Goal: Task Accomplishment & Management: Use online tool/utility

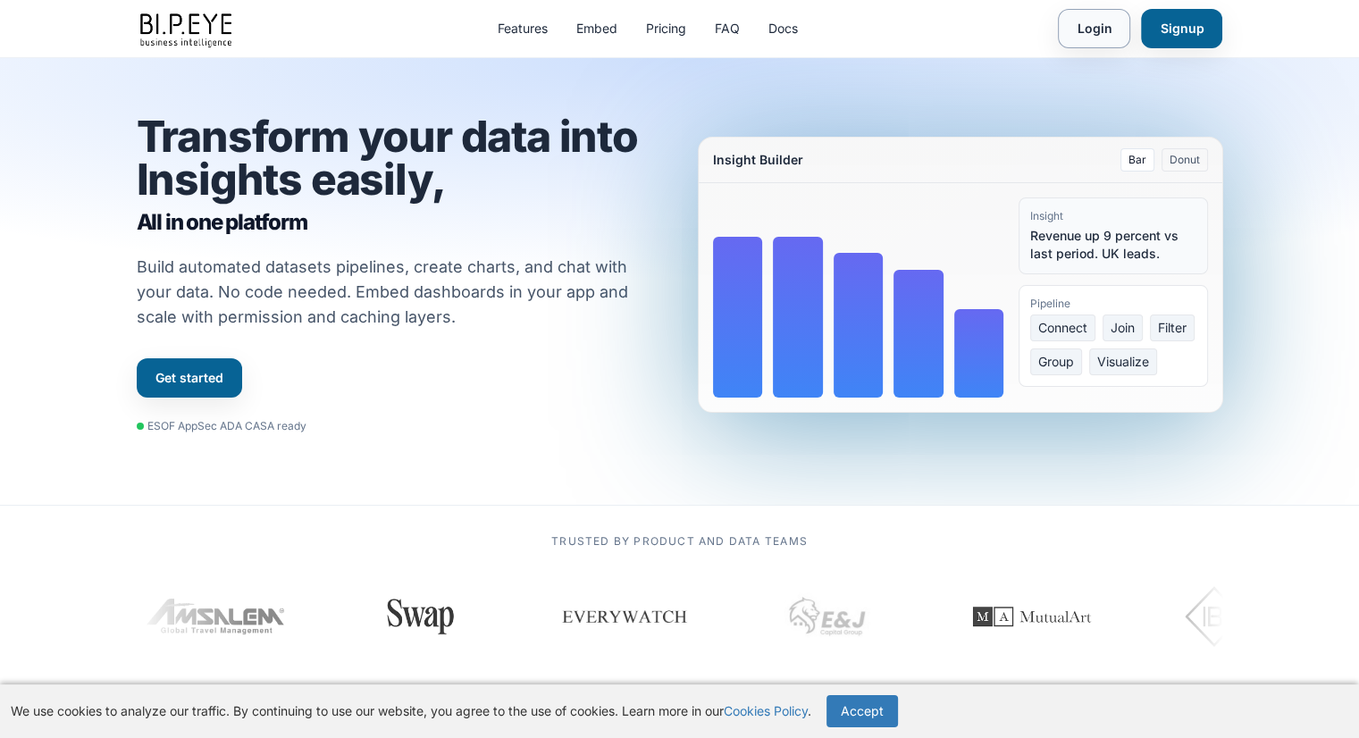
click at [1092, 20] on link "Login" at bounding box center [1094, 28] width 72 height 39
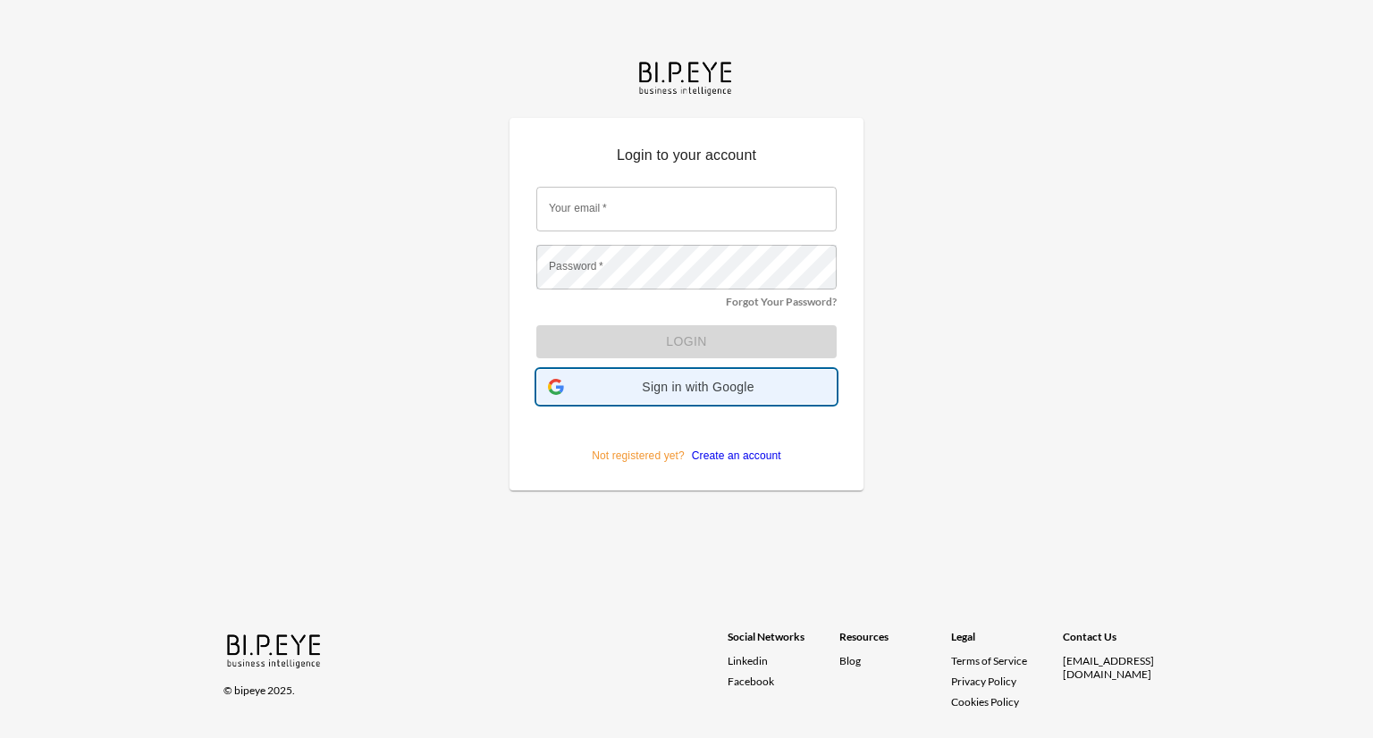
click at [723, 376] on div "Sign in with Google Sign in with Google. Opens in new tab" at bounding box center [686, 387] width 277 height 34
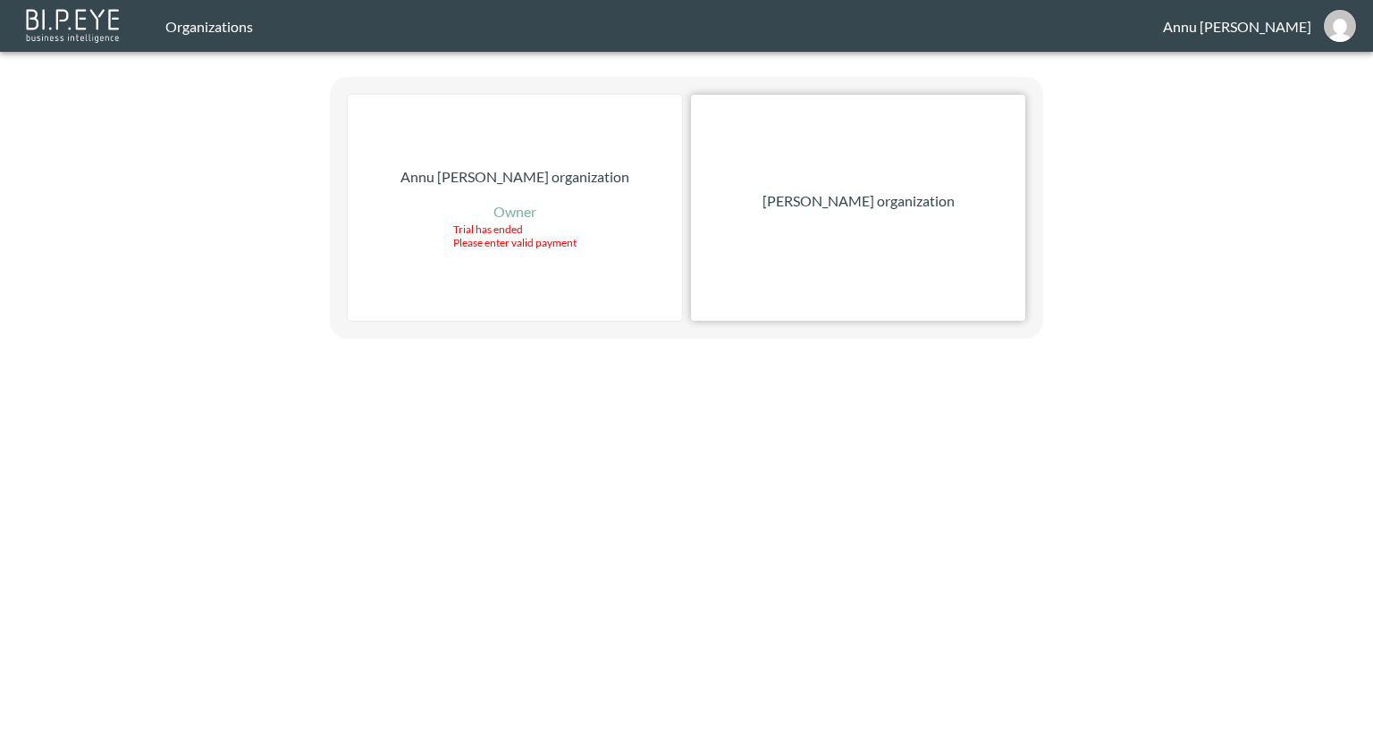
click at [837, 199] on p "Nadia Senft organization" at bounding box center [858, 200] width 192 height 21
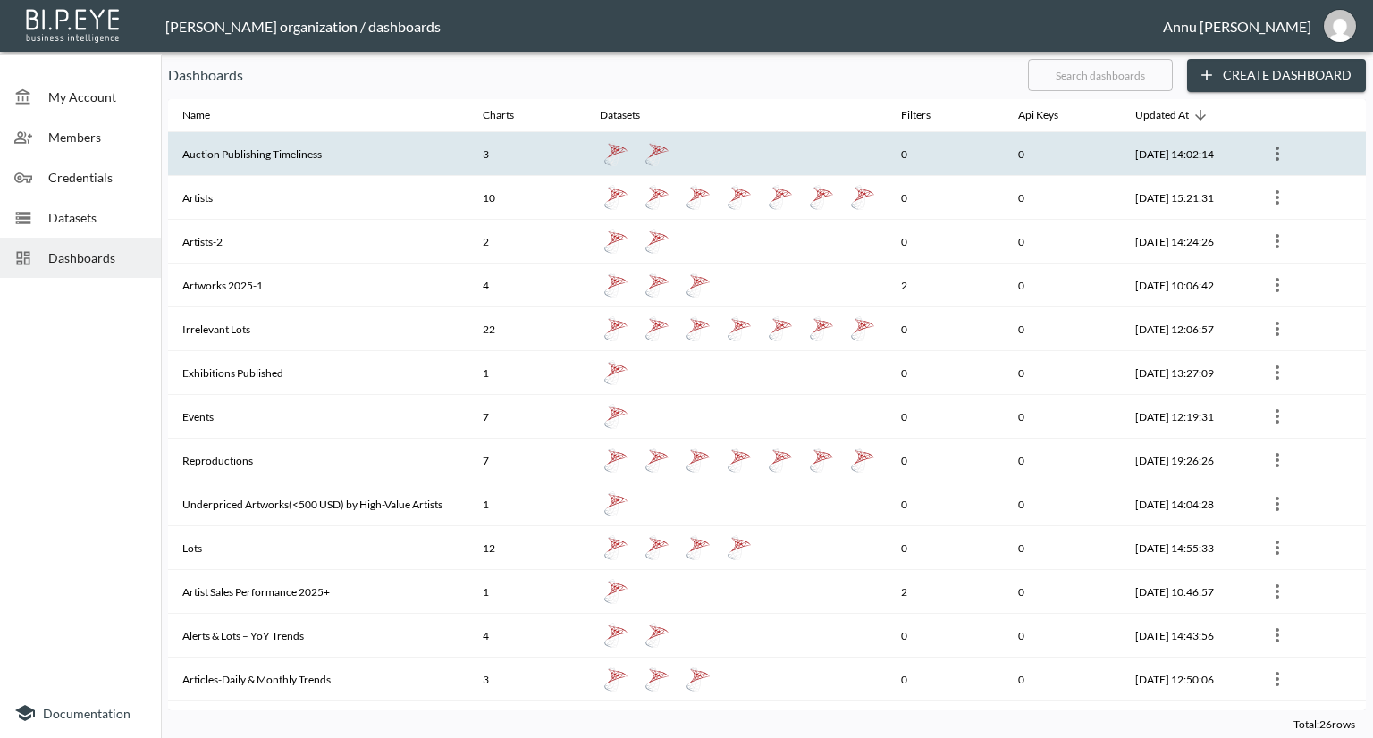
click at [301, 152] on th "Auction Publishing Timeliness" at bounding box center [318, 154] width 300 height 44
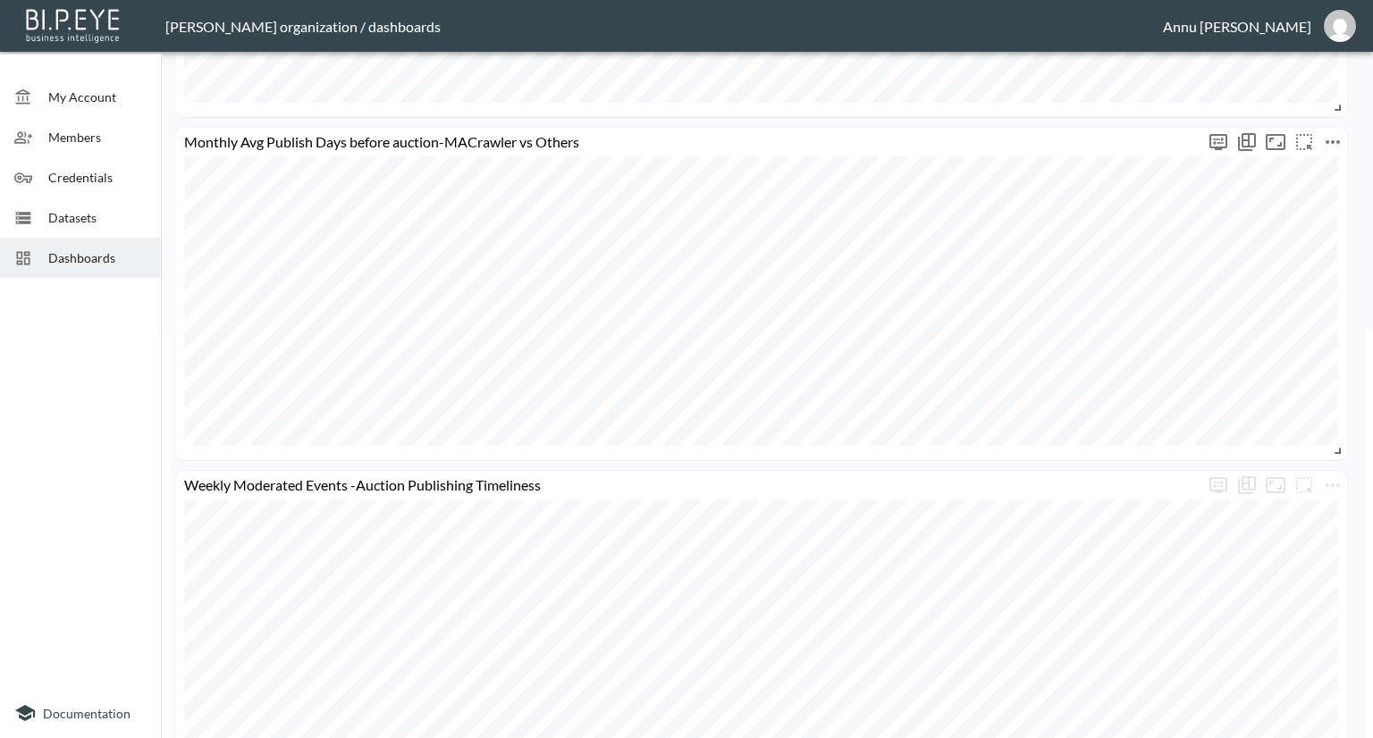
scroll to position [447, 0]
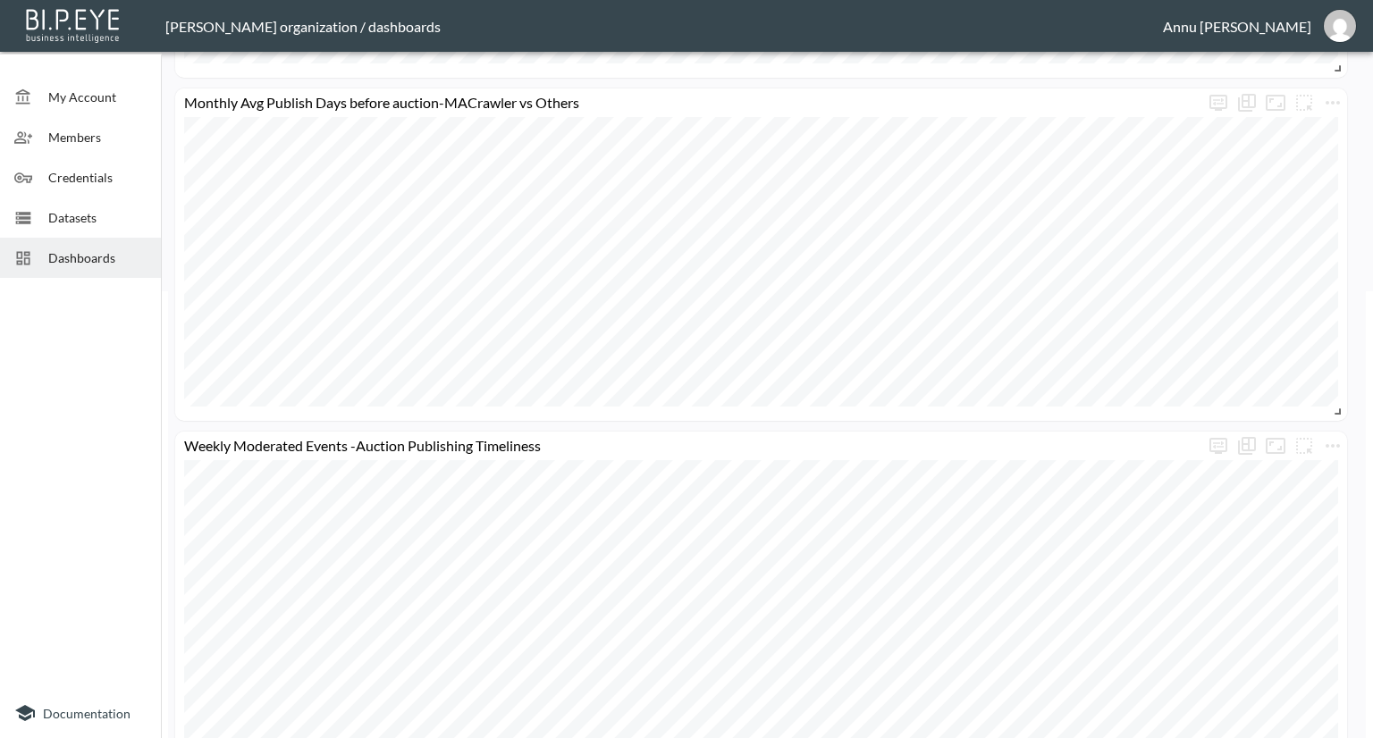
click at [907, 228] on div "Weekly Auto Published Events -Auction Publishing Timeliness Weekly Moderated Ev…" at bounding box center [763, 254] width 1190 height 1190
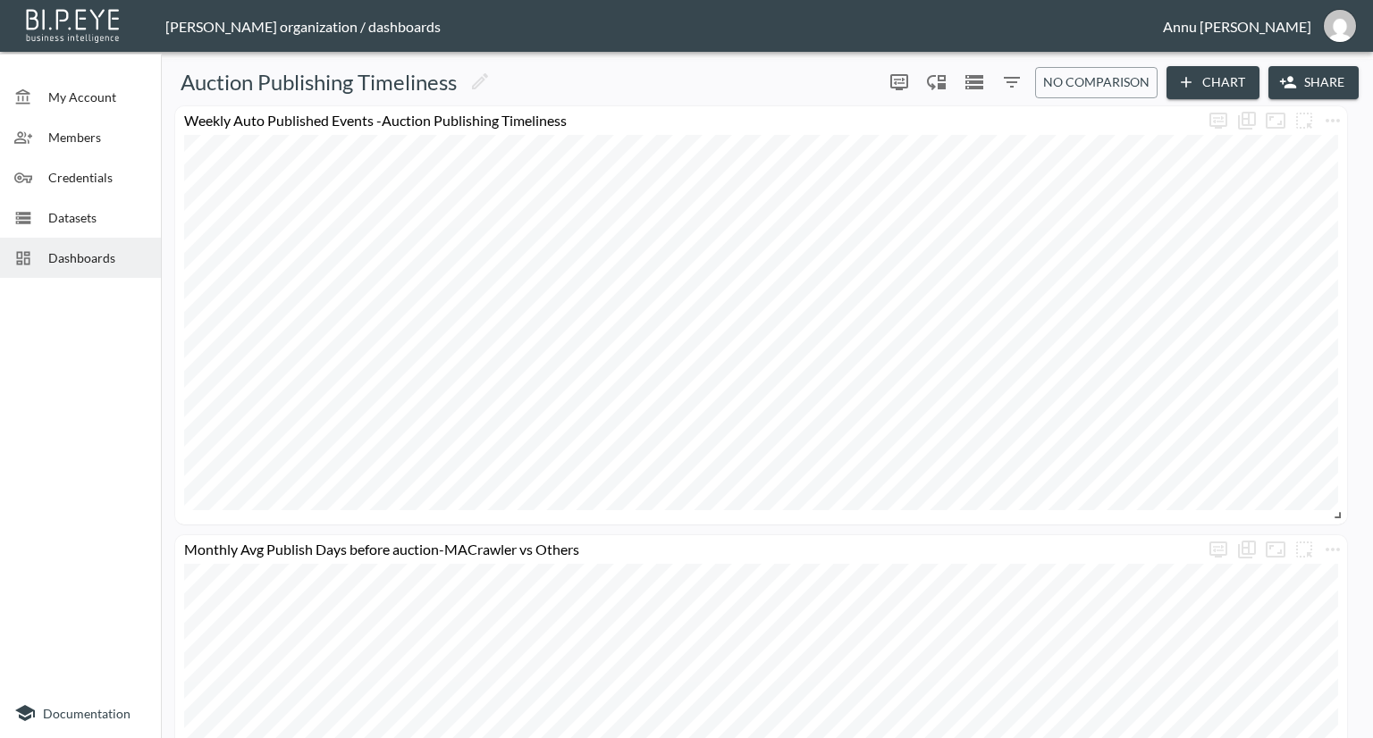
click at [901, 328] on div "Weekly Auto Published Events -Auction Publishing Timeliness Weekly Moderated Ev…" at bounding box center [763, 701] width 1190 height 1190
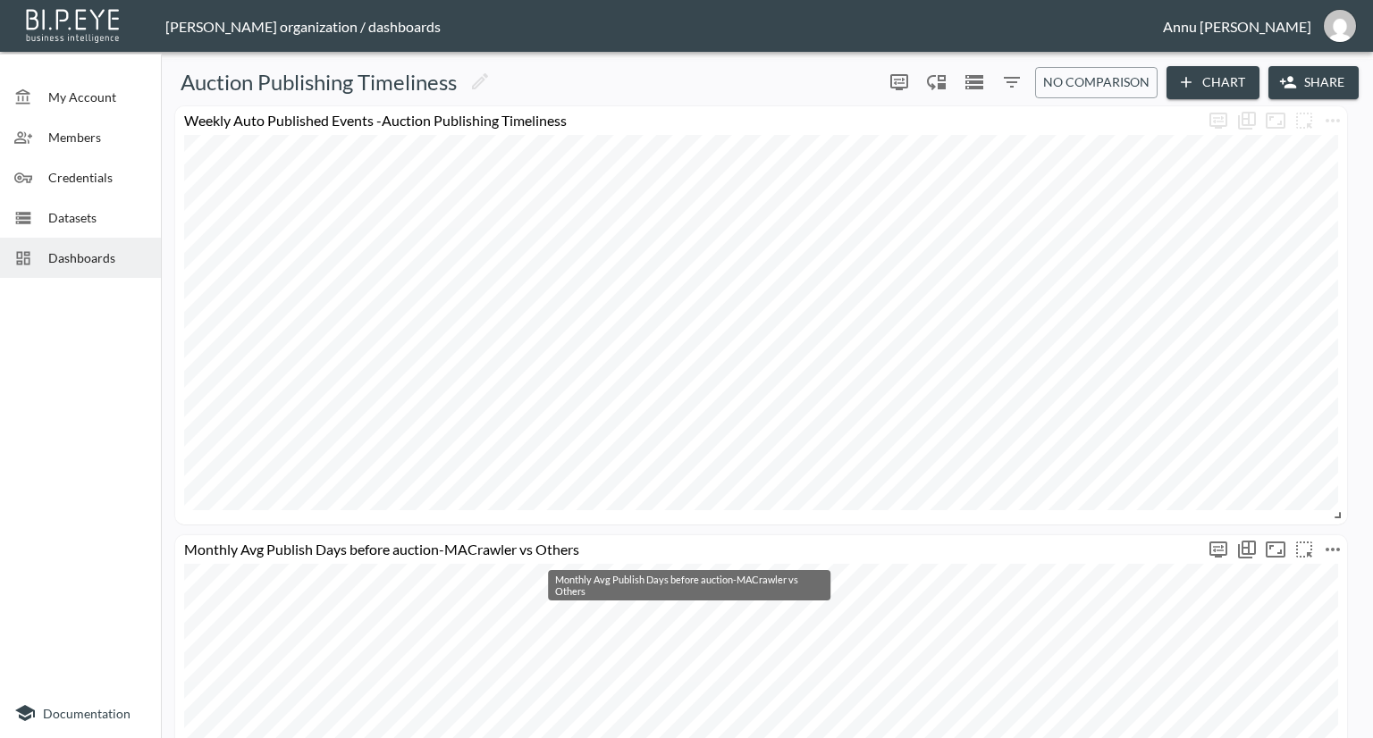
click at [971, 546] on div "Monthly Avg Publish Days before auction-MACrawler vs Others" at bounding box center [761, 701] width 1172 height 332
click at [1098, 556] on div "Monthly Avg Publish Days before auction-MACrawler vs Others" at bounding box center [689, 549] width 1029 height 17
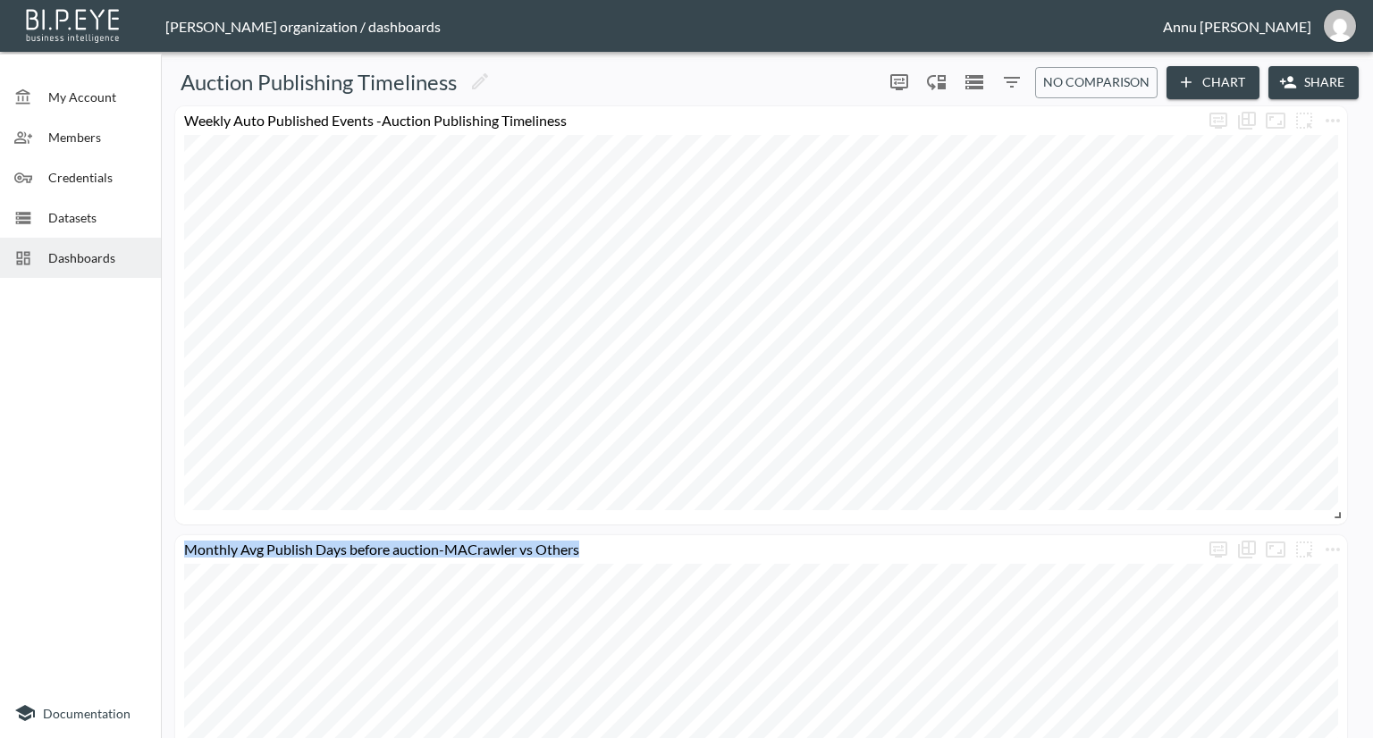
click at [1056, 469] on div "Weekly Auto Published Events -Auction Publishing Timeliness Weekly Moderated Ev…" at bounding box center [763, 701] width 1190 height 1190
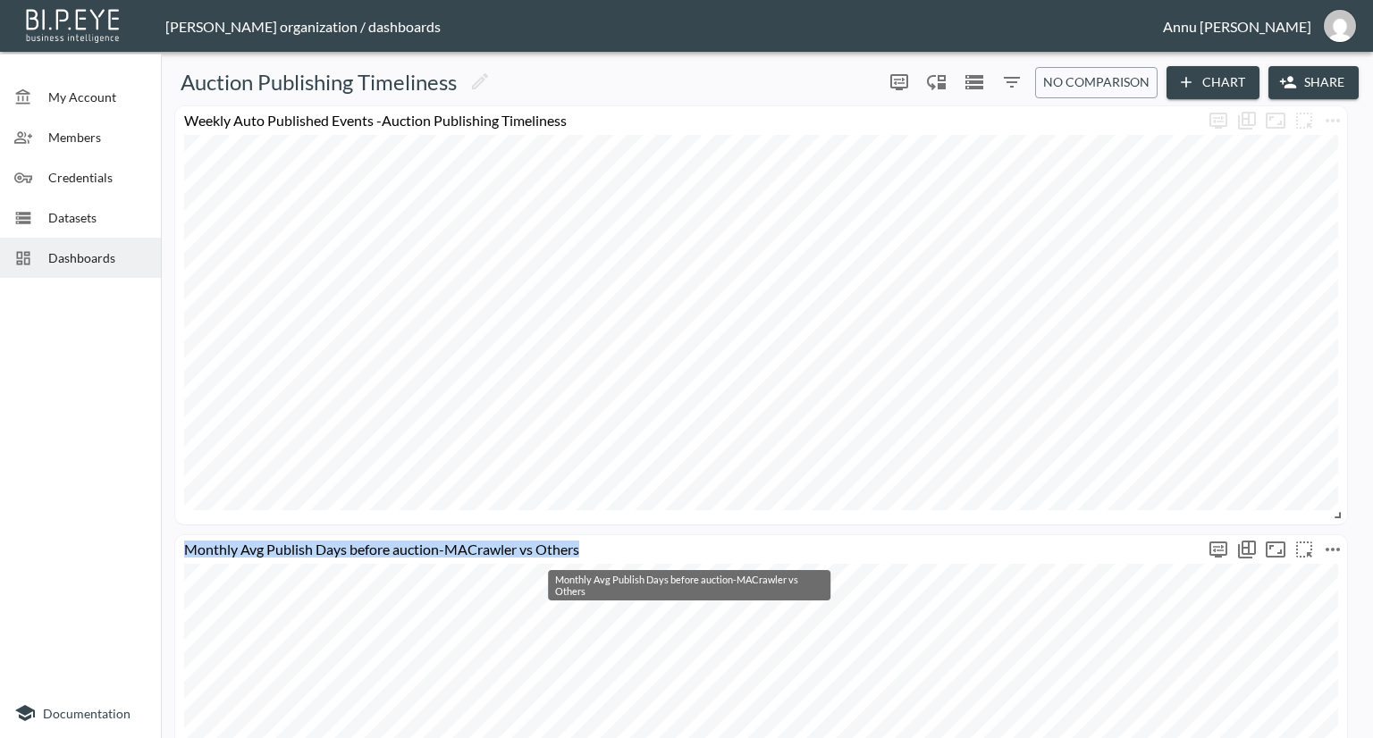
click at [1058, 553] on div "Monthly Avg Publish Days before auction-MACrawler vs Others" at bounding box center [689, 549] width 1029 height 17
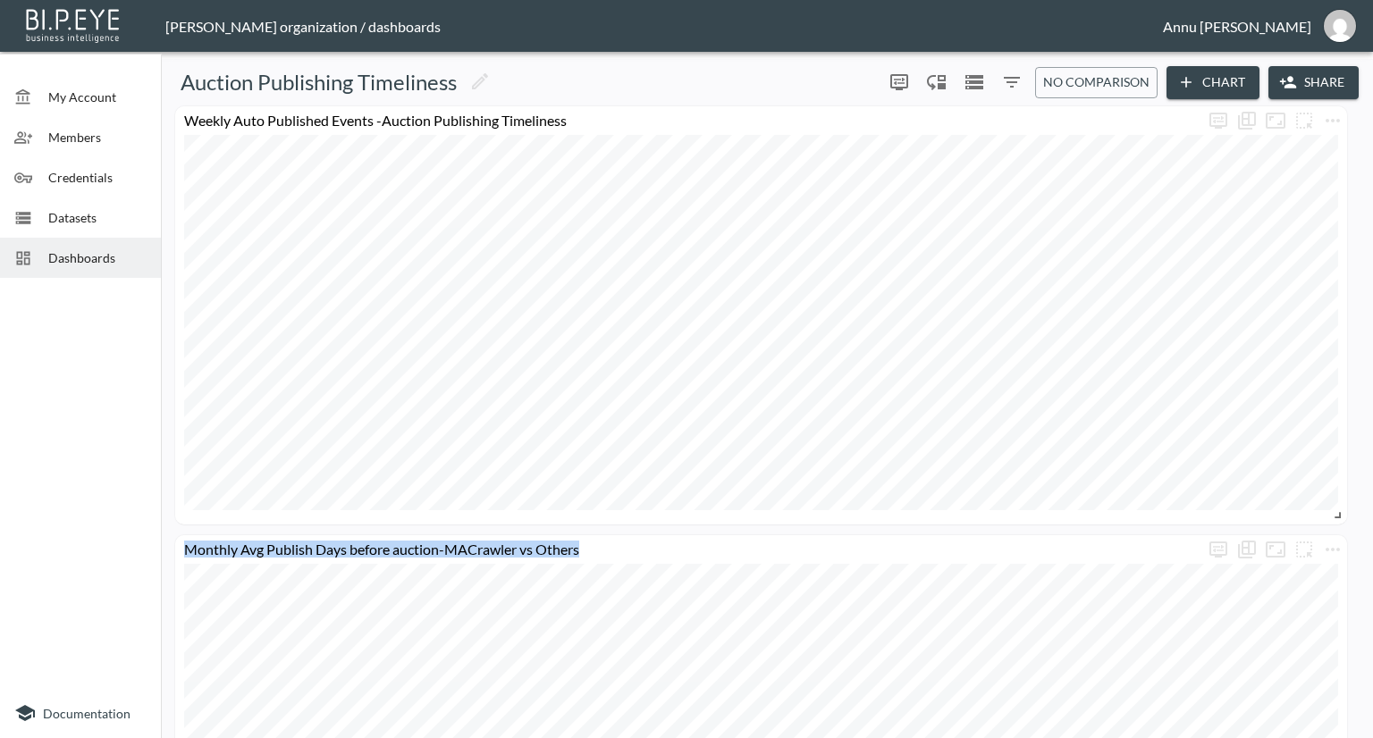
click at [1095, 498] on div "Weekly Auto Published Events -Auction Publishing Timeliness Weekly Moderated Ev…" at bounding box center [763, 701] width 1190 height 1190
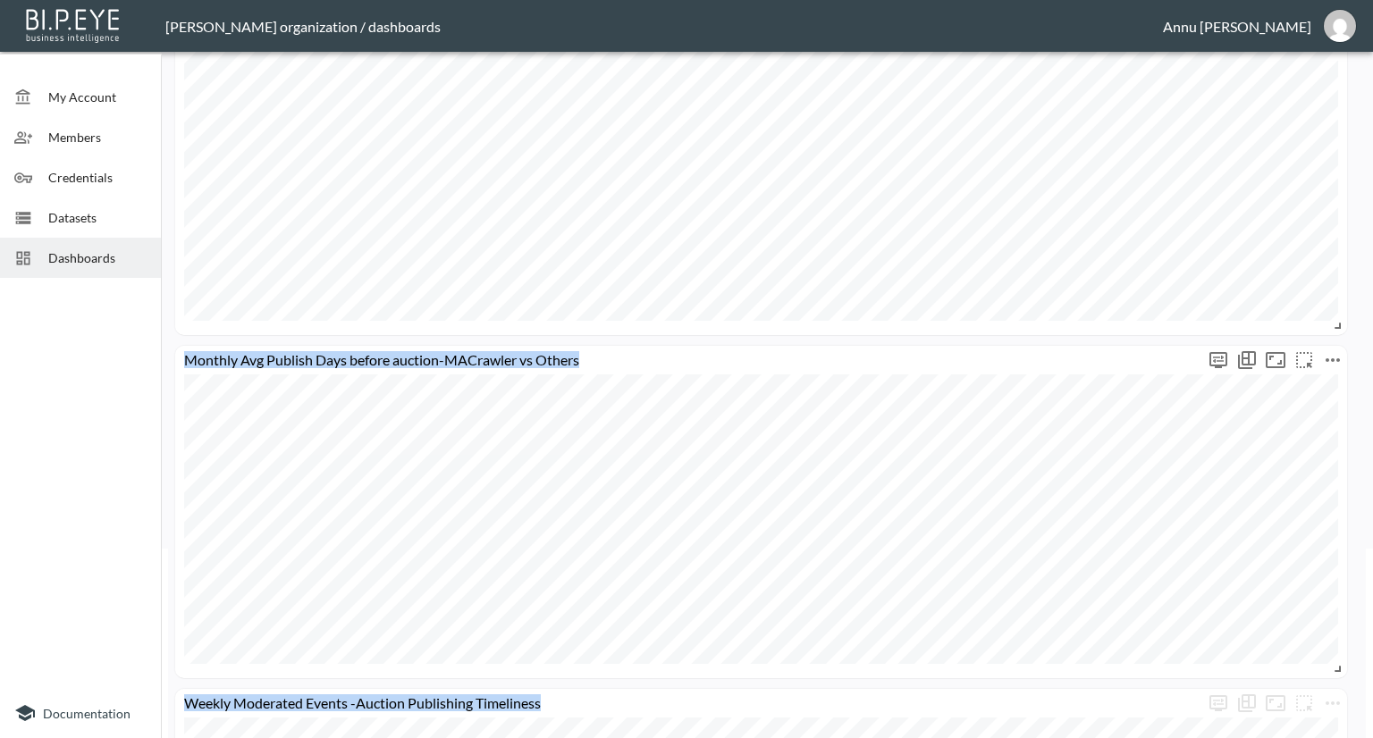
scroll to position [179, 0]
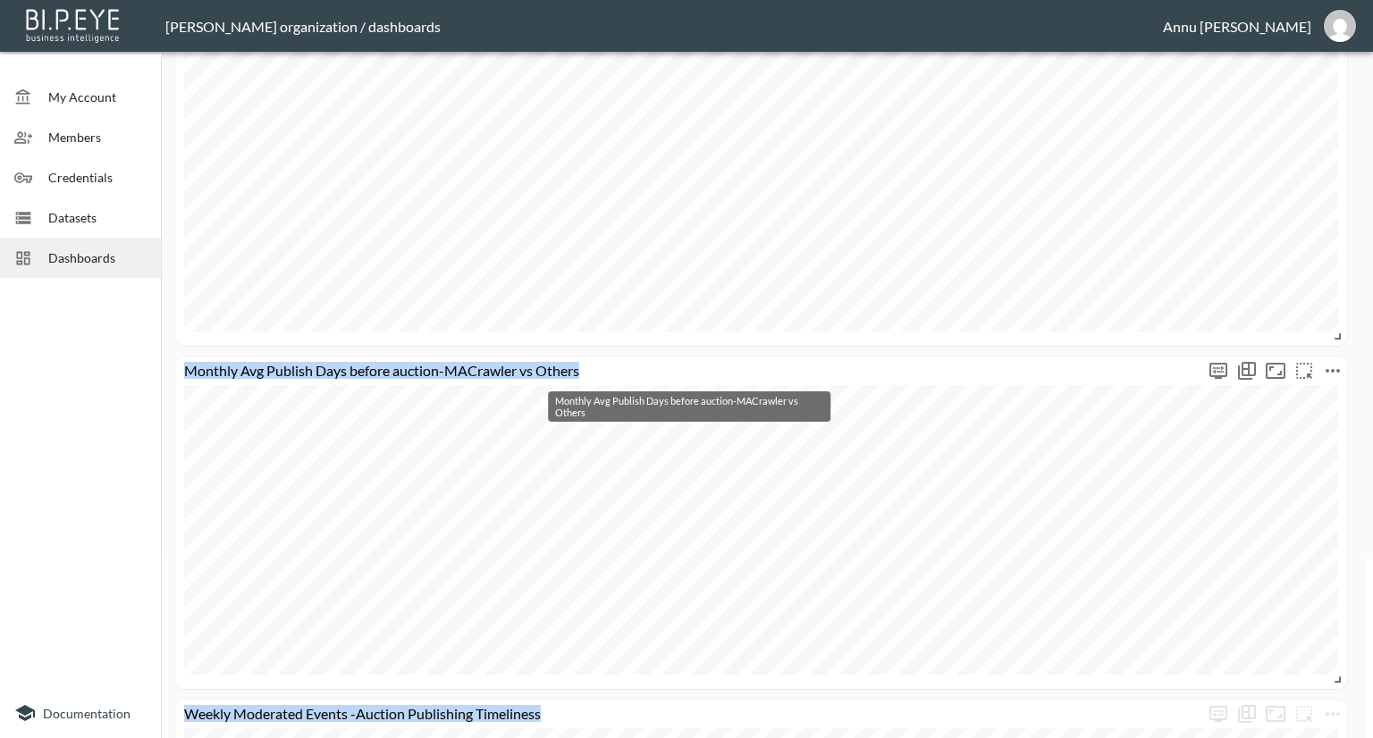
click at [526, 366] on div "Monthly Avg Publish Days before auction-MACrawler vs Others" at bounding box center [689, 370] width 1029 height 17
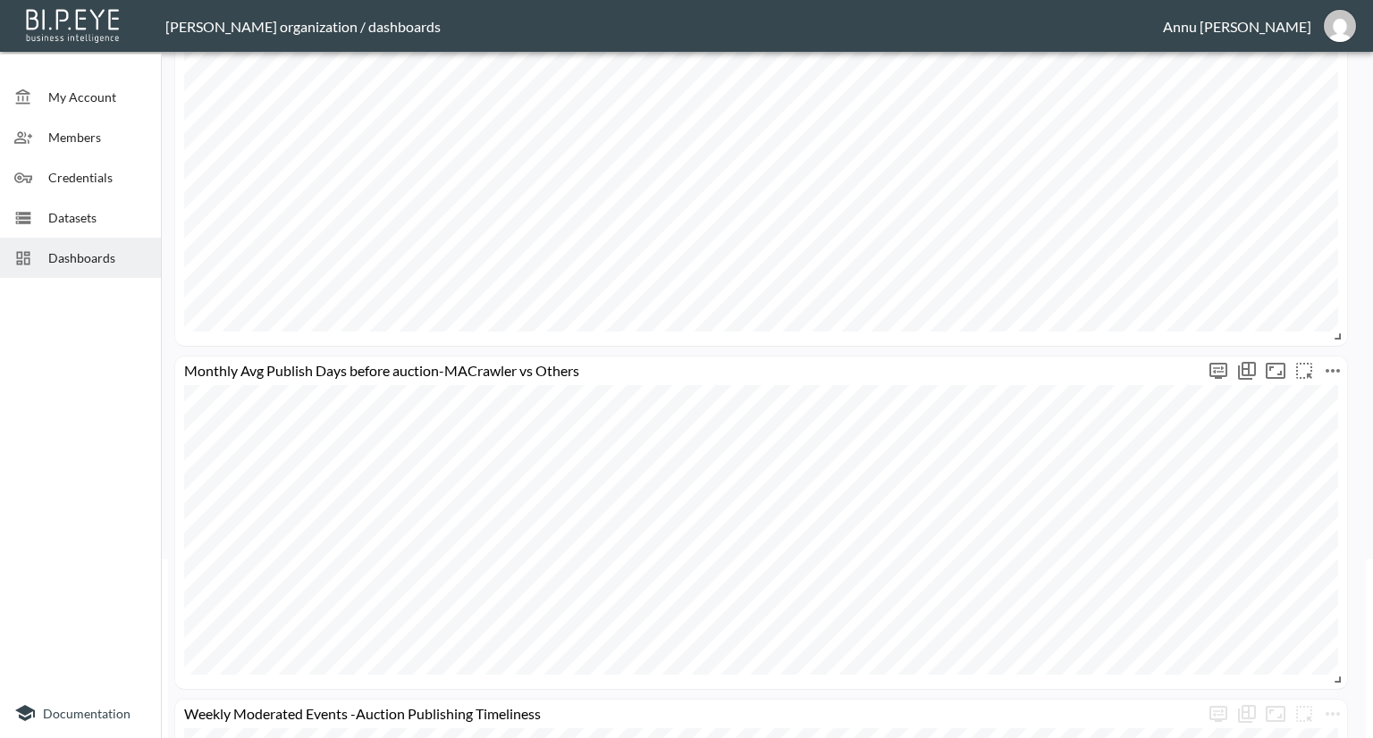
click at [983, 362] on div "Monthly Avg Publish Days before auction-MACrawler vs Others" at bounding box center [761, 523] width 1172 height 332
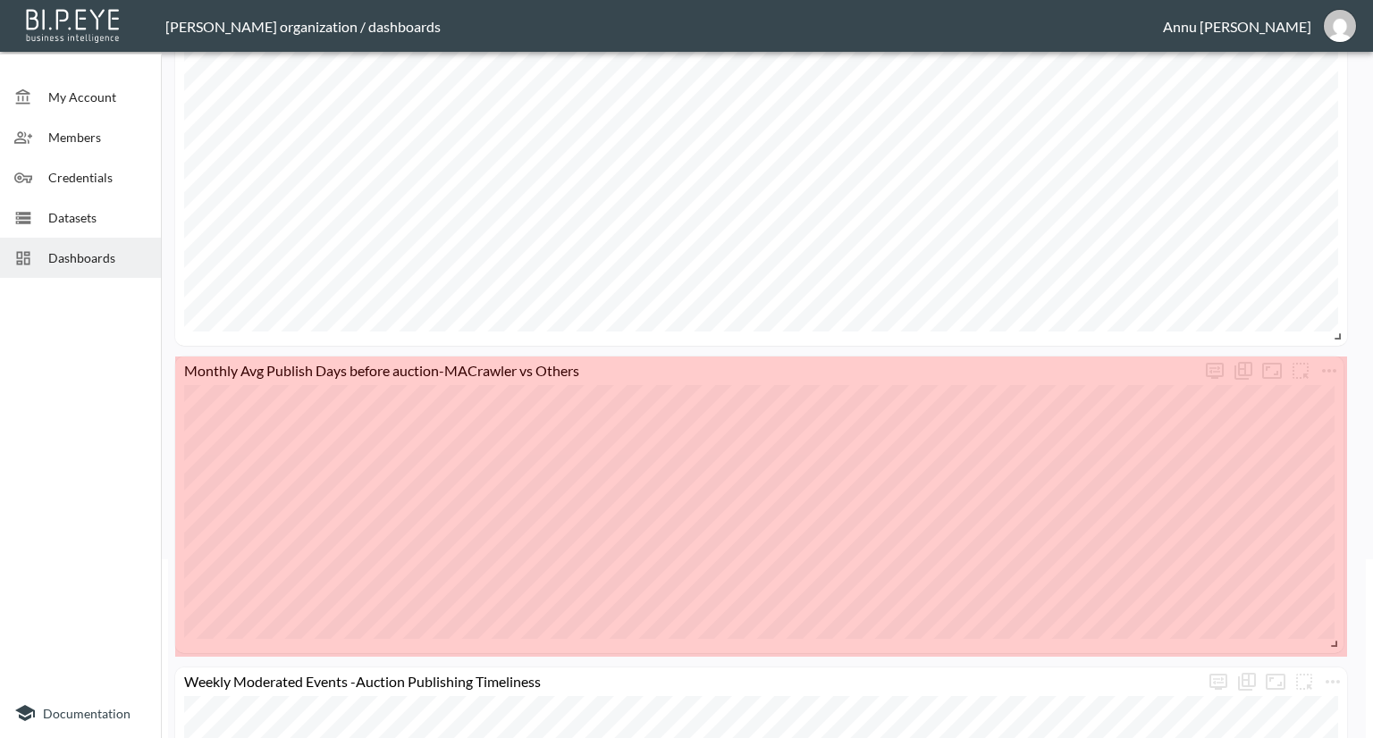
drag, startPoint x: 1337, startPoint y: 677, endPoint x: 1333, endPoint y: 641, distance: 35.9
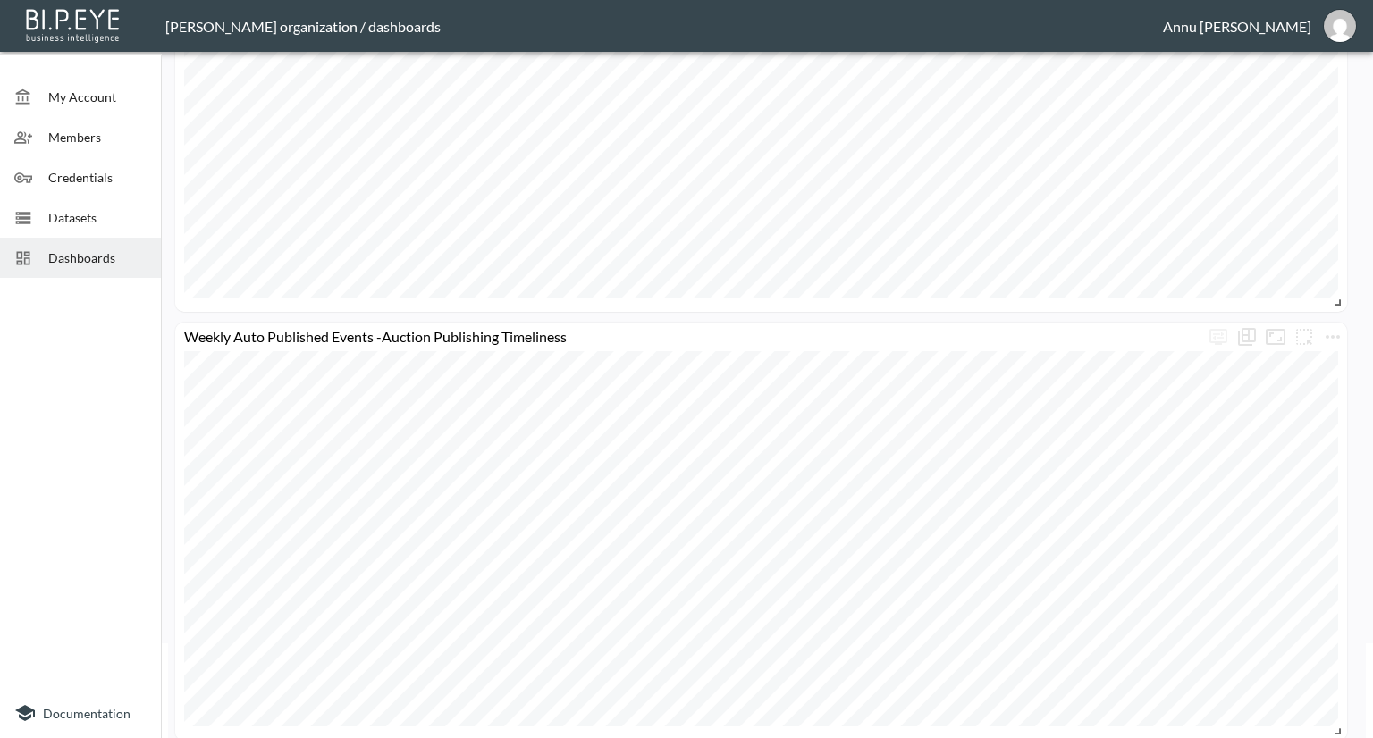
scroll to position [0, 0]
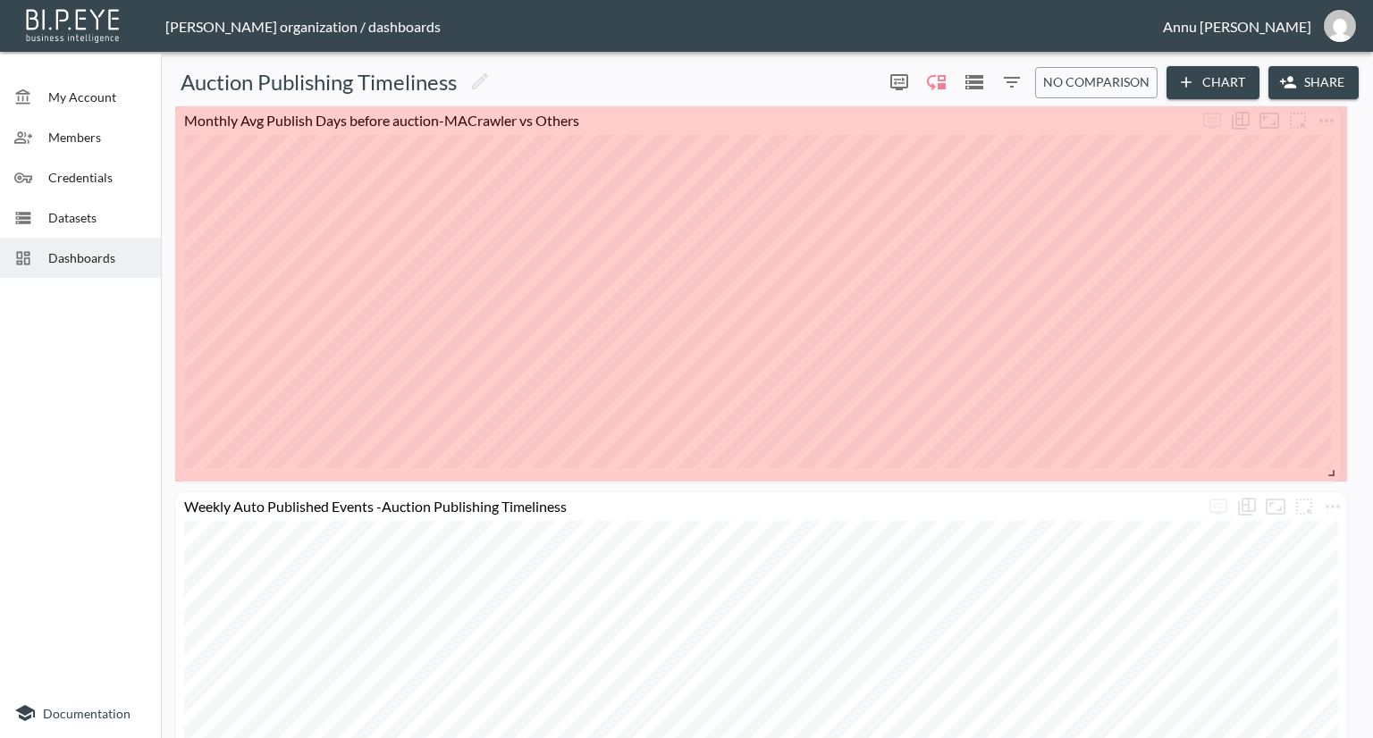
drag, startPoint x: 1340, startPoint y: 393, endPoint x: 1333, endPoint y: 469, distance: 76.2
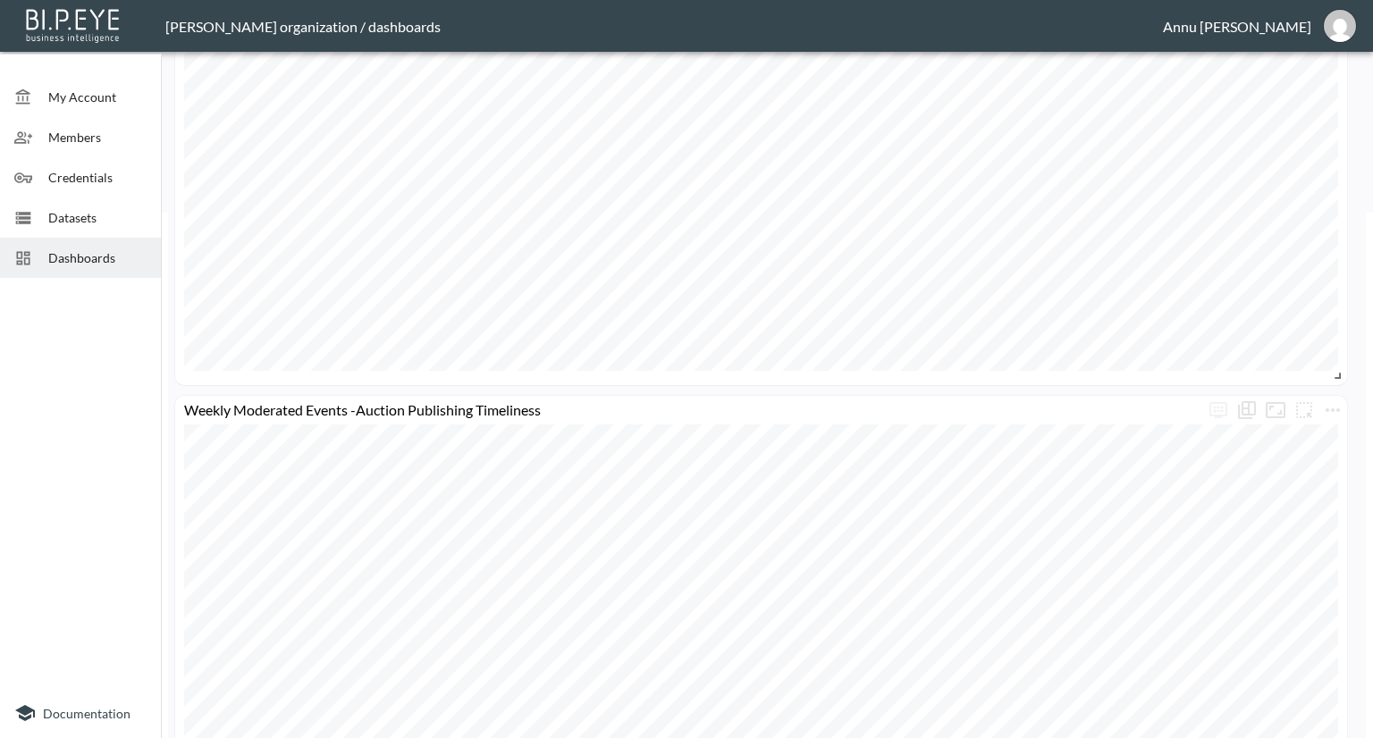
scroll to position [615, 0]
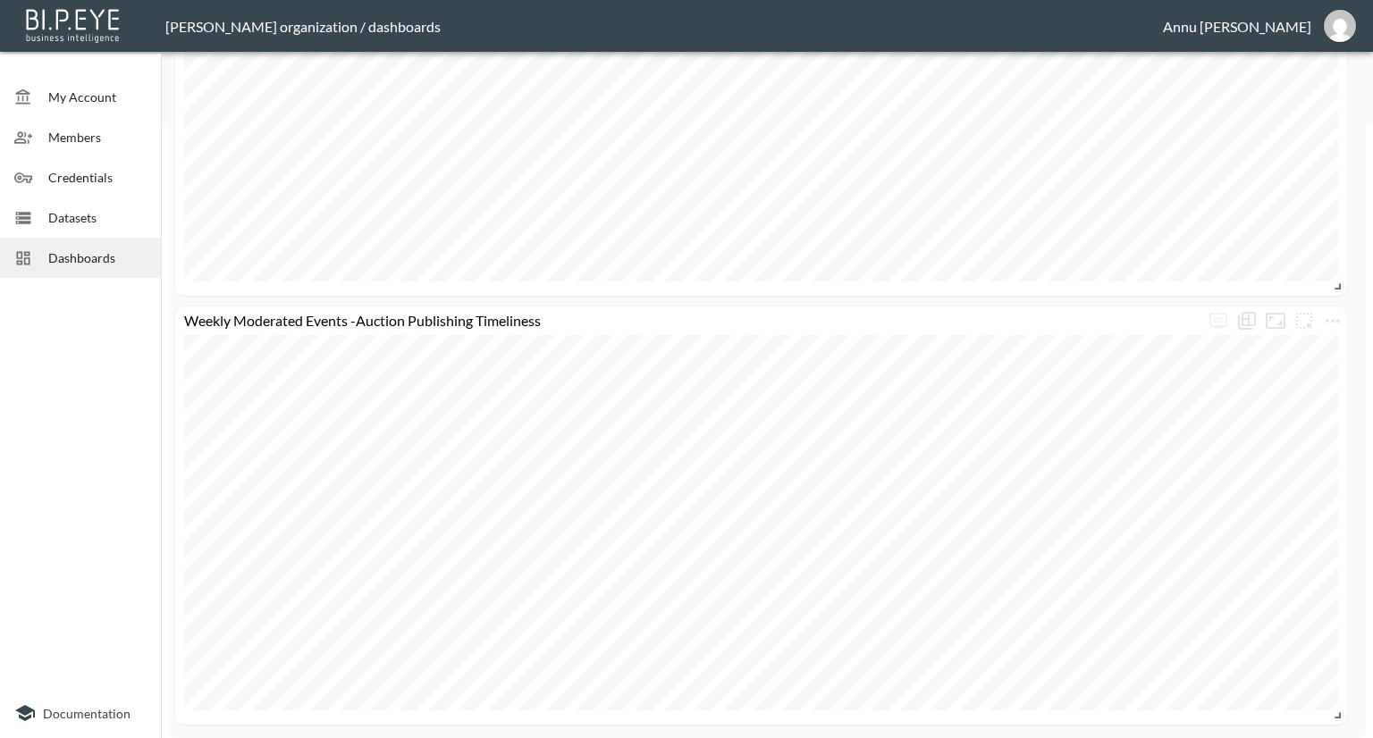
click at [100, 255] on span "Dashboards" at bounding box center [97, 257] width 98 height 19
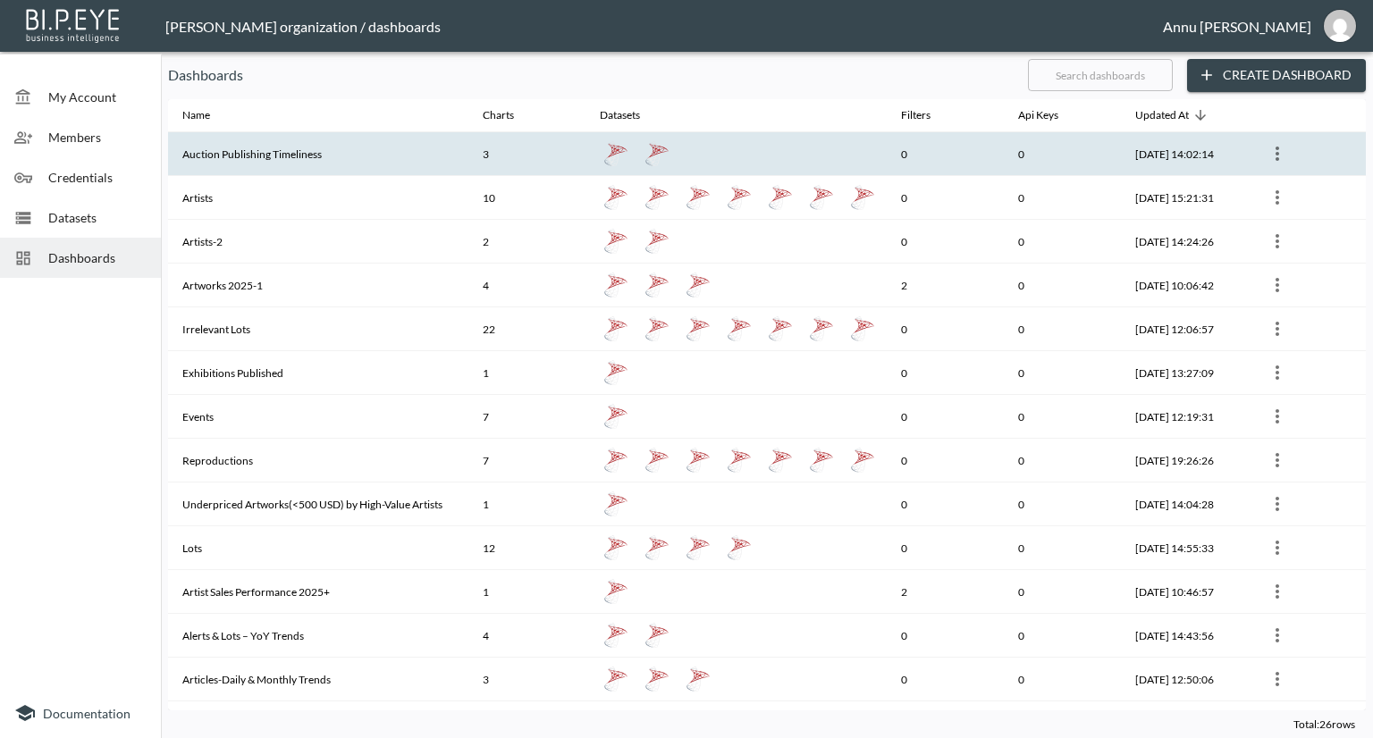
click at [288, 161] on th "Auction Publishing Timeliness" at bounding box center [318, 154] width 300 height 44
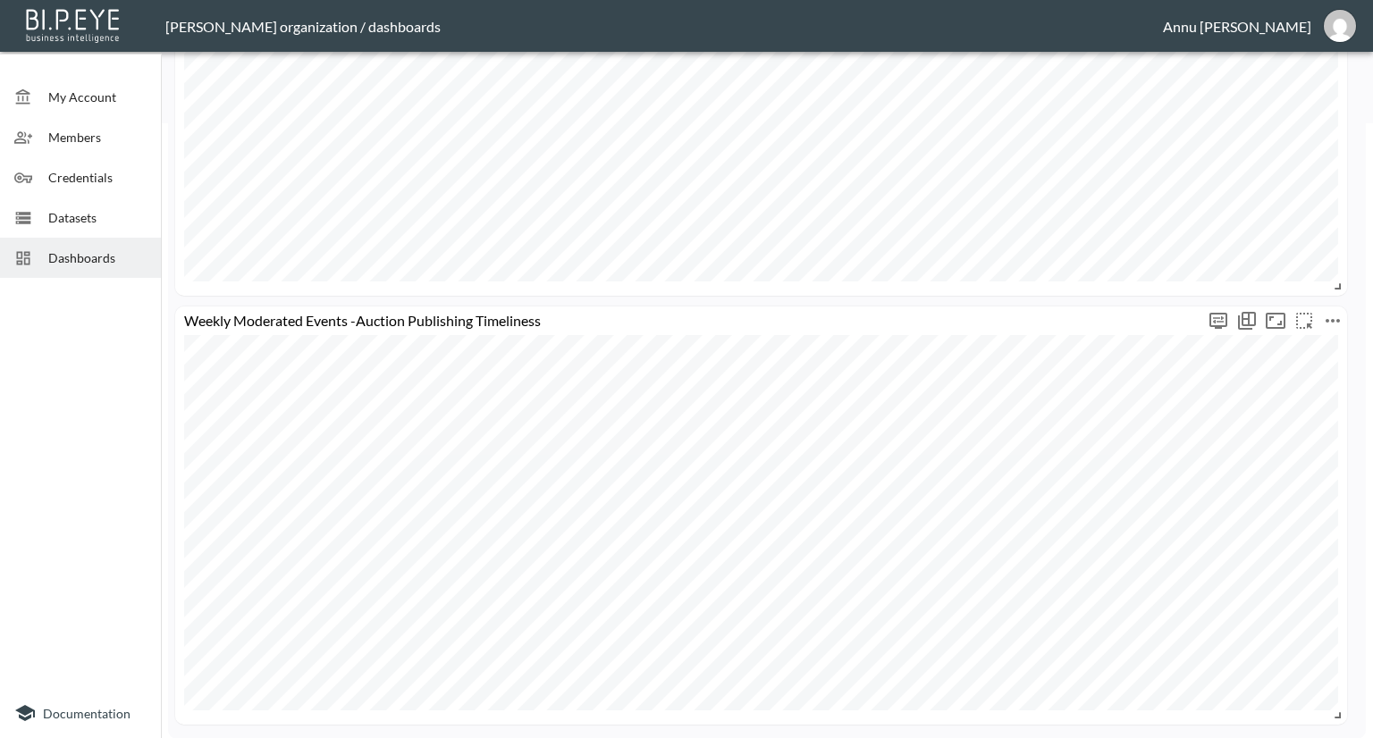
scroll to position [168, 0]
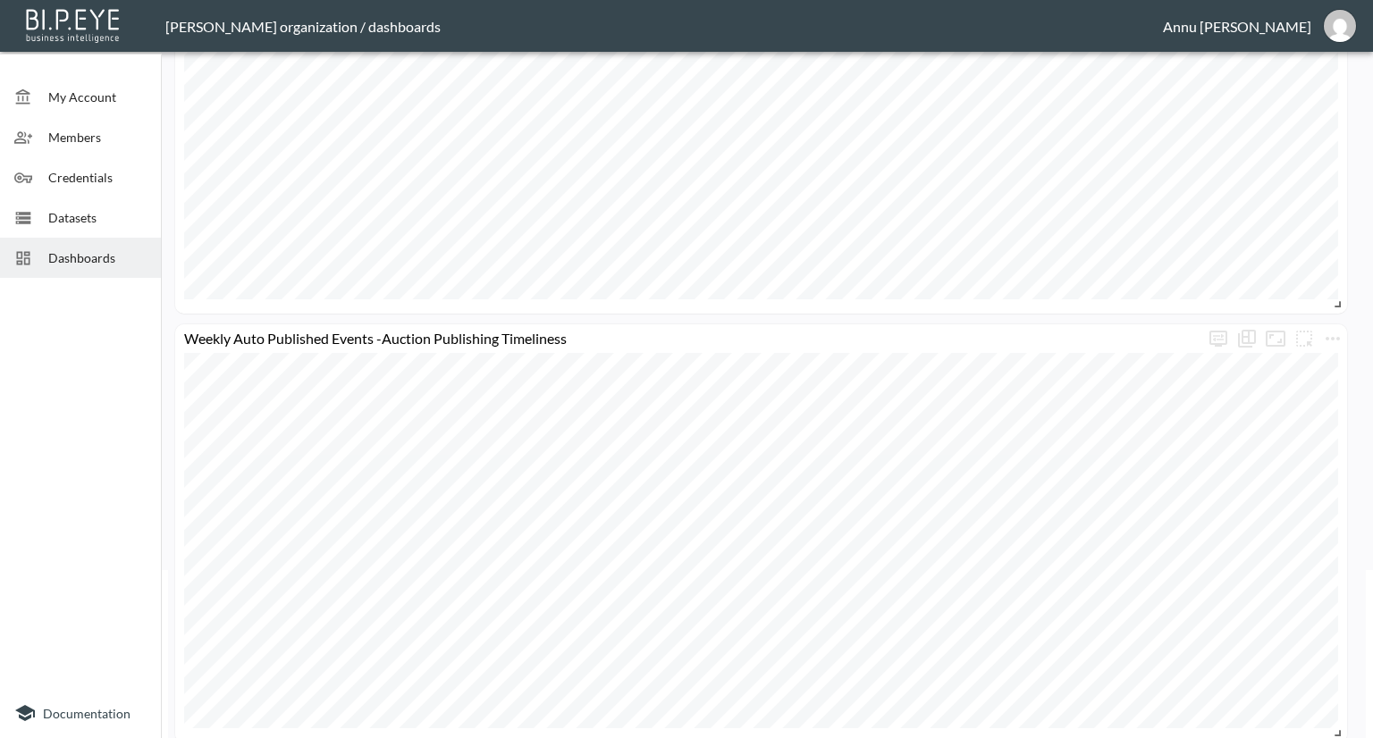
click at [100, 226] on span "Datasets" at bounding box center [97, 217] width 98 height 19
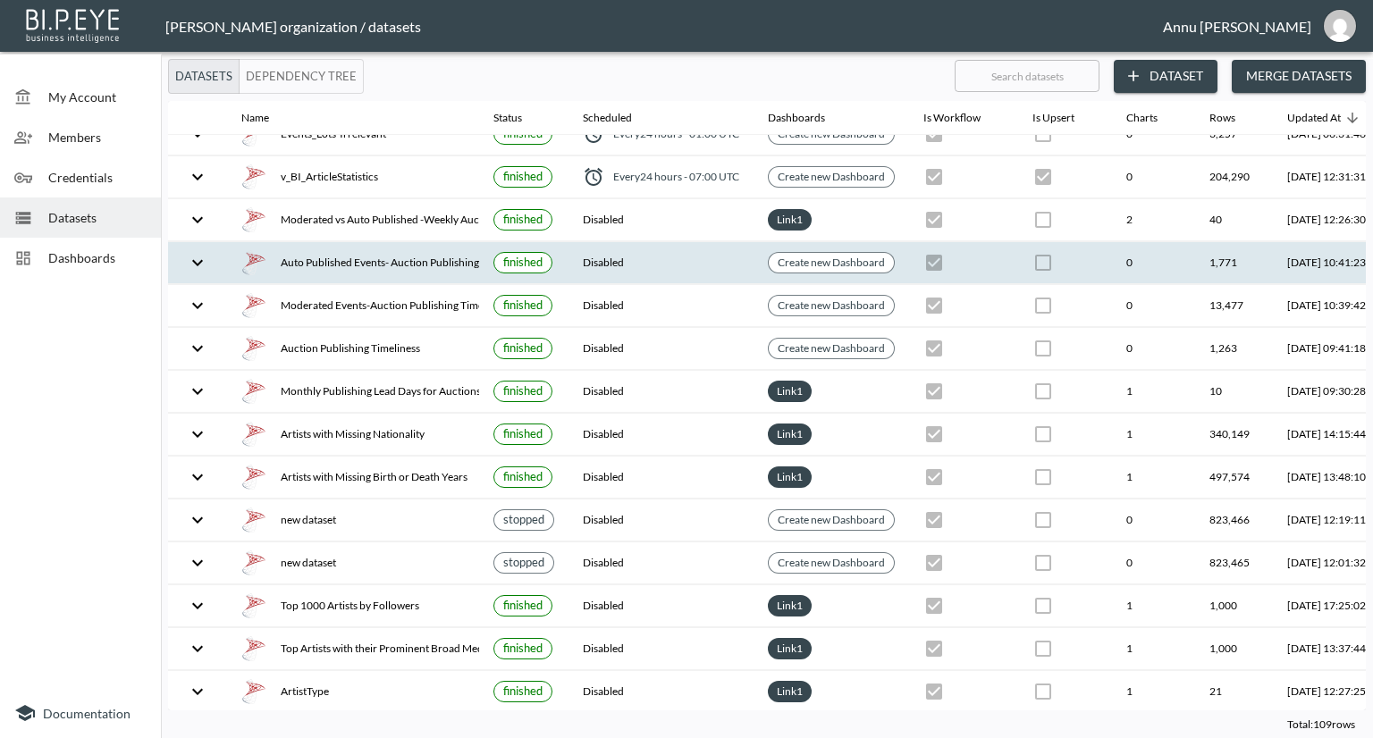
scroll to position [357, 0]
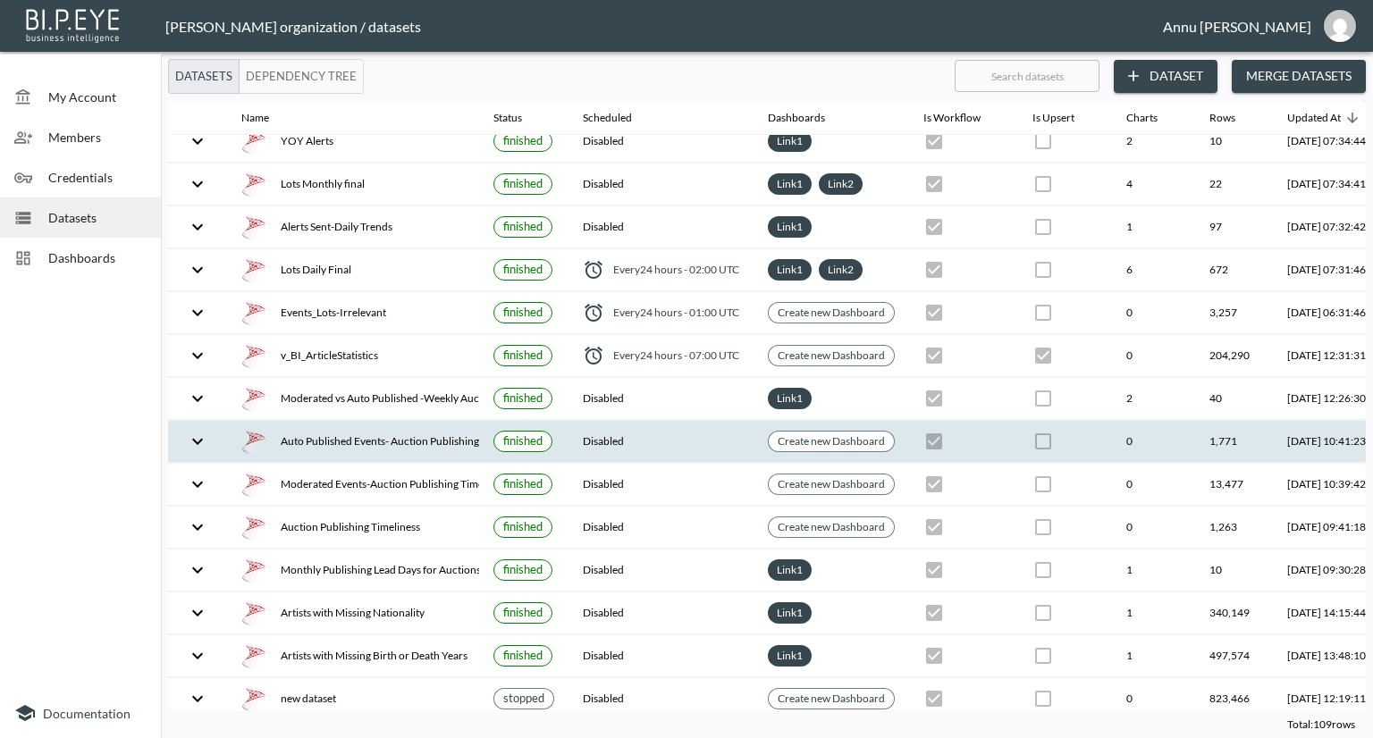
click at [397, 433] on div "Auto Published Events- Auction Publishing Timeliness" at bounding box center [352, 441] width 223 height 25
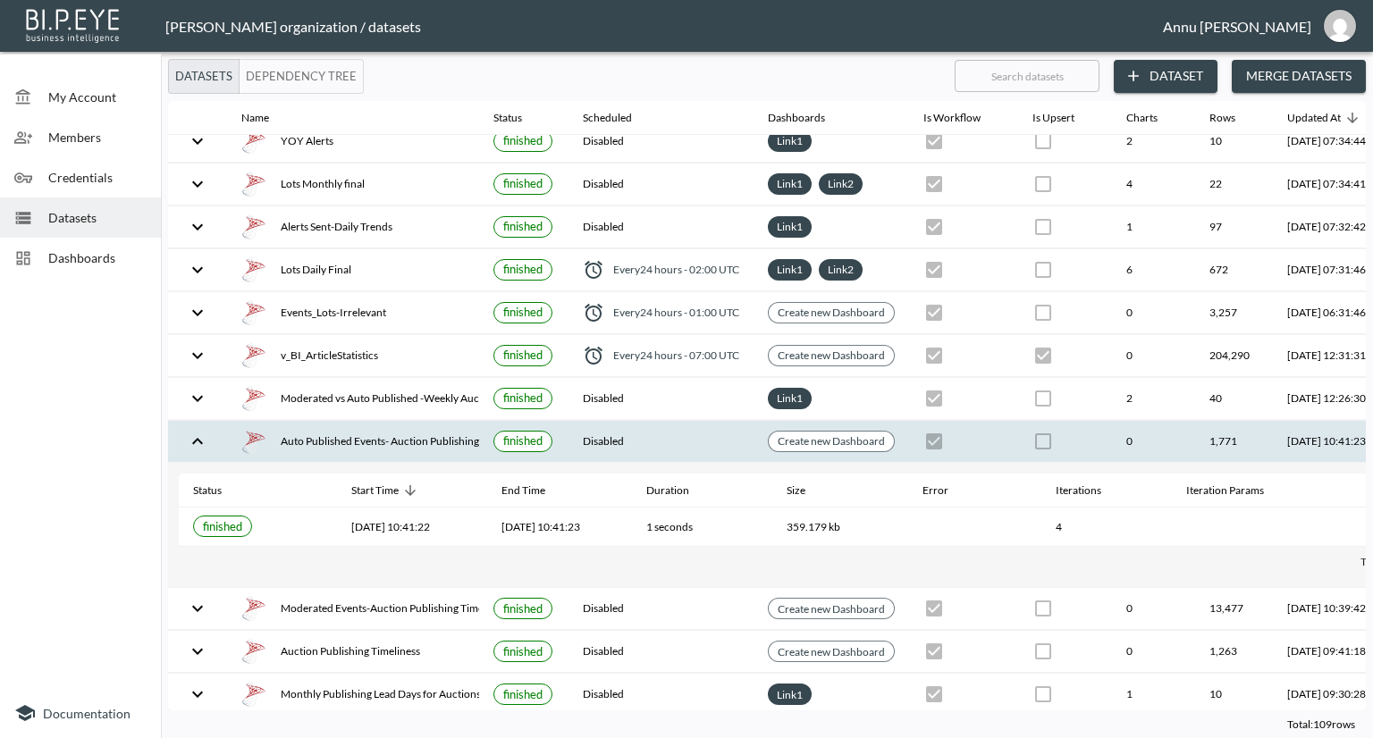
scroll to position [357, 105]
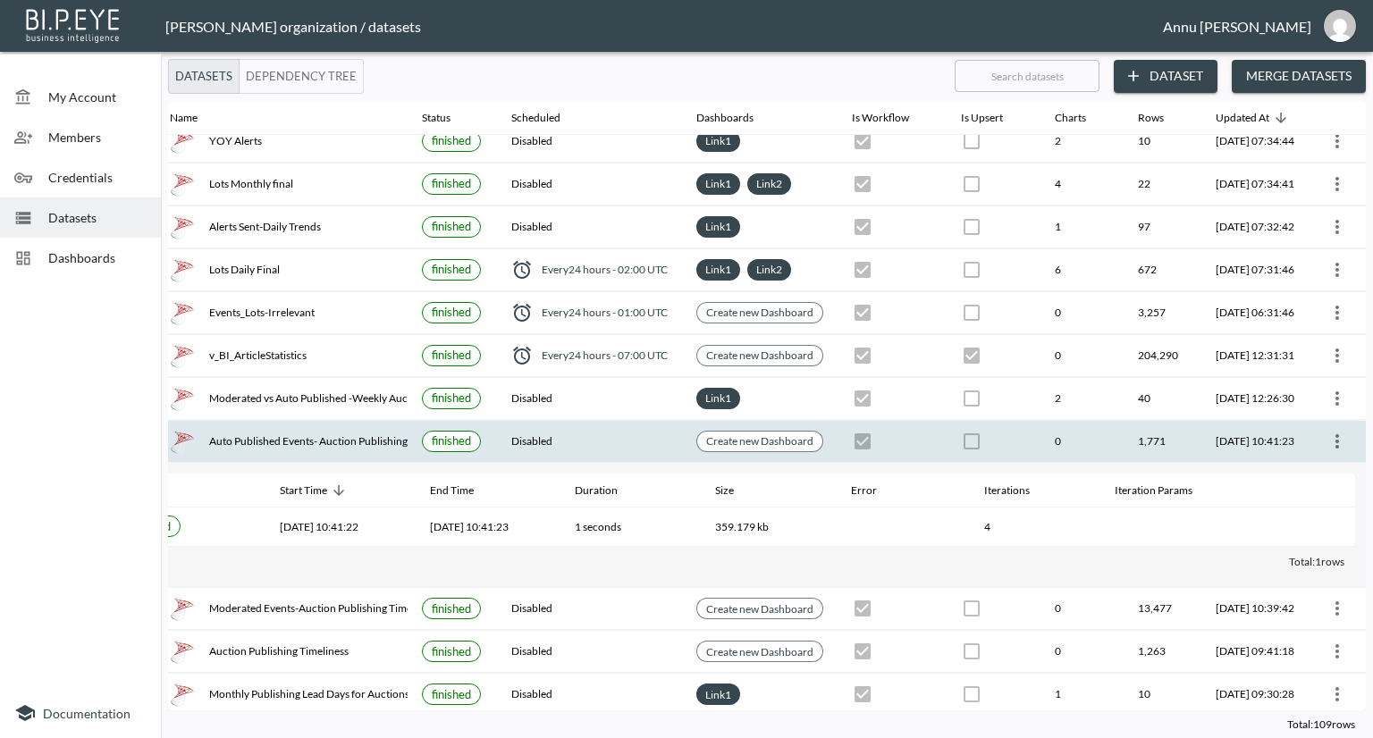
click at [1333, 439] on icon "more" at bounding box center [1336, 441] width 21 height 21
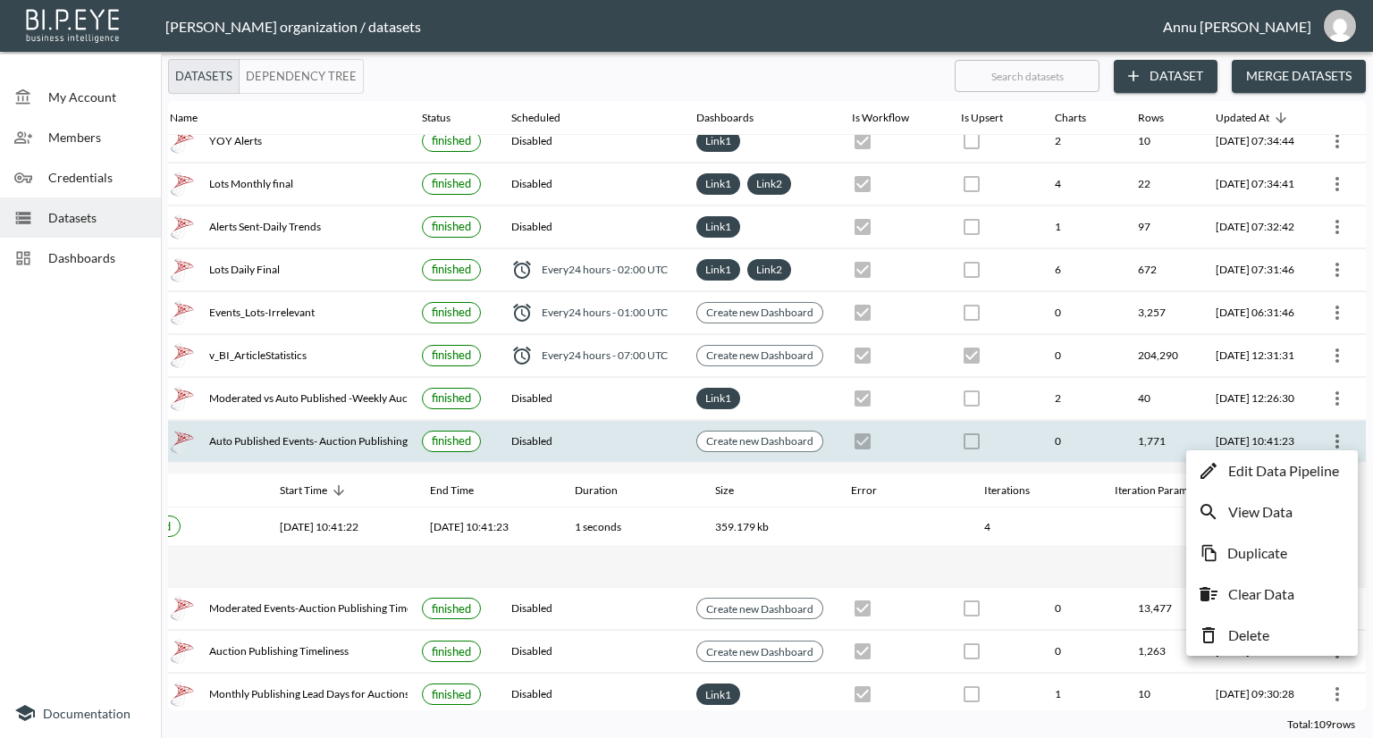
click at [1273, 472] on p "Edit Data Pipeline" at bounding box center [1283, 470] width 111 height 21
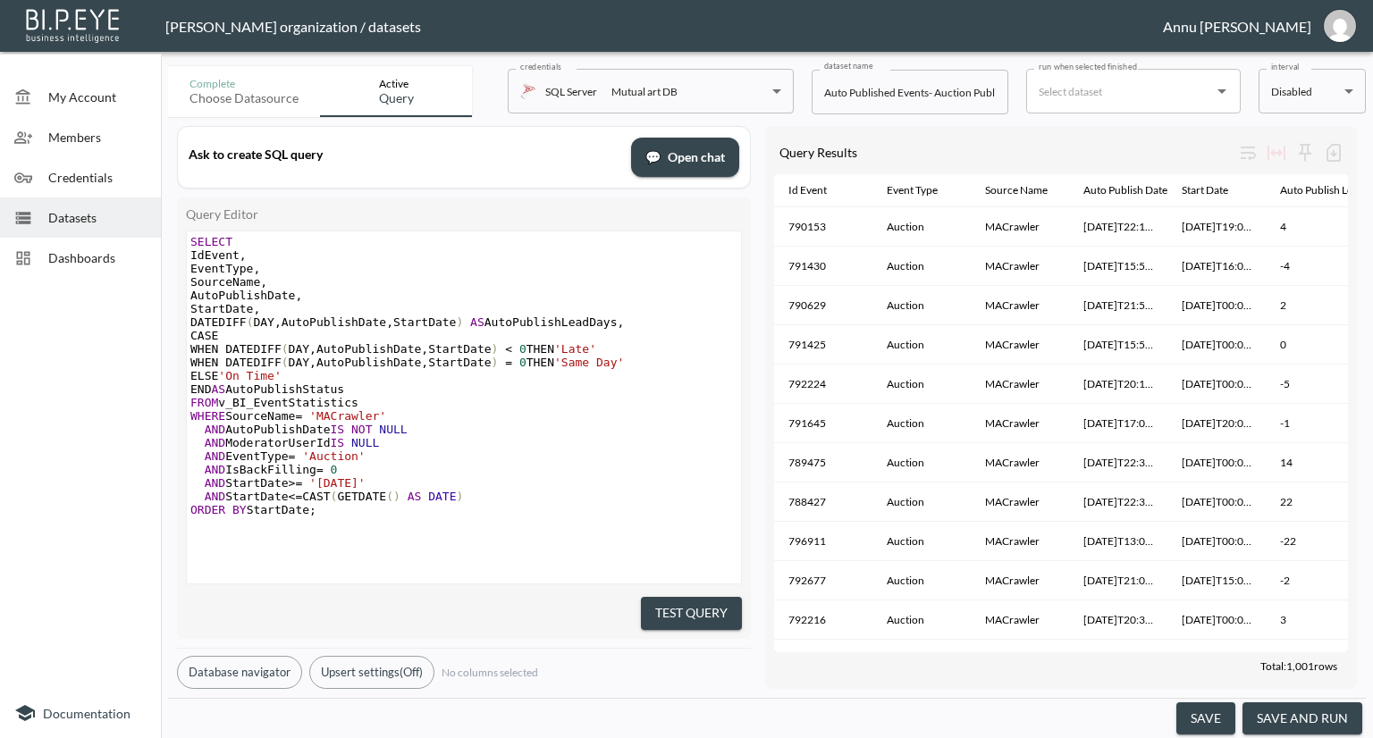
scroll to position [0, 149]
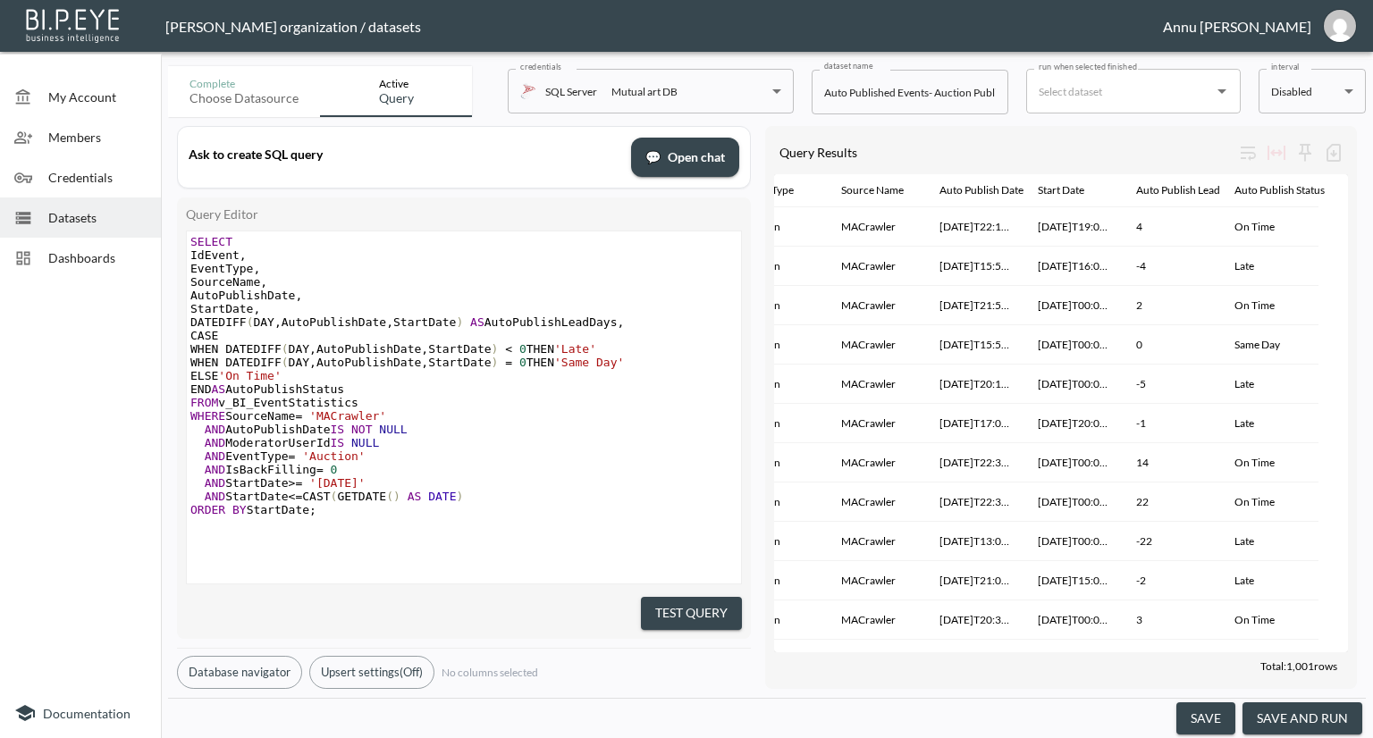
click at [86, 223] on span "Datasets" at bounding box center [97, 217] width 98 height 19
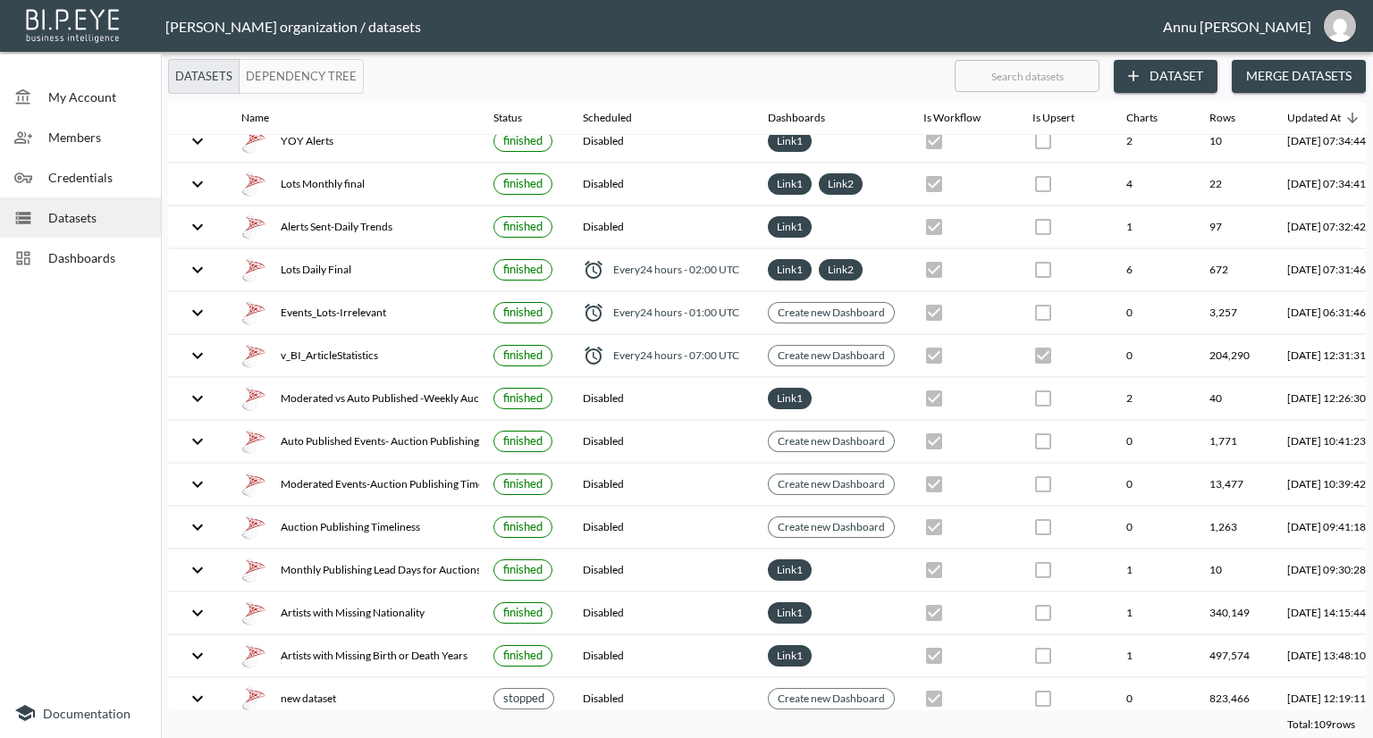
scroll to position [357, 83]
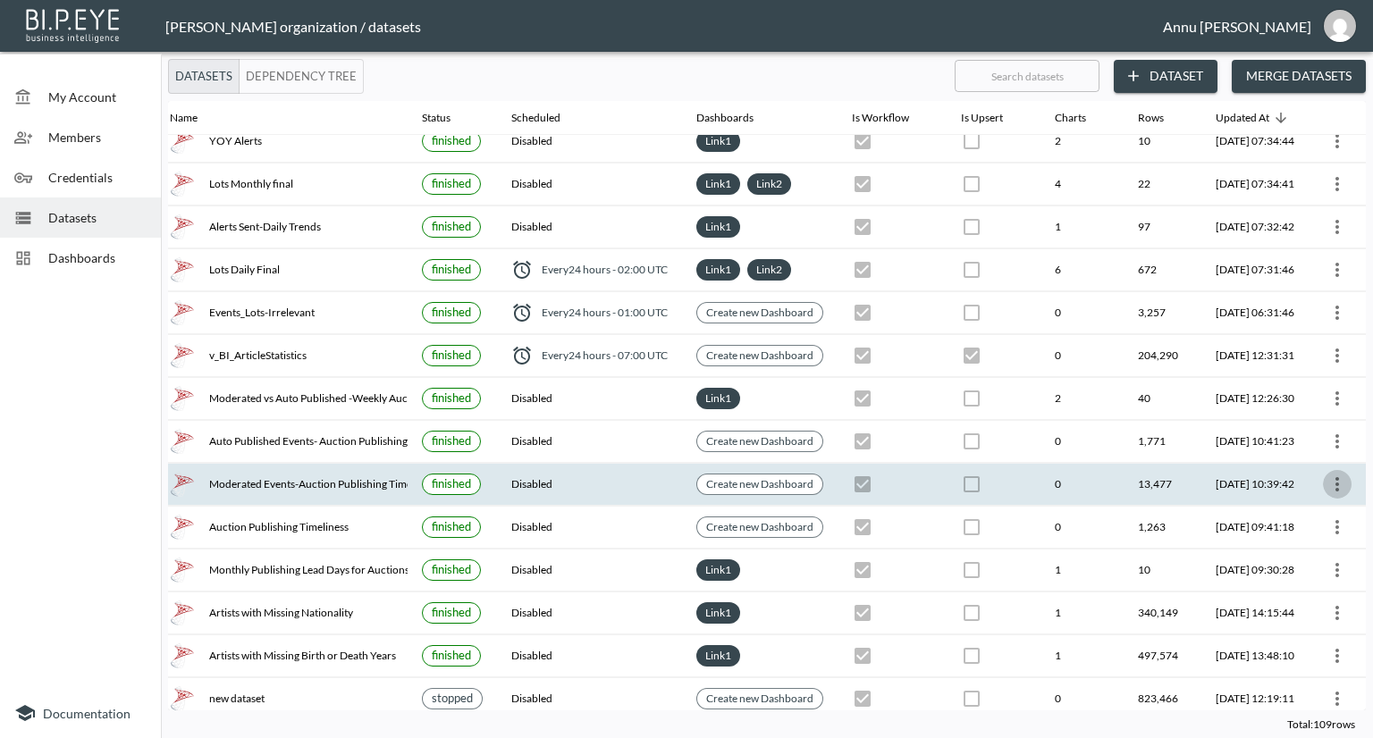
click at [1348, 479] on icon "more" at bounding box center [1336, 484] width 21 height 21
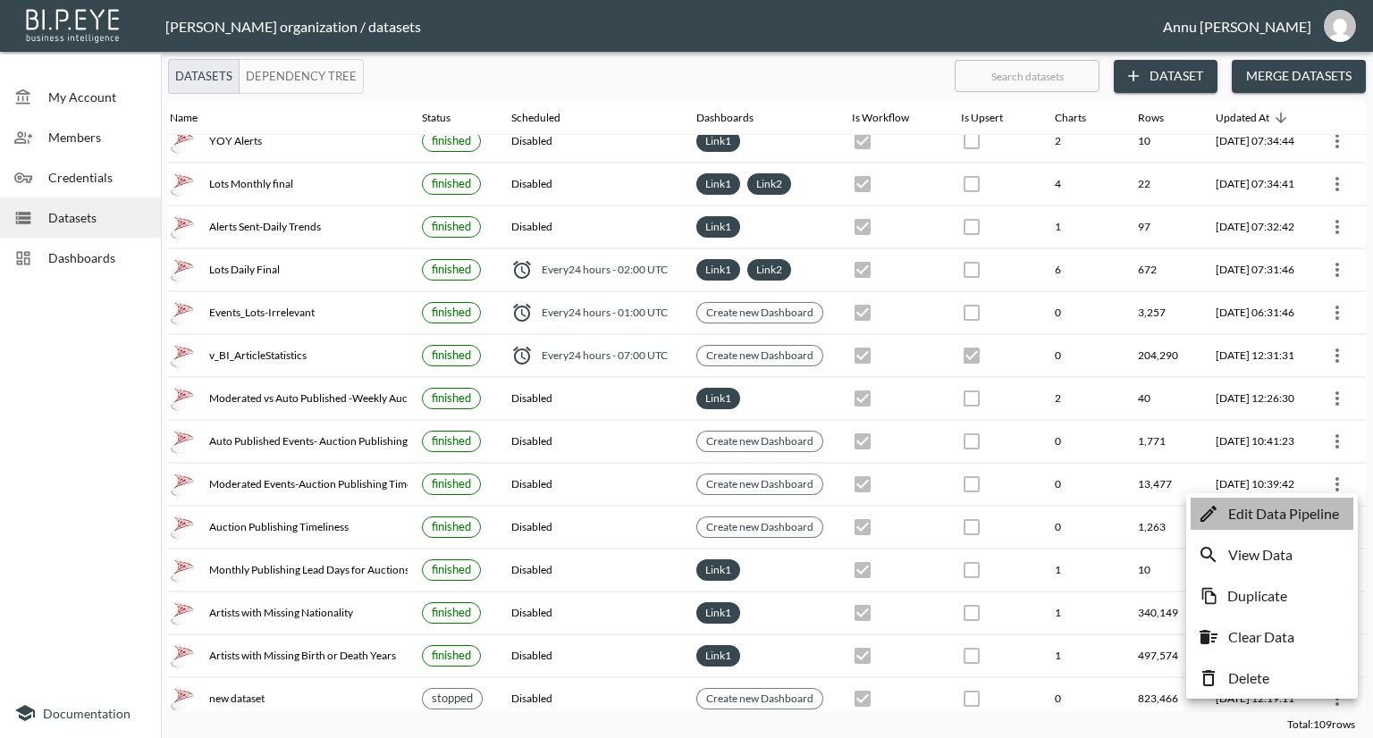
click at [1322, 512] on p "Edit Data Pipeline" at bounding box center [1283, 513] width 111 height 21
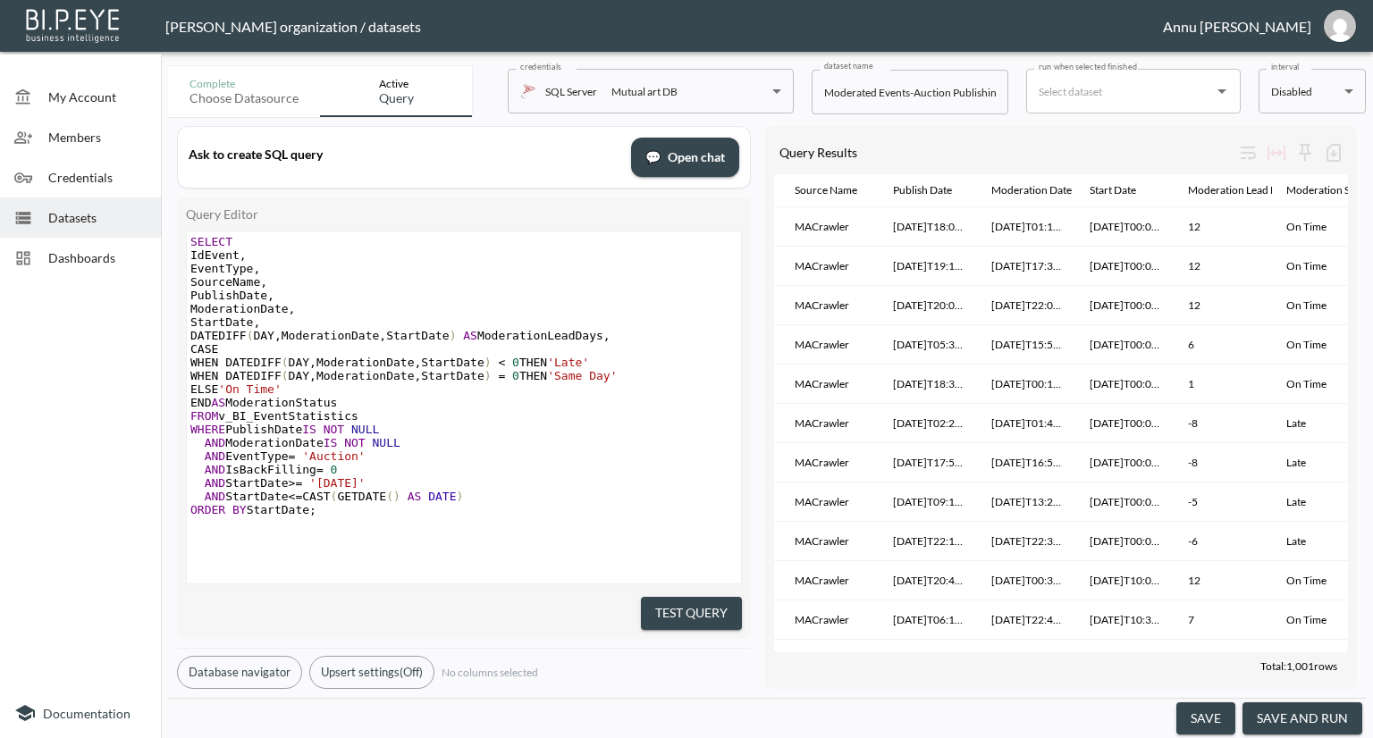
scroll to position [0, 243]
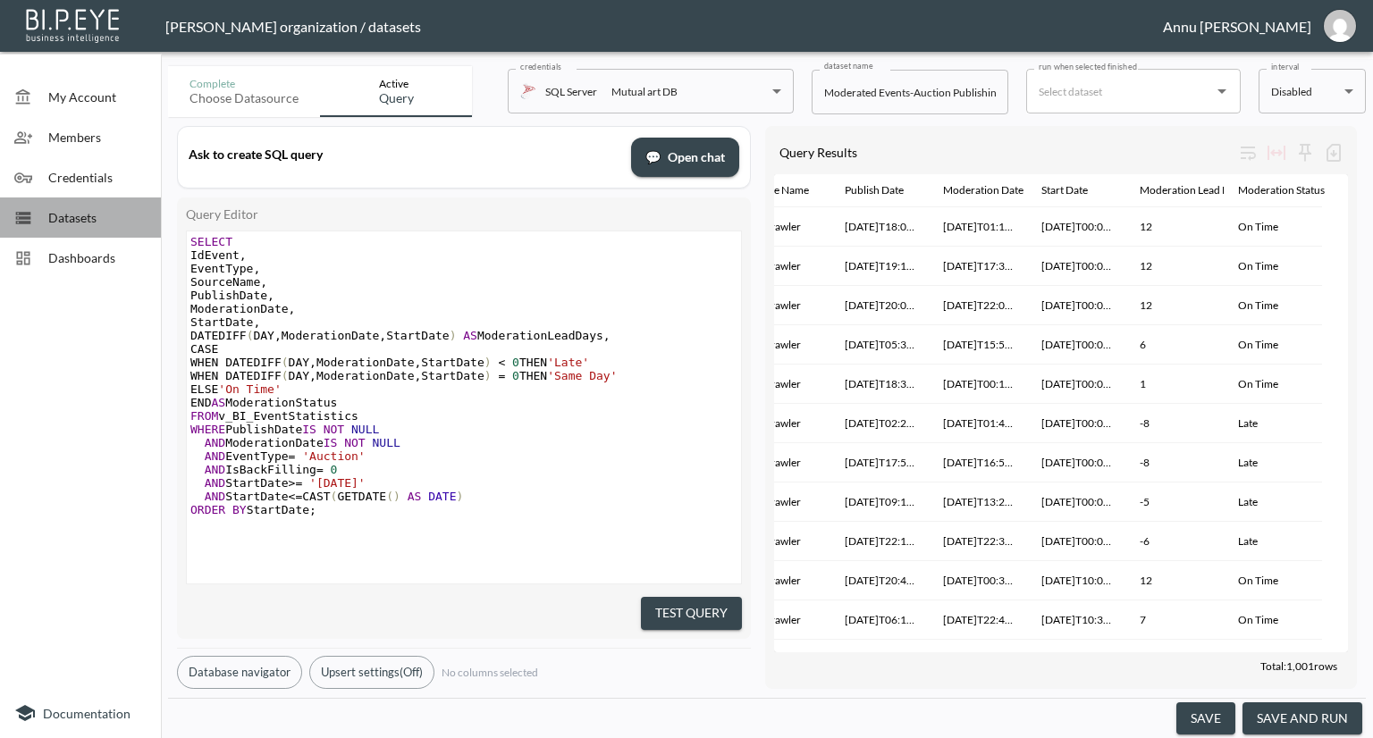
click at [64, 223] on span "Datasets" at bounding box center [97, 217] width 98 height 19
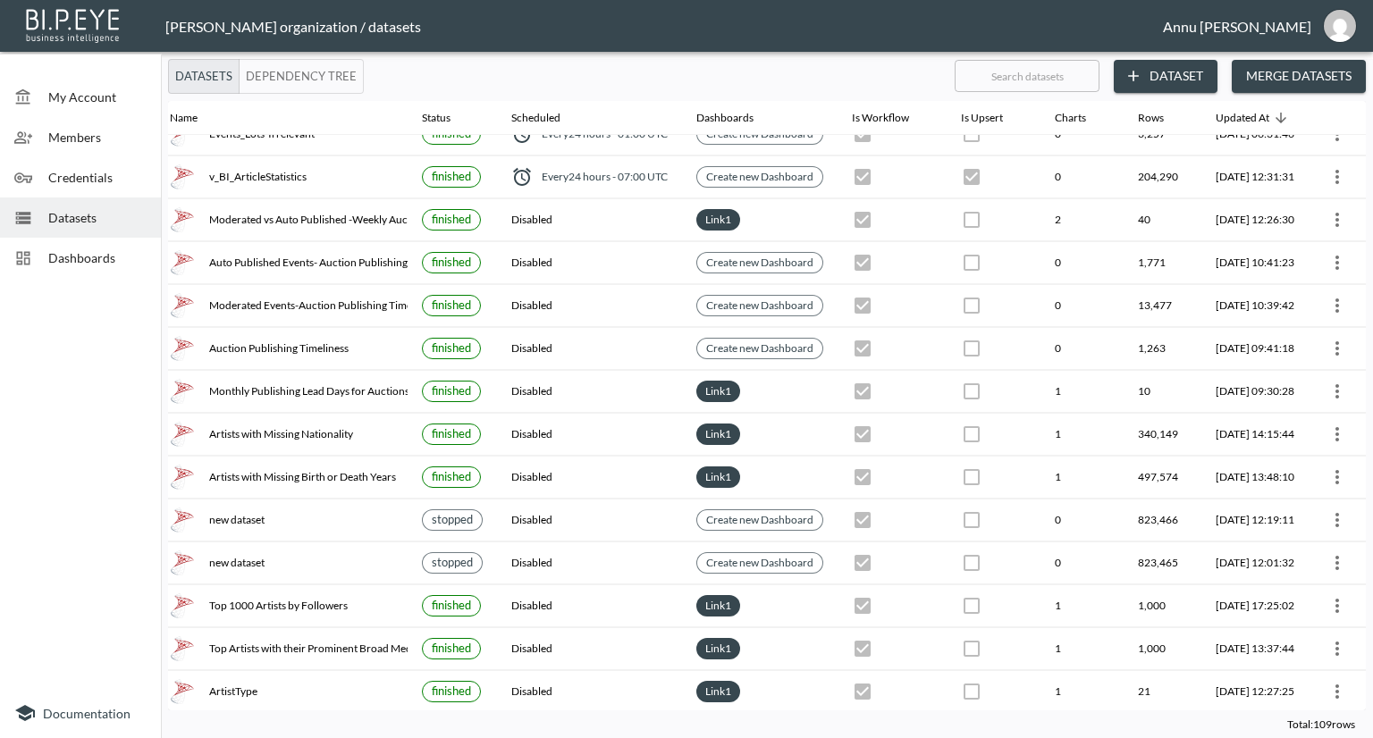
scroll to position [0, 105]
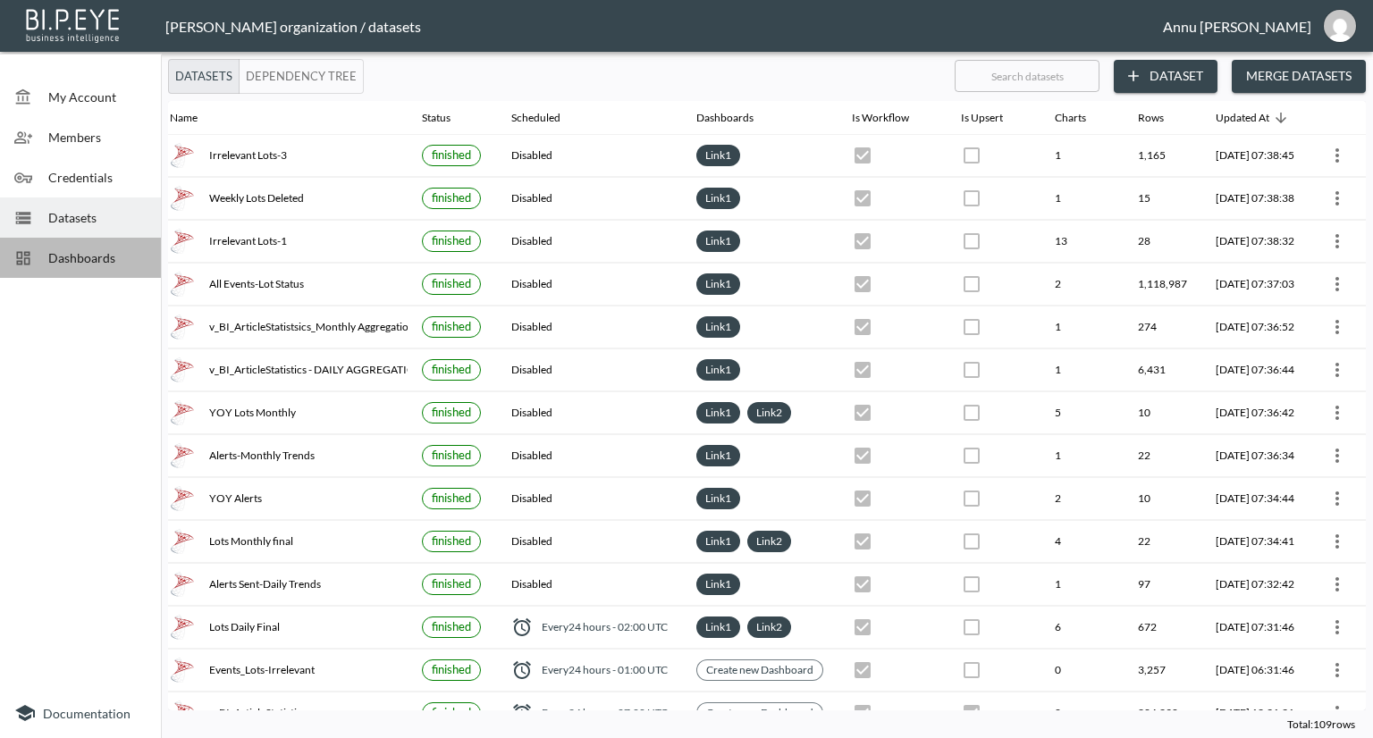
click at [71, 246] on div "Dashboards" at bounding box center [80, 258] width 161 height 40
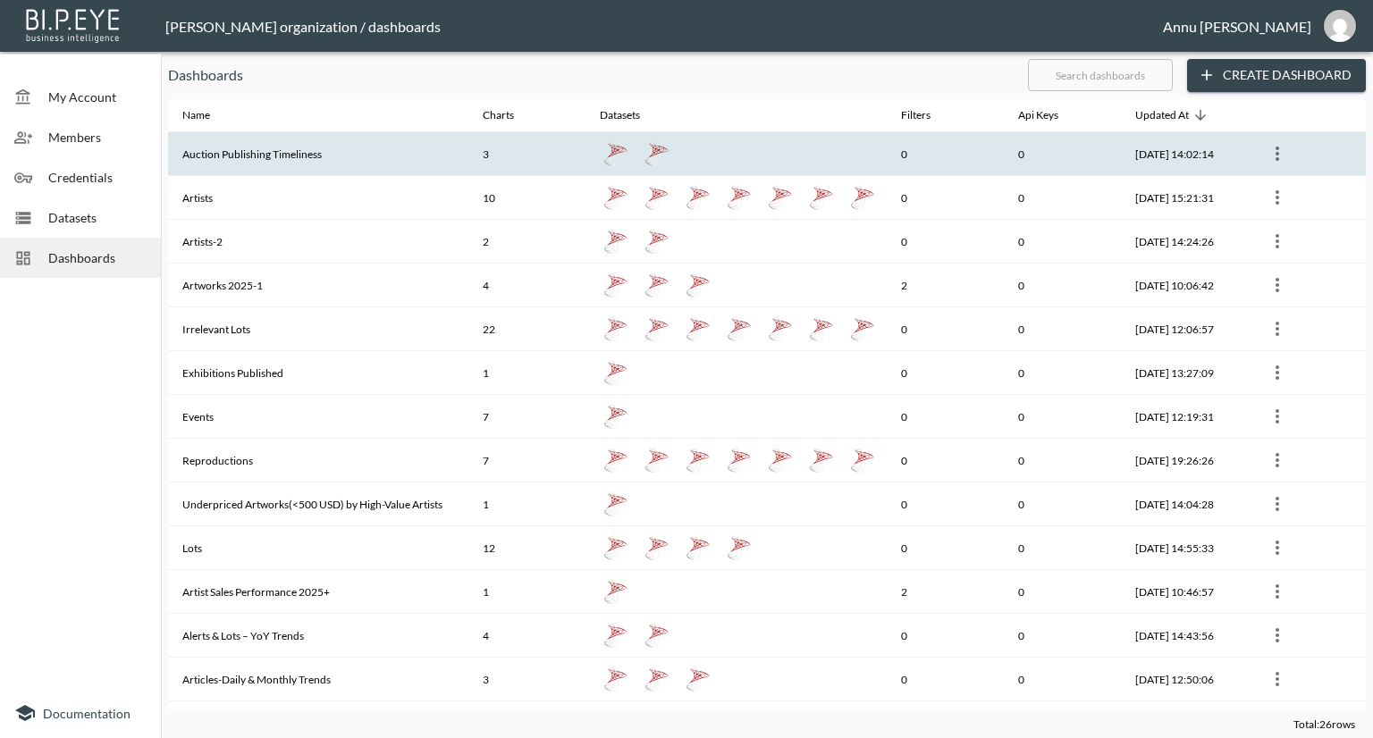
click at [1273, 147] on icon "more" at bounding box center [1276, 153] width 21 height 21
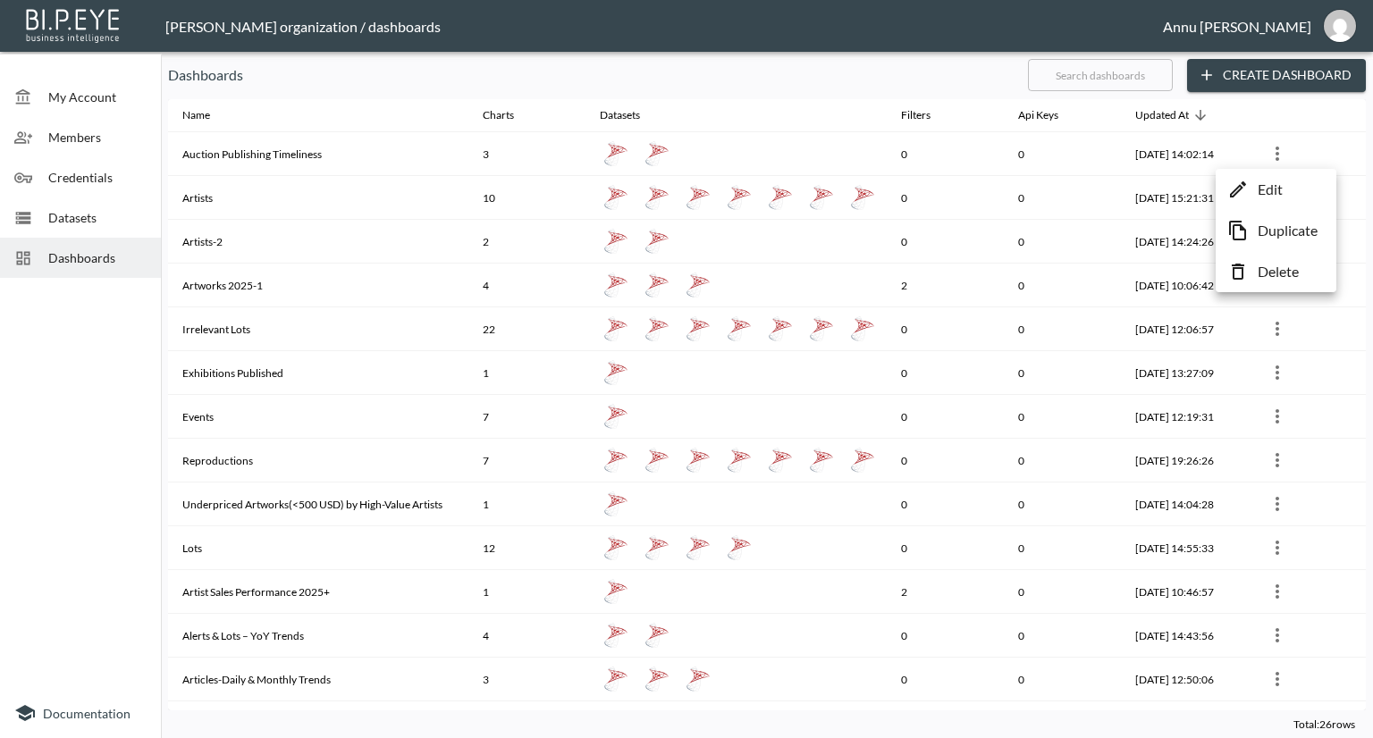
click at [112, 223] on div at bounding box center [686, 369] width 1373 height 738
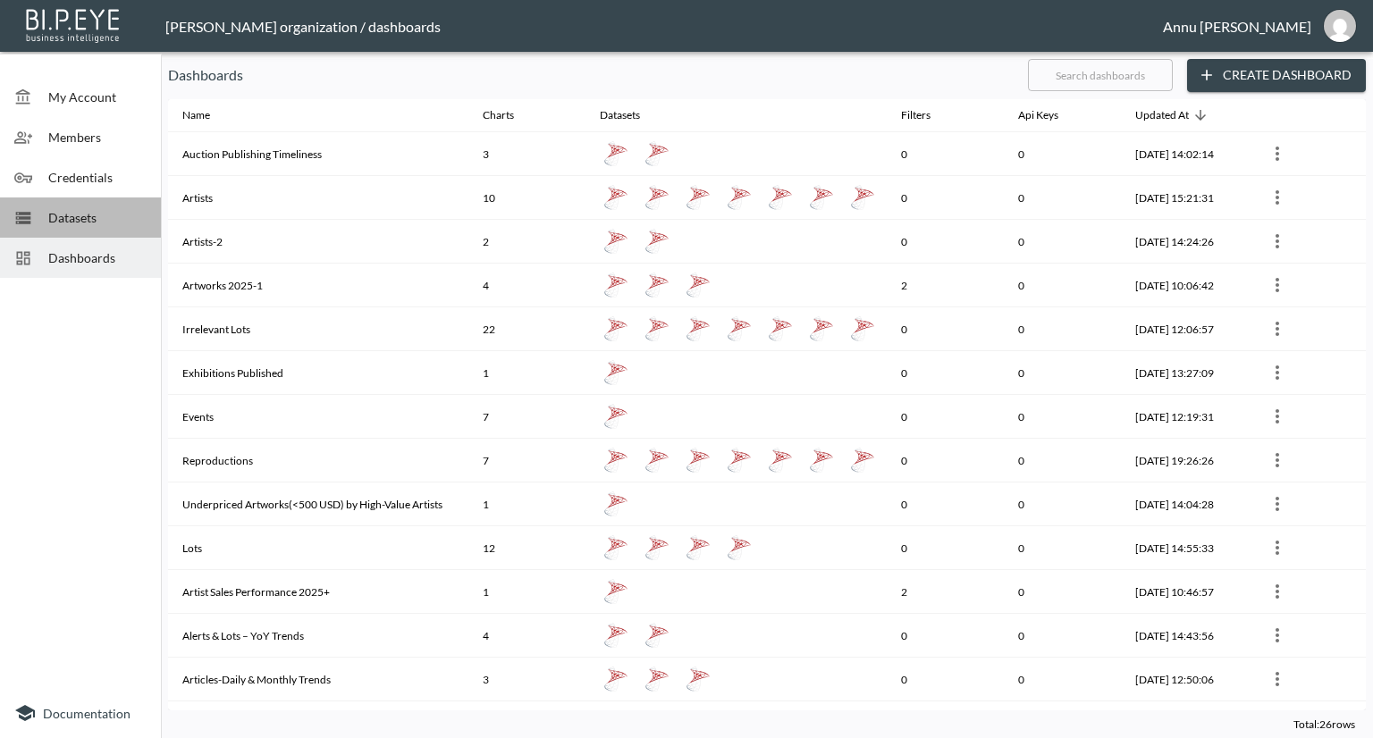
click at [85, 217] on span "Datasets" at bounding box center [97, 217] width 98 height 19
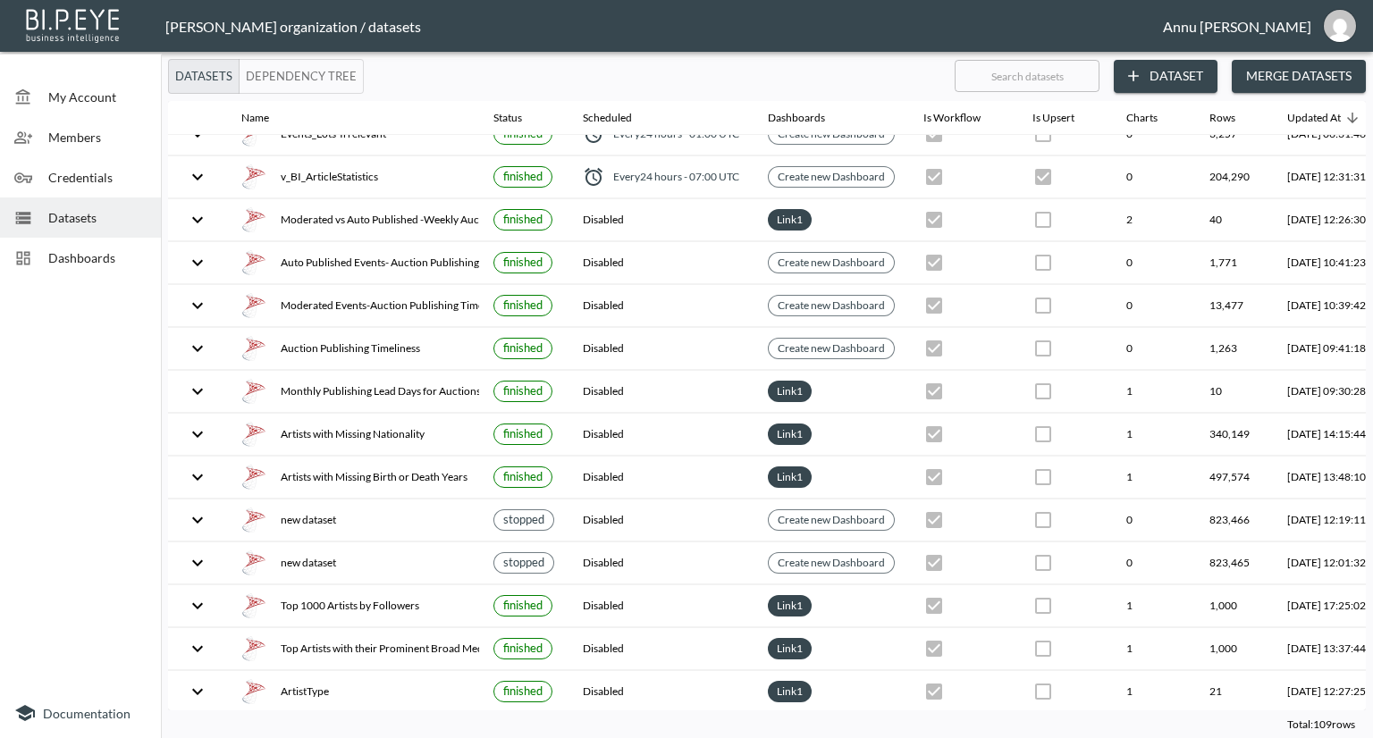
scroll to position [536, 105]
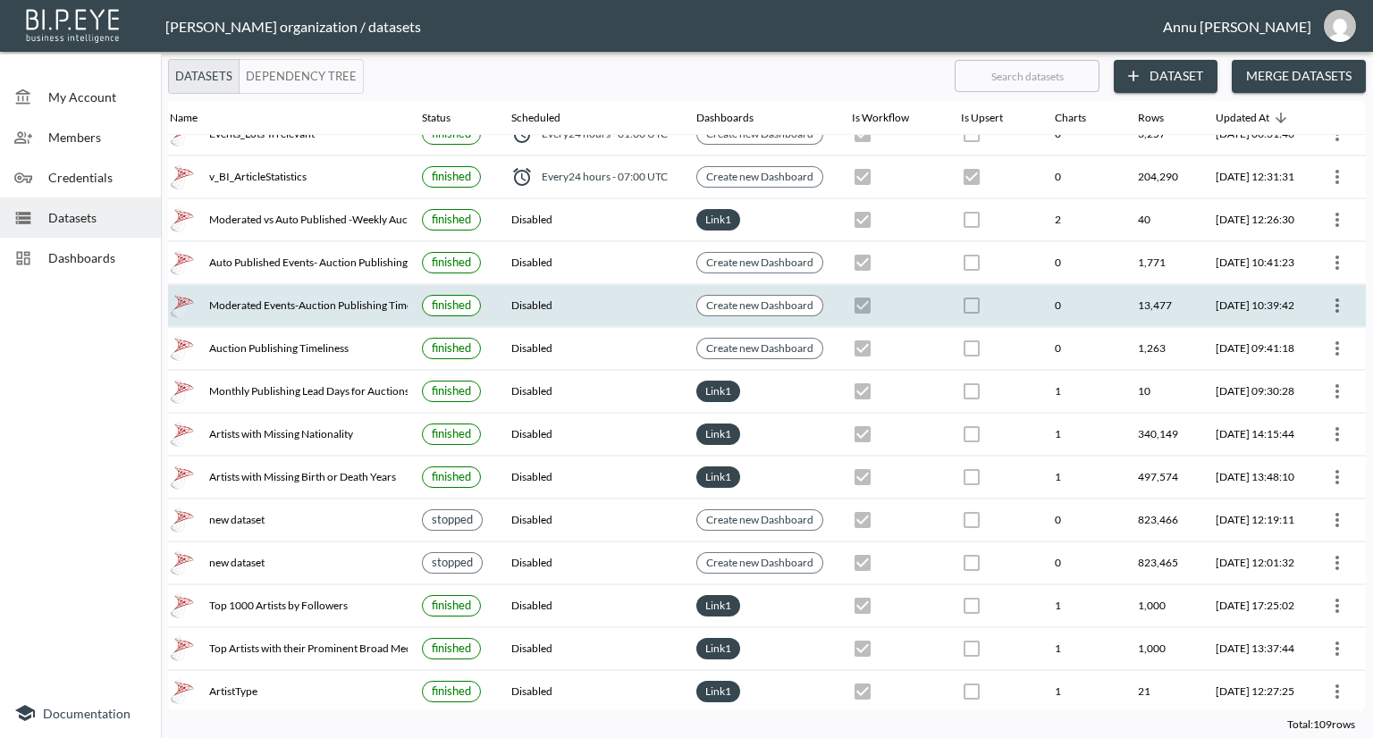
click at [1331, 301] on icon "more" at bounding box center [1336, 305] width 21 height 21
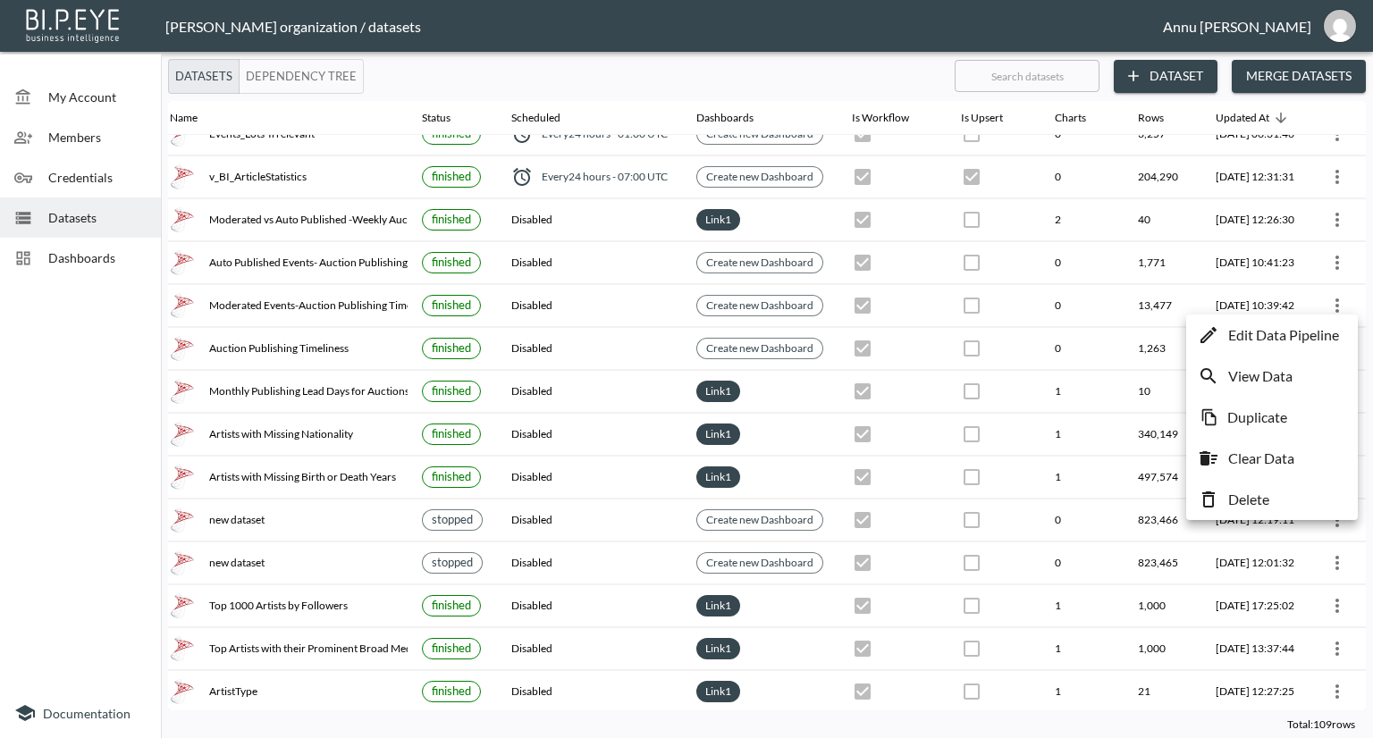
click at [1312, 341] on p "Edit Data Pipeline" at bounding box center [1283, 334] width 111 height 21
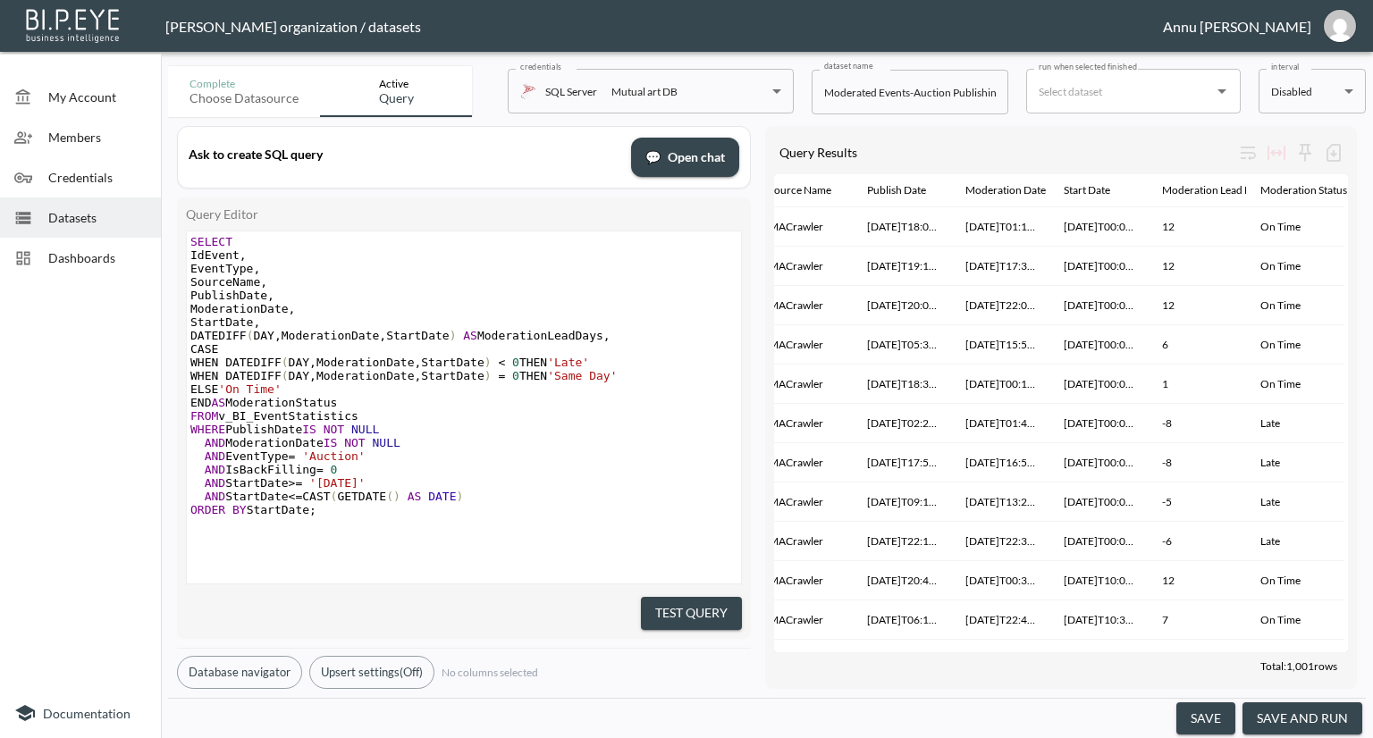
scroll to position [0, 243]
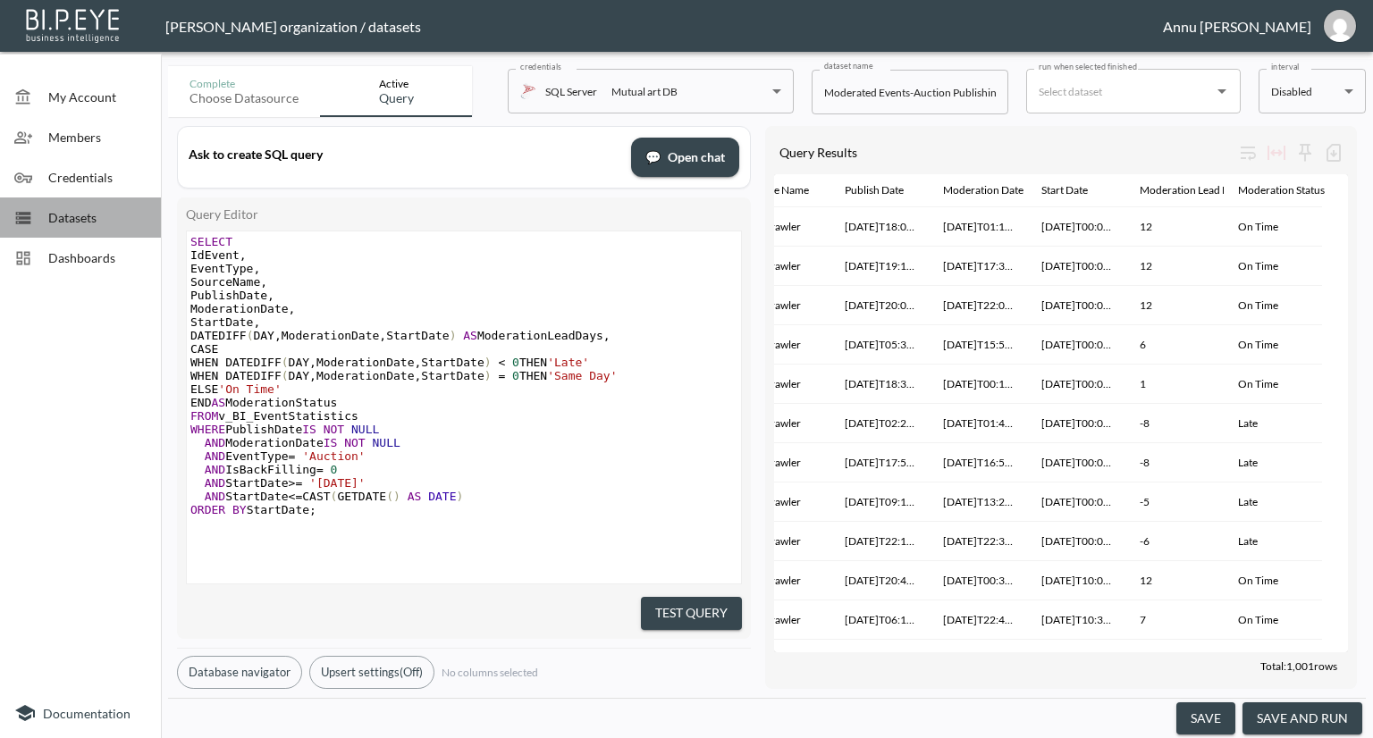
click at [104, 208] on span "Datasets" at bounding box center [97, 217] width 98 height 19
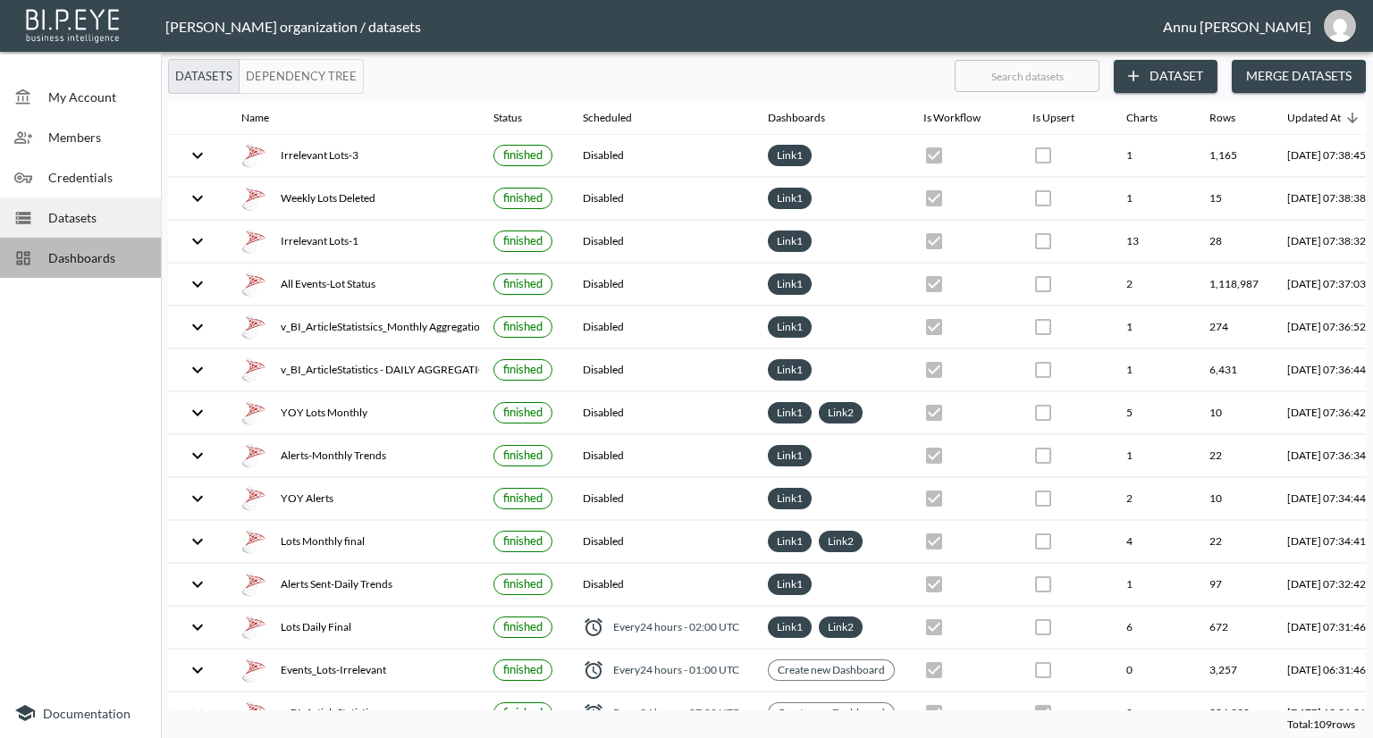
click at [143, 249] on span "Dashboards" at bounding box center [97, 257] width 98 height 19
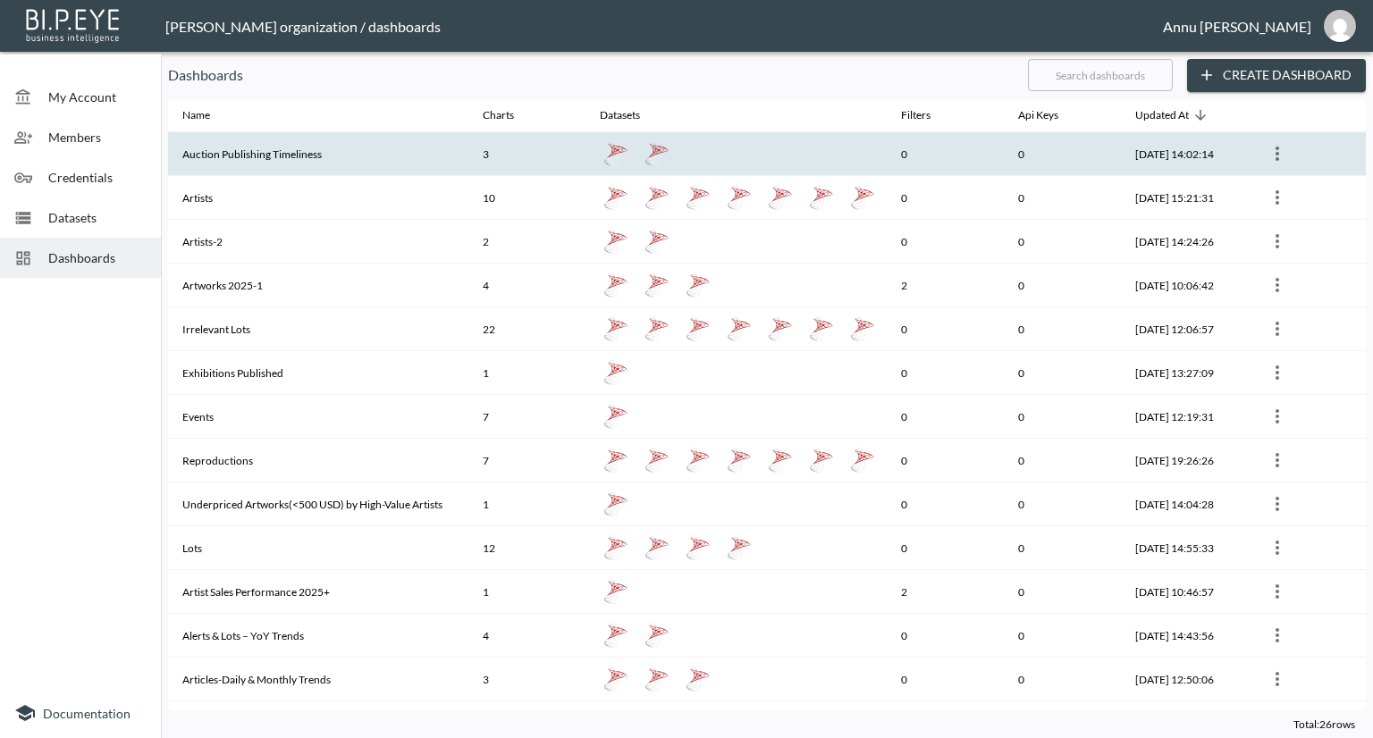
click at [267, 156] on th "Auction Publishing Timeliness" at bounding box center [318, 154] width 300 height 44
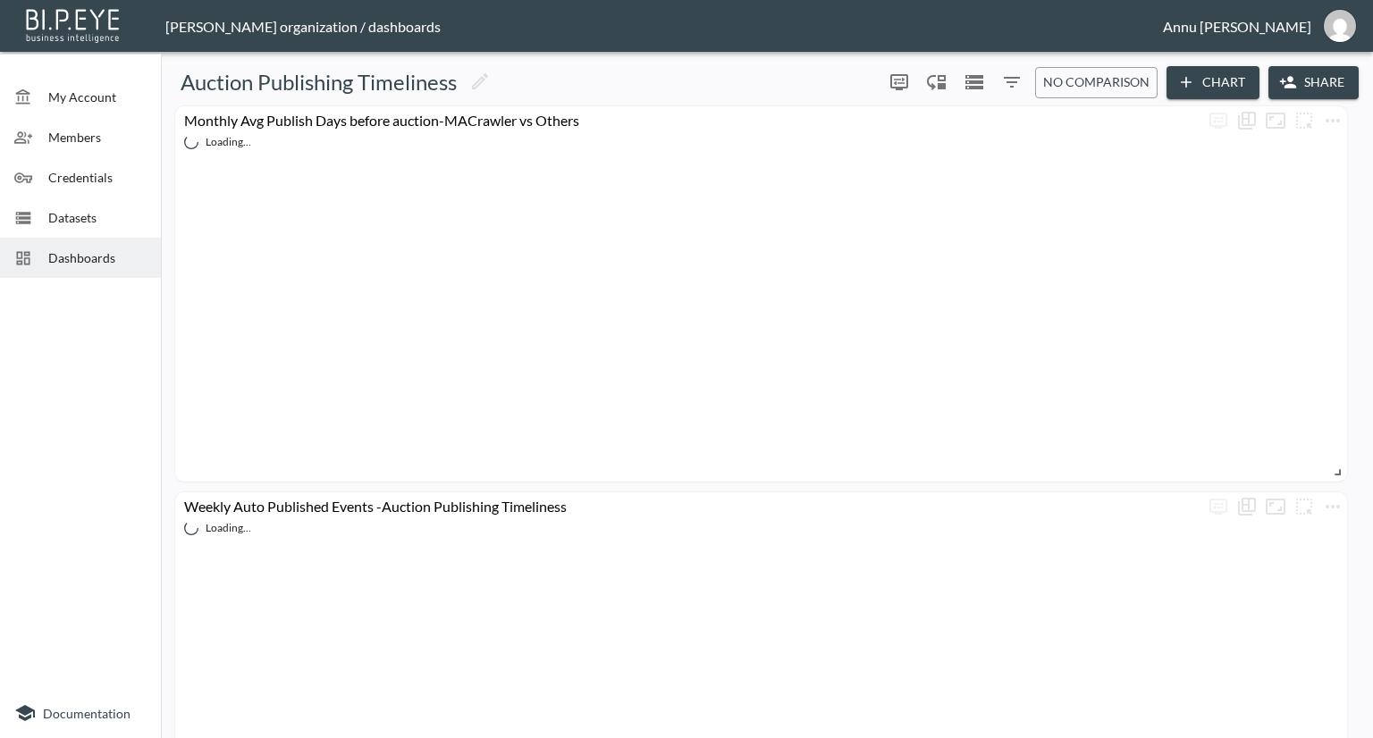
click at [1230, 81] on button "Chart" at bounding box center [1212, 82] width 93 height 33
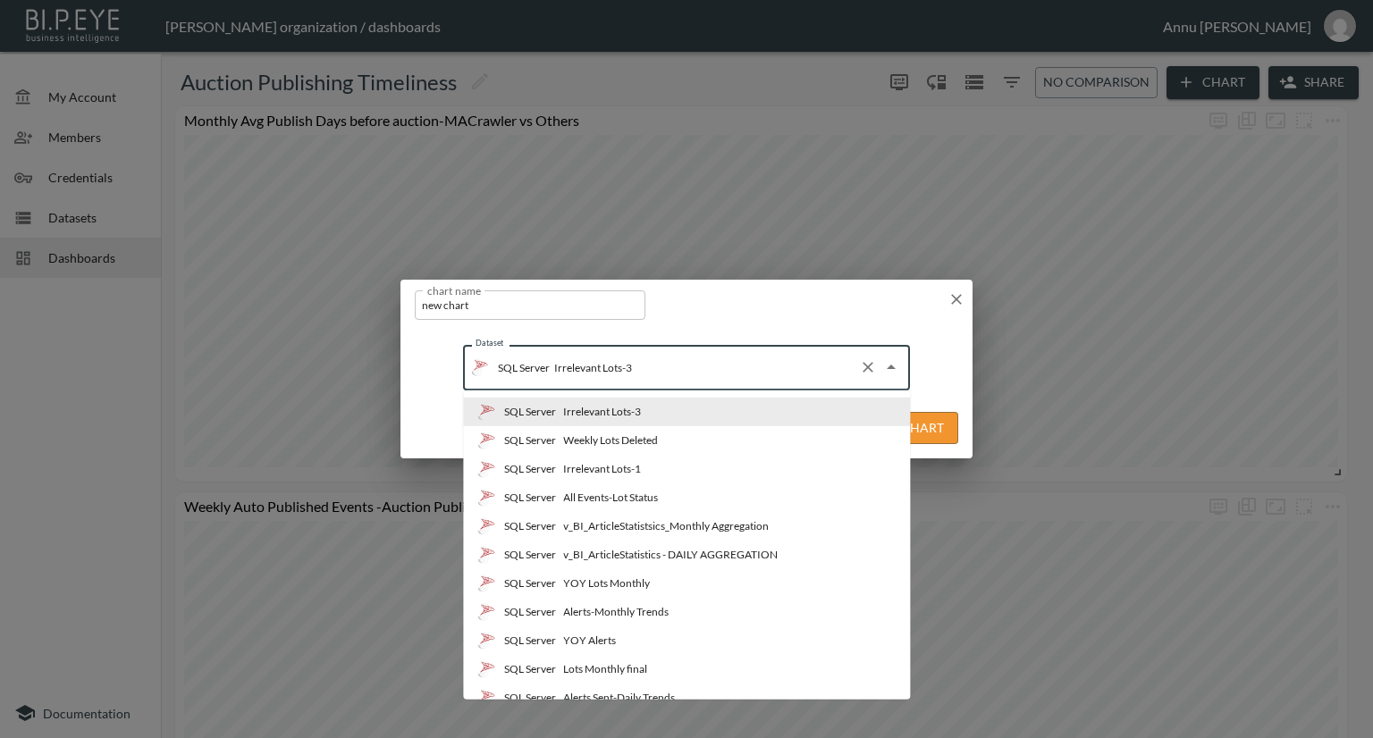
click at [665, 366] on input "Irrelevant Lots-3" at bounding box center [701, 367] width 302 height 29
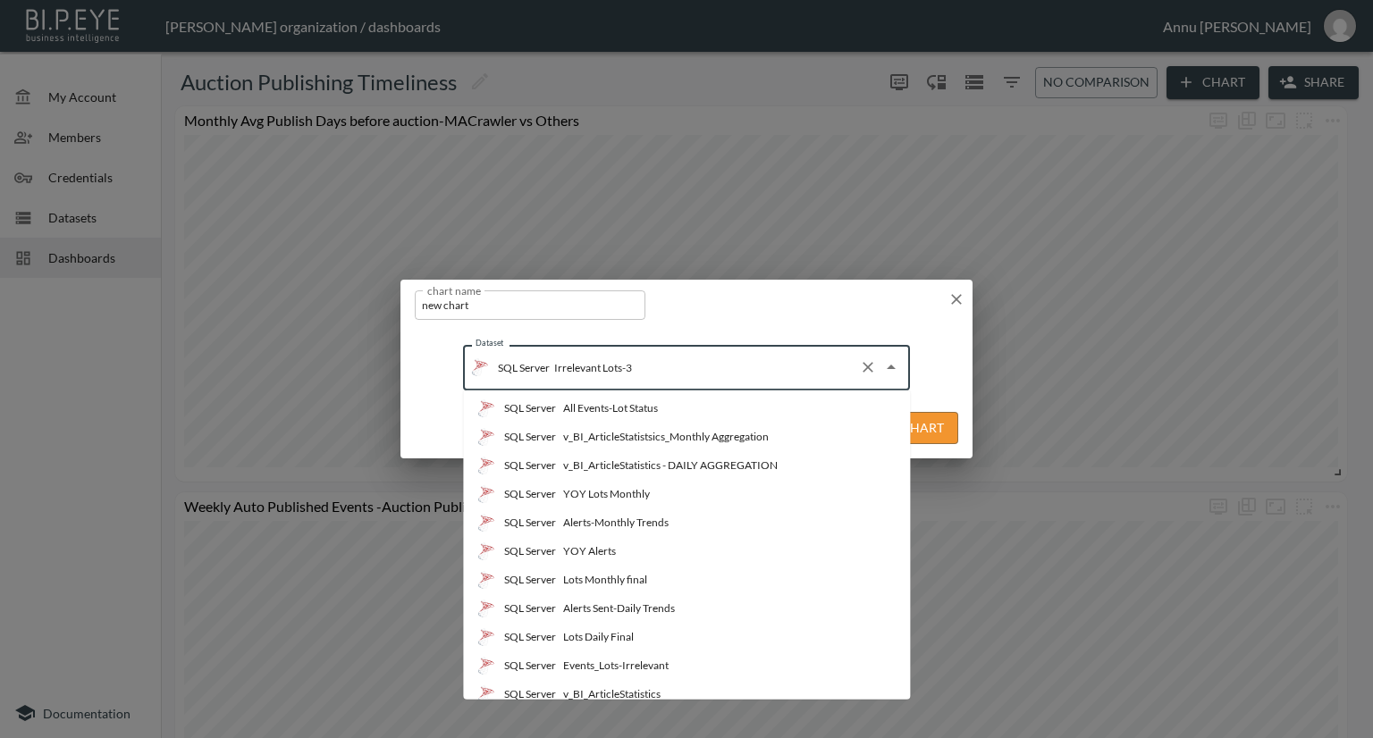
scroll to position [357, 0]
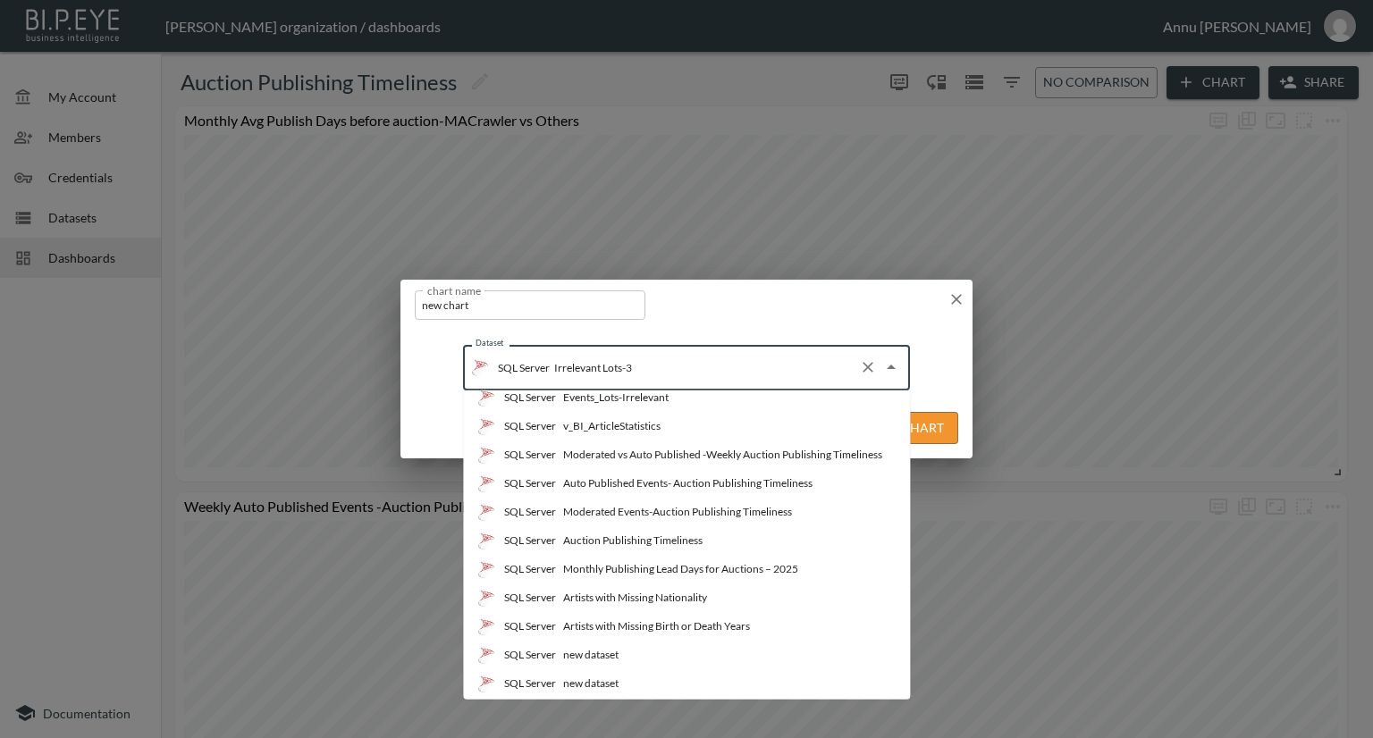
click at [686, 509] on div "Moderated Events-Auction Publishing Timeliness" at bounding box center [677, 512] width 229 height 16
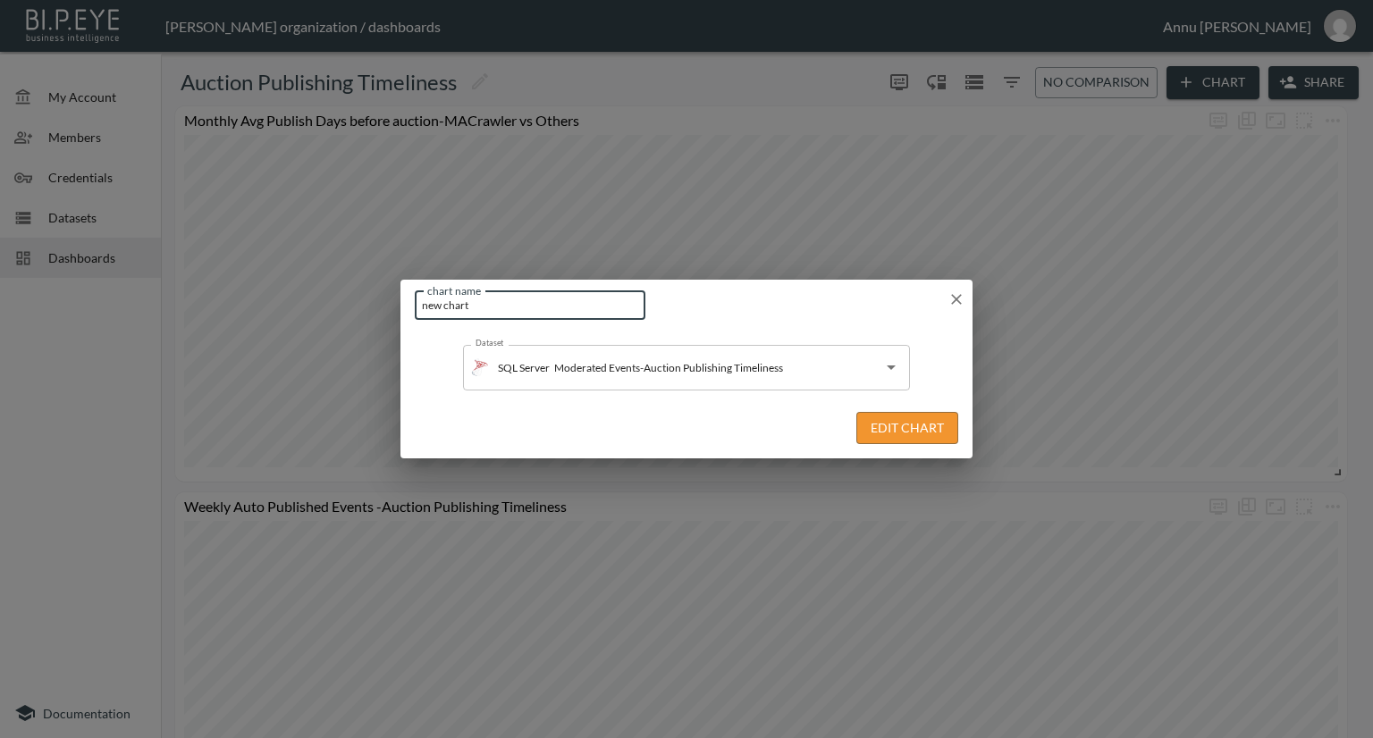
drag, startPoint x: 532, startPoint y: 301, endPoint x: 383, endPoint y: 303, distance: 148.4
click at [383, 303] on div "chart name new chart chart name Dataset SQL Server Moderated Events-Auction Pub…" at bounding box center [686, 369] width 1373 height 738
type input "Moderated Events -Published Late"
click at [869, 426] on button "Edit Chart" at bounding box center [907, 428] width 102 height 33
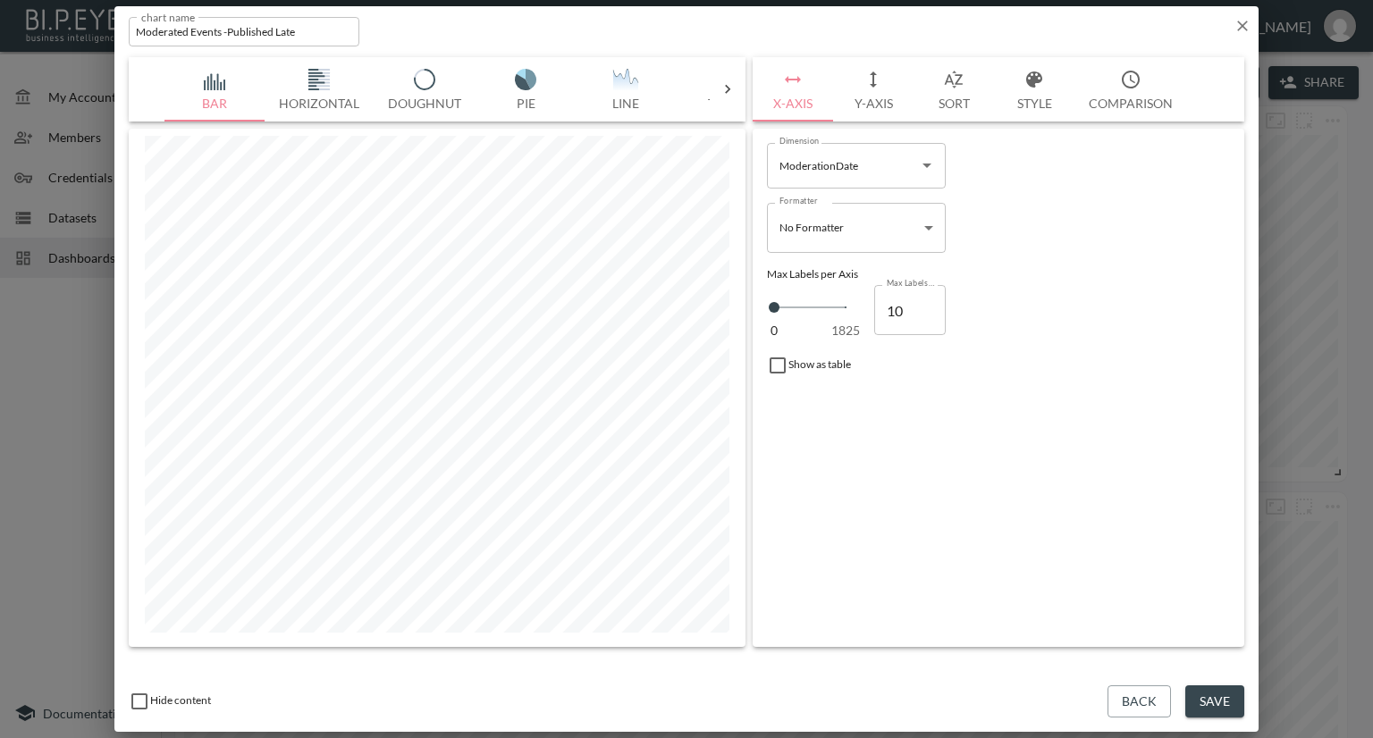
click at [728, 85] on icon at bounding box center [728, 89] width 18 height 18
click at [216, 73] on img "button" at bounding box center [215, 79] width 71 height 21
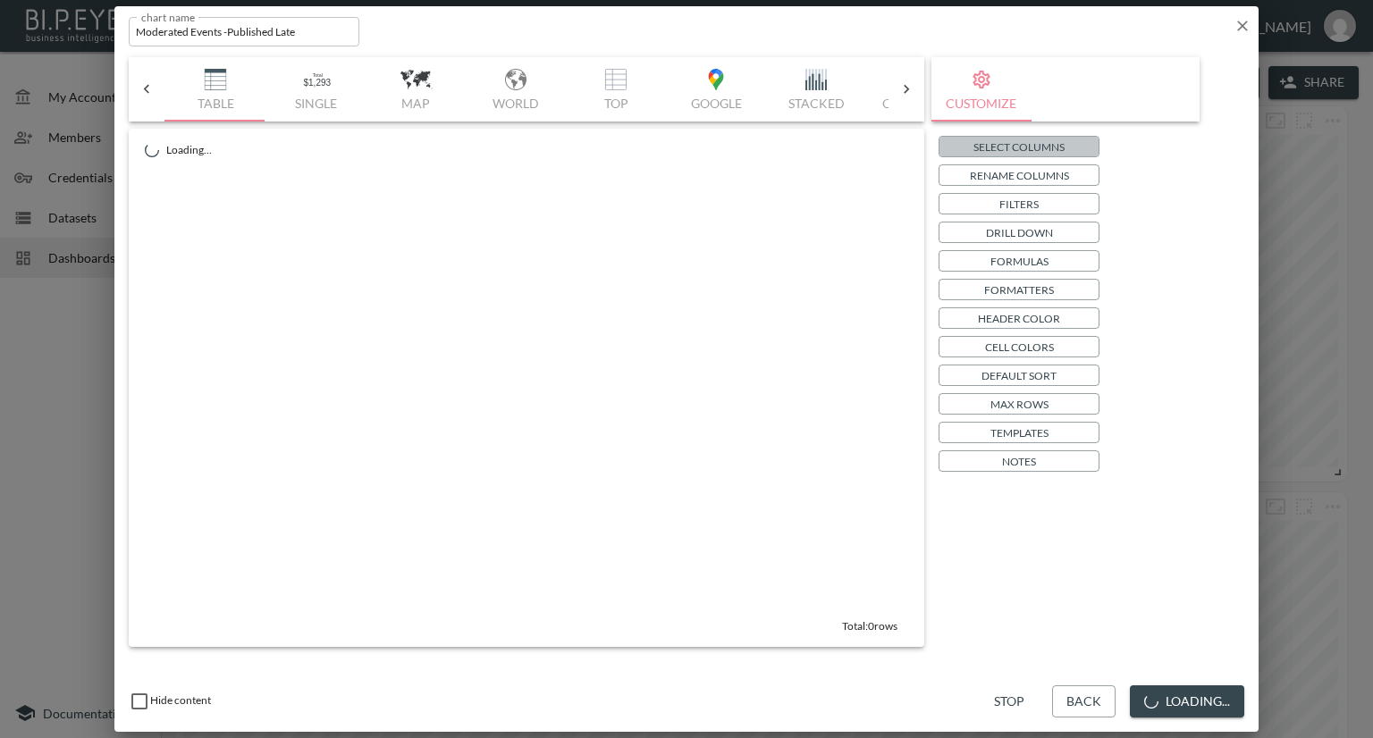
click at [955, 148] on button "Select Columns" at bounding box center [1018, 146] width 161 height 21
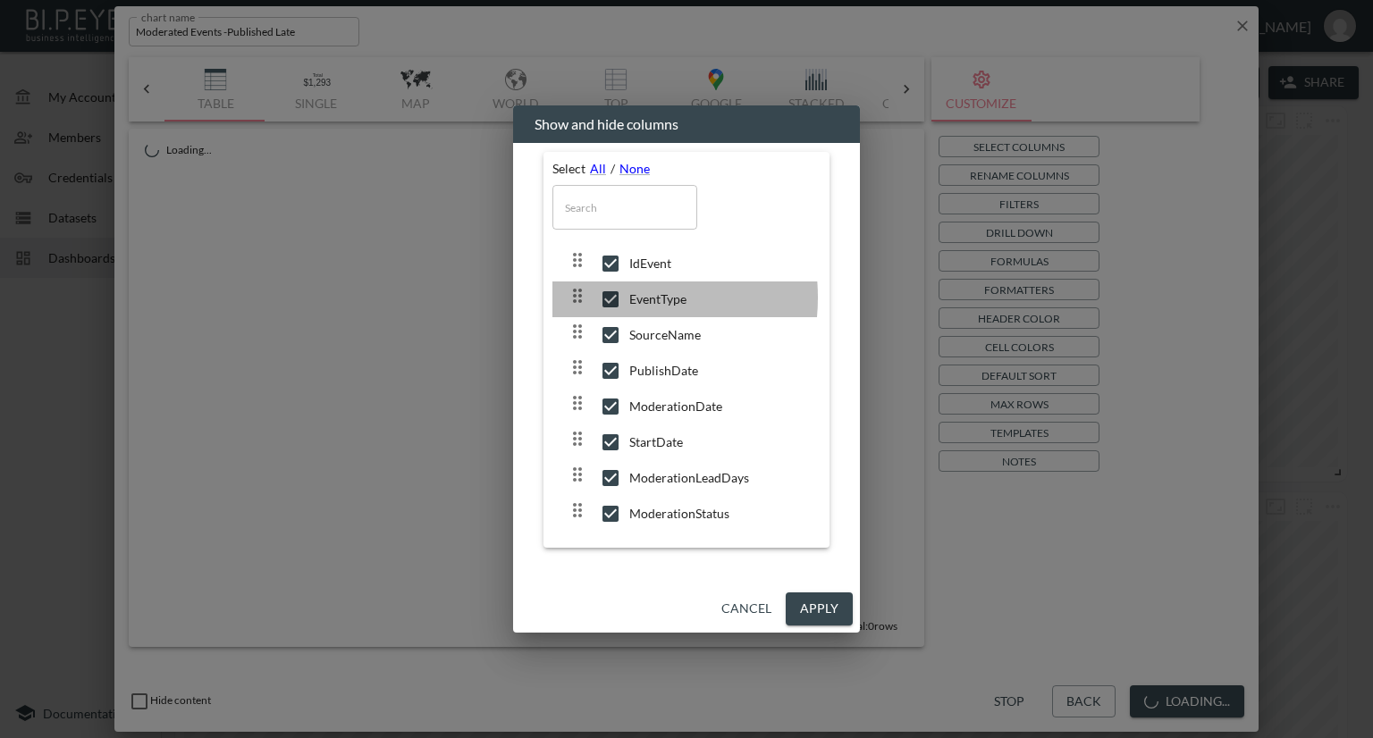
click at [604, 297] on input "checkbox" at bounding box center [611, 299] width 38 height 18
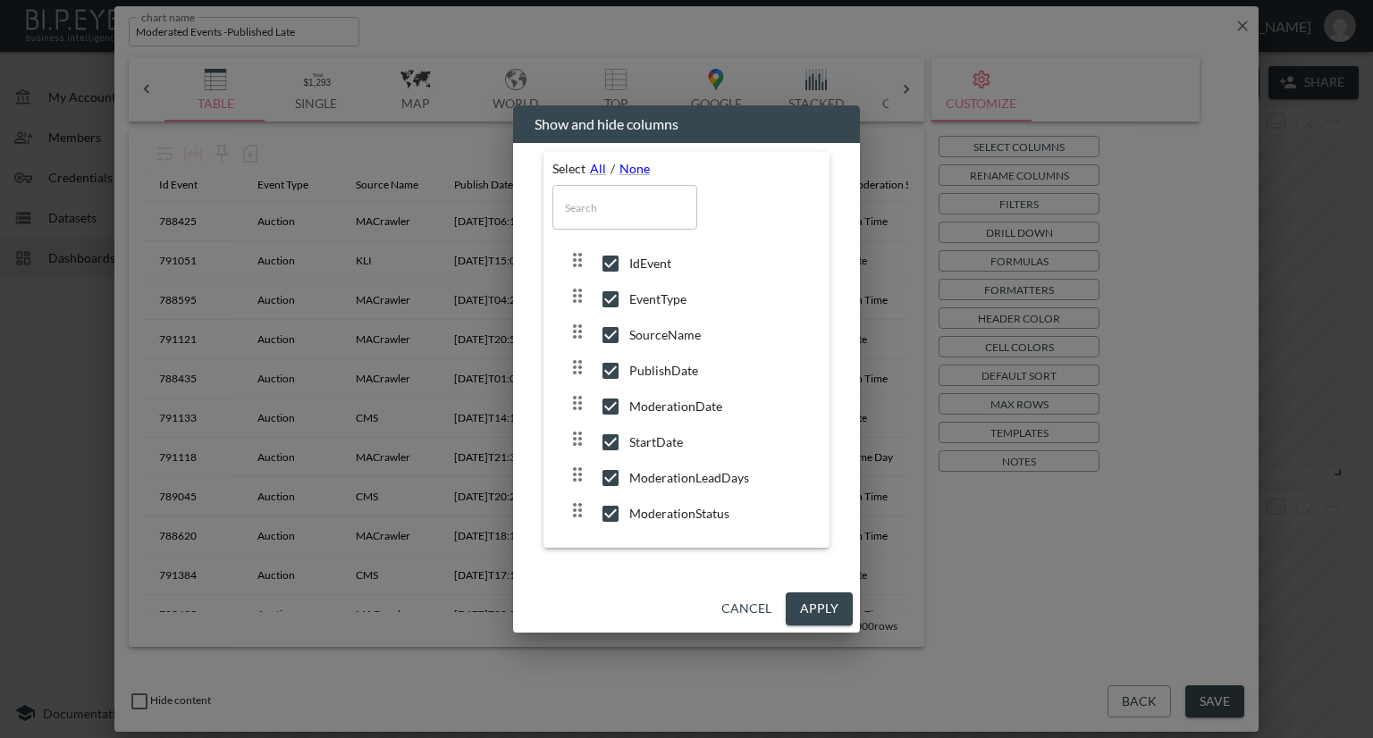
click at [608, 299] on input "checkbox" at bounding box center [611, 299] width 38 height 18
checkbox input "false"
click at [797, 610] on button "Apply" at bounding box center [819, 609] width 67 height 33
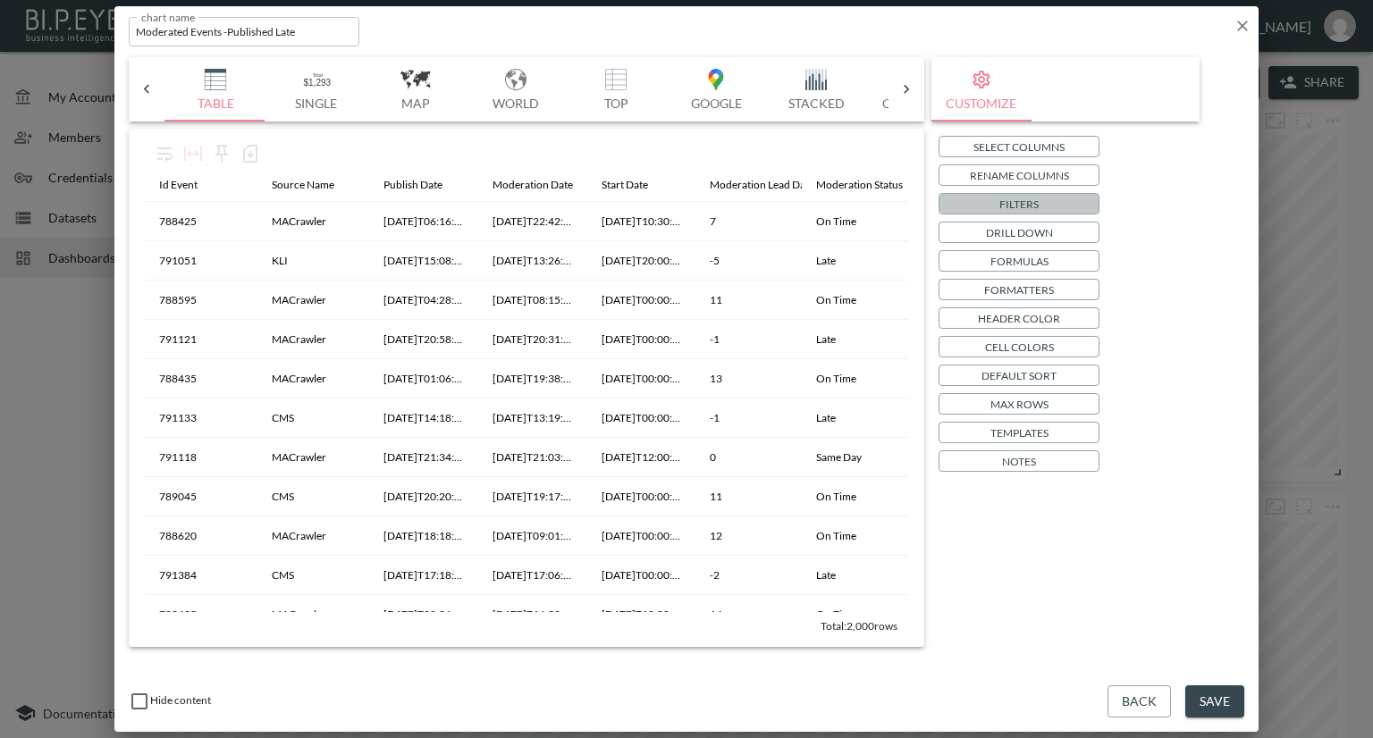
click at [1019, 201] on p "Filters" at bounding box center [1018, 204] width 39 height 19
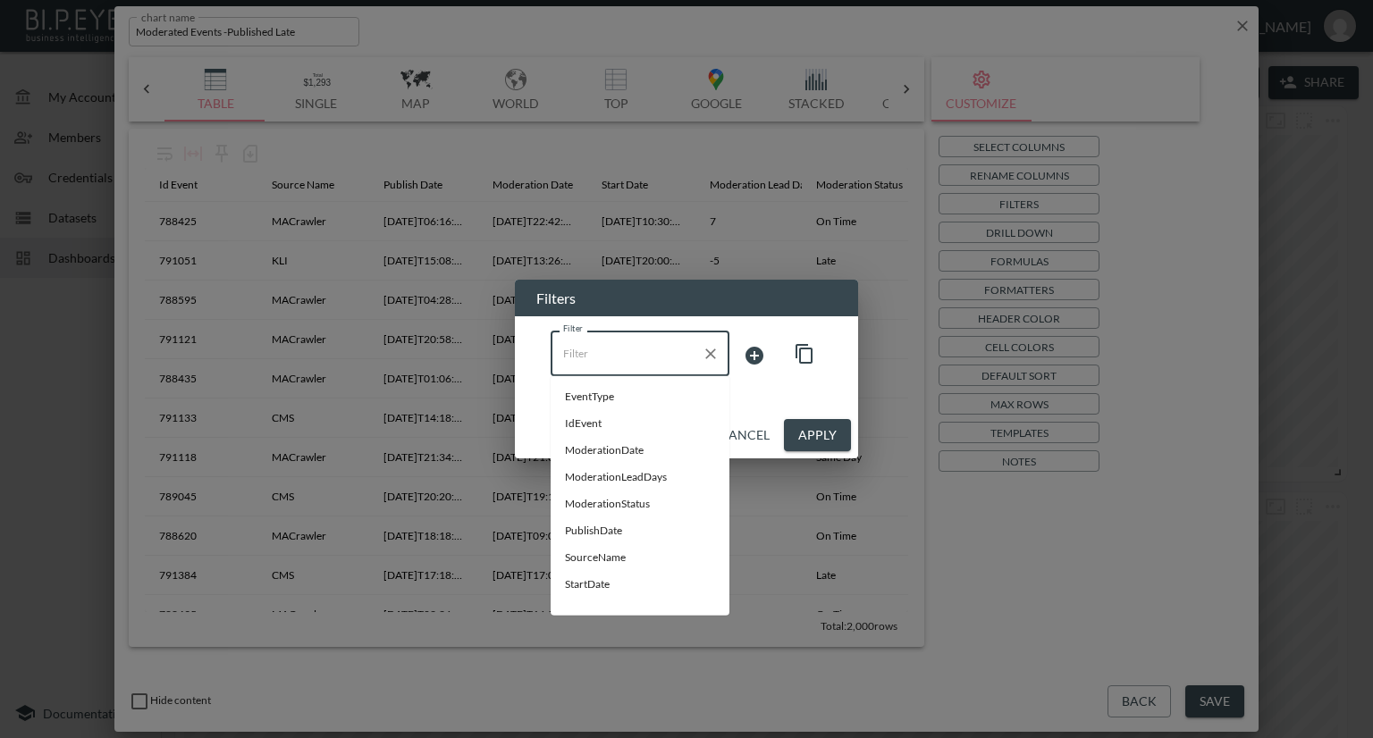
click at [585, 346] on input "Filter" at bounding box center [627, 353] width 136 height 29
click at [583, 506] on span "ModerationStatus" at bounding box center [640, 504] width 150 height 16
type input "ModerationStatus"
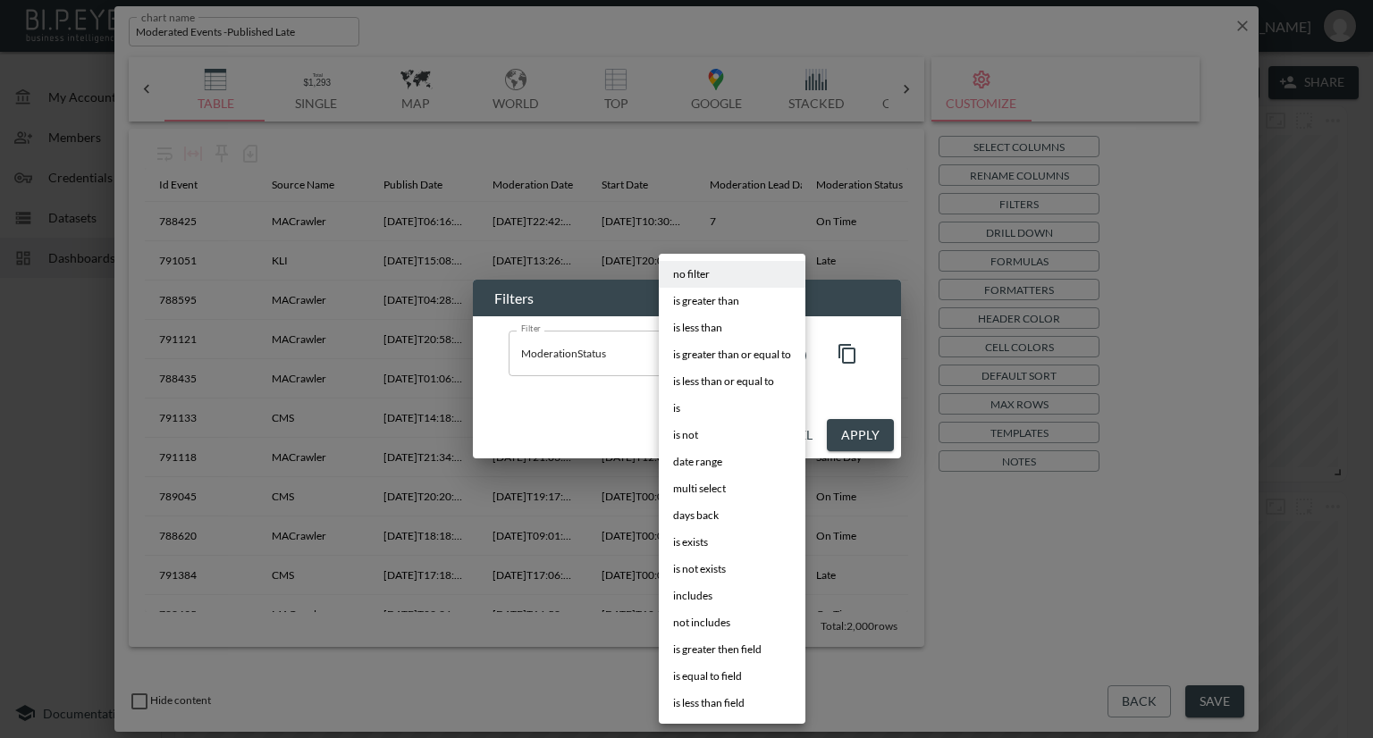
click at [716, 349] on body "BI.P.EYE, Interactive Analytics Dashboards - app Nadia Senft organization / das…" at bounding box center [686, 369] width 1373 height 738
drag, startPoint x: 694, startPoint y: 407, endPoint x: 728, endPoint y: 399, distance: 34.9
click at [694, 408] on li "is" at bounding box center [732, 408] width 147 height 27
type input "is"
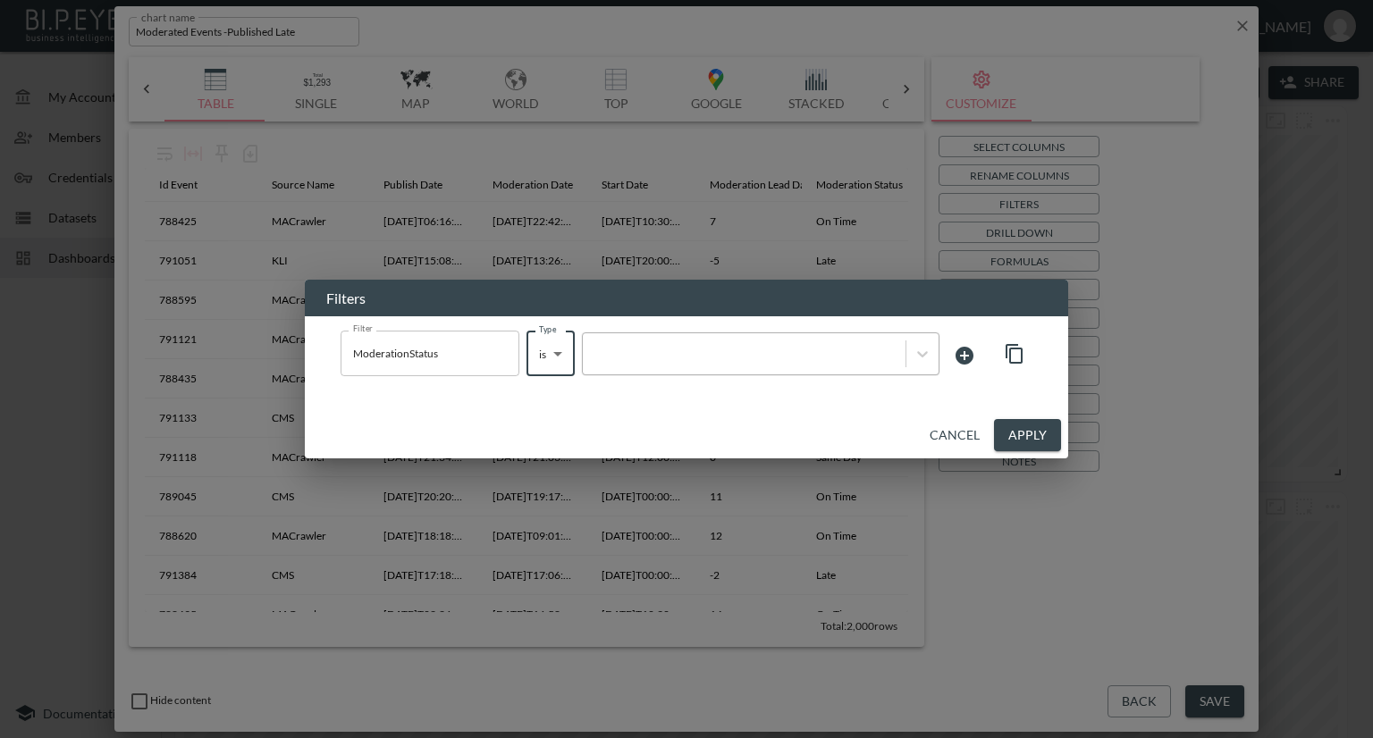
click at [771, 360] on div at bounding box center [744, 353] width 305 height 17
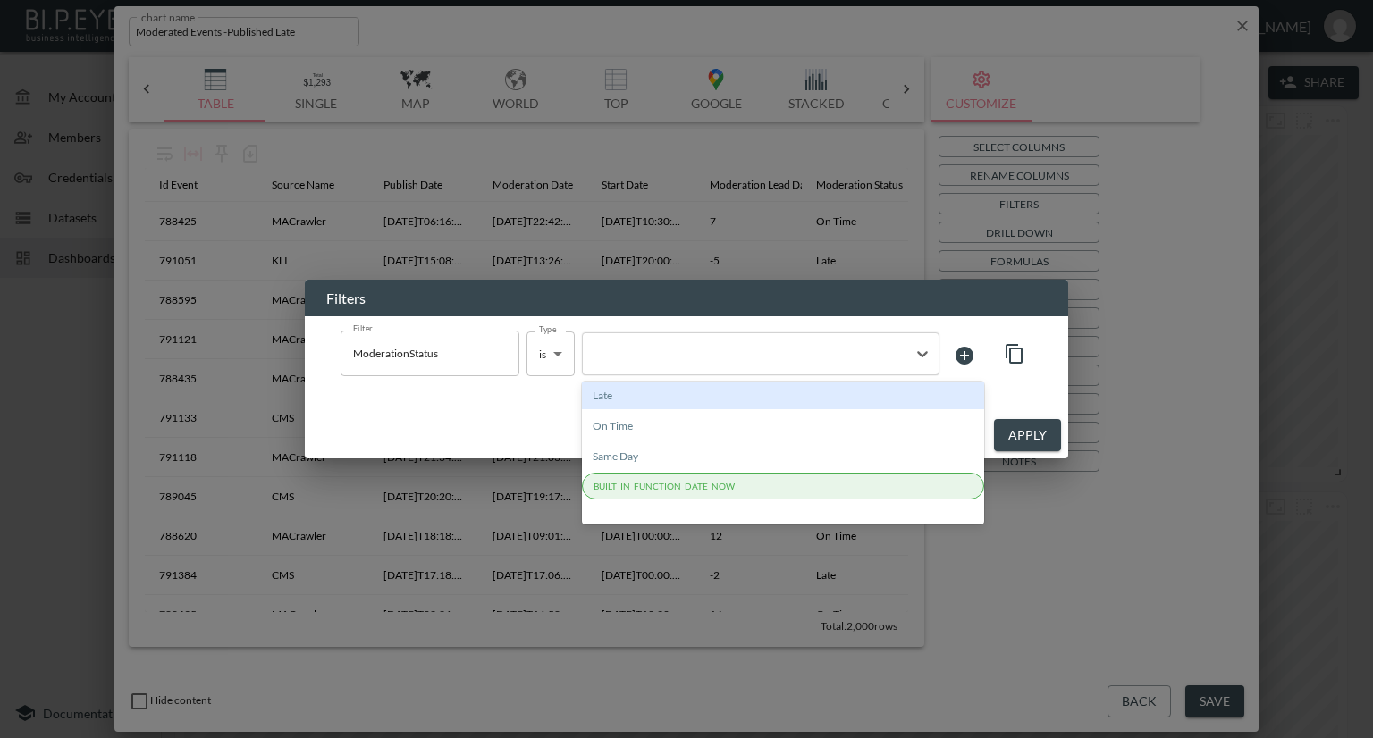
click at [702, 399] on div "Late" at bounding box center [783, 396] width 402 height 28
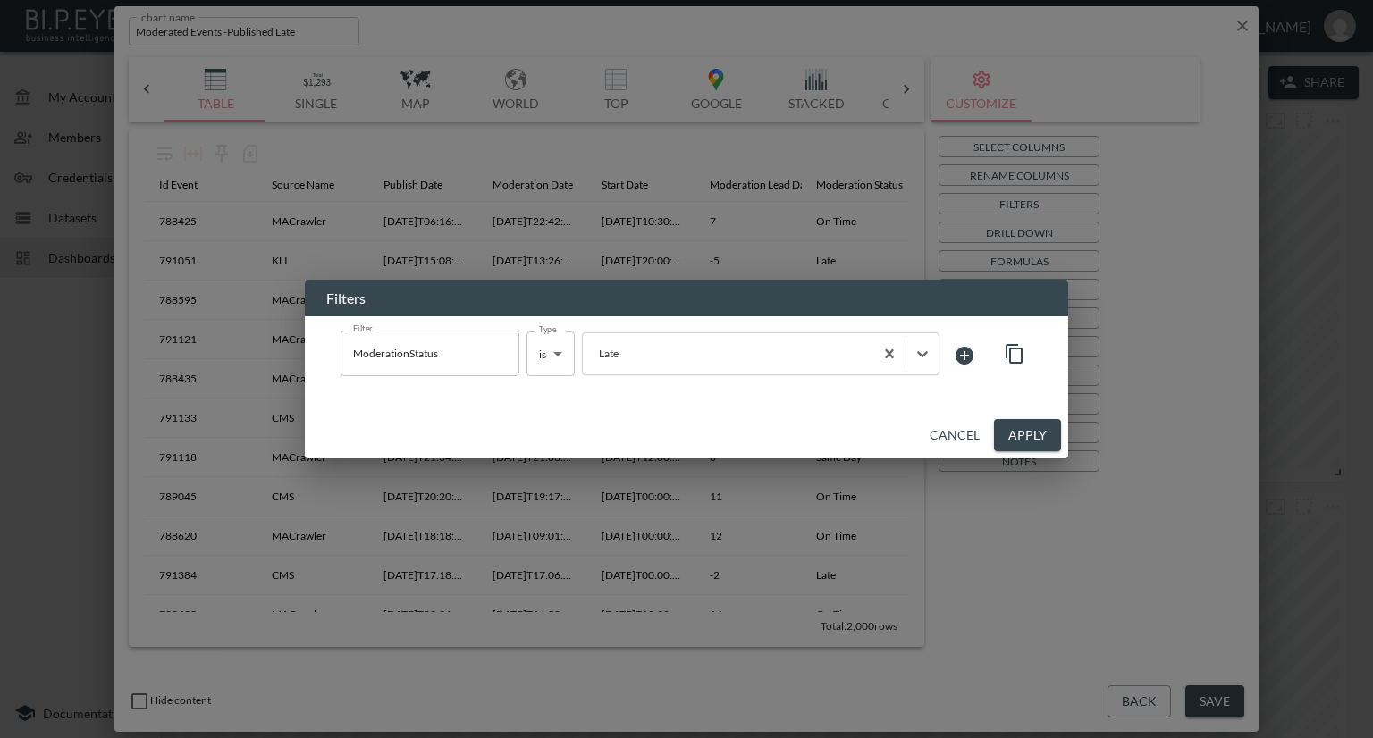
click at [1005, 439] on button "Apply" at bounding box center [1027, 435] width 67 height 33
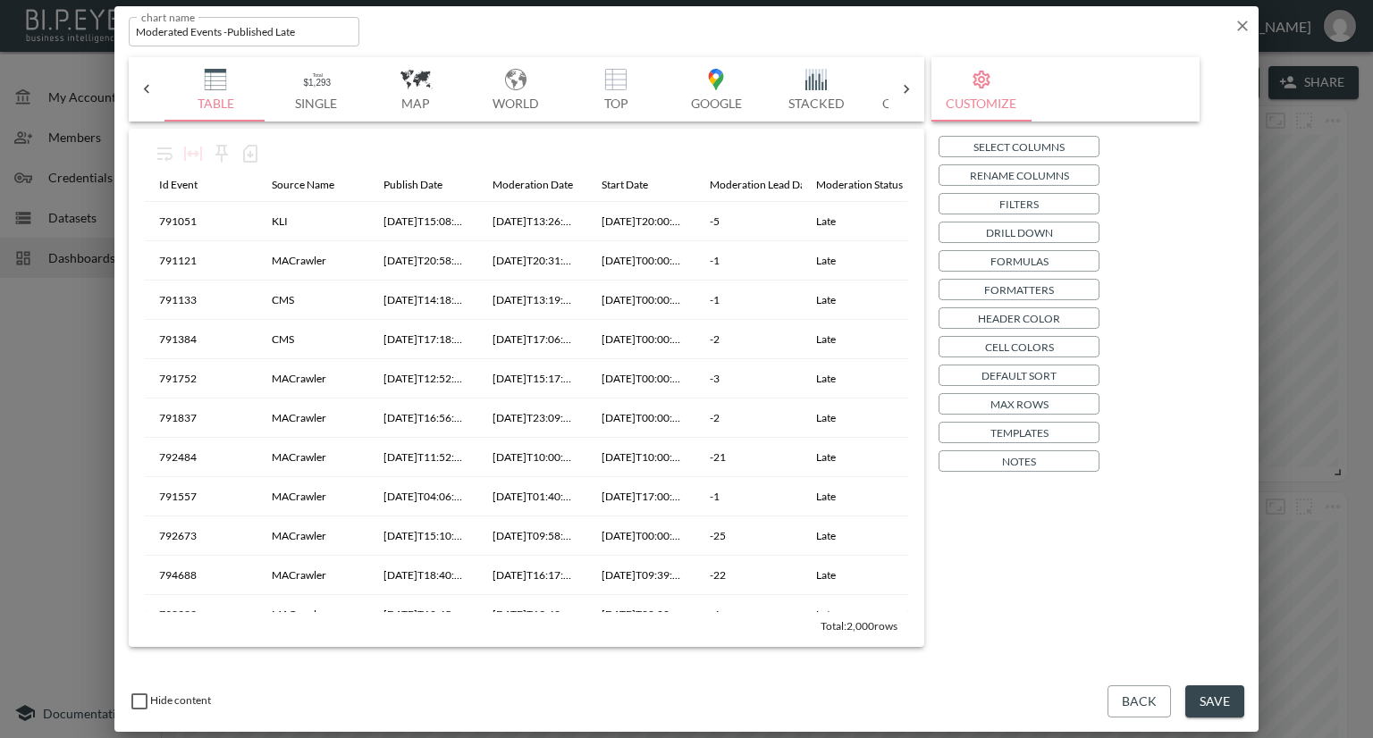
click at [1225, 695] on button "Save" at bounding box center [1214, 701] width 59 height 33
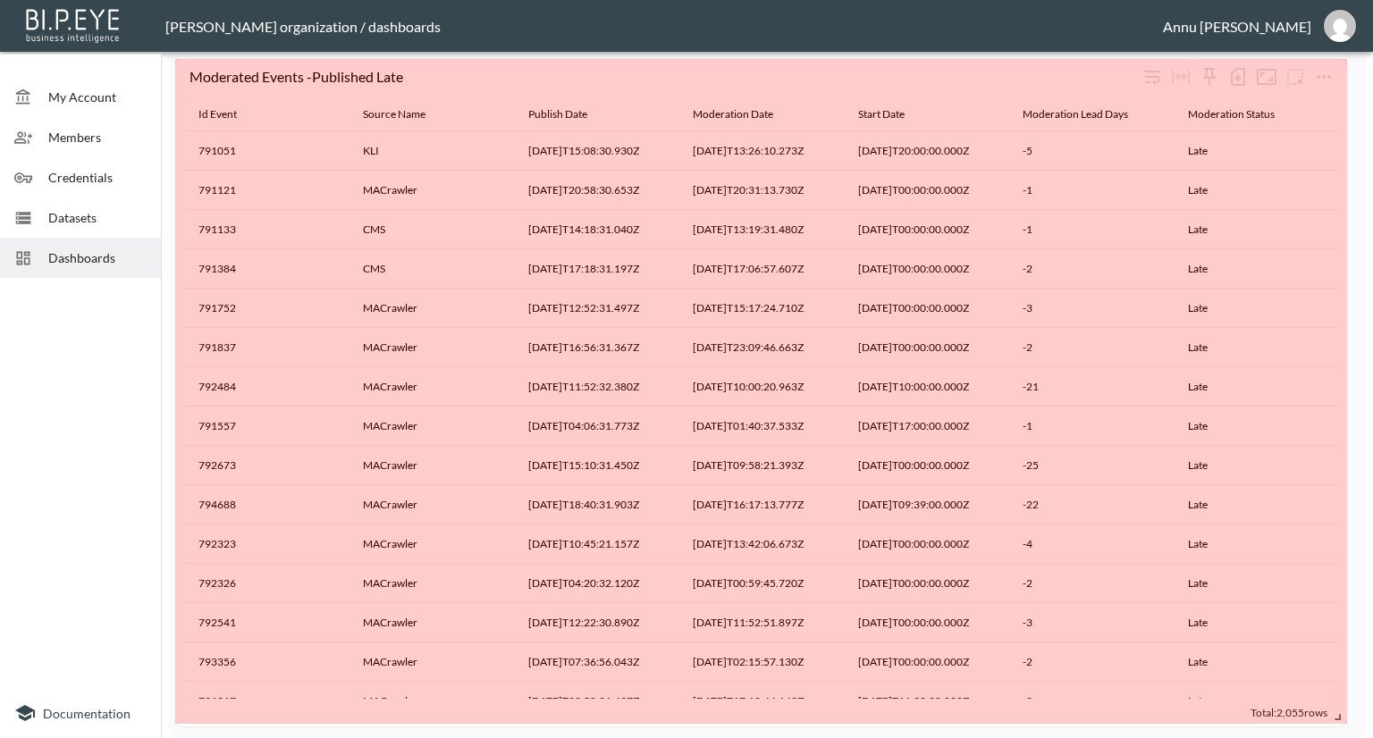
scroll to position [1291, 0]
drag, startPoint x: 447, startPoint y: 716, endPoint x: 1372, endPoint y: 682, distance: 925.6
click at [1372, 682] on div "My Account Members Credentials Datasets Dashboards Documentation Auction Publis…" at bounding box center [686, 369] width 1373 height 738
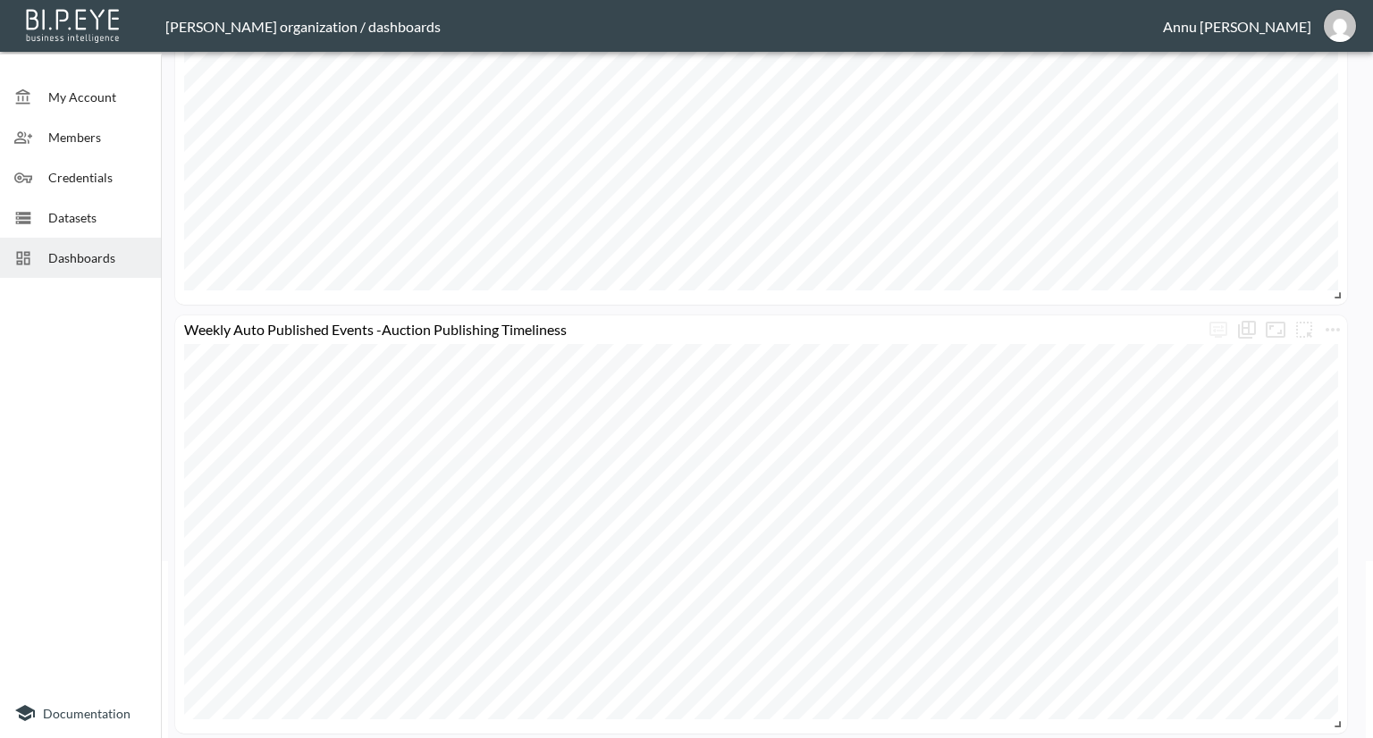
scroll to position [0, 0]
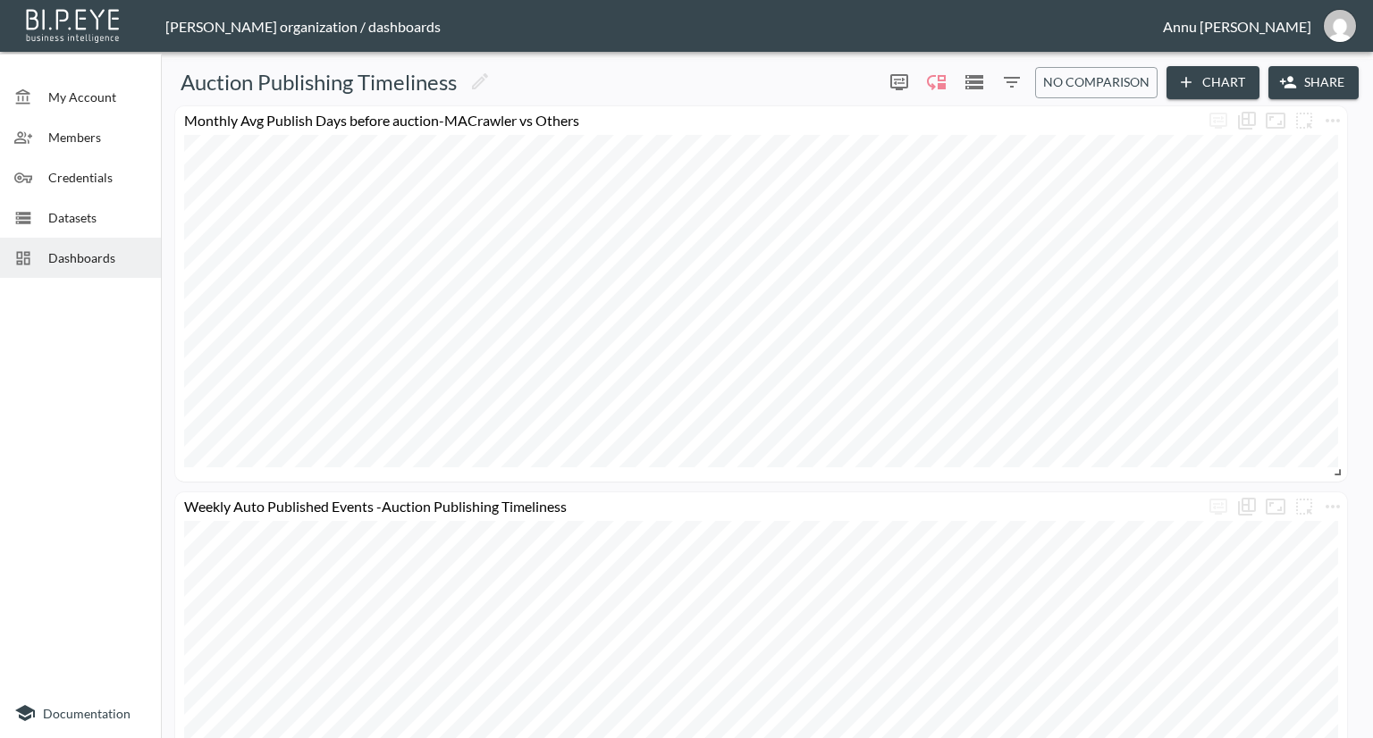
click at [61, 214] on span "Datasets" at bounding box center [97, 217] width 98 height 19
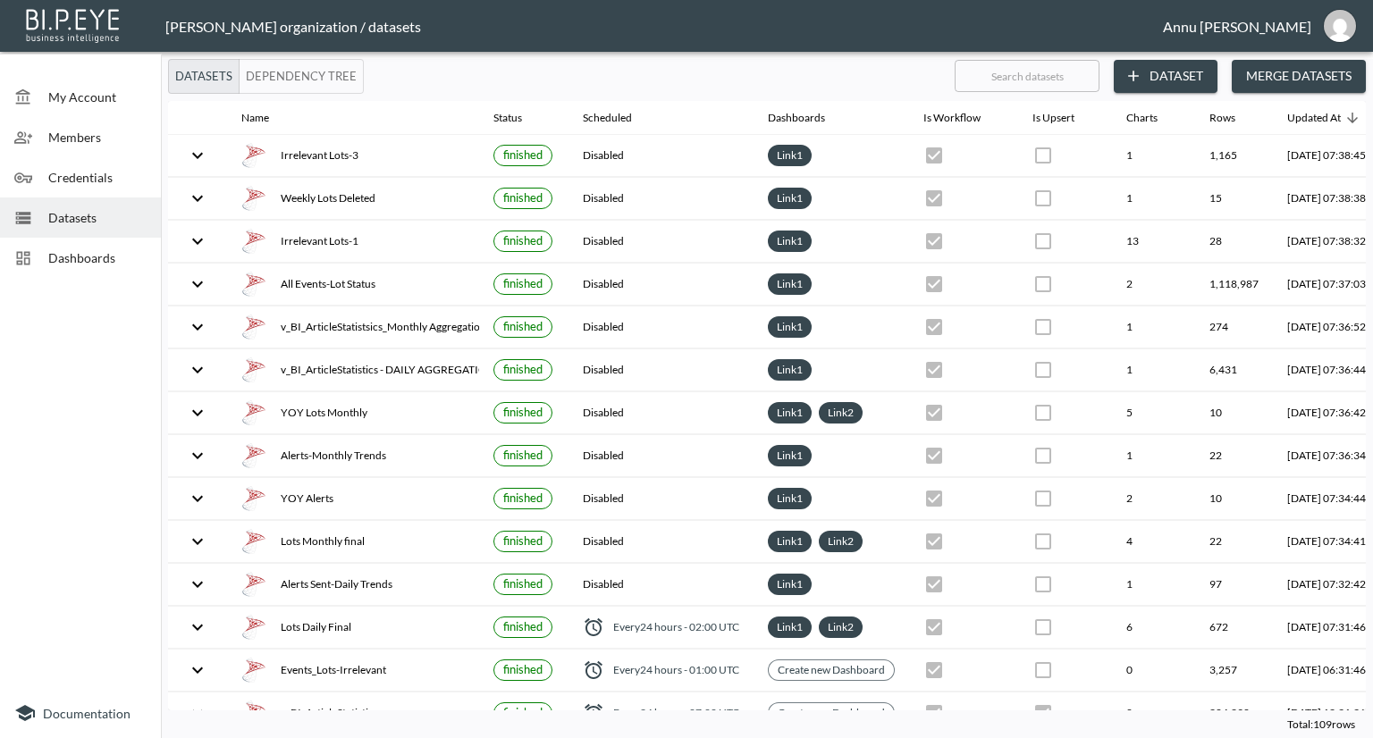
click at [1166, 72] on button "Dataset" at bounding box center [1166, 76] width 104 height 33
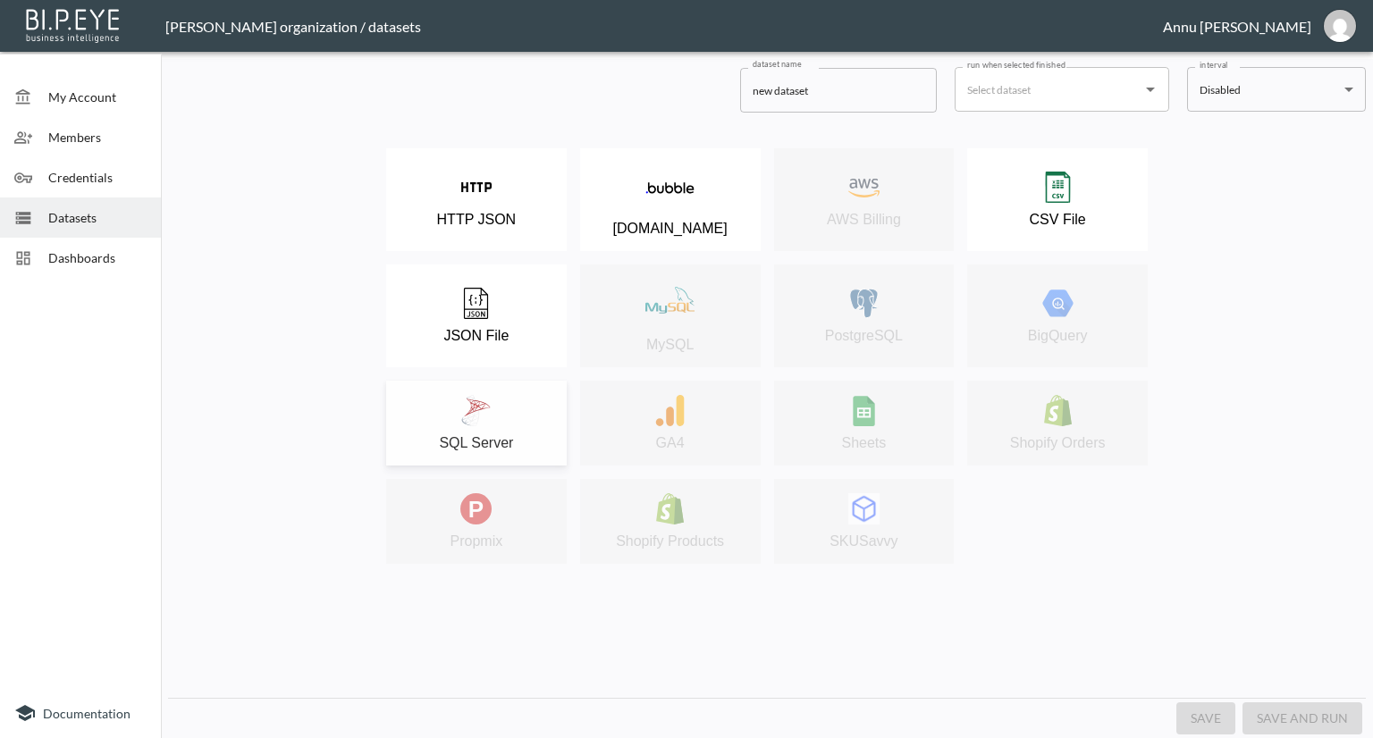
click at [500, 433] on div "SQL Server" at bounding box center [476, 423] width 163 height 56
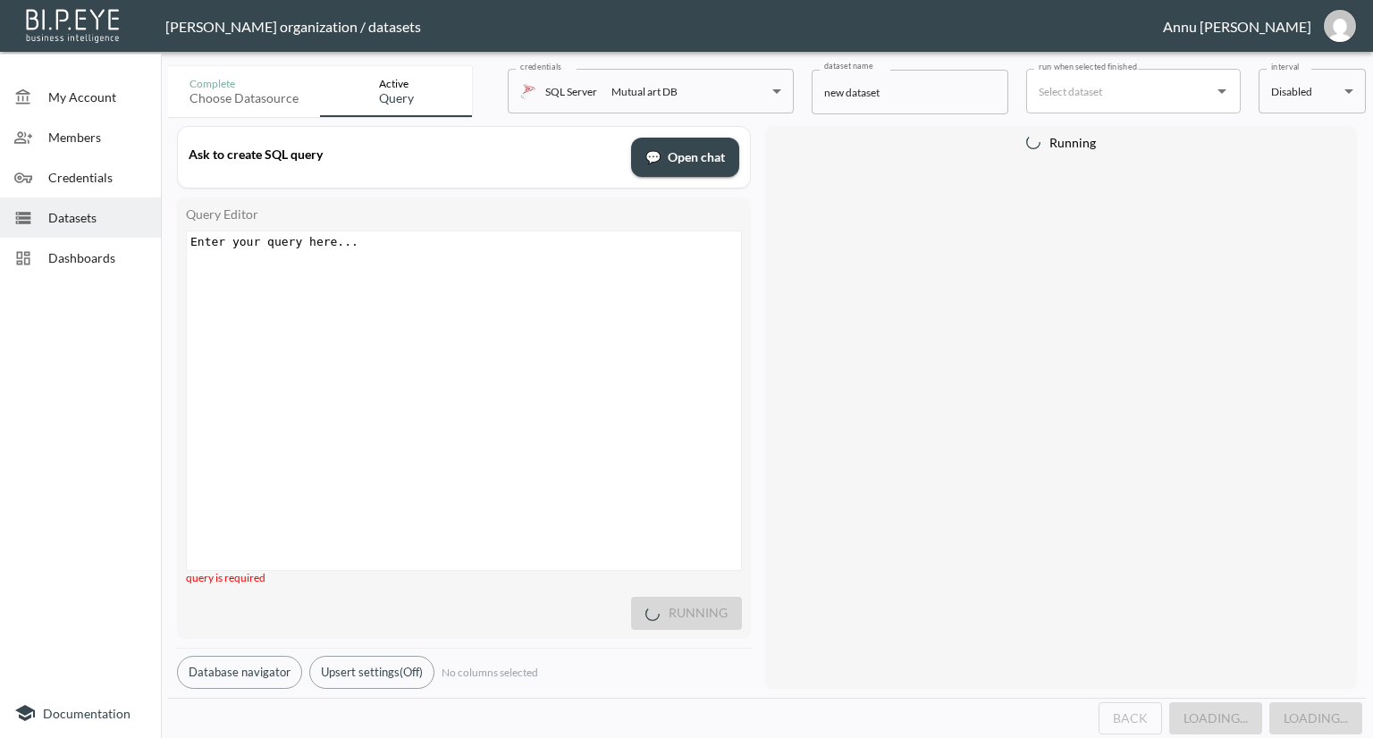
click at [79, 206] on div "Datasets" at bounding box center [80, 218] width 161 height 40
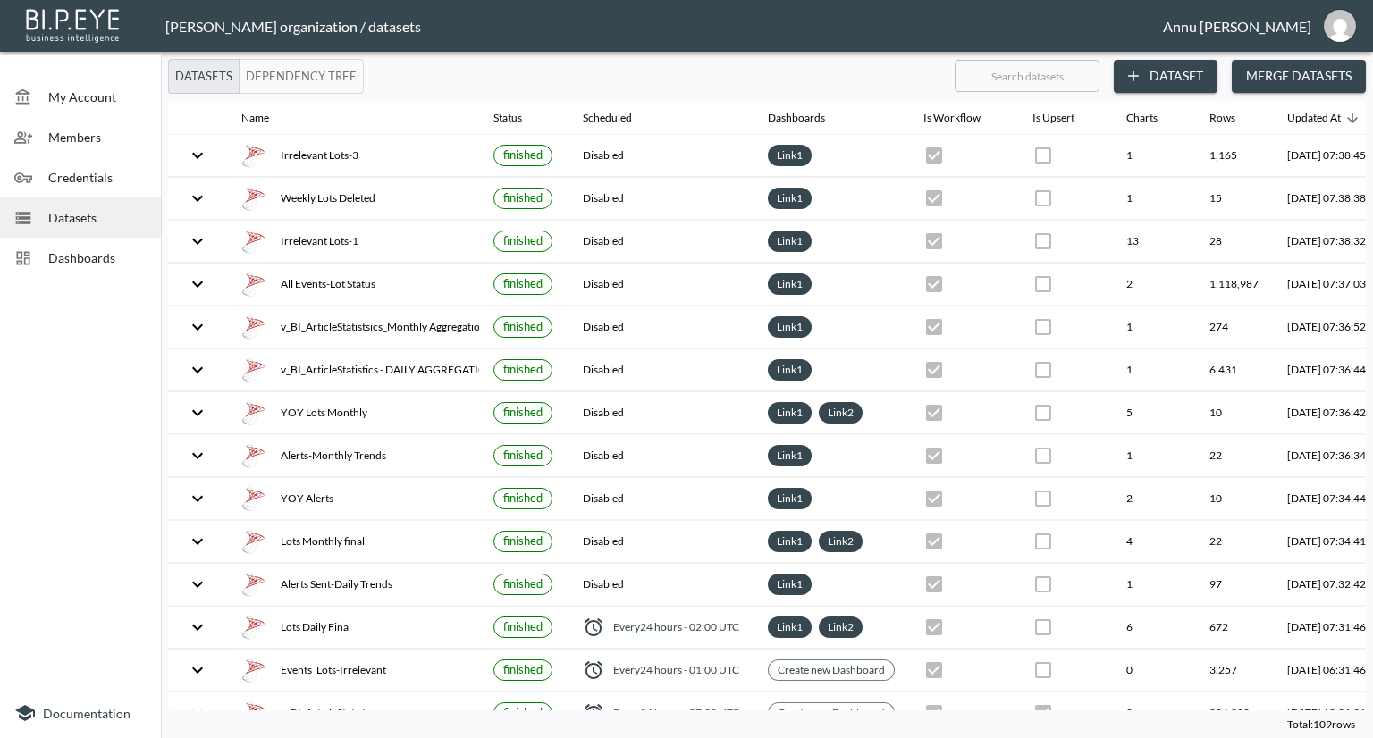
click at [1168, 71] on button "Dataset" at bounding box center [1166, 76] width 104 height 33
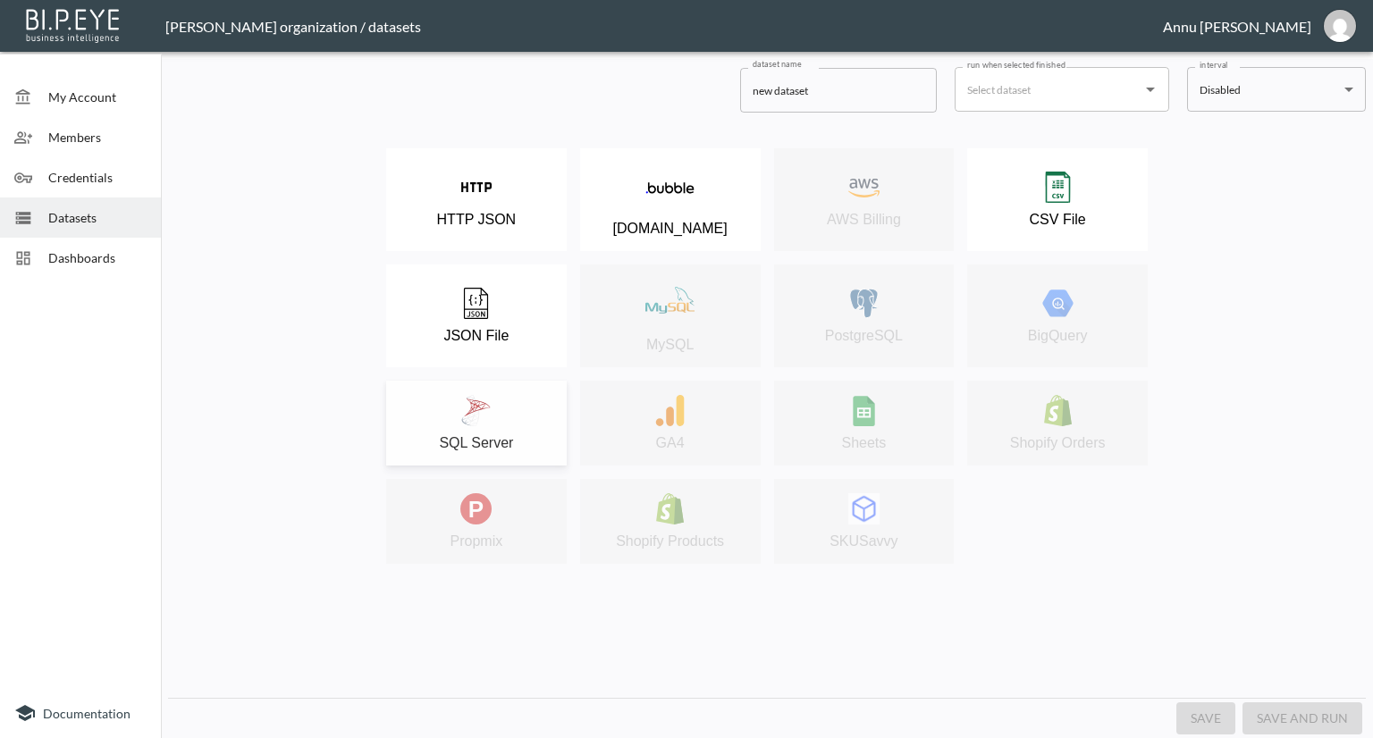
click at [500, 408] on div "SQL Server" at bounding box center [476, 423] width 163 height 56
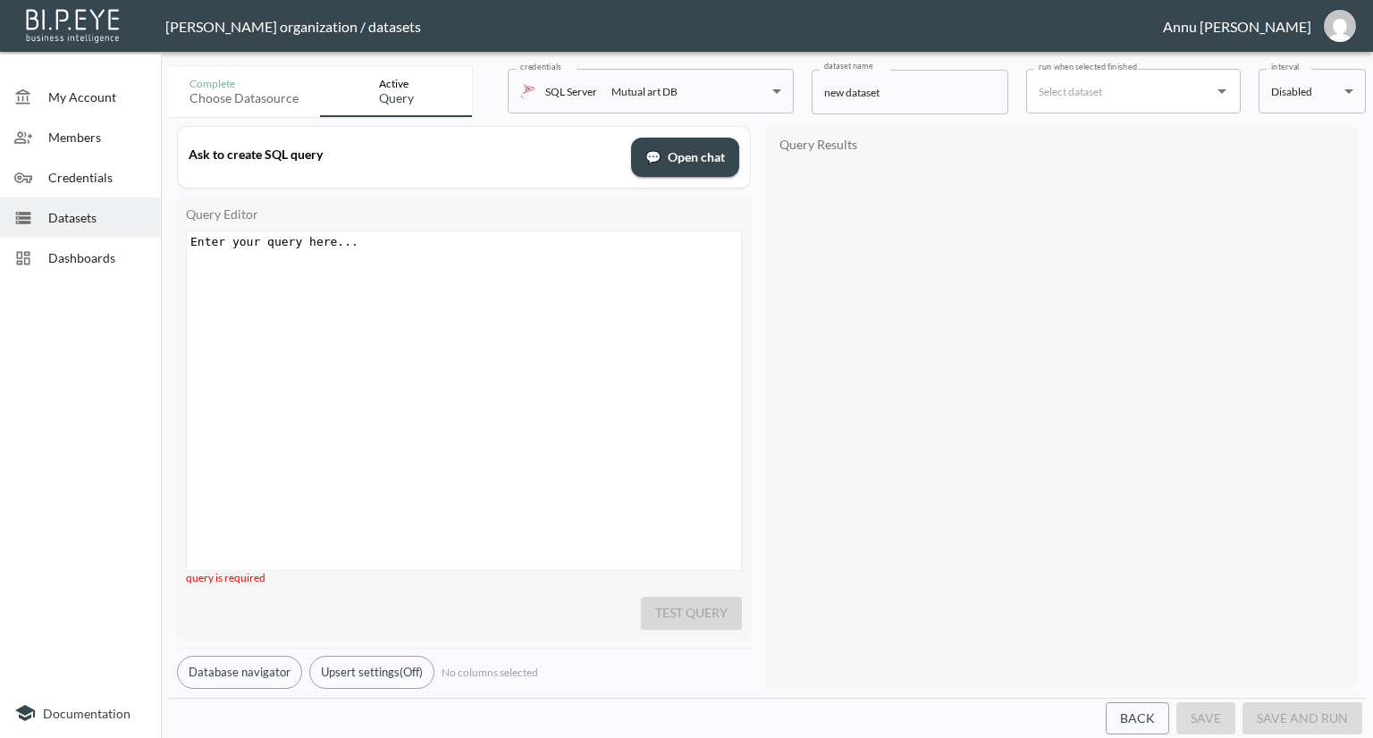
click at [425, 252] on div "Enter your query here... xxxxxxxxxx ​" at bounding box center [486, 422] width 599 height 383
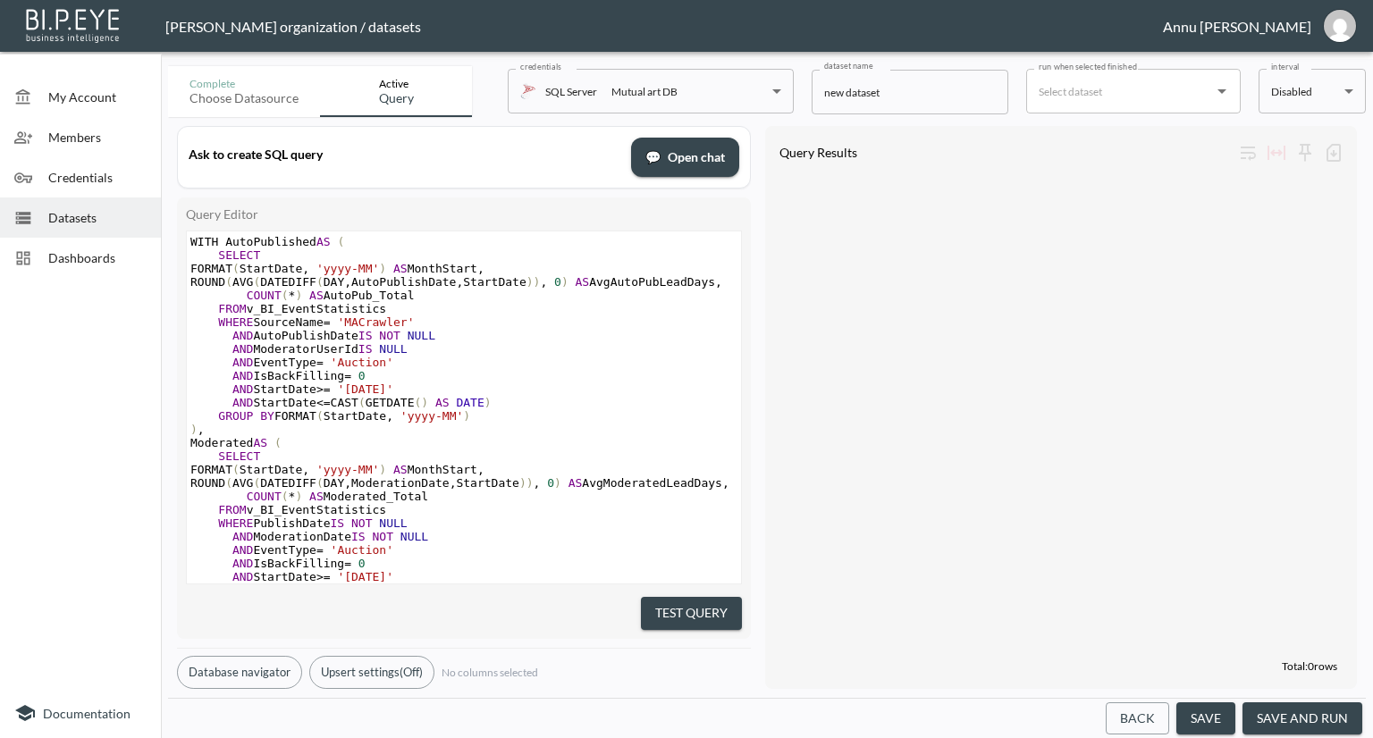
click at [675, 609] on button "Test Query" at bounding box center [691, 613] width 101 height 33
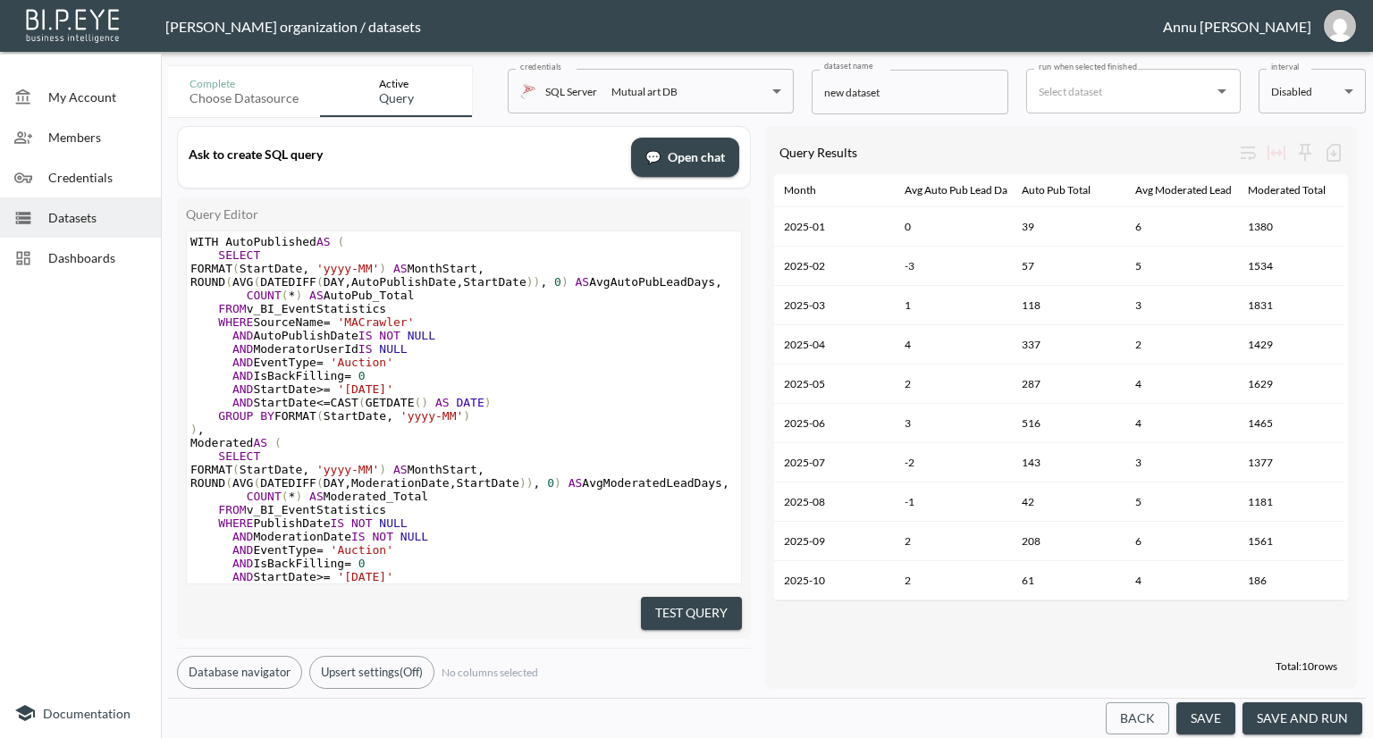
scroll to position [245, 0]
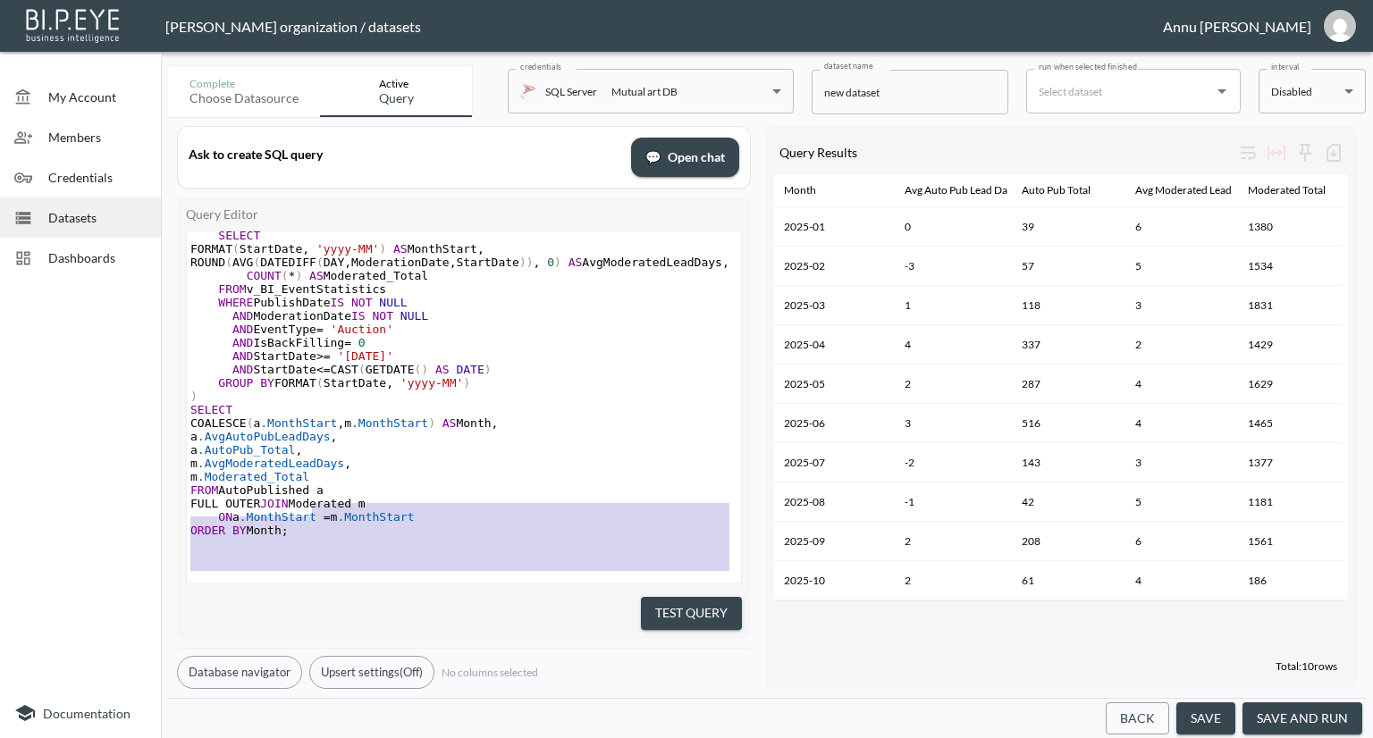
type textarea "WITH AutoPublished AS ( SELECT FORMAT(StartDate, 'yyyy-MM') AS MonthStart, ROUN…"
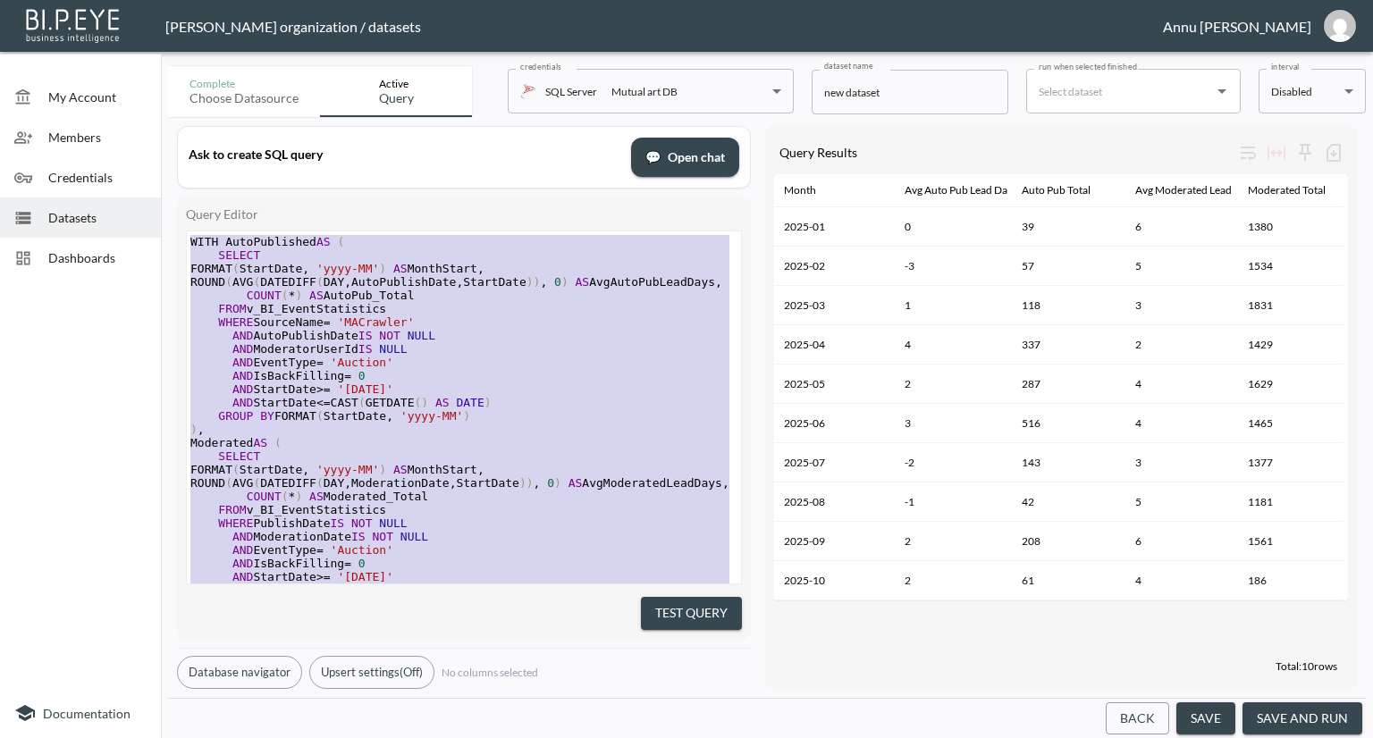
drag, startPoint x: 369, startPoint y: 559, endPoint x: 111, endPoint y: 55, distance: 565.6
click at [111, 55] on div "My Account Members Credentials Datasets Dashboards Documentation Complete Choos…" at bounding box center [686, 369] width 1373 height 738
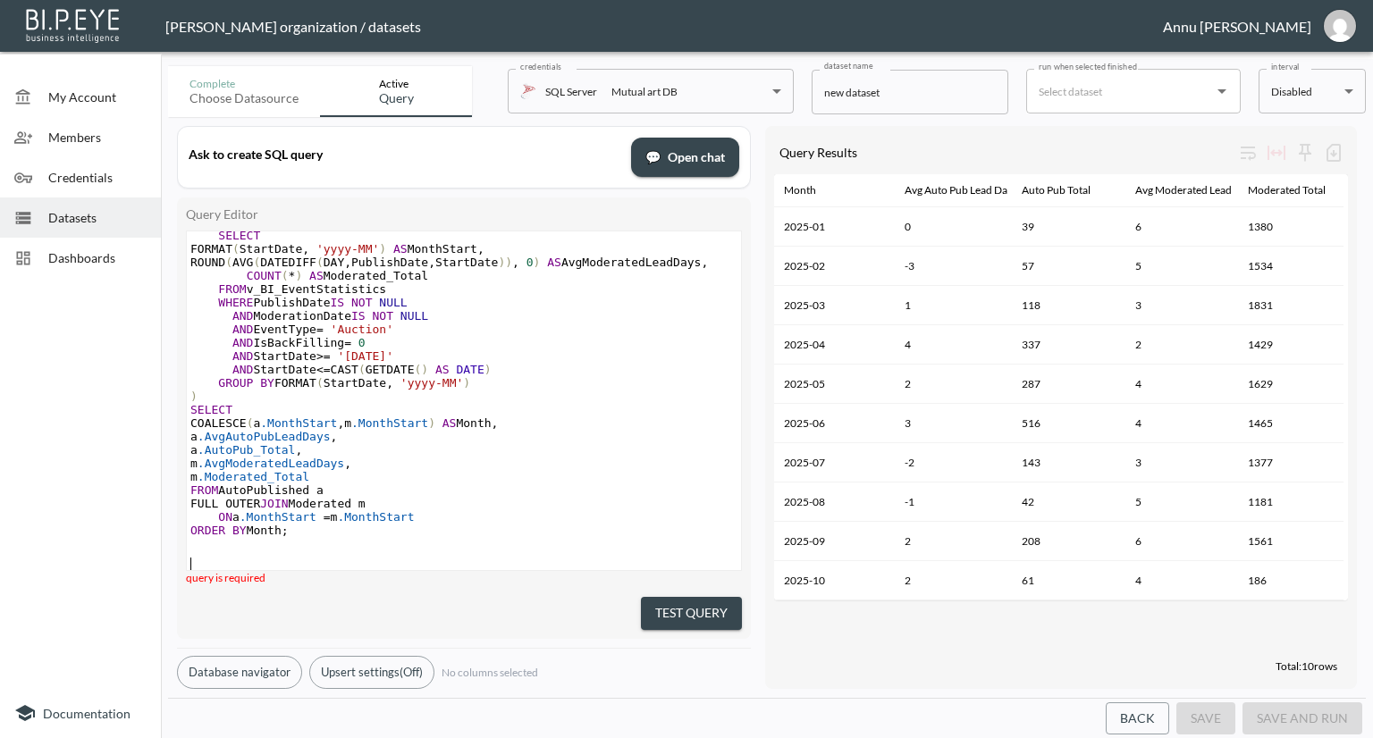
scroll to position [245, 0]
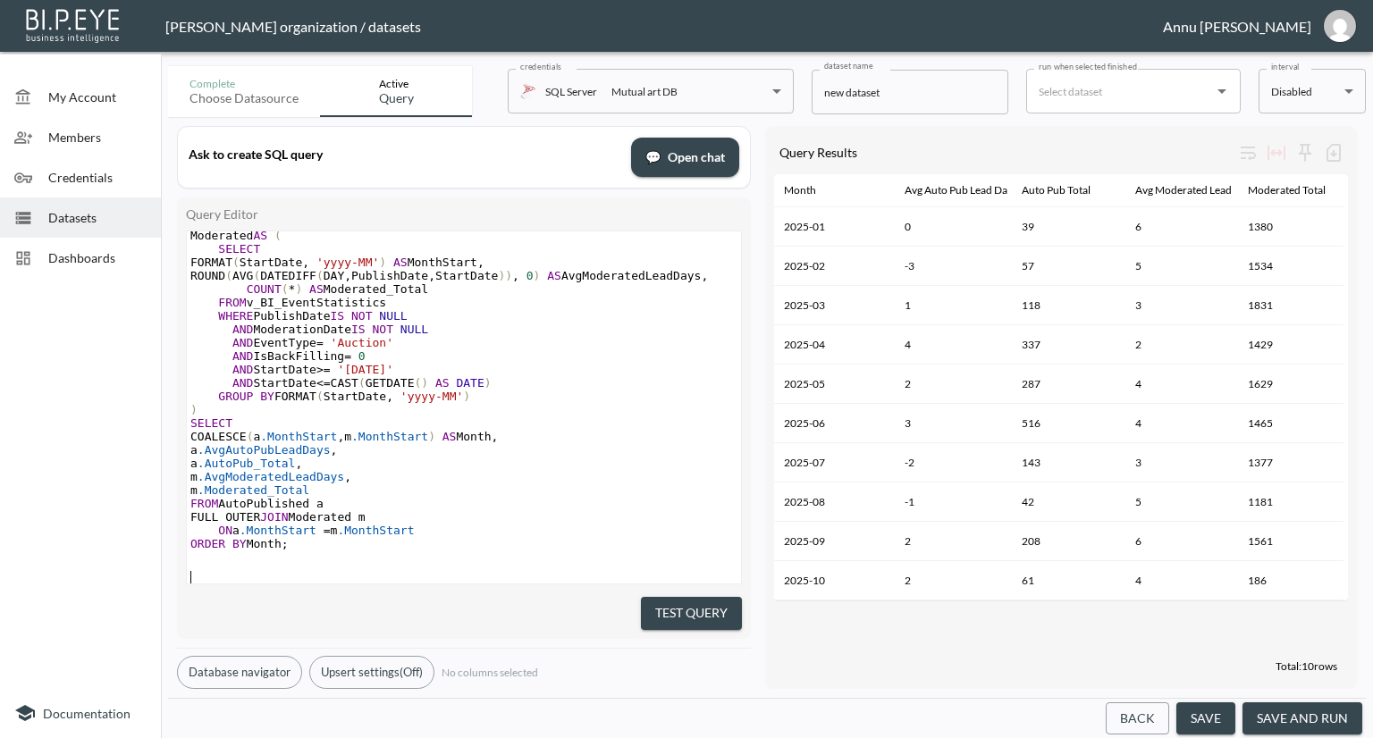
click at [660, 608] on button "Test Query" at bounding box center [691, 613] width 101 height 33
drag, startPoint x: 887, startPoint y: 94, endPoint x: 820, endPoint y: 93, distance: 67.9
click at [820, 93] on input "new dataset" at bounding box center [910, 92] width 197 height 45
paste input "Monthly Average Lead Days: AutoPublished vs Moderated Auctions"
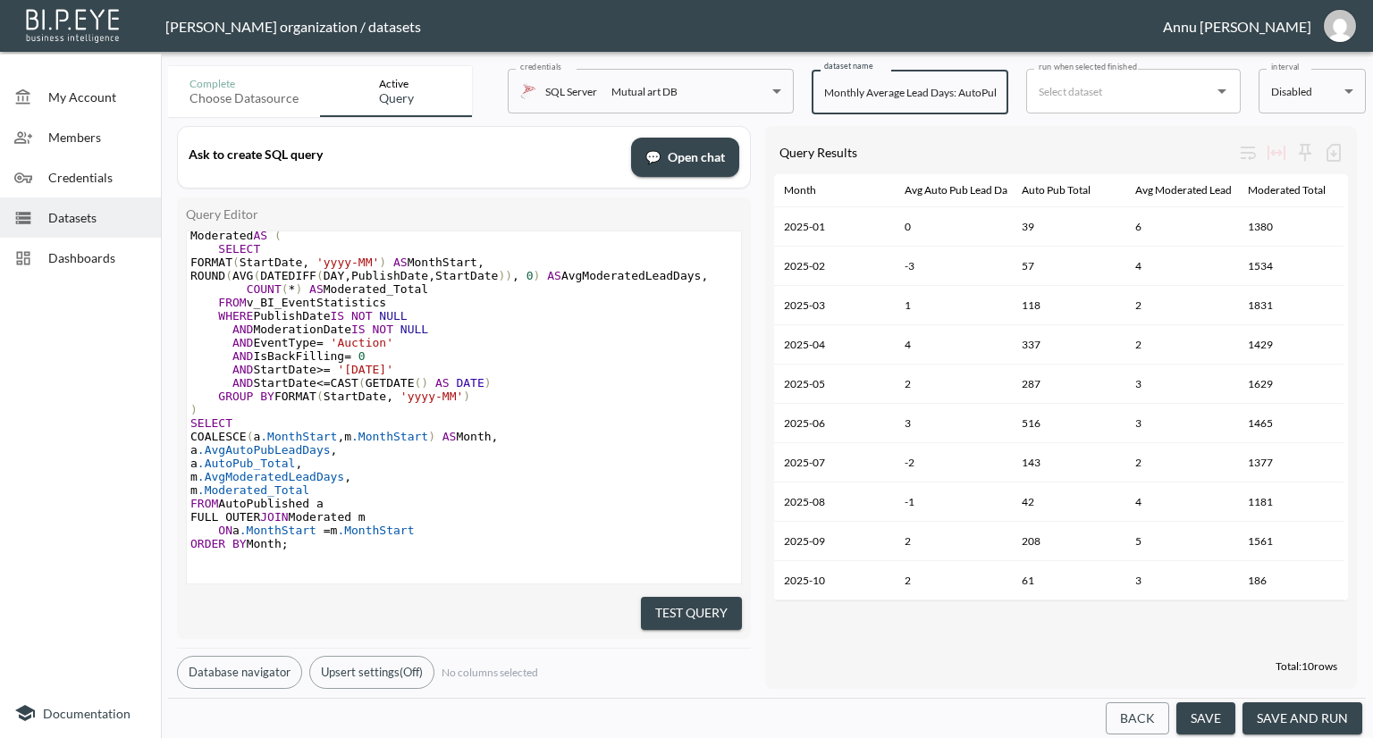
scroll to position [0, 143]
click at [837, 93] on input "Monthly Average Lead Days: AutoPublished vs Moderated Auctions" at bounding box center [910, 92] width 197 height 45
type input "Monthly Average Lead Days: Auto Published vs Moderated Auctions"
click at [1273, 706] on button "save and run" at bounding box center [1302, 718] width 120 height 33
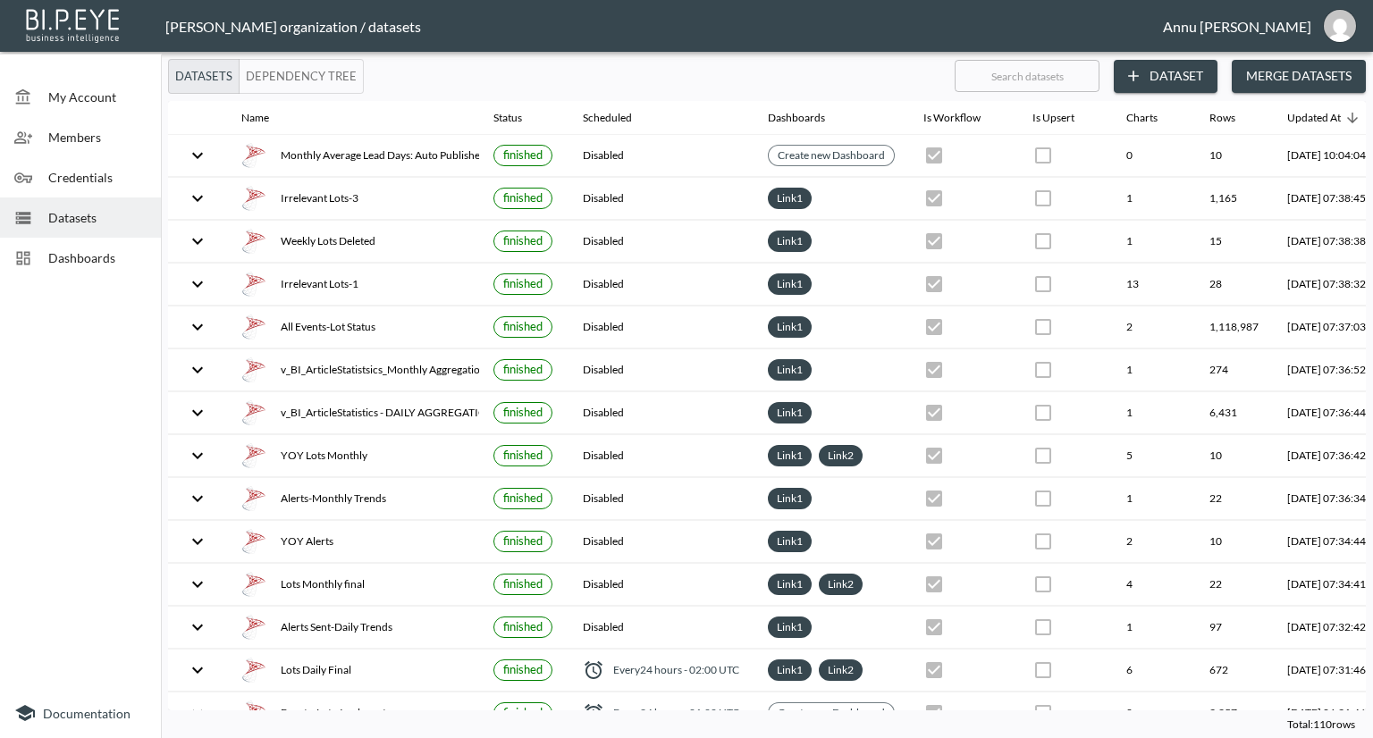
drag, startPoint x: 109, startPoint y: 258, endPoint x: 122, endPoint y: 248, distance: 16.6
click at [109, 258] on span "Dashboards" at bounding box center [97, 257] width 98 height 19
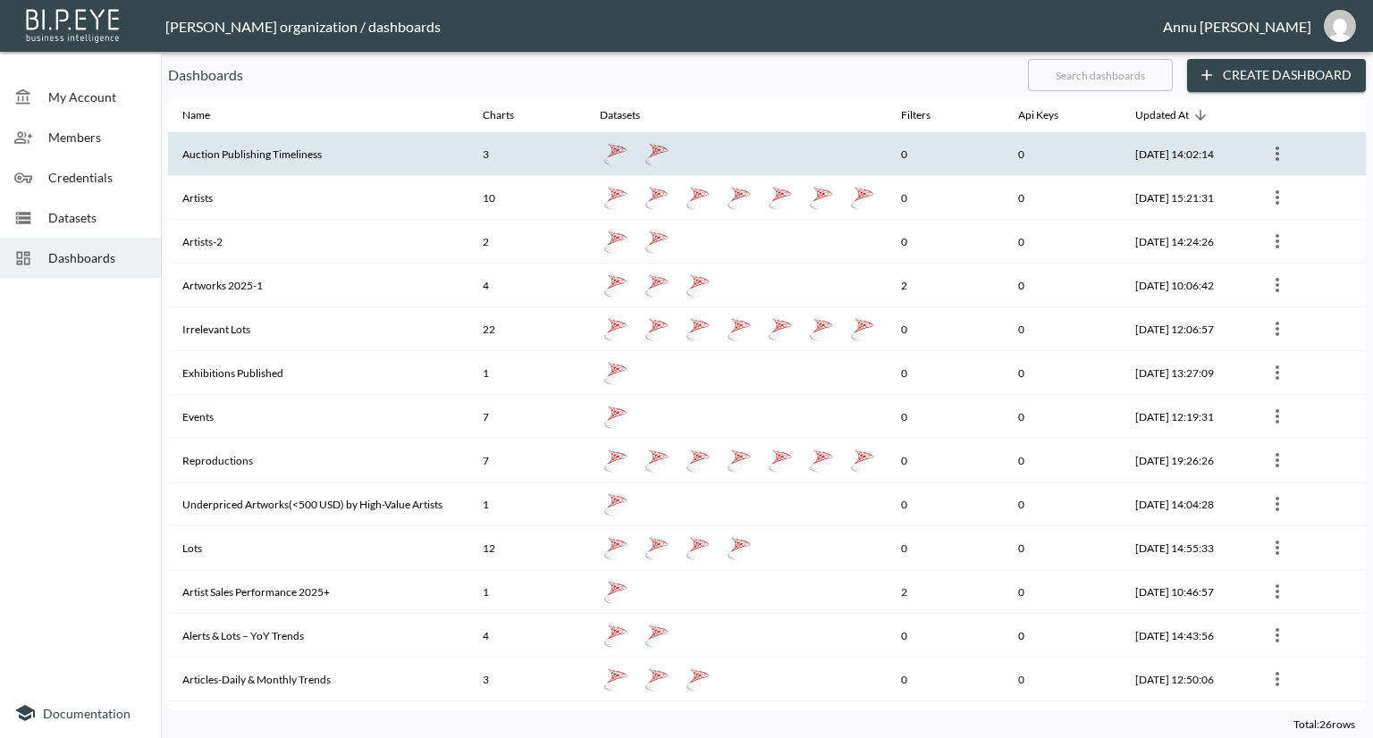
click at [258, 155] on th "Auction Publishing Timeliness" at bounding box center [318, 154] width 300 height 44
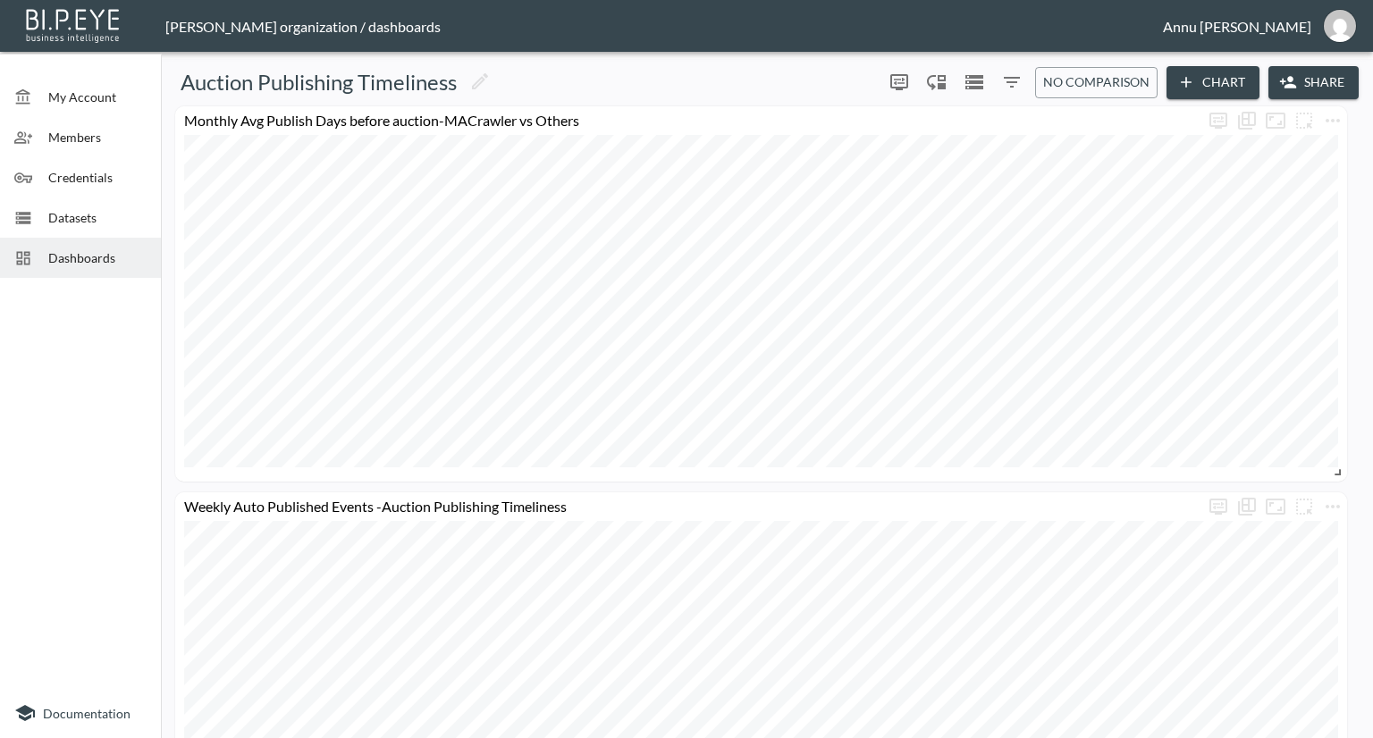
click at [1200, 77] on button "Chart" at bounding box center [1212, 82] width 93 height 33
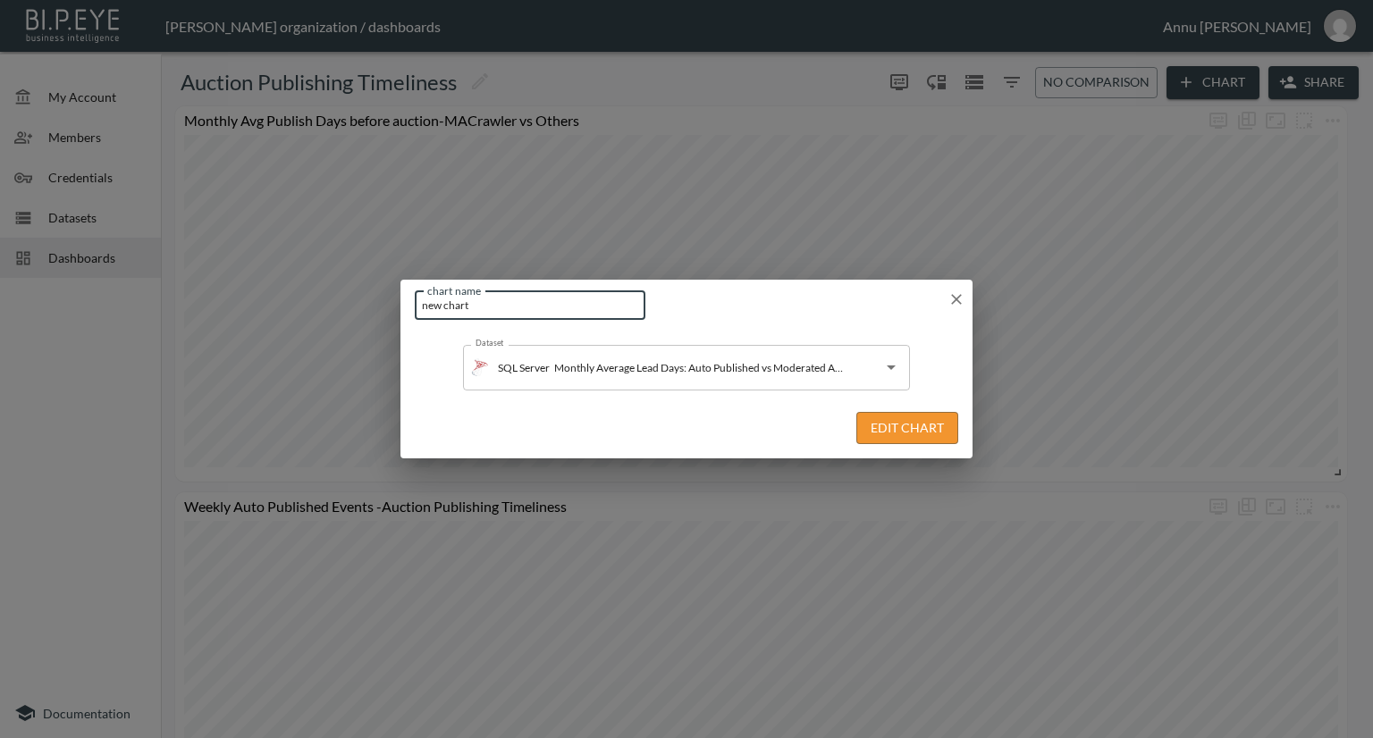
drag, startPoint x: 519, startPoint y: 305, endPoint x: 332, endPoint y: 311, distance: 186.9
click at [332, 311] on div "chart name new chart chart name Dataset SQL Server Monthly Average Lead Days: A…" at bounding box center [686, 369] width 1373 height 738
type input "Monthly Average Lead Days: Auto Published vs Moderated Auctions"
click at [887, 426] on button "Edit Chart" at bounding box center [907, 428] width 102 height 33
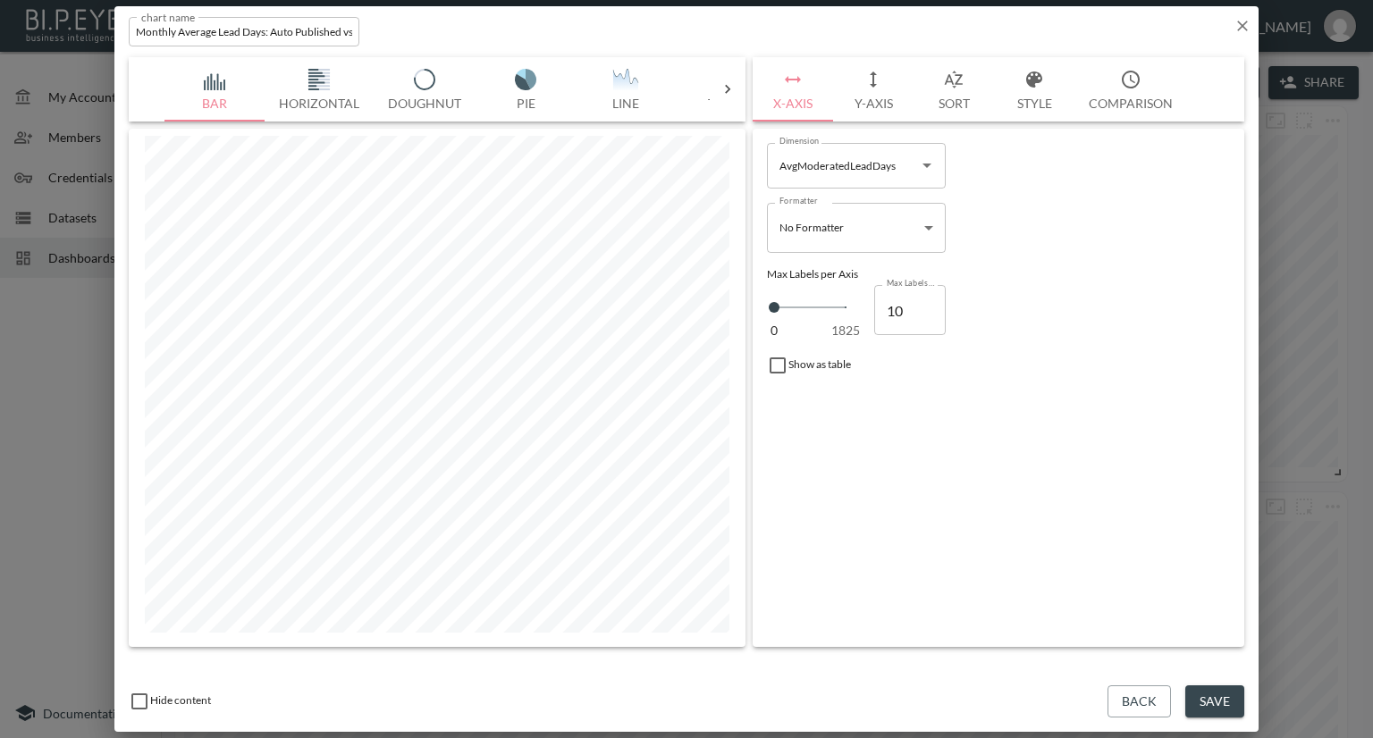
click at [636, 75] on img "button" at bounding box center [625, 79] width 71 height 21
click at [924, 163] on icon "Open" at bounding box center [926, 165] width 21 height 21
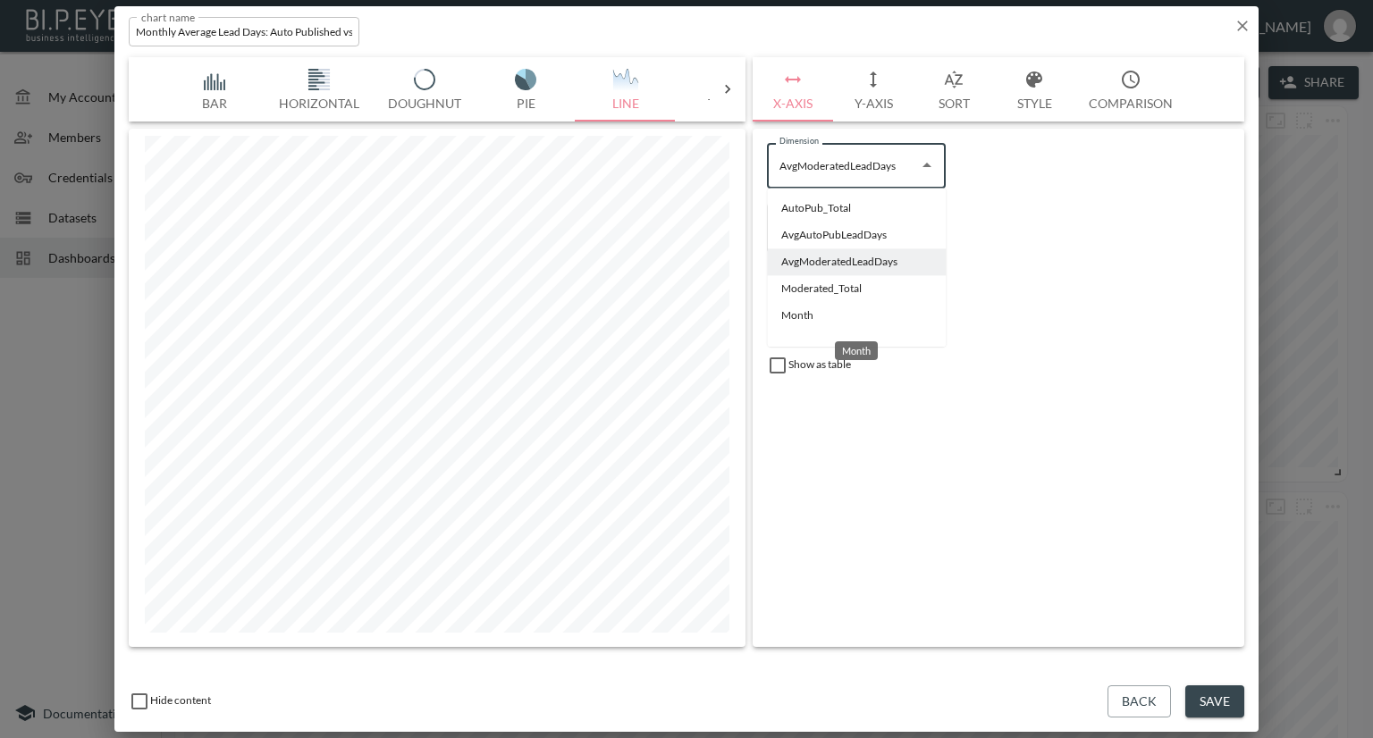
click at [801, 315] on li "Month" at bounding box center [856, 315] width 179 height 27
type input "Month"
click at [869, 226] on body "BI.P.EYE, Interactive Analytics Dashboards - app Nadia Senft organization / das…" at bounding box center [686, 369] width 1373 height 738
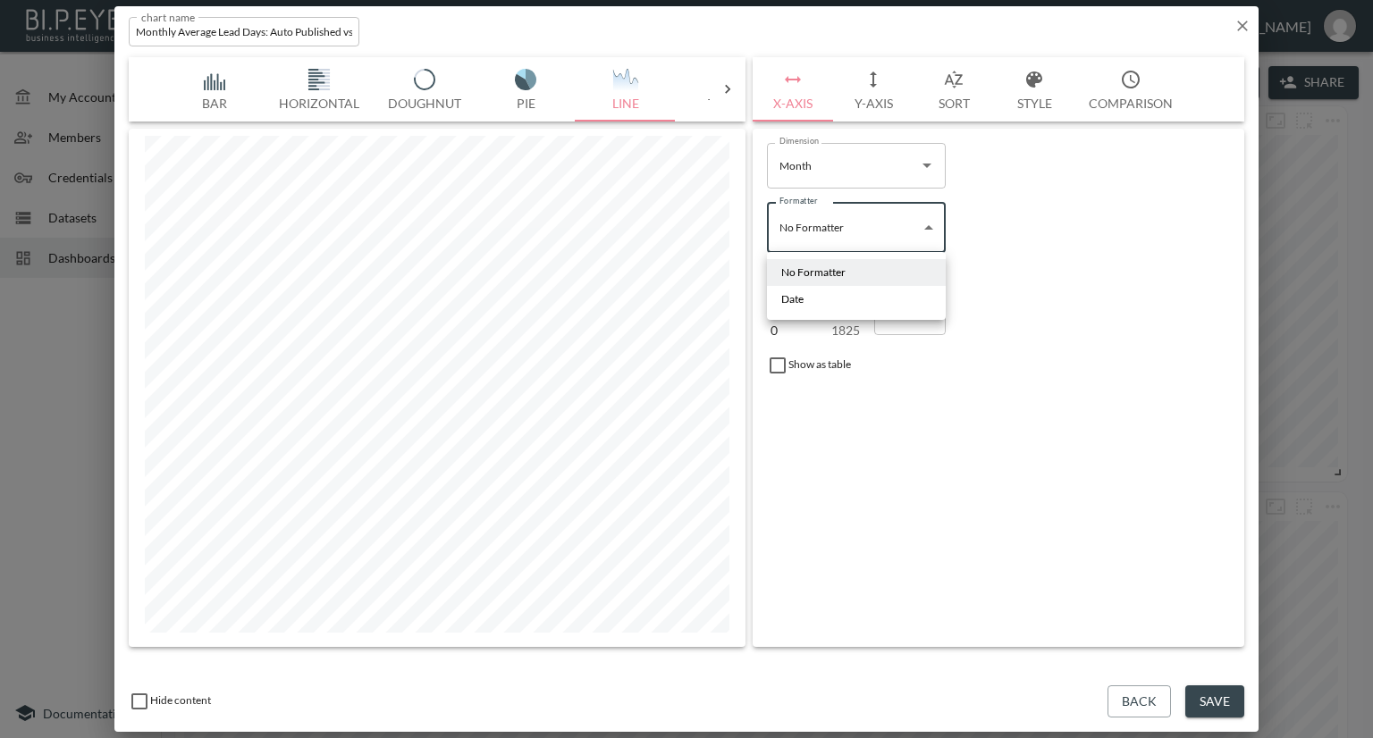
click at [812, 306] on li "Date" at bounding box center [856, 299] width 179 height 27
type input "Date"
click at [904, 309] on input "10" at bounding box center [909, 312] width 71 height 50
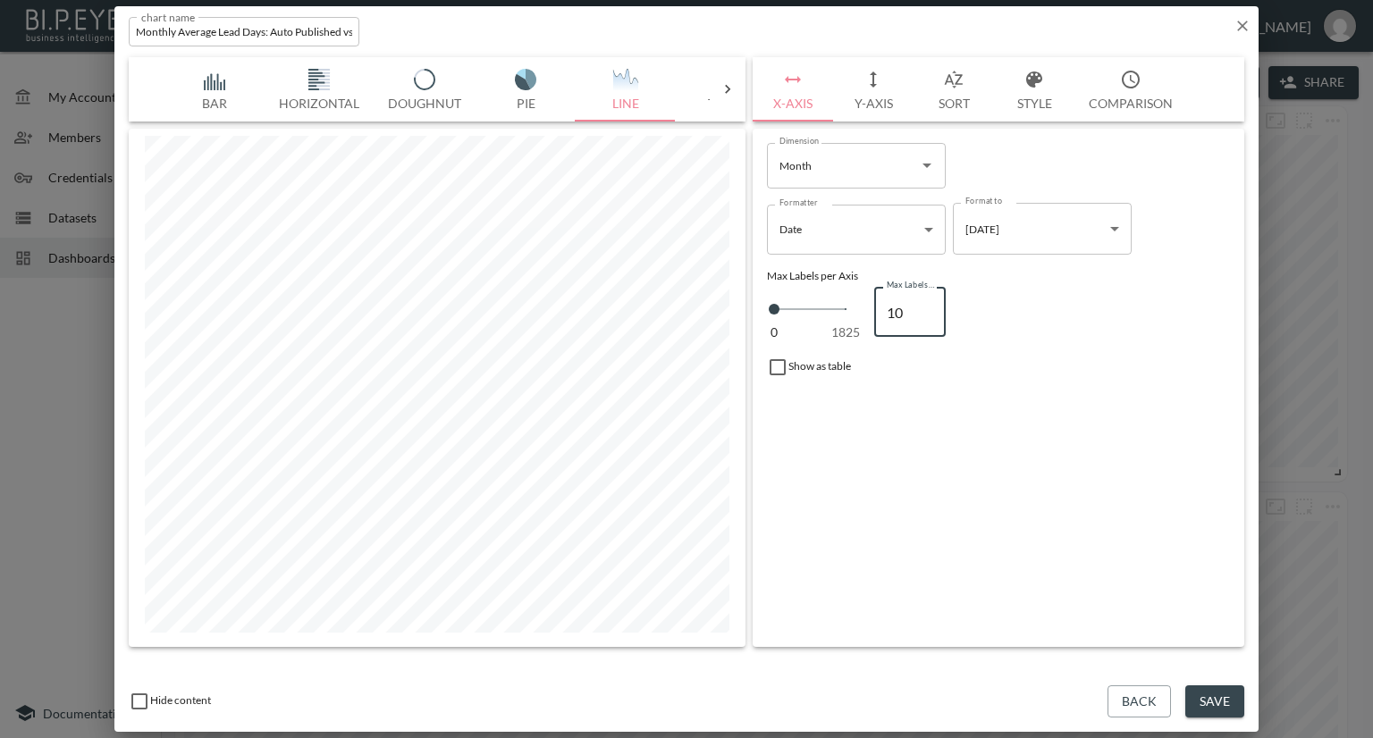
type input "100"
click at [864, 105] on button "Y-Axis" at bounding box center [873, 89] width 80 height 64
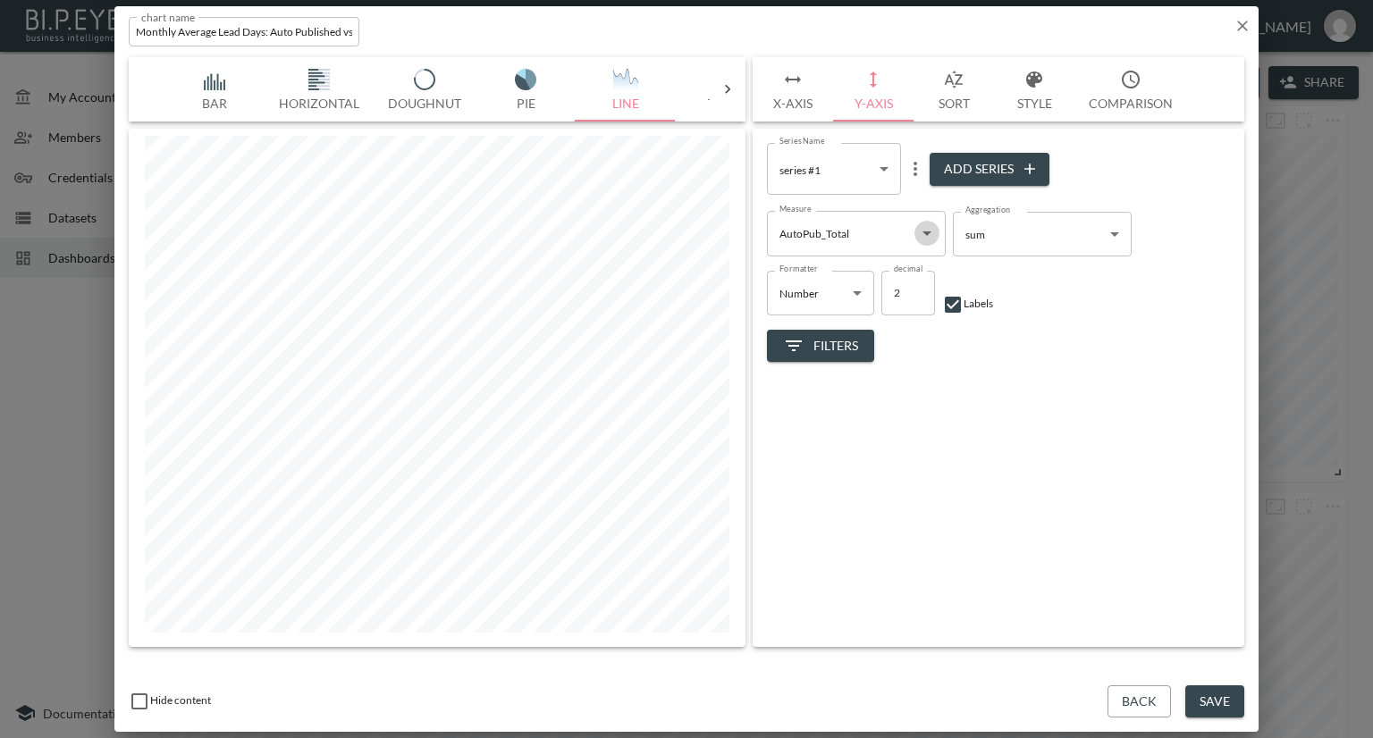
click at [919, 233] on icon "Open" at bounding box center [926, 233] width 21 height 21
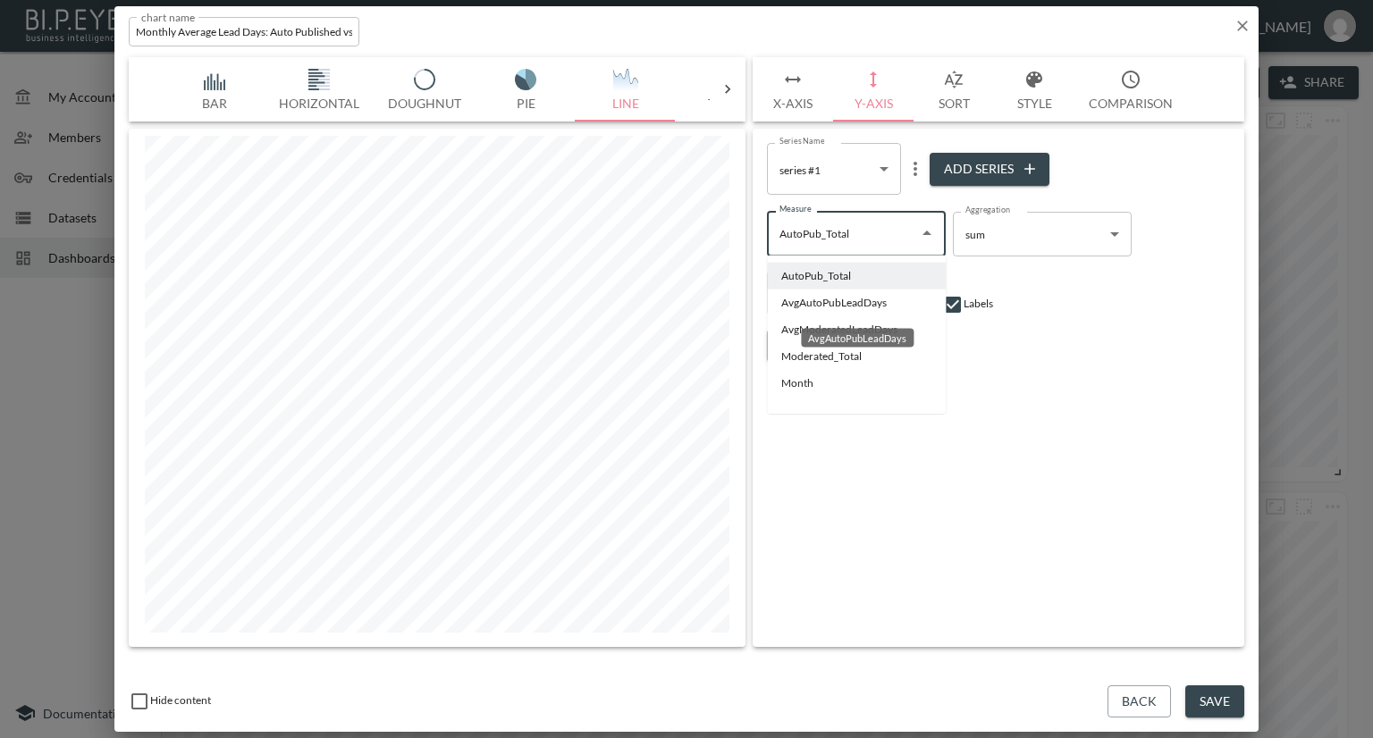
click at [801, 306] on li "AvgAutoPubLeadDays" at bounding box center [856, 303] width 179 height 27
type input "AvgAutoPubLeadDays"
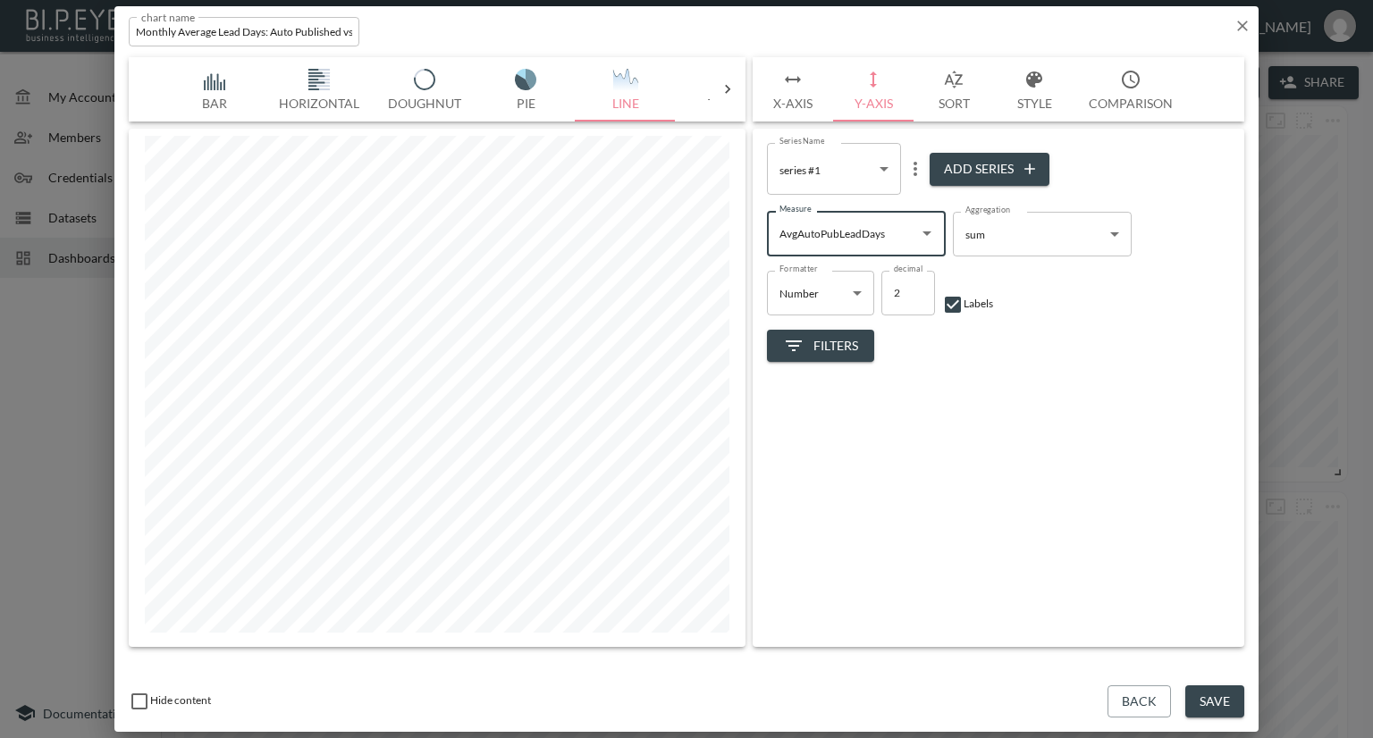
click at [919, 171] on icon "more" at bounding box center [914, 168] width 21 height 21
click at [918, 205] on p "Edit" at bounding box center [918, 203] width 25 height 21
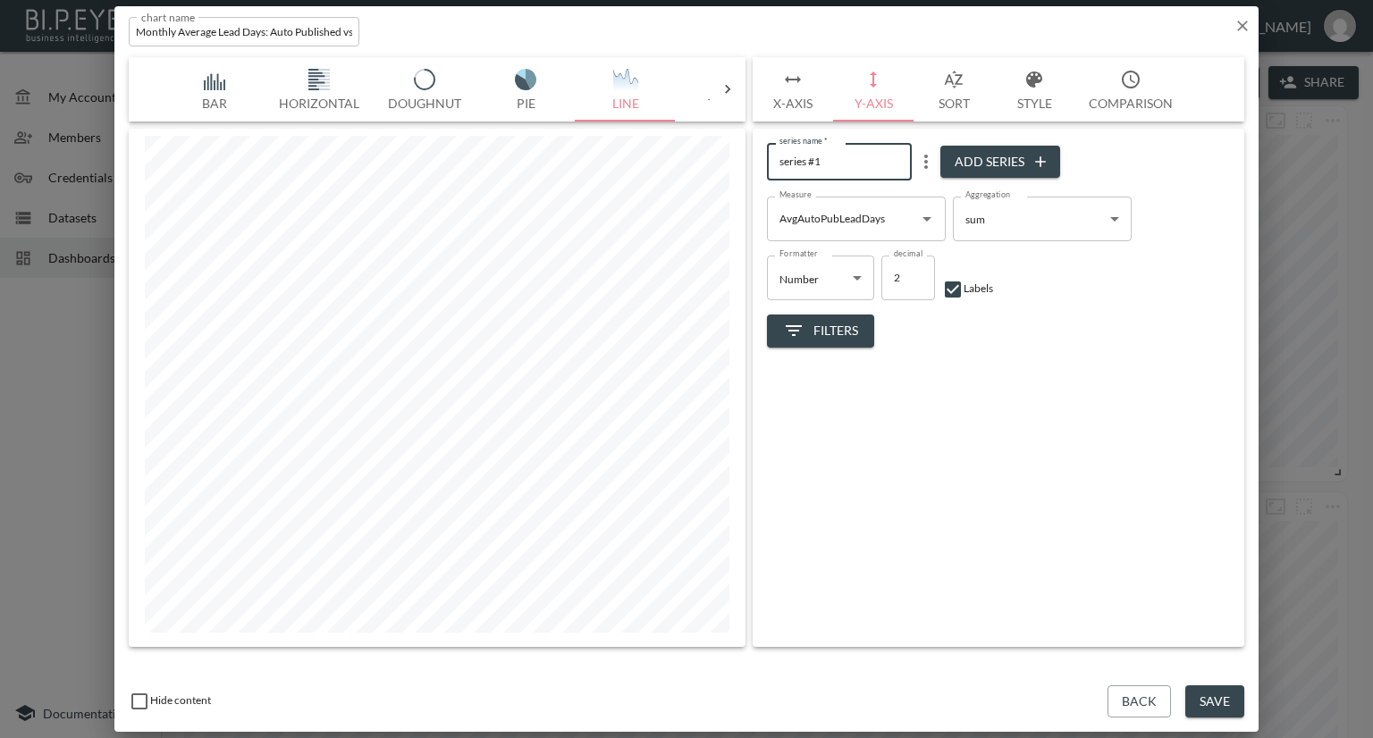
drag, startPoint x: 836, startPoint y: 158, endPoint x: 736, endPoint y: 161, distance: 99.2
click at [736, 161] on div "Bar Horizontal Doughnut Pie Line Table Single Map World Top Google Stacked Cale…" at bounding box center [686, 352] width 1115 height 590
type input "Avg Auto Published Lead Days"
click at [979, 160] on button "Add Series" at bounding box center [1000, 162] width 120 height 33
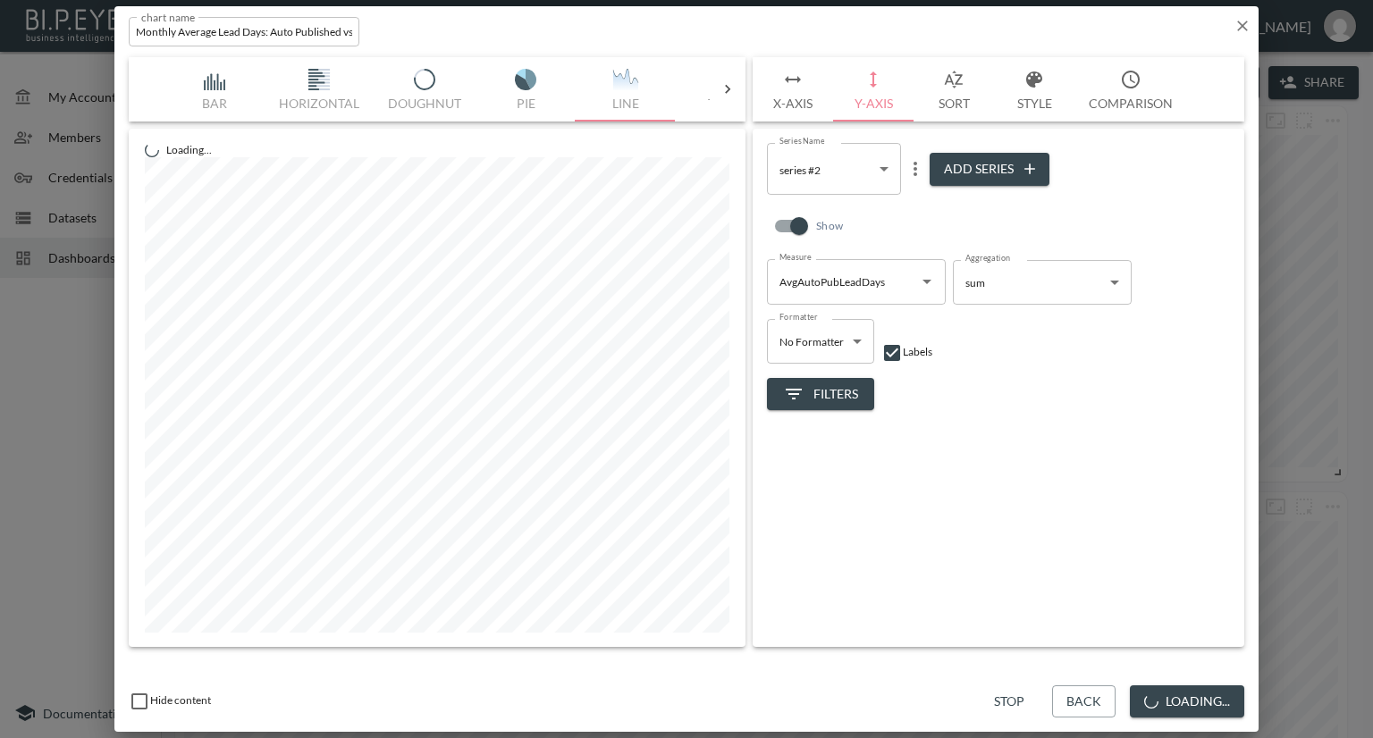
click at [929, 276] on icon "Open" at bounding box center [926, 281] width 21 height 21
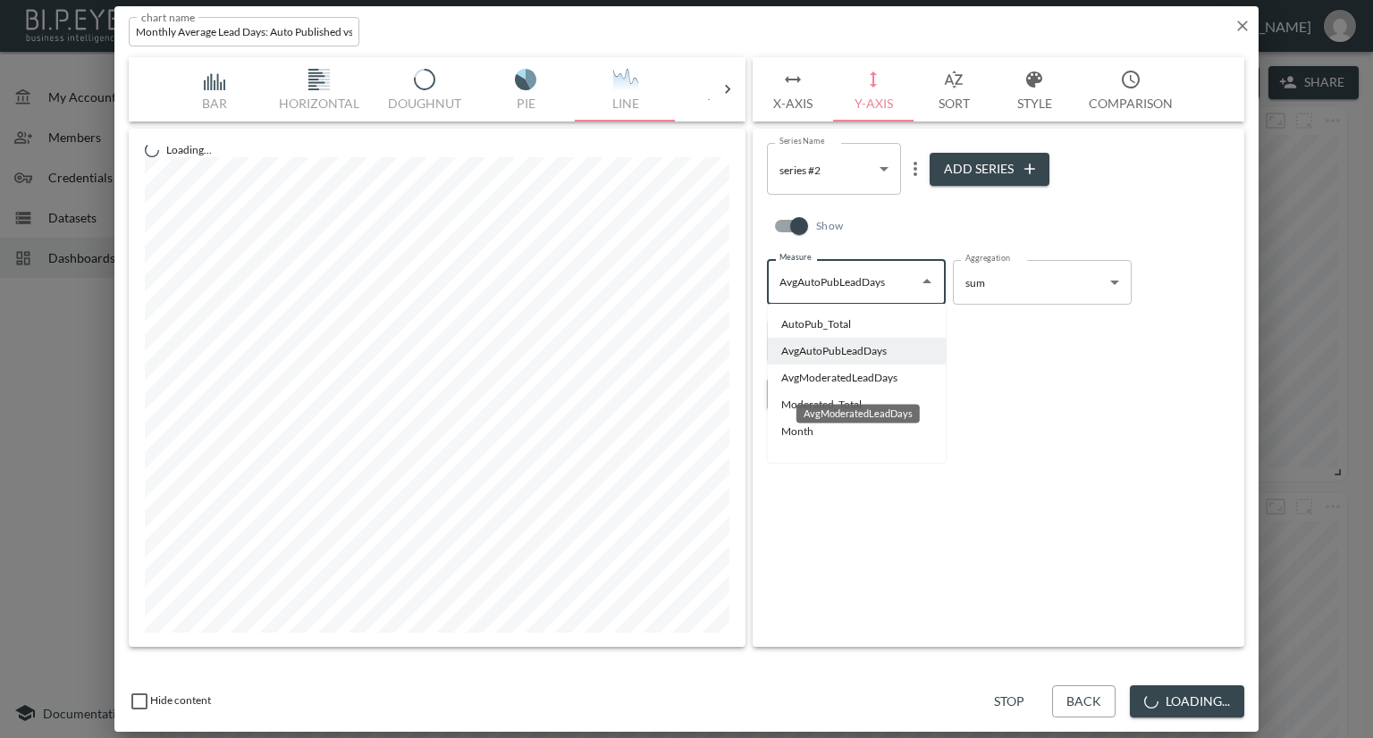
click at [841, 382] on li "AvgModeratedLeadDays" at bounding box center [856, 378] width 179 height 27
type input "AvgModeratedLeadDays"
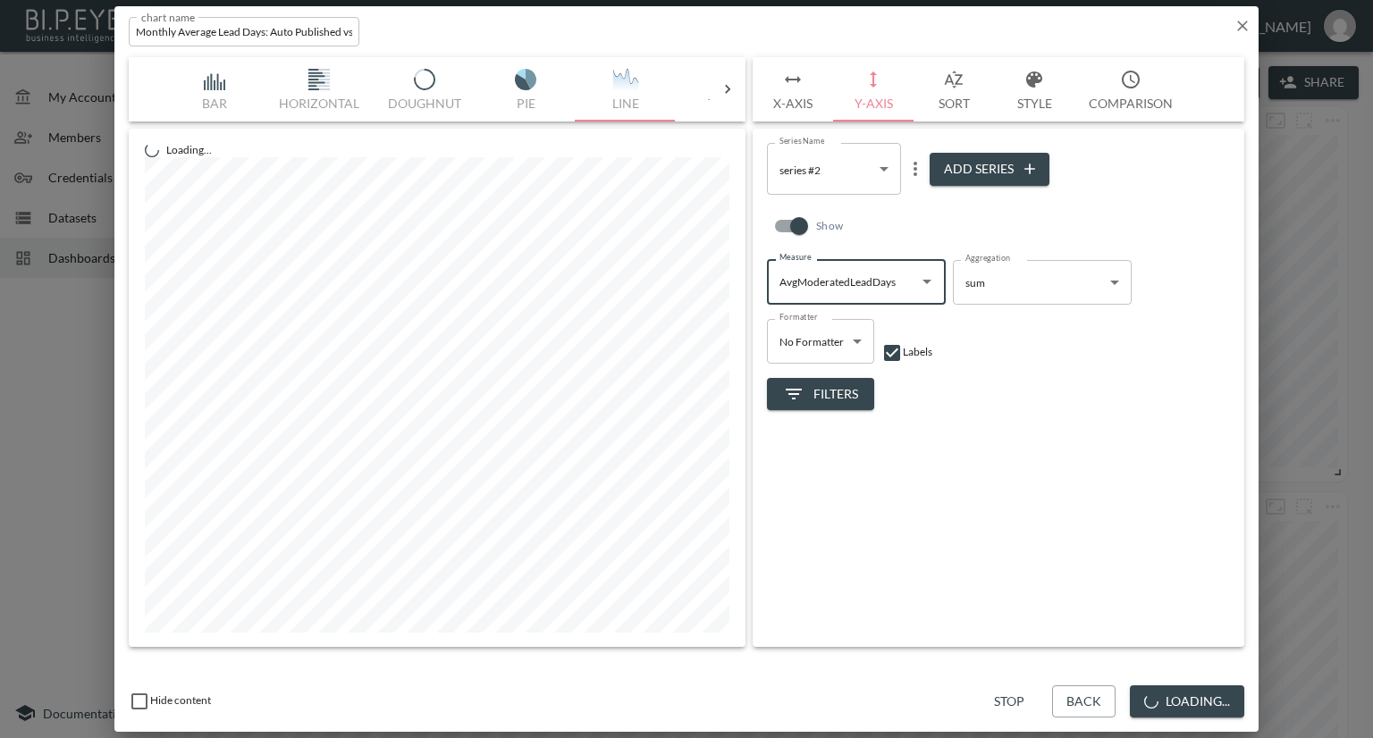
click at [914, 172] on icon "more" at bounding box center [914, 168] width 21 height 21
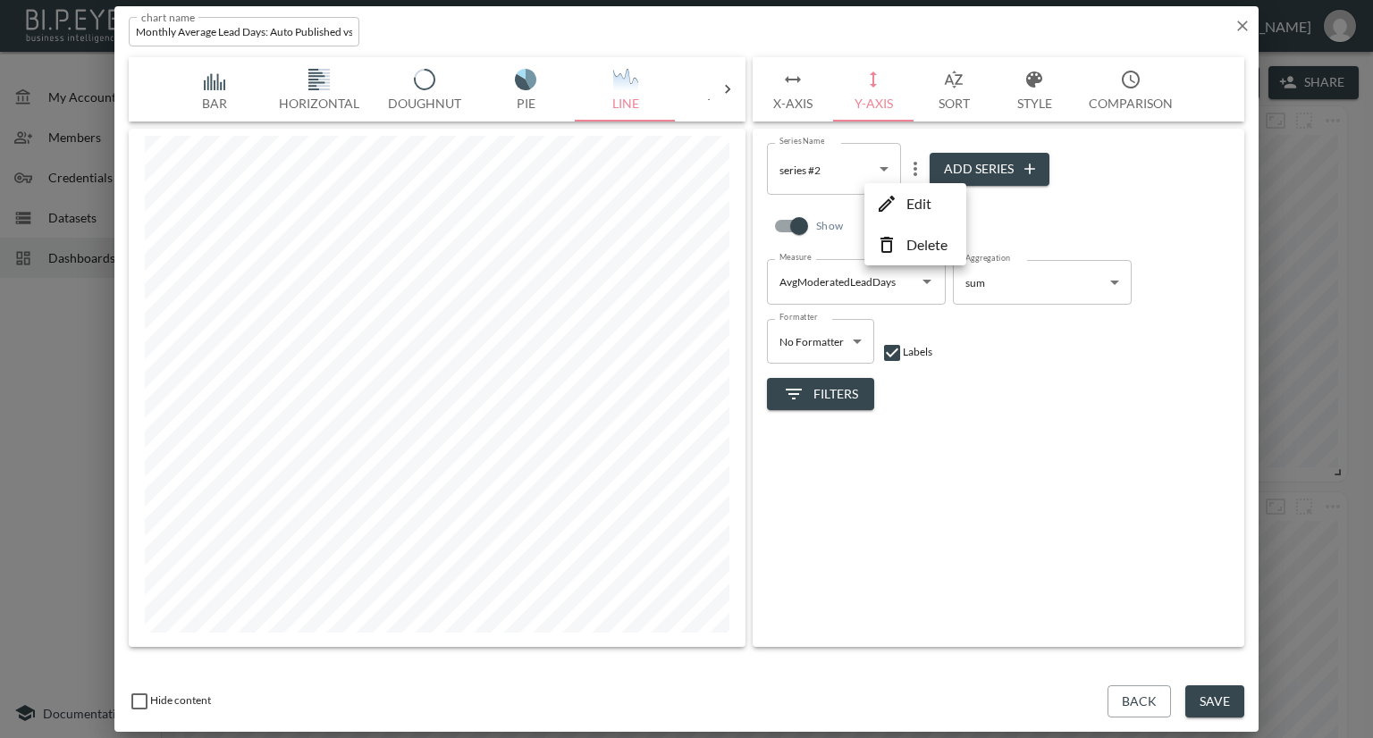
click at [904, 201] on li "Edit" at bounding box center [915, 204] width 93 height 32
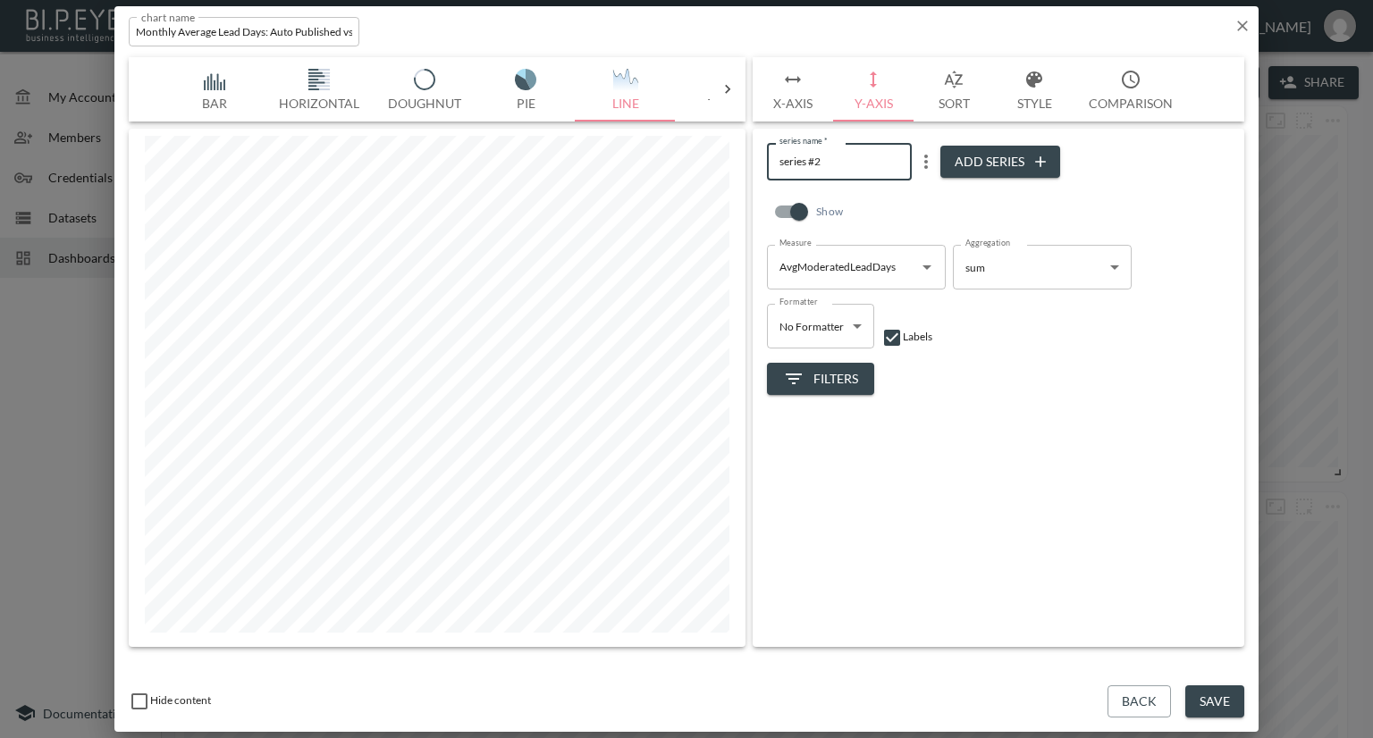
drag, startPoint x: 834, startPoint y: 158, endPoint x: 730, endPoint y: 165, distance: 103.9
click at [730, 165] on div "Bar Horizontal Doughnut Pie Line Table Single Map World Top Google Stacked Cale…" at bounding box center [686, 352] width 1115 height 590
click at [786, 157] on input "avg Moderated Le" at bounding box center [839, 161] width 145 height 37
click at [871, 157] on input "Avg Moderated Le" at bounding box center [839, 161] width 145 height 37
click at [884, 161] on input "Avg Moderated Lead days" at bounding box center [839, 161] width 145 height 37
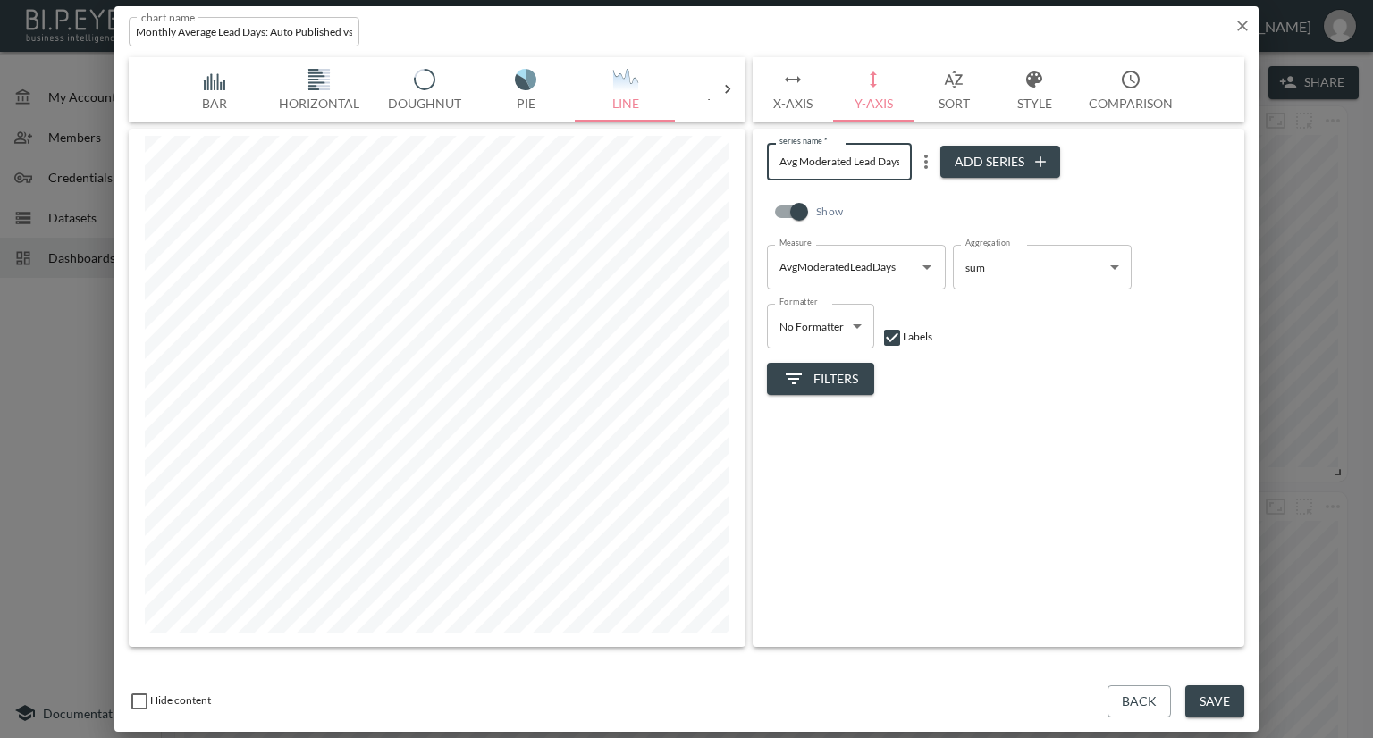
type input "Avg Moderated Lead Days"
click at [1222, 705] on button "Save" at bounding box center [1214, 701] width 59 height 33
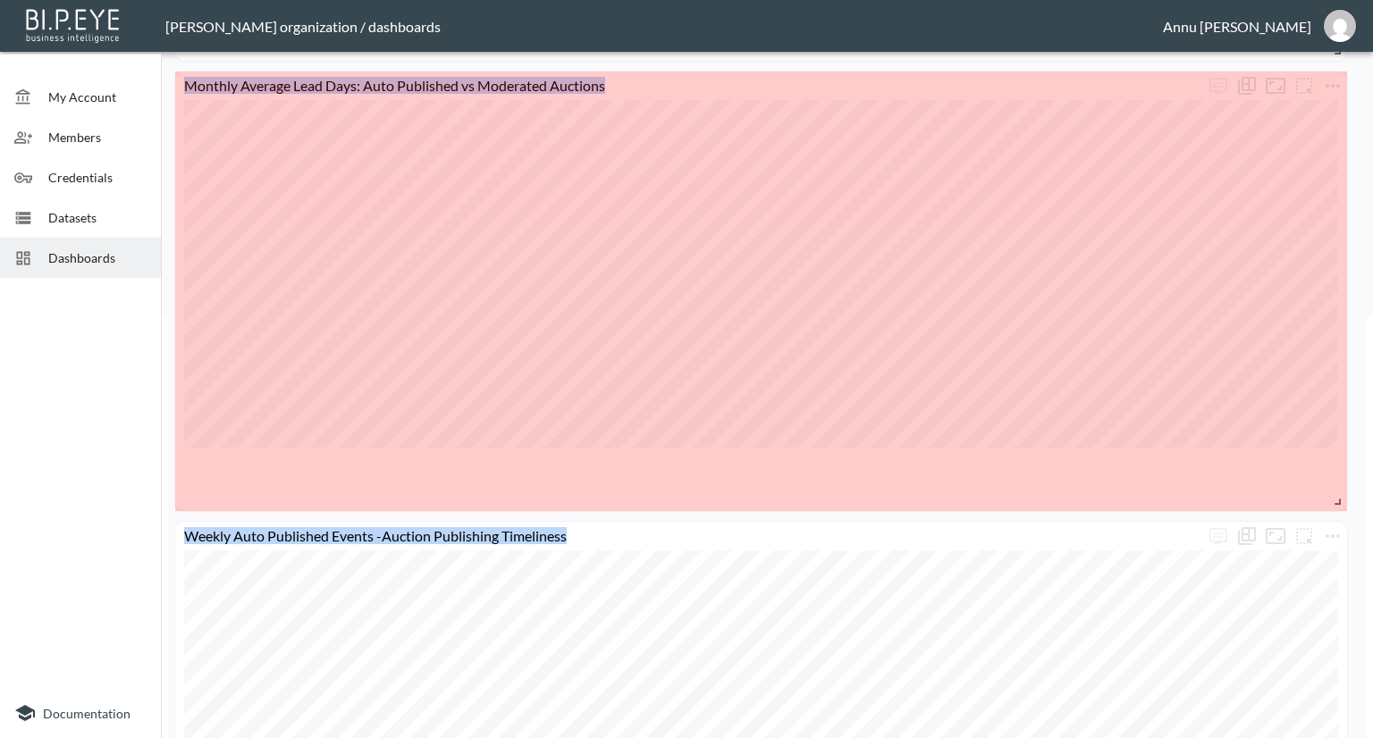
scroll to position [472, 0]
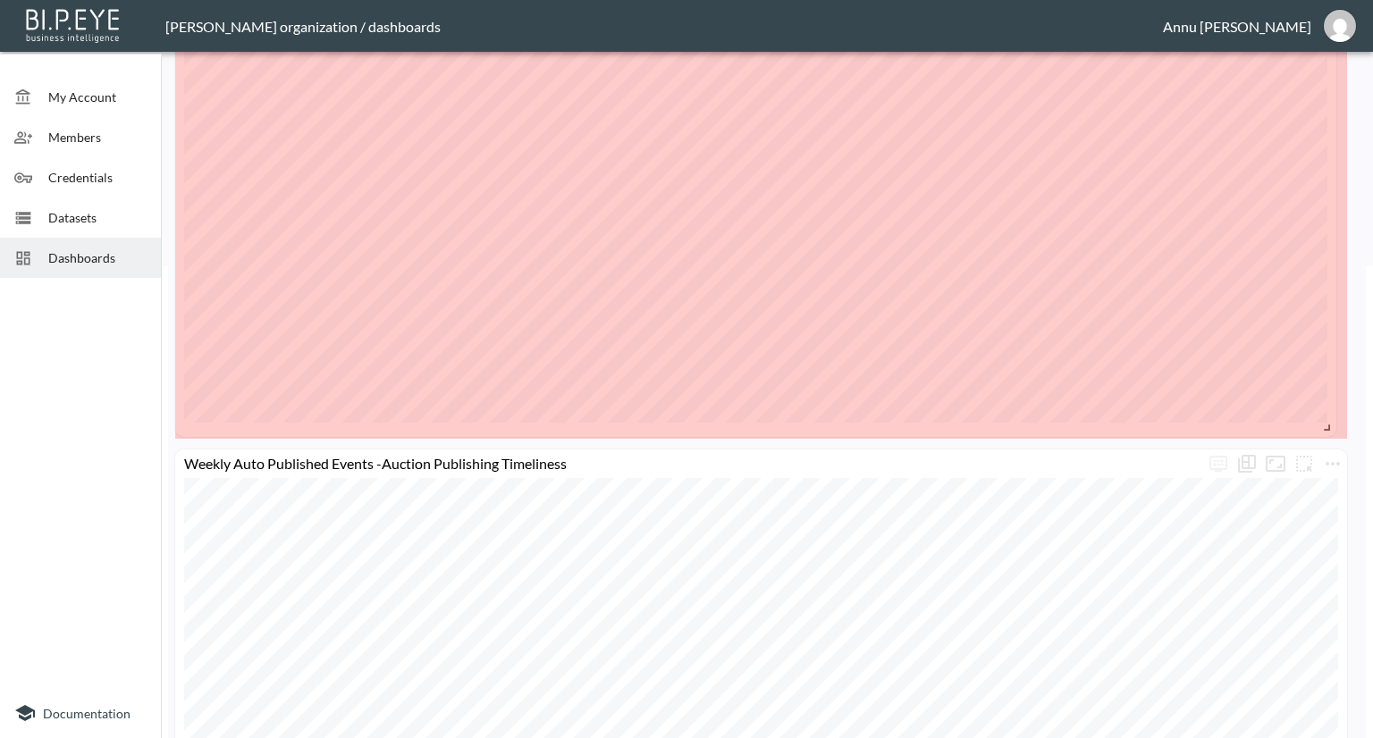
drag, startPoint x: 450, startPoint y: 601, endPoint x: 1326, endPoint y: 428, distance: 892.9
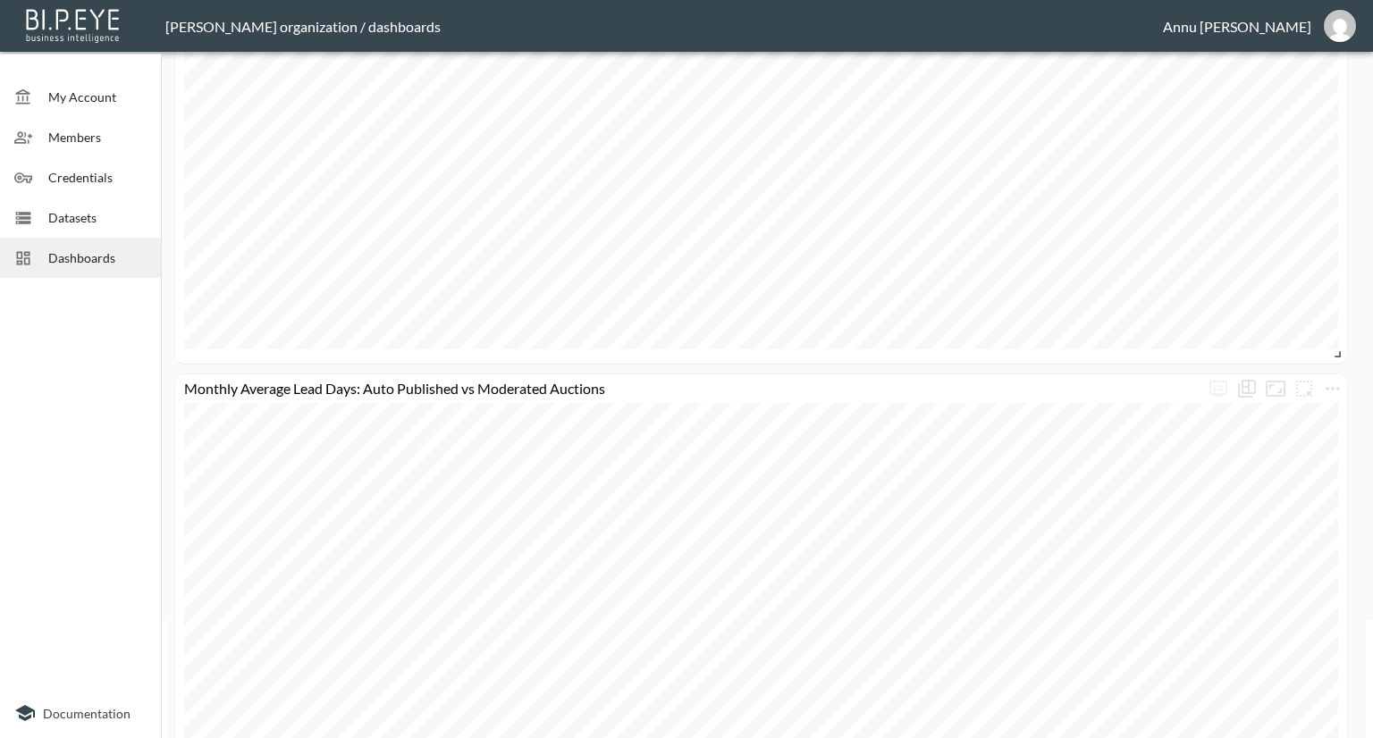
scroll to position [114, 0]
click at [1332, 382] on icon "more" at bounding box center [1332, 392] width 21 height 21
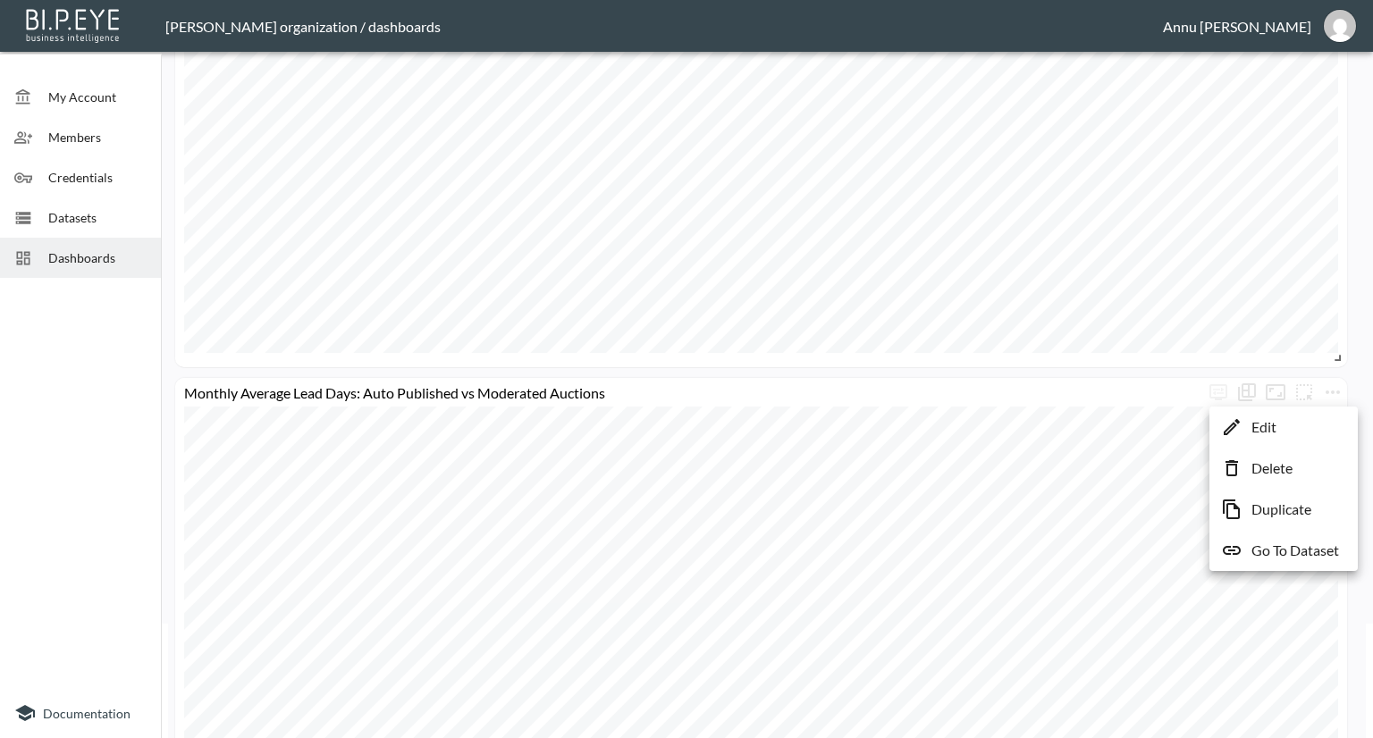
click at [1292, 414] on li "Edit" at bounding box center [1283, 427] width 139 height 32
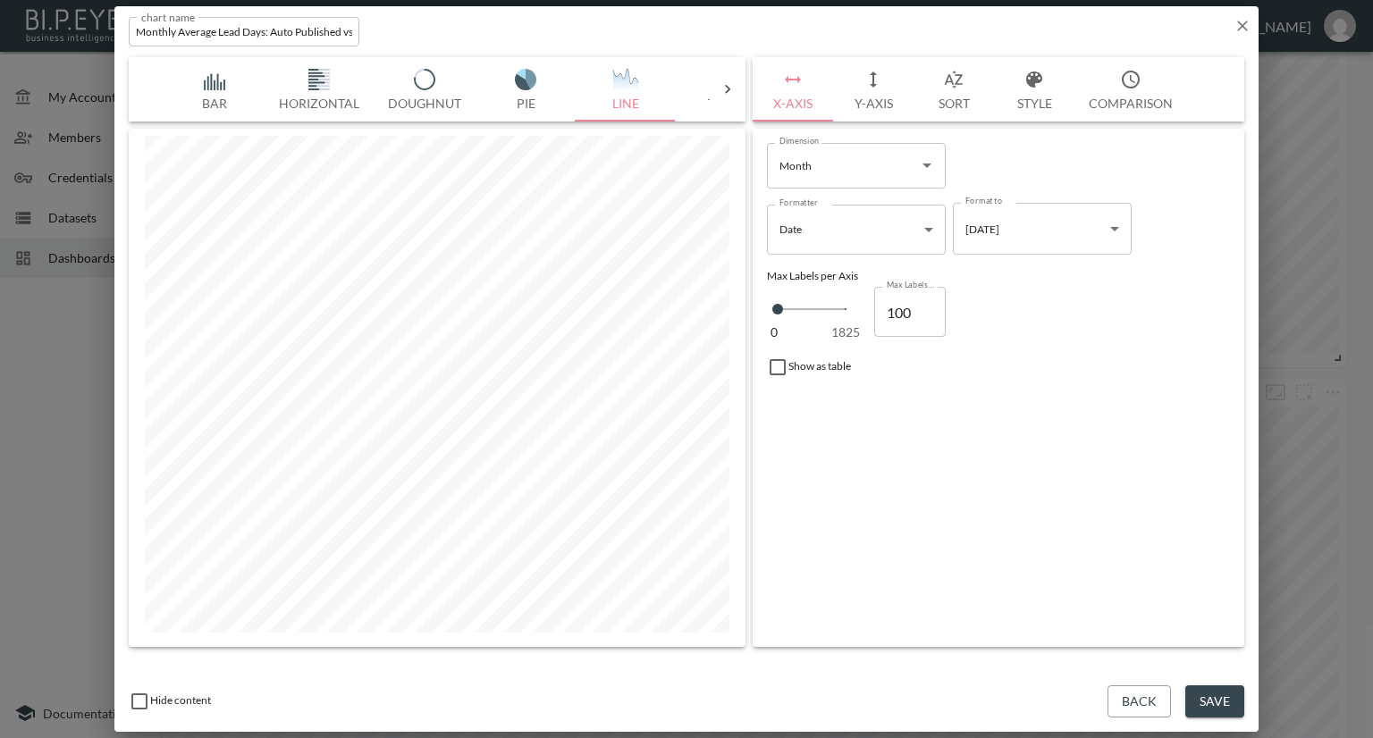
click at [207, 83] on img "button" at bounding box center [214, 79] width 71 height 21
click at [1015, 97] on button "Style" at bounding box center [1034, 89] width 80 height 64
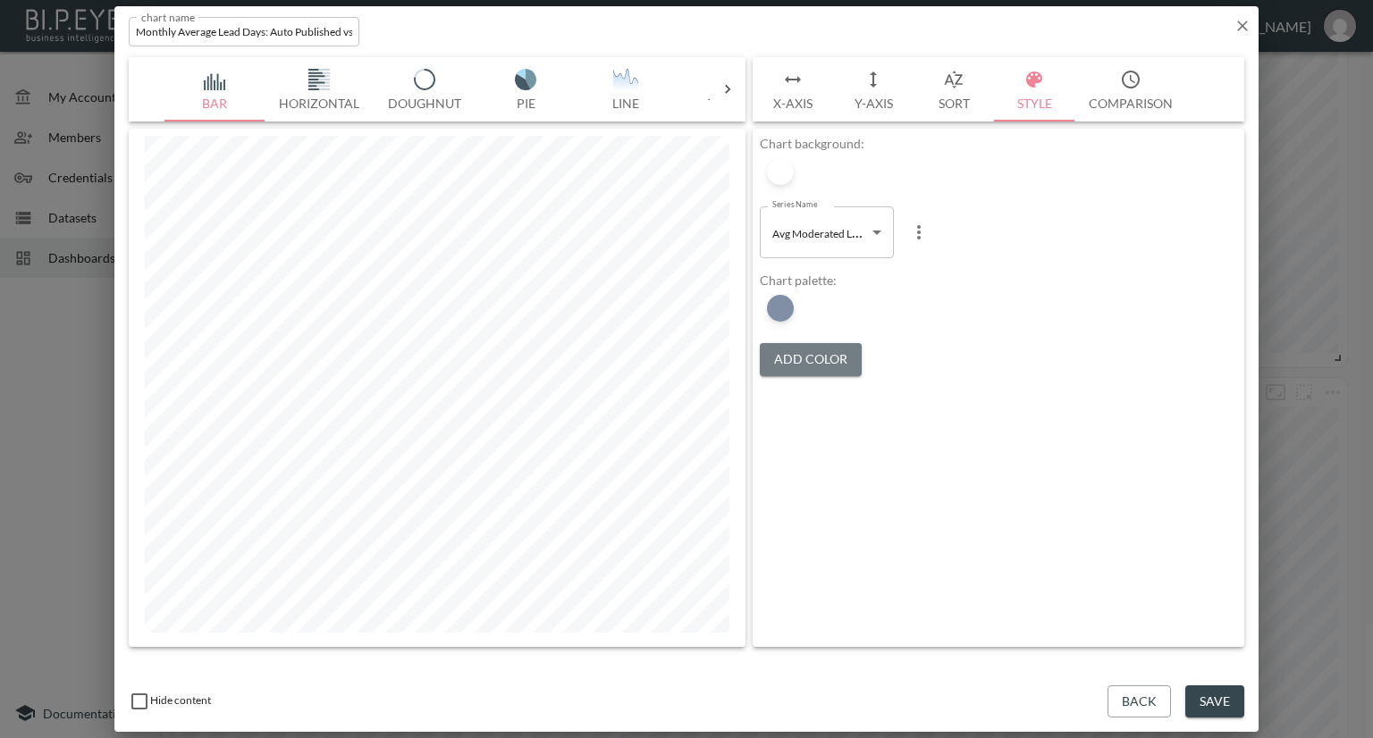
click at [794, 356] on button "Add Color" at bounding box center [811, 359] width 102 height 33
click at [779, 311] on div at bounding box center [780, 308] width 27 height 27
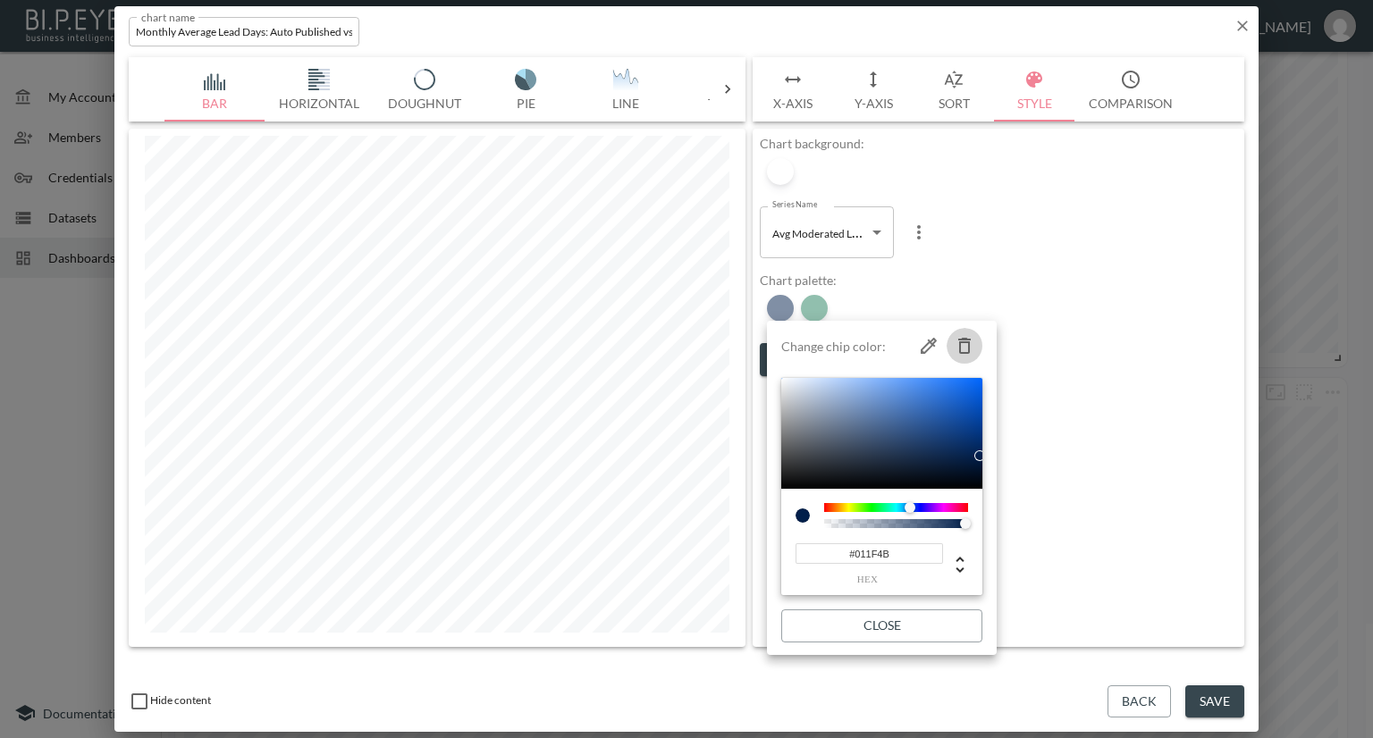
click at [970, 339] on icon "button" at bounding box center [964, 346] width 13 height 16
type input "#237F5D"
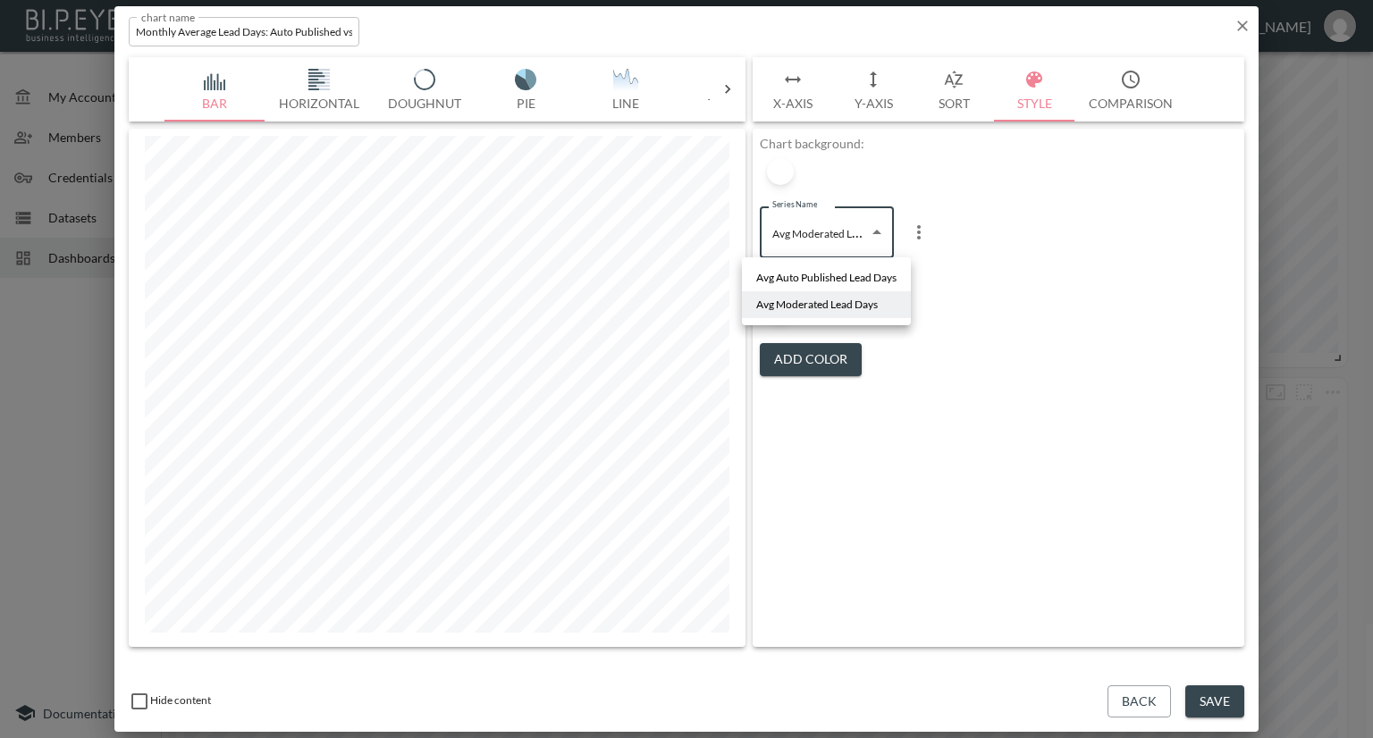
click at [845, 244] on body "BI.P.EYE, Interactive Analytics Dashboards - app Nadia Senft organization / das…" at bounding box center [686, 369] width 1373 height 738
click at [829, 279] on span "Avg Auto Published Lead Days" at bounding box center [826, 278] width 140 height 16
type input "374e428e-1b3b-42b0-8098-22de63c40c24"
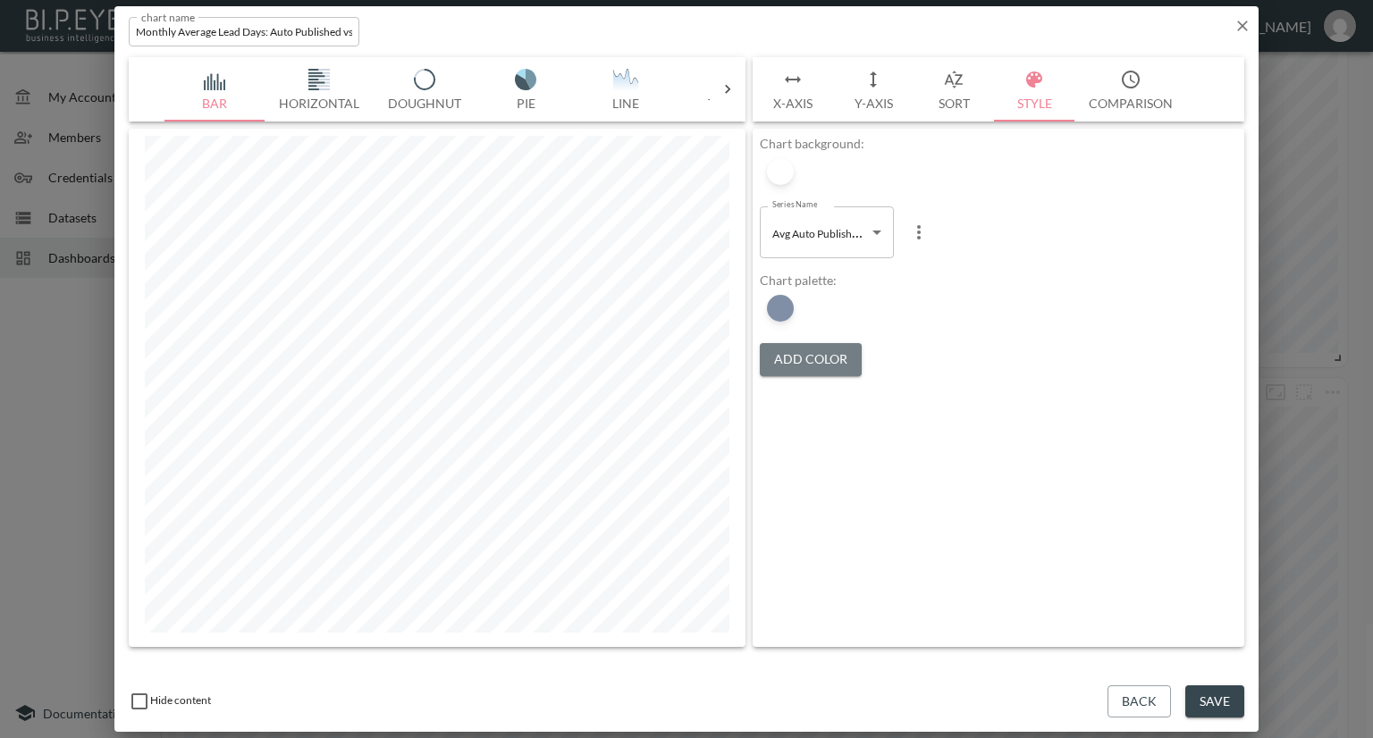
click at [815, 354] on button "Add Color" at bounding box center [811, 359] width 102 height 33
click at [785, 310] on div at bounding box center [780, 308] width 27 height 27
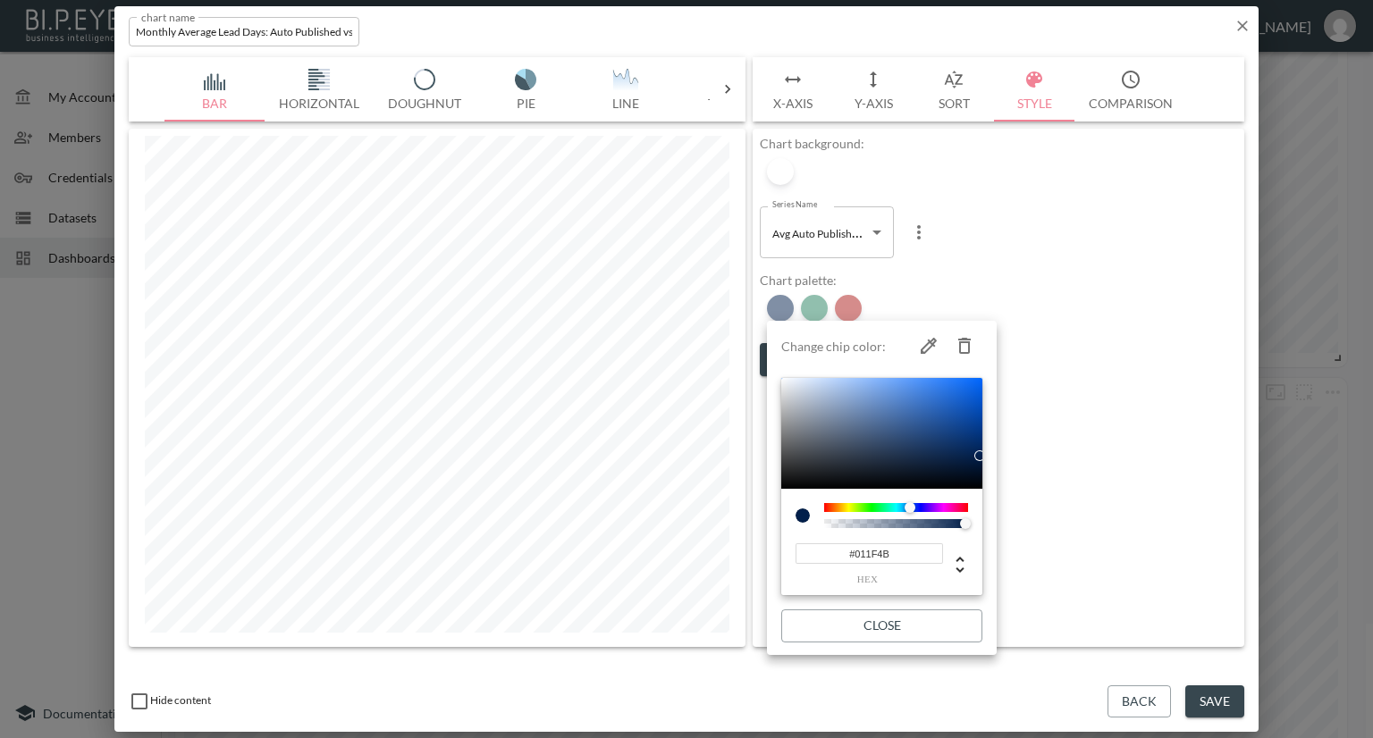
click at [955, 341] on icon "button" at bounding box center [964, 345] width 21 height 21
type input "#237F5D"
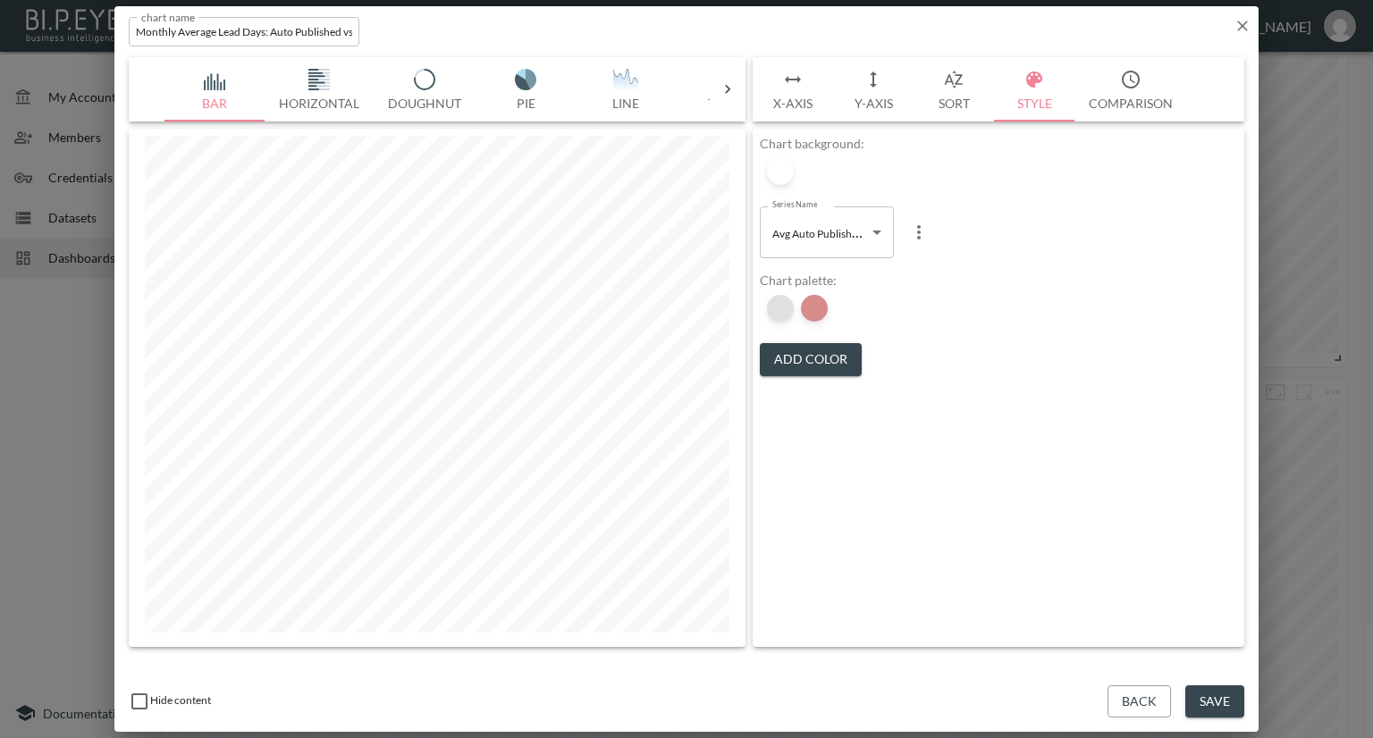
click at [786, 312] on div at bounding box center [780, 308] width 27 height 27
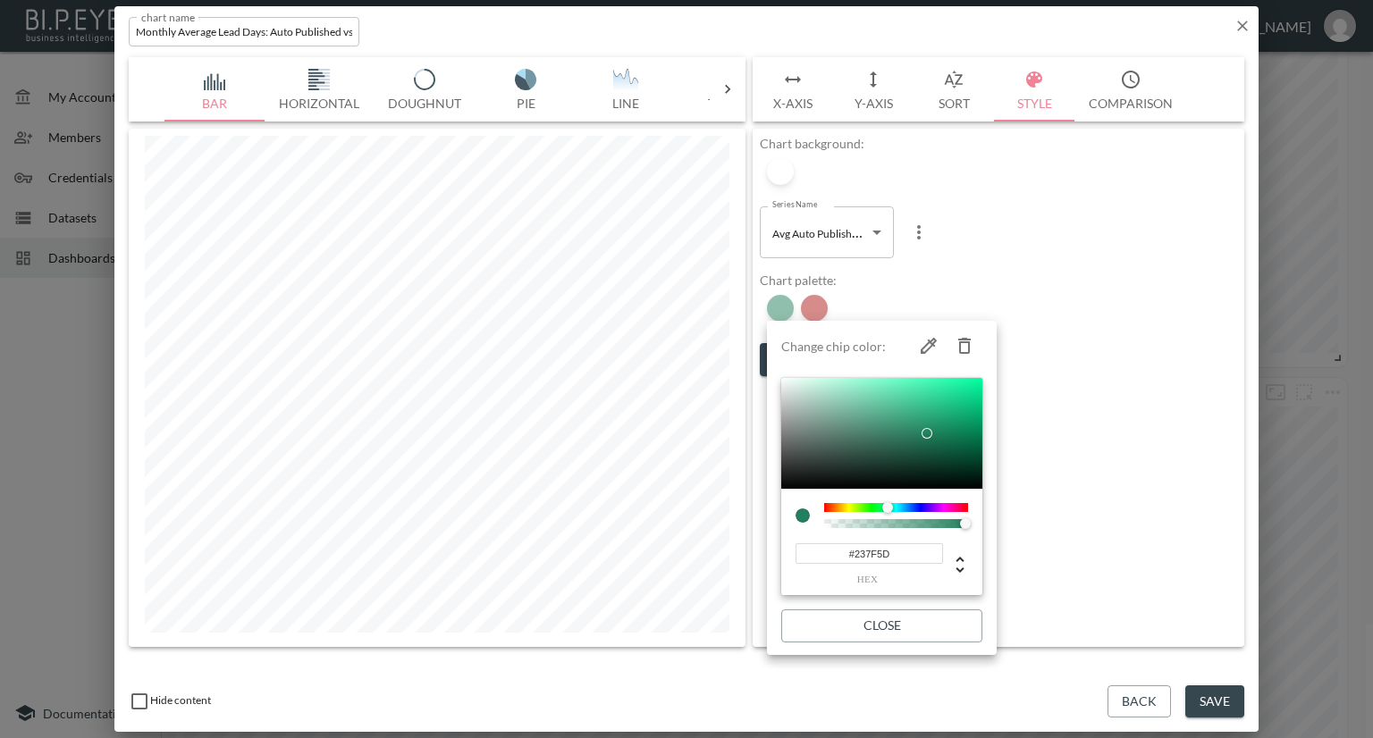
click at [962, 342] on icon "button" at bounding box center [964, 346] width 13 height 16
type input "#AC1917"
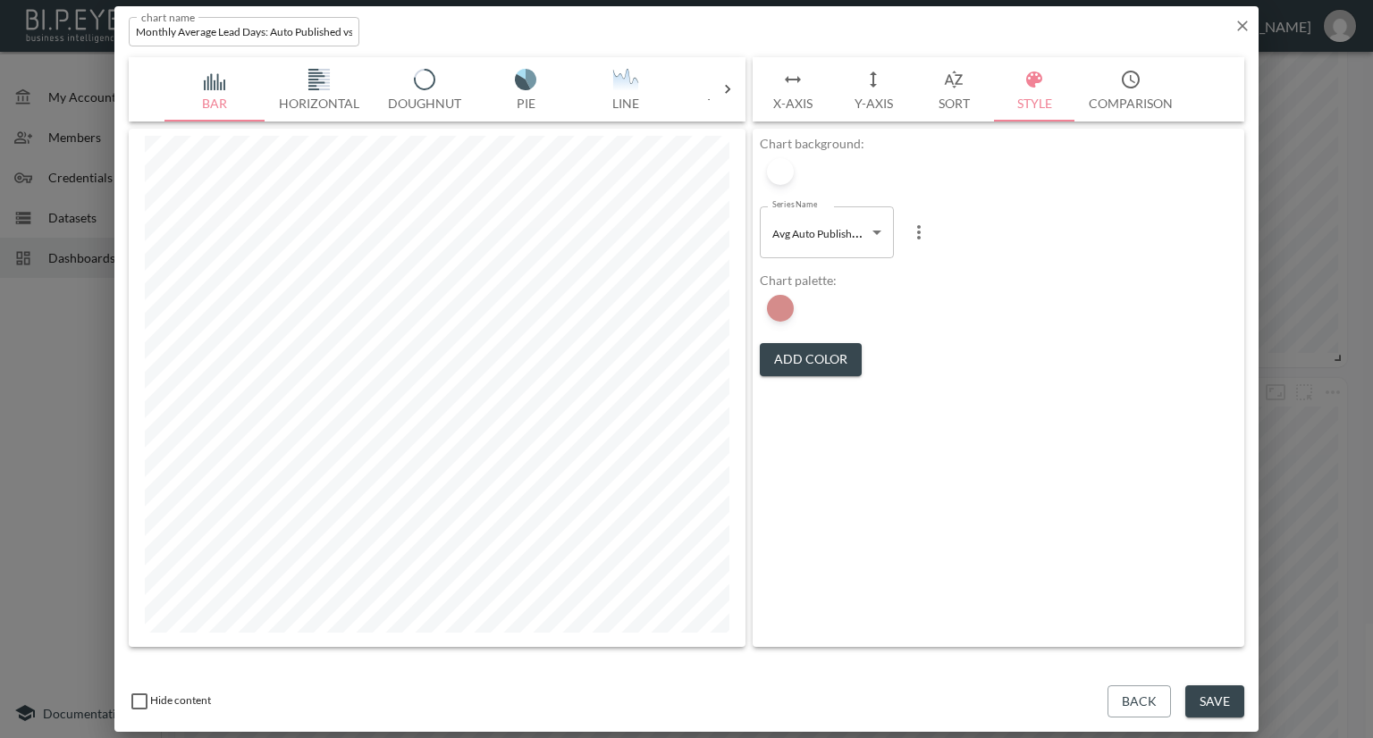
click at [789, 357] on button "Add Color" at bounding box center [811, 359] width 102 height 33
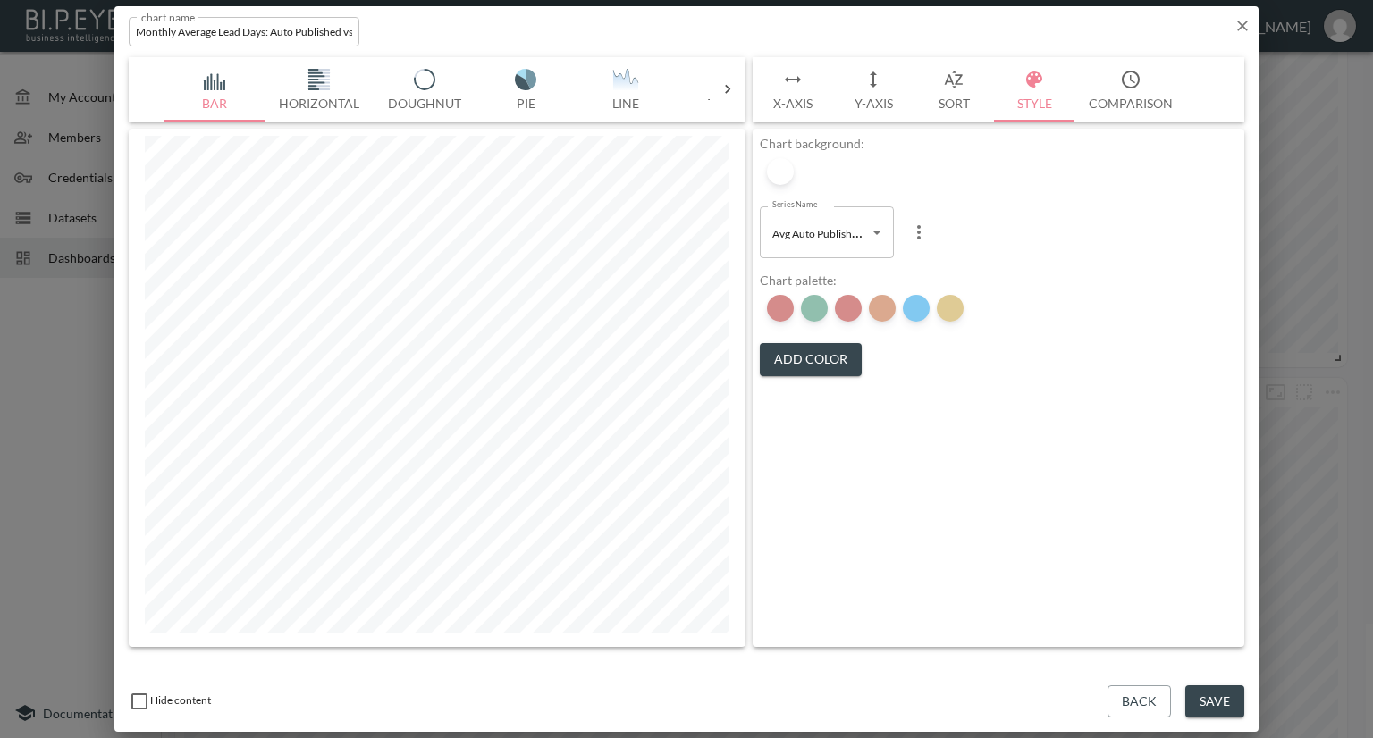
click at [789, 357] on button "Add Color" at bounding box center [811, 359] width 102 height 33
click at [851, 305] on div at bounding box center [848, 308] width 27 height 27
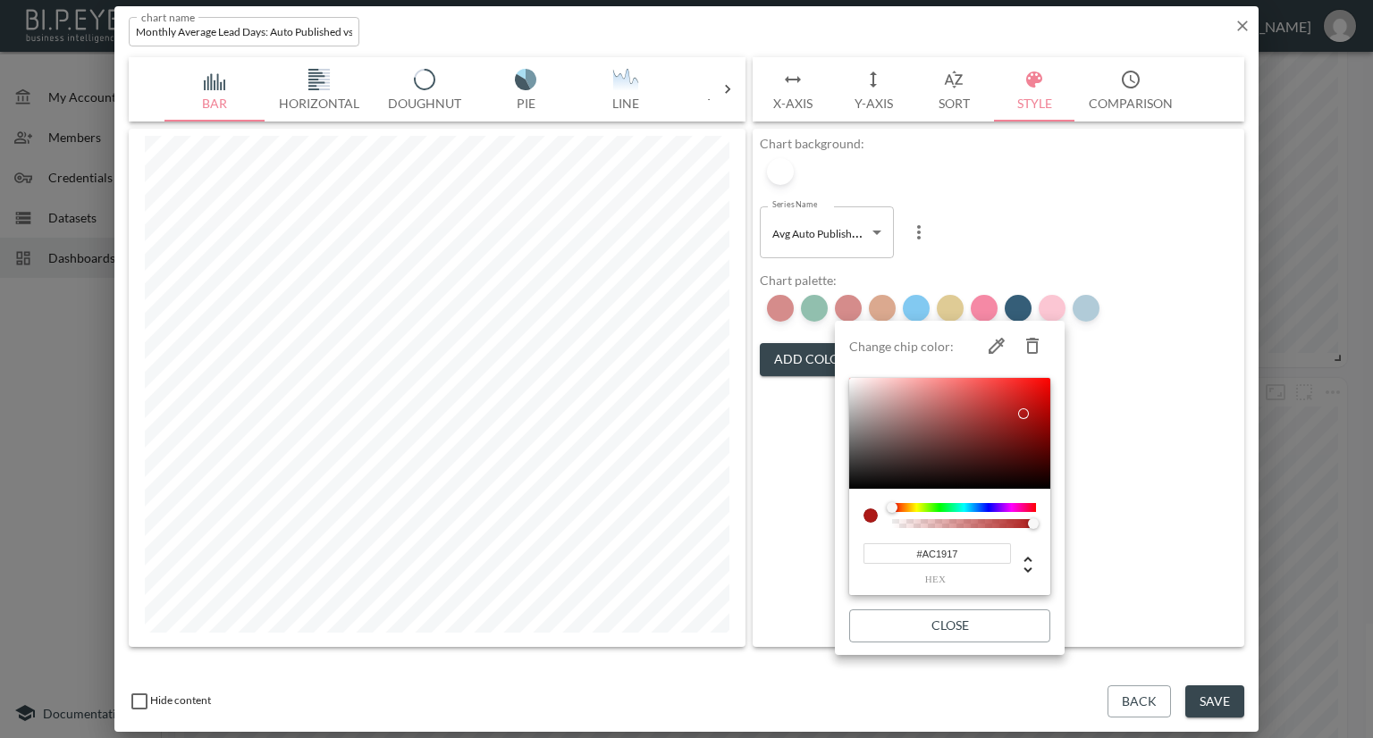
click at [1035, 344] on icon "button" at bounding box center [1032, 345] width 21 height 21
type input "#B75420"
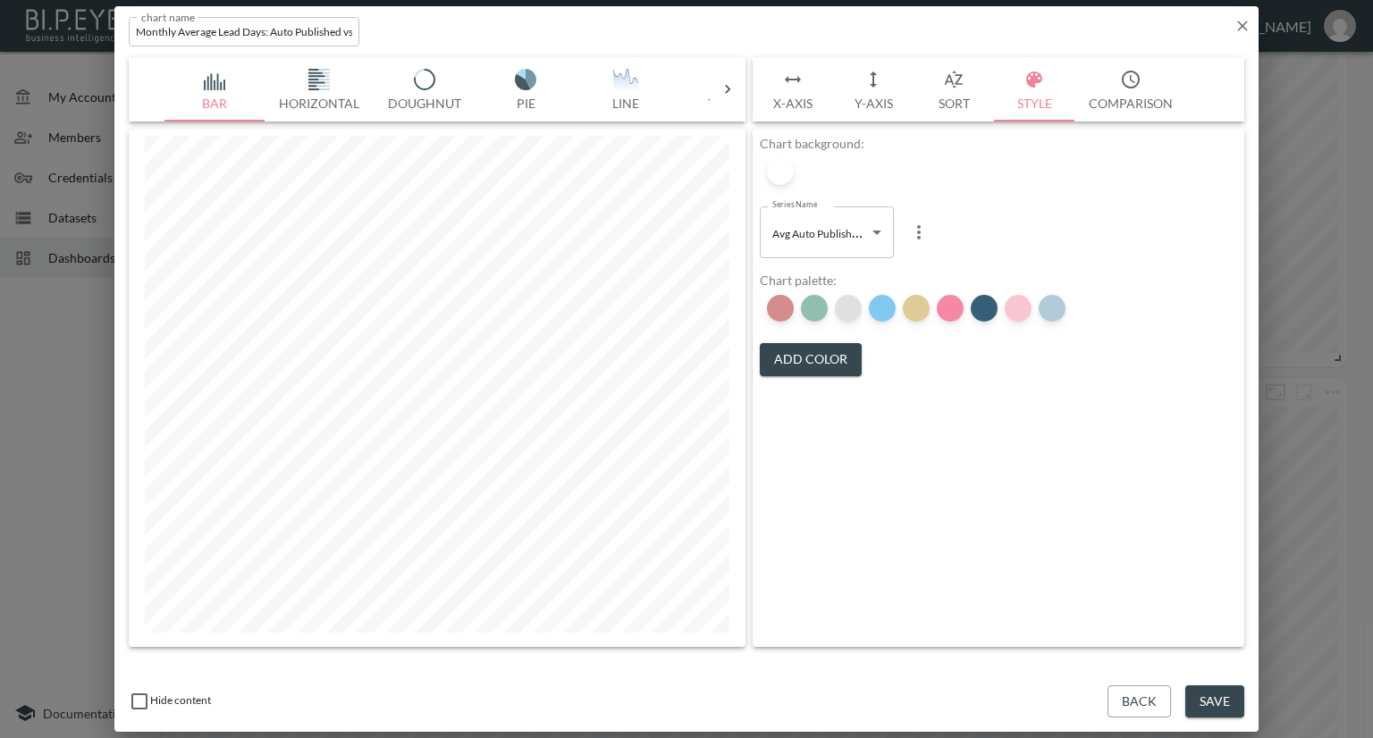
click at [845, 311] on div at bounding box center [848, 308] width 27 height 27
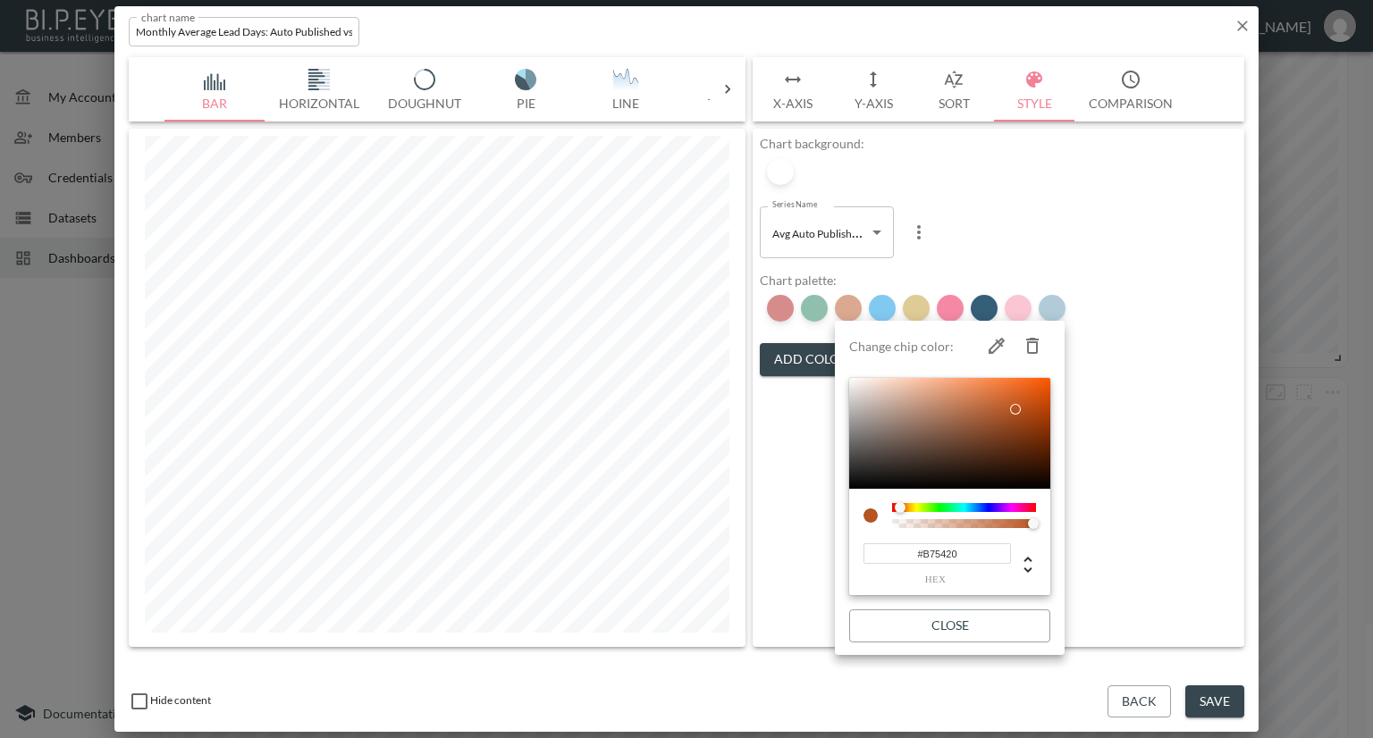
click at [1039, 352] on icon "button" at bounding box center [1032, 345] width 21 height 21
type input "#0693E3"
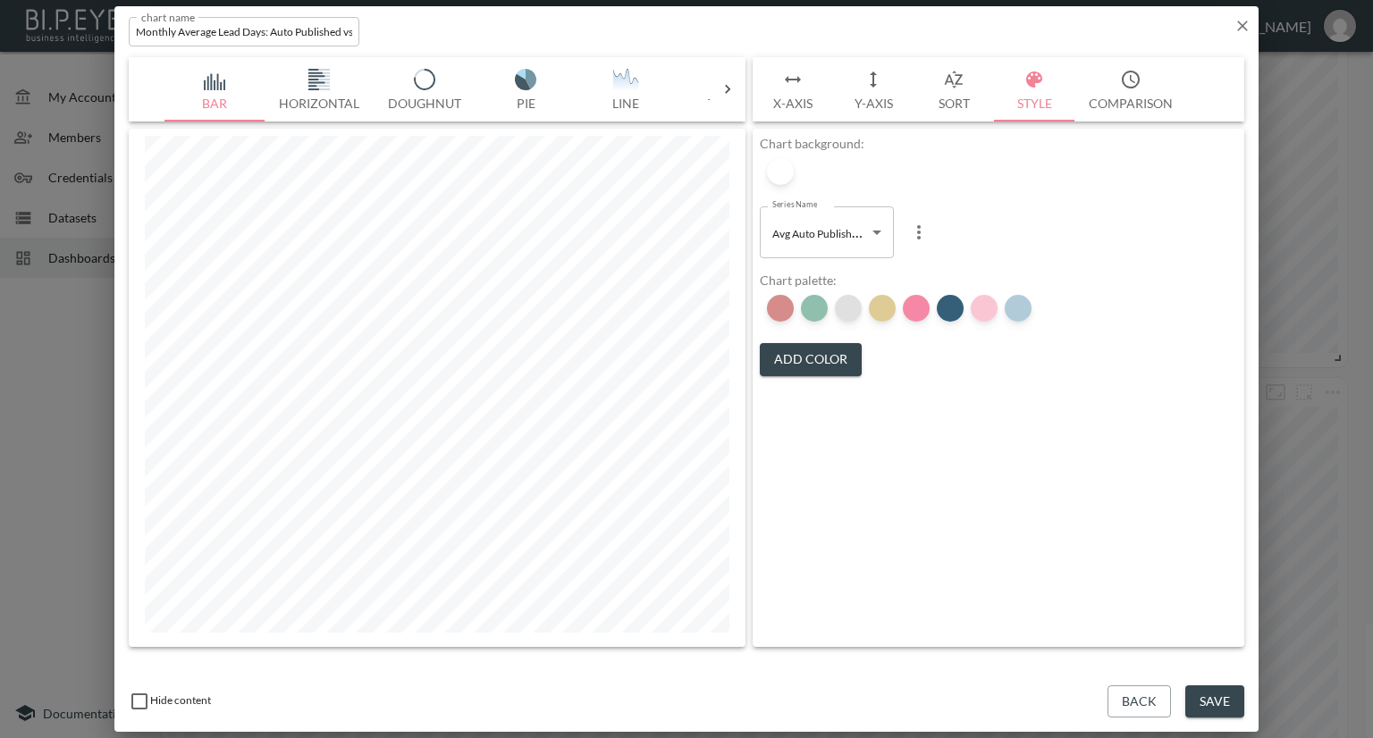
click at [847, 310] on div at bounding box center [848, 308] width 27 height 27
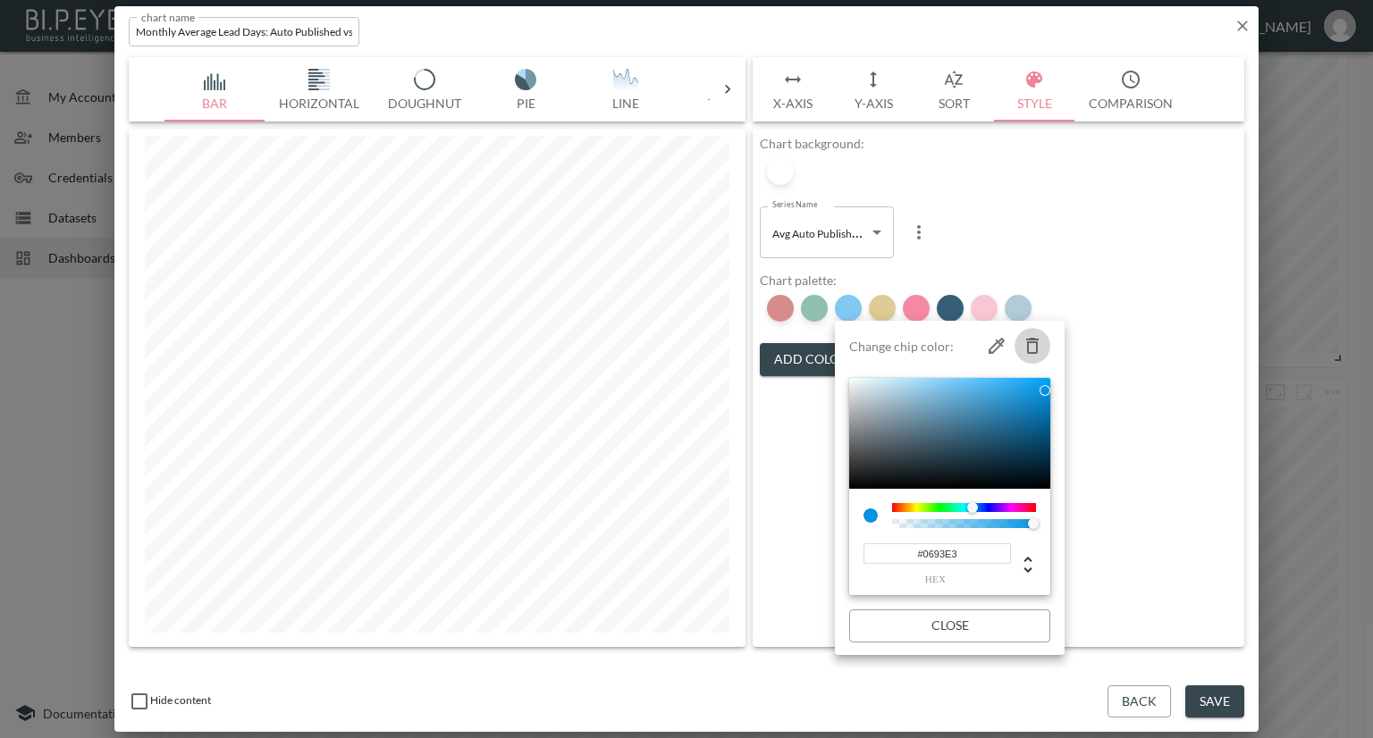
click at [1033, 347] on icon "button" at bounding box center [1032, 345] width 21 height 21
type input "#C0982B"
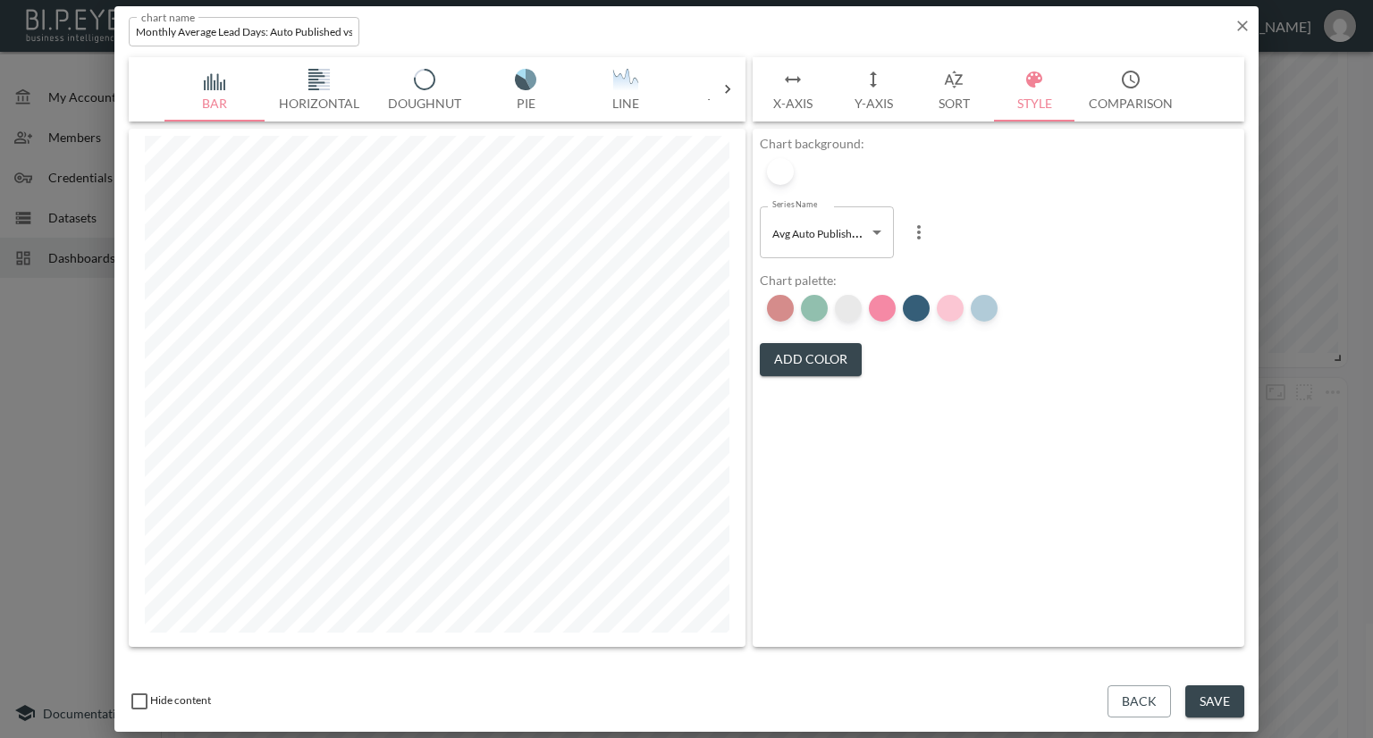
click at [840, 310] on div at bounding box center [848, 308] width 27 height 27
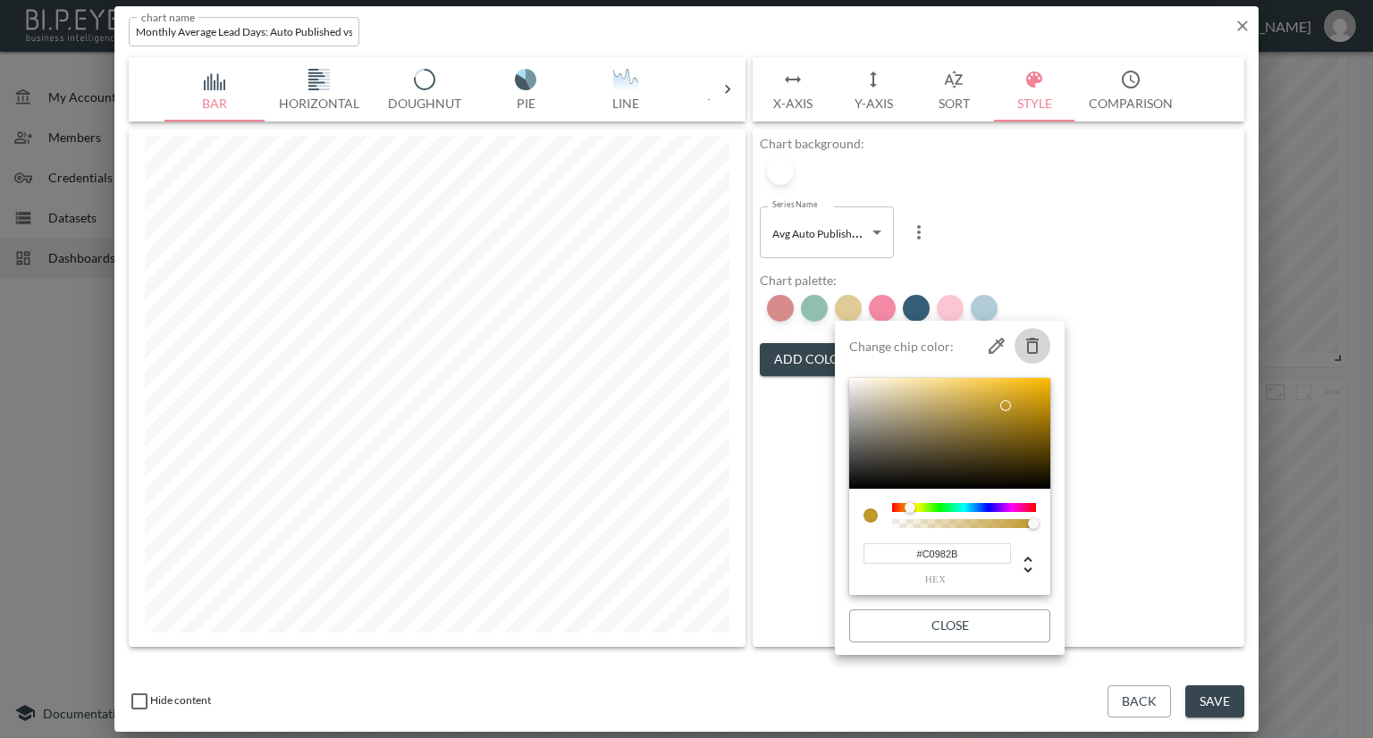
click at [1036, 346] on icon "button" at bounding box center [1032, 346] width 13 height 16
type input "#EB144C"
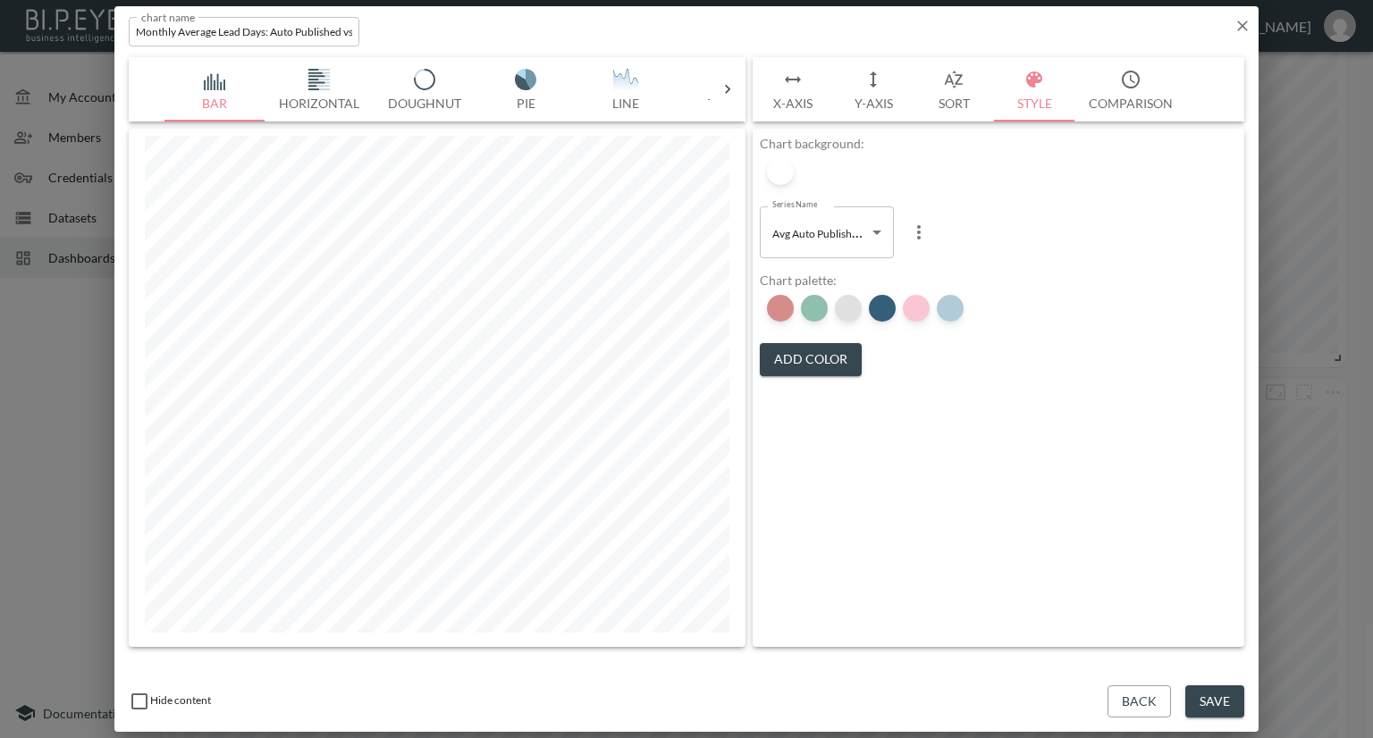
click at [851, 310] on div at bounding box center [848, 308] width 27 height 27
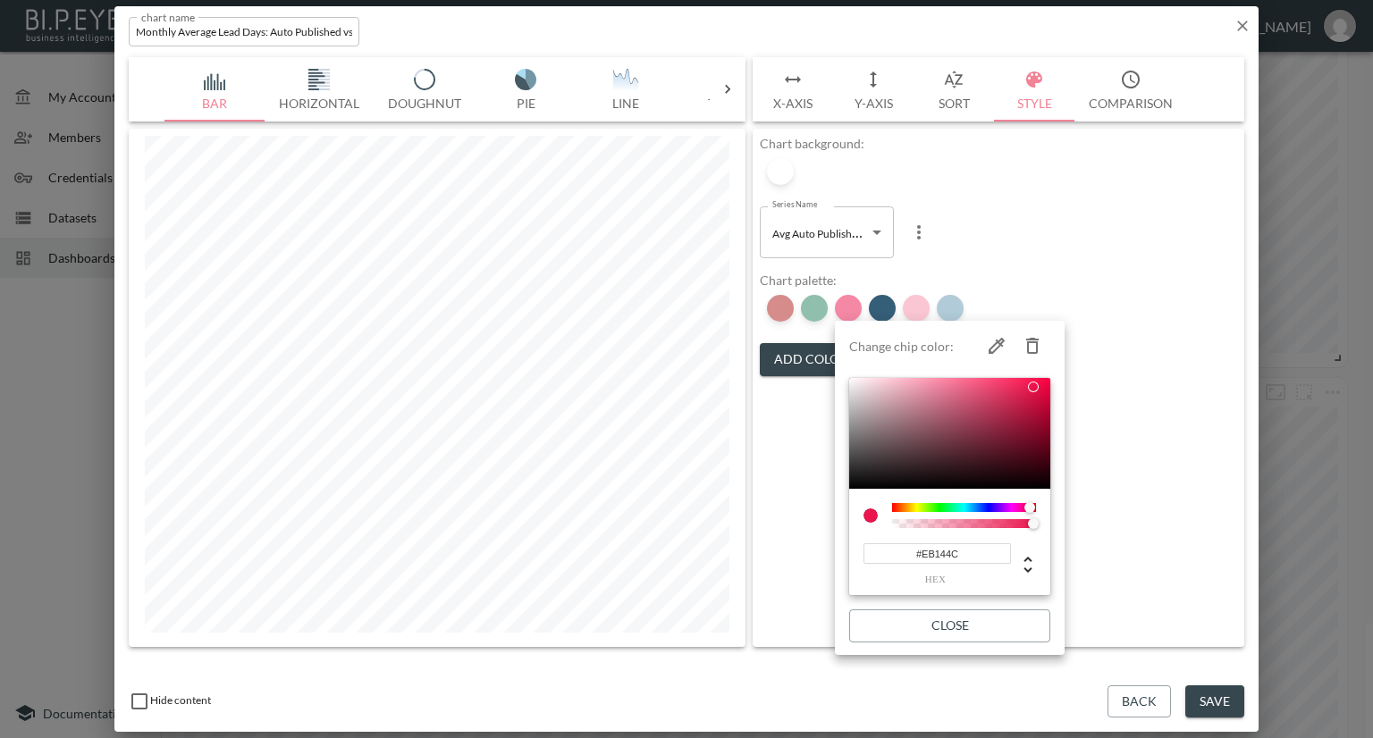
click at [1026, 348] on icon "button" at bounding box center [1032, 345] width 21 height 21
type input "#2A5571"
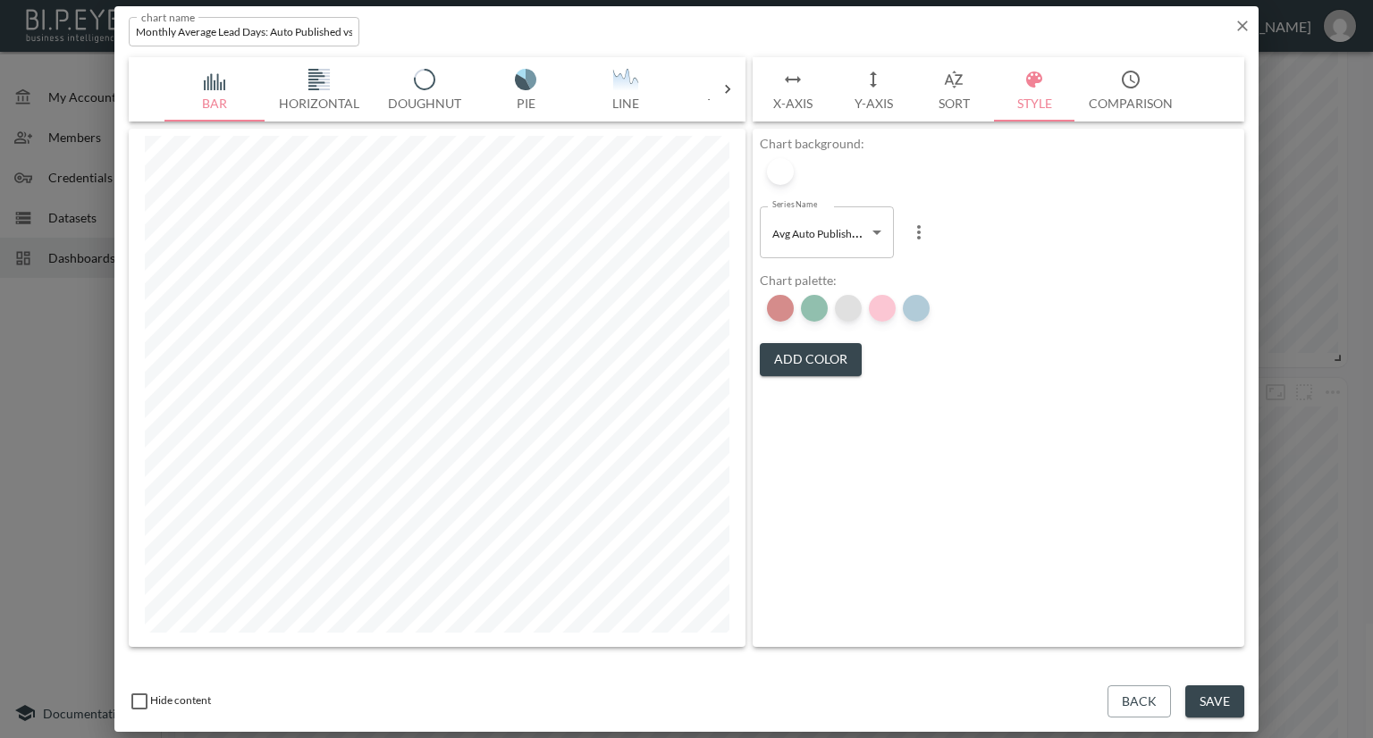
click at [851, 310] on div at bounding box center [848, 308] width 27 height 27
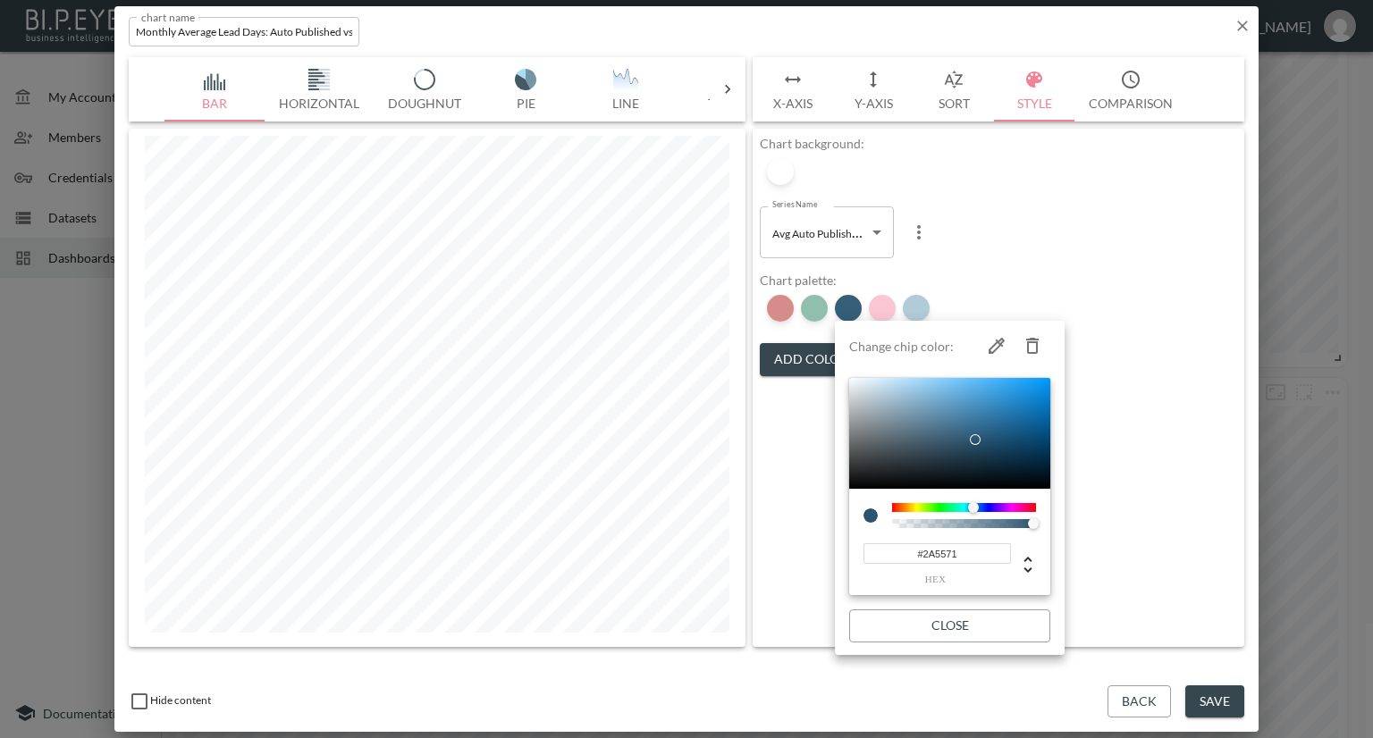
click at [1030, 336] on icon "button" at bounding box center [1032, 345] width 21 height 21
type input "#F78DA7"
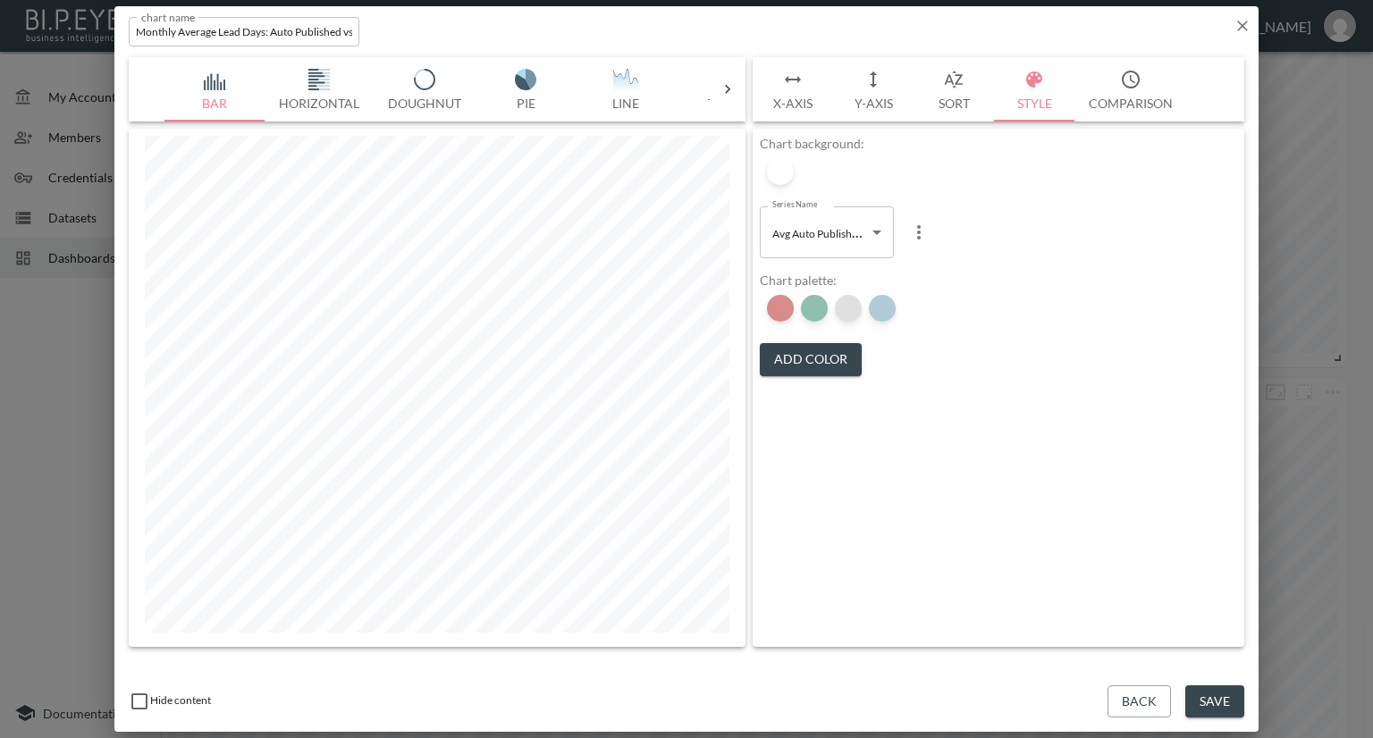
click at [842, 312] on div at bounding box center [848, 308] width 27 height 27
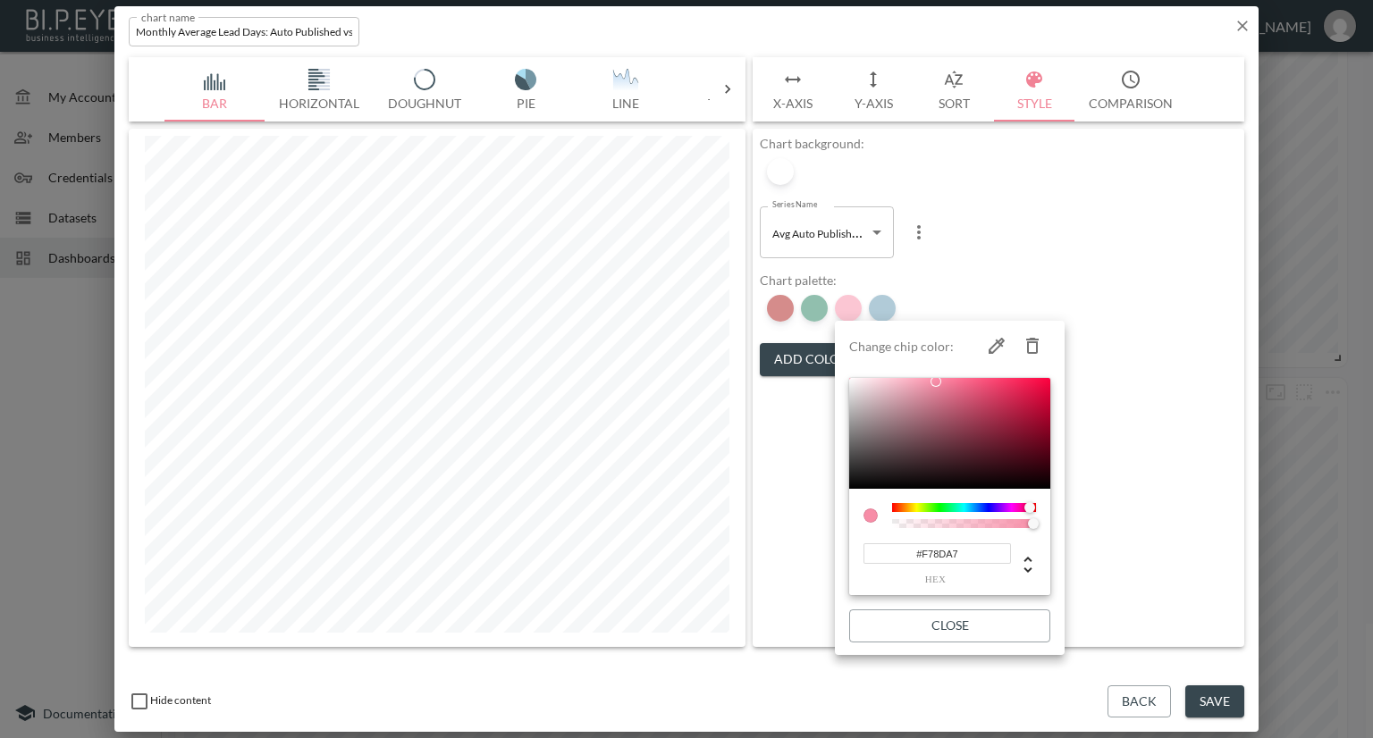
click at [1031, 340] on icon "button" at bounding box center [1032, 346] width 13 height 16
type input "#6497B1"
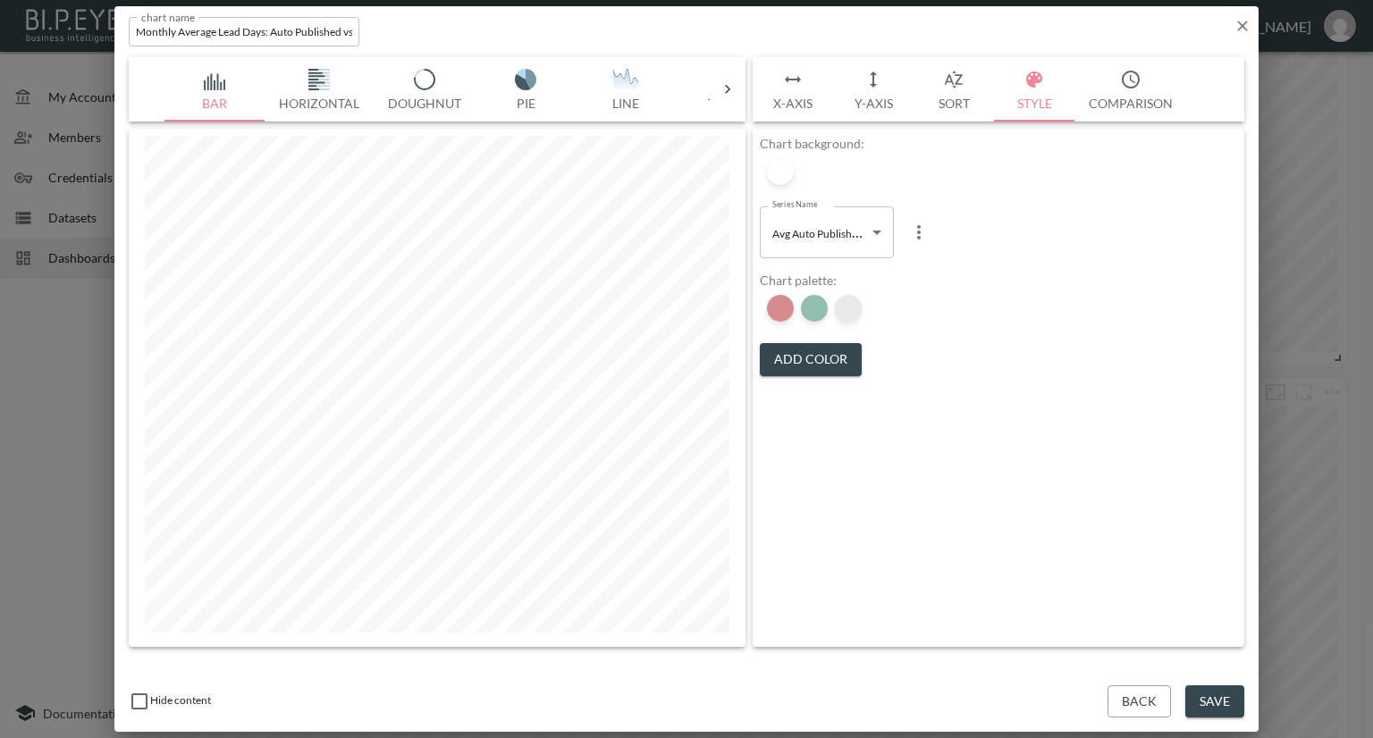
click at [847, 310] on div at bounding box center [848, 308] width 27 height 27
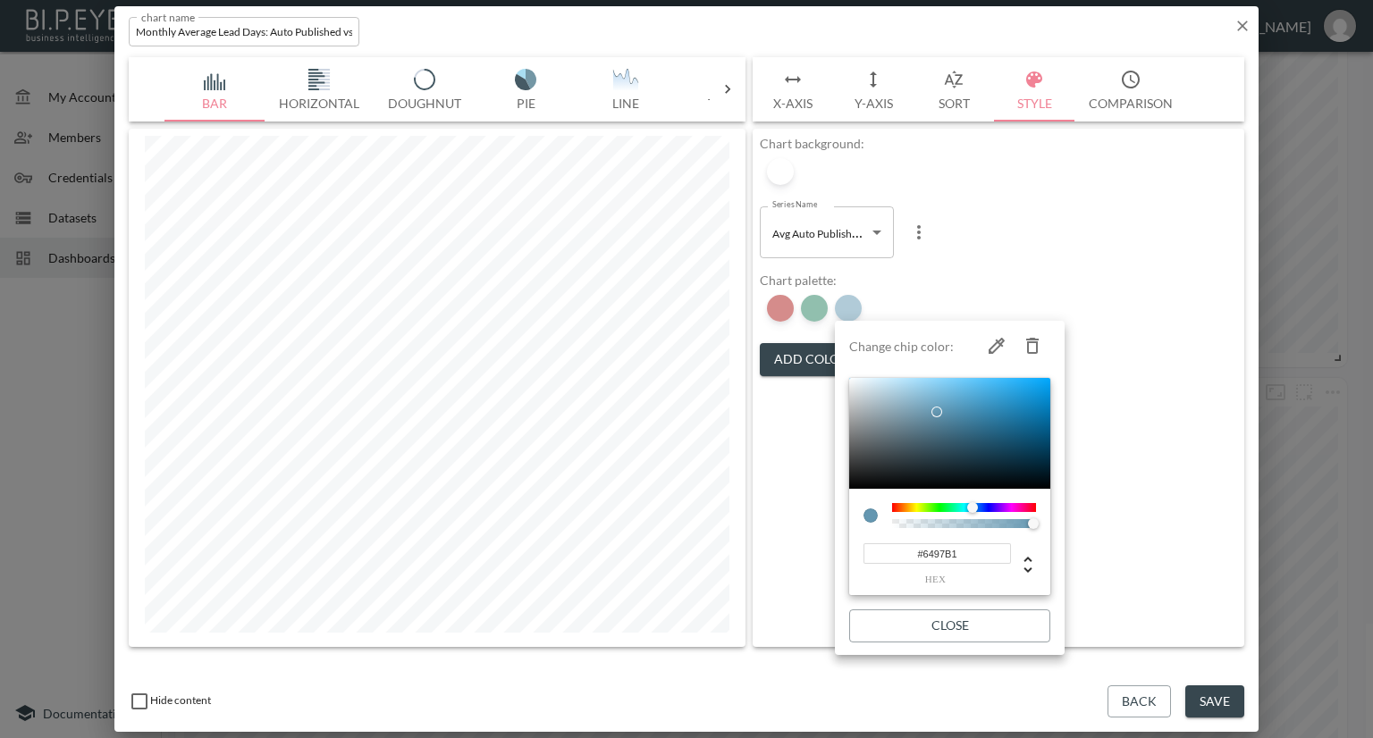
click at [1027, 341] on icon "button" at bounding box center [1032, 346] width 13 height 16
type input "#22194D"
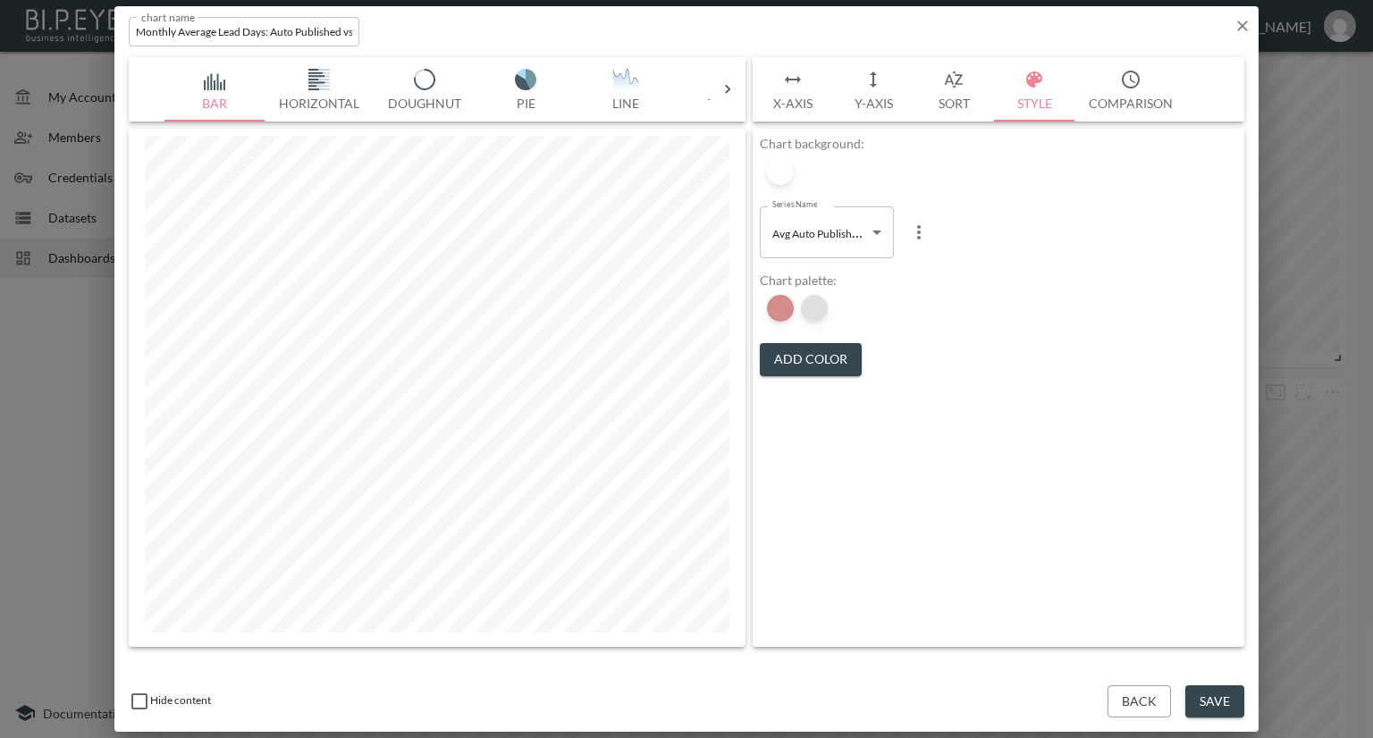
click at [815, 308] on div at bounding box center [814, 308] width 27 height 27
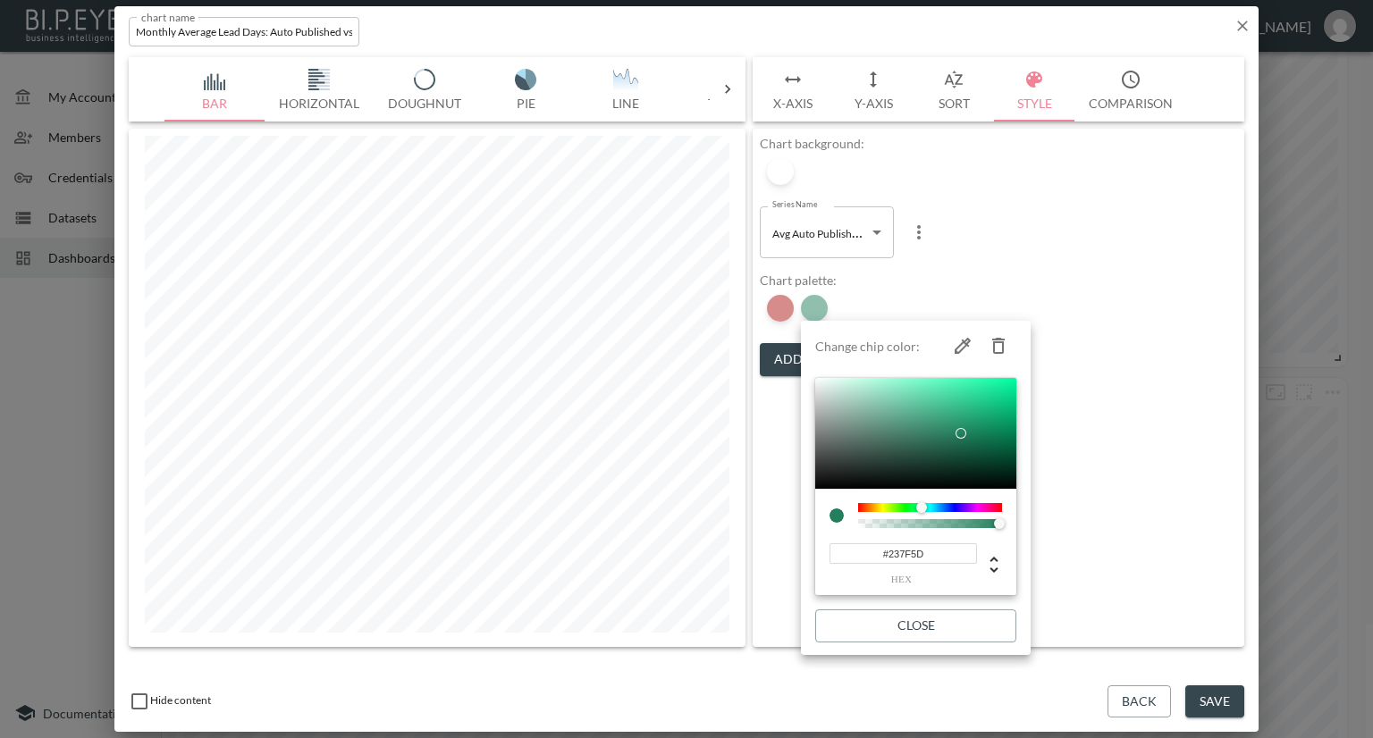
click at [990, 340] on icon "button" at bounding box center [998, 345] width 21 height 21
type input "#22194D"
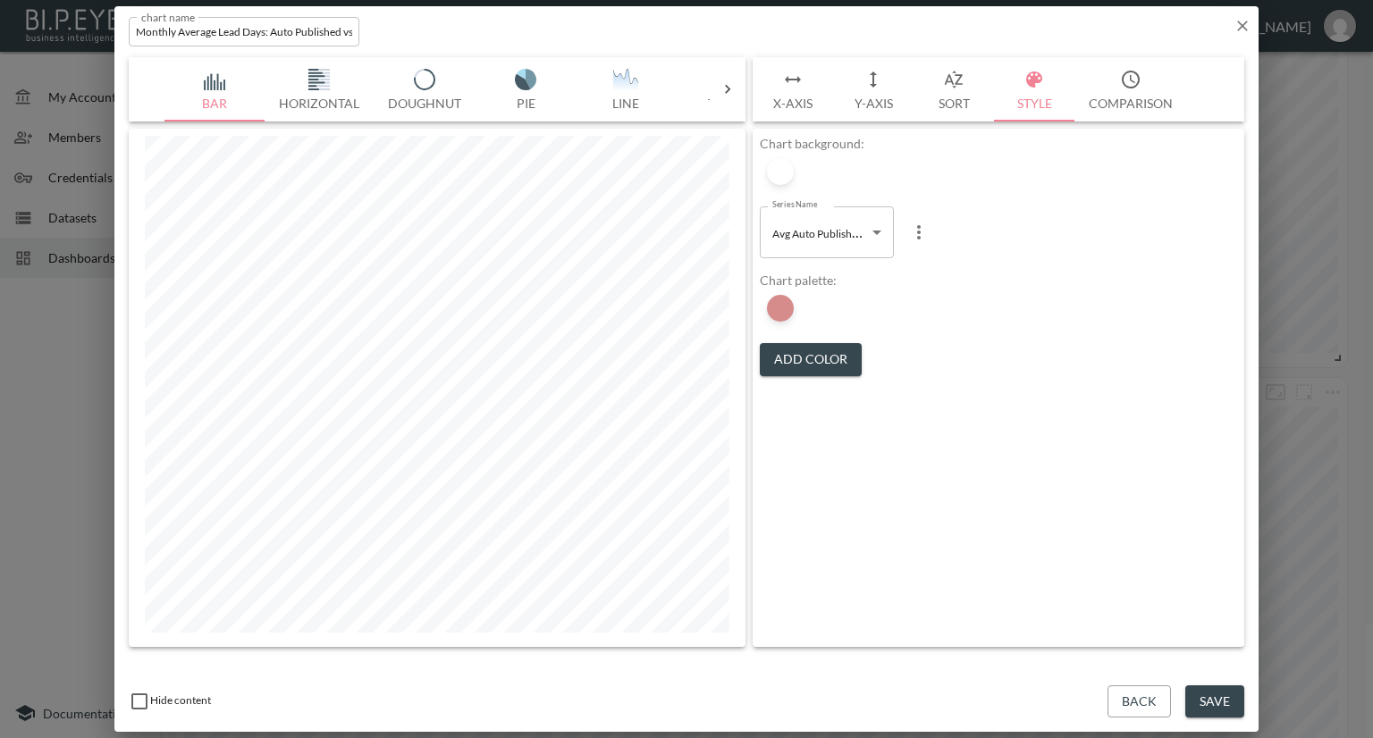
click at [845, 240] on body "BI.P.EYE, Interactive Analytics Dashboards - app Nadia Senft organization / das…" at bounding box center [686, 369] width 1373 height 738
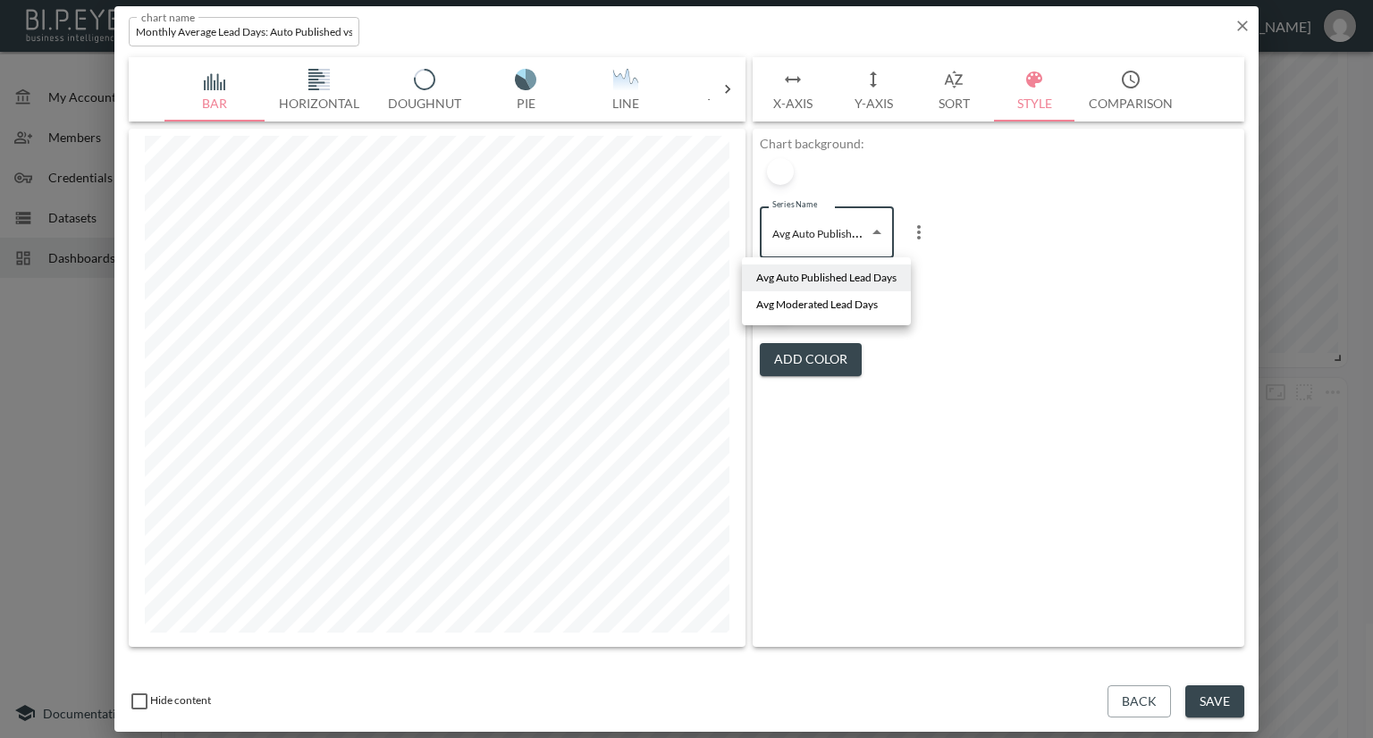
click at [823, 305] on span "Avg Moderated Lead Days" at bounding box center [817, 305] width 122 height 16
type input "3e047a8f-4fe8-4779-9052-ca46856b1d71"
click at [1222, 691] on button "Save" at bounding box center [1214, 701] width 59 height 33
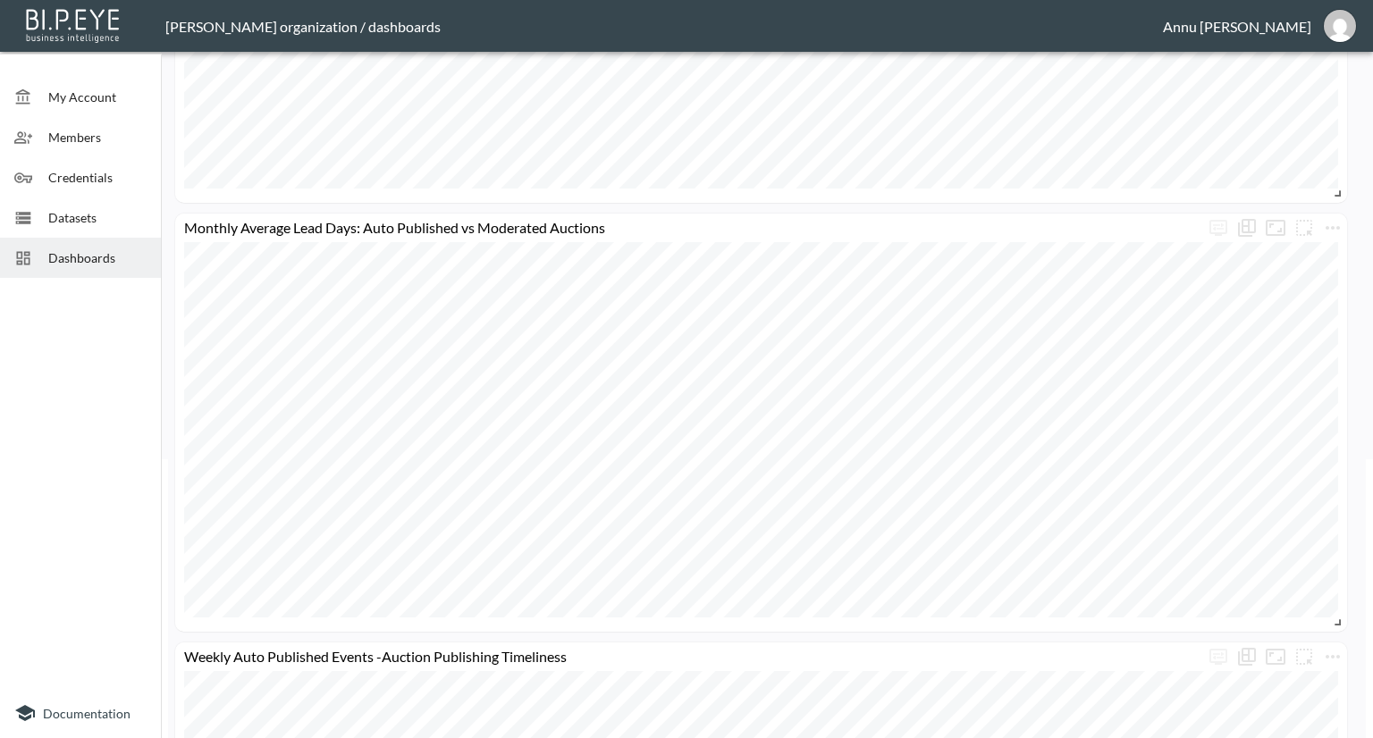
scroll to position [293, 0]
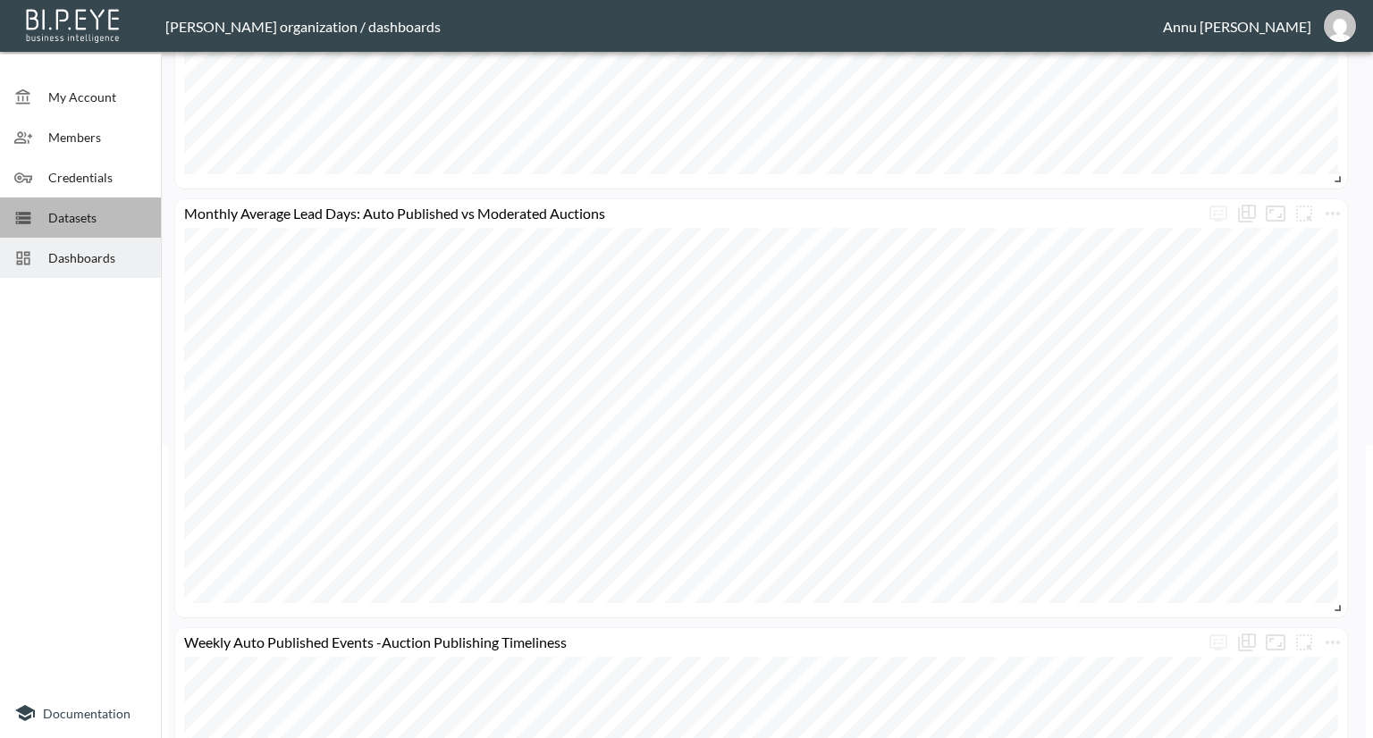
click at [90, 208] on span "Datasets" at bounding box center [97, 217] width 98 height 19
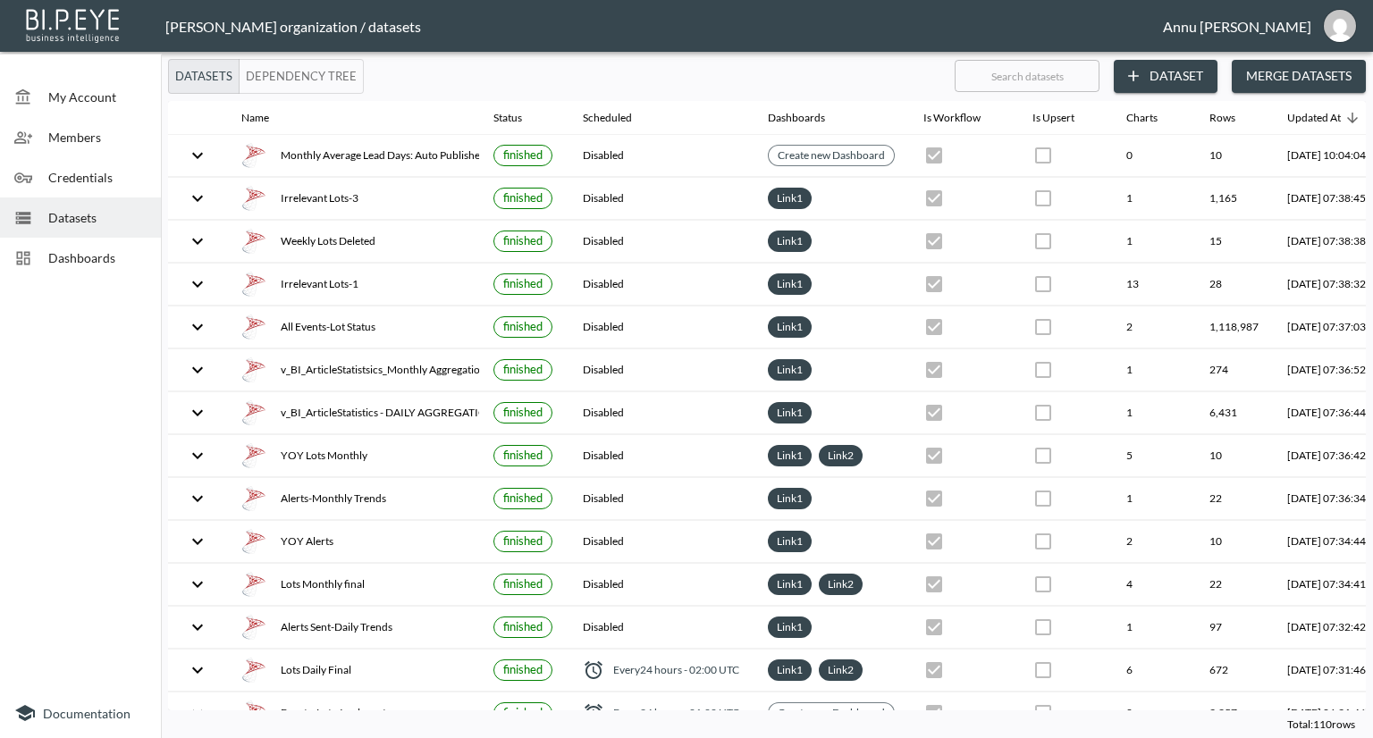
click at [1186, 65] on button "Dataset" at bounding box center [1166, 76] width 104 height 33
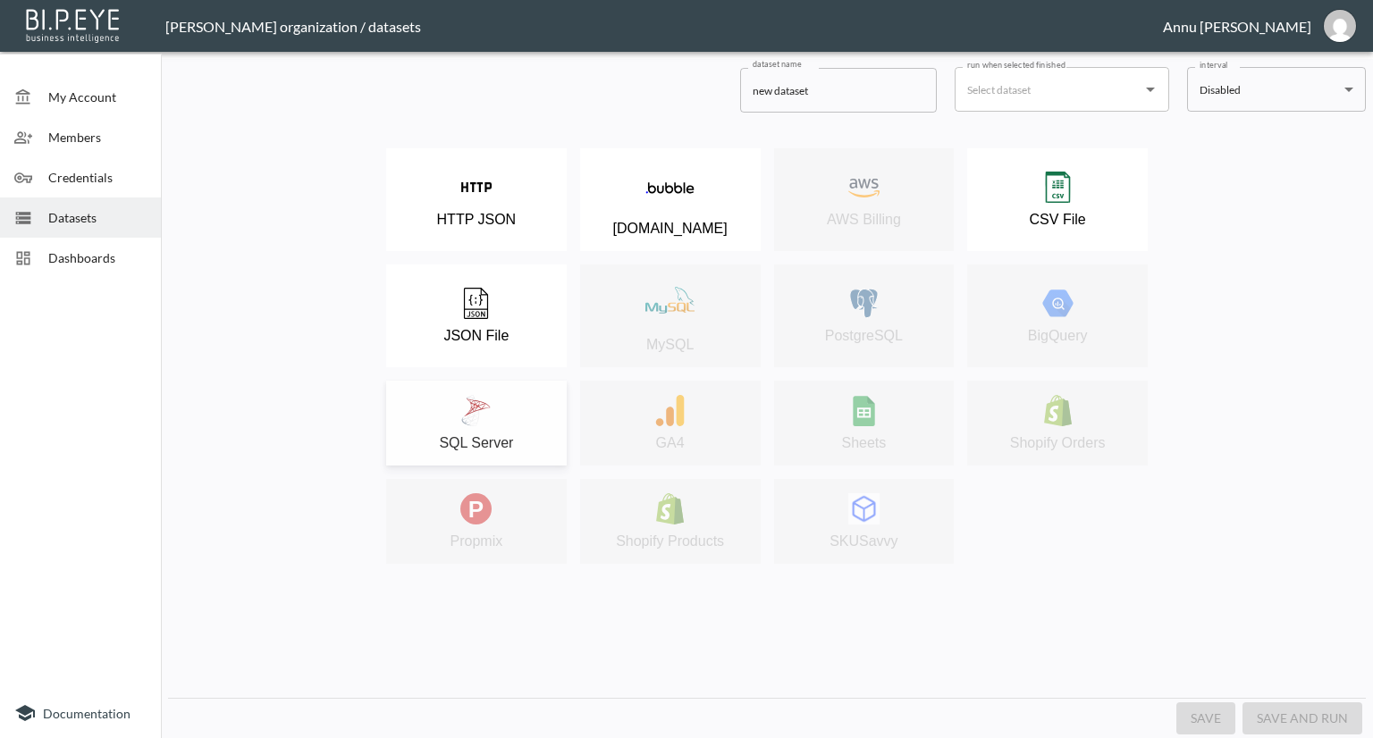
click at [473, 389] on button "SQL Server" at bounding box center [476, 423] width 181 height 85
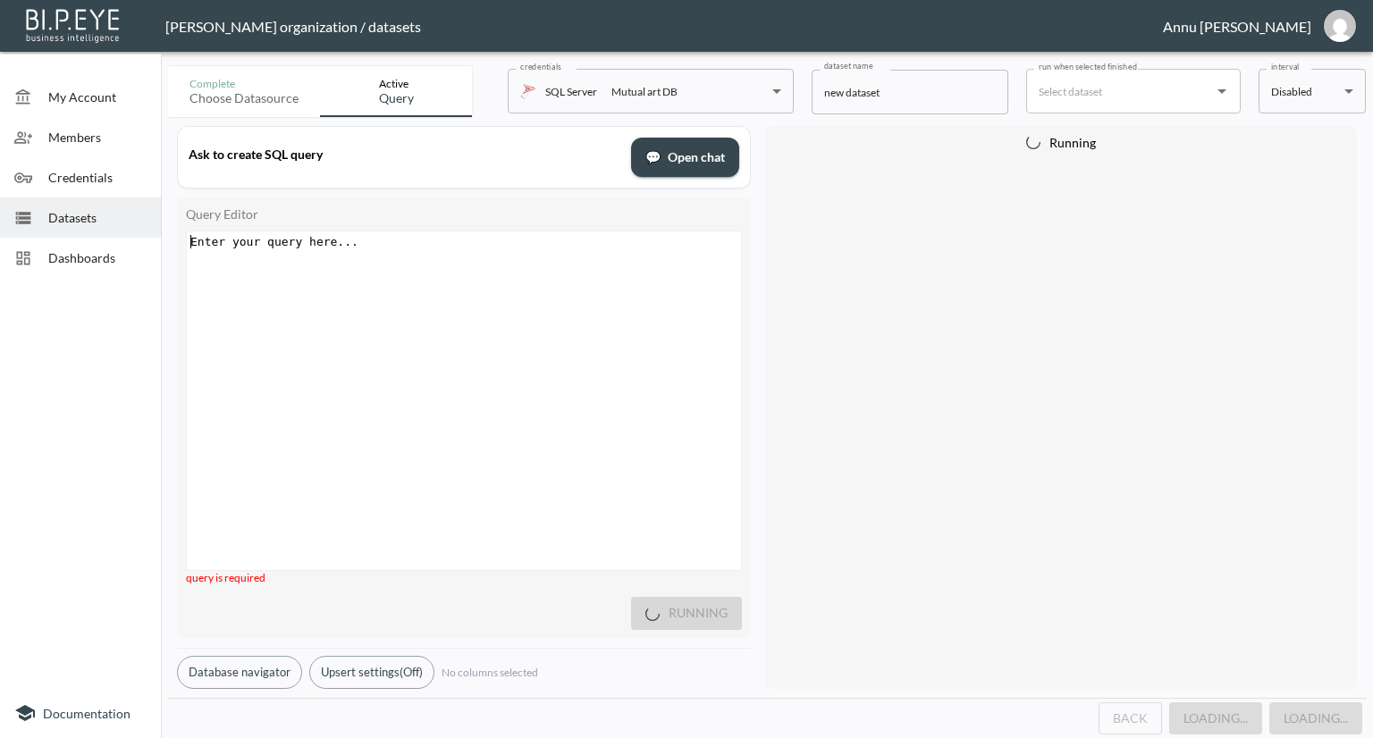
click at [470, 286] on div "Enter your query here... xxxxxxxxxx ​" at bounding box center [486, 422] width 599 height 383
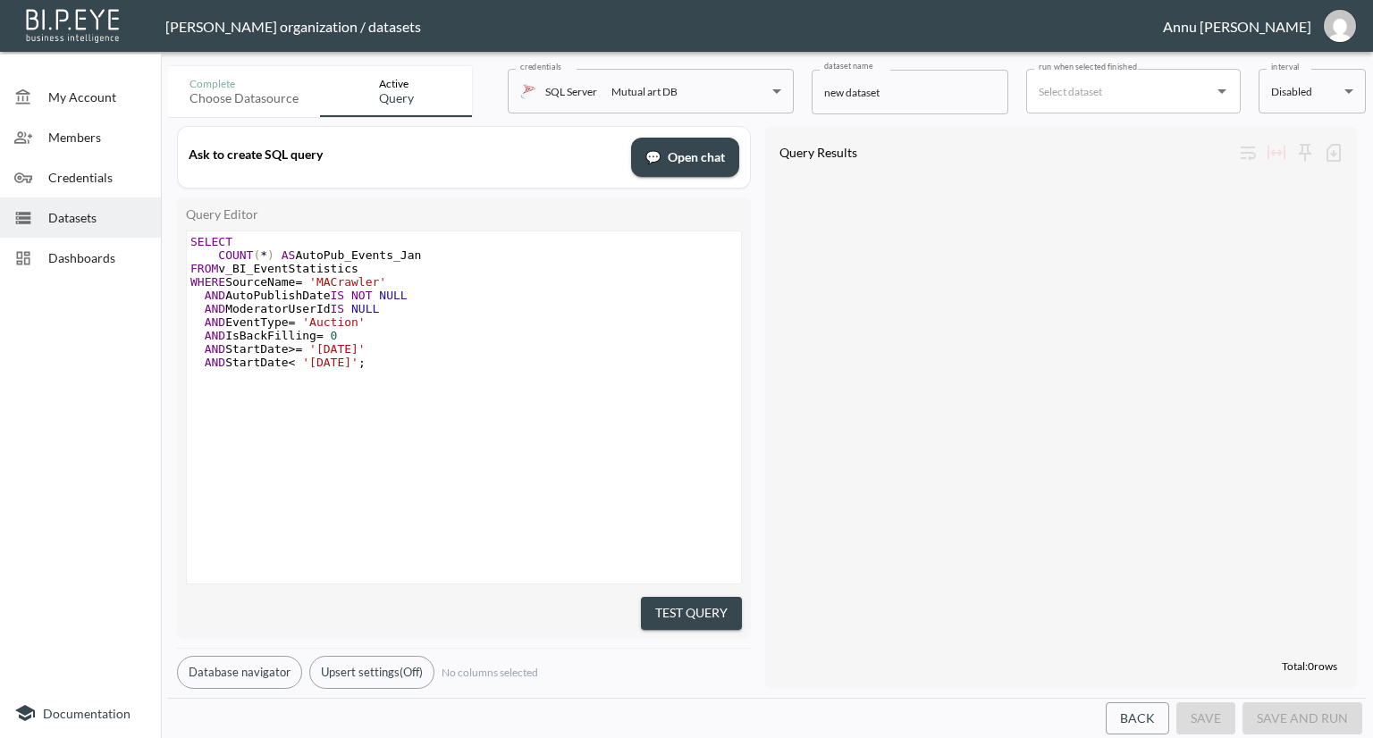
click at [540, 371] on pre "​" at bounding box center [466, 375] width 559 height 13
click at [704, 598] on button "Test Query" at bounding box center [691, 613] width 101 height 33
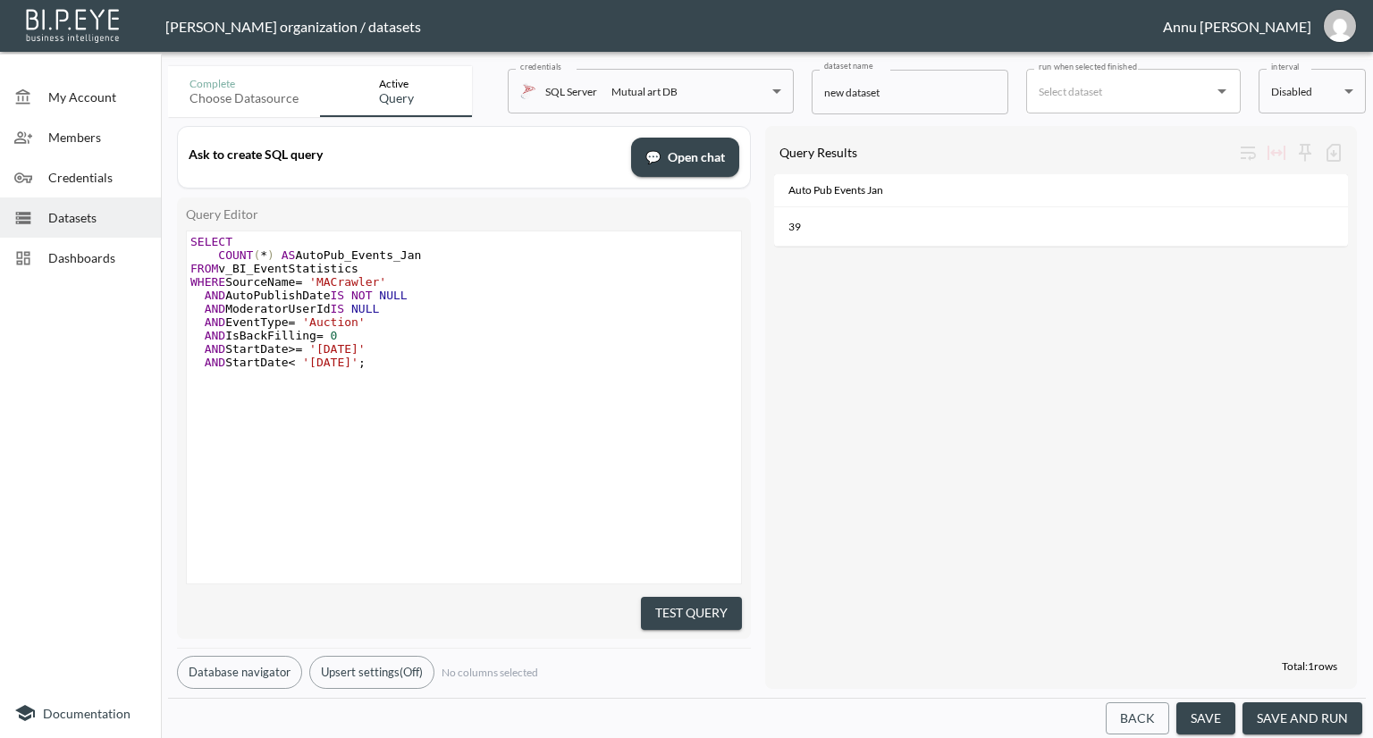
click at [831, 706] on div "Back save save and run" at bounding box center [767, 718] width 1198 height 41
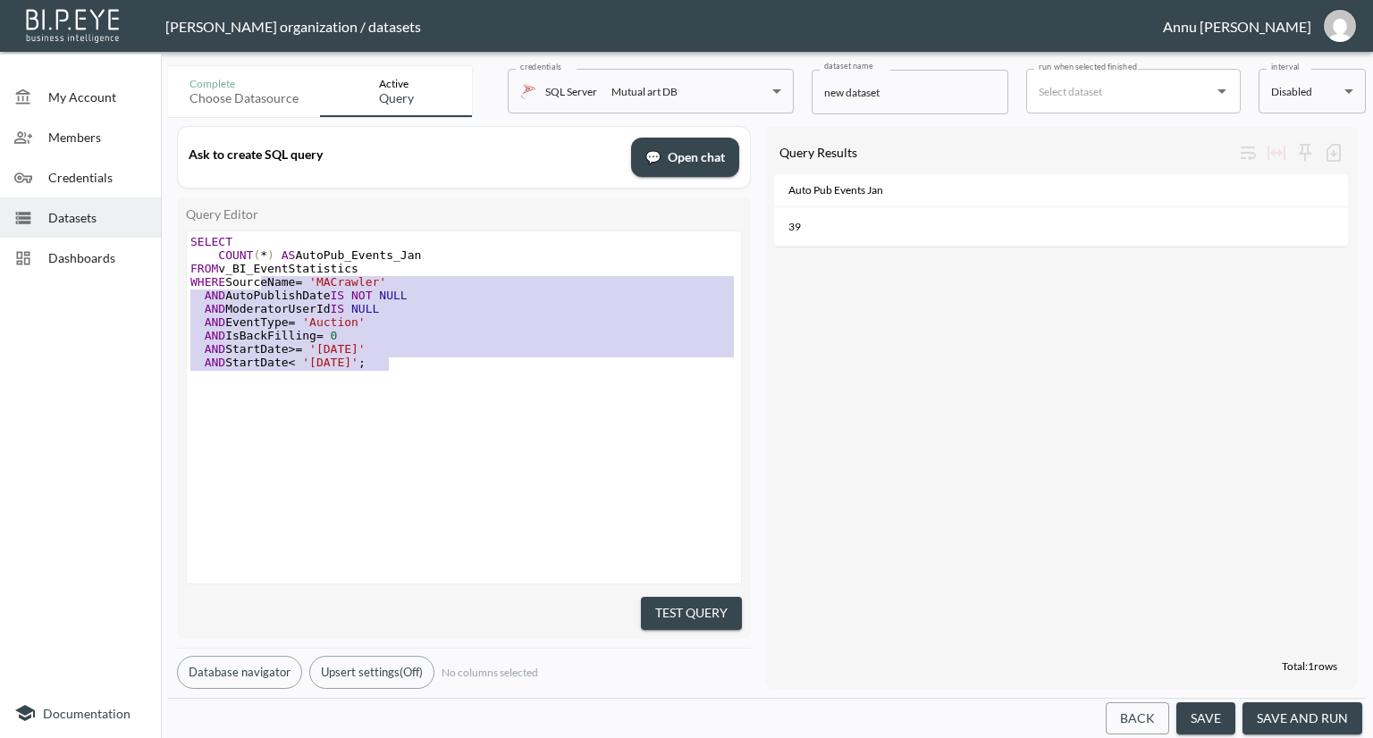
type textarea "SELECT COUNT(*) AS AutoPub_Events_Jan FROM v_BI_EventStatistics WHERE SourceNam…"
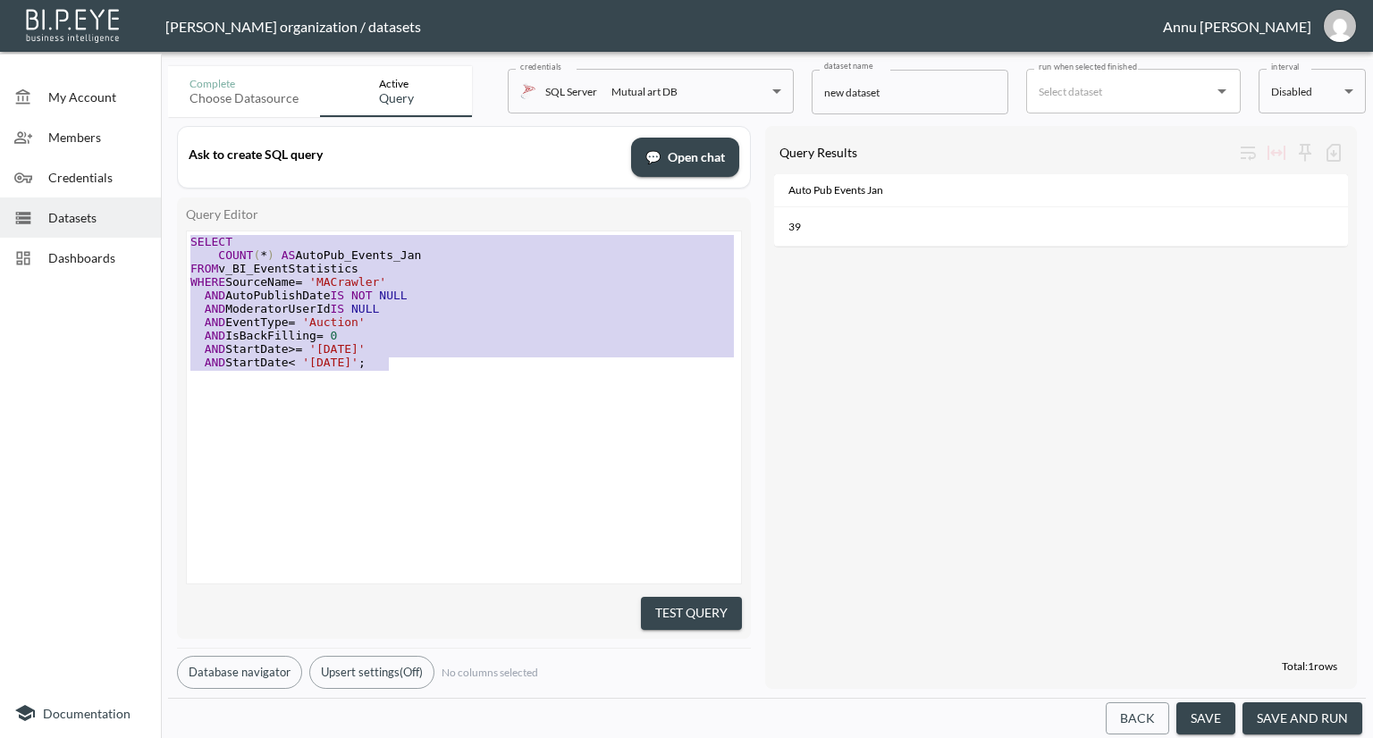
drag, startPoint x: 419, startPoint y: 368, endPoint x: 187, endPoint y: 202, distance: 285.7
click at [187, 202] on div "Query Editor SELECT COUNT(*) AS AutoPub_Events_Jan FROM v_BI_EventStatistics WH…" at bounding box center [464, 419] width 574 height 442
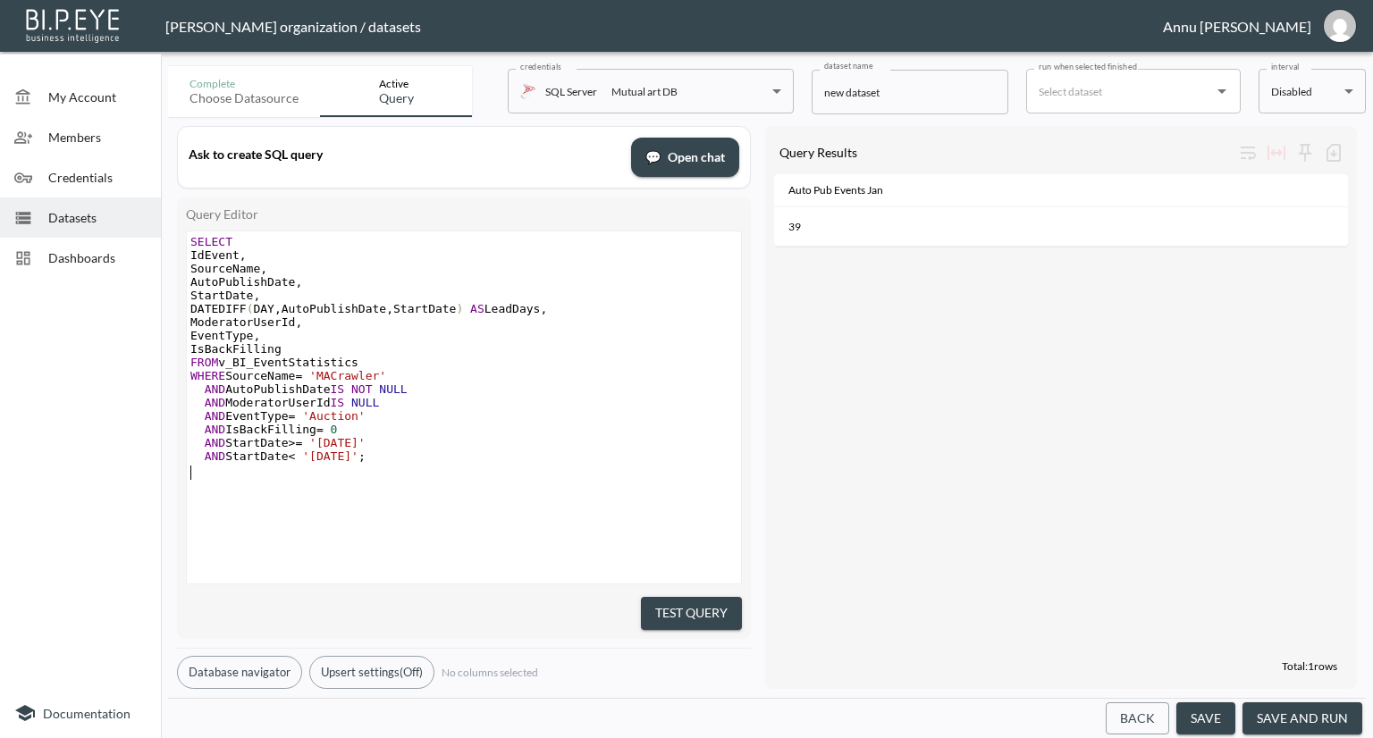
click at [678, 619] on button "Test Query" at bounding box center [691, 613] width 101 height 33
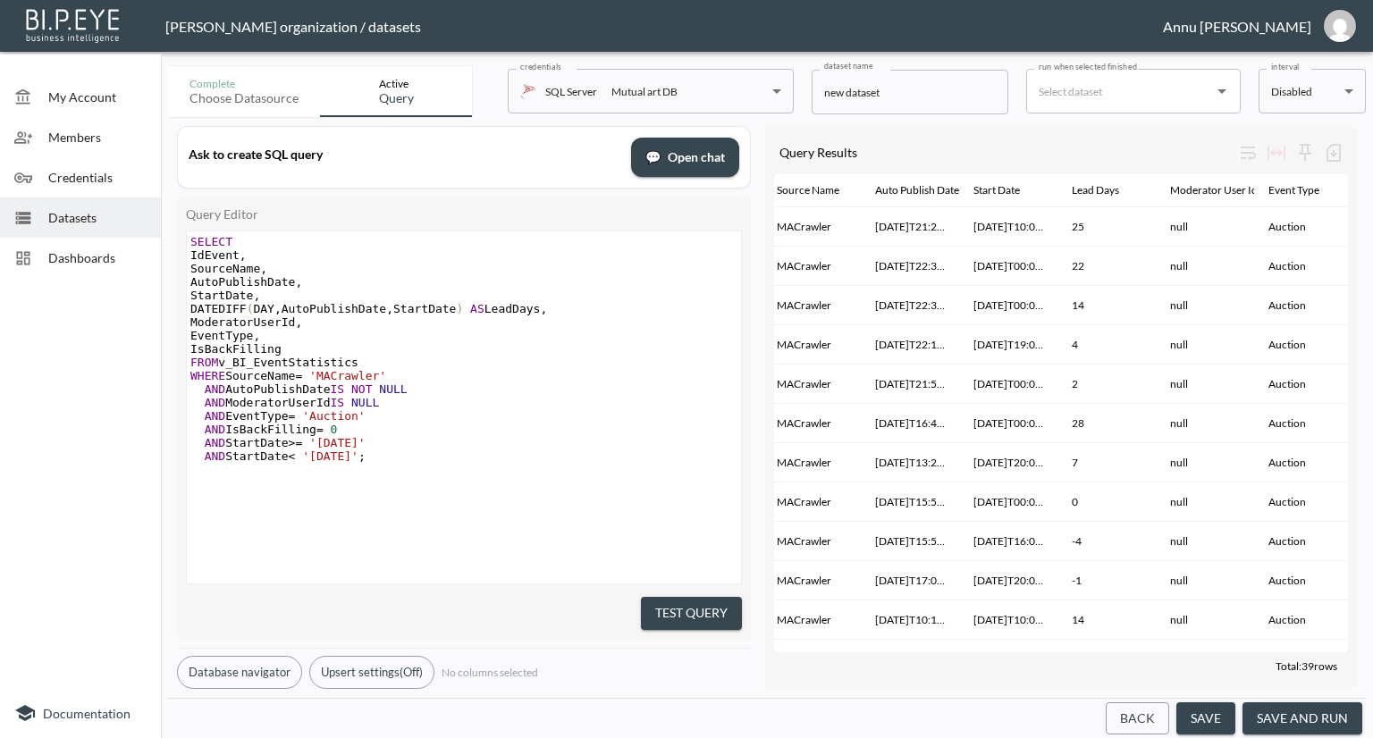
scroll to position [0, 111]
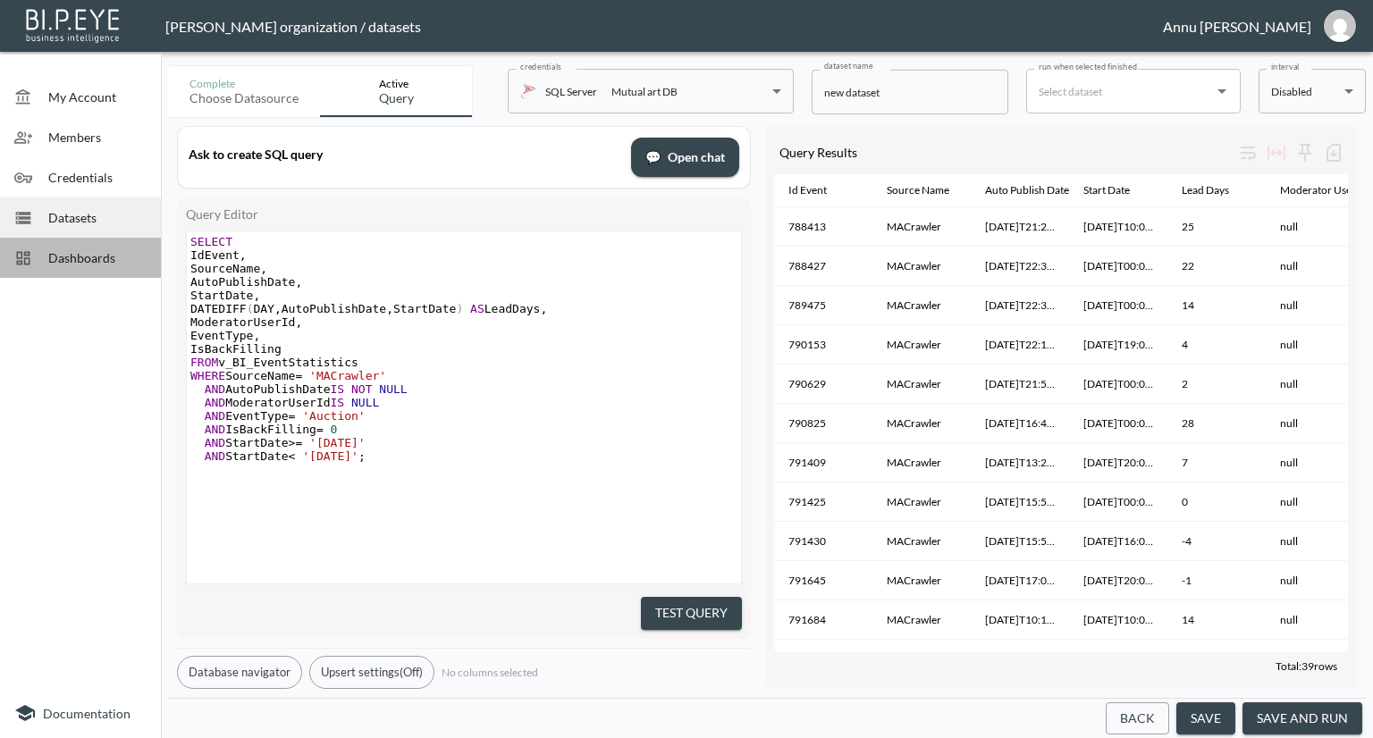
click at [44, 257] on div at bounding box center [31, 258] width 34 height 18
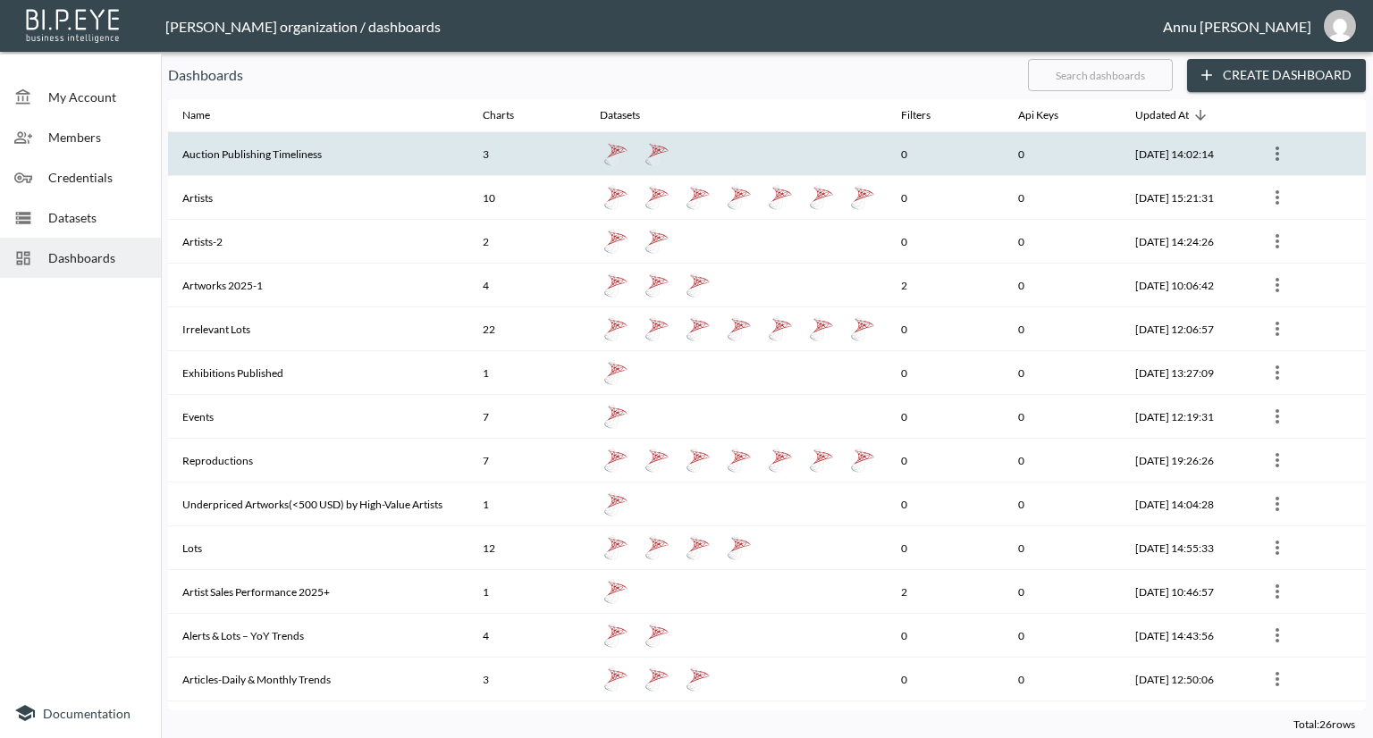
click at [279, 153] on th "Auction Publishing Timeliness" at bounding box center [318, 154] width 300 height 44
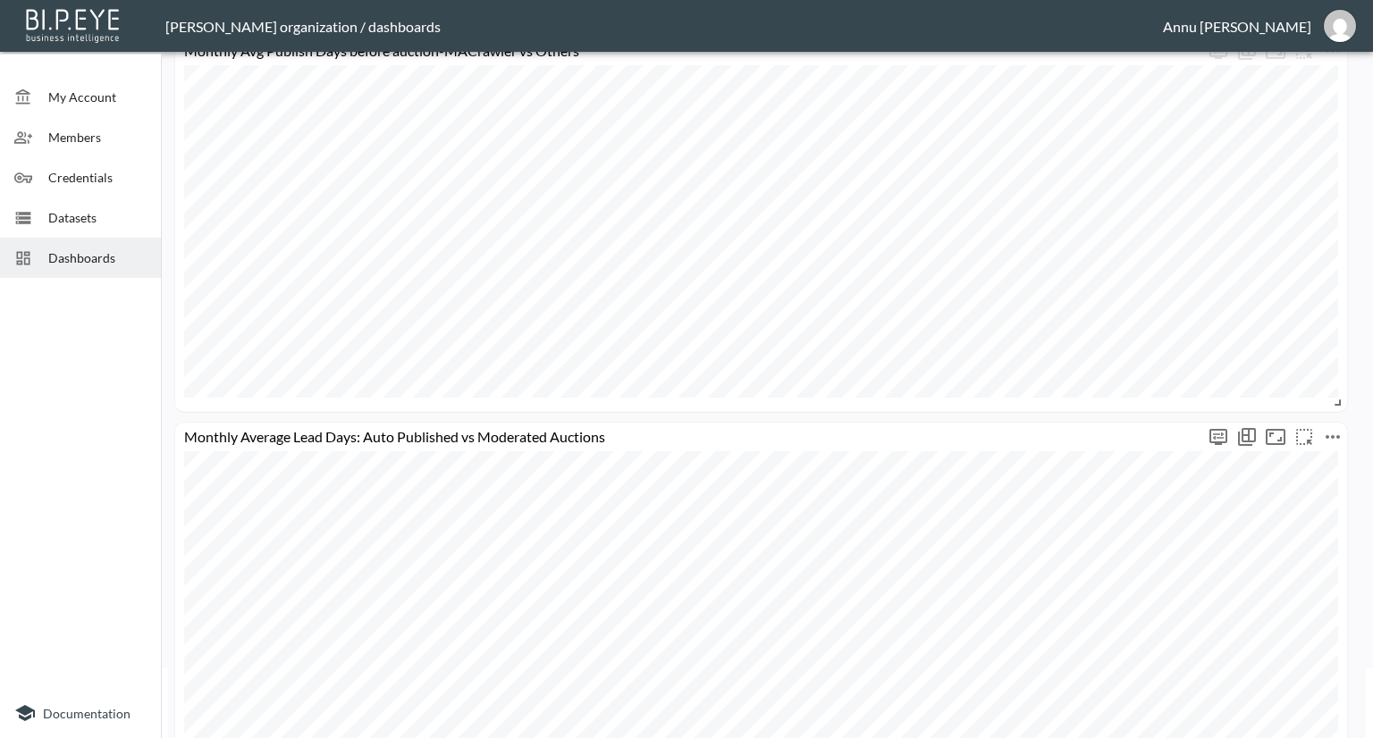
scroll to position [179, 0]
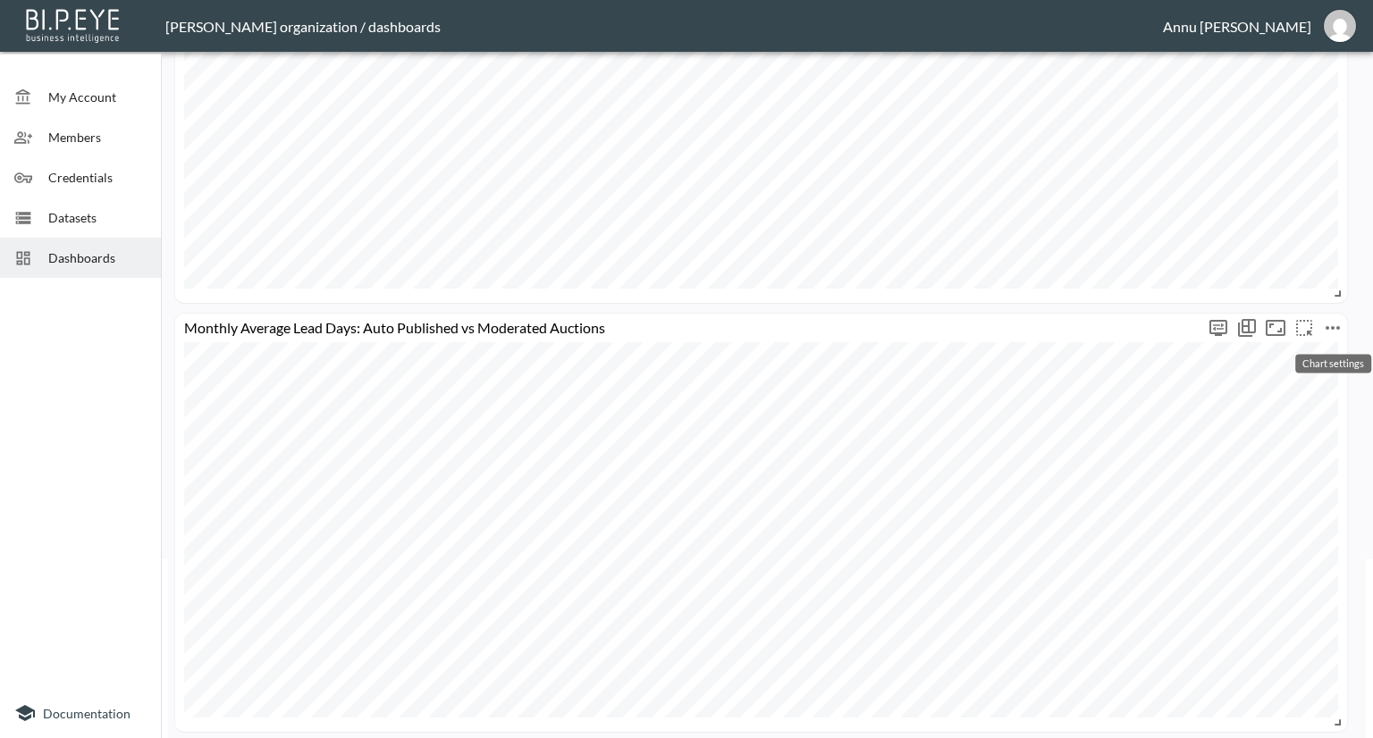
click at [1340, 326] on icon "more" at bounding box center [1332, 327] width 21 height 21
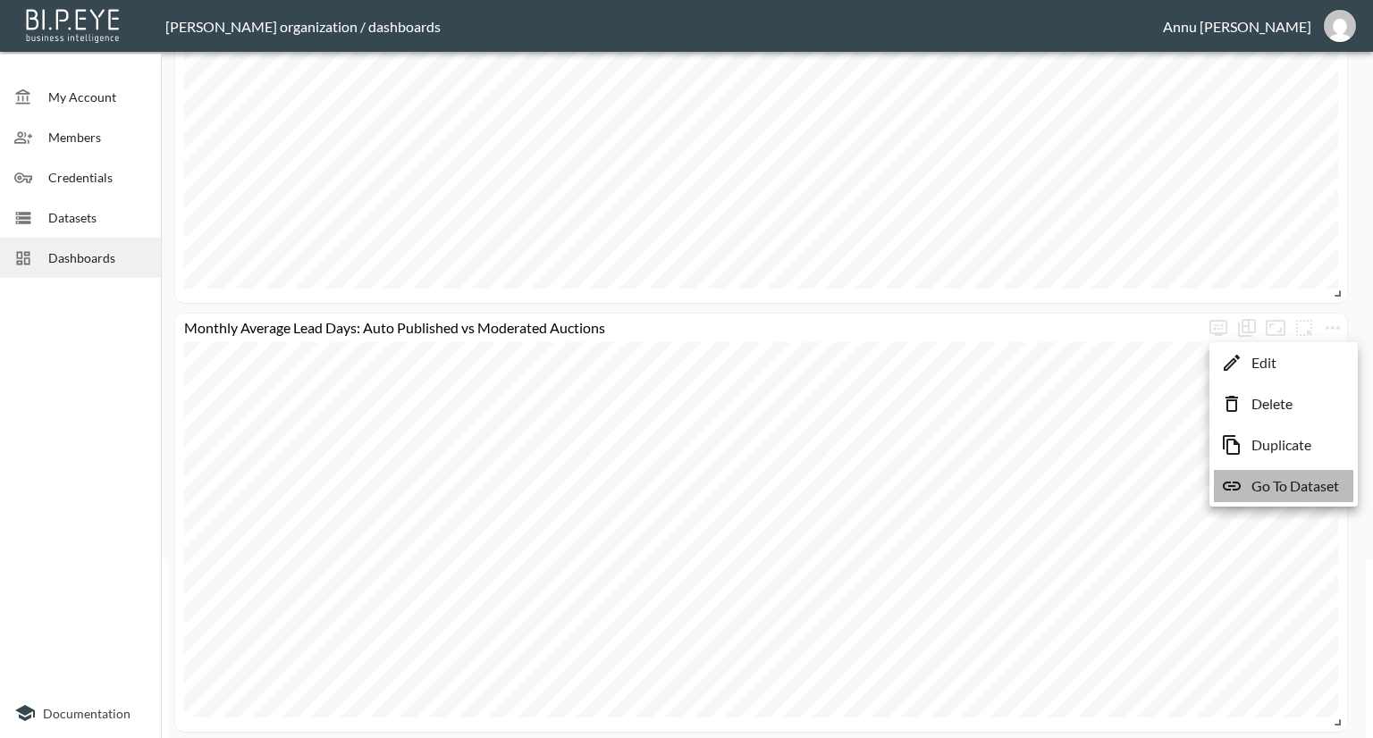
click at [1314, 480] on p "Go To Dataset" at bounding box center [1295, 485] width 88 height 21
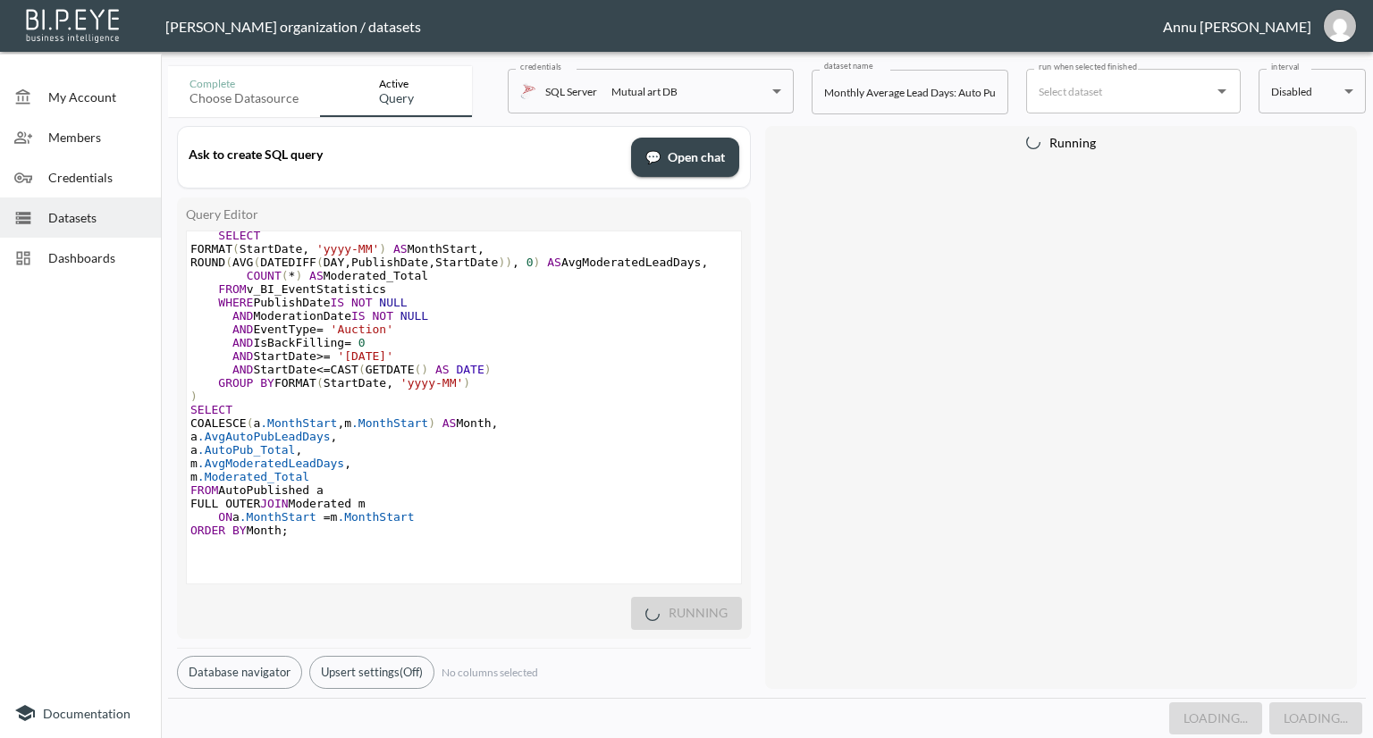
scroll to position [244, 0]
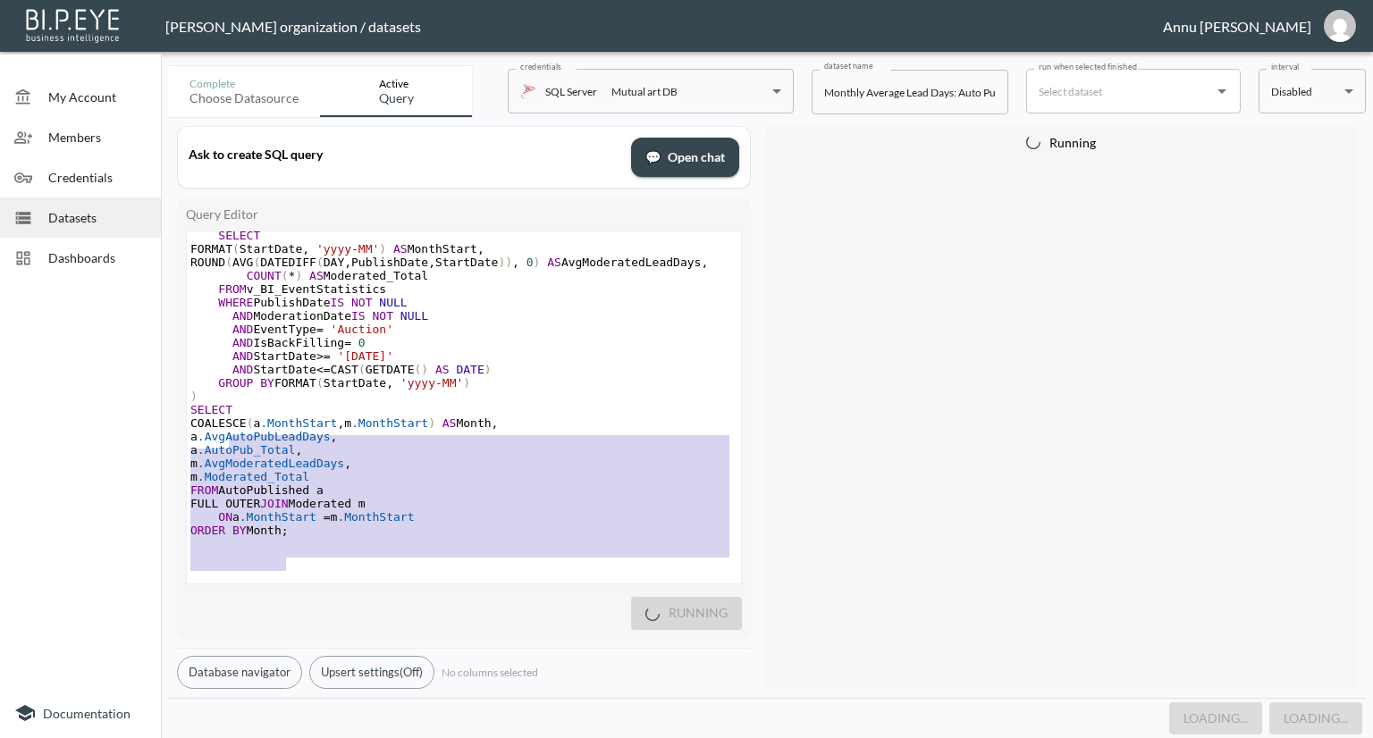
type textarea "WITH AutoPublished AS ( SELECT FORMAT(StartDate, 'yyyy-MM') AS MonthStart, ROUN…"
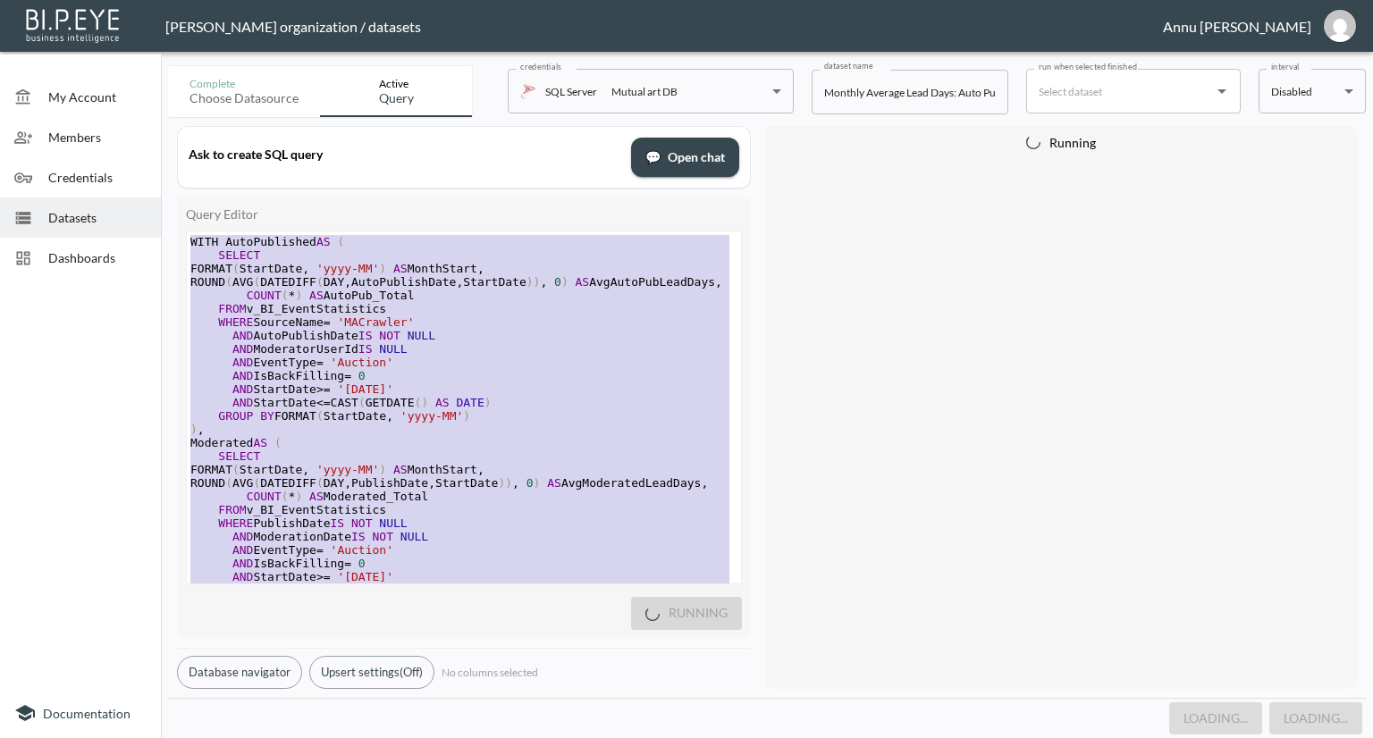
drag, startPoint x: 318, startPoint y: 544, endPoint x: 121, endPoint y: 2, distance: 577.3
click at [121, 2] on div "Nadia Senft organization / datasets Annu Jose My Account Members Credentials Da…" at bounding box center [686, 369] width 1373 height 738
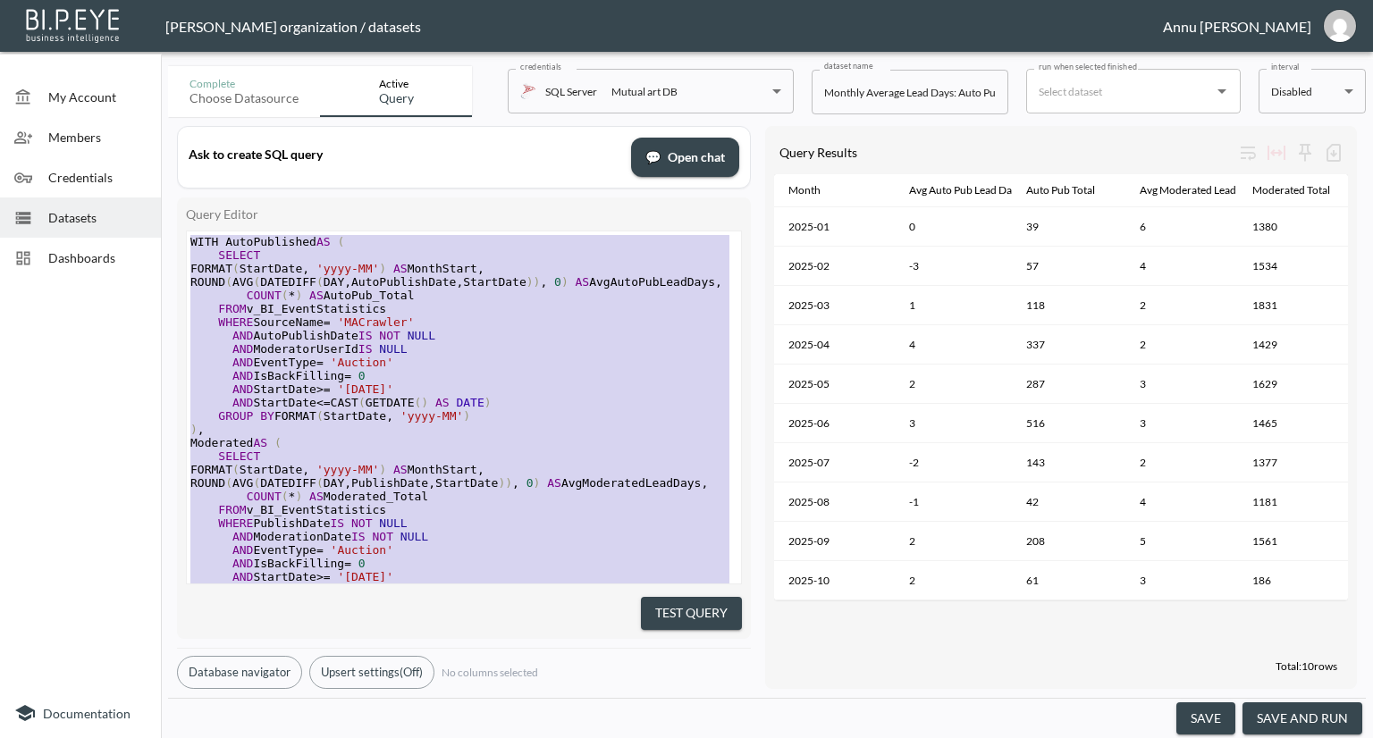
click at [111, 239] on div "Dashboards" at bounding box center [80, 258] width 161 height 40
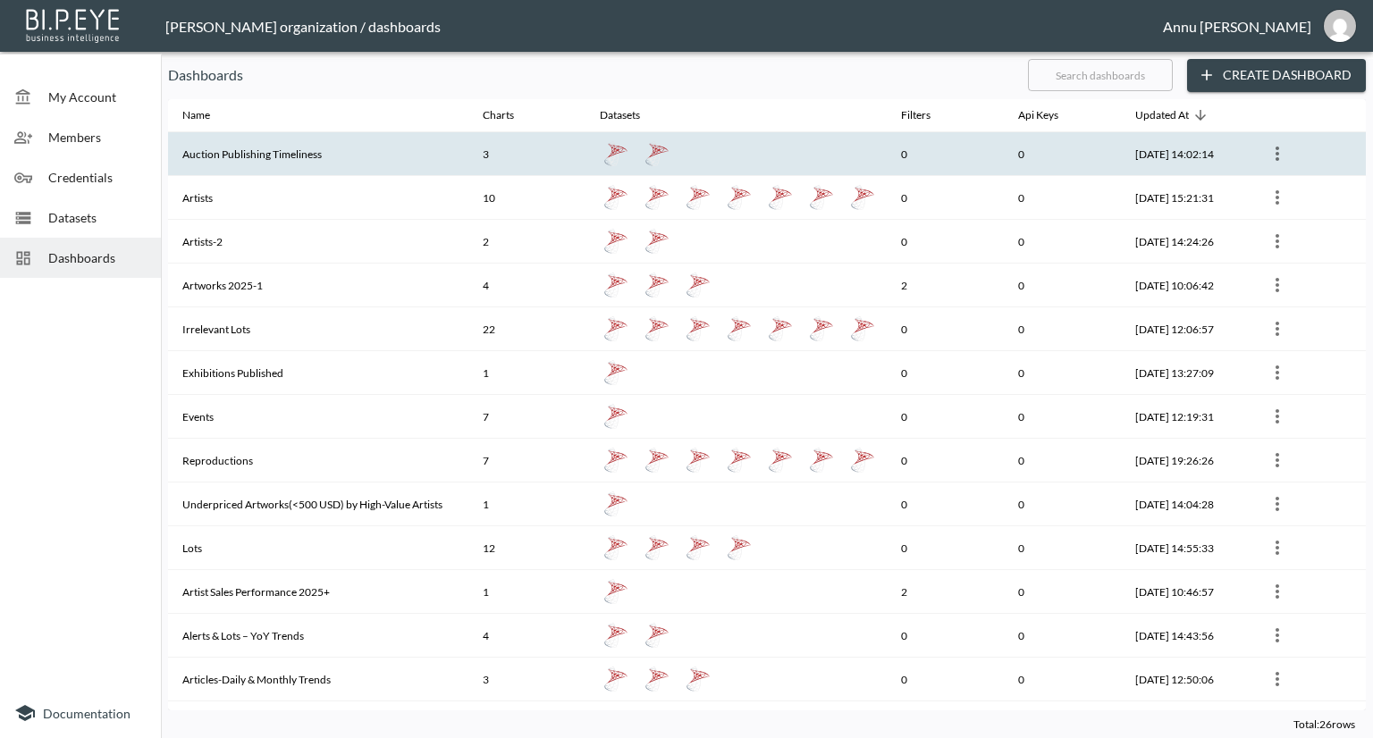
click at [245, 145] on th "Auction Publishing Timeliness" at bounding box center [318, 154] width 300 height 44
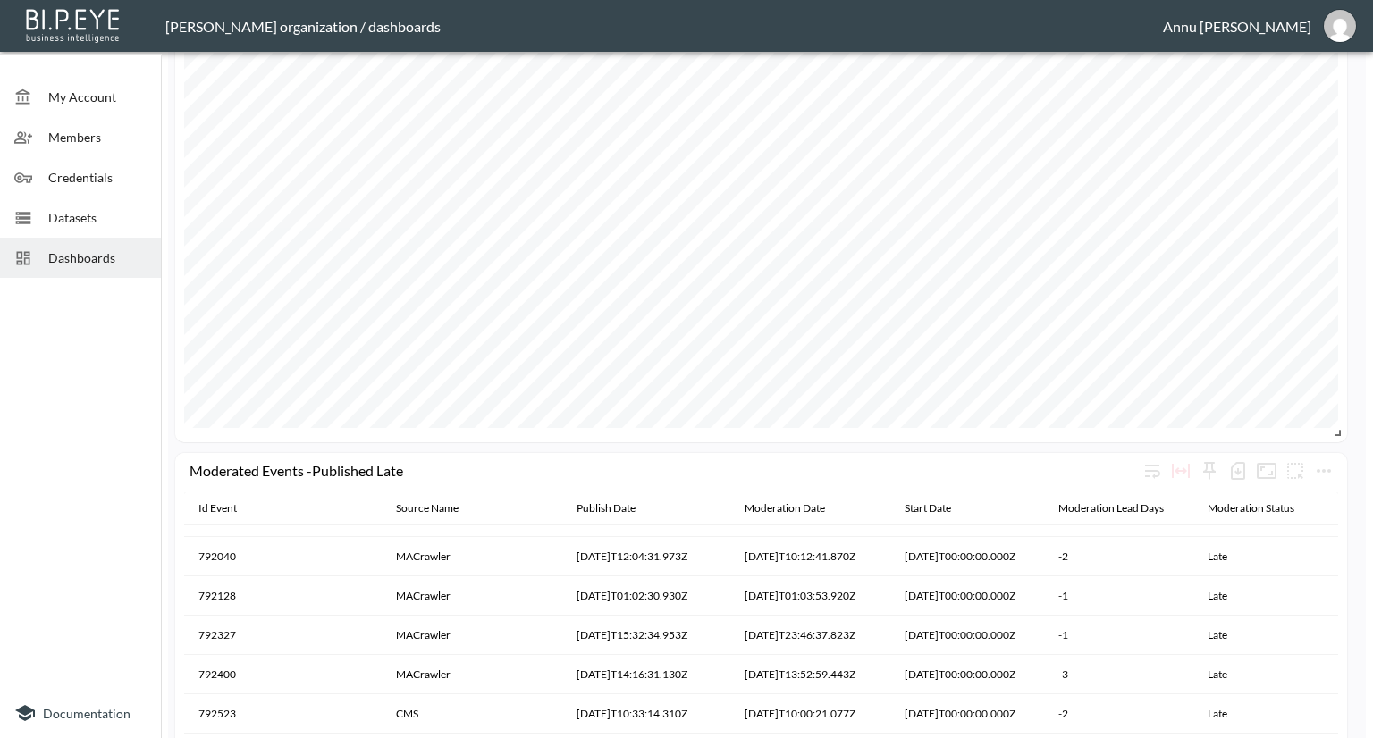
scroll to position [1541, 0]
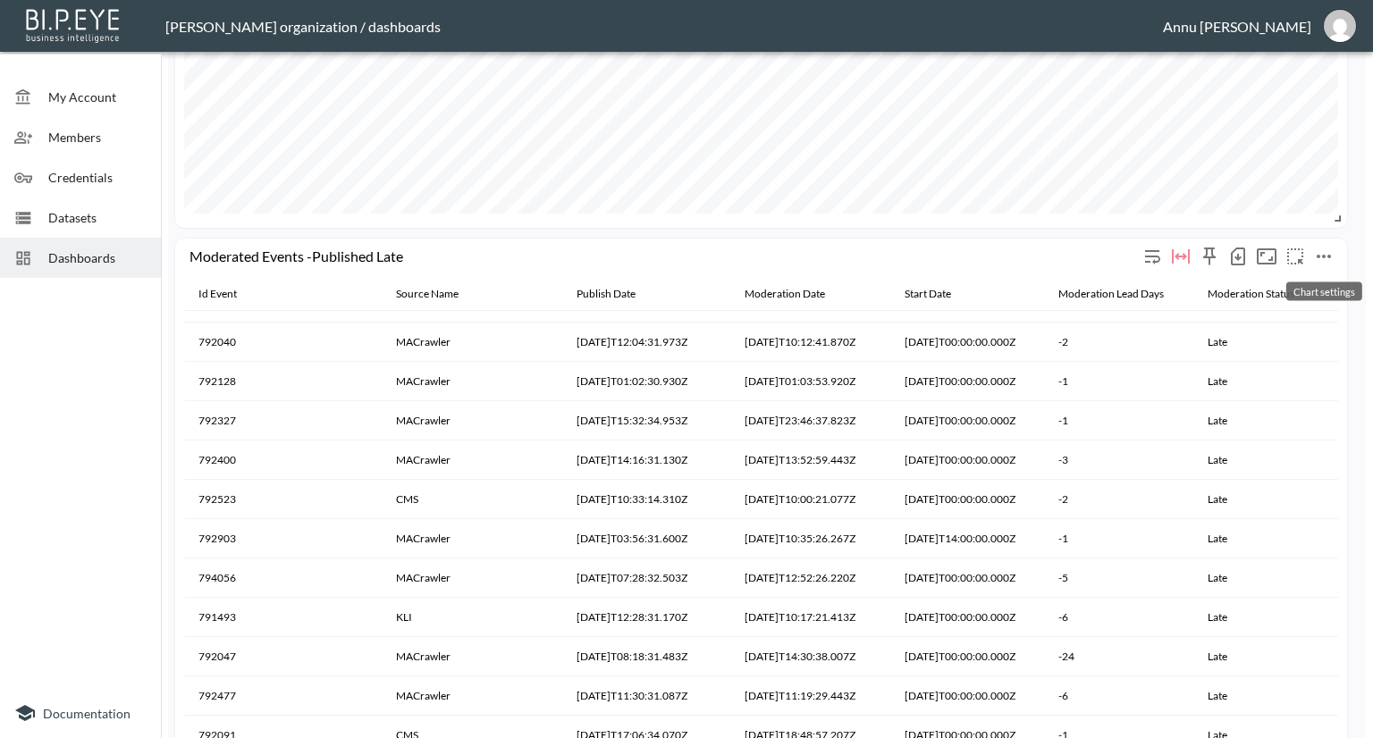
click at [1322, 253] on icon "more" at bounding box center [1323, 256] width 21 height 21
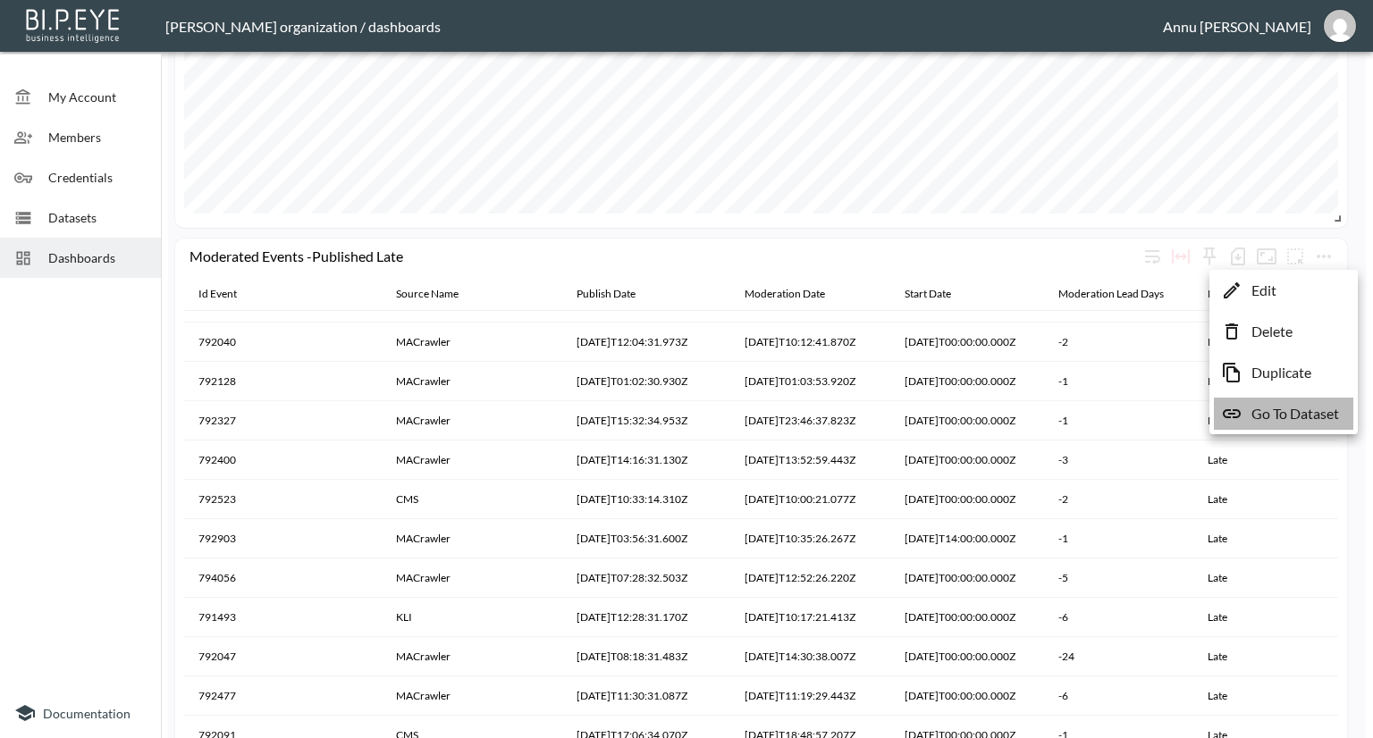
click at [1282, 409] on p "Go To Dataset" at bounding box center [1295, 413] width 88 height 21
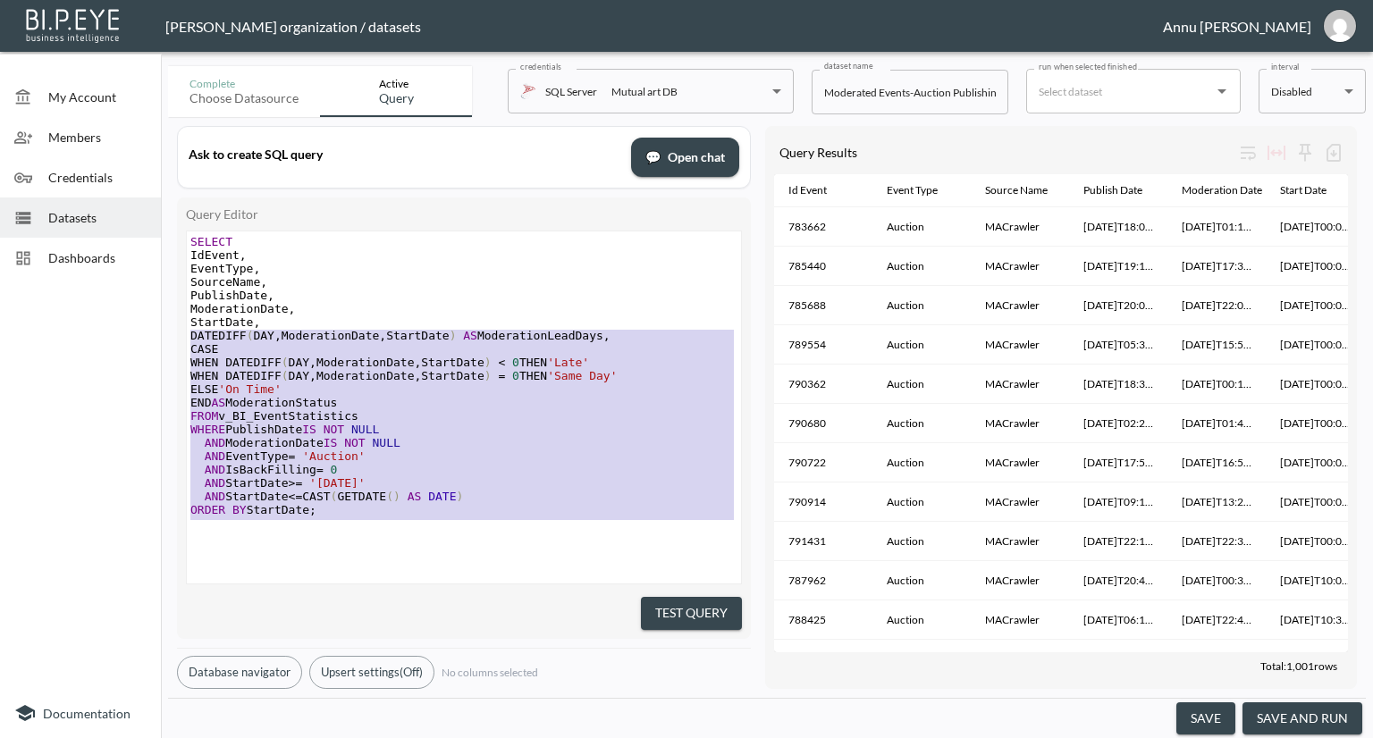
type textarea "SELECT IdEvent, EventType, SourceName, PublishDate, ModerationDate, StartDate, …"
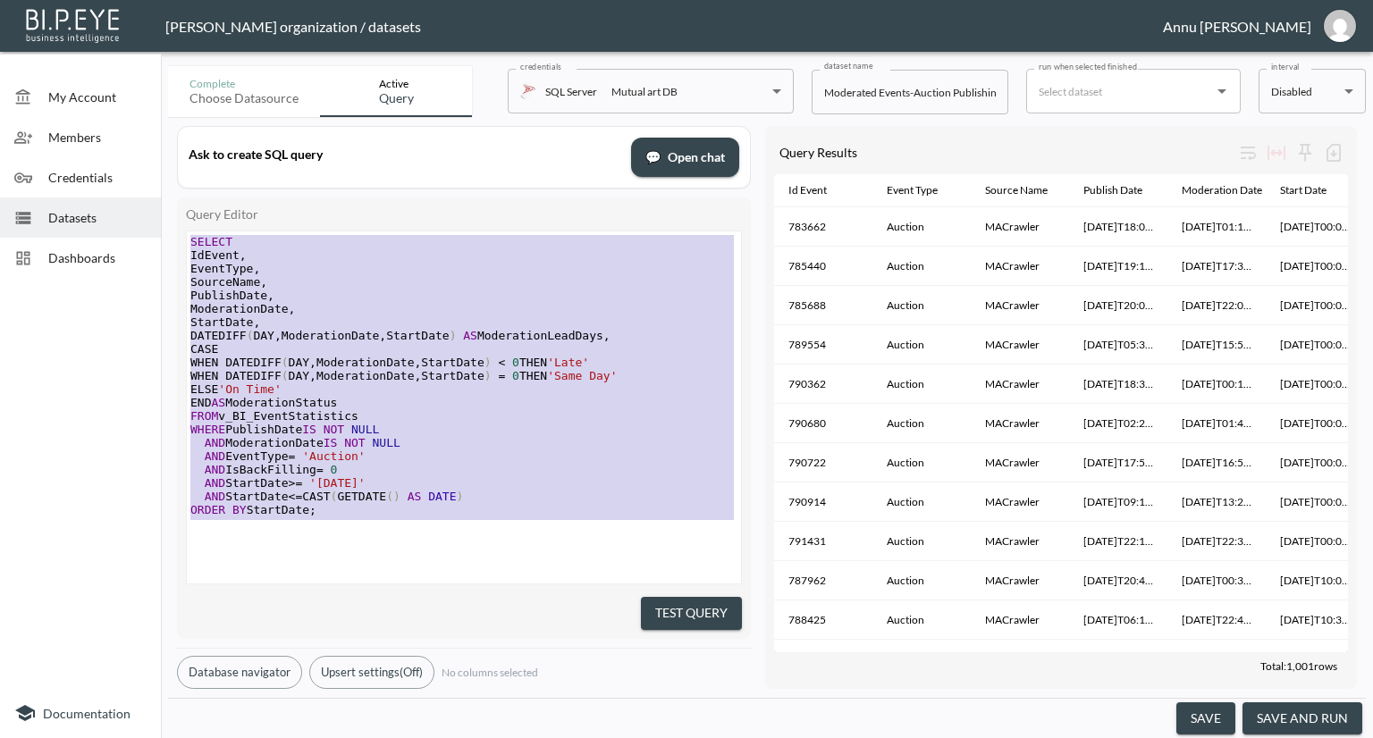
drag, startPoint x: 315, startPoint y: 523, endPoint x: 168, endPoint y: 202, distance: 352.7
click at [168, 202] on div "Ask to create SQL query 💬 Open chat Query Editor SELECT IdEvent, EventType, Sou…" at bounding box center [767, 407] width 1198 height 581
click at [538, 447] on pre "AND ModerationDate IS NOT NULL" at bounding box center [466, 442] width 559 height 13
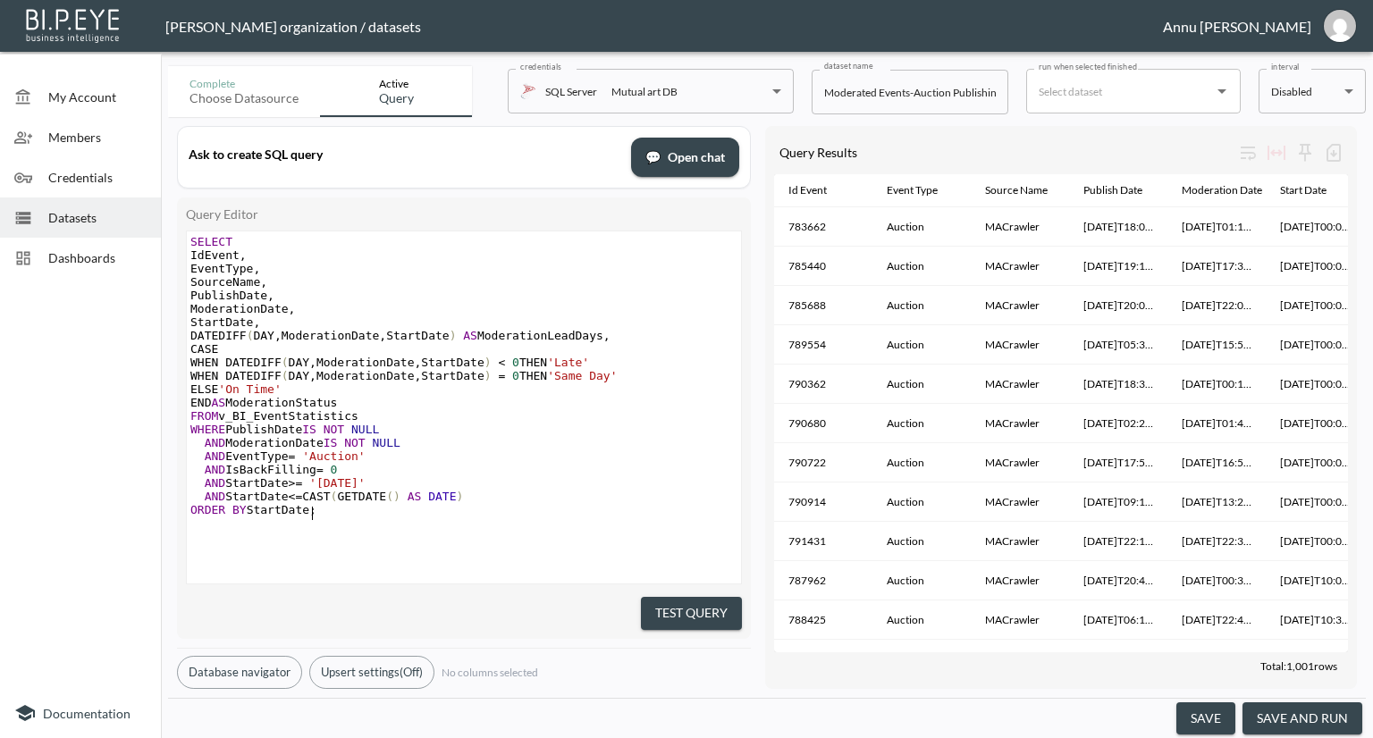
type textarea "SELECT IdEvent, EventType, SourceName, PublishDate, ModerationDate, StartDate, …"
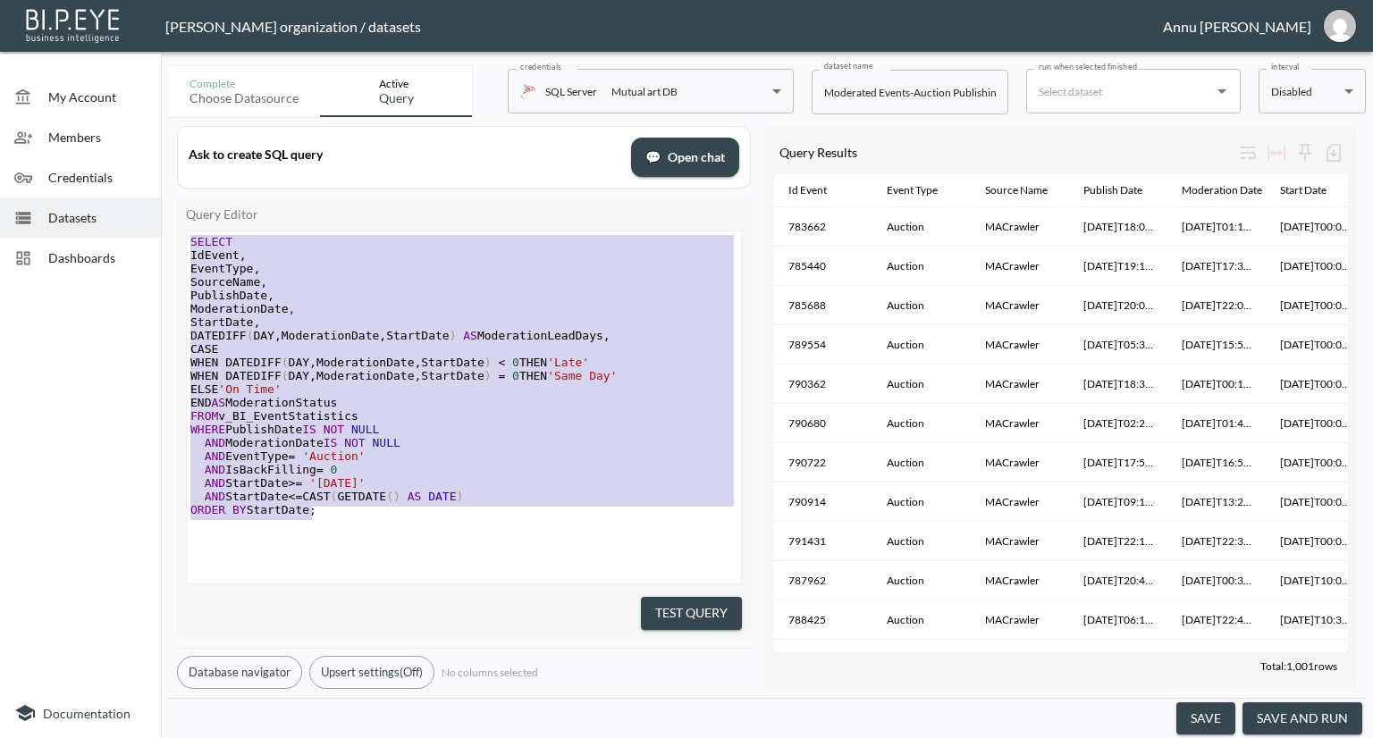
drag, startPoint x: 347, startPoint y: 517, endPoint x: 100, endPoint y: 135, distance: 455.2
click at [100, 135] on div "My Account Members Credentials Datasets Dashboards Documentation Complete Choos…" at bounding box center [686, 369] width 1373 height 738
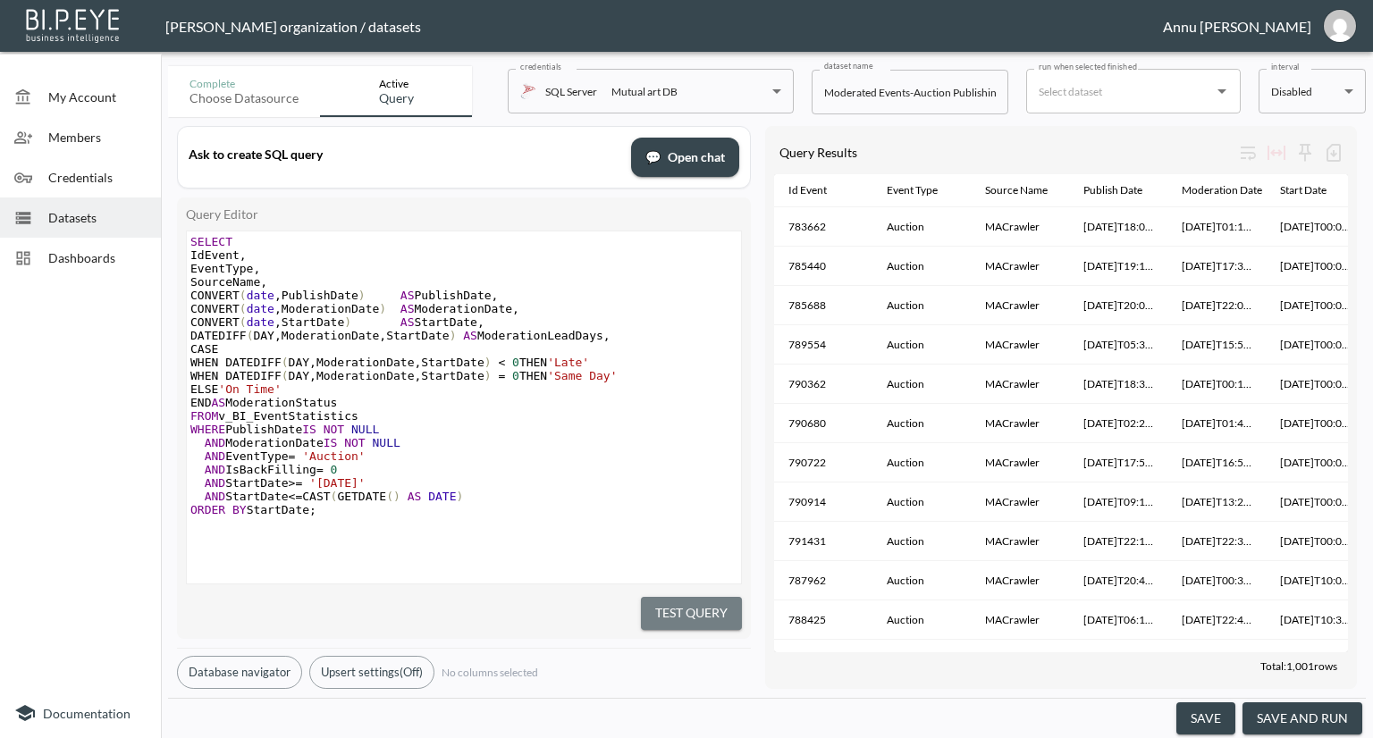
click at [704, 610] on button "Test Query" at bounding box center [691, 613] width 101 height 33
drag, startPoint x: 1318, startPoint y: 712, endPoint x: 1336, endPoint y: 619, distance: 94.7
click at [1319, 712] on button "save and run" at bounding box center [1302, 718] width 120 height 33
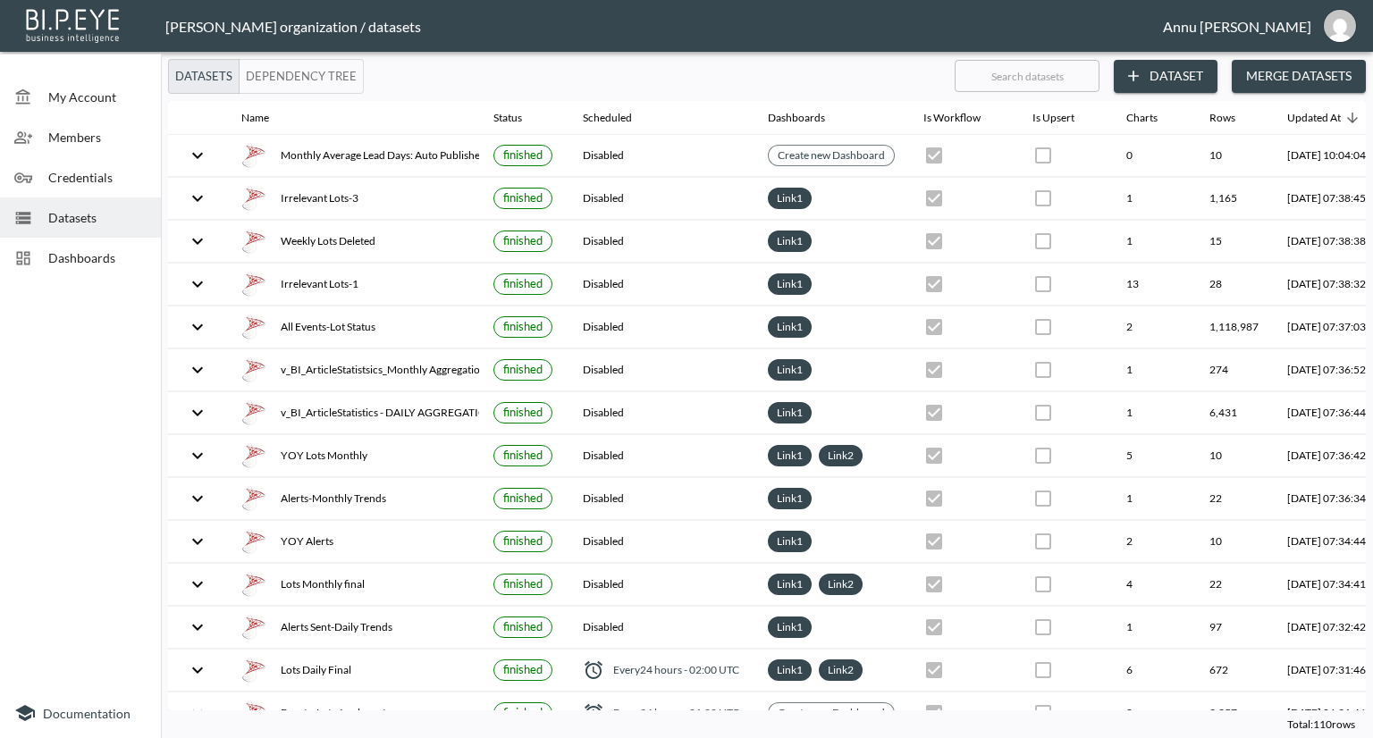
checkbox input "false"
checkbox input "true"
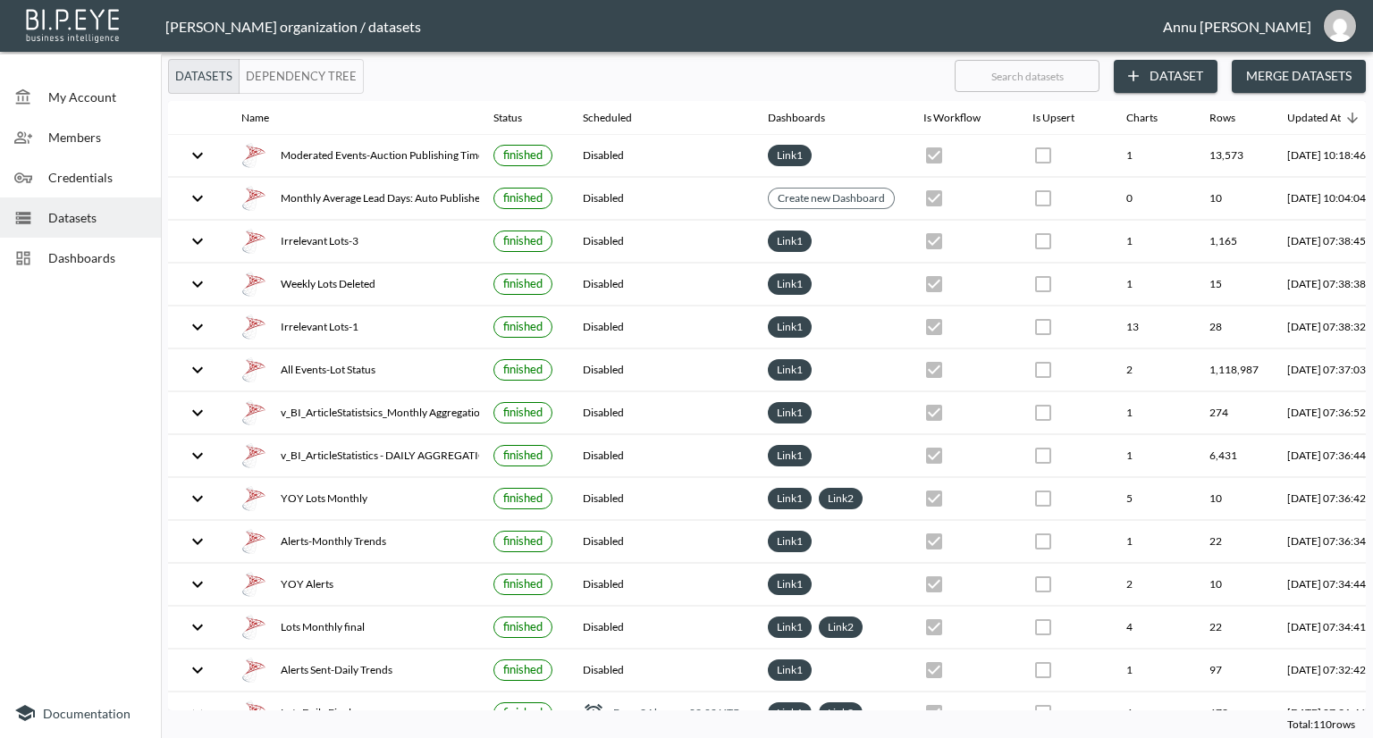
click at [128, 266] on span "Dashboards" at bounding box center [97, 257] width 98 height 19
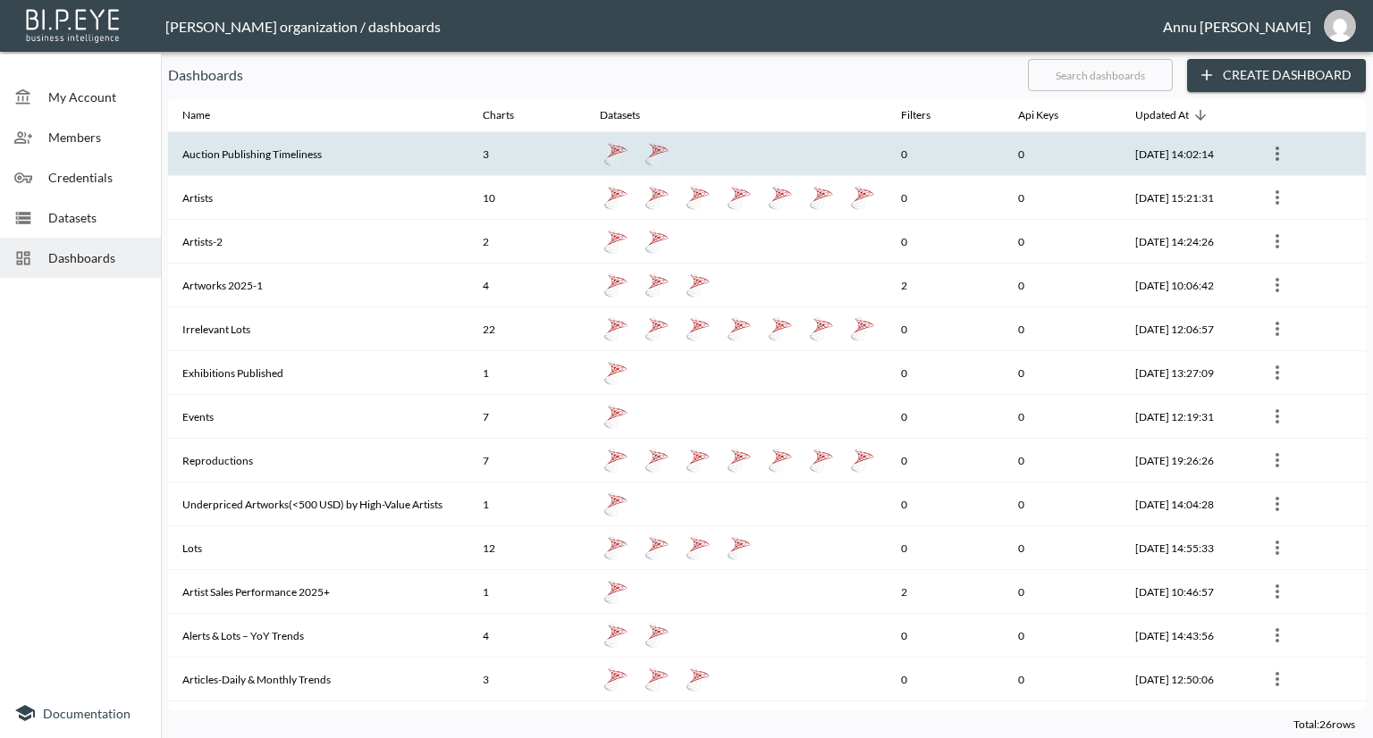
click at [208, 152] on th "Auction Publishing Timeliness" at bounding box center [318, 154] width 300 height 44
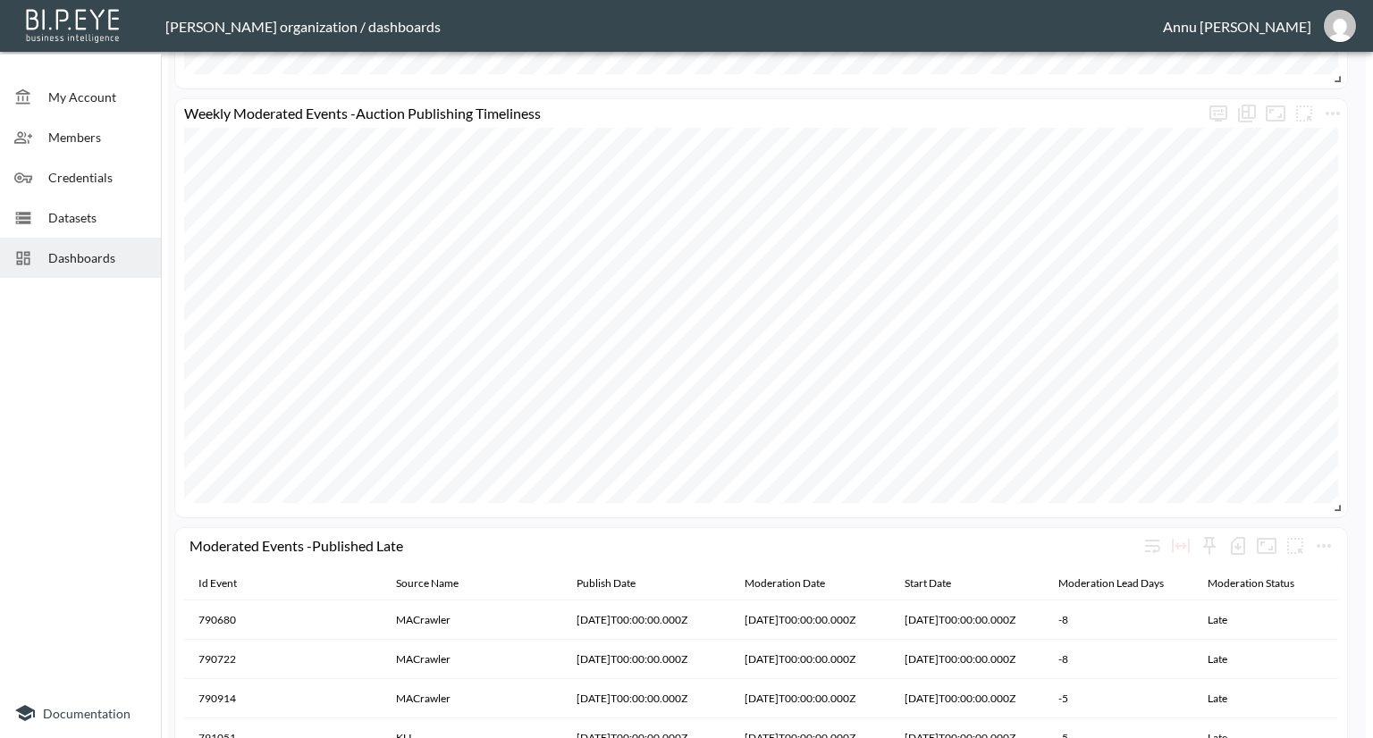
scroll to position [1609, 0]
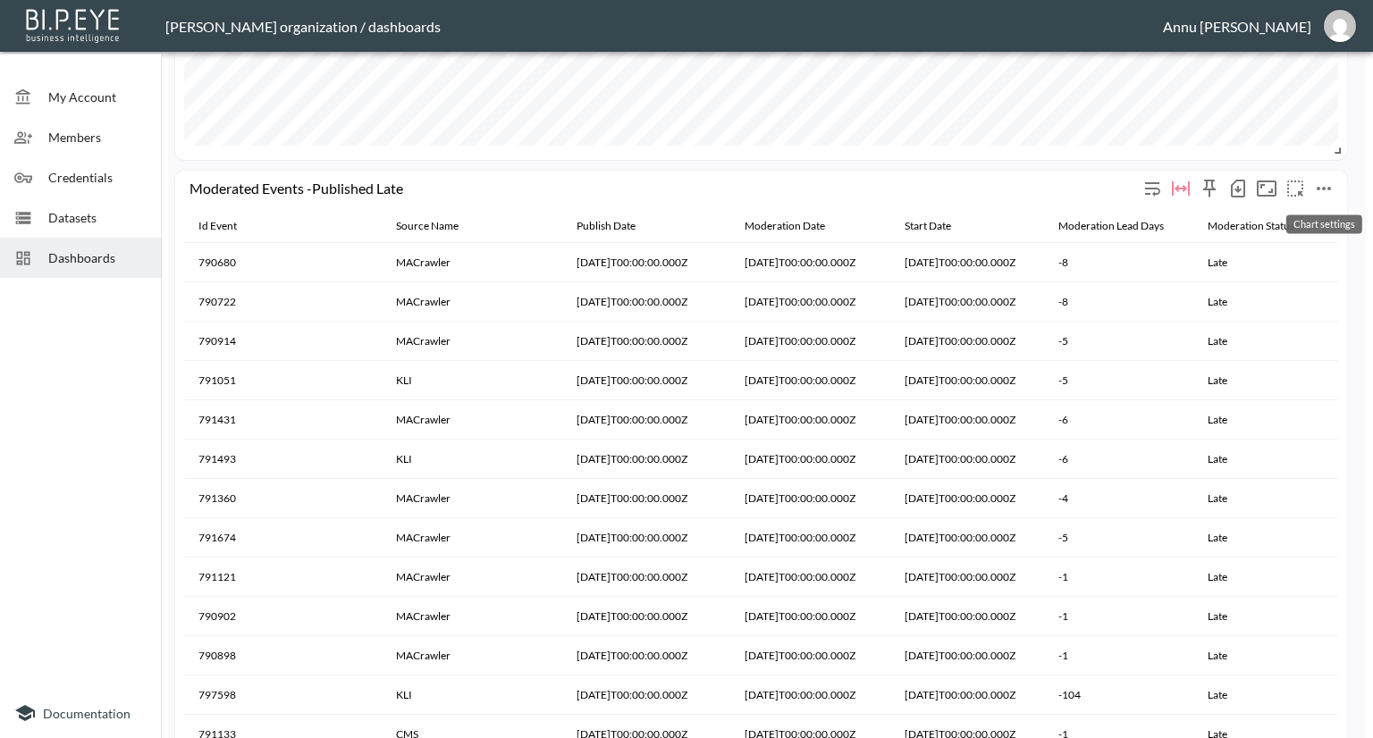
click at [1319, 186] on icon "more" at bounding box center [1323, 188] width 21 height 21
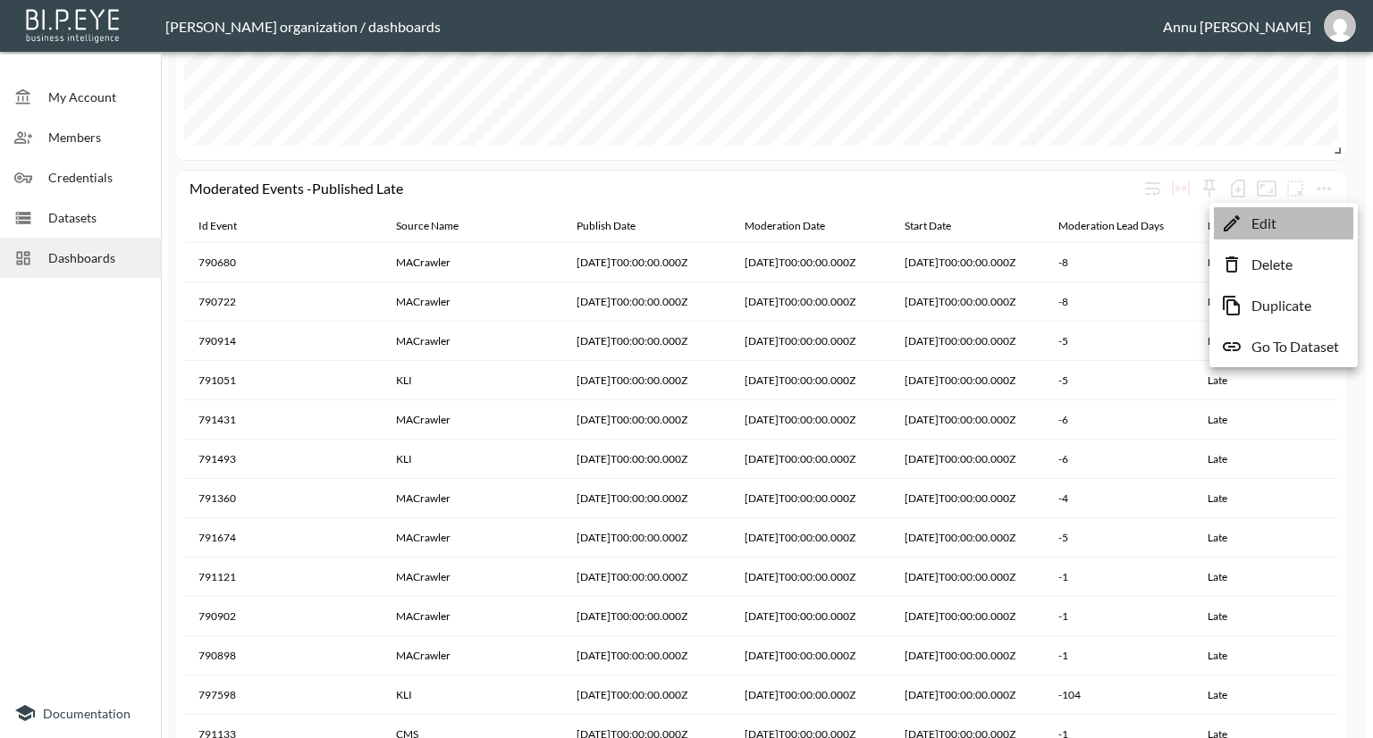
click at [1274, 222] on p "Edit" at bounding box center [1263, 223] width 25 height 21
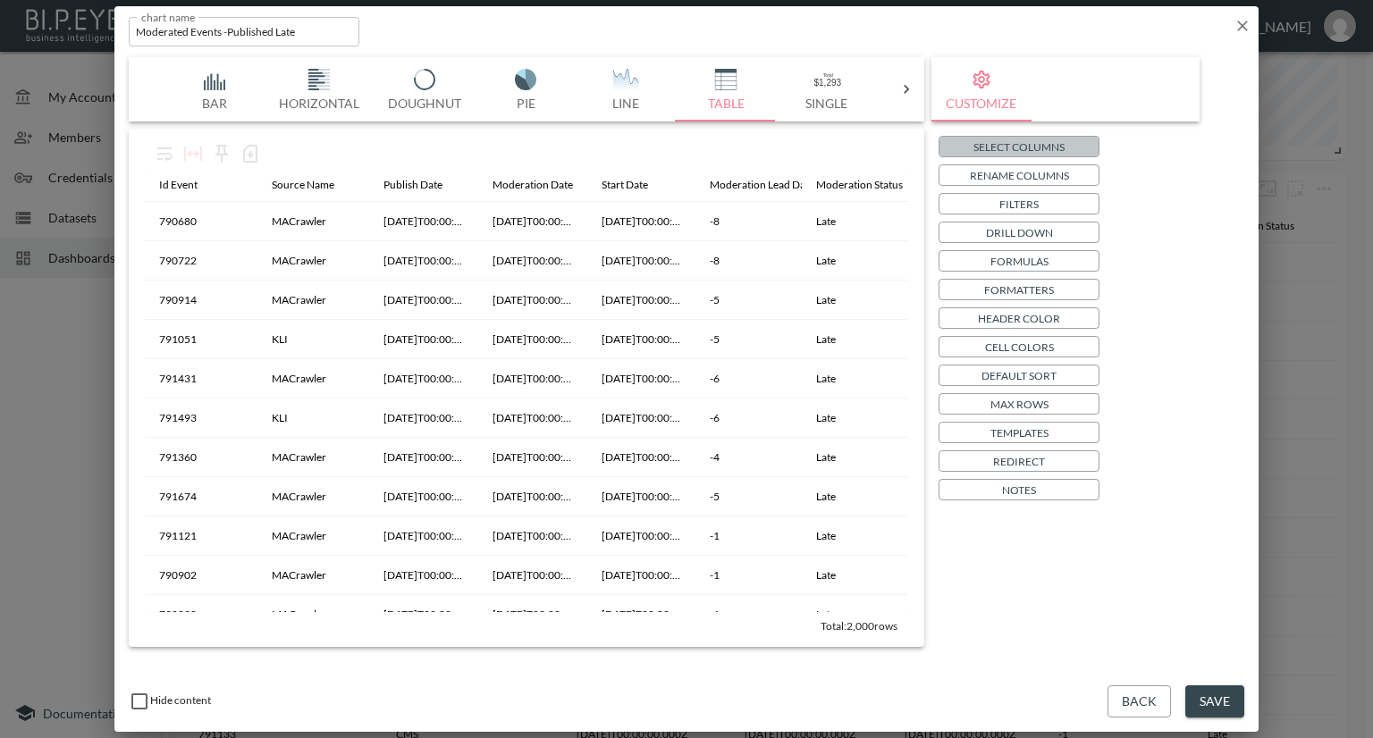
click at [1025, 143] on p "Select Columns" at bounding box center [1018, 147] width 91 height 19
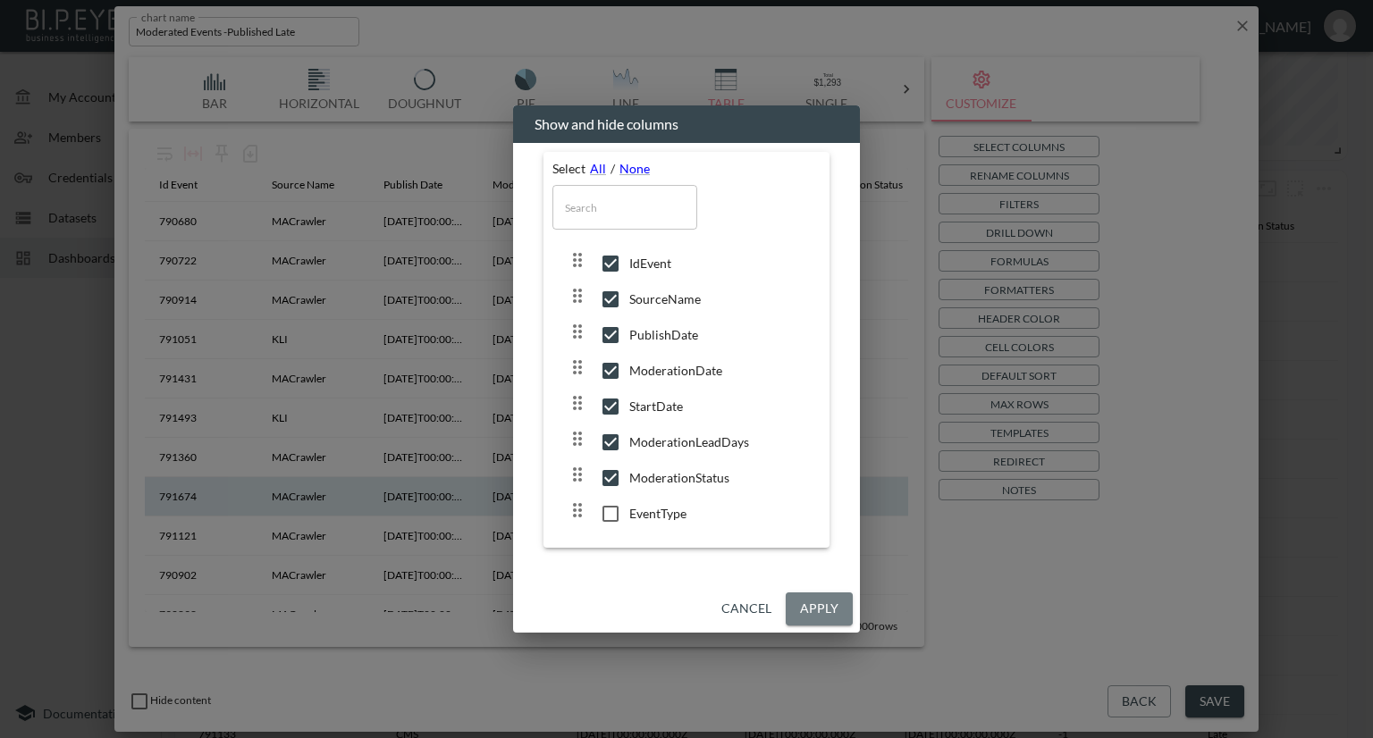
drag, startPoint x: 800, startPoint y: 598, endPoint x: 848, endPoint y: 478, distance: 129.1
click at [801, 598] on button "Apply" at bounding box center [819, 609] width 67 height 33
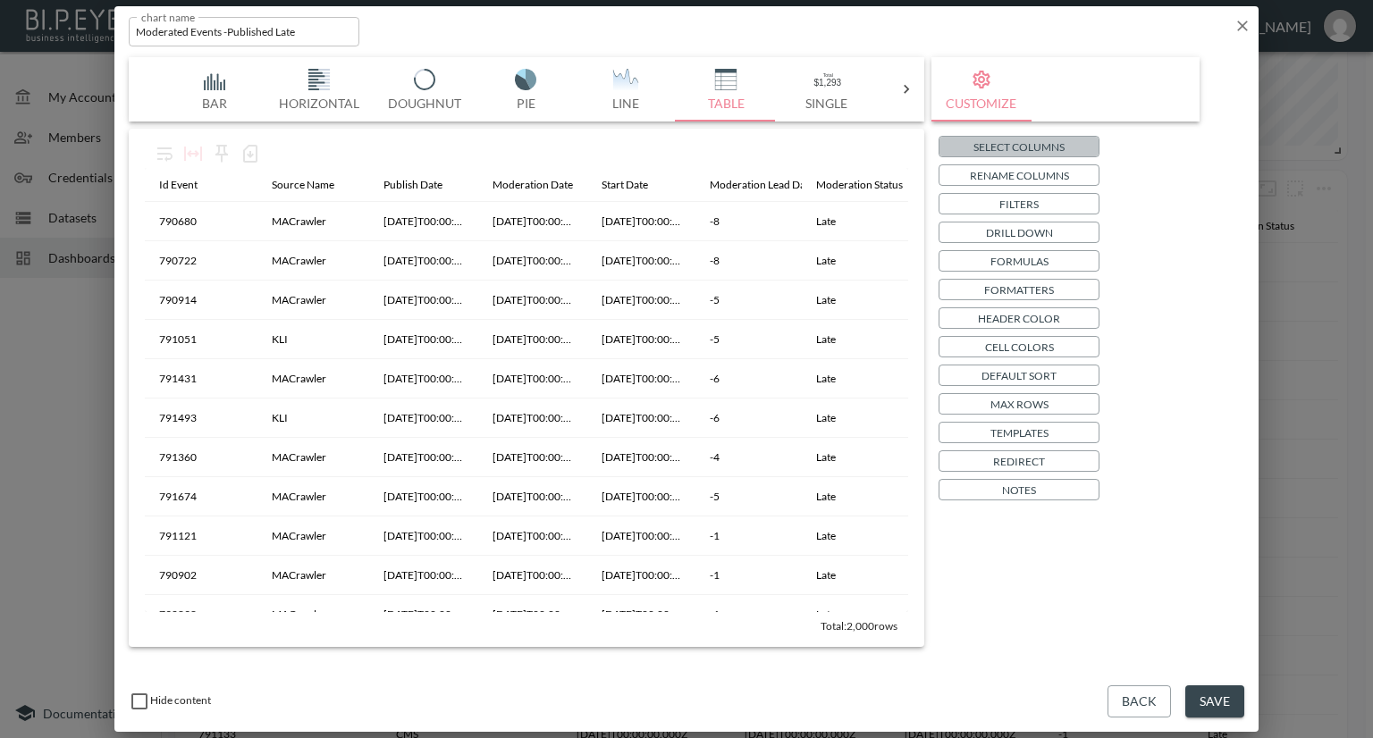
click at [1043, 146] on p "Select Columns" at bounding box center [1018, 147] width 91 height 19
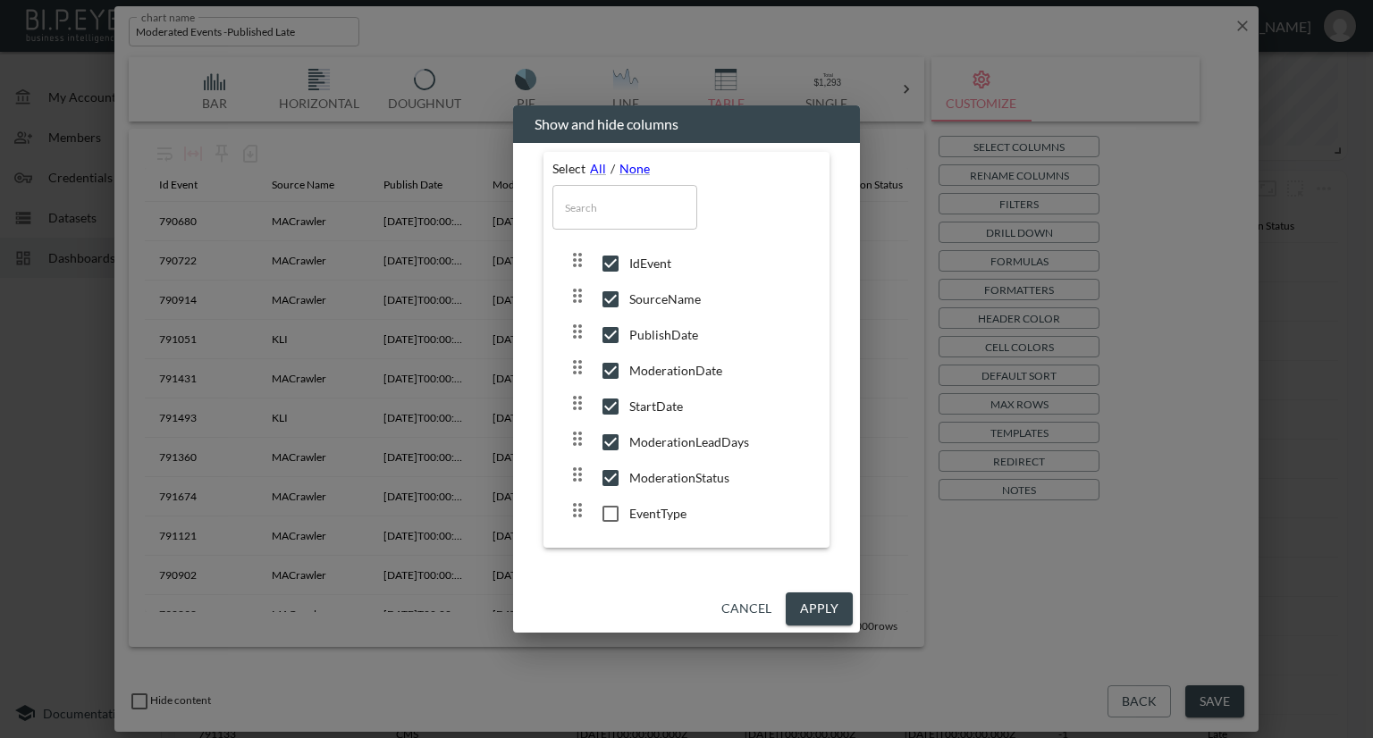
click at [618, 328] on input "checkbox" at bounding box center [611, 335] width 38 height 18
checkbox input "false"
click at [608, 370] on input "checkbox" at bounding box center [611, 371] width 38 height 18
checkbox input "false"
click at [614, 402] on input "checkbox" at bounding box center [611, 407] width 38 height 18
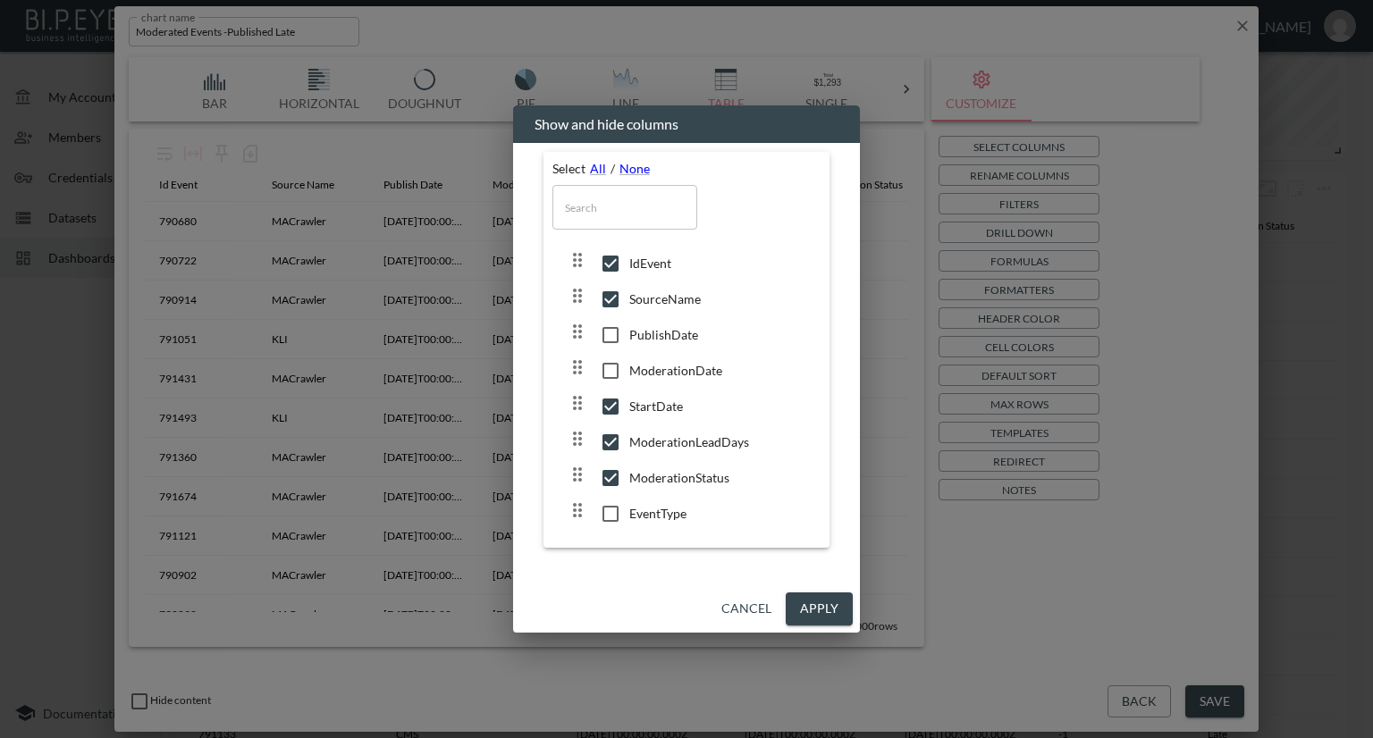
checkbox input "false"
click at [612, 334] on input "checkbox" at bounding box center [611, 335] width 38 height 18
checkbox input "true"
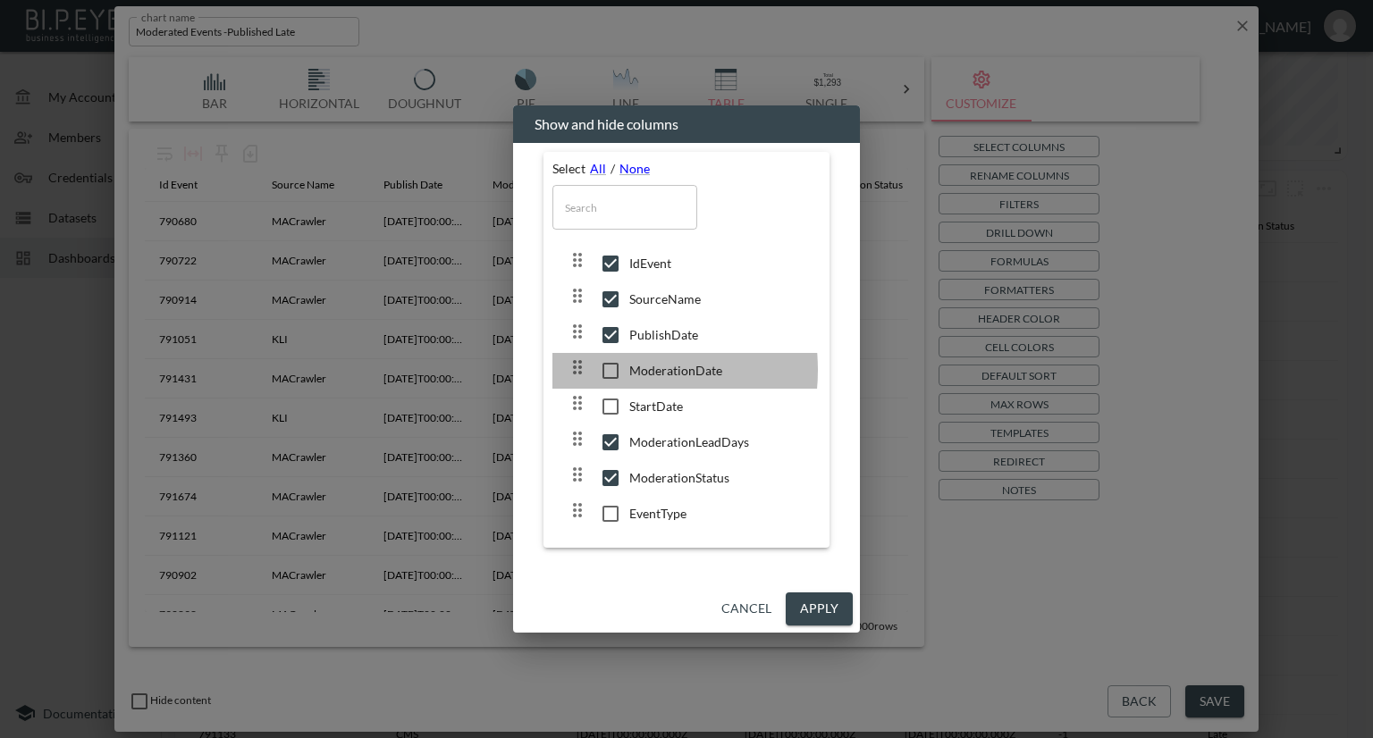
click at [610, 370] on input "checkbox" at bounding box center [611, 371] width 38 height 18
checkbox input "true"
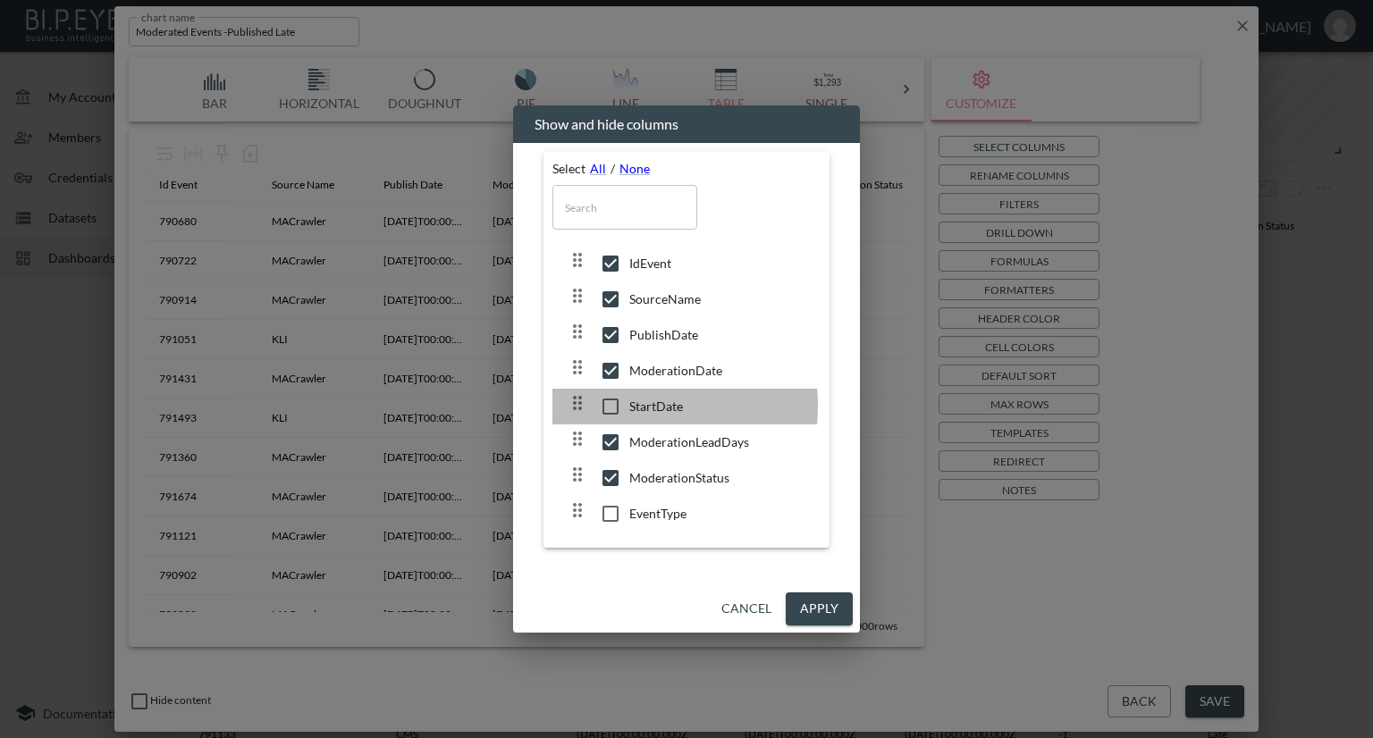
click at [610, 406] on input "checkbox" at bounding box center [611, 407] width 38 height 18
checkbox input "true"
click at [837, 603] on button "Apply" at bounding box center [819, 609] width 67 height 33
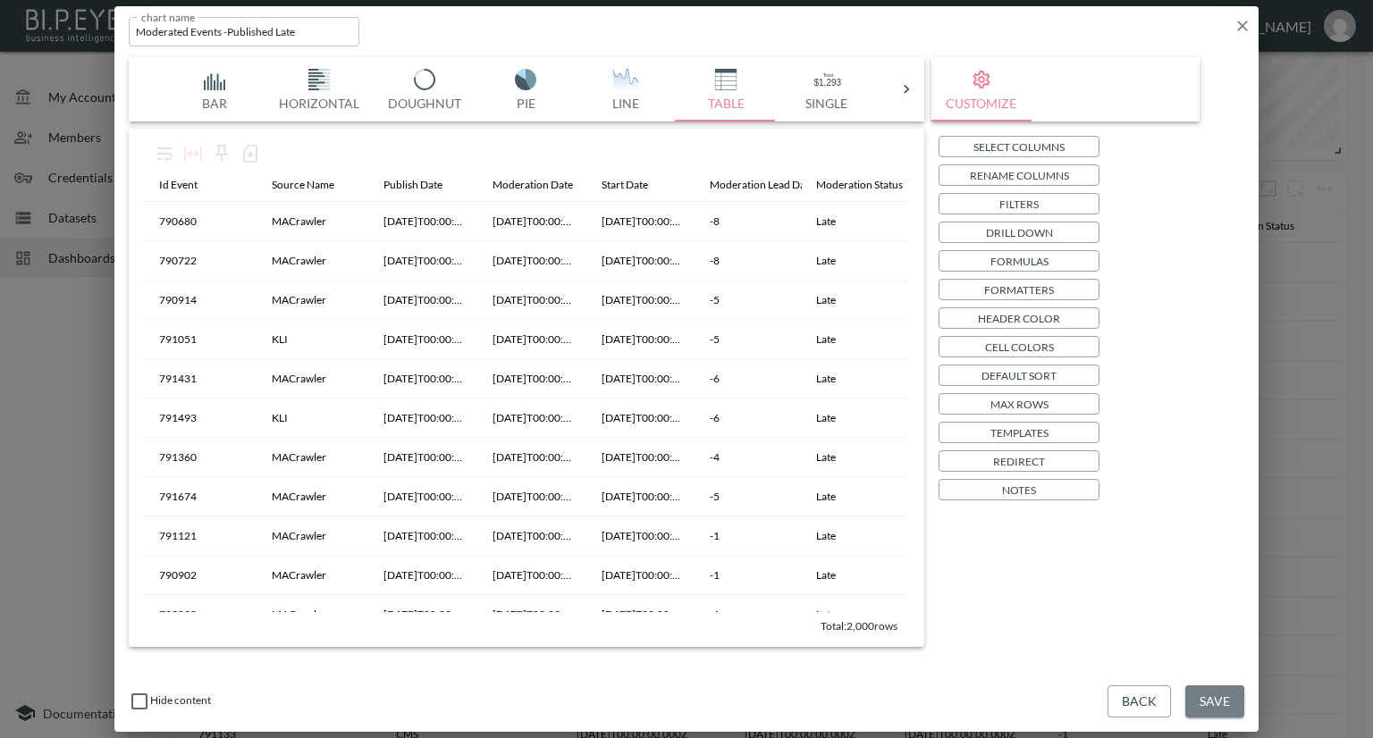
click at [1214, 709] on button "Save" at bounding box center [1214, 701] width 59 height 33
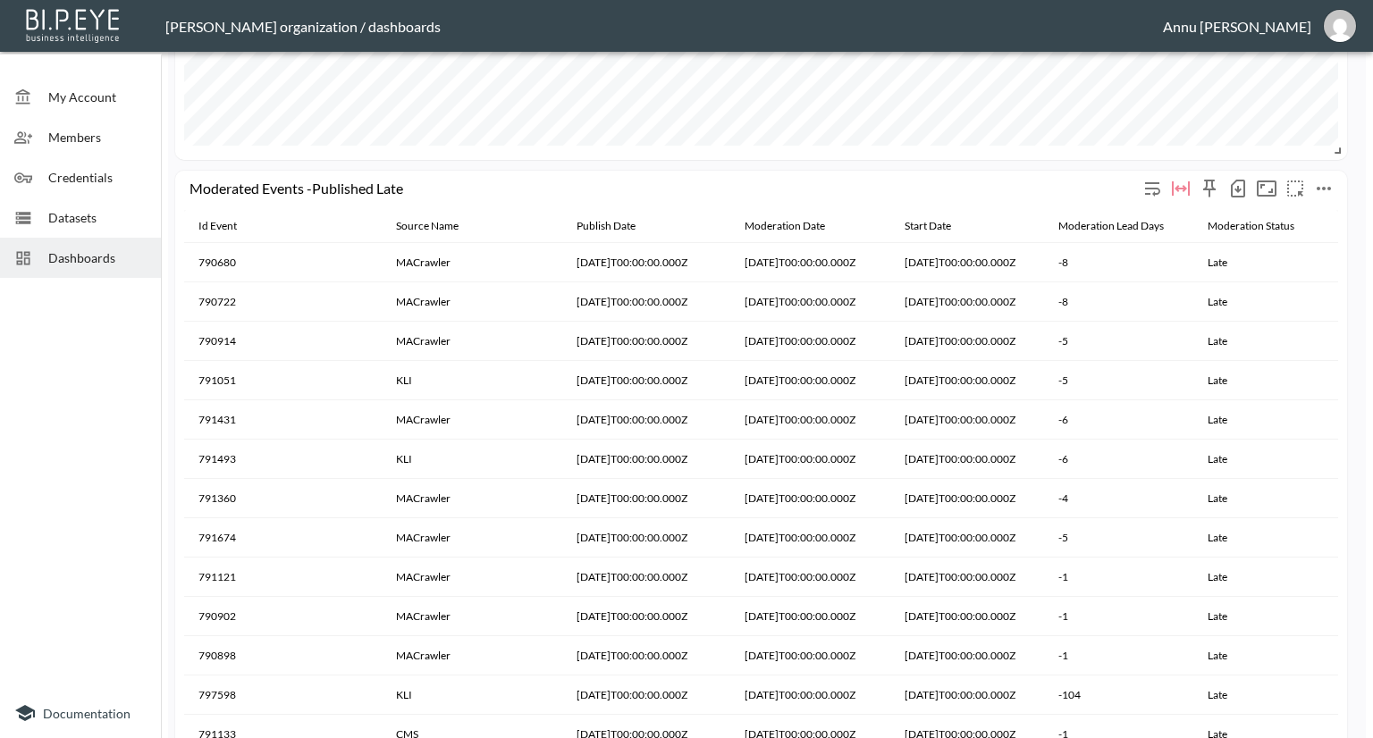
click at [1325, 183] on icon "more" at bounding box center [1323, 188] width 21 height 21
click at [1063, 357] on div at bounding box center [686, 369] width 1373 height 738
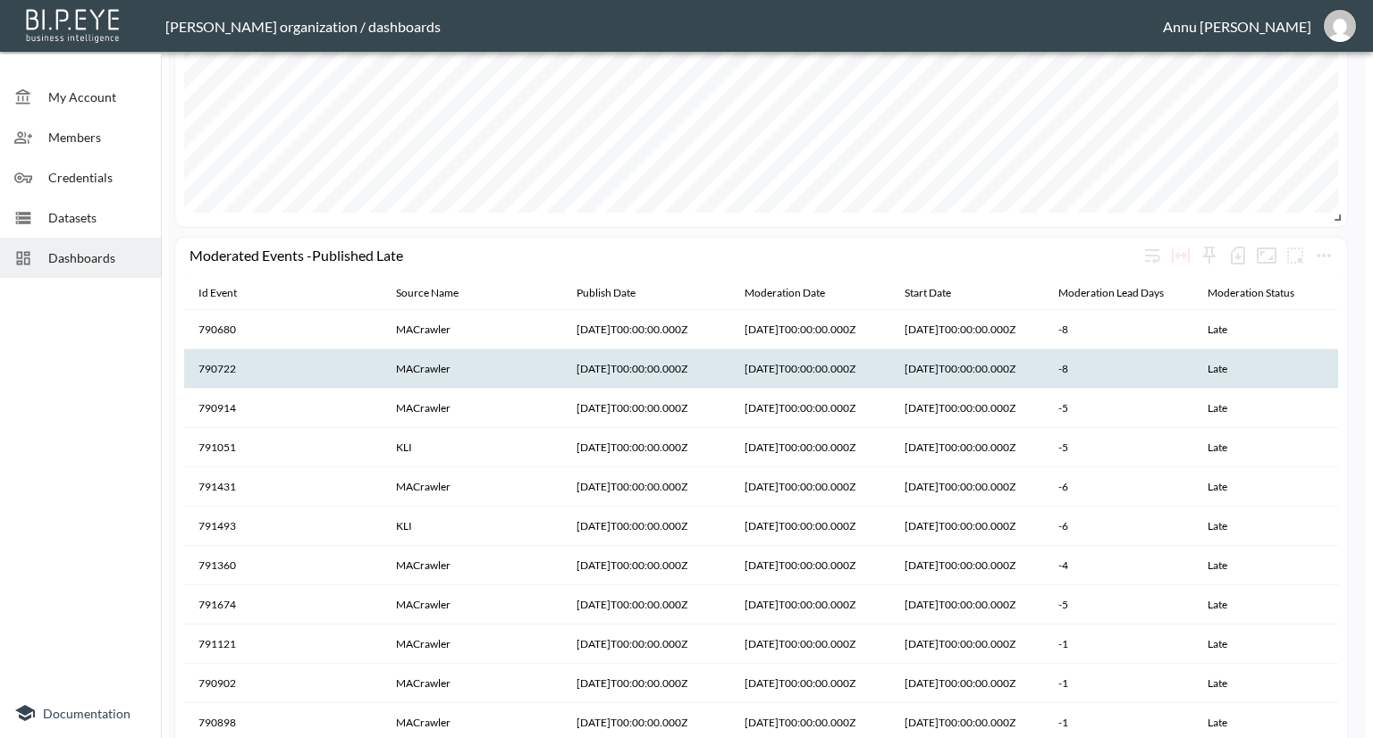
scroll to position [1541, 0]
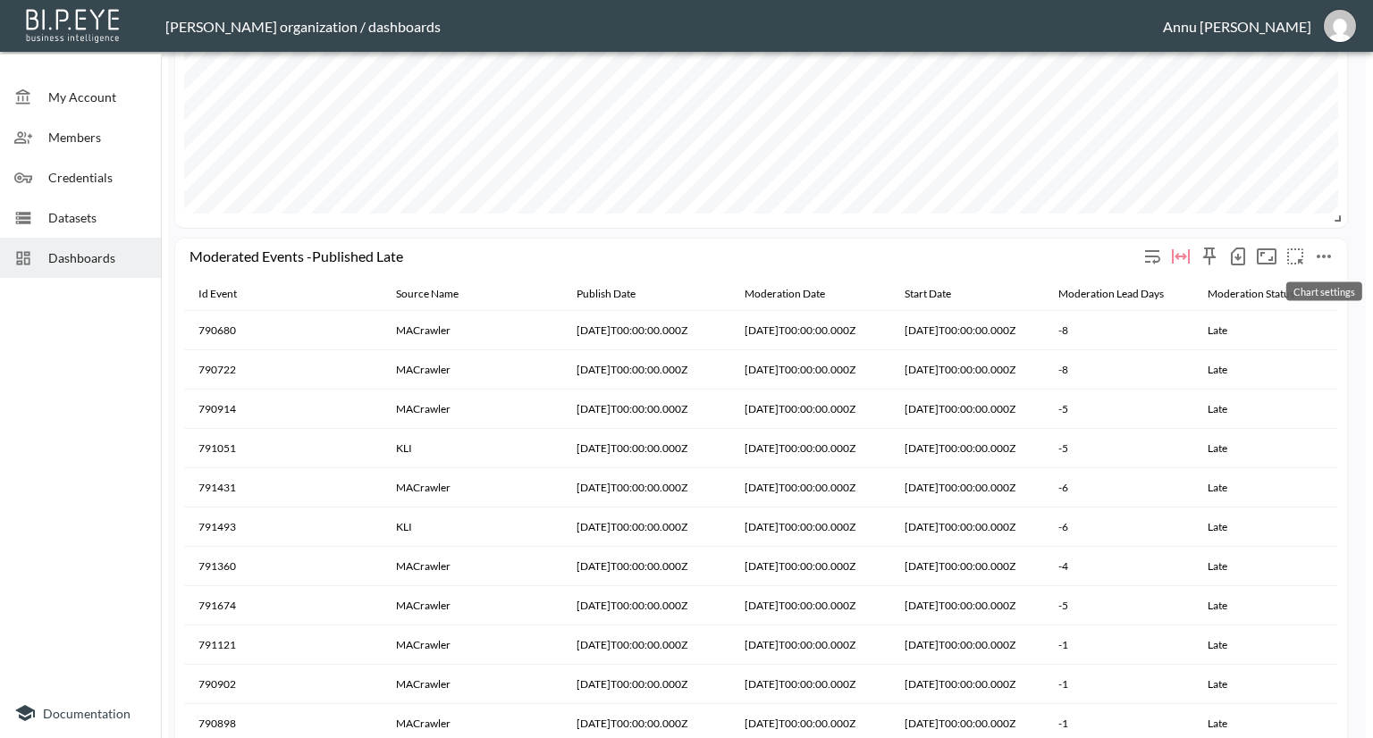
click at [1319, 255] on icon "more" at bounding box center [1323, 257] width 14 height 4
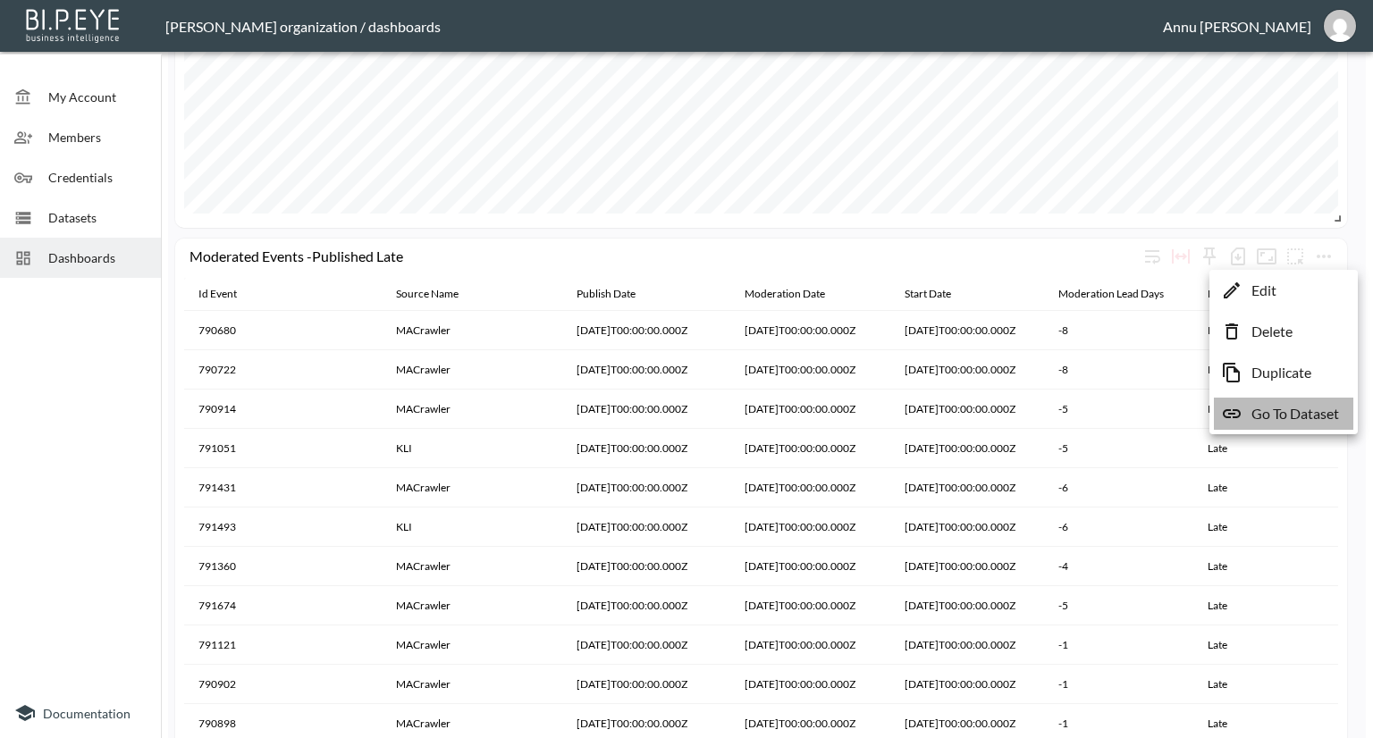
click at [1314, 416] on p "Go To Dataset" at bounding box center [1295, 413] width 88 height 21
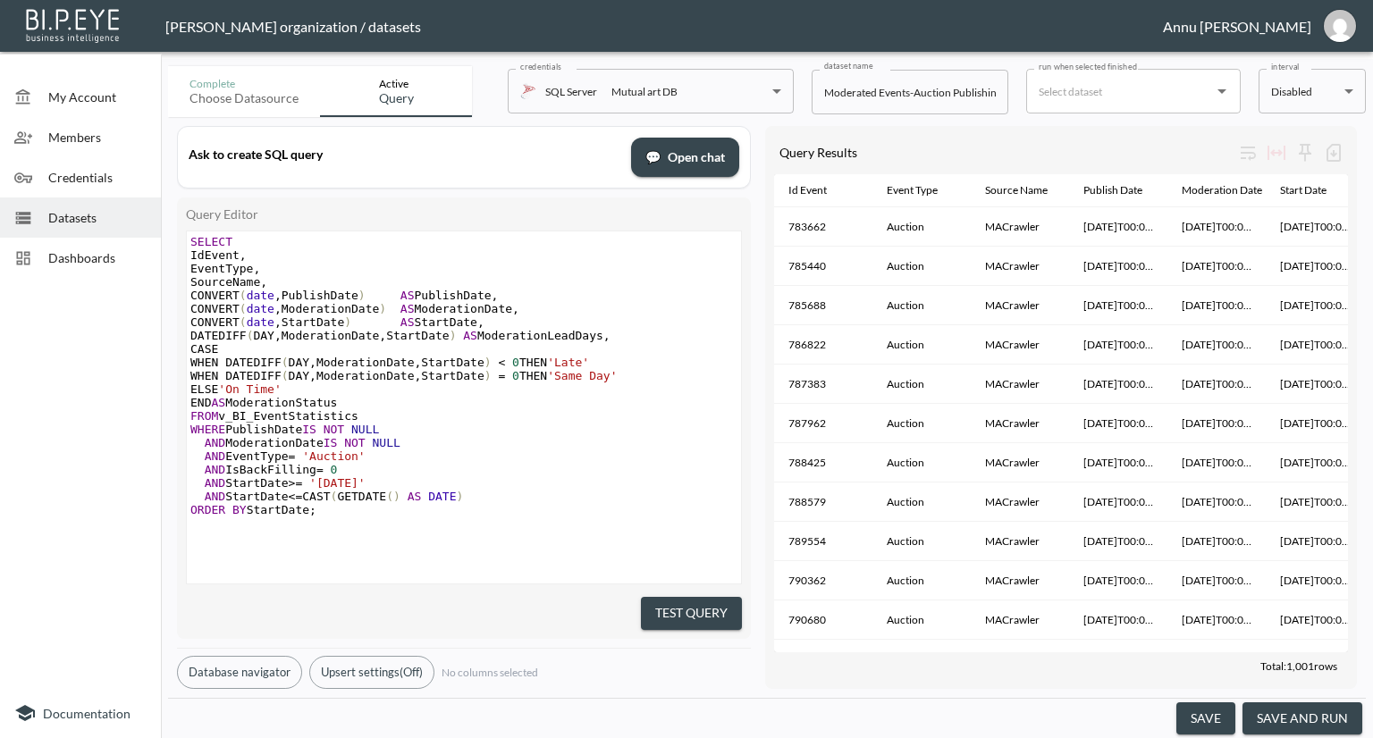
scroll to position [0, 243]
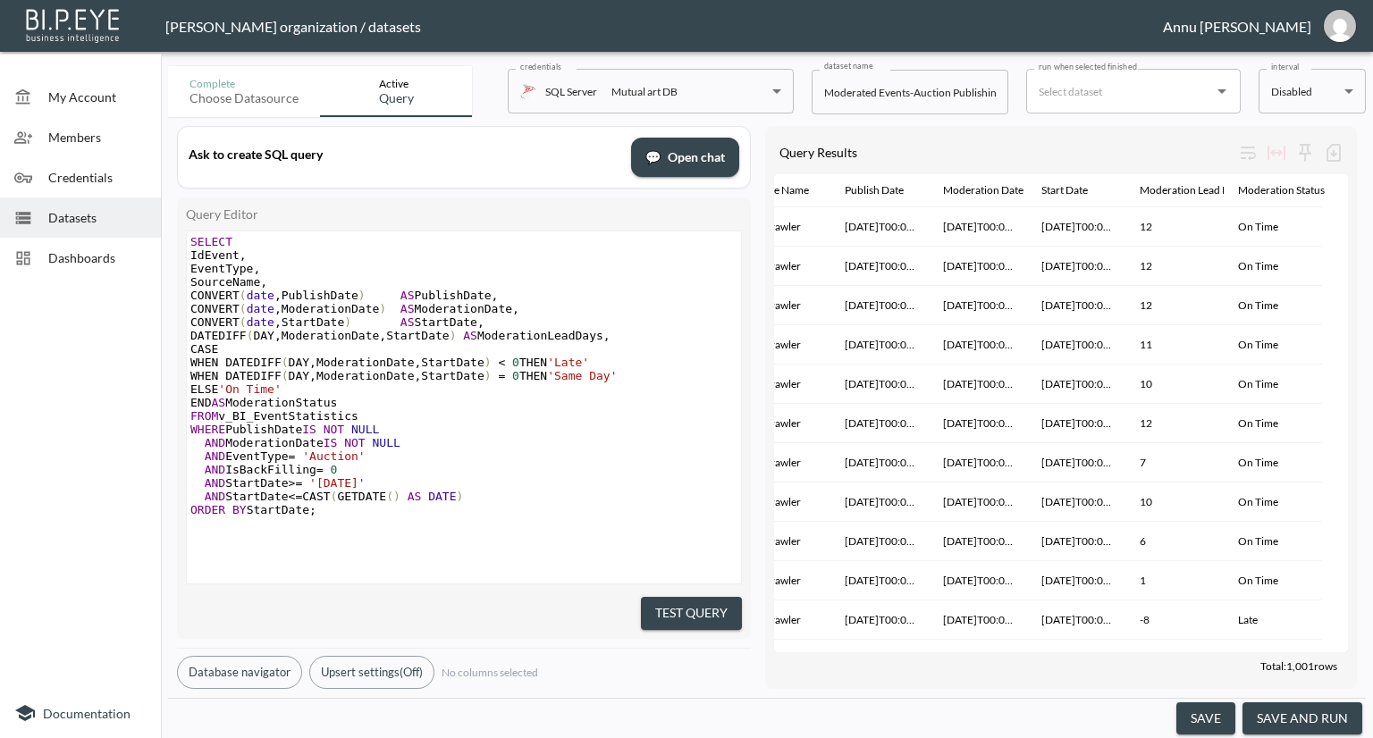
click at [107, 249] on span "Dashboards" at bounding box center [97, 257] width 98 height 19
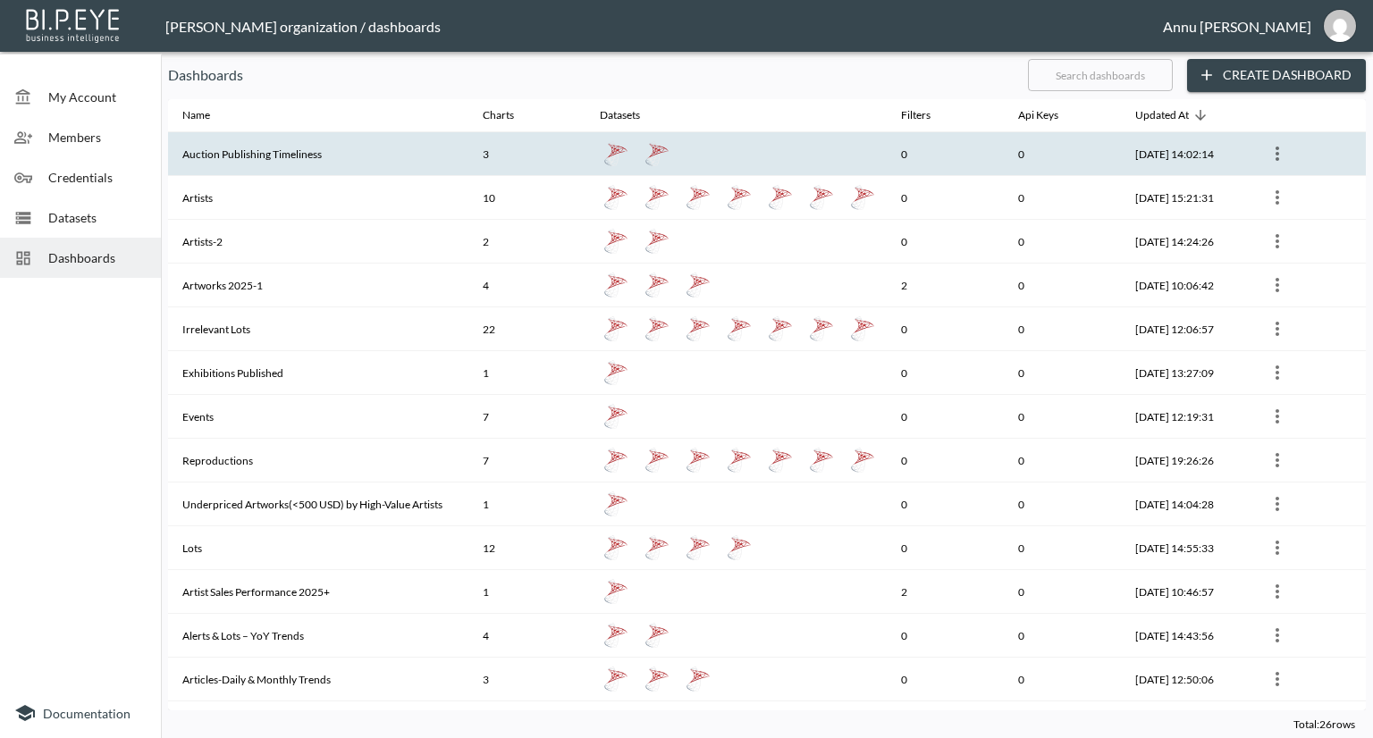
click at [400, 153] on th "Auction Publishing Timeliness" at bounding box center [318, 154] width 300 height 44
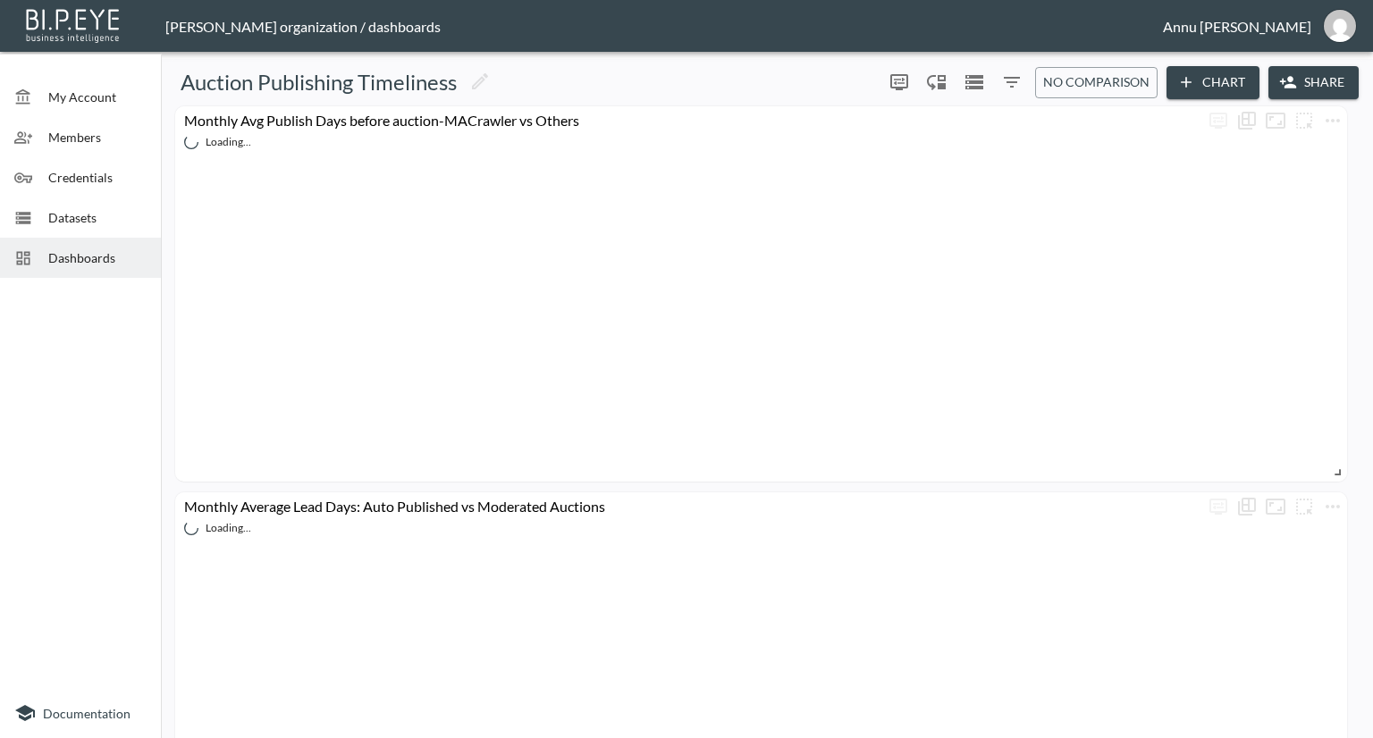
click at [1190, 83] on icon "button" at bounding box center [1186, 82] width 18 height 18
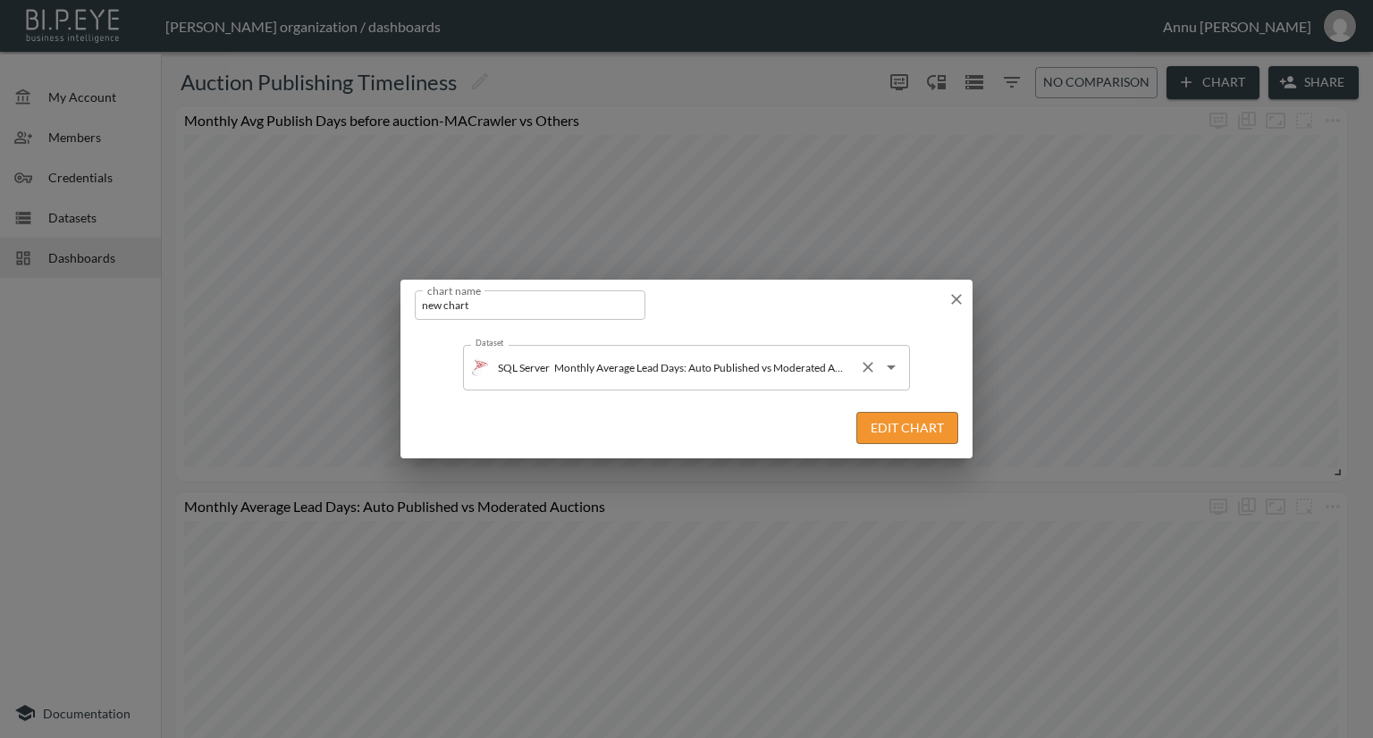
click at [809, 374] on input "Monthly Average Lead Days: Auto Published vs Moderated Auctions" at bounding box center [701, 367] width 302 height 29
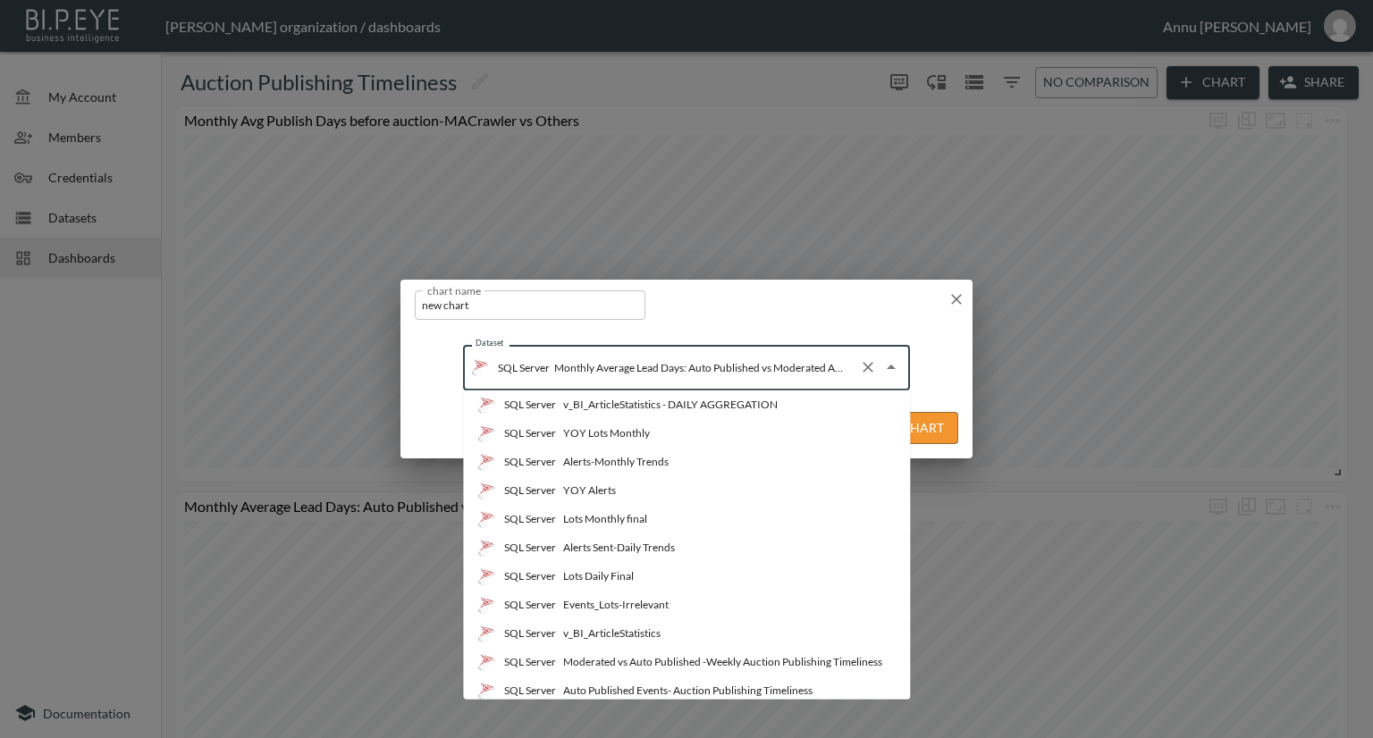
scroll to position [268, 0]
click at [658, 630] on div "Moderated Events-Auction Publishing Timeliness" at bounding box center [677, 630] width 229 height 16
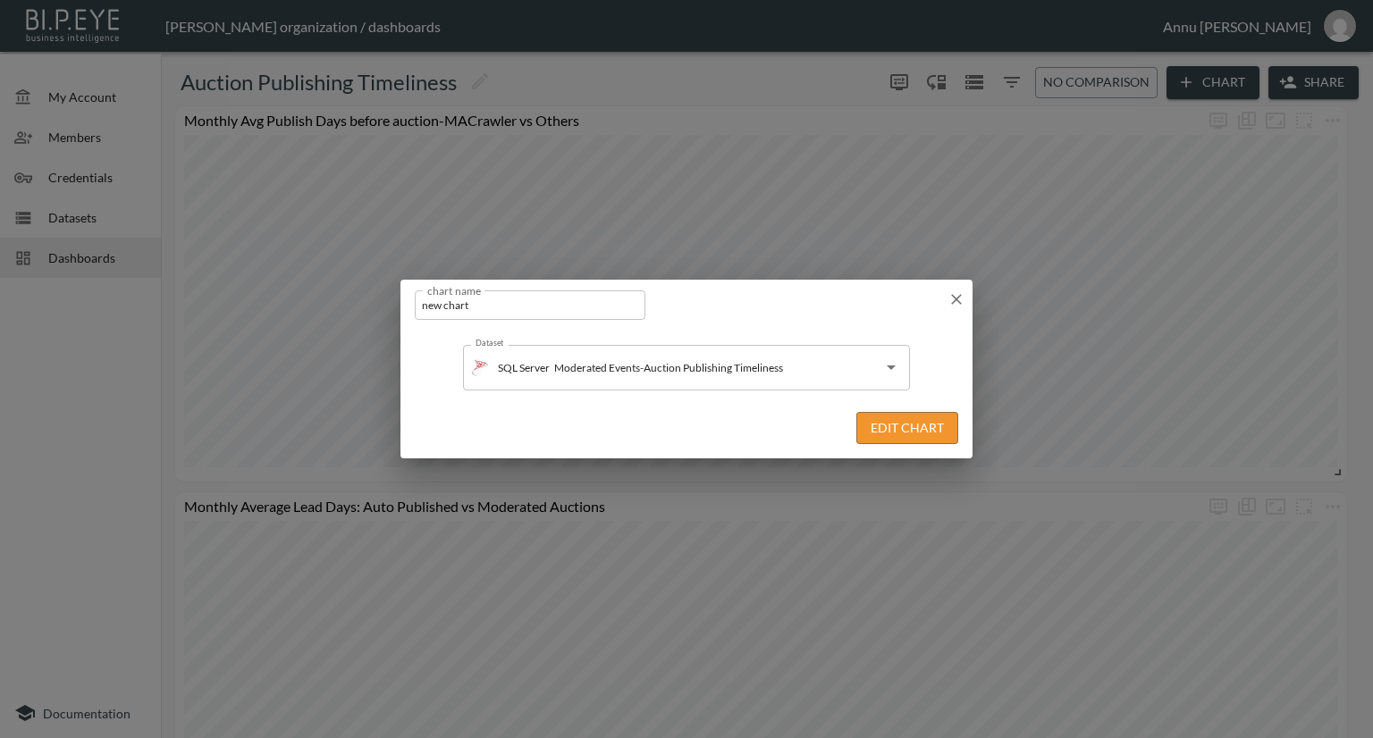
click at [883, 423] on button "Edit Chart" at bounding box center [907, 428] width 102 height 33
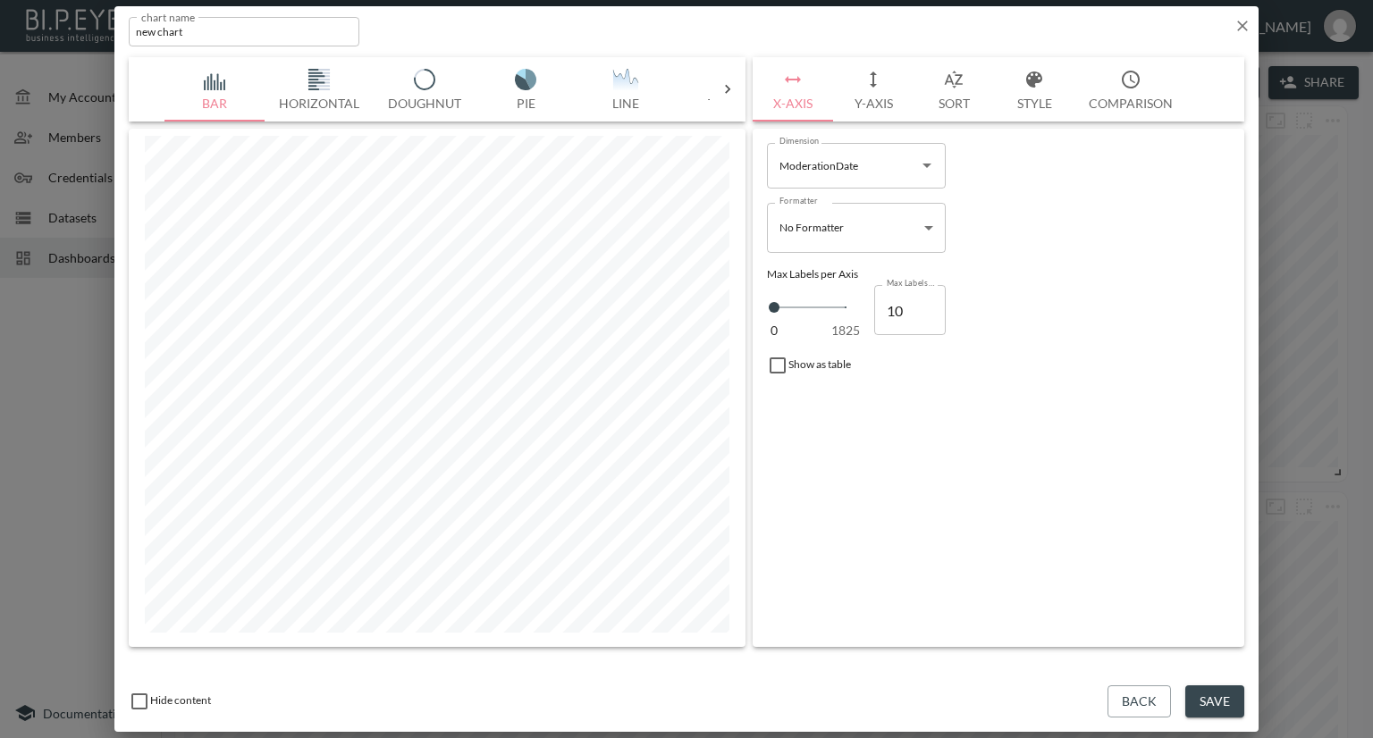
click at [736, 88] on div at bounding box center [728, 89] width 36 height 18
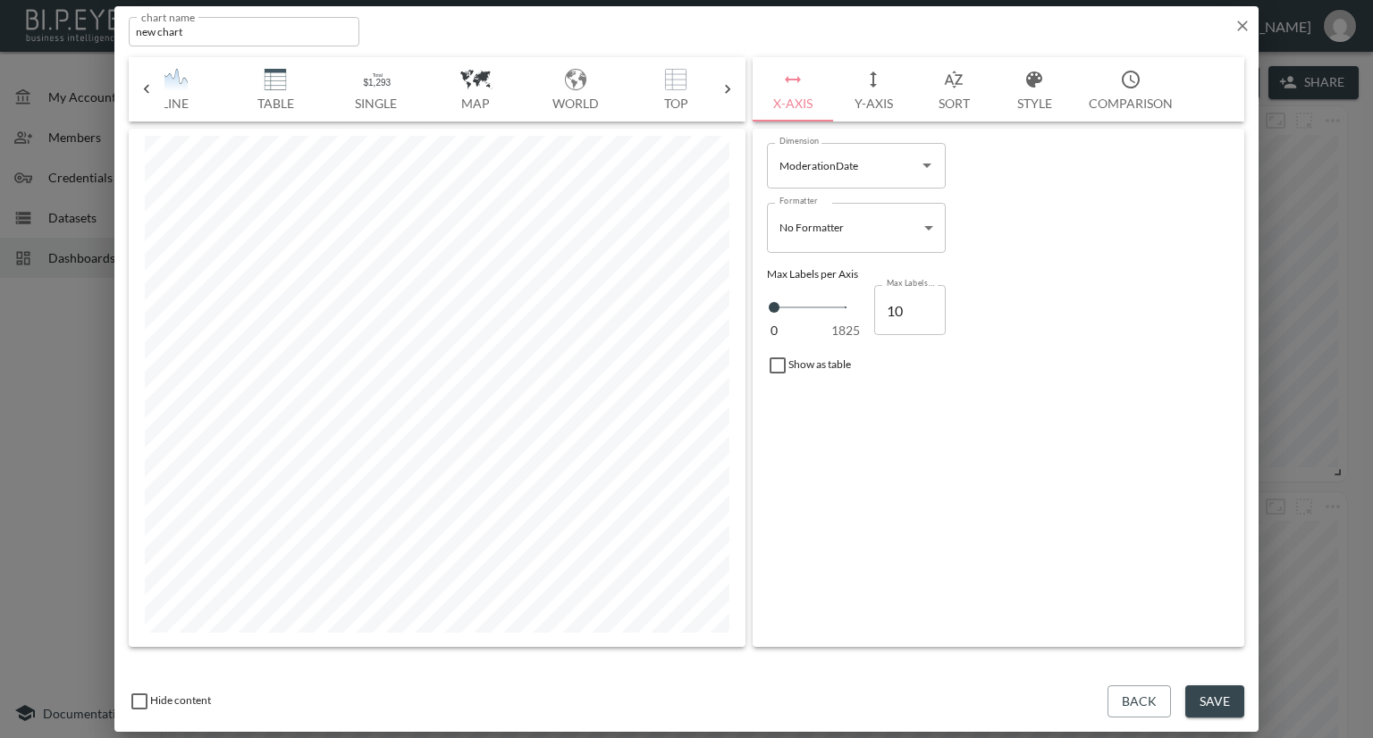
scroll to position [0, 510]
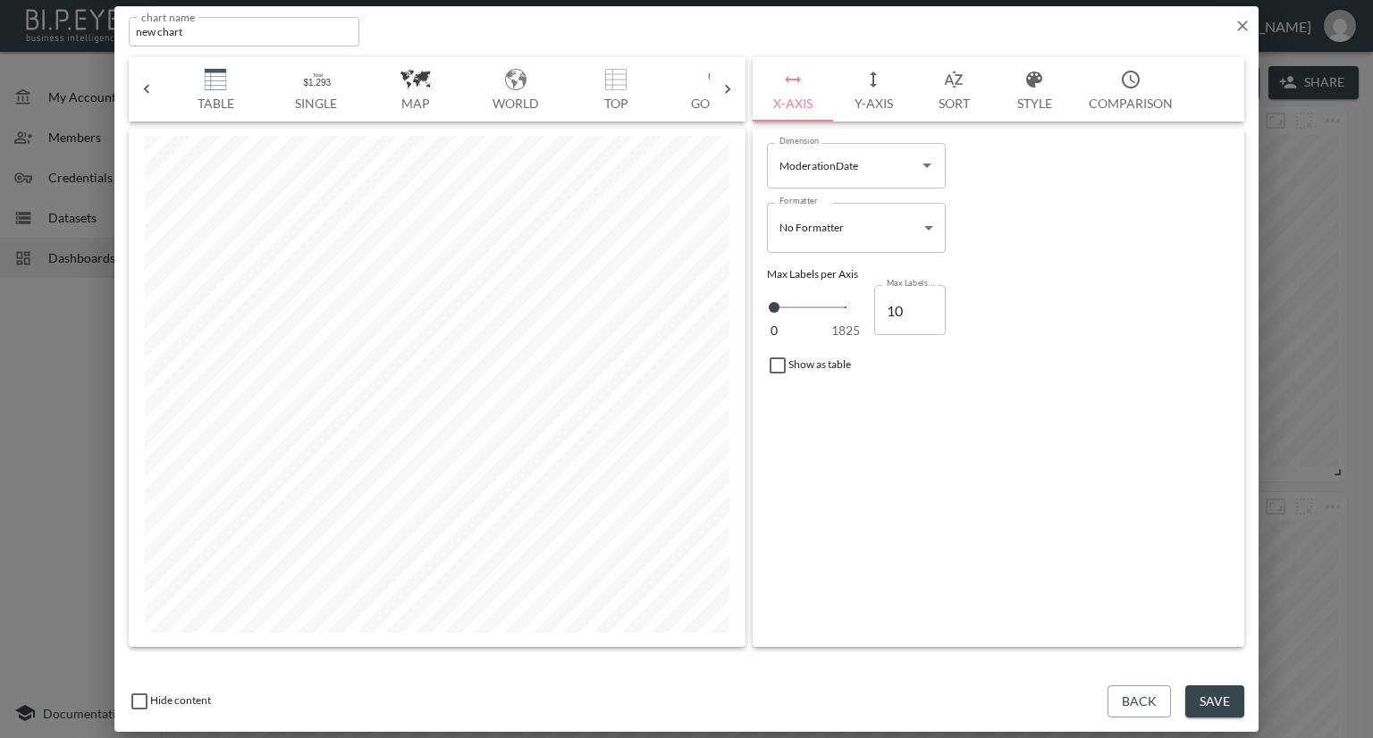
click at [228, 81] on img "button" at bounding box center [215, 79] width 71 height 21
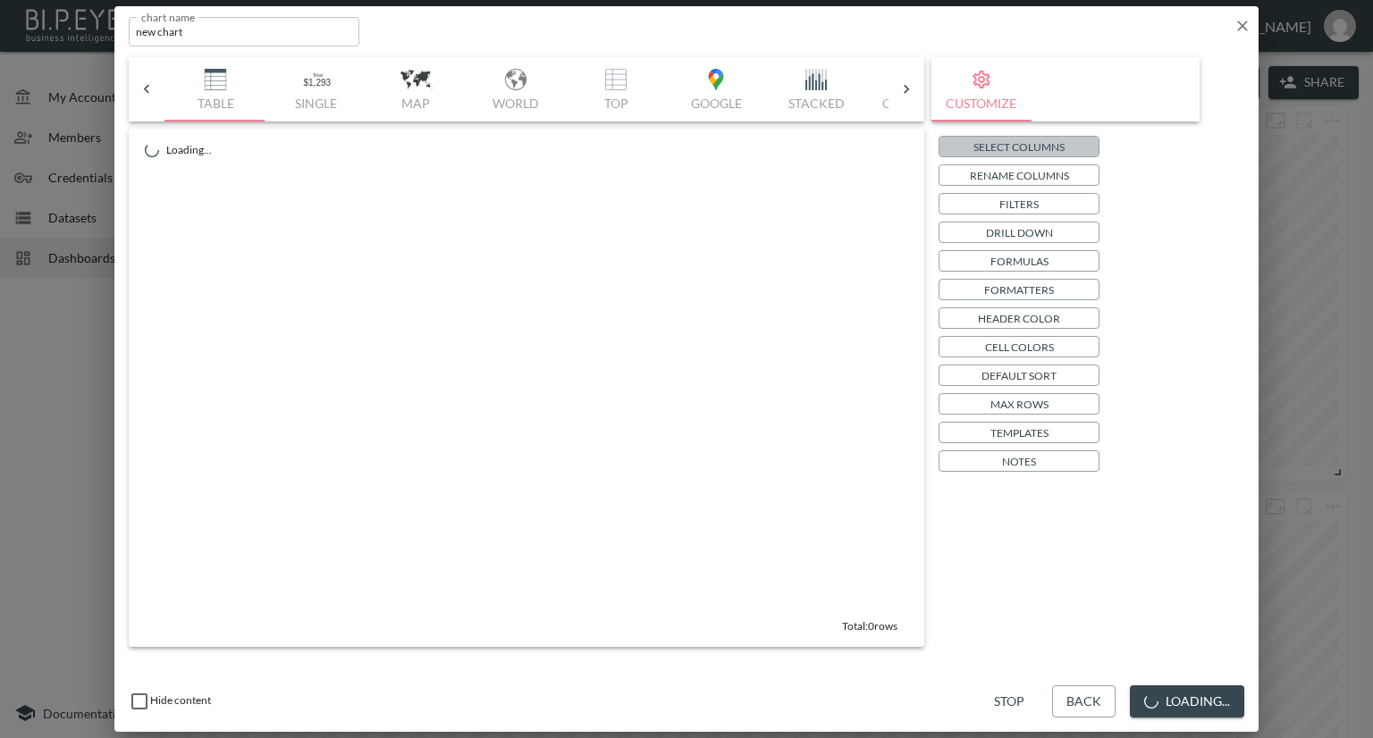
click at [980, 144] on p "Select Columns" at bounding box center [1018, 147] width 91 height 19
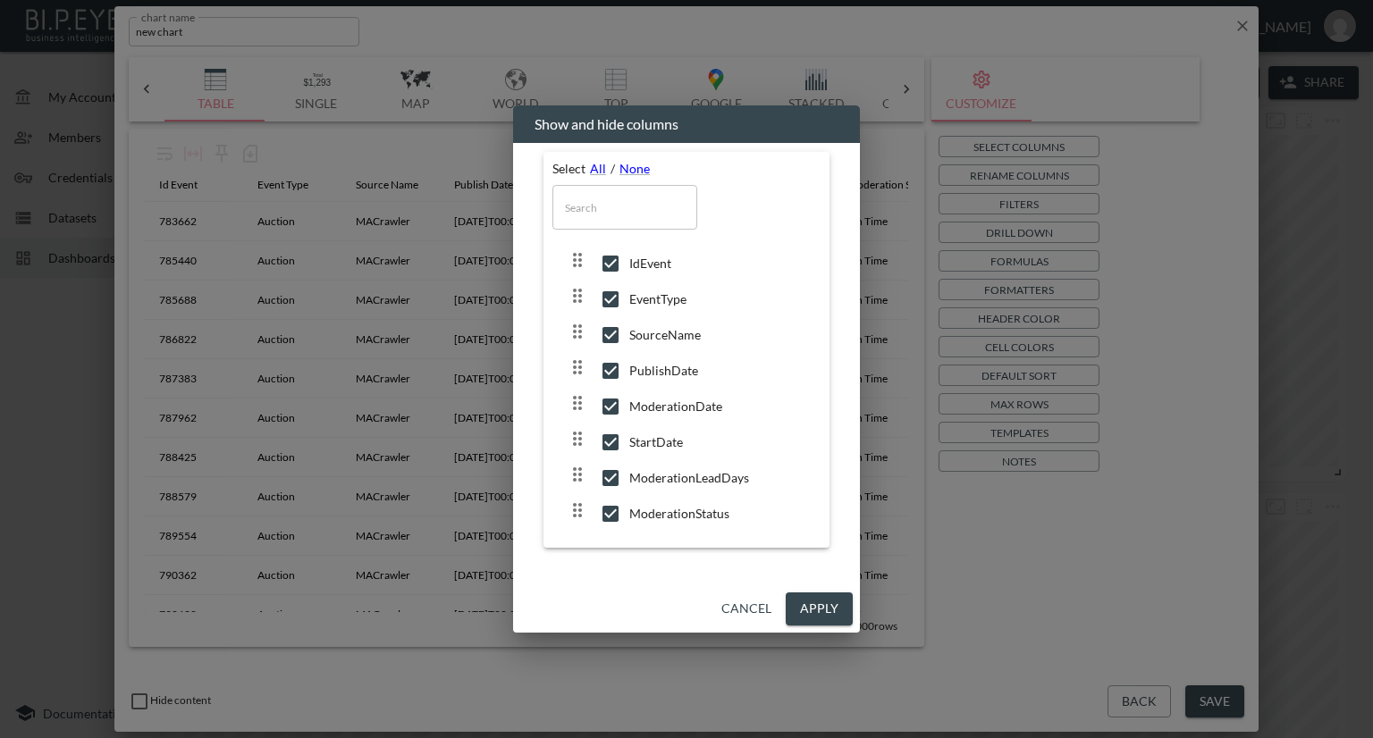
click at [808, 610] on button "Apply" at bounding box center [819, 609] width 67 height 33
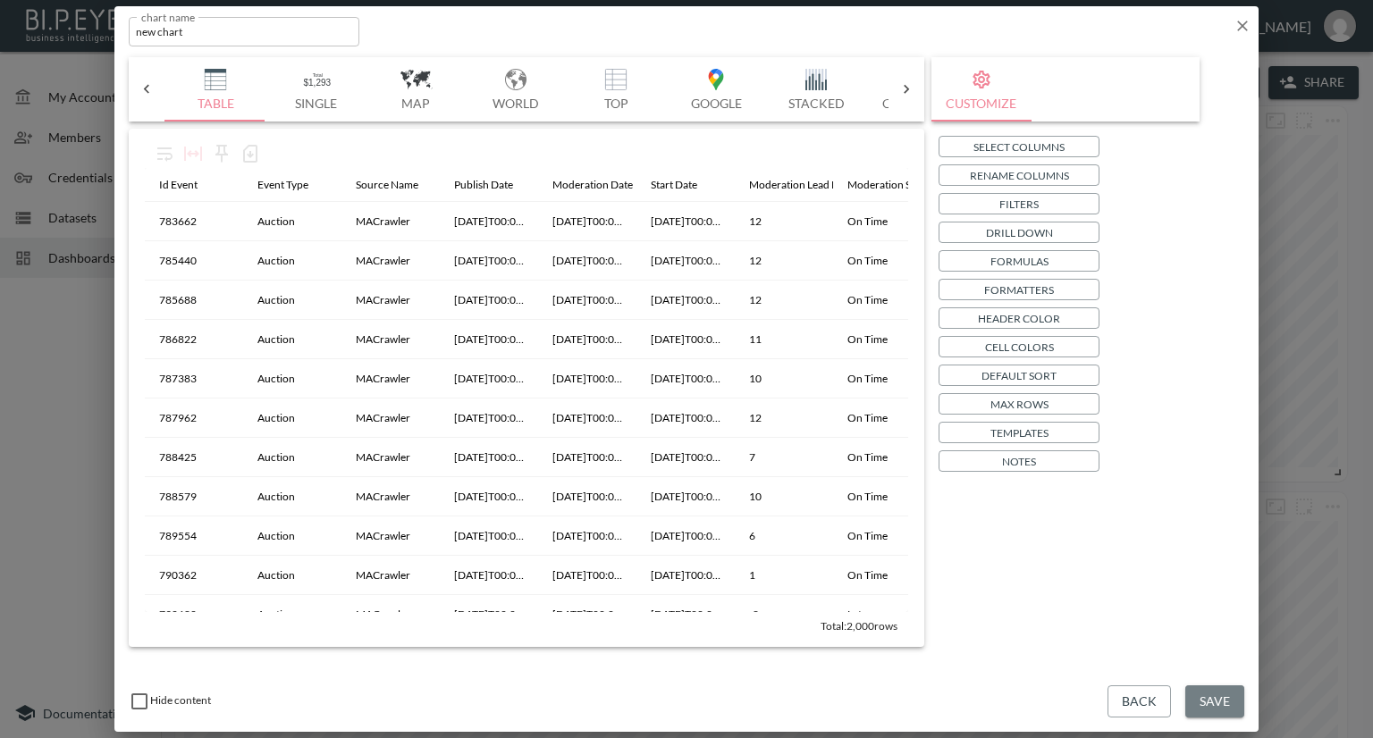
click at [1209, 702] on button "Save" at bounding box center [1214, 701] width 59 height 33
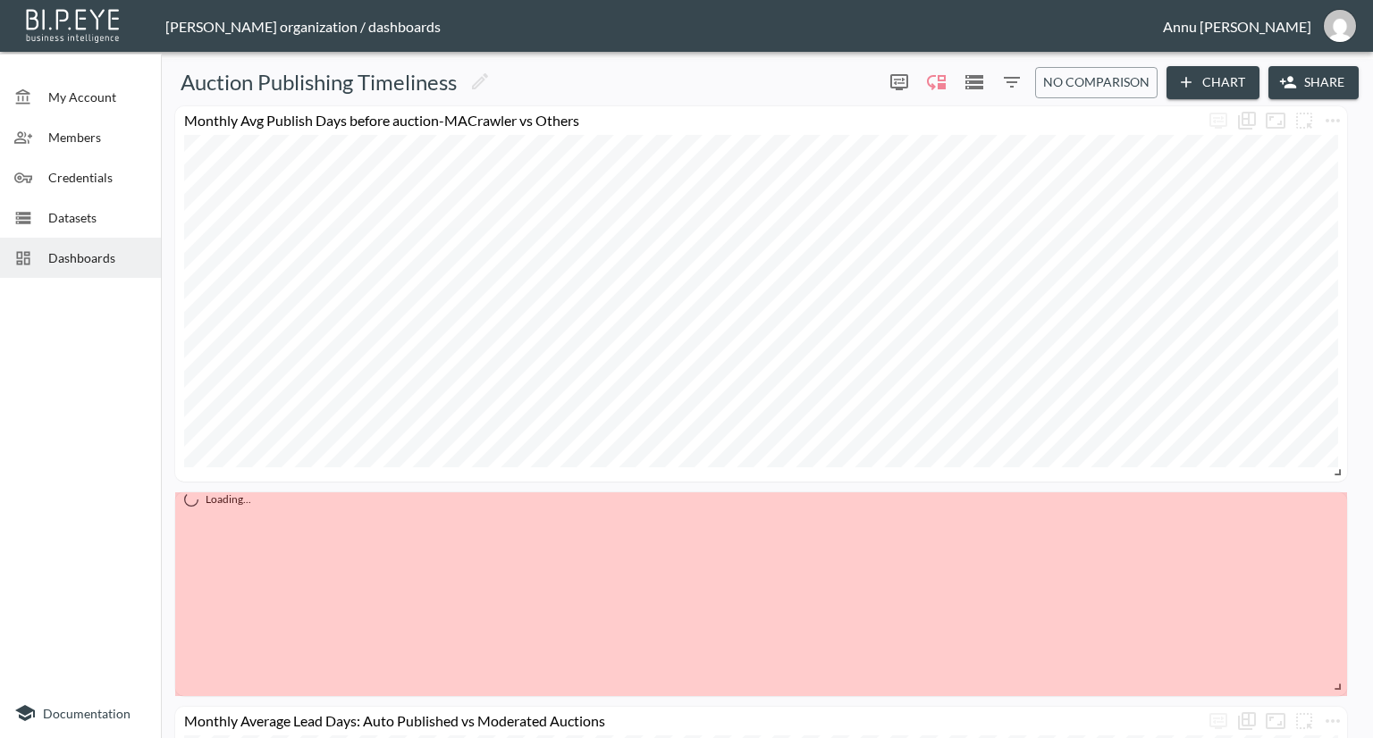
drag, startPoint x: 451, startPoint y: 598, endPoint x: 1346, endPoint y: 684, distance: 898.7
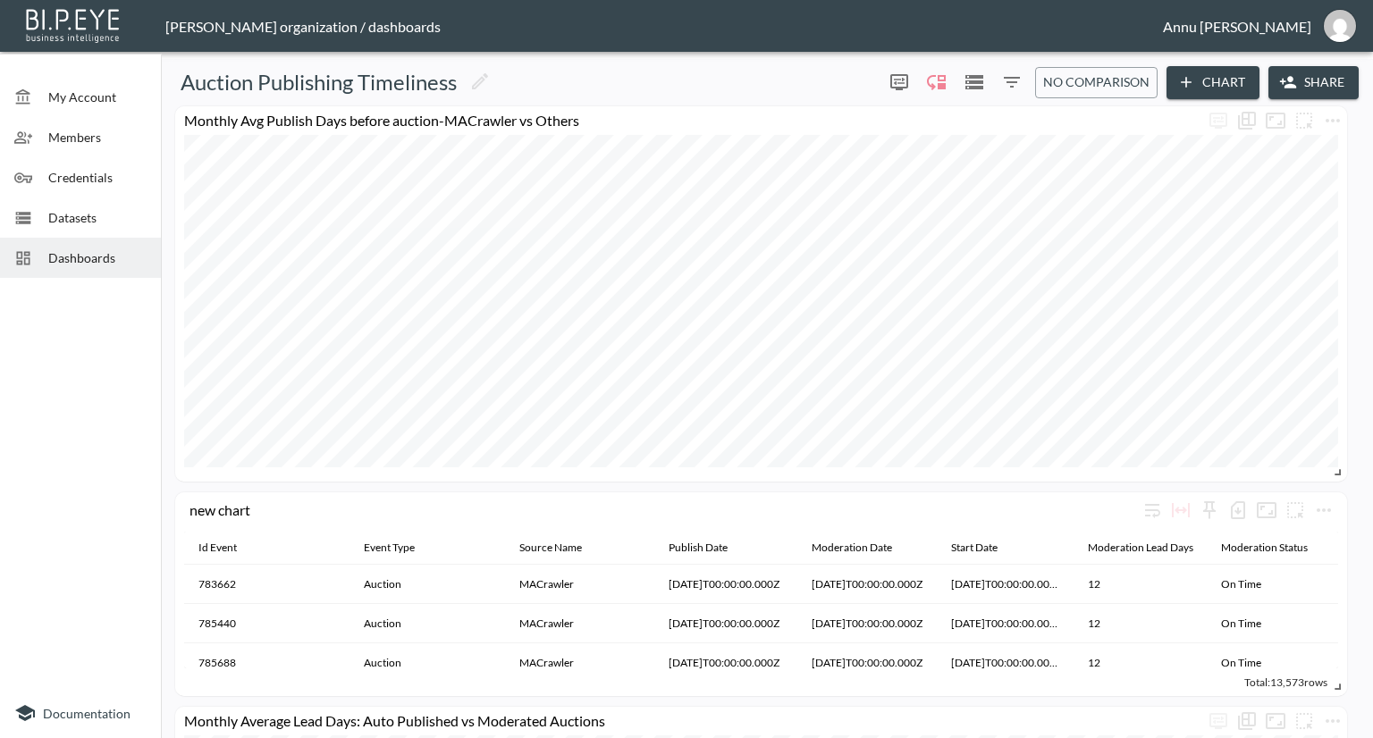
scroll to position [268, 0]
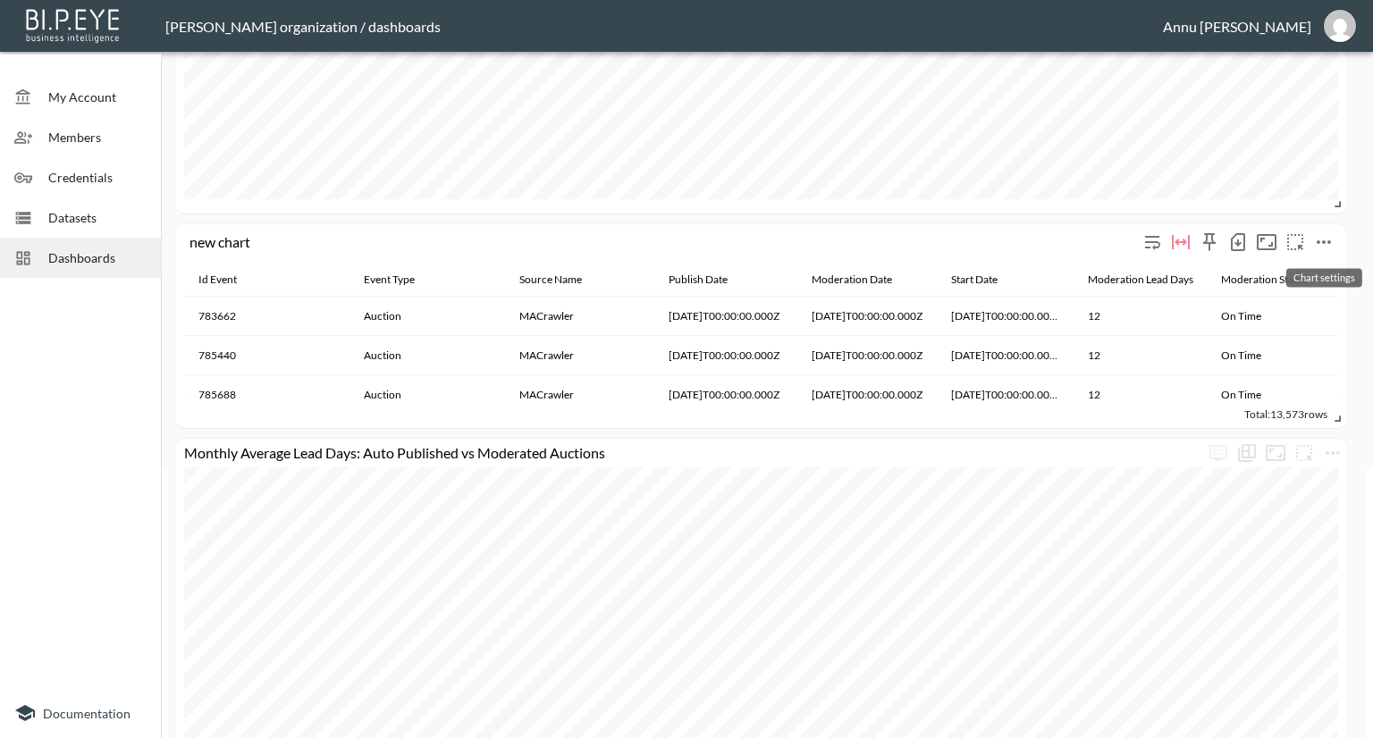
click at [1323, 242] on icon "more" at bounding box center [1323, 242] width 14 height 4
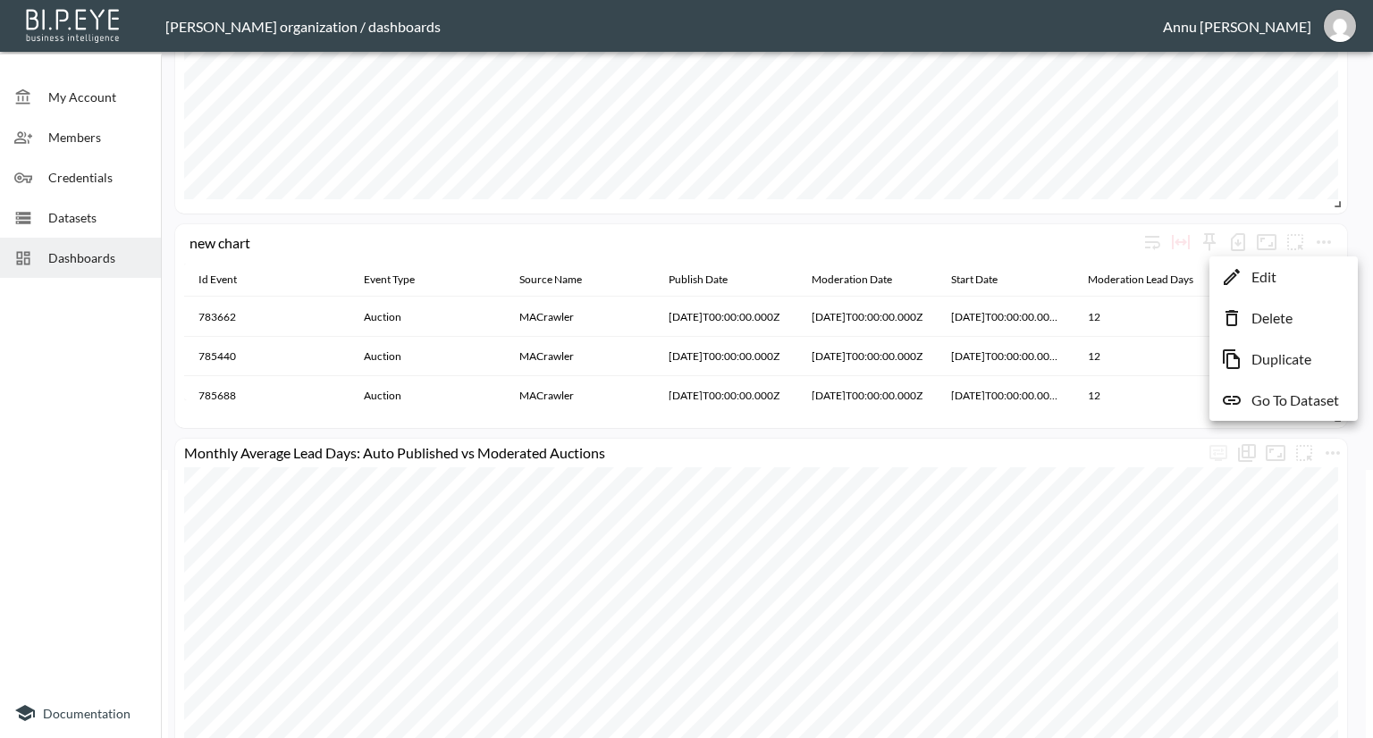
click at [1288, 313] on p "Delete" at bounding box center [1271, 317] width 41 height 21
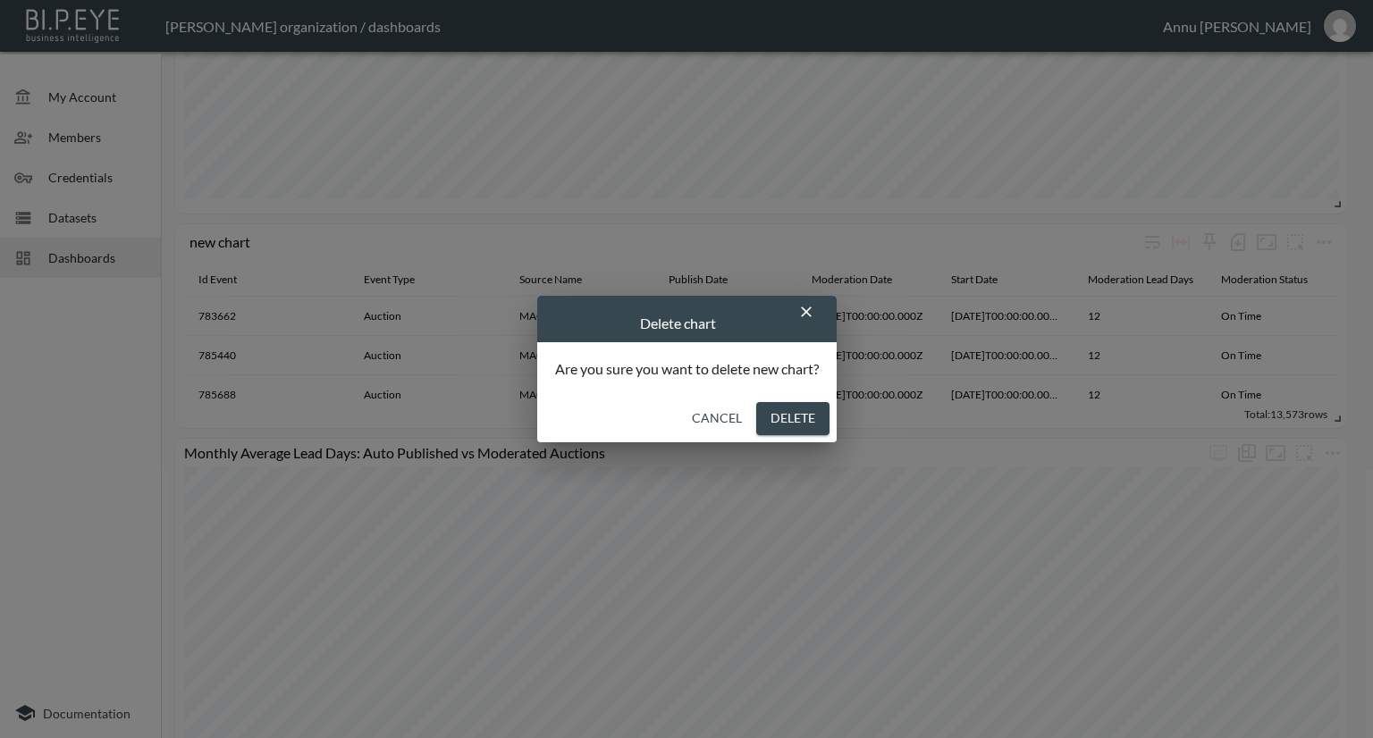
click at [822, 423] on button "Delete" at bounding box center [792, 418] width 73 height 33
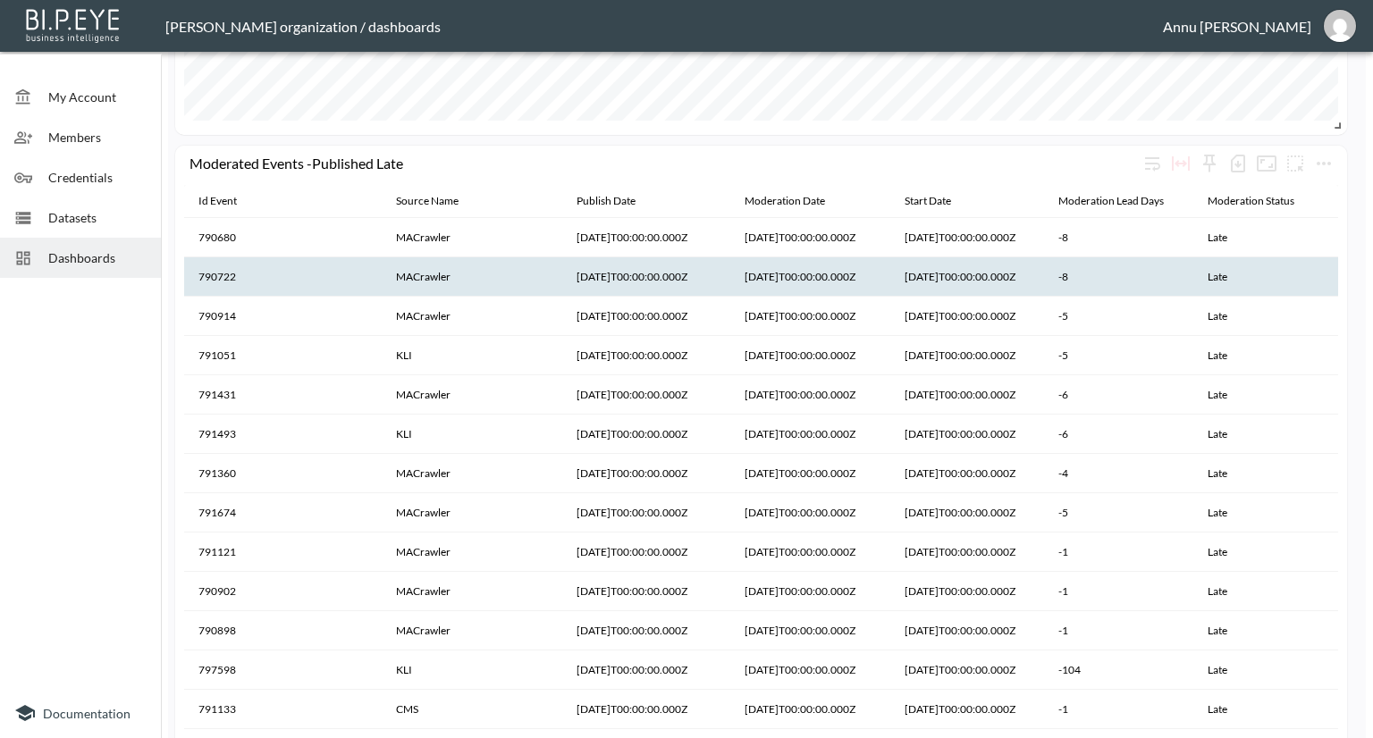
scroll to position [1541, 0]
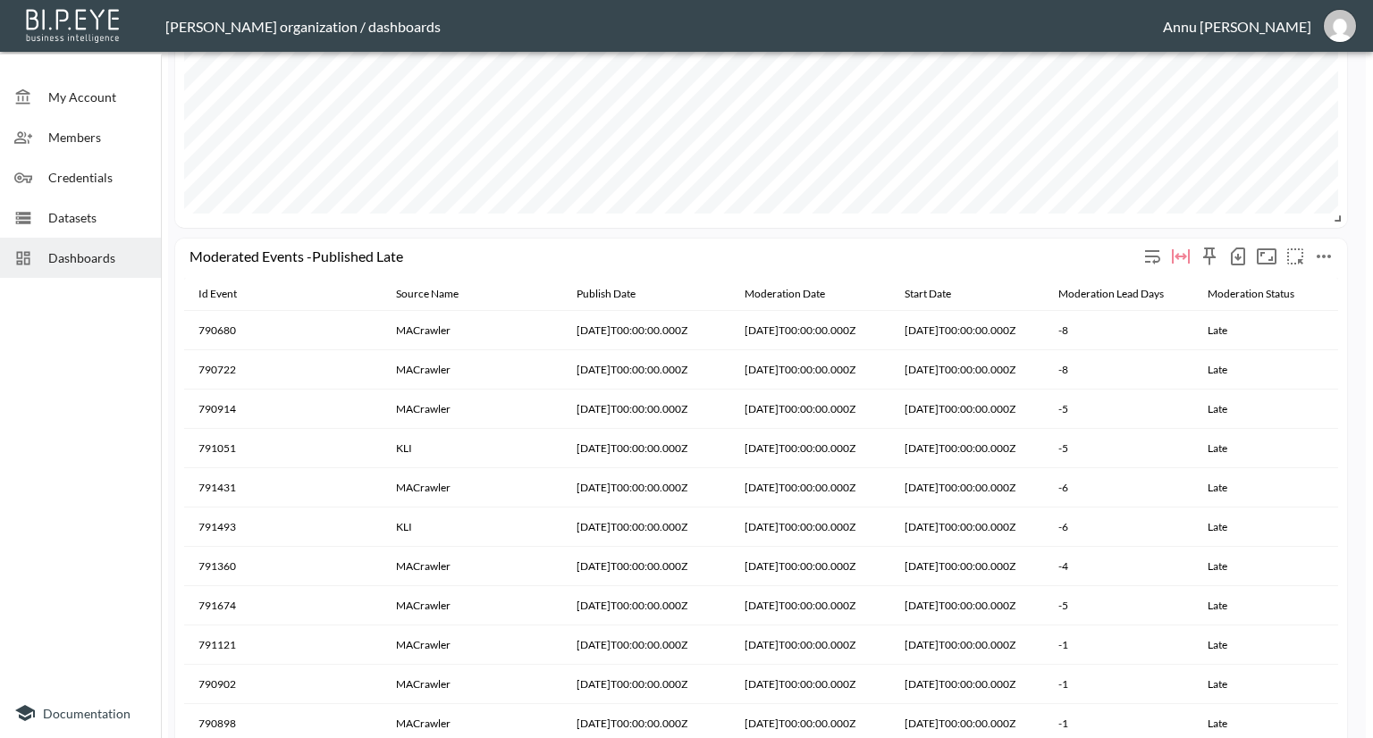
click at [1333, 250] on icon "more" at bounding box center [1323, 256] width 21 height 21
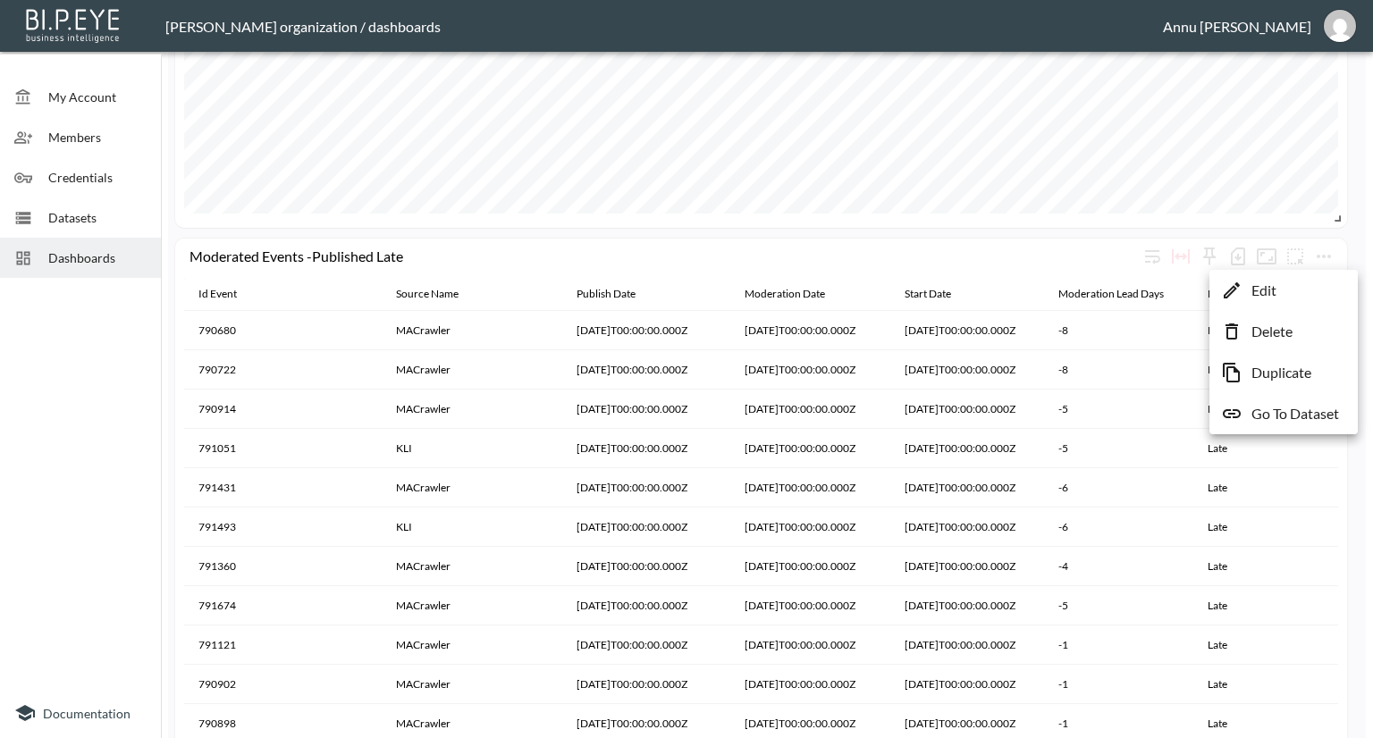
click at [1259, 411] on p "Go To Dataset" at bounding box center [1295, 413] width 88 height 21
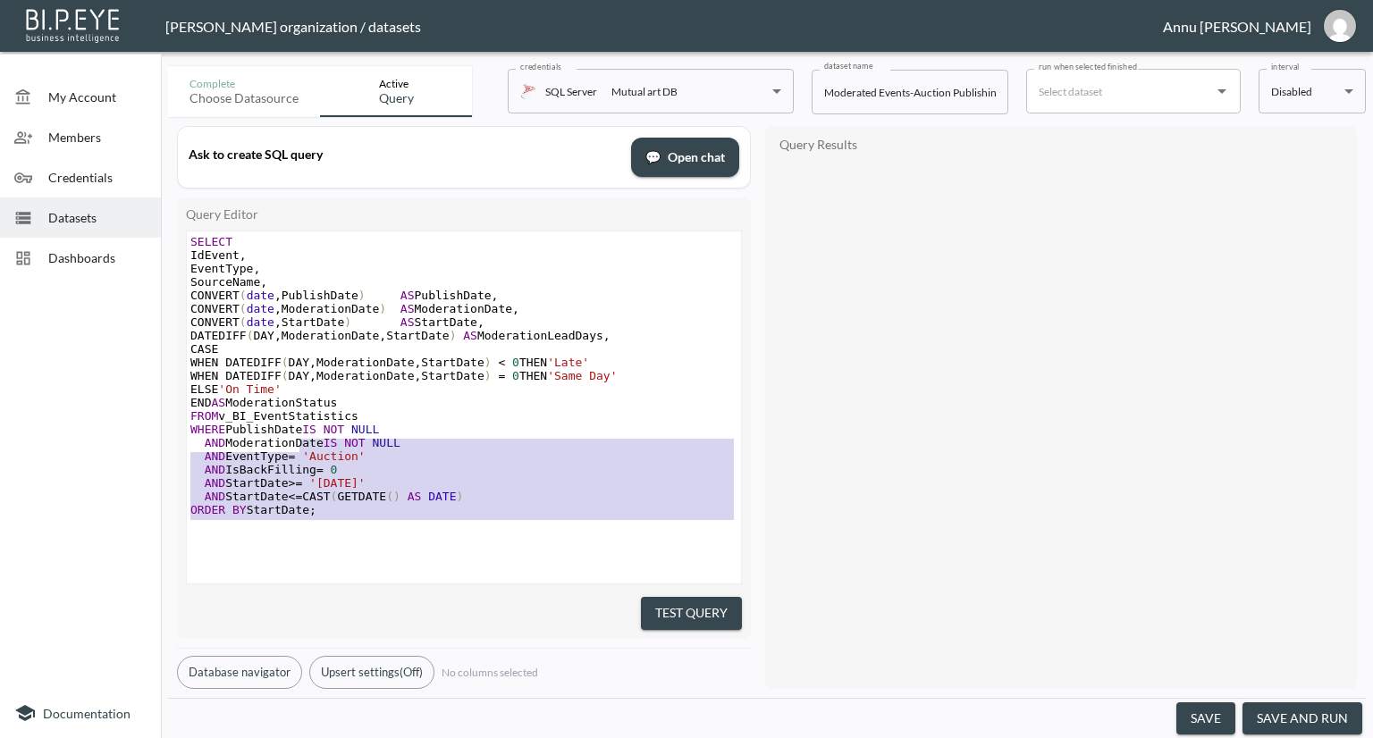
type textarea "SELECT IdEvent, EventType, SourceName, CONVERT(date, PublishDate) AS PublishDat…"
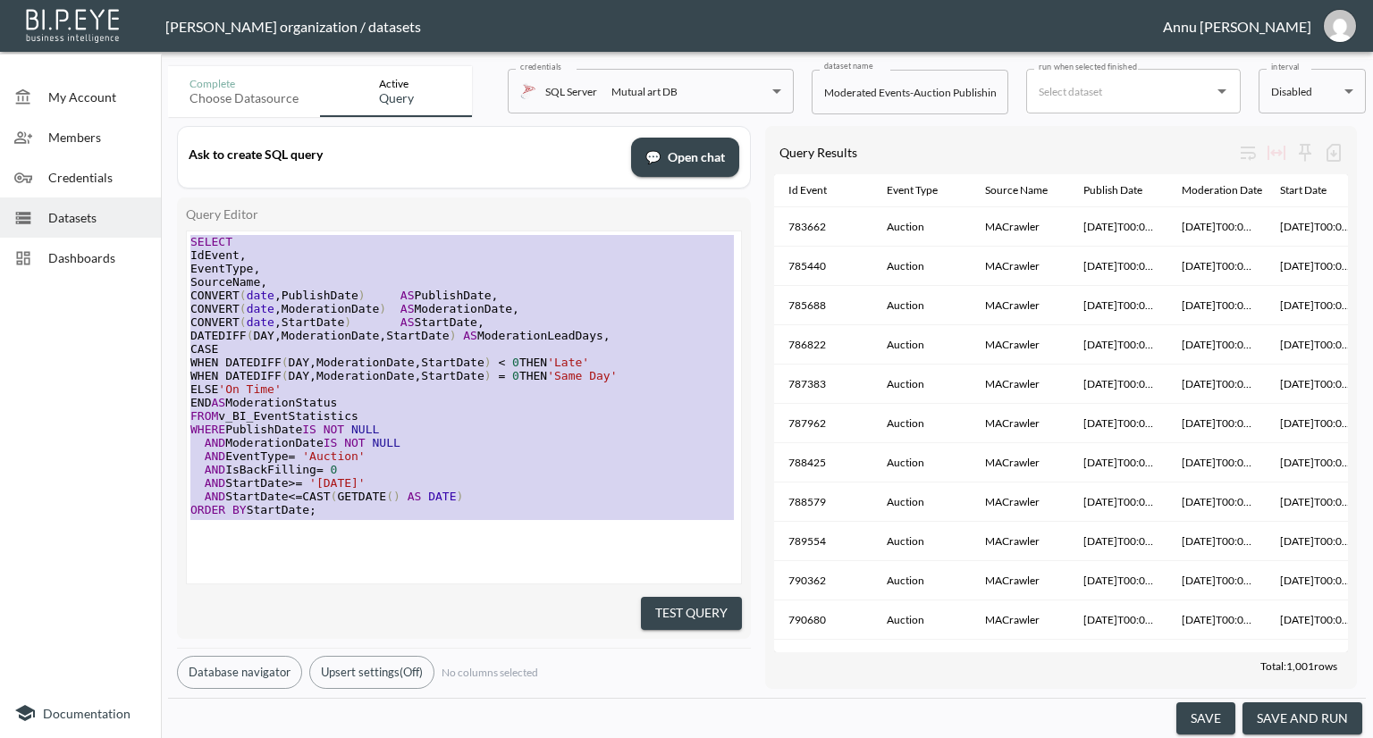
drag, startPoint x: 338, startPoint y: 521, endPoint x: 147, endPoint y: 142, distance: 424.1
click at [147, 142] on div "My Account Members Credentials Datasets Dashboards Documentation Complete Choos…" at bounding box center [686, 369] width 1373 height 738
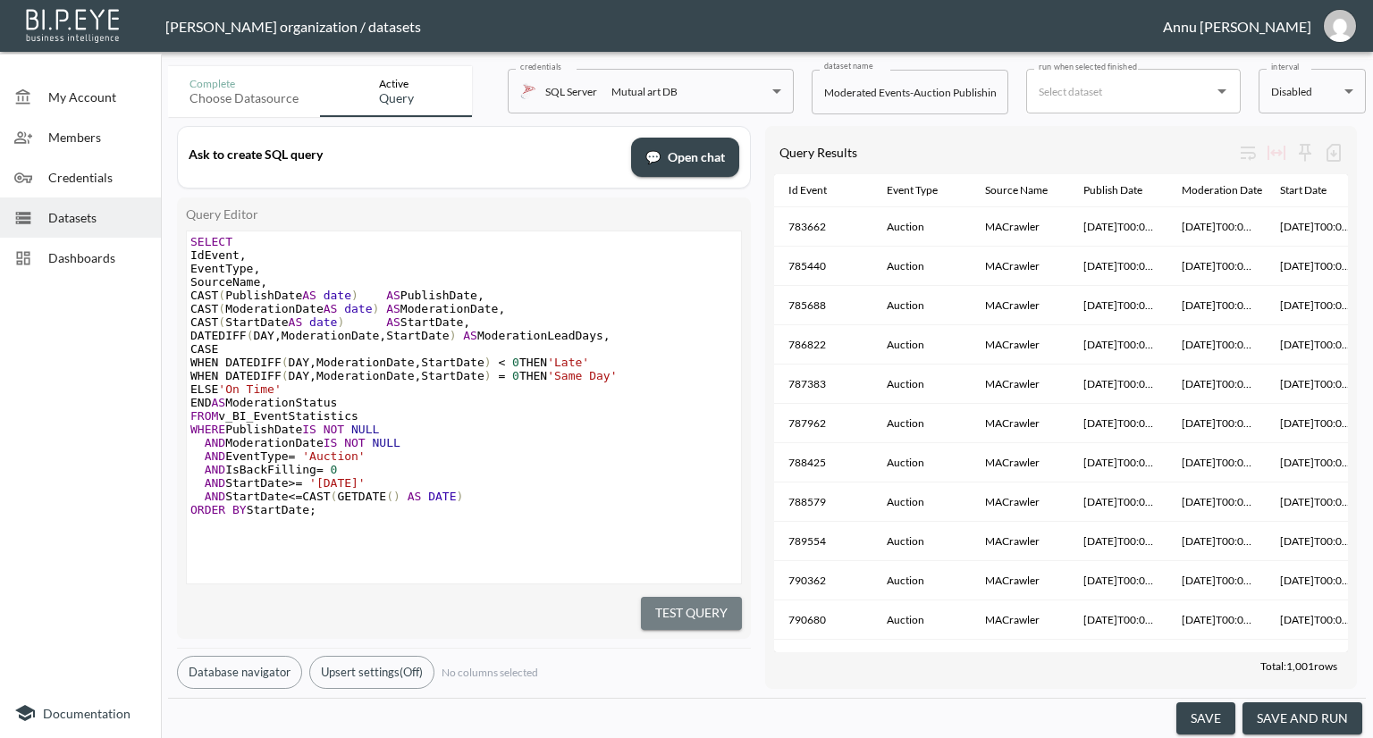
click at [725, 601] on button "Test Query" at bounding box center [691, 613] width 101 height 33
drag, startPoint x: 1272, startPoint y: 708, endPoint x: 1269, endPoint y: 691, distance: 17.2
click at [1273, 709] on button "save and run" at bounding box center [1302, 718] width 120 height 33
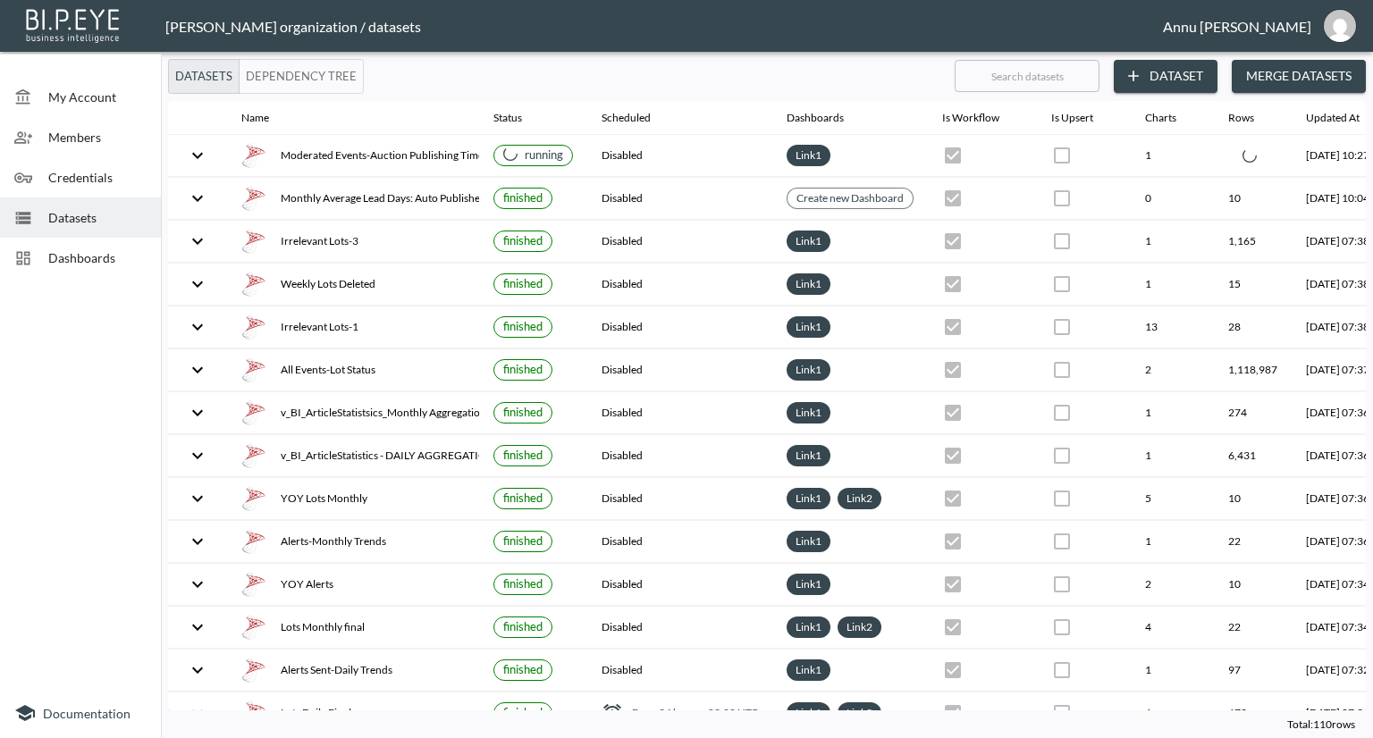
click at [111, 252] on span "Dashboards" at bounding box center [97, 257] width 98 height 19
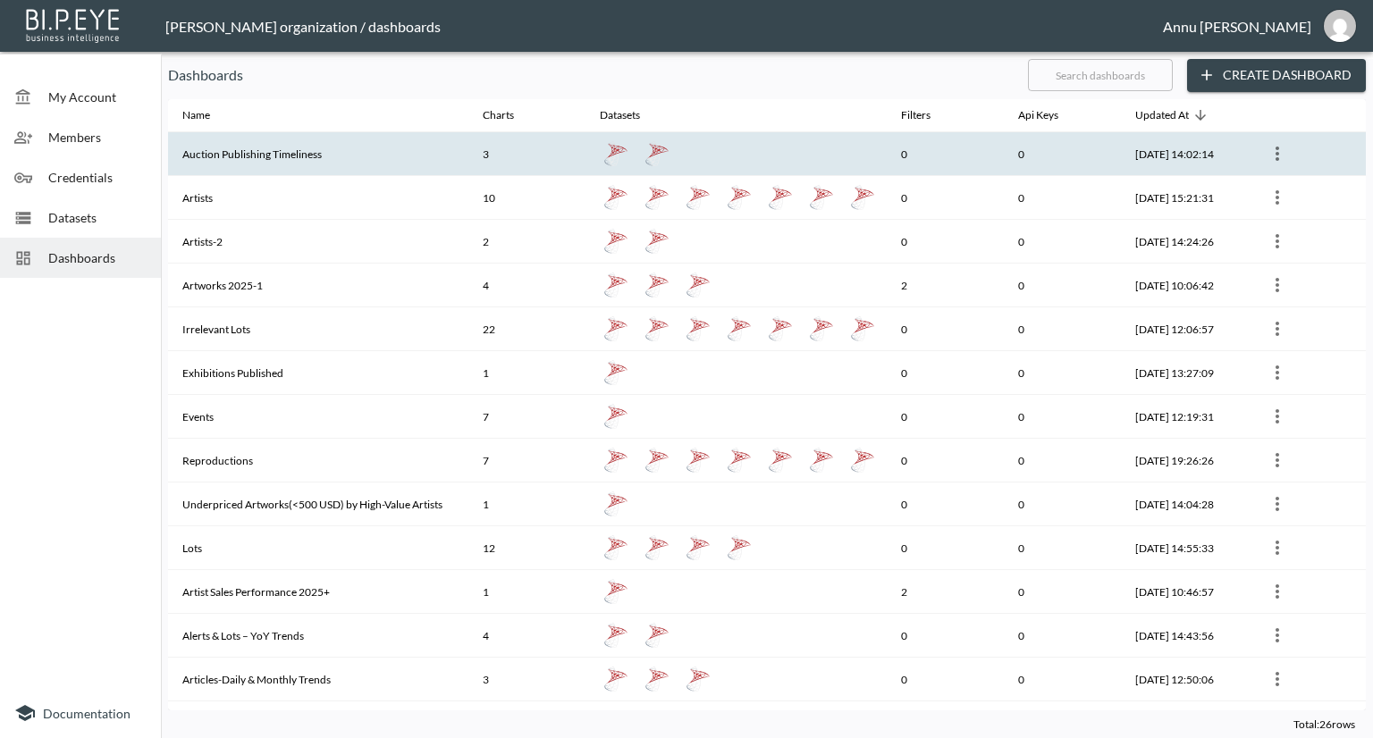
click at [246, 155] on th "Auction Publishing Timeliness" at bounding box center [318, 154] width 300 height 44
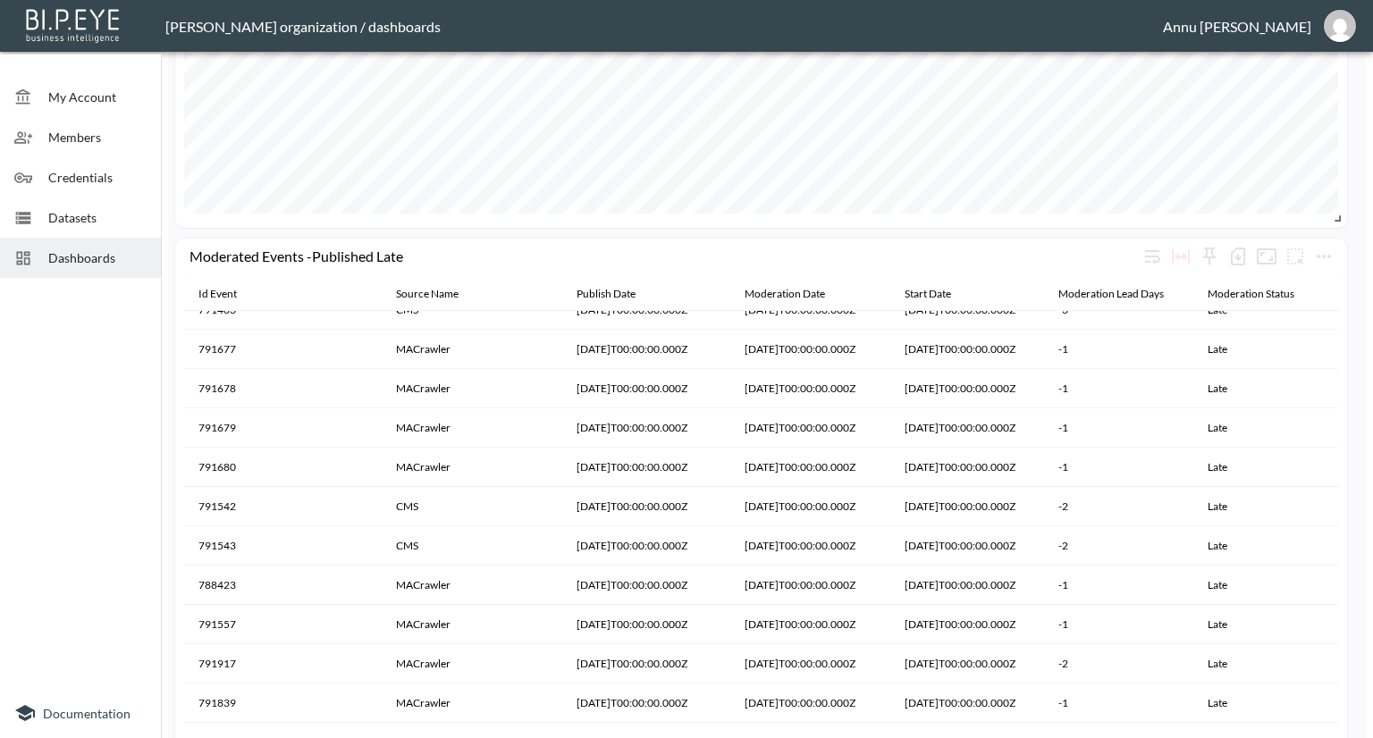
scroll to position [894, 0]
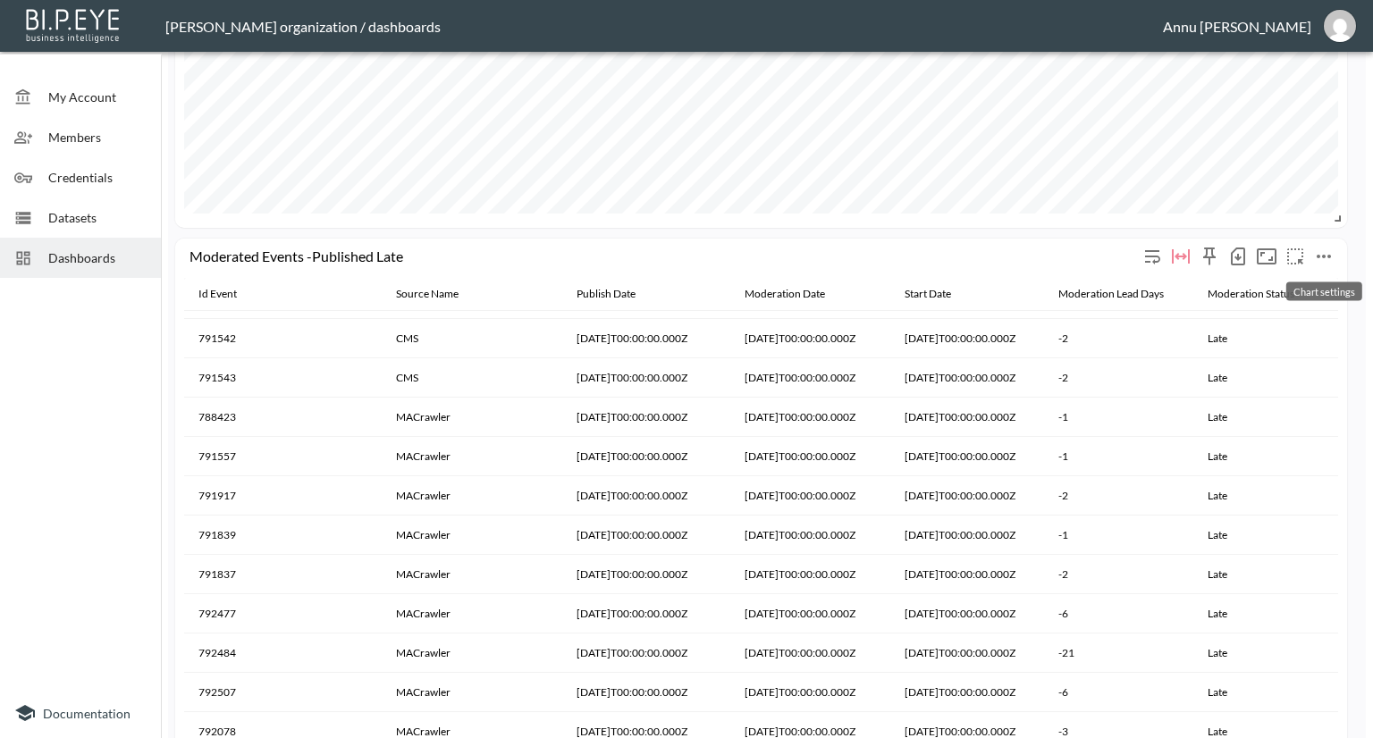
click at [1323, 253] on icon "more" at bounding box center [1323, 256] width 21 height 21
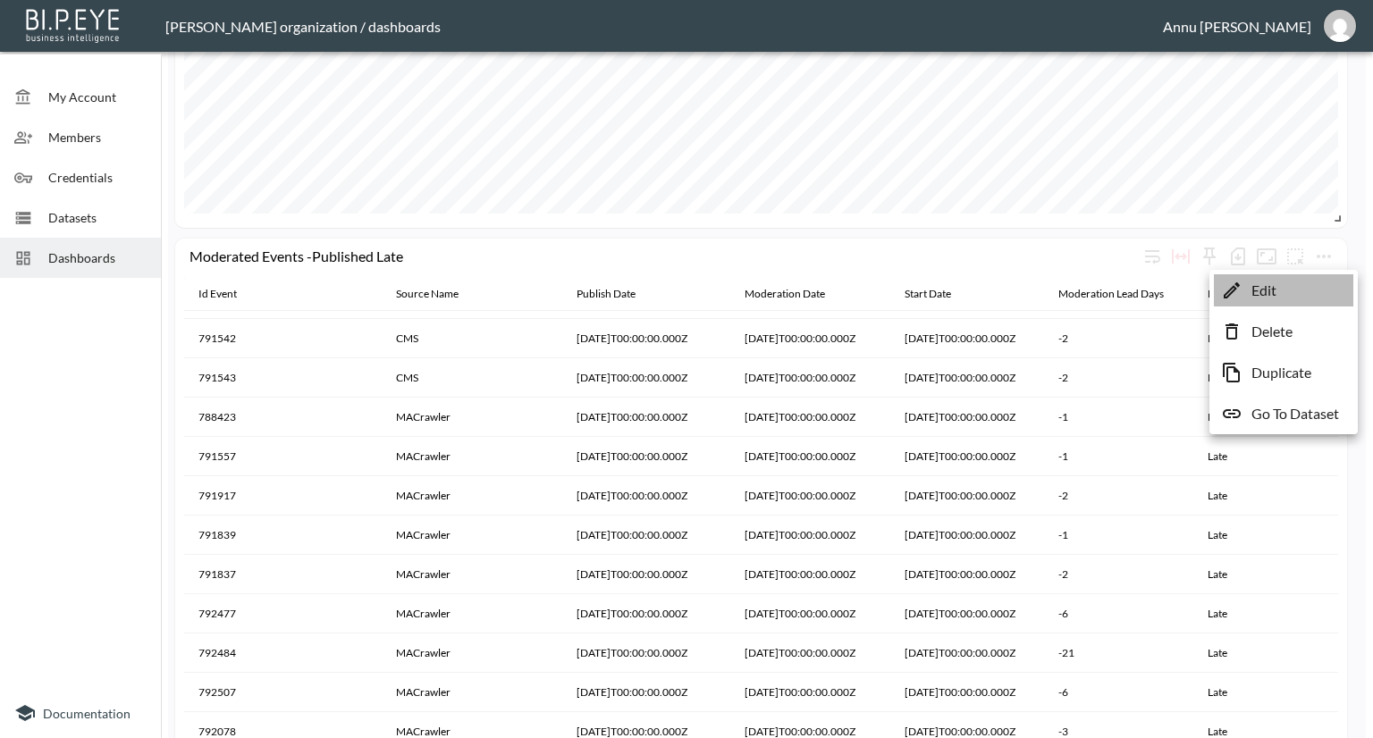
click at [1291, 292] on li "Edit" at bounding box center [1283, 290] width 139 height 32
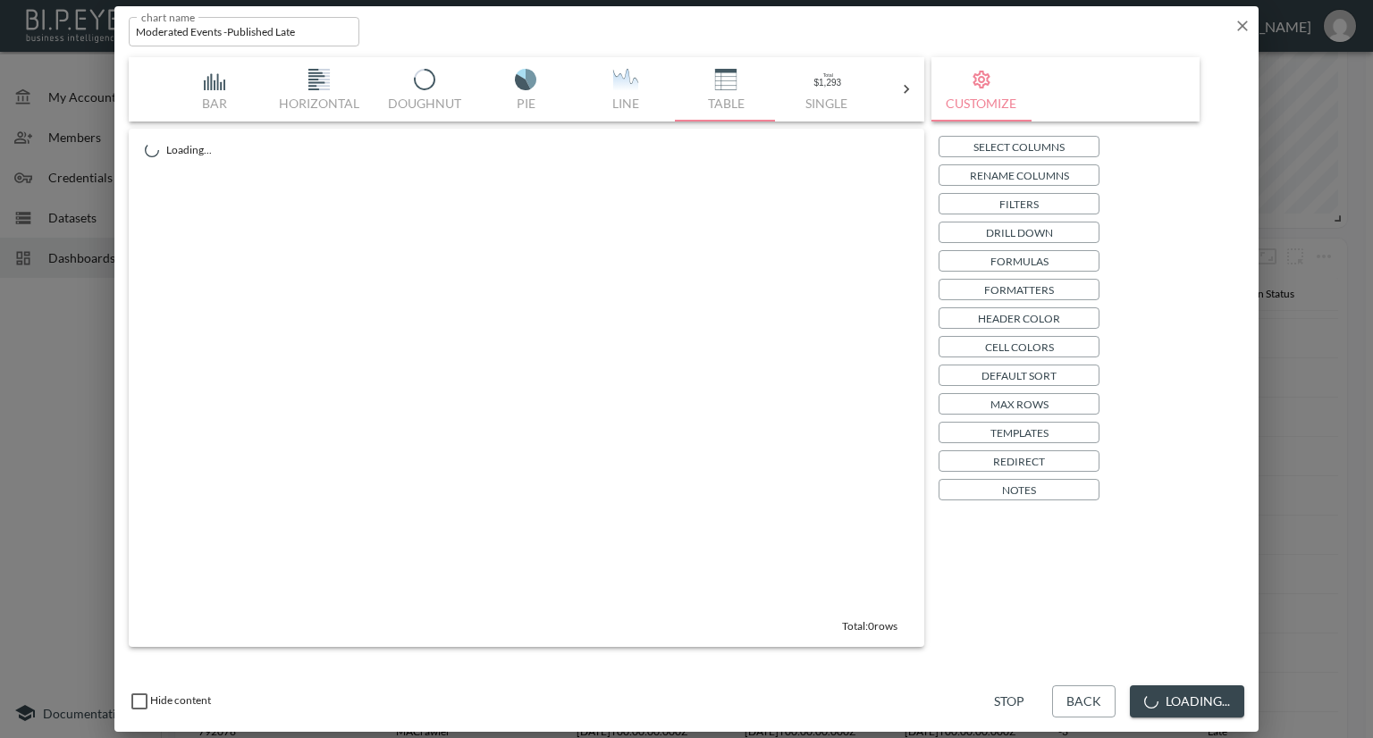
click at [1025, 147] on p "Select Columns" at bounding box center [1018, 147] width 91 height 19
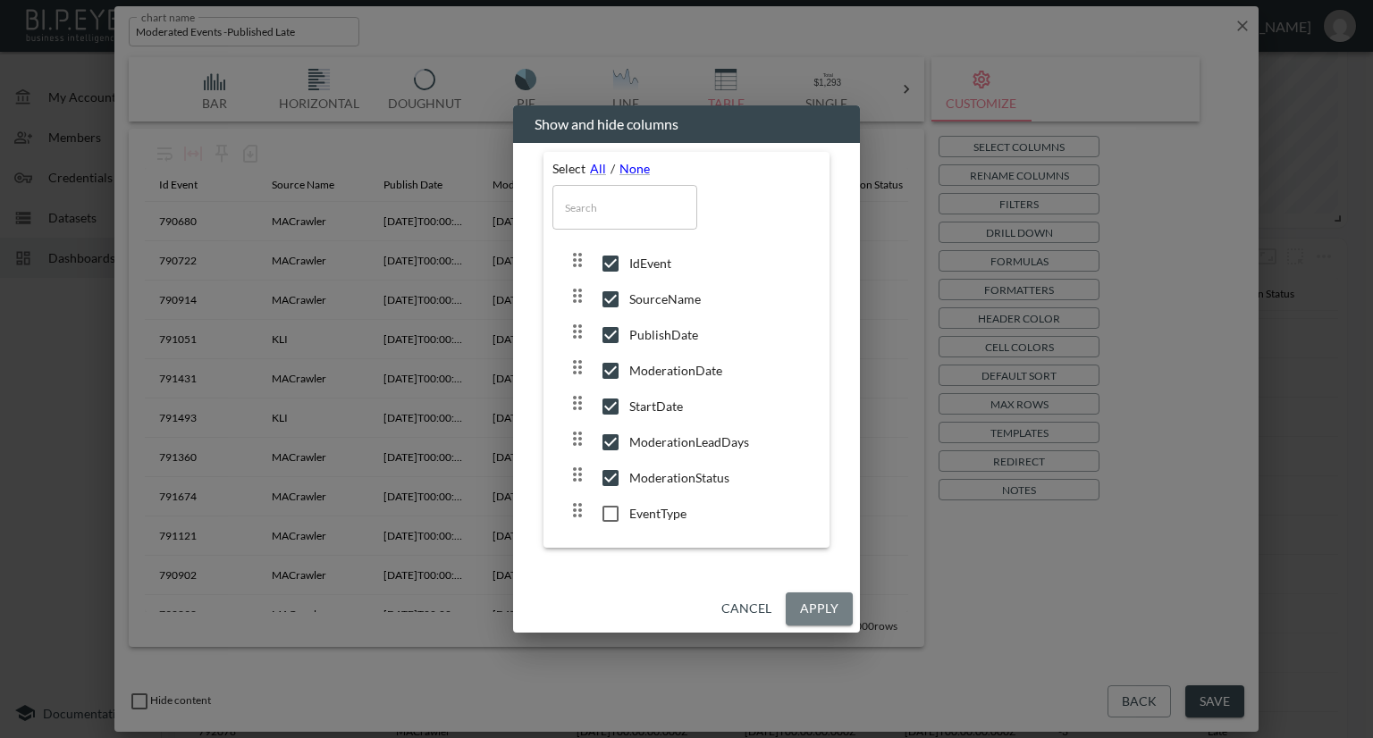
click at [806, 610] on button "Apply" at bounding box center [819, 609] width 67 height 33
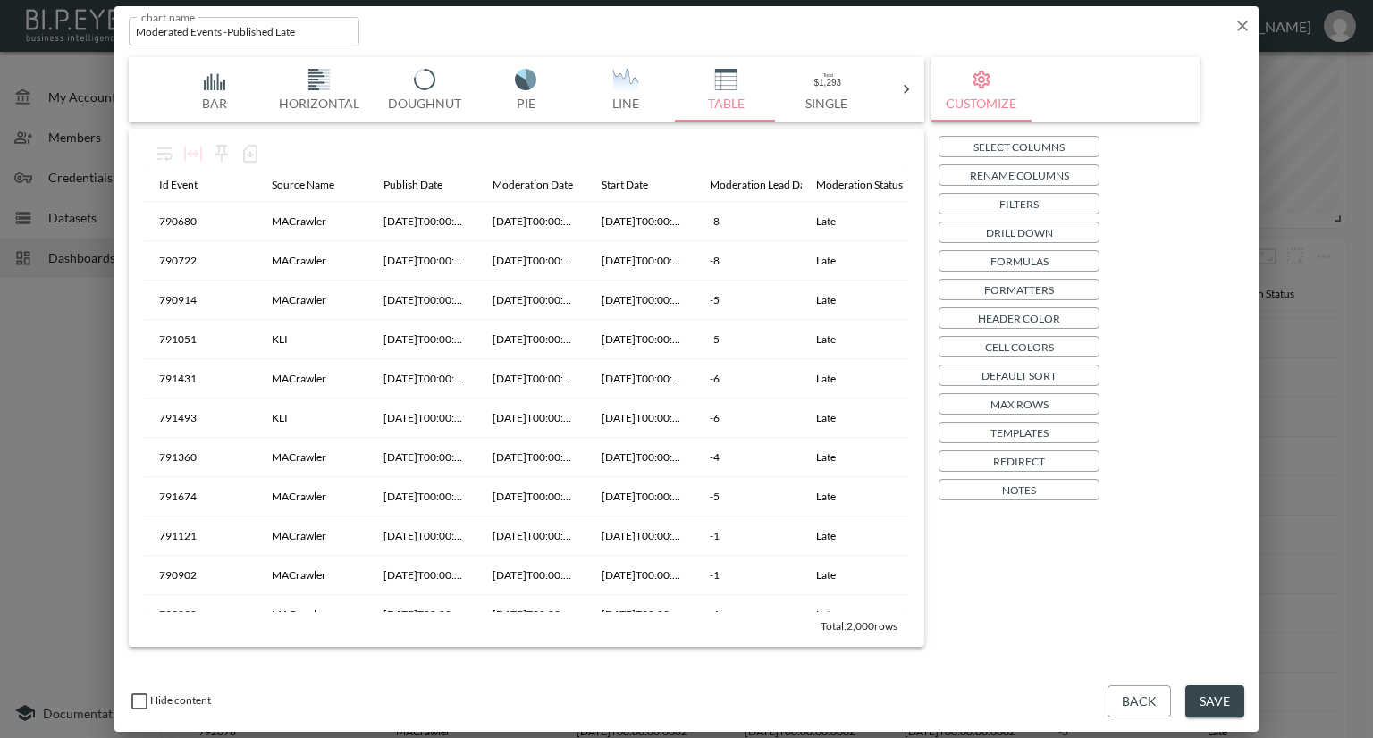
click at [1217, 700] on button "Save" at bounding box center [1214, 701] width 59 height 33
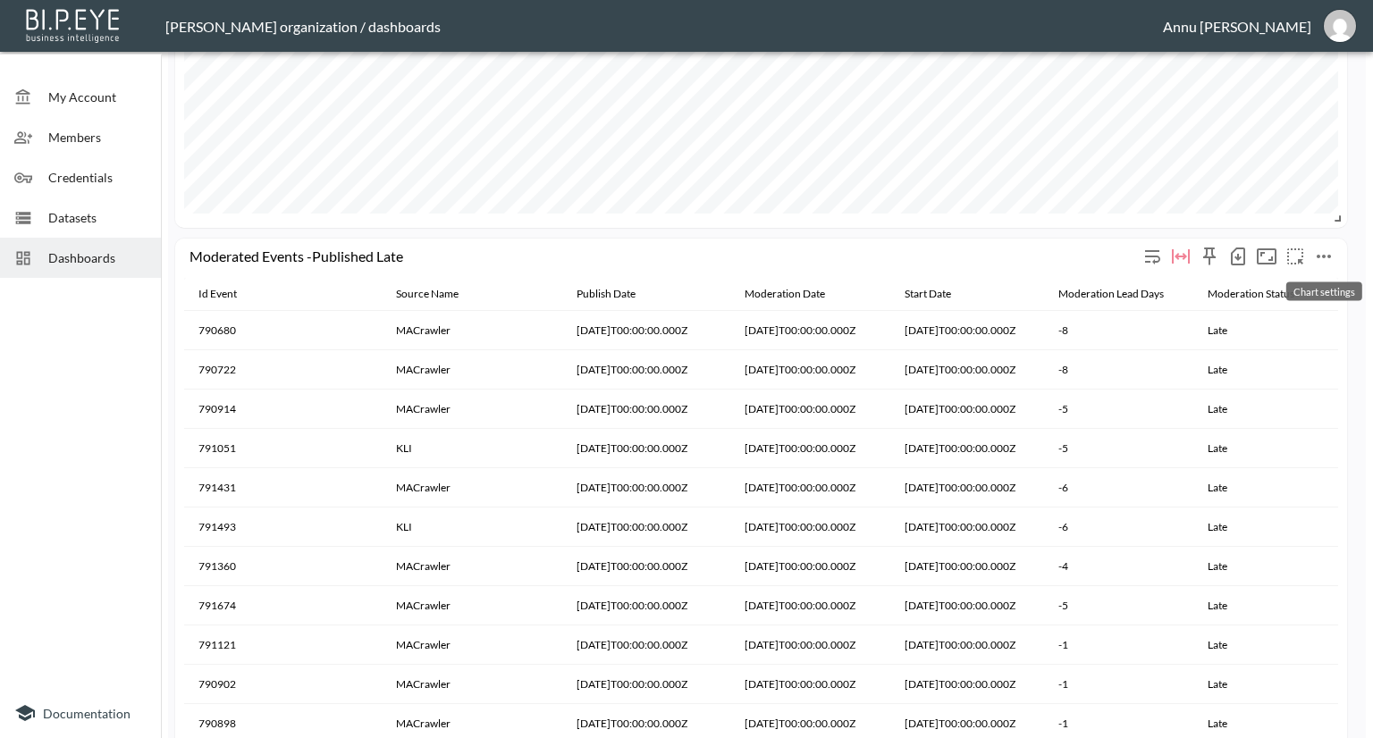
click at [1323, 256] on icon "more" at bounding box center [1323, 257] width 14 height 4
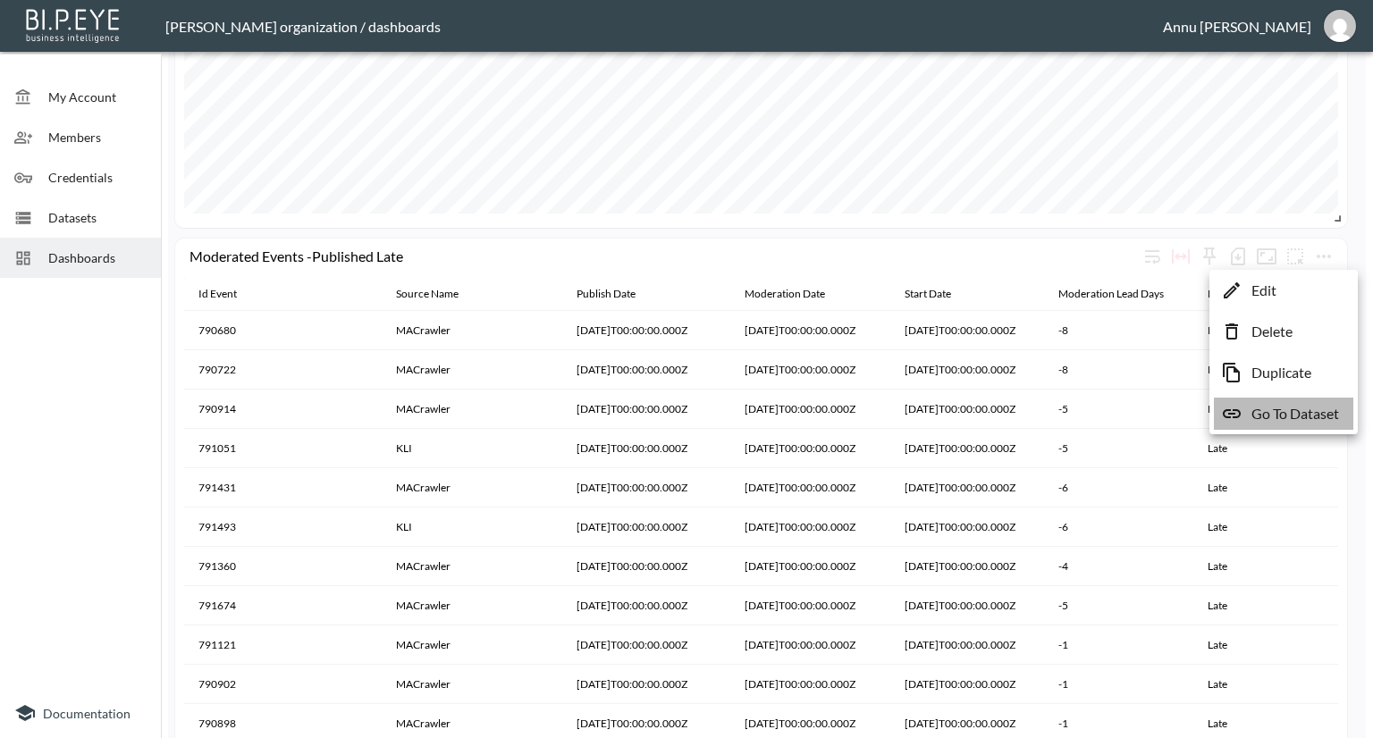
click at [1259, 404] on p "Go To Dataset" at bounding box center [1295, 413] width 88 height 21
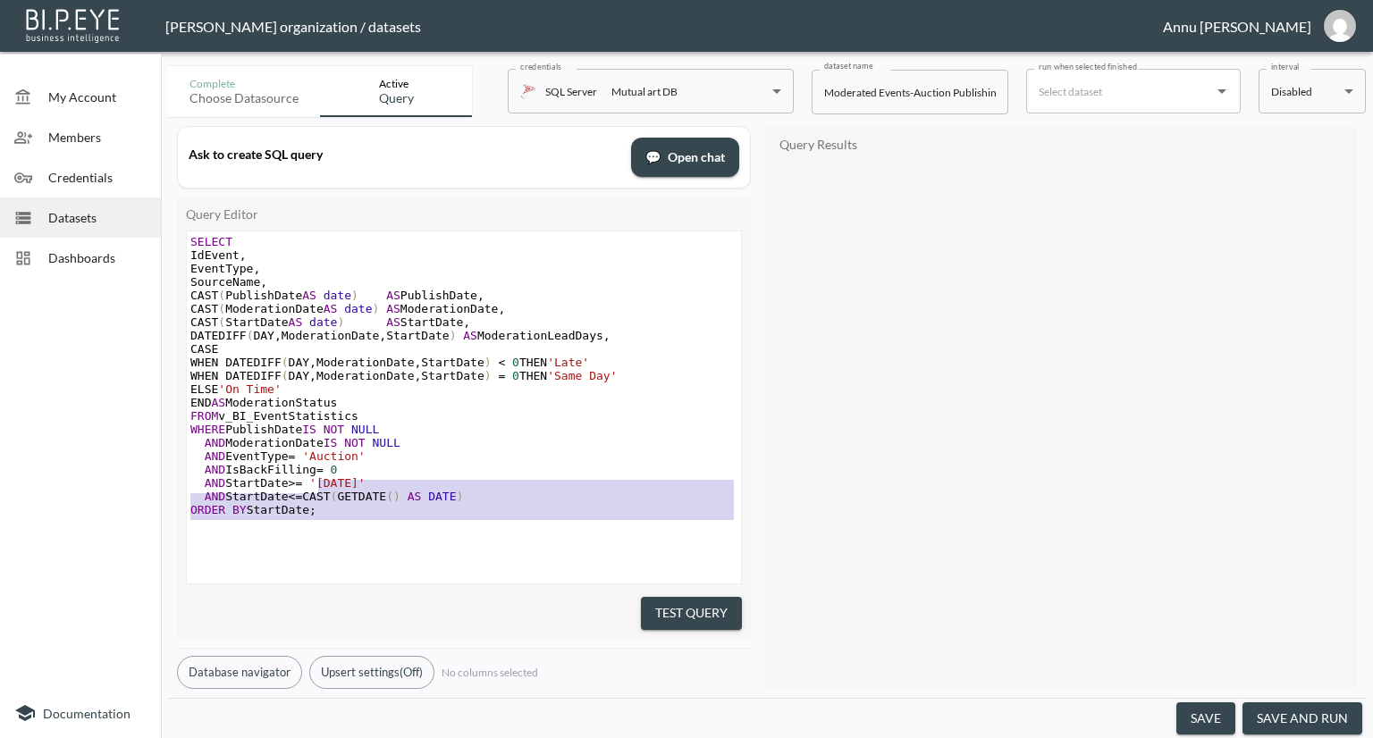
type textarea "SELECT IdEvent, EventType, SourceName, CAST(PublishDate AS date) AS PublishDate…"
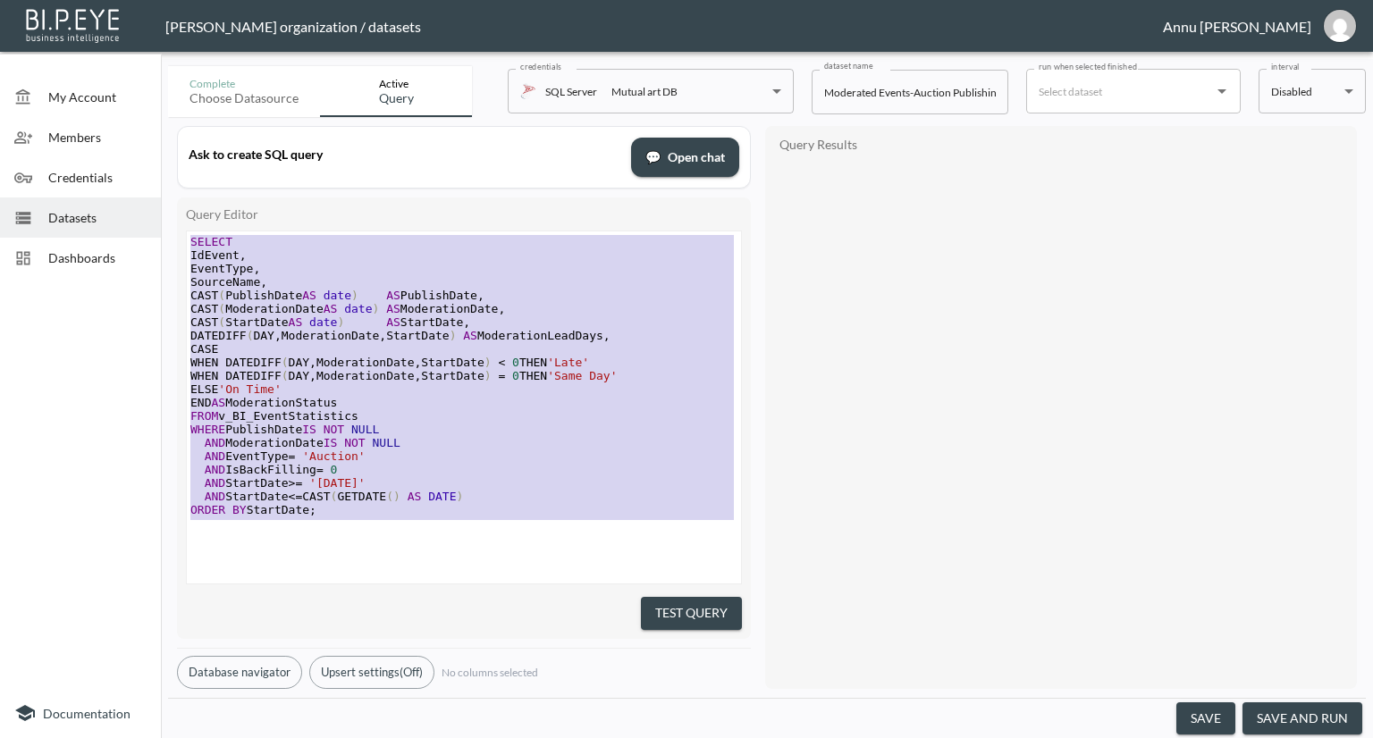
drag, startPoint x: 347, startPoint y: 526, endPoint x: 169, endPoint y: 162, distance: 405.7
click at [169, 162] on div "Ask to create SQL query 💬 Open chat Query Editor SELECT IdEvent, EventType, Sou…" at bounding box center [767, 407] width 1198 height 581
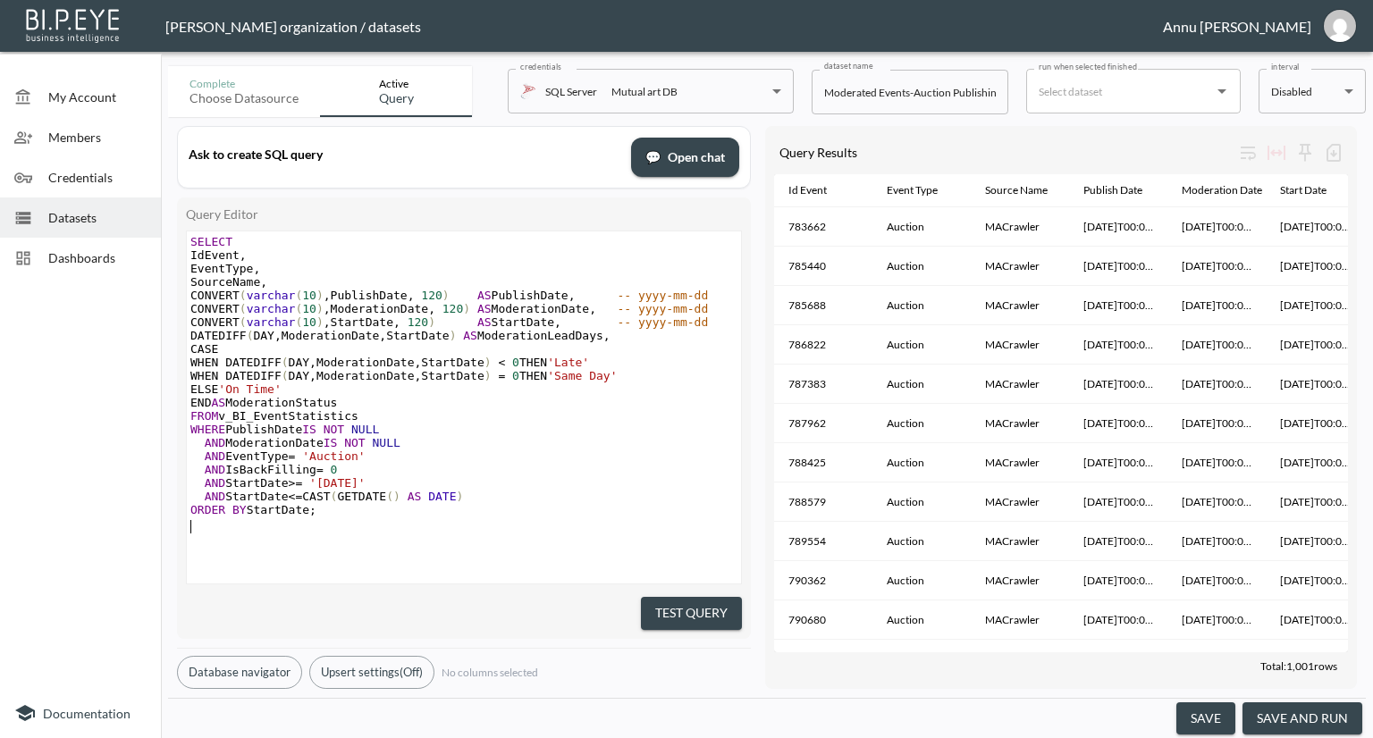
click at [666, 602] on button "Test Query" at bounding box center [691, 613] width 101 height 33
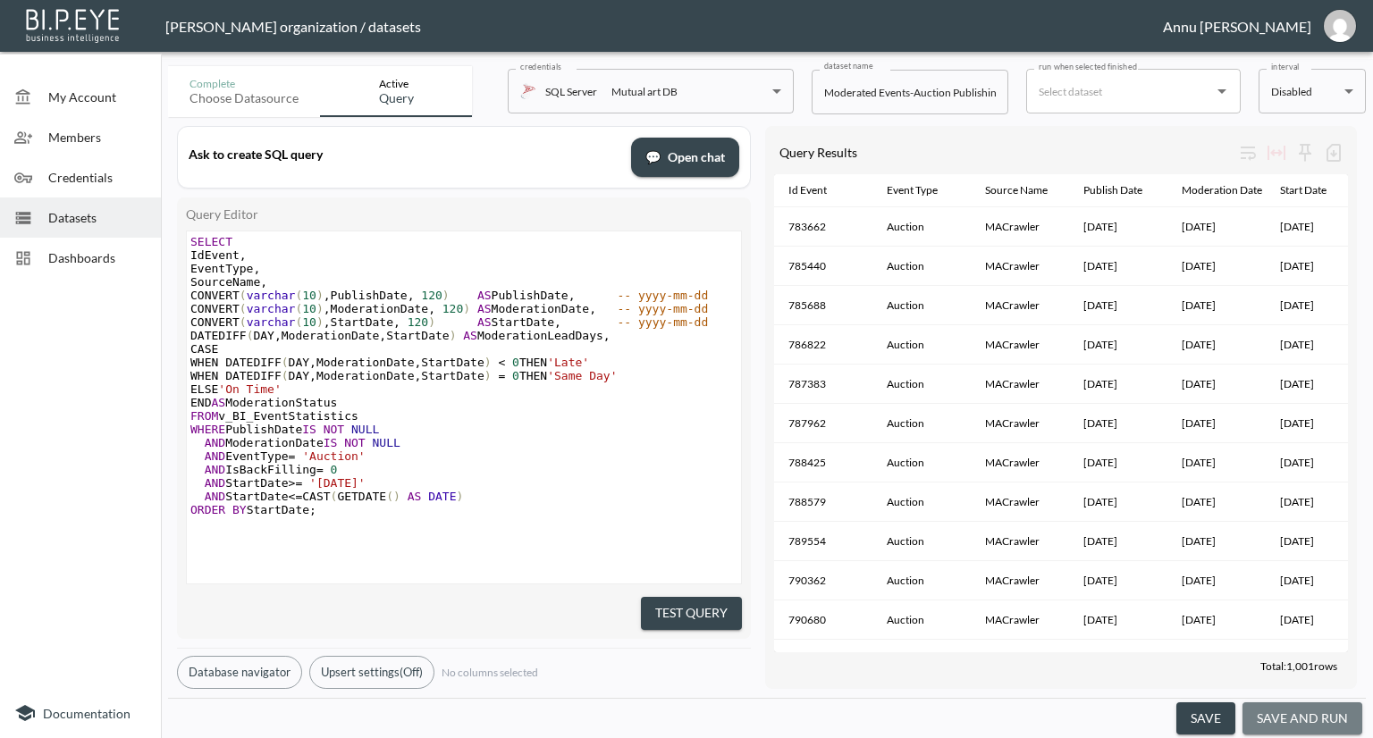
click at [1324, 716] on button "save and run" at bounding box center [1302, 718] width 120 height 33
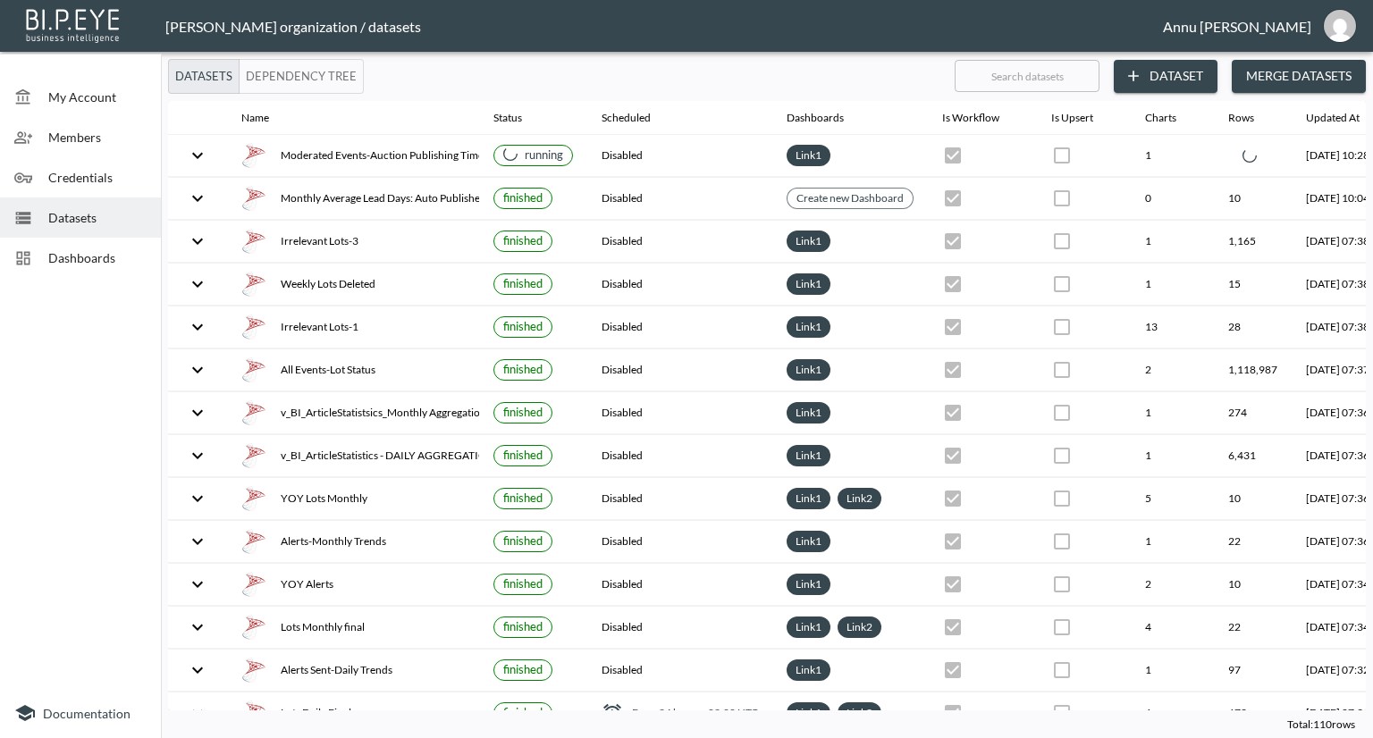
click at [71, 265] on span "Dashboards" at bounding box center [97, 257] width 98 height 19
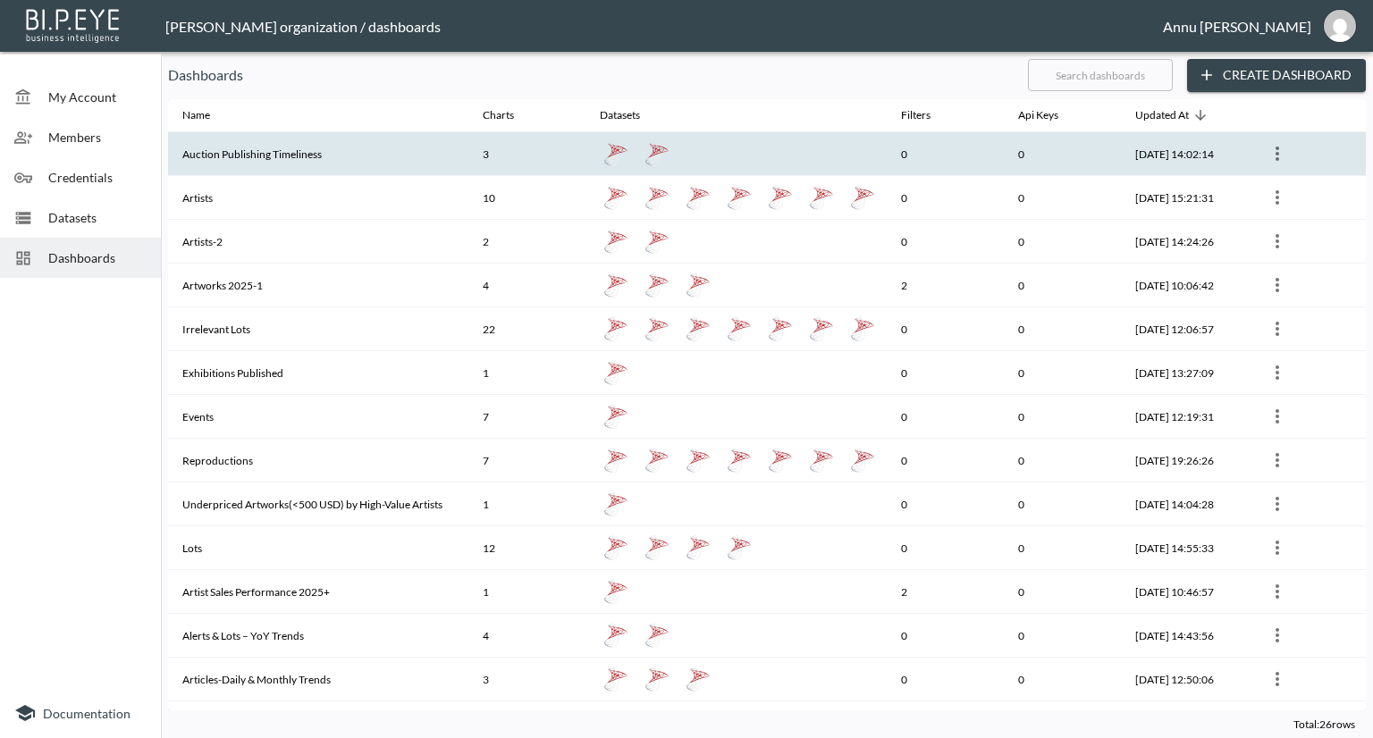
click at [254, 158] on th "Auction Publishing Timeliness" at bounding box center [318, 154] width 300 height 44
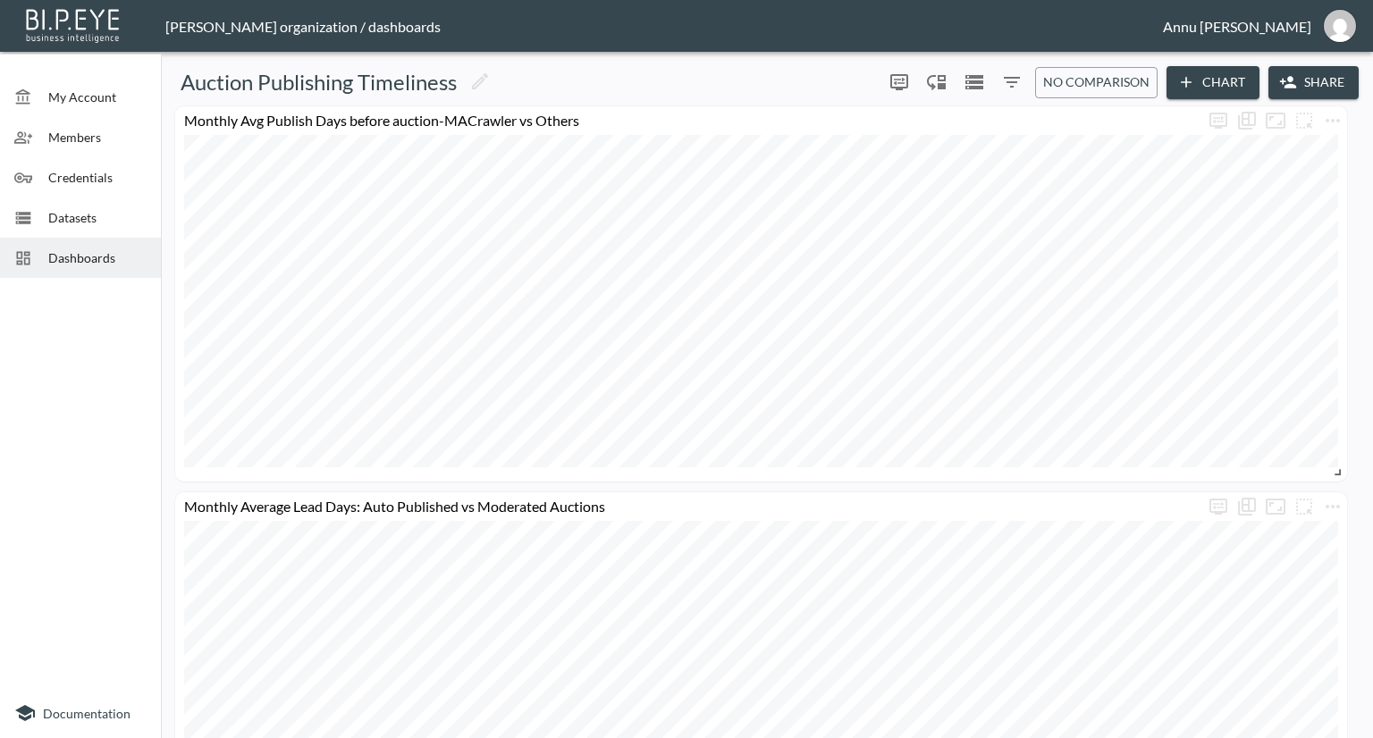
click at [93, 262] on span "Dashboards" at bounding box center [97, 257] width 98 height 19
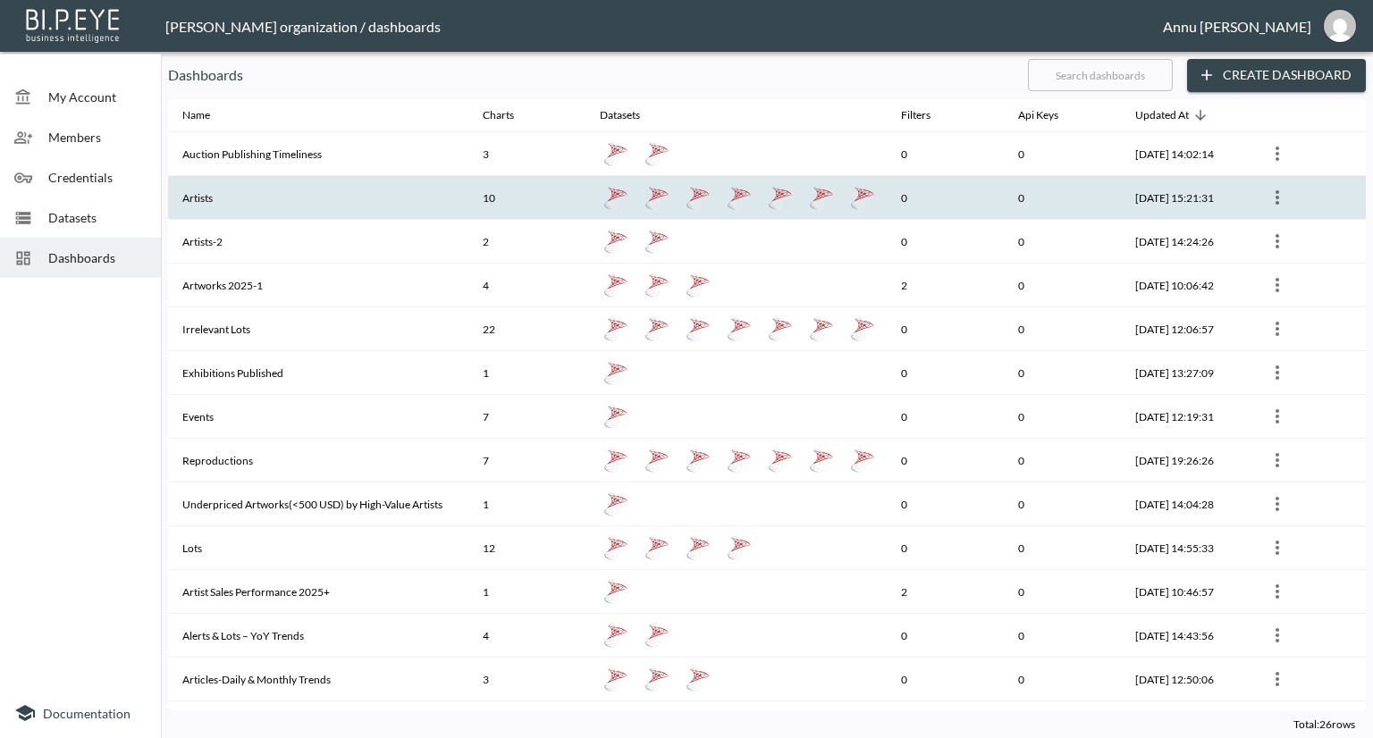
click at [256, 195] on th "Artists" at bounding box center [318, 198] width 300 height 44
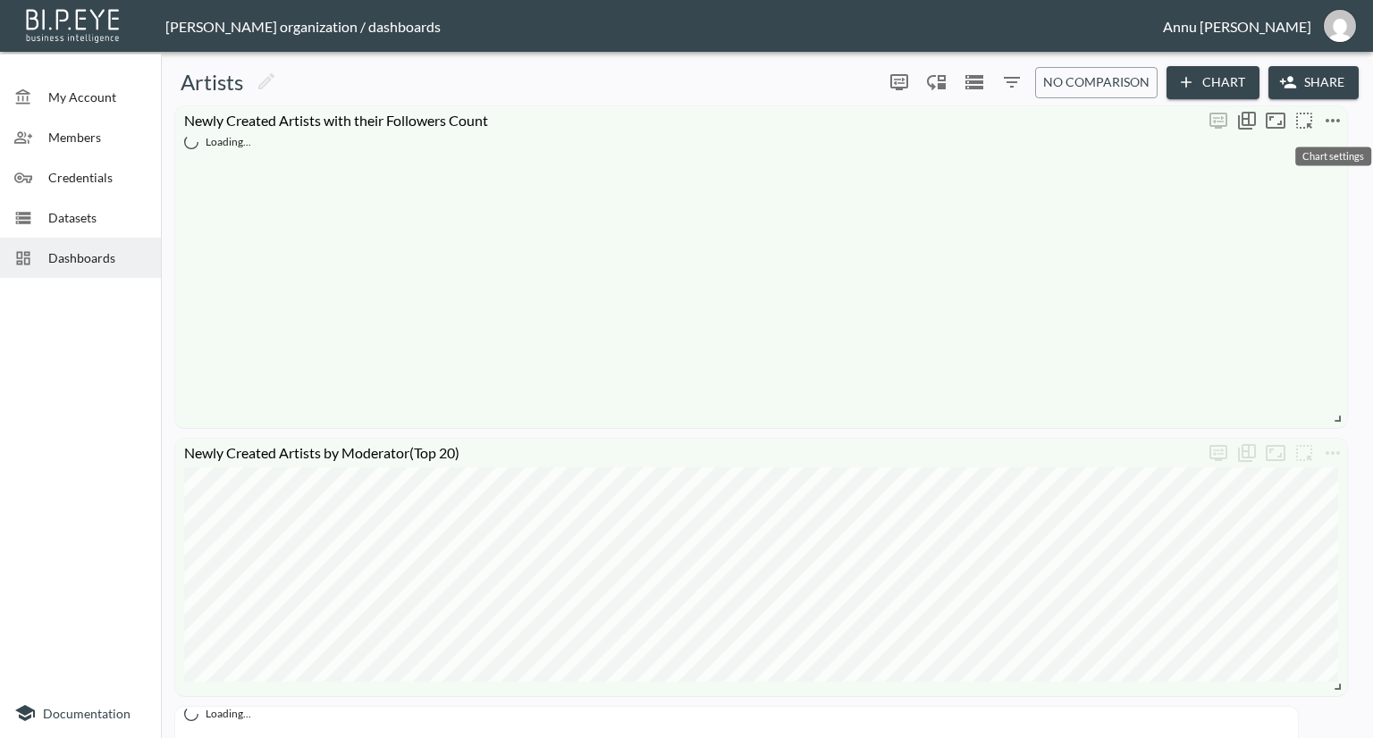
click at [1326, 117] on icon "more" at bounding box center [1332, 120] width 21 height 21
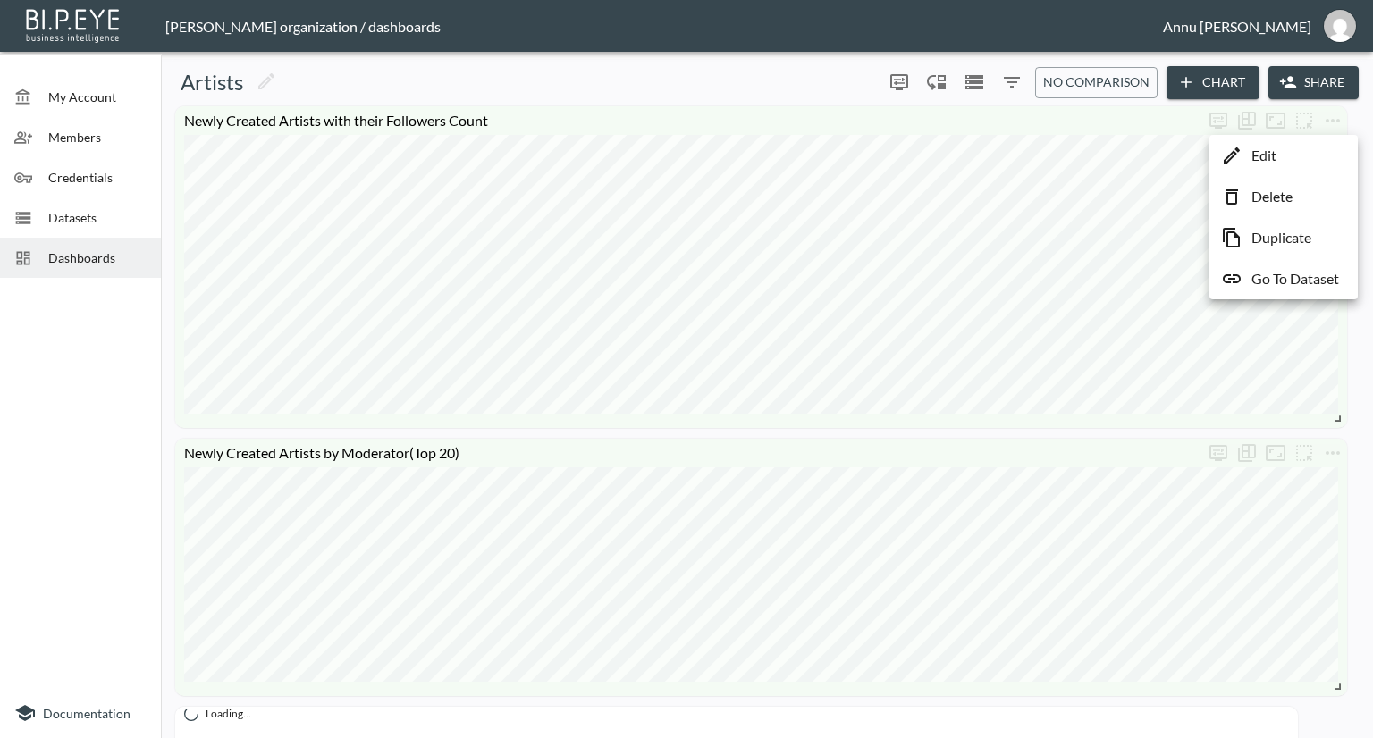
click at [1279, 277] on p "Go To Dataset" at bounding box center [1295, 278] width 88 height 21
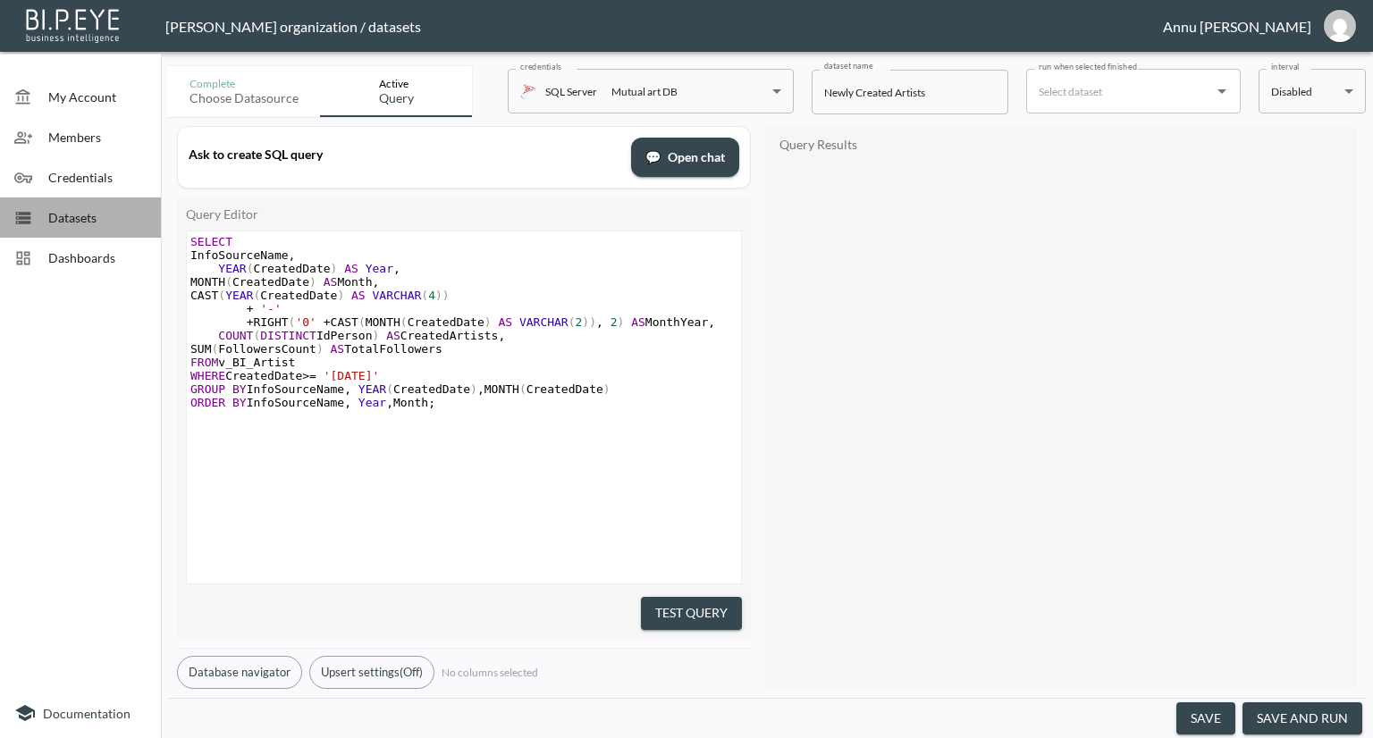
click at [122, 215] on span "Datasets" at bounding box center [97, 217] width 98 height 19
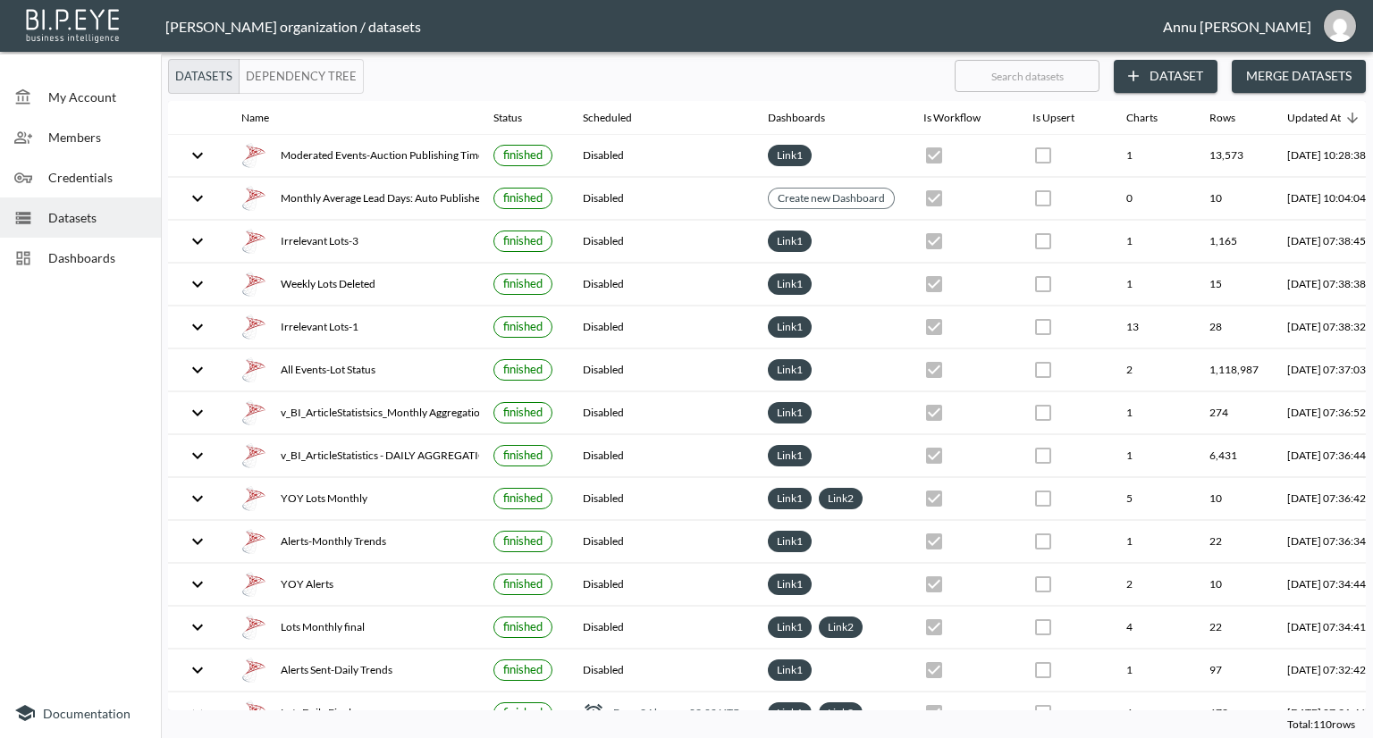
click at [103, 249] on span "Dashboards" at bounding box center [97, 257] width 98 height 19
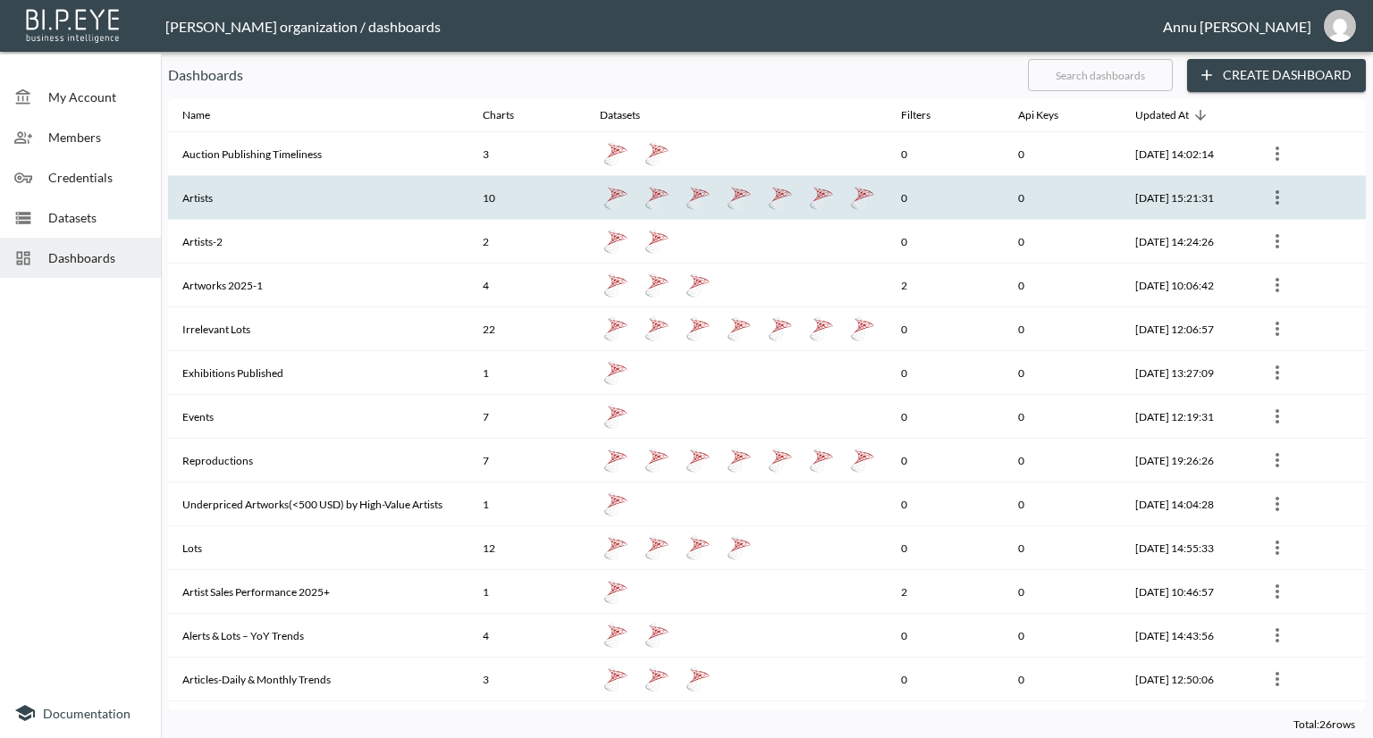
click at [281, 198] on th "Artists" at bounding box center [318, 198] width 300 height 44
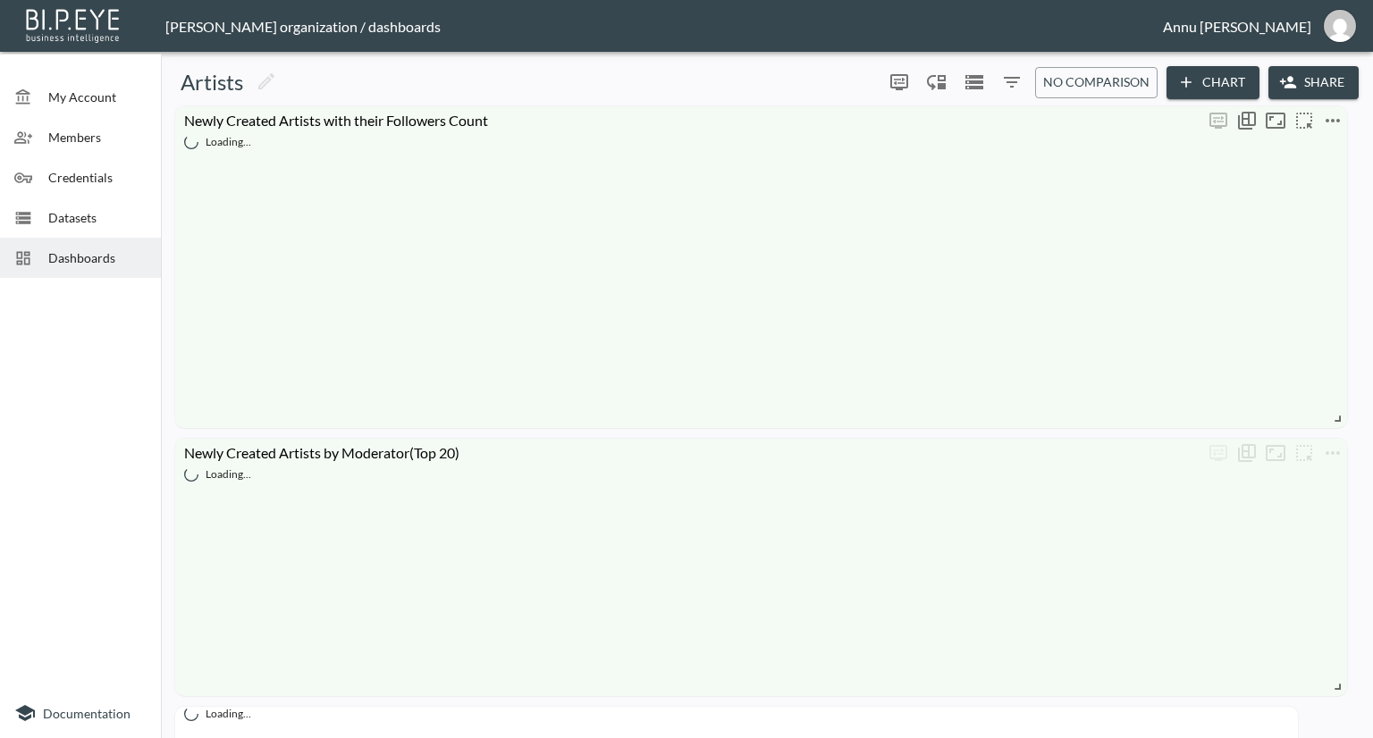
click at [1336, 119] on icon "more" at bounding box center [1332, 120] width 21 height 21
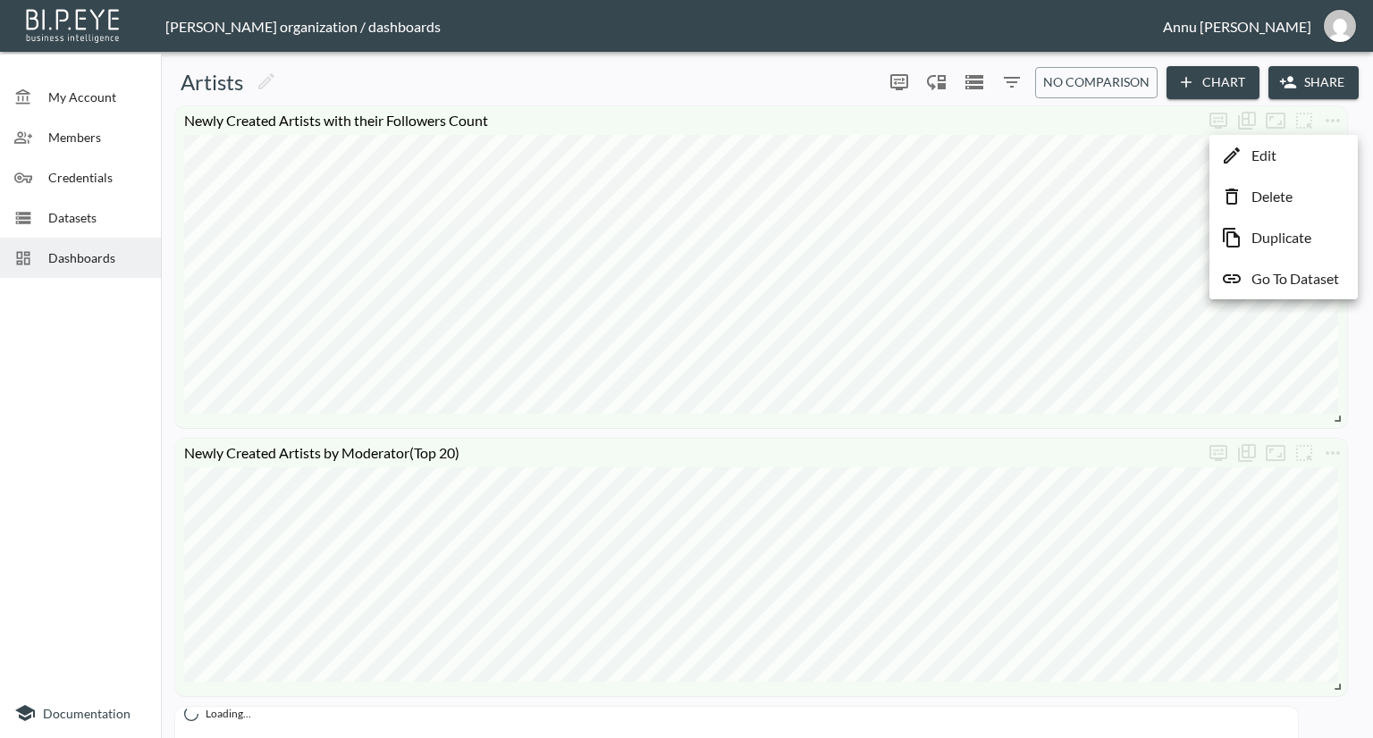
click at [1289, 159] on li "Edit" at bounding box center [1283, 155] width 139 height 32
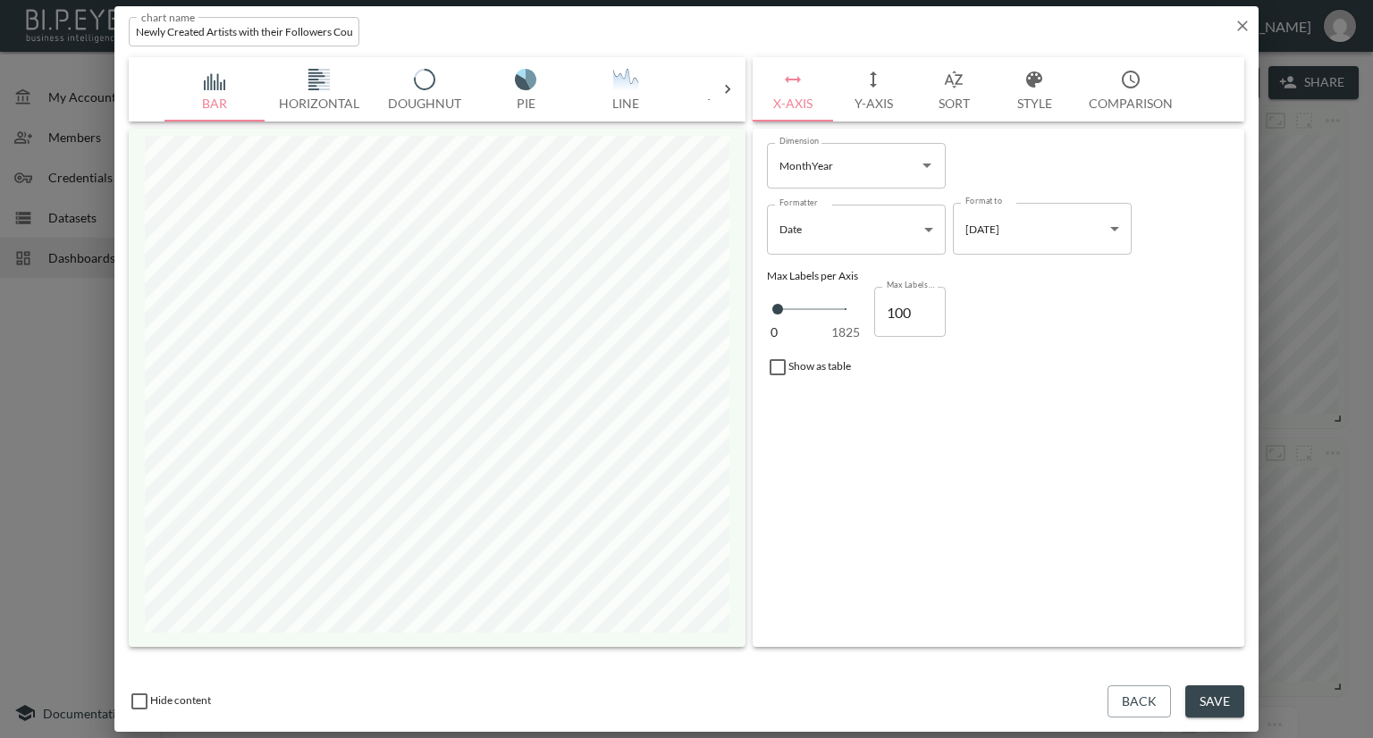
click at [1030, 99] on button "Style" at bounding box center [1034, 89] width 80 height 64
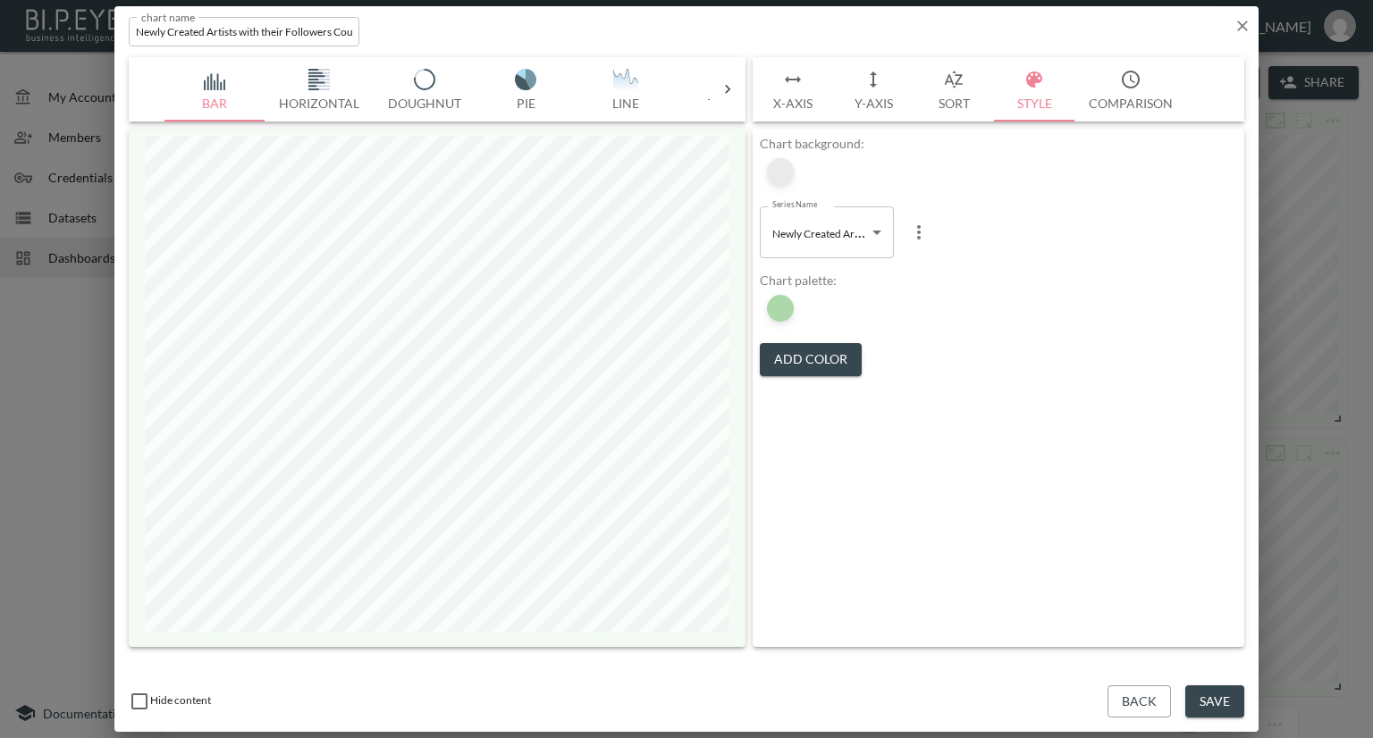
click at [793, 175] on div at bounding box center [780, 171] width 27 height 27
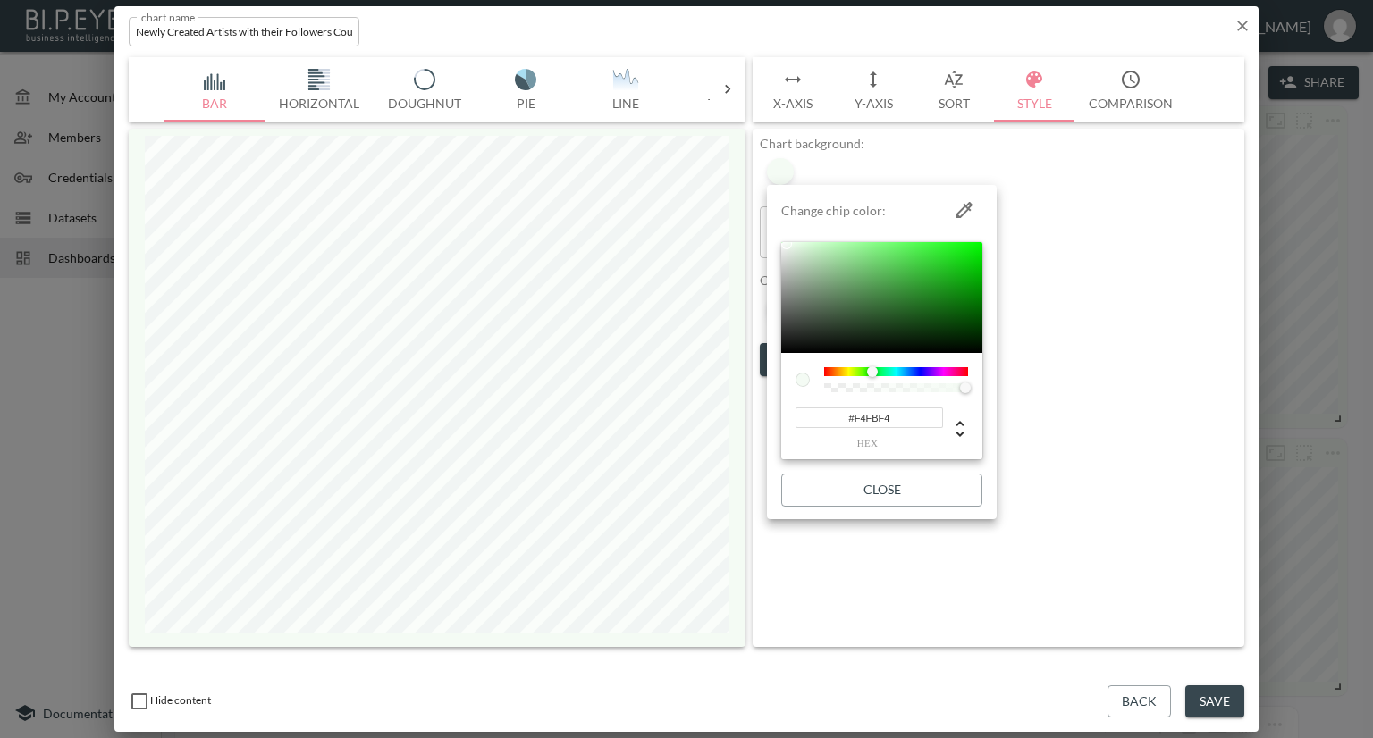
drag, startPoint x: 901, startPoint y: 423, endPoint x: 782, endPoint y: 425, distance: 118.9
click at [782, 425] on div "#F4FBF4 hex" at bounding box center [881, 406] width 201 height 107
click at [1233, 21] on div at bounding box center [686, 369] width 1373 height 738
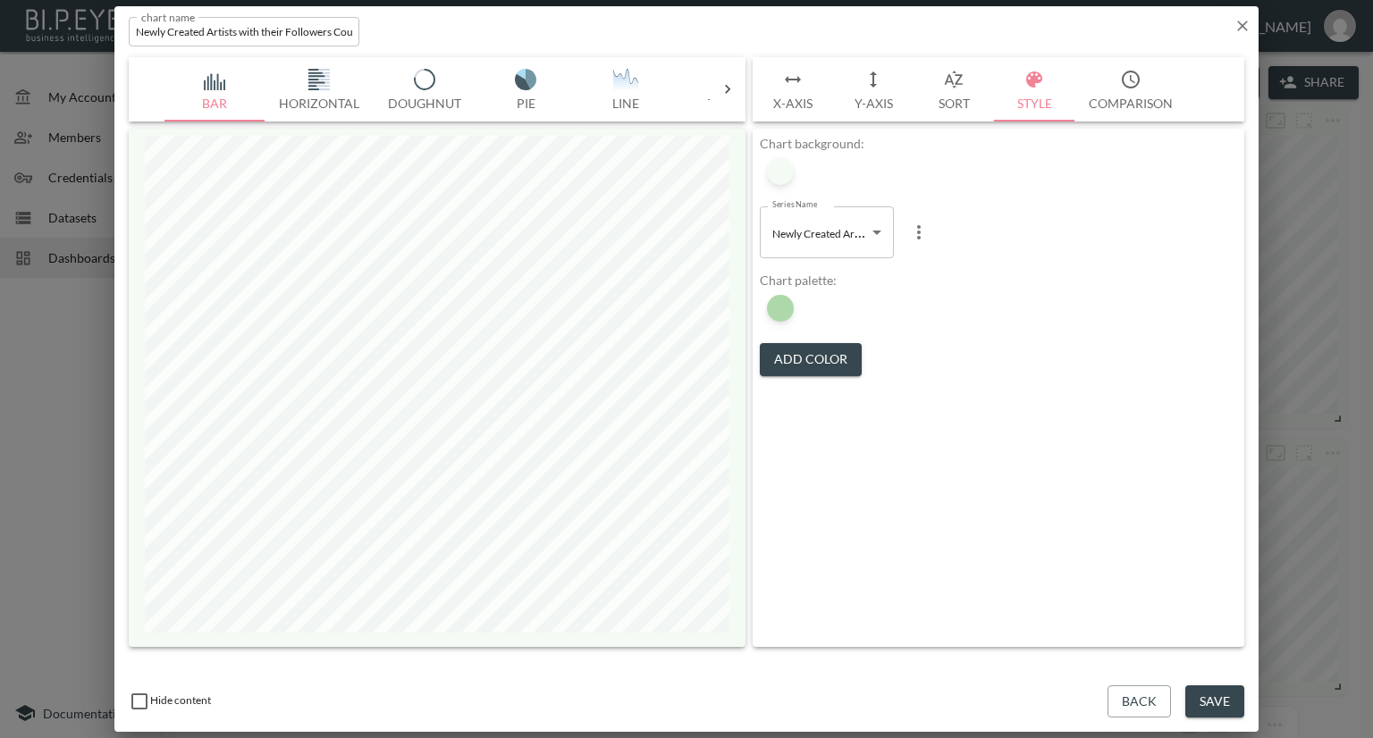
click at [1241, 22] on icon "button" at bounding box center [1242, 26] width 18 height 18
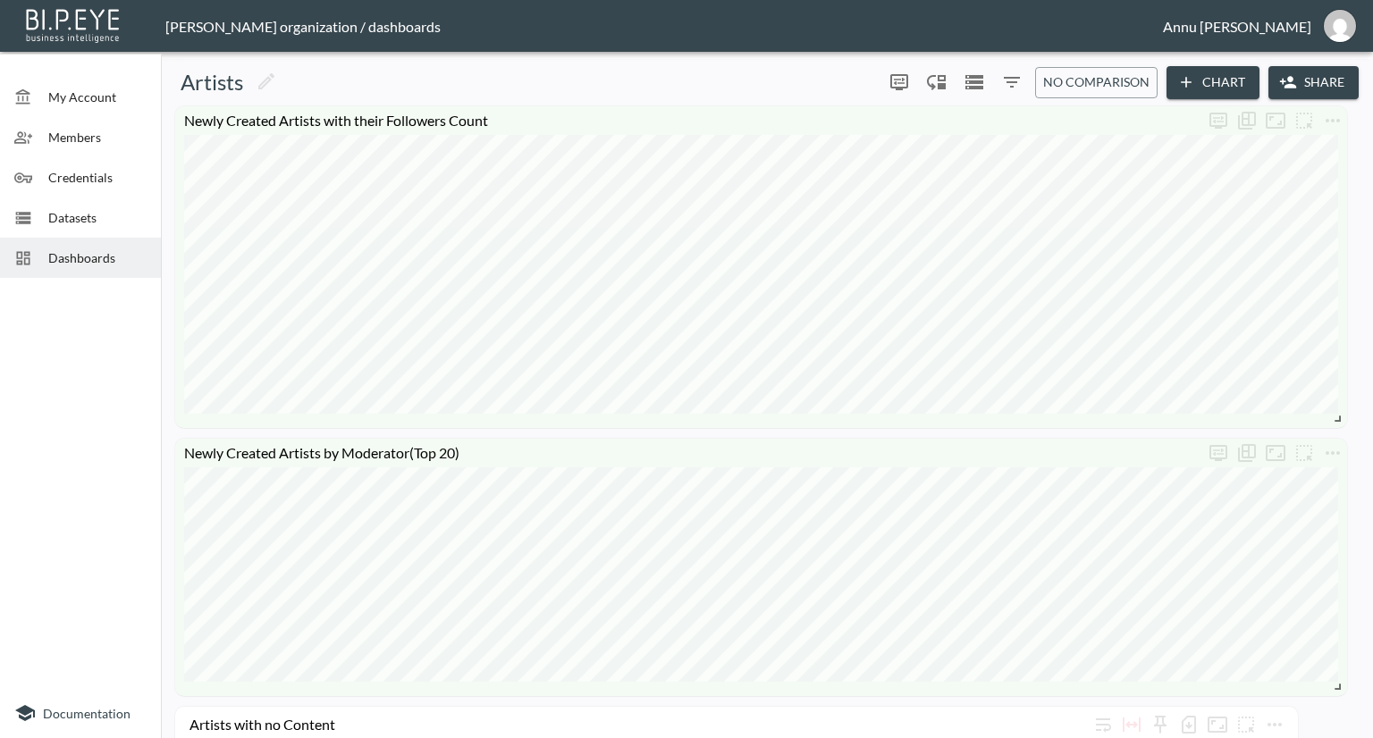
click at [122, 257] on span "Dashboards" at bounding box center [97, 257] width 98 height 19
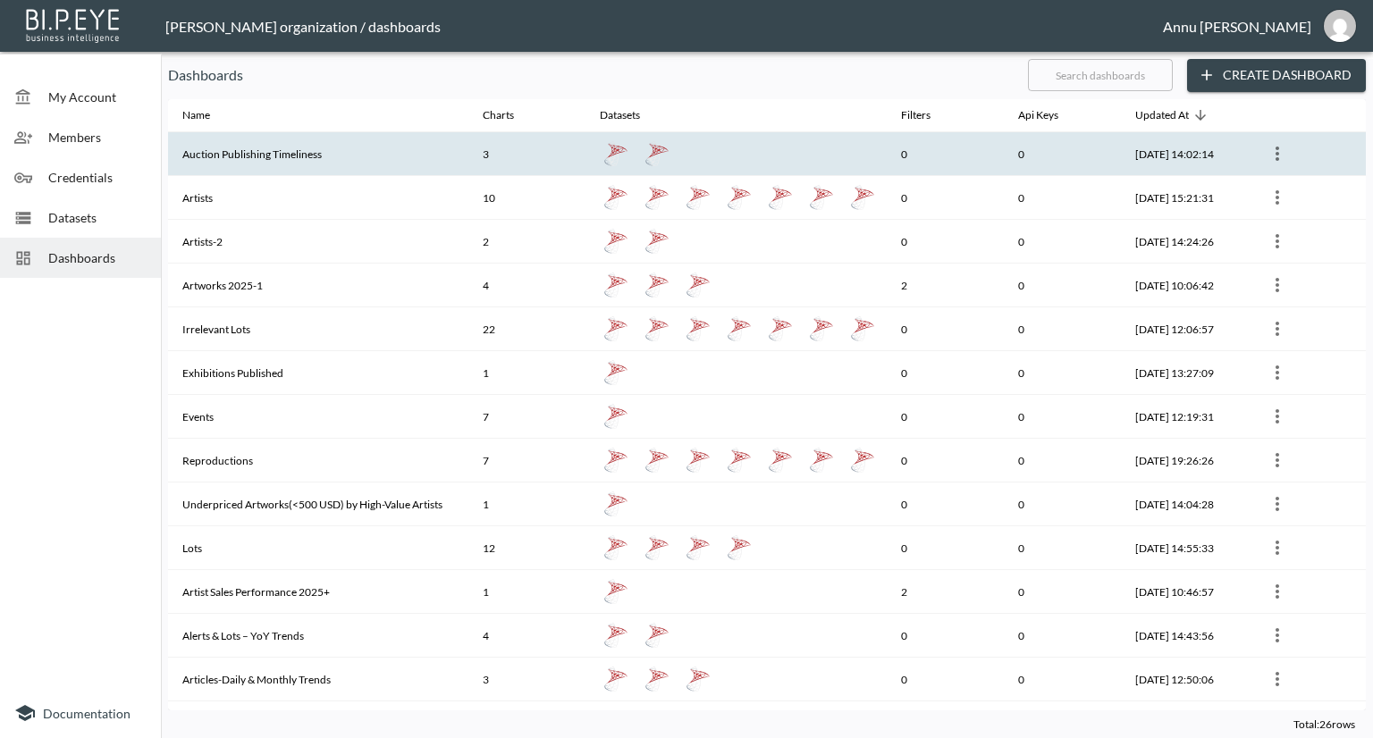
click at [1274, 151] on icon "more" at bounding box center [1276, 153] width 21 height 21
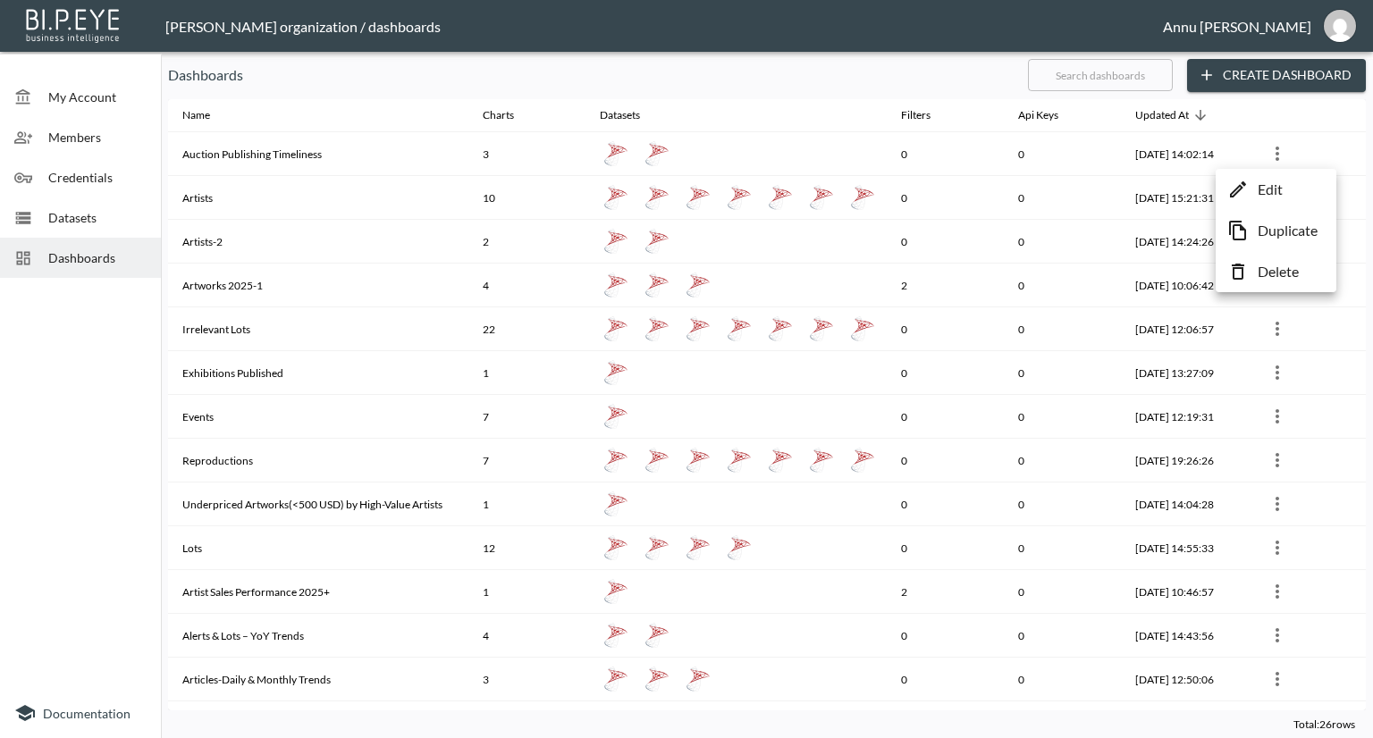
click at [1259, 187] on p "Edit" at bounding box center [1269, 189] width 25 height 21
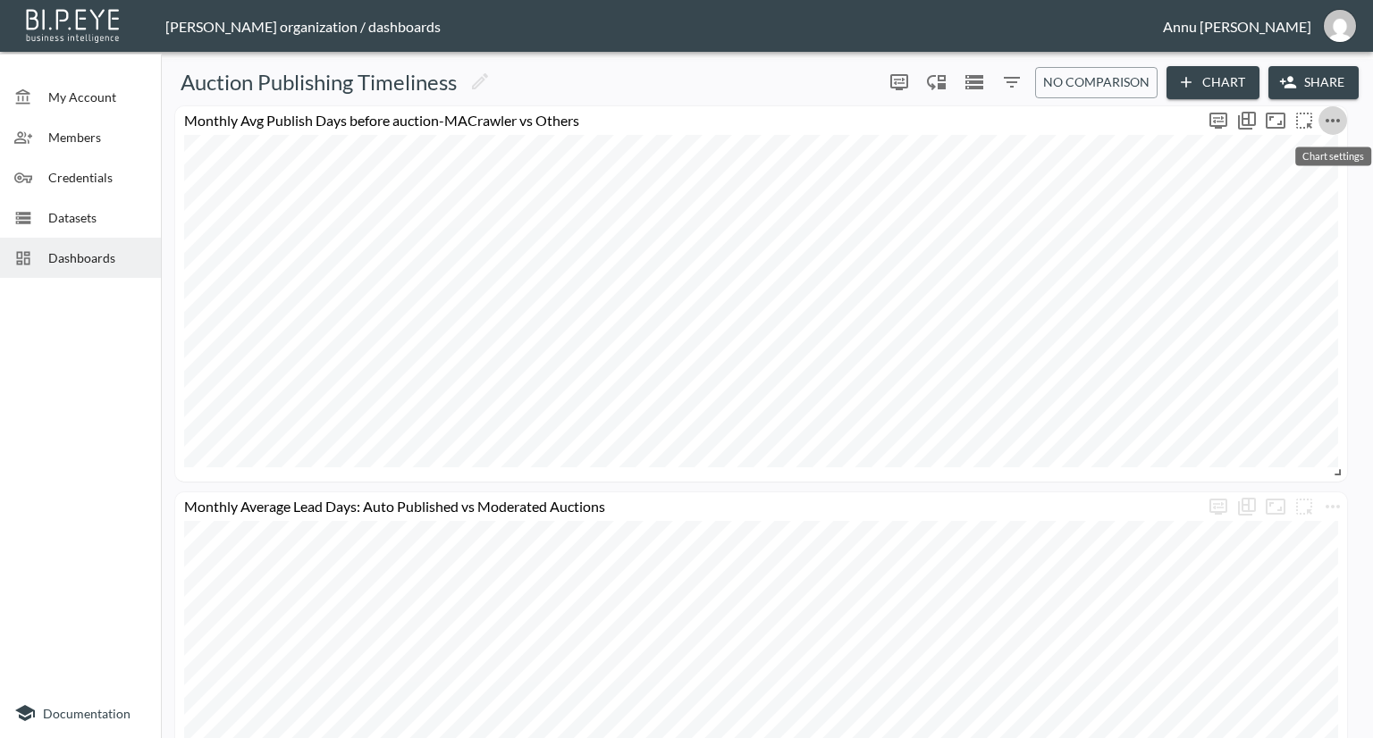
click at [1336, 118] on icon "more" at bounding box center [1332, 120] width 21 height 21
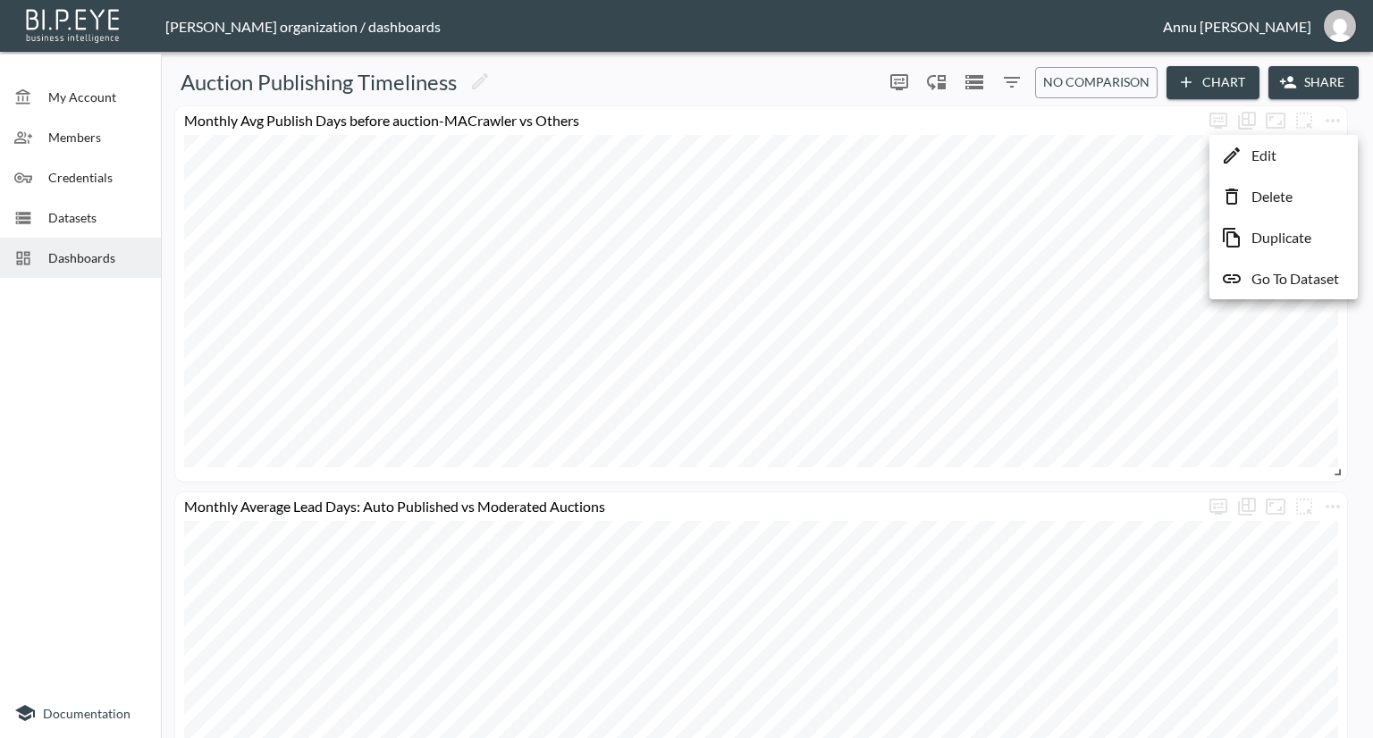
click at [1276, 159] on p "Edit" at bounding box center [1263, 155] width 25 height 21
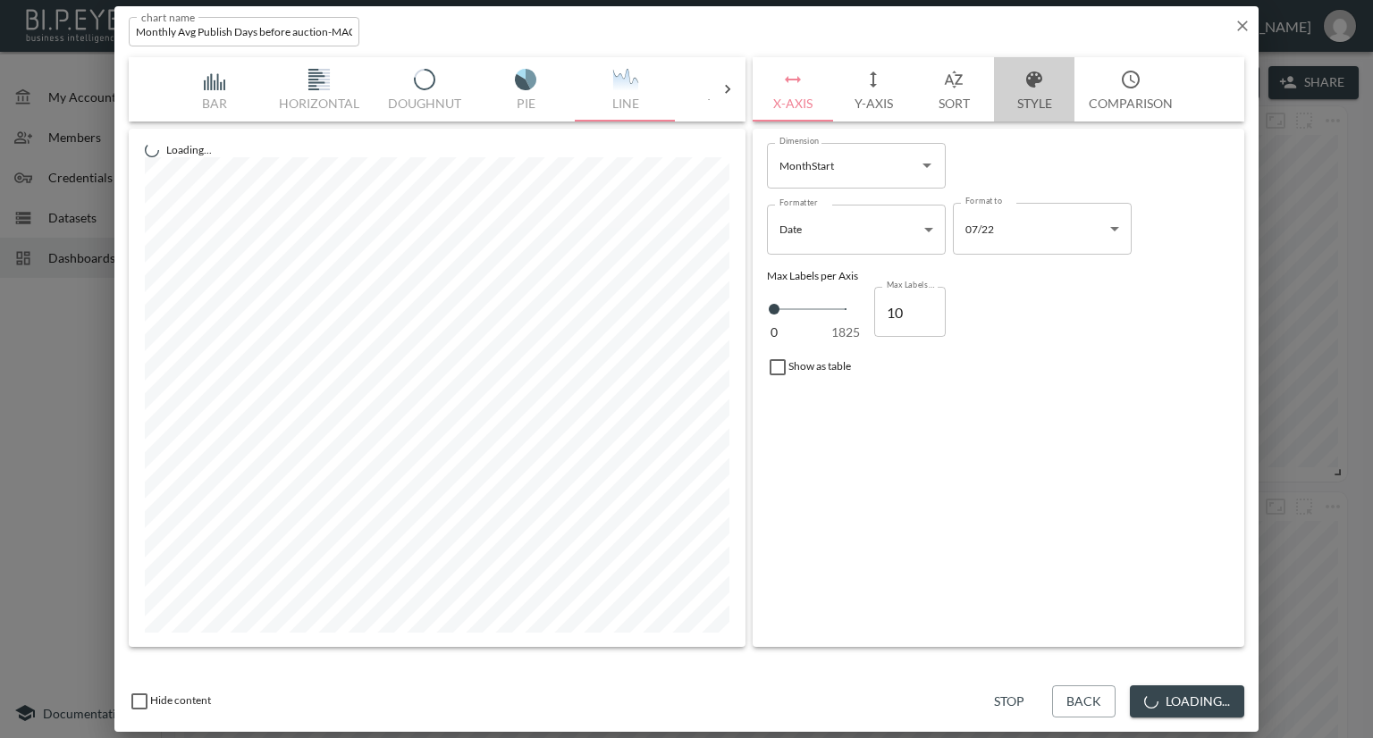
click at [1046, 106] on button "Style" at bounding box center [1034, 89] width 80 height 64
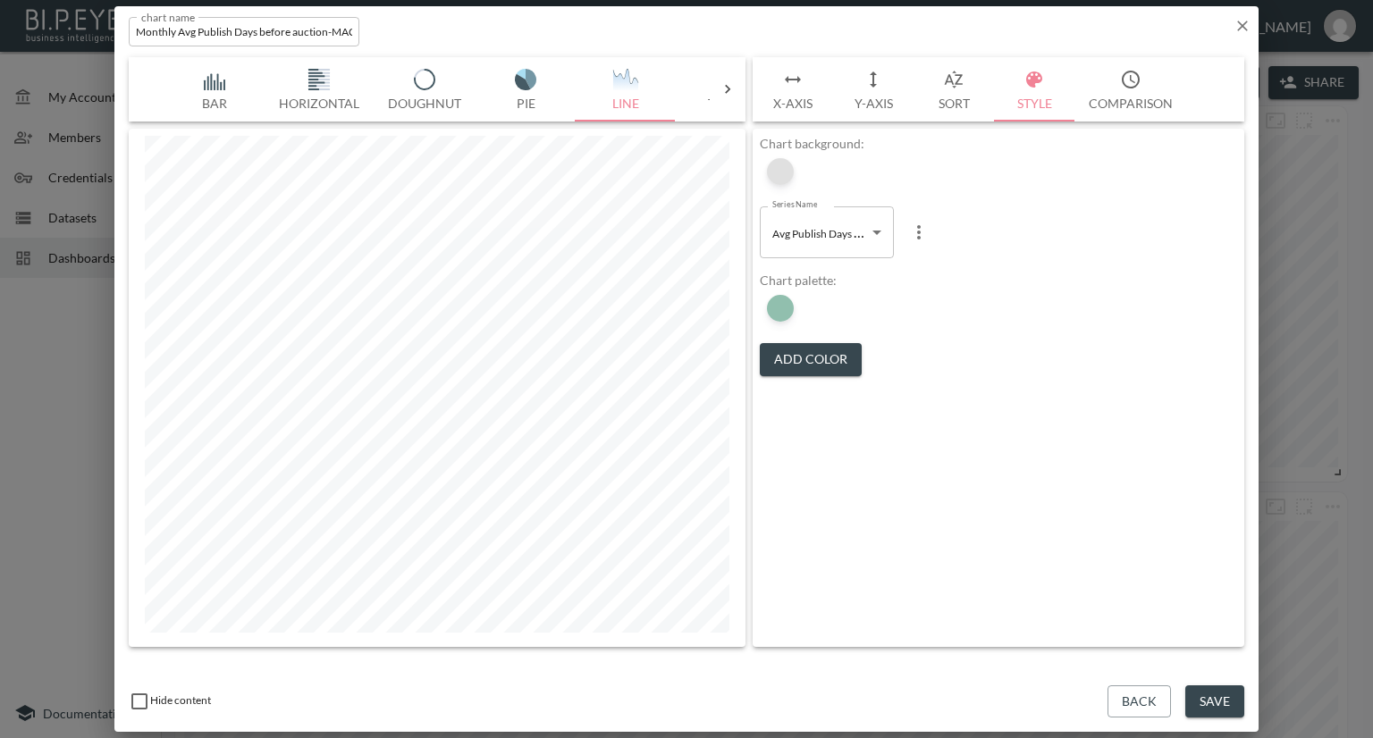
click at [778, 175] on div at bounding box center [780, 171] width 27 height 27
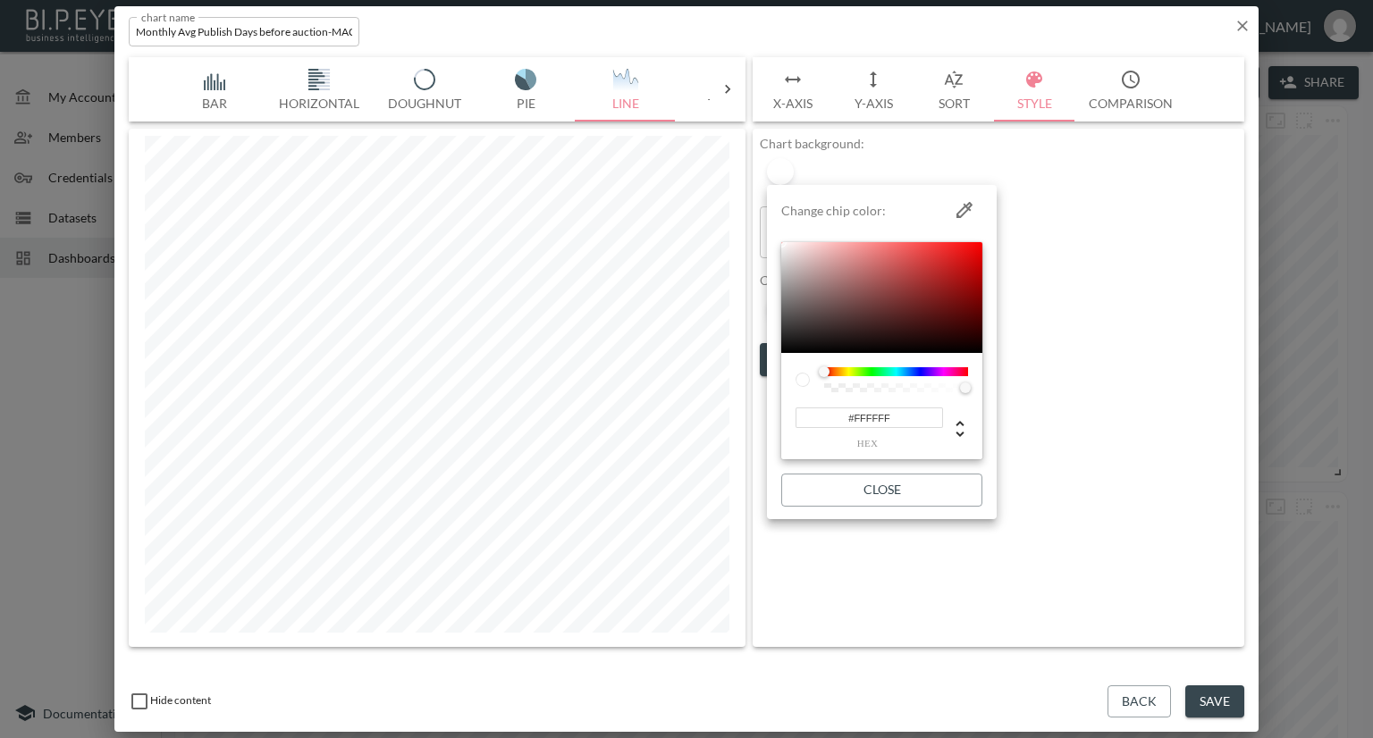
drag, startPoint x: 903, startPoint y: 422, endPoint x: 807, endPoint y: 423, distance: 95.6
click at [807, 423] on input "#FFFFFF" at bounding box center [868, 418] width 147 height 21
paste input "4FBF4"
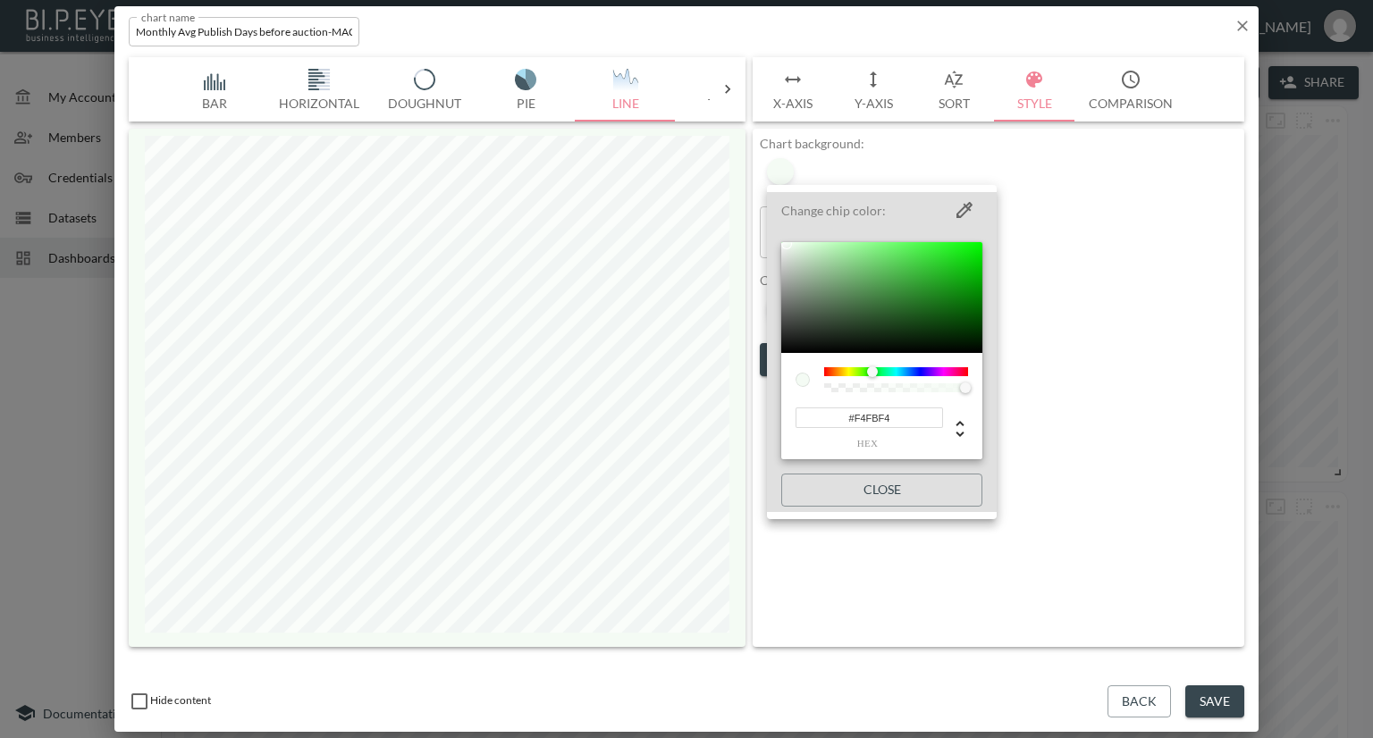
type input "#F4FBF4"
click at [1098, 455] on div at bounding box center [686, 369] width 1373 height 738
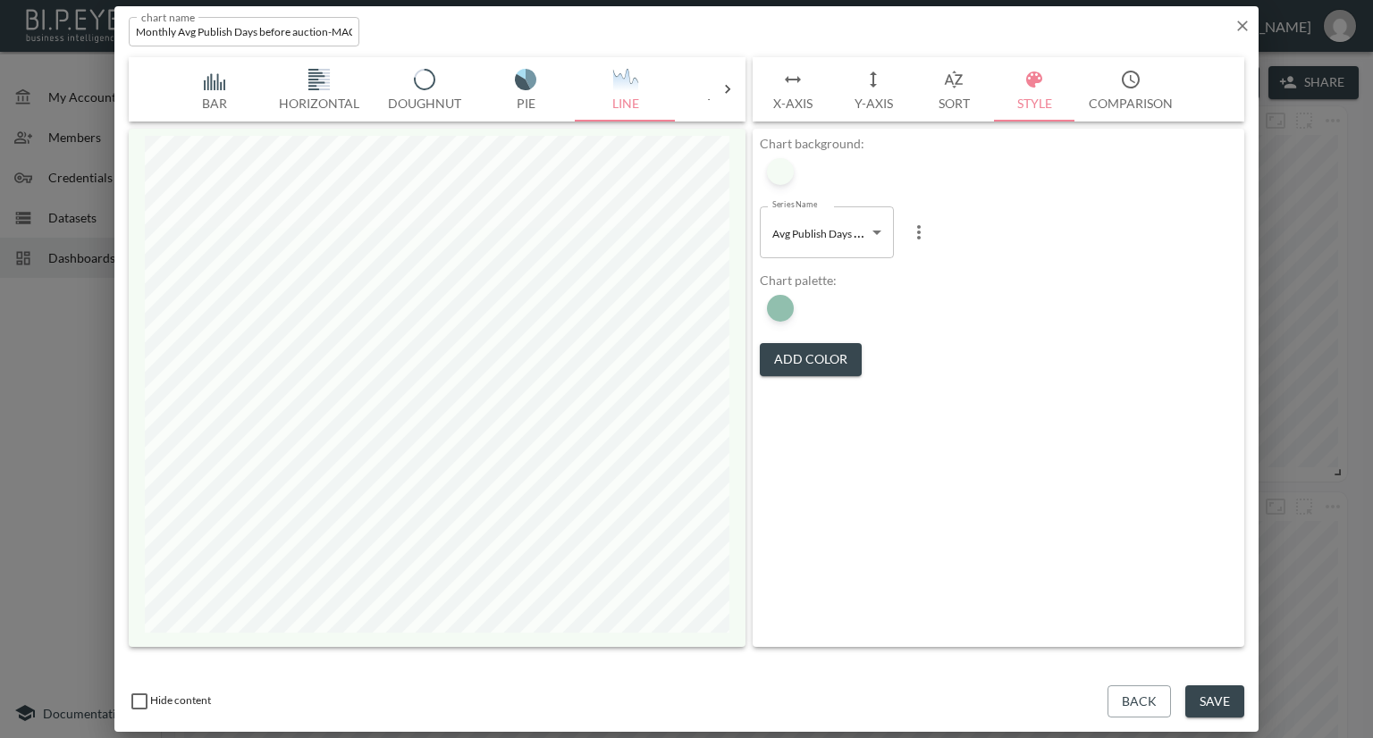
click at [1199, 708] on button "Save" at bounding box center [1214, 701] width 59 height 33
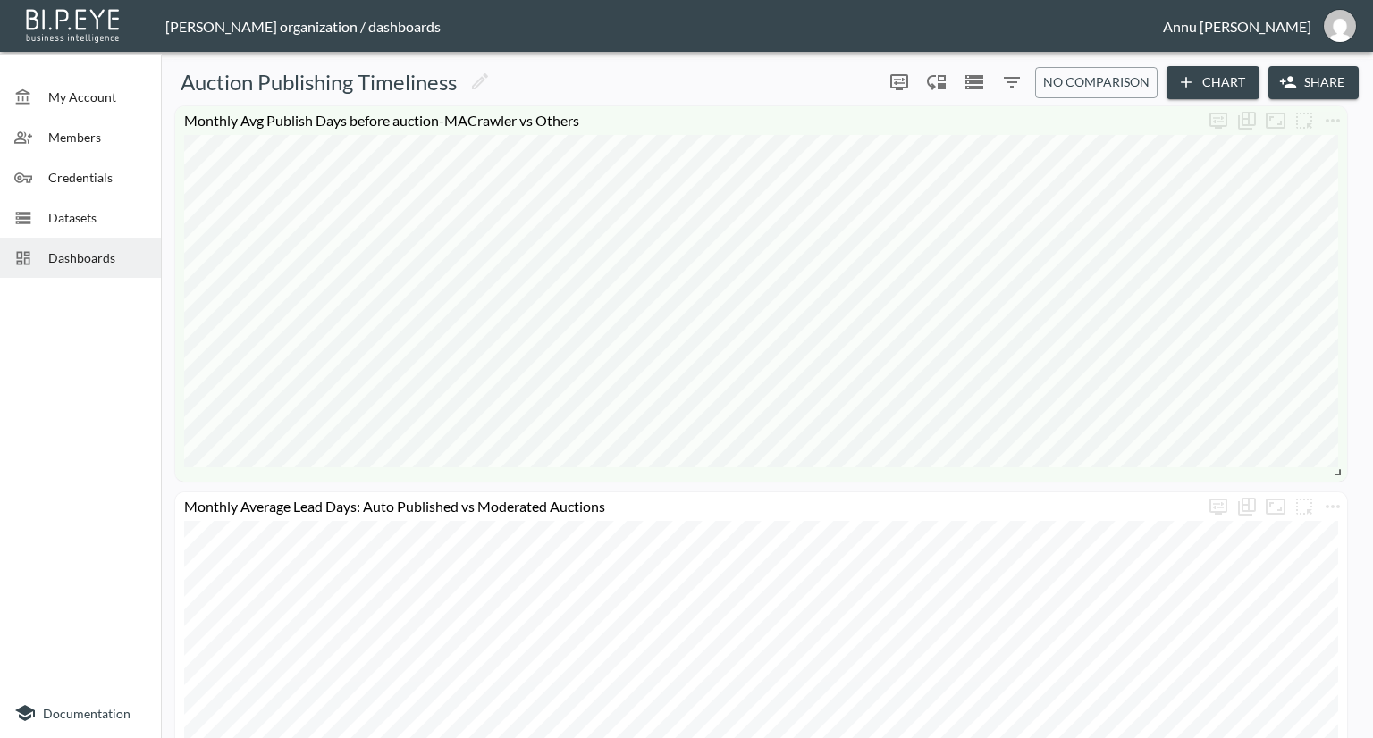
scroll to position [179, 0]
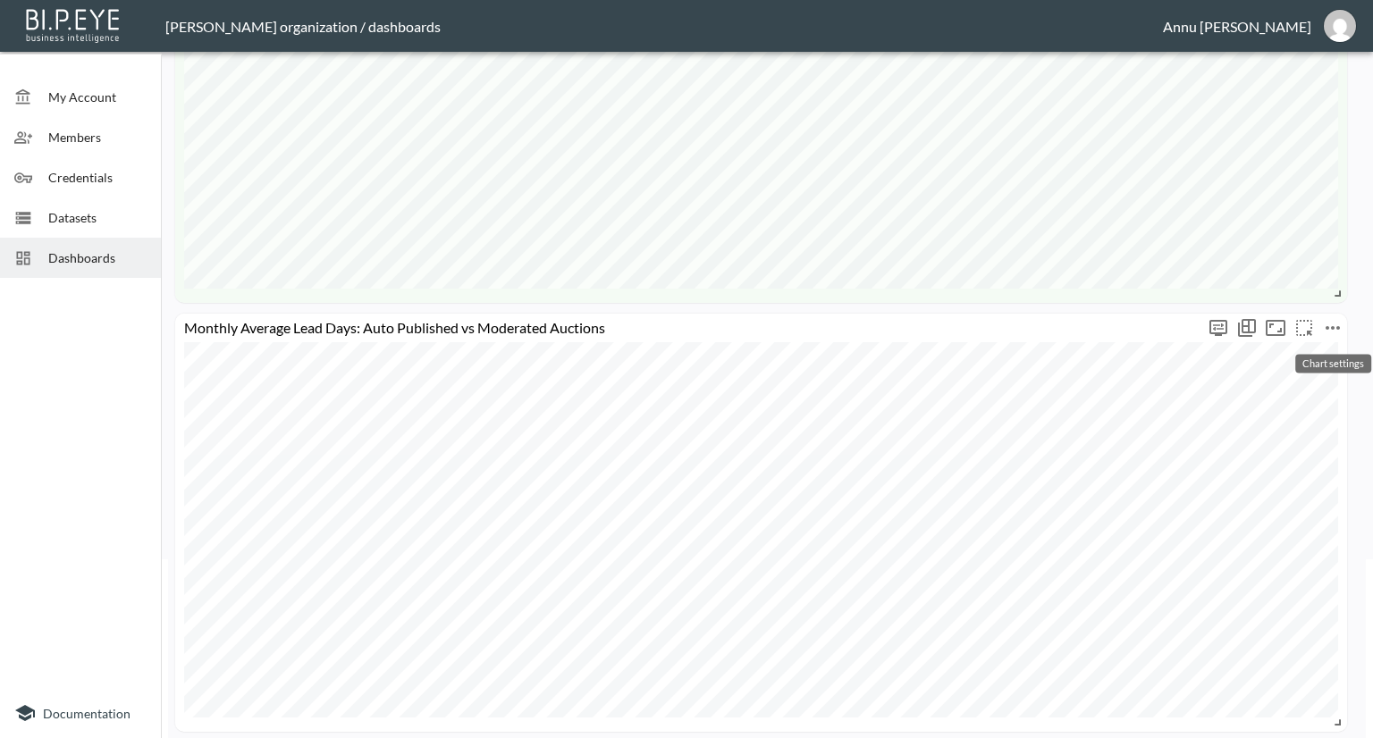
click at [1325, 330] on icon "more" at bounding box center [1332, 327] width 21 height 21
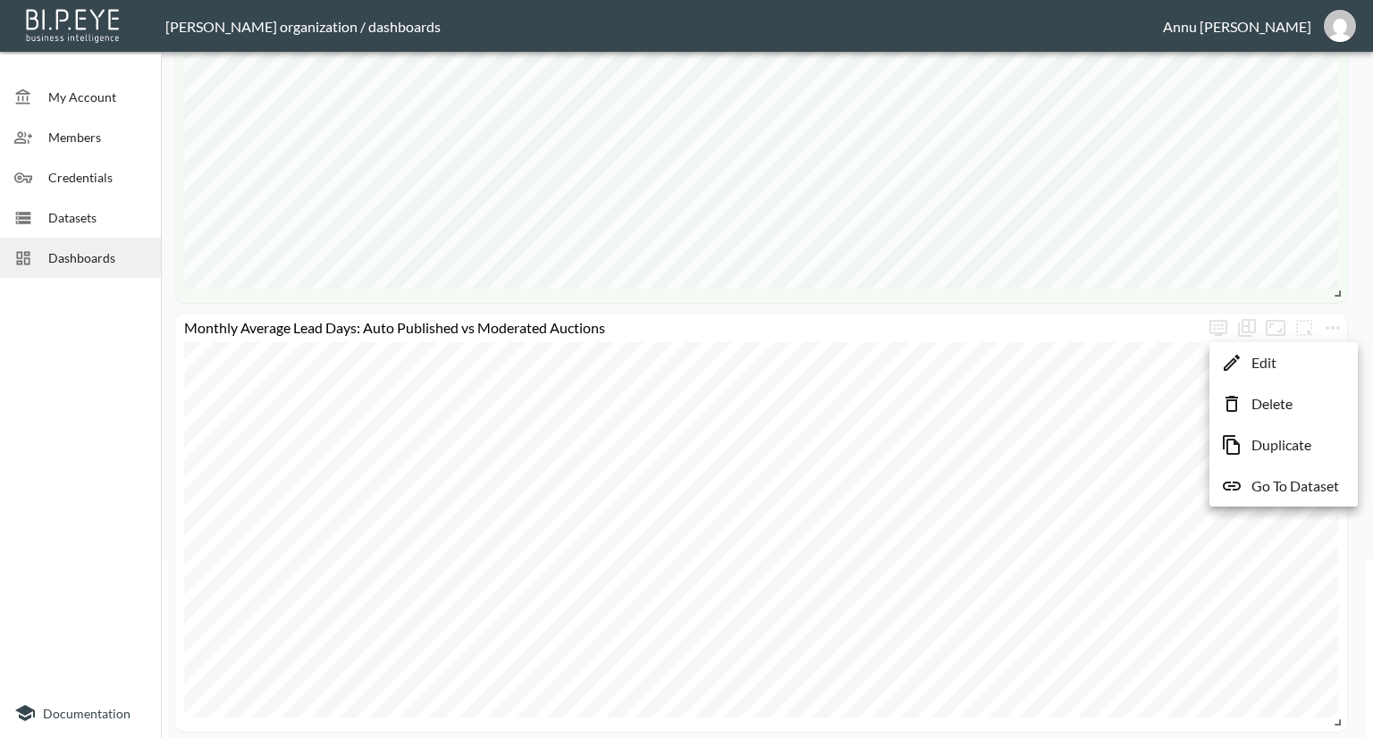
click at [1316, 357] on li "Edit" at bounding box center [1283, 363] width 139 height 32
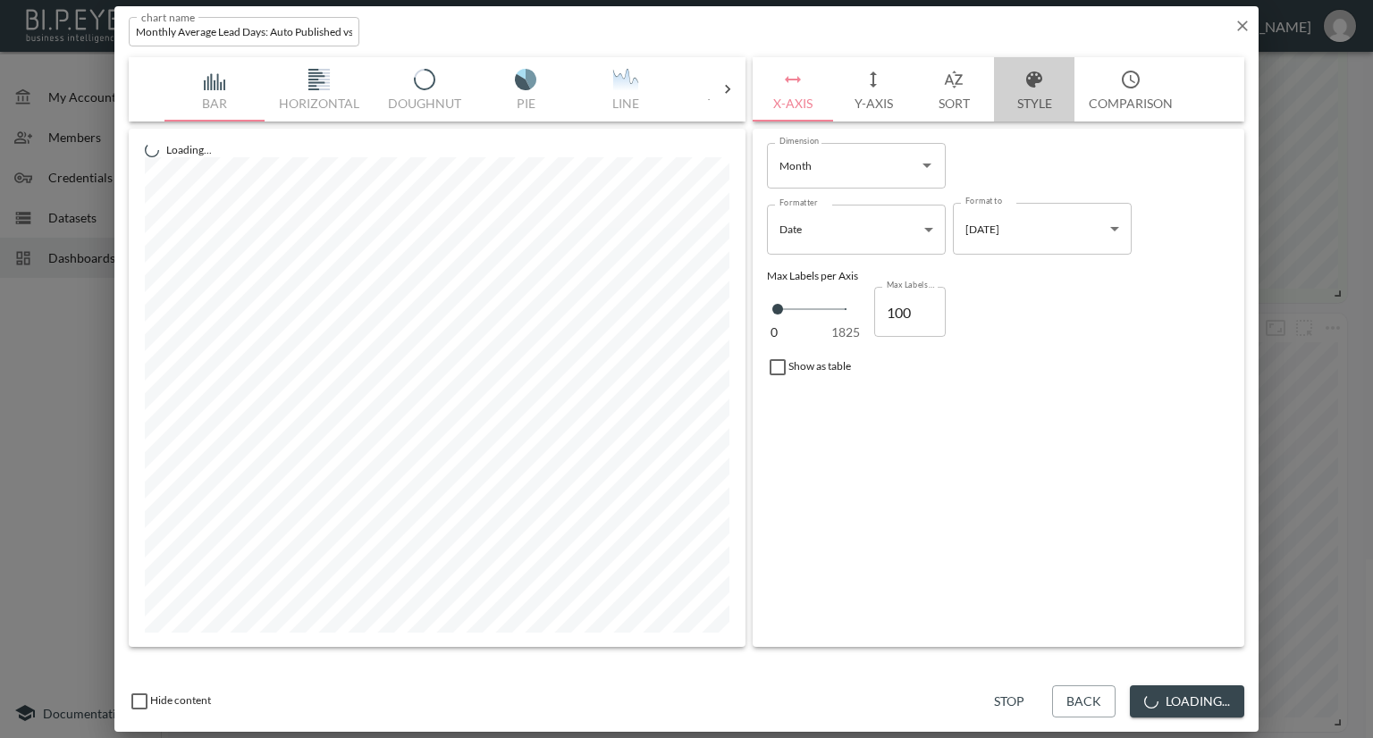
click at [1049, 98] on button "Style" at bounding box center [1034, 89] width 80 height 64
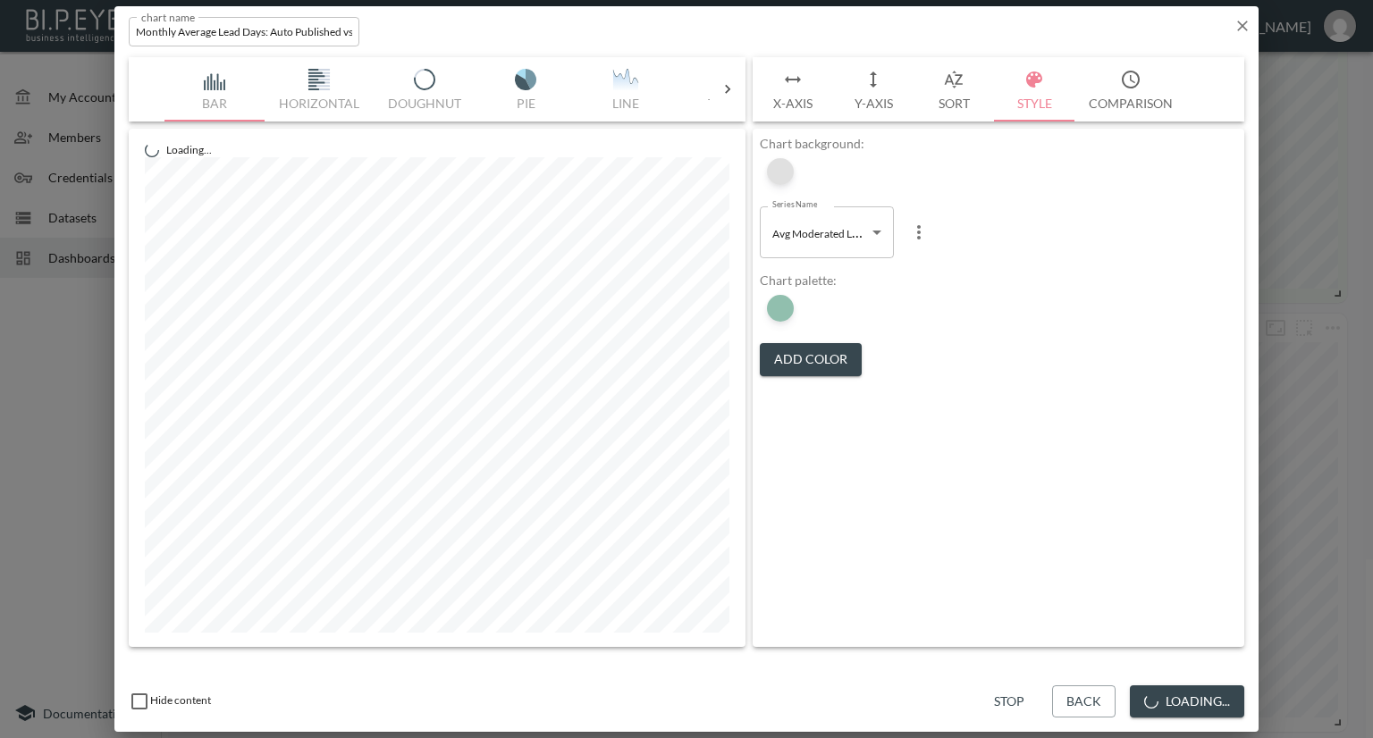
click at [776, 176] on div at bounding box center [780, 171] width 27 height 27
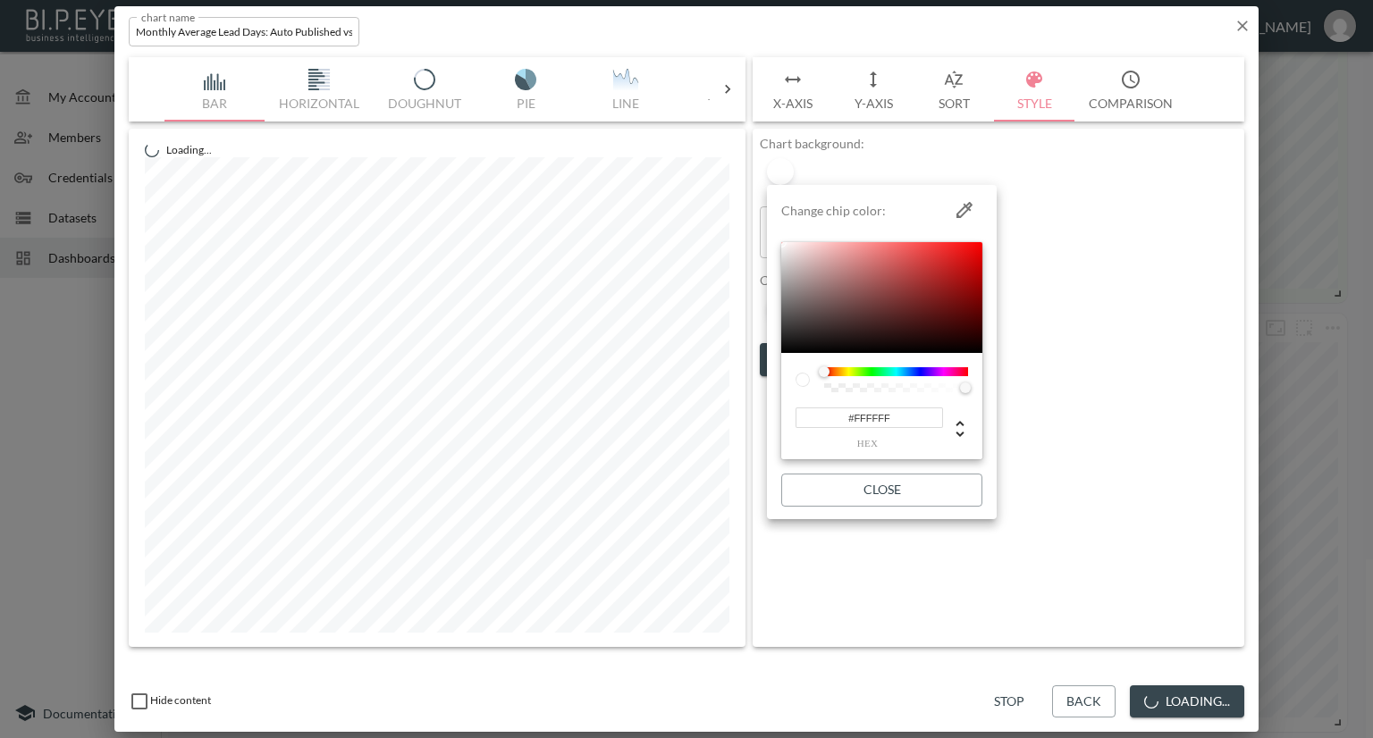
drag, startPoint x: 904, startPoint y: 425, endPoint x: 772, endPoint y: 420, distance: 131.5
click at [772, 420] on li "Change chip color: #FFFFFF hex Close" at bounding box center [882, 352] width 230 height 320
paste input "4FBF4"
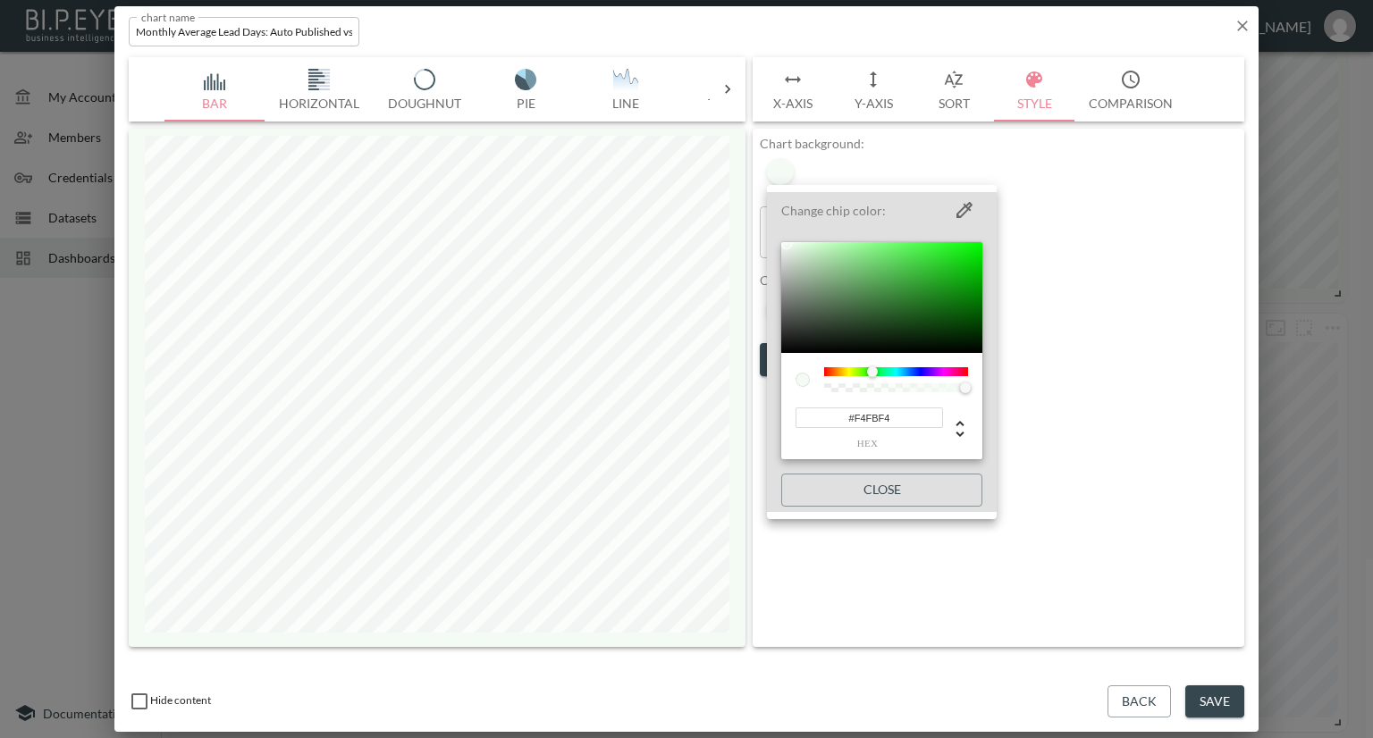
type input "#F4FBF4"
click at [1145, 387] on div at bounding box center [686, 369] width 1373 height 738
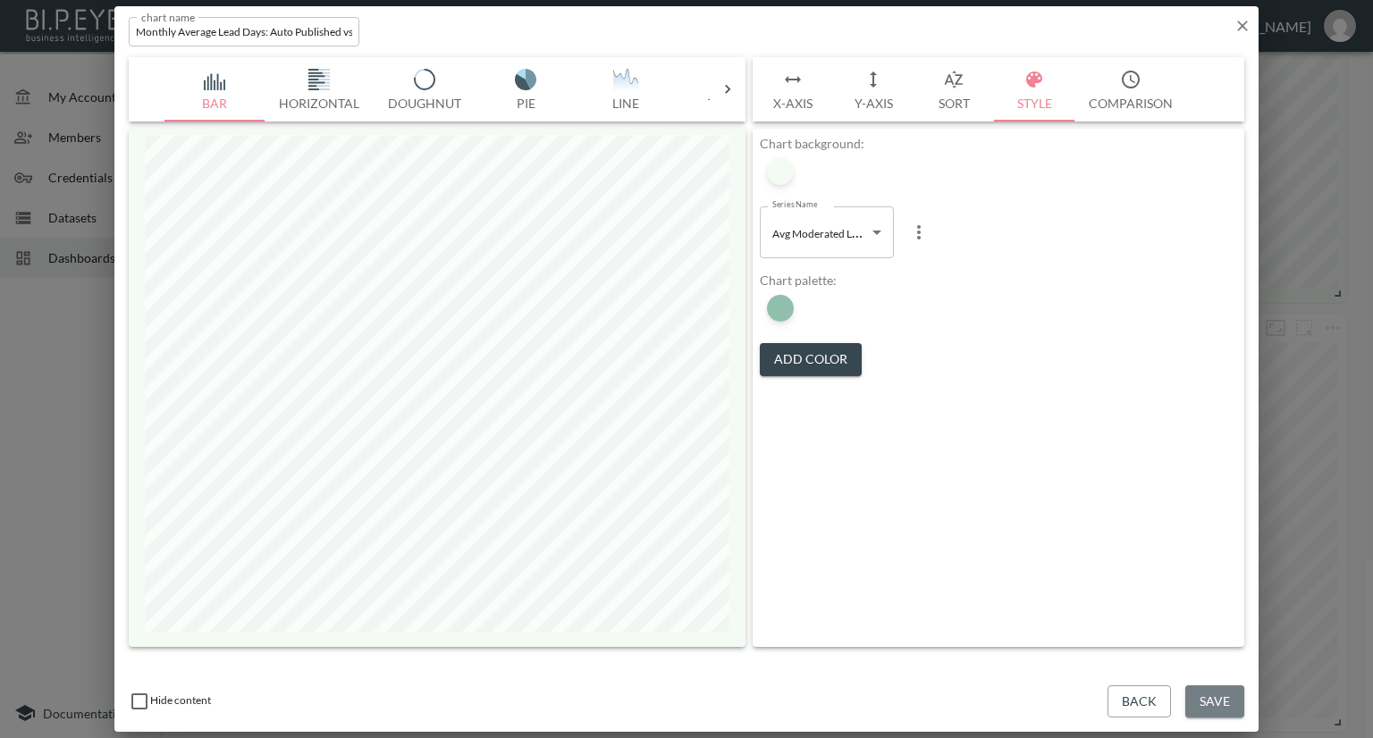
click at [1224, 695] on button "Save" at bounding box center [1214, 701] width 59 height 33
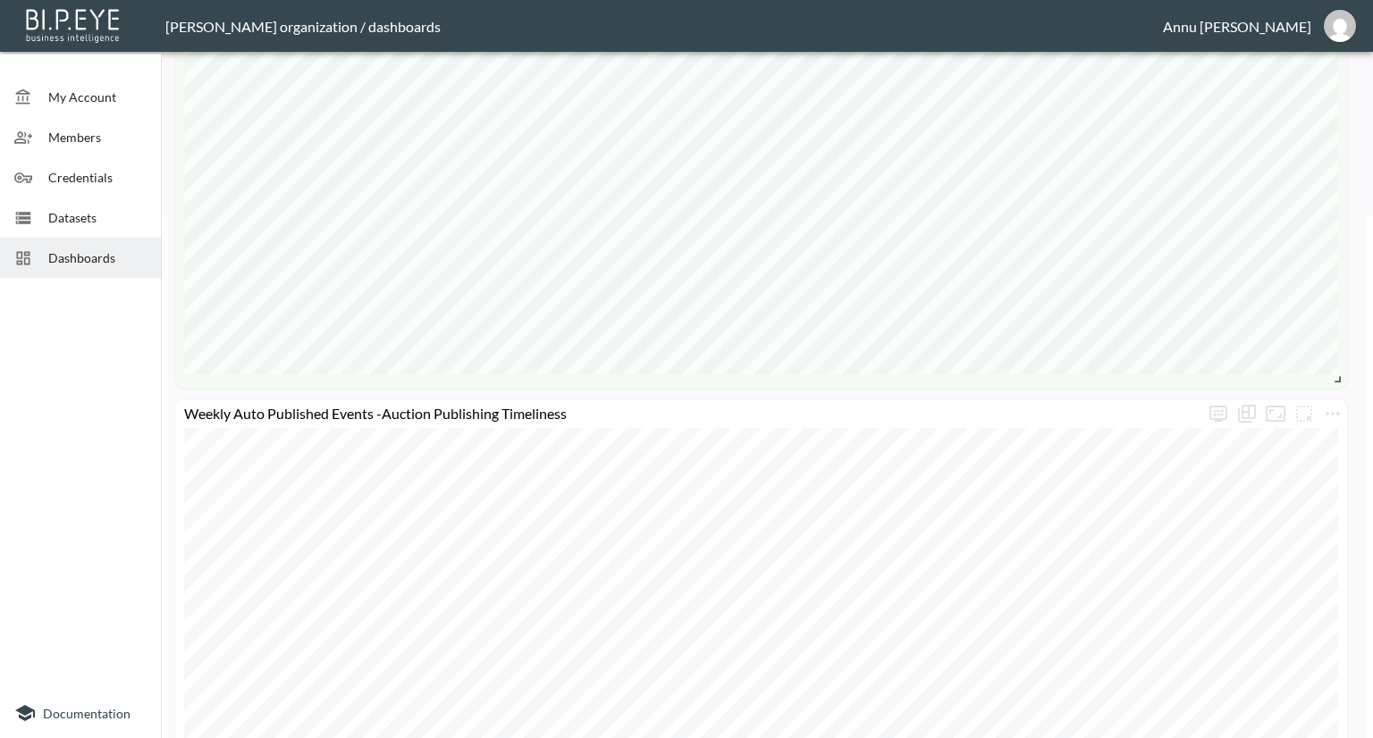
scroll to position [536, 0]
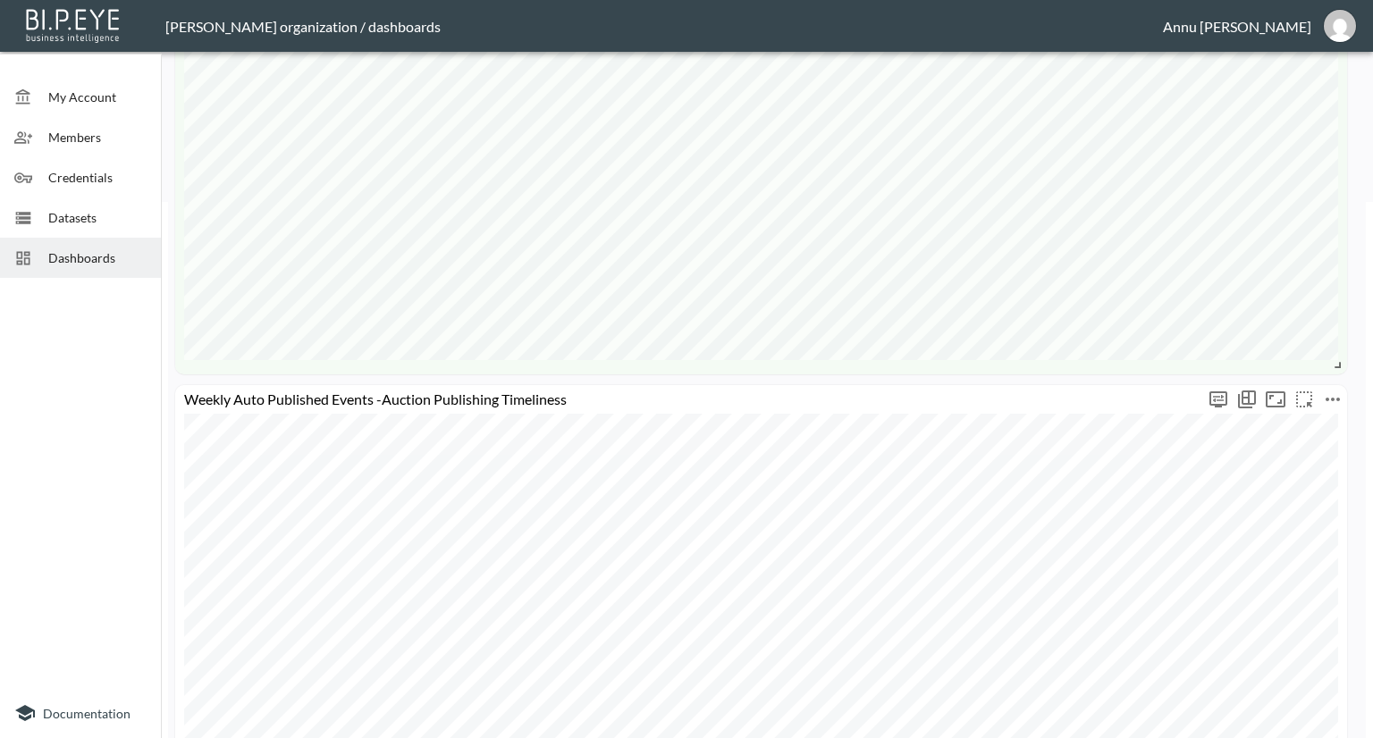
click at [1335, 400] on icon "more" at bounding box center [1332, 399] width 21 height 21
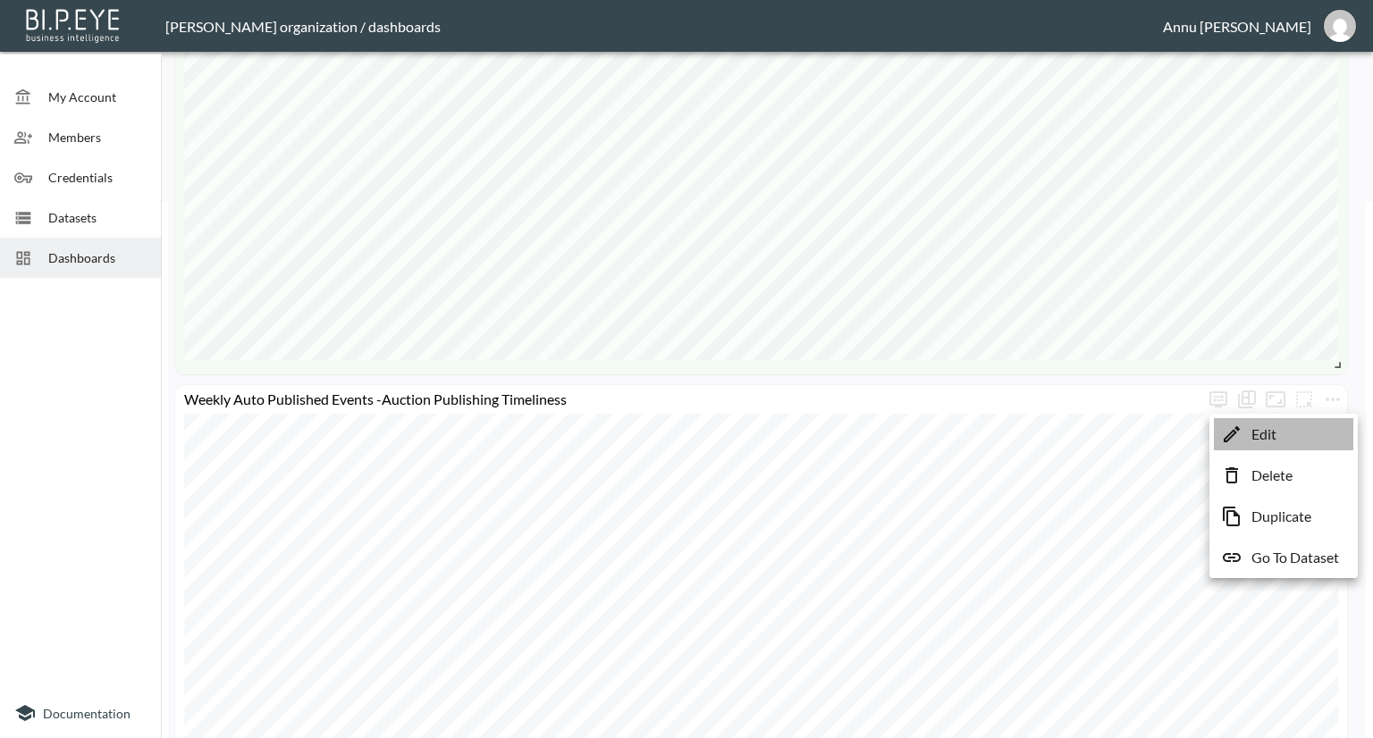
click at [1293, 427] on li "Edit" at bounding box center [1283, 434] width 139 height 32
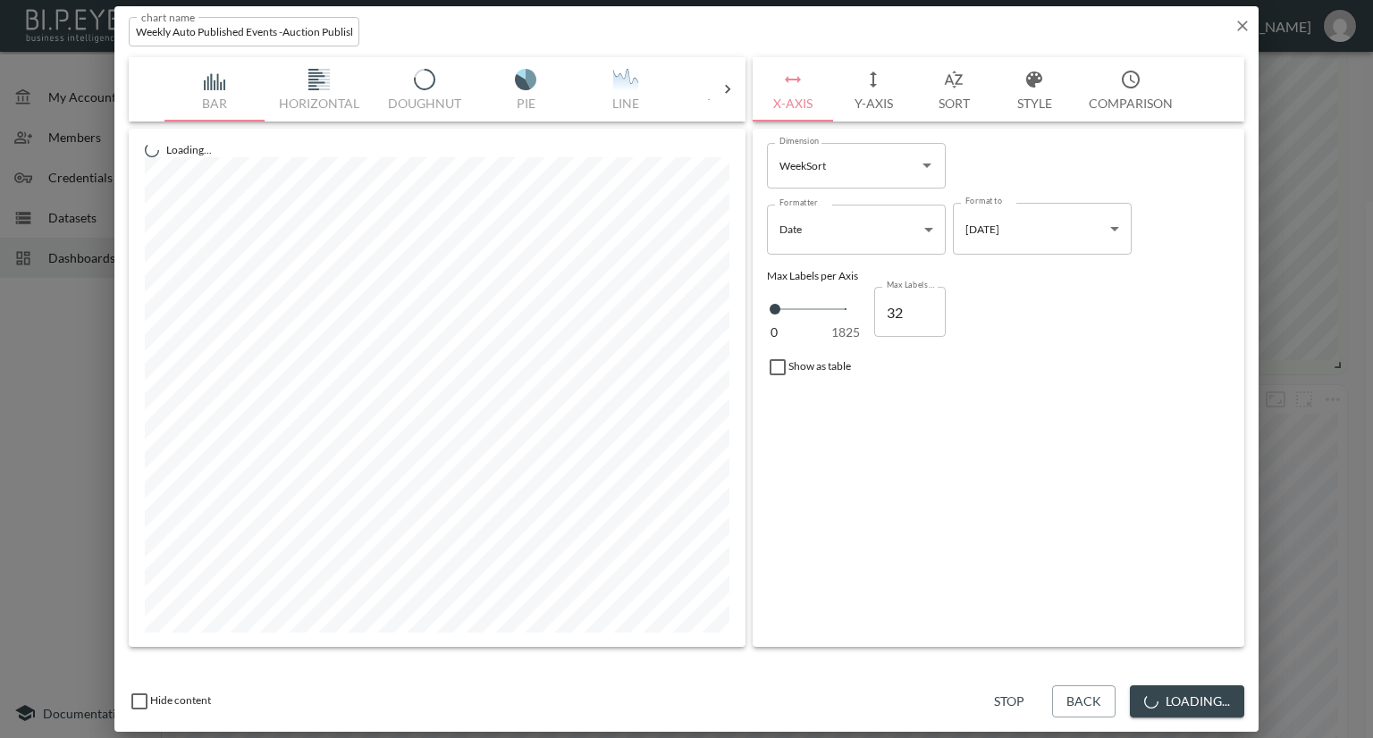
click at [1037, 101] on button "Style" at bounding box center [1034, 89] width 80 height 64
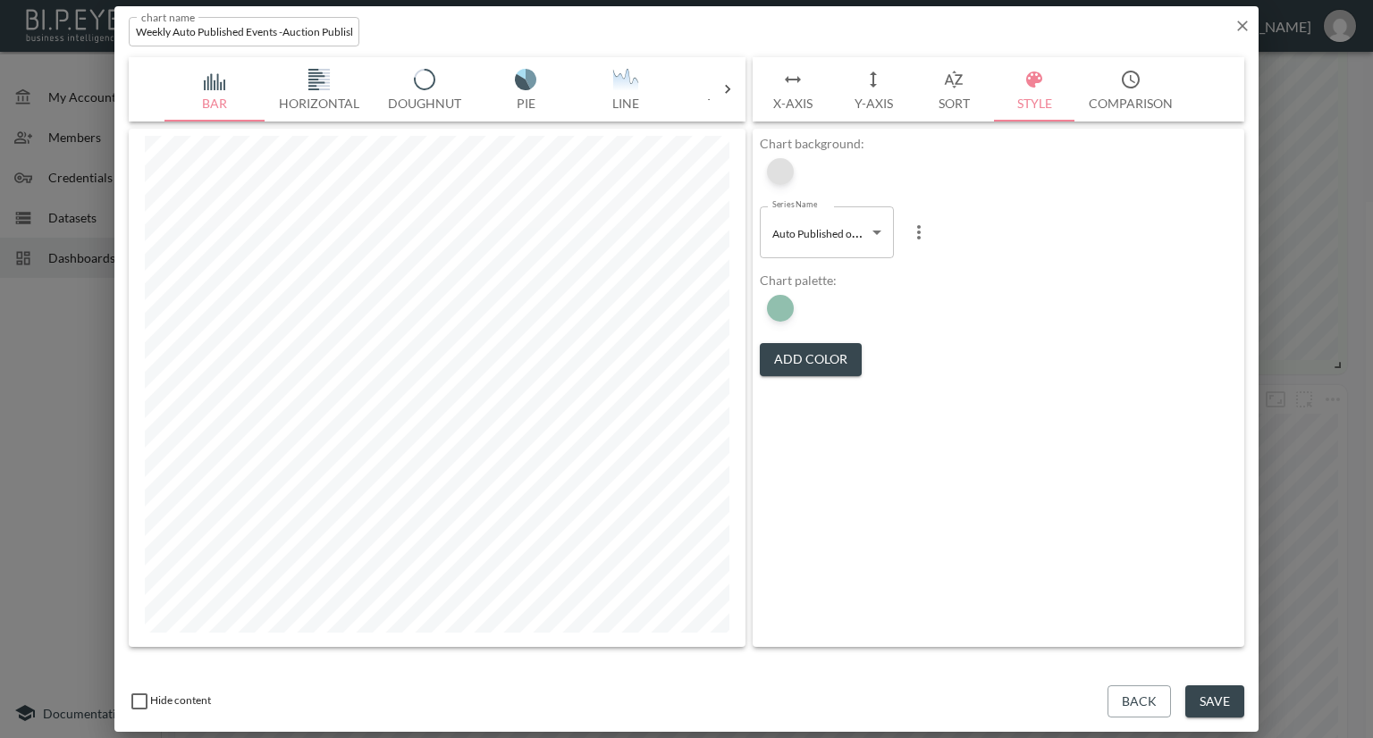
click at [786, 173] on div at bounding box center [780, 171] width 27 height 27
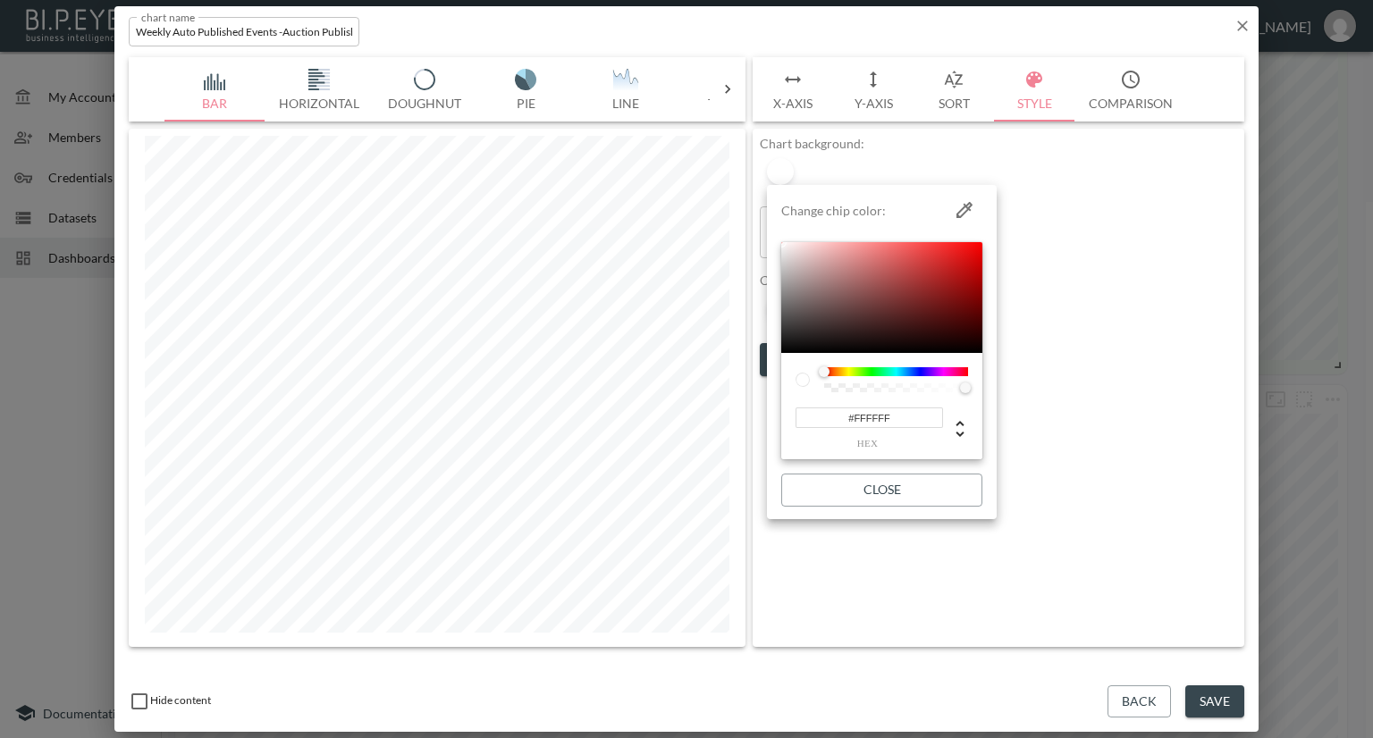
drag, startPoint x: 904, startPoint y: 419, endPoint x: 779, endPoint y: 418, distance: 125.1
click at [779, 418] on li "Change chip color: #FFFFFF hex Close" at bounding box center [882, 352] width 230 height 320
paste input "4FBF4"
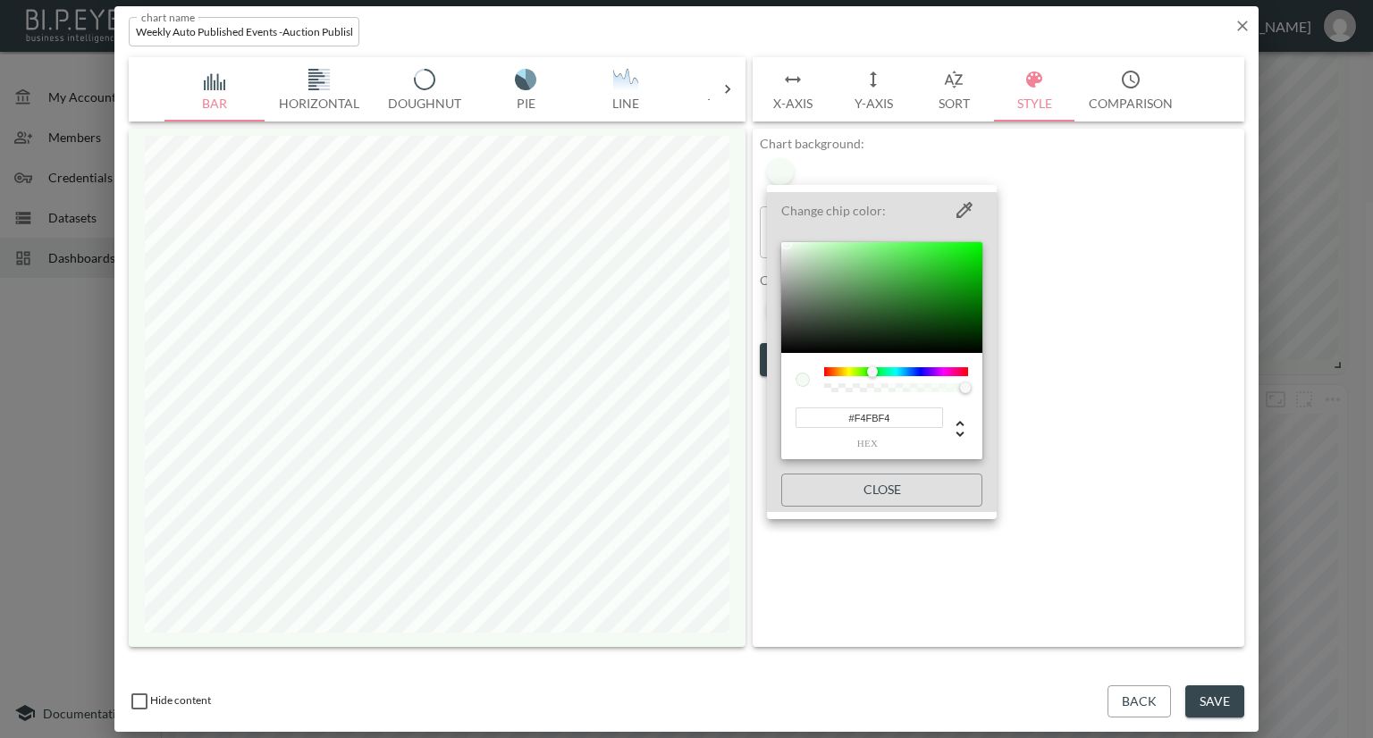
type input "#F4FBF4"
click at [1179, 374] on div at bounding box center [686, 369] width 1373 height 738
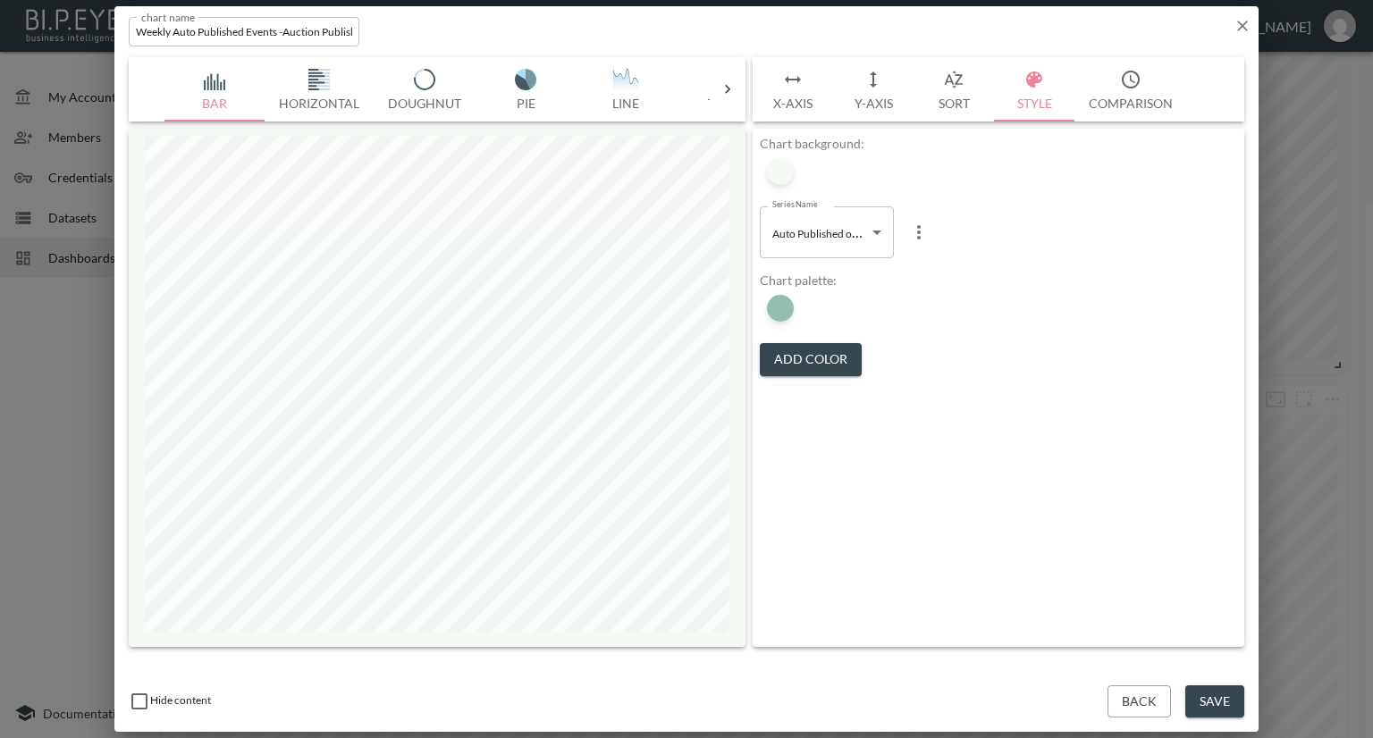
click at [1232, 698] on button "Save" at bounding box center [1214, 701] width 59 height 33
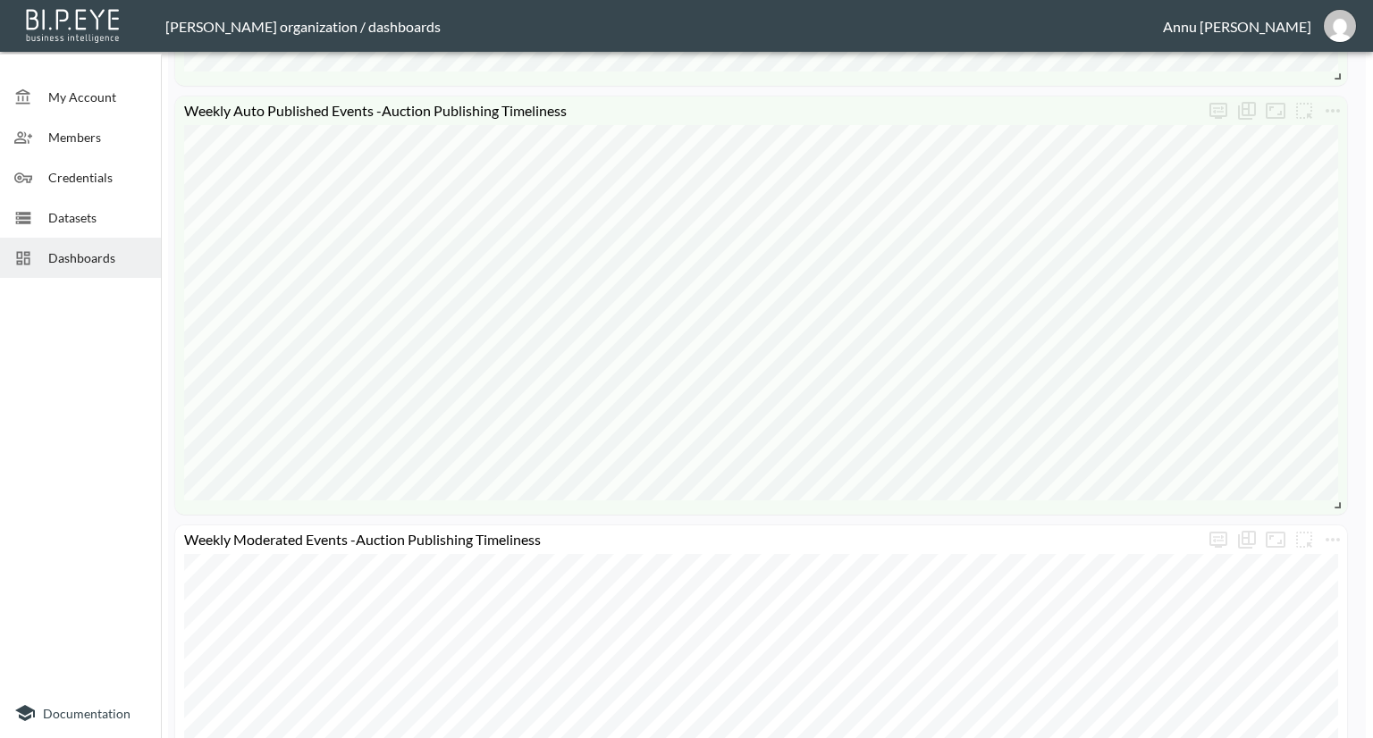
scroll to position [983, 0]
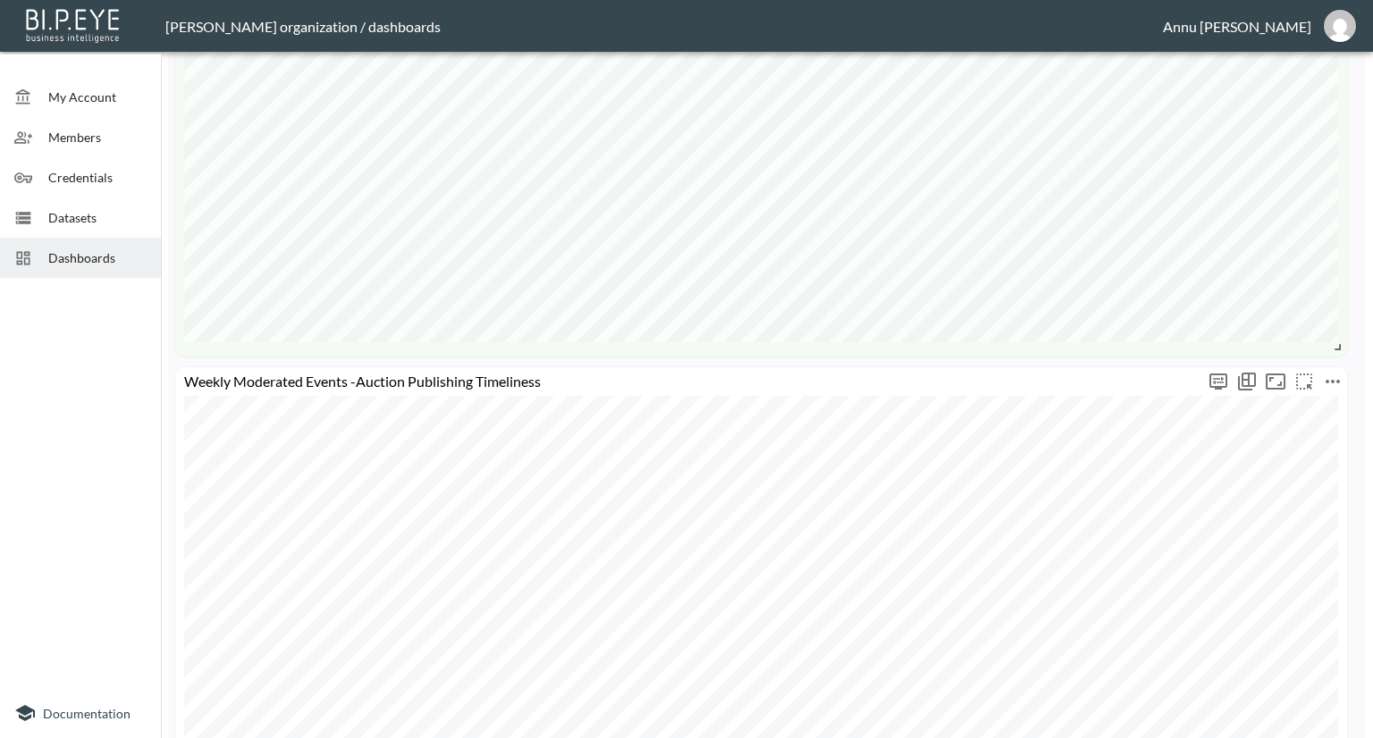
click at [1330, 383] on icon "more" at bounding box center [1332, 381] width 21 height 21
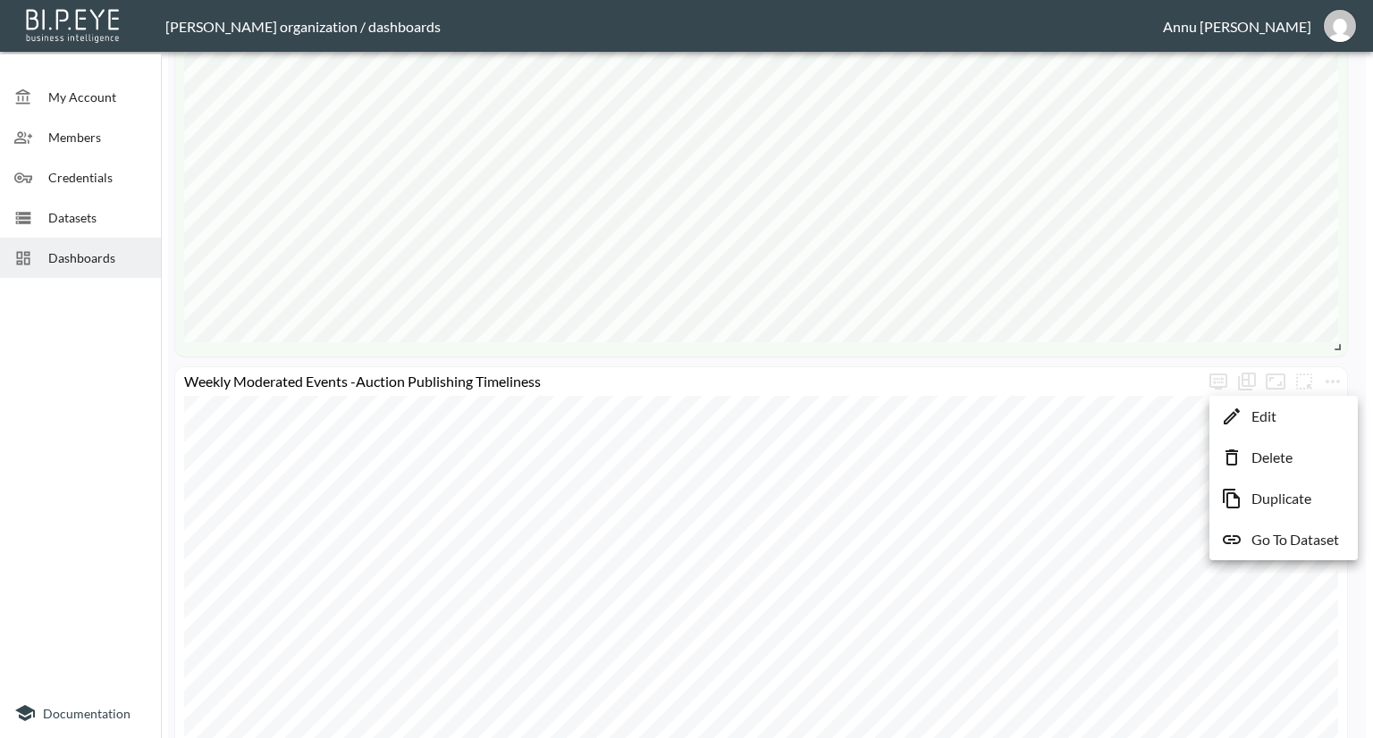
click at [1286, 417] on li "Edit" at bounding box center [1283, 416] width 139 height 32
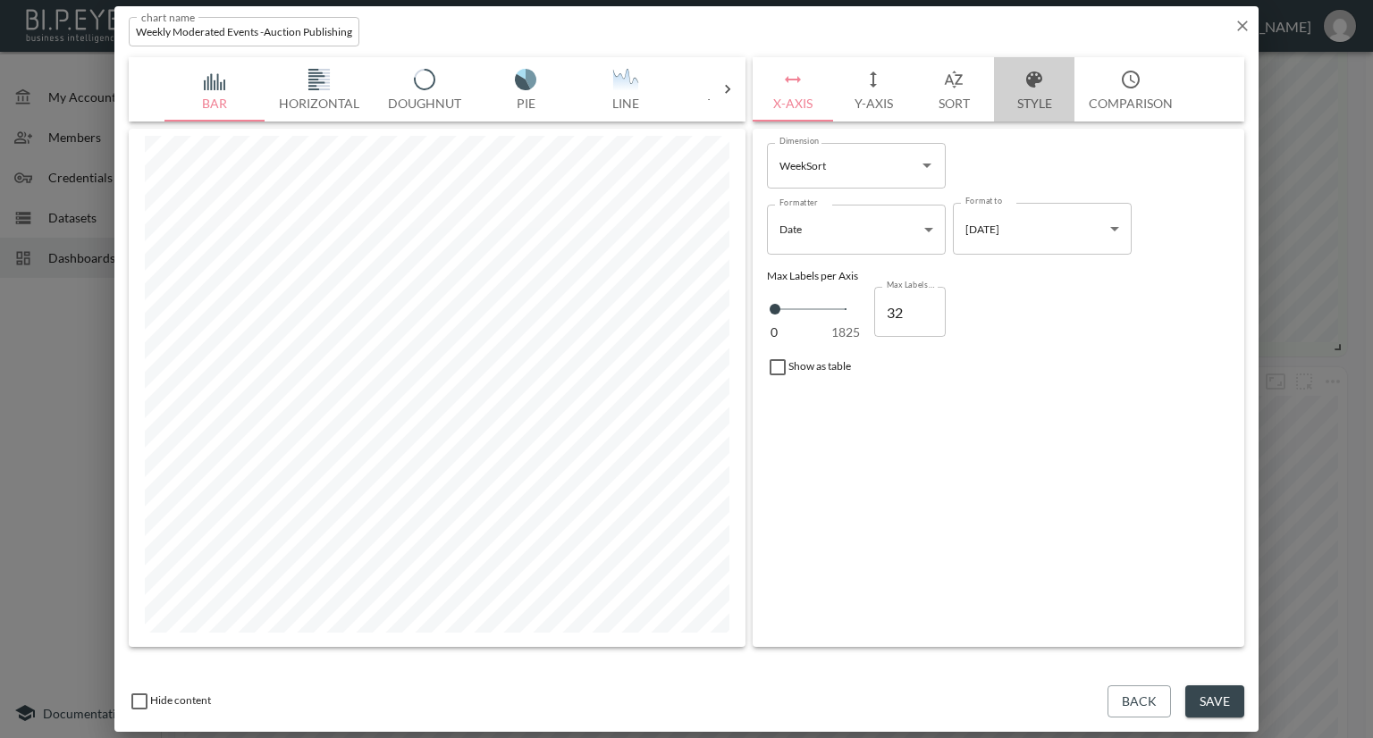
click at [1019, 92] on button "Style" at bounding box center [1034, 89] width 80 height 64
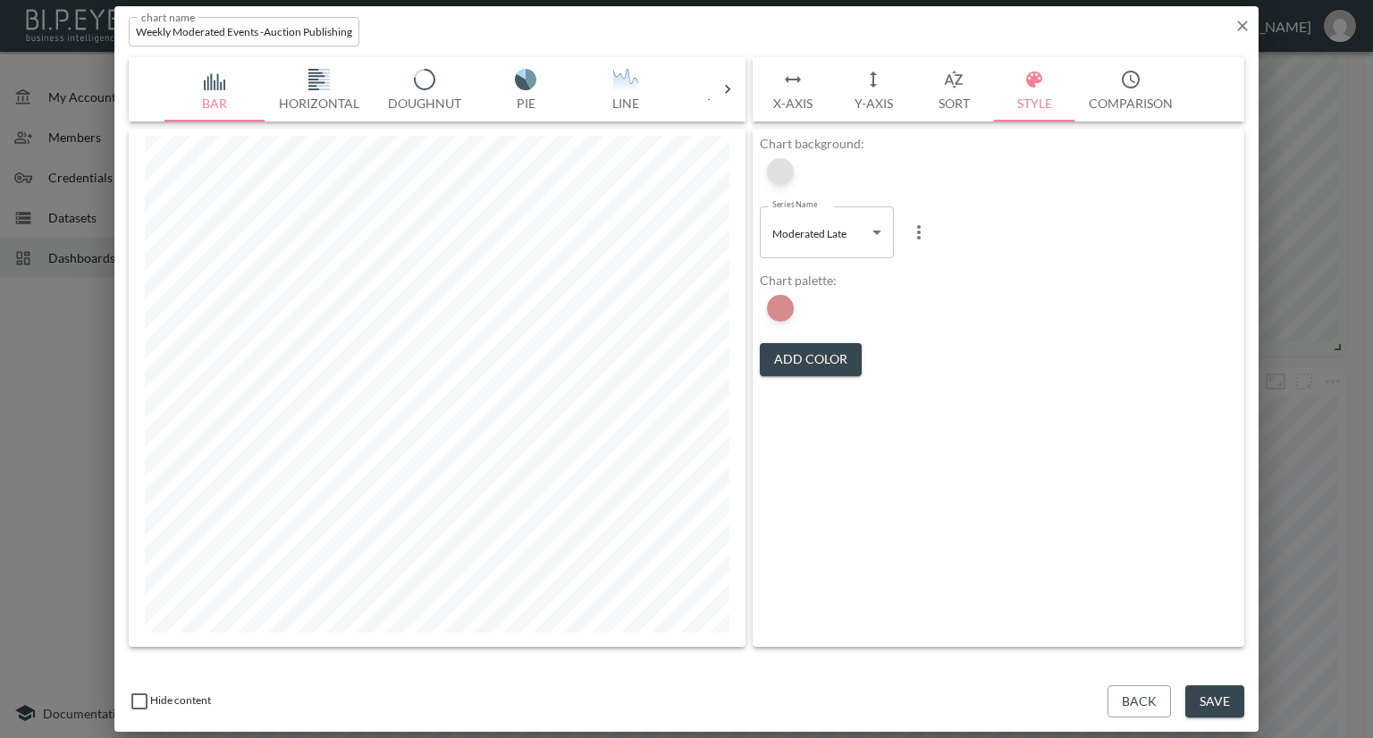
click at [787, 171] on div at bounding box center [780, 171] width 27 height 27
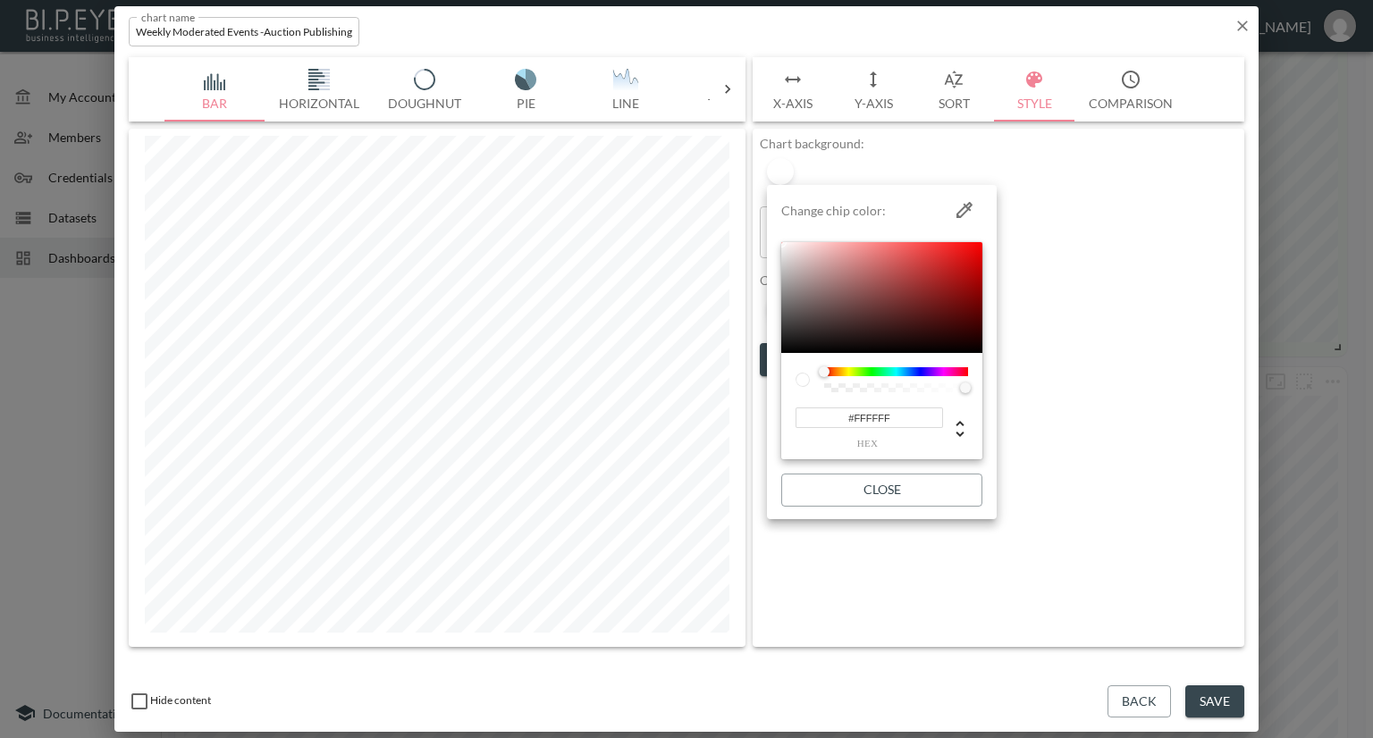
drag, startPoint x: 897, startPoint y: 419, endPoint x: 812, endPoint y: 421, distance: 85.8
click at [812, 421] on input "#FFFFFF" at bounding box center [868, 418] width 147 height 21
paste input "4FBF4"
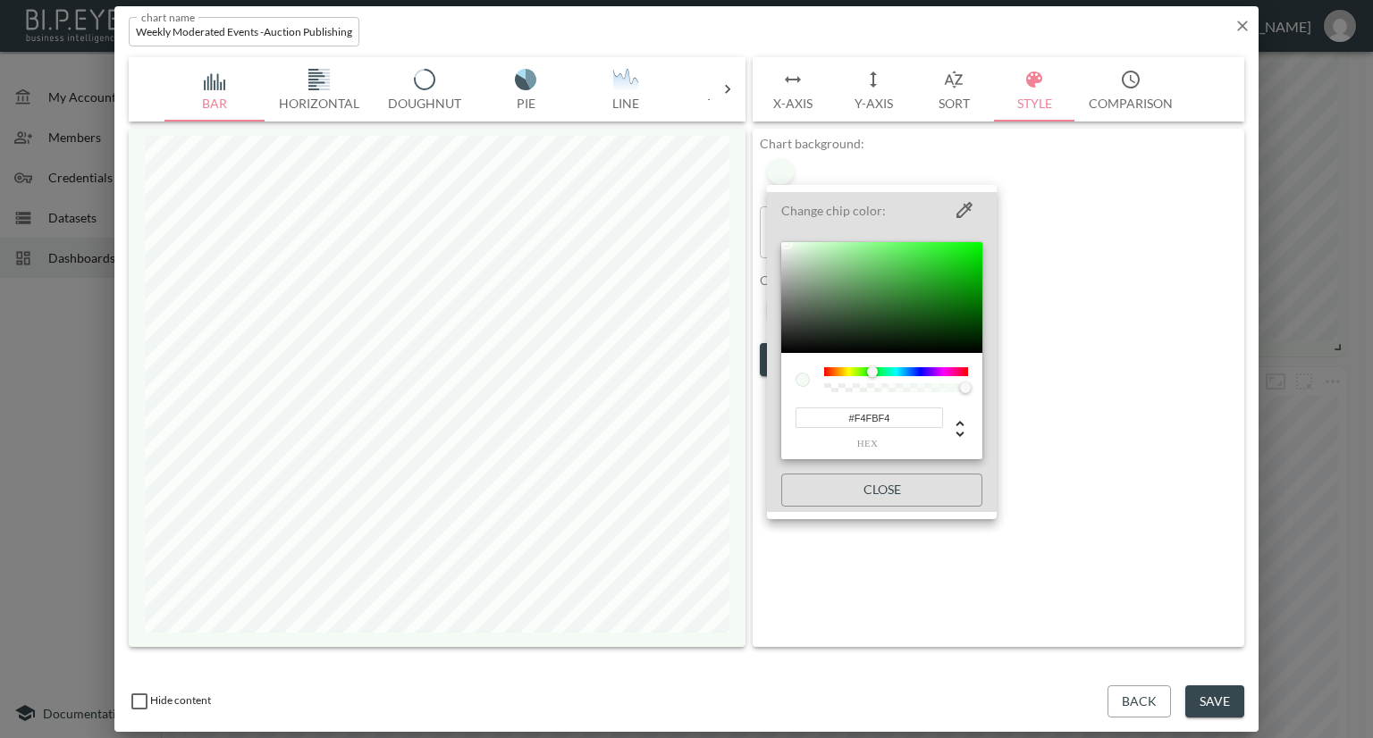
type input "#F4FBF4"
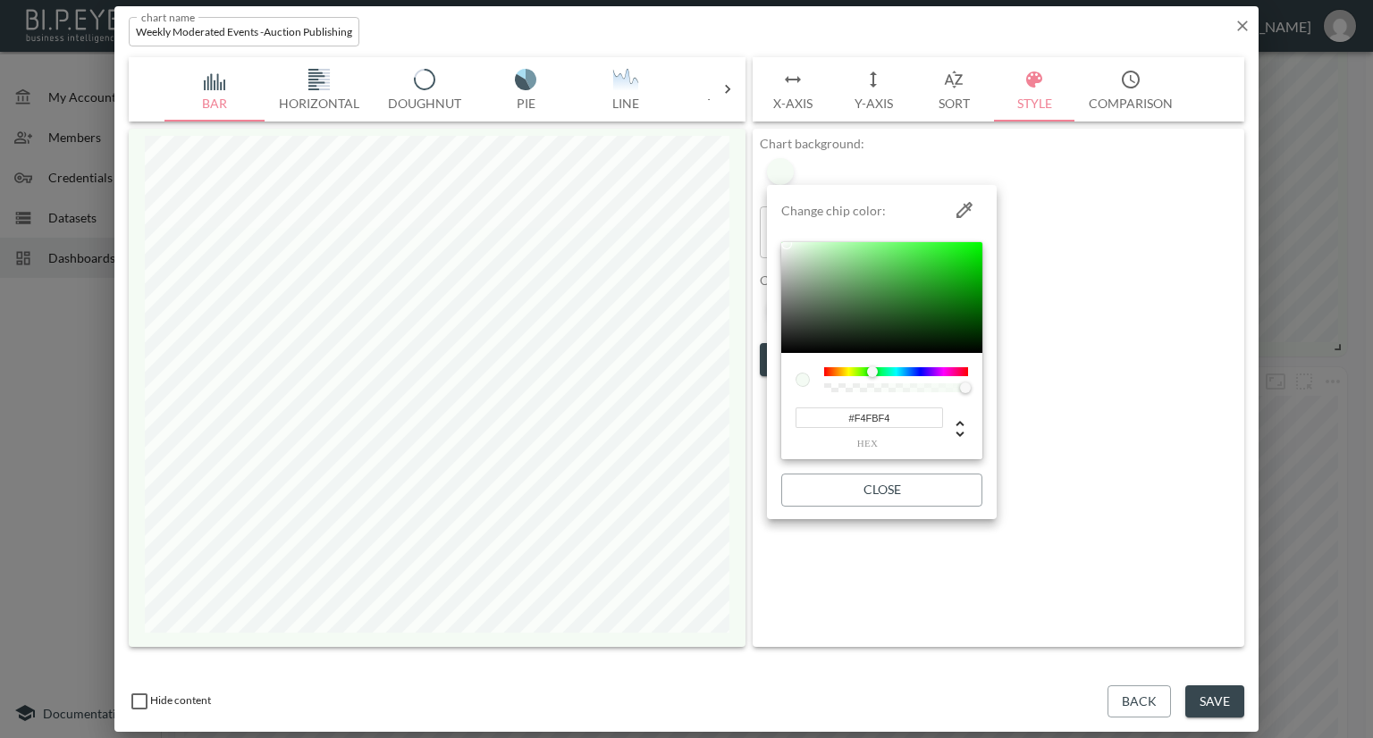
click at [1131, 404] on div at bounding box center [686, 369] width 1373 height 738
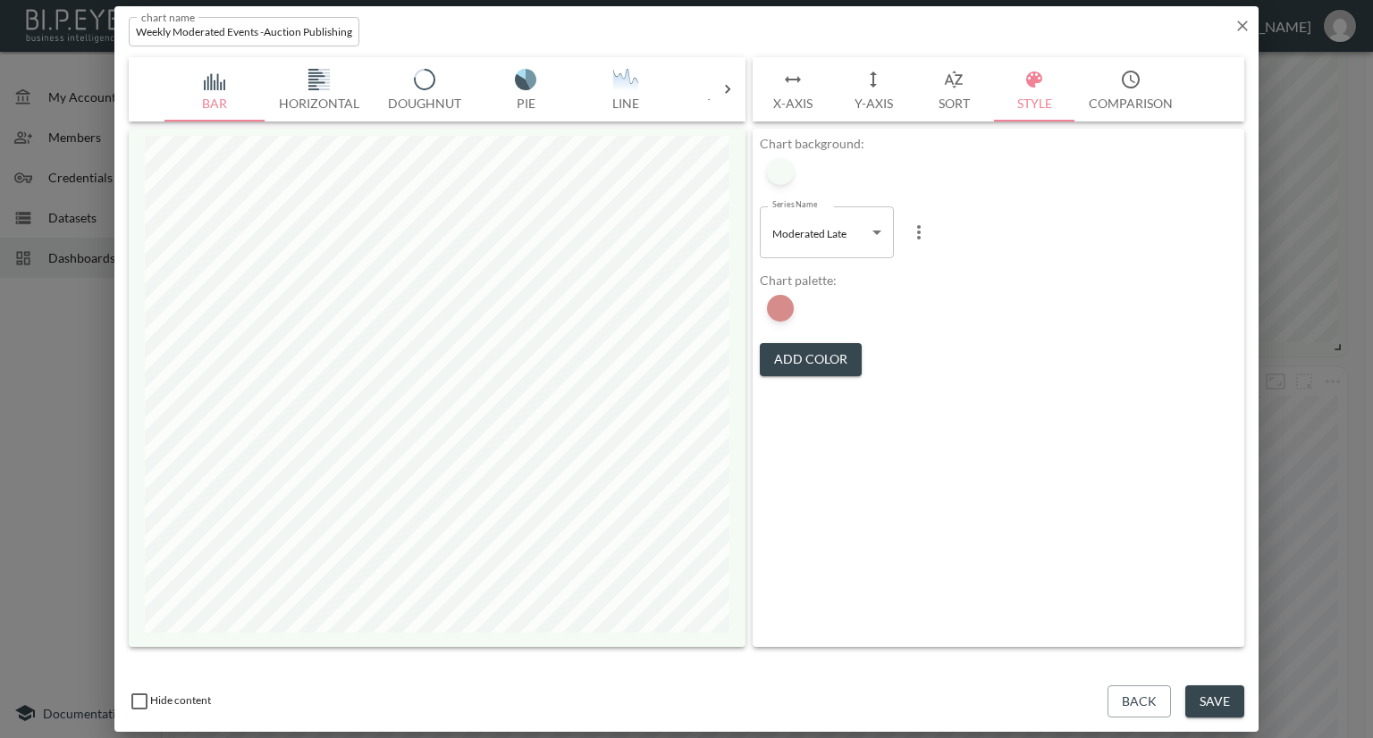
click at [1233, 696] on button "Save" at bounding box center [1214, 701] width 59 height 33
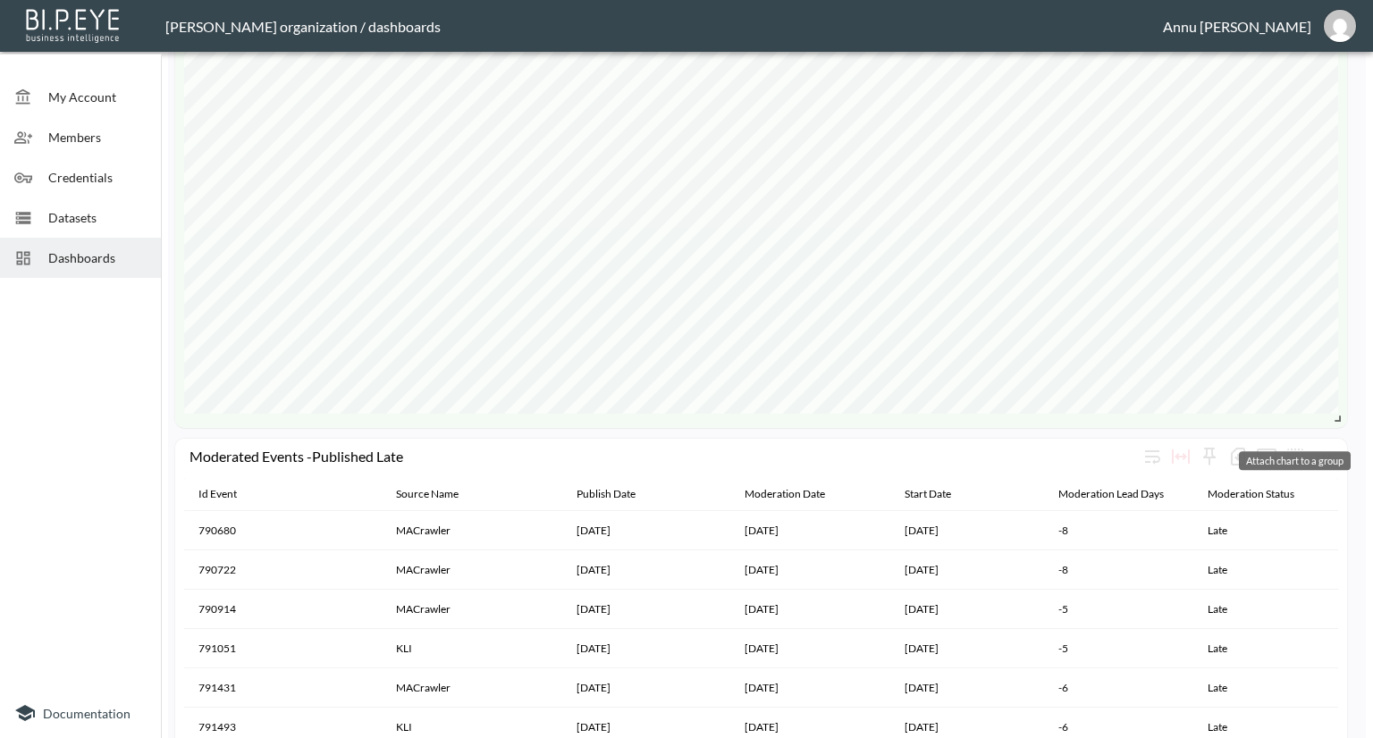
scroll to position [1519, 0]
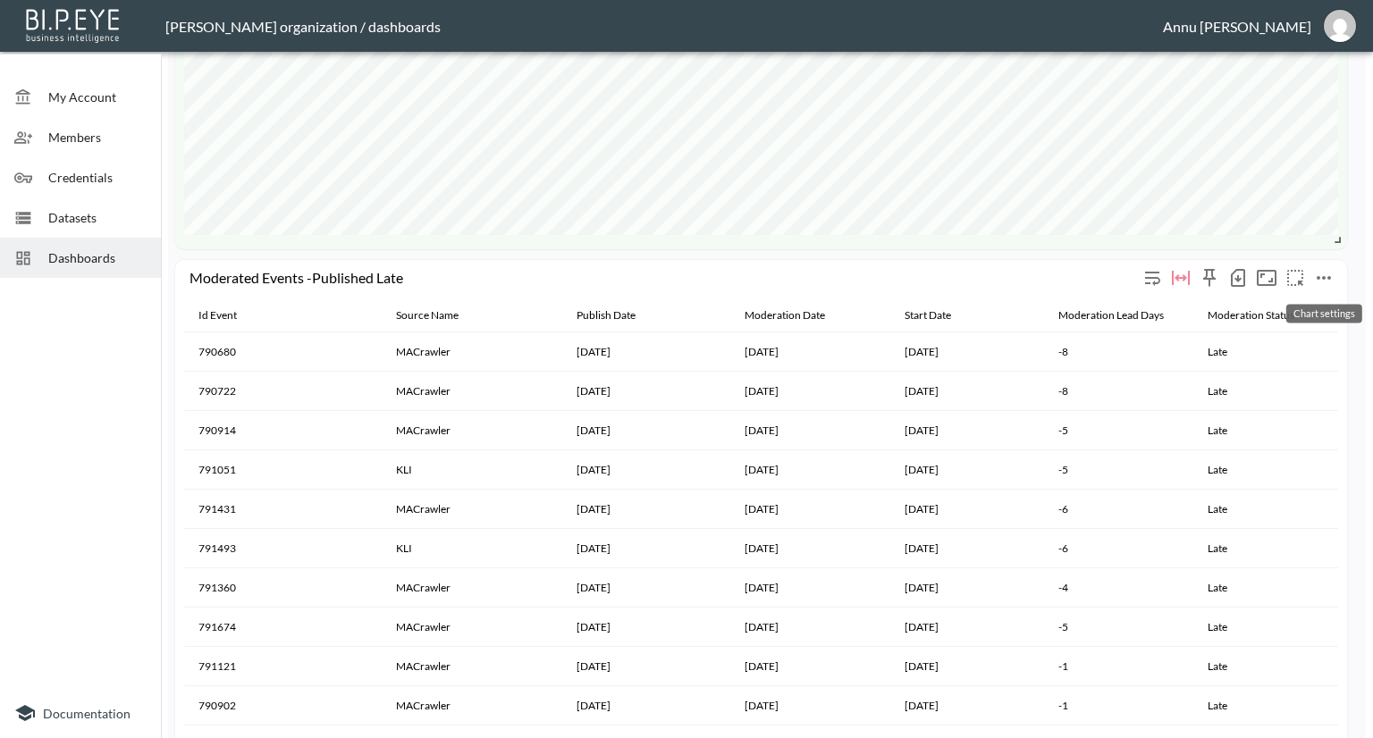
click at [1316, 278] on icon "more" at bounding box center [1323, 277] width 21 height 21
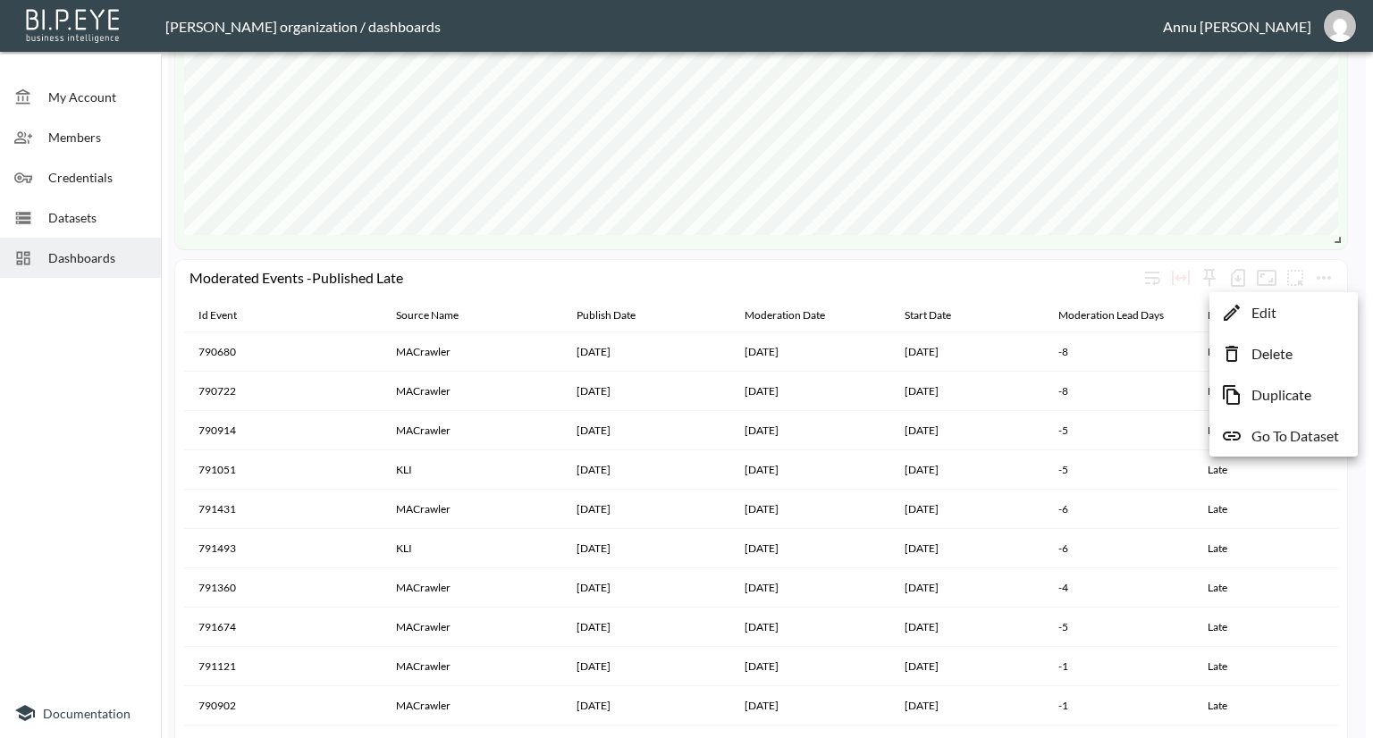
click at [1294, 307] on li "Edit" at bounding box center [1283, 313] width 139 height 32
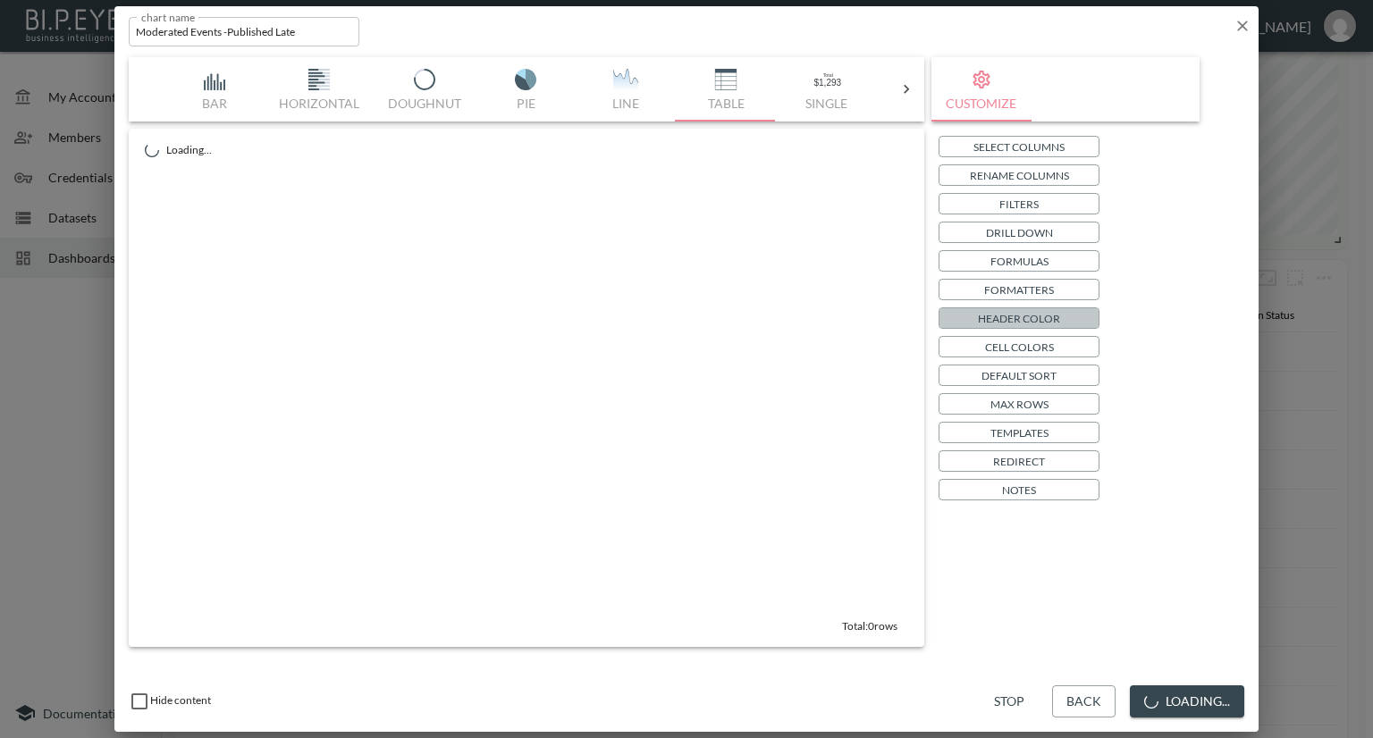
click at [1015, 319] on p "Header Color" at bounding box center [1019, 318] width 82 height 19
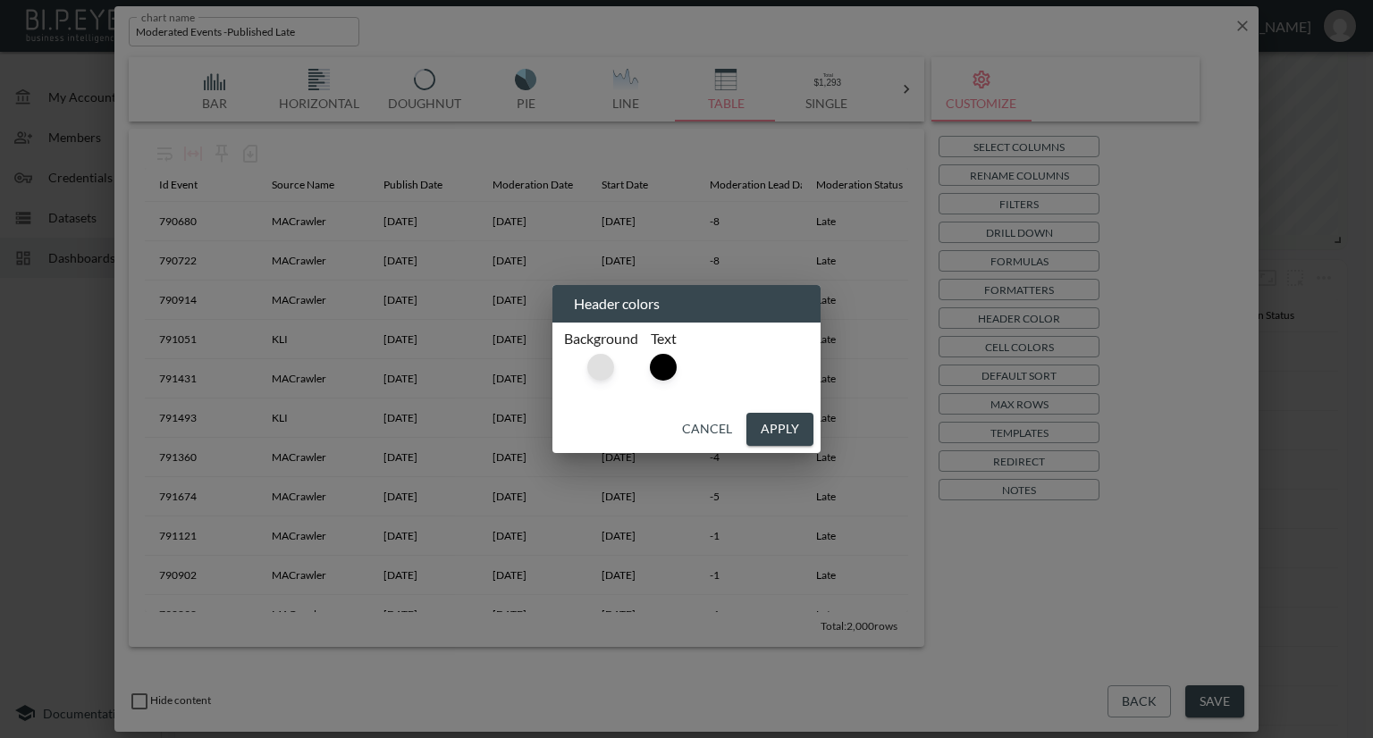
click at [609, 362] on div at bounding box center [600, 367] width 27 height 27
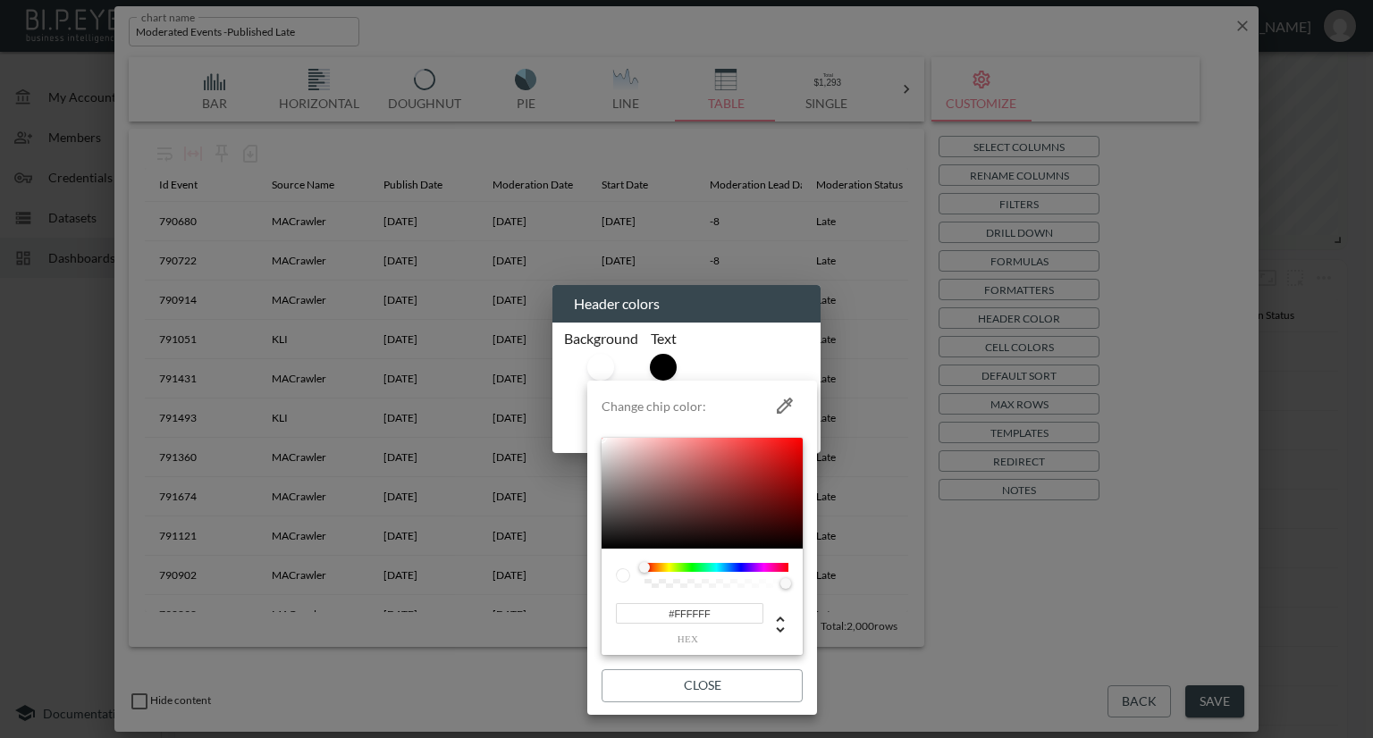
drag, startPoint x: 735, startPoint y: 609, endPoint x: 625, endPoint y: 610, distance: 109.9
click at [625, 610] on input "#FFFFFF" at bounding box center [689, 613] width 147 height 21
paste input "4FBF4"
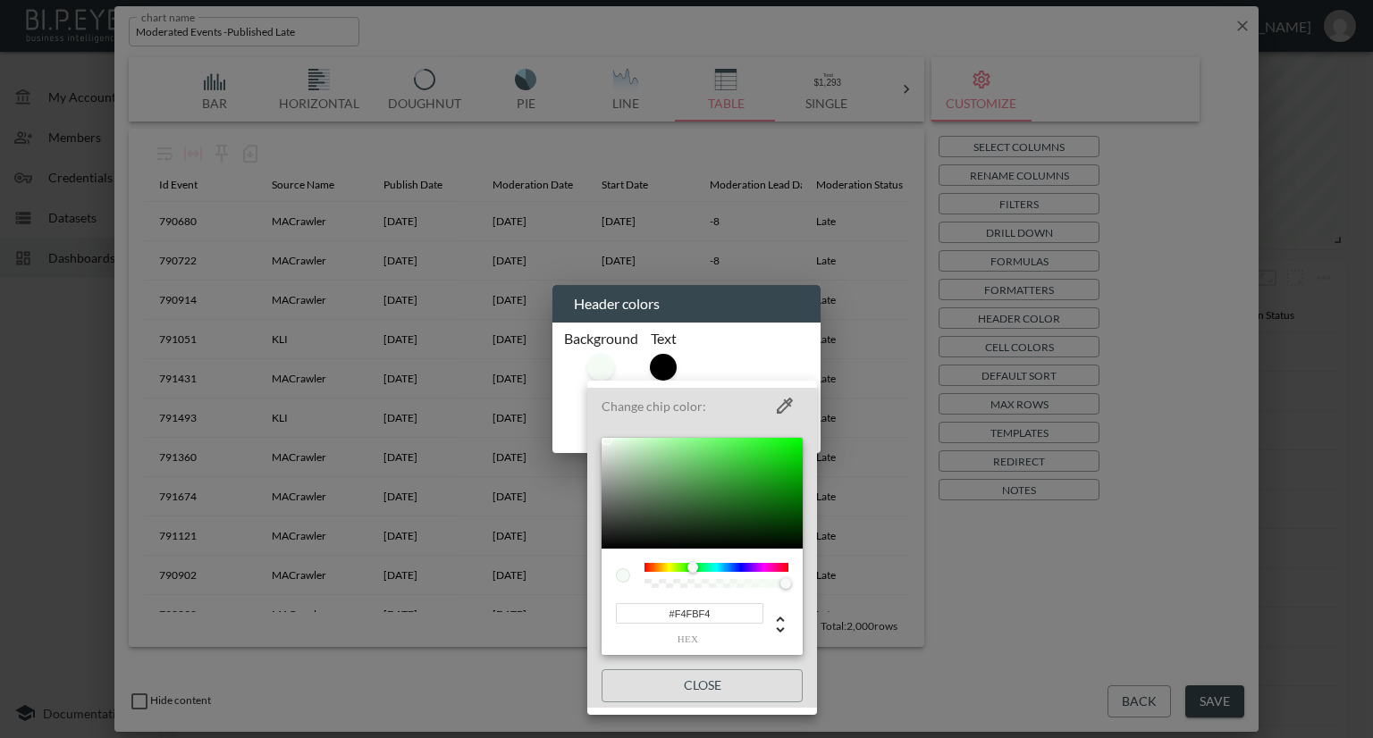
type input "#F4FBF4"
click at [1244, 451] on div at bounding box center [686, 369] width 1373 height 738
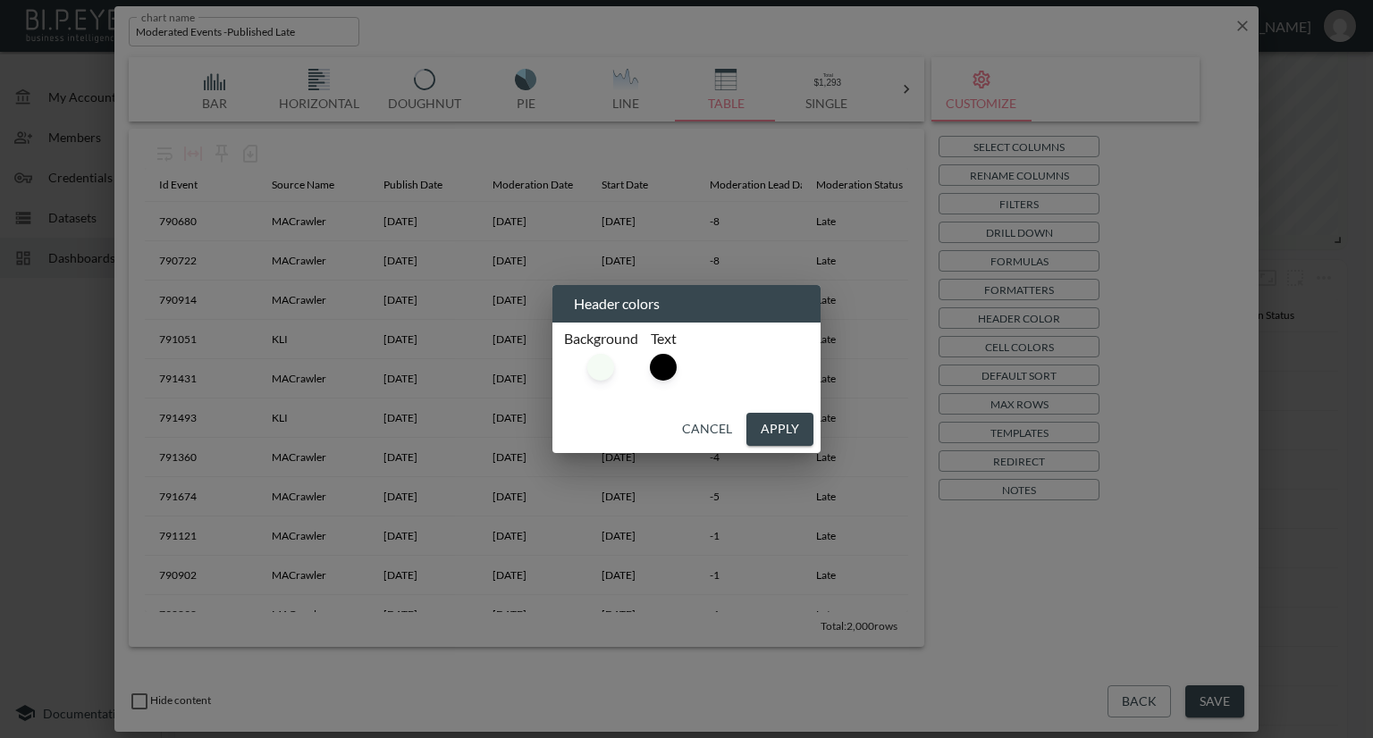
click at [789, 440] on button "Apply" at bounding box center [779, 429] width 67 height 33
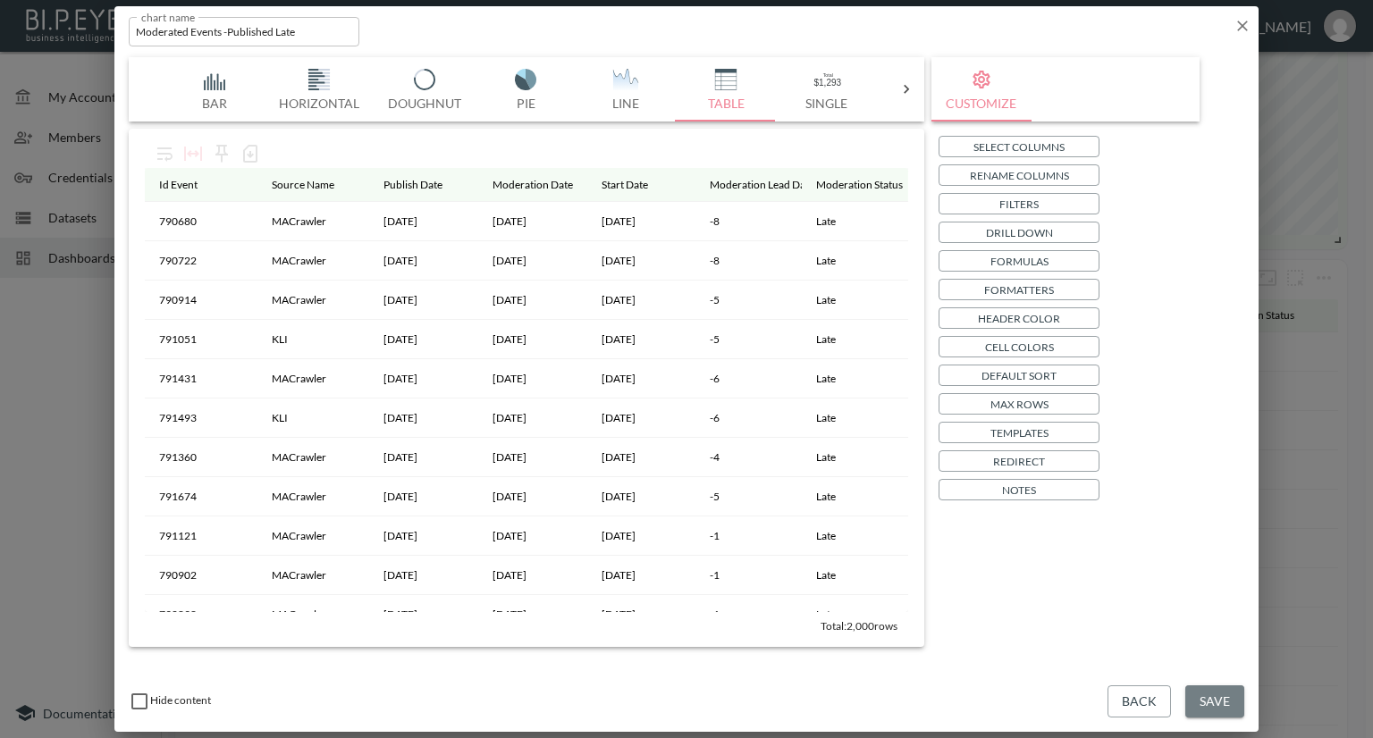
click at [1194, 692] on button "Save" at bounding box center [1214, 701] width 59 height 33
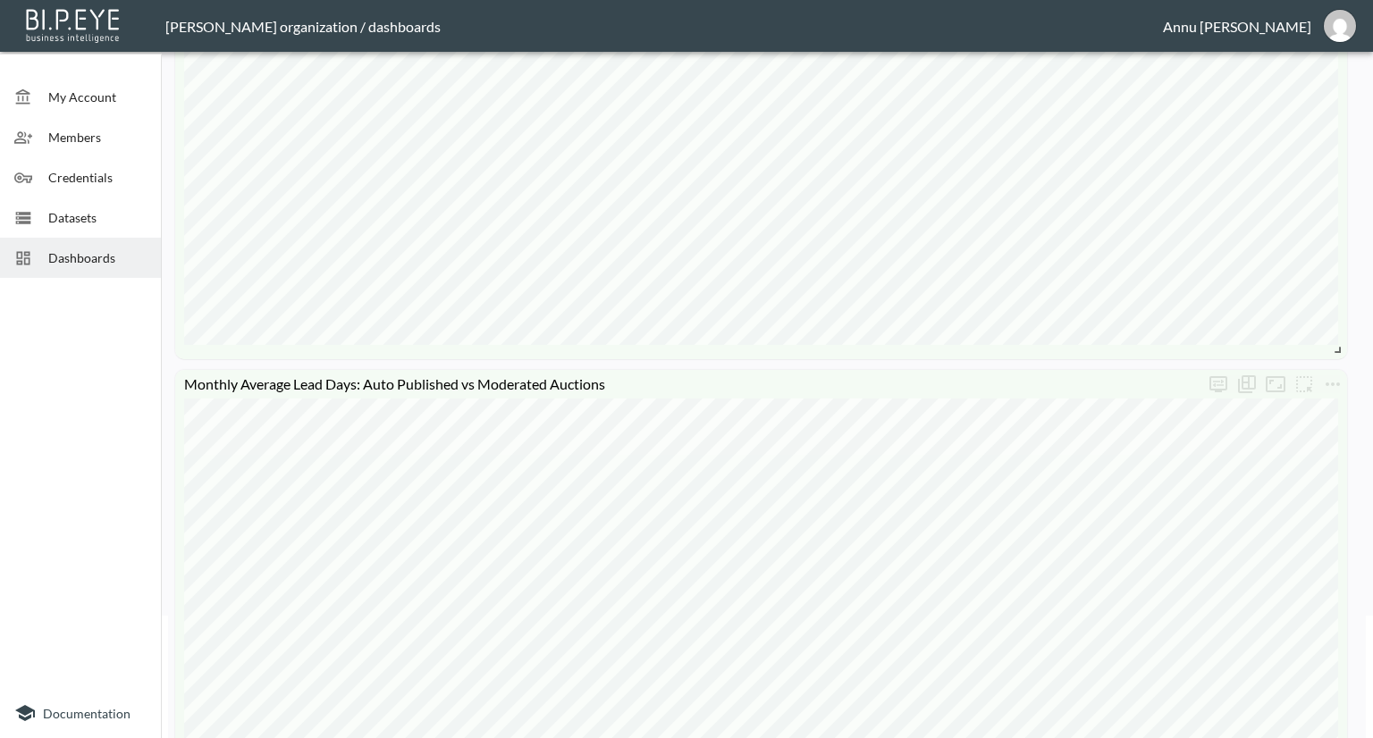
scroll to position [268, 0]
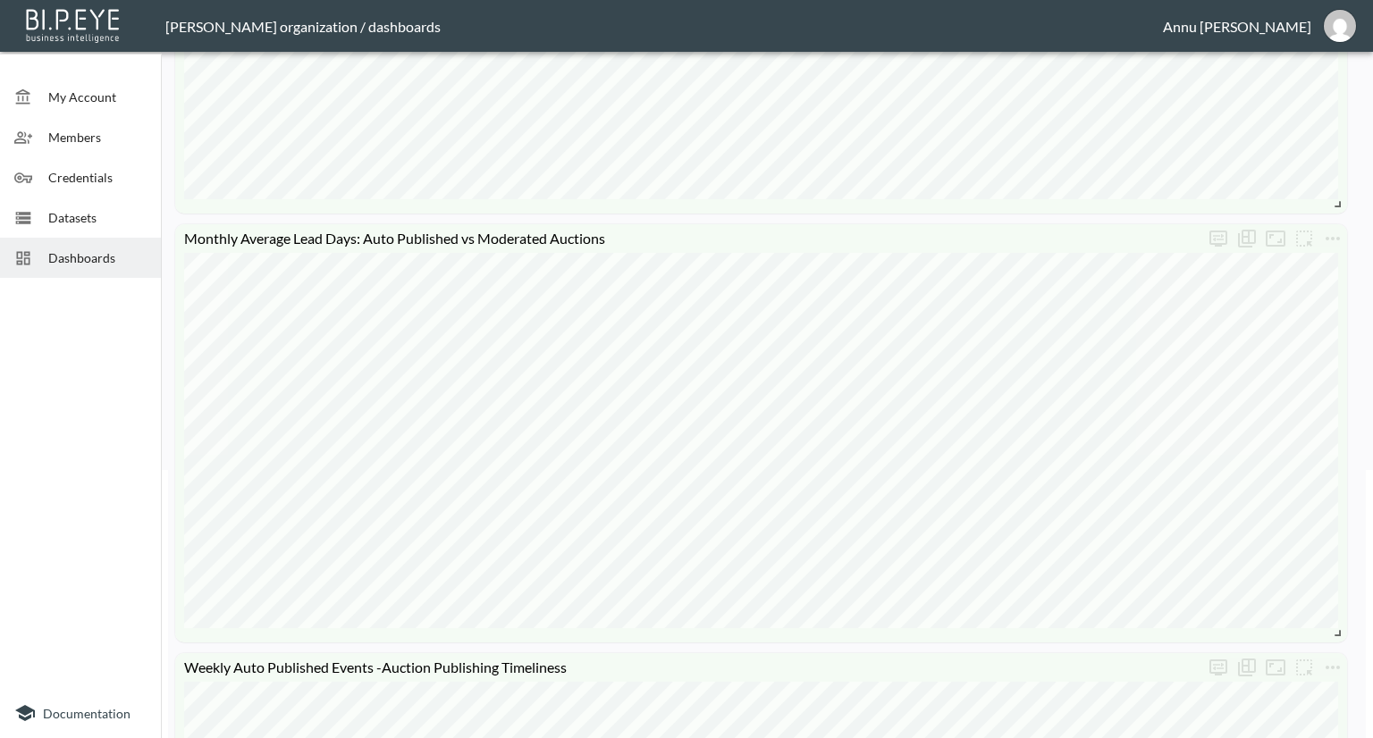
click at [75, 251] on span "Dashboards" at bounding box center [97, 257] width 98 height 19
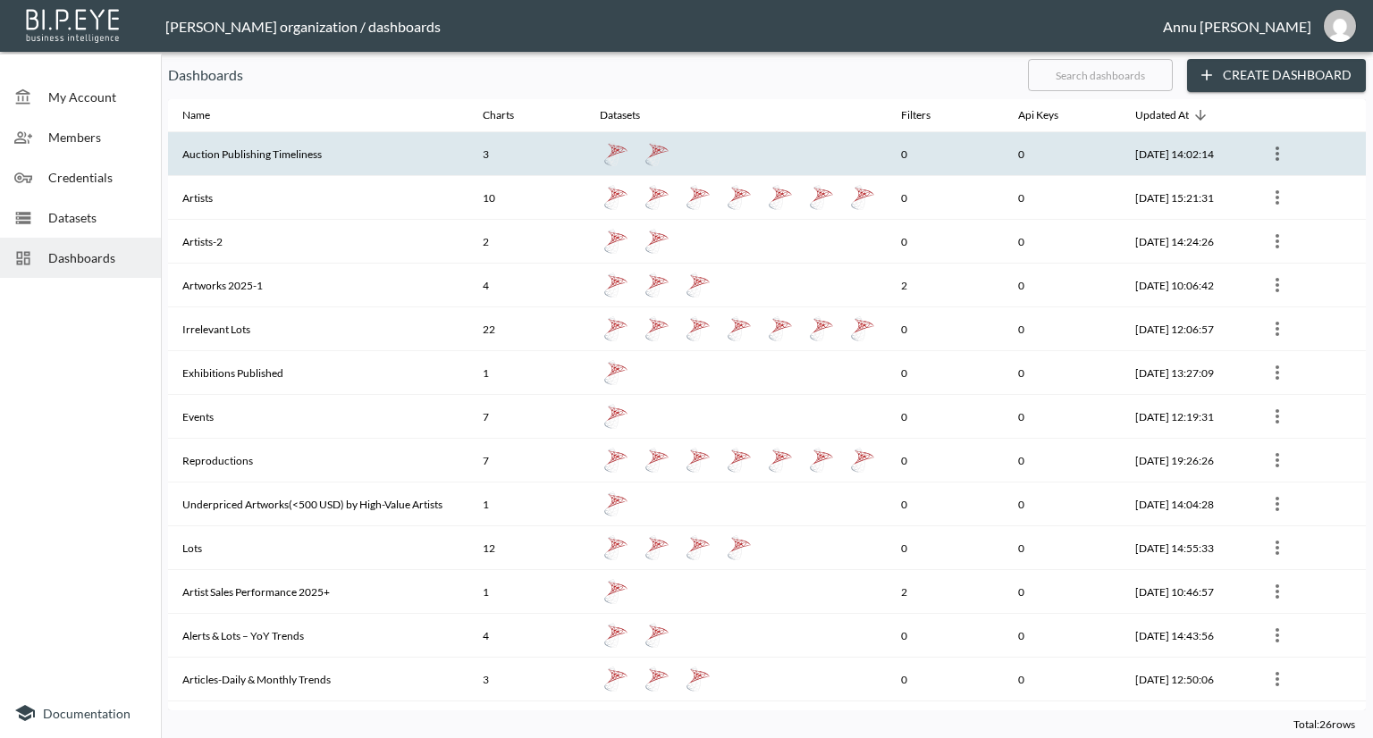
click at [268, 157] on th "Auction Publishing Timeliness" at bounding box center [318, 154] width 300 height 44
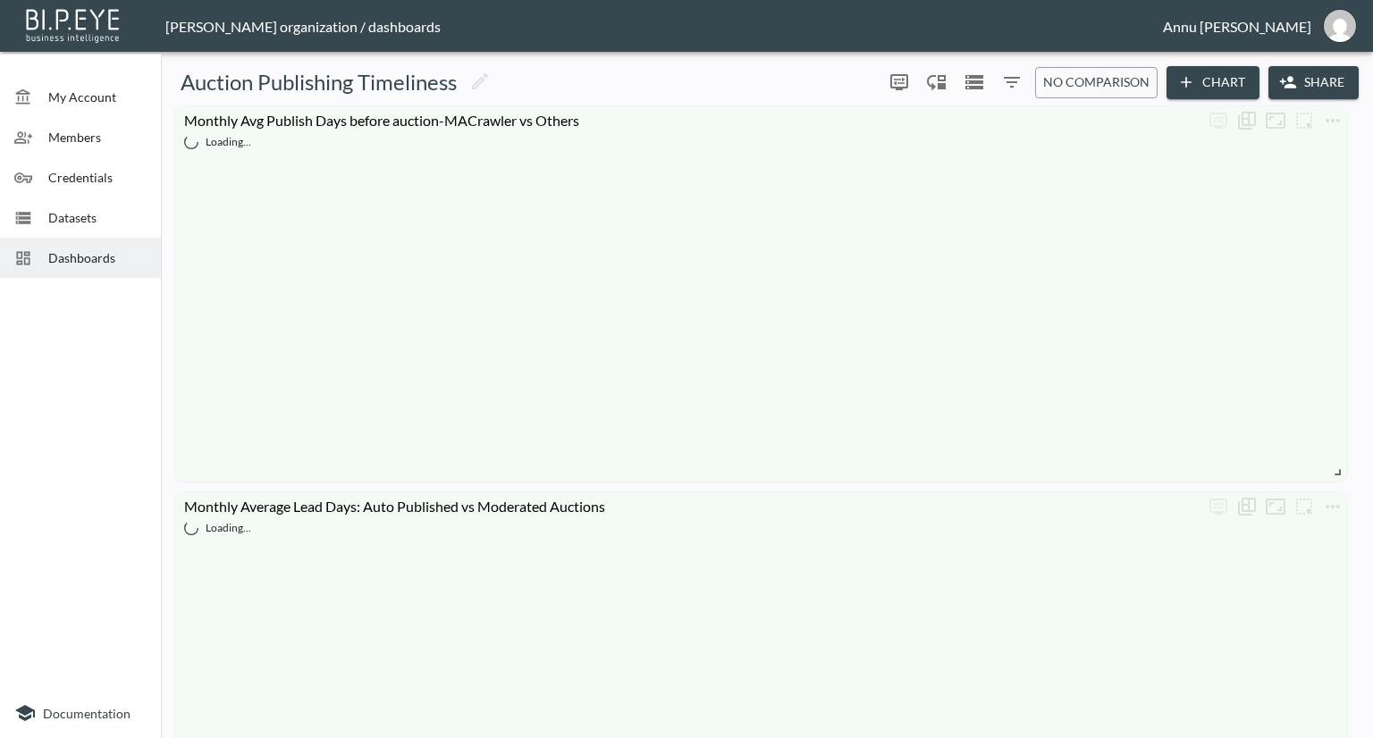
click at [59, 251] on span "Dashboards" at bounding box center [97, 257] width 98 height 19
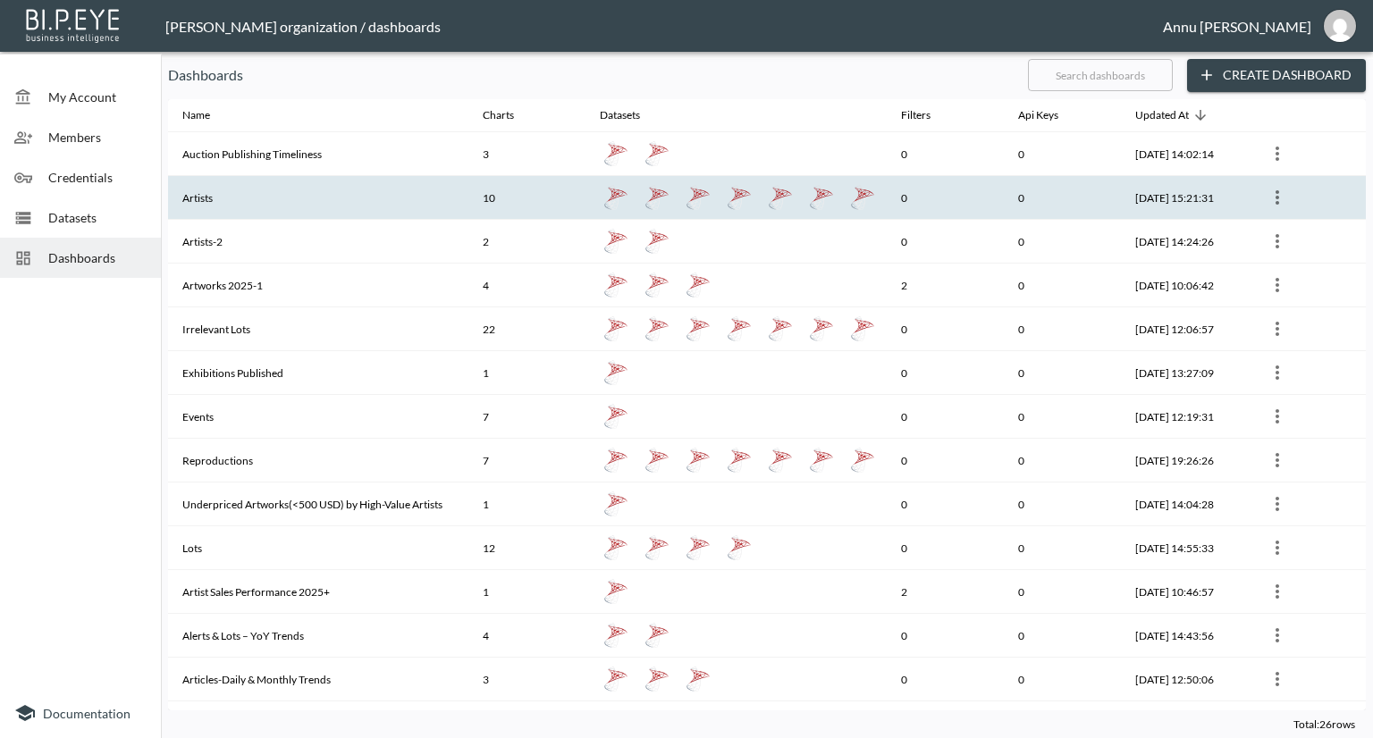
click at [224, 196] on th "Artists" at bounding box center [318, 198] width 300 height 44
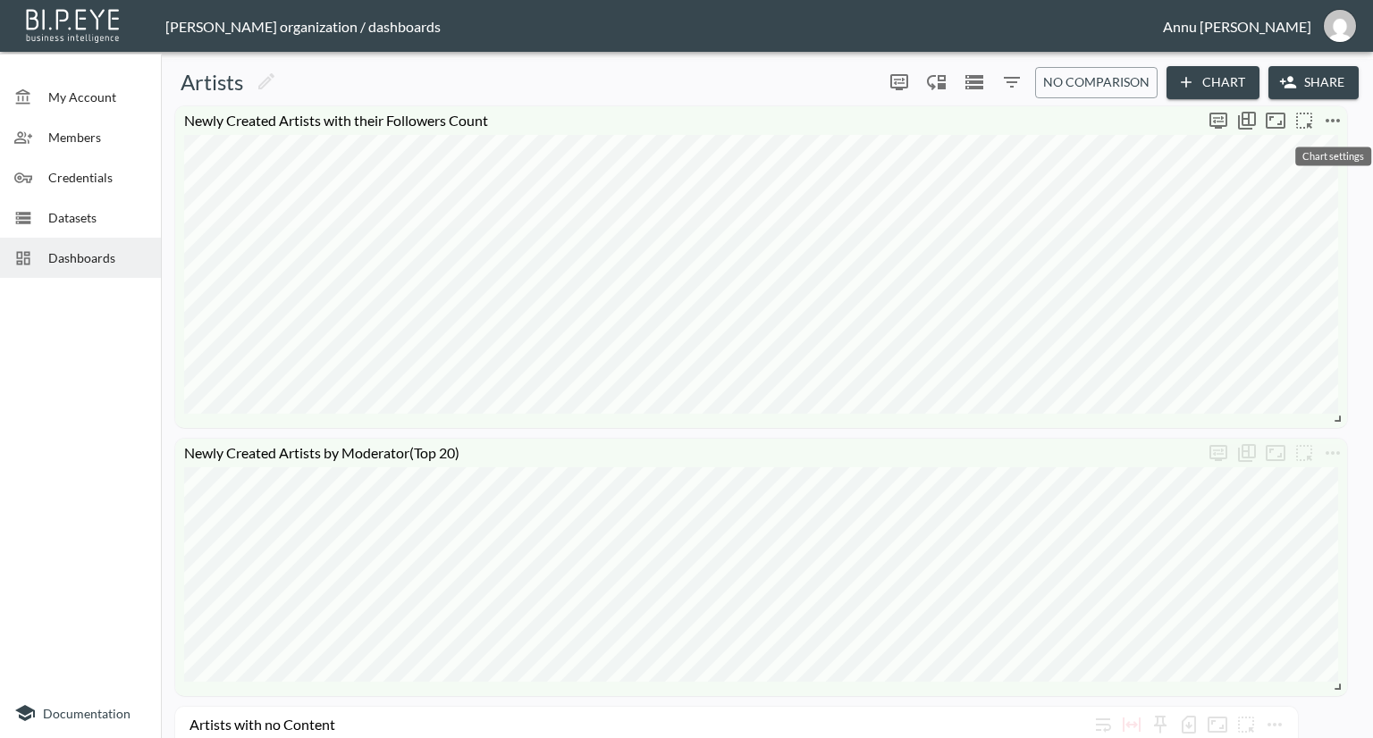
click at [1330, 120] on icon "more" at bounding box center [1332, 120] width 21 height 21
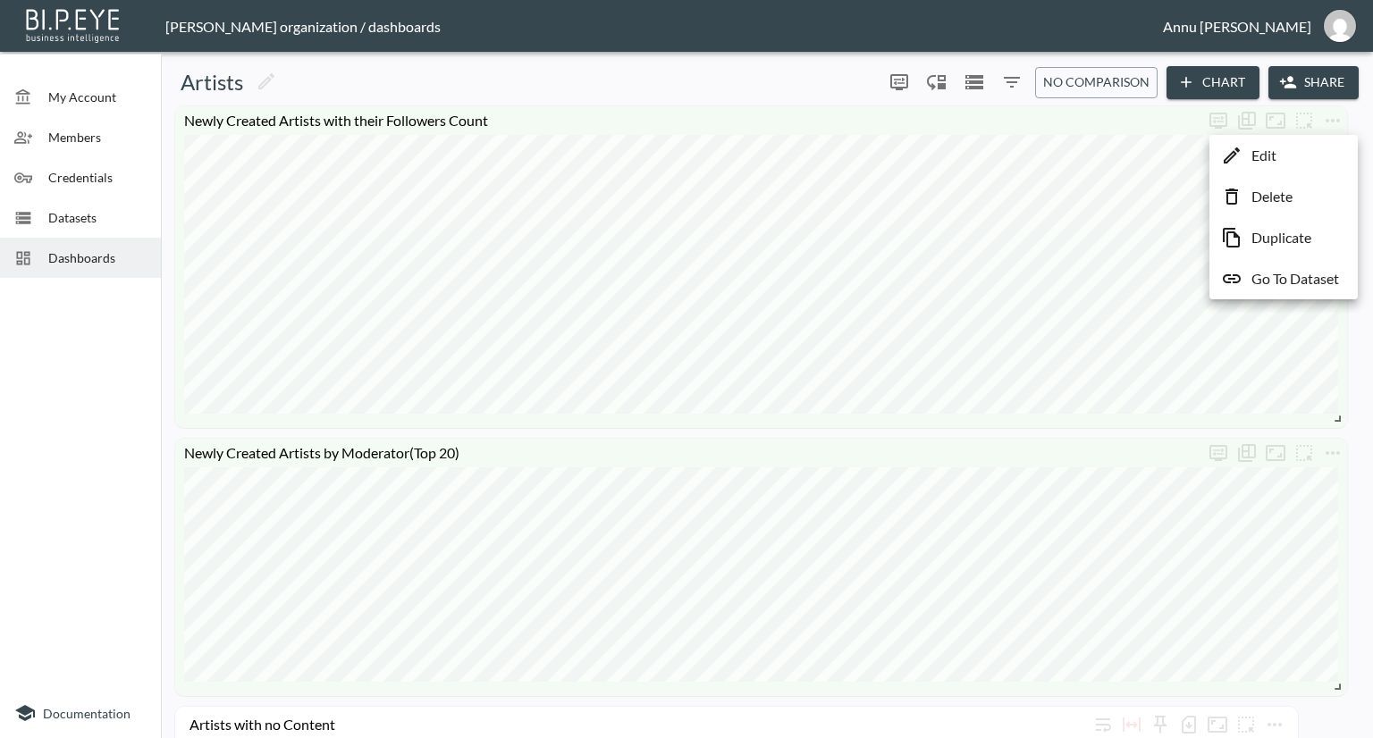
click at [1294, 154] on li "Edit" at bounding box center [1283, 155] width 139 height 32
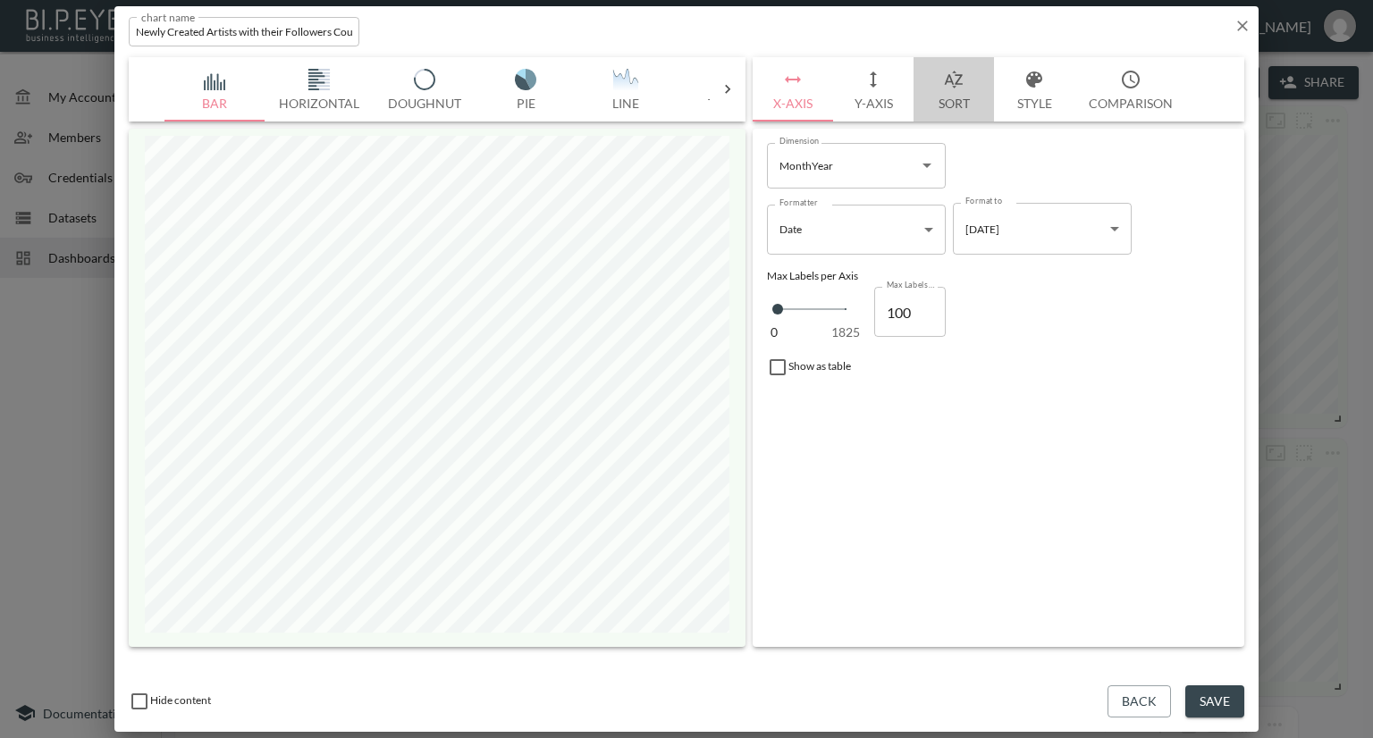
click at [955, 100] on button "Sort" at bounding box center [953, 89] width 80 height 64
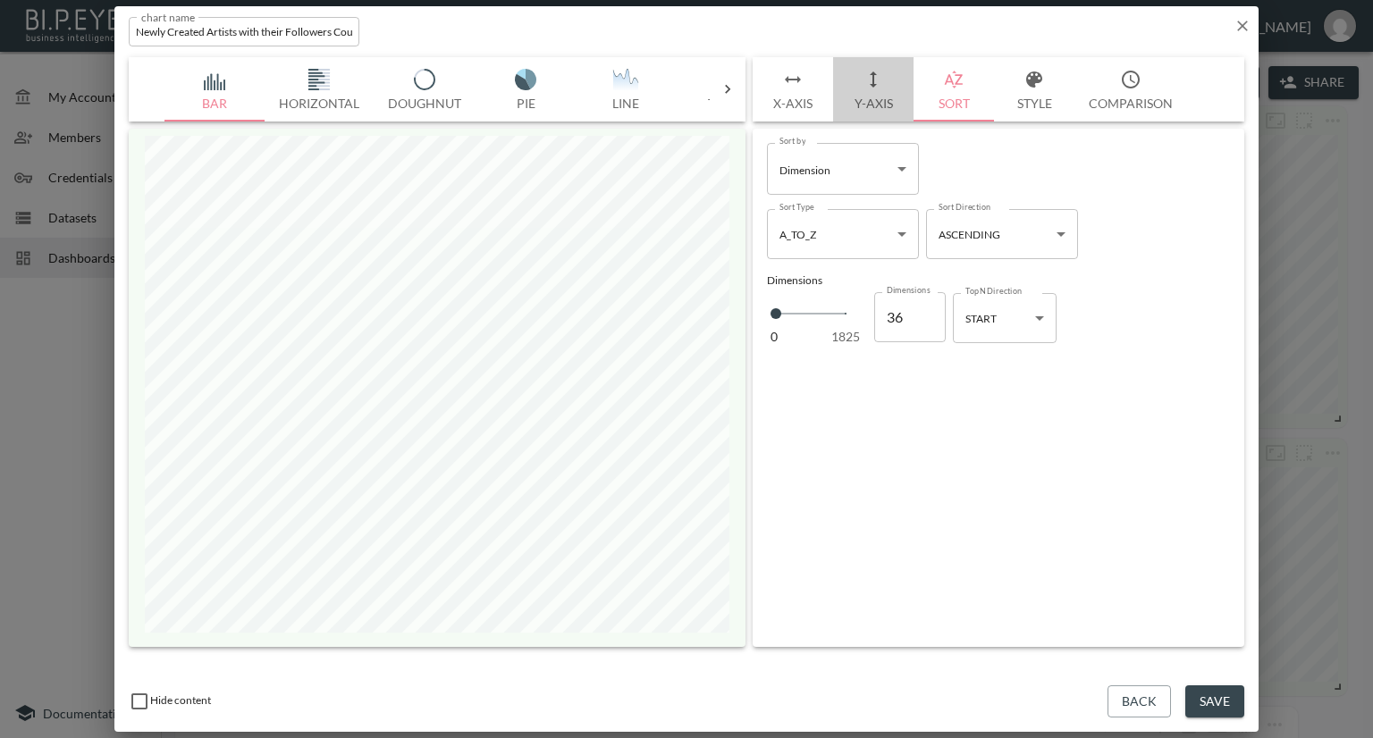
click at [876, 100] on button "Y-Axis" at bounding box center [873, 89] width 80 height 64
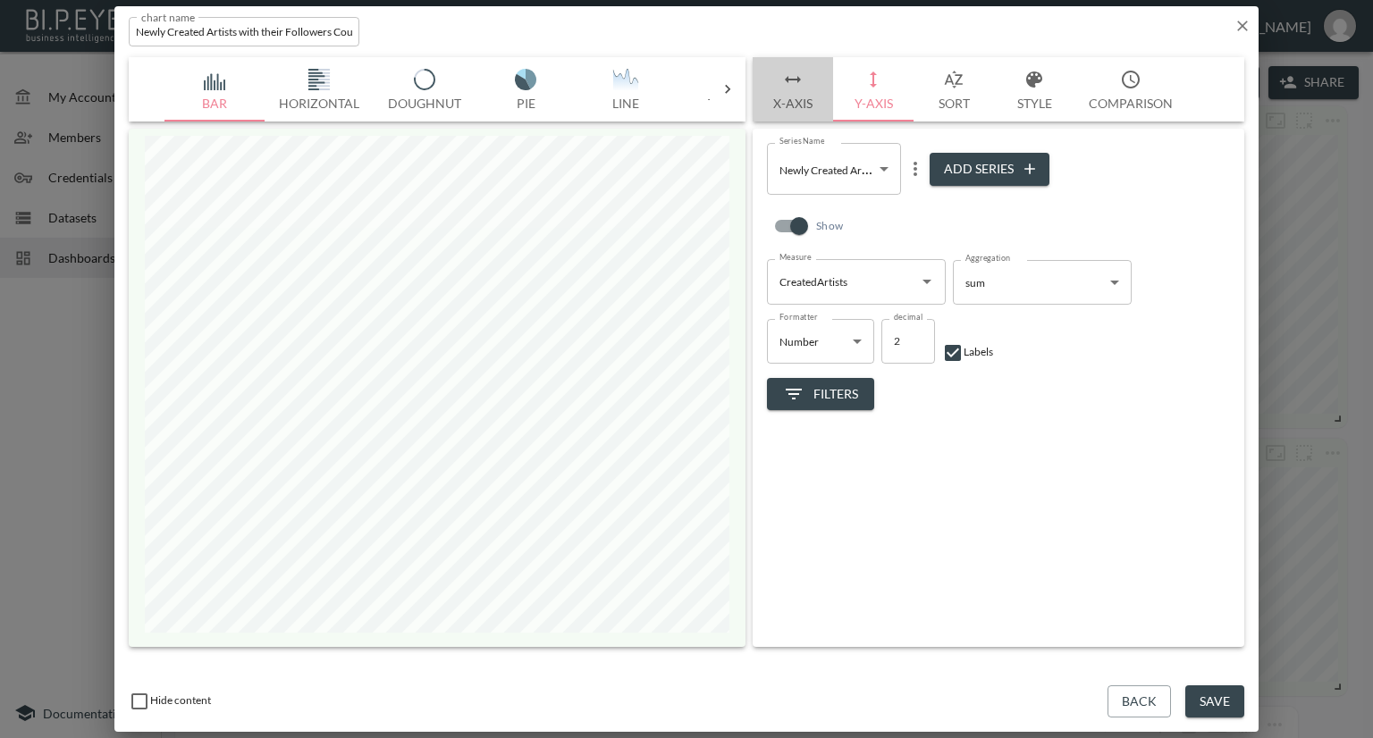
click at [797, 102] on button "X-Axis" at bounding box center [793, 89] width 80 height 64
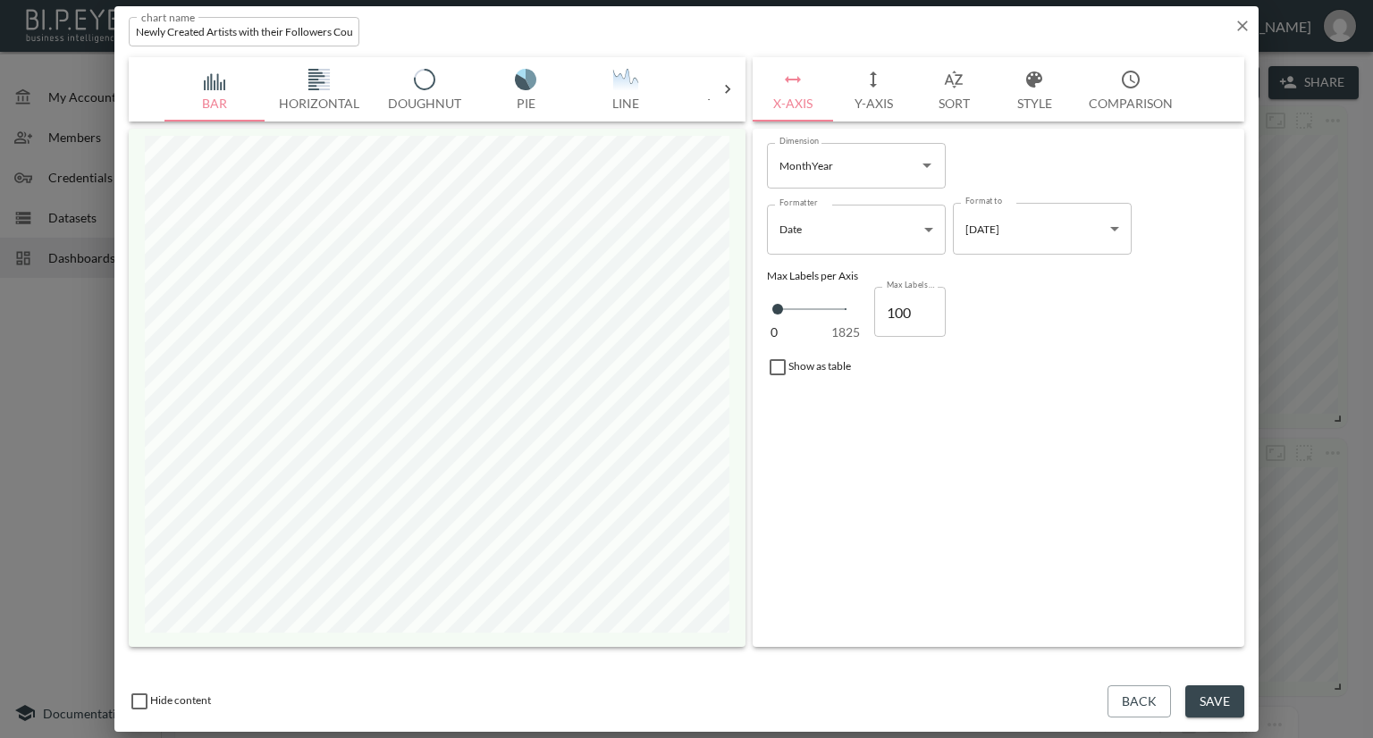
click at [1030, 105] on button "Style" at bounding box center [1034, 89] width 80 height 64
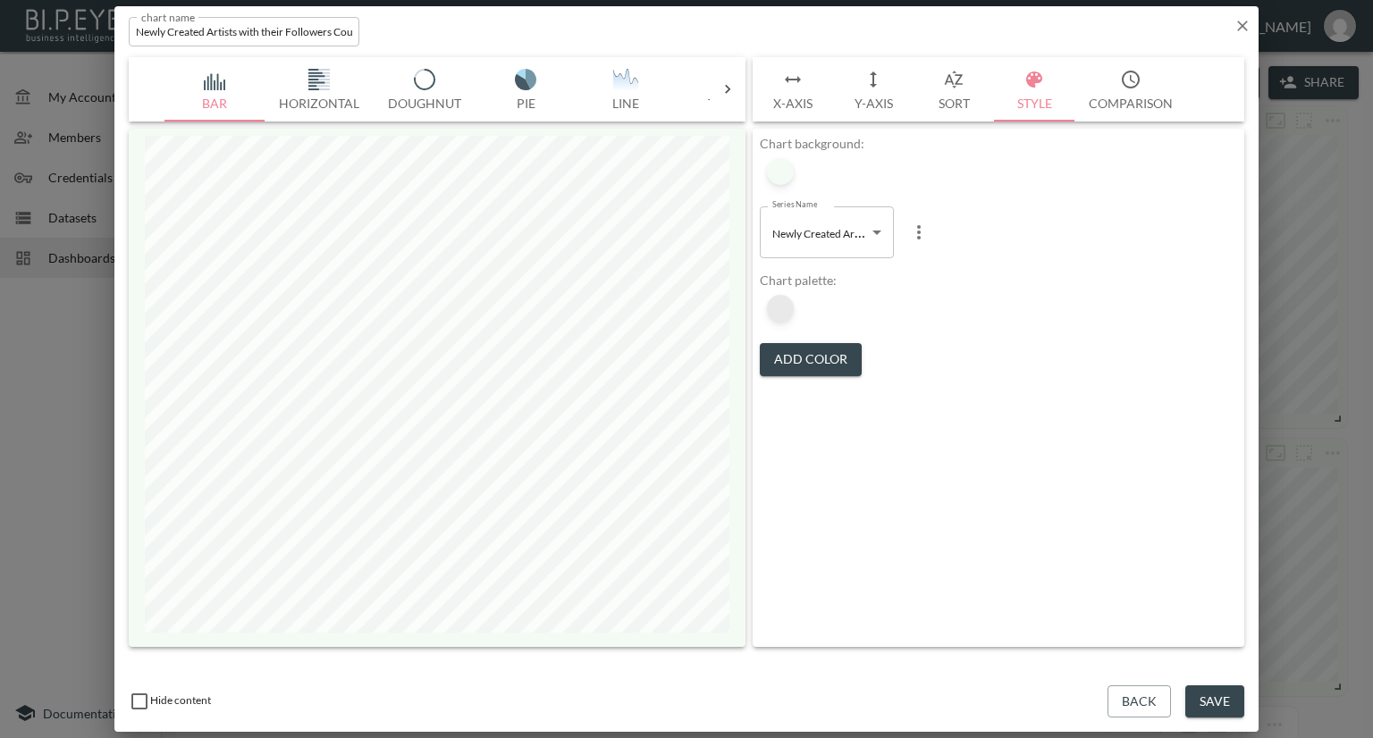
click at [781, 319] on div at bounding box center [780, 308] width 27 height 27
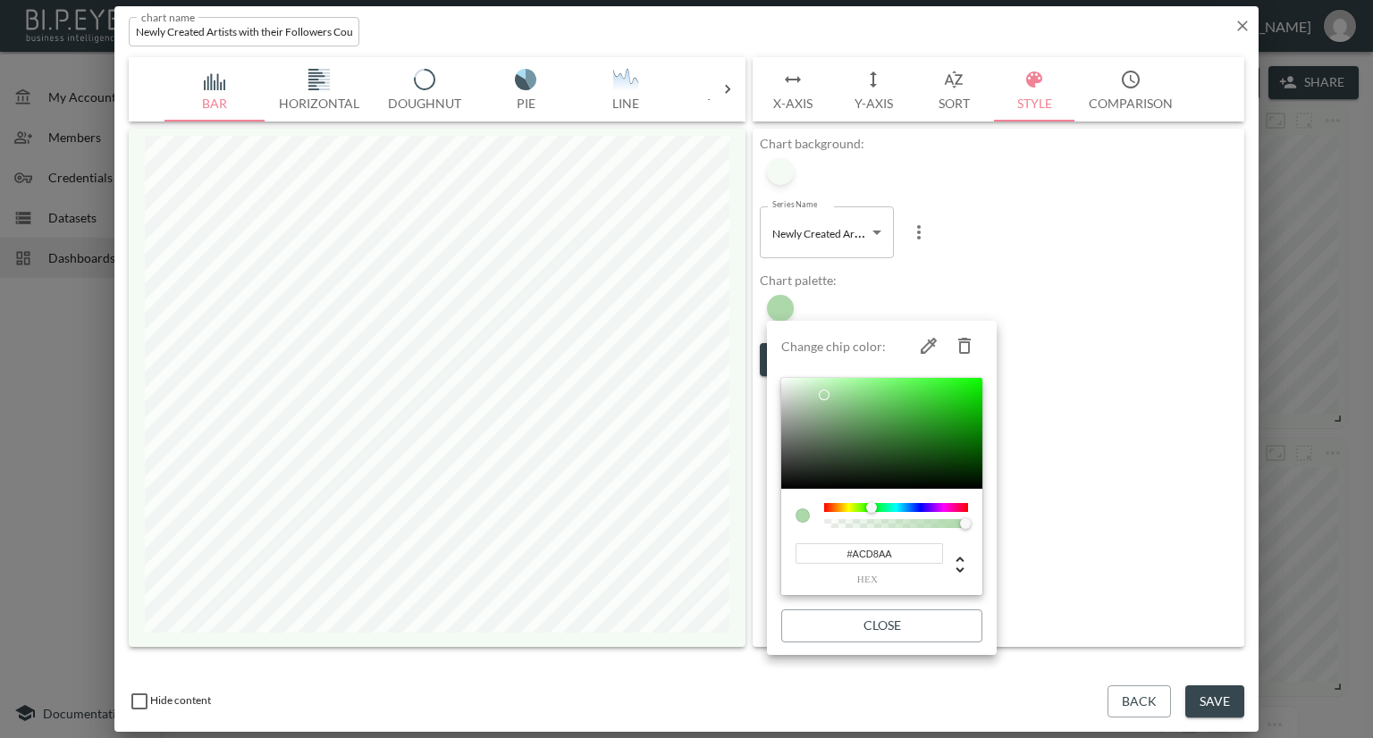
drag, startPoint x: 897, startPoint y: 548, endPoint x: 785, endPoint y: 552, distance: 112.7
click at [785, 552] on div "#ACD8AA hex" at bounding box center [881, 542] width 201 height 107
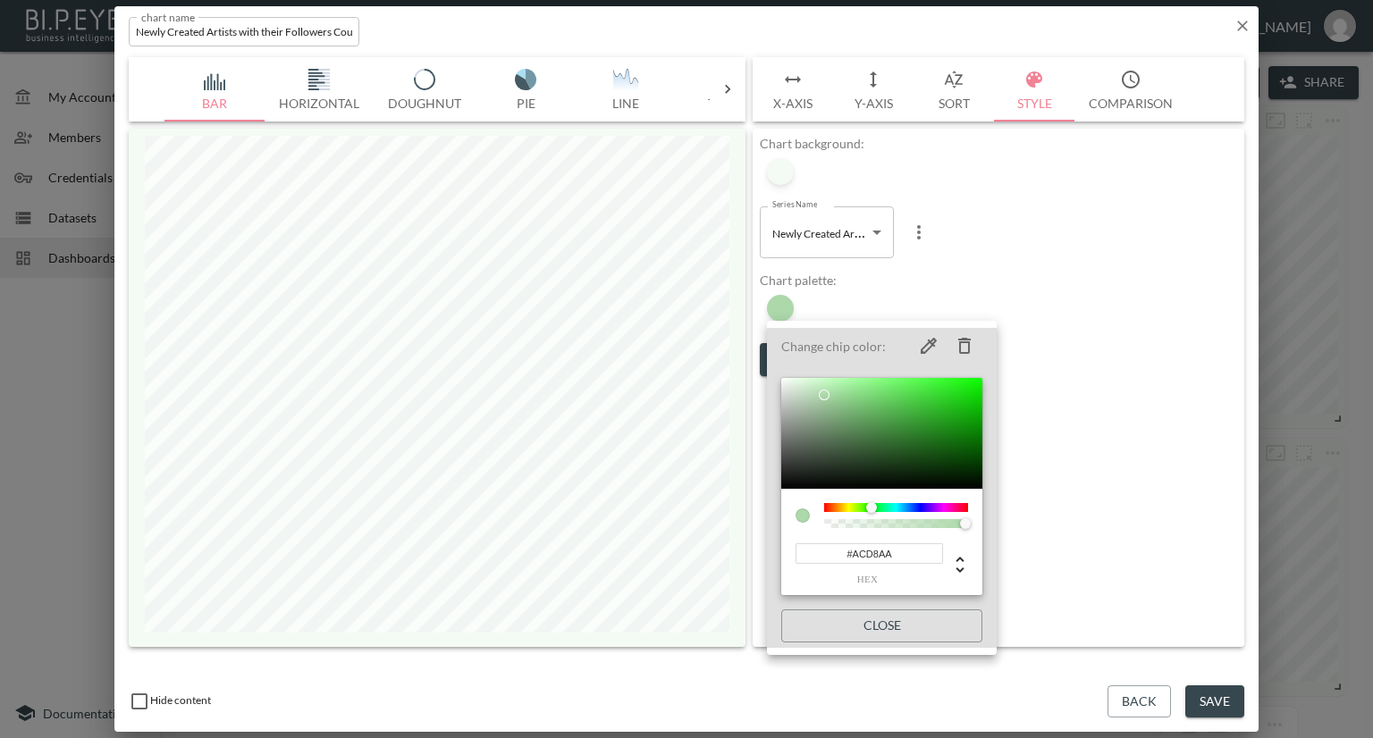
click at [1159, 181] on div at bounding box center [686, 369] width 1373 height 738
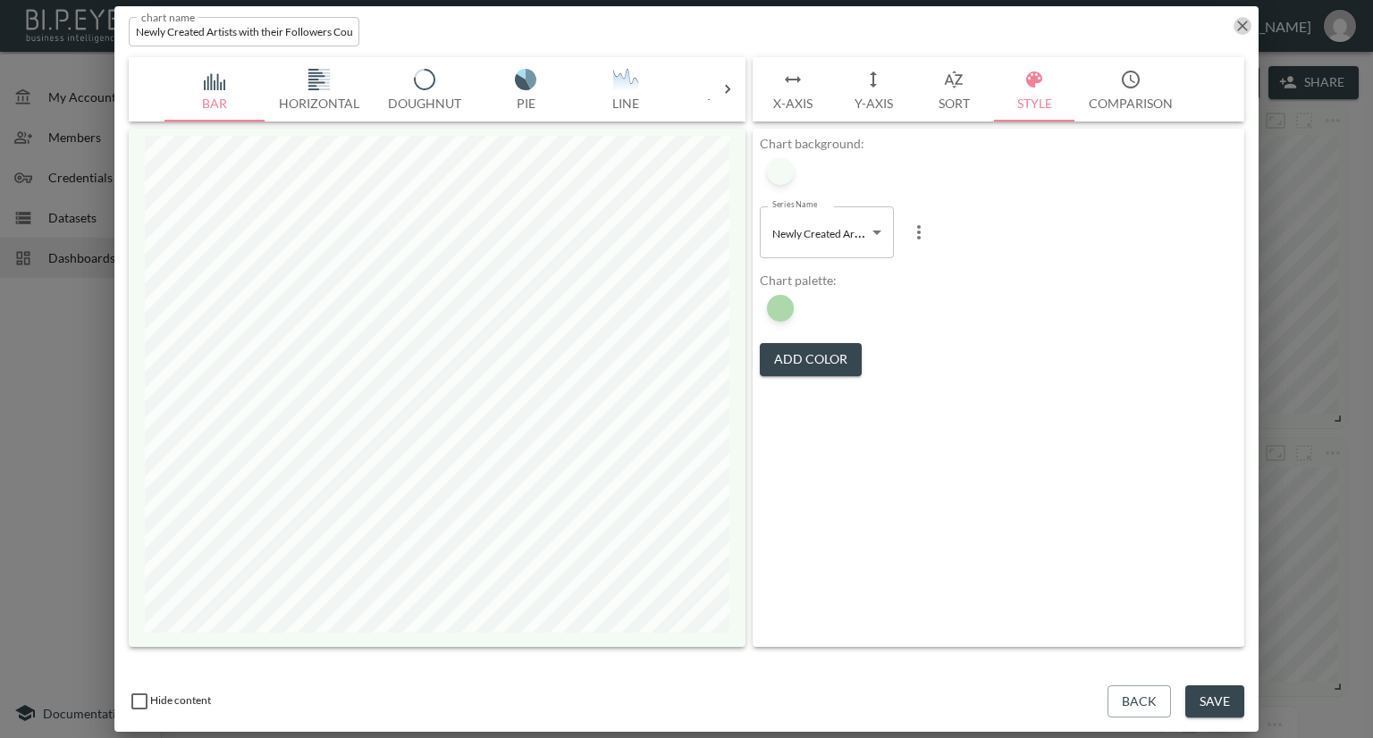
click at [1244, 27] on icon "button" at bounding box center [1242, 26] width 11 height 11
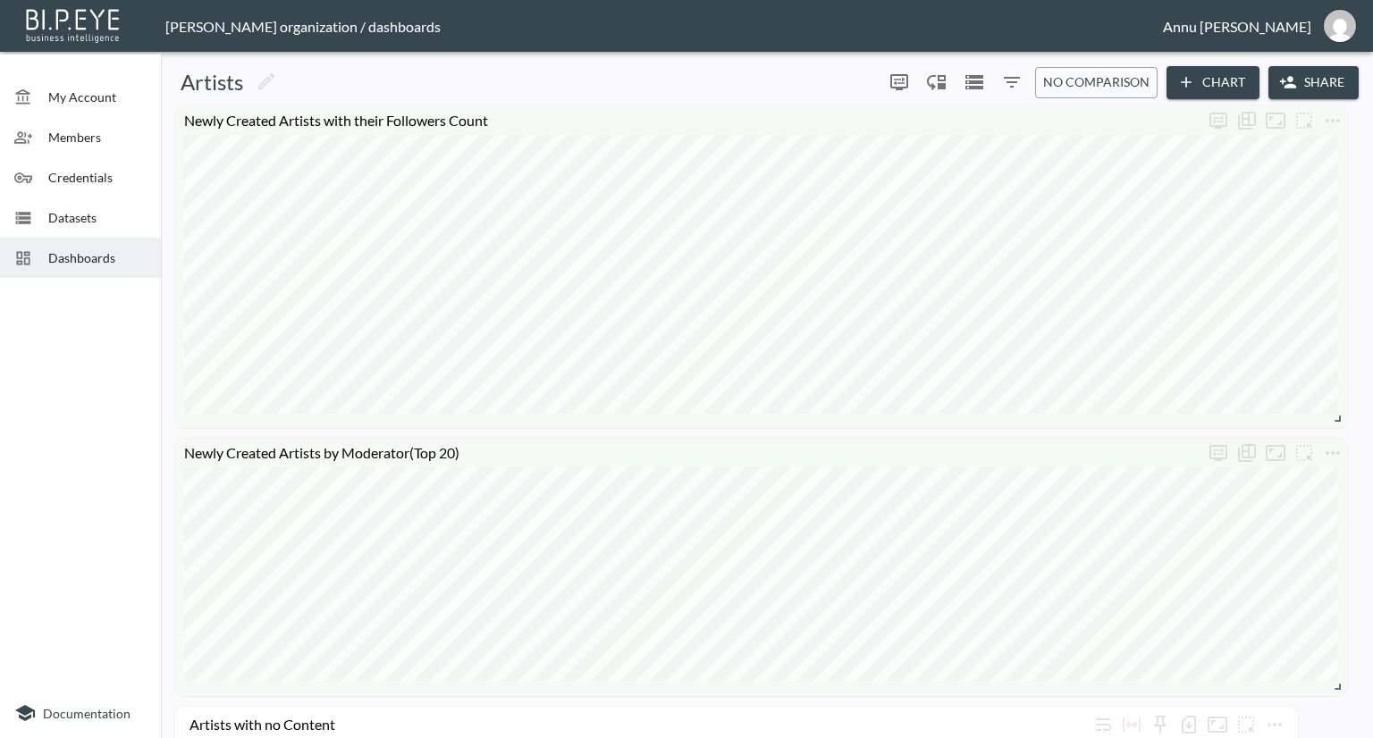
click at [105, 255] on span "Dashboards" at bounding box center [97, 257] width 98 height 19
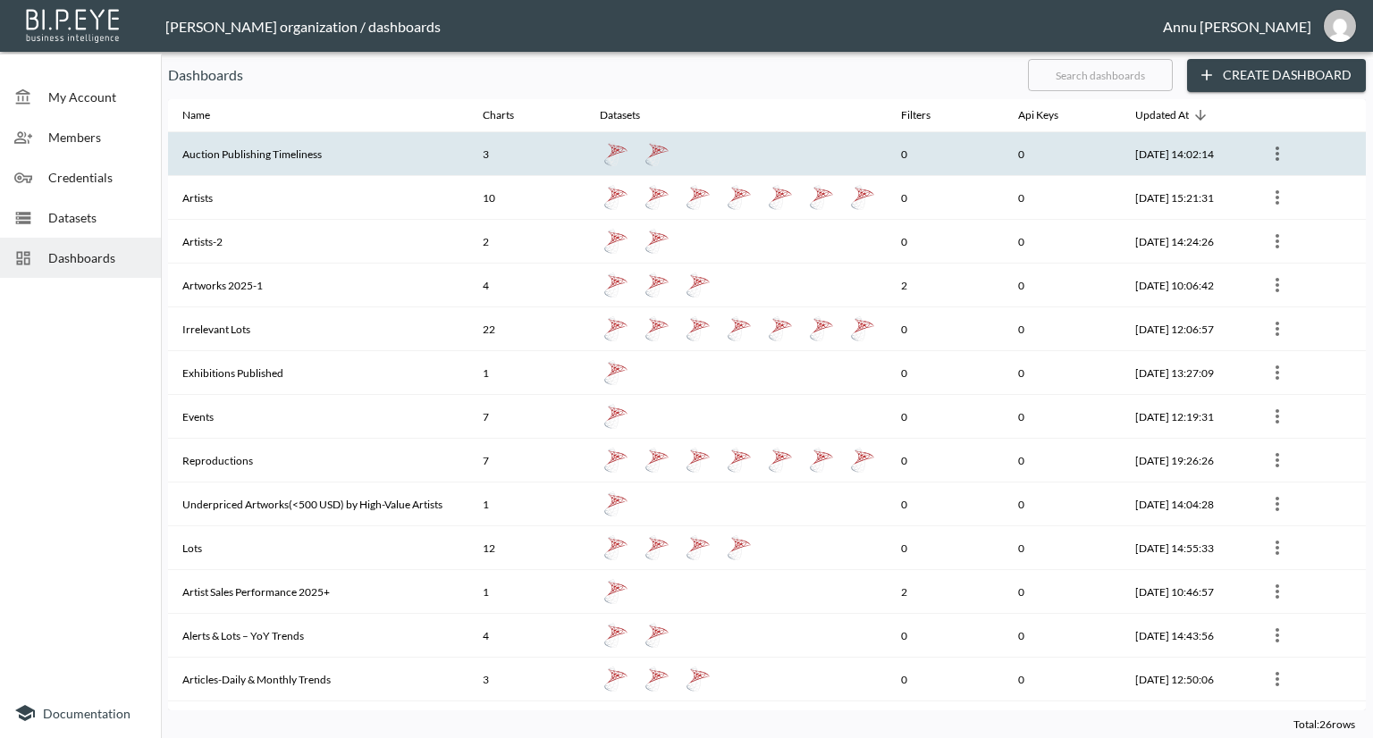
click at [1269, 154] on icon "more" at bounding box center [1276, 153] width 21 height 21
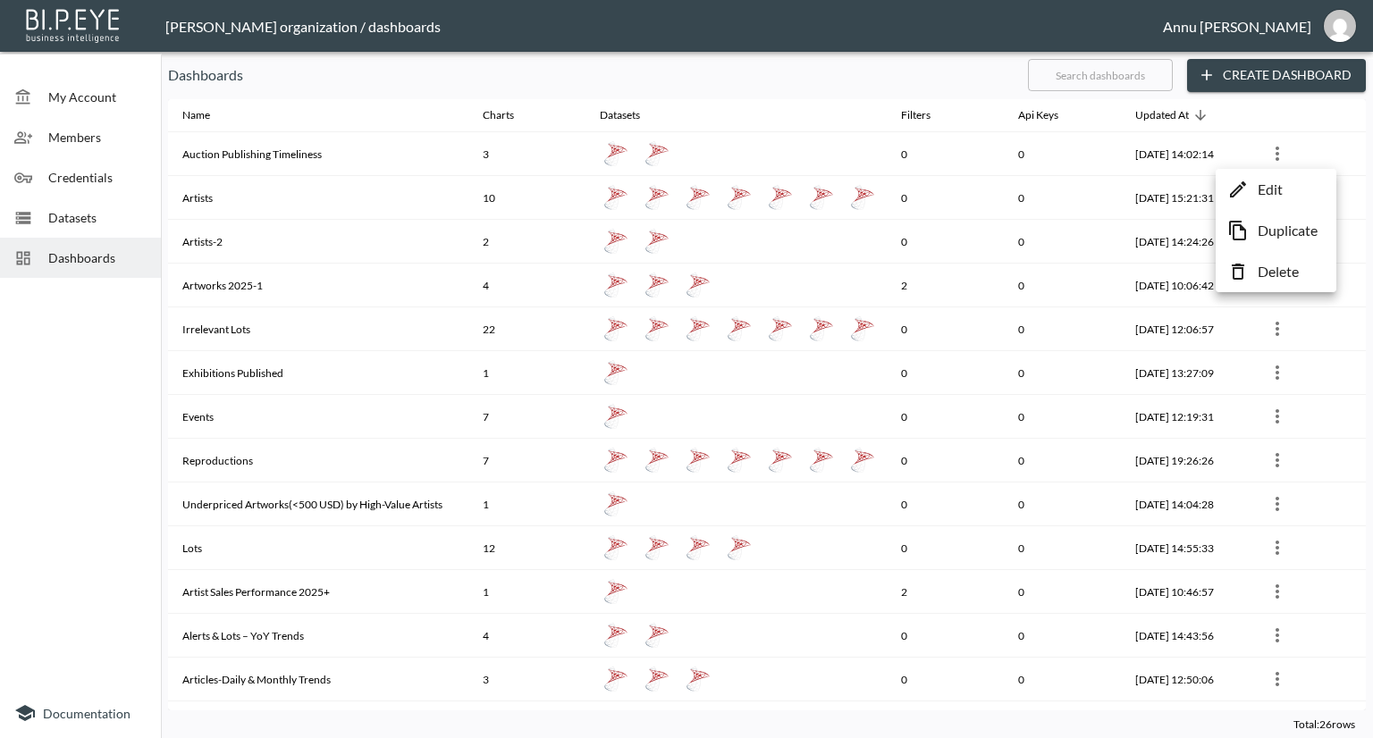
click at [1248, 183] on icon at bounding box center [1237, 189] width 21 height 21
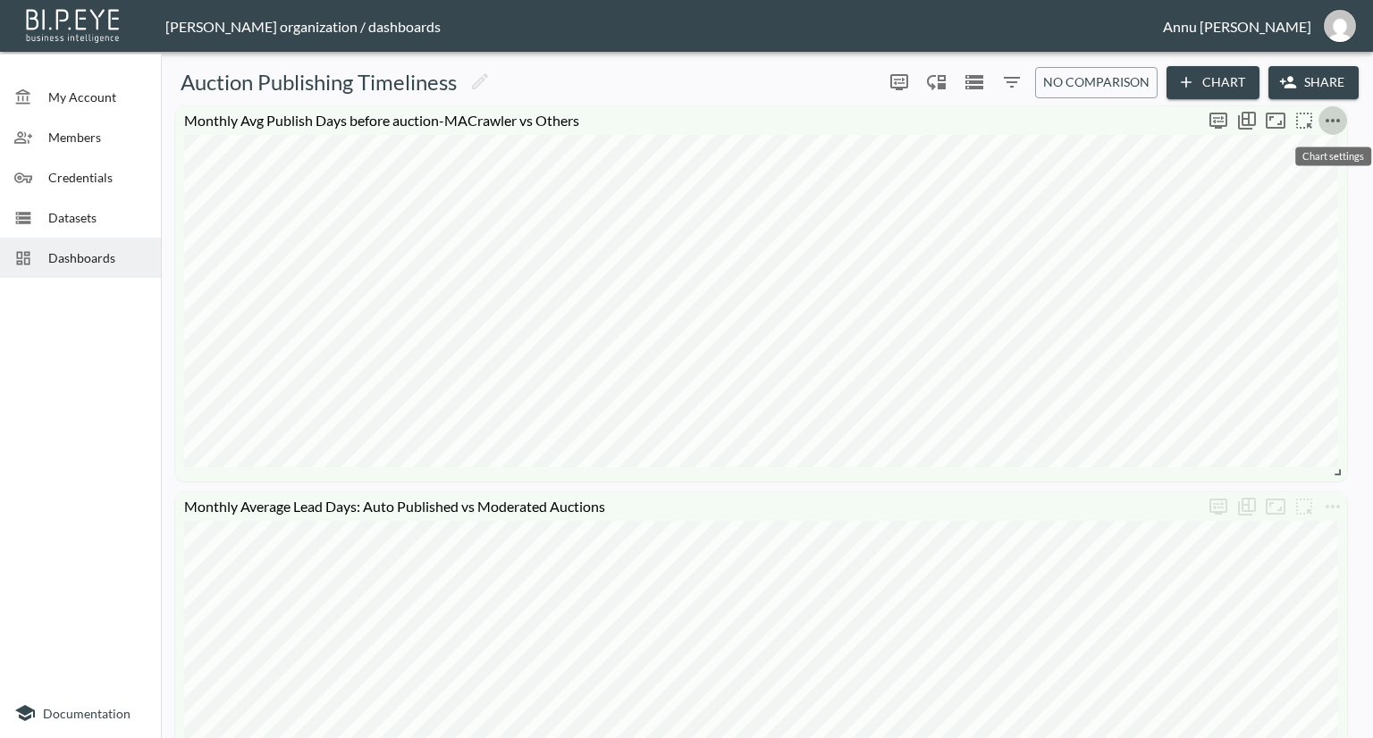
click at [1333, 119] on icon "more" at bounding box center [1332, 121] width 14 height 4
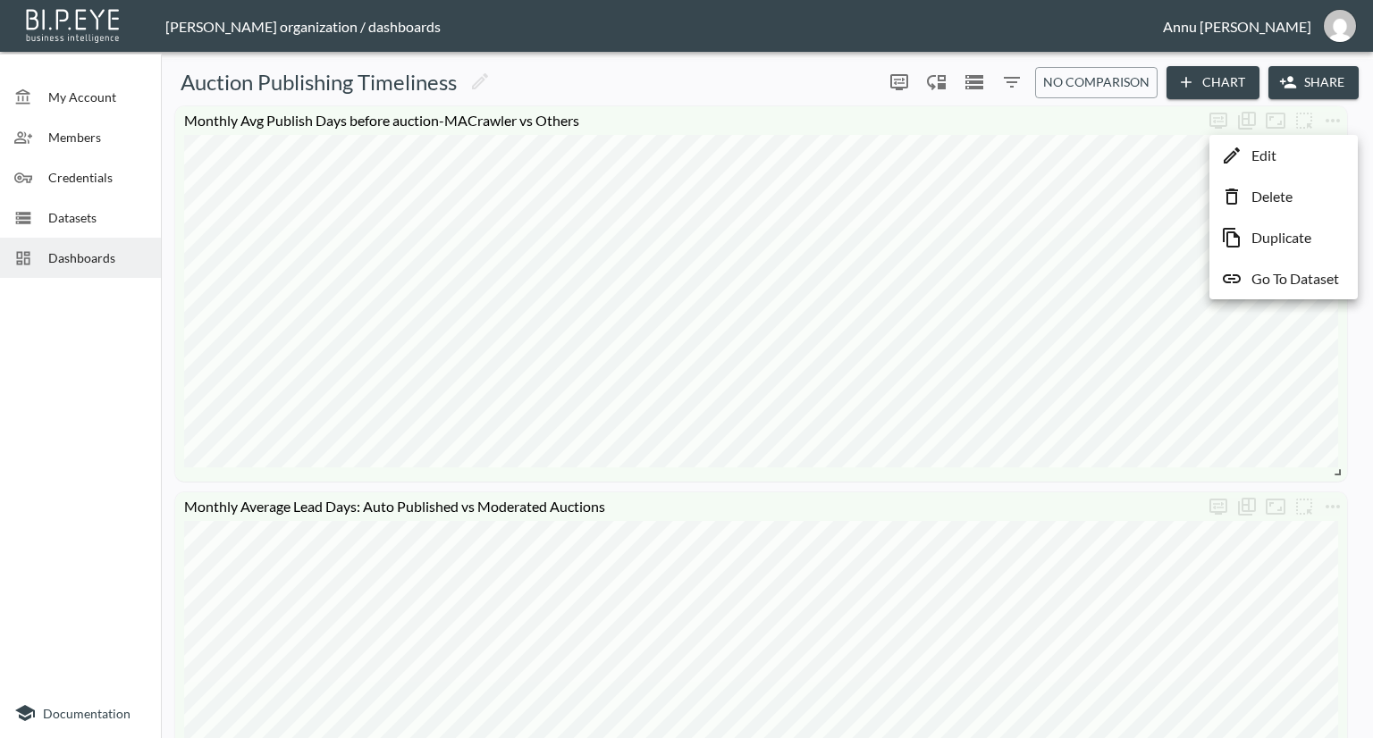
click at [1294, 150] on li "Edit" at bounding box center [1283, 155] width 139 height 32
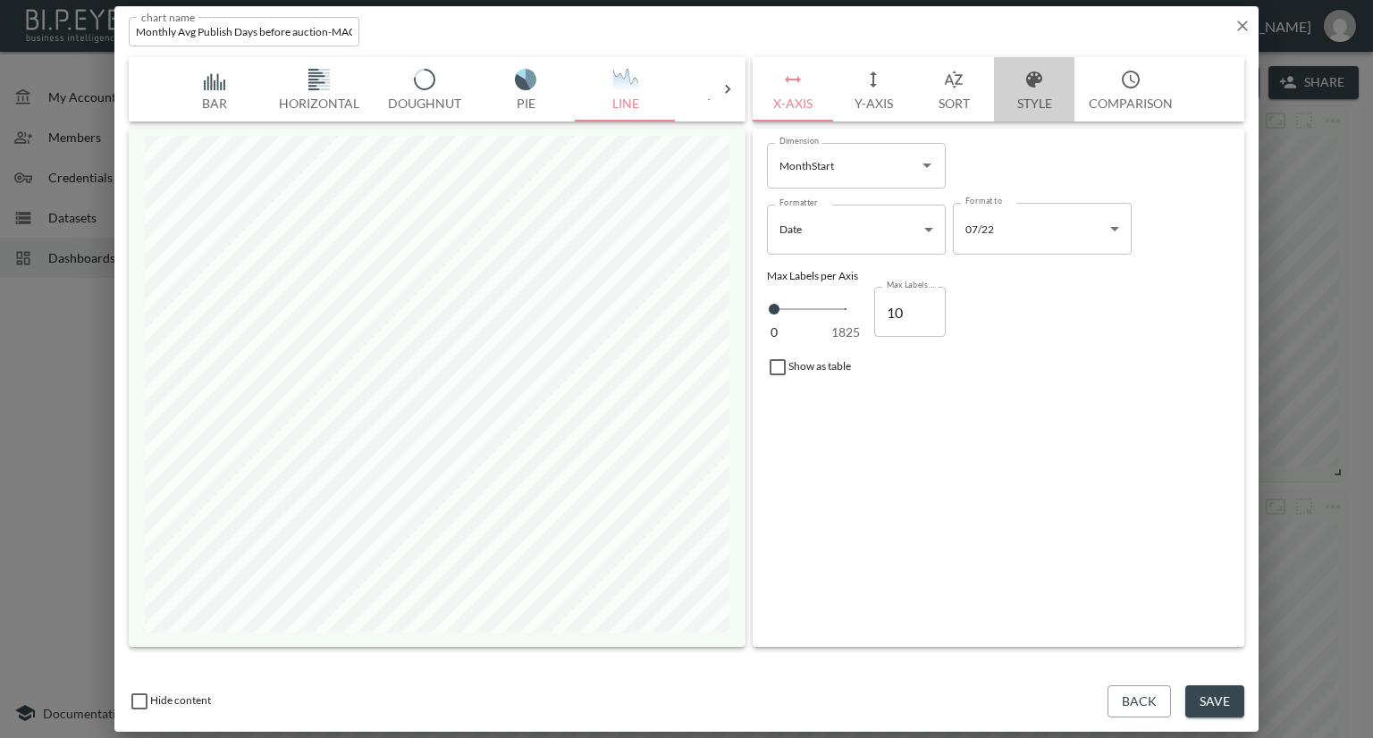
click at [1026, 95] on button "Style" at bounding box center [1034, 89] width 80 height 64
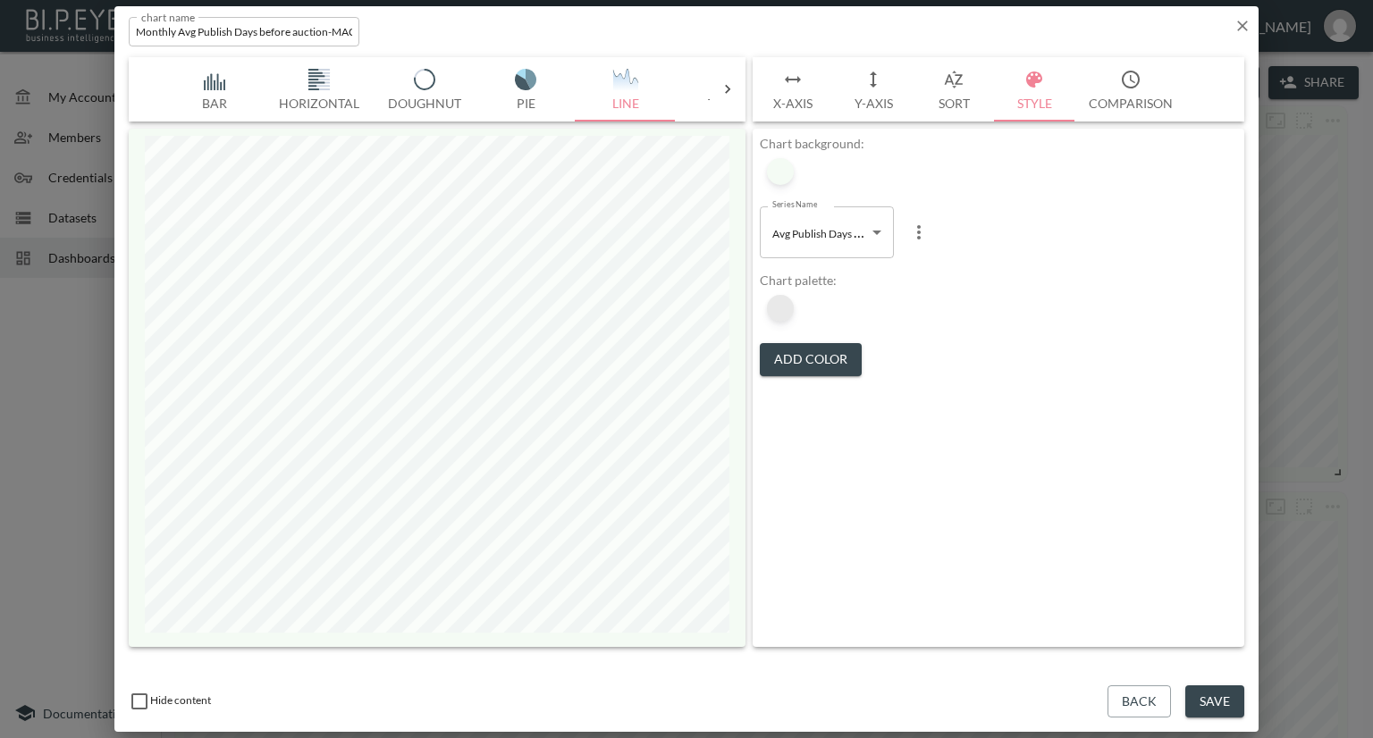
click at [791, 307] on div at bounding box center [780, 308] width 27 height 27
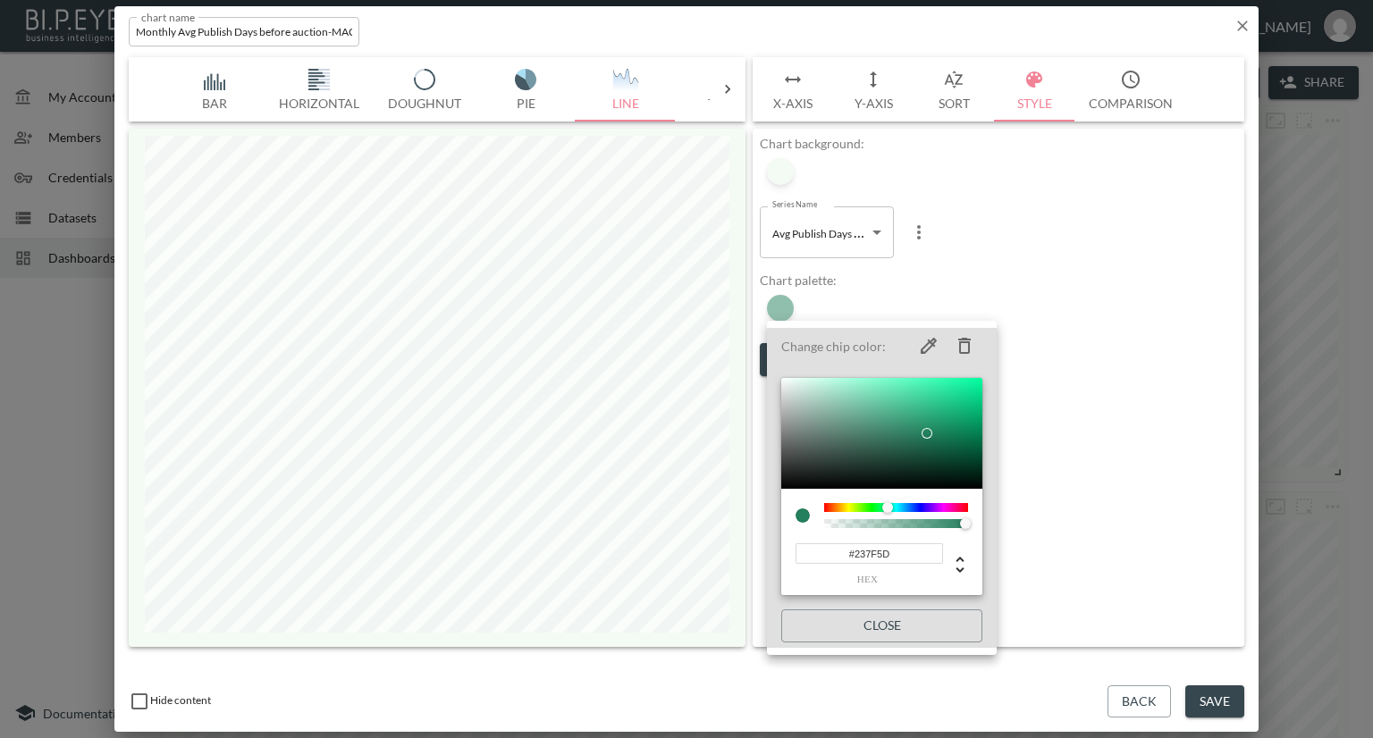
drag, startPoint x: 909, startPoint y: 554, endPoint x: 718, endPoint y: 568, distance: 191.8
click at [718, 568] on div "Change chip color: #237F5D hex Close" at bounding box center [686, 369] width 1373 height 738
paste input "ACD8AA"
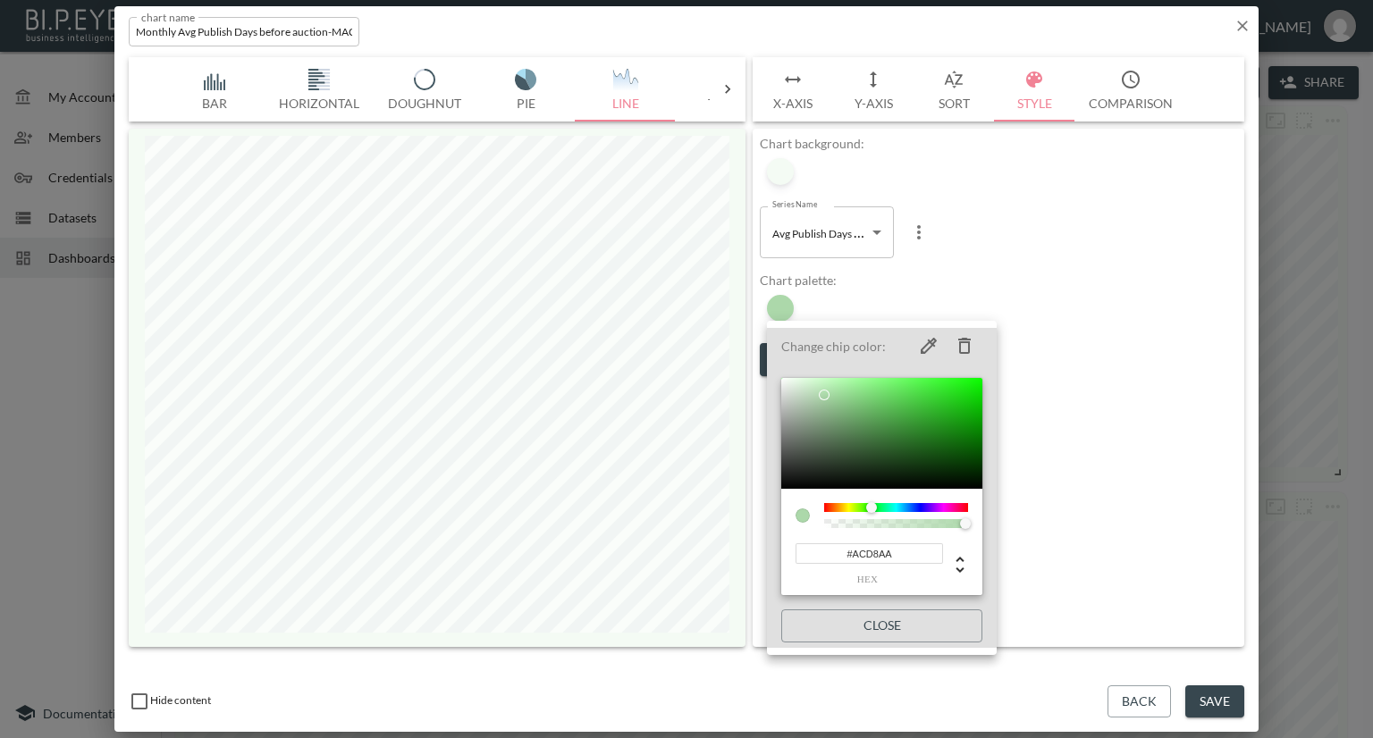
type input "#ACD8AA"
click at [1086, 350] on div at bounding box center [686, 369] width 1373 height 738
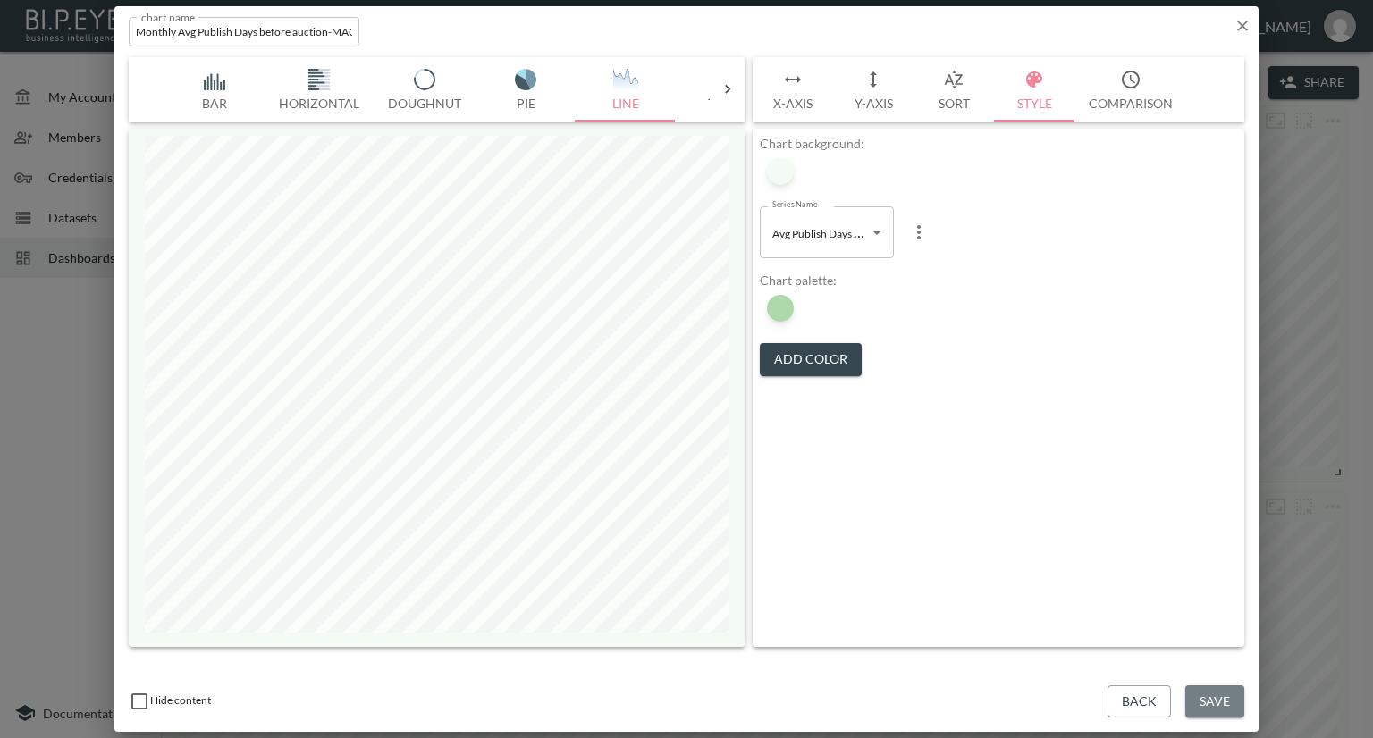
click at [1210, 709] on button "Save" at bounding box center [1214, 701] width 59 height 33
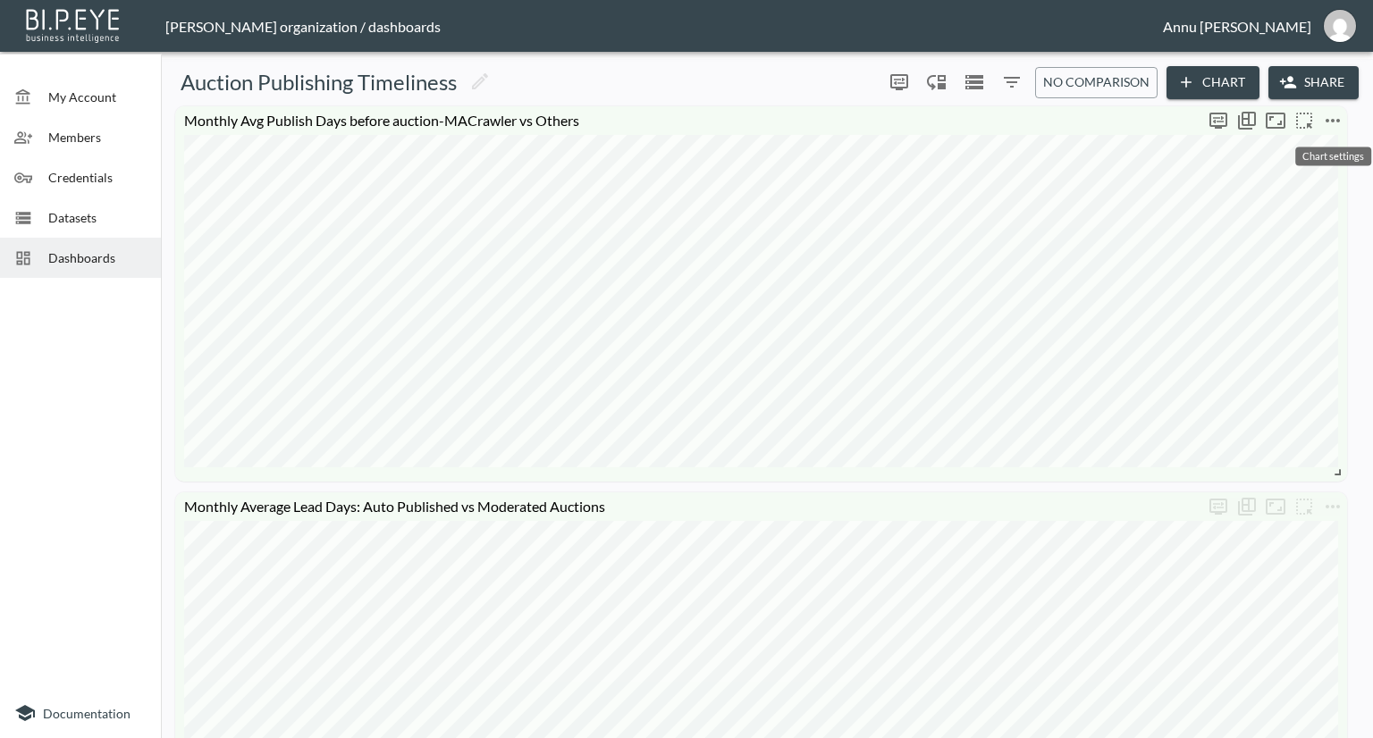
click at [1342, 113] on icon "more" at bounding box center [1332, 120] width 21 height 21
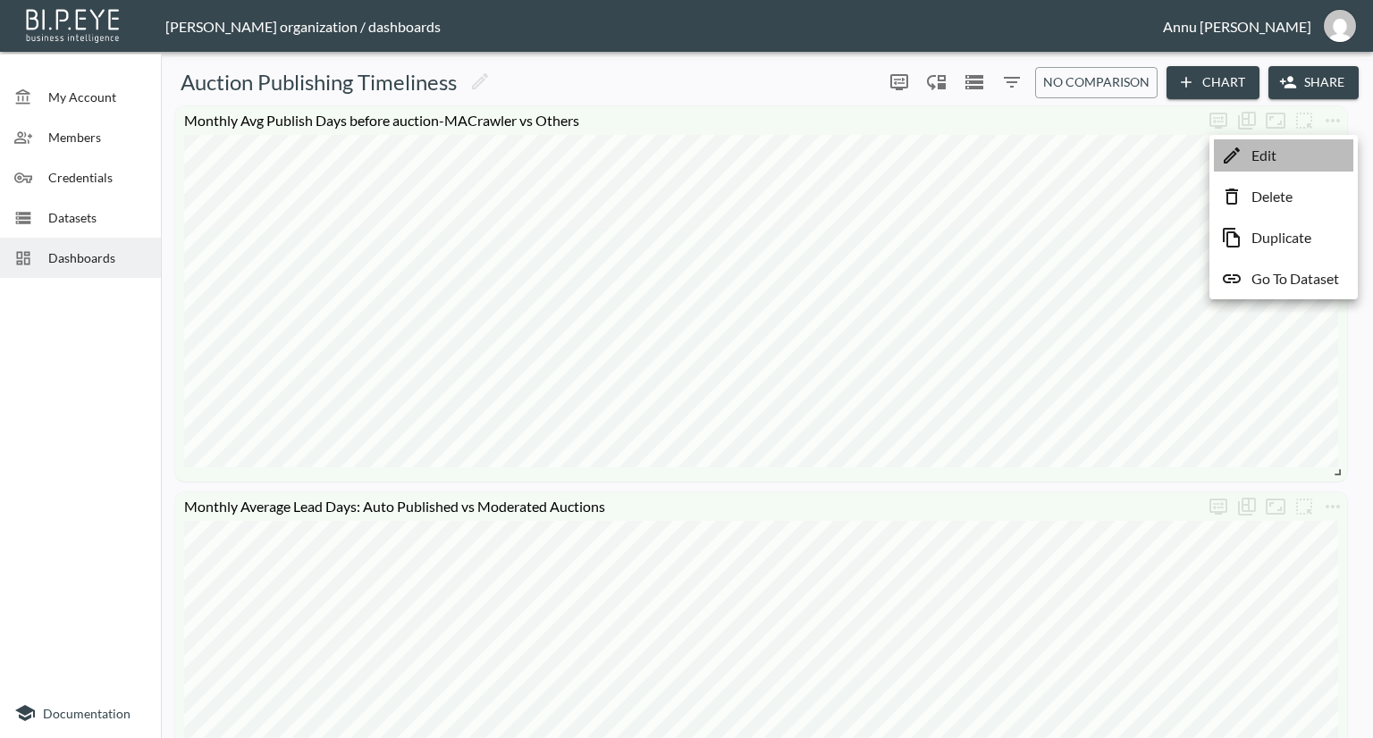
click at [1284, 150] on li "Edit" at bounding box center [1283, 155] width 139 height 32
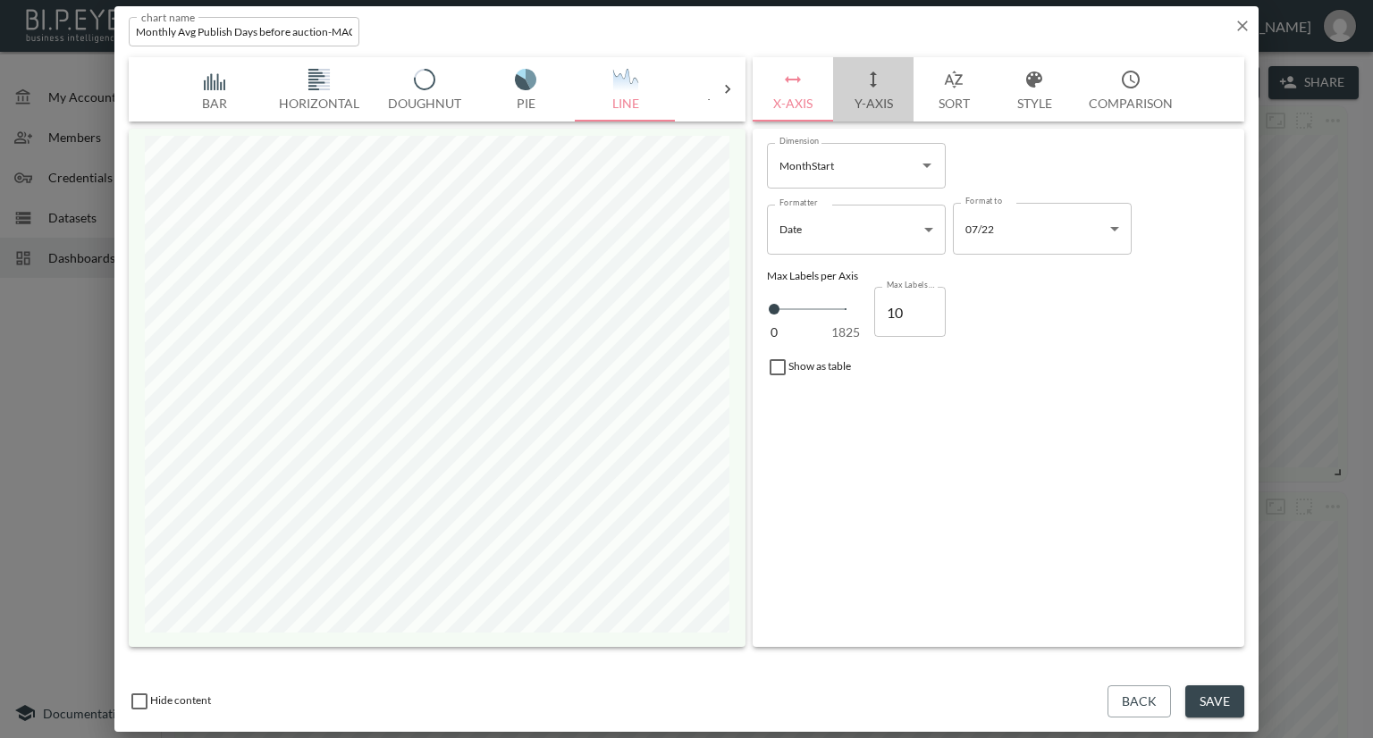
click at [879, 101] on button "Y-Axis" at bounding box center [873, 89] width 80 height 64
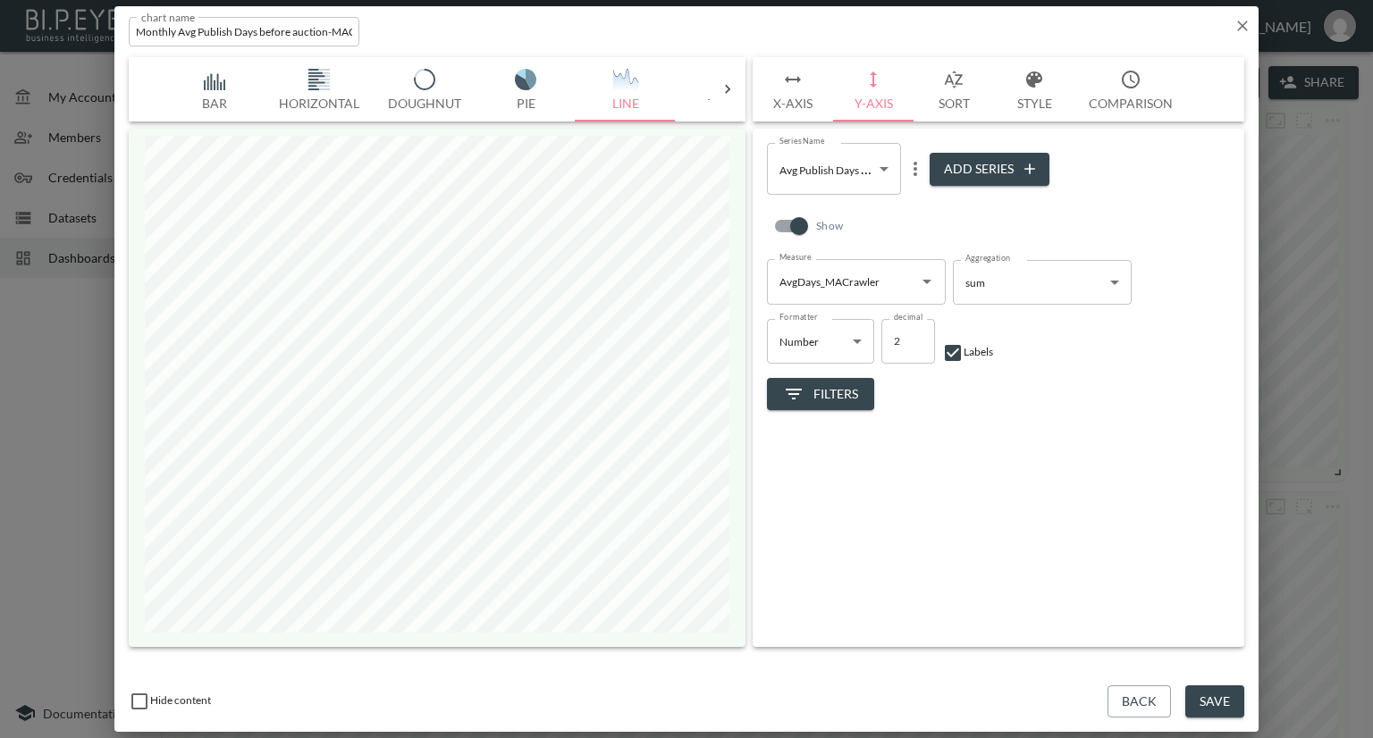
click at [874, 183] on body "BI.P.EYE, Interactive Analytics Dashboards - app [PERSON_NAME] organization / d…" at bounding box center [686, 369] width 1373 height 738
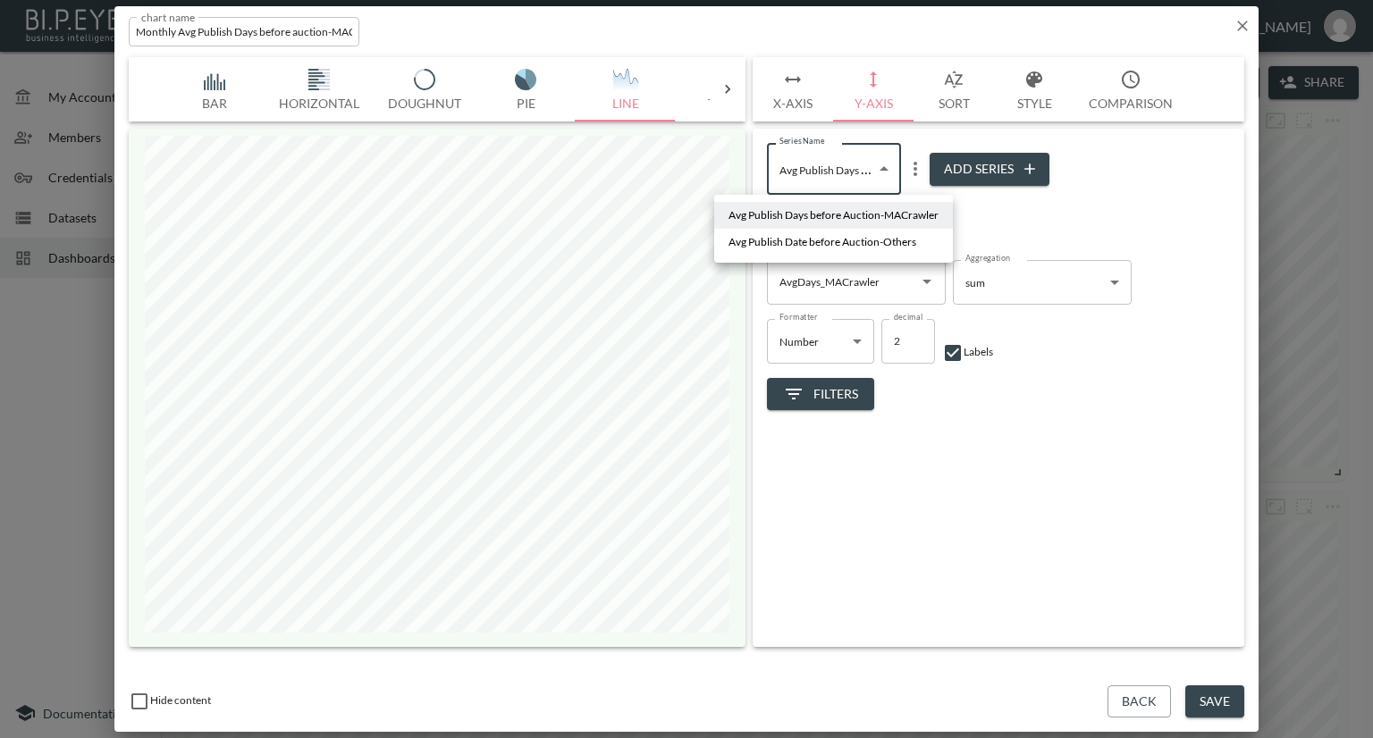
click at [861, 241] on span "Avg Publish Date before Auction-Others" at bounding box center [822, 242] width 188 height 16
type input "c5c6f7a5-d8dd-450e-8918-39c82588f62e"
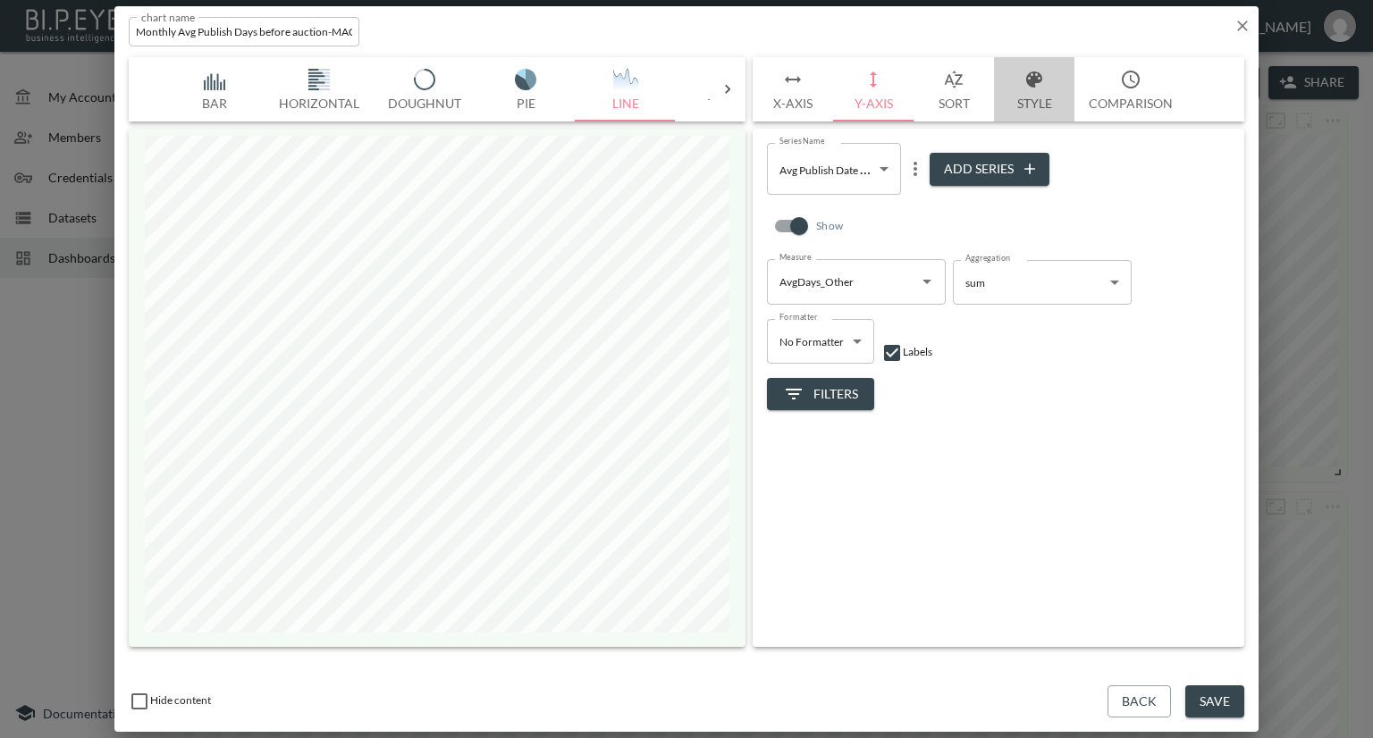
click at [1034, 104] on button "Style" at bounding box center [1034, 89] width 80 height 64
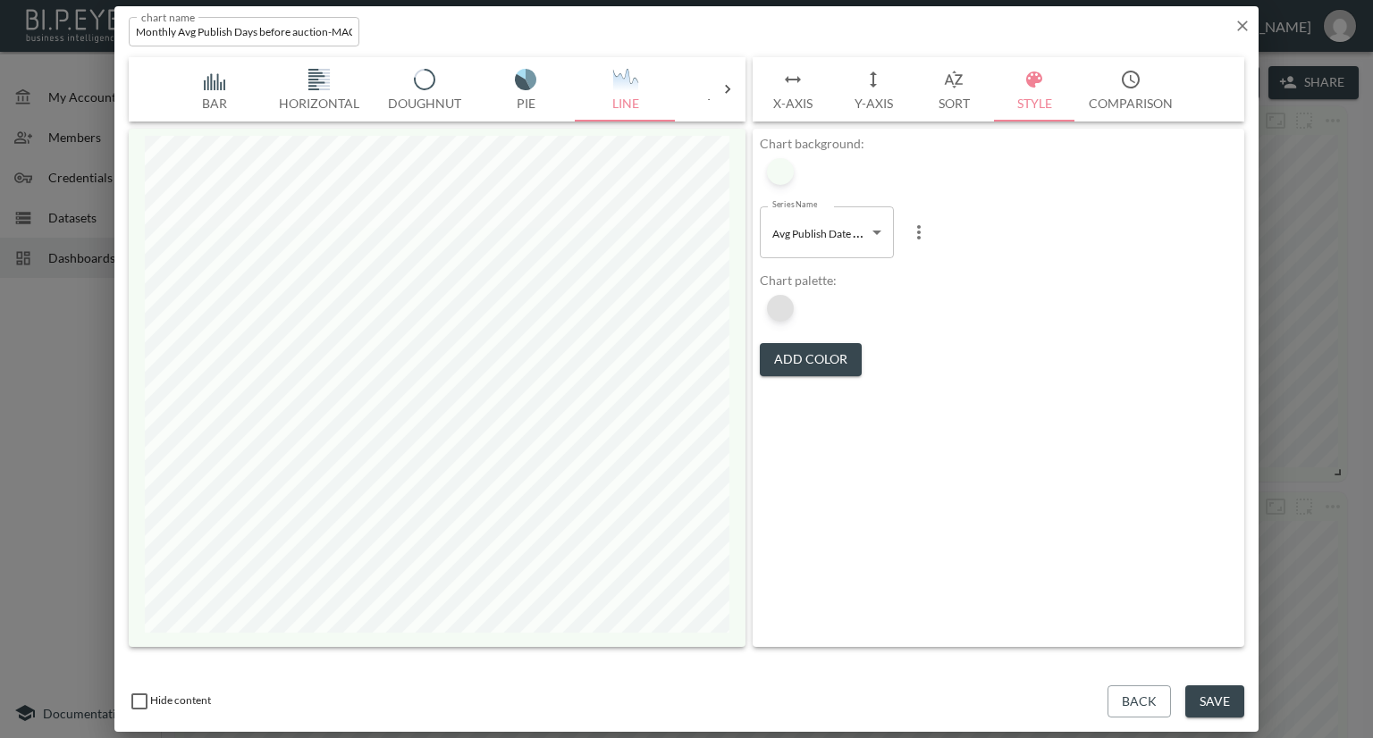
click at [789, 308] on div at bounding box center [780, 308] width 27 height 27
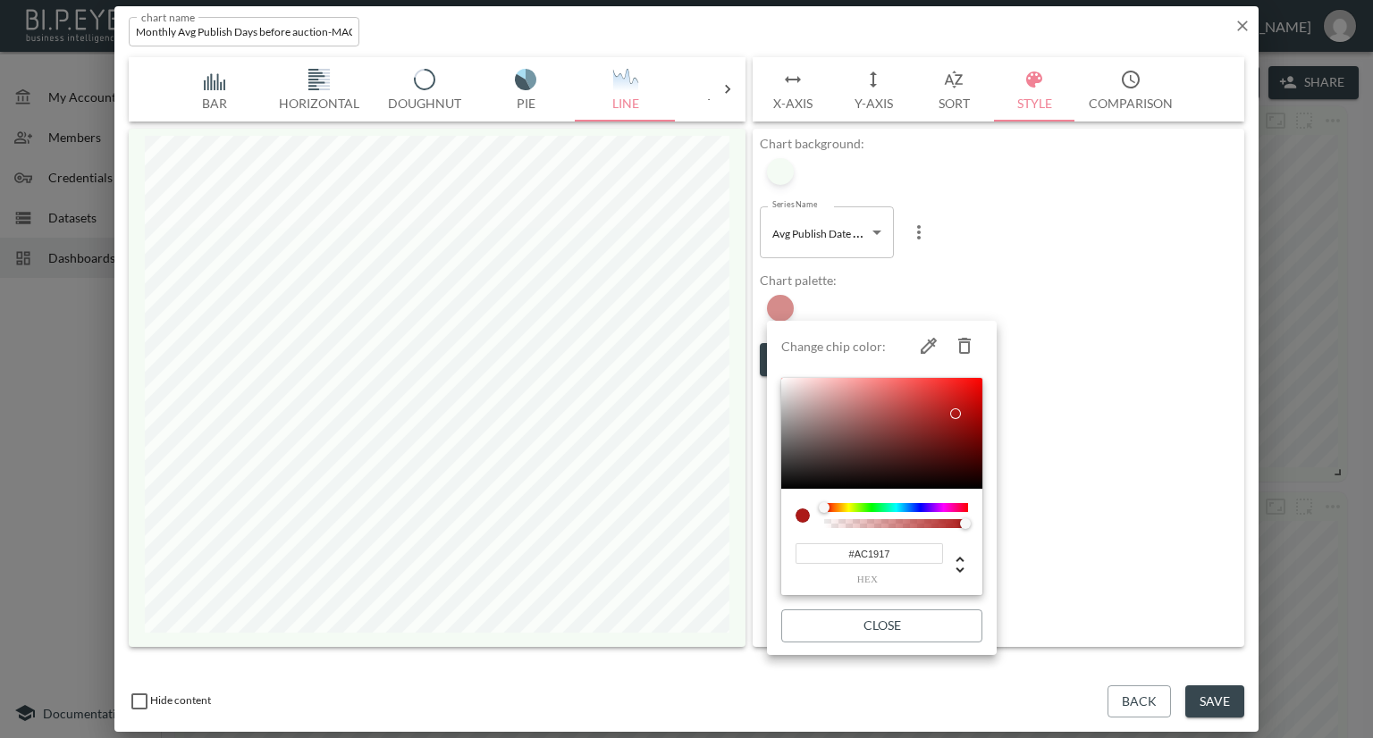
type input "#D2615F"
click at [891, 398] on div at bounding box center [881, 433] width 201 height 111
click at [942, 279] on div at bounding box center [686, 369] width 1373 height 738
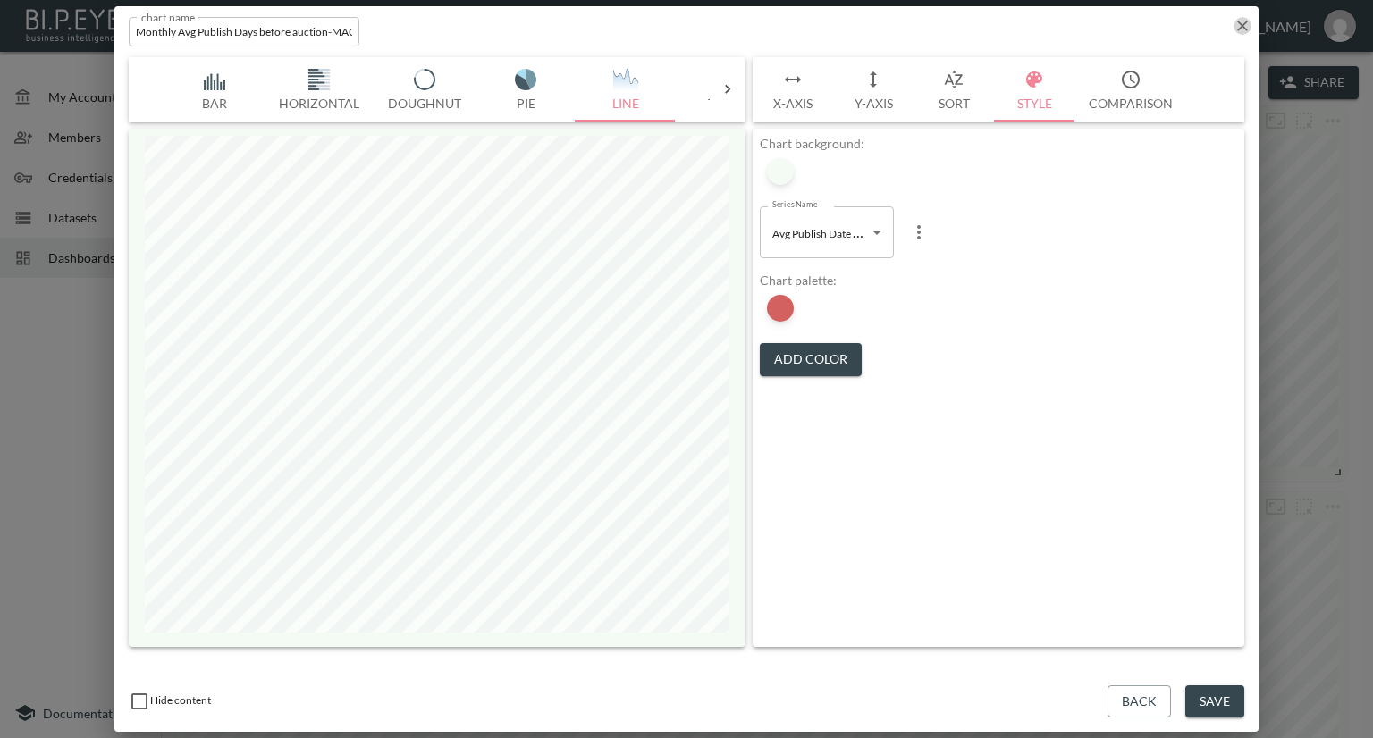
click at [1237, 29] on icon "button" at bounding box center [1242, 26] width 18 height 18
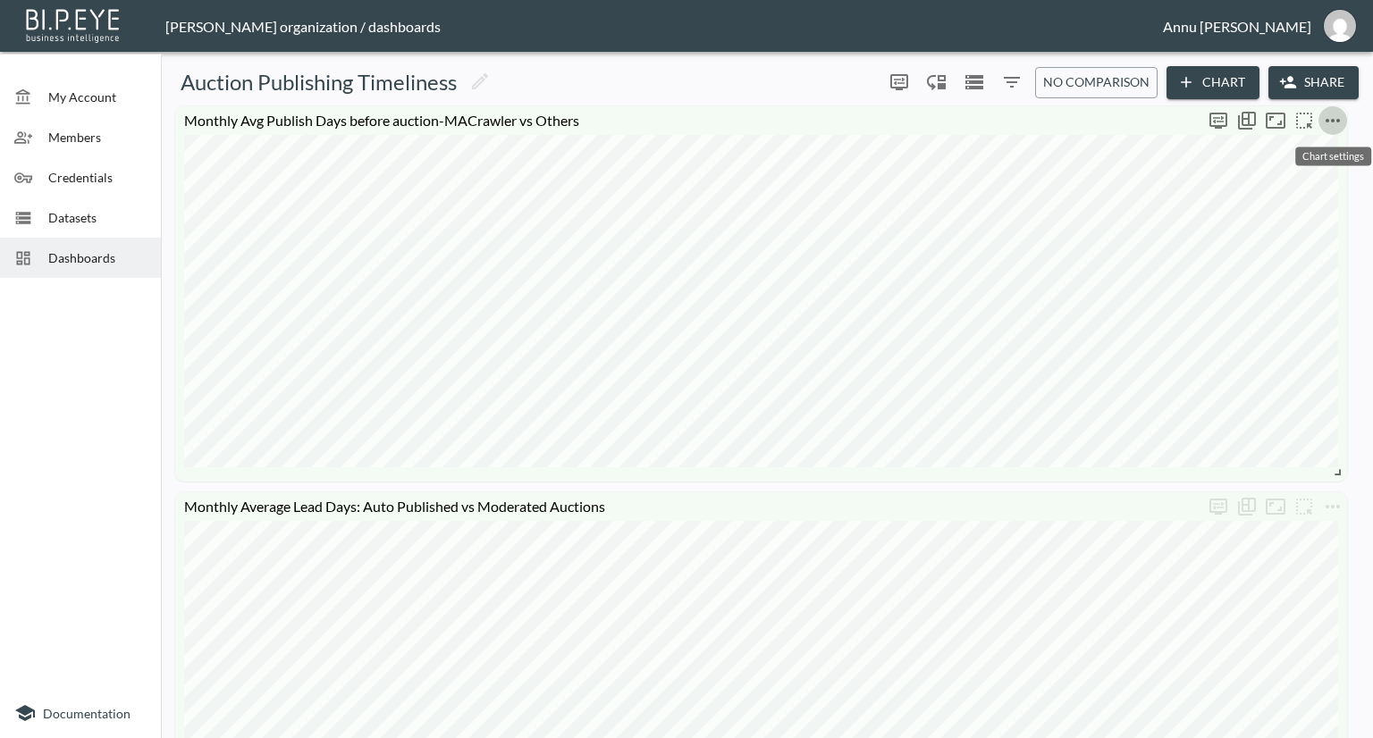
click at [1325, 114] on icon "more" at bounding box center [1332, 120] width 21 height 21
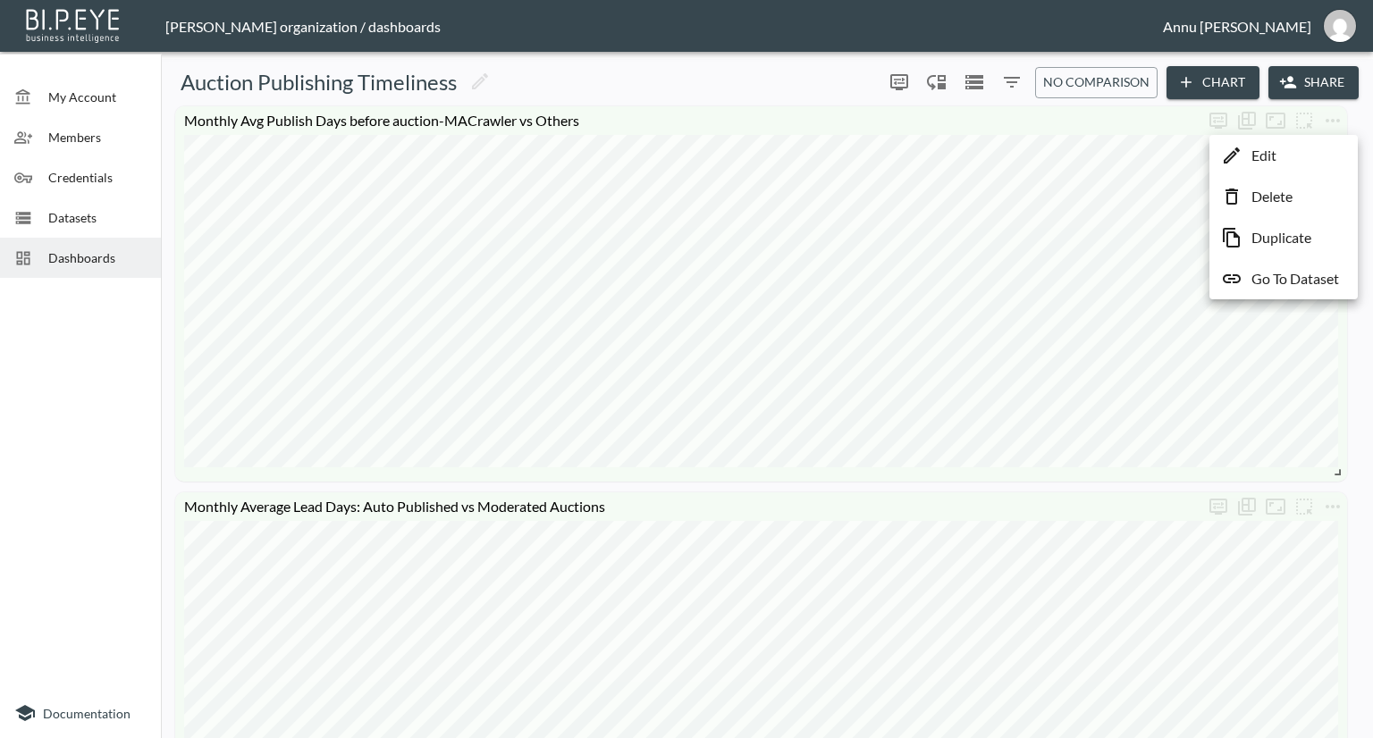
click at [1269, 151] on p "Edit" at bounding box center [1263, 155] width 25 height 21
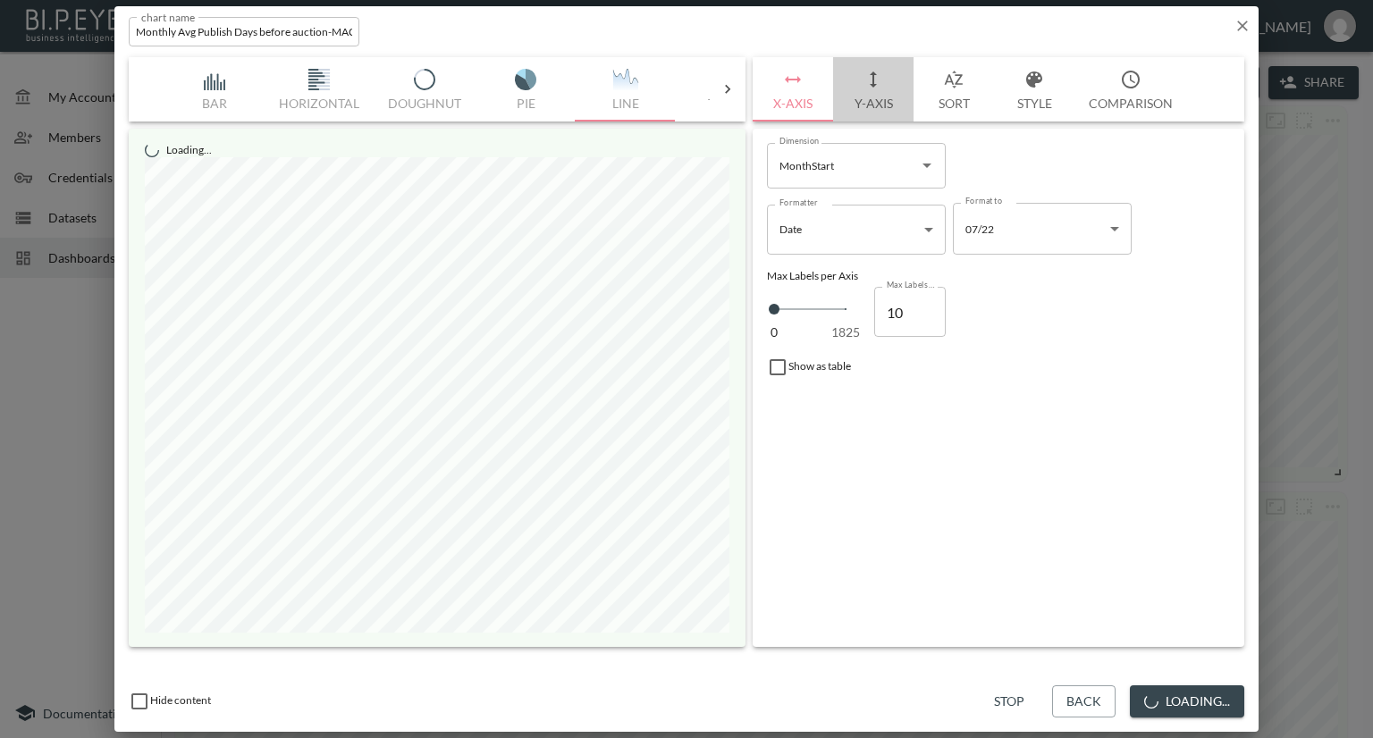
click at [878, 100] on button "Y-Axis" at bounding box center [873, 89] width 80 height 64
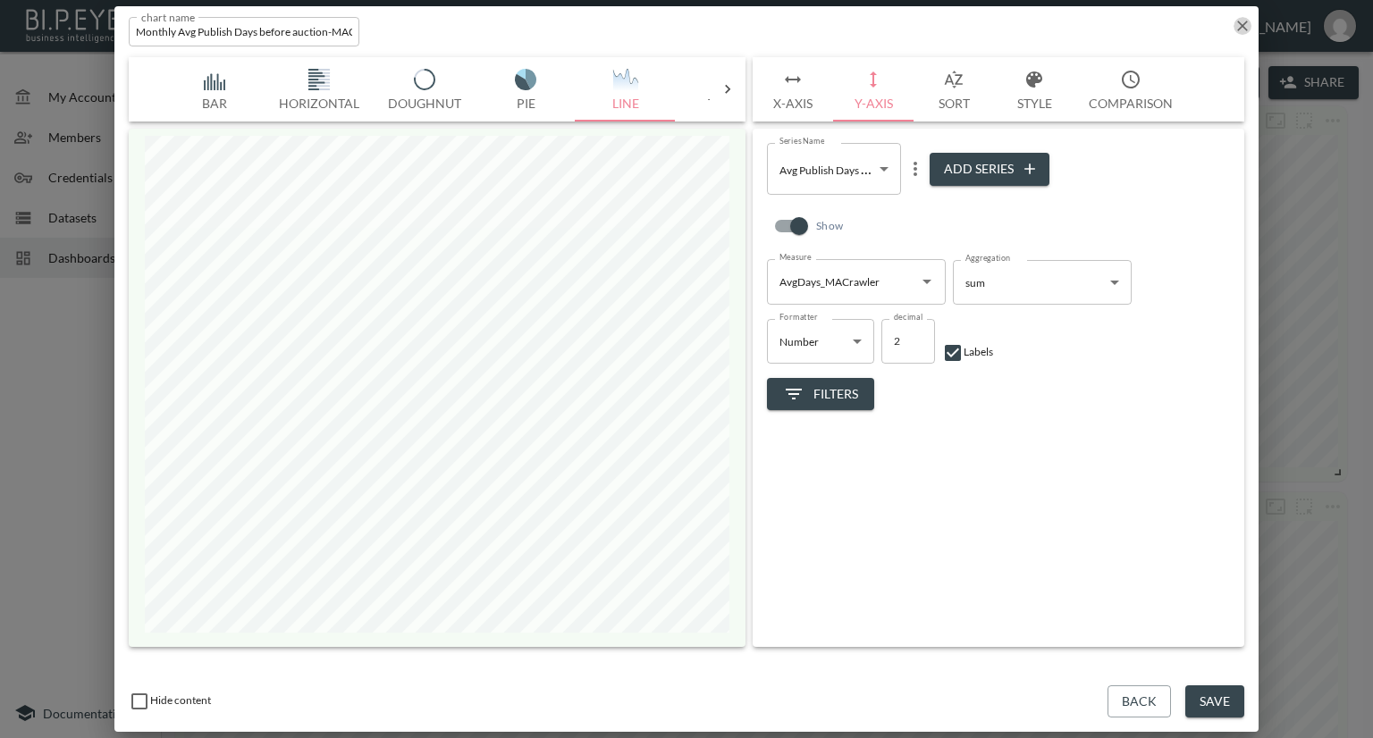
click at [1238, 29] on icon "button" at bounding box center [1242, 26] width 11 height 11
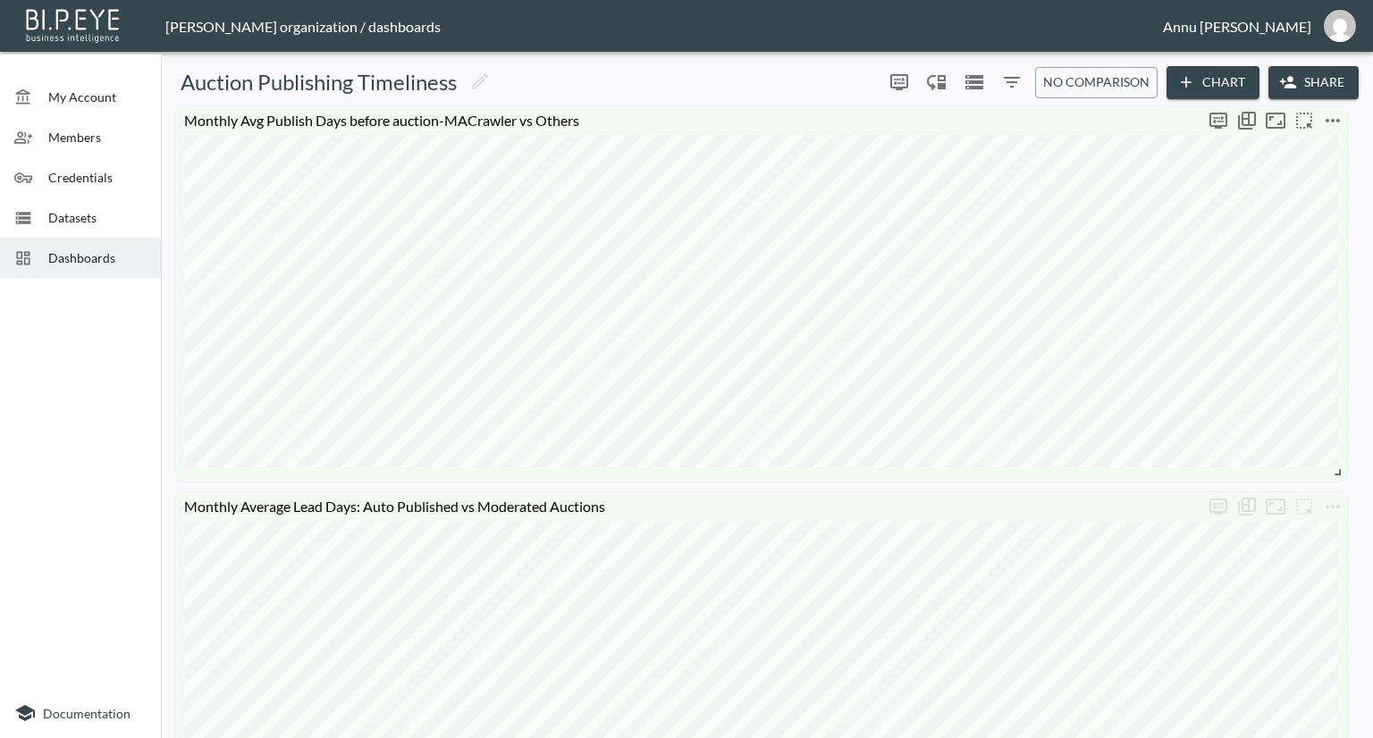
scroll to position [357, 0]
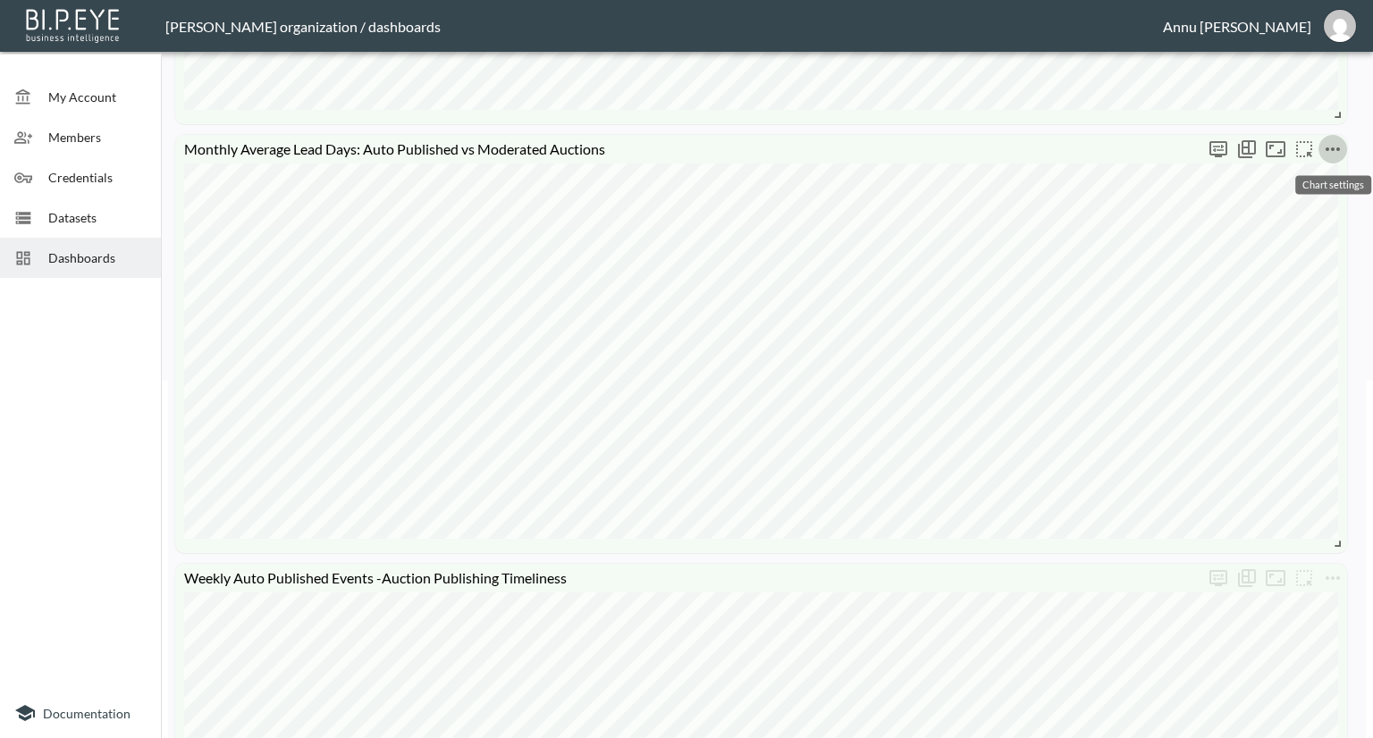
click at [1333, 153] on icon "more" at bounding box center [1332, 149] width 21 height 21
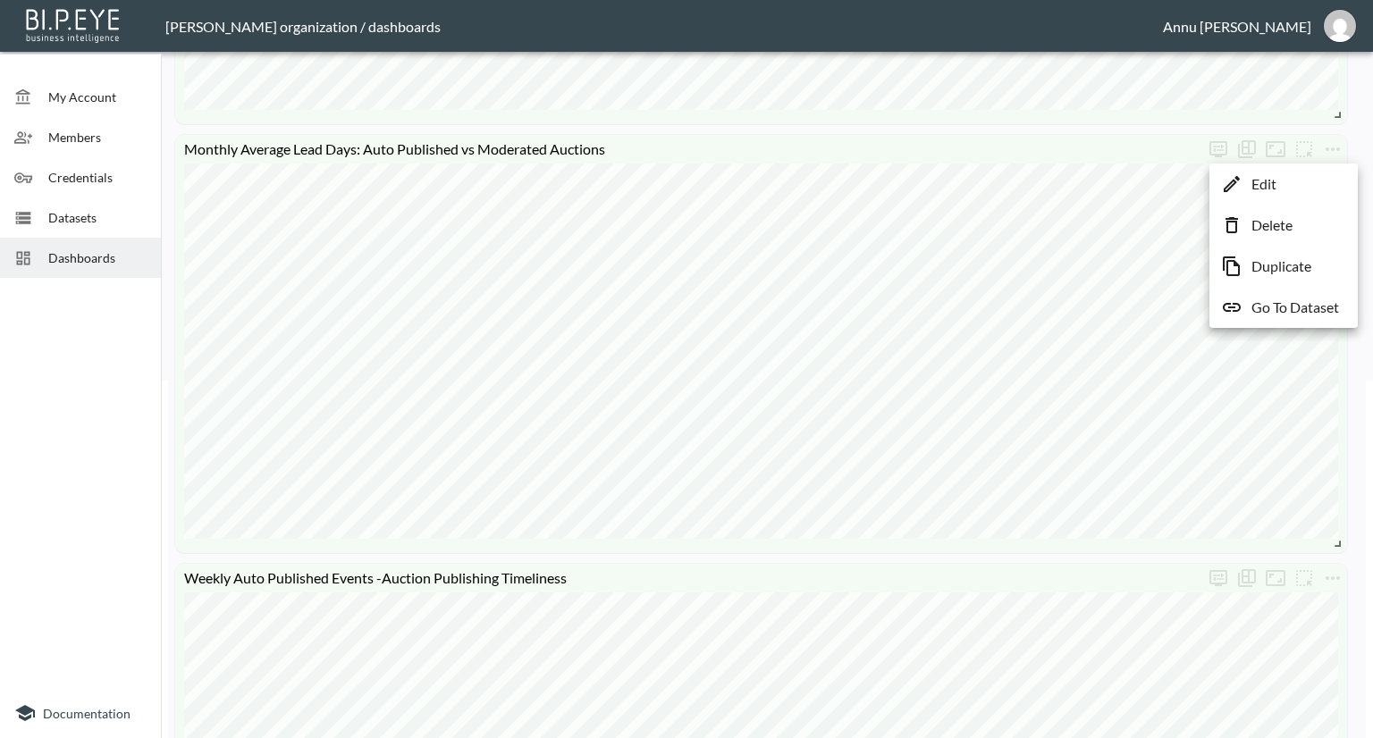
click at [1074, 214] on div at bounding box center [686, 369] width 1373 height 738
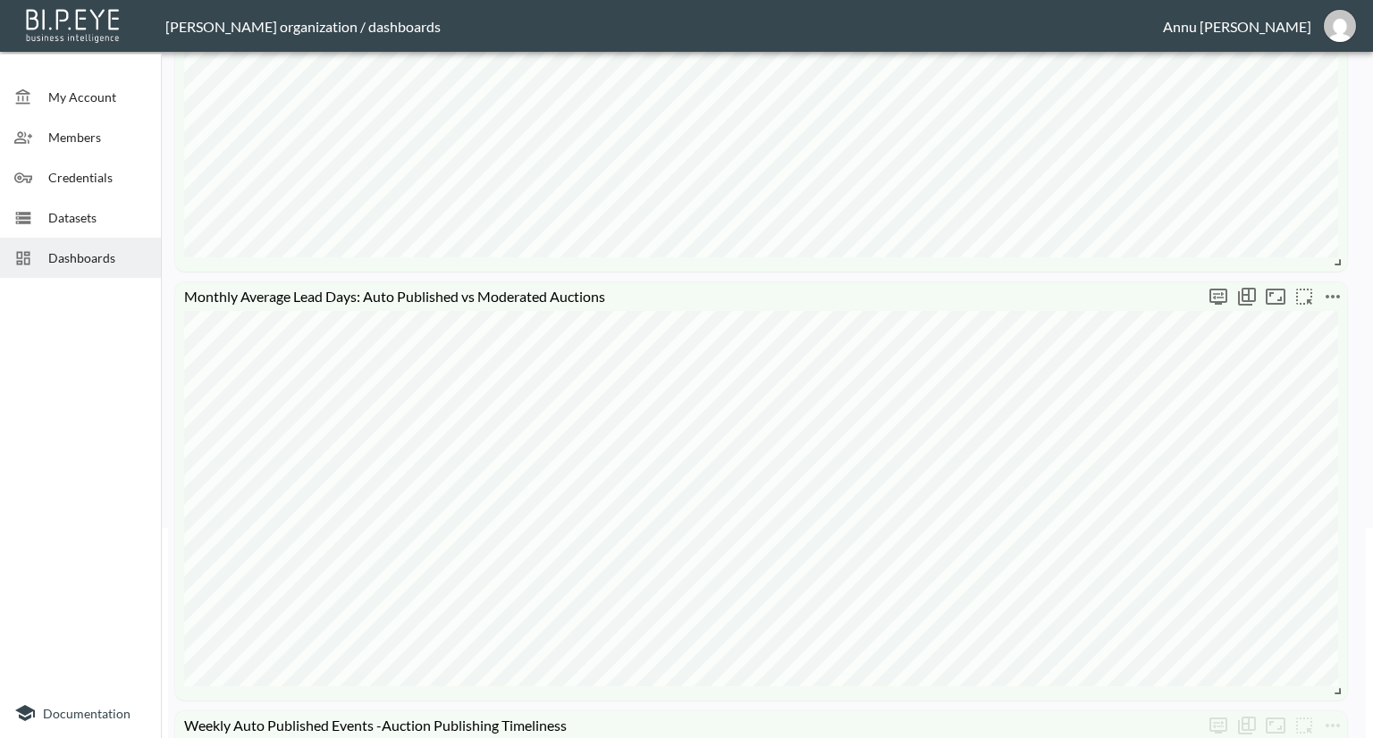
scroll to position [0, 0]
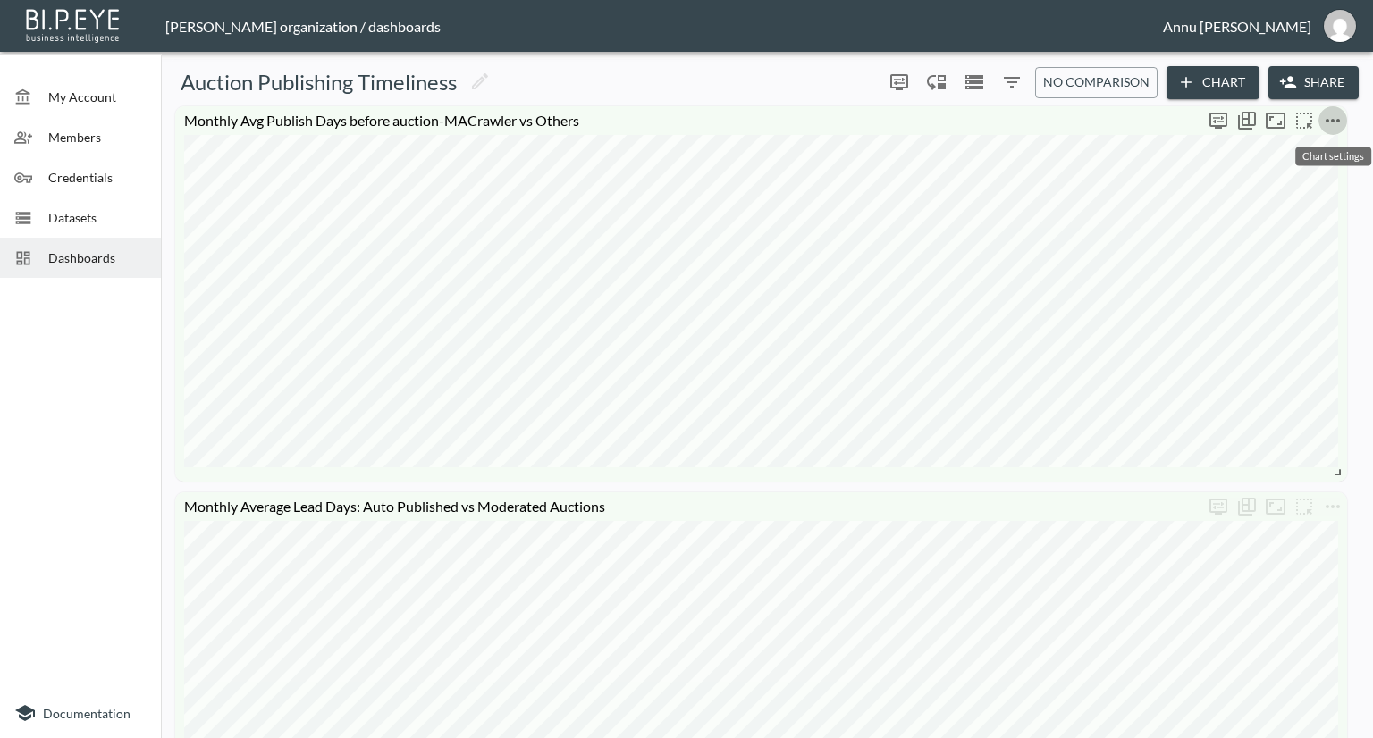
click at [1331, 118] on icon "more" at bounding box center [1332, 120] width 21 height 21
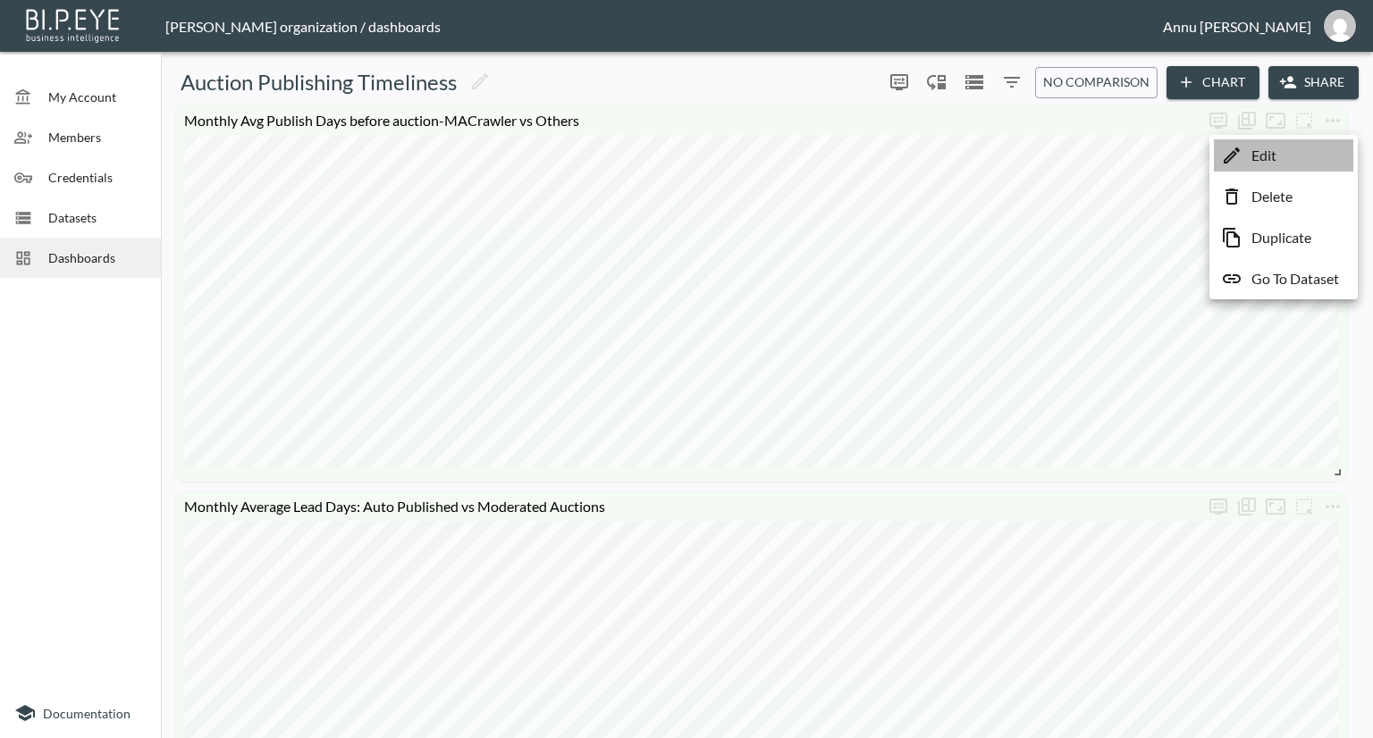
click at [1273, 156] on p "Edit" at bounding box center [1263, 155] width 25 height 21
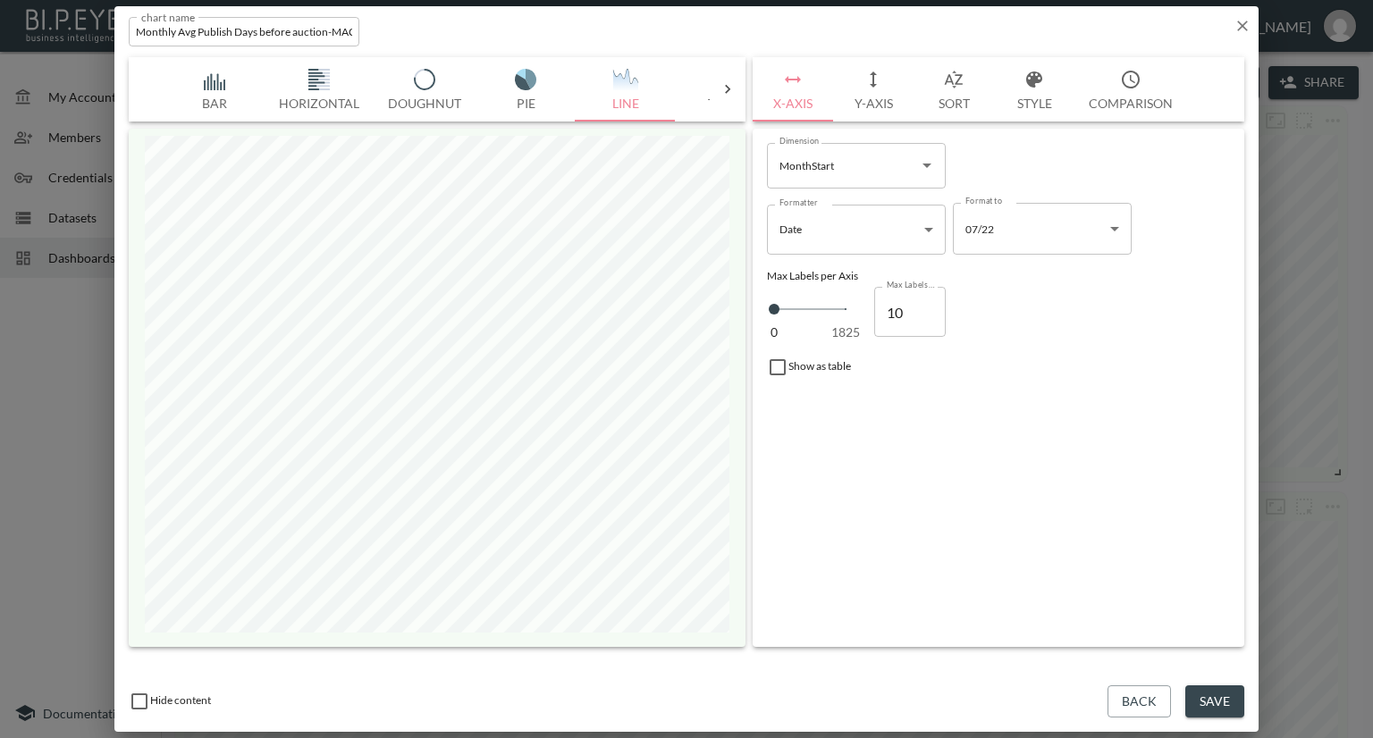
click at [1026, 97] on button "Style" at bounding box center [1034, 89] width 80 height 64
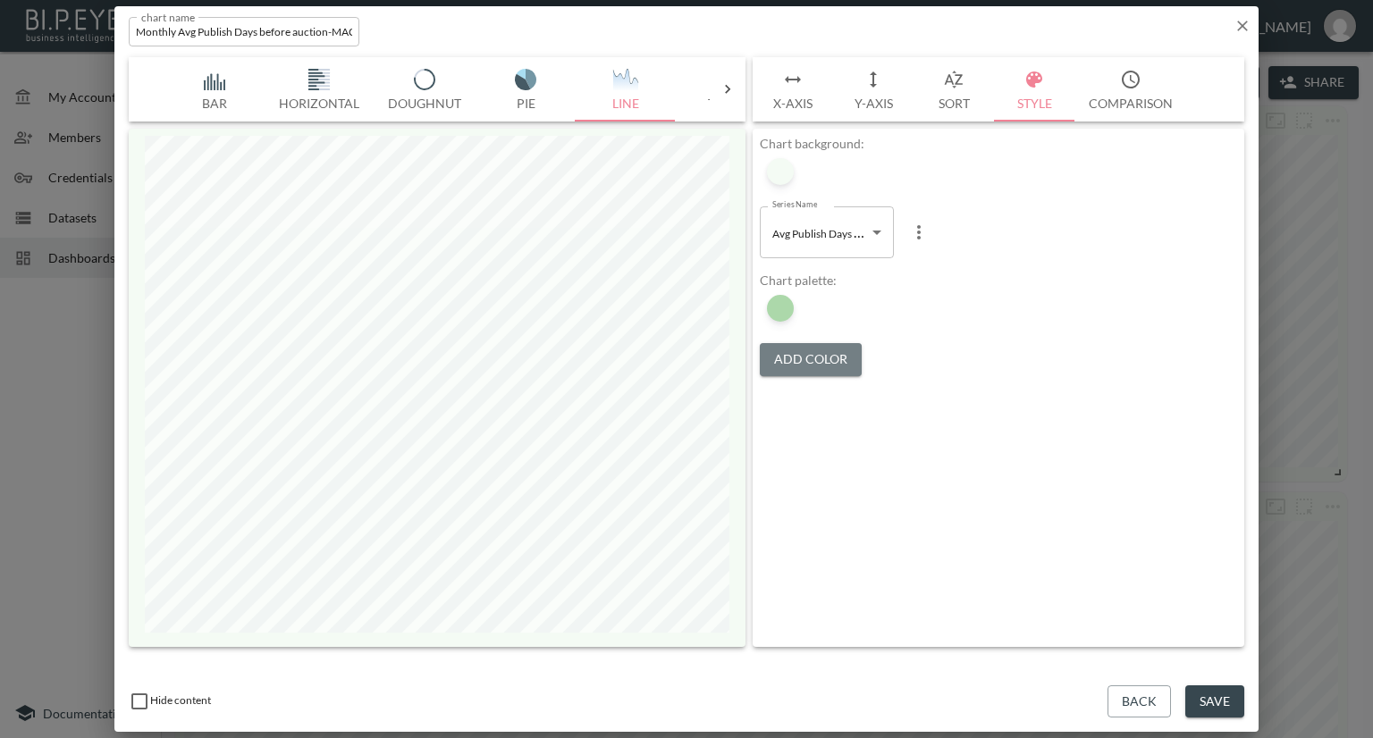
click at [815, 355] on button "Add Color" at bounding box center [811, 359] width 102 height 33
click at [777, 304] on div at bounding box center [780, 308] width 27 height 27
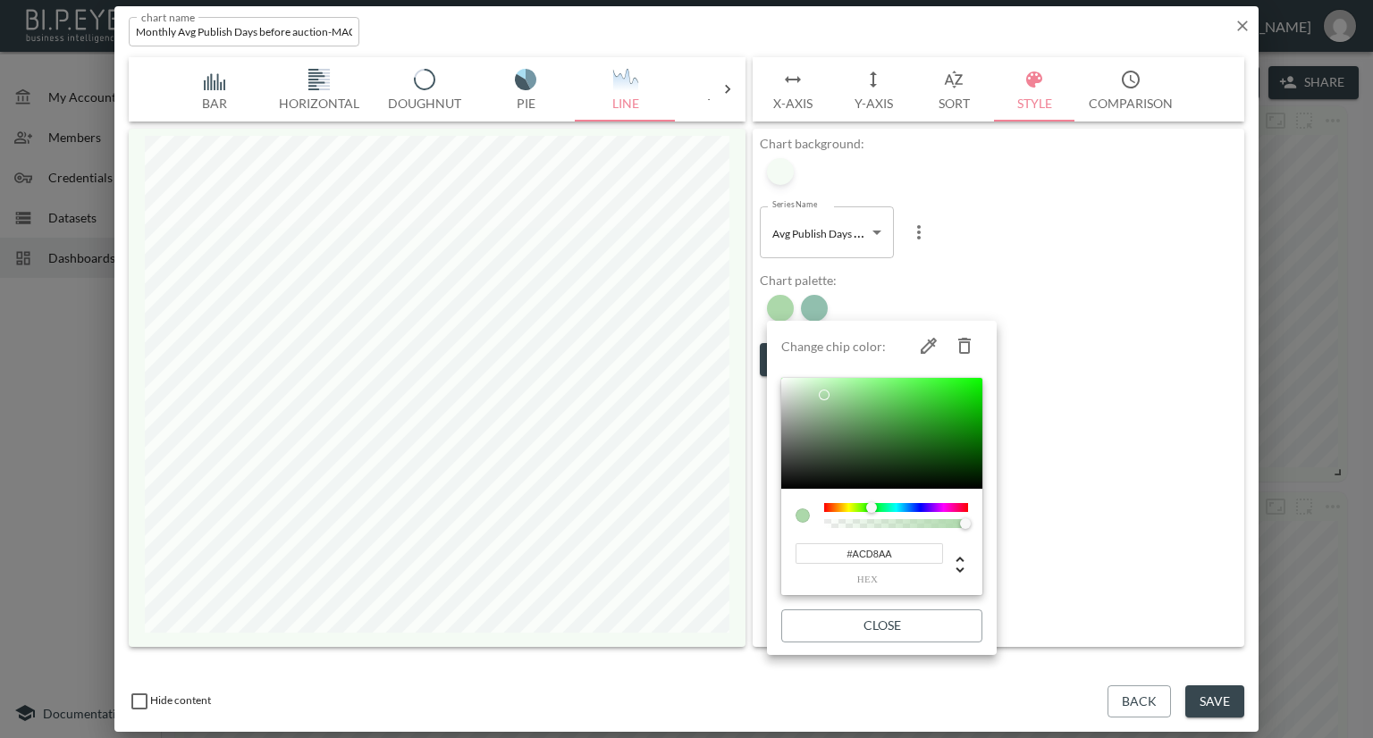
click at [962, 341] on icon "button" at bounding box center [964, 345] width 21 height 21
type input "#237F5D"
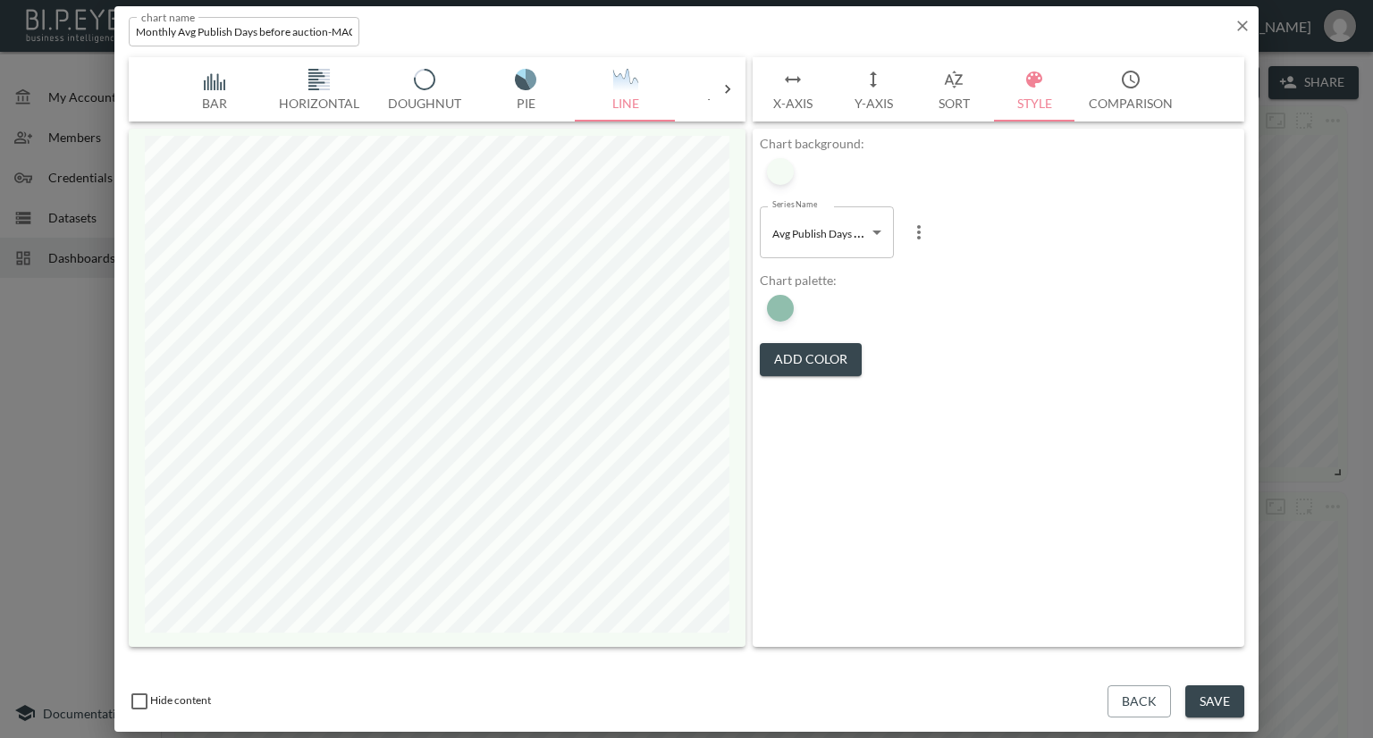
click at [1226, 707] on button "Save" at bounding box center [1214, 701] width 59 height 33
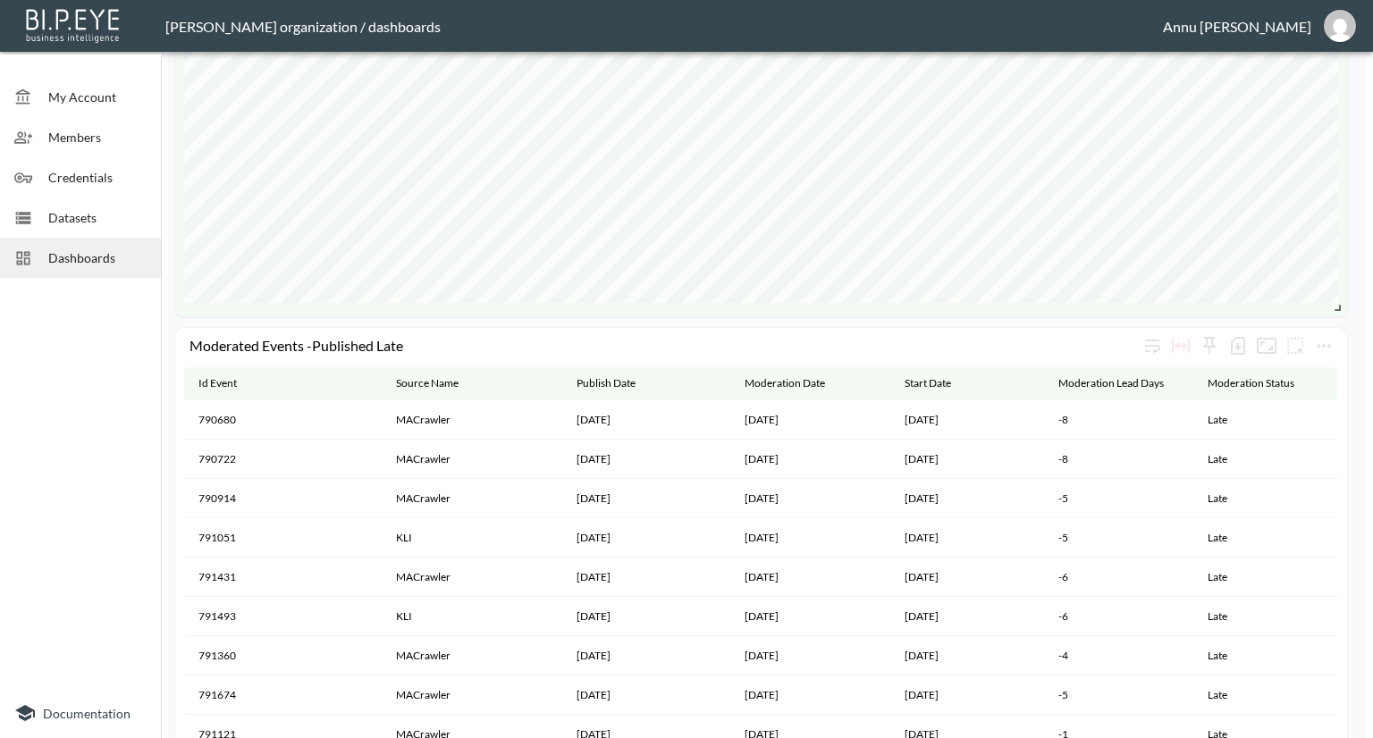
scroll to position [1720, 0]
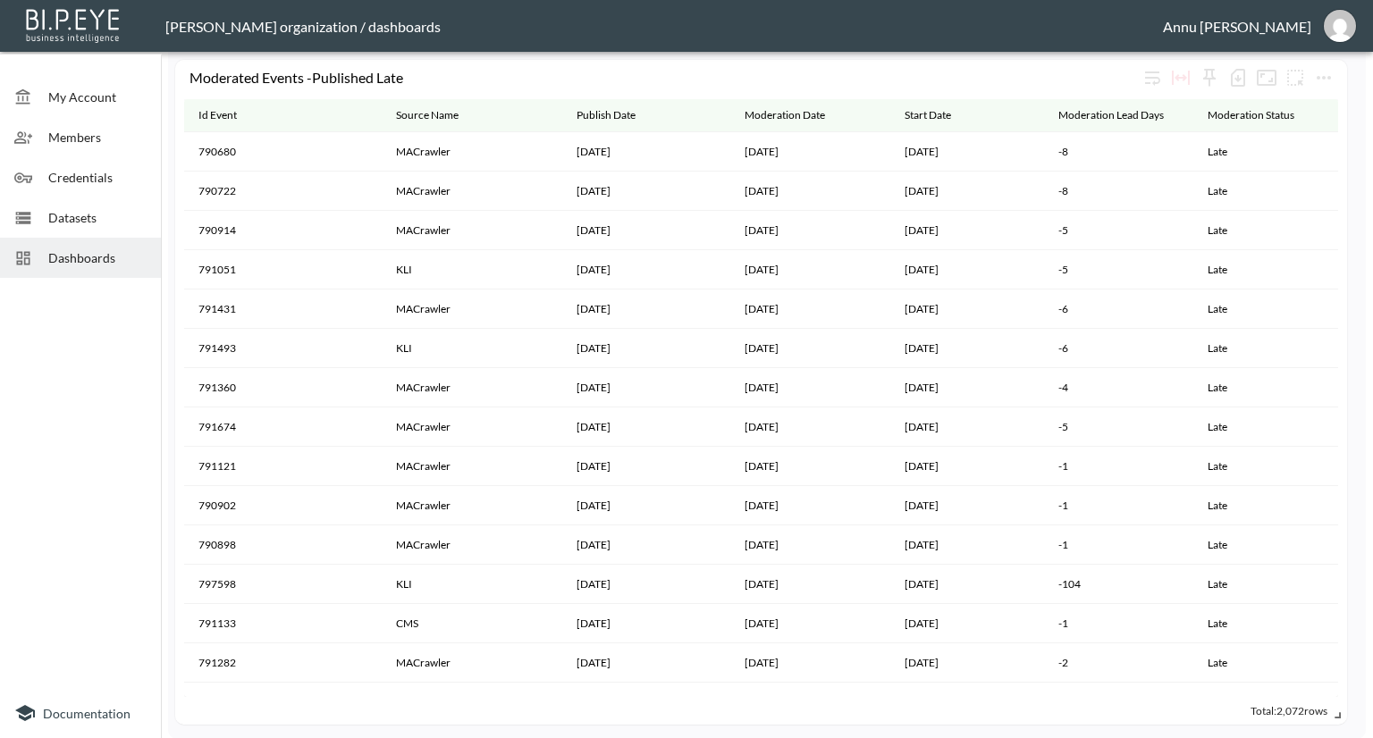
click at [71, 99] on span "My Account" at bounding box center [97, 97] width 98 height 19
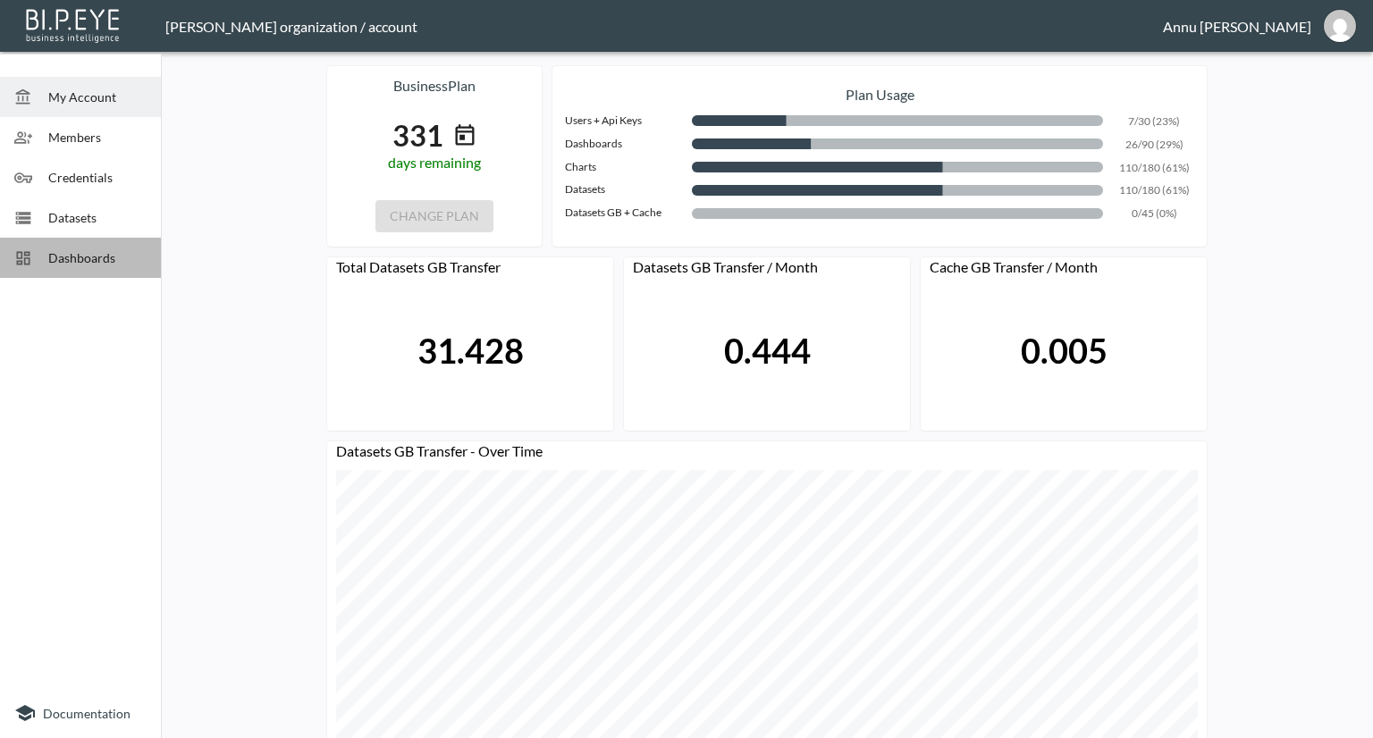
click at [119, 273] on div "Dashboards" at bounding box center [80, 258] width 161 height 40
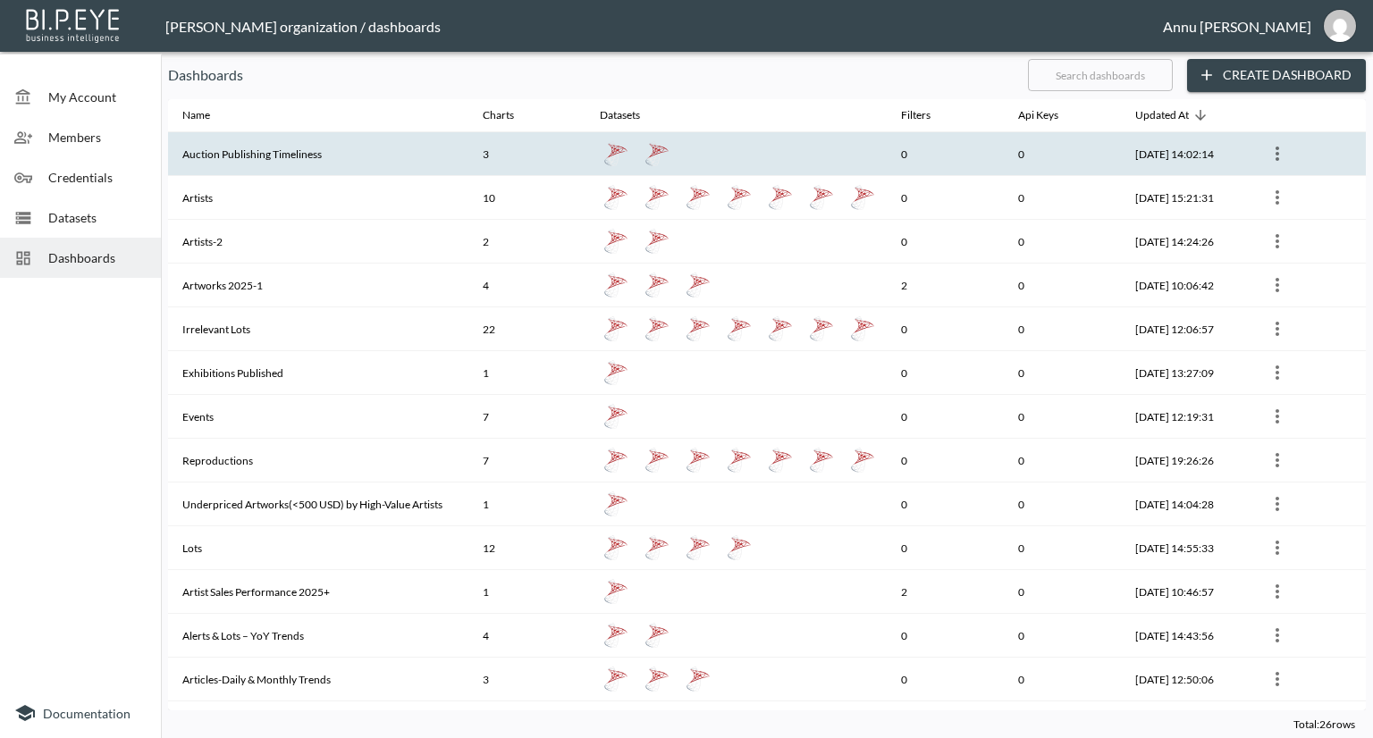
click at [213, 155] on th "Auction Publishing Timeliness" at bounding box center [318, 154] width 300 height 44
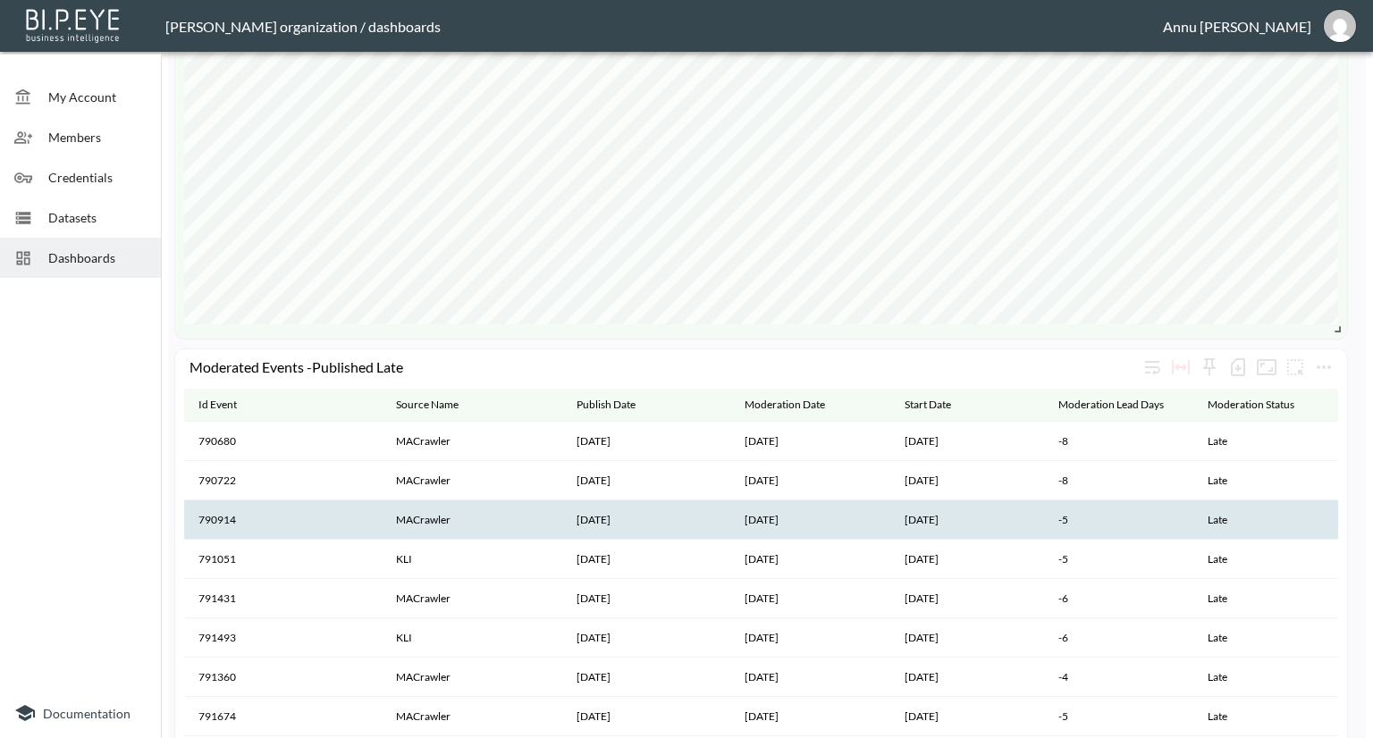
scroll to position [1072, 0]
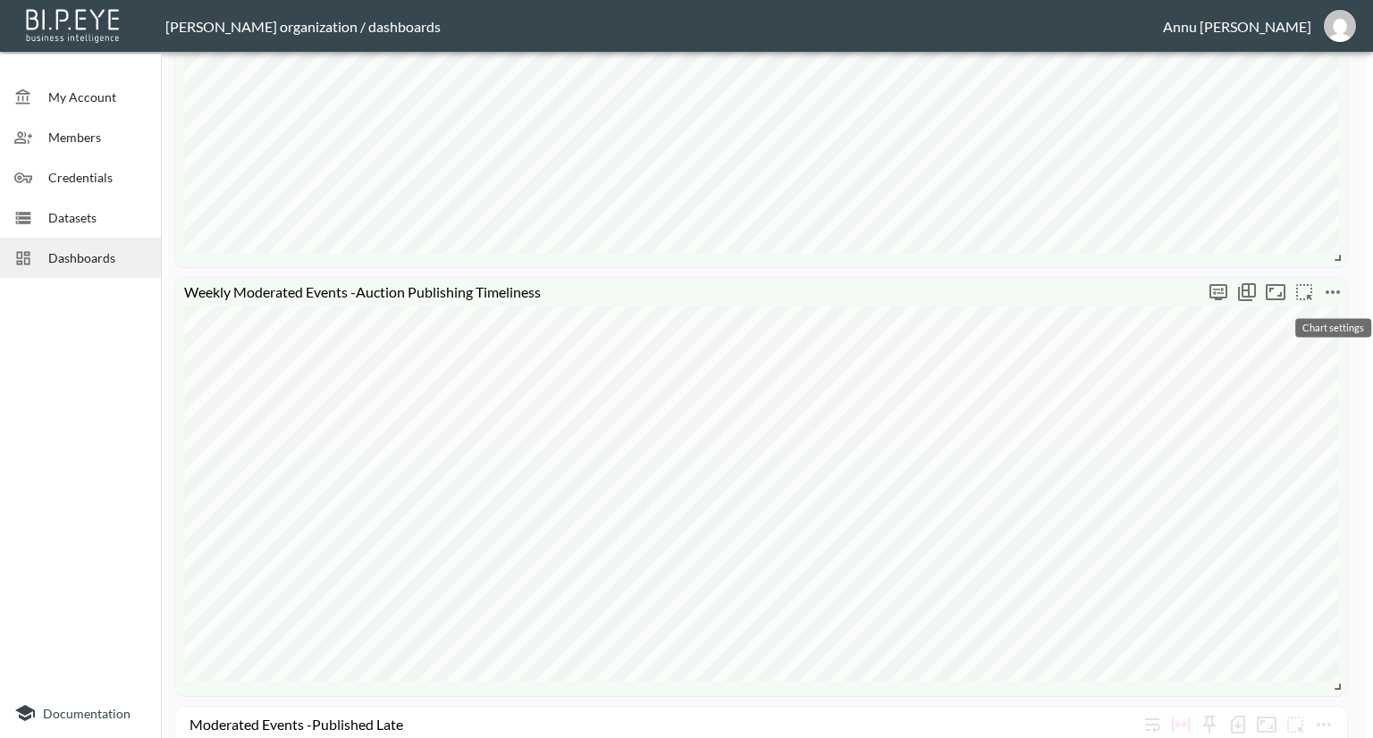
click at [1336, 286] on icon "more" at bounding box center [1332, 292] width 21 height 21
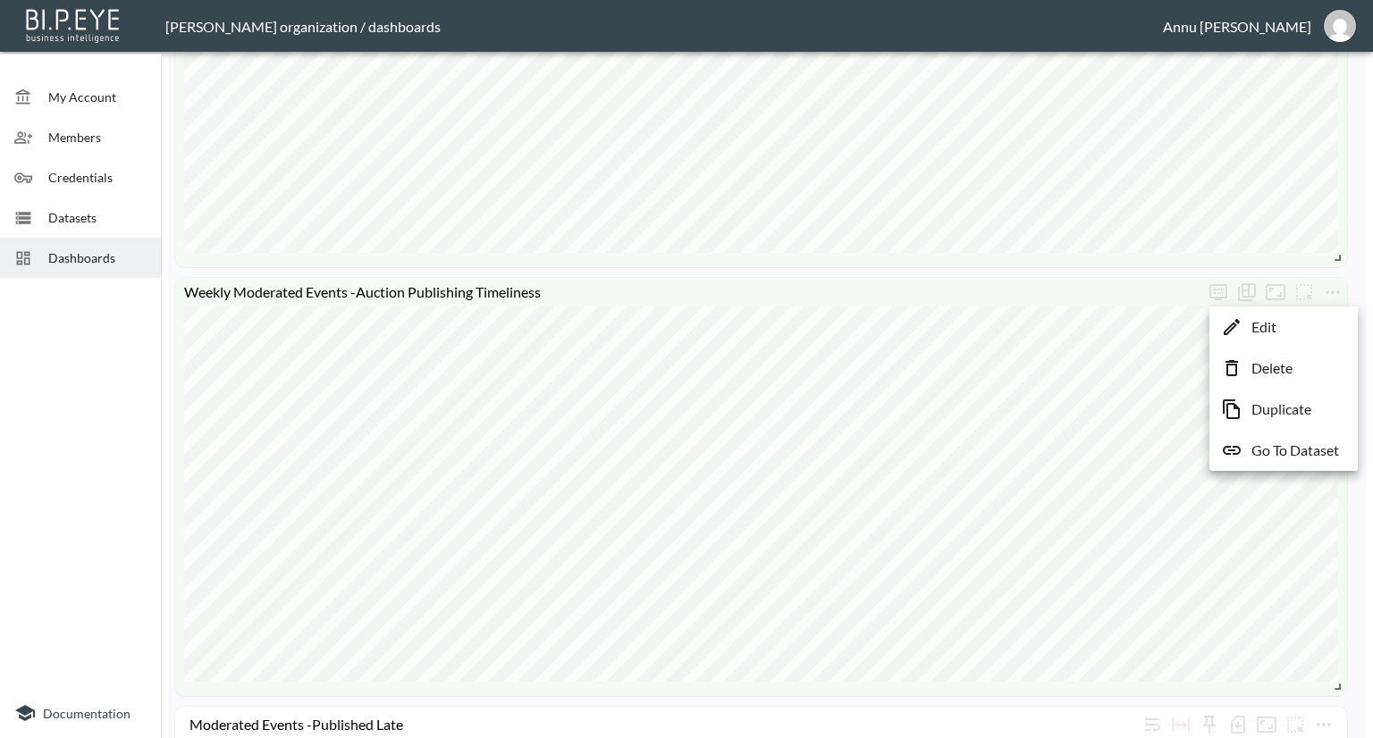
click at [1288, 458] on p "Go To Dataset" at bounding box center [1295, 450] width 88 height 21
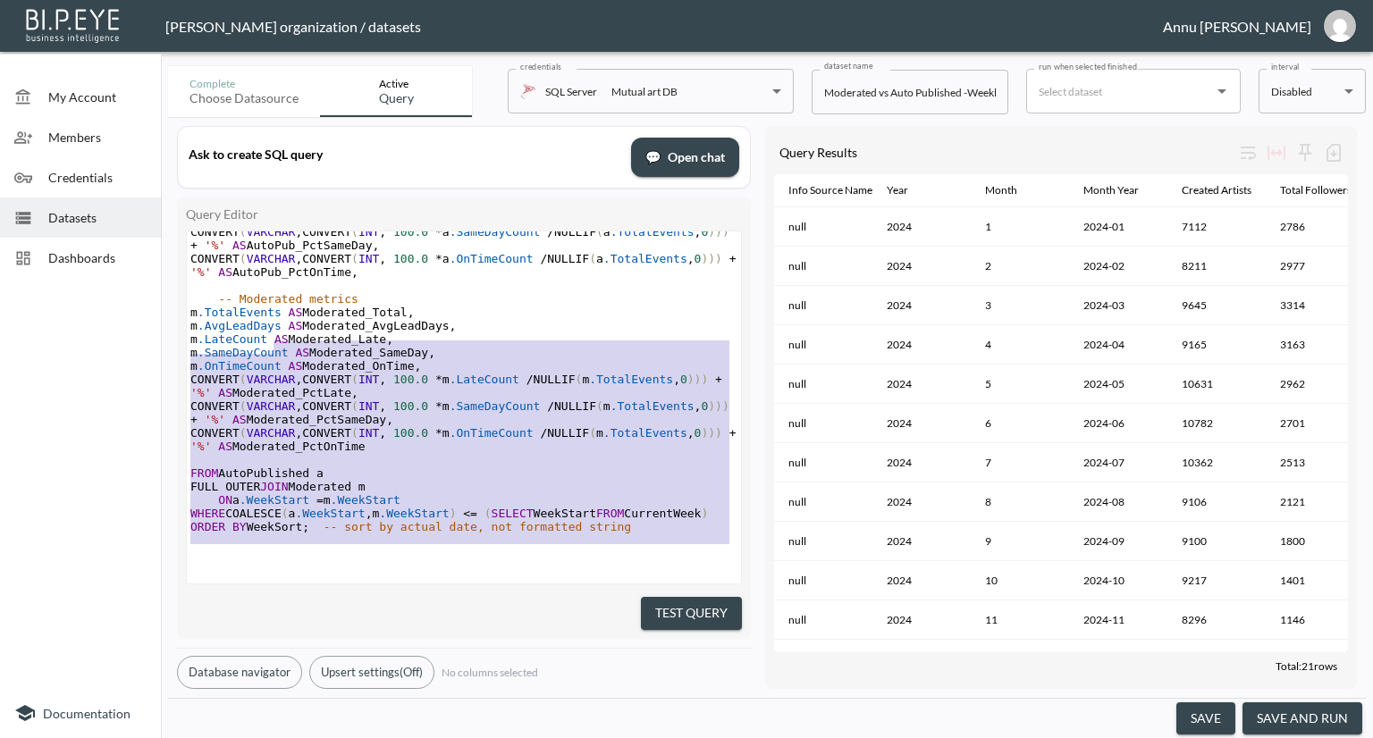
scroll to position [587, 0]
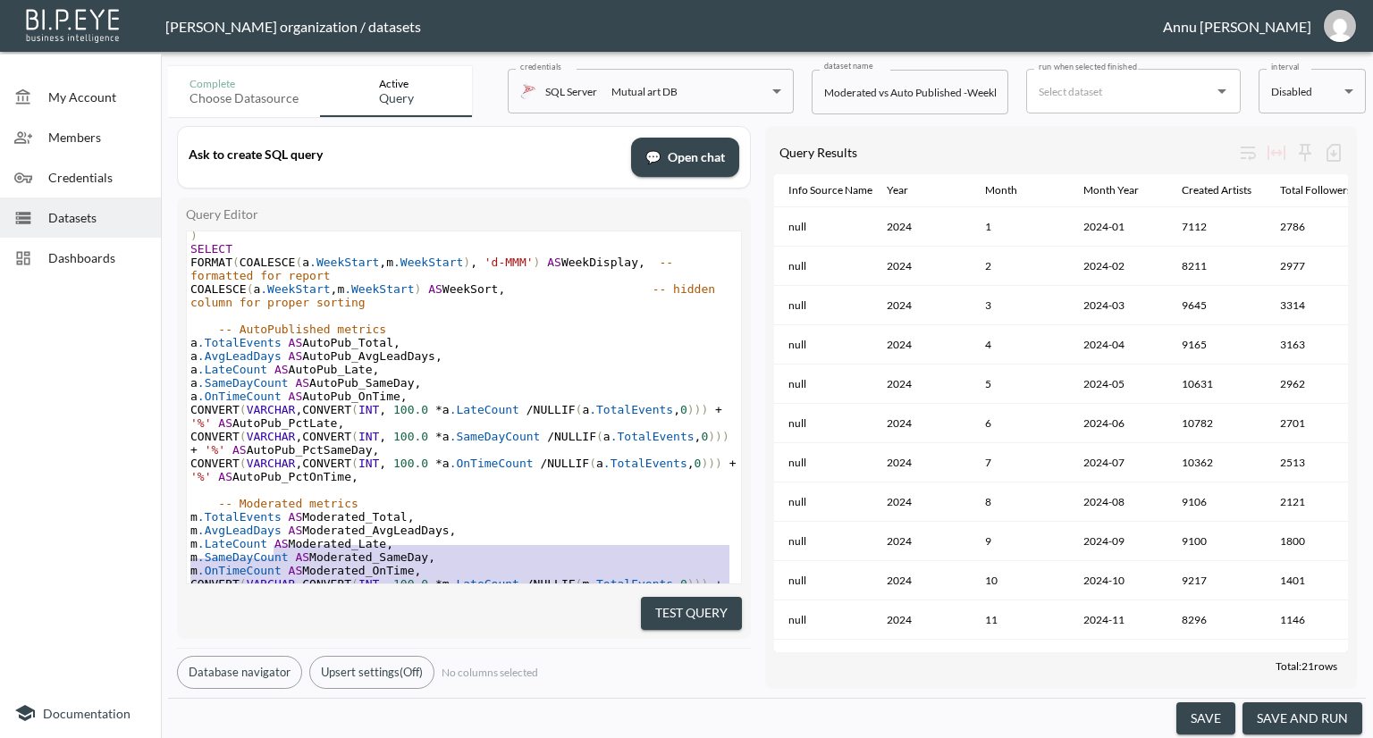
type textarea "WITH AutoPublished AS ( SELECT DATEADD(WEEK, DATEDIFF(WEEK, 0, StartDate), 0) A…"
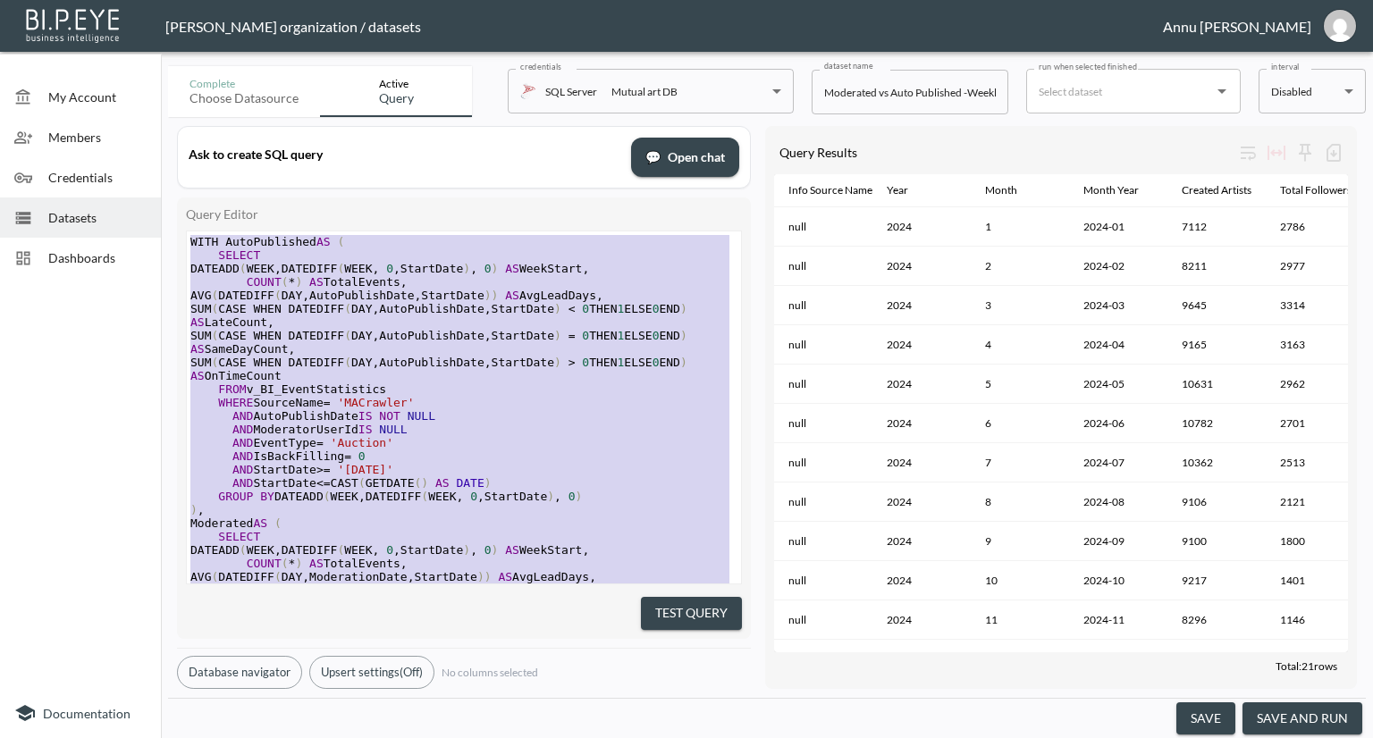
drag, startPoint x: 612, startPoint y: 523, endPoint x: 157, endPoint y: 73, distance: 639.6
click at [91, 218] on span "Datasets" at bounding box center [97, 217] width 98 height 19
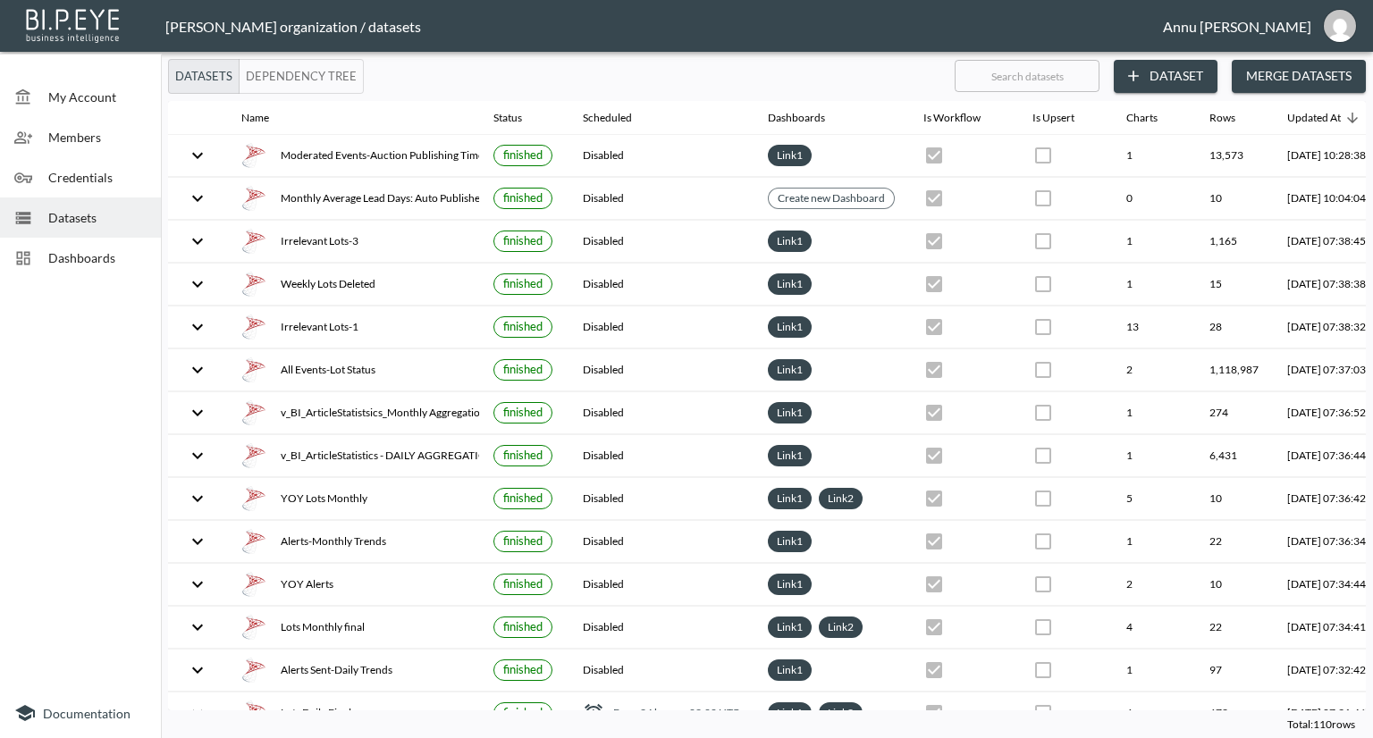
click at [1180, 71] on button "Dataset" at bounding box center [1166, 76] width 104 height 33
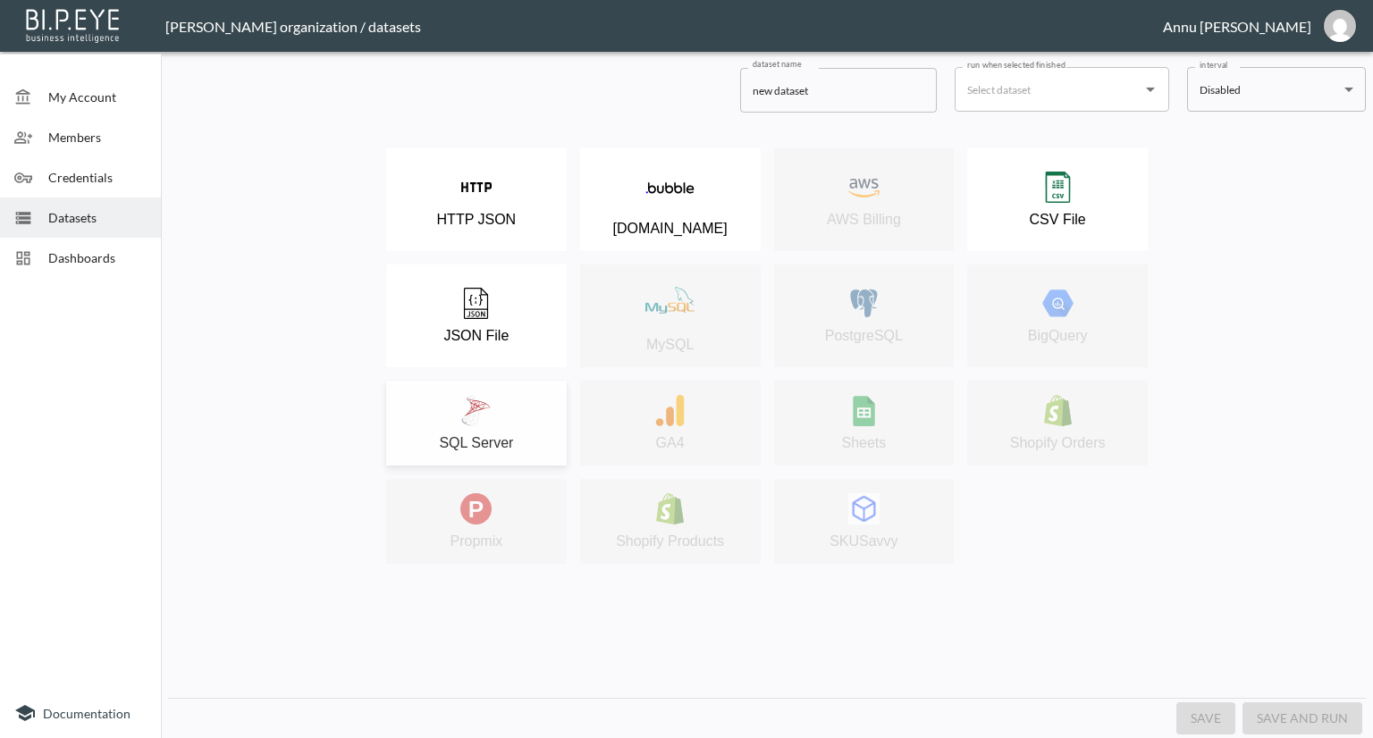
click at [510, 394] on button "SQL Server" at bounding box center [476, 423] width 181 height 85
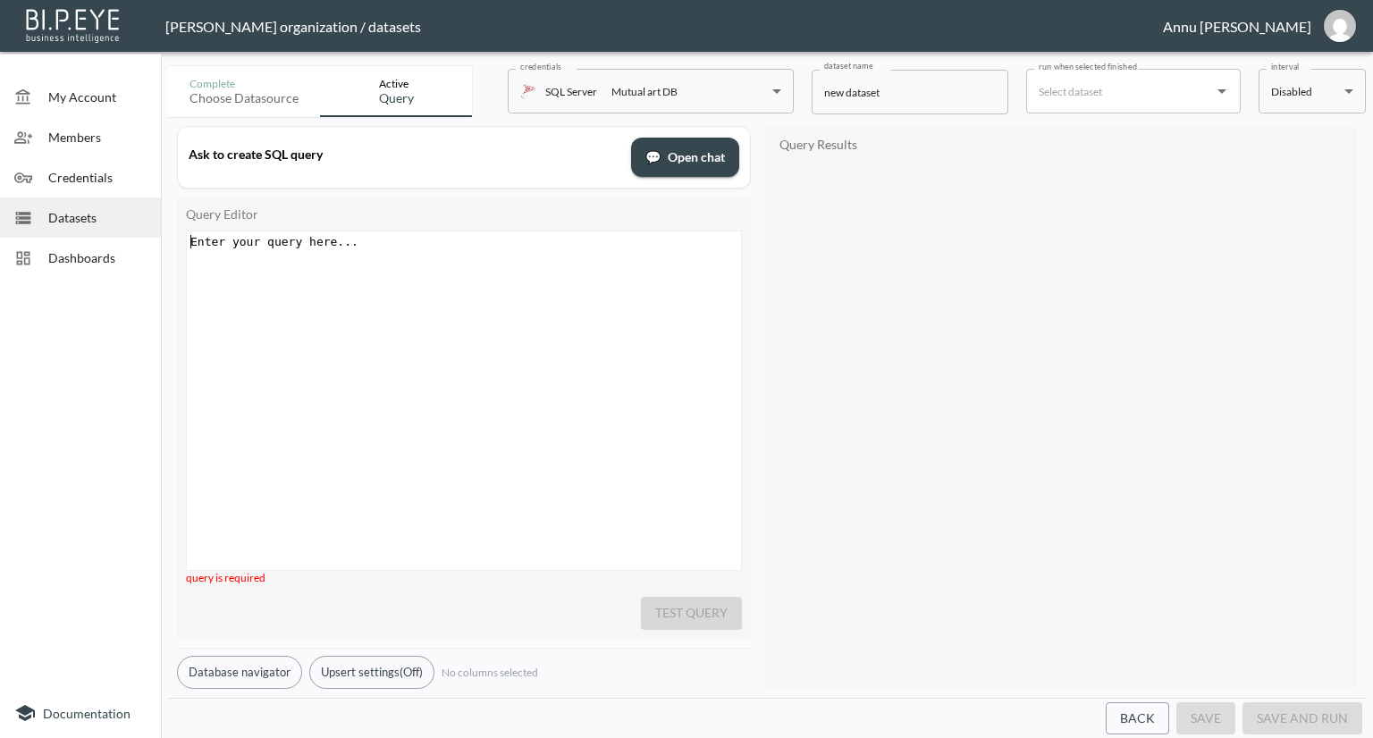
click at [450, 254] on div "Enter your query here... xxxxxxxxxx ​" at bounding box center [486, 422] width 599 height 383
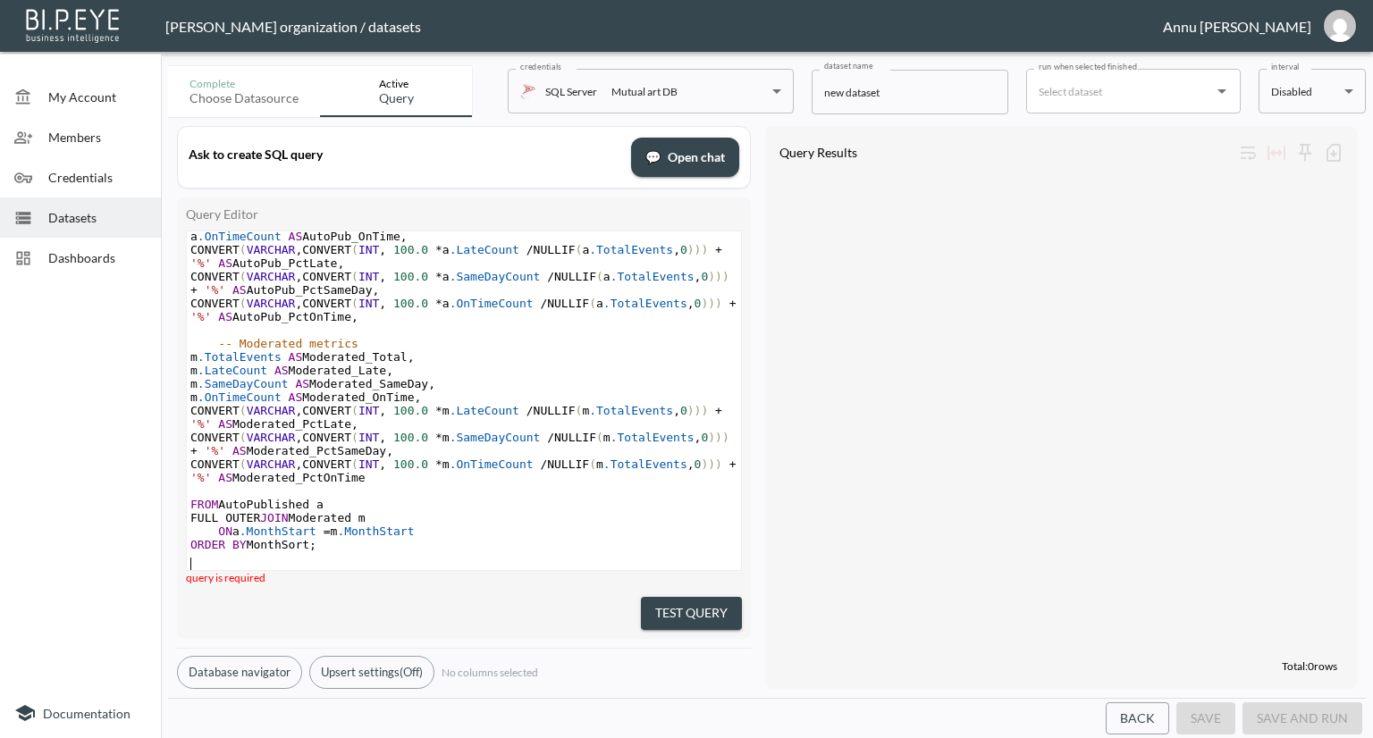
scroll to position [652, 0]
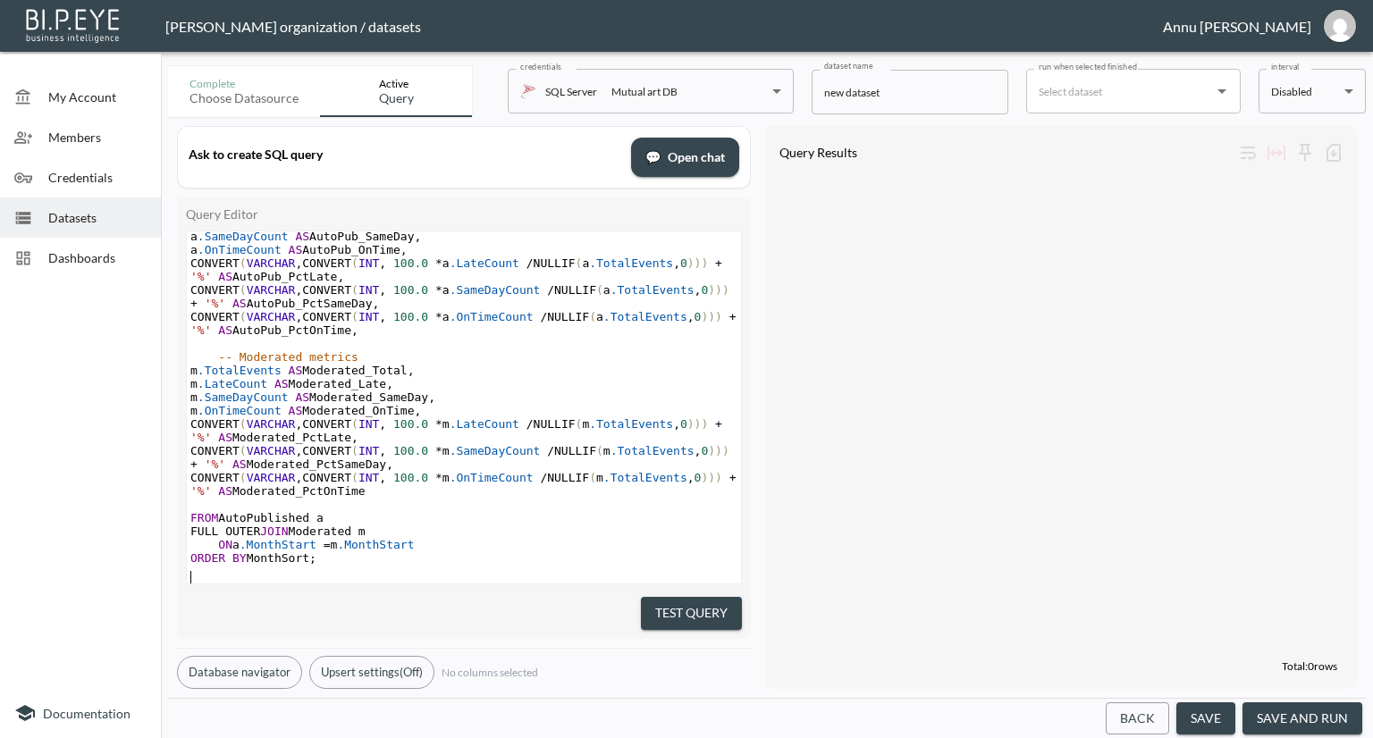
click at [643, 603] on button "Test Query" at bounding box center [691, 613] width 101 height 33
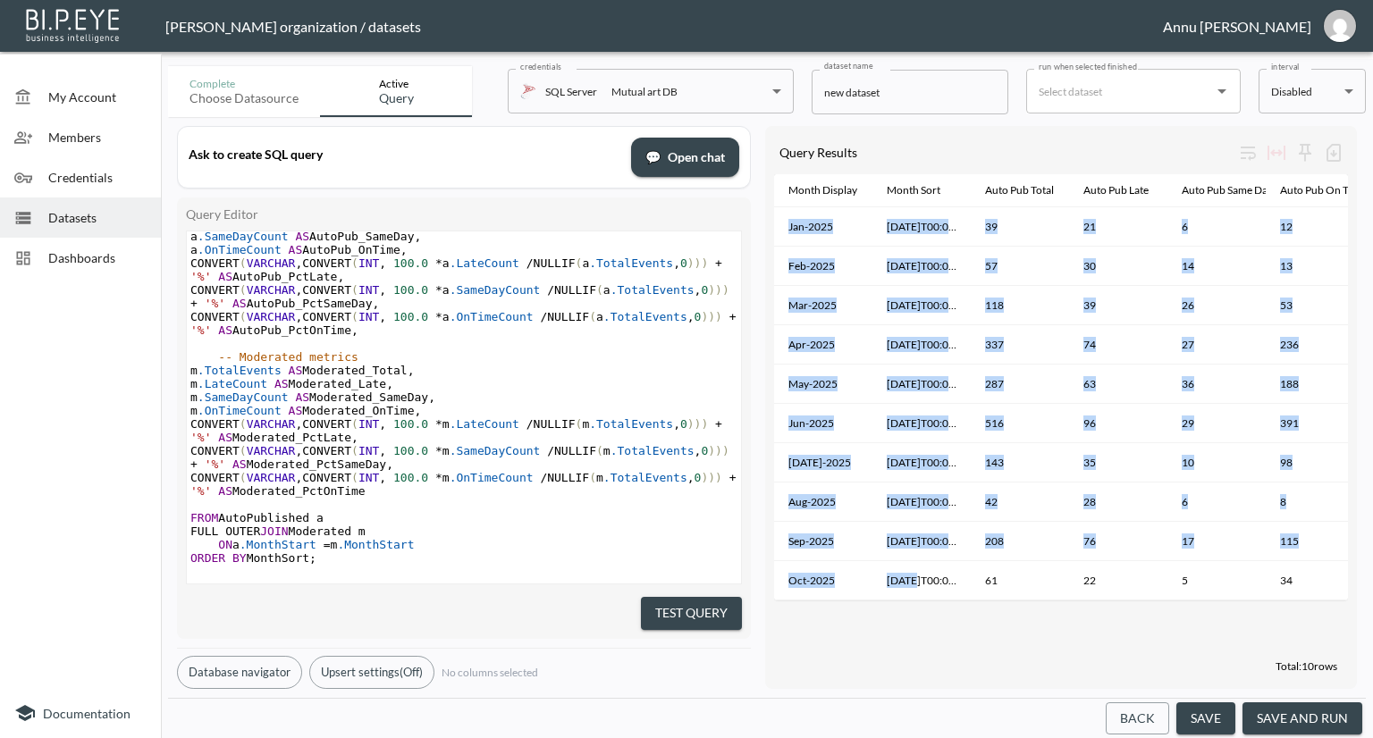
drag, startPoint x: 917, startPoint y: 601, endPoint x: 971, endPoint y: 606, distance: 54.8
click at [971, 601] on div "Month Display Month Sort Auto Pub Total Auto Pub Late Auto Pub Same Day Auto Pu…" at bounding box center [1061, 387] width 574 height 427
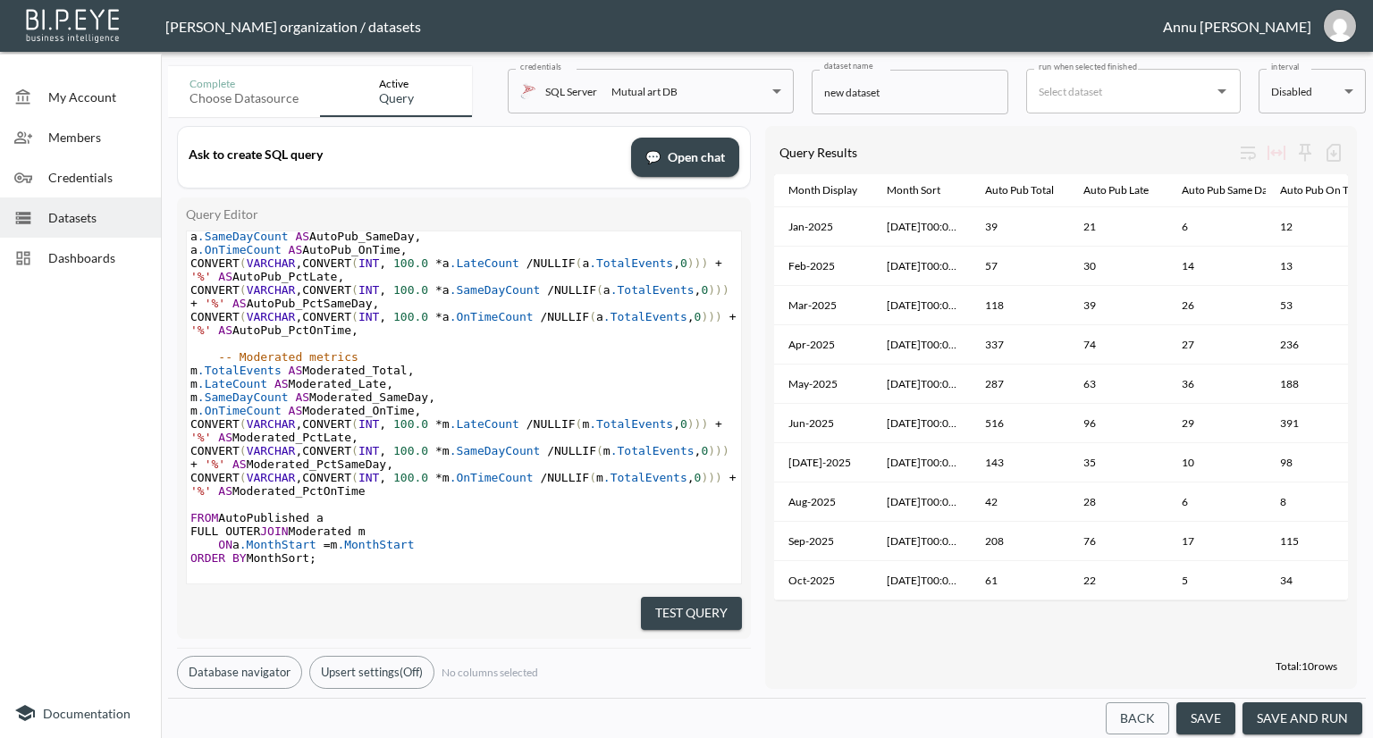
click at [1001, 652] on div "Total: 10 rows" at bounding box center [1061, 666] width 574 height 28
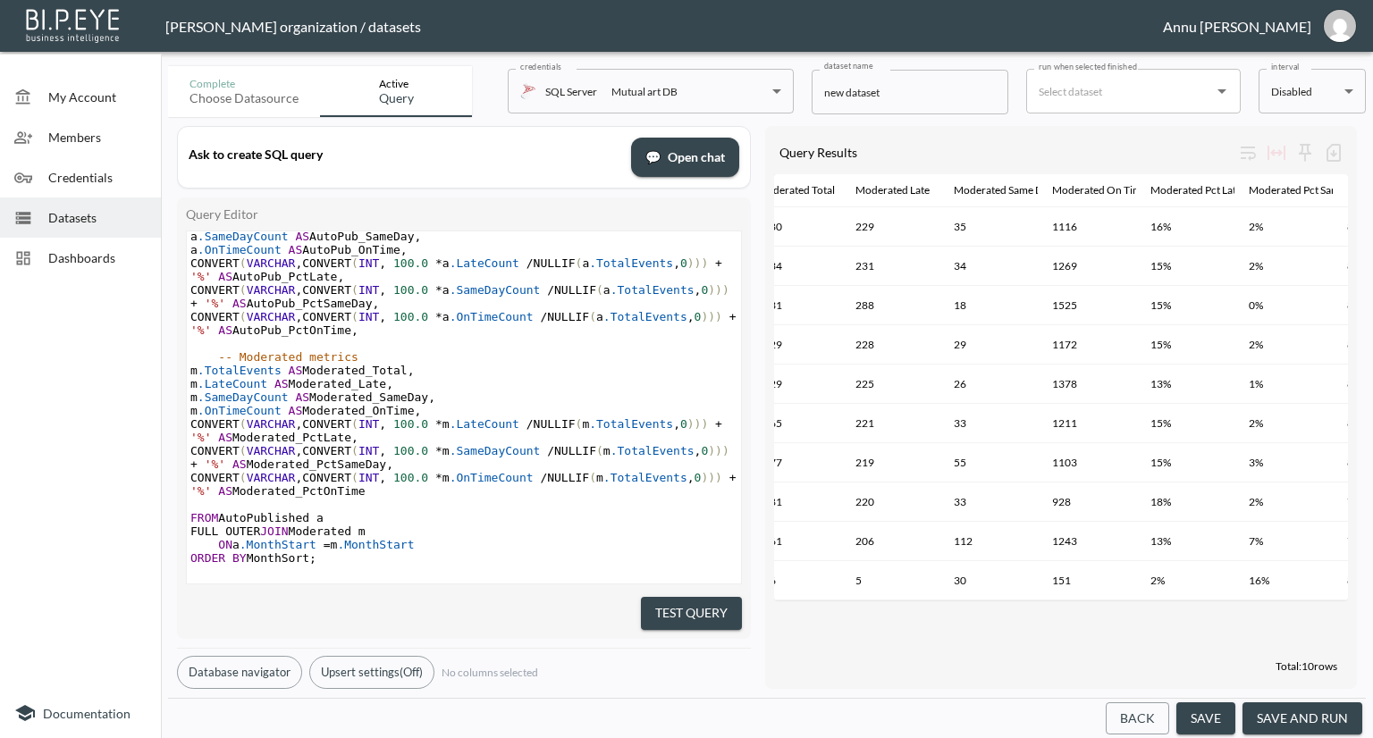
scroll to position [0, 1050]
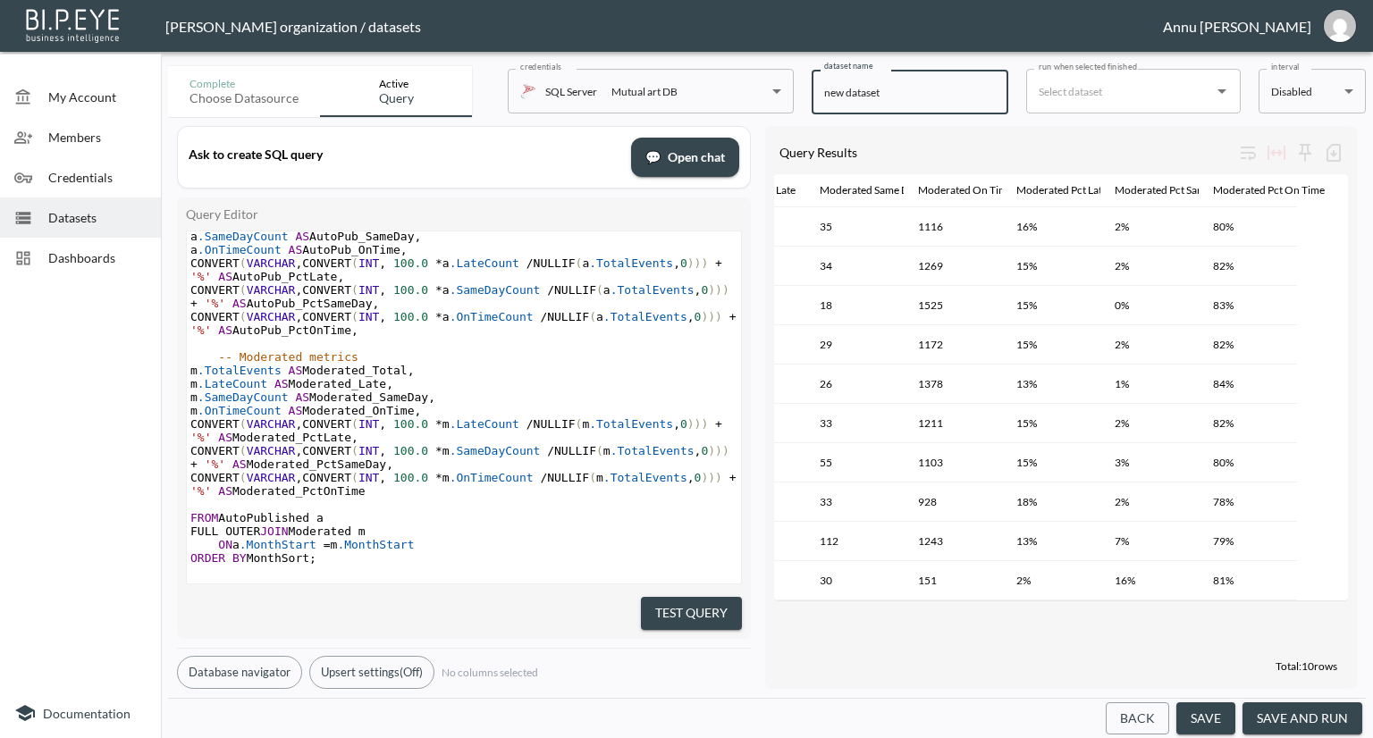
drag, startPoint x: 897, startPoint y: 95, endPoint x: 722, endPoint y: 95, distance: 175.2
click at [722, 95] on div "Complete Choose datasource Active Query credentials SQL Server Mutual art DB 82…" at bounding box center [767, 88] width 1198 height 58
type input "A"
click at [872, 94] on input "Monthly auction Publishing" at bounding box center [910, 92] width 197 height 45
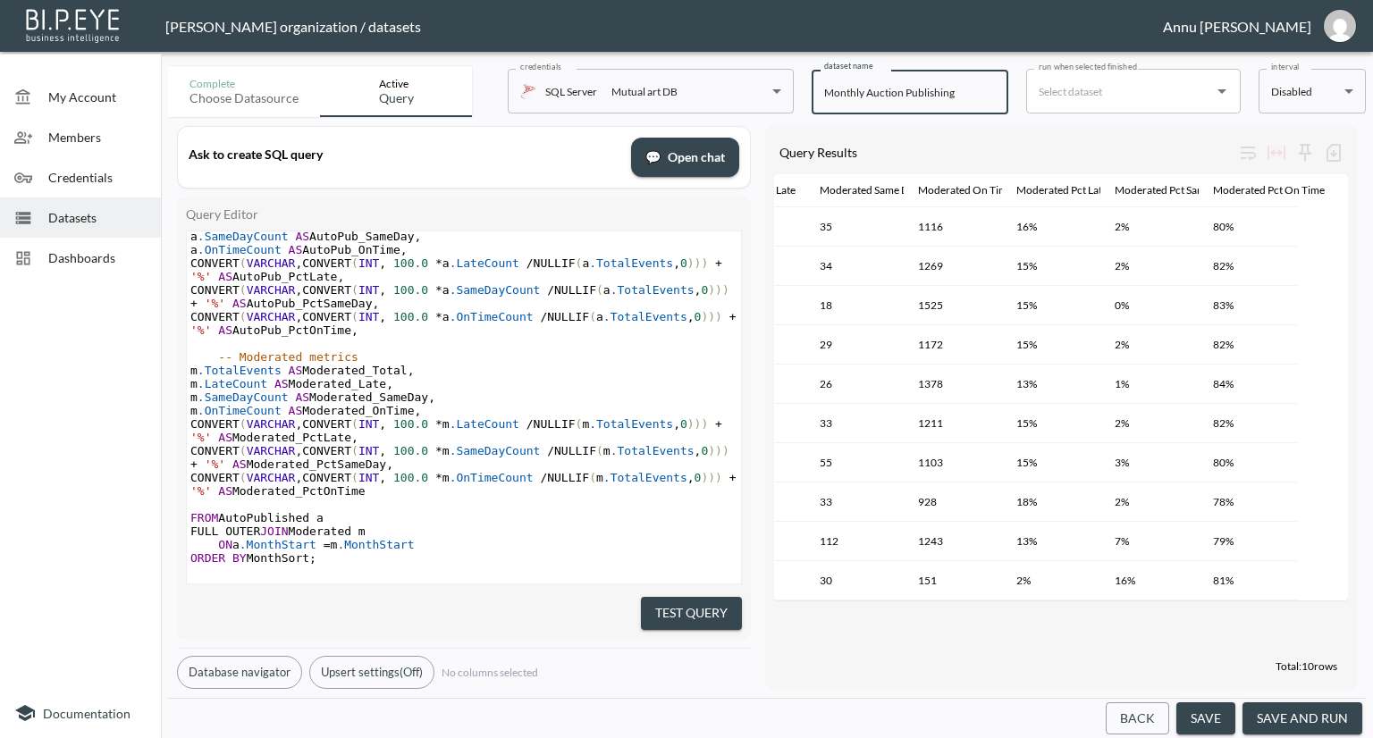
type input "Monthly Auction Publishing"
click at [1271, 702] on button "save and run" at bounding box center [1302, 718] width 120 height 33
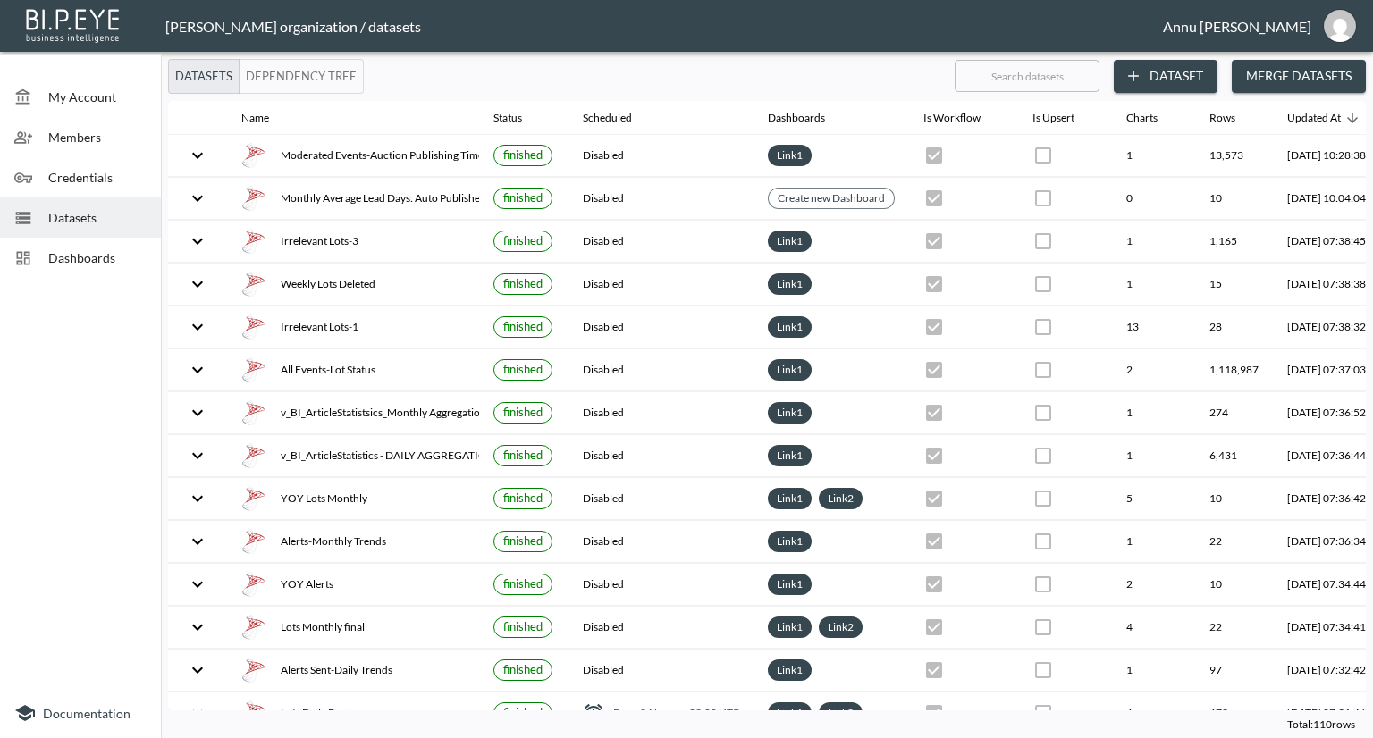
checkbox input "false"
checkbox input "true"
checkbox input "false"
checkbox input "true"
checkbox input "false"
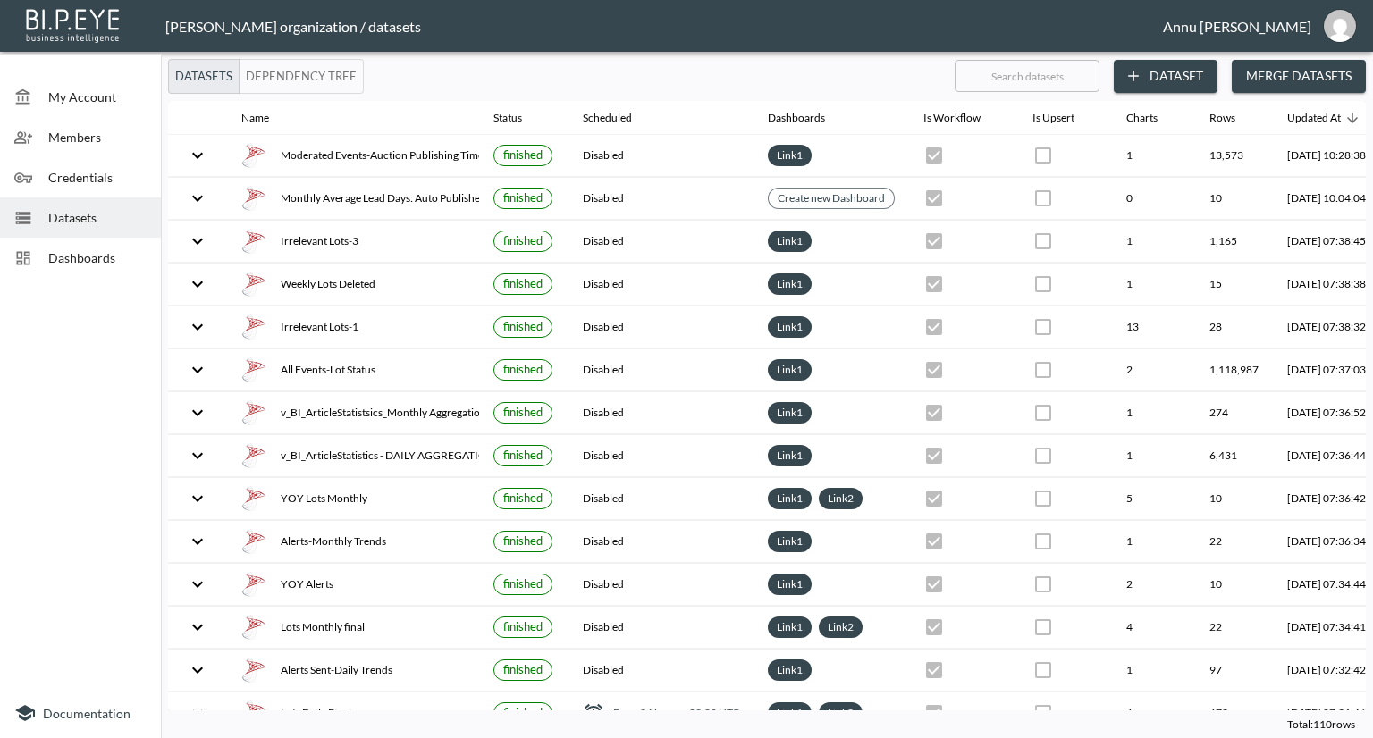
checkbox input "true"
checkbox input "false"
checkbox input "true"
checkbox input "false"
checkbox input "true"
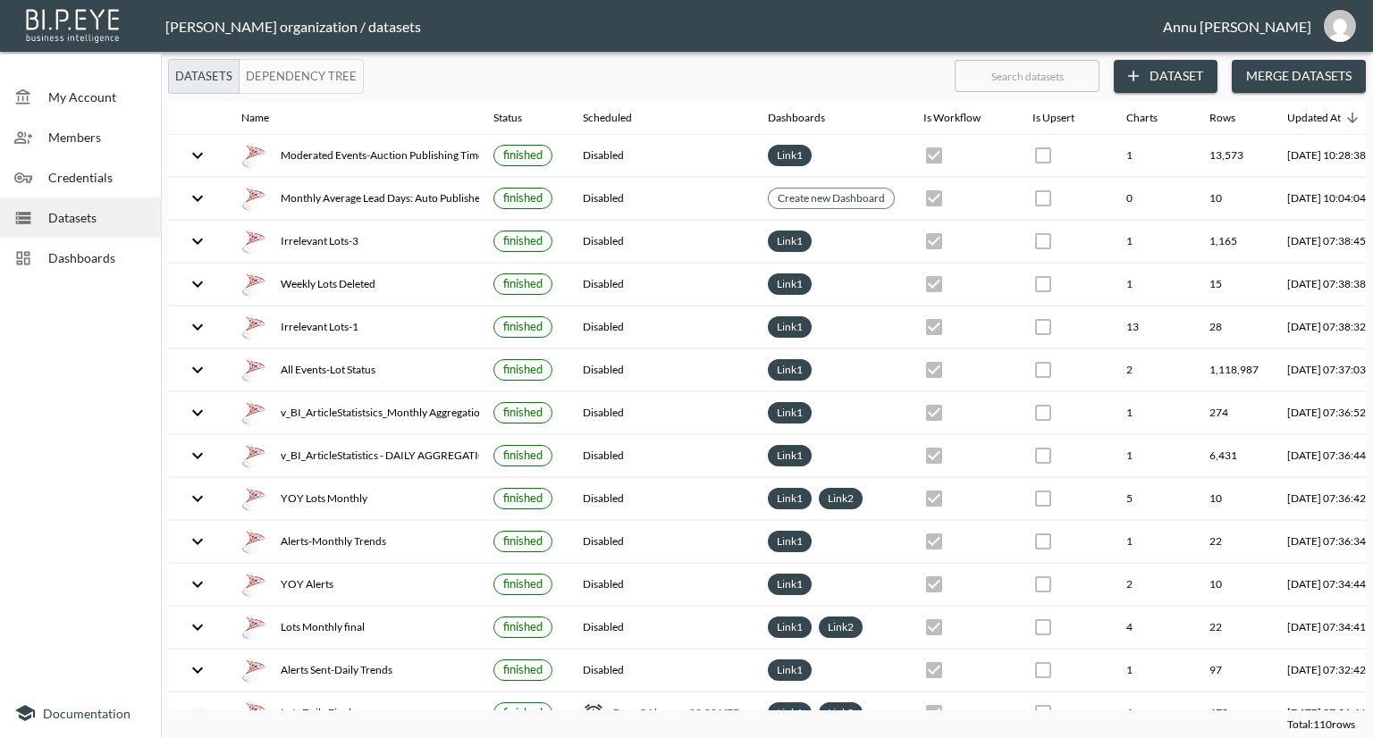
checkbox input "false"
checkbox input "true"
checkbox input "false"
checkbox input "true"
checkbox input "false"
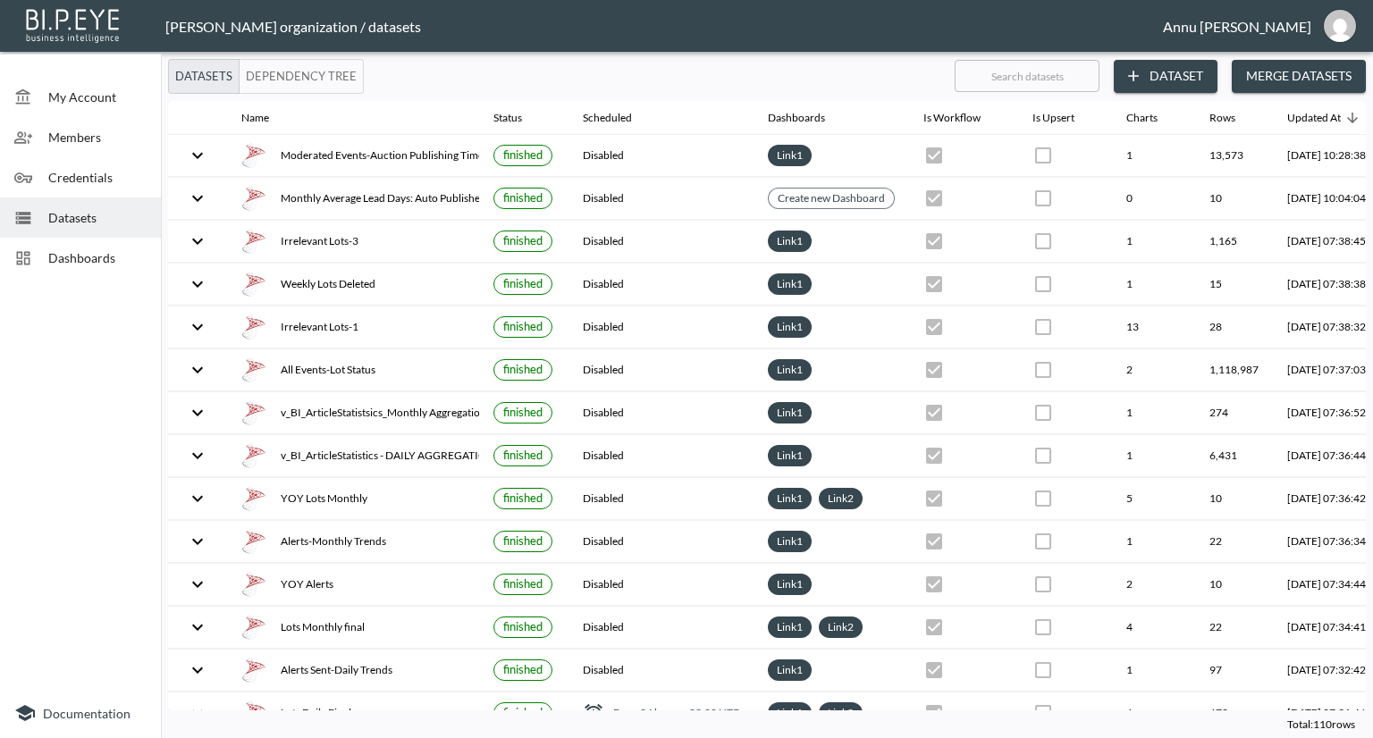
checkbox input "true"
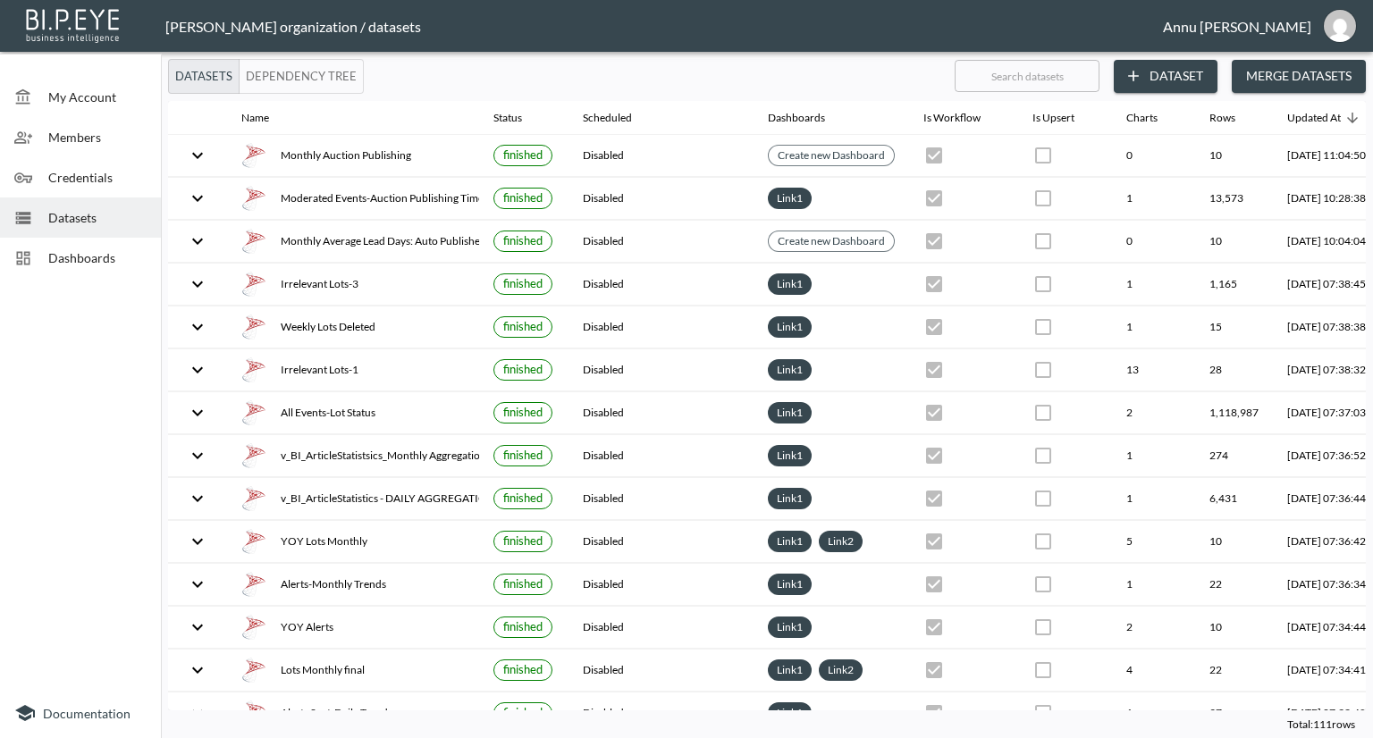
click at [105, 268] on div "Dashboards" at bounding box center [80, 258] width 161 height 40
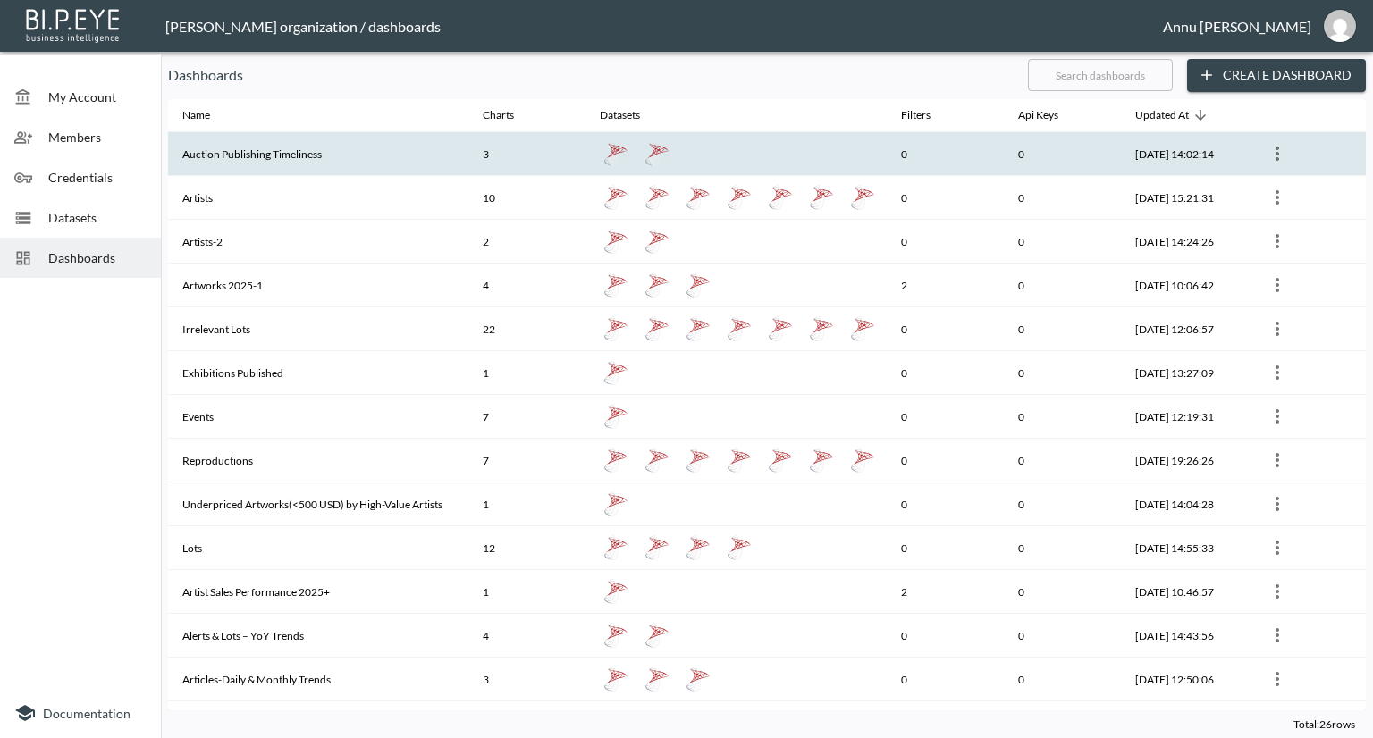
click at [293, 158] on th "Auction Publishing Timeliness" at bounding box center [318, 154] width 300 height 44
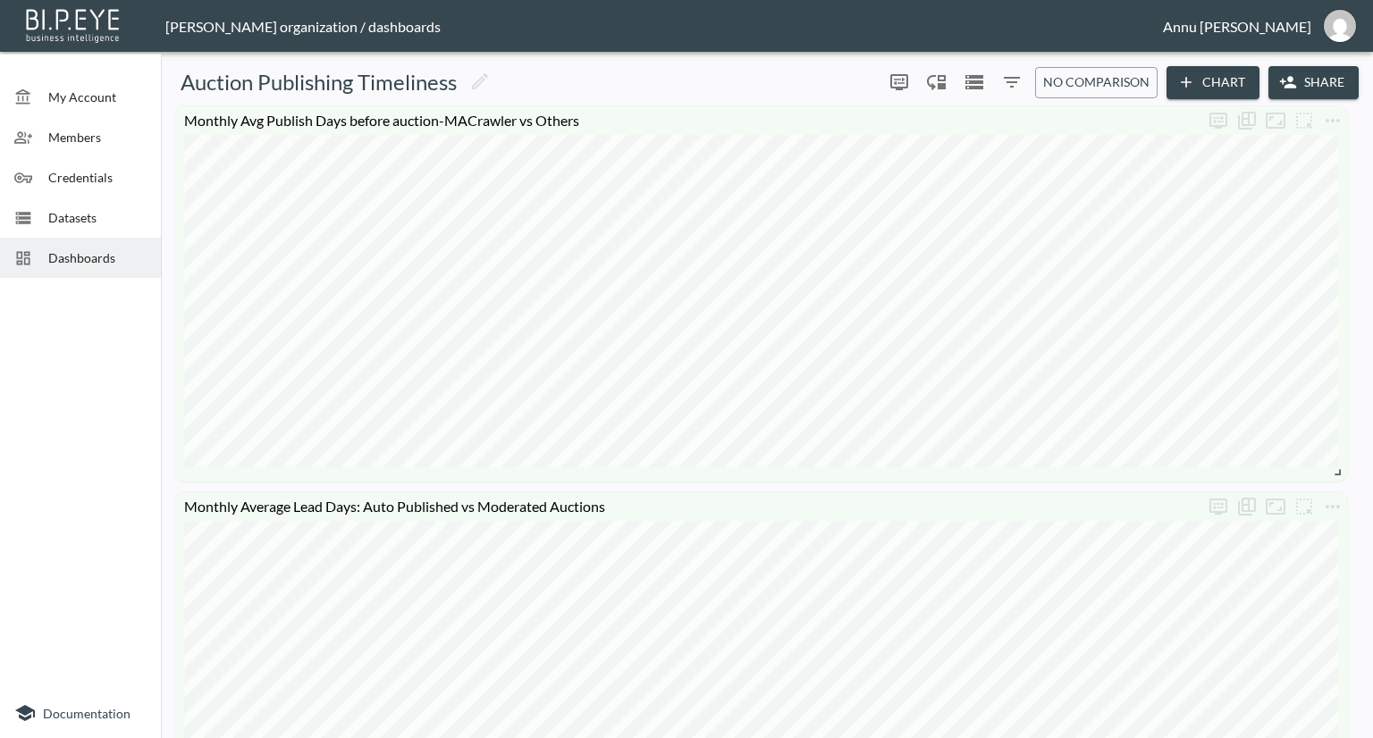
click at [1231, 76] on button "Chart" at bounding box center [1212, 82] width 93 height 33
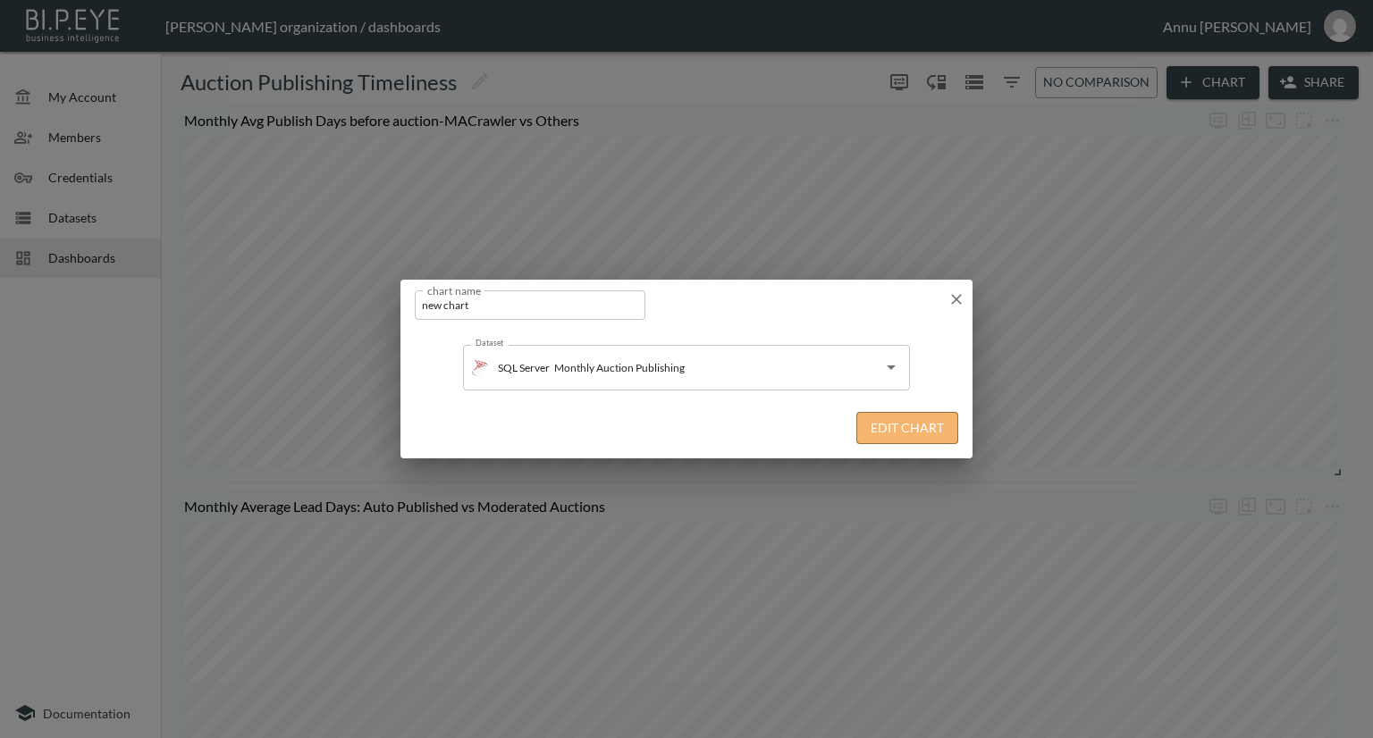
click at [862, 434] on button "Edit Chart" at bounding box center [907, 428] width 102 height 33
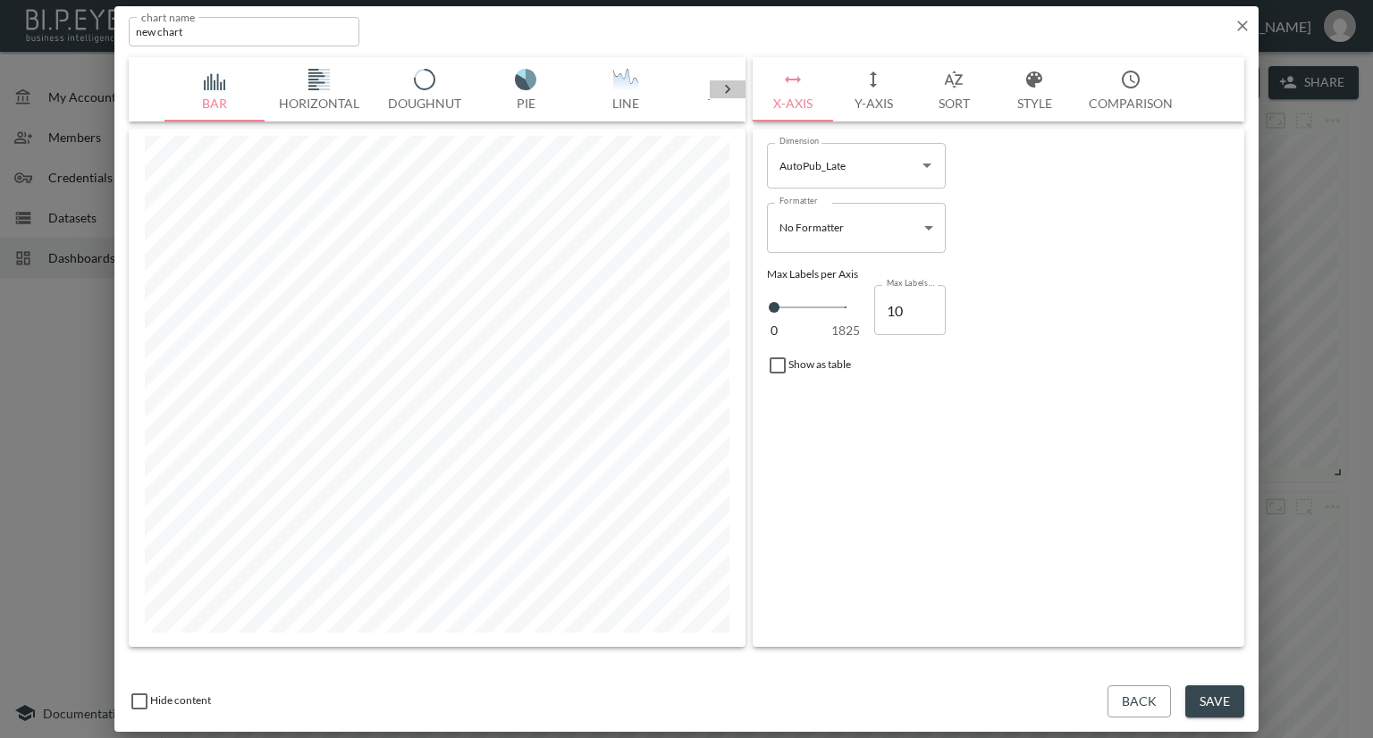
click at [722, 90] on icon at bounding box center [728, 89] width 18 height 18
click at [728, 87] on icon at bounding box center [727, 89] width 5 height 9
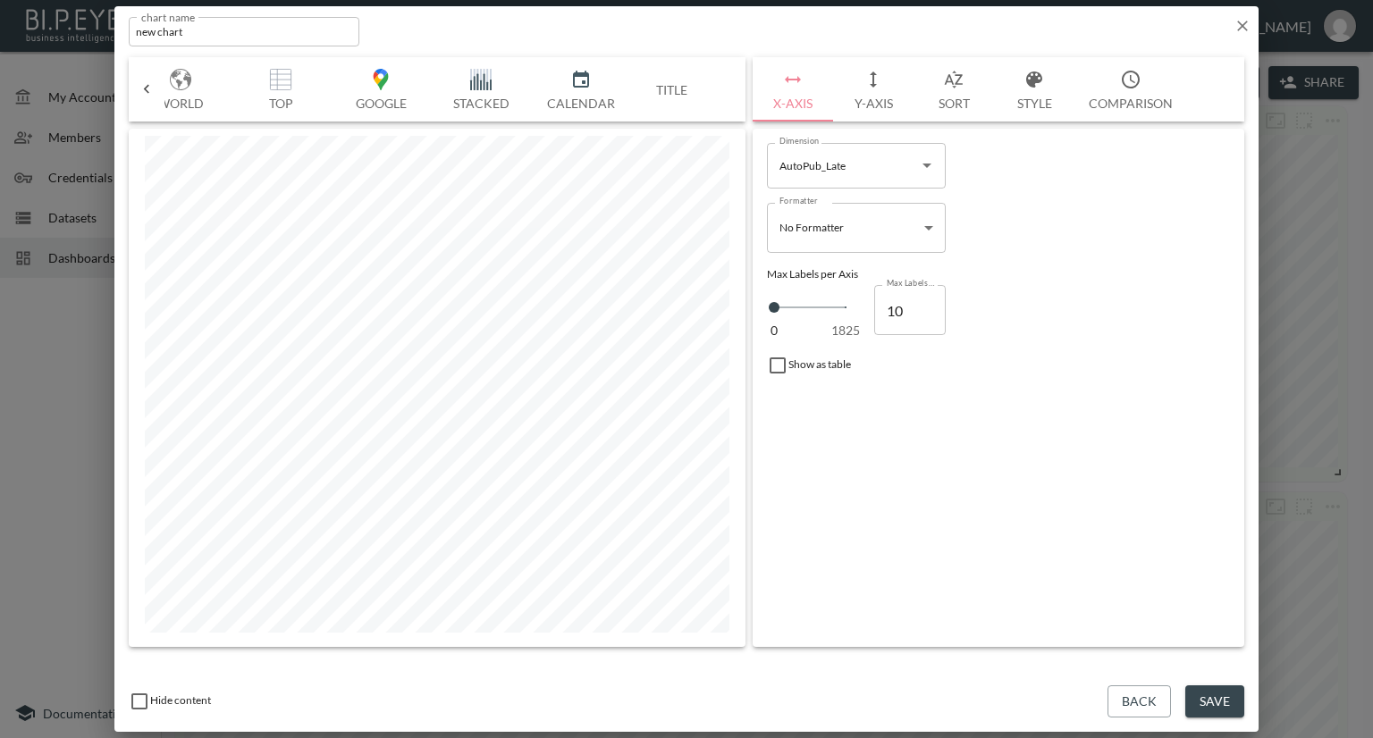
click at [677, 87] on button "Title" at bounding box center [671, 89] width 80 height 64
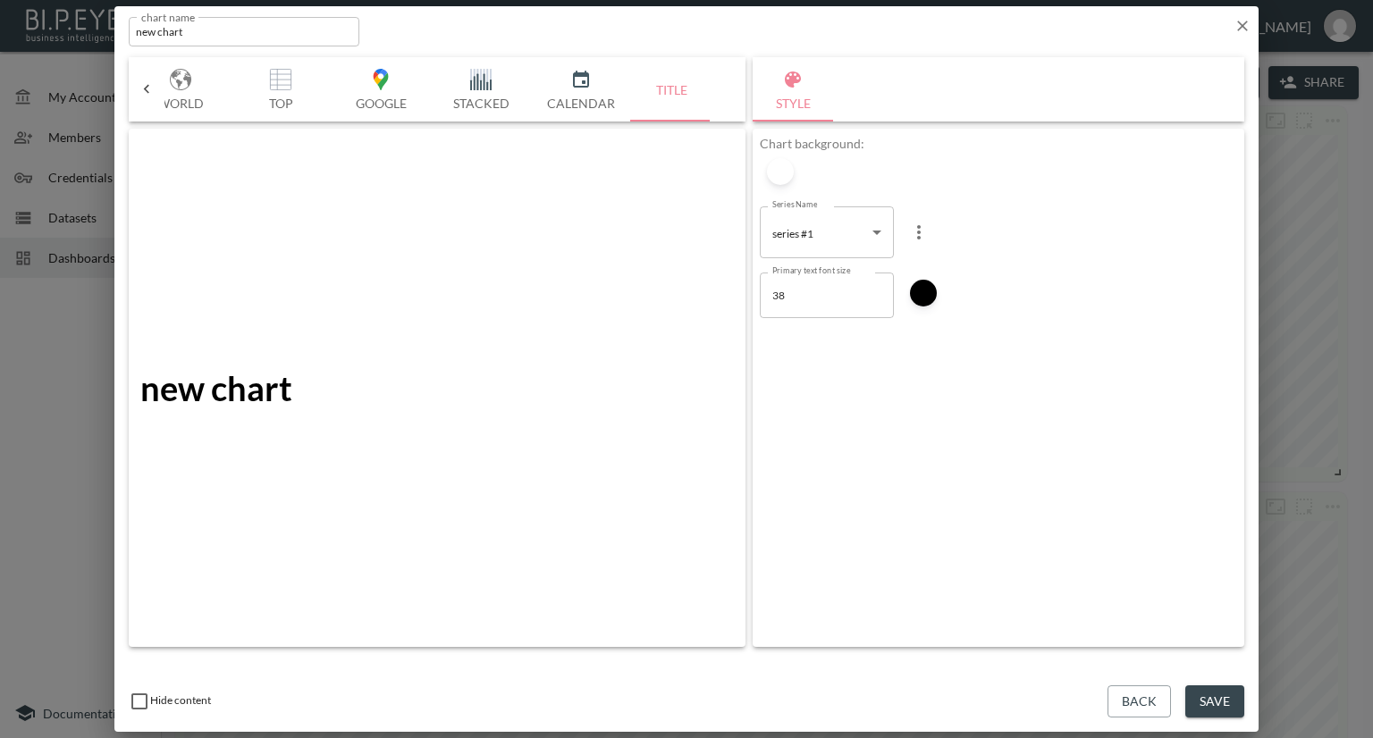
click at [144, 83] on icon at bounding box center [147, 89] width 18 height 18
click at [392, 92] on button "Table" at bounding box center [391, 89] width 100 height 64
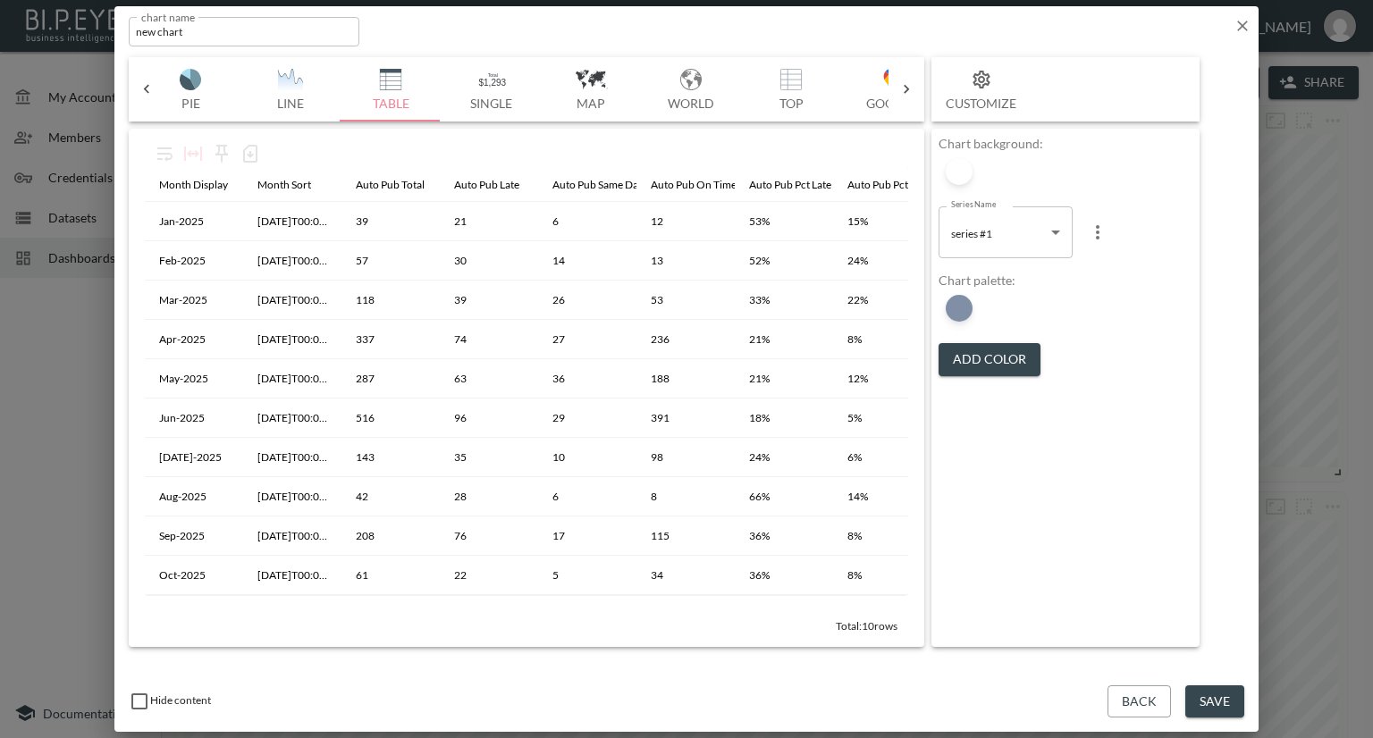
click at [904, 89] on icon at bounding box center [906, 89] width 18 height 18
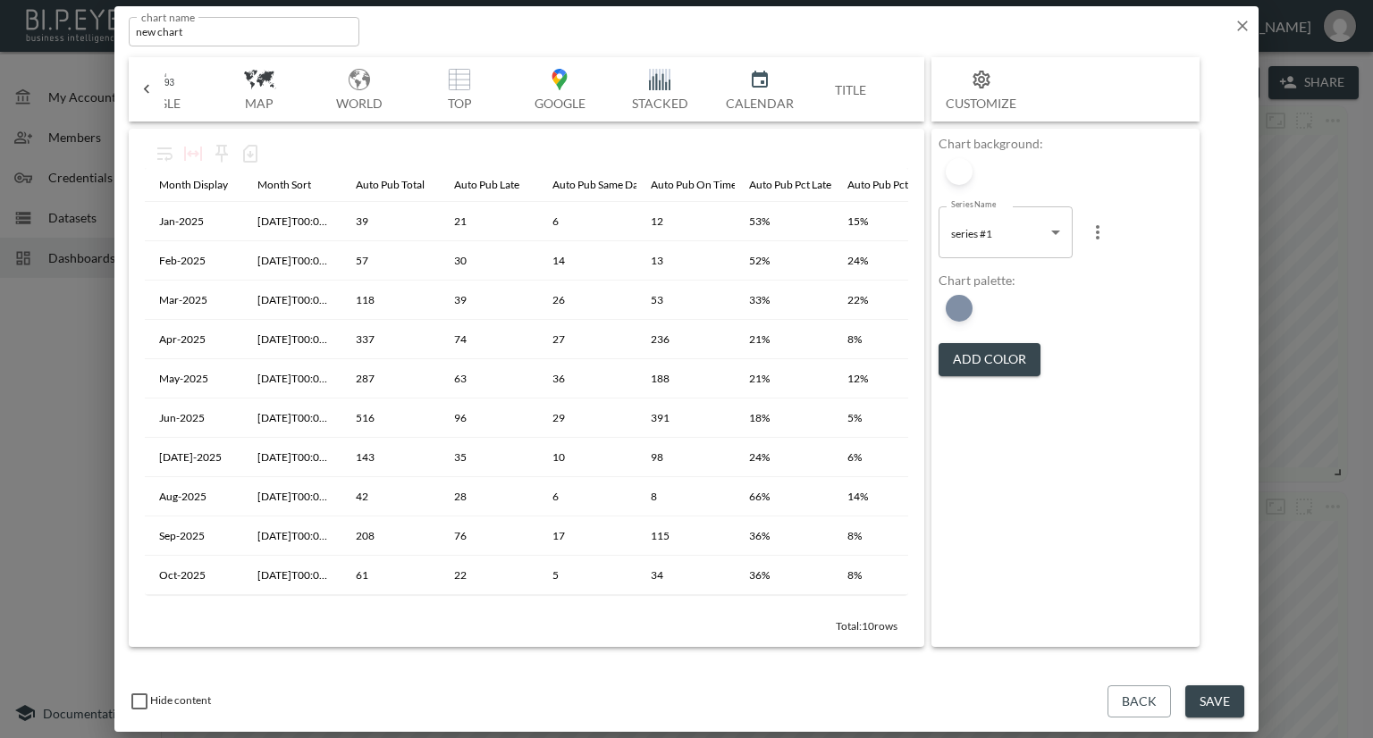
click at [149, 88] on icon at bounding box center [147, 89] width 18 height 18
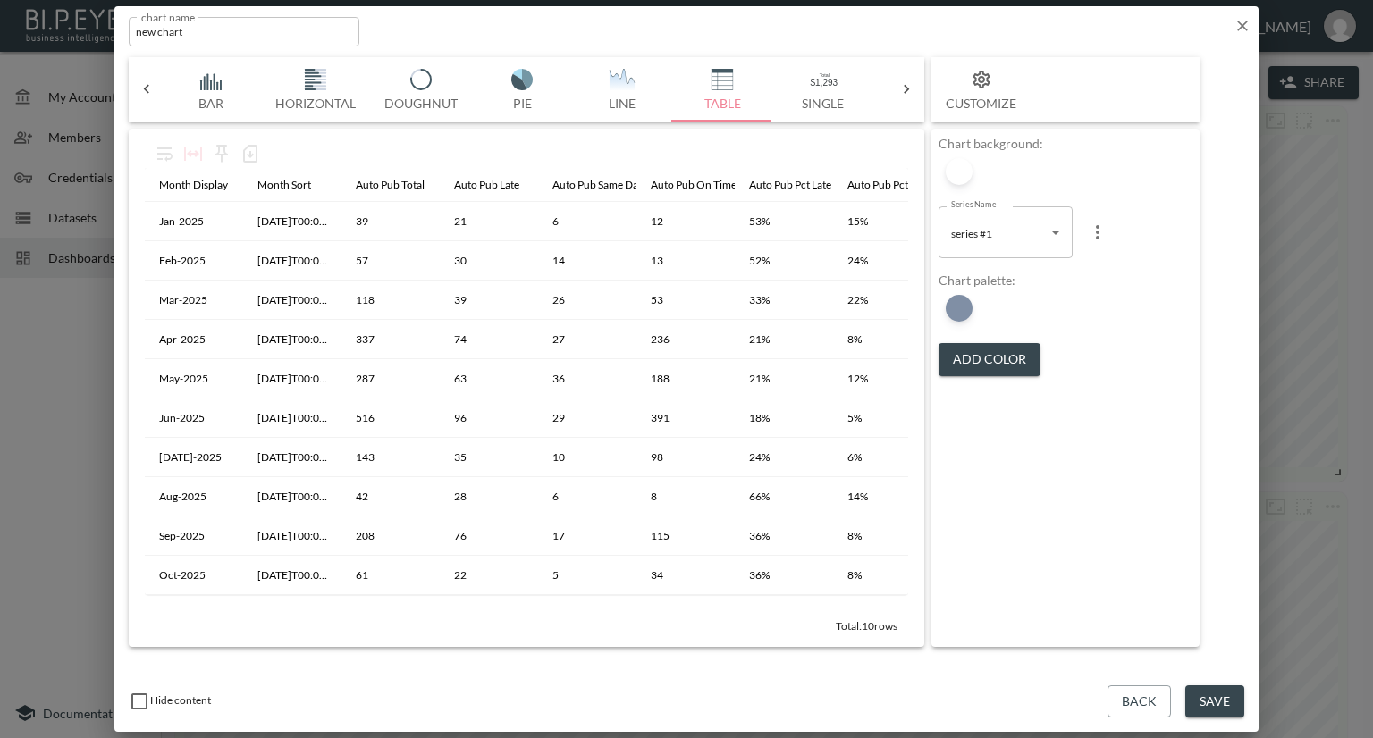
scroll to position [0, 0]
click at [1239, 27] on icon "button" at bounding box center [1242, 26] width 18 height 18
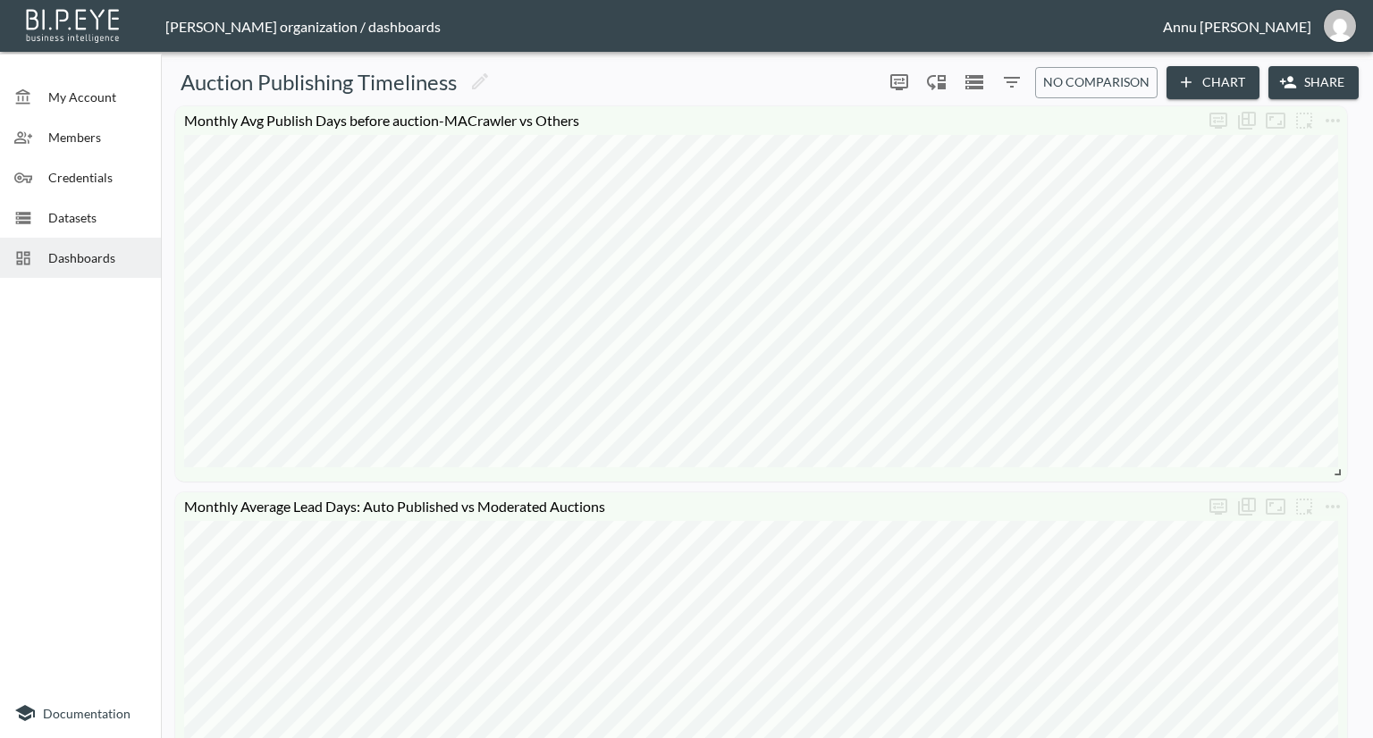
click at [1238, 77] on button "Chart" at bounding box center [1212, 82] width 93 height 33
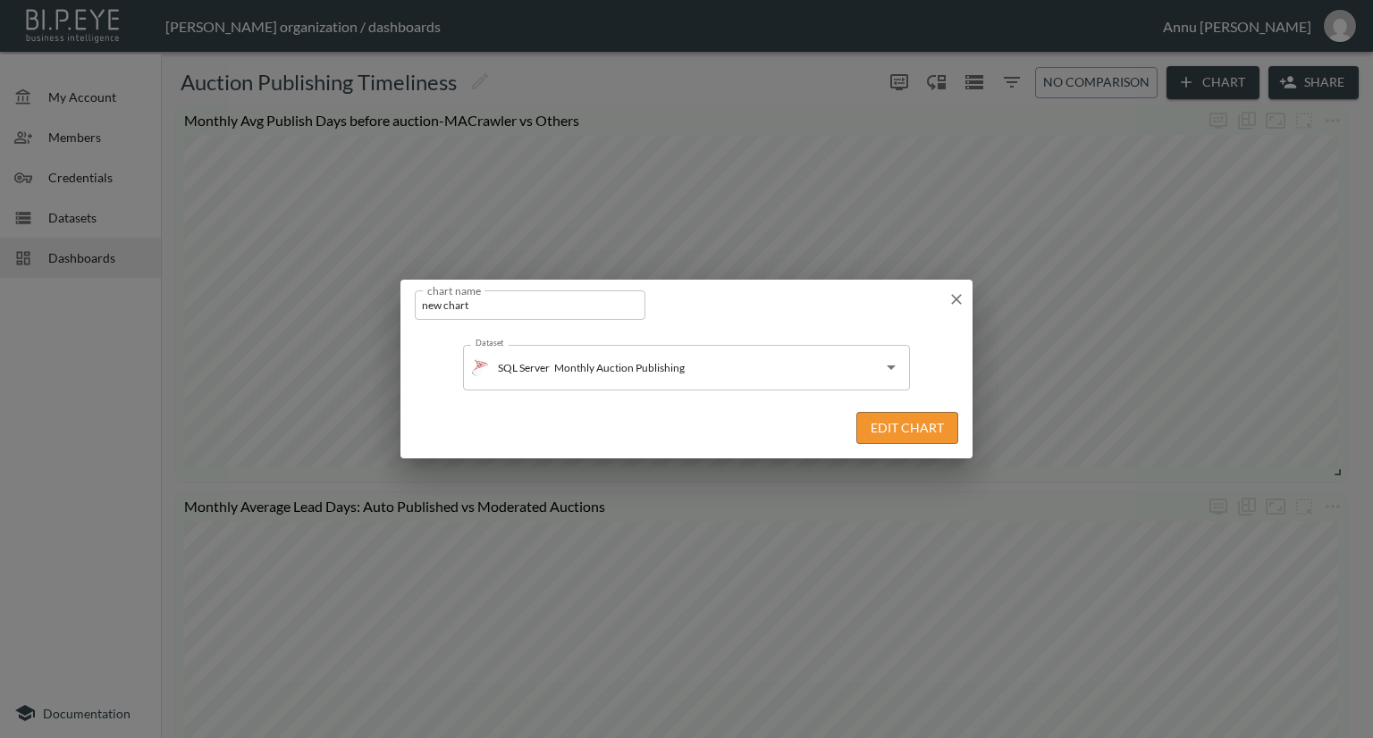
click at [890, 432] on button "Edit Chart" at bounding box center [907, 428] width 102 height 33
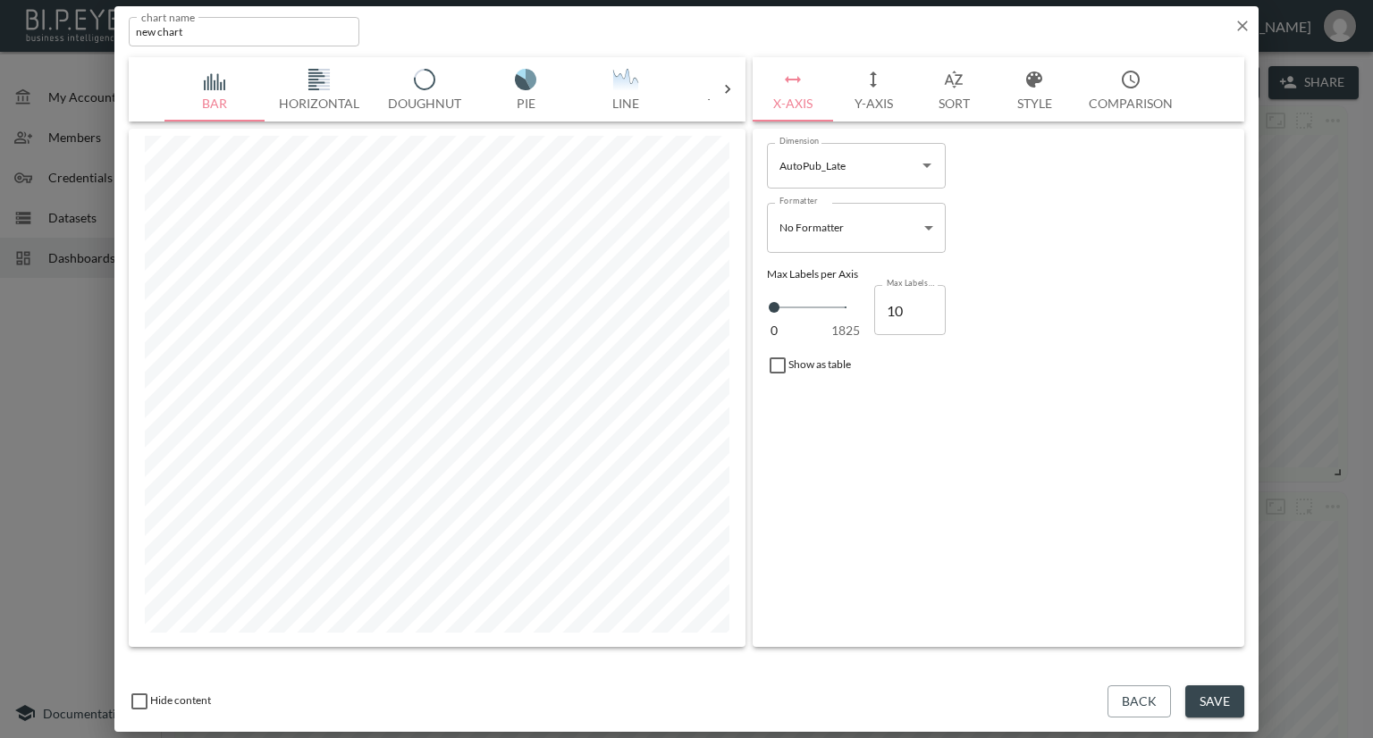
click at [728, 84] on icon at bounding box center [728, 89] width 18 height 18
click at [214, 71] on img "button" at bounding box center [215, 79] width 71 height 21
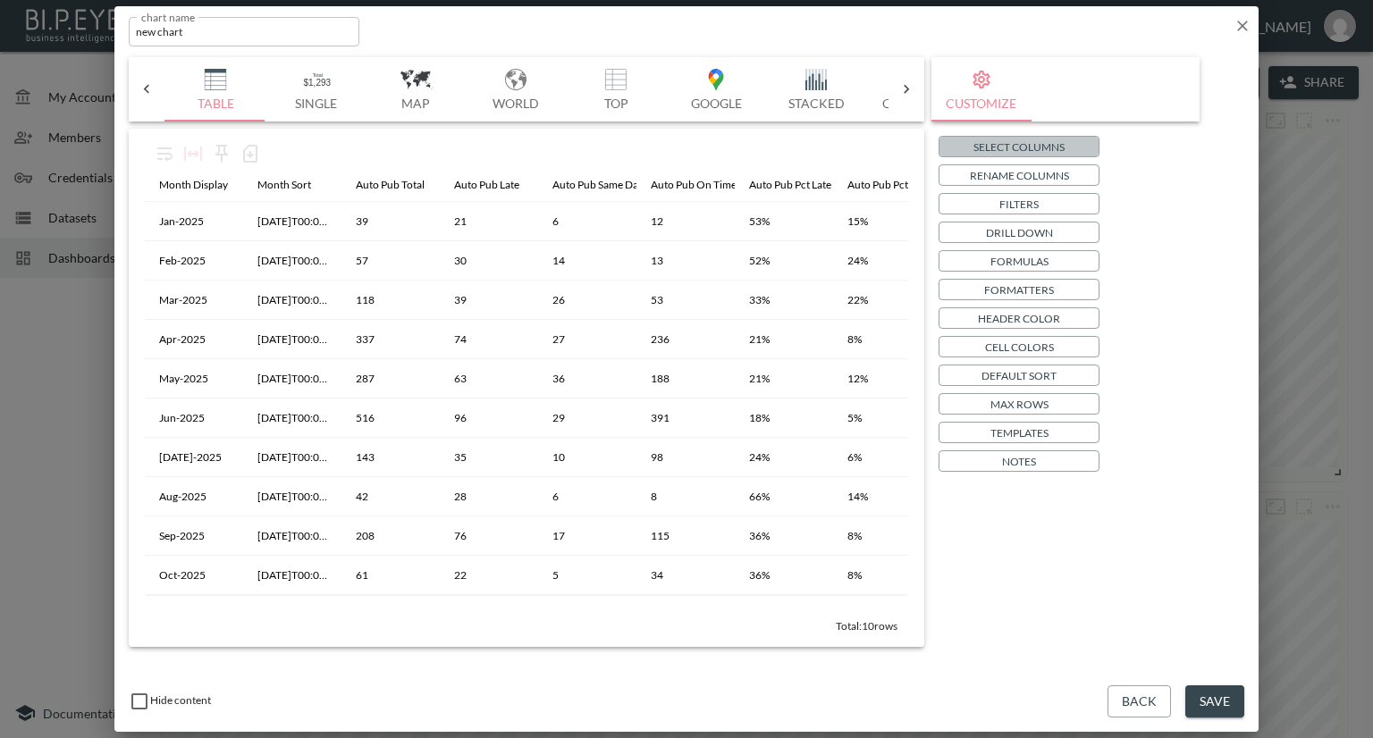
click at [987, 144] on p "Select Columns" at bounding box center [1018, 147] width 91 height 19
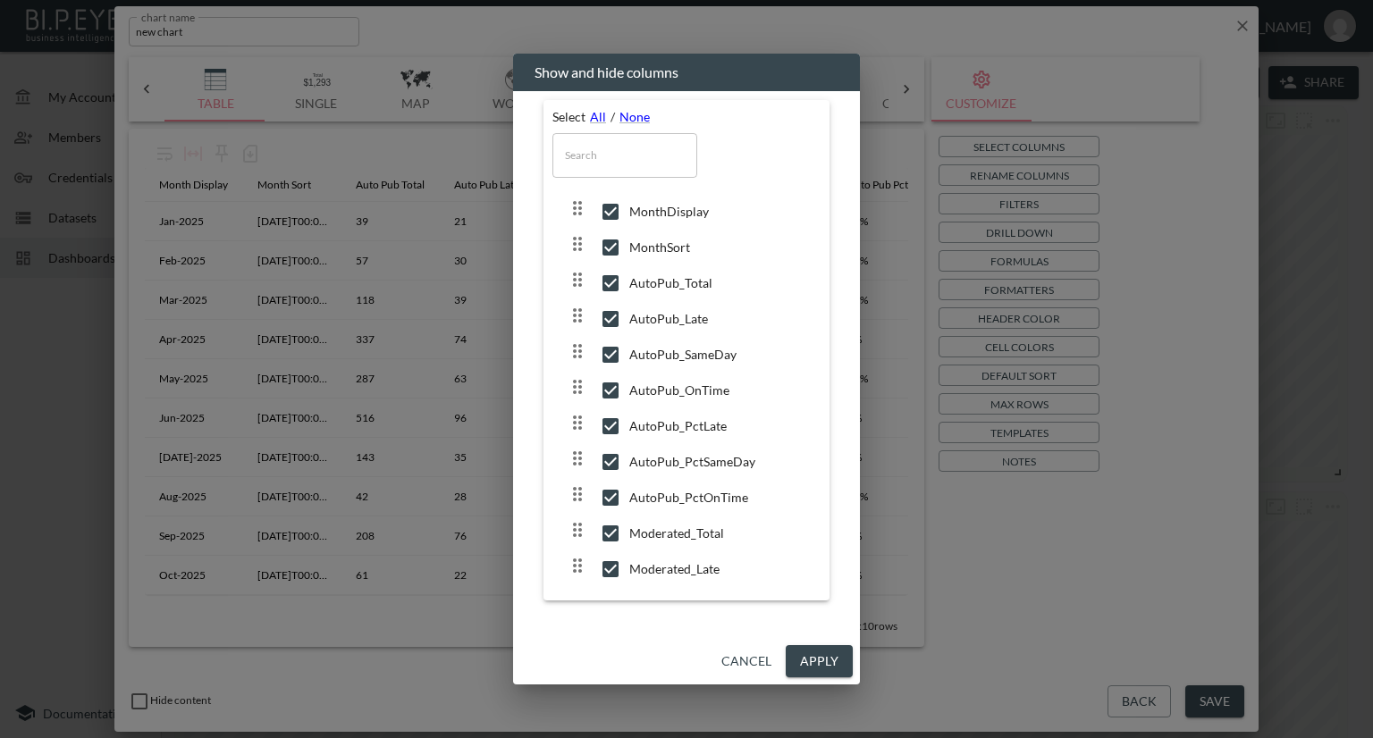
click at [605, 283] on input "checkbox" at bounding box center [611, 283] width 38 height 18
checkbox input "false"
click at [609, 315] on input "checkbox" at bounding box center [611, 319] width 38 height 18
checkbox input "false"
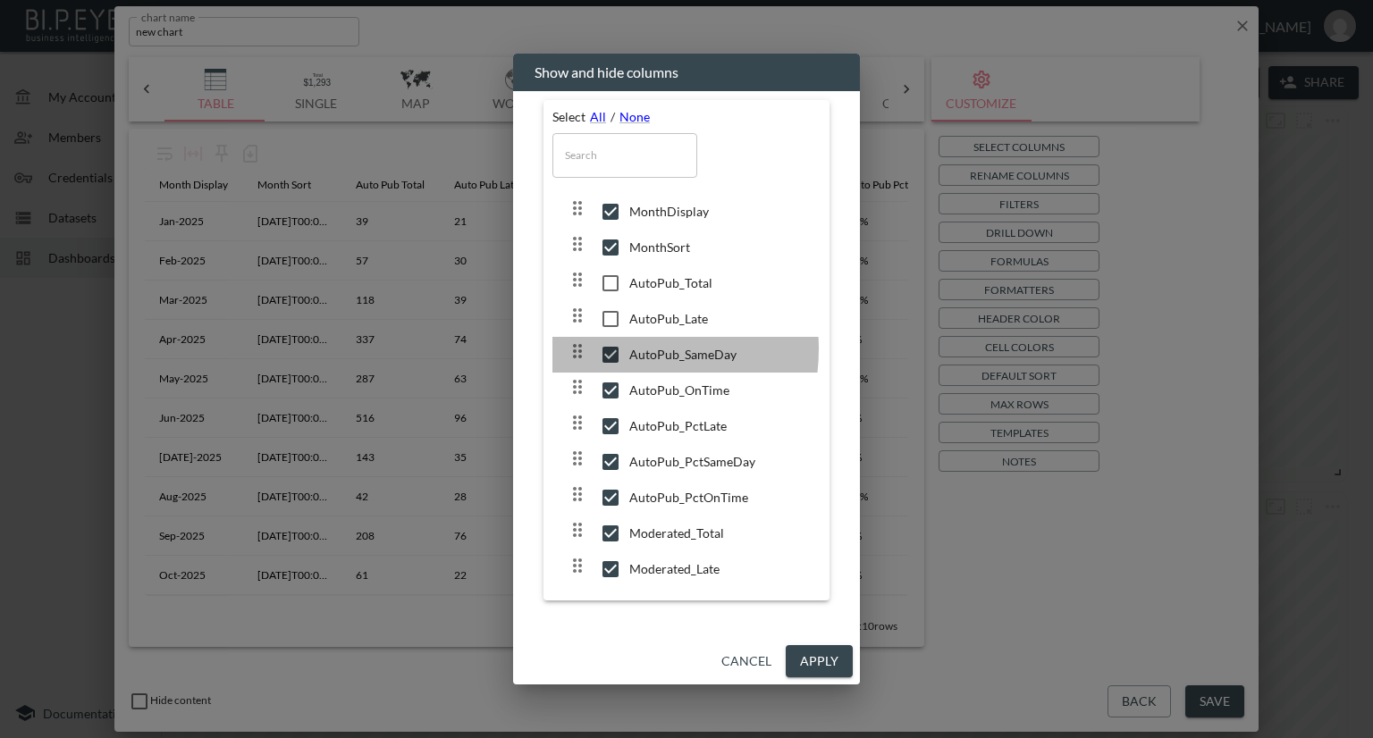
click at [611, 349] on input "checkbox" at bounding box center [611, 355] width 38 height 18
checkbox input "false"
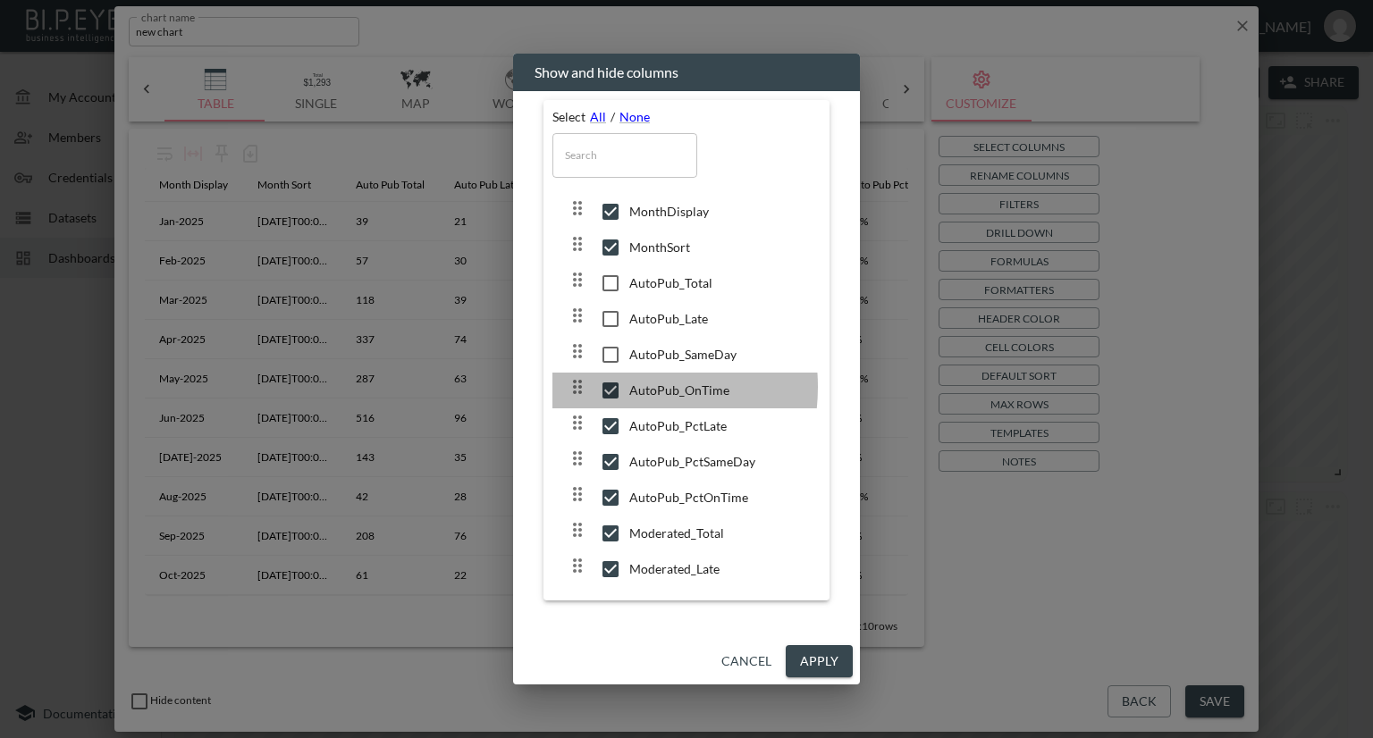
click at [603, 387] on input "checkbox" at bounding box center [611, 391] width 38 height 18
checkbox input "false"
click at [612, 424] on input "checkbox" at bounding box center [611, 426] width 38 height 18
checkbox input "false"
click at [609, 454] on input "checkbox" at bounding box center [611, 462] width 38 height 18
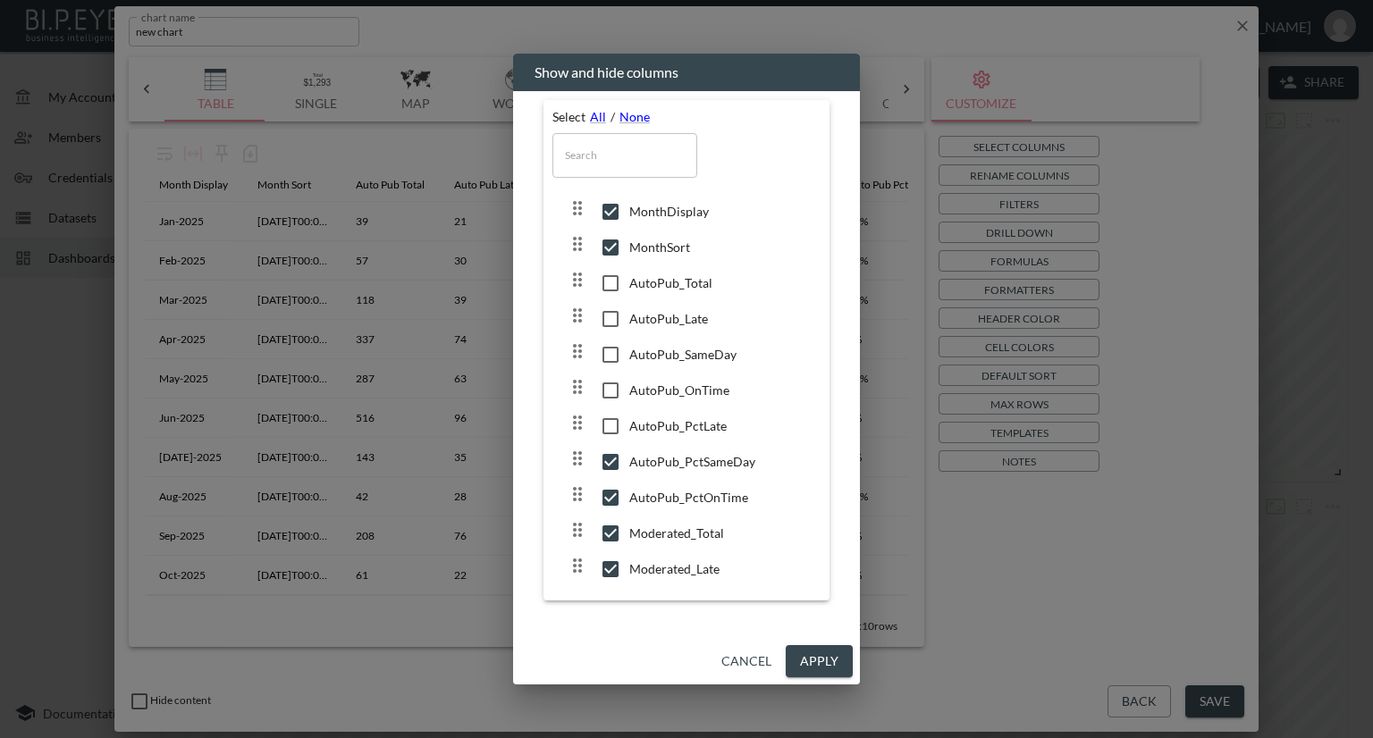
checkbox input "false"
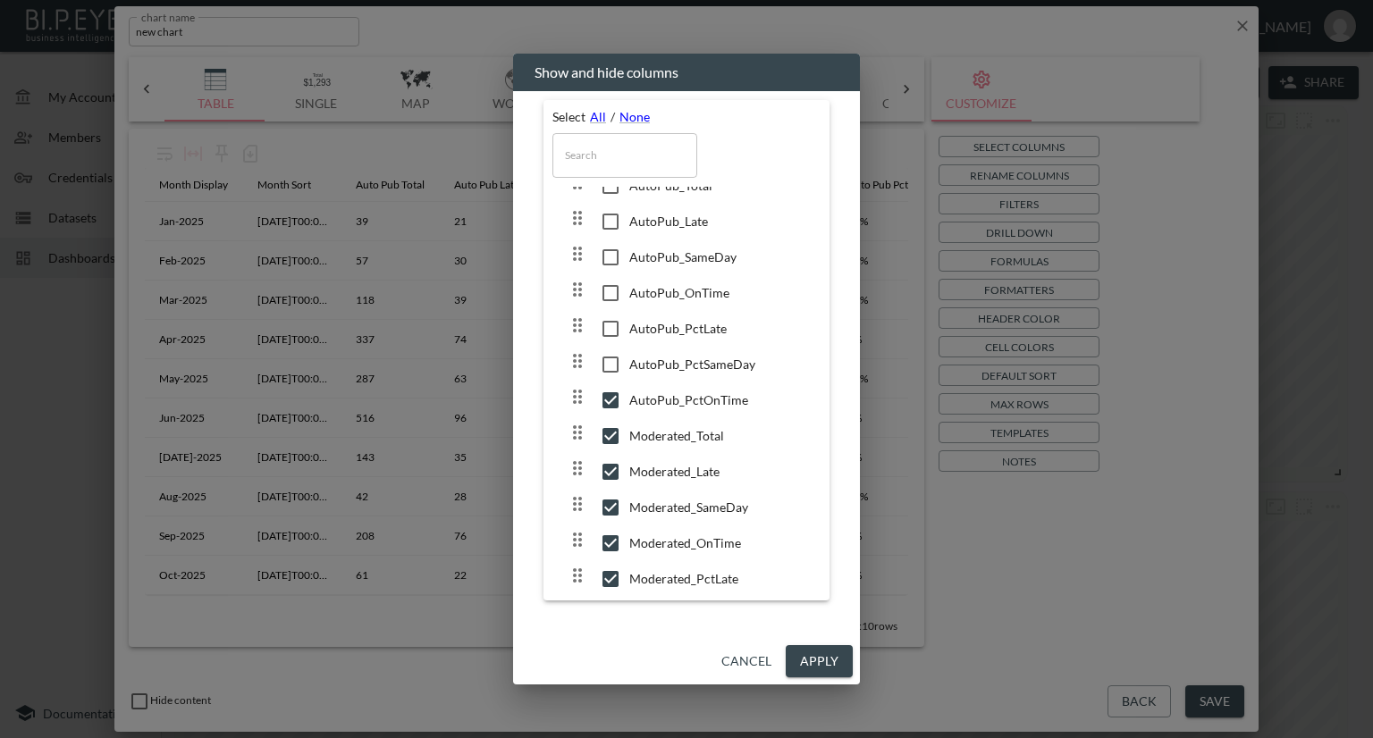
scroll to position [184, 0]
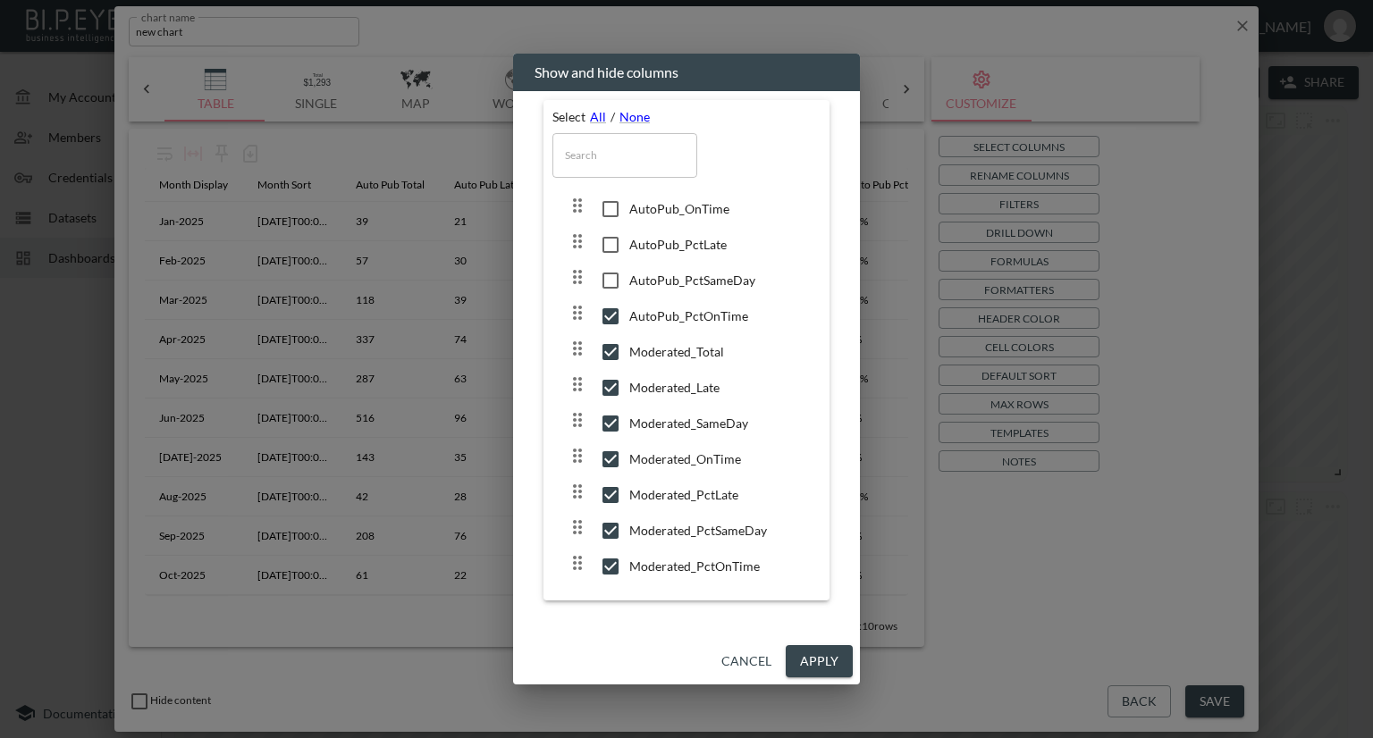
click at [613, 307] on input "checkbox" at bounding box center [611, 316] width 38 height 18
checkbox input "false"
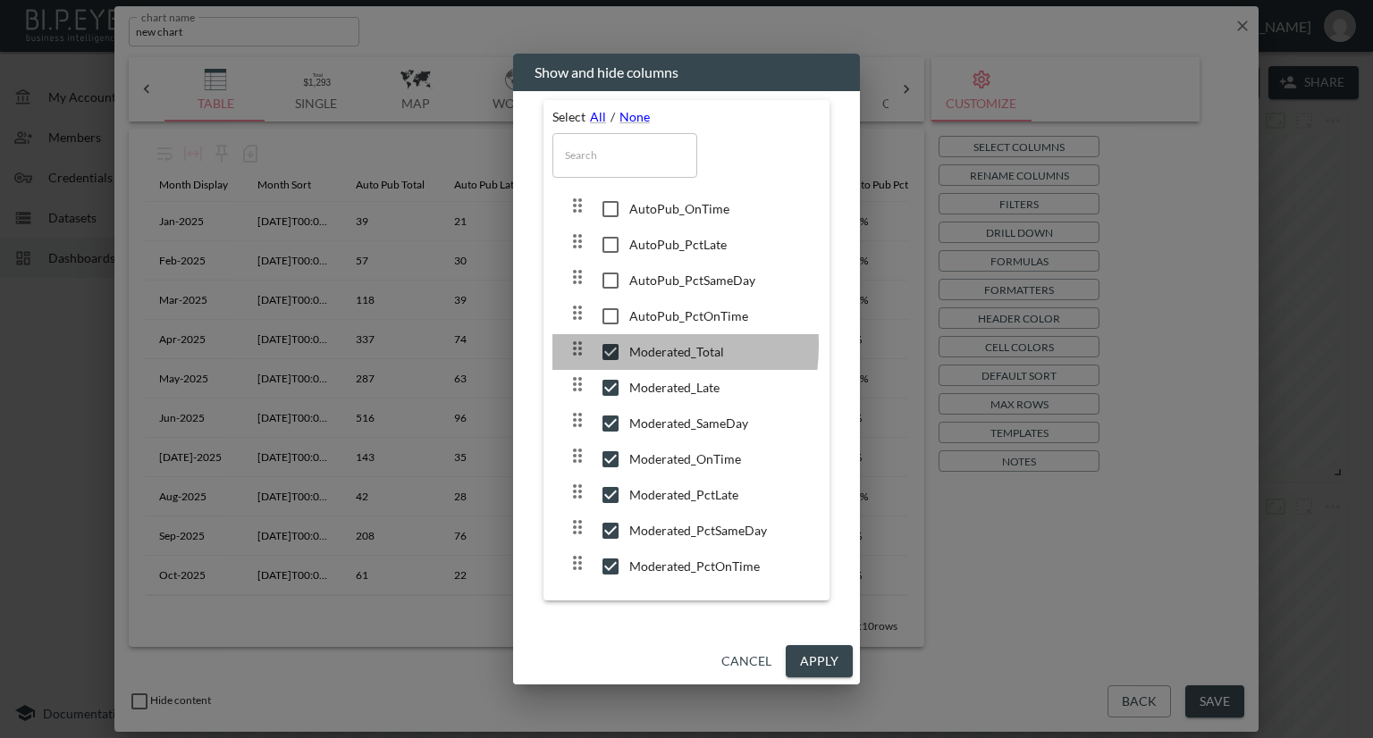
click at [607, 343] on input "checkbox" at bounding box center [611, 352] width 38 height 18
checkbox input "false"
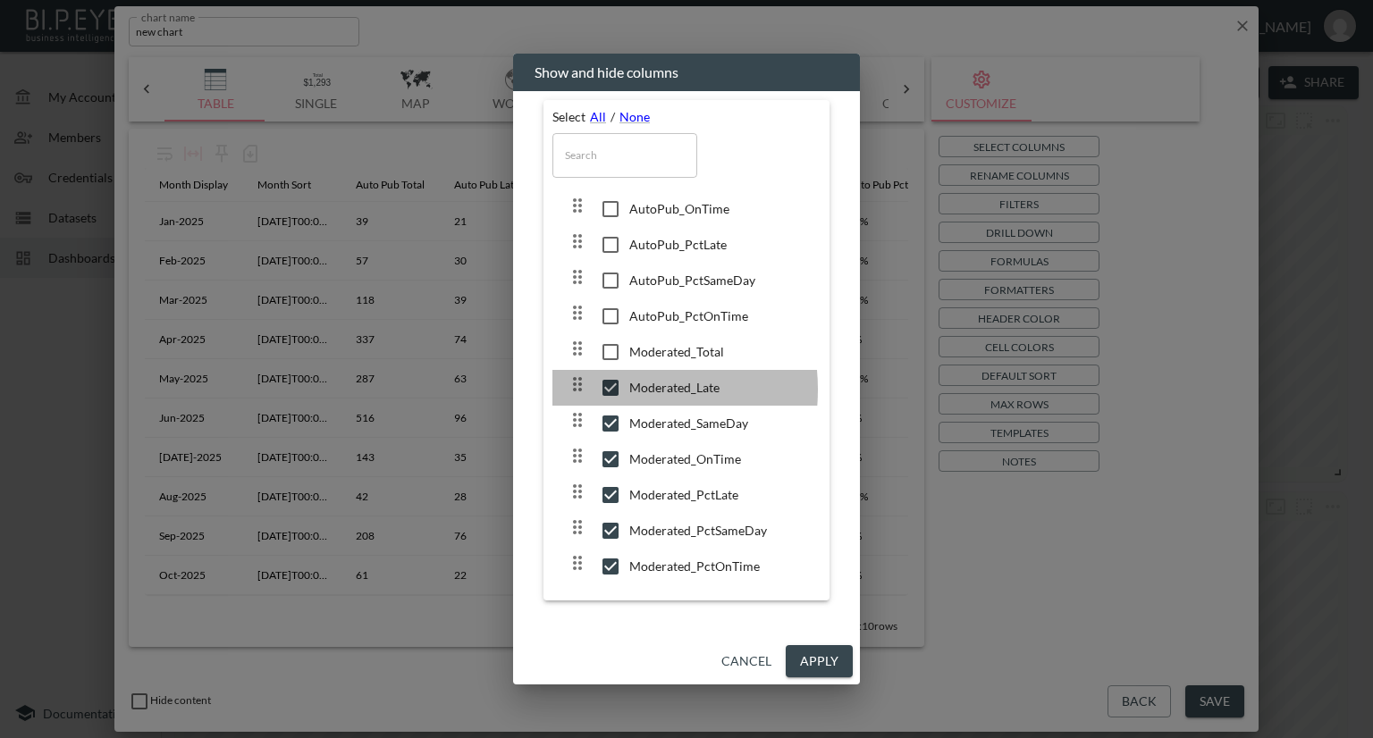
click at [604, 388] on input "checkbox" at bounding box center [611, 388] width 38 height 18
checkbox input "false"
click at [610, 415] on input "checkbox" at bounding box center [611, 424] width 38 height 18
checkbox input "false"
click at [605, 451] on input "checkbox" at bounding box center [611, 459] width 38 height 18
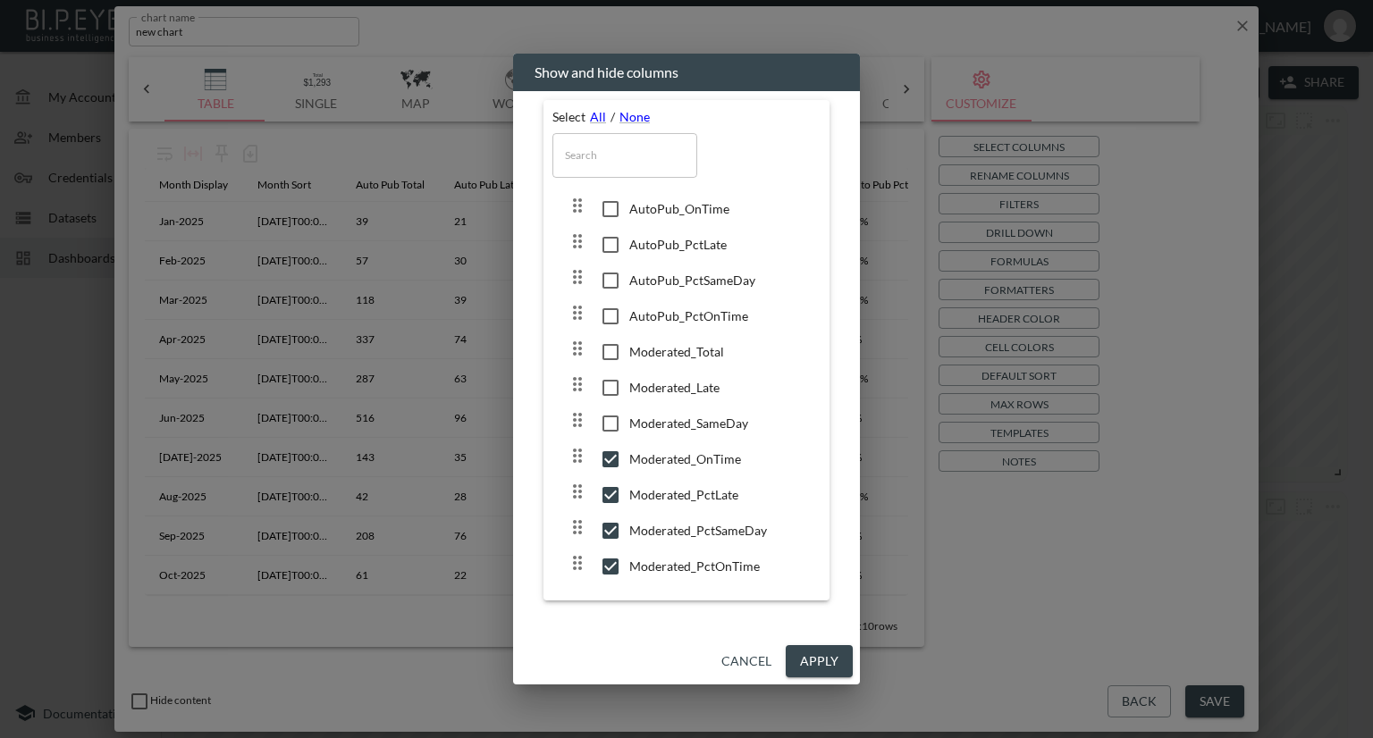
checkbox input "false"
click at [840, 656] on button "Apply" at bounding box center [819, 661] width 67 height 33
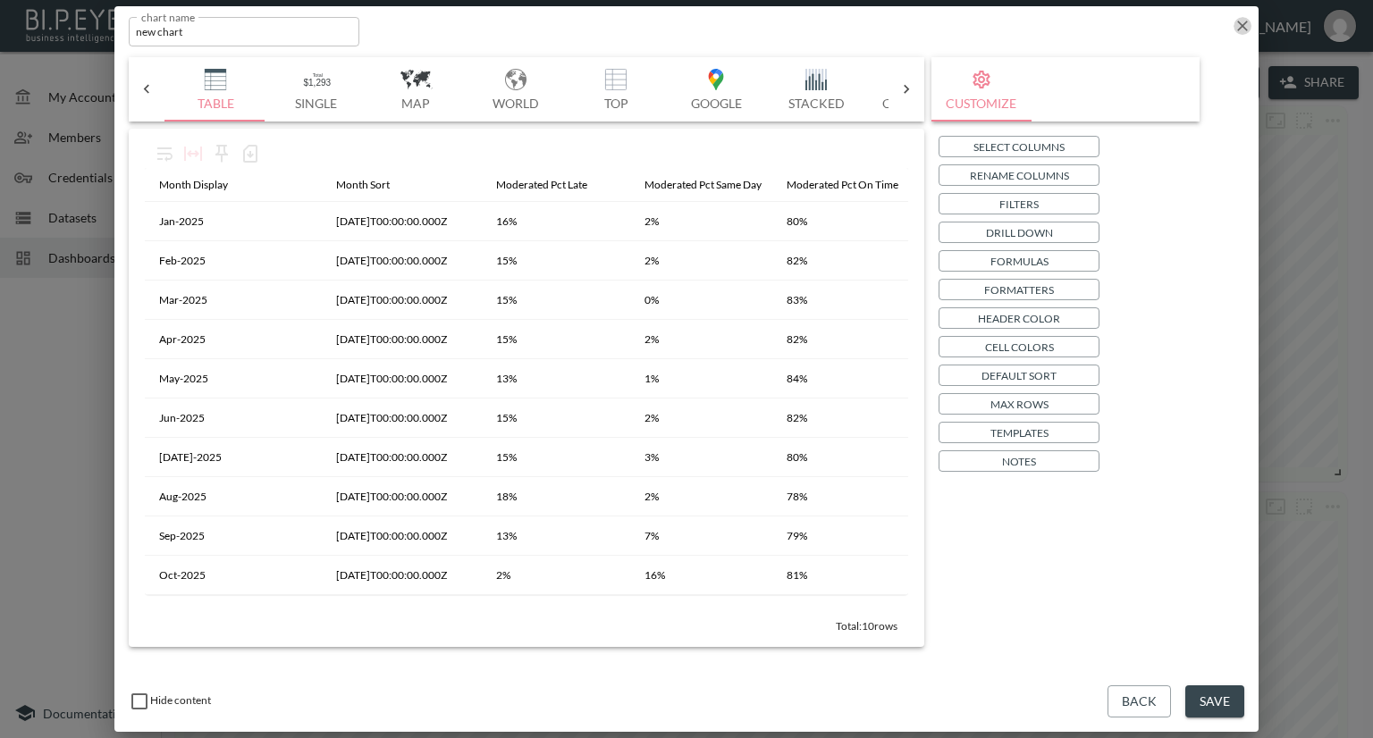
click at [1245, 26] on icon "button" at bounding box center [1242, 26] width 18 height 18
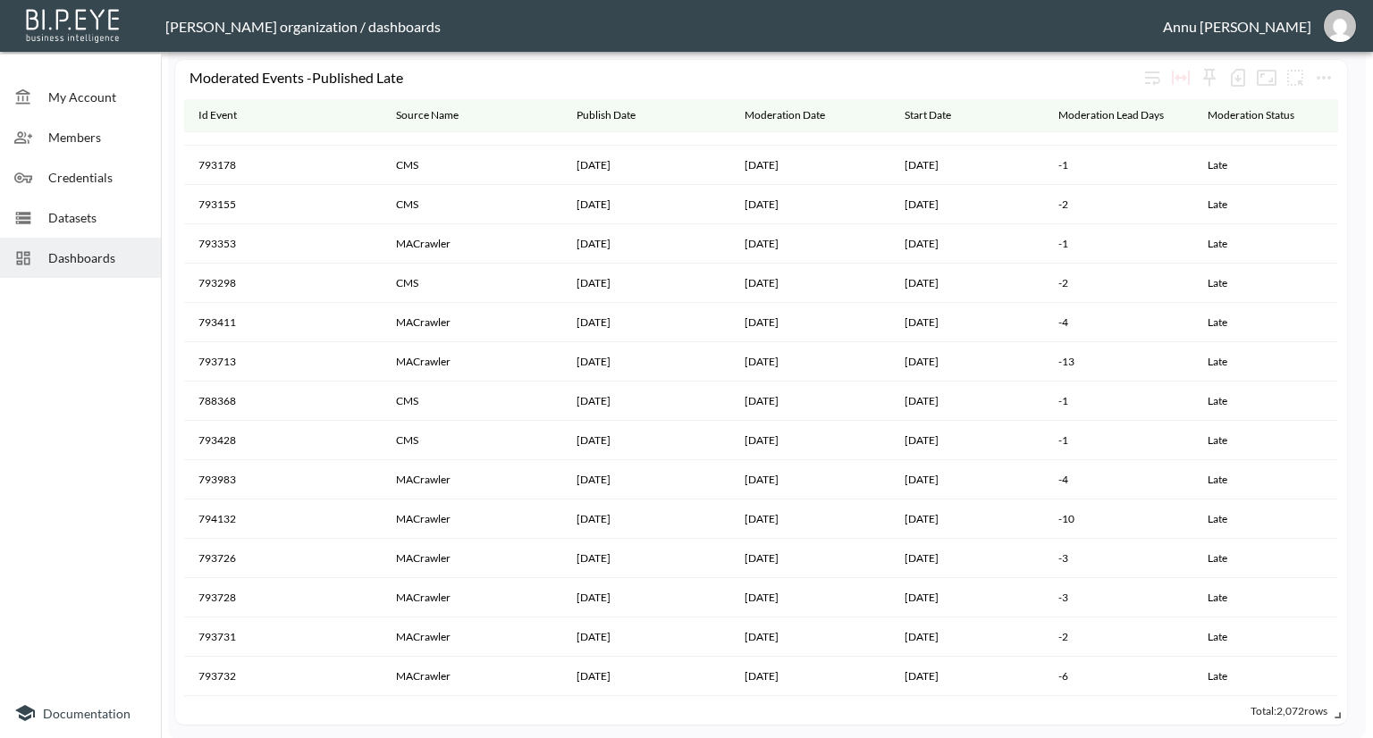
scroll to position [3575, 0]
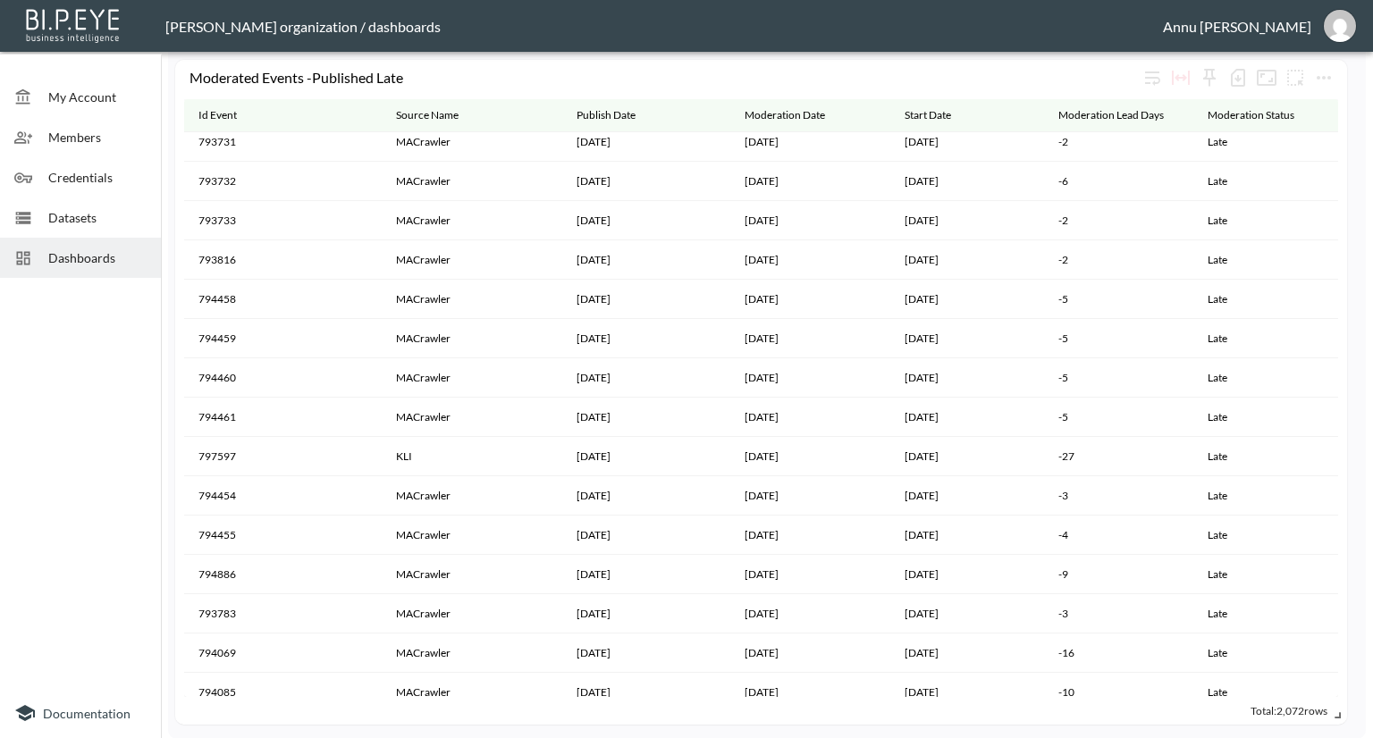
click at [115, 223] on span "Datasets" at bounding box center [97, 217] width 98 height 19
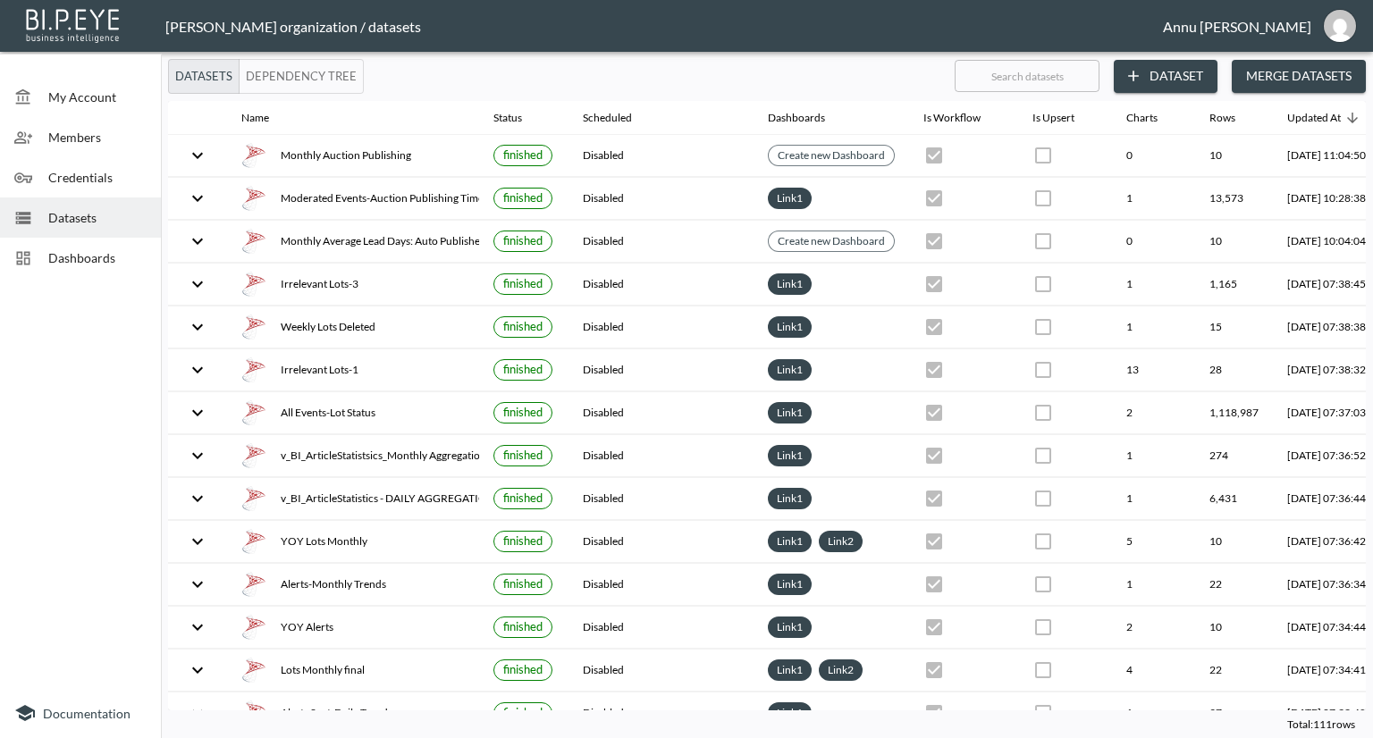
scroll to position [0, 105]
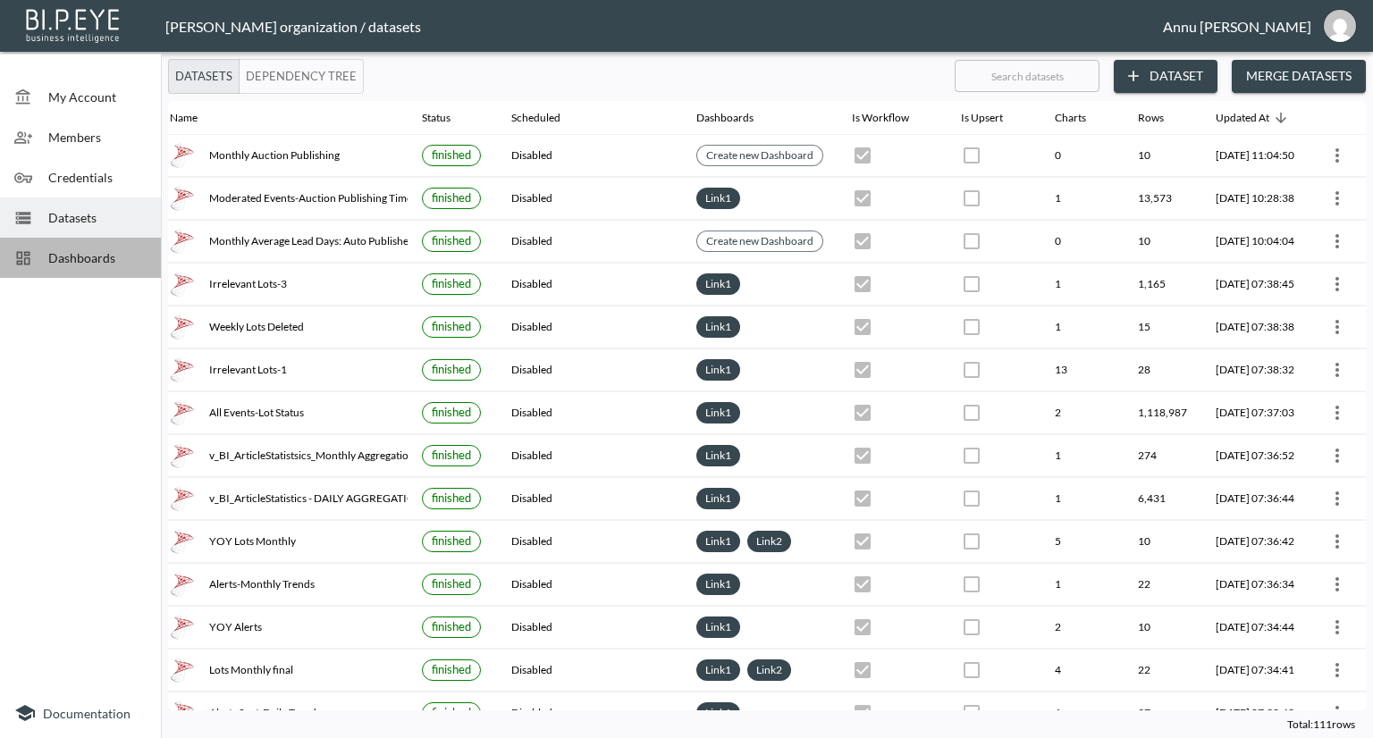
click at [94, 254] on span "Dashboards" at bounding box center [97, 257] width 98 height 19
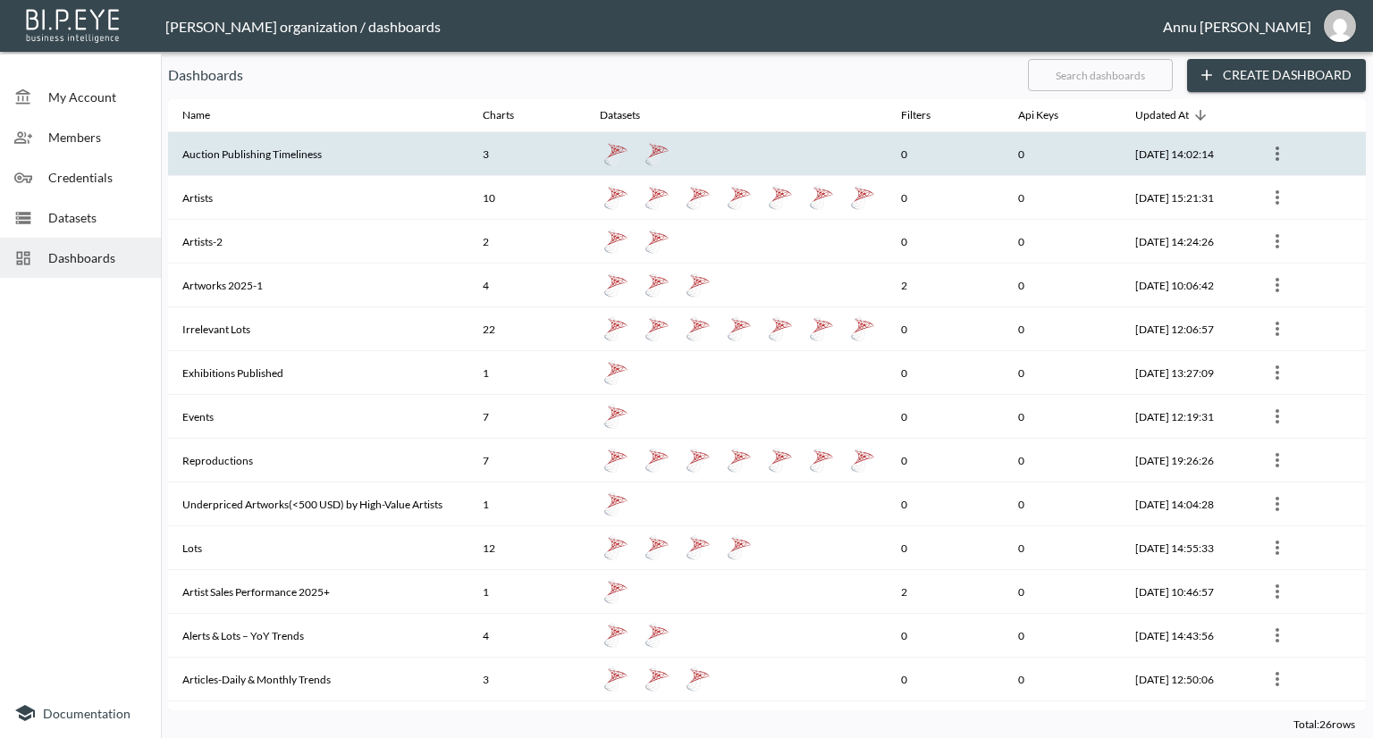
click at [216, 159] on th "Auction Publishing Timeliness" at bounding box center [318, 154] width 300 height 44
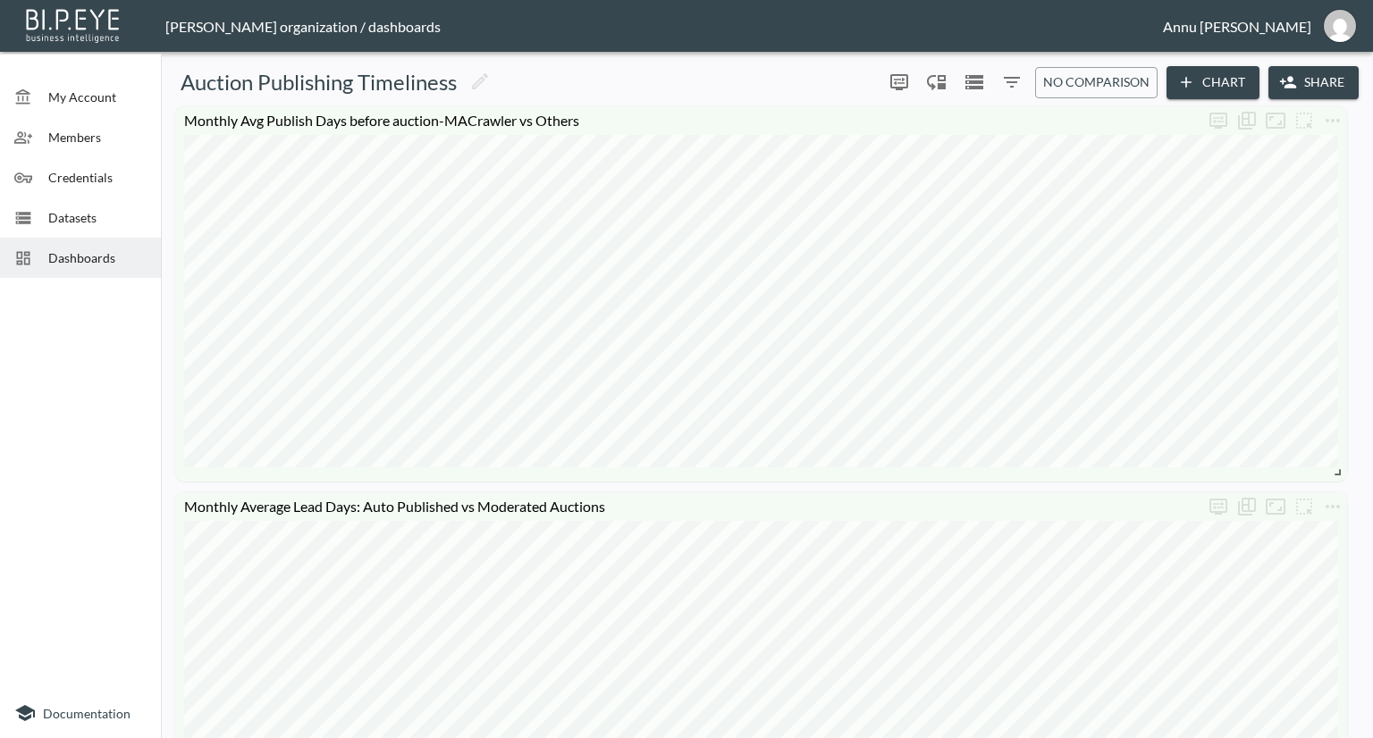
click at [1201, 70] on button "Chart" at bounding box center [1212, 82] width 93 height 33
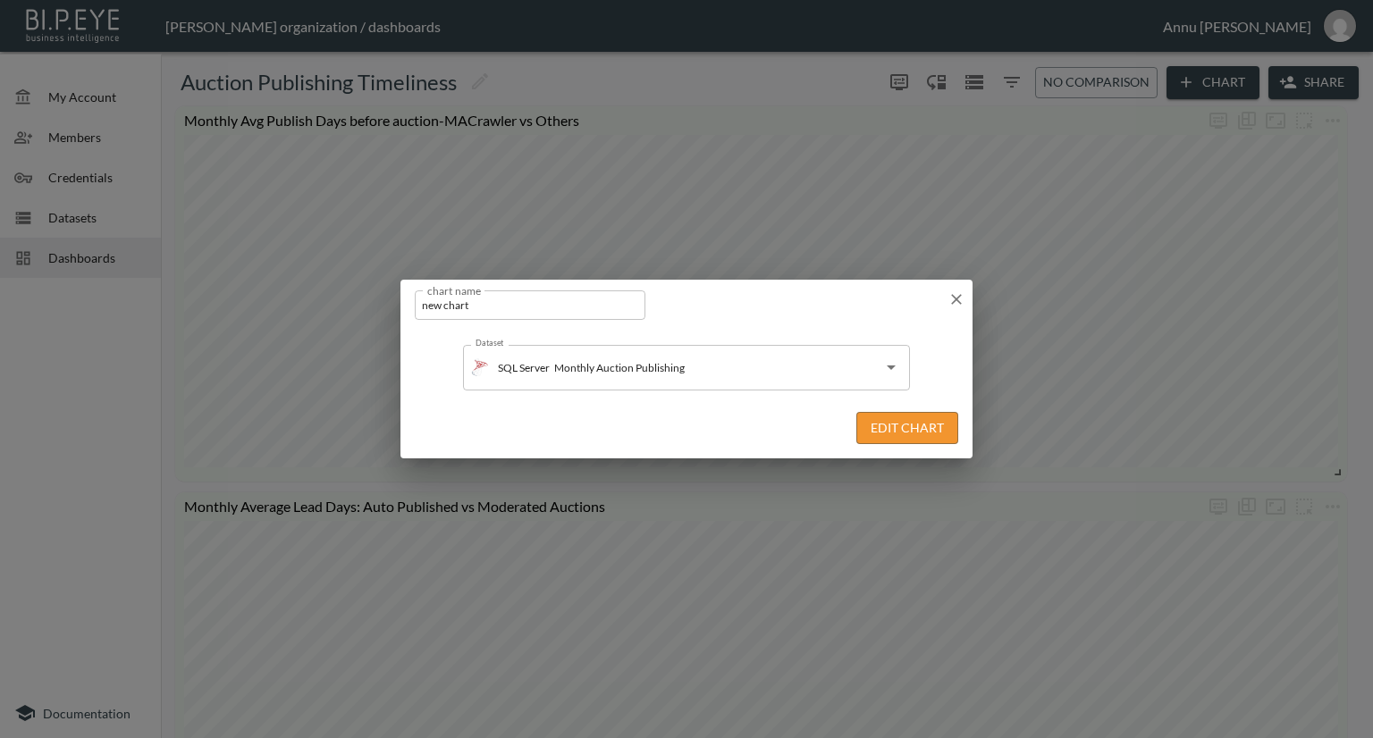
click at [928, 423] on button "Edit Chart" at bounding box center [907, 428] width 102 height 33
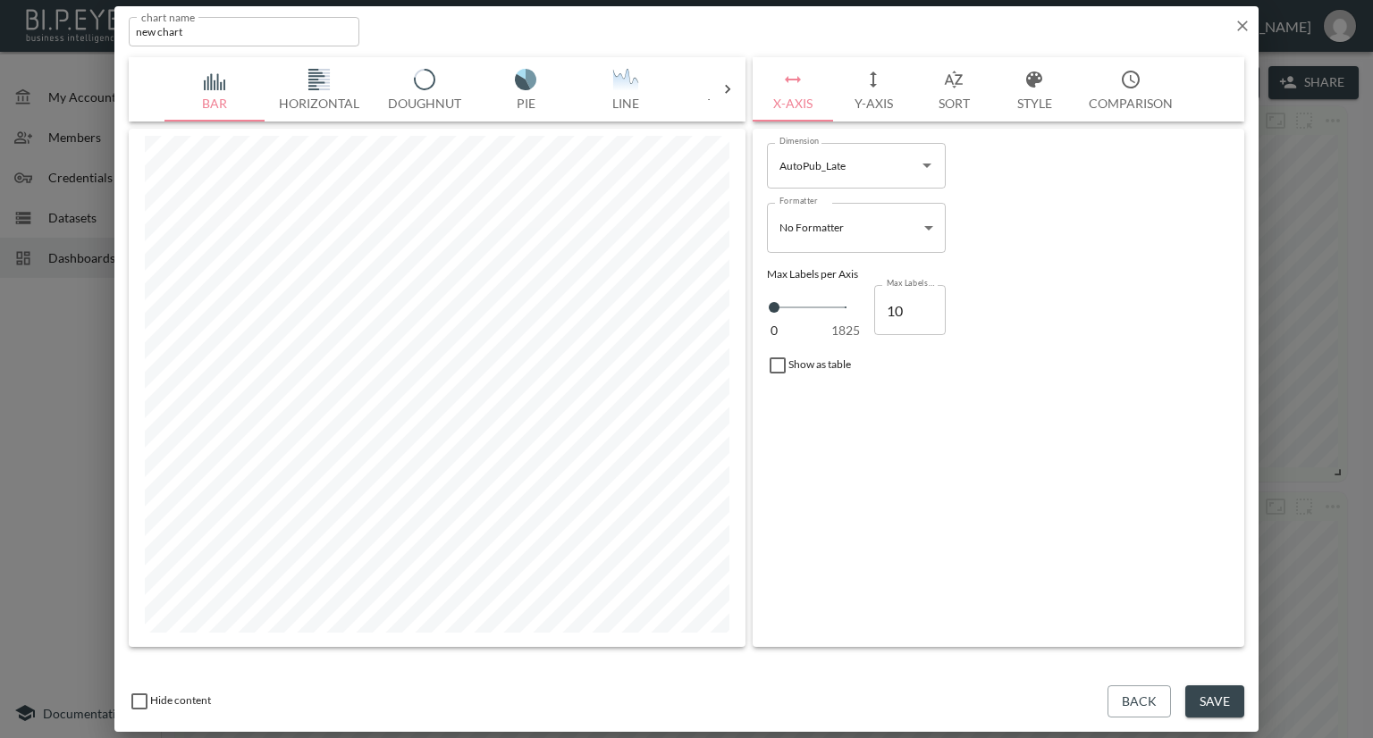
click at [726, 88] on icon at bounding box center [728, 89] width 18 height 18
click at [218, 83] on img "button" at bounding box center [215, 79] width 71 height 21
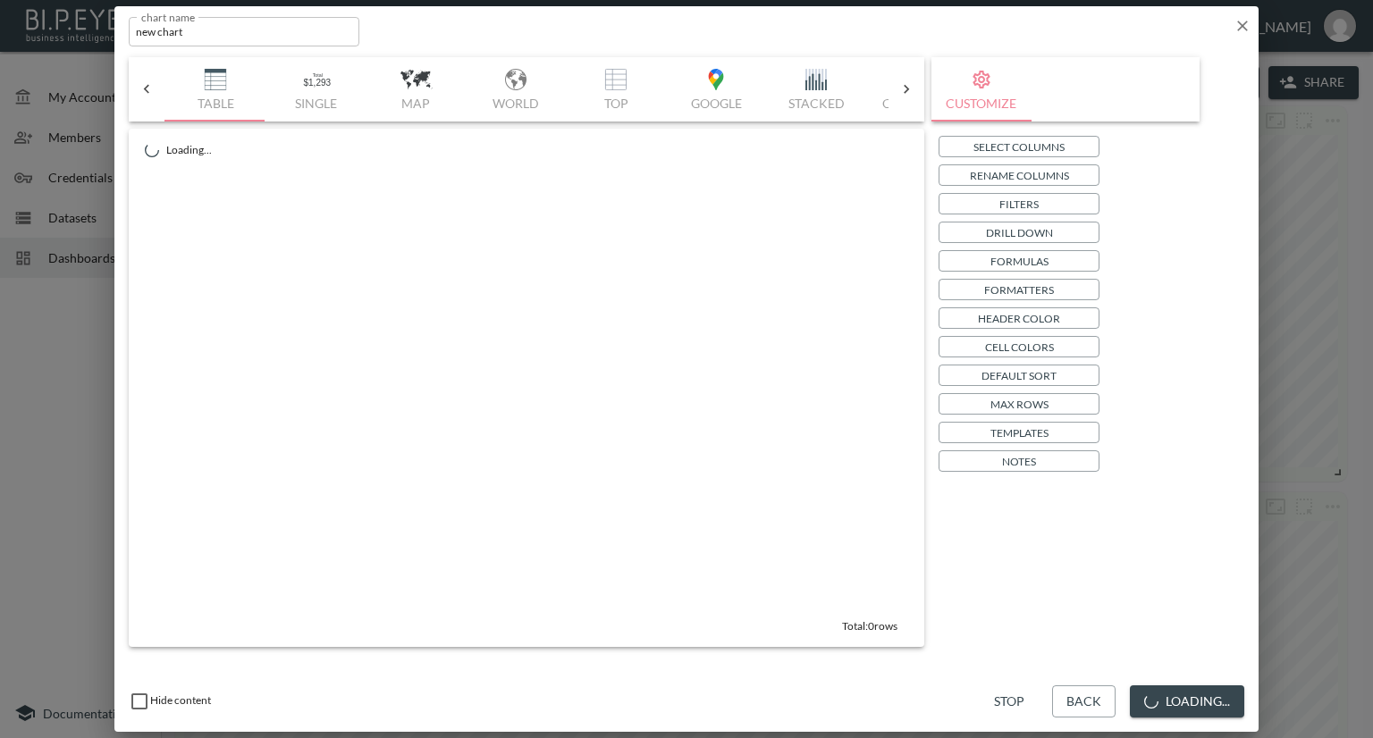
click at [999, 142] on p "Select Columns" at bounding box center [1018, 147] width 91 height 19
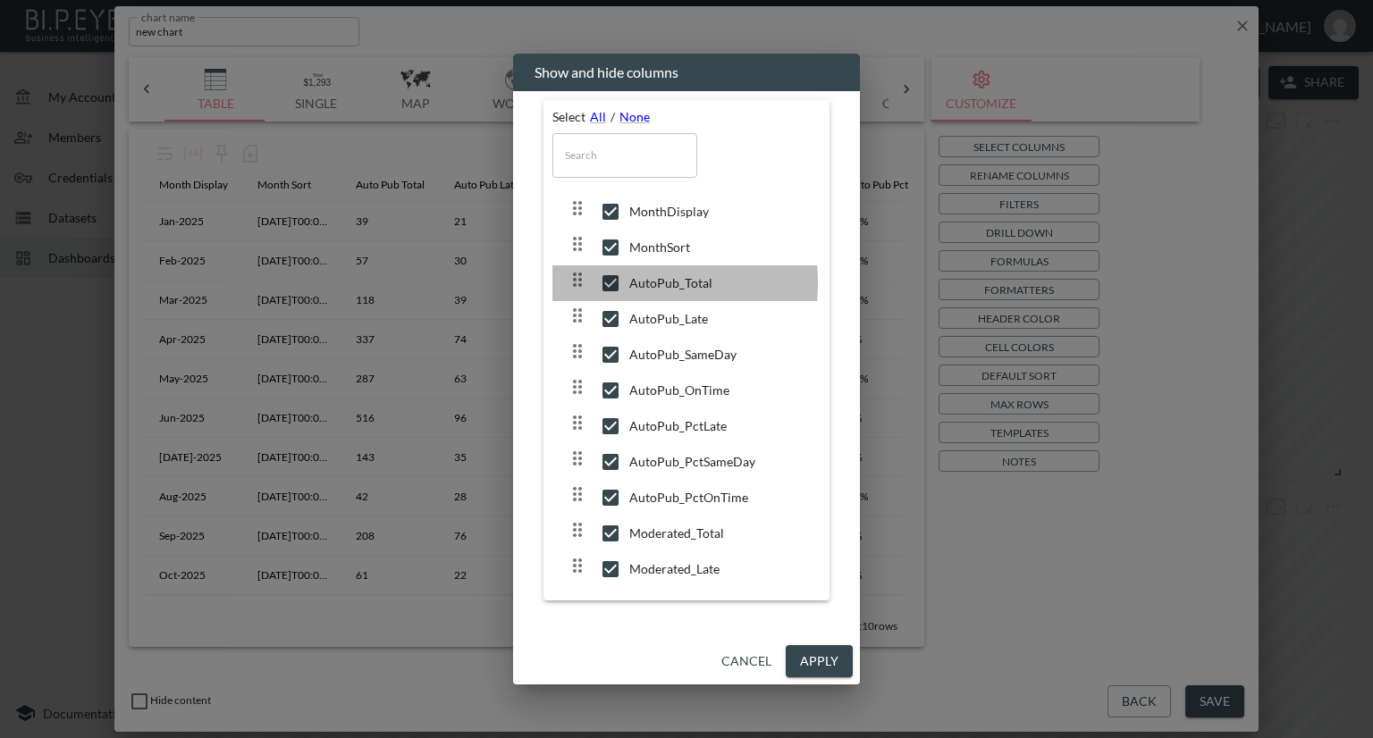
click at [607, 283] on input "checkbox" at bounding box center [611, 283] width 38 height 18
checkbox input "false"
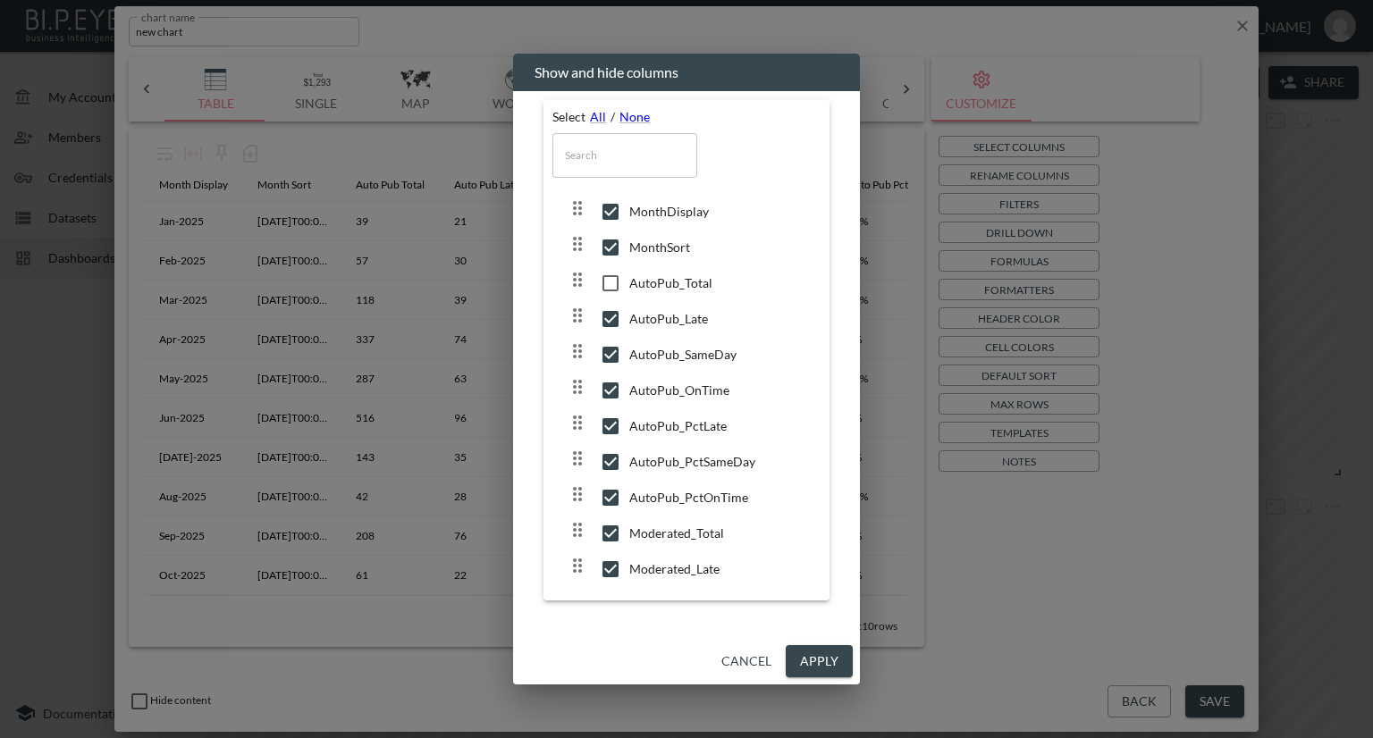
click at [612, 315] on input "checkbox" at bounding box center [611, 319] width 38 height 18
checkbox input "false"
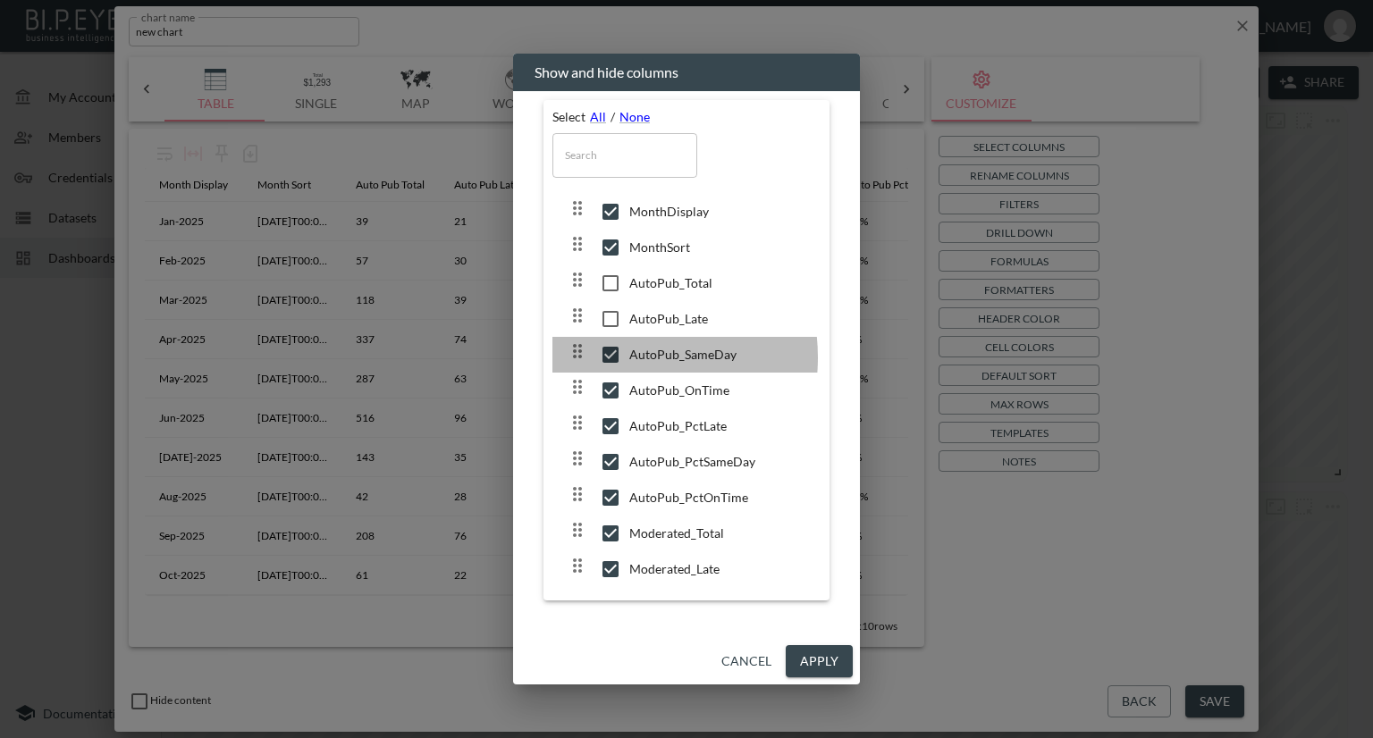
click at [611, 357] on input "checkbox" at bounding box center [611, 355] width 38 height 18
checkbox input "false"
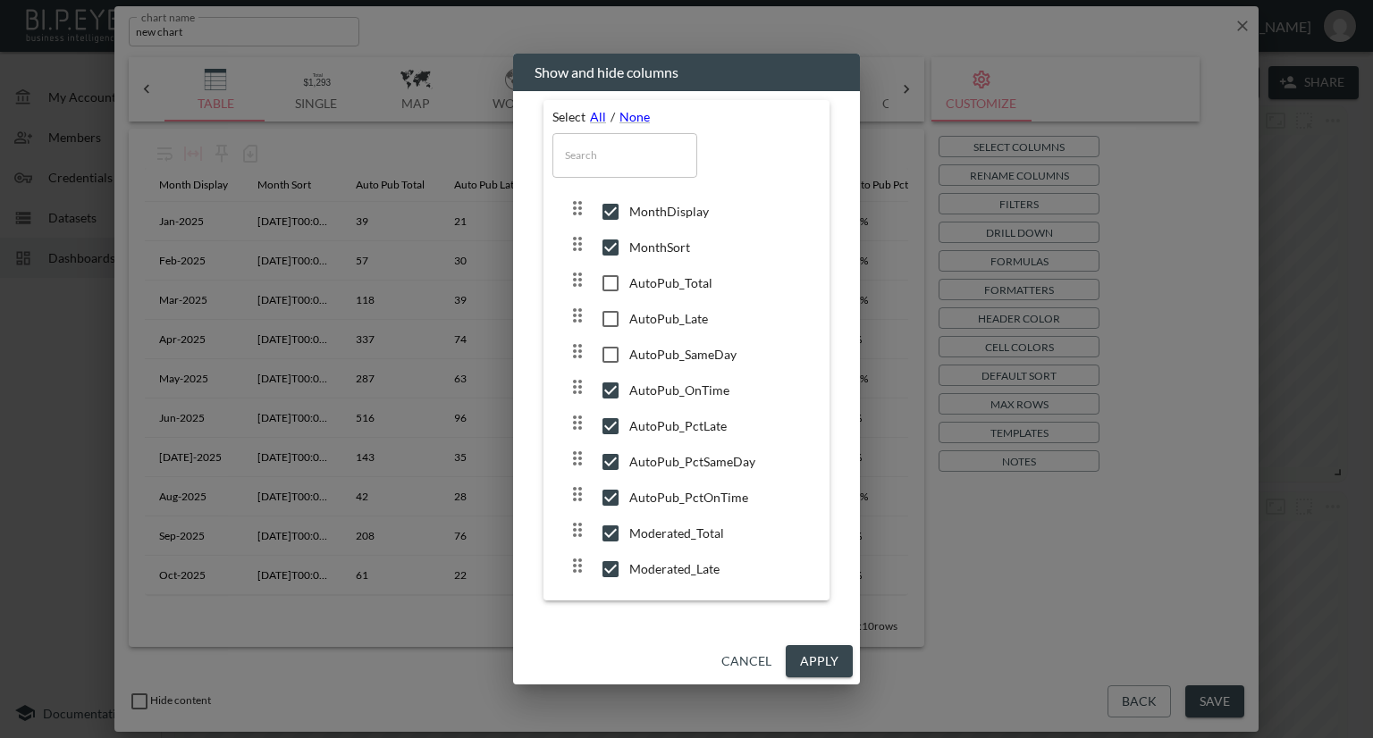
click at [604, 394] on input "checkbox" at bounding box center [611, 391] width 38 height 18
checkbox input "false"
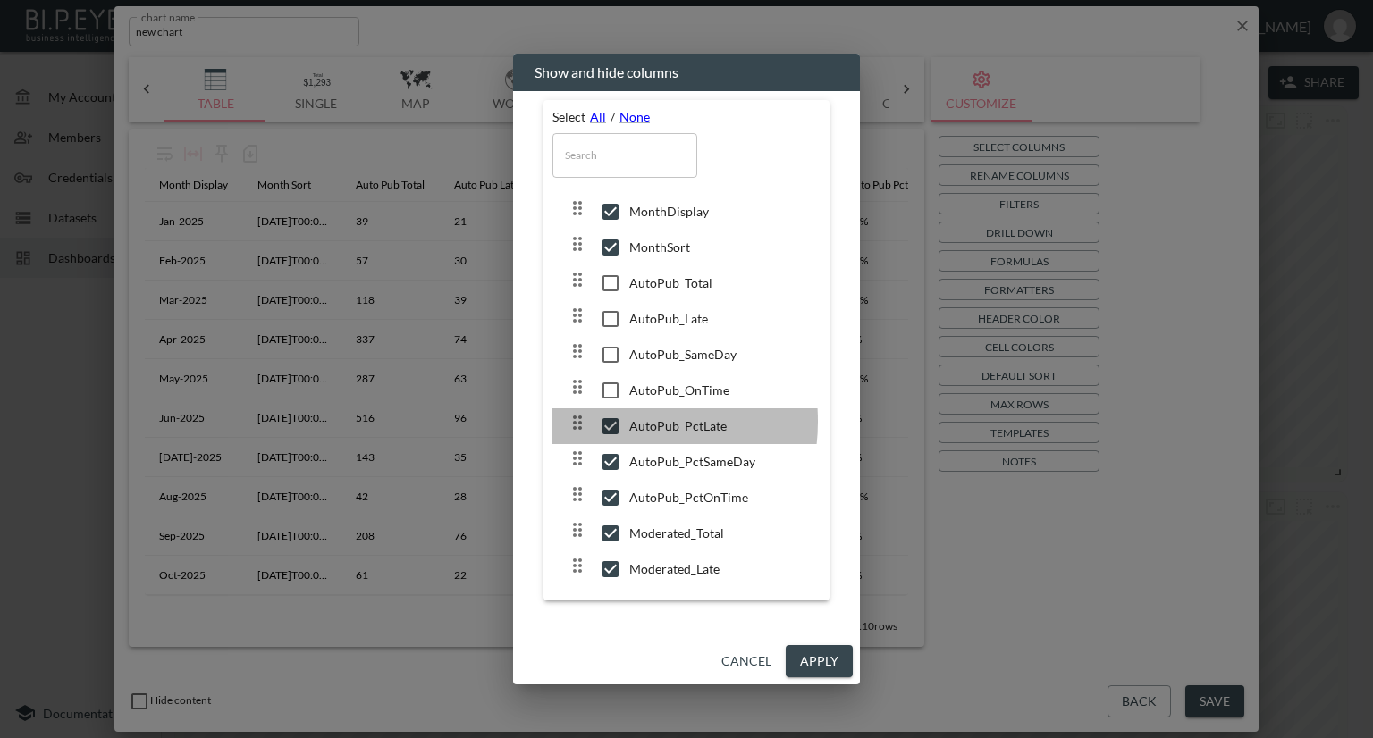
click at [611, 423] on input "checkbox" at bounding box center [611, 426] width 38 height 18
checkbox input "false"
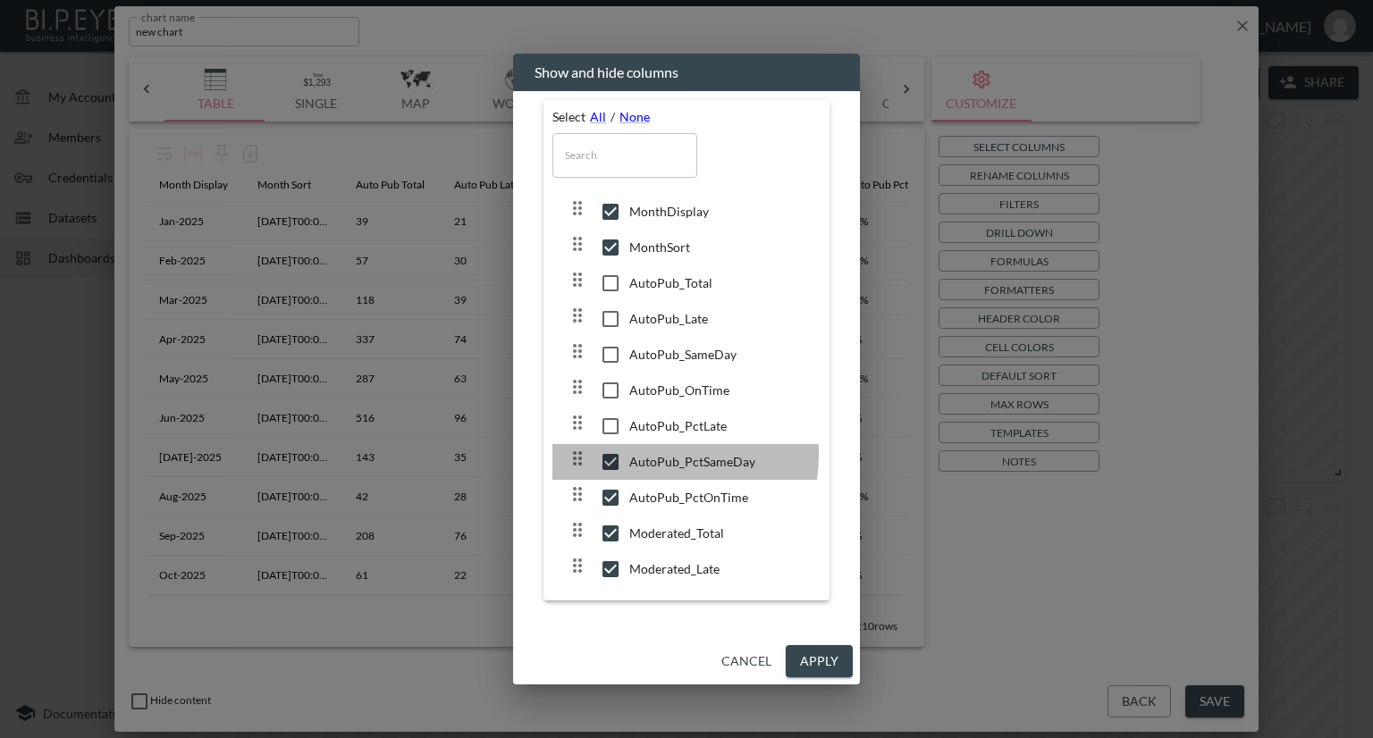
click at [614, 454] on input "checkbox" at bounding box center [611, 462] width 38 height 18
checkbox input "false"
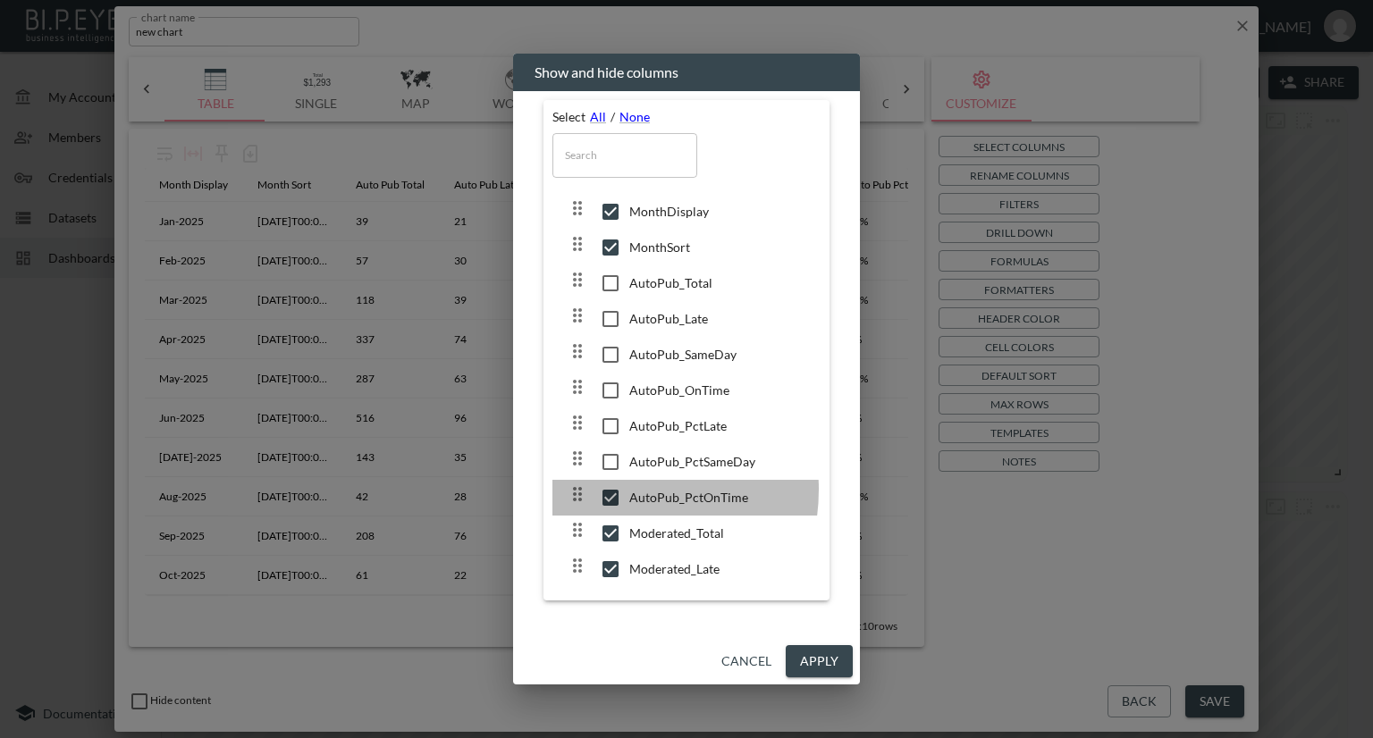
click at [614, 491] on input "checkbox" at bounding box center [611, 498] width 38 height 18
checkbox input "false"
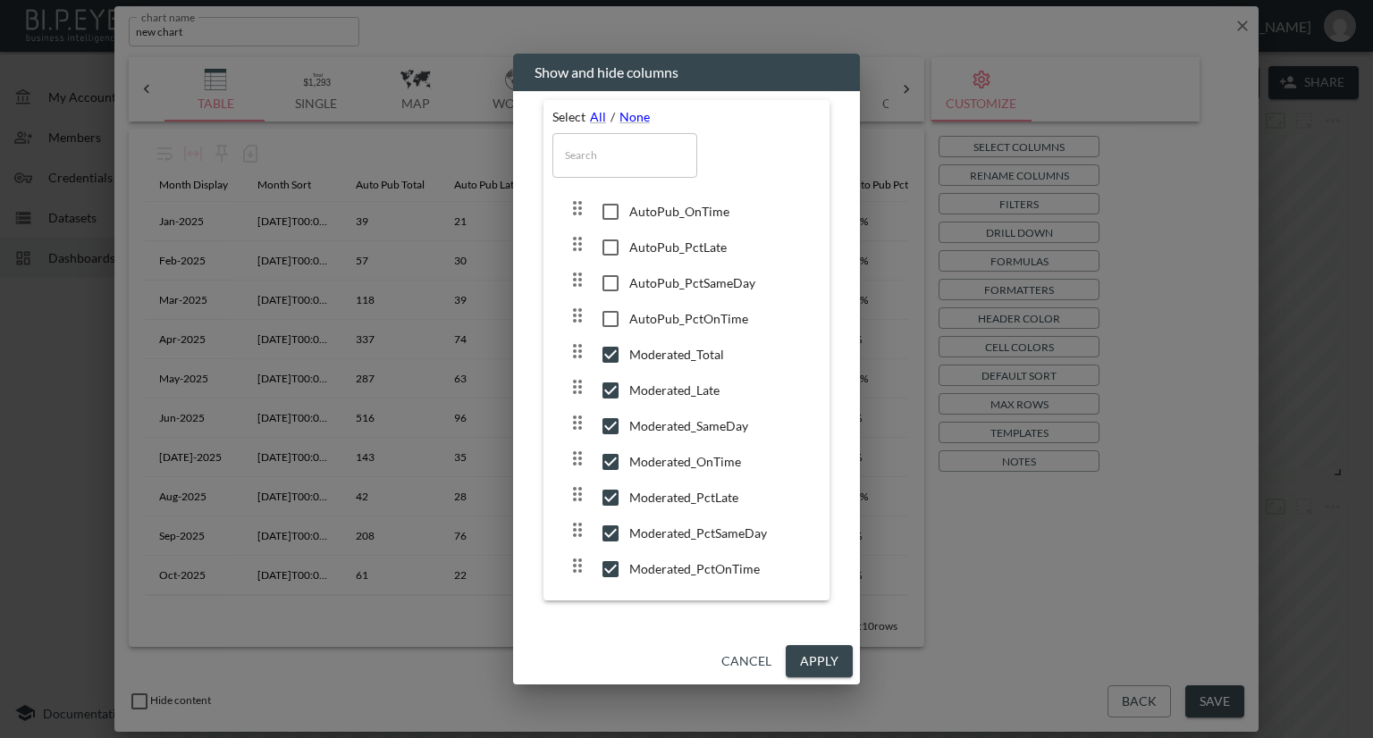
scroll to position [184, 0]
click at [608, 350] on input "checkbox" at bounding box center [611, 352] width 38 height 18
checkbox input "false"
click at [615, 377] on icon at bounding box center [610, 387] width 21 height 21
checkbox input "false"
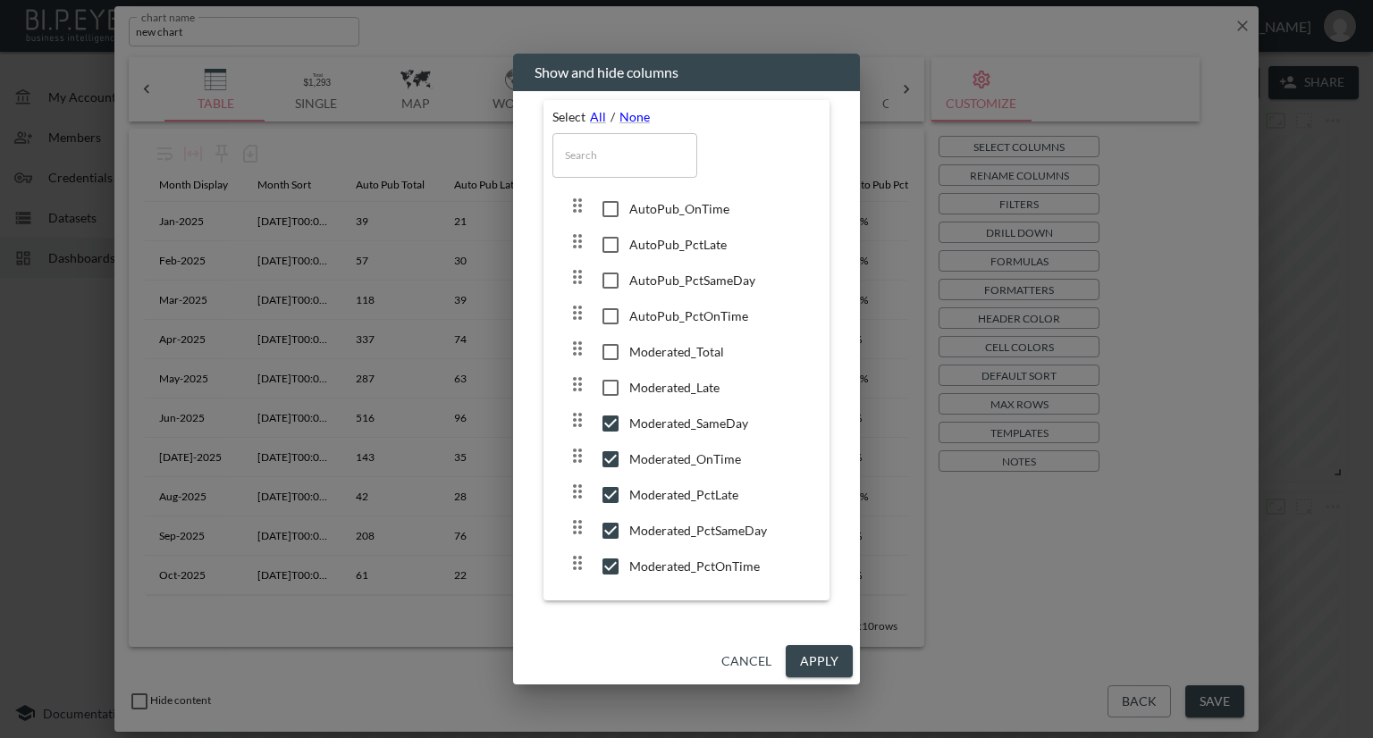
click at [627, 416] on input "checkbox" at bounding box center [611, 424] width 38 height 18
checkbox input "false"
click at [608, 453] on input "checkbox" at bounding box center [611, 459] width 38 height 18
checkbox input "false"
click at [808, 653] on button "Apply" at bounding box center [819, 661] width 67 height 33
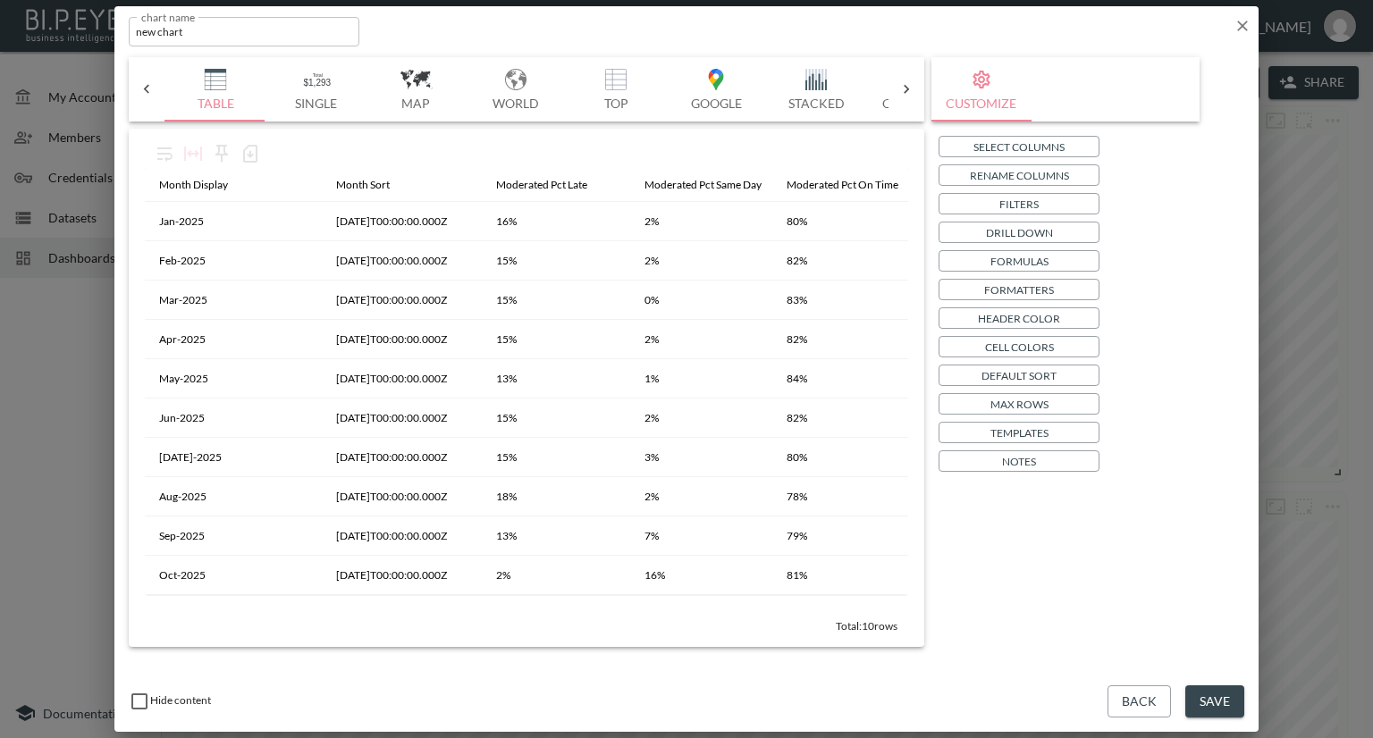
click at [150, 85] on icon at bounding box center [147, 89] width 18 height 18
click at [214, 87] on img "button" at bounding box center [214, 79] width 71 height 21
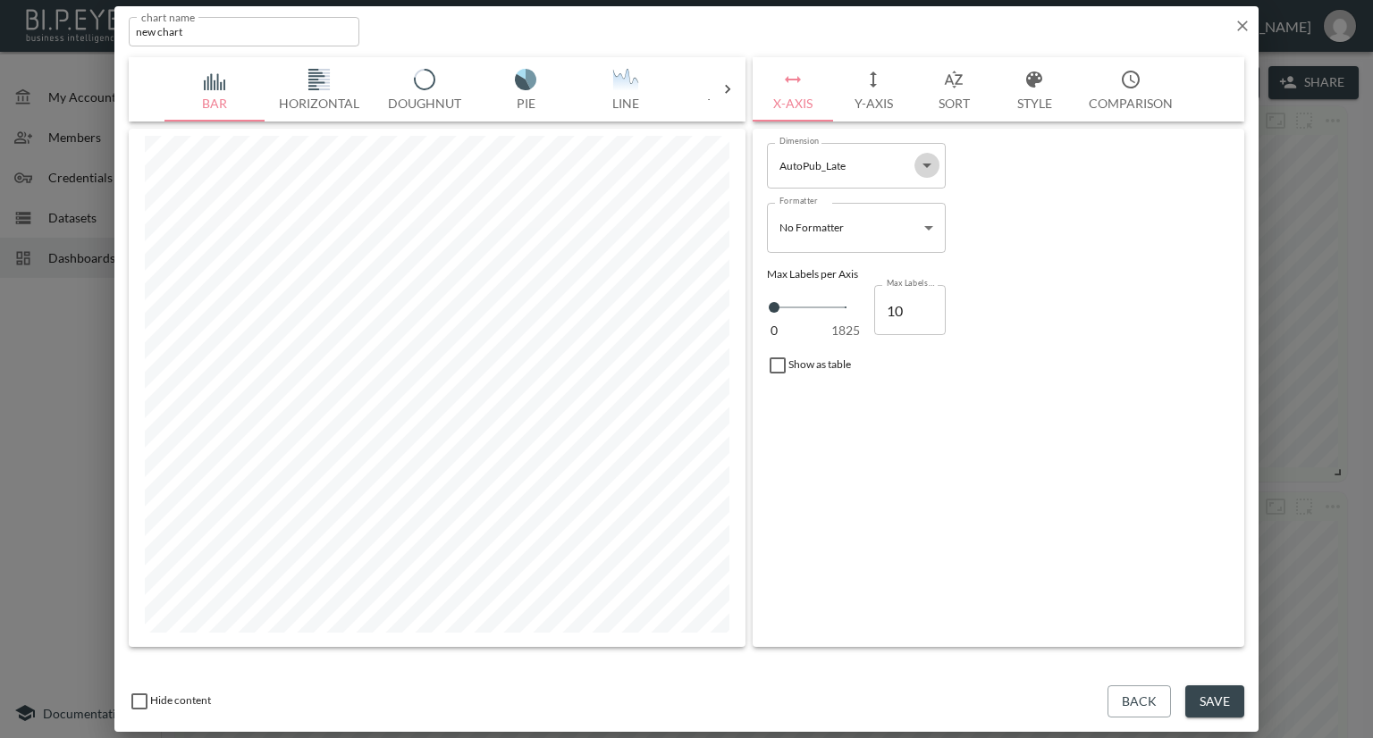
click at [933, 158] on icon "Open" at bounding box center [926, 165] width 21 height 21
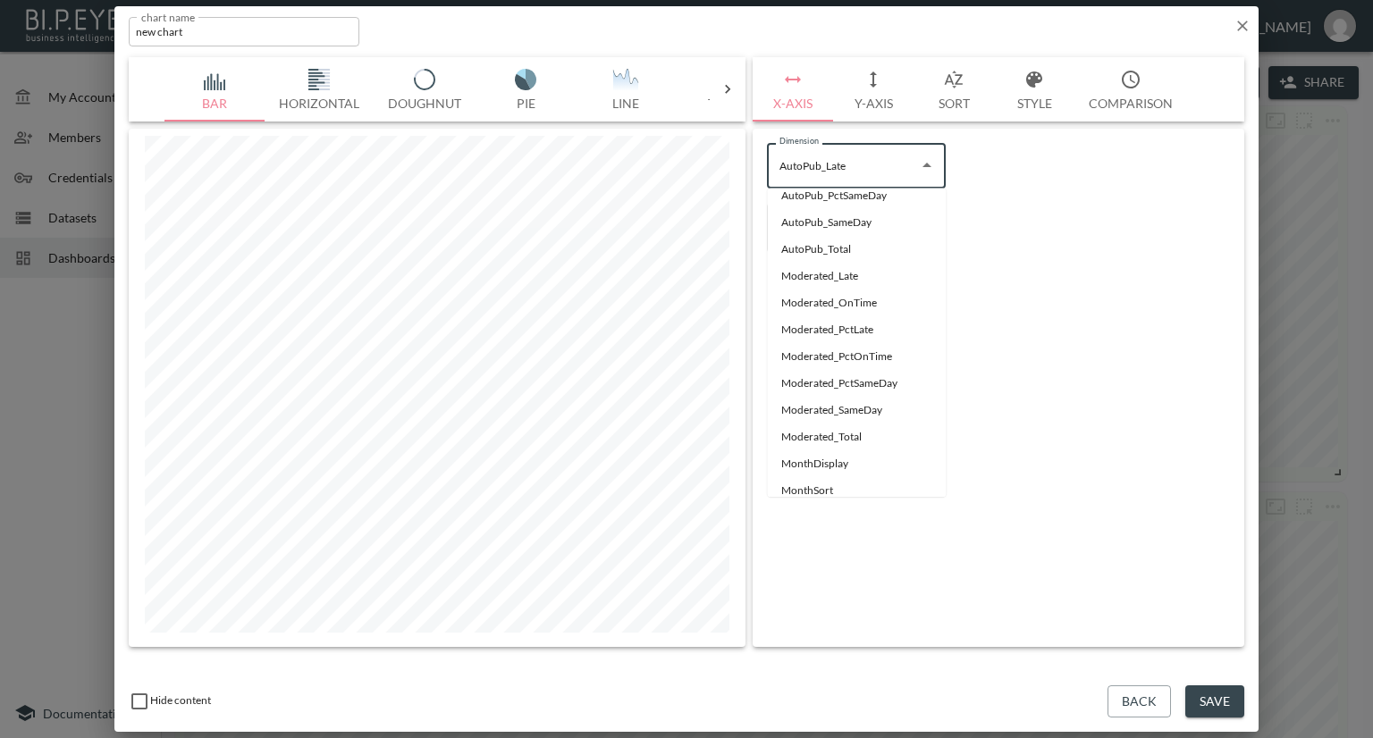
scroll to position [144, 0]
click at [795, 463] on li "MonthSort" at bounding box center [856, 466] width 179 height 27
type input "MonthSort"
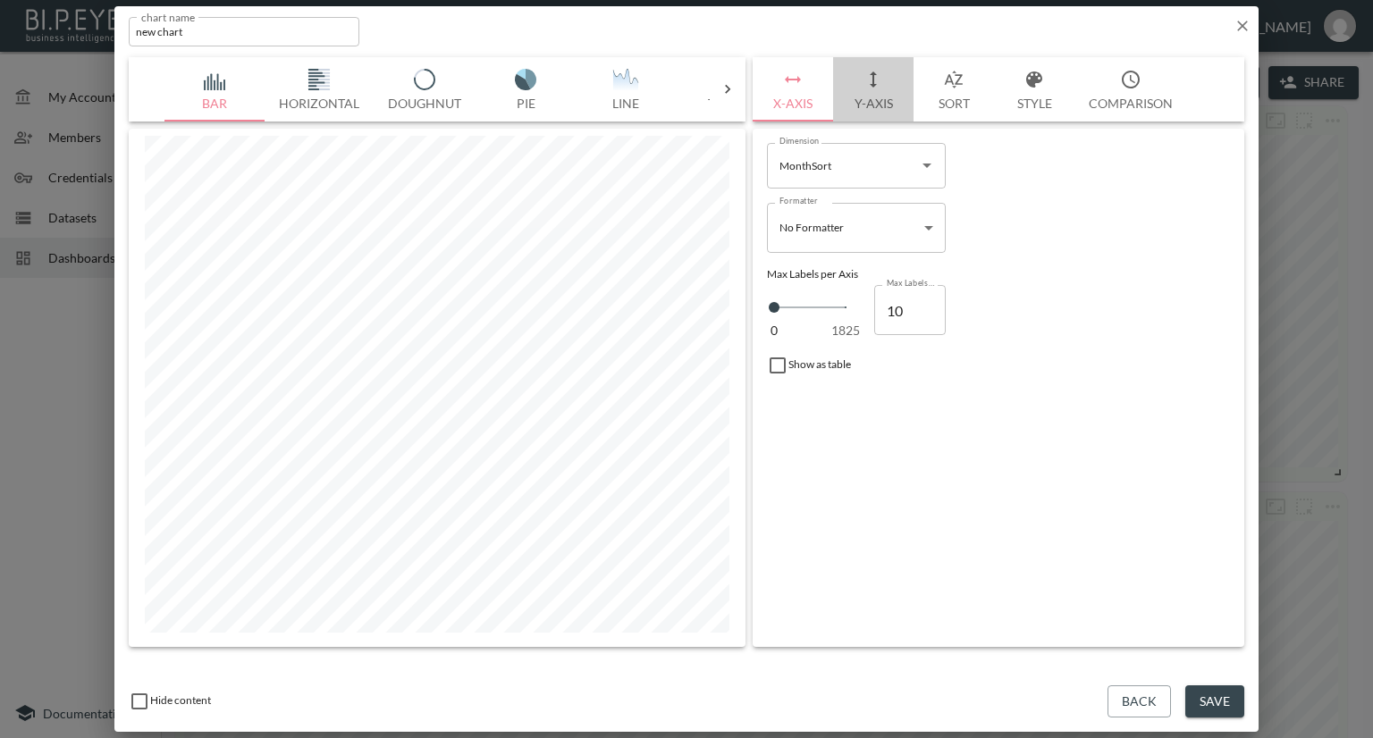
click at [858, 105] on button "Y-Axis" at bounding box center [873, 89] width 80 height 64
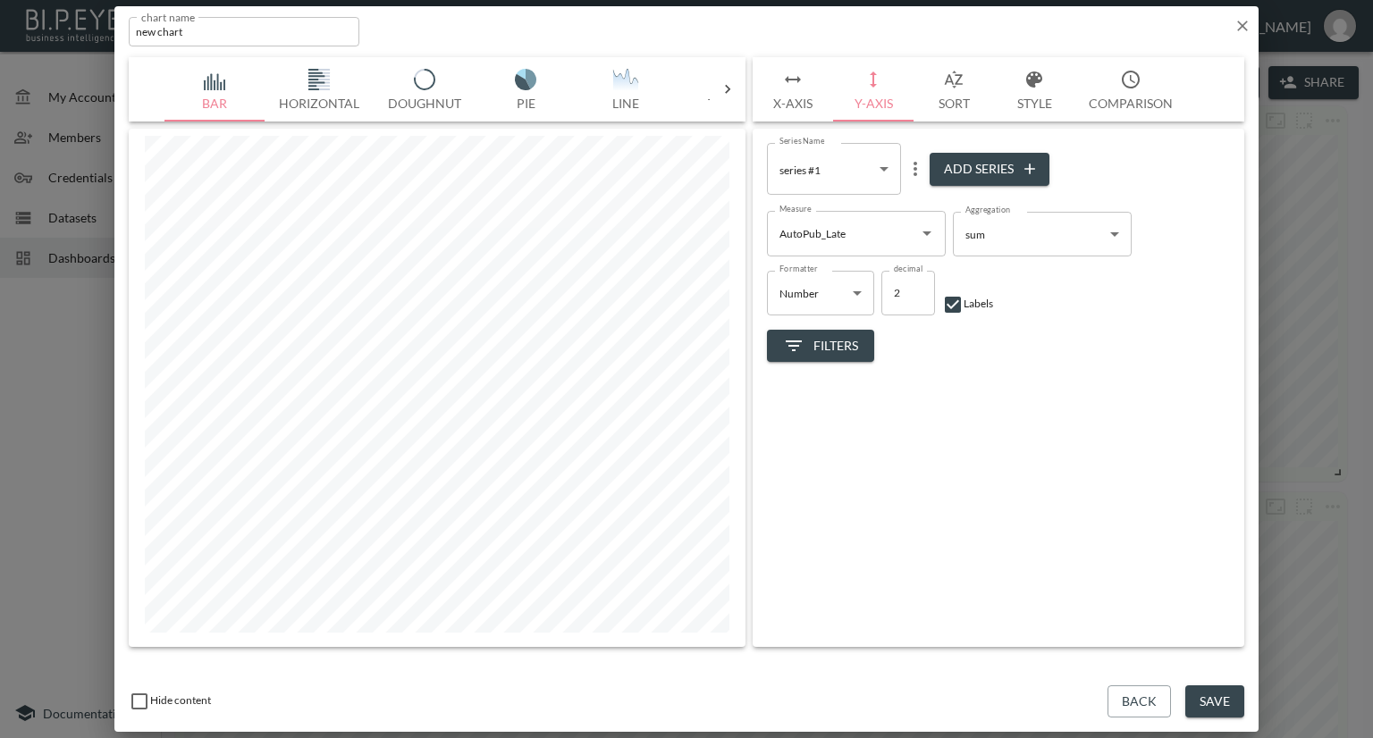
click at [965, 167] on button "Add Series" at bounding box center [989, 169] width 120 height 33
type input "5012a0a9-48da-4a1d-ad23-79cc79710c1b"
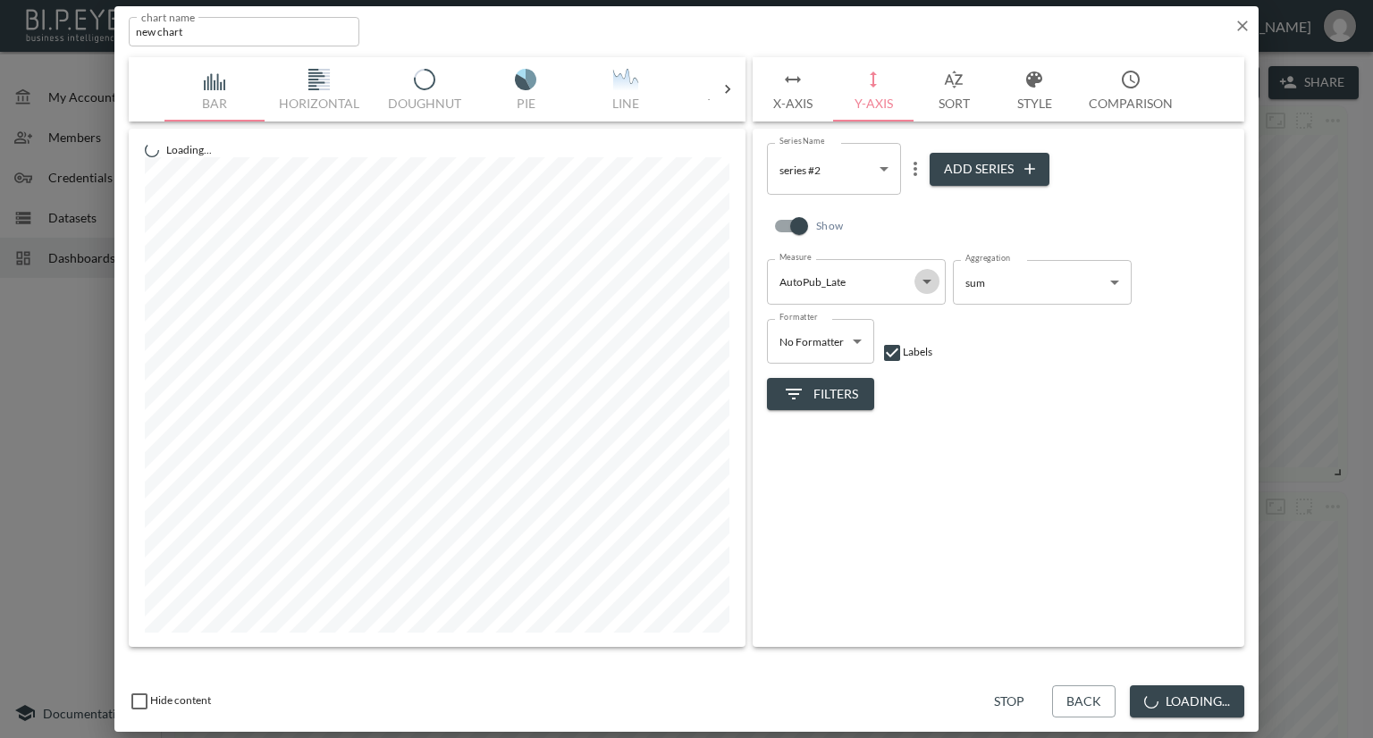
click at [932, 279] on icon "Open" at bounding box center [926, 281] width 21 height 21
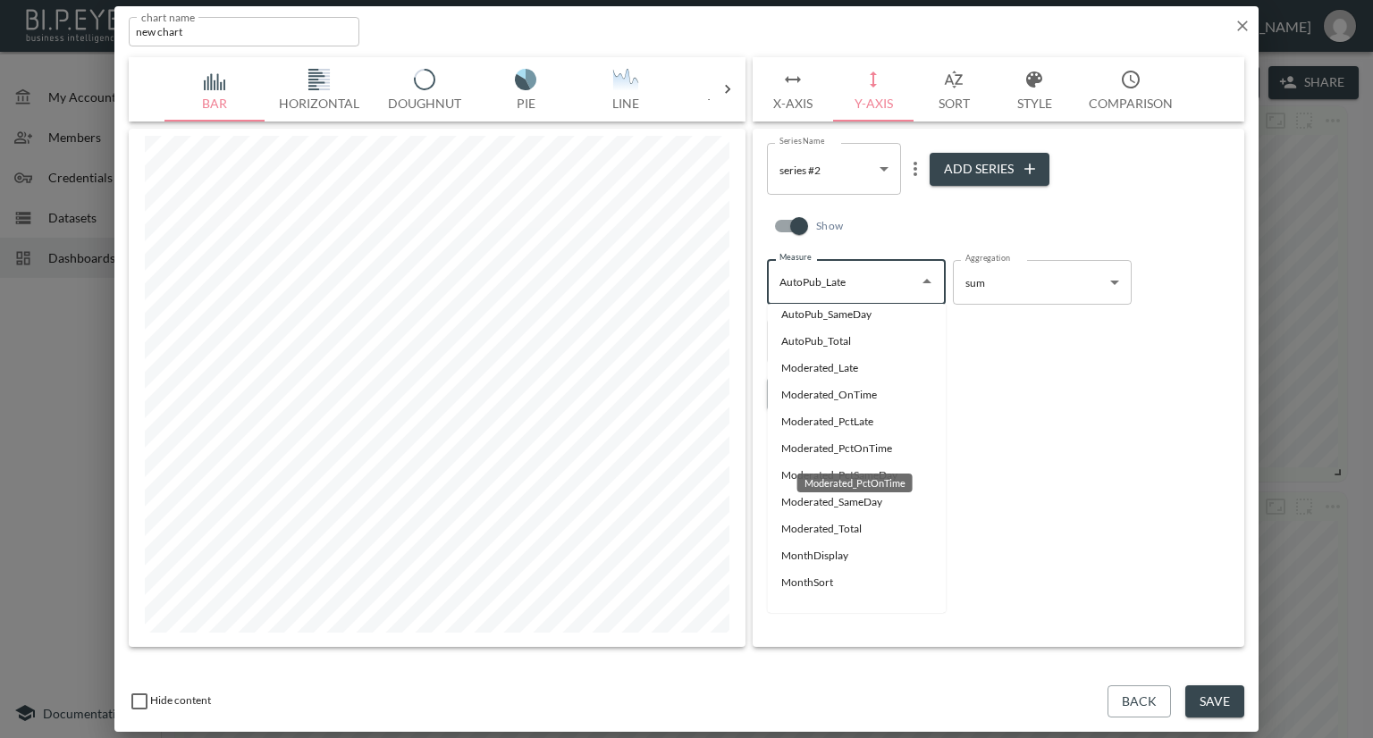
click at [822, 449] on li "Moderated_PctOnTime" at bounding box center [856, 448] width 179 height 27
type input "Moderated_PctOnTime"
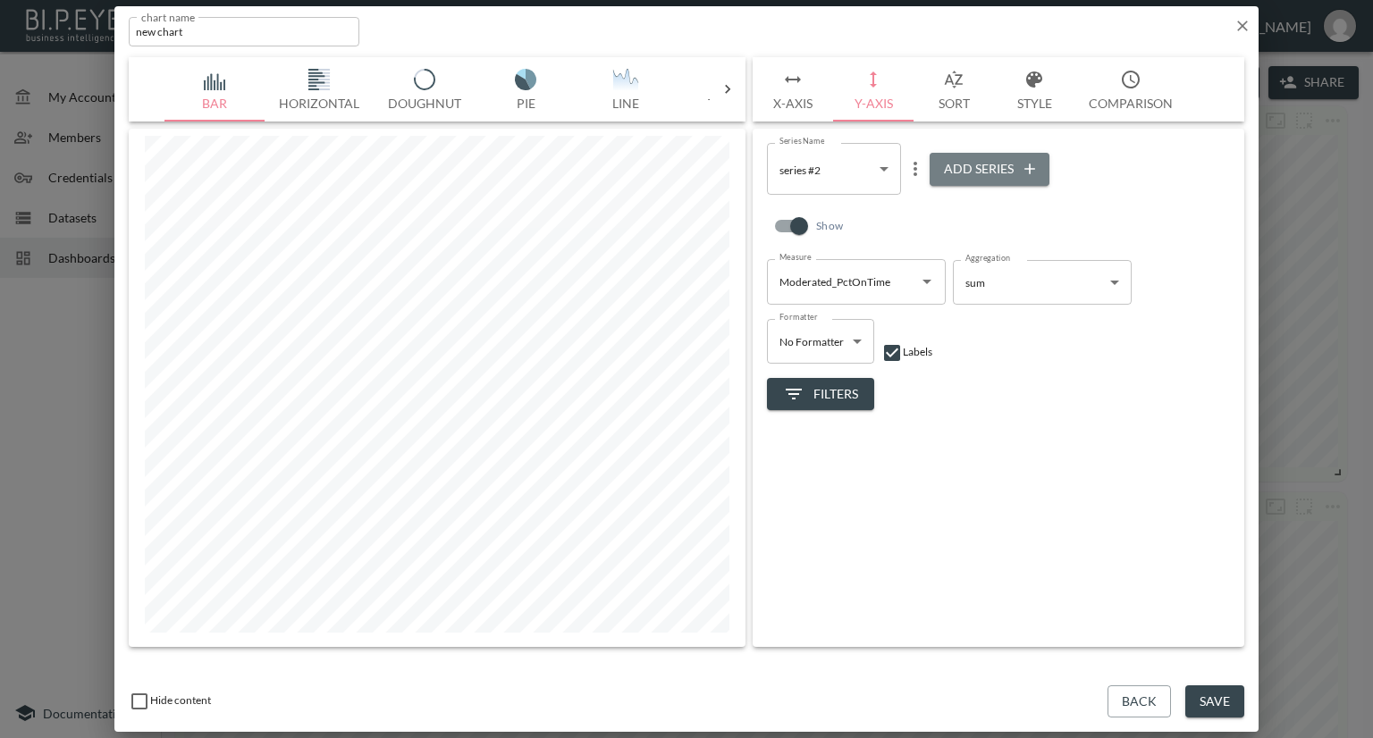
click at [955, 153] on button "Add Series" at bounding box center [989, 169] width 120 height 33
type input "7e6f57d1-4db6-47af-8c15-79897300dc42"
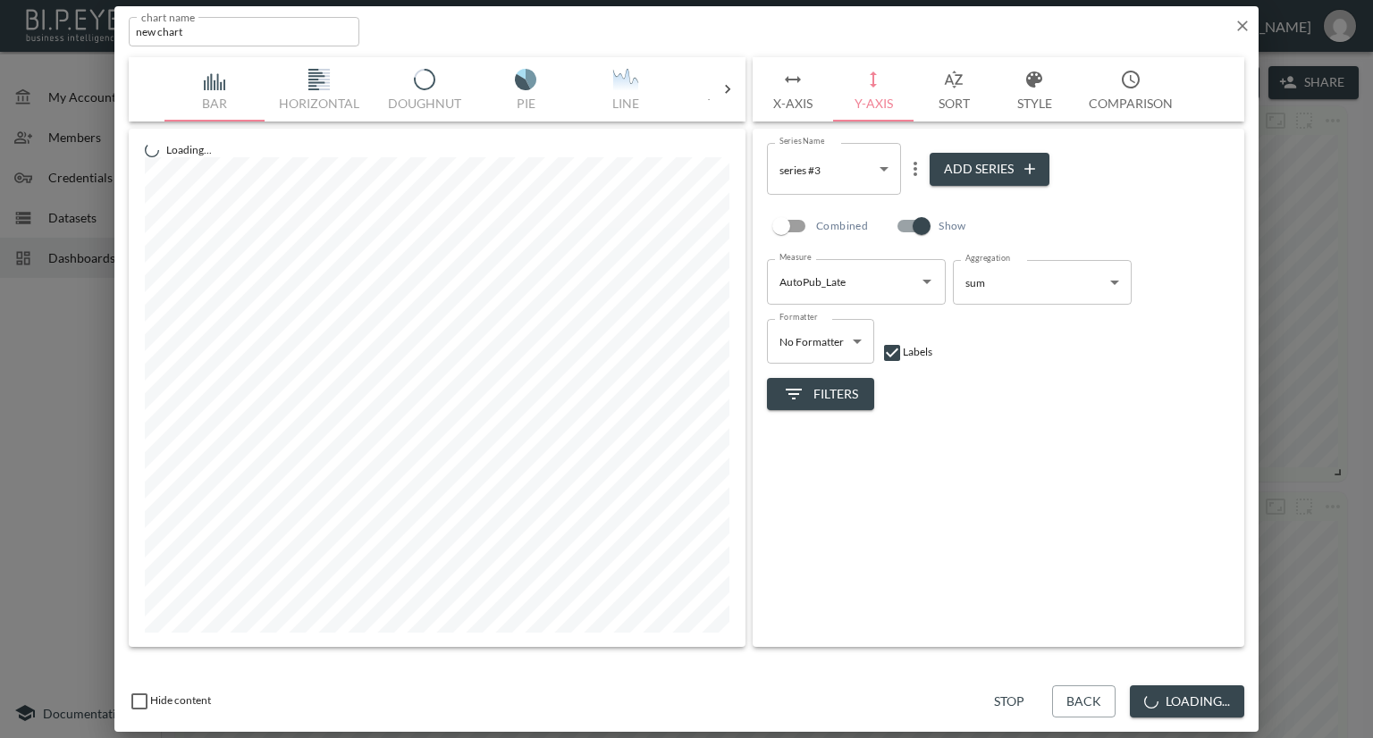
click at [886, 169] on body "BI.P.EYE, Interactive Analytics Dashboards - app [PERSON_NAME] organization / d…" at bounding box center [686, 369] width 1373 height 738
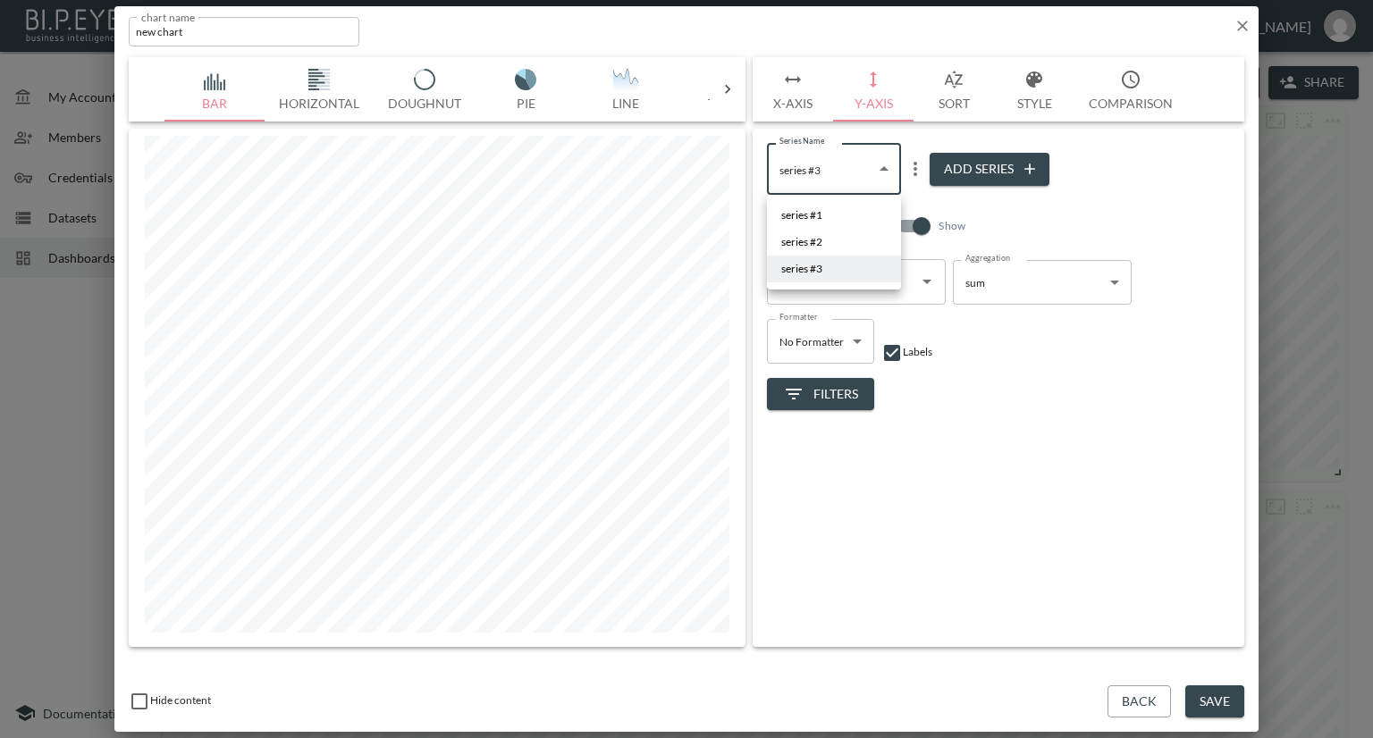
click at [988, 381] on div at bounding box center [686, 369] width 1373 height 738
click at [921, 283] on icon "Open" at bounding box center [926, 281] width 21 height 21
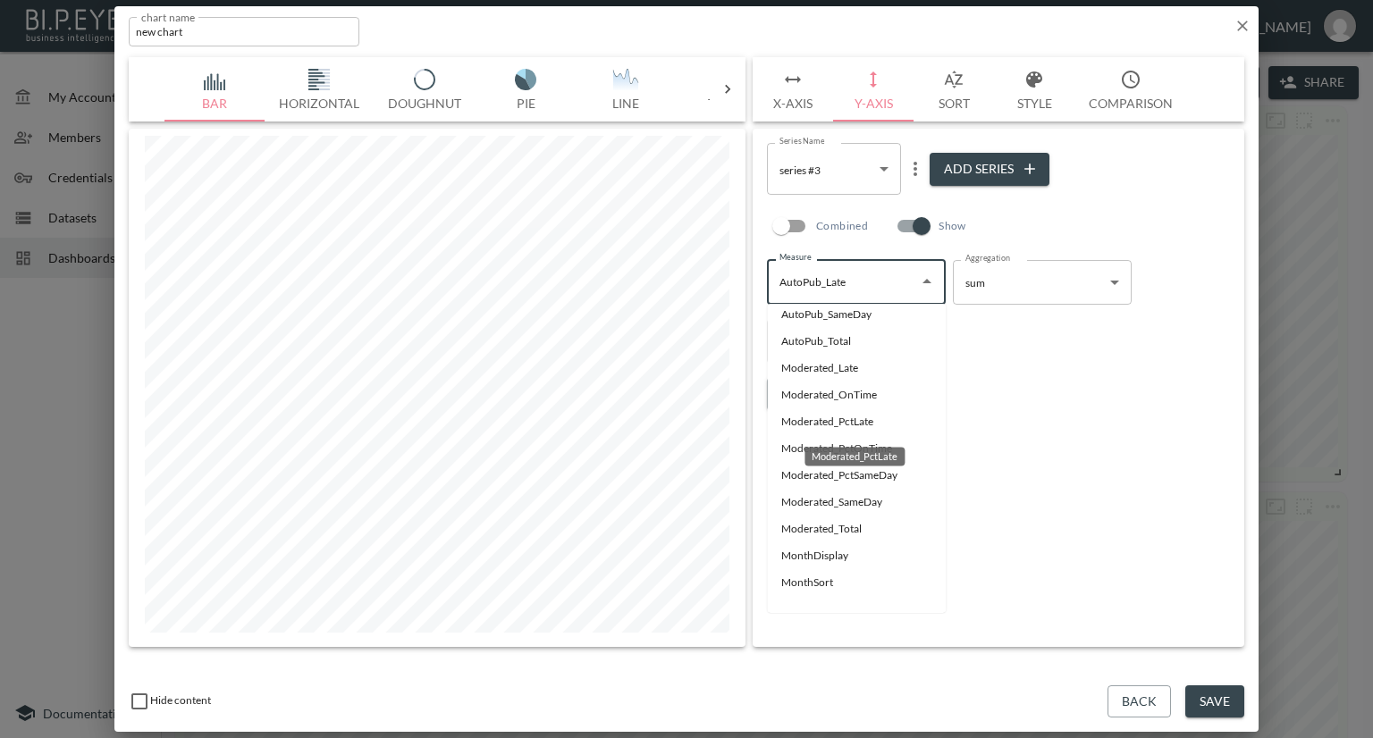
click at [861, 425] on li "Moderated_PctLate" at bounding box center [856, 421] width 179 height 27
type input "Moderated_PctLate"
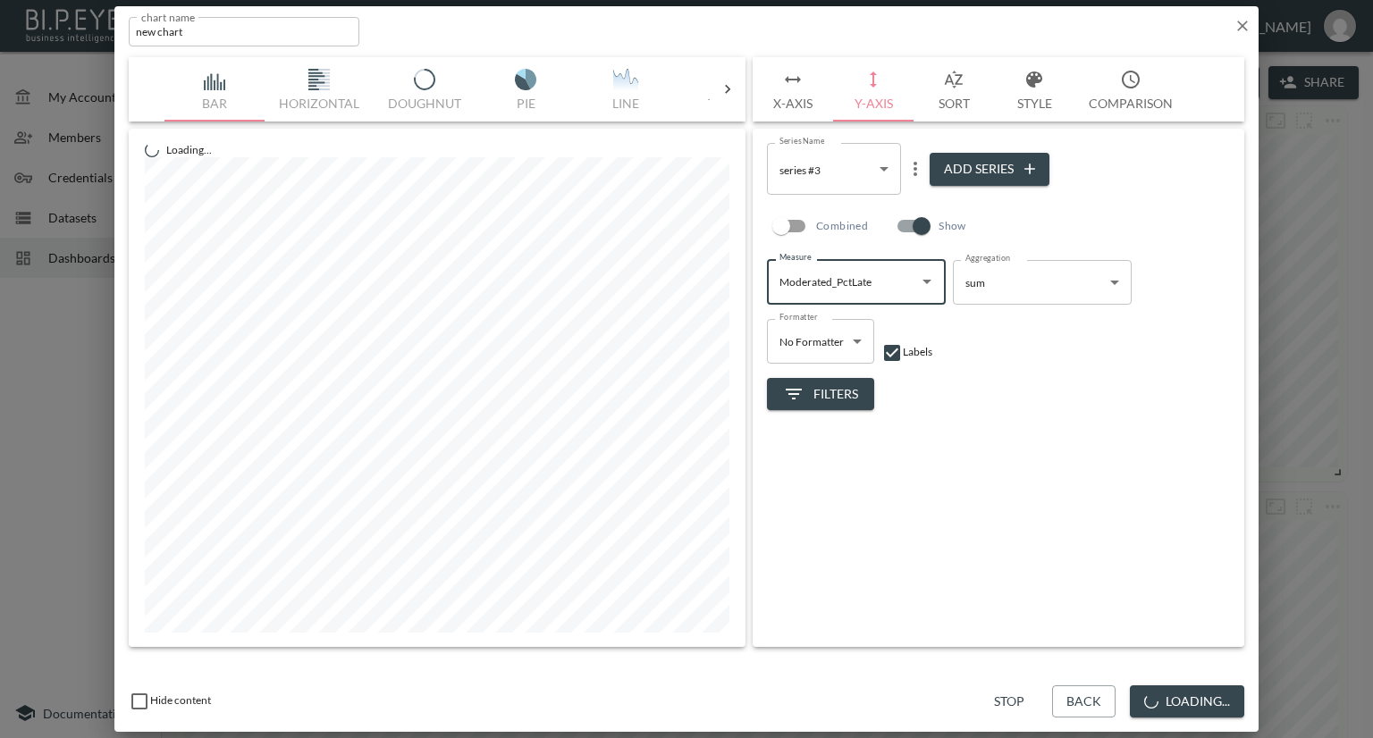
click at [884, 157] on body "BI.P.EYE, Interactive Analytics Dashboards - app [PERSON_NAME] organization / d…" at bounding box center [686, 369] width 1373 height 738
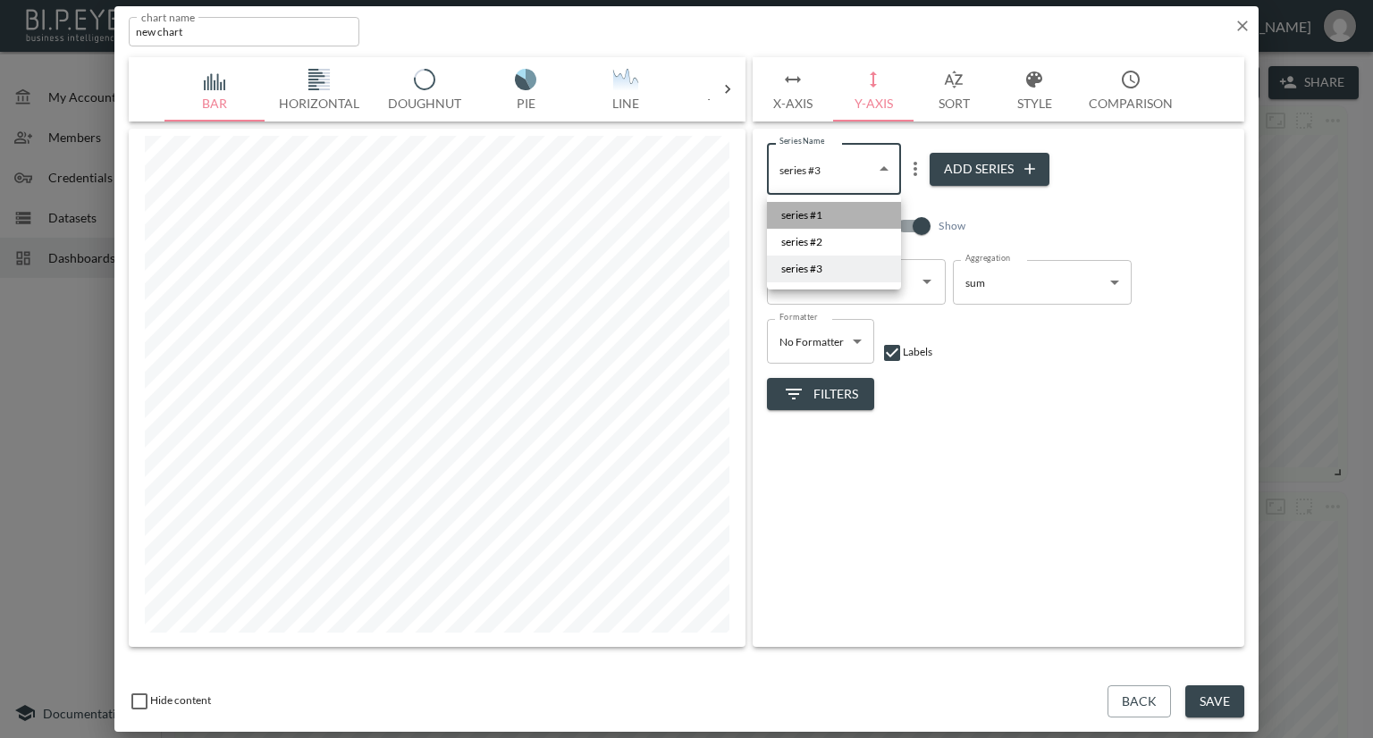
click at [829, 208] on li "series #1" at bounding box center [834, 215] width 134 height 27
type input "ccd5ccf1-1147-401d-9ecd-7f28fcff3cac"
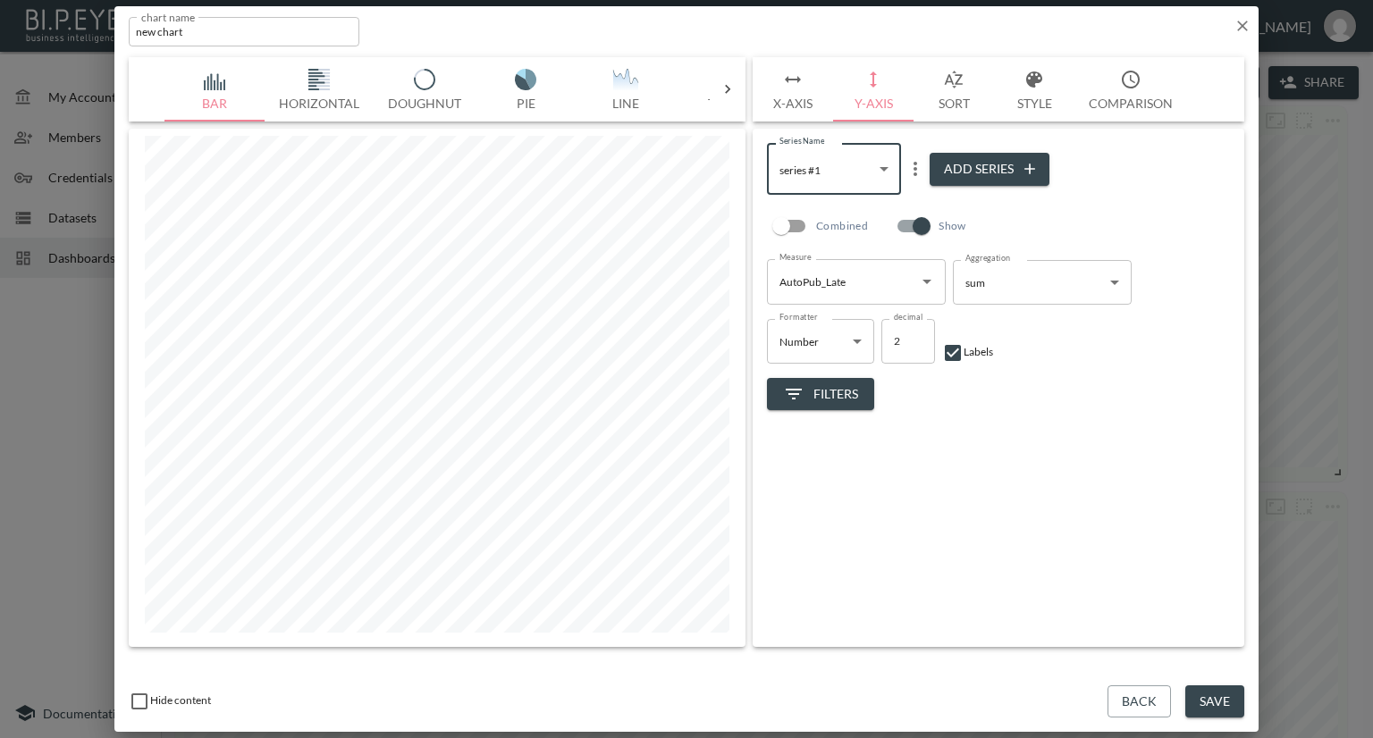
click at [921, 282] on icon "Open" at bounding box center [926, 281] width 21 height 21
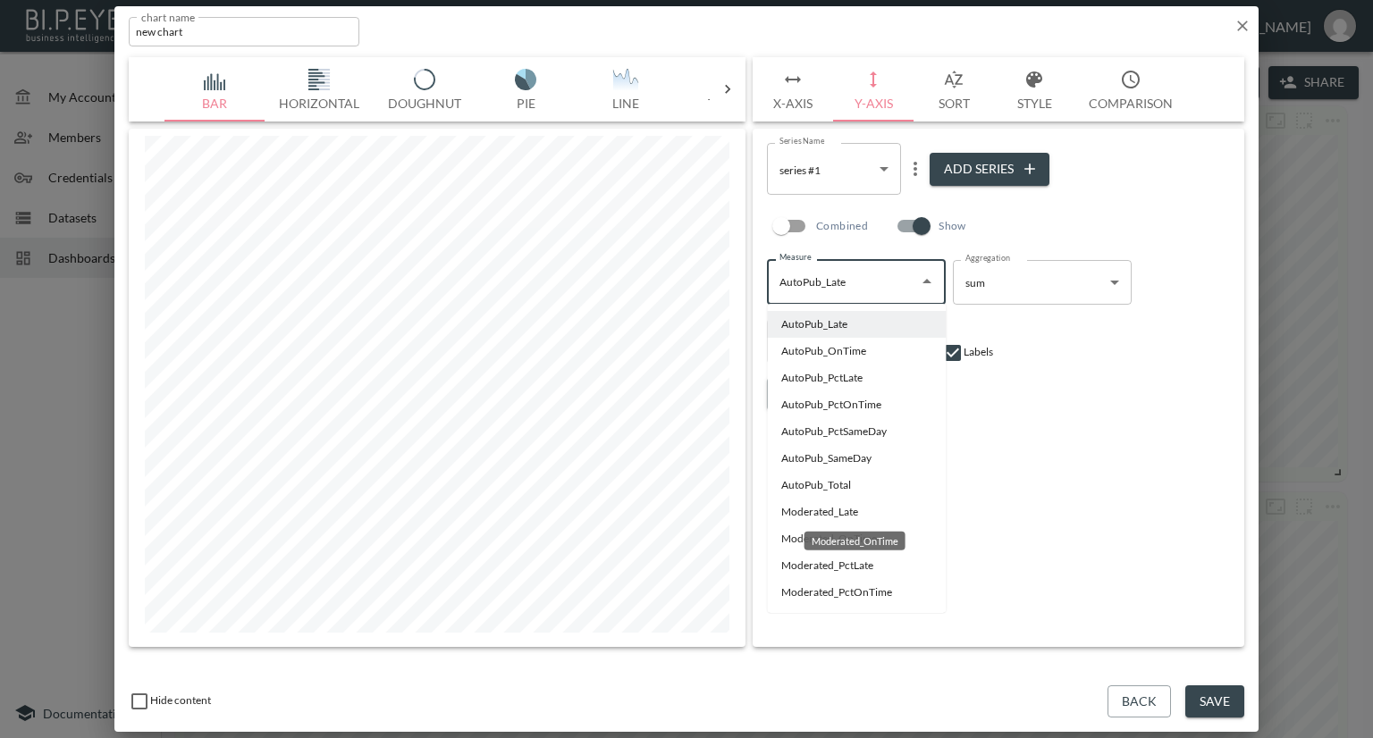
scroll to position [89, 0]
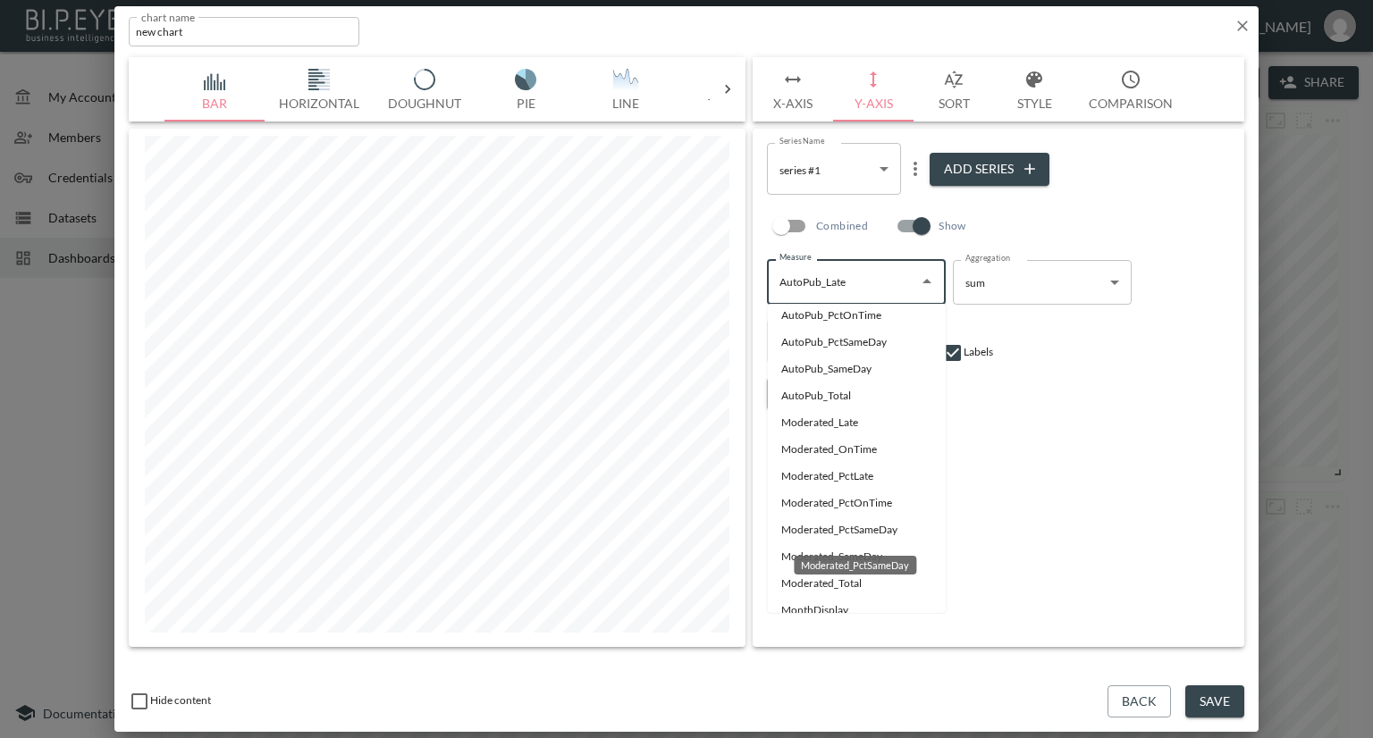
click at [835, 536] on li "Moderated_PctSameDay" at bounding box center [856, 530] width 179 height 27
type input "Moderated_PctSameDay"
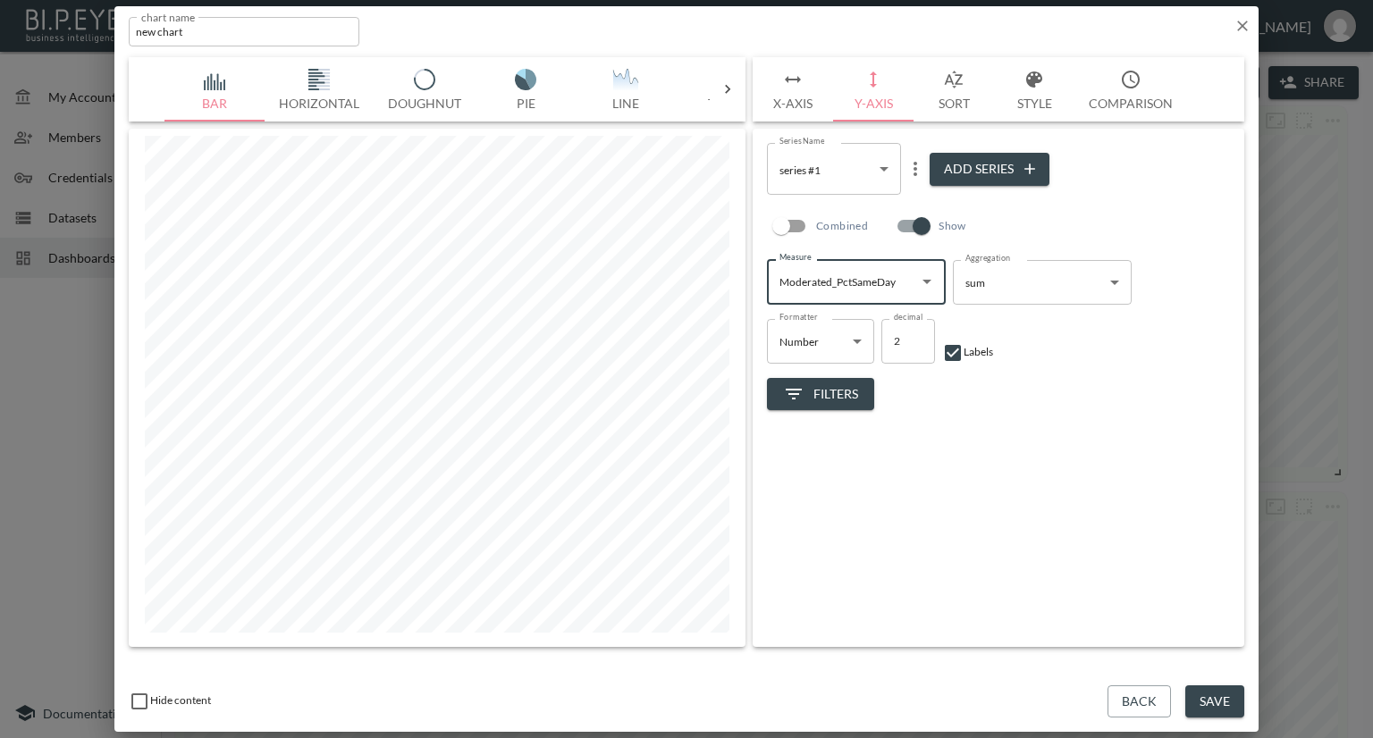
click at [871, 294] on input "Moderated_PctSameDay" at bounding box center [843, 281] width 136 height 29
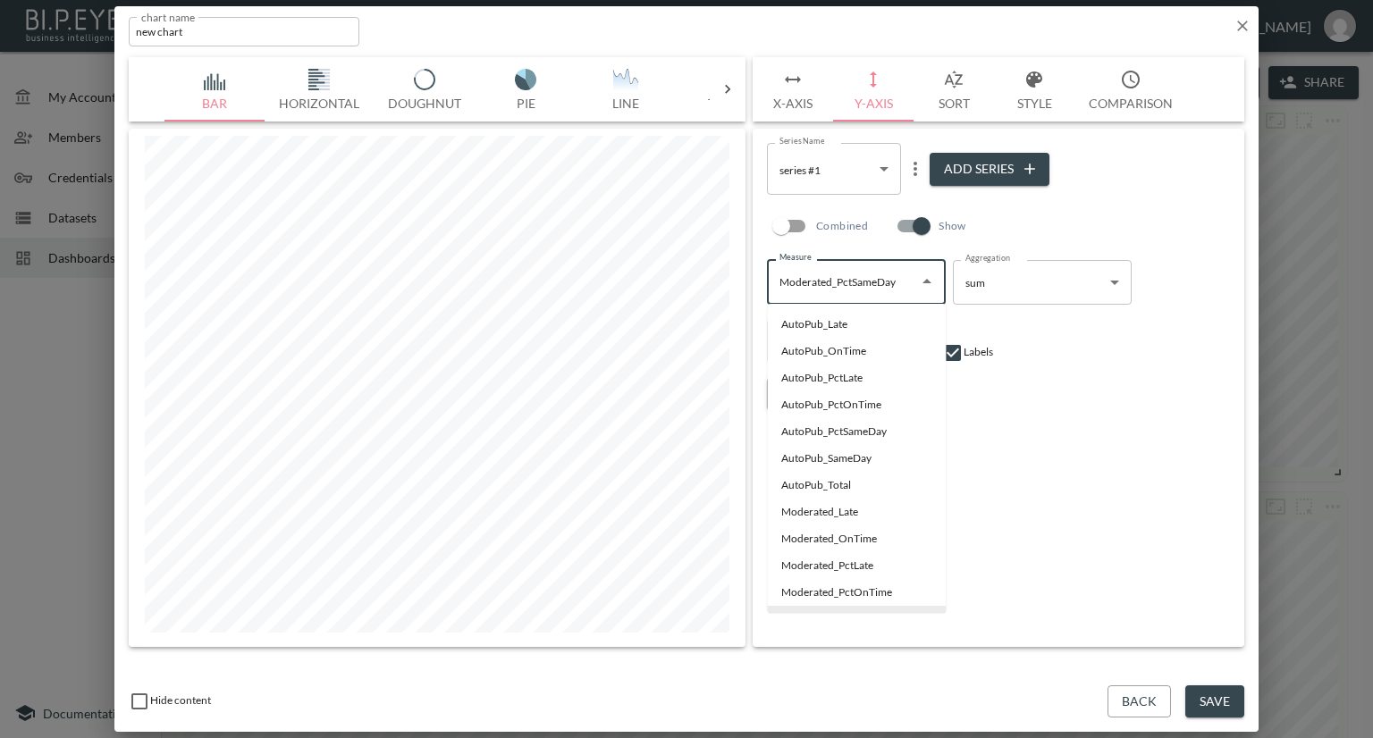
scroll to position [20, 0]
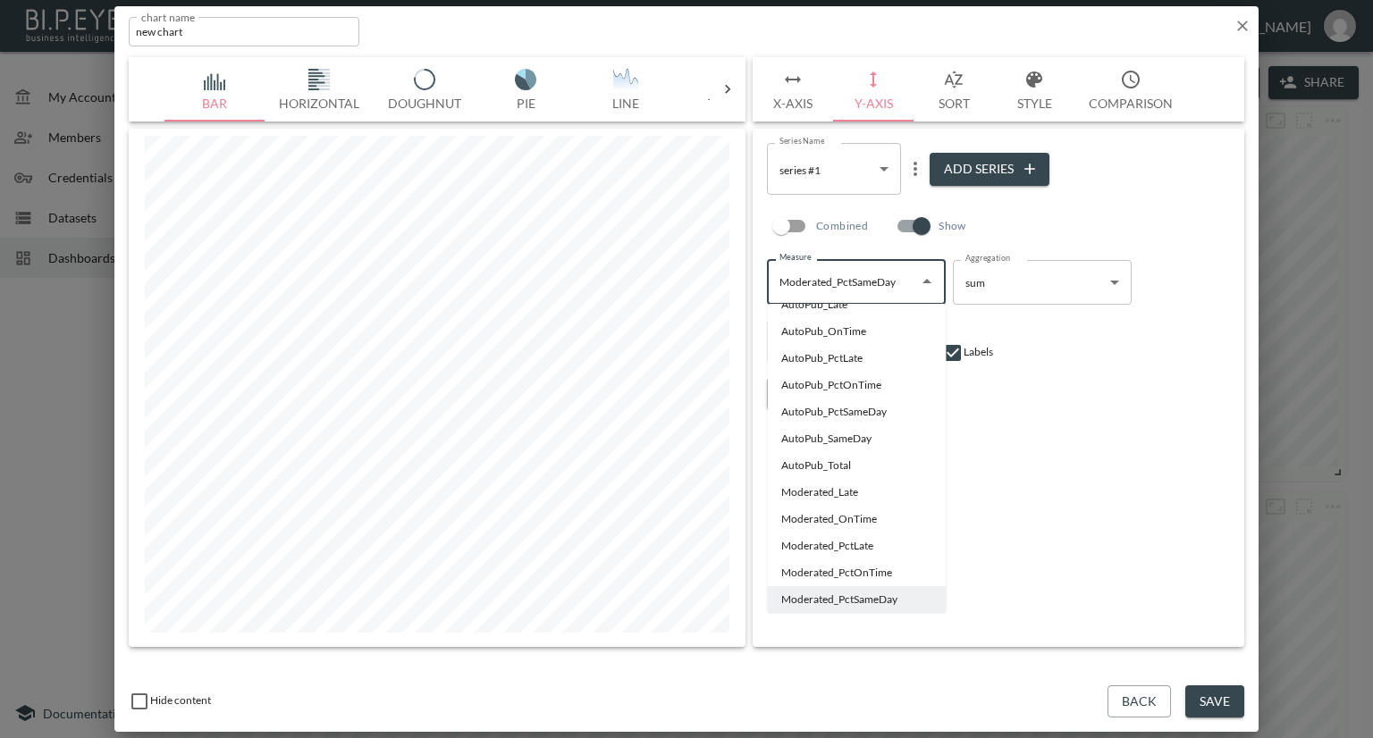
click at [1067, 526] on div "Series Name series #1 ccd5ccf1-1147-401d-9ecd-7f28fcff3cac Series Name Add Seri…" at bounding box center [999, 388] width 492 height 518
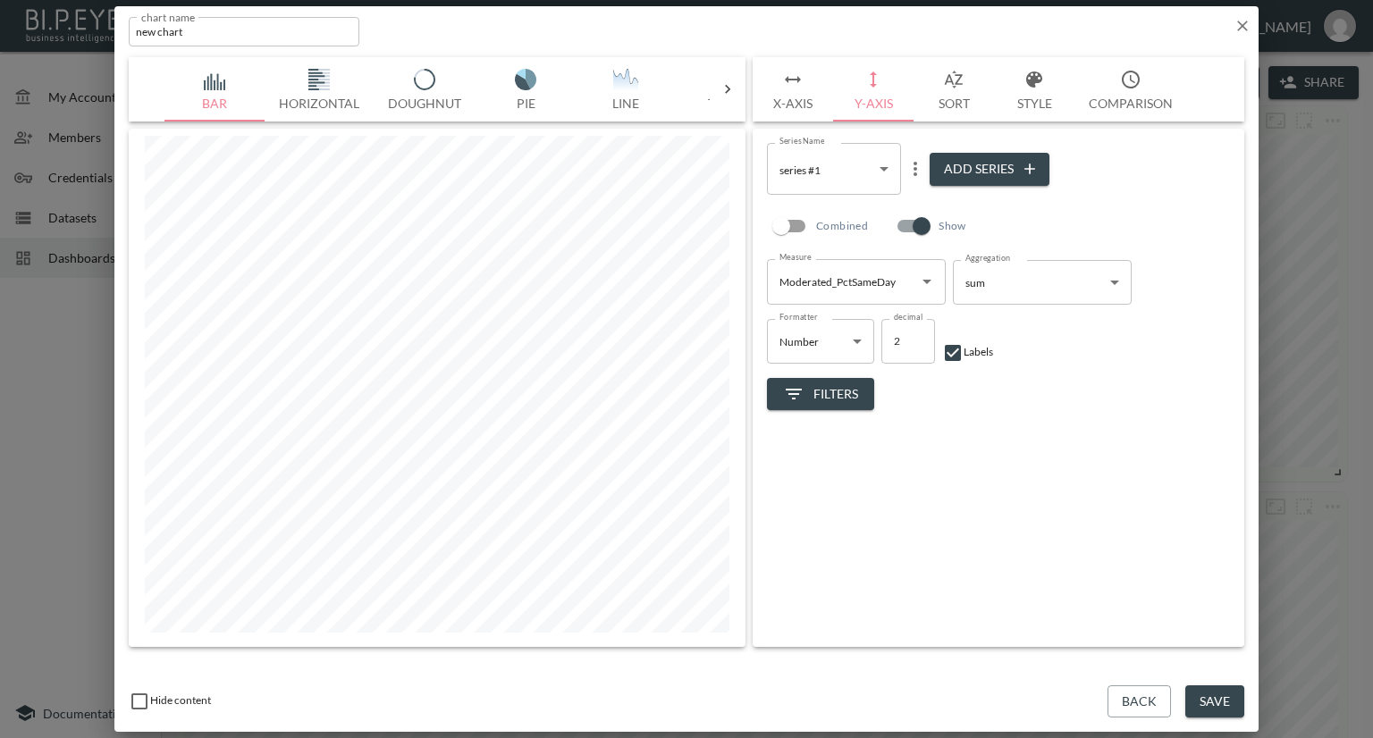
click at [887, 174] on body "BI.P.EYE, Interactive Analytics Dashboards - app [PERSON_NAME] organization / d…" at bounding box center [686, 369] width 1373 height 738
click at [844, 237] on li "series #2" at bounding box center [834, 242] width 134 height 27
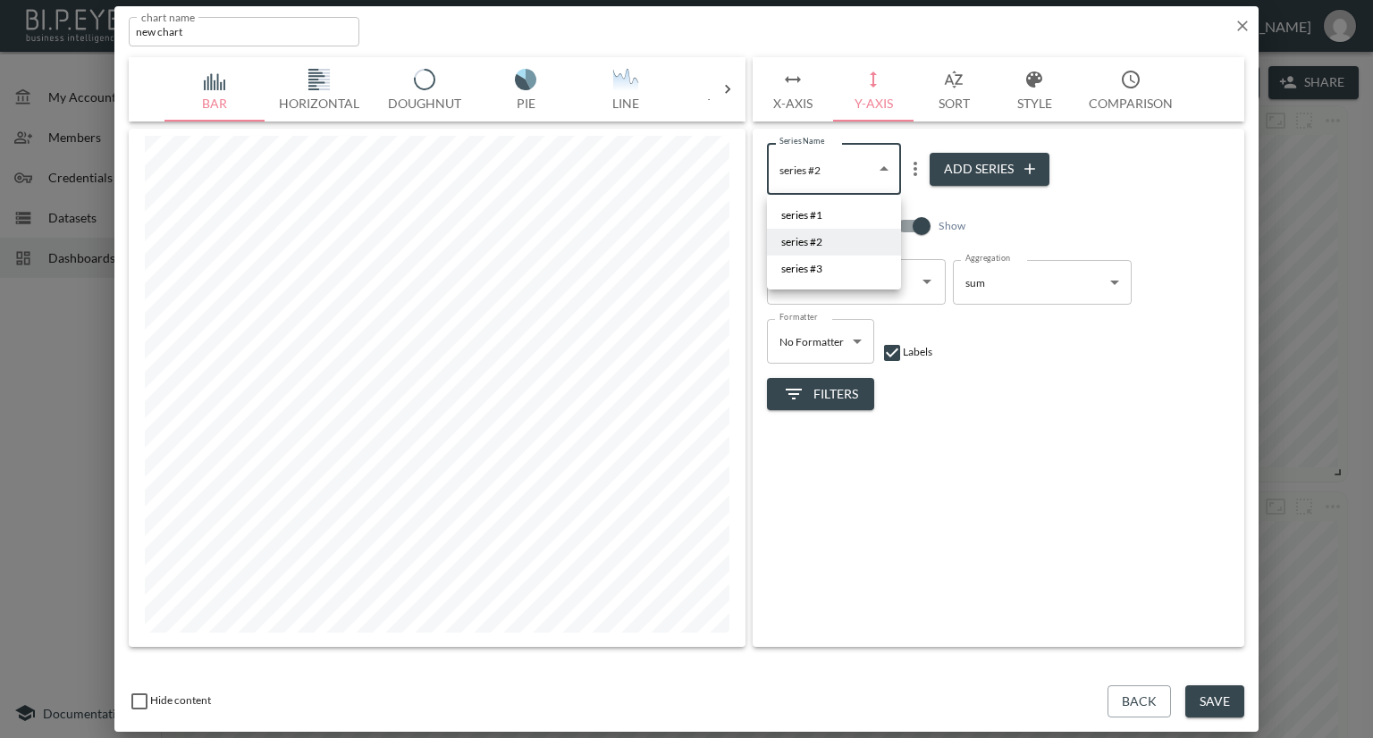
click at [841, 187] on body "BI.P.EYE, Interactive Analytics Dashboards - app [PERSON_NAME] organization / d…" at bounding box center [686, 369] width 1373 height 738
click at [837, 264] on li "series #3" at bounding box center [834, 269] width 134 height 27
click at [842, 180] on body "BI.P.EYE, Interactive Analytics Dashboards - app [PERSON_NAME] organization / d…" at bounding box center [686, 369] width 1373 height 738
click at [829, 240] on li "series #2" at bounding box center [834, 242] width 134 height 27
click at [828, 176] on body "BI.P.EYE, Interactive Analytics Dashboards - app [PERSON_NAME] organization / d…" at bounding box center [686, 369] width 1373 height 738
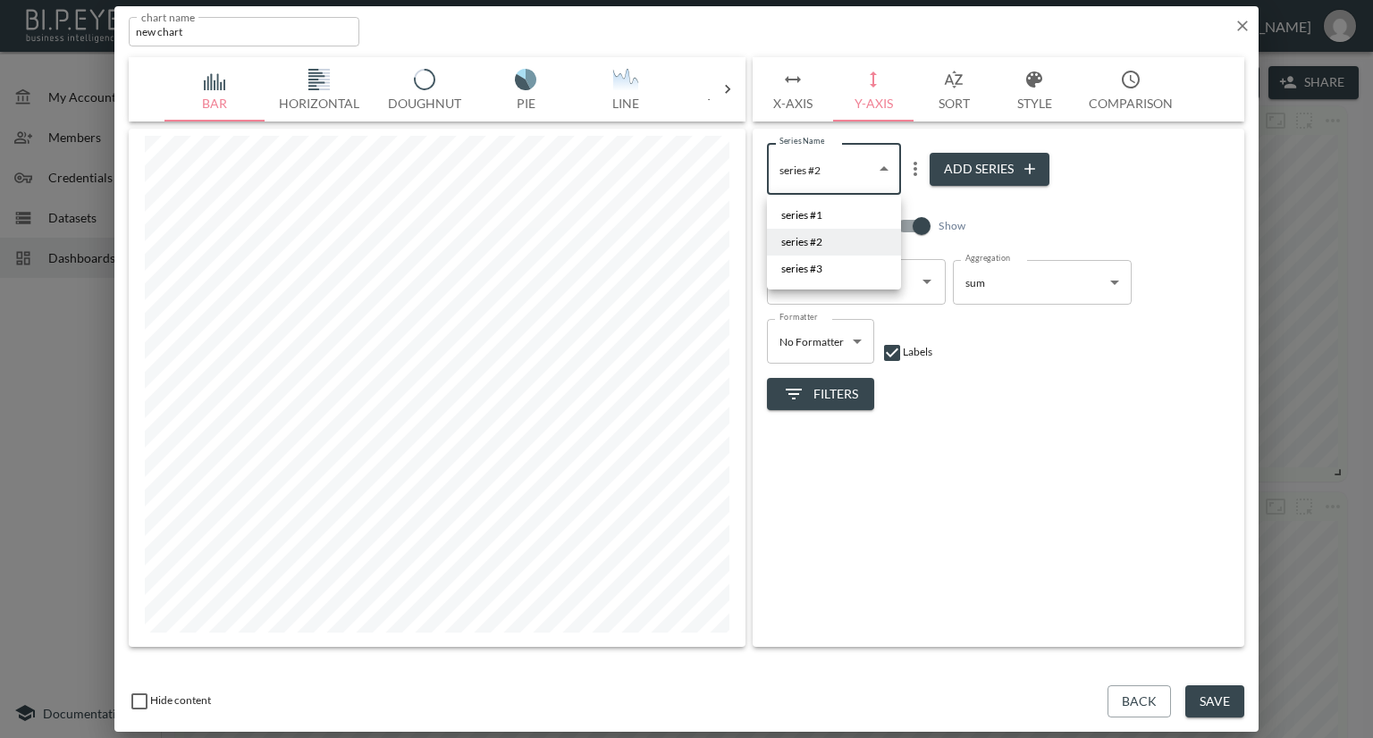
click at [820, 214] on span "series #1" at bounding box center [801, 215] width 41 height 16
type input "ccd5ccf1-1147-401d-9ecd-7f28fcff3cac"
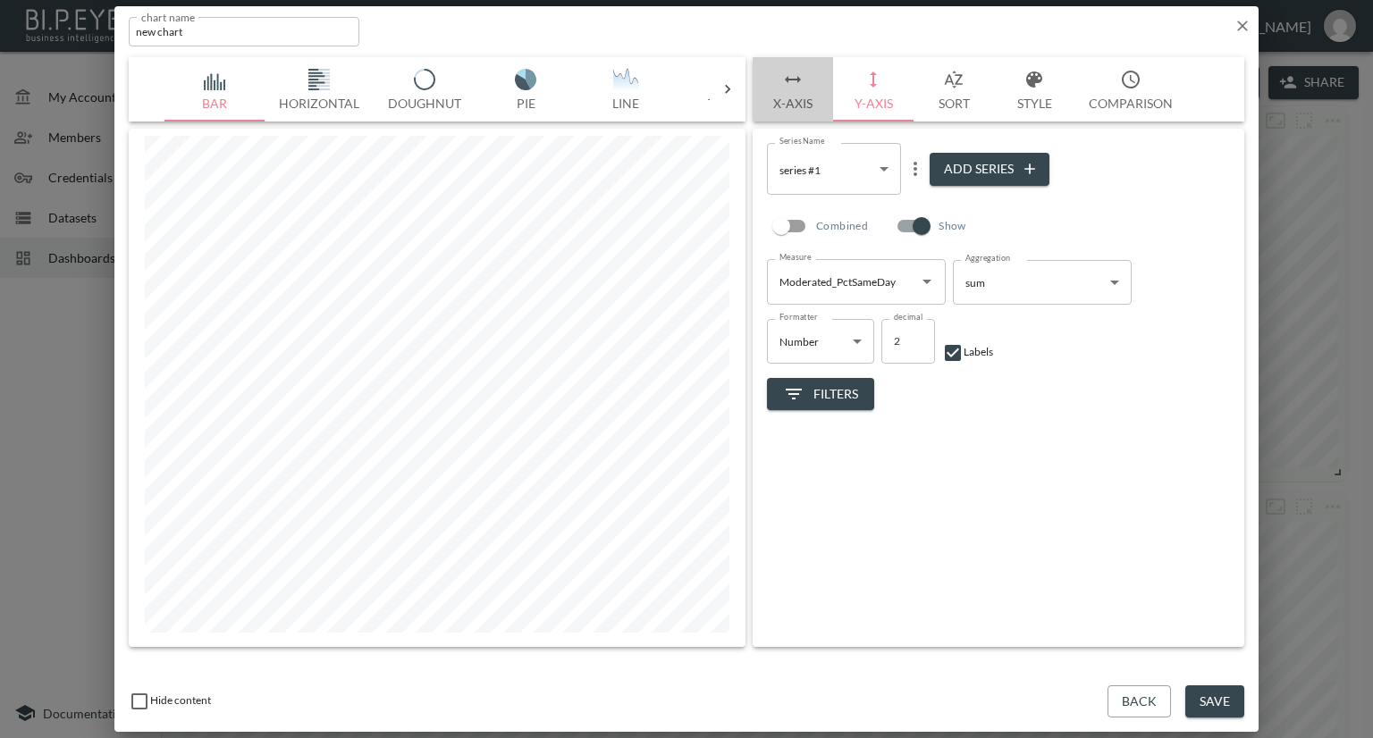
click at [803, 103] on button "X-Axis" at bounding box center [793, 89] width 80 height 64
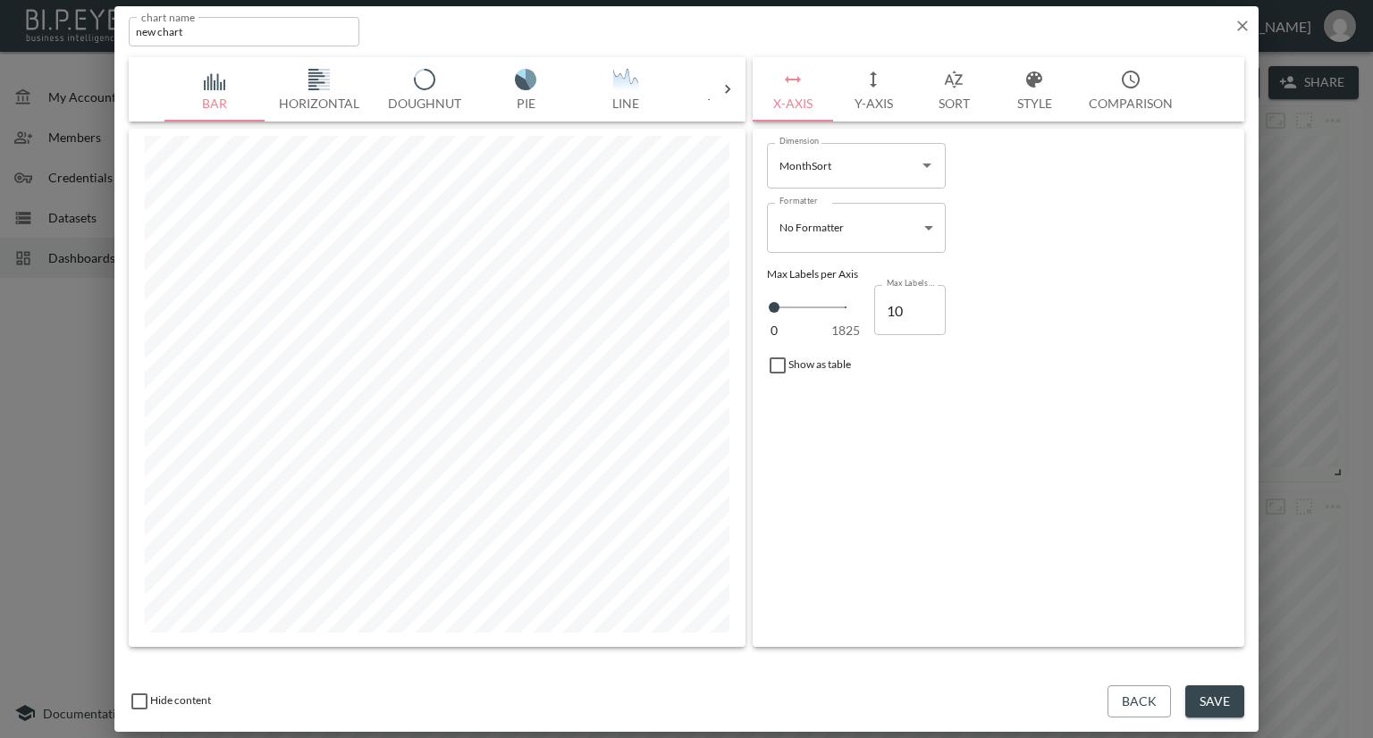
click at [837, 227] on body "BI.P.EYE, Interactive Analytics Dashboards - app [PERSON_NAME] organization / d…" at bounding box center [686, 369] width 1373 height 738
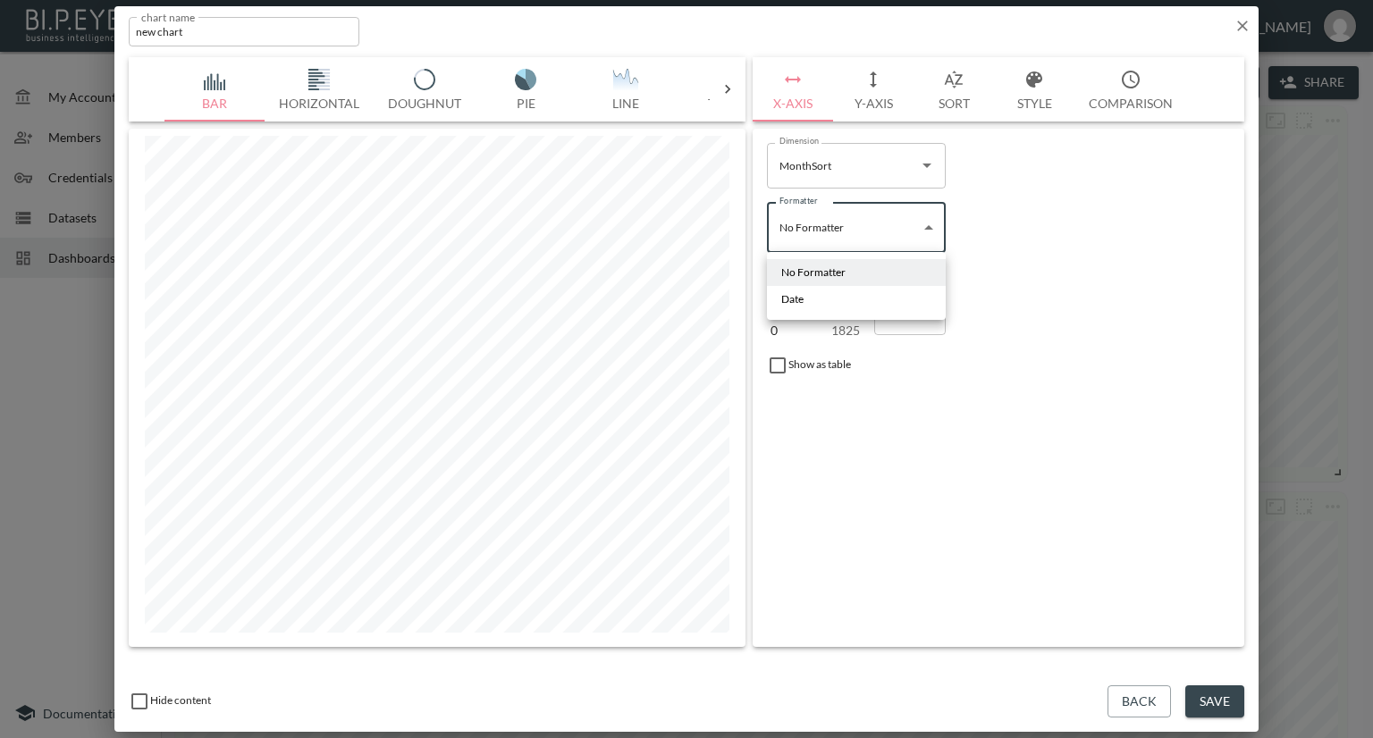
click at [829, 301] on li "Date" at bounding box center [856, 299] width 179 height 27
type input "Date"
click at [875, 105] on button "Y-Axis" at bounding box center [873, 89] width 80 height 64
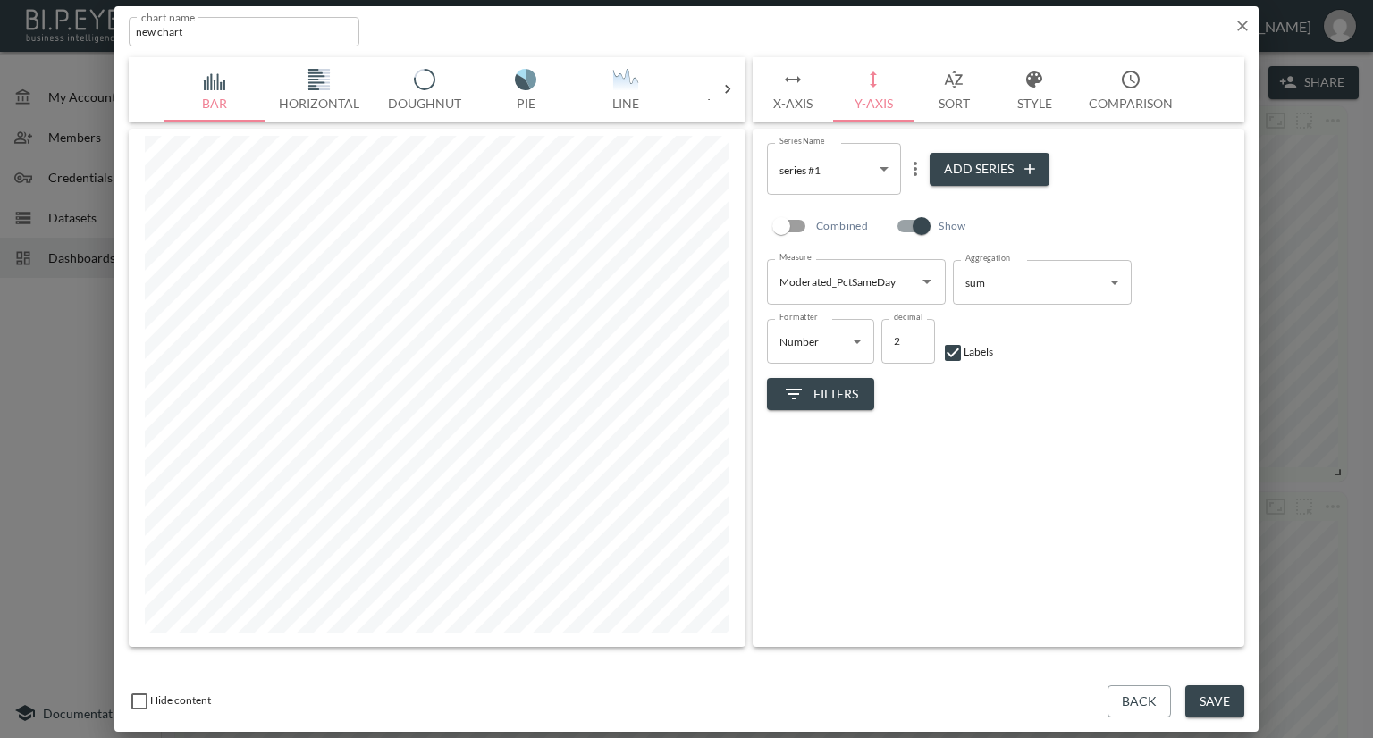
click at [853, 166] on body "BI.P.EYE, Interactive Analytics Dashboards - app [PERSON_NAME] organization / d…" at bounding box center [686, 369] width 1373 height 738
click at [845, 205] on li "series #1" at bounding box center [834, 215] width 134 height 27
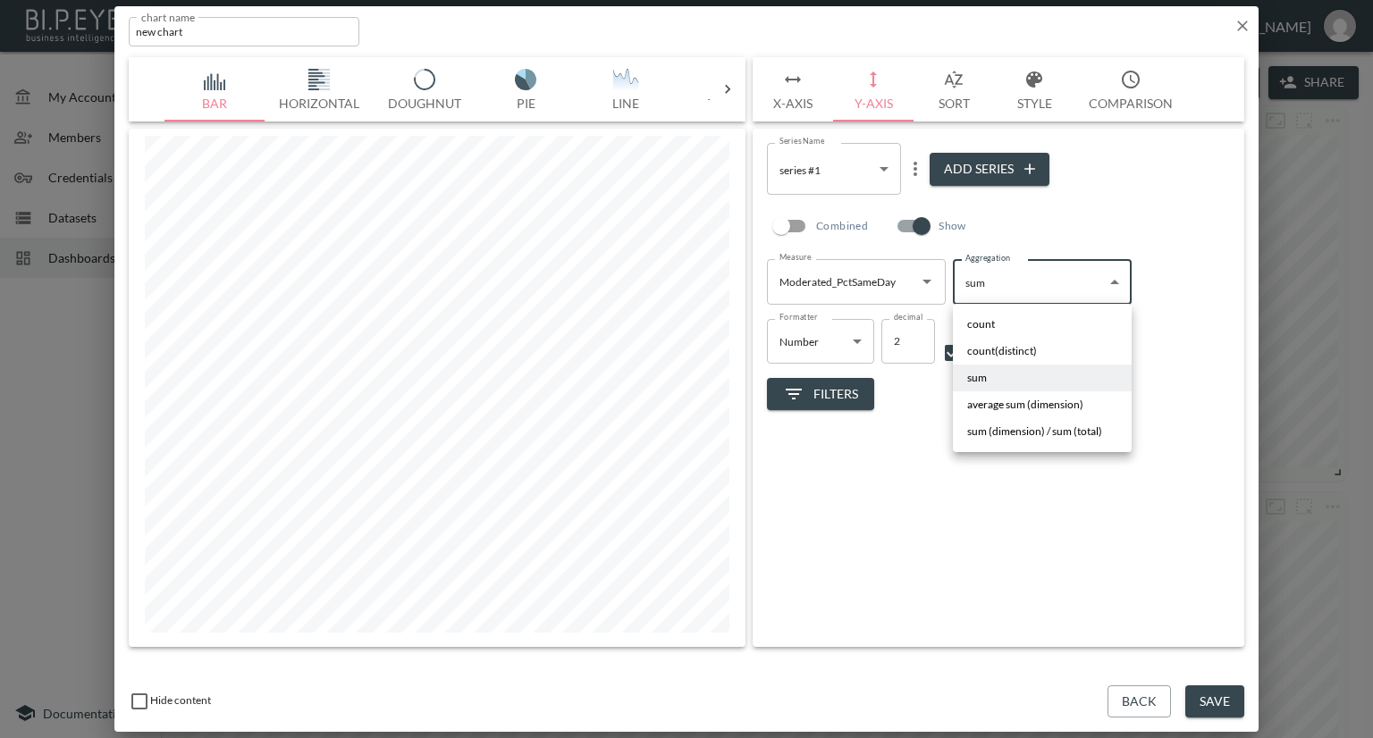
click at [994, 290] on body "BI.P.EYE, Interactive Analytics Dashboards - app [PERSON_NAME] organization / d…" at bounding box center [686, 369] width 1373 height 738
click at [862, 344] on div at bounding box center [686, 369] width 1373 height 738
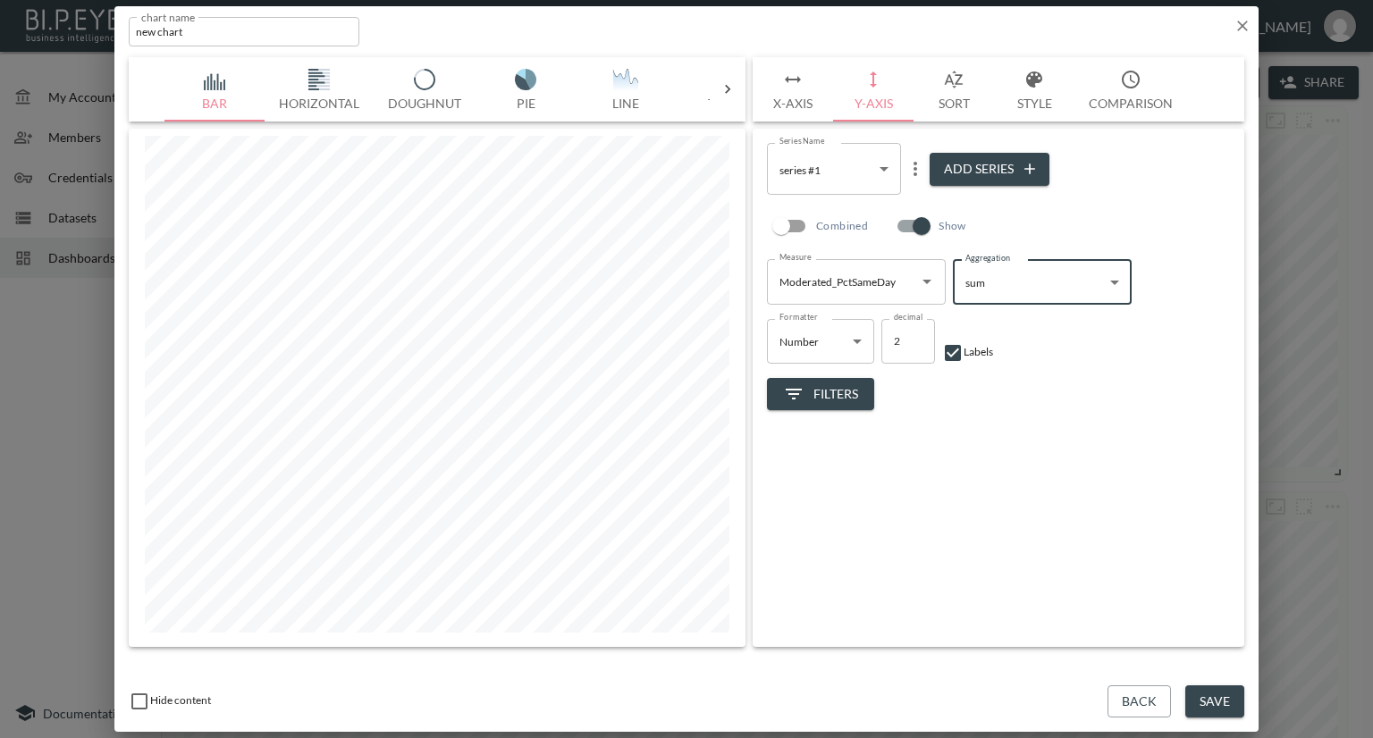
click at [855, 341] on body "BI.P.EYE, Interactive Analytics Dashboards - app [PERSON_NAME] organization / d…" at bounding box center [686, 369] width 1373 height 738
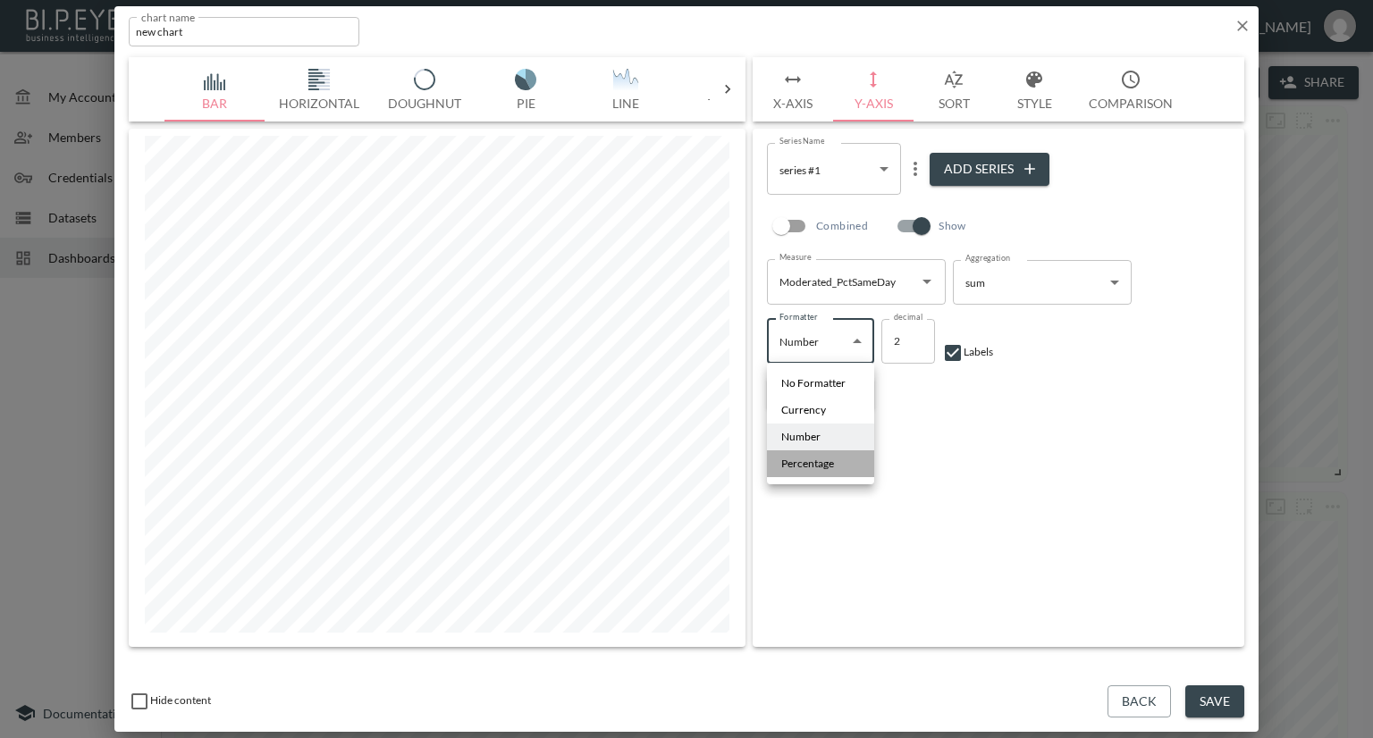
click at [803, 462] on span "Percentage" at bounding box center [807, 464] width 53 height 16
type input "Percentage"
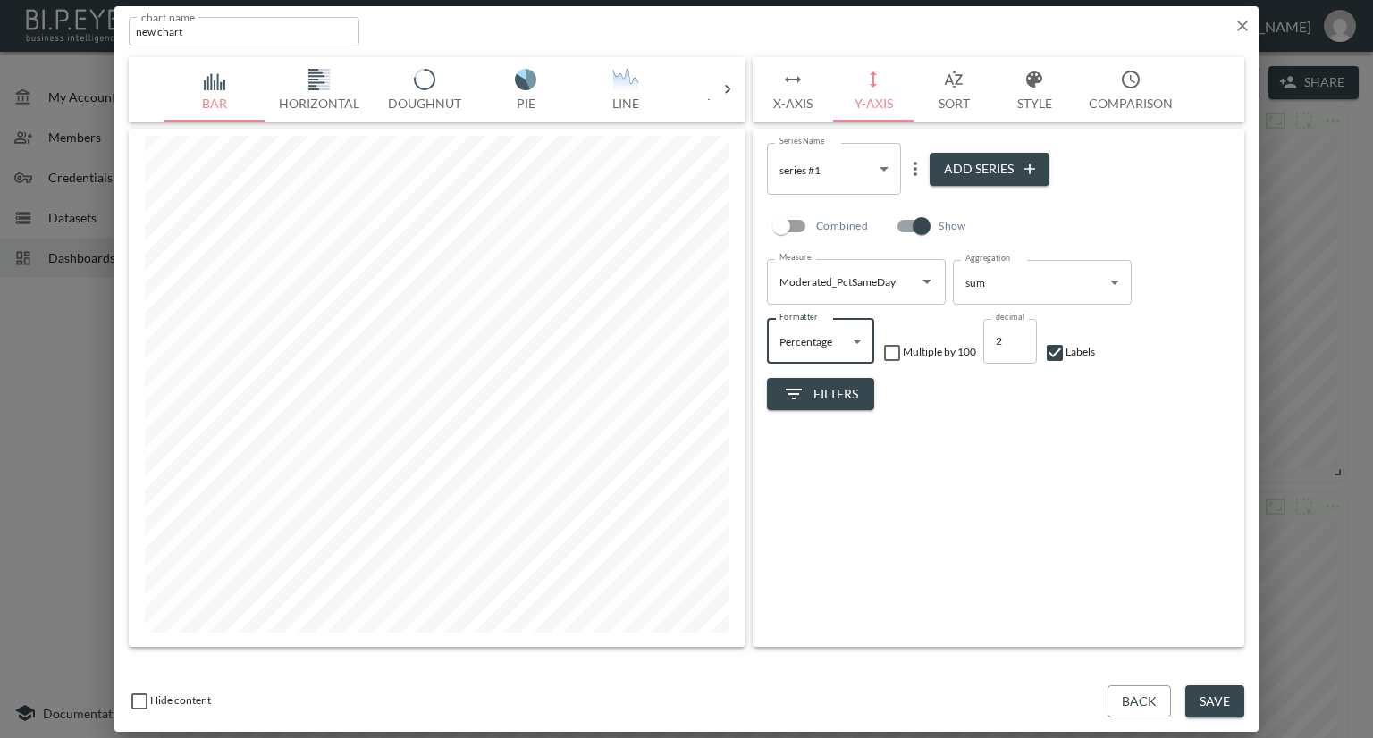
click at [921, 280] on icon "Open" at bounding box center [926, 281] width 21 height 21
click at [1111, 194] on div "Series Name series #1 ccd5ccf1-1147-401d-9ecd-7f28fcff3cac Series Name Add Seri…" at bounding box center [998, 172] width 463 height 59
click at [886, 165] on body "BI.P.EYE, Interactive Analytics Dashboards - app [PERSON_NAME] organization / d…" at bounding box center [686, 369] width 1373 height 738
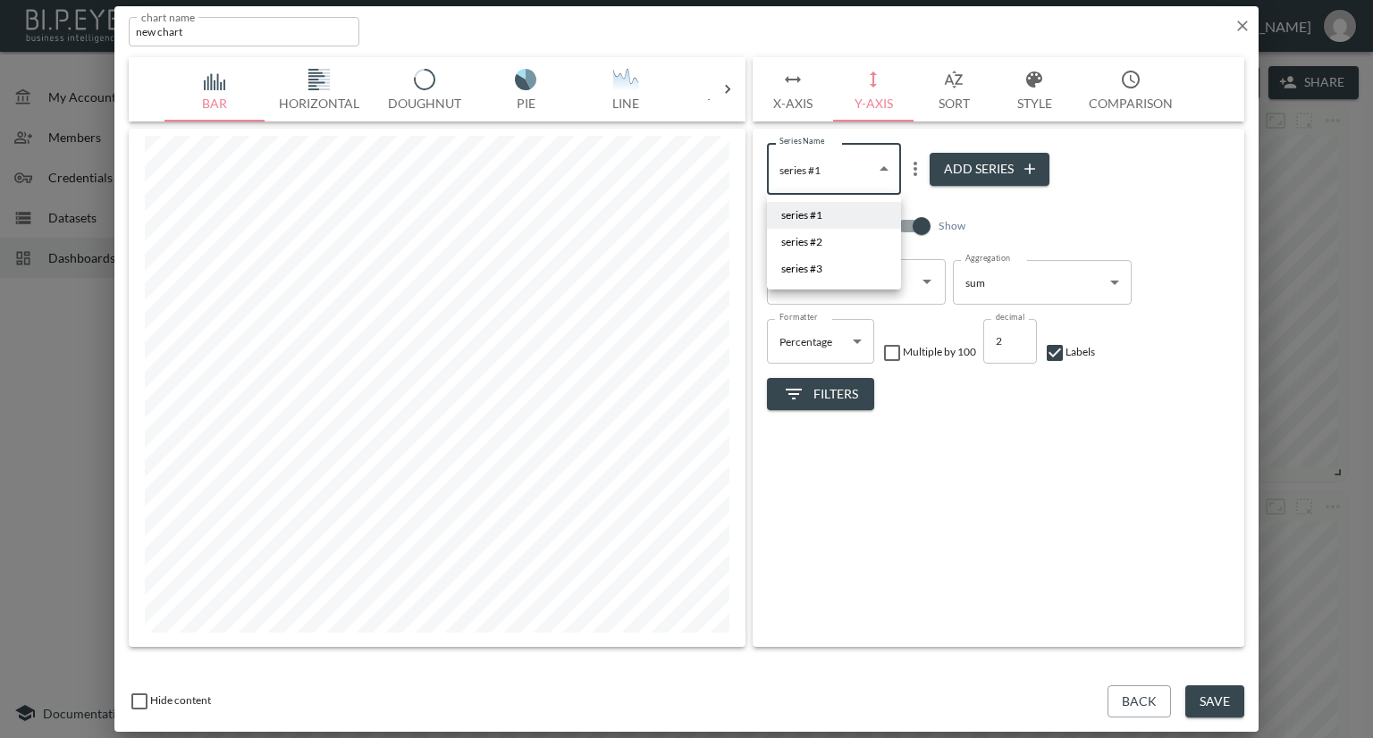
click at [825, 237] on li "series #2" at bounding box center [834, 242] width 134 height 27
click at [929, 283] on icon "Open" at bounding box center [926, 281] width 21 height 21
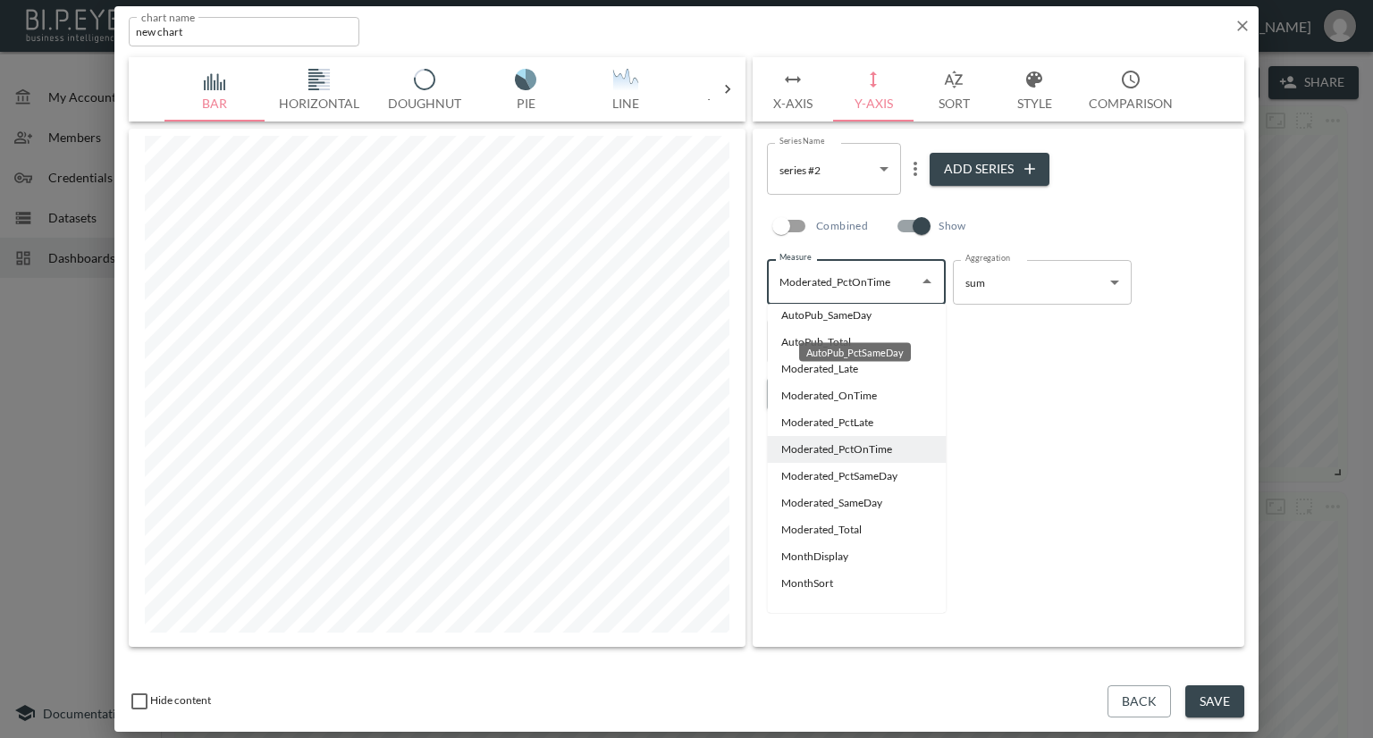
scroll to position [144, 0]
click at [921, 287] on icon "Close" at bounding box center [926, 281] width 21 height 21
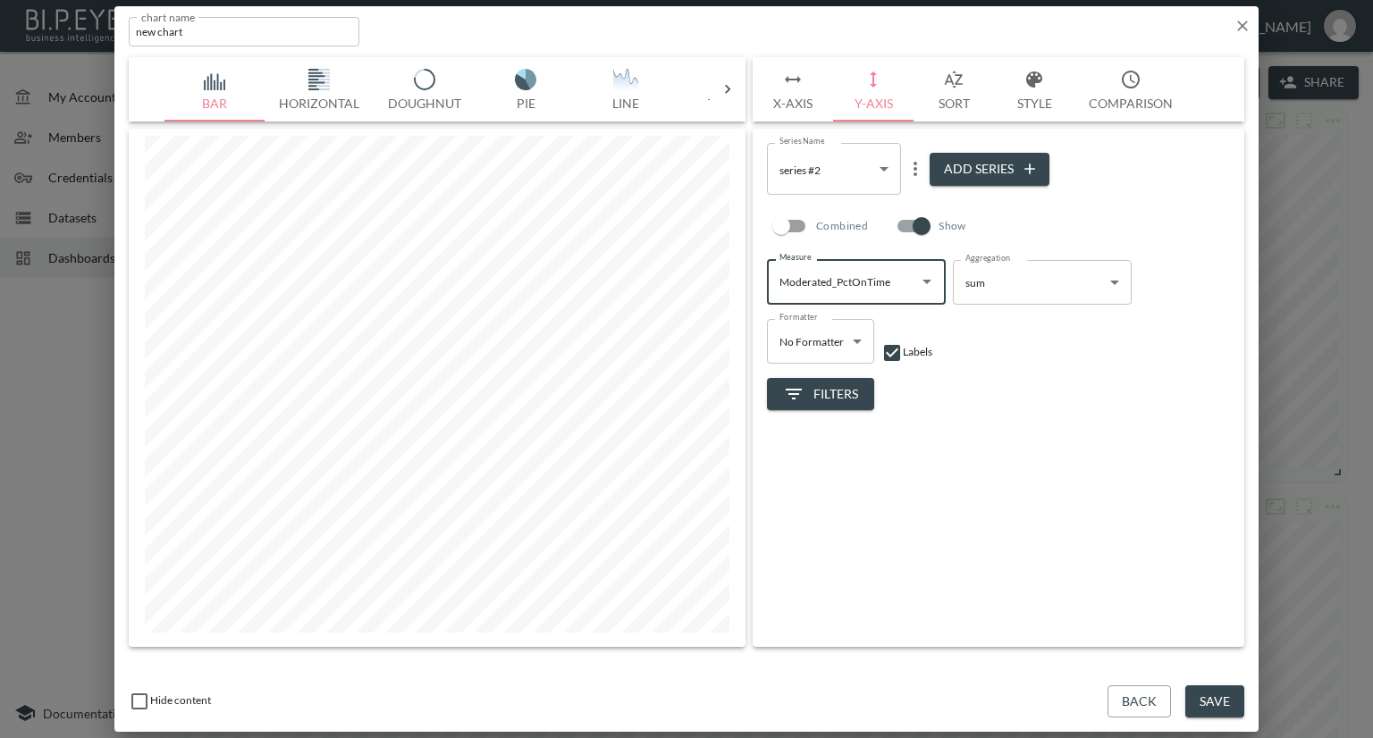
click at [883, 172] on body "BI.P.EYE, Interactive Analytics Dashboards - app [PERSON_NAME] organization / d…" at bounding box center [686, 369] width 1373 height 738
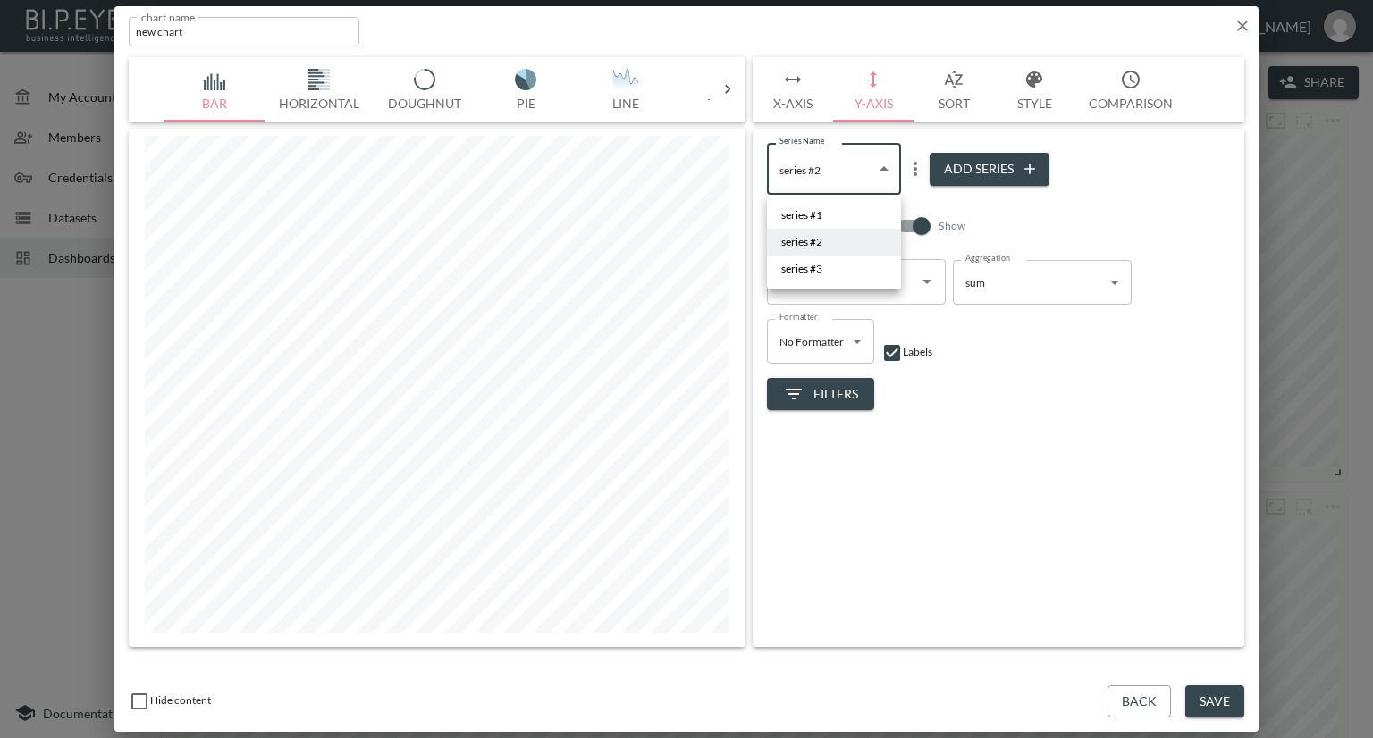
click at [830, 262] on li "series #3" at bounding box center [834, 269] width 134 height 27
type input "7e6f57d1-4db6-47af-8c15-79897300dc42"
click at [1026, 408] on div "Filters" at bounding box center [998, 387] width 463 height 47
click at [883, 166] on body "BI.P.EYE, Interactive Analytics Dashboards - app [PERSON_NAME] organization / d…" at bounding box center [686, 369] width 1373 height 738
click at [1047, 410] on div at bounding box center [686, 369] width 1373 height 738
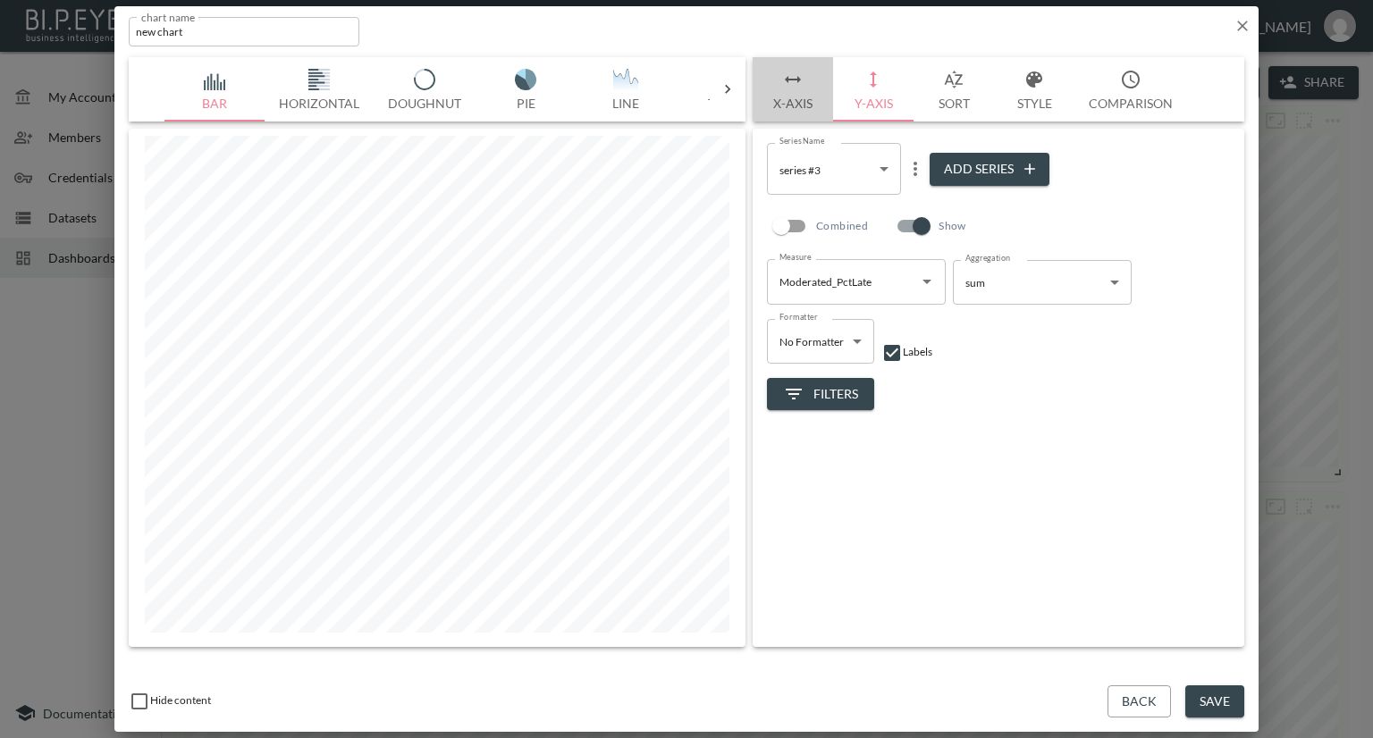
click at [814, 99] on button "X-Axis" at bounding box center [793, 89] width 80 height 64
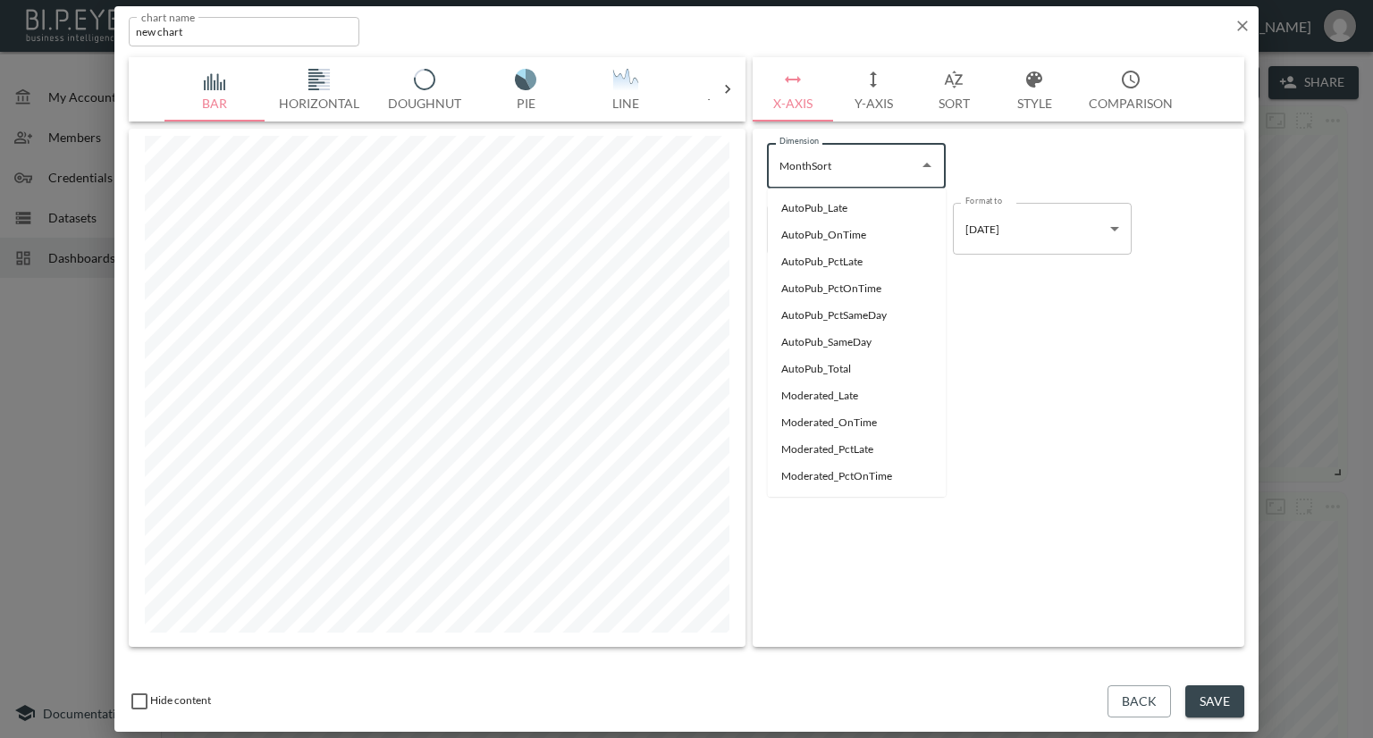
click at [905, 177] on input "MonthSort" at bounding box center [843, 165] width 136 height 29
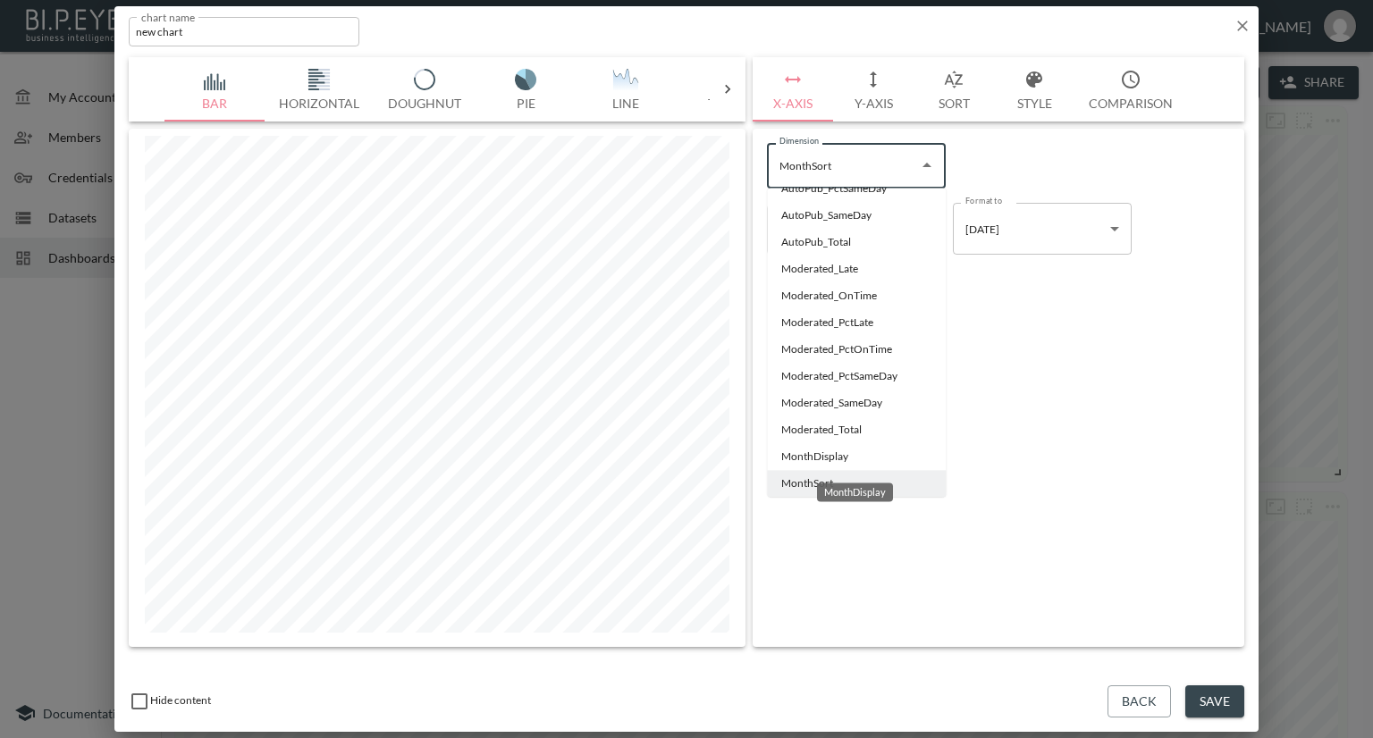
click at [794, 455] on li "MonthDisplay" at bounding box center [856, 456] width 179 height 27
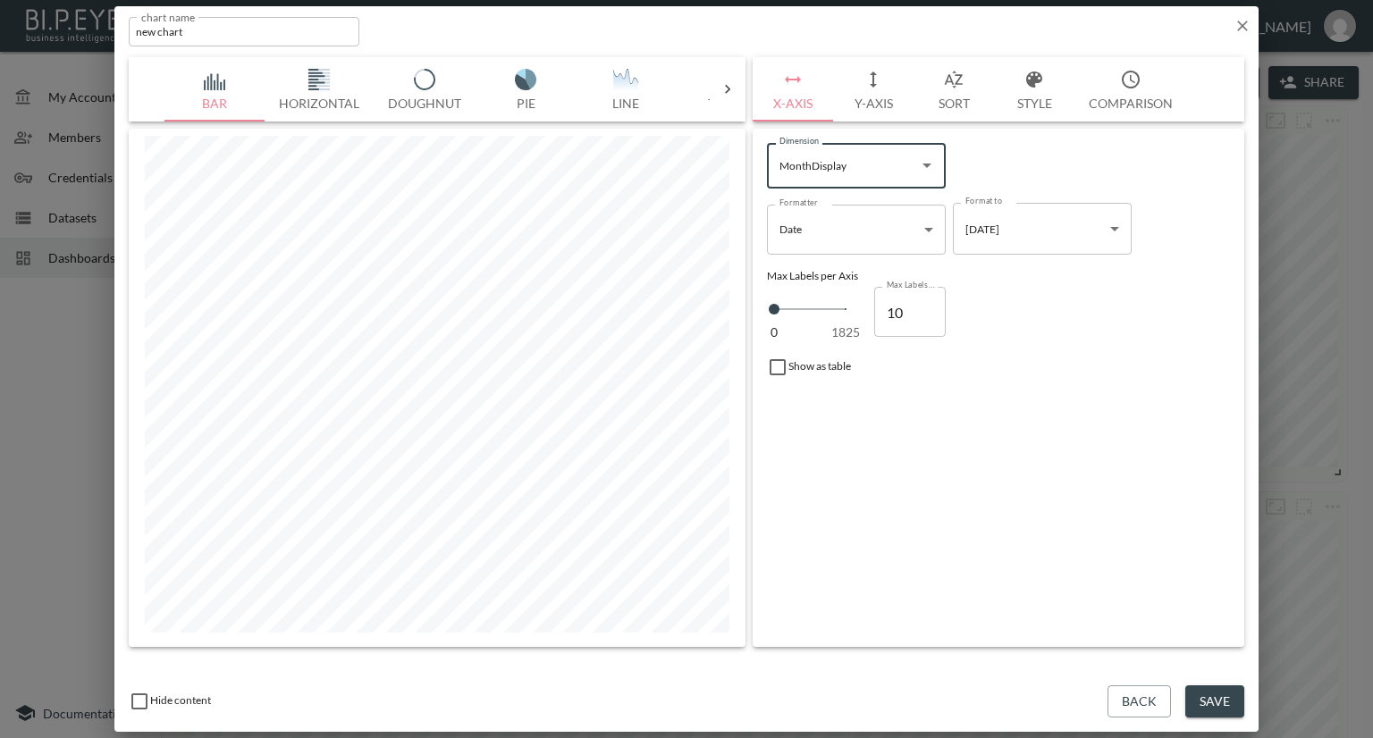
click at [831, 168] on input "MonthDisplay" at bounding box center [843, 165] width 136 height 29
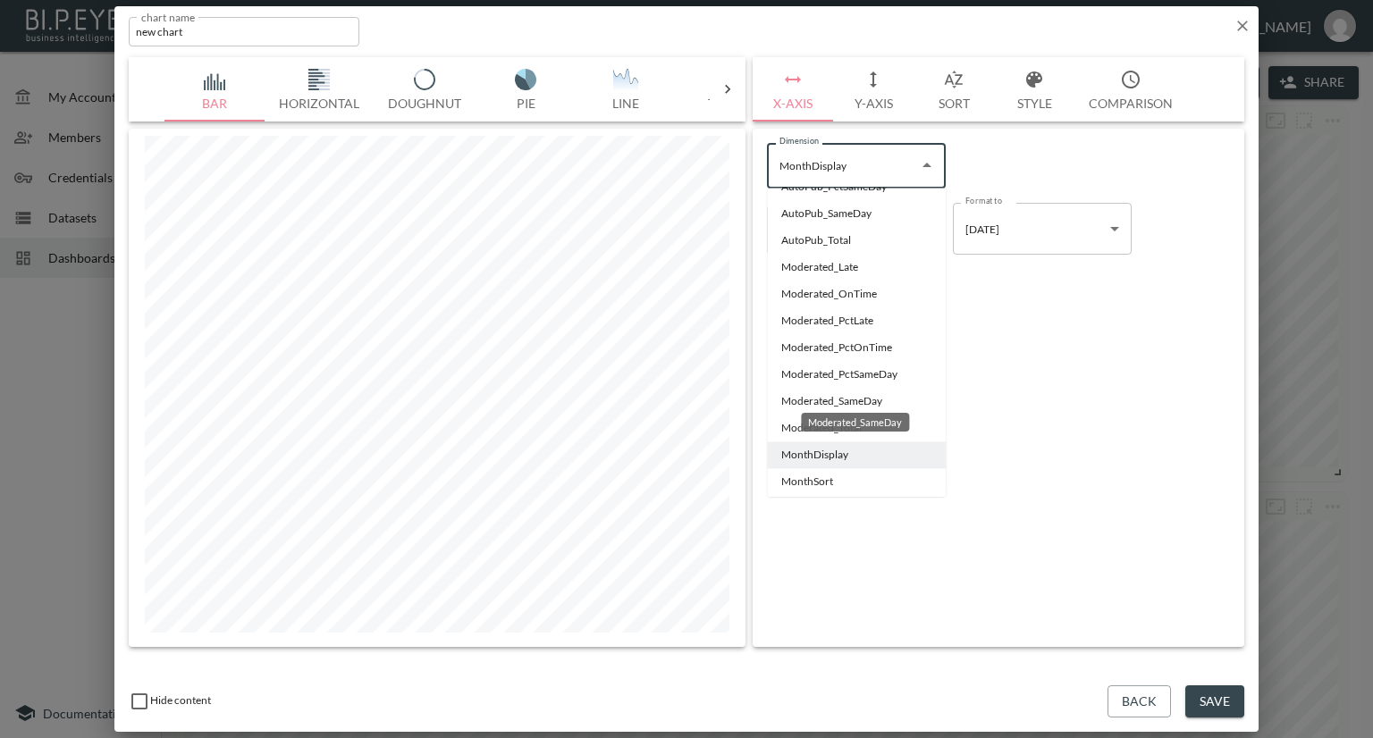
scroll to position [144, 0]
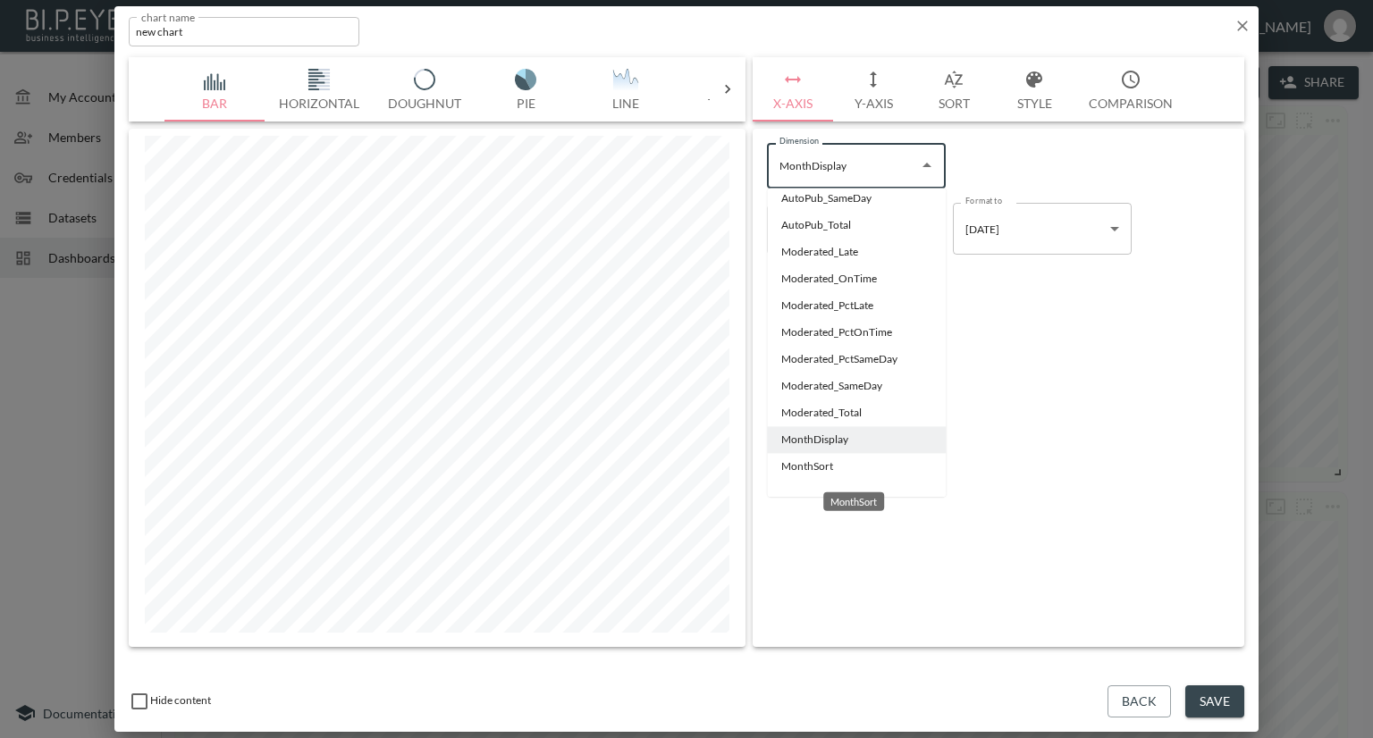
click at [808, 462] on li "MonthSort" at bounding box center [856, 466] width 179 height 27
type input "MonthSort"
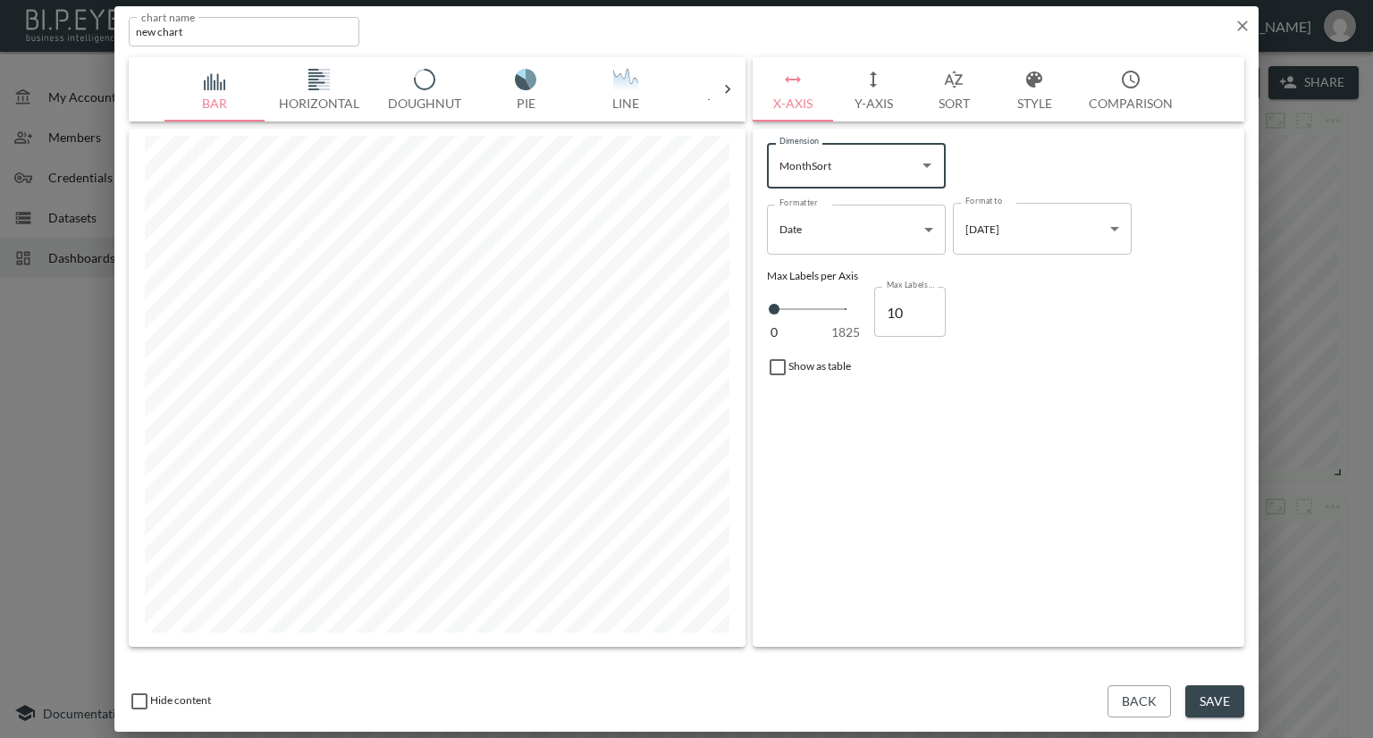
click at [1221, 694] on button "Save" at bounding box center [1214, 701] width 59 height 33
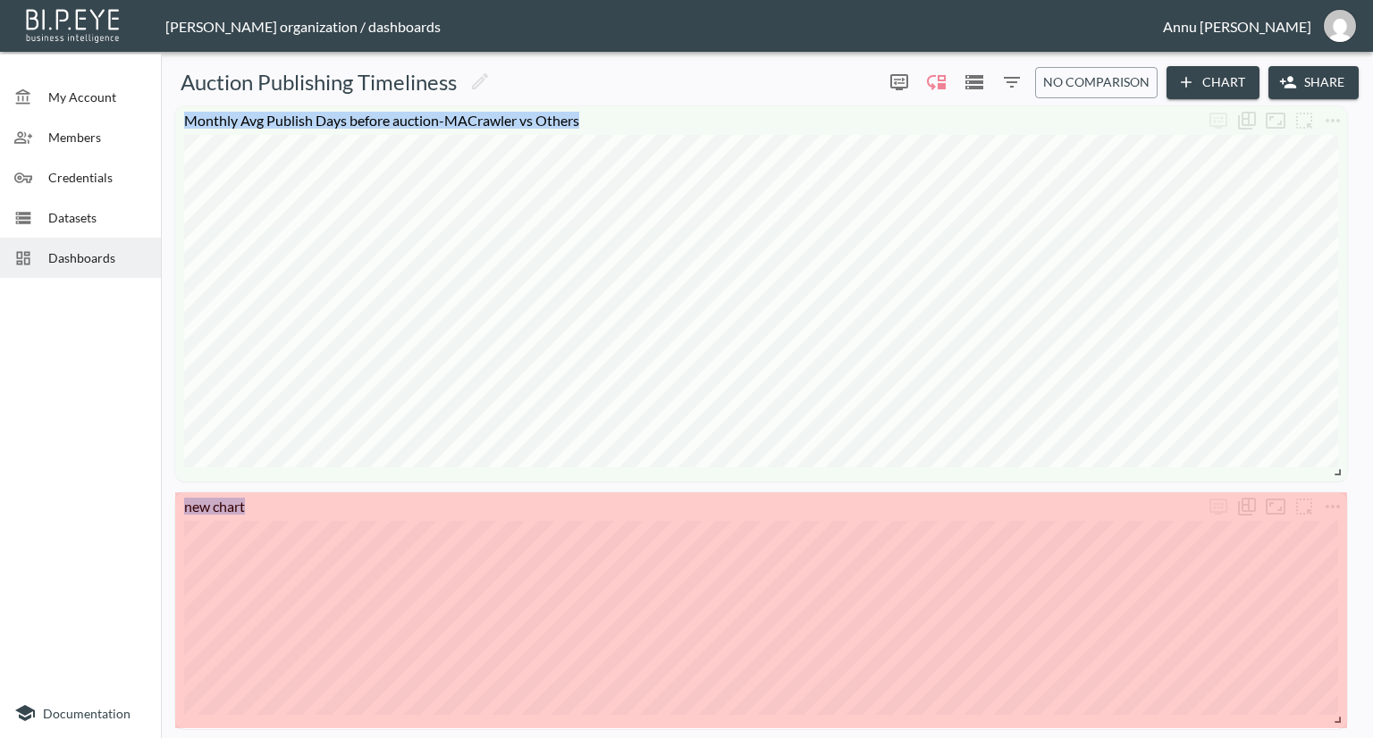
drag, startPoint x: 451, startPoint y: 598, endPoint x: 1372, endPoint y: 717, distance: 928.2
click at [1372, 717] on div "My Account Members Credentials Datasets Dashboards Documentation Auction Publis…" at bounding box center [686, 369] width 1373 height 738
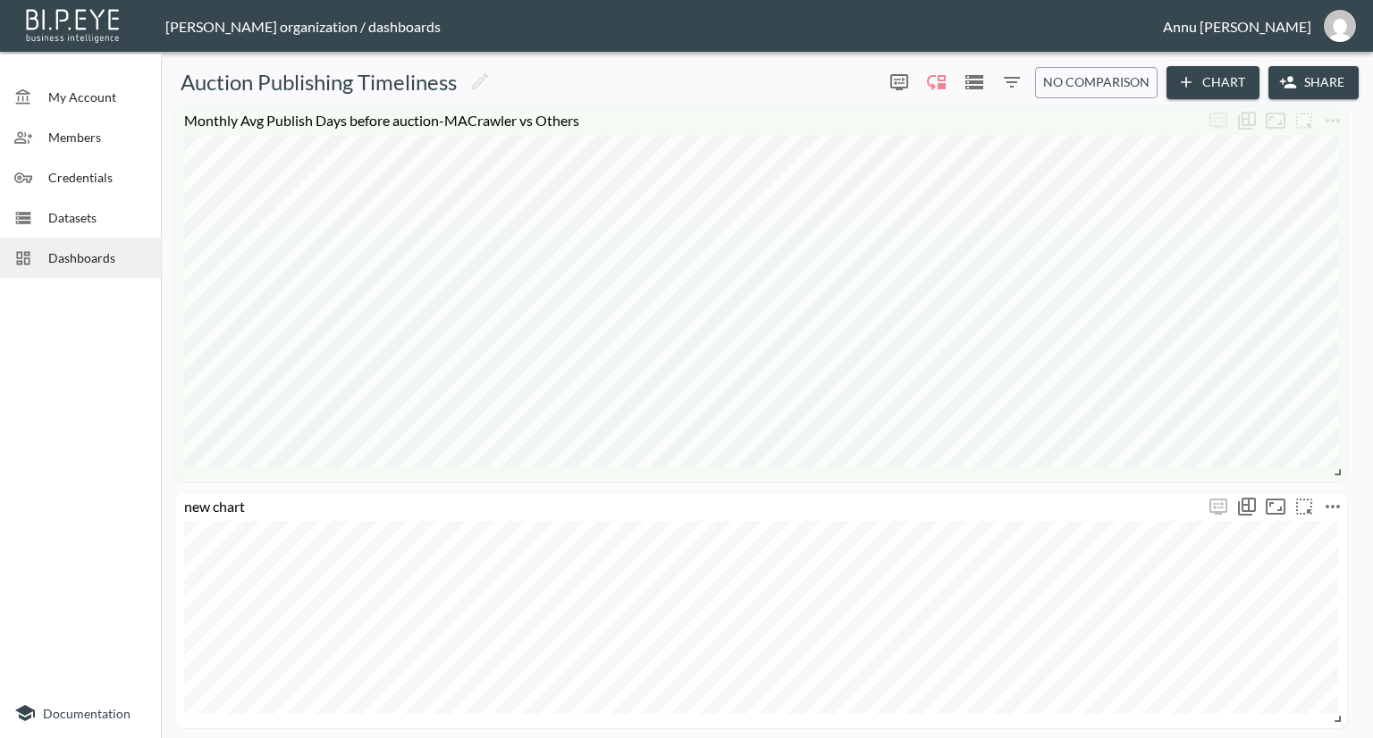
click at [1338, 505] on icon "more" at bounding box center [1332, 507] width 14 height 4
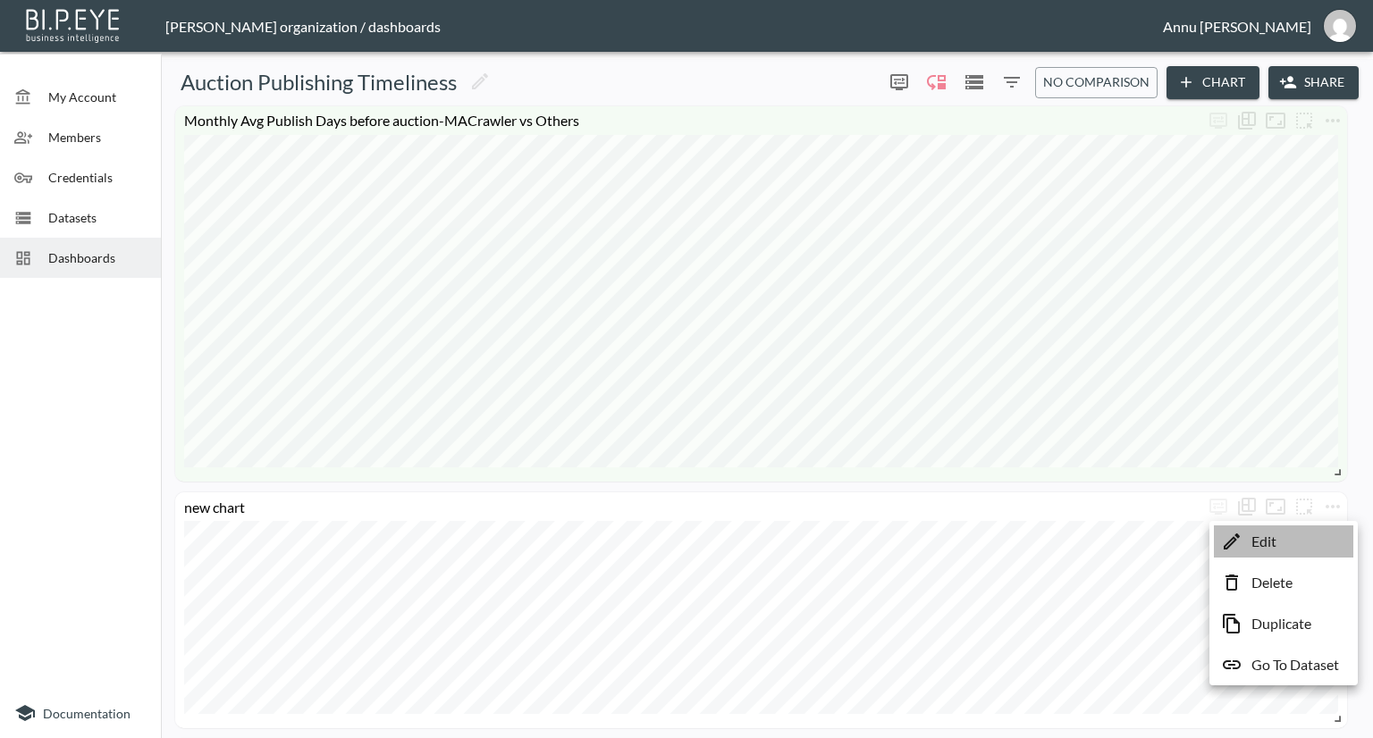
click at [1308, 534] on li "Edit" at bounding box center [1283, 542] width 139 height 32
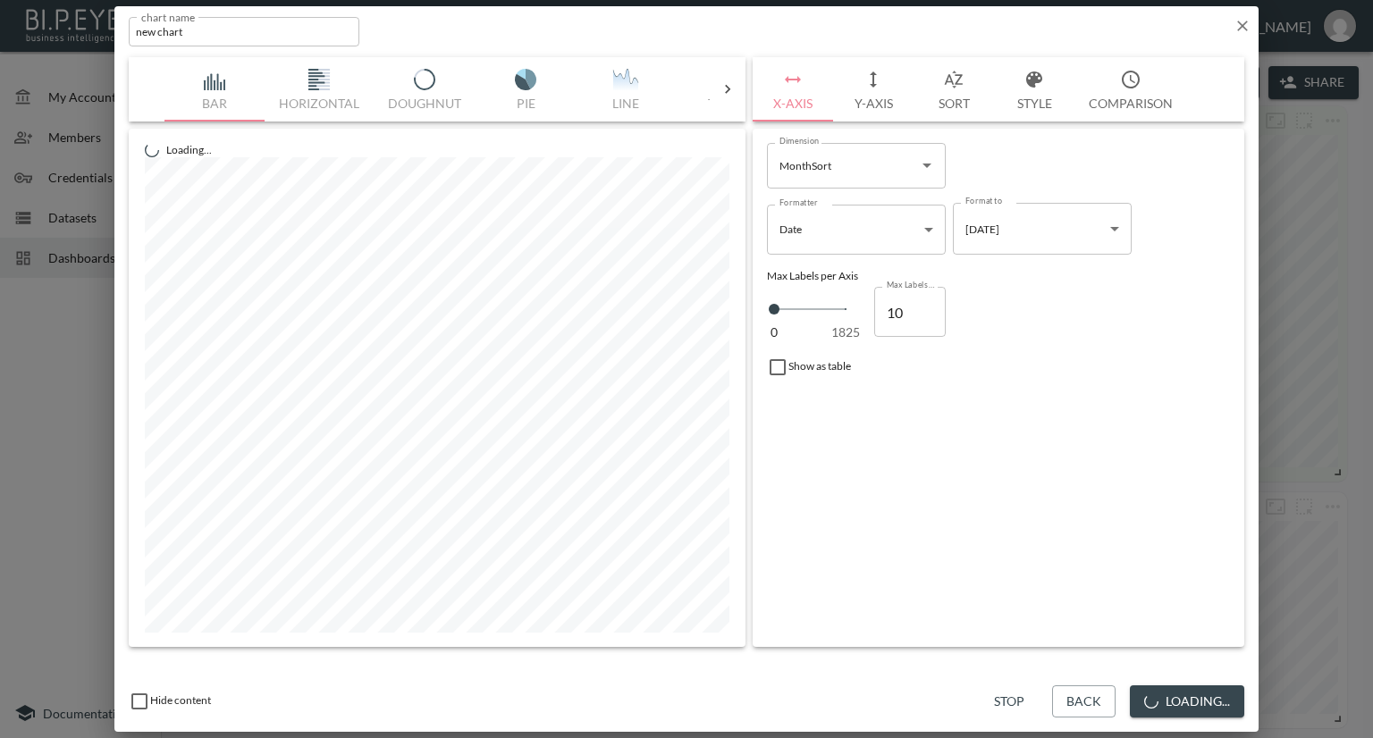
click at [881, 105] on button "Y-Axis" at bounding box center [873, 89] width 80 height 64
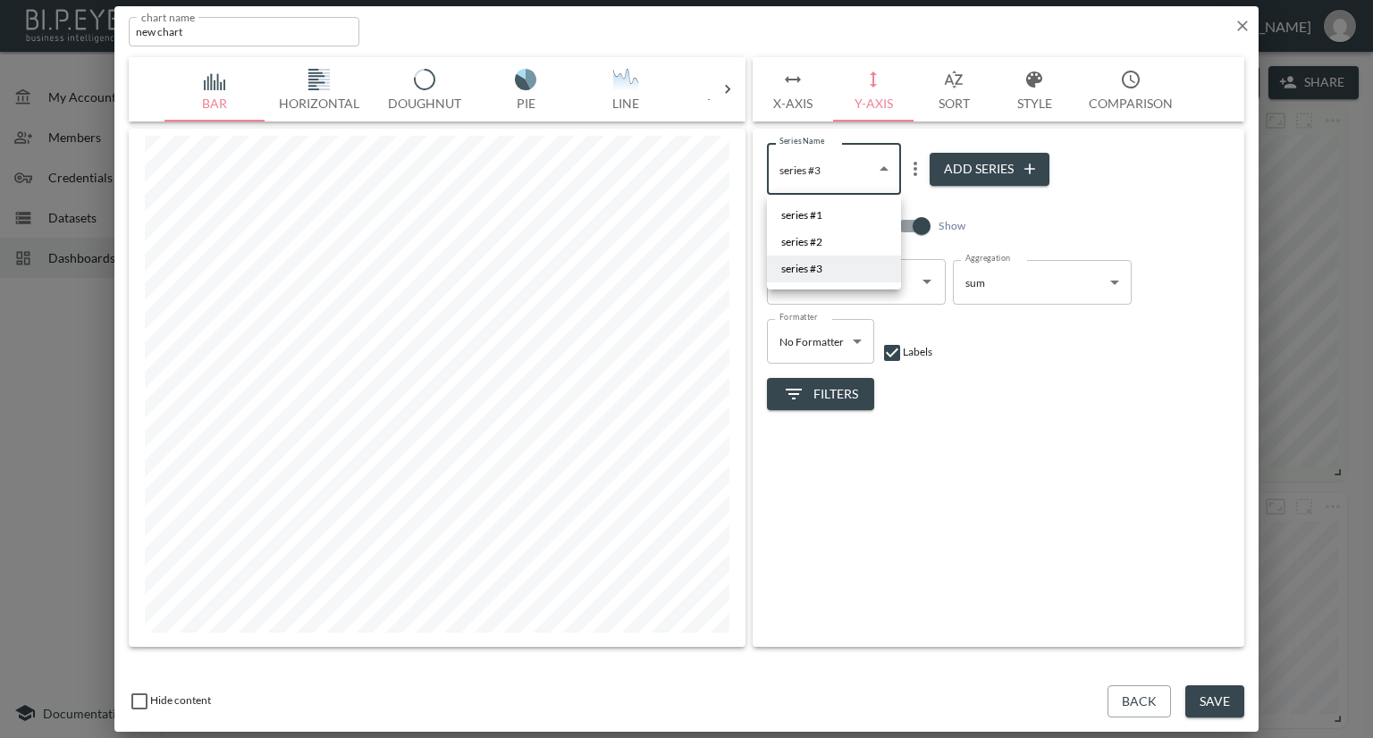
click at [879, 165] on body "BI.P.EYE, Interactive Analytics Dashboards - app [PERSON_NAME] organization / d…" at bounding box center [686, 369] width 1373 height 738
click at [837, 207] on li "series #1" at bounding box center [834, 215] width 134 height 27
click at [916, 171] on icon "more" at bounding box center [914, 168] width 21 height 21
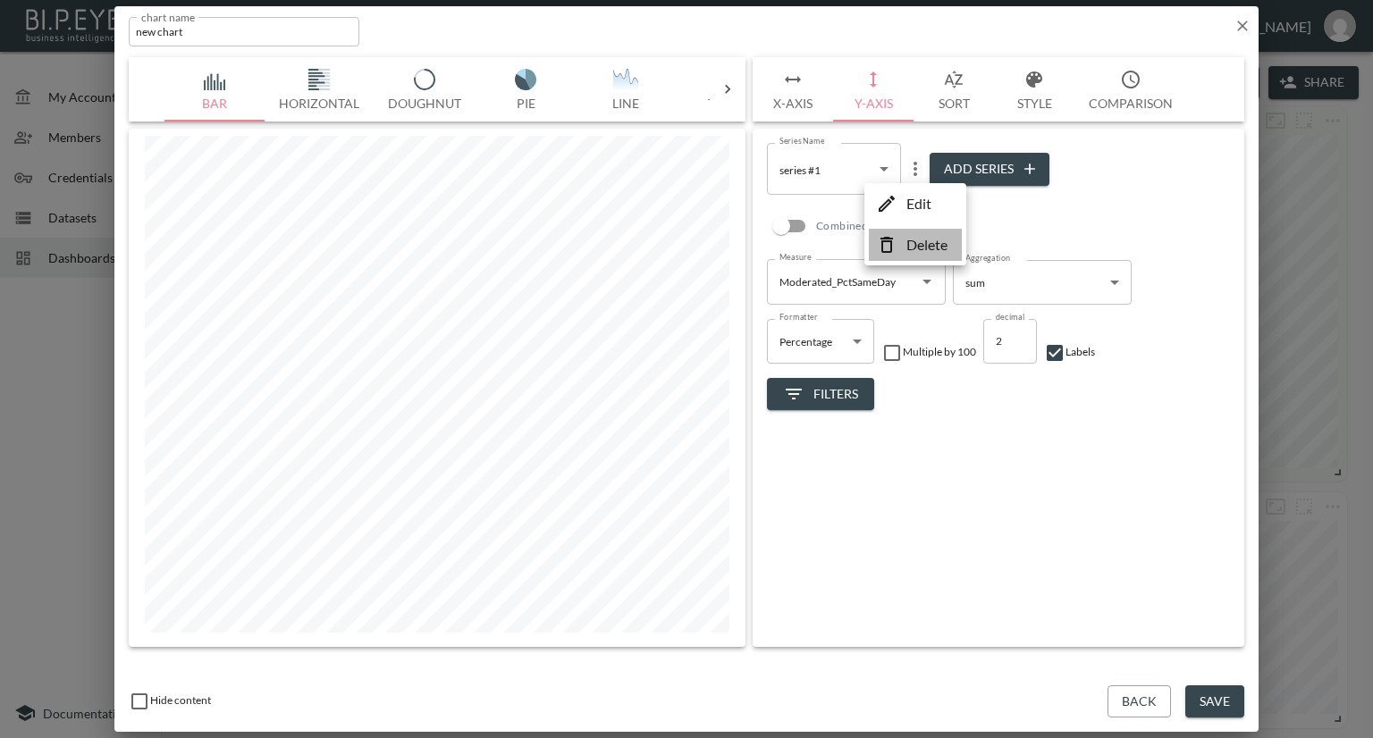
click at [928, 239] on p "Delete" at bounding box center [926, 244] width 41 height 21
type input "5012a0a9-48da-4a1d-ad23-79cc79710c1b"
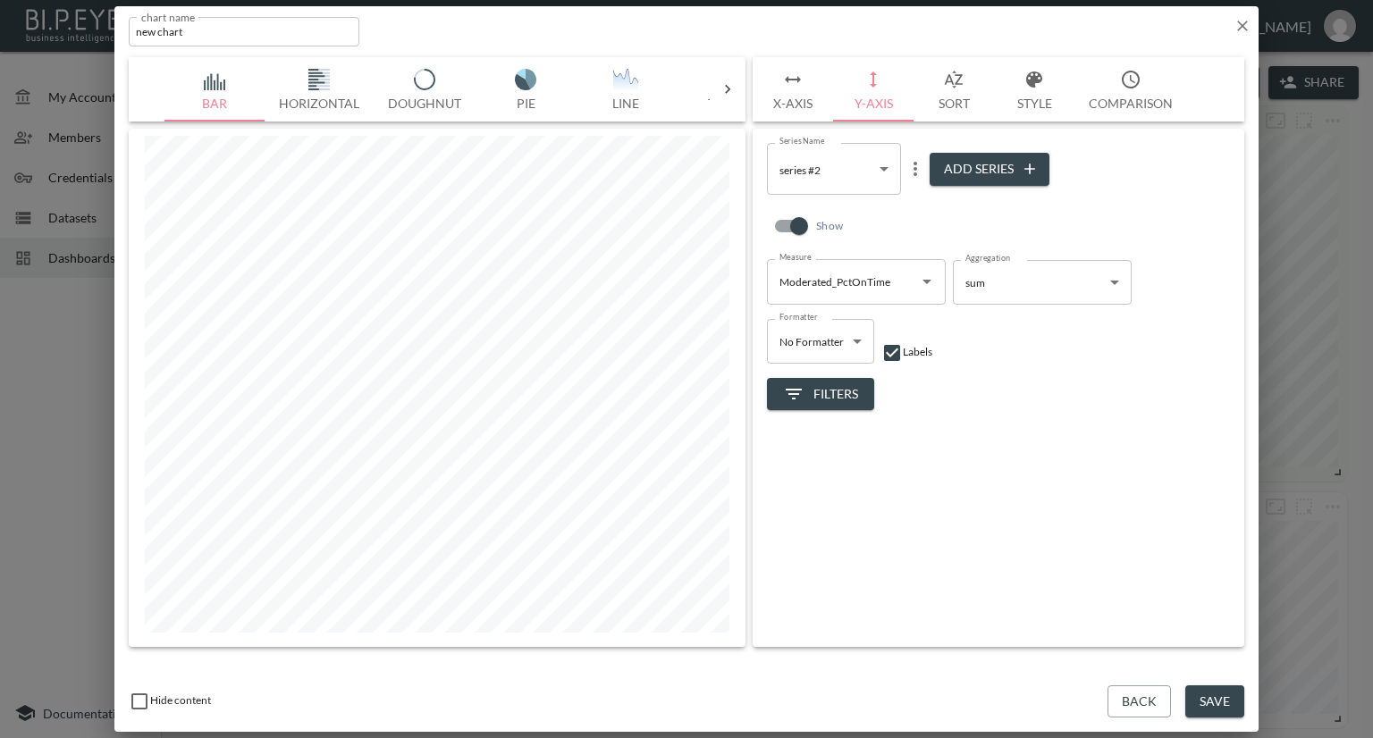
click at [883, 174] on body "BI.P.EYE, Interactive Analytics Dashboards - app [PERSON_NAME] organization / d…" at bounding box center [686, 369] width 1373 height 738
click at [886, 293] on div at bounding box center [686, 369] width 1373 height 738
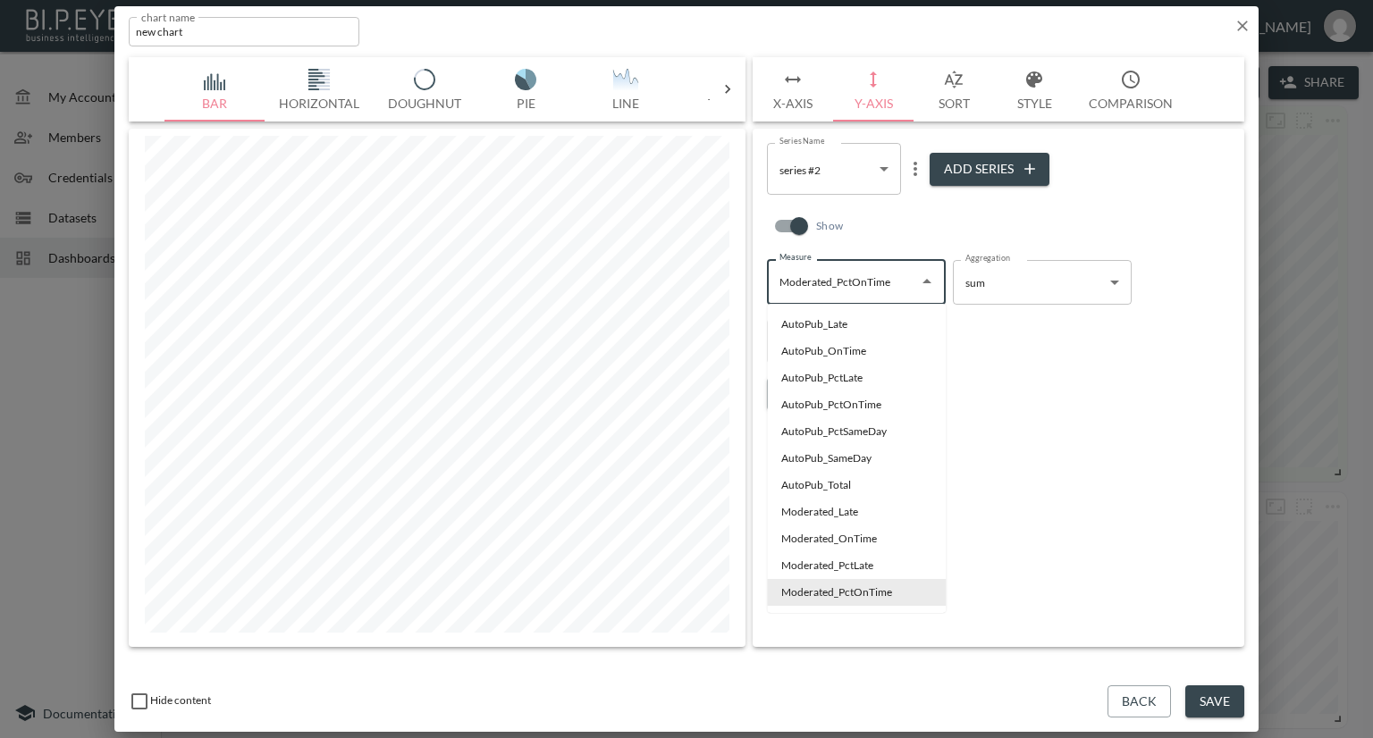
click at [881, 286] on input "Moderated_PctOnTime" at bounding box center [843, 281] width 136 height 29
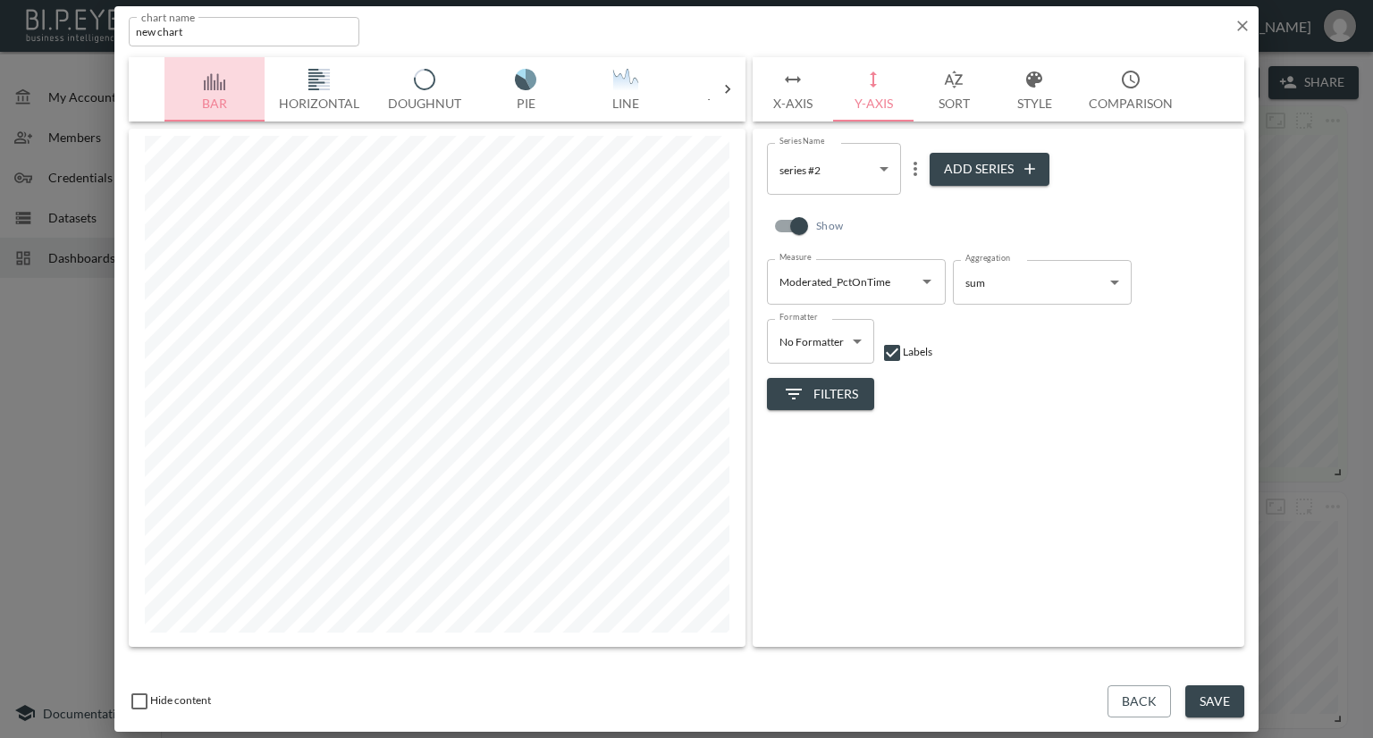
click at [217, 74] on img "button" at bounding box center [214, 79] width 71 height 21
click at [610, 79] on img "button" at bounding box center [625, 79] width 71 height 21
click at [207, 80] on img "button" at bounding box center [214, 79] width 71 height 21
click at [1241, 29] on icon "button" at bounding box center [1242, 26] width 18 height 18
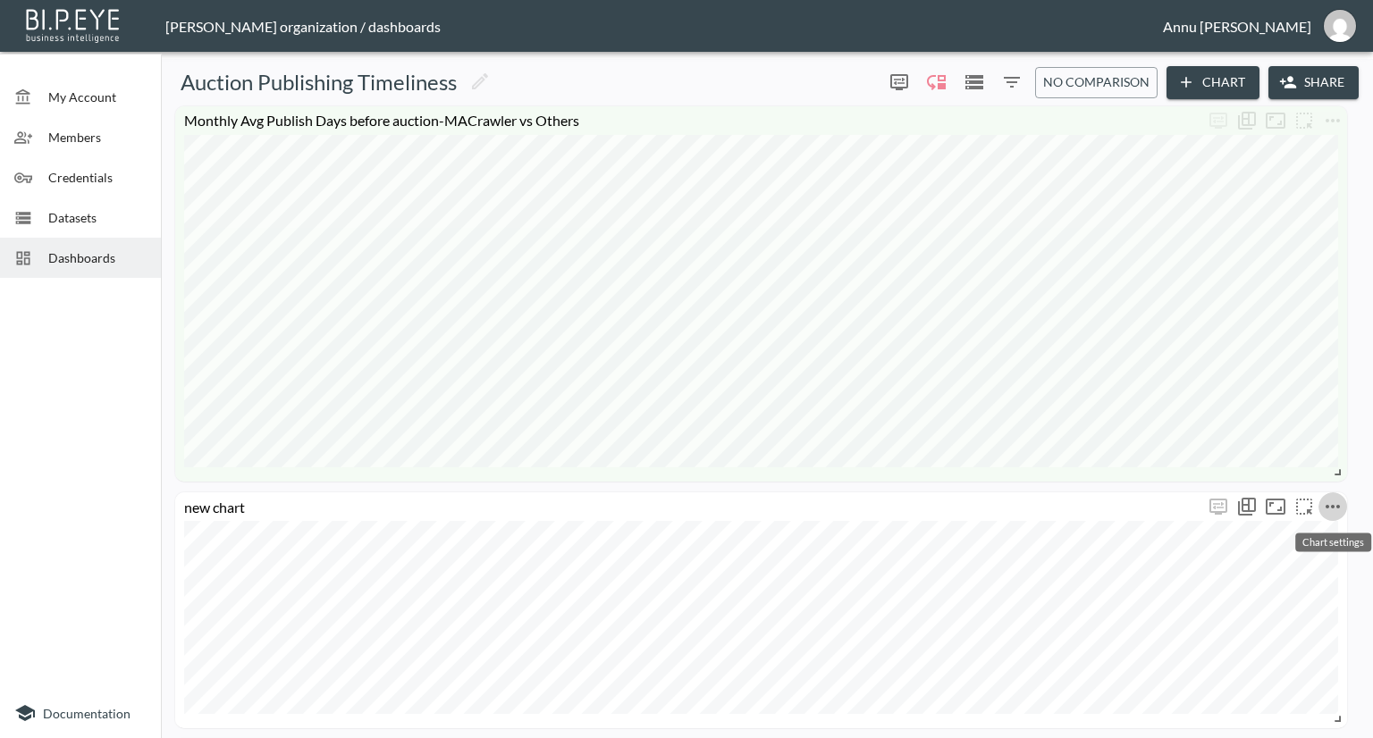
click at [1330, 515] on icon "more" at bounding box center [1332, 506] width 21 height 21
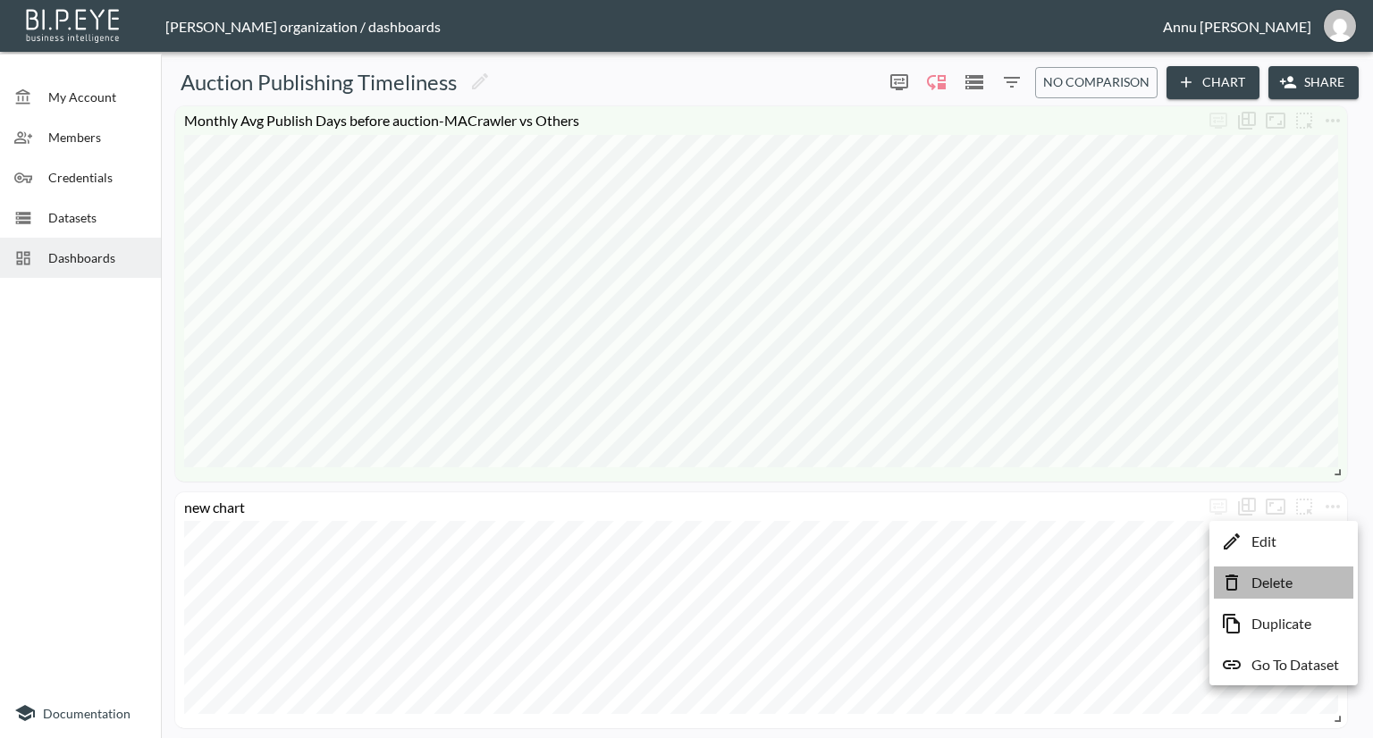
click at [1266, 580] on p "Delete" at bounding box center [1271, 582] width 41 height 21
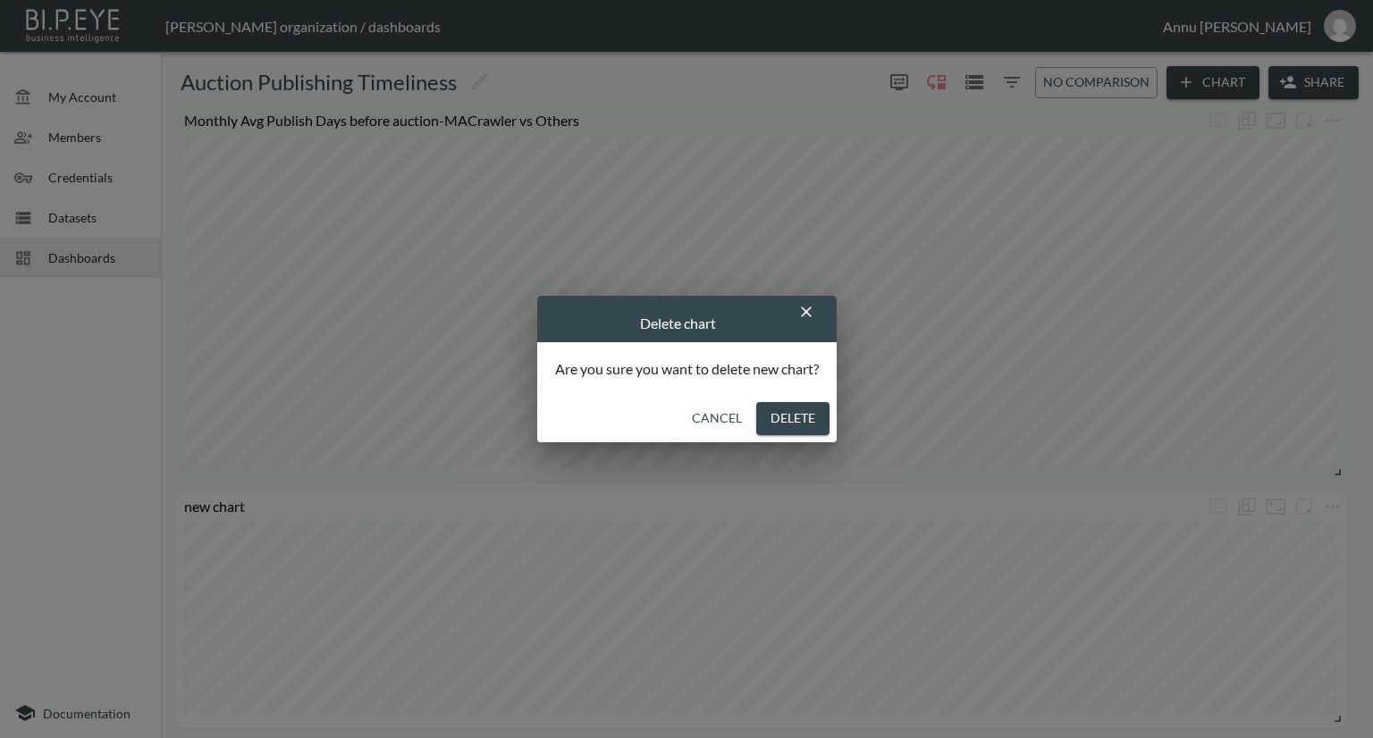
click at [805, 405] on button "Delete" at bounding box center [792, 418] width 73 height 33
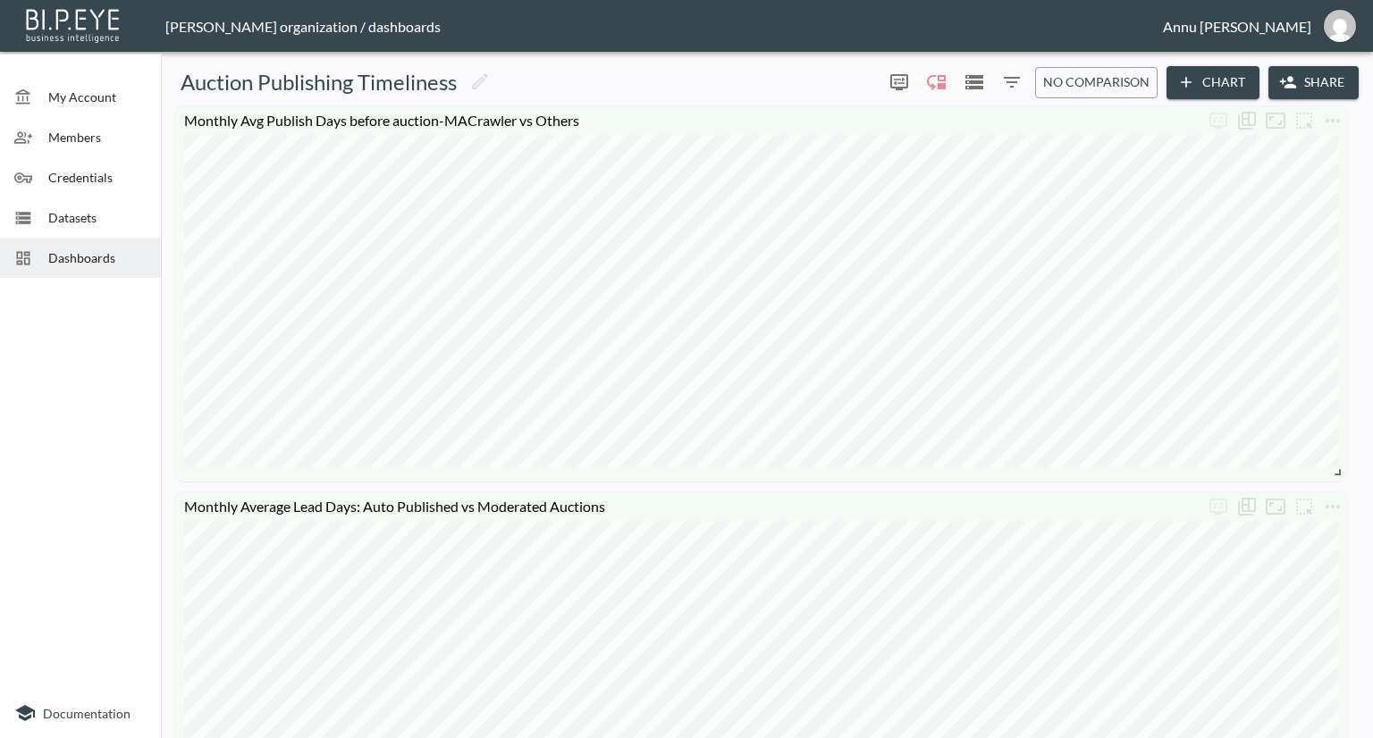
click at [1199, 75] on button "Chart" at bounding box center [1212, 82] width 93 height 33
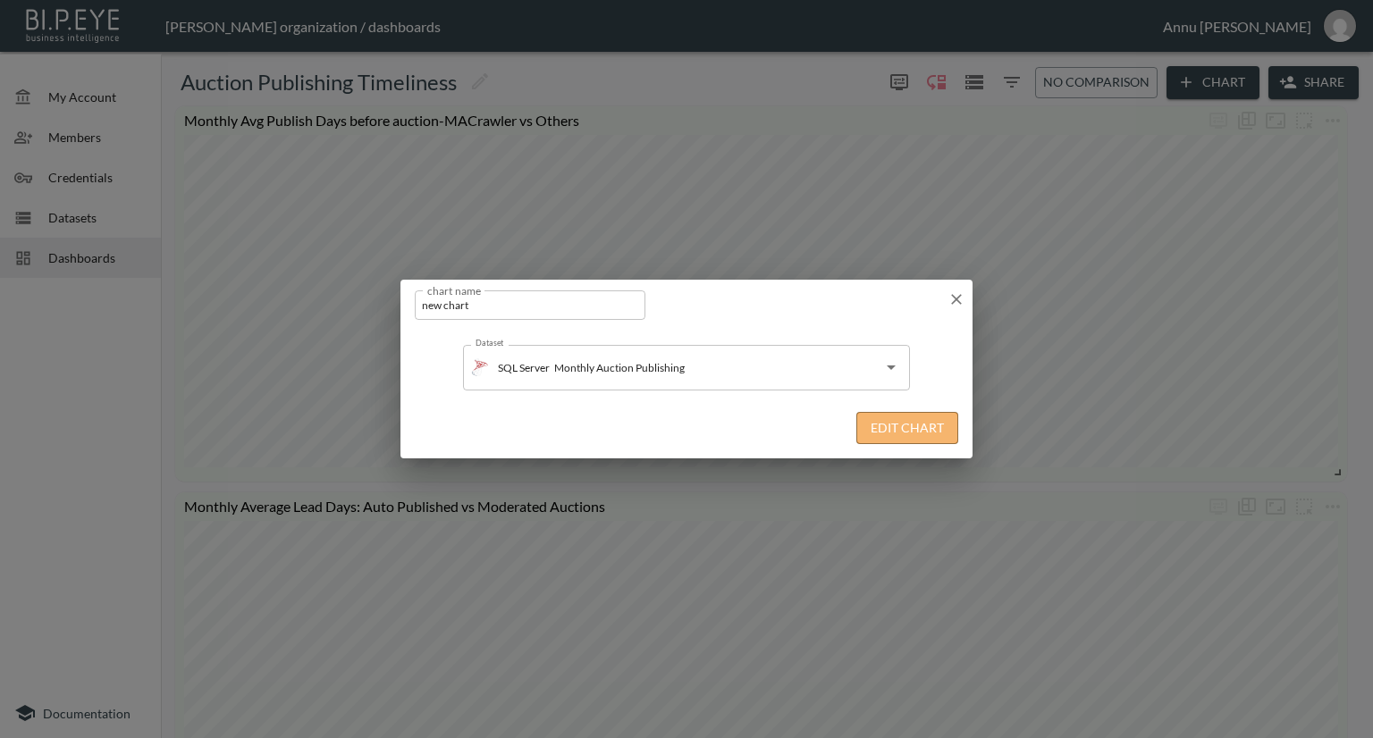
click at [915, 423] on button "Edit Chart" at bounding box center [907, 428] width 102 height 33
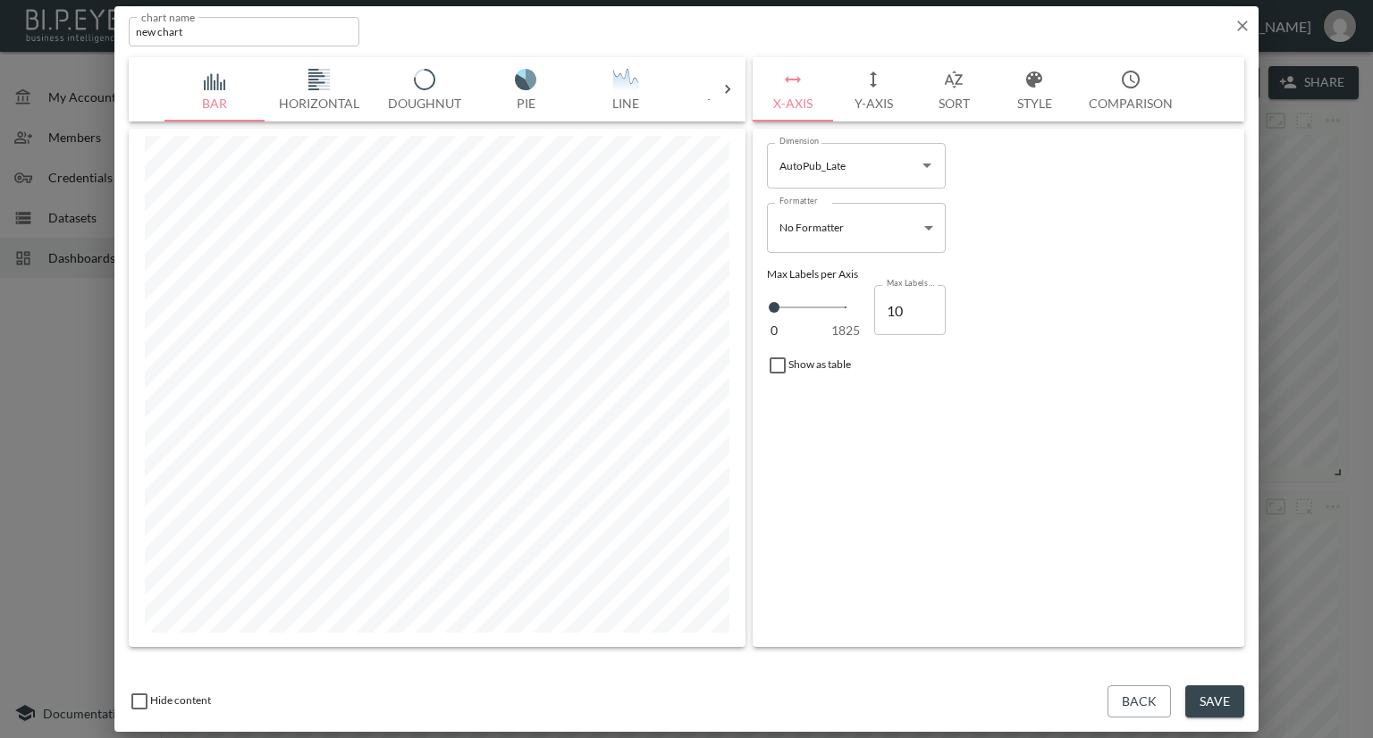
click at [733, 86] on icon at bounding box center [728, 89] width 18 height 18
click at [212, 82] on img "button" at bounding box center [215, 79] width 71 height 21
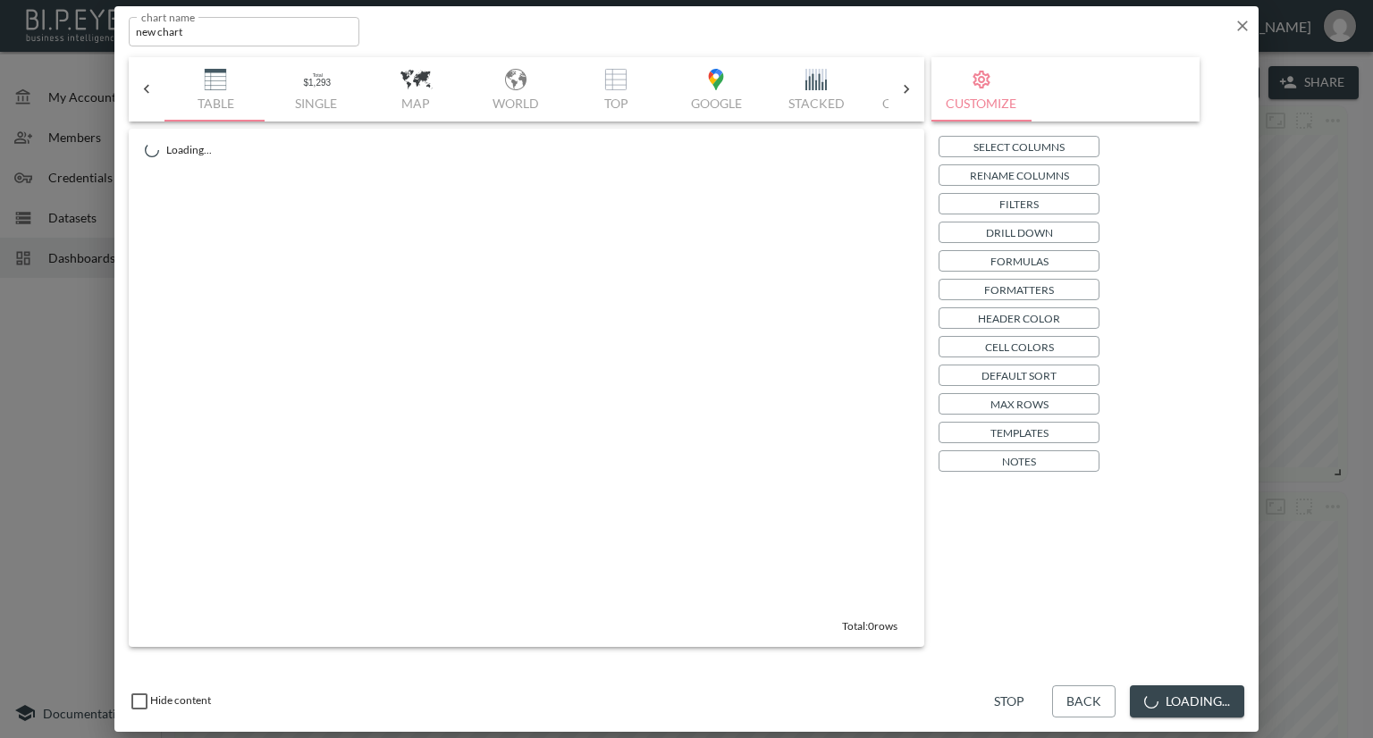
click at [1051, 147] on p "Select Columns" at bounding box center [1018, 147] width 91 height 19
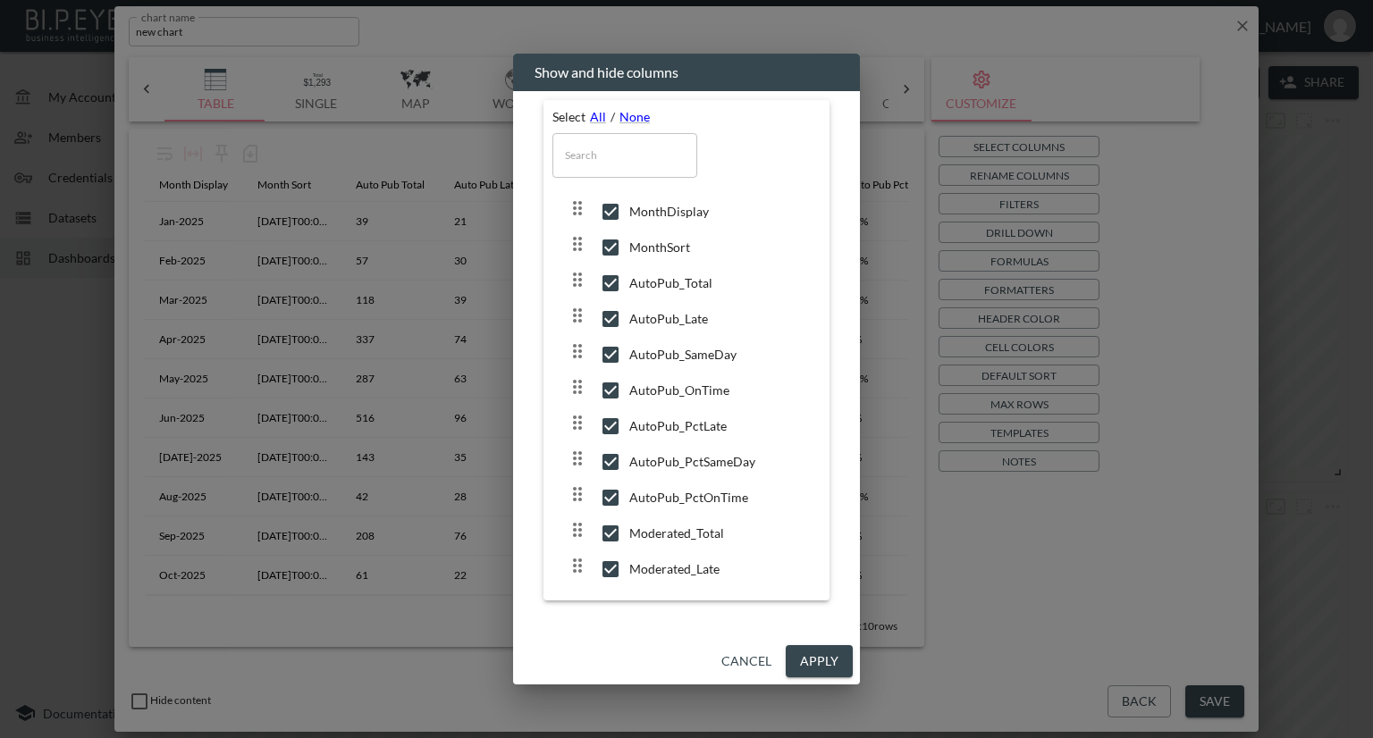
click at [615, 278] on input "checkbox" at bounding box center [611, 283] width 38 height 18
checkbox input "false"
click at [612, 316] on input "checkbox" at bounding box center [611, 319] width 38 height 18
checkbox input "false"
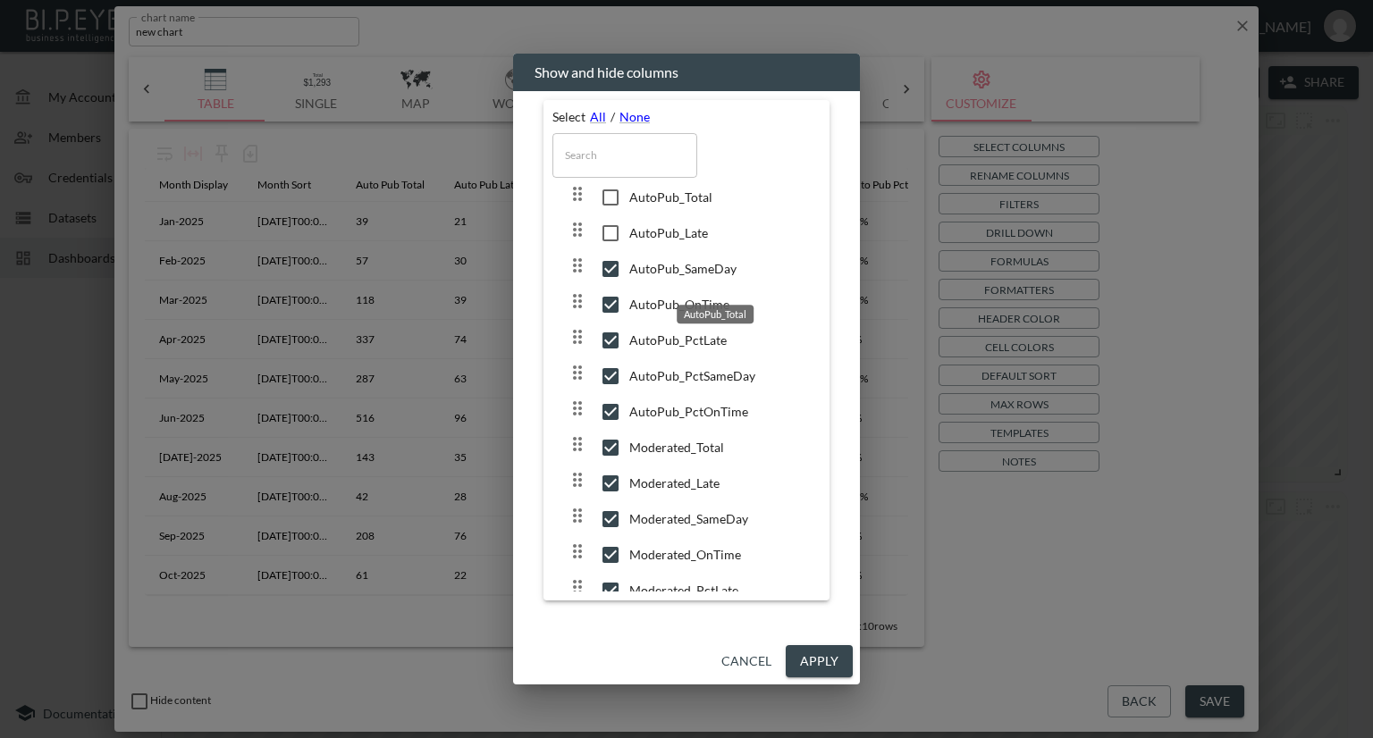
scroll to position [179, 0]
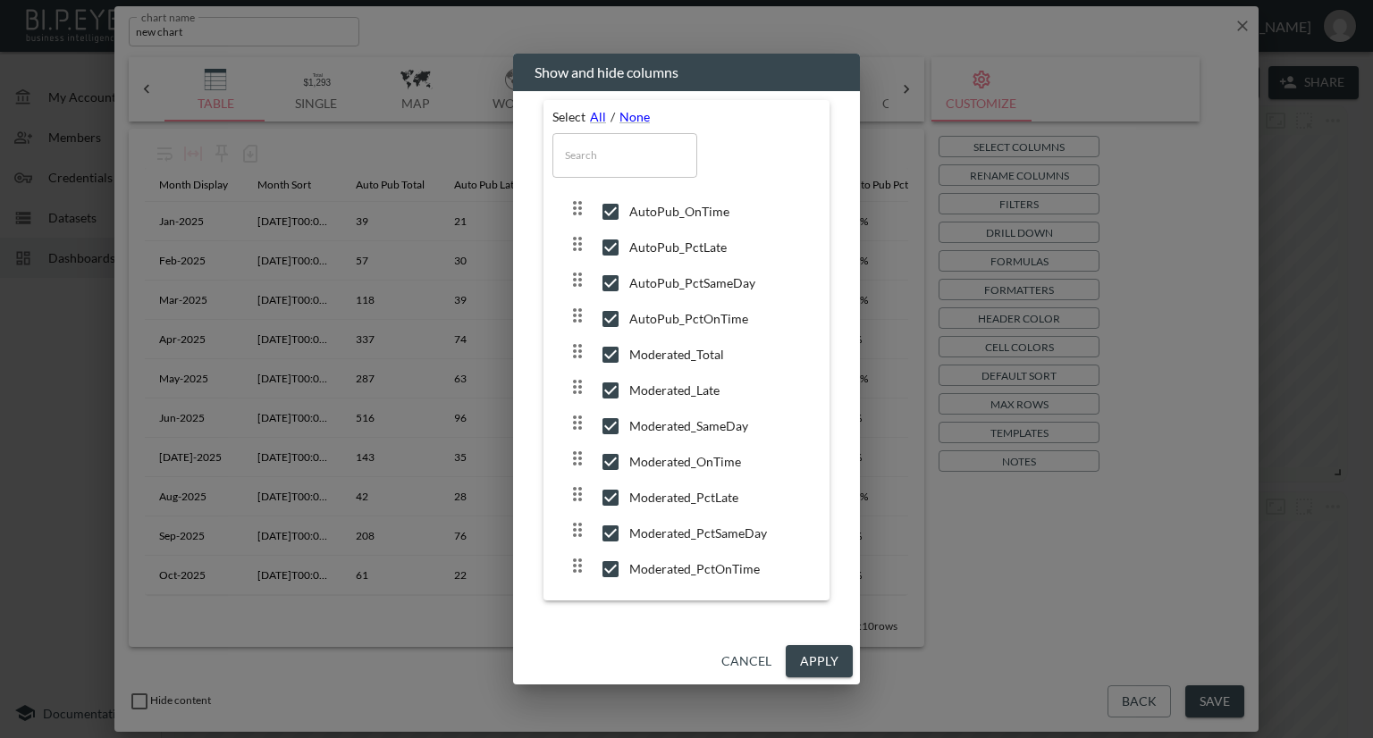
click at [618, 214] on input "checkbox" at bounding box center [611, 212] width 38 height 18
checkbox input "false"
click at [612, 248] on input "checkbox" at bounding box center [611, 248] width 38 height 18
checkbox input "false"
click at [612, 280] on input "checkbox" at bounding box center [611, 283] width 38 height 18
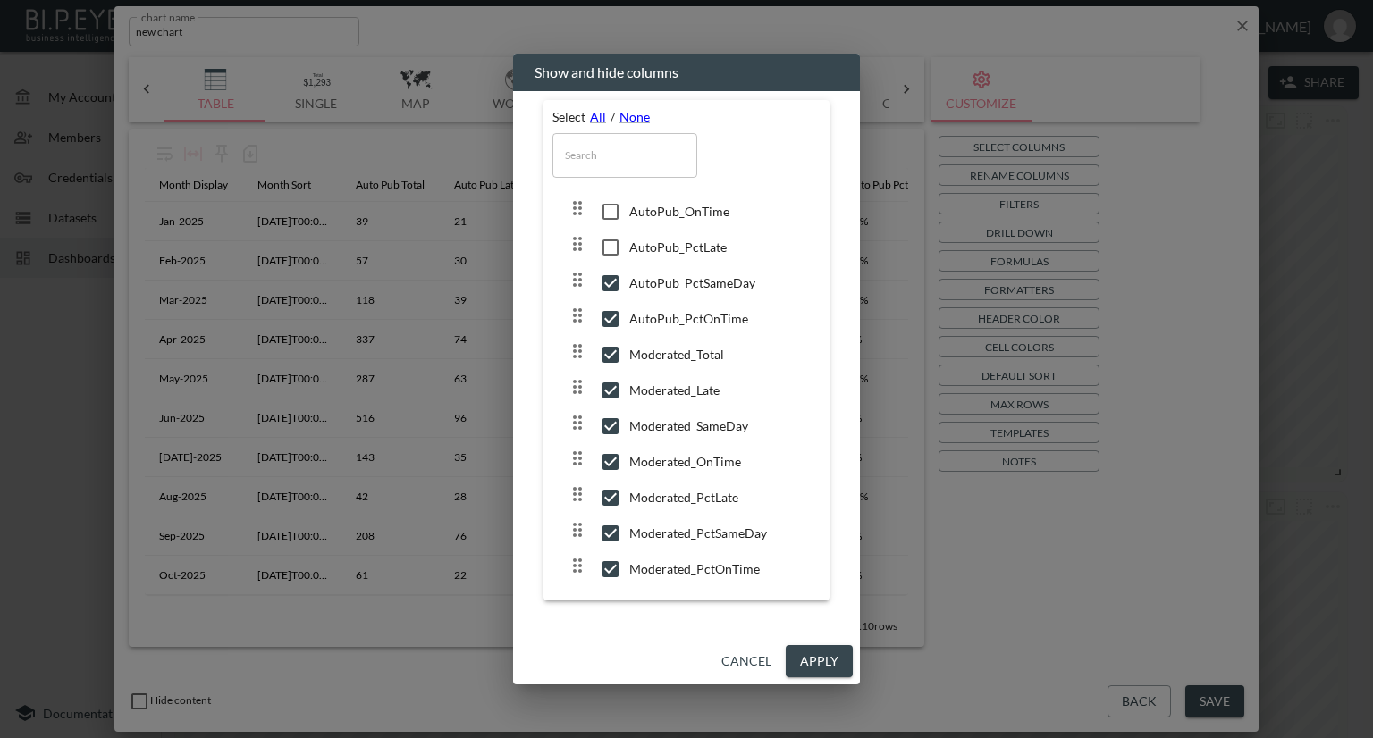
checkbox input "false"
click at [608, 315] on input "checkbox" at bounding box center [611, 319] width 38 height 18
checkbox input "false"
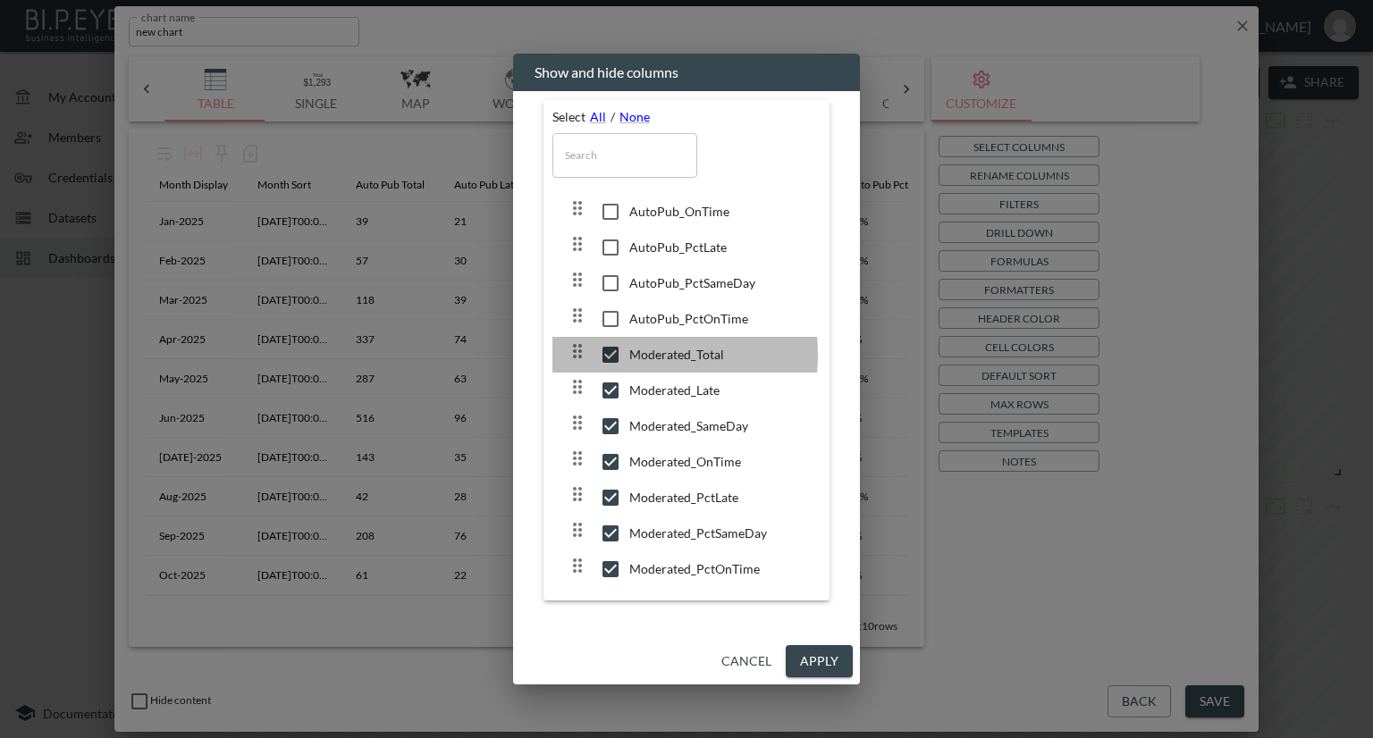
click at [615, 356] on input "checkbox" at bounding box center [611, 355] width 38 height 18
checkbox input "false"
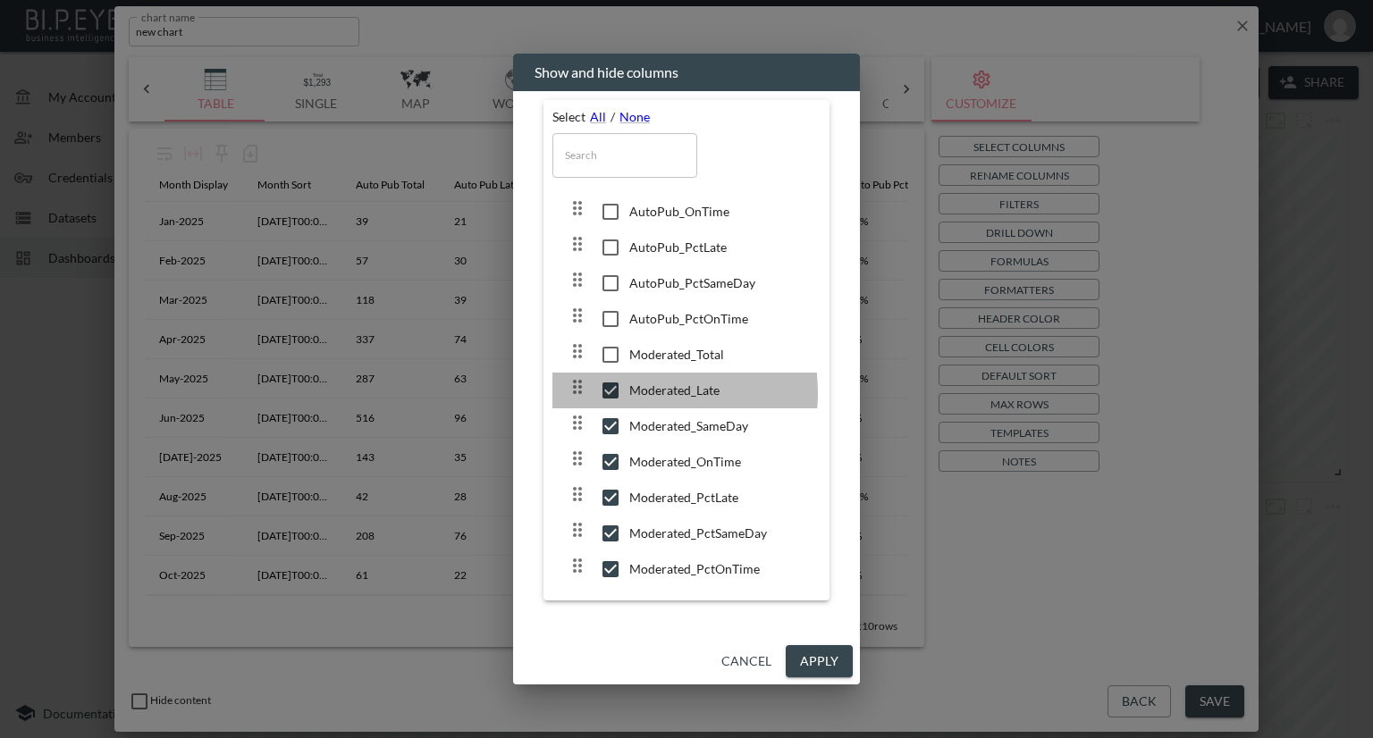
drag, startPoint x: 618, startPoint y: 394, endPoint x: 630, endPoint y: 365, distance: 32.0
click at [617, 394] on input "checkbox" at bounding box center [611, 391] width 38 height 18
checkbox input "false"
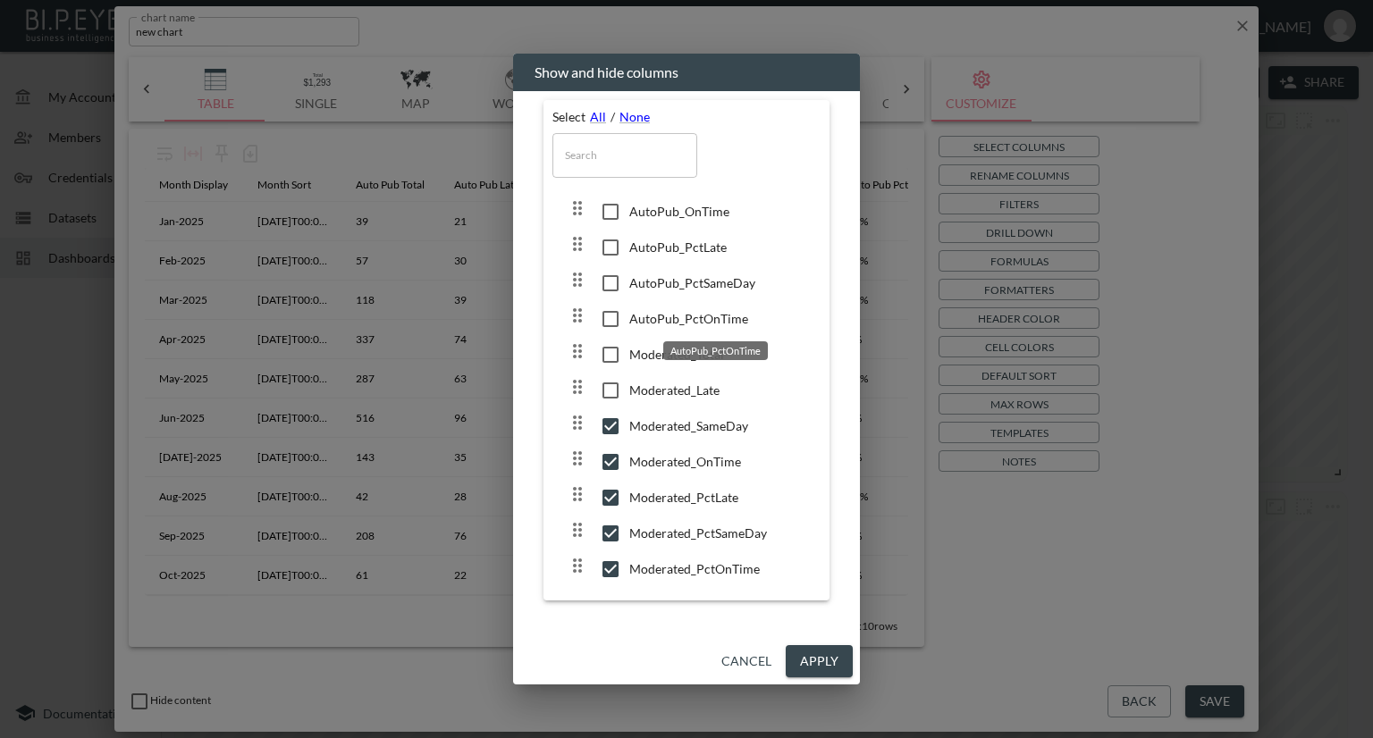
scroll to position [184, 0]
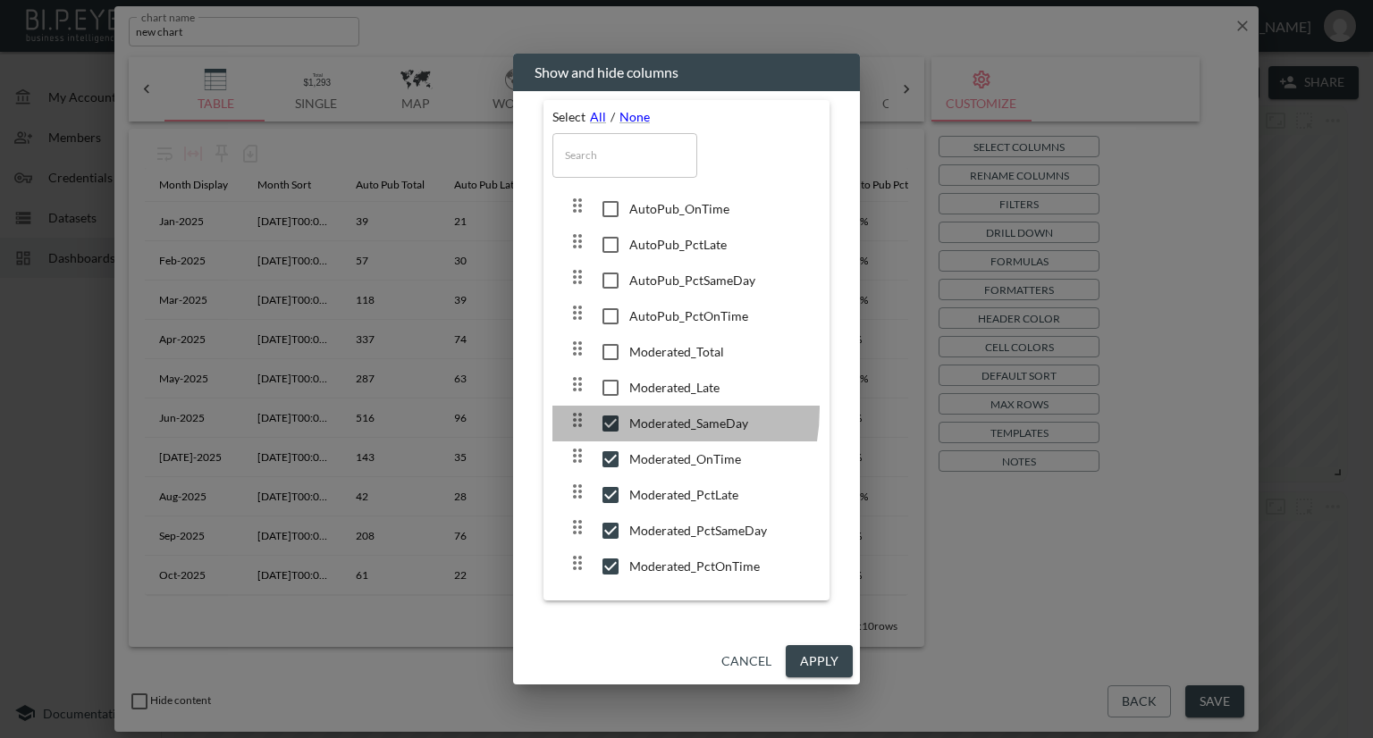
click at [613, 407] on div "Moderated_SameDay" at bounding box center [686, 424] width 268 height 36
checkbox input "false"
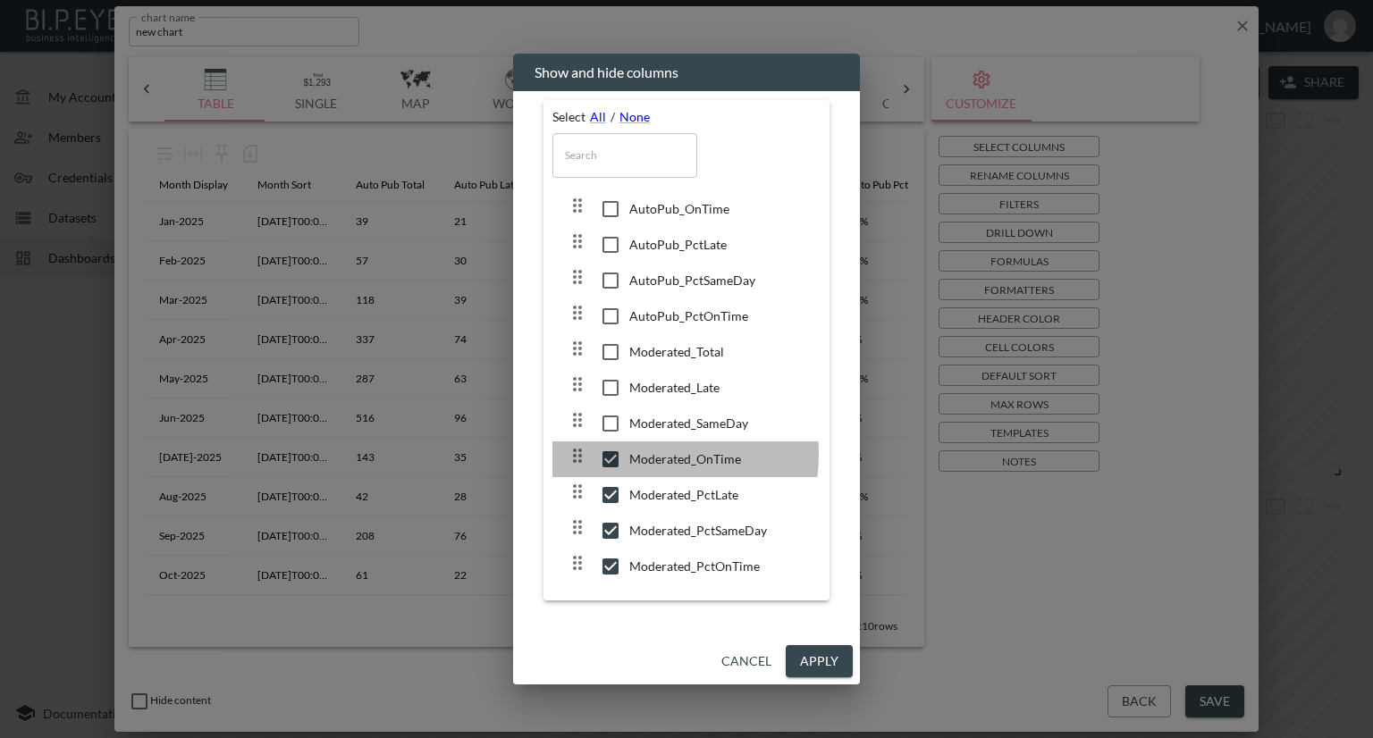
click at [613, 452] on input "checkbox" at bounding box center [611, 459] width 38 height 18
checkbox input "false"
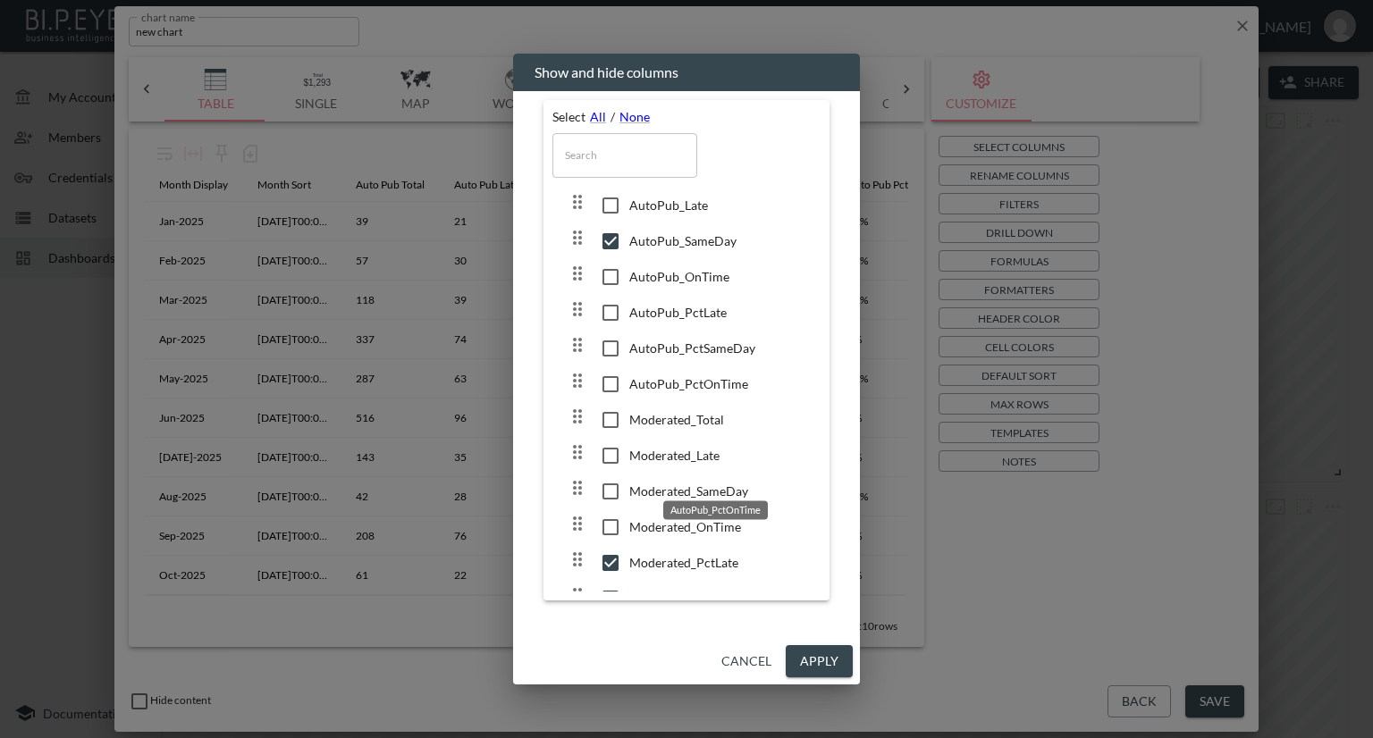
scroll to position [0, 0]
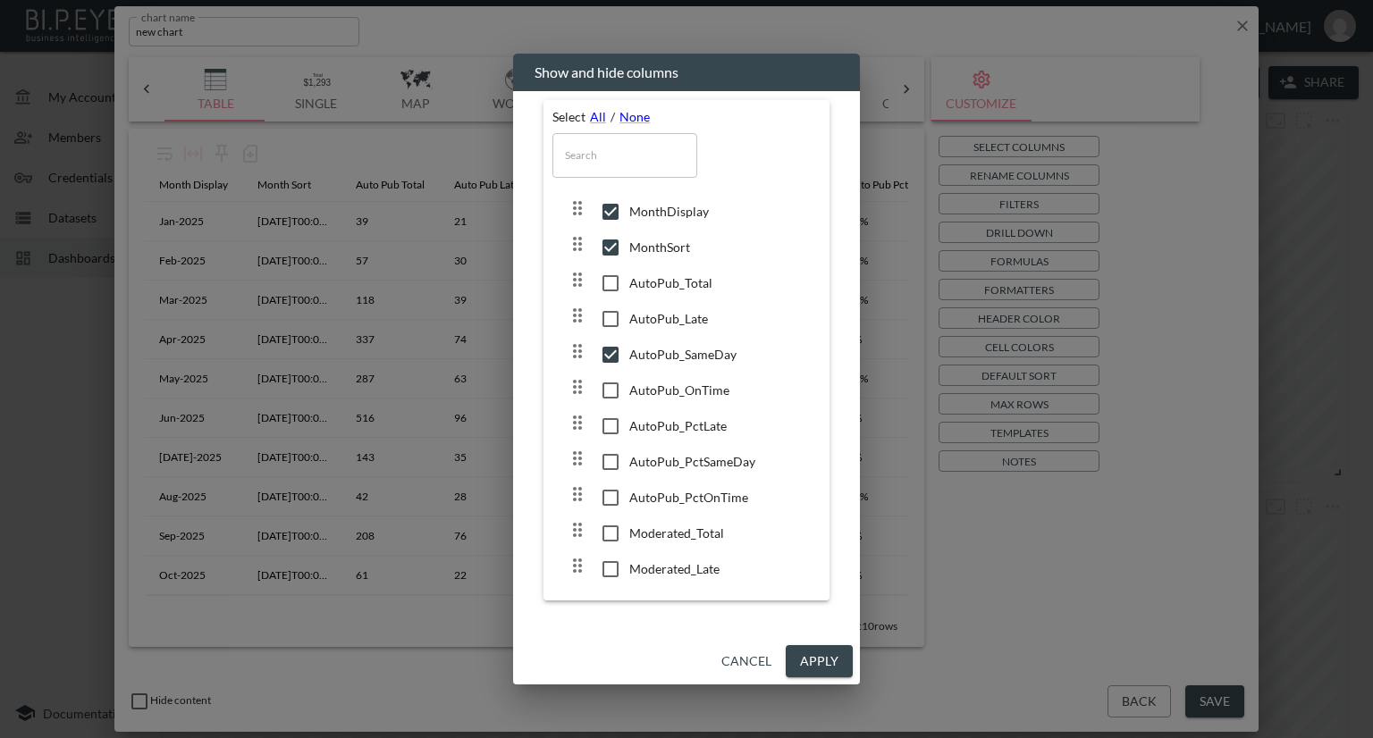
click at [618, 349] on input "checkbox" at bounding box center [611, 355] width 38 height 18
checkbox input "false"
click at [824, 651] on button "Apply" at bounding box center [819, 661] width 67 height 33
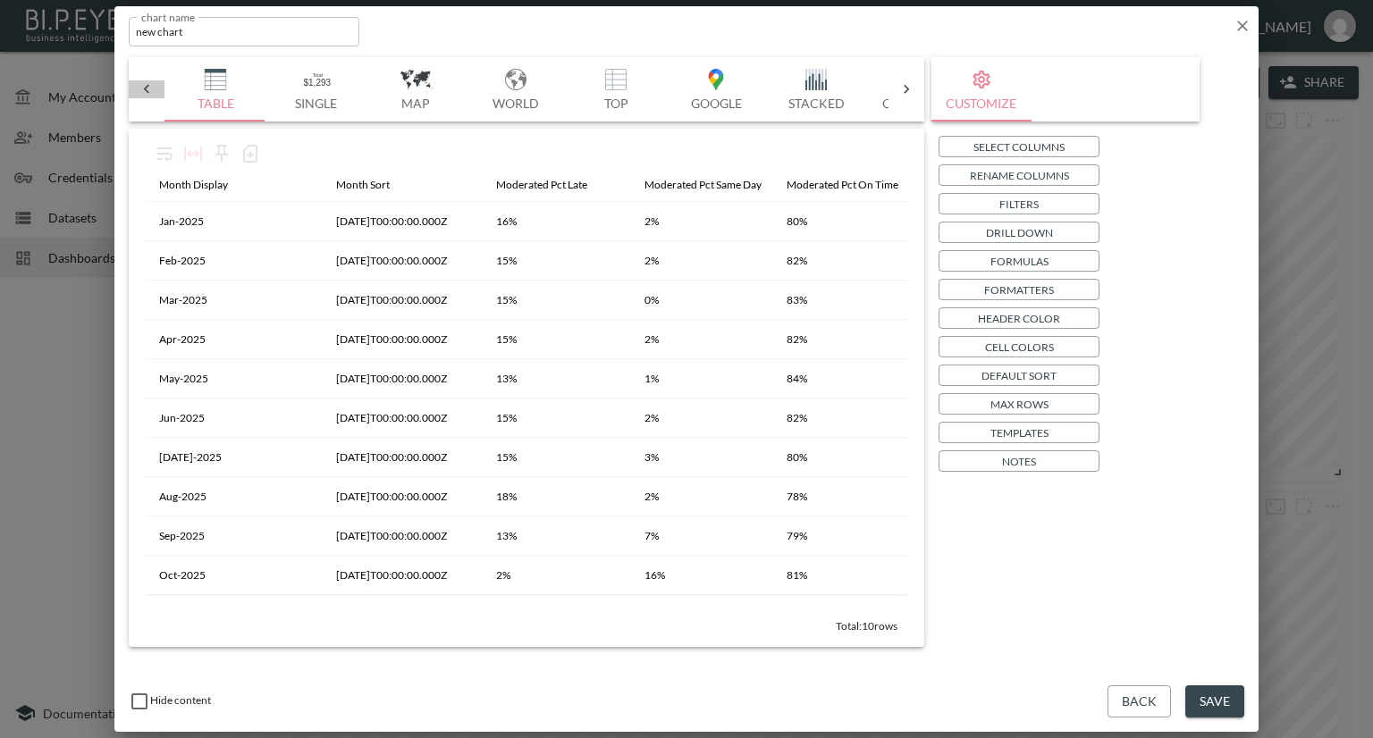
click at [147, 88] on icon at bounding box center [147, 89] width 18 height 18
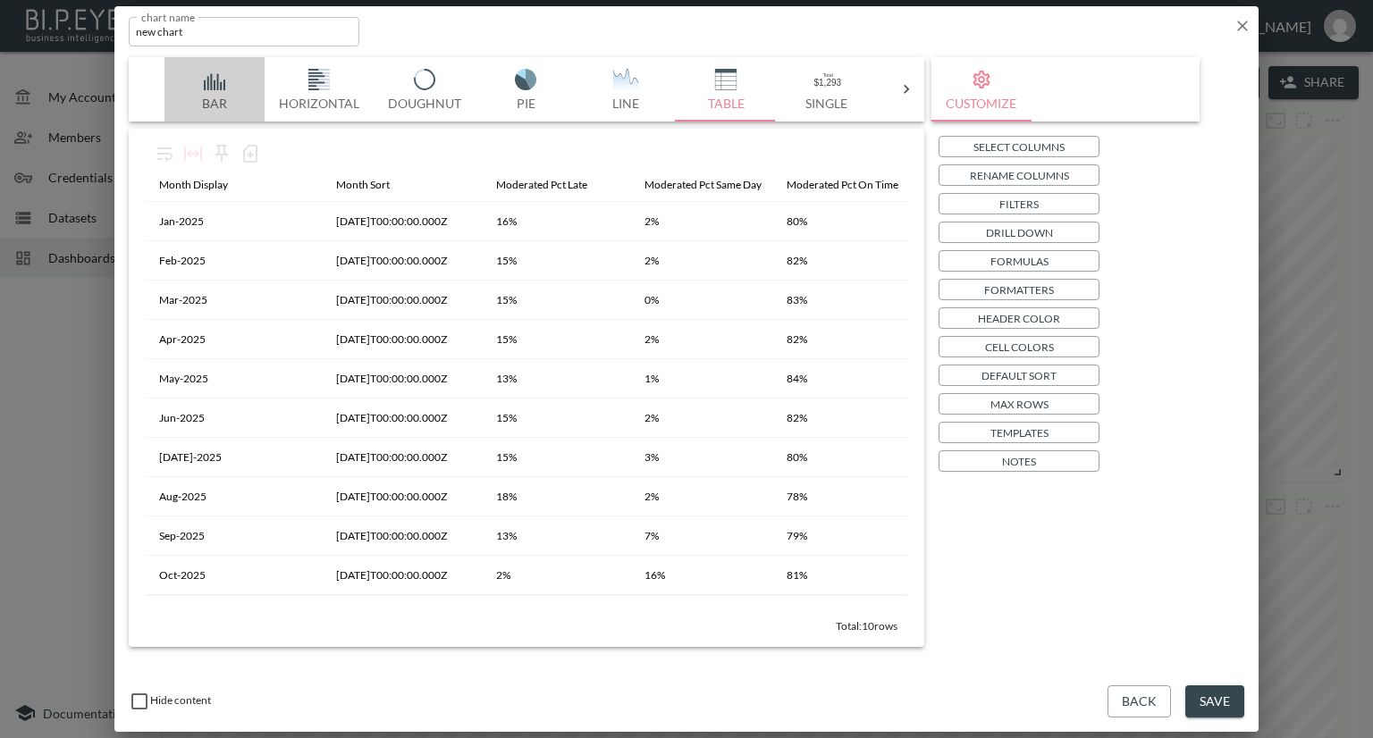
click at [206, 83] on img "button" at bounding box center [214, 79] width 71 height 21
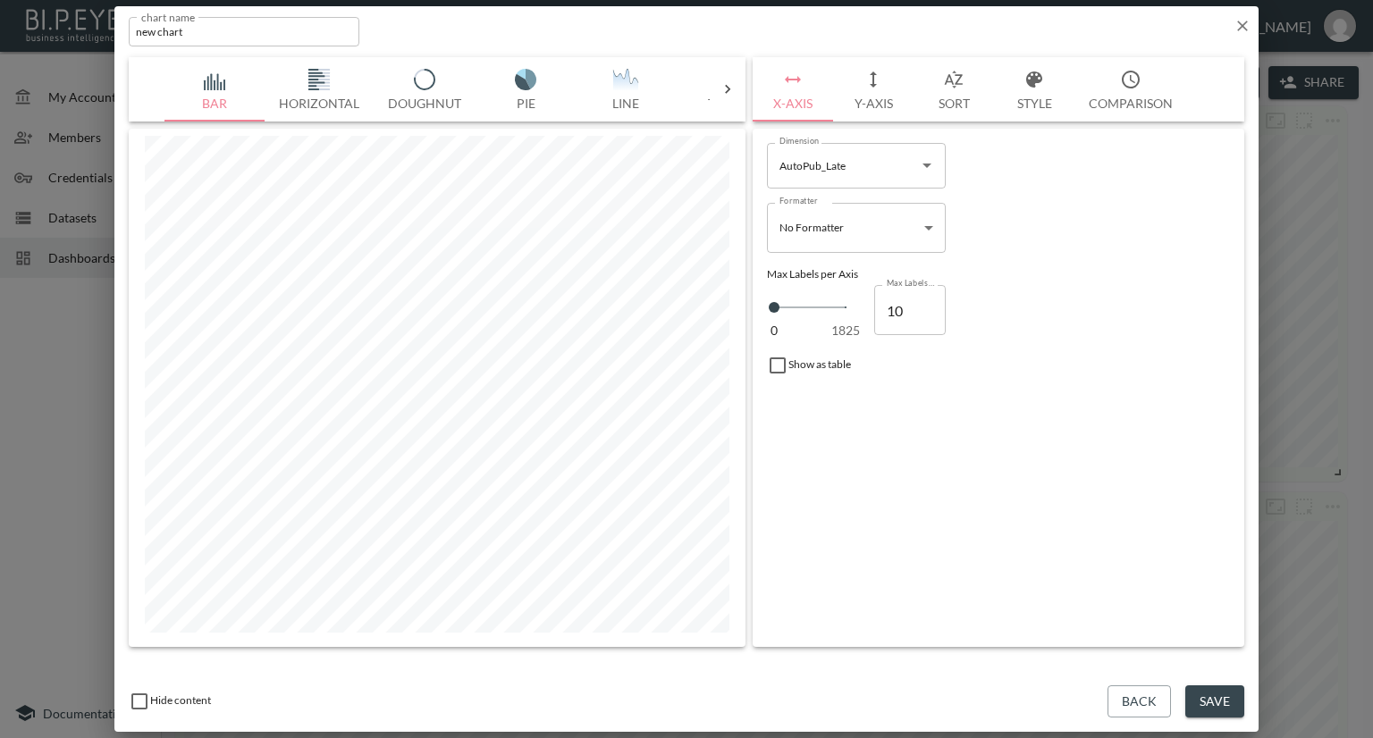
click at [847, 166] on input "AutoPub_Late" at bounding box center [843, 165] width 136 height 29
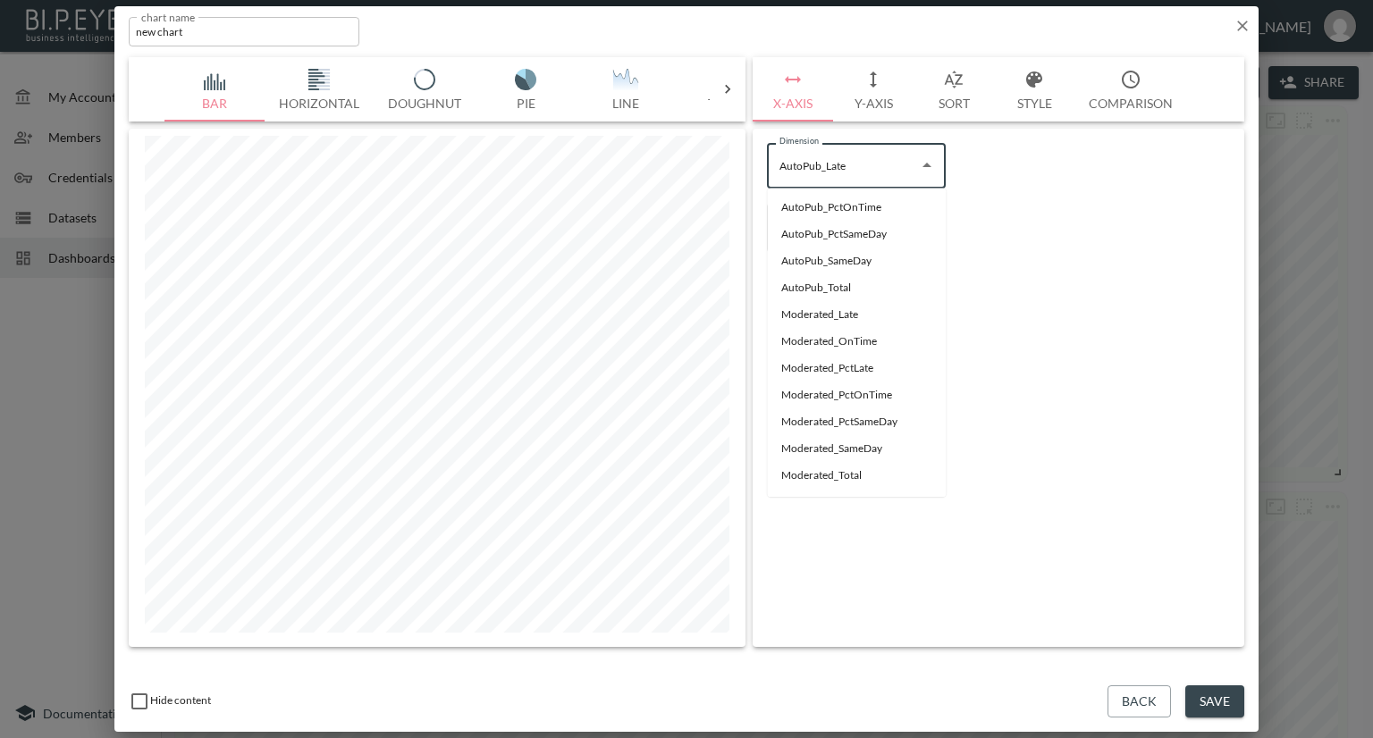
scroll to position [144, 0]
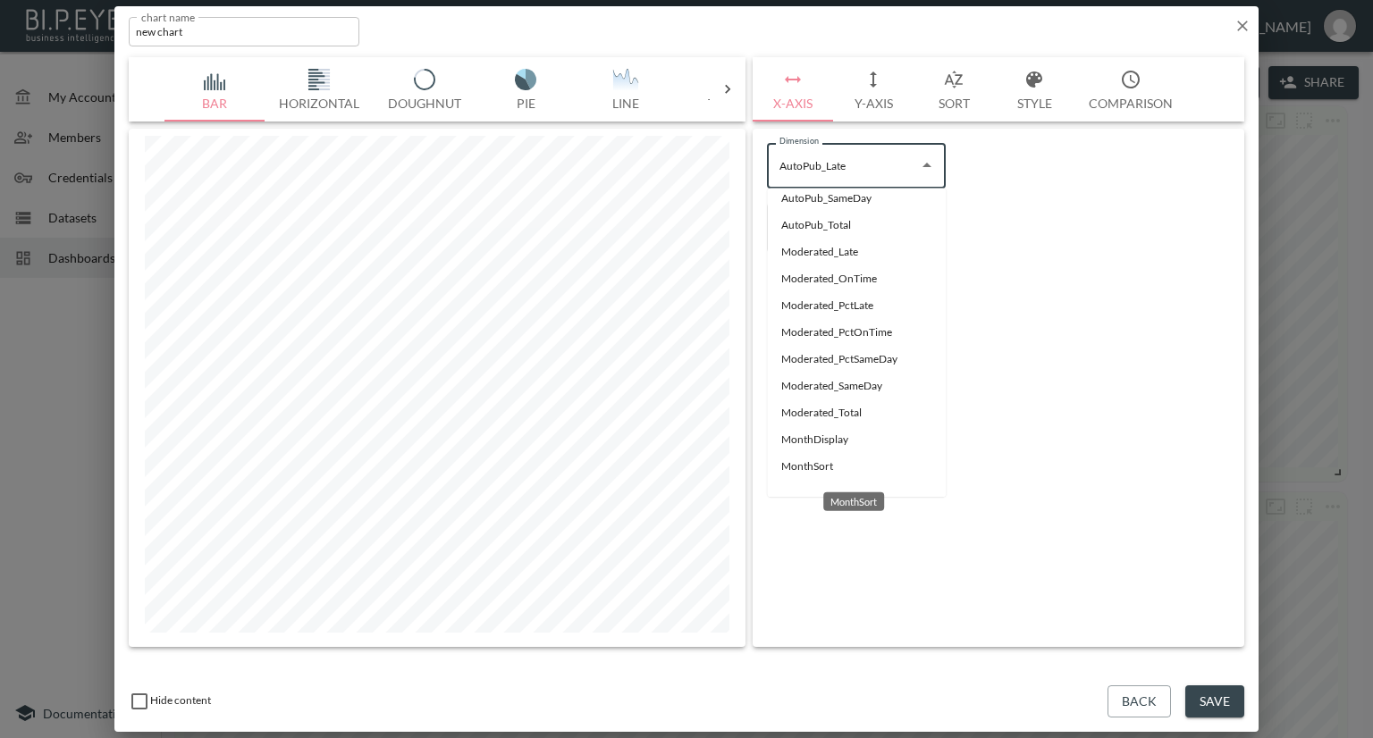
click at [814, 467] on li "MonthSort" at bounding box center [856, 466] width 179 height 27
type input "MonthSort"
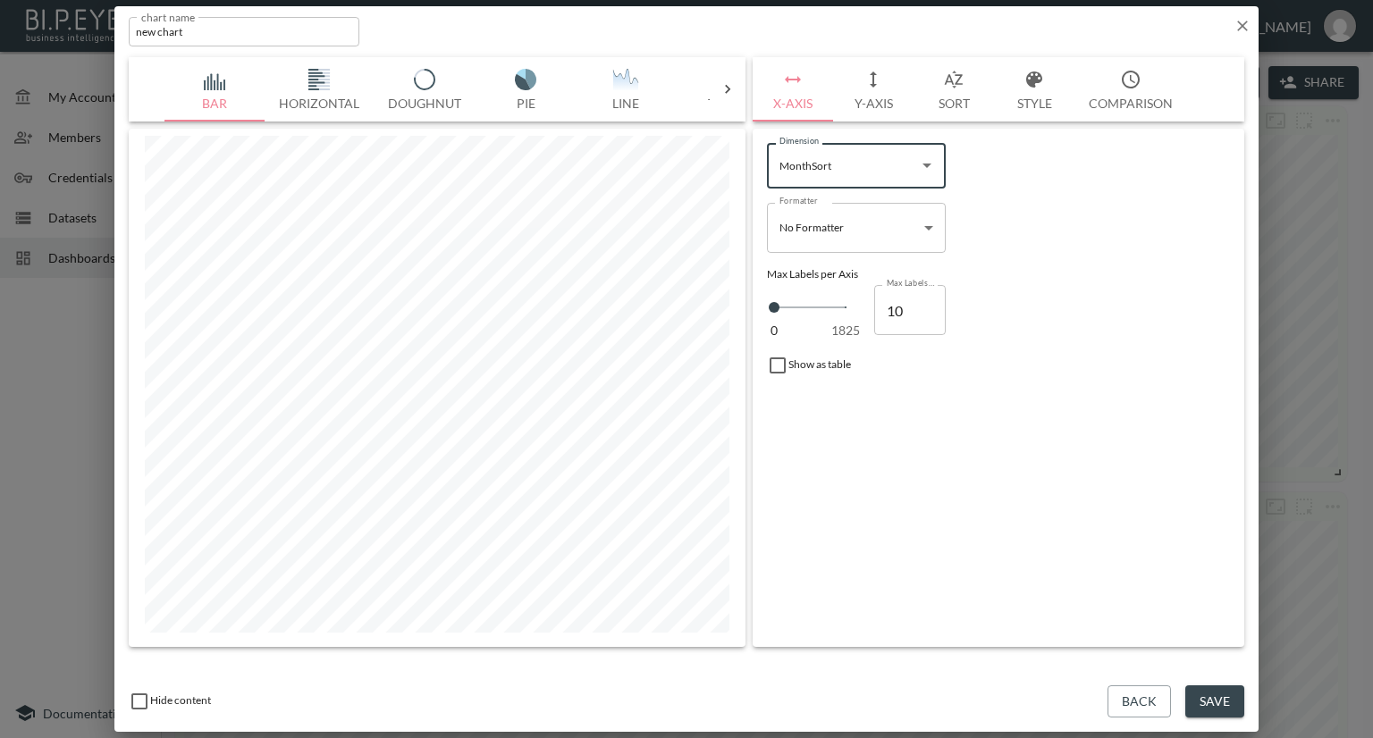
click at [862, 103] on button "Y-Axis" at bounding box center [873, 89] width 80 height 64
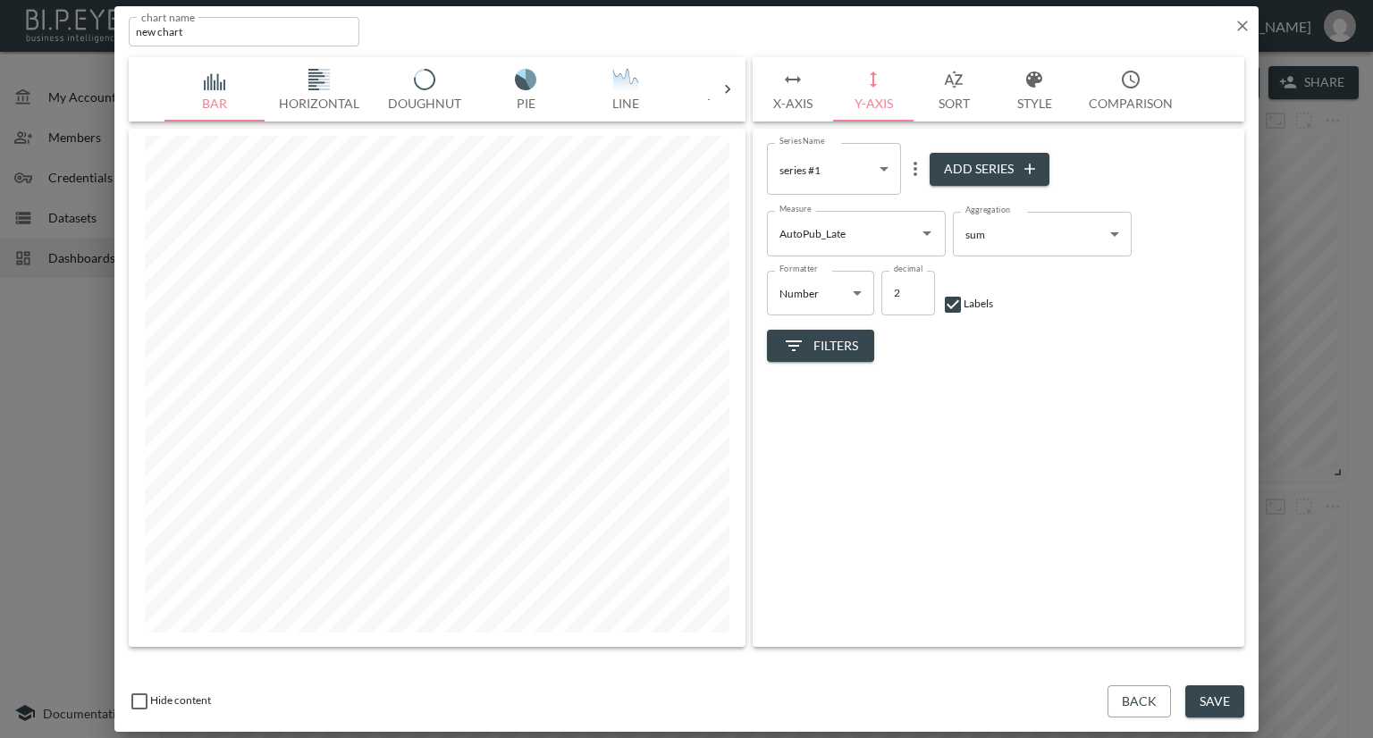
click at [922, 232] on icon "Open" at bounding box center [926, 233] width 21 height 21
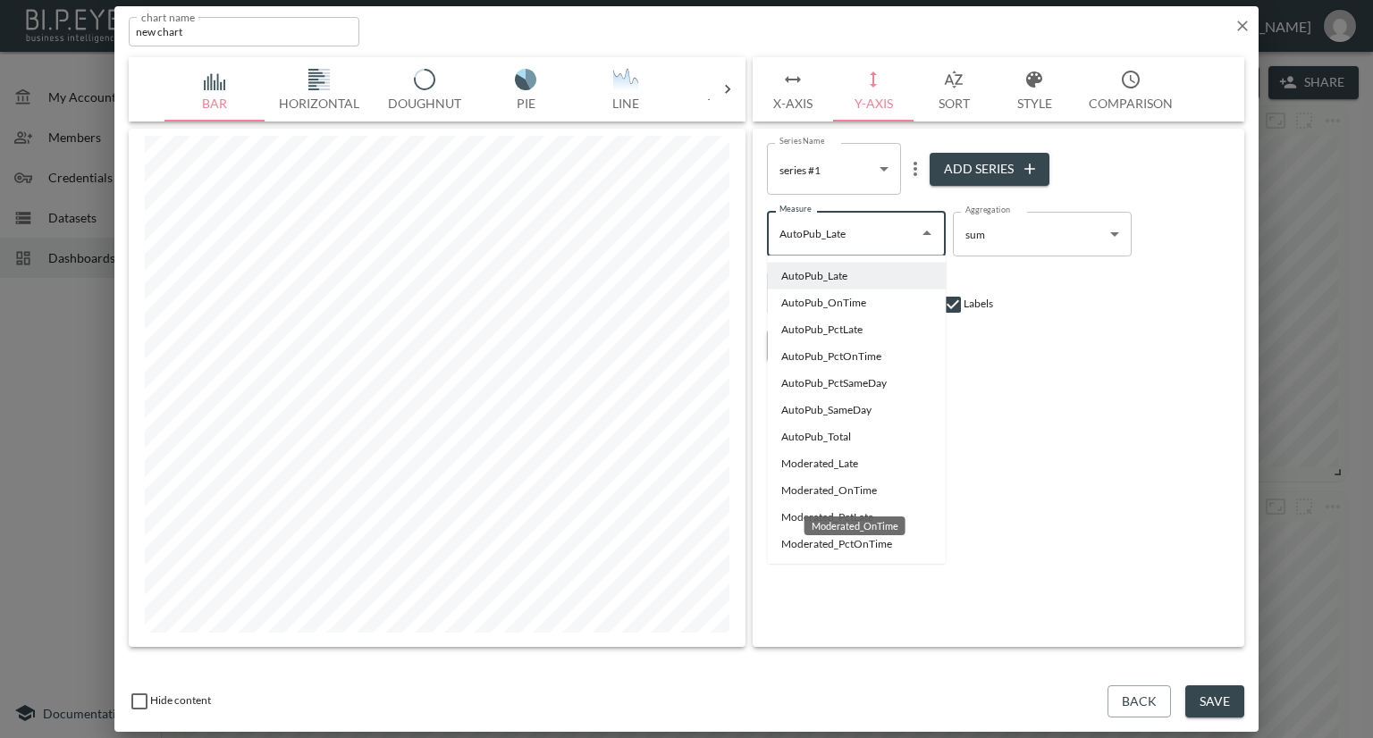
click at [804, 489] on li "Moderated_OnTime" at bounding box center [856, 490] width 179 height 27
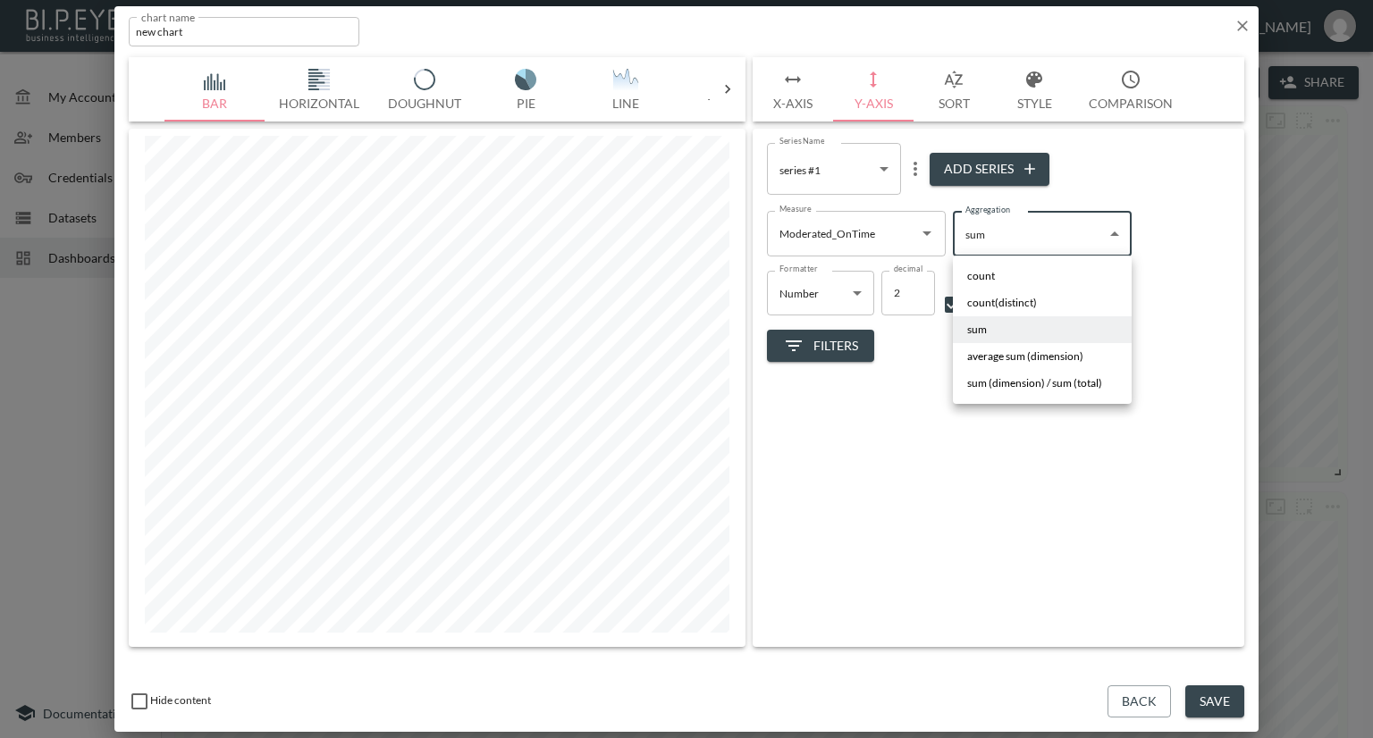
click at [1006, 238] on body "BI.P.EYE, Interactive Analytics Dashboards - app [PERSON_NAME] organization / d…" at bounding box center [686, 369] width 1373 height 738
click at [928, 237] on div at bounding box center [686, 369] width 1373 height 738
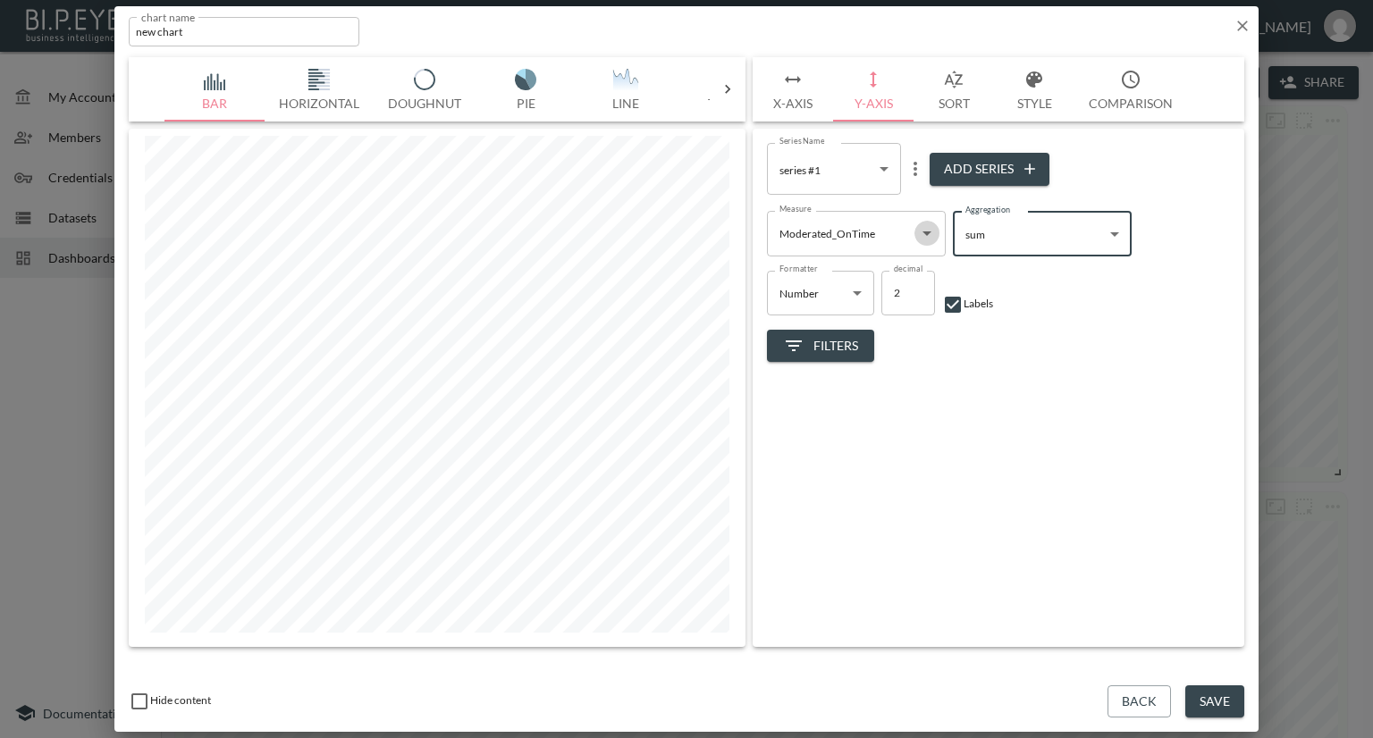
click at [928, 233] on icon "Open" at bounding box center [926, 233] width 9 height 4
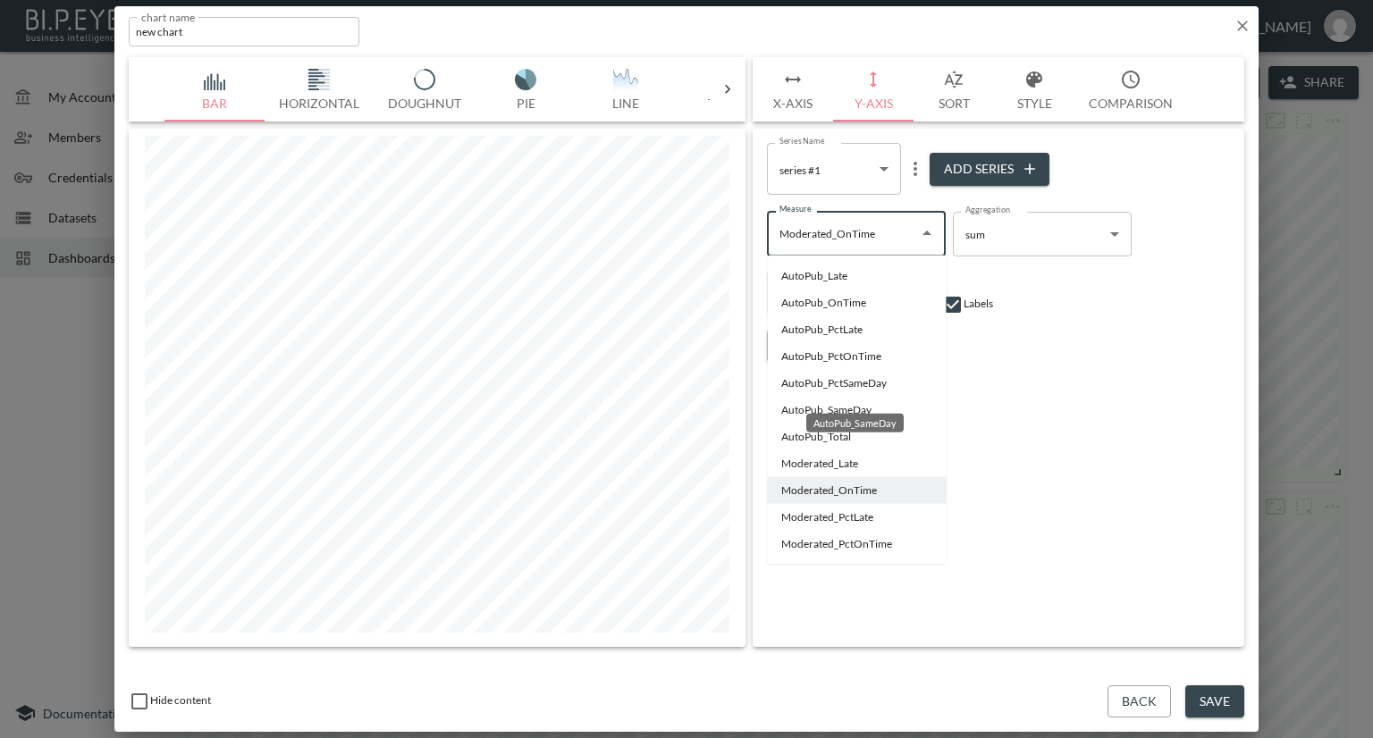
scroll to position [89, 0]
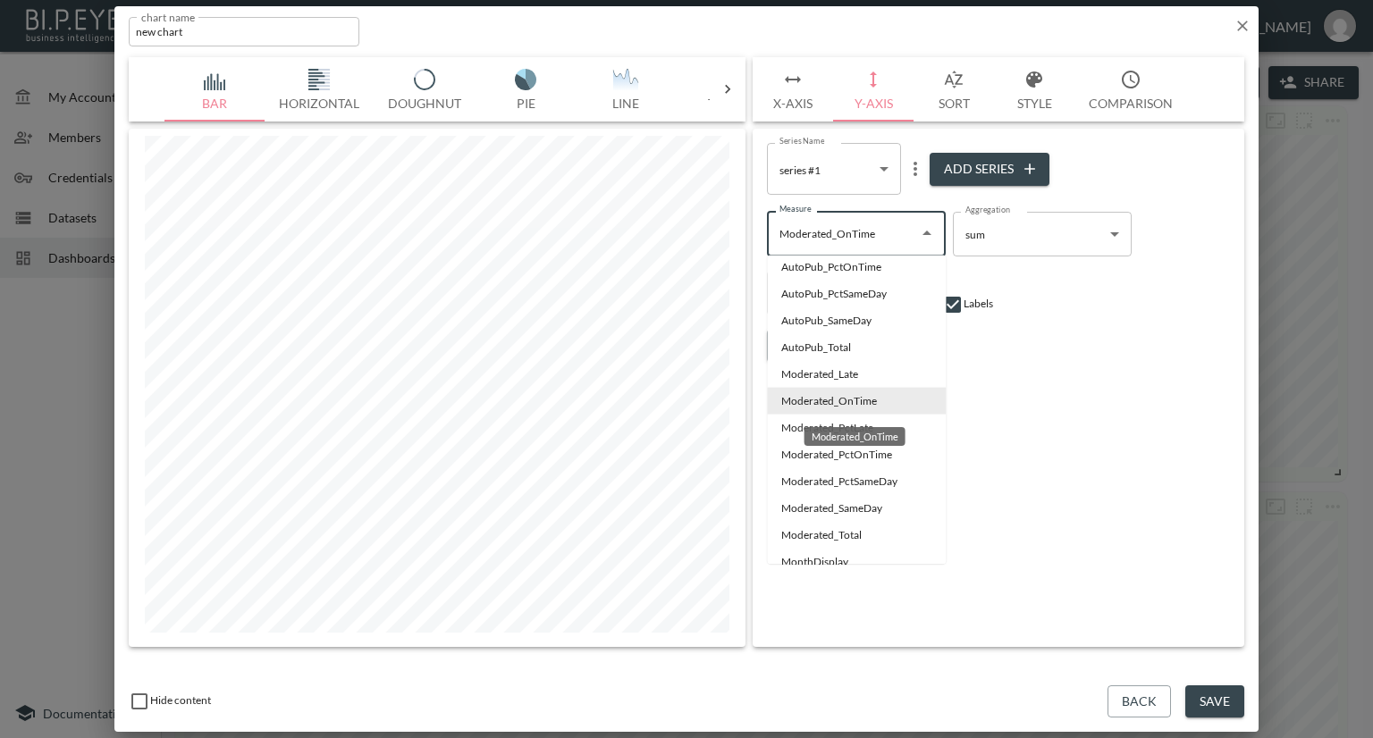
click at [809, 430] on div "Moderated_OnTime" at bounding box center [854, 436] width 101 height 19
click at [792, 427] on li "Moderated_PctLate" at bounding box center [856, 428] width 179 height 27
type input "Moderated_PctLate"
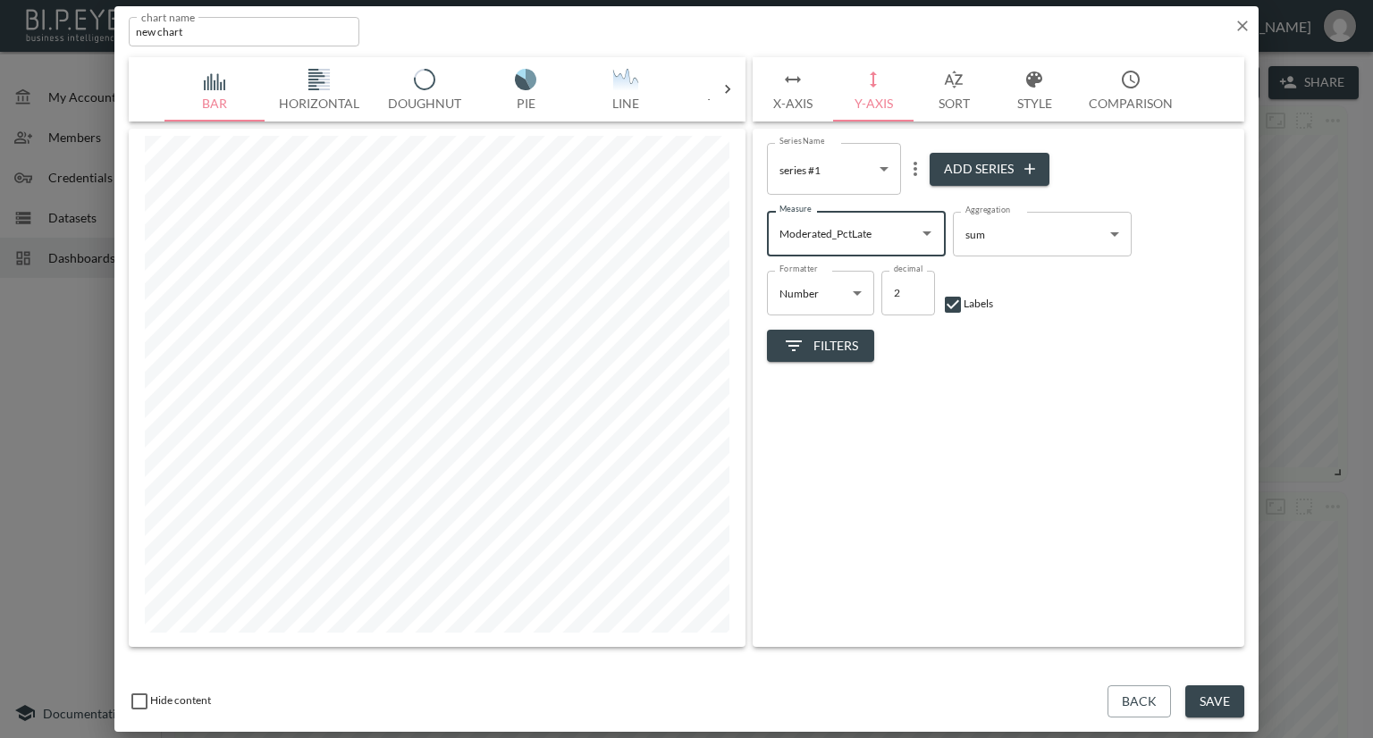
click at [879, 177] on body "BI.P.EYE, Interactive Analytics Dashboards - app [PERSON_NAME] organization / d…" at bounding box center [686, 369] width 1373 height 738
click at [987, 164] on div at bounding box center [686, 369] width 1373 height 738
click at [1045, 163] on button "Add Series" at bounding box center [989, 169] width 120 height 33
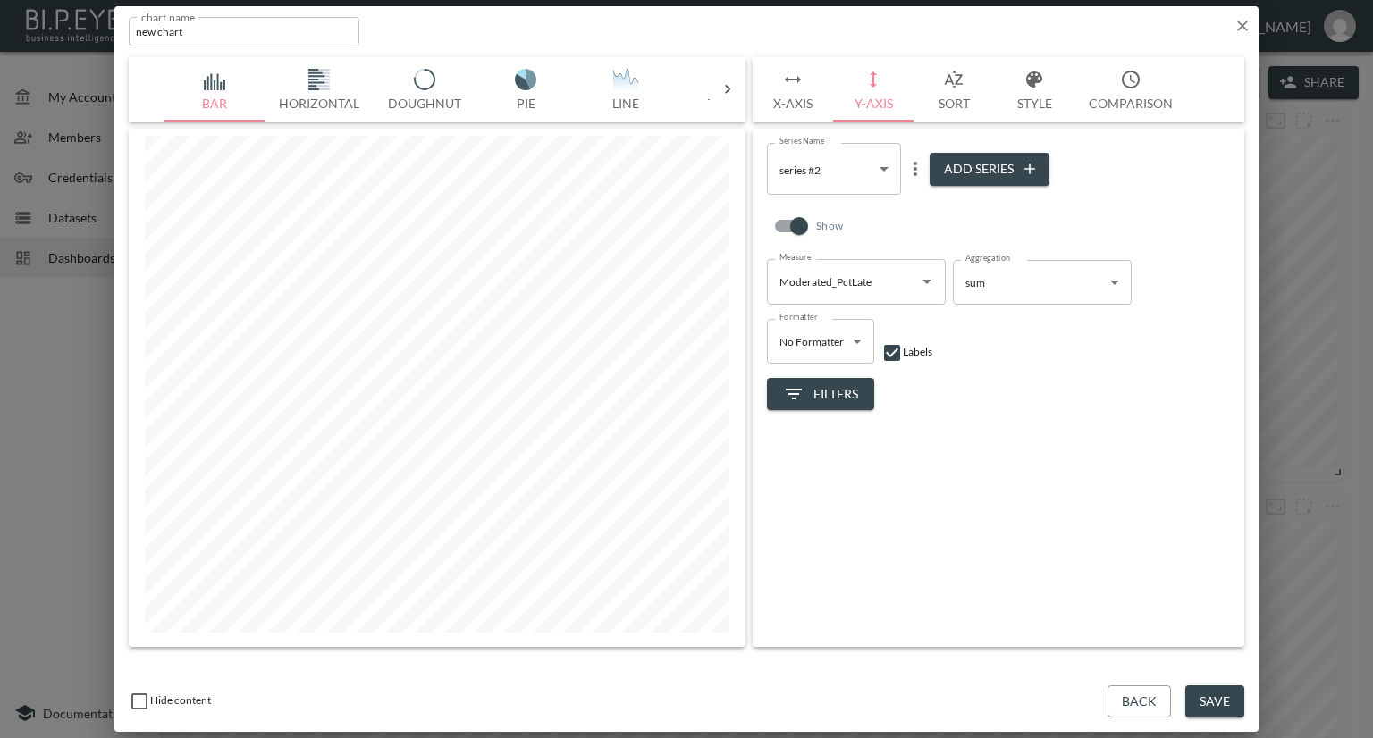
type input "45290967-9eb4-4401-bd57-62a0983373bc"
click at [920, 276] on icon "Open" at bounding box center [926, 281] width 21 height 21
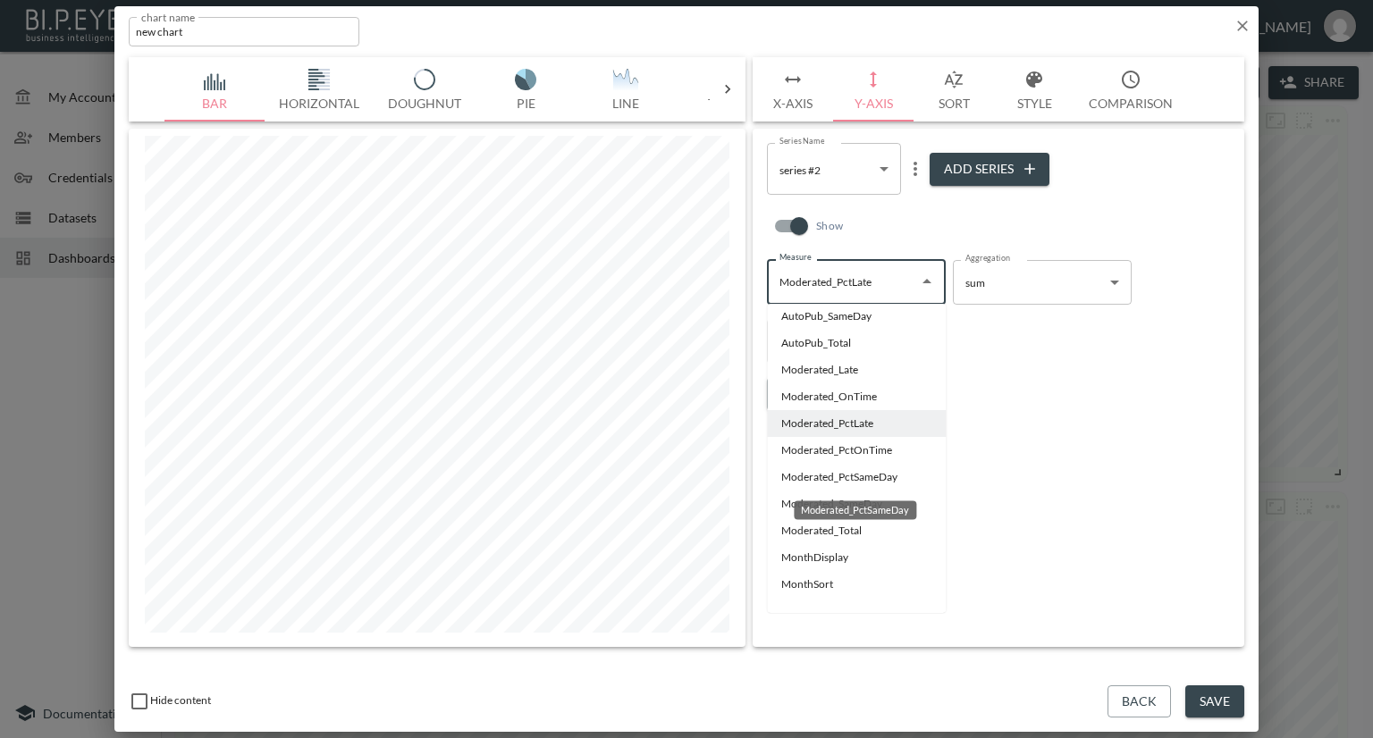
scroll to position [144, 0]
click at [851, 445] on li "Moderated_PctOnTime" at bounding box center [856, 448] width 179 height 27
type input "Moderated_PctOnTime"
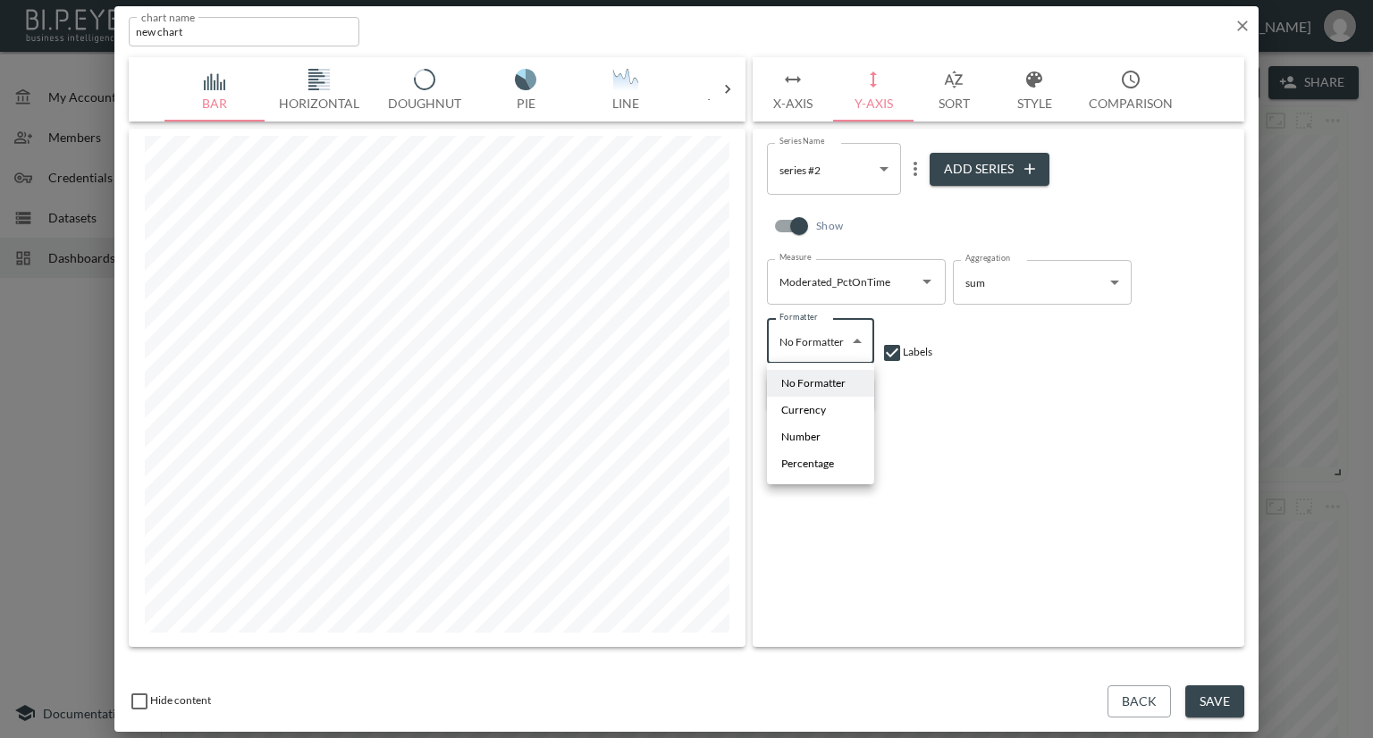
click at [854, 341] on body "BI.P.EYE, Interactive Analytics Dashboards - app [PERSON_NAME] organization / d…" at bounding box center [686, 369] width 1373 height 738
click at [810, 466] on span "Percentage" at bounding box center [807, 464] width 53 height 16
type input "Percentage"
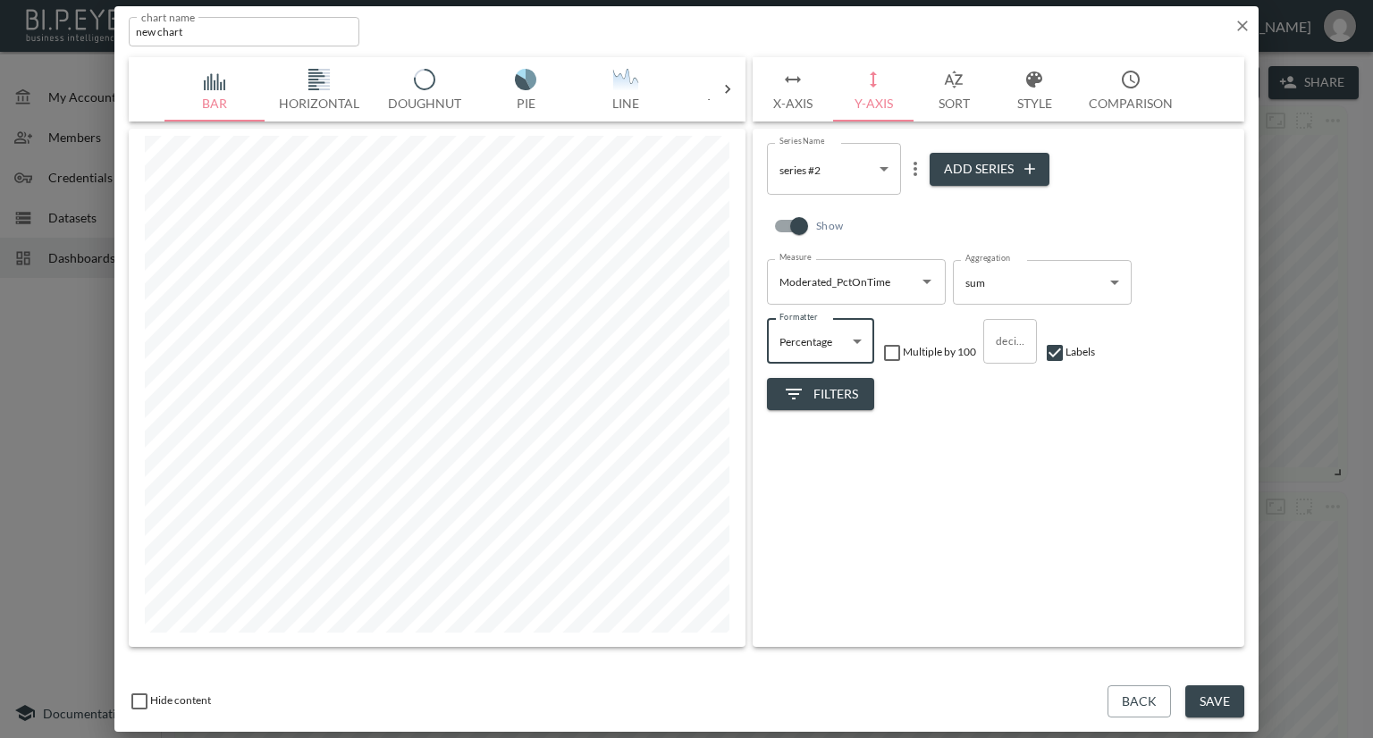
click at [1103, 283] on body "BI.P.EYE, Interactive Analytics Dashboards - app [PERSON_NAME] organization / d…" at bounding box center [686, 369] width 1373 height 738
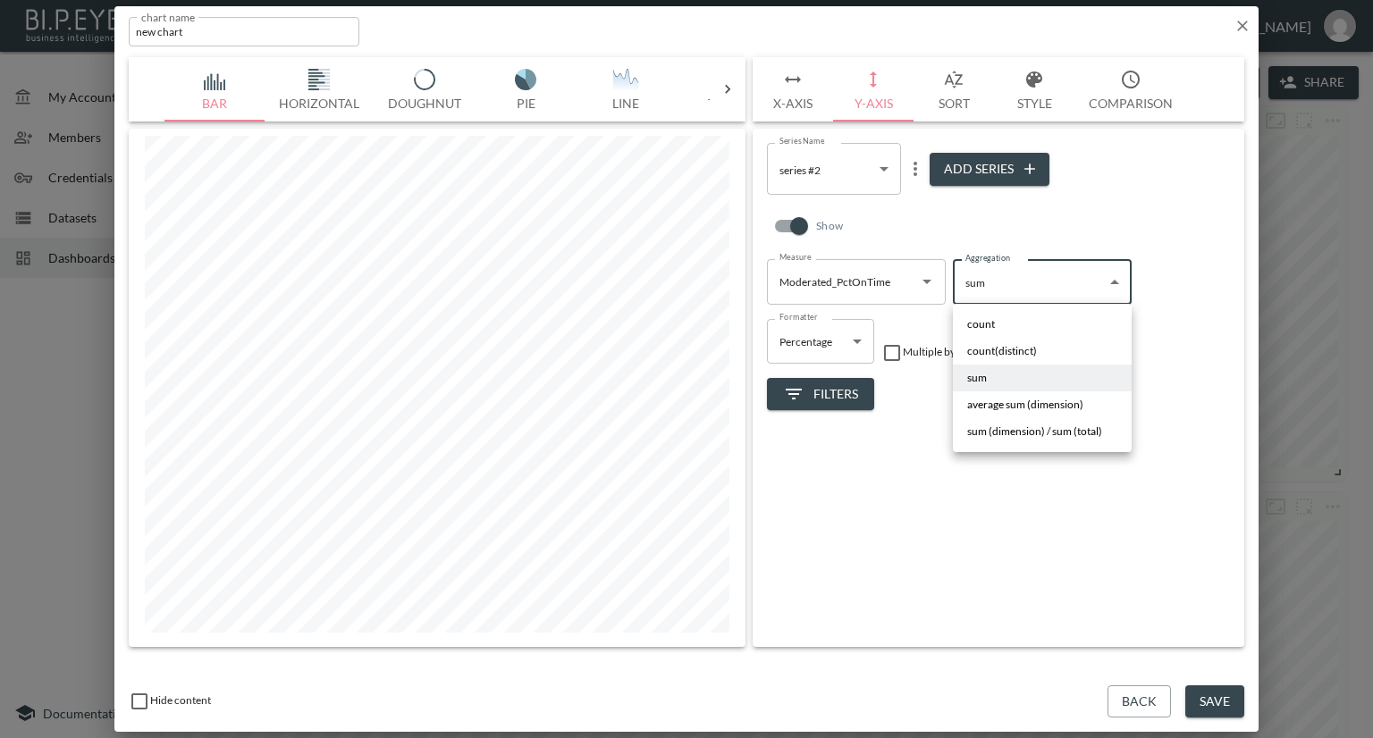
click at [1000, 344] on span "count(distinct)" at bounding box center [1002, 351] width 70 height 16
click at [1006, 297] on body "BI.P.EYE, Interactive Analytics Dashboards - app [PERSON_NAME] organization / d…" at bounding box center [686, 369] width 1373 height 738
click at [995, 379] on li "sum" at bounding box center [1042, 378] width 179 height 27
type input "sum"
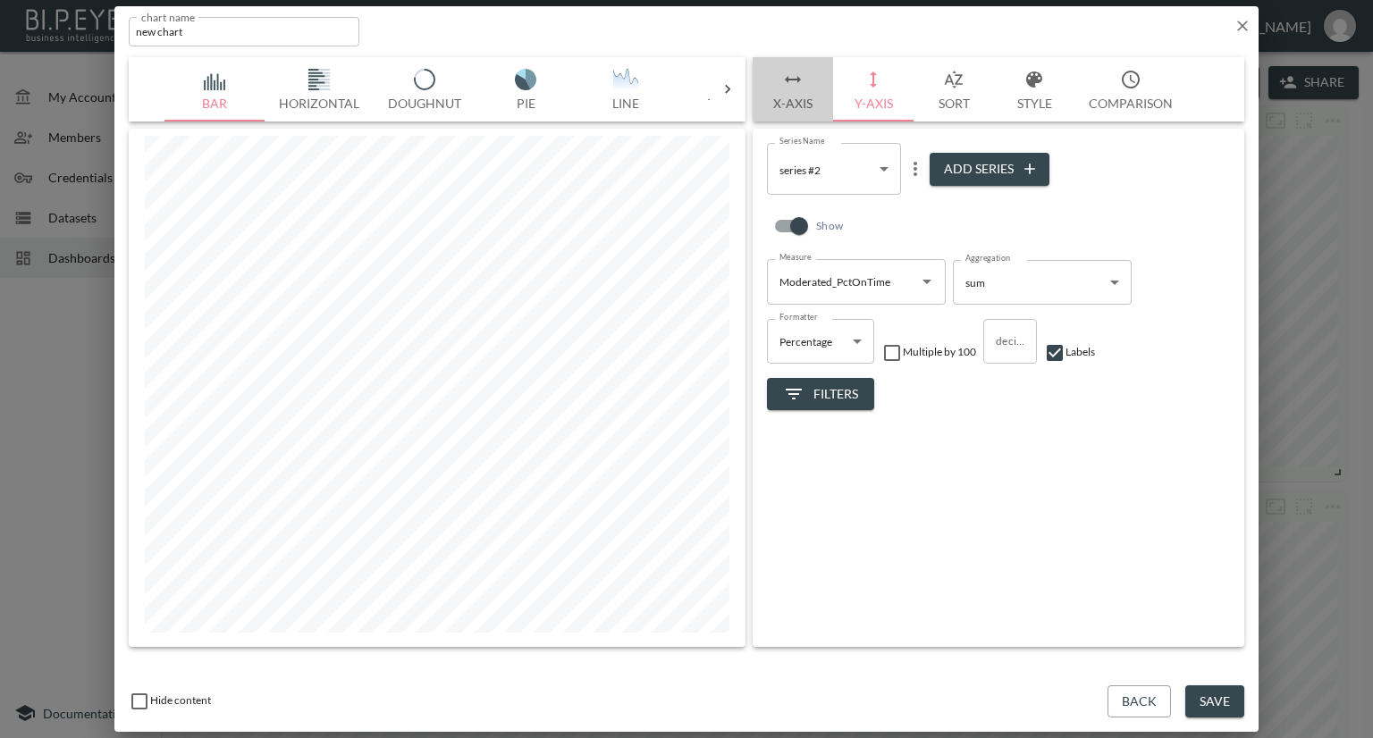
click at [794, 94] on button "X-Axis" at bounding box center [793, 89] width 80 height 64
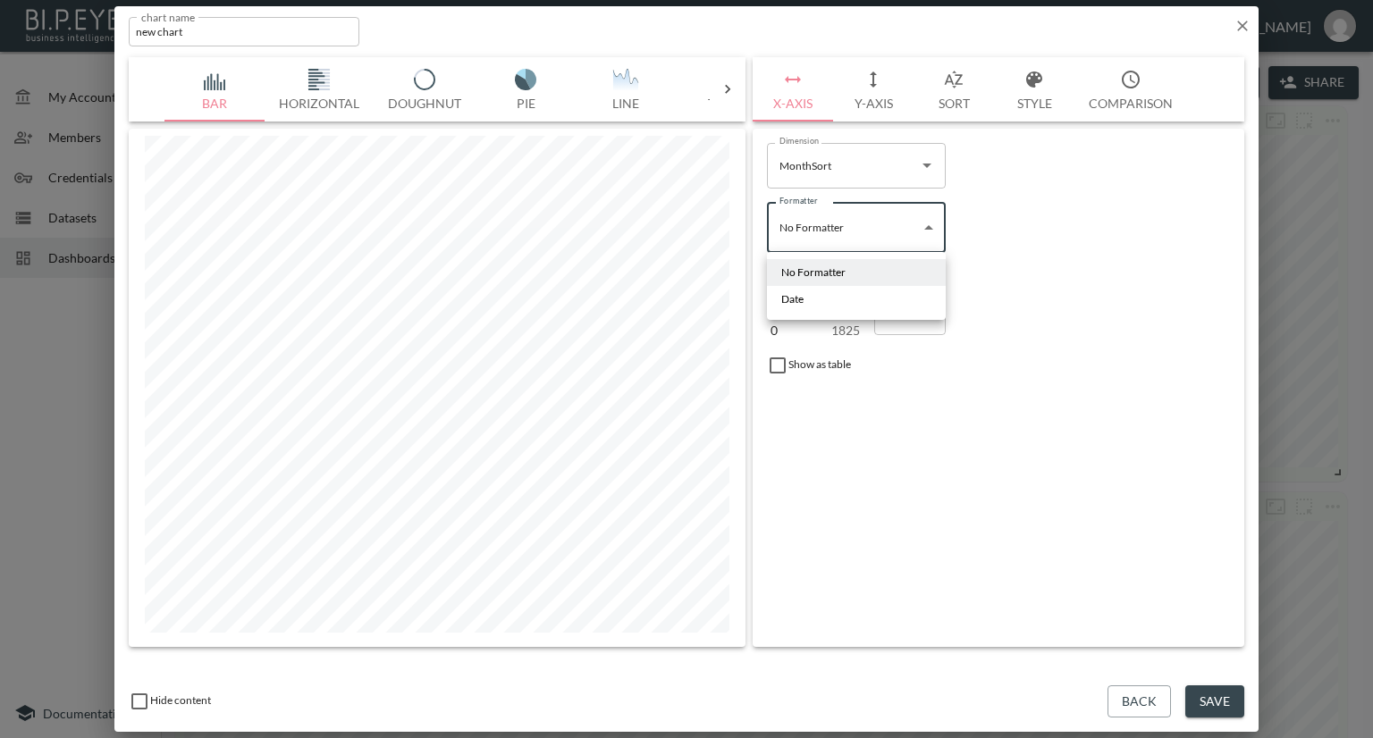
click at [858, 240] on body "BI.P.EYE, Interactive Analytics Dashboards - app [PERSON_NAME] organization / d…" at bounding box center [686, 369] width 1373 height 738
click at [826, 298] on li "Date" at bounding box center [856, 299] width 179 height 27
type input "Date"
click at [854, 106] on button "Y-Axis" at bounding box center [873, 89] width 80 height 64
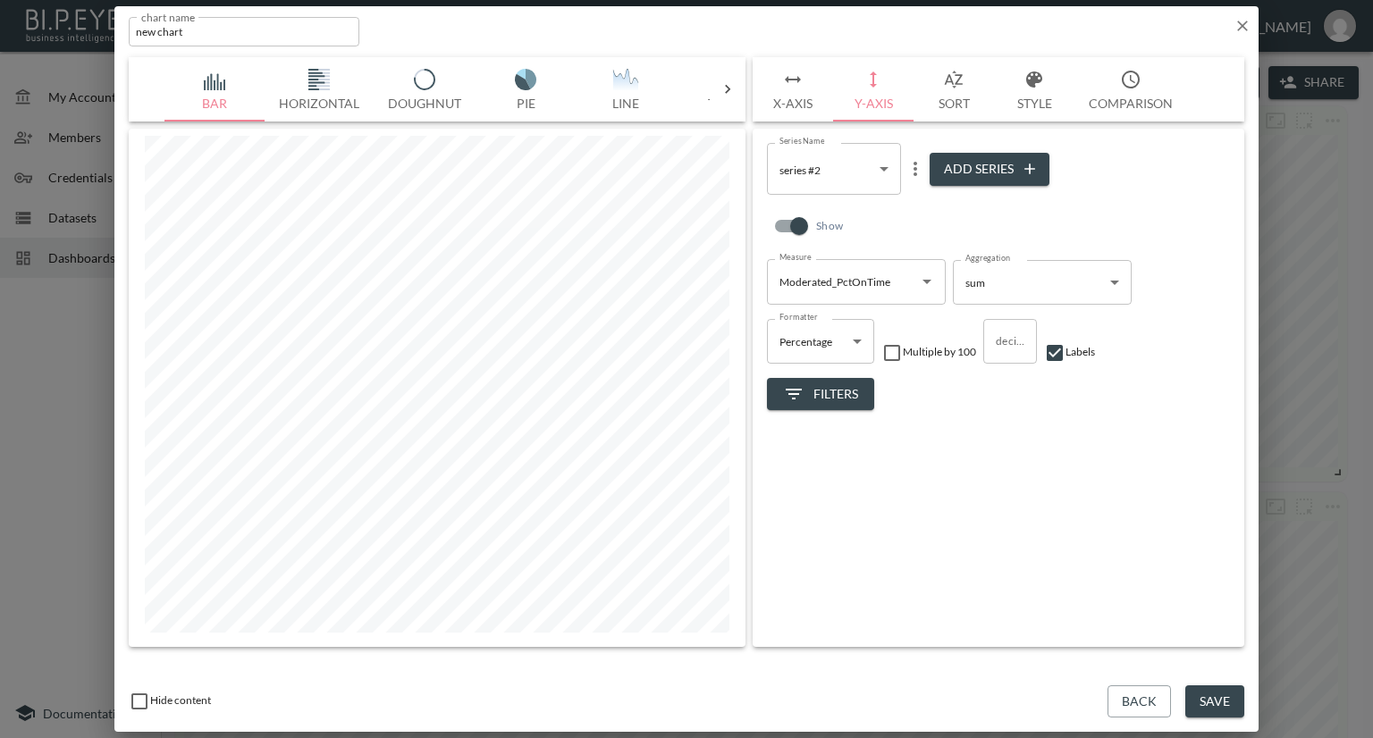
click at [921, 283] on icon "Open" at bounding box center [926, 281] width 21 height 21
click at [1240, 19] on icon "button" at bounding box center [1242, 26] width 18 height 18
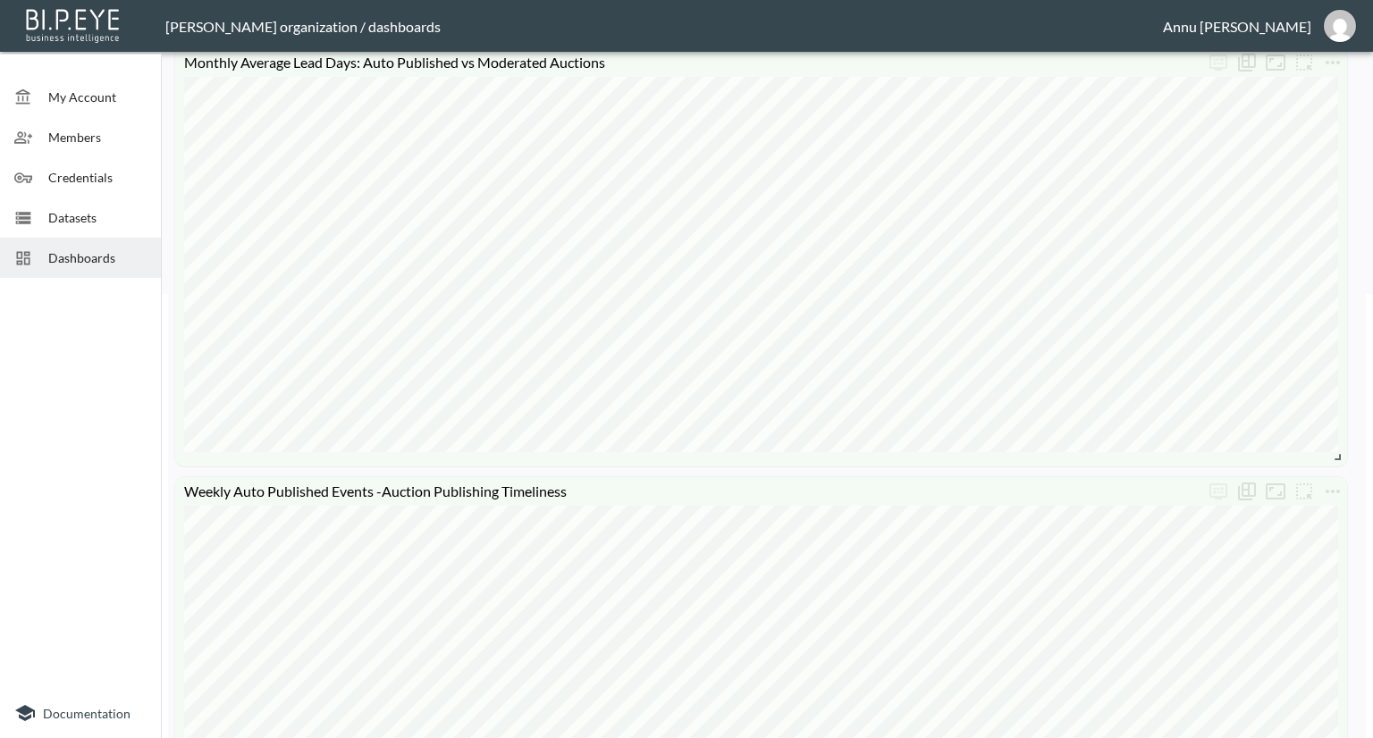
scroll to position [447, 0]
click at [114, 215] on span "Datasets" at bounding box center [97, 217] width 98 height 19
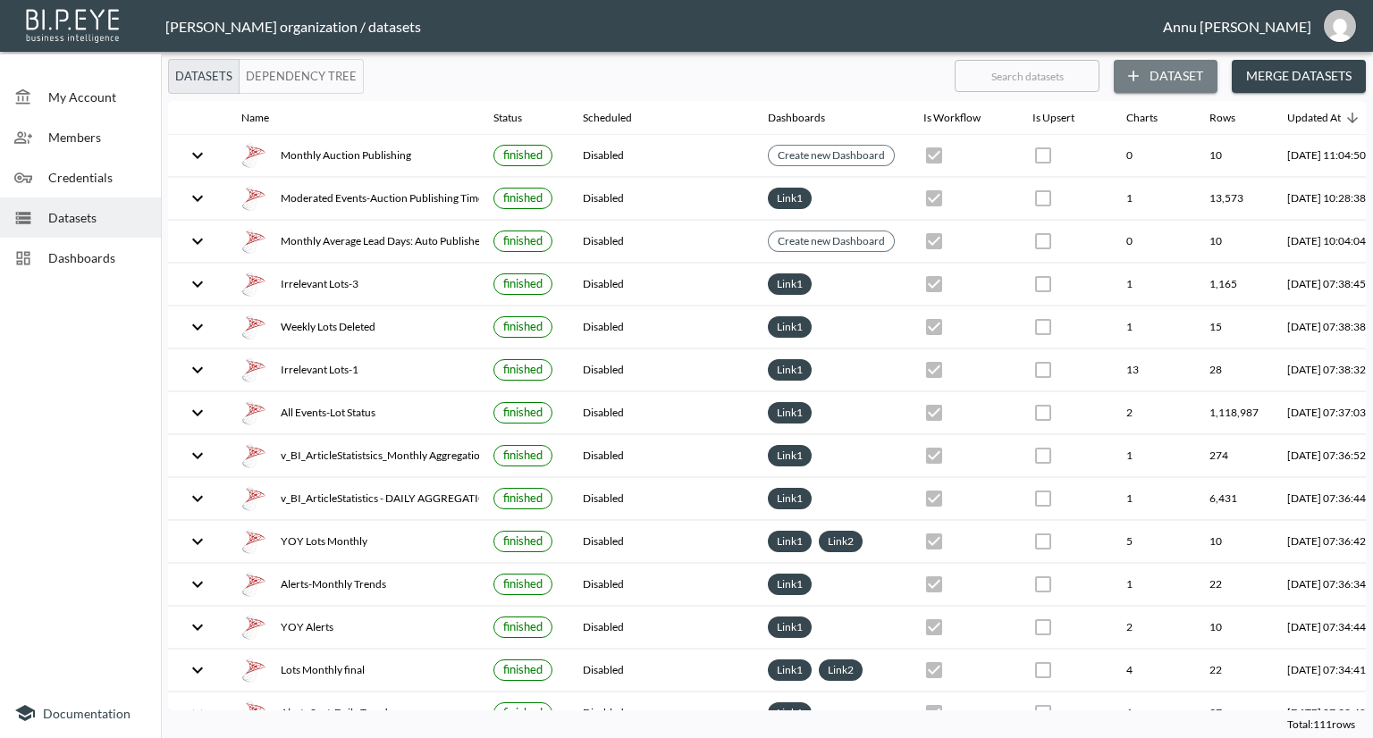
click at [1173, 73] on button "Dataset" at bounding box center [1166, 76] width 104 height 33
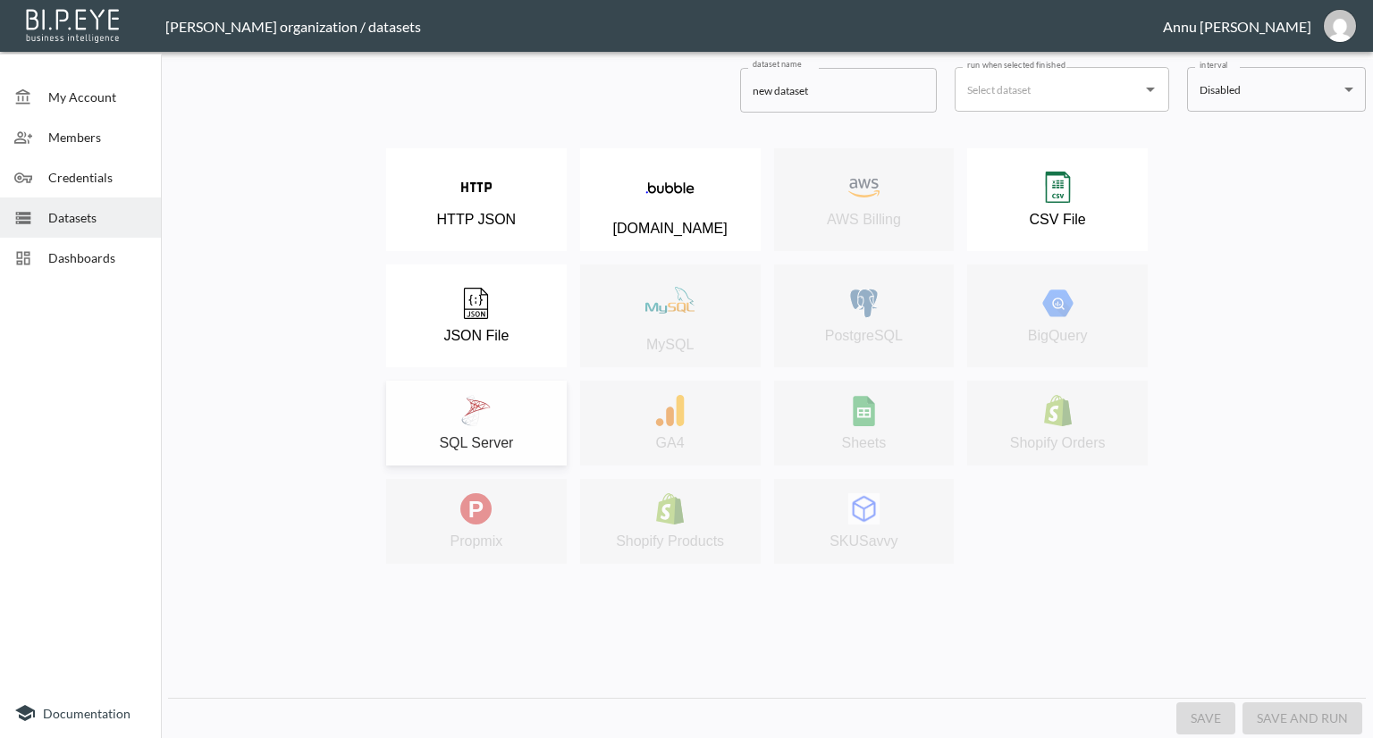
click at [509, 433] on div "SQL Server" at bounding box center [476, 423] width 163 height 56
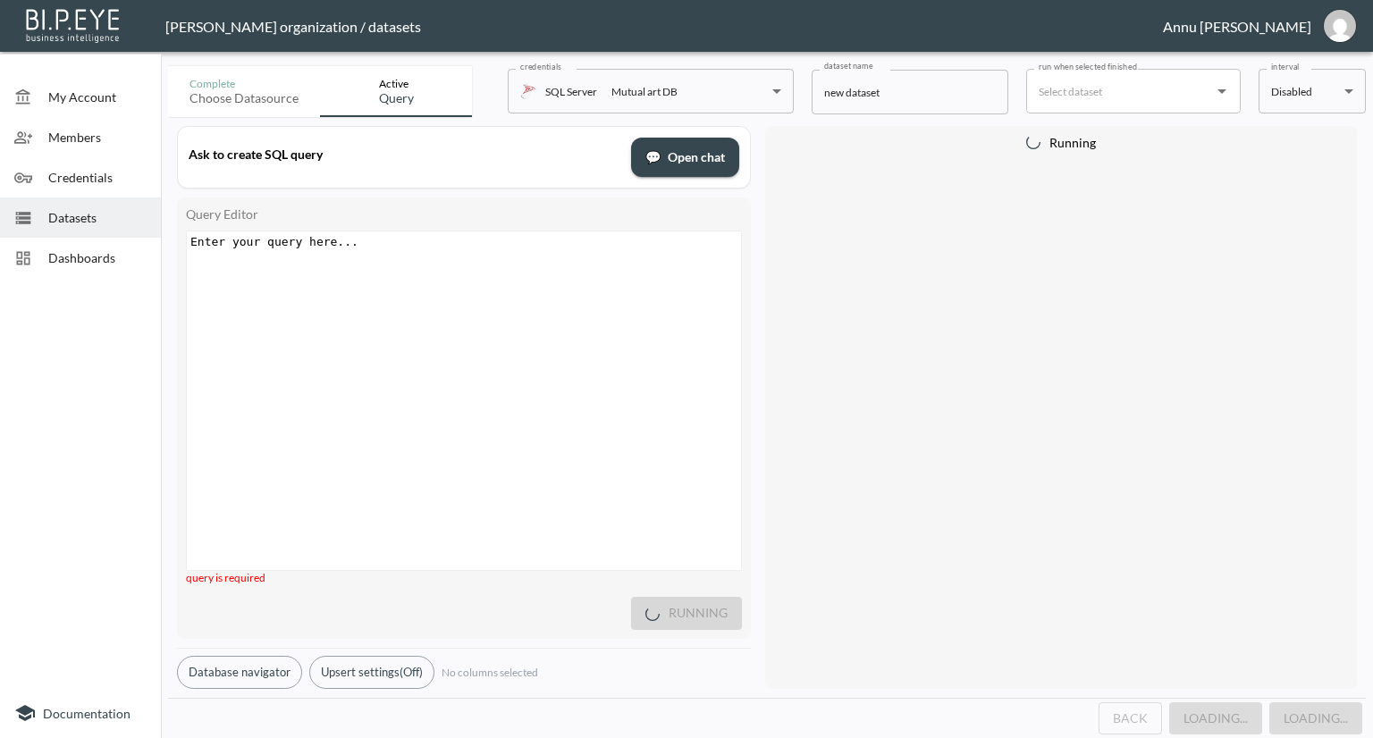
click at [482, 280] on div "Enter your query here... xxxxxxxxxx ​" at bounding box center [486, 422] width 599 height 383
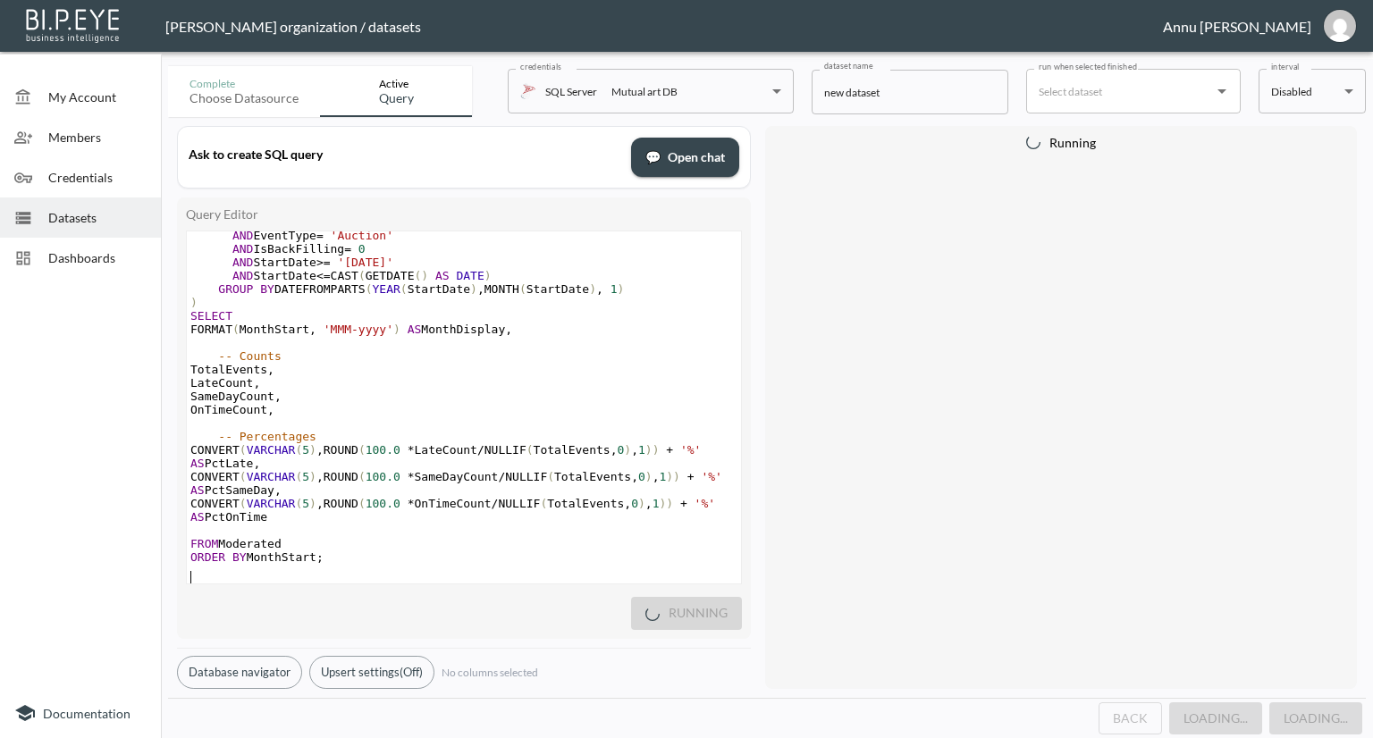
scroll to position [204, 0]
click at [816, 437] on div "Running" at bounding box center [1061, 407] width 592 height 563
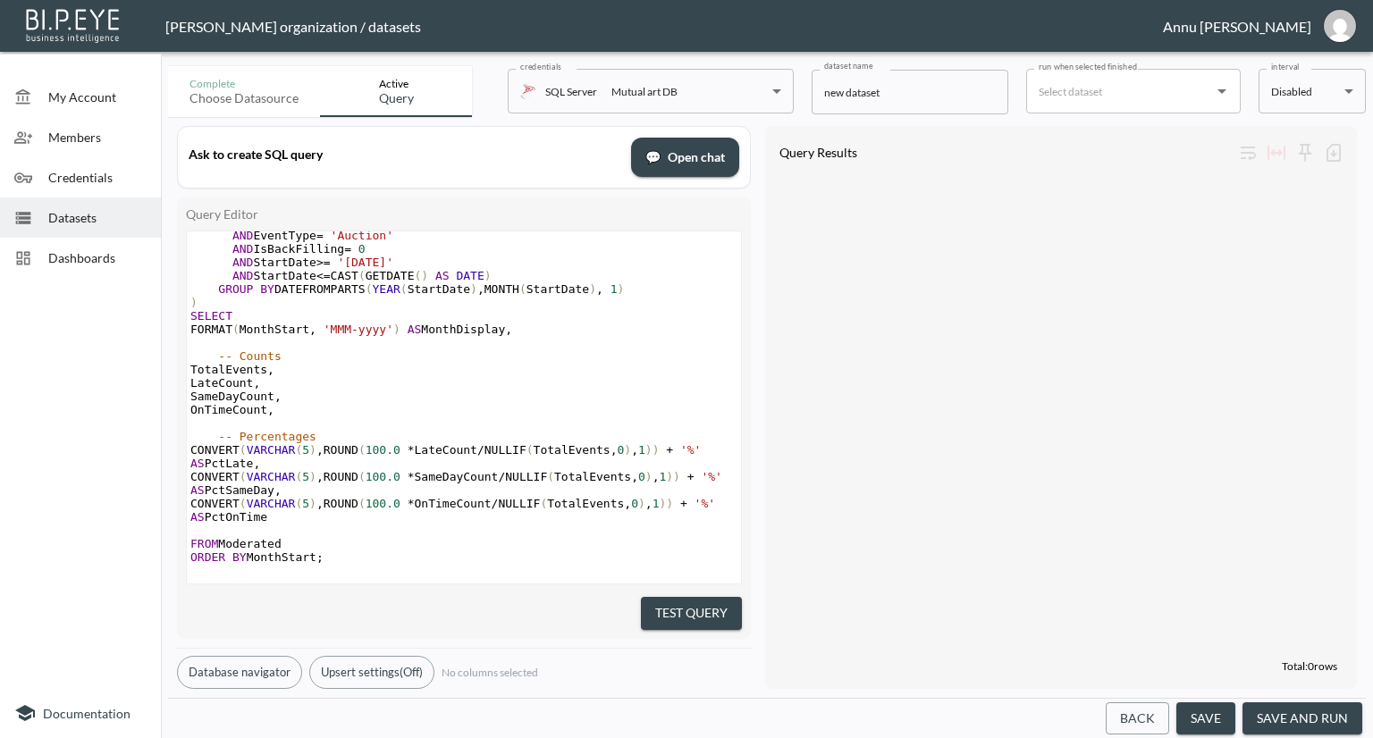
click at [697, 602] on button "Test Query" at bounding box center [691, 613] width 101 height 33
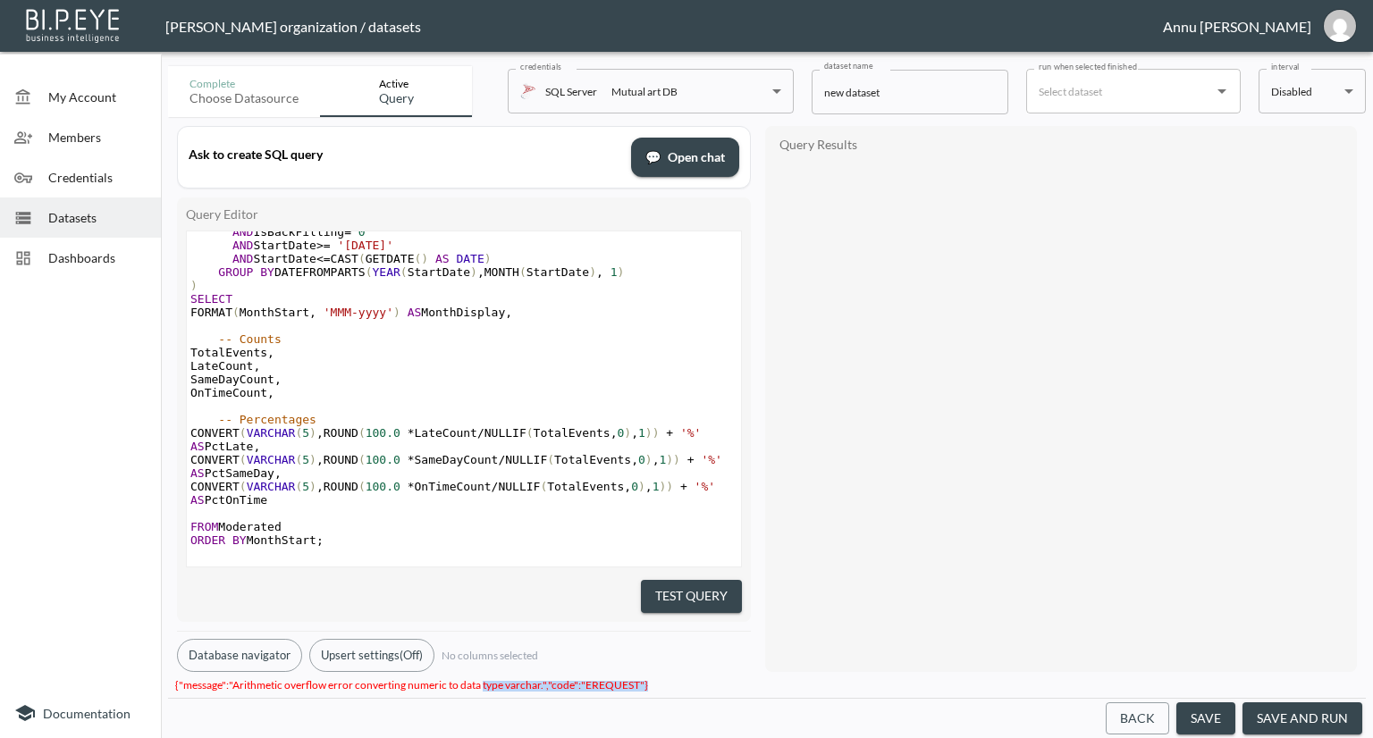
scroll to position [0, 0]
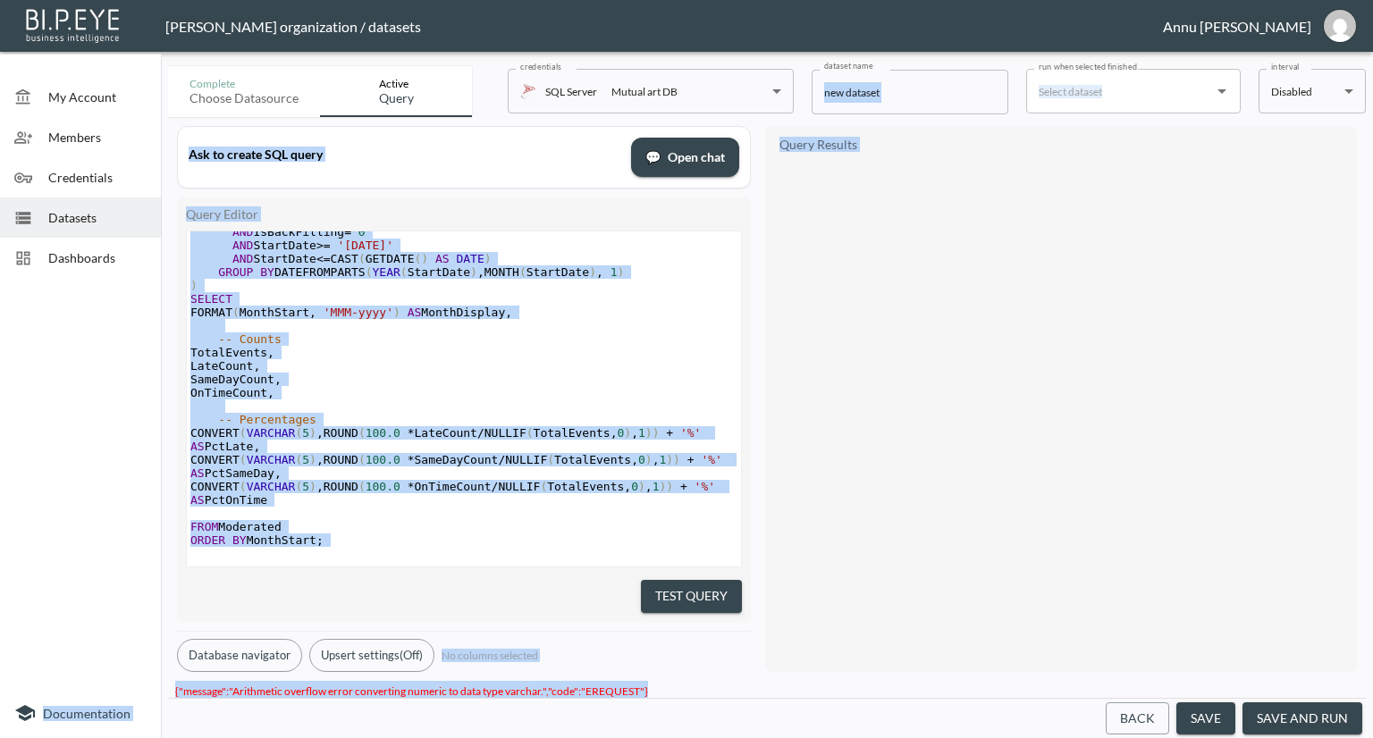
drag, startPoint x: 658, startPoint y: 687, endPoint x: 177, endPoint y: 680, distance: 480.9
click at [159, 680] on div "My Account Members Credentials Datasets Dashboards Documentation Complete Choos…" at bounding box center [686, 369] width 1373 height 738
click at [182, 682] on span "{"message":"Arithmetic overflow error converting numeric to data type varchar."…" at bounding box center [411, 691] width 473 height 28
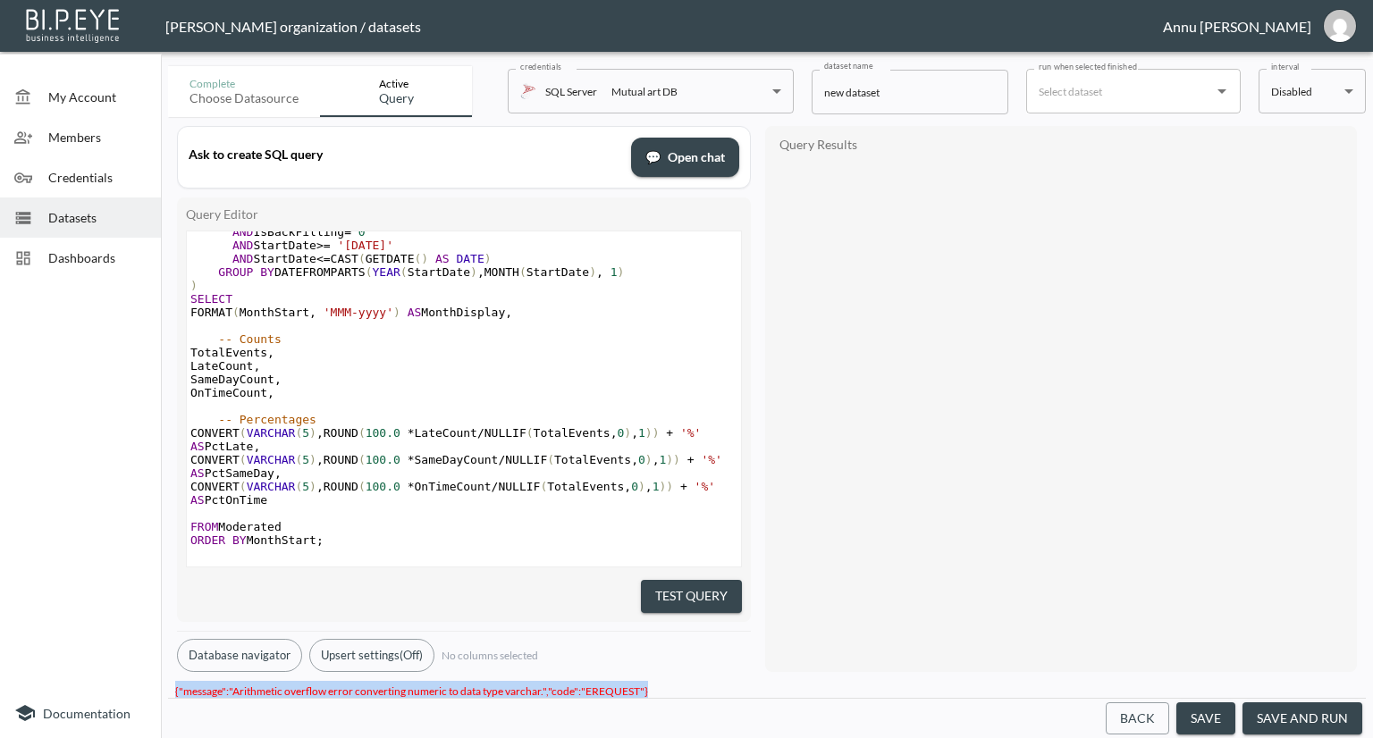
drag, startPoint x: 172, startPoint y: 676, endPoint x: 699, endPoint y: 680, distance: 527.3
click at [699, 681] on div "{"message":"Arithmetic overflow error converting numeric to data type varchar."…" at bounding box center [767, 689] width 1198 height 17
copy span "{"message":"Arithmetic overflow error converting numeric to data type varchar."…"
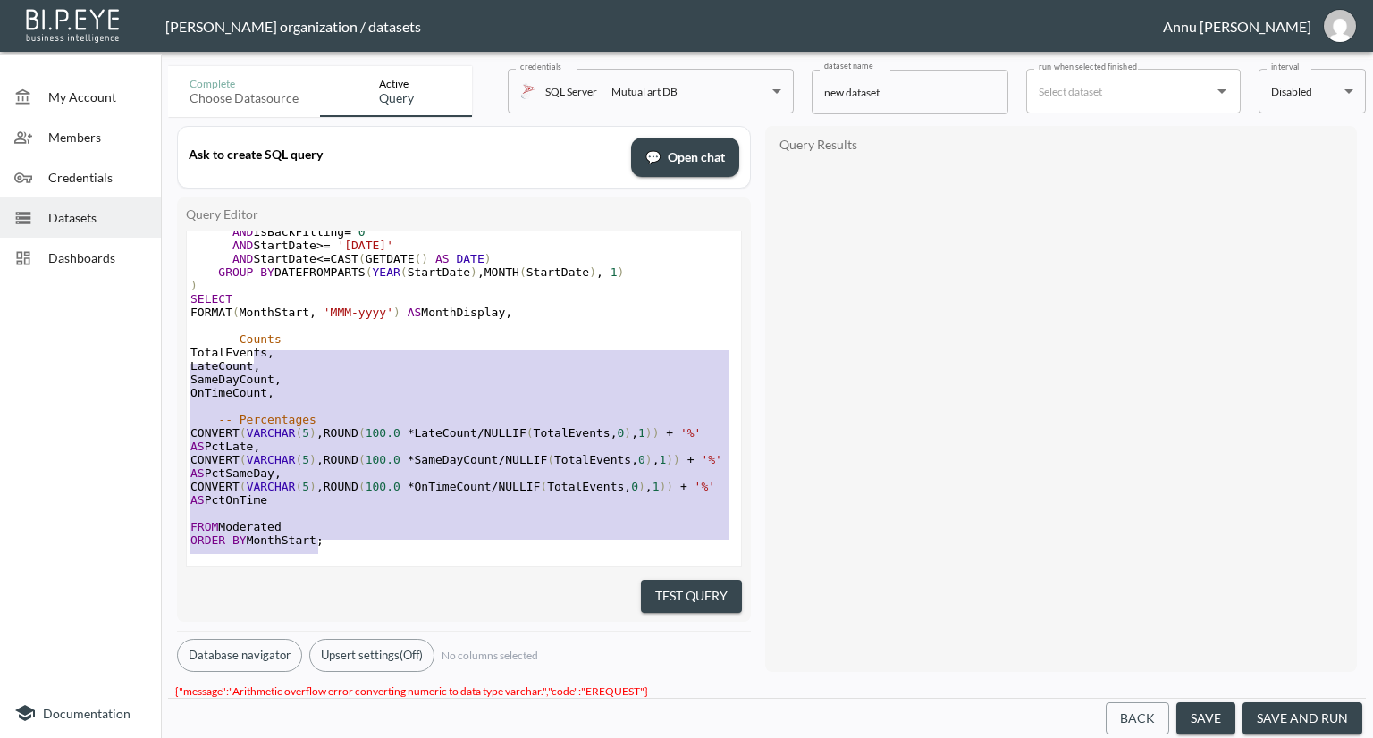
type textarea "WITH Moderated AS ( SELECT DATEFROMPARTS(YEAR(StartDate), MONTH(StartDate), 1) …"
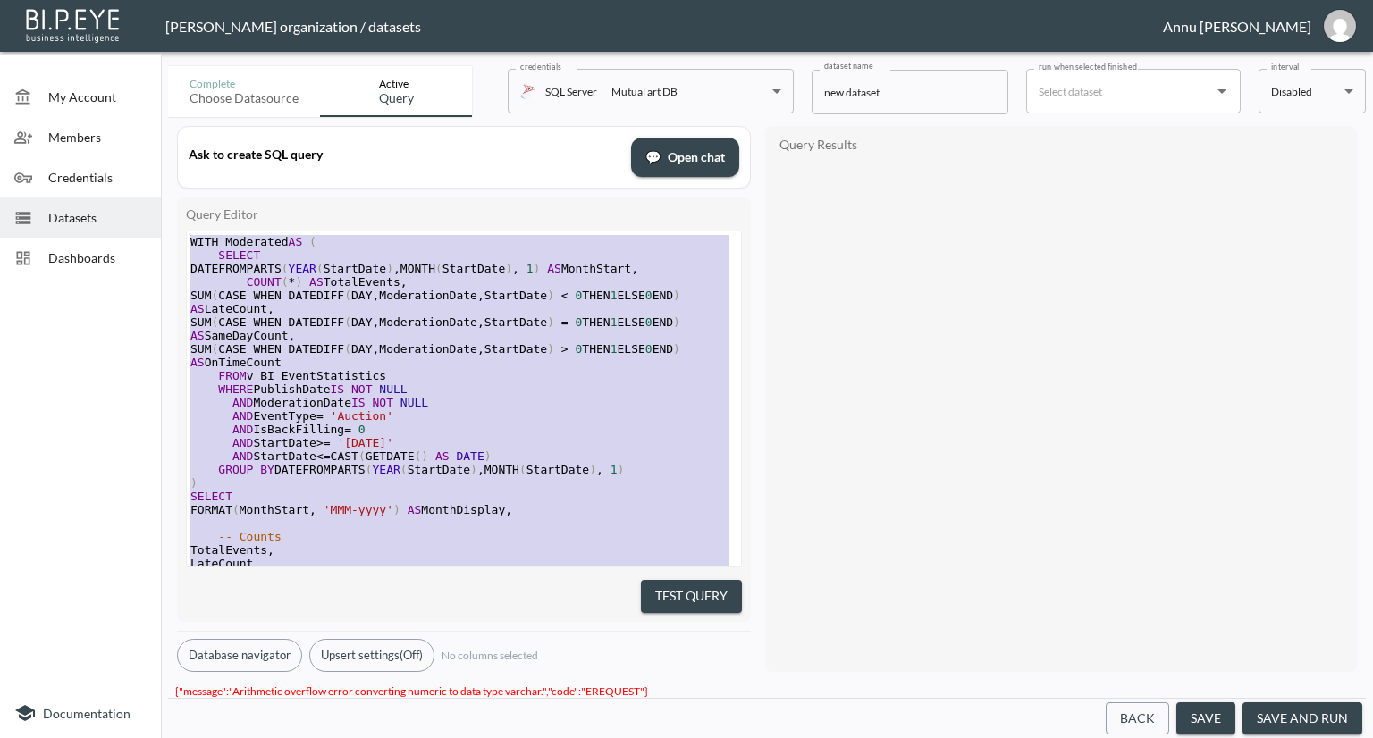
drag, startPoint x: 357, startPoint y: 526, endPoint x: 147, endPoint y: -9, distance: 574.7
click at [147, 0] on html "BI.P.EYE, Interactive Analytics Dashboards - app Nadia Senft organization / dat…" at bounding box center [686, 369] width 1373 height 738
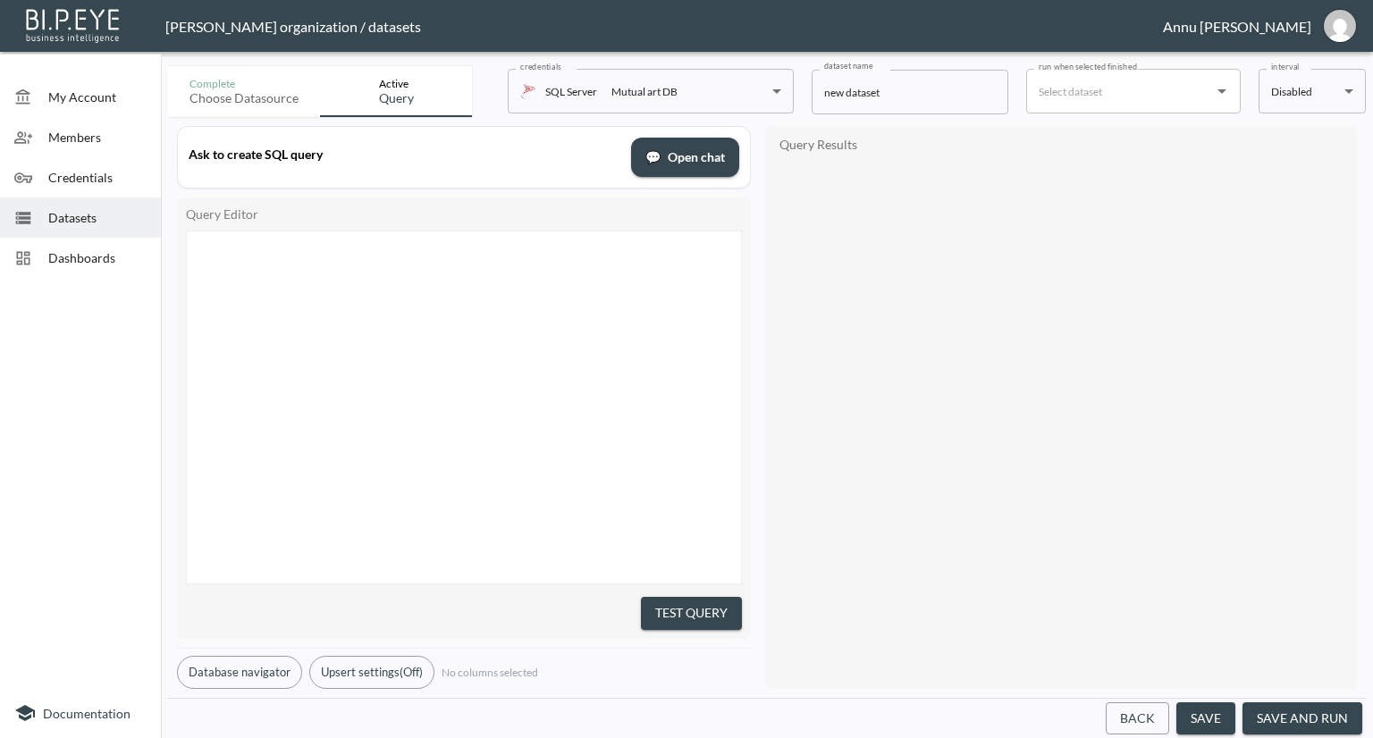
scroll to position [119, 0]
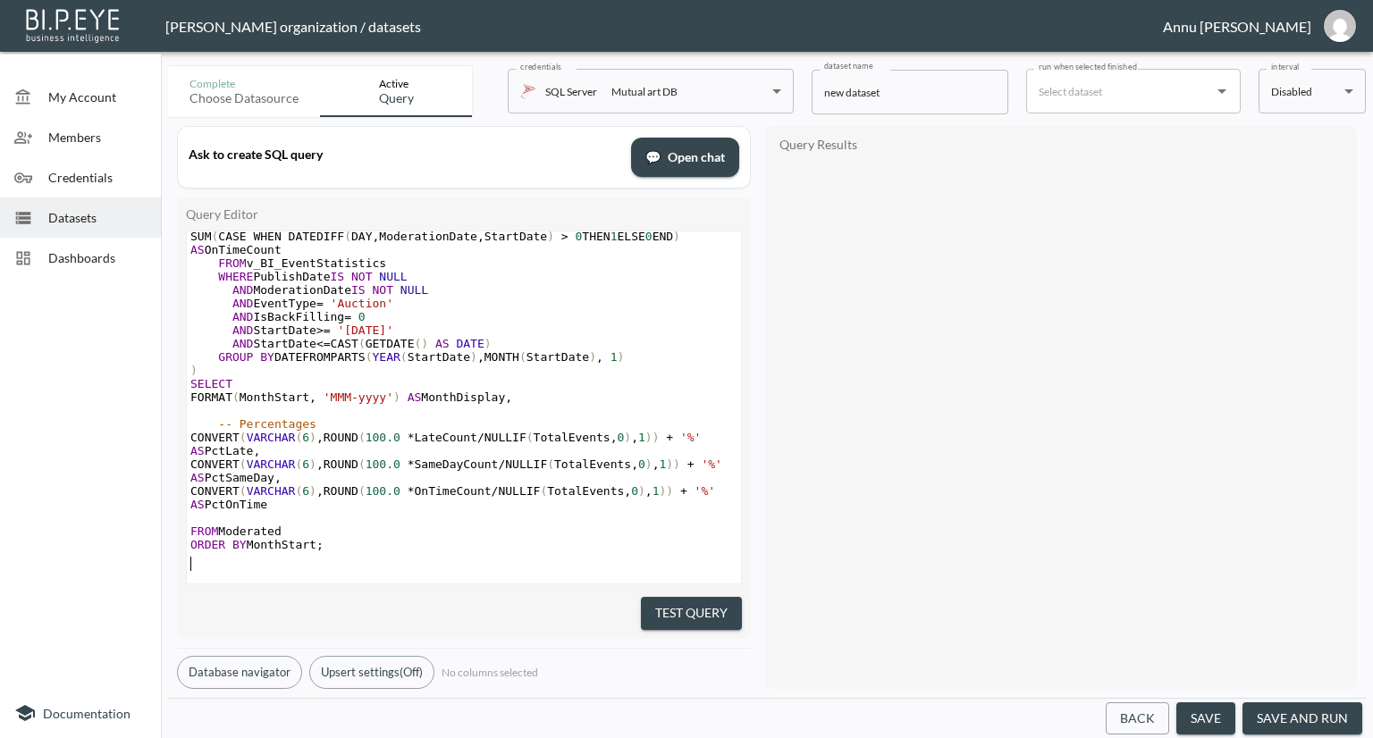
click at [650, 601] on button "Test Query" at bounding box center [691, 613] width 101 height 33
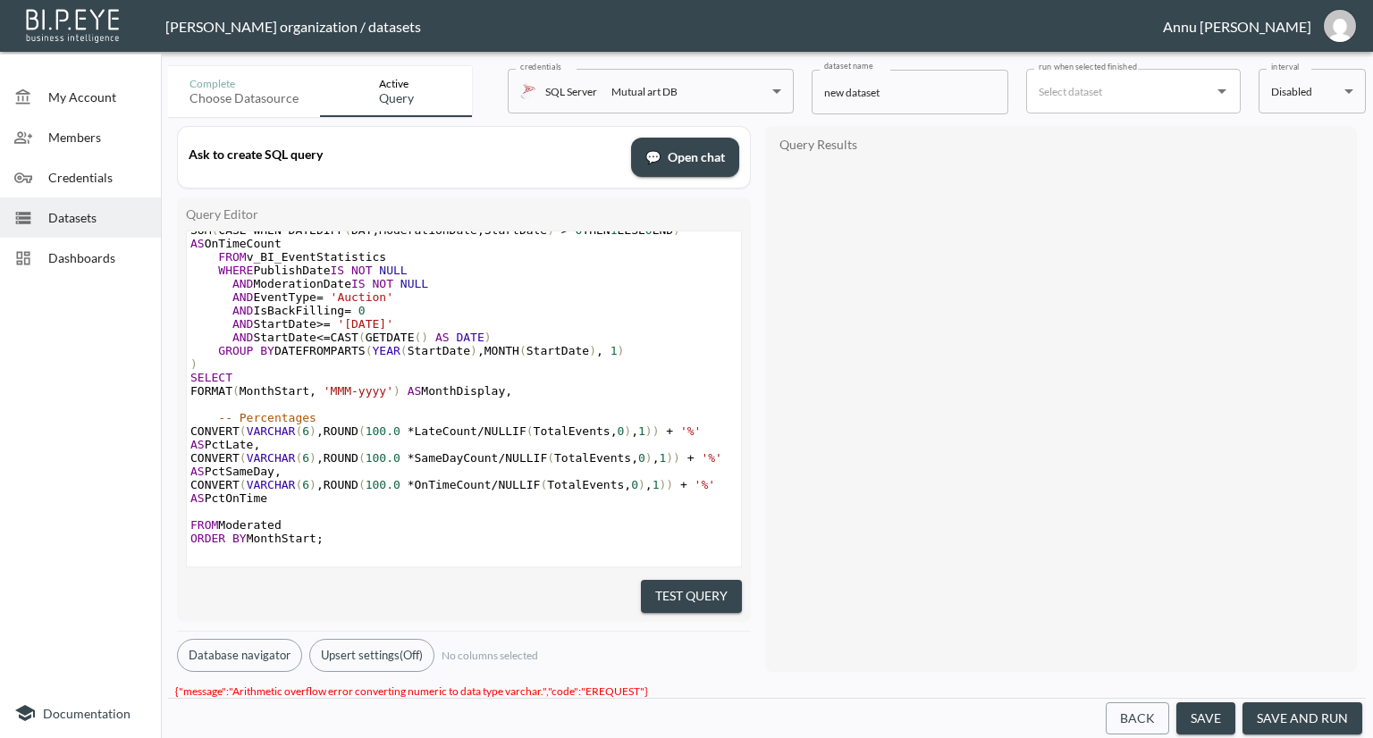
scroll to position [0, 0]
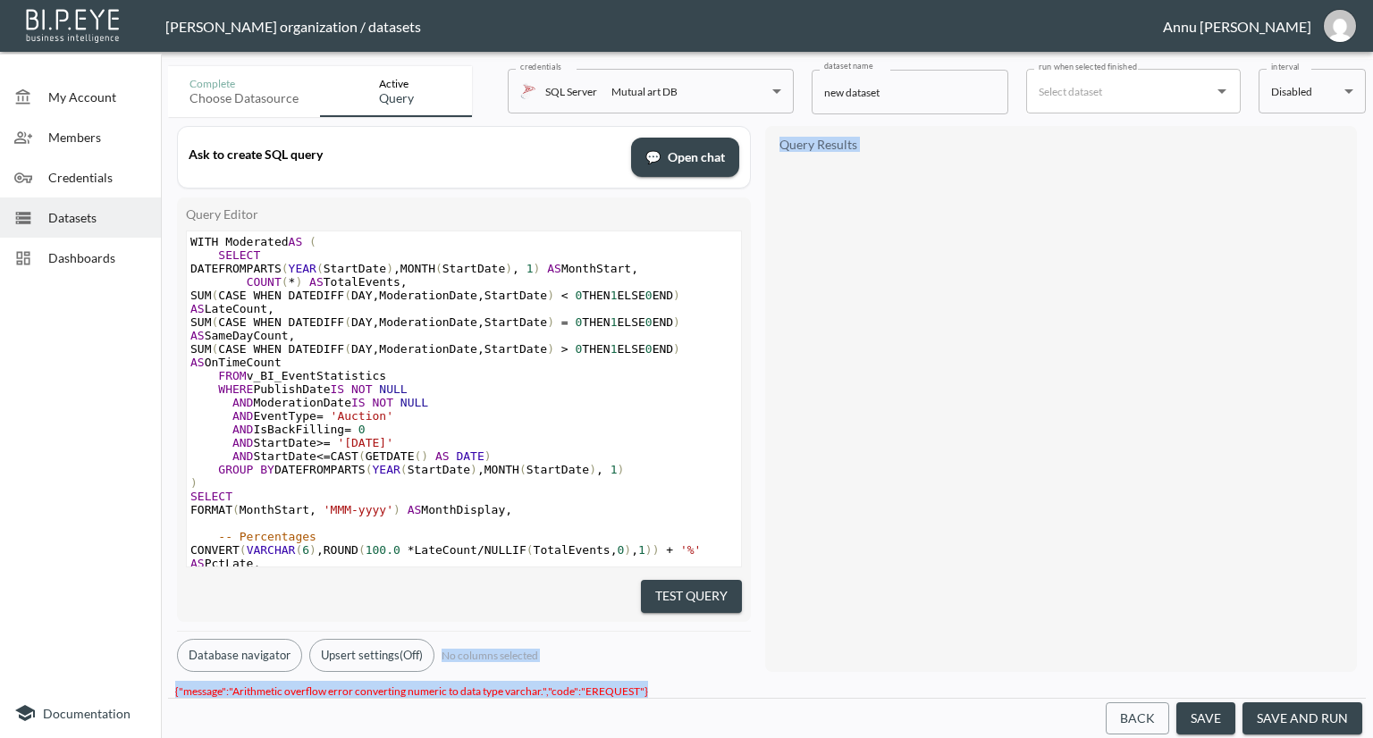
drag, startPoint x: 650, startPoint y: 682, endPoint x: 172, endPoint y: 669, distance: 477.4
click at [172, 669] on div "Complete Choose datasource Active Query credentials SQL Server Mutual art DB 82…" at bounding box center [767, 398] width 1198 height 679
copy div "No columns selected Query Results {"message":"Arithmetic overflow error convert…"
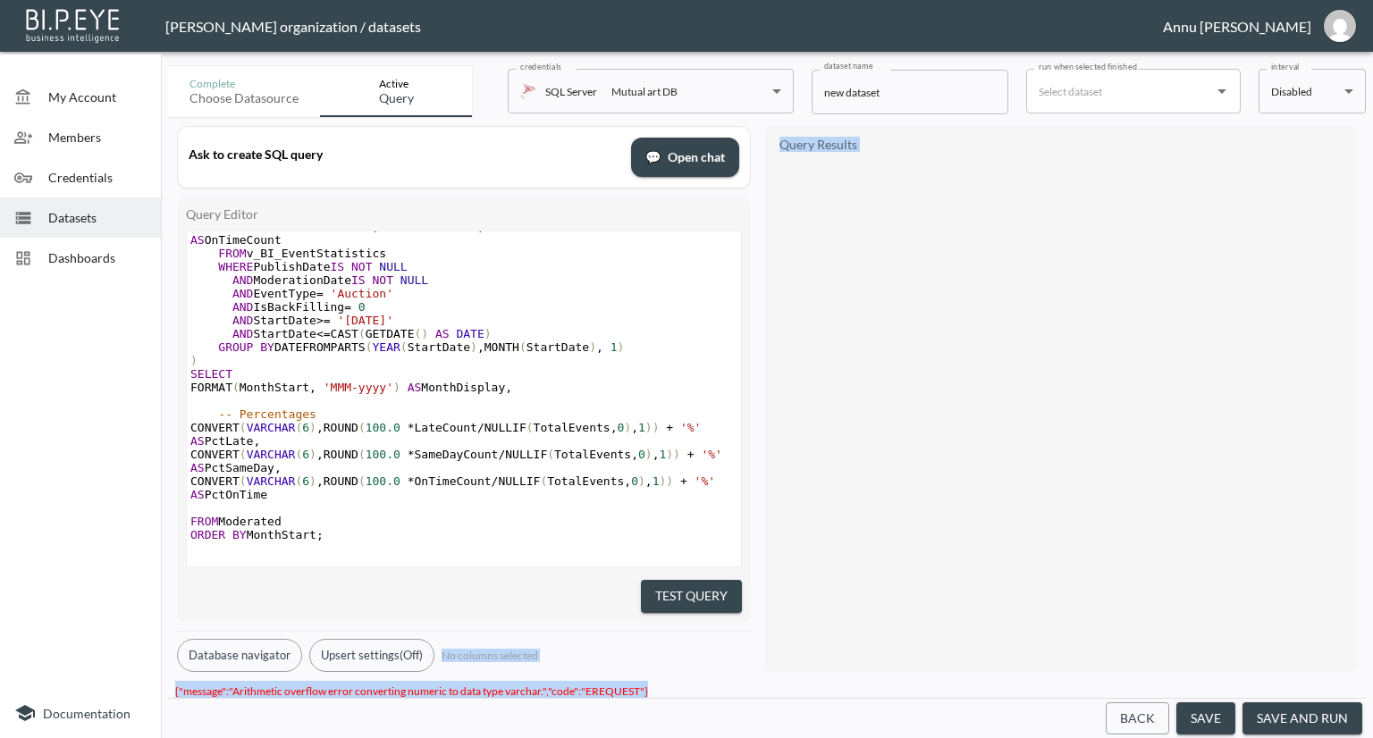
scroll to position [153, 0]
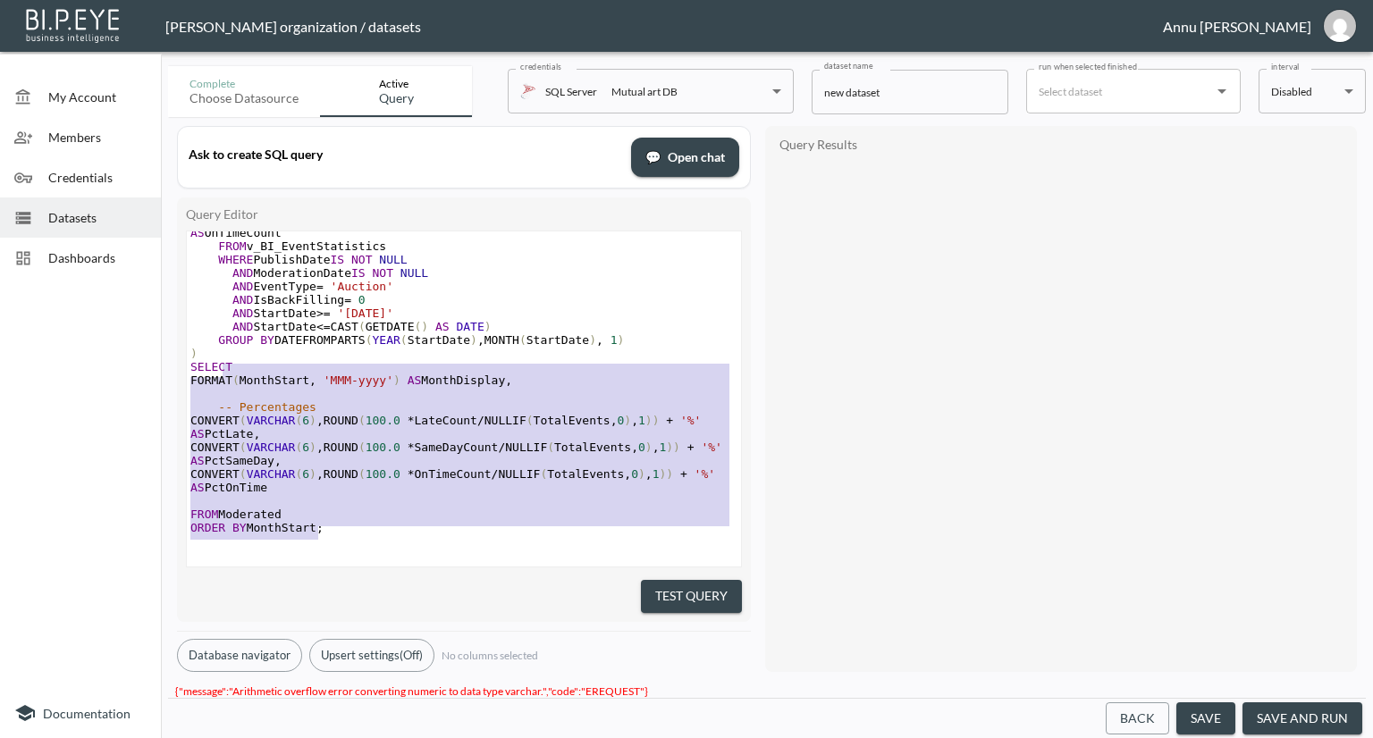
type textarea "WITH Moderated AS ( SELECT DATEFROMPARTS(YEAR(StartDate), MONTH(StartDate), 1) …"
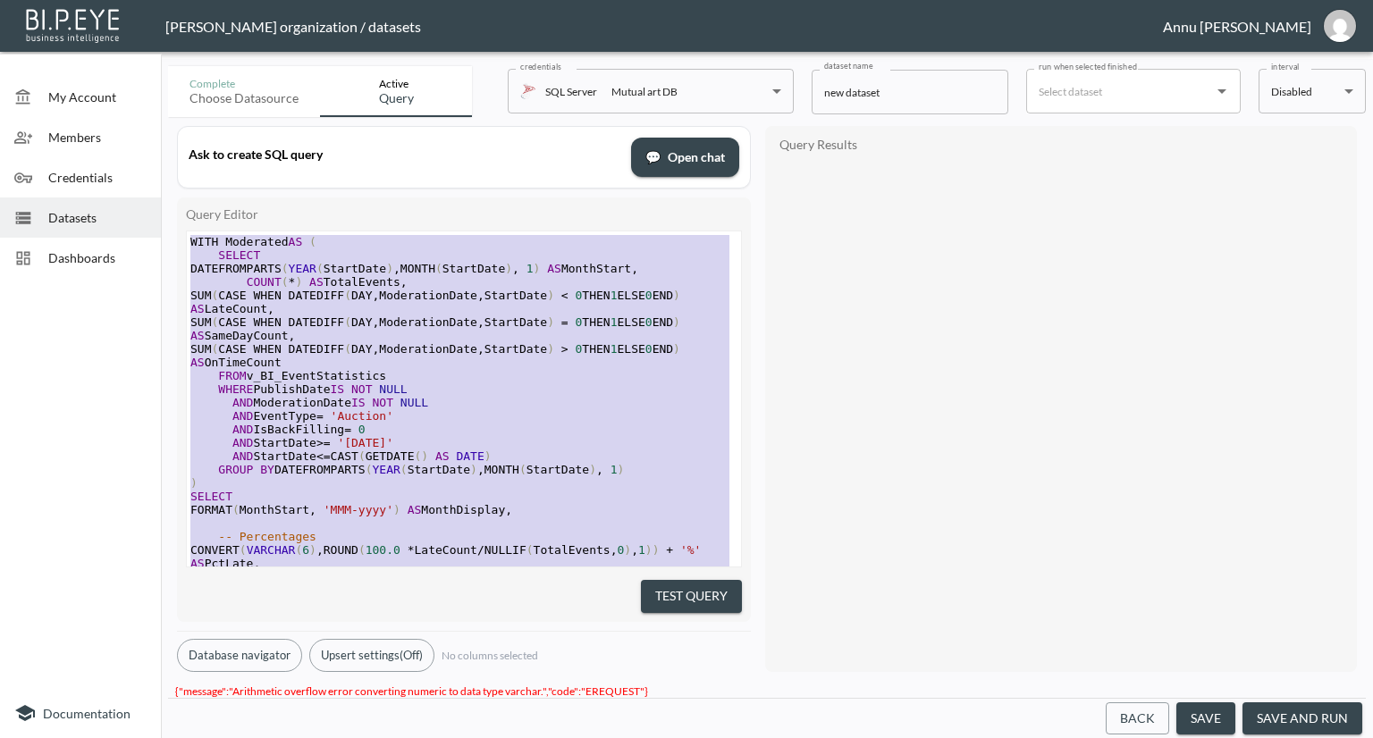
drag, startPoint x: 349, startPoint y: 509, endPoint x: 162, endPoint y: 21, distance: 522.5
click at [162, 21] on div "Nadia Senft organization / datasets Annu Jose My Account Members Credentials Da…" at bounding box center [686, 369] width 1373 height 738
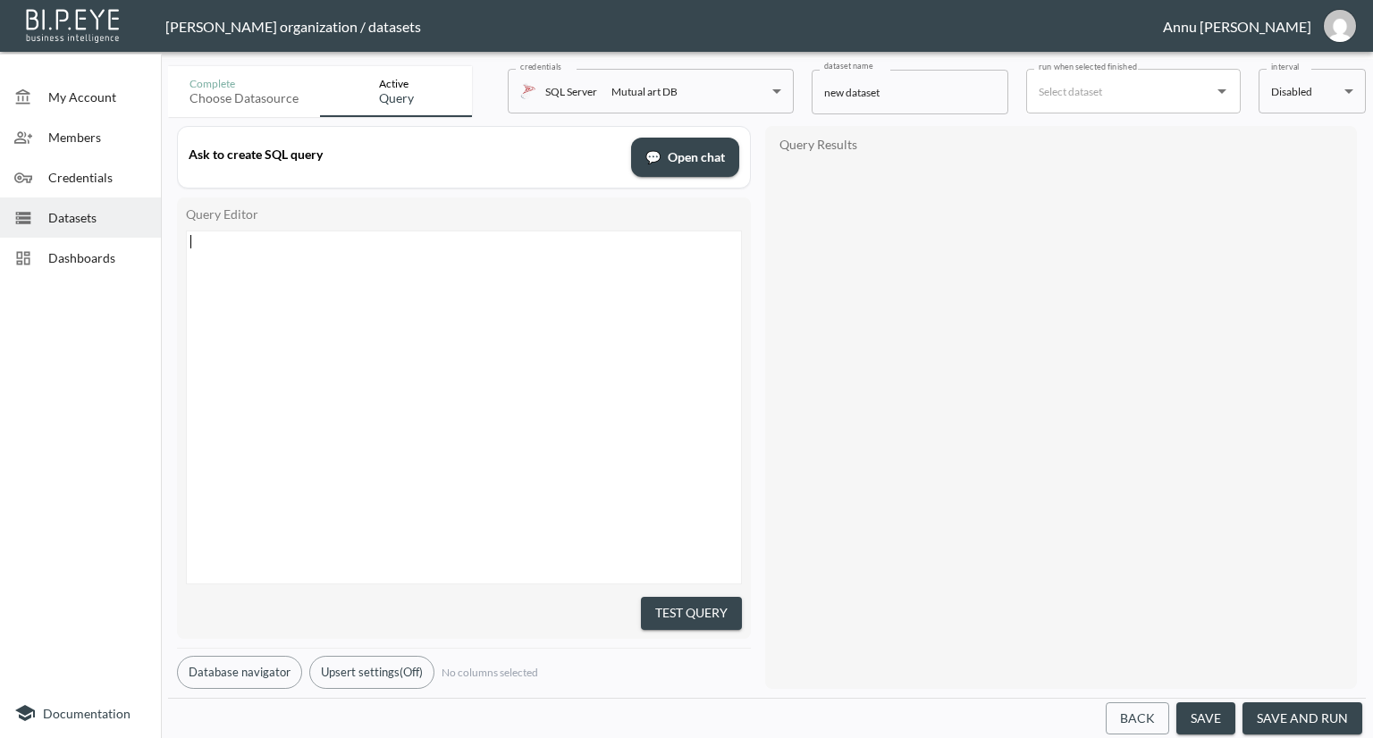
scroll to position [105, 0]
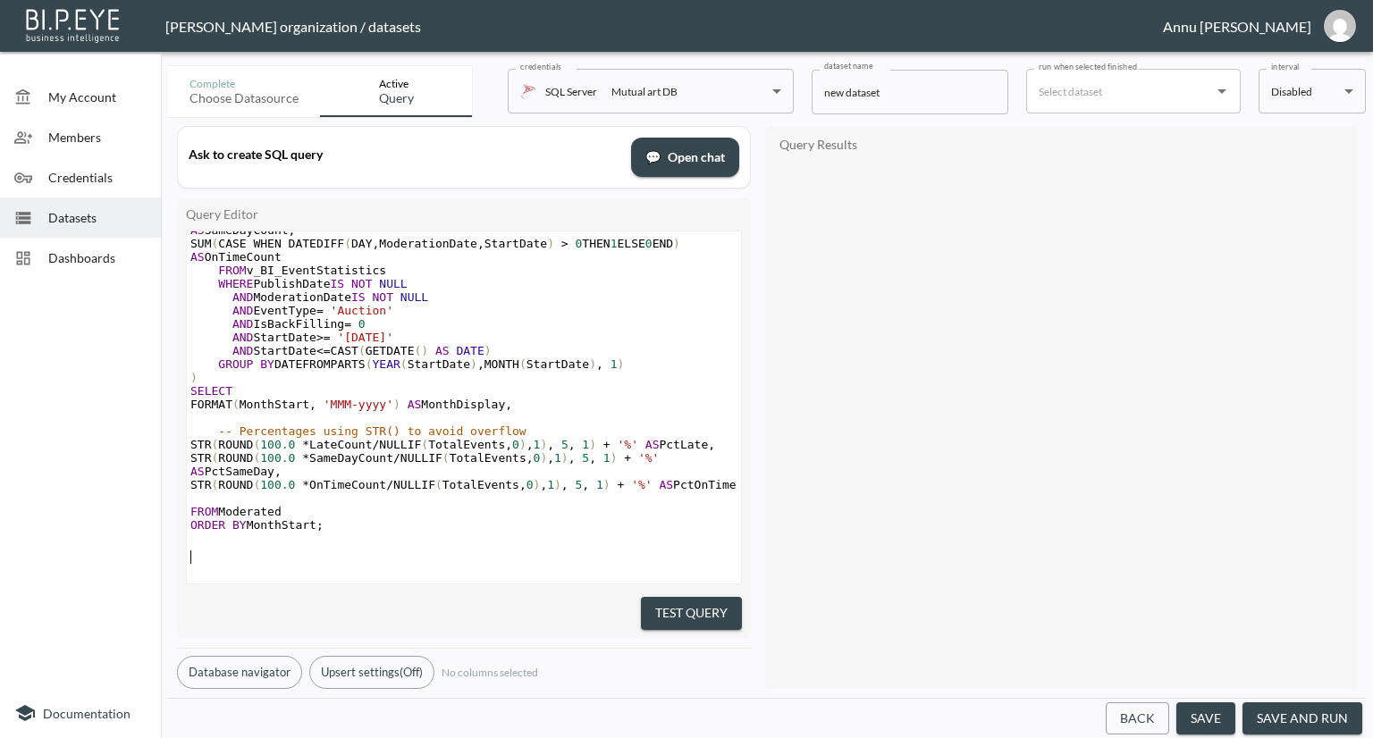
click at [704, 606] on button "Test Query" at bounding box center [691, 613] width 101 height 33
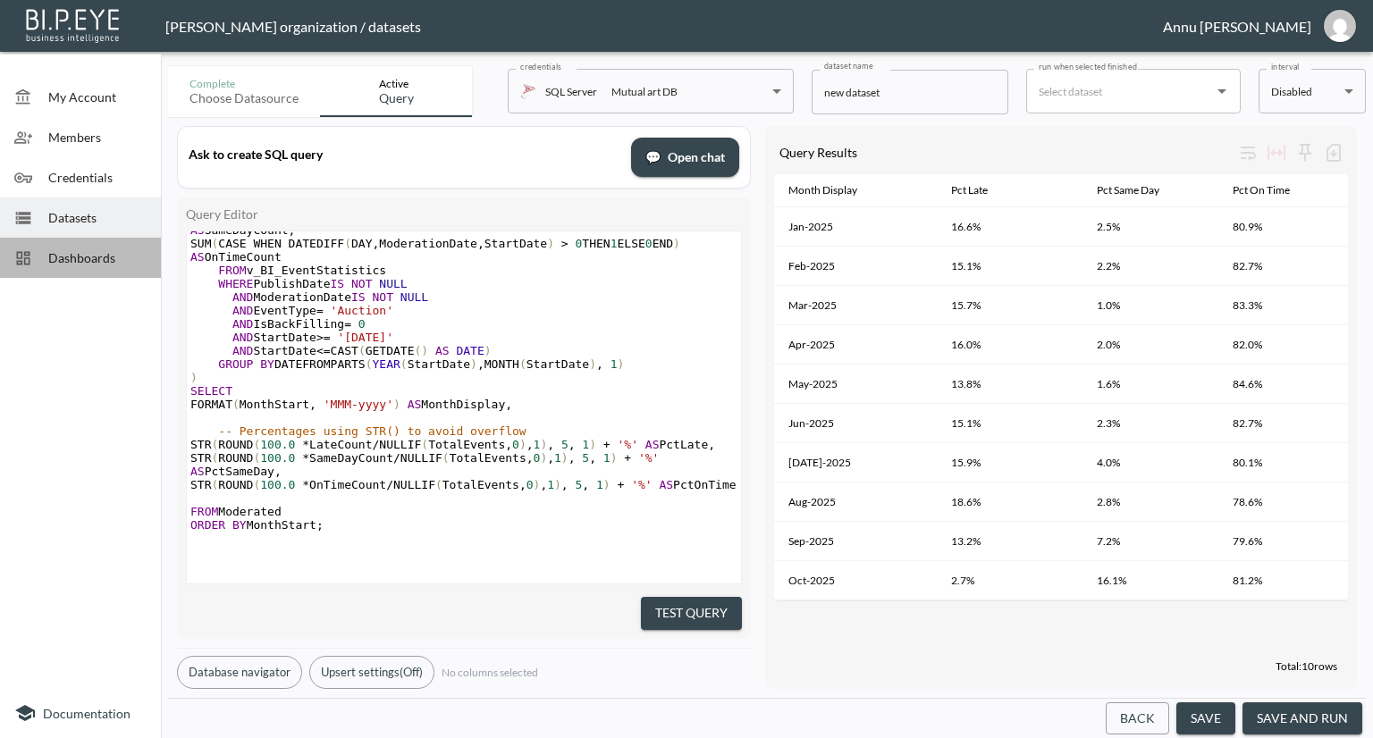
click at [118, 248] on span "Dashboards" at bounding box center [97, 257] width 98 height 19
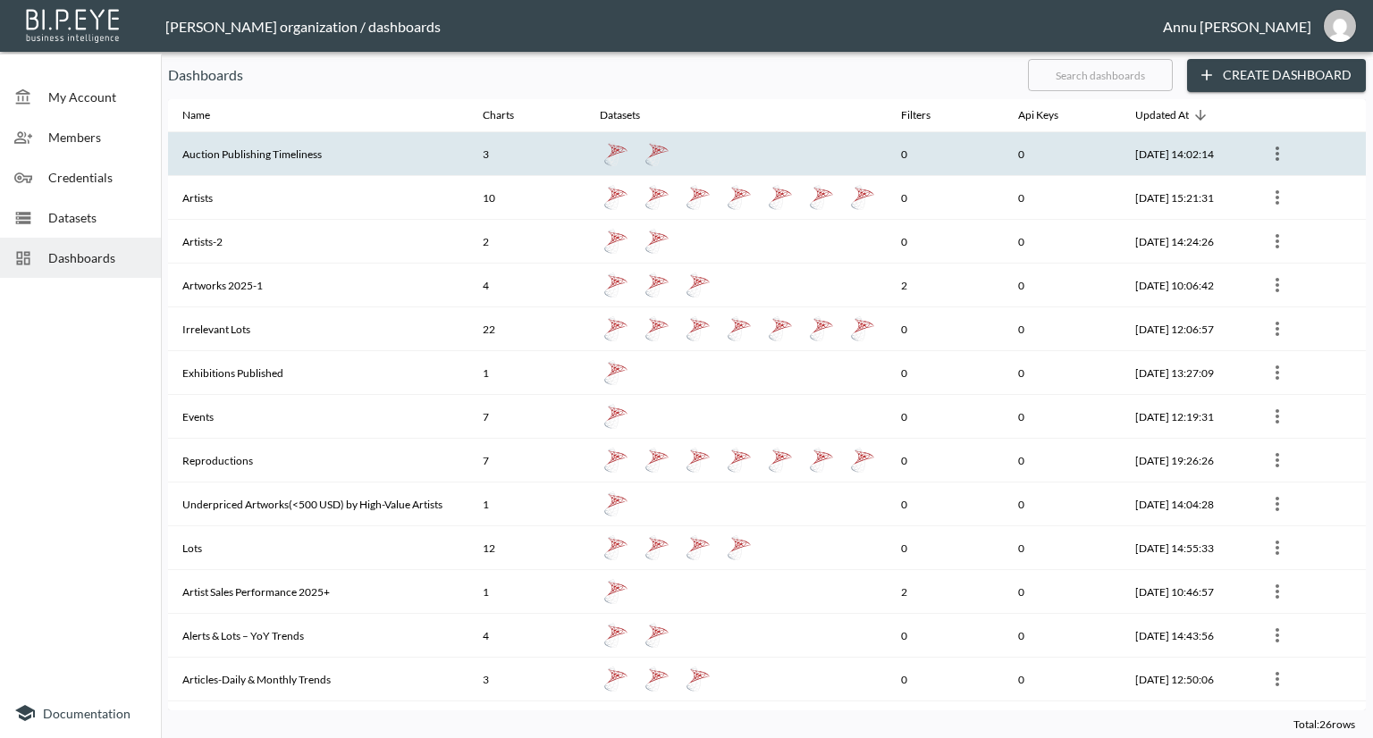
click at [343, 162] on th "Auction Publishing Timeliness" at bounding box center [318, 154] width 300 height 44
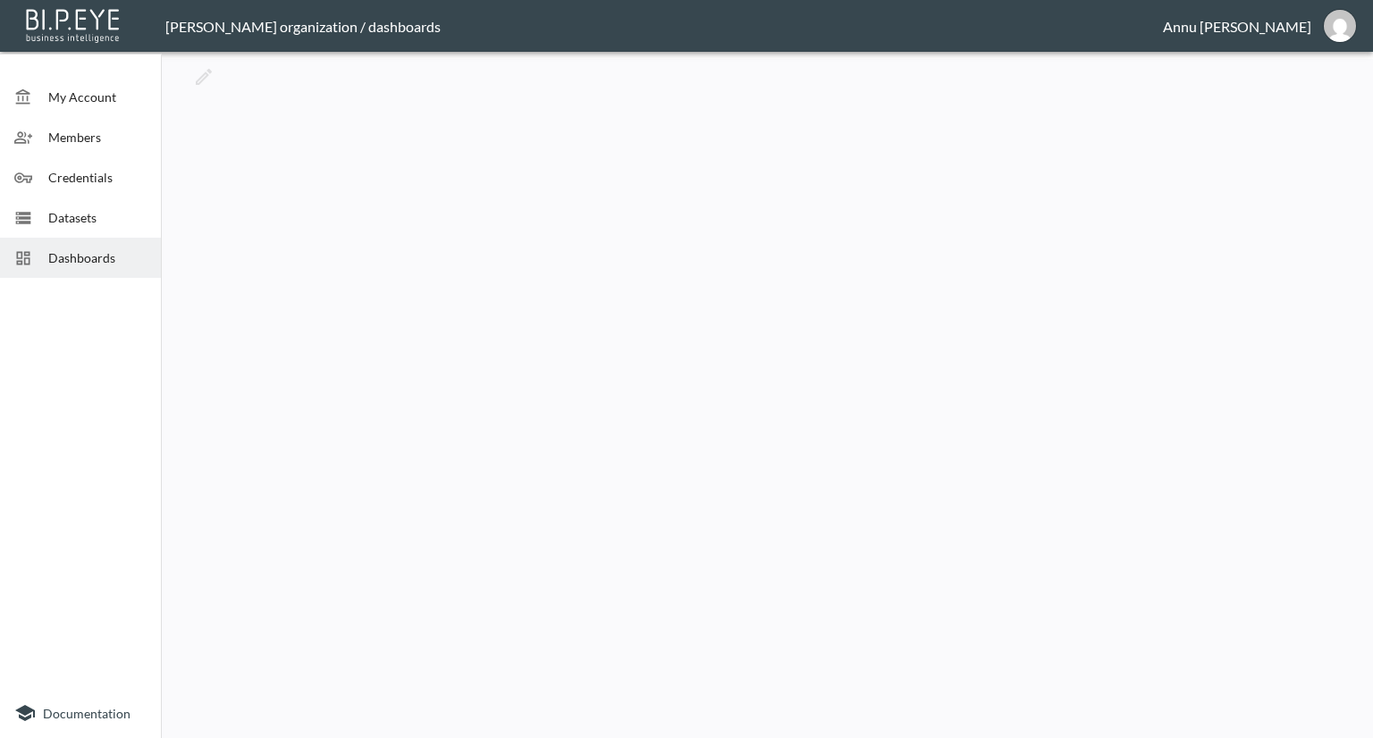
click at [136, 257] on span "Dashboards" at bounding box center [97, 257] width 98 height 19
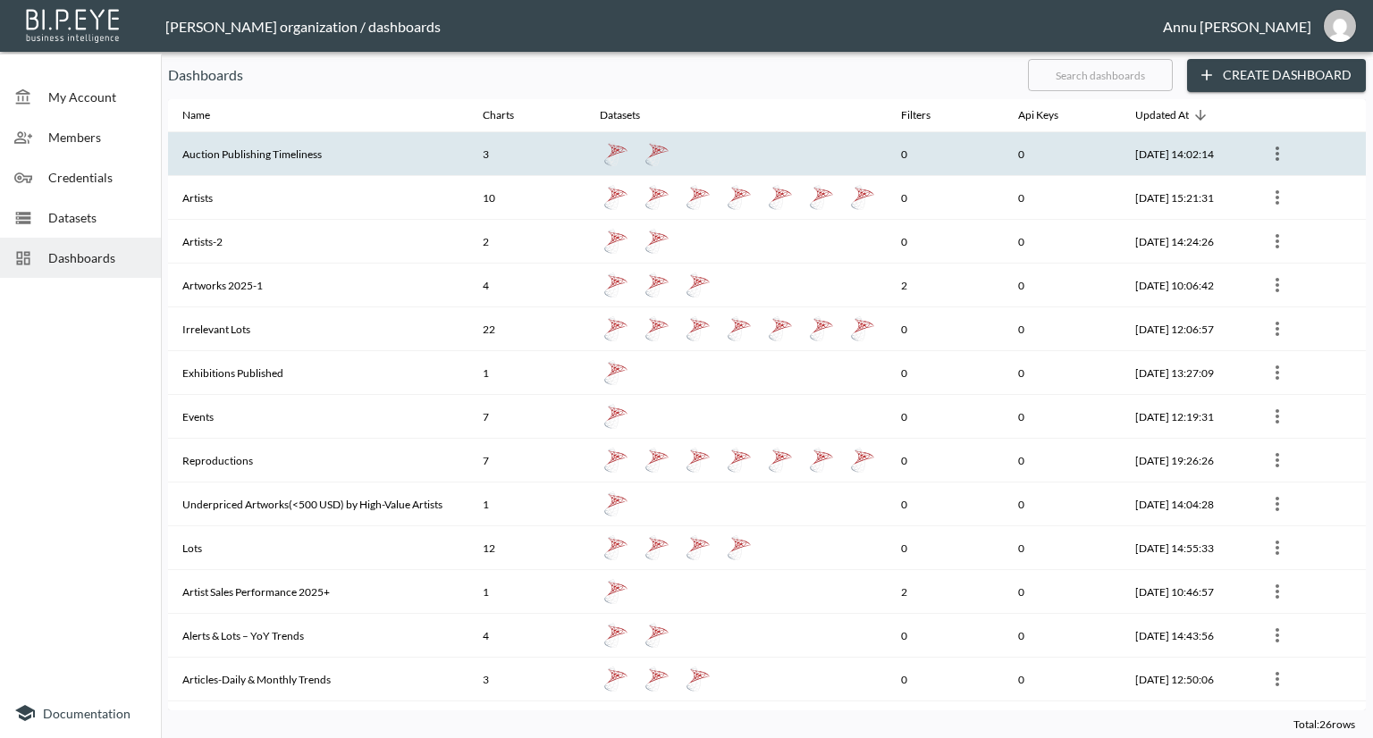
click at [484, 155] on th "3" at bounding box center [526, 154] width 117 height 44
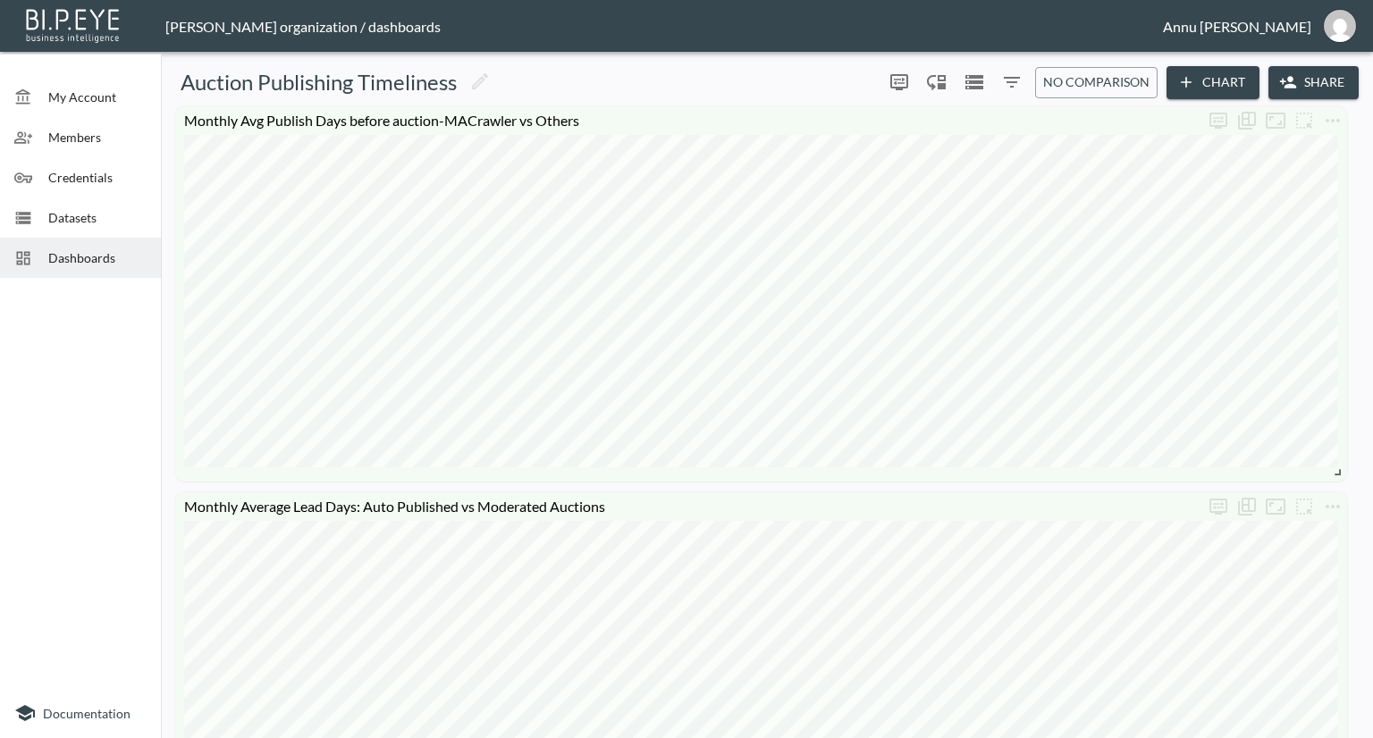
click at [1190, 77] on icon "button" at bounding box center [1186, 82] width 18 height 18
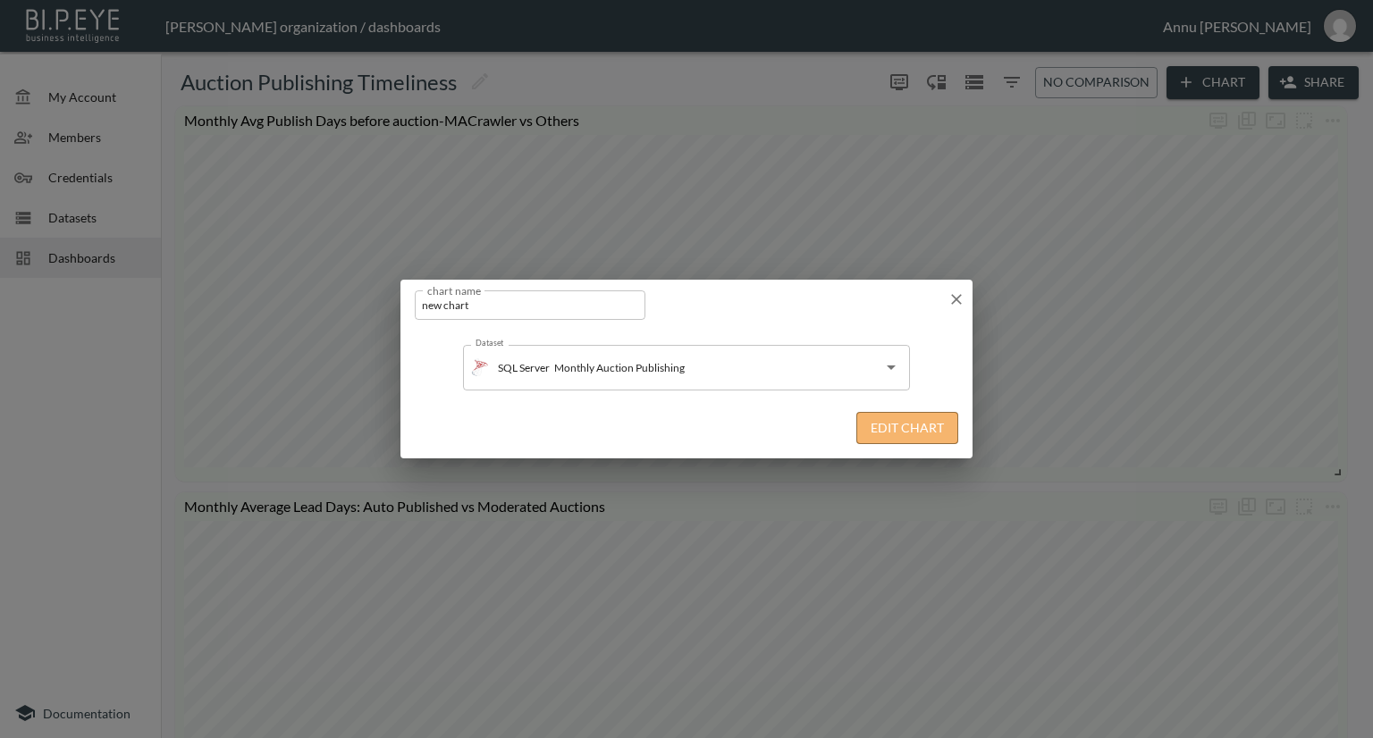
click at [913, 433] on button "Edit Chart" at bounding box center [907, 428] width 102 height 33
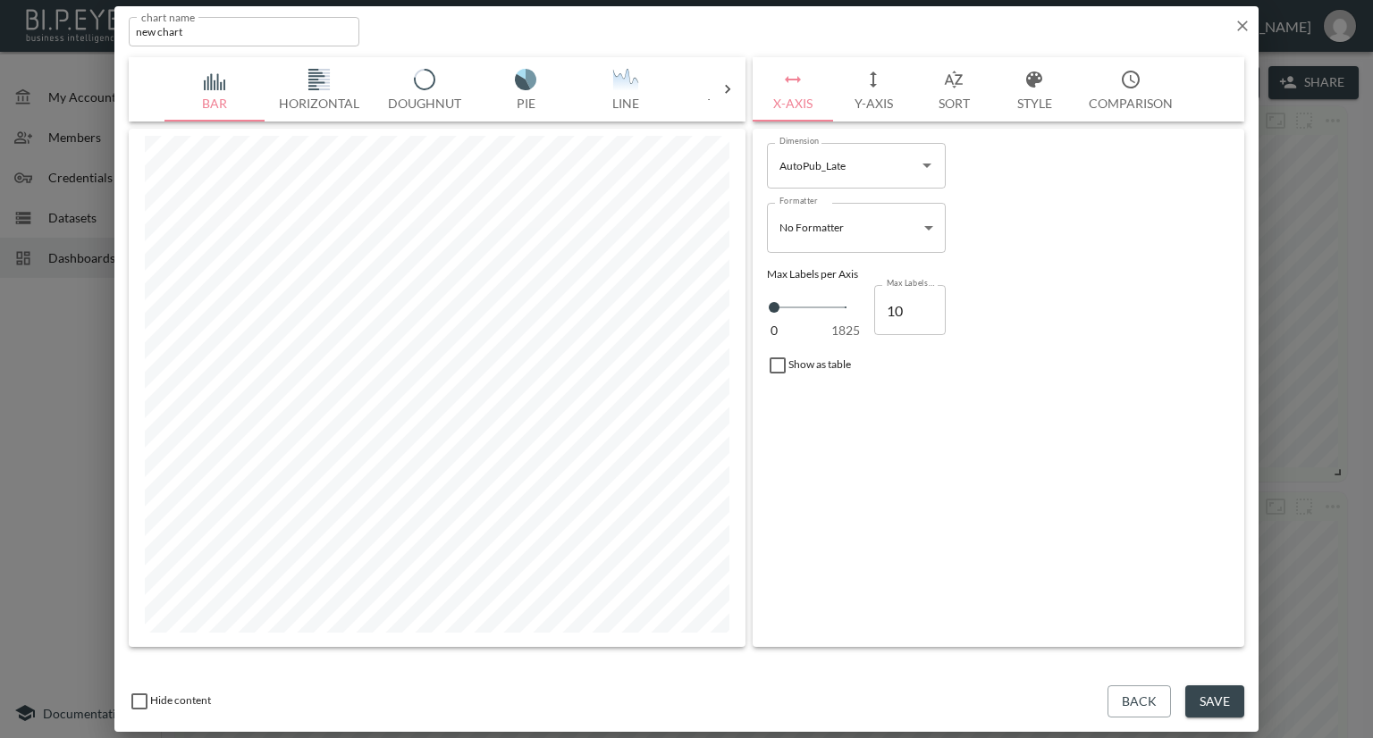
click at [727, 88] on icon at bounding box center [728, 89] width 18 height 18
click at [206, 81] on img "button" at bounding box center [215, 79] width 71 height 21
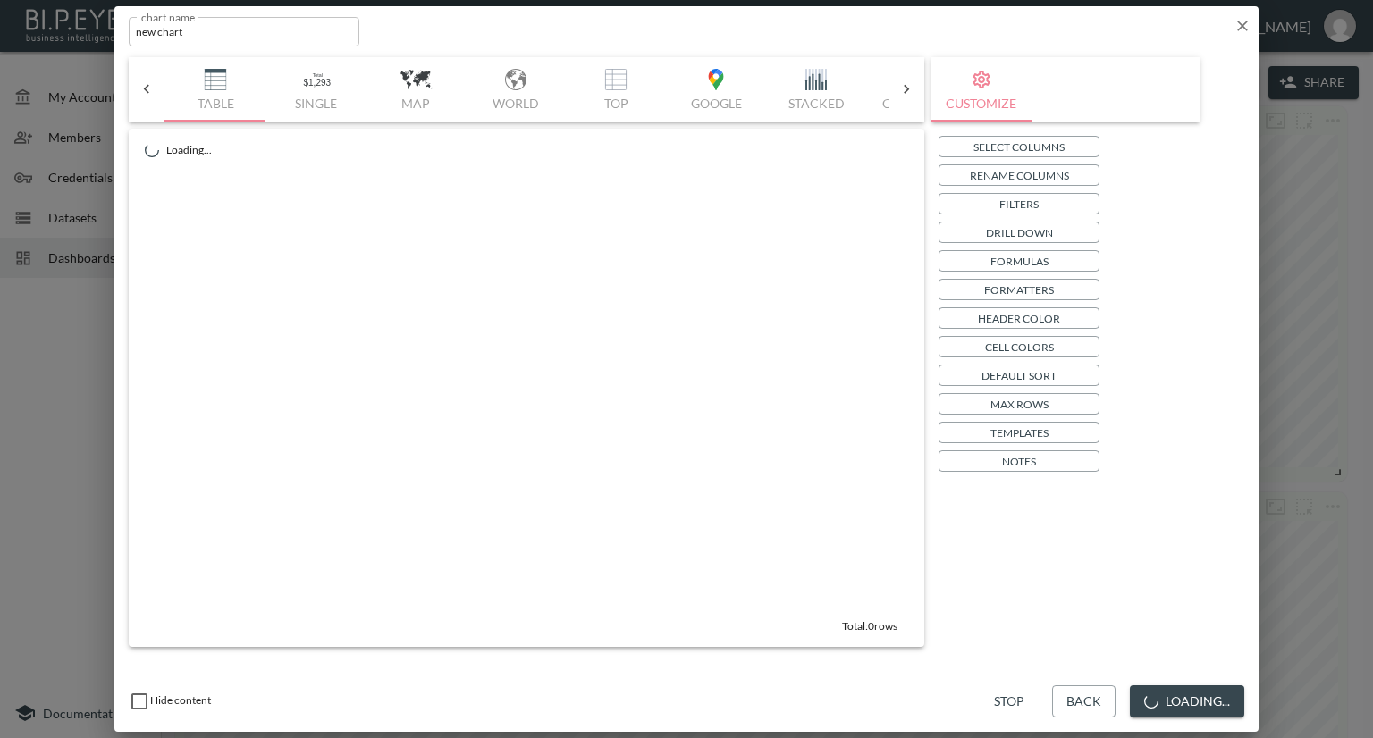
click at [957, 148] on button "Select Columns" at bounding box center [1018, 146] width 161 height 21
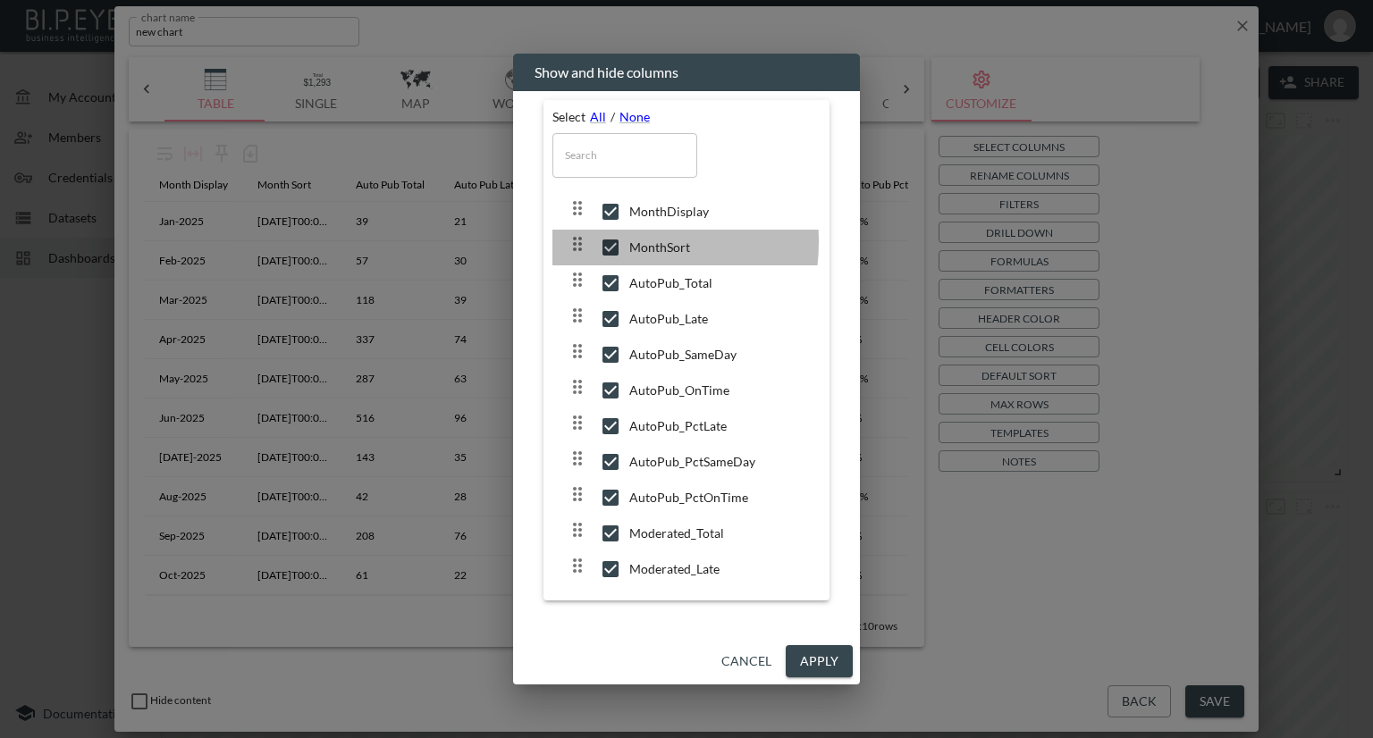
click at [603, 242] on input "checkbox" at bounding box center [611, 248] width 38 height 18
checkbox input "false"
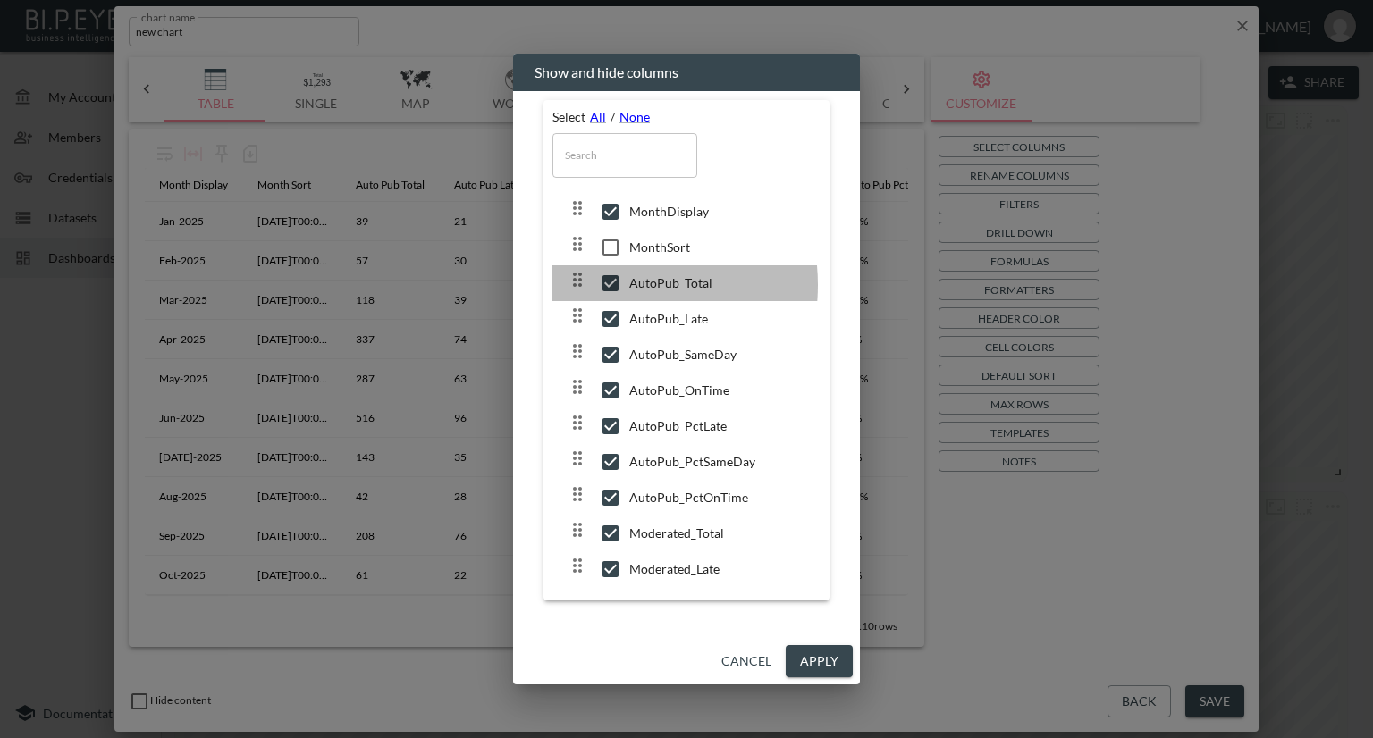
click at [606, 285] on input "checkbox" at bounding box center [611, 283] width 38 height 18
checkbox input "false"
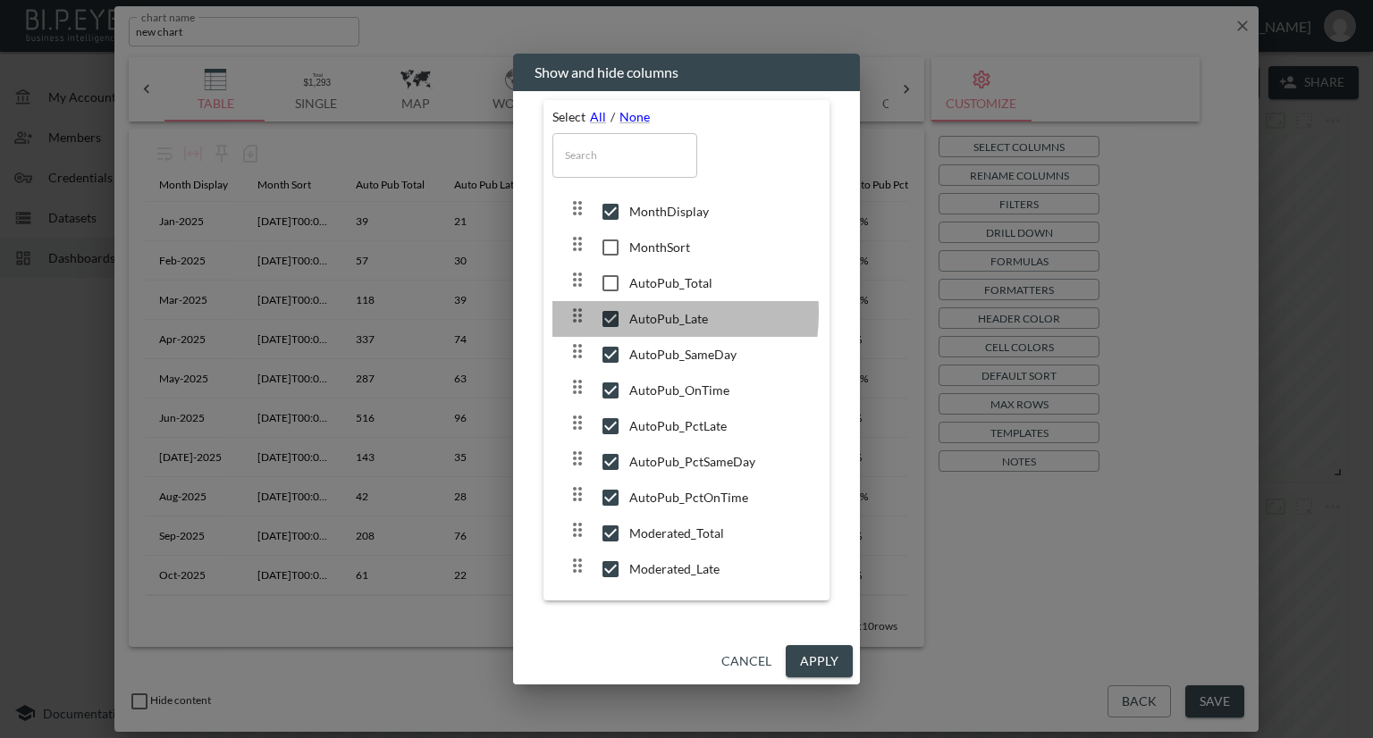
click at [615, 313] on input "checkbox" at bounding box center [611, 319] width 38 height 18
checkbox input "false"
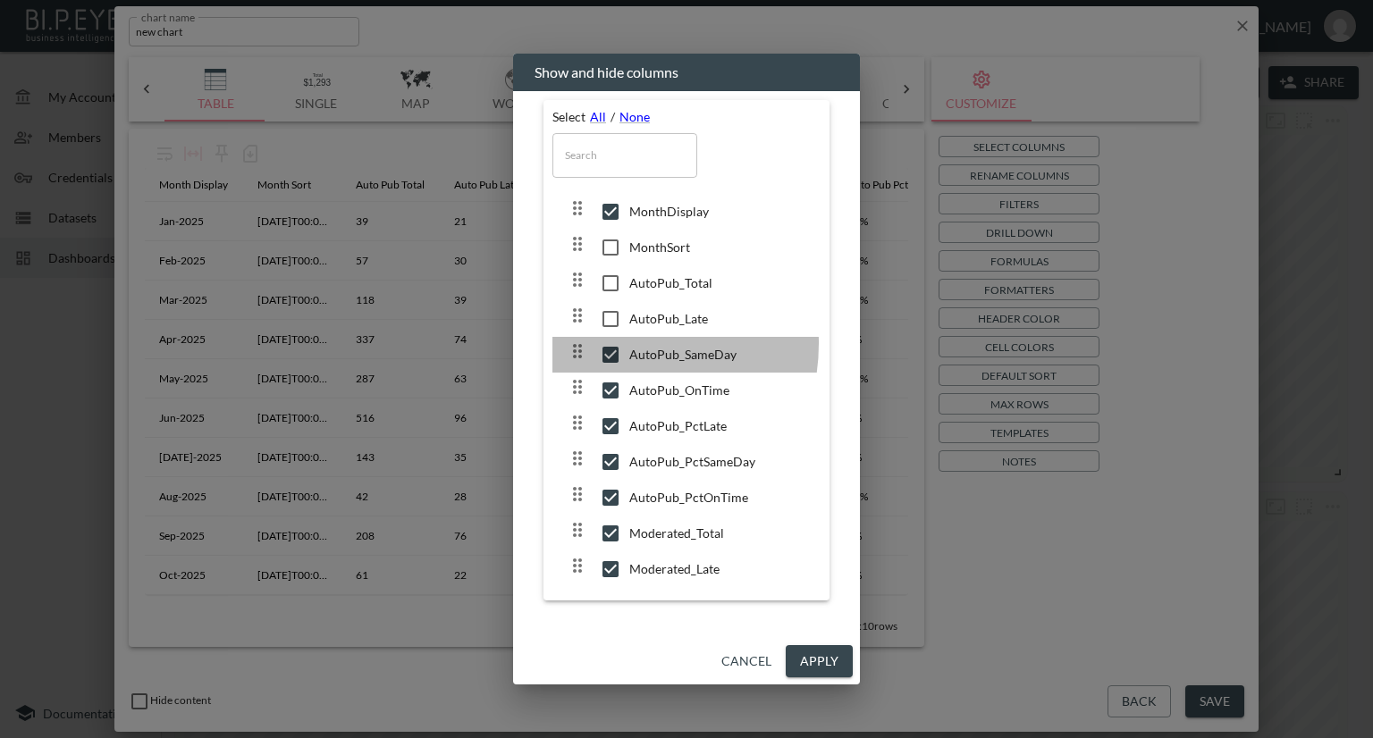
drag, startPoint x: 613, startPoint y: 344, endPoint x: 611, endPoint y: 355, distance: 10.9
click at [611, 344] on icon at bounding box center [610, 354] width 21 height 21
checkbox input "false"
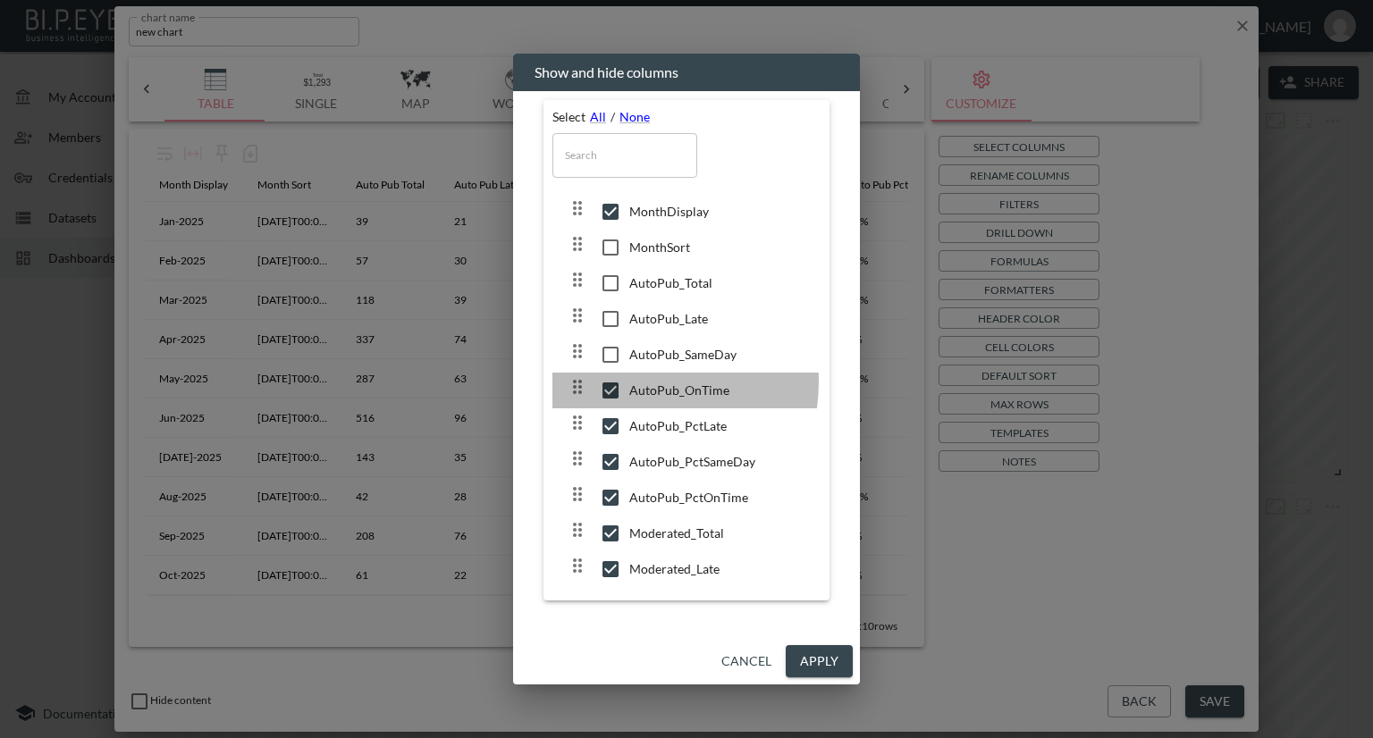
click at [610, 381] on icon at bounding box center [610, 390] width 21 height 21
checkbox input "false"
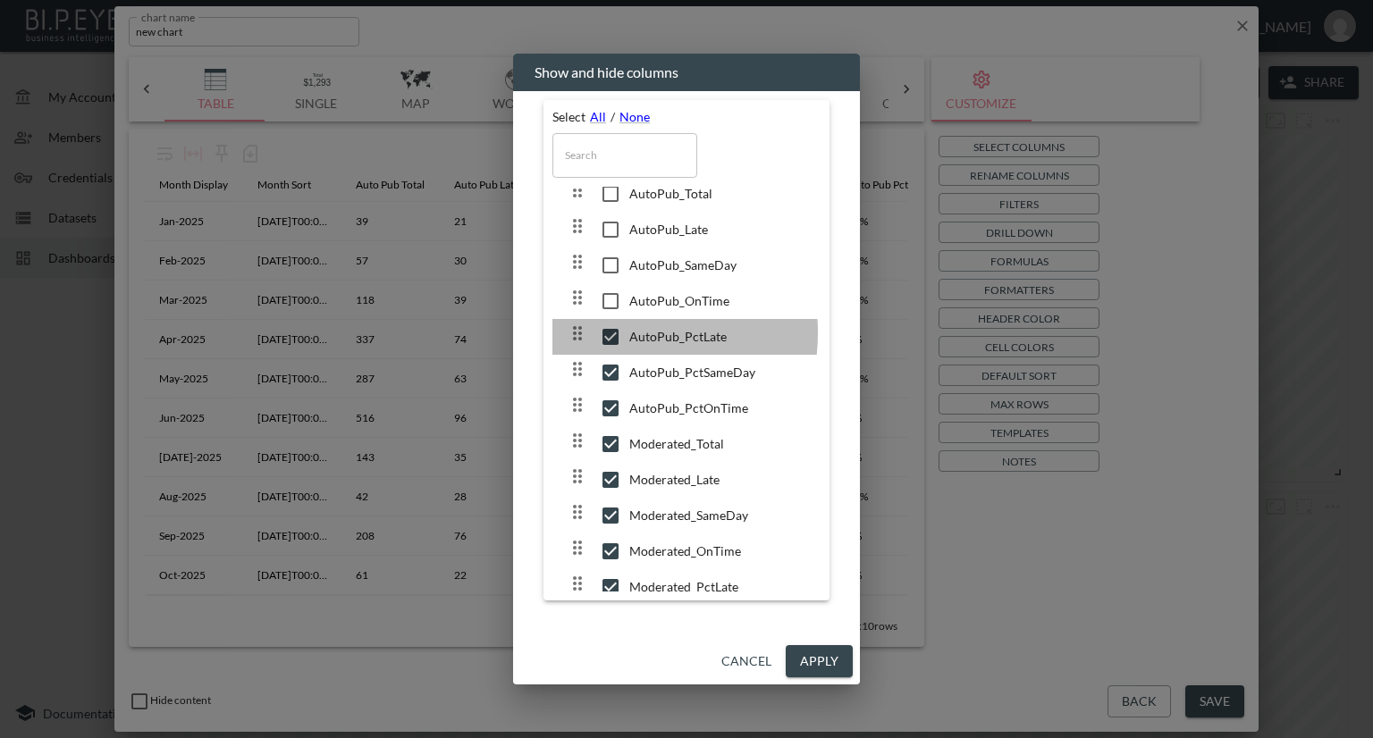
click at [612, 334] on input "checkbox" at bounding box center [611, 337] width 38 height 18
checkbox input "false"
click at [608, 364] on input "checkbox" at bounding box center [611, 373] width 38 height 18
checkbox input "false"
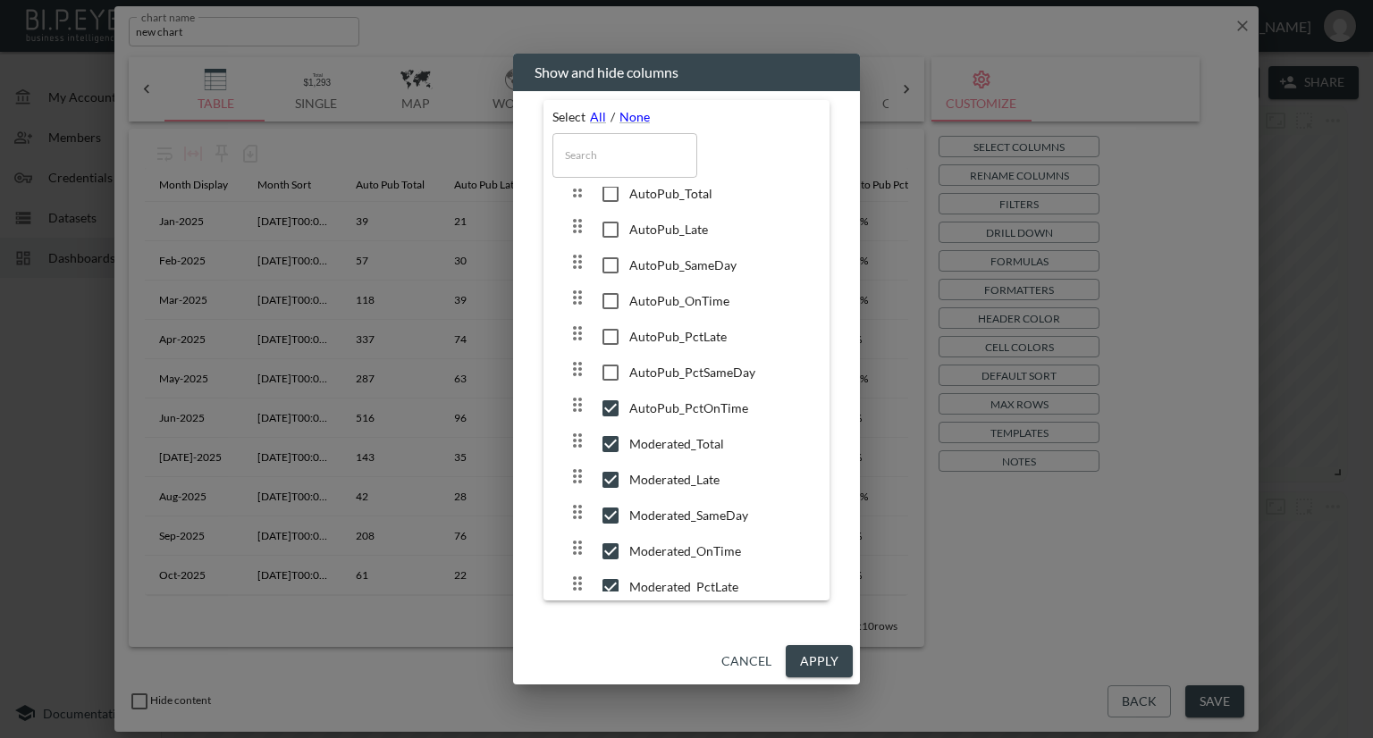
click at [605, 401] on input "checkbox" at bounding box center [611, 409] width 38 height 18
checkbox input "false"
click at [604, 439] on input "checkbox" at bounding box center [611, 444] width 38 height 18
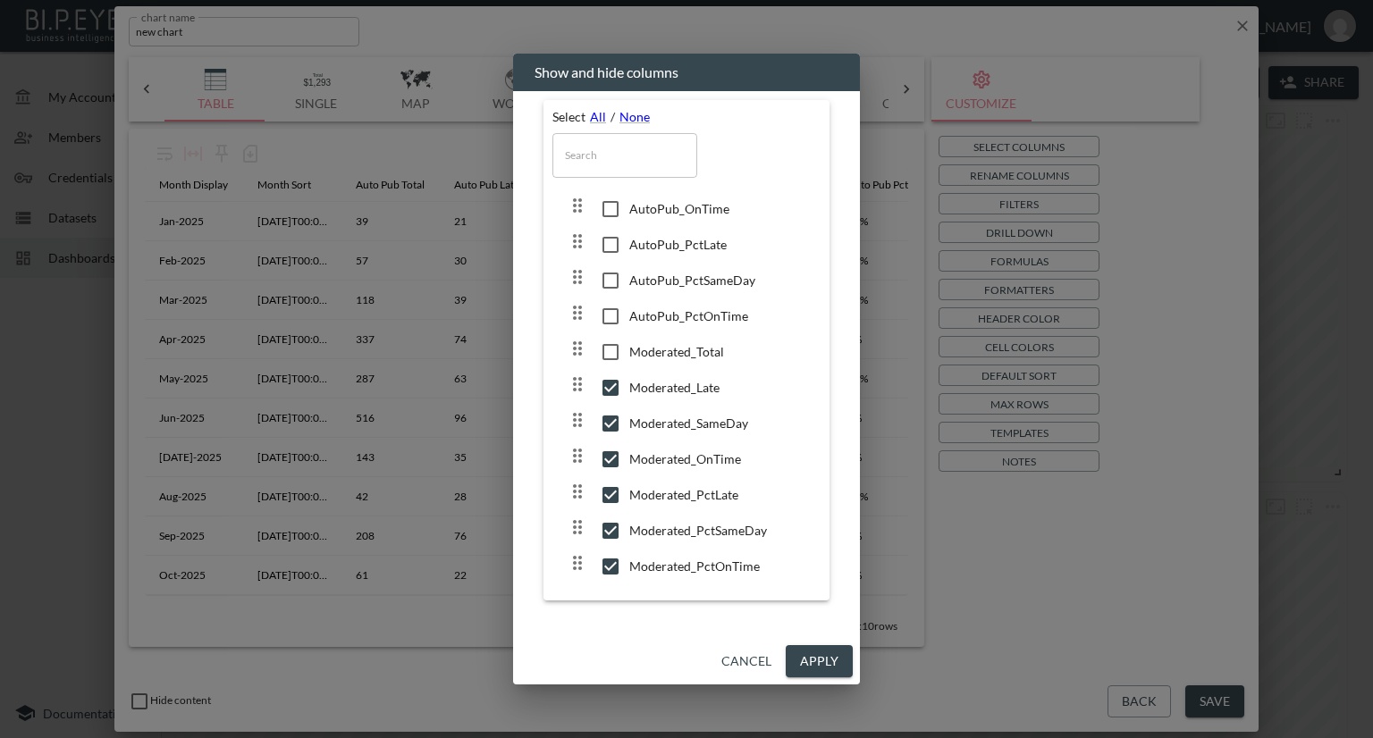
scroll to position [184, 0]
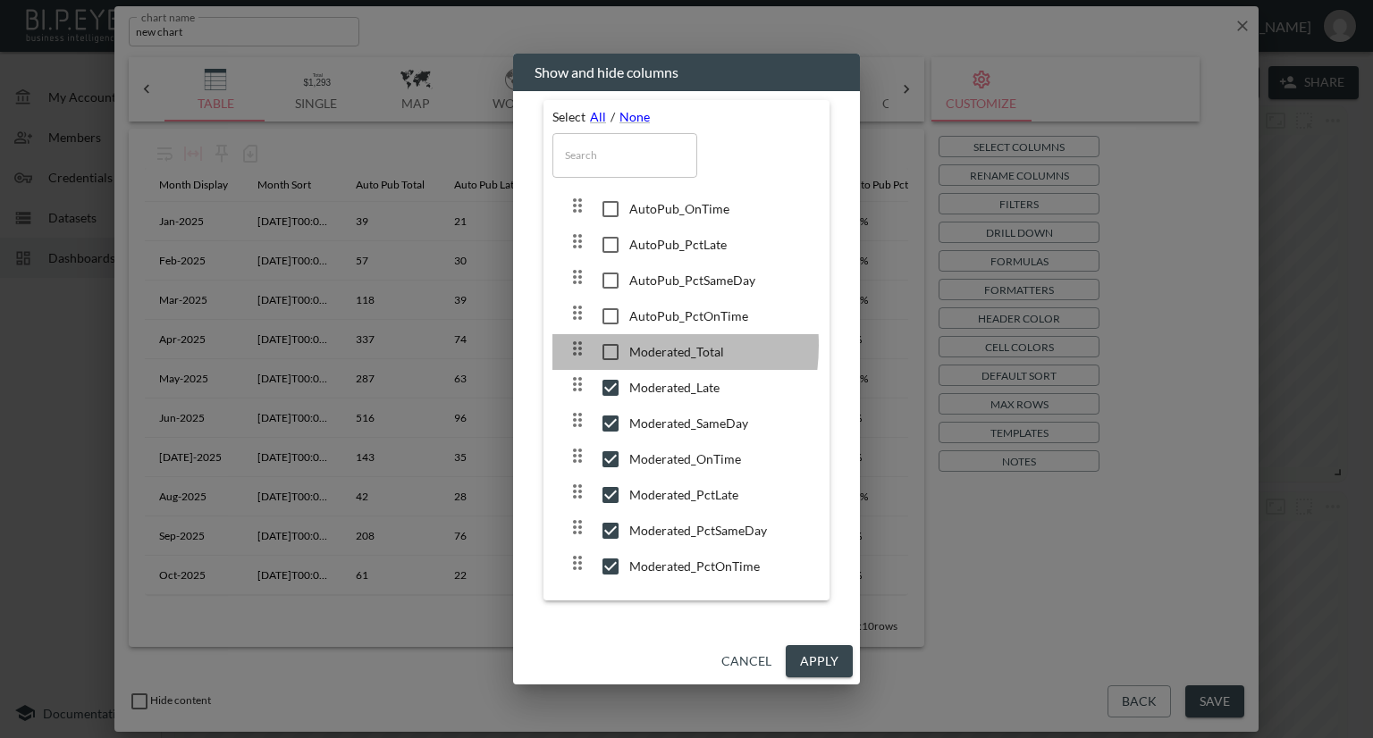
click at [610, 344] on input "checkbox" at bounding box center [611, 352] width 38 height 18
checkbox input "true"
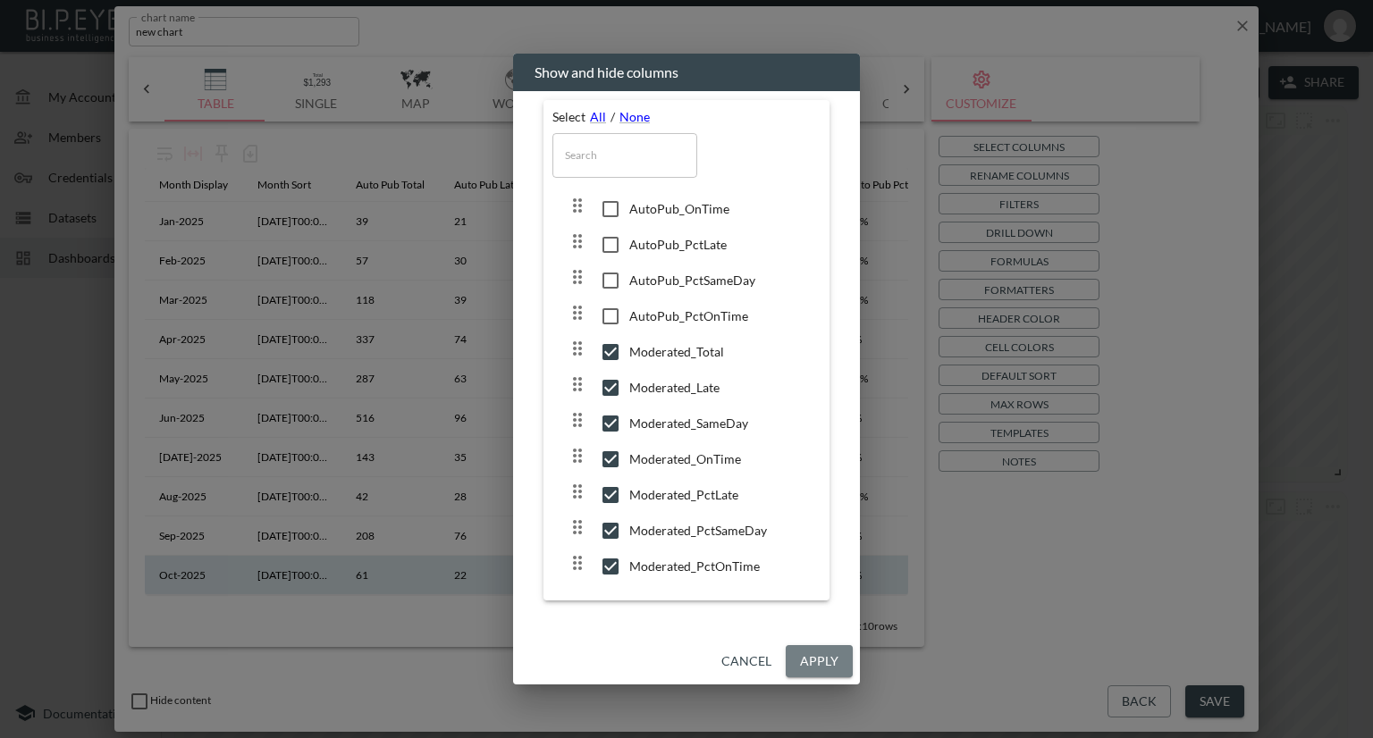
drag, startPoint x: 822, startPoint y: 657, endPoint x: 828, endPoint y: 561, distance: 95.8
click at [820, 658] on button "Apply" at bounding box center [819, 661] width 67 height 33
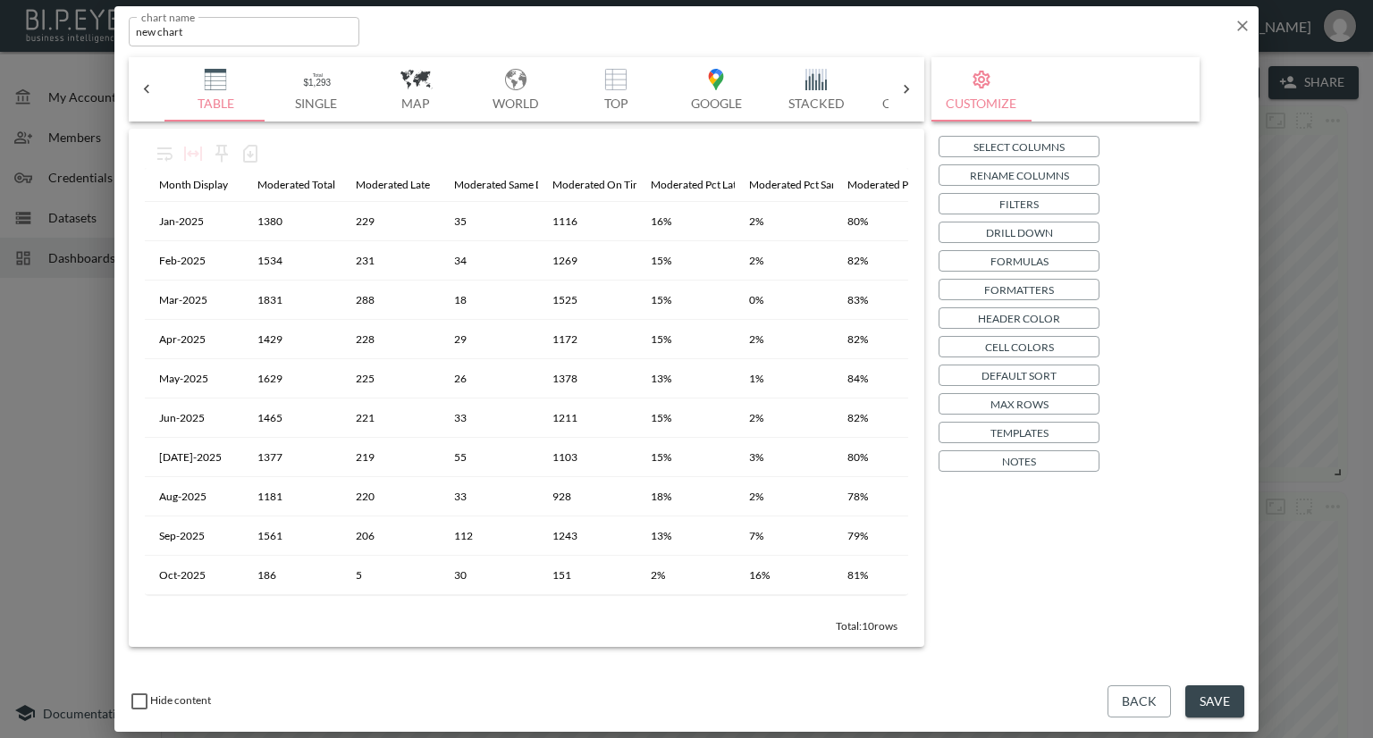
click at [1243, 21] on icon "button" at bounding box center [1242, 26] width 18 height 18
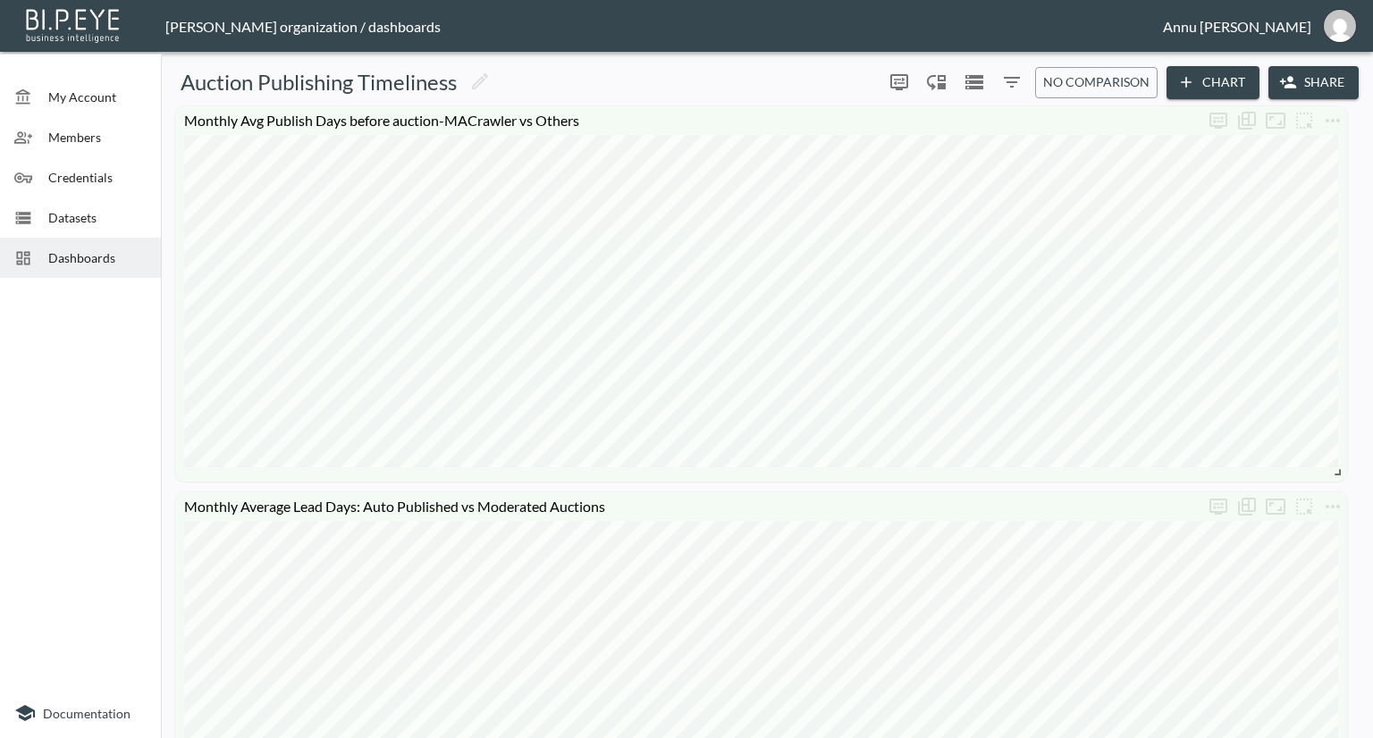
click at [1198, 75] on button "Chart" at bounding box center [1212, 82] width 93 height 33
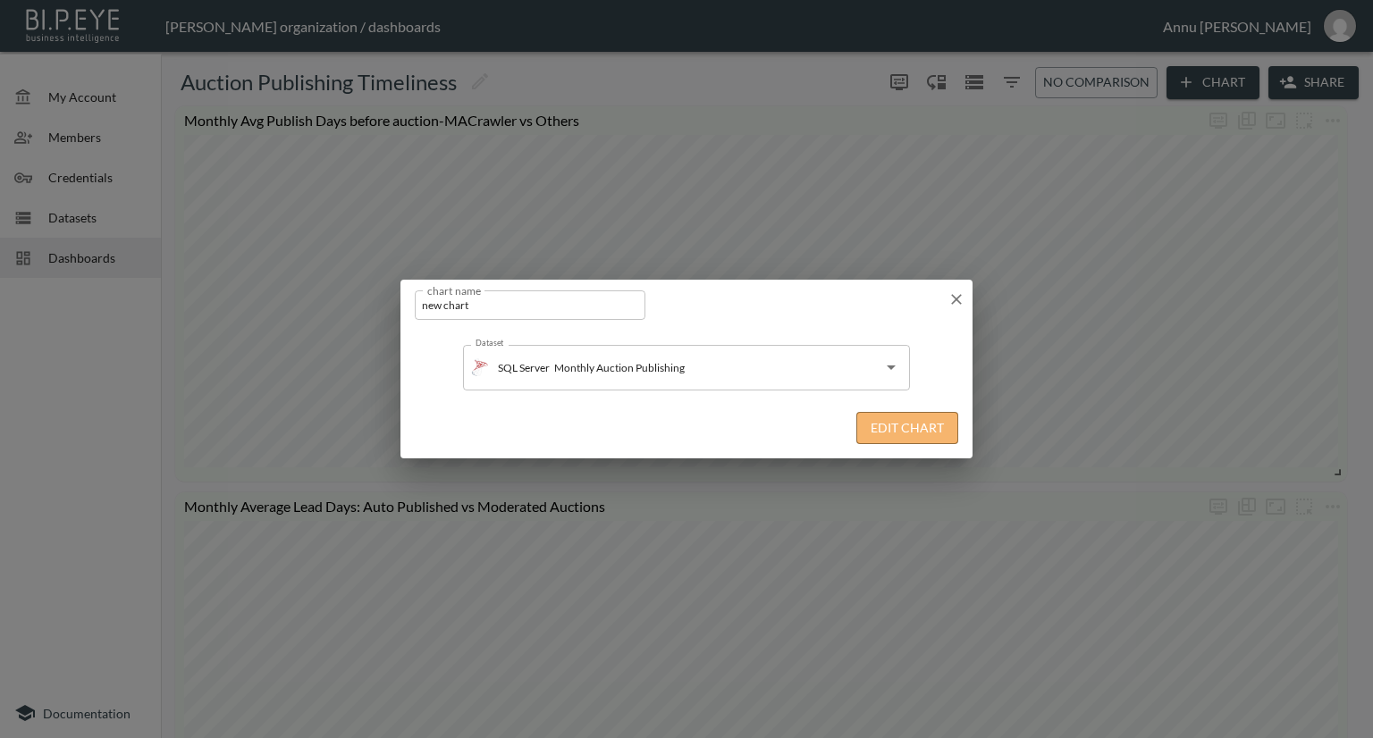
click at [871, 434] on button "Edit Chart" at bounding box center [907, 428] width 102 height 33
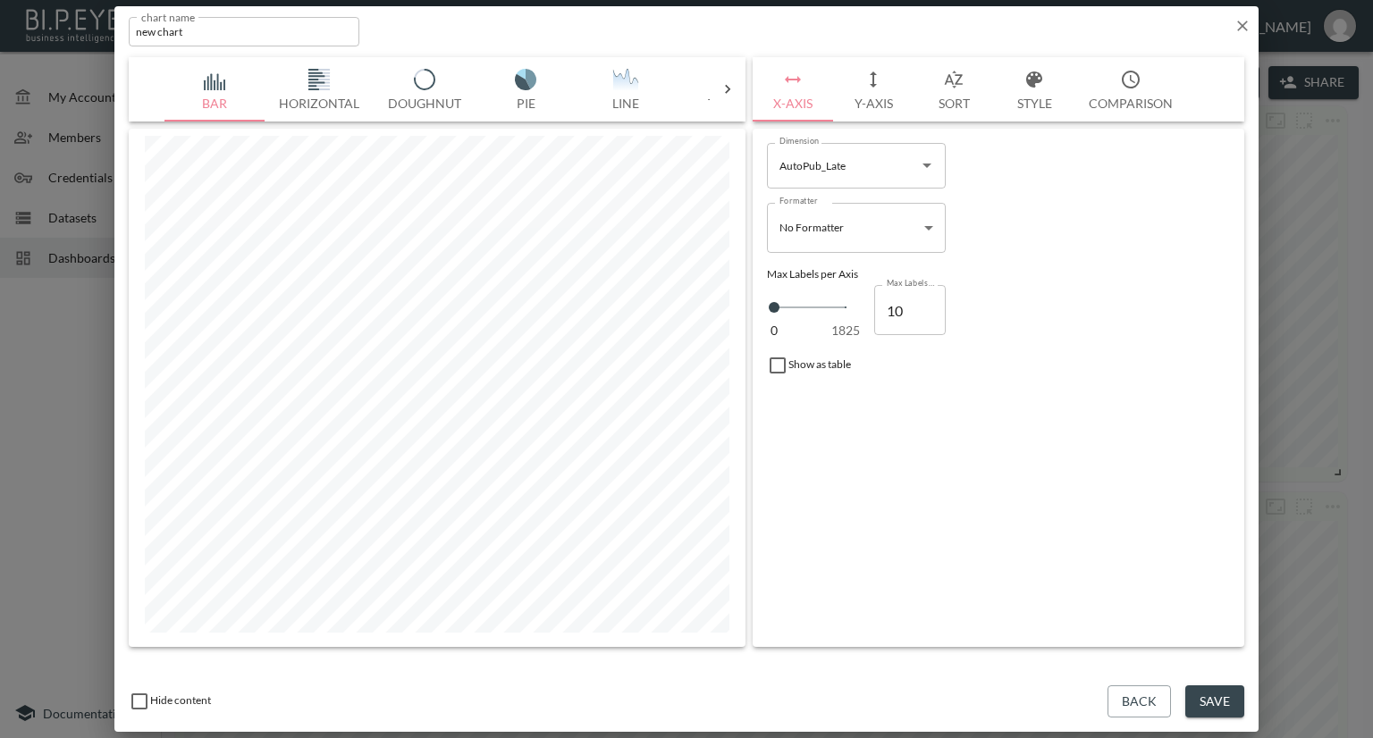
click at [733, 83] on icon at bounding box center [728, 89] width 18 height 18
click at [200, 74] on img "button" at bounding box center [215, 79] width 71 height 21
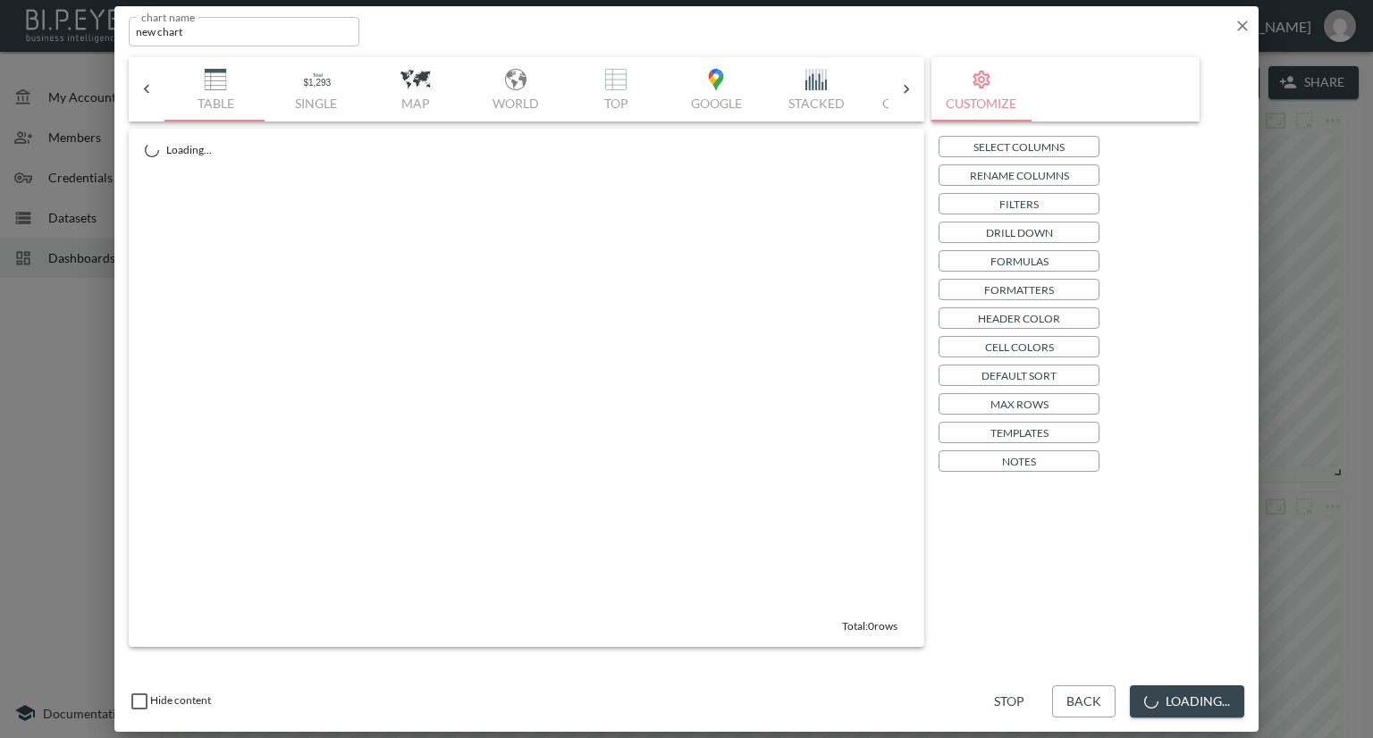
click at [956, 141] on button "Select Columns" at bounding box center [1018, 146] width 161 height 21
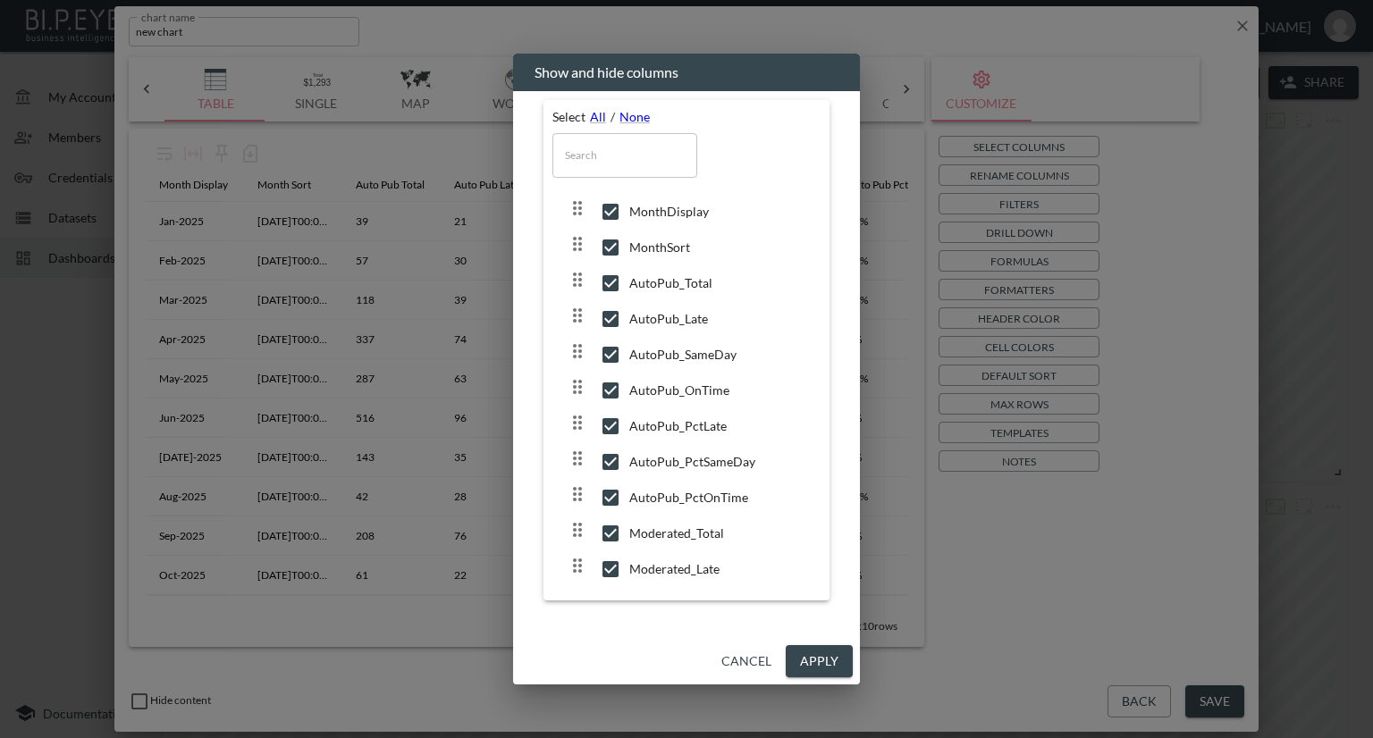
click at [607, 244] on input "checkbox" at bounding box center [611, 248] width 38 height 18
checkbox input "true"
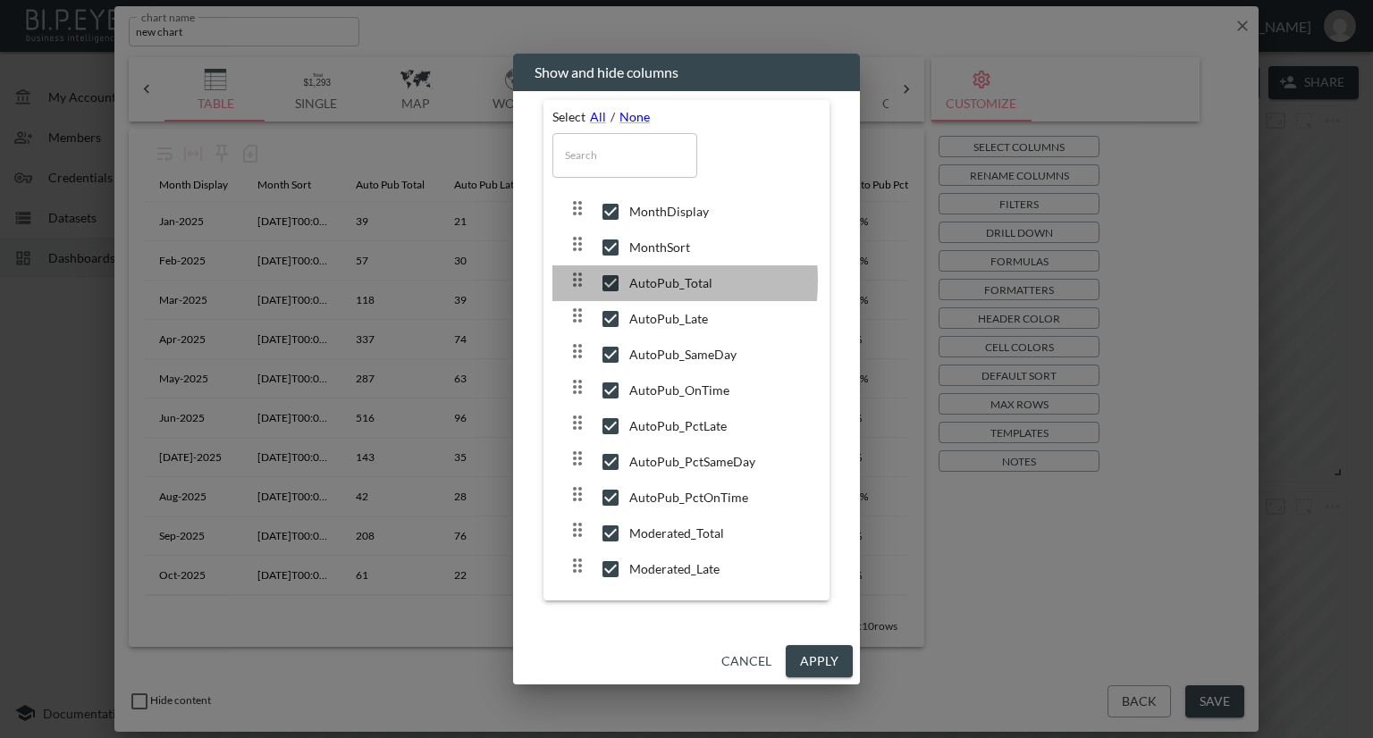
click at [610, 283] on input "checkbox" at bounding box center [611, 283] width 38 height 18
checkbox input "false"
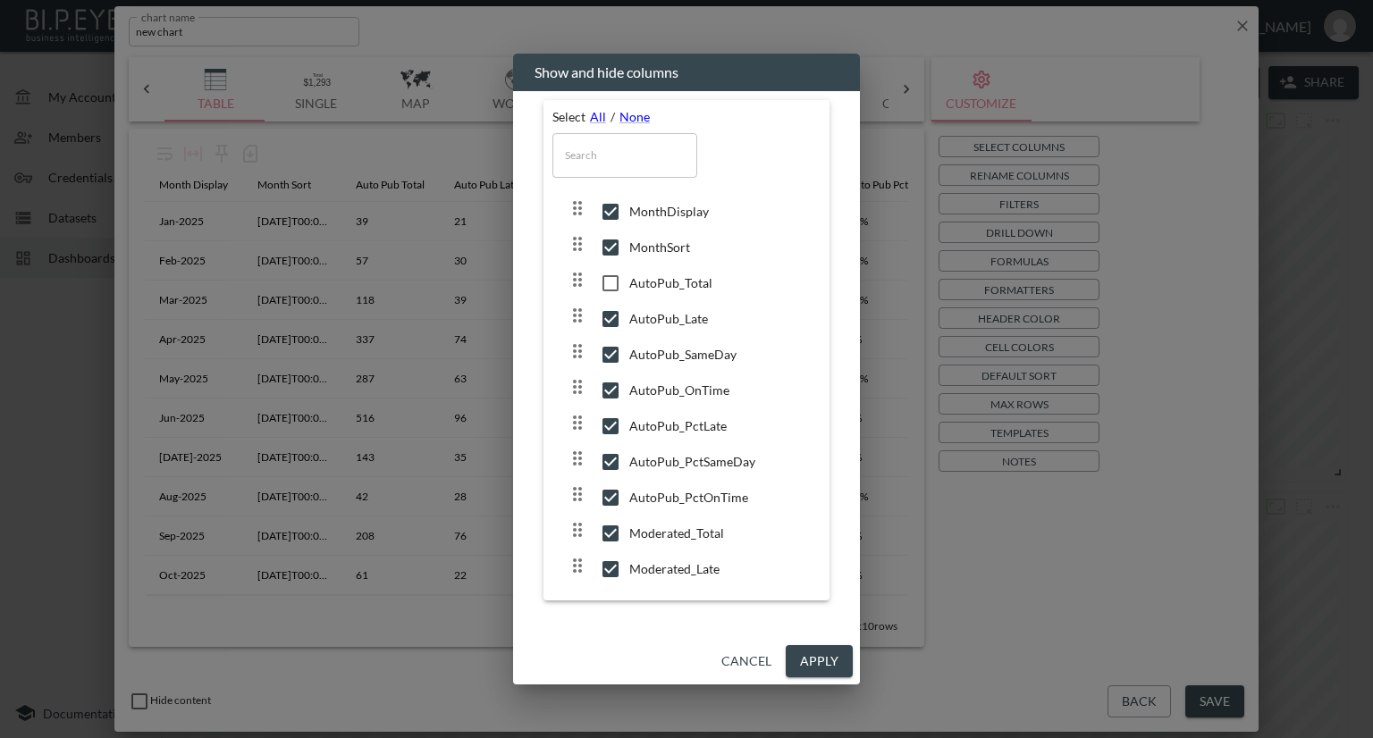
click at [604, 321] on input "checkbox" at bounding box center [611, 319] width 38 height 18
checkbox input "false"
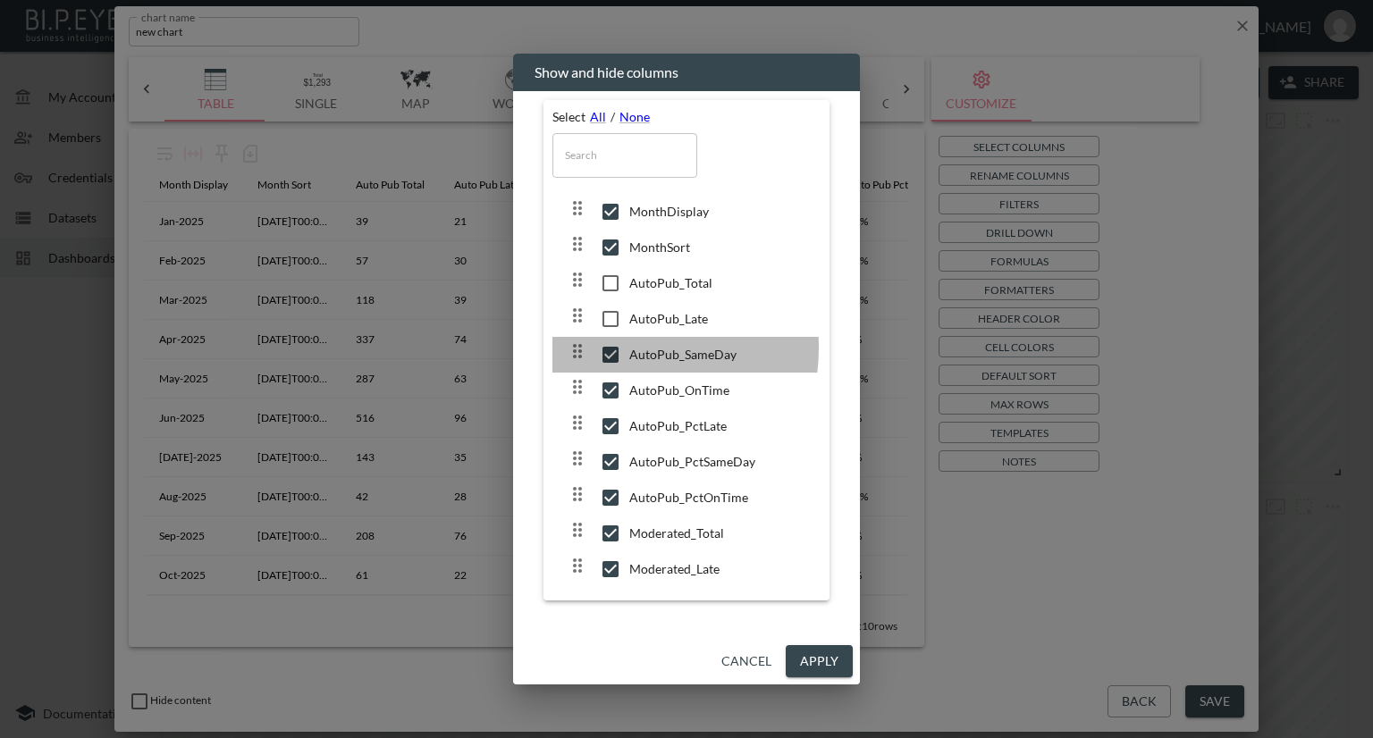
click at [608, 348] on input "checkbox" at bounding box center [611, 355] width 38 height 18
checkbox input "false"
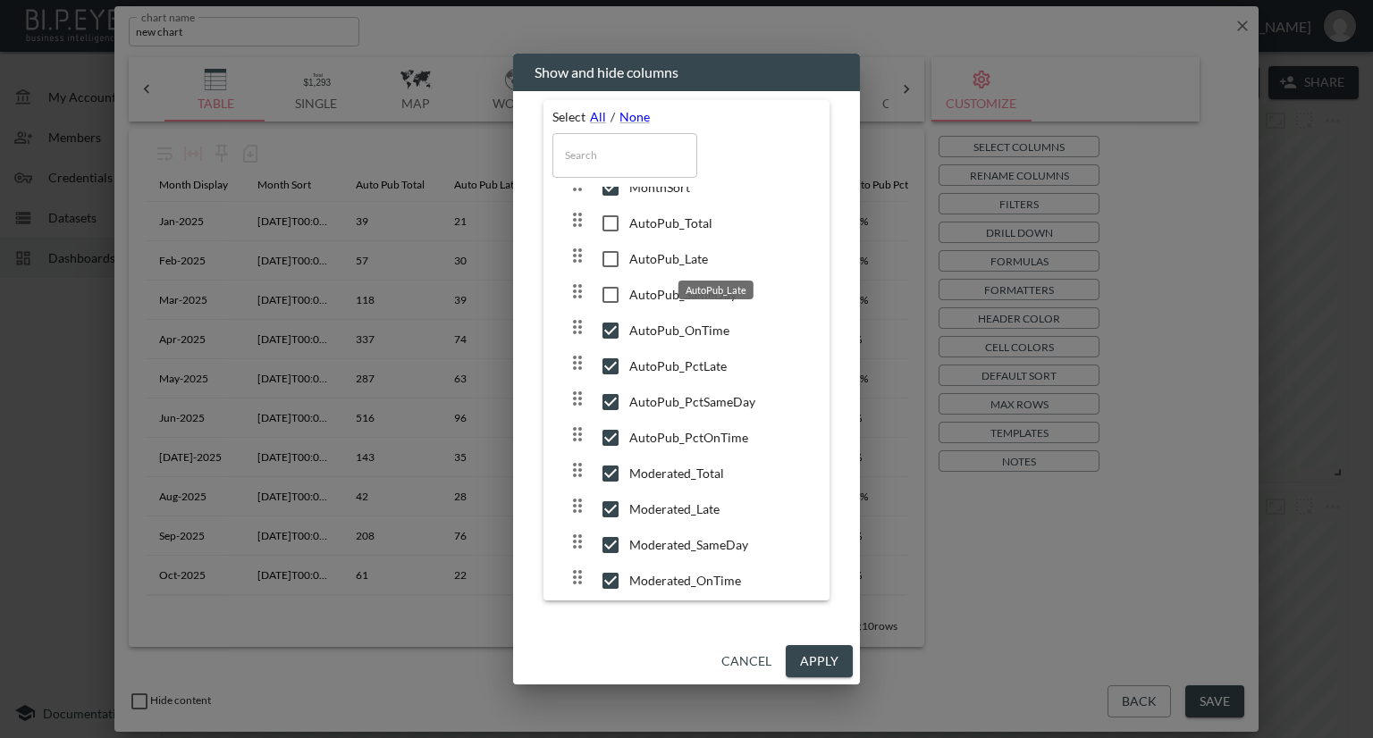
scroll to position [89, 0]
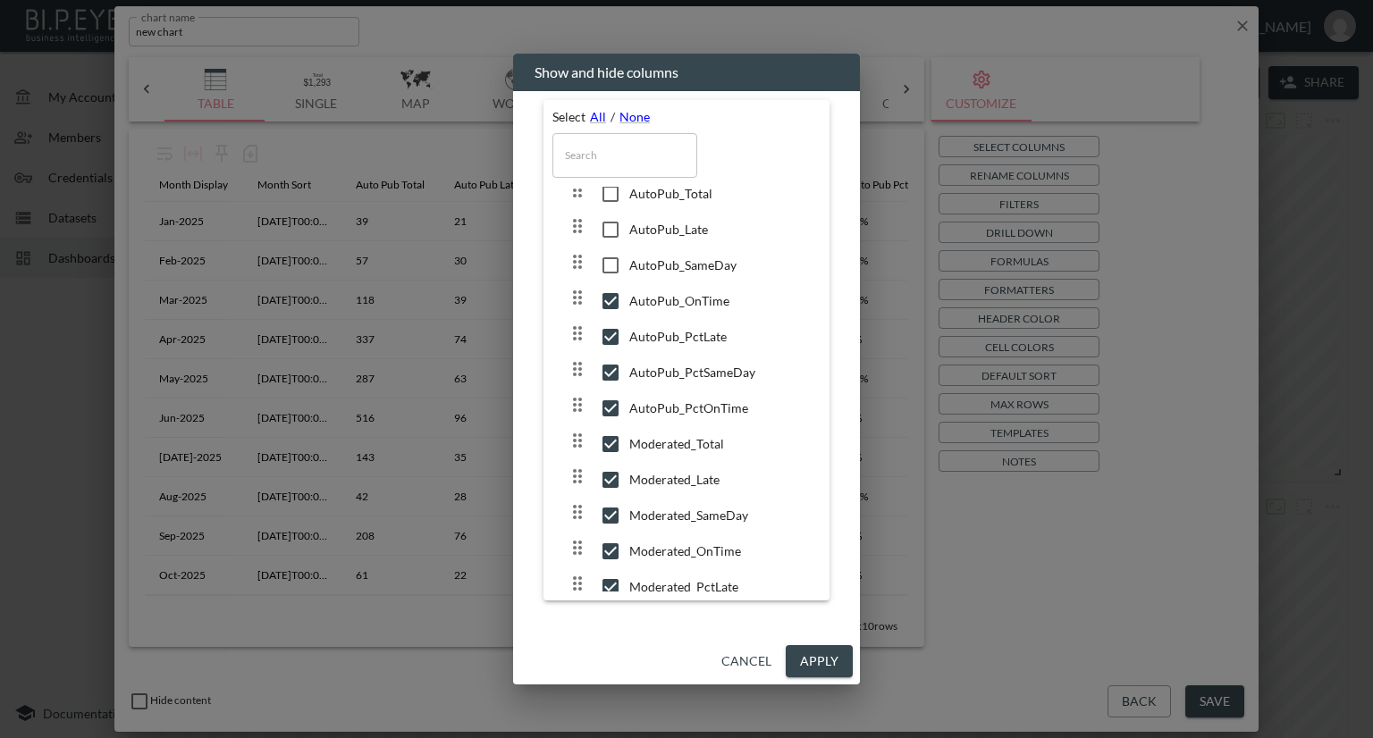
click at [600, 299] on input "checkbox" at bounding box center [611, 301] width 38 height 18
checkbox input "false"
click at [610, 335] on input "checkbox" at bounding box center [611, 337] width 38 height 18
checkbox input "false"
click at [611, 372] on input "checkbox" at bounding box center [611, 373] width 38 height 18
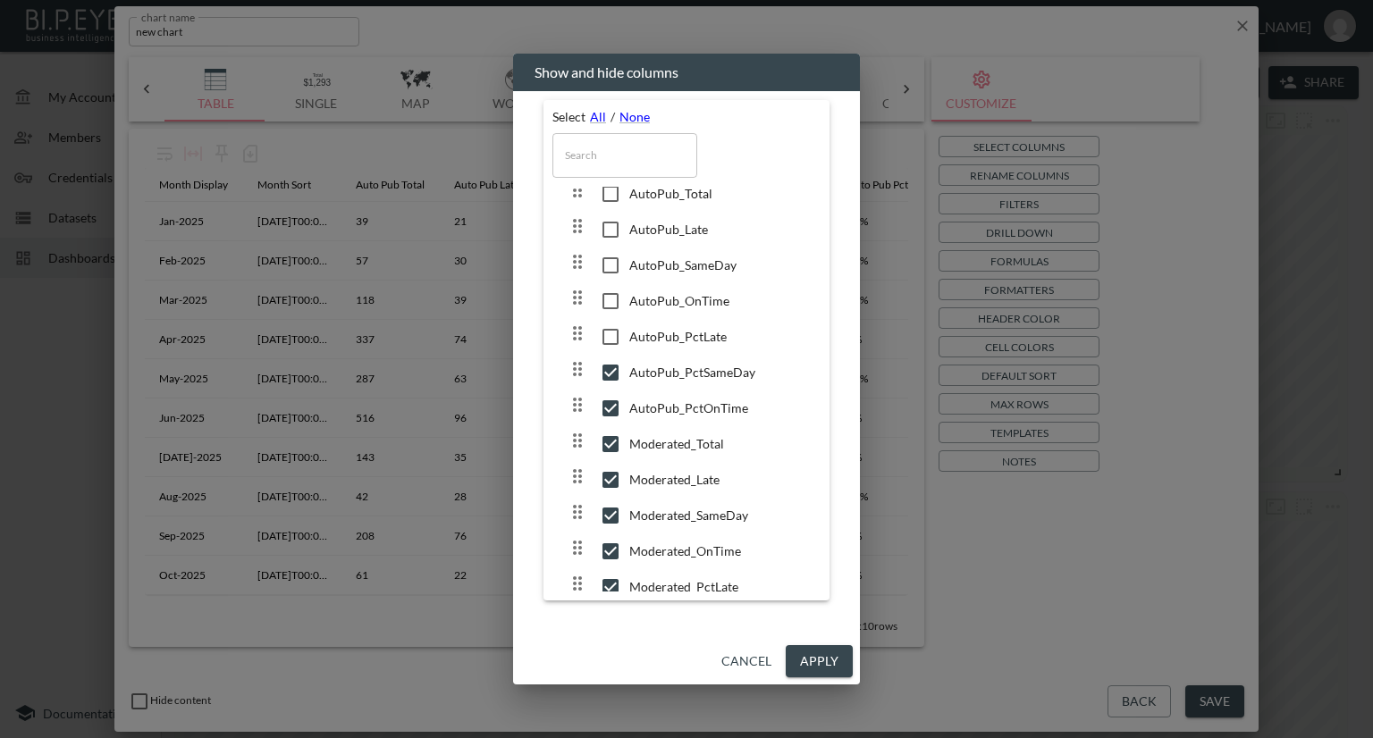
checkbox input "false"
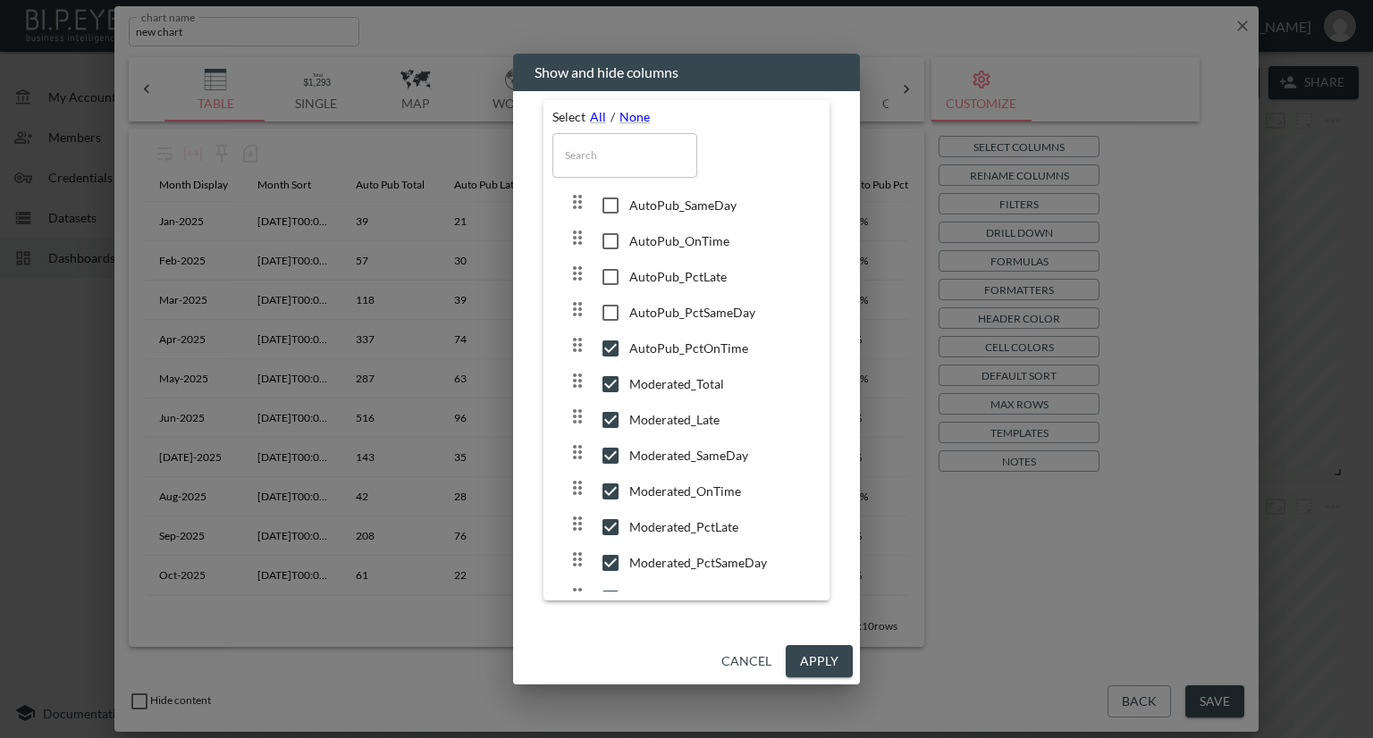
scroll to position [179, 0]
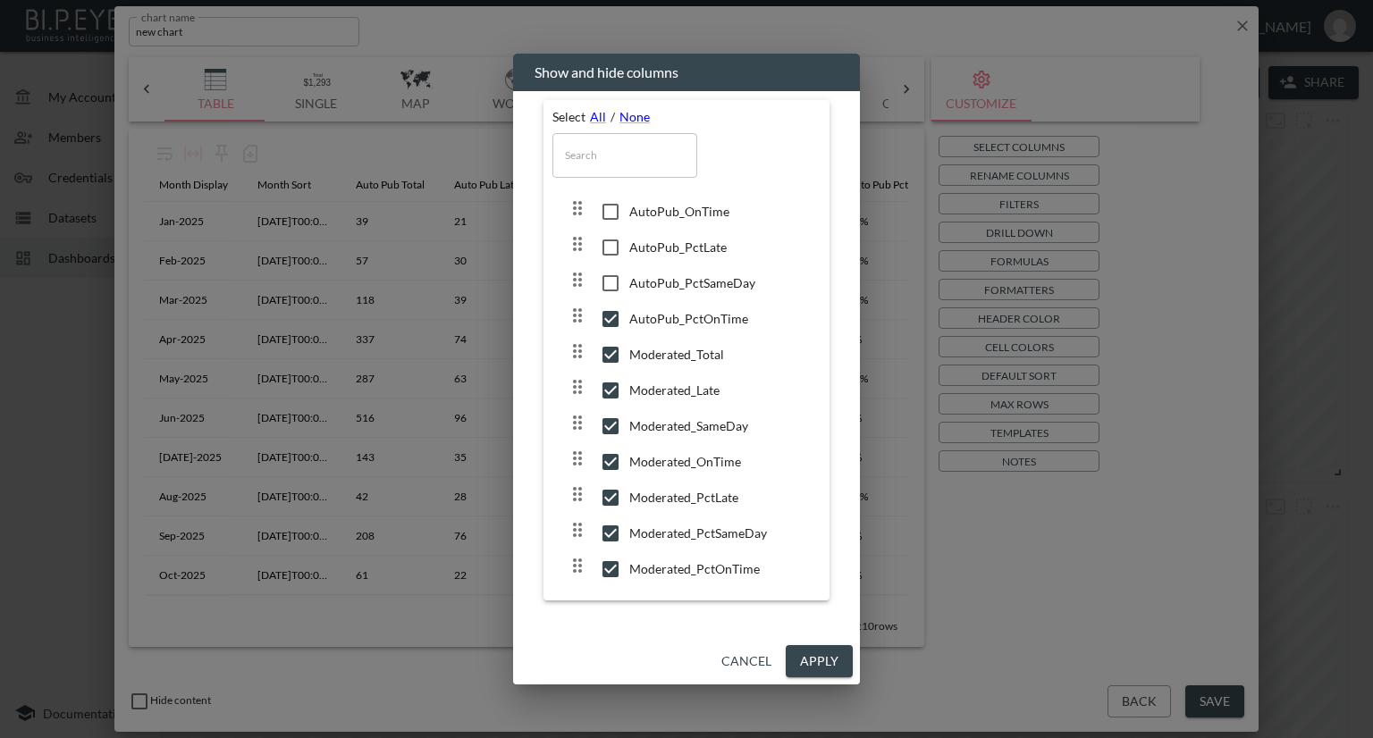
click at [612, 317] on input "checkbox" at bounding box center [611, 319] width 38 height 18
checkbox input "false"
click at [833, 652] on button "Apply" at bounding box center [819, 661] width 67 height 33
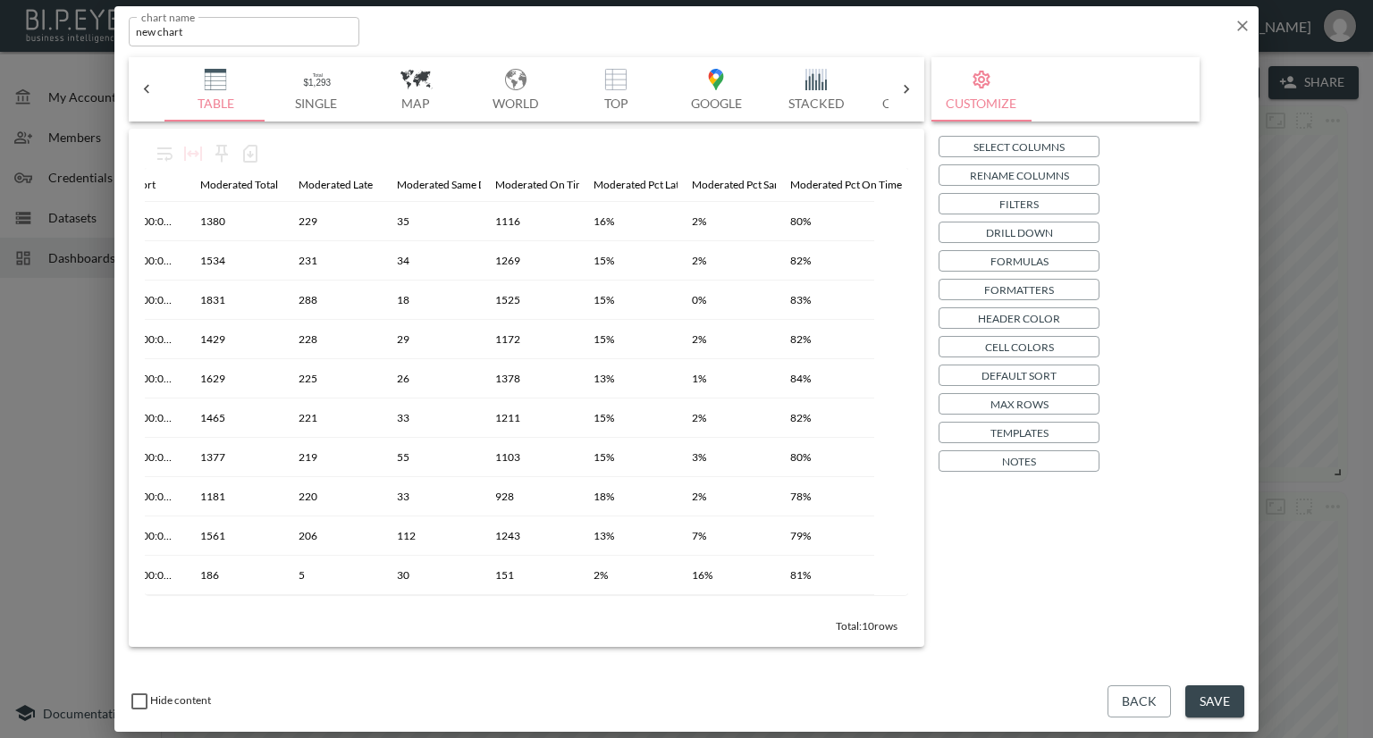
scroll to position [0, 172]
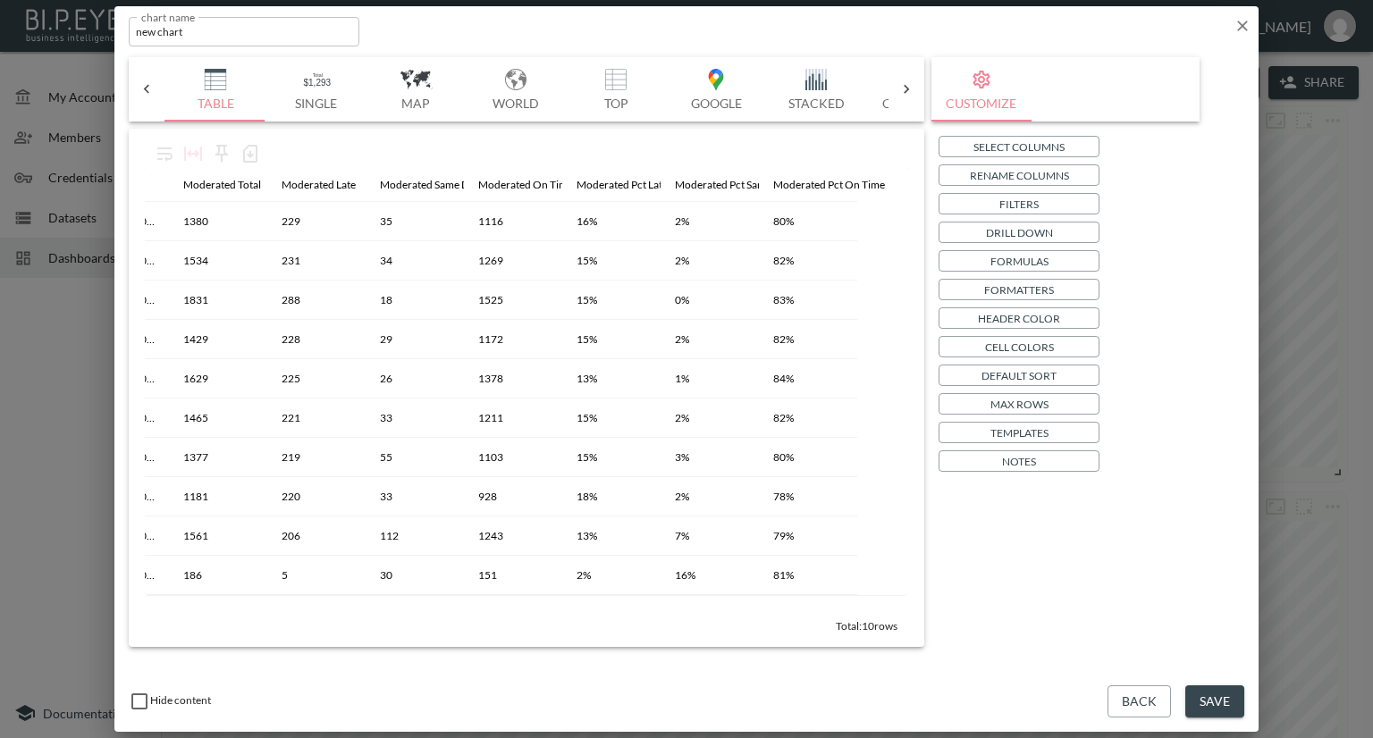
click at [991, 146] on p "Select Columns" at bounding box center [1018, 147] width 91 height 19
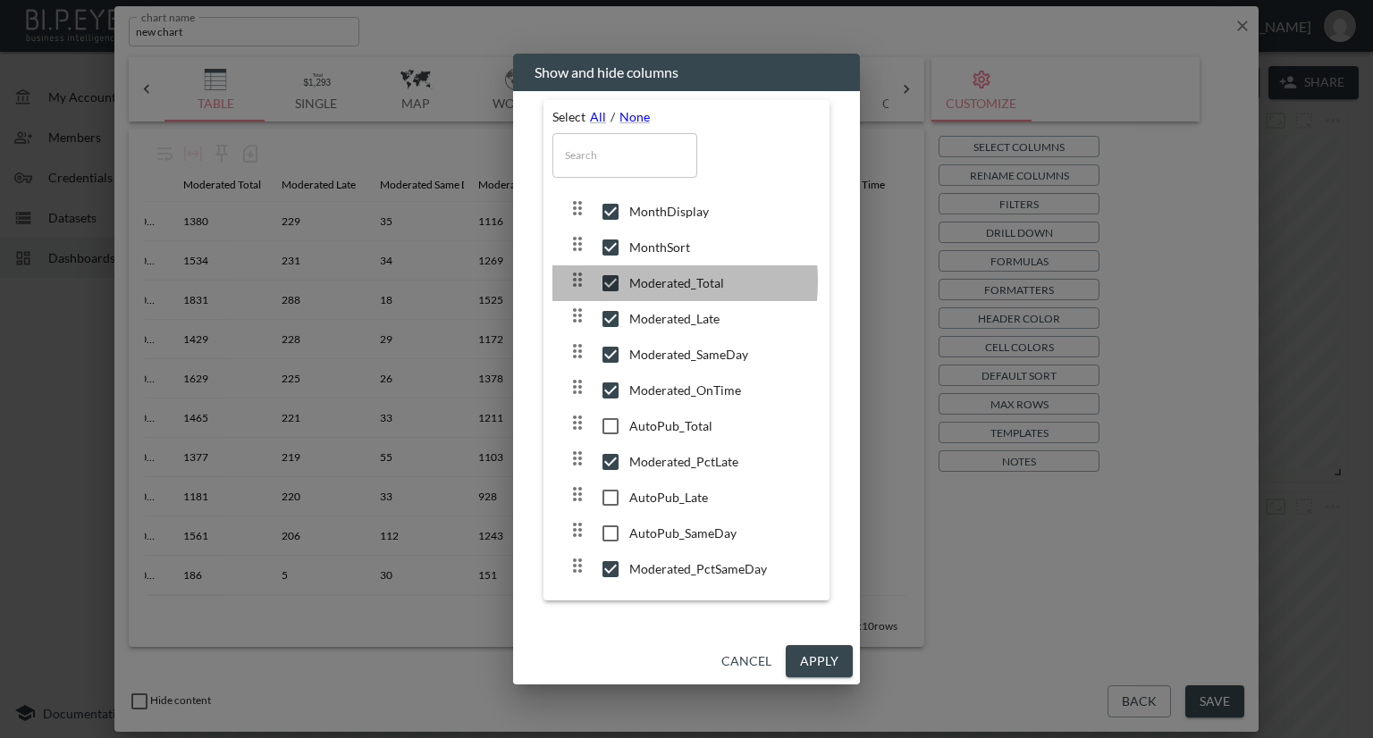
click at [608, 287] on input "checkbox" at bounding box center [611, 283] width 38 height 18
checkbox input "false"
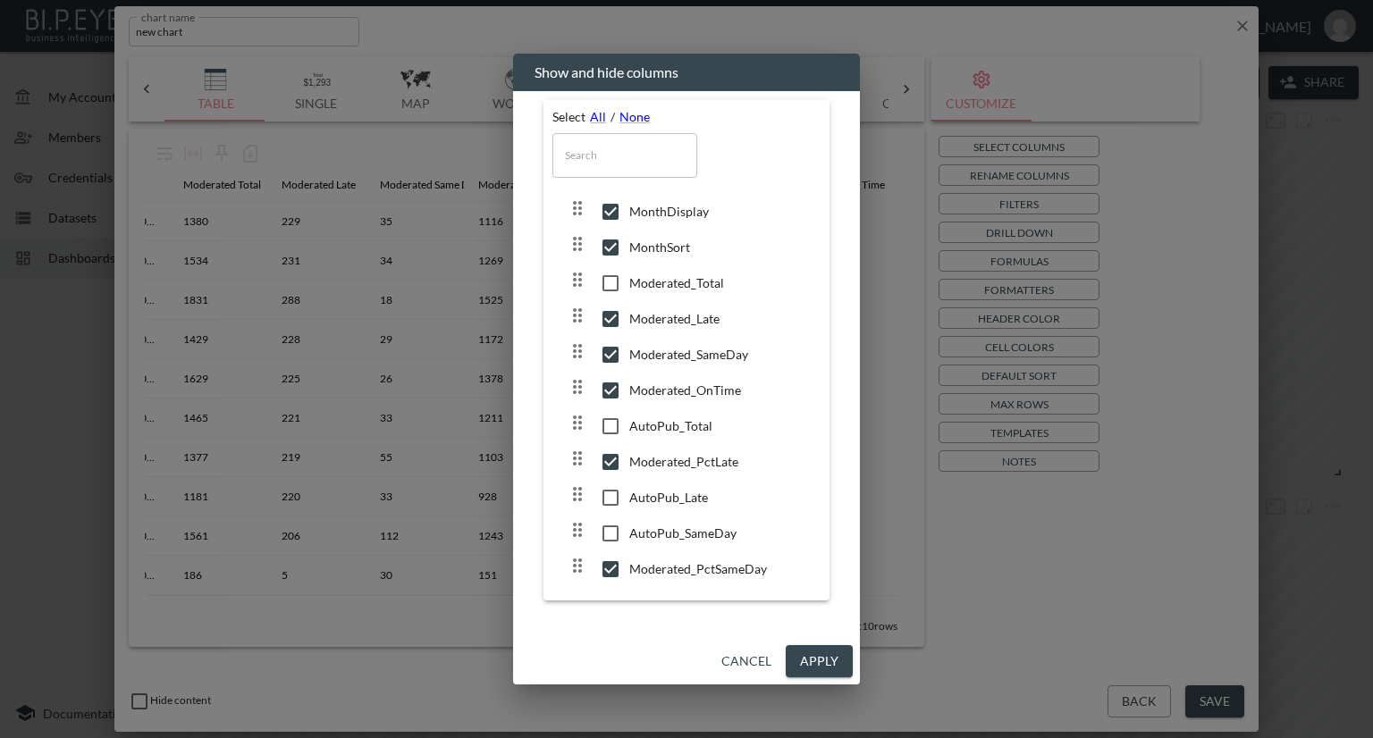
click at [605, 325] on input "checkbox" at bounding box center [611, 319] width 38 height 18
checkbox input "false"
click at [601, 354] on input "checkbox" at bounding box center [611, 355] width 38 height 18
checkbox input "false"
click at [608, 392] on input "checkbox" at bounding box center [611, 391] width 38 height 18
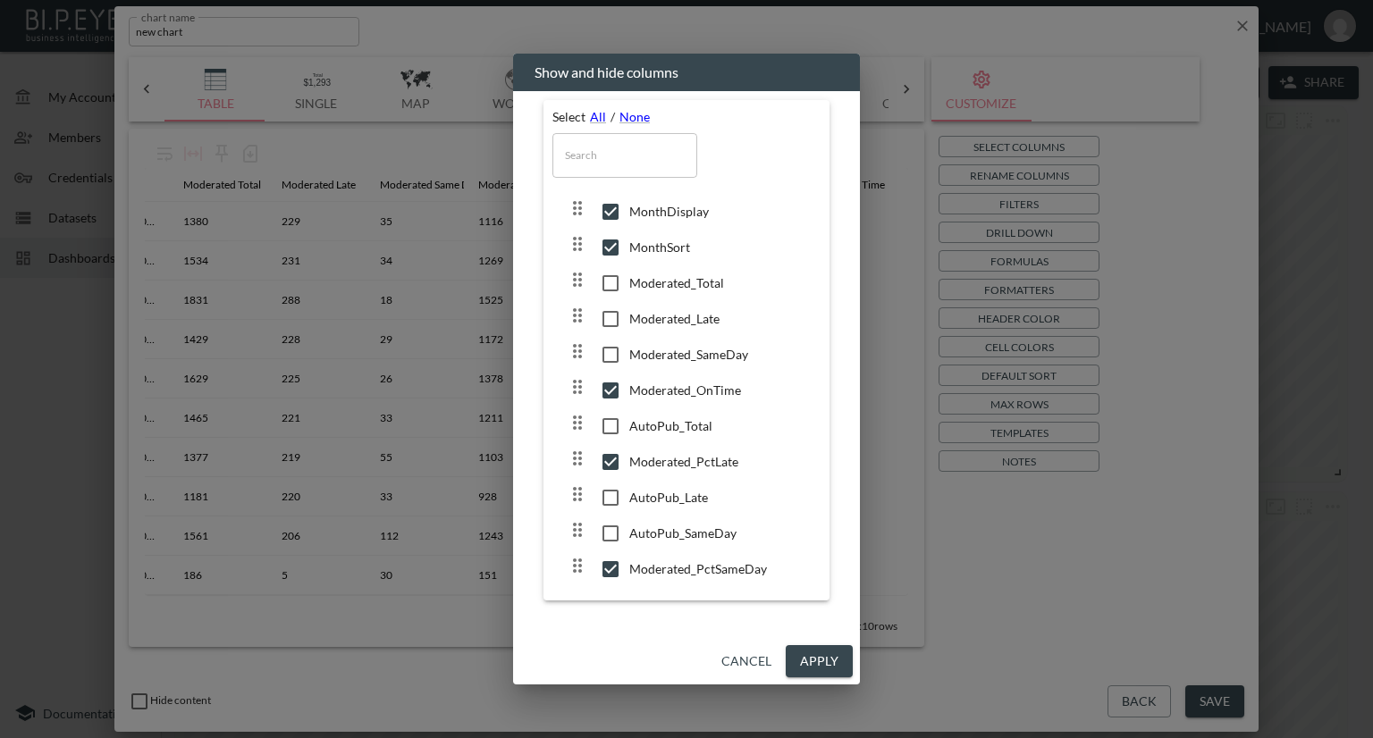
checkbox input "false"
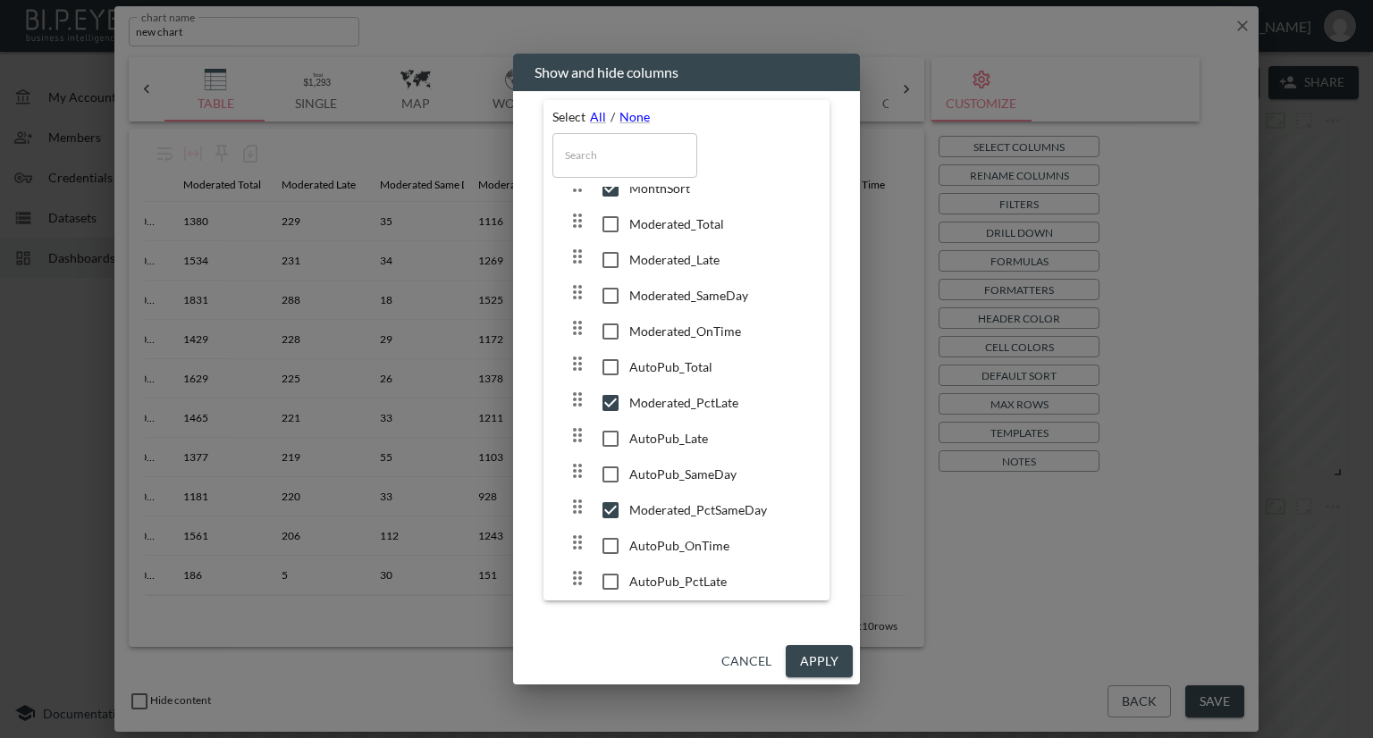
scroll to position [5, 0]
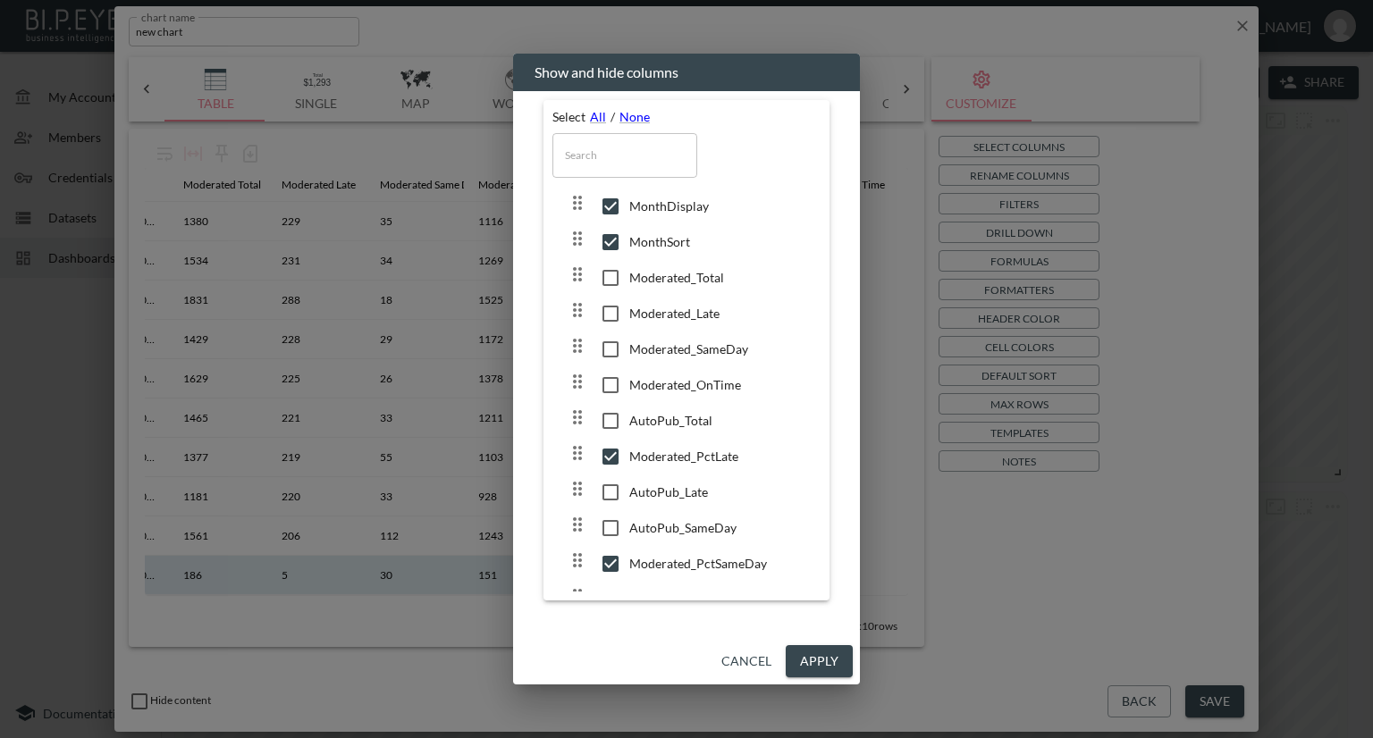
drag, startPoint x: 812, startPoint y: 656, endPoint x: 830, endPoint y: 583, distance: 75.7
click at [812, 658] on button "Apply" at bounding box center [819, 661] width 67 height 33
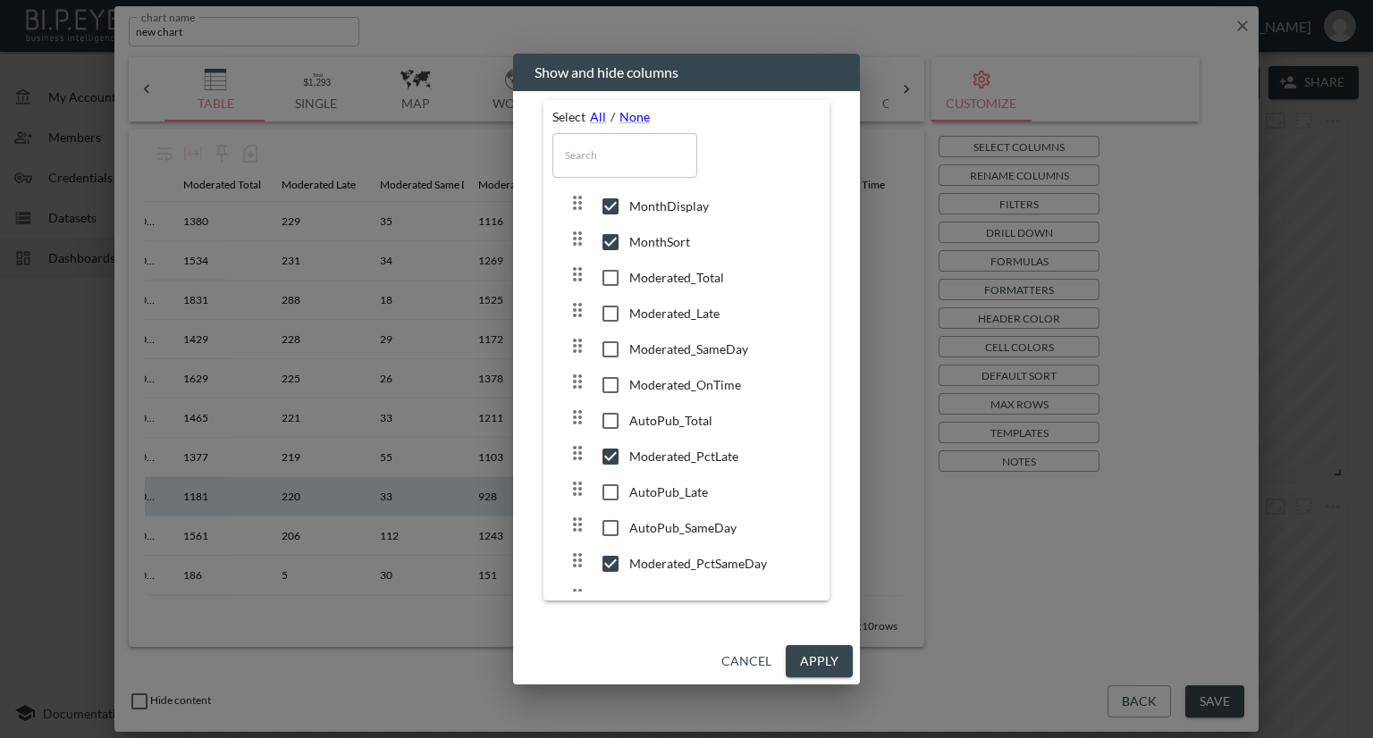
scroll to position [0, 0]
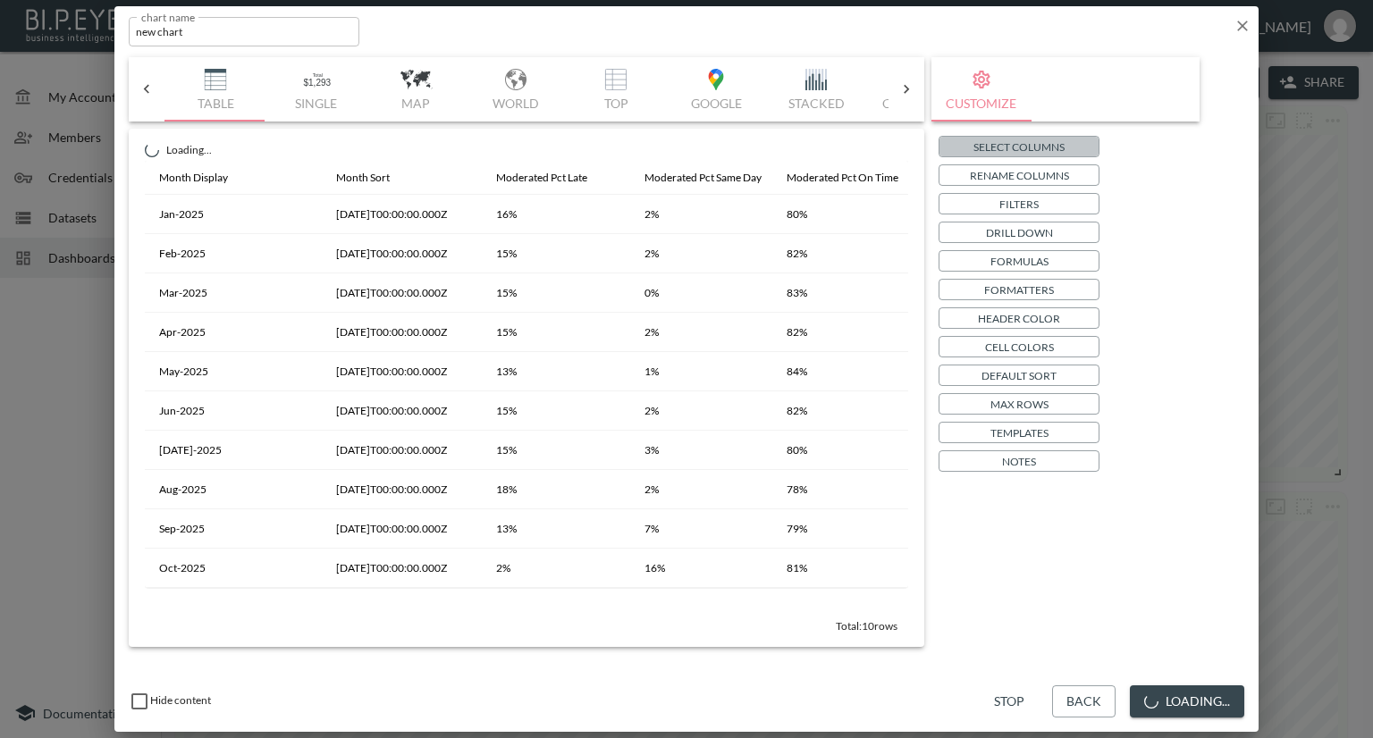
click at [1033, 136] on button "Select Columns" at bounding box center [1018, 146] width 161 height 21
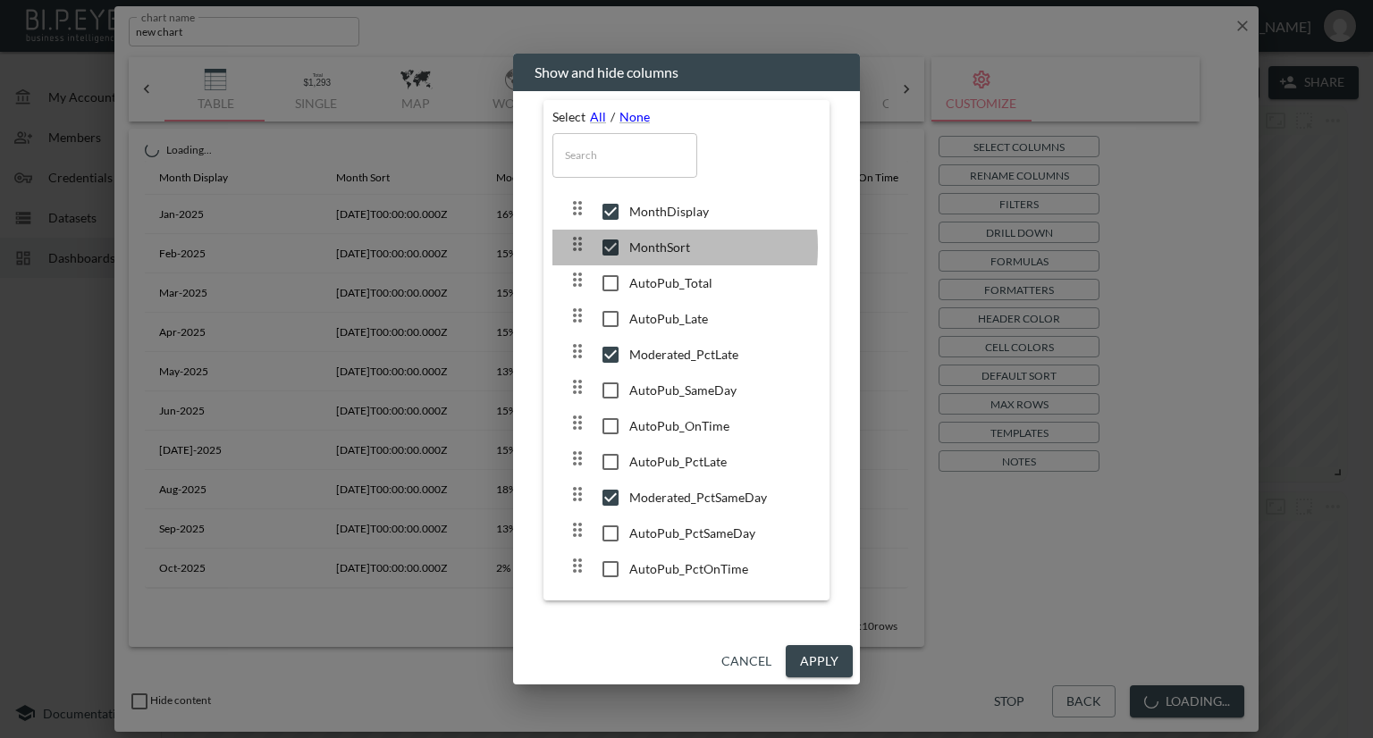
click at [610, 248] on input "checkbox" at bounding box center [611, 248] width 38 height 18
checkbox input "false"
click at [811, 657] on button "Apply" at bounding box center [819, 661] width 67 height 33
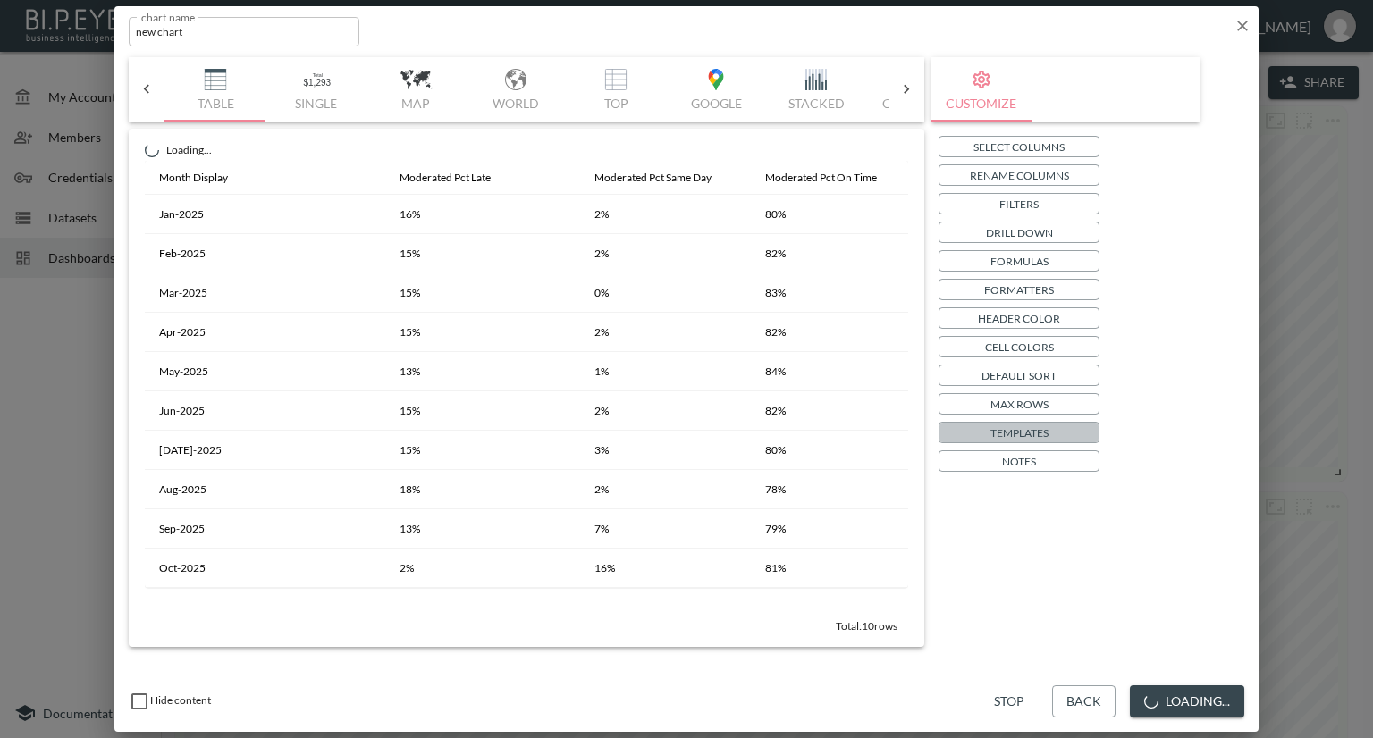
click at [1001, 425] on p "Templates" at bounding box center [1019, 433] width 58 height 19
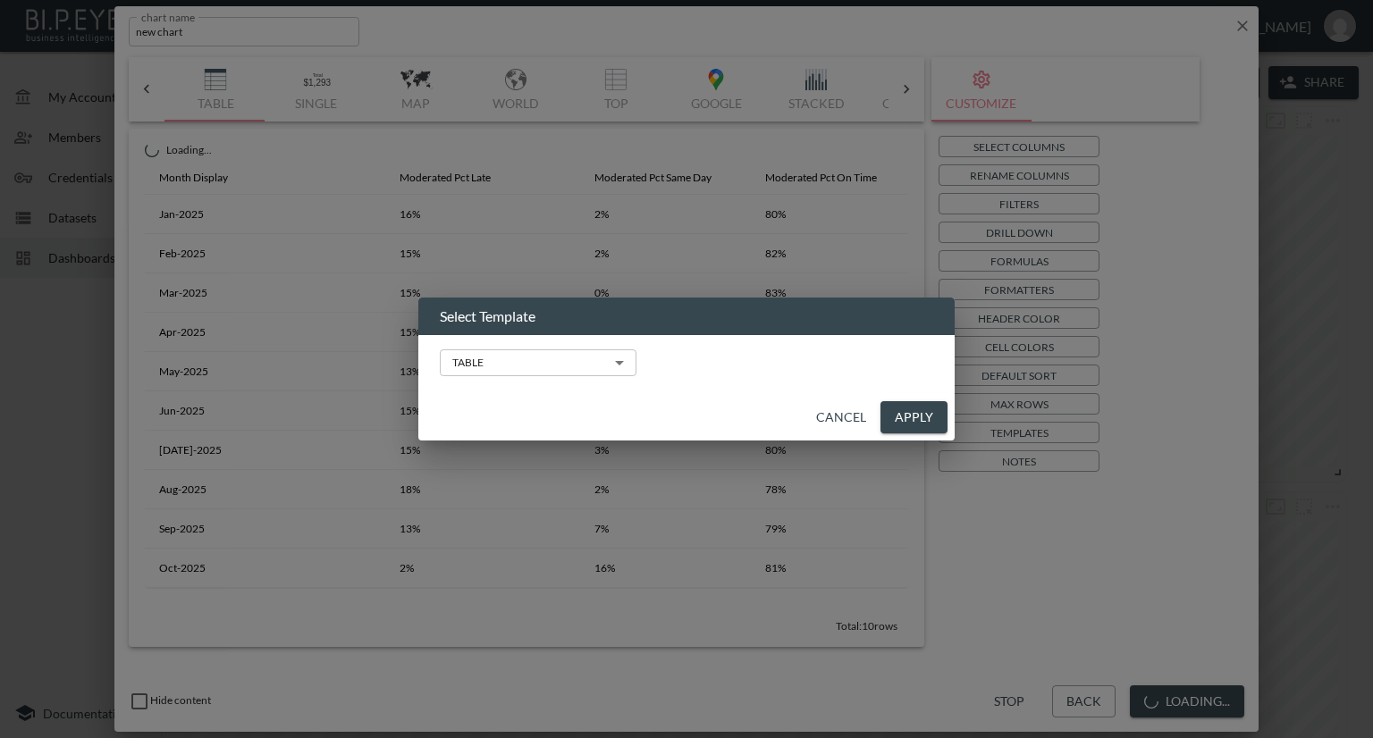
click at [596, 369] on body "BI.P.EYE, Interactive Analytics Dashboards - app [PERSON_NAME] organization / d…" at bounding box center [686, 369] width 1373 height 738
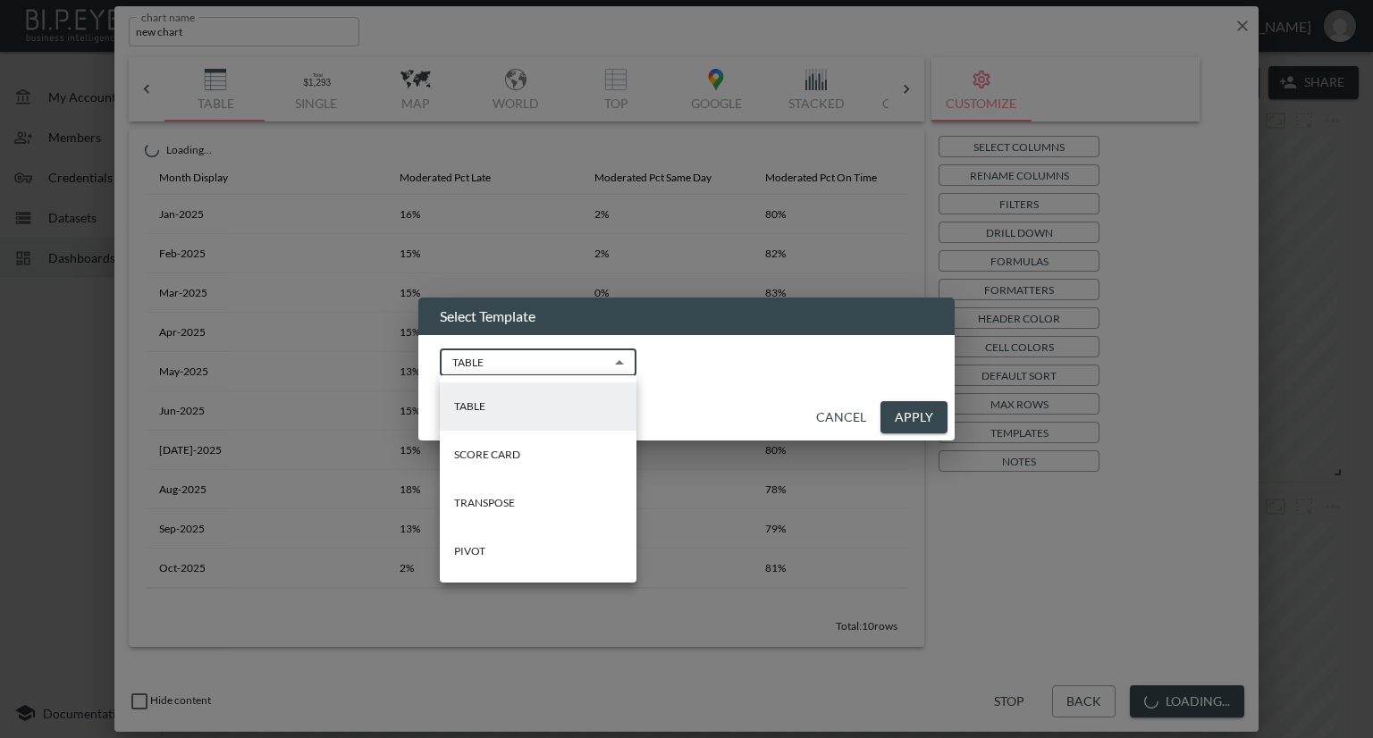
click at [519, 505] on li "TRANSPOSE" at bounding box center [538, 503] width 197 height 48
type input "TRANSPOSE"
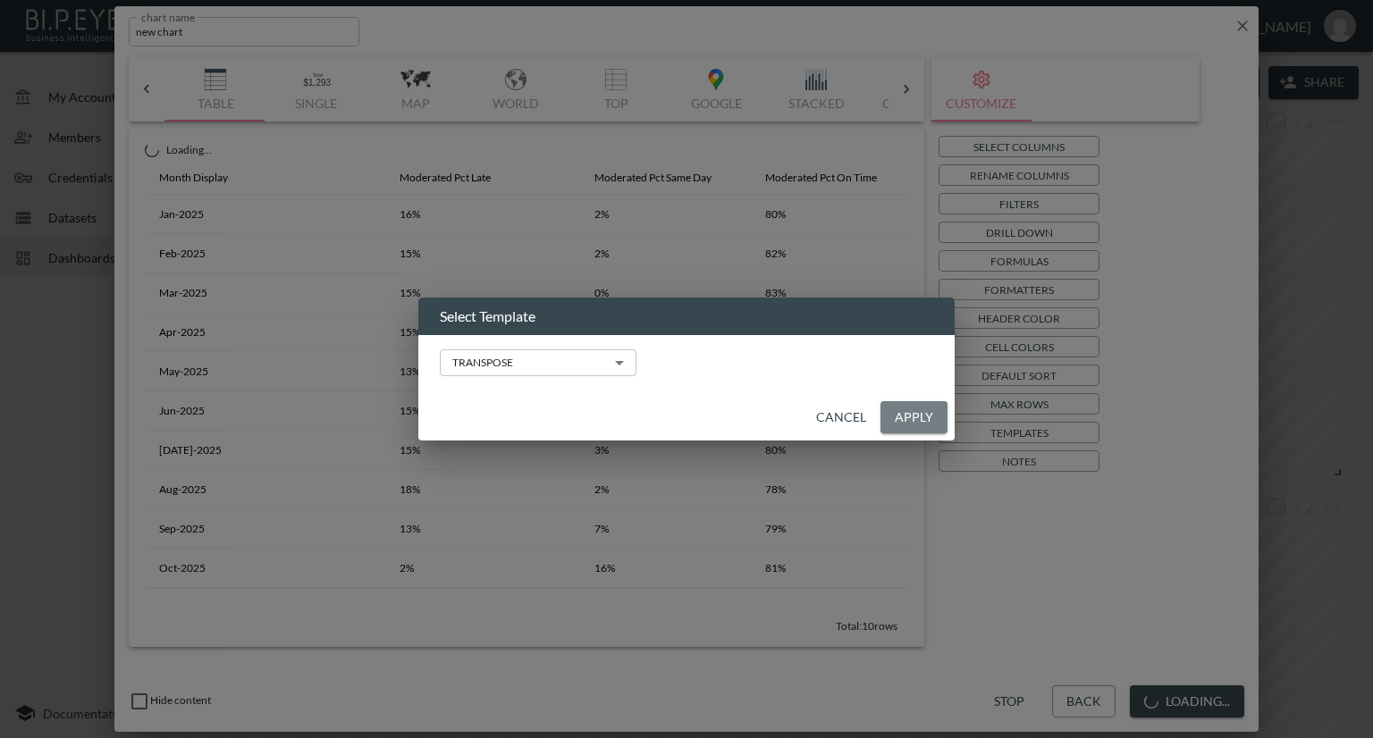
click at [920, 412] on button "Apply" at bounding box center [913, 417] width 67 height 33
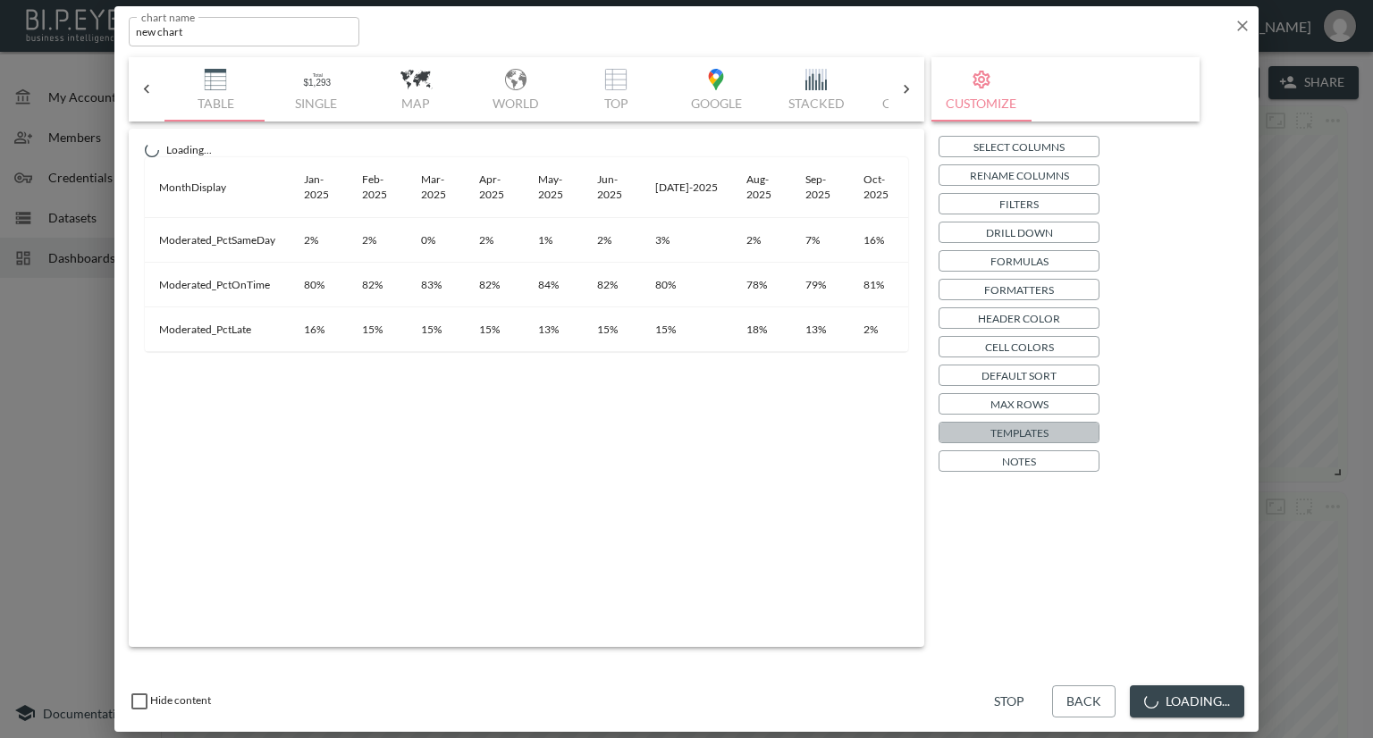
click at [1010, 430] on p "Templates" at bounding box center [1019, 433] width 58 height 19
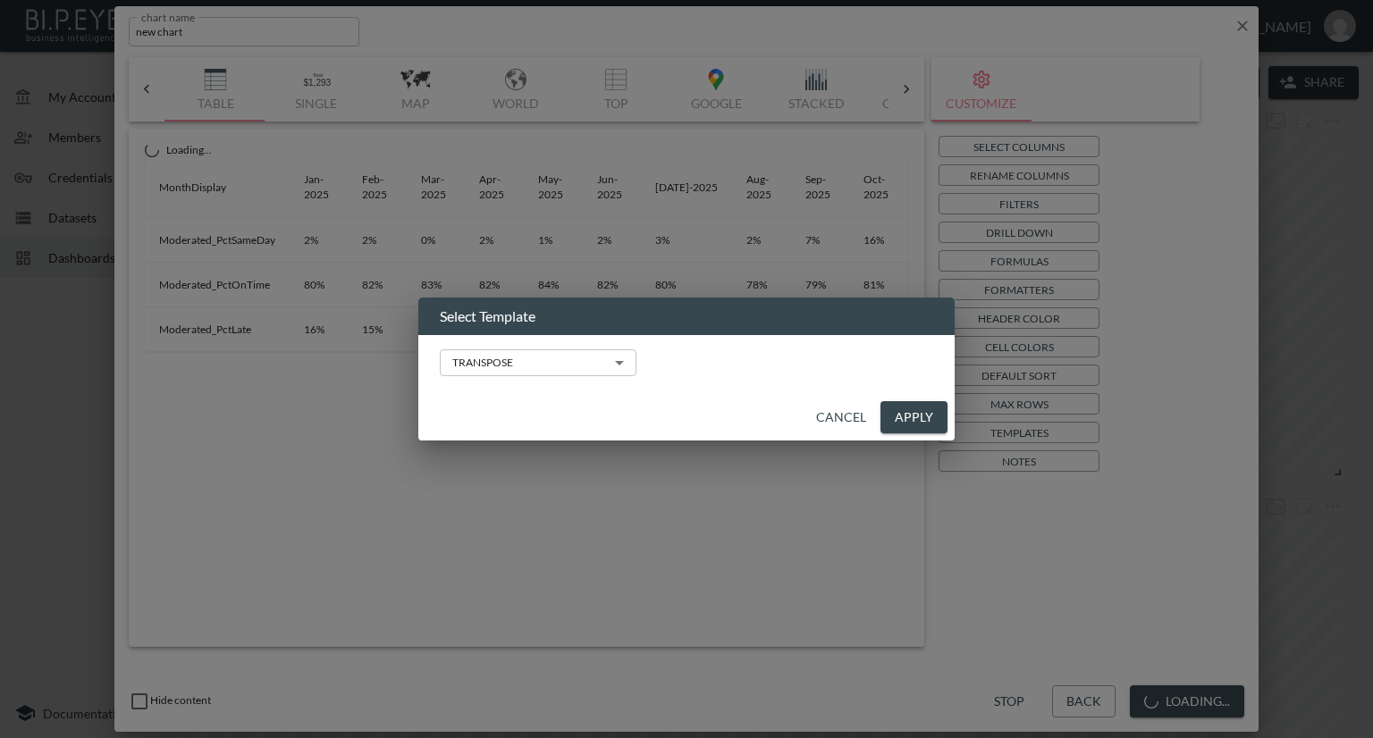
click at [576, 361] on body "BI.P.EYE, Interactive Analytics Dashboards - app [PERSON_NAME] organization / d…" at bounding box center [686, 369] width 1373 height 738
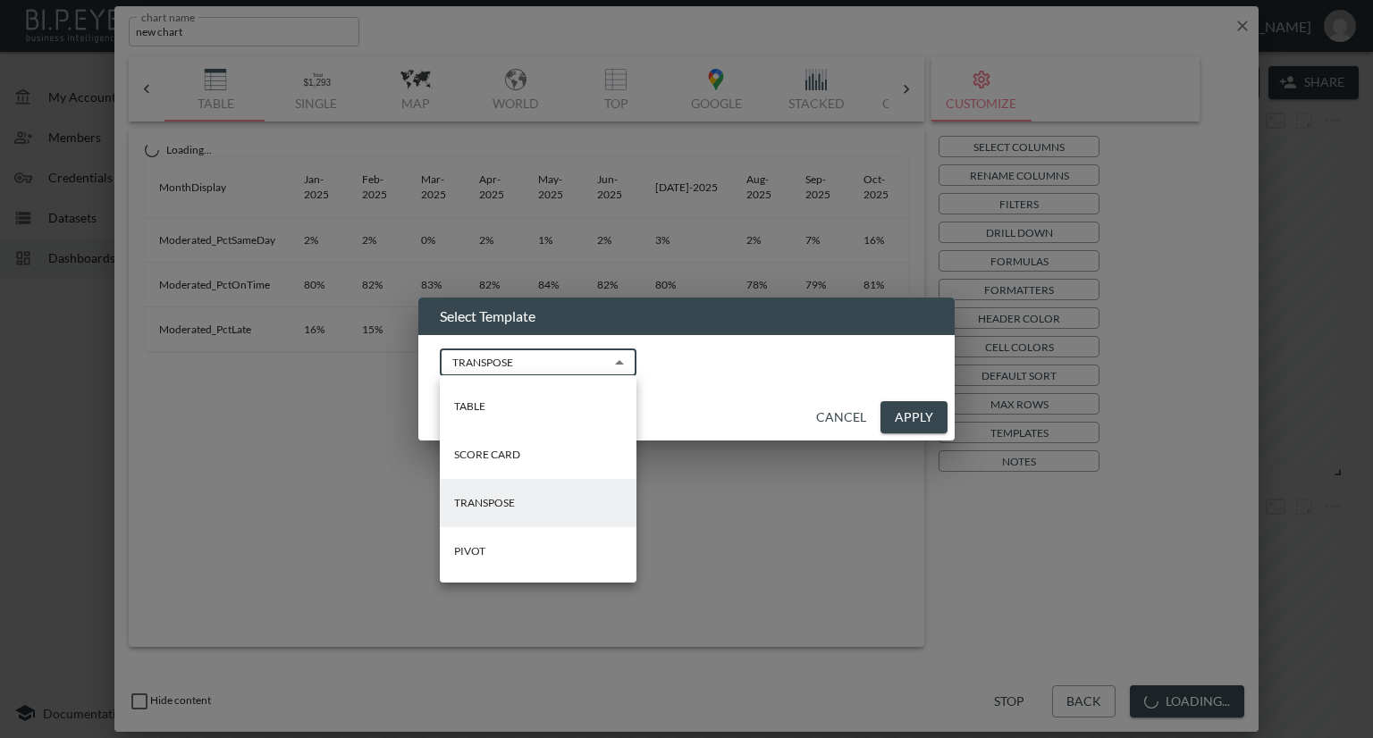
click at [493, 548] on li "PIVOT" at bounding box center [538, 551] width 197 height 48
type input "PIVOT"
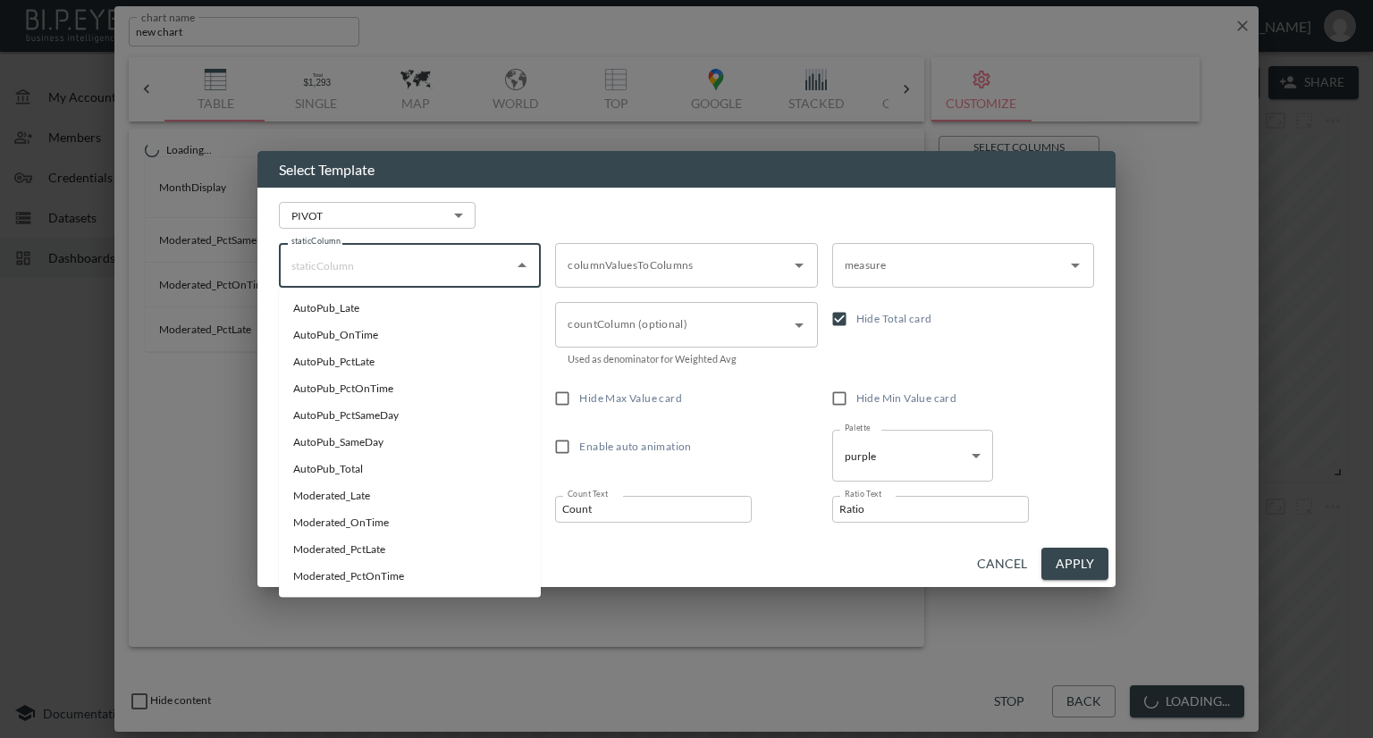
click at [486, 266] on input "staticColumn" at bounding box center [396, 265] width 219 height 29
click at [332, 520] on li "MonthDisplay" at bounding box center [410, 522] width 262 height 27
type input "MonthDisplay"
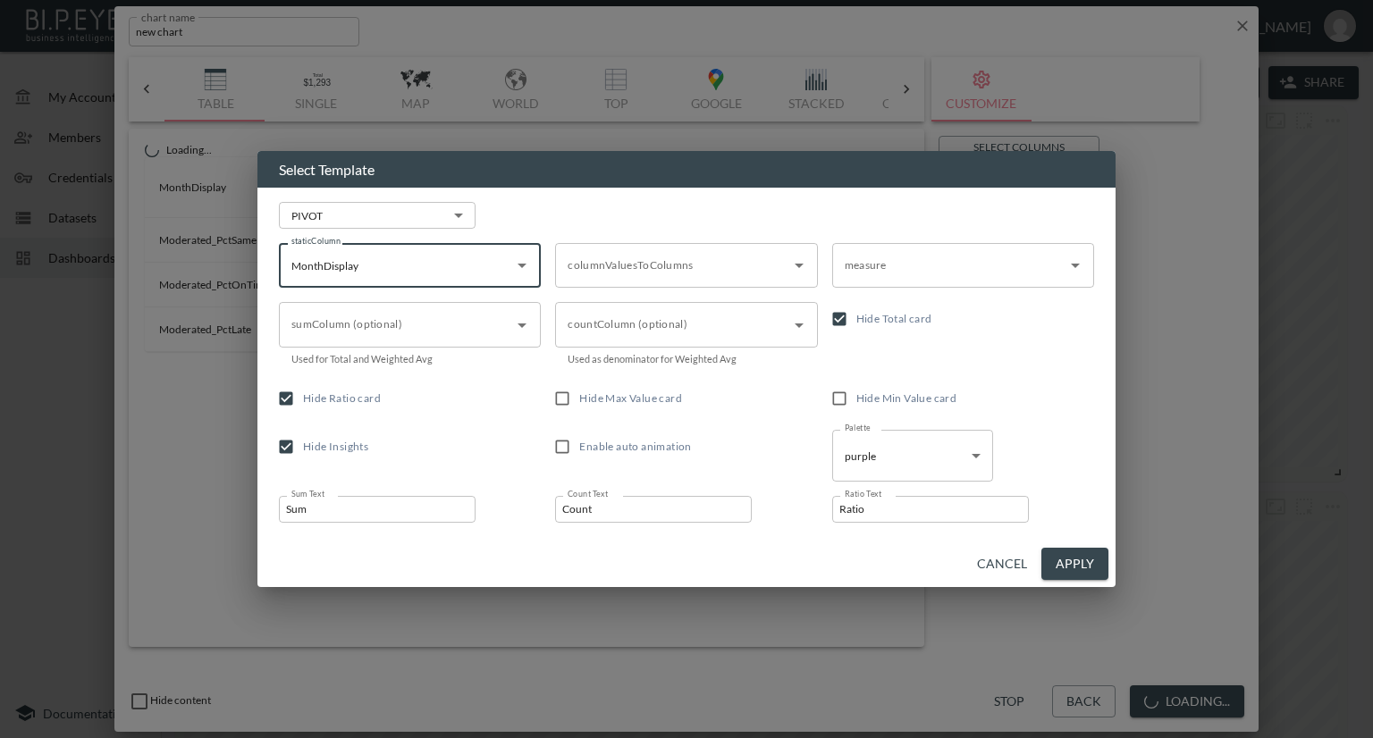
click at [640, 281] on div "columnValuesToColumns" at bounding box center [686, 265] width 262 height 45
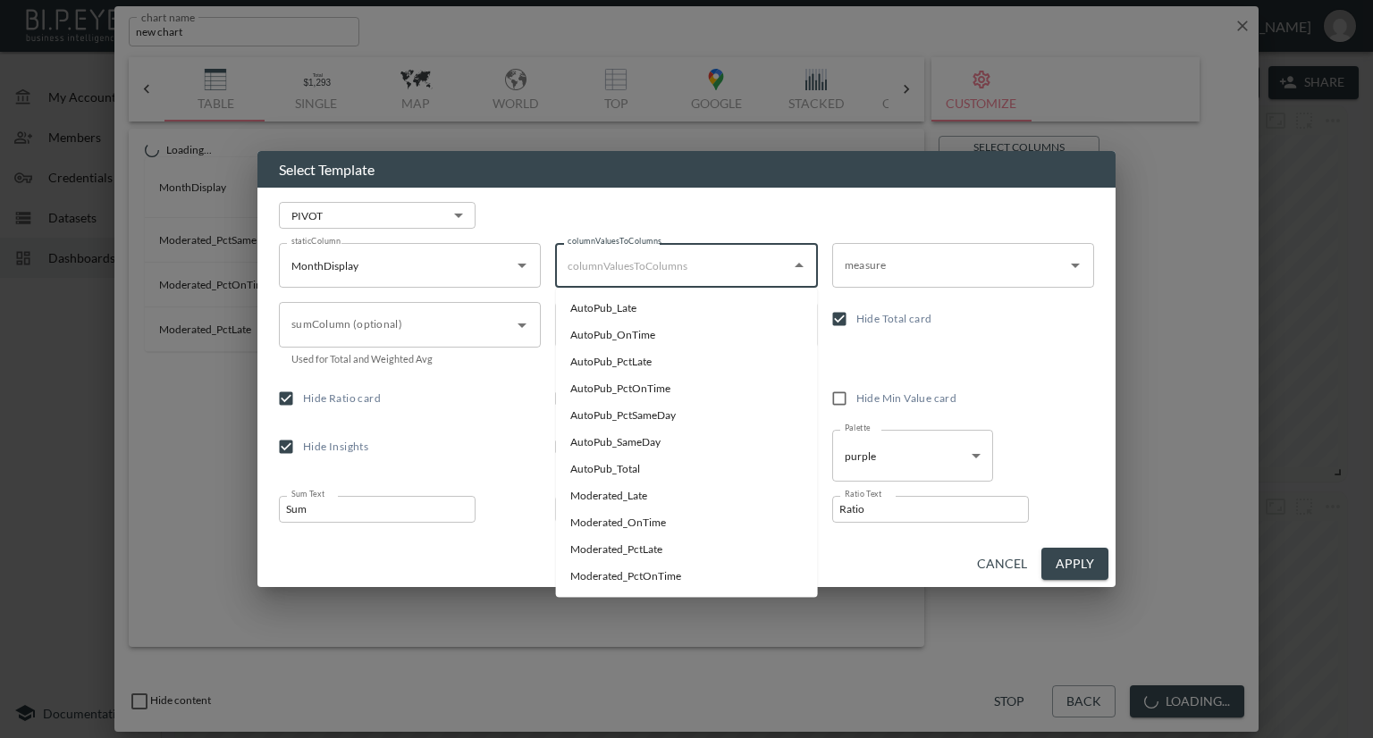
click at [883, 268] on input "measure" at bounding box center [949, 265] width 219 height 29
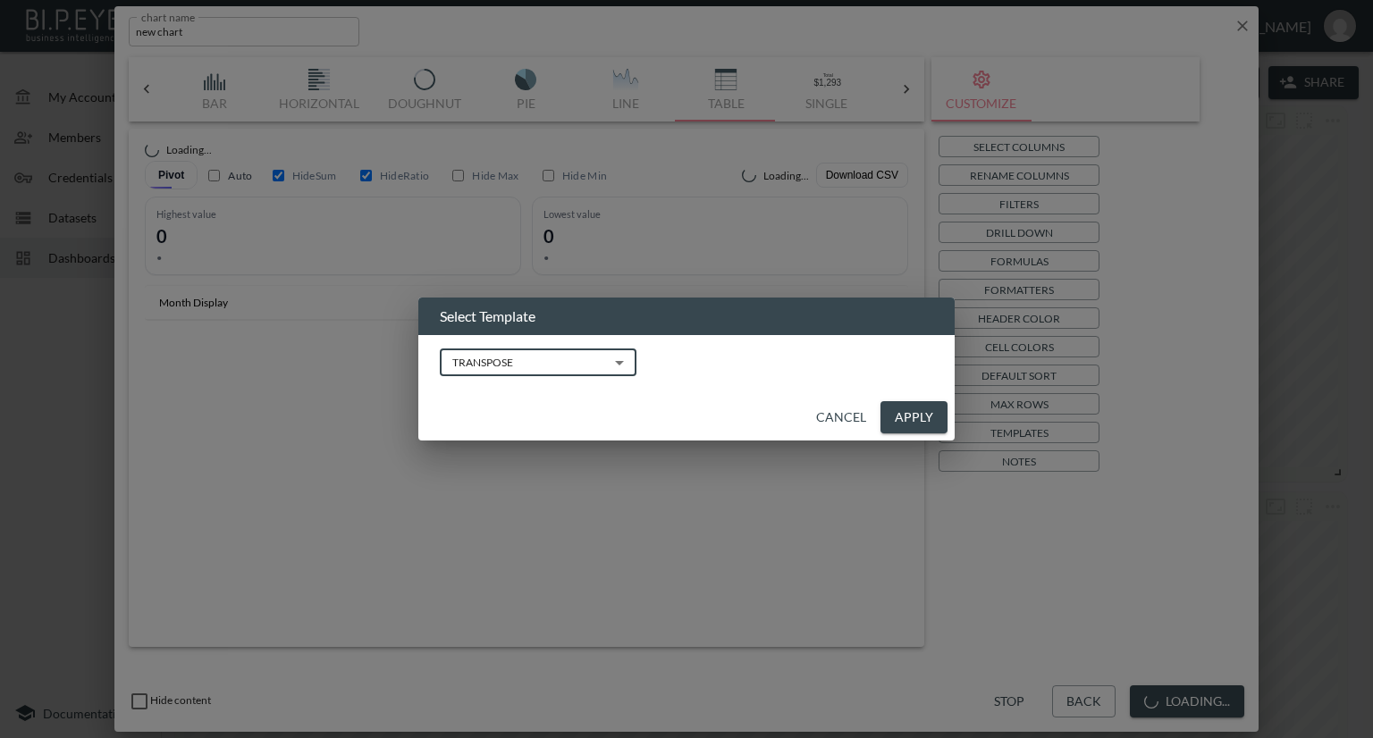
scroll to position [0, 510]
click at [902, 413] on button "Apply" at bounding box center [913, 417] width 67 height 33
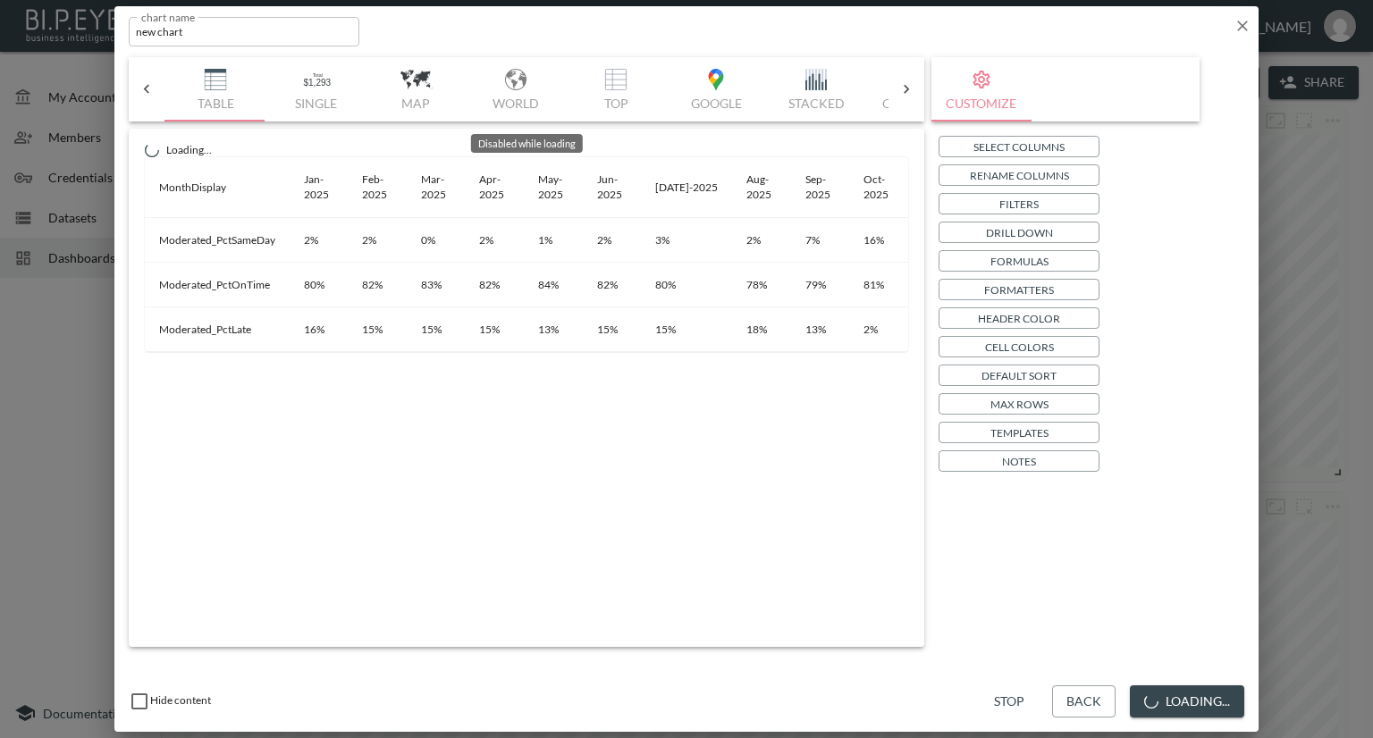
click at [815, 81] on div "Bar Horizontal Doughnut Pie Line Table Single Map World Top Google Stacked Cale…" at bounding box center [526, 89] width 724 height 64
click at [812, 86] on div "Bar Horizontal Doughnut Pie Line Table Single Map World Top Google Stacked Cale…" at bounding box center [526, 89] width 724 height 64
click at [814, 80] on div "Bar Horizontal Doughnut Pie Line Table Single Map World Top Google Stacked Cale…" at bounding box center [526, 89] width 724 height 64
click at [904, 87] on icon at bounding box center [906, 89] width 18 height 18
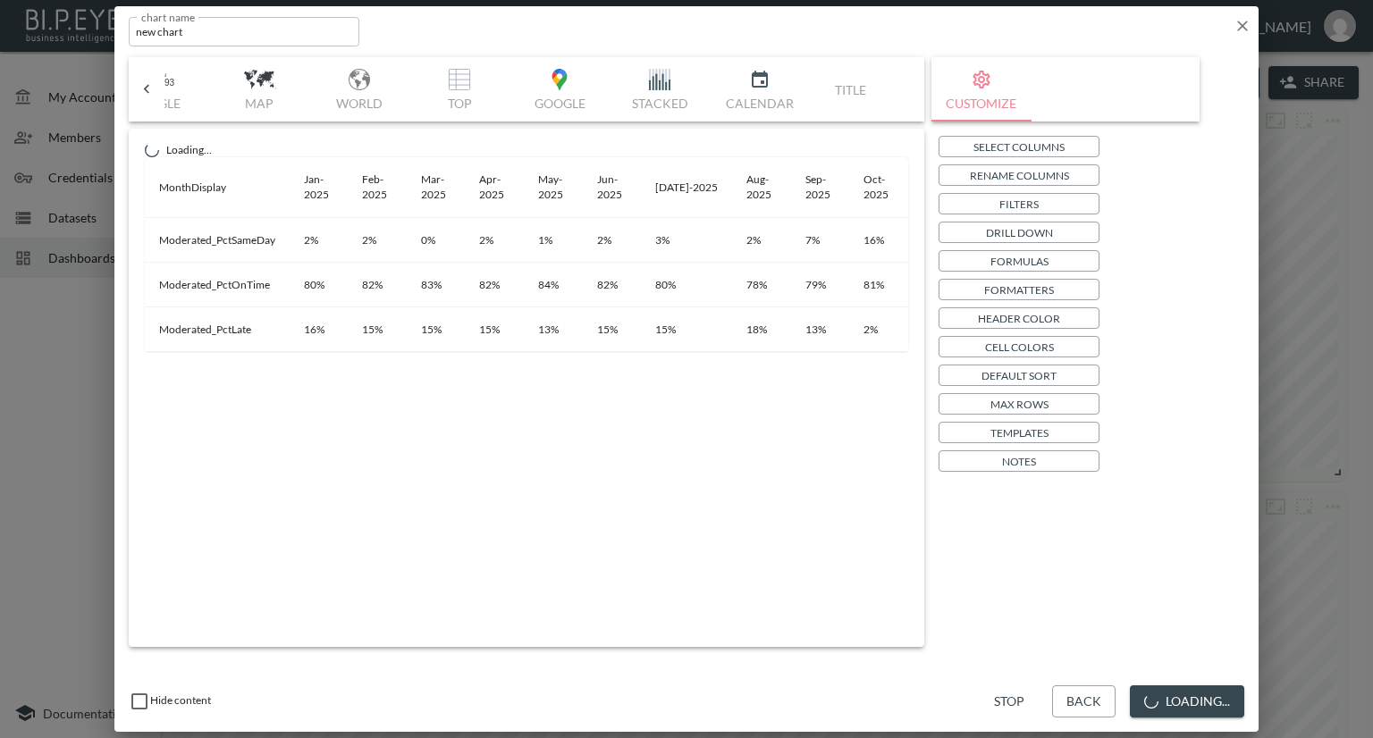
click at [1008, 437] on p "Templates" at bounding box center [1019, 433] width 58 height 19
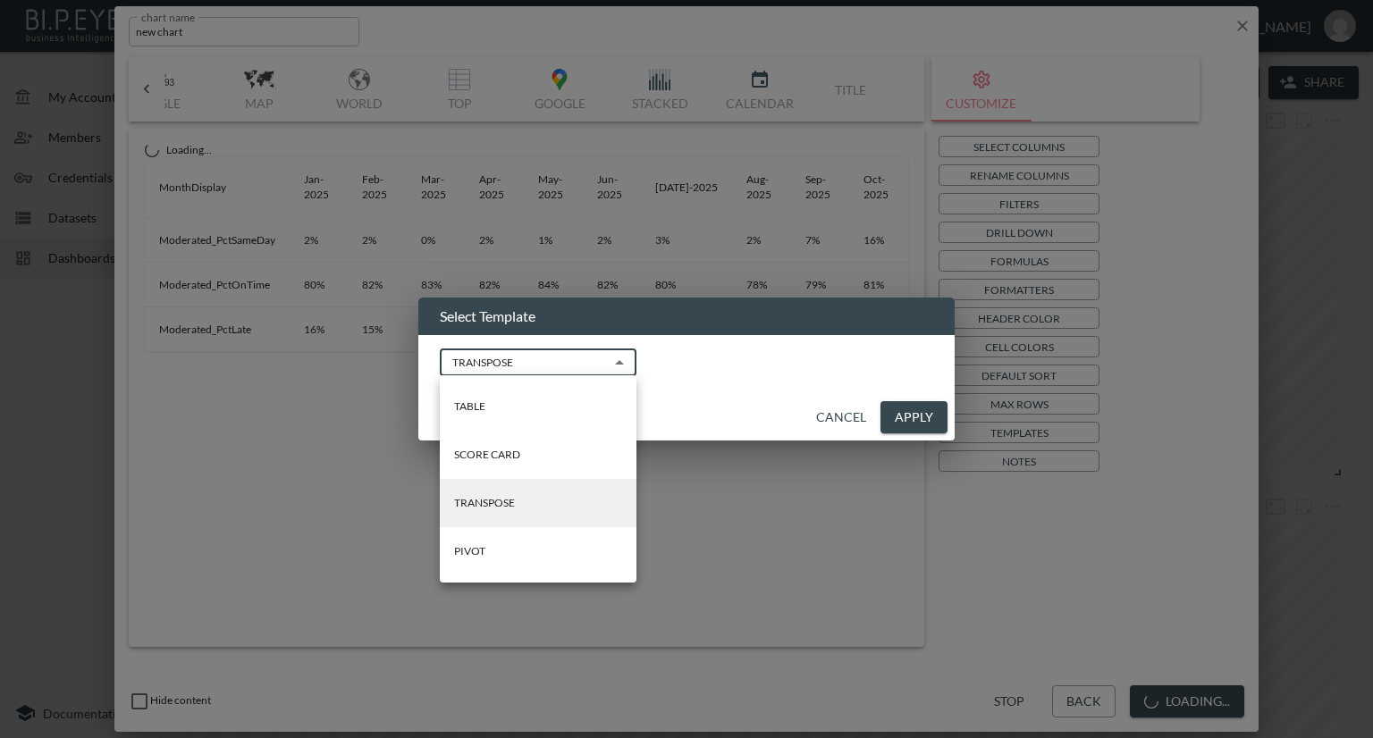
click at [492, 353] on body "BI.P.EYE, Interactive Analytics Dashboards - app [PERSON_NAME] organization / d…" at bounding box center [686, 369] width 1373 height 738
click at [481, 405] on p "TABLE" at bounding box center [469, 407] width 31 height 16
type input "TABLE"
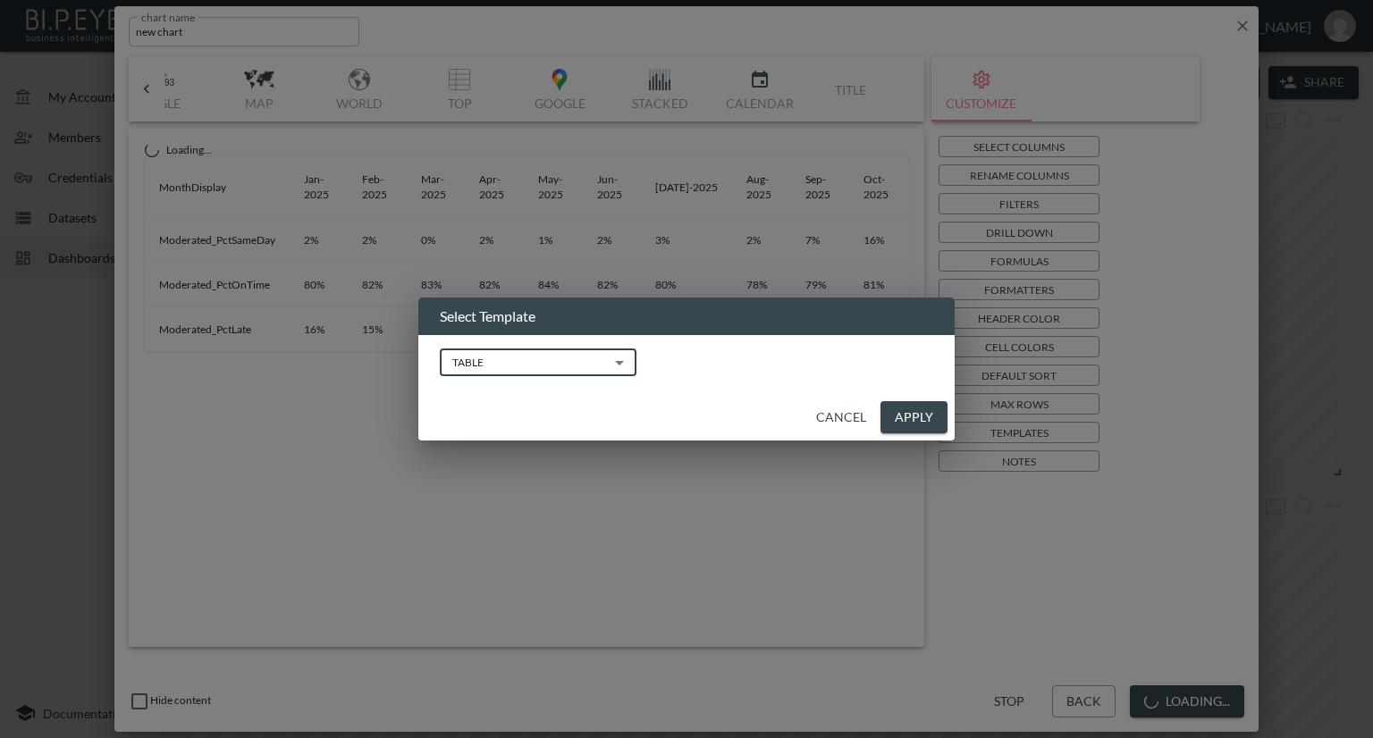
click at [925, 415] on button "Apply" at bounding box center [913, 417] width 67 height 33
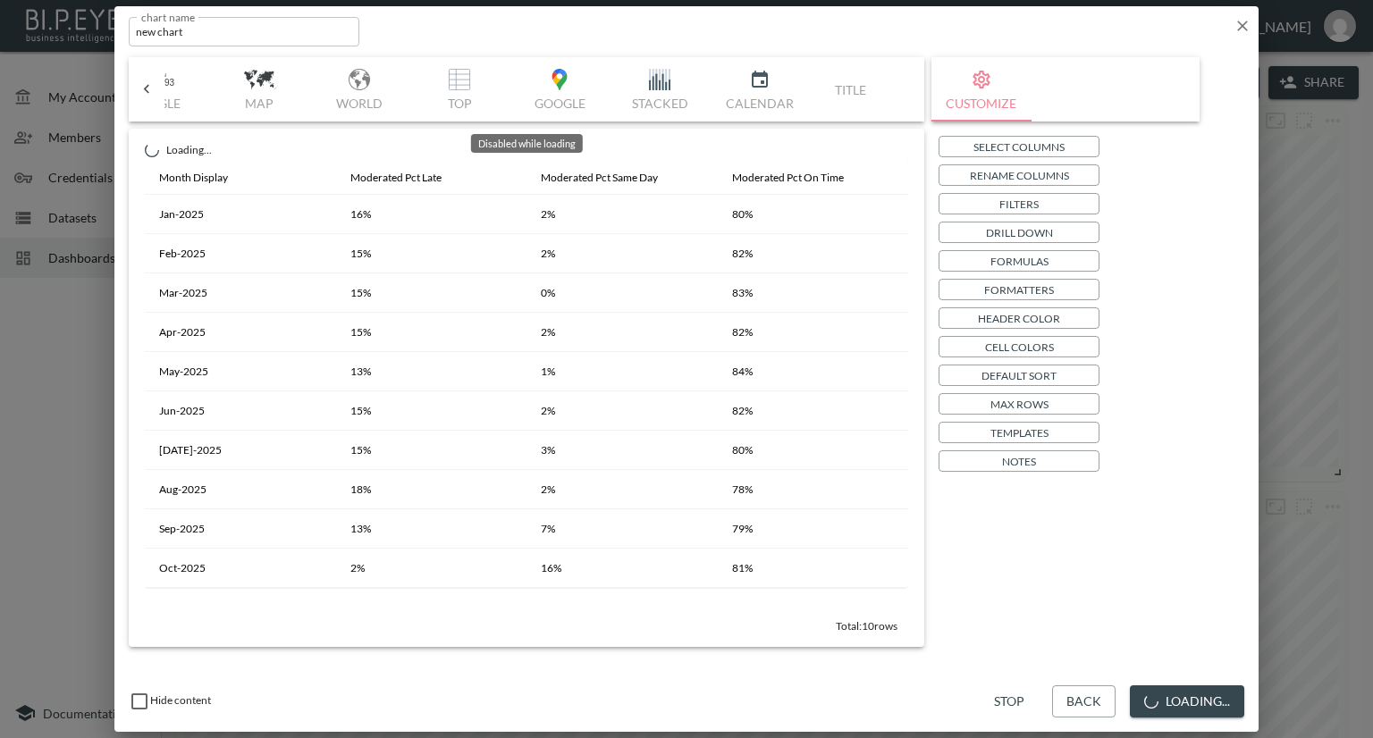
click at [654, 85] on div "Bar Horizontal Doughnut Pie Line Table Single Map World Top Google Stacked Cale…" at bounding box center [526, 89] width 724 height 64
click at [654, 82] on div "Bar Horizontal Doughnut Pie Line Table Single Map World Top Google Stacked Cale…" at bounding box center [526, 89] width 724 height 64
click at [654, 76] on div "Bar Horizontal Doughnut Pie Line Table Single Map World Top Google Stacked Cale…" at bounding box center [526, 89] width 724 height 64
click at [667, 80] on div "Bar Horizontal Doughnut Pie Line Table Single Map World Top Google Stacked Cale…" at bounding box center [526, 89] width 724 height 64
click at [655, 81] on div "Bar Horizontal Doughnut Pie Line Table Single Map World Top Google Stacked Cale…" at bounding box center [526, 89] width 724 height 64
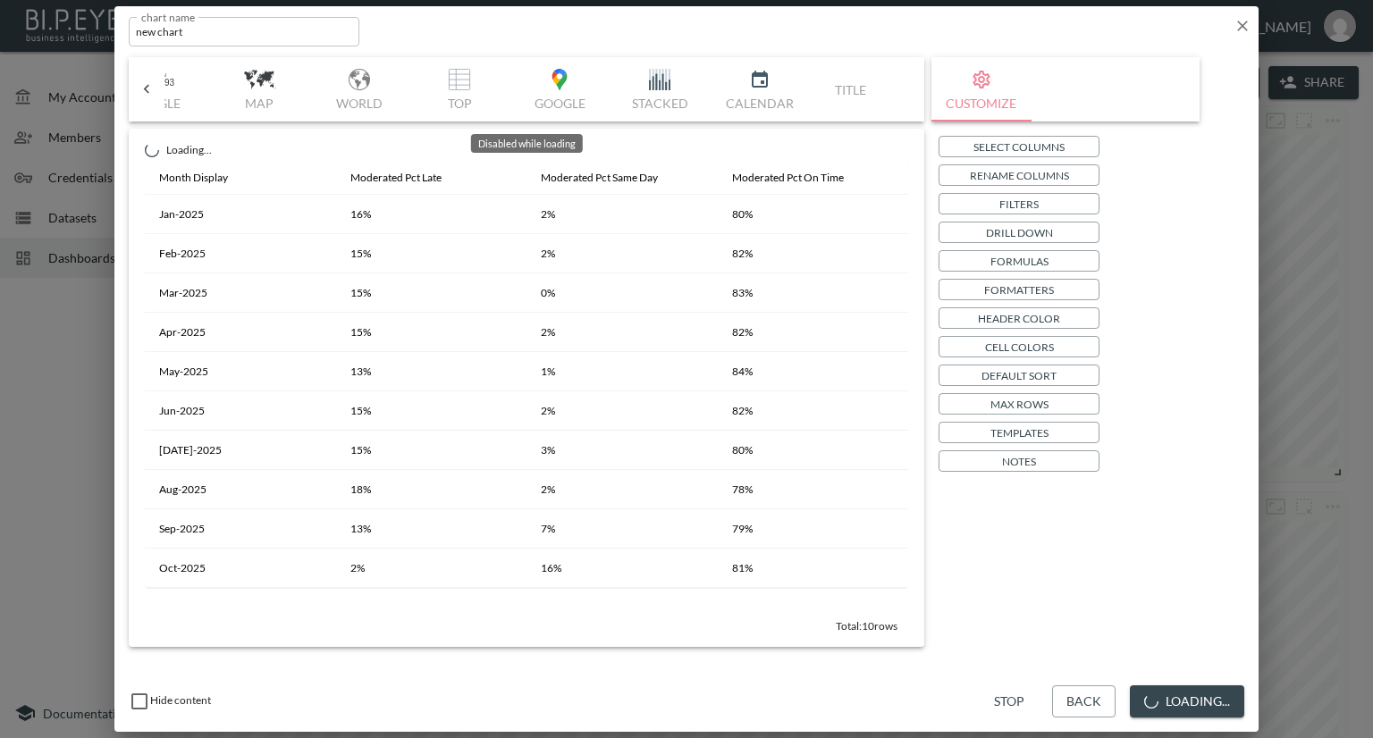
click at [655, 81] on div "Bar Horizontal Doughnut Pie Line Table Single Map World Top Google Stacked Cale…" at bounding box center [526, 89] width 724 height 64
click at [1248, 32] on icon "button" at bounding box center [1242, 26] width 18 height 18
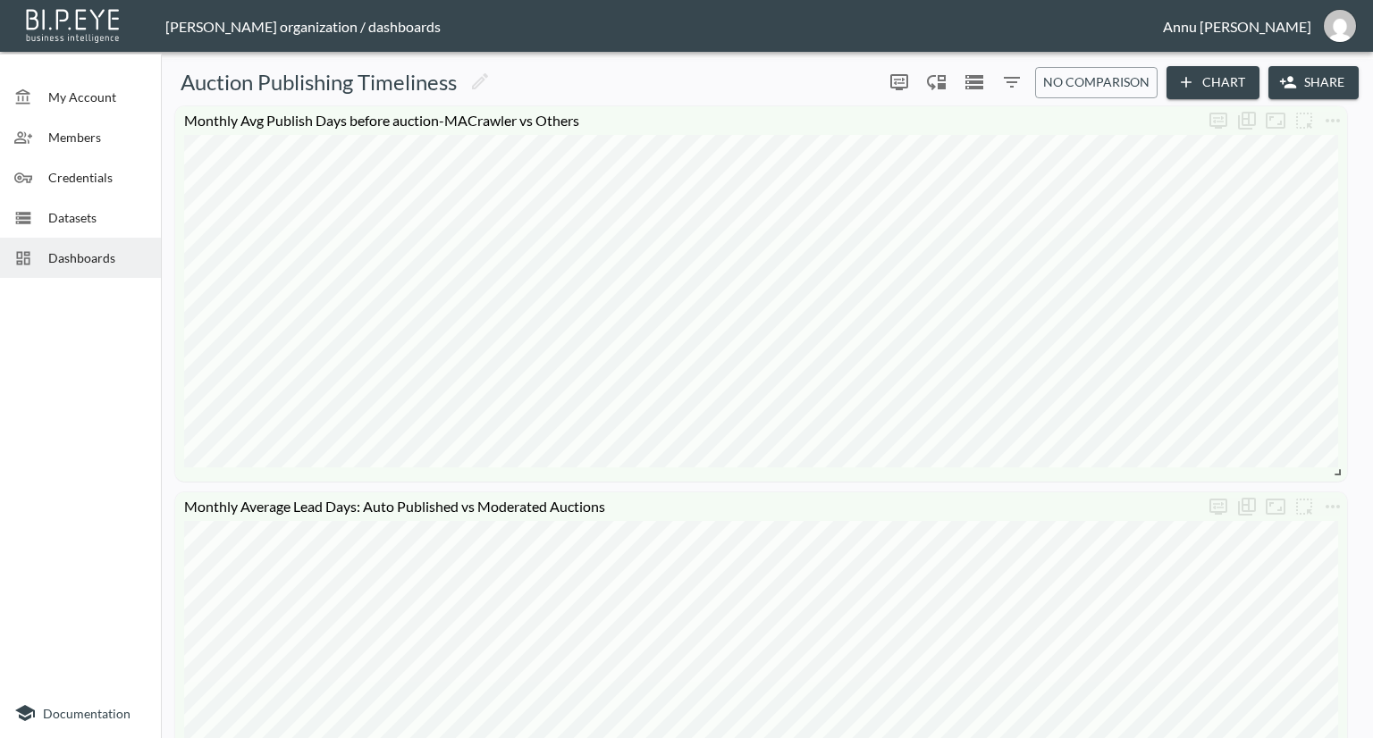
click at [1163, 25] on div "[PERSON_NAME] organization / dashboards" at bounding box center [663, 26] width 997 height 17
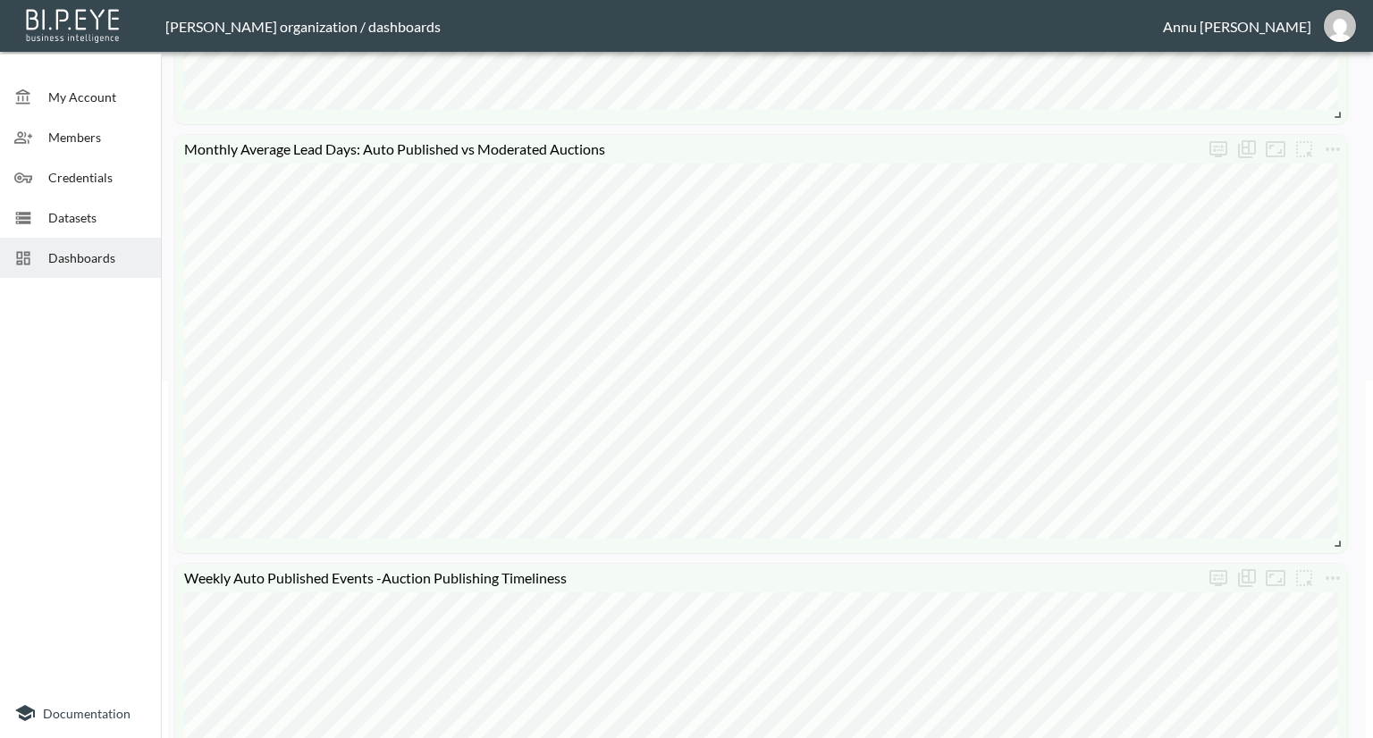
scroll to position [0, 0]
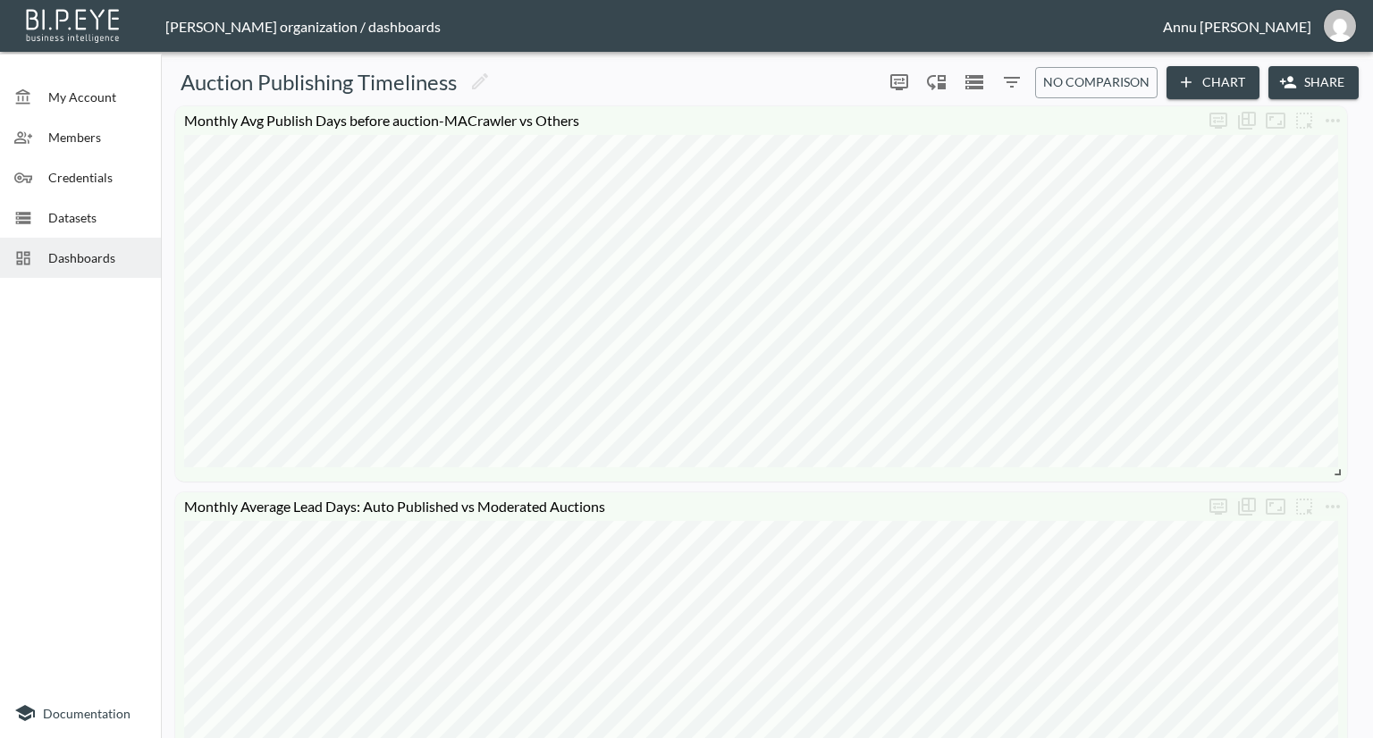
click at [1195, 66] on button "Chart" at bounding box center [1212, 82] width 93 height 33
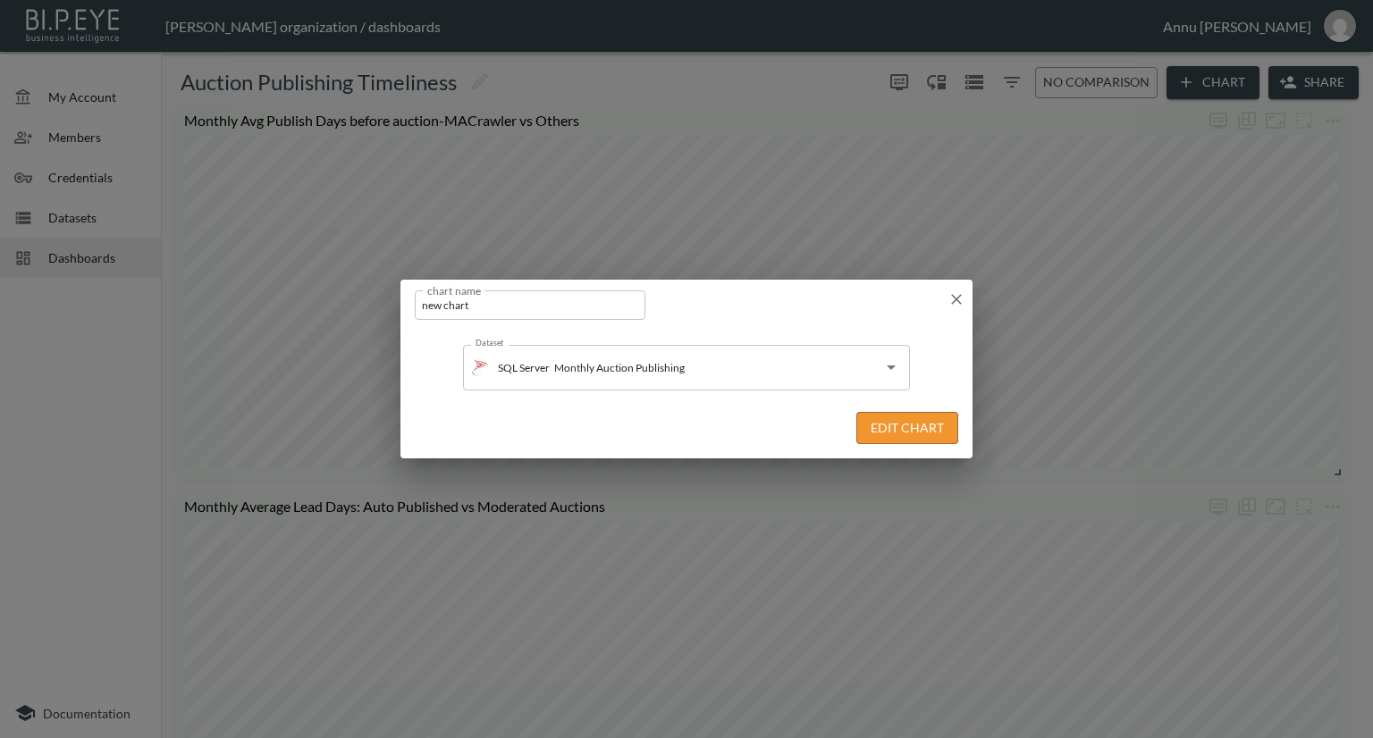
click at [905, 428] on button "Edit Chart" at bounding box center [907, 428] width 102 height 33
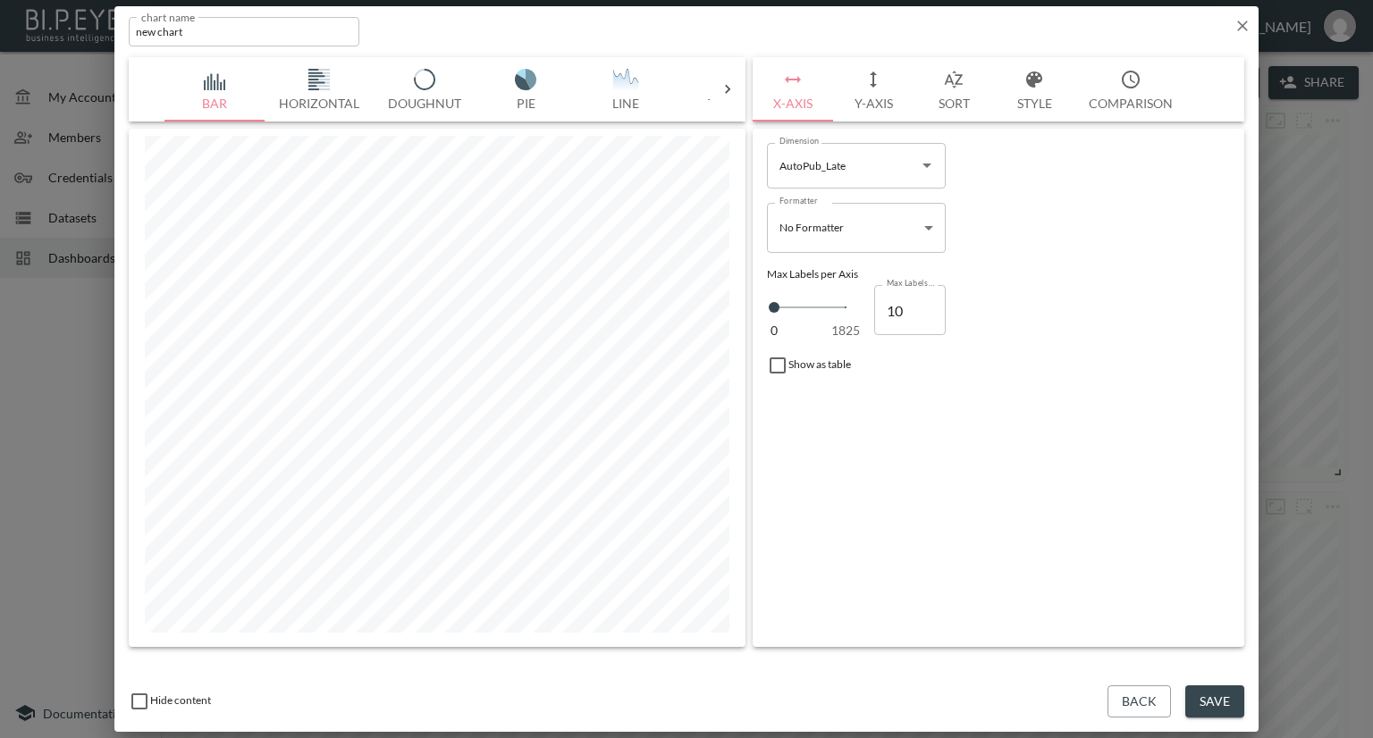
click at [729, 84] on icon at bounding box center [728, 89] width 18 height 18
click at [733, 87] on icon at bounding box center [728, 89] width 18 height 18
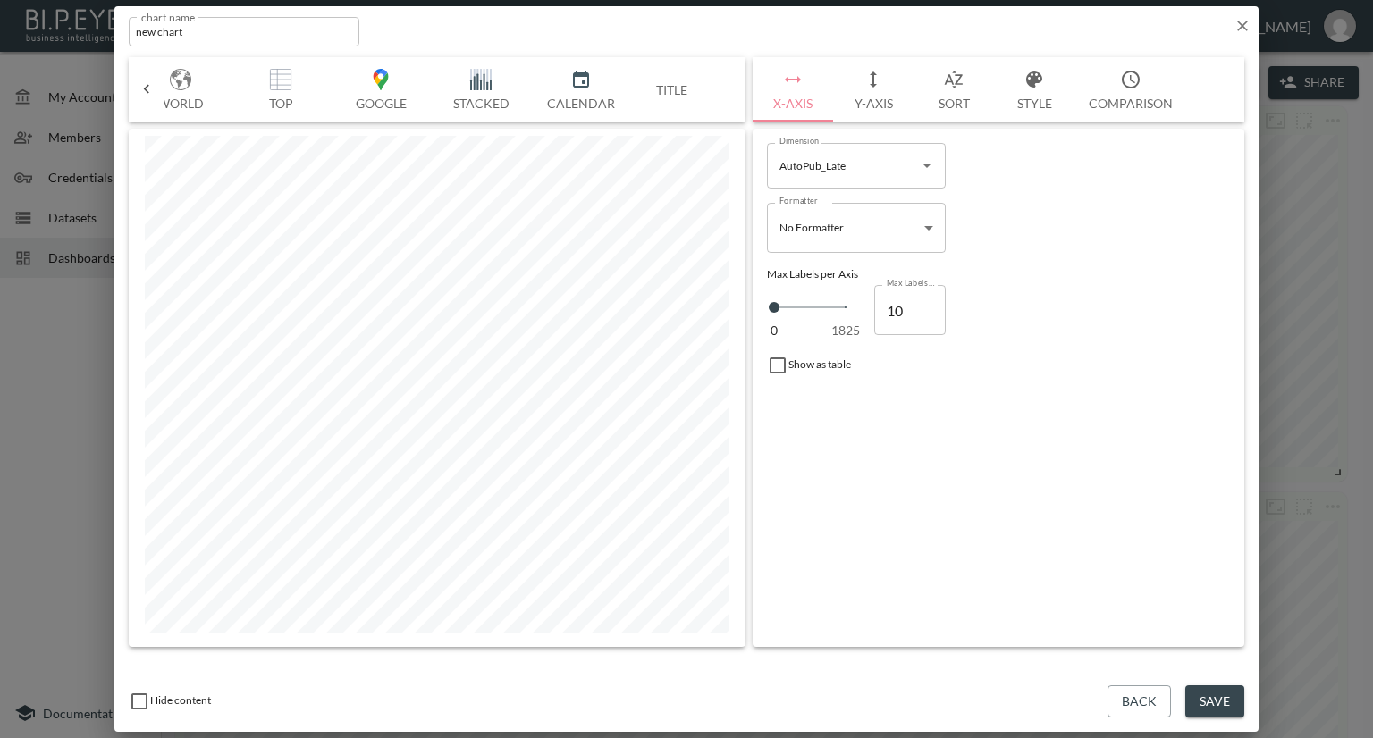
click at [139, 81] on icon at bounding box center [147, 89] width 18 height 18
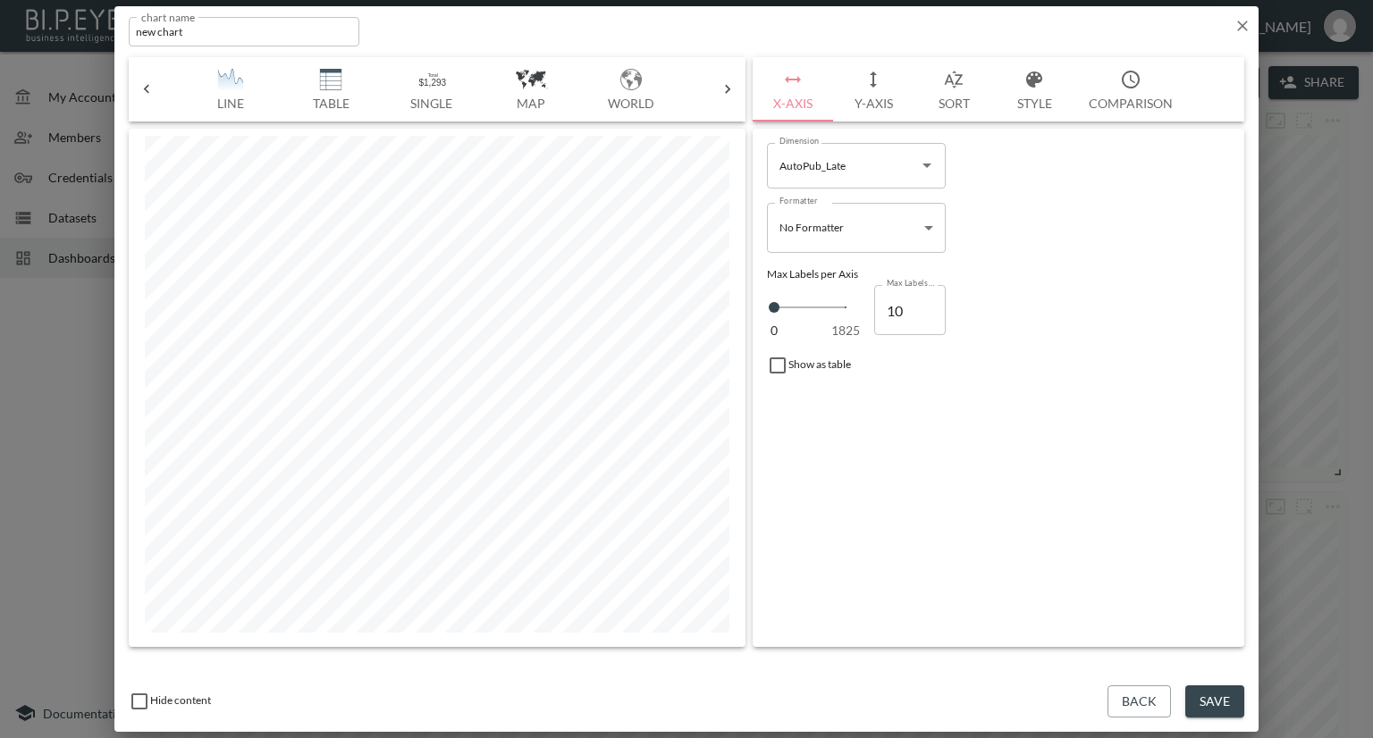
scroll to position [0, 335]
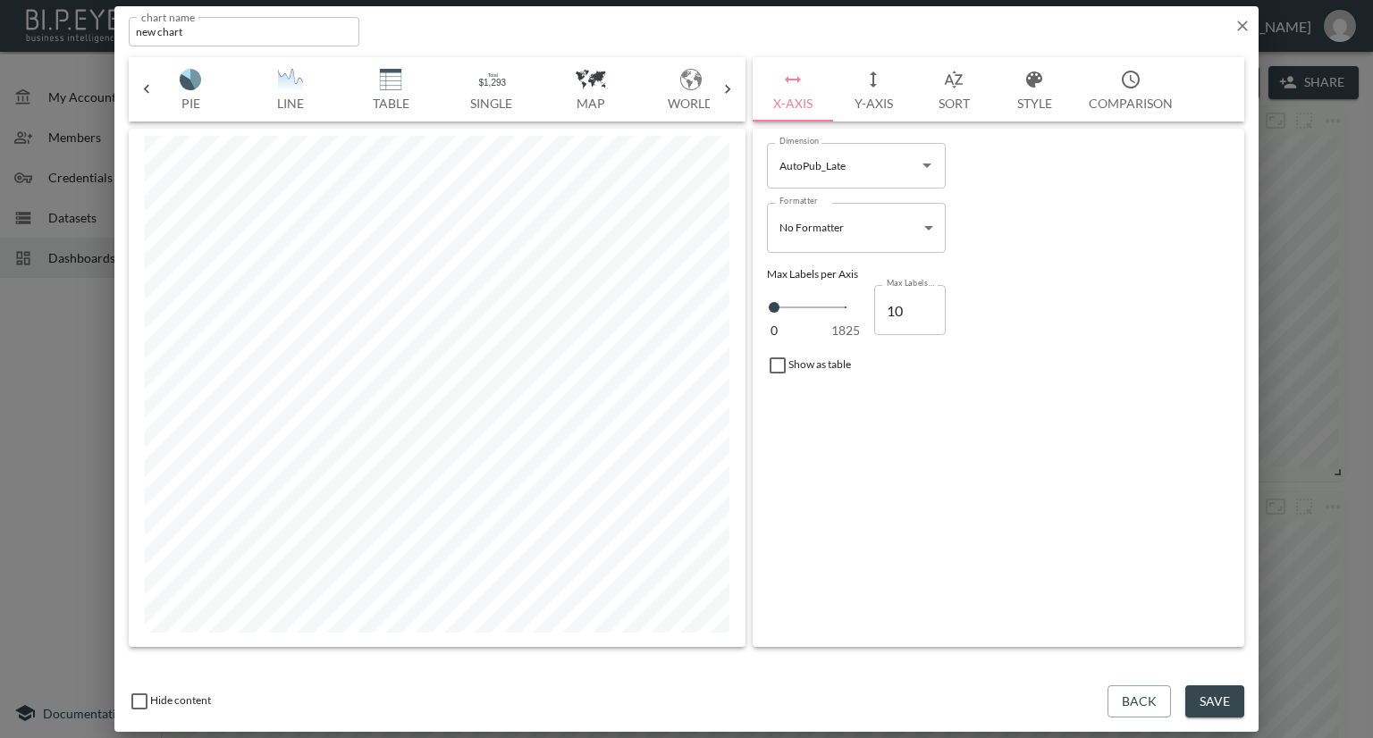
click at [391, 83] on img "button" at bounding box center [390, 79] width 71 height 21
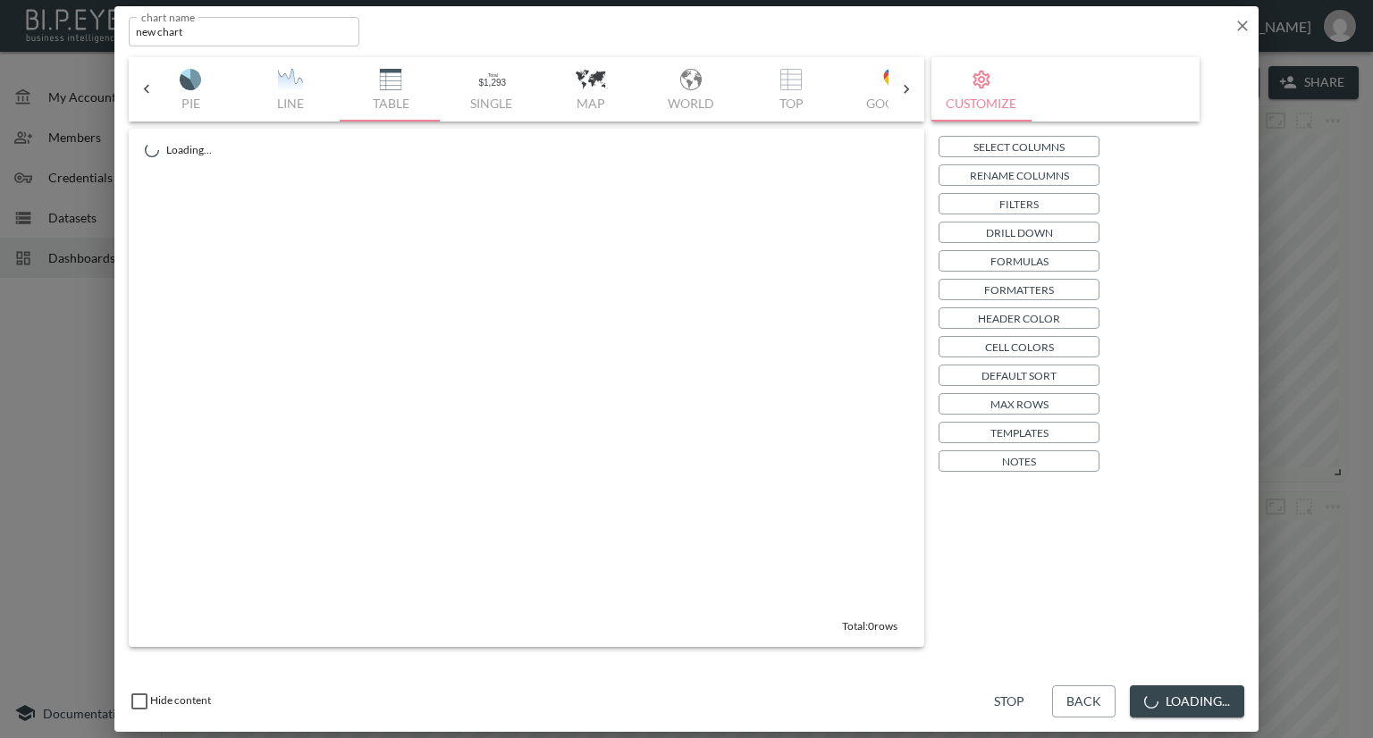
click at [966, 144] on button "Select Columns" at bounding box center [1018, 146] width 161 height 21
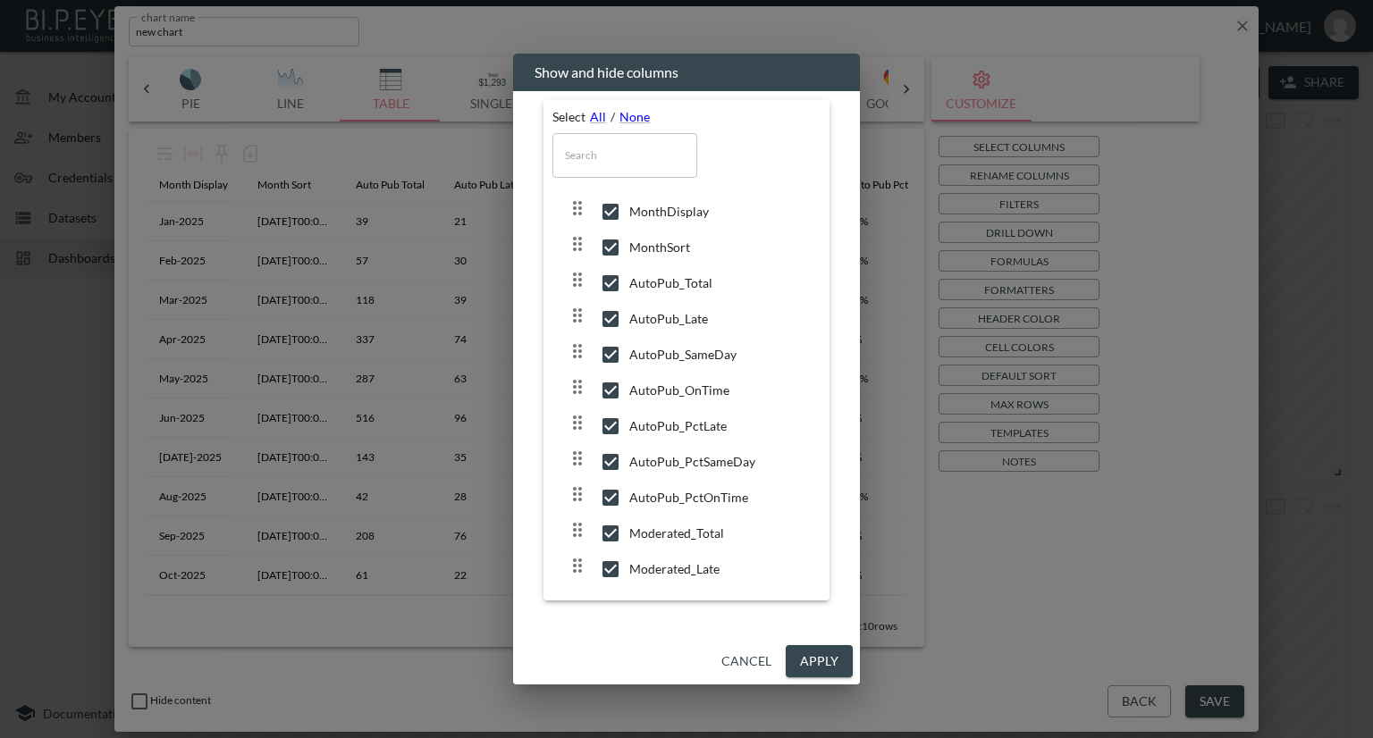
click at [605, 240] on input "checkbox" at bounding box center [611, 248] width 38 height 18
checkbox input "false"
click at [601, 279] on input "checkbox" at bounding box center [611, 283] width 38 height 18
checkbox input "false"
click at [615, 314] on input "checkbox" at bounding box center [611, 319] width 38 height 18
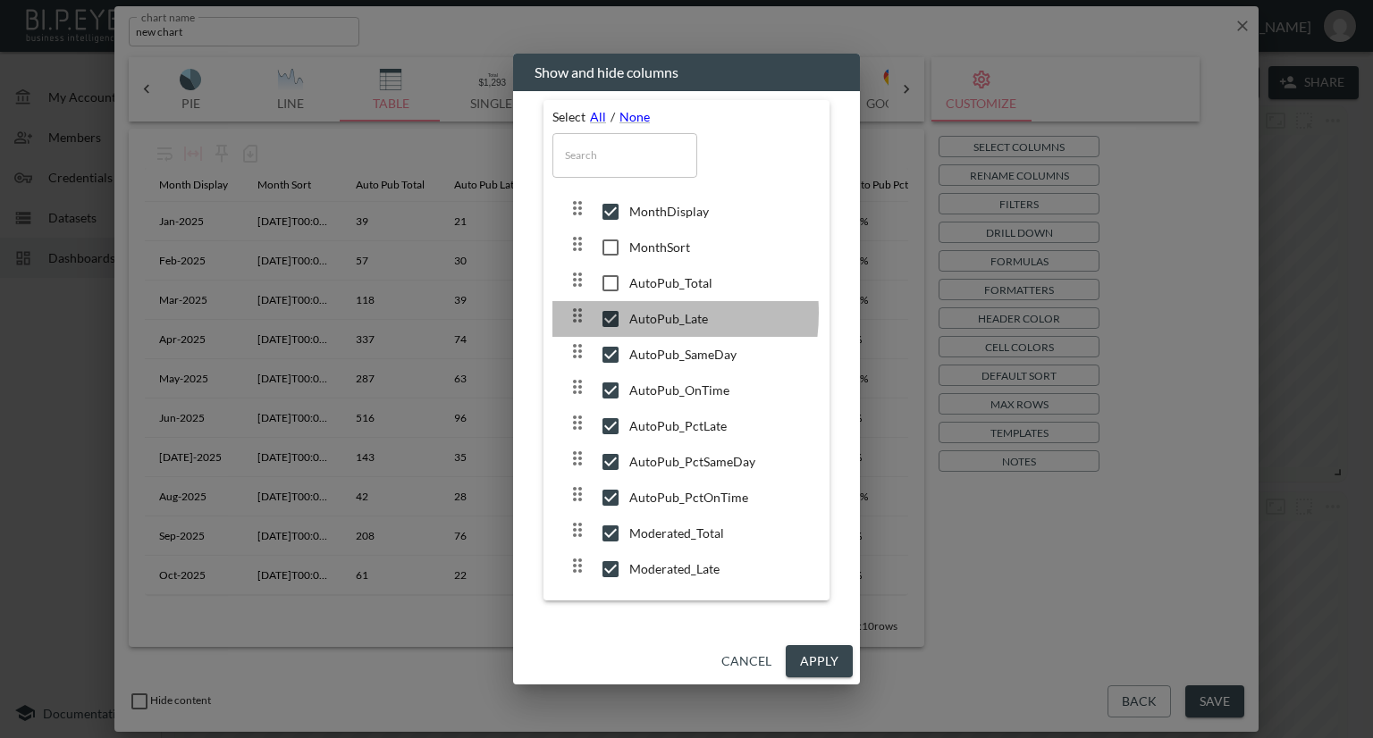
checkbox input "false"
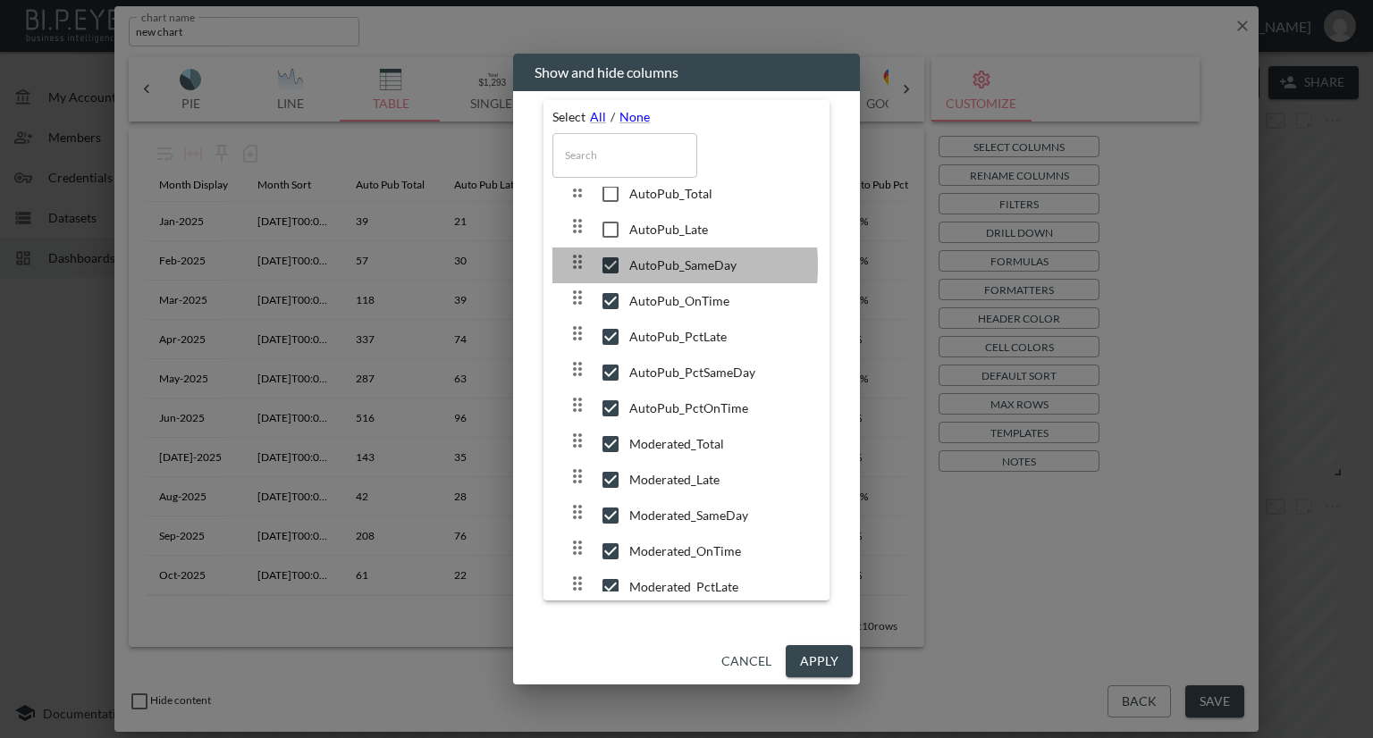
click at [597, 265] on input "checkbox" at bounding box center [611, 266] width 38 height 18
checkbox input "false"
click at [593, 297] on input "checkbox" at bounding box center [611, 301] width 38 height 18
checkbox input "false"
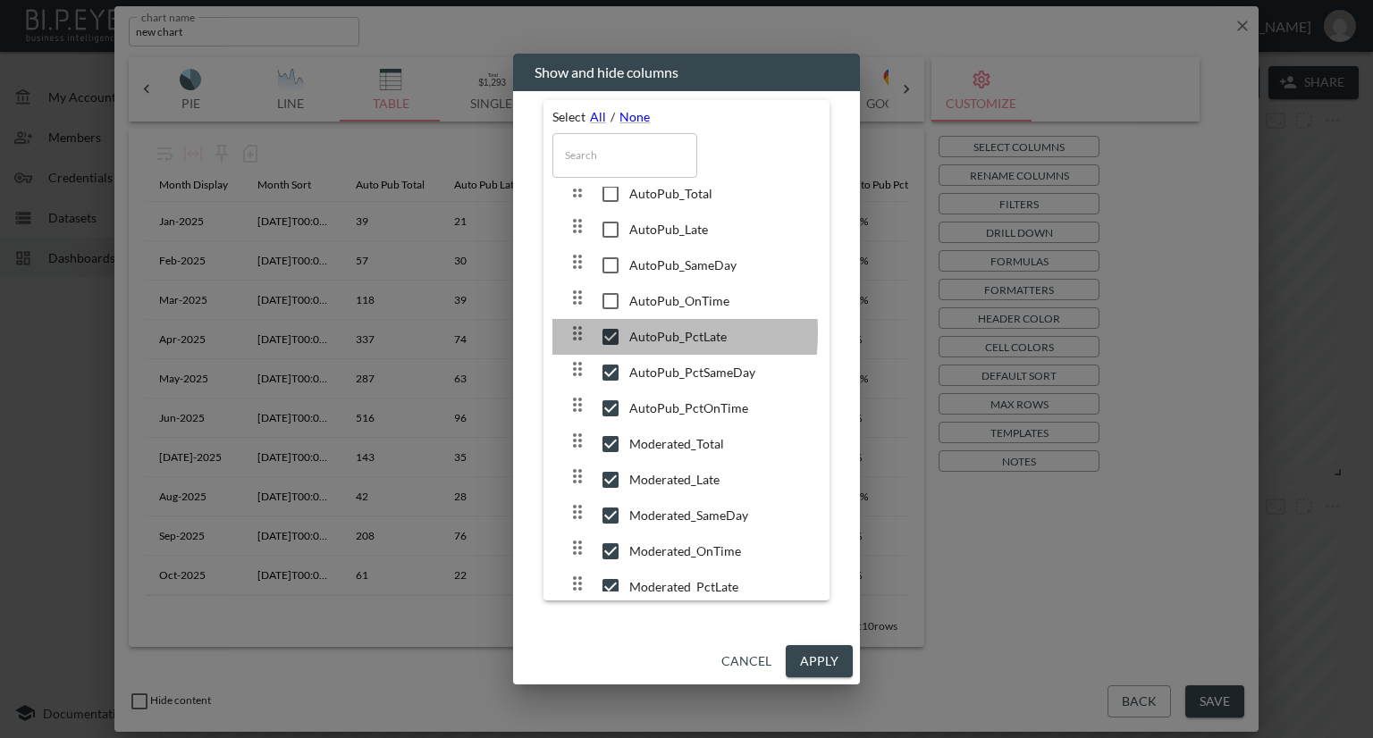
click at [607, 334] on input "checkbox" at bounding box center [611, 337] width 38 height 18
checkbox input "false"
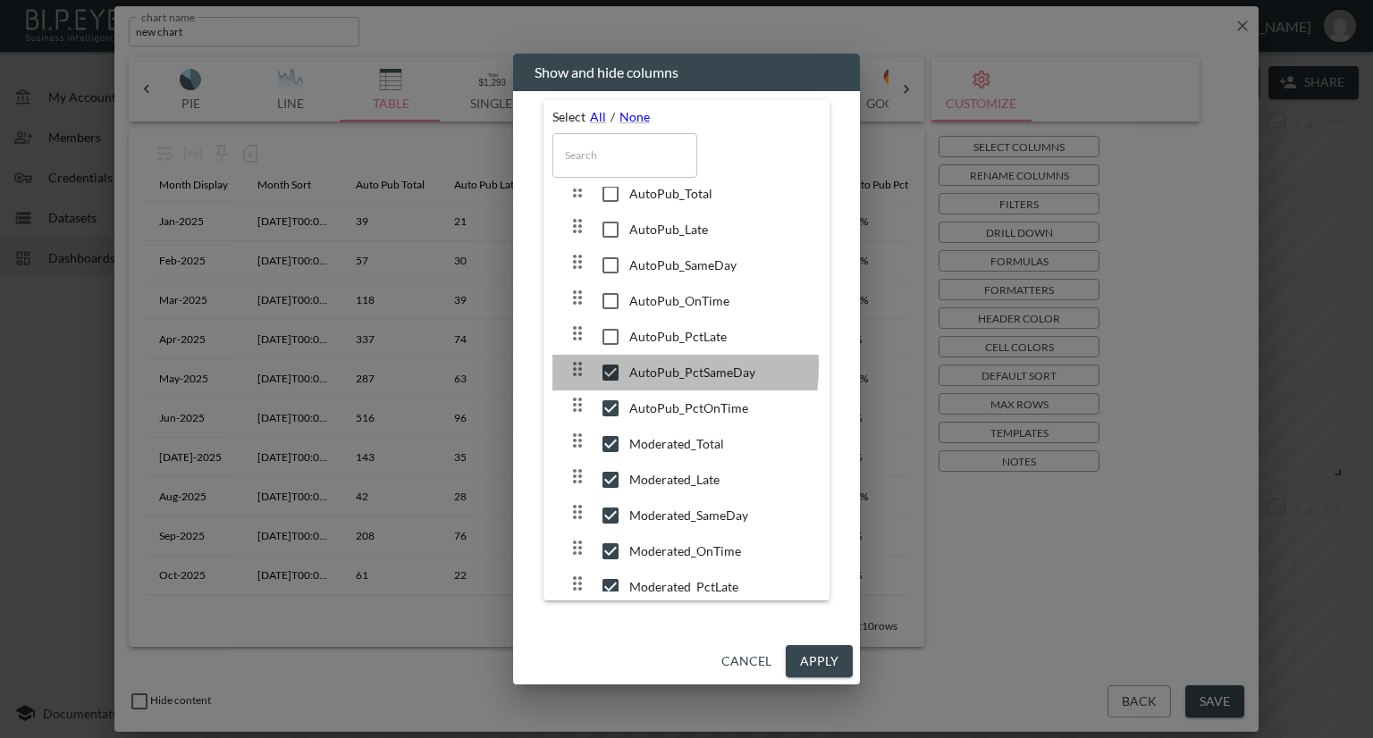
click at [604, 366] on input "checkbox" at bounding box center [611, 373] width 38 height 18
checkbox input "false"
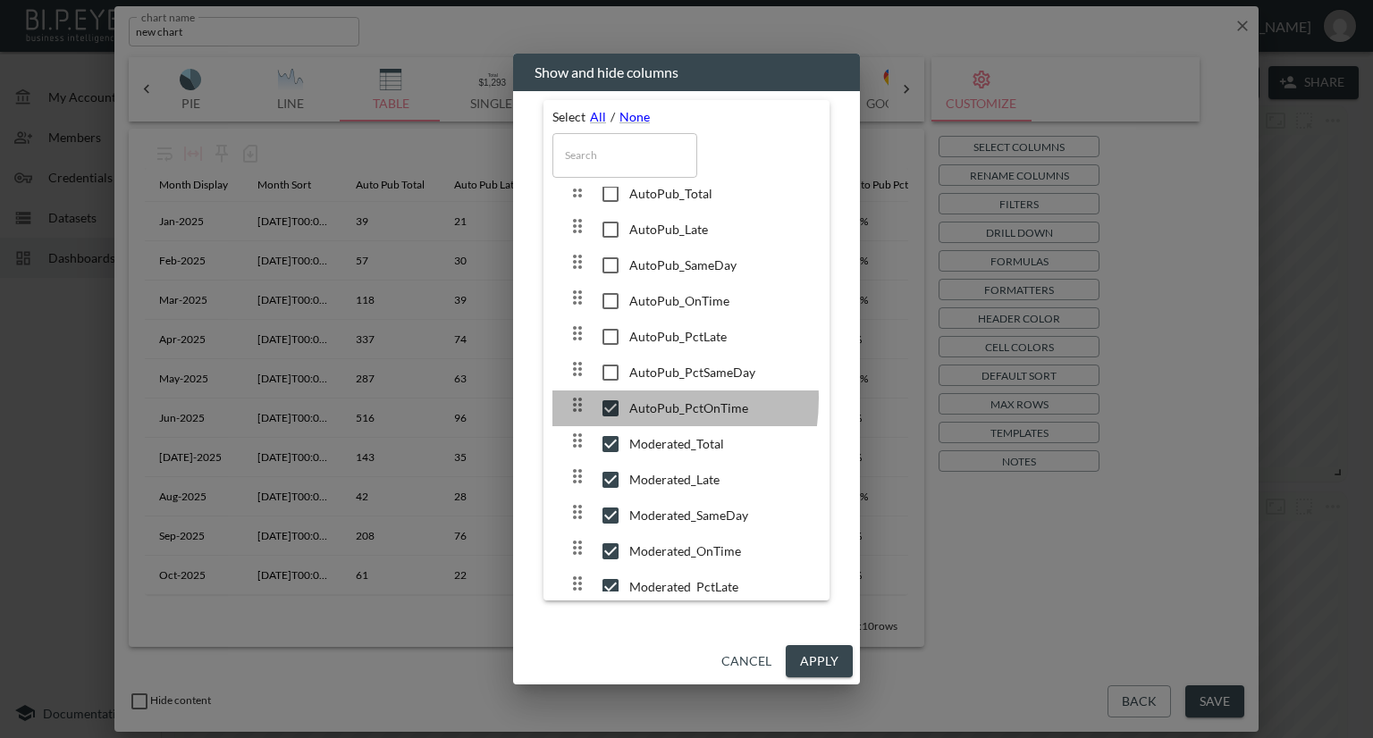
click at [610, 400] on input "checkbox" at bounding box center [611, 409] width 38 height 18
checkbox input "false"
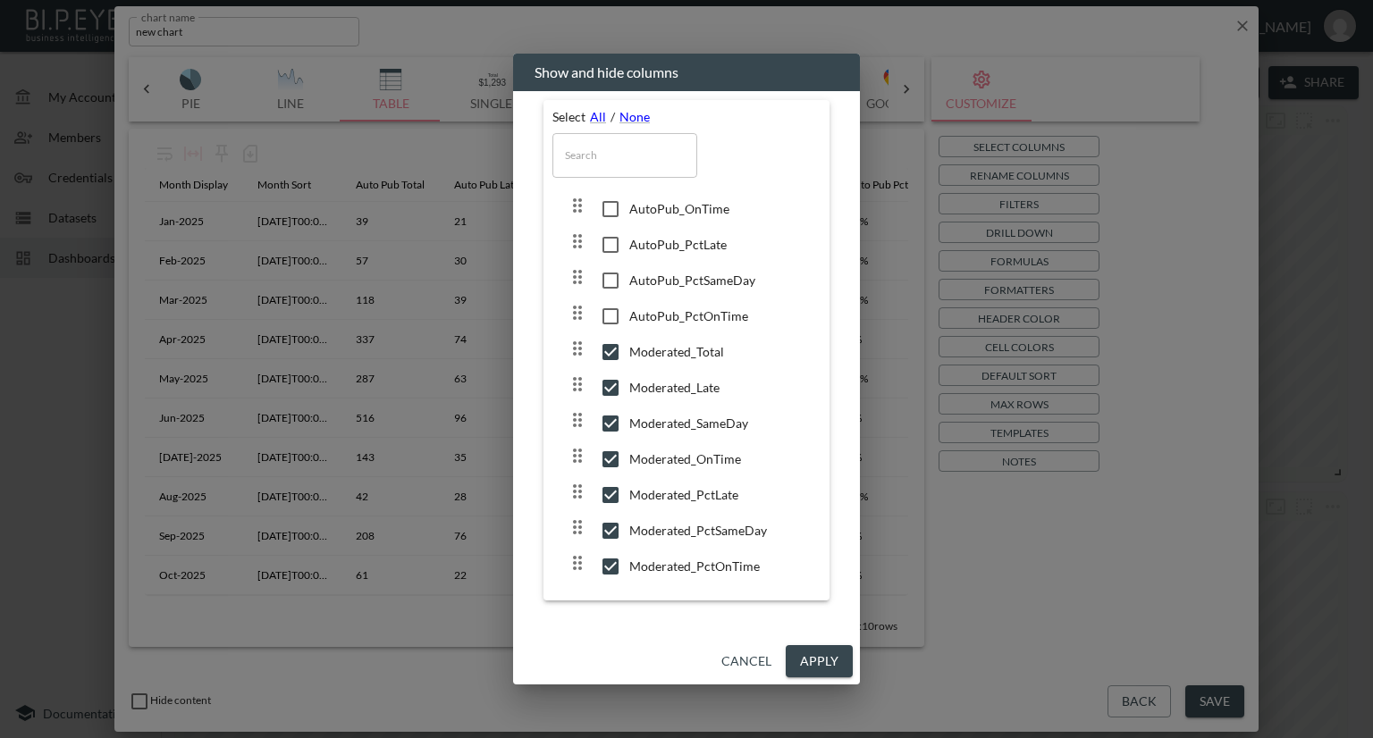
scroll to position [184, 0]
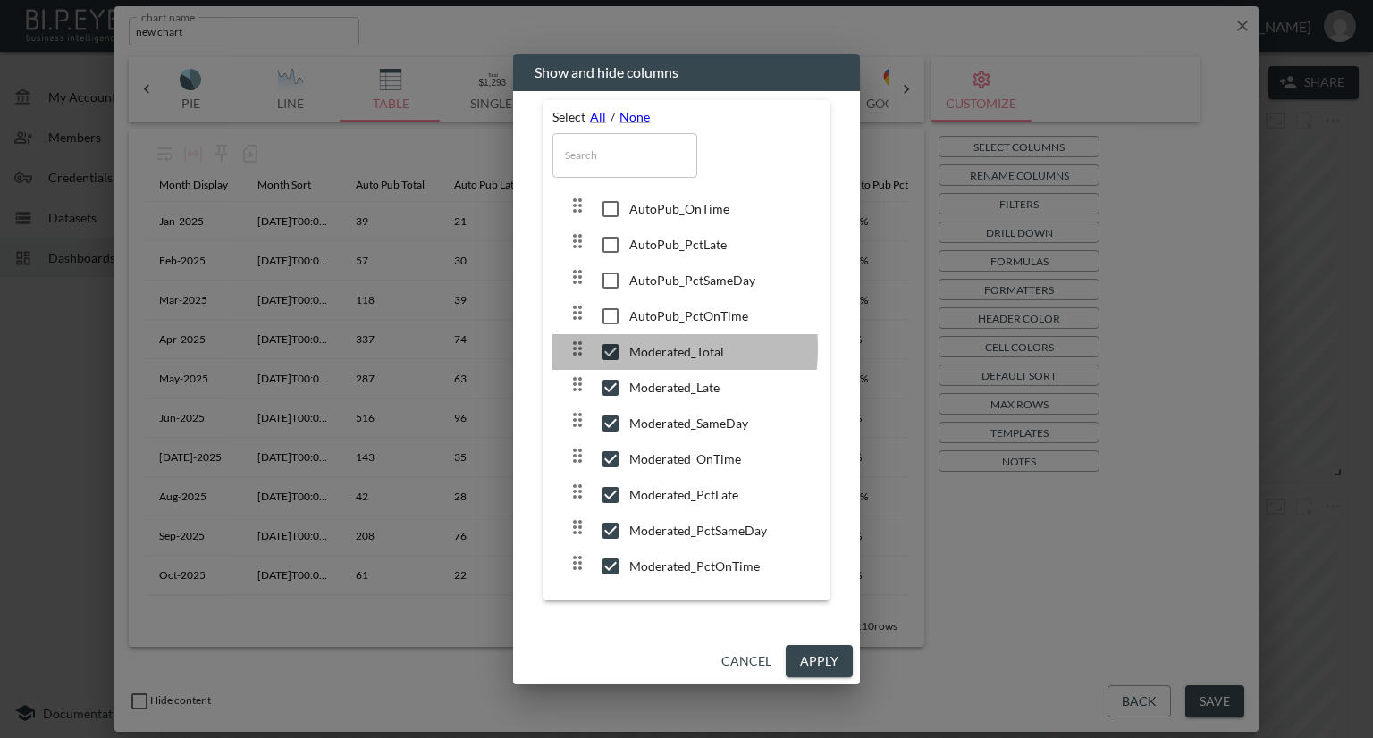
click at [614, 347] on input "checkbox" at bounding box center [611, 352] width 38 height 18
checkbox input "false"
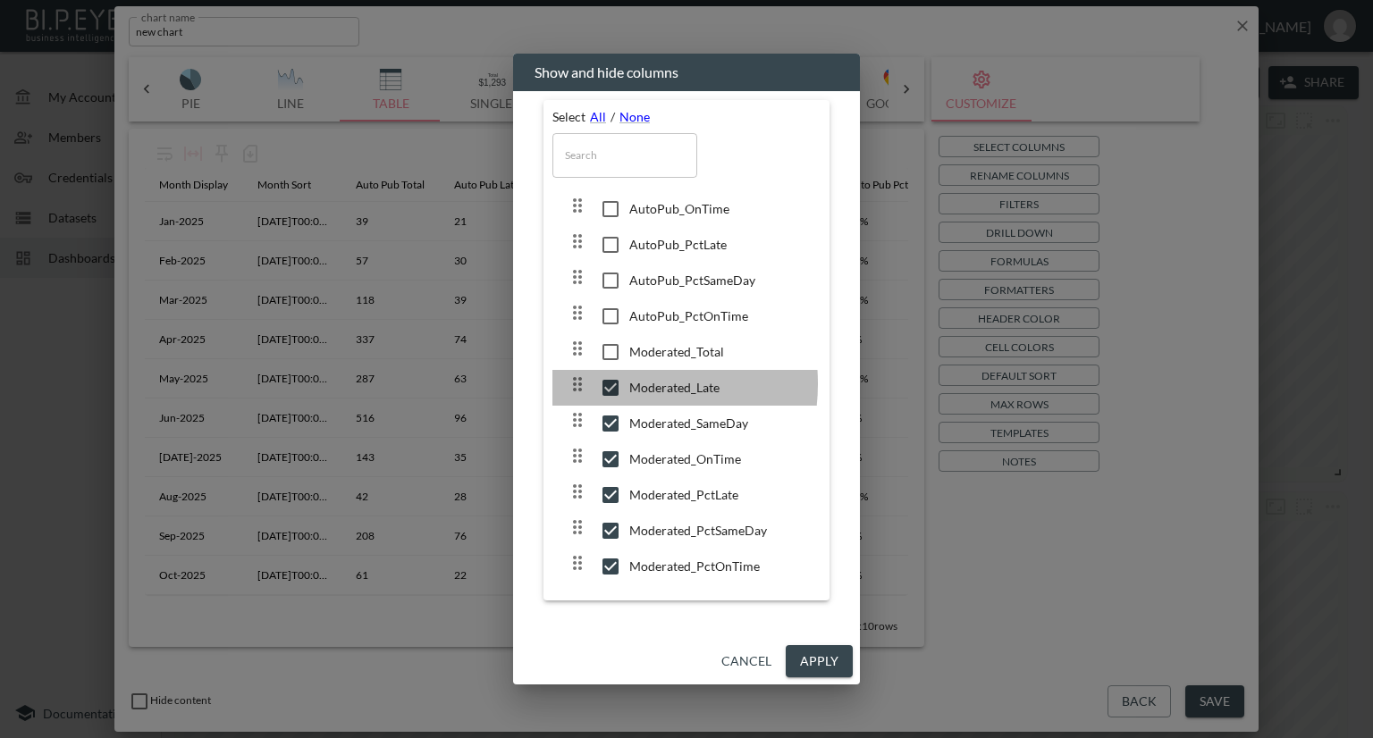
click at [614, 383] on input "checkbox" at bounding box center [611, 388] width 38 height 18
checkbox input "false"
click at [612, 411] on div at bounding box center [598, 423] width 63 height 29
checkbox input "false"
click at [604, 449] on icon at bounding box center [610, 459] width 21 height 21
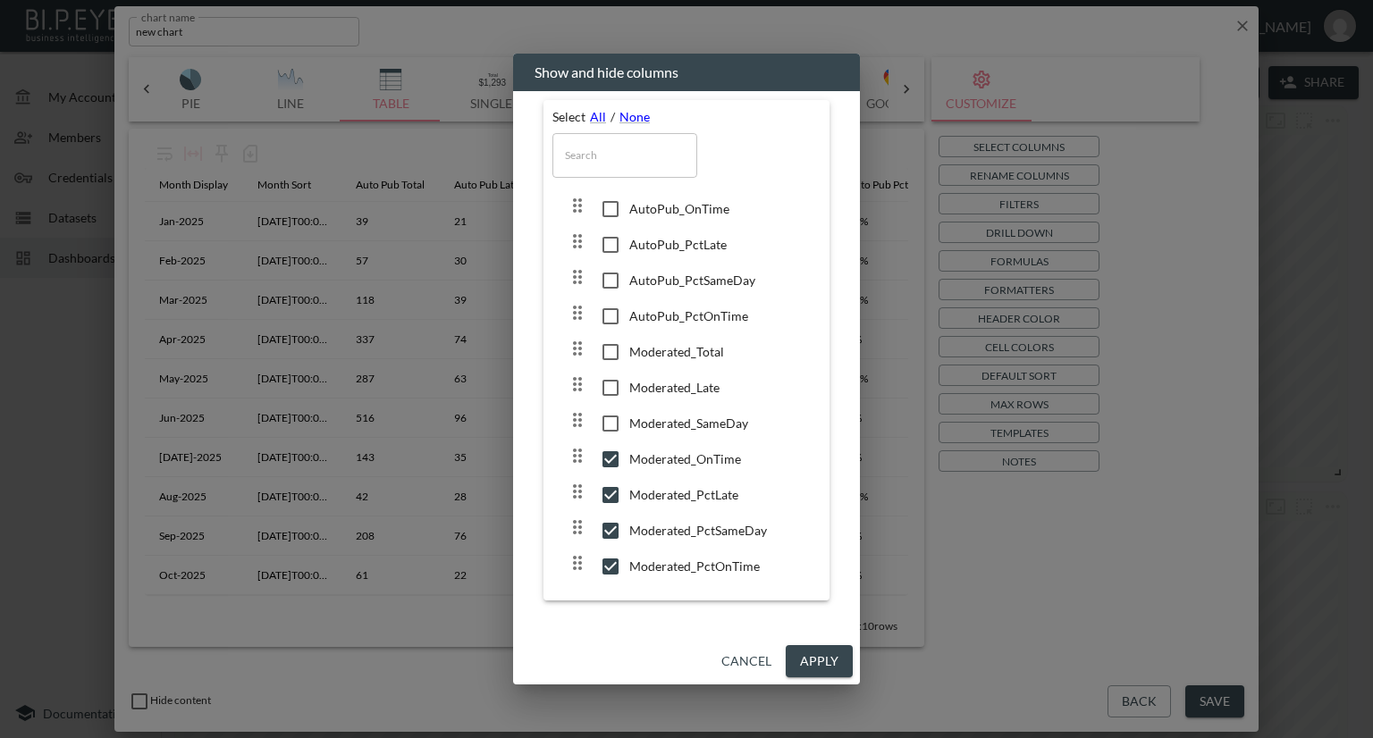
checkbox input "false"
click at [811, 660] on button "Apply" at bounding box center [819, 661] width 67 height 33
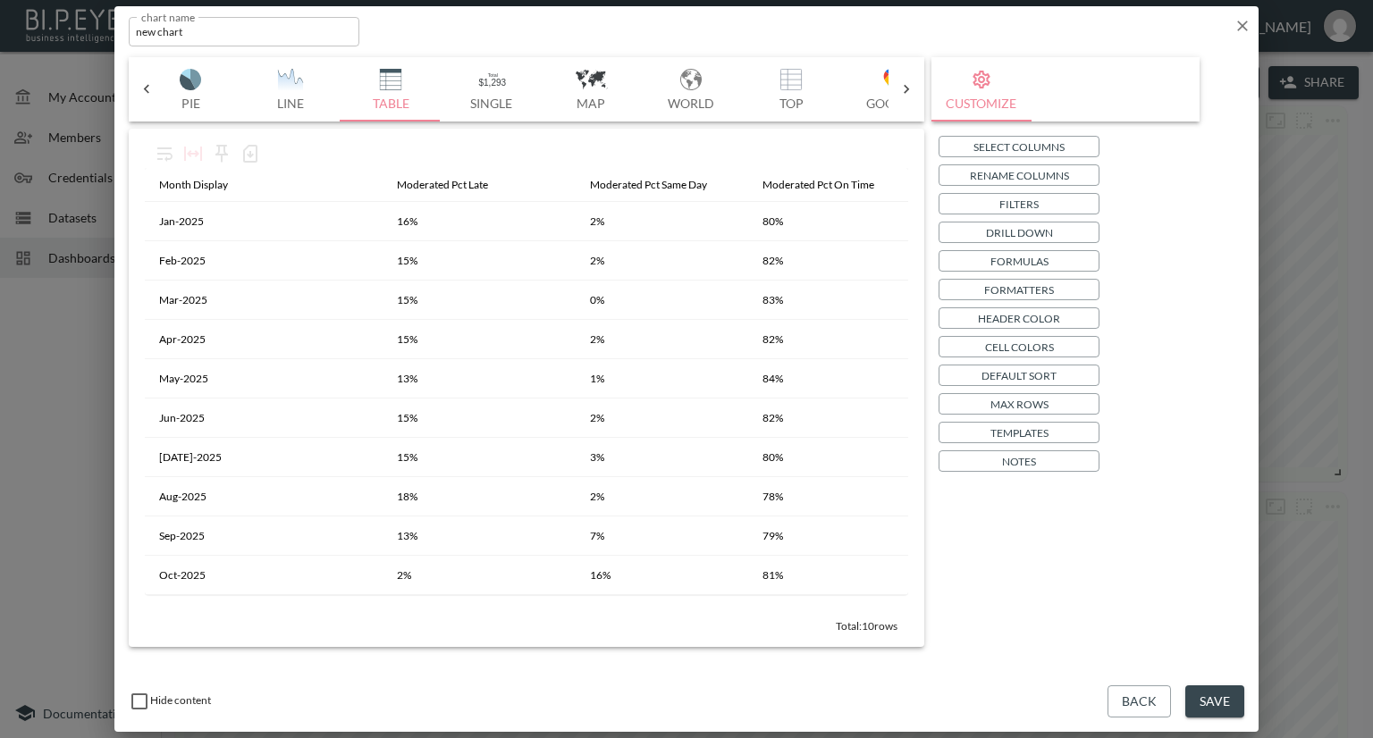
click at [143, 85] on icon at bounding box center [147, 89] width 18 height 18
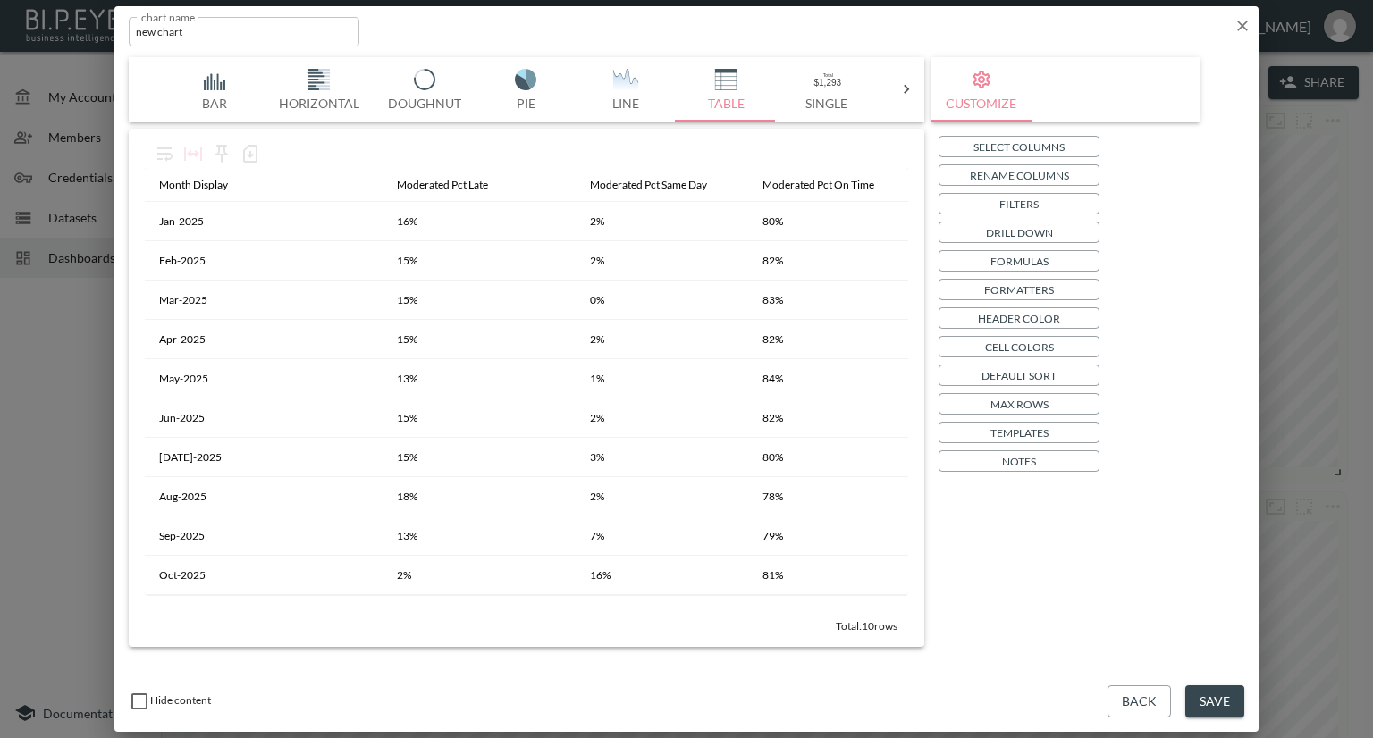
click at [898, 90] on icon at bounding box center [906, 89] width 18 height 18
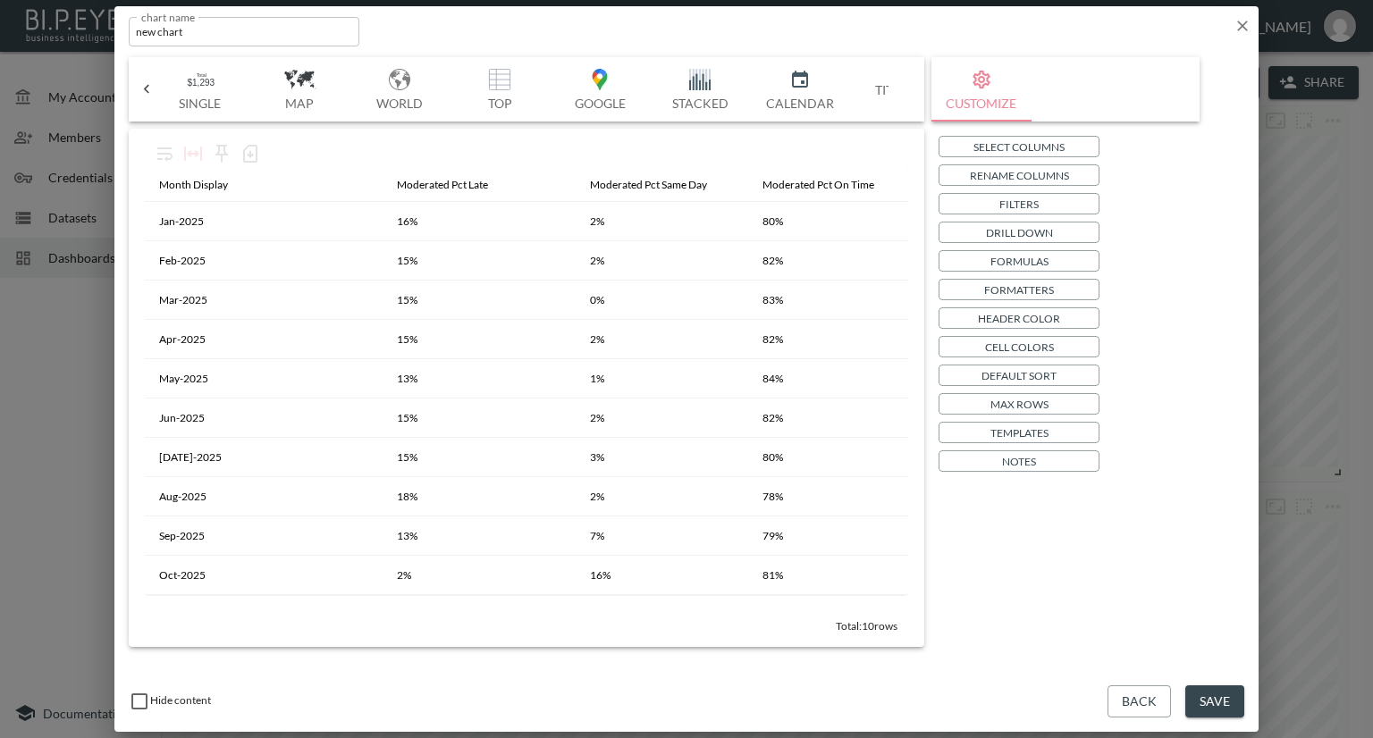
scroll to position [0, 667]
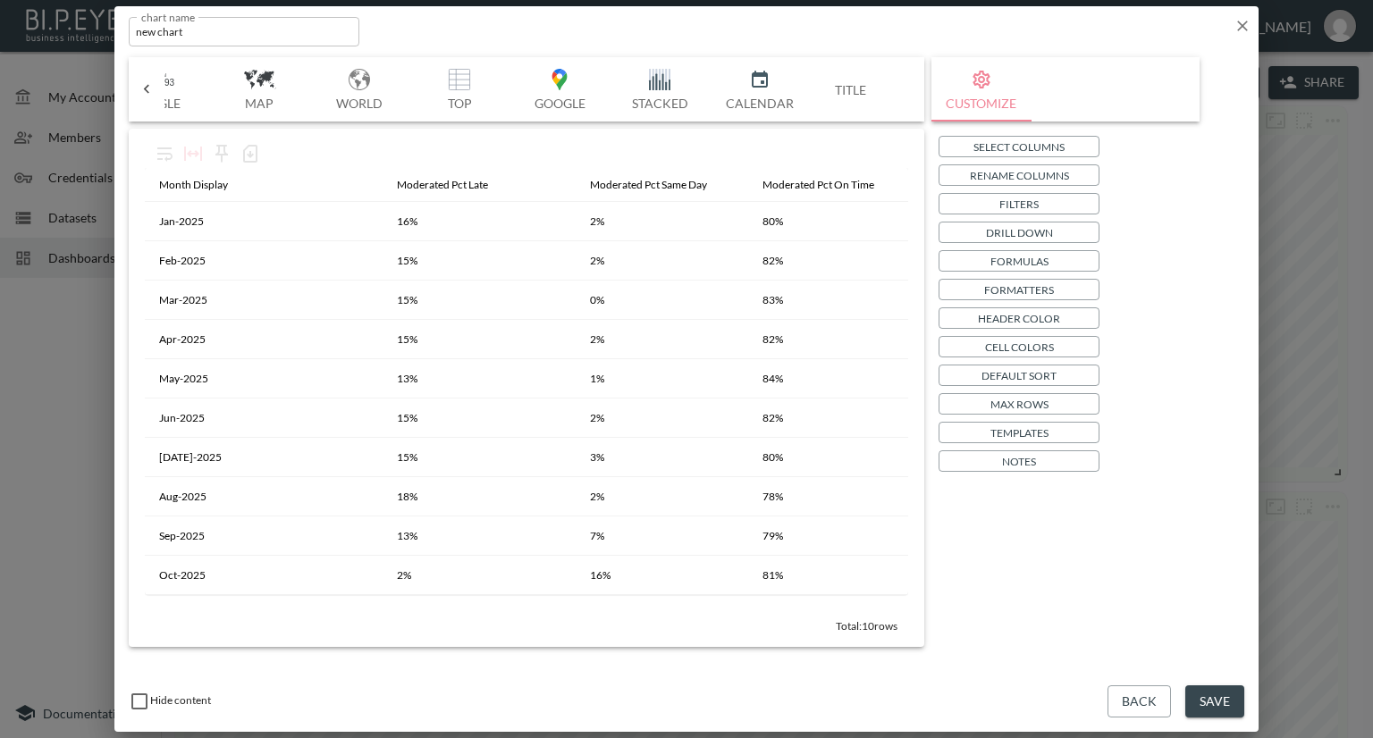
click at [664, 80] on img "button" at bounding box center [659, 79] width 71 height 21
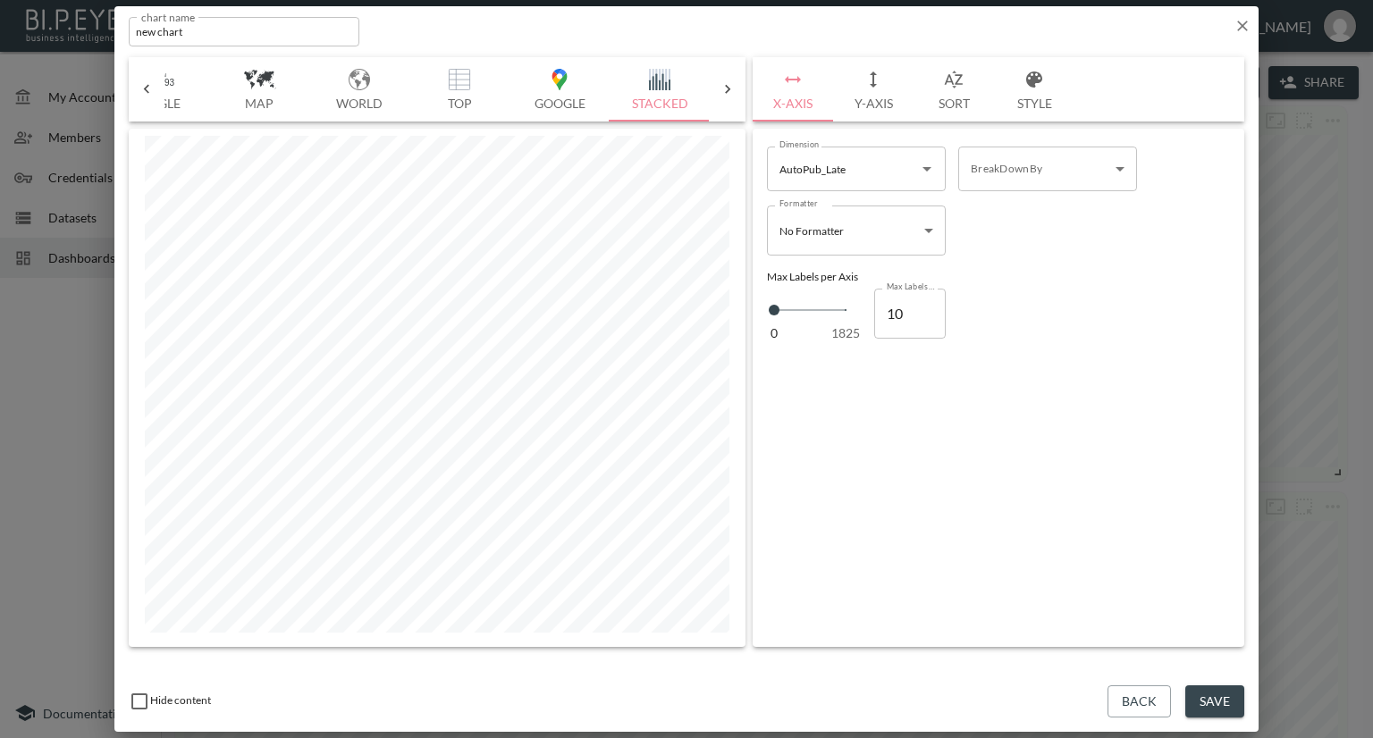
click at [862, 153] on div "AutoPub_Late Dimension" at bounding box center [856, 169] width 179 height 45
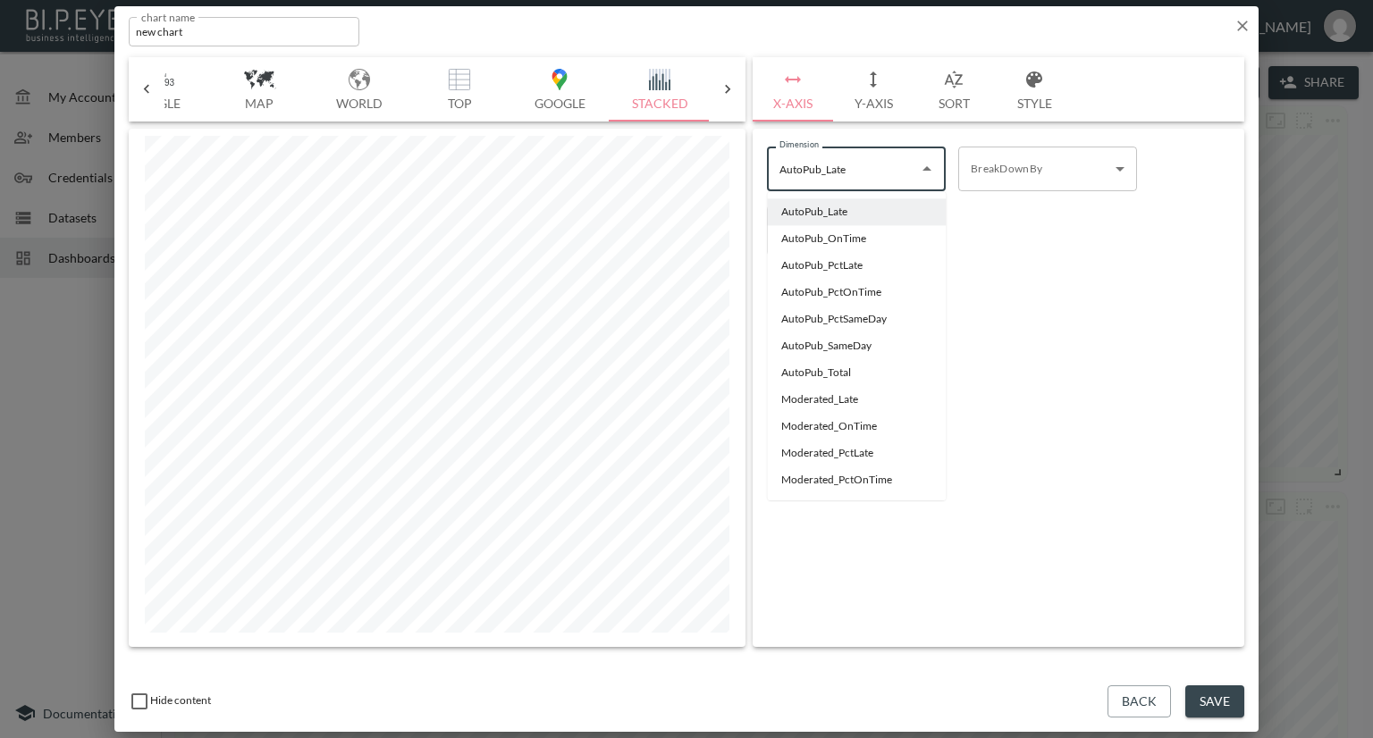
drag, startPoint x: 940, startPoint y: 313, endPoint x: 943, endPoint y: 454, distance: 141.2
click at [943, 454] on ul "AutoPub_Late AutoPub_OnTime AutoPub_PctLate AutoPub_PctOnTime AutoPub_PctSameDa…" at bounding box center [856, 345] width 179 height 309
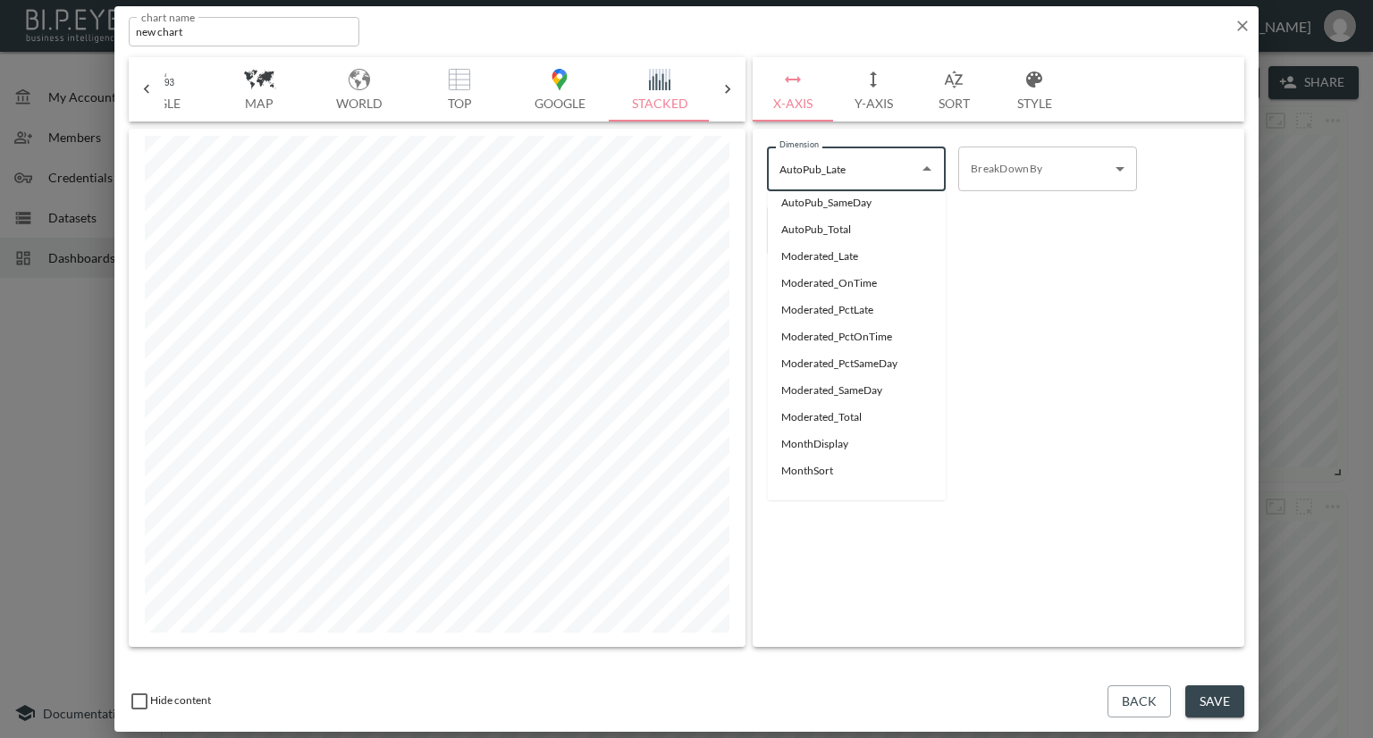
scroll to position [144, 0]
click at [828, 442] on li "MonthDisplay" at bounding box center [856, 443] width 179 height 27
type input "MonthDisplay"
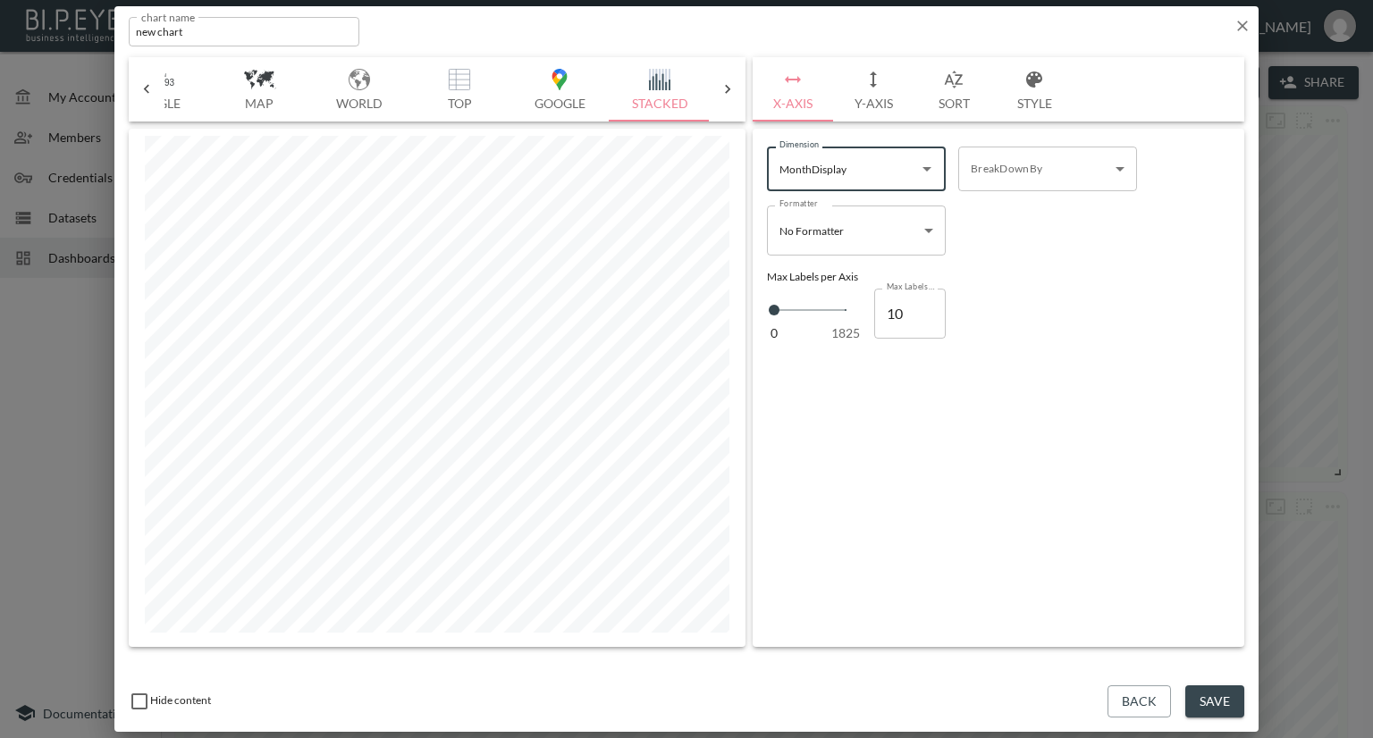
click at [872, 107] on button "Y-Axis" at bounding box center [873, 89] width 80 height 64
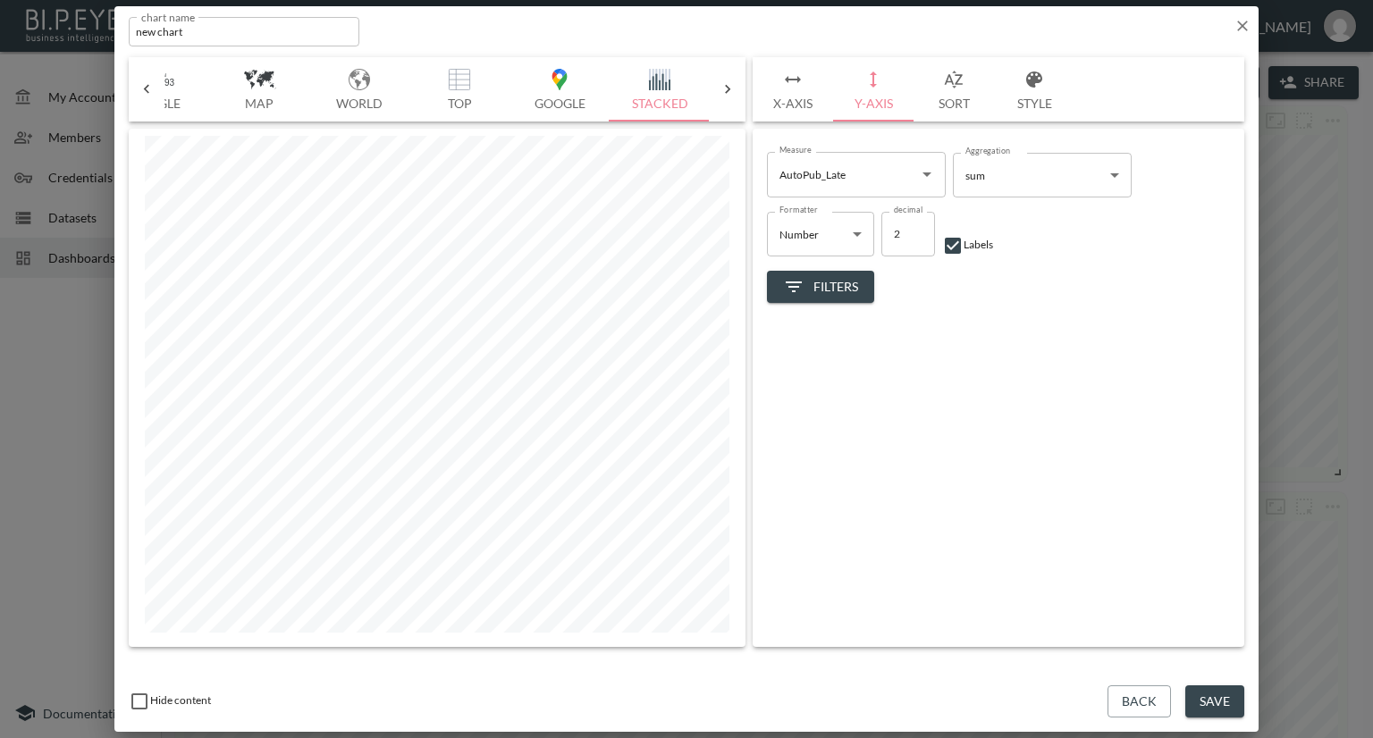
click at [927, 172] on icon "Open" at bounding box center [926, 174] width 21 height 21
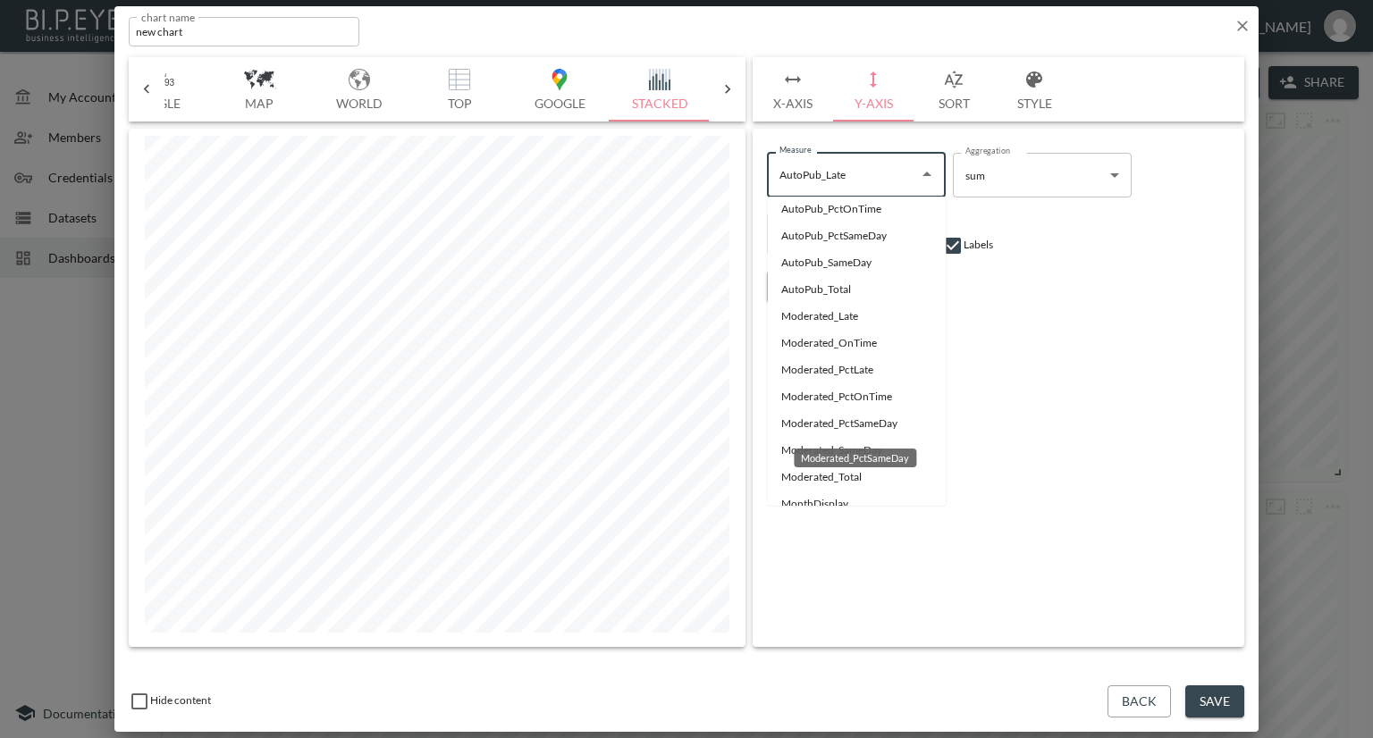
scroll to position [89, 0]
click at [799, 366] on li "Moderated_PctLate" at bounding box center [856, 369] width 179 height 27
type input "Moderated_PctLate"
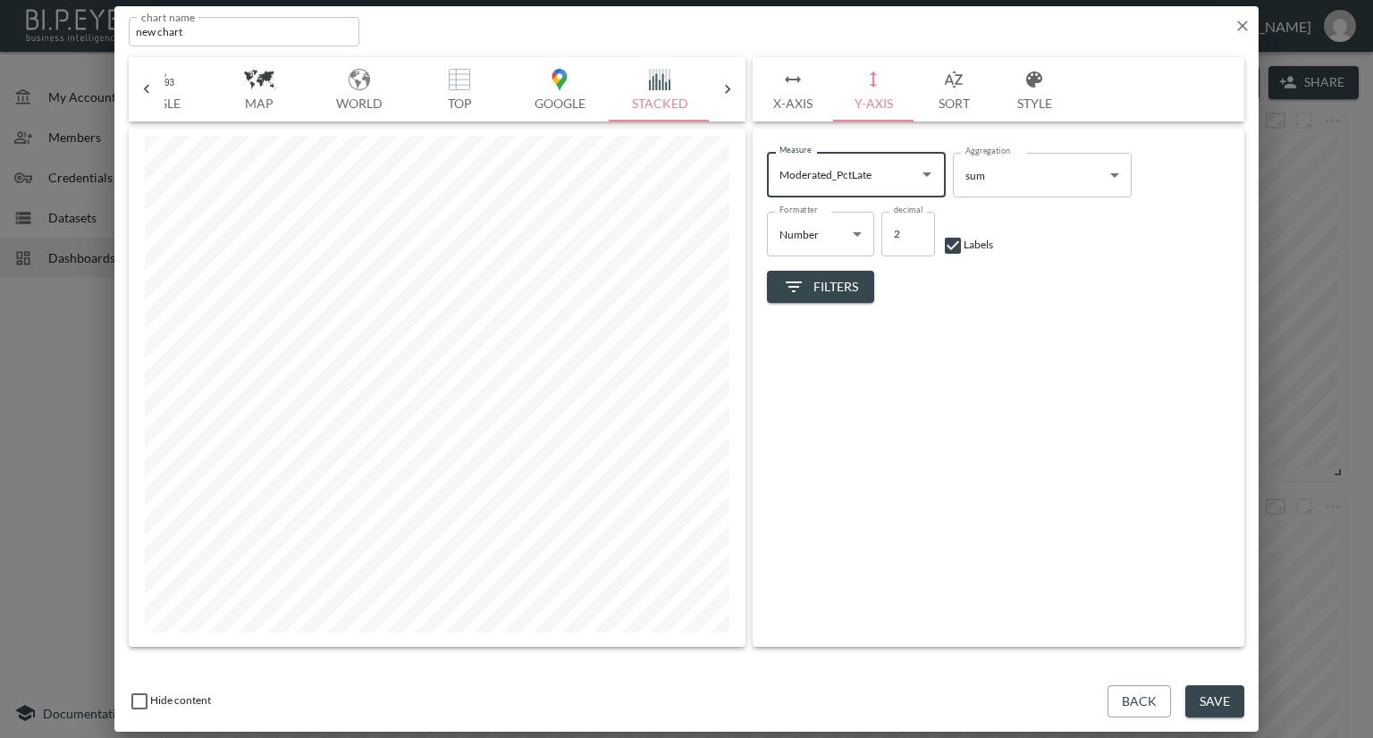
click at [879, 101] on button "Y-Axis" at bounding box center [873, 89] width 80 height 64
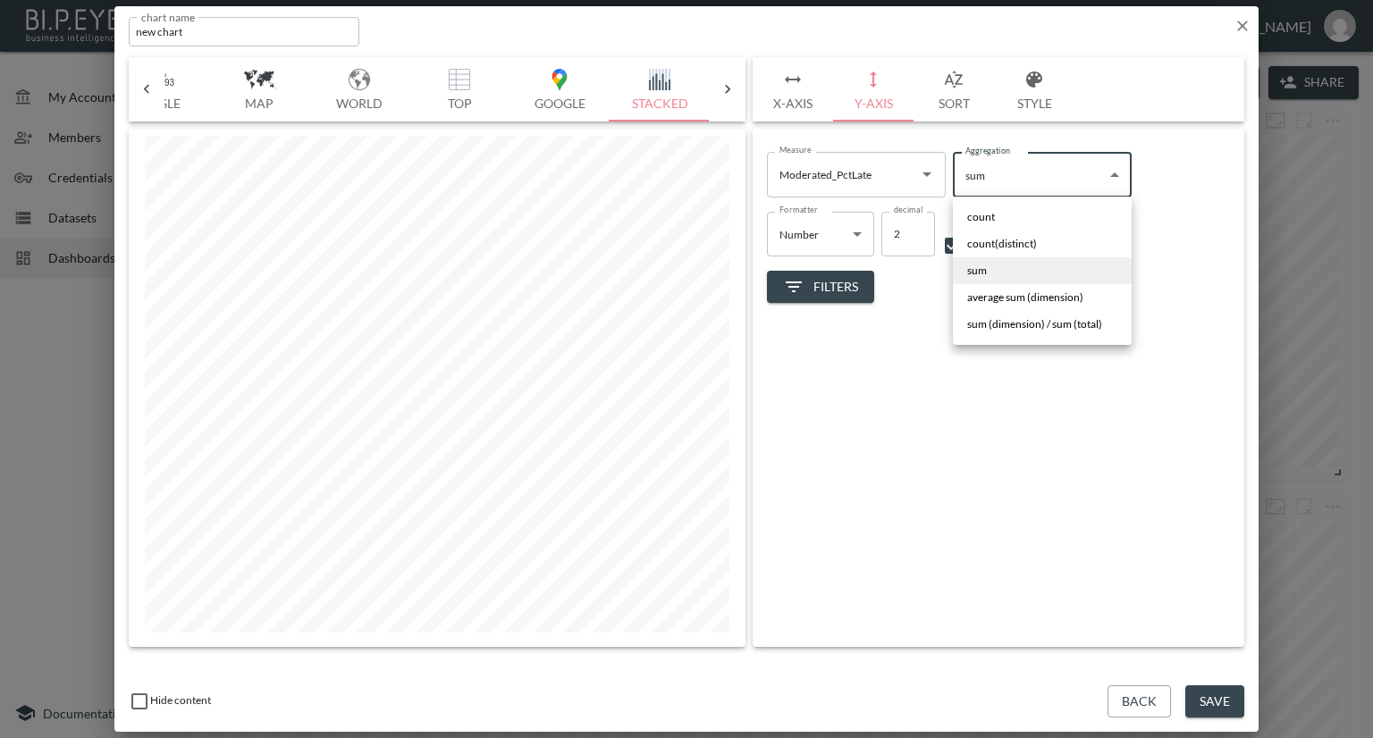
click at [978, 174] on body "BI.P.EYE, Interactive Analytics Dashboards - app Nadia Senft organization / das…" at bounding box center [686, 369] width 1373 height 738
click at [850, 344] on div at bounding box center [686, 369] width 1373 height 738
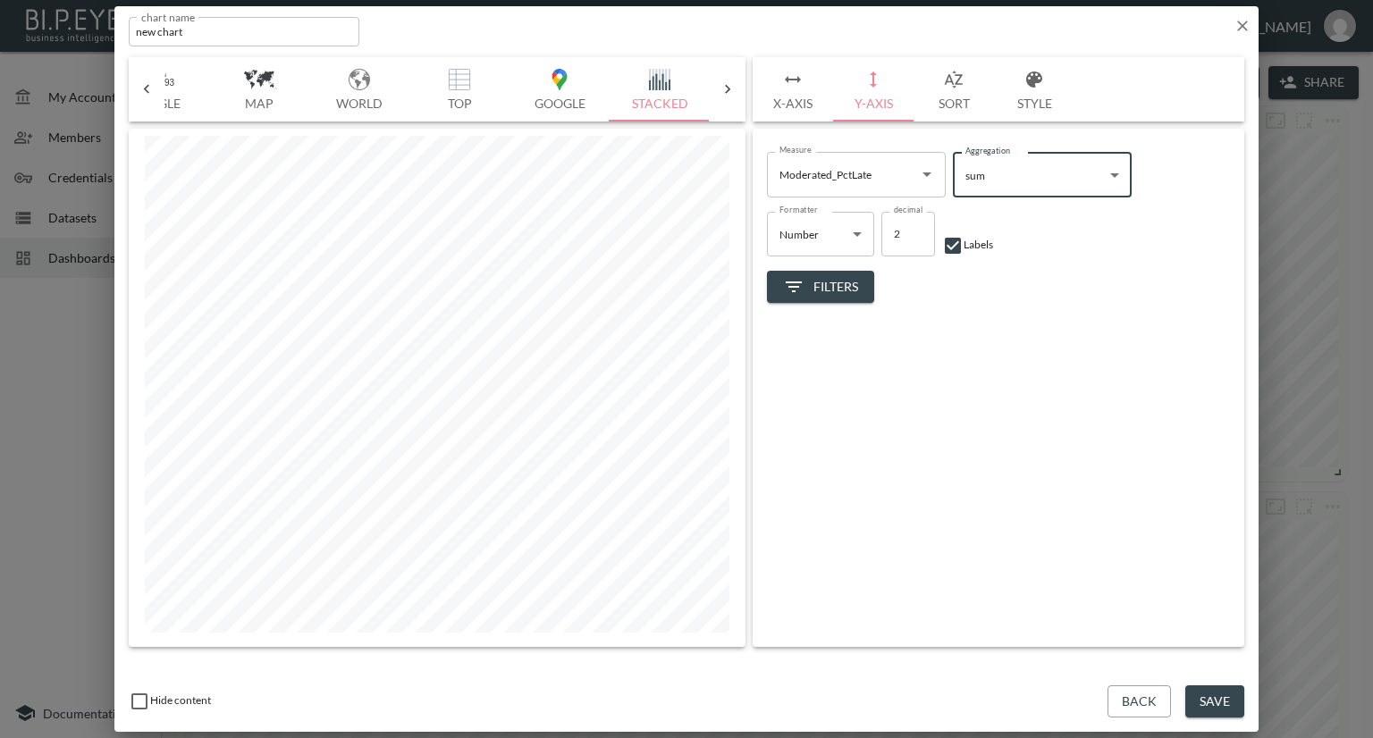
click at [143, 83] on icon at bounding box center [147, 89] width 18 height 18
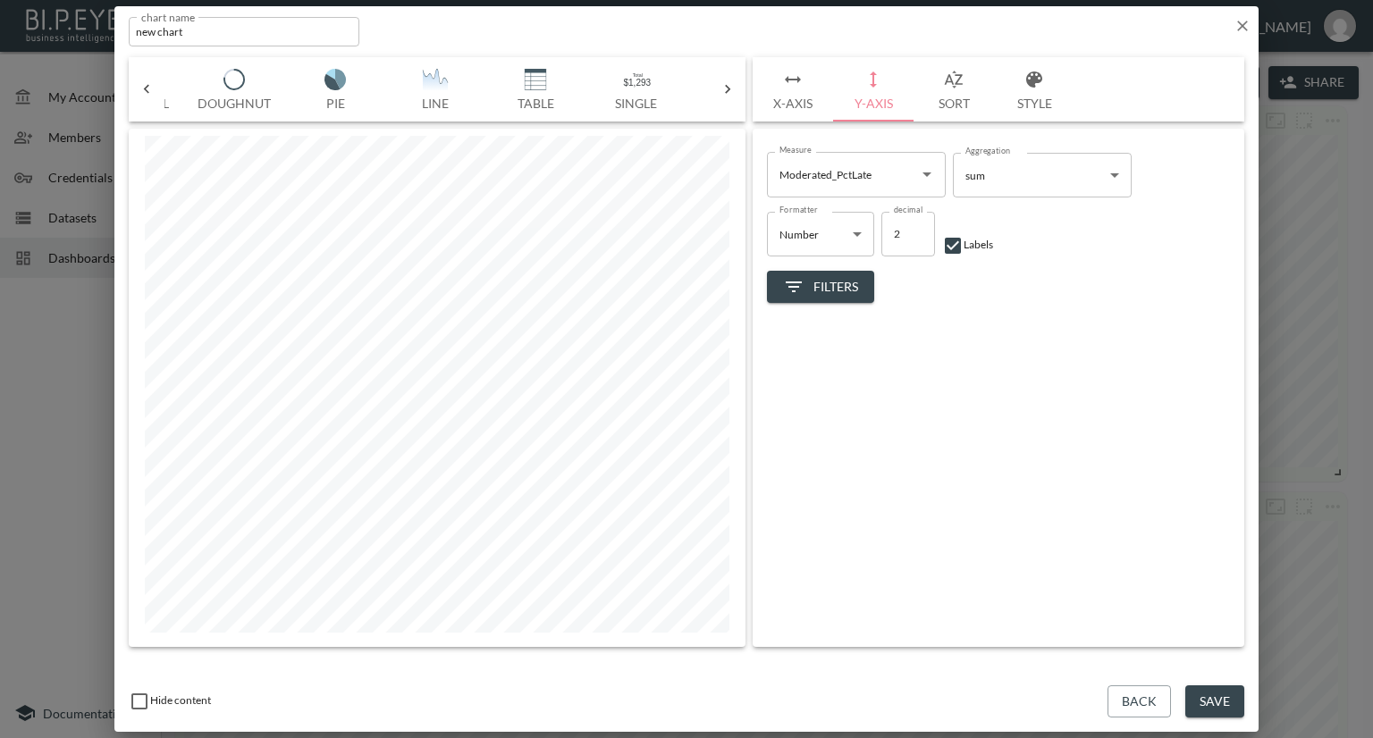
scroll to position [0, 156]
click at [149, 83] on icon at bounding box center [147, 89] width 18 height 18
click at [204, 83] on img "button" at bounding box center [214, 79] width 71 height 21
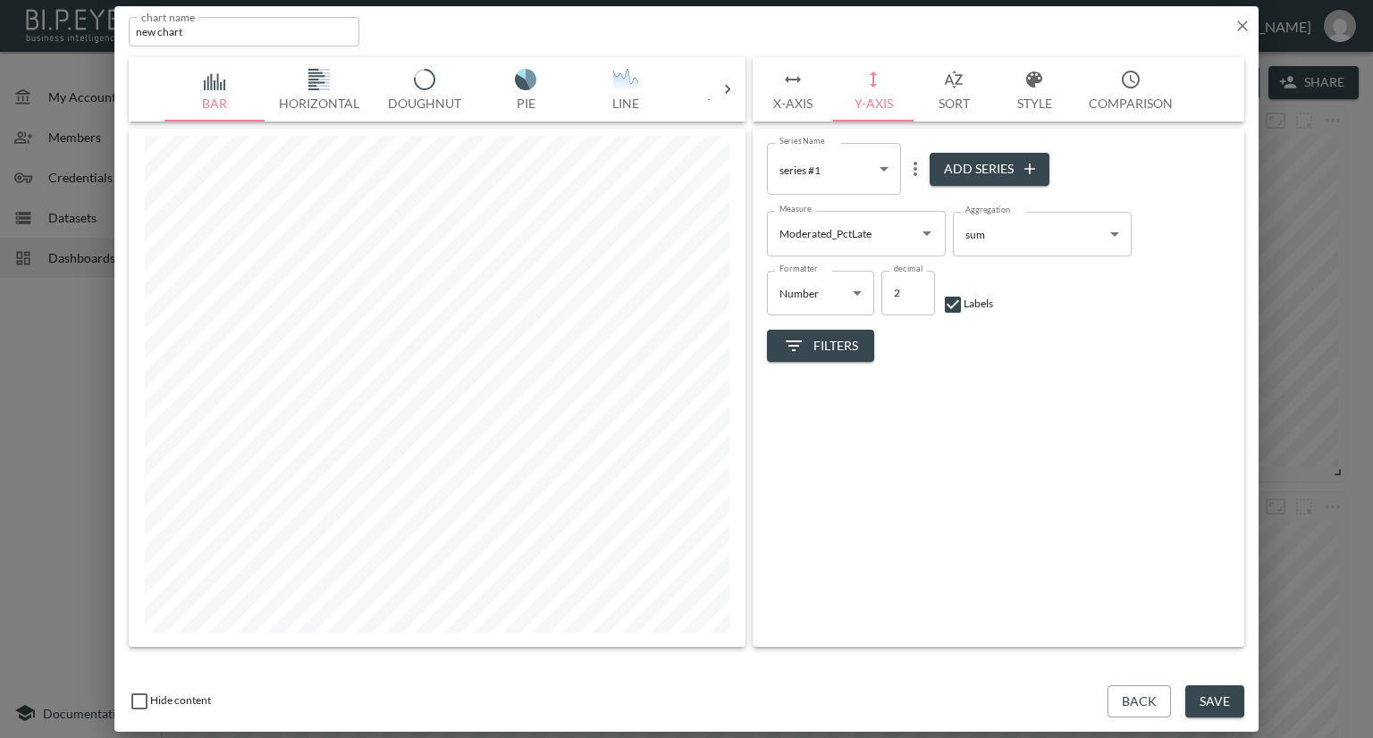
click at [796, 108] on button "X-Axis" at bounding box center [793, 89] width 80 height 64
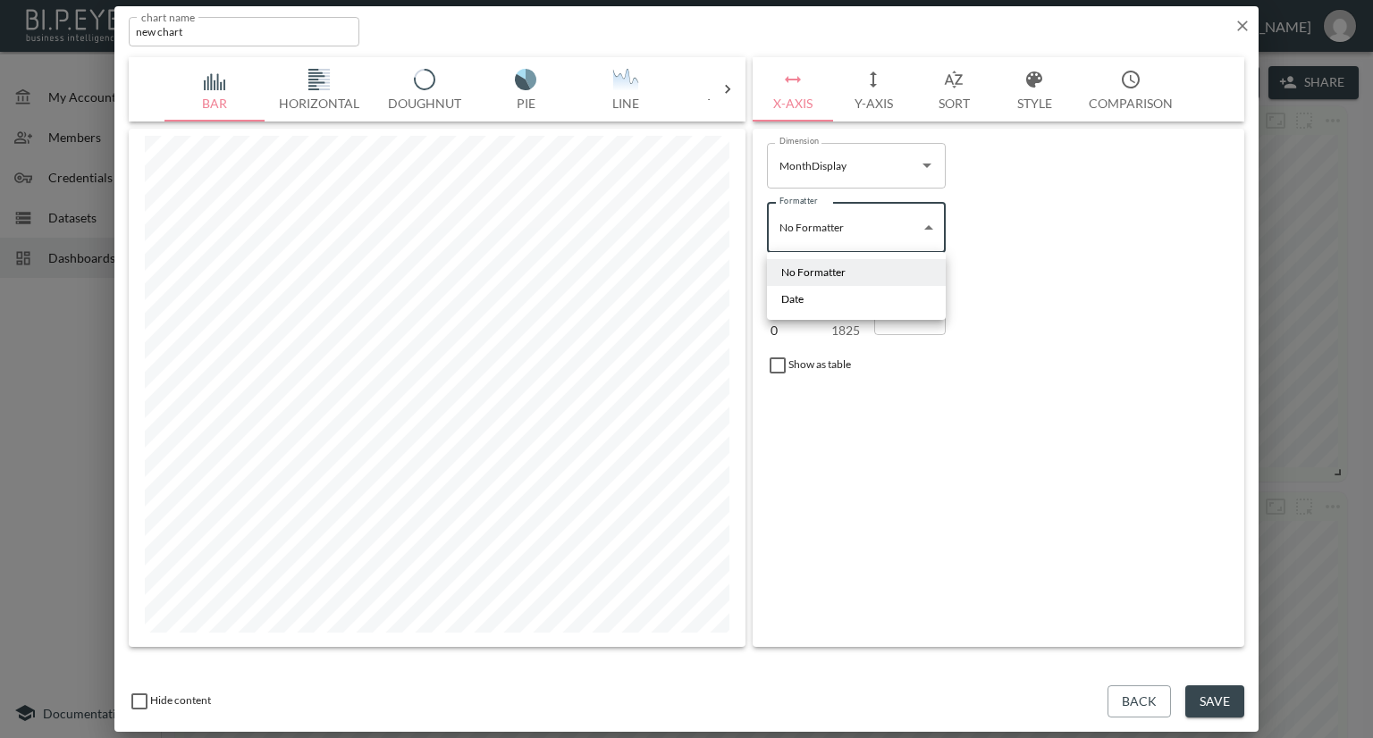
click at [870, 224] on body "BI.P.EYE, Interactive Analytics Dashboards - app Nadia Senft organization / das…" at bounding box center [686, 369] width 1373 height 738
drag, startPoint x: 815, startPoint y: 298, endPoint x: 853, endPoint y: 280, distance: 41.6
click at [815, 298] on li "Date" at bounding box center [856, 299] width 179 height 27
type input "Date"
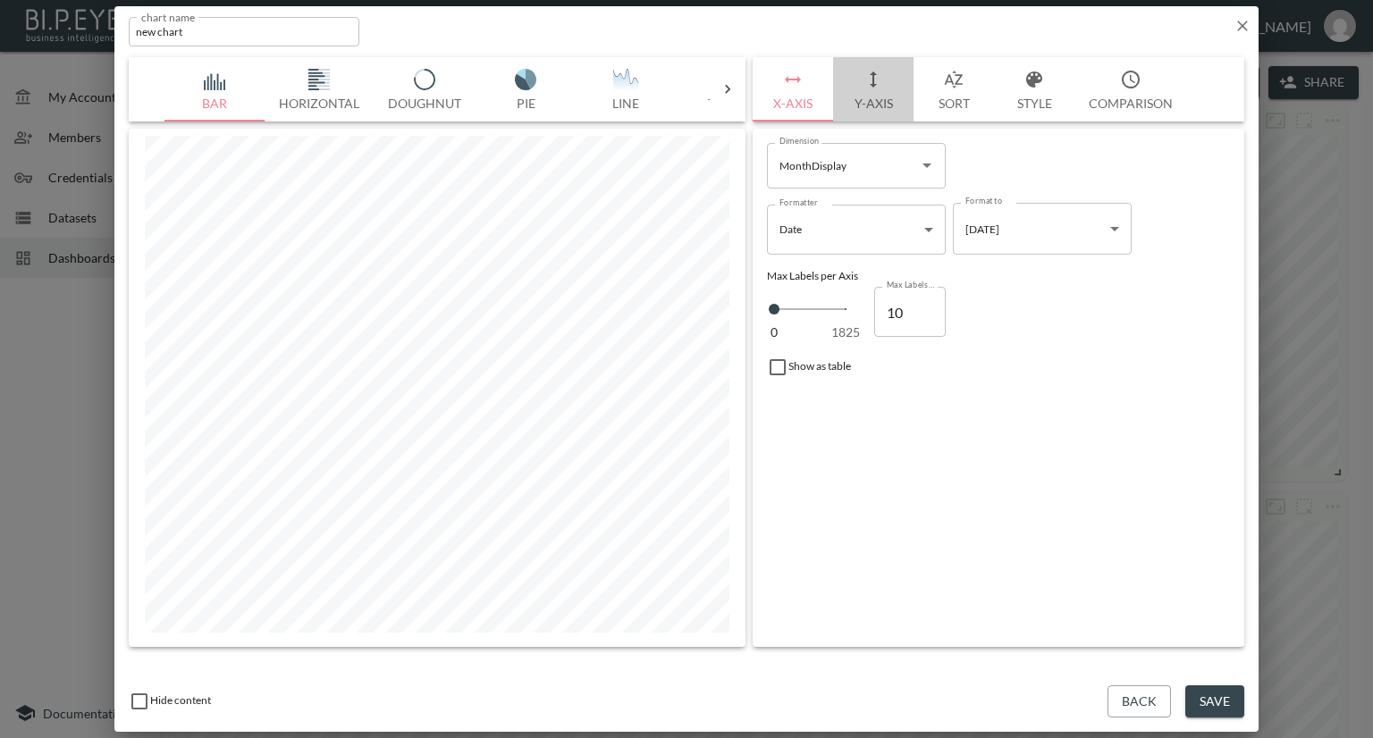
click at [871, 98] on button "Y-Axis" at bounding box center [873, 89] width 80 height 64
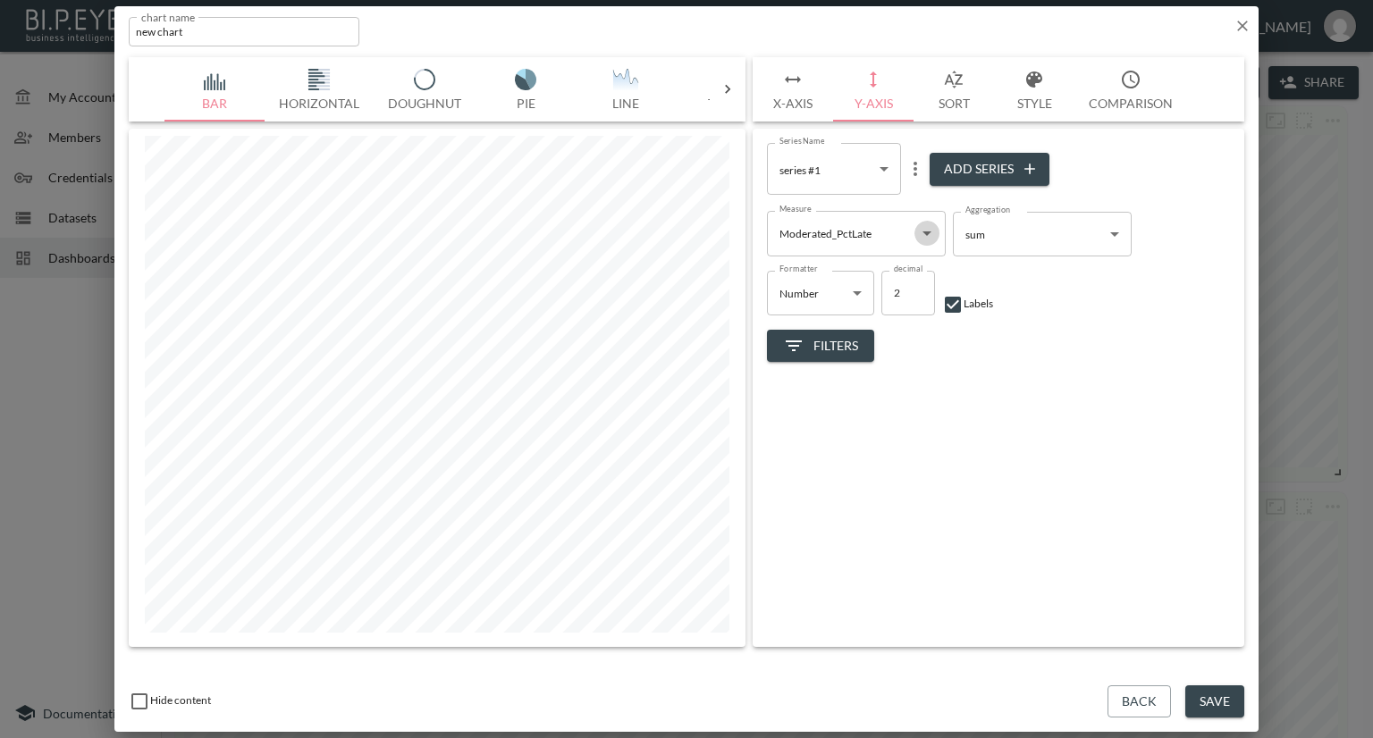
click at [919, 231] on icon "Open" at bounding box center [926, 233] width 21 height 21
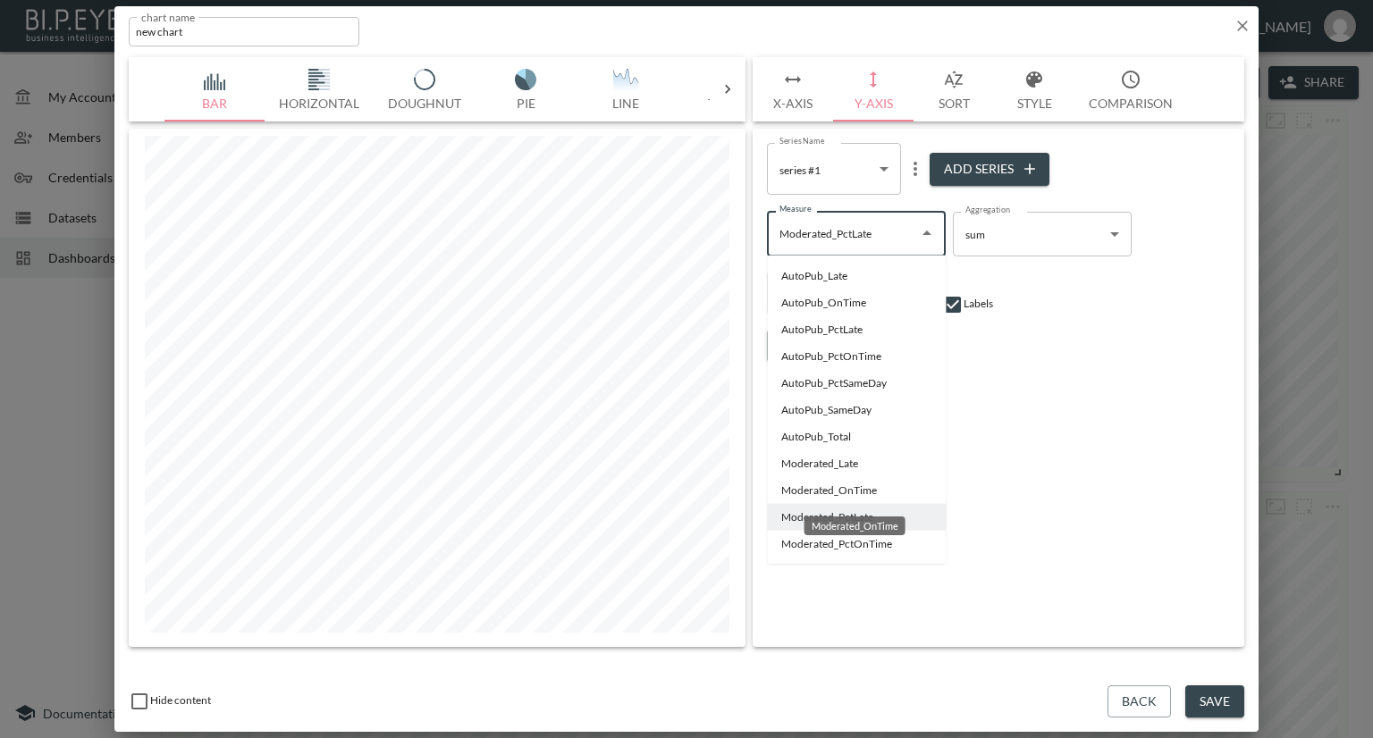
click at [858, 491] on li "Moderated_OnTime" at bounding box center [856, 490] width 179 height 27
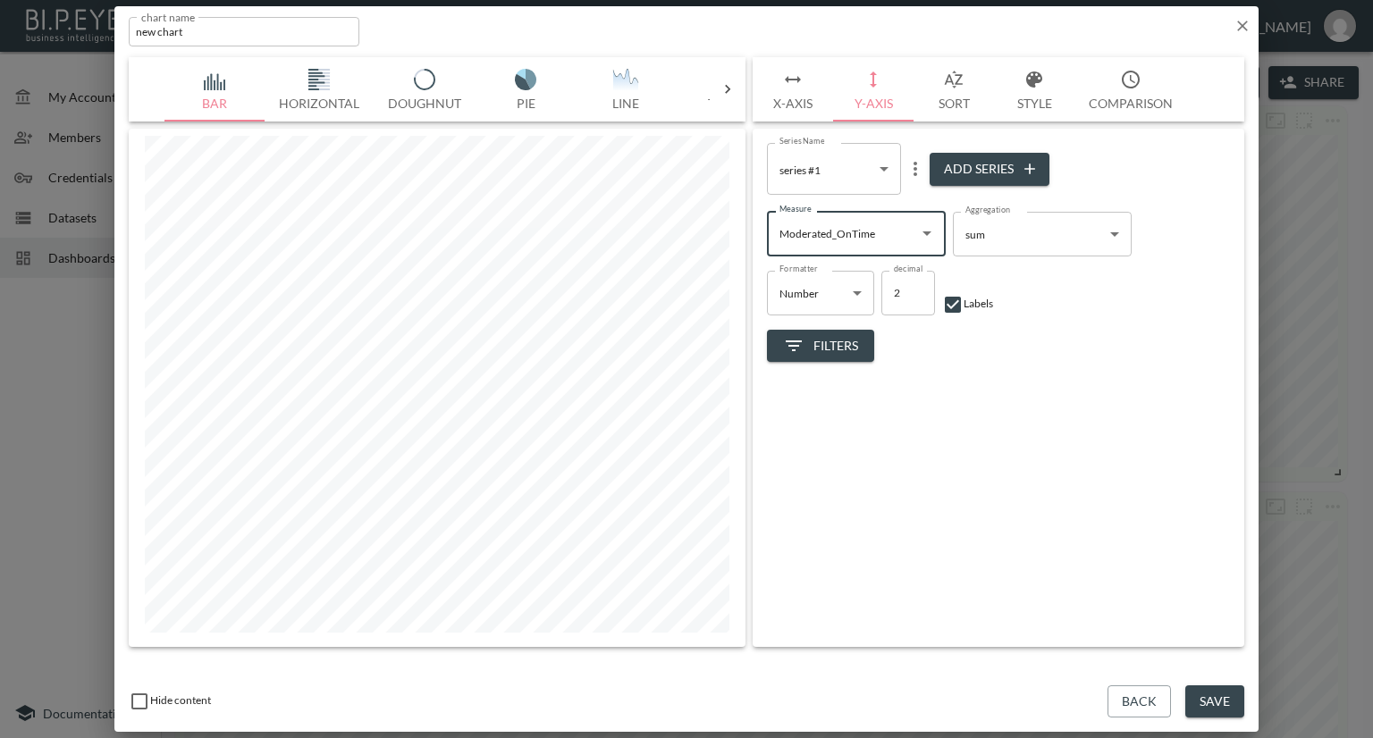
click at [893, 234] on input "Moderated_OnTime" at bounding box center [843, 233] width 136 height 29
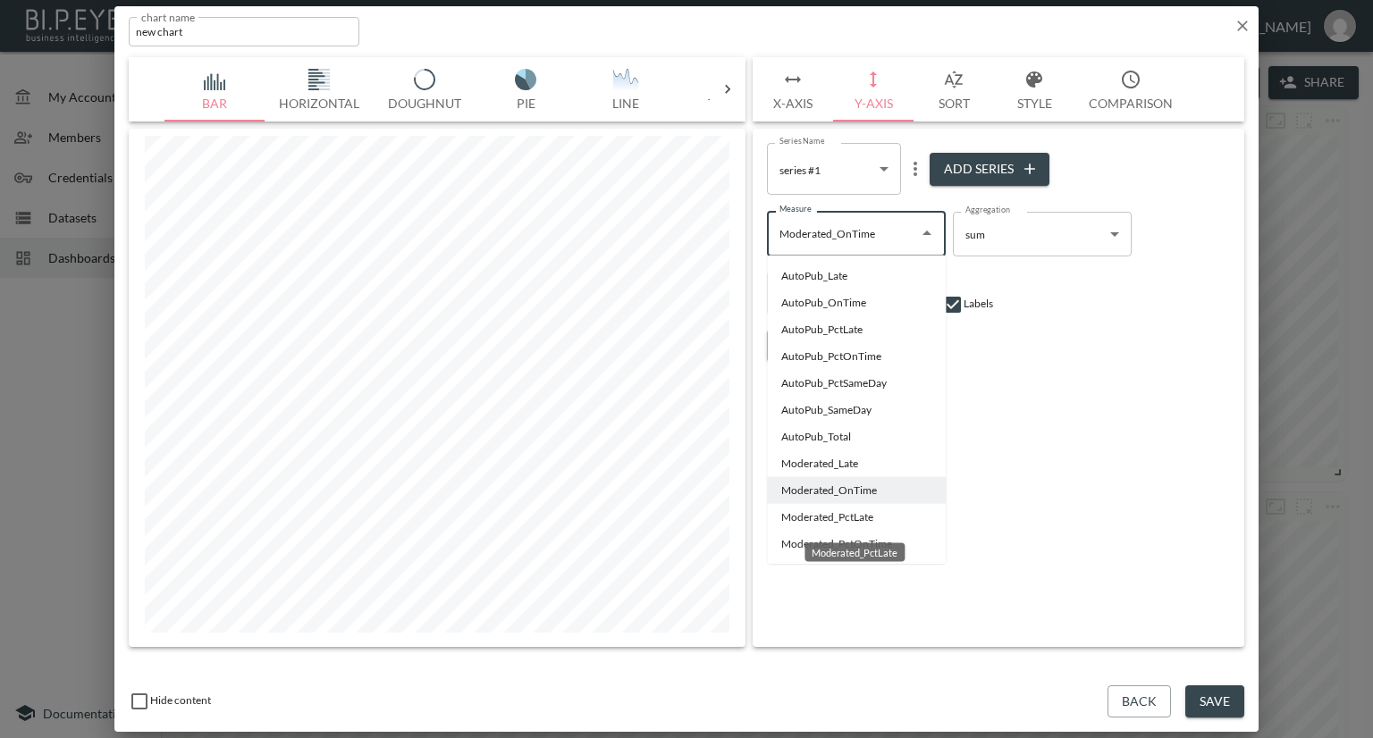
click at [788, 516] on li "Moderated_PctLate" at bounding box center [856, 517] width 179 height 27
type input "Moderated_PctLate"
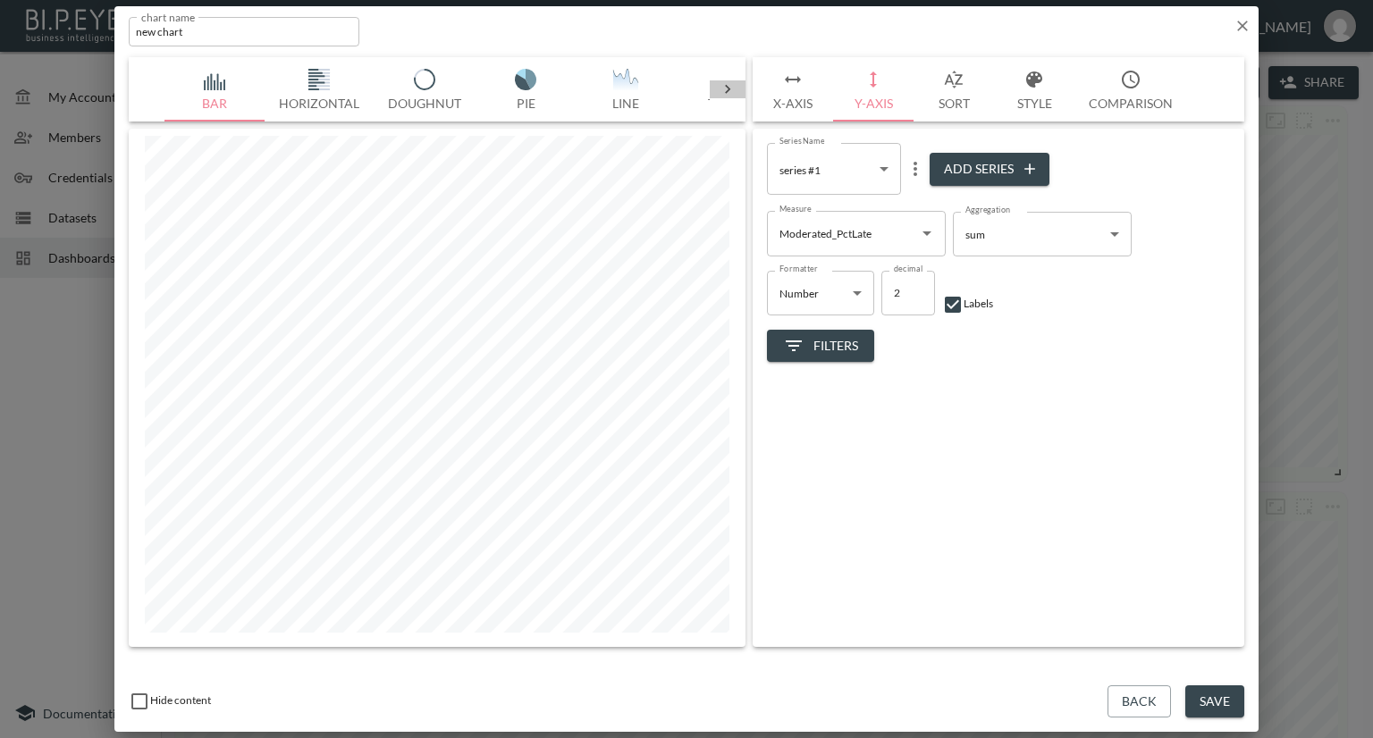
click at [727, 88] on icon at bounding box center [728, 89] width 18 height 18
click at [147, 91] on icon at bounding box center [146, 89] width 5 height 9
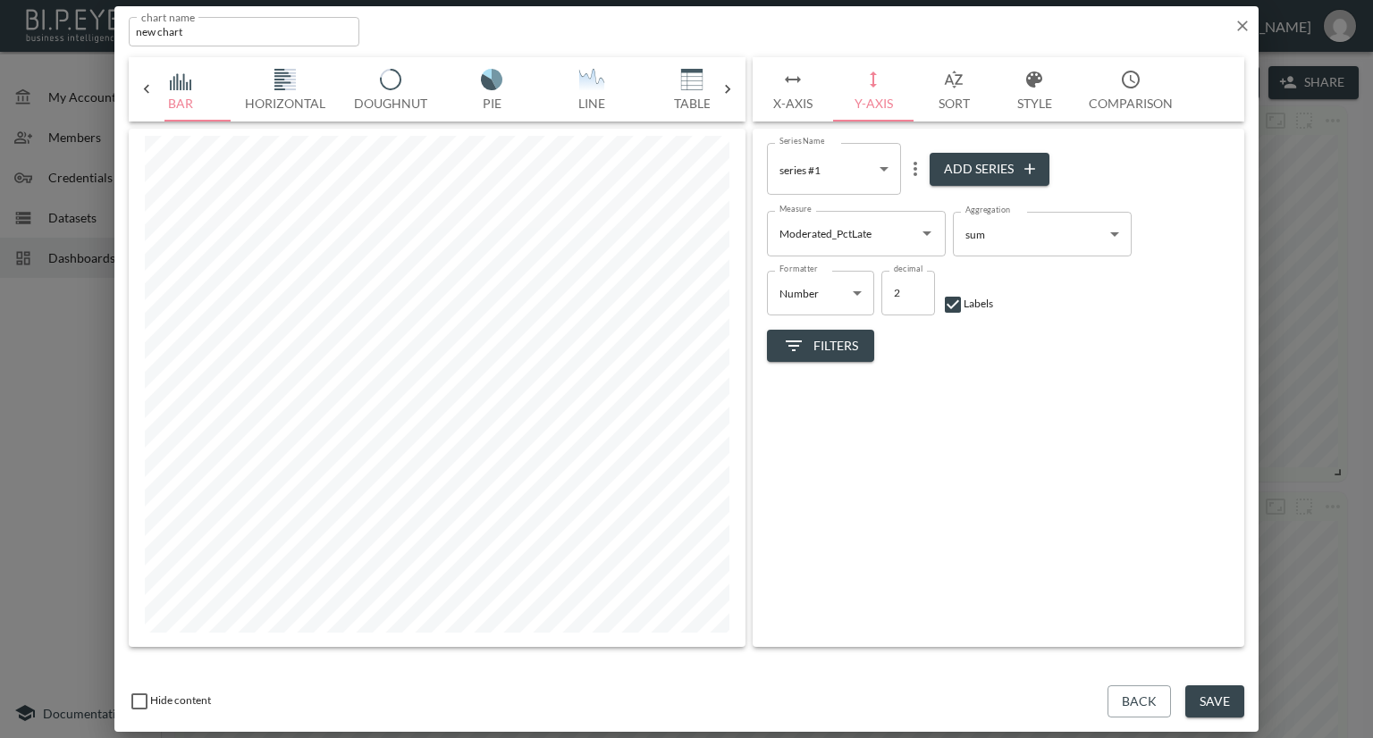
scroll to position [0, 0]
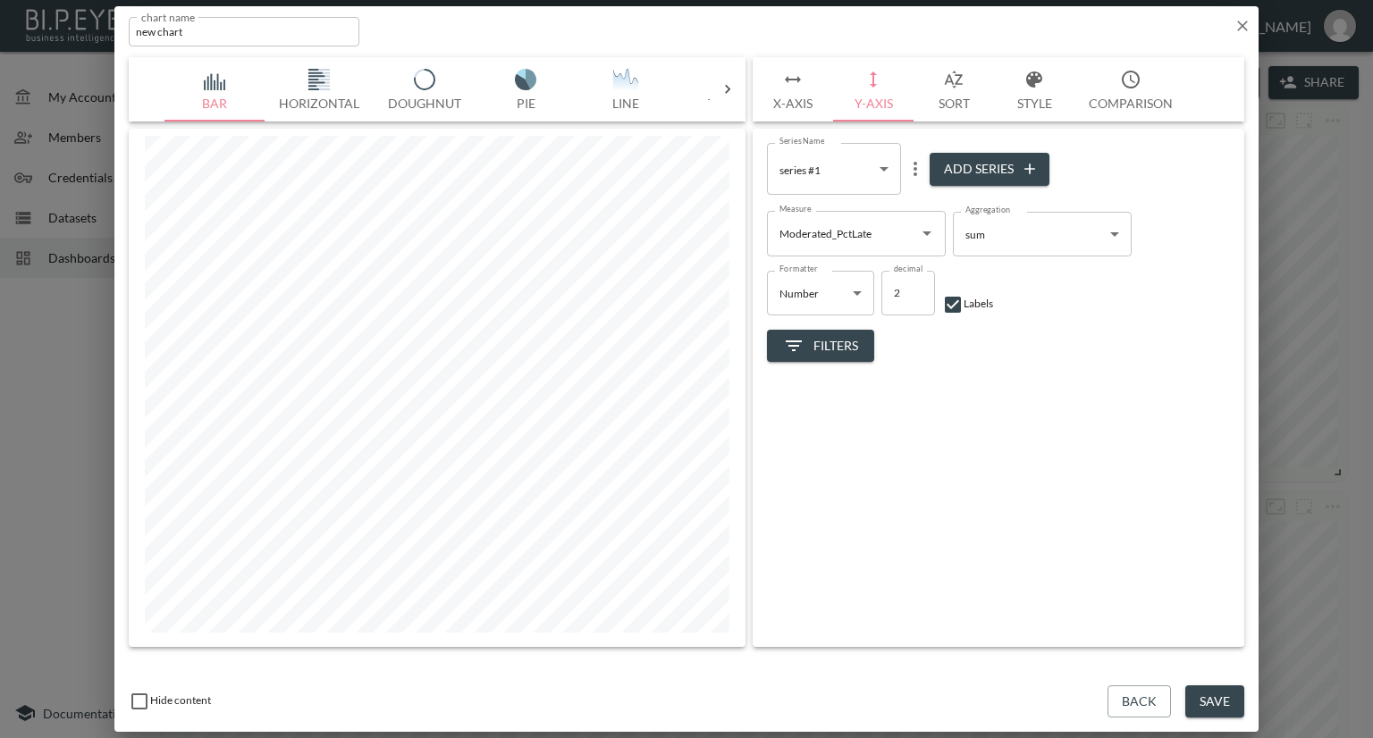
click at [305, 85] on img "button" at bounding box center [318, 79] width 71 height 21
click at [528, 76] on img "button" at bounding box center [525, 79] width 71 height 21
click at [947, 165] on button "Add Series" at bounding box center [989, 169] width 120 height 33
type input "d0e43343-899e-4e2b-b528-03c6da9f312c"
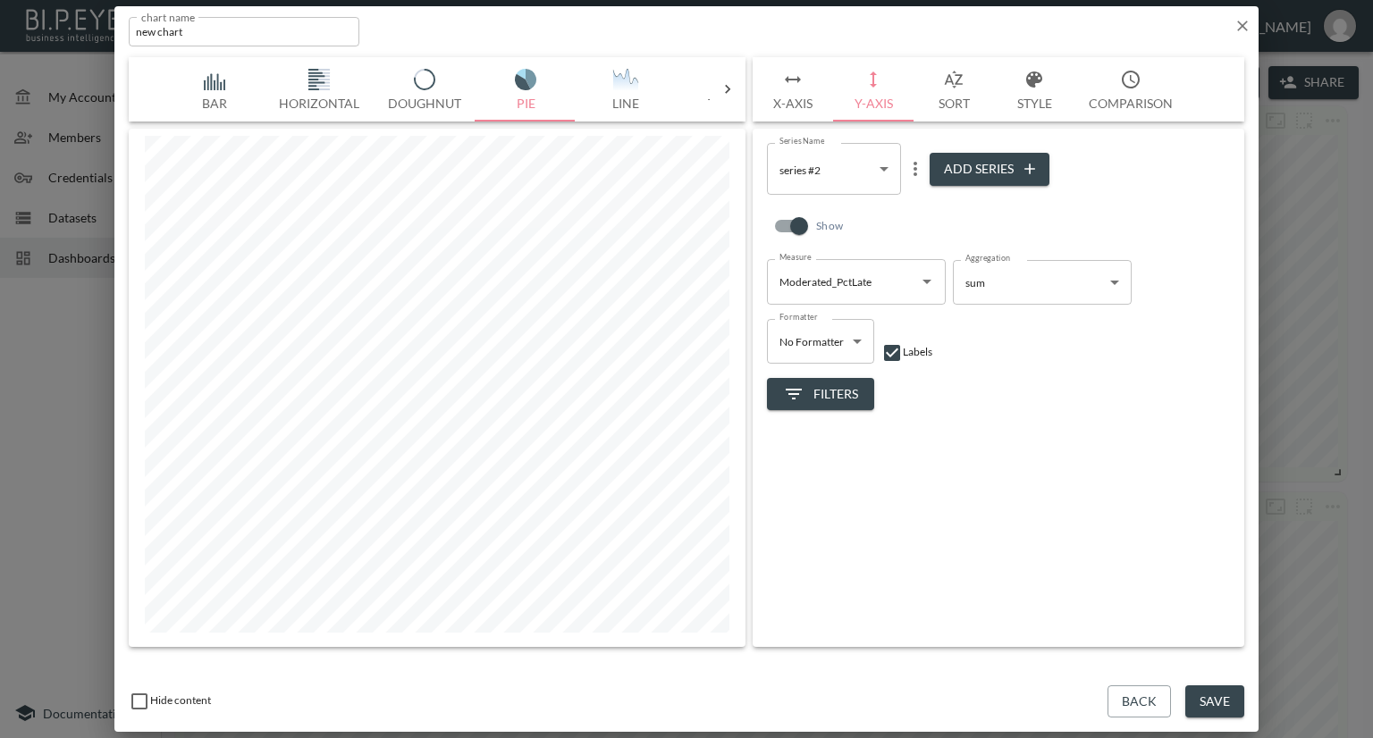
click at [806, 105] on button "X-Axis" at bounding box center [793, 89] width 80 height 64
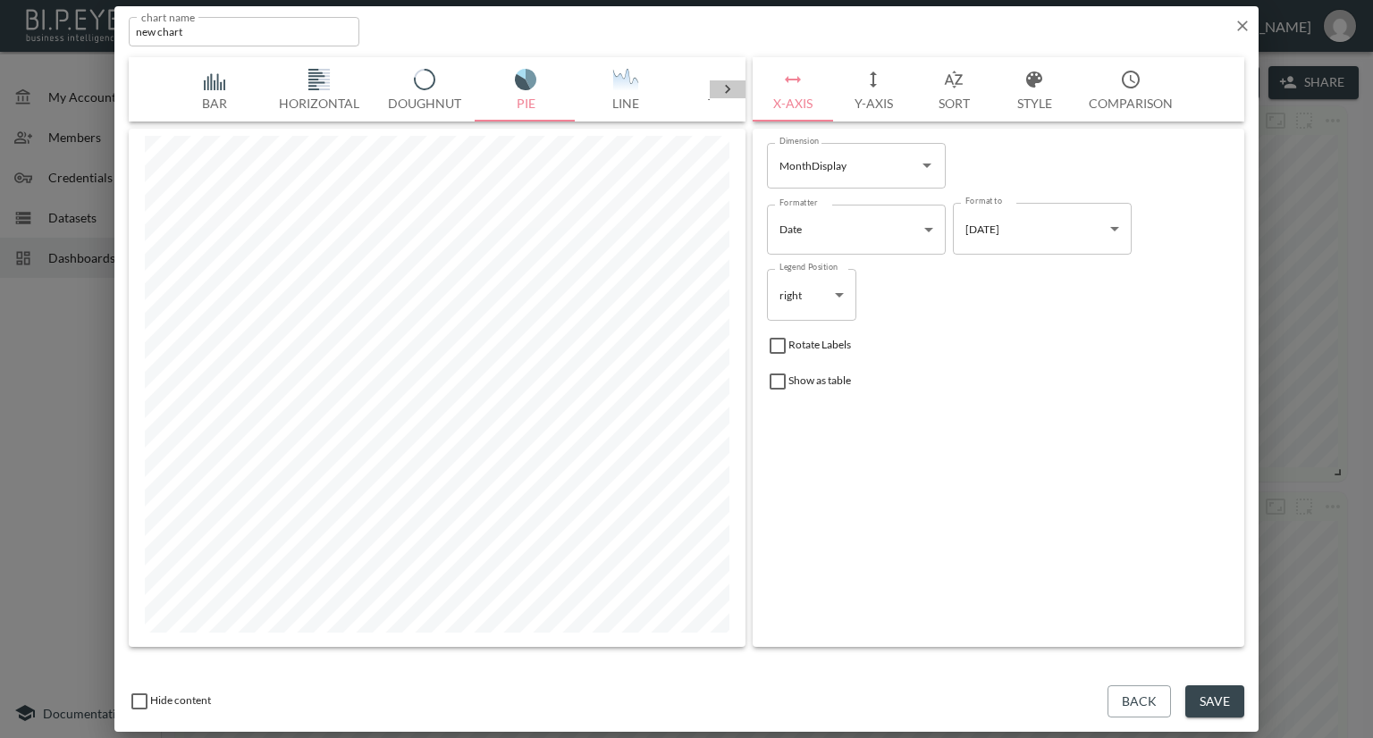
click at [725, 90] on icon at bounding box center [728, 89] width 18 height 18
click at [142, 88] on icon at bounding box center [147, 89] width 18 height 18
click at [618, 69] on img "button" at bounding box center [625, 79] width 71 height 21
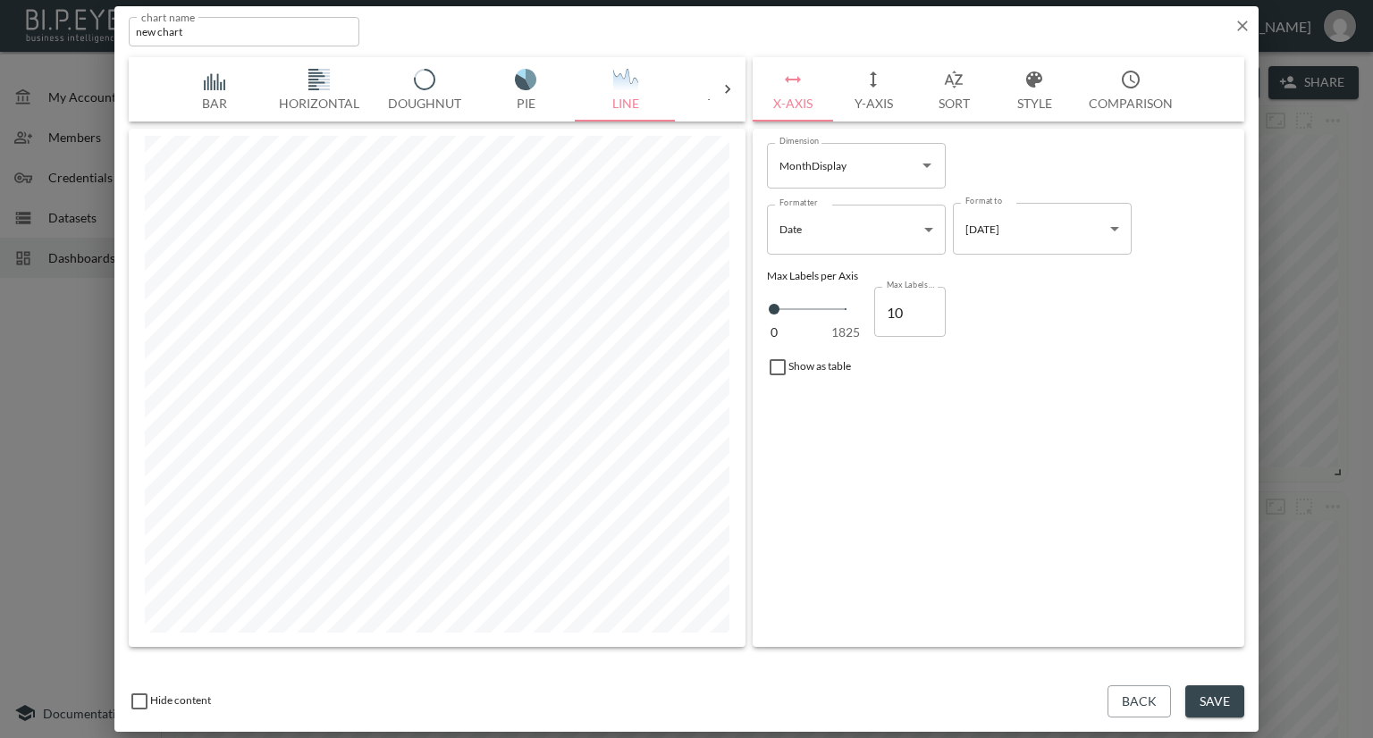
click at [862, 101] on button "Y-Axis" at bounding box center [873, 89] width 80 height 64
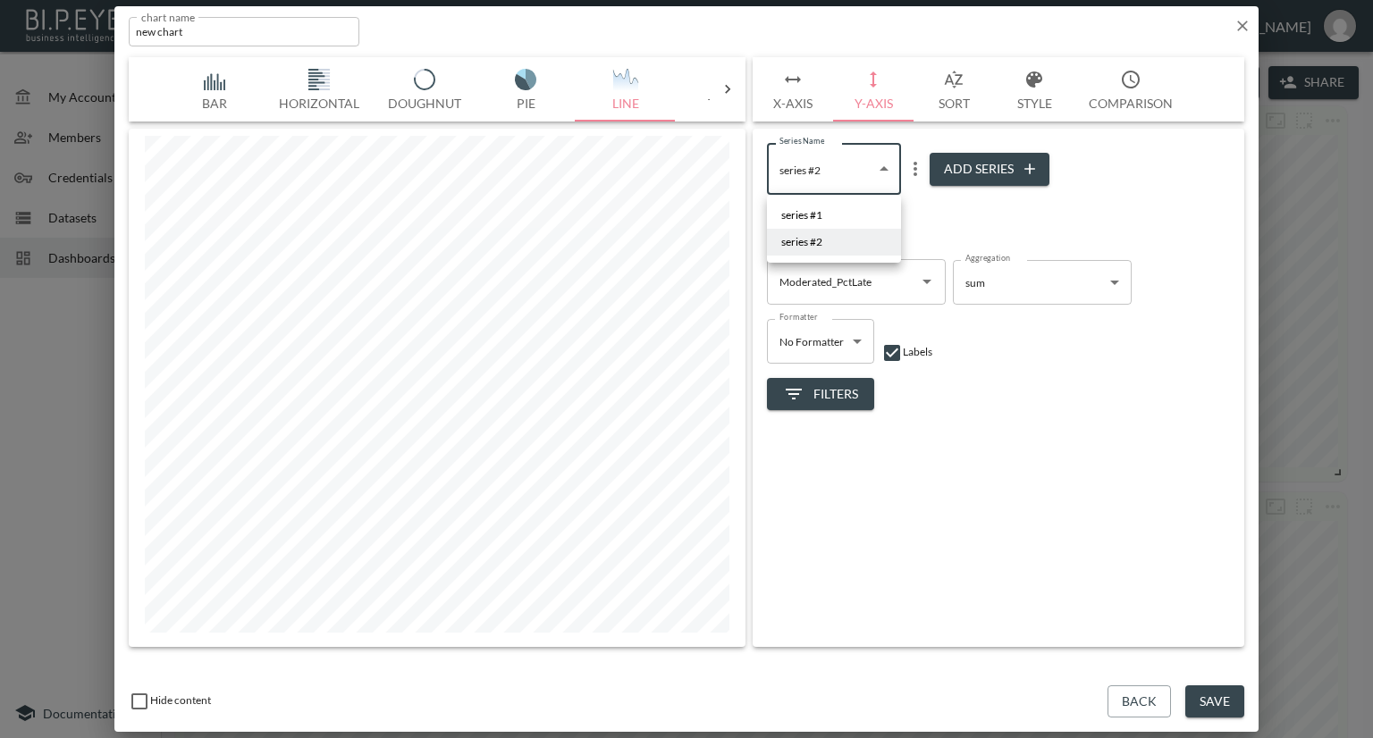
click at [860, 173] on body "BI.P.EYE, Interactive Analytics Dashboards - app Nadia Senft organization / das…" at bounding box center [686, 369] width 1373 height 738
click at [837, 208] on li "series #1" at bounding box center [834, 215] width 134 height 27
type input "0b419efc-c6a2-4dab-a03b-16a9a21d395b"
click at [997, 287] on body "BI.P.EYE, Interactive Analytics Dashboards - app Nadia Senft organization / das…" at bounding box center [686, 369] width 1373 height 738
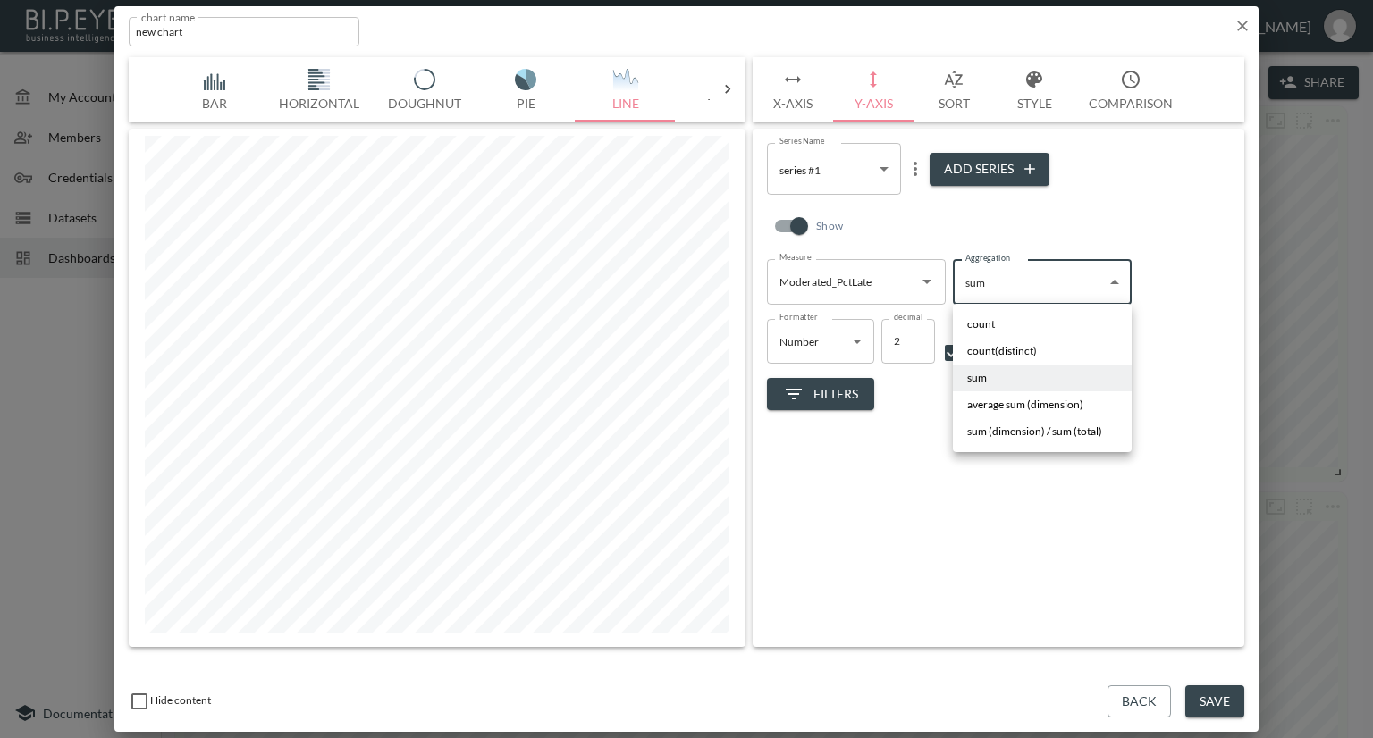
click at [937, 496] on div at bounding box center [686, 369] width 1373 height 738
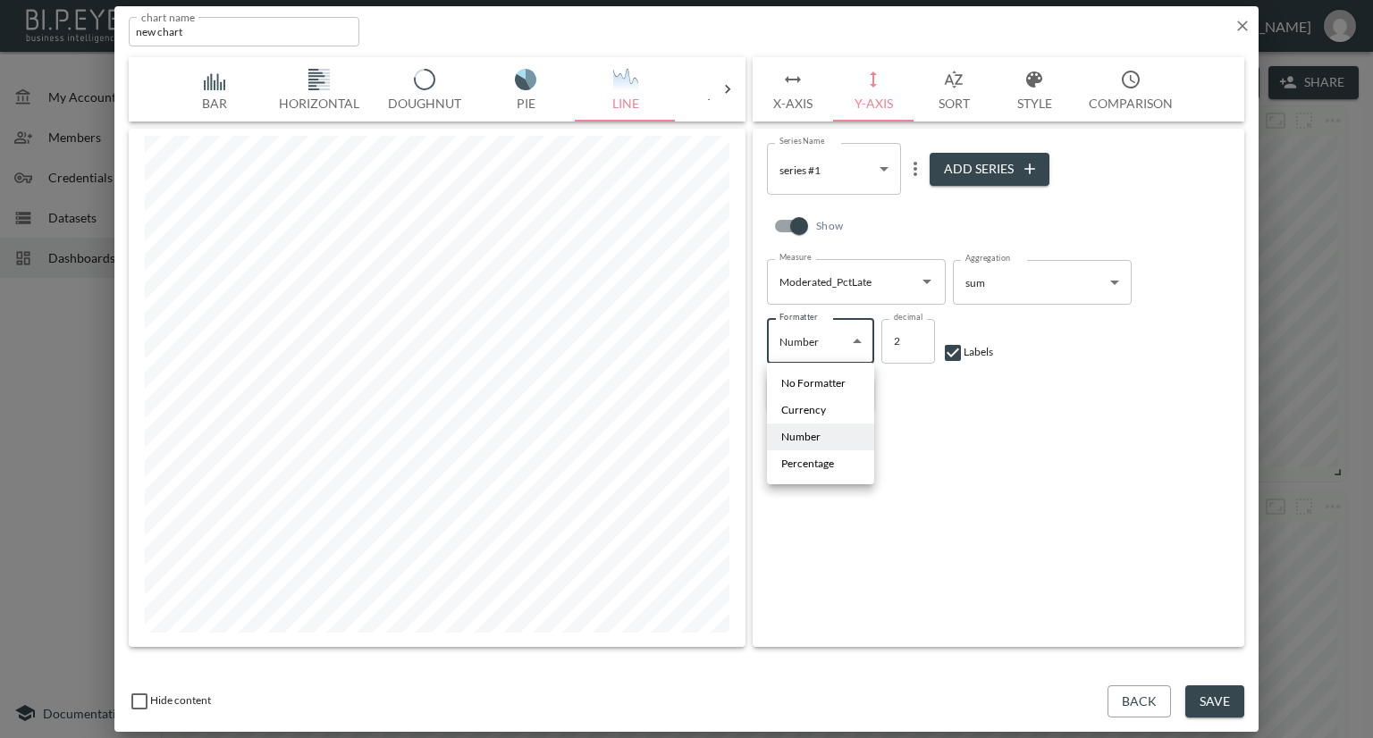
click at [847, 337] on body "BI.P.EYE, Interactive Analytics Dashboards - app Nadia Senft organization / das…" at bounding box center [686, 369] width 1373 height 738
click at [803, 467] on span "Percentage" at bounding box center [807, 464] width 53 height 16
type input "Percentage"
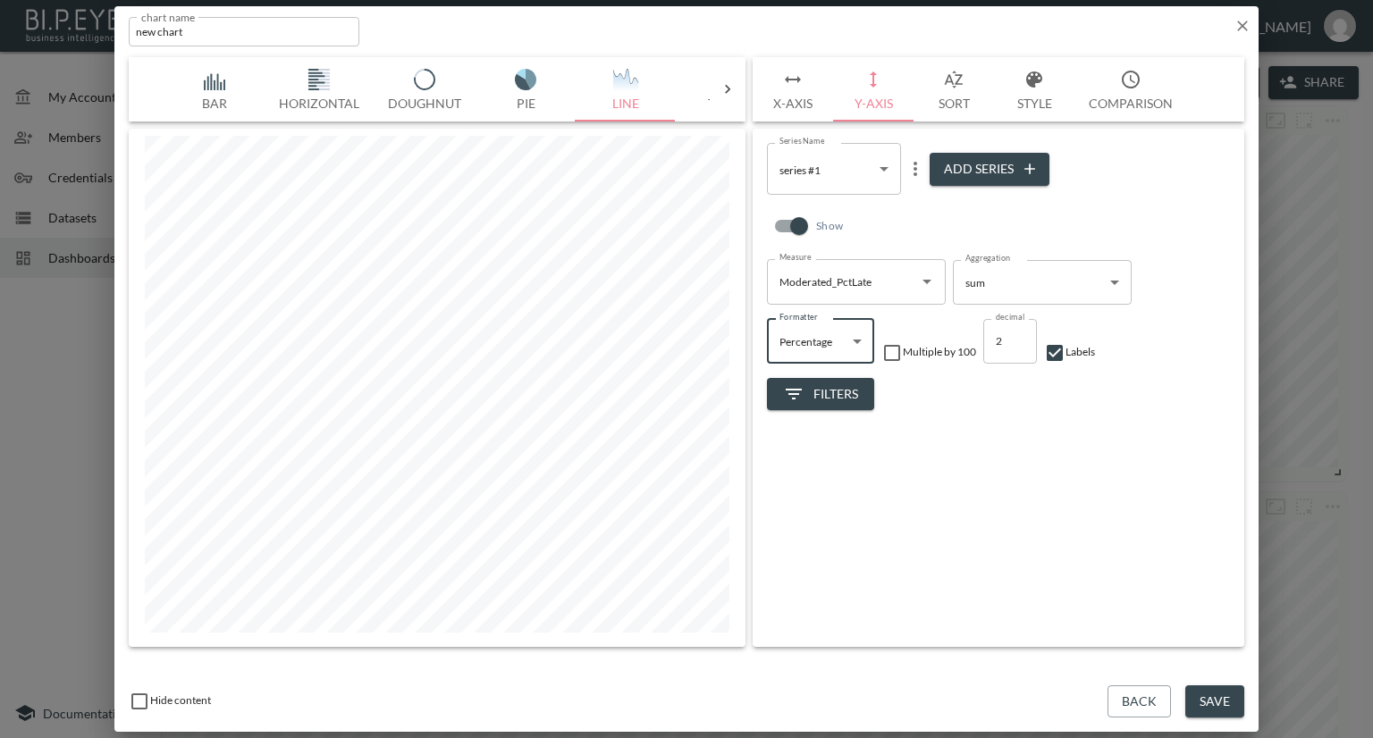
click at [914, 276] on button "Open" at bounding box center [926, 281] width 25 height 25
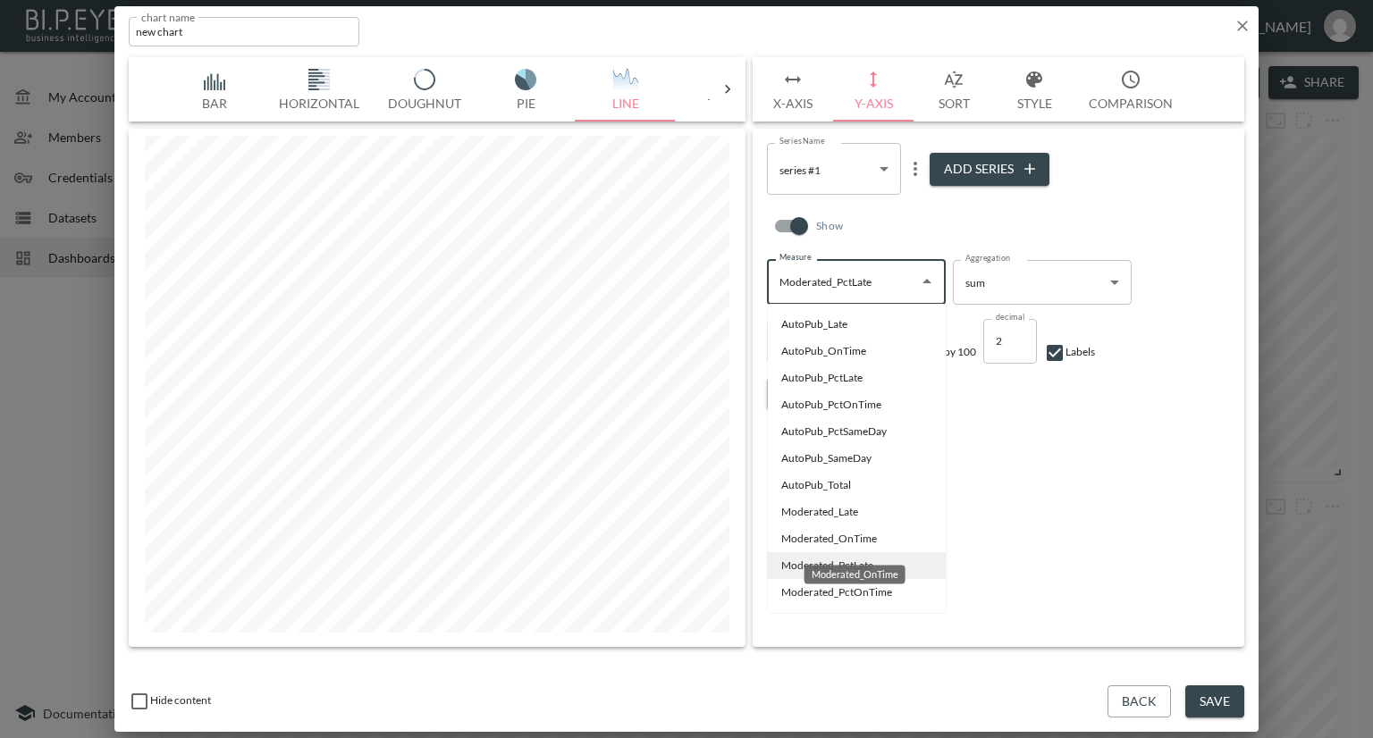
click at [797, 530] on li "Moderated_OnTime" at bounding box center [856, 539] width 179 height 27
type input "Moderated_OnTime"
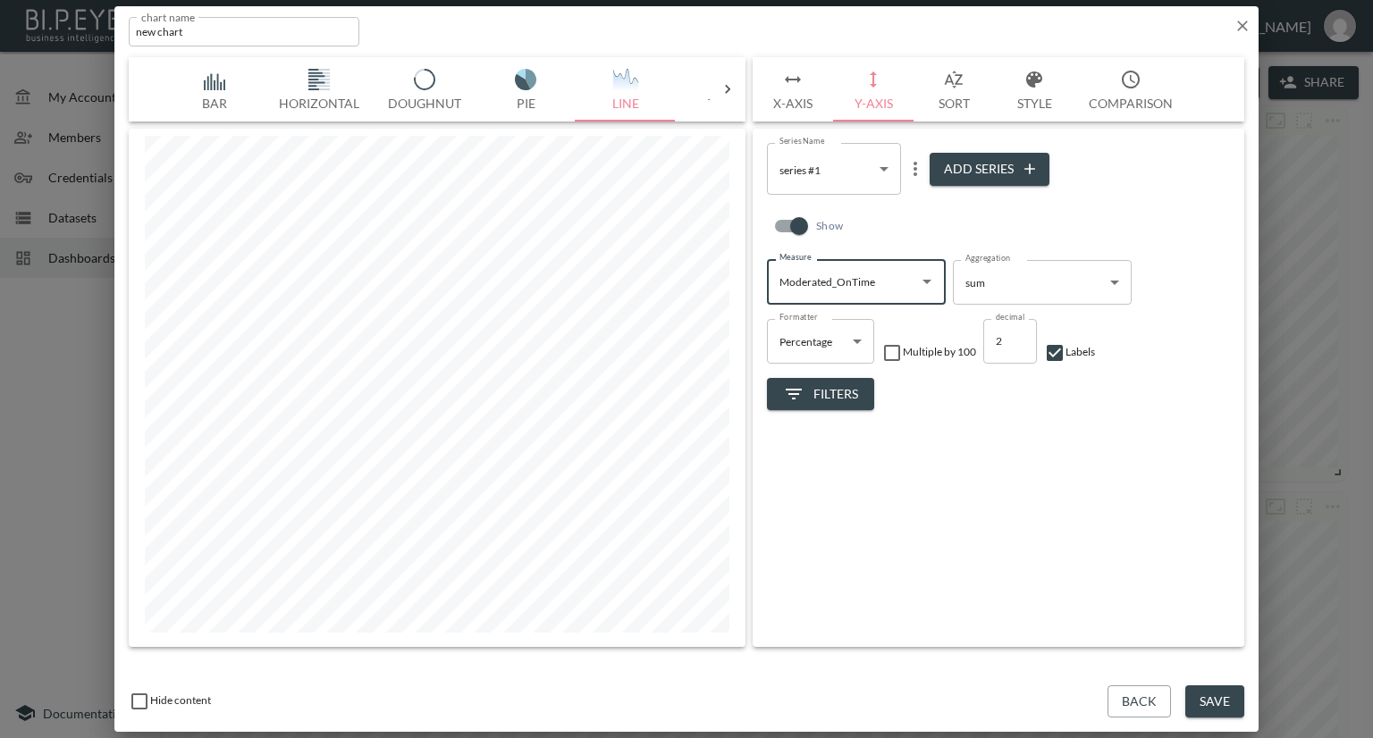
click at [1054, 288] on body "BI.P.EYE, Interactive Analytics Dashboards - app Nadia Senft organization / das…" at bounding box center [686, 369] width 1373 height 738
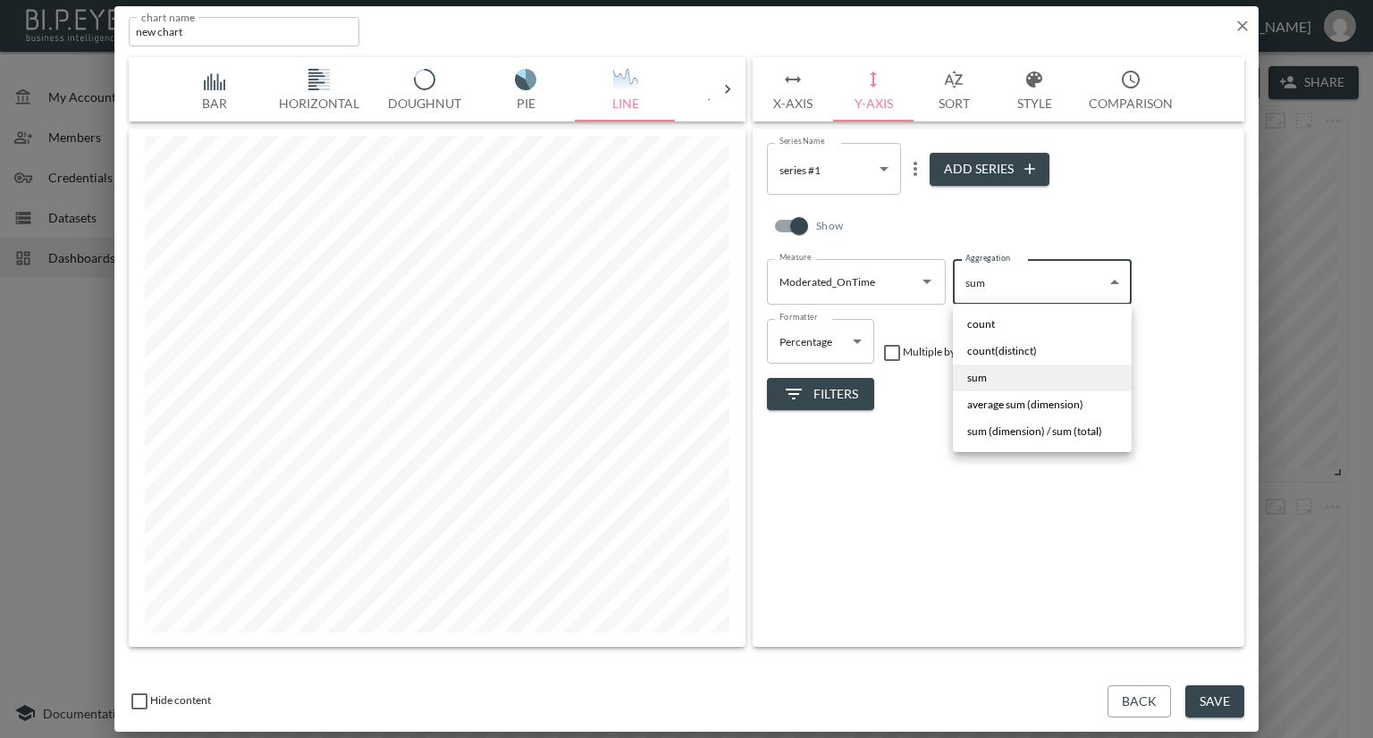
click at [1043, 346] on li "count(distinct)" at bounding box center [1042, 351] width 179 height 27
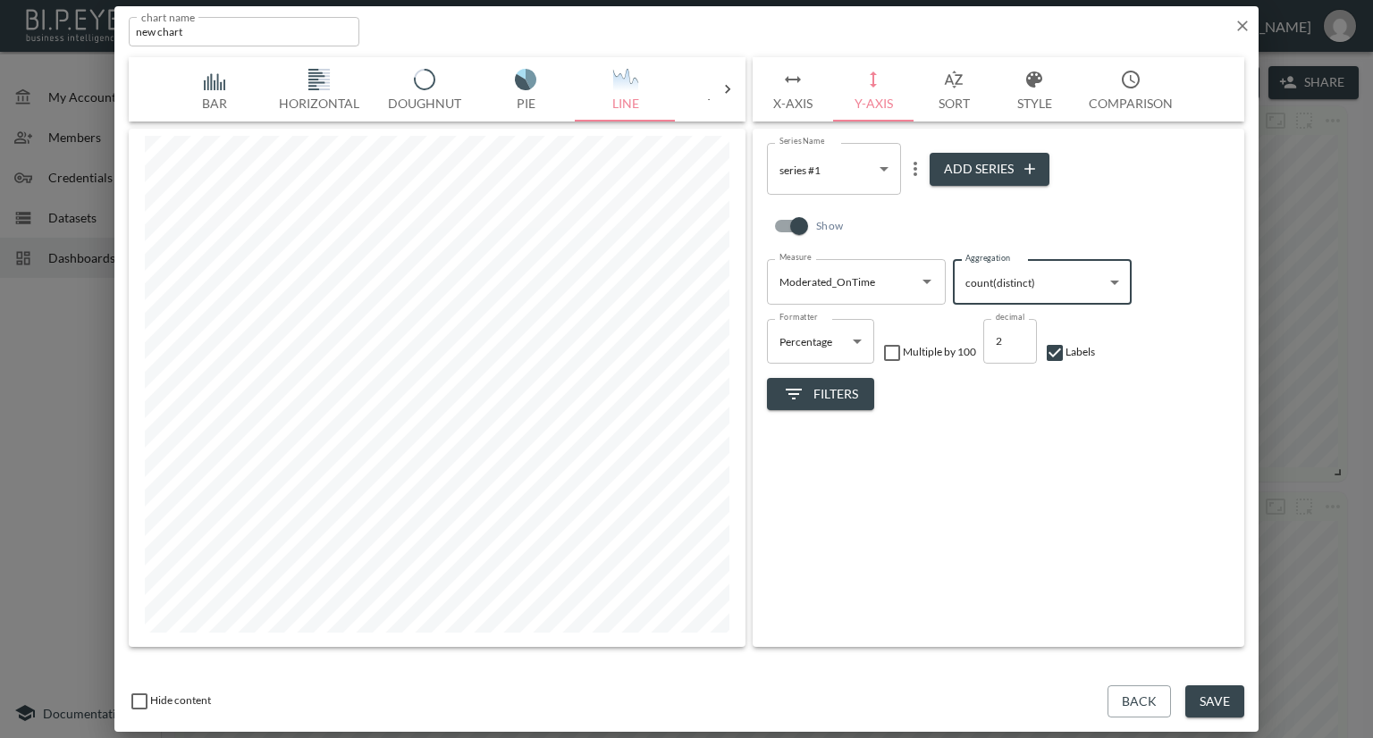
click at [1049, 292] on body "BI.P.EYE, Interactive Analytics Dashboards - app Nadia Senft organization / das…" at bounding box center [686, 369] width 1373 height 738
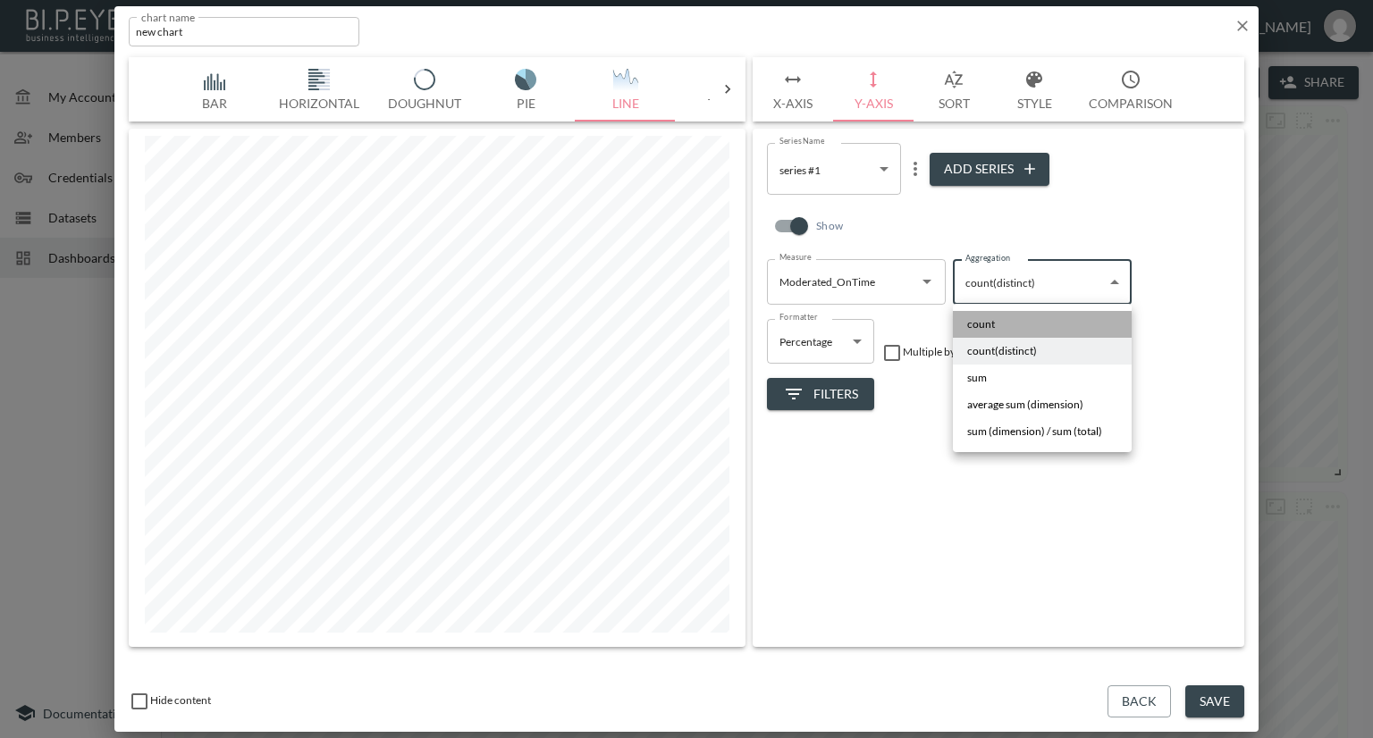
click at [1036, 315] on li "count" at bounding box center [1042, 324] width 179 height 27
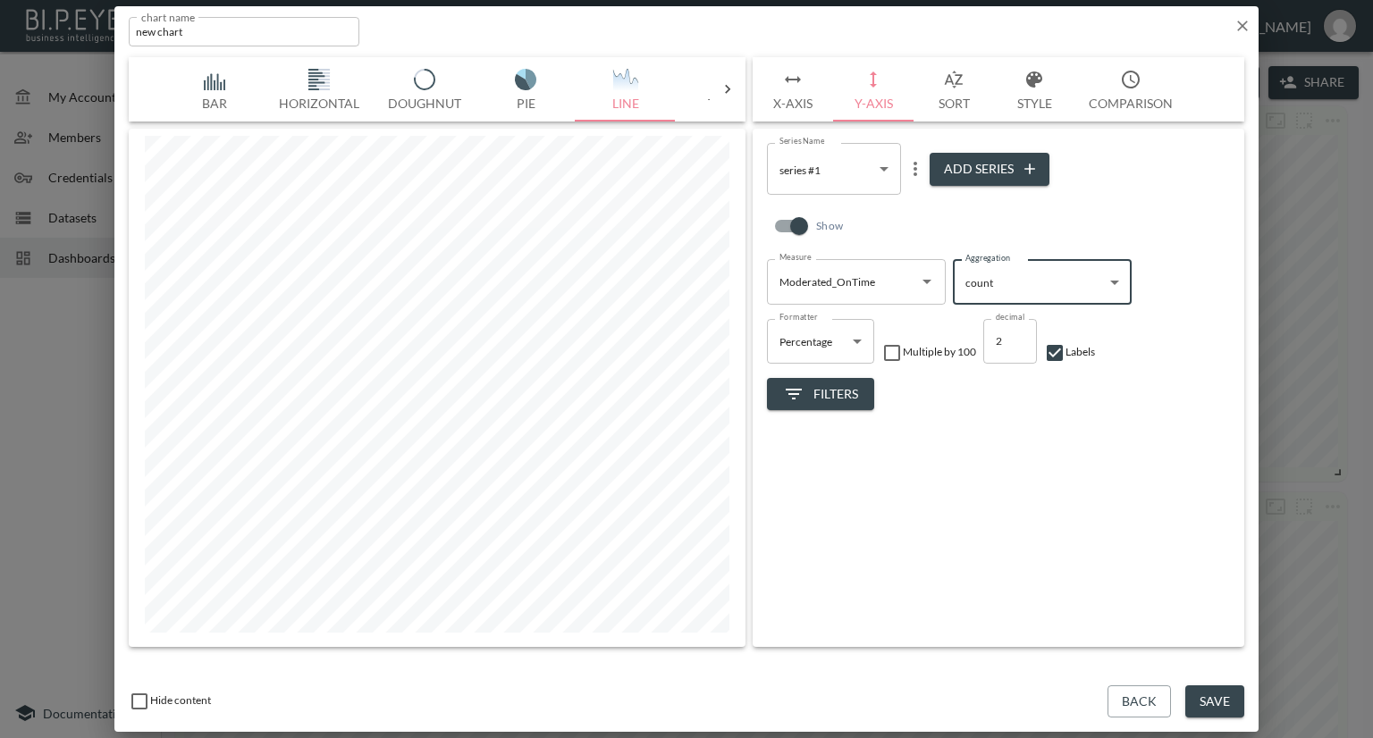
click at [1072, 282] on body "BI.P.EYE, Interactive Analytics Dashboards - app Nadia Senft organization / das…" at bounding box center [686, 369] width 1373 height 738
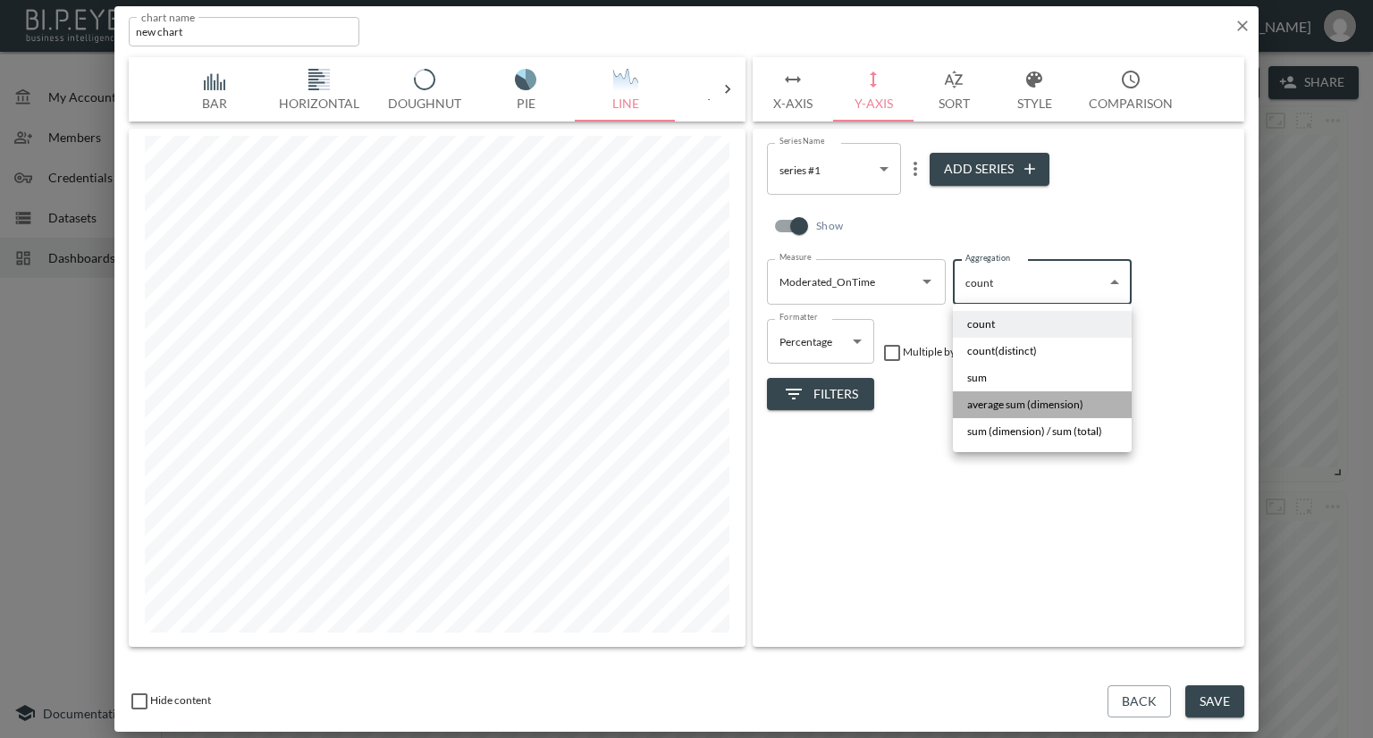
click at [1047, 398] on span "average sum (dimension)" at bounding box center [1025, 405] width 116 height 16
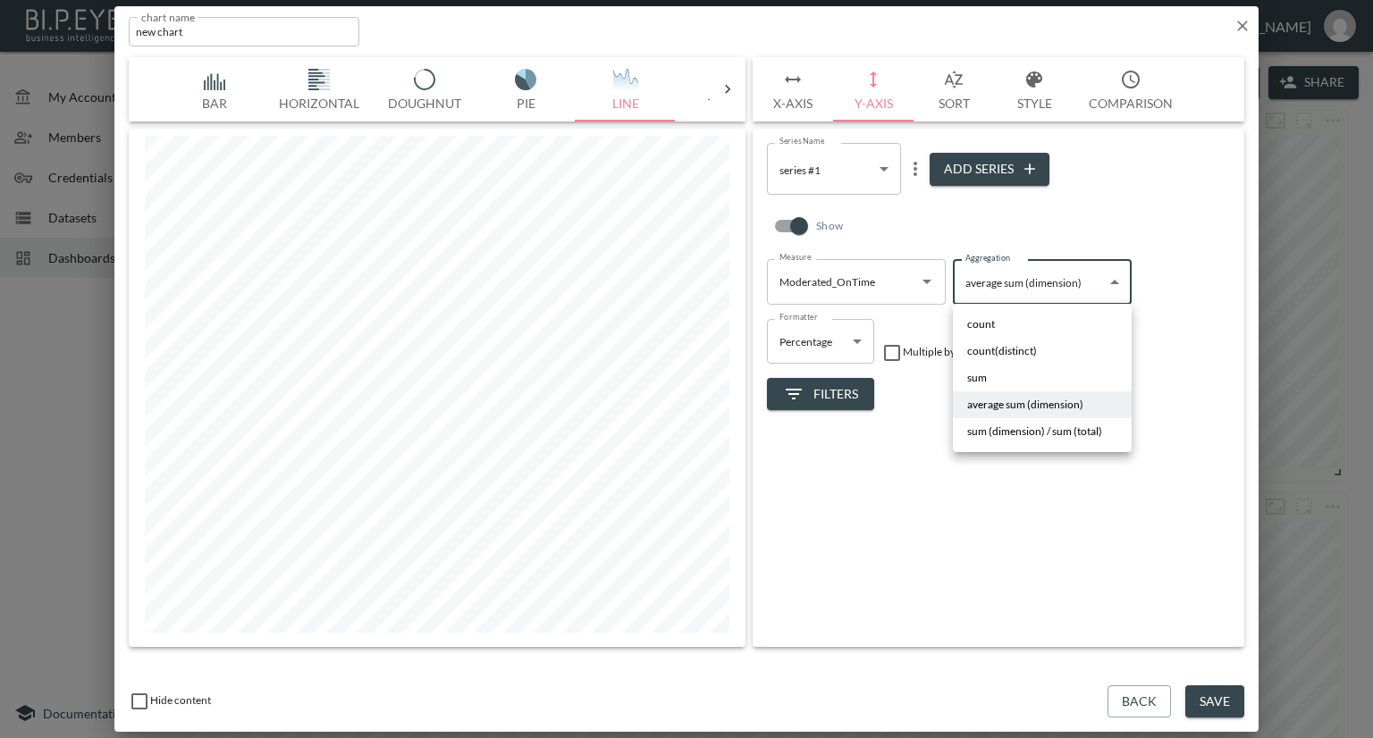
click at [1032, 287] on body "BI.P.EYE, Interactive Analytics Dashboards - app Nadia Senft organization / das…" at bounding box center [686, 369] width 1373 height 738
click at [1004, 429] on span "sum (dimension) / sum (total)" at bounding box center [1034, 432] width 135 height 16
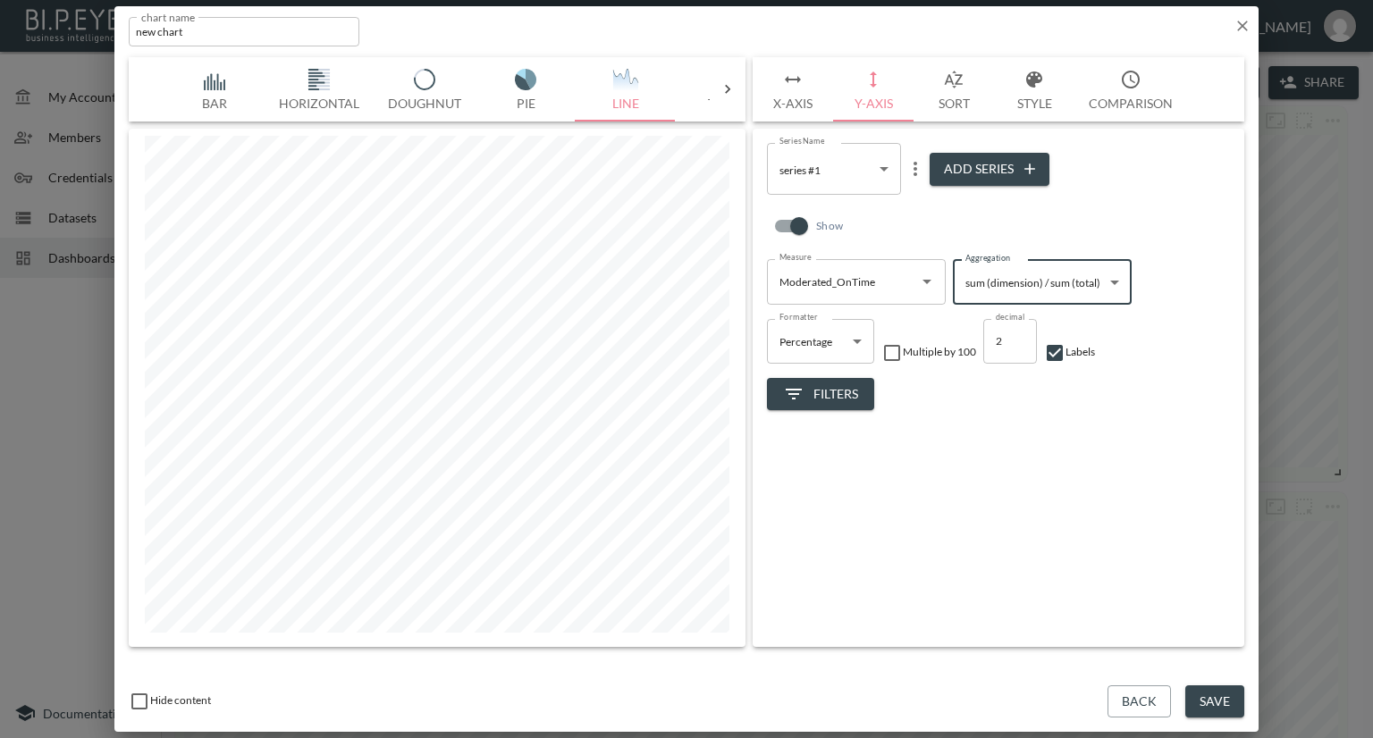
click at [1093, 298] on body "BI.P.EYE, Interactive Analytics Dashboards - app Nadia Senft organization / das…" at bounding box center [686, 369] width 1373 height 738
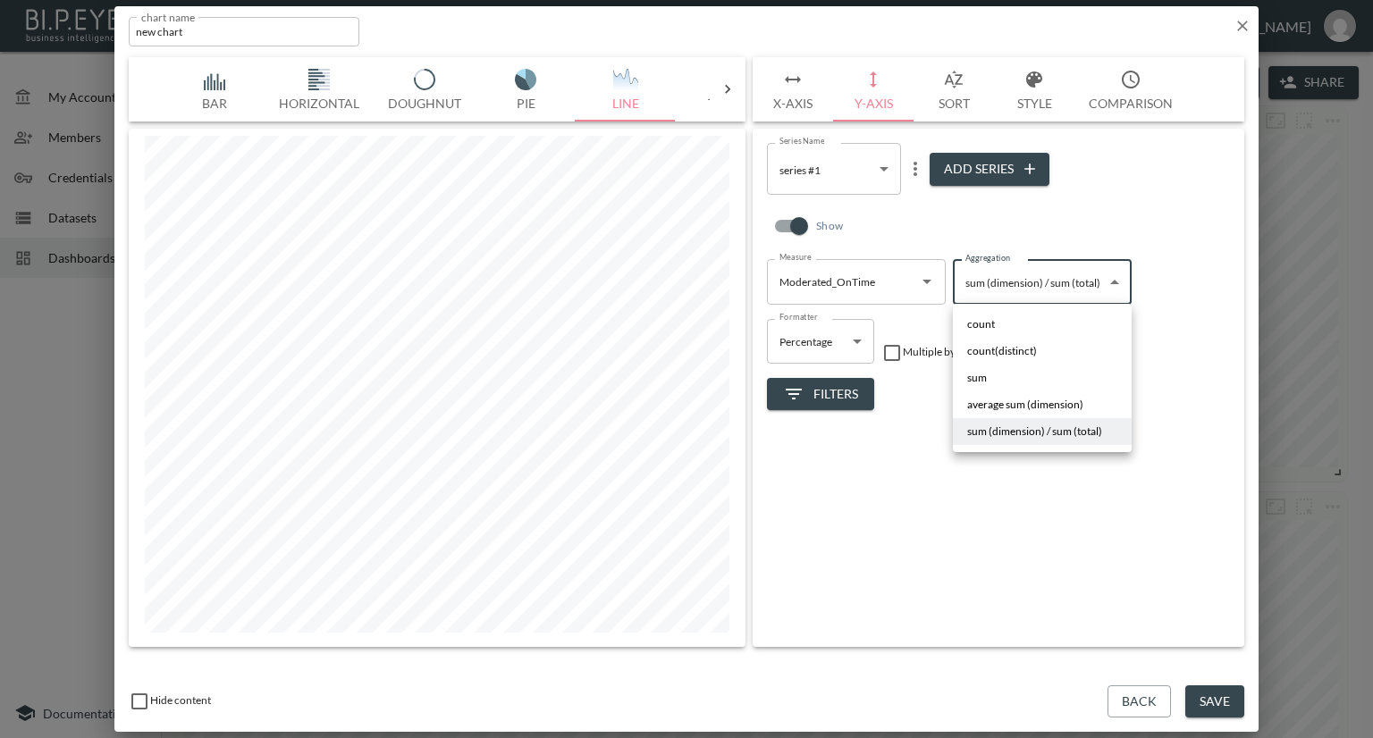
click at [1037, 373] on li "sum" at bounding box center [1042, 378] width 179 height 27
type input "sum"
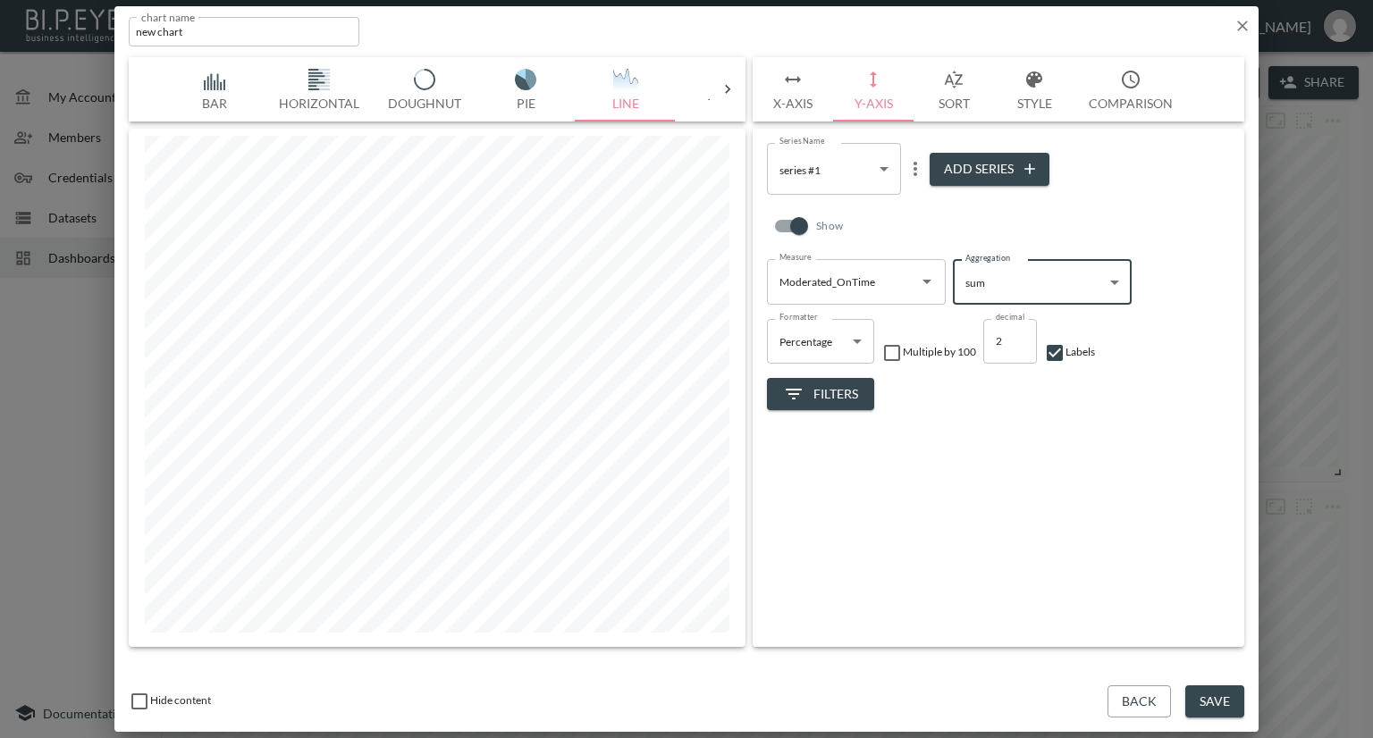
click at [847, 341] on body "BI.P.EYE, Interactive Analytics Dashboards - app Nadia Senft organization / das…" at bounding box center [686, 369] width 1373 height 738
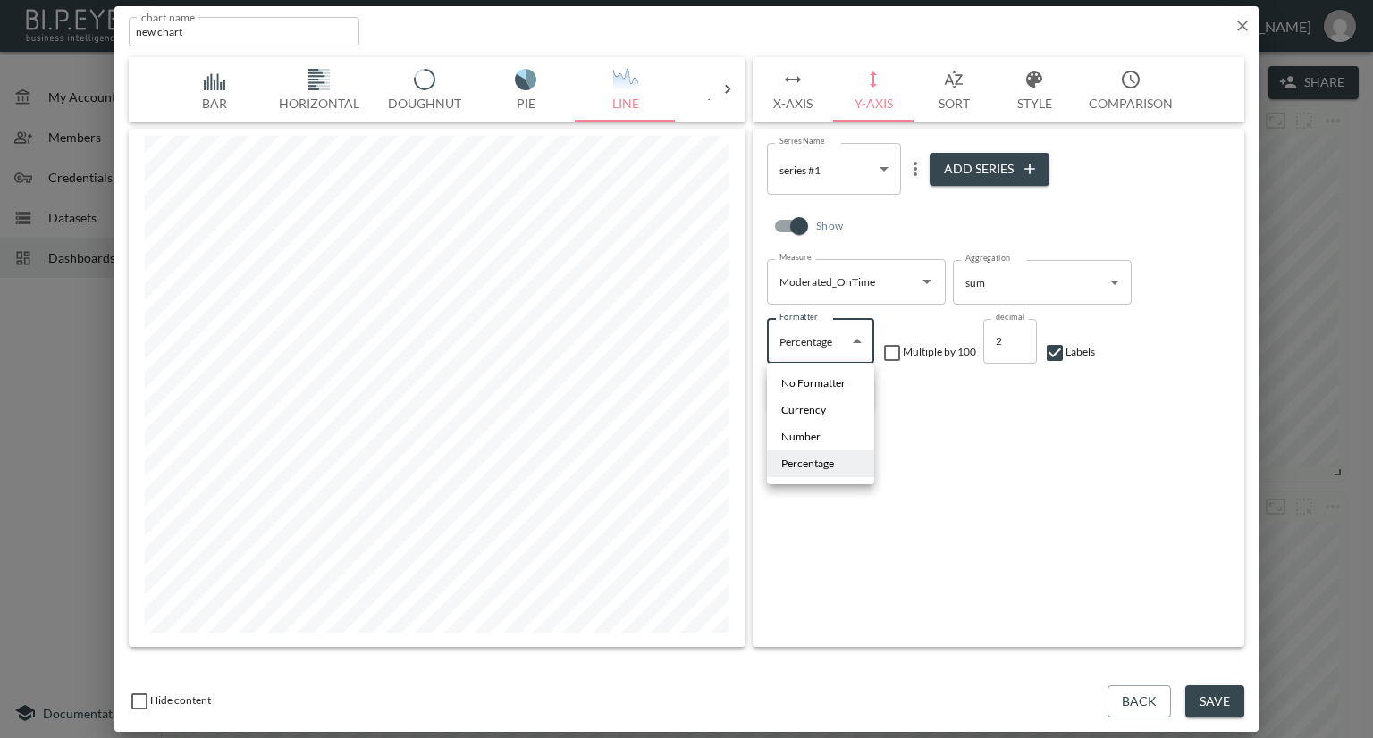
click at [807, 426] on li "Number" at bounding box center [820, 437] width 107 height 27
type input "Number"
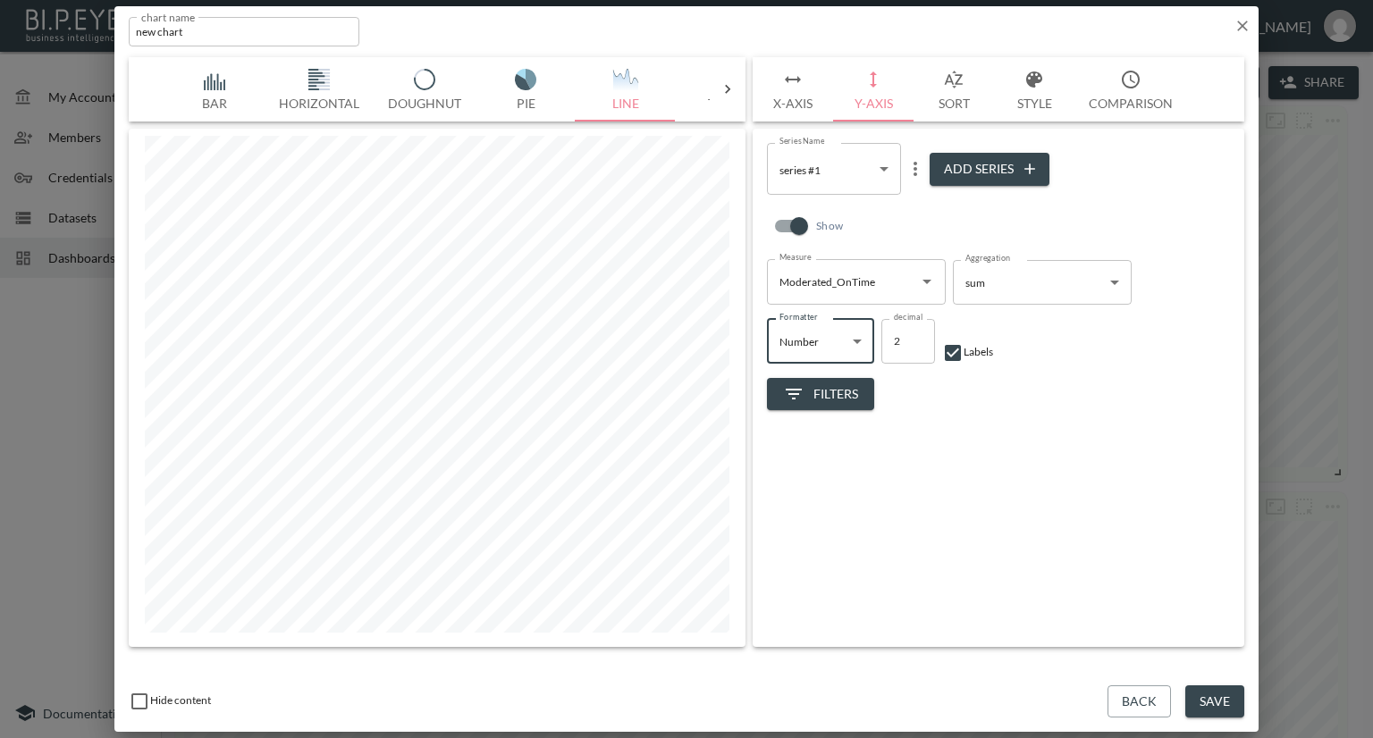
click at [802, 346] on body "BI.P.EYE, Interactive Analytics Dashboards - app Nadia Senft organization / das…" at bounding box center [686, 369] width 1373 height 738
click at [1016, 432] on div at bounding box center [686, 369] width 1373 height 738
click at [923, 278] on icon "Open" at bounding box center [926, 281] width 21 height 21
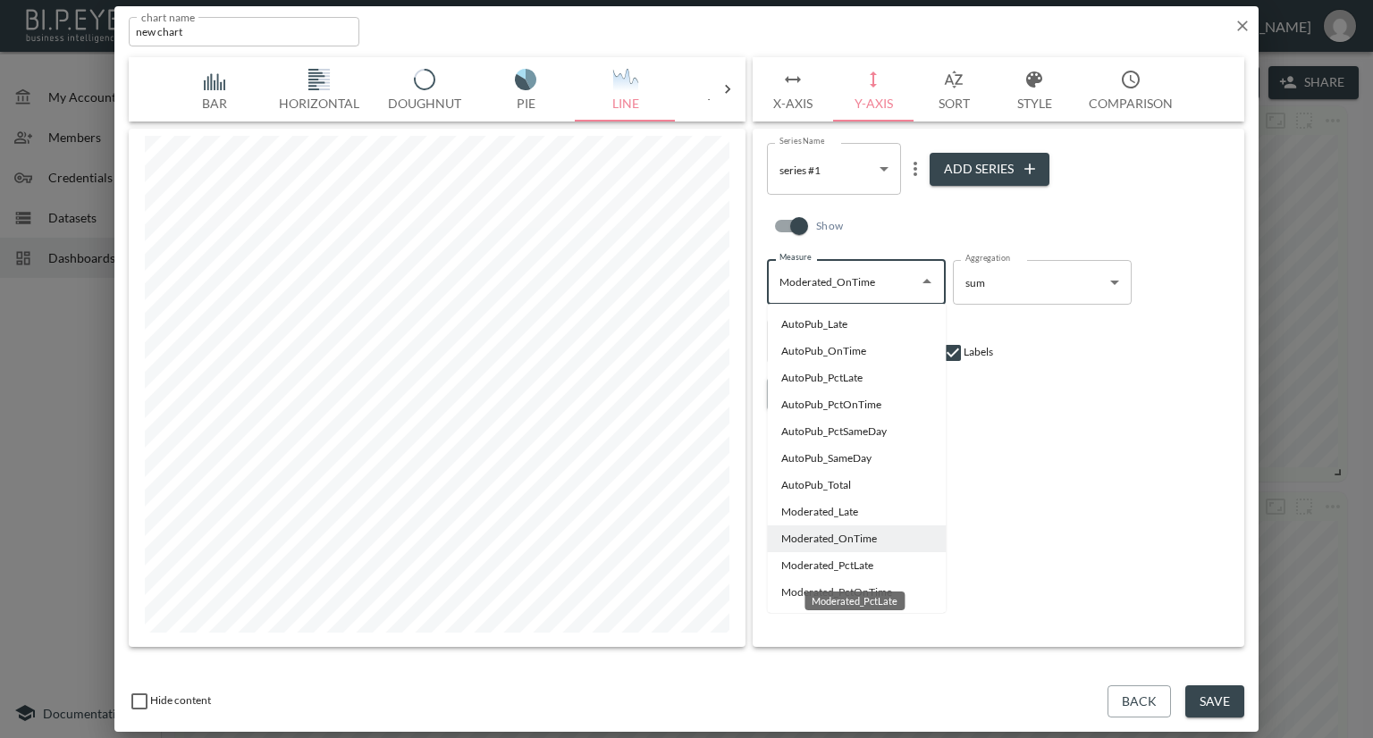
click at [794, 562] on li "Moderated_PctLate" at bounding box center [856, 565] width 179 height 27
type input "Moderated_PctLate"
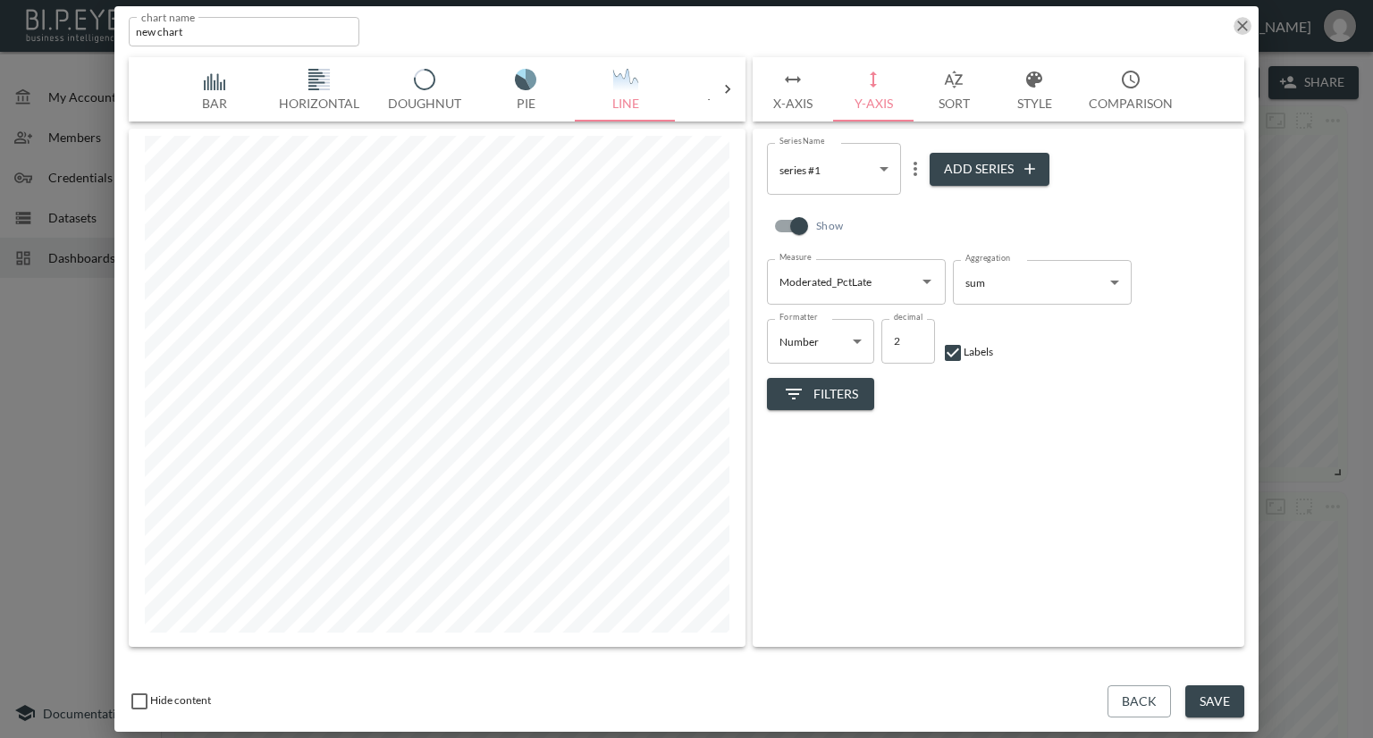
click at [1246, 22] on icon "button" at bounding box center [1242, 26] width 18 height 18
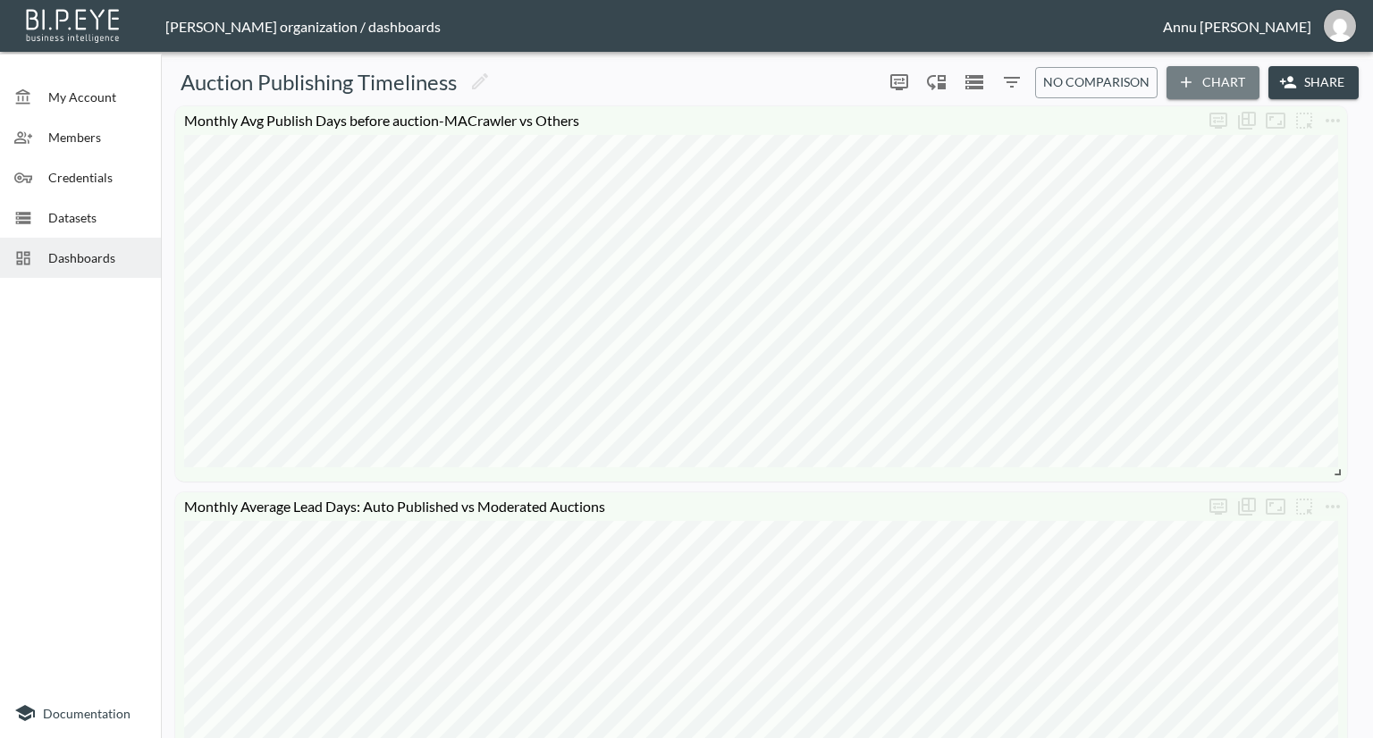
click at [1190, 83] on icon "button" at bounding box center [1186, 82] width 18 height 18
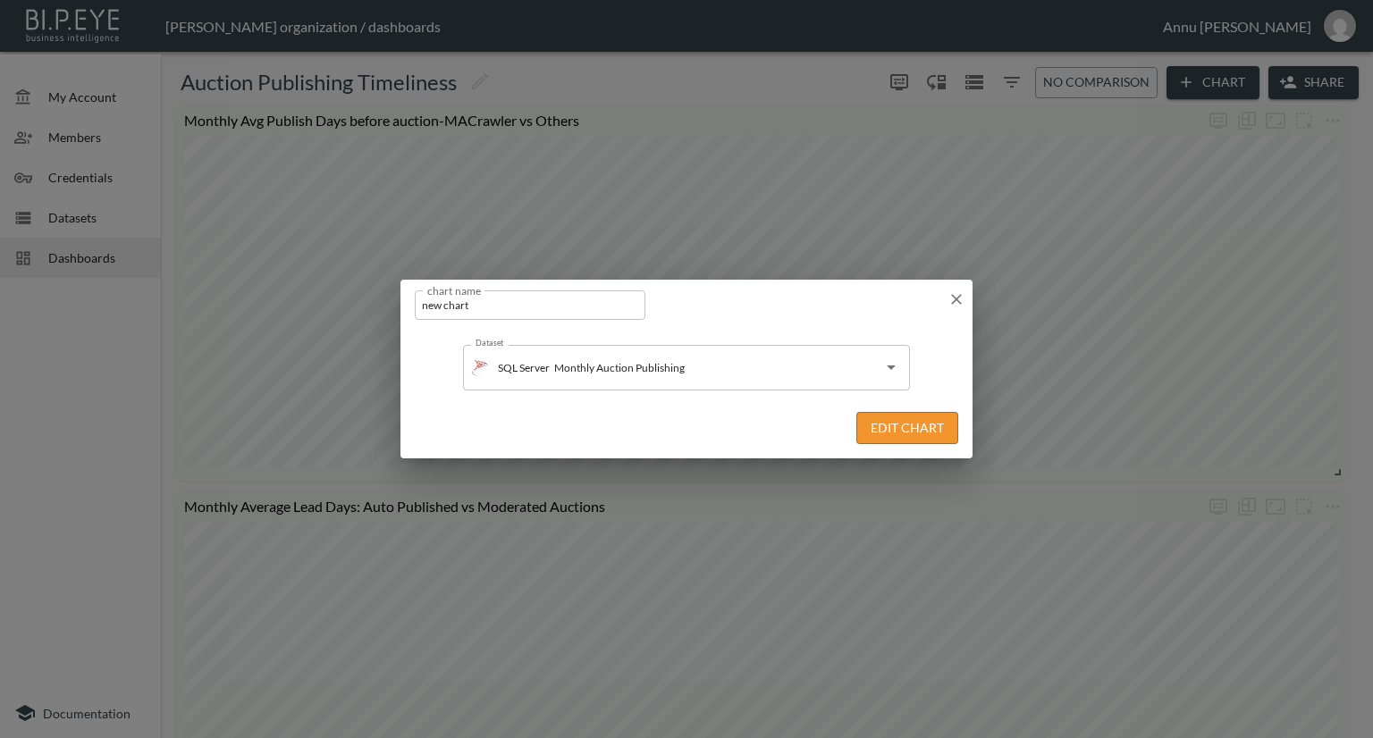
click at [875, 427] on button "Edit Chart" at bounding box center [907, 428] width 102 height 33
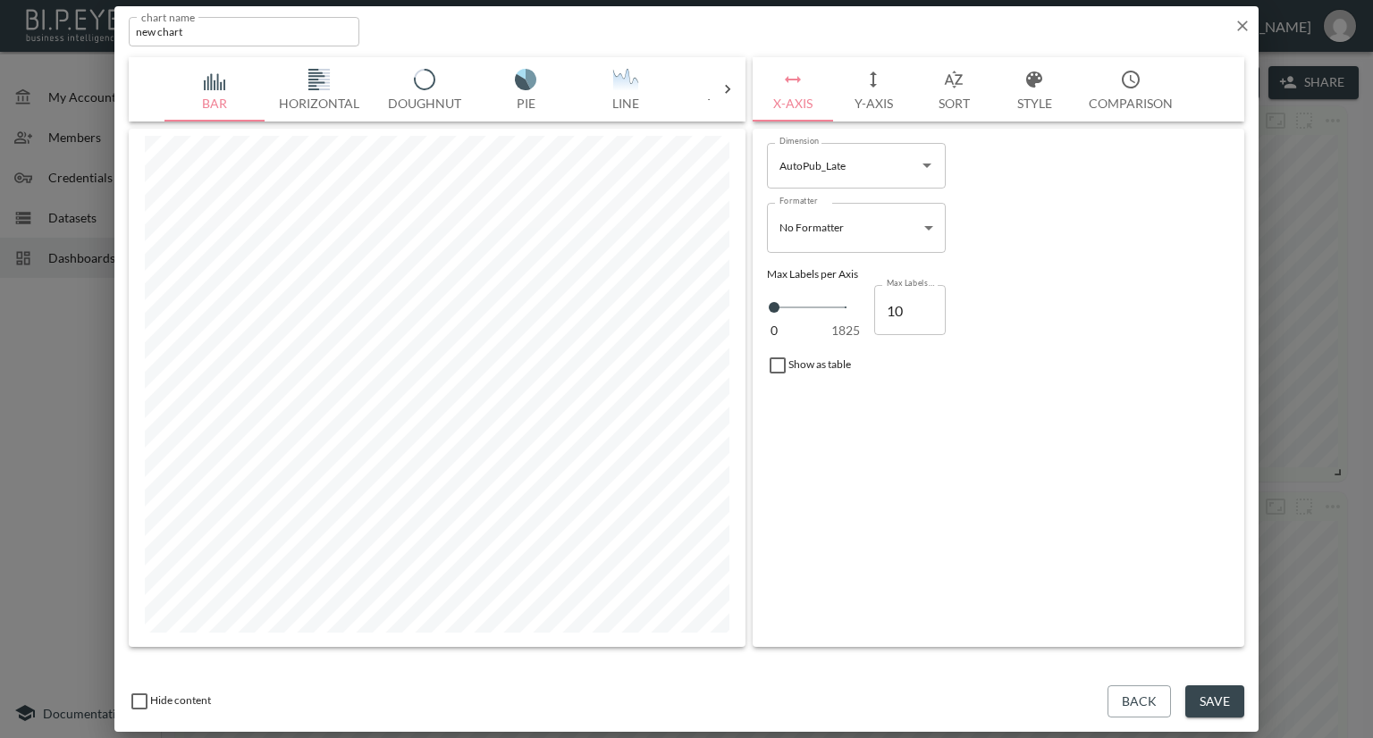
click at [736, 84] on div at bounding box center [728, 89] width 36 height 18
click at [197, 72] on img "button" at bounding box center [215, 79] width 71 height 21
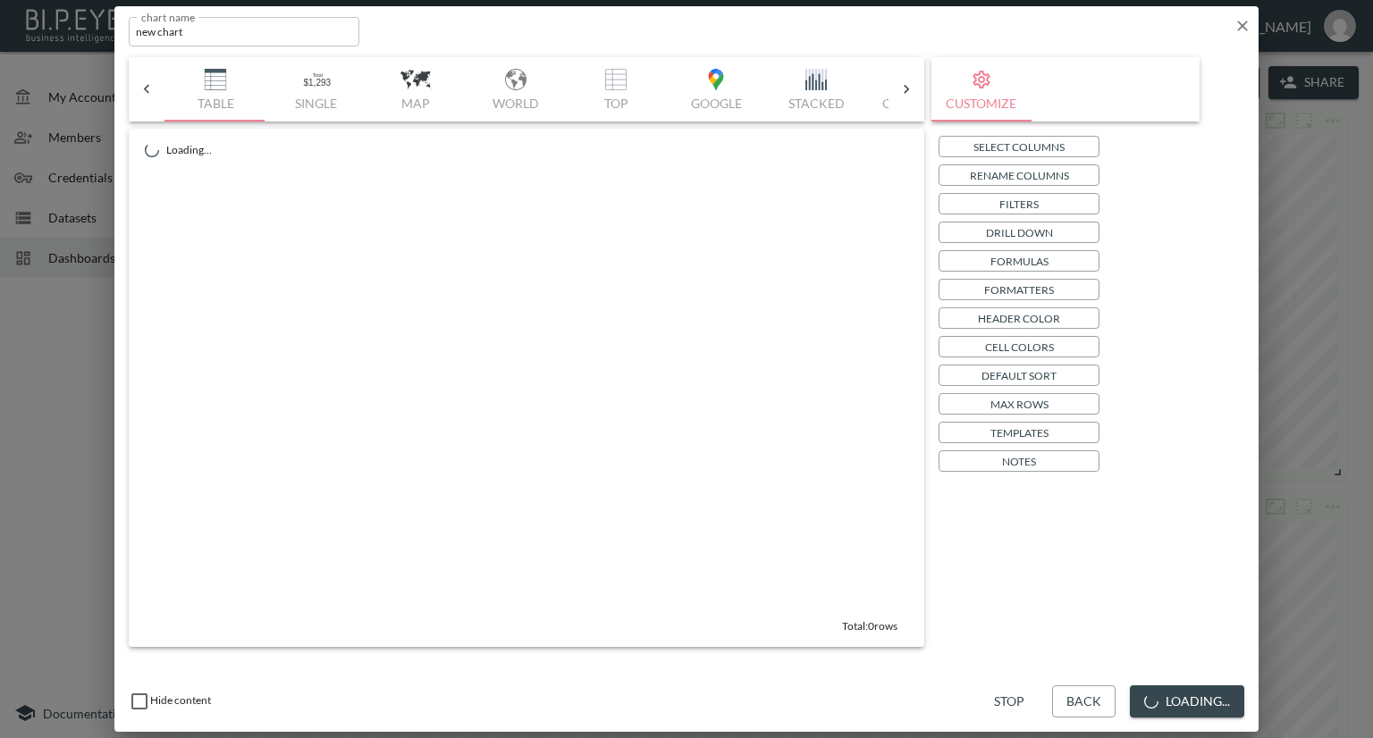
click at [991, 147] on p "Select Columns" at bounding box center [1018, 147] width 91 height 19
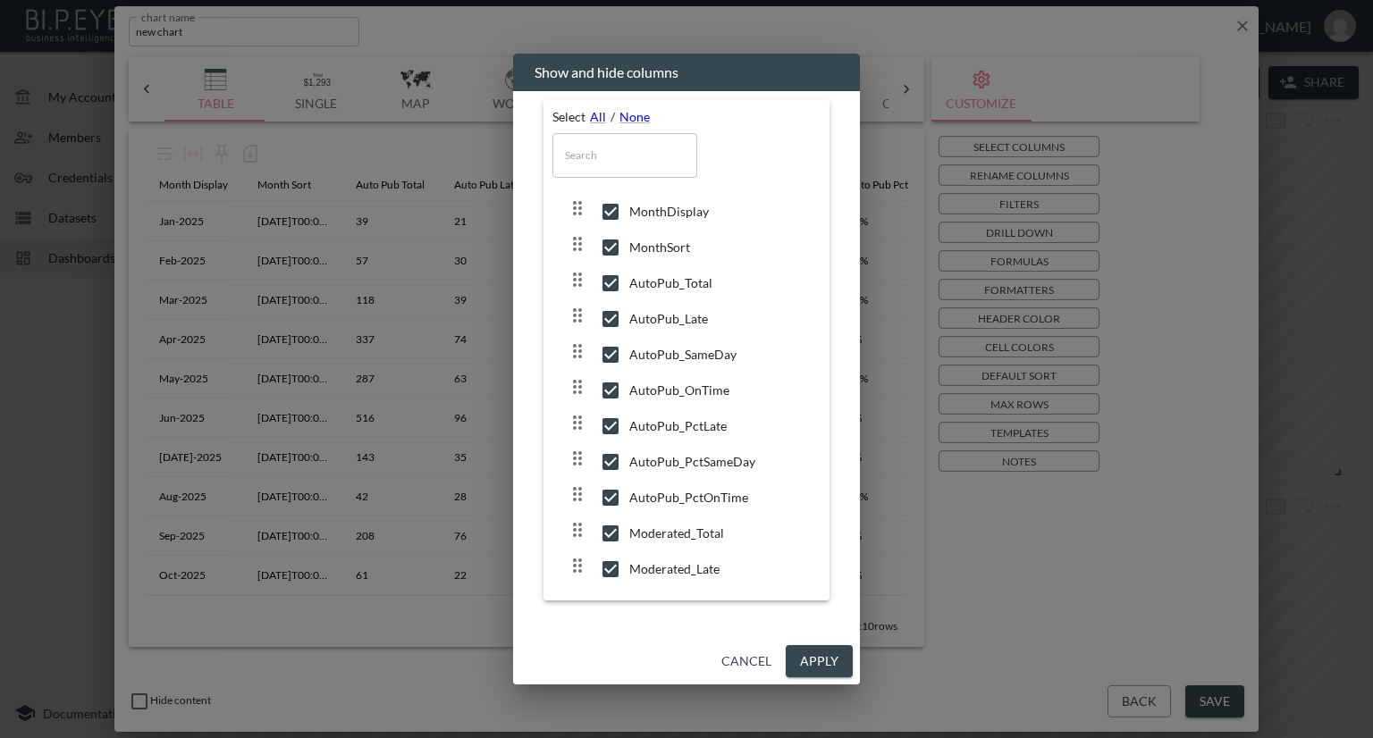
click at [603, 241] on input "checkbox" at bounding box center [611, 248] width 38 height 18
checkbox input "false"
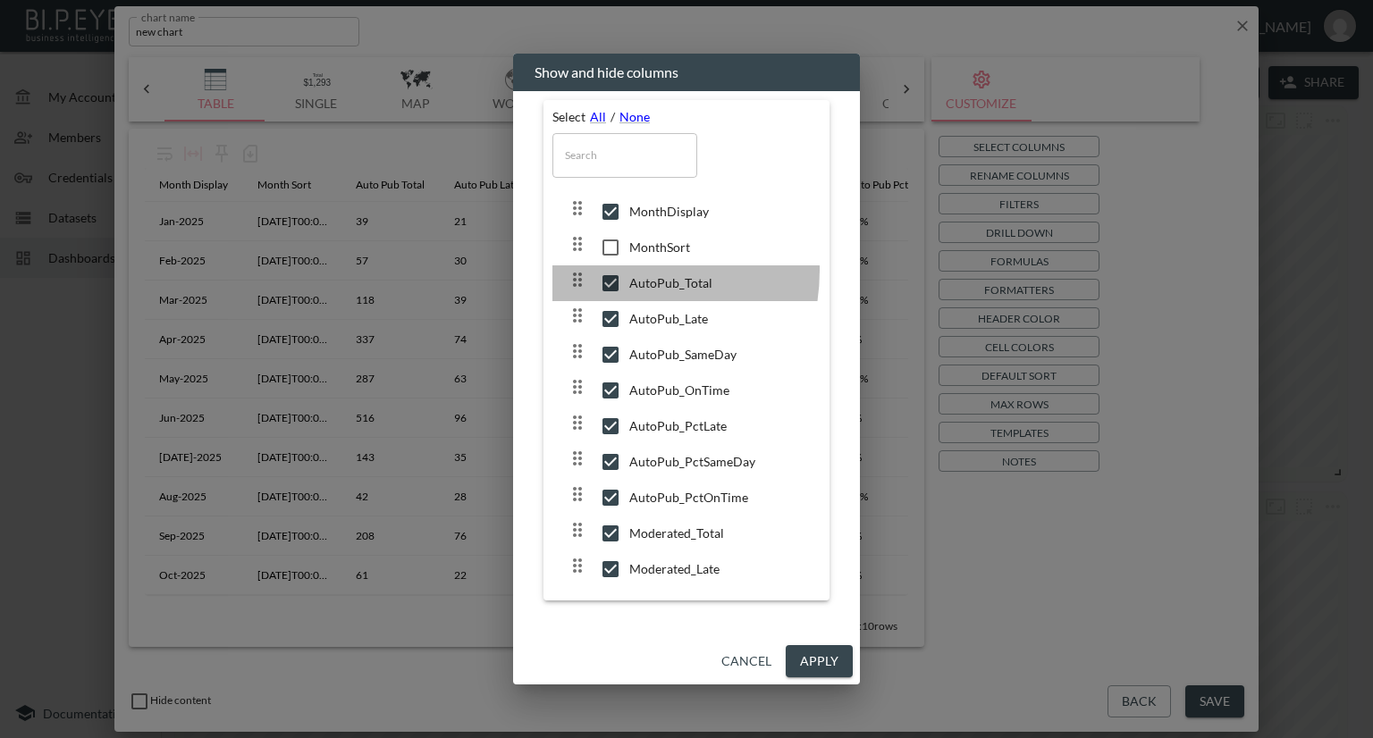
click at [604, 271] on div at bounding box center [598, 283] width 63 height 29
checkbox input "false"
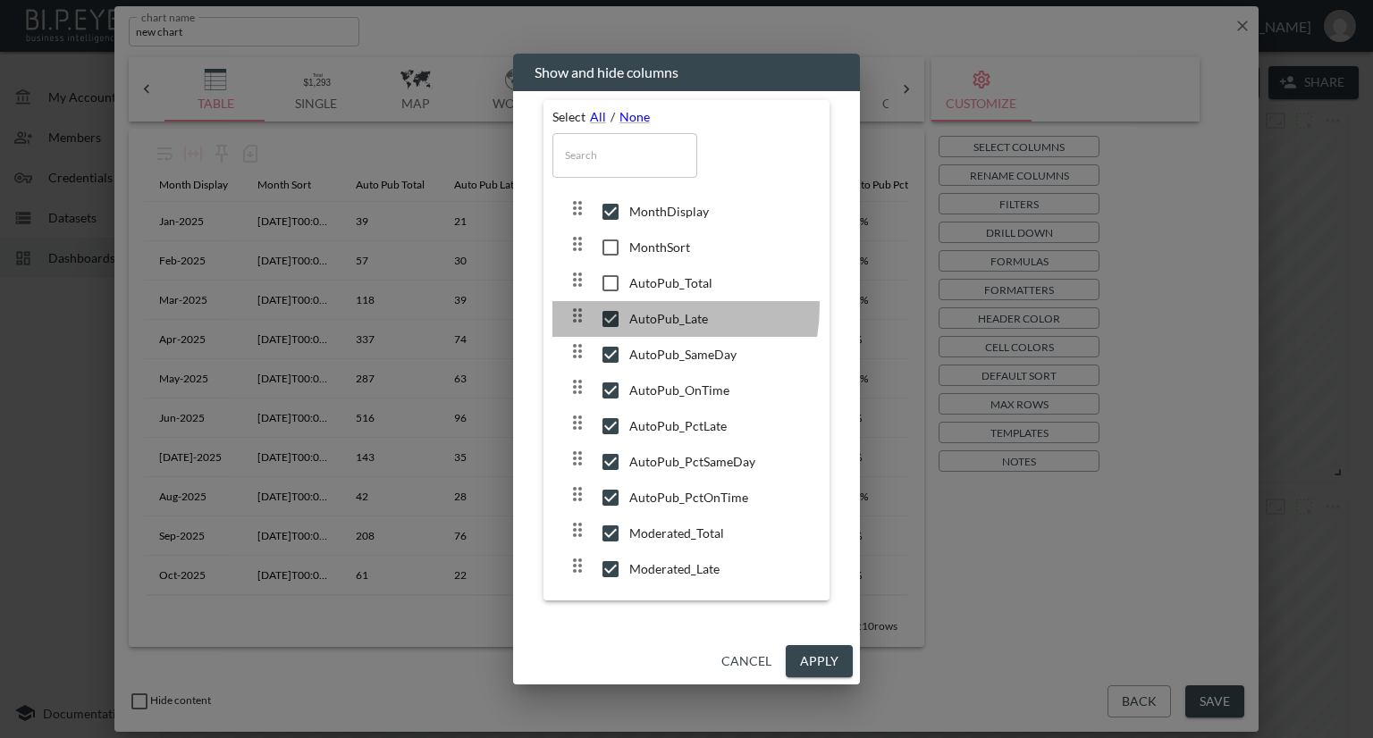
click at [611, 305] on div at bounding box center [598, 319] width 63 height 29
checkbox input "false"
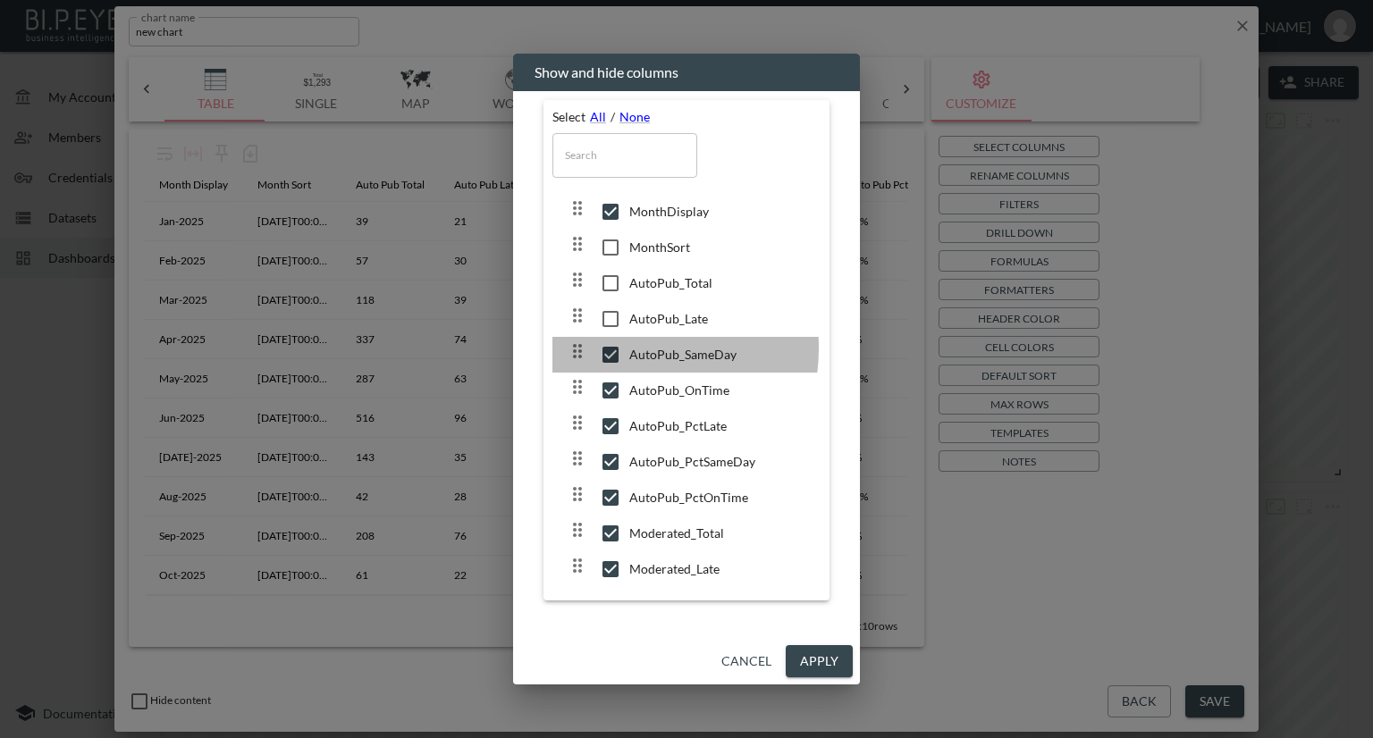
click at [610, 348] on input "checkbox" at bounding box center [611, 355] width 38 height 18
checkbox input "false"
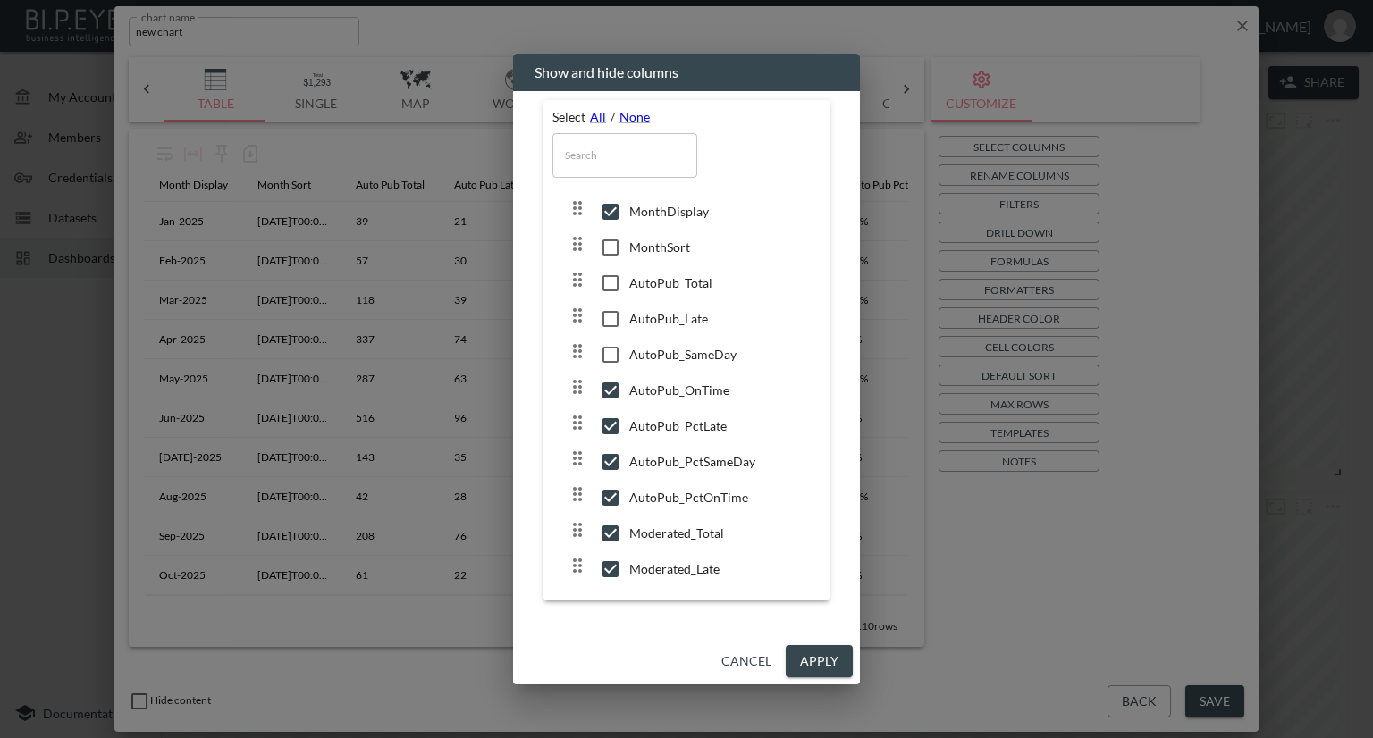
scroll to position [179, 0]
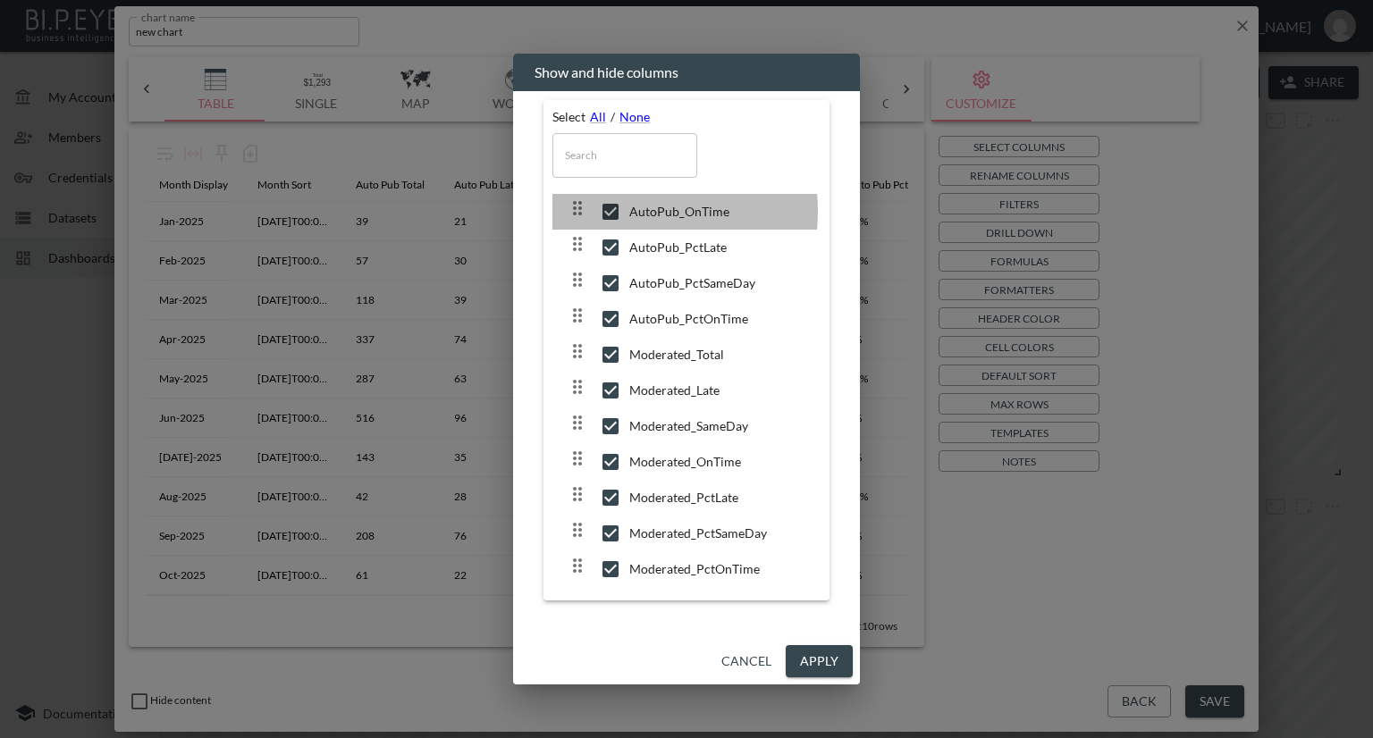
click at [614, 211] on input "checkbox" at bounding box center [611, 212] width 38 height 18
checkbox input "false"
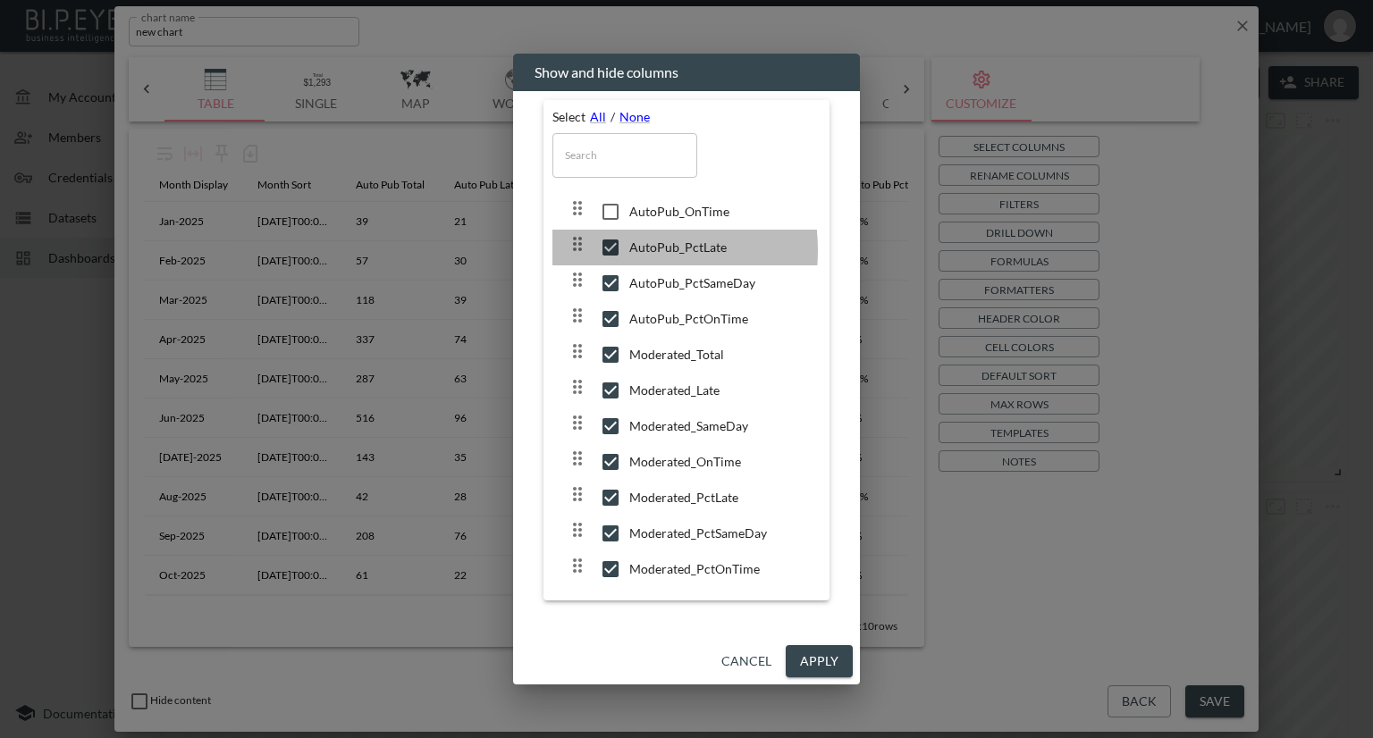
click at [615, 251] on input "checkbox" at bounding box center [611, 248] width 38 height 18
checkbox input "false"
click at [614, 270] on div at bounding box center [598, 283] width 63 height 29
checkbox input "false"
click at [611, 316] on input "checkbox" at bounding box center [611, 319] width 38 height 18
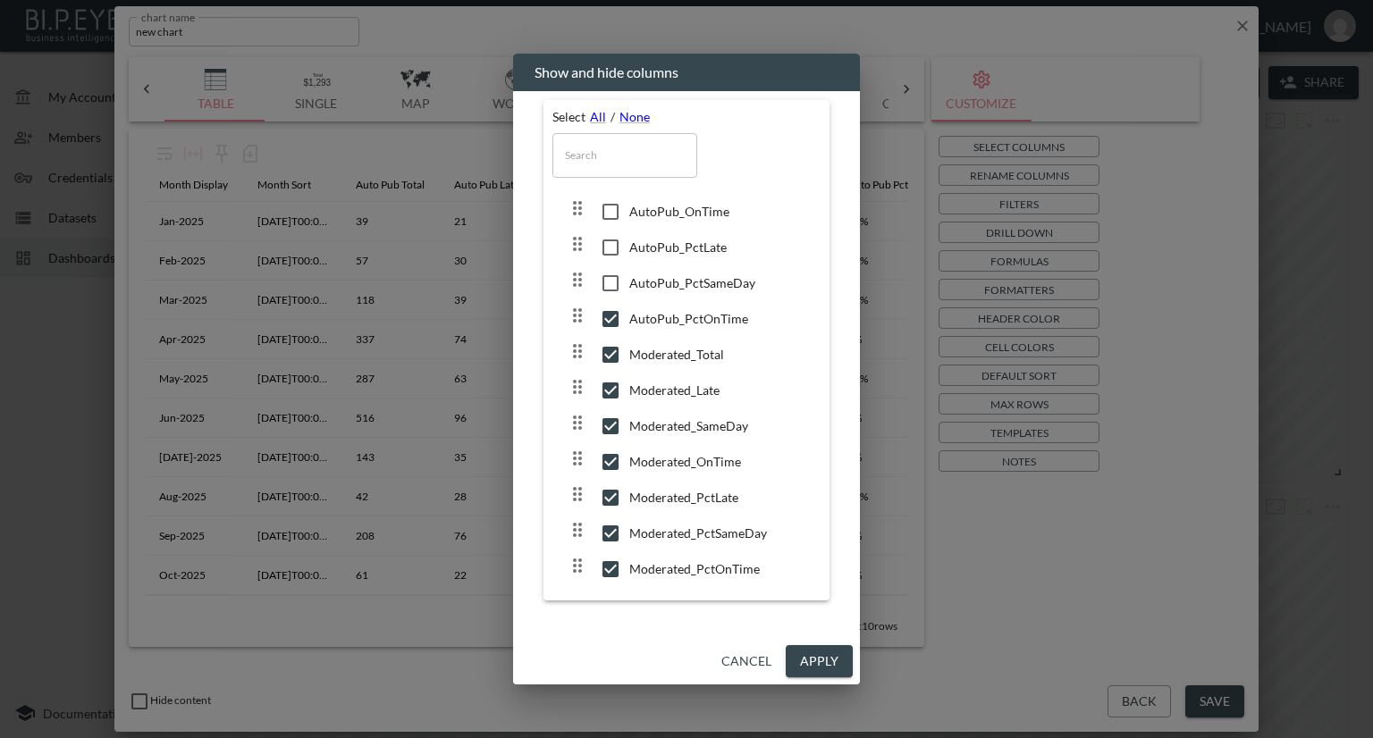
checkbox input "false"
click at [604, 351] on input "checkbox" at bounding box center [611, 355] width 38 height 18
click at [611, 338] on div at bounding box center [598, 352] width 63 height 29
checkbox input "true"
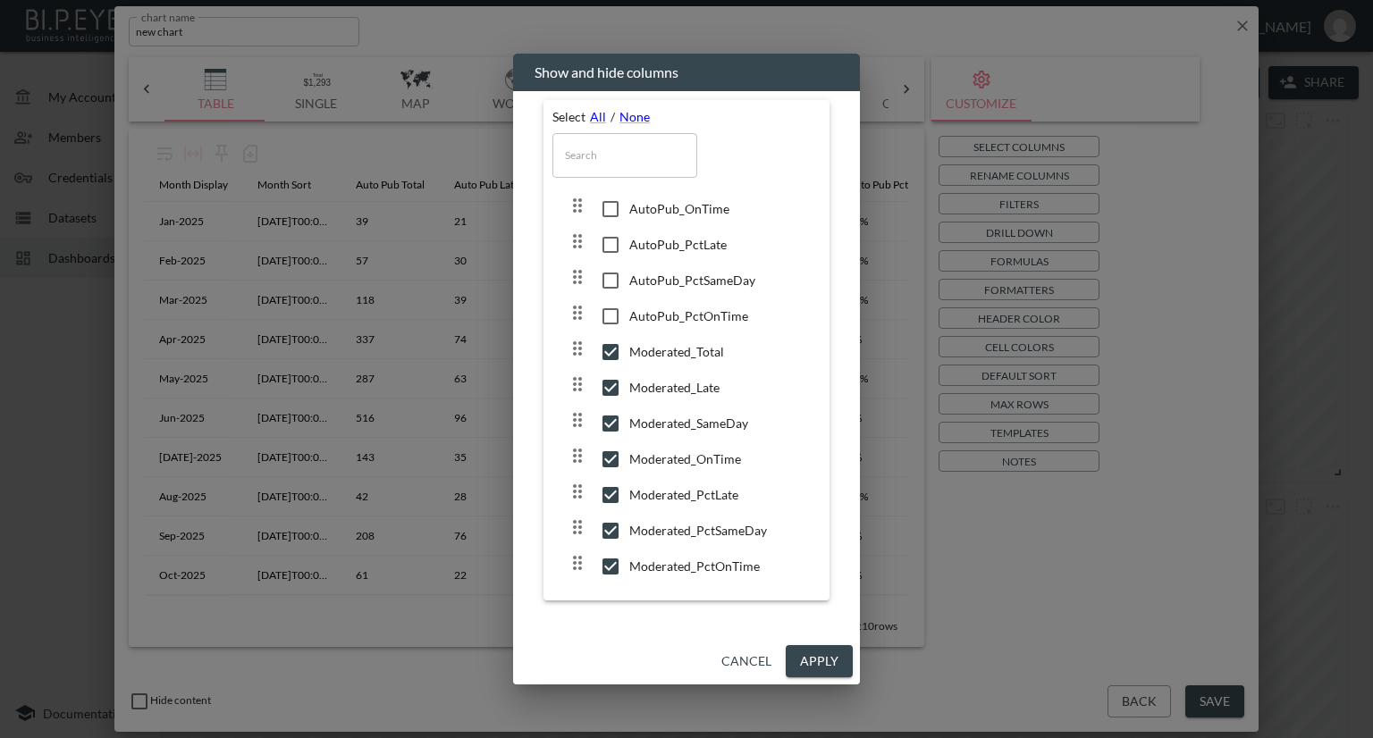
click at [822, 654] on button "Apply" at bounding box center [819, 661] width 67 height 33
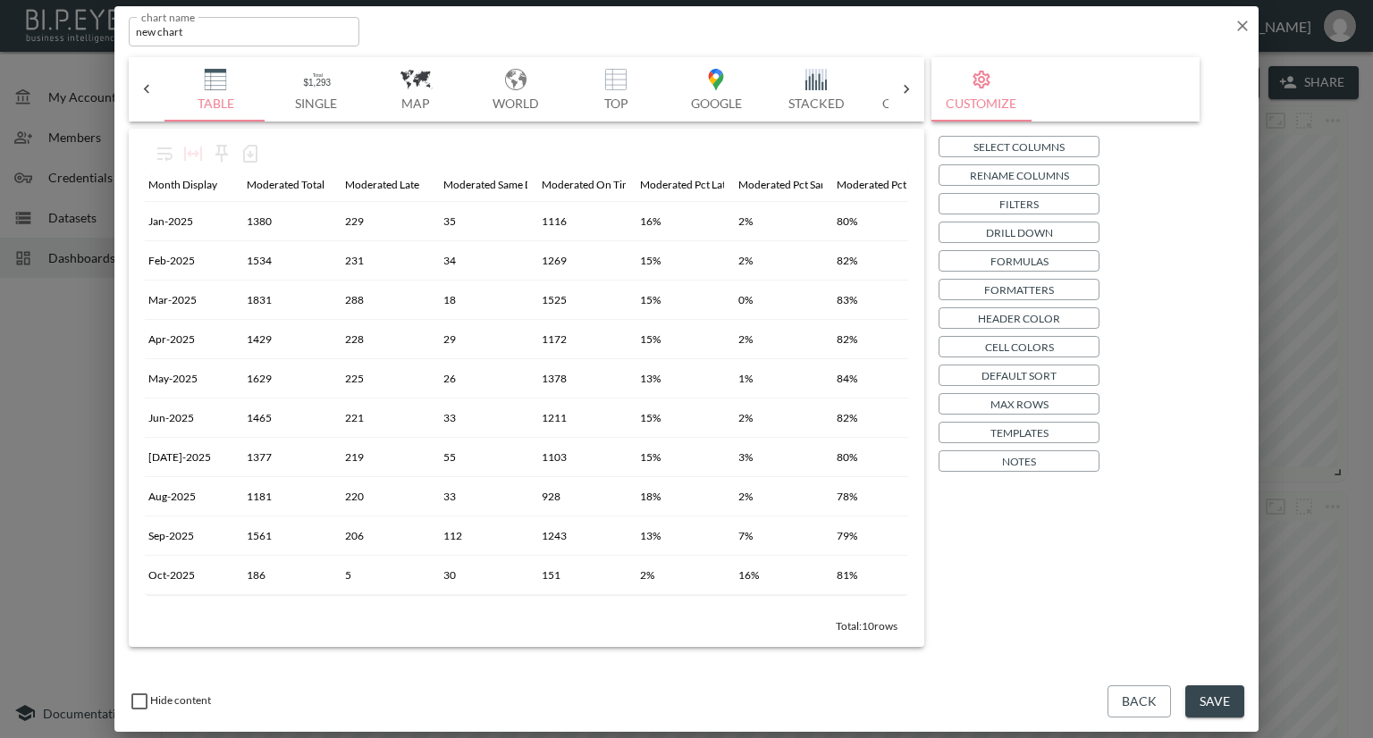
scroll to position [0, 0]
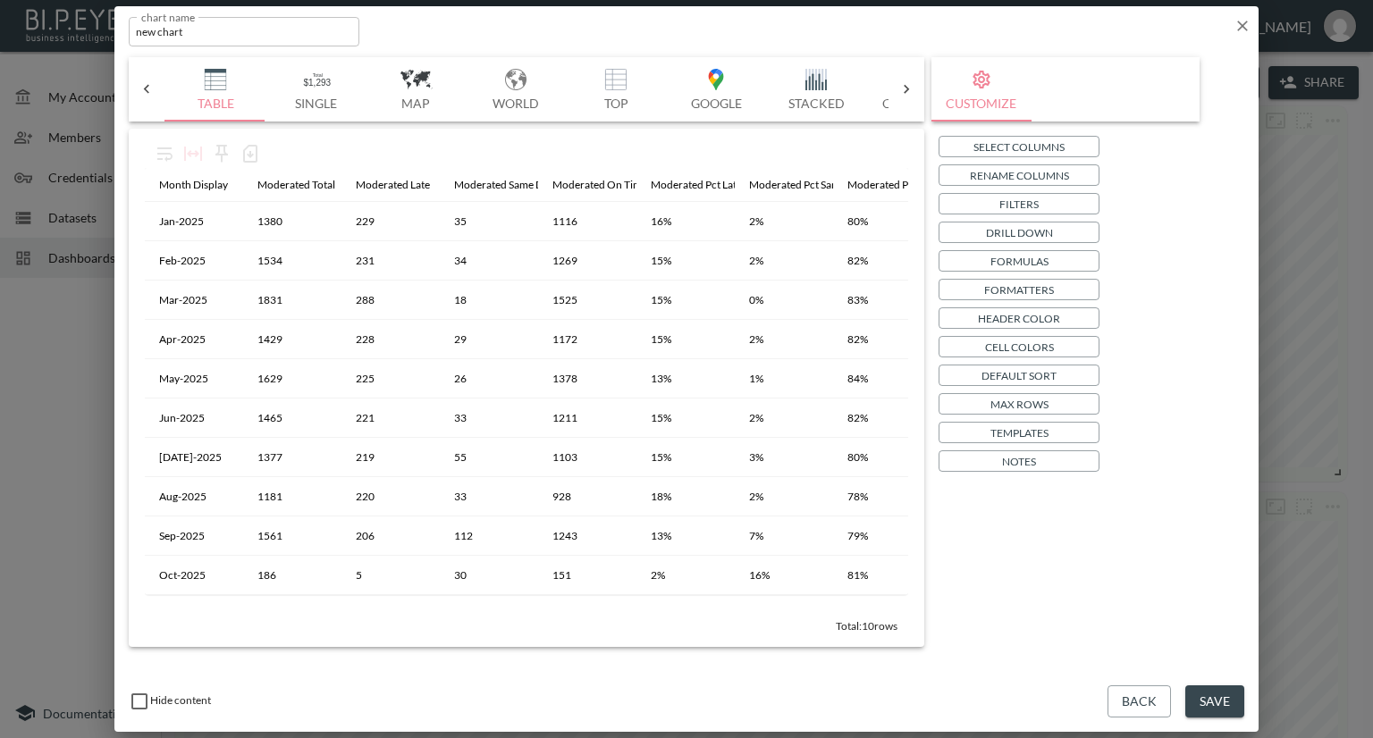
click at [1001, 141] on p "Select Columns" at bounding box center [1018, 147] width 91 height 19
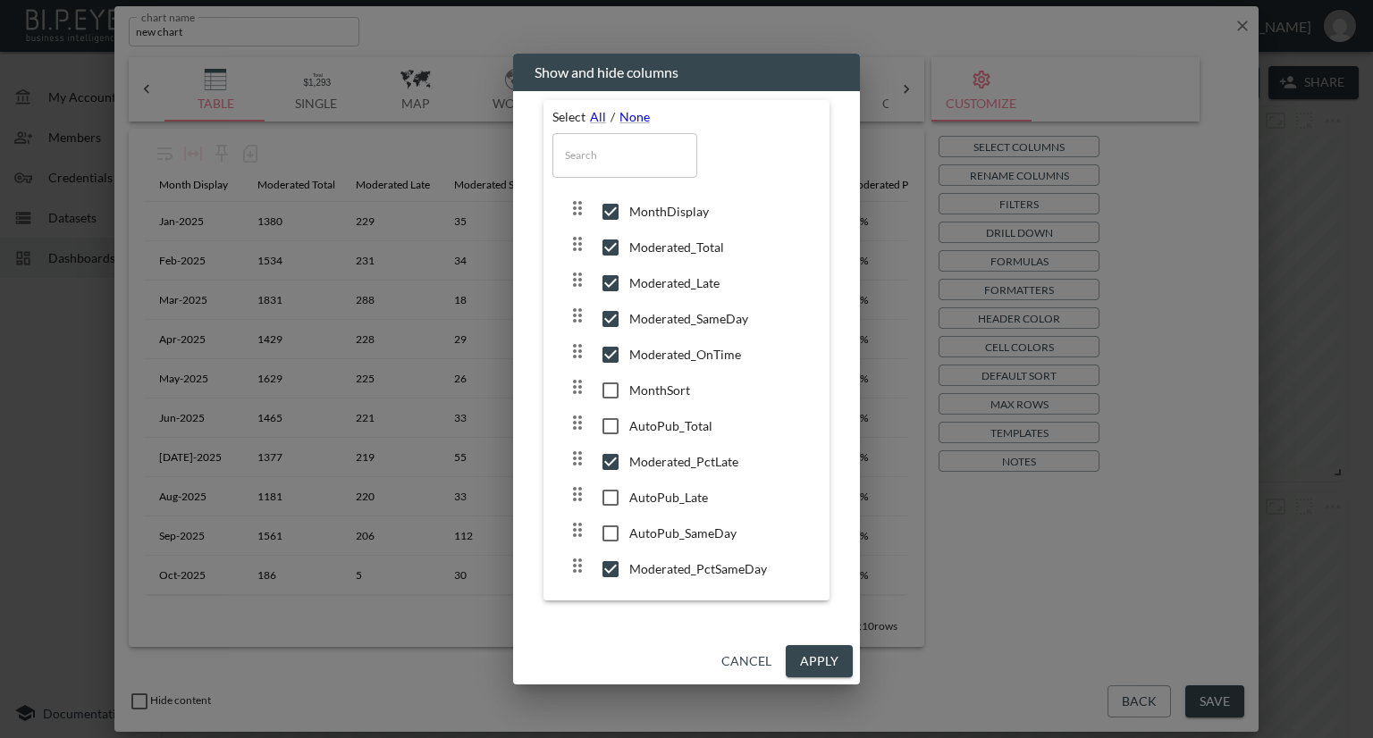
click at [613, 244] on input "checkbox" at bounding box center [611, 248] width 38 height 18
checkbox input "false"
click at [612, 282] on input "checkbox" at bounding box center [611, 283] width 38 height 18
checkbox input "false"
click at [610, 308] on icon at bounding box center [610, 318] width 21 height 21
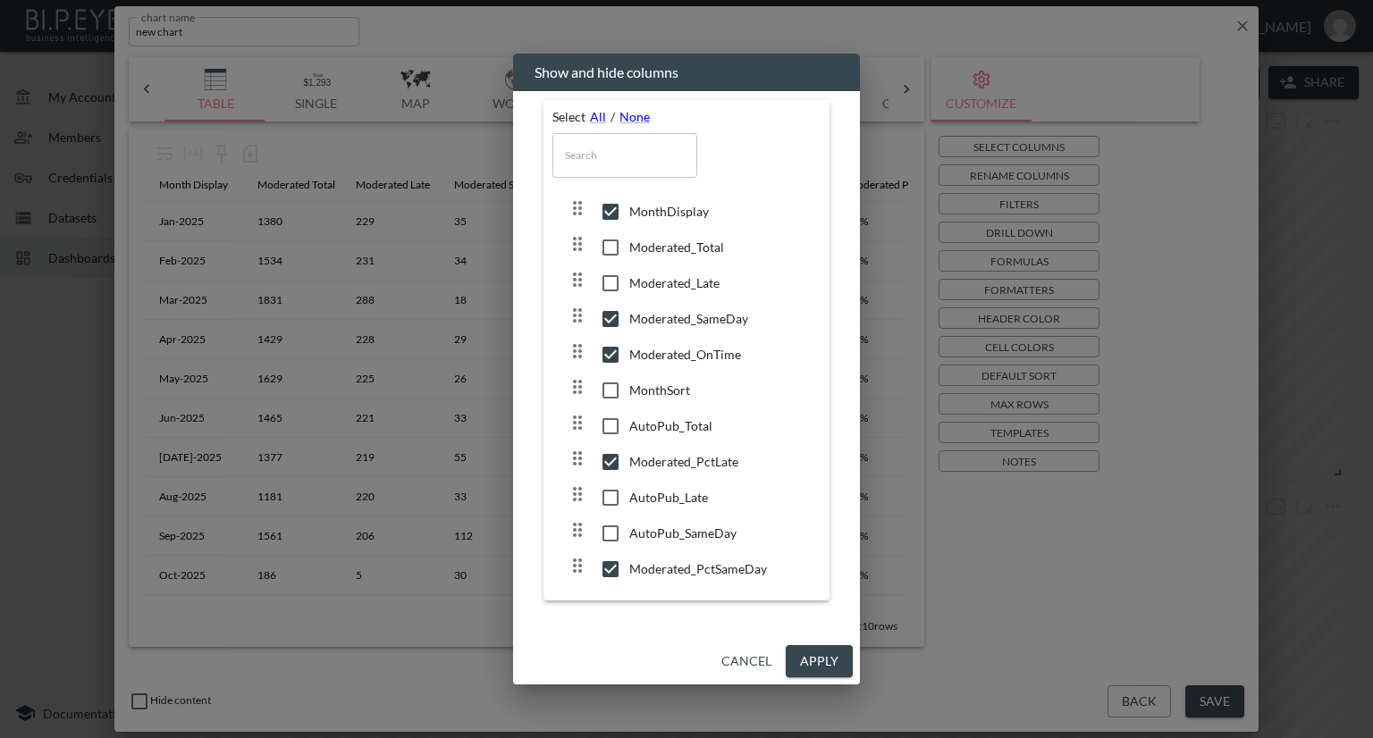
checkbox input "false"
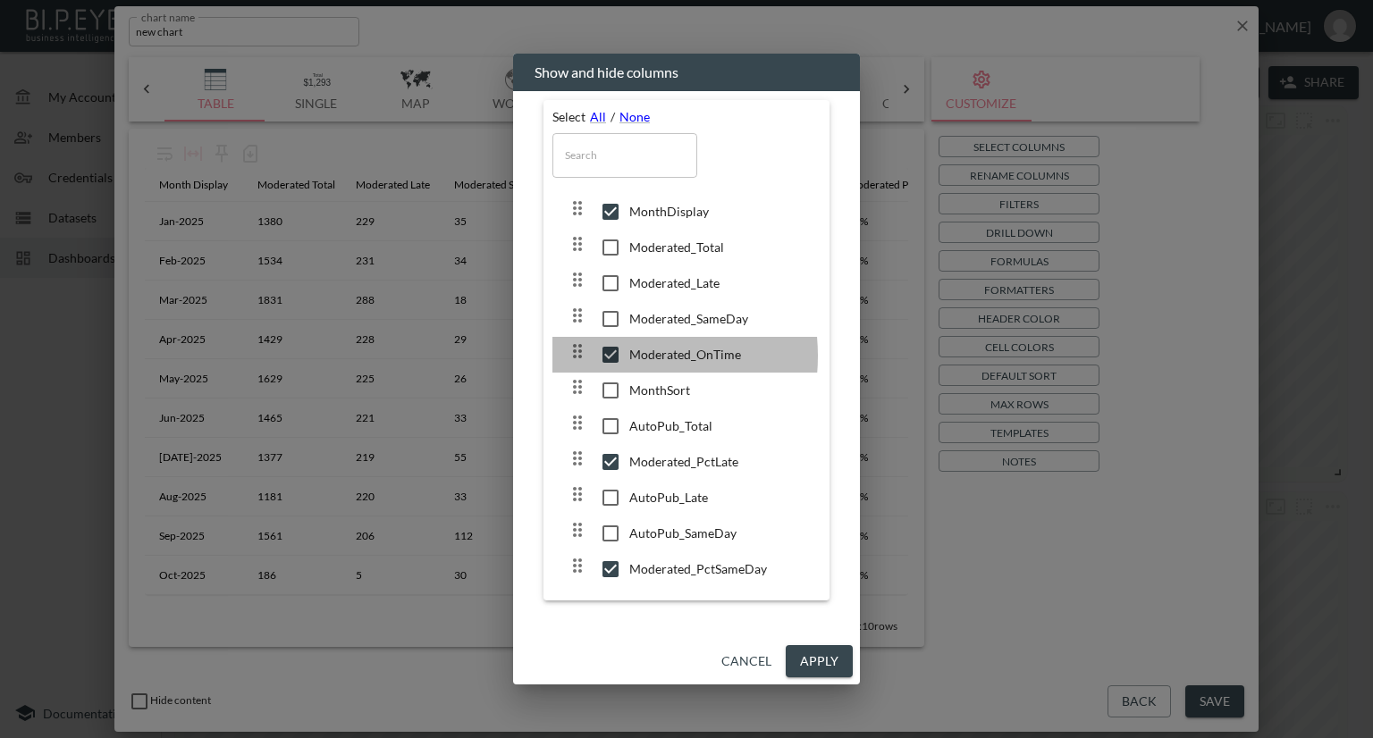
click at [610, 356] on input "checkbox" at bounding box center [611, 355] width 38 height 18
checkbox input "false"
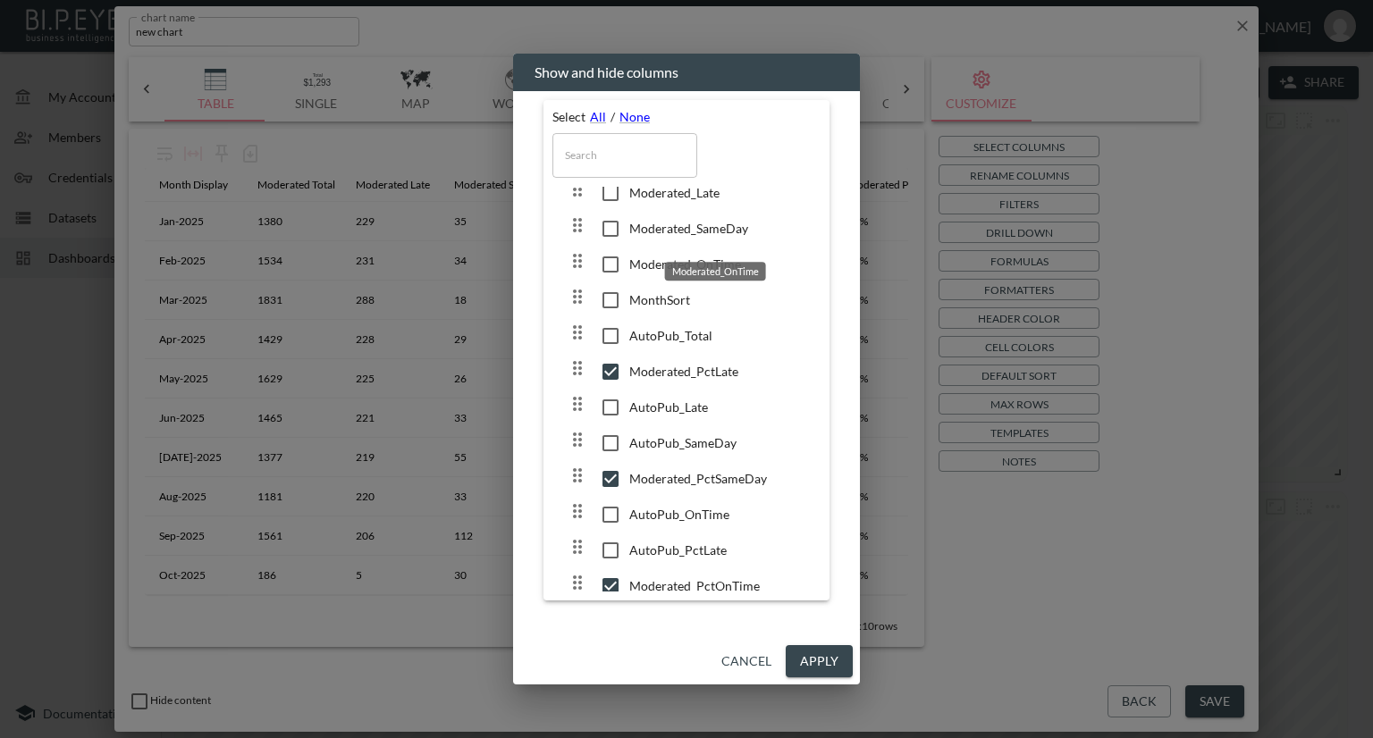
scroll to position [184, 0]
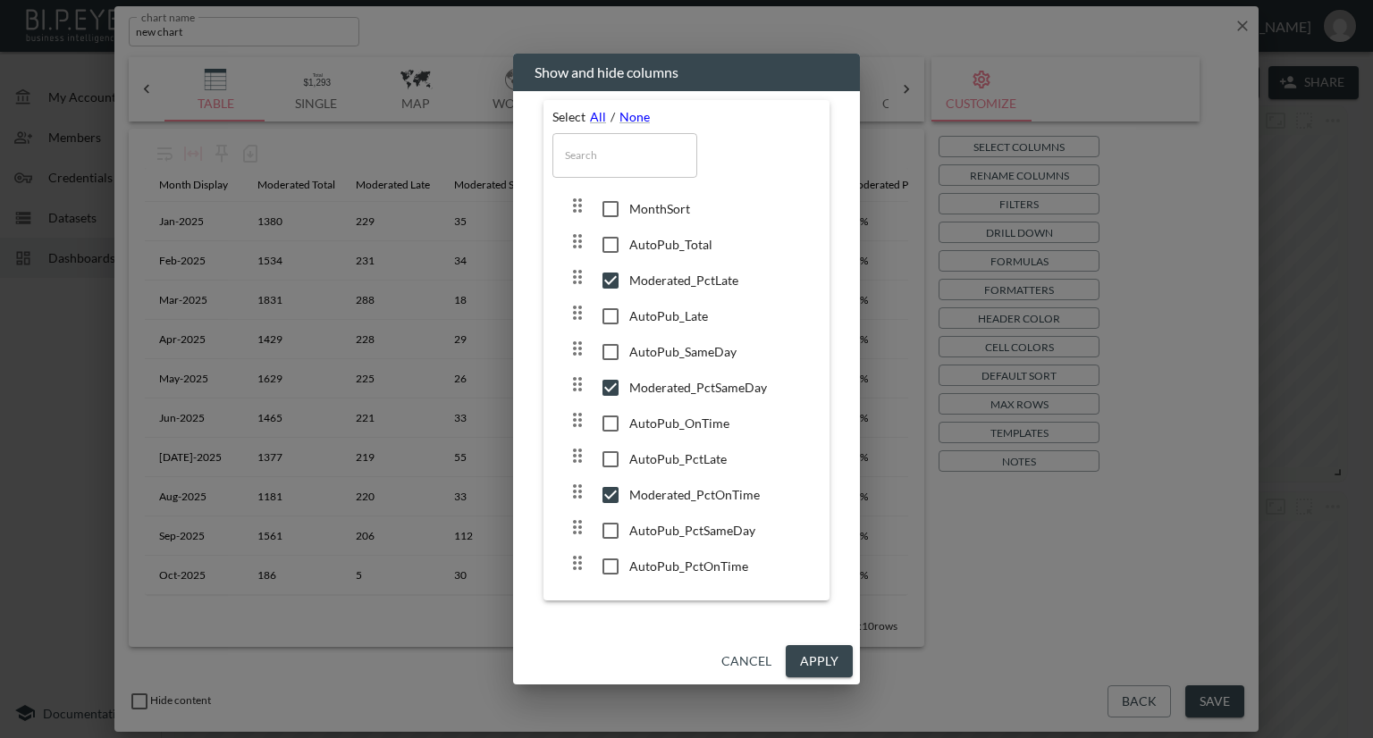
click at [822, 669] on button "Apply" at bounding box center [819, 661] width 67 height 33
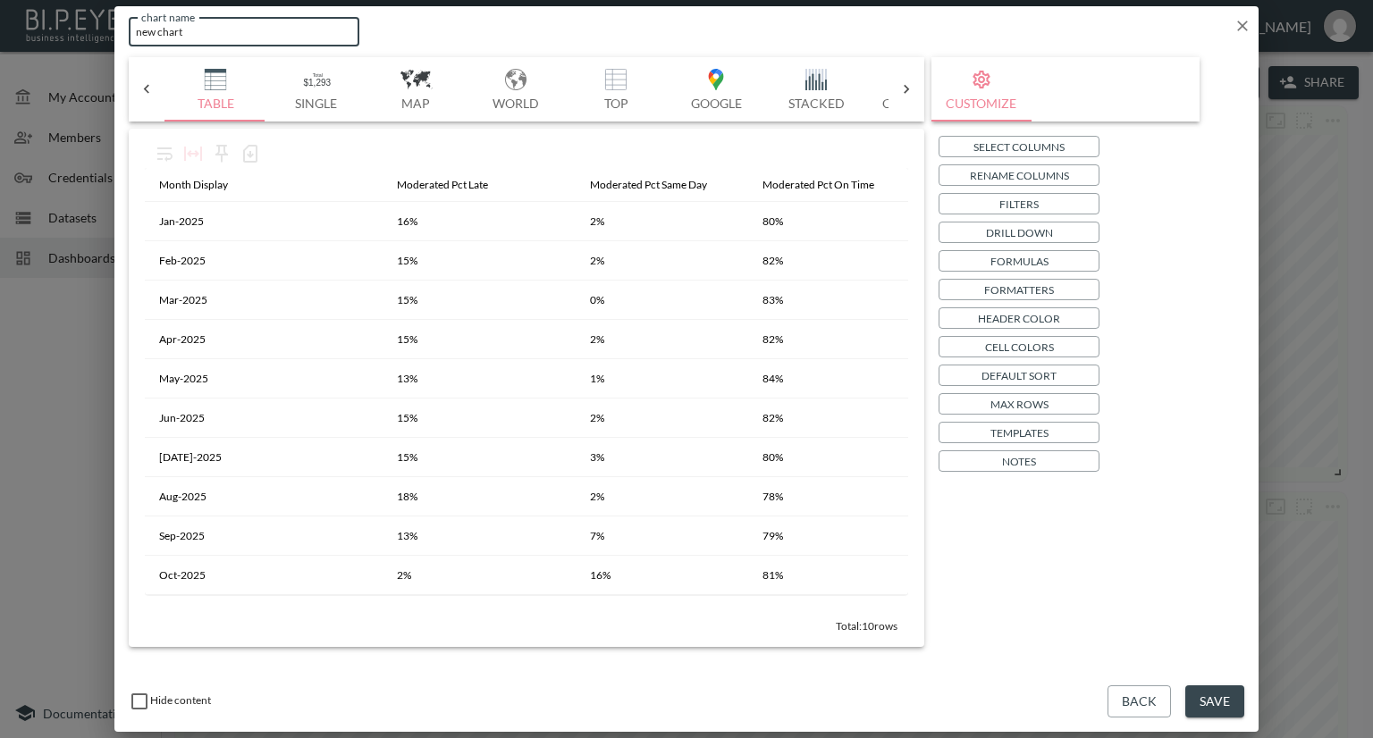
drag, startPoint x: 217, startPoint y: 29, endPoint x: 107, endPoint y: 28, distance: 109.9
click at [107, 28] on div "chart name new chart chart name Bar Horizontal Doughnut Pie Line Table Single M…" at bounding box center [686, 369] width 1373 height 738
drag, startPoint x: 315, startPoint y: 37, endPoint x: 0, endPoint y: 15, distance: 315.3
click at [0, 15] on div "chart name Percentage Distribution of chart name Bar Horizontal Doughnut Pie Li…" at bounding box center [686, 369] width 1373 height 738
paste input "Monthly Moderation Timeliness (%)"
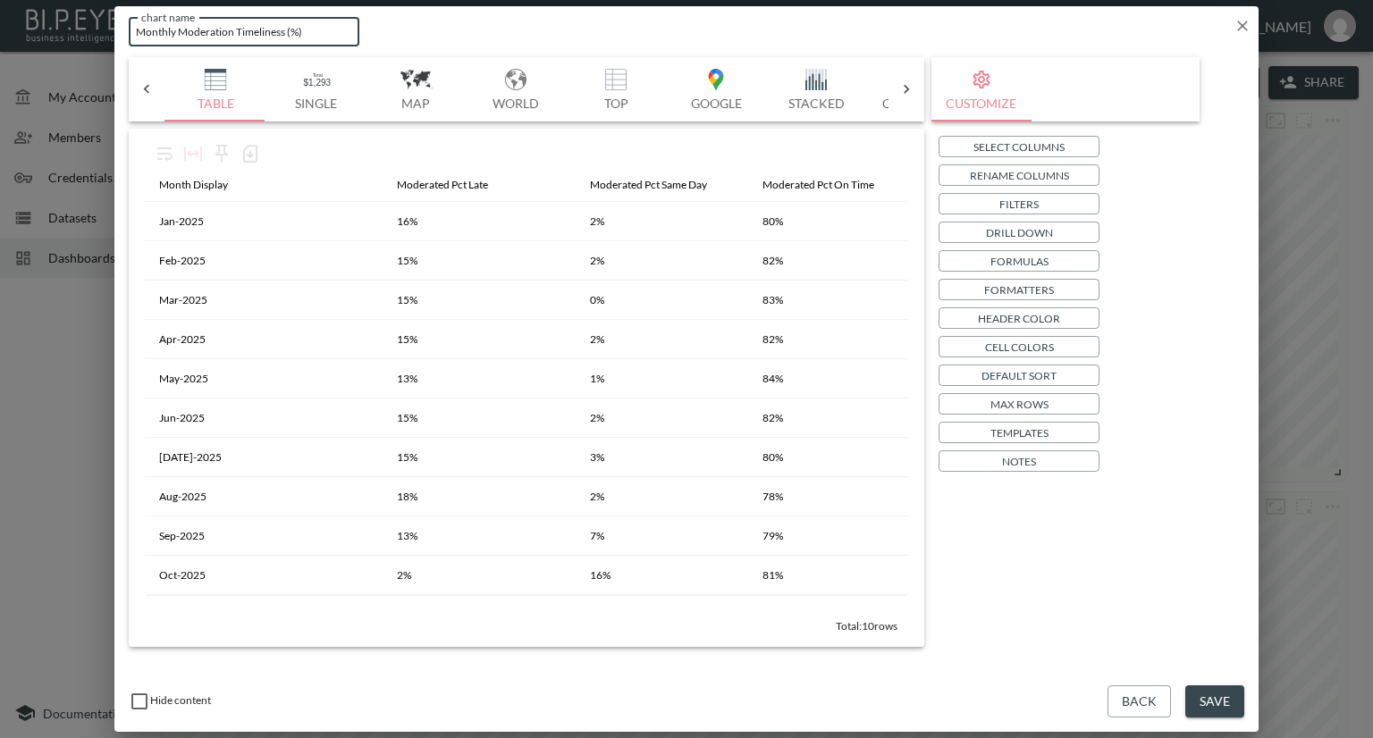
drag, startPoint x: 236, startPoint y: 31, endPoint x: 180, endPoint y: 29, distance: 56.4
click at [180, 29] on input "Monthly Moderation Timeliness (%)" at bounding box center [244, 31] width 231 height 29
click at [304, 29] on input "Monthly Publishing Timeliness (%)" at bounding box center [244, 31] width 231 height 29
type input "Monthly Publishing Timeliness (%)-Moderated Events"
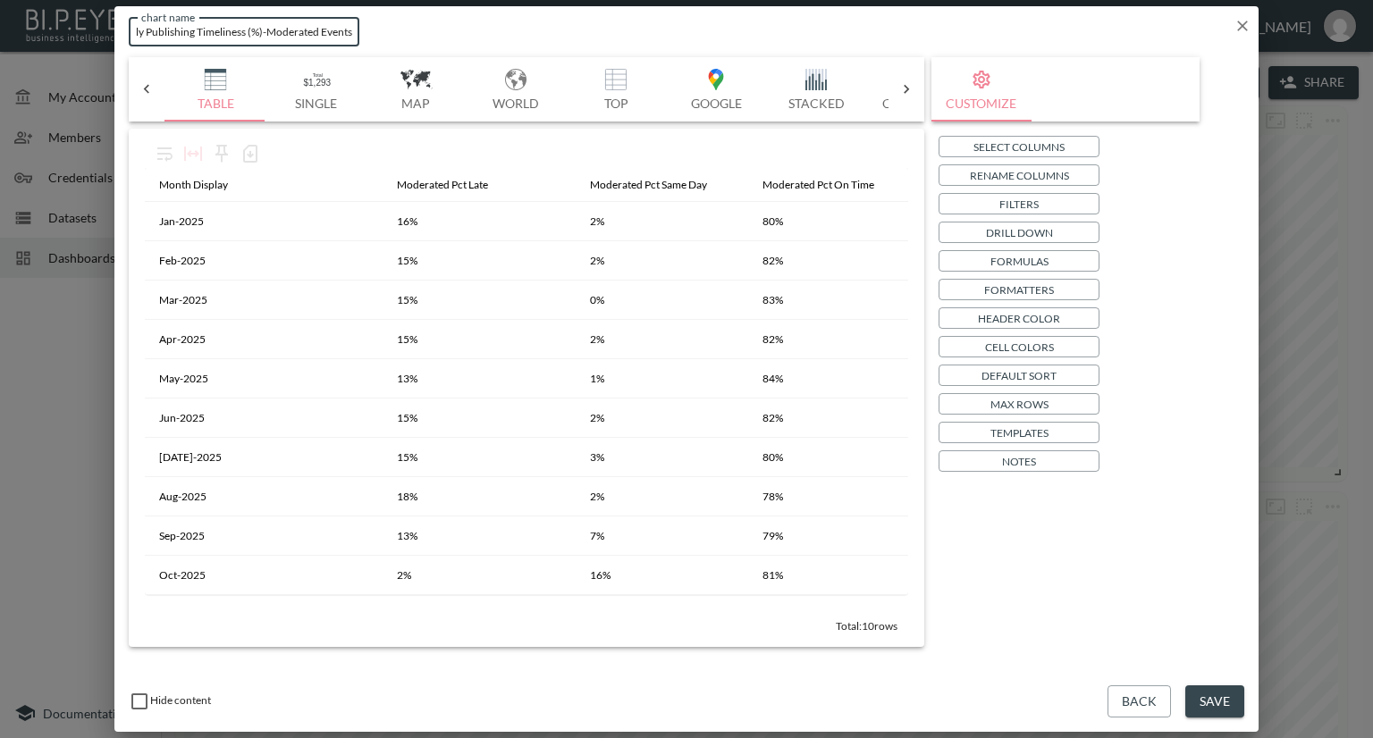
drag, startPoint x: 1201, startPoint y: 702, endPoint x: 1205, endPoint y: 672, distance: 29.7
click at [1201, 702] on button "Save" at bounding box center [1214, 701] width 59 height 33
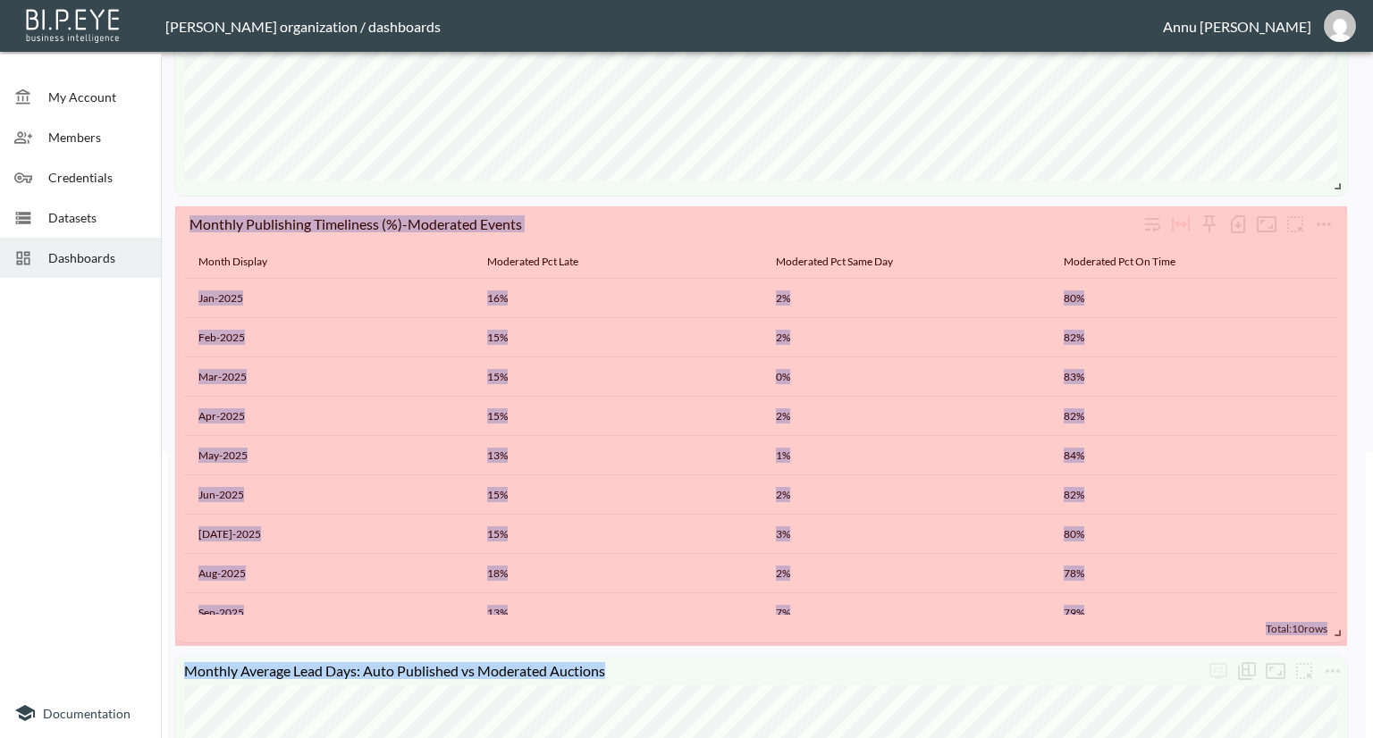
scroll to position [400, 0]
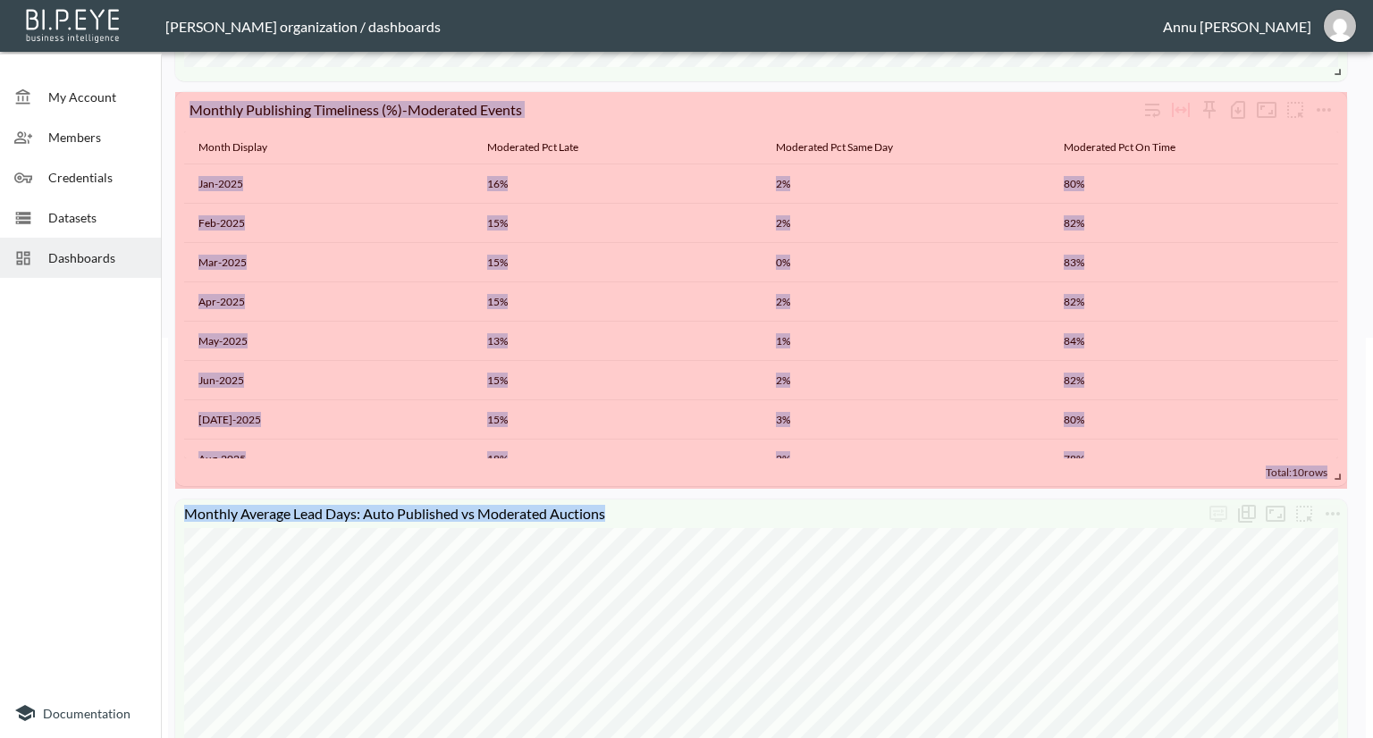
drag, startPoint x: 447, startPoint y: 599, endPoint x: 1372, endPoint y: 480, distance: 932.6
click at [1372, 480] on div "My Account Members Credentials Datasets Dashboards Documentation Auction Publis…" at bounding box center [686, 369] width 1373 height 738
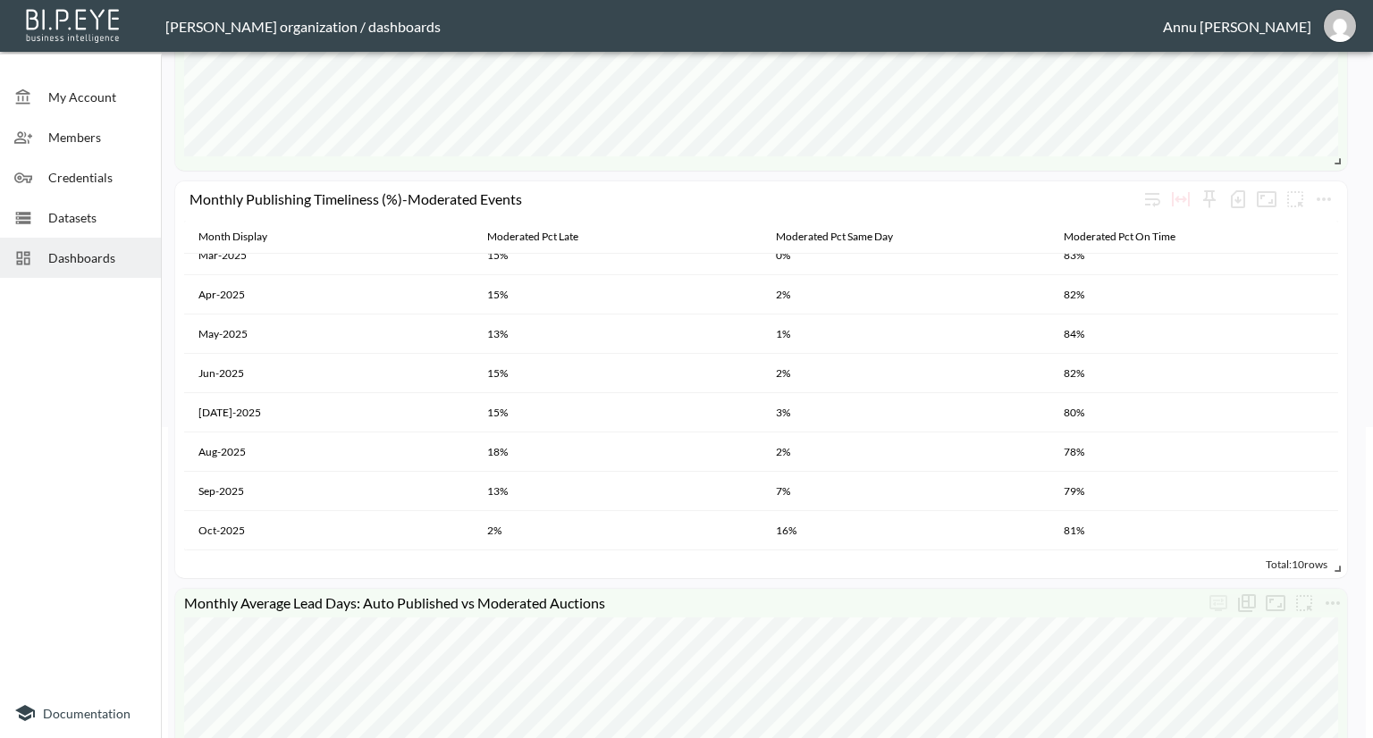
scroll to position [579, 0]
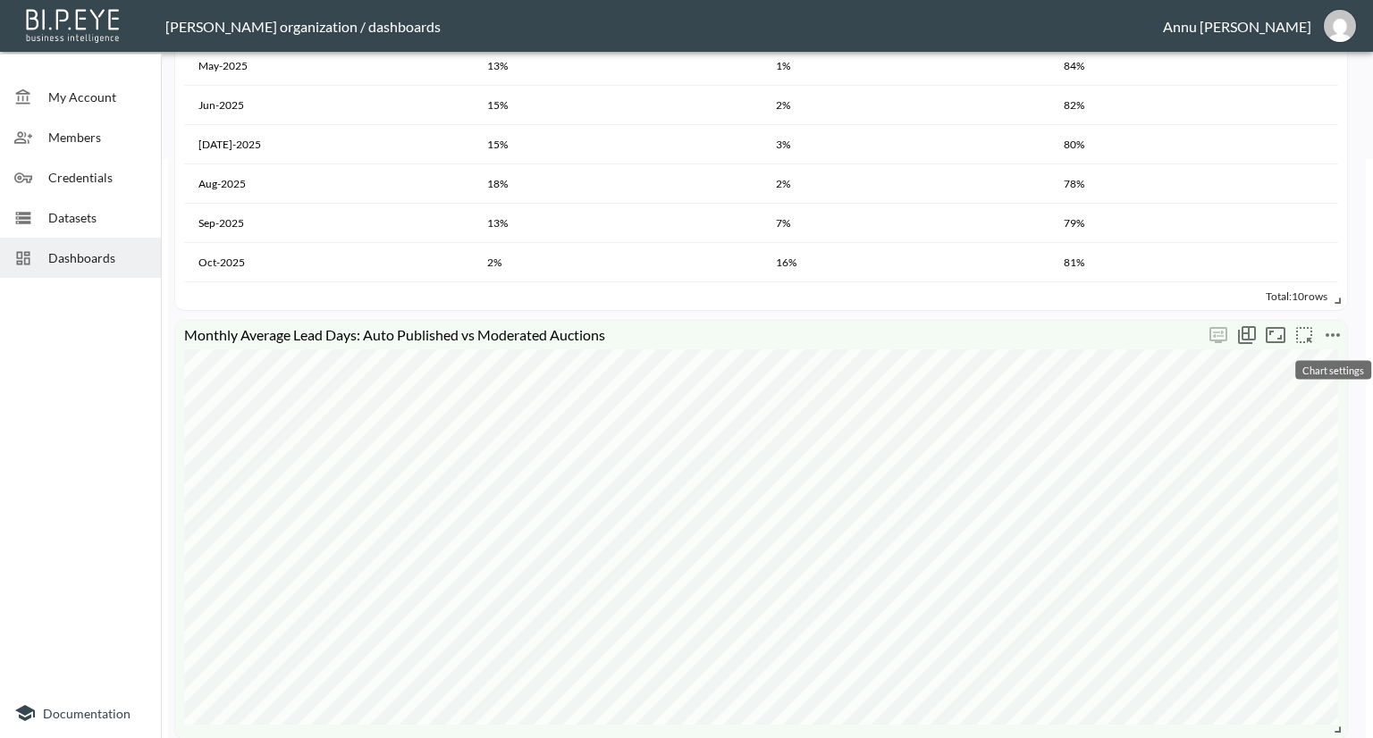
click at [1337, 333] on icon "more" at bounding box center [1332, 335] width 14 height 4
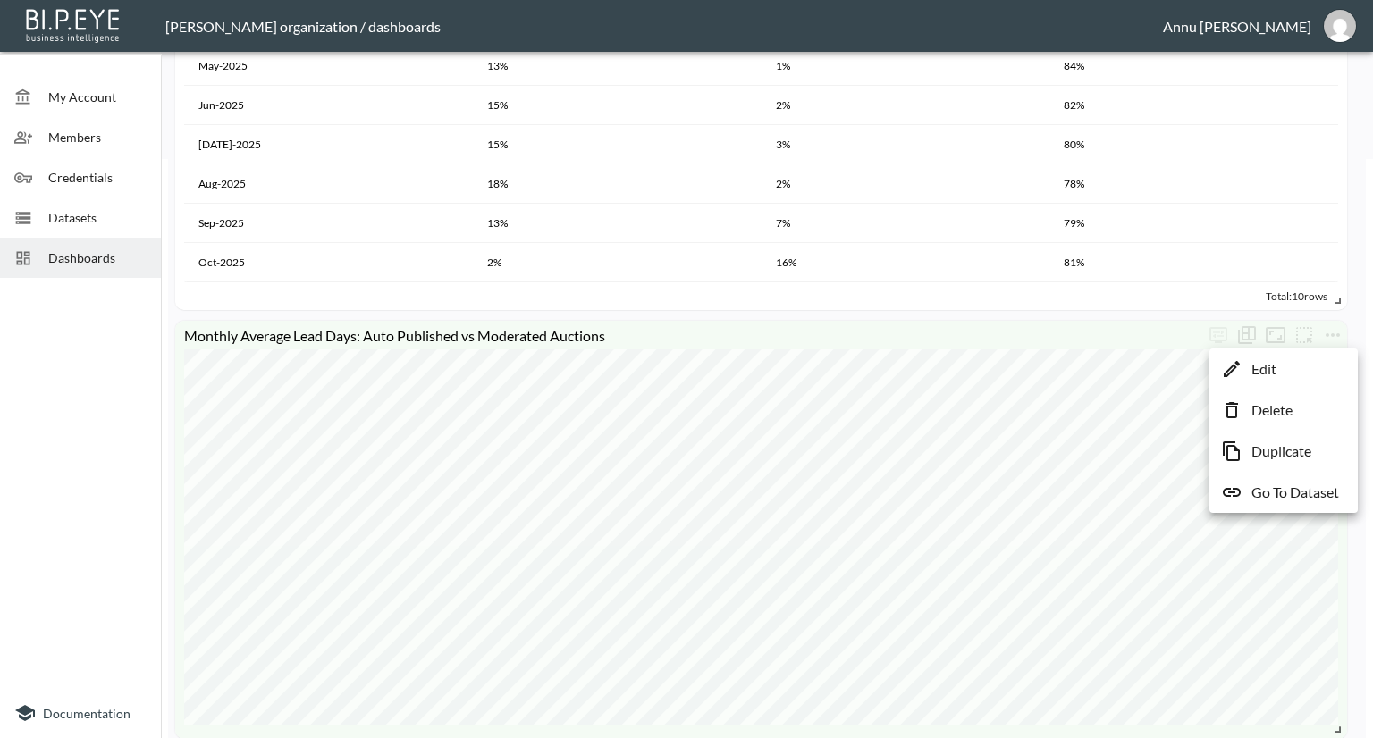
click at [1290, 361] on li "Edit" at bounding box center [1283, 369] width 139 height 32
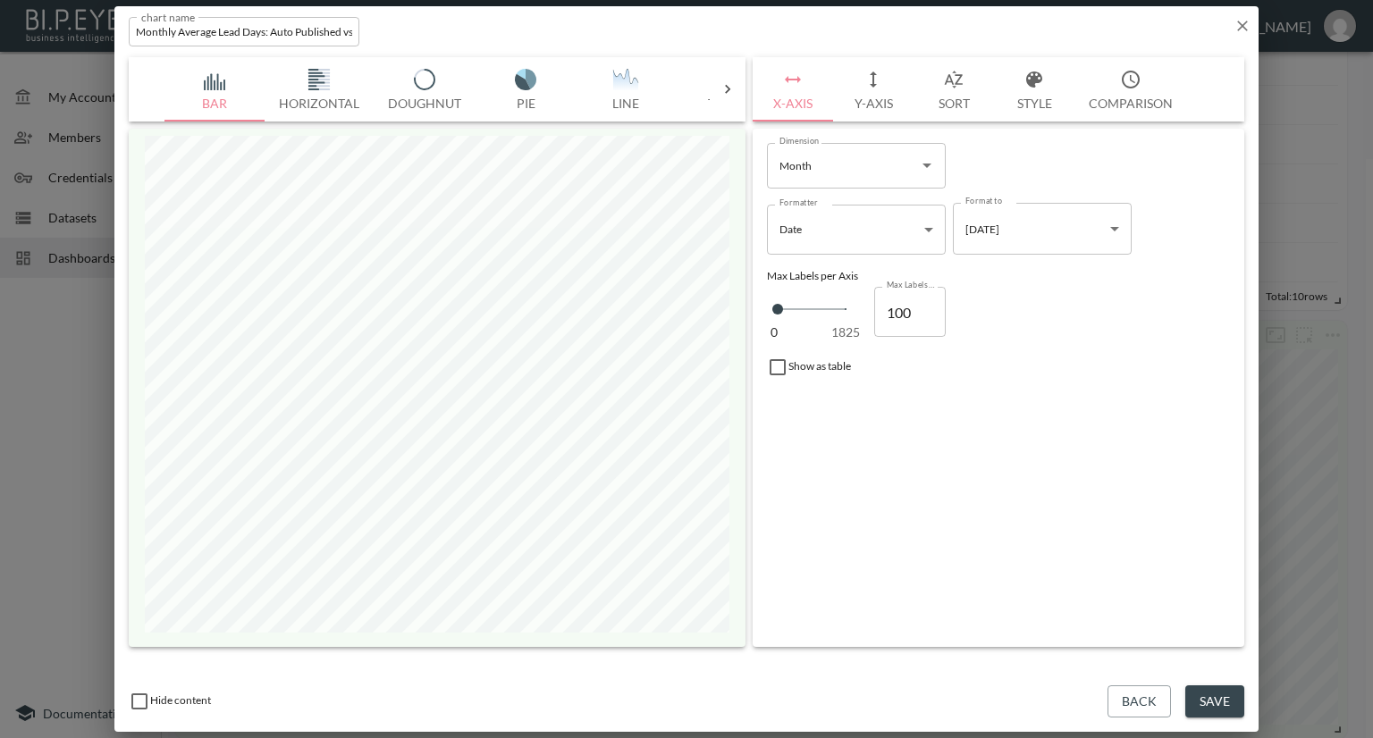
click at [1043, 101] on button "Style" at bounding box center [1034, 89] width 80 height 64
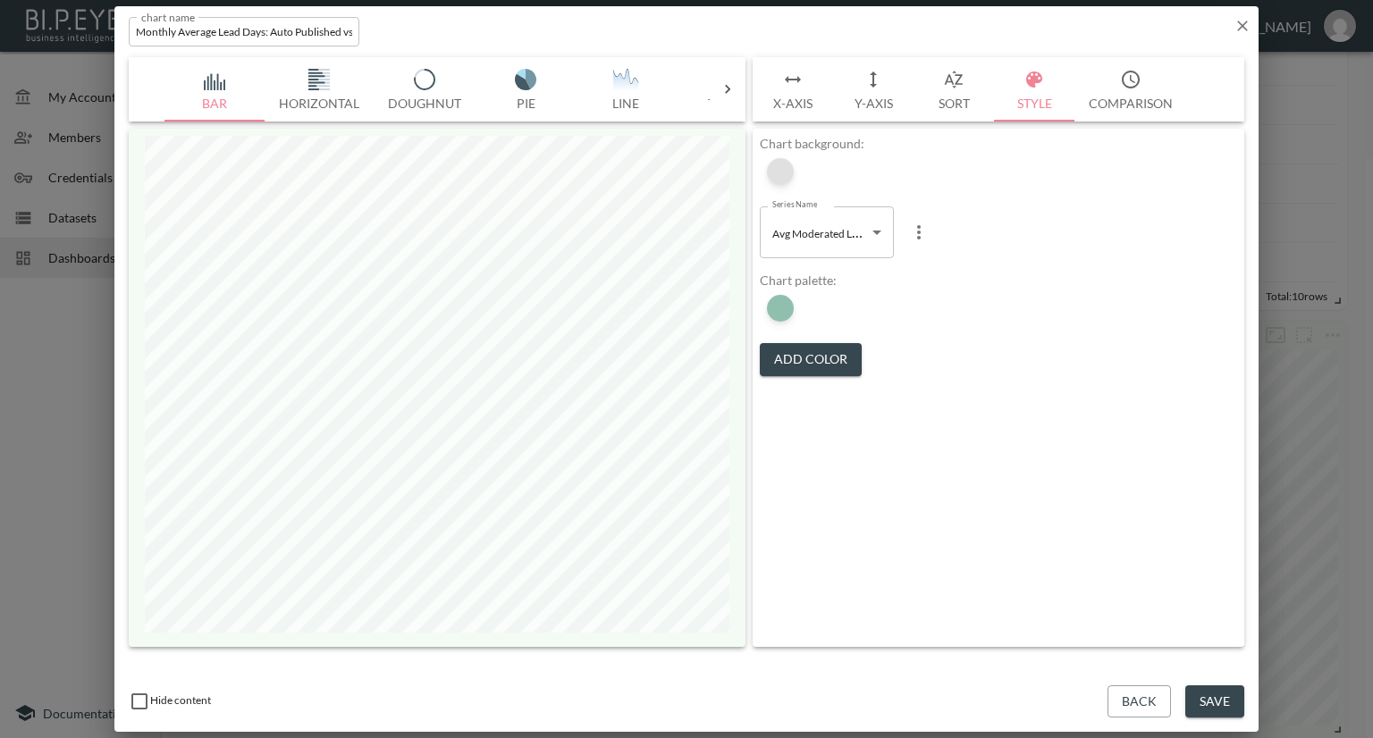
click at [786, 176] on div at bounding box center [780, 171] width 27 height 27
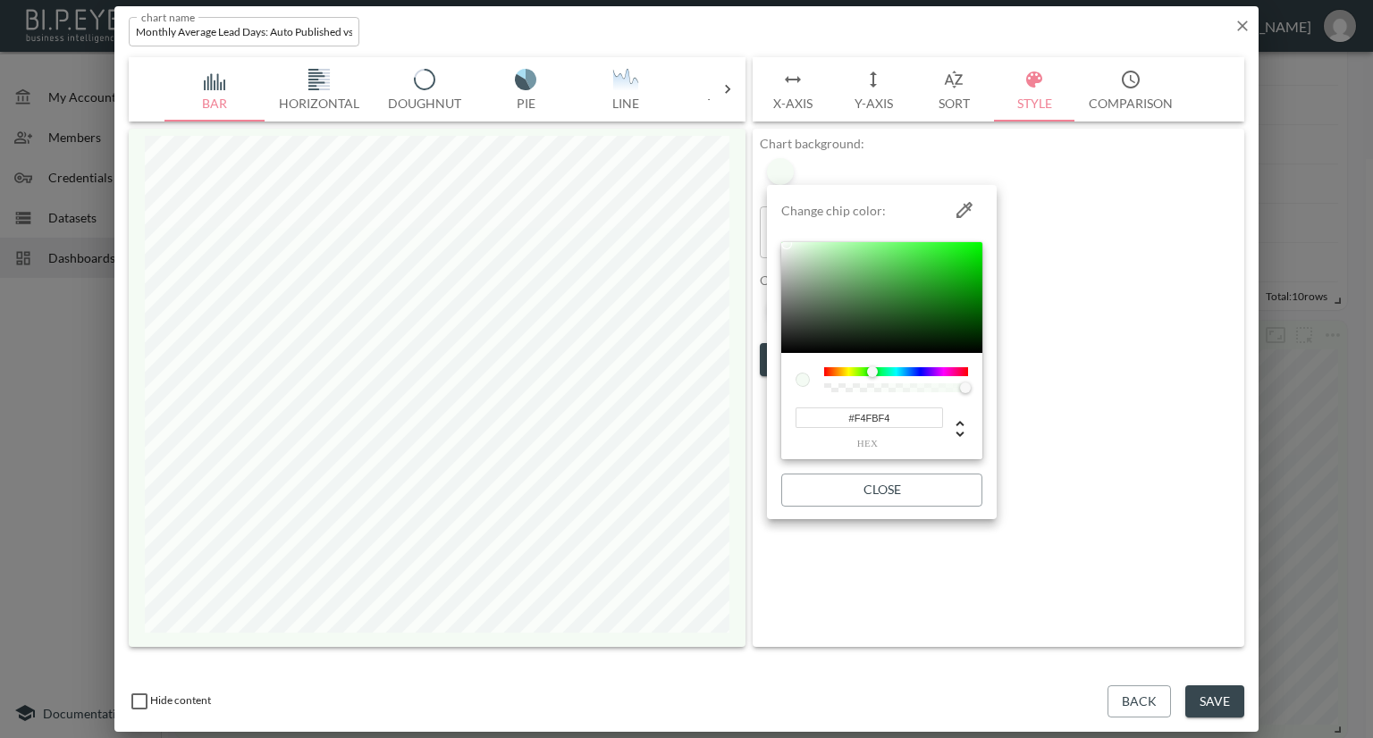
drag, startPoint x: 897, startPoint y: 418, endPoint x: 797, endPoint y: 419, distance: 100.1
click at [797, 419] on input "#F4FBF4" at bounding box center [868, 418] width 147 height 21
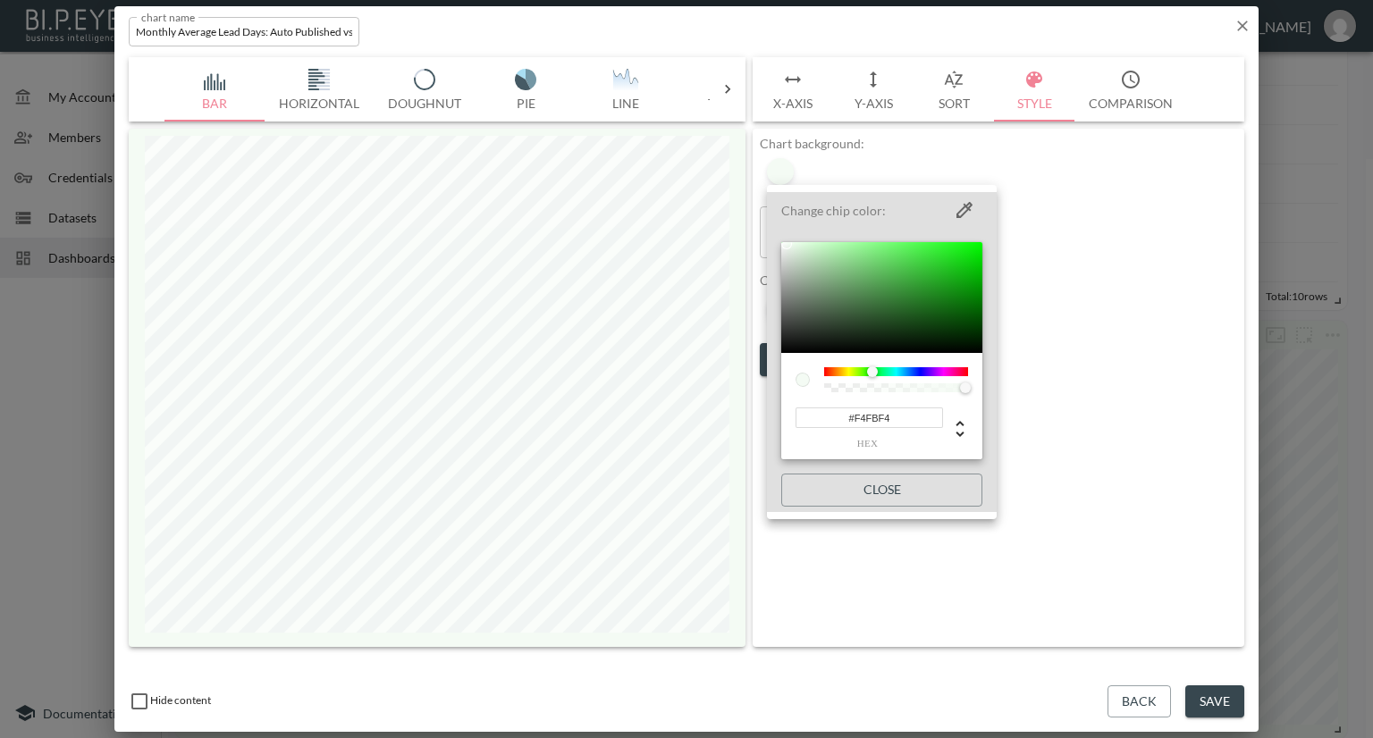
click at [1242, 24] on div at bounding box center [686, 369] width 1373 height 738
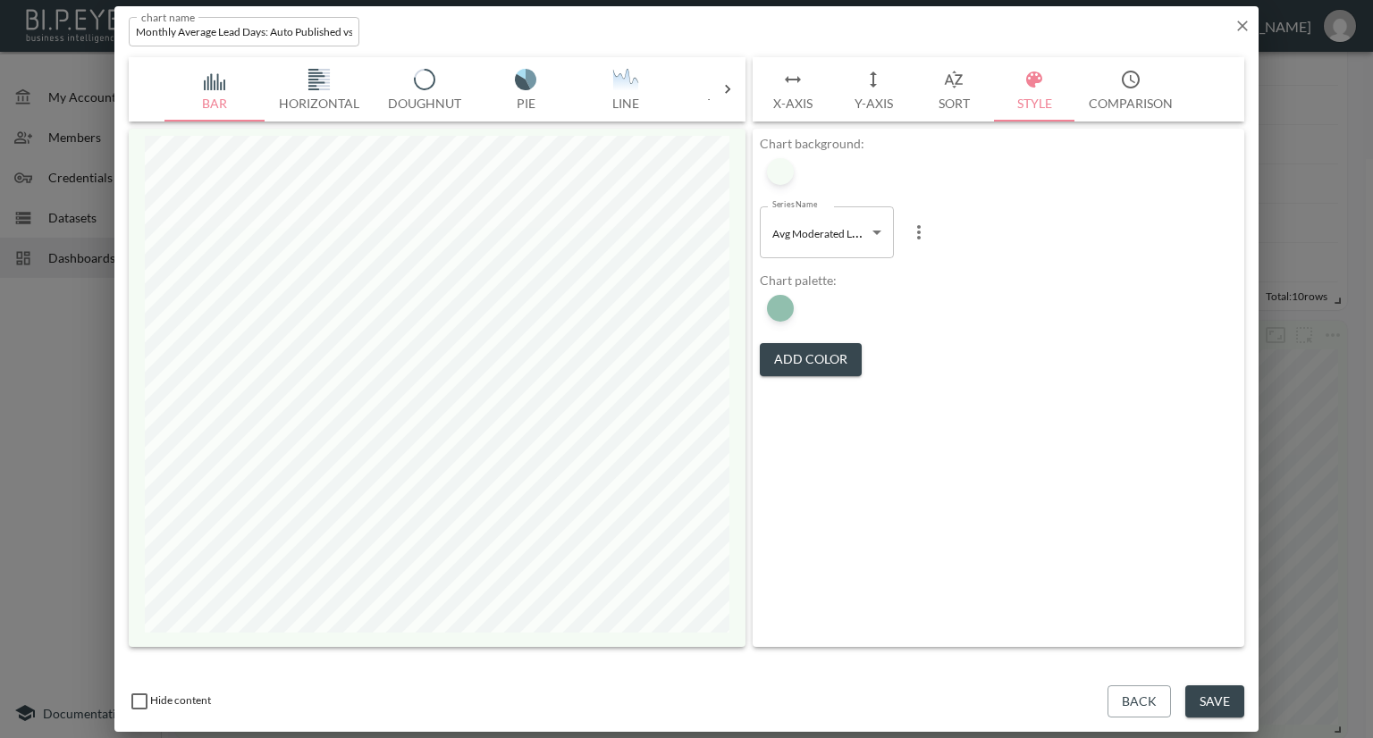
click at [1236, 26] on icon "button" at bounding box center [1242, 26] width 18 height 18
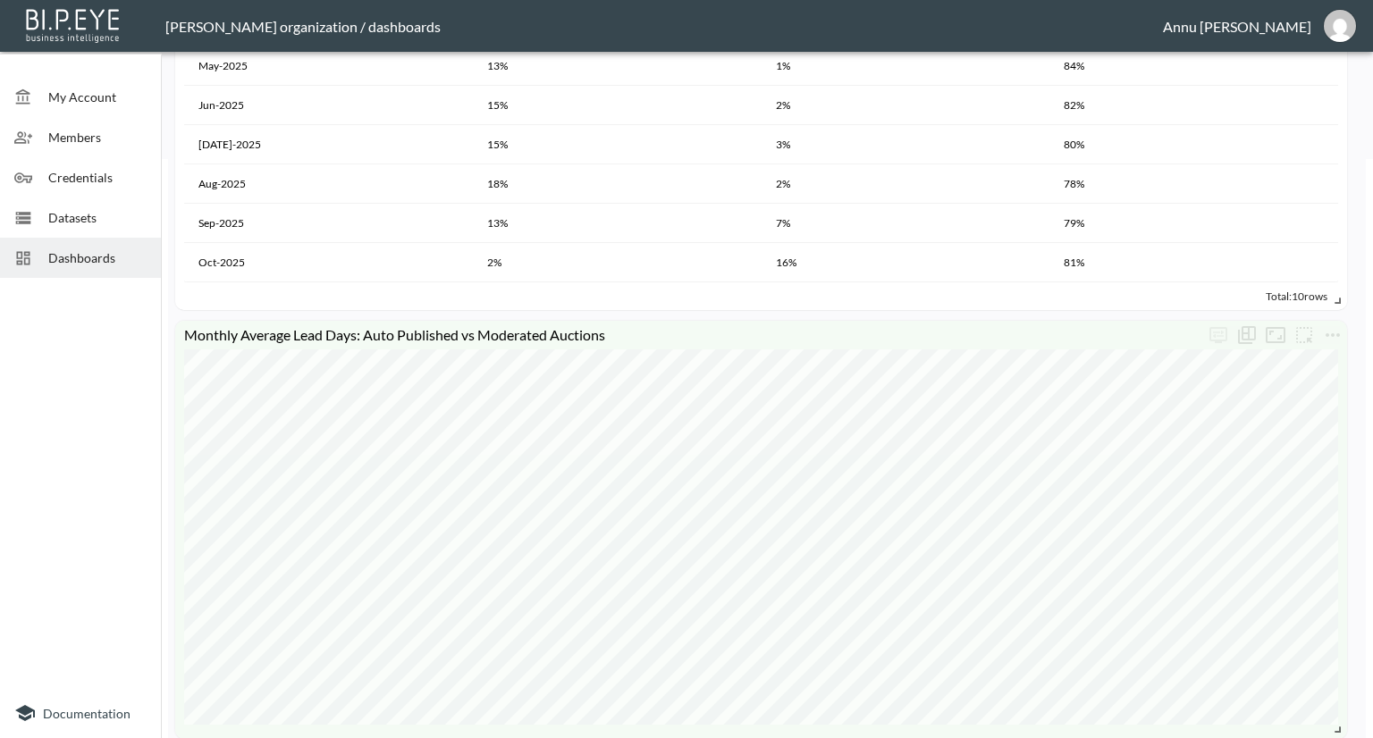
scroll to position [400, 0]
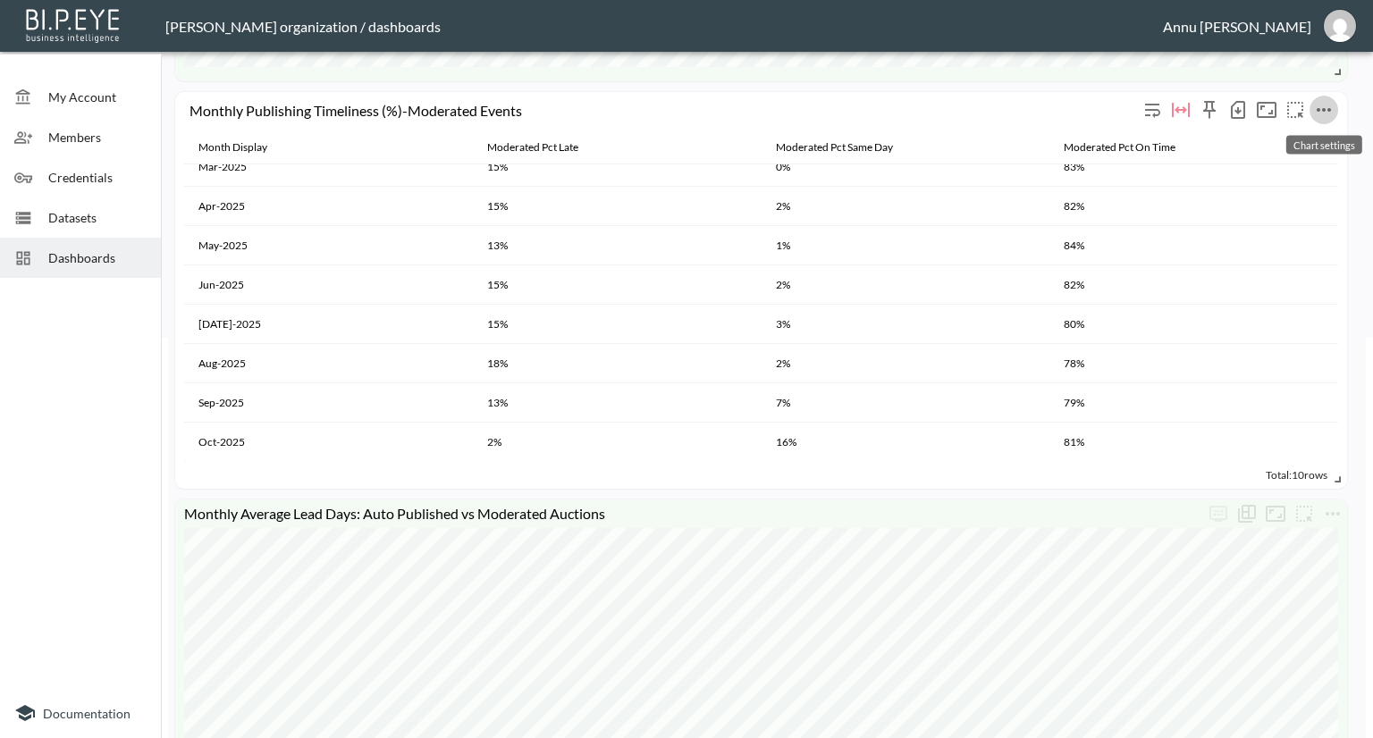
click at [1326, 103] on icon "more" at bounding box center [1323, 109] width 21 height 21
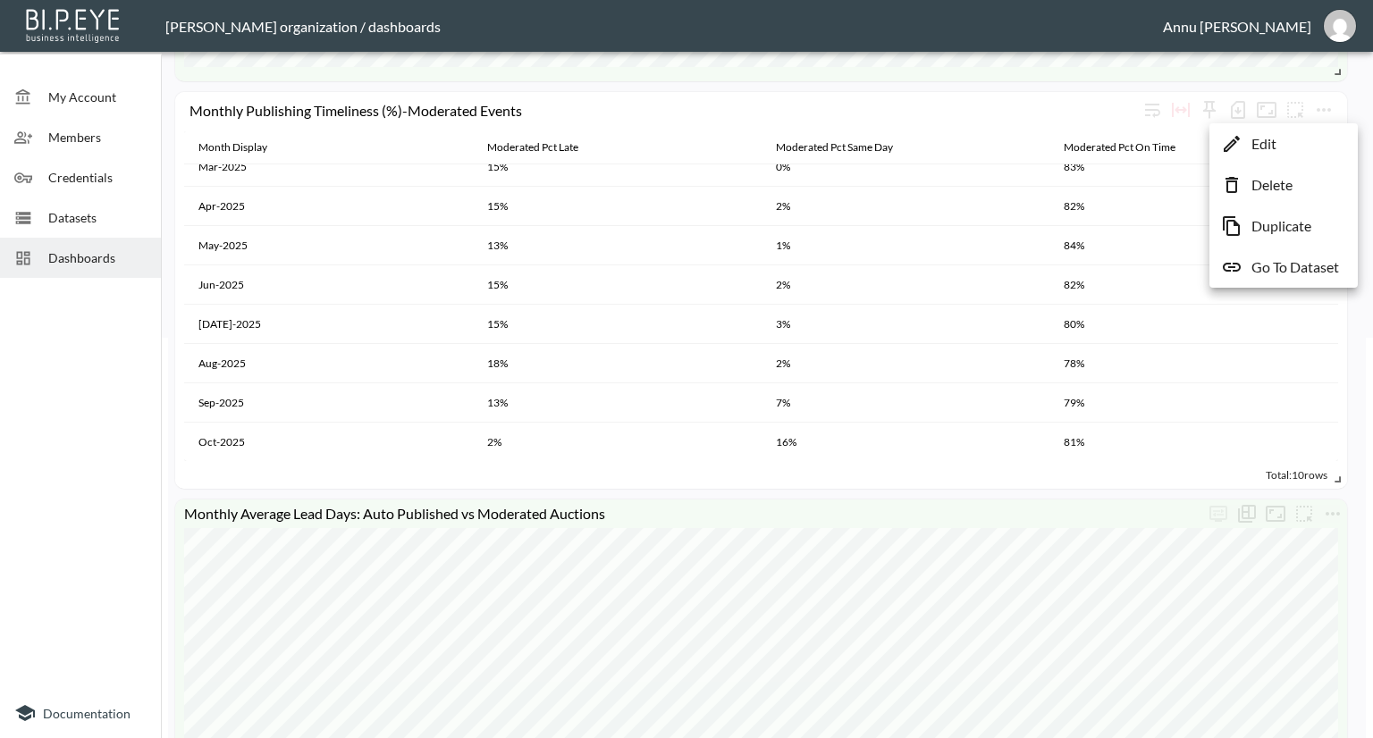
click at [1302, 139] on li "Edit" at bounding box center [1283, 144] width 139 height 32
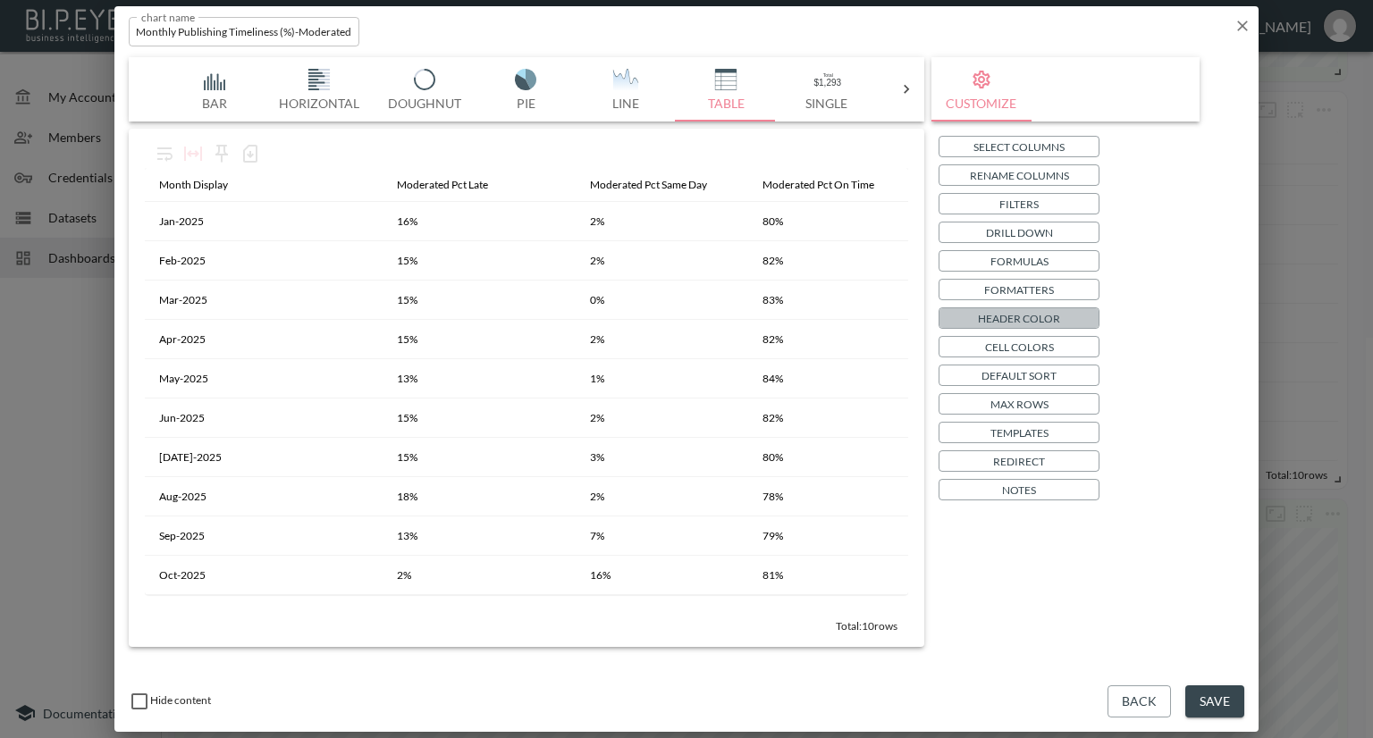
click at [991, 317] on p "Header Color" at bounding box center [1019, 318] width 82 height 19
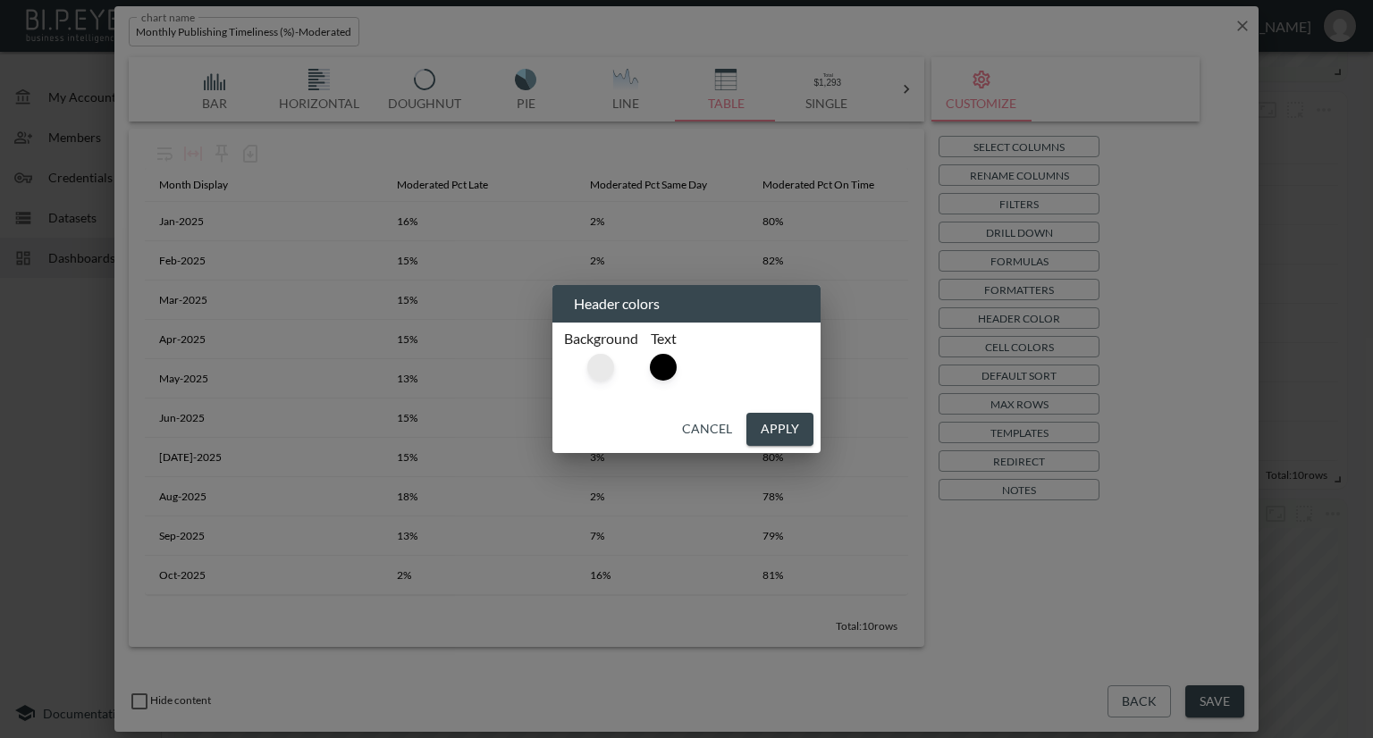
click at [608, 366] on div at bounding box center [600, 367] width 27 height 27
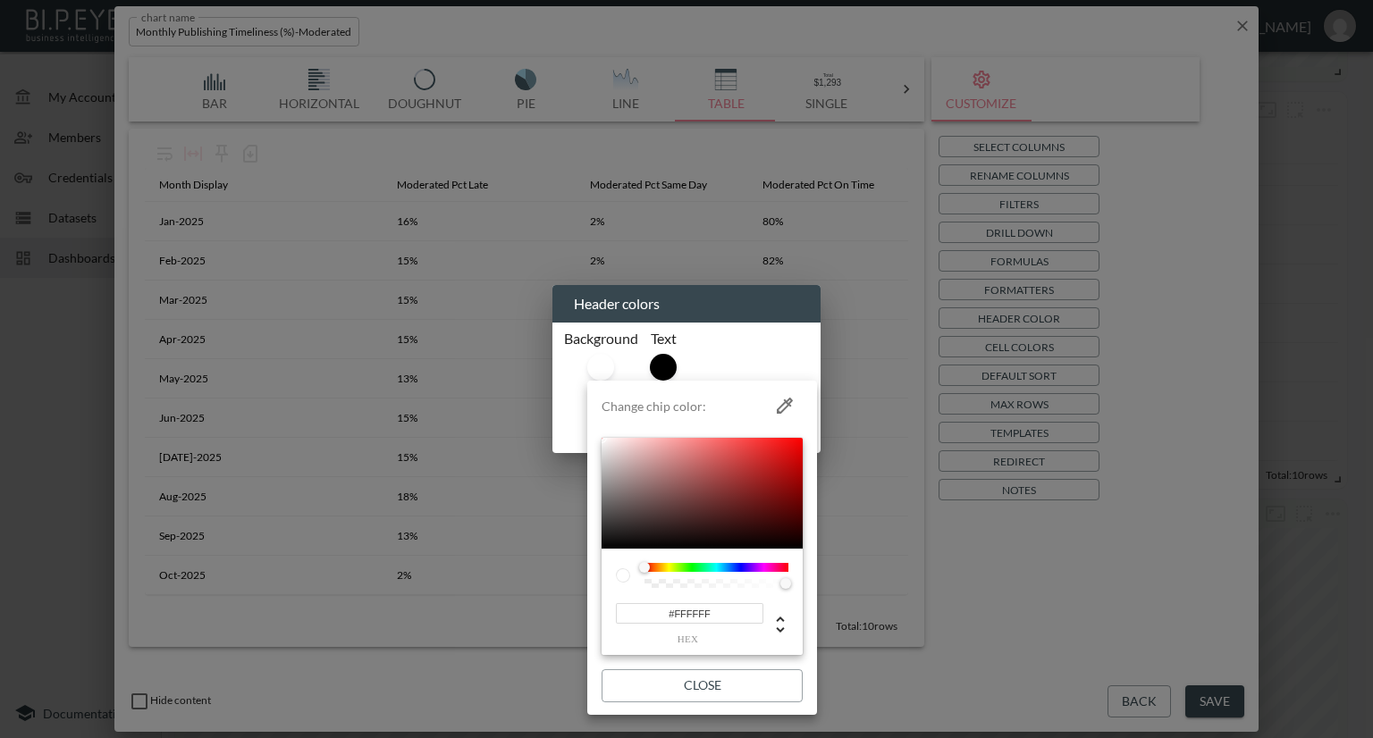
drag, startPoint x: 726, startPoint y: 615, endPoint x: 593, endPoint y: 607, distance: 132.5
click at [593, 607] on li "Change chip color: #FFFFFF hex Close" at bounding box center [702, 548] width 230 height 320
paste input "4FBF4"
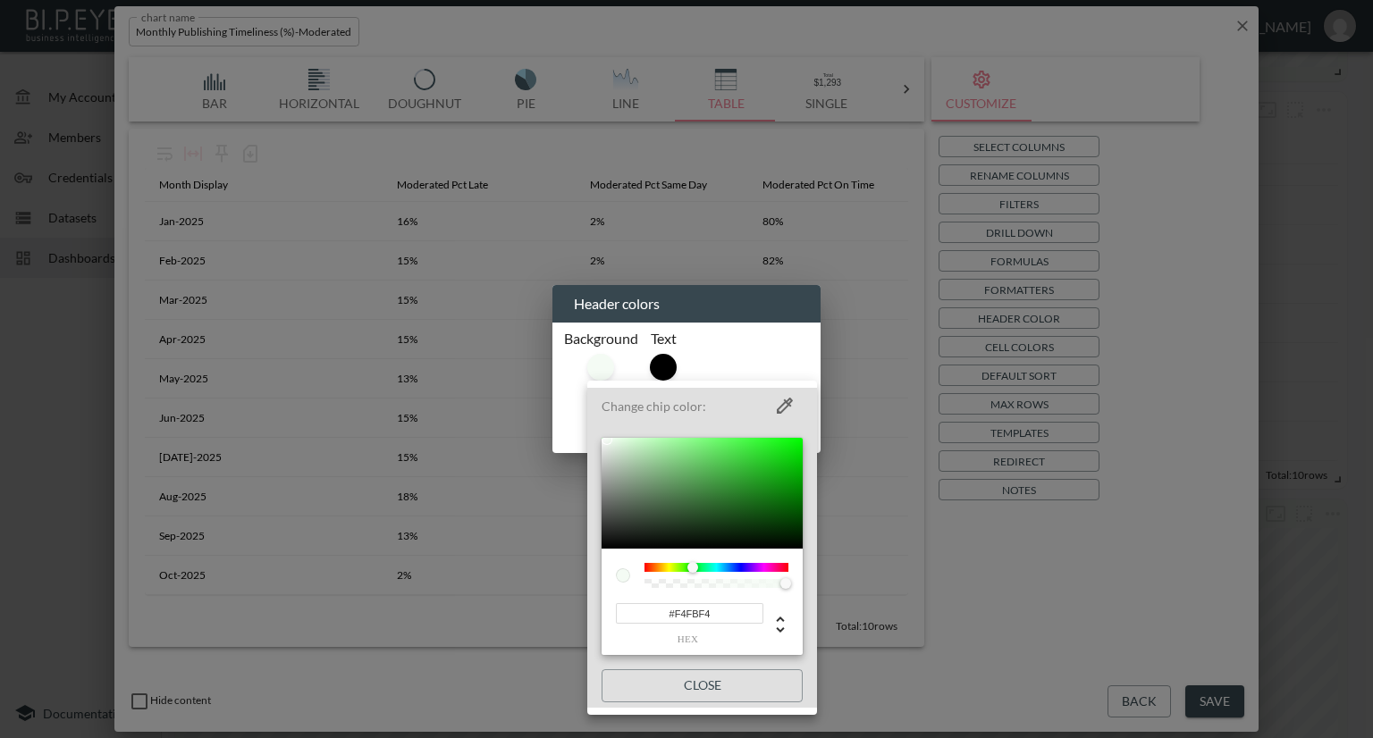
type input "#F4FBF4"
click at [1145, 559] on div at bounding box center [686, 369] width 1373 height 738
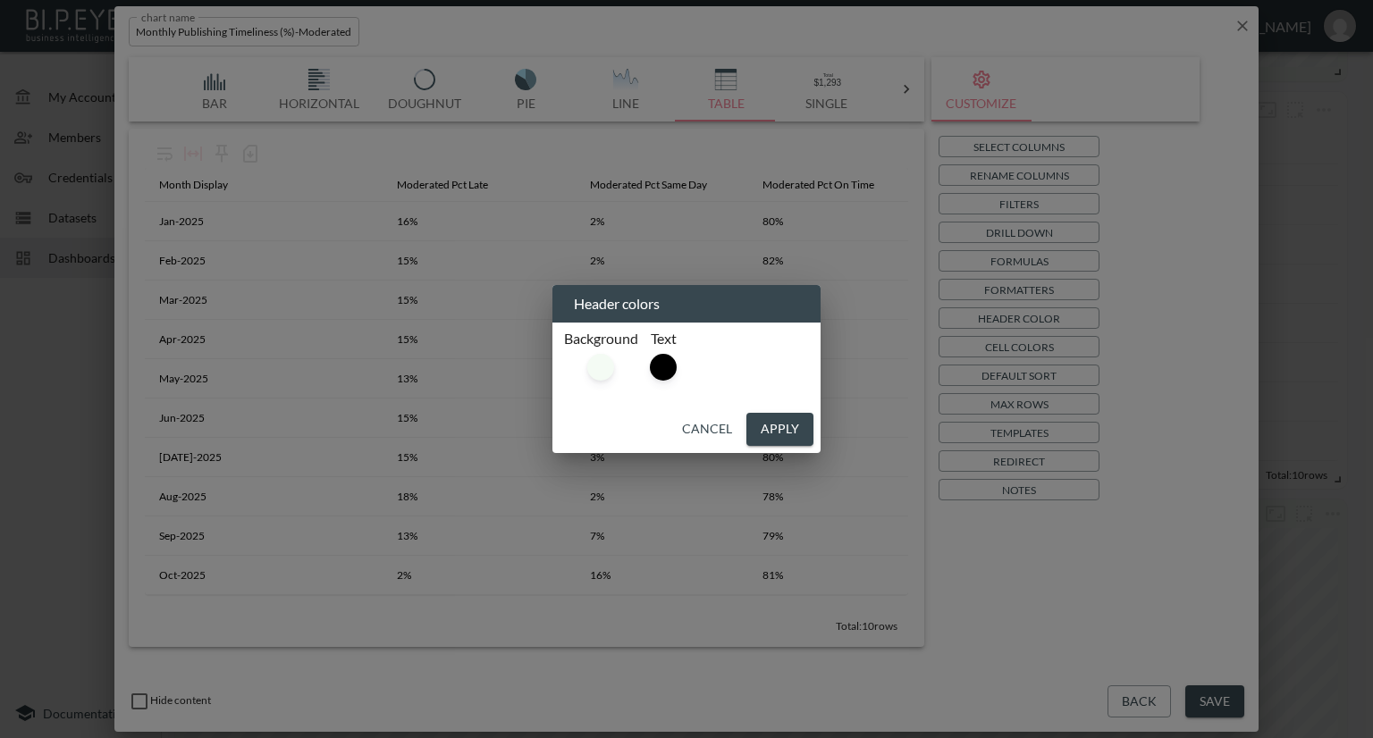
click at [1218, 699] on div "Header colors Background Text Cancel Apply" at bounding box center [686, 369] width 1373 height 738
click at [772, 425] on button "Apply" at bounding box center [779, 429] width 67 height 33
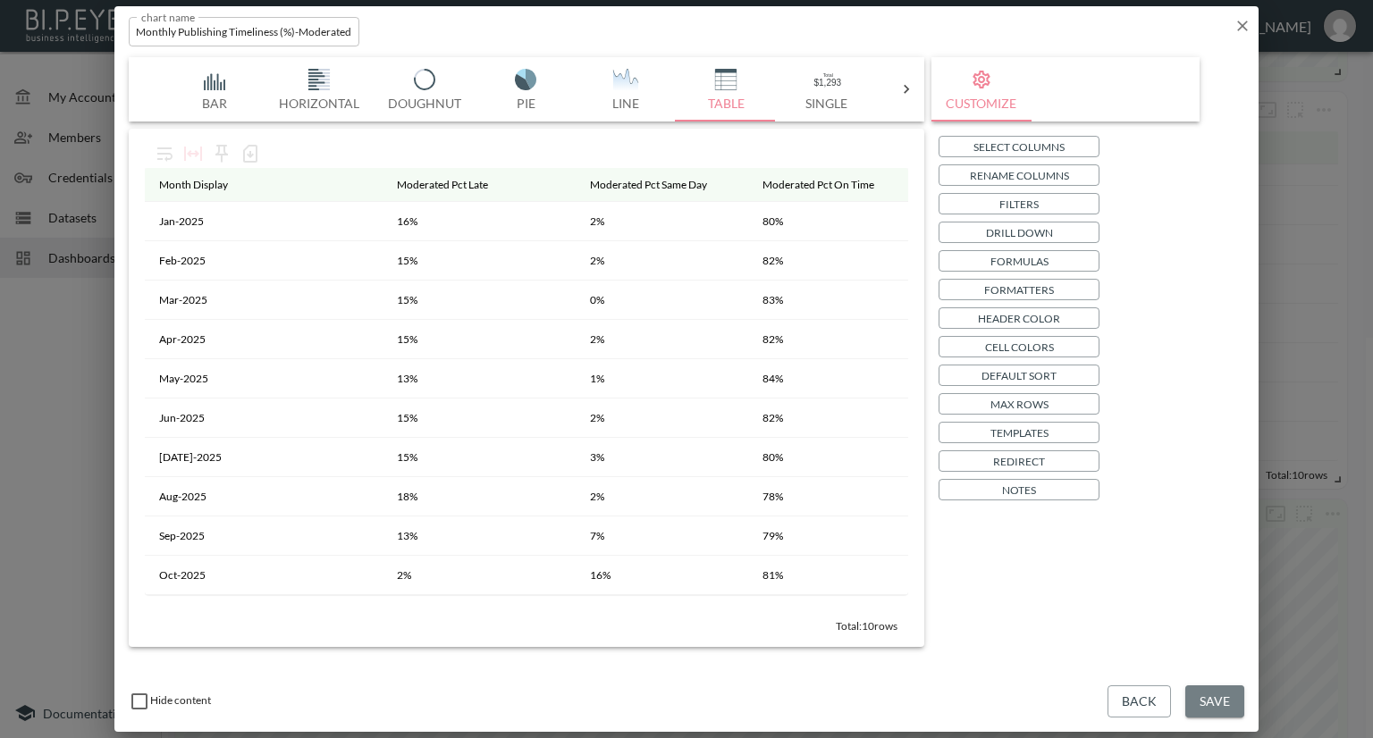
click at [1201, 698] on button "Save" at bounding box center [1214, 701] width 59 height 33
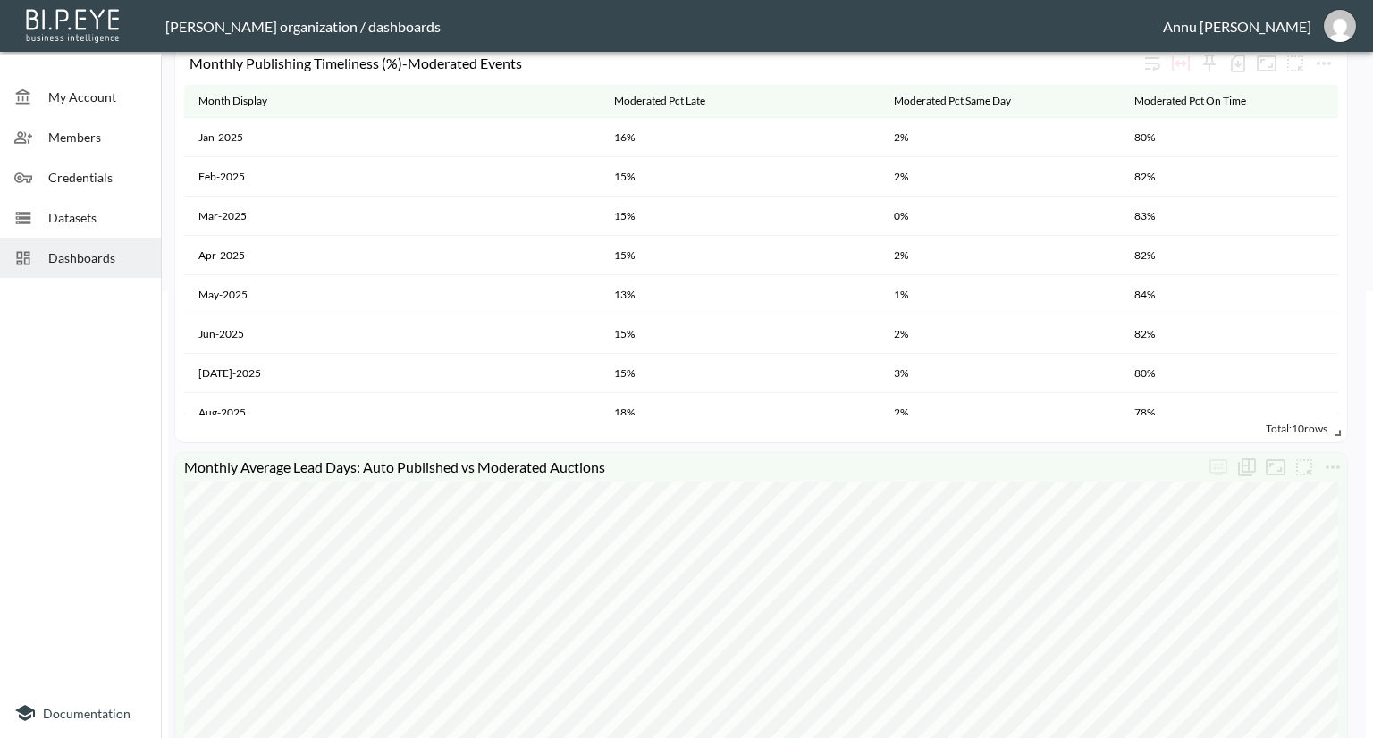
scroll to position [715, 0]
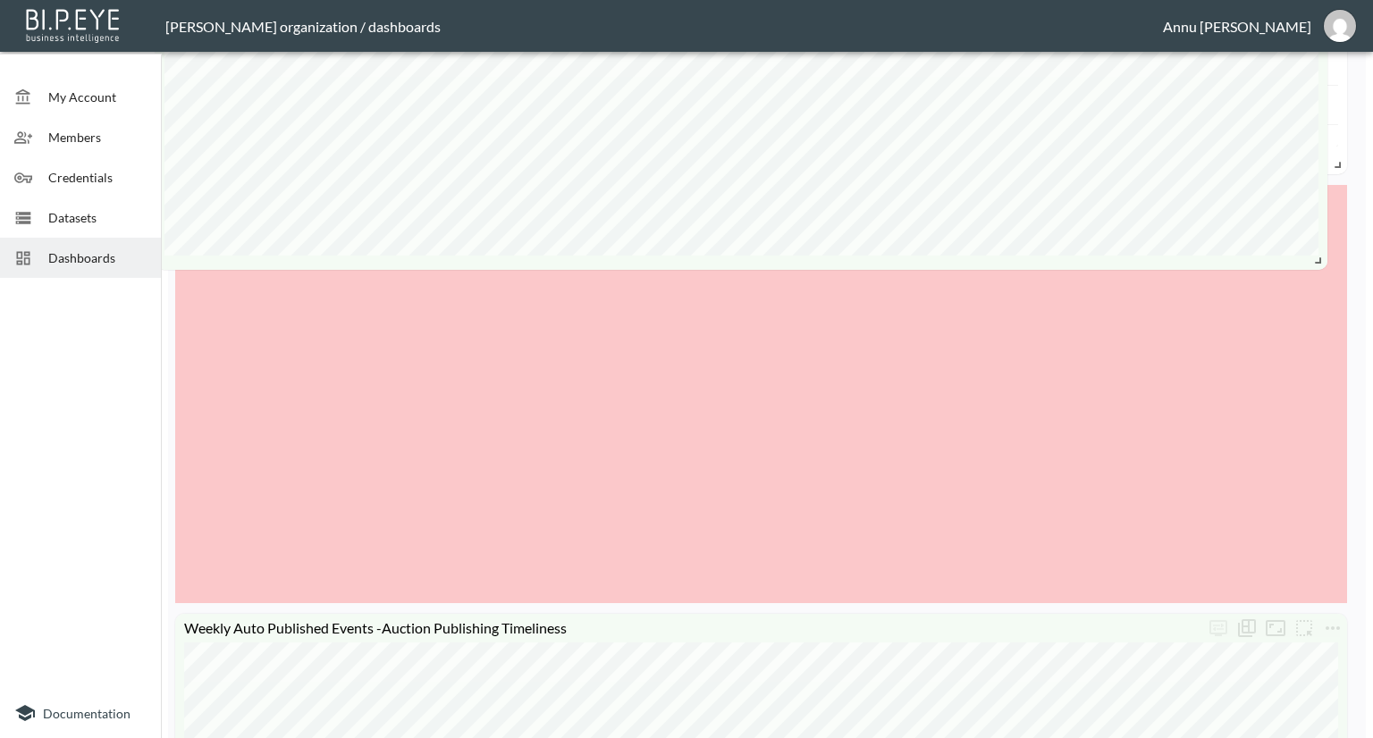
click at [1198, 0] on html "BI.P.EYE, Interactive Analytics Dashboards - app Nadia Senft organization / das…" at bounding box center [686, 369] width 1373 height 738
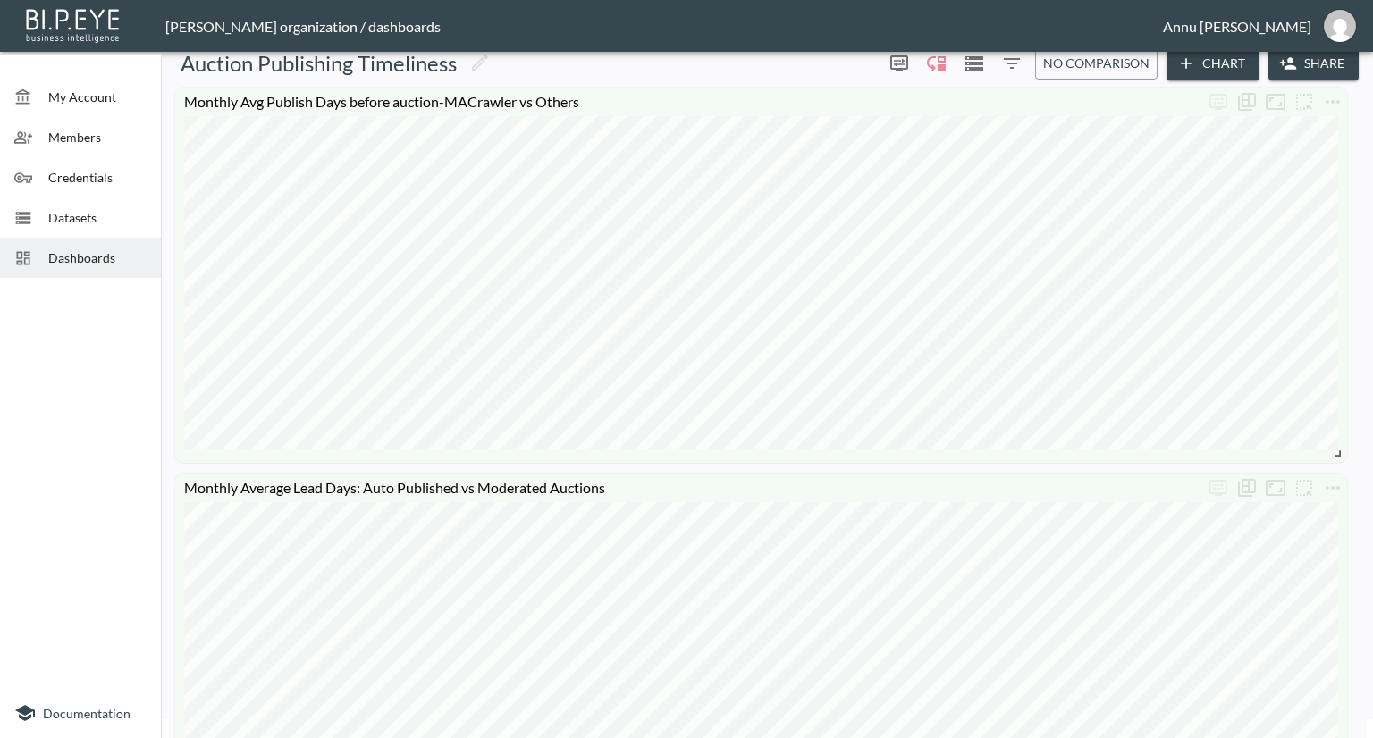
scroll to position [0, 0]
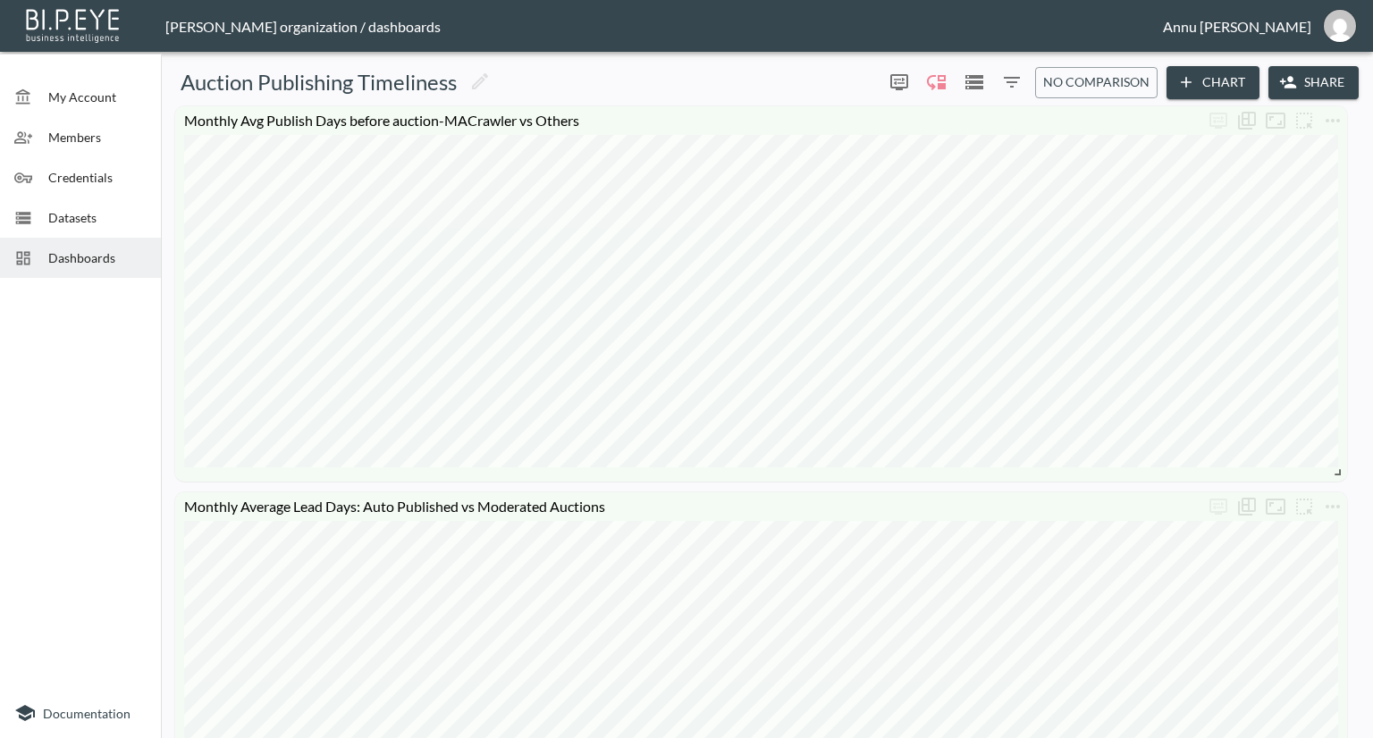
click at [93, 93] on span "My Account" at bounding box center [97, 97] width 98 height 19
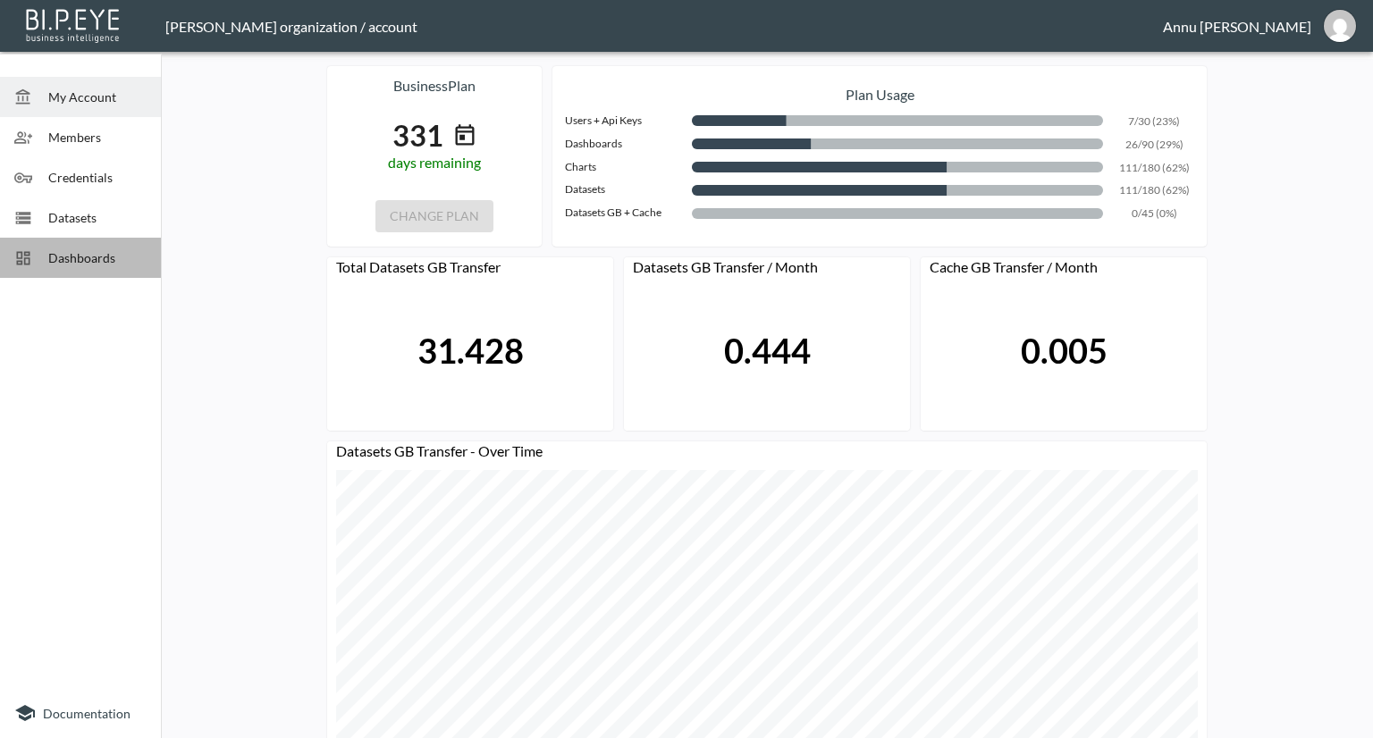
click at [107, 266] on span "Dashboards" at bounding box center [97, 257] width 98 height 19
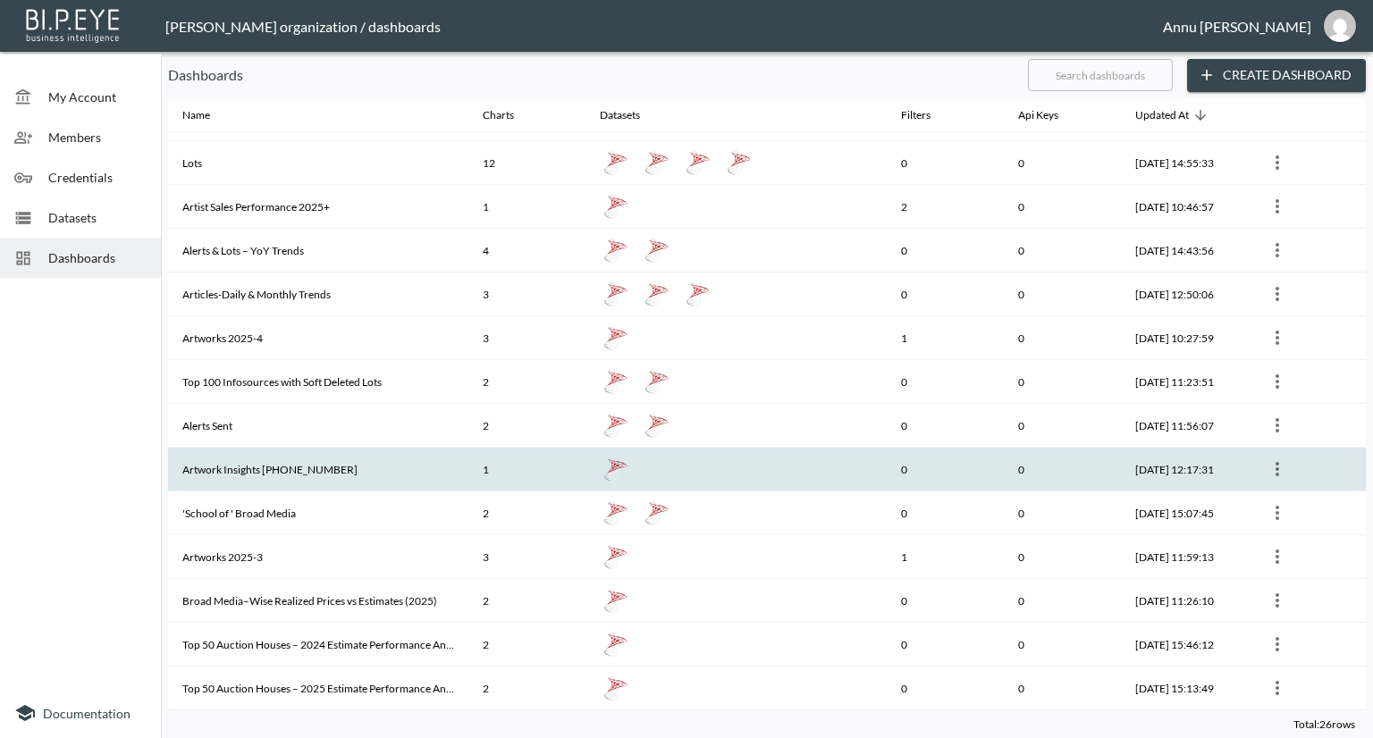
scroll to position [500, 0]
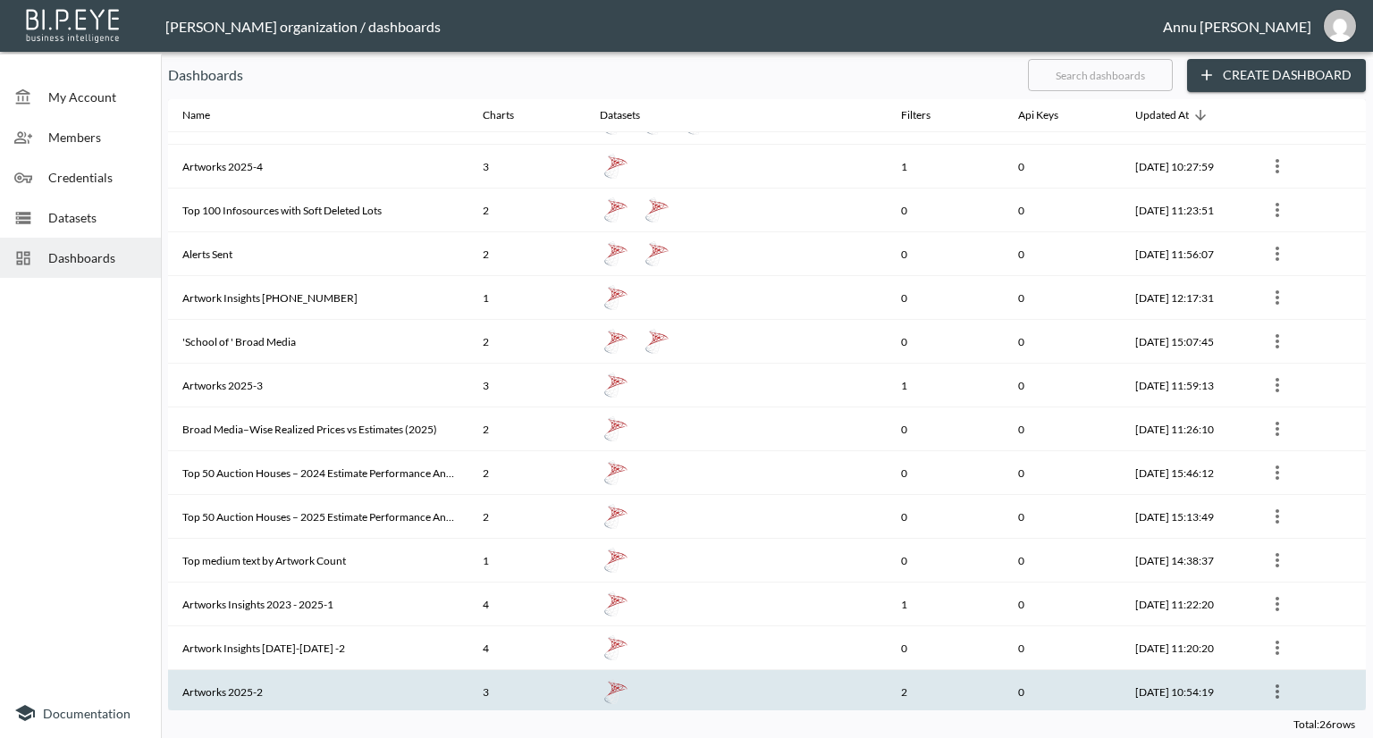
click at [361, 691] on th "Artworks 2025-2" at bounding box center [318, 692] width 300 height 44
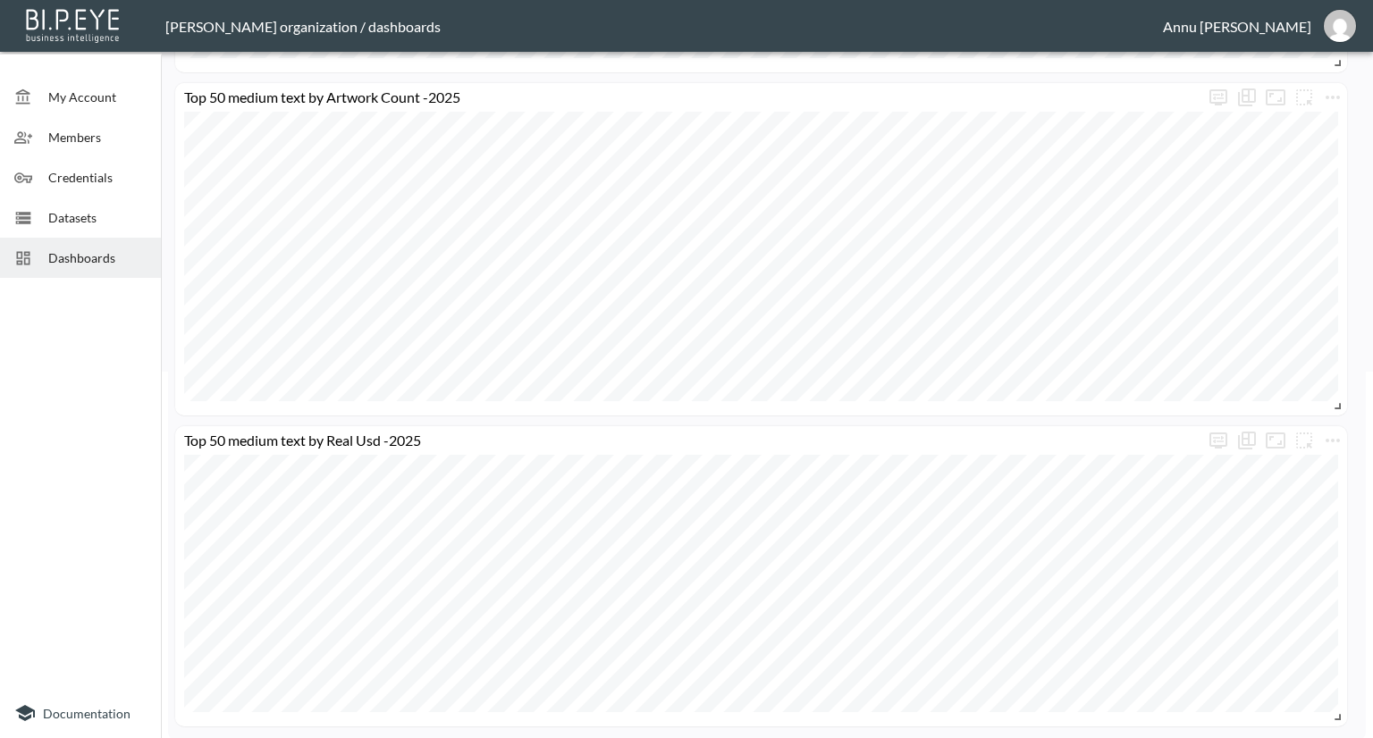
scroll to position [368, 0]
click at [1330, 437] on icon "more" at bounding box center [1332, 438] width 21 height 21
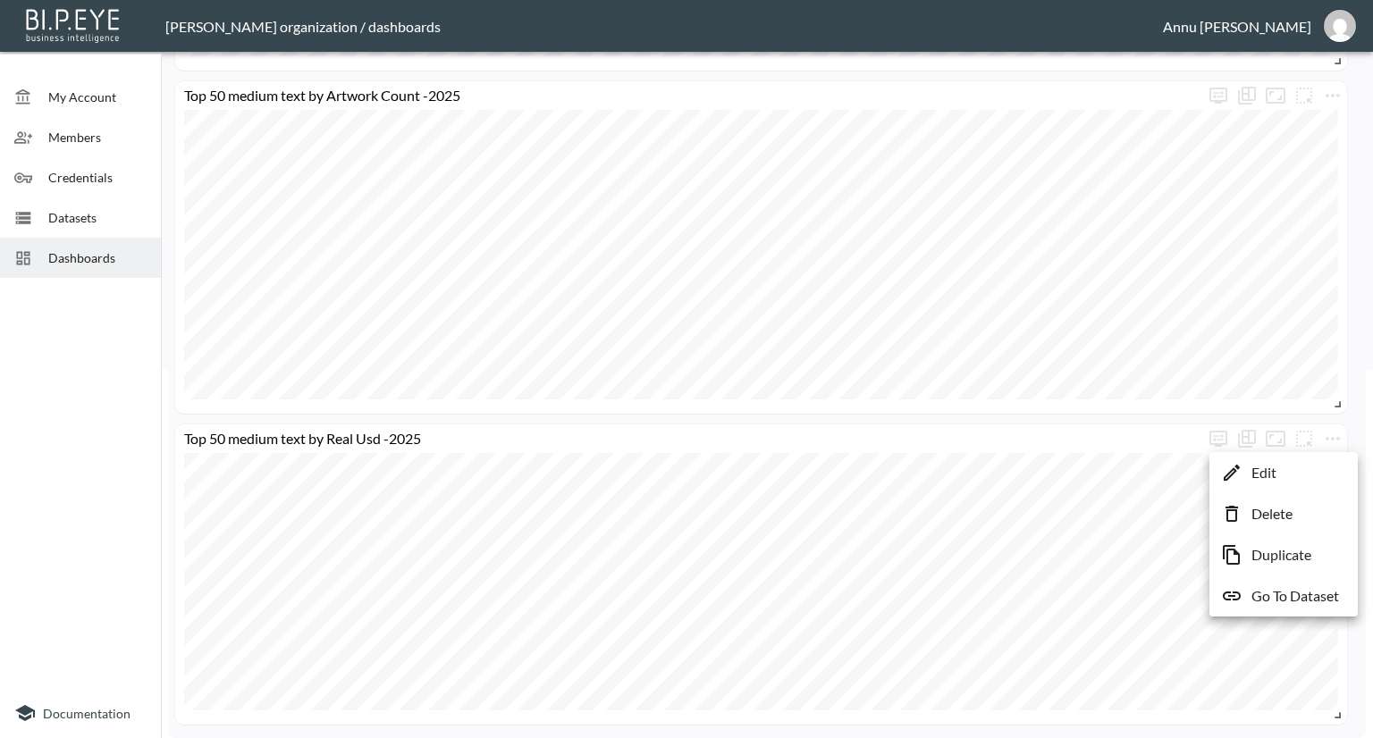
click at [1294, 516] on li "Delete" at bounding box center [1283, 514] width 139 height 32
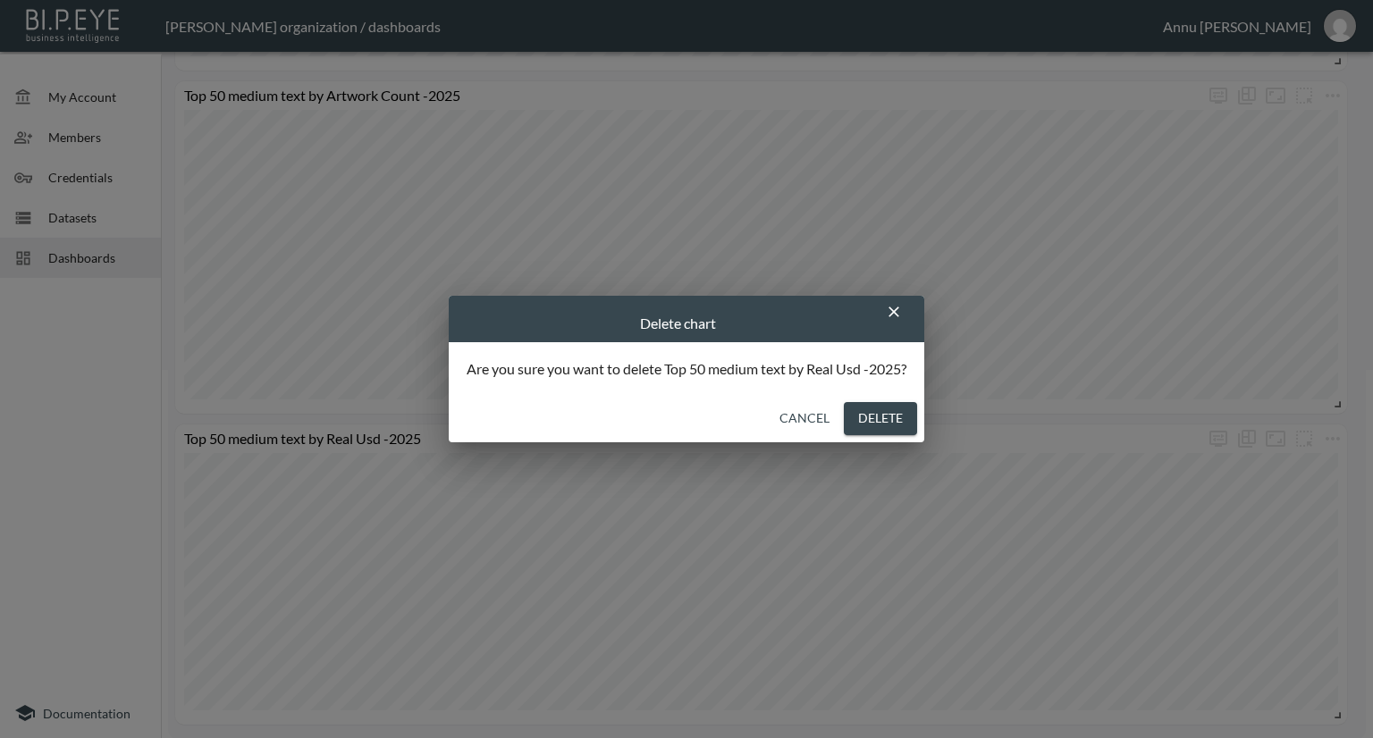
click at [898, 419] on button "Delete" at bounding box center [880, 418] width 73 height 33
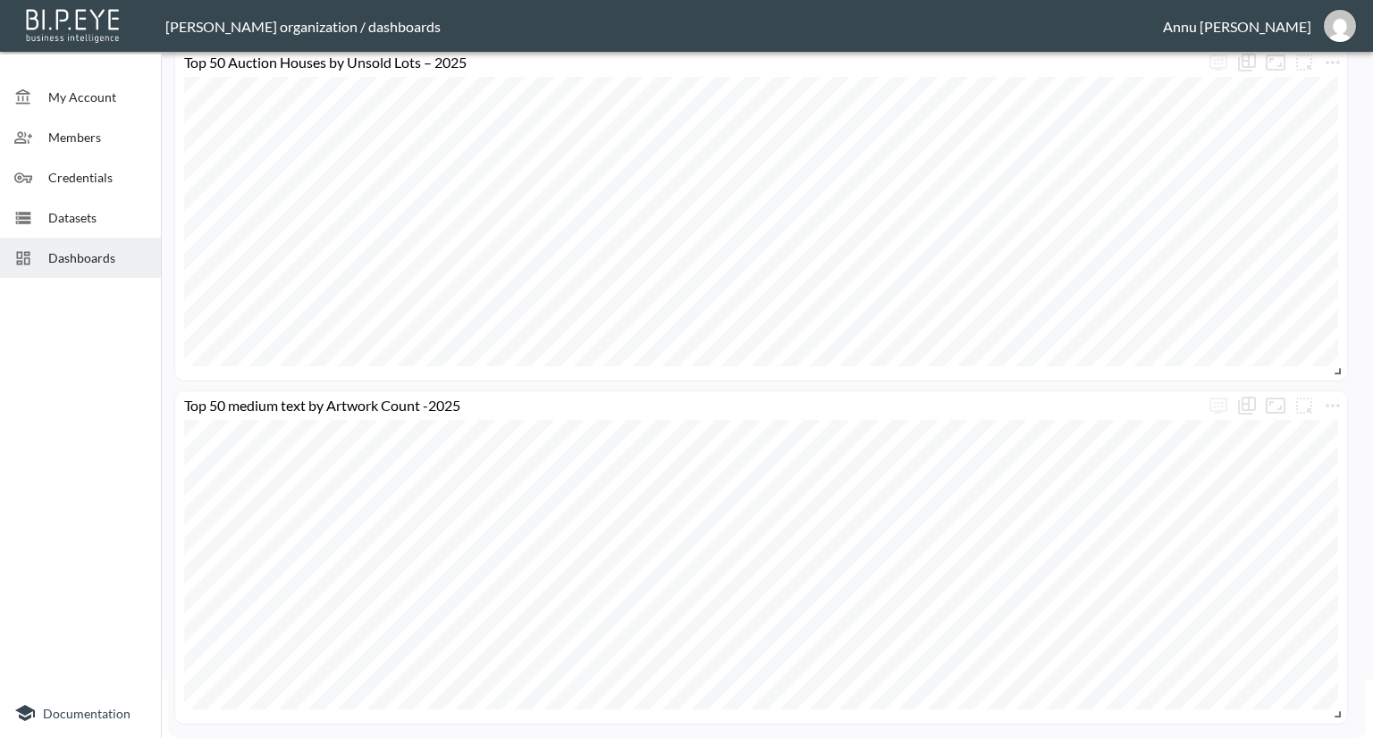
scroll to position [57, 0]
click at [133, 255] on span "Dashboards" at bounding box center [97, 257] width 98 height 19
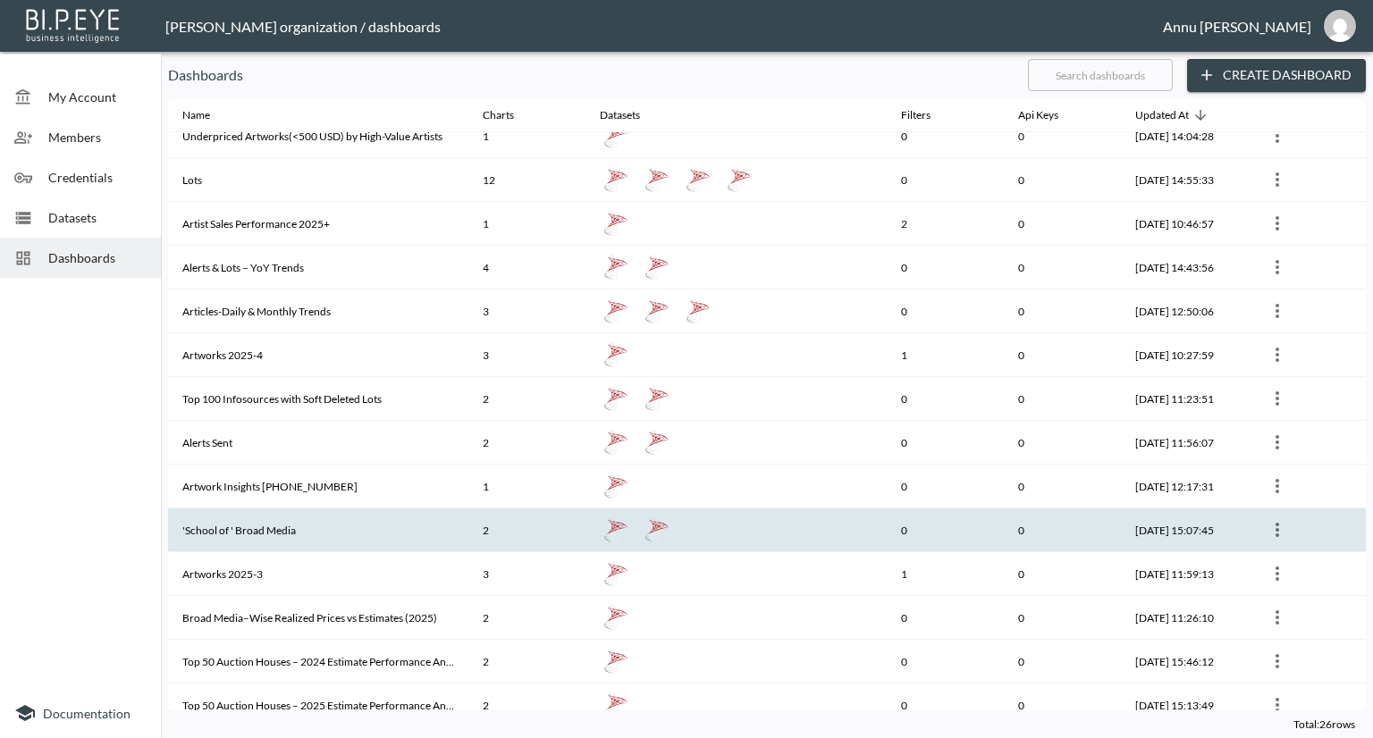
scroll to position [500, 0]
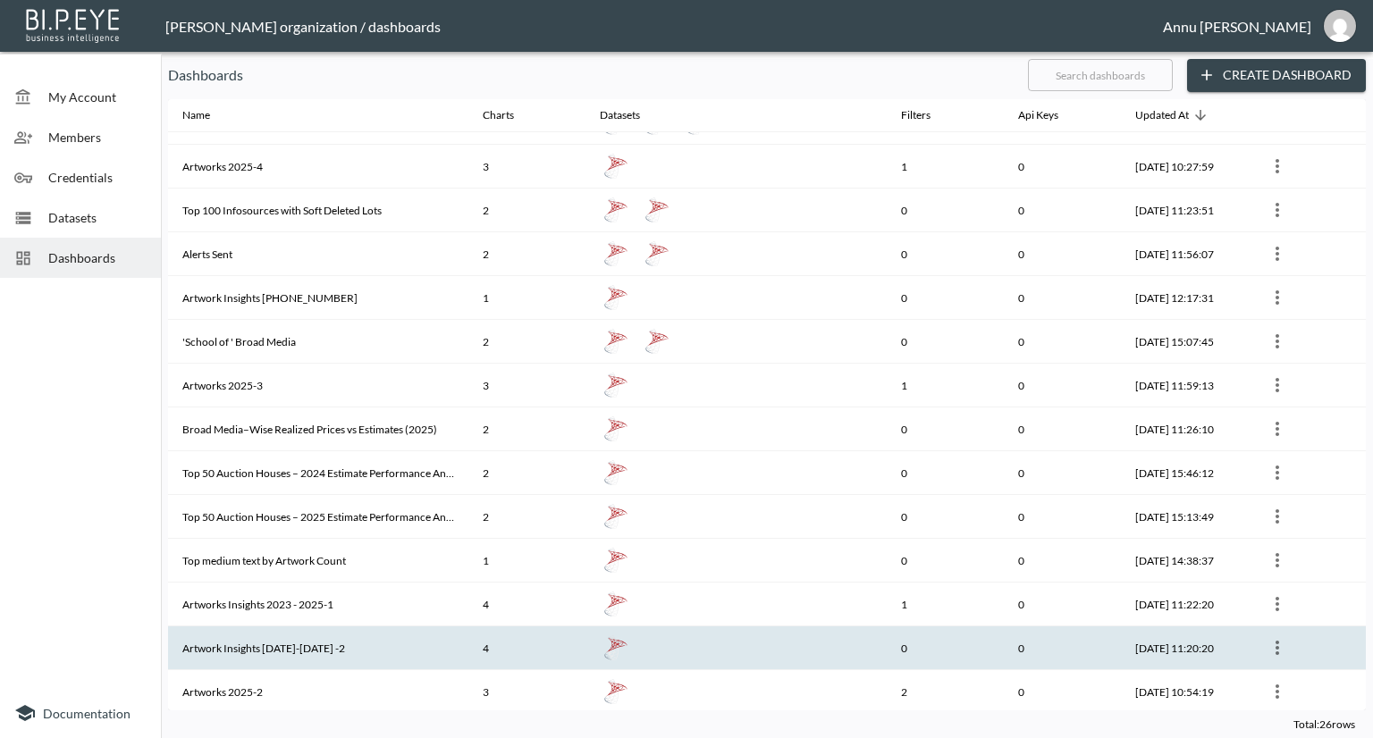
click at [329, 647] on th "Artwork Insights [DATE]-[DATE] -2" at bounding box center [318, 649] width 300 height 44
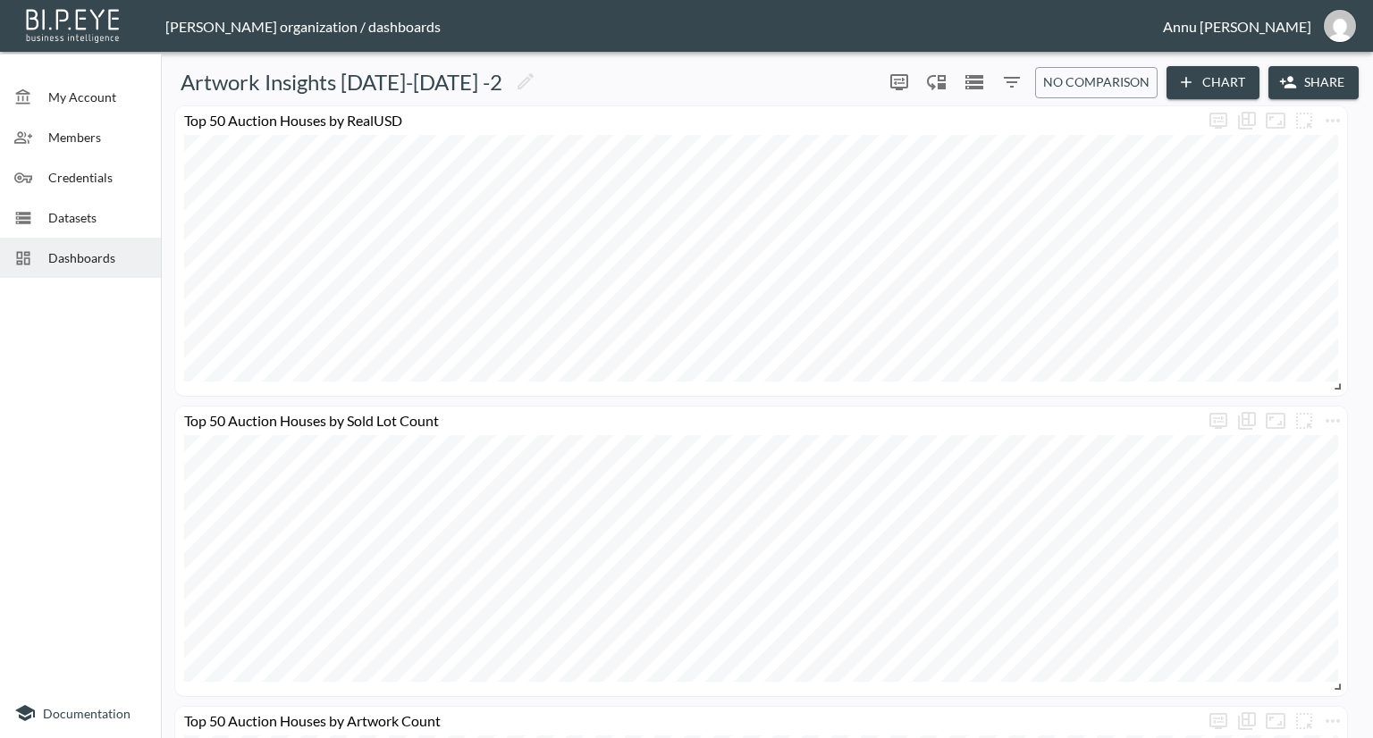
click at [121, 252] on span "Dashboards" at bounding box center [97, 257] width 98 height 19
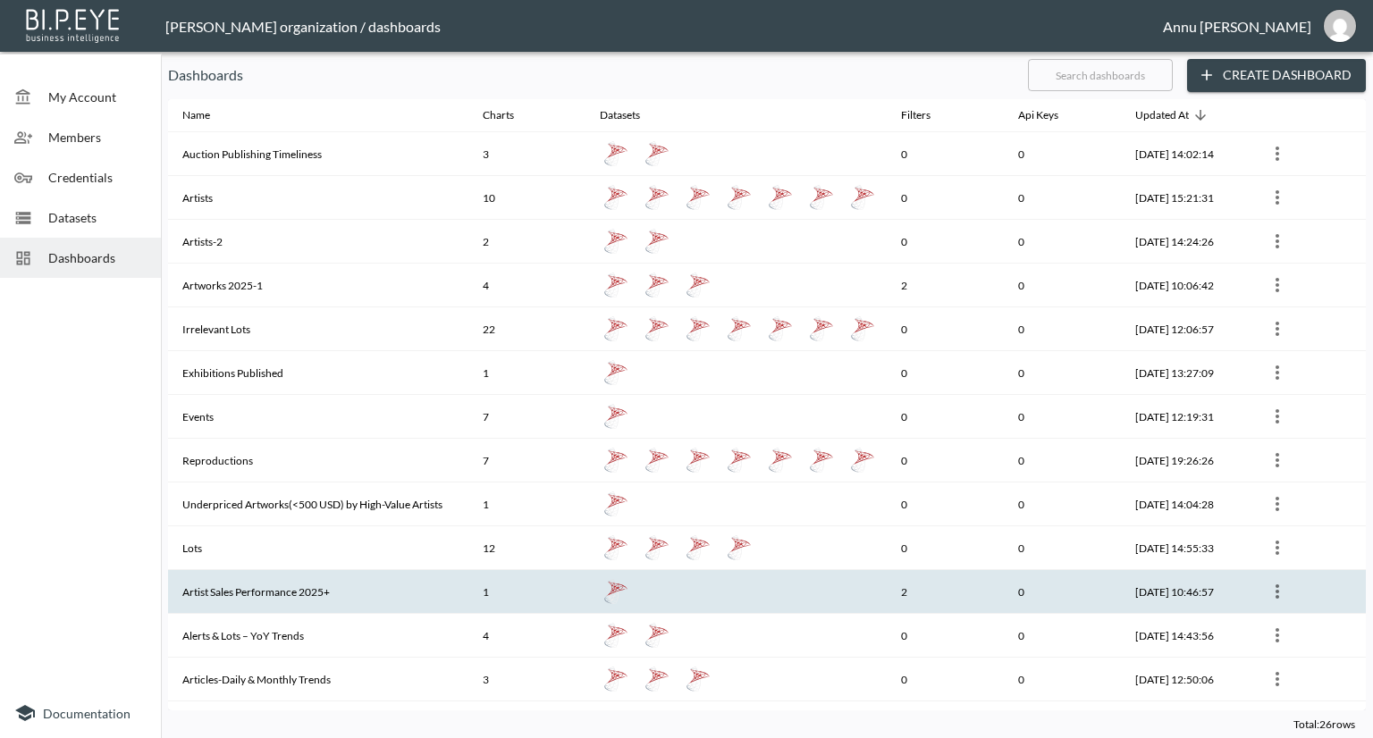
click at [321, 584] on th "Artist Sales Performance 2025+" at bounding box center [318, 592] width 300 height 44
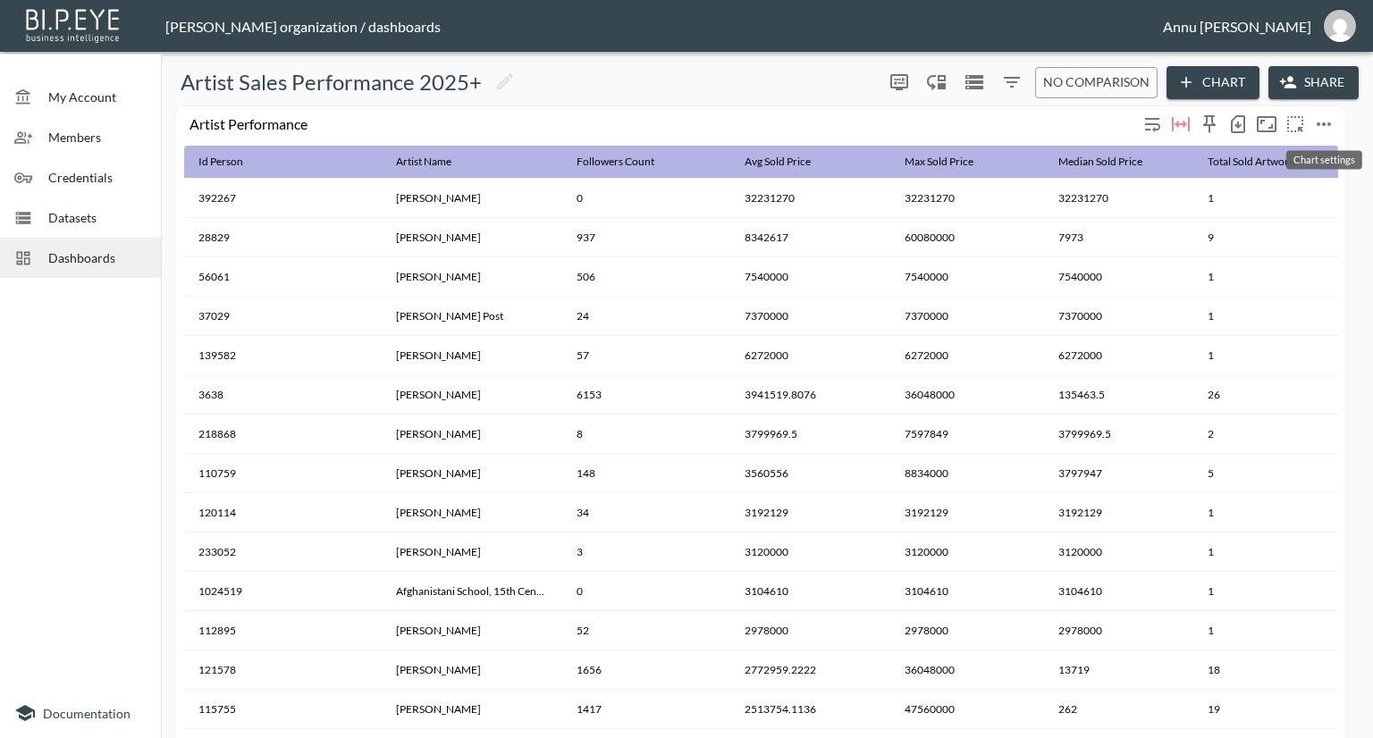
click at [1320, 126] on icon "more" at bounding box center [1323, 124] width 21 height 21
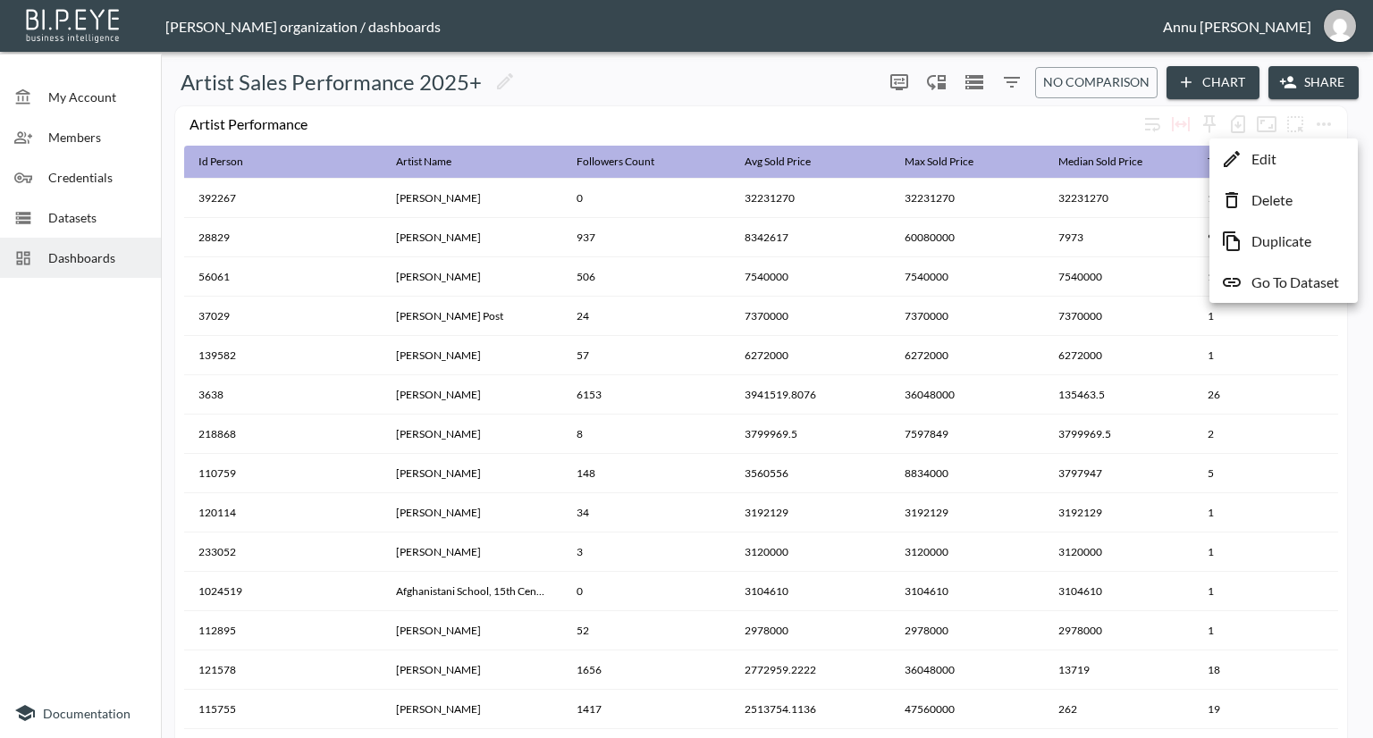
click at [1281, 203] on p "Delete" at bounding box center [1271, 199] width 41 height 21
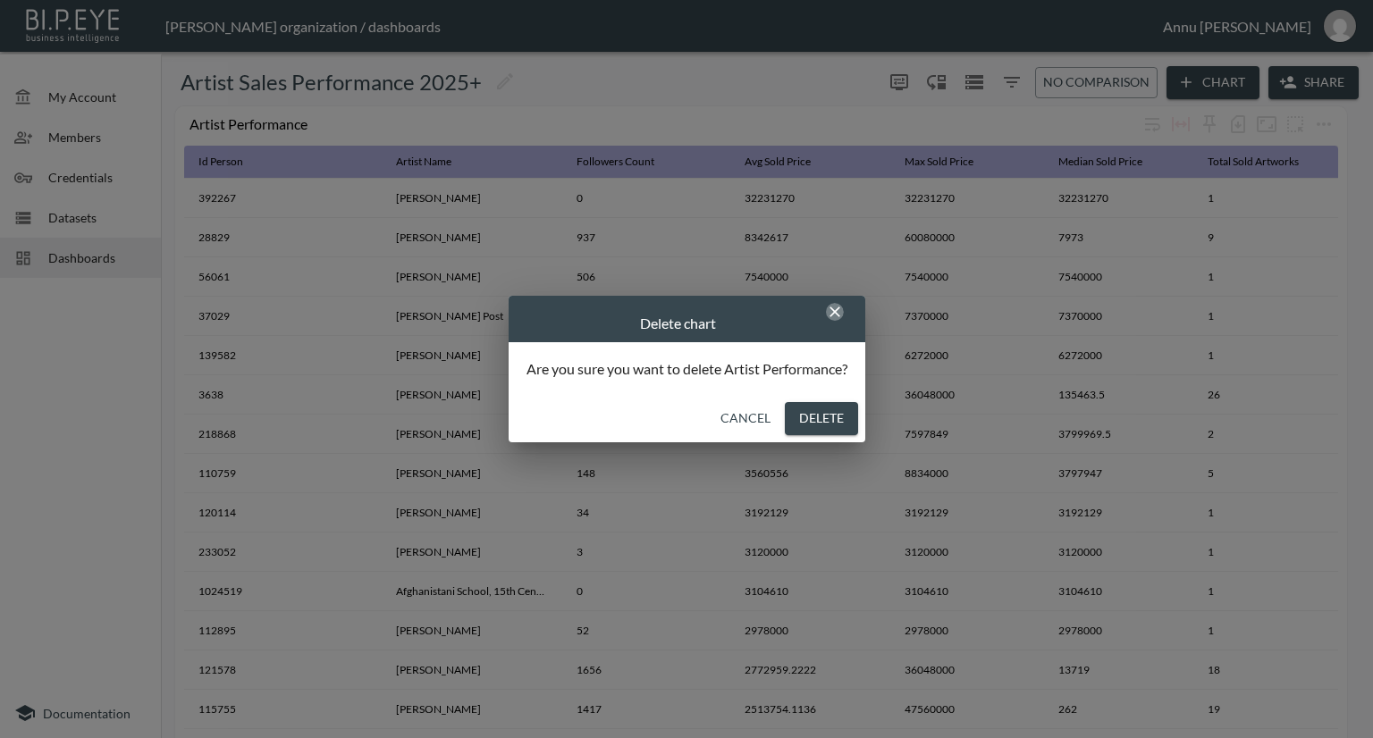
click at [835, 311] on icon "button" at bounding box center [834, 312] width 11 height 11
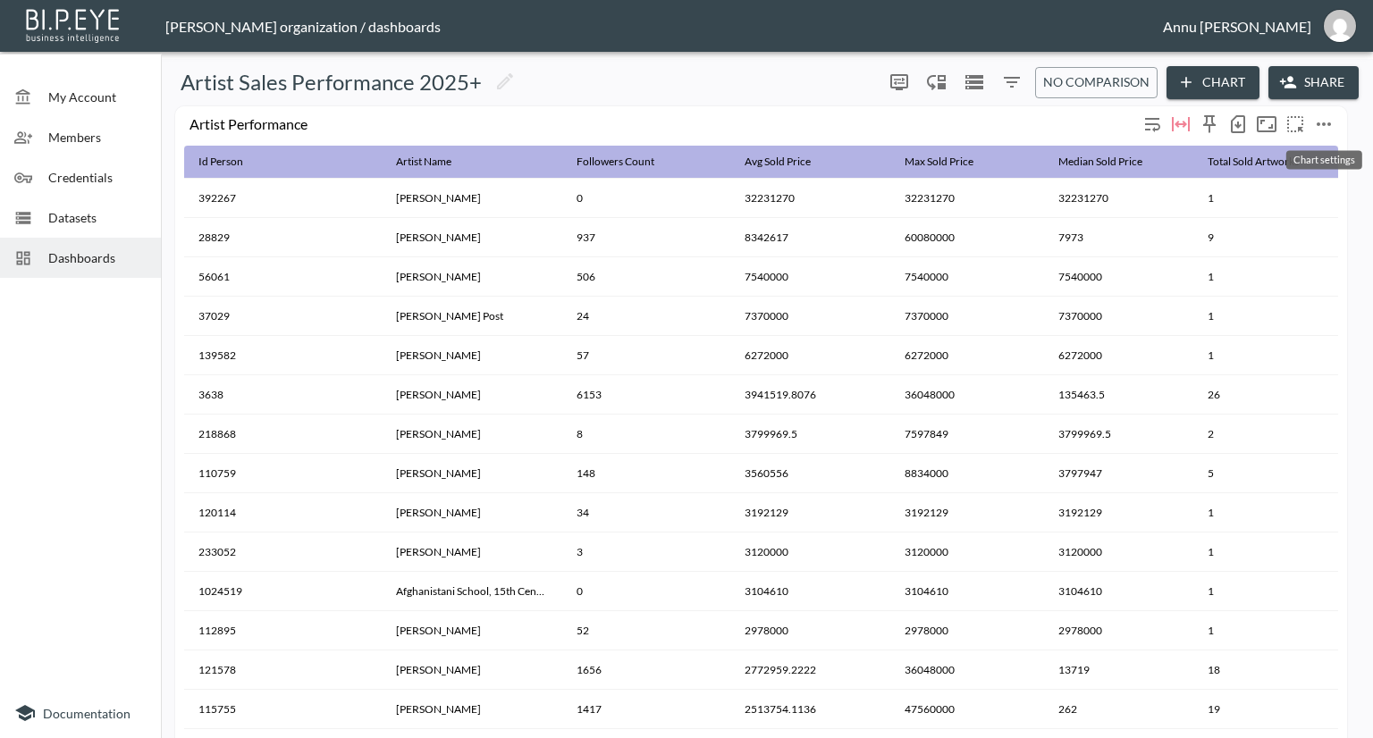
click at [1323, 122] on icon "more" at bounding box center [1323, 124] width 14 height 4
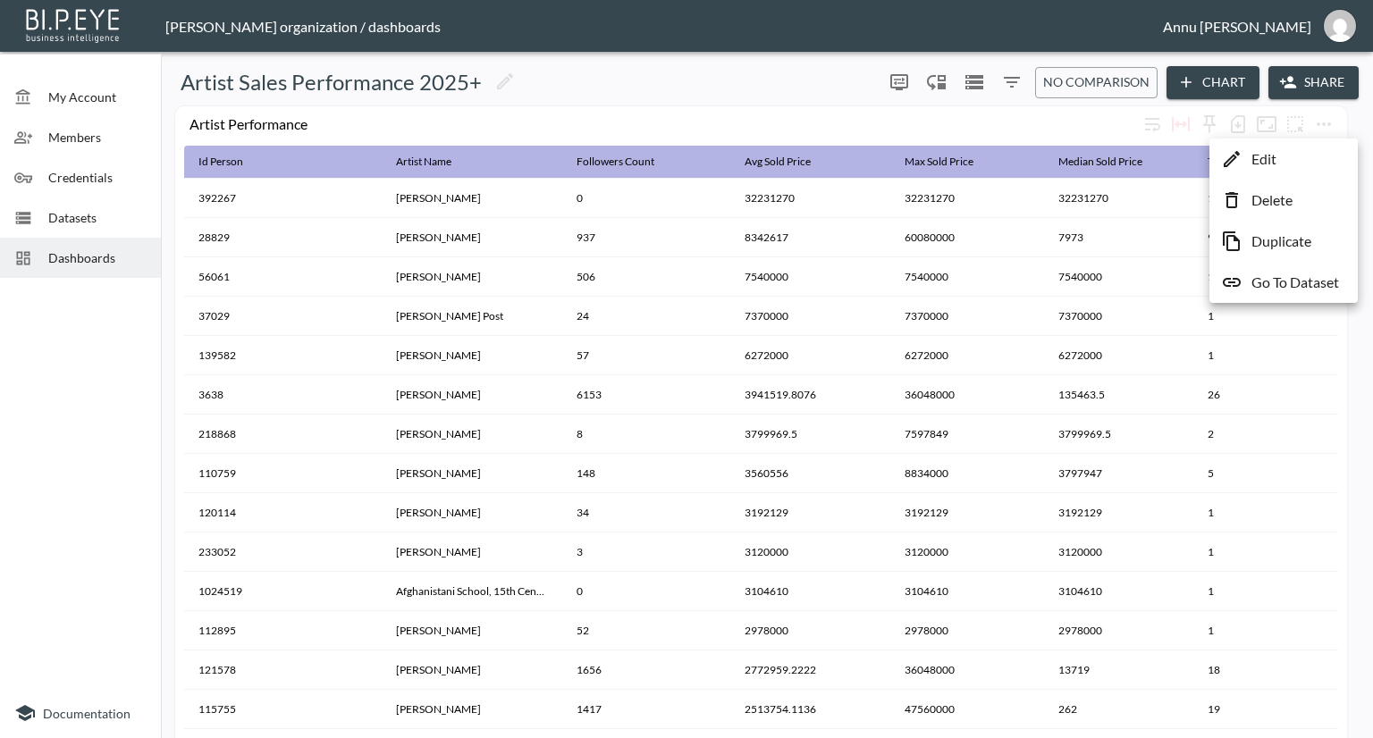
click at [1267, 278] on p "Go To Dataset" at bounding box center [1295, 282] width 88 height 21
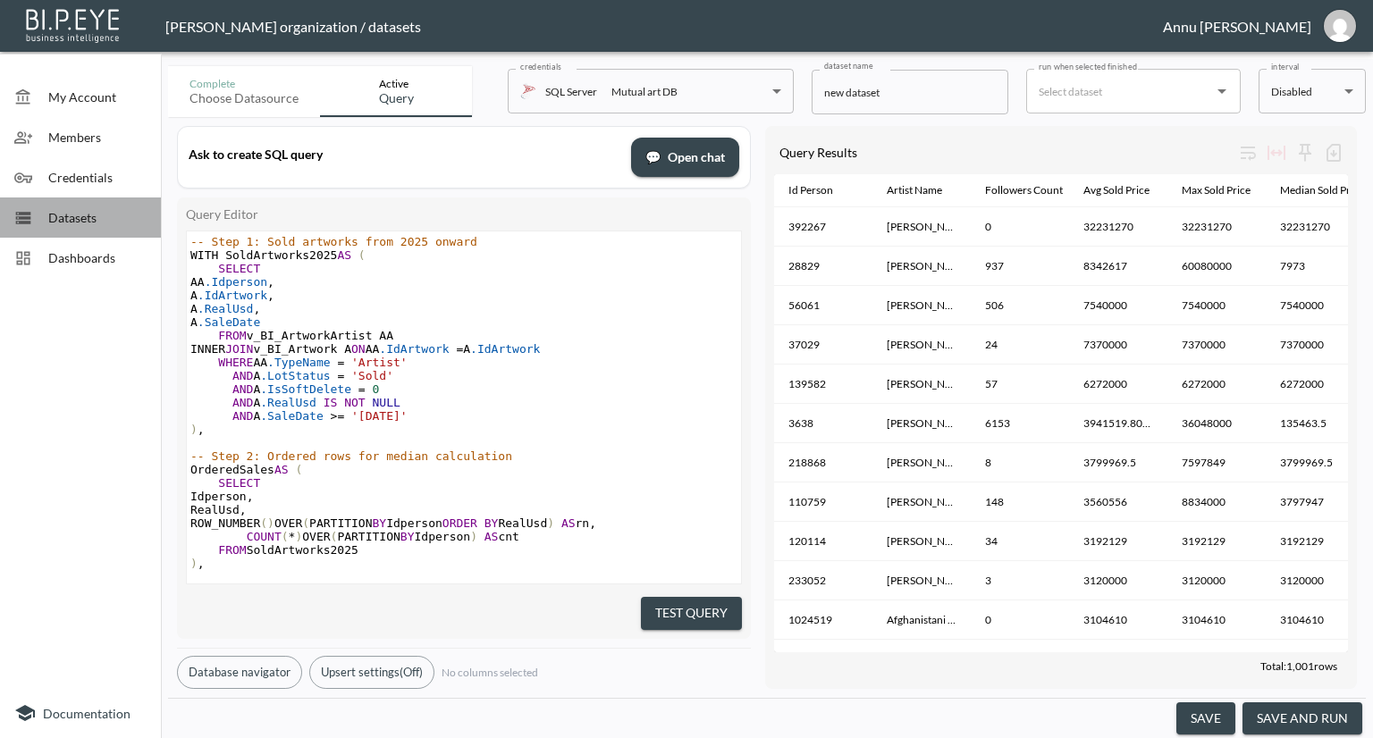
click at [108, 219] on span "Datasets" at bounding box center [97, 217] width 98 height 19
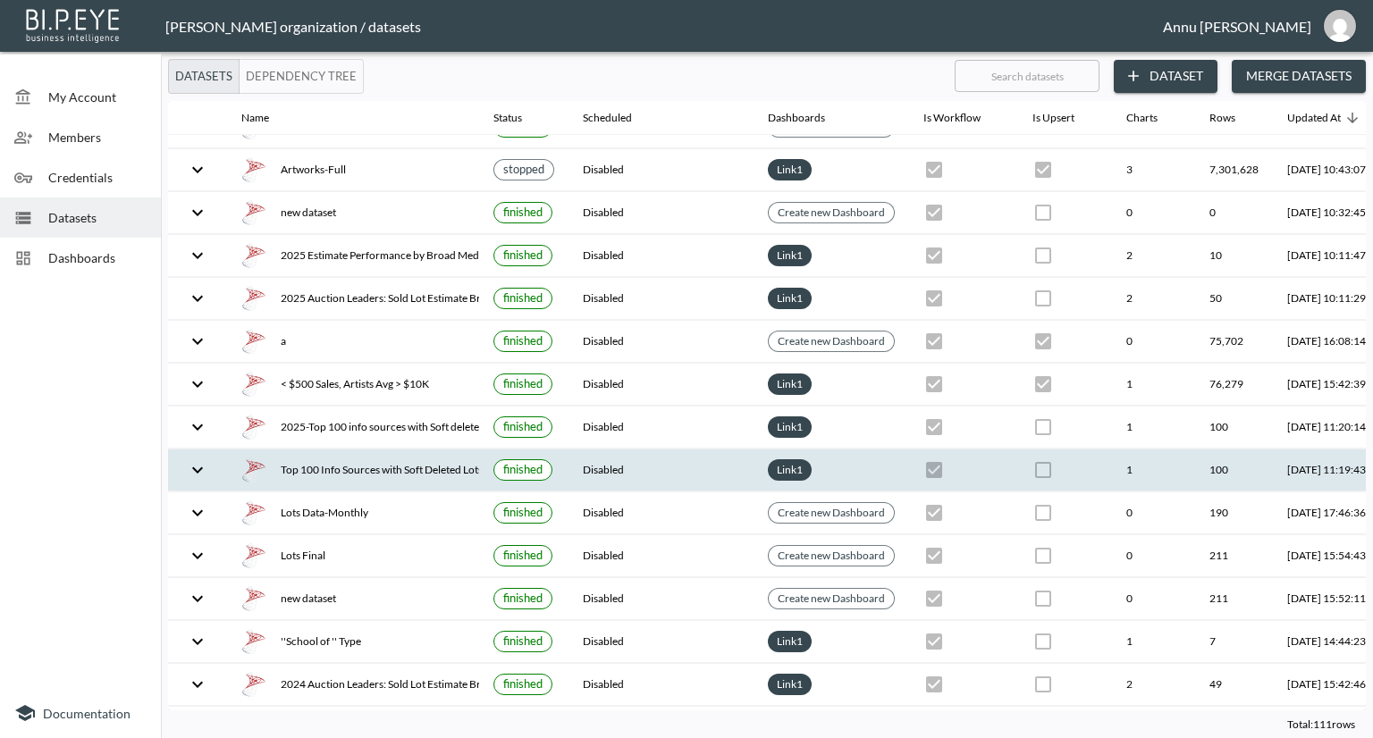
scroll to position [4190, 0]
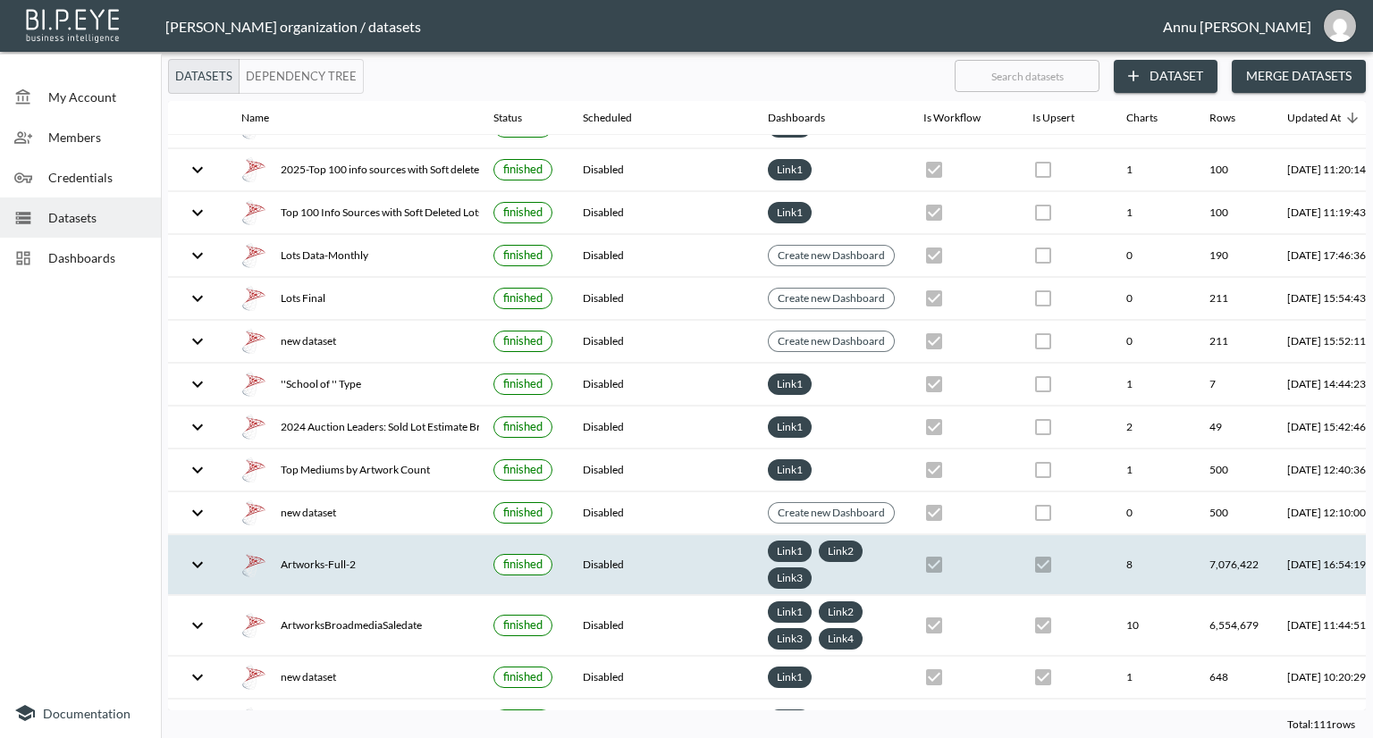
drag, startPoint x: 389, startPoint y: 523, endPoint x: 408, endPoint y: 501, distance: 28.5
click at [389, 552] on div "Artworks-Full-2" at bounding box center [352, 564] width 223 height 25
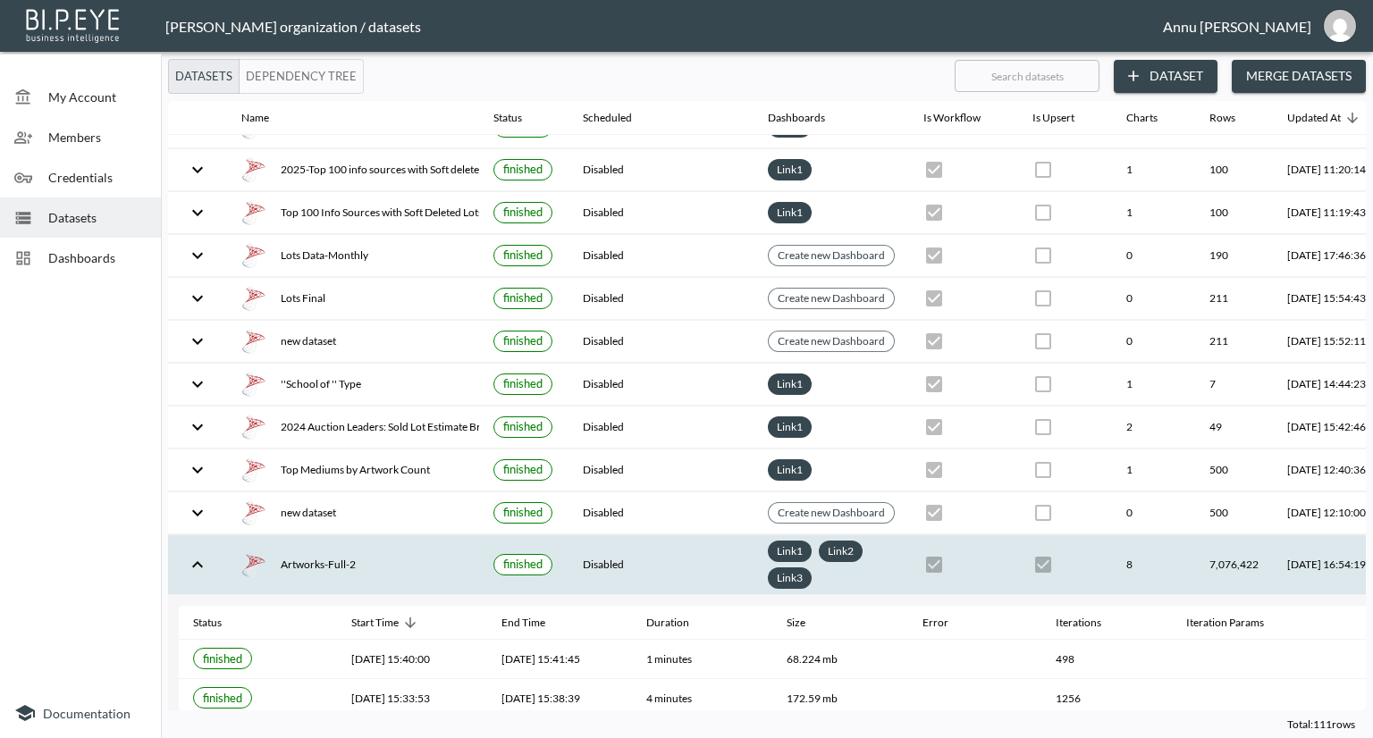
scroll to position [4669, 0]
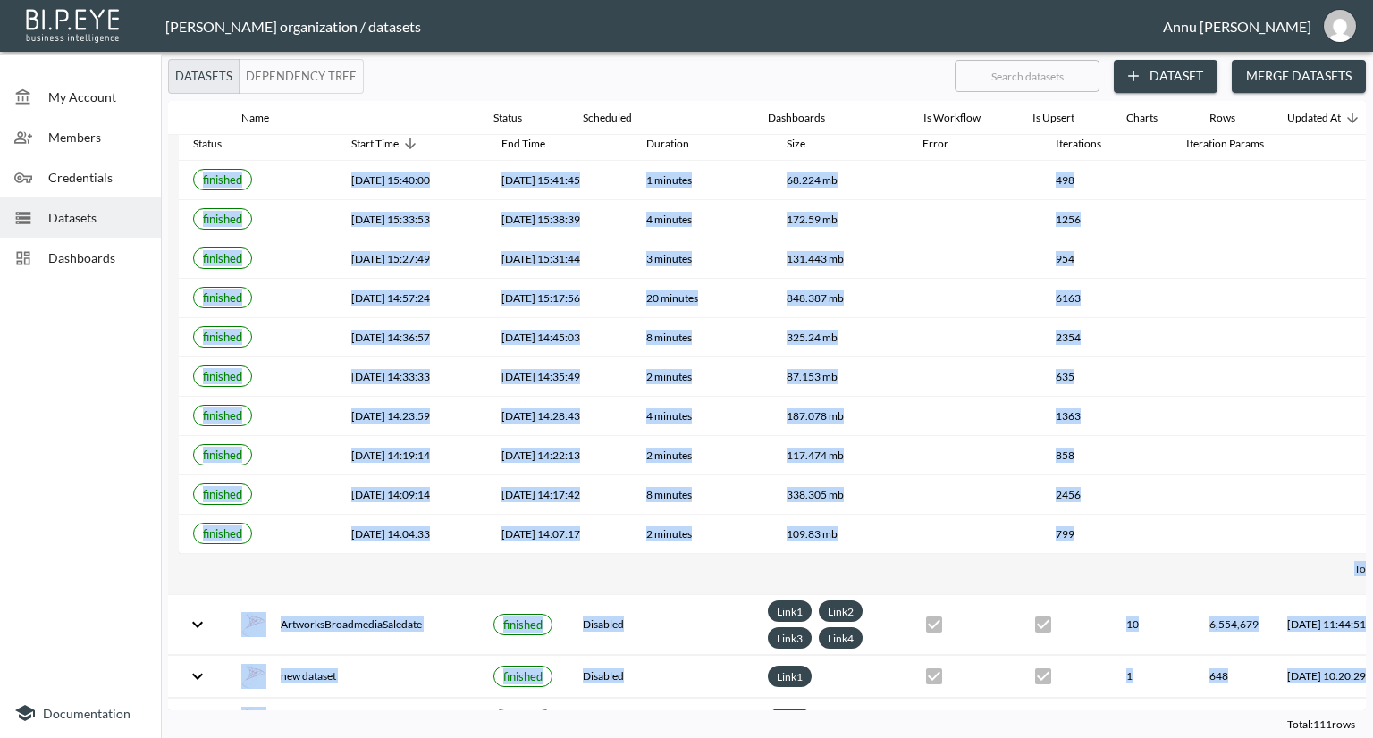
drag, startPoint x: 1177, startPoint y: 700, endPoint x: 1347, endPoint y: 705, distance: 169.9
click at [1346, 706] on div "Name Status Scheduled Dashboards Is Workflow Is Upsert Charts Rows Updated At M…" at bounding box center [767, 406] width 1198 height 610
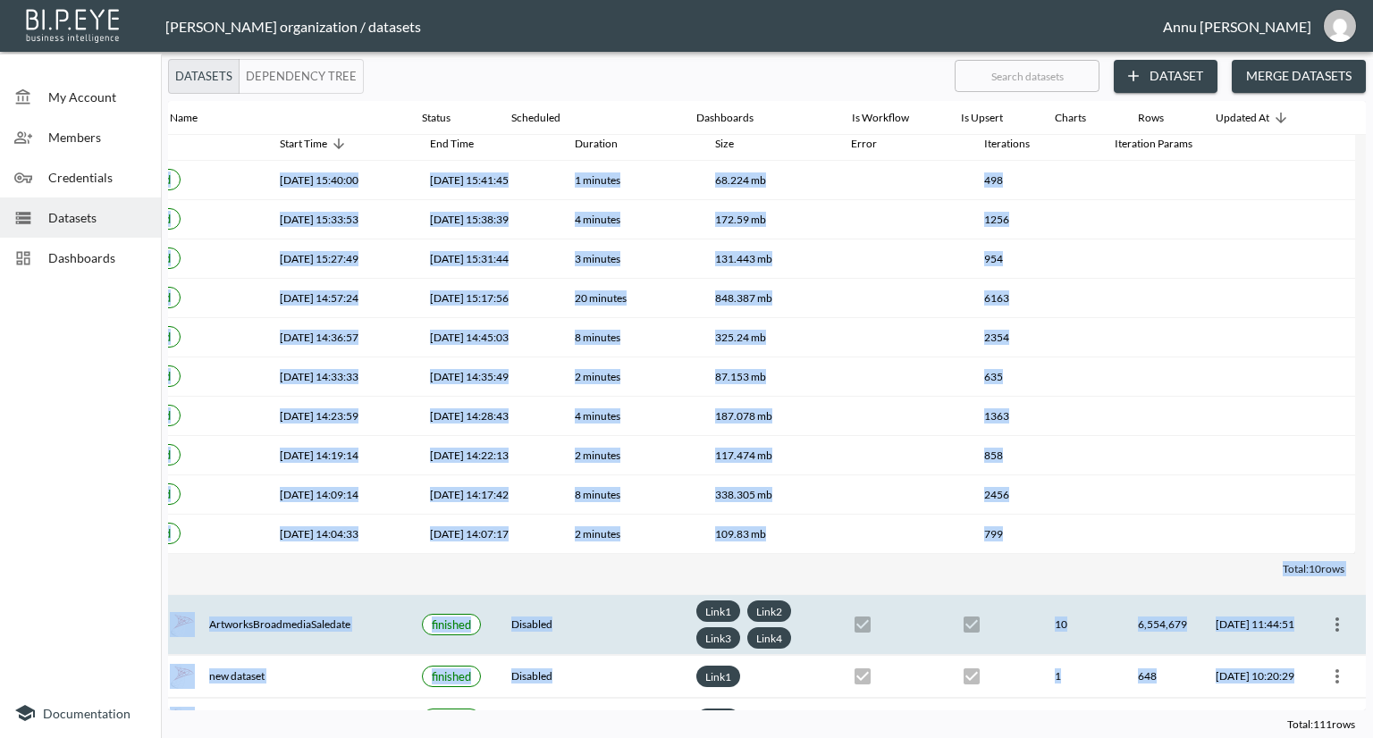
click at [1335, 618] on icon "more" at bounding box center [1337, 625] width 4 height 14
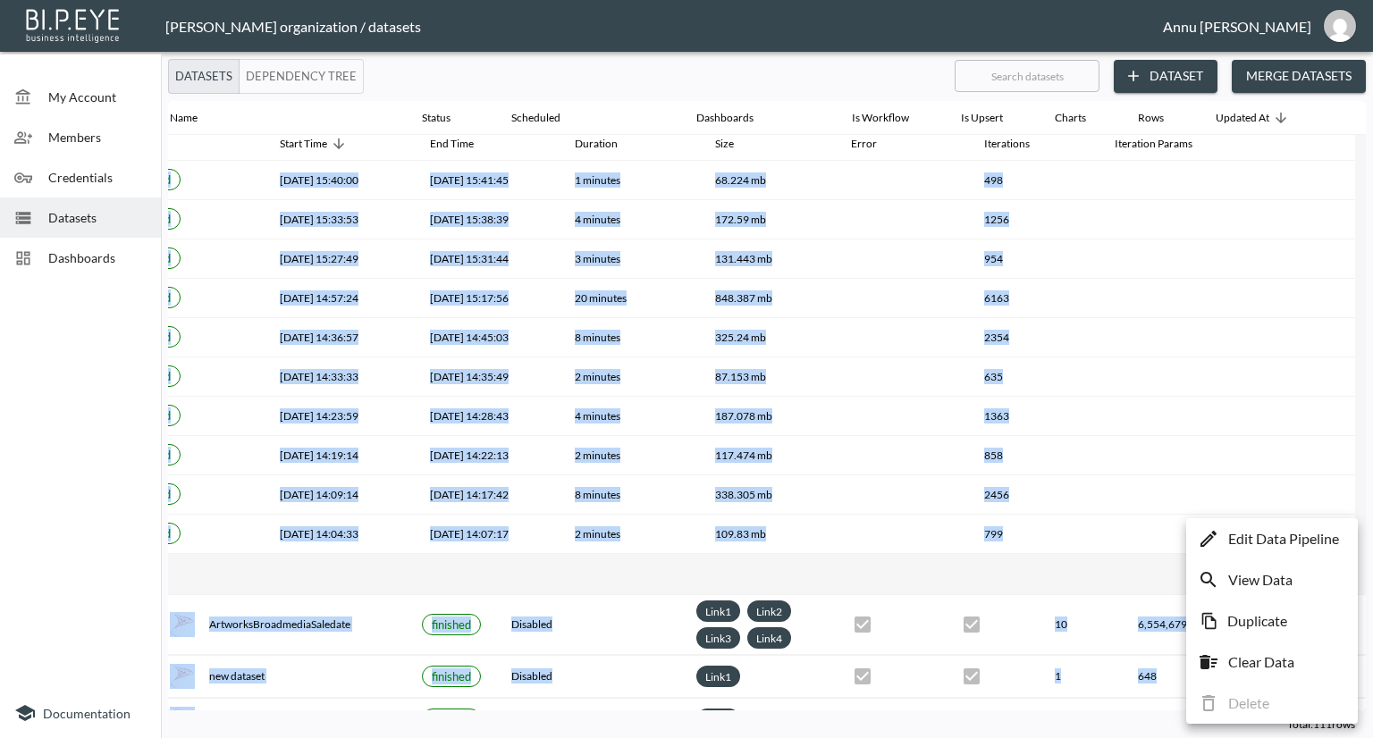
click at [1283, 543] on p "Edit Data Pipeline" at bounding box center [1283, 538] width 111 height 21
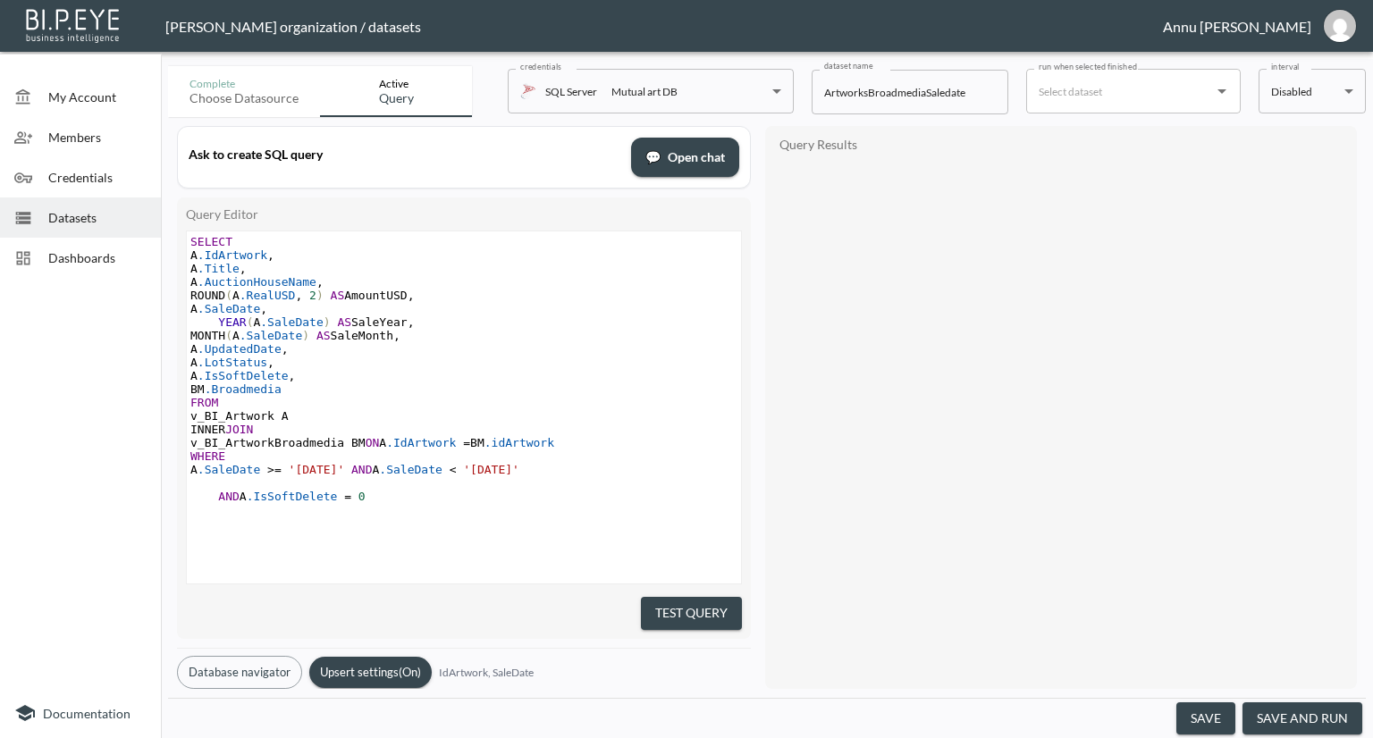
click at [123, 260] on span "Dashboards" at bounding box center [97, 257] width 98 height 19
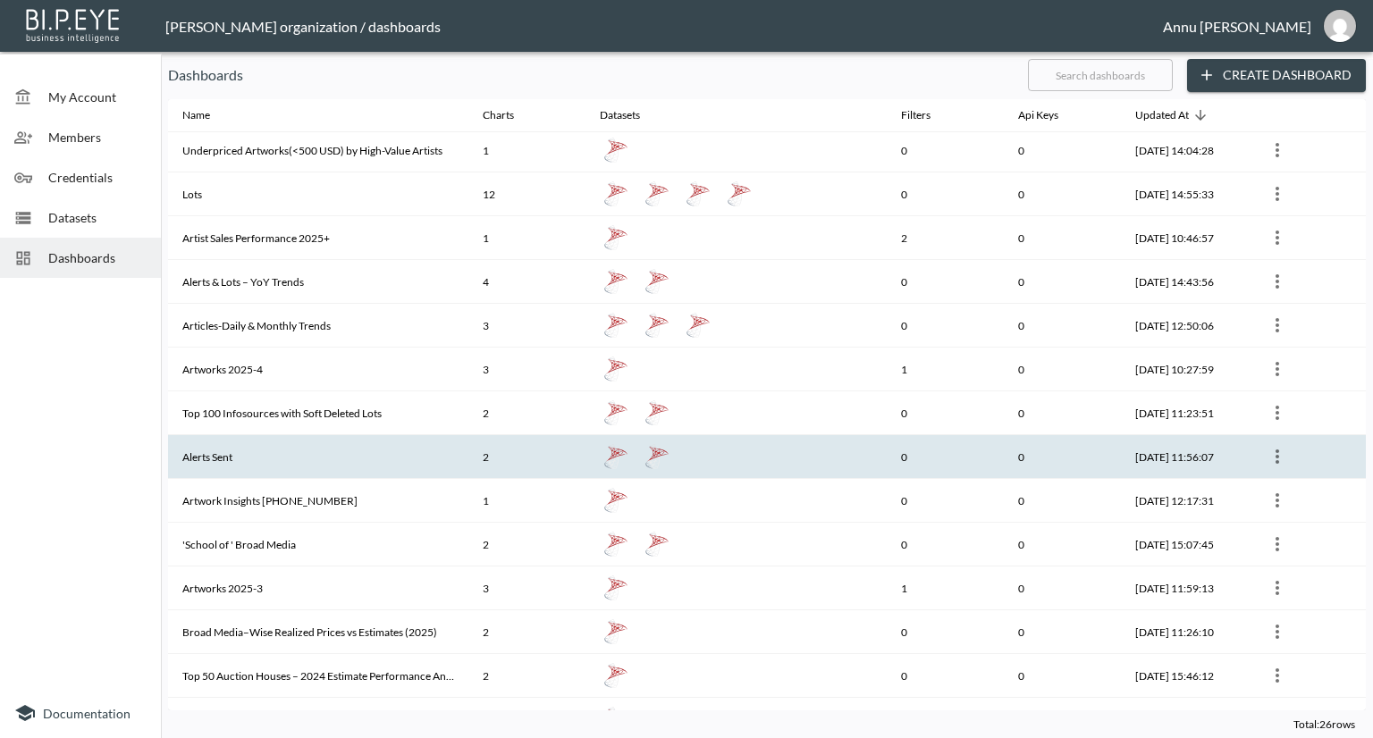
scroll to position [500, 0]
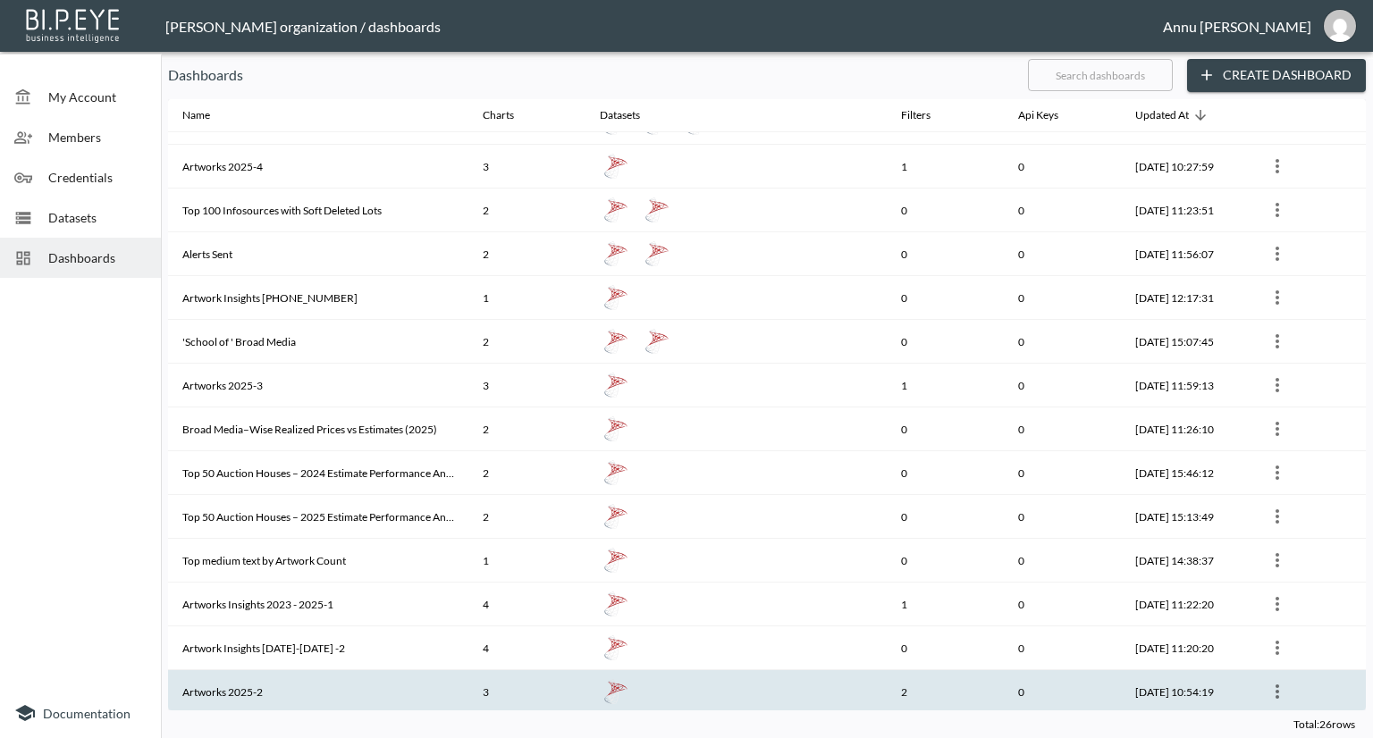
click at [254, 673] on th "Artworks 2025-2" at bounding box center [318, 692] width 300 height 44
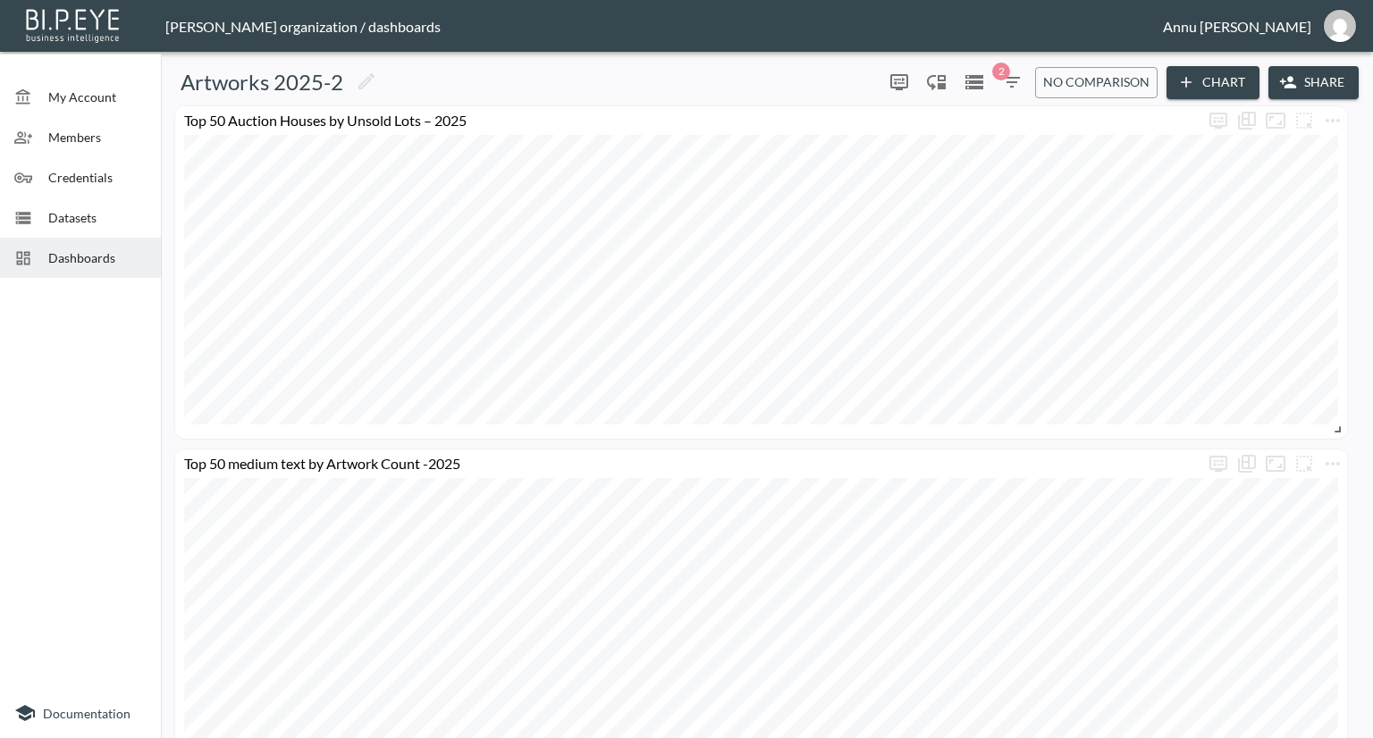
scroll to position [57, 0]
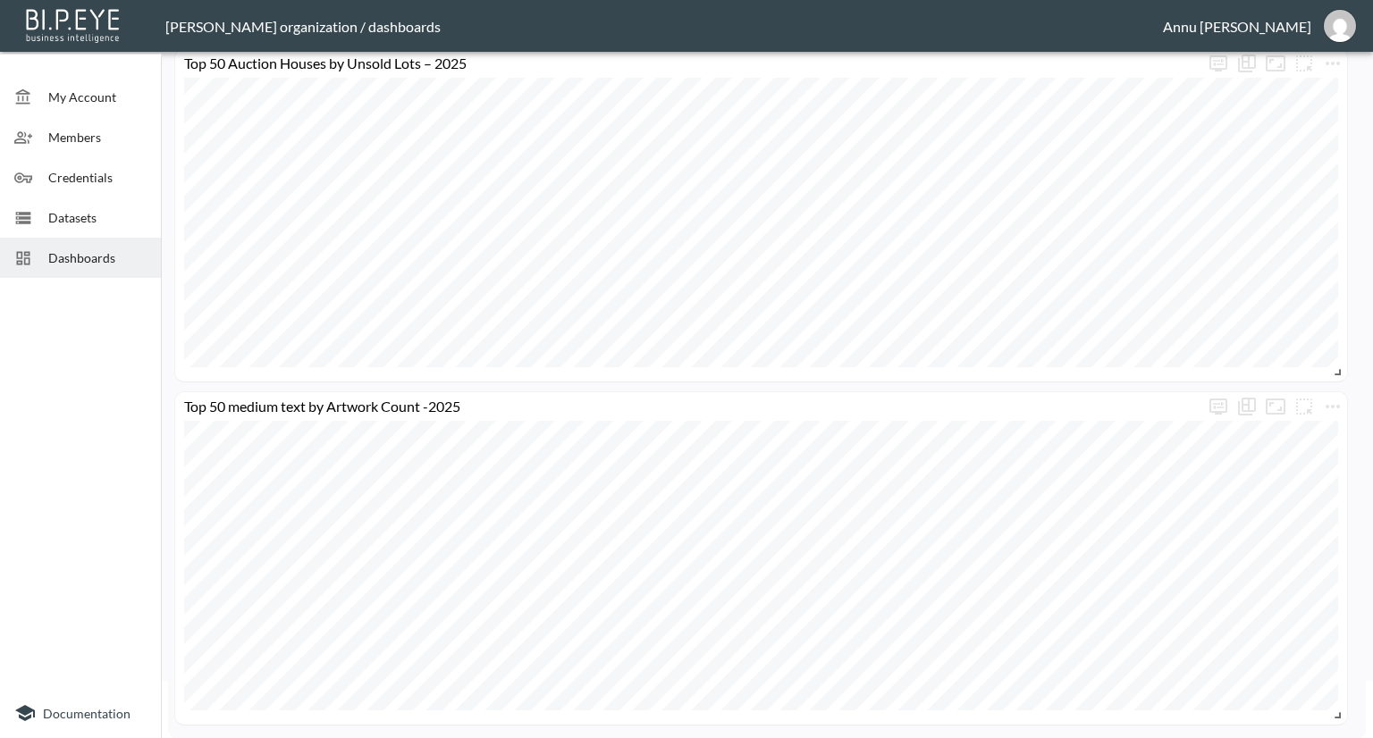
click at [130, 246] on div "Dashboards" at bounding box center [80, 258] width 161 height 40
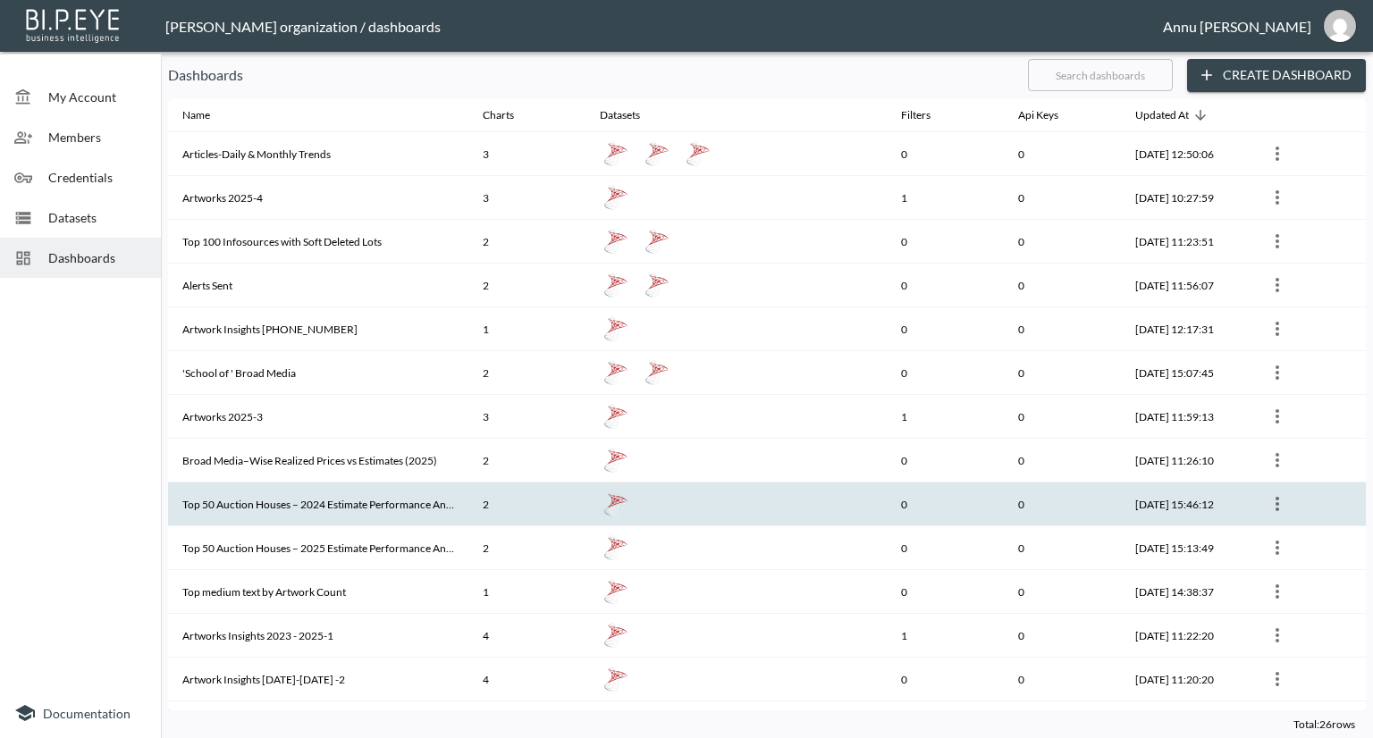
scroll to position [500, 0]
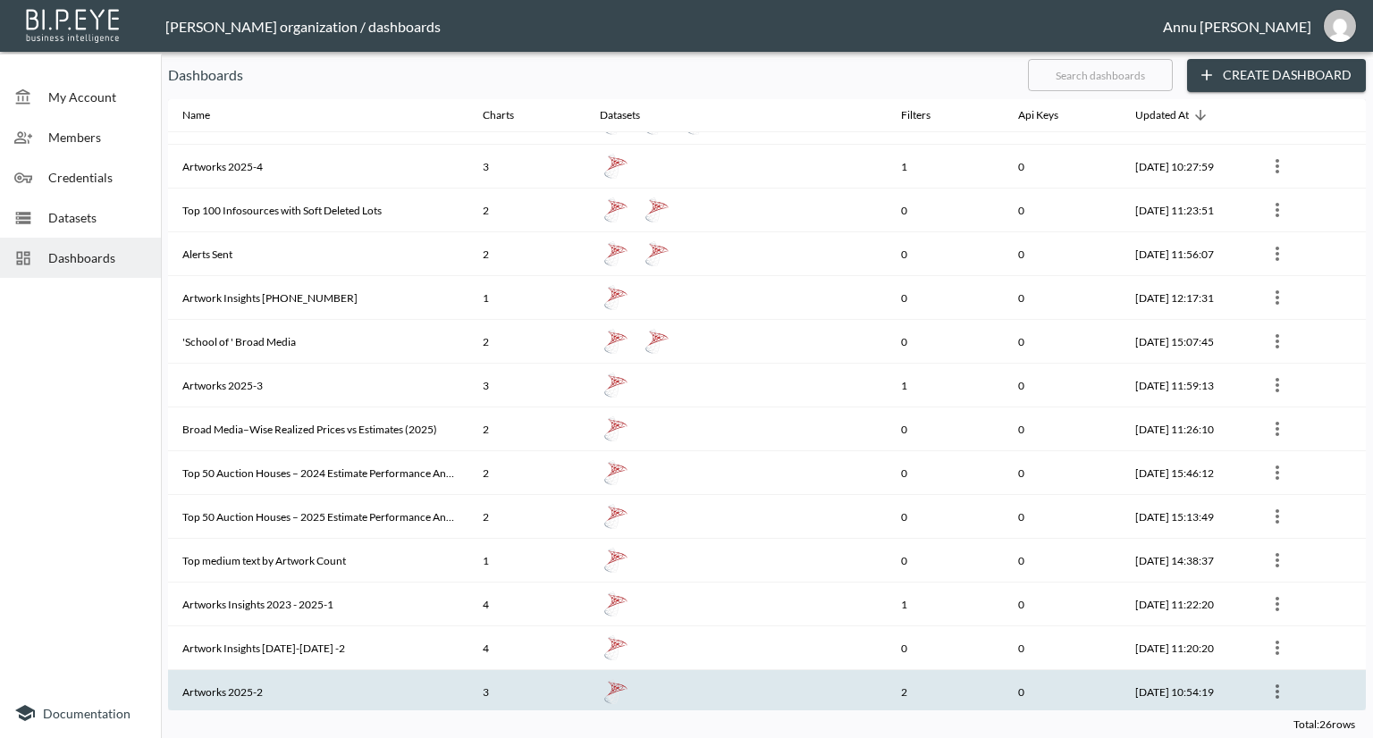
click at [338, 679] on th "Artworks 2025-2" at bounding box center [318, 692] width 300 height 44
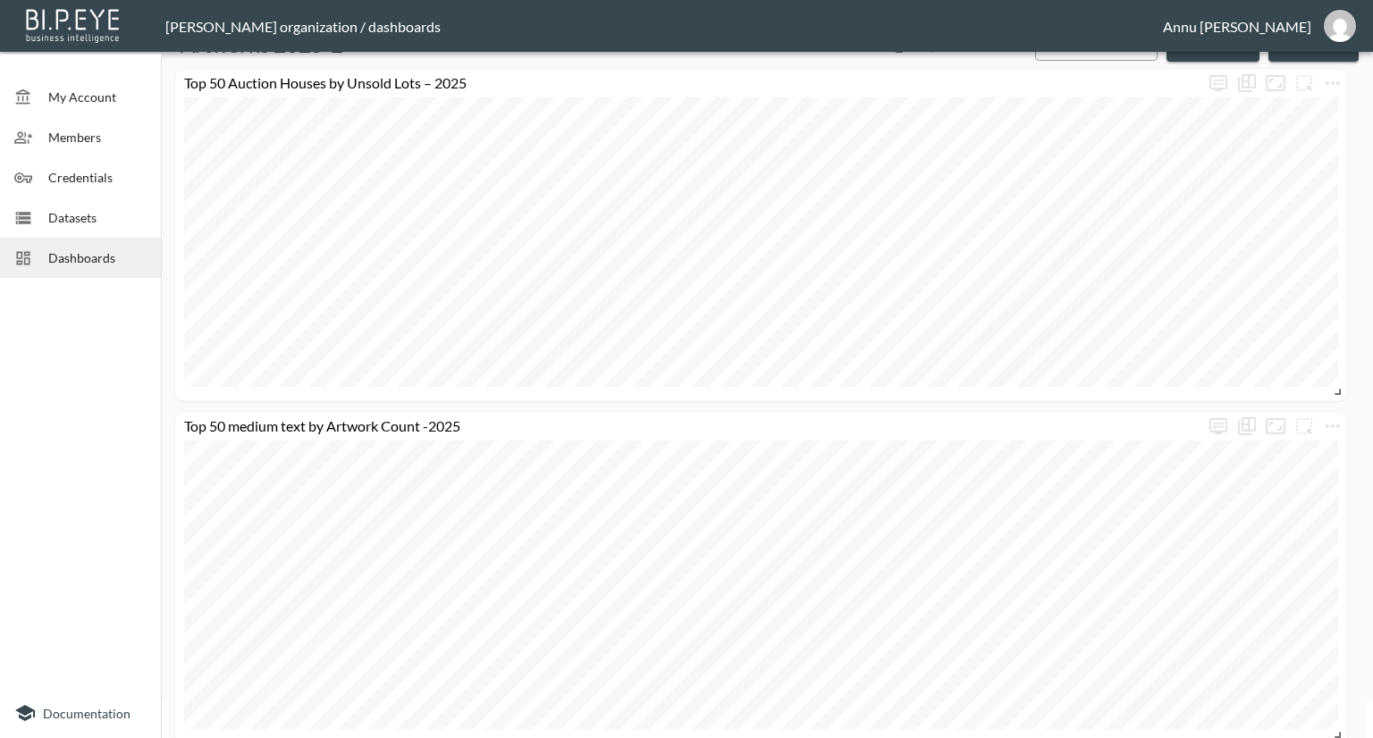
scroll to position [57, 0]
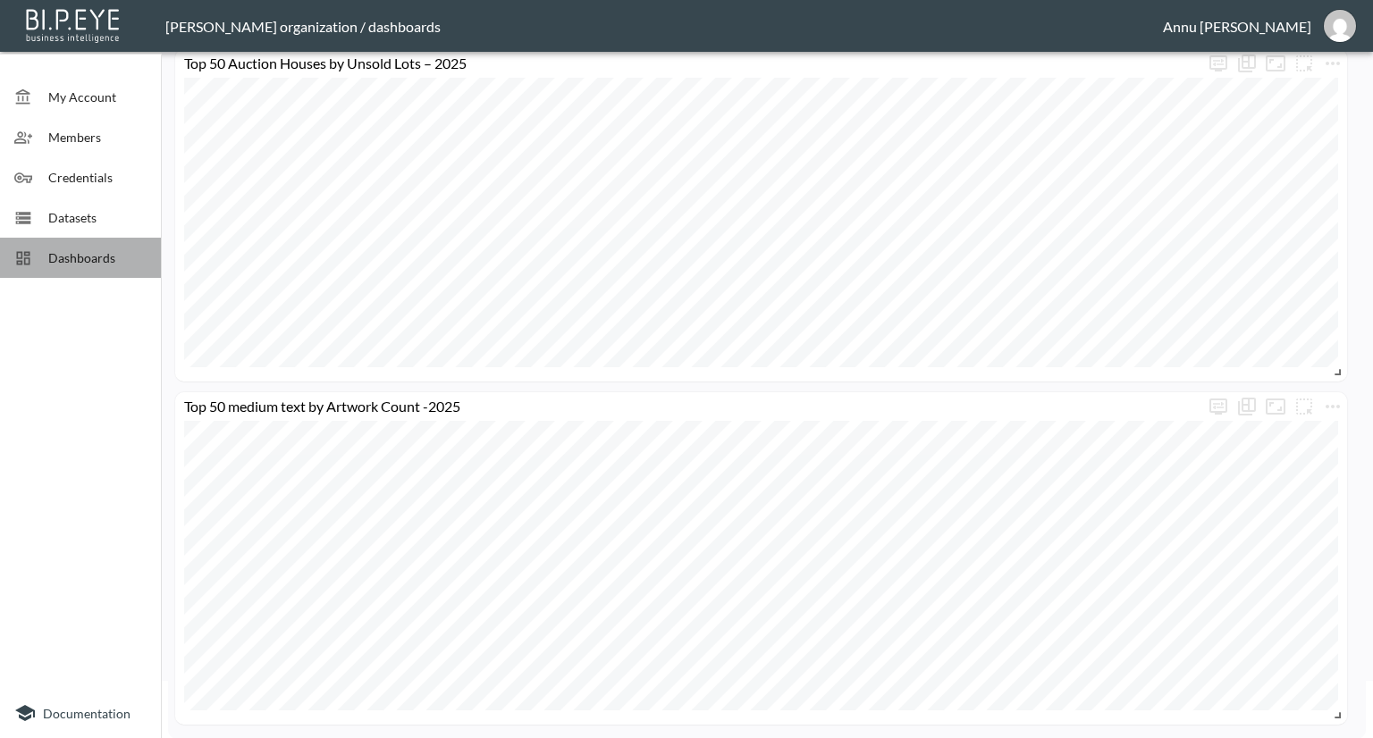
click at [141, 257] on span "Dashboards" at bounding box center [97, 257] width 98 height 19
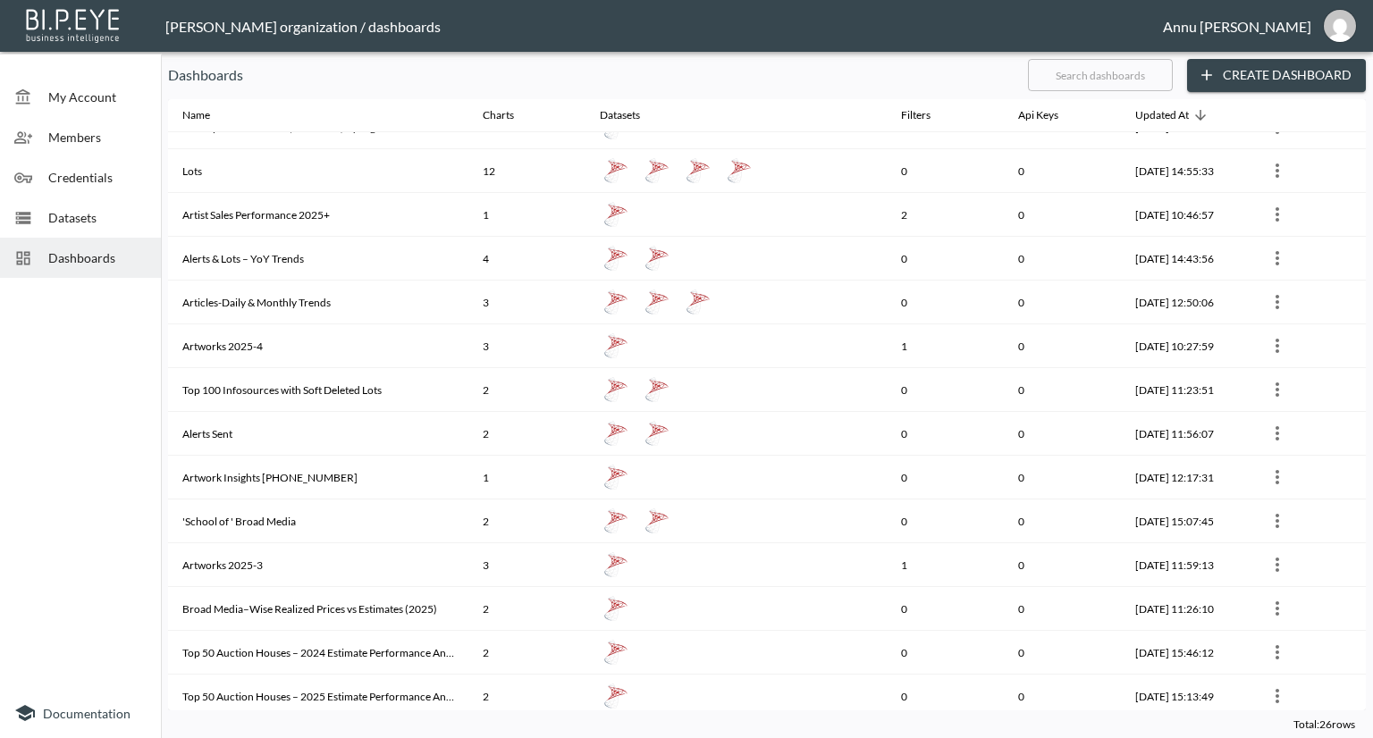
scroll to position [500, 0]
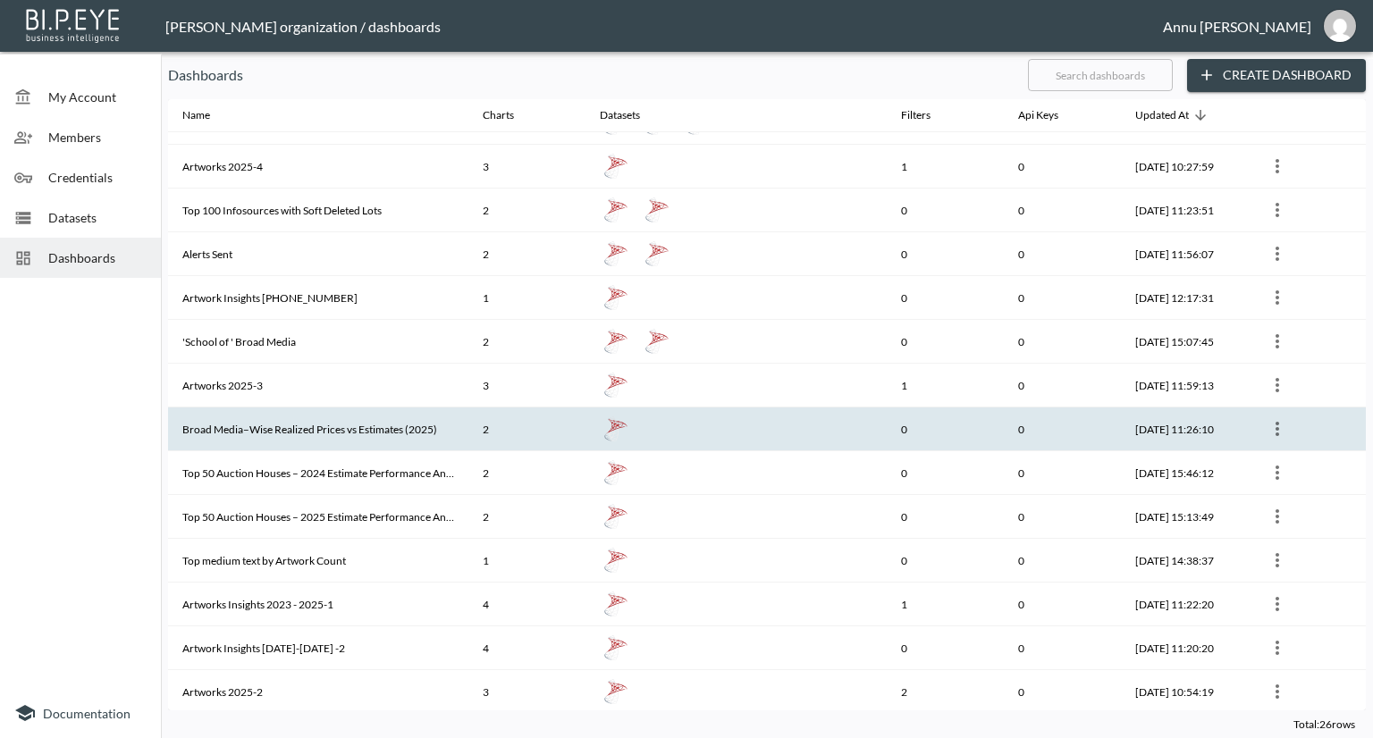
click at [301, 434] on th "Broad Media–Wise Realized Prices vs Estimates (2025)" at bounding box center [318, 430] width 300 height 44
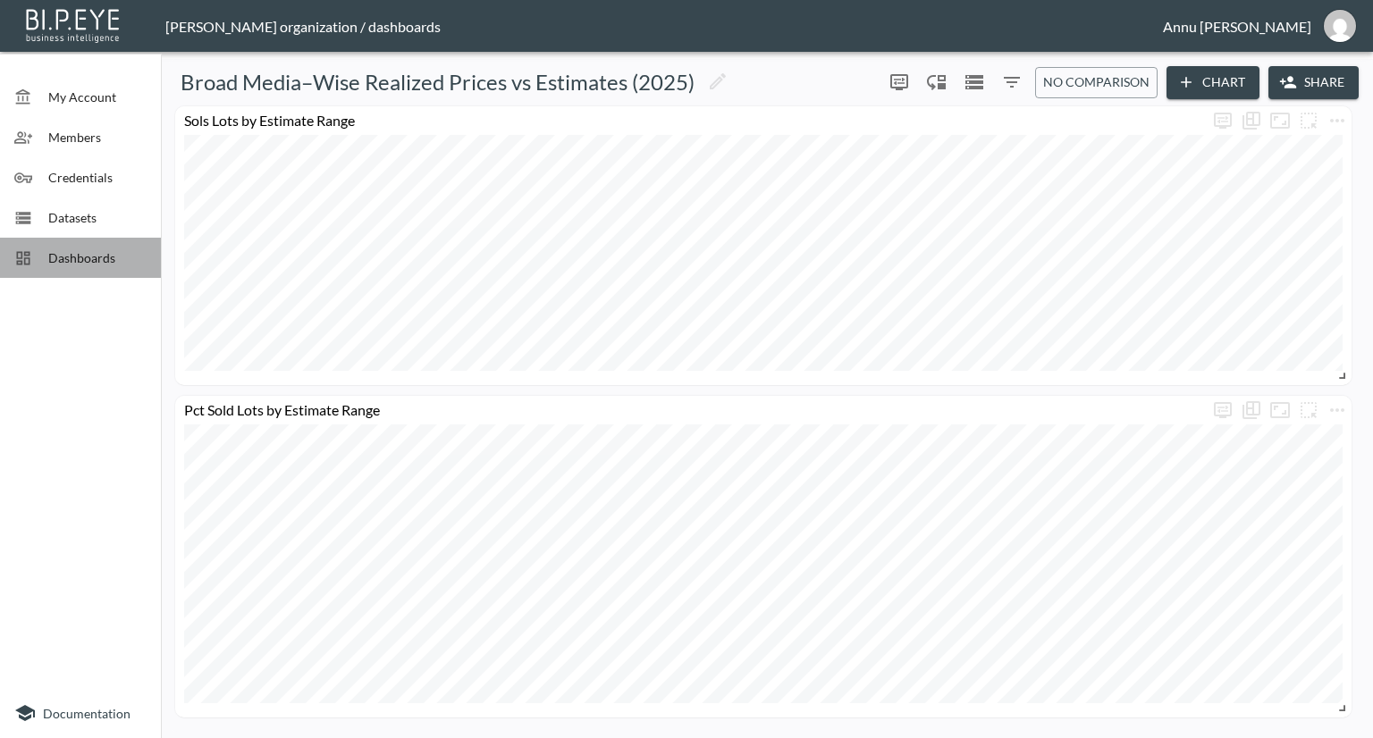
click at [127, 262] on span "Dashboards" at bounding box center [97, 257] width 98 height 19
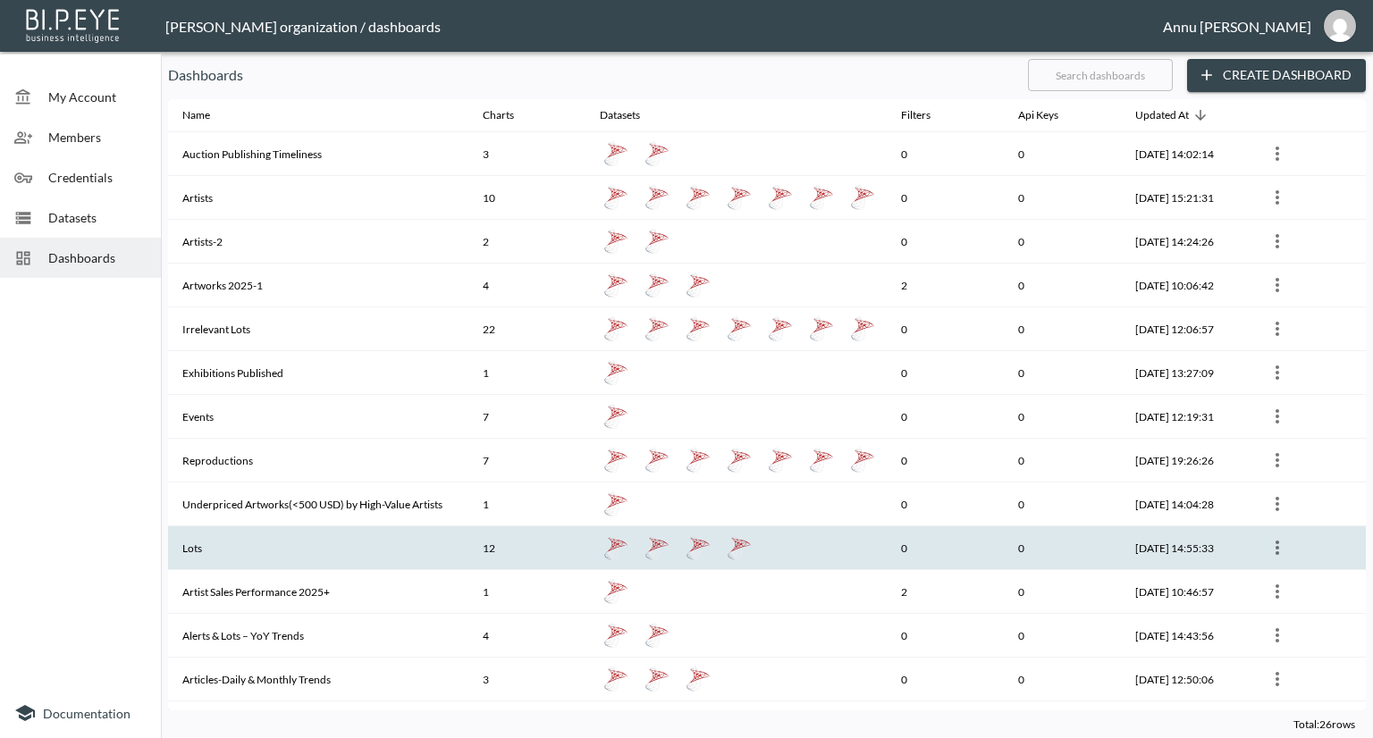
click at [202, 550] on th "Lots" at bounding box center [318, 548] width 300 height 44
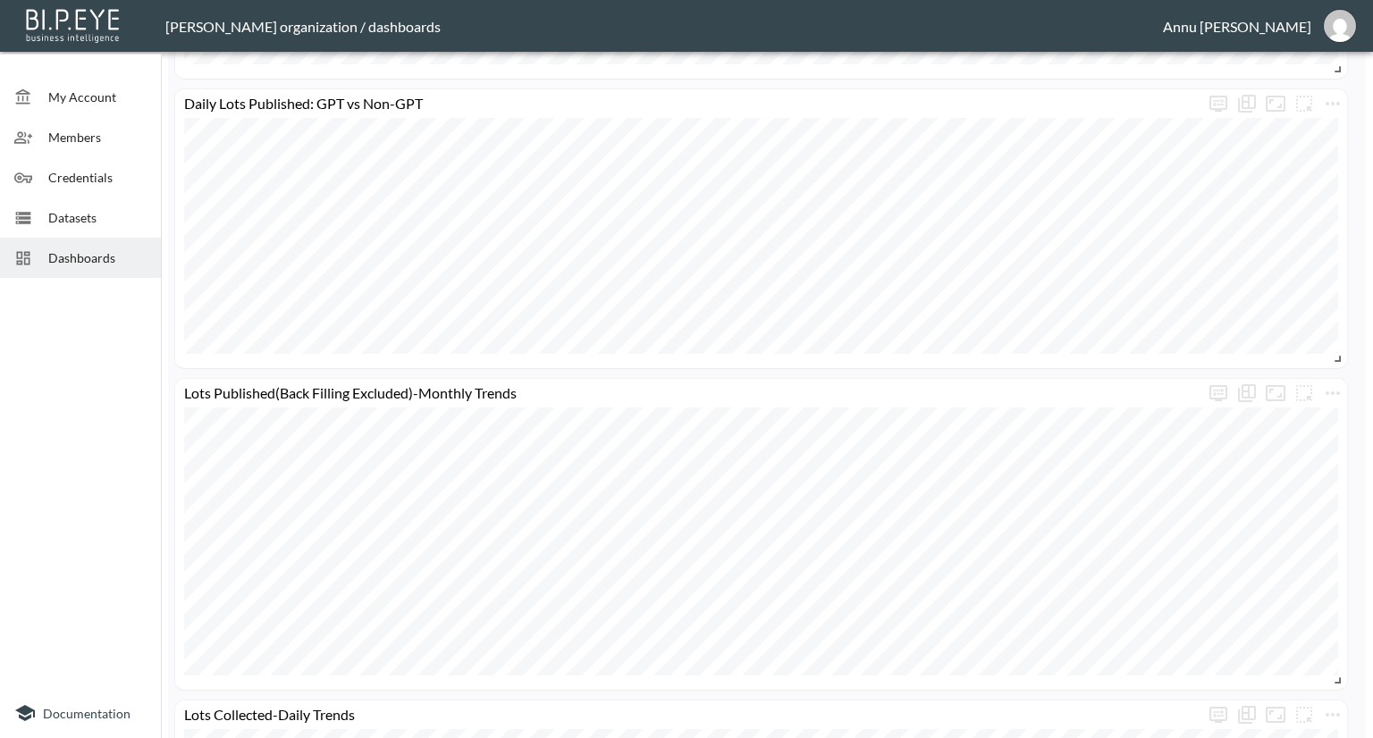
scroll to position [1609, 0]
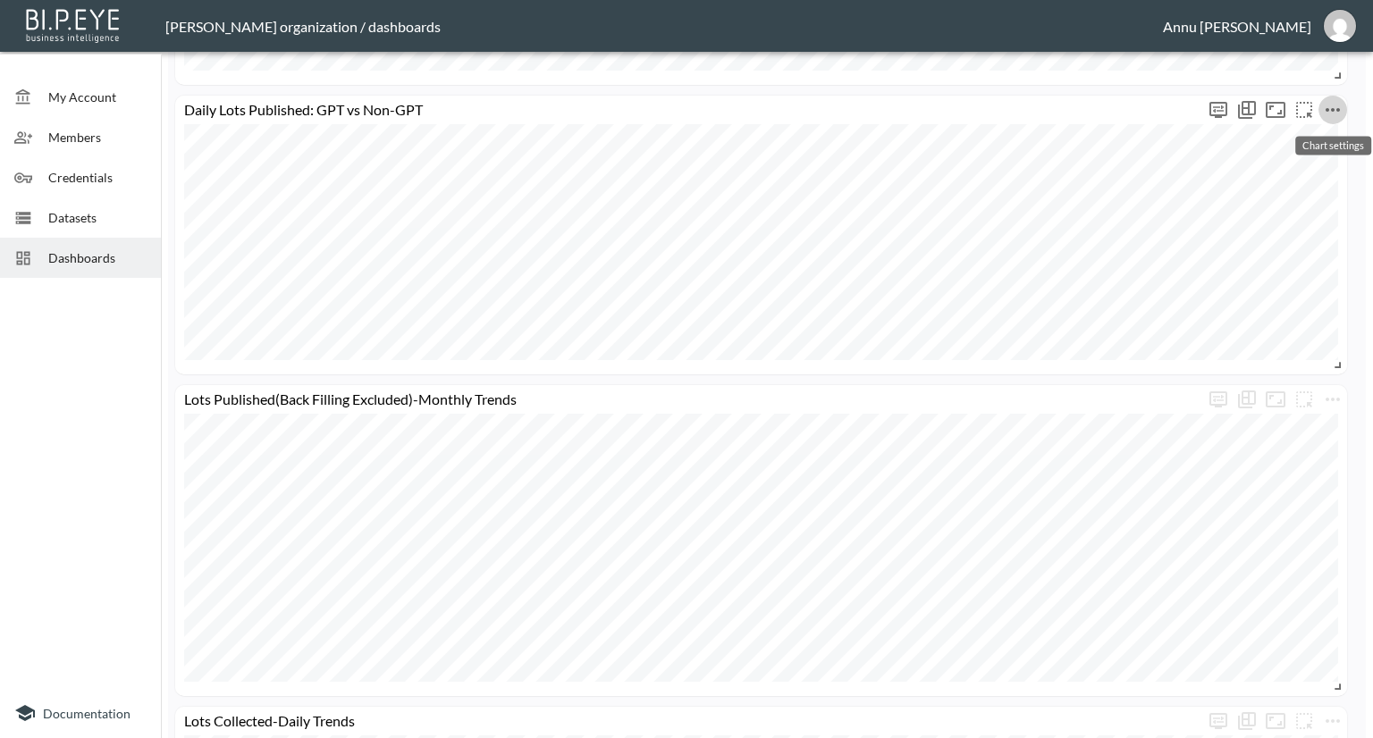
click at [1333, 115] on icon "more" at bounding box center [1332, 109] width 21 height 21
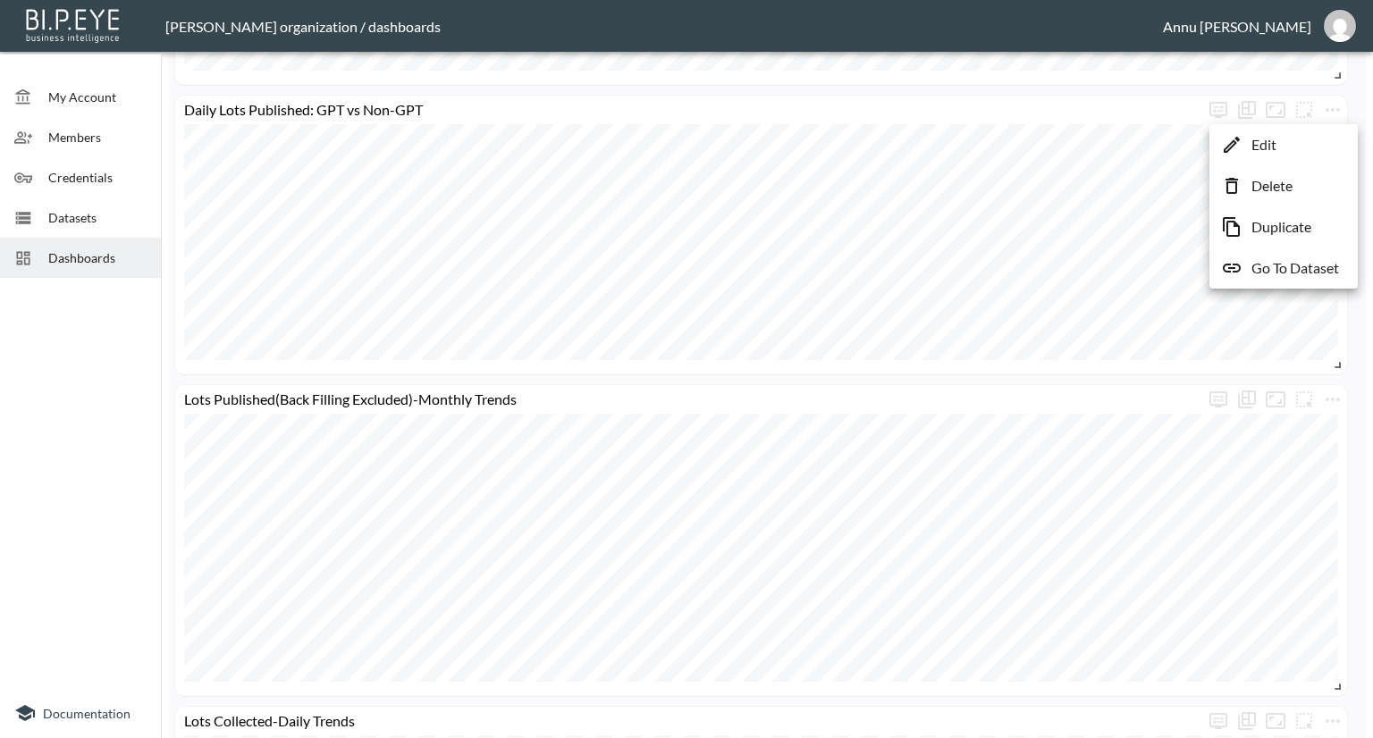
click at [1315, 183] on li "Delete" at bounding box center [1283, 186] width 139 height 32
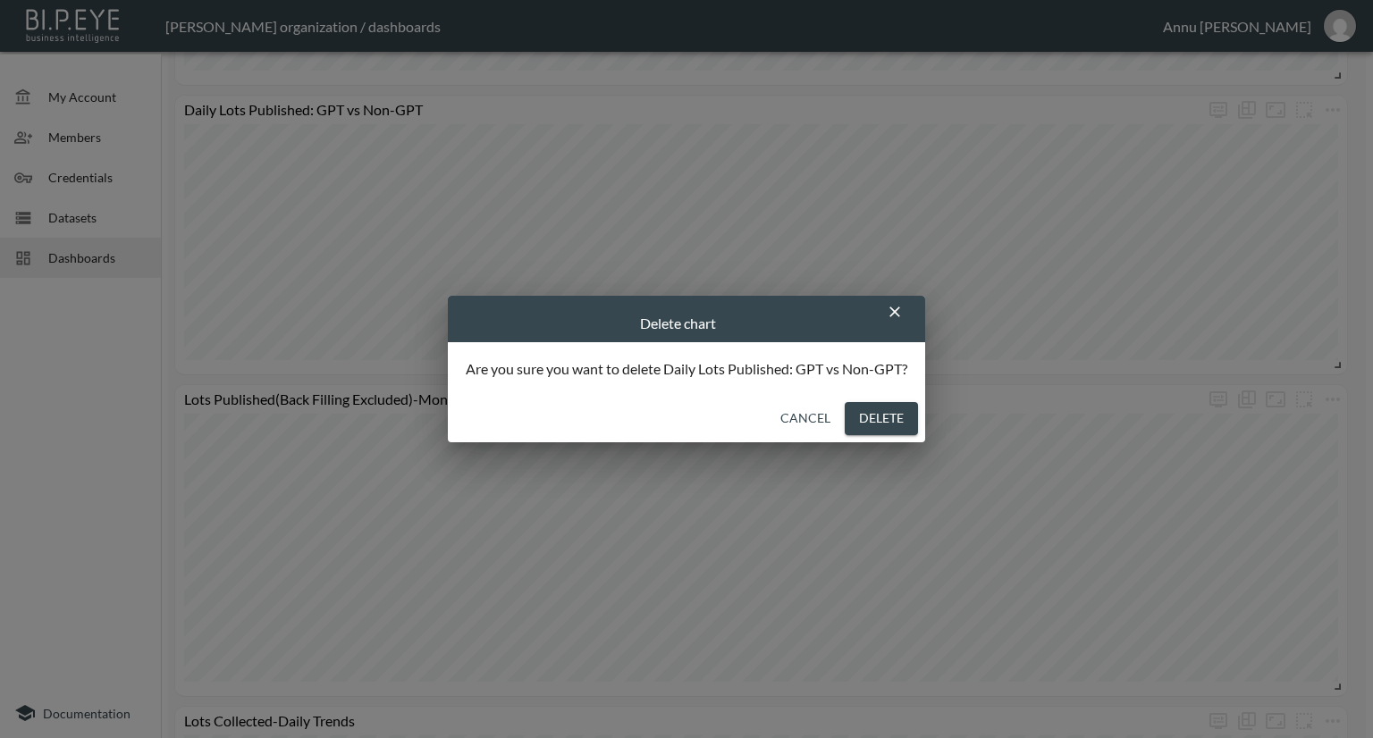
click at [876, 412] on button "Delete" at bounding box center [881, 418] width 73 height 33
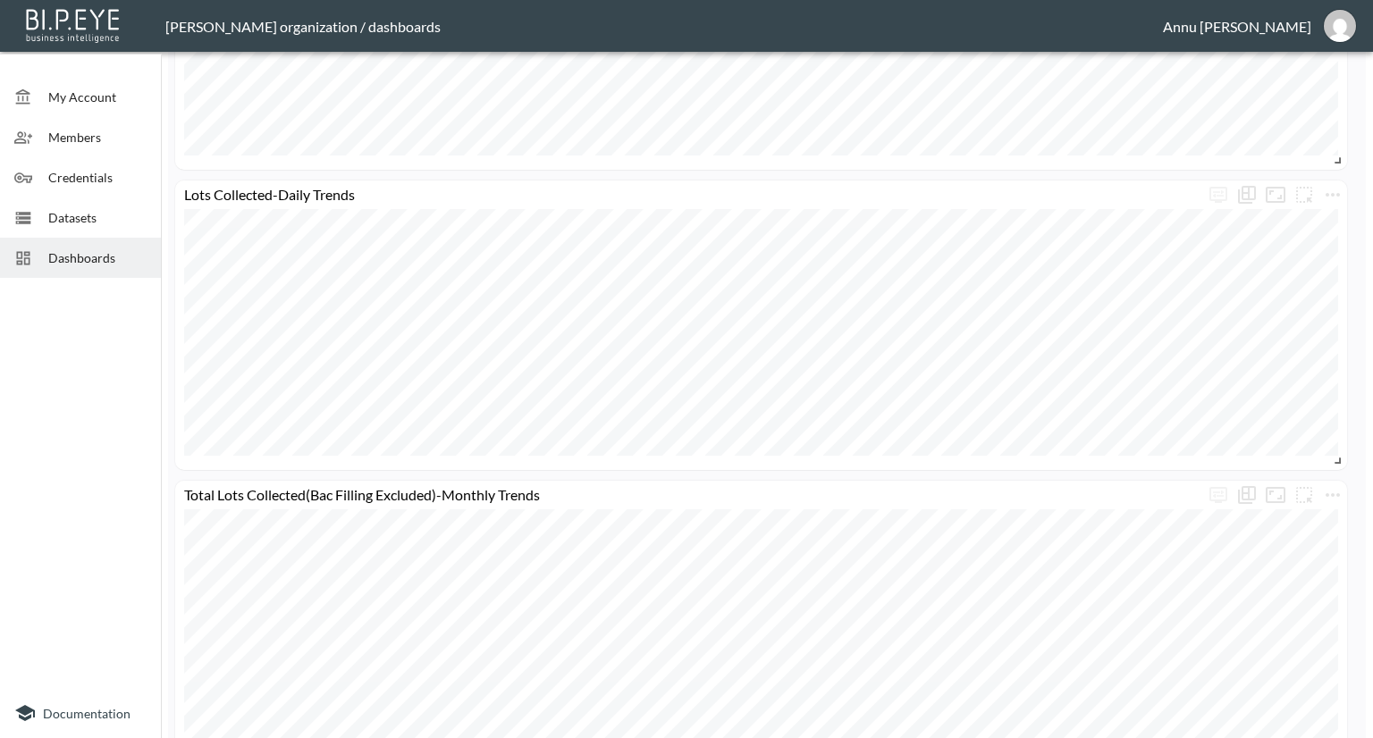
scroll to position [1966, 0]
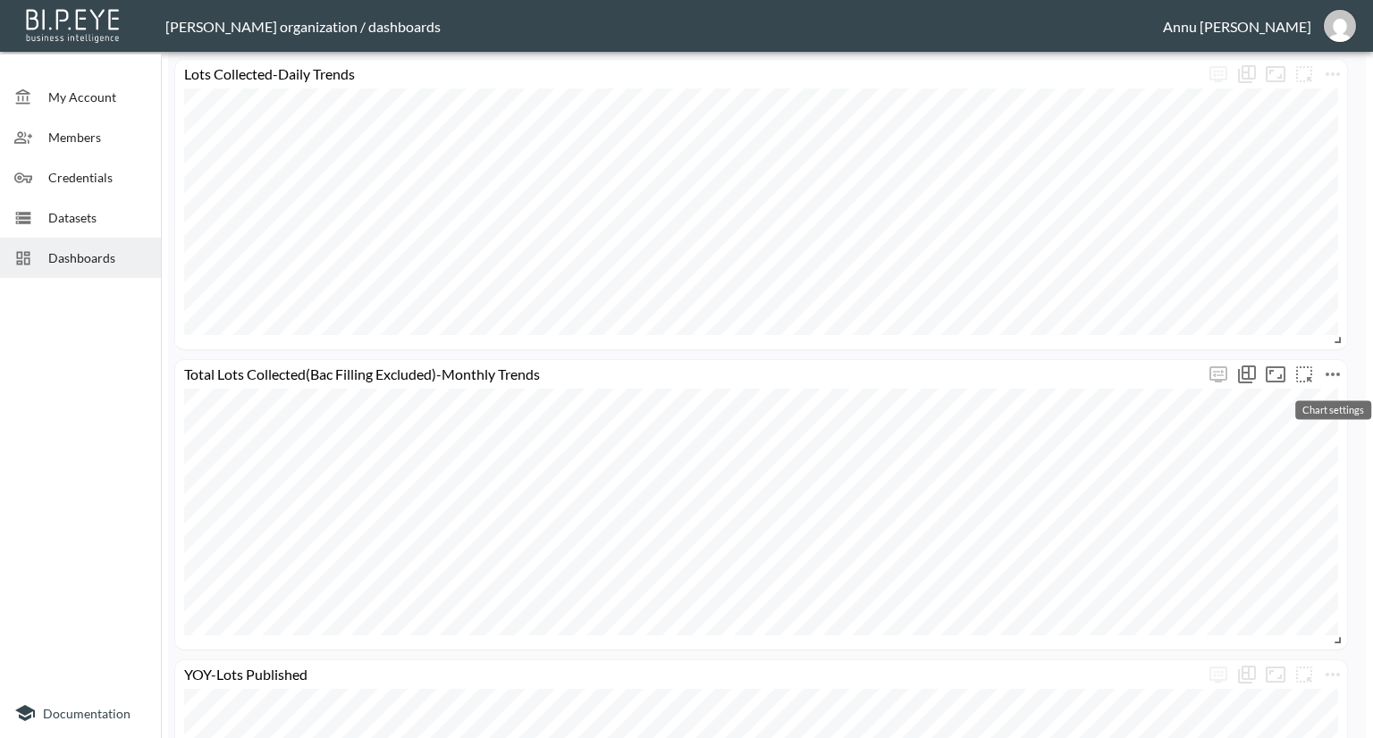
click at [1337, 364] on icon "more" at bounding box center [1332, 374] width 21 height 21
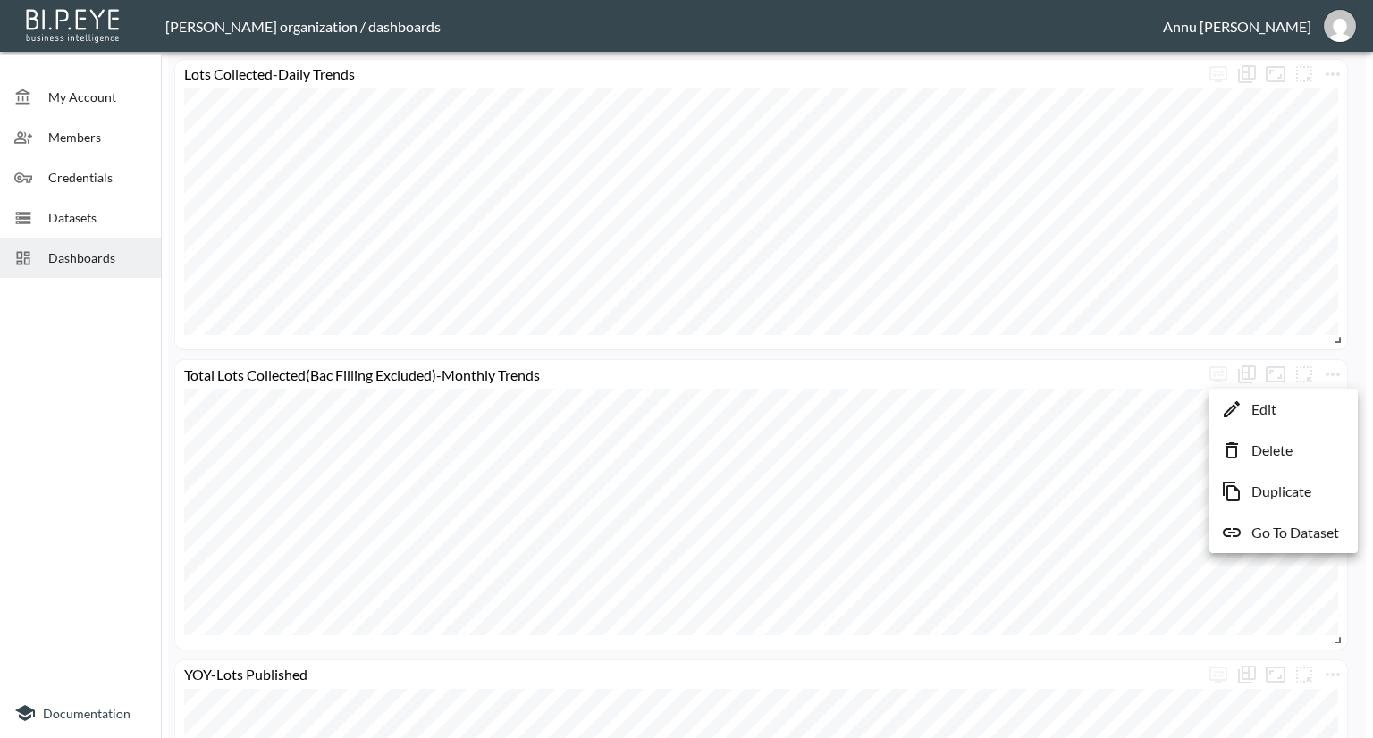
click at [1291, 449] on p "Delete" at bounding box center [1271, 450] width 41 height 21
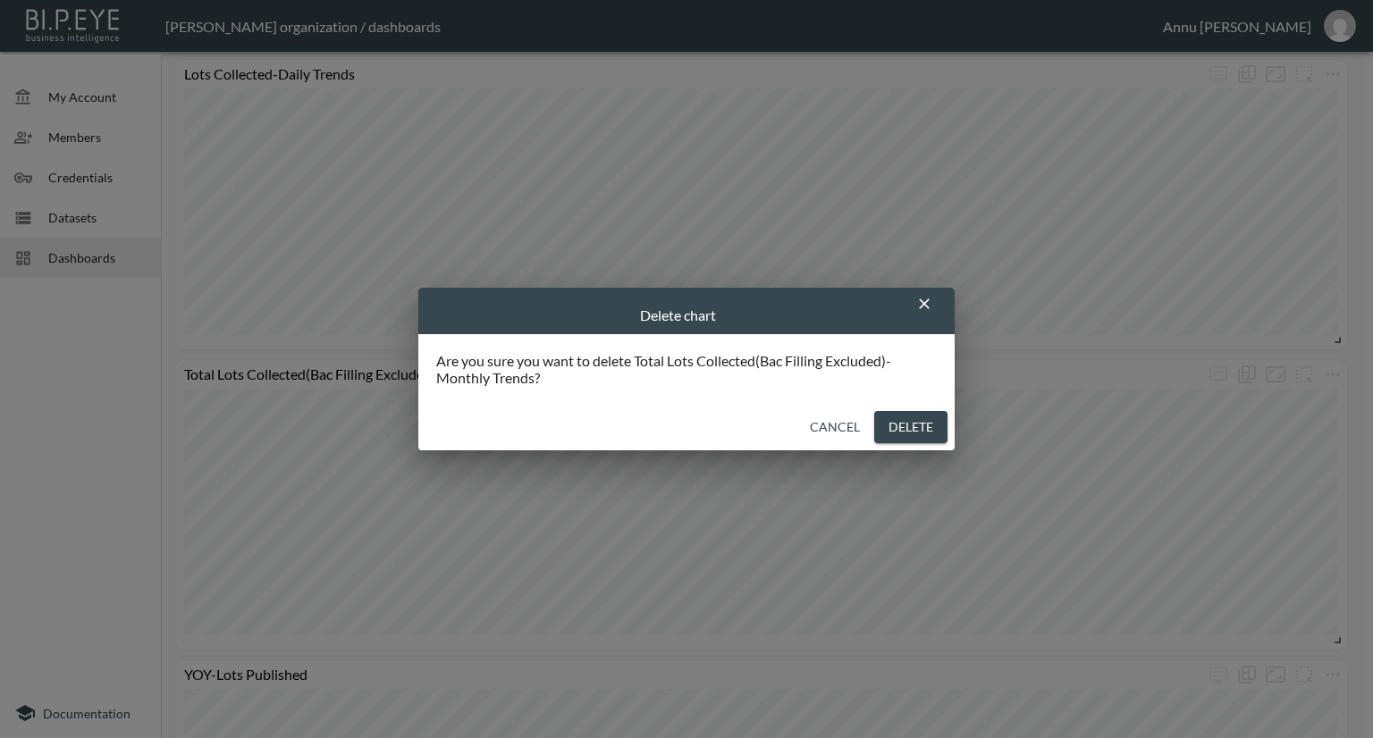
click at [900, 429] on button "Delete" at bounding box center [910, 427] width 73 height 33
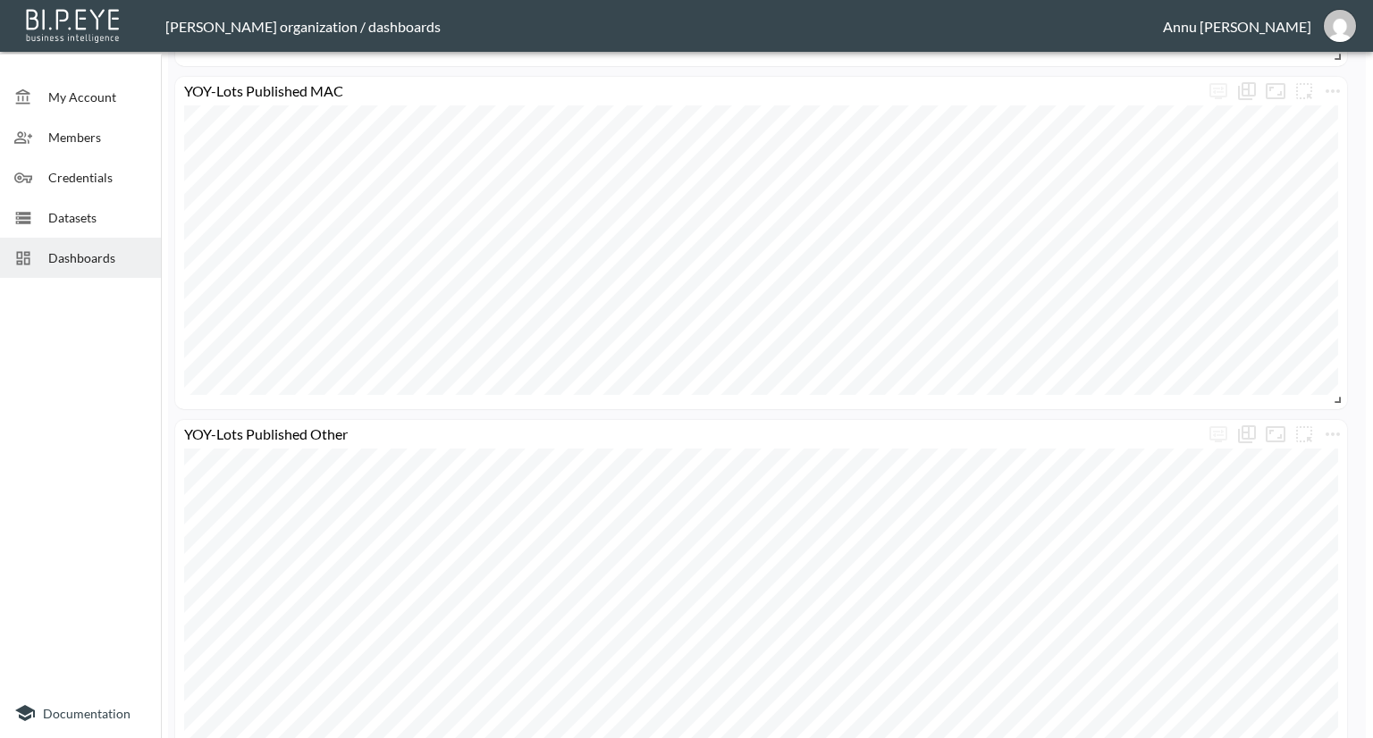
scroll to position [2620, 0]
click at [109, 250] on span "Dashboards" at bounding box center [97, 257] width 98 height 19
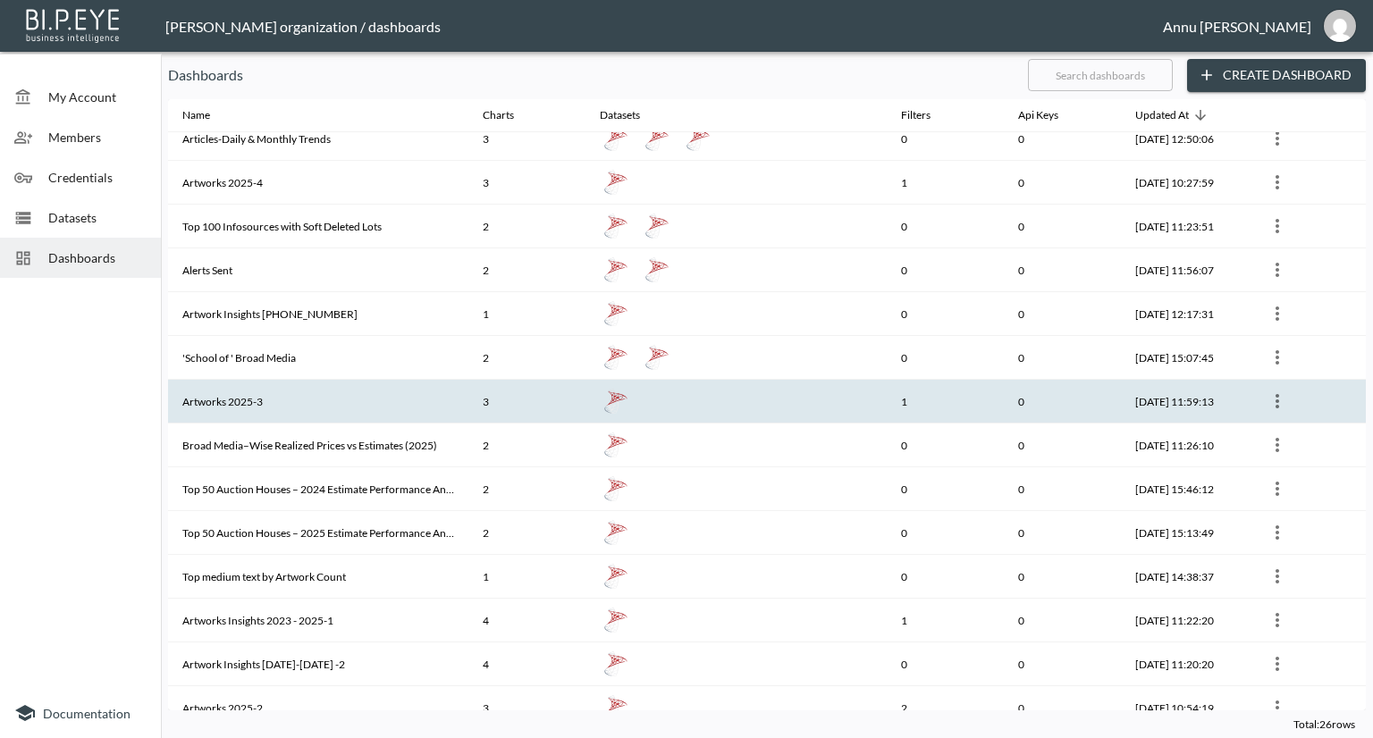
scroll to position [500, 0]
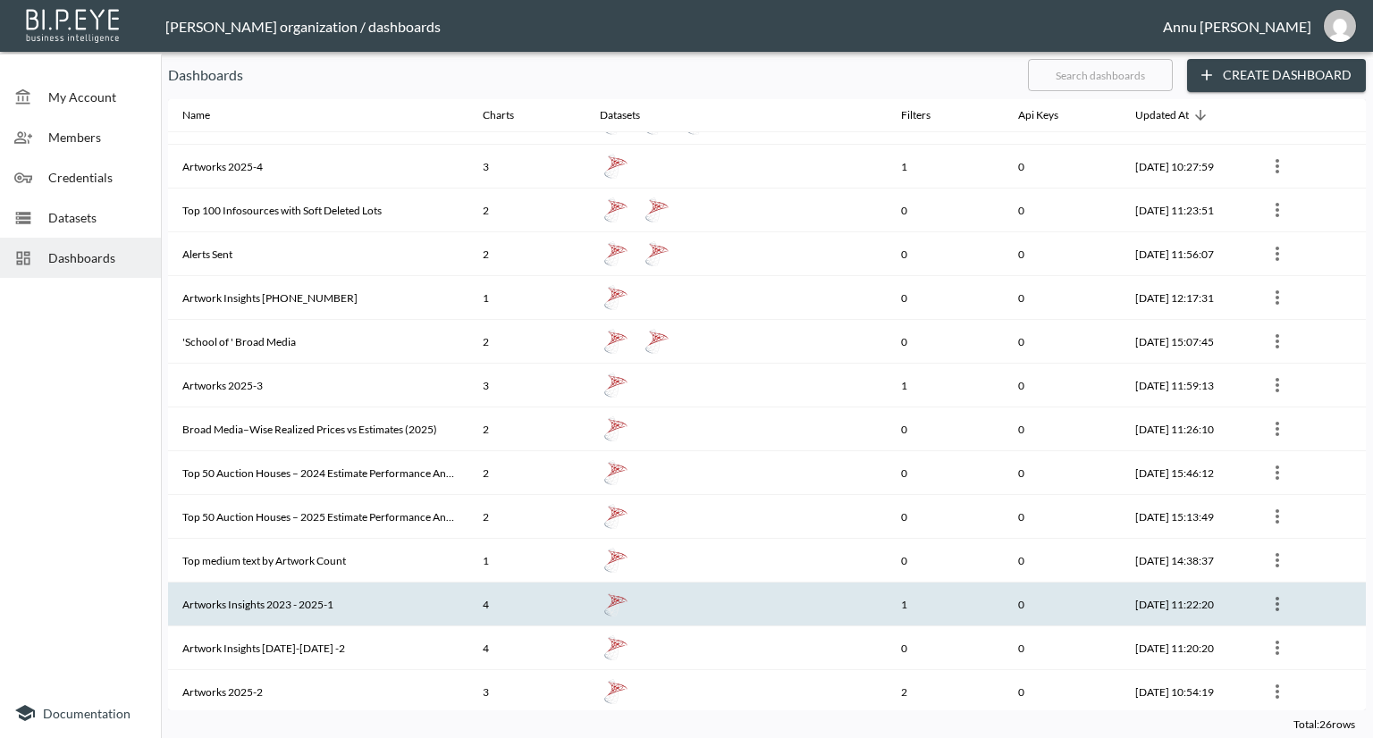
click at [340, 587] on th "Artworks Insights 2023 - 2025-1" at bounding box center [318, 605] width 300 height 44
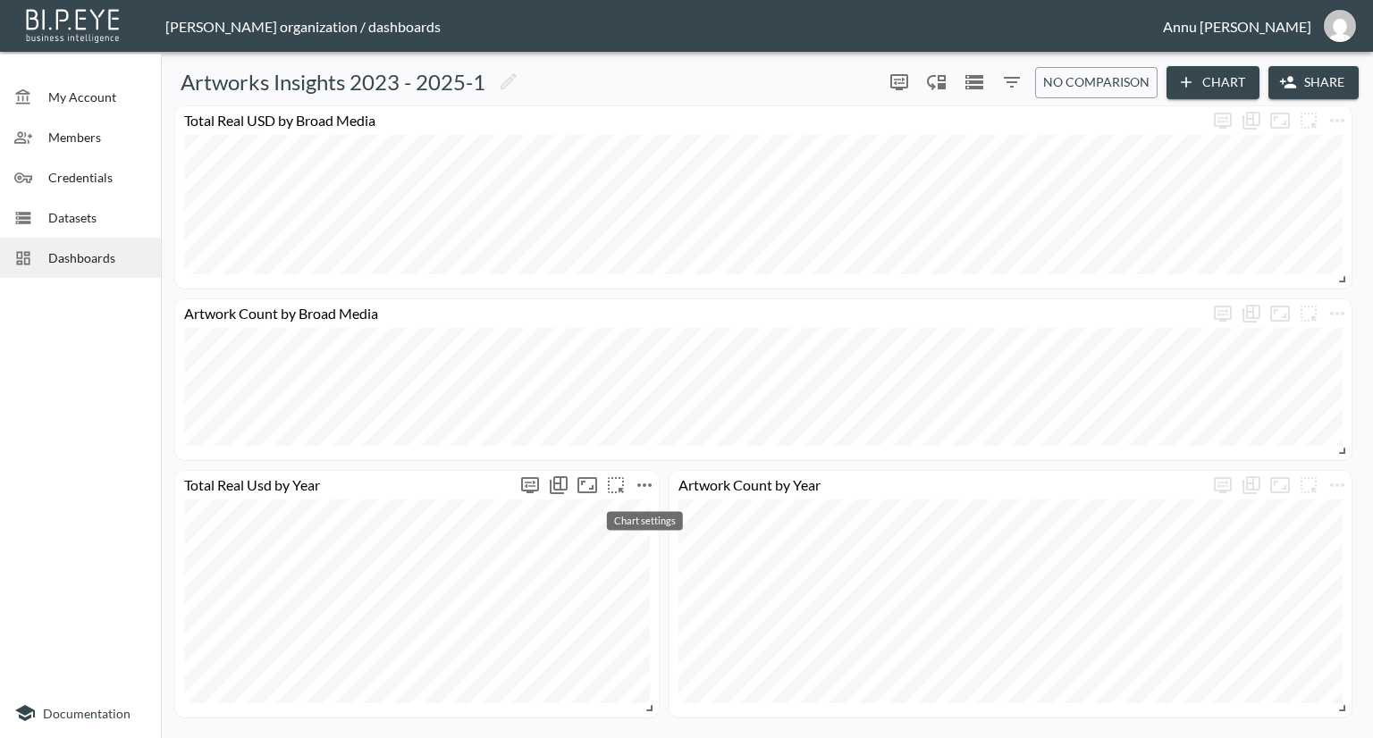
click at [638, 477] on icon "more" at bounding box center [644, 485] width 21 height 21
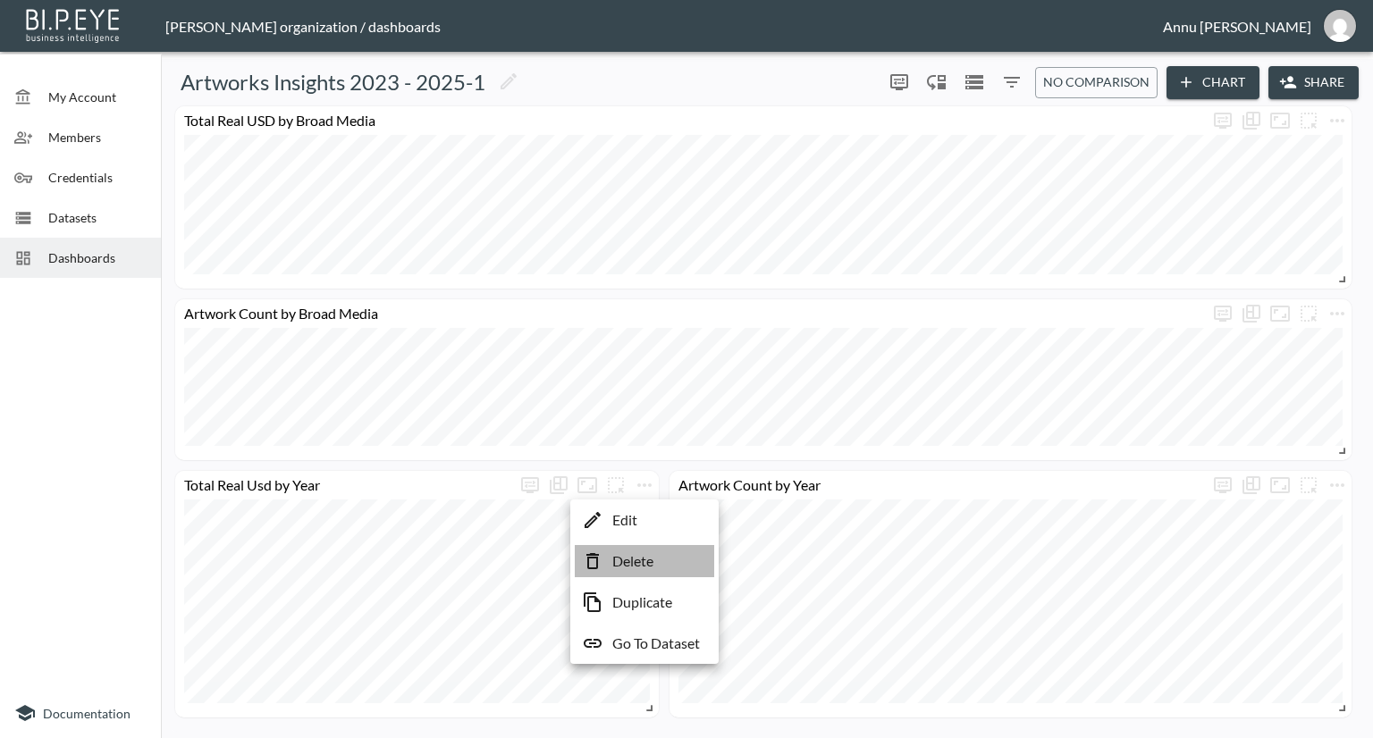
click at [630, 551] on p "Delete" at bounding box center [632, 561] width 41 height 21
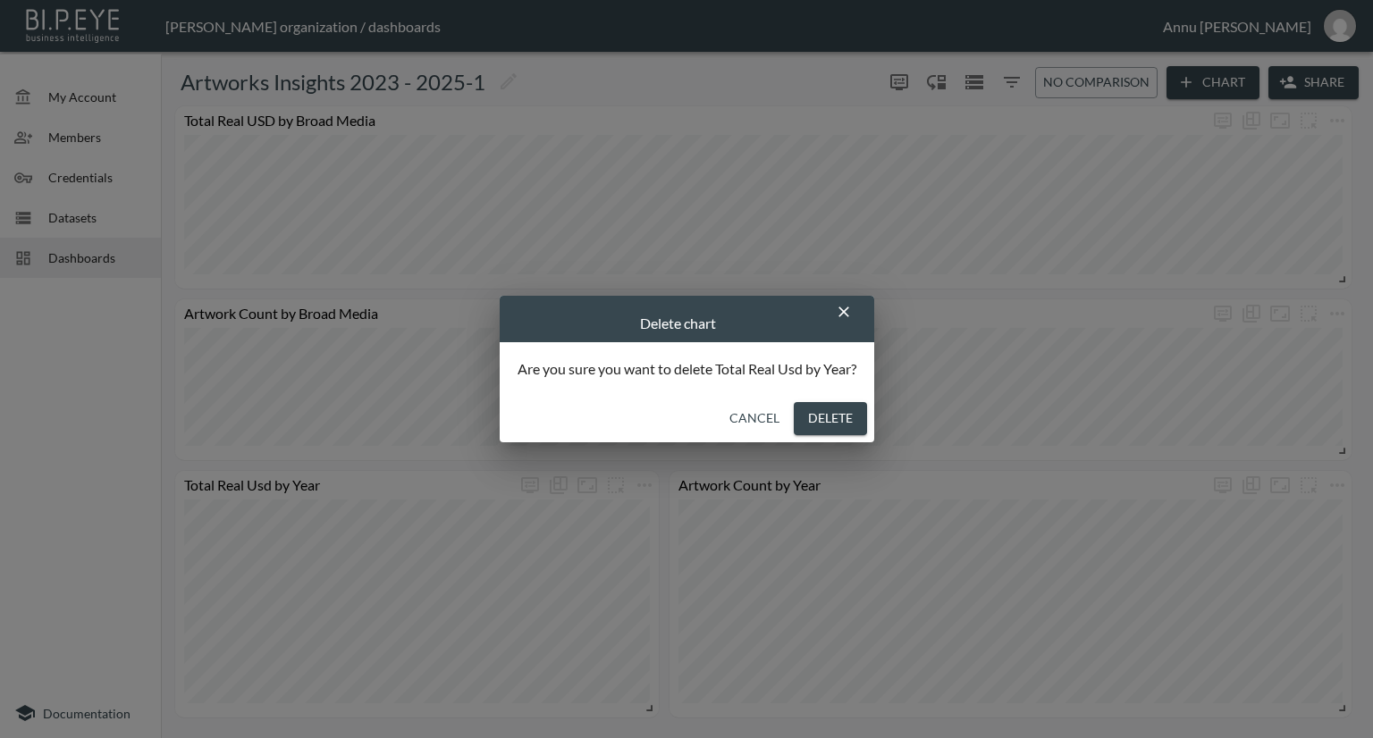
click at [815, 413] on button "Delete" at bounding box center [830, 418] width 73 height 33
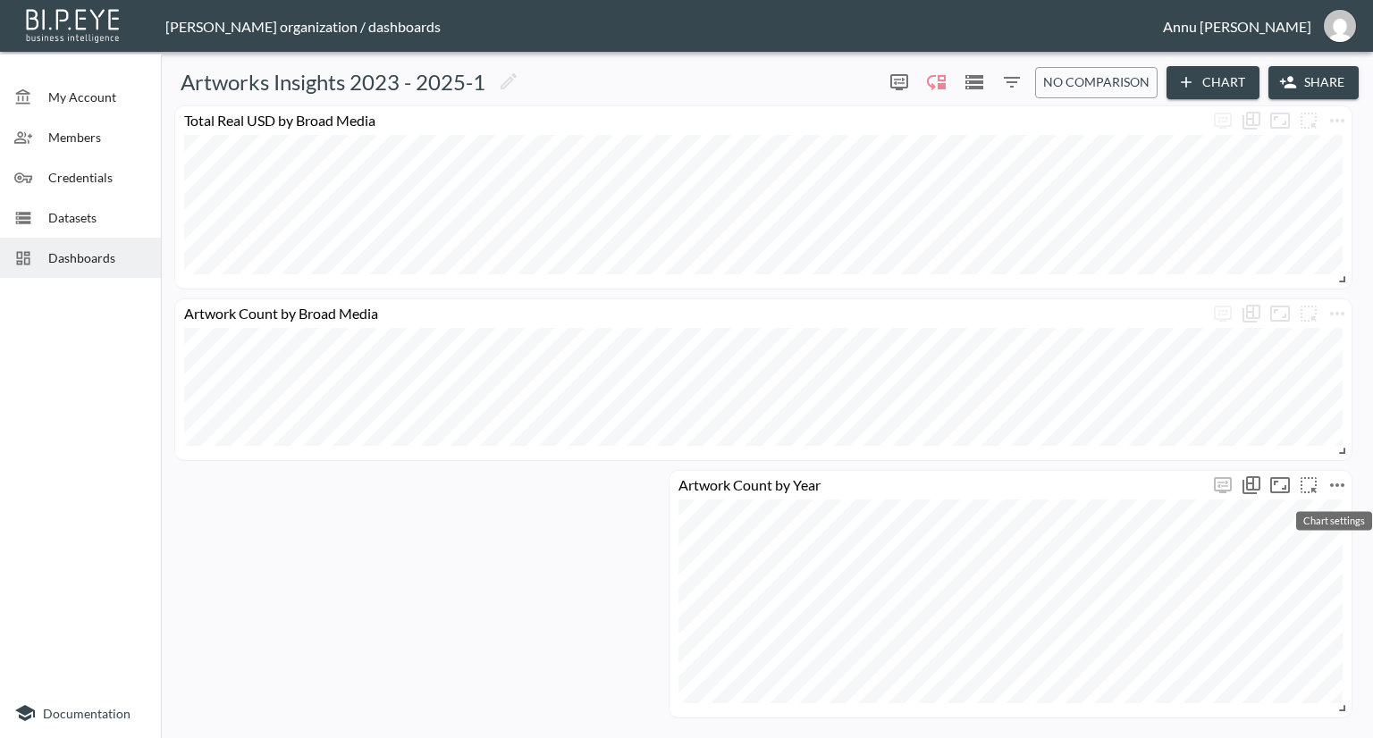
click at [1337, 486] on icon "more" at bounding box center [1337, 486] width 14 height 4
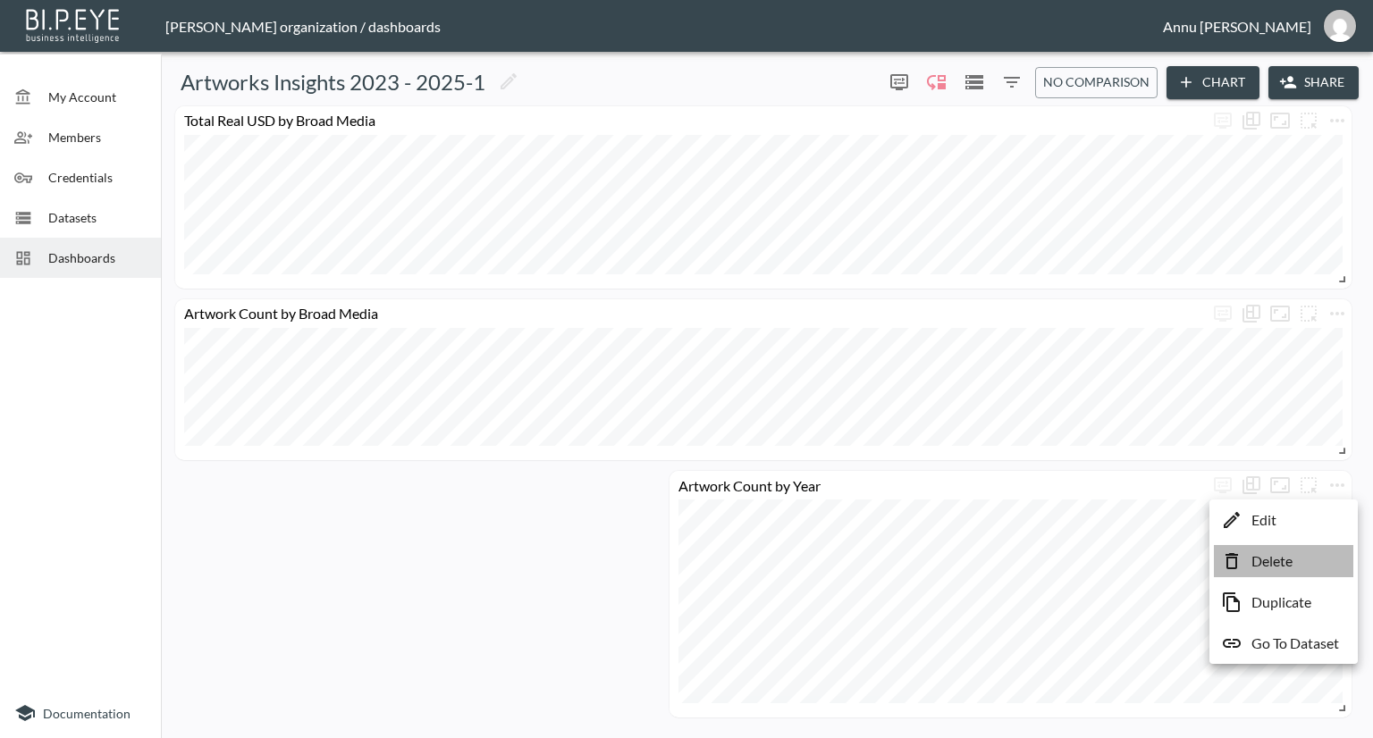
click at [1275, 555] on p "Delete" at bounding box center [1271, 561] width 41 height 21
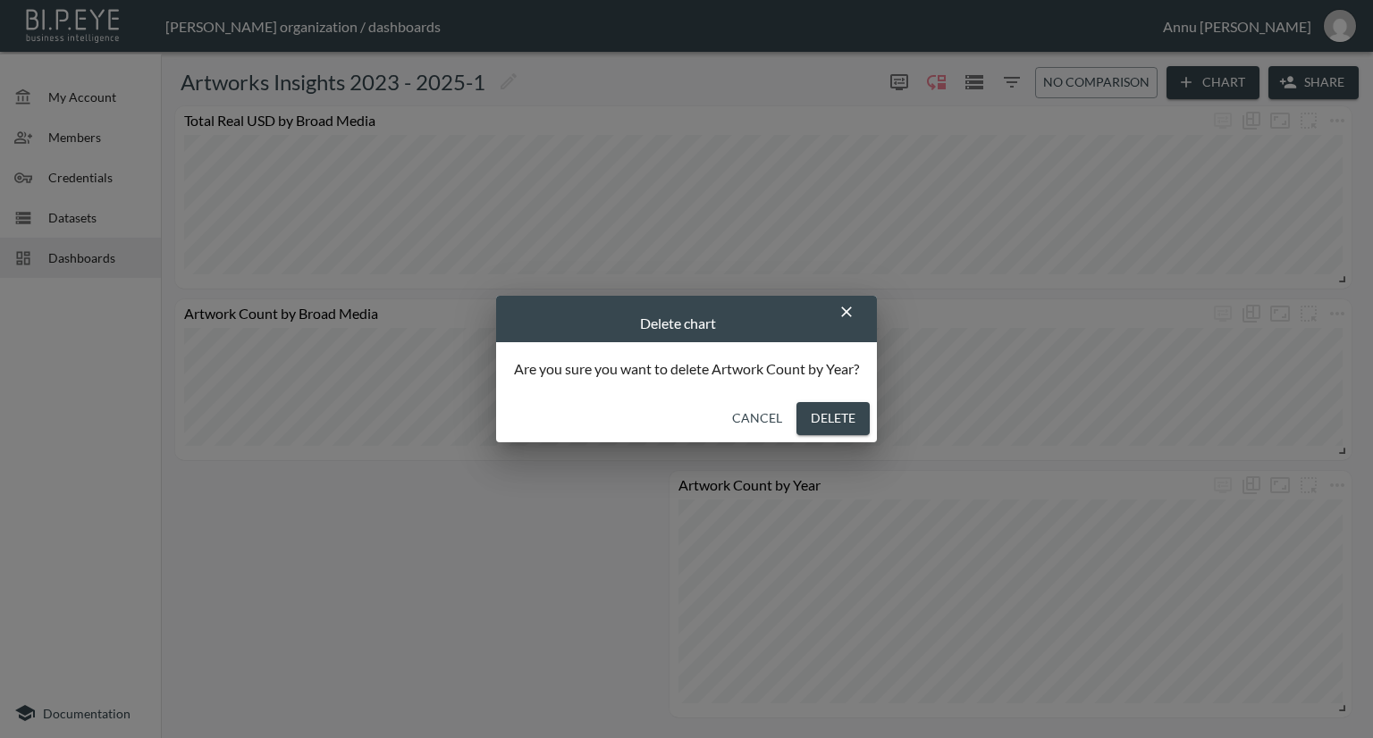
click at [851, 416] on button "Delete" at bounding box center [832, 418] width 73 height 33
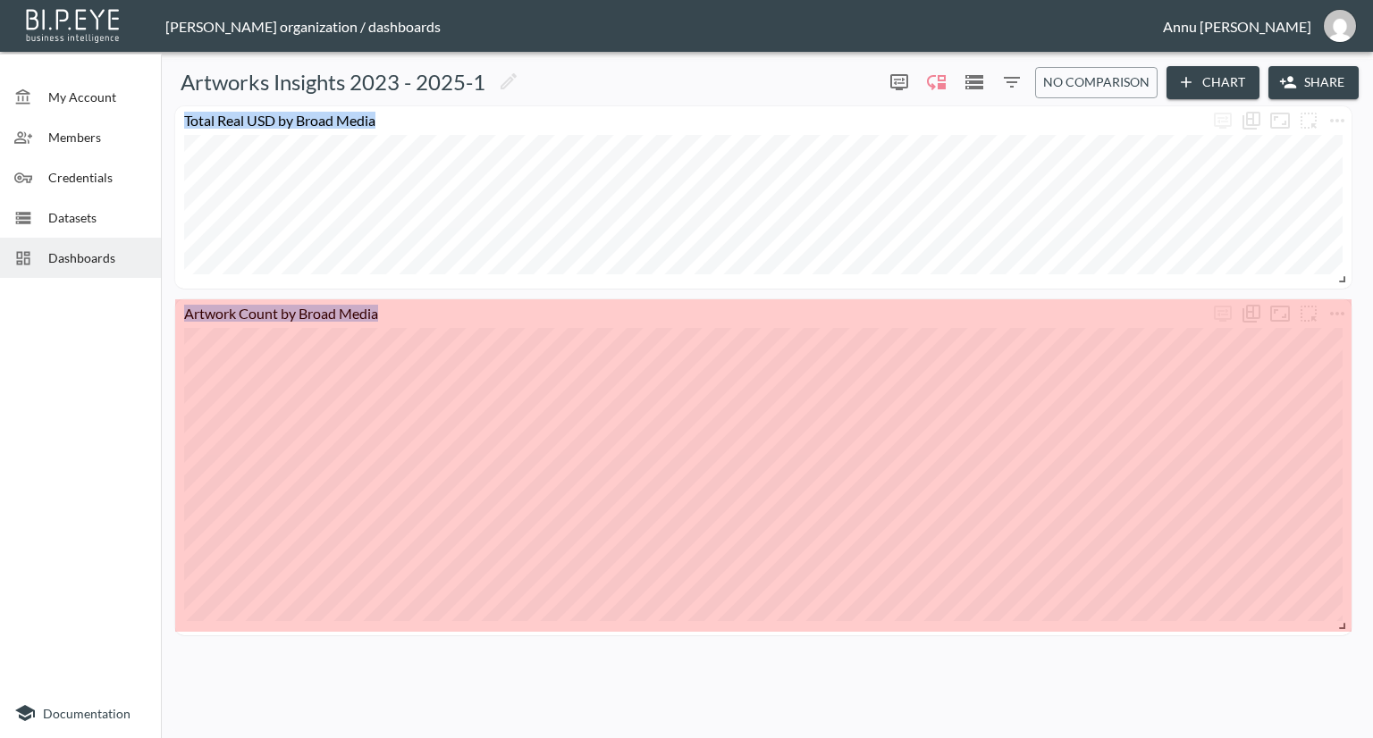
drag, startPoint x: 1333, startPoint y: 448, endPoint x: 1372, endPoint y: 627, distance: 182.8
click at [1372, 627] on div "Artworks Insights 2023 - 2025-1 0 0 No comparison Chart Share Total Real USD by…" at bounding box center [767, 398] width 1212 height 679
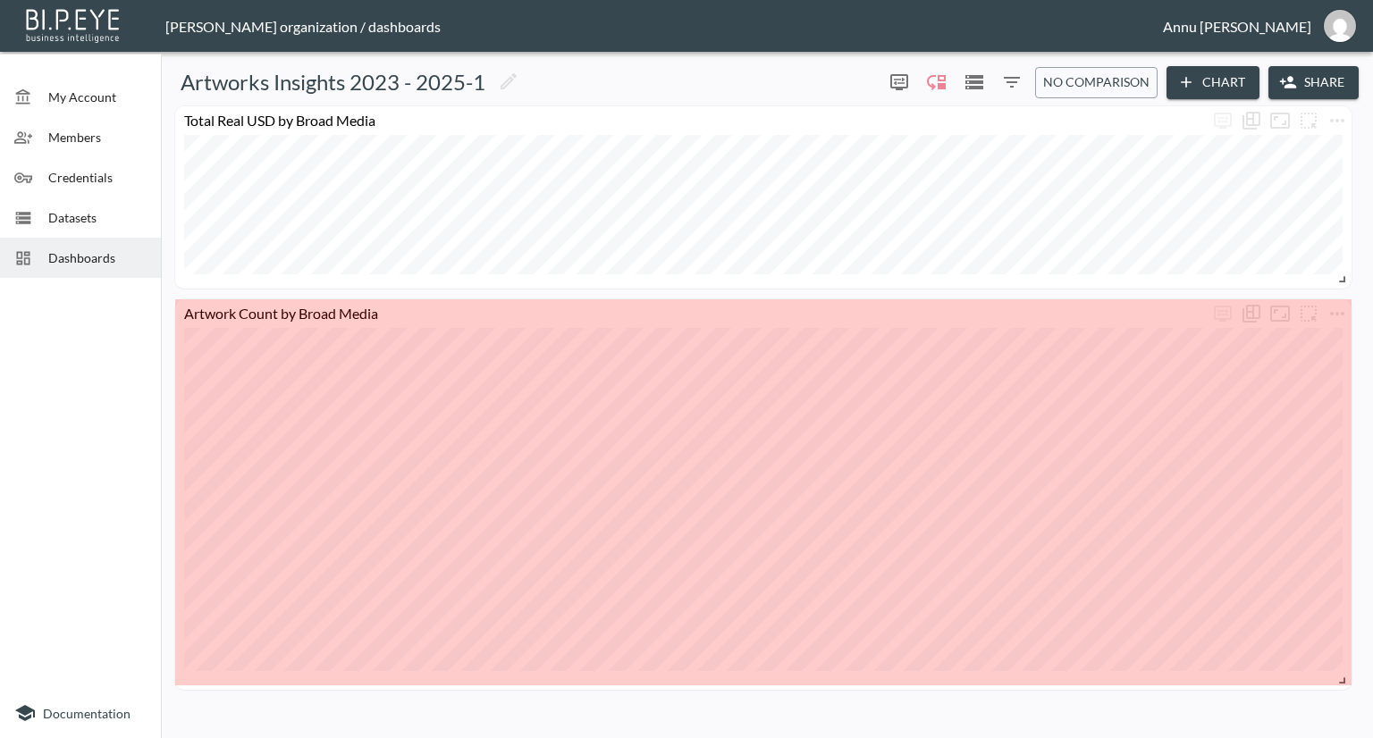
drag, startPoint x: 1344, startPoint y: 630, endPoint x: 1345, endPoint y: 685, distance: 54.5
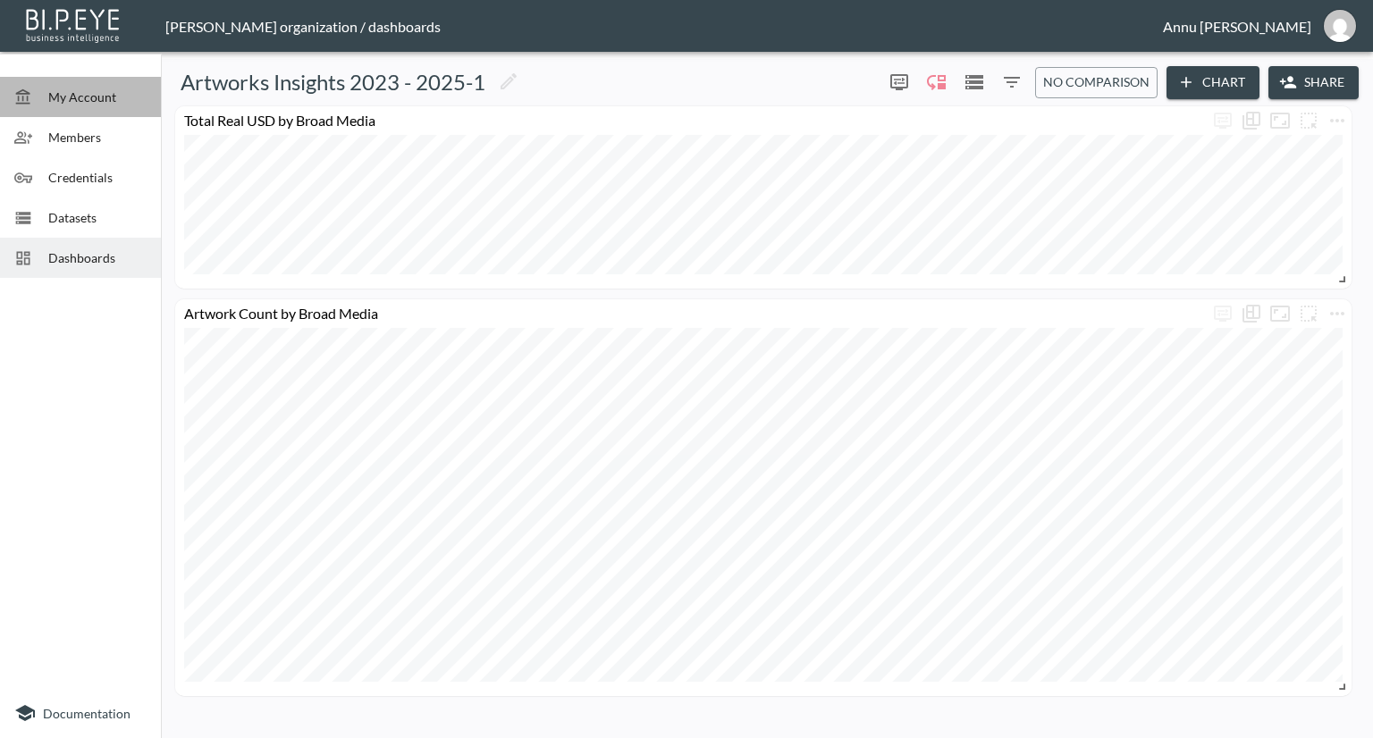
drag, startPoint x: 82, startPoint y: 100, endPoint x: 228, endPoint y: 84, distance: 146.6
click at [83, 101] on span "My Account" at bounding box center [97, 97] width 98 height 19
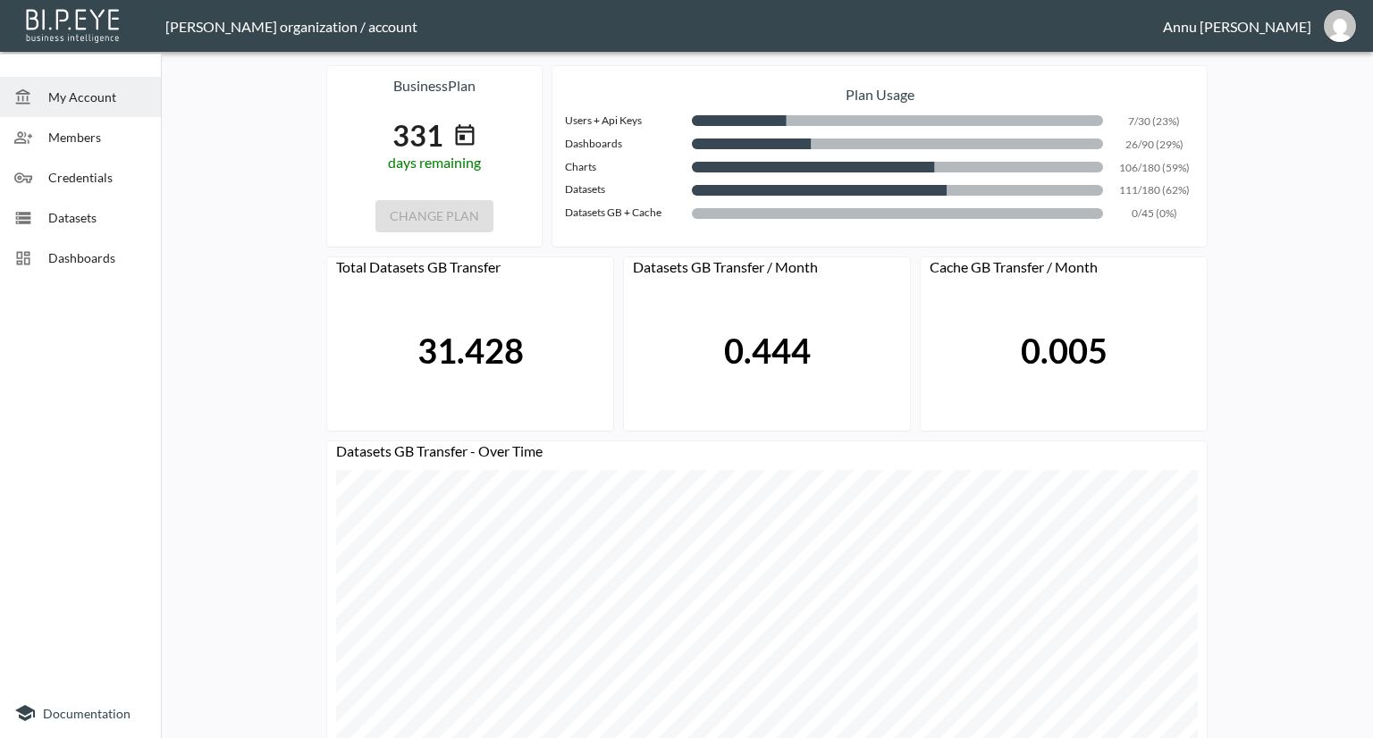
click at [80, 257] on span "Dashboards" at bounding box center [97, 257] width 98 height 19
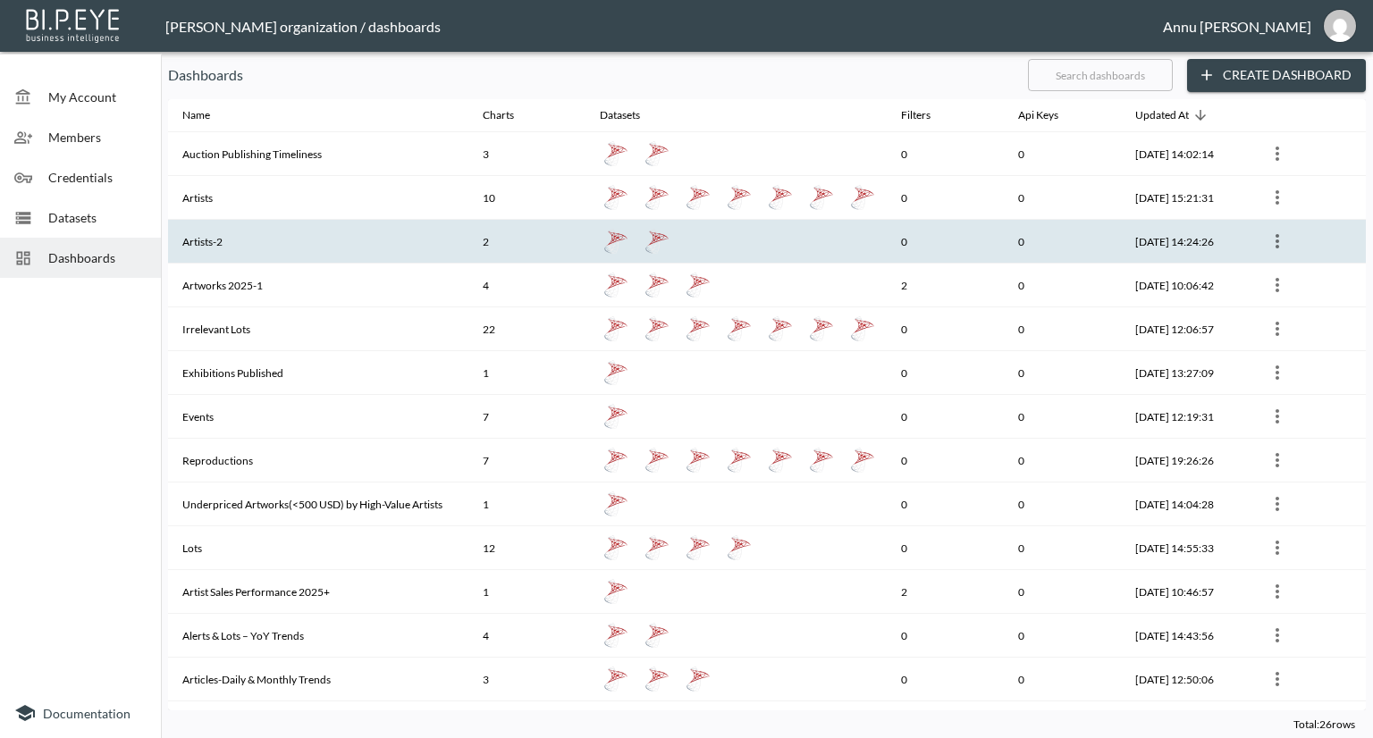
scroll to position [447, 0]
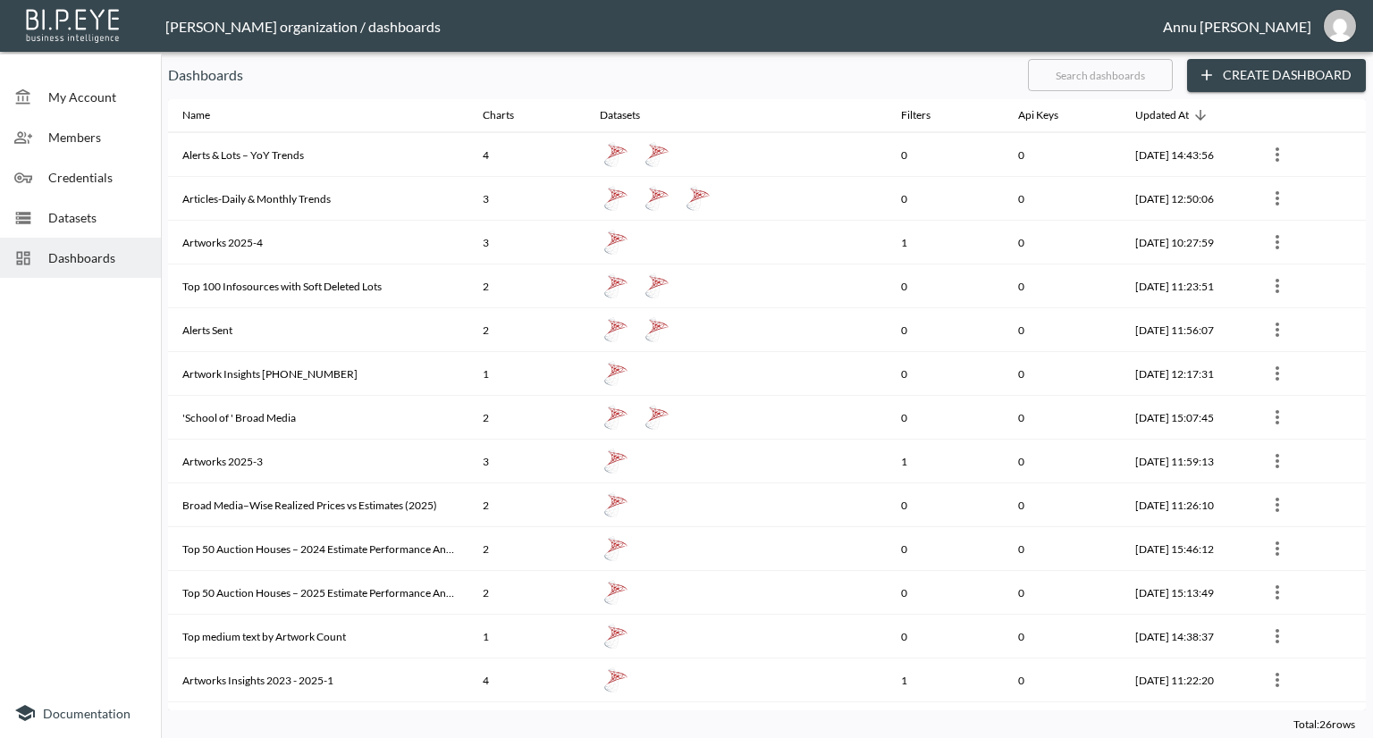
drag, startPoint x: 132, startPoint y: 257, endPoint x: 140, endPoint y: 252, distance: 9.7
click at [132, 257] on span "Dashboards" at bounding box center [97, 257] width 98 height 19
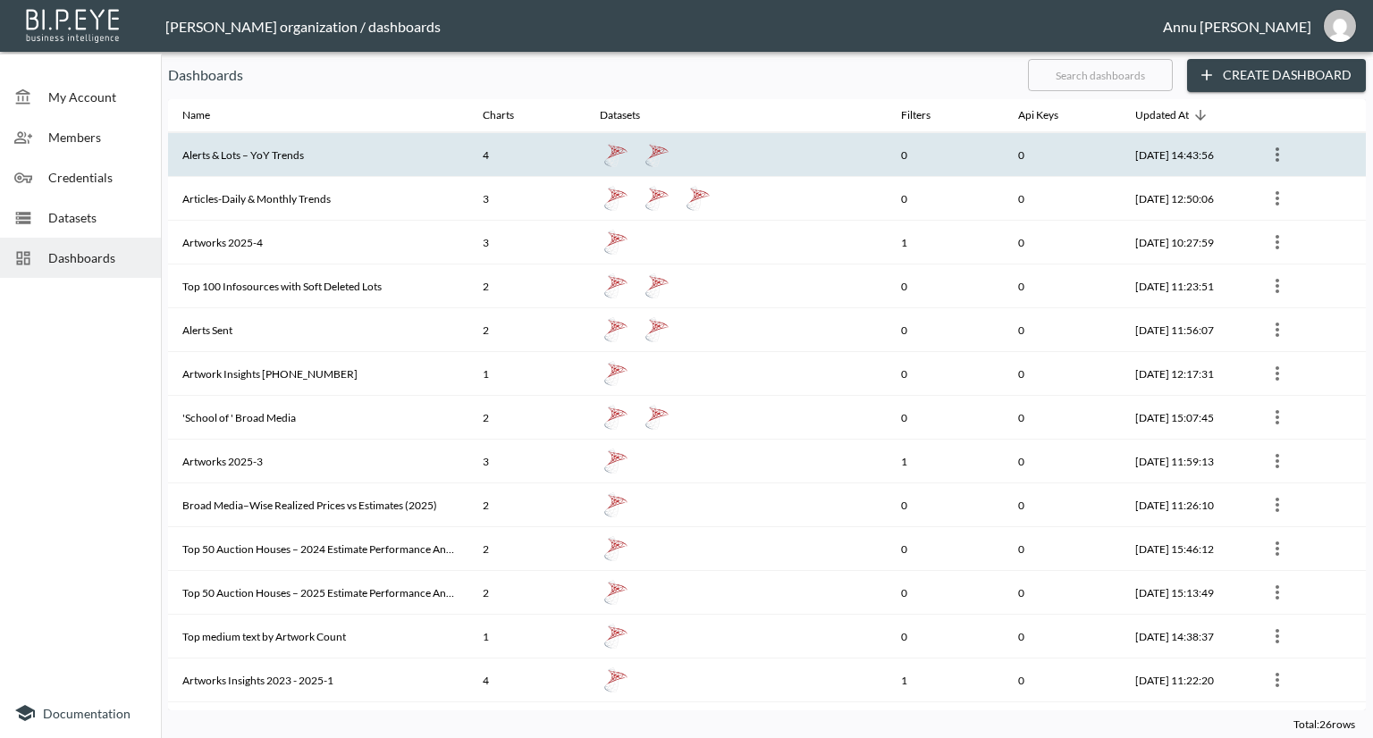
click at [475, 155] on th "4" at bounding box center [526, 155] width 117 height 44
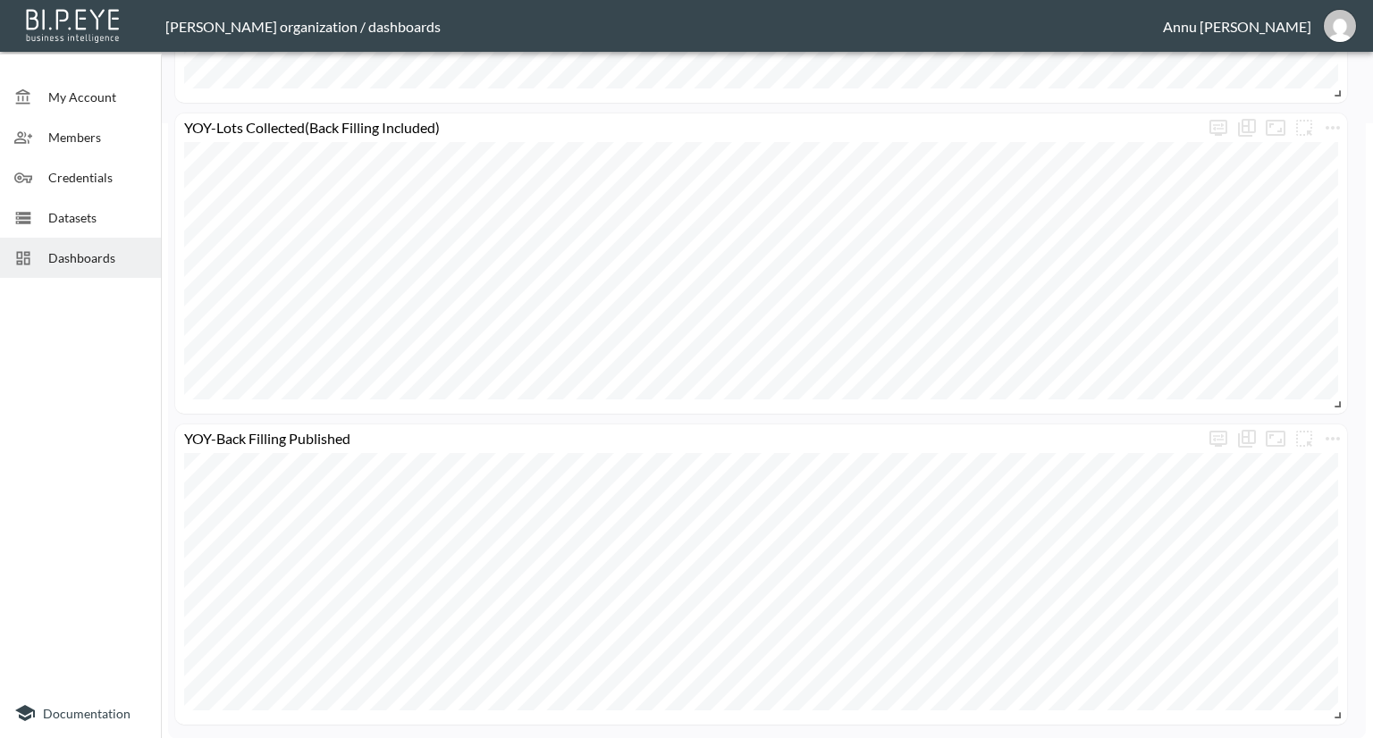
scroll to position [526, 0]
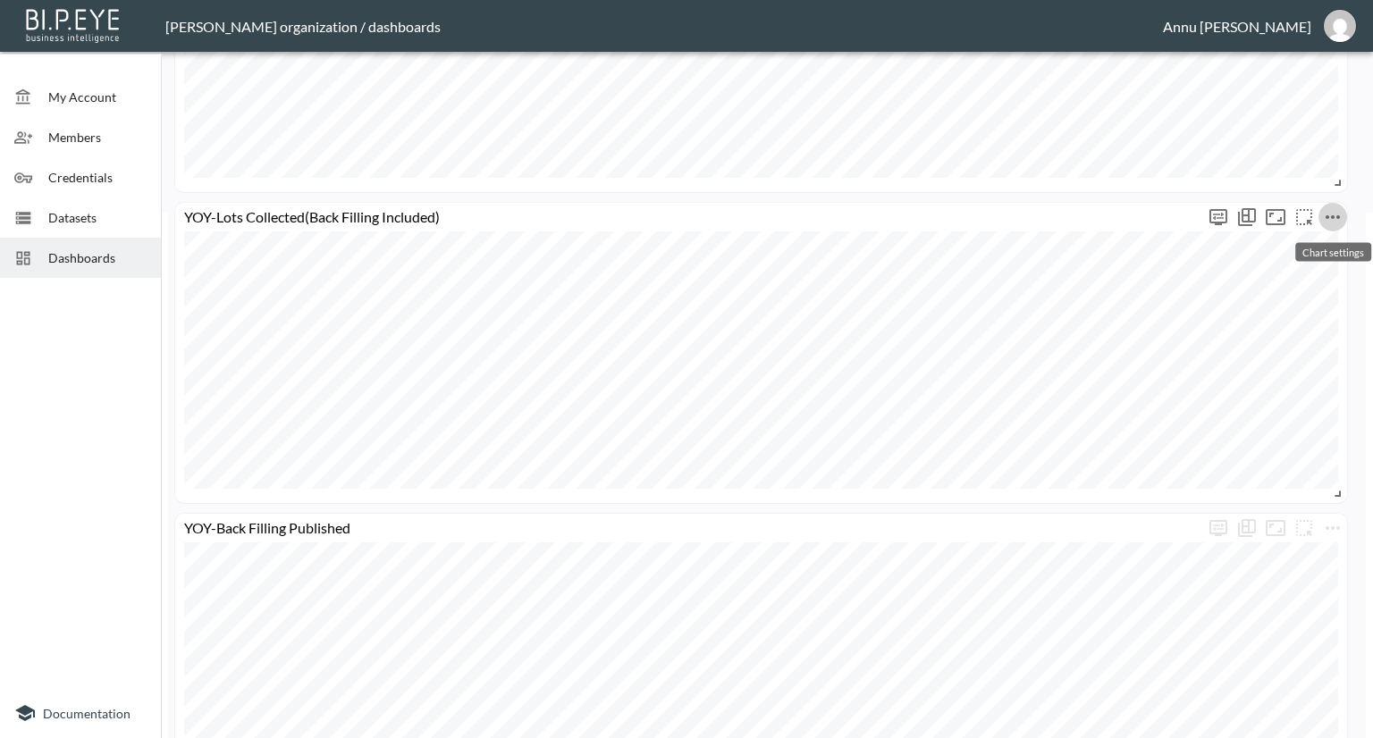
click at [1342, 214] on icon "more" at bounding box center [1332, 216] width 21 height 21
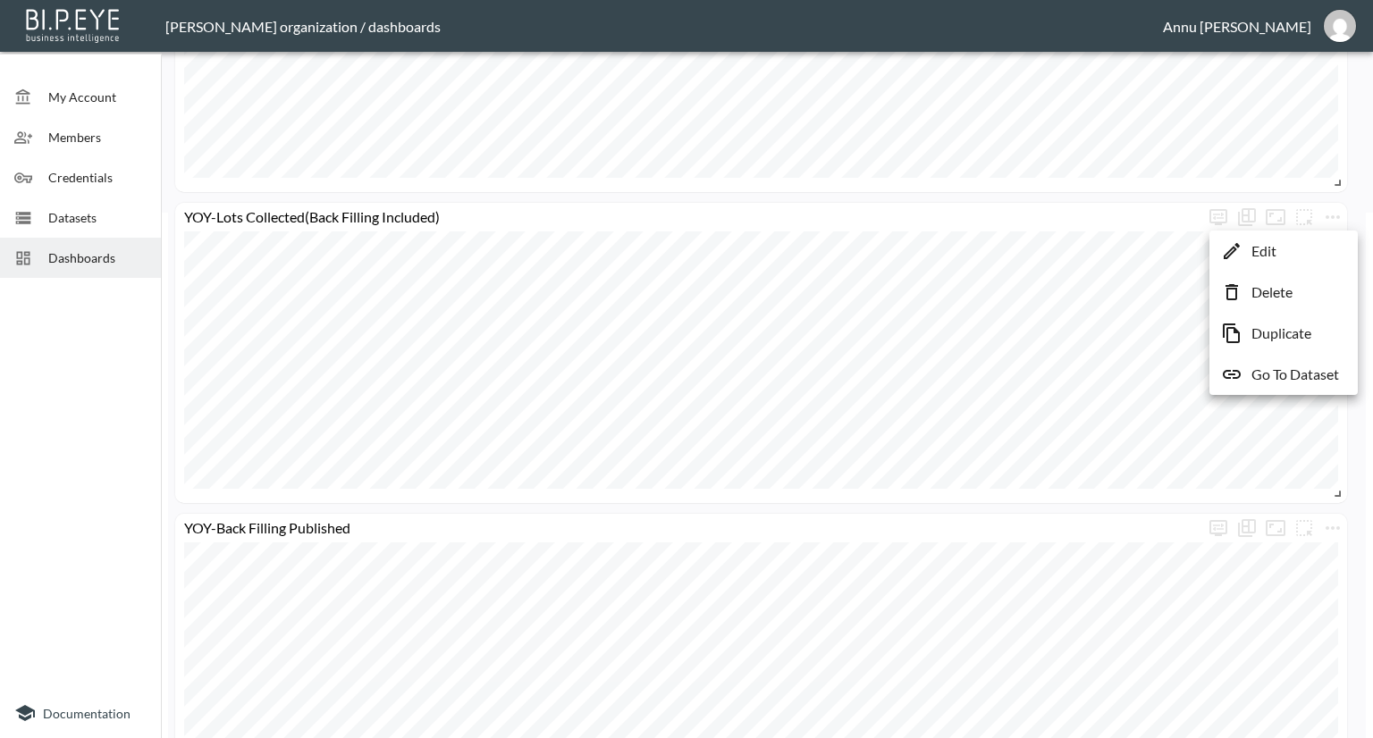
click at [1306, 288] on li "Delete" at bounding box center [1283, 292] width 139 height 32
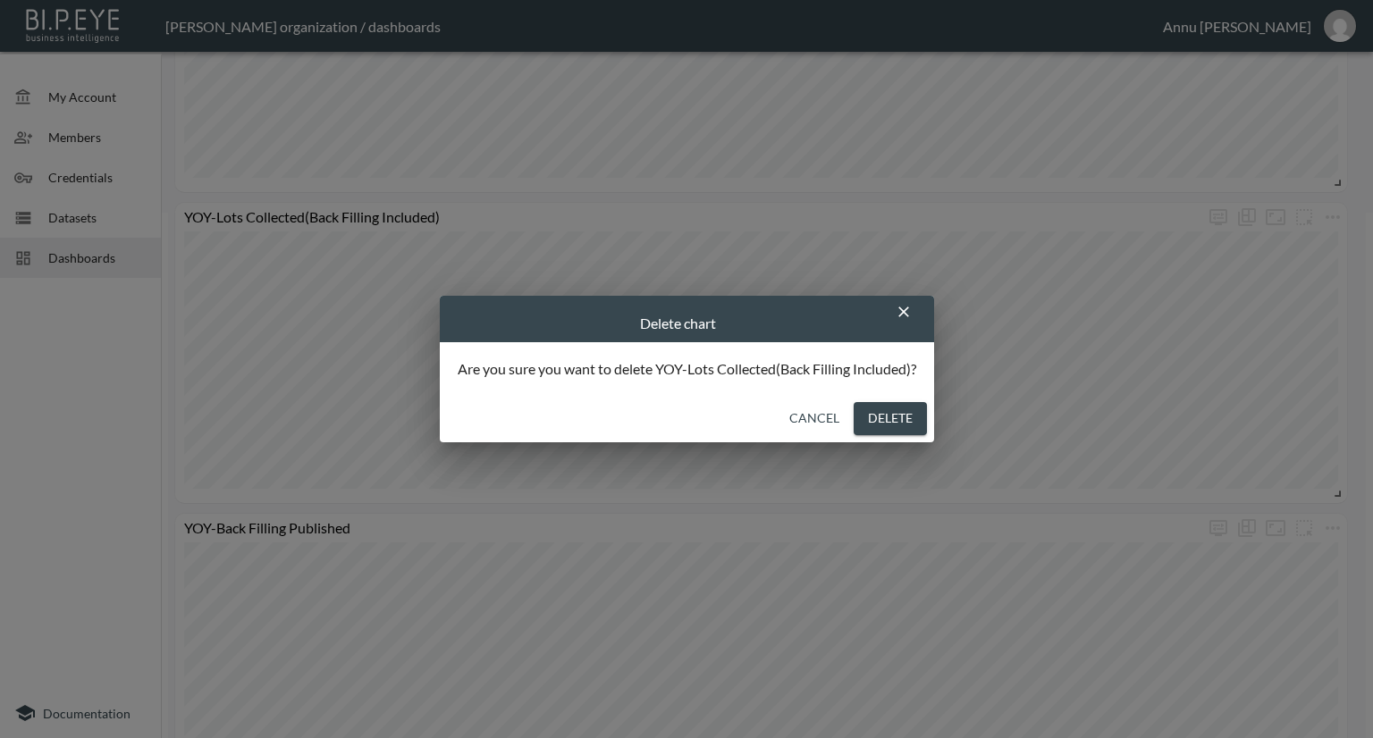
click at [910, 408] on button "Delete" at bounding box center [890, 418] width 73 height 33
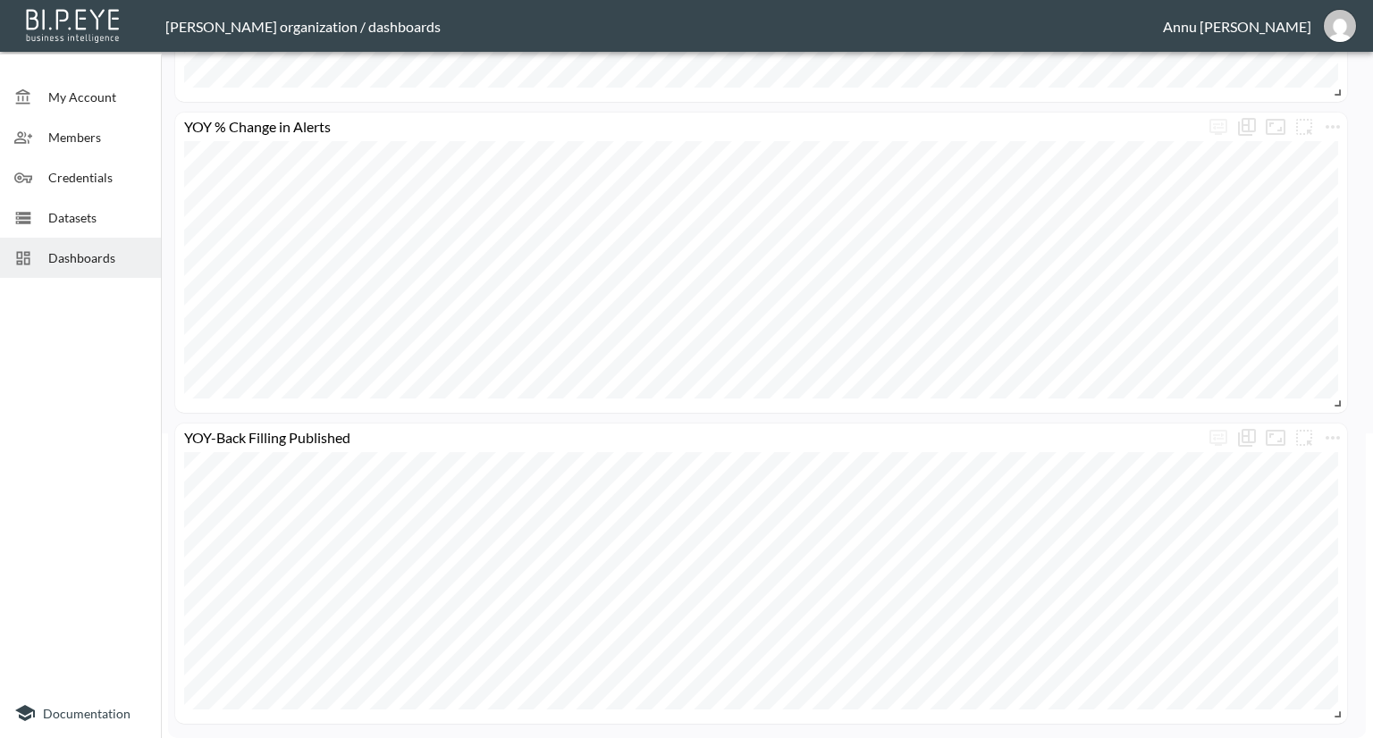
scroll to position [304, 0]
click at [87, 260] on span "Dashboards" at bounding box center [97, 257] width 98 height 19
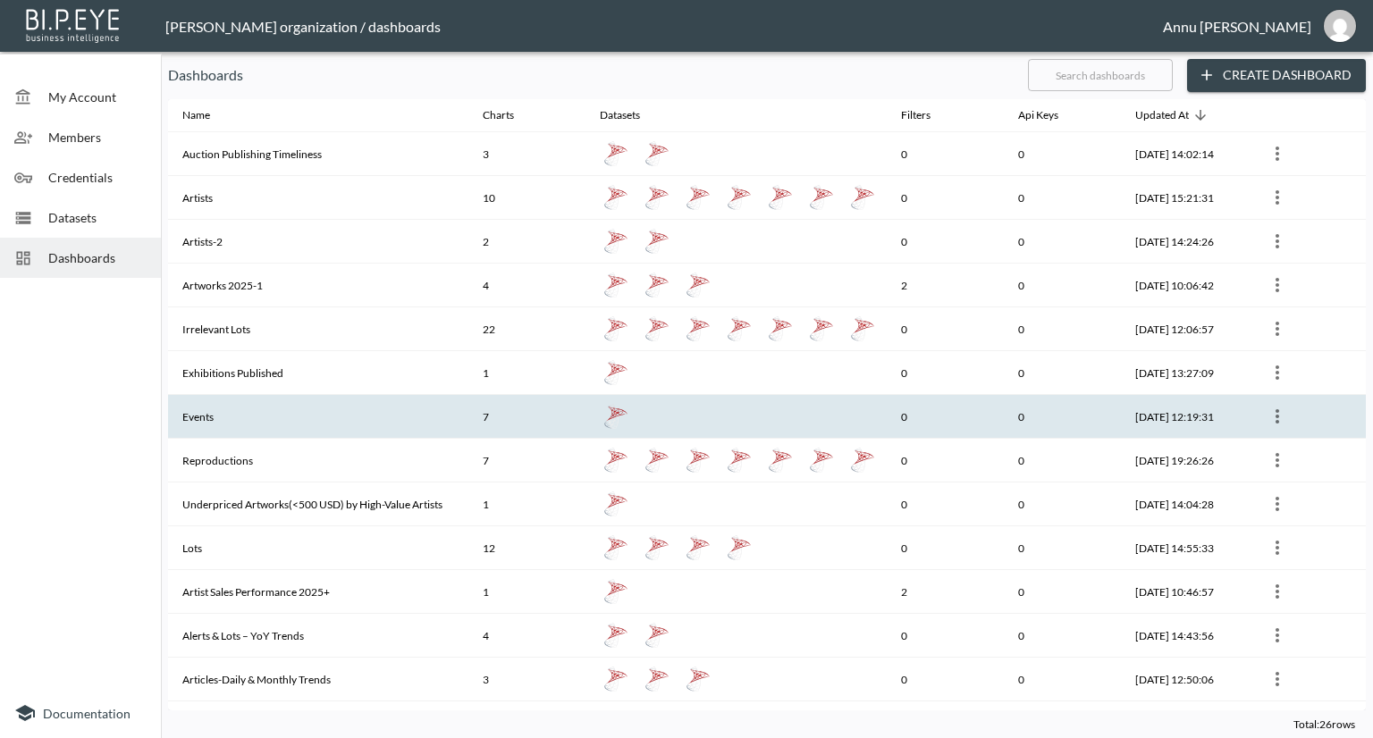
click at [344, 413] on th "Events" at bounding box center [318, 417] width 300 height 44
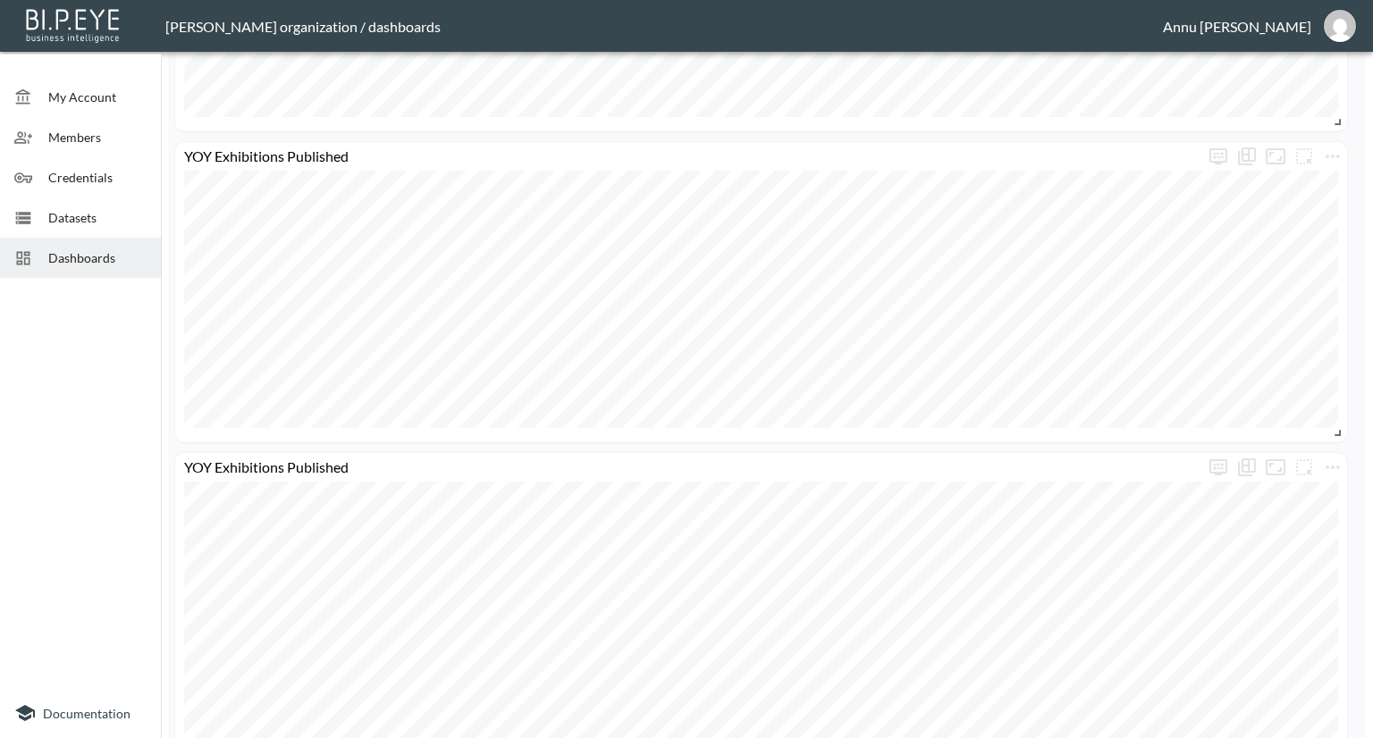
scroll to position [1548, 0]
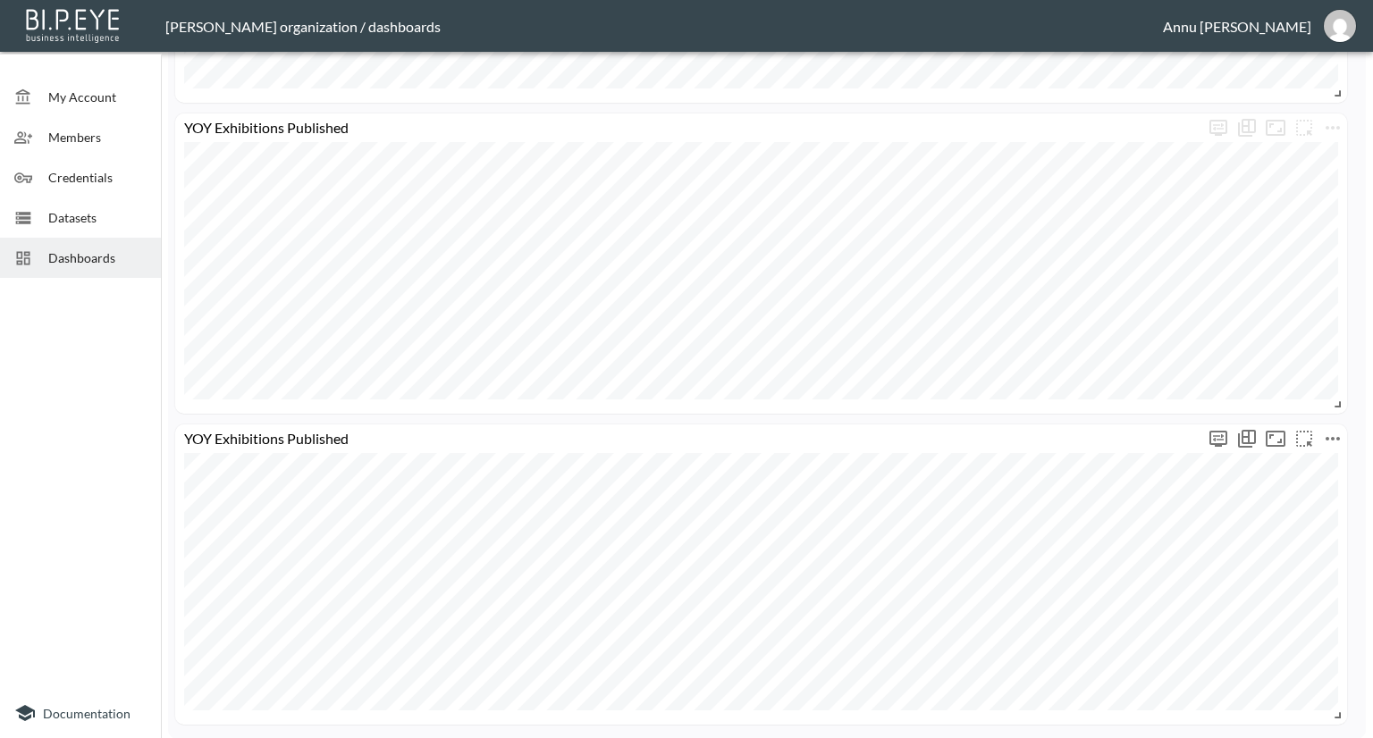
click at [1341, 435] on icon "more" at bounding box center [1332, 438] width 21 height 21
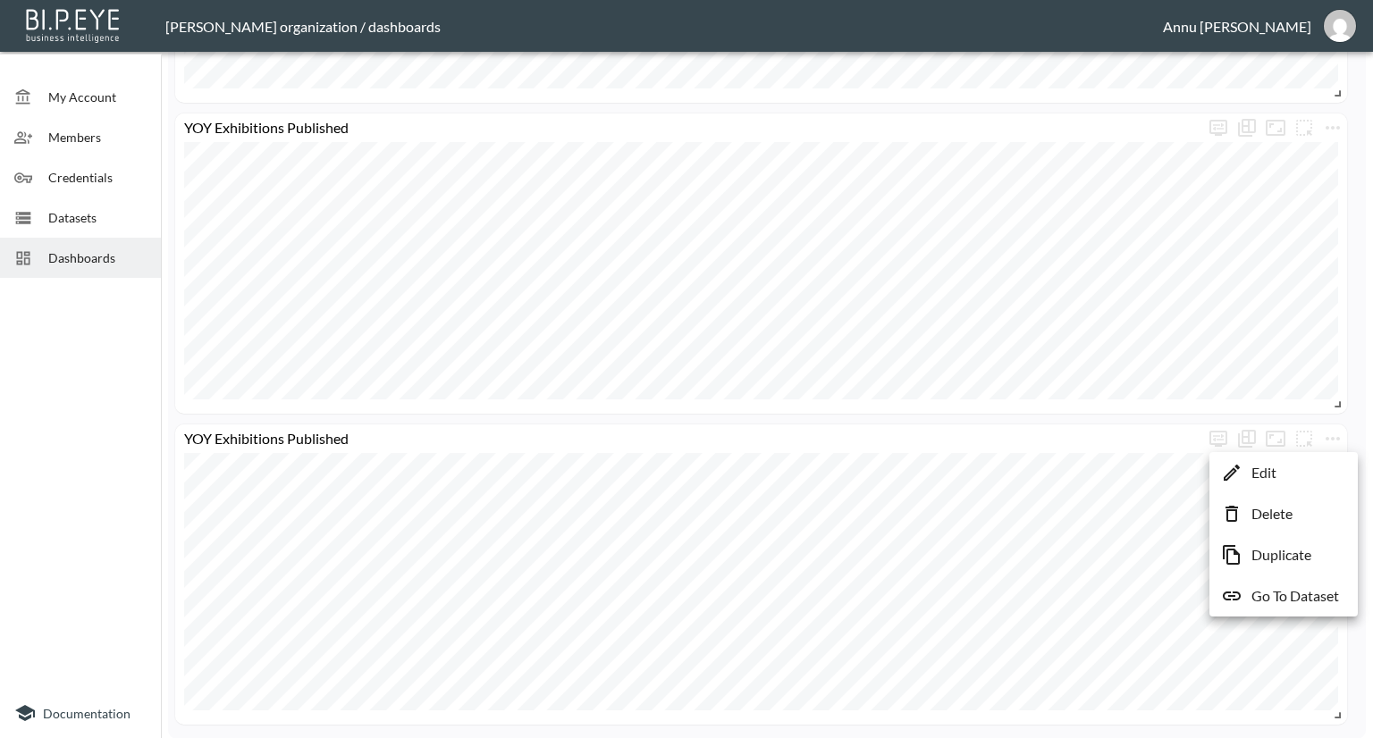
click at [1300, 509] on li "Delete" at bounding box center [1283, 514] width 139 height 32
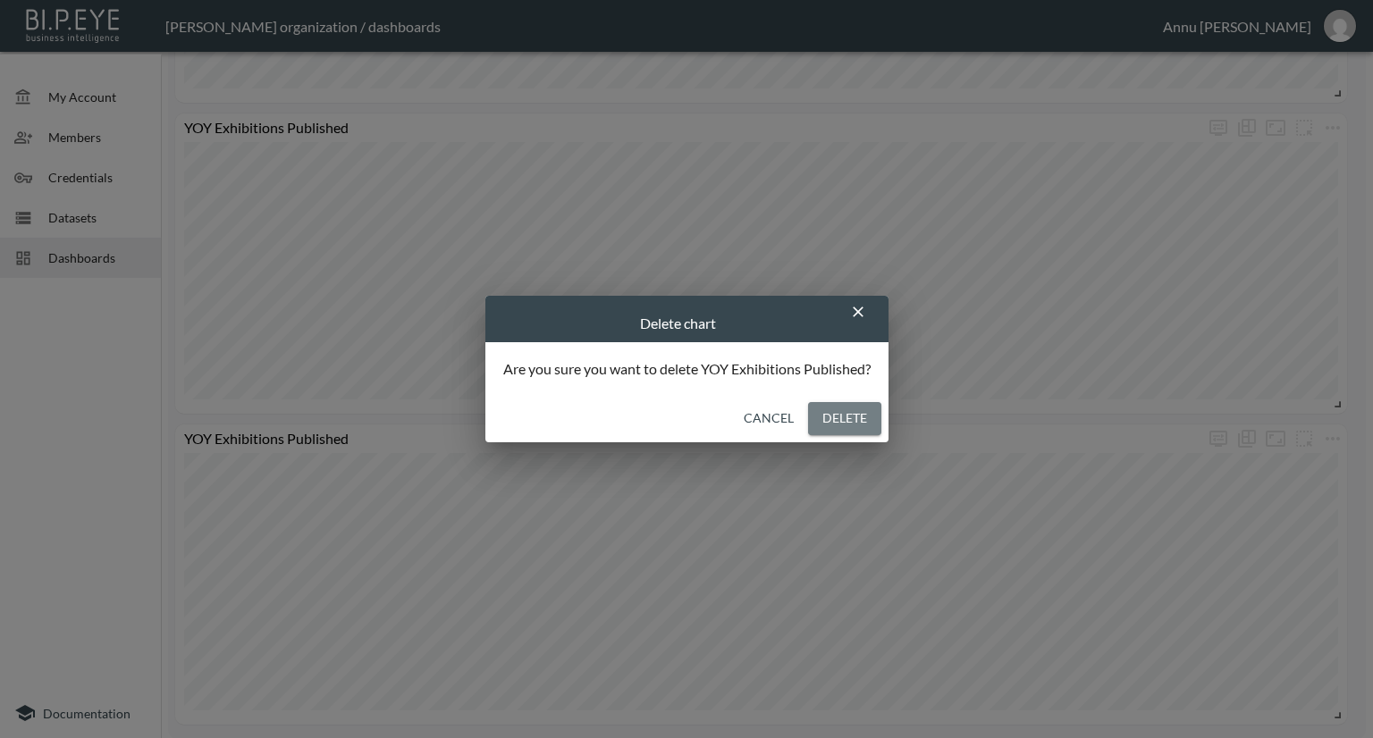
click at [844, 425] on button "Delete" at bounding box center [844, 418] width 73 height 33
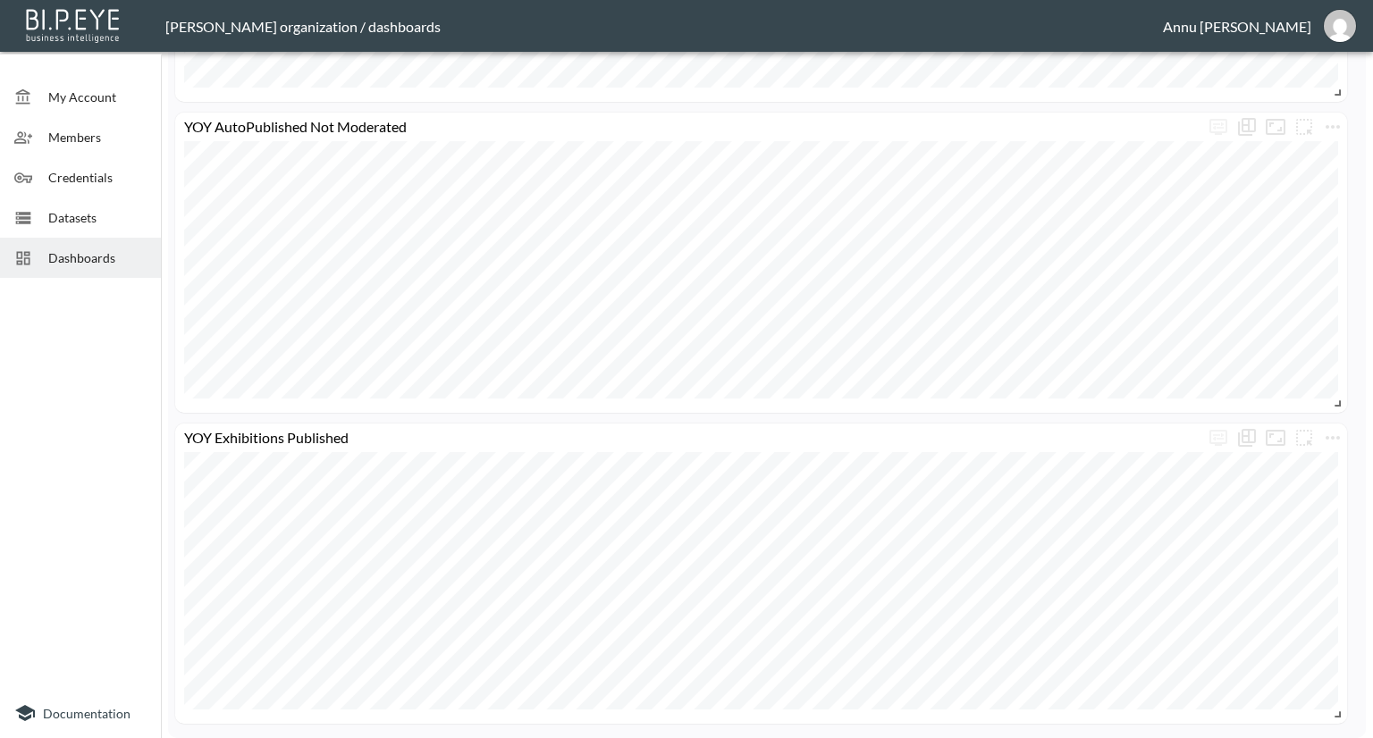
scroll to position [1237, 0]
click at [65, 261] on span "Dashboards" at bounding box center [97, 257] width 98 height 19
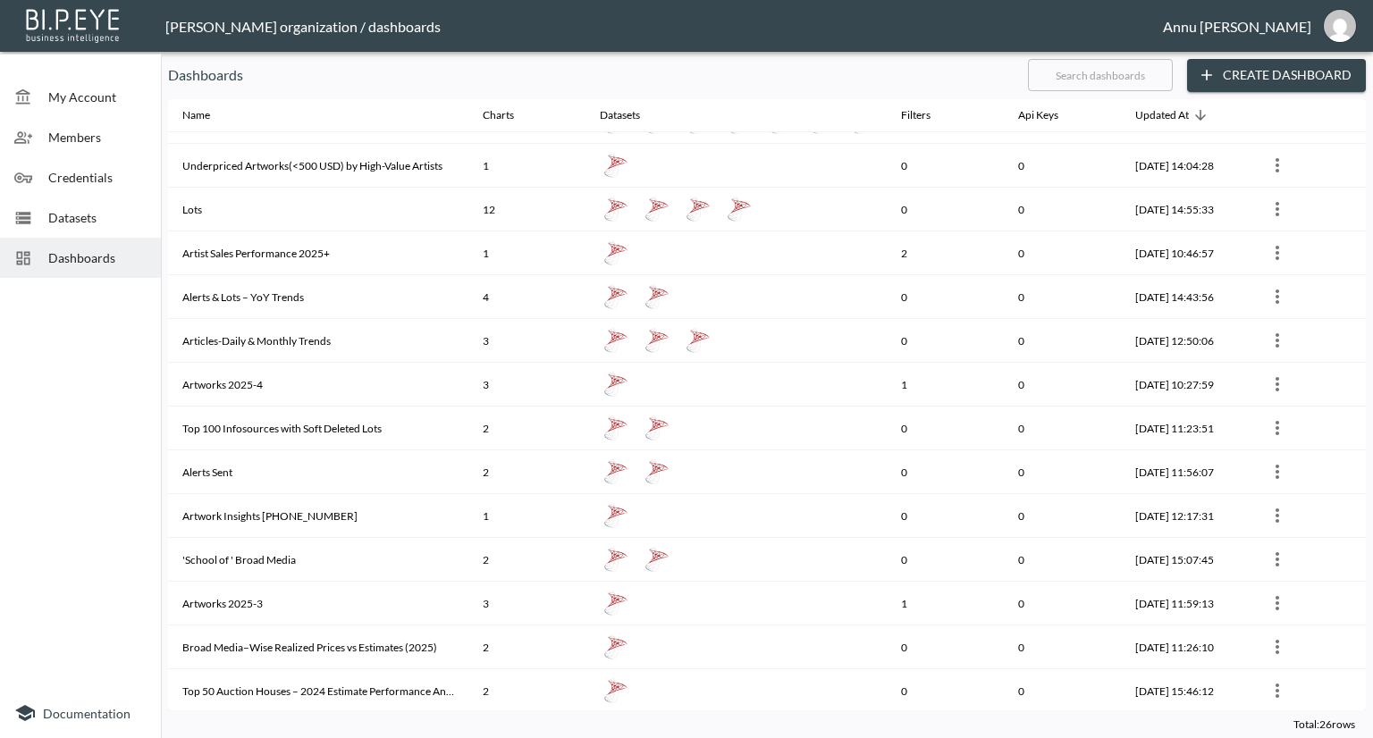
scroll to position [321, 0]
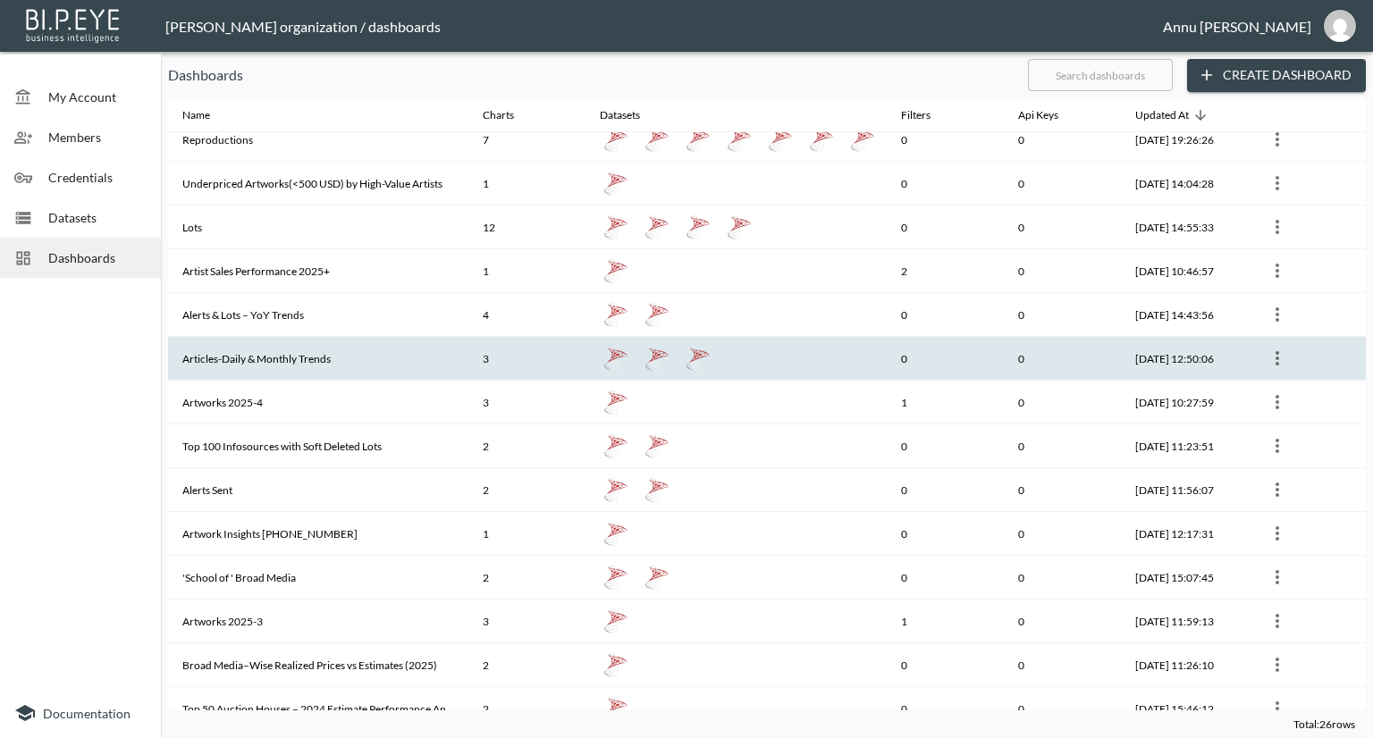
click at [301, 360] on th "Articles-Daily & Monthly Trends" at bounding box center [318, 359] width 300 height 44
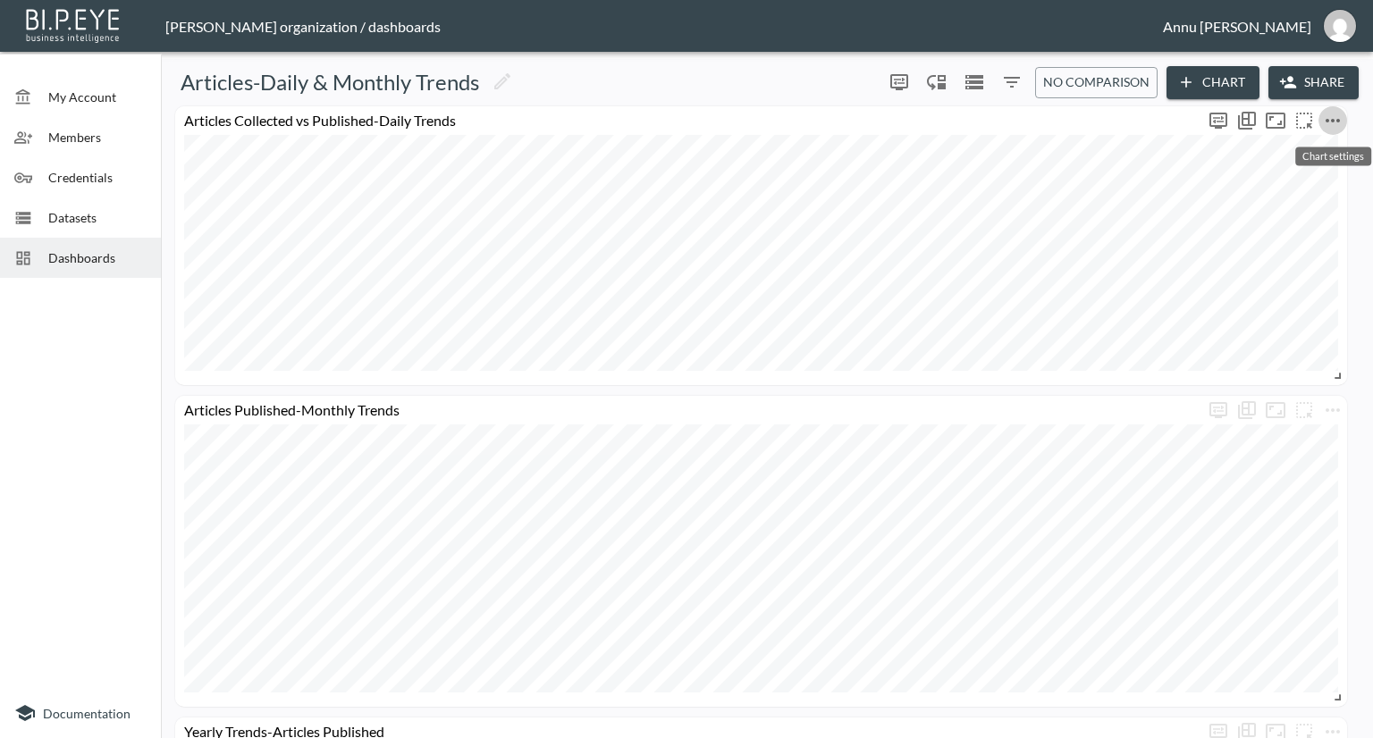
click at [1330, 113] on icon "more" at bounding box center [1332, 120] width 21 height 21
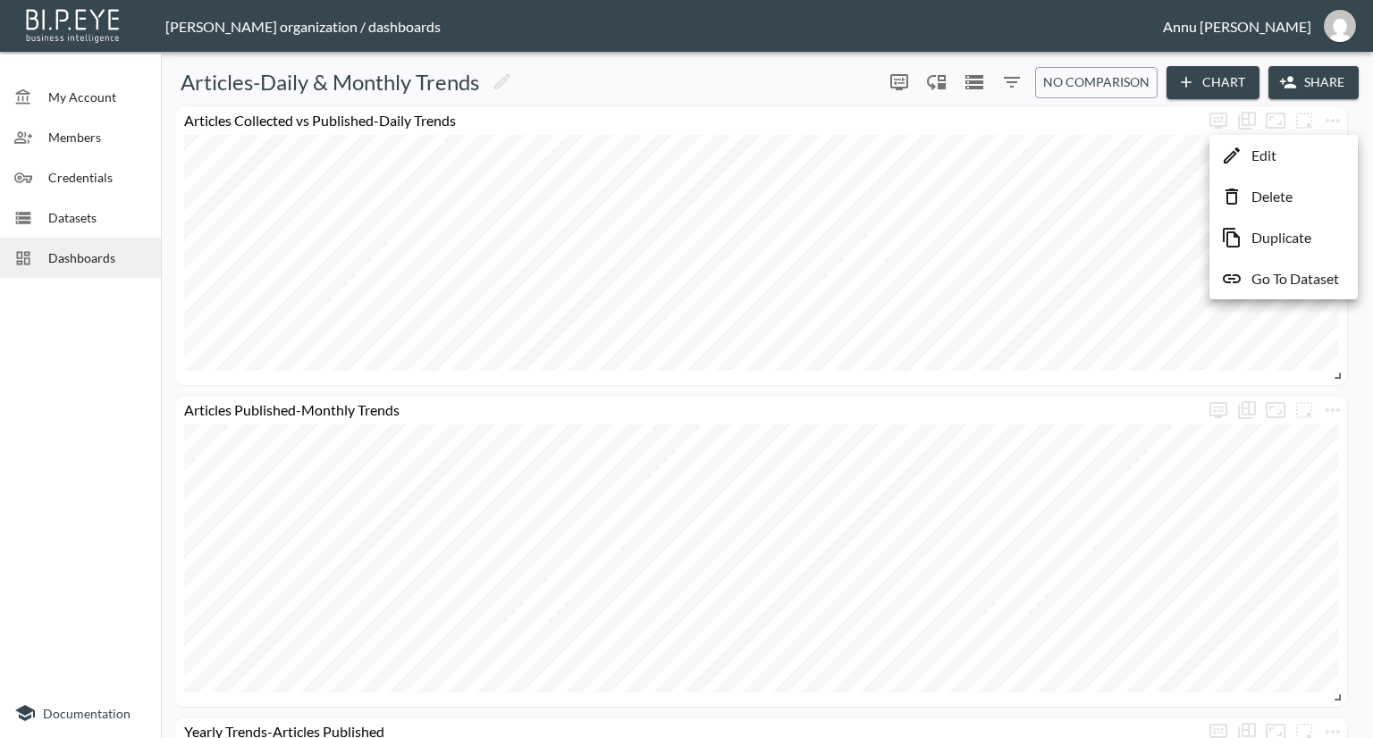
click at [1291, 199] on p "Delete" at bounding box center [1271, 196] width 41 height 21
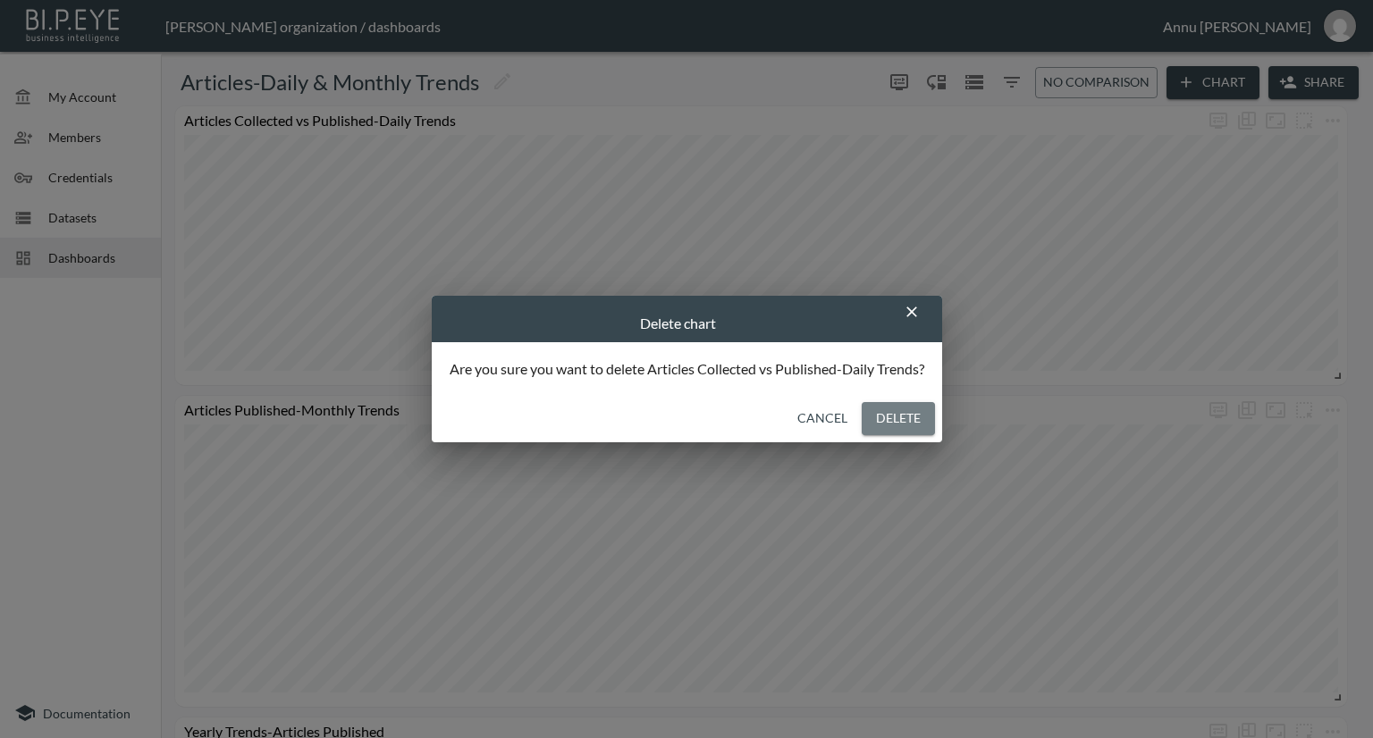
click at [920, 416] on button "Delete" at bounding box center [898, 418] width 73 height 33
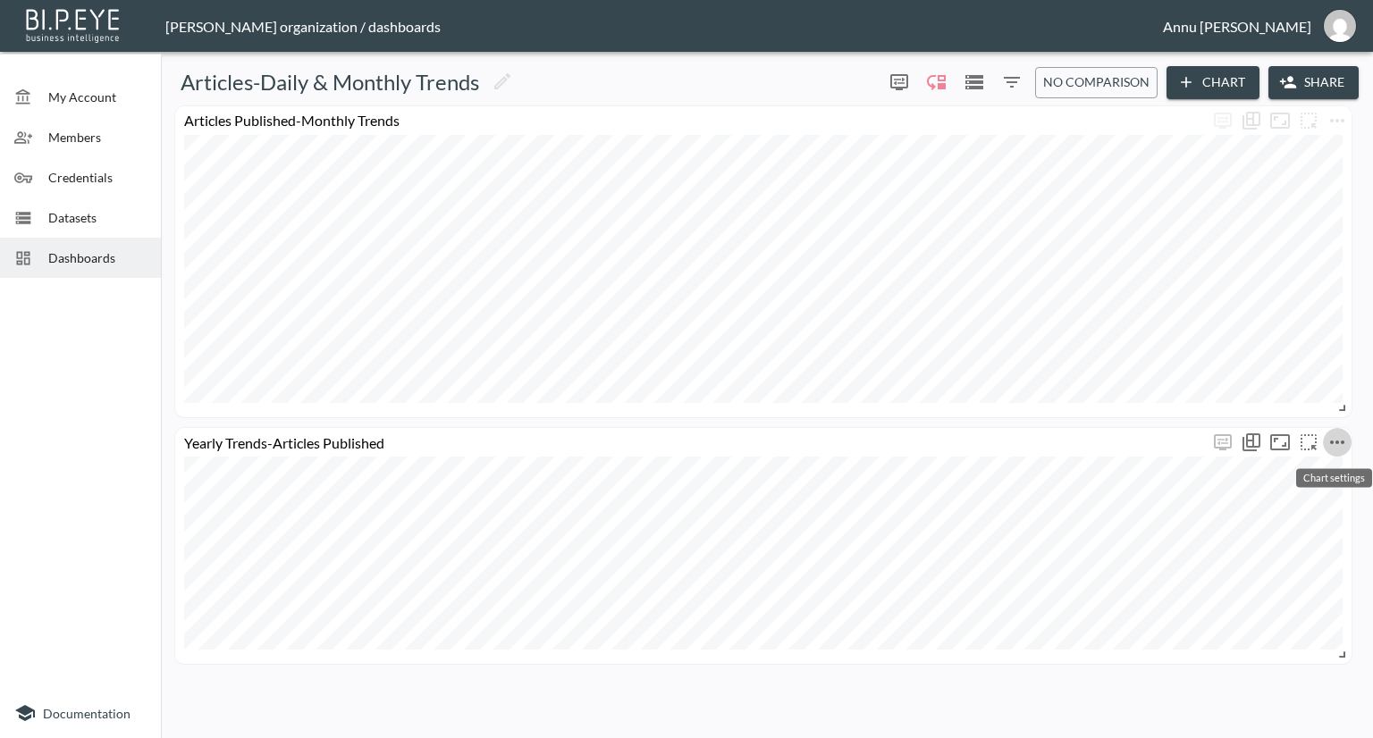
click at [1337, 446] on icon "more" at bounding box center [1336, 442] width 21 height 21
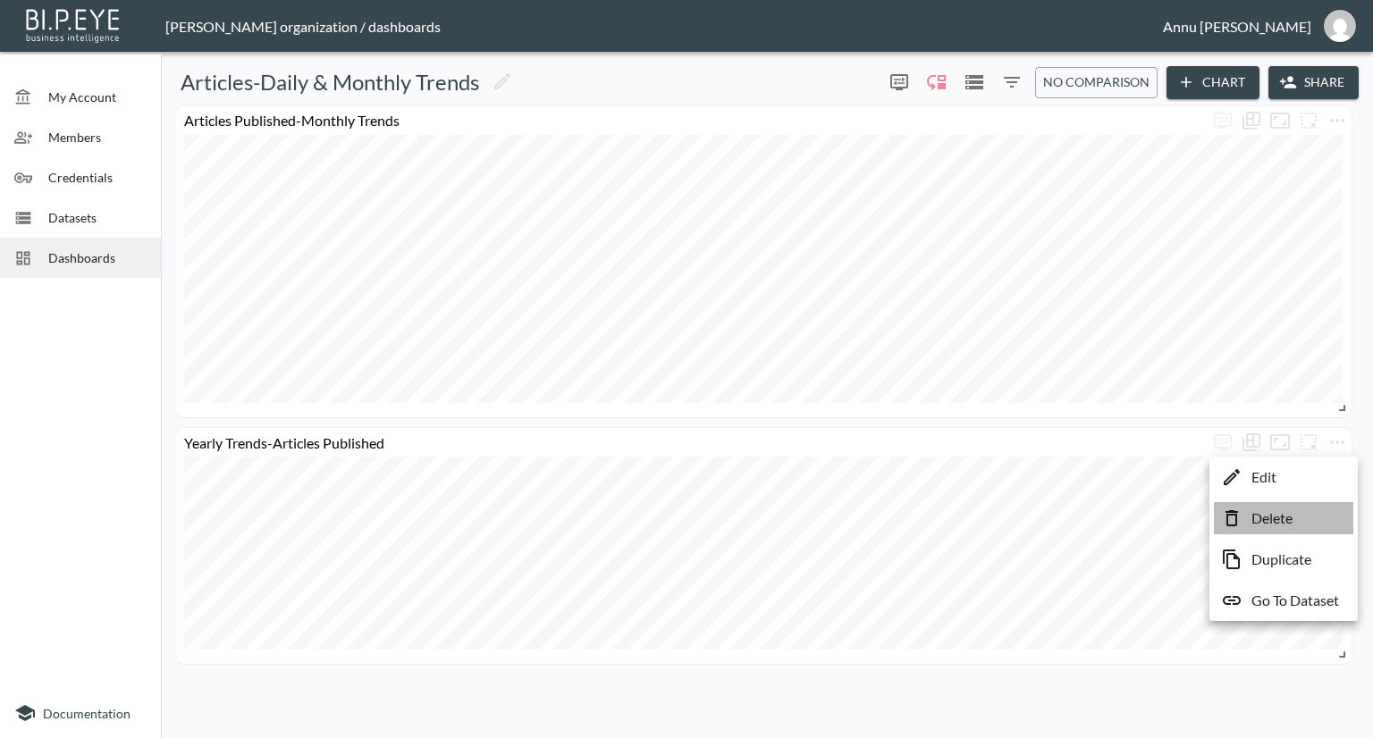
click at [1283, 515] on p "Delete" at bounding box center [1271, 518] width 41 height 21
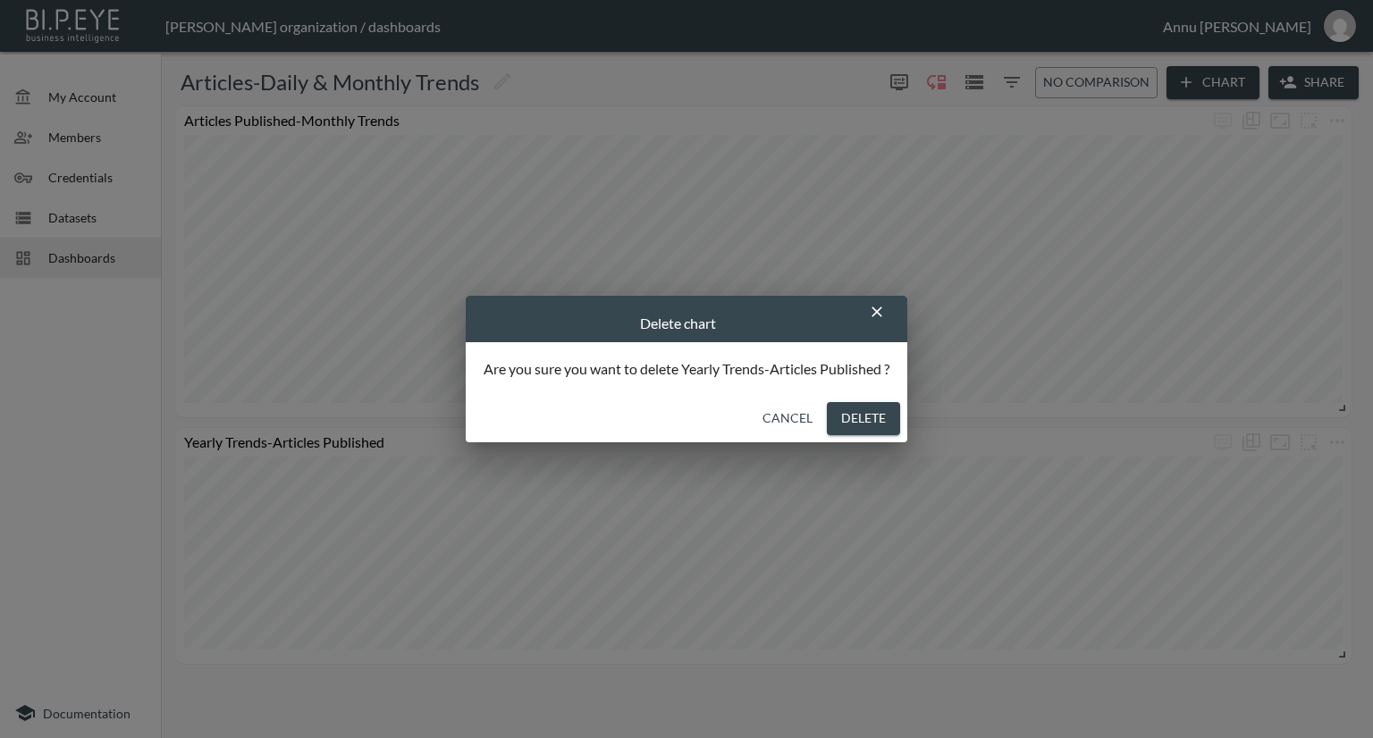
click at [888, 423] on button "Delete" at bounding box center [863, 418] width 73 height 33
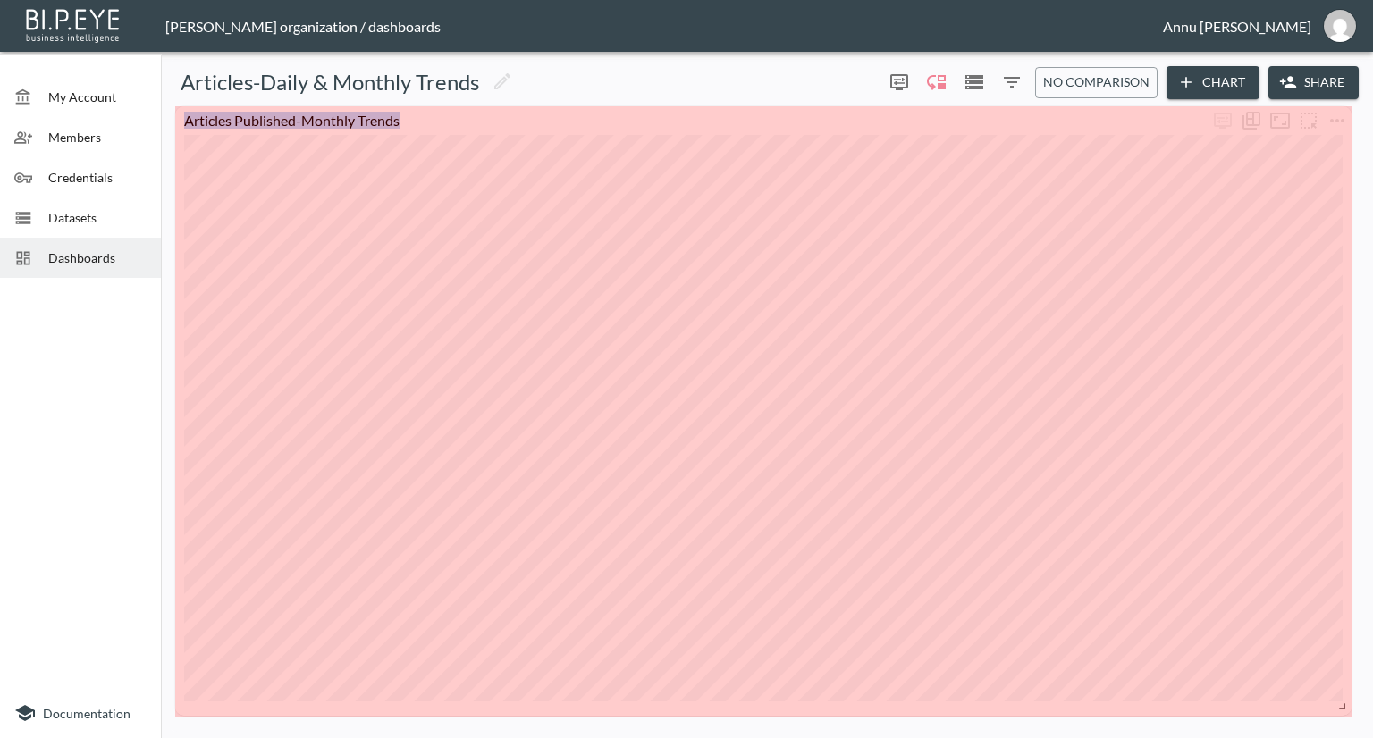
drag, startPoint x: 1341, startPoint y: 408, endPoint x: 1369, endPoint y: 707, distance: 299.9
click at [1369, 707] on div "Articles-Daily & Monthly Trends 0 0 No comparison Chart Share Articles Publishe…" at bounding box center [767, 398] width 1212 height 679
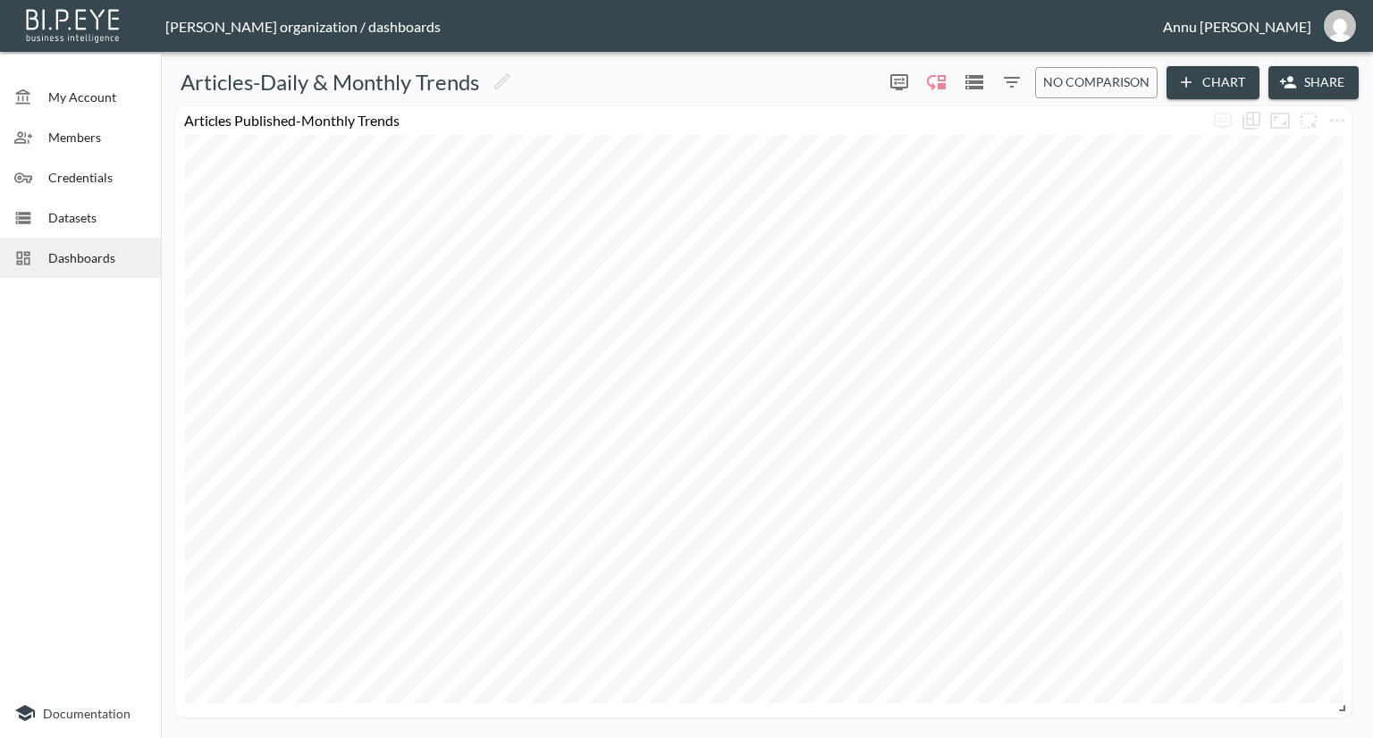
click at [97, 99] on span "My Account" at bounding box center [97, 97] width 98 height 19
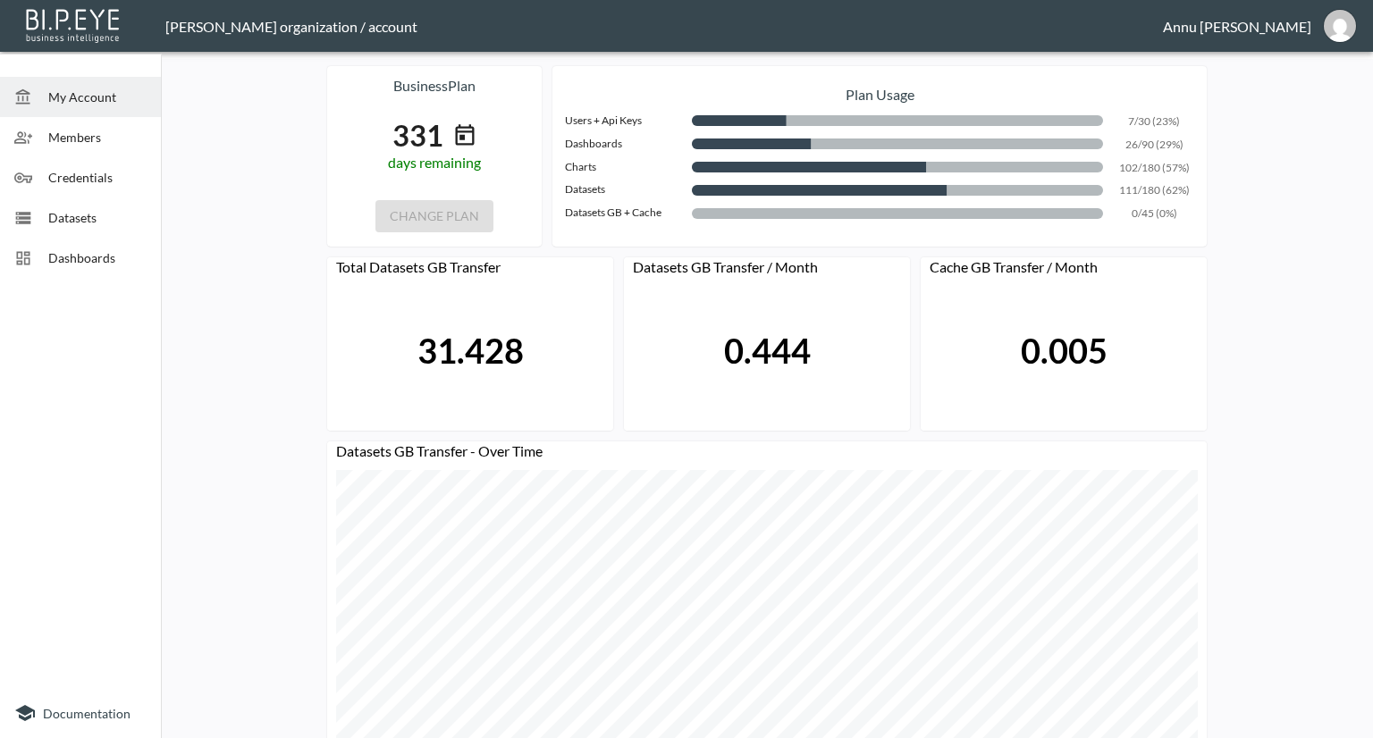
click at [90, 248] on span "Dashboards" at bounding box center [97, 257] width 98 height 19
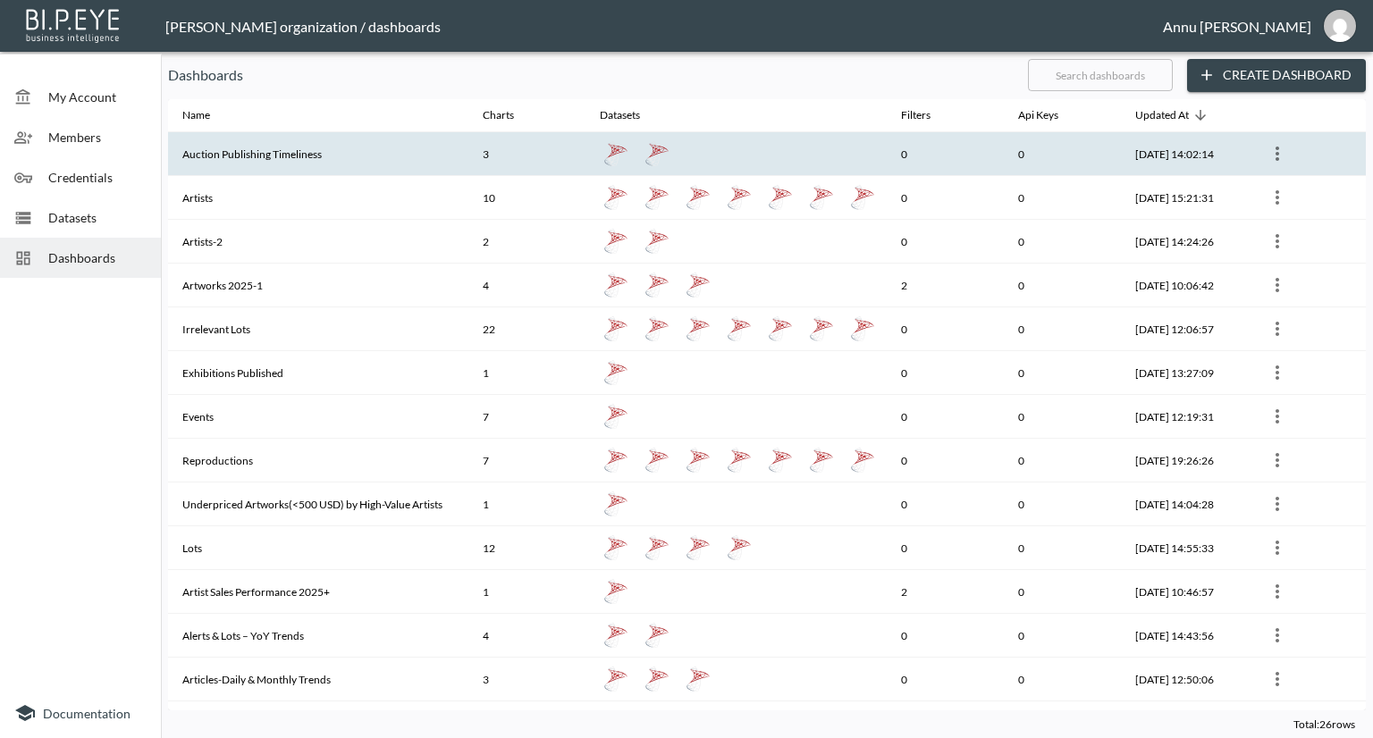
click at [233, 158] on th "Auction Publishing Timeliness" at bounding box center [318, 154] width 300 height 44
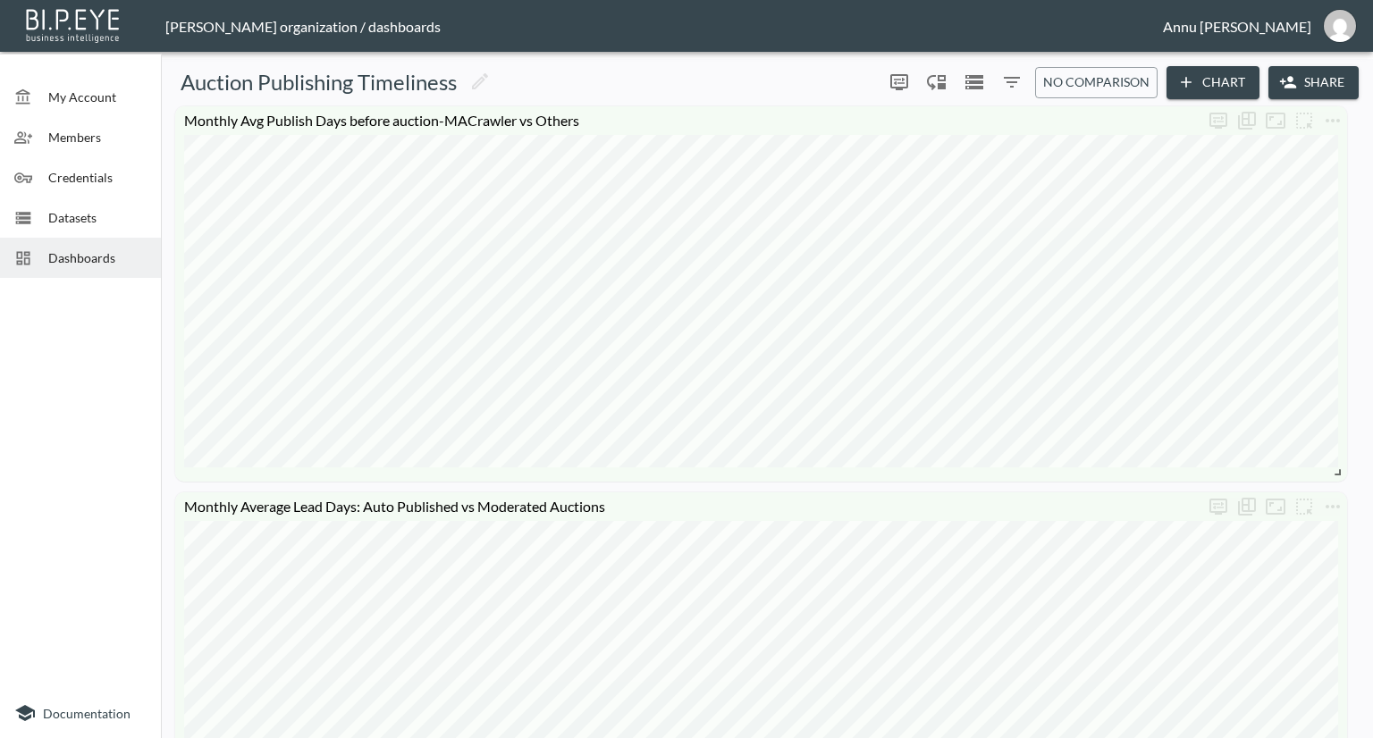
click at [129, 248] on span "Dashboards" at bounding box center [97, 257] width 98 height 19
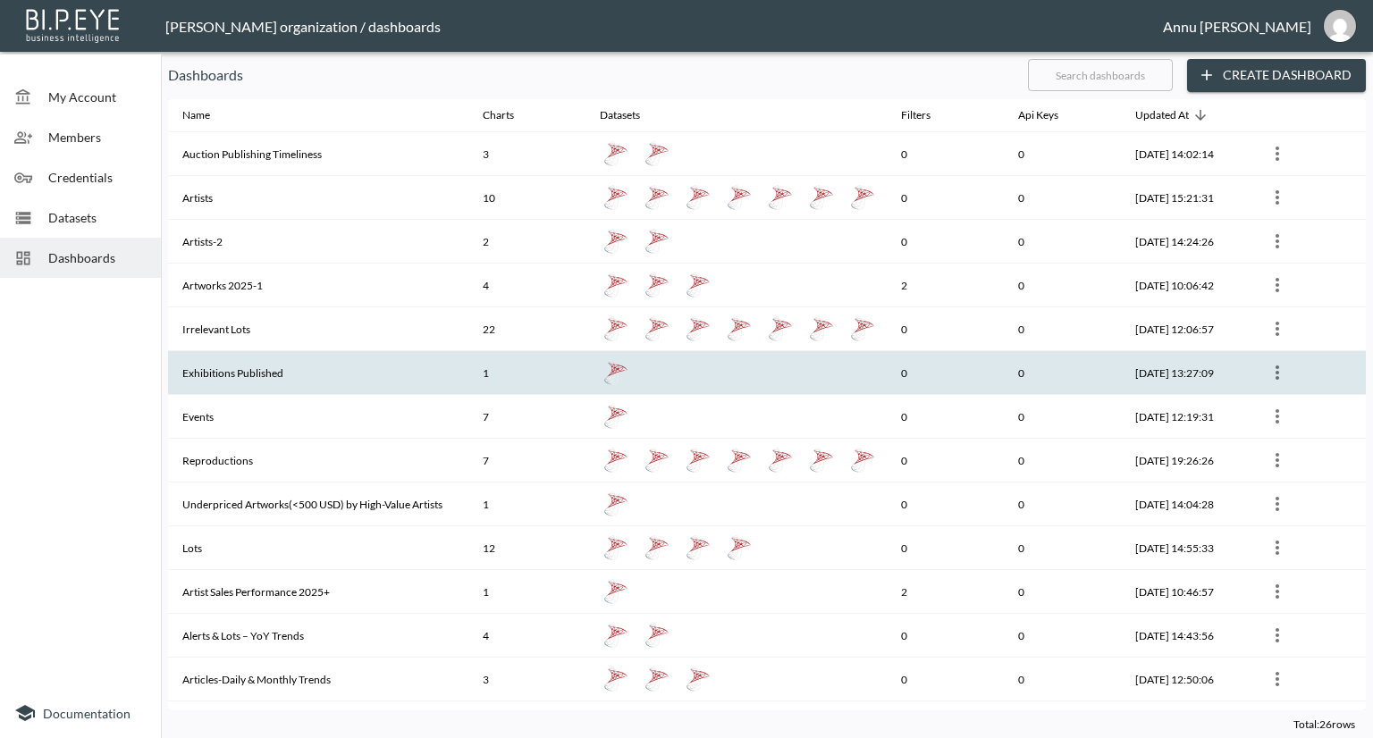
click at [270, 362] on th "Exhibitions Published" at bounding box center [318, 373] width 300 height 44
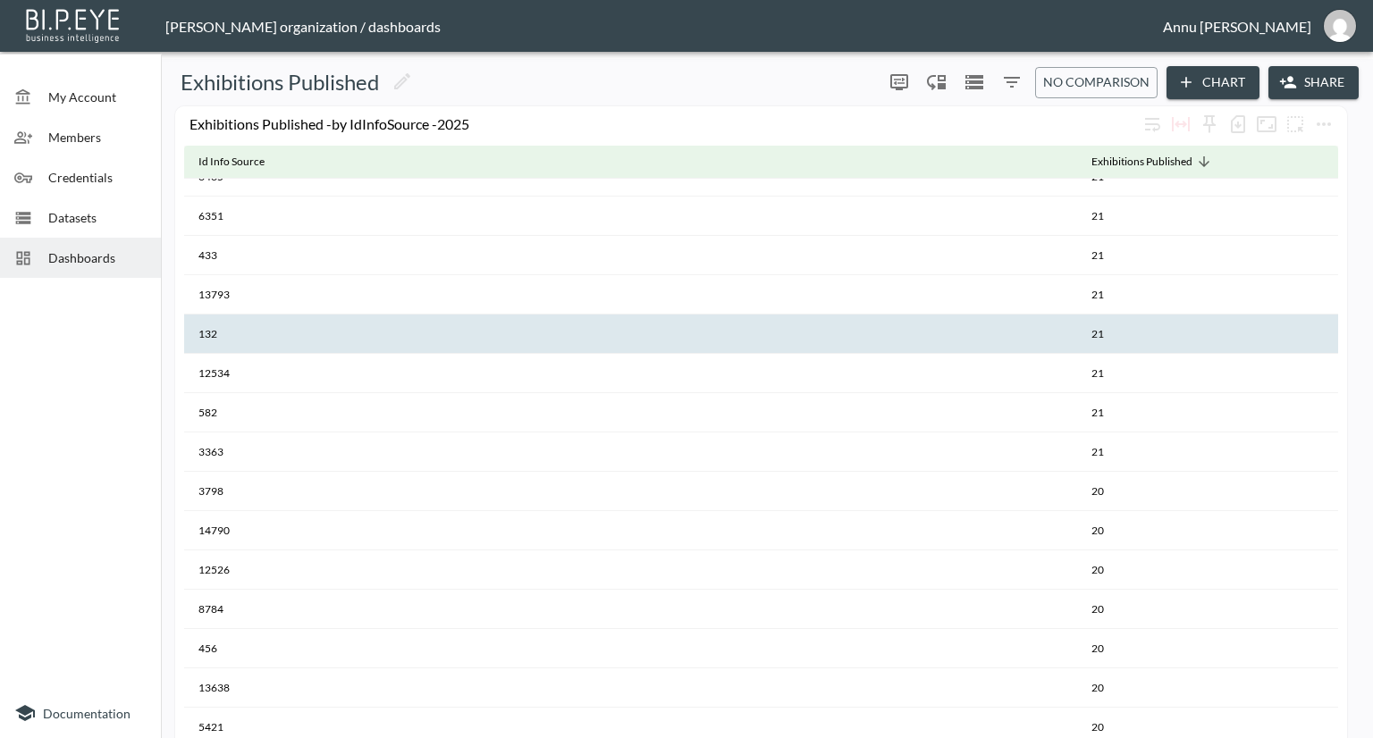
scroll to position [2145, 0]
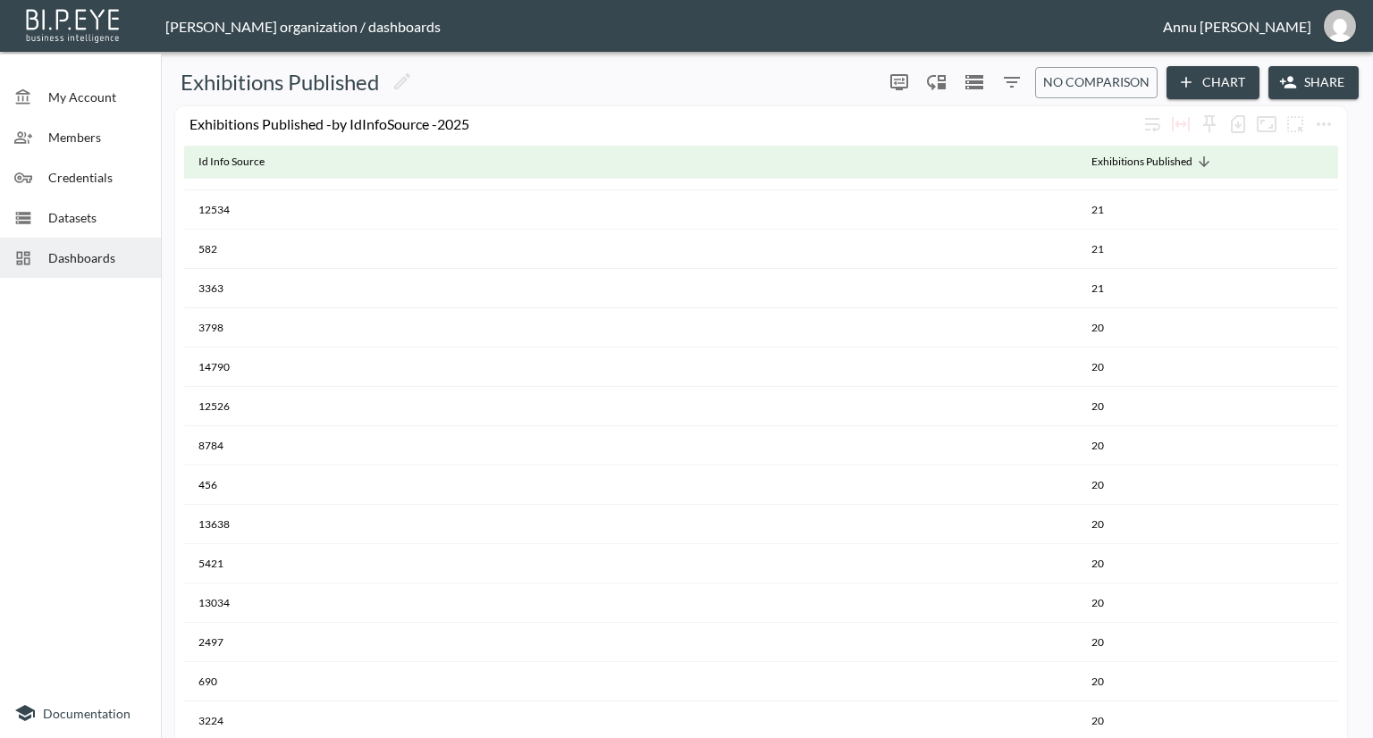
click at [112, 219] on span "Datasets" at bounding box center [97, 217] width 98 height 19
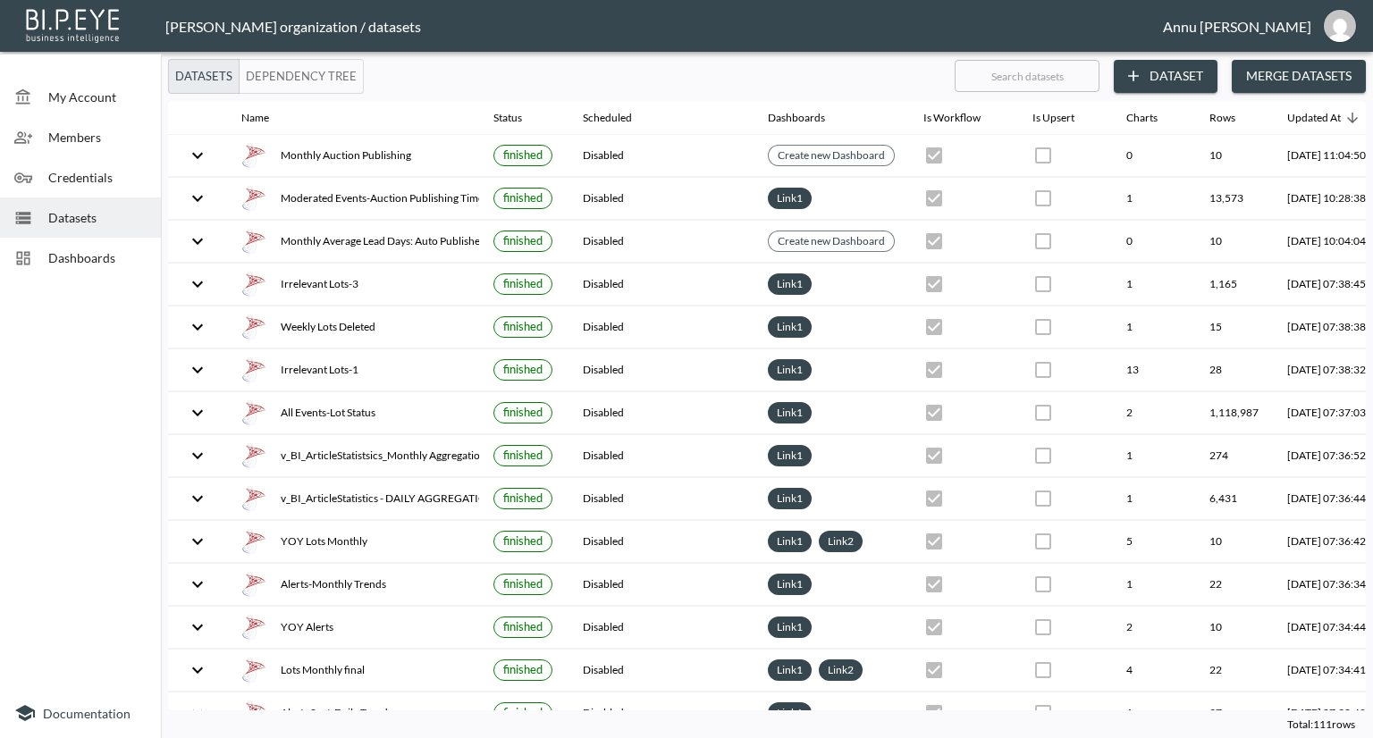
click at [111, 249] on span "Dashboards" at bounding box center [97, 257] width 98 height 19
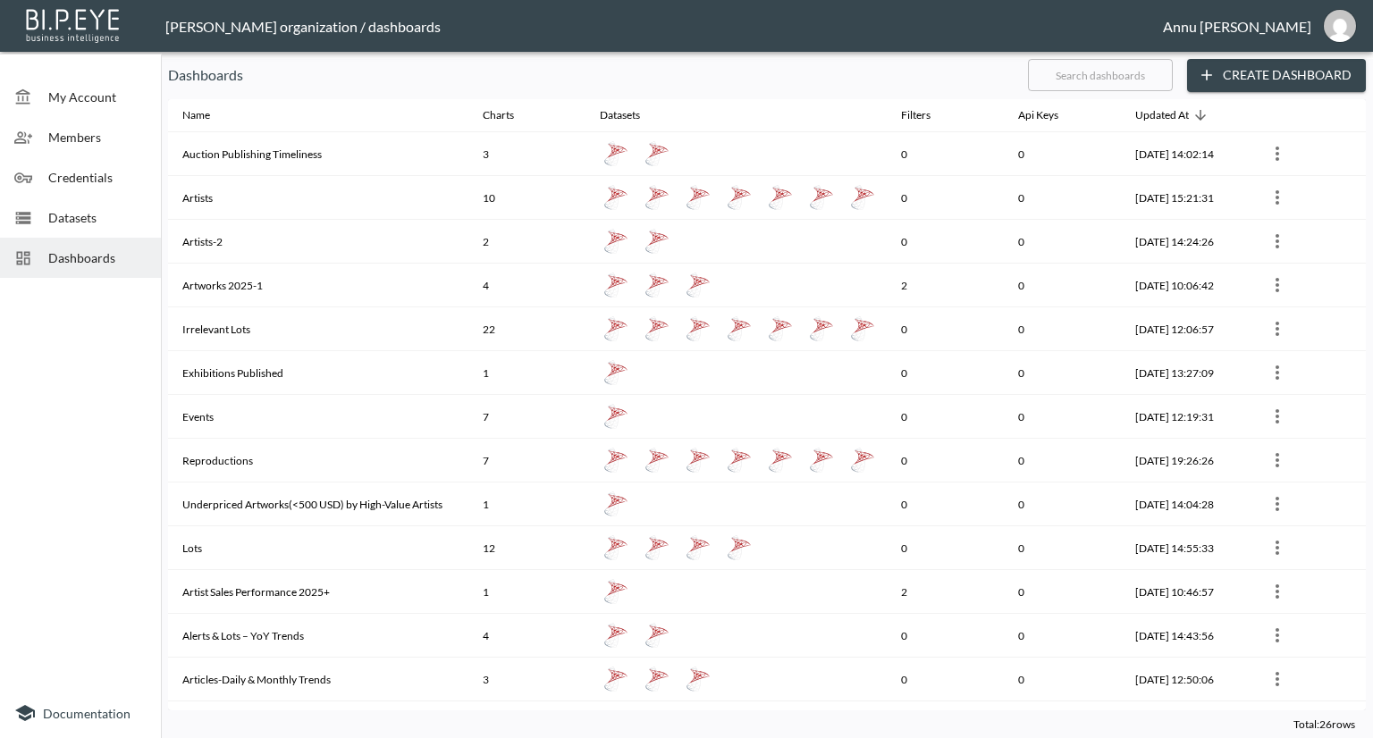
click at [82, 245] on div "Dashboards" at bounding box center [80, 258] width 161 height 40
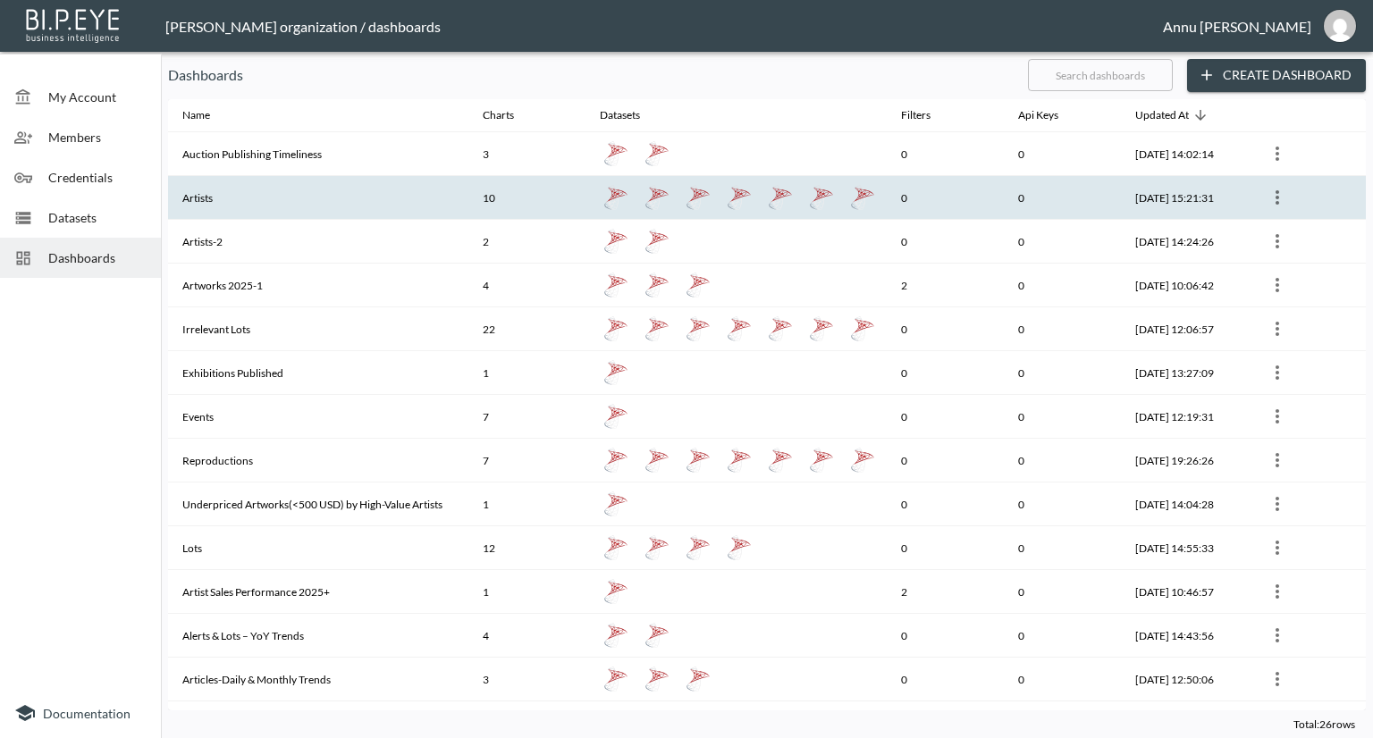
click at [223, 203] on th "Artists" at bounding box center [318, 198] width 300 height 44
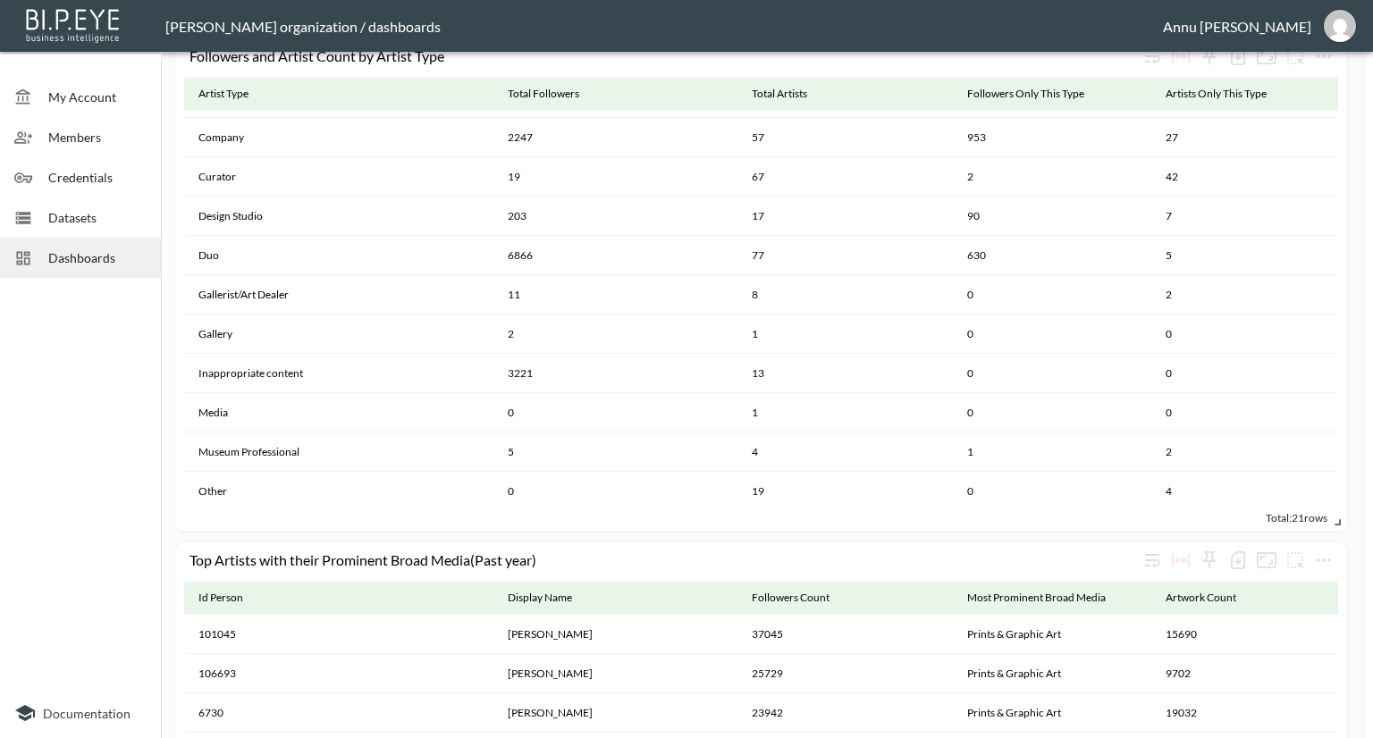
scroll to position [2942, 0]
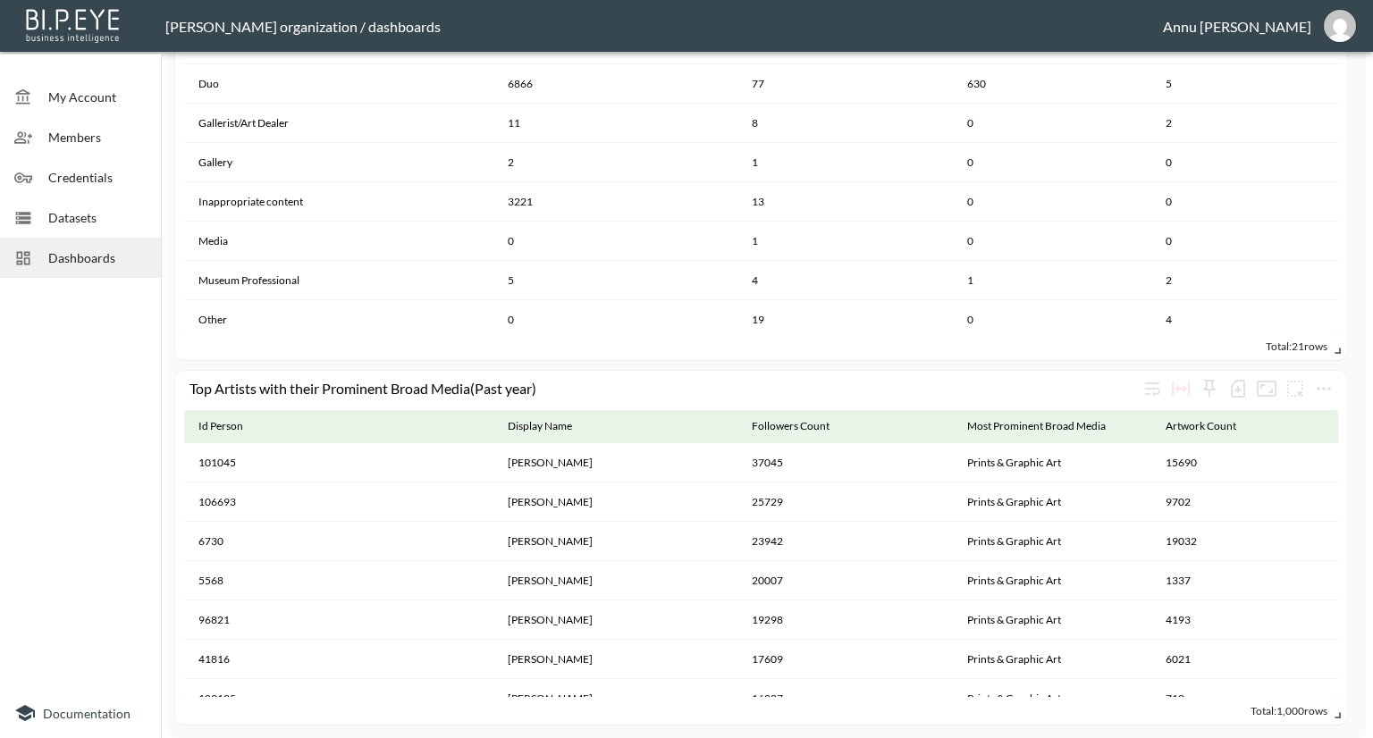
click at [105, 261] on span "Dashboards" at bounding box center [97, 257] width 98 height 19
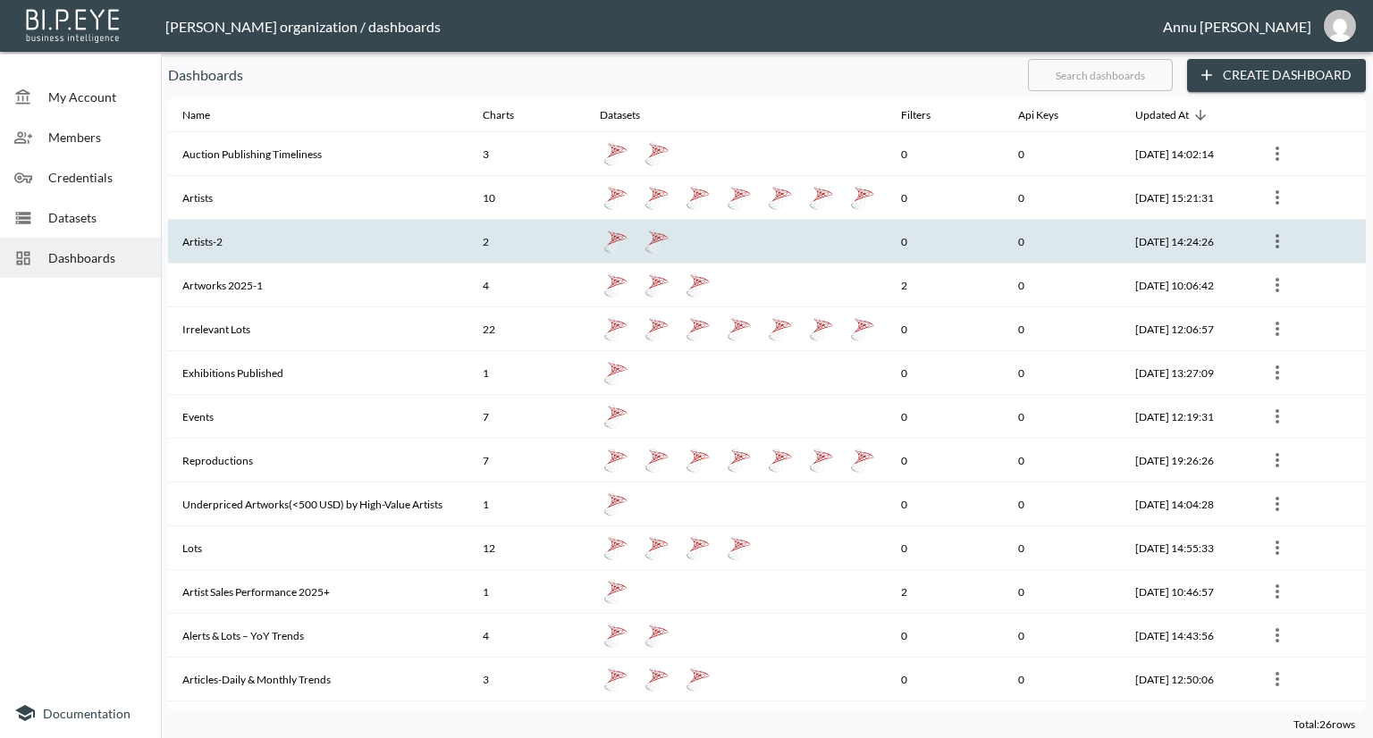
click at [224, 240] on th "Artists-2" at bounding box center [318, 242] width 300 height 44
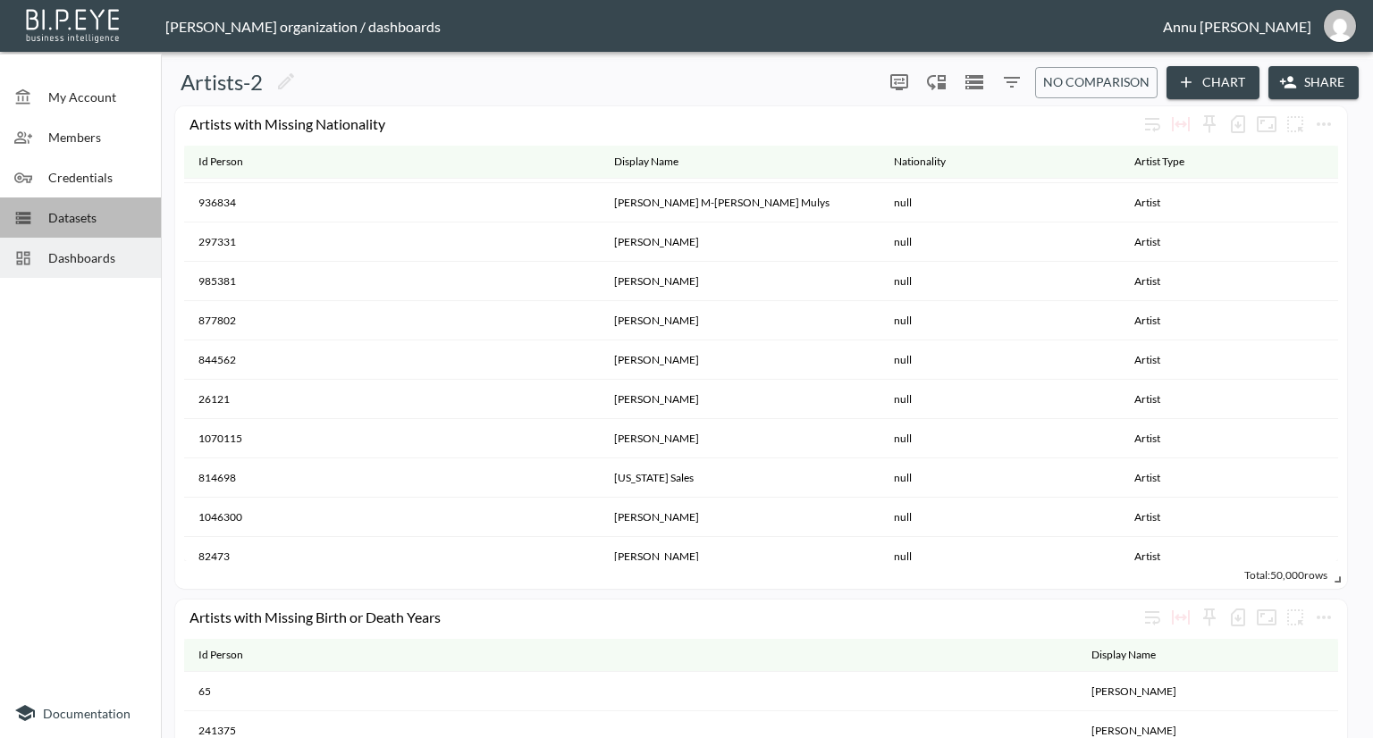
click at [71, 222] on span "Datasets" at bounding box center [97, 217] width 98 height 19
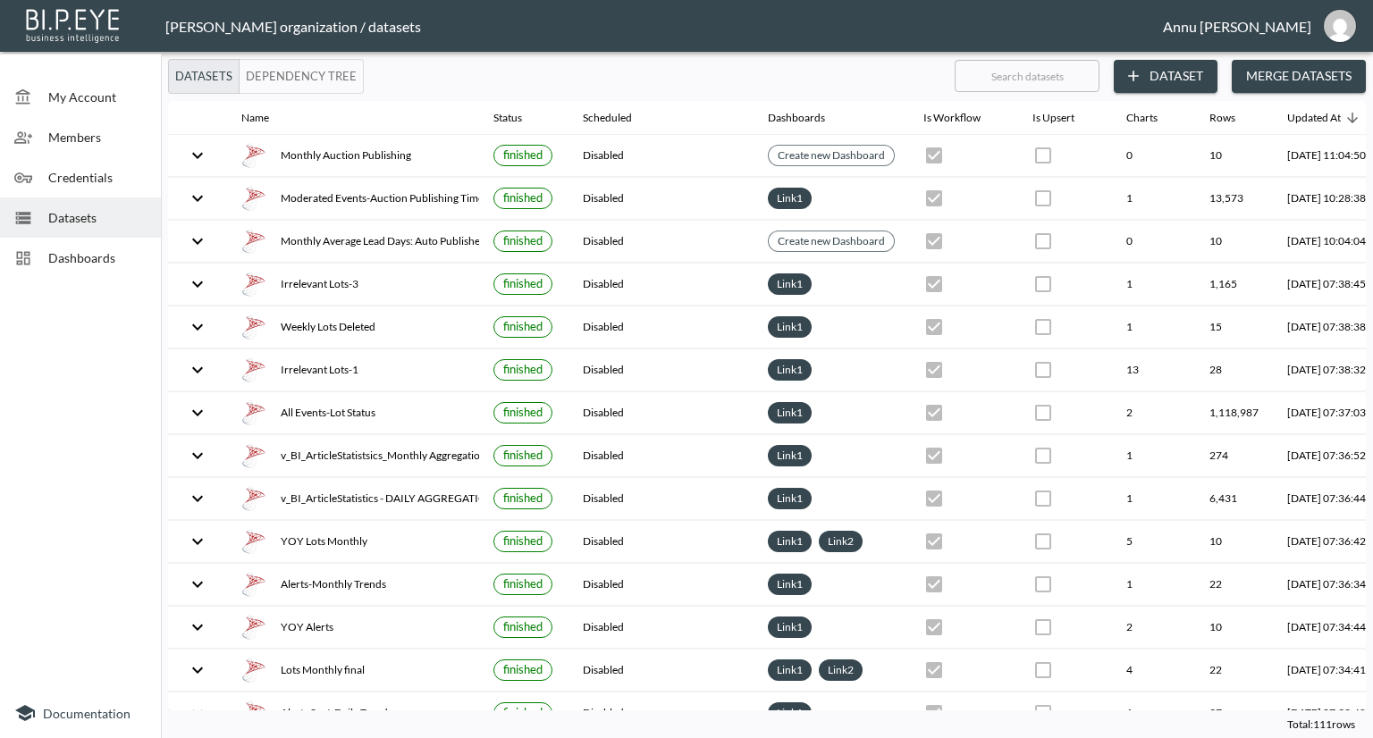
click at [96, 258] on span "Dashboards" at bounding box center [97, 257] width 98 height 19
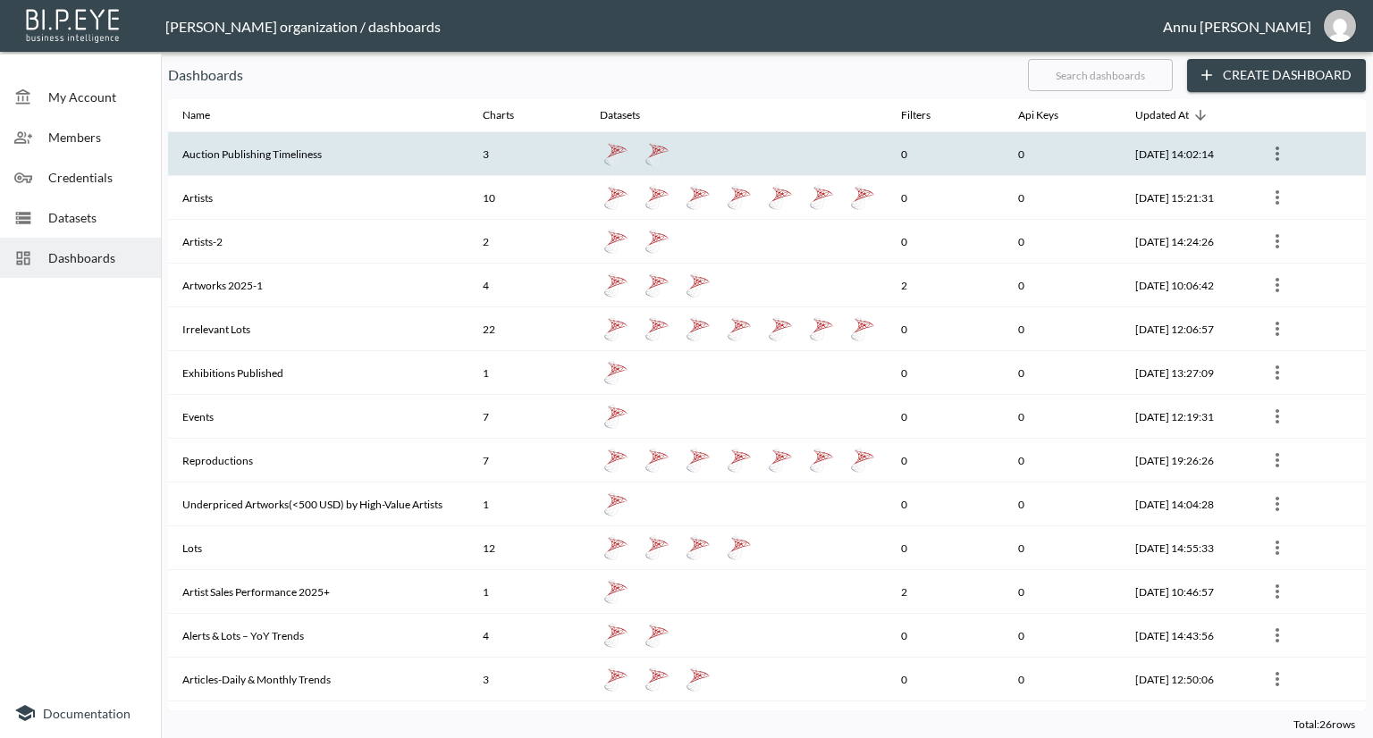
click at [202, 147] on th "Auction Publishing Timeliness" at bounding box center [318, 154] width 300 height 44
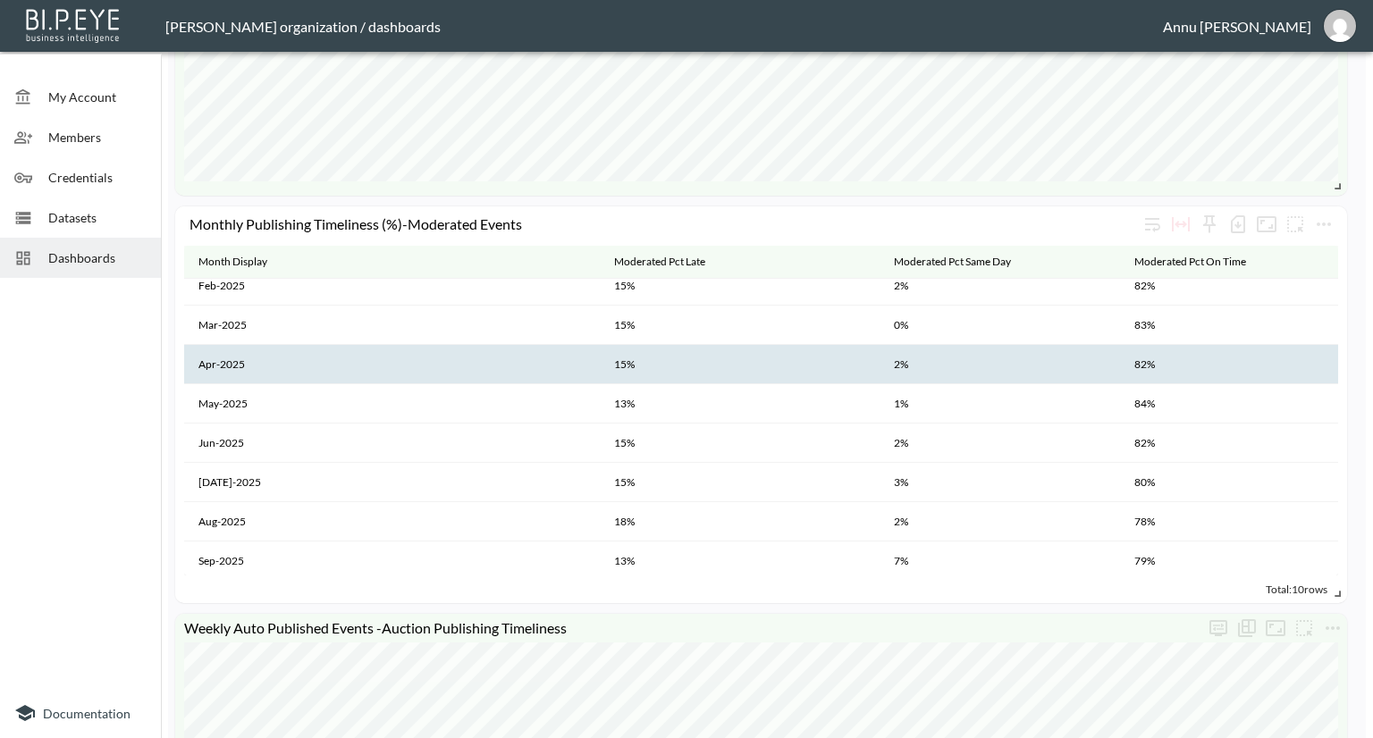
scroll to position [97, 0]
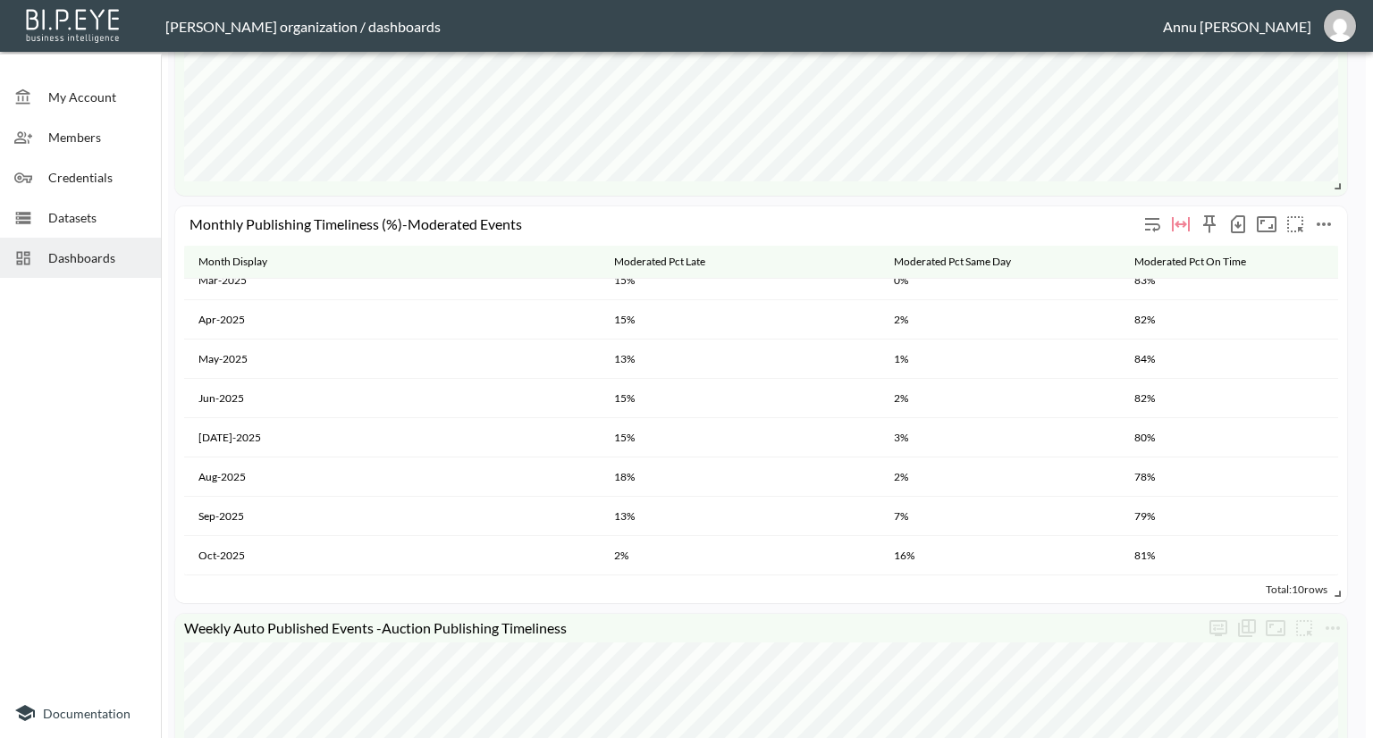
click at [1319, 226] on icon "more" at bounding box center [1323, 224] width 21 height 21
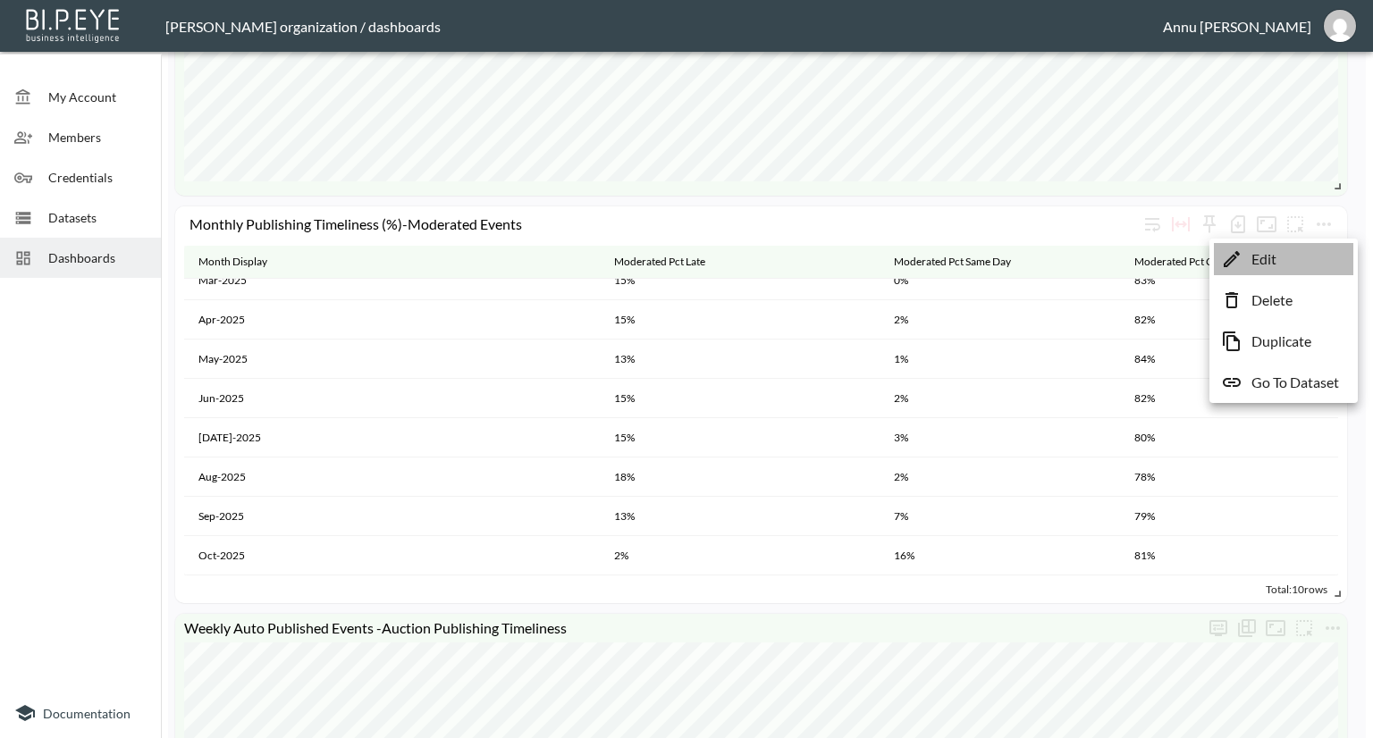
click at [1287, 255] on li "Edit" at bounding box center [1283, 259] width 139 height 32
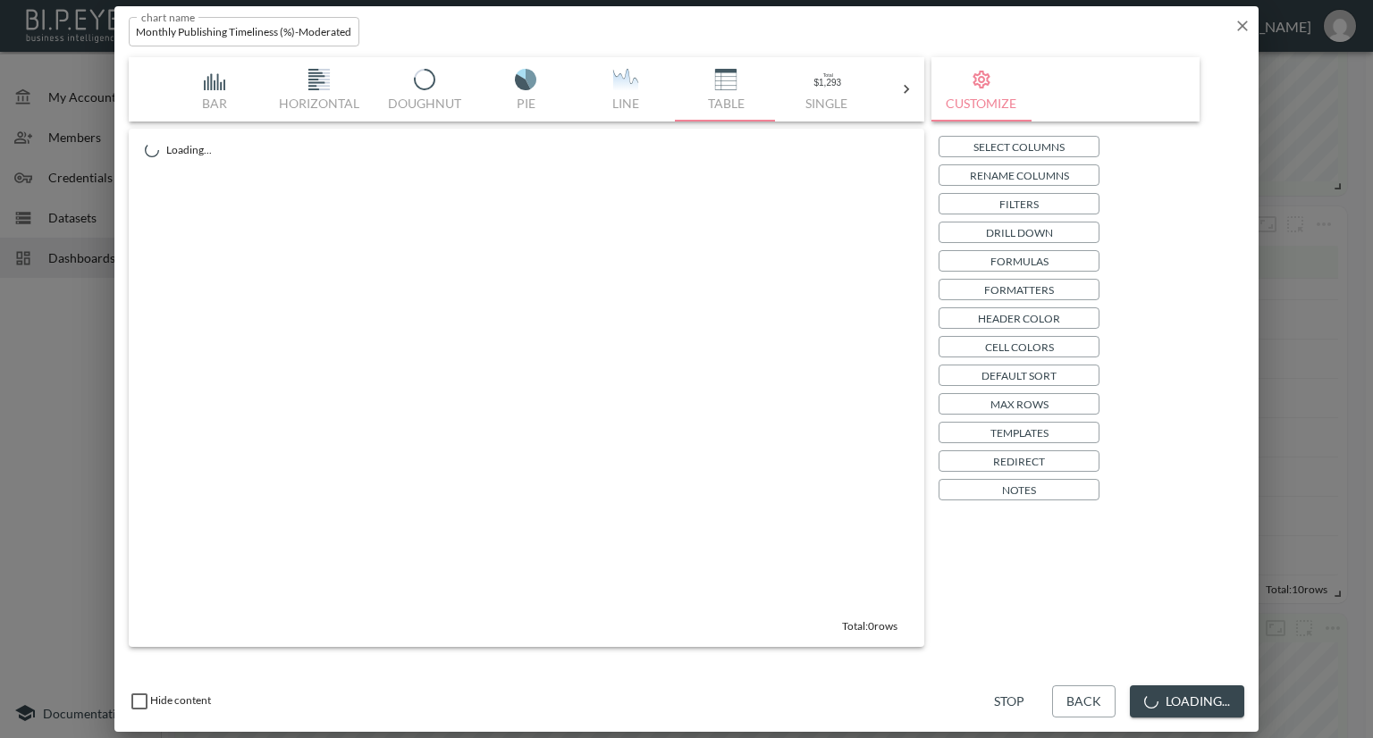
click at [980, 148] on p "Select Columns" at bounding box center [1018, 147] width 91 height 19
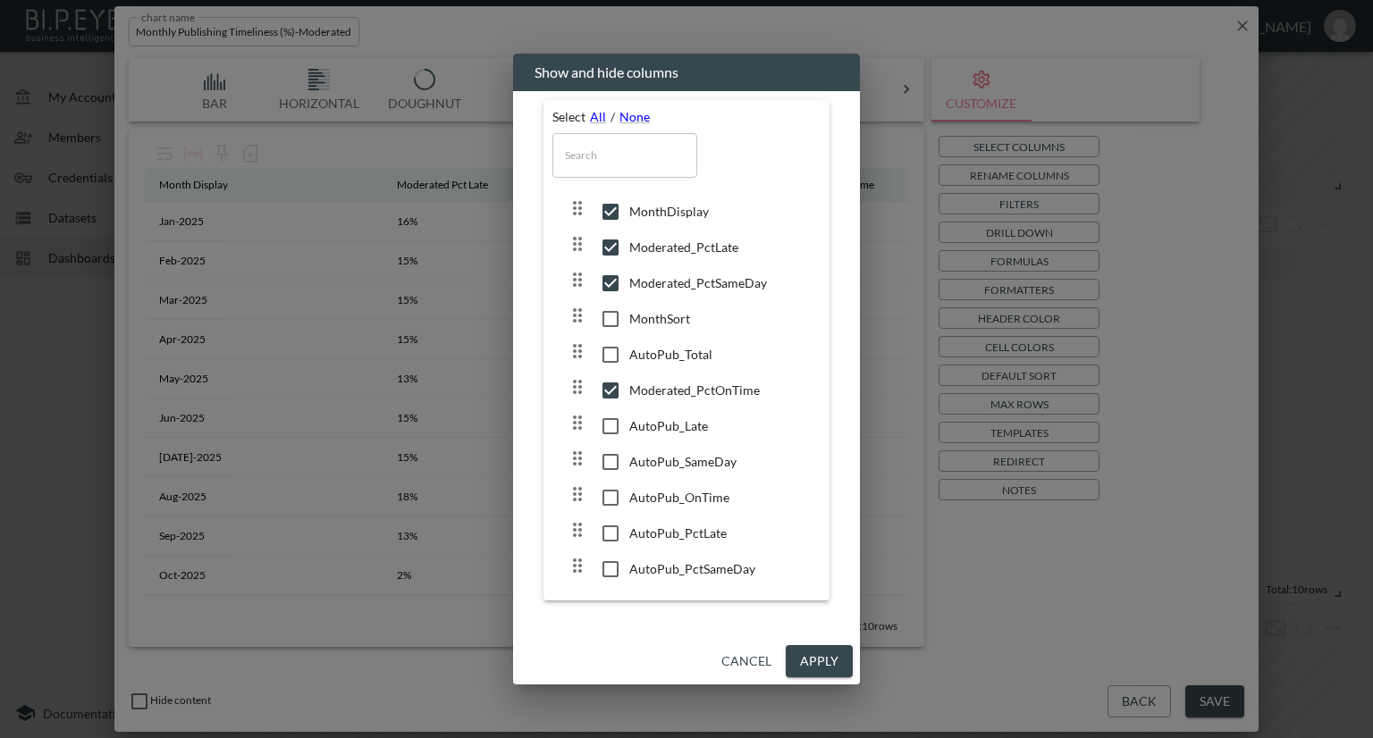
click at [604, 241] on input "checkbox" at bounding box center [611, 248] width 38 height 18
checkbox input "false"
click at [608, 278] on input "checkbox" at bounding box center [611, 283] width 38 height 18
checkbox input "false"
click at [610, 384] on input "checkbox" at bounding box center [611, 391] width 38 height 18
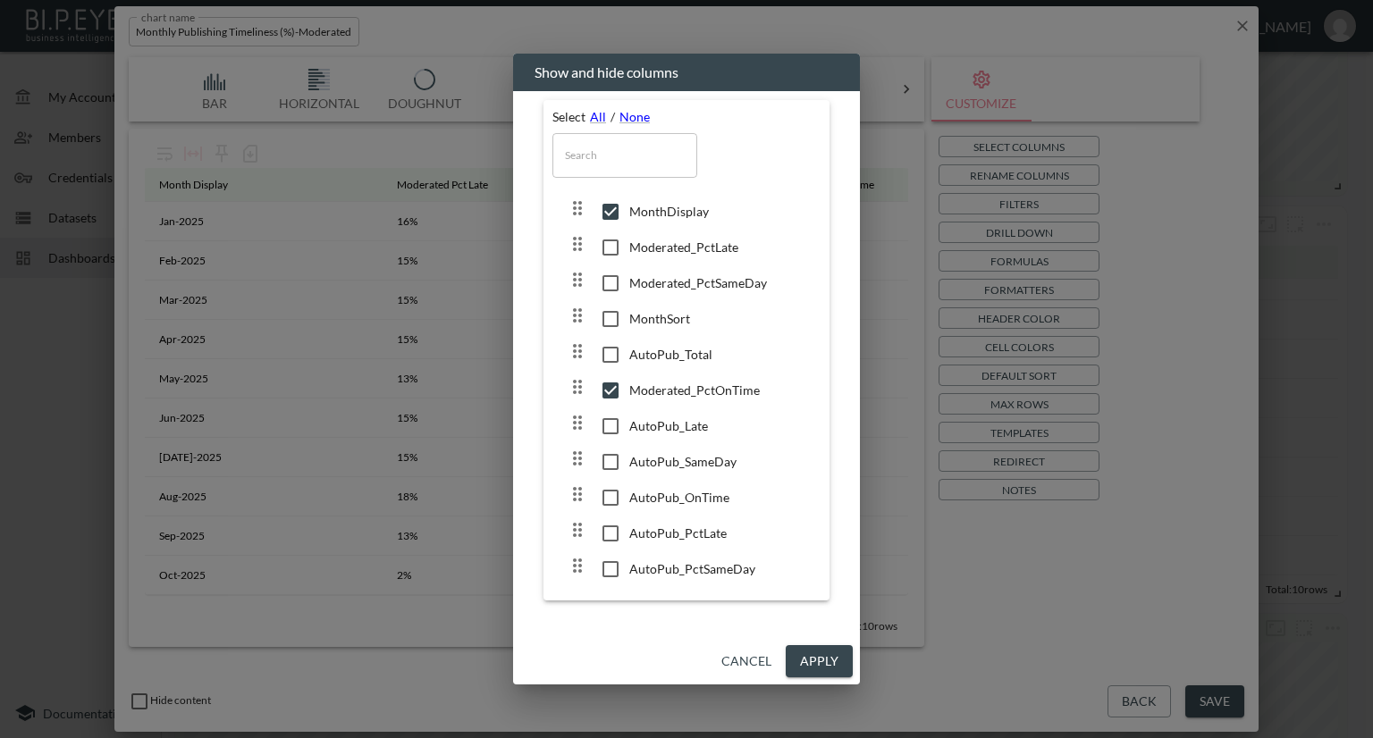
checkbox input "false"
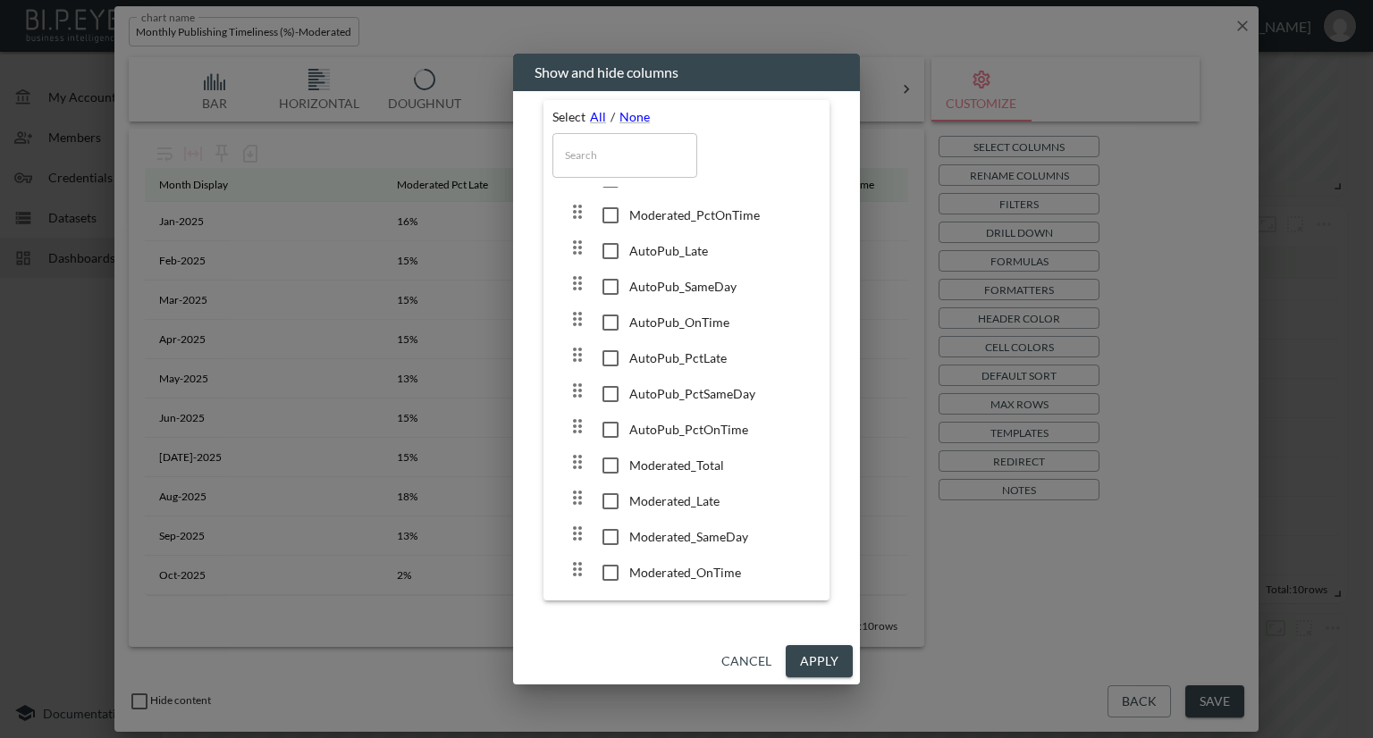
scroll to position [184, 0]
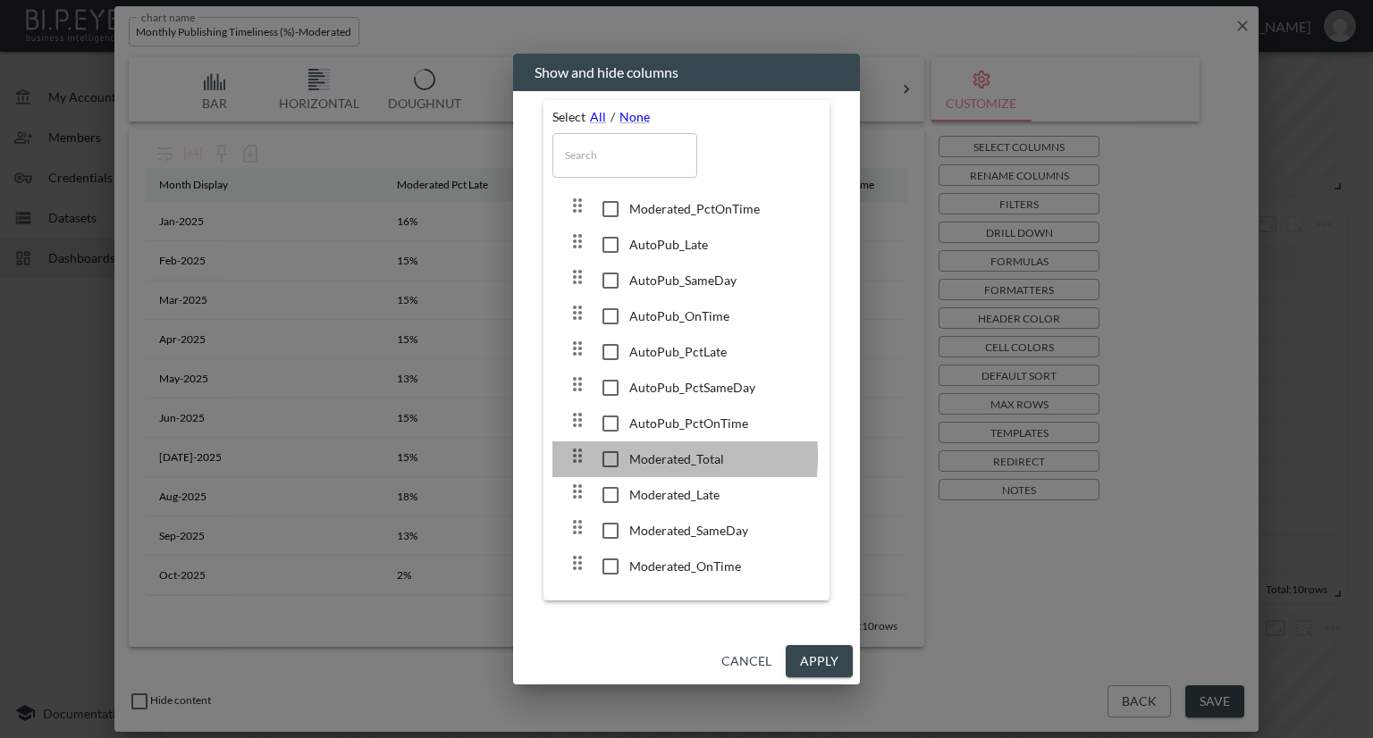
click at [614, 455] on input "checkbox" at bounding box center [611, 459] width 38 height 18
checkbox input "true"
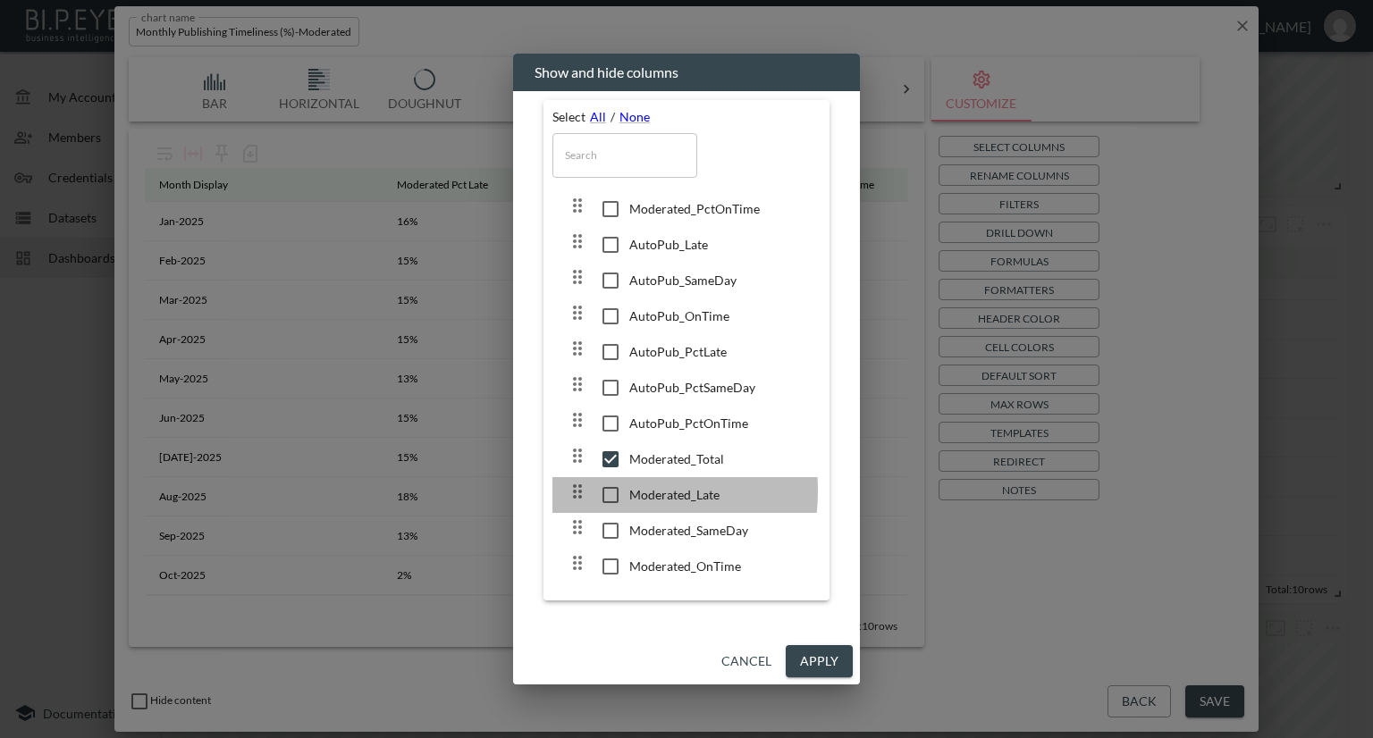
click at [611, 491] on input "checkbox" at bounding box center [611, 495] width 38 height 18
checkbox input "true"
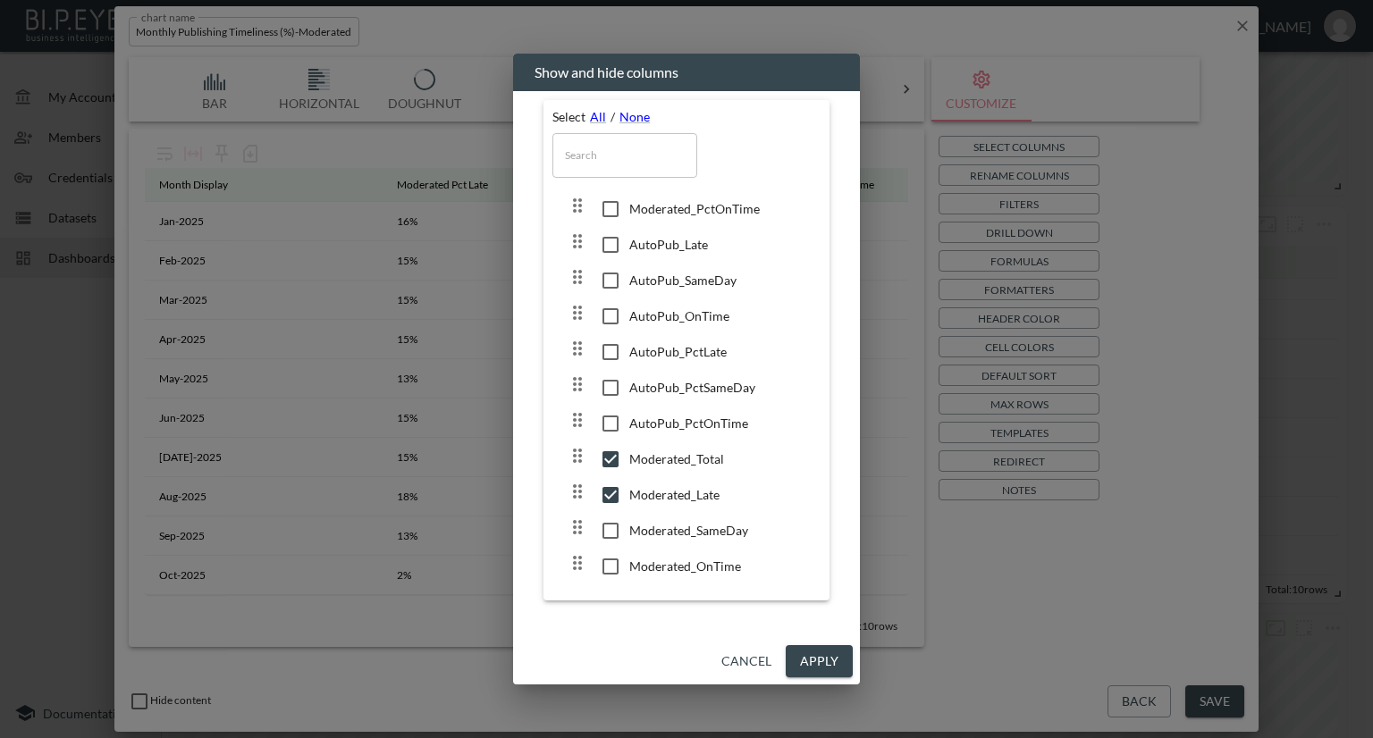
click at [608, 534] on input "checkbox" at bounding box center [611, 531] width 38 height 18
checkbox input "true"
click at [608, 566] on input "checkbox" at bounding box center [611, 567] width 38 height 18
checkbox input "true"
click at [811, 671] on button "Apply" at bounding box center [819, 661] width 67 height 33
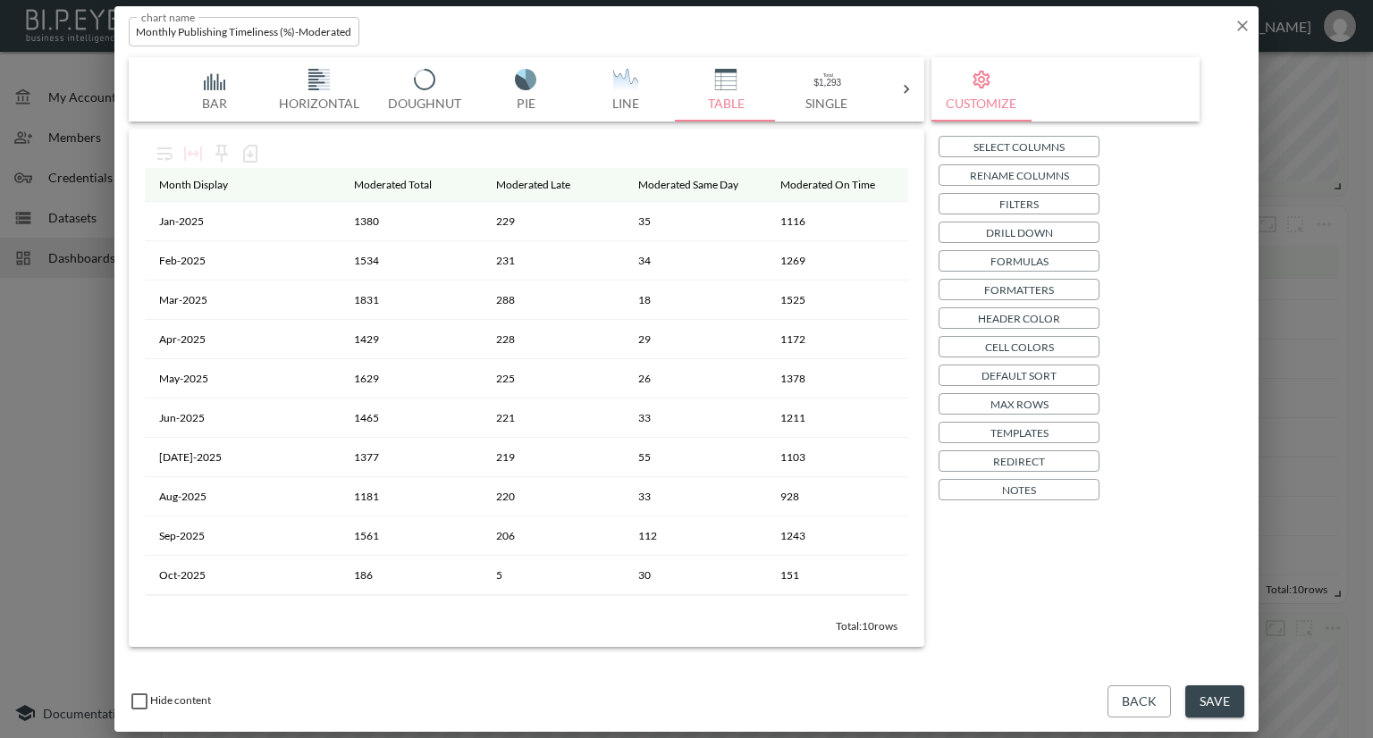
scroll to position [0, 0]
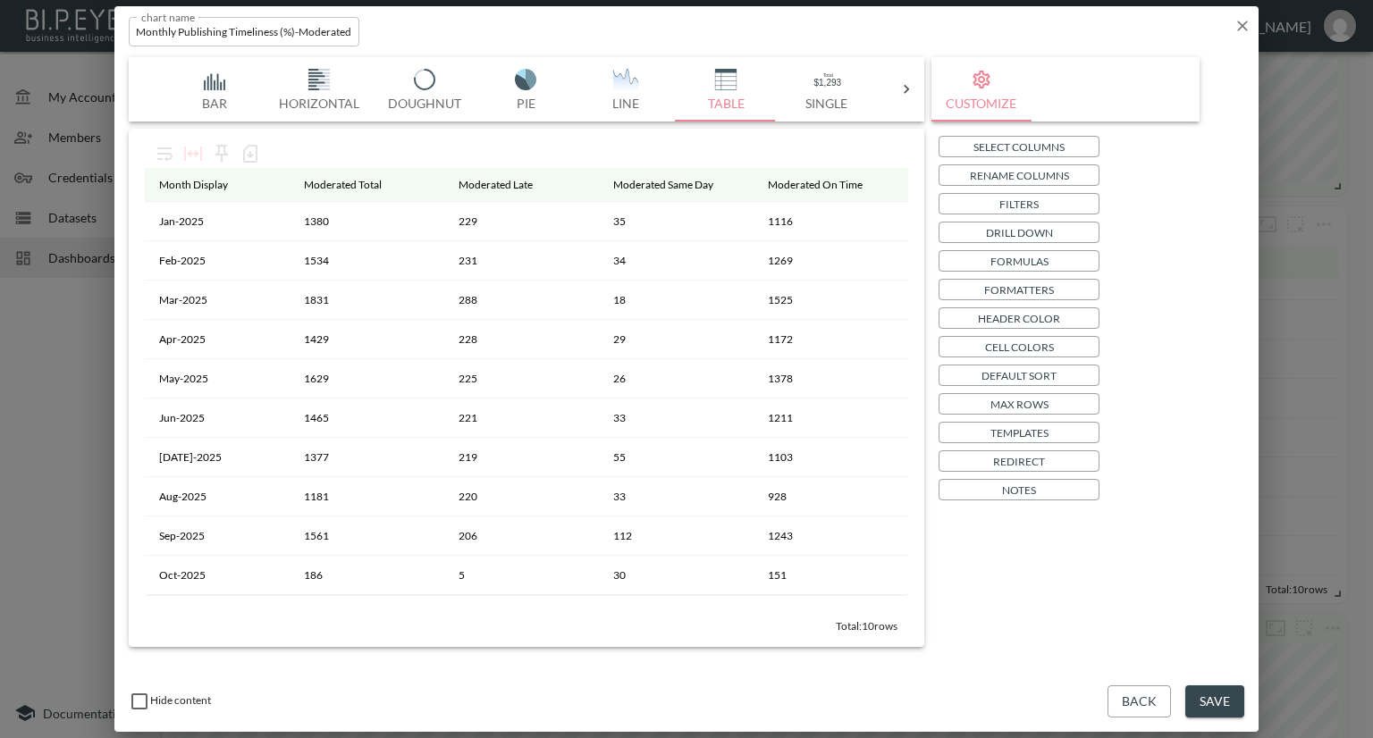
drag, startPoint x: 744, startPoint y: 176, endPoint x: 103, endPoint y: 217, distance: 643.0
click at [1196, 691] on button "Save" at bounding box center [1214, 701] width 59 height 33
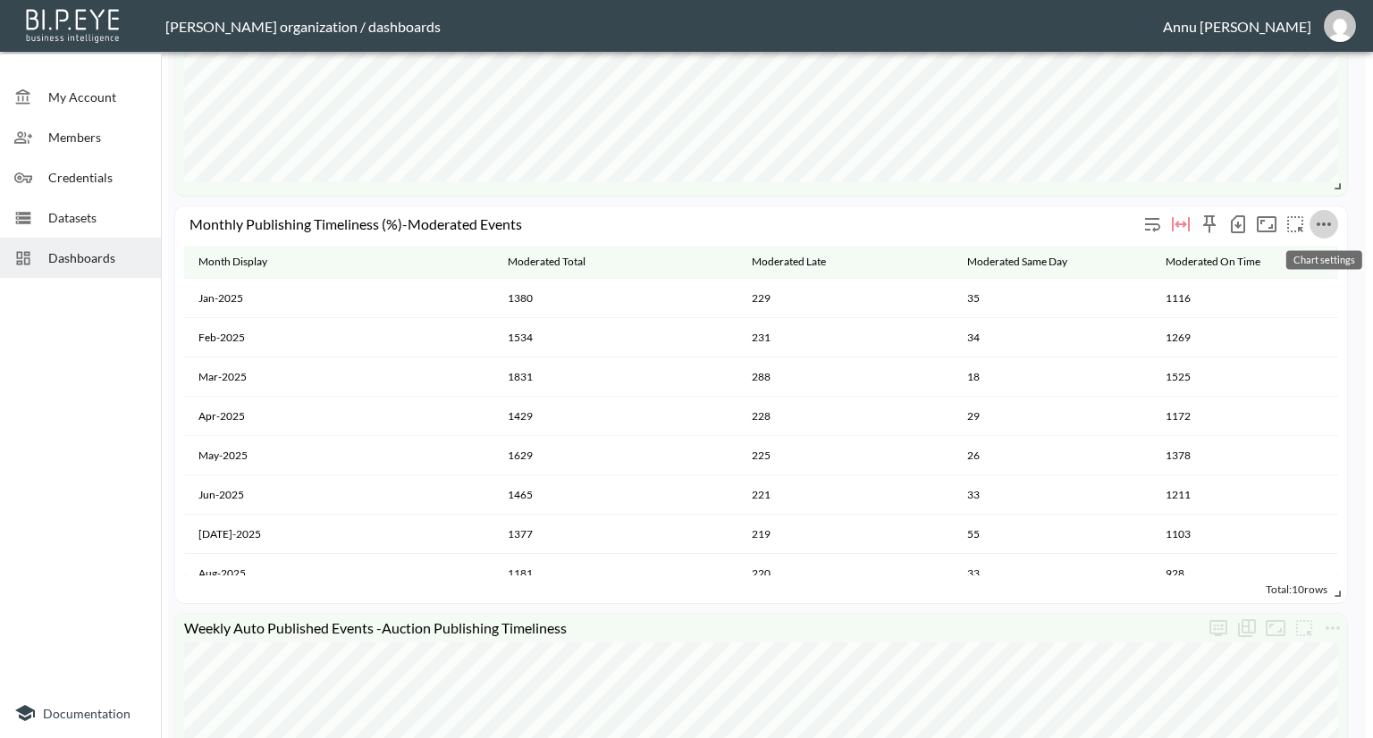
click at [1327, 223] on icon "more" at bounding box center [1323, 225] width 14 height 4
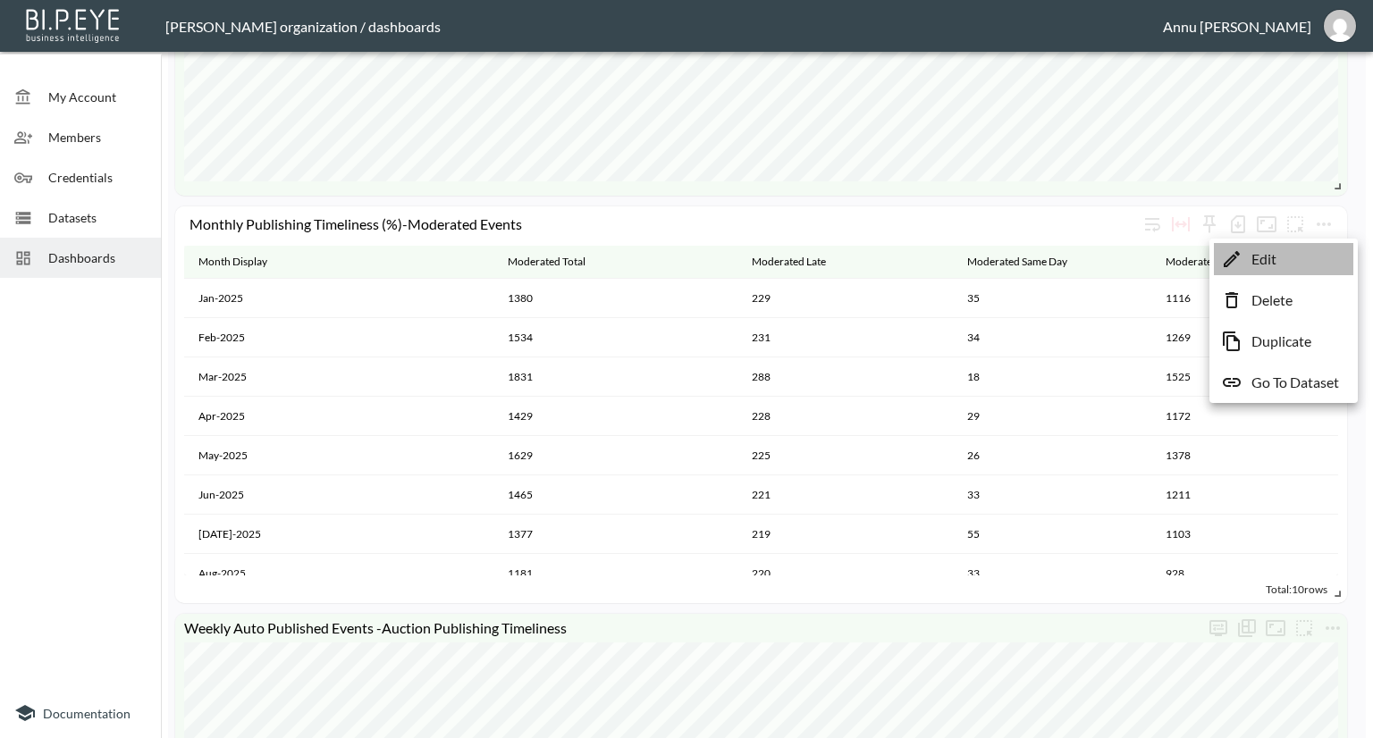
click at [1283, 257] on li "Edit" at bounding box center [1283, 259] width 139 height 32
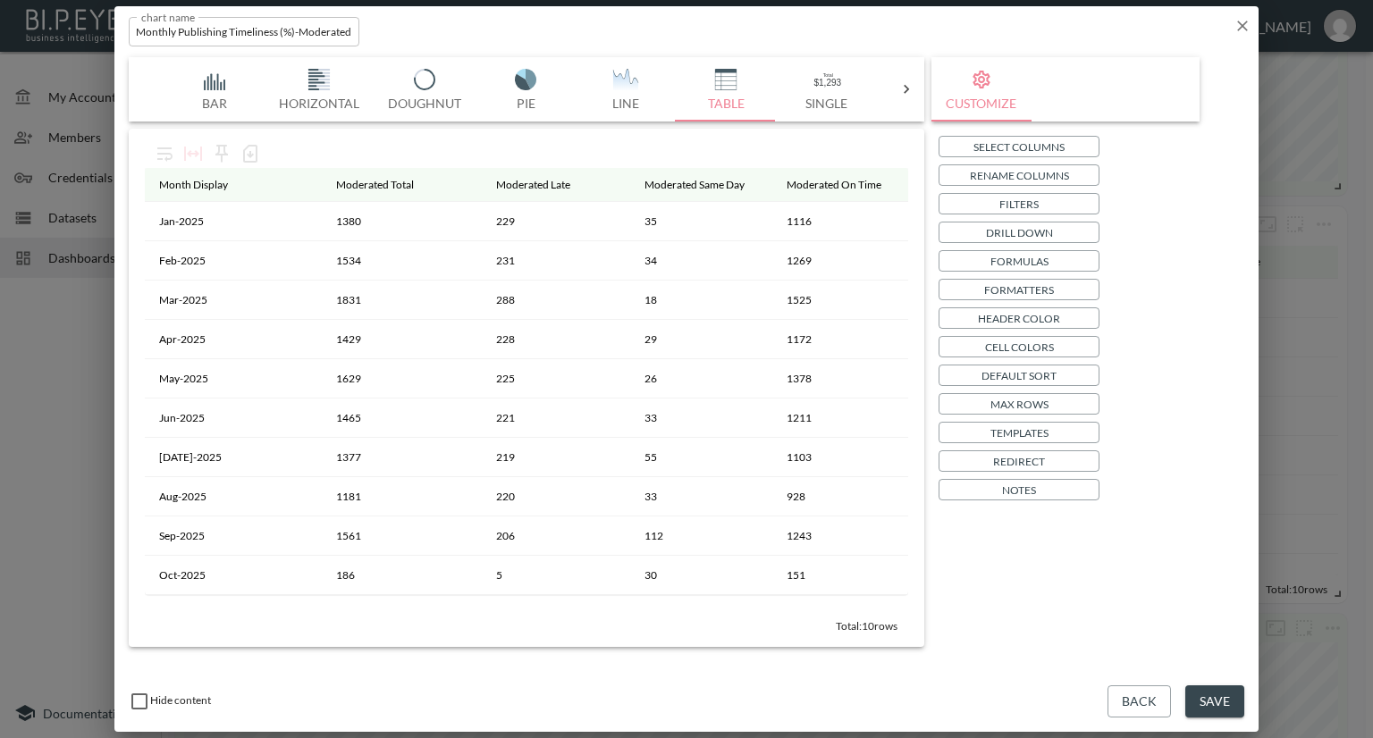
click at [298, 29] on input "Monthly Publishing Timeliness (%)-Moderated Events" at bounding box center [244, 31] width 231 height 29
type input "Monthly Publishing Timeliness -Moderated Events"
click at [1221, 699] on button "Save" at bounding box center [1214, 701] width 59 height 33
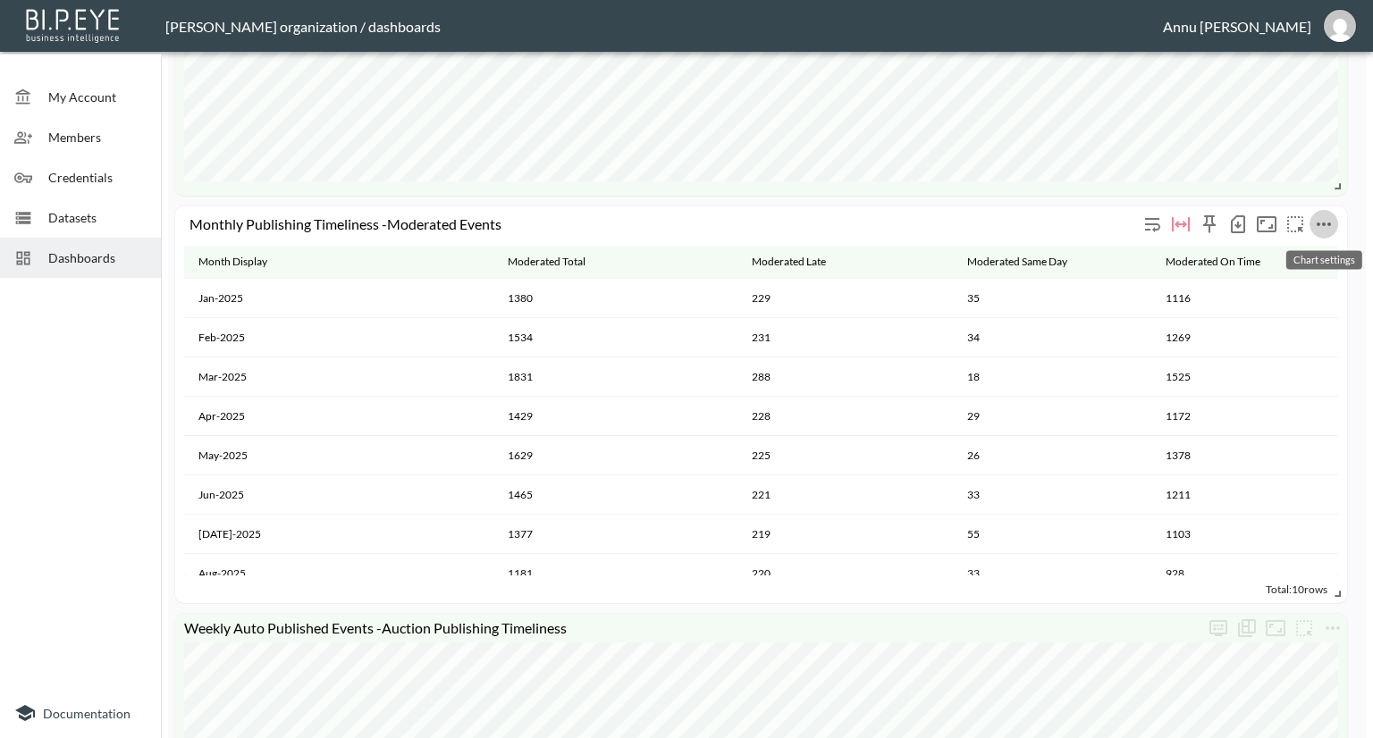
click at [1326, 226] on icon "more" at bounding box center [1323, 224] width 21 height 21
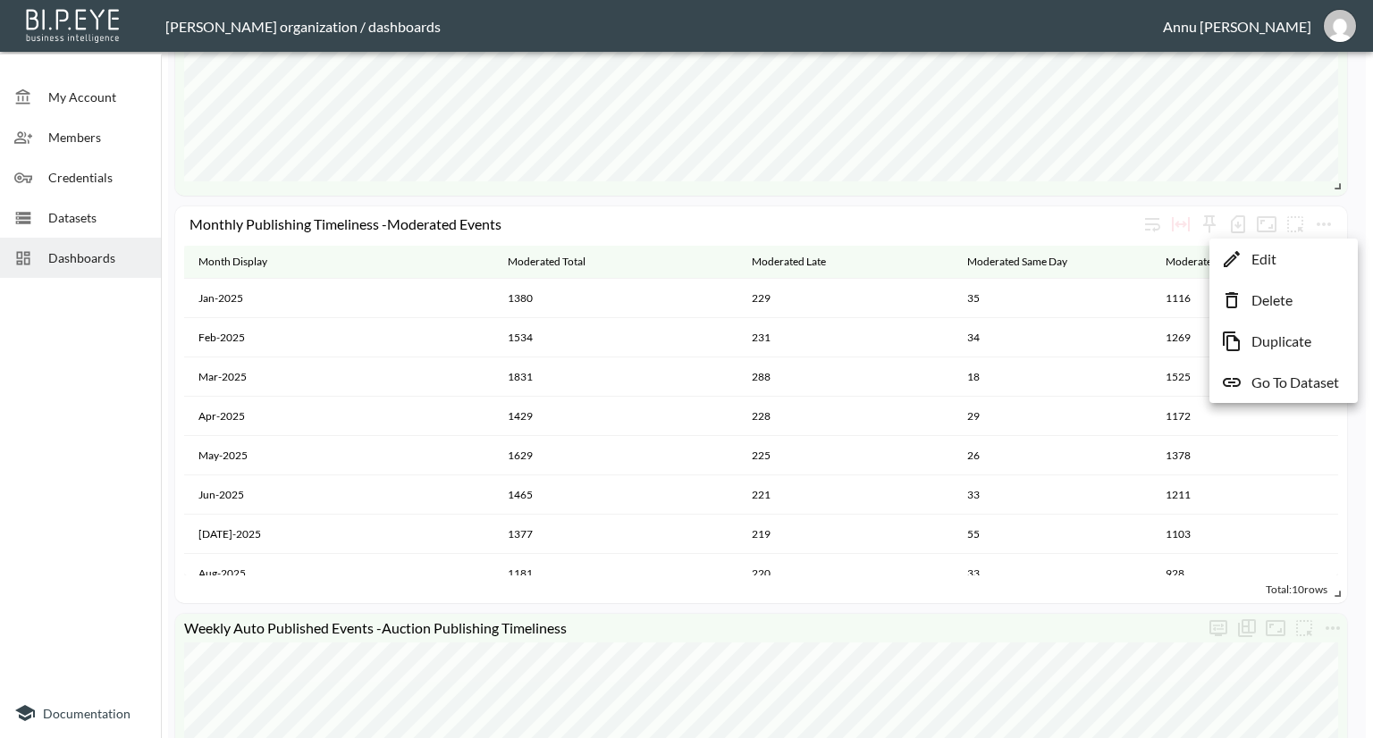
click at [1303, 256] on li "Edit" at bounding box center [1283, 259] width 139 height 32
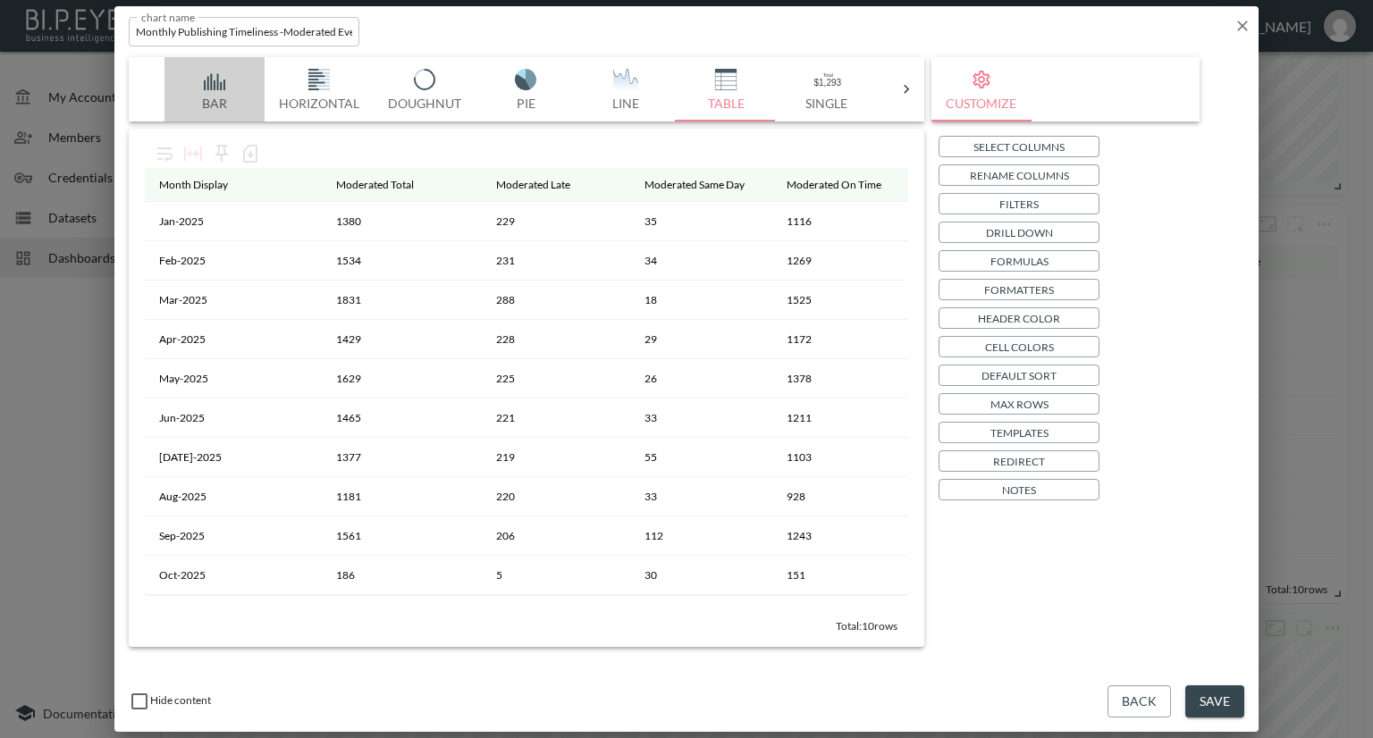
click at [214, 80] on img "button" at bounding box center [214, 79] width 71 height 21
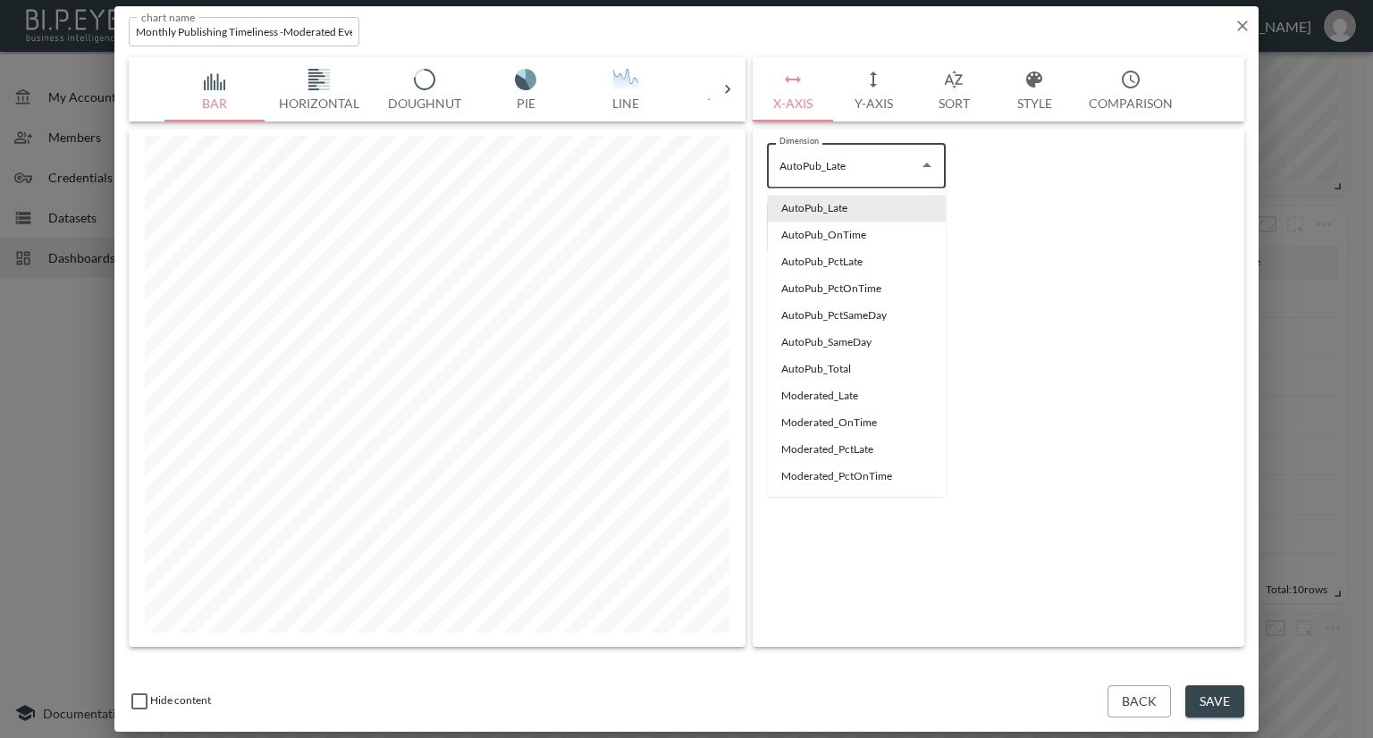
click at [789, 162] on input "AutoPub_Late" at bounding box center [843, 165] width 136 height 29
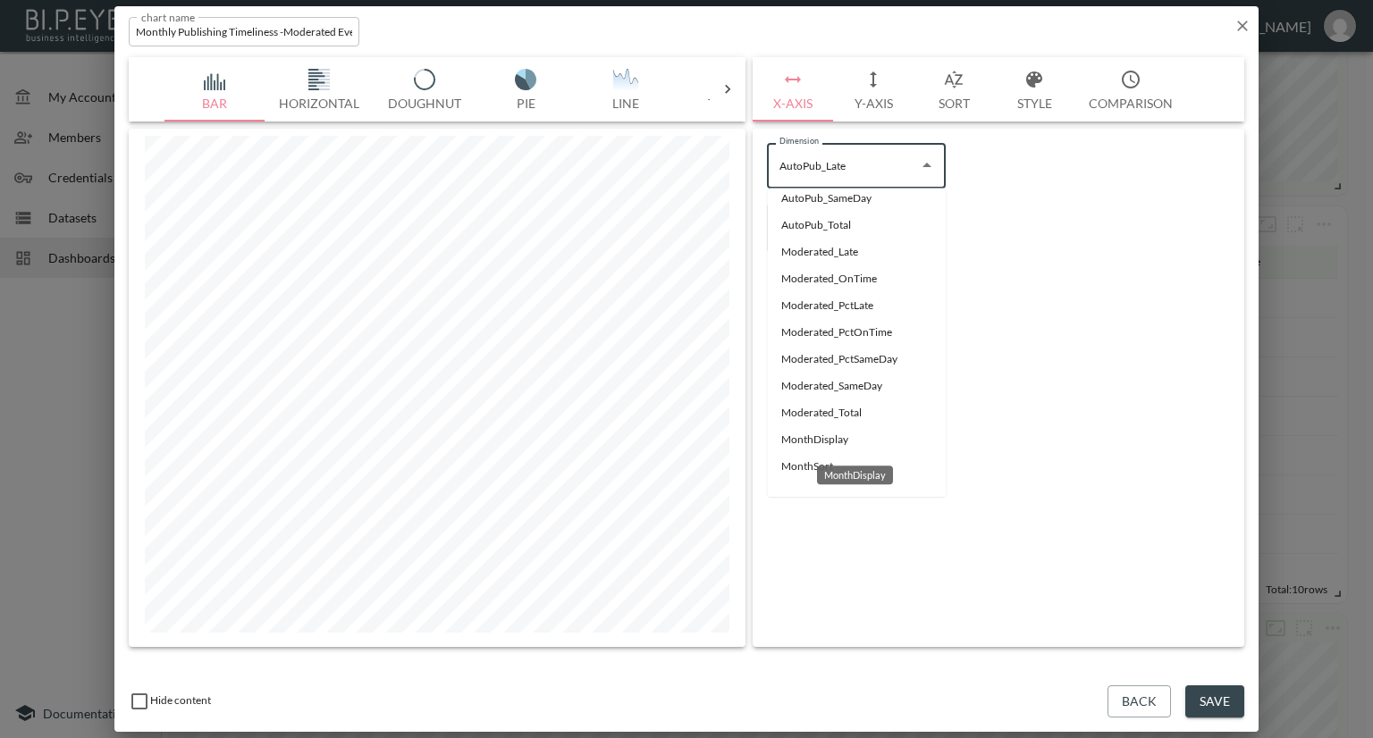
click at [803, 438] on li "MonthDisplay" at bounding box center [856, 439] width 179 height 27
type input "MonthDisplay"
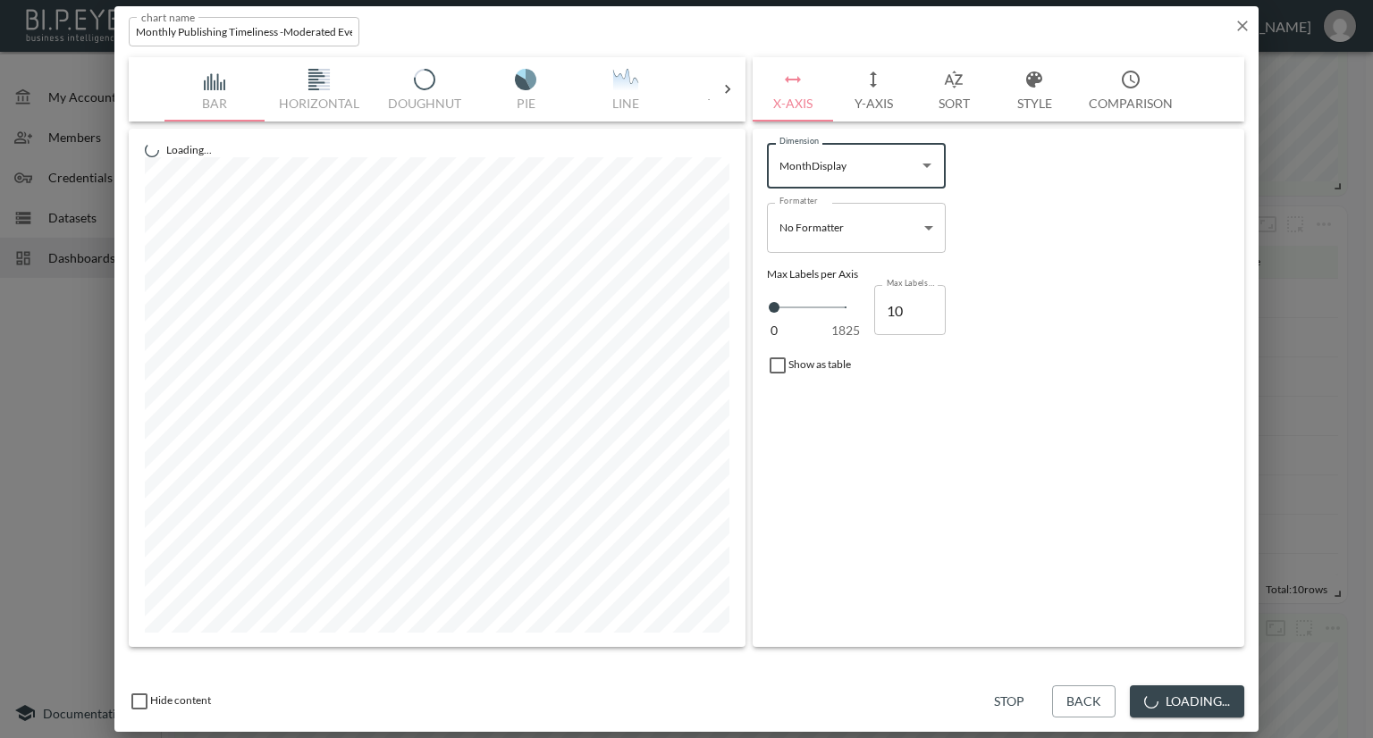
click at [872, 109] on button "Y-Axis" at bounding box center [873, 89] width 80 height 64
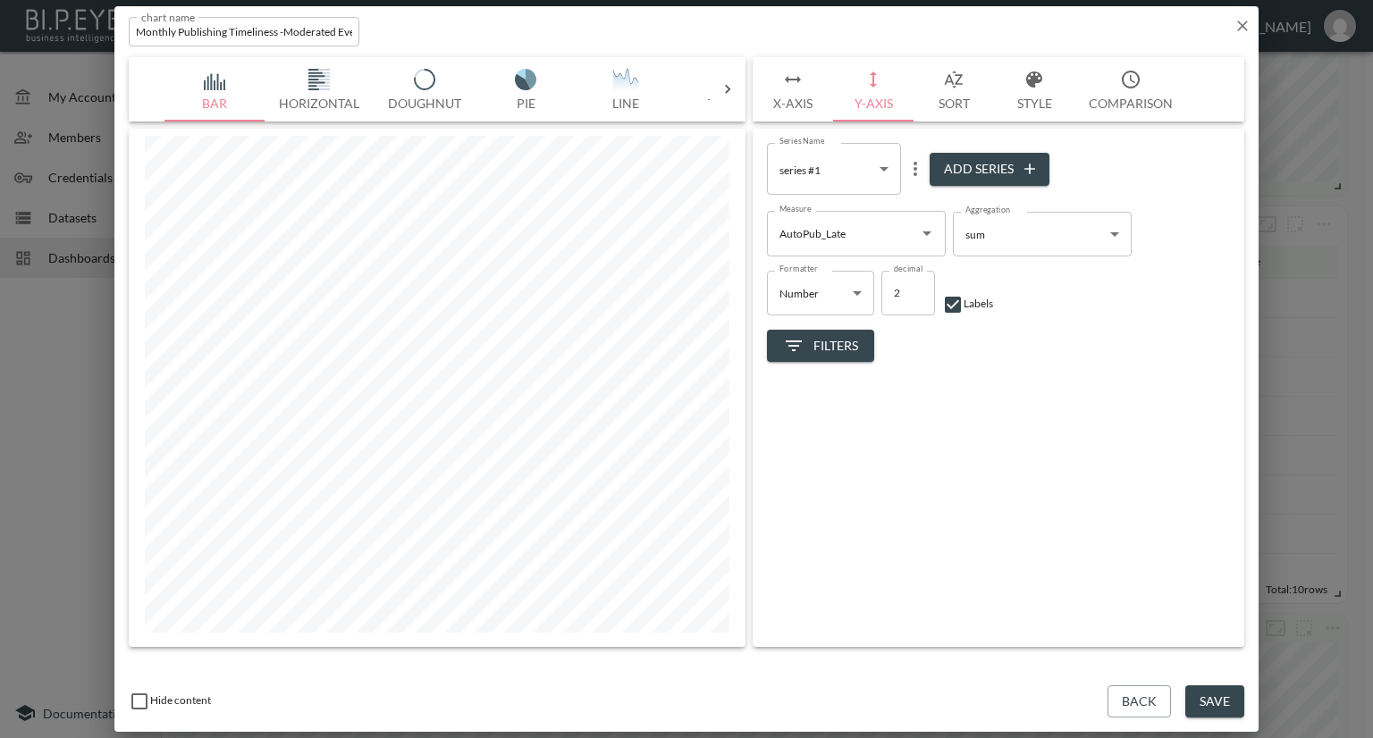
click at [928, 227] on icon "Open" at bounding box center [926, 233] width 21 height 21
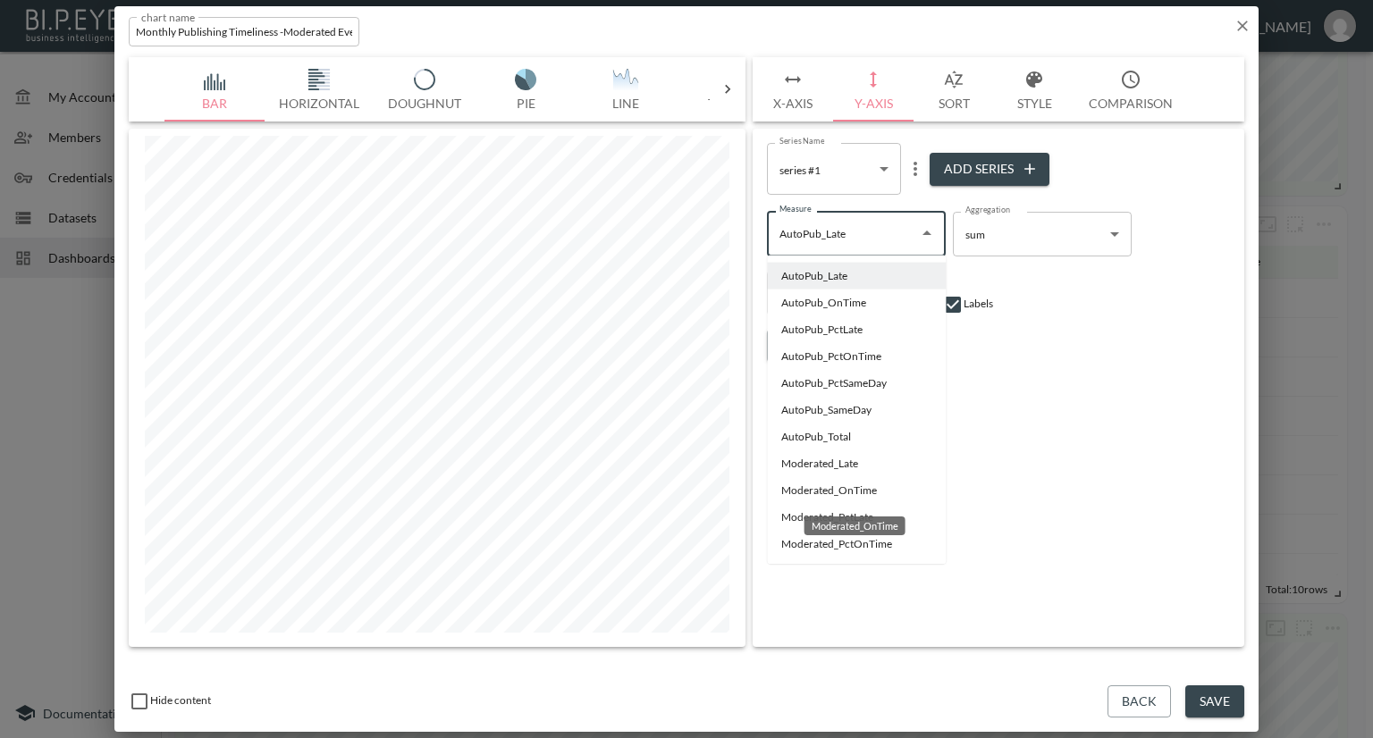
click at [822, 486] on li "Moderated_OnTime" at bounding box center [856, 490] width 179 height 27
type input "Moderated_OnTime"
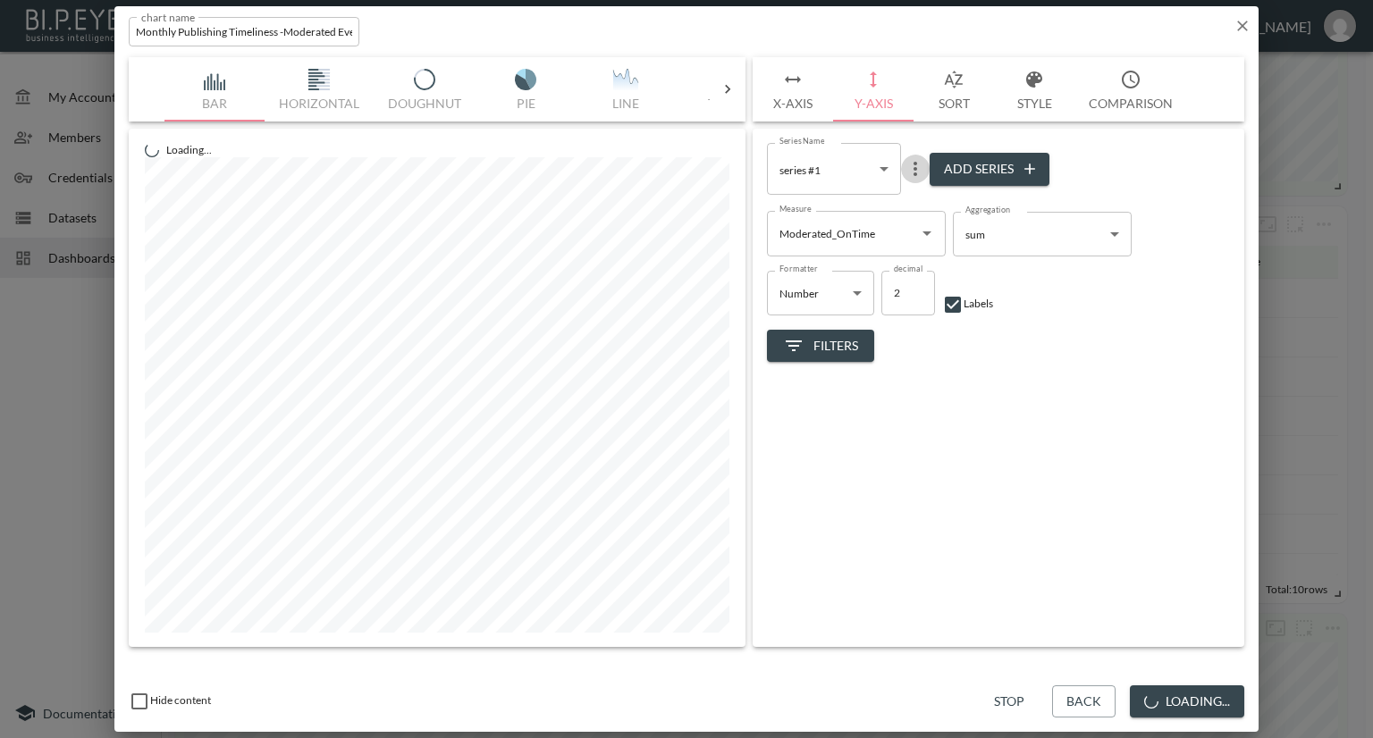
click at [923, 158] on icon "more" at bounding box center [914, 168] width 21 height 21
click at [921, 189] on li "Edit" at bounding box center [915, 204] width 93 height 32
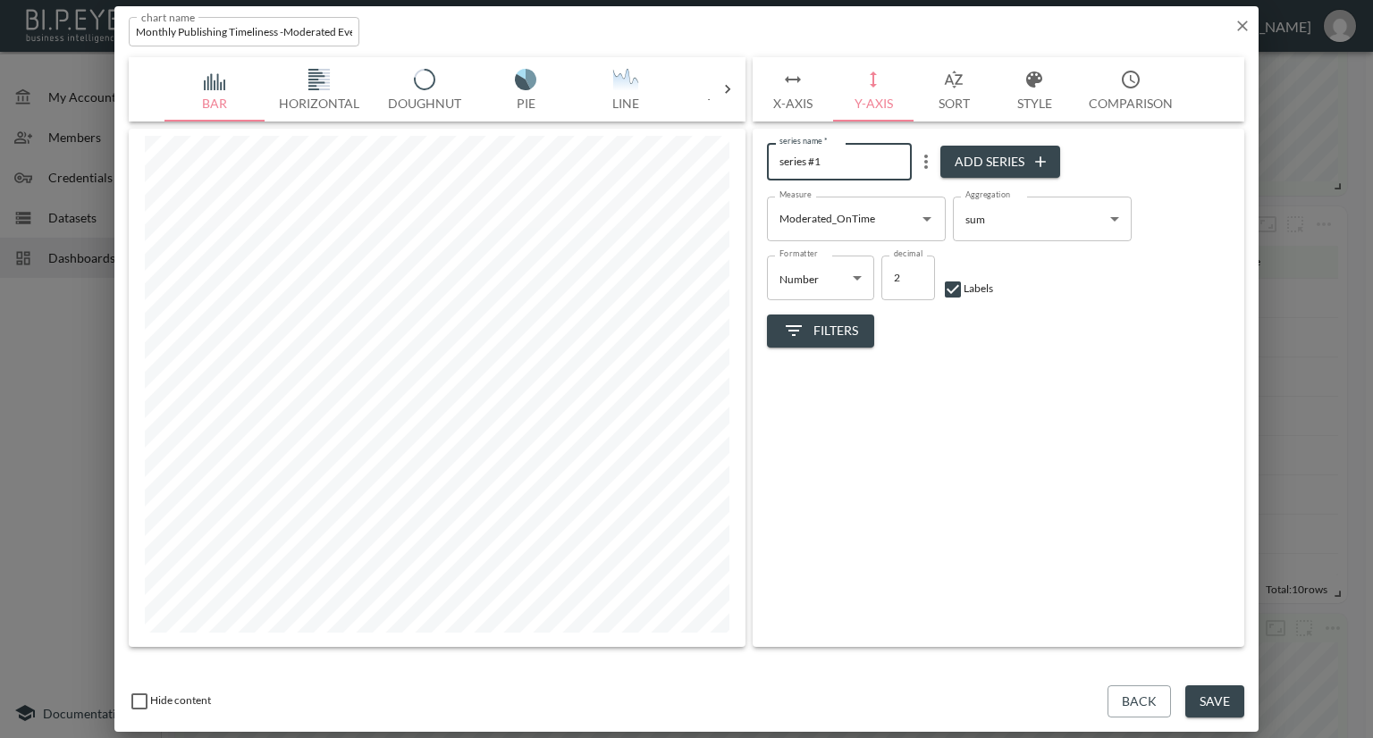
drag, startPoint x: 847, startPoint y: 155, endPoint x: 744, endPoint y: 153, distance: 103.7
click at [744, 153] on div "Bar Horizontal Doughnut Pie Line Table Single Map World Top Google Stacked Cale…" at bounding box center [686, 352] width 1115 height 590
type input "Moderated on Time"
click at [981, 162] on button "Add Series" at bounding box center [1000, 162] width 120 height 33
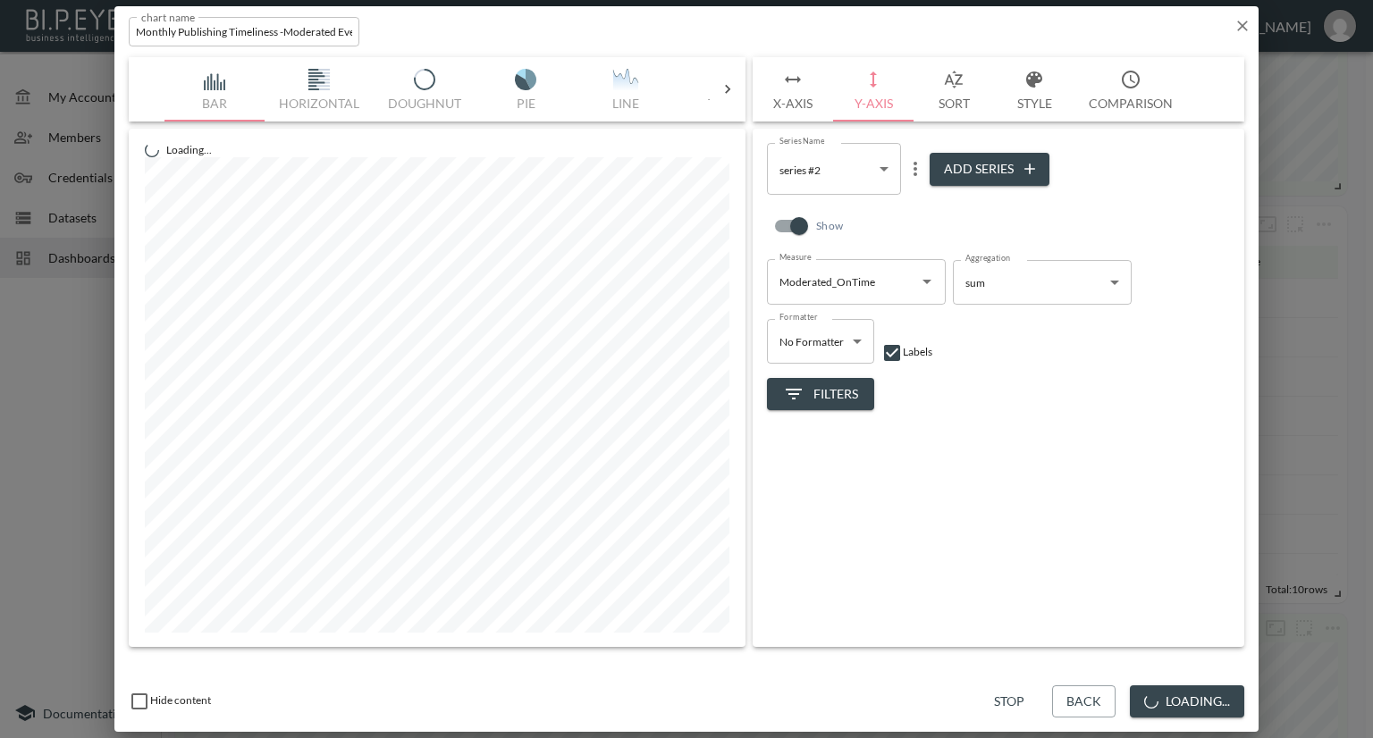
click at [925, 269] on button "Open" at bounding box center [926, 281] width 25 height 25
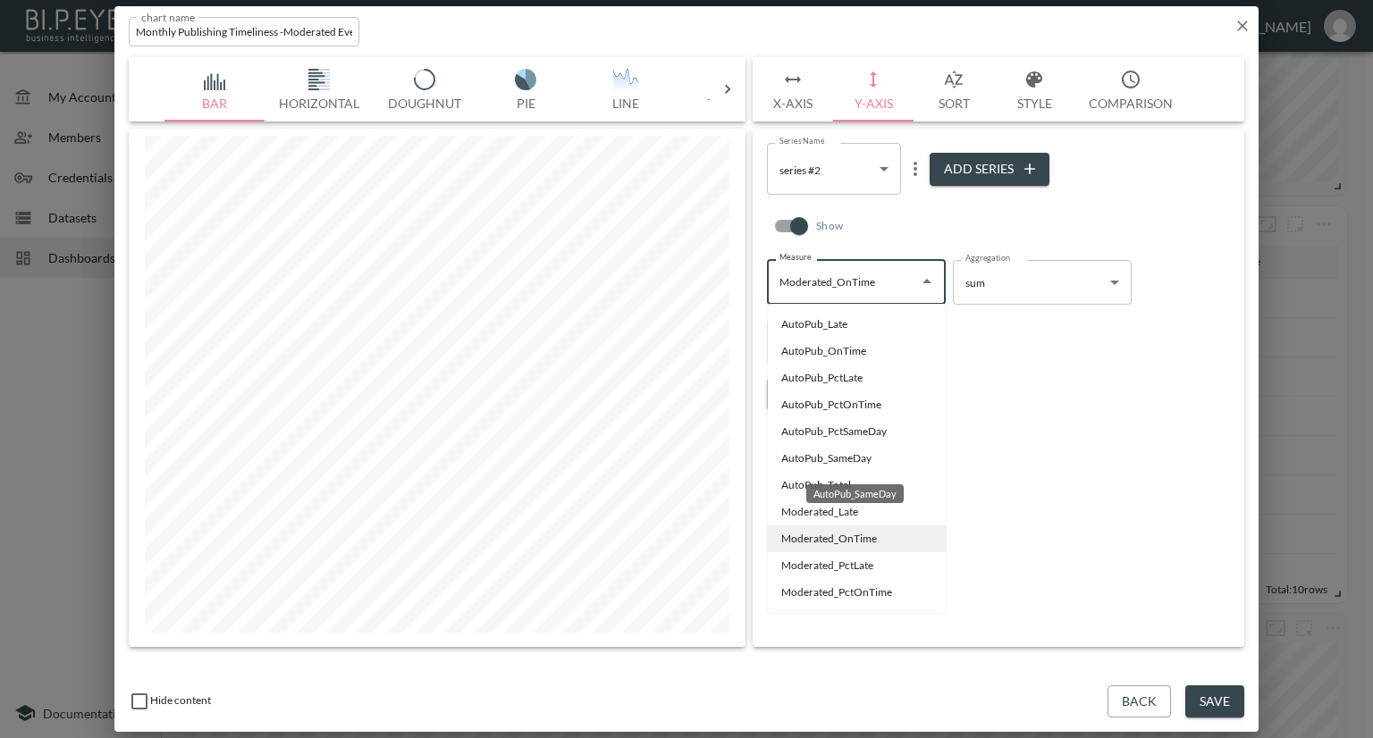
click at [833, 458] on li "AutoPub_SameDay" at bounding box center [856, 458] width 179 height 27
type input "AutoPub_SameDay"
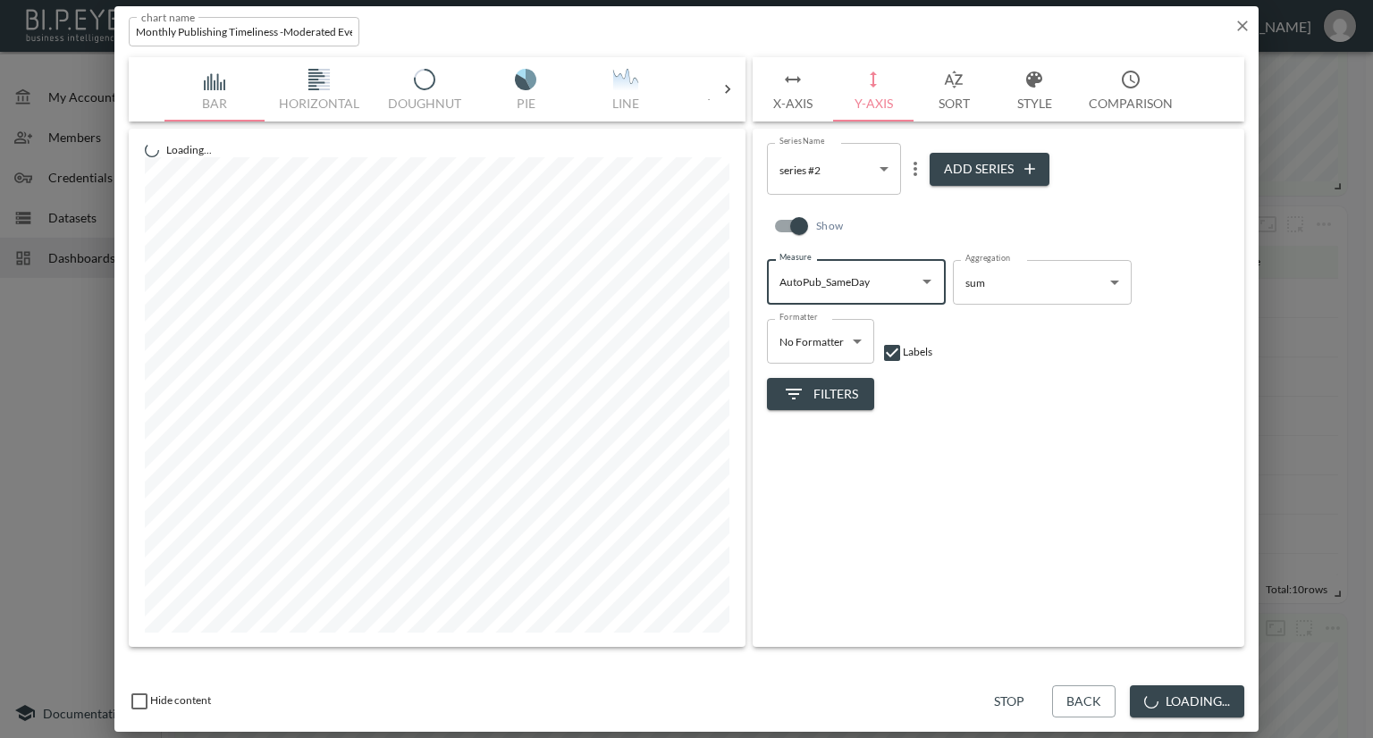
click at [916, 169] on icon "more" at bounding box center [915, 169] width 4 height 14
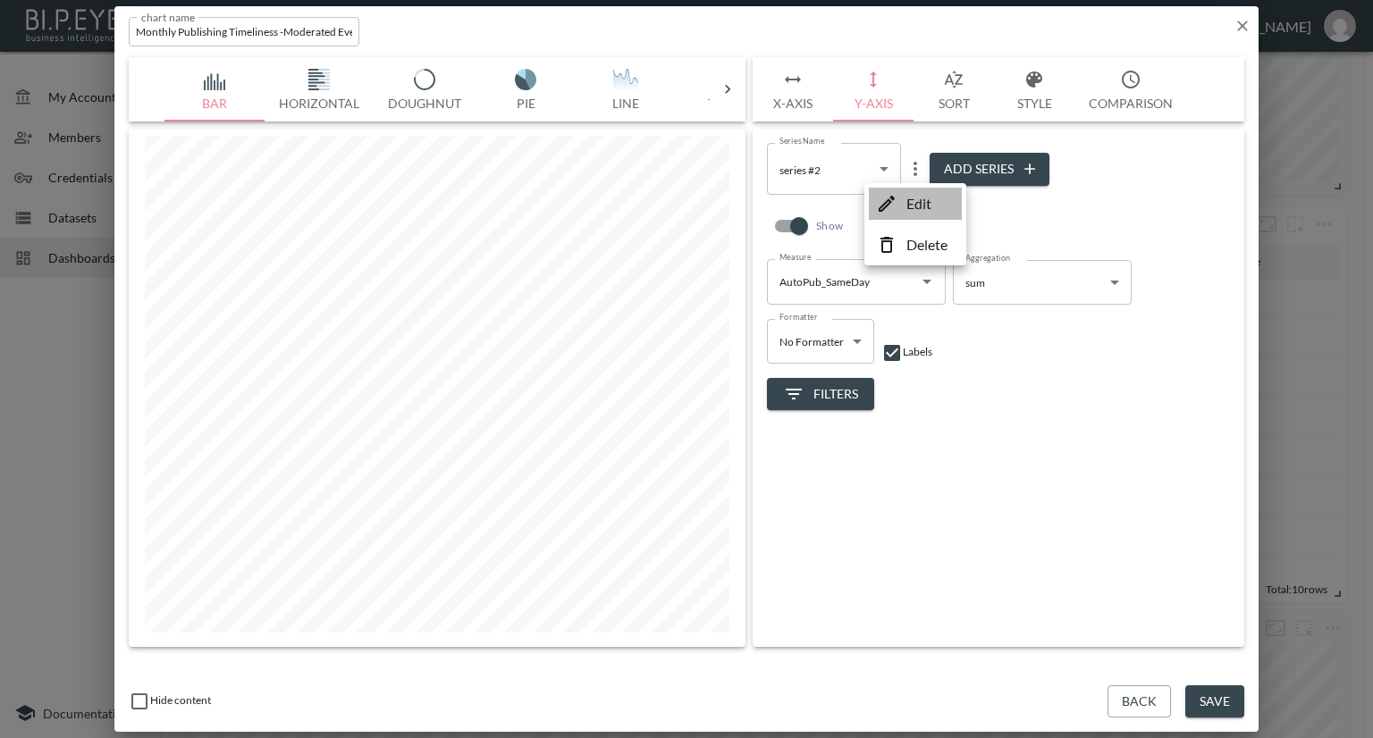
click at [904, 205] on li "Edit" at bounding box center [915, 204] width 93 height 32
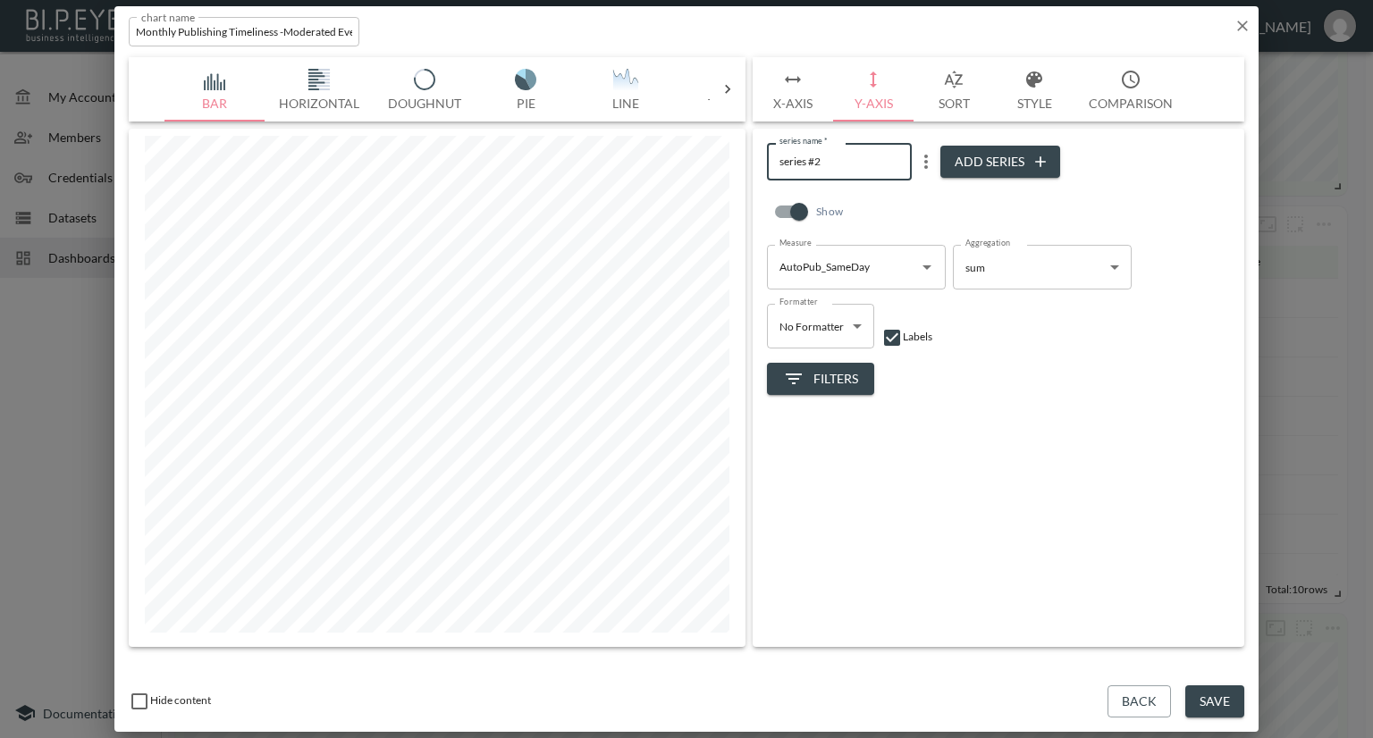
drag, startPoint x: 833, startPoint y: 158, endPoint x: 753, endPoint y: 164, distance: 79.8
click at [753, 164] on div "series name   * series #2 series name   * Add Series Show Measure AutoPub_SameD…" at bounding box center [999, 388] width 492 height 518
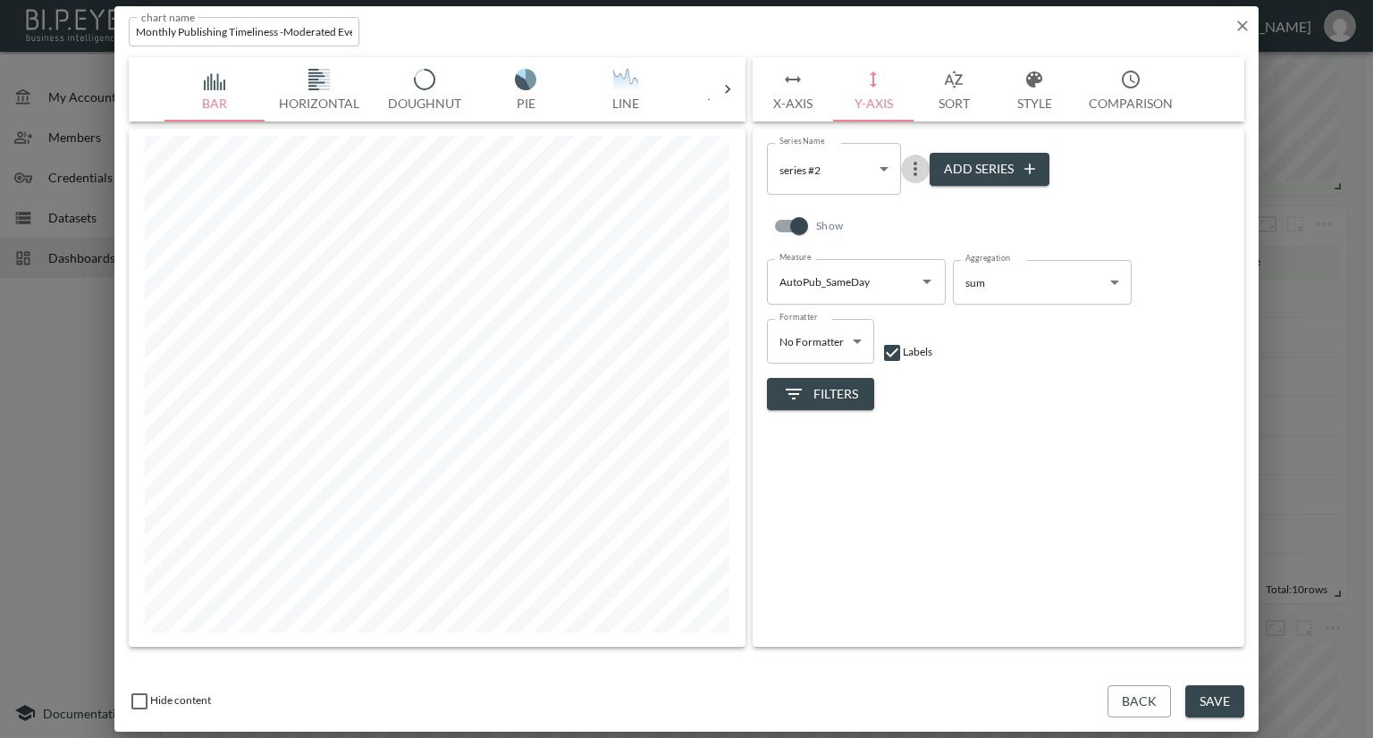
click at [911, 176] on icon "more" at bounding box center [914, 168] width 21 height 21
click at [912, 199] on p "Edit" at bounding box center [918, 203] width 25 height 21
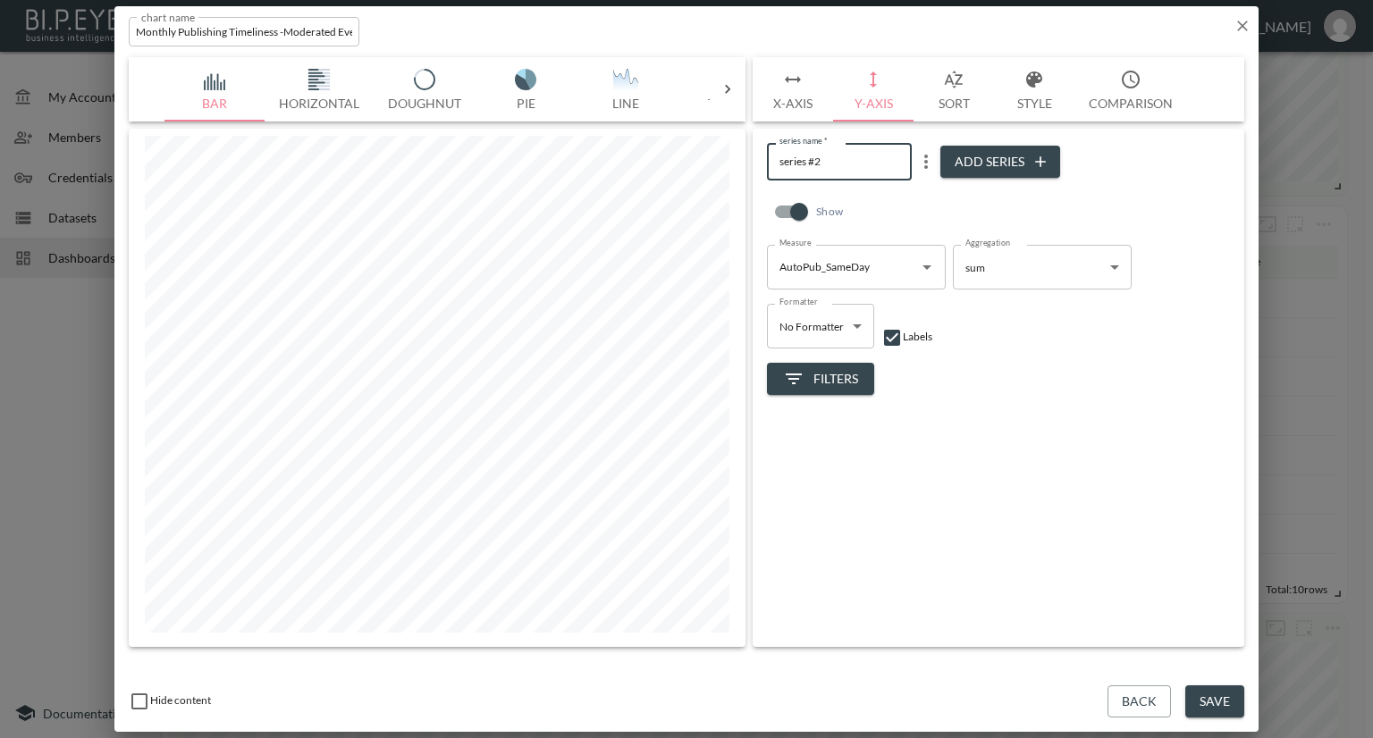
drag, startPoint x: 845, startPoint y: 162, endPoint x: 733, endPoint y: 164, distance: 112.6
click at [733, 164] on div "Bar Horizontal Doughnut Pie Line Table Single Map World Top Google Stacked Cale…" at bounding box center [686, 352] width 1115 height 590
click at [871, 161] on input "Moderated Same day" at bounding box center [839, 161] width 145 height 37
click at [868, 162] on input "Moderated Same day" at bounding box center [839, 161] width 145 height 37
type input "Moderated Same Day"
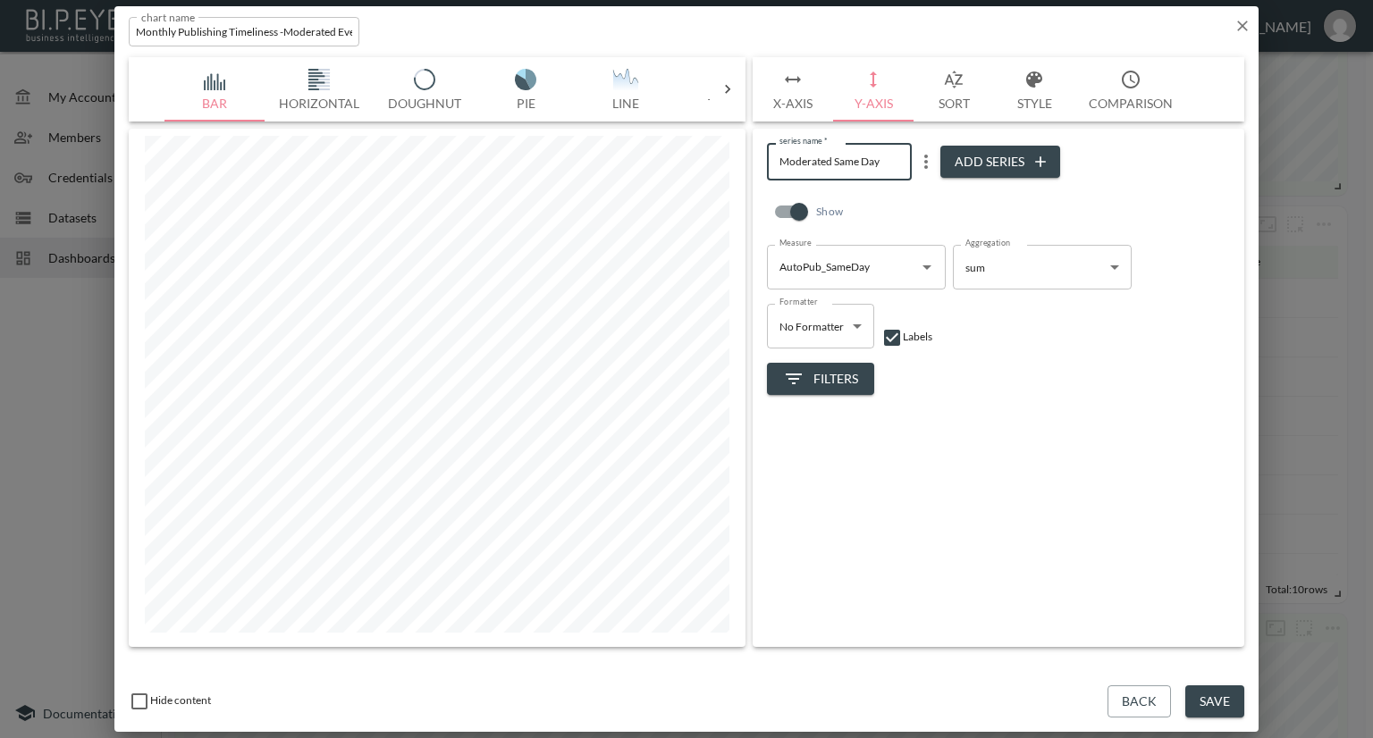
click at [863, 262] on input "AutoPub_SameDay" at bounding box center [843, 267] width 136 height 29
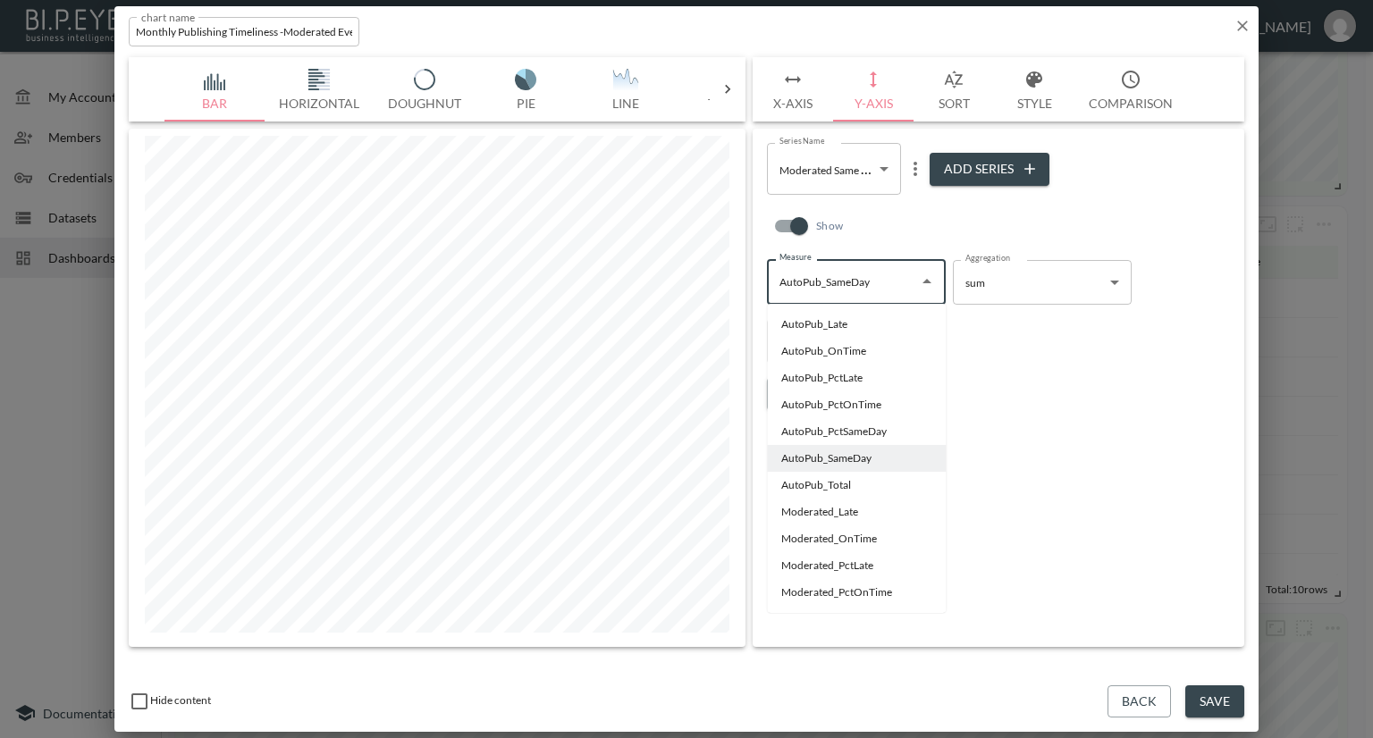
click at [867, 212] on div "Show" at bounding box center [998, 230] width 463 height 57
click at [882, 265] on div "AutoPub_SameDay Measure" at bounding box center [856, 281] width 179 height 45
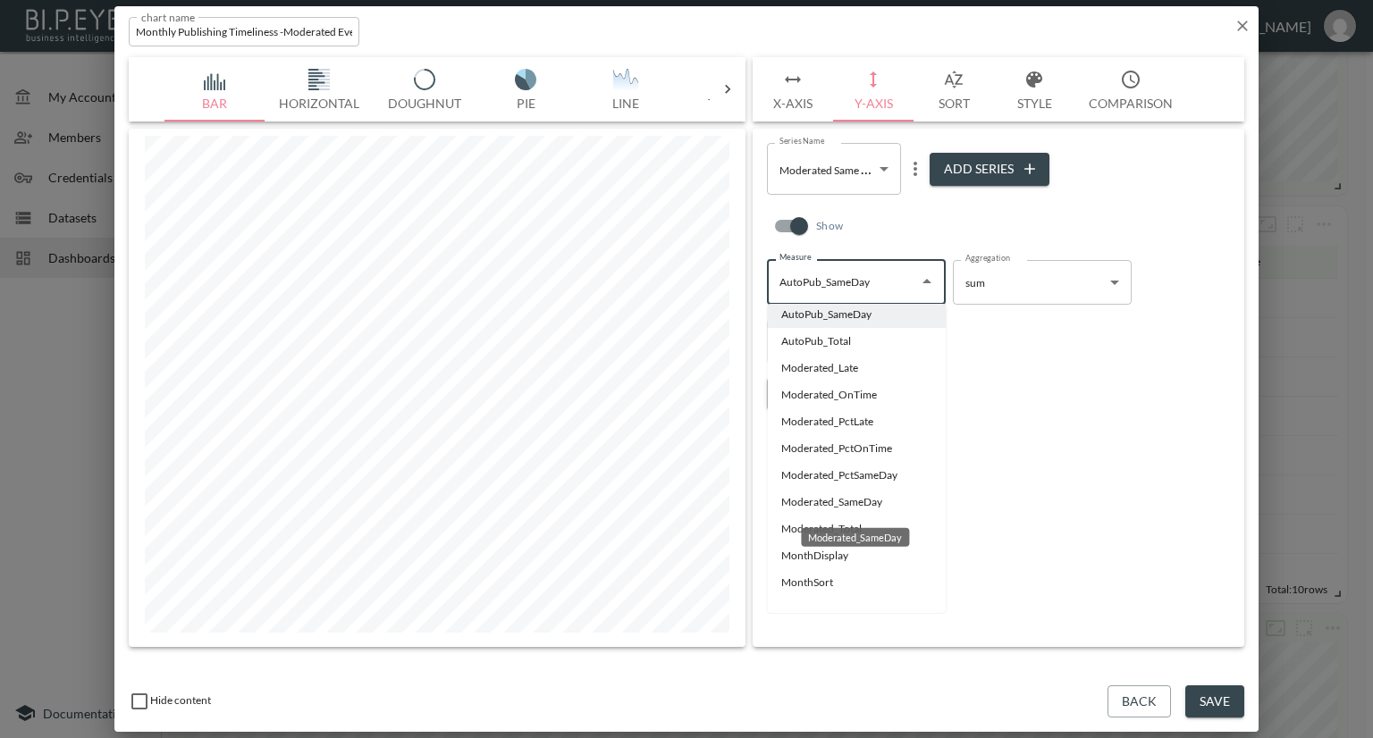
click at [838, 500] on li "Moderated_SameDay" at bounding box center [856, 502] width 179 height 27
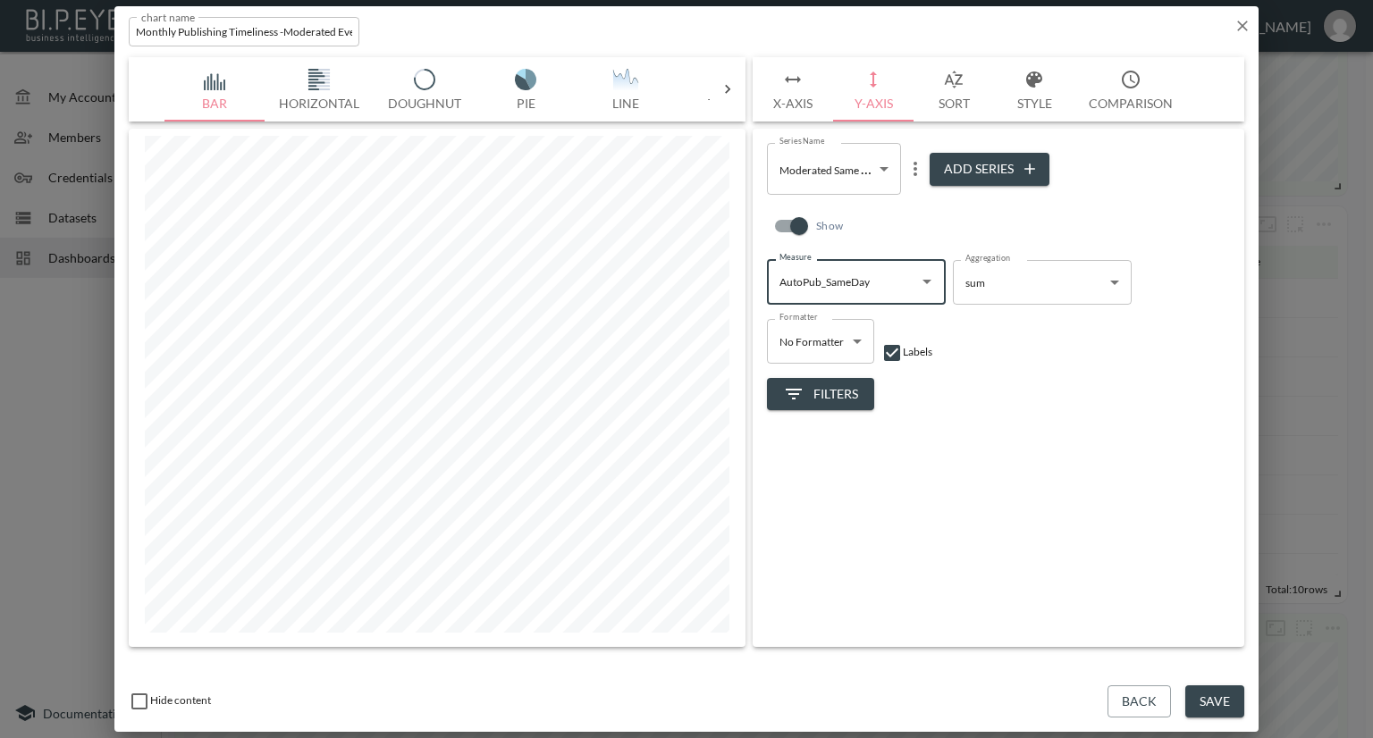
type input "Moderated_SameDay"
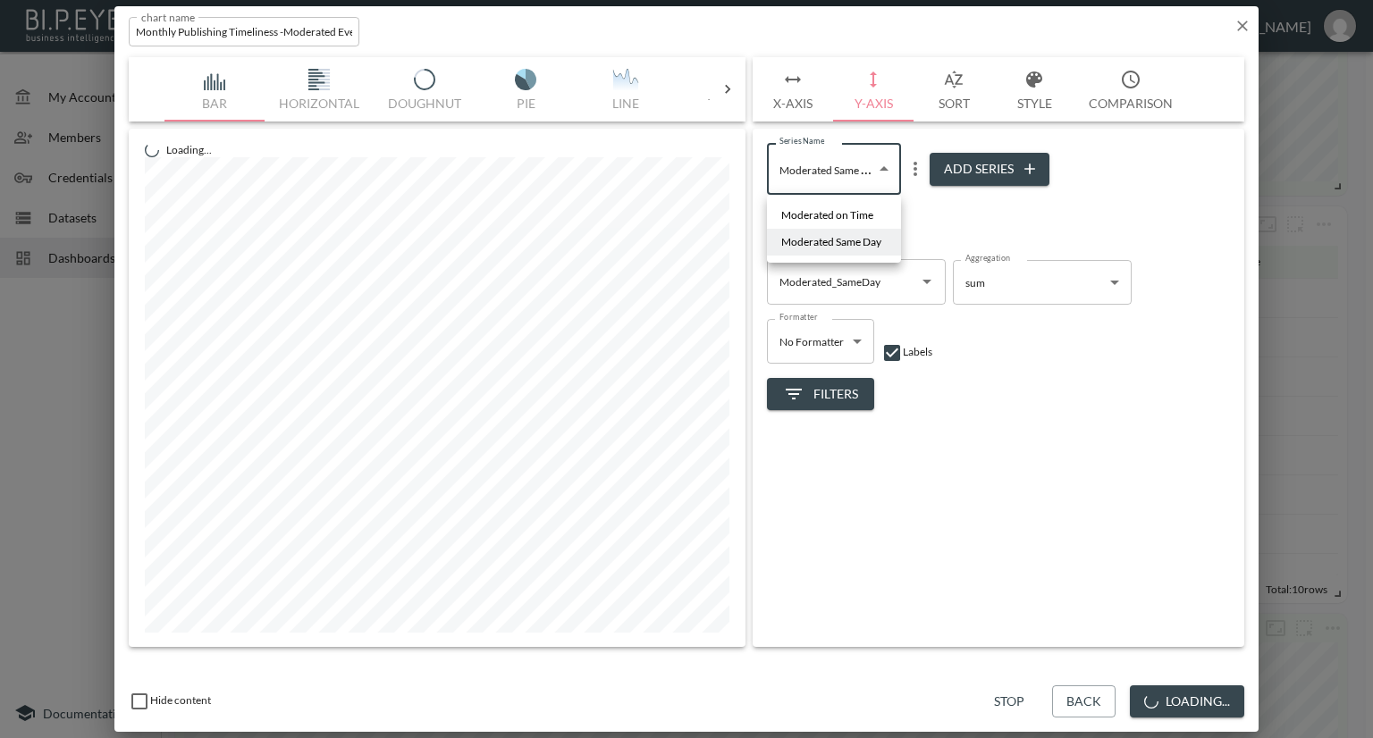
click at [880, 179] on body "BI.P.EYE, Interactive Analytics Dashboards - app Nadia Senft organization / das…" at bounding box center [686, 369] width 1373 height 738
click at [960, 212] on div at bounding box center [686, 369] width 1373 height 738
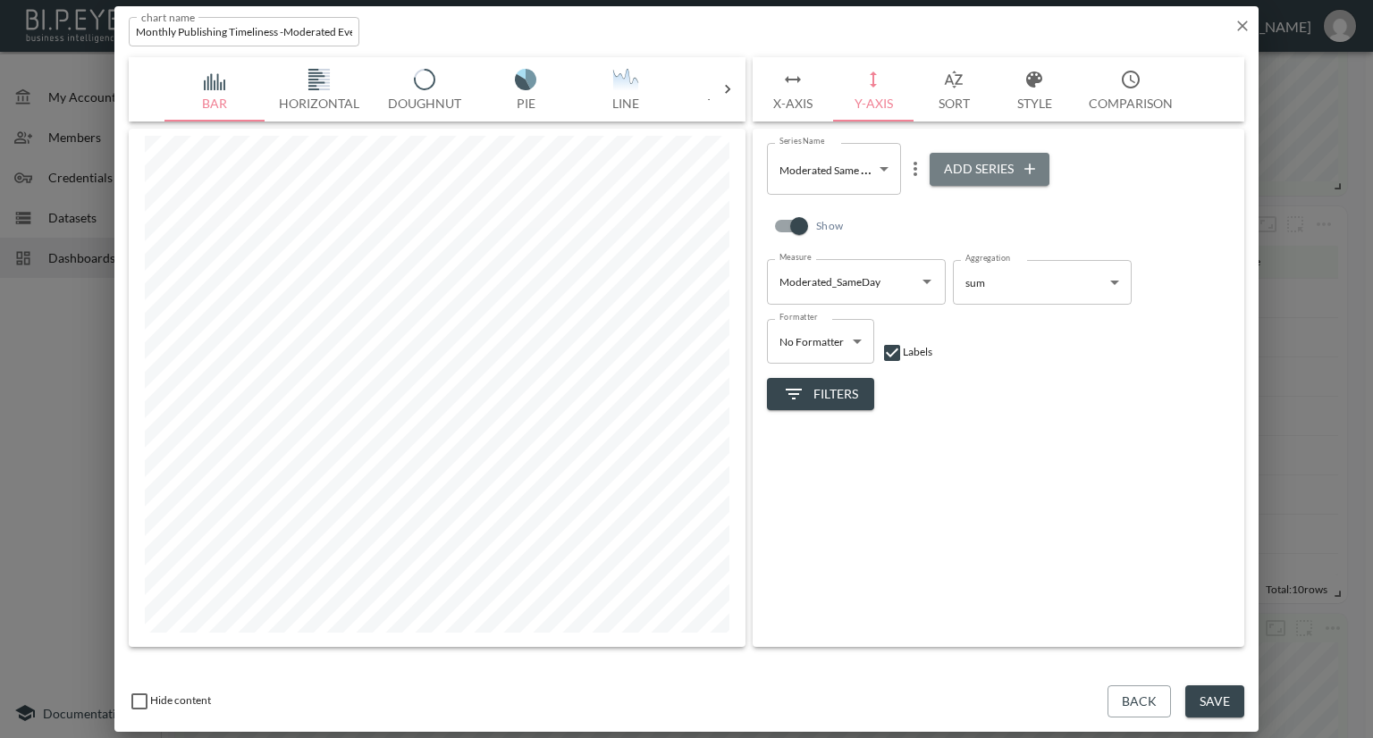
click at [982, 173] on button "Add Series" at bounding box center [989, 169] width 120 height 33
type input "c6b45c3a-2f24-4b4f-b14f-c311ebf3b13d"
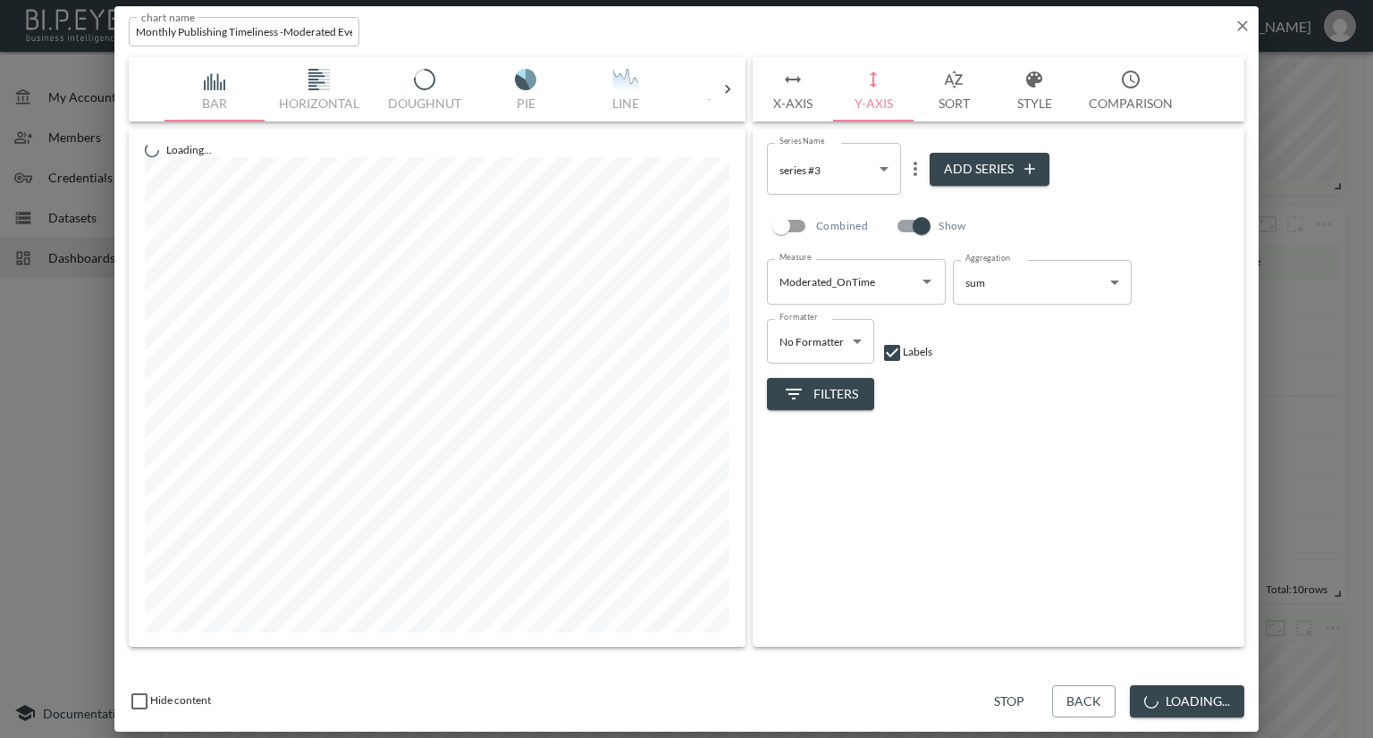
click at [887, 283] on input "Moderated_OnTime" at bounding box center [843, 281] width 136 height 29
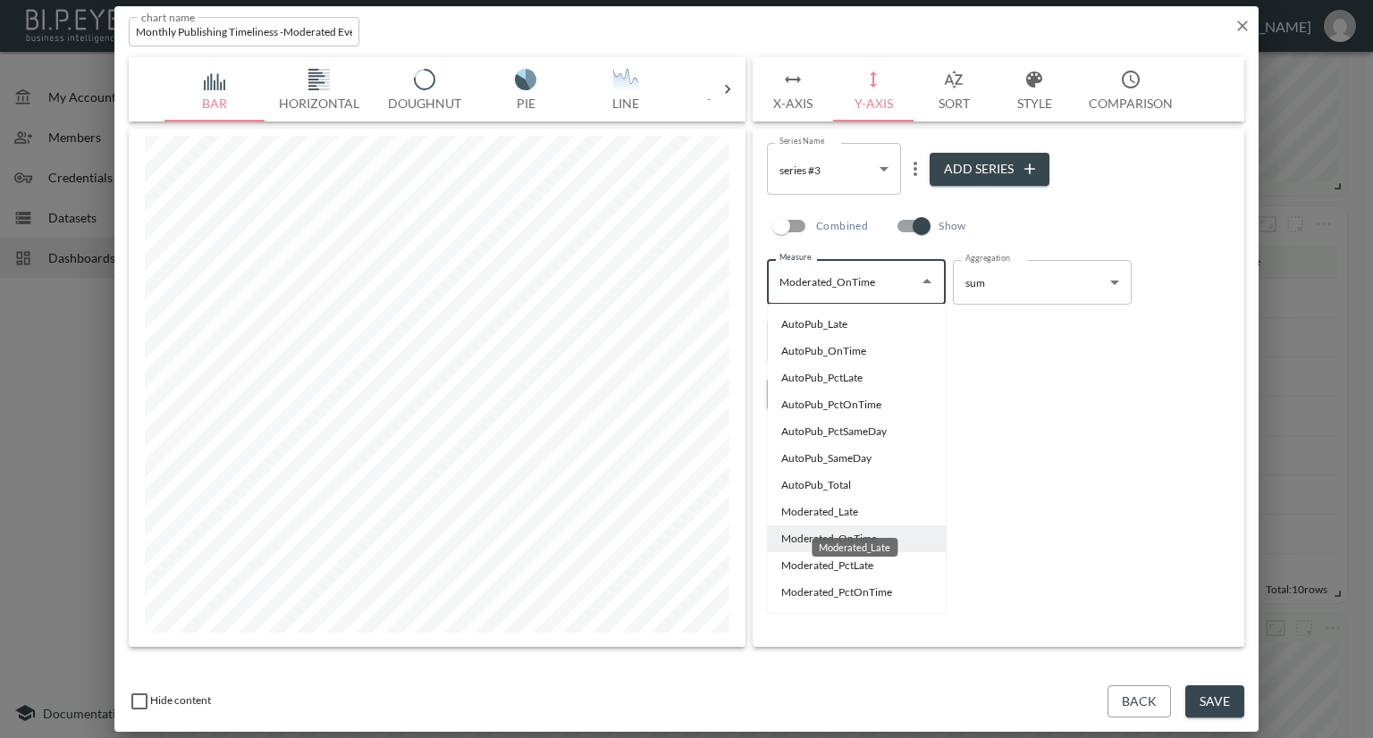
click at [804, 509] on li "Moderated_Late" at bounding box center [856, 512] width 179 height 27
type input "Moderated_Late"
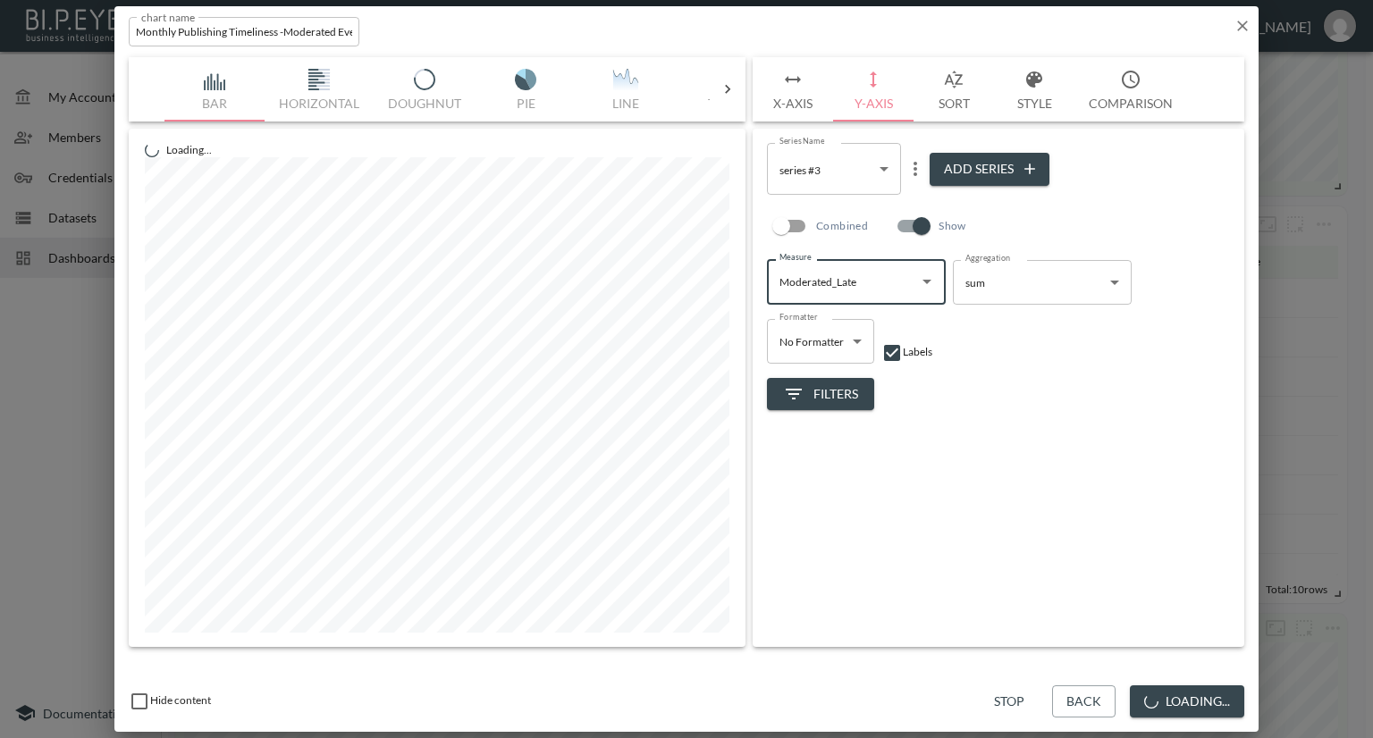
click at [919, 172] on icon "more" at bounding box center [914, 168] width 21 height 21
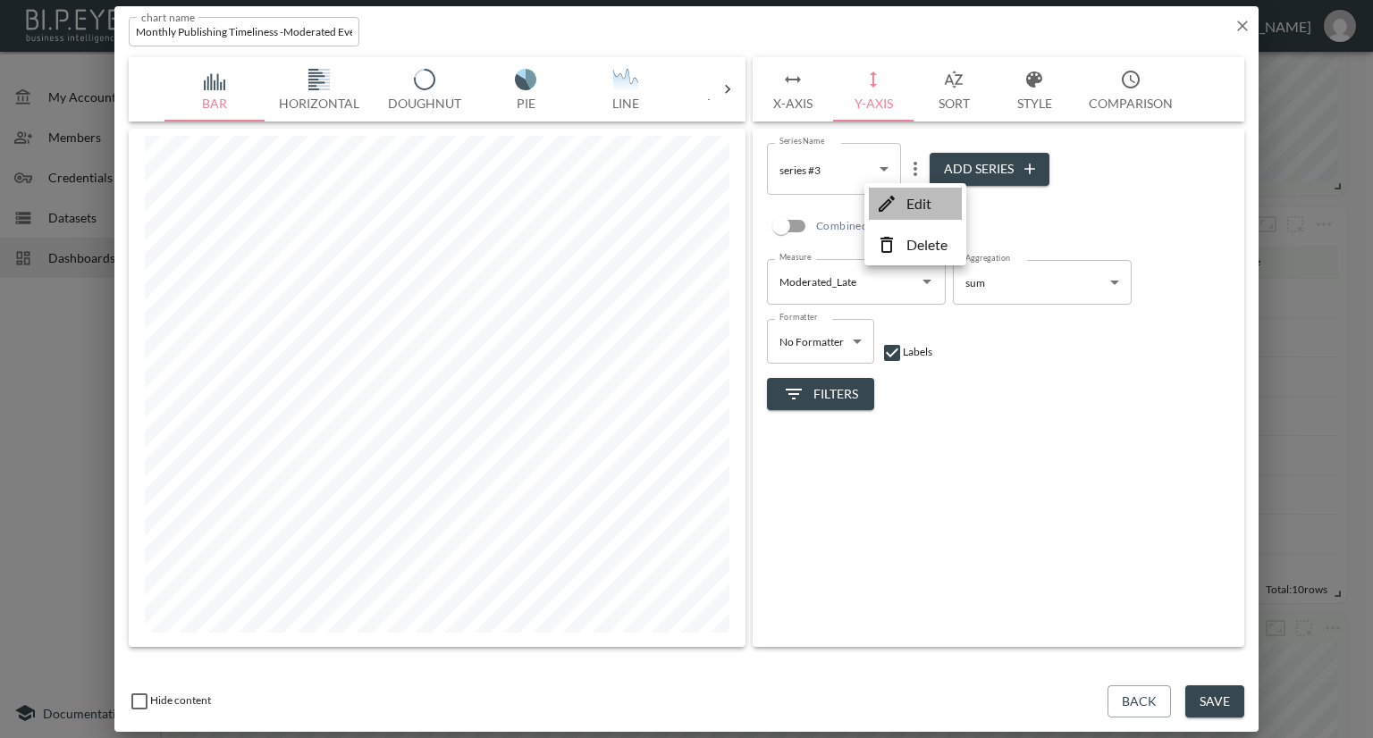
click at [916, 201] on p "Edit" at bounding box center [918, 203] width 25 height 21
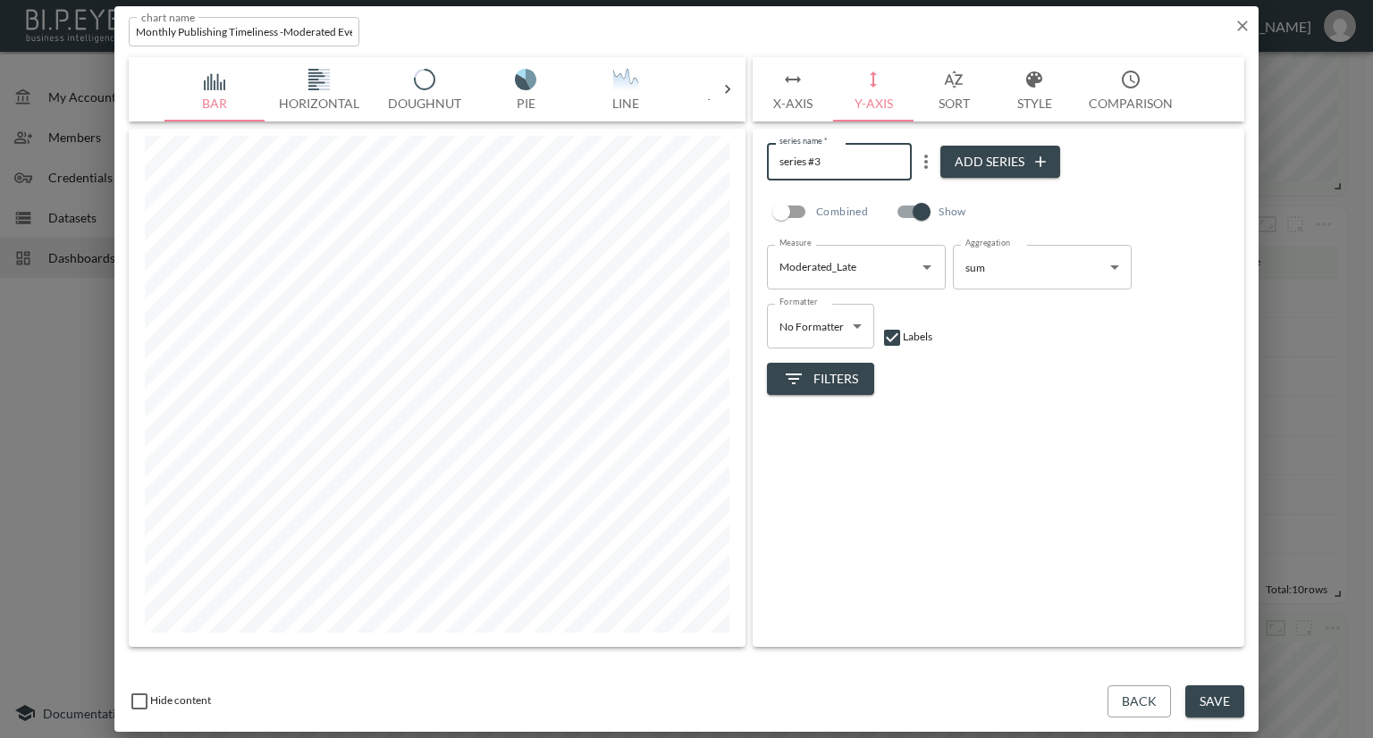
drag, startPoint x: 834, startPoint y: 162, endPoint x: 761, endPoint y: 163, distance: 72.4
click at [761, 163] on div "series name   * series #3 series name   * Add Series Combined Show Measure Mode…" at bounding box center [999, 388] width 492 height 518
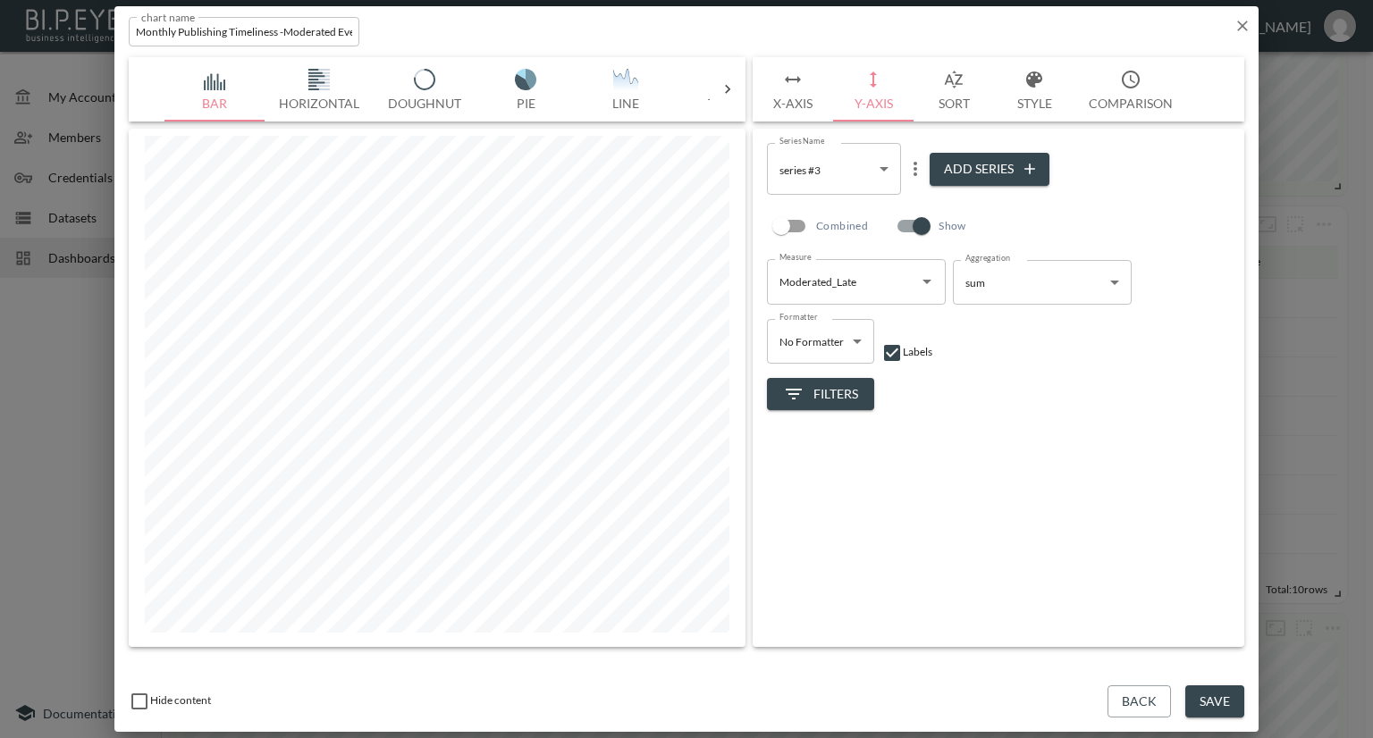
click at [917, 164] on icon "more" at bounding box center [914, 168] width 21 height 21
click at [911, 188] on li "Edit" at bounding box center [915, 204] width 93 height 32
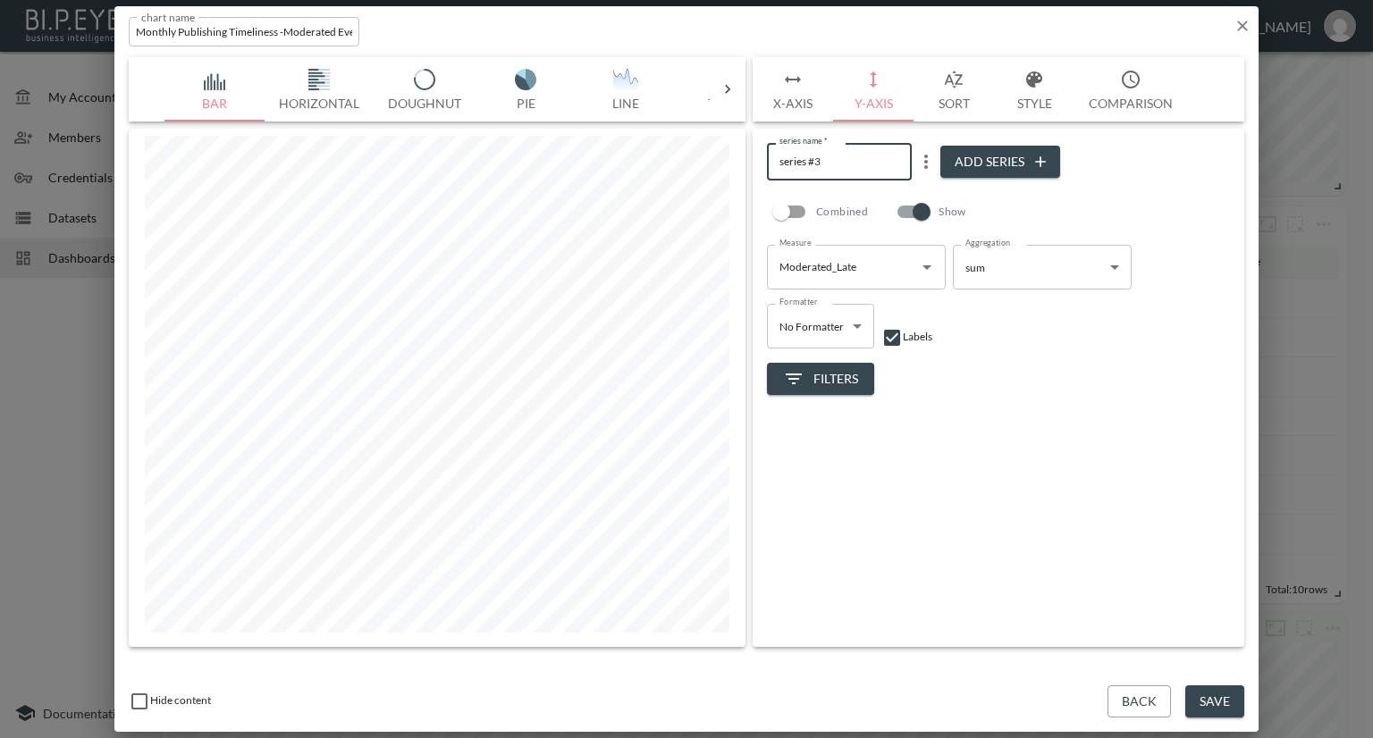
drag, startPoint x: 843, startPoint y: 153, endPoint x: 761, endPoint y: 160, distance: 81.6
click at [761, 160] on div "series name   * series #3 series name   * Add Series Combined Show Measure Mode…" at bounding box center [999, 388] width 492 height 518
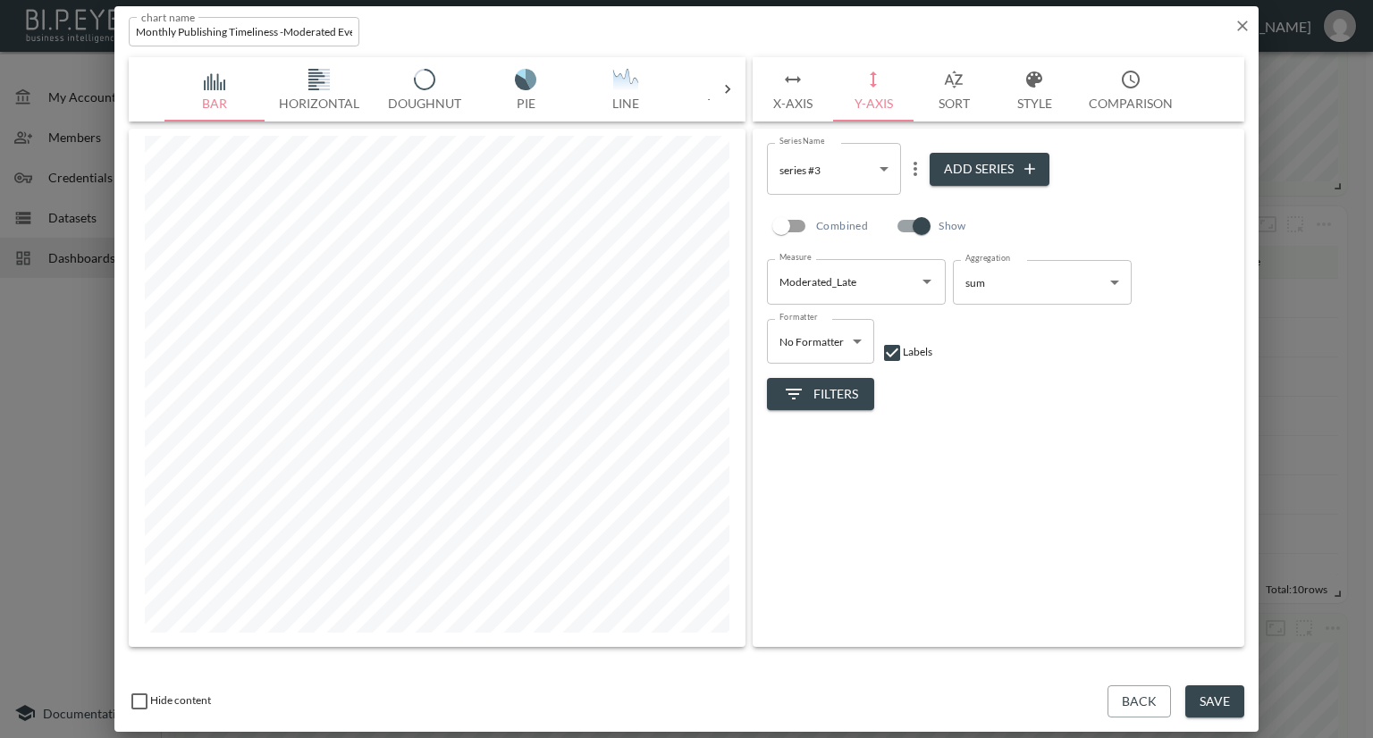
click at [910, 179] on icon "more" at bounding box center [914, 168] width 21 height 21
click at [919, 208] on p "Edit" at bounding box center [918, 203] width 25 height 21
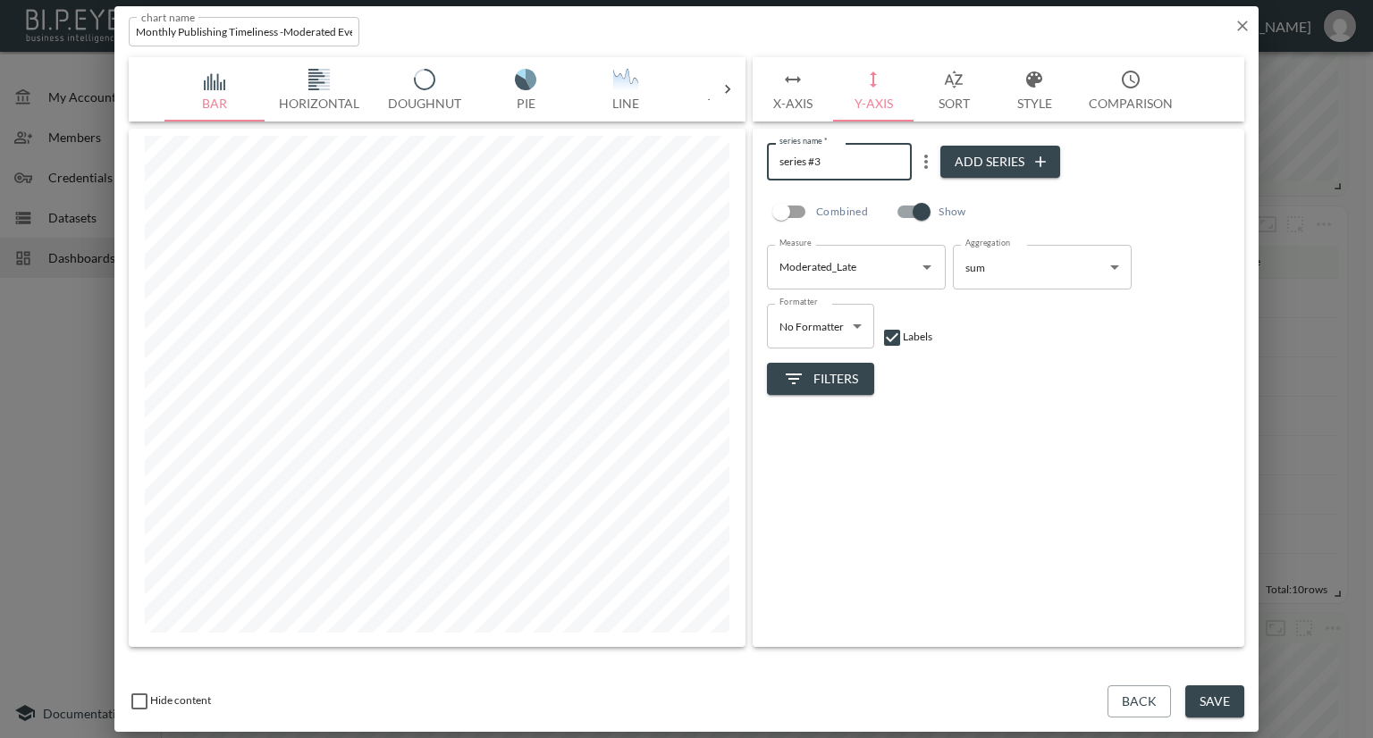
drag, startPoint x: 822, startPoint y: 159, endPoint x: 767, endPoint y: 159, distance: 55.4
click at [767, 159] on input "series #3" at bounding box center [839, 161] width 145 height 37
type input "Moderated Late"
click at [1226, 699] on button "Save" at bounding box center [1214, 701] width 59 height 33
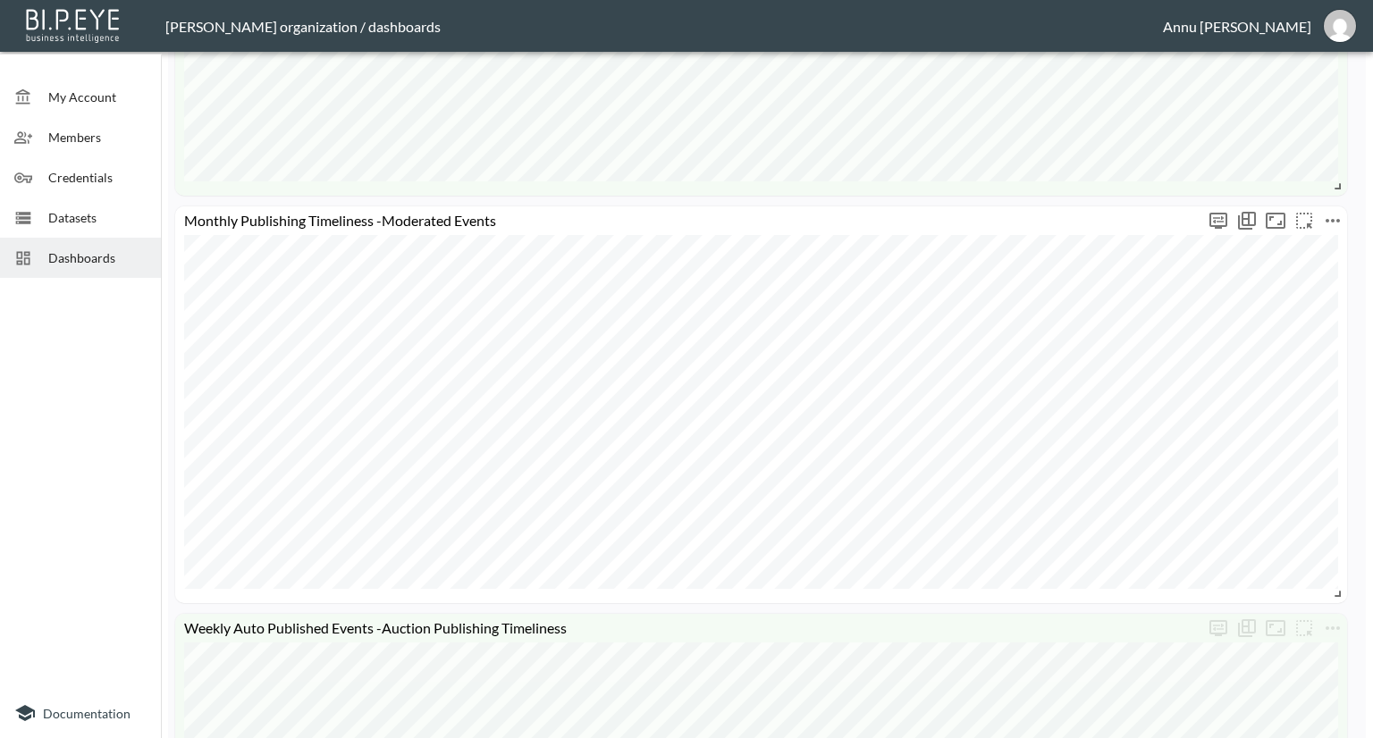
click at [1337, 223] on icon "more" at bounding box center [1332, 220] width 21 height 21
click at [1317, 251] on li "Edit" at bounding box center [1283, 256] width 139 height 32
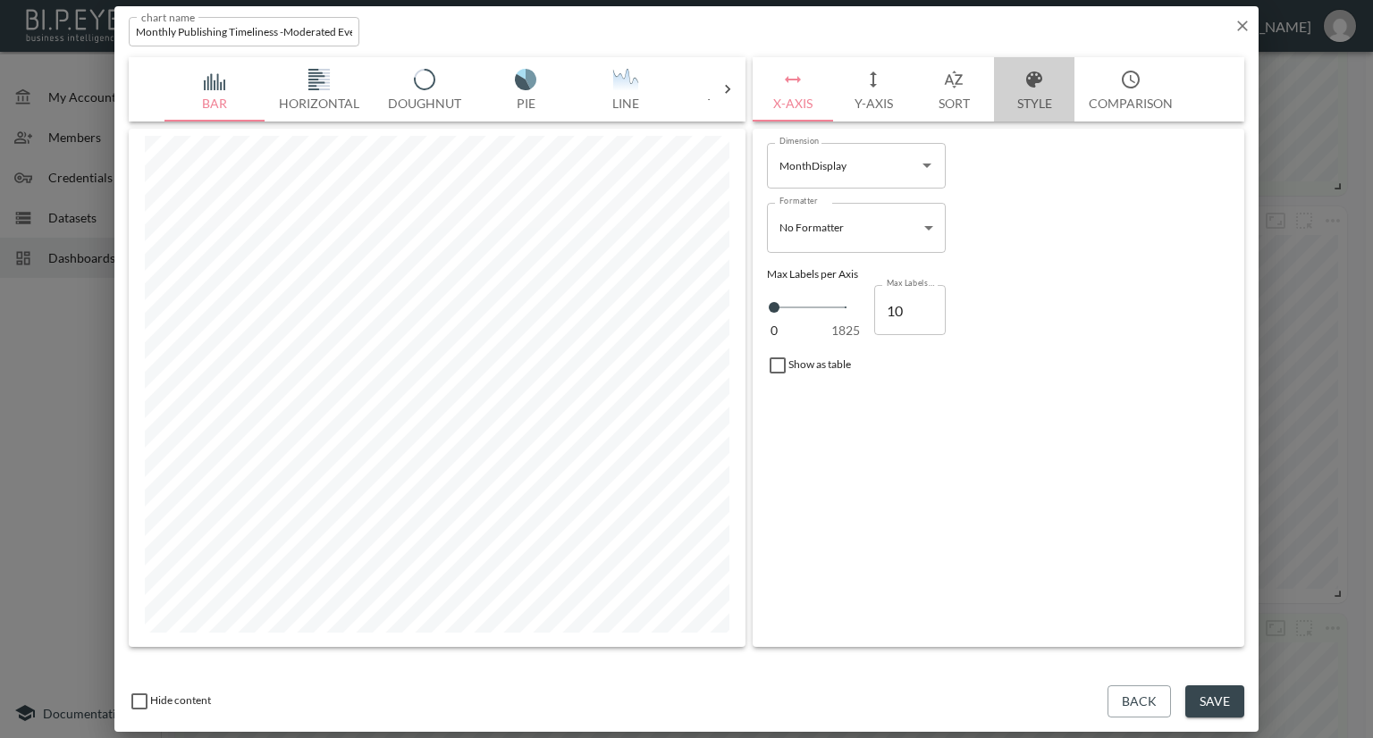
click at [1023, 93] on button "Style" at bounding box center [1034, 89] width 80 height 64
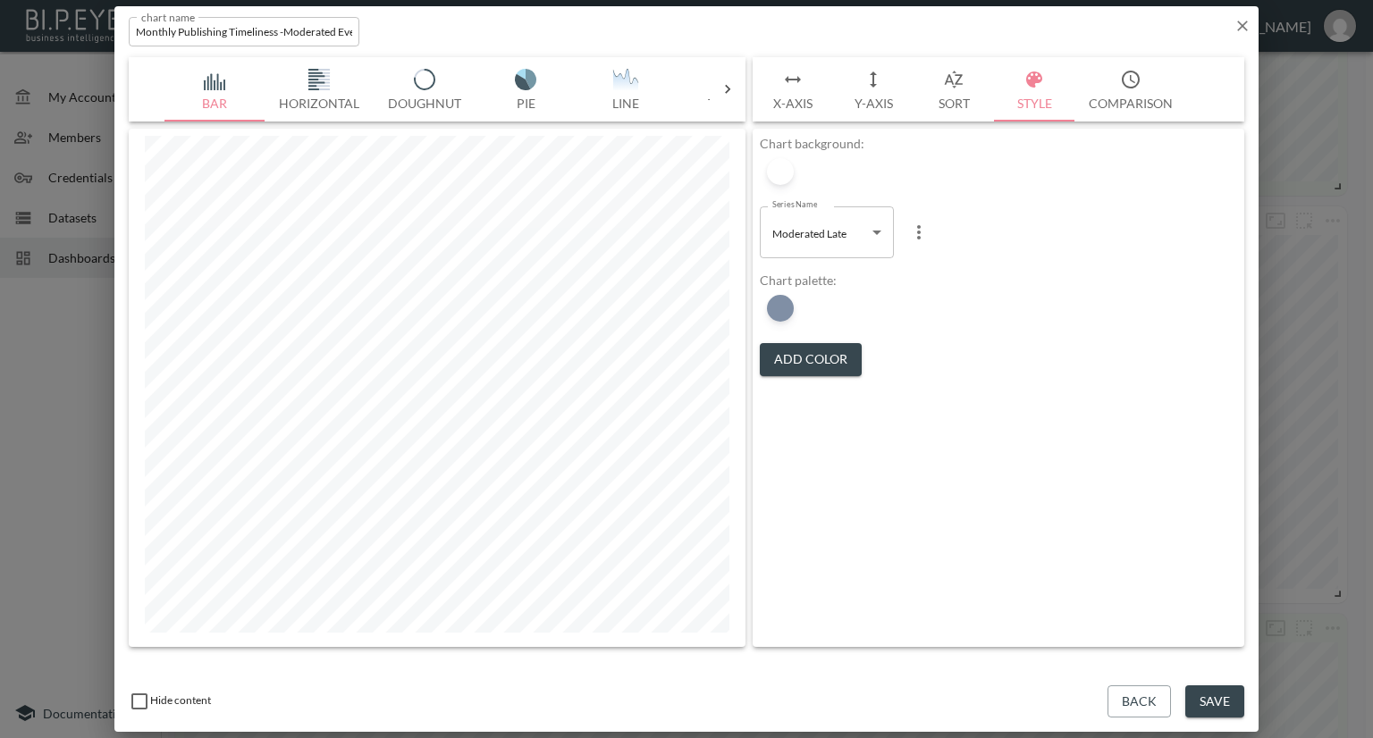
click at [791, 356] on button "Add Color" at bounding box center [811, 359] width 102 height 33
click at [795, 358] on button "Add Color" at bounding box center [811, 359] width 102 height 33
click at [779, 301] on div at bounding box center [780, 308] width 27 height 27
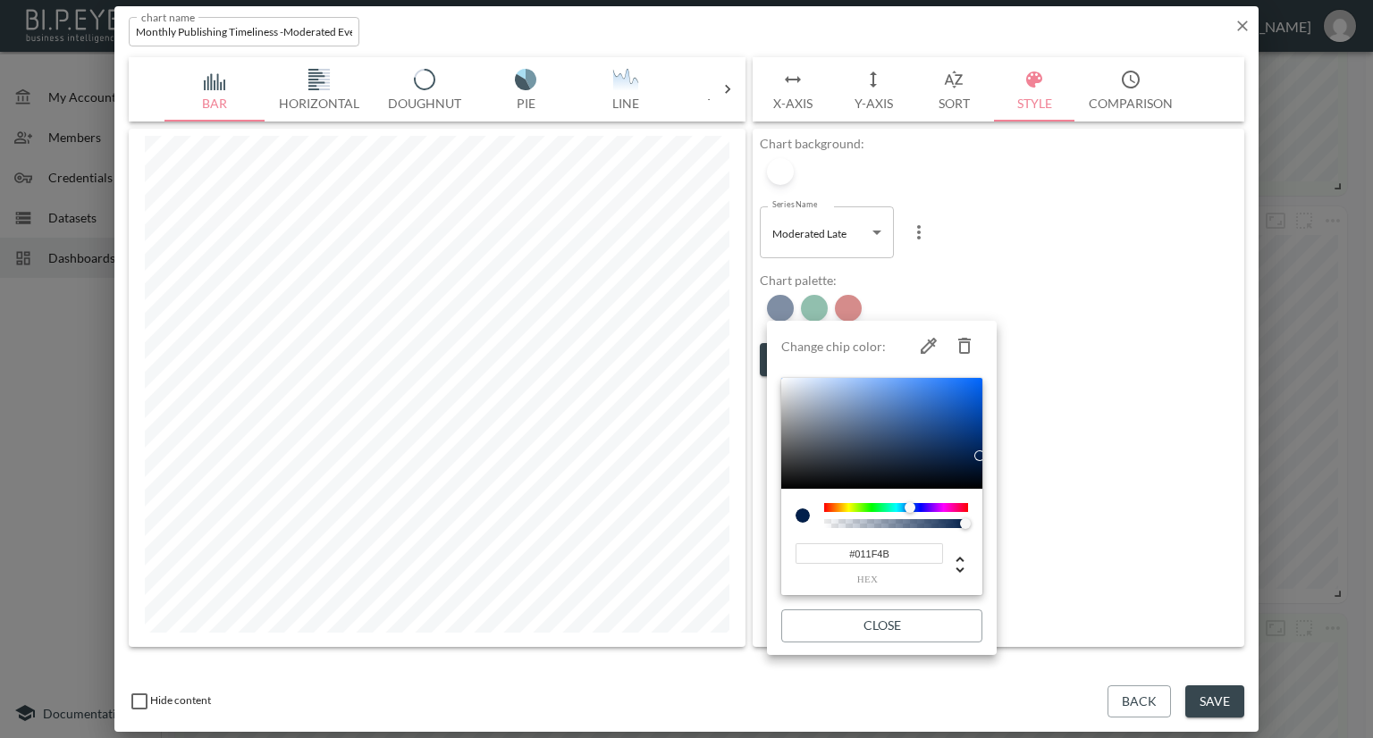
click at [963, 341] on icon "button" at bounding box center [964, 346] width 13 height 16
type input "#237F5D"
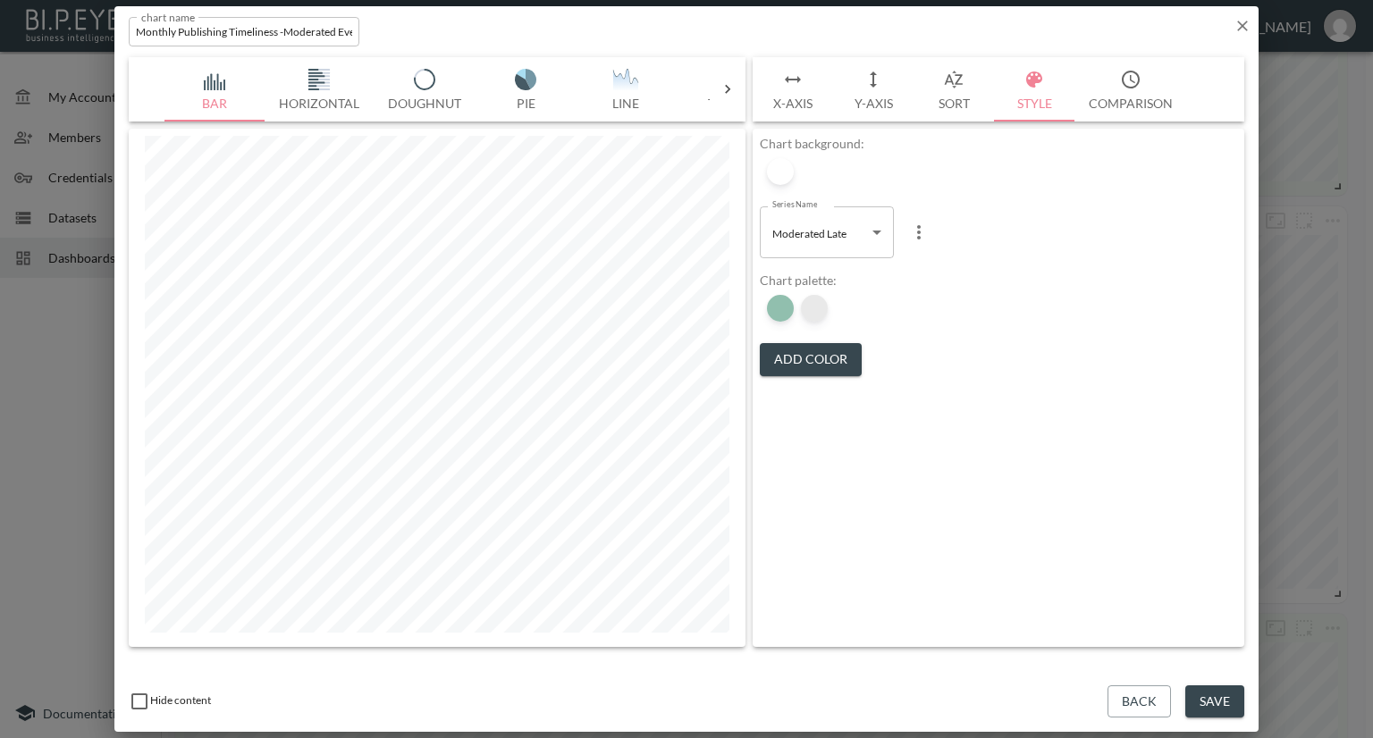
click at [812, 311] on div at bounding box center [814, 308] width 27 height 27
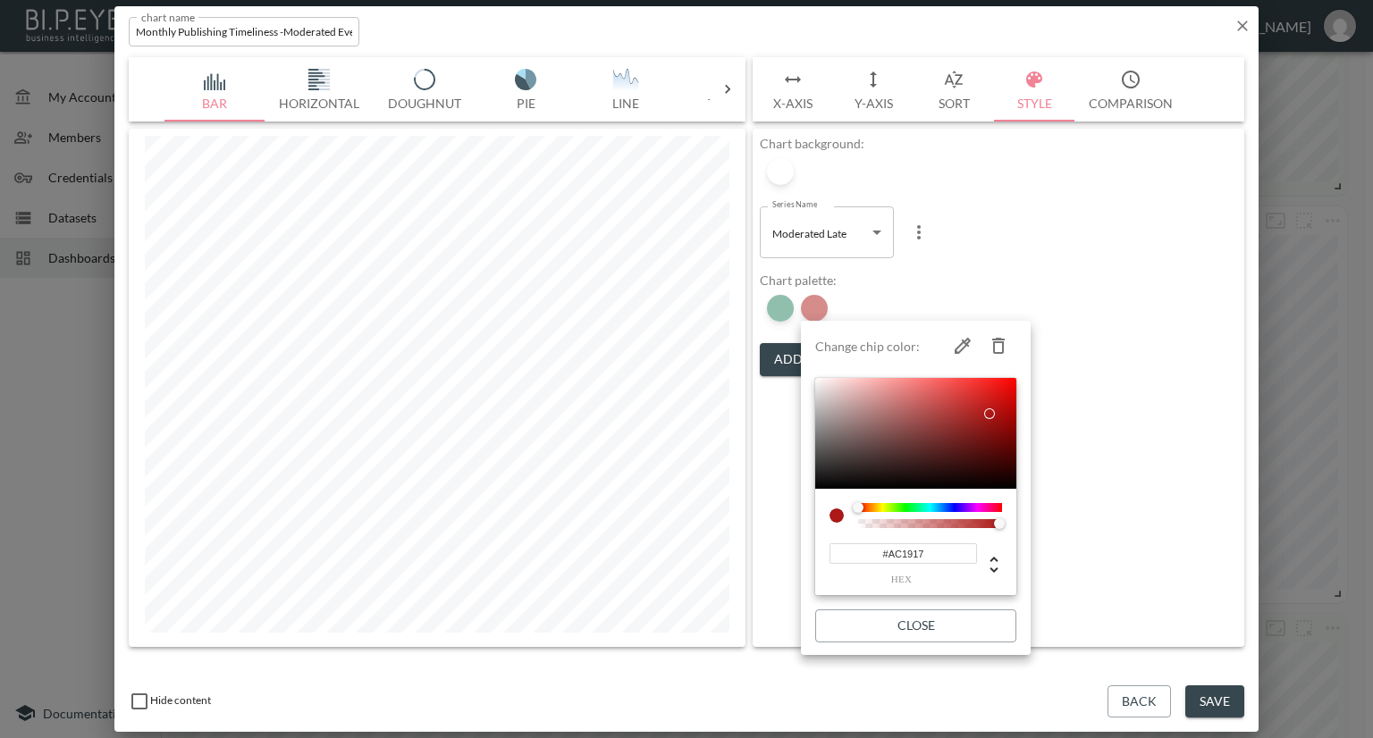
click at [786, 312] on div at bounding box center [686, 369] width 1373 height 738
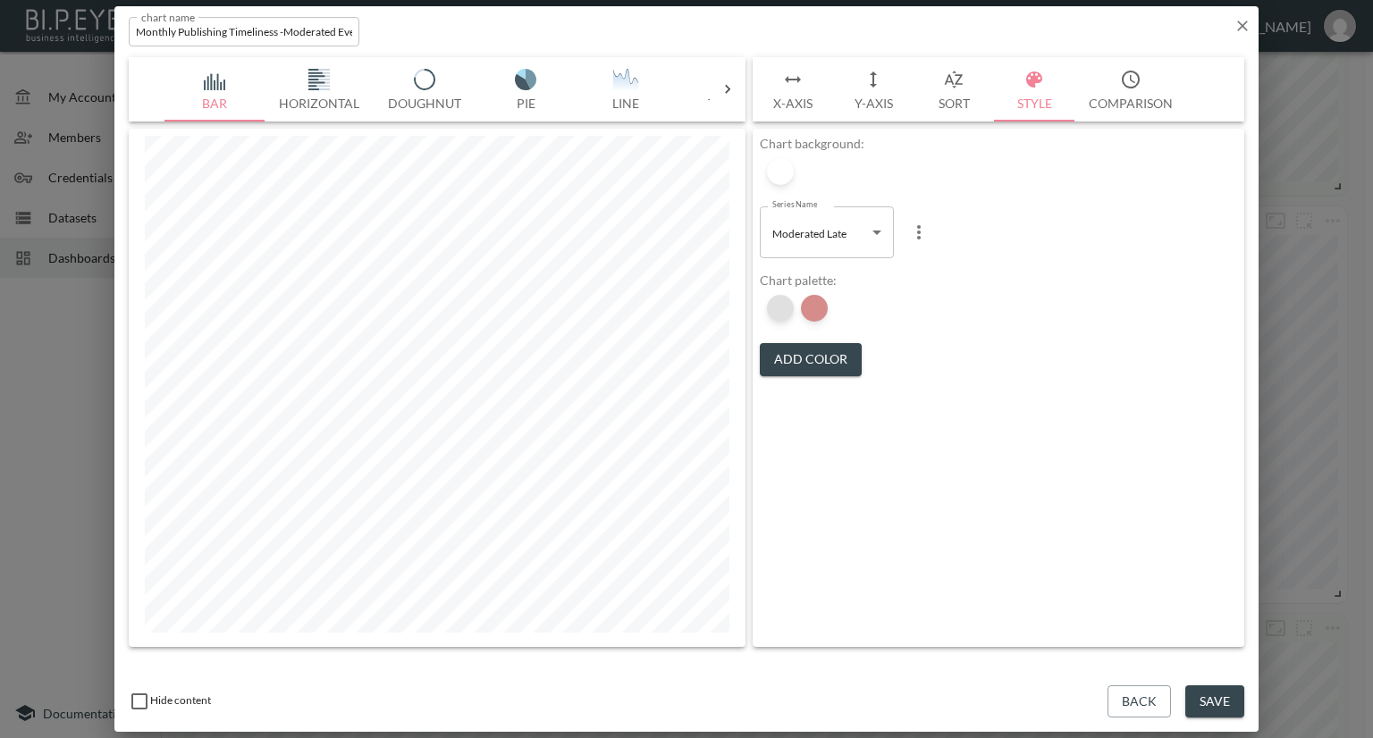
click at [778, 302] on div at bounding box center [780, 308] width 27 height 27
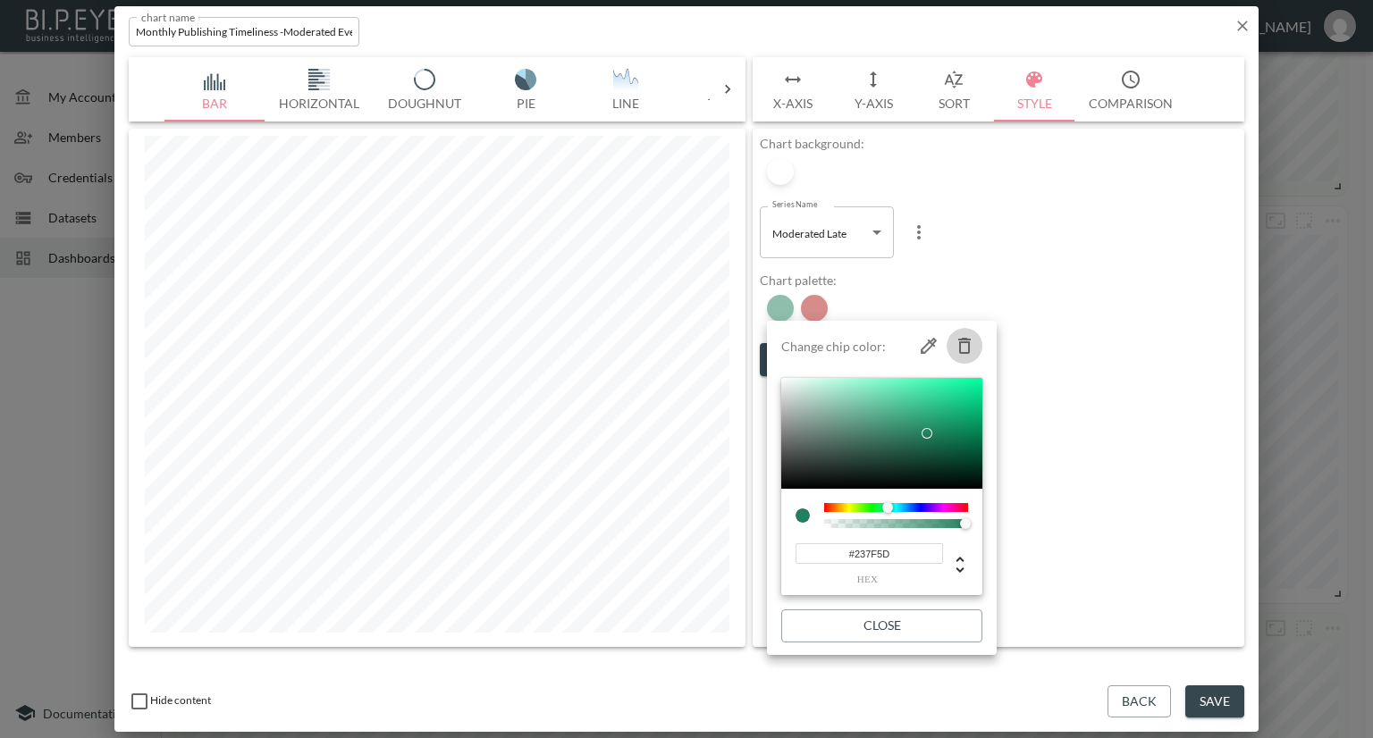
click at [963, 341] on icon "button" at bounding box center [964, 345] width 21 height 21
type input "#AC1917"
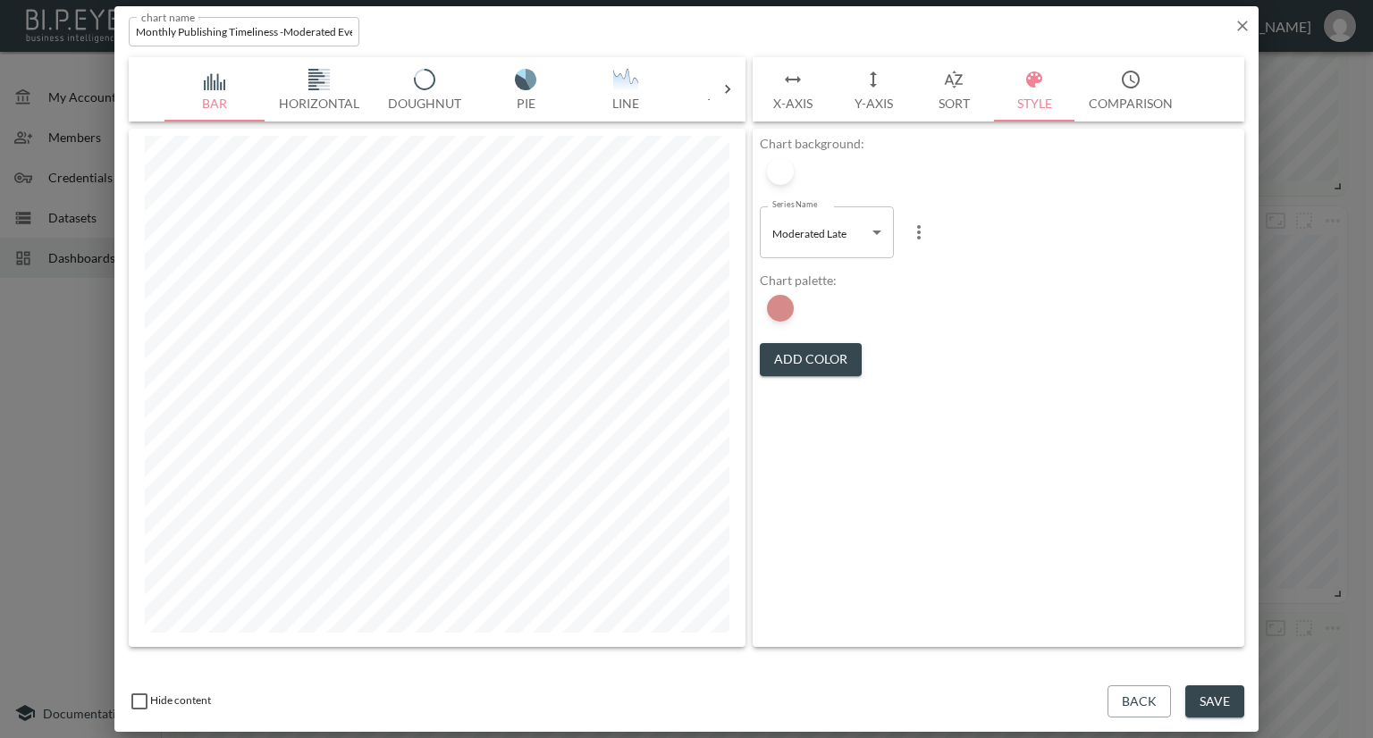
click at [861, 233] on body "BI.P.EYE, Interactive Analytics Dashboards - app [PERSON_NAME] organization / d…" at bounding box center [686, 369] width 1373 height 738
click at [837, 271] on span "Moderated on Time" at bounding box center [820, 278] width 92 height 16
type input "180a12f3-f2ad-4486-944a-93d3802c53b8"
click at [822, 351] on button "Add Color" at bounding box center [811, 359] width 102 height 33
click at [782, 300] on div at bounding box center [780, 308] width 27 height 27
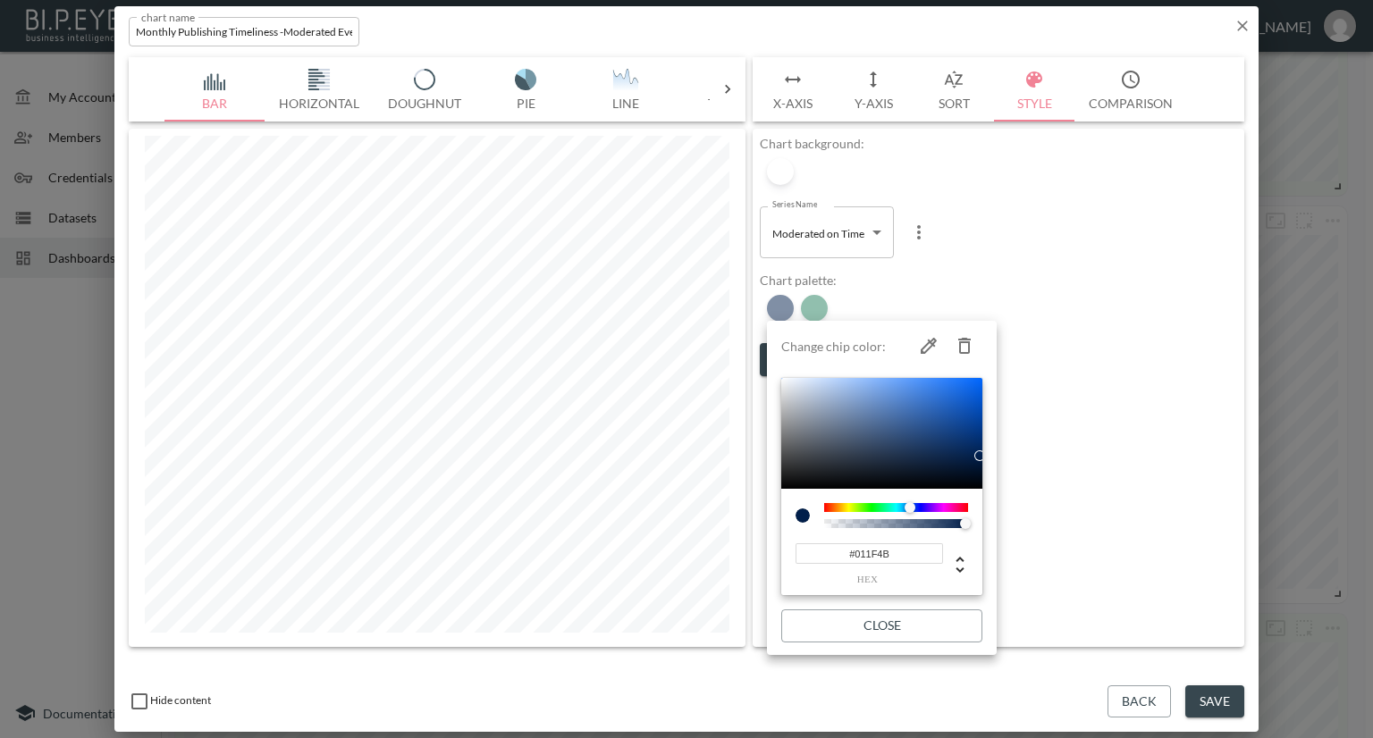
click at [969, 335] on icon "button" at bounding box center [964, 345] width 21 height 21
type input "#237F5D"
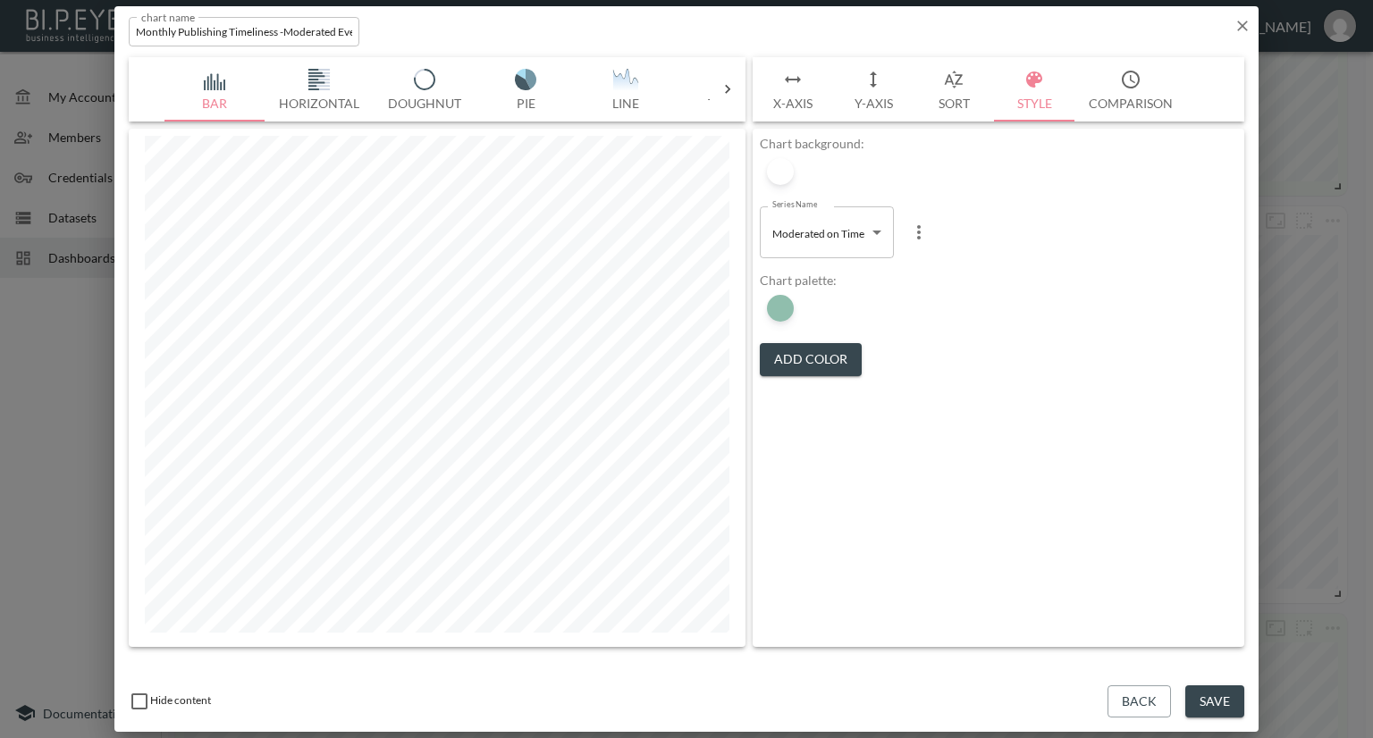
click at [874, 233] on body "BI.P.EYE, Interactive Analytics Dashboards - app [PERSON_NAME] organization / d…" at bounding box center [686, 369] width 1373 height 738
click at [836, 307] on span "Moderated Same Day" at bounding box center [824, 305] width 100 height 16
type input "f20301ac-e5ad-4db5-86e7-4bbe447cfd19"
click at [822, 351] on button "Add Color" at bounding box center [811, 359] width 102 height 33
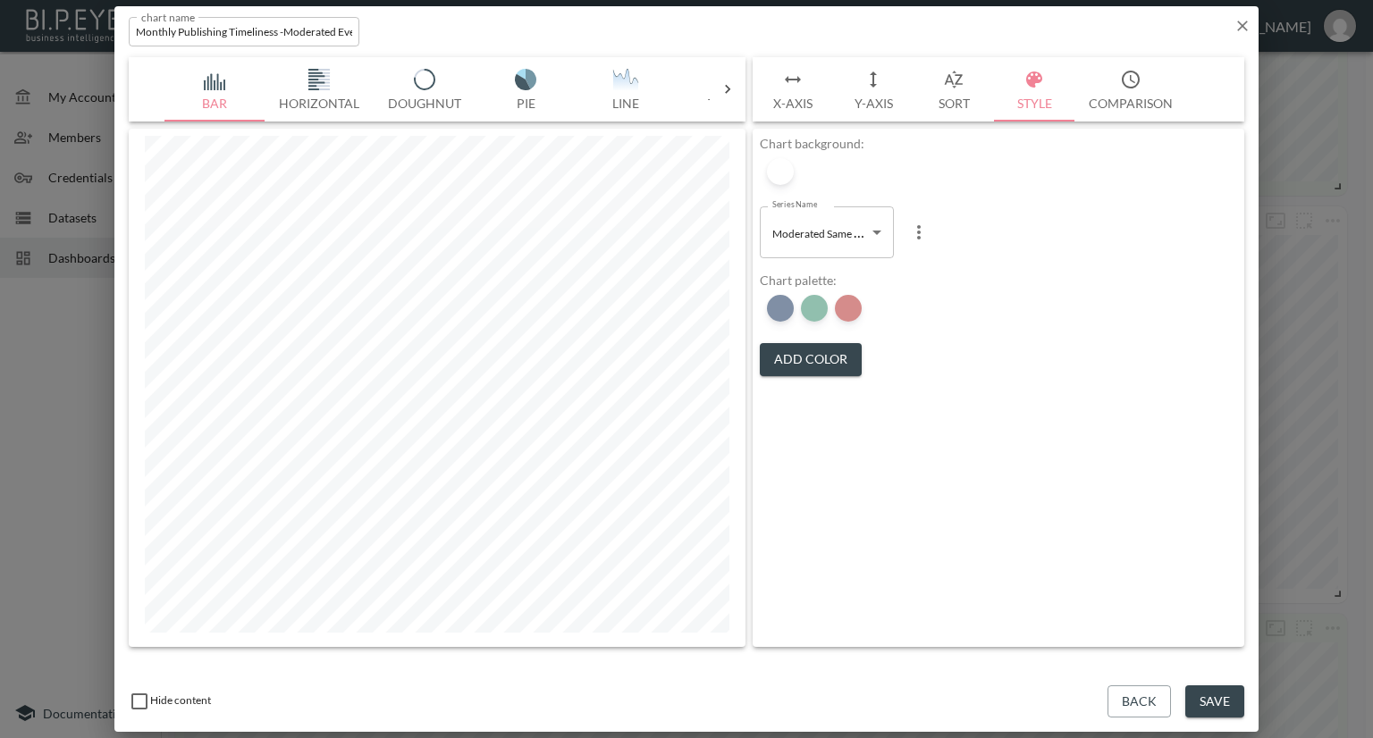
click at [822, 351] on button "Add Color" at bounding box center [811, 359] width 102 height 33
click at [819, 349] on button "Add Color" at bounding box center [811, 359] width 102 height 33
click at [783, 308] on div at bounding box center [780, 308] width 27 height 27
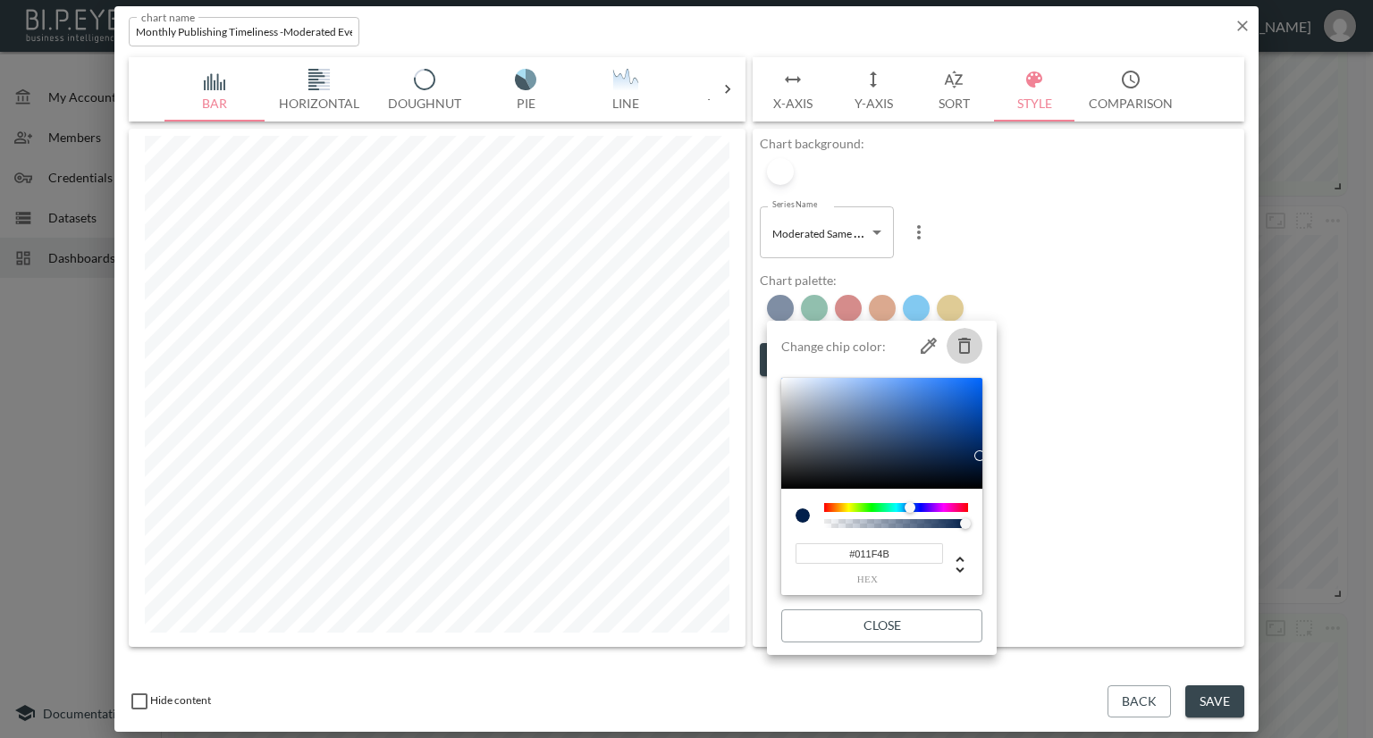
click at [964, 346] on icon "button" at bounding box center [964, 345] width 21 height 21
type input "#237F5D"
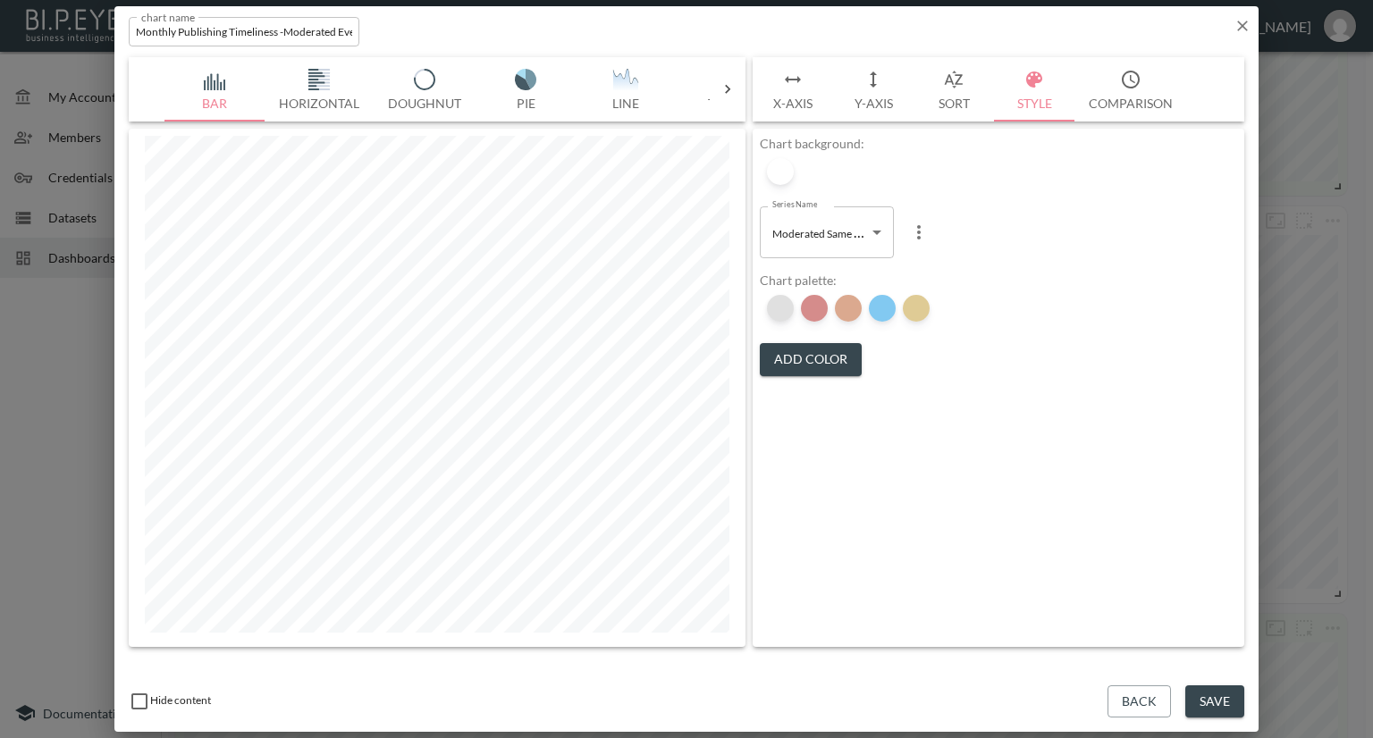
click at [779, 308] on div at bounding box center [780, 308] width 27 height 27
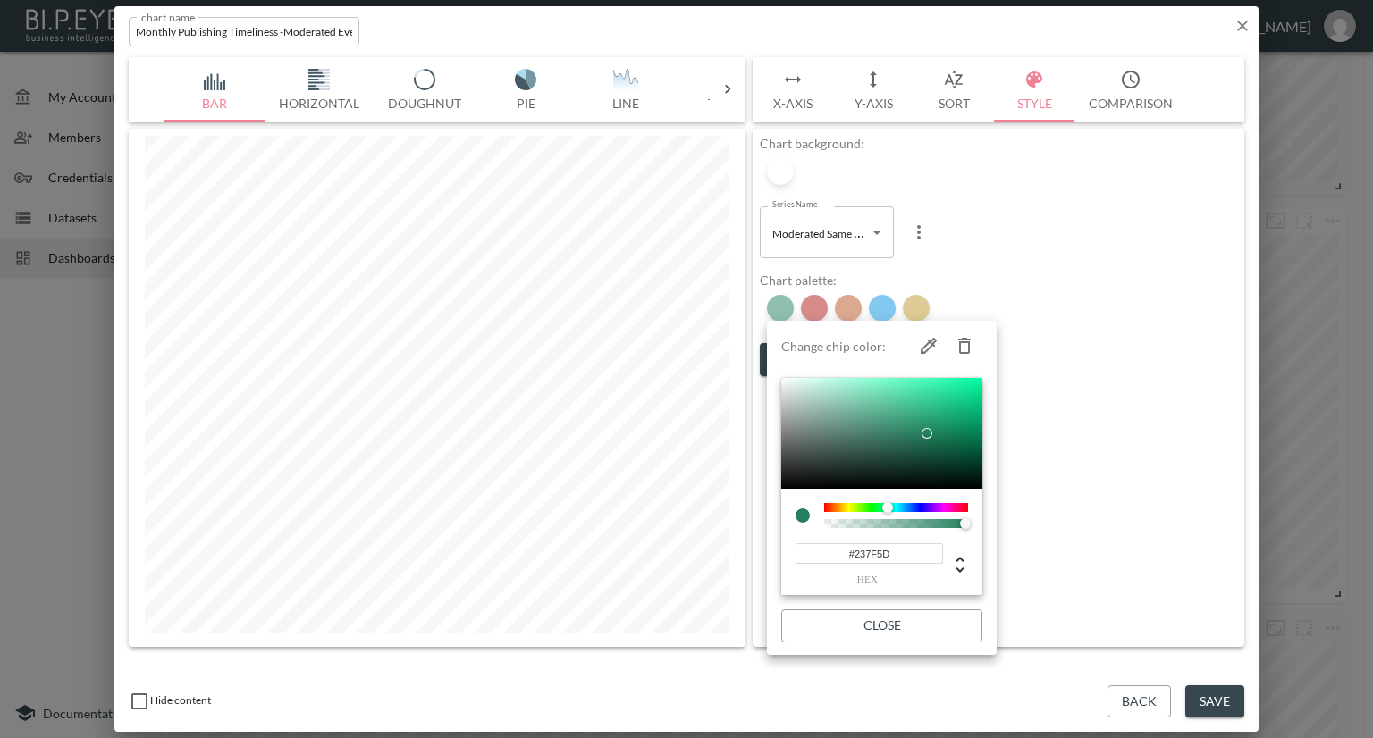
click at [963, 341] on icon "button" at bounding box center [964, 345] width 21 height 21
type input "#AC1917"
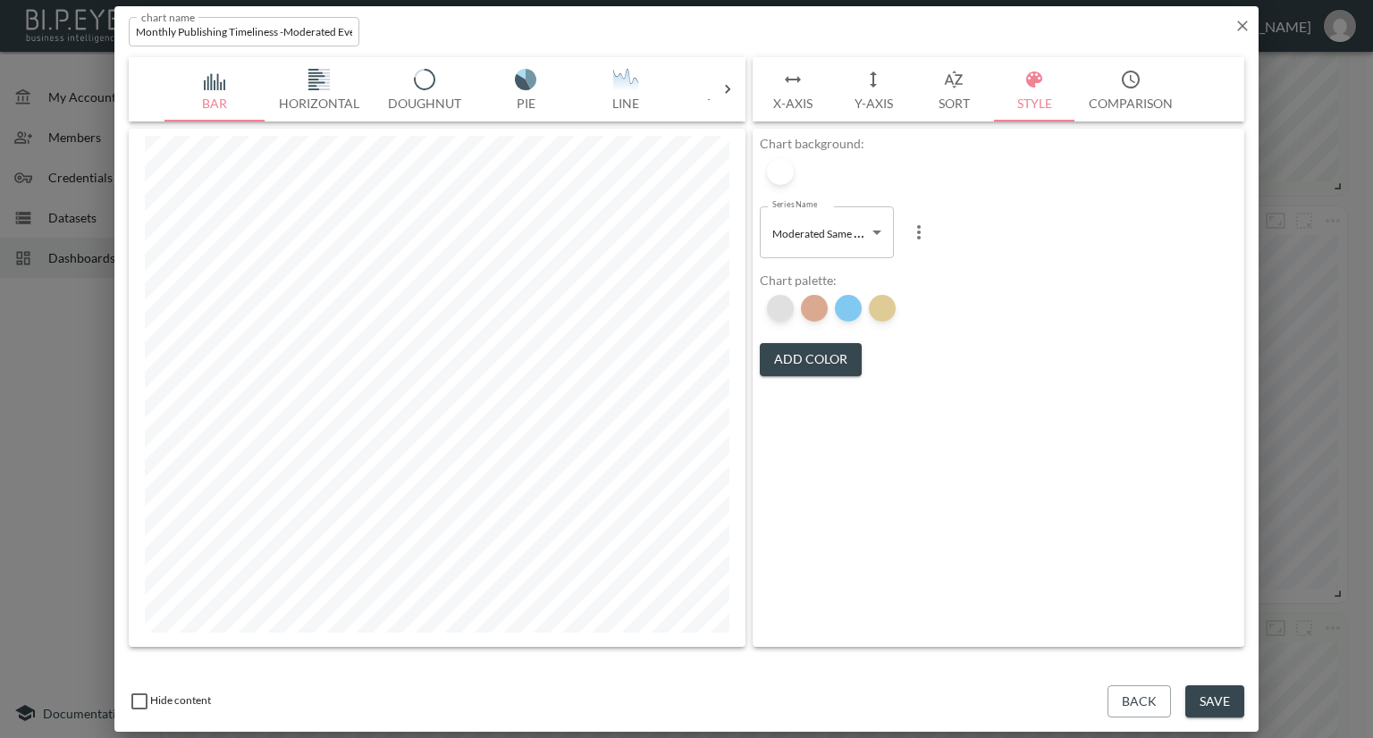
click at [782, 306] on div at bounding box center [780, 308] width 27 height 27
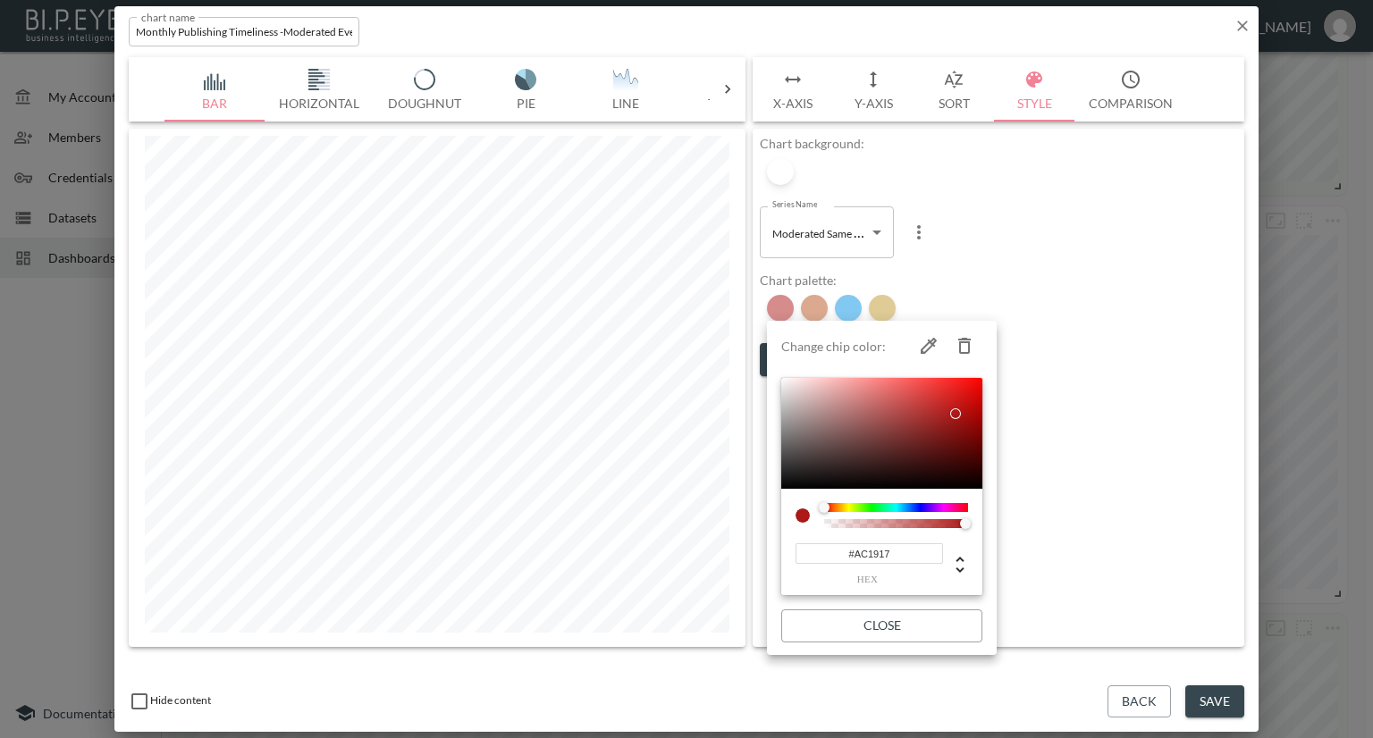
click at [972, 337] on icon "button" at bounding box center [964, 345] width 21 height 21
type input "#B75420"
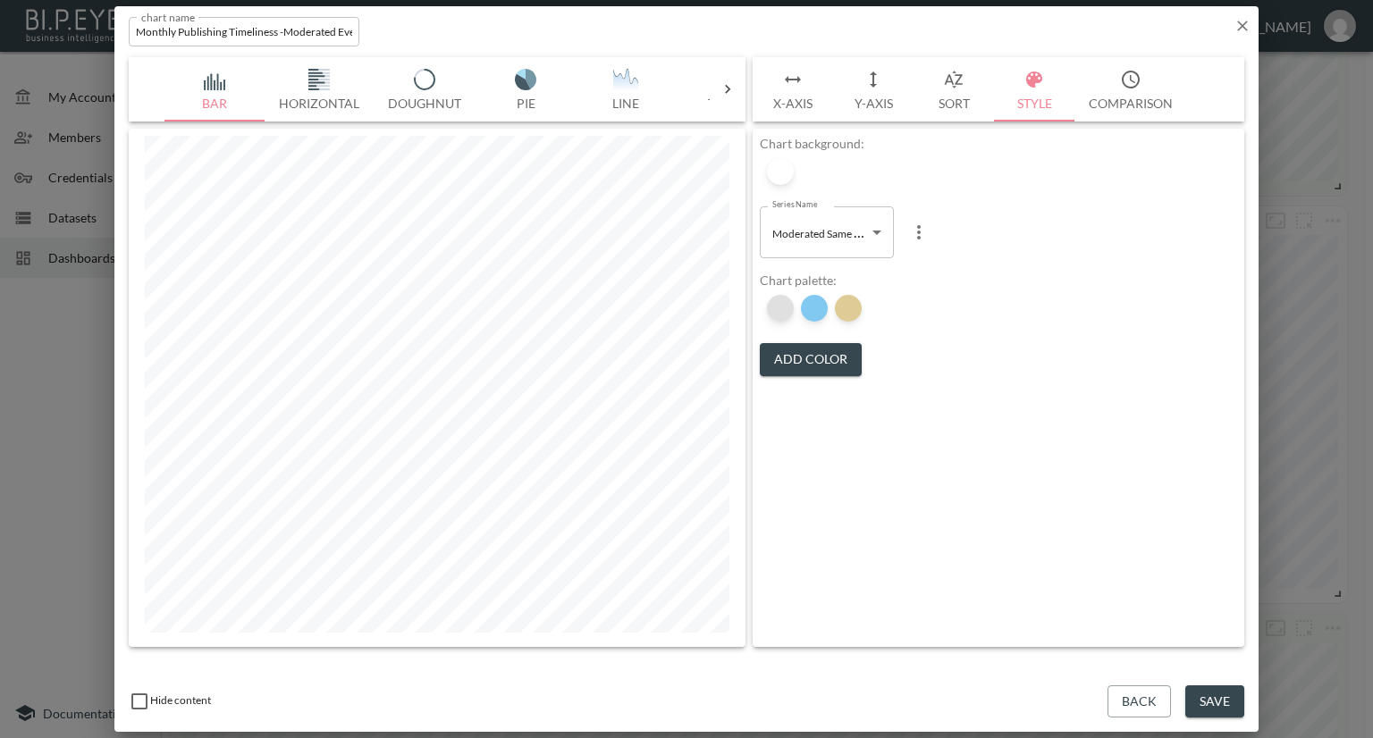
click at [785, 310] on div at bounding box center [780, 308] width 27 height 27
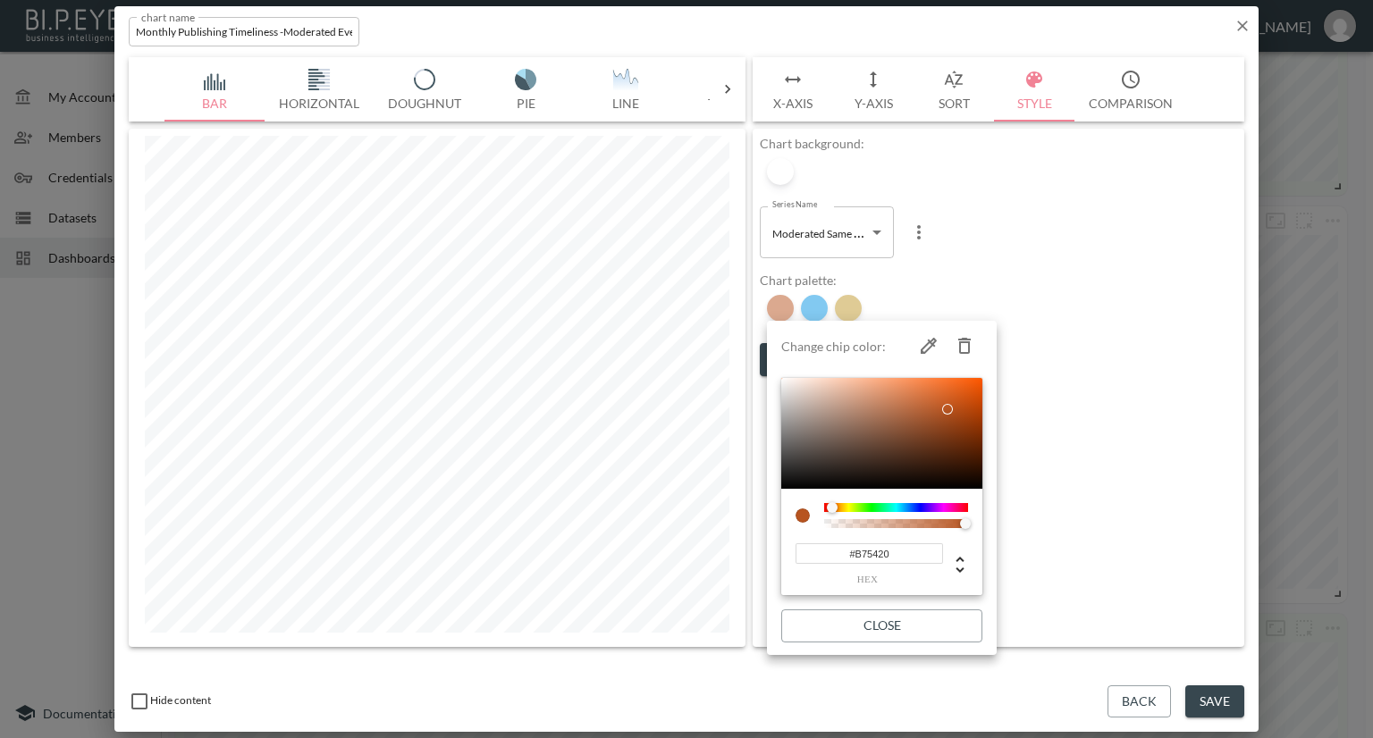
drag, startPoint x: 962, startPoint y: 337, endPoint x: 942, endPoint y: 336, distance: 19.7
click at [962, 337] on icon "button" at bounding box center [964, 345] width 21 height 21
type input "#0693E3"
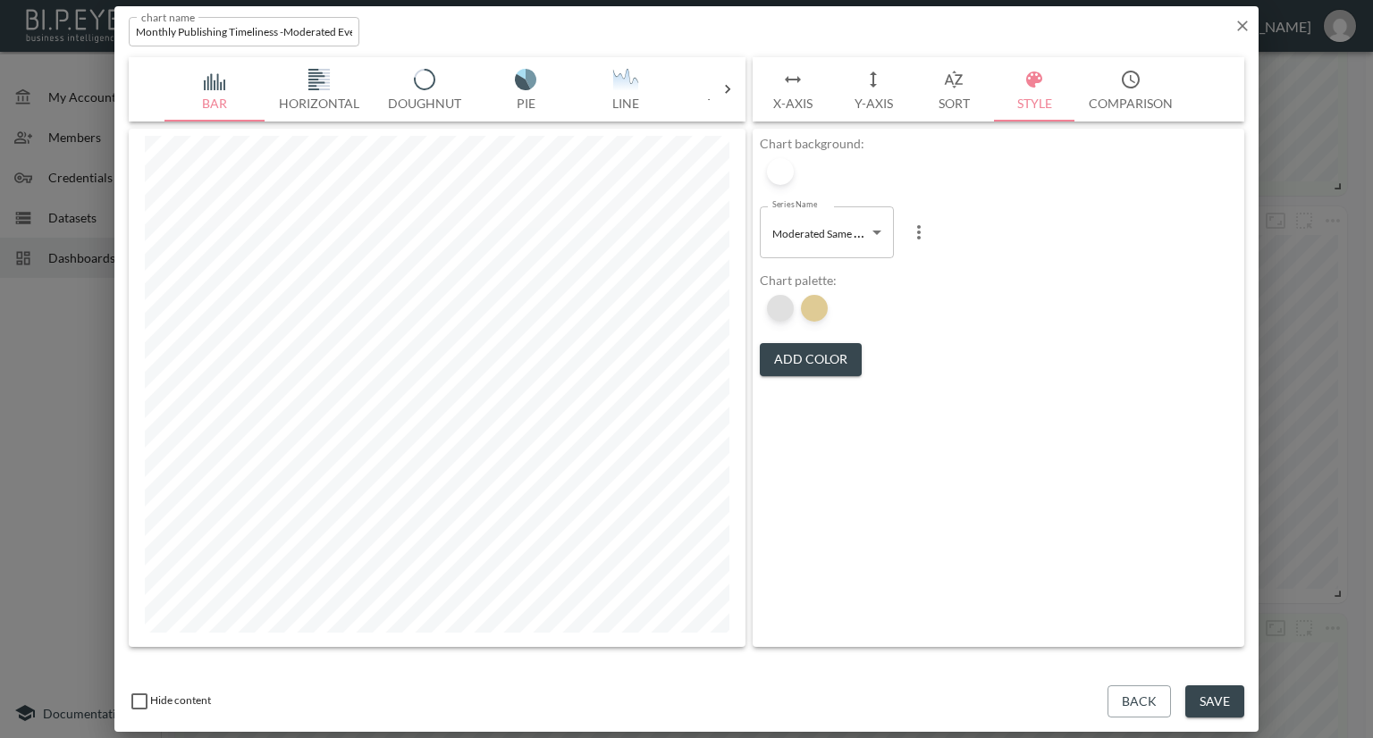
click at [777, 309] on div at bounding box center [780, 308] width 27 height 27
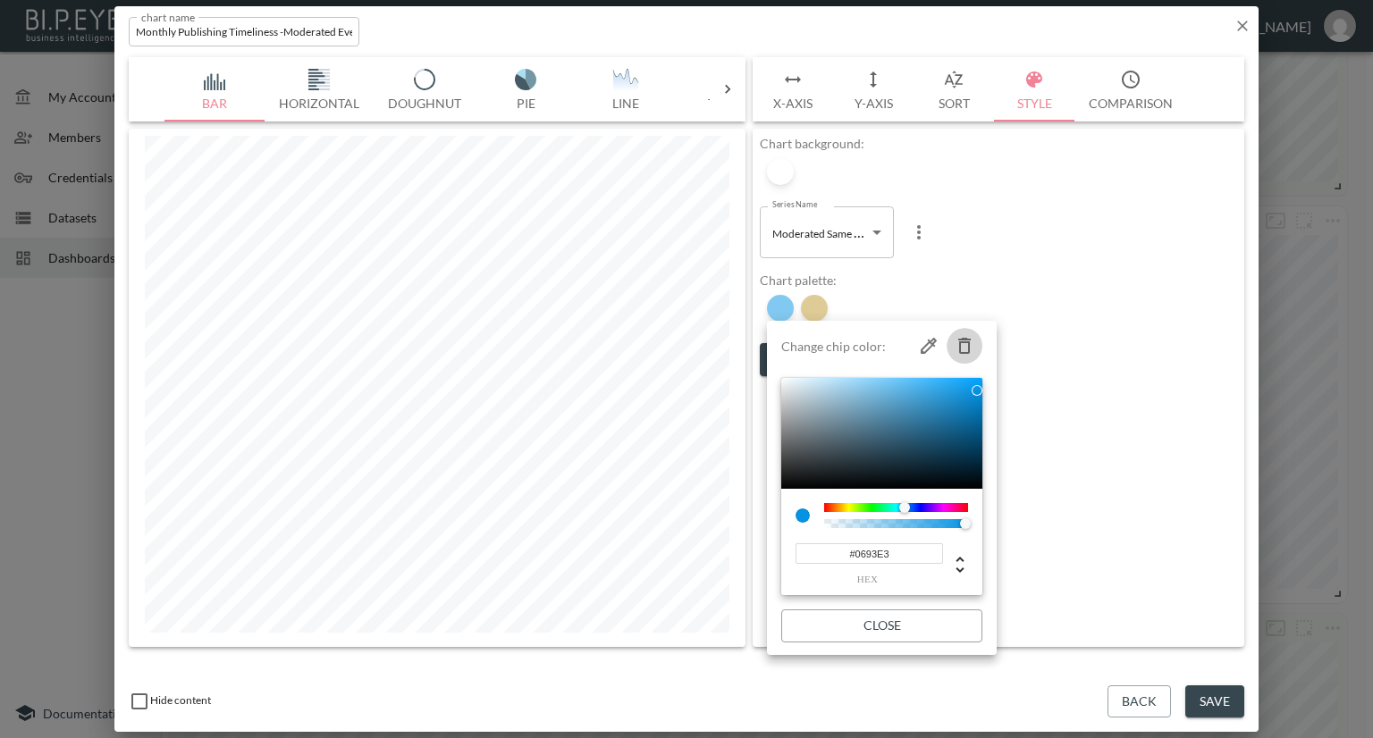
click at [955, 341] on icon "button" at bounding box center [964, 345] width 21 height 21
type input "#C0982B"
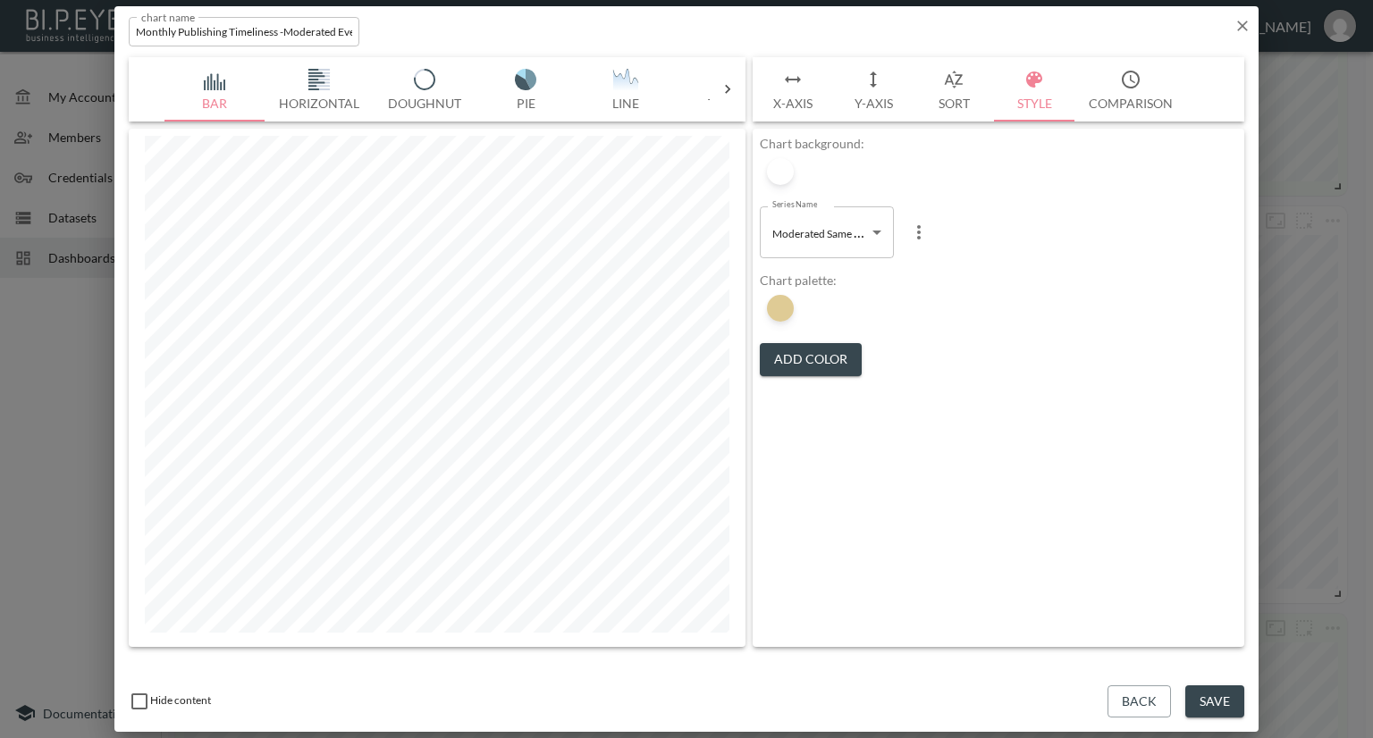
click at [1208, 702] on button "Save" at bounding box center [1214, 701] width 59 height 33
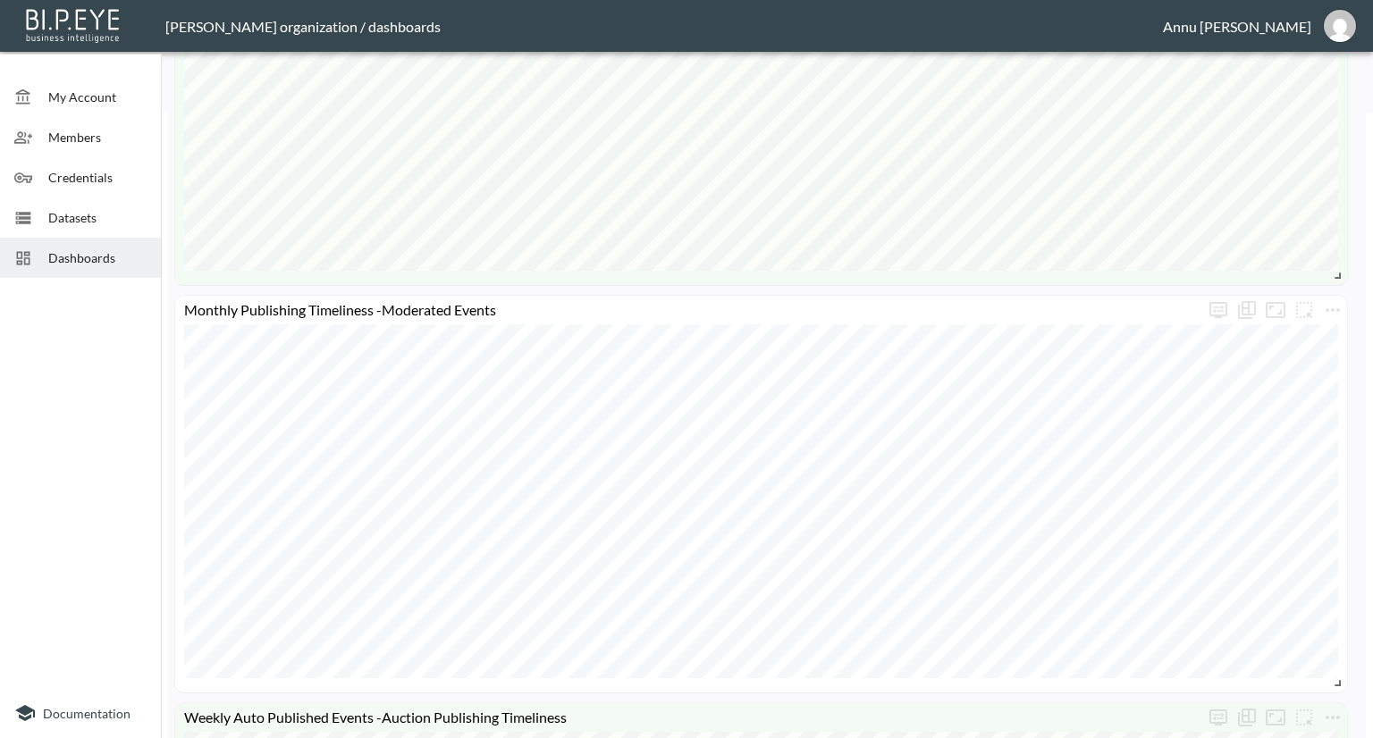
scroll to position [1072, 0]
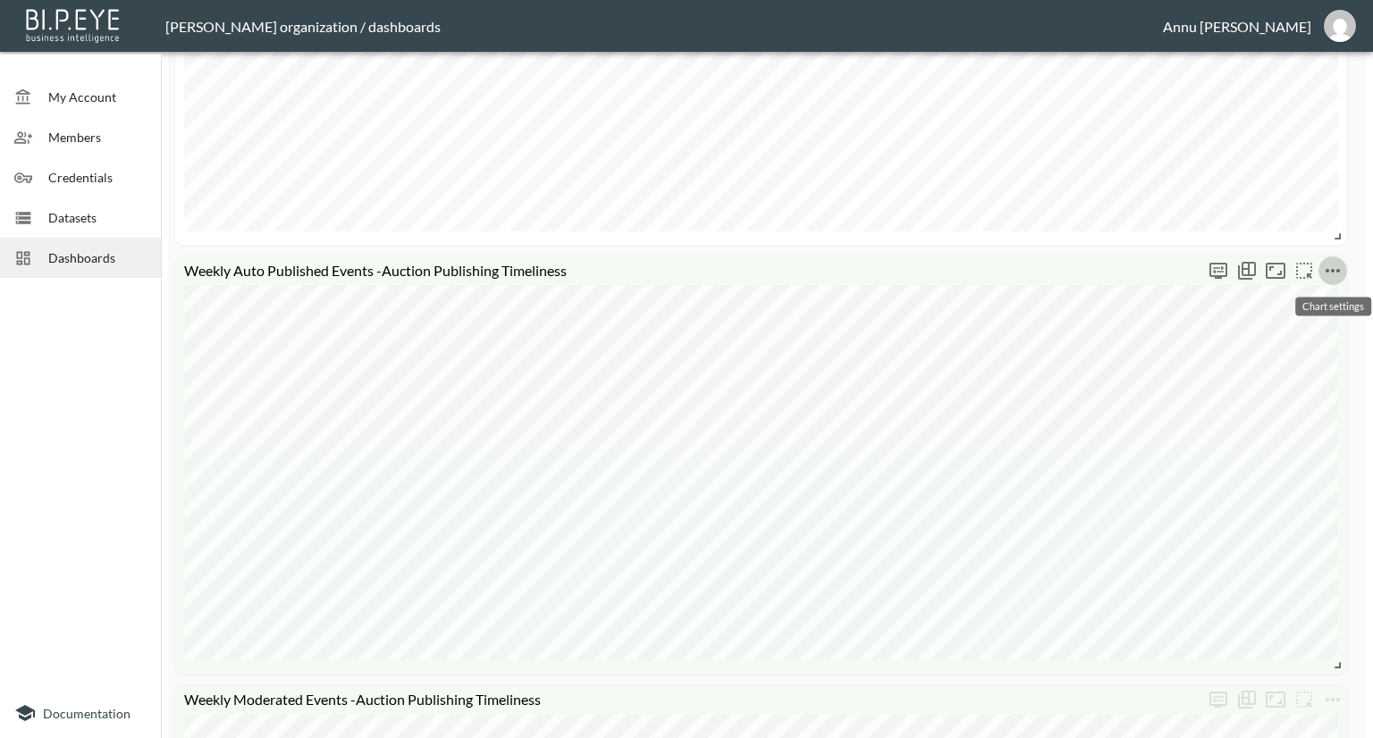
click at [1334, 265] on icon "more" at bounding box center [1332, 270] width 21 height 21
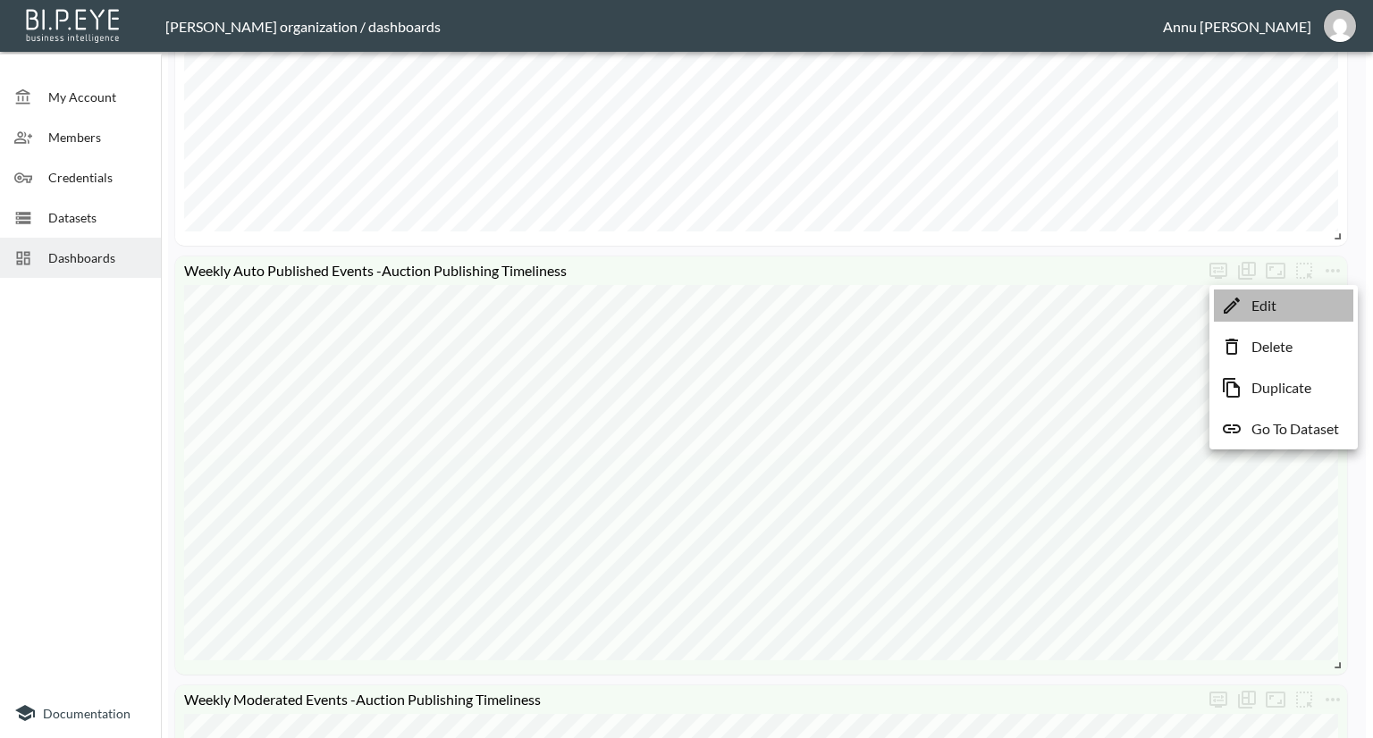
click at [1319, 305] on li "Edit" at bounding box center [1283, 306] width 139 height 32
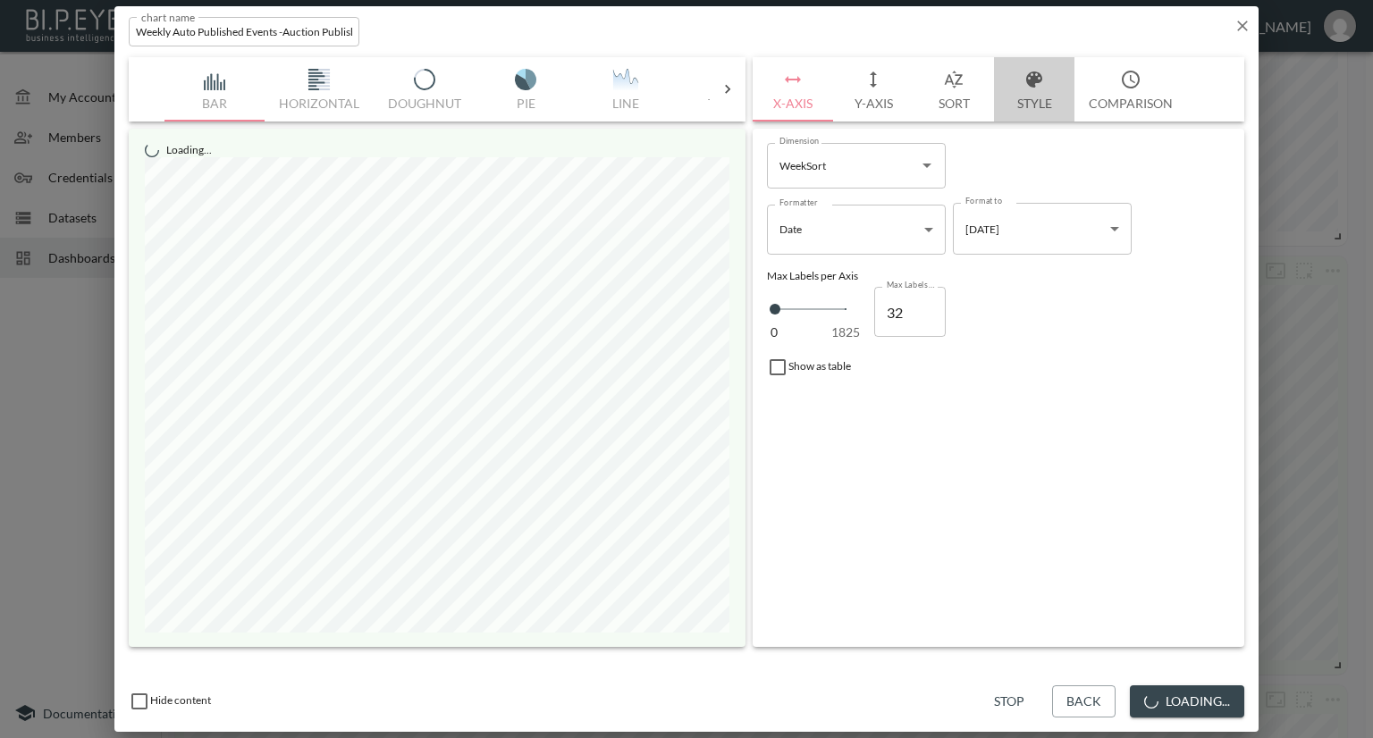
click at [1030, 96] on button "Style" at bounding box center [1034, 89] width 80 height 64
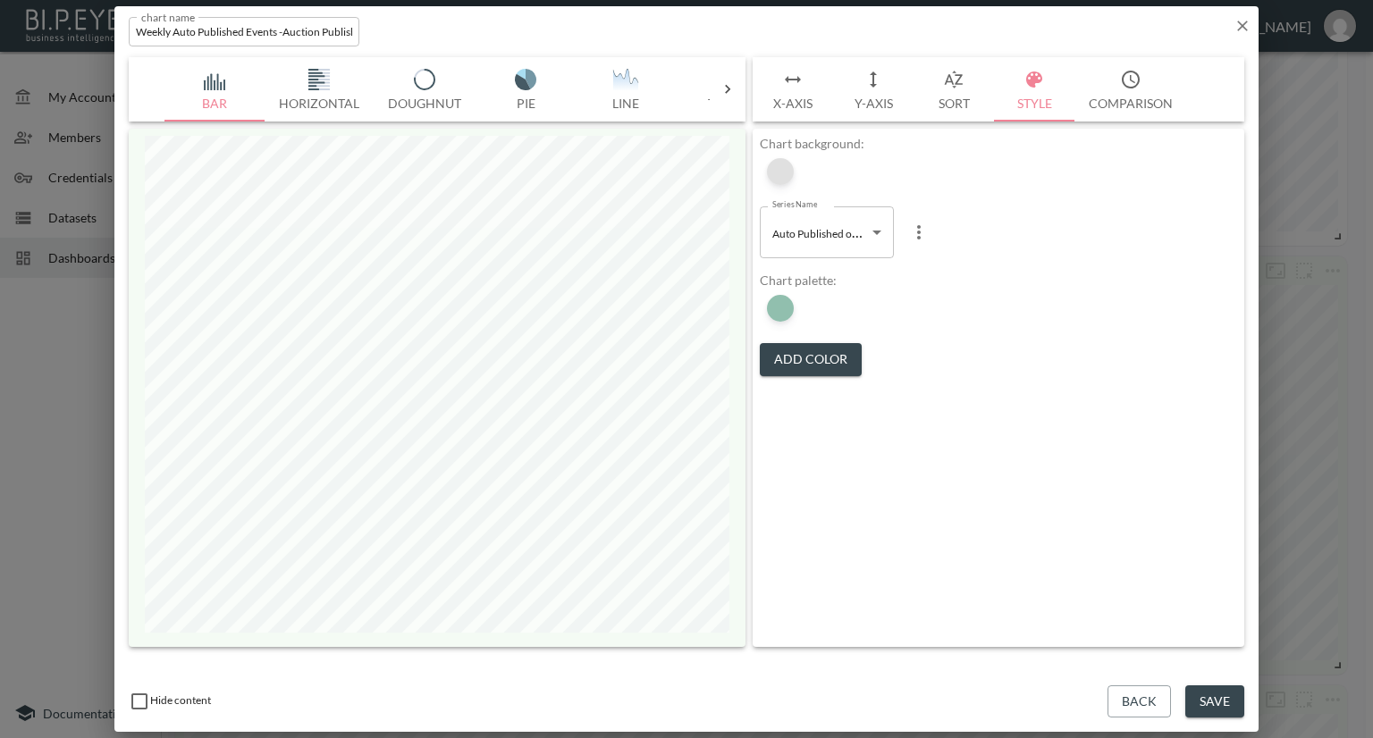
click at [786, 169] on div at bounding box center [780, 171] width 27 height 27
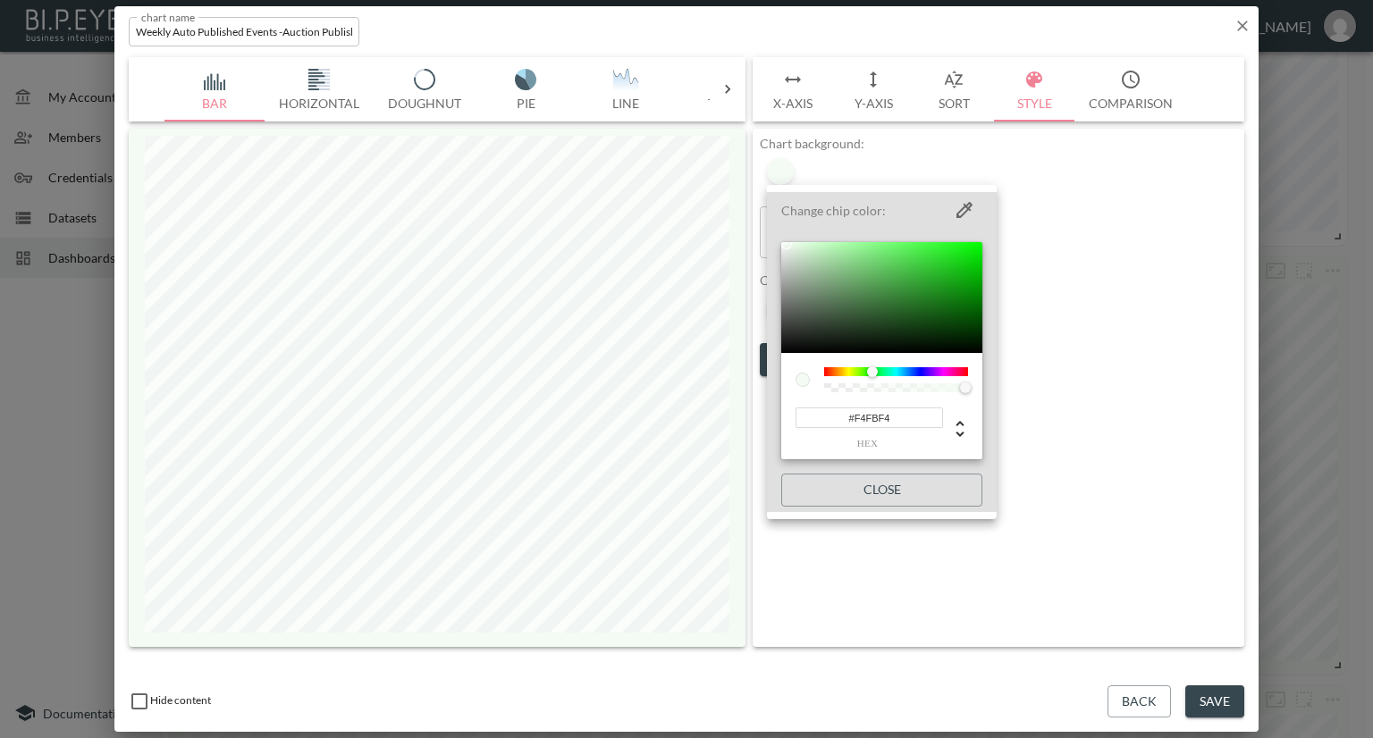
drag, startPoint x: 893, startPoint y: 417, endPoint x: 728, endPoint y: 417, distance: 165.3
click at [728, 417] on div "Change chip color: #F4FBF4 hex Close" at bounding box center [686, 369] width 1373 height 738
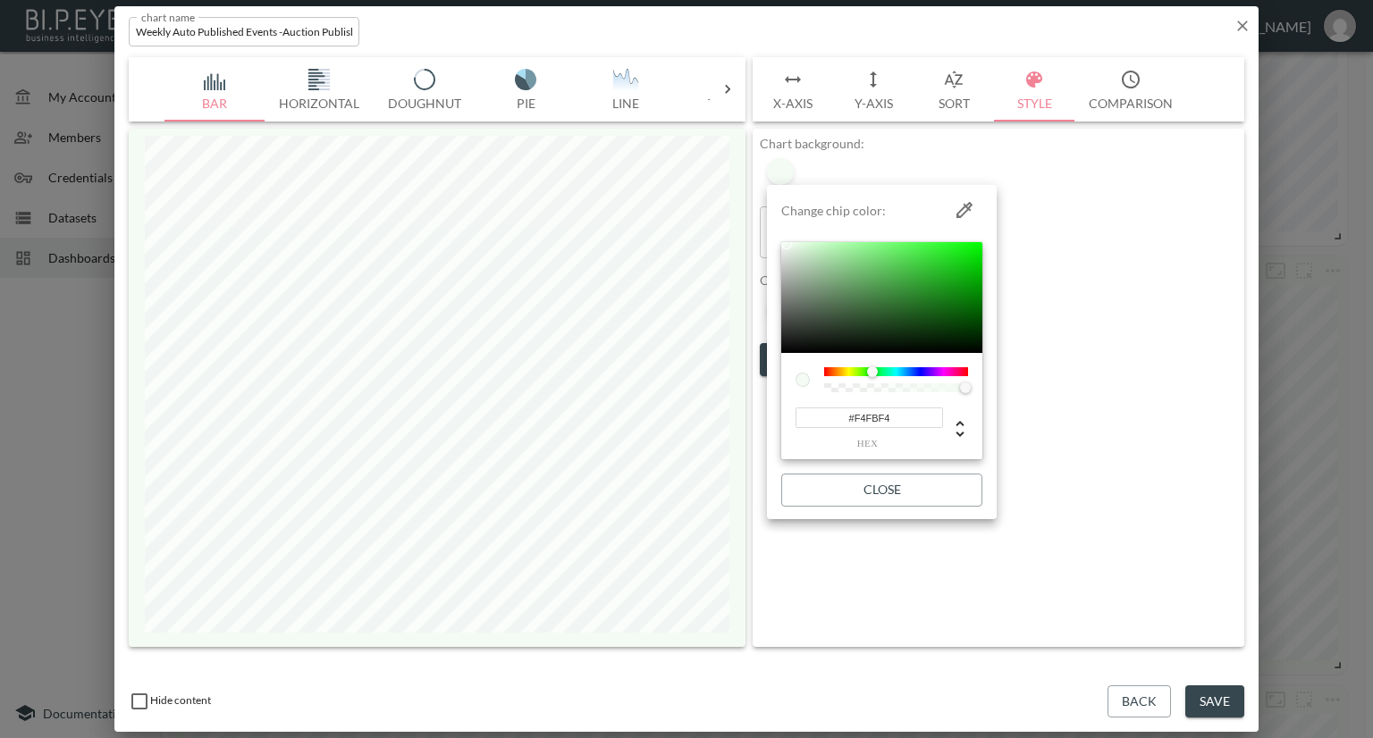
click at [754, 400] on div at bounding box center [686, 369] width 1373 height 738
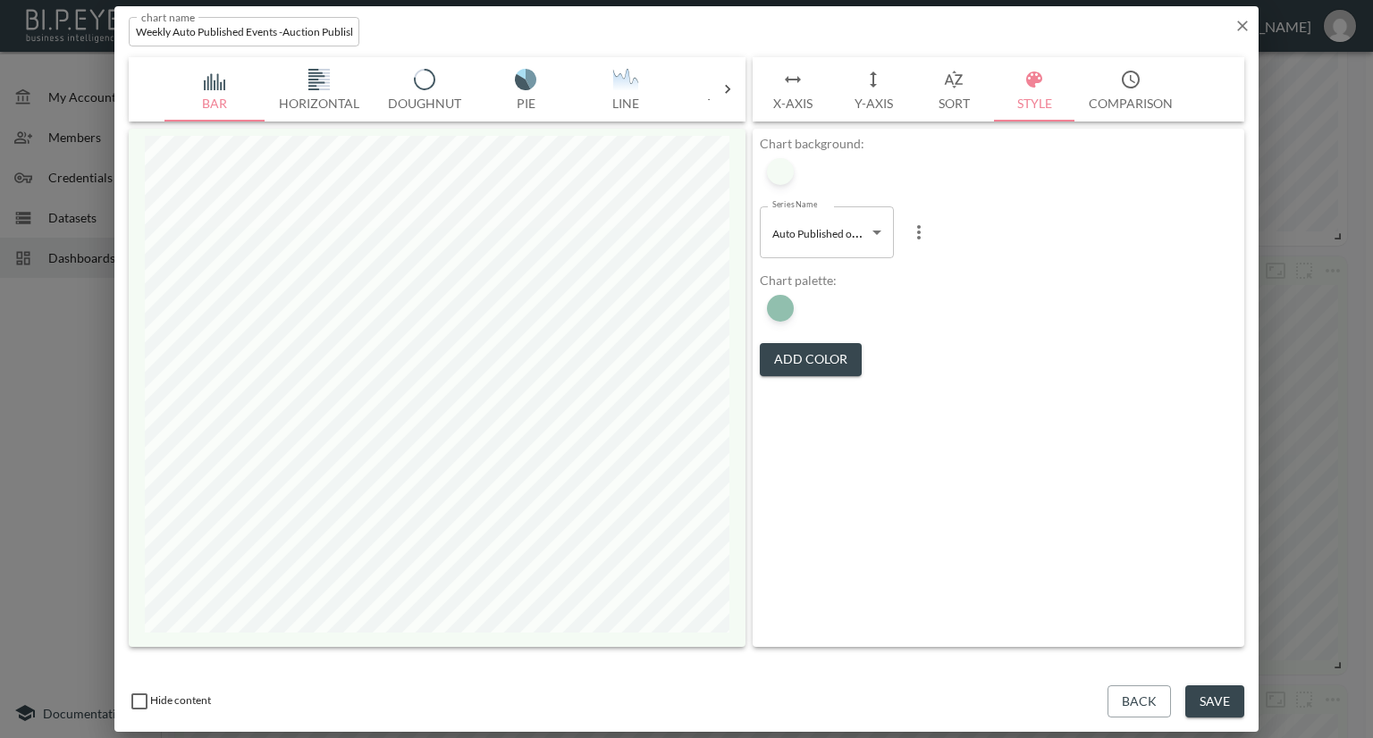
click at [1243, 19] on icon "button" at bounding box center [1242, 26] width 18 height 18
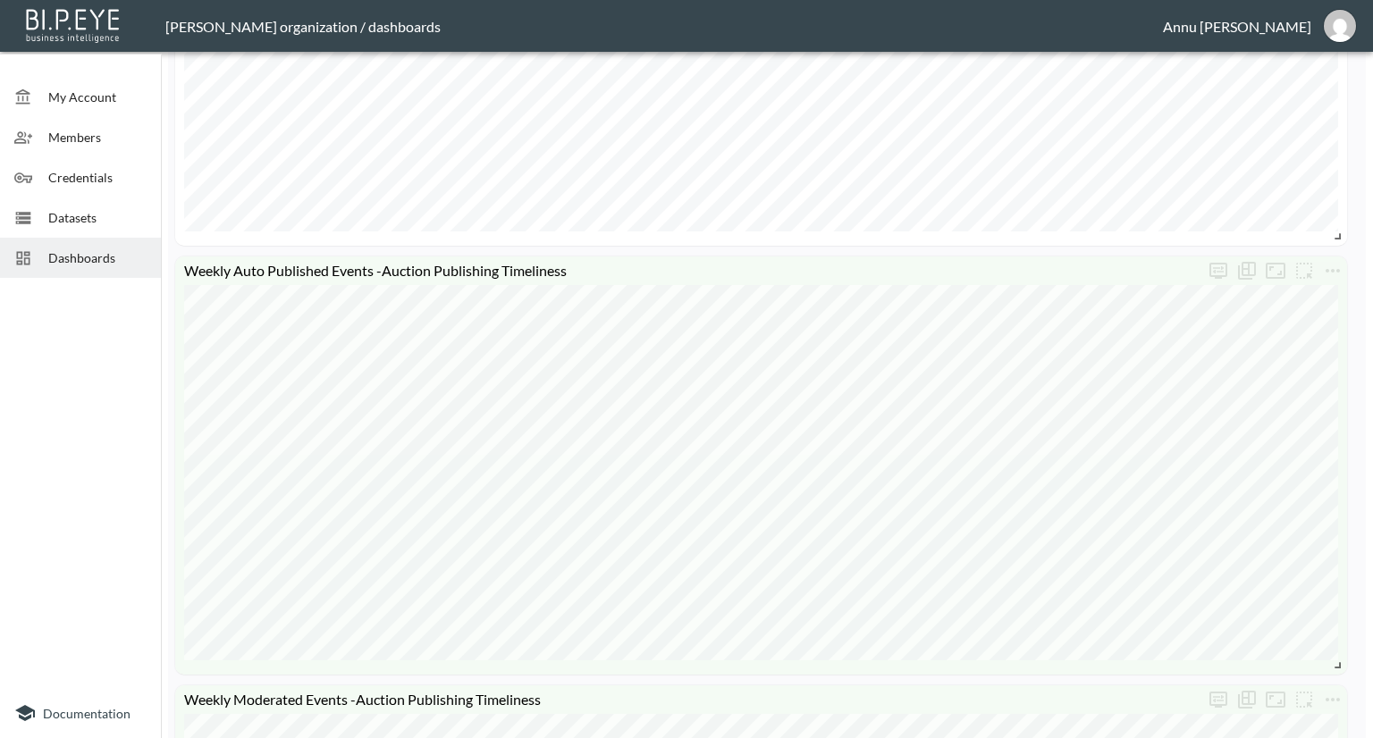
scroll to position [715, 0]
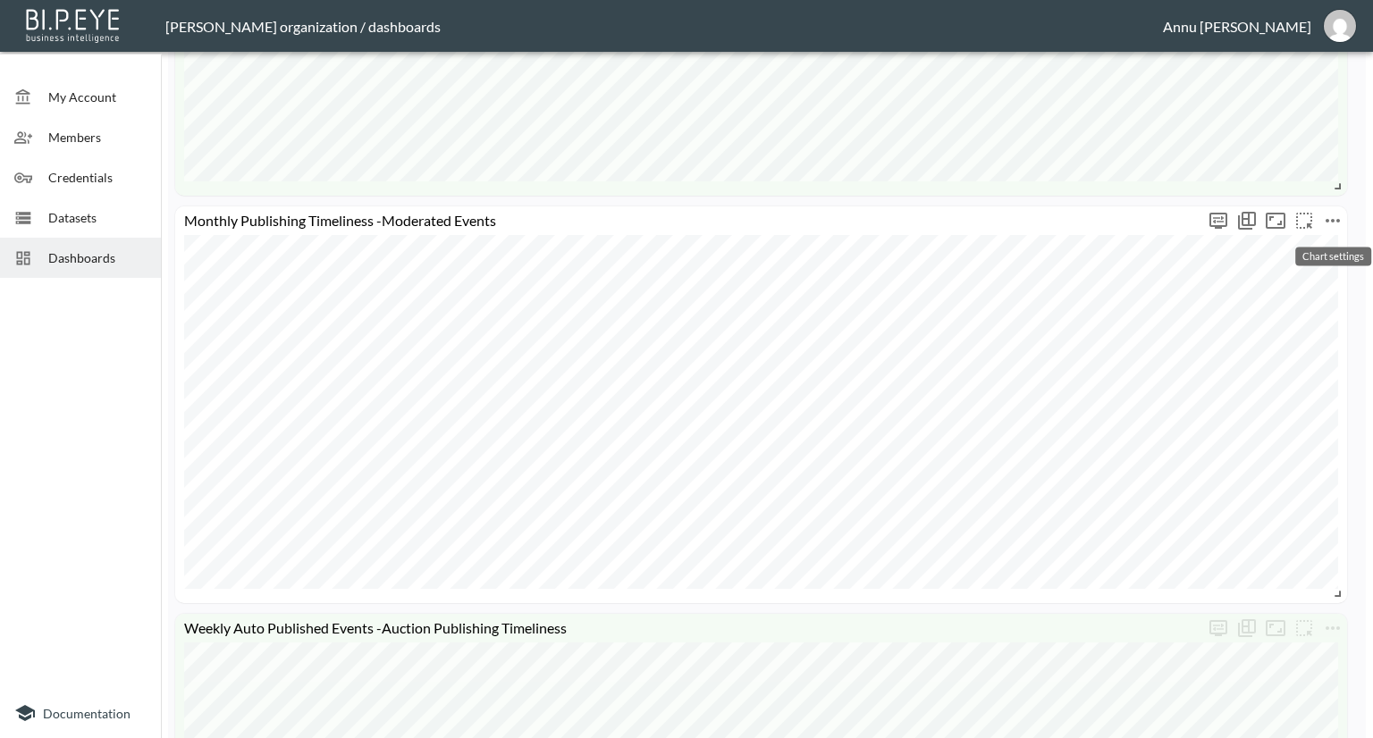
click at [1331, 230] on icon "more" at bounding box center [1332, 220] width 21 height 21
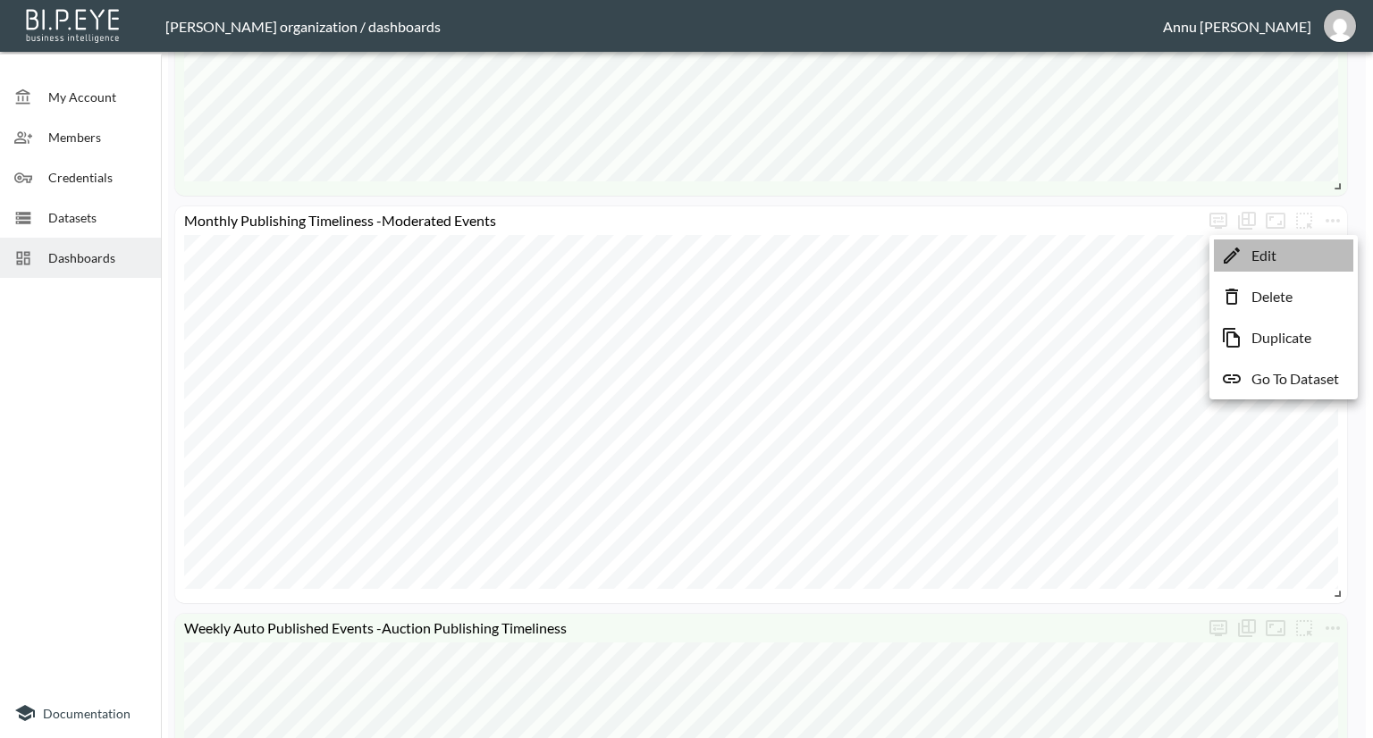
click at [1287, 270] on li "Edit" at bounding box center [1283, 256] width 139 height 32
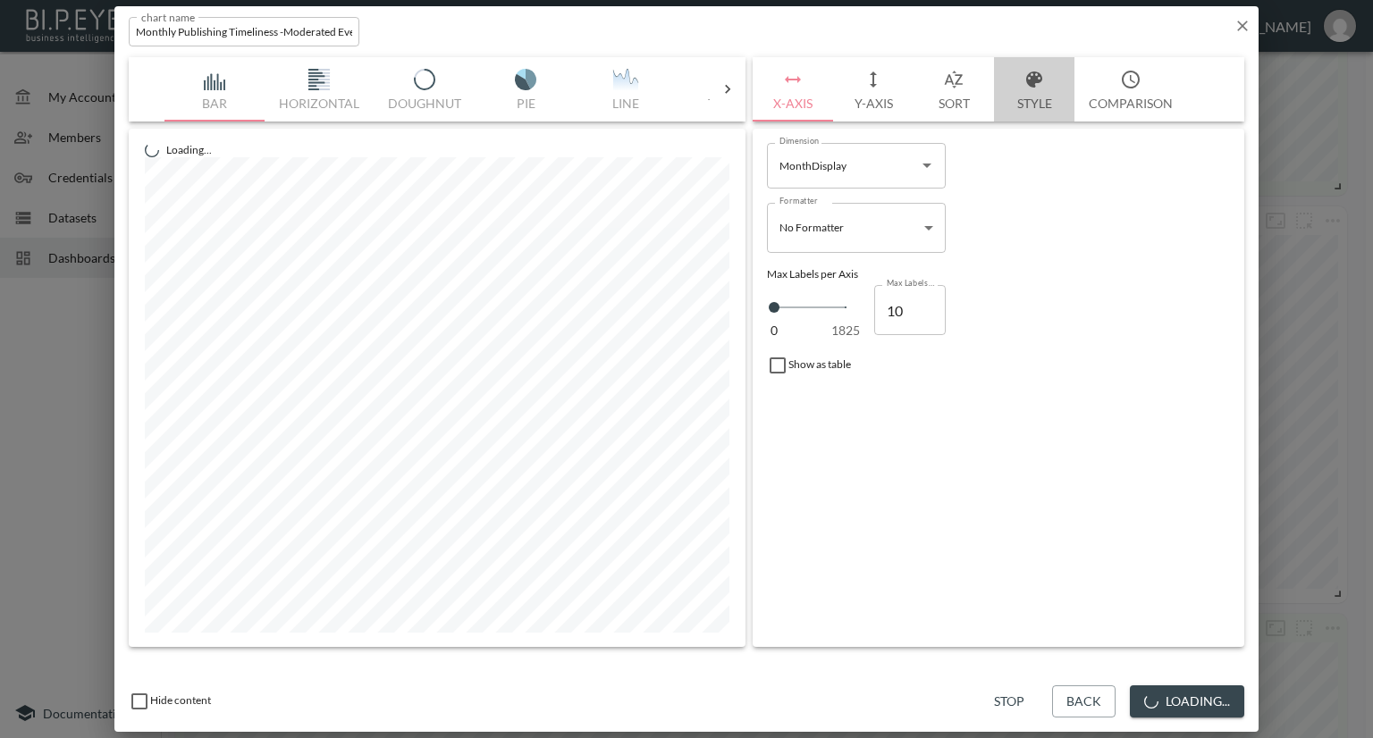
click at [1026, 105] on button "Style" at bounding box center [1034, 89] width 80 height 64
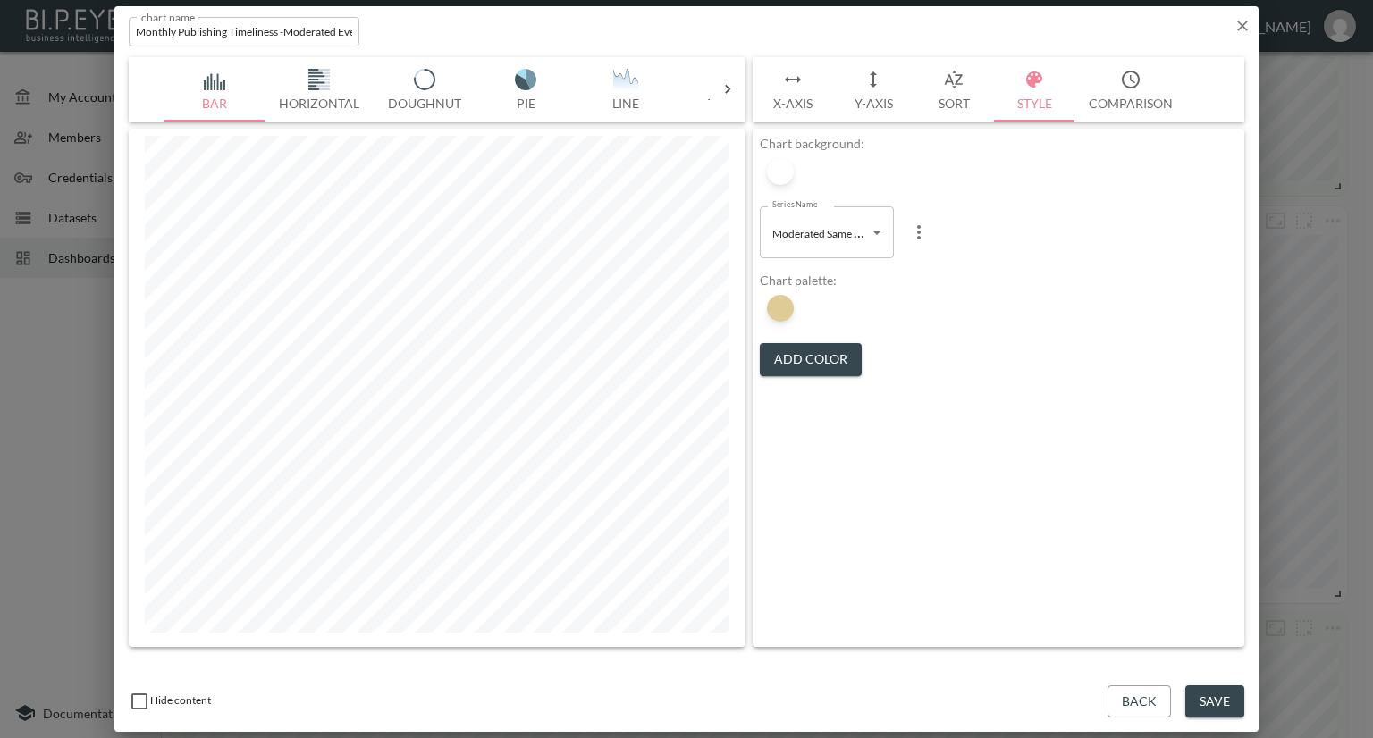
click at [794, 162] on li at bounding box center [780, 172] width 34 height 34
click at [789, 170] on div at bounding box center [780, 171] width 27 height 27
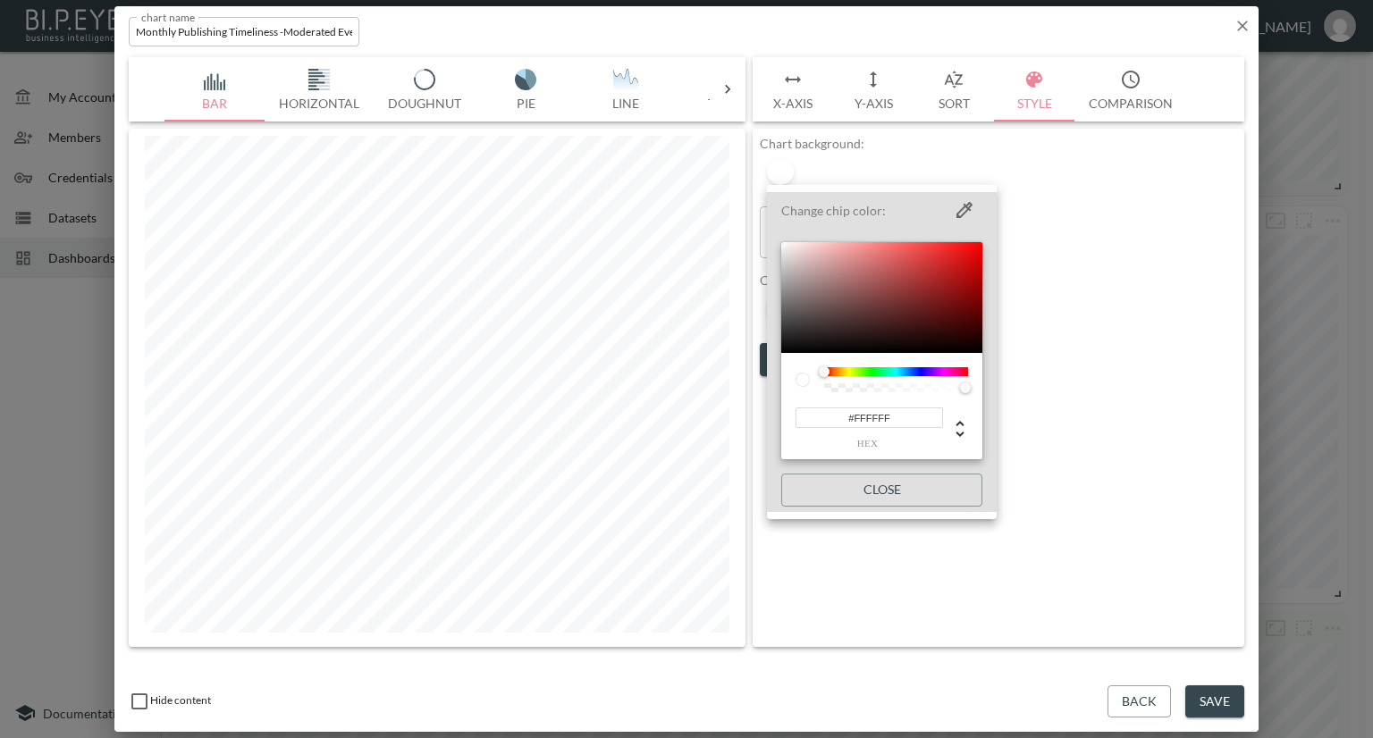
click at [736, 426] on div "Change chip color: #FFFFFF hex Close" at bounding box center [686, 369] width 1373 height 738
paste input "4FBF4"
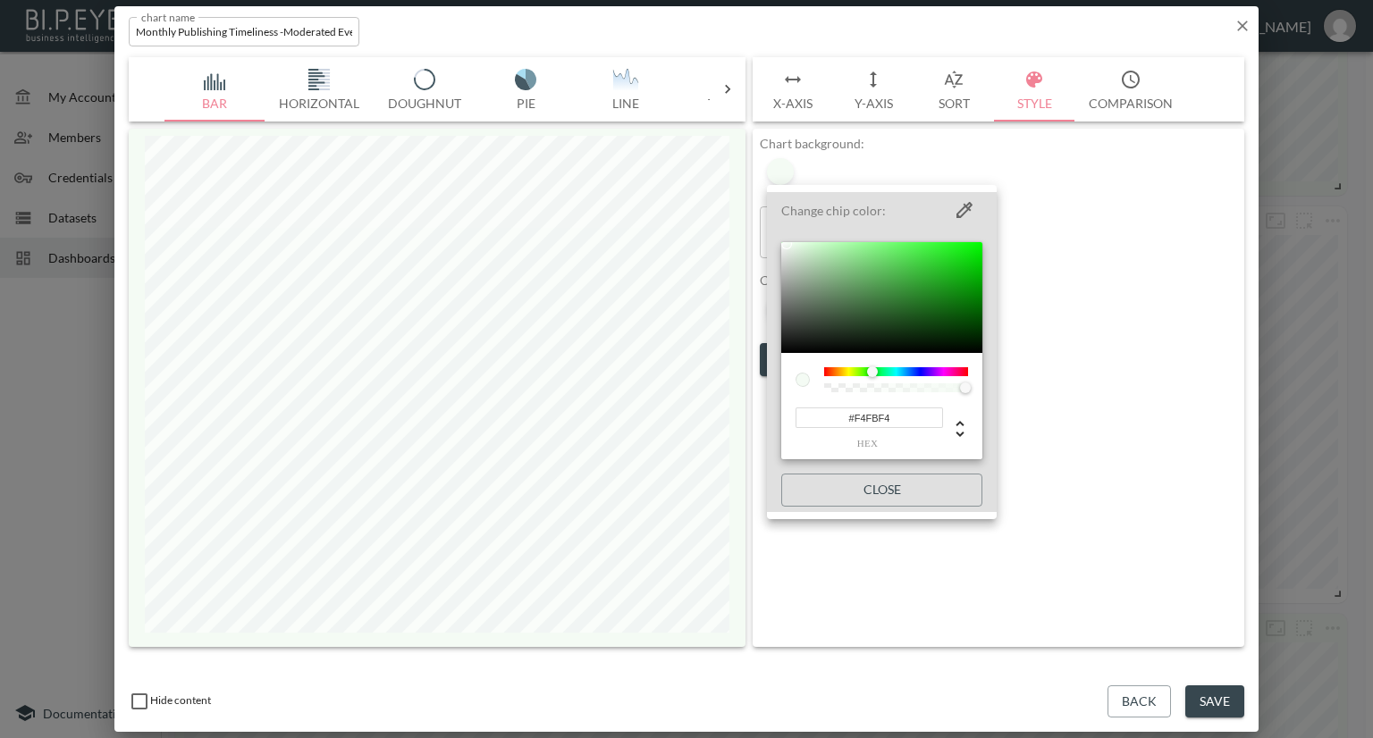
type input "#F4FBF4"
click at [1091, 405] on div at bounding box center [686, 369] width 1373 height 738
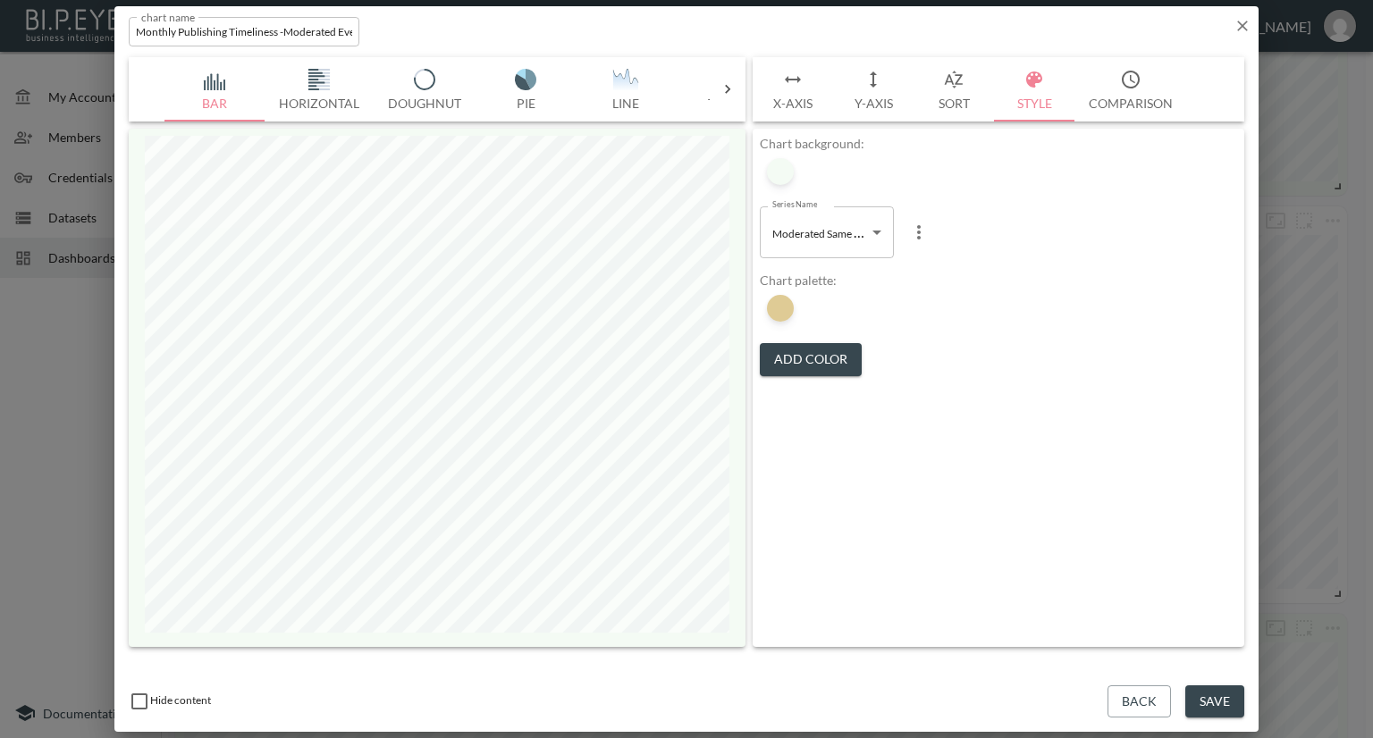
click at [1207, 694] on button "Save" at bounding box center [1214, 701] width 59 height 33
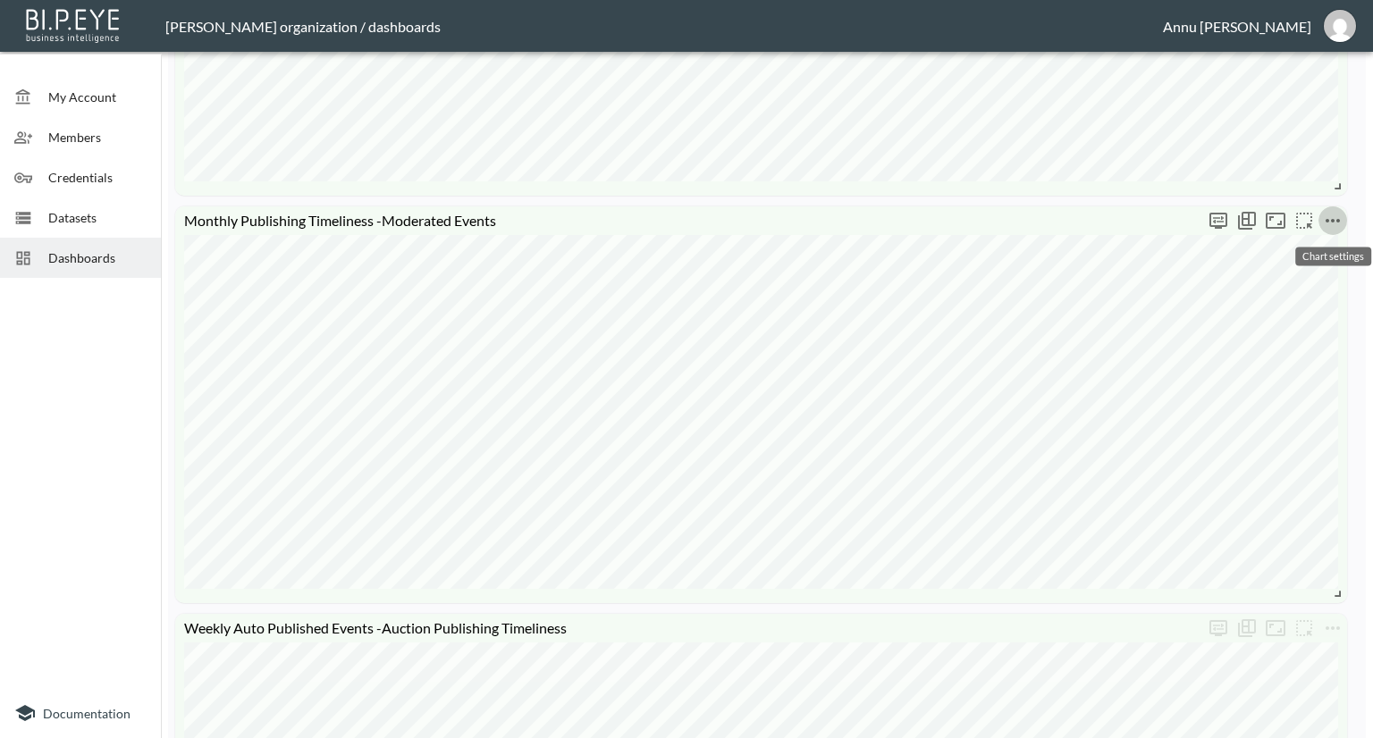
click at [1334, 215] on icon "more" at bounding box center [1332, 220] width 21 height 21
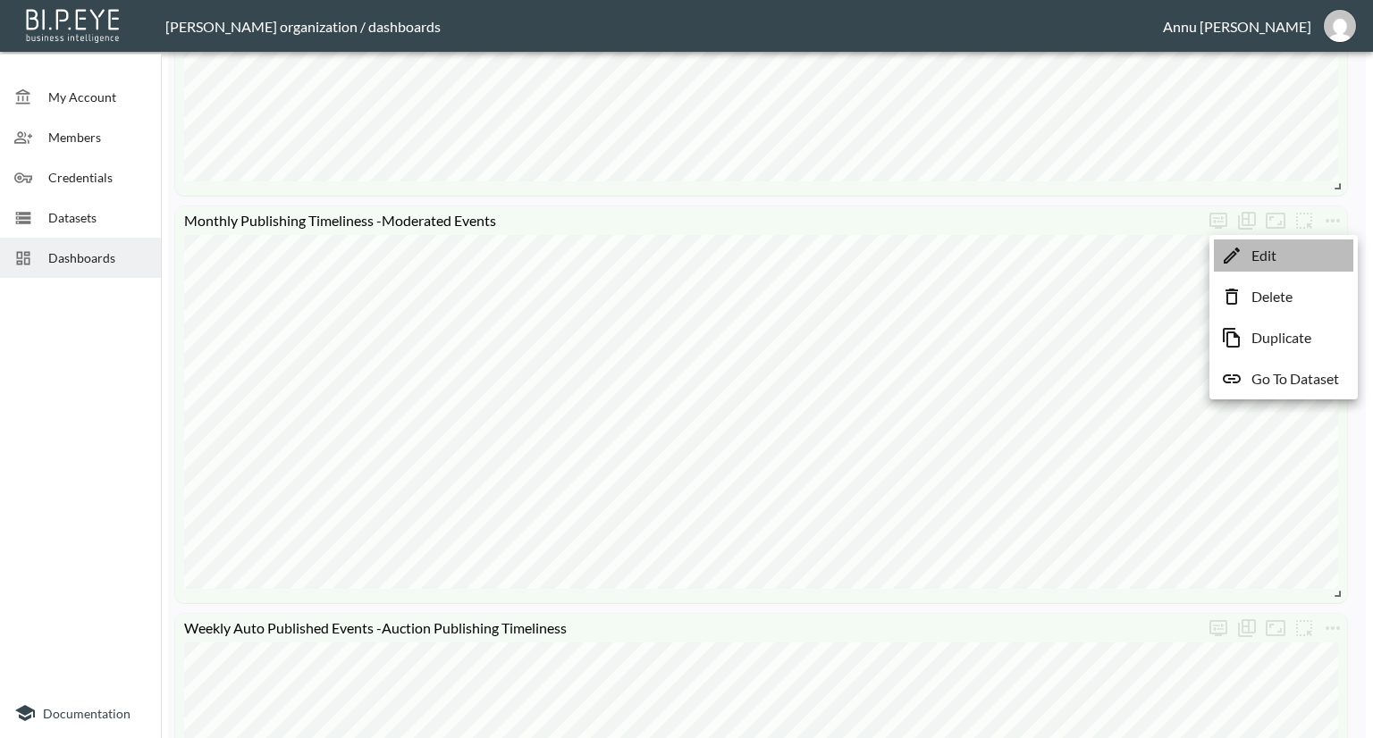
click at [1309, 247] on li "Edit" at bounding box center [1283, 256] width 139 height 32
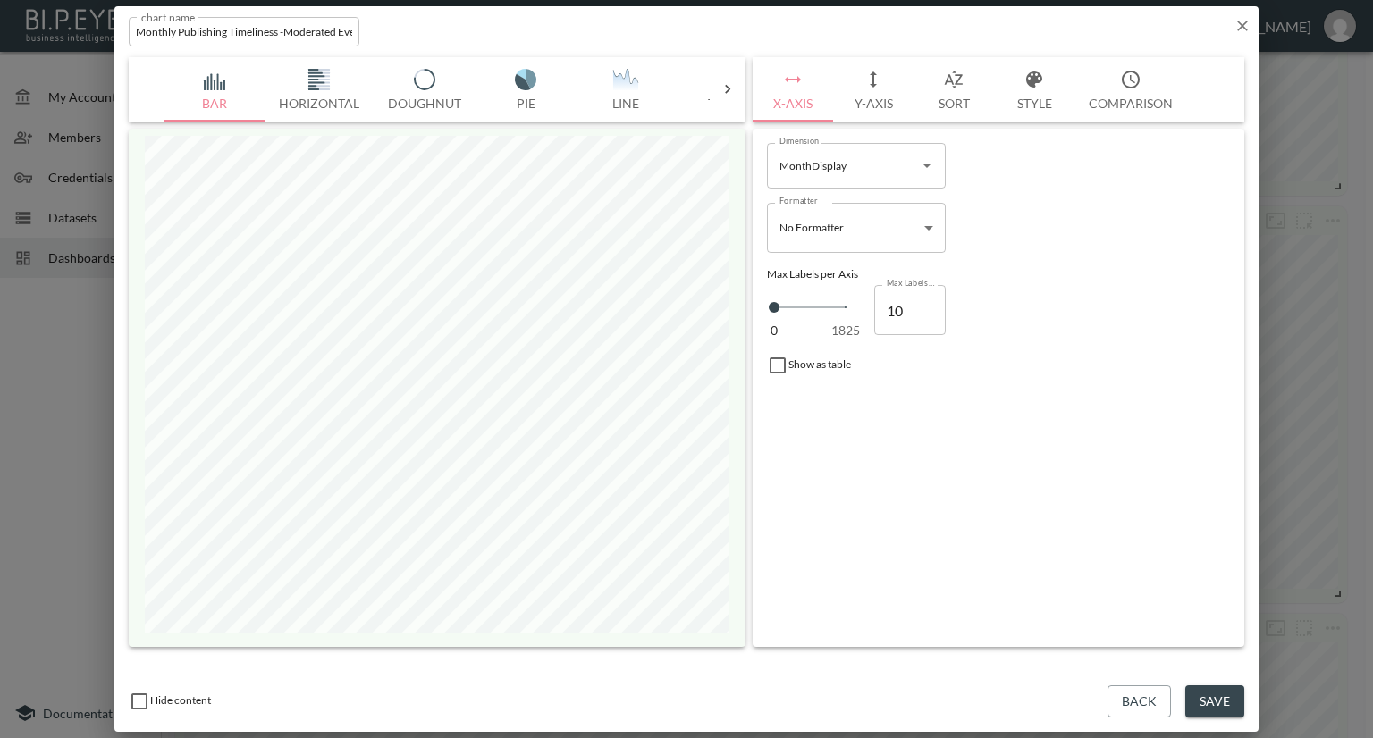
click at [923, 226] on body "BI.P.EYE, Interactive Analytics Dashboards - app [PERSON_NAME] organization / d…" at bounding box center [686, 369] width 1373 height 738
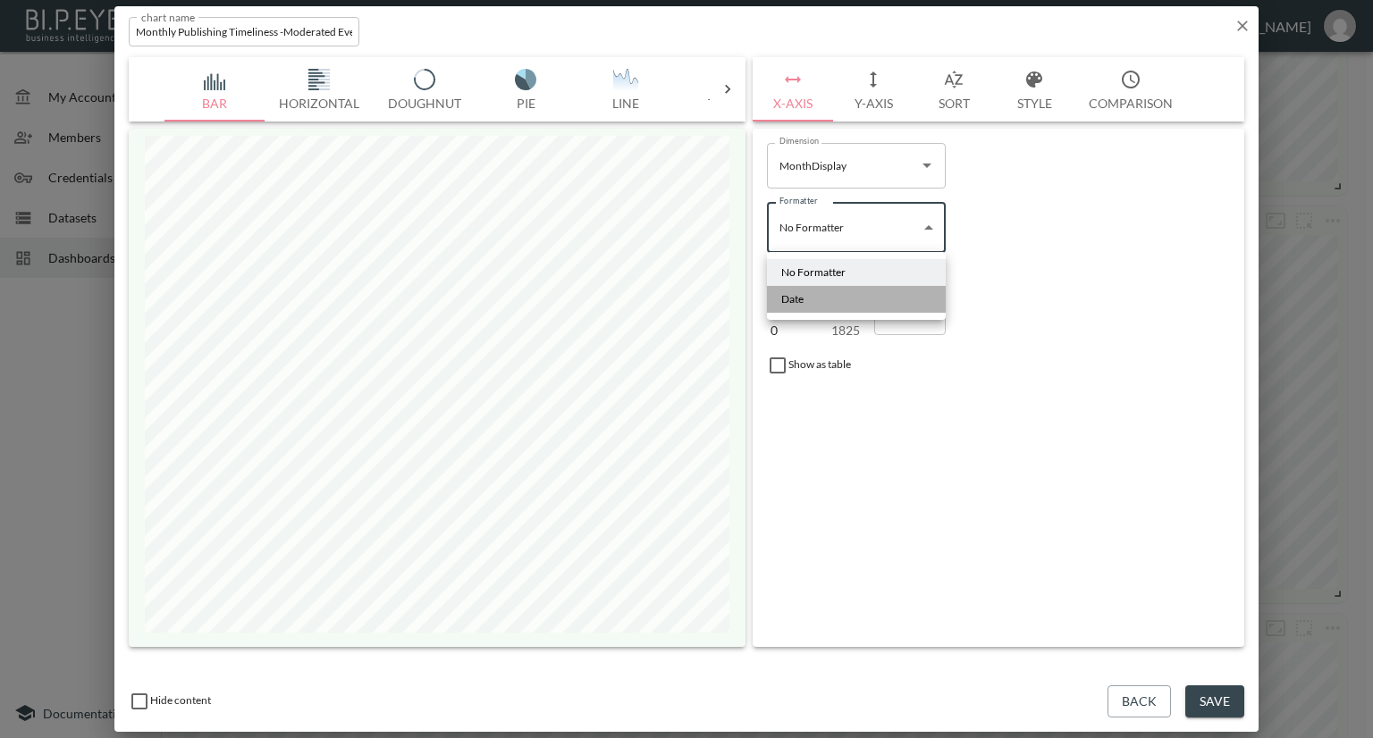
click at [829, 303] on li "Date" at bounding box center [856, 299] width 179 height 27
type input "Date"
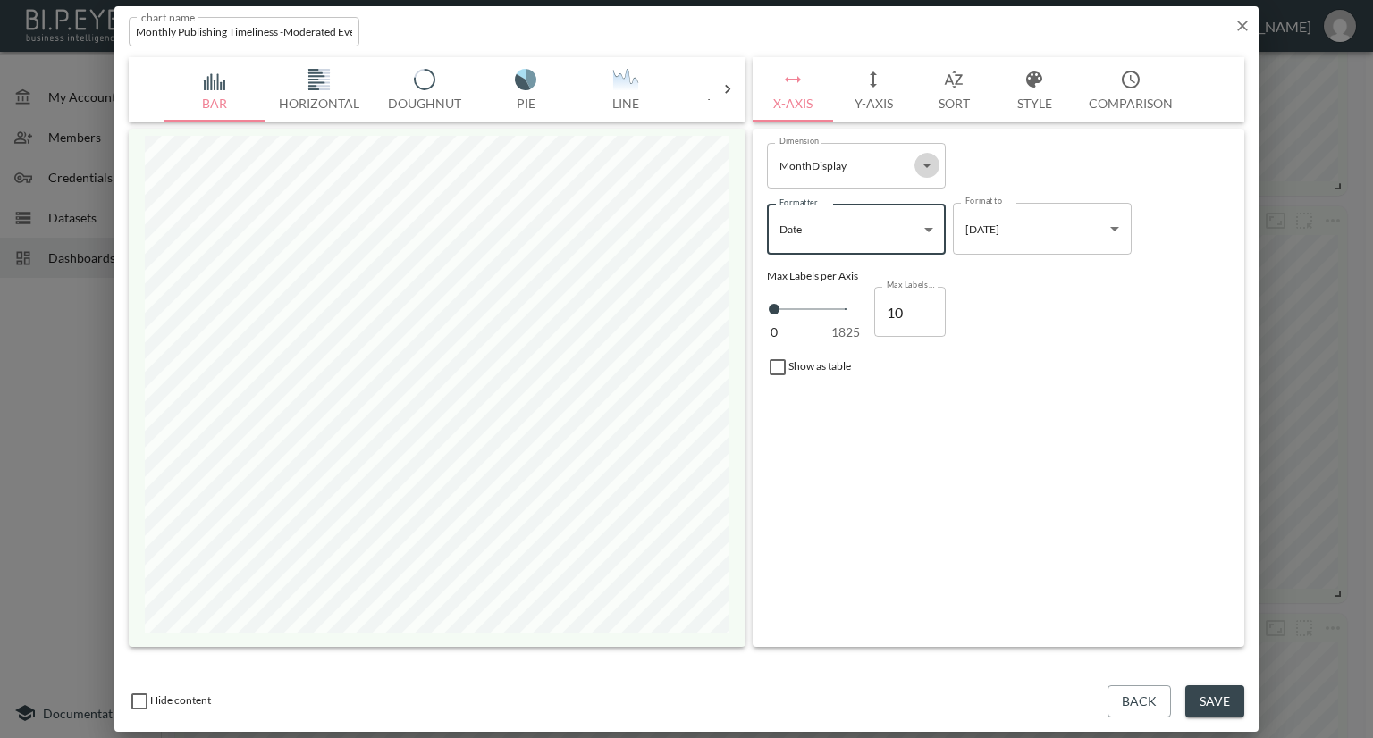
click at [930, 163] on icon "Open" at bounding box center [926, 165] width 21 height 21
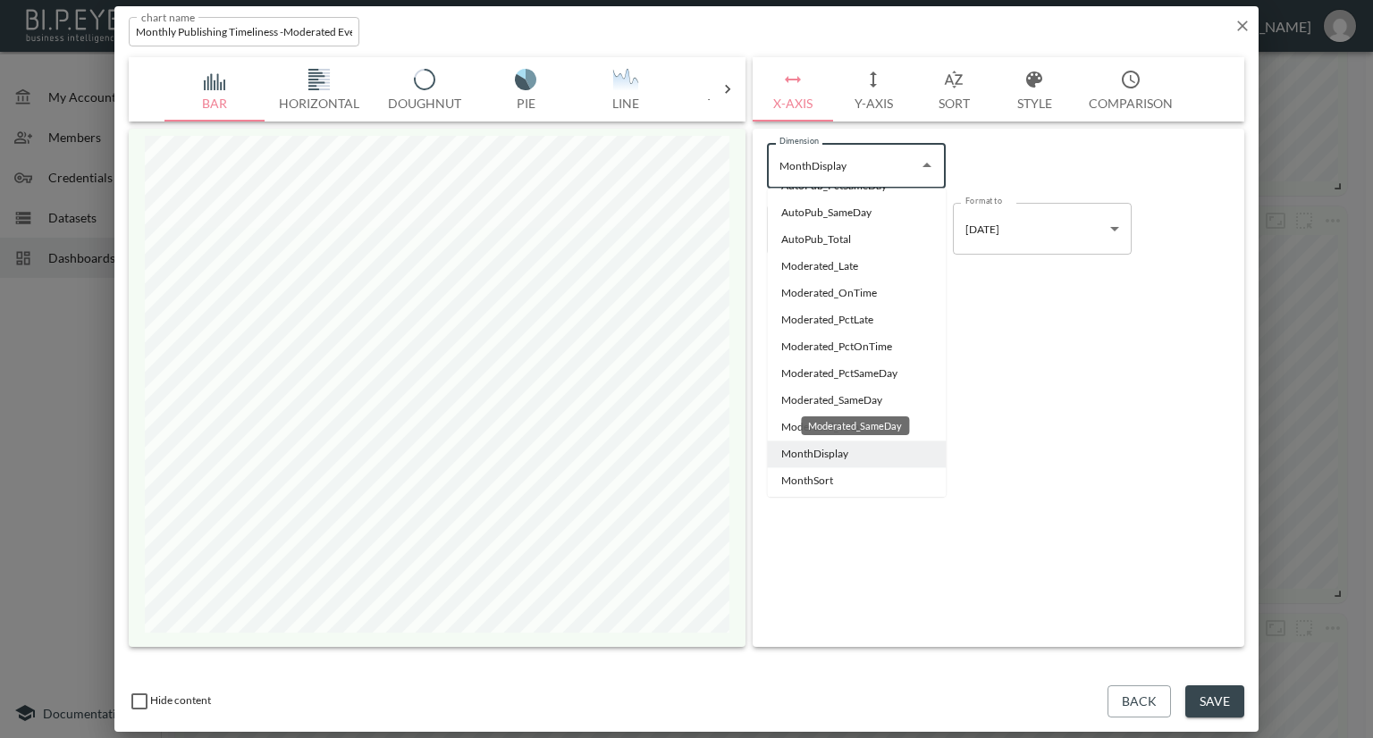
scroll to position [144, 0]
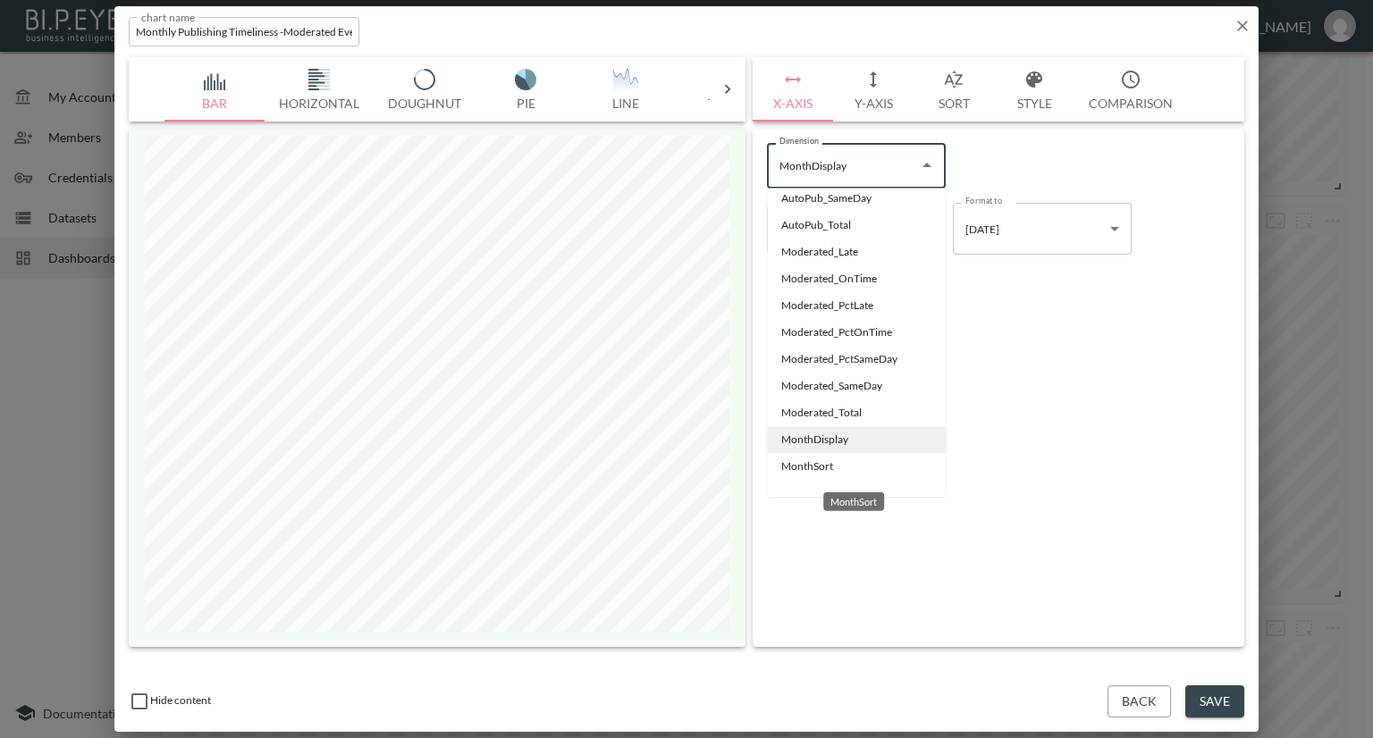
click at [804, 466] on li "MonthSort" at bounding box center [856, 466] width 179 height 27
type input "MonthSort"
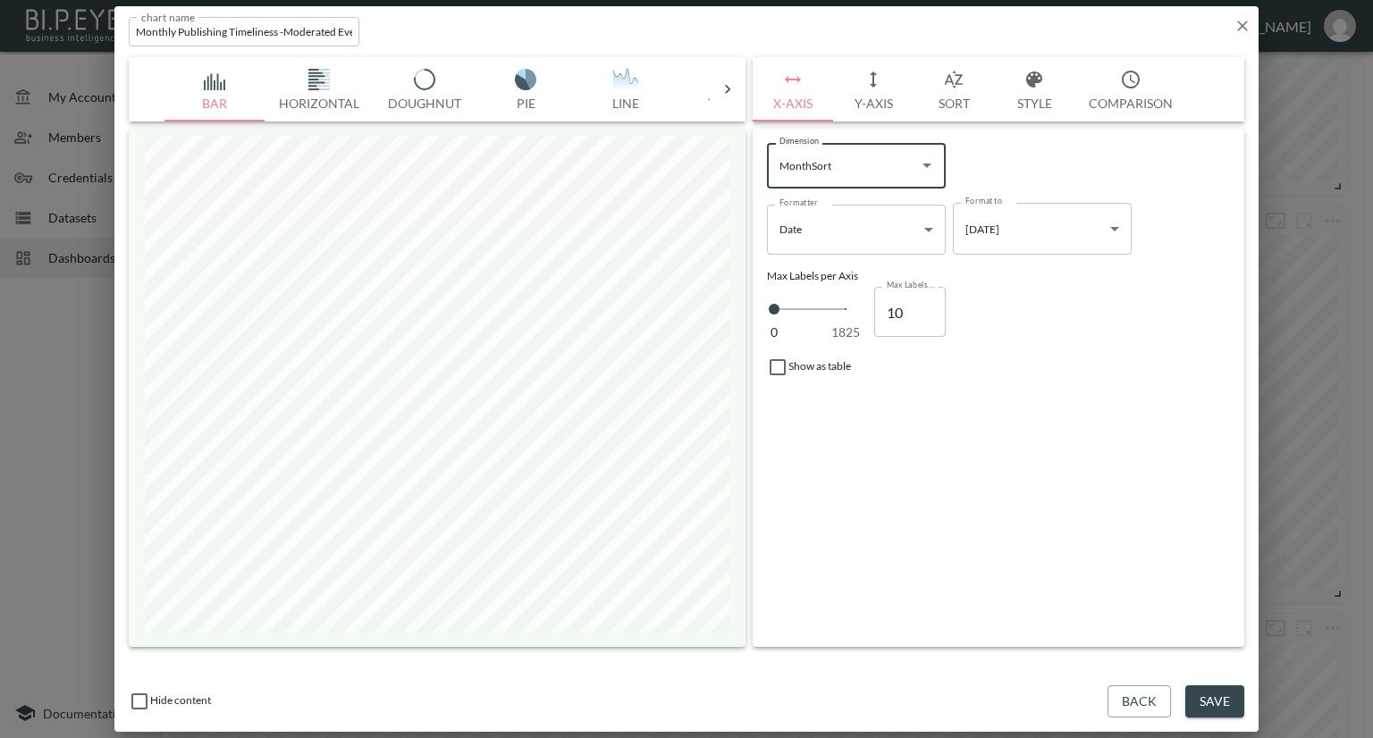
click at [915, 315] on input "10" at bounding box center [909, 312] width 71 height 50
type input "100"
click at [1198, 708] on button "Save" at bounding box center [1214, 701] width 59 height 33
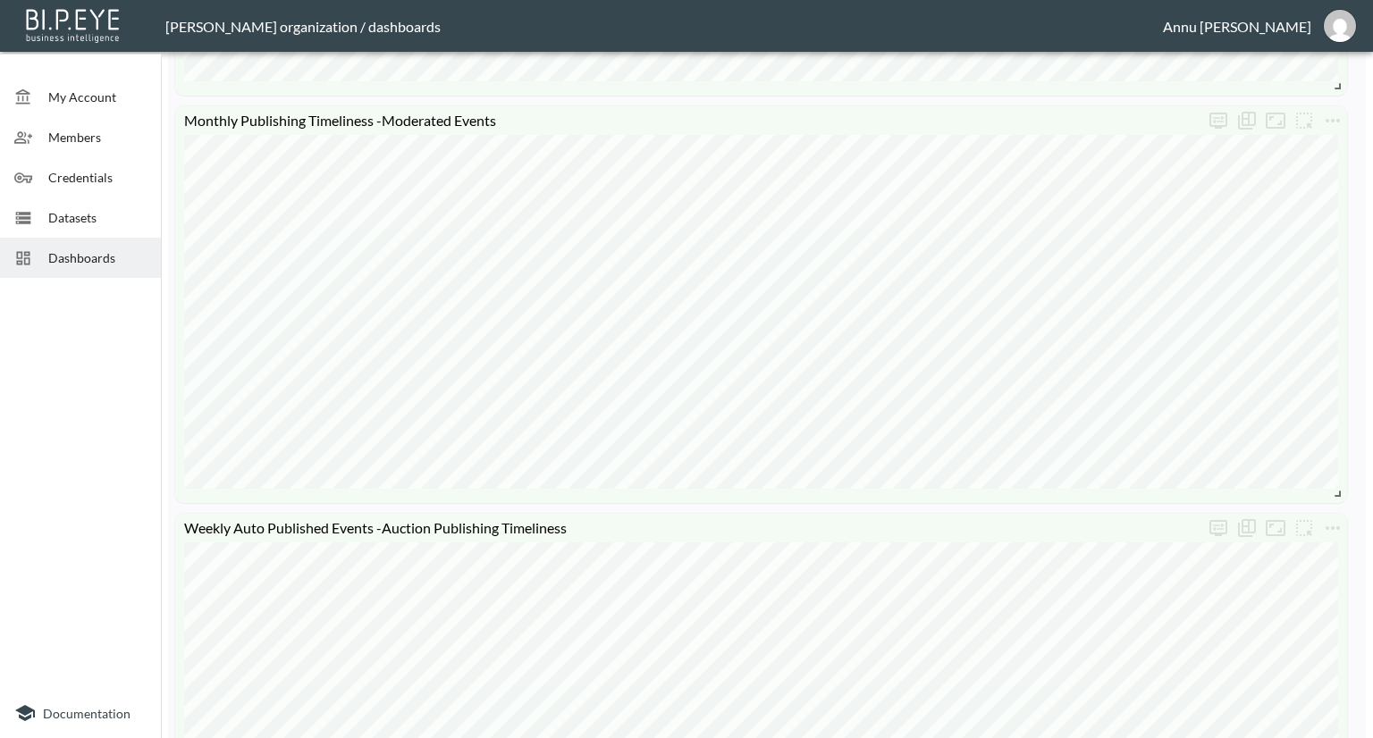
scroll to position [715, 0]
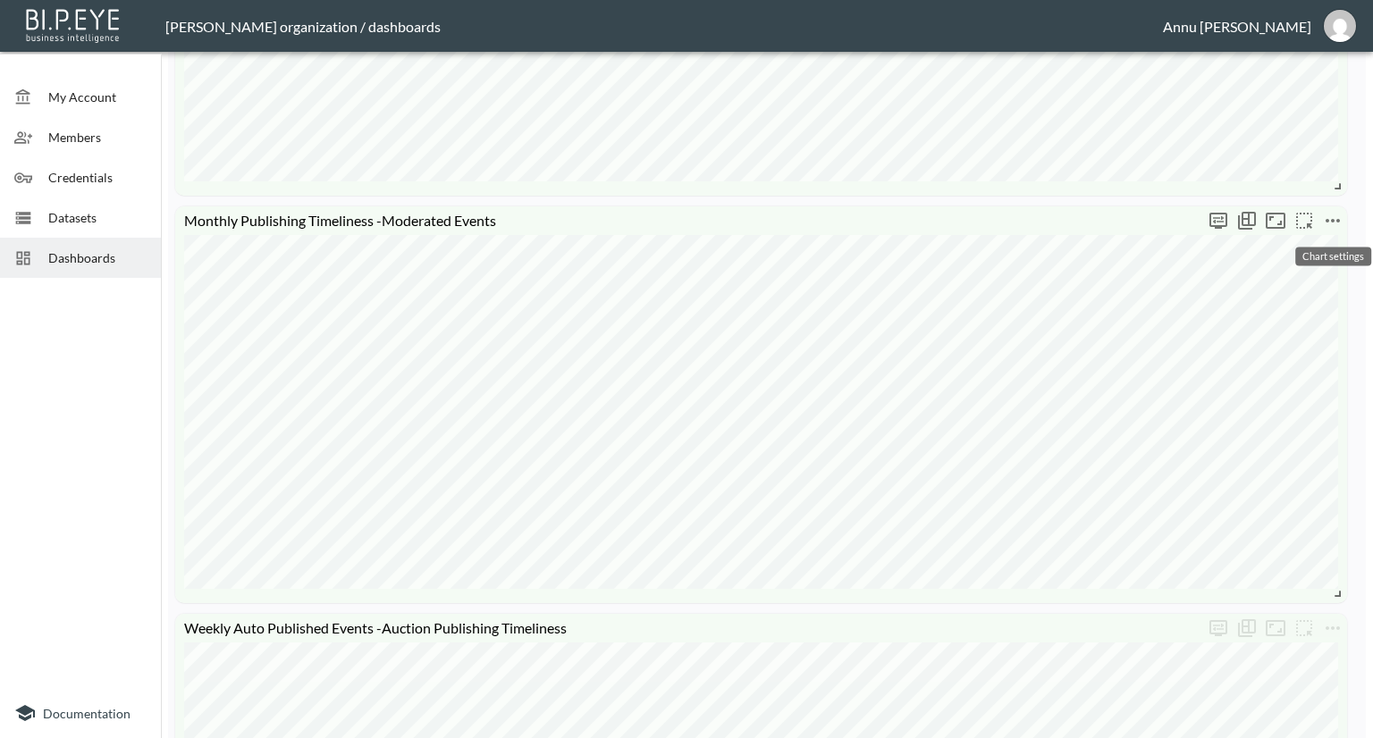
click at [1325, 215] on icon "more" at bounding box center [1332, 220] width 21 height 21
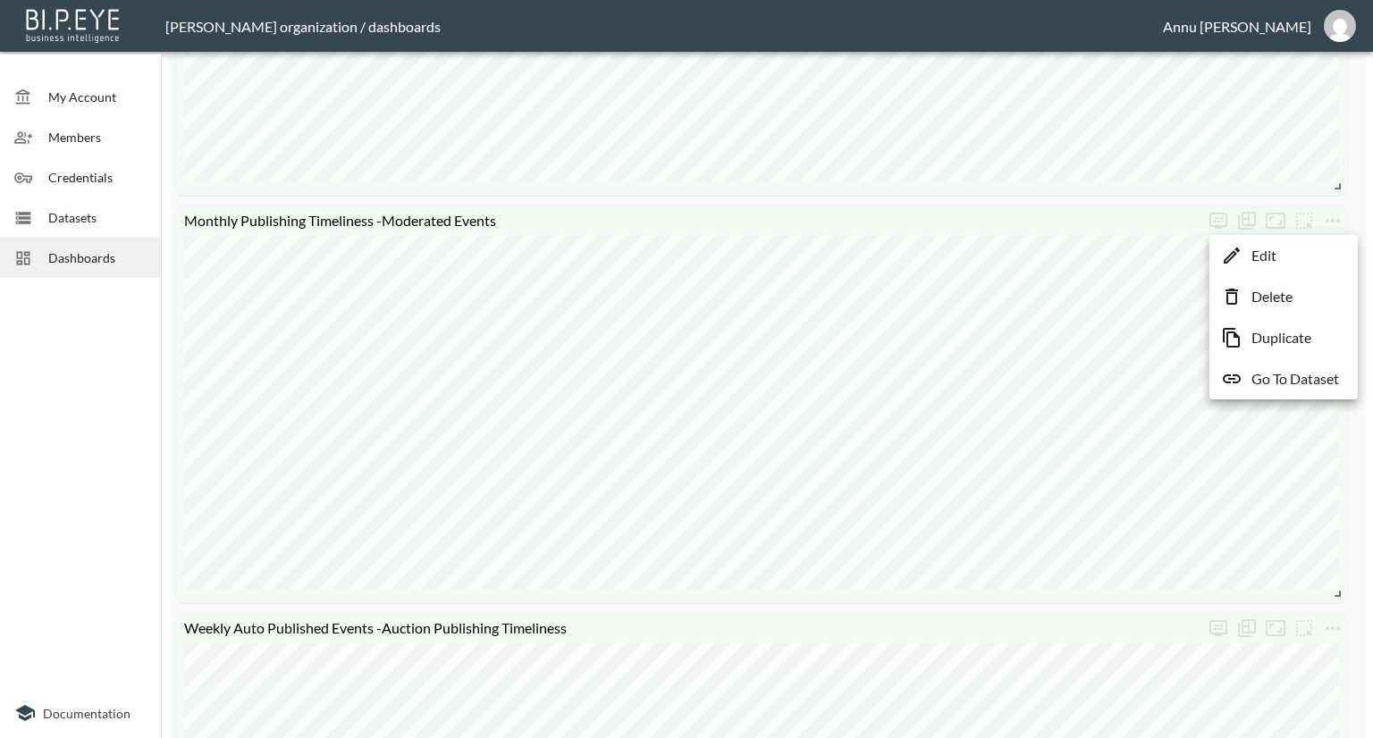
click at [1283, 380] on p "Go To Dataset" at bounding box center [1295, 378] width 88 height 21
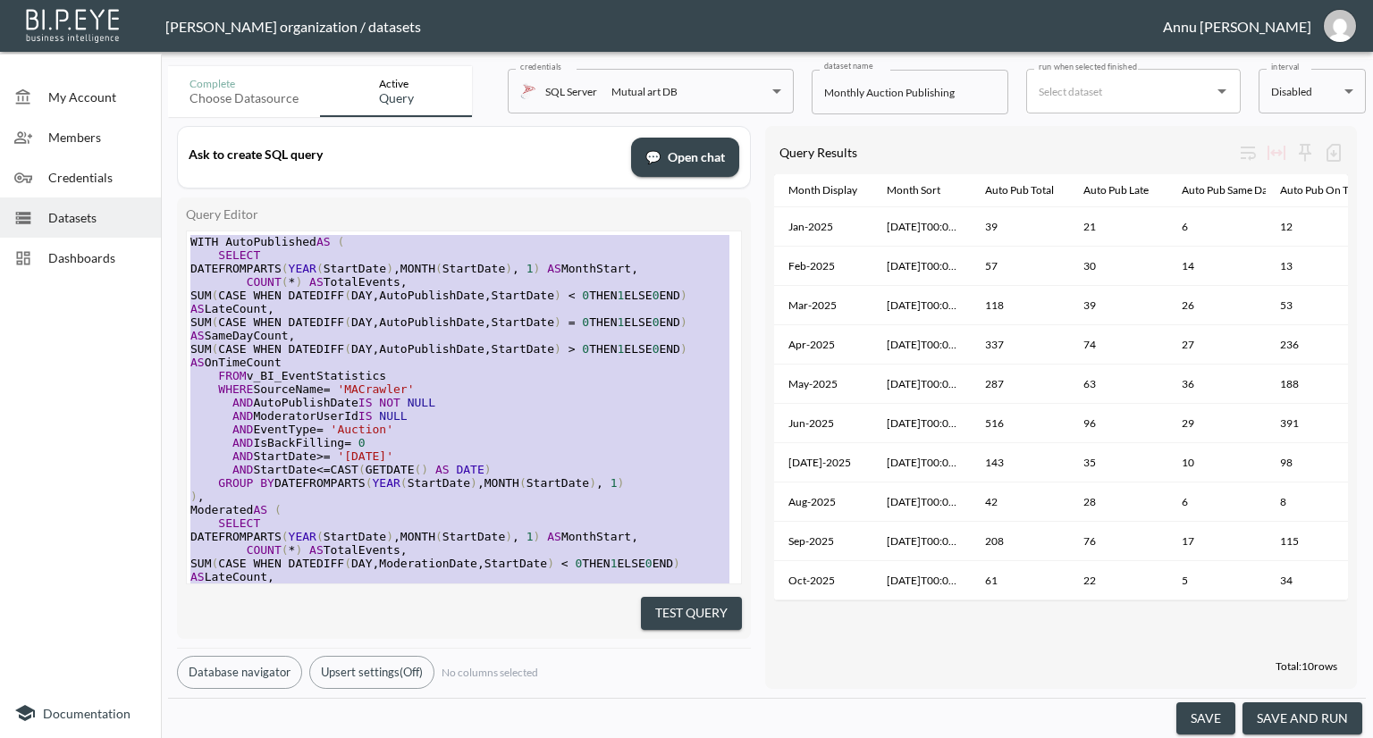
drag, startPoint x: 355, startPoint y: 548, endPoint x: 166, endPoint y: 72, distance: 511.5
click at [511, 379] on pre "FROM v_BI_EventStatistics" at bounding box center [464, 375] width 554 height 13
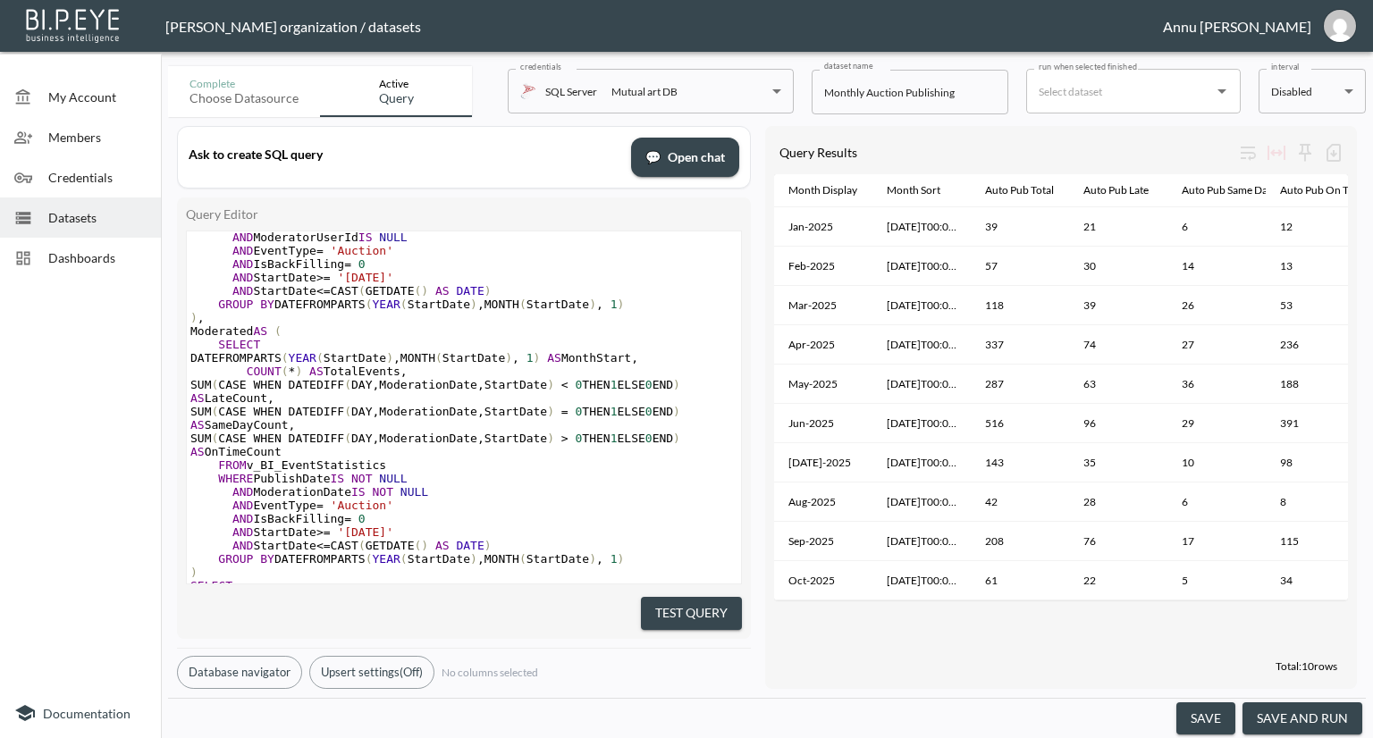
scroll to position [266, 0]
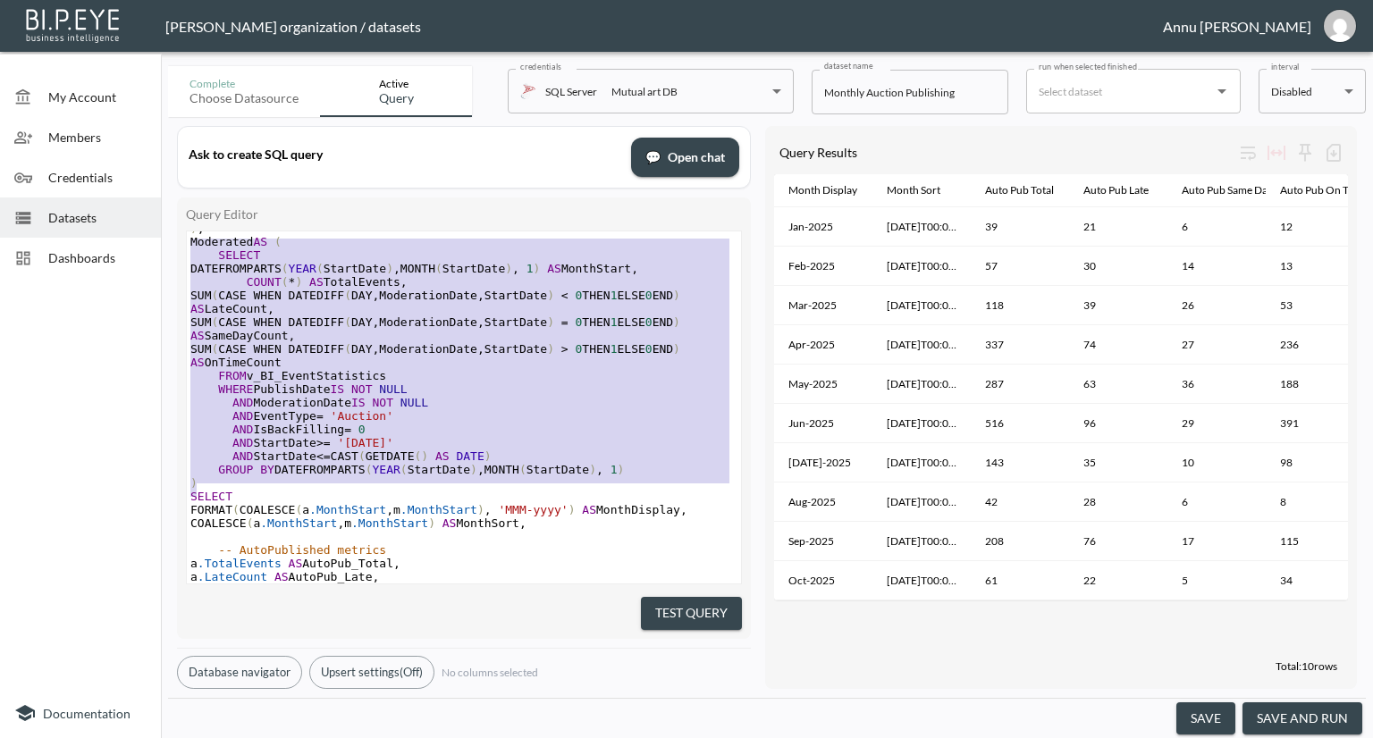
drag, startPoint x: 206, startPoint y: 492, endPoint x: 189, endPoint y: 244, distance: 249.0
click at [189, 244] on div "WITH AutoPublished AS ( SELECT DATEFROMPARTS ( YEAR ( StartDate ) , MONTH ( Sta…" at bounding box center [464, 288] width 554 height 643
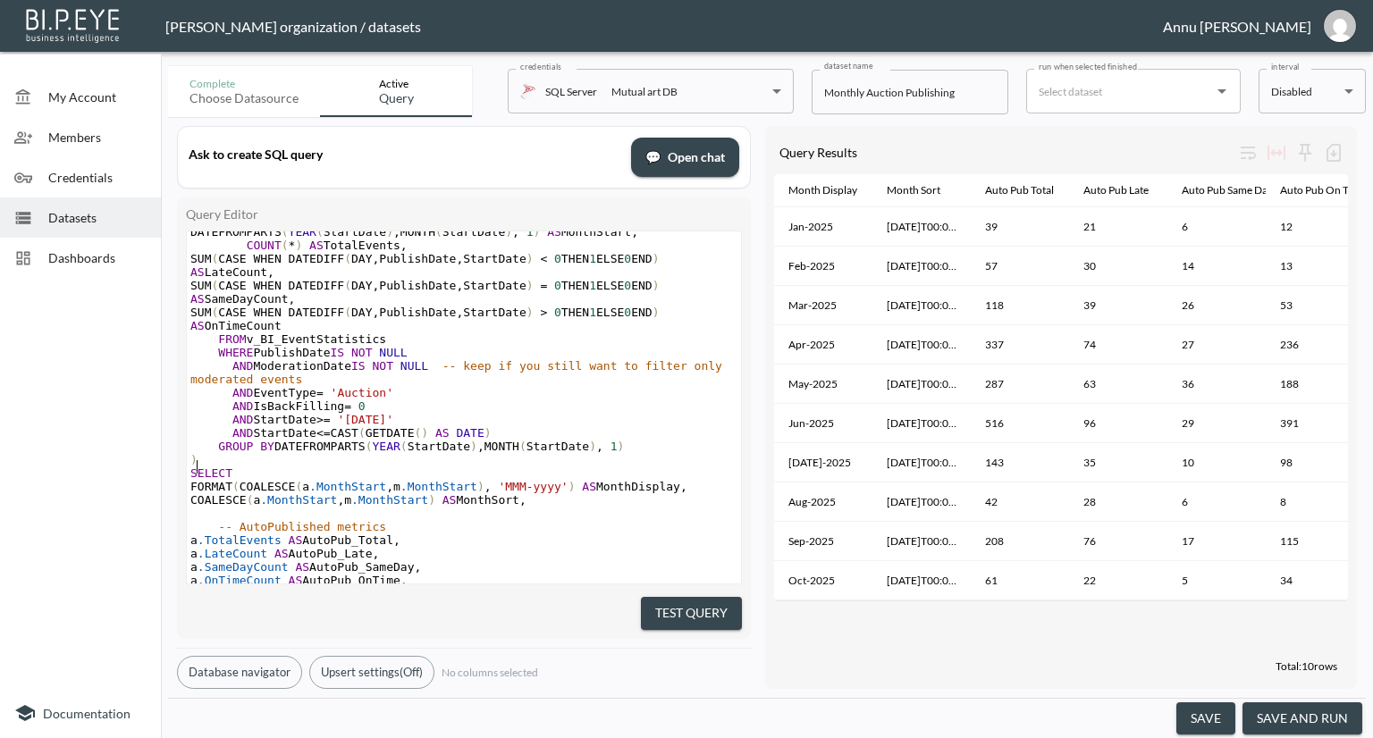
scroll to position [356, 0]
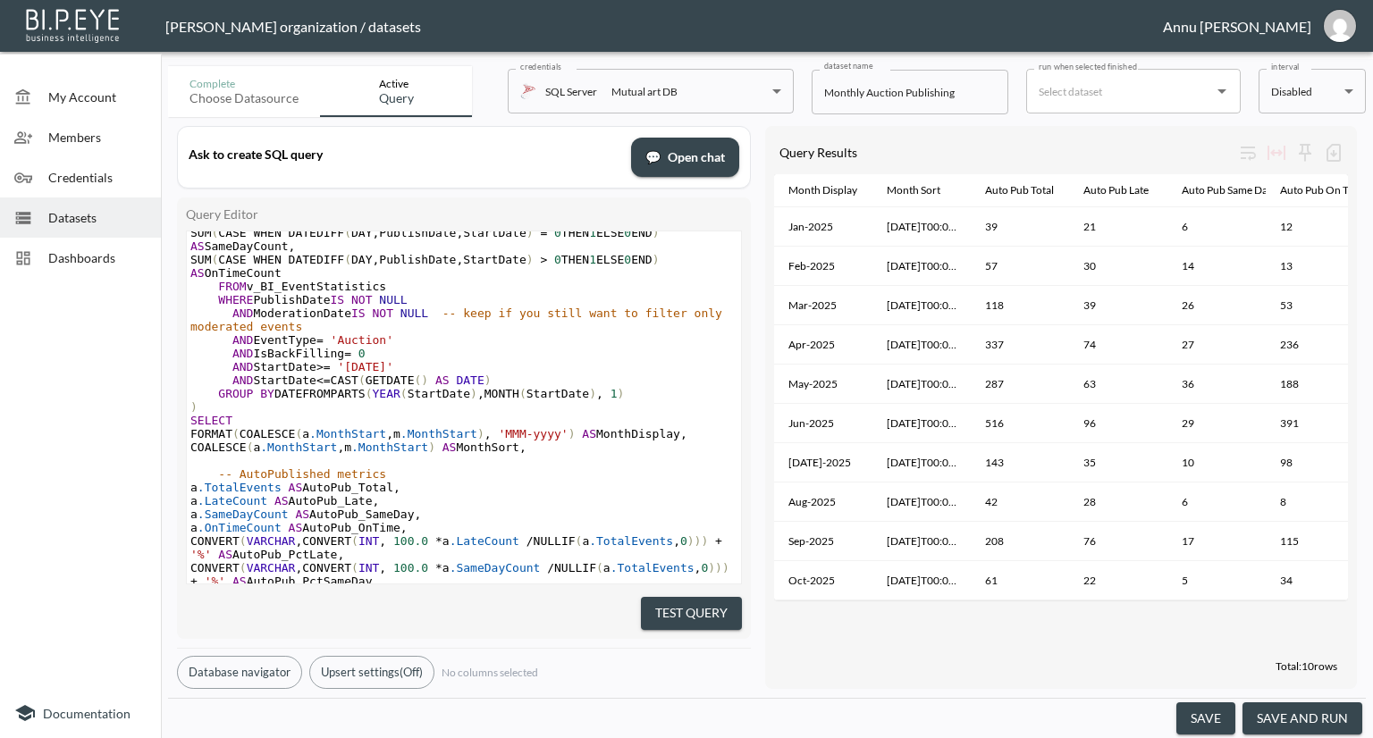
click at [647, 609] on button "Test Query" at bounding box center [691, 613] width 101 height 33
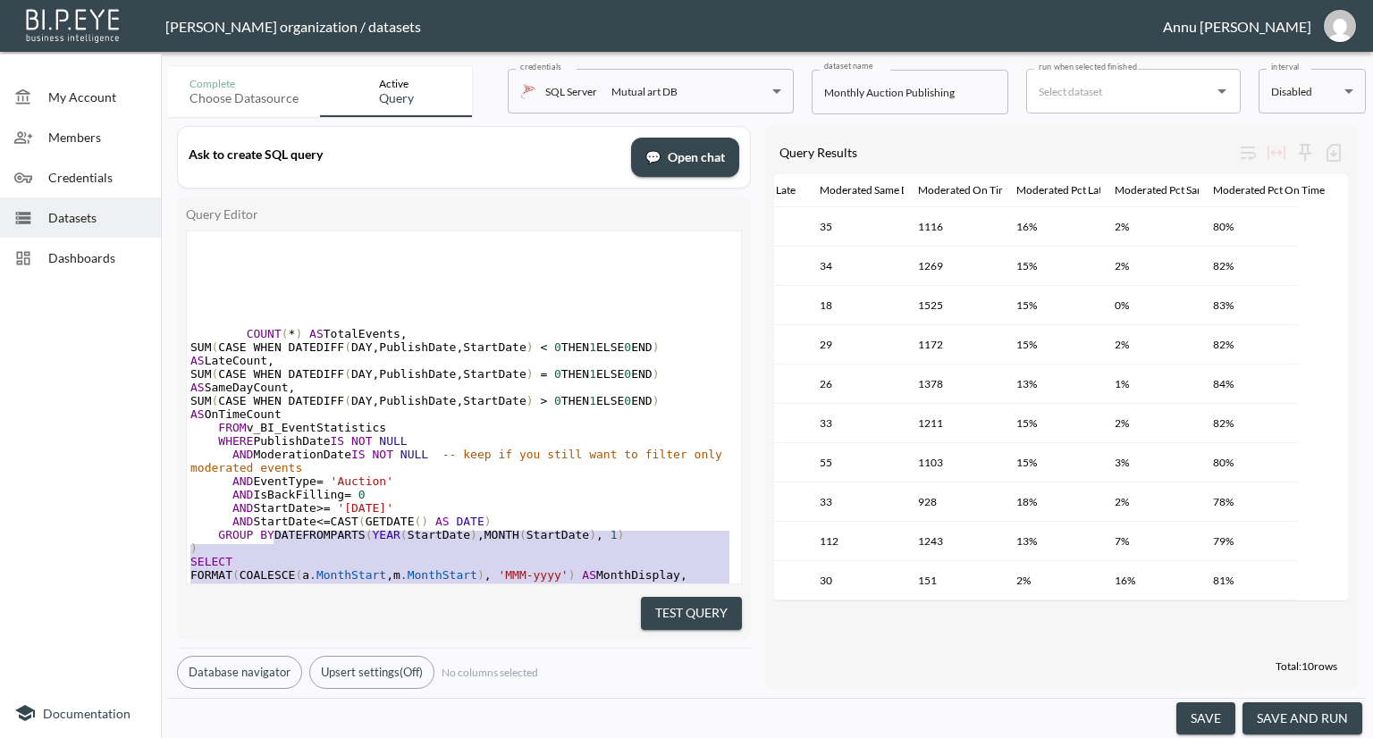
scroll to position [0, 0]
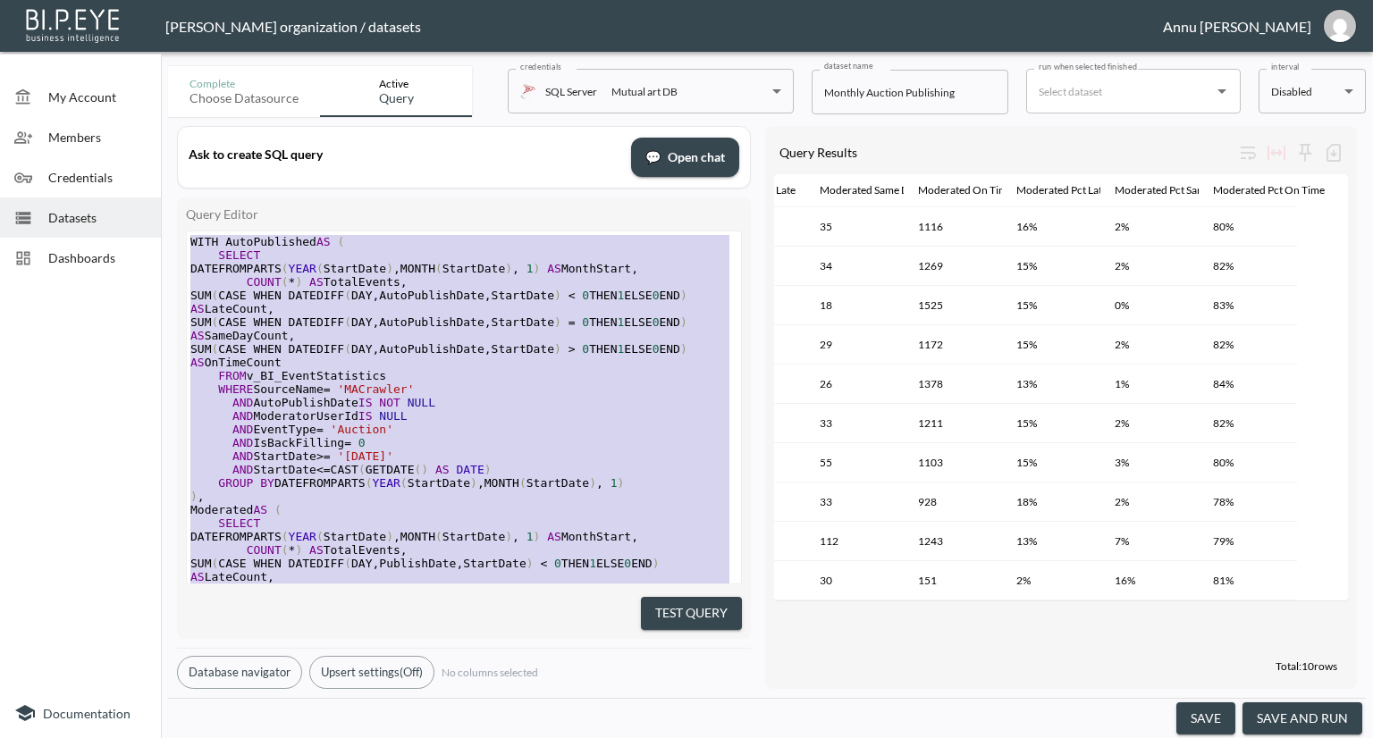
drag, startPoint x: 345, startPoint y: 551, endPoint x: 304, endPoint y: -6, distance: 559.2
type textarea "WITH AutoPublished AS ( SELECT DATEFROMPARTS(YEAR(StartDate), MONTH(StartDate),…"
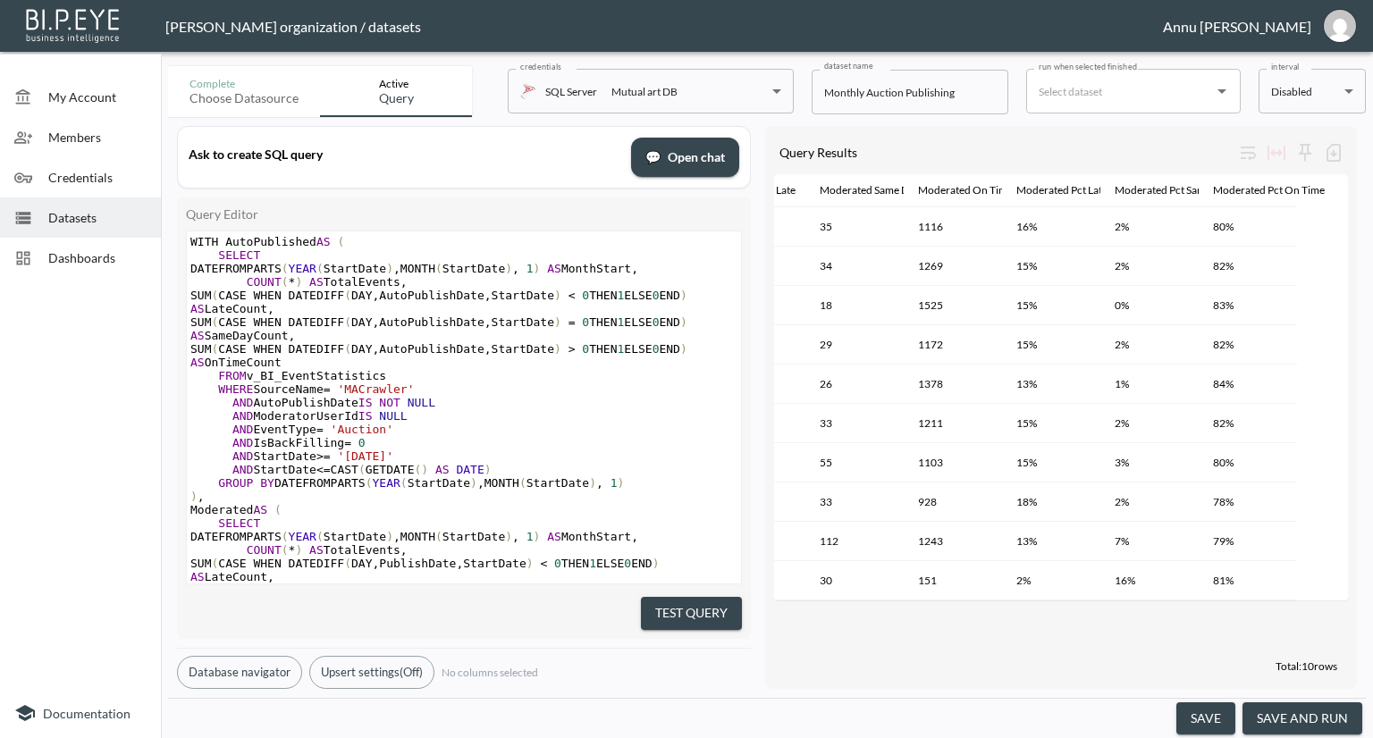
click at [701, 597] on button "Test Query" at bounding box center [691, 613] width 101 height 33
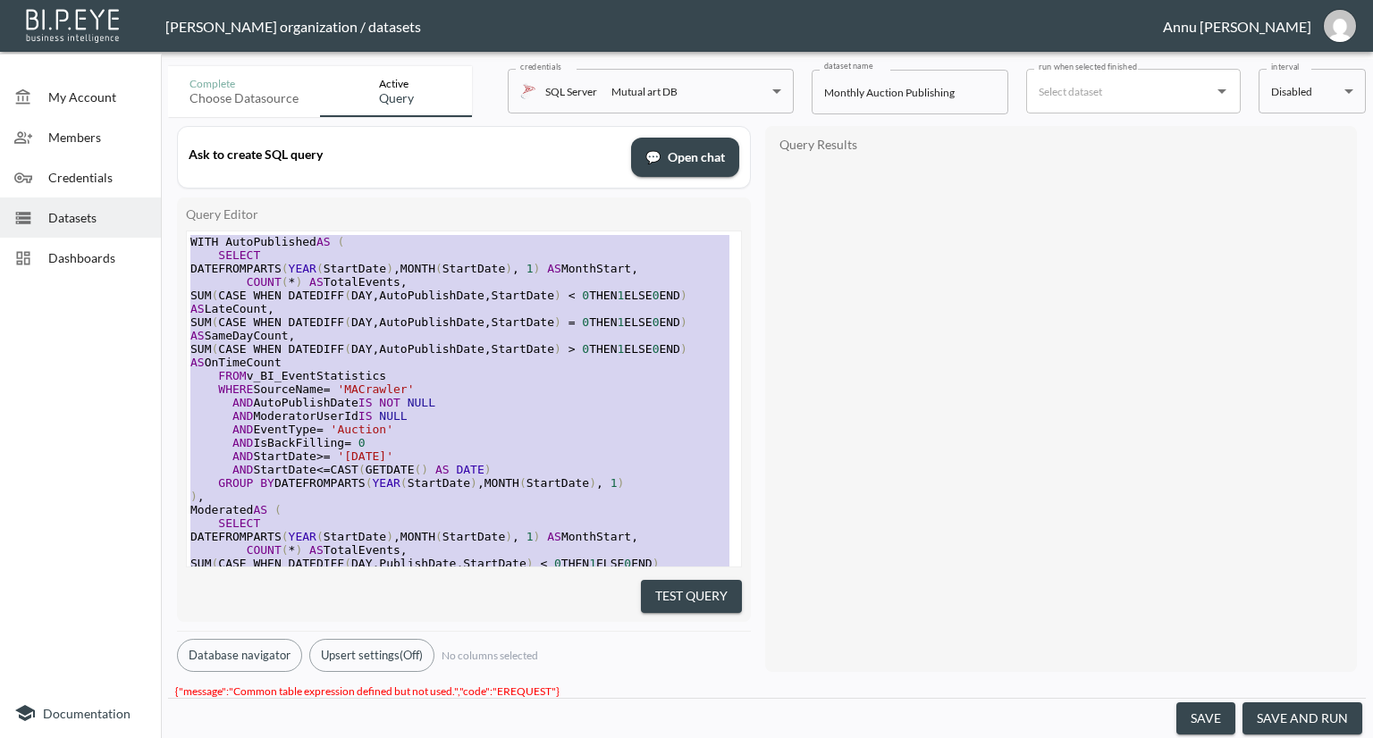
drag, startPoint x: 315, startPoint y: 526, endPoint x: 142, endPoint y: 36, distance: 520.1
click at [142, 36] on div "Nadia Senft organization / datasets Annu Jose My Account Members Credentials Da…" at bounding box center [686, 369] width 1373 height 738
type textarea "WITH AutoPublished AS ( SELECT DATEFROMPARTS(YEAR(StartDate), MONTH(StartDate),…"
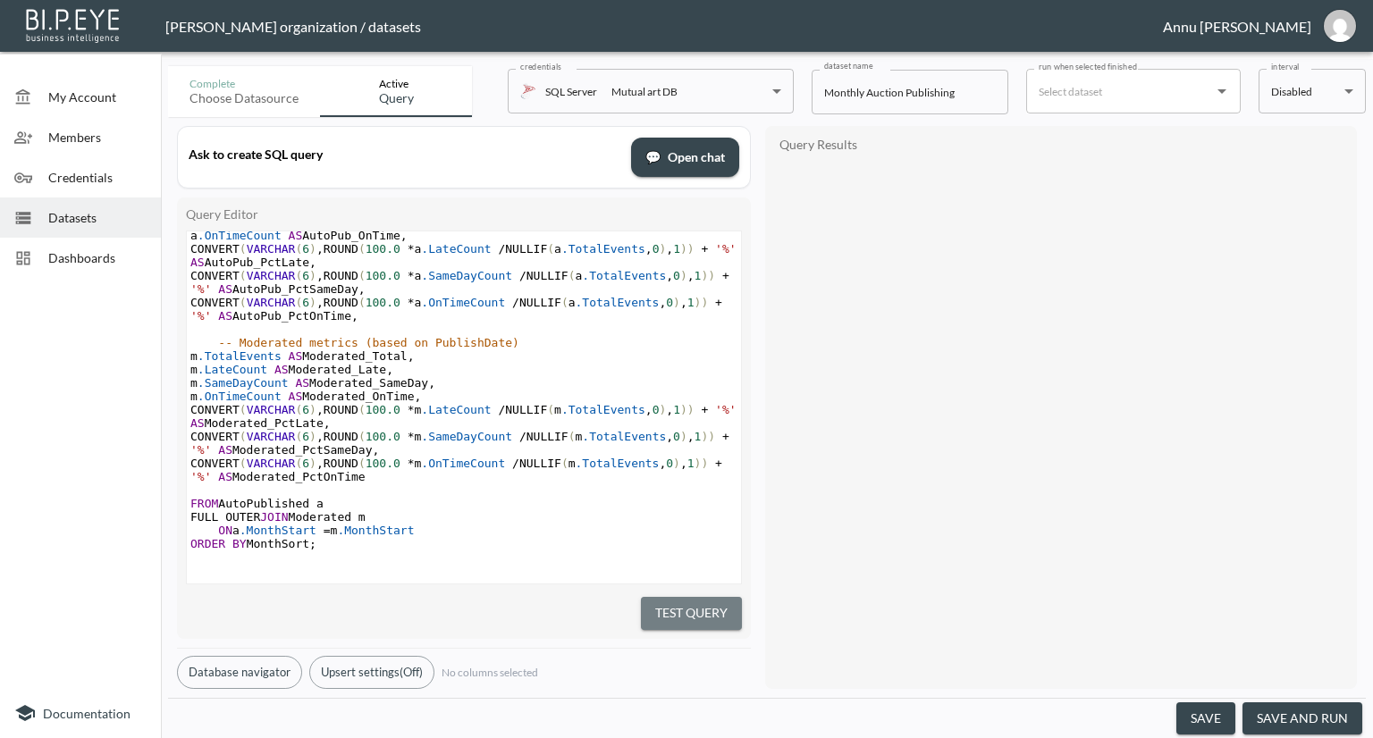
click at [661, 612] on button "Test Query" at bounding box center [691, 613] width 101 height 33
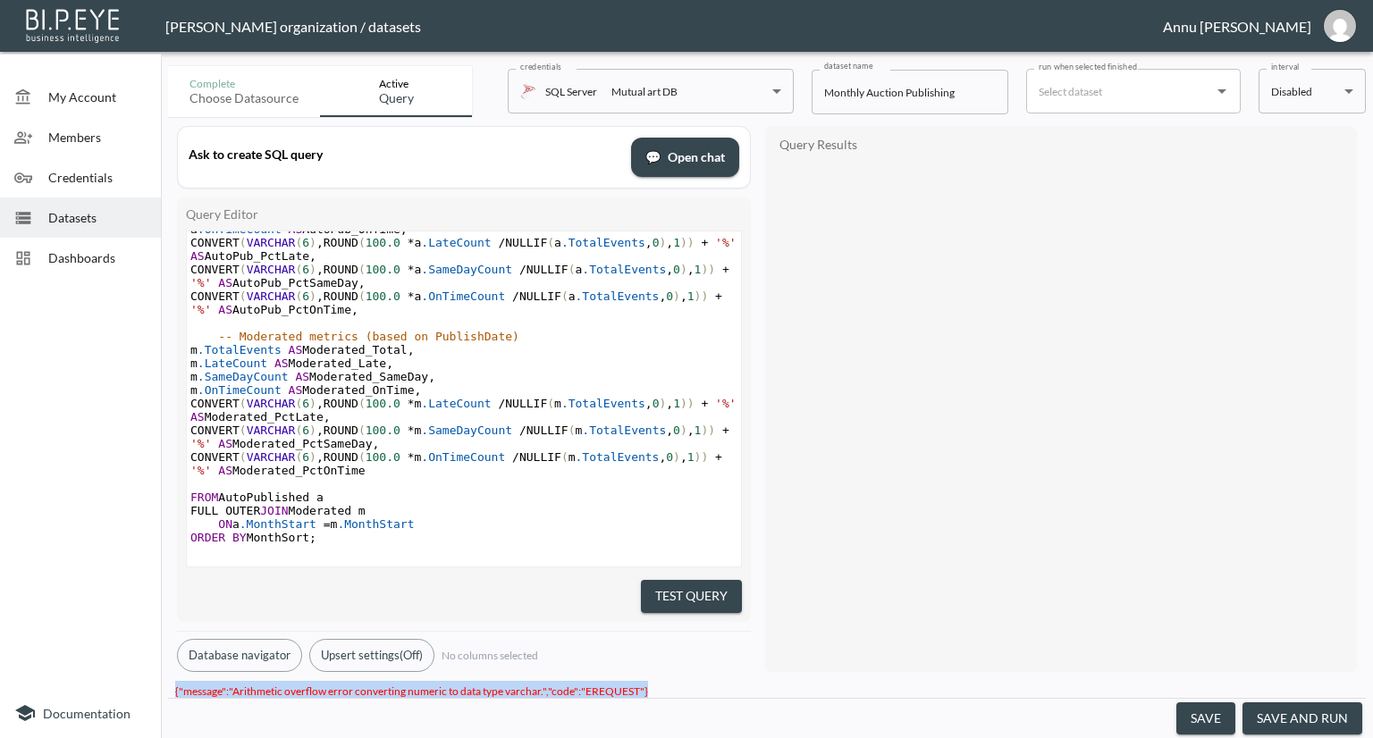
drag, startPoint x: 647, startPoint y: 681, endPoint x: 170, endPoint y: 678, distance: 477.3
click at [170, 681] on div "{"message":"Arithmetic overflow error converting numeric to data type varchar."…" at bounding box center [767, 689] width 1198 height 17
copy span "{"message":"Arithmetic overflow error converting numeric to data type varchar."…"
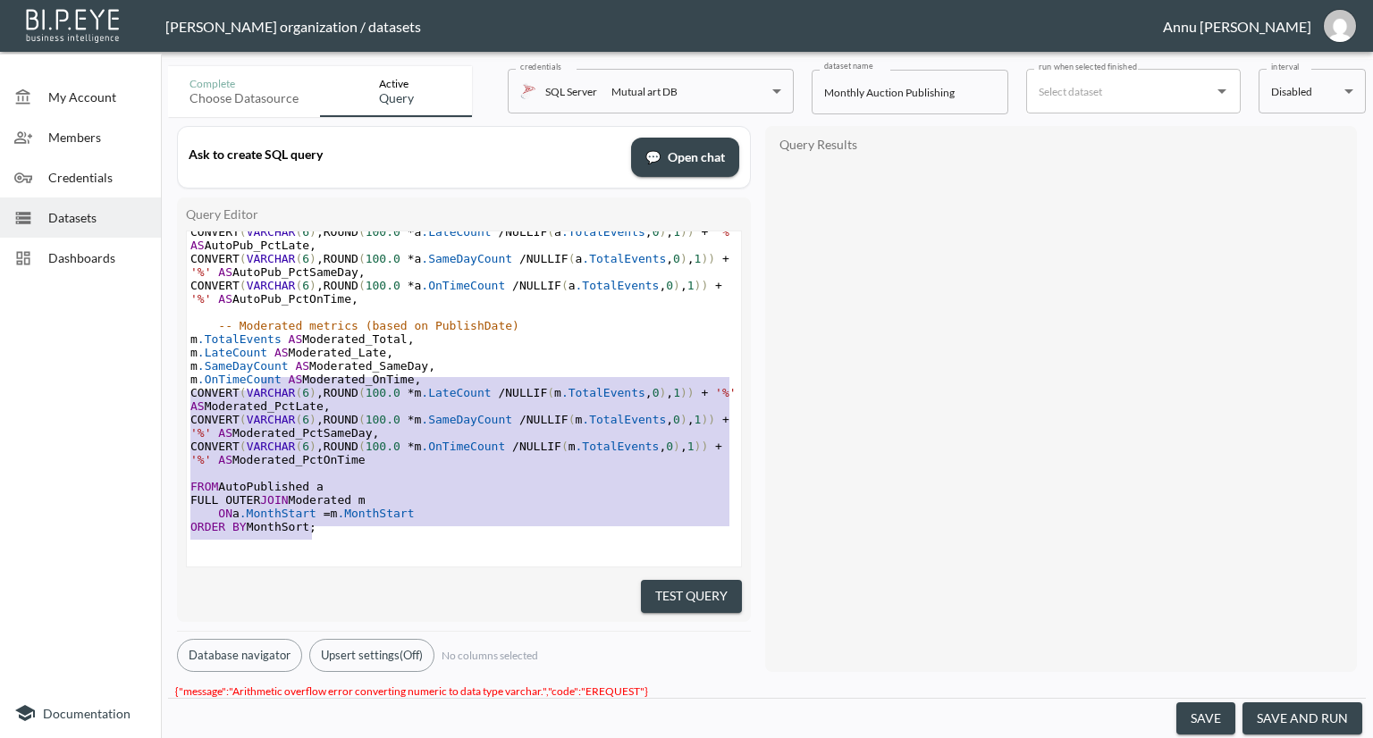
scroll to position [383, 0]
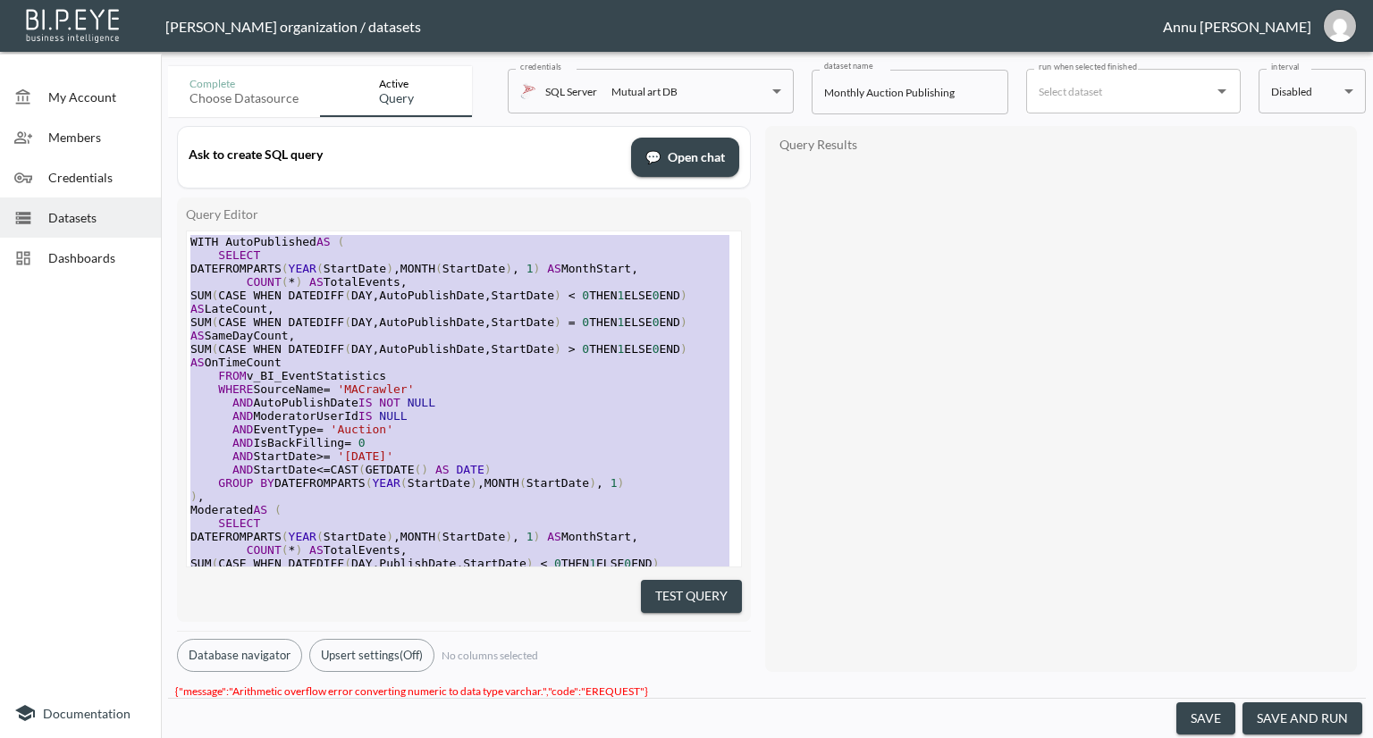
drag, startPoint x: 341, startPoint y: 514, endPoint x: 171, endPoint y: -22, distance: 562.5
type textarea "WITH AutoPublished AS ( SELECT DATEFROMPARTS(YEAR(StartDate), MONTH(StartDate),…"
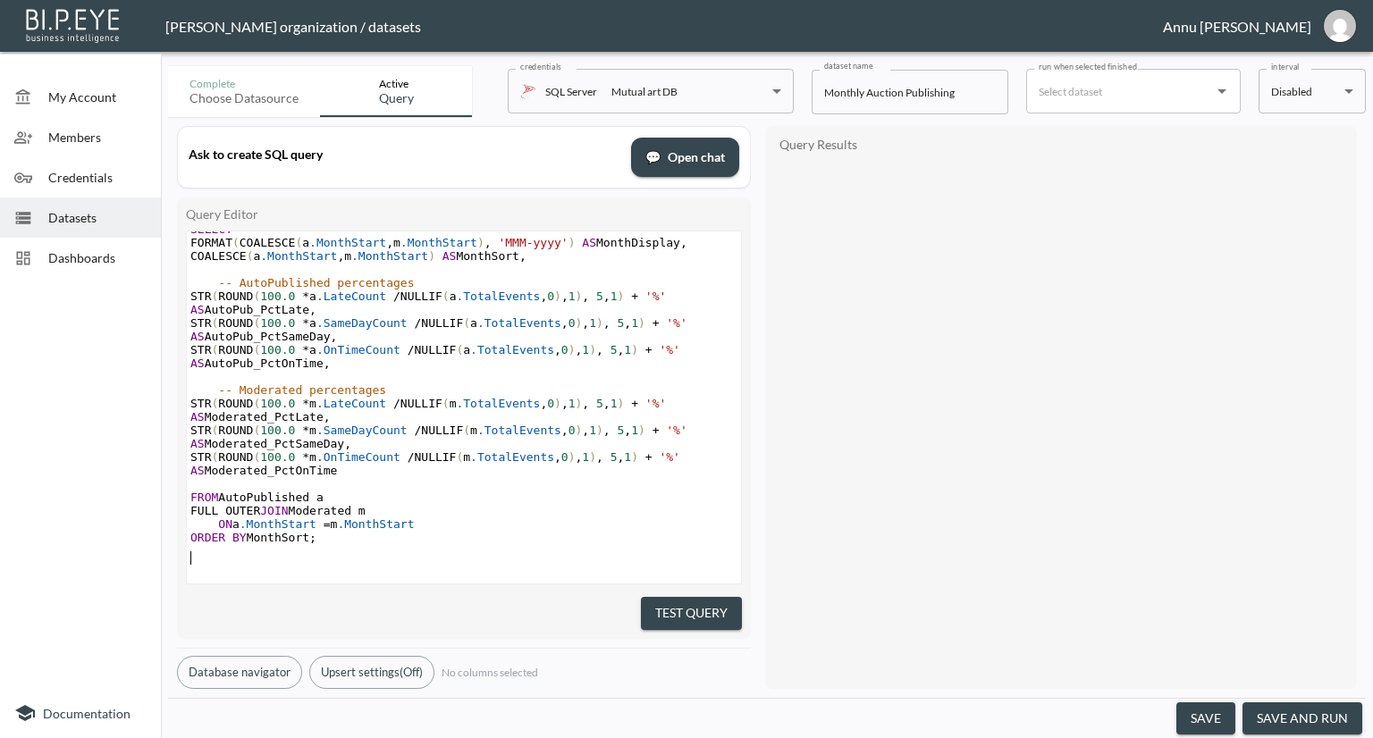
click at [676, 597] on button "Test Query" at bounding box center [691, 613] width 101 height 33
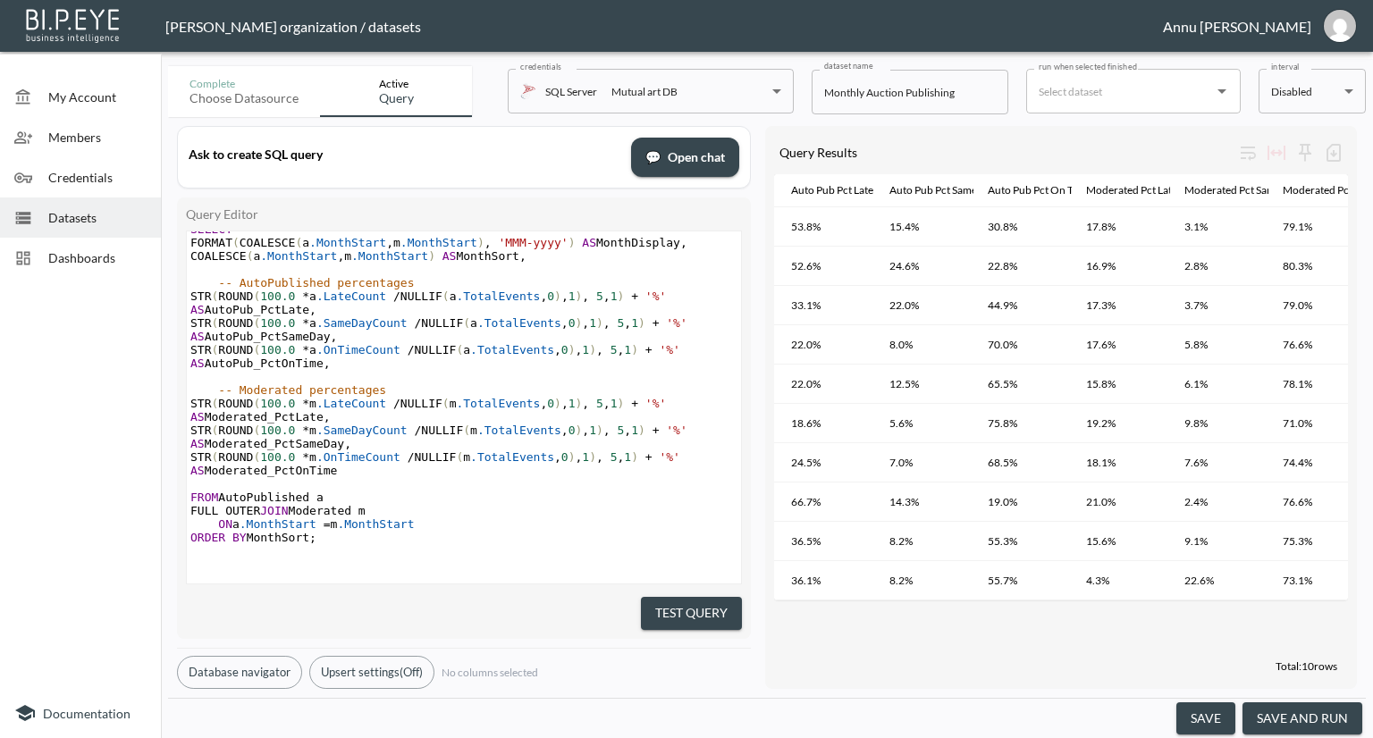
scroll to position [0, 264]
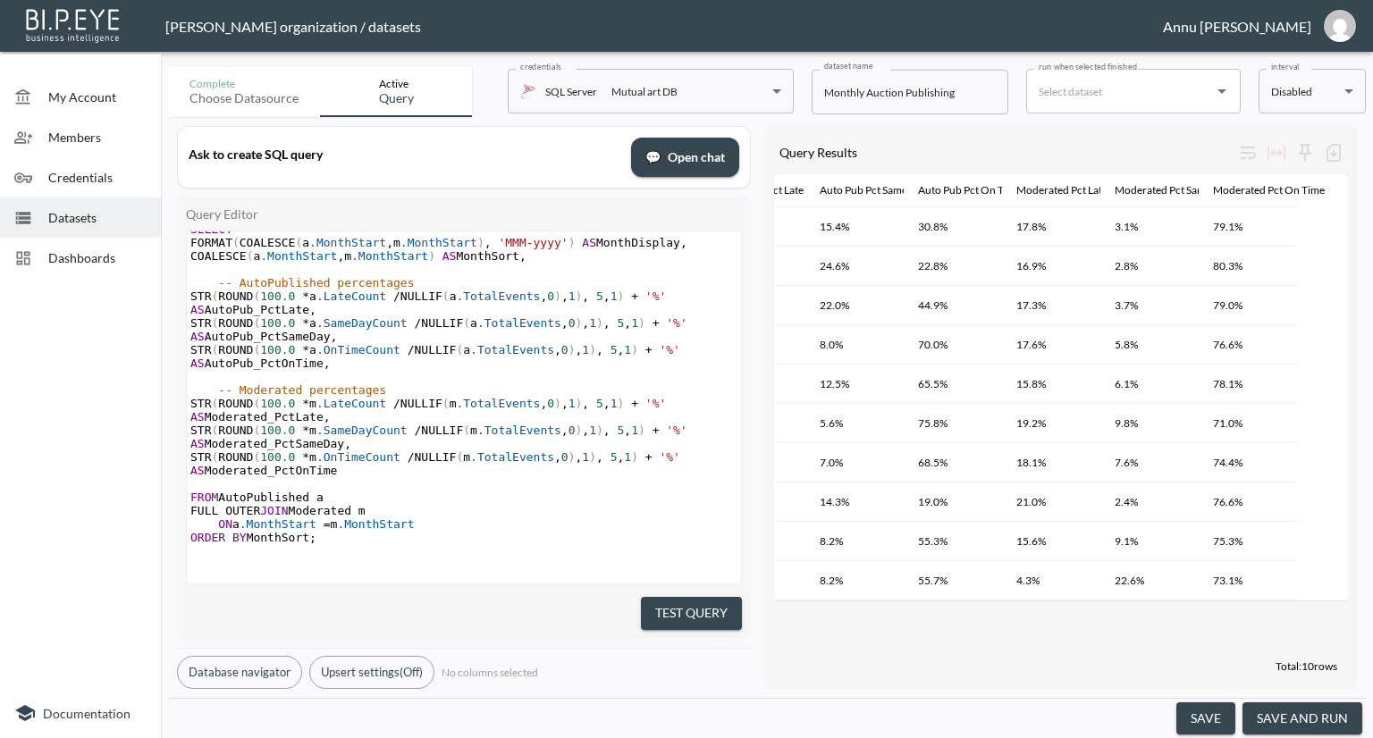
click at [1286, 716] on button "save and run" at bounding box center [1302, 718] width 120 height 33
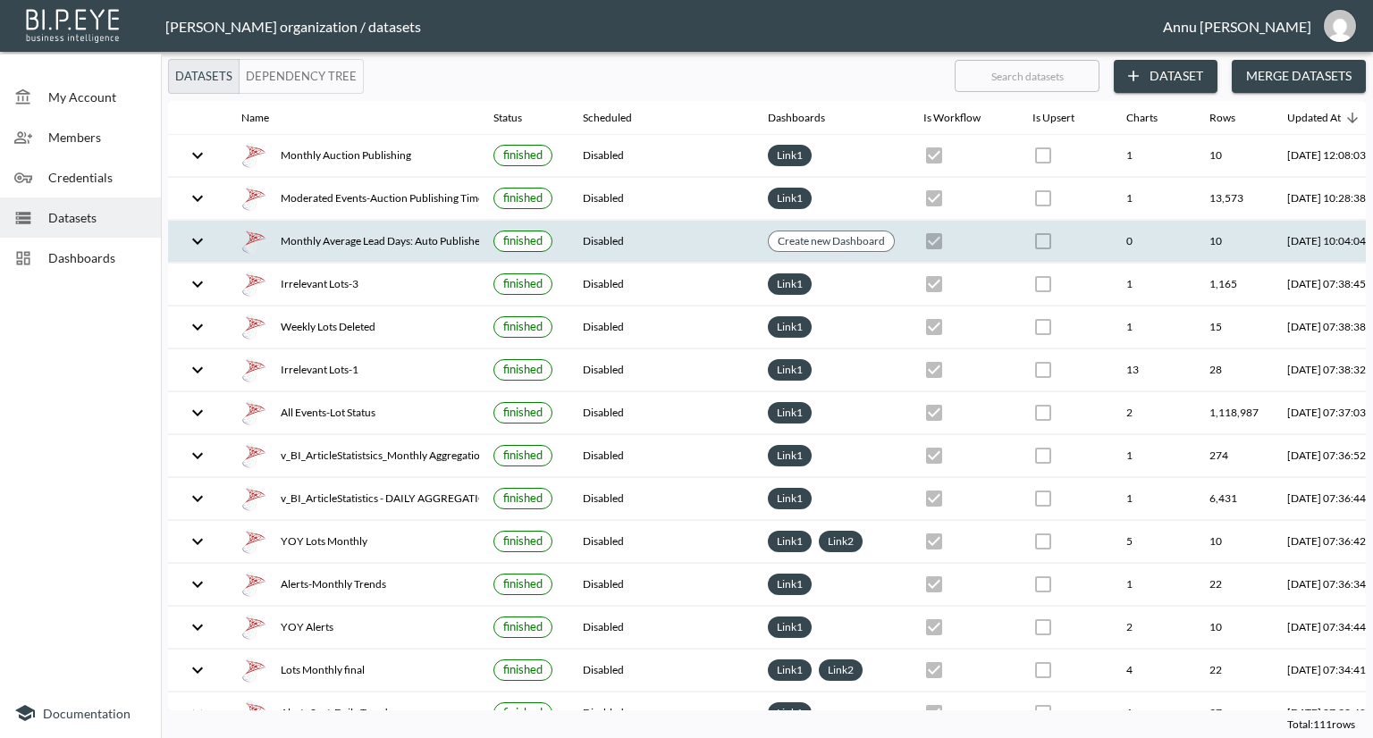
click at [168, 256] on td at bounding box center [197, 242] width 59 height 42
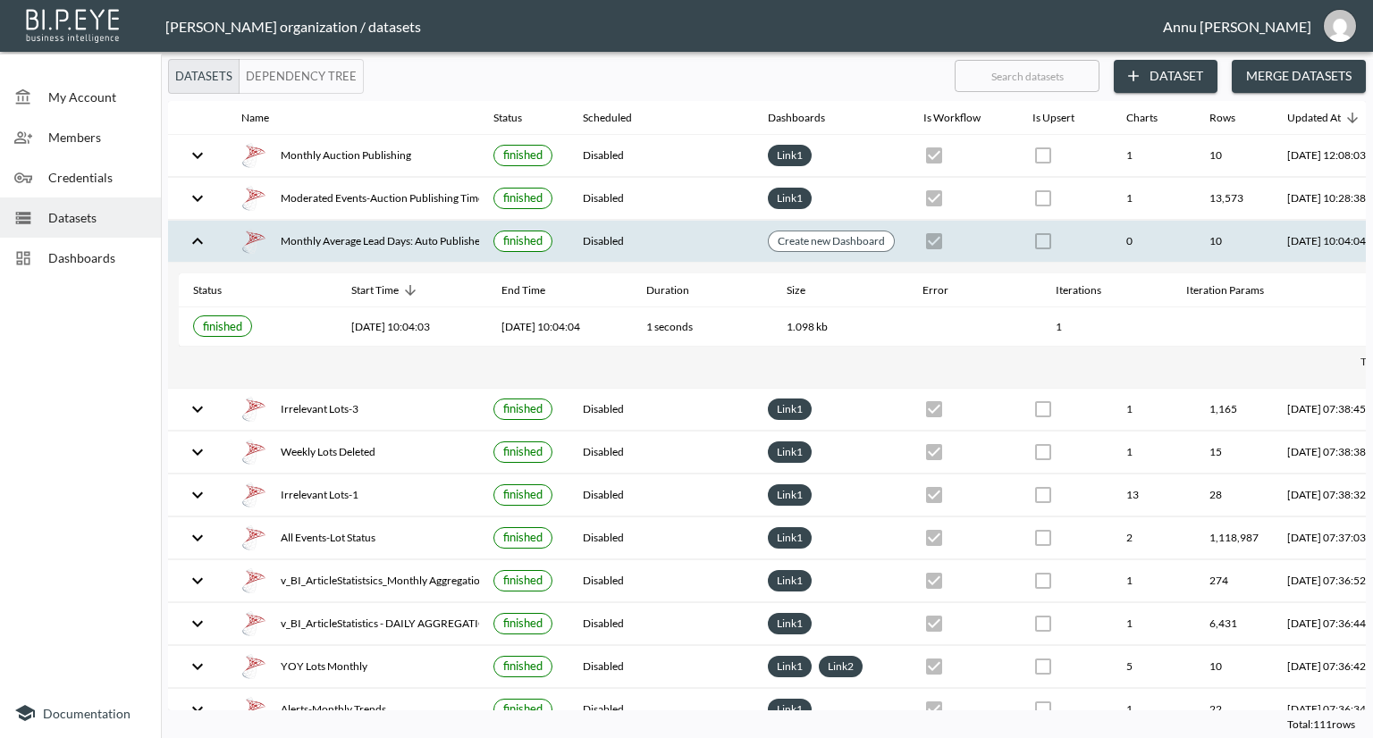
click at [128, 258] on span "Dashboards" at bounding box center [97, 257] width 98 height 19
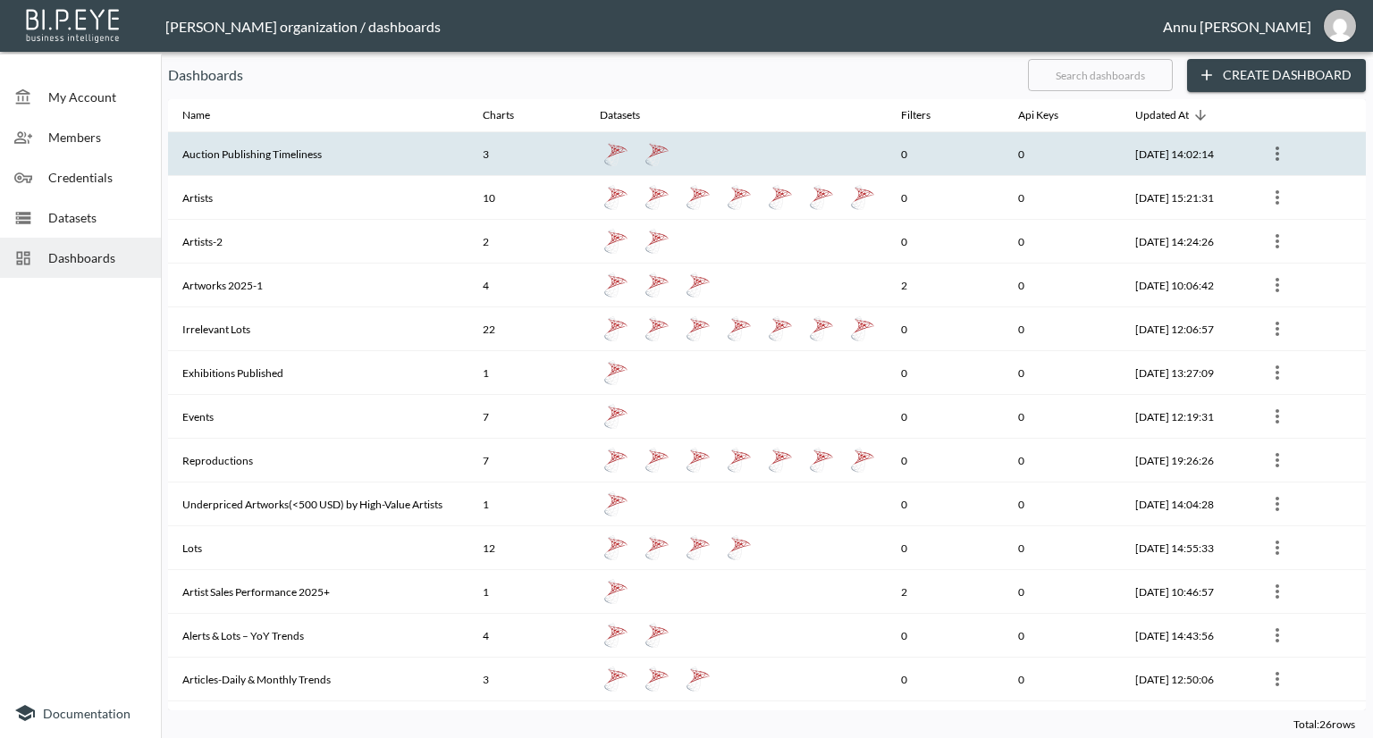
click at [240, 147] on th "Auction Publishing Timeliness" at bounding box center [318, 154] width 300 height 44
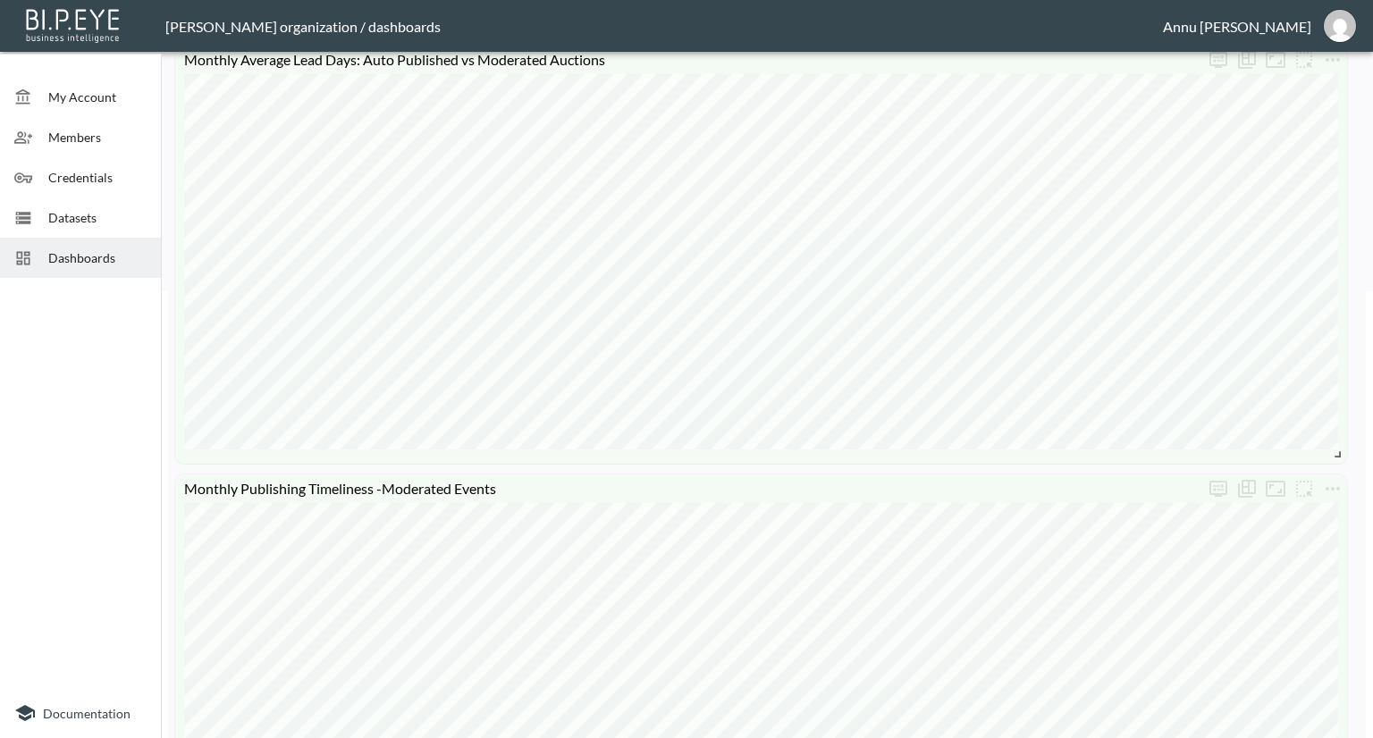
scroll to position [715, 0]
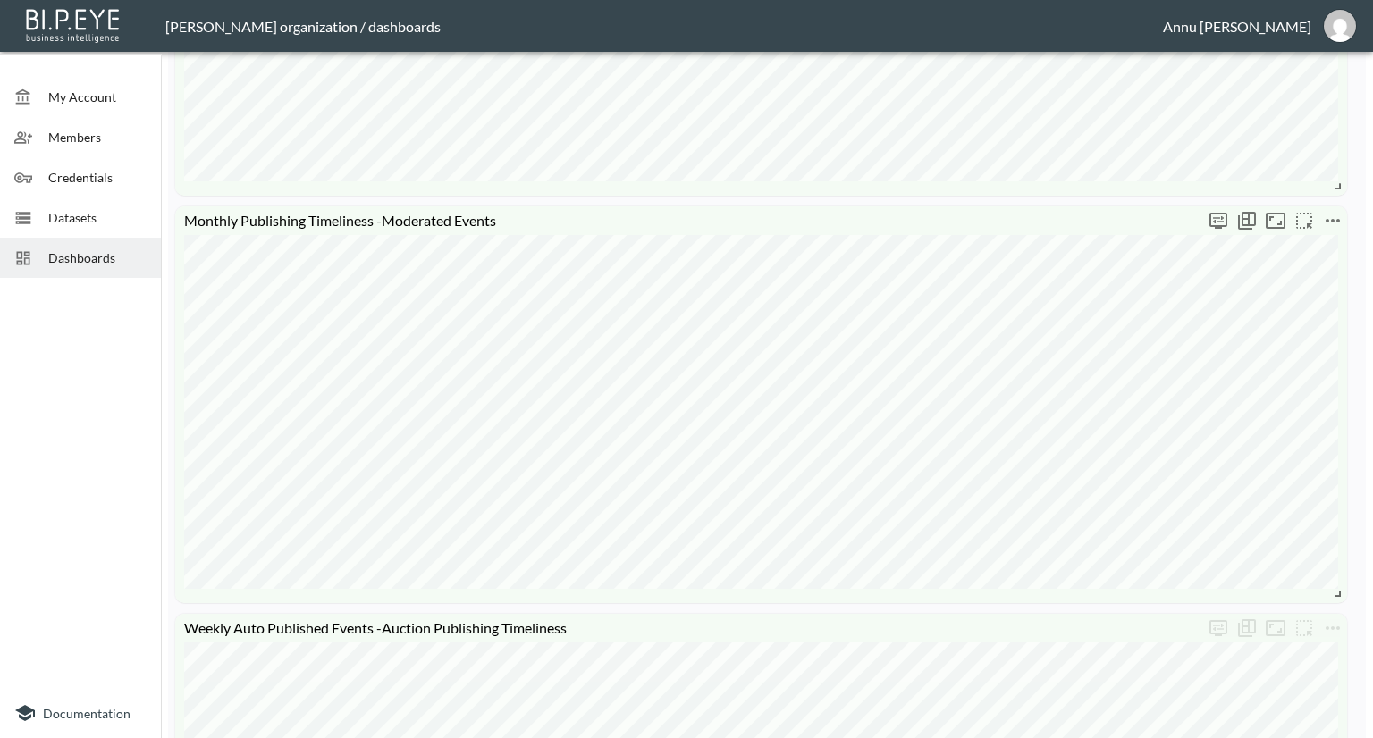
click at [1332, 223] on icon "more" at bounding box center [1332, 220] width 21 height 21
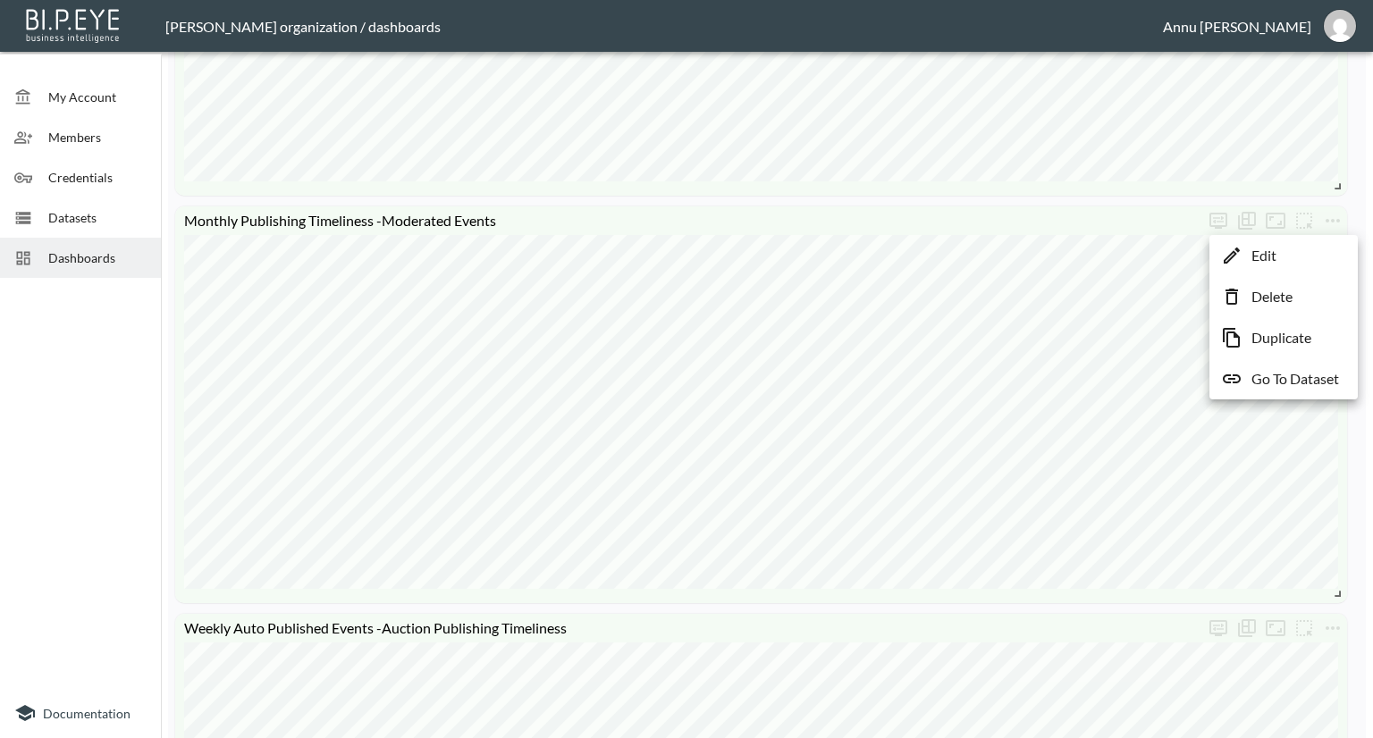
click at [1277, 373] on p "Go To Dataset" at bounding box center [1295, 378] width 88 height 21
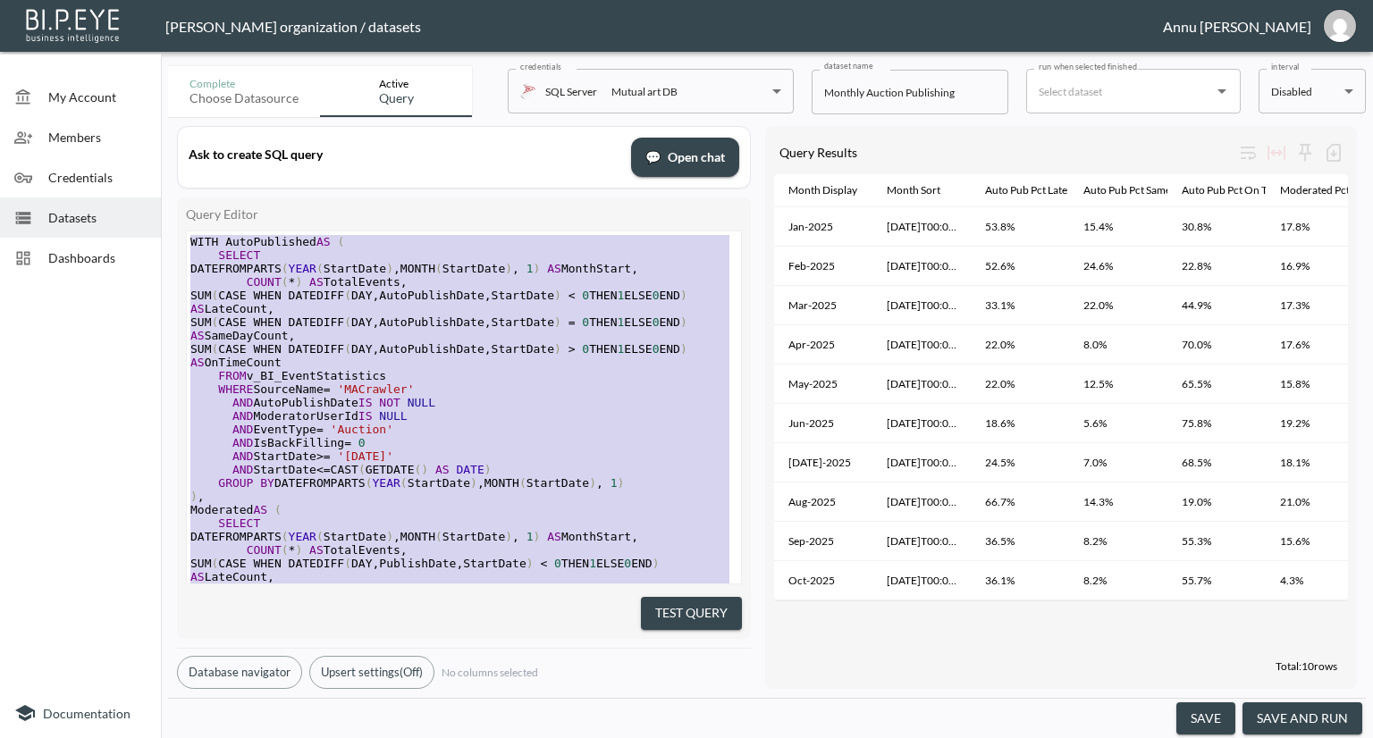
drag, startPoint x: 318, startPoint y: 521, endPoint x: 164, endPoint y: 115, distance: 433.9
click at [164, 115] on div "Complete Choose datasource Active Query credentials SQL Server Mutual art DB 82…" at bounding box center [767, 398] width 1212 height 679
type textarea "WITH AutoPublished AS ( SELECT DATEFROMPARTS(YEAR(StartDate), MONTH(StartDate),…"
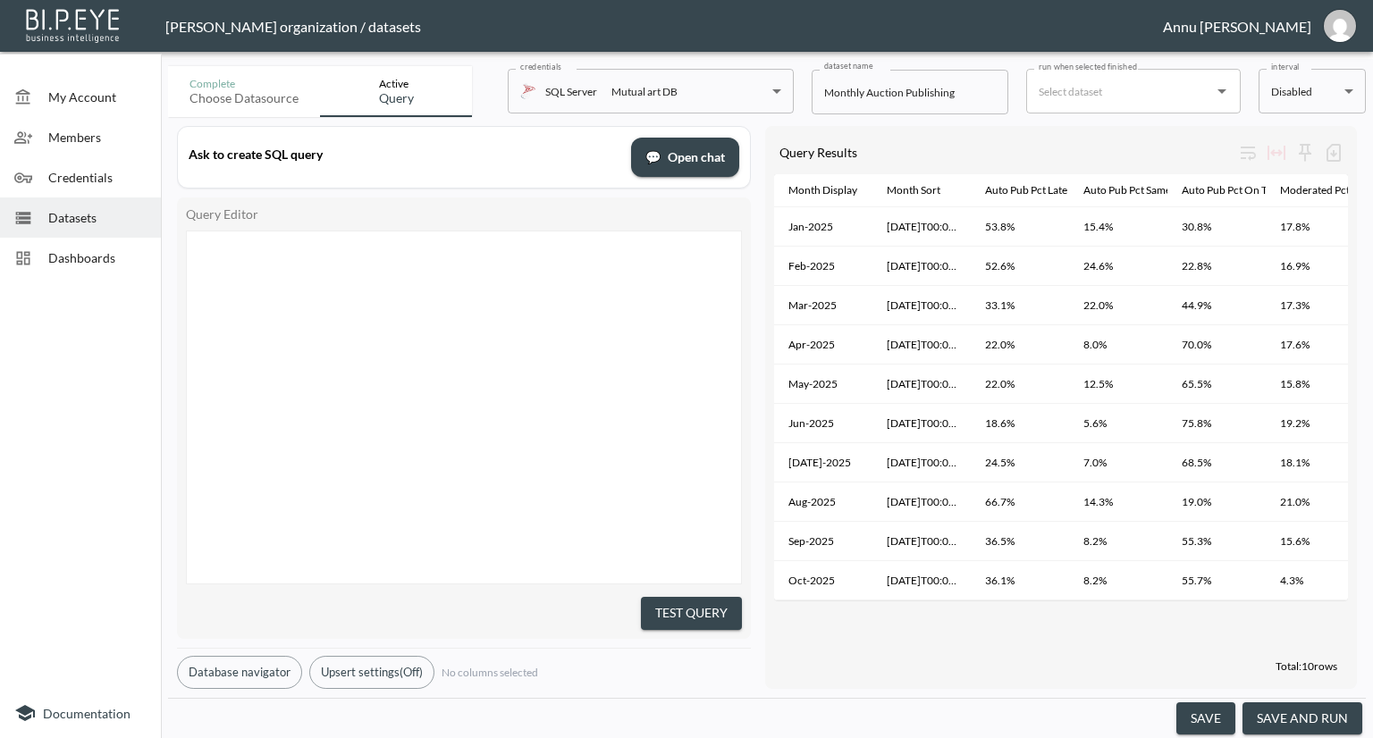
scroll to position [703, 0]
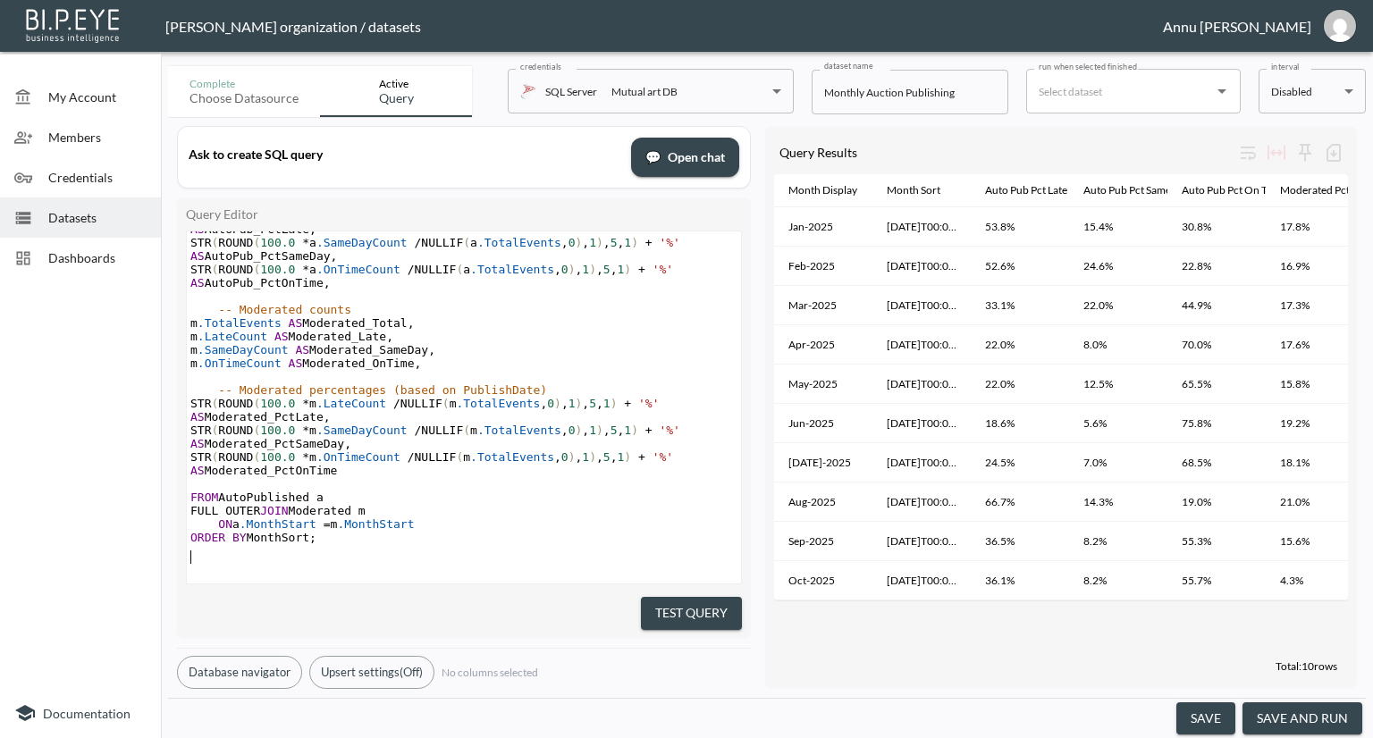
click at [699, 600] on button "Test Query" at bounding box center [691, 613] width 101 height 33
click at [1333, 710] on button "save and run" at bounding box center [1302, 718] width 120 height 33
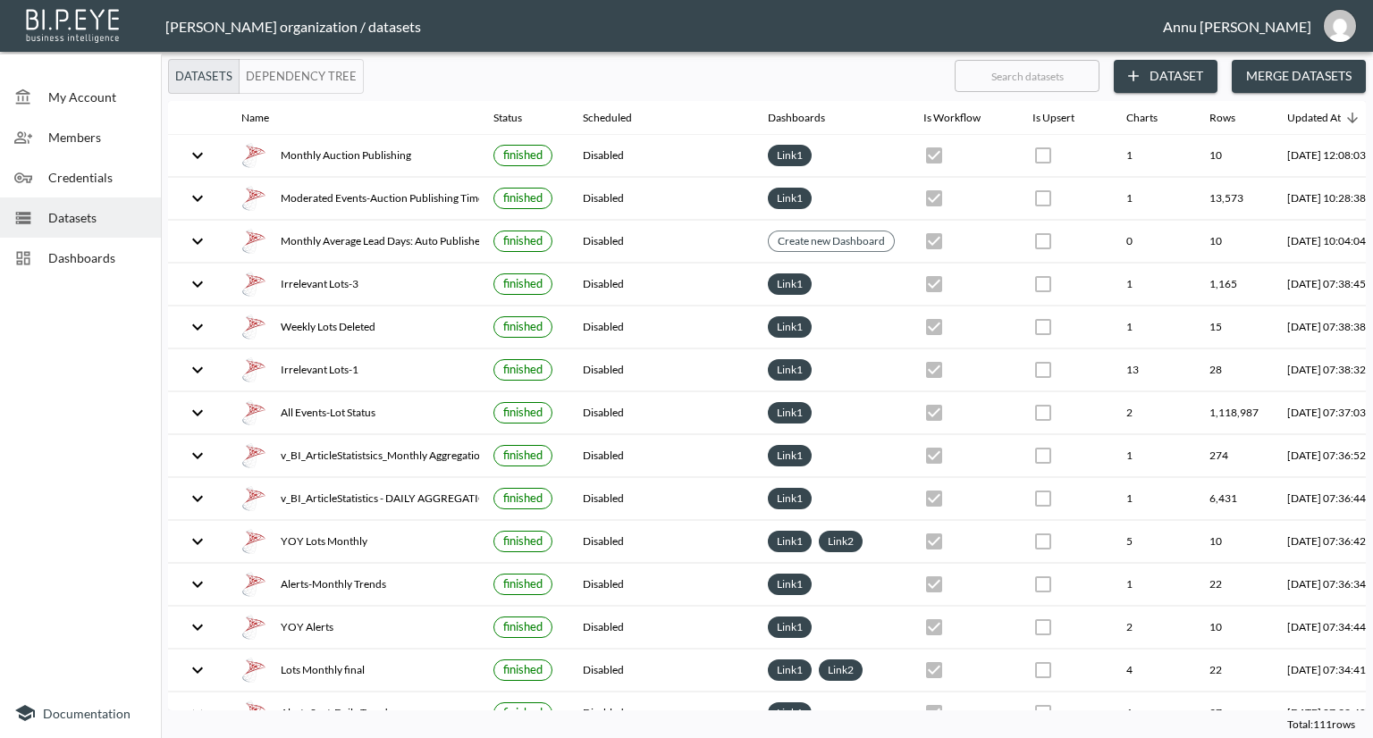
click at [127, 248] on span "Dashboards" at bounding box center [97, 257] width 98 height 19
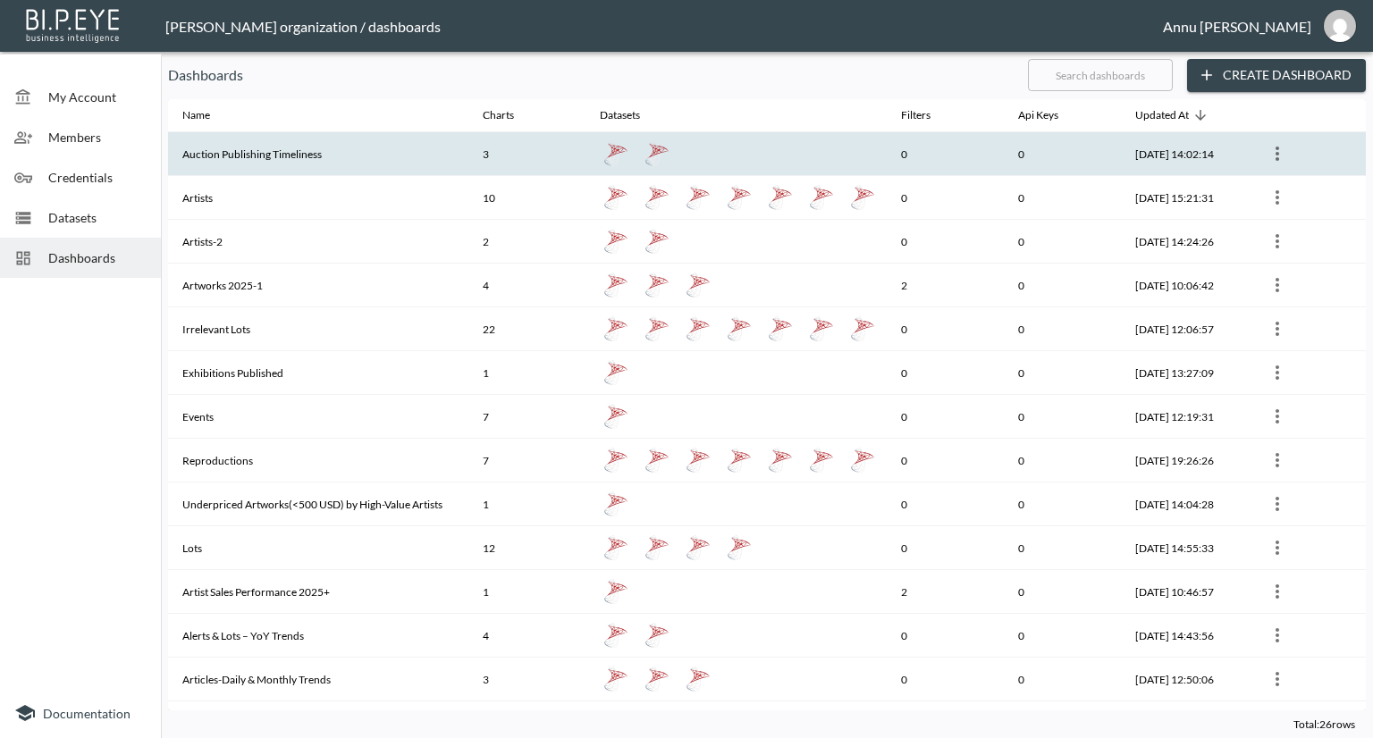
click at [256, 157] on th "Auction Publishing Timeliness" at bounding box center [318, 154] width 300 height 44
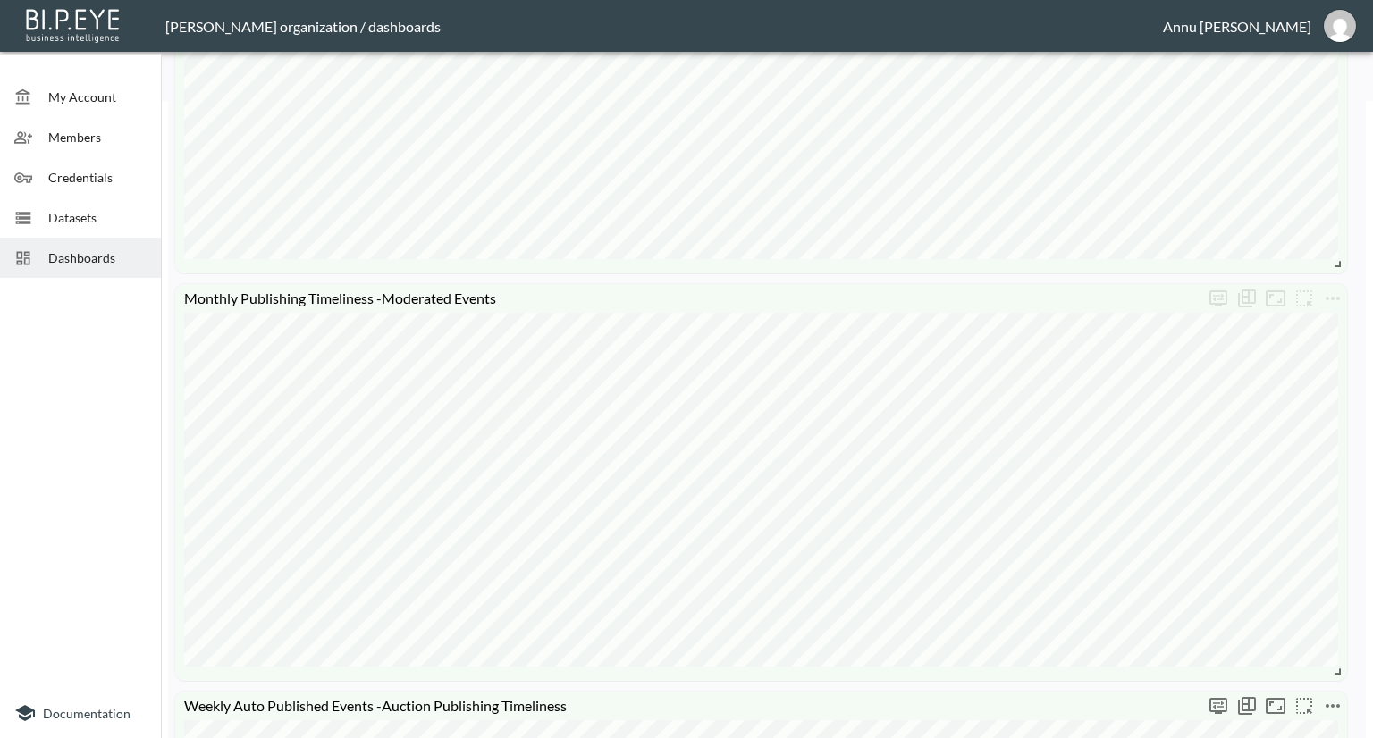
scroll to position [715, 0]
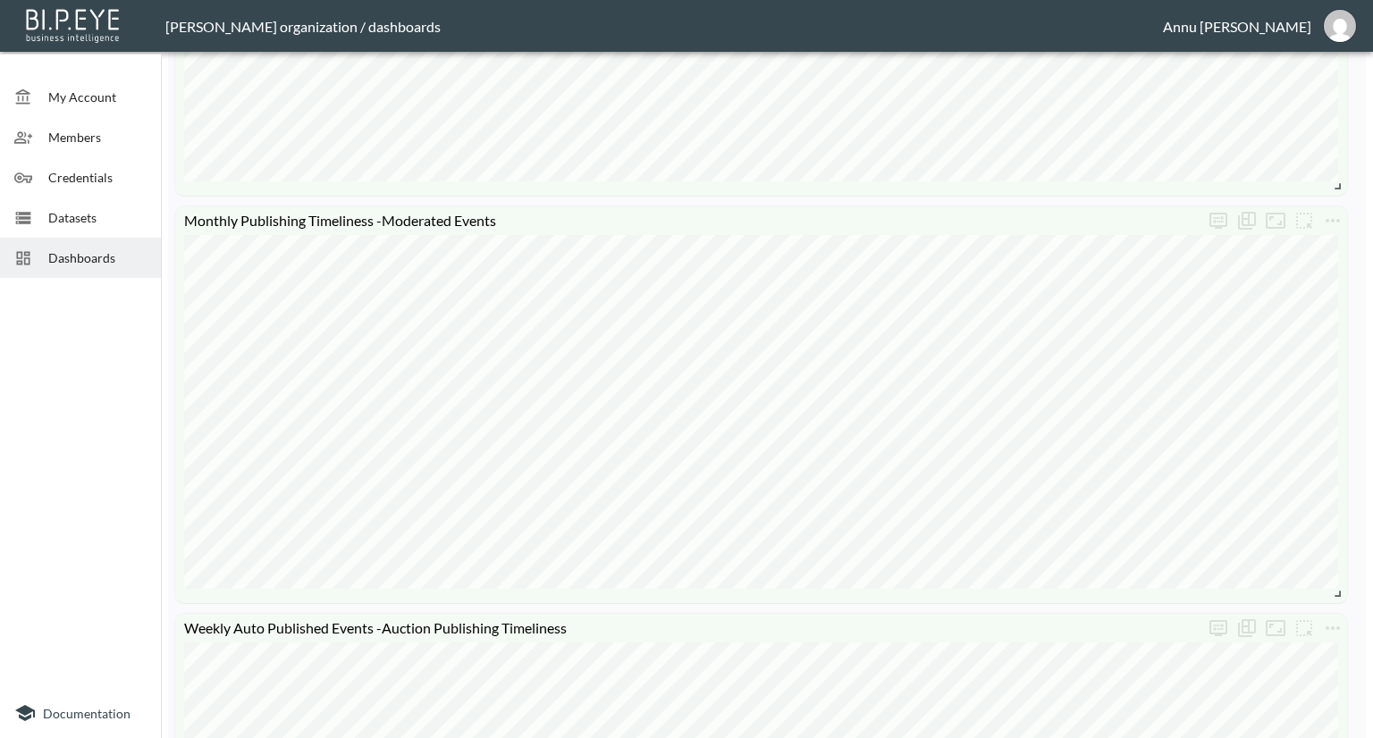
click at [110, 231] on div "Datasets" at bounding box center [80, 218] width 161 height 40
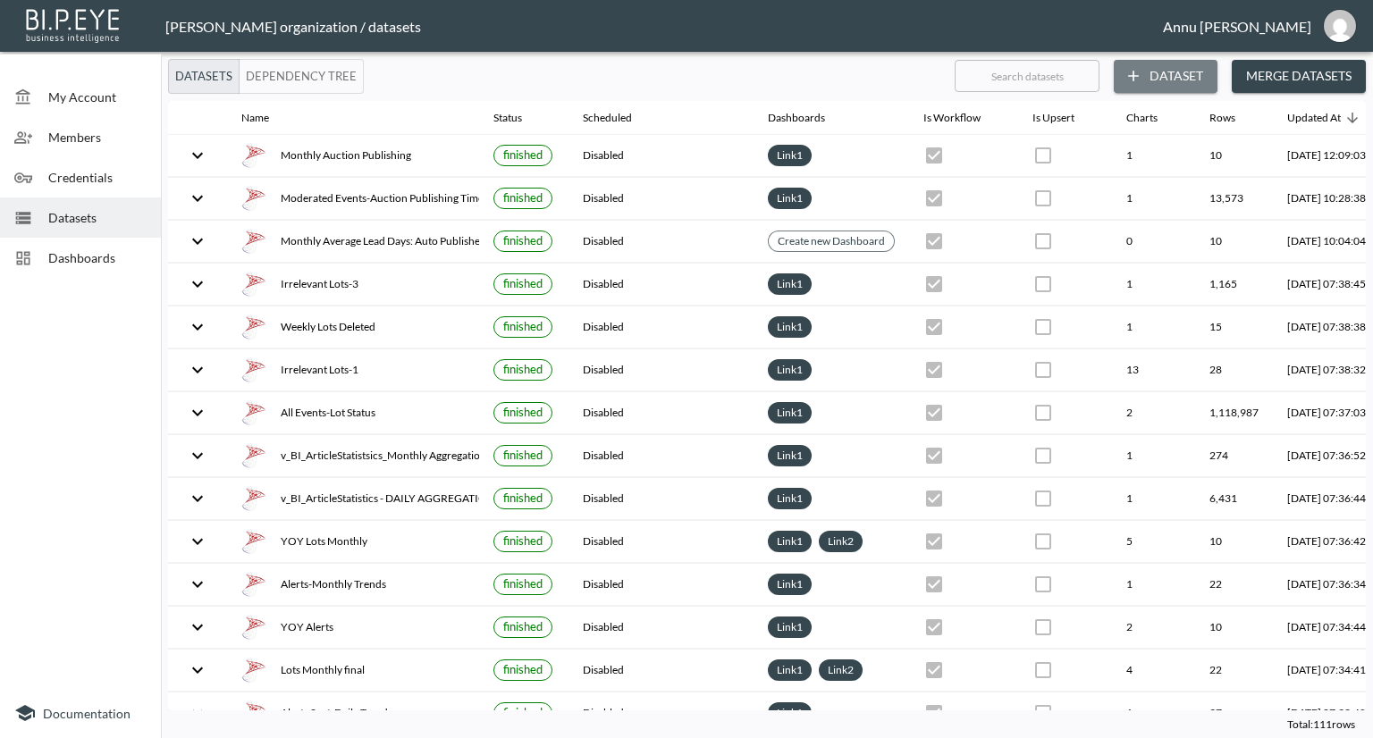
click at [1177, 77] on button "Dataset" at bounding box center [1166, 76] width 104 height 33
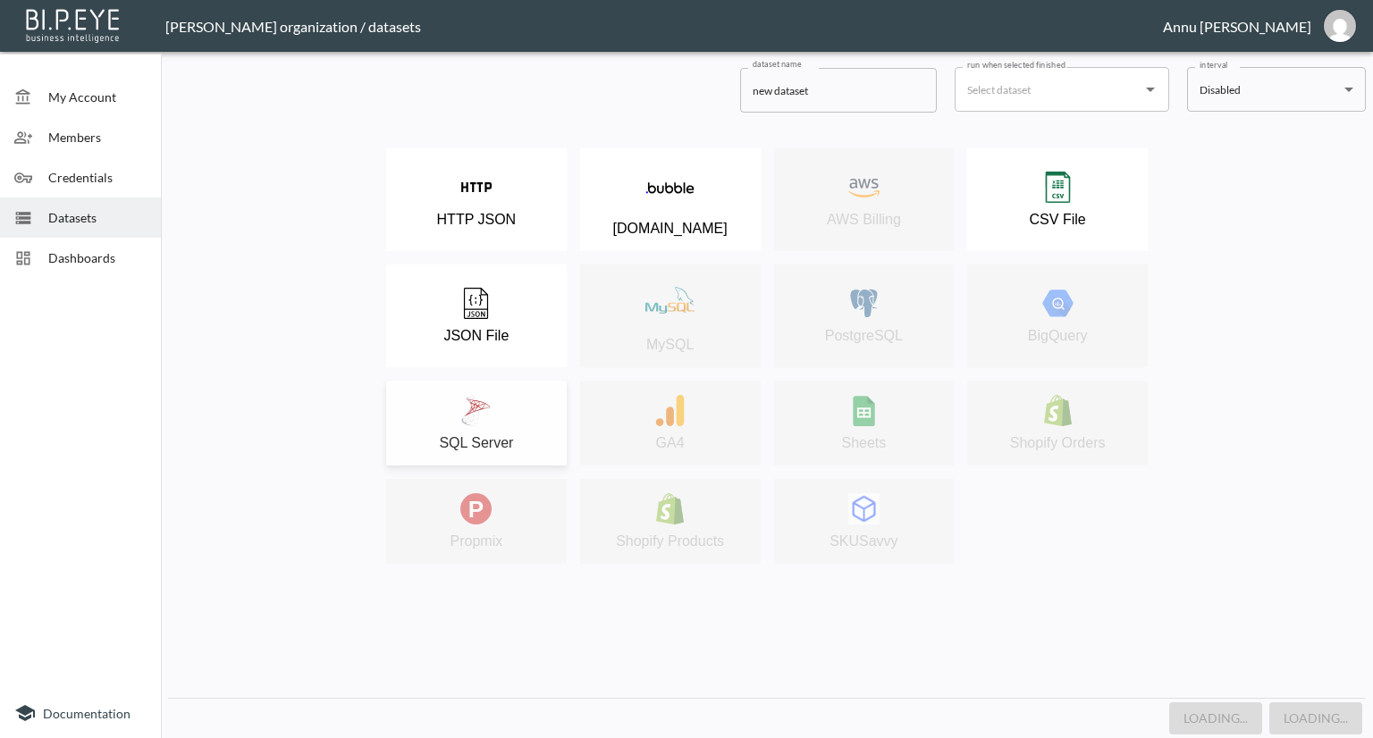
click at [527, 402] on div "SQL Server" at bounding box center [476, 423] width 163 height 56
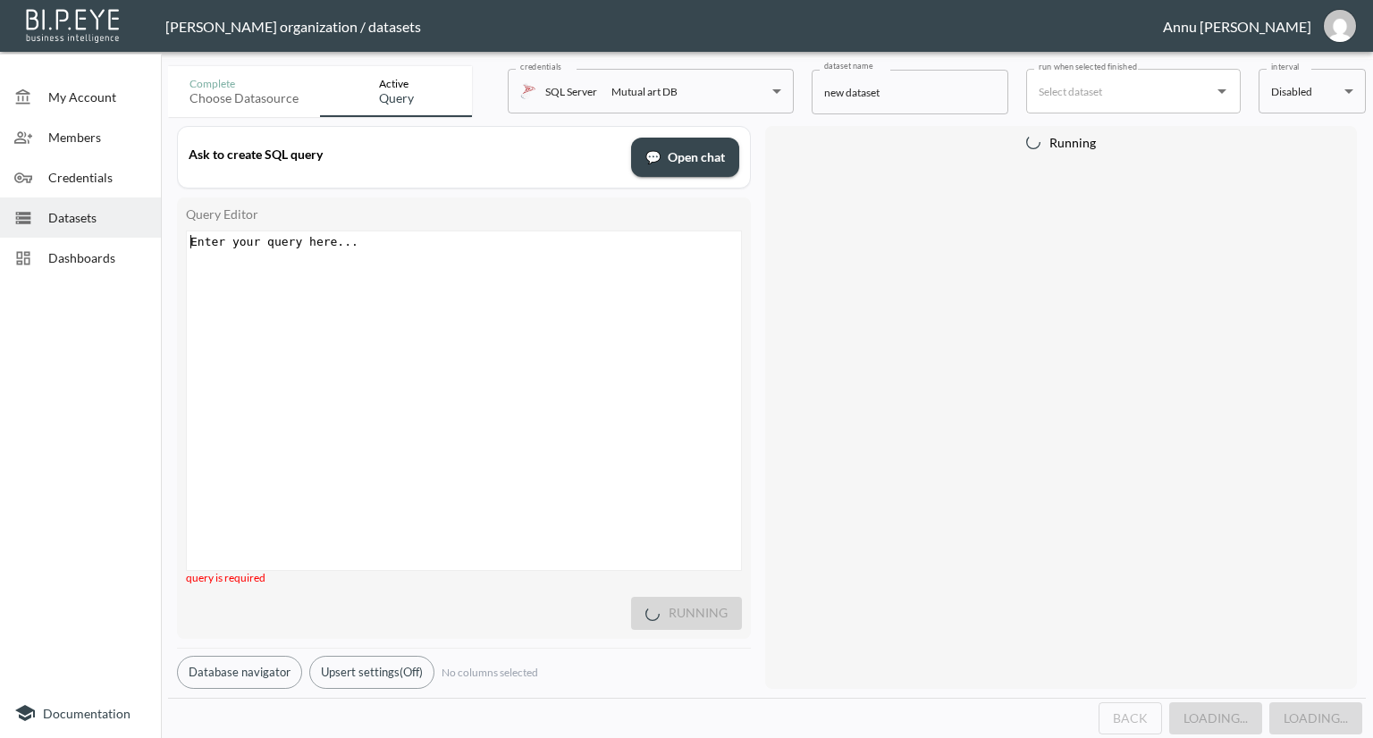
click at [455, 310] on div "Enter your query here... xxxxxxxxxx ​" at bounding box center [486, 422] width 599 height 383
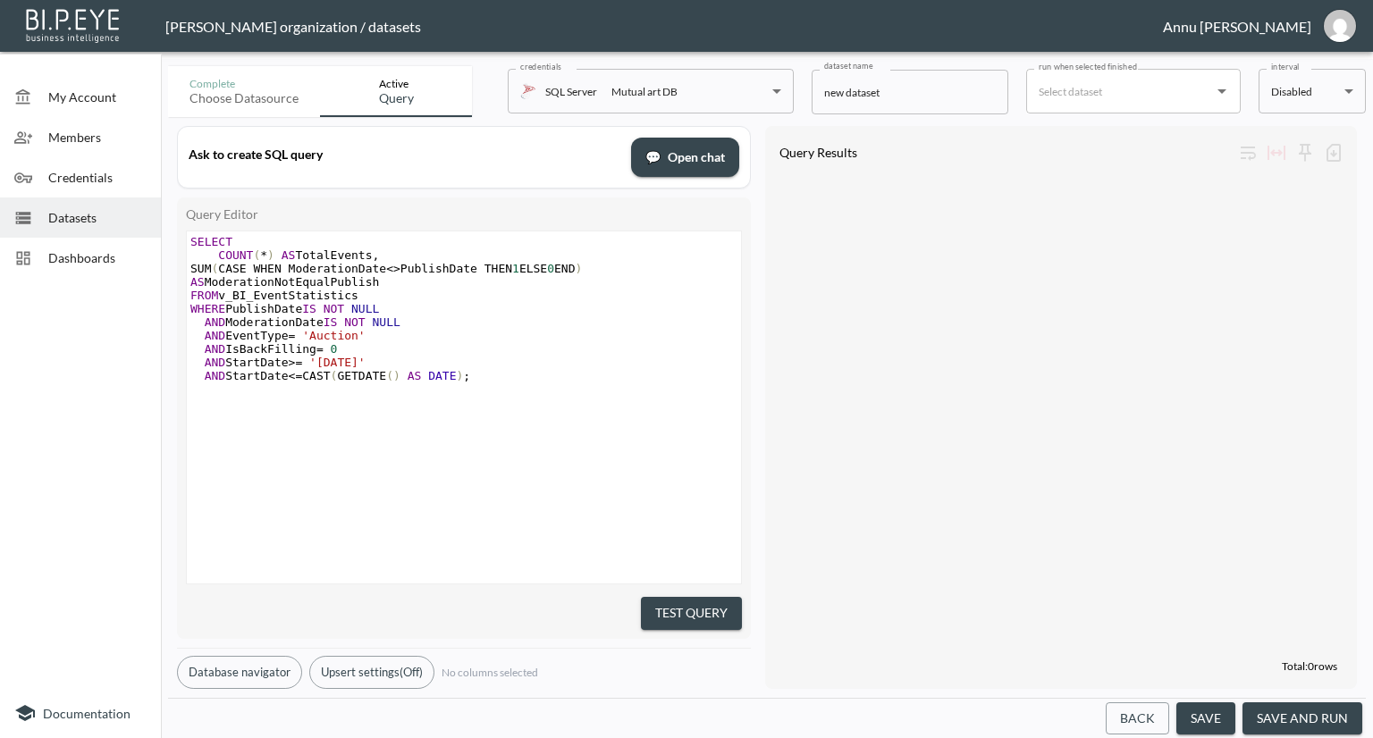
click at [671, 576] on div "xxxxxxxxxx SELECT COUNT ( * ) AS TotalEvents , SUM ( CASE WHEN ModerationDate <…" at bounding box center [464, 408] width 556 height 354
click at [692, 601] on button "Test Query" at bounding box center [691, 613] width 101 height 33
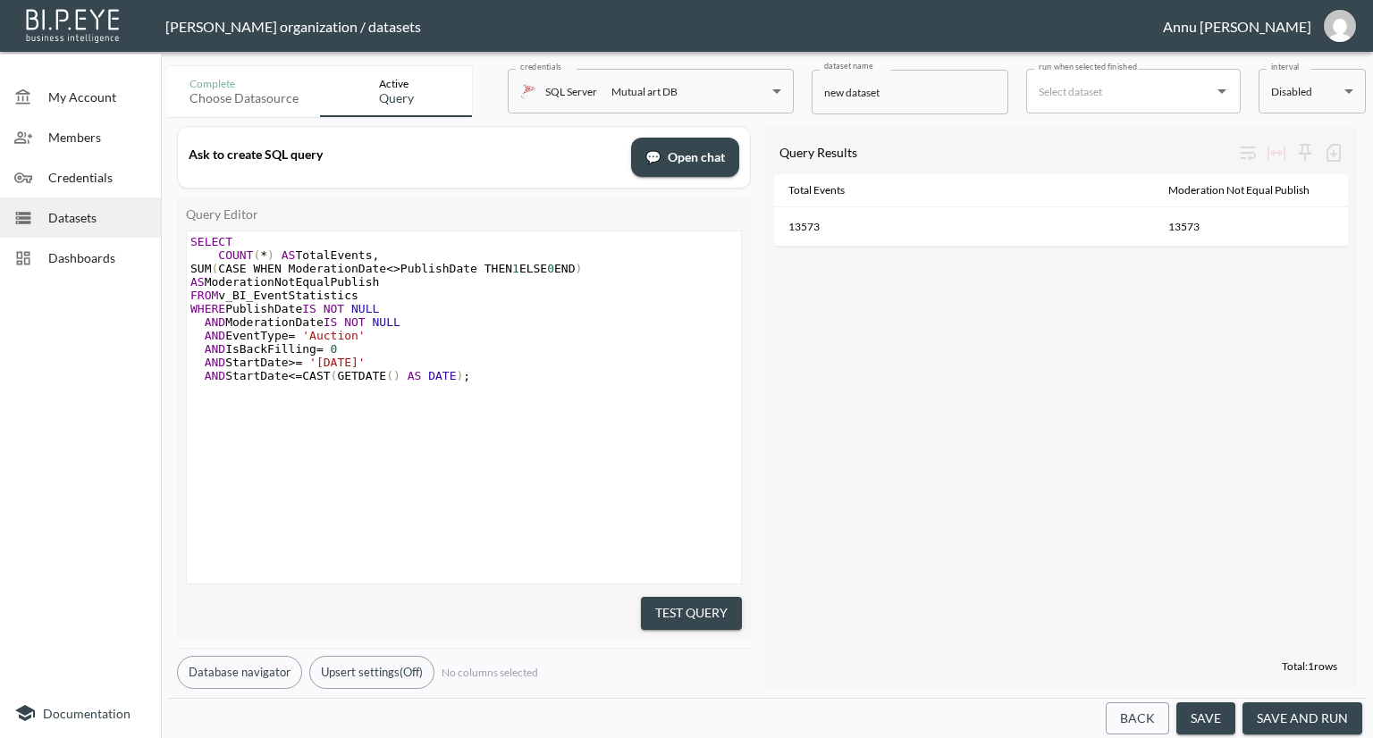
click at [729, 599] on button "Test Query" at bounding box center [691, 613] width 101 height 33
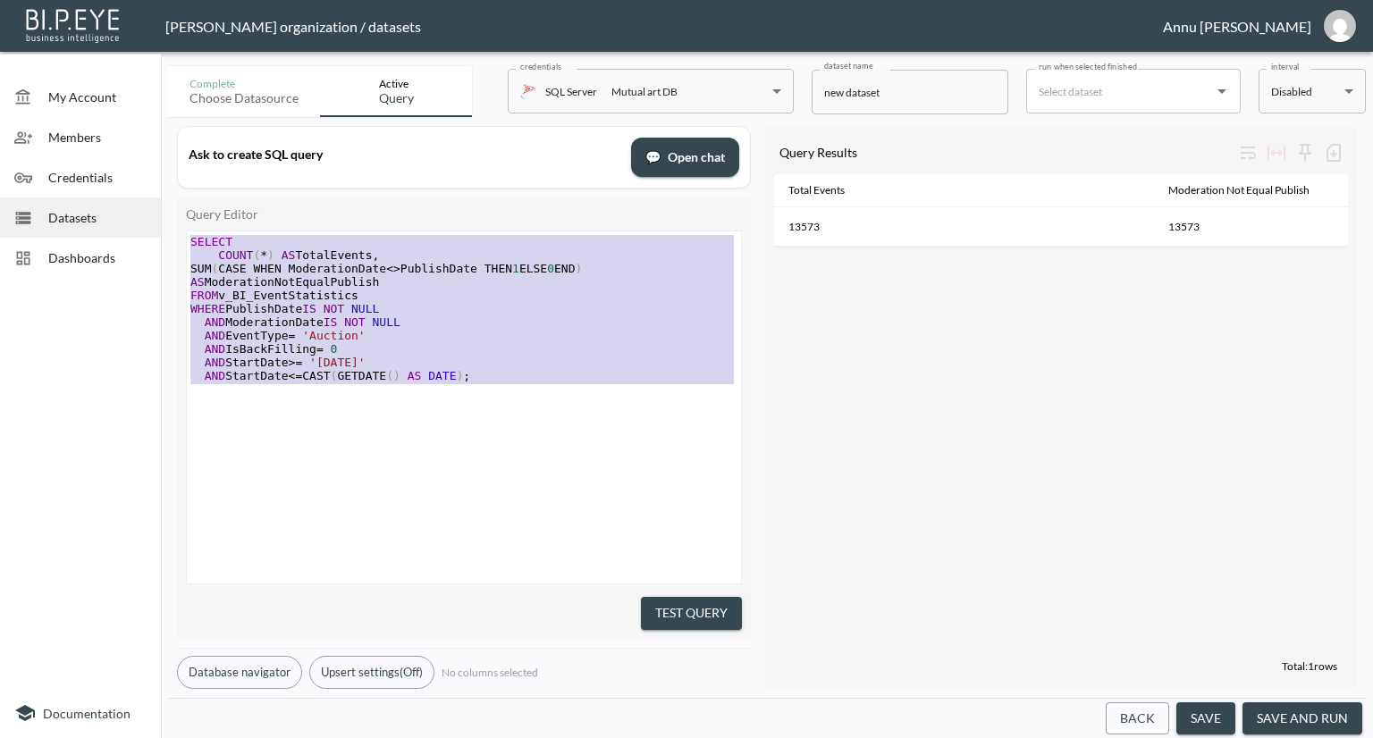
drag, startPoint x: 476, startPoint y: 386, endPoint x: 153, endPoint y: 197, distance: 374.9
click at [153, 197] on div "My Account Members Credentials Datasets Dashboards Documentation Complete Choos…" at bounding box center [686, 369] width 1373 height 738
type textarea "SELECT COUNT(*) AS TotalEvents, SUM(CASE WHEN ModerationDate <> PublishDate THE…"
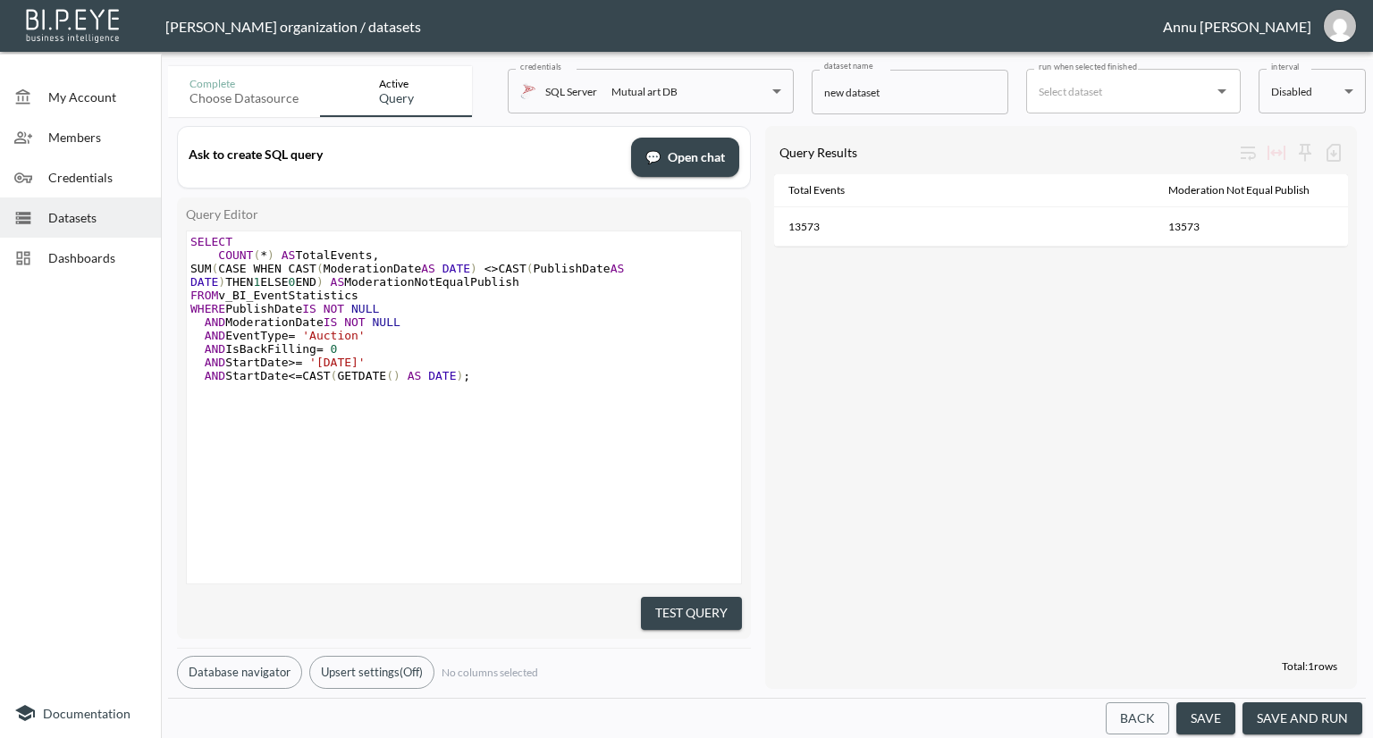
click at [700, 605] on button "Test Query" at bounding box center [691, 613] width 101 height 33
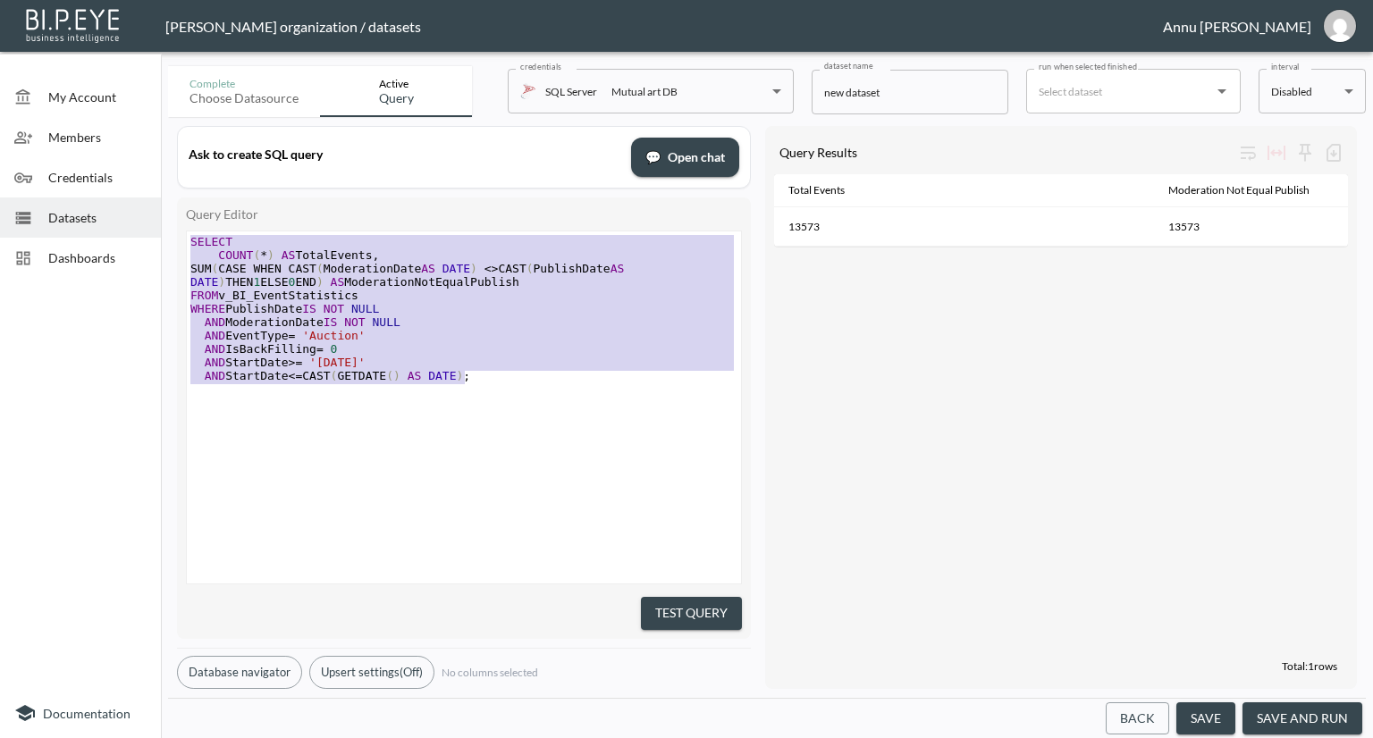
drag, startPoint x: 483, startPoint y: 380, endPoint x: 161, endPoint y: 180, distance: 378.9
click at [161, 180] on div "Complete Choose datasource Active Query credentials SQL Server Mutual art DB 82…" at bounding box center [767, 398] width 1212 height 679
type textarea "SELECT COUNT(*) AS TotalEvents, SUM(CASE WHEN CAST(ModerationDate AS DATE) <> C…"
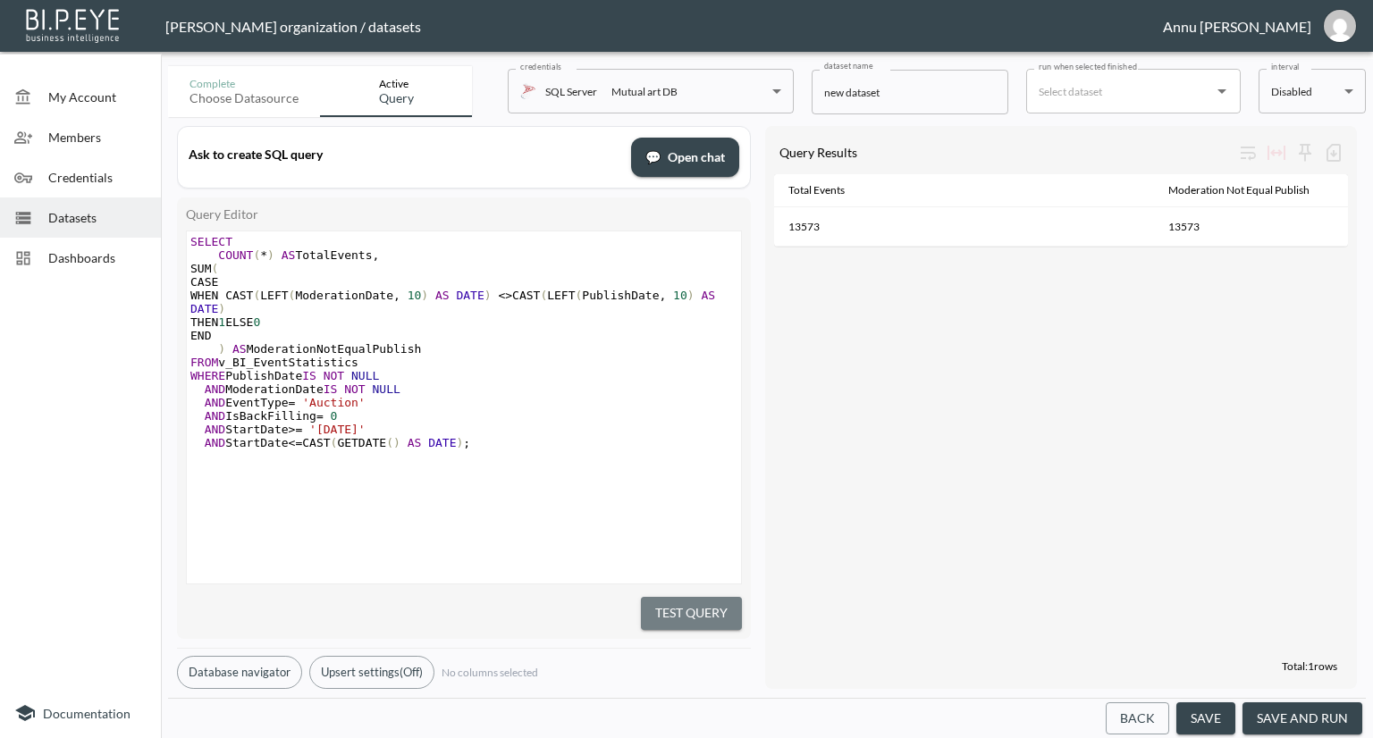
drag, startPoint x: 667, startPoint y: 590, endPoint x: 759, endPoint y: 504, distance: 125.8
click at [669, 597] on button "Test Query" at bounding box center [691, 613] width 101 height 33
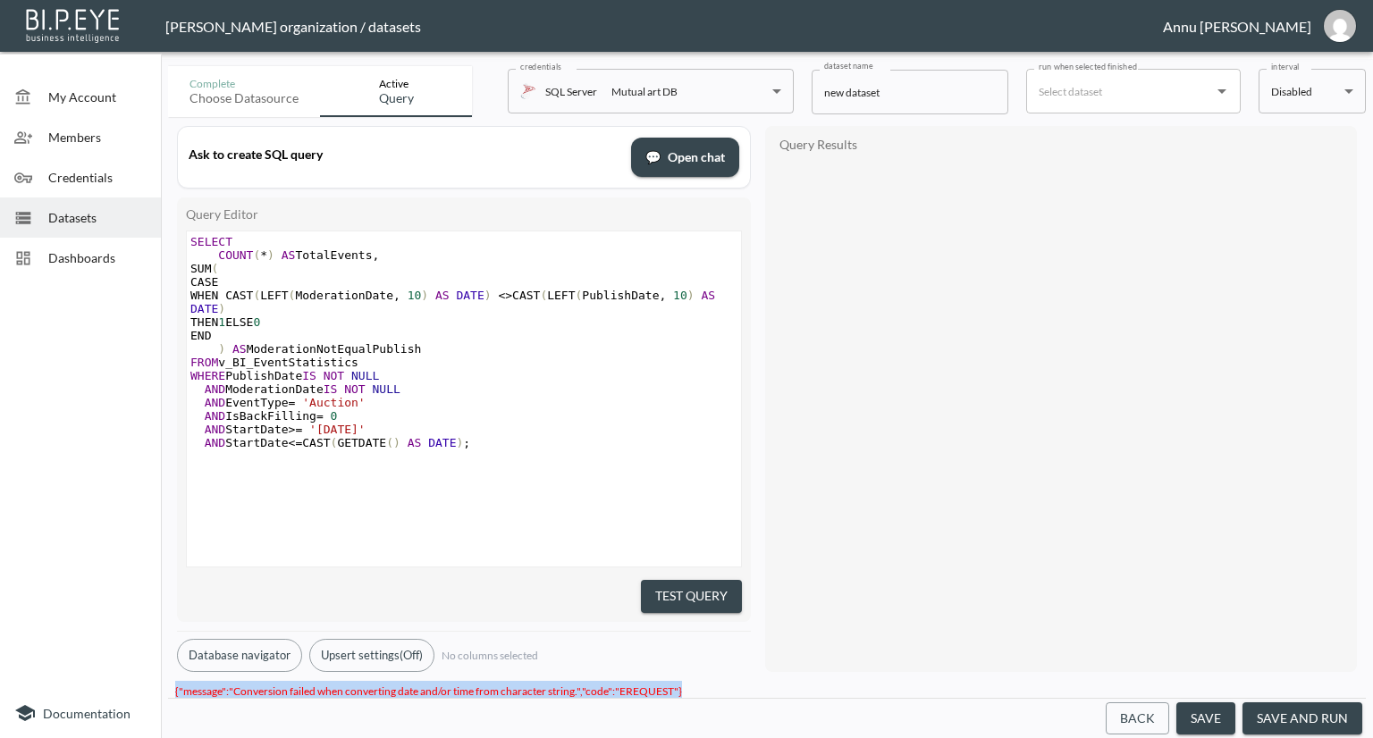
drag, startPoint x: 686, startPoint y: 681, endPoint x: 175, endPoint y: 680, distance: 511.2
click at [175, 681] on div "{"message":"Conversion failed when converting date and/or time from character s…" at bounding box center [767, 689] width 1198 height 17
copy span "{"message":"Conversion failed when converting date and/or time from character s…"
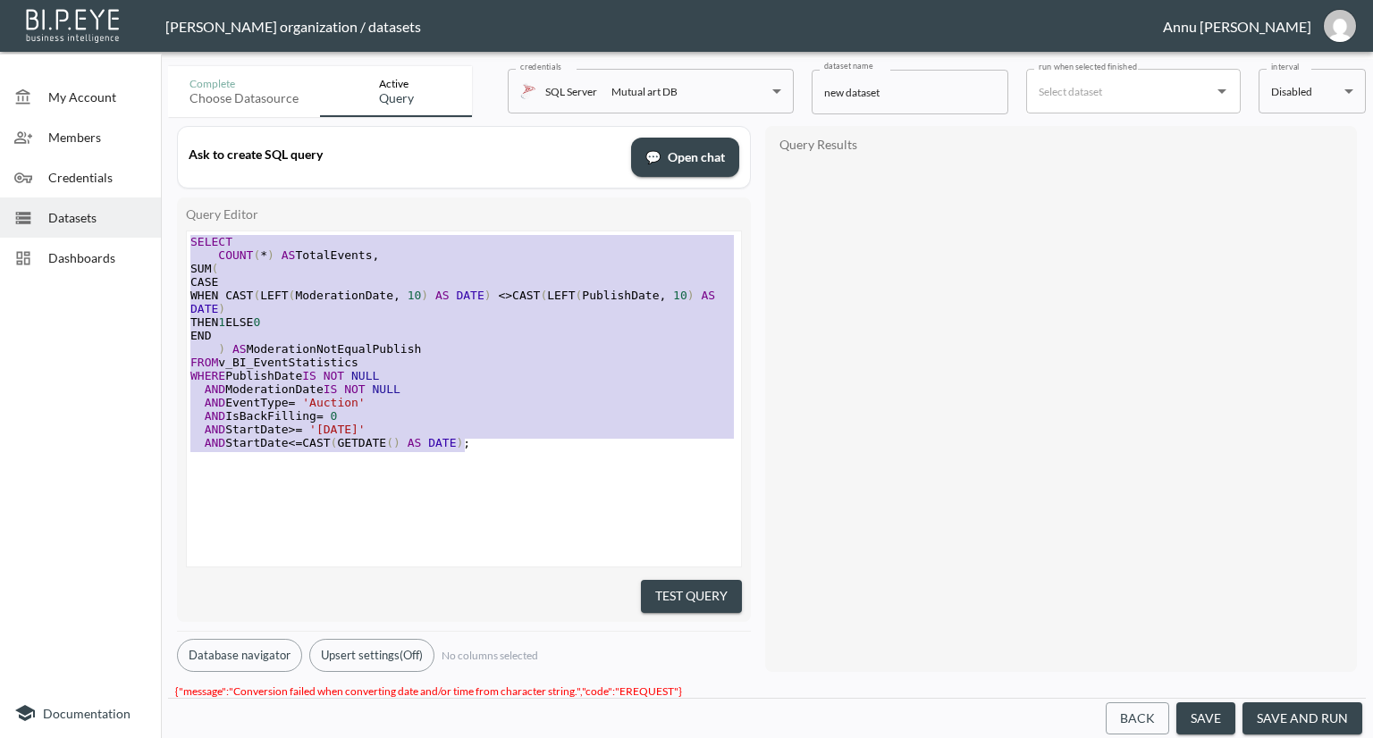
drag, startPoint x: 467, startPoint y: 441, endPoint x: 122, endPoint y: 183, distance: 429.7
click at [122, 183] on div "My Account Members Credentials Datasets Dashboards Documentation Complete Choos…" at bounding box center [686, 369] width 1373 height 738
type textarea "SELECT COUNT(*) AS TotalEvents, SUM( CASE WHEN CAST(LEFT(ModerationDate, 10) AS…"
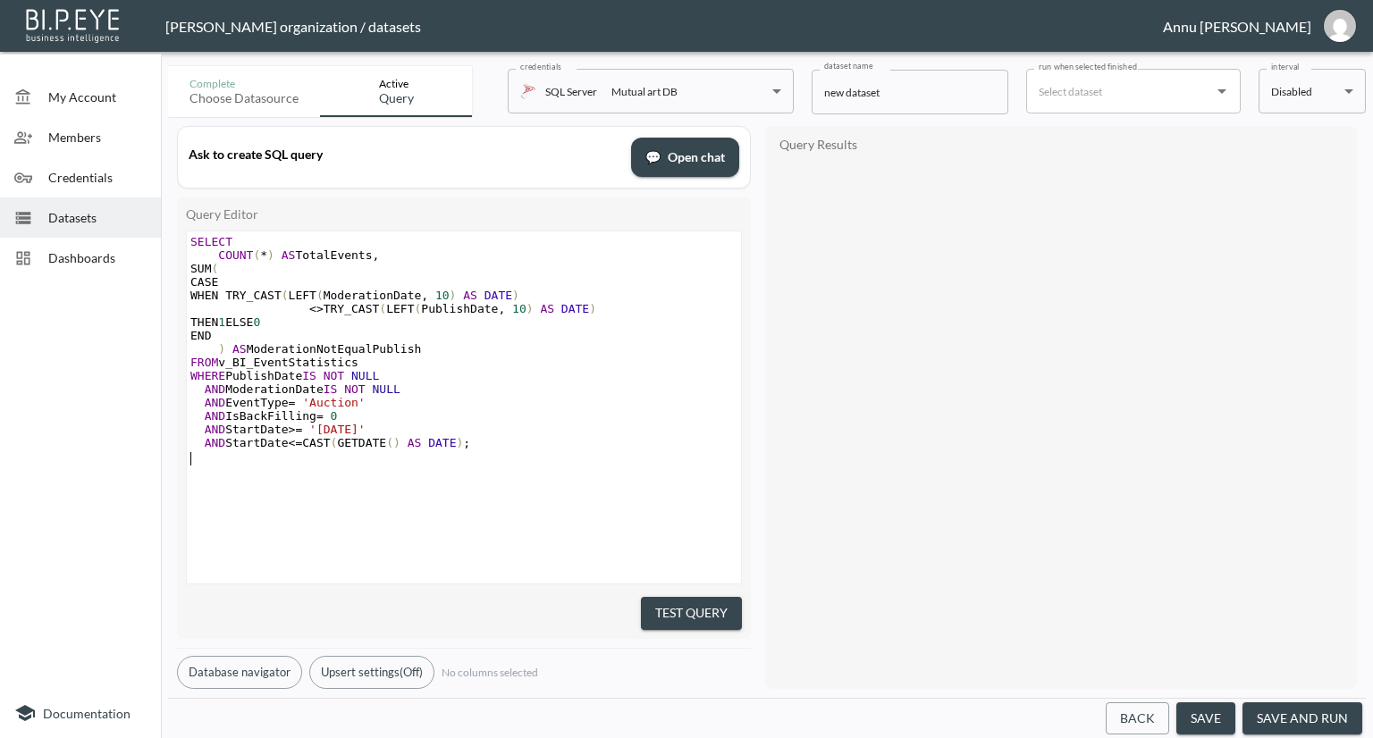
click at [664, 597] on button "Test Query" at bounding box center [691, 613] width 101 height 33
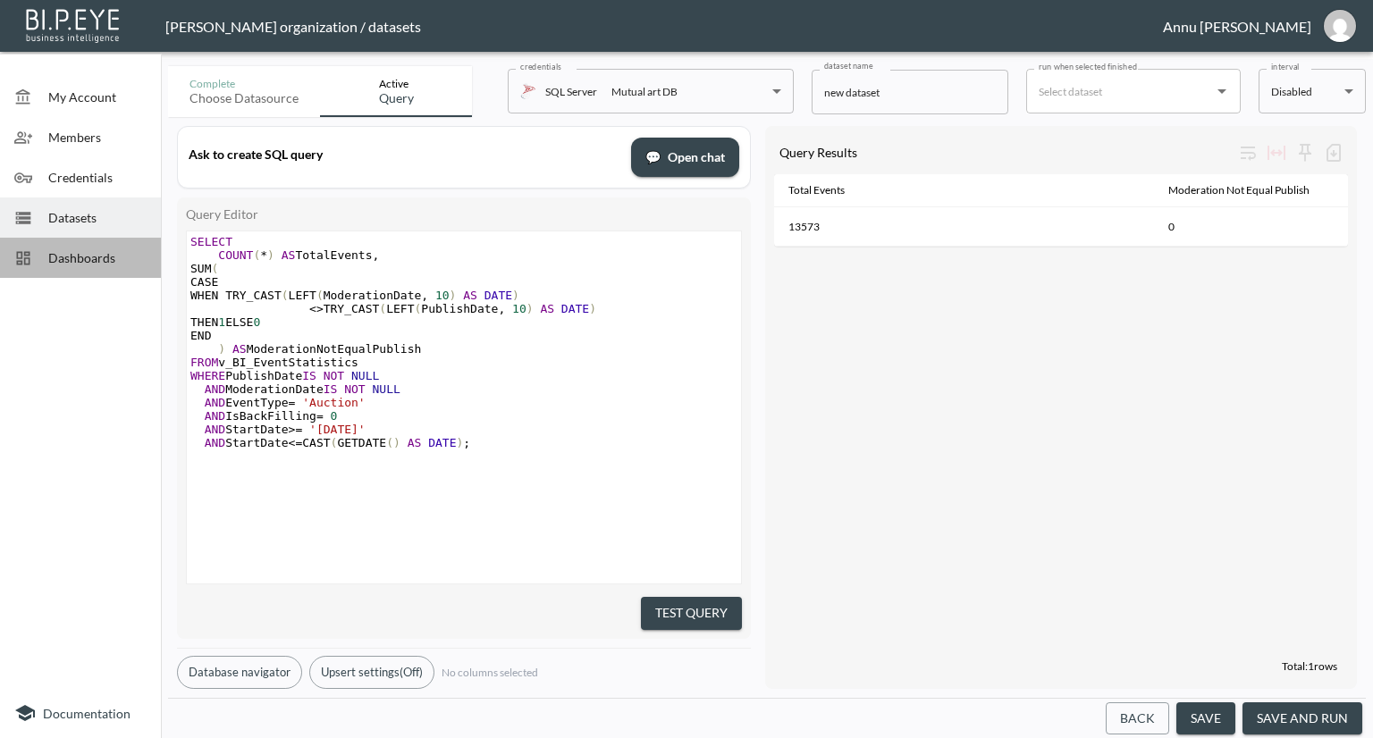
drag, startPoint x: 83, startPoint y: 248, endPoint x: 108, endPoint y: 234, distance: 28.4
click at [83, 250] on span "Dashboards" at bounding box center [97, 257] width 98 height 19
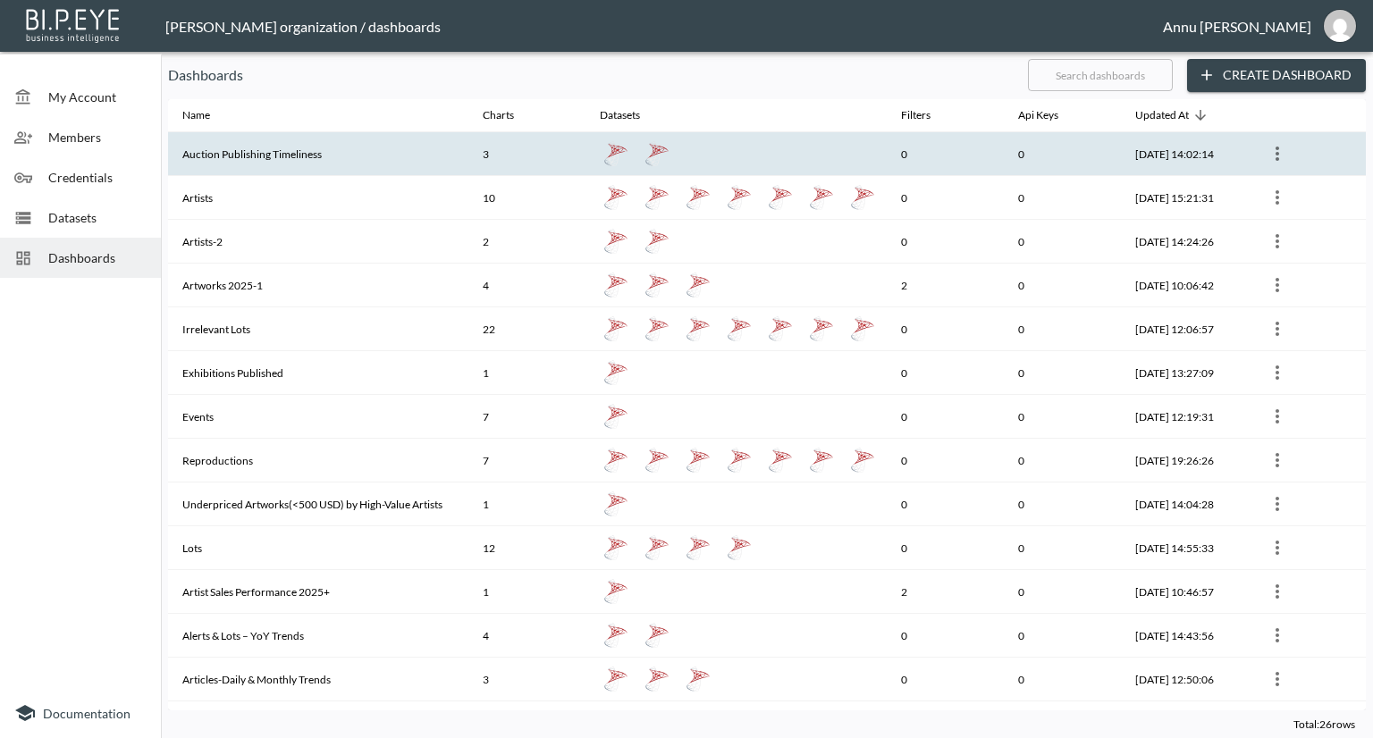
click at [217, 159] on th "Auction Publishing Timeliness" at bounding box center [318, 154] width 300 height 44
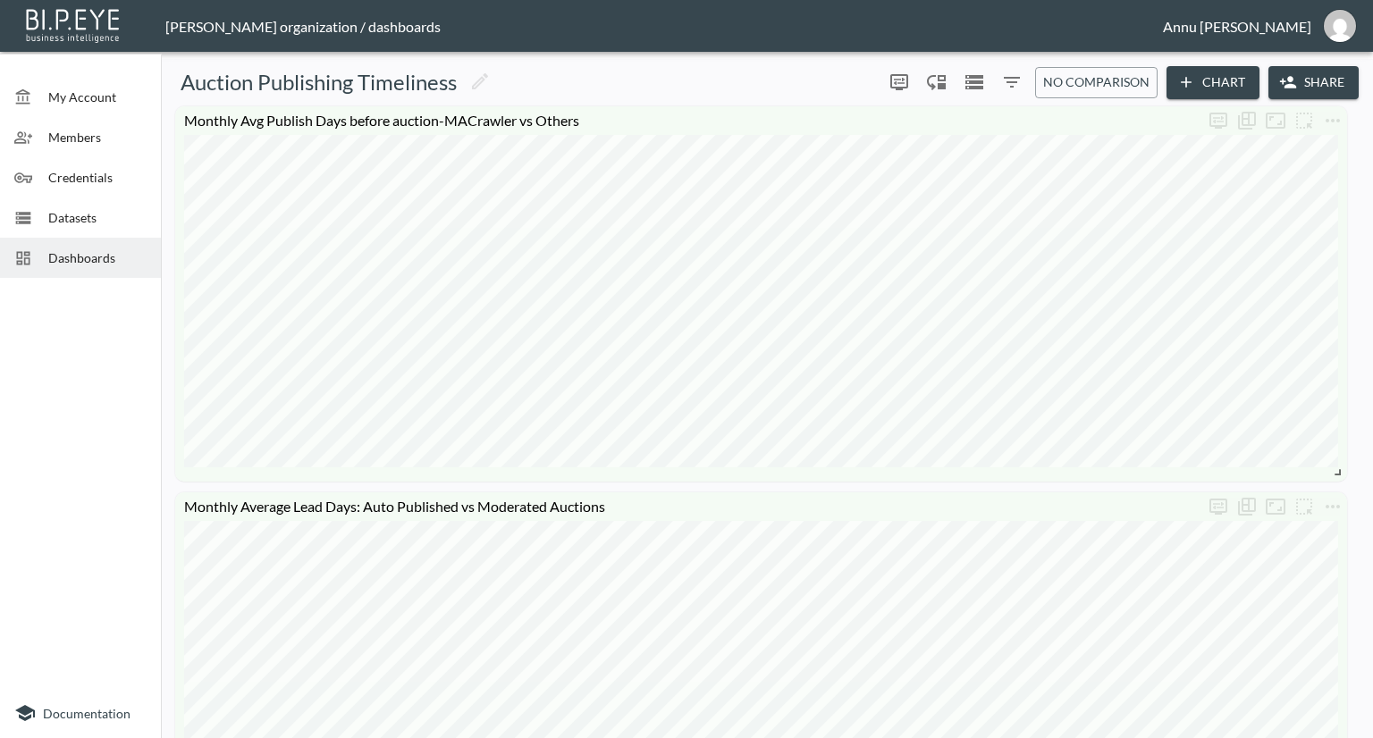
click at [115, 206] on div "Datasets" at bounding box center [80, 218] width 161 height 40
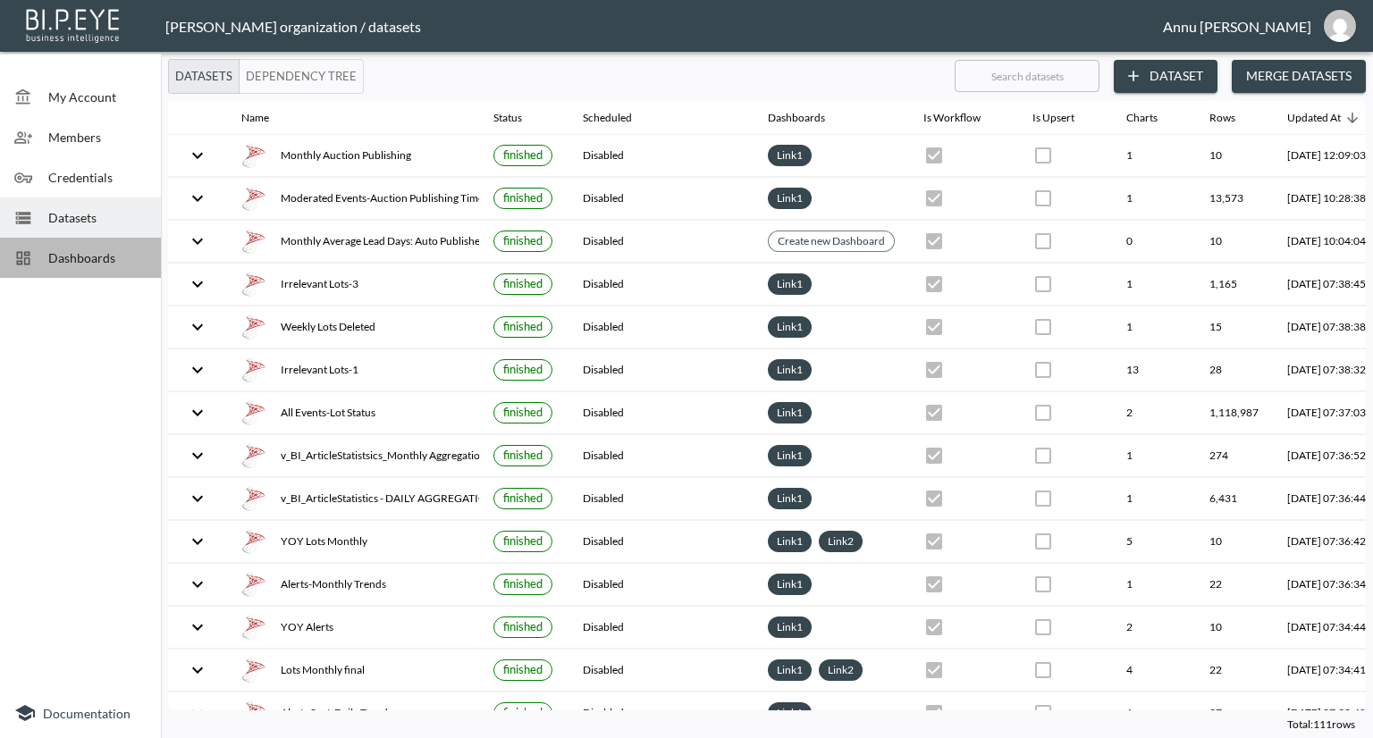
click at [98, 248] on span "Dashboards" at bounding box center [97, 257] width 98 height 19
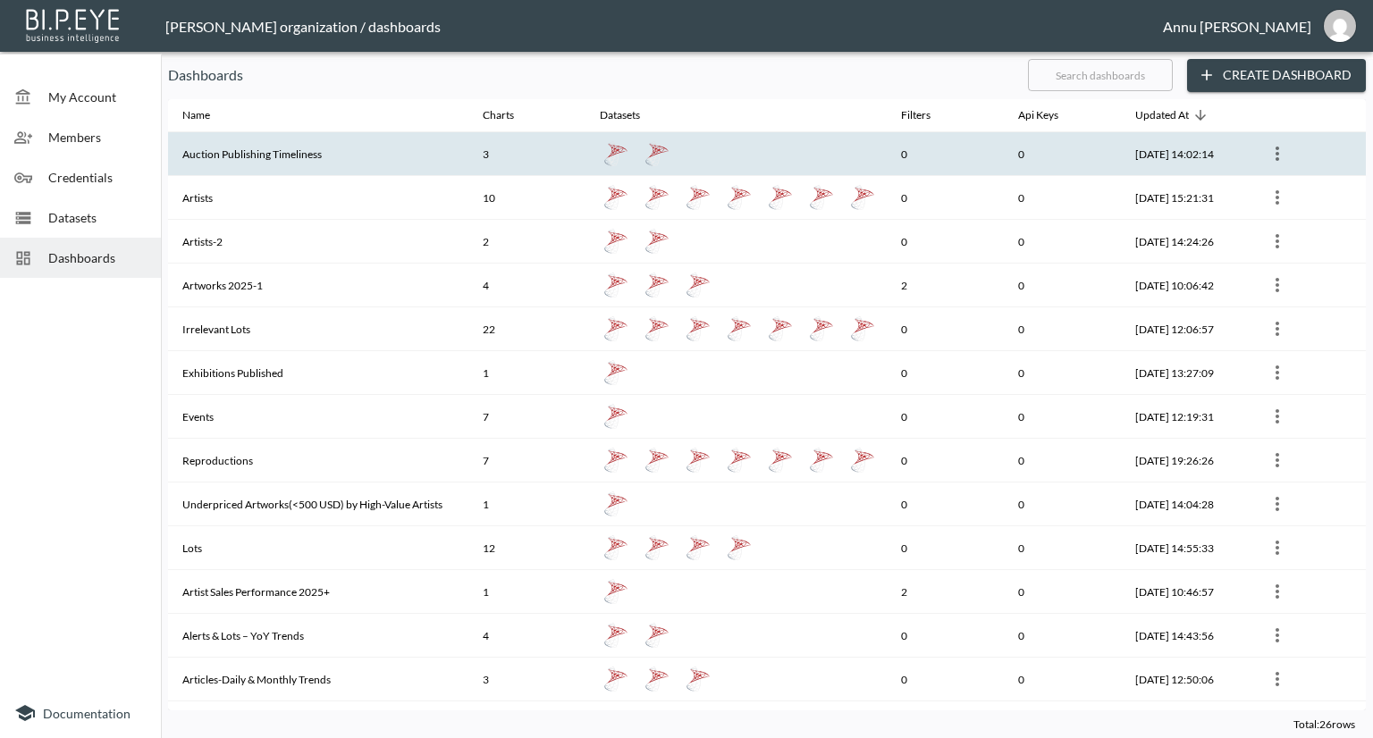
click at [298, 151] on th "Auction Publishing Timeliness" at bounding box center [318, 154] width 300 height 44
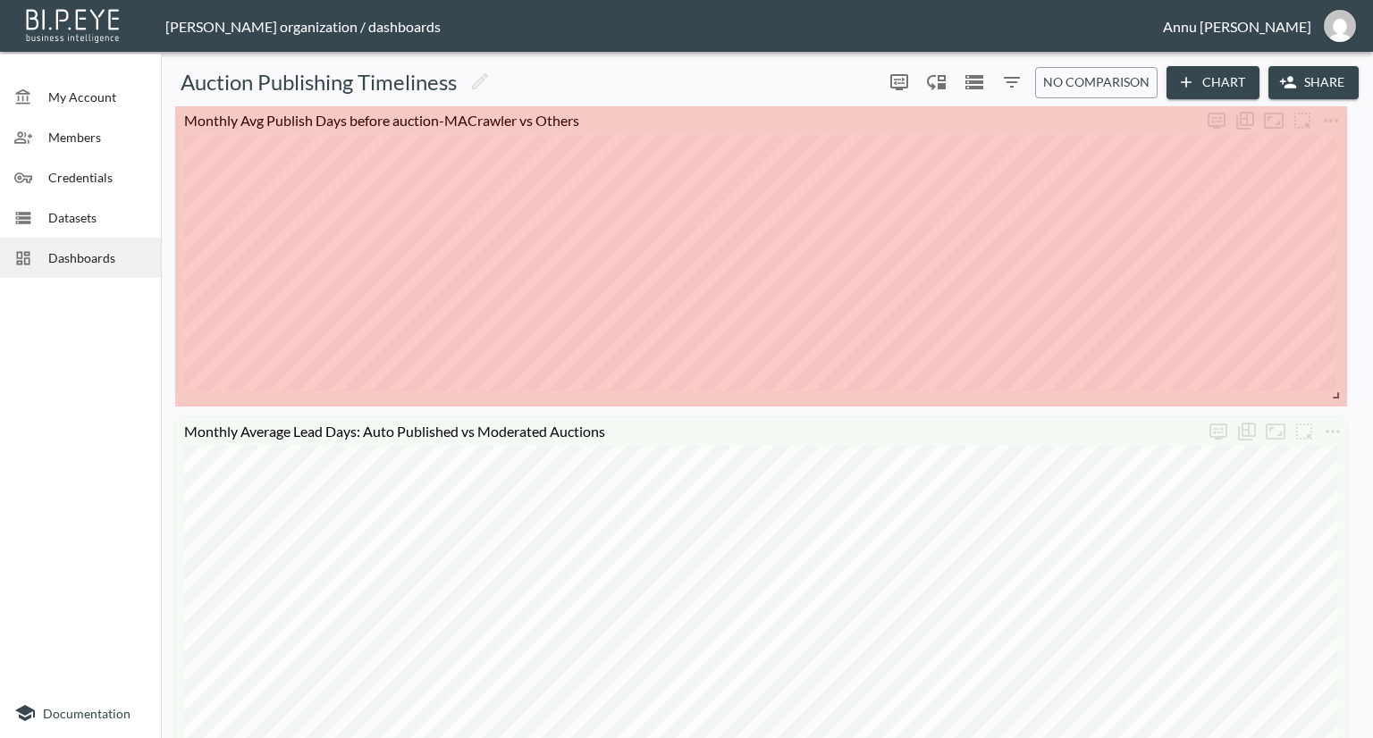
drag, startPoint x: 1341, startPoint y: 476, endPoint x: 1339, endPoint y: 398, distance: 78.7
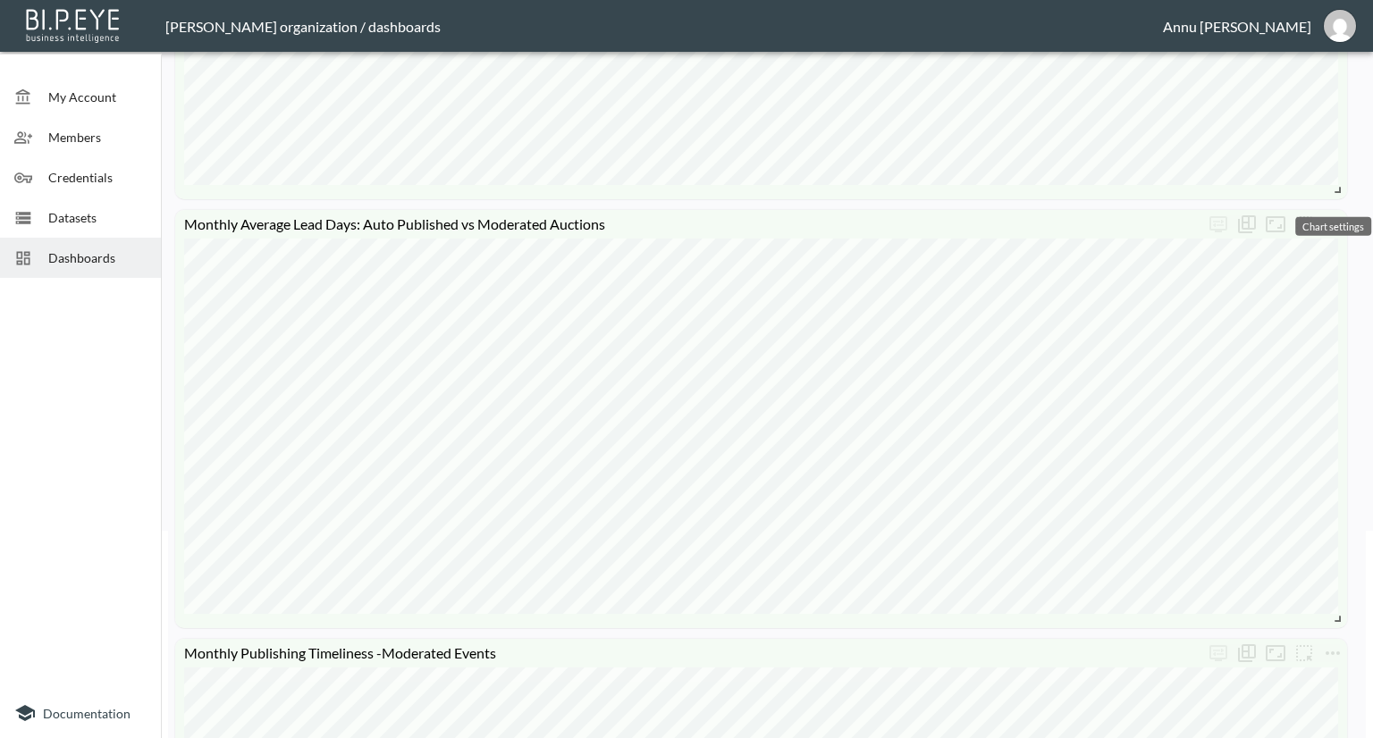
scroll to position [268, 0]
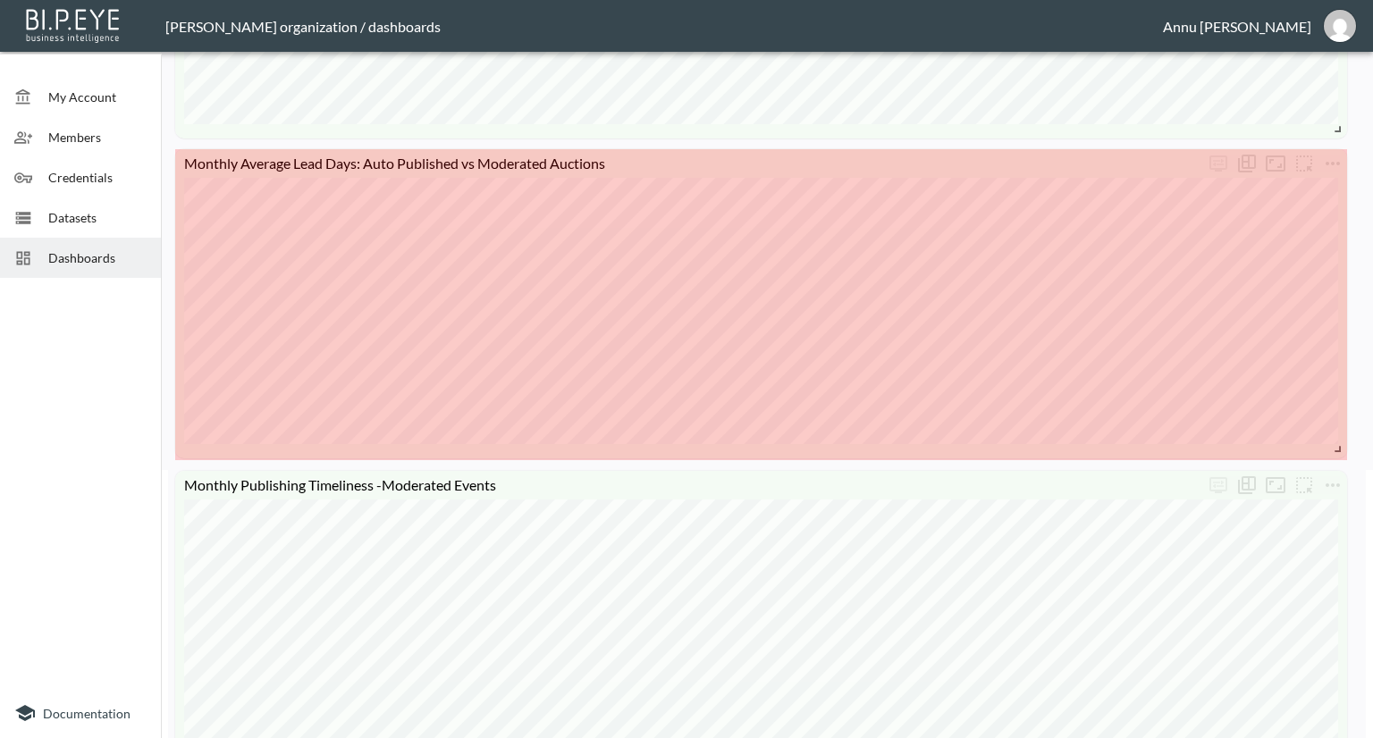
drag, startPoint x: 1341, startPoint y: 557, endPoint x: 1342, endPoint y: 446, distance: 110.8
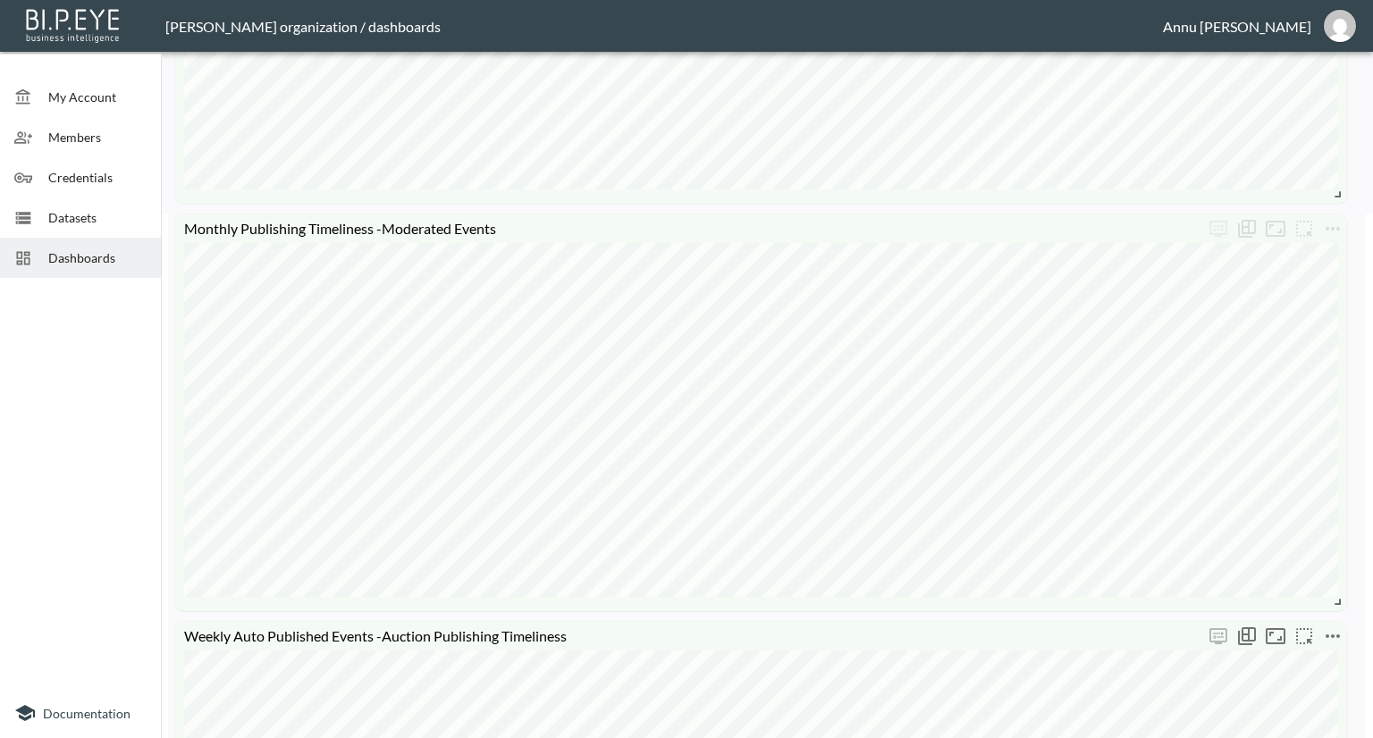
scroll to position [715, 0]
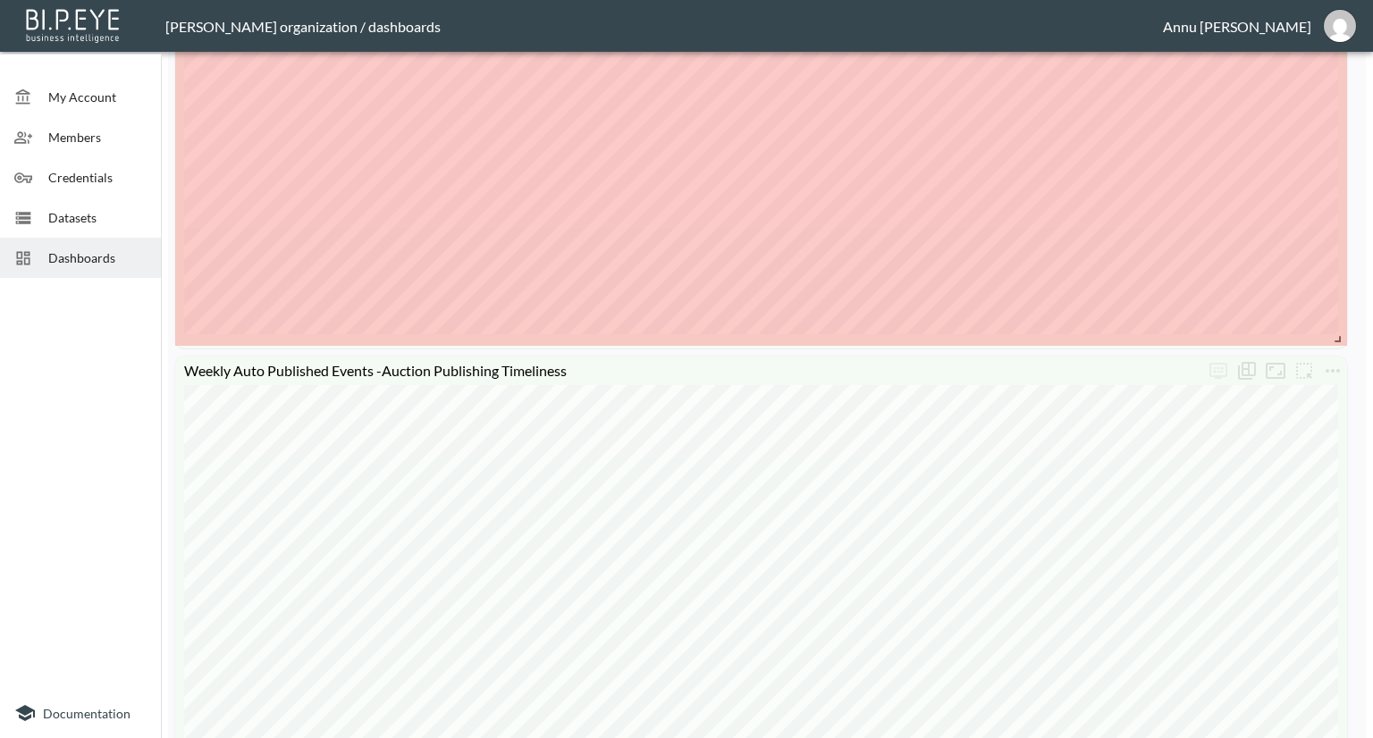
drag, startPoint x: 1339, startPoint y: 408, endPoint x: 1344, endPoint y: 336, distance: 72.6
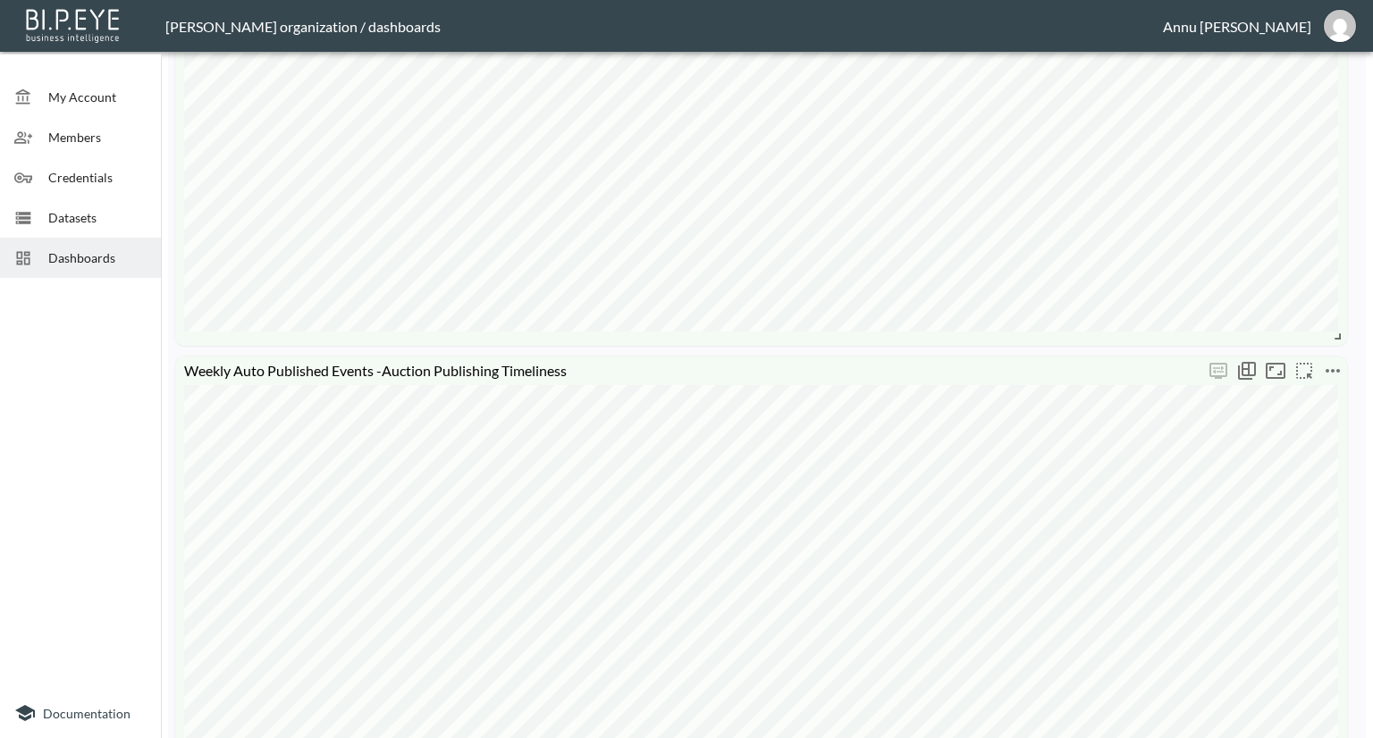
scroll to position [983, 0]
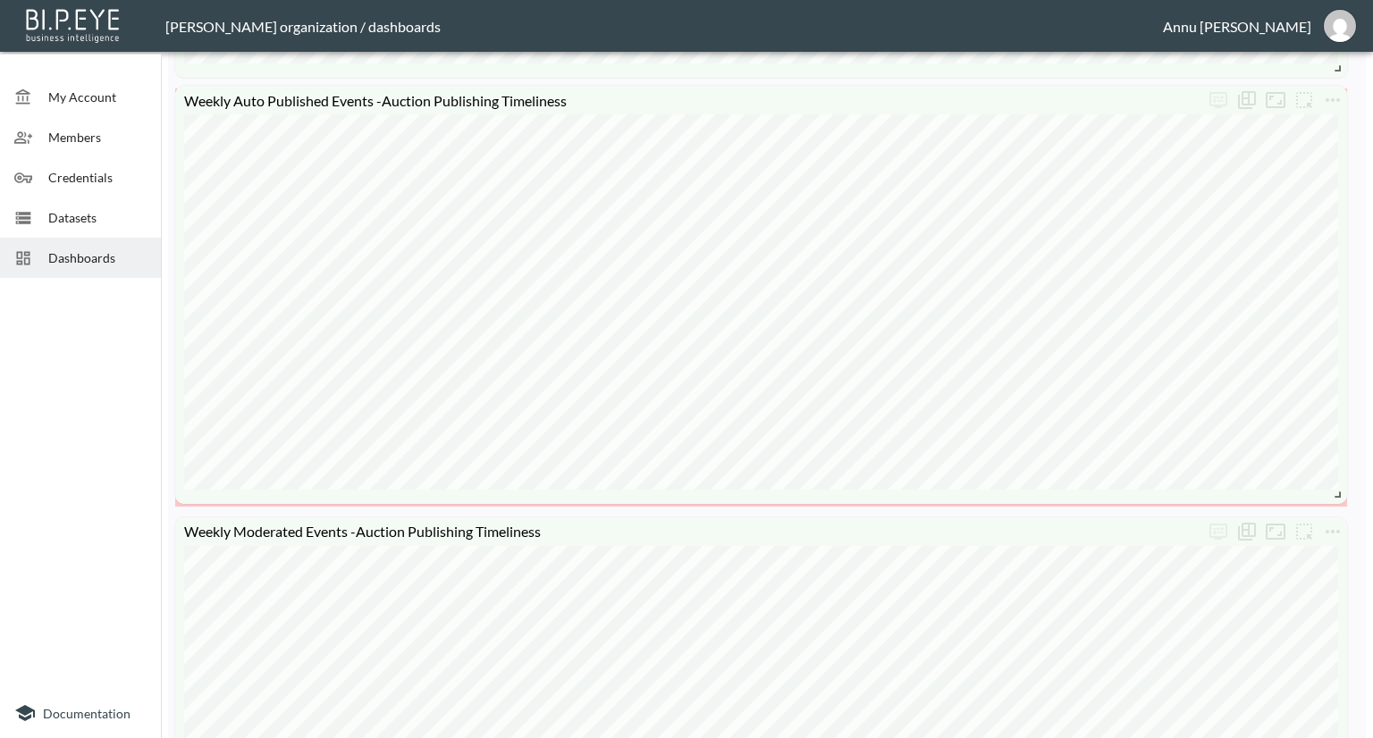
click at [1340, 498] on div "Weekly Auto Published Events -Auction Publishing Timeliness" at bounding box center [761, 295] width 1172 height 418
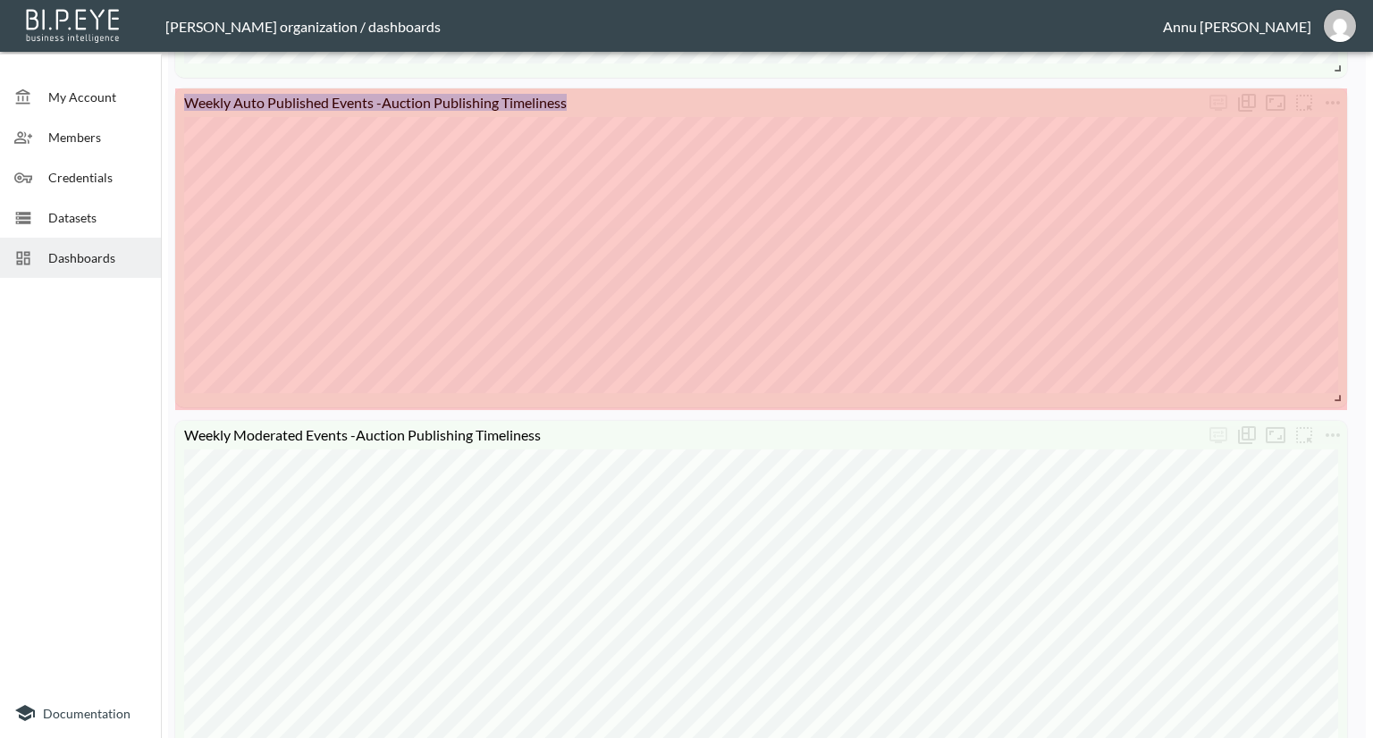
drag, startPoint x: 1340, startPoint y: 496, endPoint x: 1350, endPoint y: 394, distance: 102.4
click at [1350, 394] on div "Weekly Auto Published Events -Auction Publishing Timeliness Weekly Moderated Ev…" at bounding box center [763, 319] width 1190 height 2392
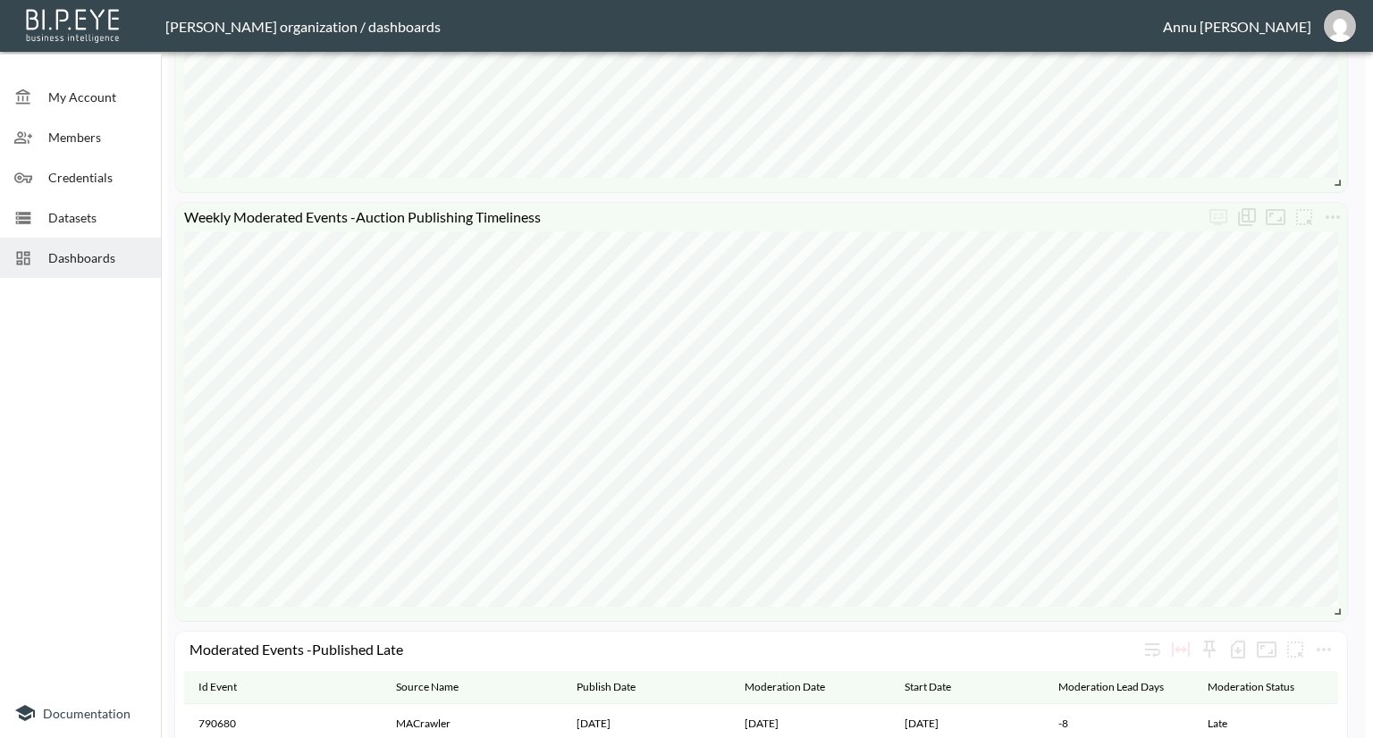
scroll to position [1251, 0]
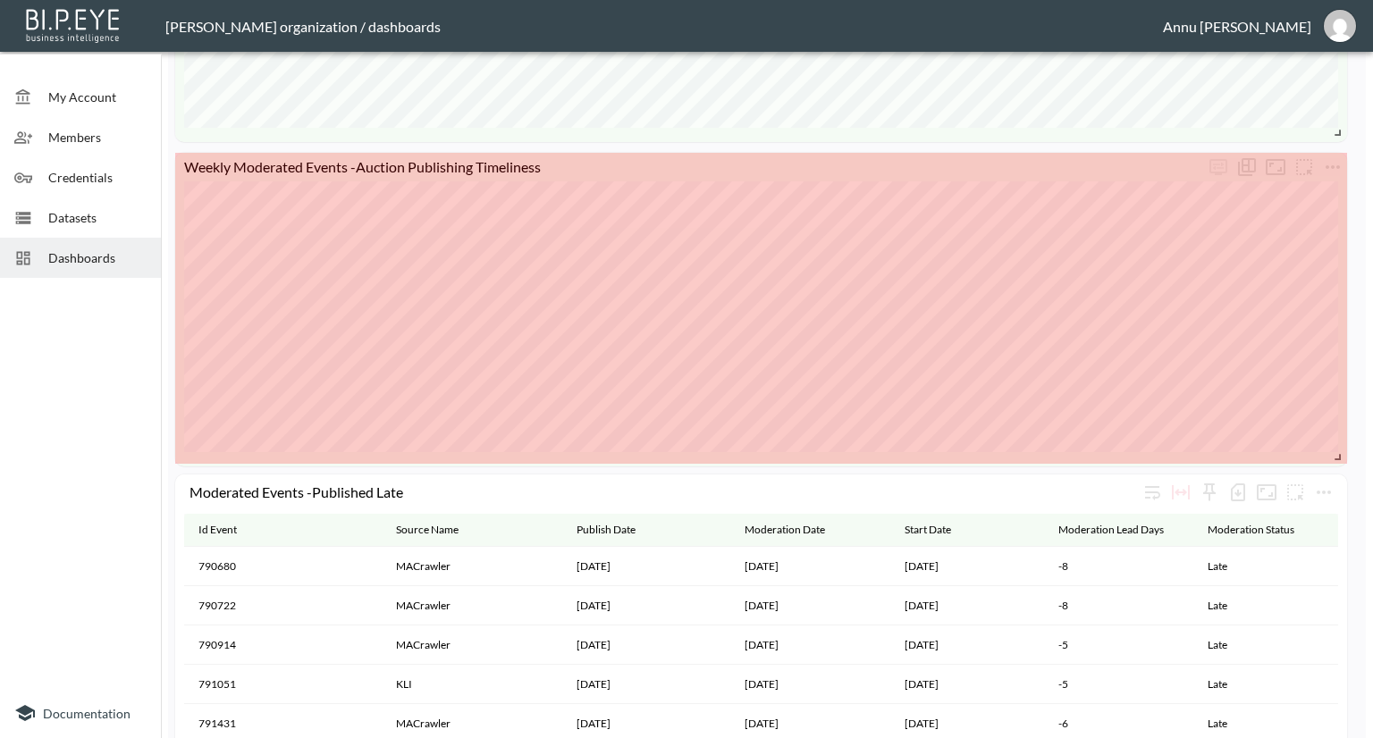
drag, startPoint x: 1336, startPoint y: 564, endPoint x: 1342, endPoint y: 459, distance: 104.8
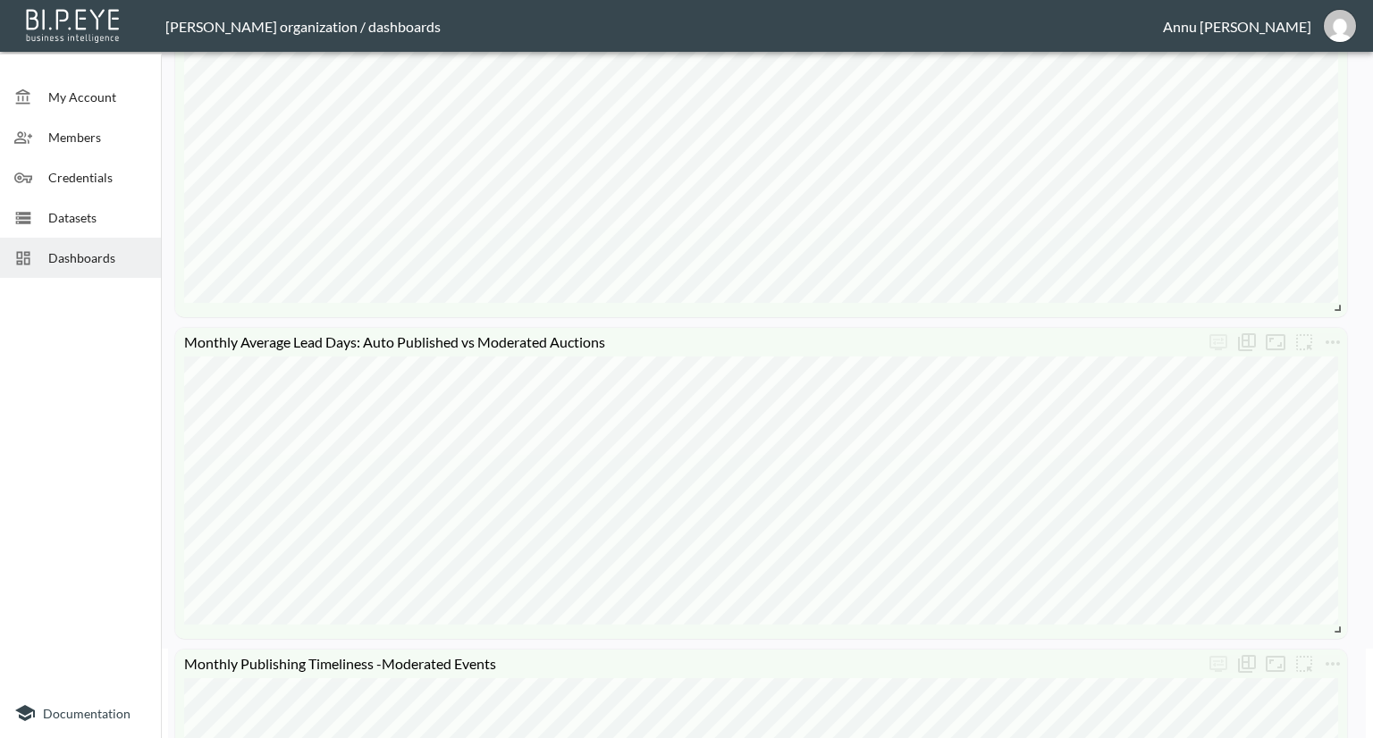
scroll to position [0, 0]
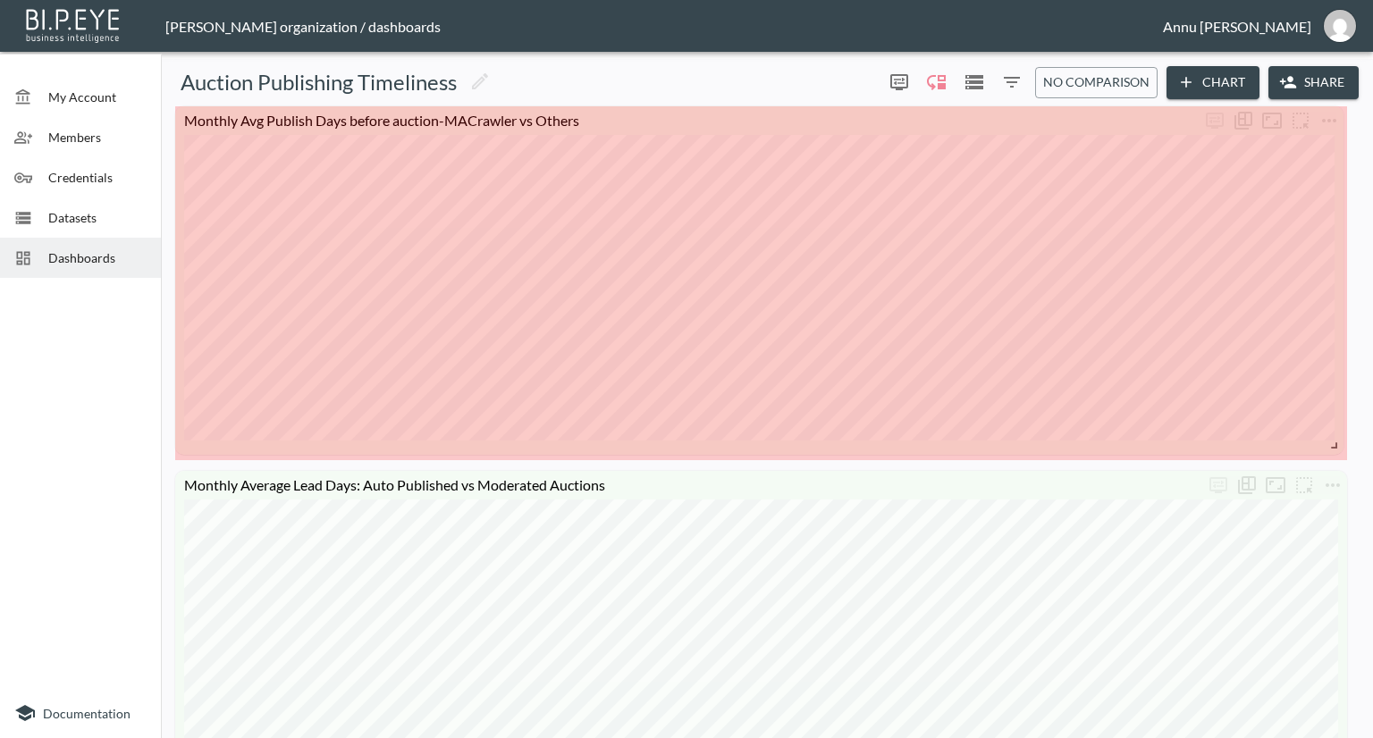
drag, startPoint x: 1337, startPoint y: 394, endPoint x: 1333, endPoint y: 442, distance: 48.4
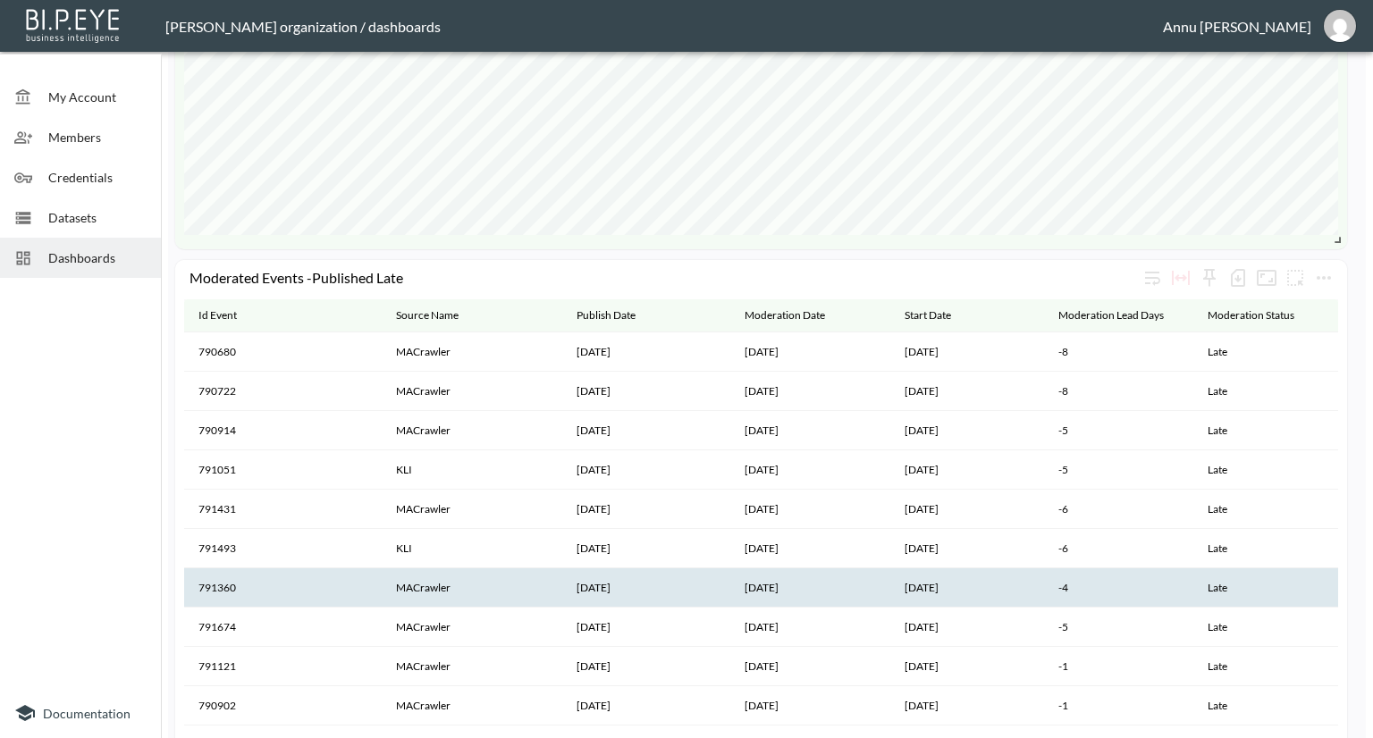
scroll to position [1720, 0]
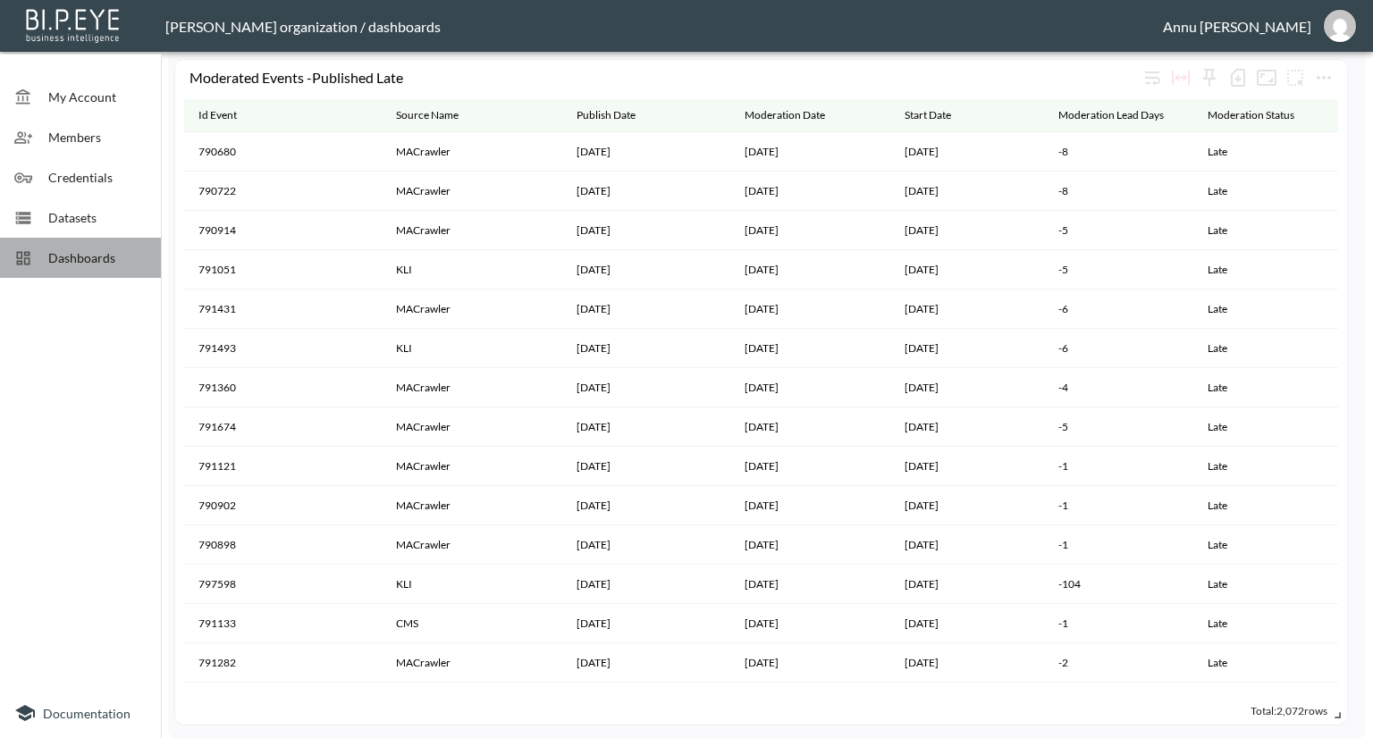
drag, startPoint x: 89, startPoint y: 251, endPoint x: 95, endPoint y: 243, distance: 9.7
click at [89, 251] on span "Dashboards" at bounding box center [97, 257] width 98 height 19
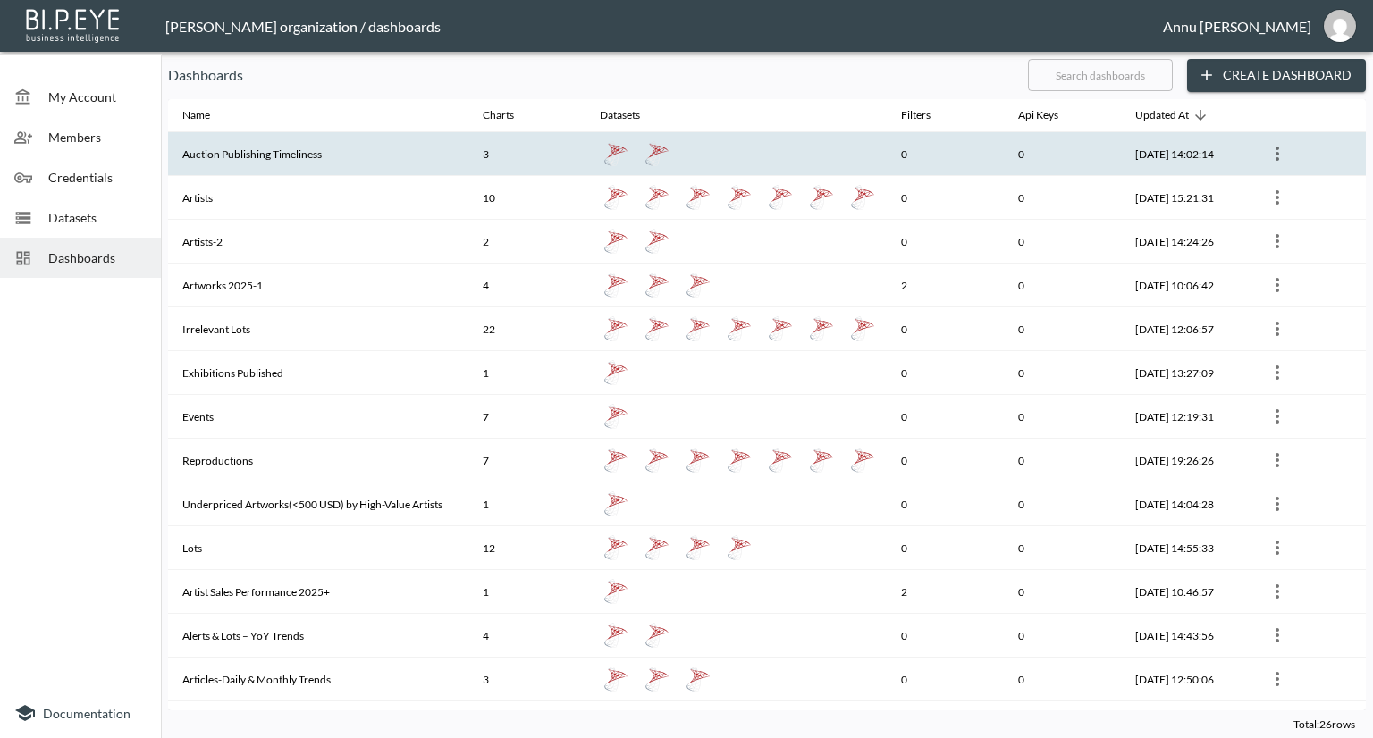
click at [293, 147] on th "Auction Publishing Timeliness" at bounding box center [318, 154] width 300 height 44
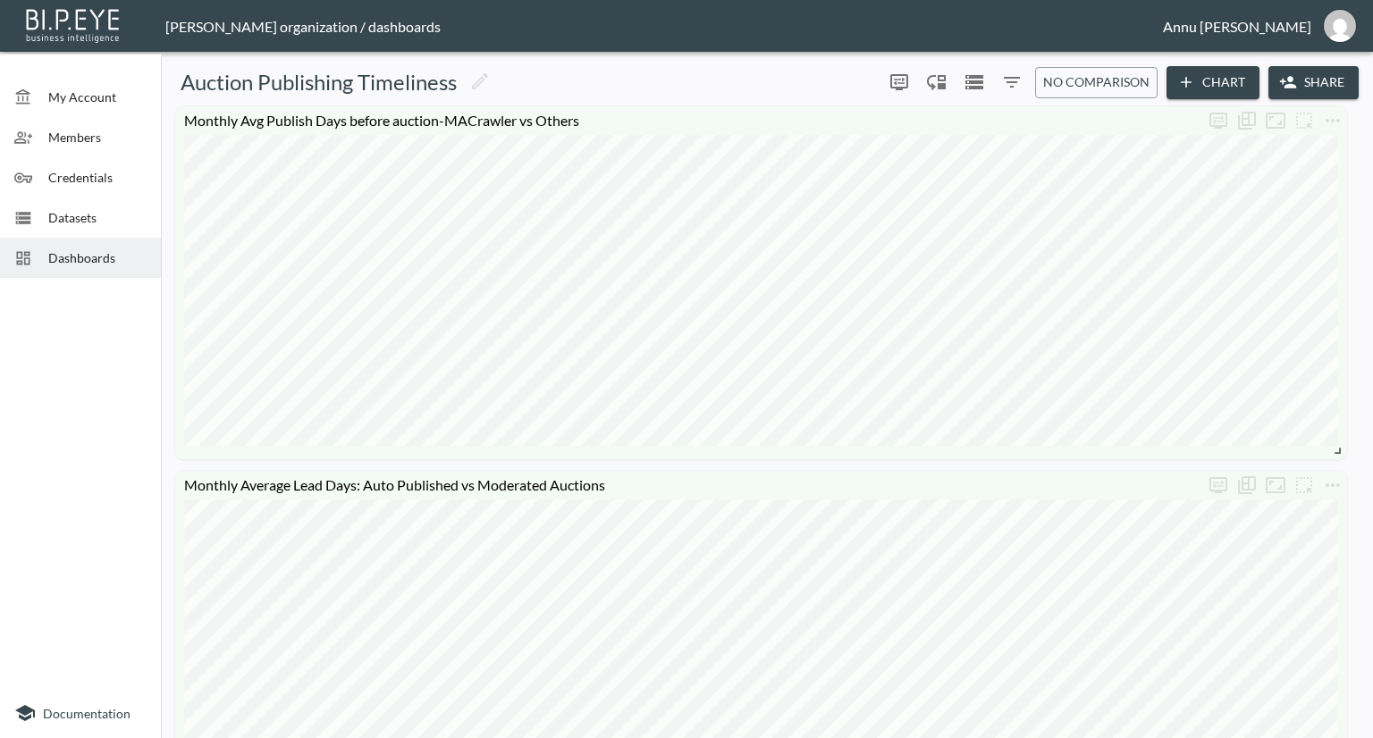
click at [71, 267] on div "Dashboards" at bounding box center [80, 258] width 161 height 40
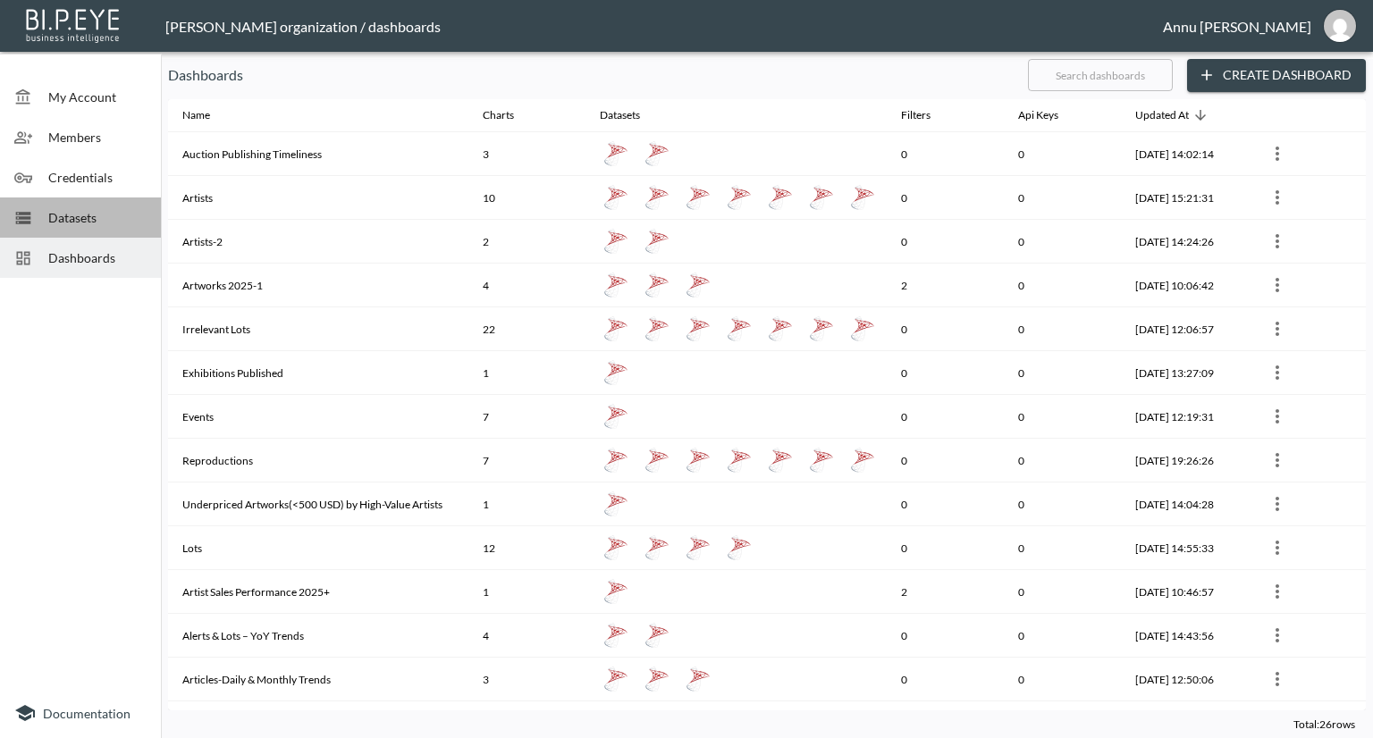
click at [74, 209] on span "Datasets" at bounding box center [97, 217] width 98 height 19
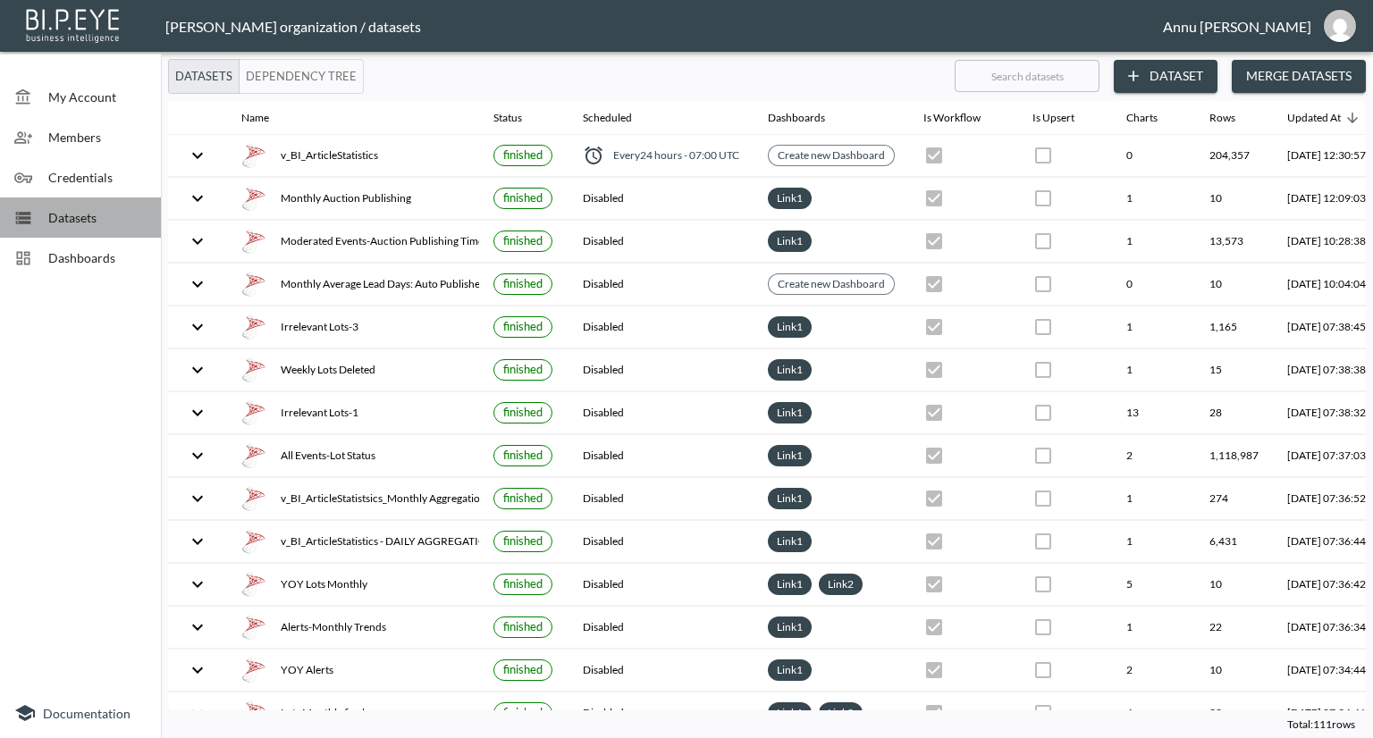
click at [74, 209] on span "Datasets" at bounding box center [97, 217] width 98 height 19
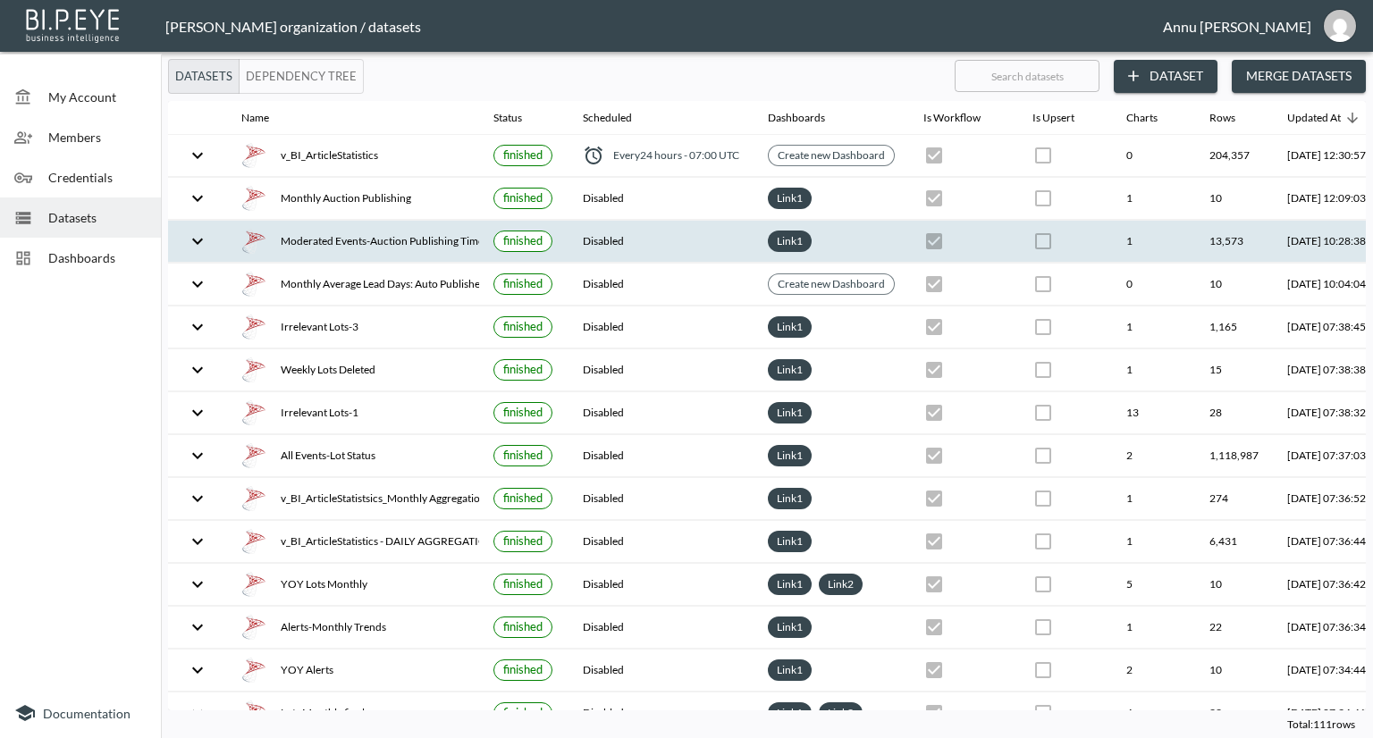
click at [299, 229] on div "Moderated Events-Auction Publishing Timeliness" at bounding box center [352, 241] width 223 height 25
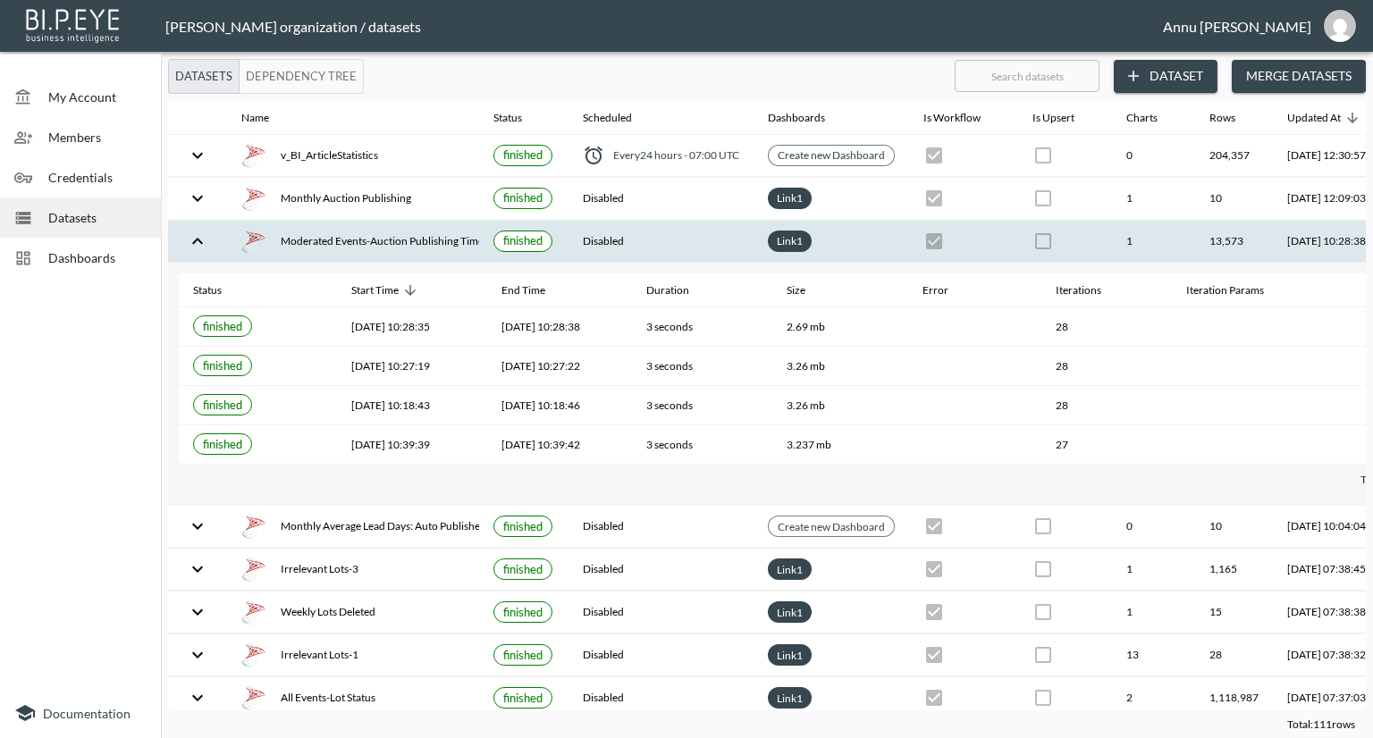
scroll to position [0, 105]
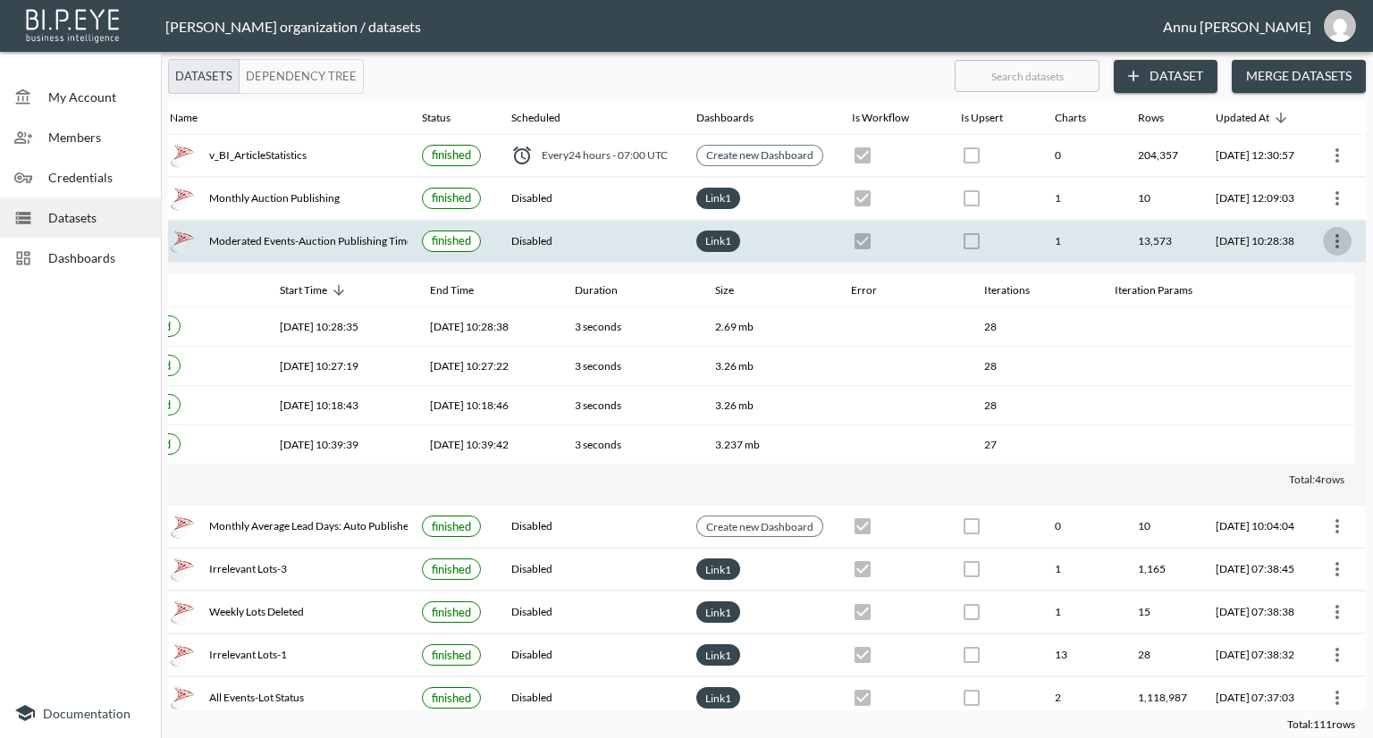
click at [1327, 235] on icon "more" at bounding box center [1336, 241] width 21 height 21
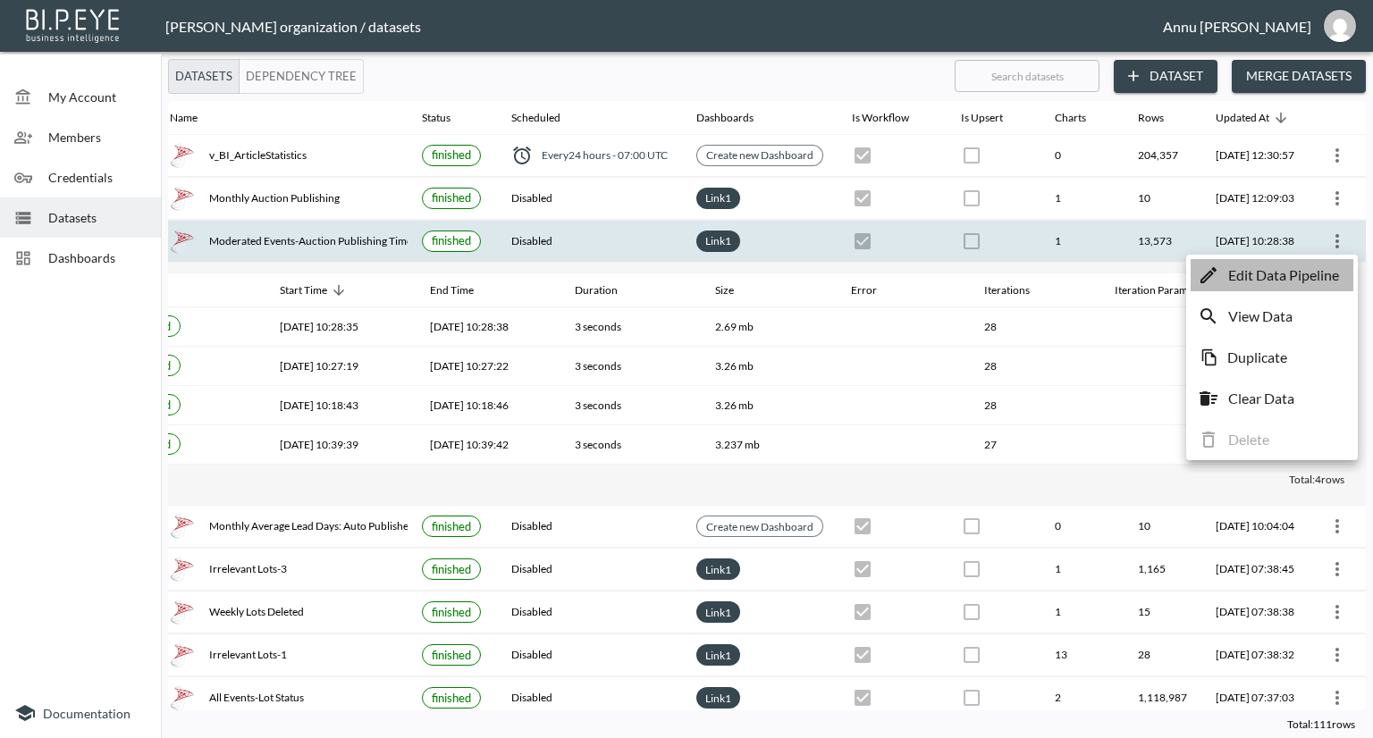
click at [1294, 271] on p "Edit Data Pipeline" at bounding box center [1283, 275] width 111 height 21
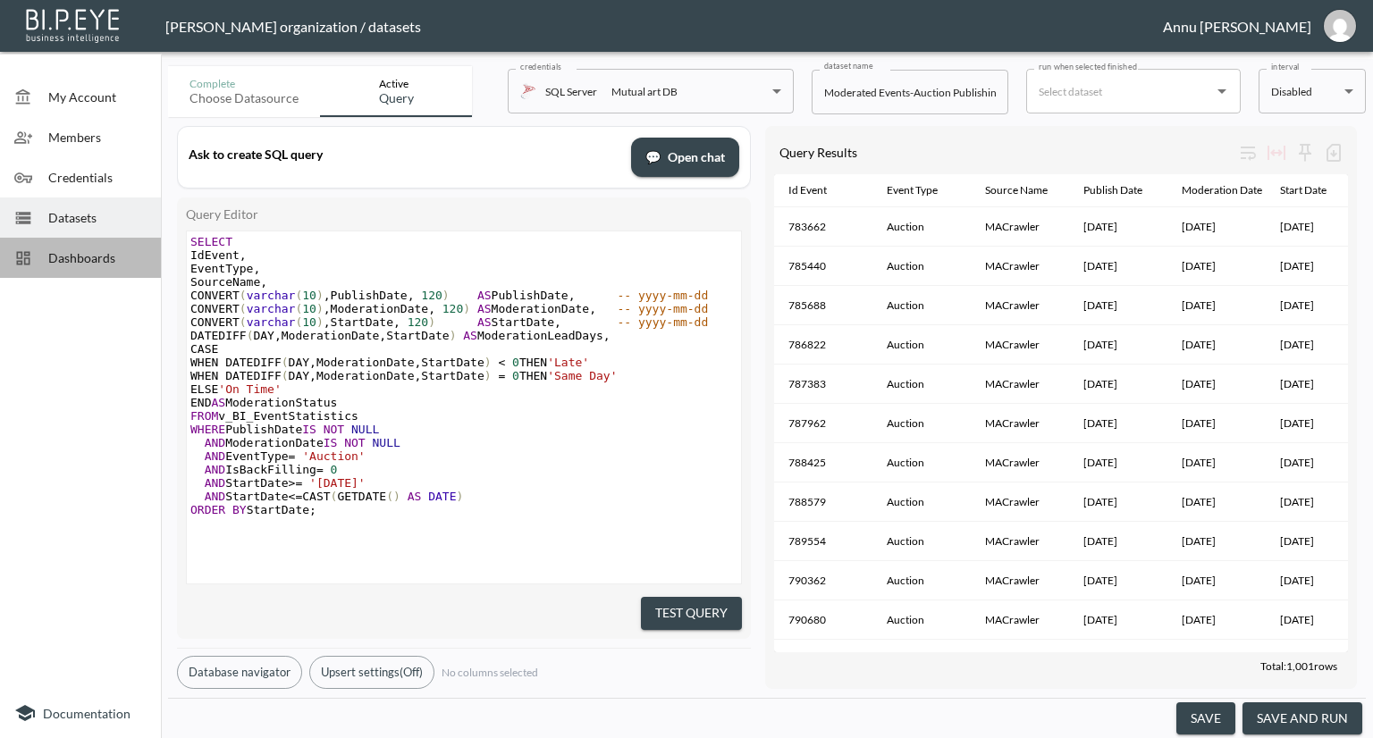
click at [98, 248] on span "Dashboards" at bounding box center [97, 257] width 98 height 19
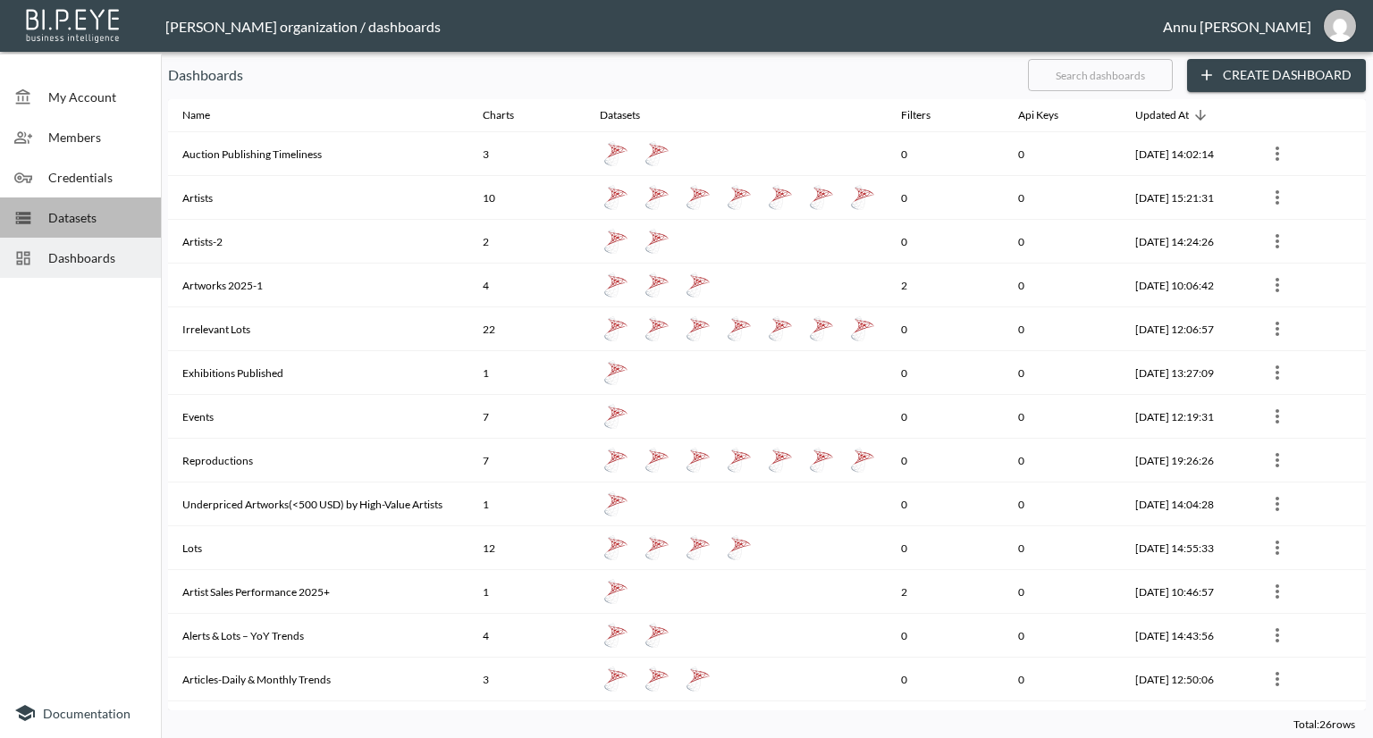
click at [108, 208] on span "Datasets" at bounding box center [97, 217] width 98 height 19
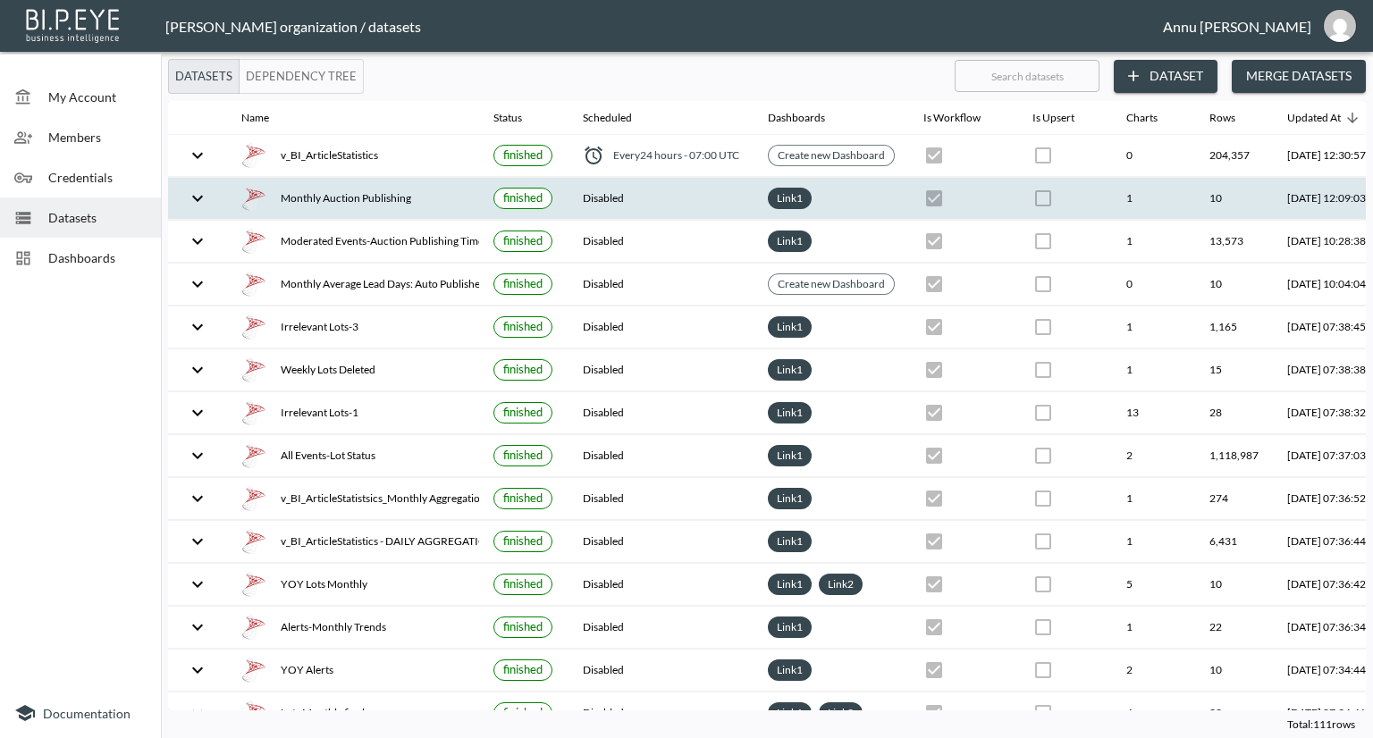
scroll to position [0, 105]
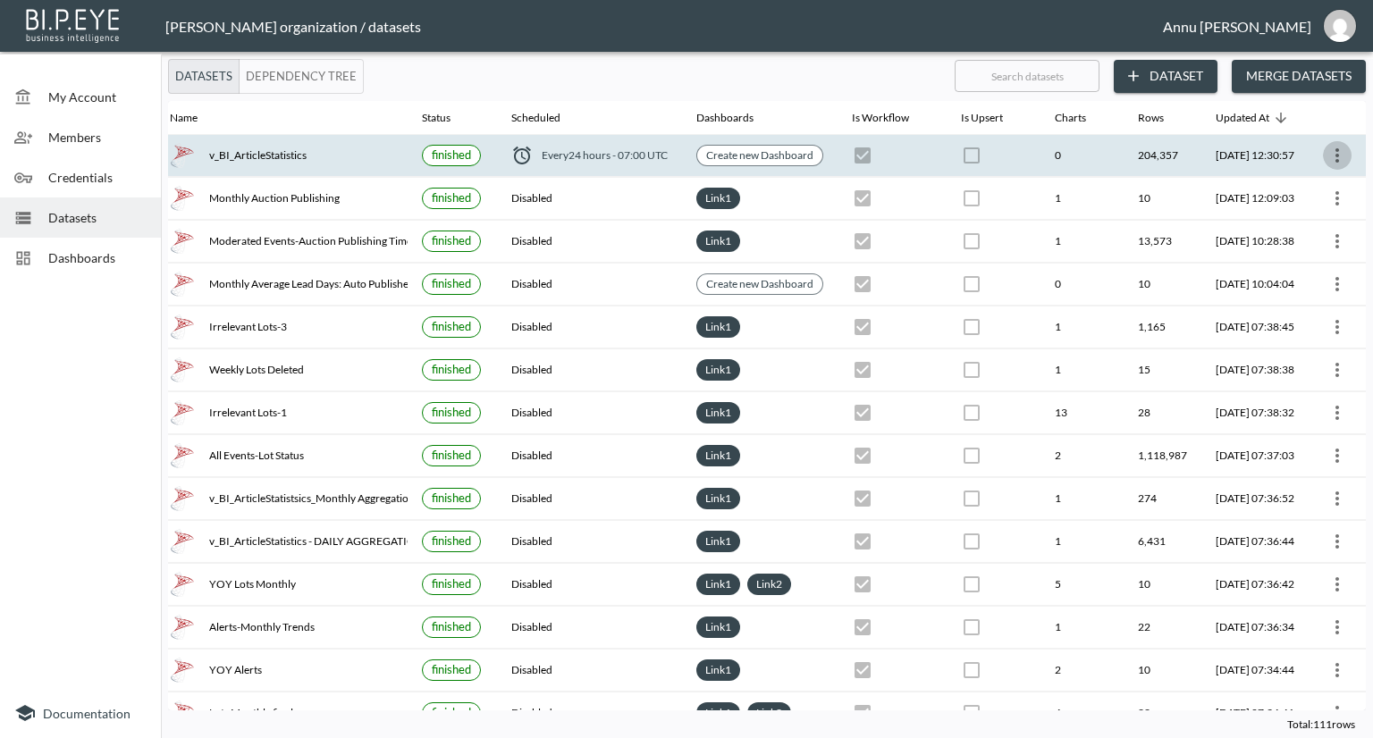
click at [1331, 151] on icon "more" at bounding box center [1336, 155] width 21 height 21
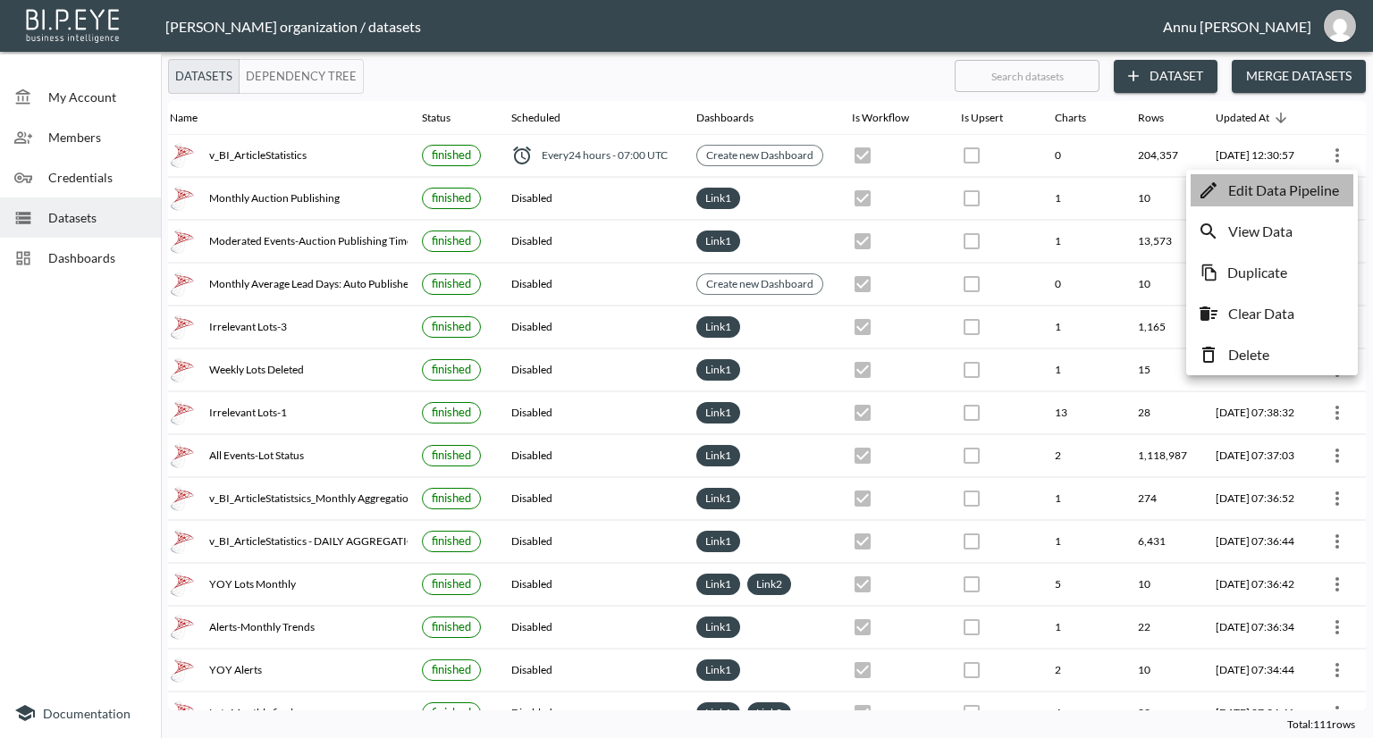
click at [1250, 196] on p "Edit Data Pipeline" at bounding box center [1283, 190] width 111 height 21
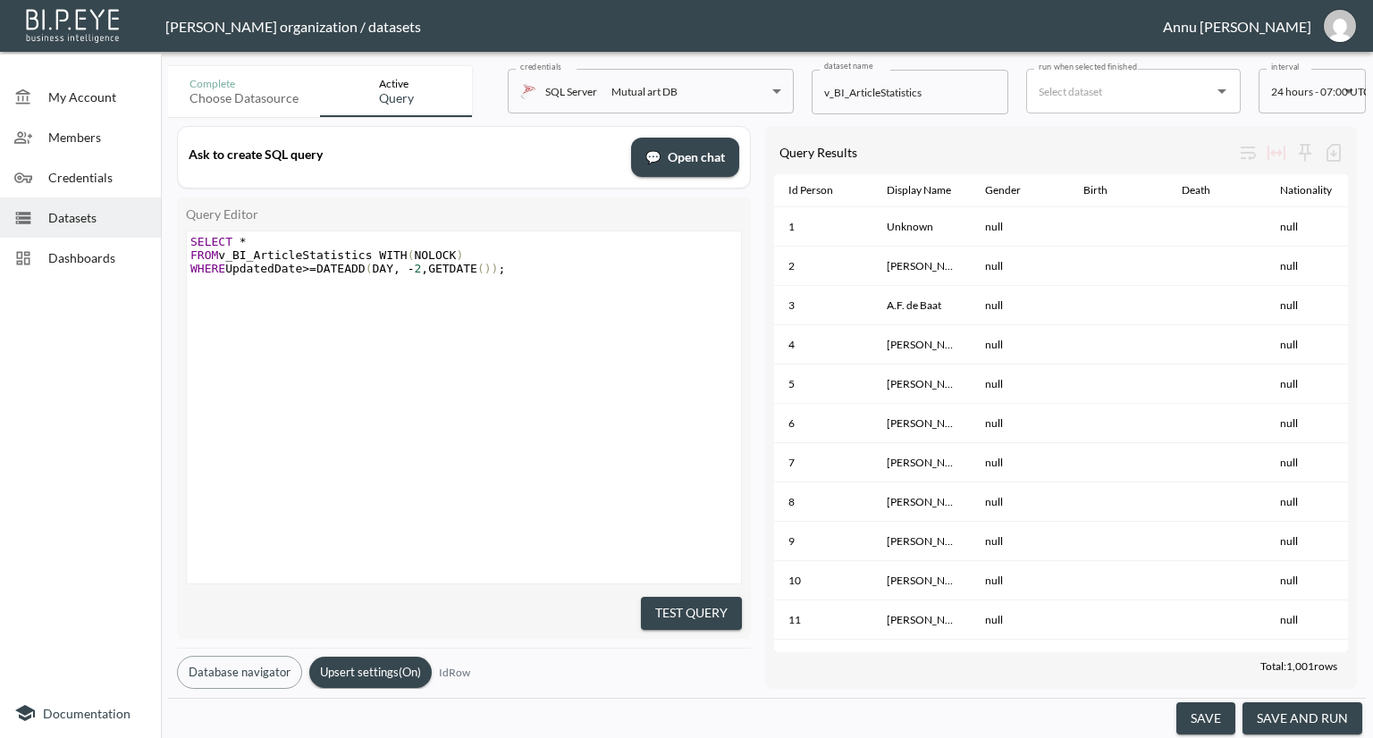
click at [119, 214] on span "Datasets" at bounding box center [97, 217] width 98 height 19
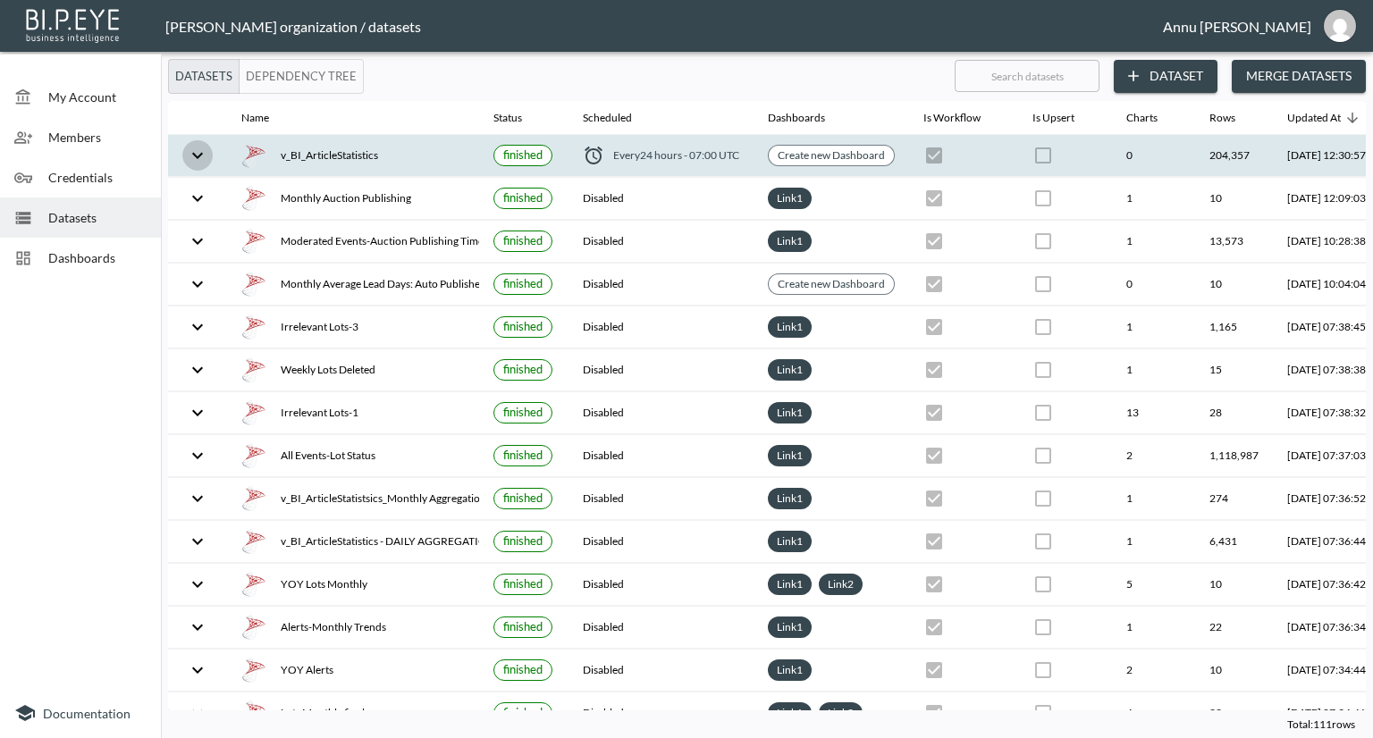
click at [195, 164] on icon "expand row" at bounding box center [197, 155] width 21 height 21
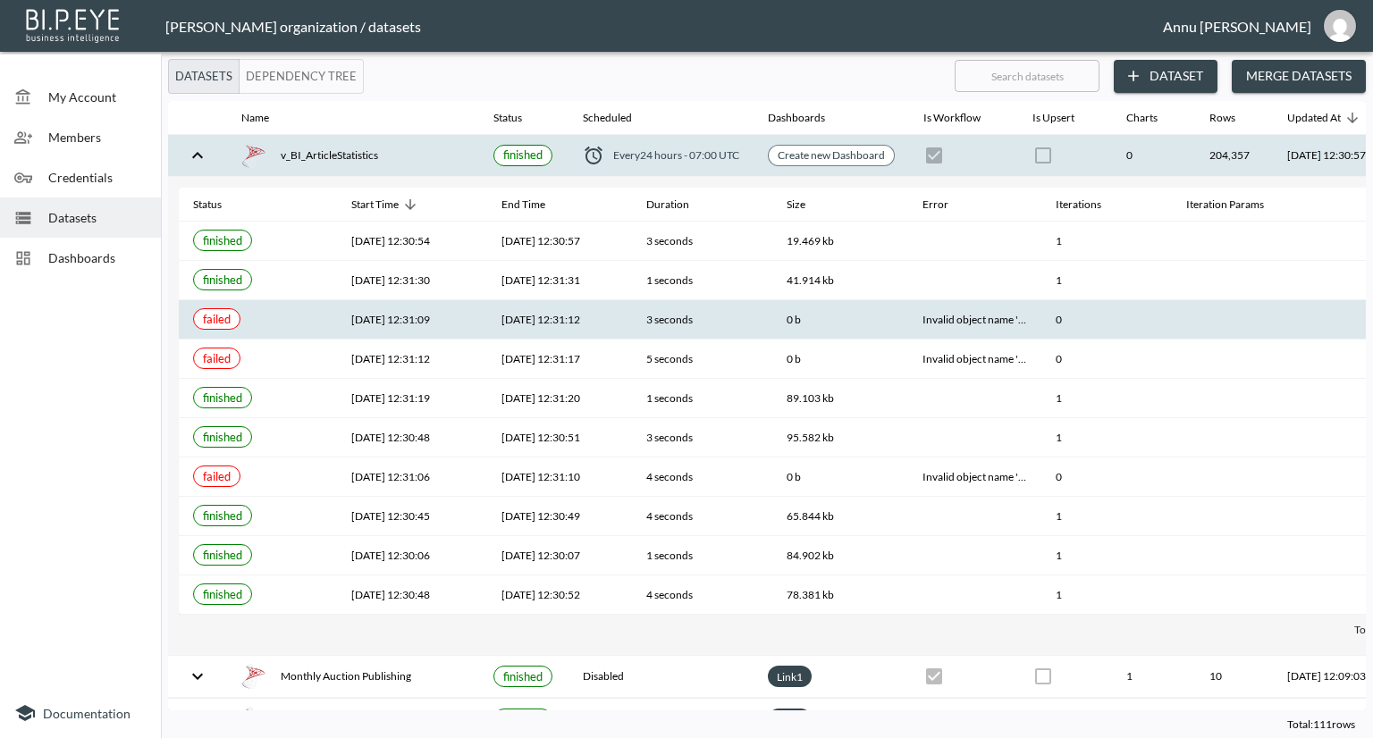
scroll to position [0, 105]
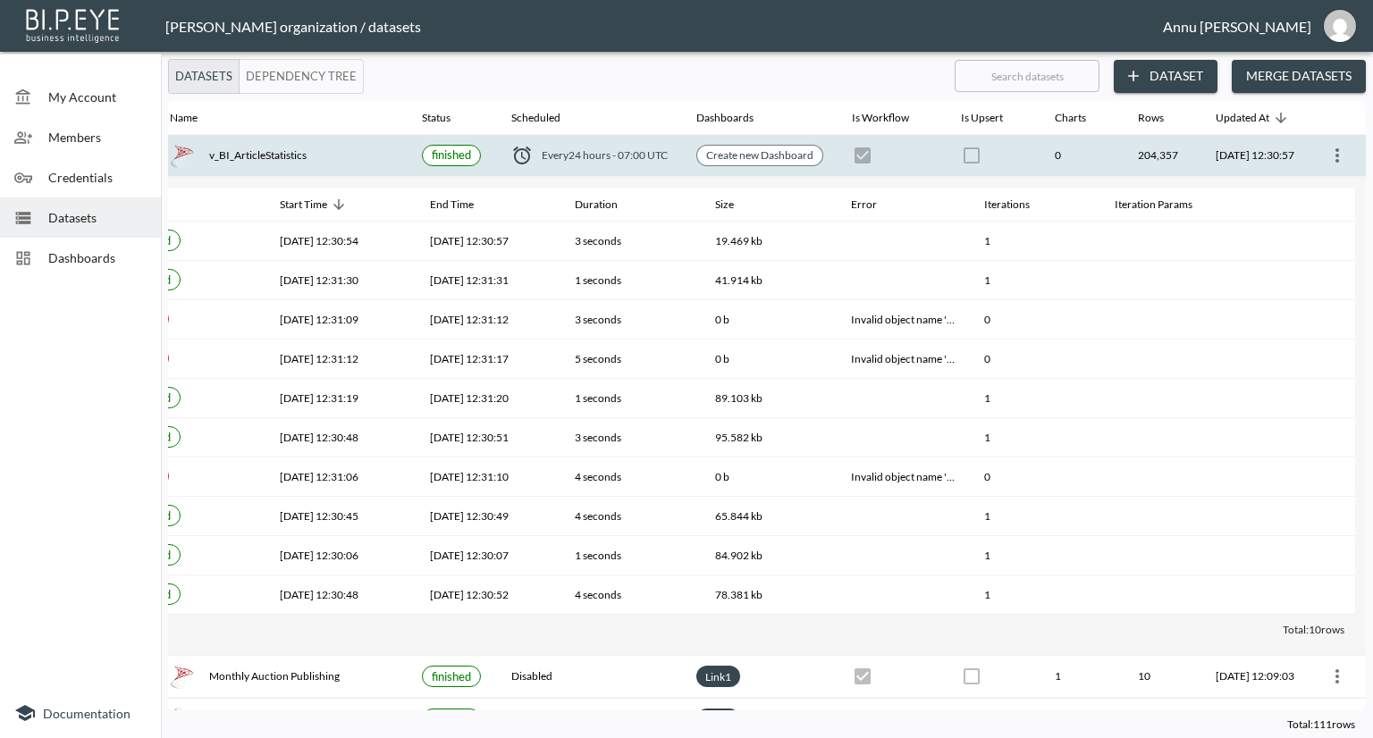
click at [492, 712] on div "Total: 111 rows" at bounding box center [767, 725] width 1198 height 28
click at [113, 269] on div "Dashboards" at bounding box center [80, 258] width 161 height 40
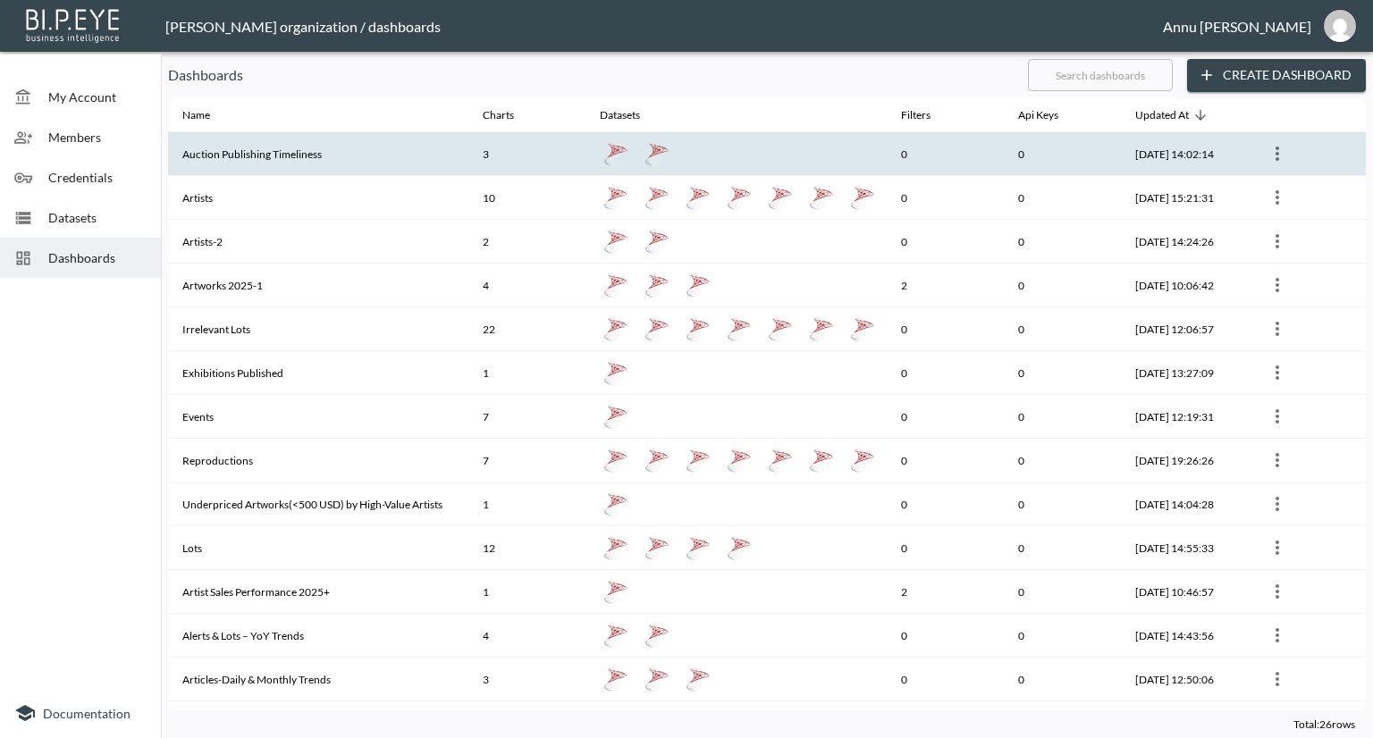
click at [282, 150] on th "Auction Publishing Timeliness" at bounding box center [318, 154] width 300 height 44
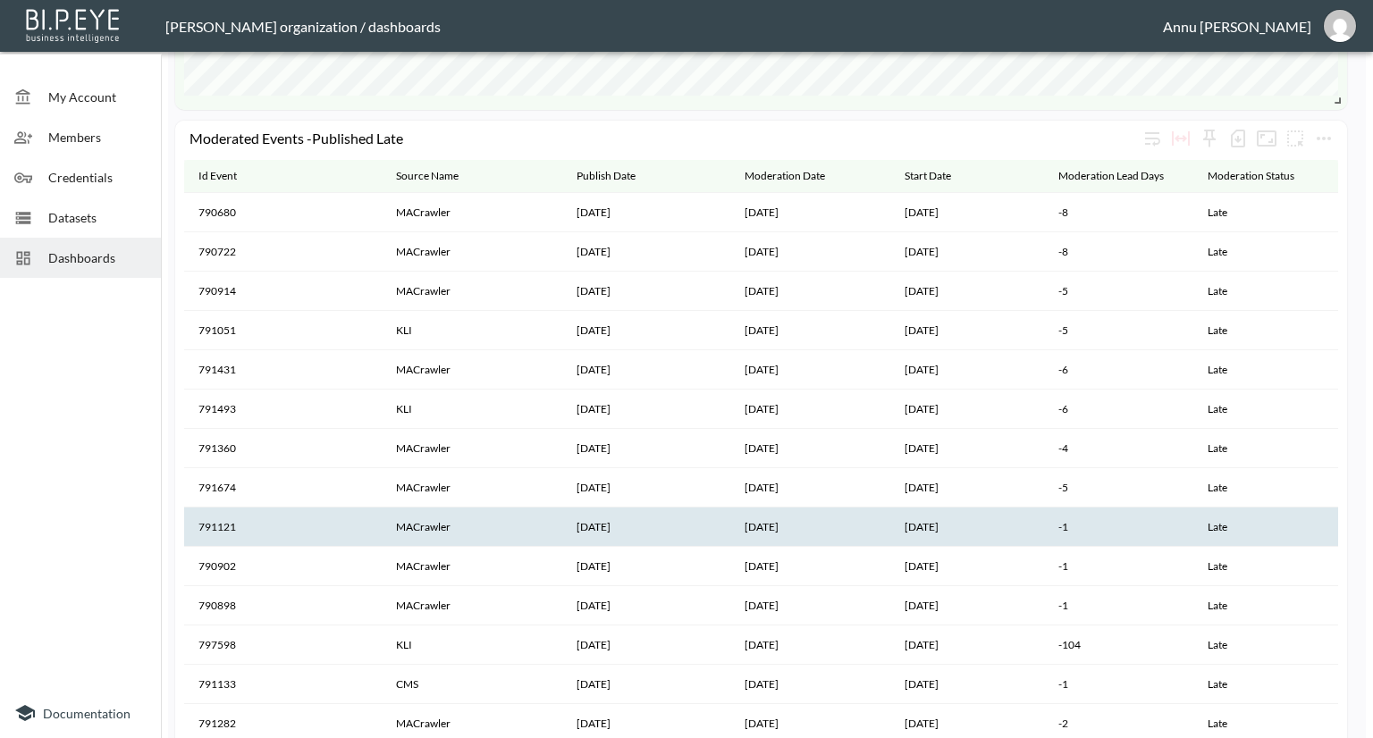
scroll to position [1720, 0]
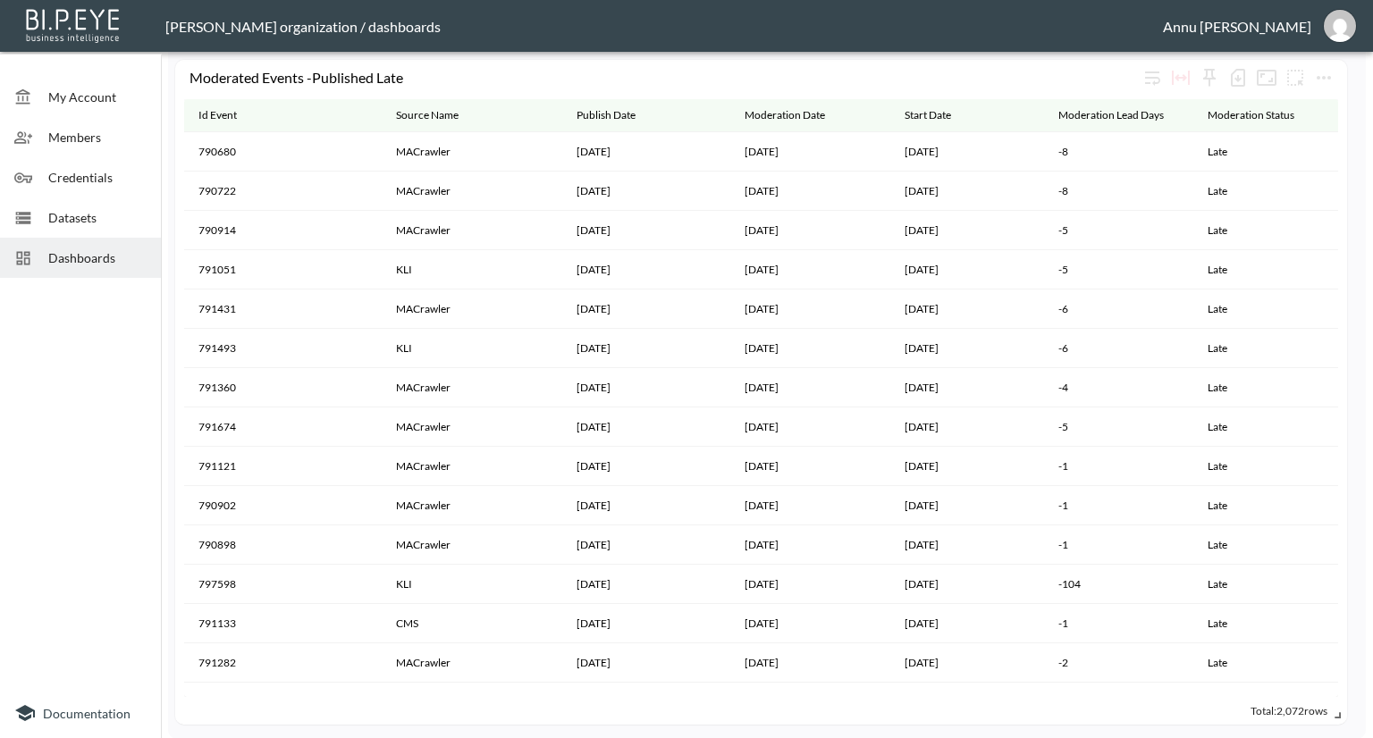
click at [101, 253] on span "Dashboards" at bounding box center [97, 257] width 98 height 19
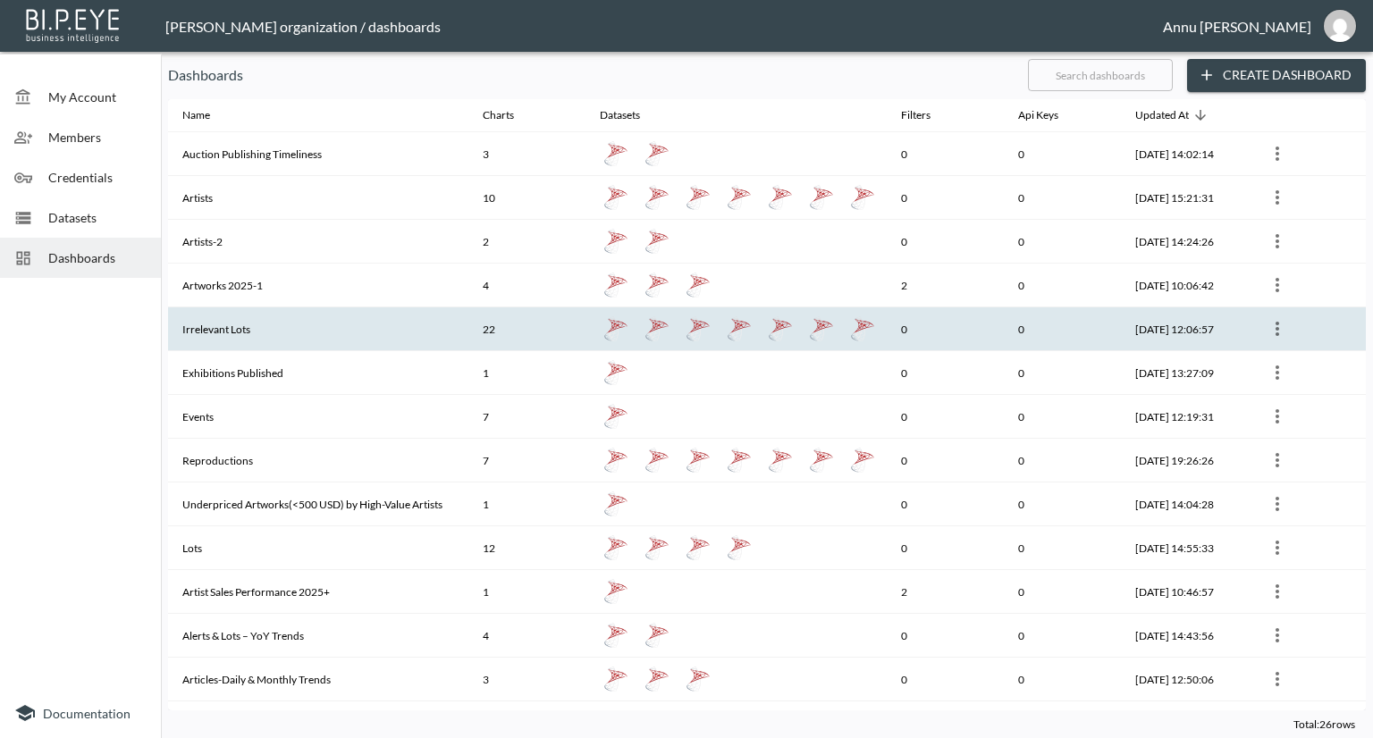
click at [218, 323] on th "Irrelevant Lots" at bounding box center [318, 329] width 300 height 44
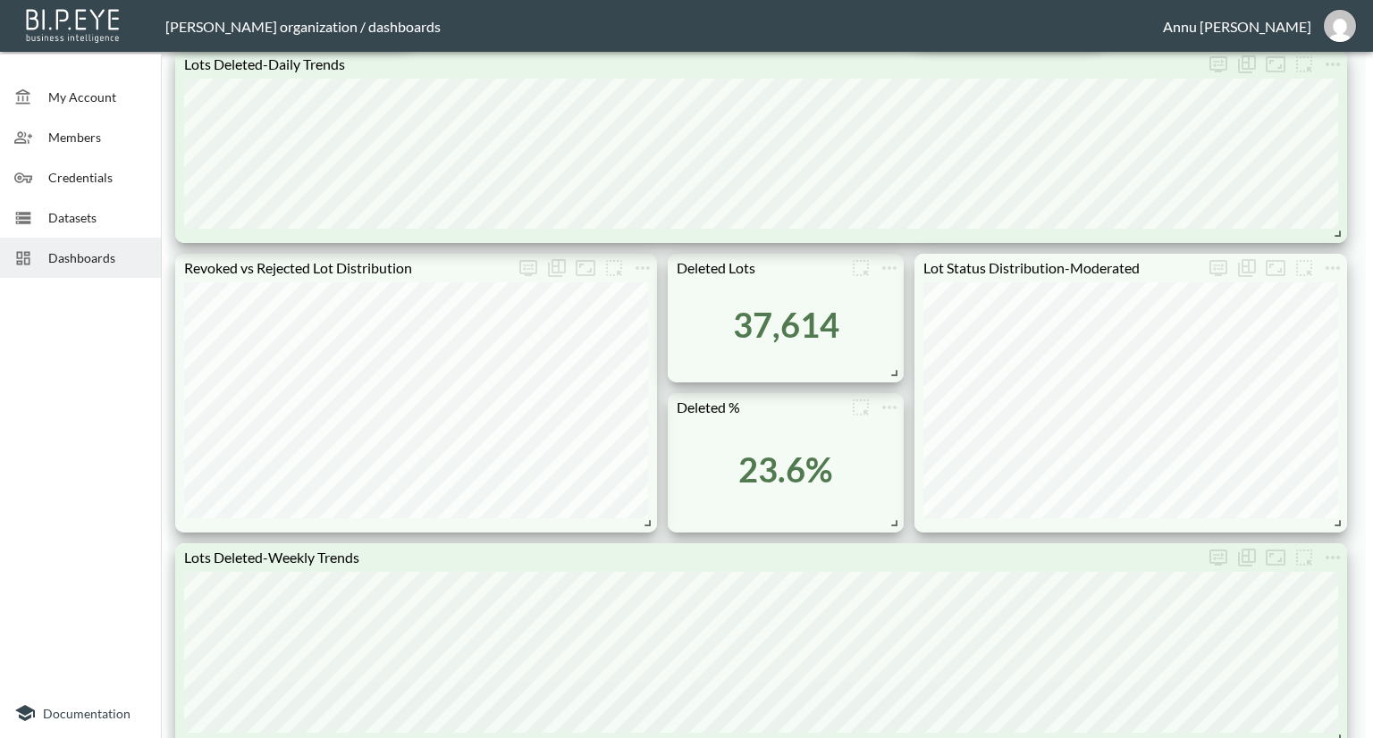
scroll to position [983, 0]
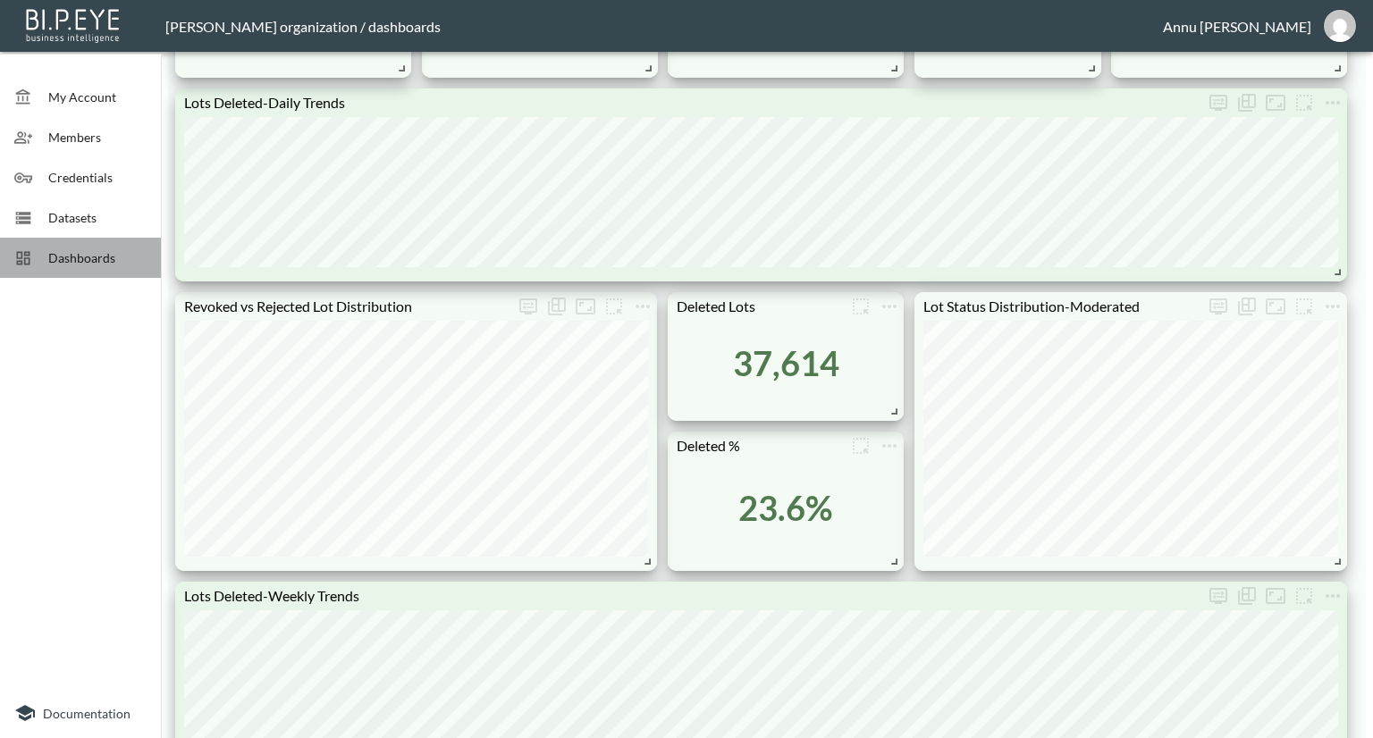
click at [111, 255] on span "Dashboards" at bounding box center [97, 257] width 98 height 19
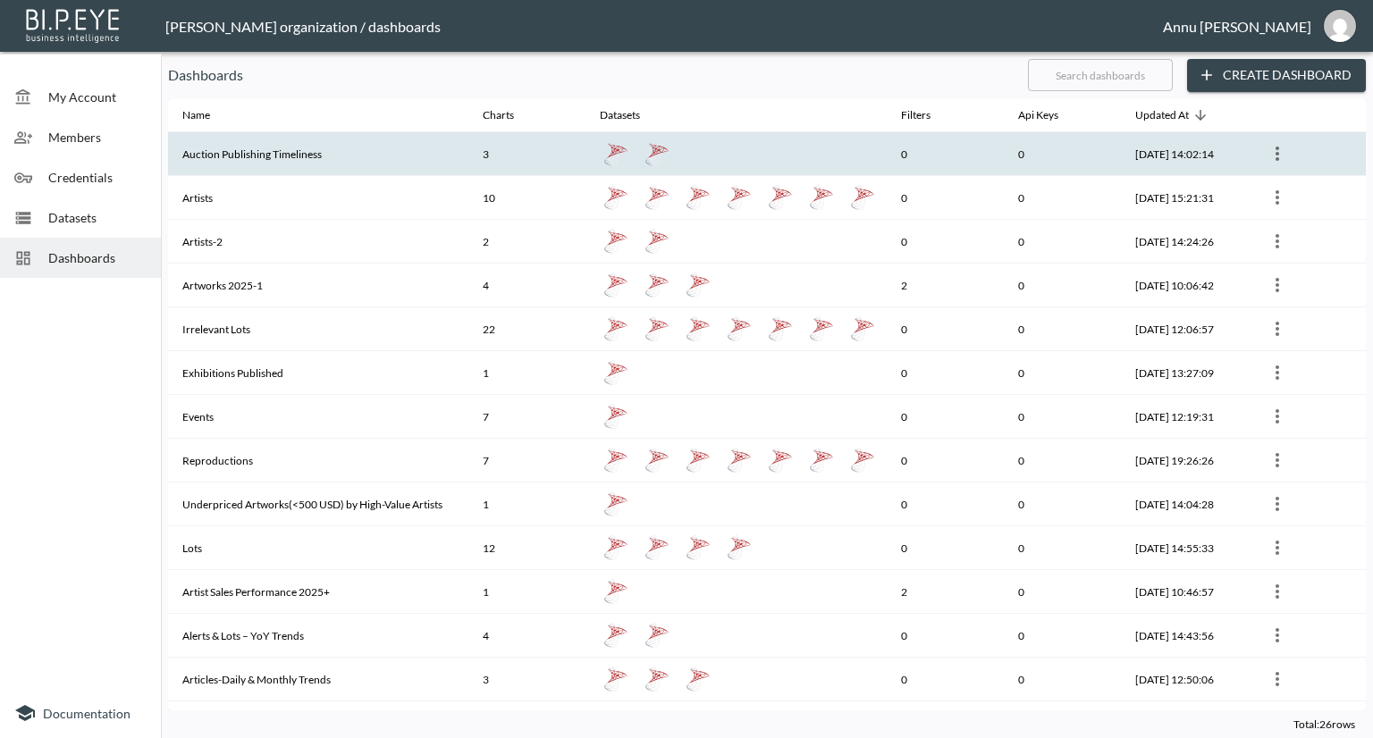
click at [232, 151] on th "Auction Publishing Timeliness" at bounding box center [318, 154] width 300 height 44
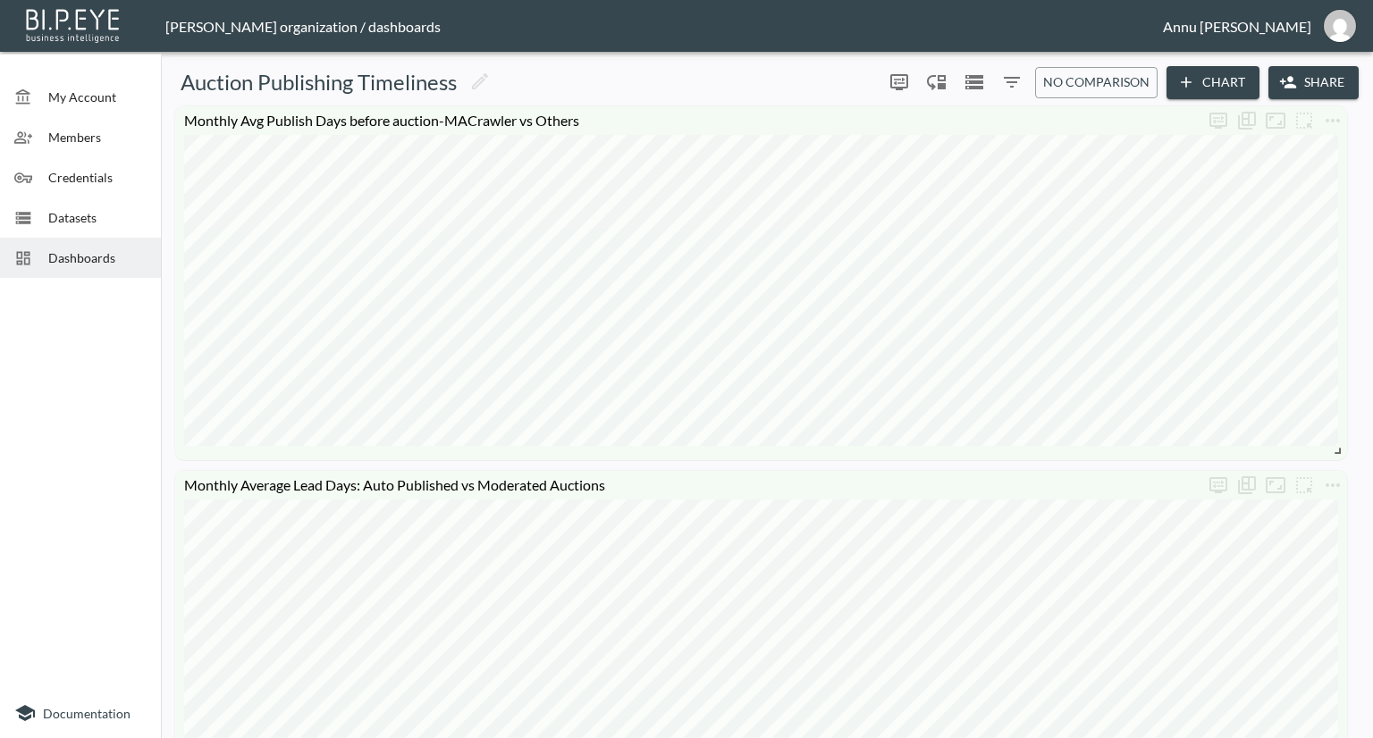
click at [91, 255] on span "Dashboards" at bounding box center [97, 257] width 98 height 19
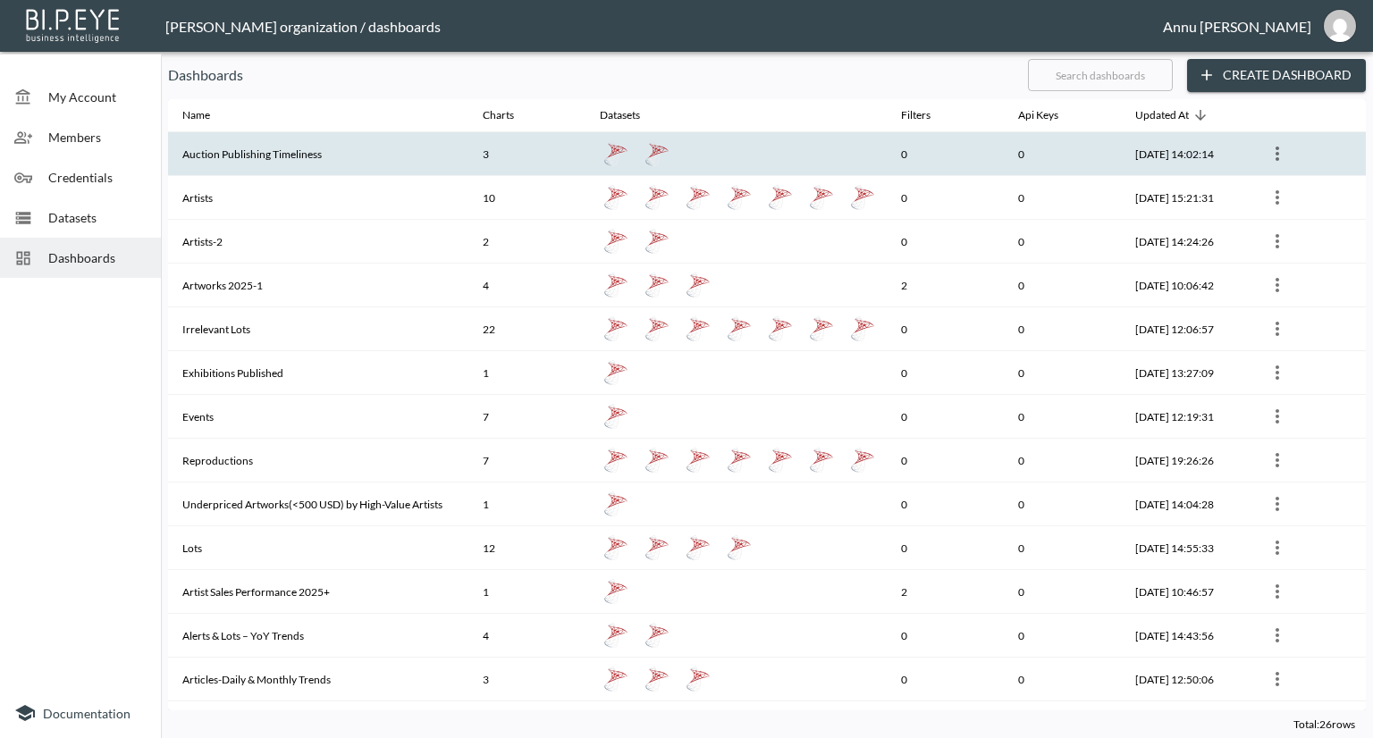
click at [223, 155] on th "Auction Publishing Timeliness" at bounding box center [318, 154] width 300 height 44
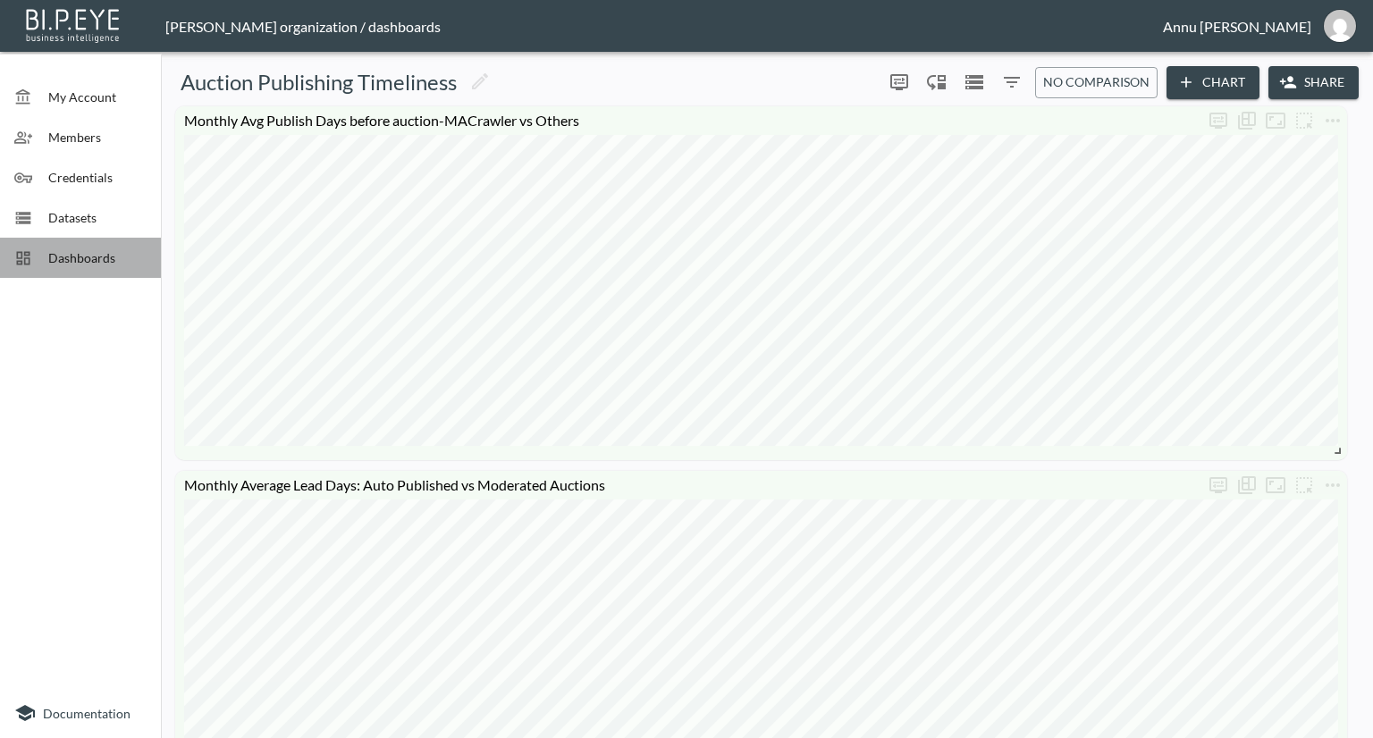
click at [120, 251] on span "Dashboards" at bounding box center [97, 257] width 98 height 19
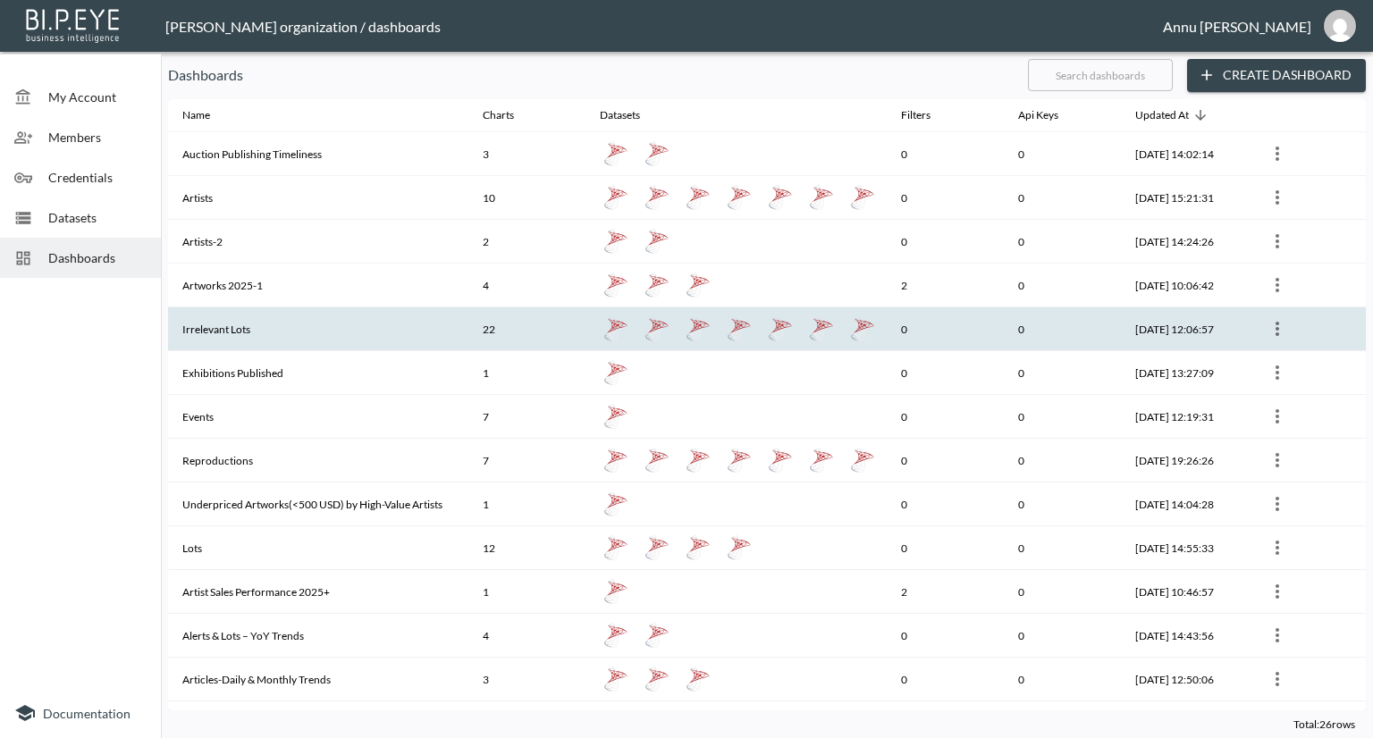
click at [221, 331] on th "Irrelevant Lots" at bounding box center [318, 329] width 300 height 44
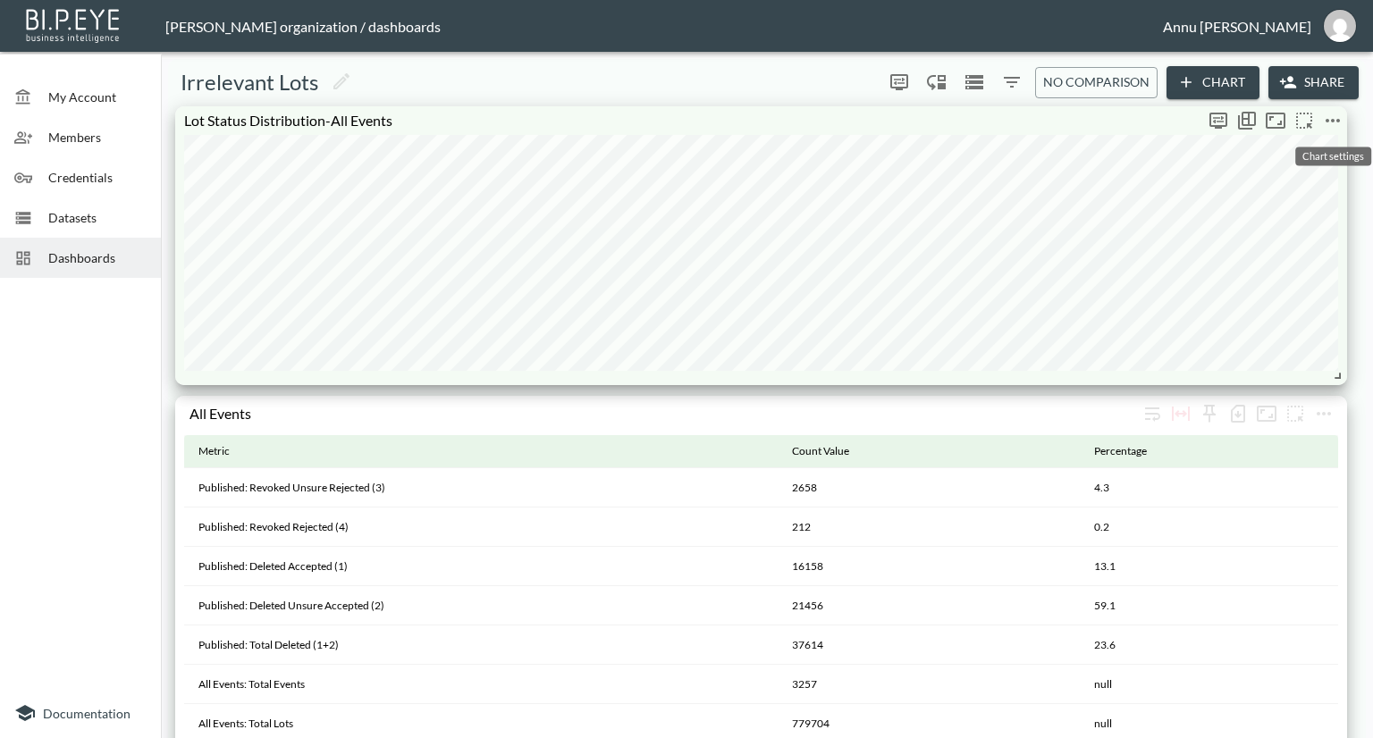
click at [1333, 118] on icon "more" at bounding box center [1332, 120] width 21 height 21
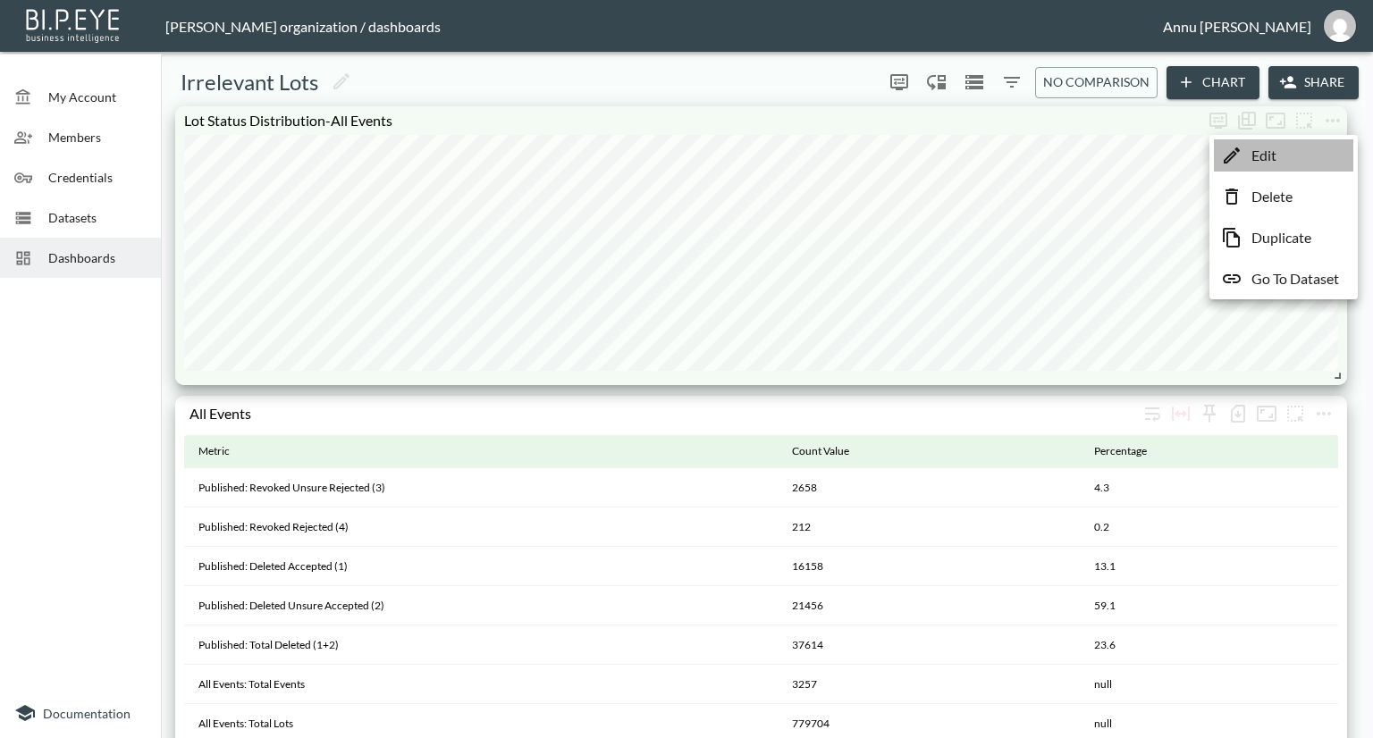
click at [1287, 163] on li "Edit" at bounding box center [1283, 155] width 139 height 32
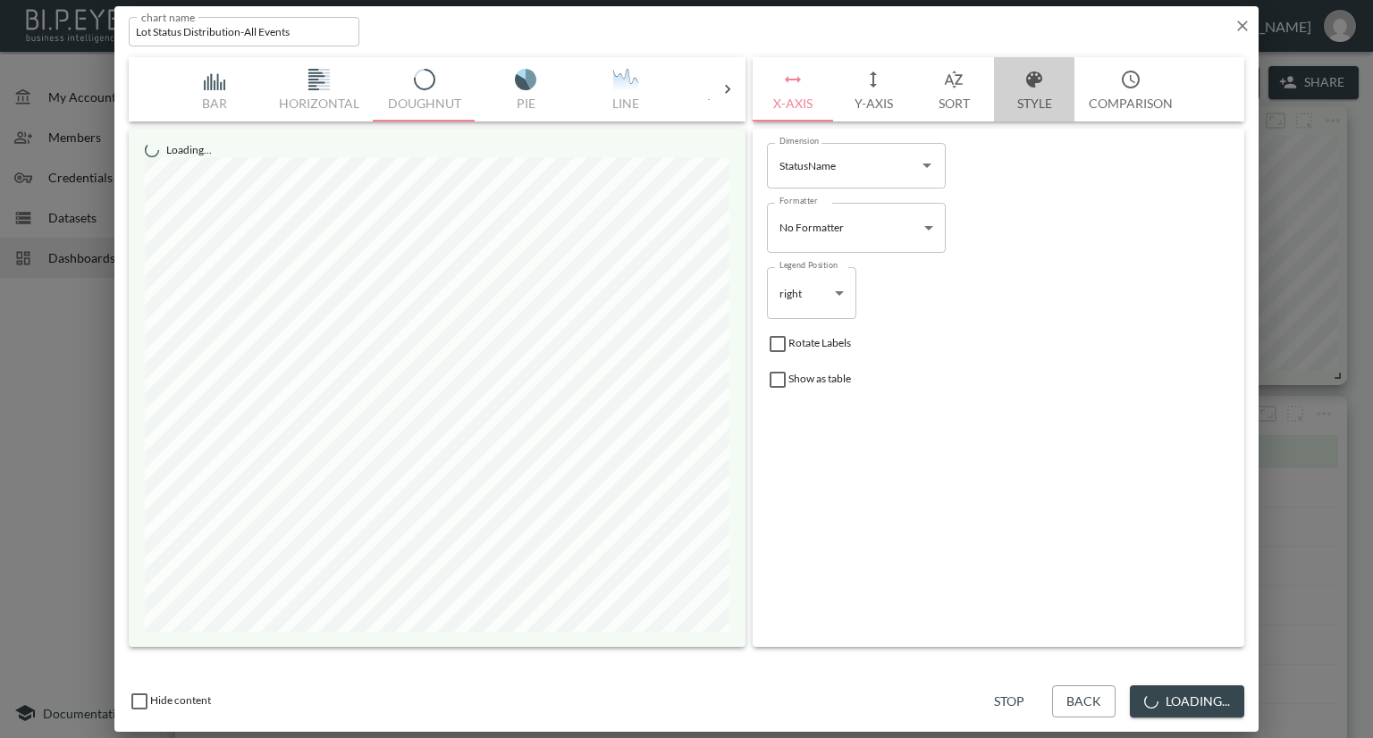
click at [1019, 98] on button "Style" at bounding box center [1034, 89] width 80 height 64
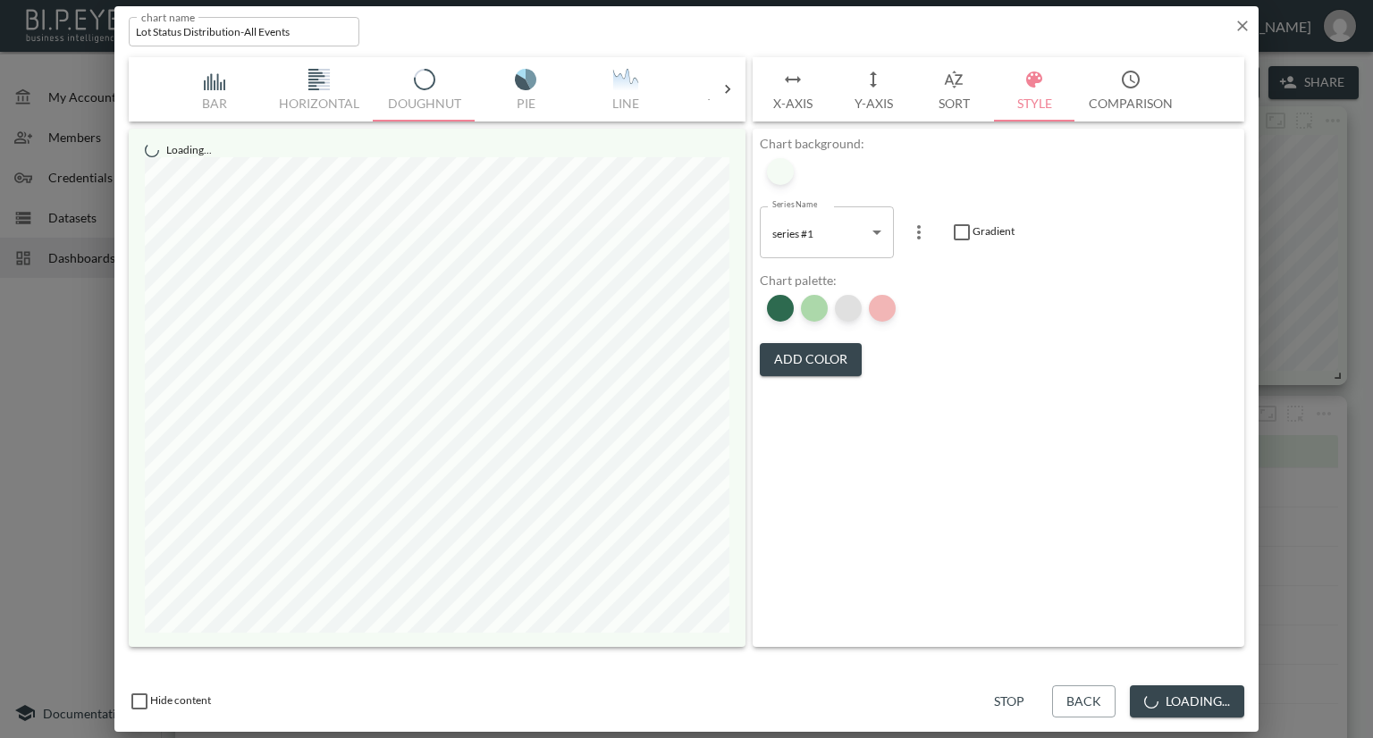
click at [846, 304] on div at bounding box center [848, 308] width 27 height 27
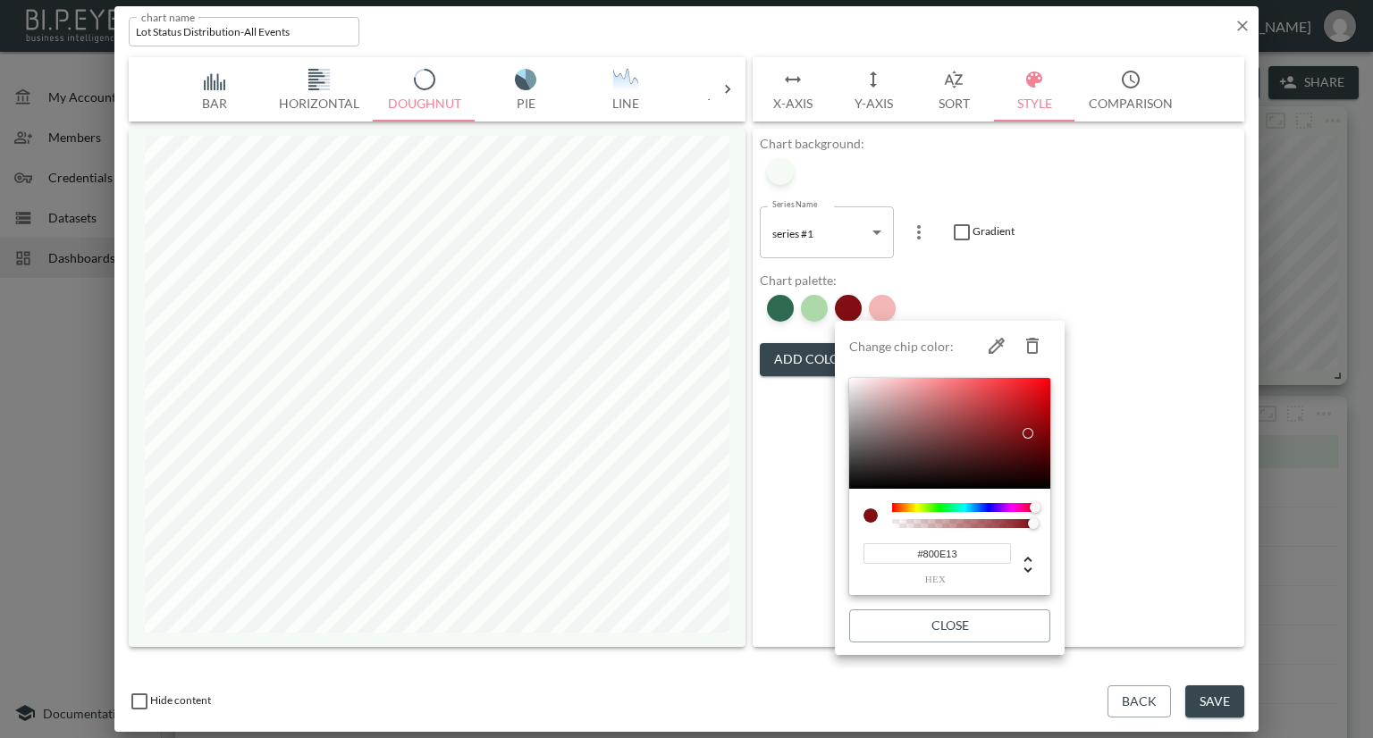
drag, startPoint x: 969, startPoint y: 555, endPoint x: 851, endPoint y: 548, distance: 118.2
click at [851, 548] on div "#800E13 hex" at bounding box center [949, 542] width 201 height 107
drag, startPoint x: 1246, startPoint y: 21, endPoint x: 1237, endPoint y: 28, distance: 10.9
click at [1245, 21] on div at bounding box center [686, 369] width 1373 height 738
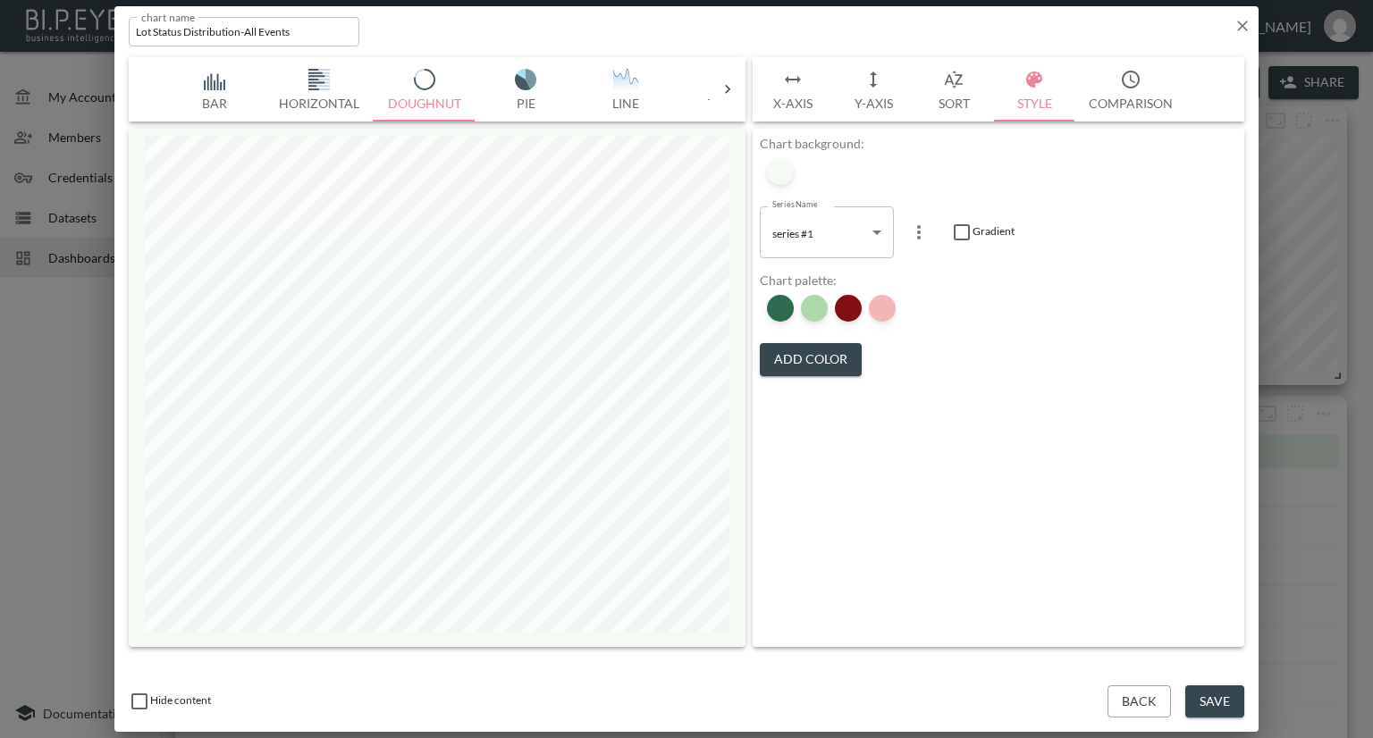
click at [1237, 28] on icon "button" at bounding box center [1242, 26] width 18 height 18
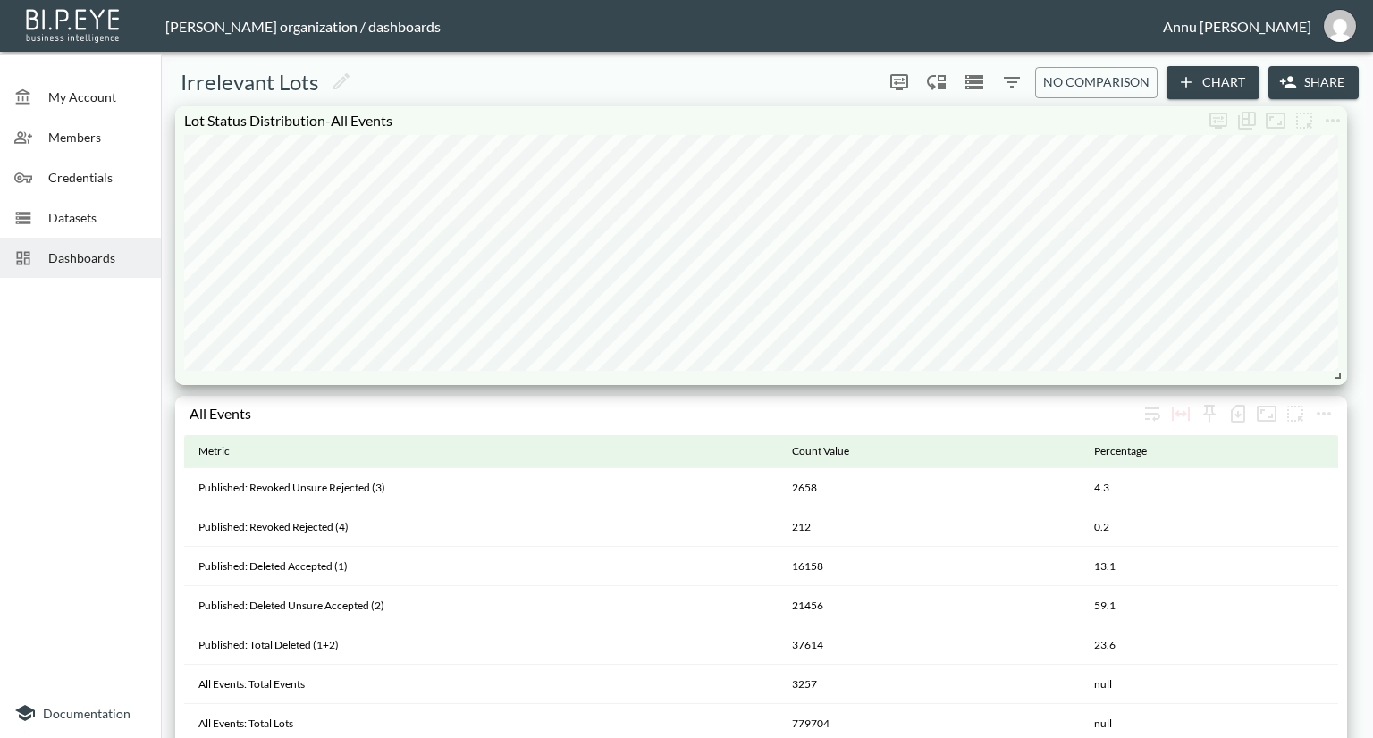
click at [97, 250] on span "Dashboards" at bounding box center [97, 257] width 98 height 19
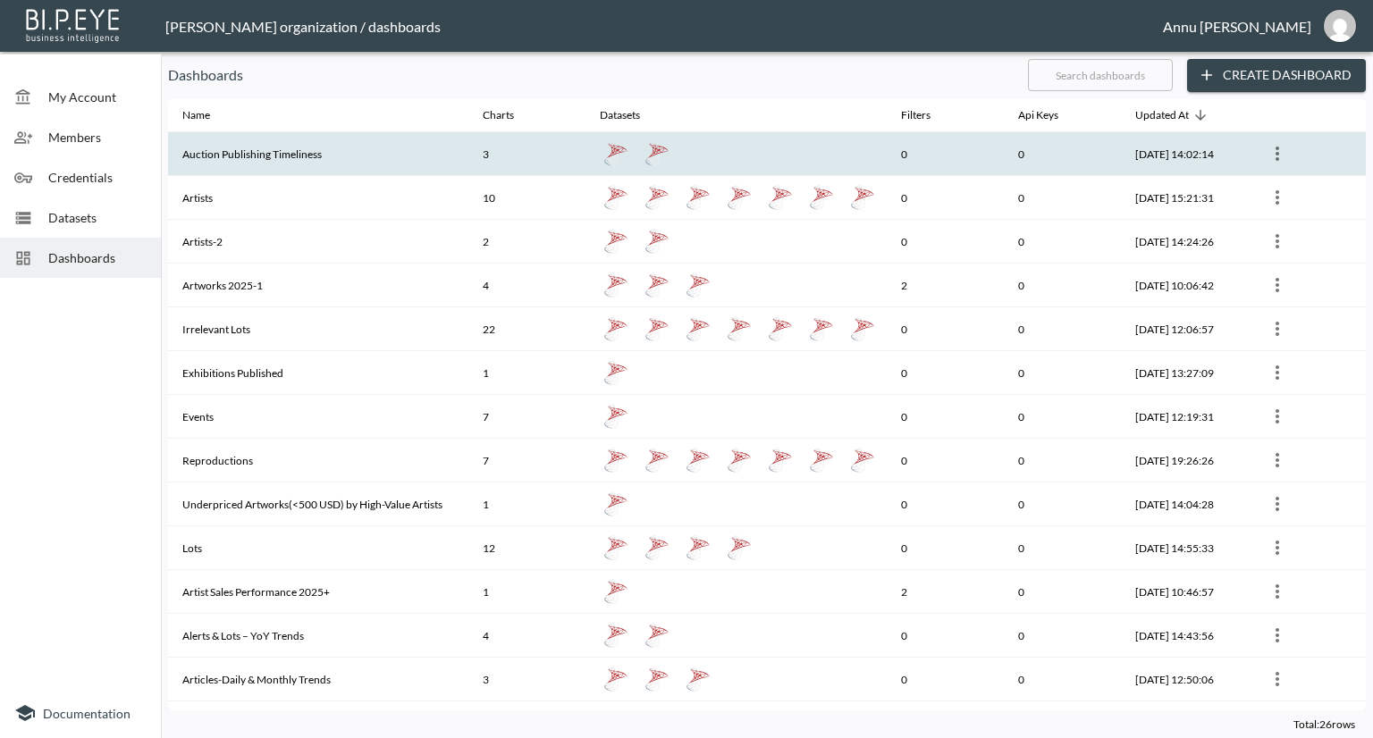
click at [252, 147] on th "Auction Publishing Timeliness" at bounding box center [318, 154] width 300 height 44
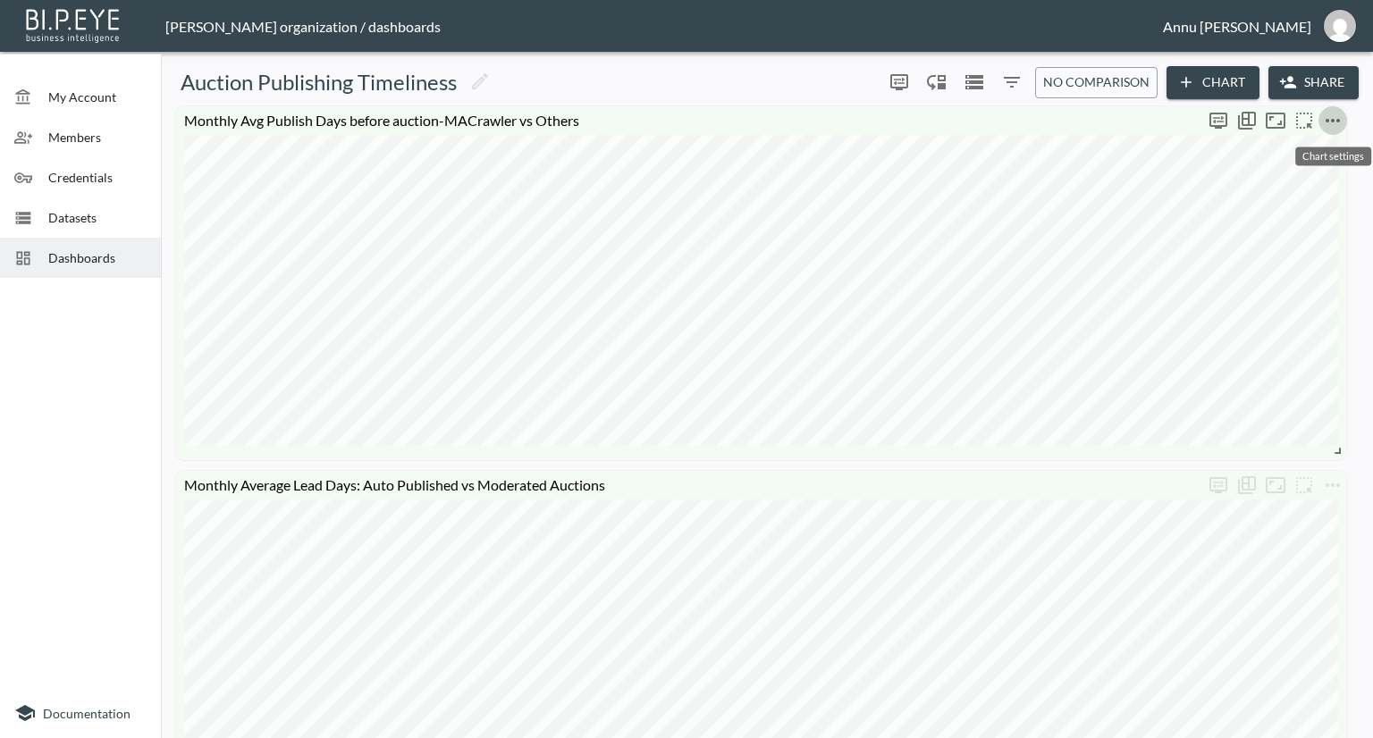
click at [1329, 112] on icon "more" at bounding box center [1332, 120] width 21 height 21
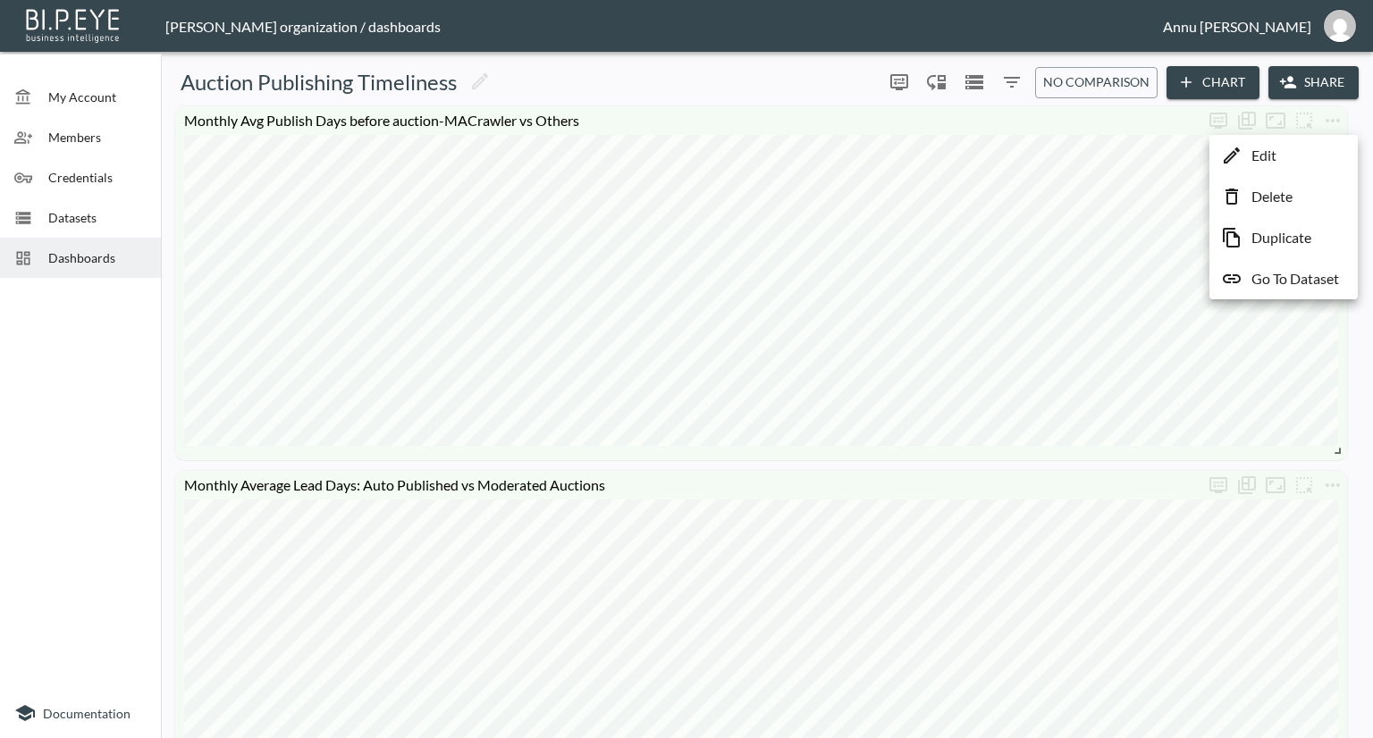
click at [1305, 162] on li "Edit" at bounding box center [1283, 155] width 139 height 32
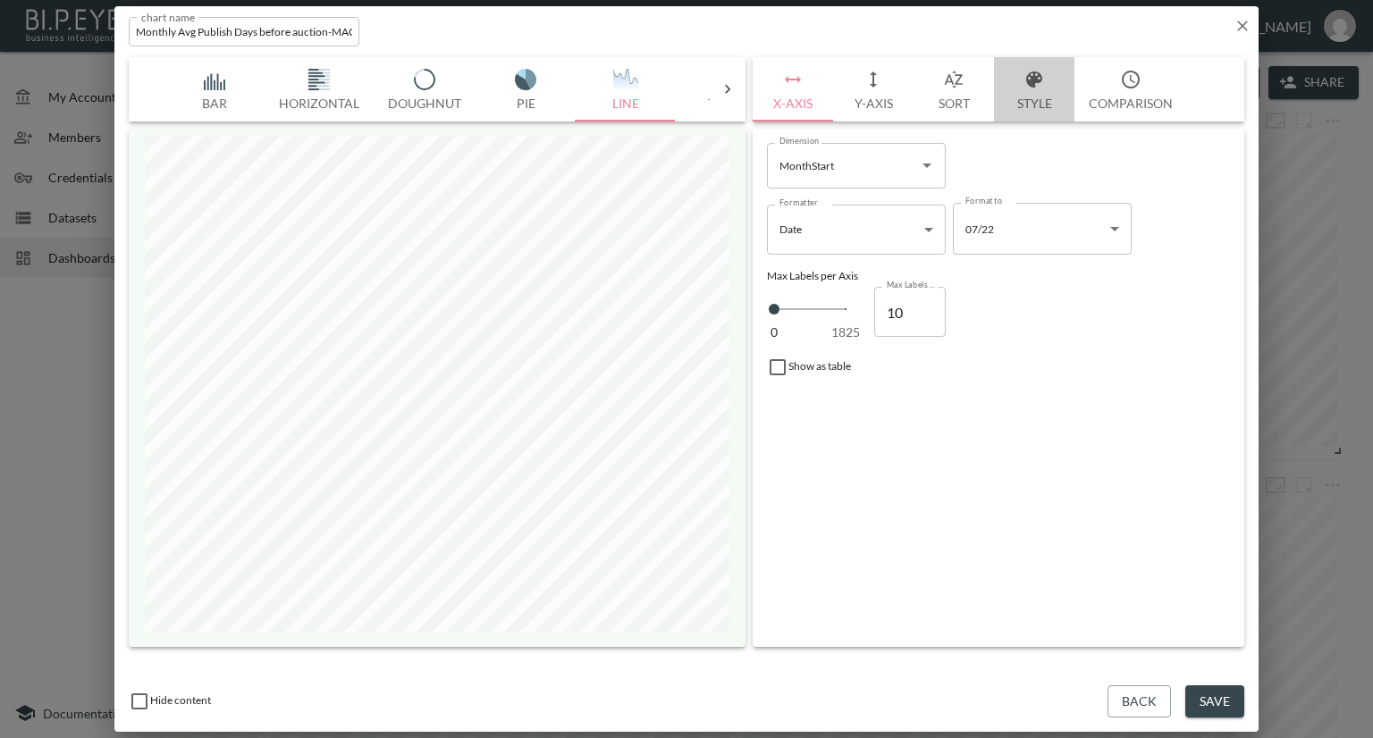
click at [1015, 99] on button "Style" at bounding box center [1034, 89] width 80 height 64
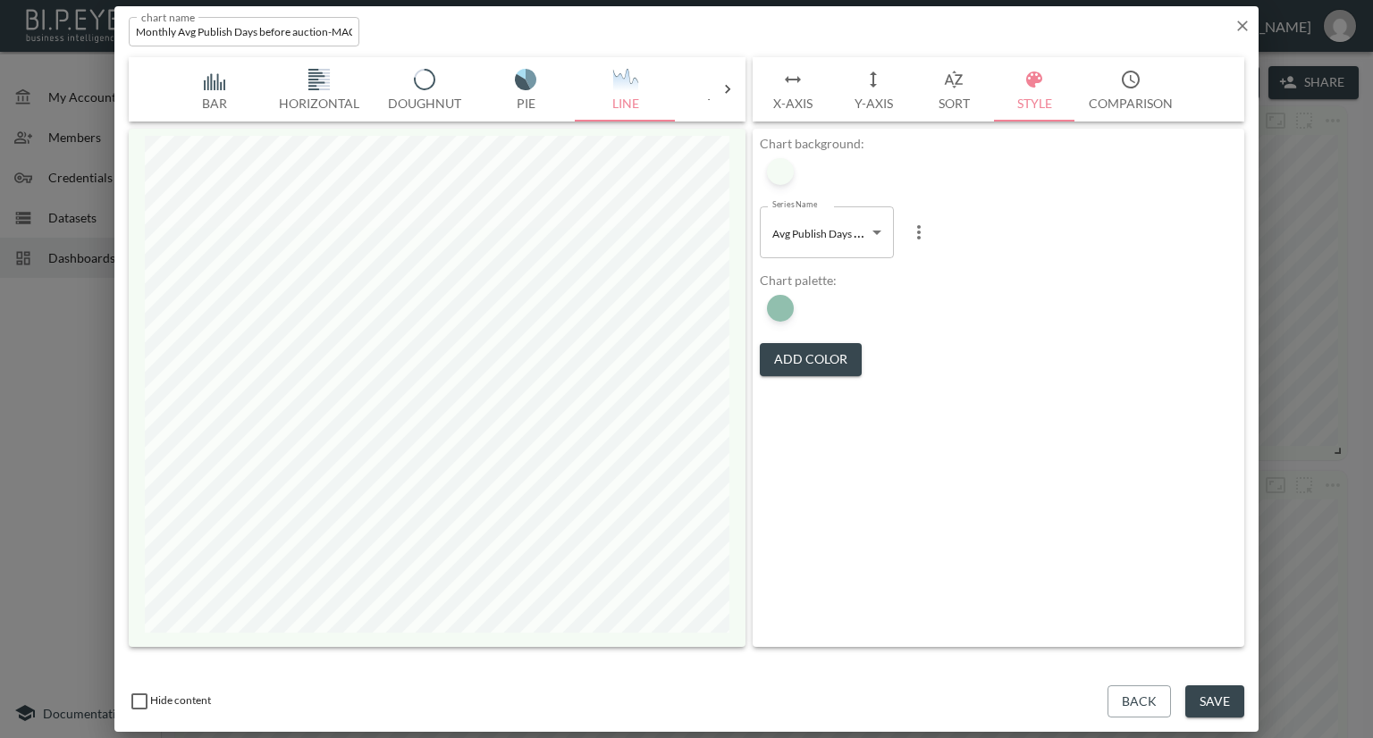
click at [863, 223] on body "BI.P.EYE, Interactive Analytics Dashboards - app [PERSON_NAME] organization / d…" at bounding box center [686, 369] width 1373 height 738
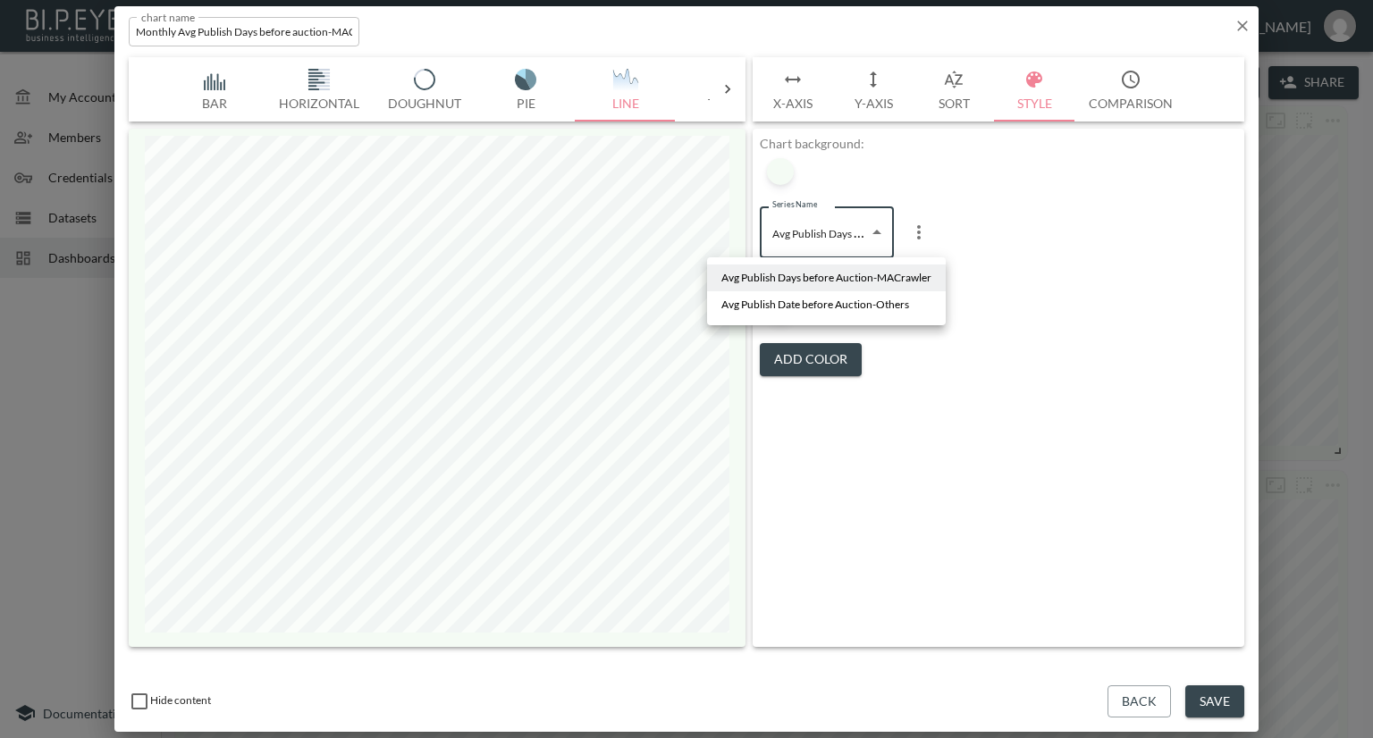
click at [816, 303] on span "Avg Publish Date before Auction-Others" at bounding box center [815, 305] width 188 height 16
type input "c5c6f7a5-d8dd-450e-8918-39c82588f62e"
click at [789, 307] on div at bounding box center [780, 308] width 27 height 27
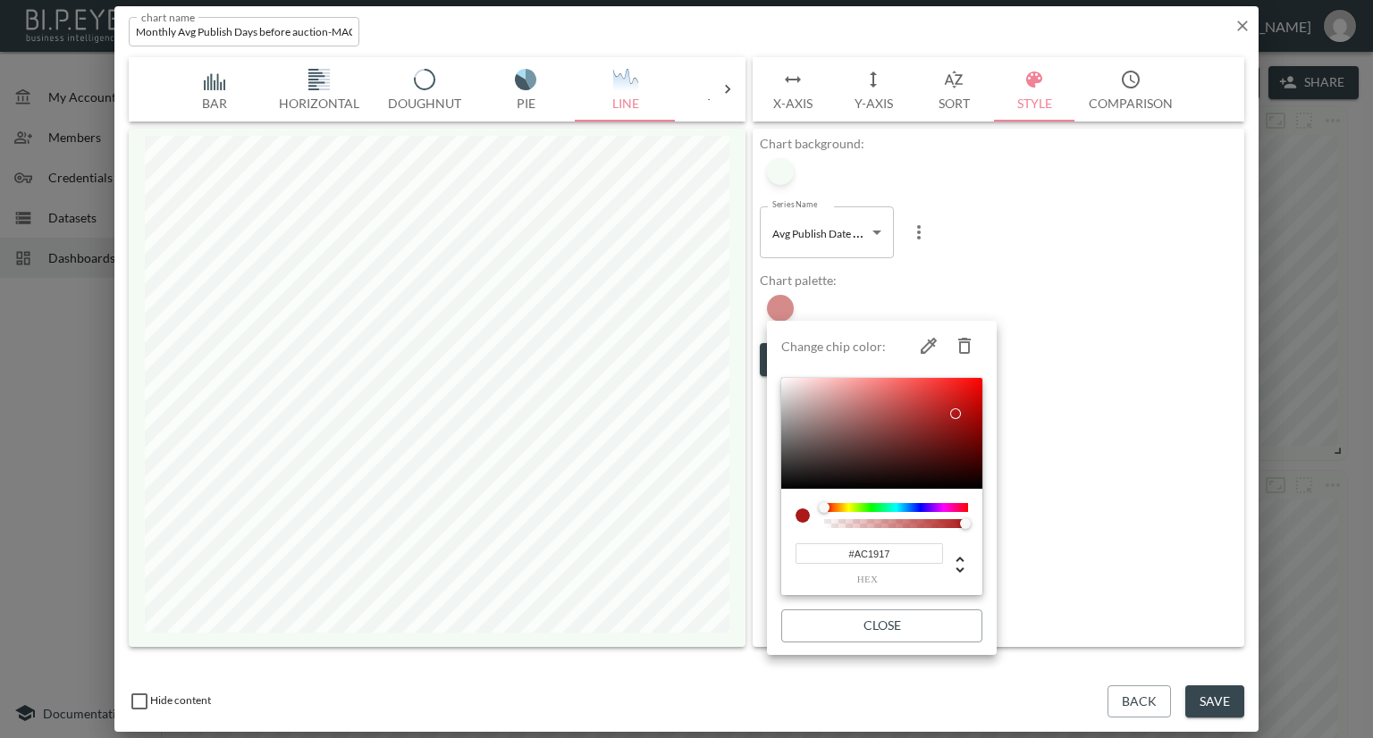
drag, startPoint x: 903, startPoint y: 559, endPoint x: 798, endPoint y: 541, distance: 106.2
click at [798, 541] on div "#AC1917 hex" at bounding box center [881, 556] width 172 height 57
paste input "800E13"
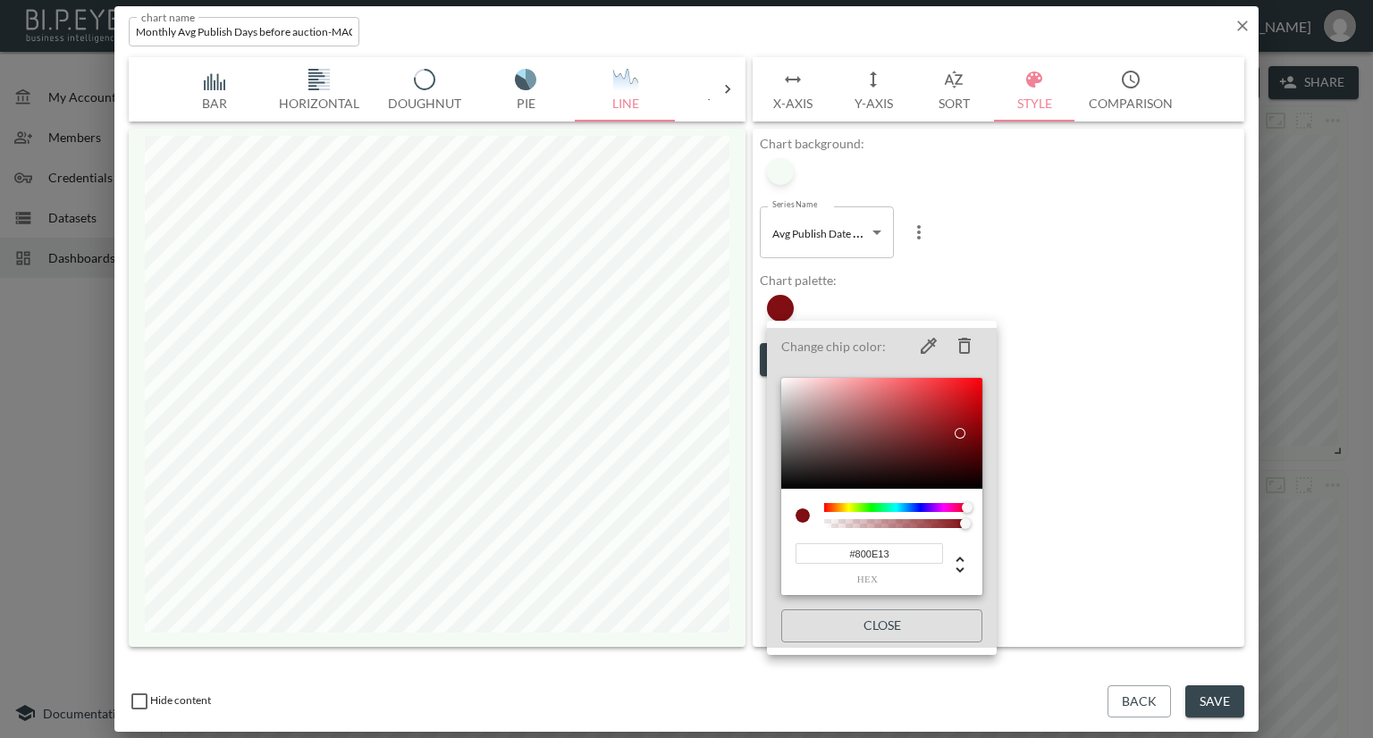
type input "#800E13"
click at [1152, 324] on div at bounding box center [686, 369] width 1373 height 738
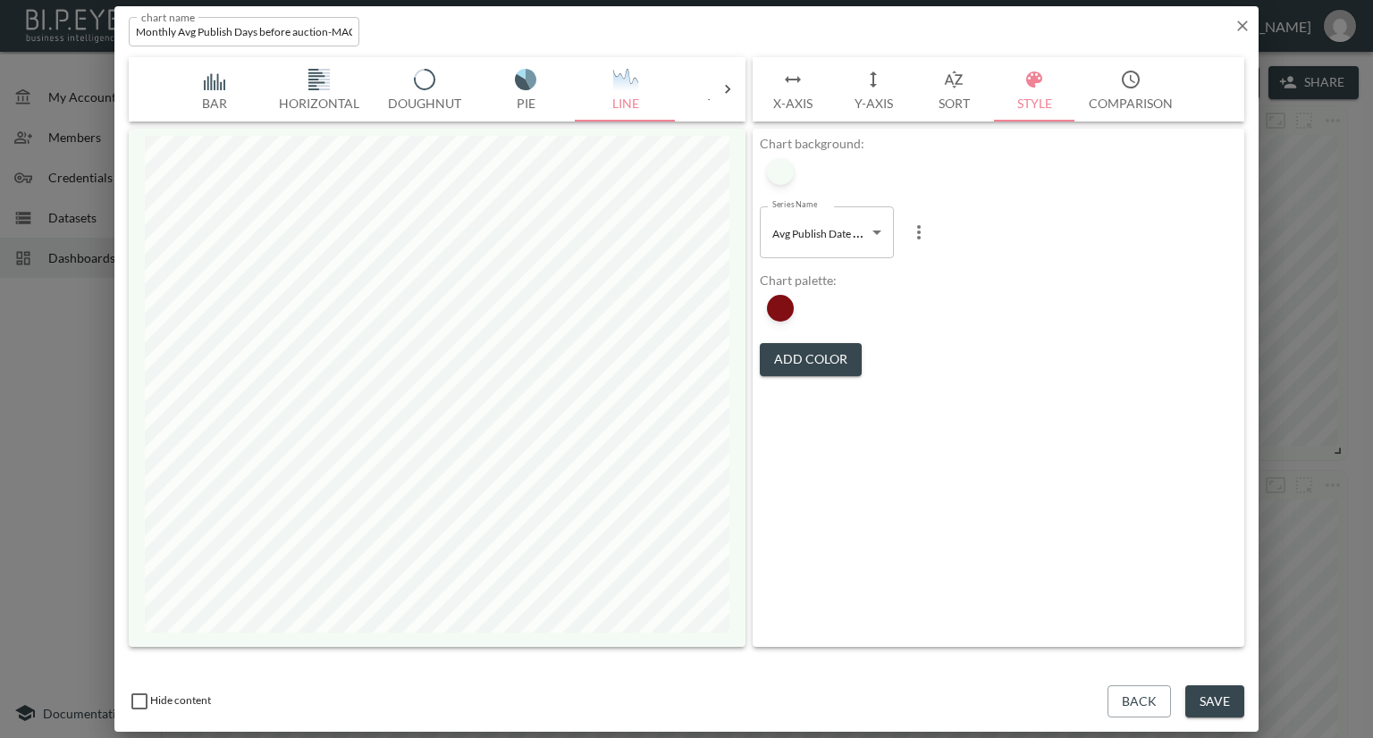
click at [1190, 691] on button "Save" at bounding box center [1214, 701] width 59 height 33
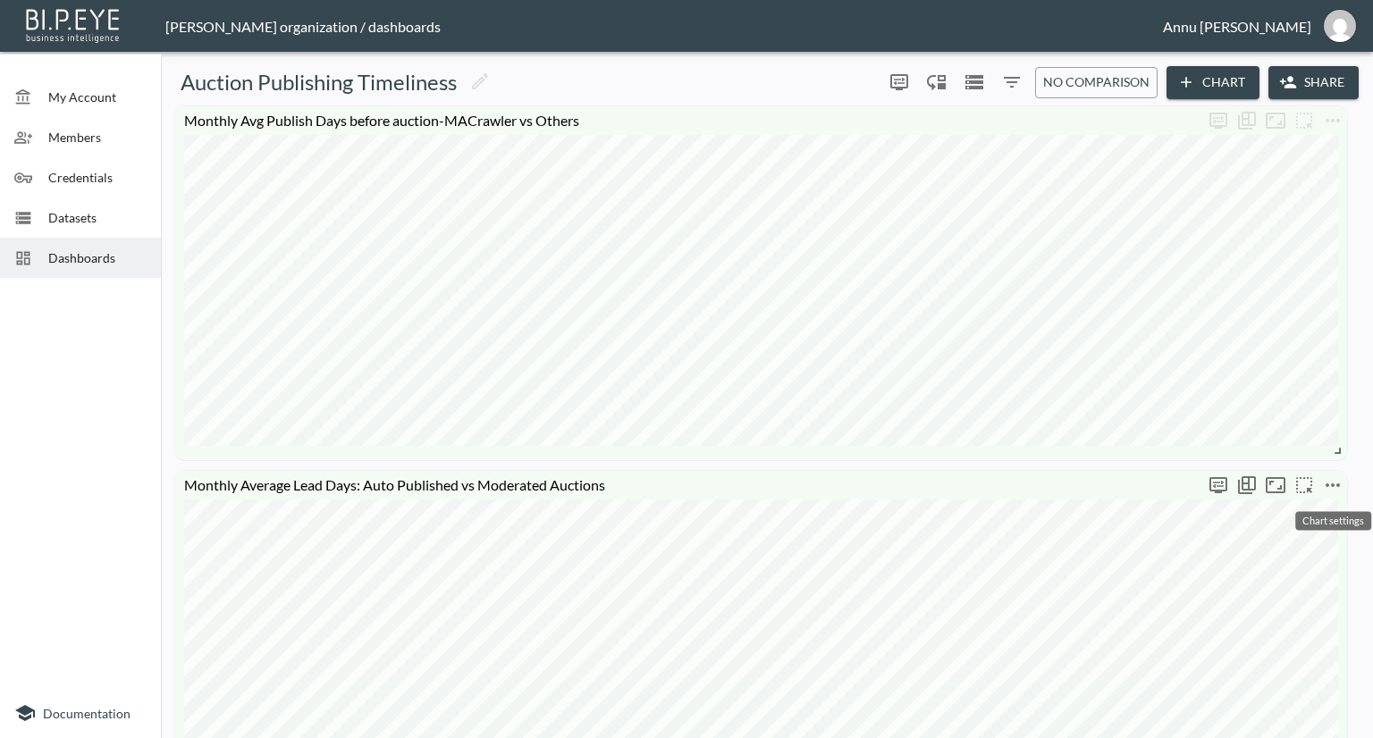
click at [1337, 488] on icon "more" at bounding box center [1332, 485] width 21 height 21
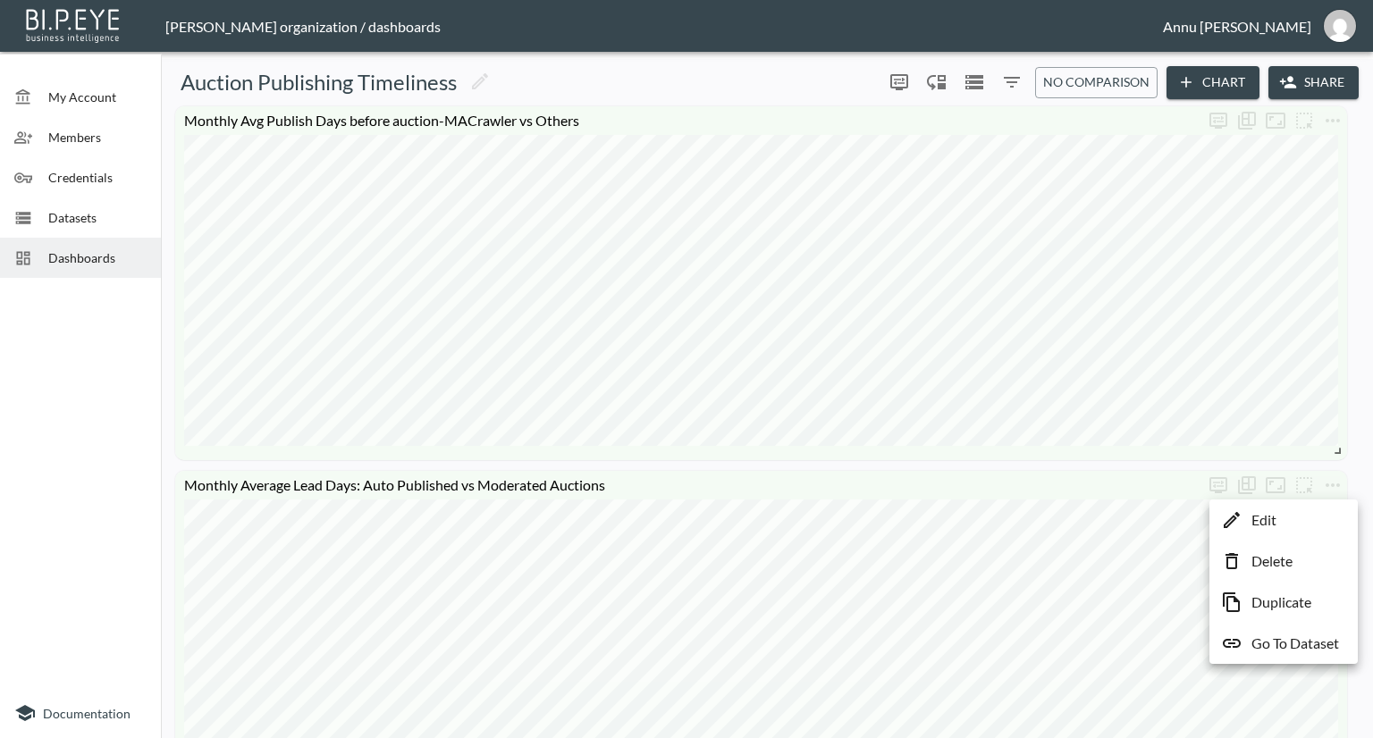
click at [116, 326] on div at bounding box center [686, 369] width 1373 height 738
click at [97, 252] on span "Dashboards" at bounding box center [97, 257] width 98 height 19
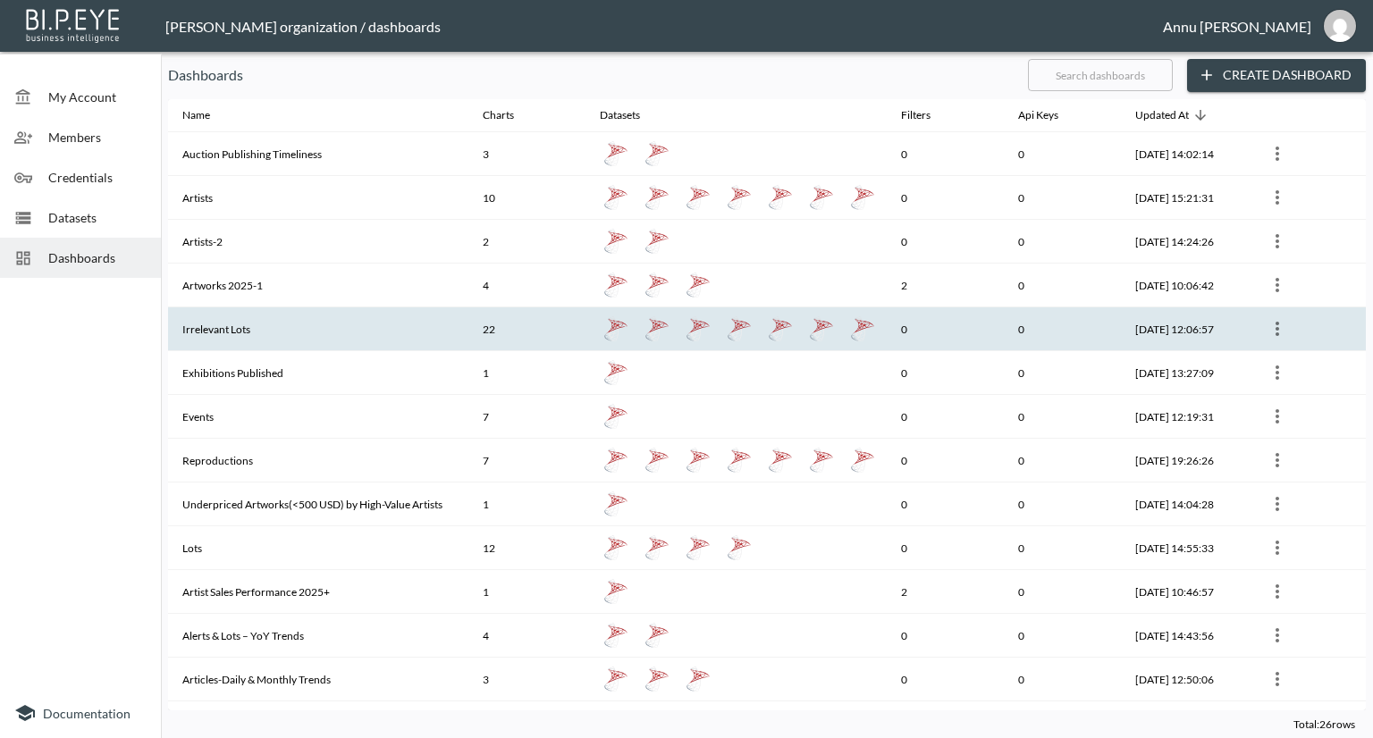
click at [1278, 326] on icon "more" at bounding box center [1276, 328] width 21 height 21
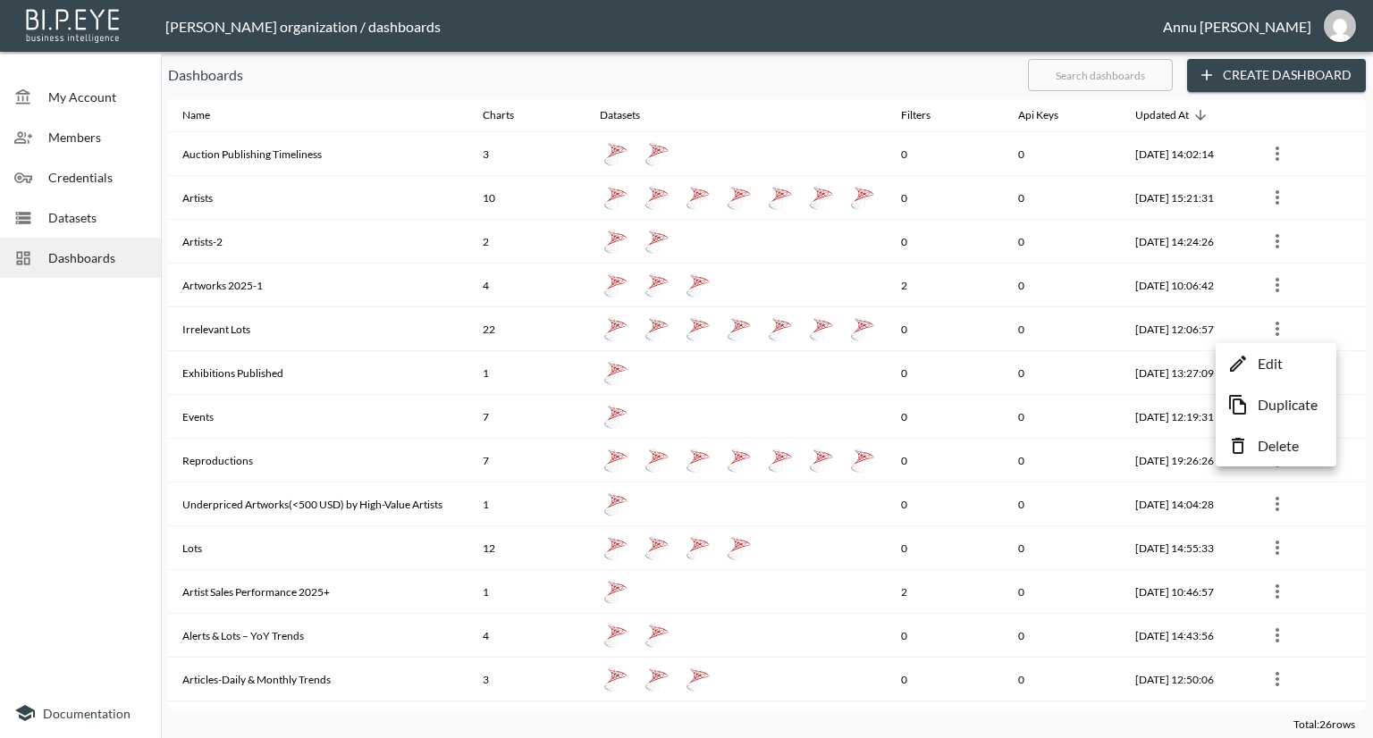
click at [1259, 360] on p "Edit" at bounding box center [1269, 363] width 25 height 21
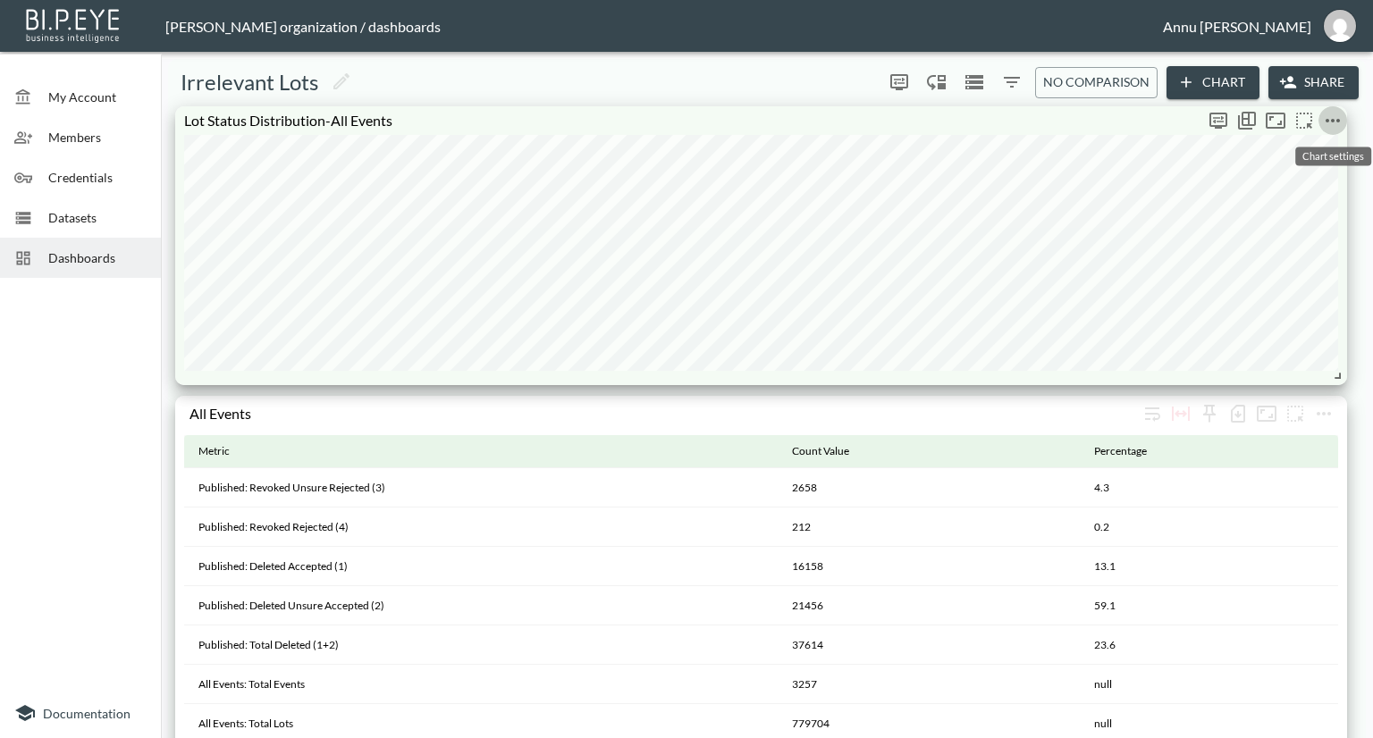
click at [1333, 128] on icon "more" at bounding box center [1332, 120] width 21 height 21
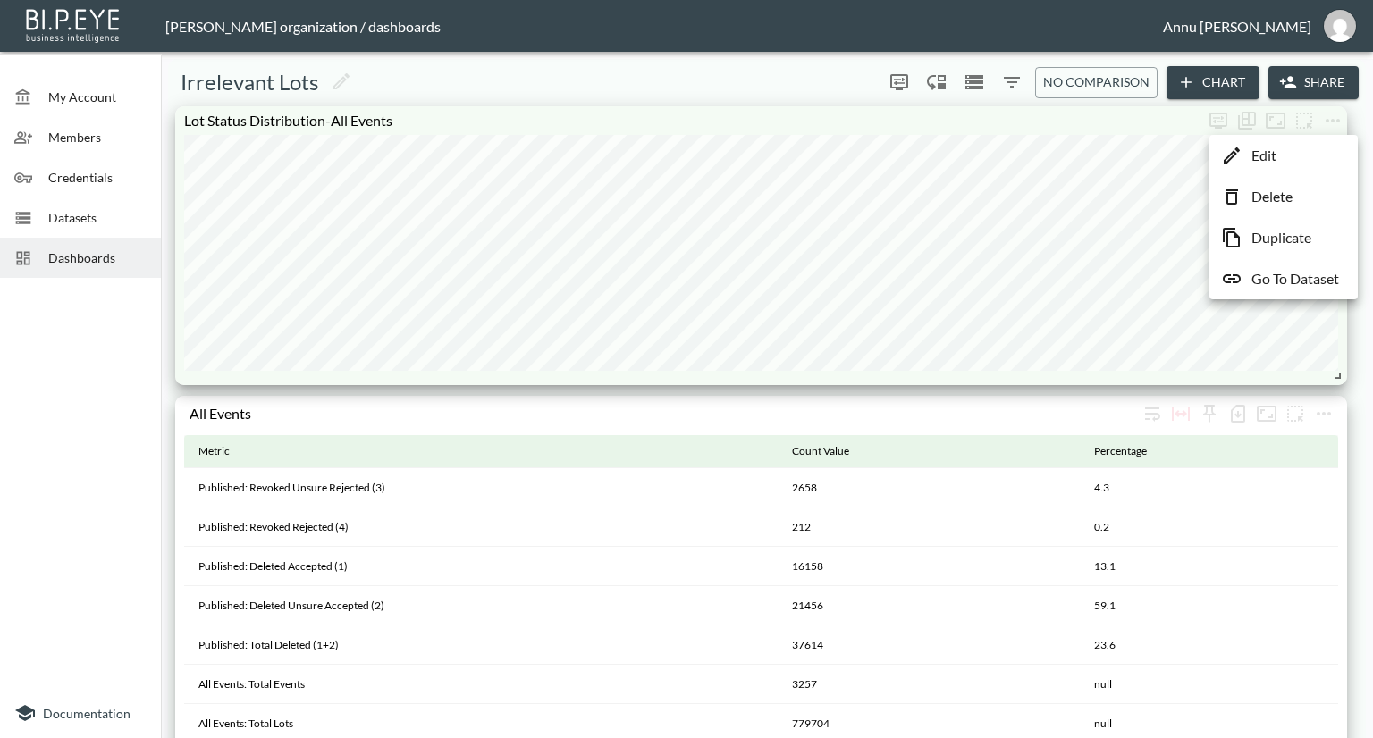
click at [1296, 155] on li "Edit" at bounding box center [1283, 155] width 139 height 32
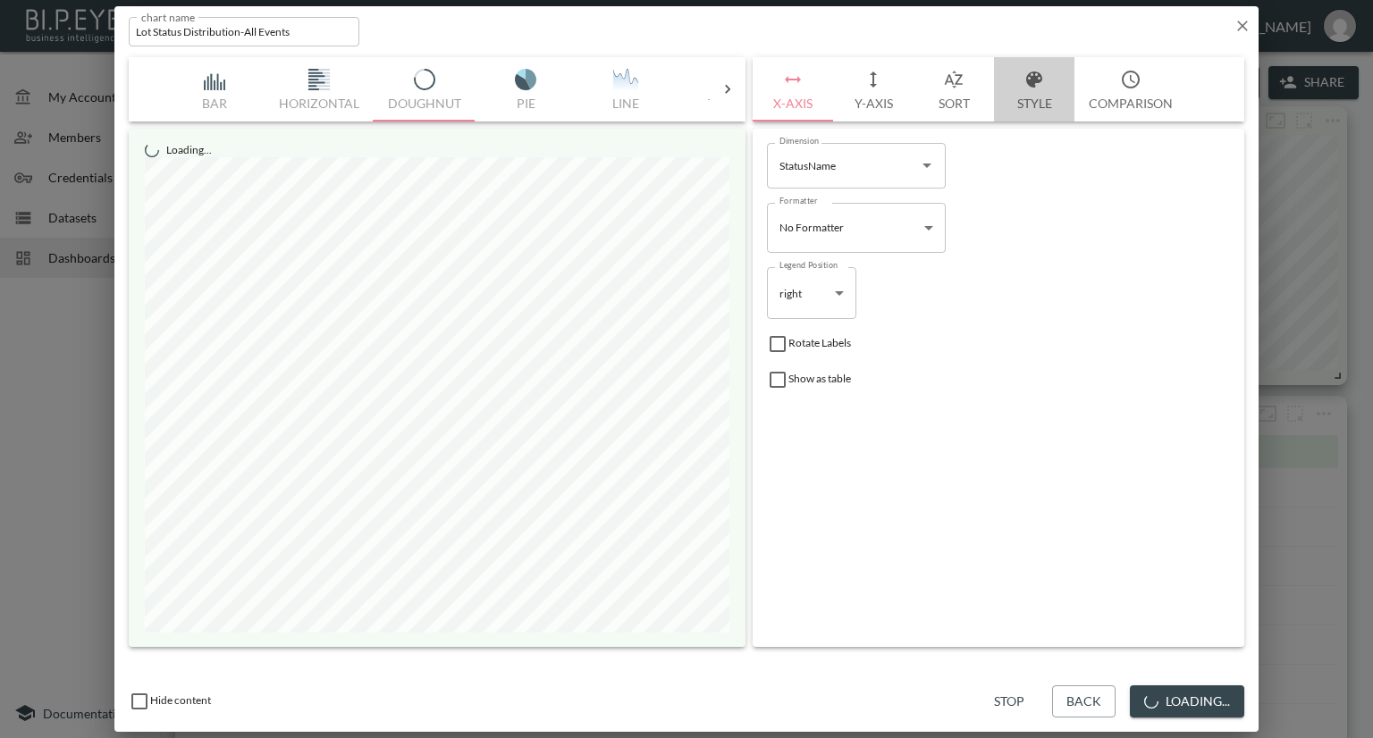
click at [1039, 103] on button "Style" at bounding box center [1034, 89] width 80 height 64
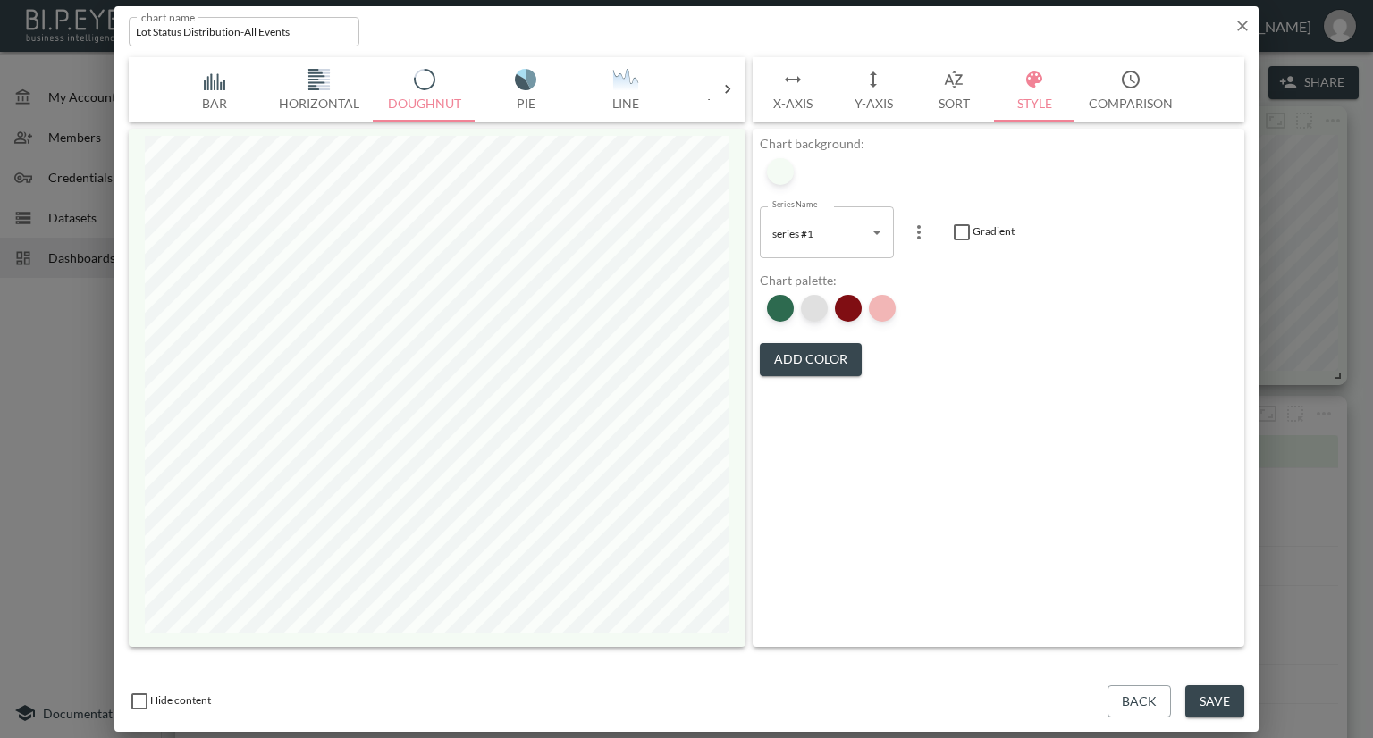
click at [812, 314] on div at bounding box center [814, 308] width 27 height 27
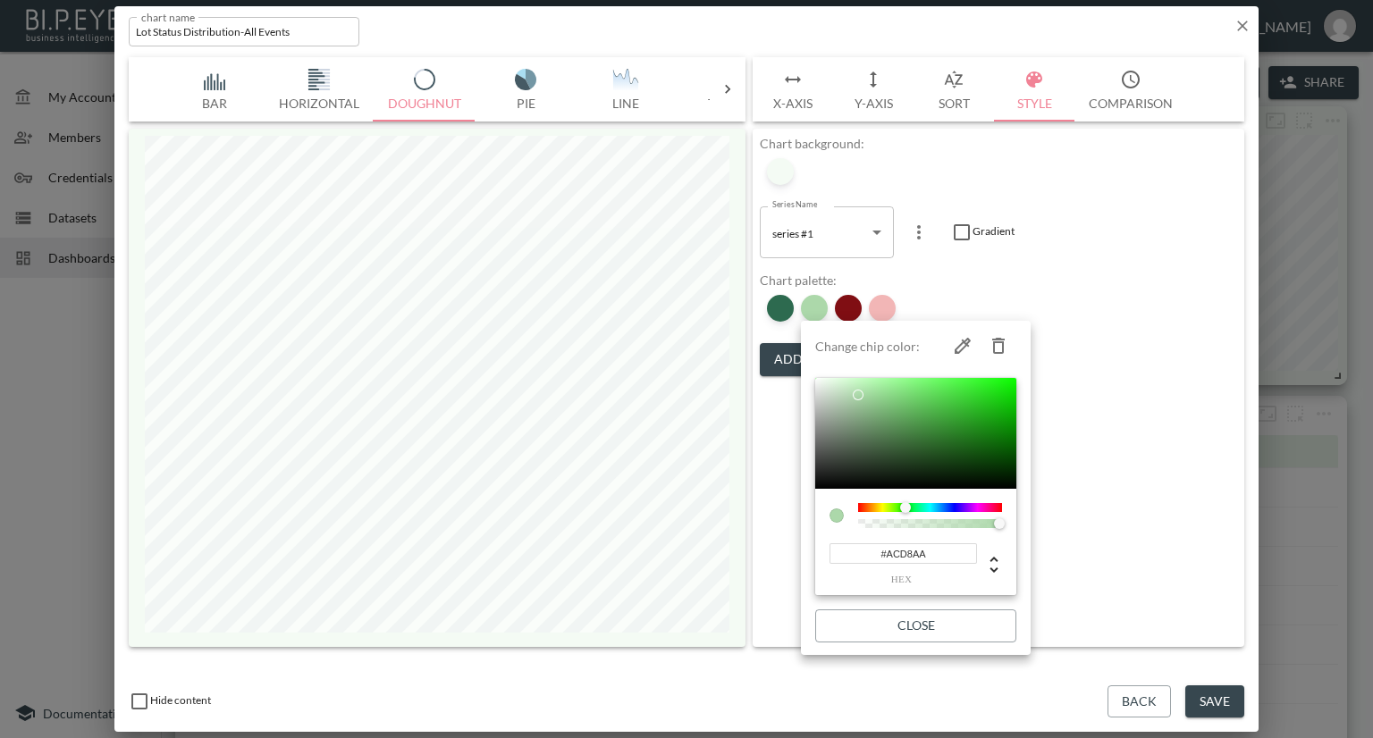
drag, startPoint x: 933, startPoint y: 555, endPoint x: 857, endPoint y: 548, distance: 76.3
click at [857, 548] on input "#ACD8AA" at bounding box center [902, 553] width 147 height 21
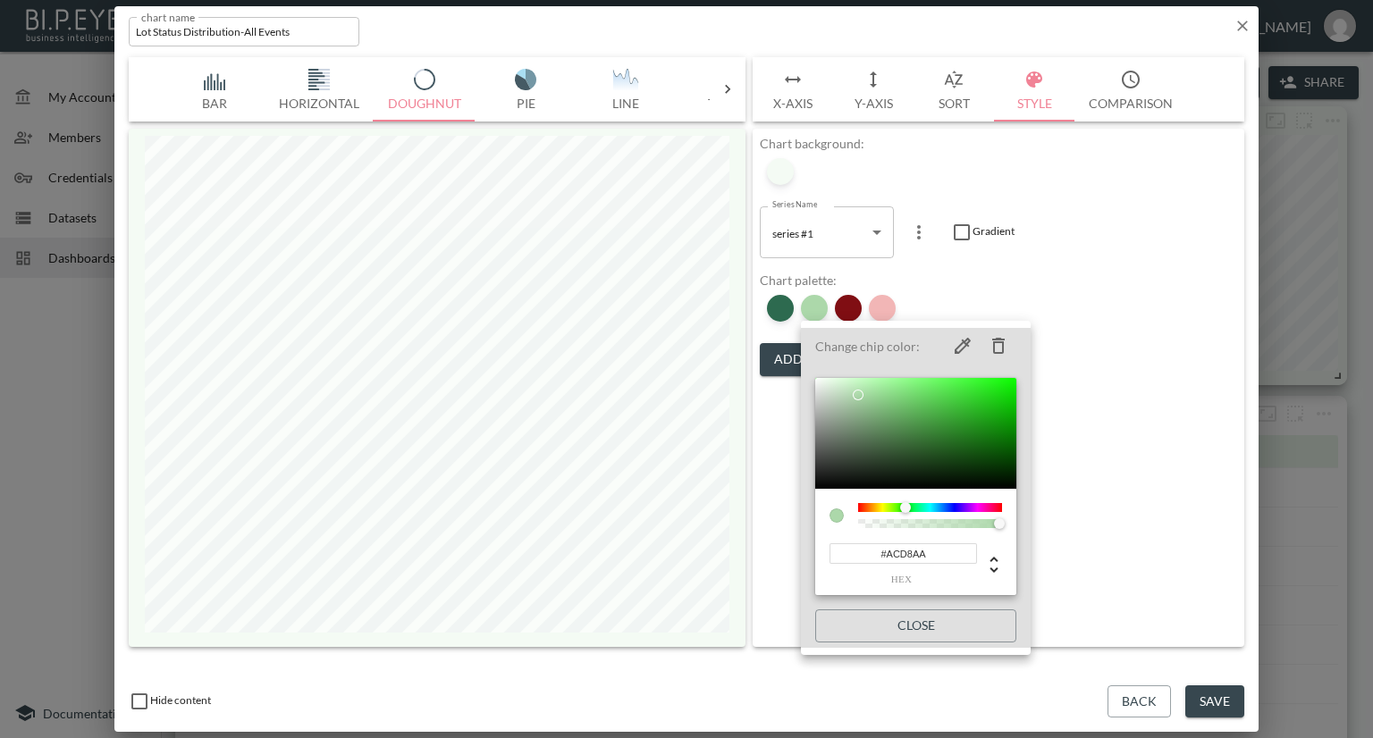
click at [1253, 279] on div at bounding box center [686, 369] width 1373 height 738
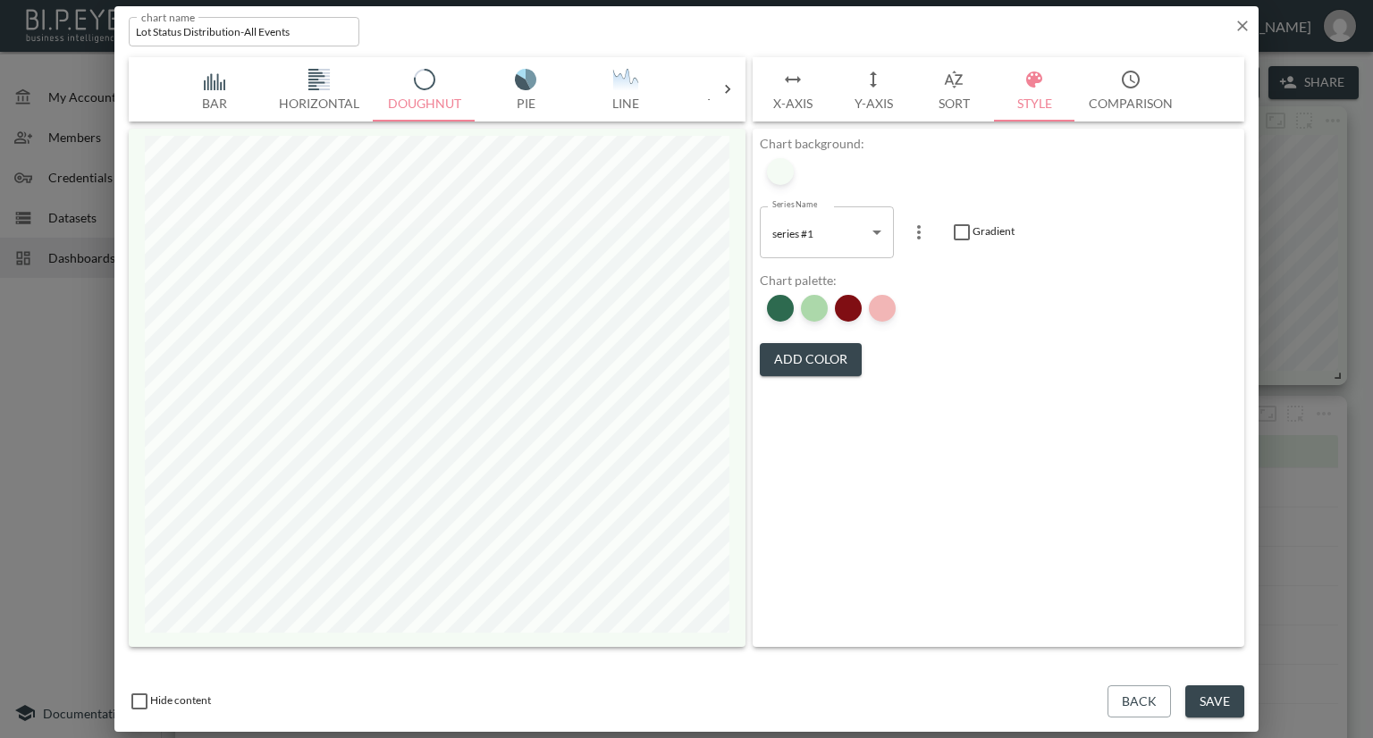
drag, startPoint x: 1180, startPoint y: 237, endPoint x: 1252, endPoint y: 70, distance: 182.1
click at [1237, 13] on div "chart name Lot Status Distribution-All Events chart name" at bounding box center [686, 28] width 1144 height 44
drag, startPoint x: 1237, startPoint y: 26, endPoint x: 1196, endPoint y: 40, distance: 43.5
click at [1238, 27] on icon "button" at bounding box center [1242, 26] width 18 height 18
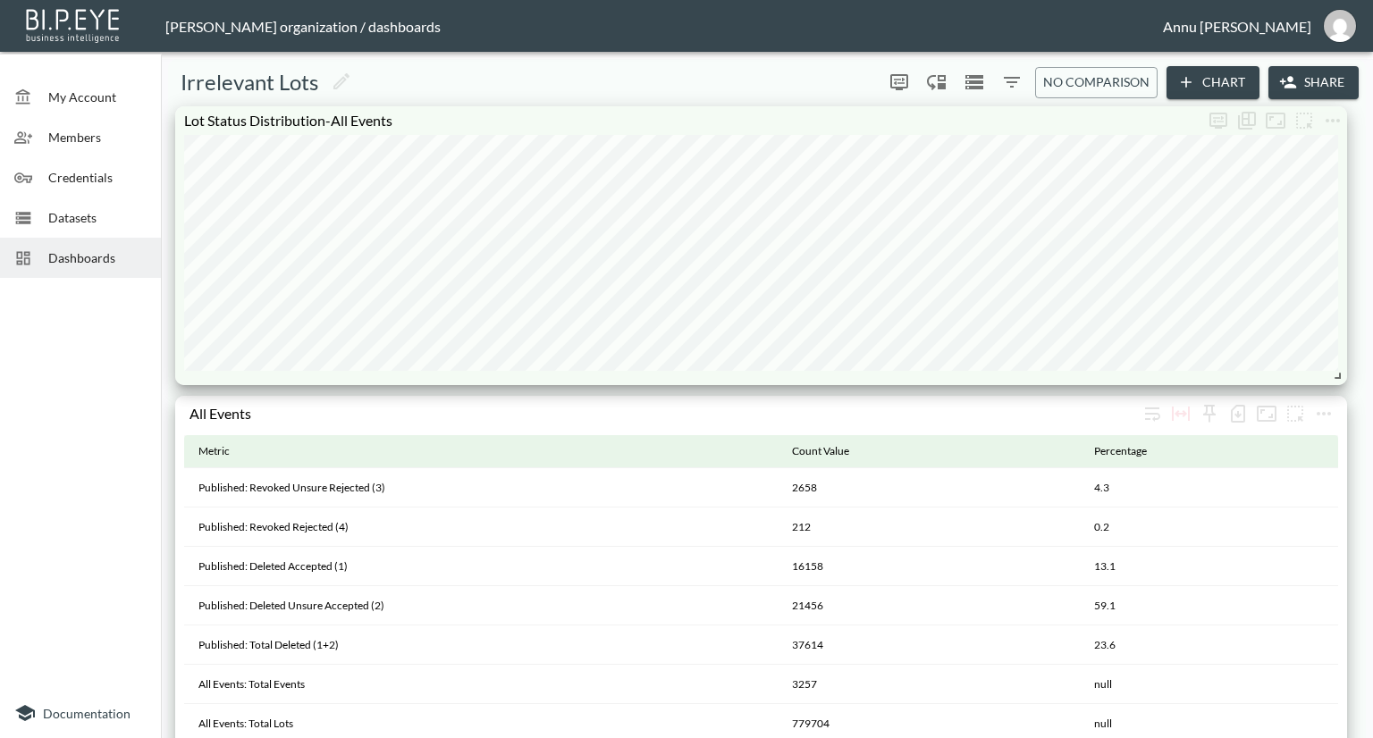
click at [105, 248] on span "Dashboards" at bounding box center [97, 257] width 98 height 19
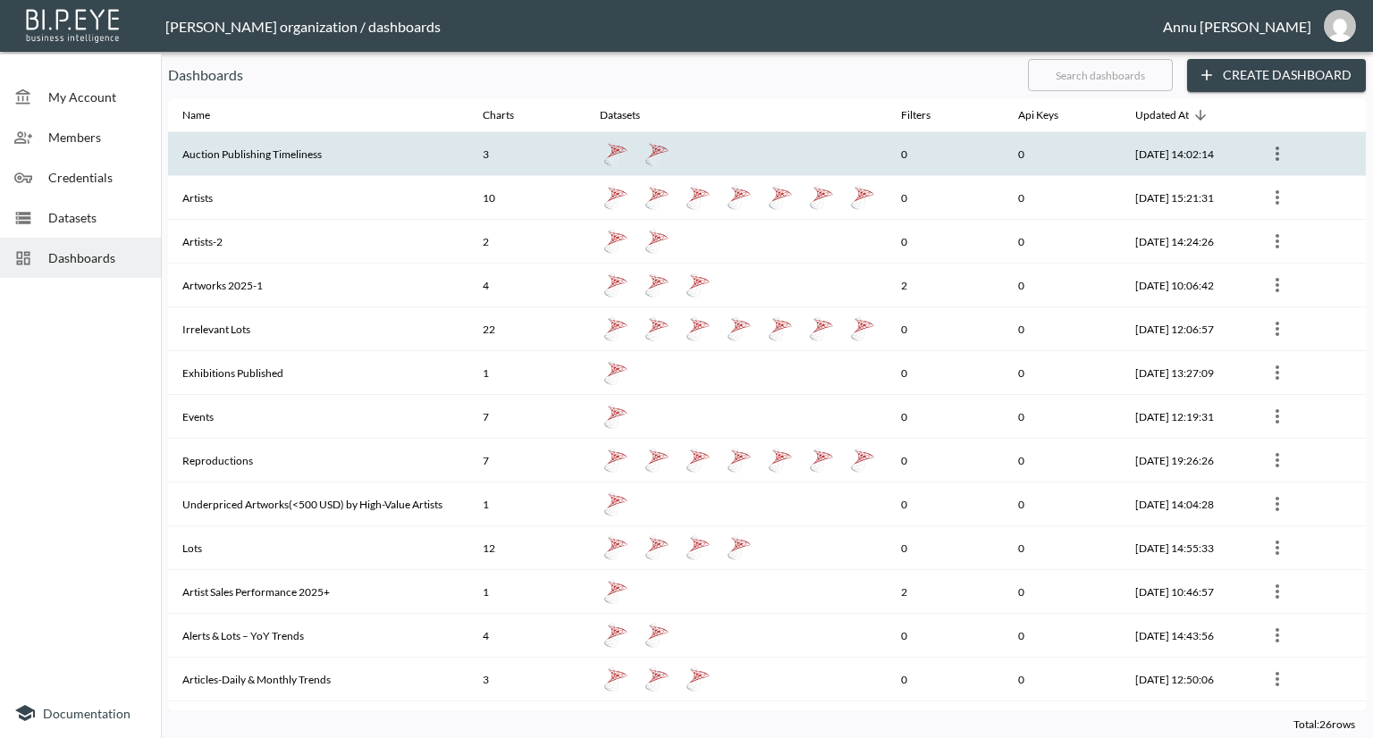
click at [220, 158] on th "Auction Publishing Timeliness" at bounding box center [318, 154] width 300 height 44
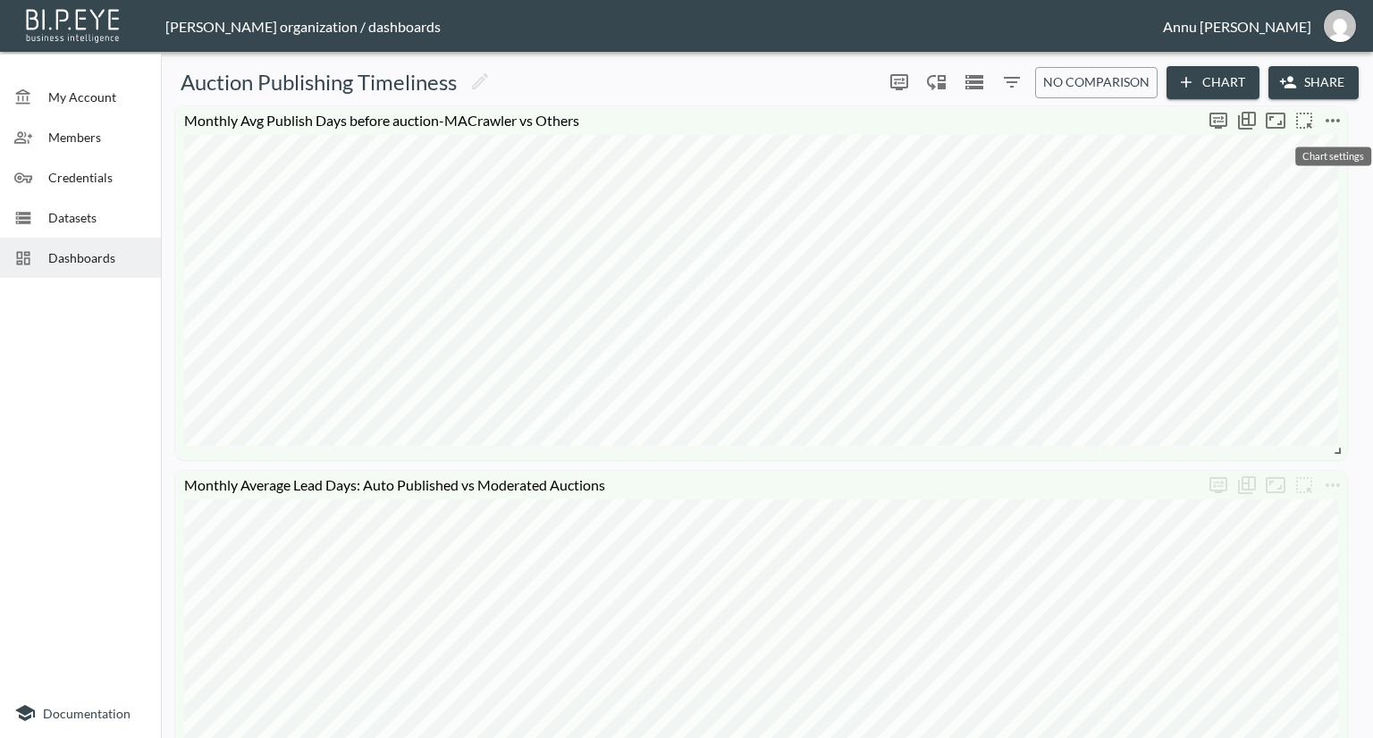
click at [1326, 118] on icon "more" at bounding box center [1332, 120] width 21 height 21
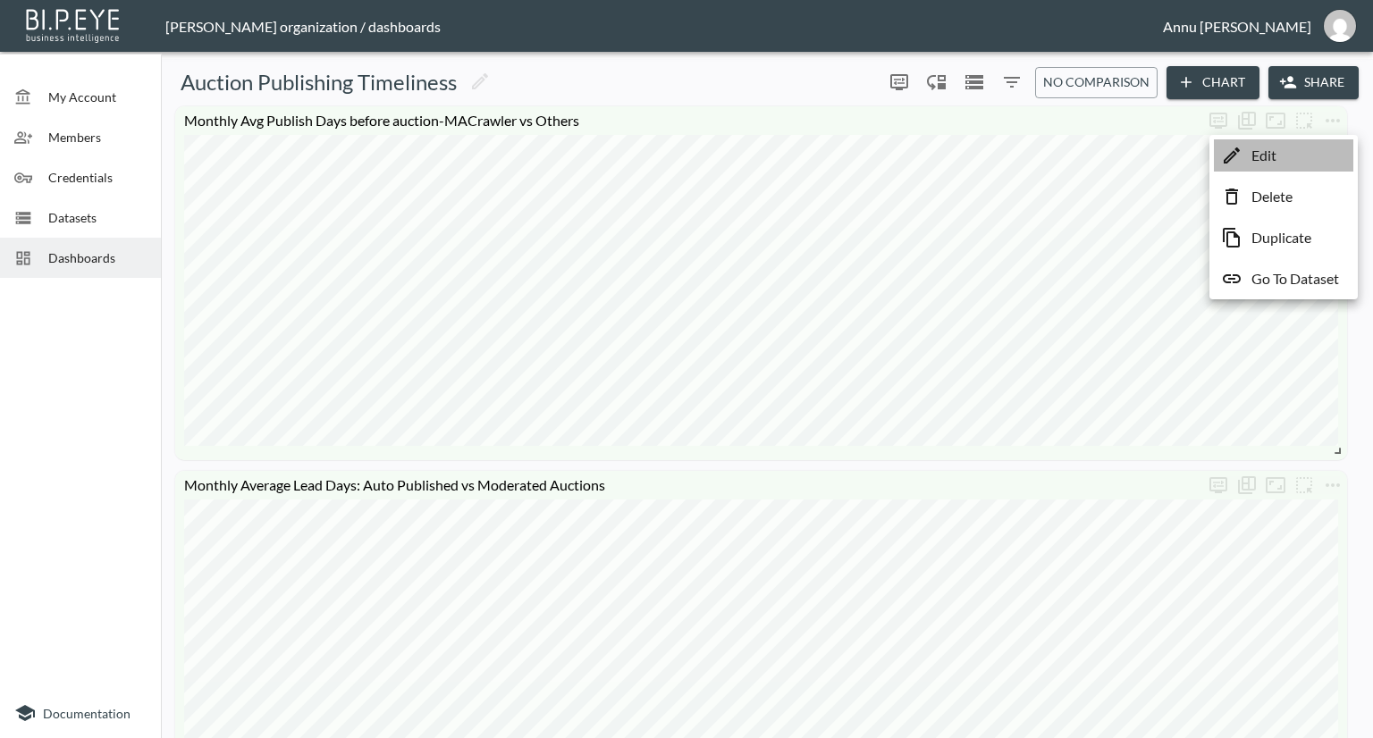
click at [1312, 160] on li "Edit" at bounding box center [1283, 155] width 139 height 32
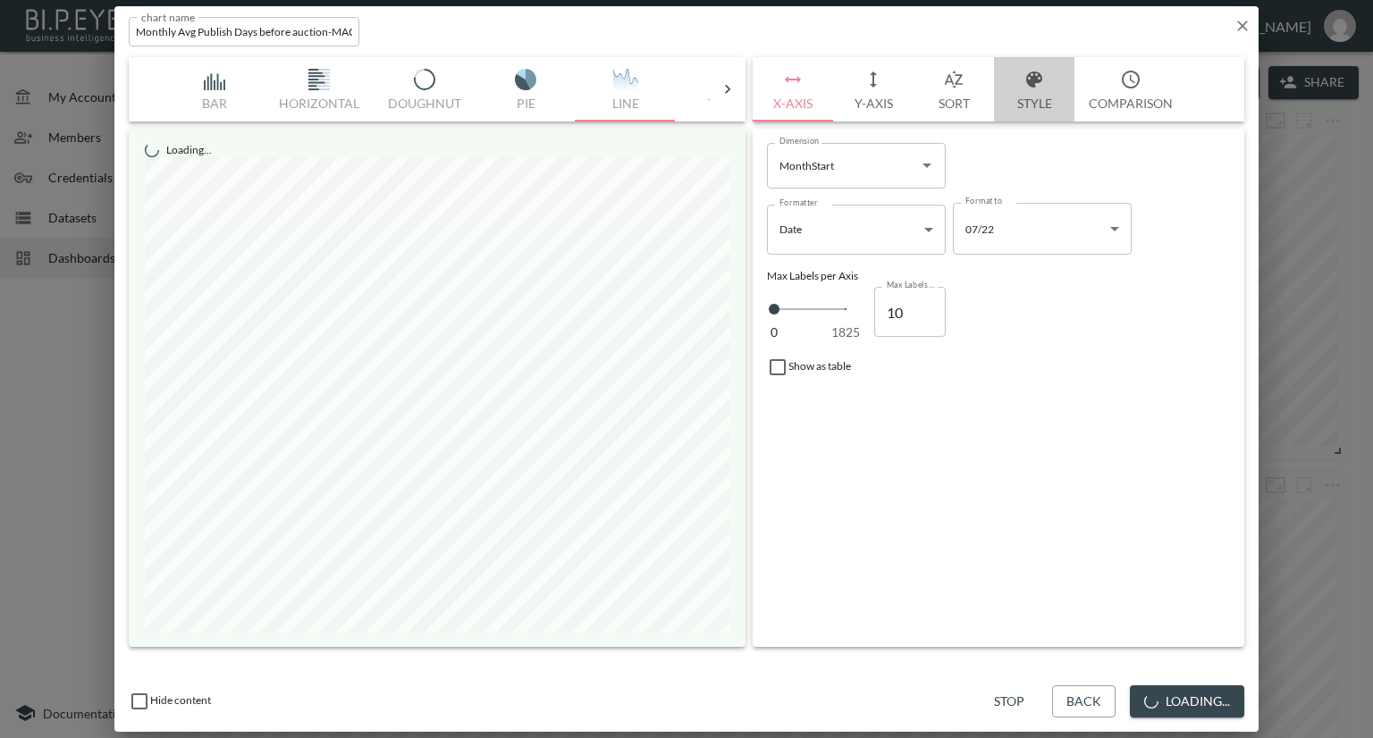
click at [1033, 97] on button "Style" at bounding box center [1034, 89] width 80 height 64
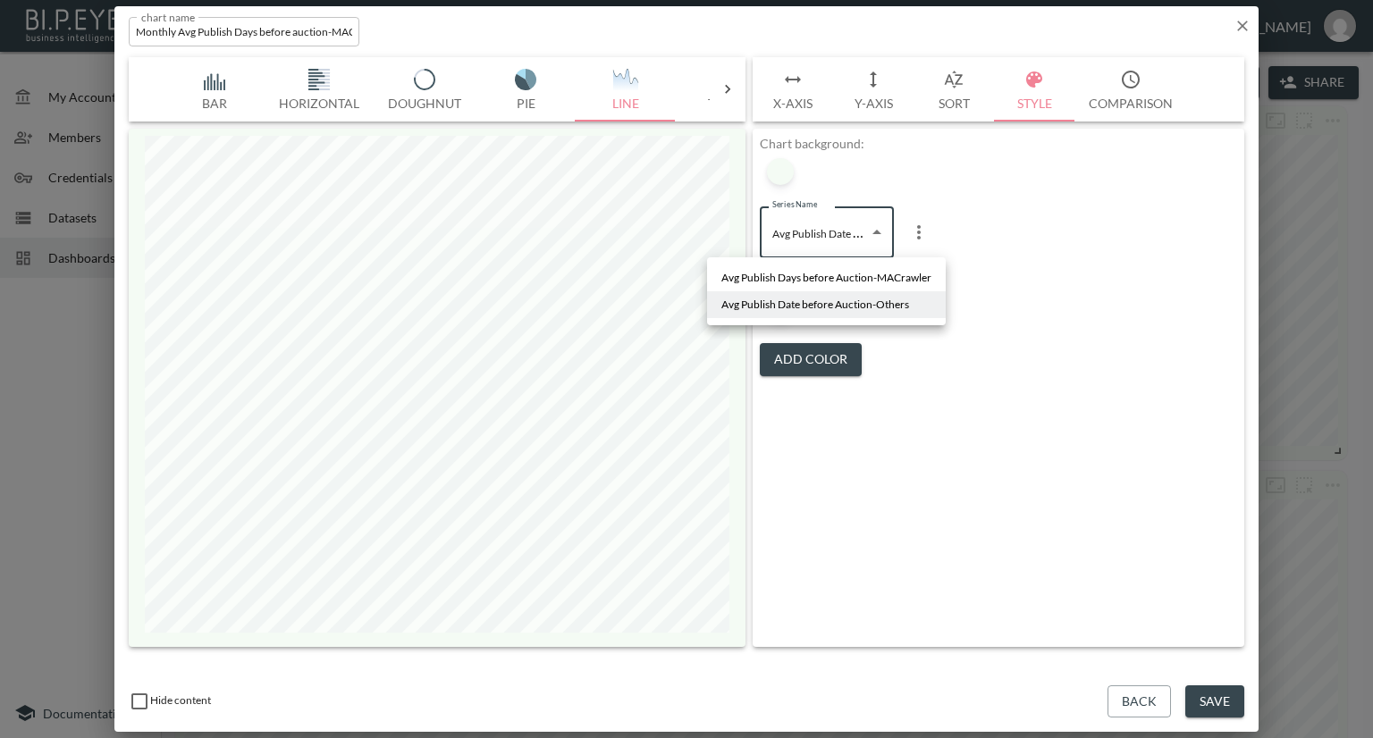
click at [839, 240] on body "BI.P.EYE, Interactive Analytics Dashboards - app [PERSON_NAME] organization / d…" at bounding box center [686, 369] width 1373 height 738
click at [831, 270] on span "Avg Publish Days before Auction-MACrawler" at bounding box center [826, 278] width 210 height 16
type input "766af2f4-418b-4542-9c30-667486040b6e"
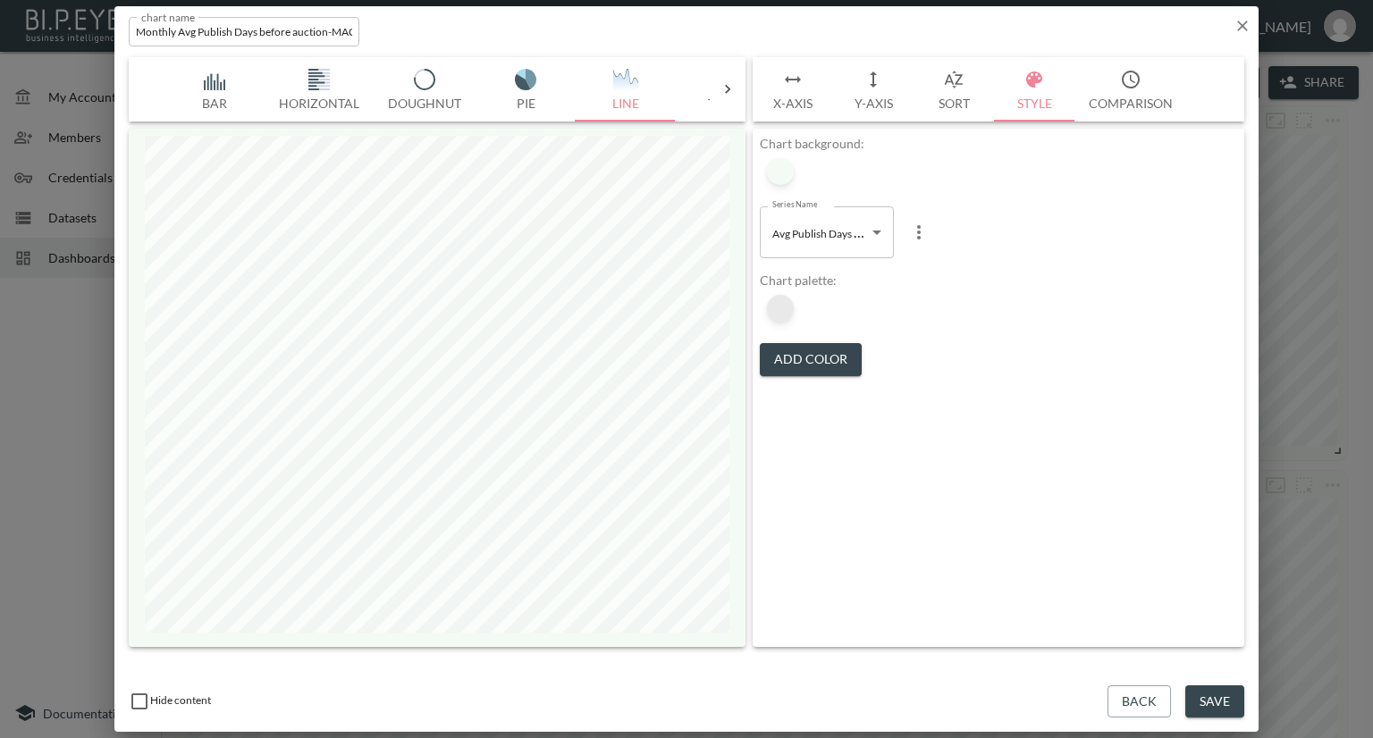
click at [788, 308] on div at bounding box center [780, 308] width 27 height 27
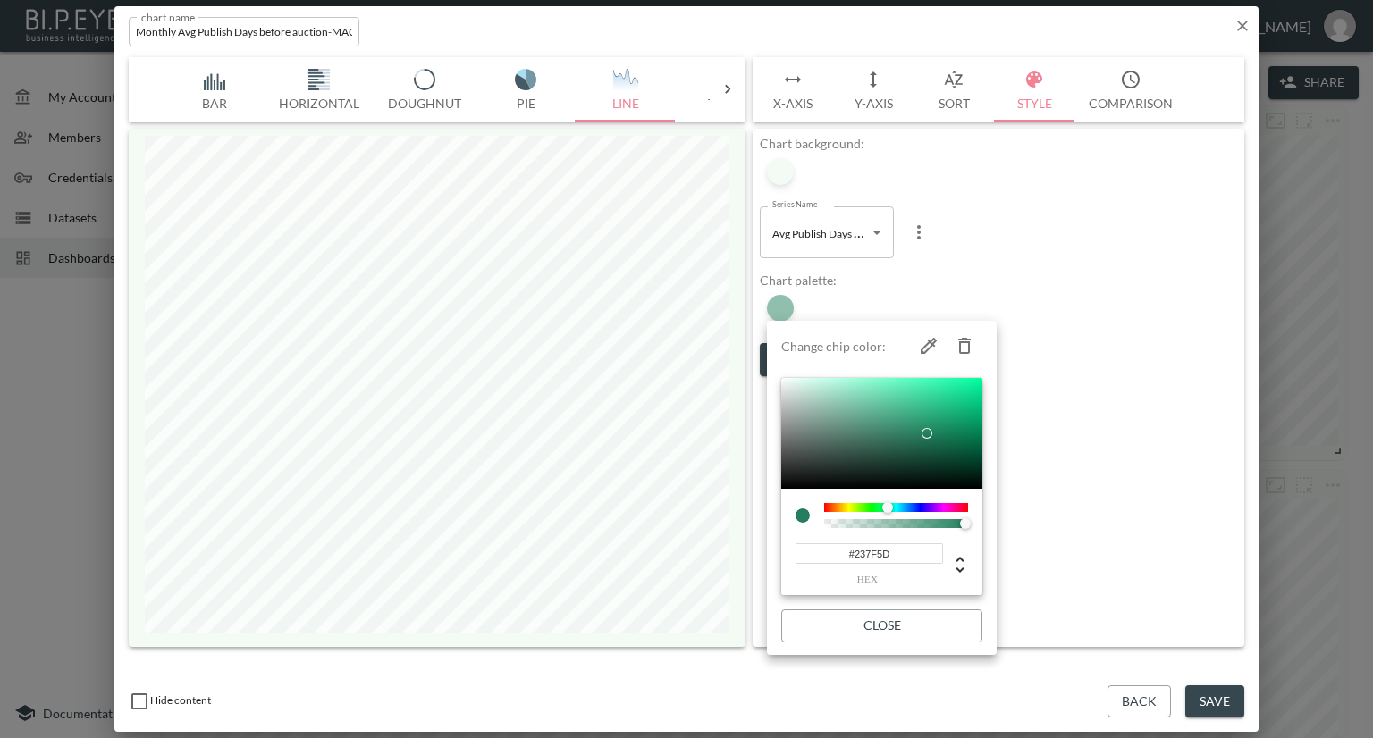
drag, startPoint x: 887, startPoint y: 558, endPoint x: 797, endPoint y: 551, distance: 89.7
click at [797, 551] on input "#237F5D" at bounding box center [868, 553] width 147 height 21
paste input "ACD8AA"
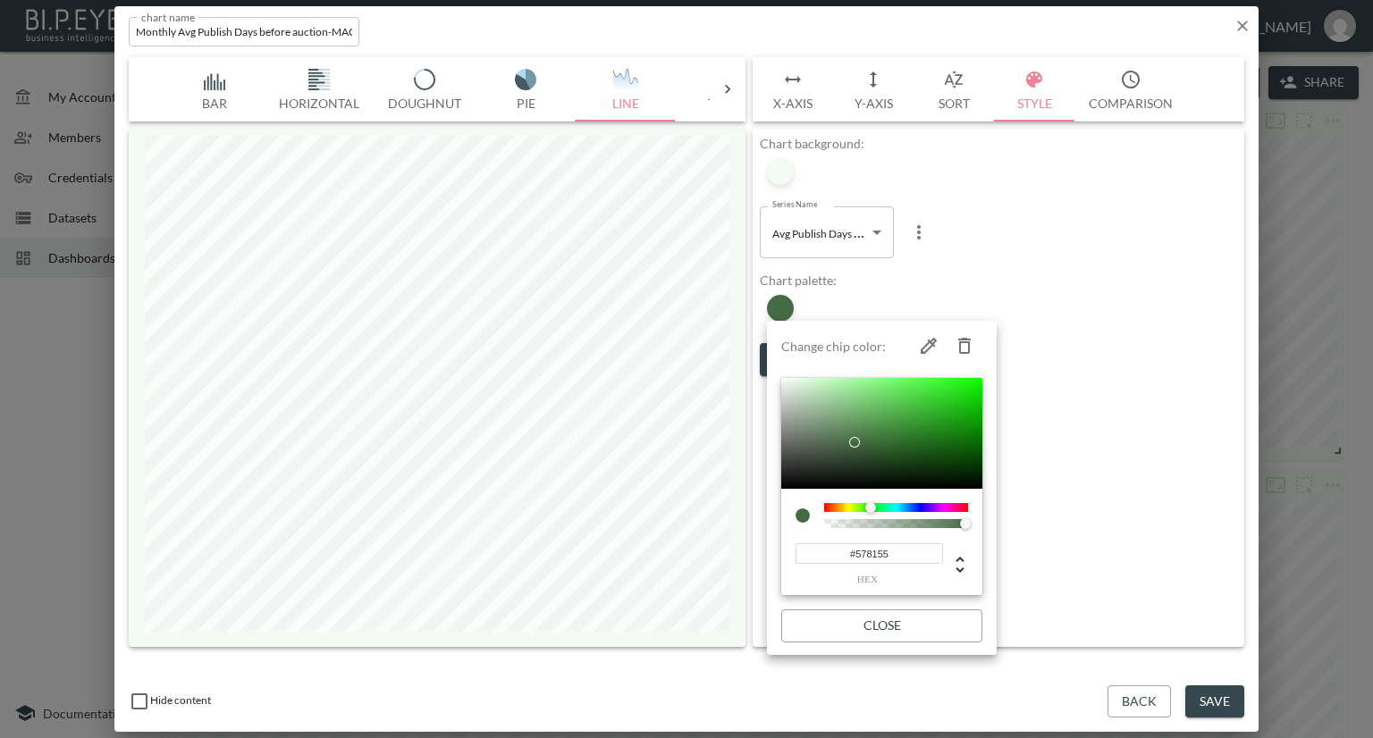
type input "#5A8558"
drag, startPoint x: 820, startPoint y: 397, endPoint x: 849, endPoint y: 431, distance: 44.4
click at [849, 431] on div at bounding box center [849, 430] width 11 height 11
click at [1126, 301] on div at bounding box center [686, 369] width 1373 height 738
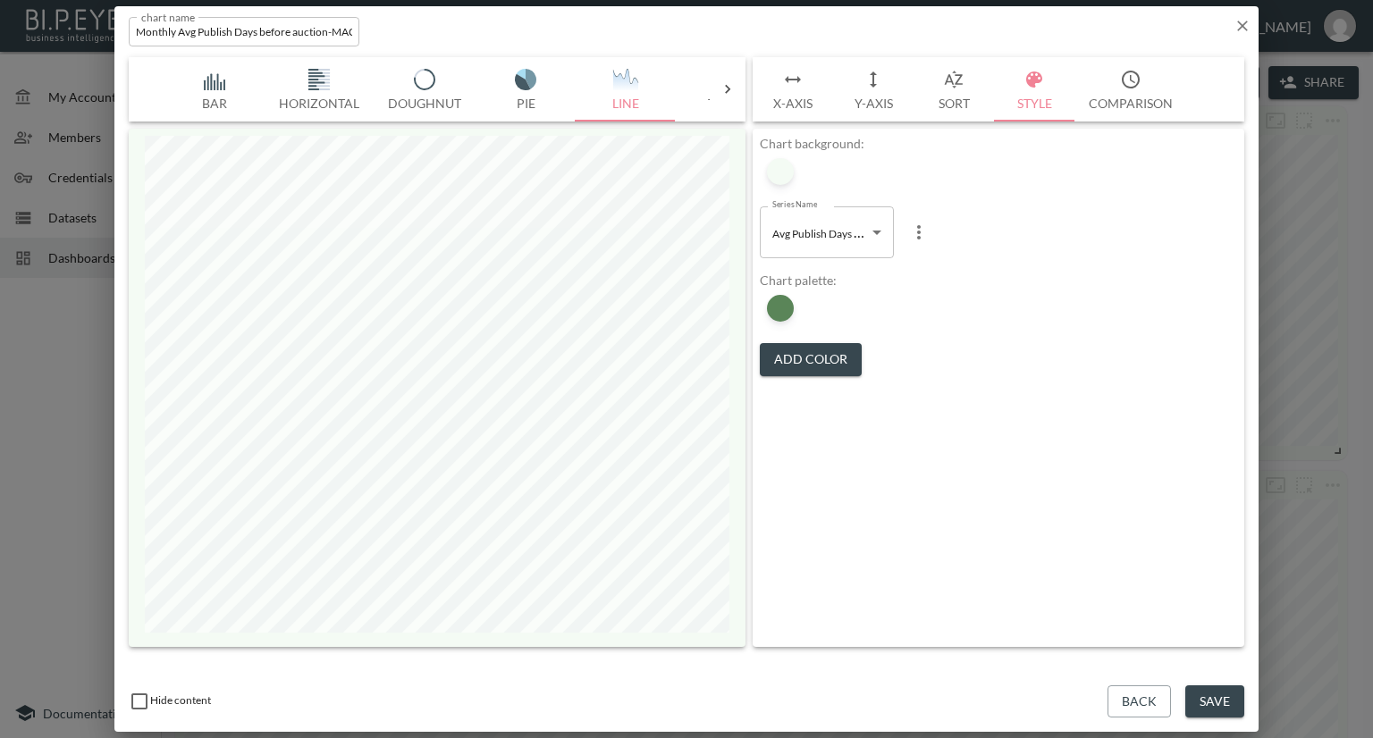
click at [812, 366] on button "Add Color" at bounding box center [811, 359] width 102 height 33
click at [781, 309] on div at bounding box center [780, 308] width 27 height 27
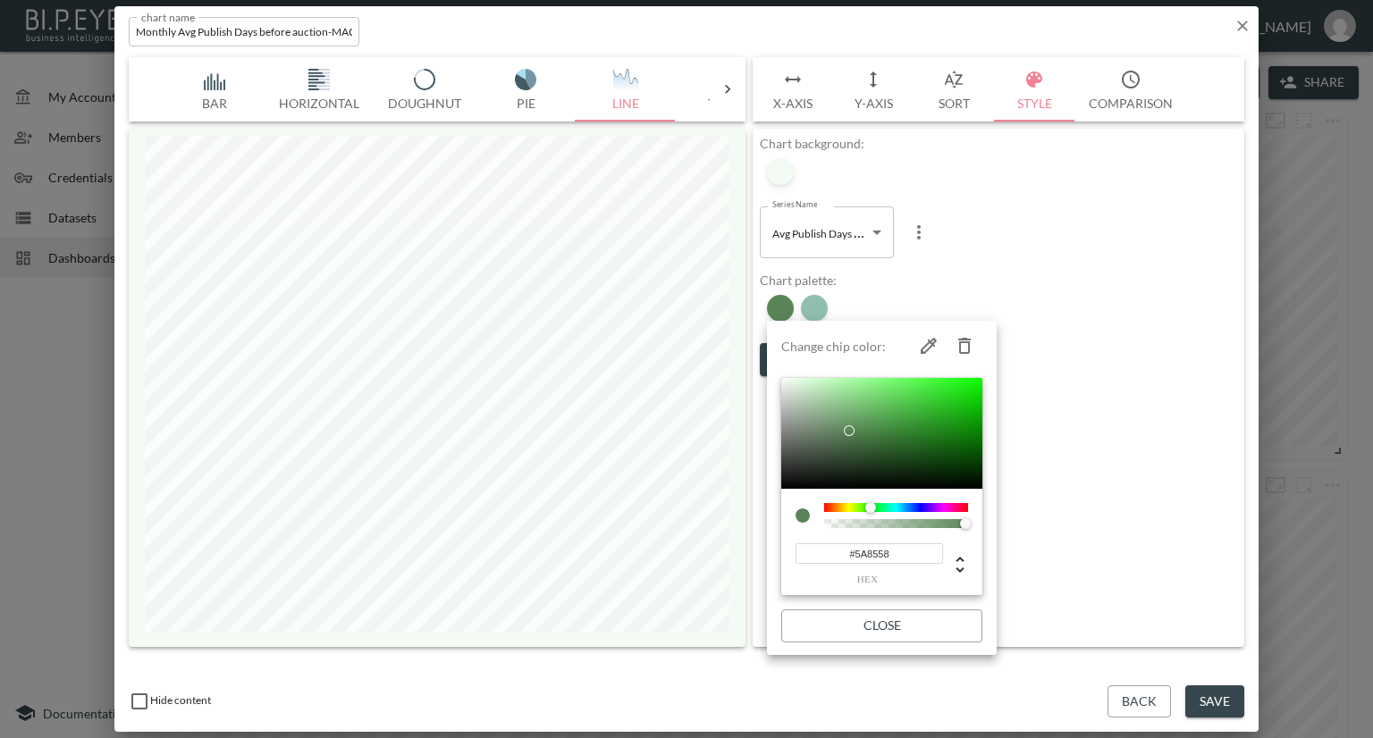
click at [963, 345] on icon "button" at bounding box center [964, 345] width 21 height 21
type input "#237F5D"
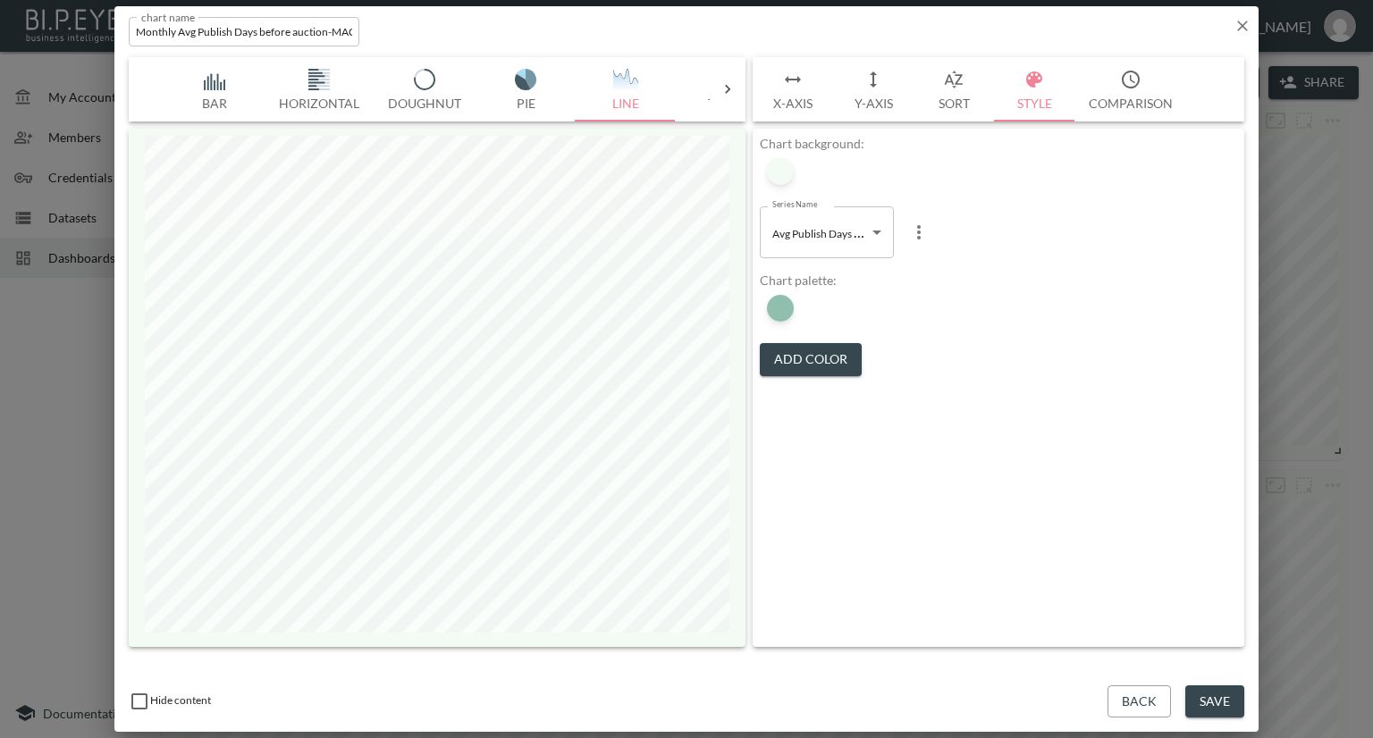
click at [1208, 703] on button "Save" at bounding box center [1214, 701] width 59 height 33
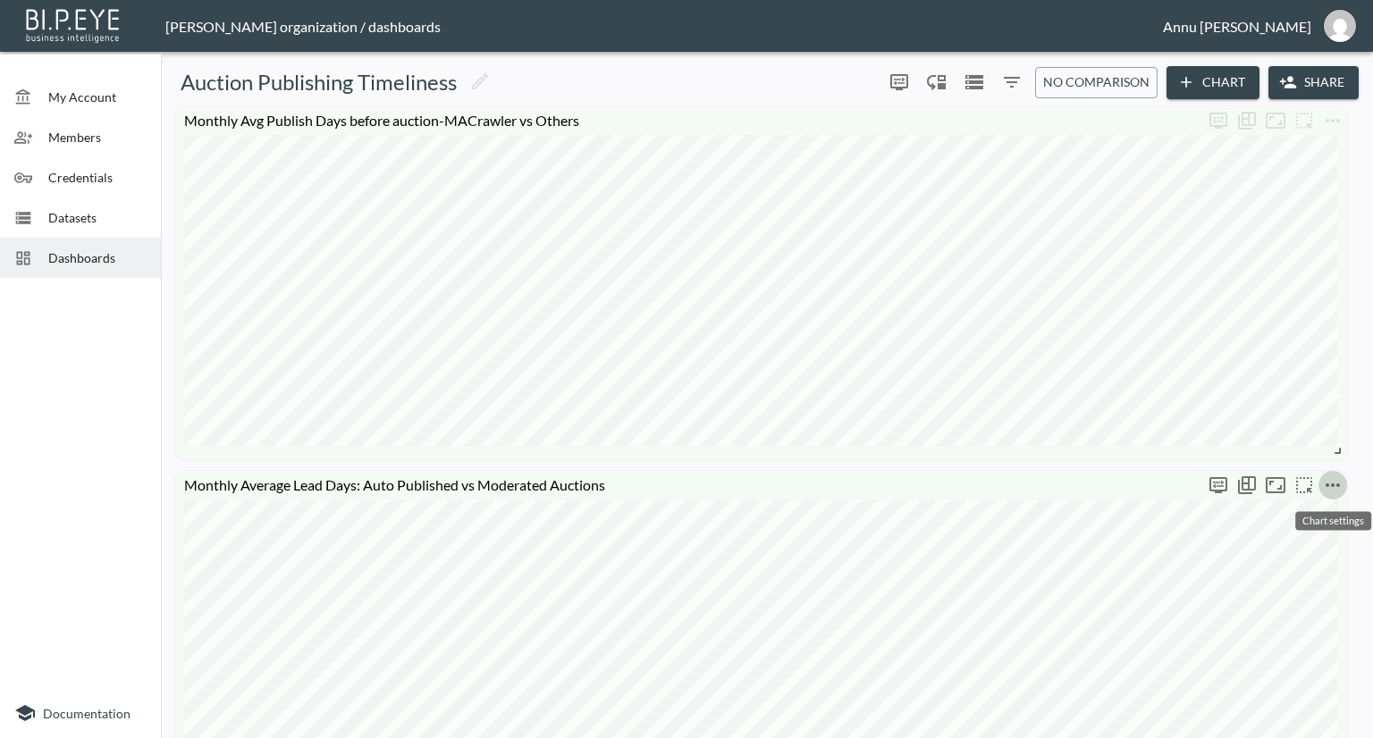
click at [1333, 491] on icon "more" at bounding box center [1332, 485] width 21 height 21
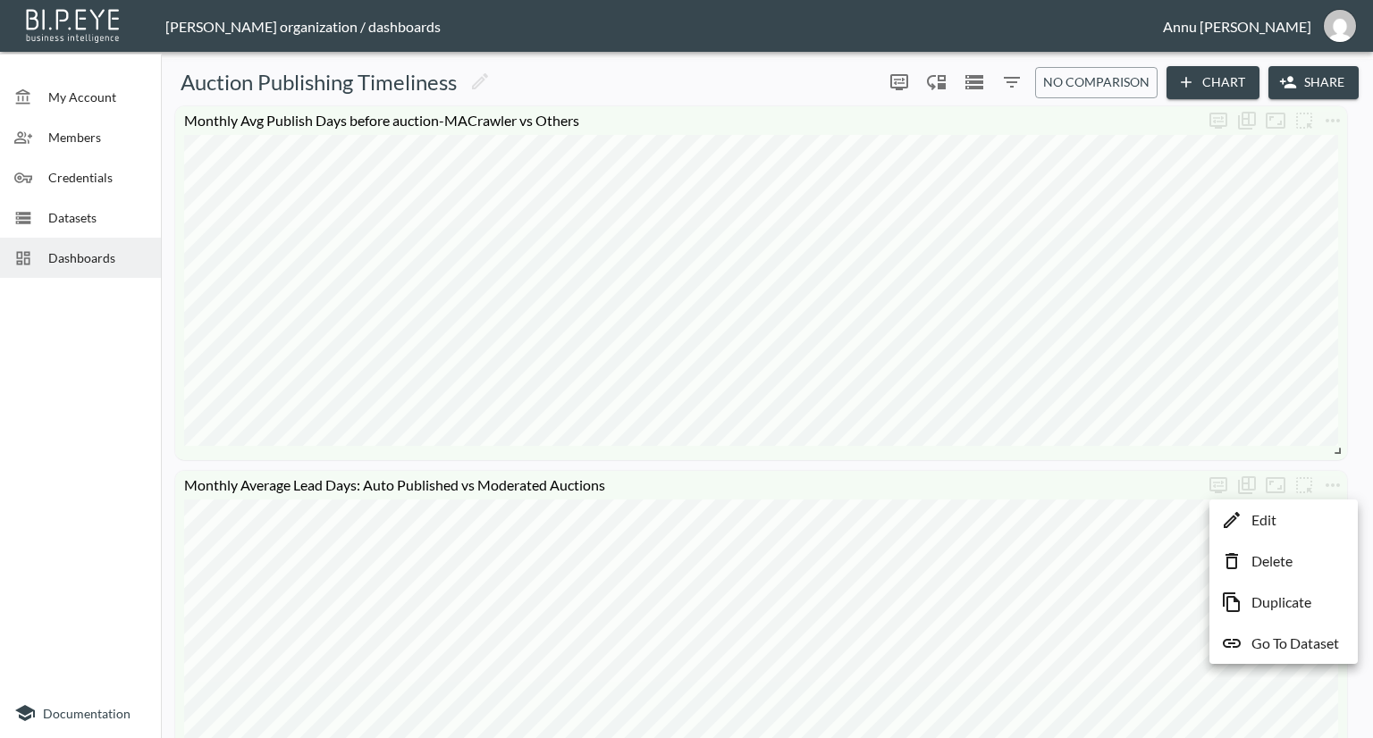
click at [1318, 511] on li "Edit" at bounding box center [1283, 520] width 139 height 32
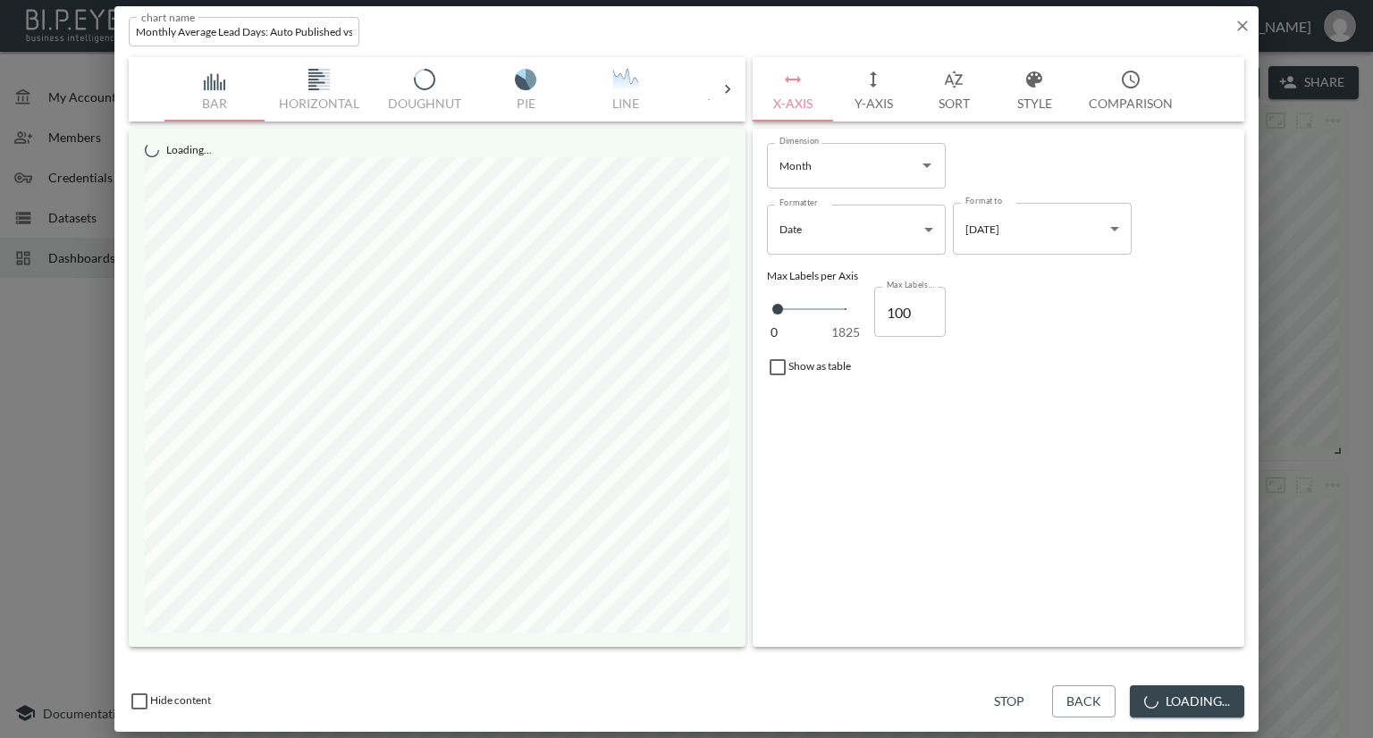
click at [1022, 97] on button "Style" at bounding box center [1034, 89] width 80 height 64
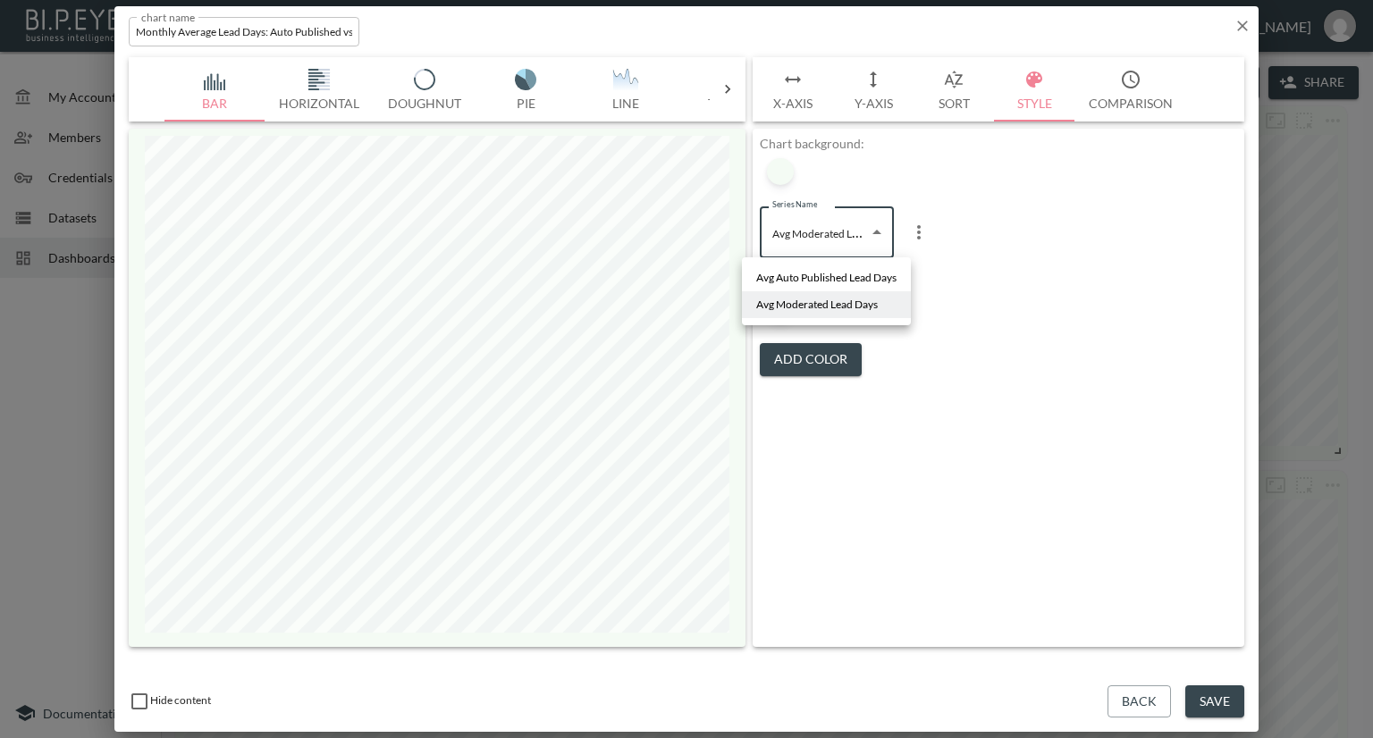
click at [823, 245] on body "BI.P.EYE, Interactive Analytics Dashboards - app [PERSON_NAME] organization / d…" at bounding box center [686, 369] width 1373 height 738
click at [811, 276] on span "Avg Auto Published Lead Days" at bounding box center [826, 278] width 140 height 16
type input "374e428e-1b3b-42b0-8098-22de63c40c24"
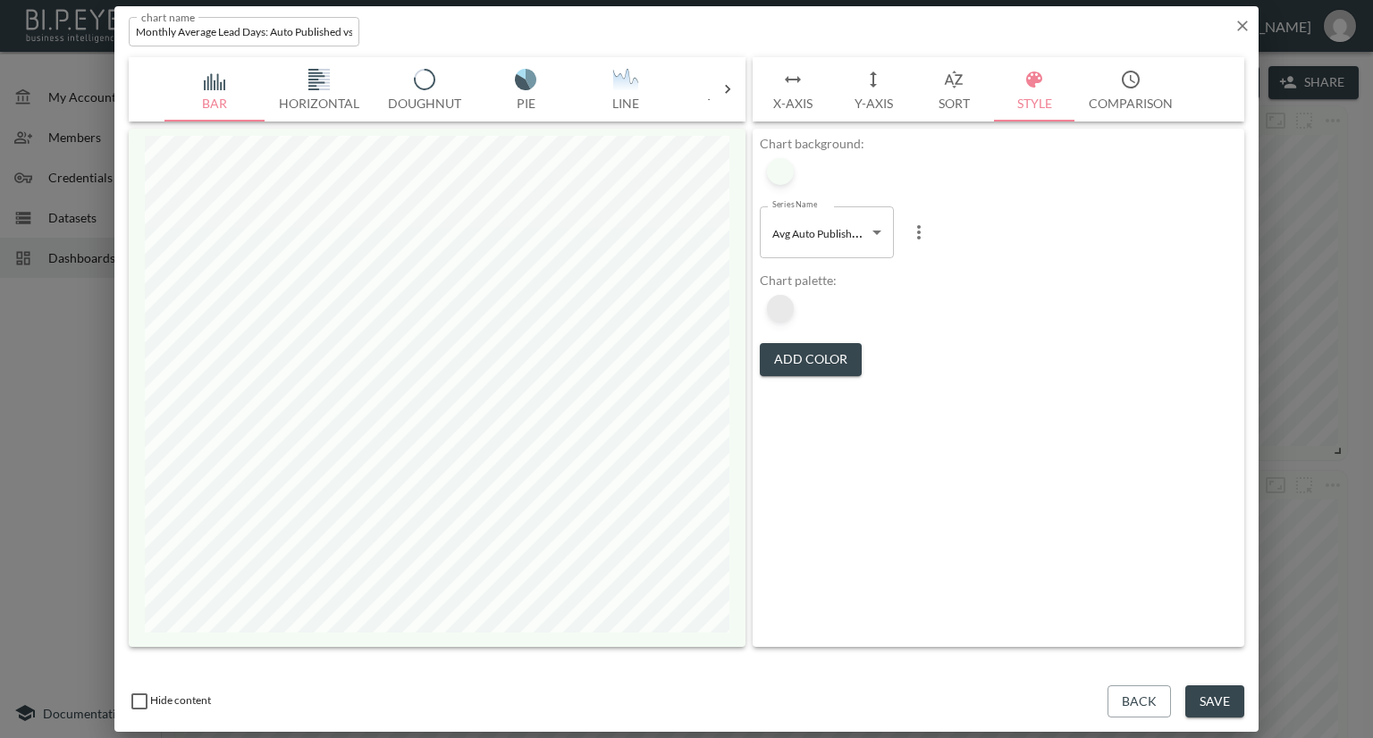
click at [781, 309] on div at bounding box center [780, 308] width 27 height 27
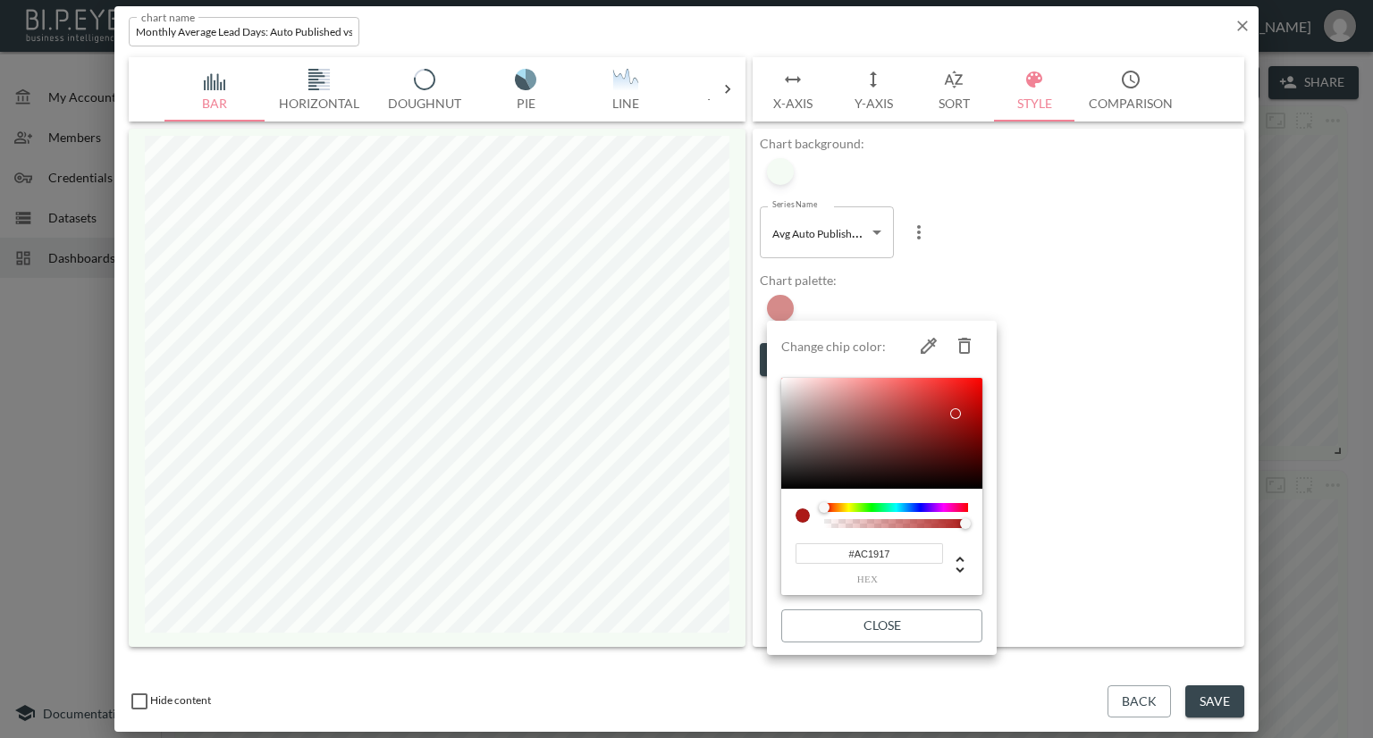
drag, startPoint x: 897, startPoint y: 549, endPoint x: 776, endPoint y: 554, distance: 121.7
click at [776, 554] on li "Change chip color: #AC1917 hex Close" at bounding box center [882, 488] width 230 height 320
paste input "D8AA"
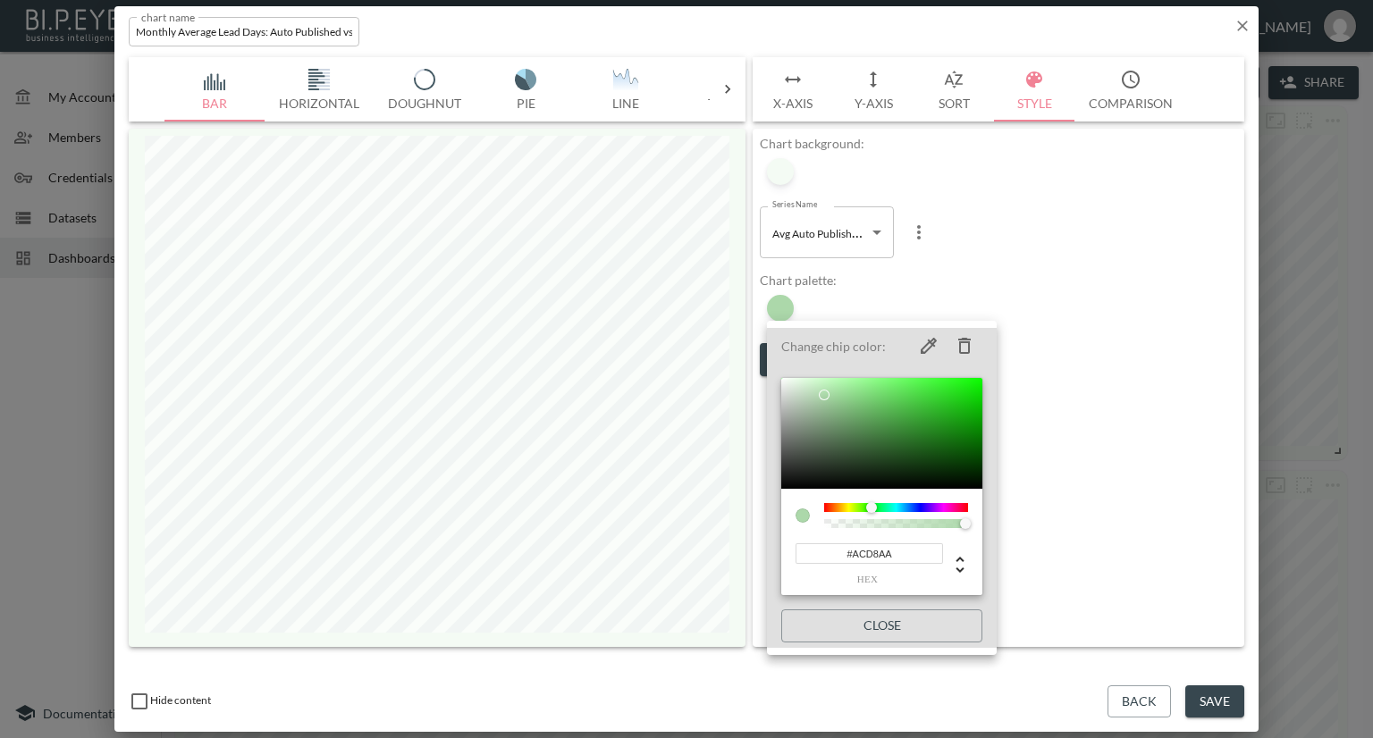
type input "#ACD8AA"
click at [1087, 383] on div at bounding box center [686, 369] width 1373 height 738
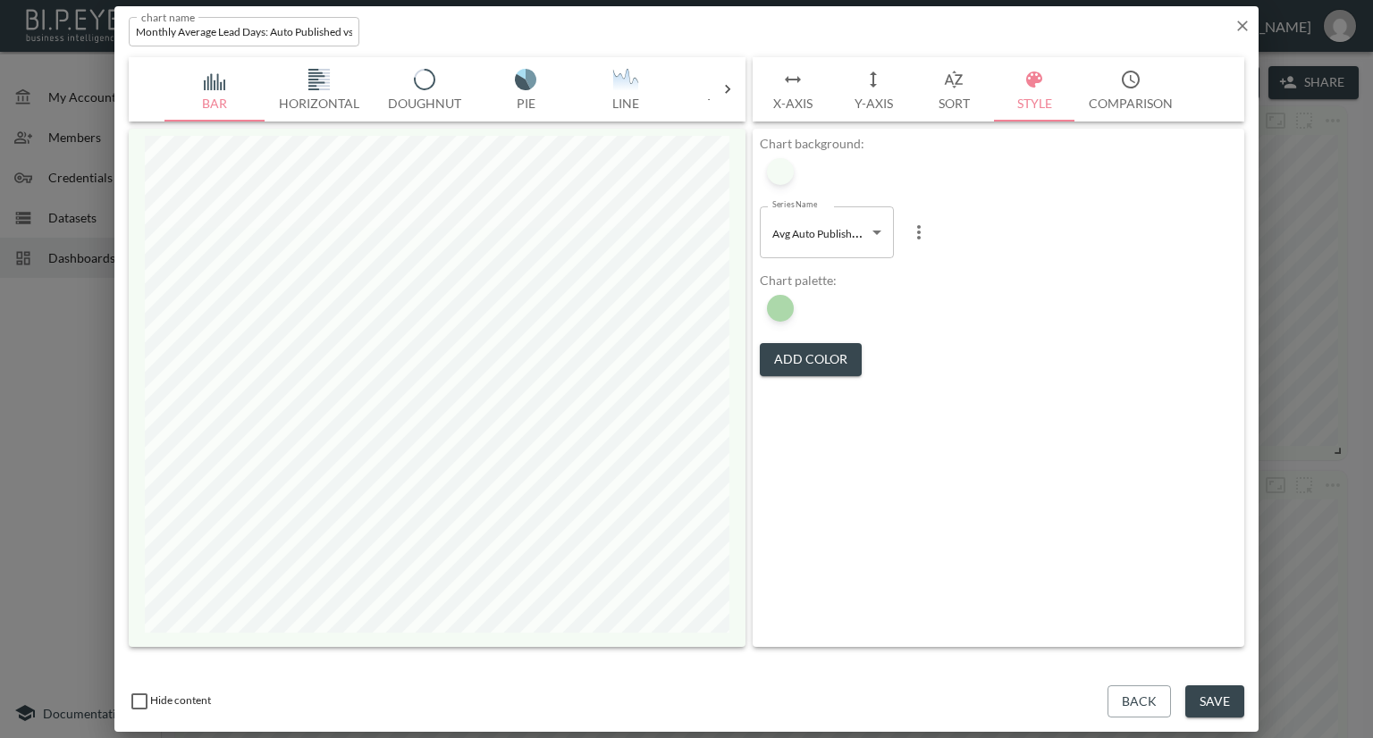
click at [1221, 705] on button "Save" at bounding box center [1214, 701] width 59 height 33
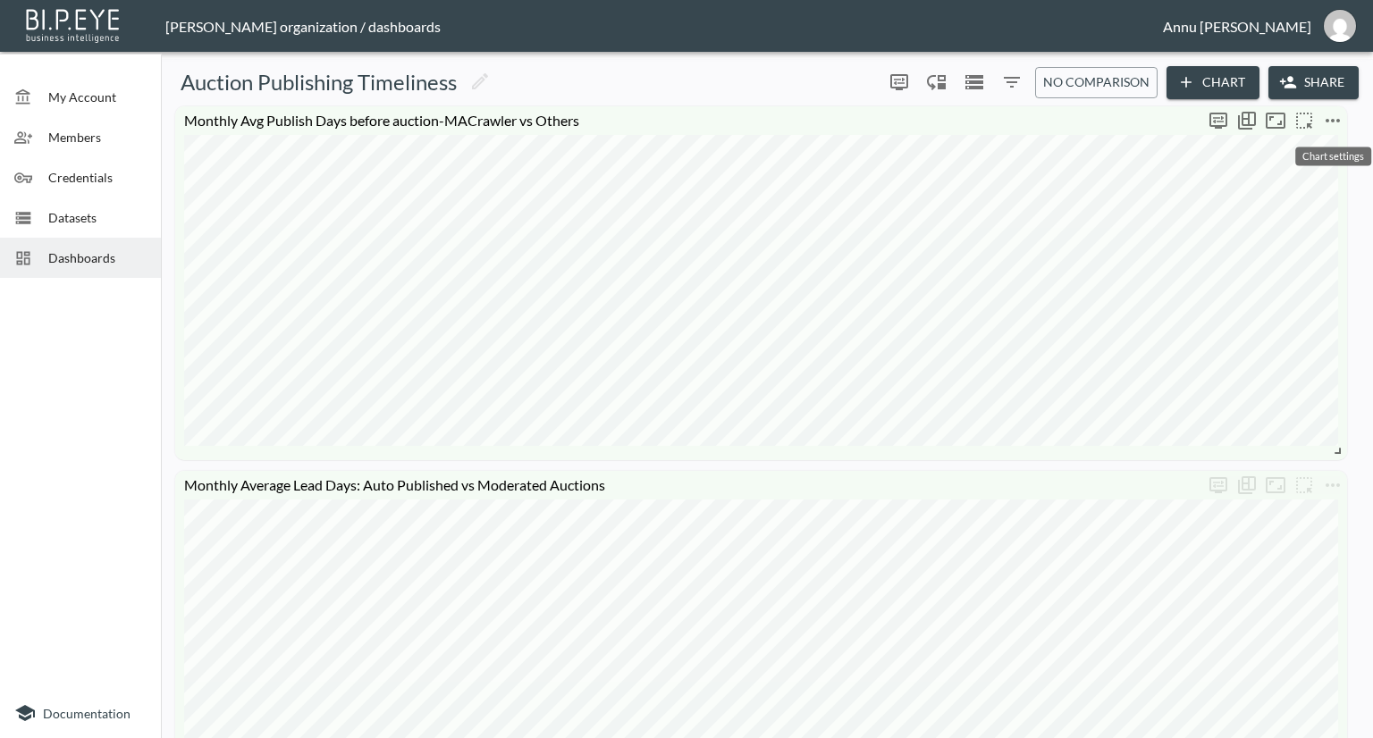
click at [1341, 120] on icon "more" at bounding box center [1332, 120] width 21 height 21
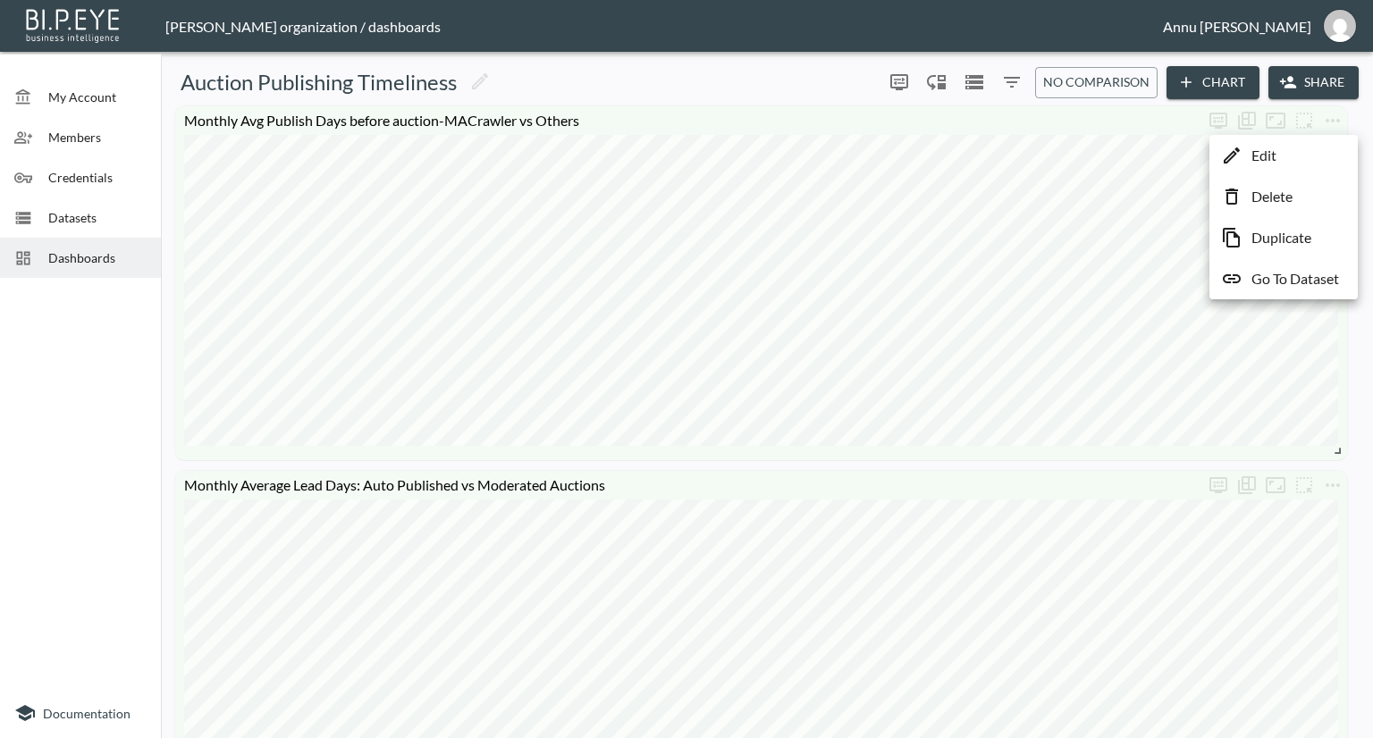
click at [1299, 149] on li "Edit" at bounding box center [1283, 155] width 139 height 32
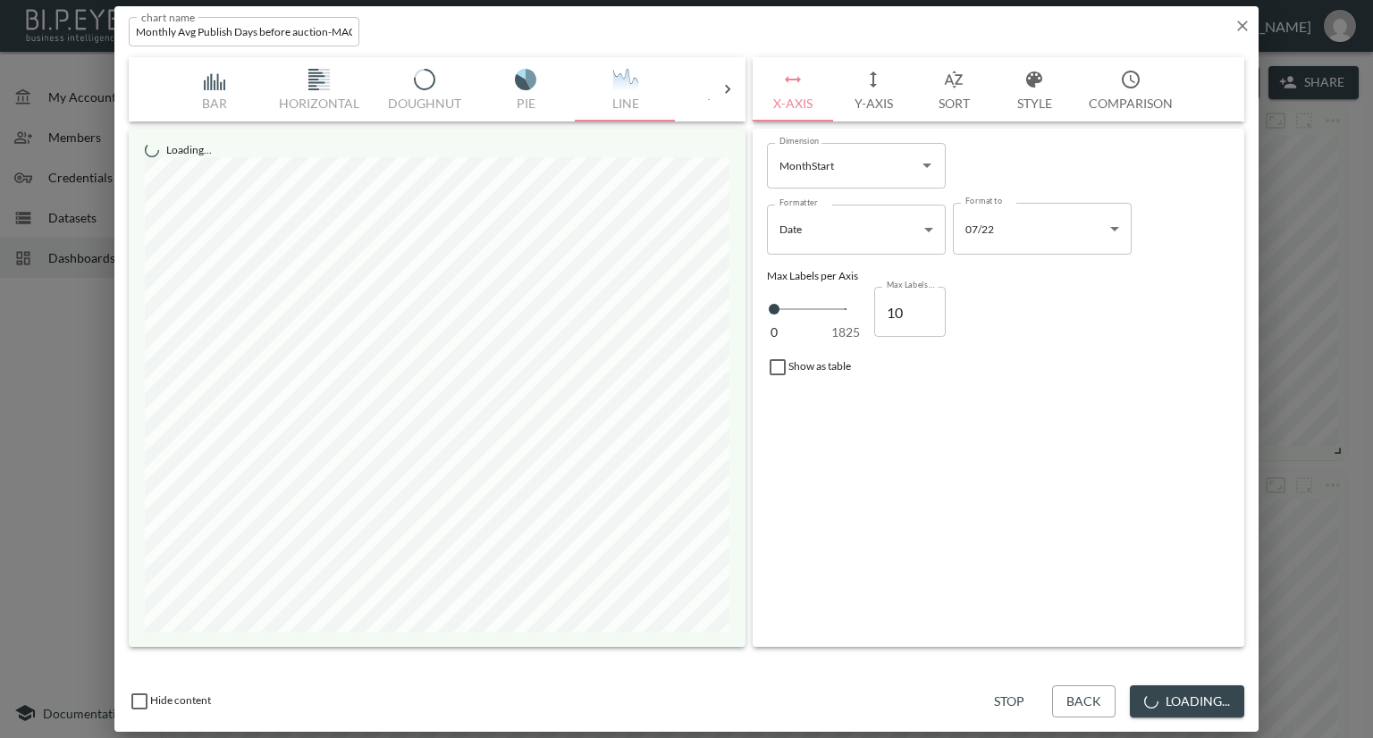
click at [1051, 105] on button "Style" at bounding box center [1034, 89] width 80 height 64
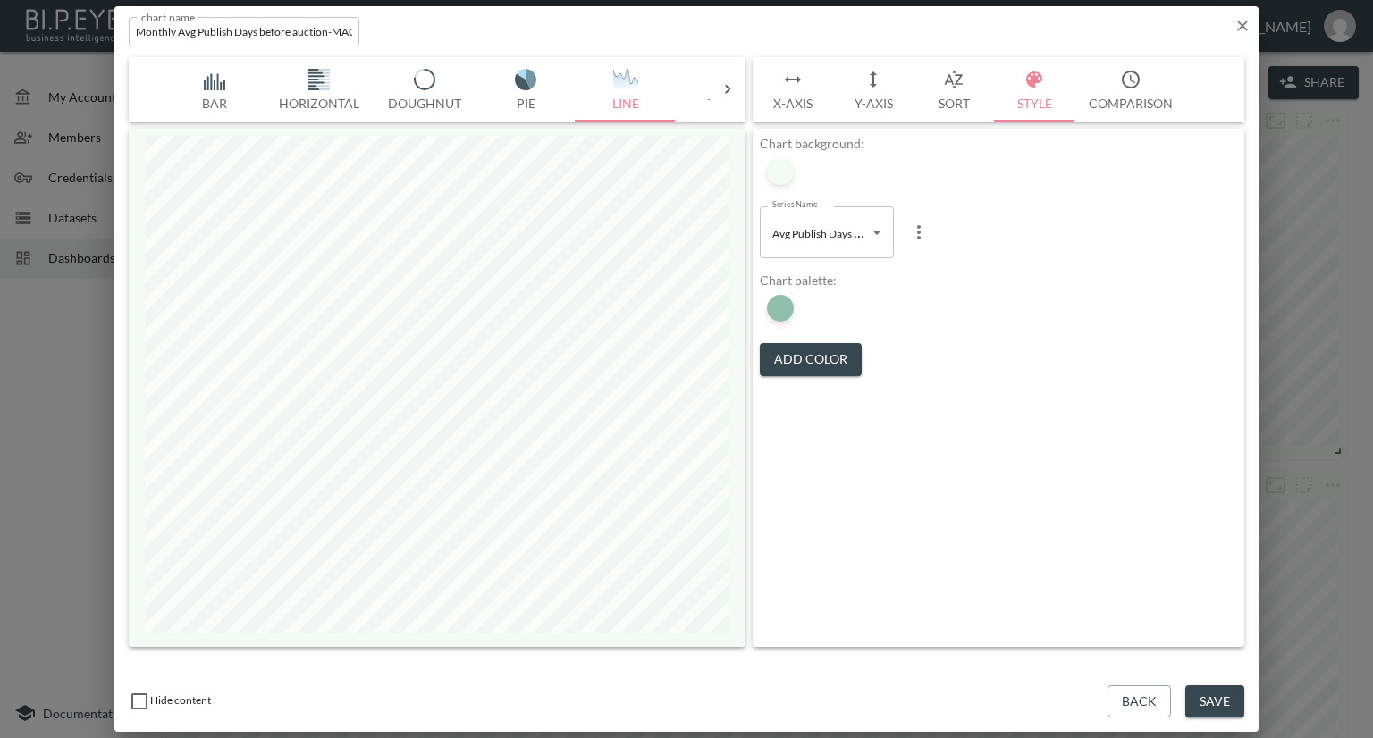
click at [849, 244] on body "BI.P.EYE, Interactive Analytics Dashboards - app [PERSON_NAME] organization / d…" at bounding box center [686, 369] width 1373 height 738
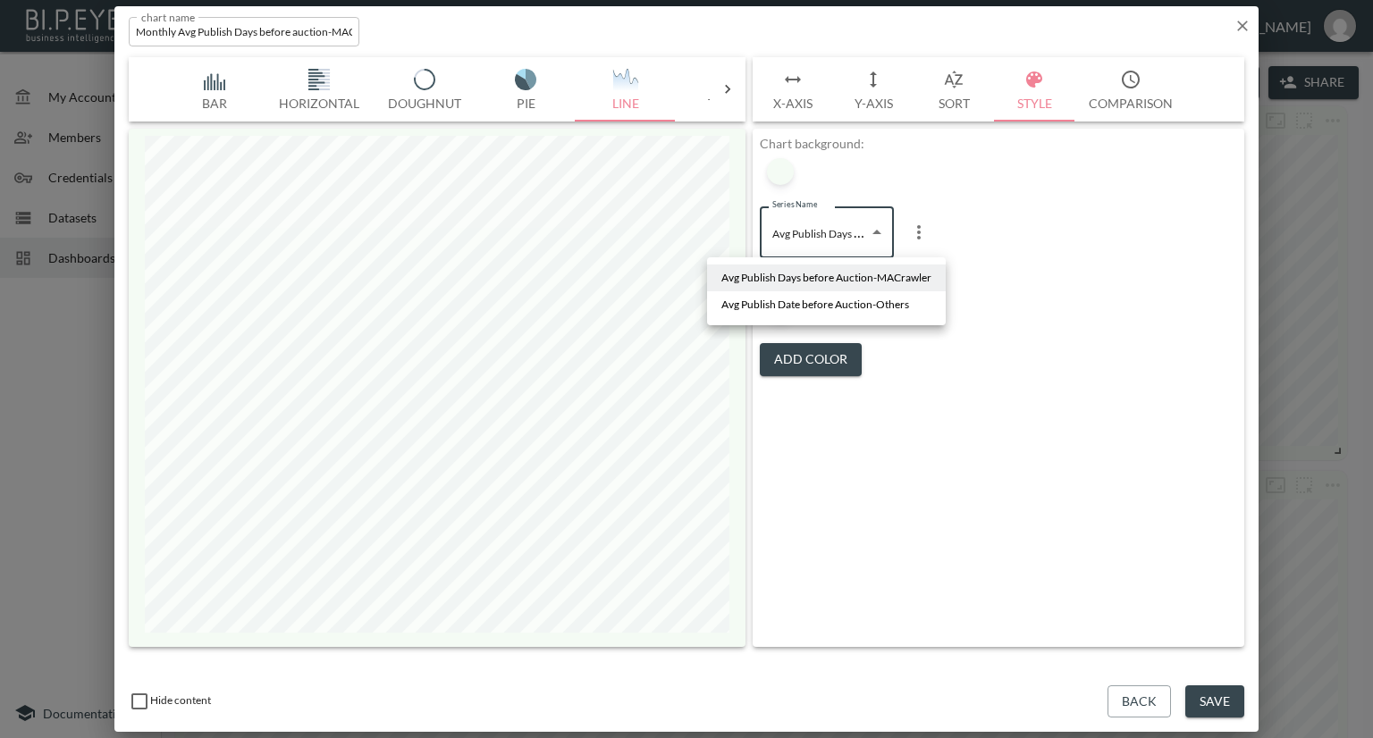
click at [824, 299] on span "Avg Publish Date before Auction-Others" at bounding box center [815, 305] width 188 height 16
type input "c5c6f7a5-d8dd-450e-8918-39c82588f62e"
click at [790, 303] on div at bounding box center [780, 308] width 27 height 27
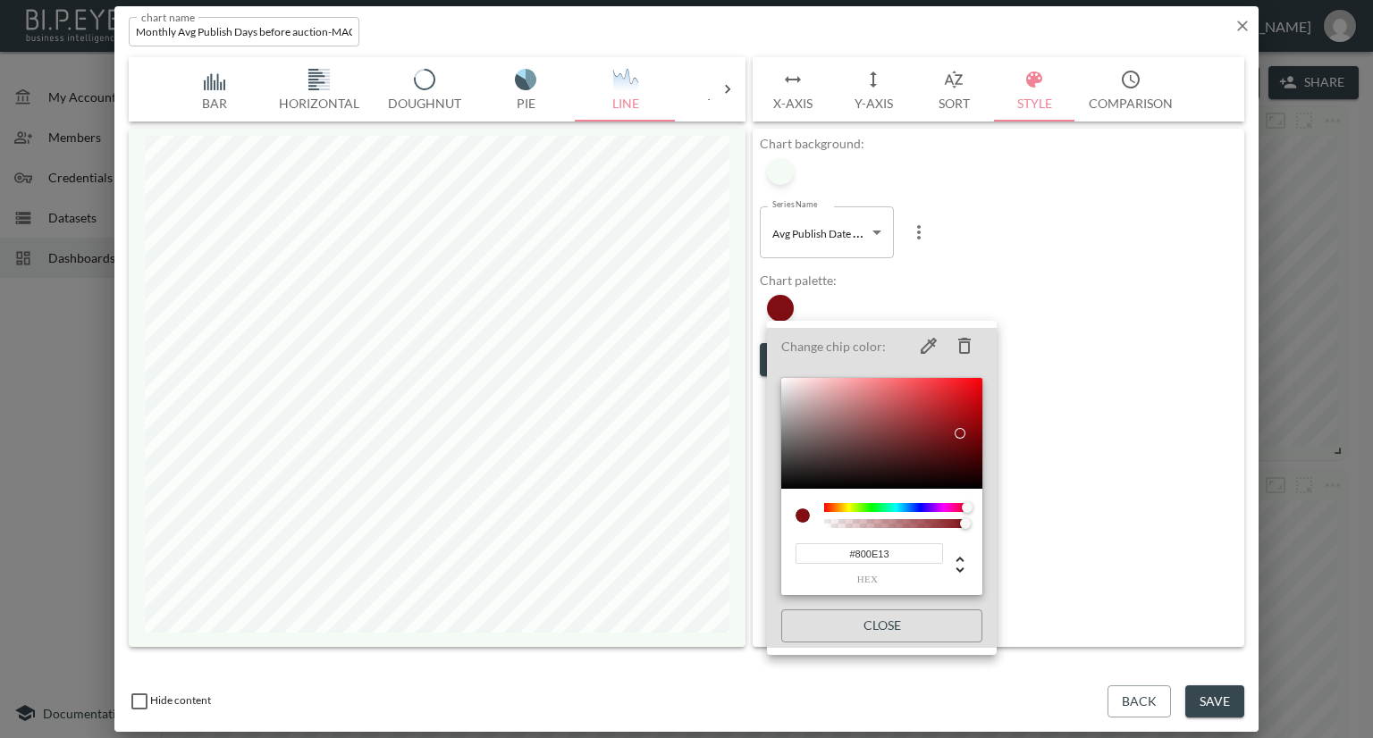
drag, startPoint x: 909, startPoint y: 555, endPoint x: 744, endPoint y: 559, distance: 164.5
click at [744, 559] on div "Change chip color: #800E13 hex Close" at bounding box center [686, 369] width 1373 height 738
click at [1244, 25] on div at bounding box center [686, 369] width 1373 height 738
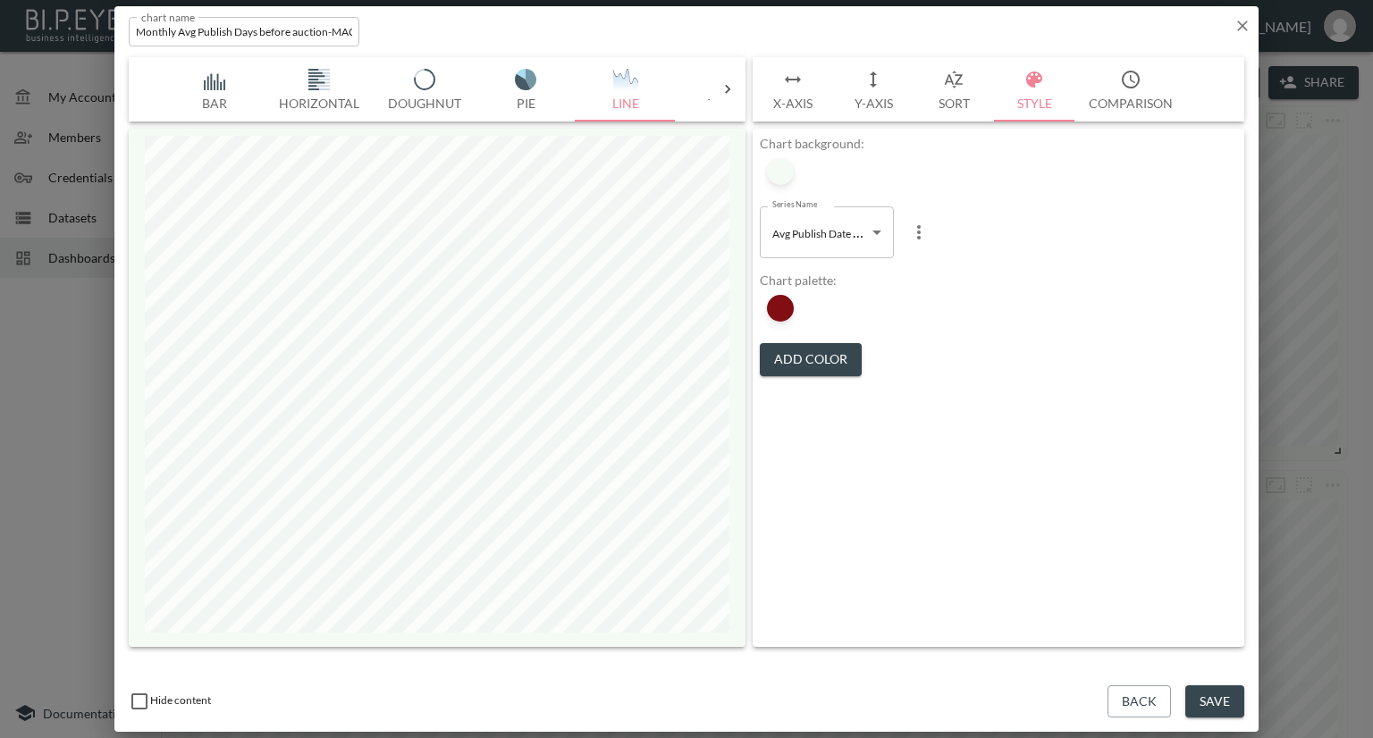
click at [1238, 29] on icon "button" at bounding box center [1242, 26] width 11 height 11
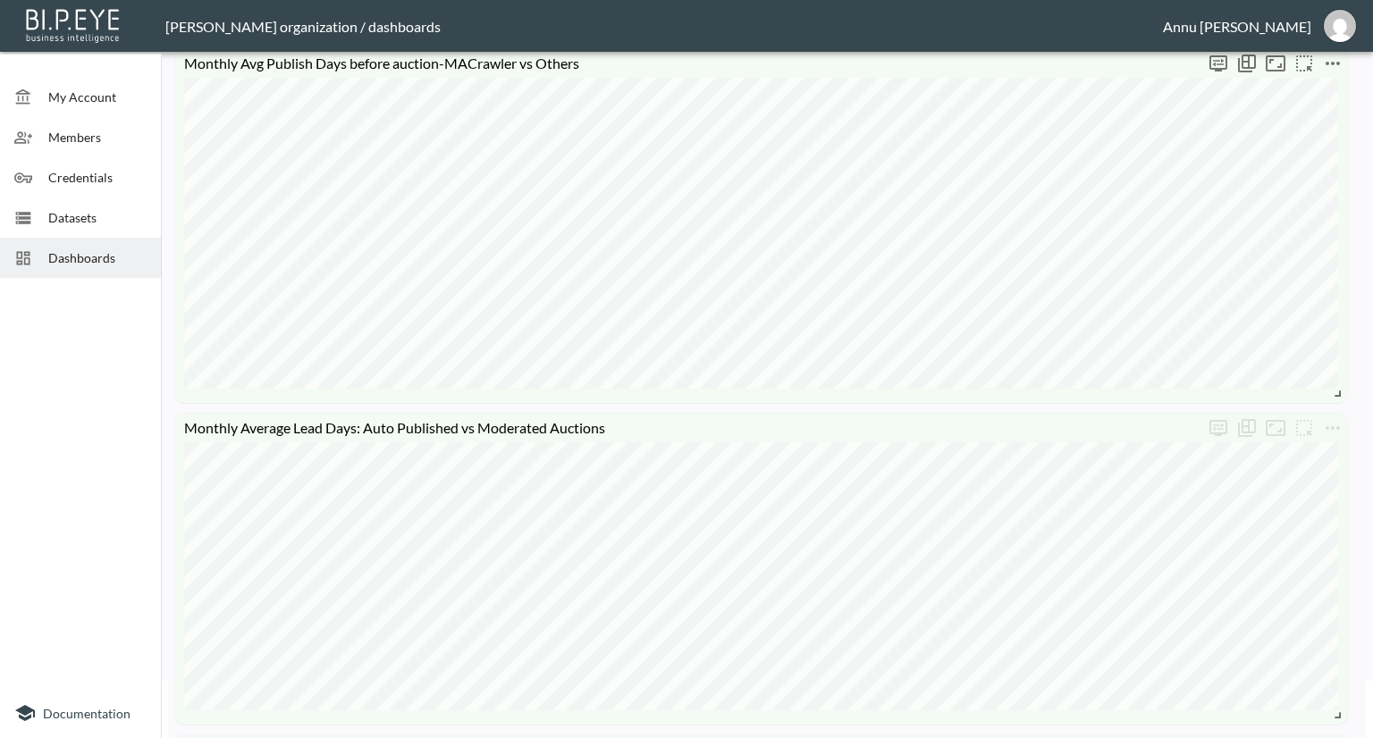
scroll to position [179, 0]
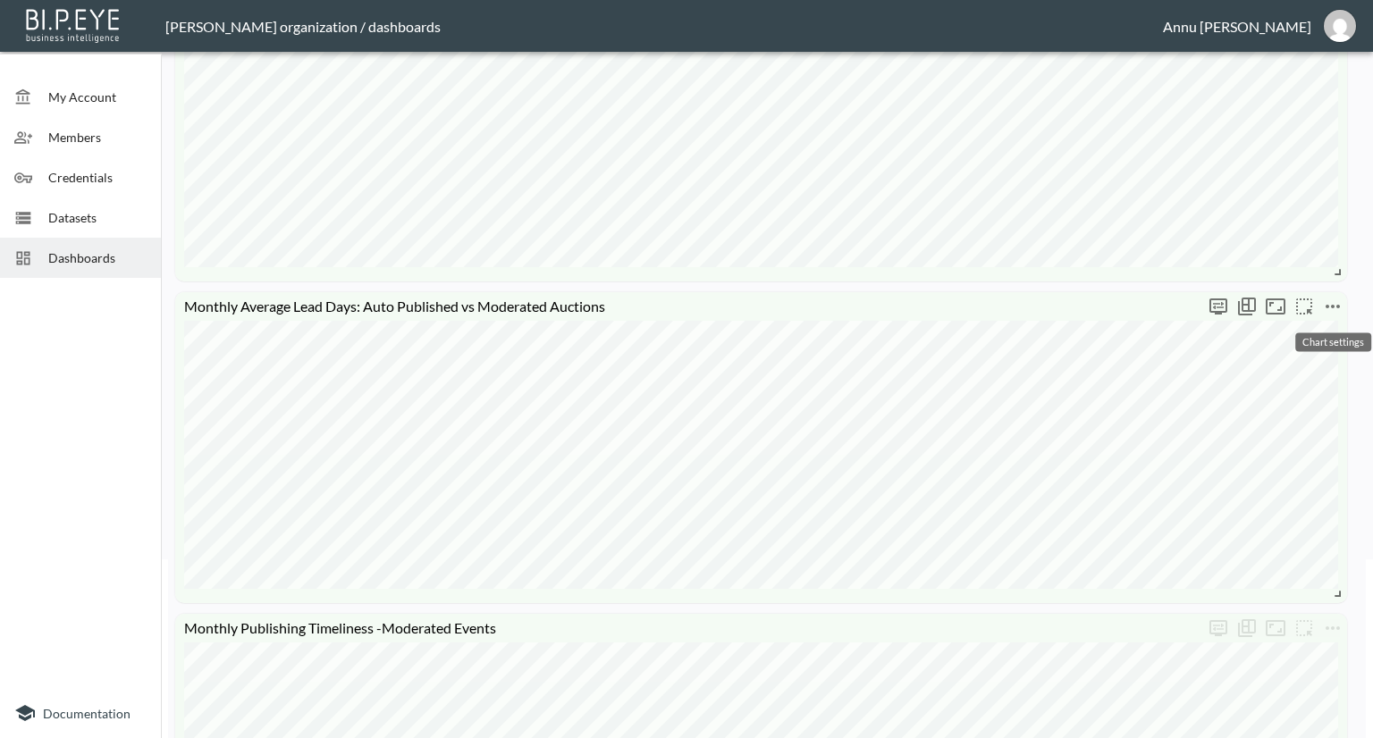
click at [1333, 297] on icon "more" at bounding box center [1332, 306] width 21 height 21
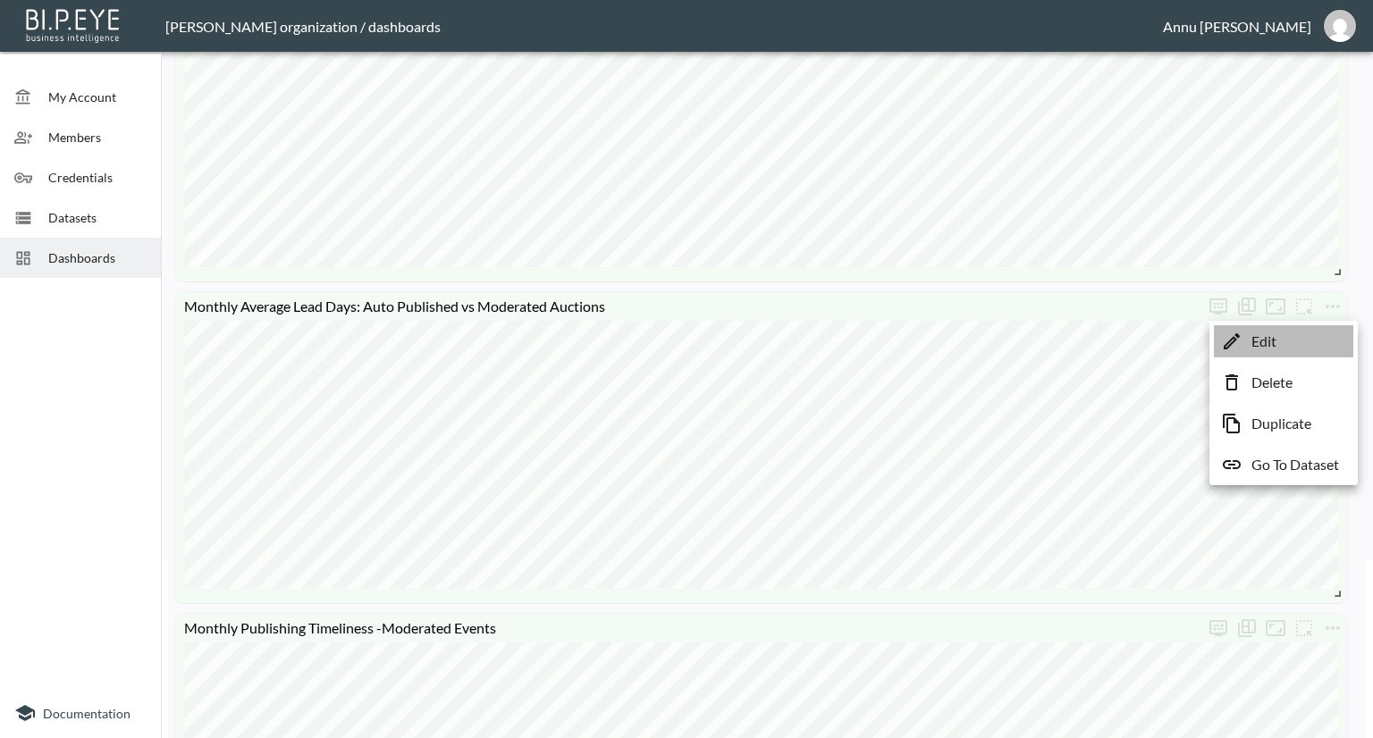
click at [1286, 340] on li "Edit" at bounding box center [1283, 341] width 139 height 32
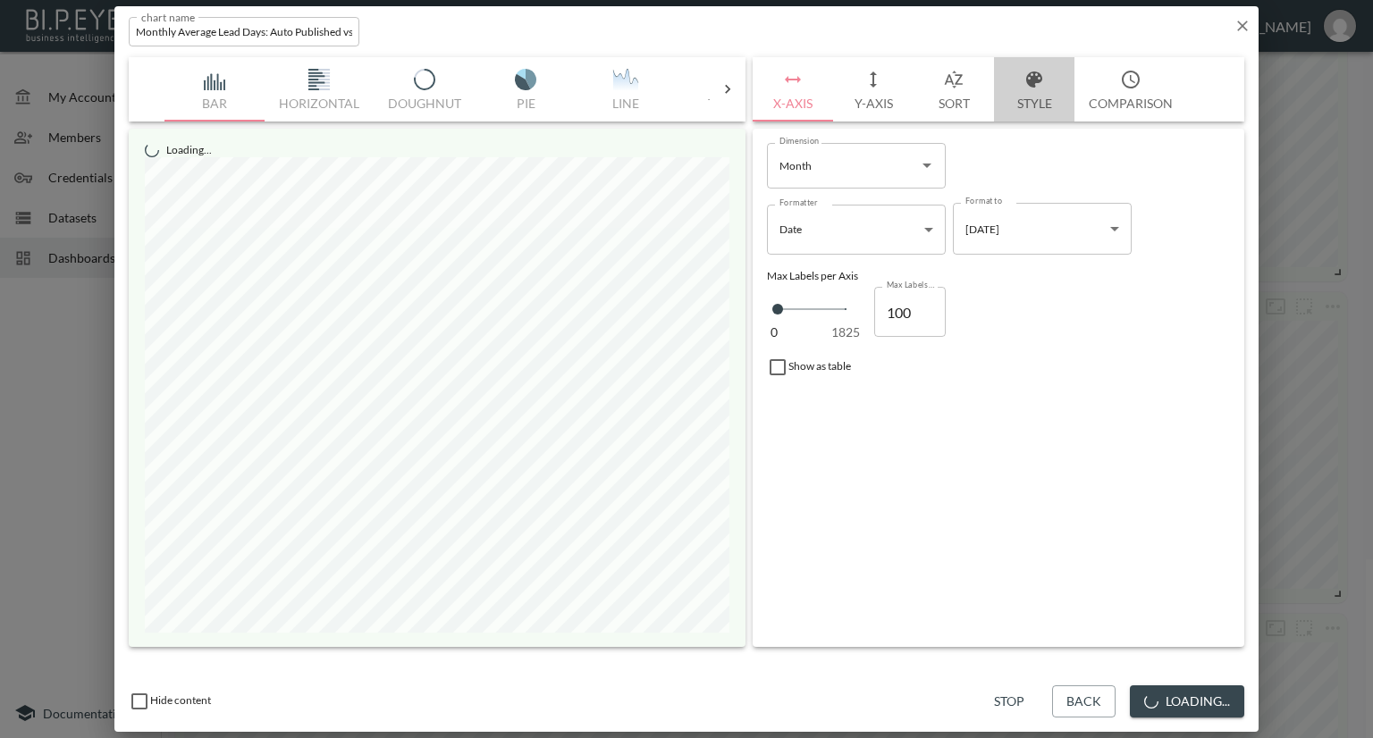
click at [1026, 92] on button "Style" at bounding box center [1034, 89] width 80 height 64
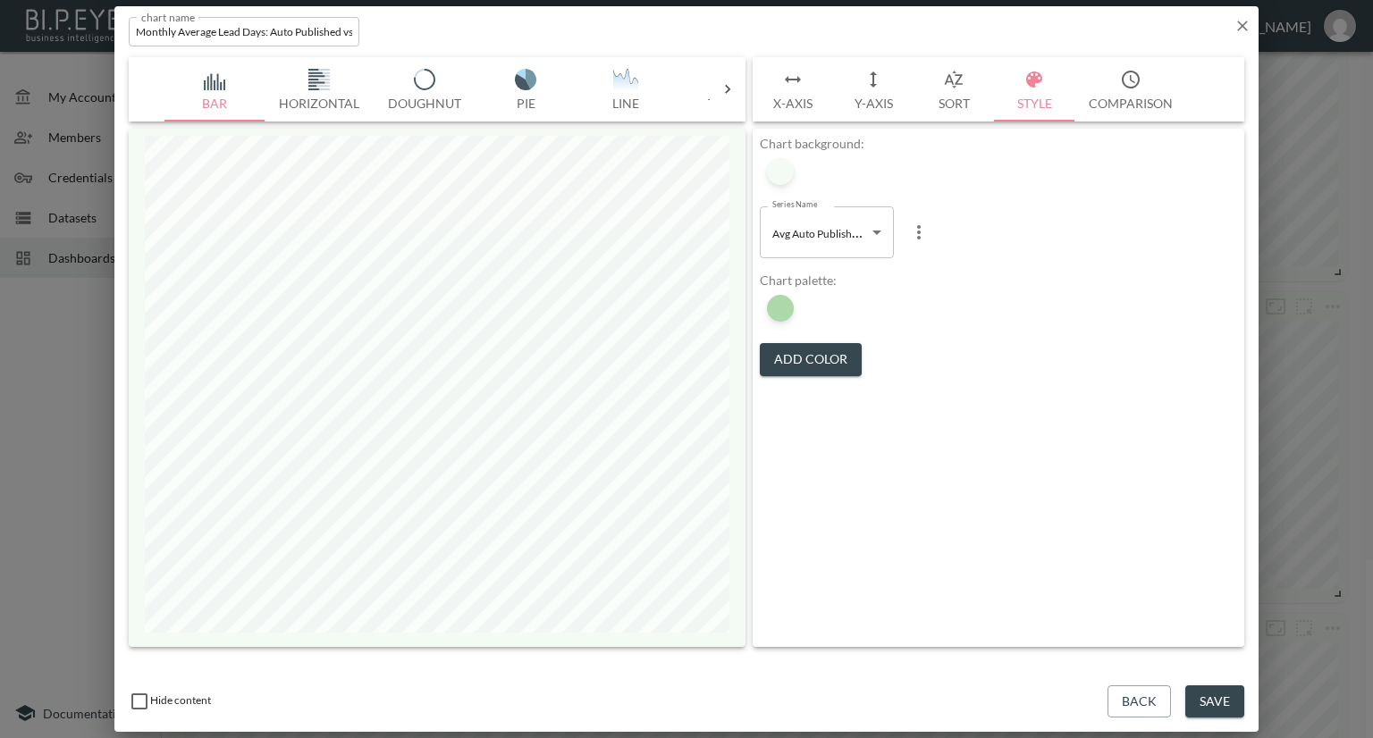
click at [822, 248] on body "BI.P.EYE, Interactive Analytics Dashboards - app [PERSON_NAME] organization / d…" at bounding box center [686, 369] width 1373 height 738
click at [815, 308] on span "Avg Moderated Lead Days" at bounding box center [817, 305] width 122 height 16
type input "3e047a8f-4fe8-4779-9052-ca46856b1d71"
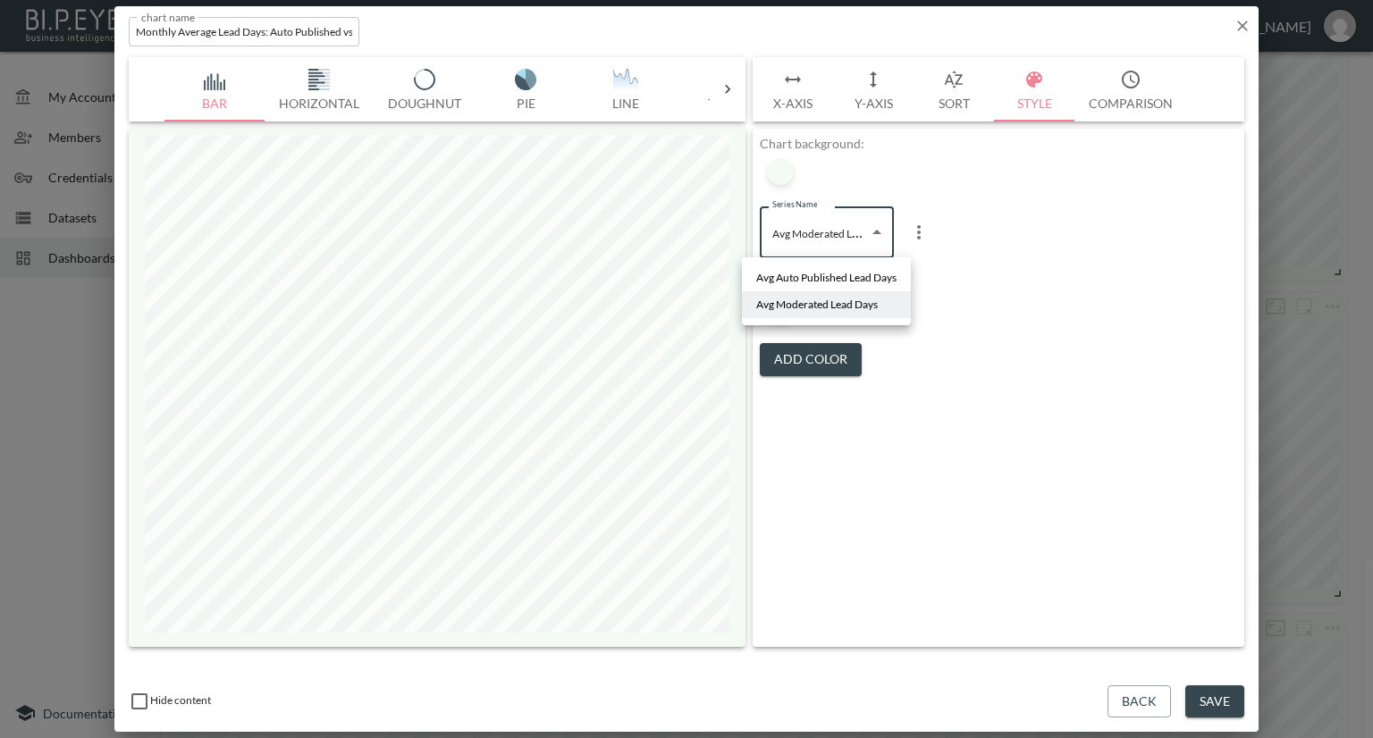
click at [818, 251] on body "BI.P.EYE, Interactive Analytics Dashboards - app [PERSON_NAME] organization / d…" at bounding box center [686, 369] width 1373 height 738
click at [805, 305] on span "Avg Moderated Lead Days" at bounding box center [817, 305] width 122 height 16
click at [993, 269] on div "Series Name Avg Moderated Lead Days 3e047a8f-4fe8-4779-9052-ca46856b1d71 Series…" at bounding box center [998, 232] width 477 height 80
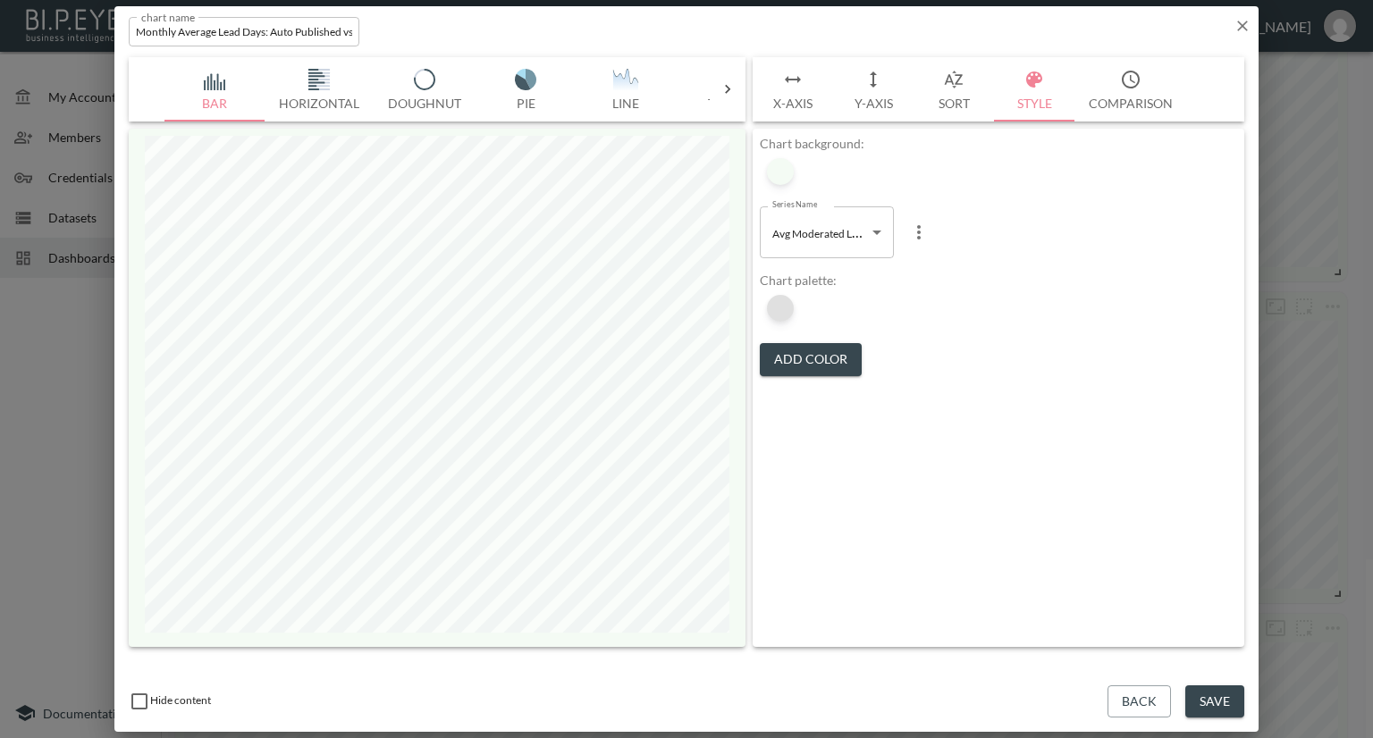
click at [784, 308] on div at bounding box center [780, 308] width 27 height 27
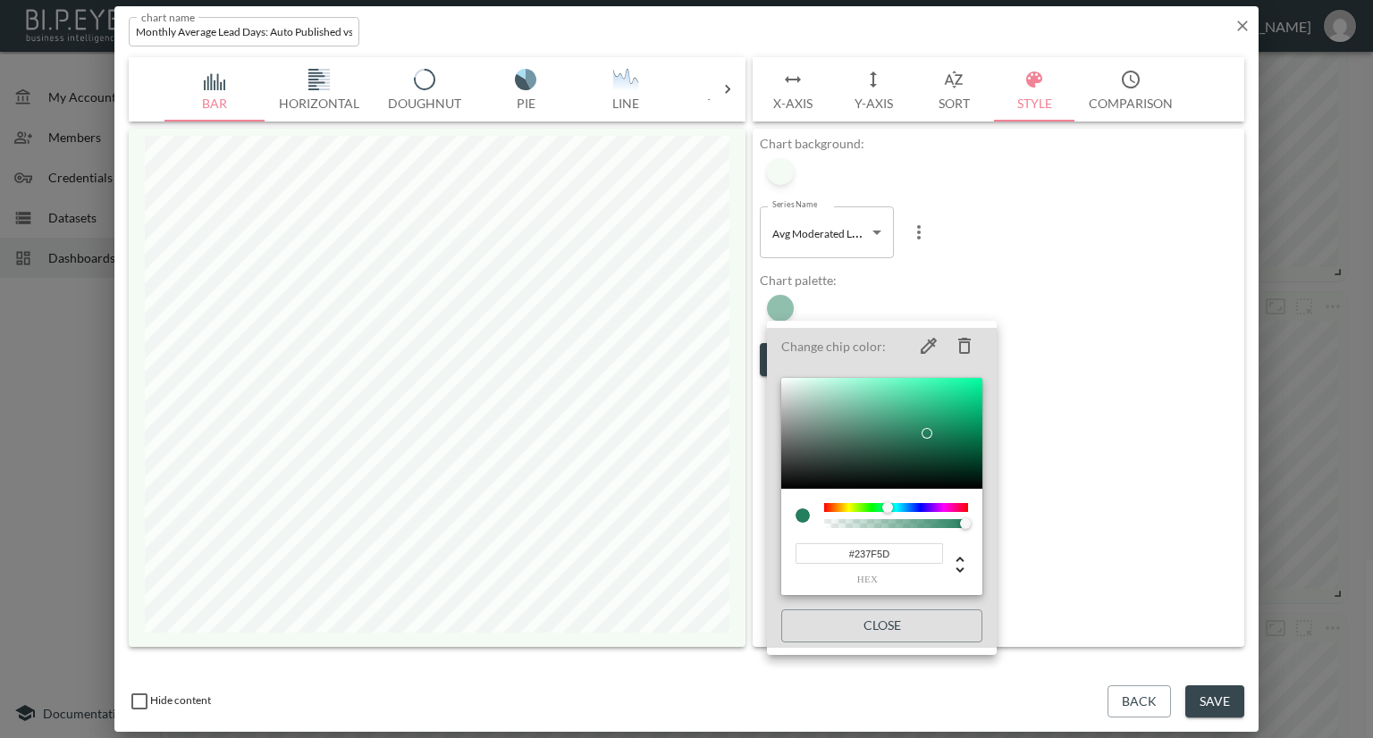
drag, startPoint x: 909, startPoint y: 552, endPoint x: 763, endPoint y: 566, distance: 146.3
click at [763, 566] on div "Change chip color: #237F5D hex Close" at bounding box center [686, 369] width 1373 height 738
paste input "800E13"
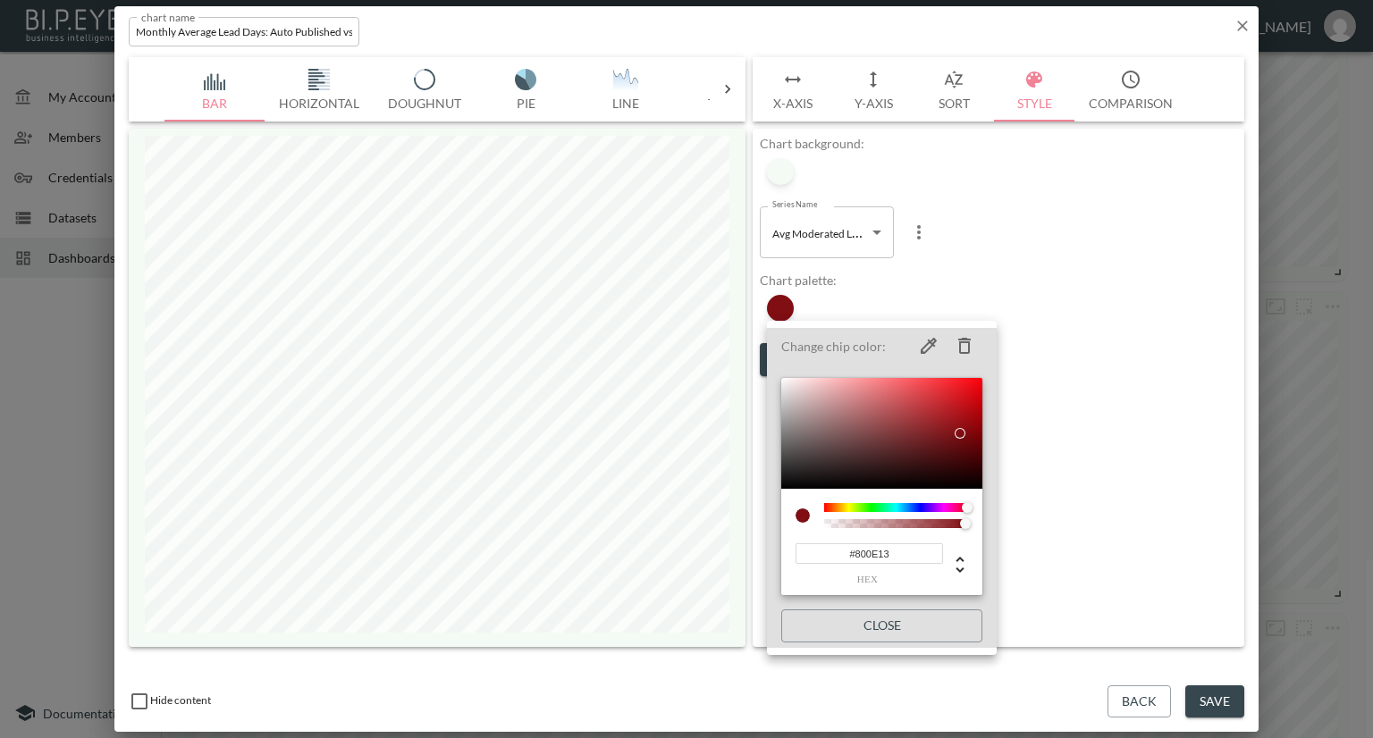
type input "#800E13"
click at [1123, 325] on div at bounding box center [686, 369] width 1373 height 738
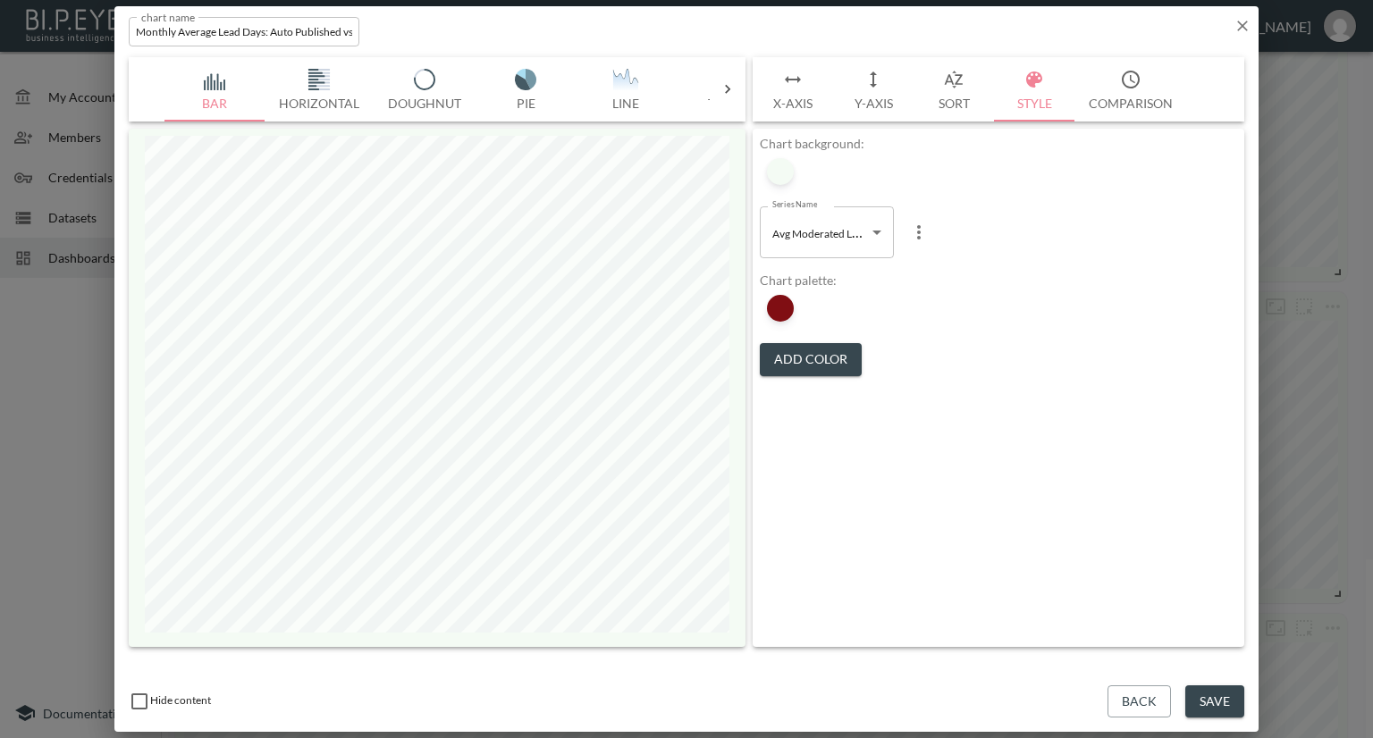
click at [1224, 706] on button "Save" at bounding box center [1214, 701] width 59 height 33
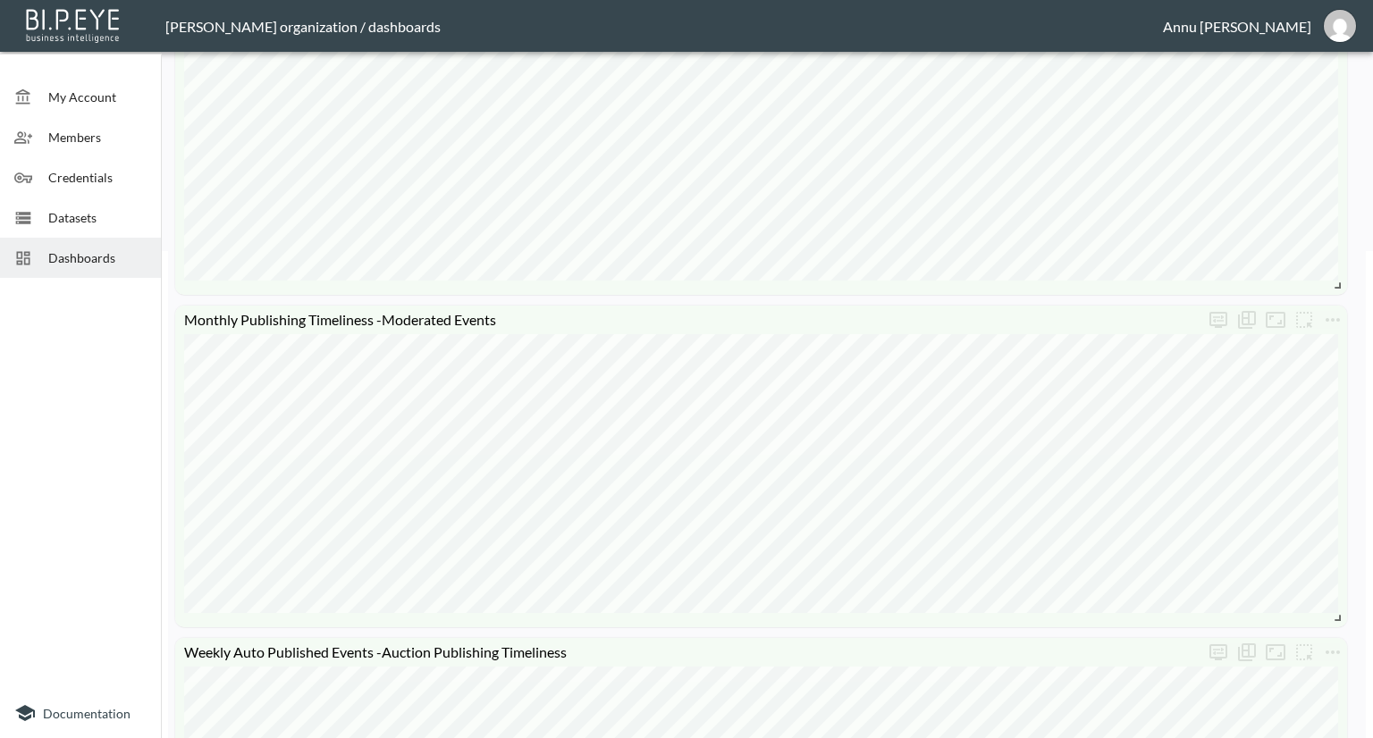
scroll to position [447, 0]
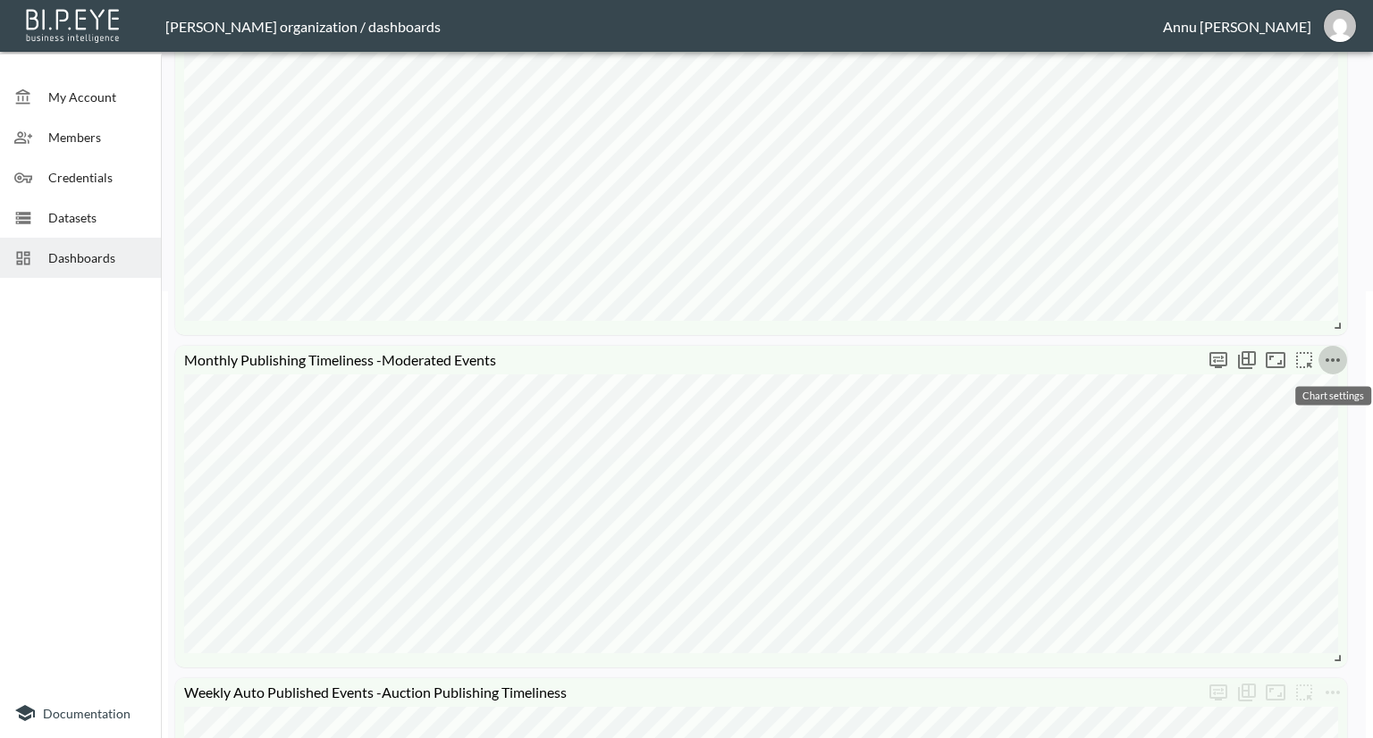
click at [1328, 362] on icon "more" at bounding box center [1332, 359] width 21 height 21
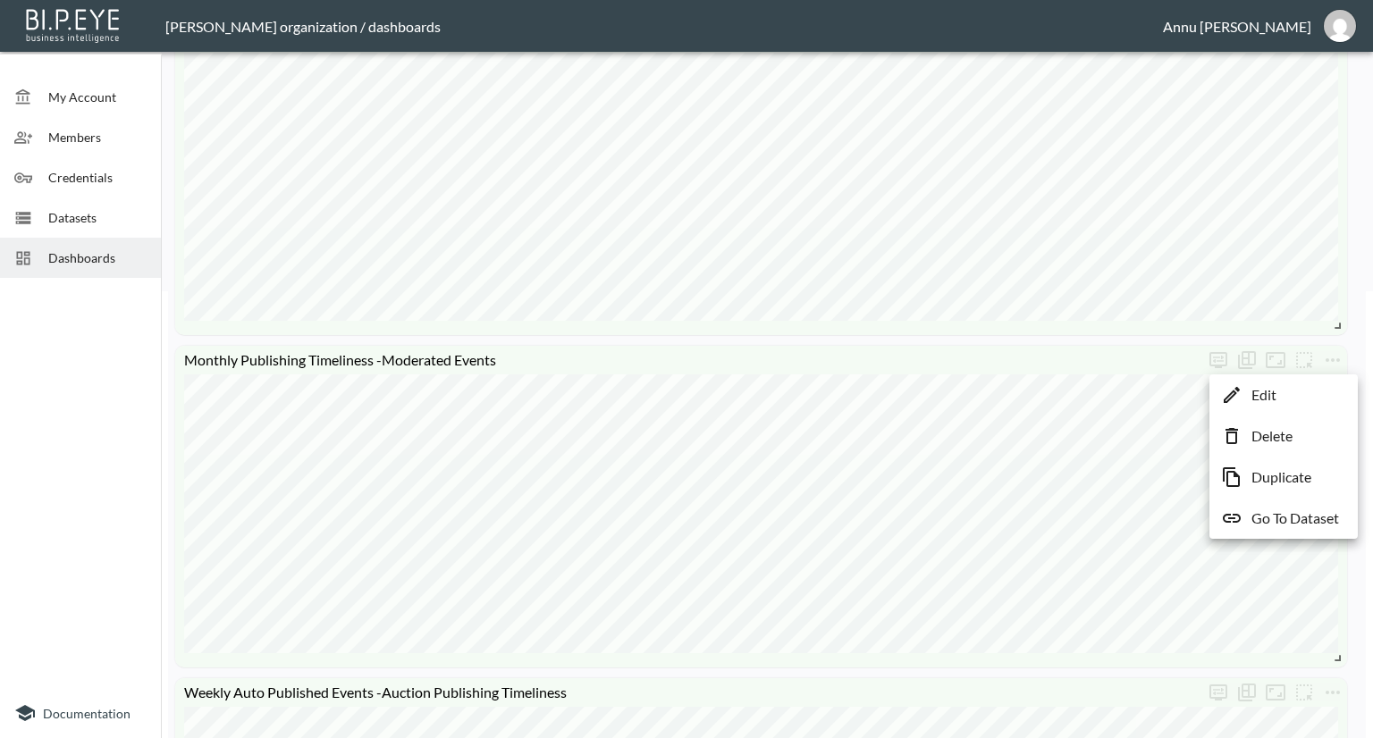
click at [1303, 391] on li "Edit" at bounding box center [1283, 395] width 139 height 32
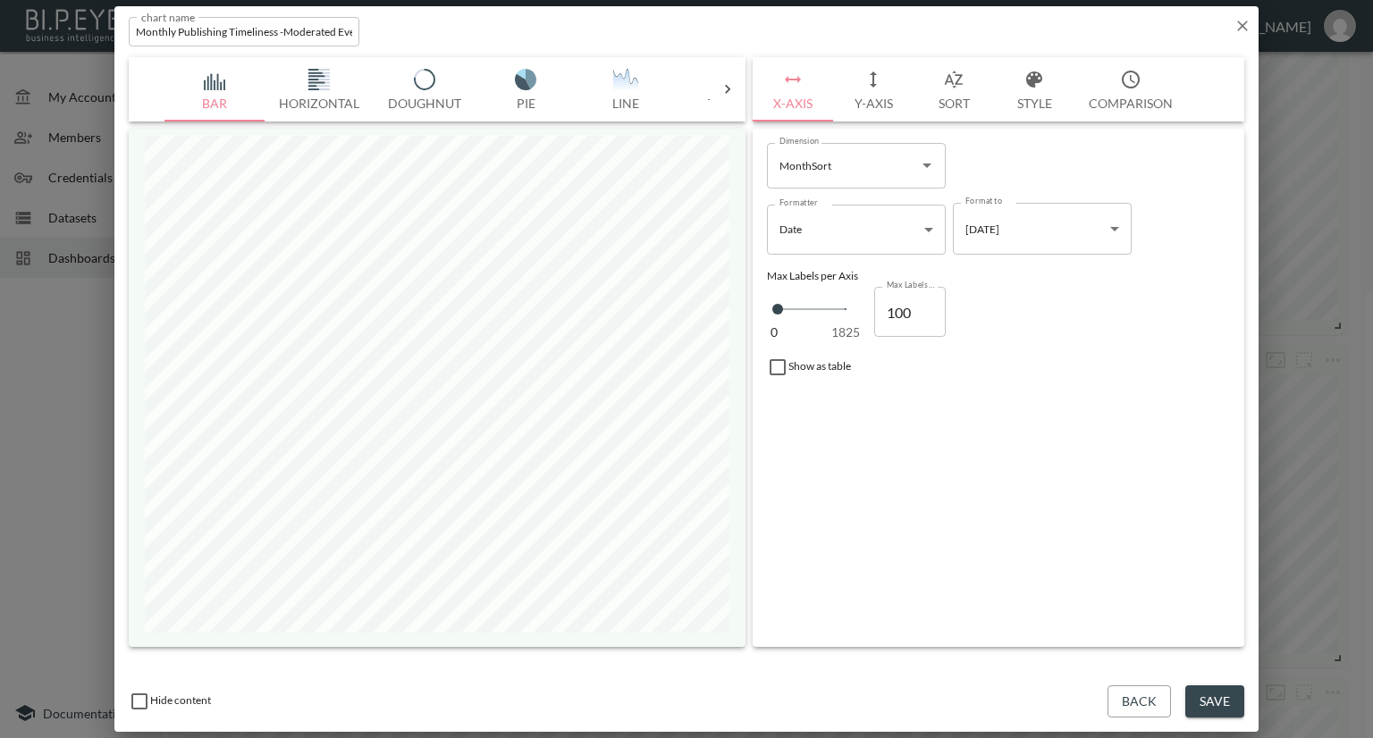
click at [1032, 101] on button "Style" at bounding box center [1034, 89] width 80 height 64
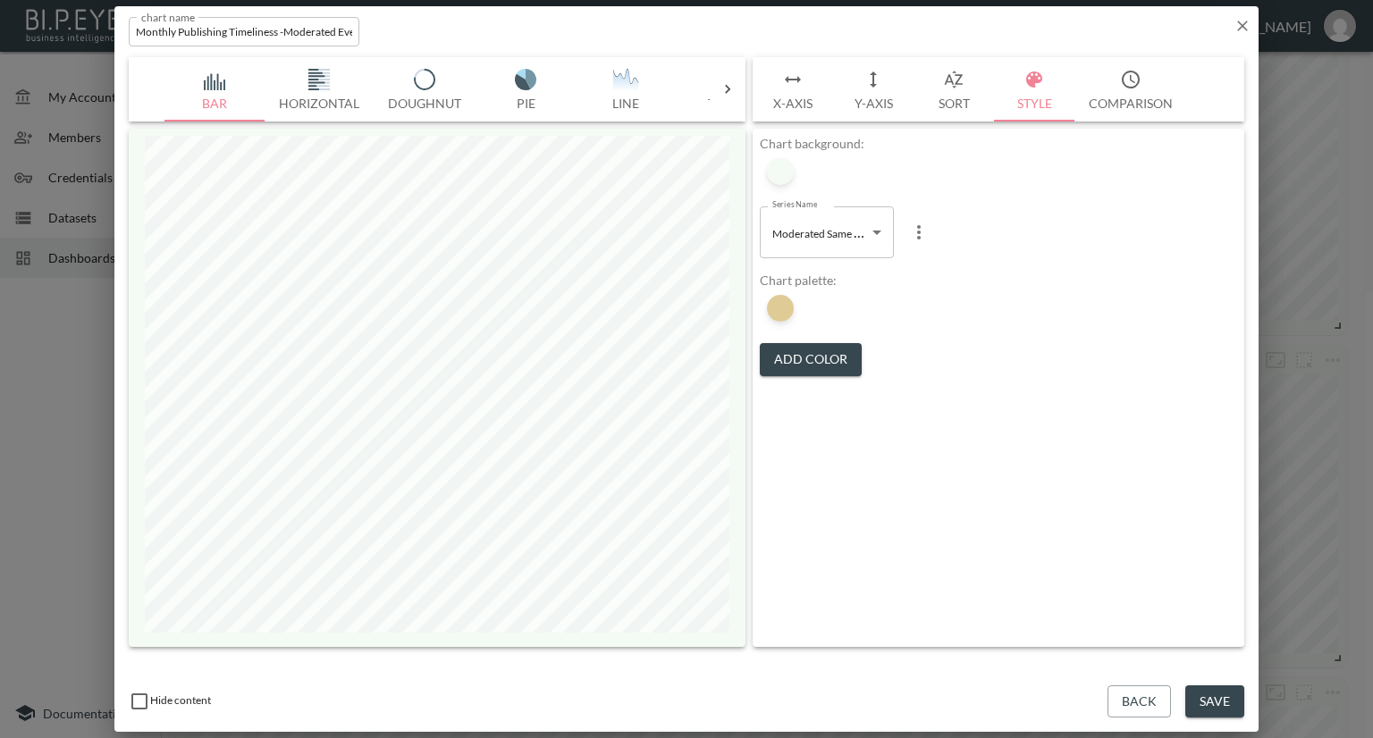
click at [818, 244] on body "BI.P.EYE, Interactive Analytics Dashboards - app [PERSON_NAME] organization / d…" at bounding box center [686, 369] width 1373 height 738
click at [810, 301] on span "Moderated Same Day" at bounding box center [824, 305] width 100 height 16
click at [815, 237] on body "BI.P.EYE, Interactive Analytics Dashboards - app [PERSON_NAME] organization / d…" at bounding box center [686, 369] width 1373 height 738
click at [810, 328] on span "Moderated Late" at bounding box center [811, 332] width 74 height 16
type input "c6b45c3a-2f24-4b4f-b14f-c311ebf3b13d"
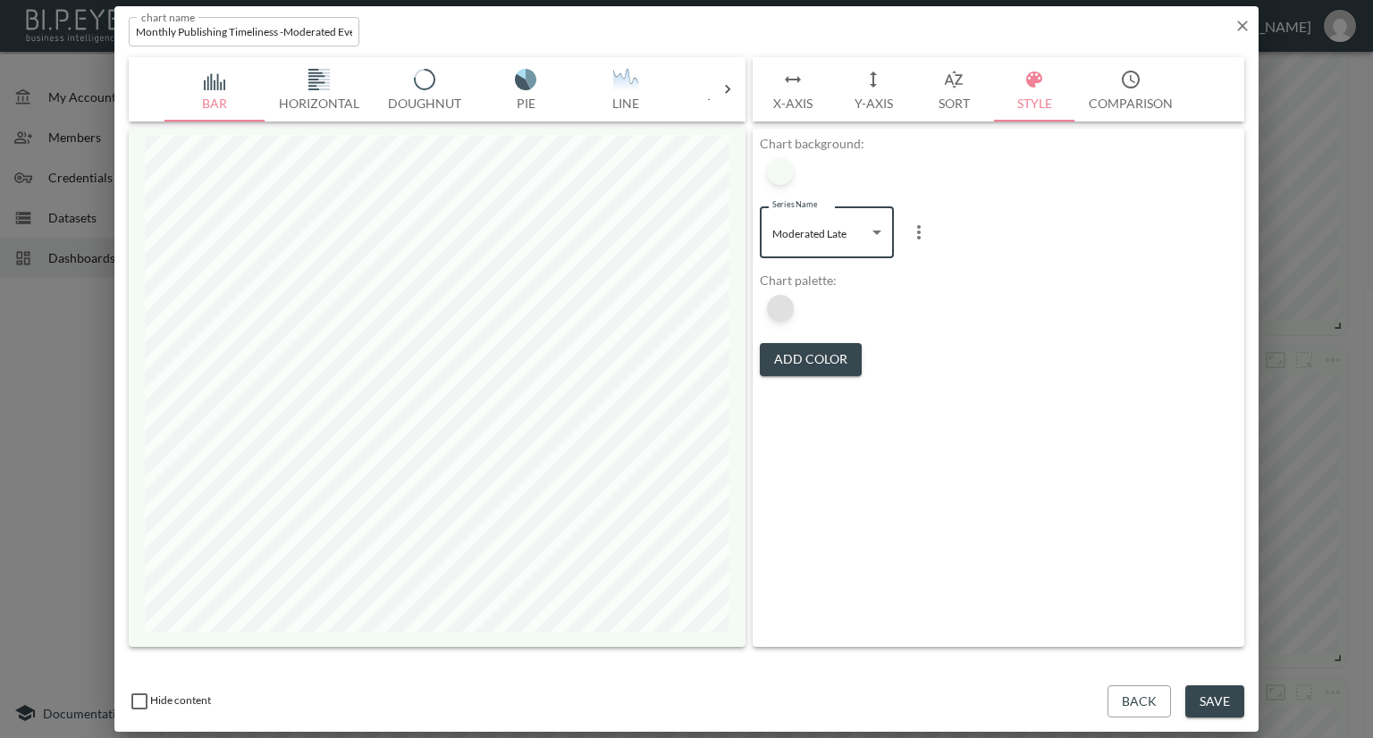
click at [783, 315] on div at bounding box center [780, 308] width 27 height 27
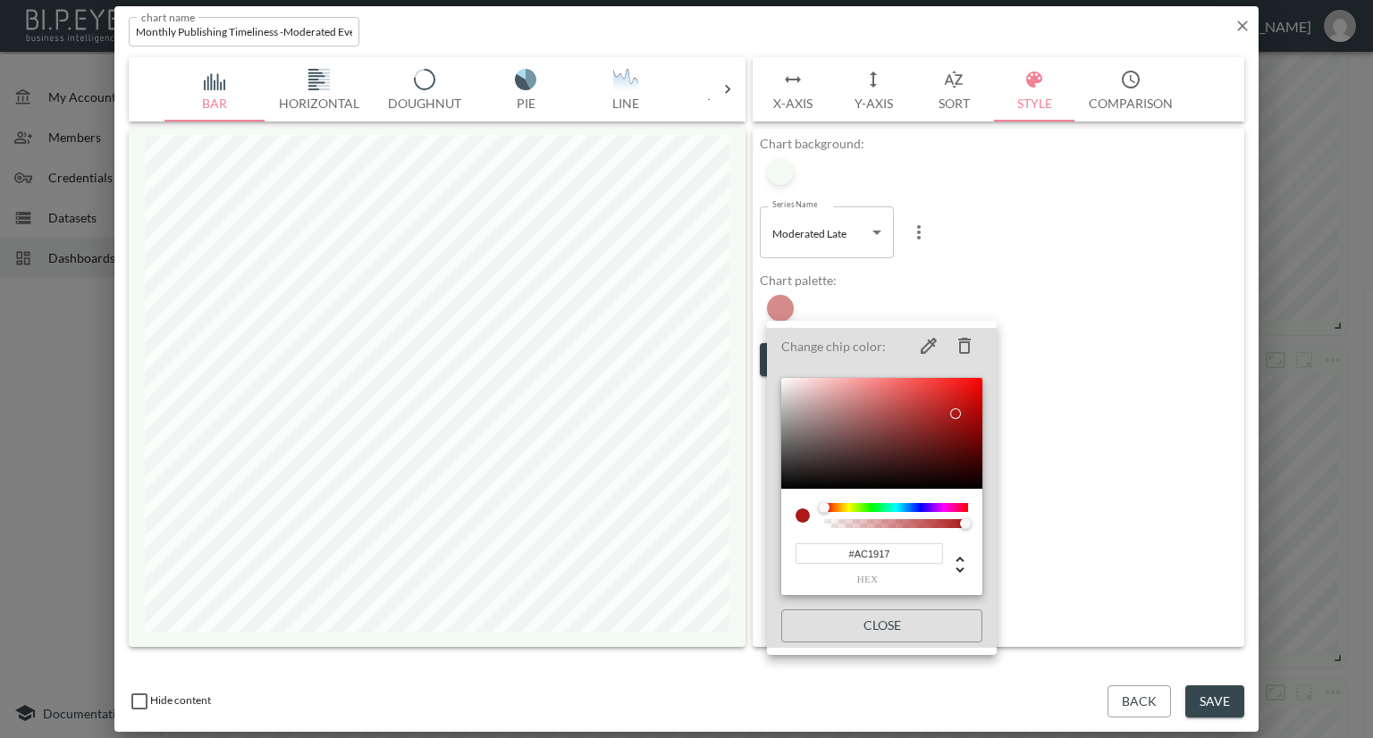
drag, startPoint x: 908, startPoint y: 546, endPoint x: 765, endPoint y: 546, distance: 143.0
click at [765, 546] on div "Change chip color: #AC1917 hex Close" at bounding box center [686, 369] width 1373 height 738
paste input "800E13"
type input "#800E13"
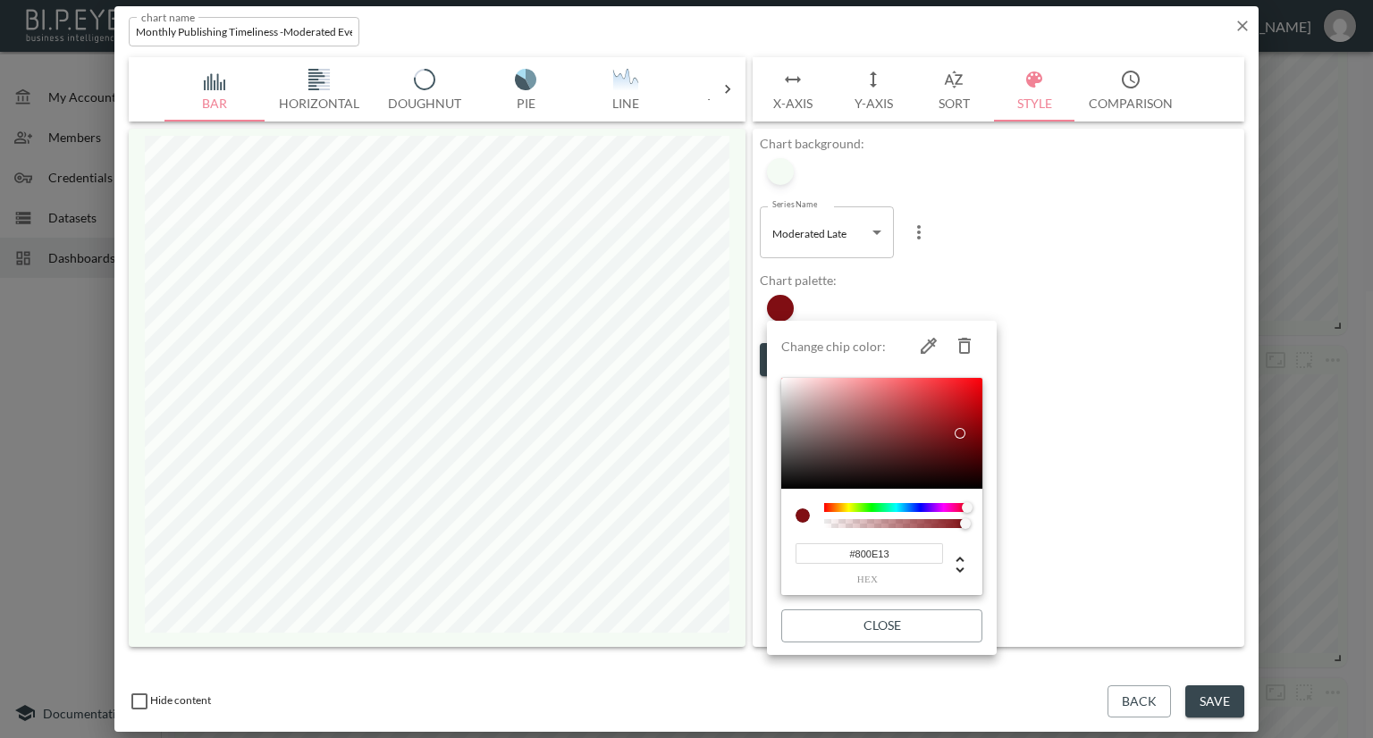
click at [1111, 433] on div at bounding box center [686, 369] width 1373 height 738
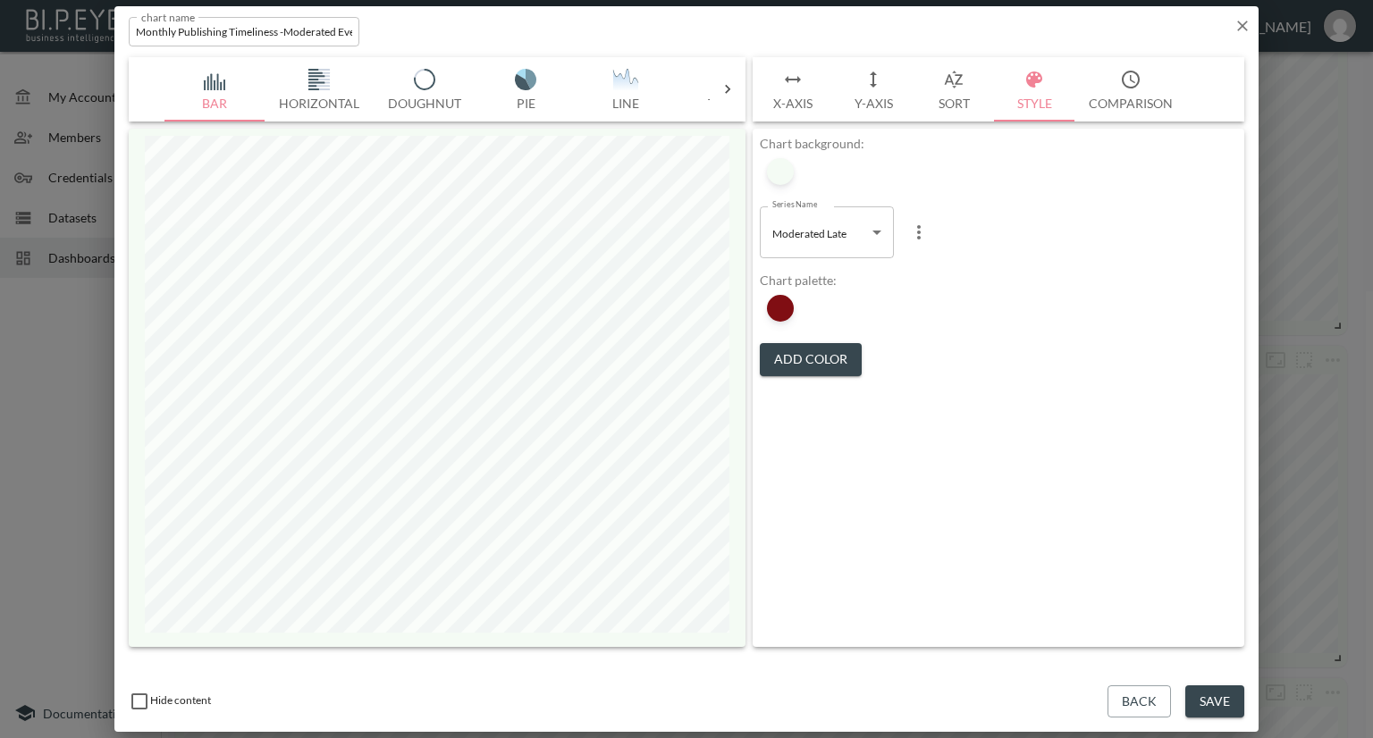
click at [1207, 678] on div "Hide content Back Save" at bounding box center [686, 702] width 1144 height 62
drag, startPoint x: 1222, startPoint y: 709, endPoint x: 1219, endPoint y: 695, distance: 13.7
click at [1221, 703] on button "Save" at bounding box center [1214, 701] width 59 height 33
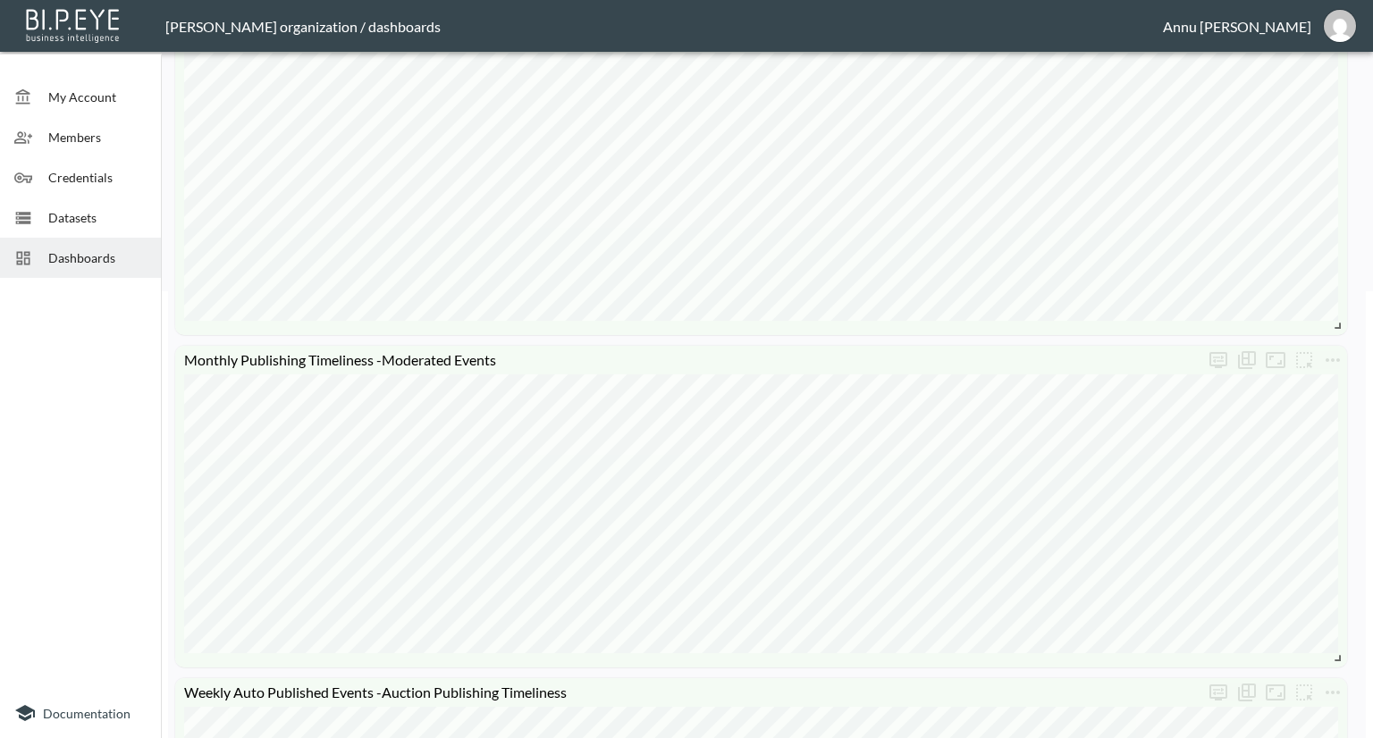
scroll to position [357, 0]
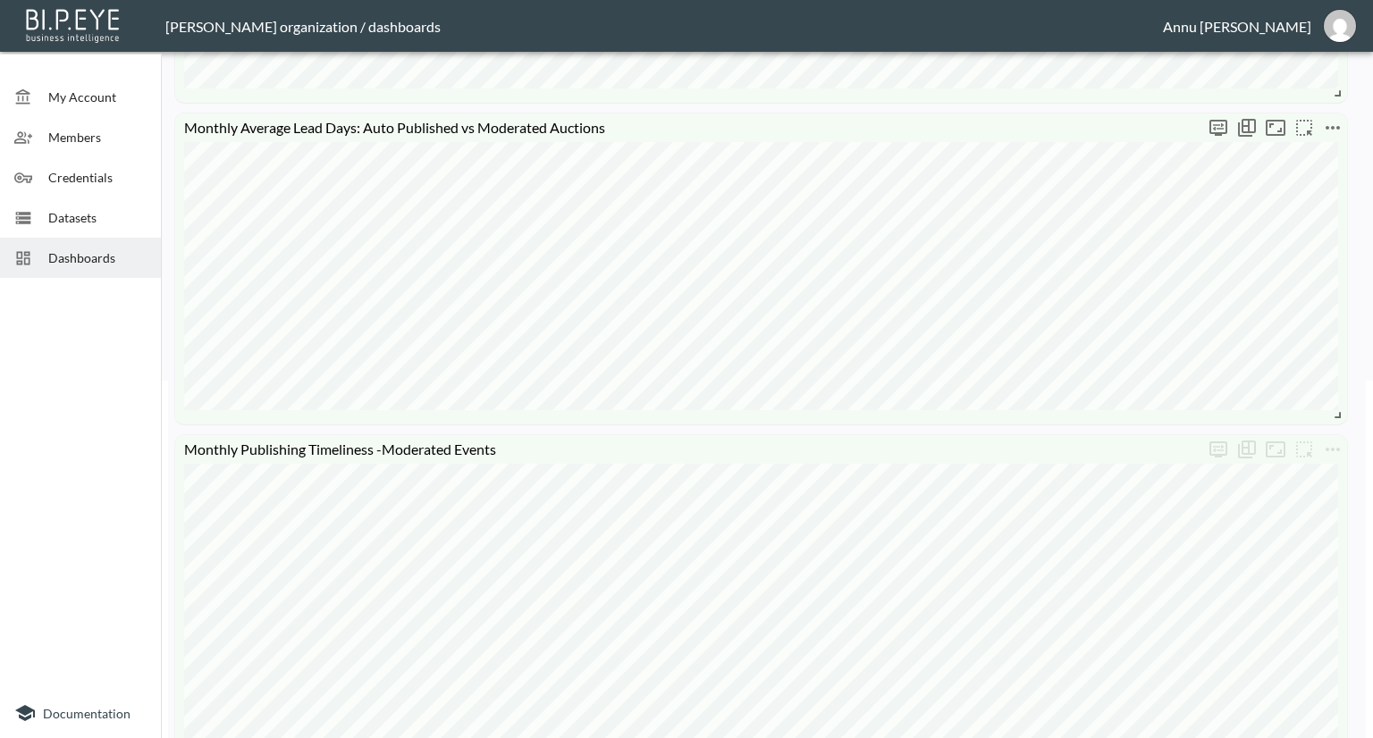
click at [1323, 131] on icon "more" at bounding box center [1332, 127] width 21 height 21
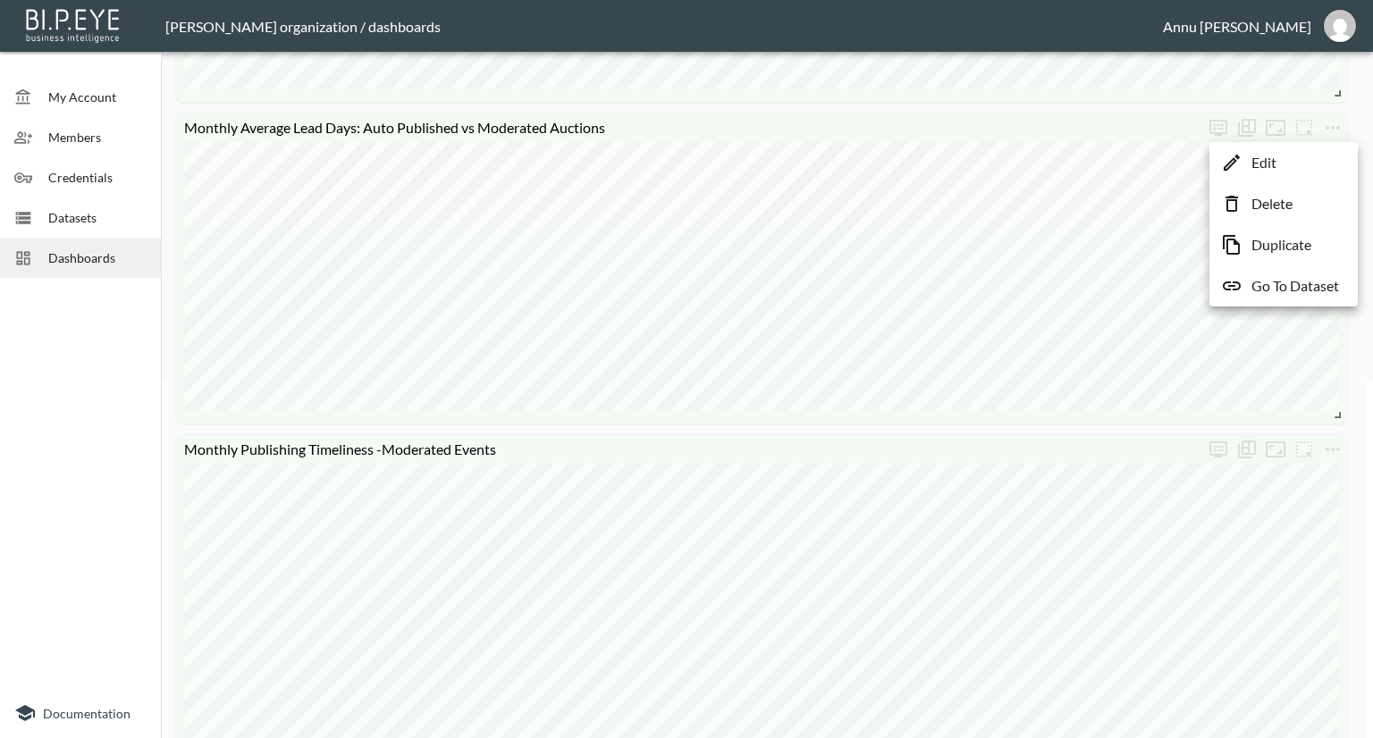
click at [1307, 171] on li "Edit" at bounding box center [1283, 163] width 139 height 32
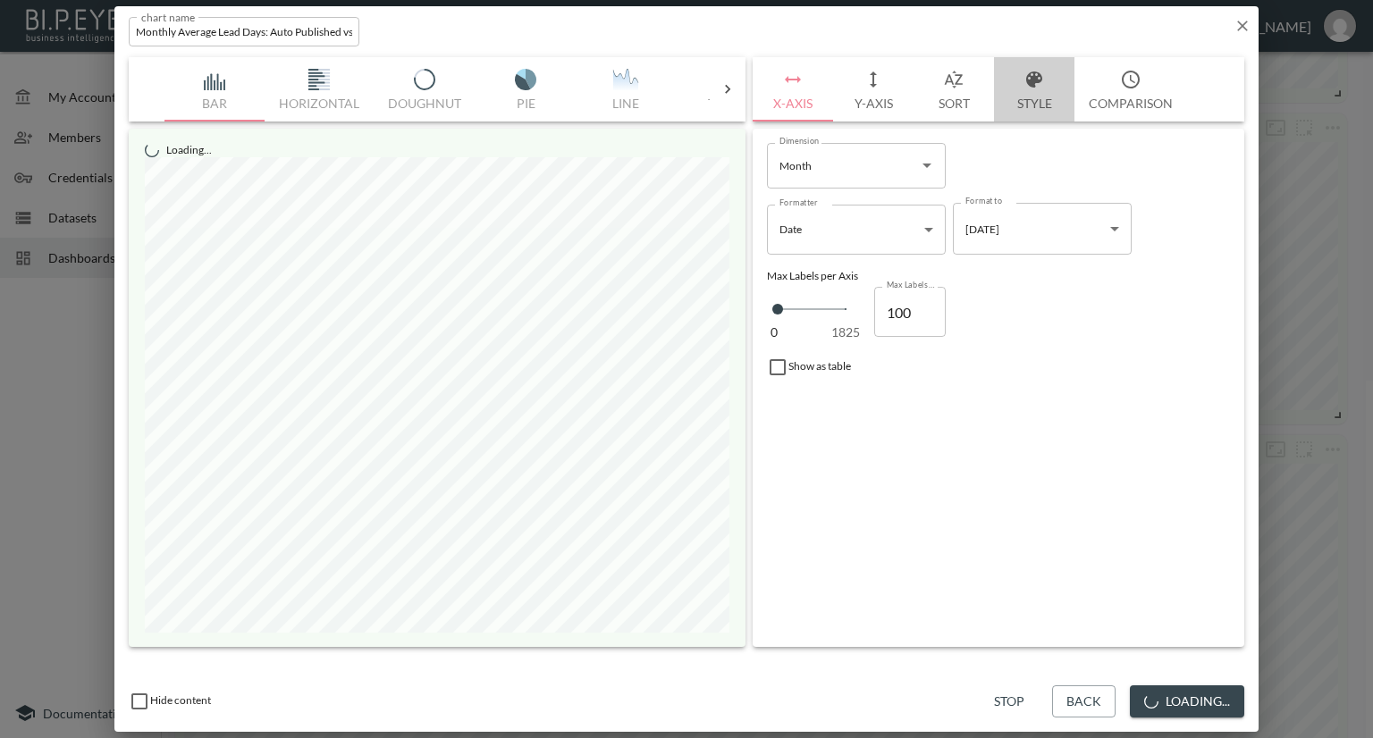
click at [1029, 97] on button "Style" at bounding box center [1034, 89] width 80 height 64
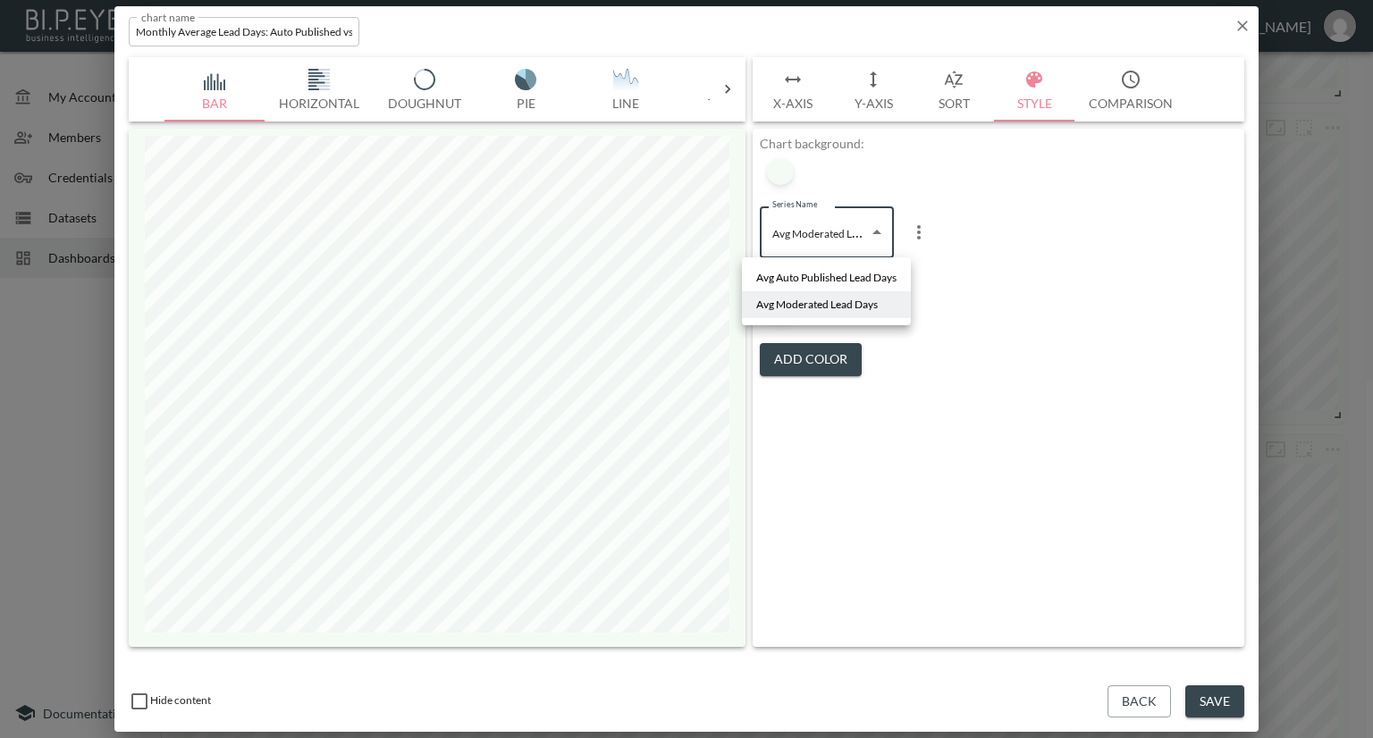
click at [824, 227] on body "BI.P.EYE, Interactive Analytics Dashboards - app [PERSON_NAME] organization / d…" at bounding box center [686, 369] width 1373 height 738
click at [819, 273] on span "Avg Auto Published Lead Days" at bounding box center [826, 278] width 140 height 16
type input "374e428e-1b3b-42b0-8098-22de63c40c24"
click at [777, 313] on div at bounding box center [780, 308] width 27 height 27
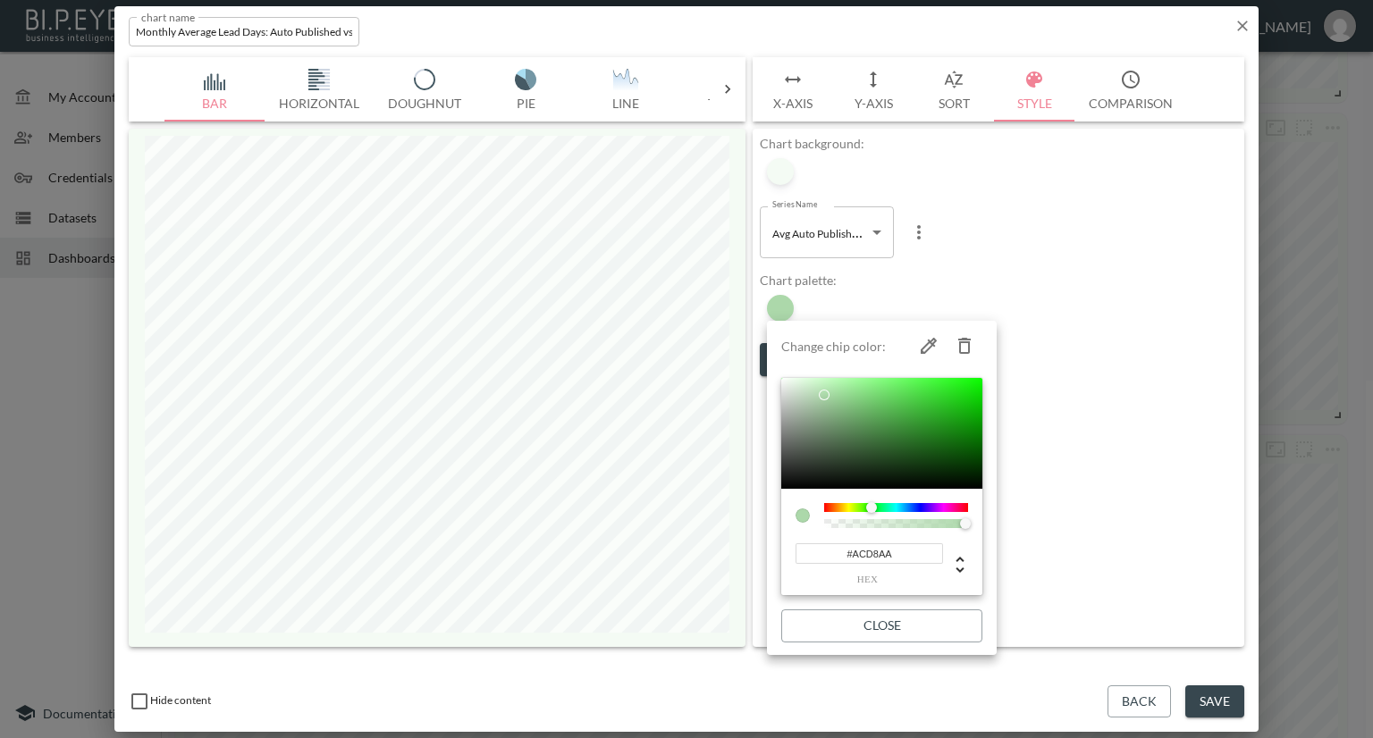
drag, startPoint x: 901, startPoint y: 552, endPoint x: 808, endPoint y: 558, distance: 93.1
click at [808, 558] on input "#ACD8AA" at bounding box center [868, 553] width 147 height 21
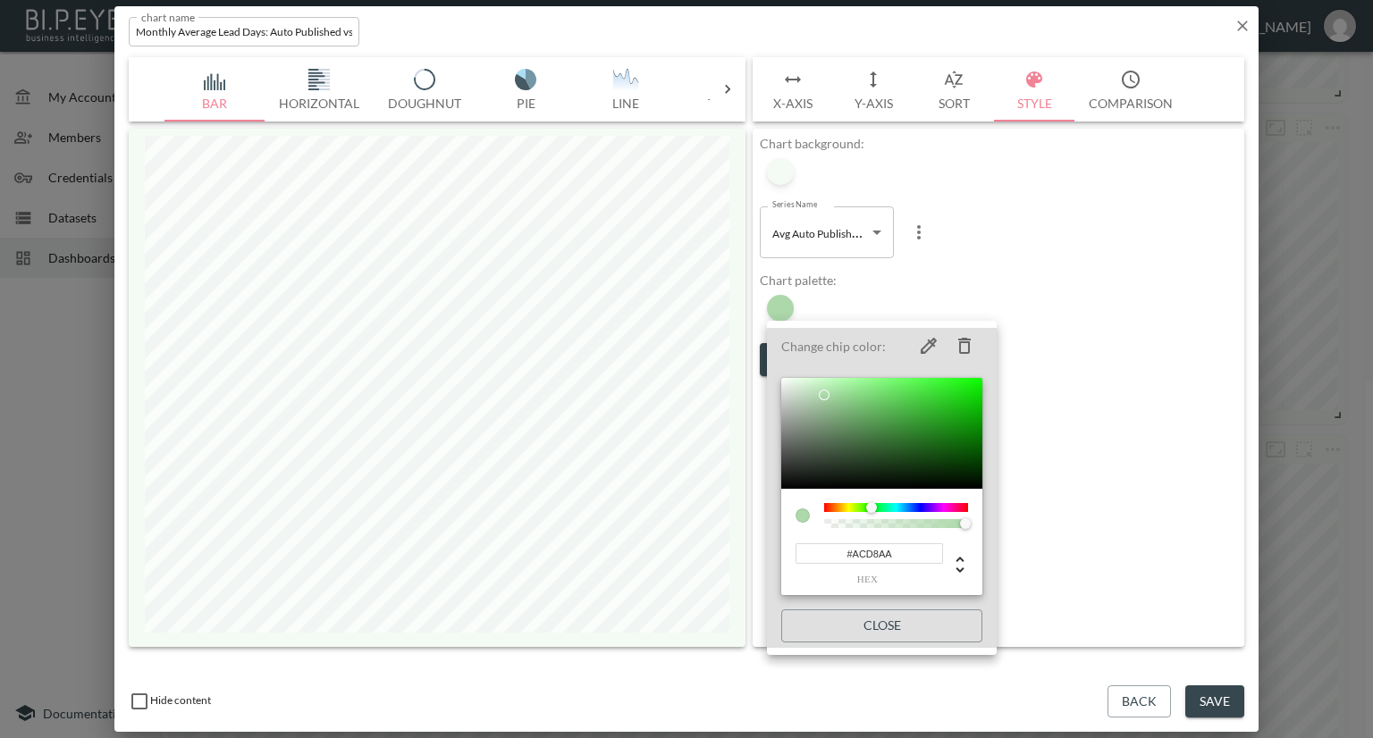
click at [1093, 303] on div at bounding box center [686, 369] width 1373 height 738
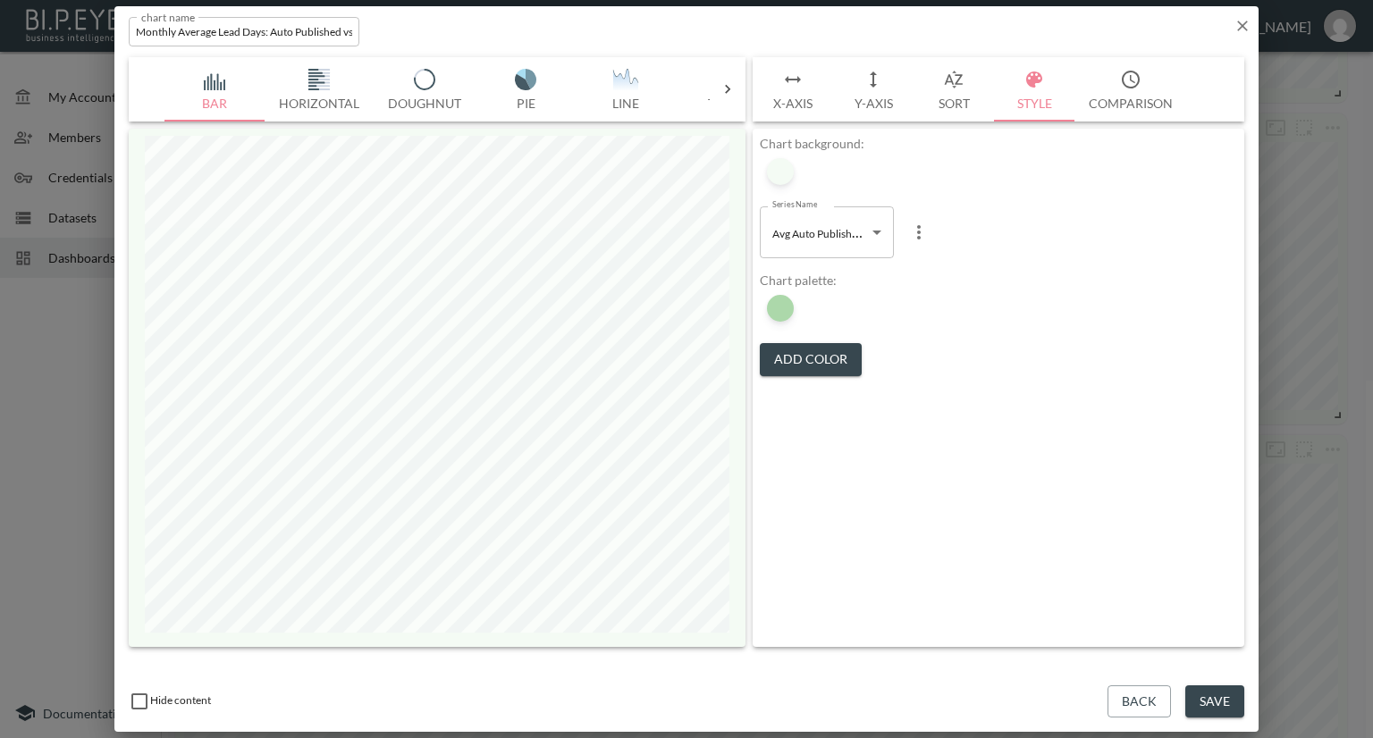
click at [1237, 22] on icon "button" at bounding box center [1242, 26] width 18 height 18
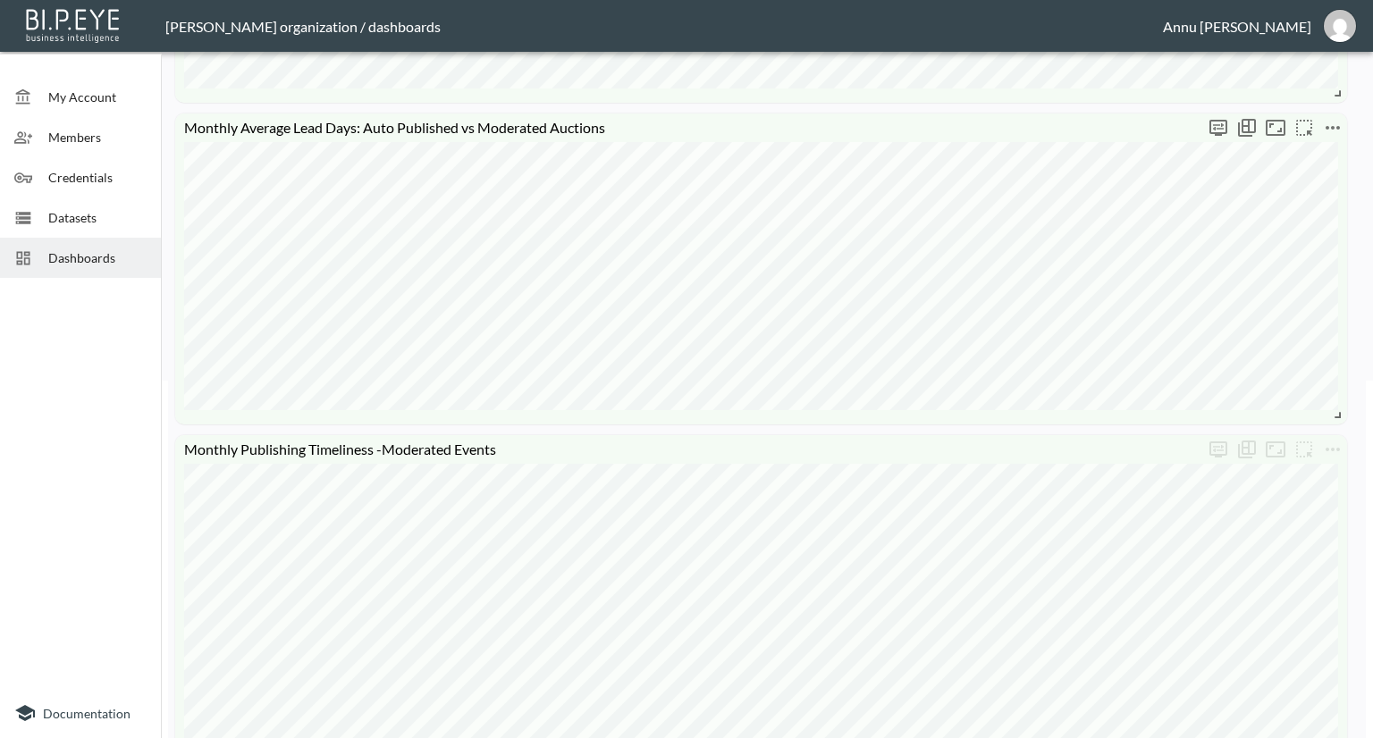
scroll to position [626, 0]
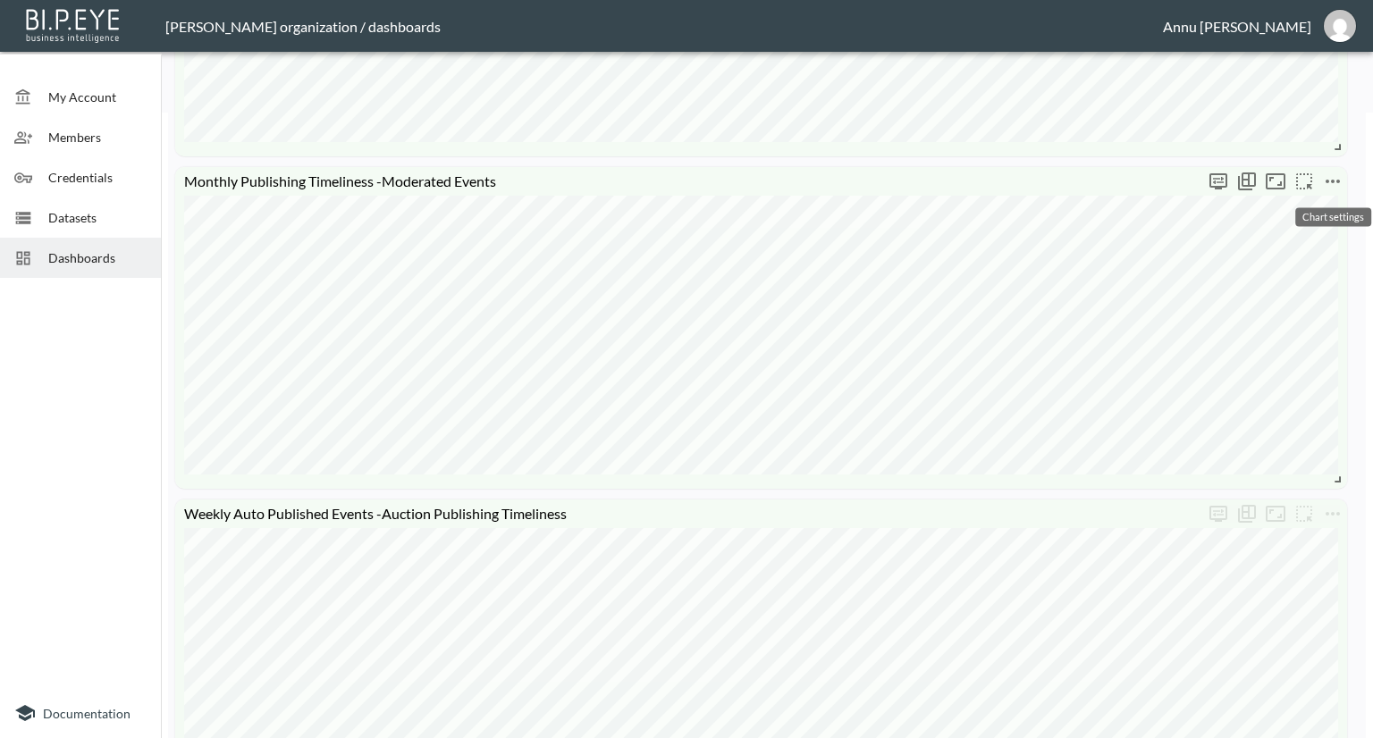
click at [1335, 184] on icon "more" at bounding box center [1332, 181] width 21 height 21
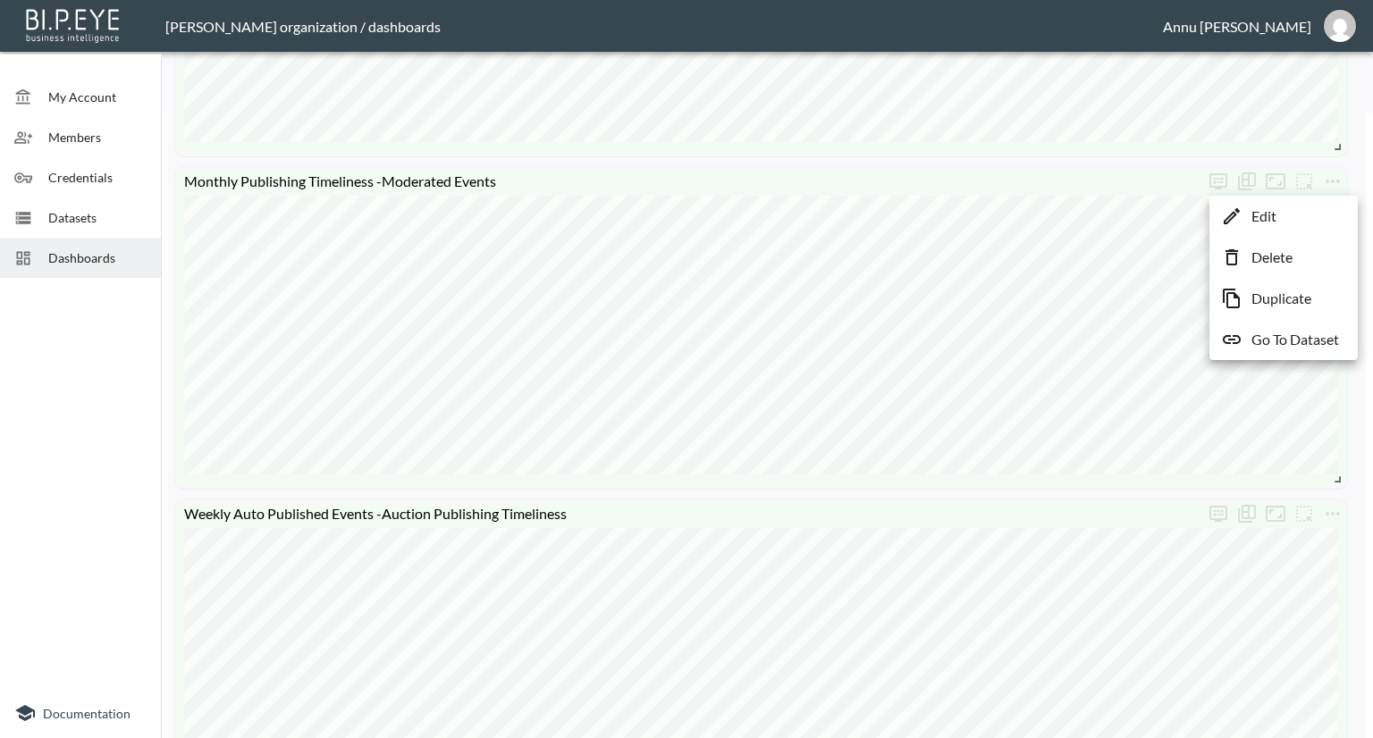
click at [1298, 221] on li "Edit" at bounding box center [1283, 216] width 139 height 32
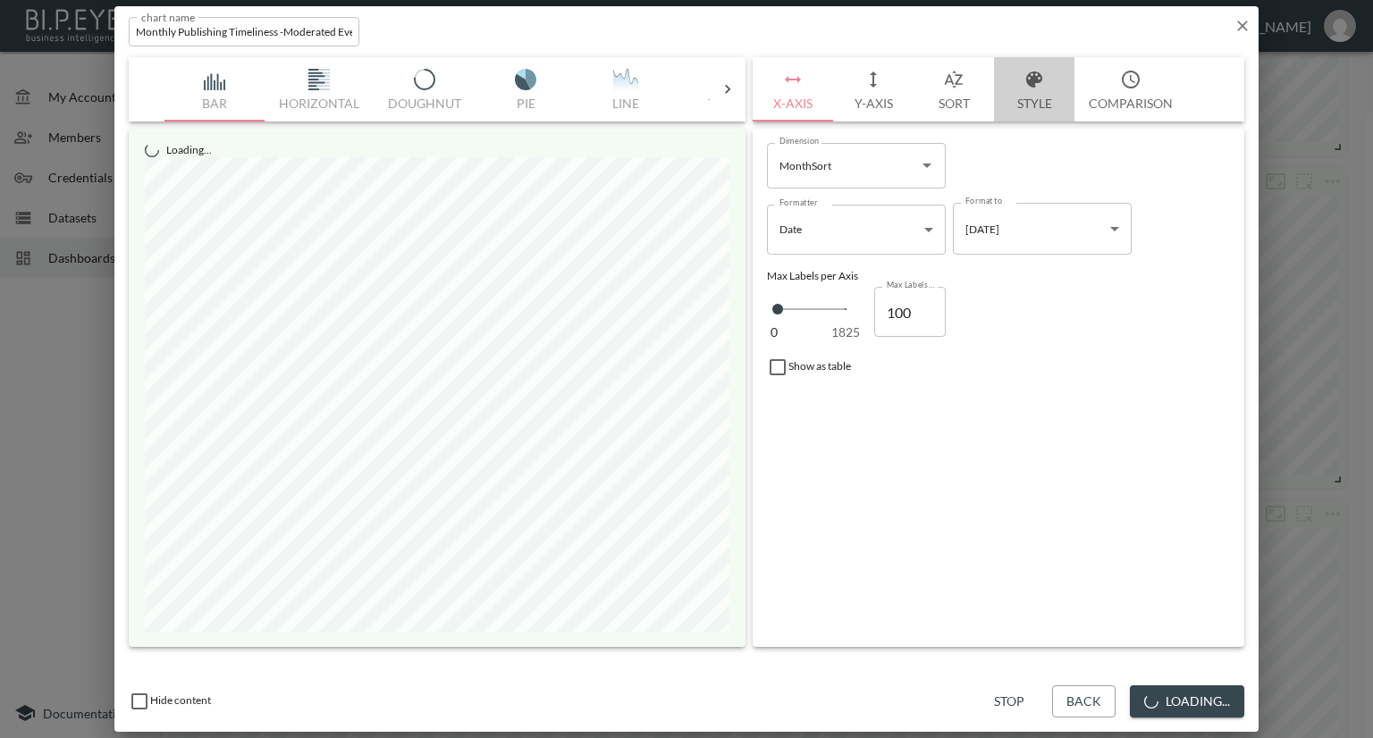
click at [1047, 97] on button "Style" at bounding box center [1034, 89] width 80 height 64
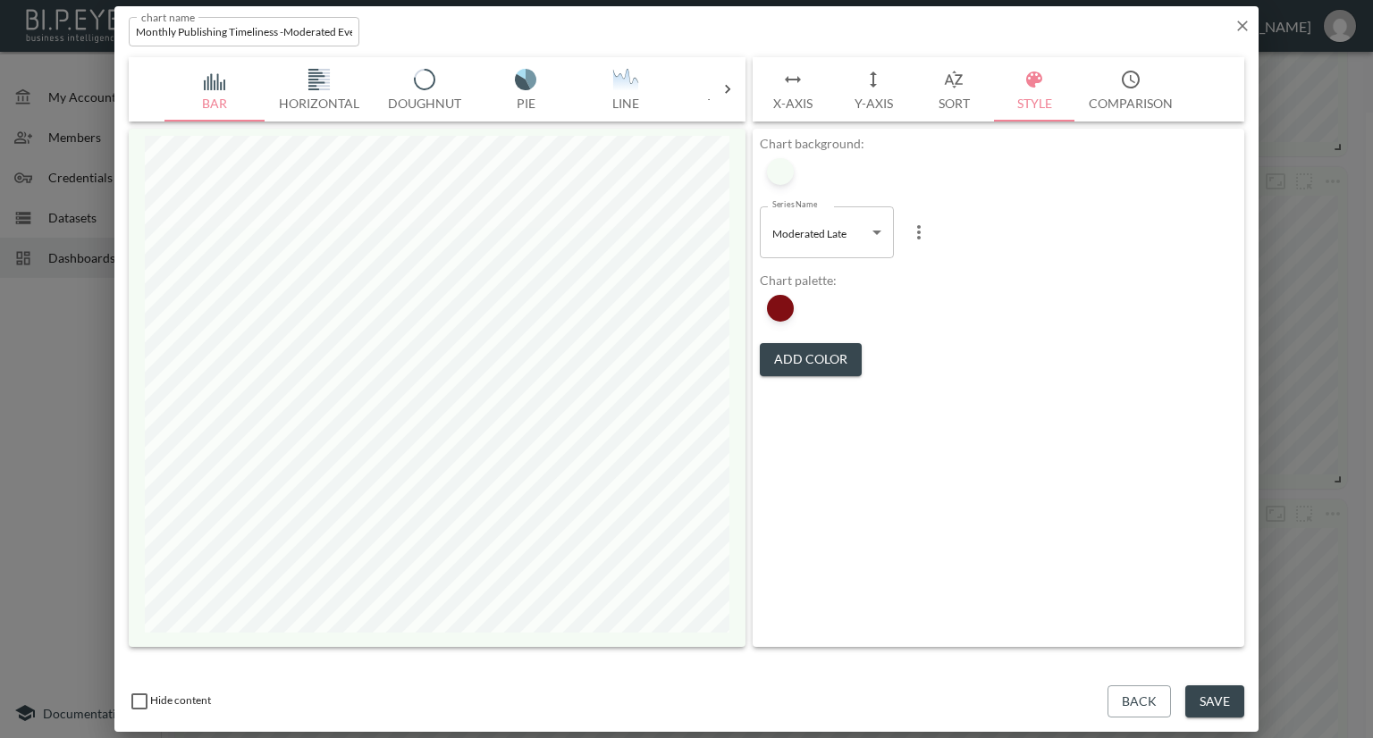
click at [812, 243] on body "BI.P.EYE, Interactive Analytics Dashboards - app [PERSON_NAME] organization / d…" at bounding box center [686, 369] width 1373 height 738
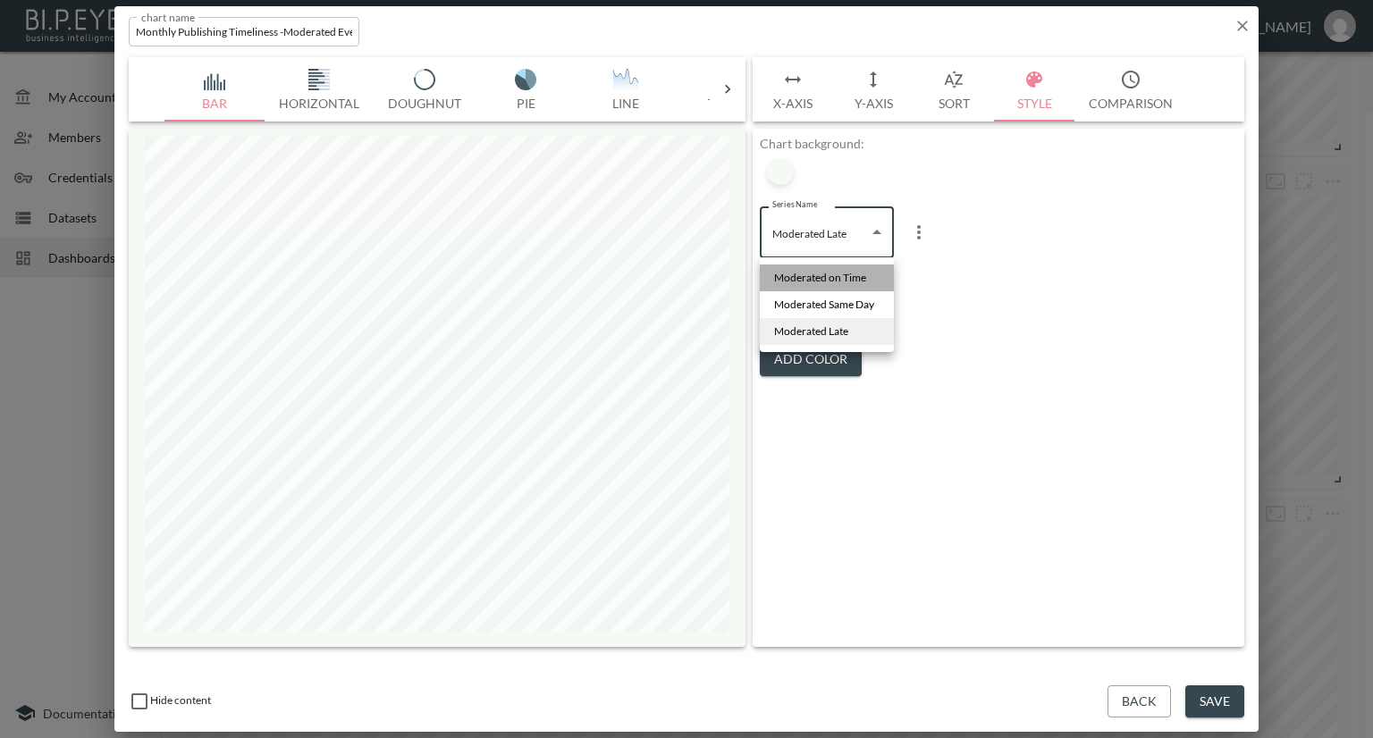
click at [812, 281] on span "Moderated on Time" at bounding box center [820, 278] width 92 height 16
type input "180a12f3-f2ad-4486-944a-93d3802c53b8"
click at [786, 306] on div at bounding box center [780, 308] width 27 height 27
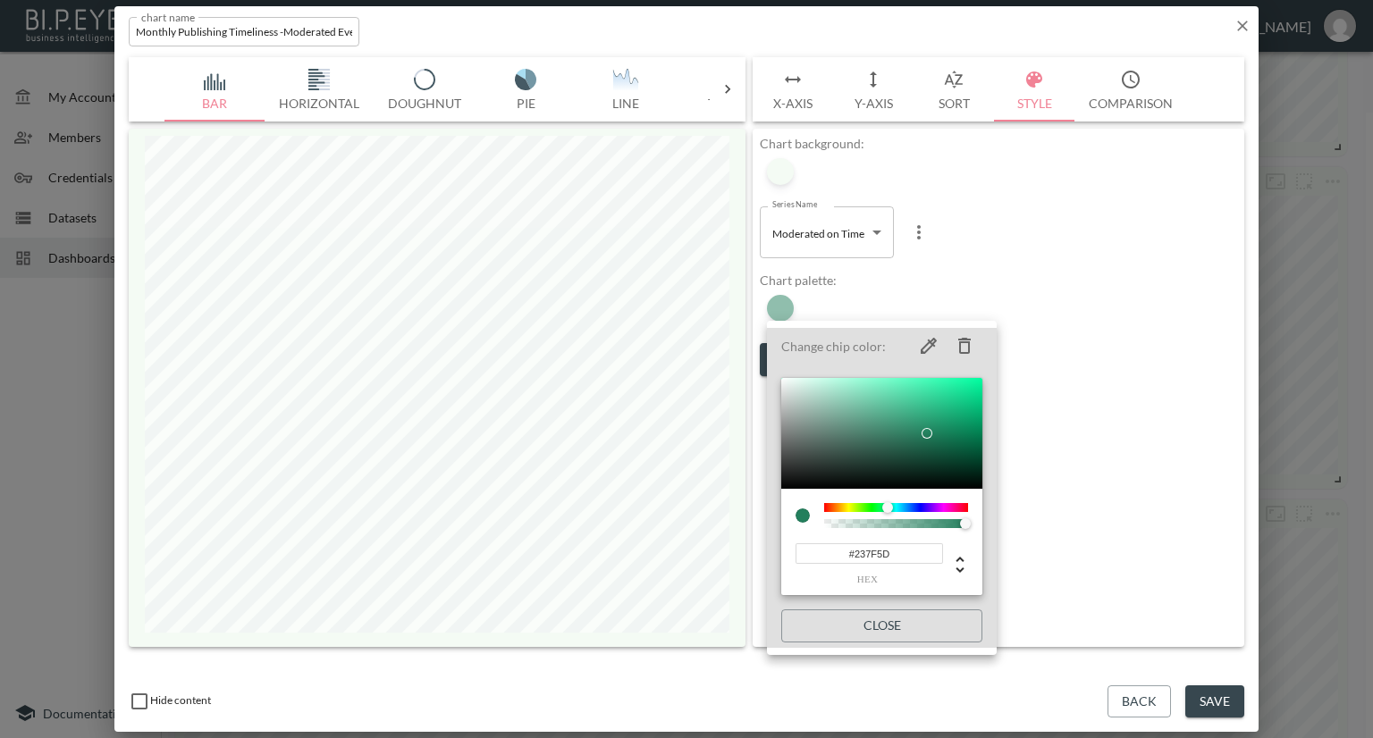
drag, startPoint x: 896, startPoint y: 551, endPoint x: 765, endPoint y: 555, distance: 131.4
click at [765, 555] on div "Change chip color: #237F5D hex Close" at bounding box center [686, 369] width 1373 height 738
paste input "ACD8AA"
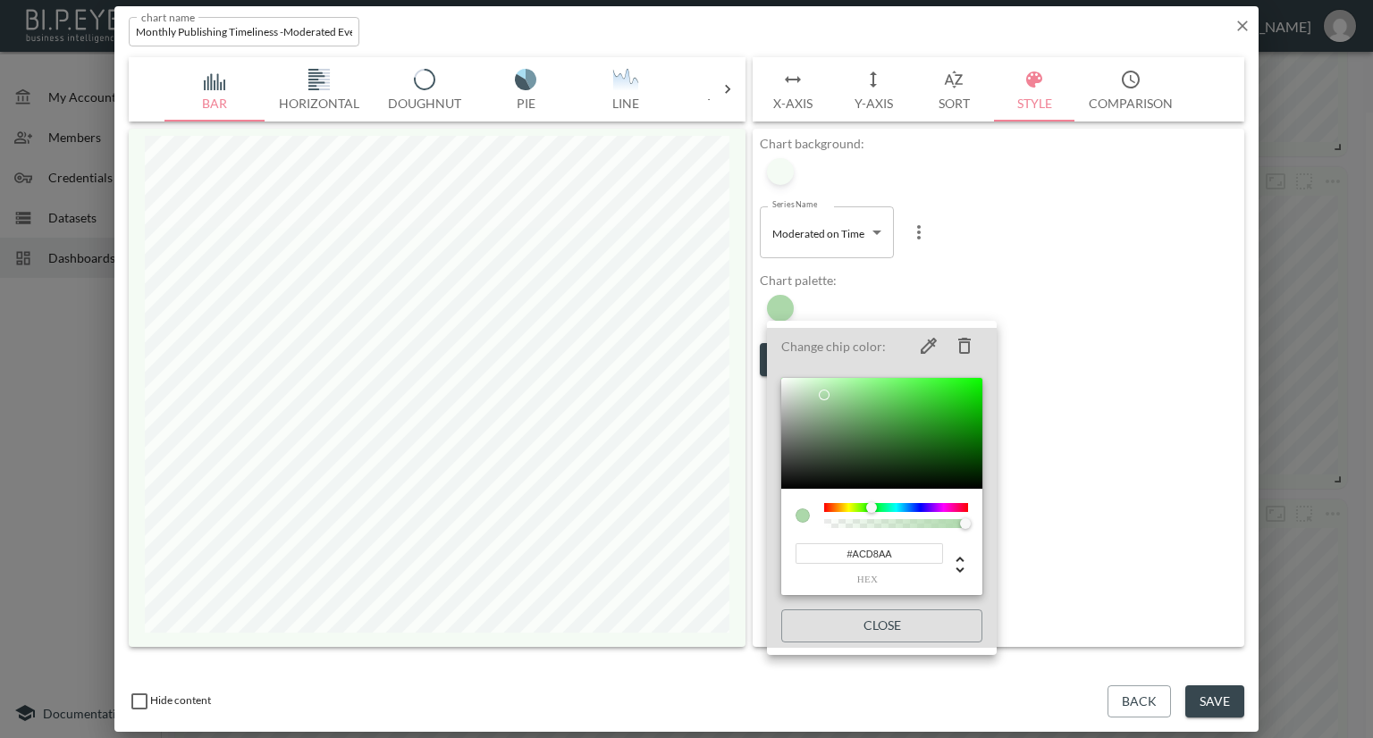
type input "#ACD8AA"
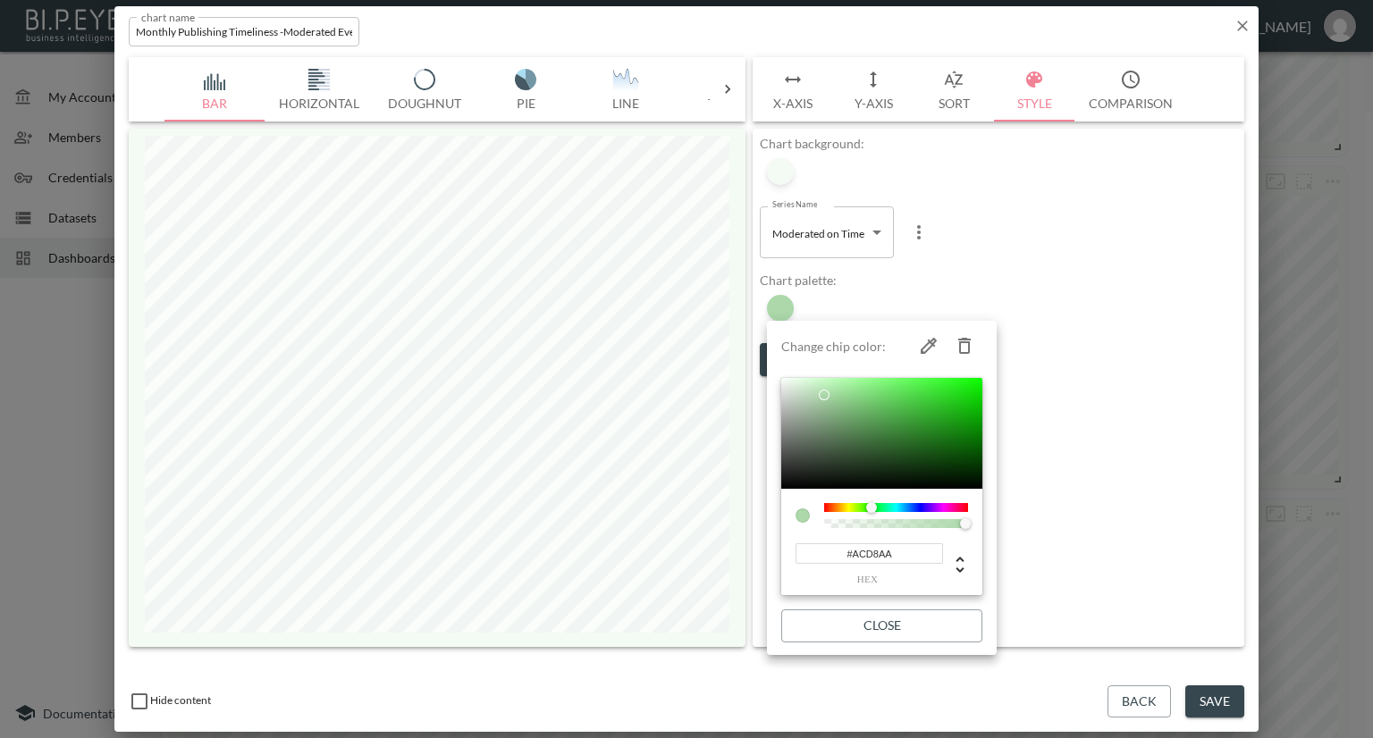
click at [1134, 458] on div at bounding box center [686, 369] width 1373 height 738
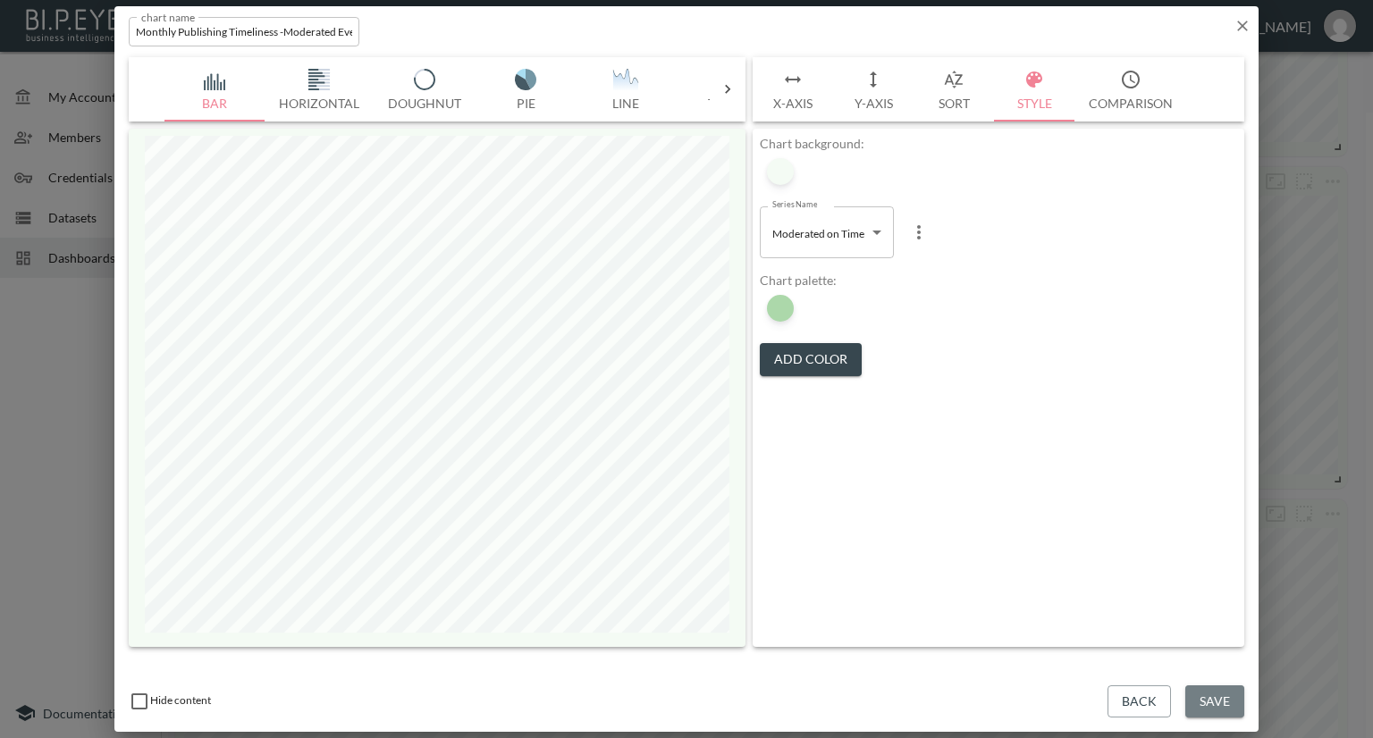
click at [1231, 700] on button "Save" at bounding box center [1214, 701] width 59 height 33
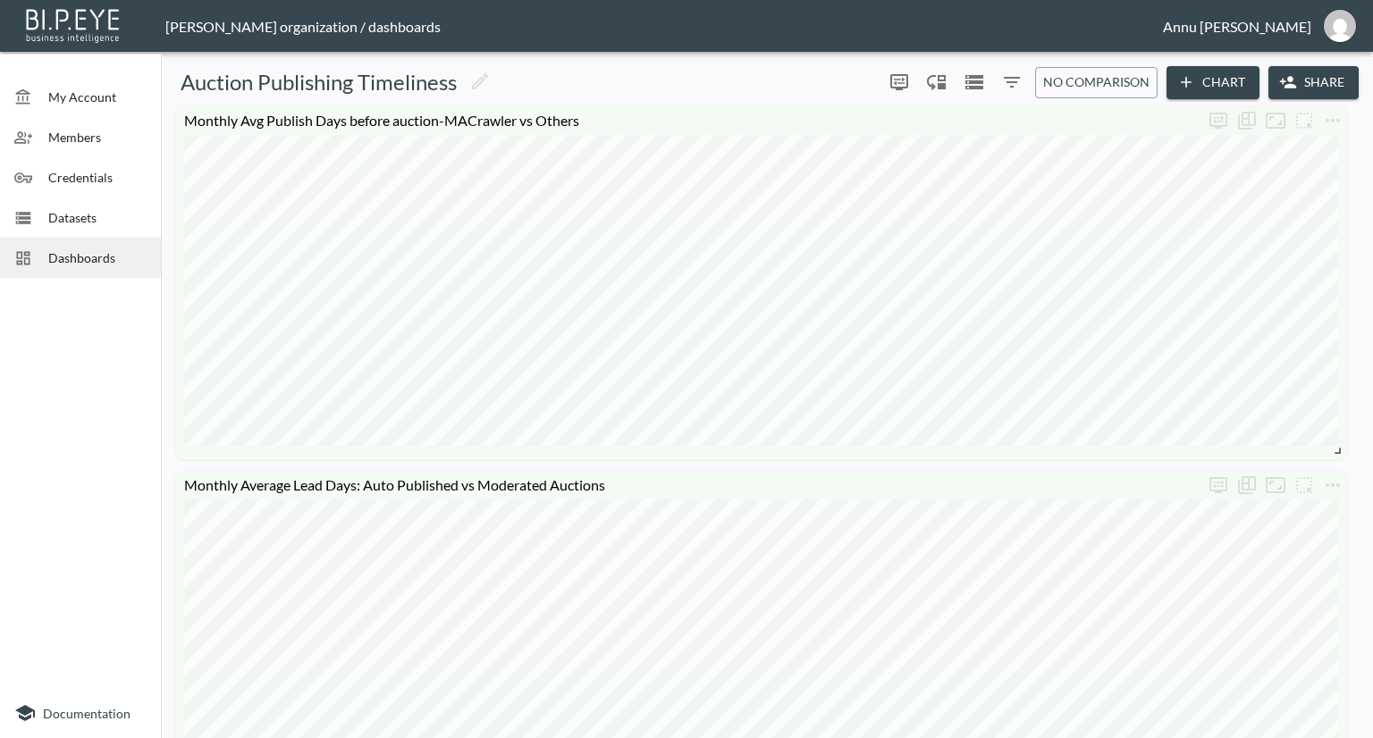
scroll to position [447, 0]
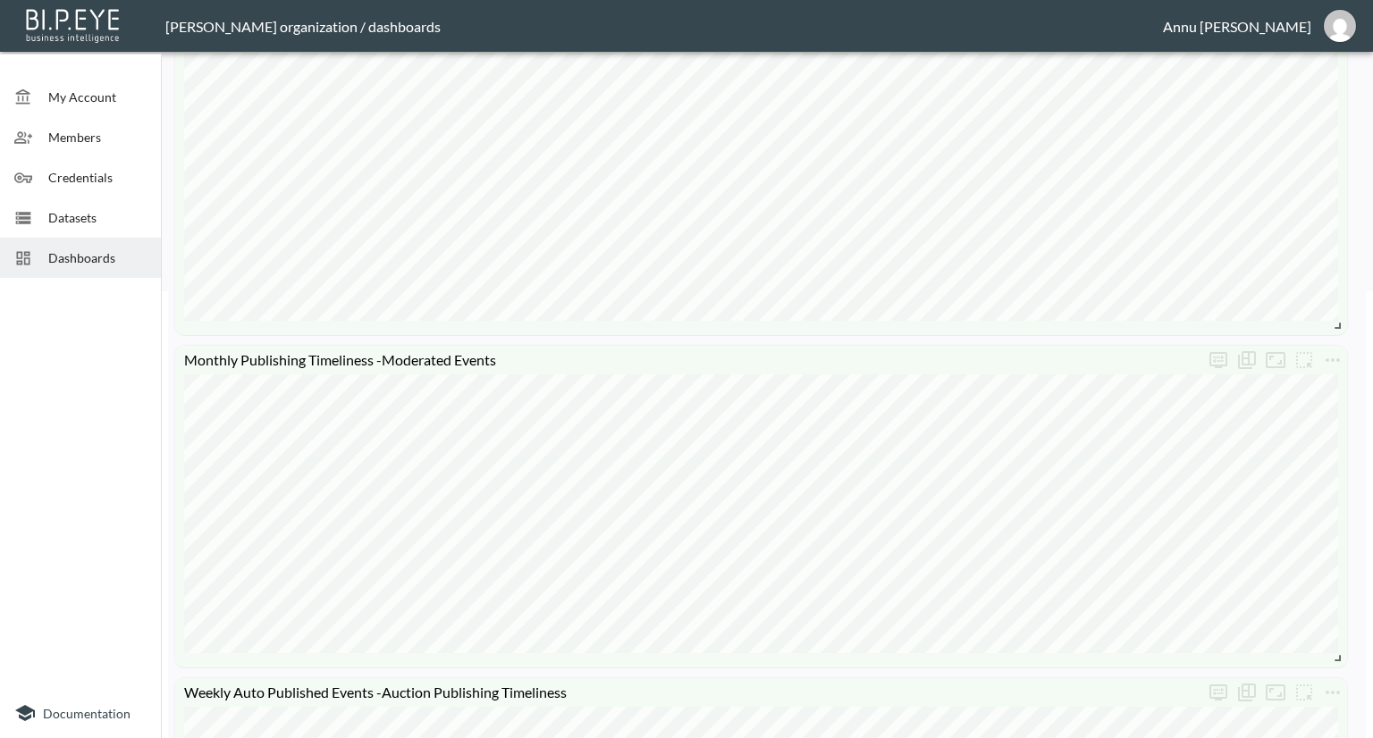
click at [112, 252] on span "Dashboards" at bounding box center [97, 257] width 98 height 19
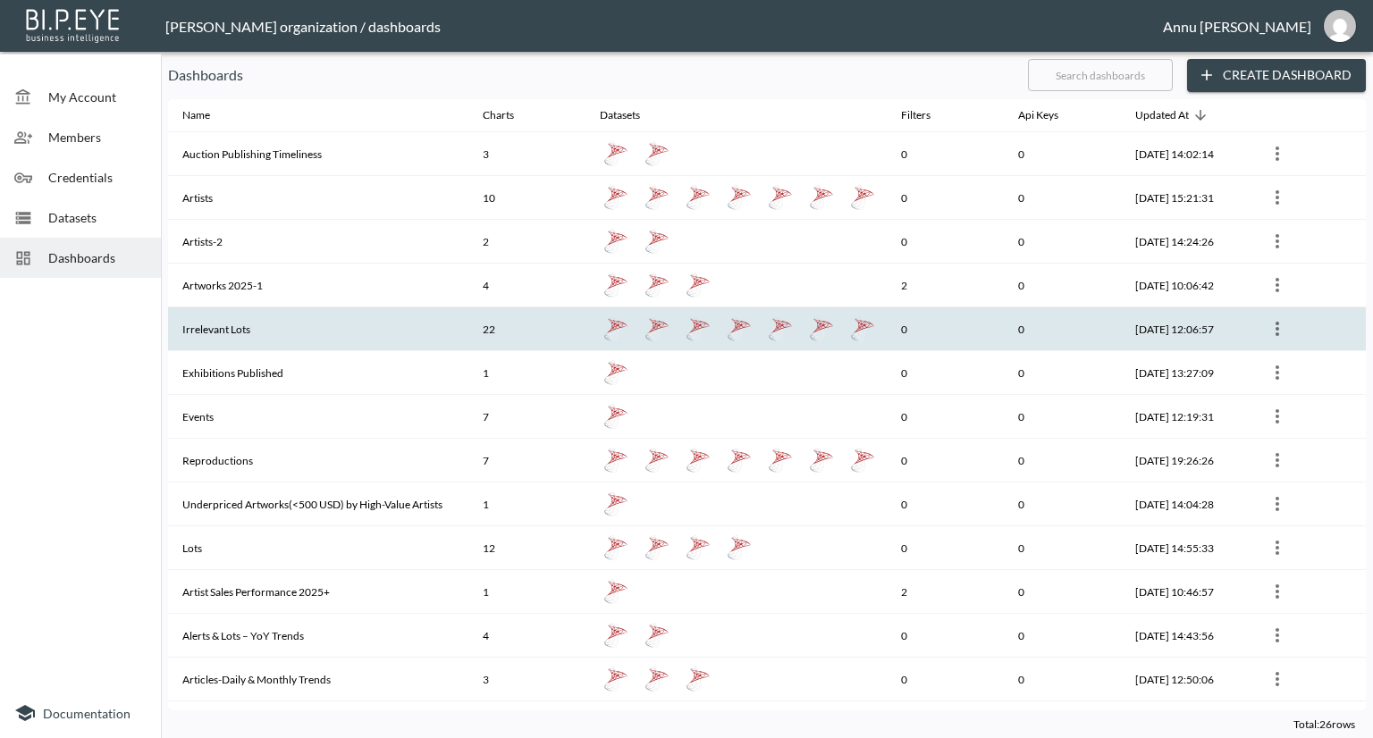
click at [243, 337] on th "Irrelevant Lots" at bounding box center [318, 329] width 300 height 44
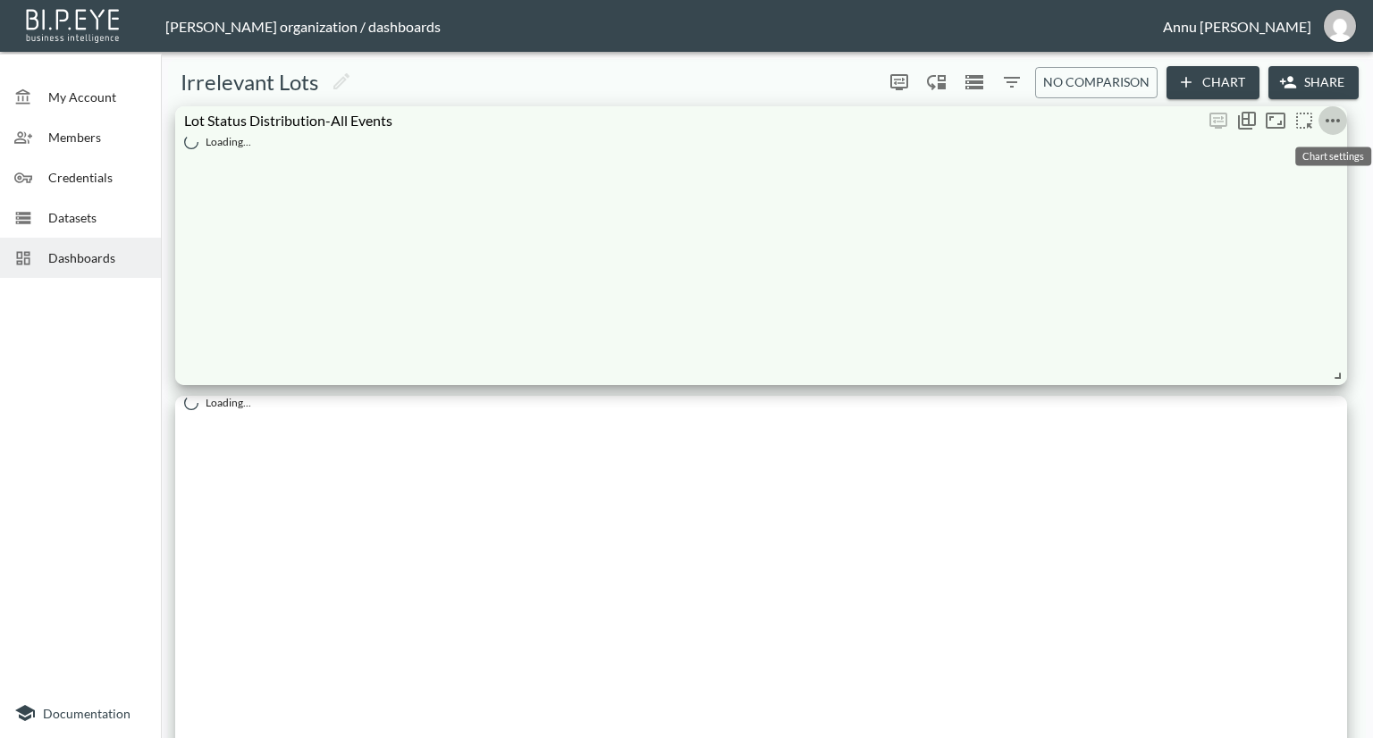
click at [1327, 122] on icon "more" at bounding box center [1332, 120] width 21 height 21
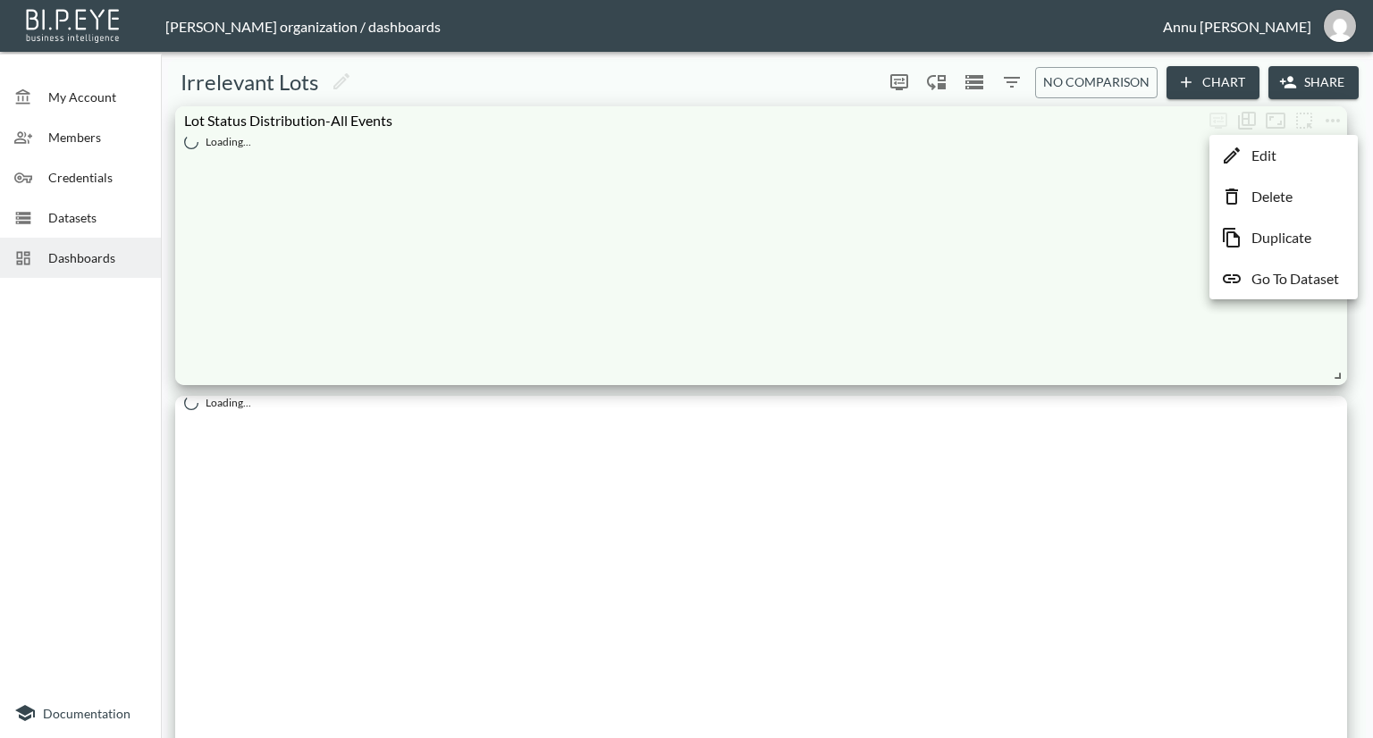
click at [1291, 162] on li "Edit" at bounding box center [1283, 155] width 139 height 32
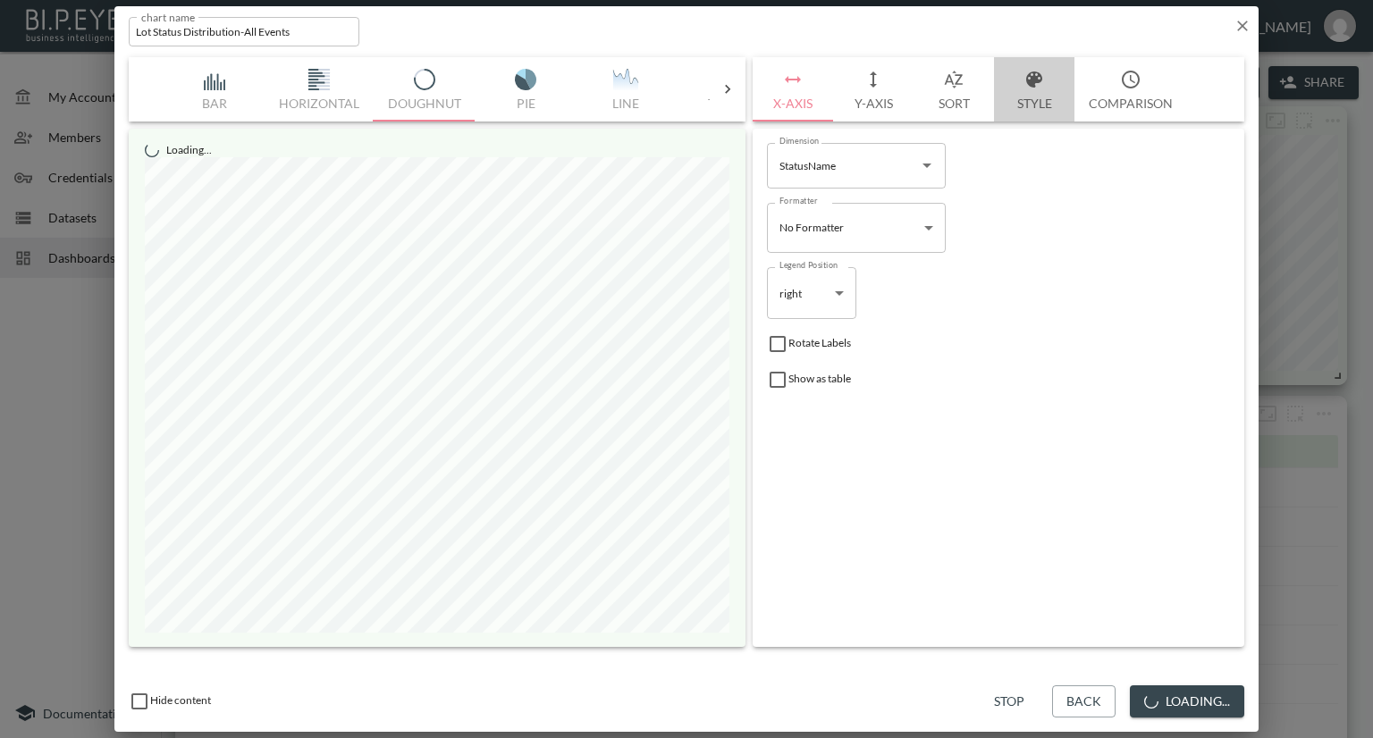
click at [1012, 100] on button "Style" at bounding box center [1034, 89] width 80 height 64
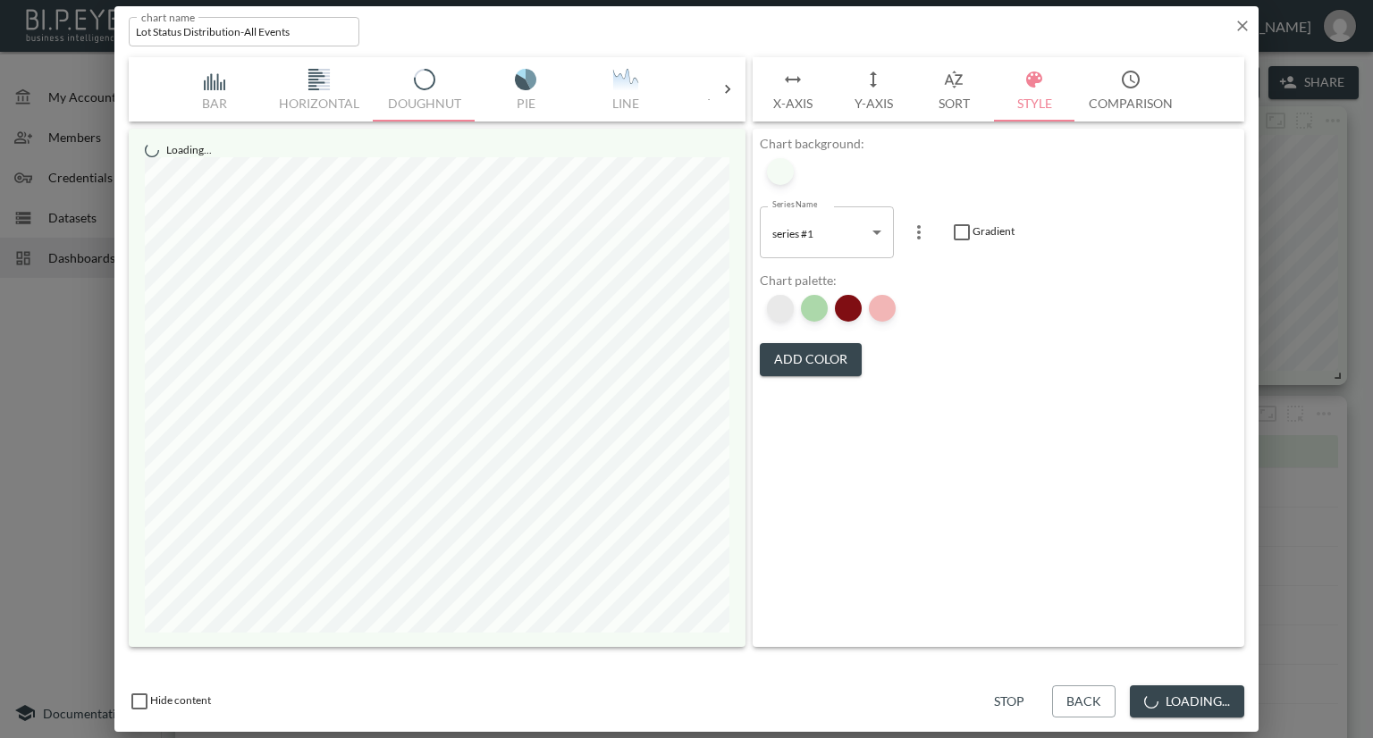
click at [784, 307] on div at bounding box center [780, 308] width 27 height 27
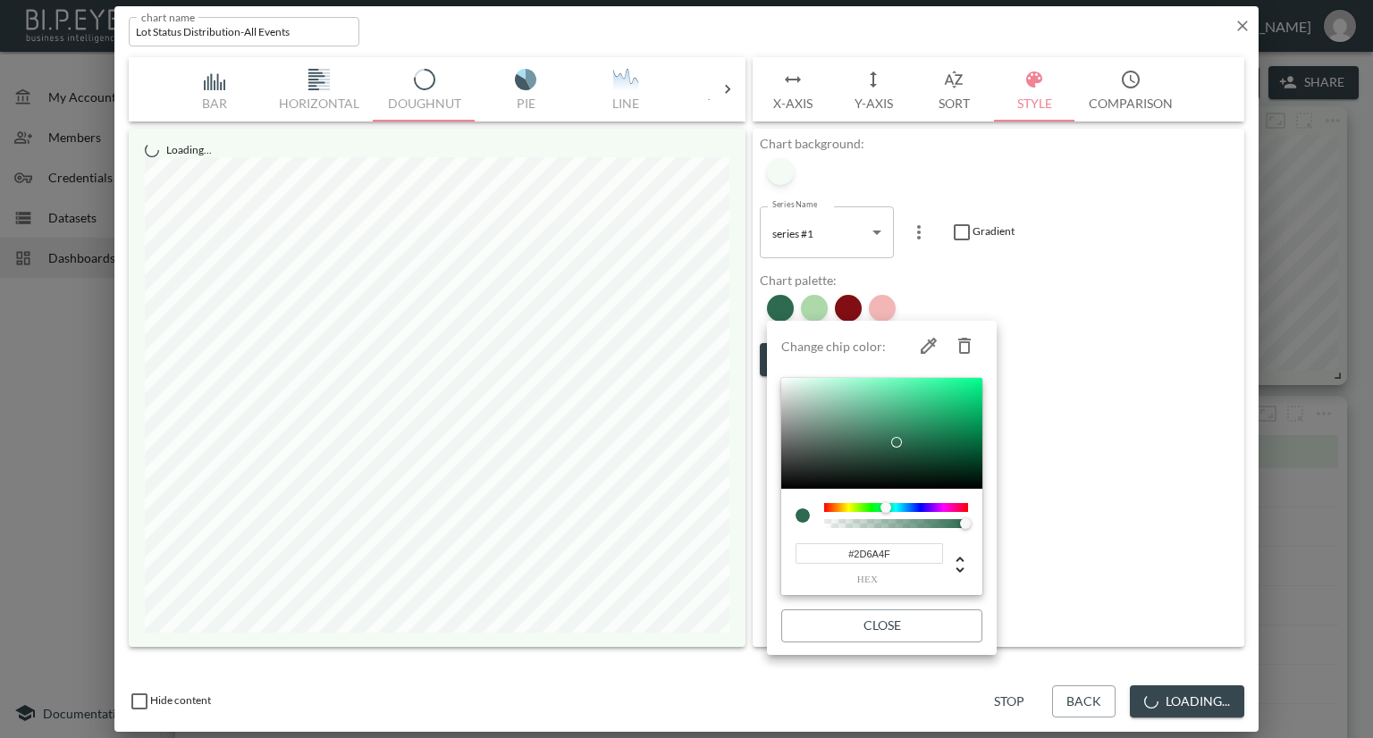
drag, startPoint x: 904, startPoint y: 551, endPoint x: 799, endPoint y: 555, distance: 105.5
click at [799, 555] on input "#2D6A4F" at bounding box center [868, 553] width 147 height 21
click at [1150, 312] on div at bounding box center [686, 369] width 1373 height 738
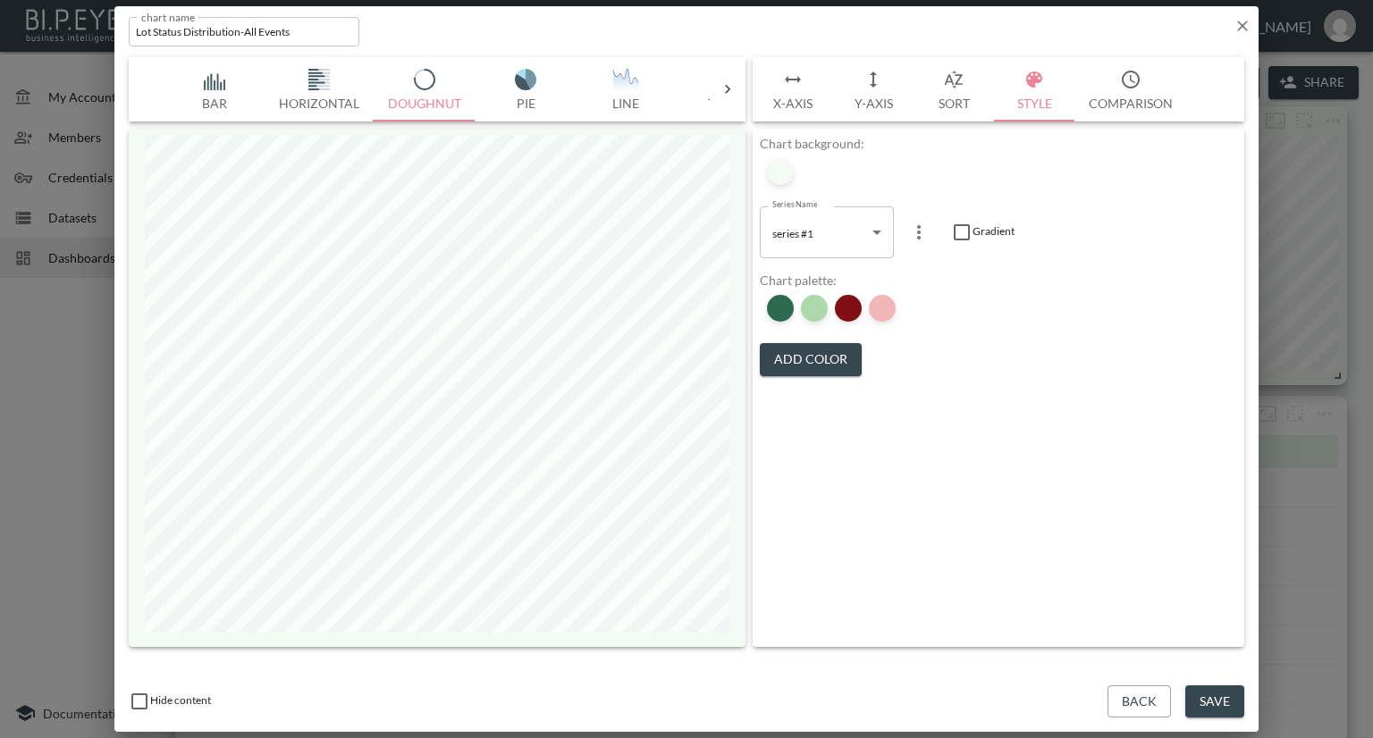
click at [1238, 26] on icon "button" at bounding box center [1242, 26] width 18 height 18
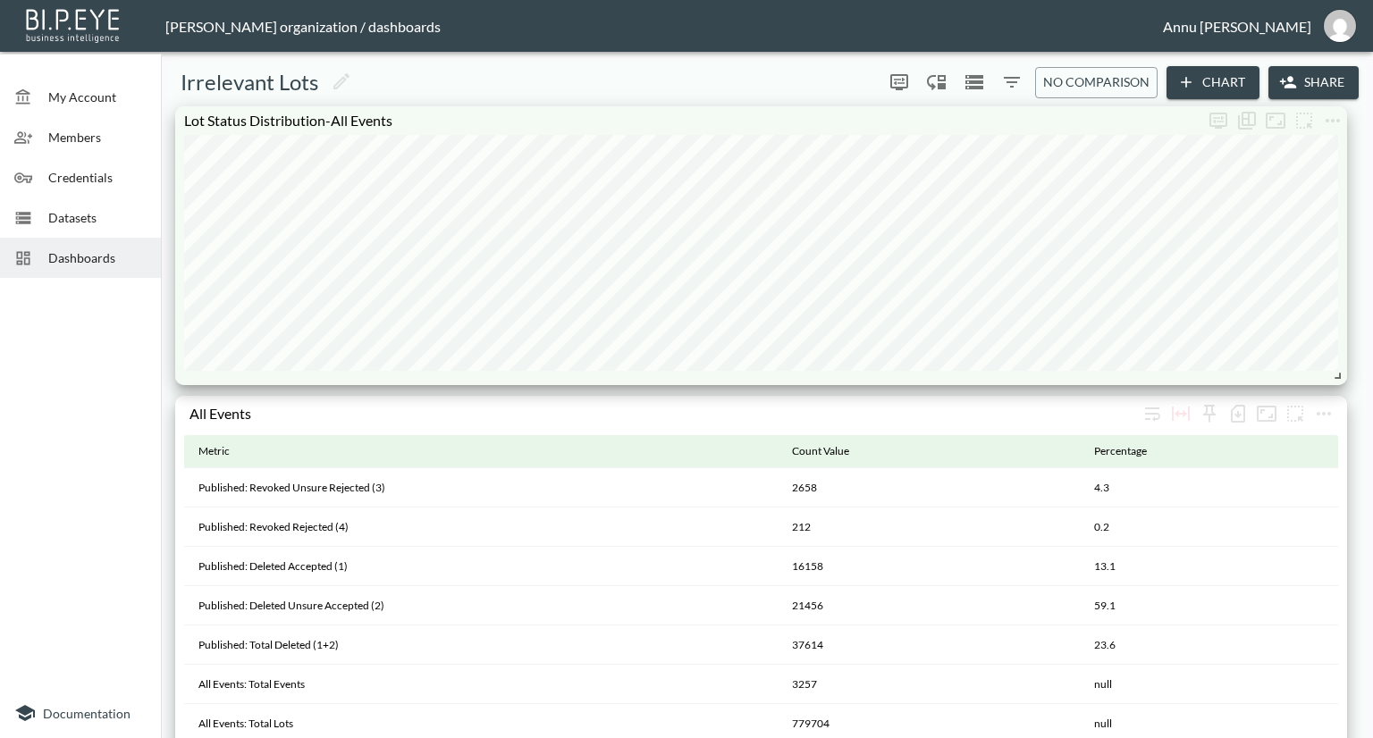
click at [128, 259] on span "Dashboards" at bounding box center [97, 257] width 98 height 19
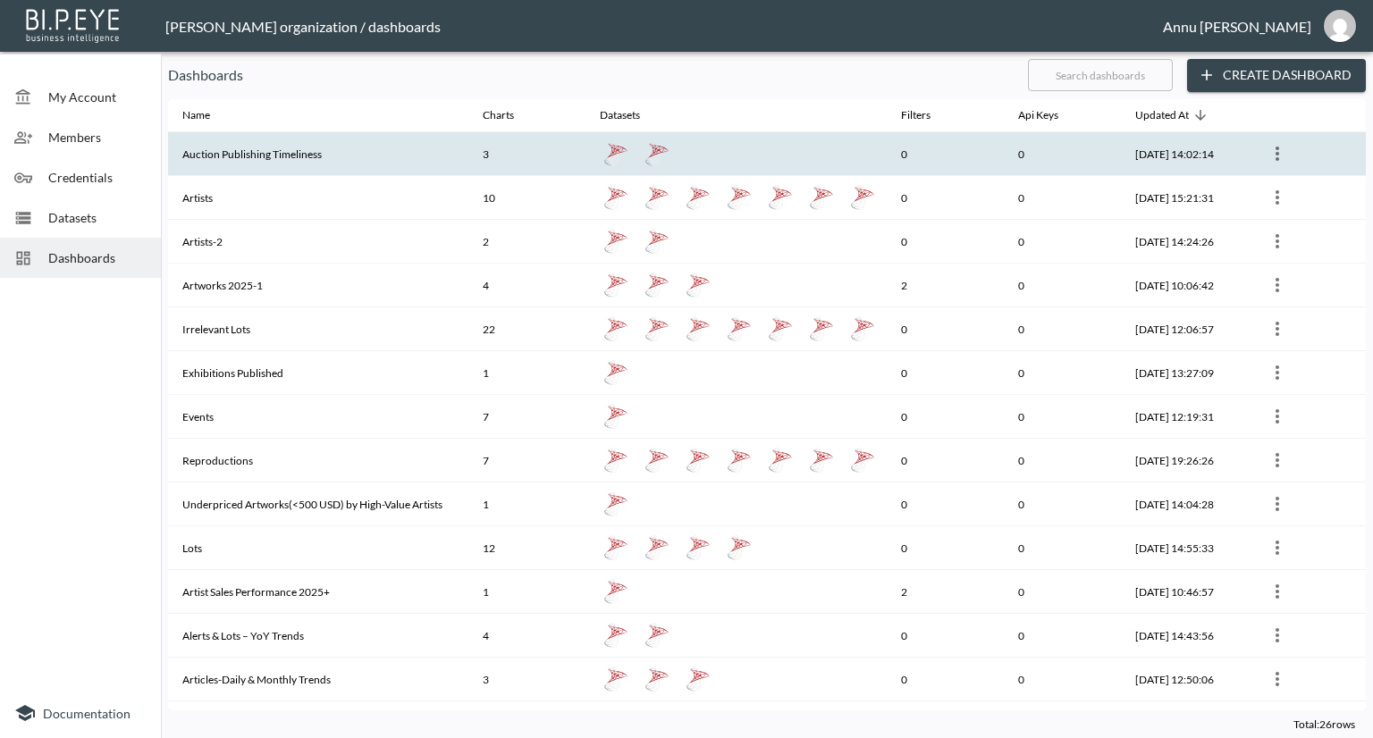
click at [228, 162] on th "Auction Publishing Timeliness" at bounding box center [318, 154] width 300 height 44
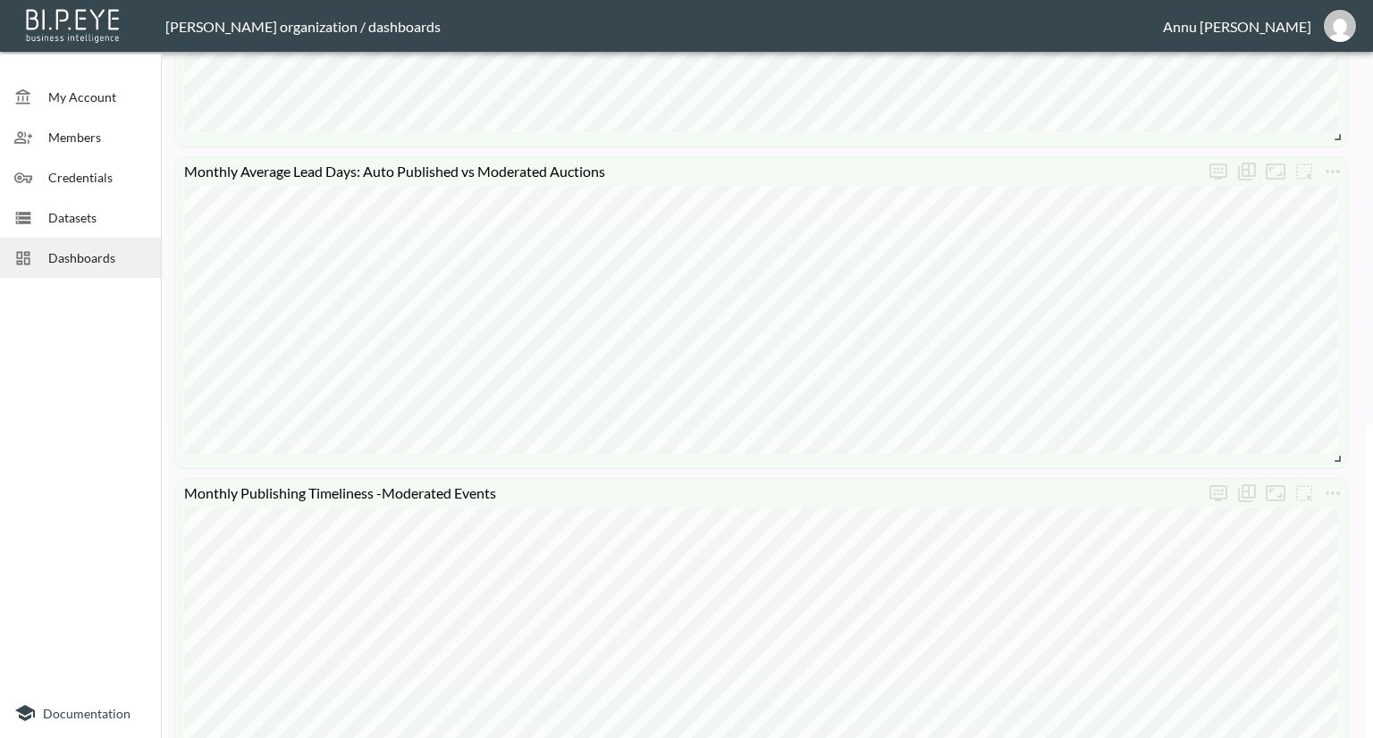
scroll to position [536, 0]
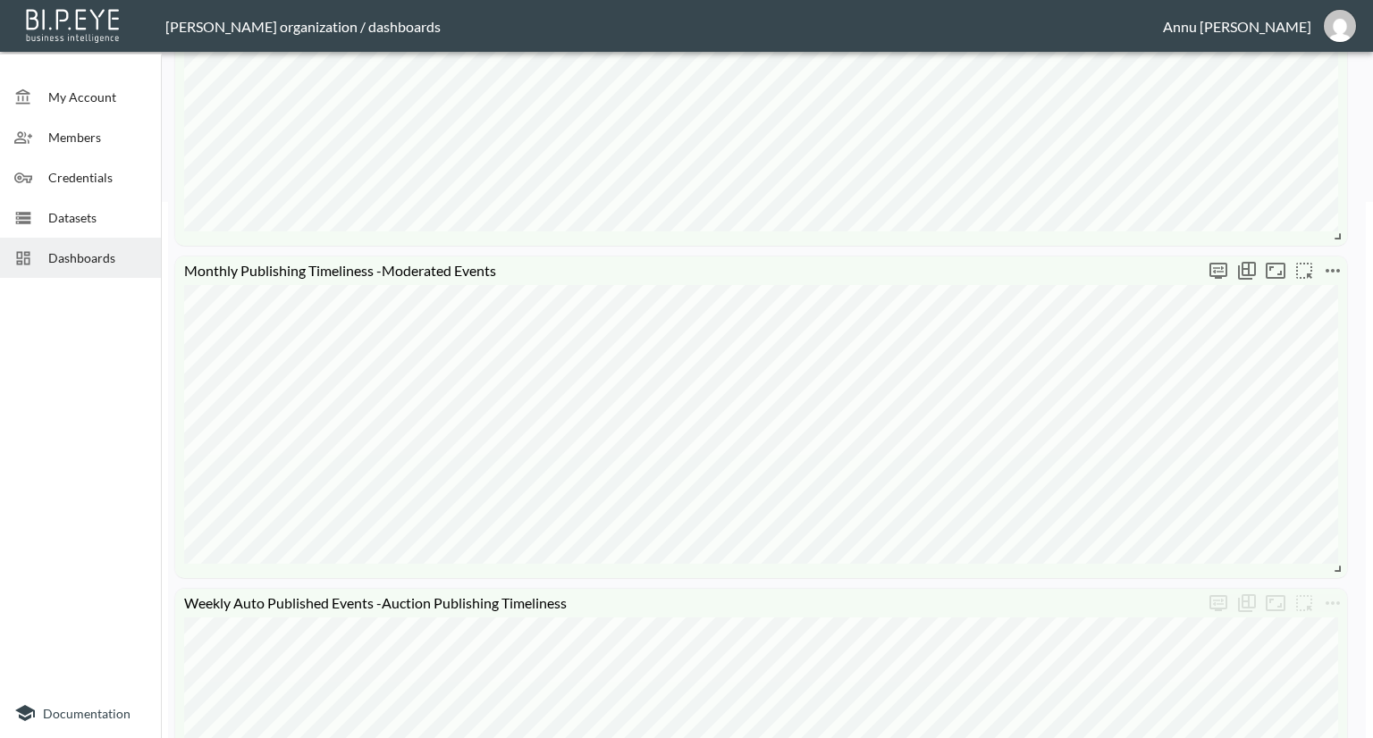
click at [1329, 268] on icon "more" at bounding box center [1332, 270] width 21 height 21
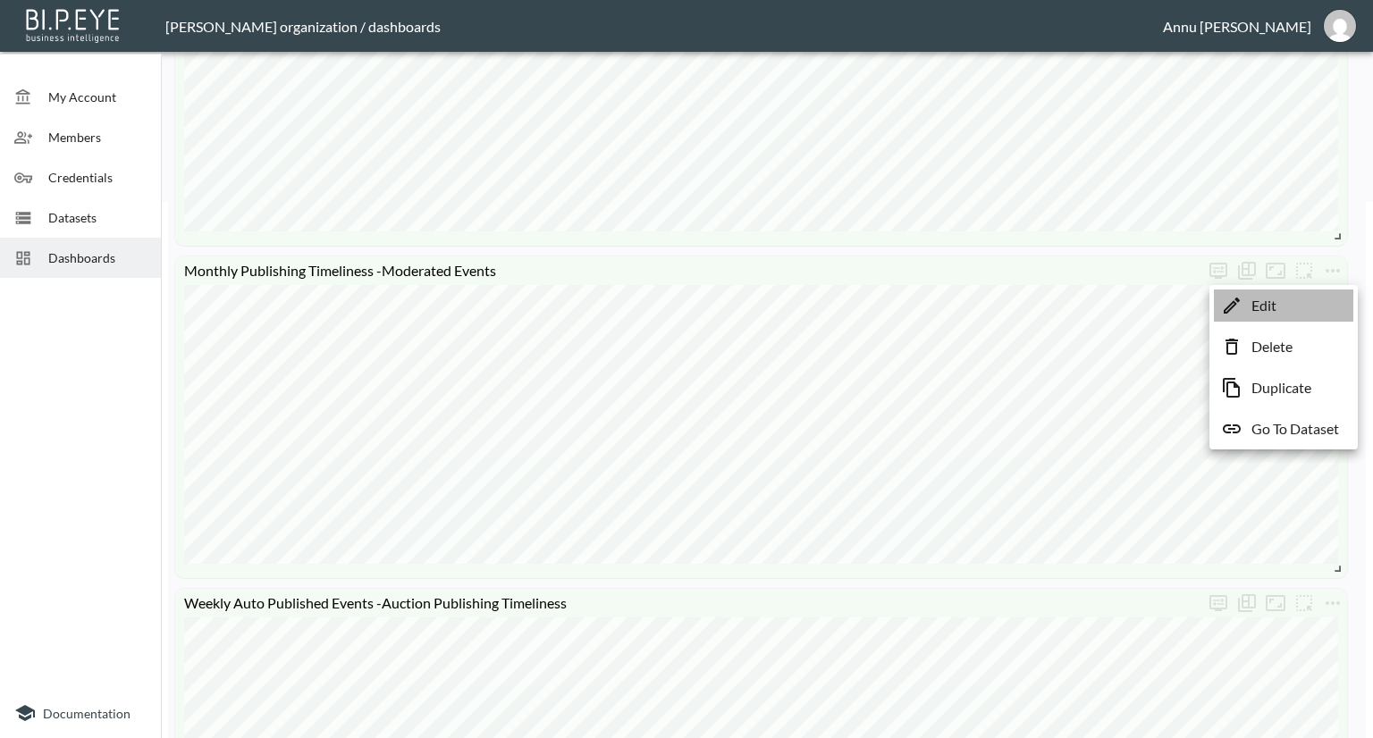
click at [1284, 308] on li "Edit" at bounding box center [1283, 306] width 139 height 32
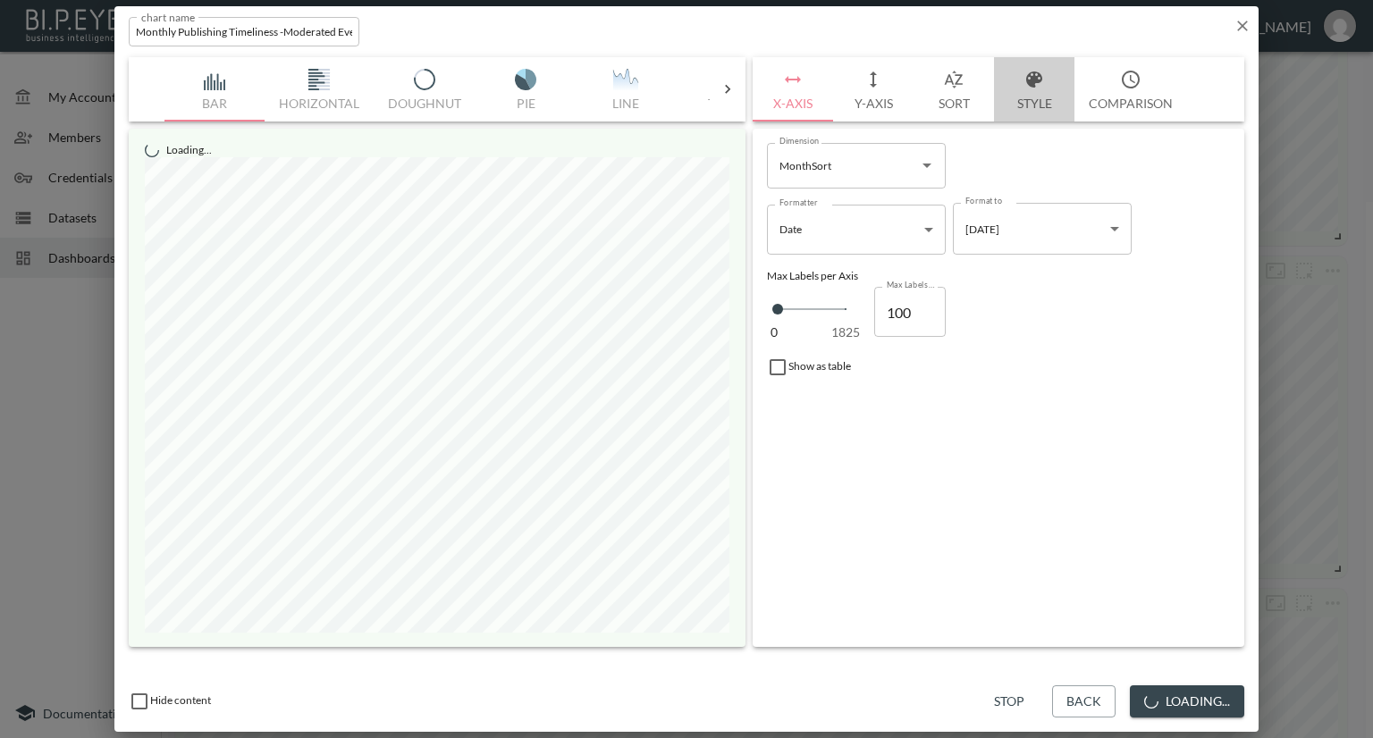
click at [1039, 105] on button "Style" at bounding box center [1034, 89] width 80 height 64
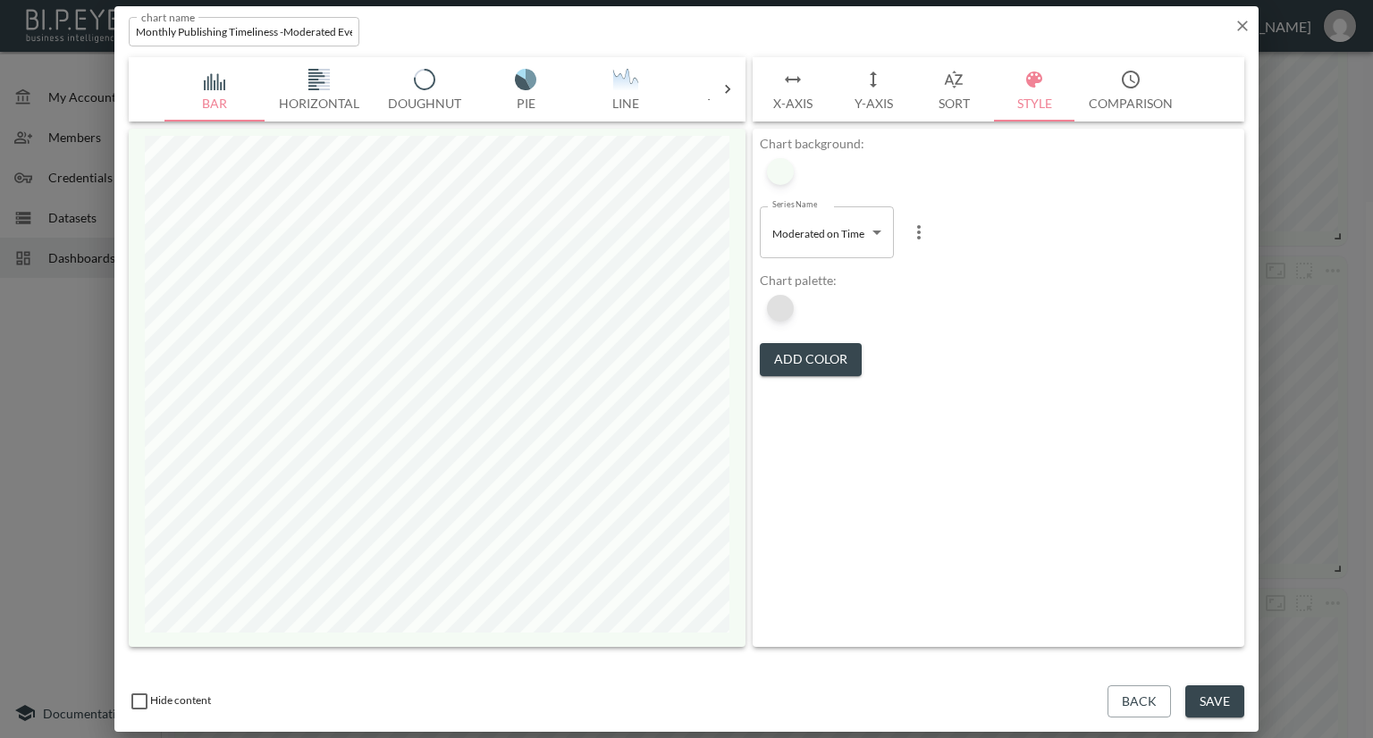
click at [781, 308] on div at bounding box center [780, 308] width 27 height 27
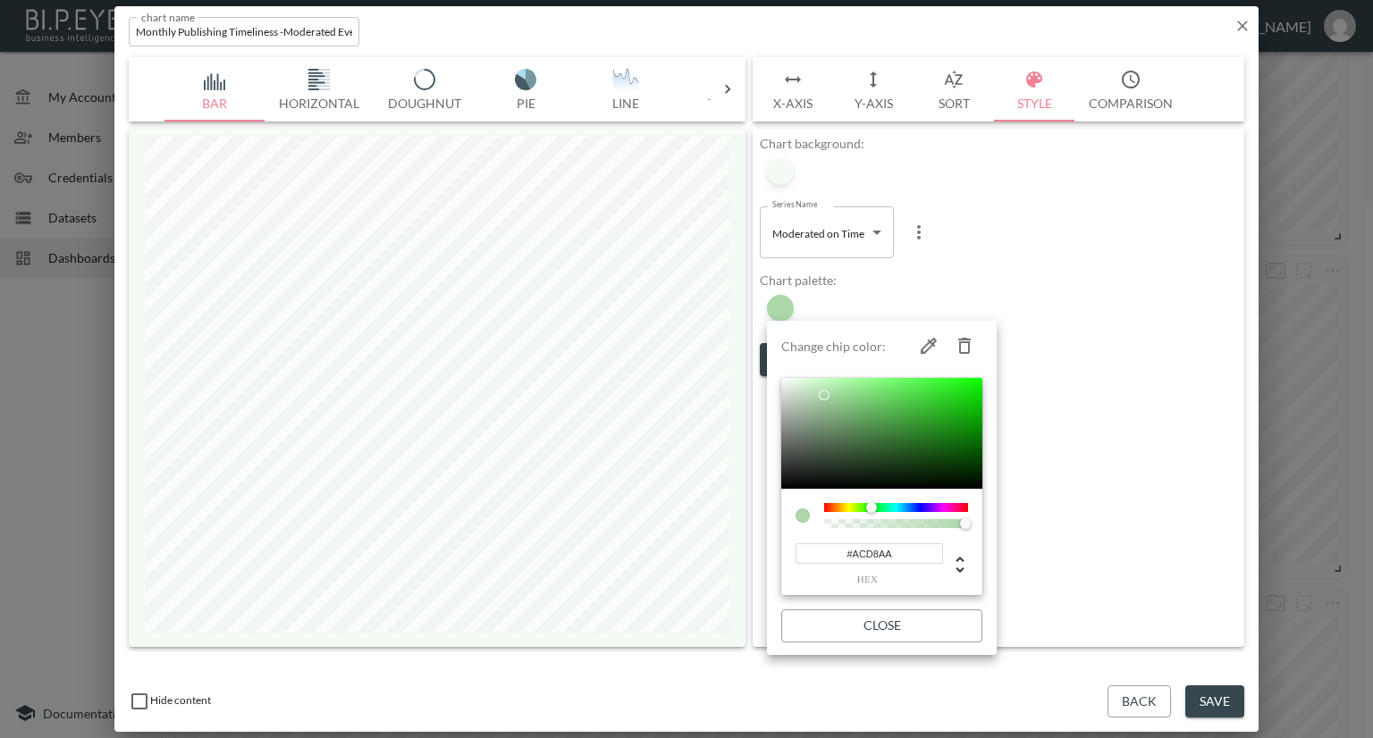
drag, startPoint x: 903, startPoint y: 550, endPoint x: 808, endPoint y: 553, distance: 94.8
click at [808, 553] on input "#ACD8AA" at bounding box center [868, 553] width 147 height 21
paste input "2D6A4F"
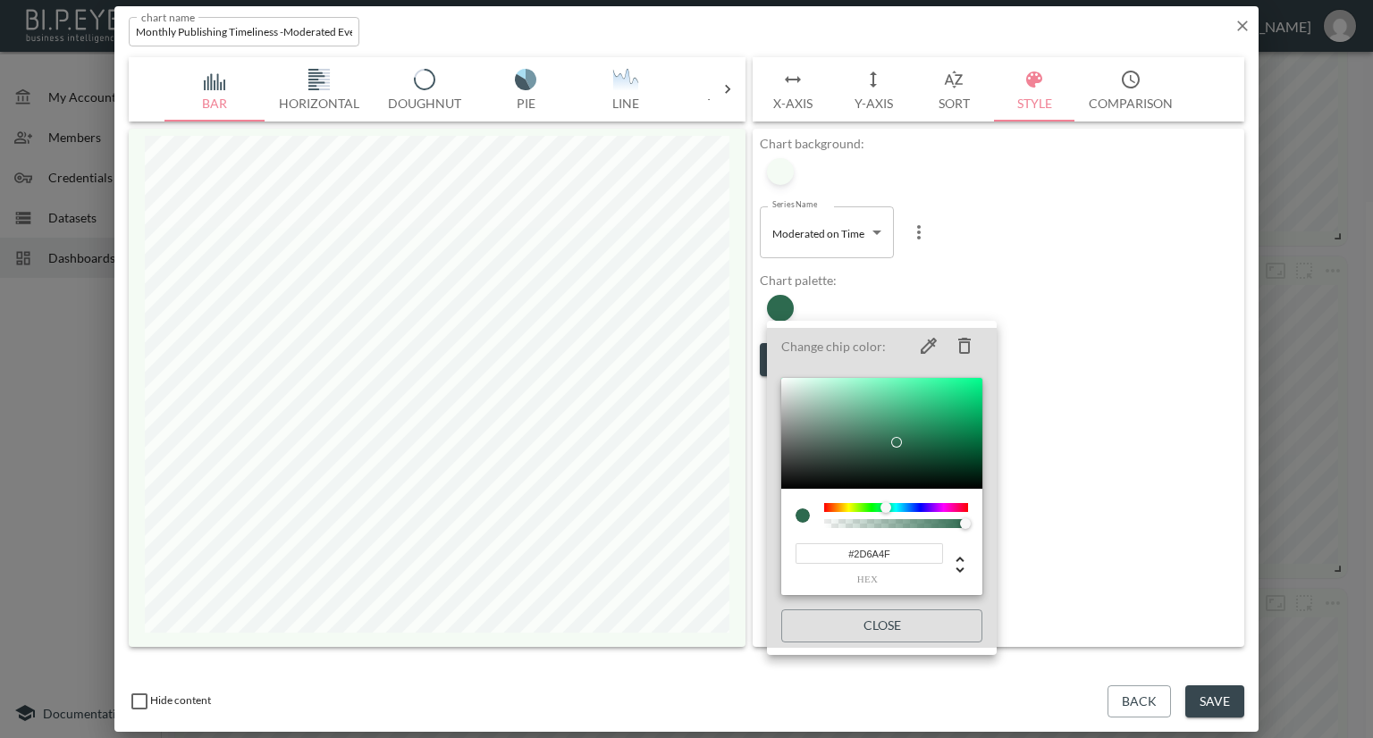
type input "#2D6A4F"
click at [1086, 475] on div at bounding box center [686, 369] width 1373 height 738
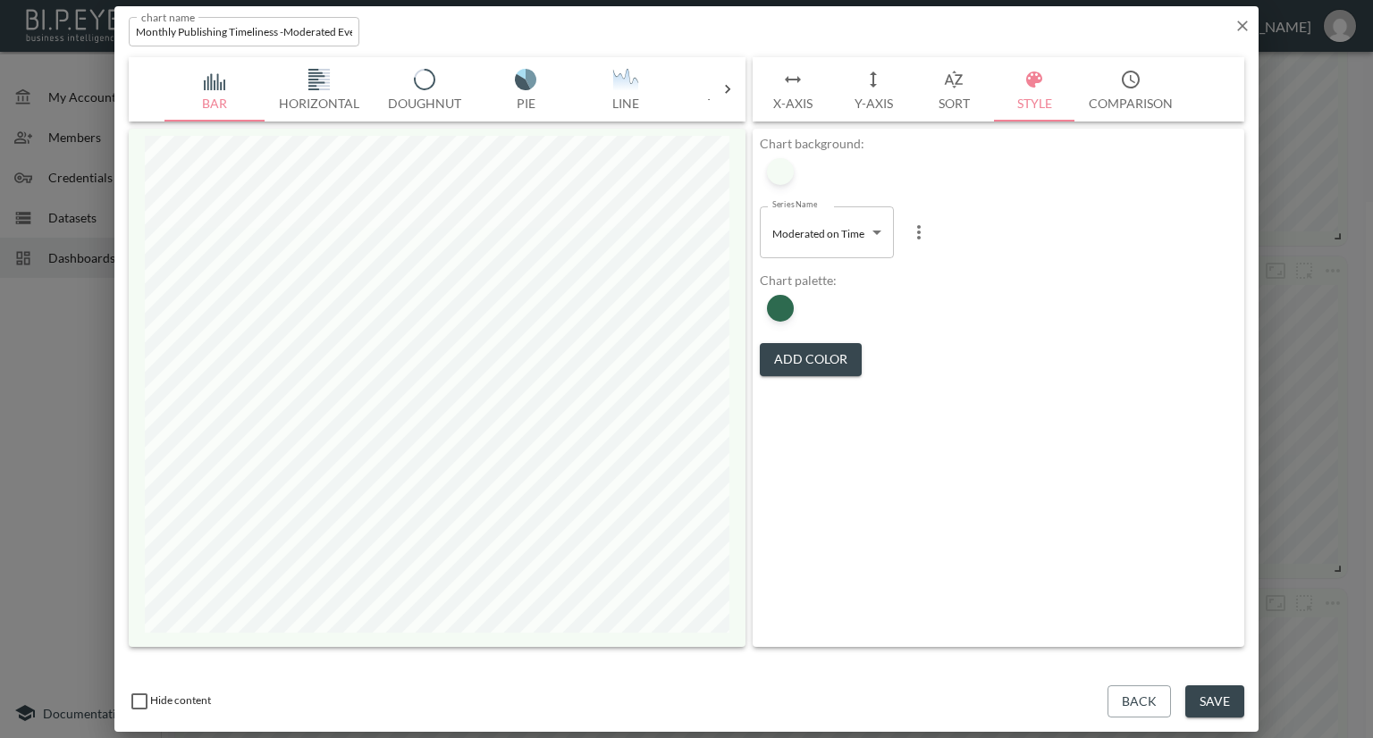
click at [1203, 696] on button "Save" at bounding box center [1214, 701] width 59 height 33
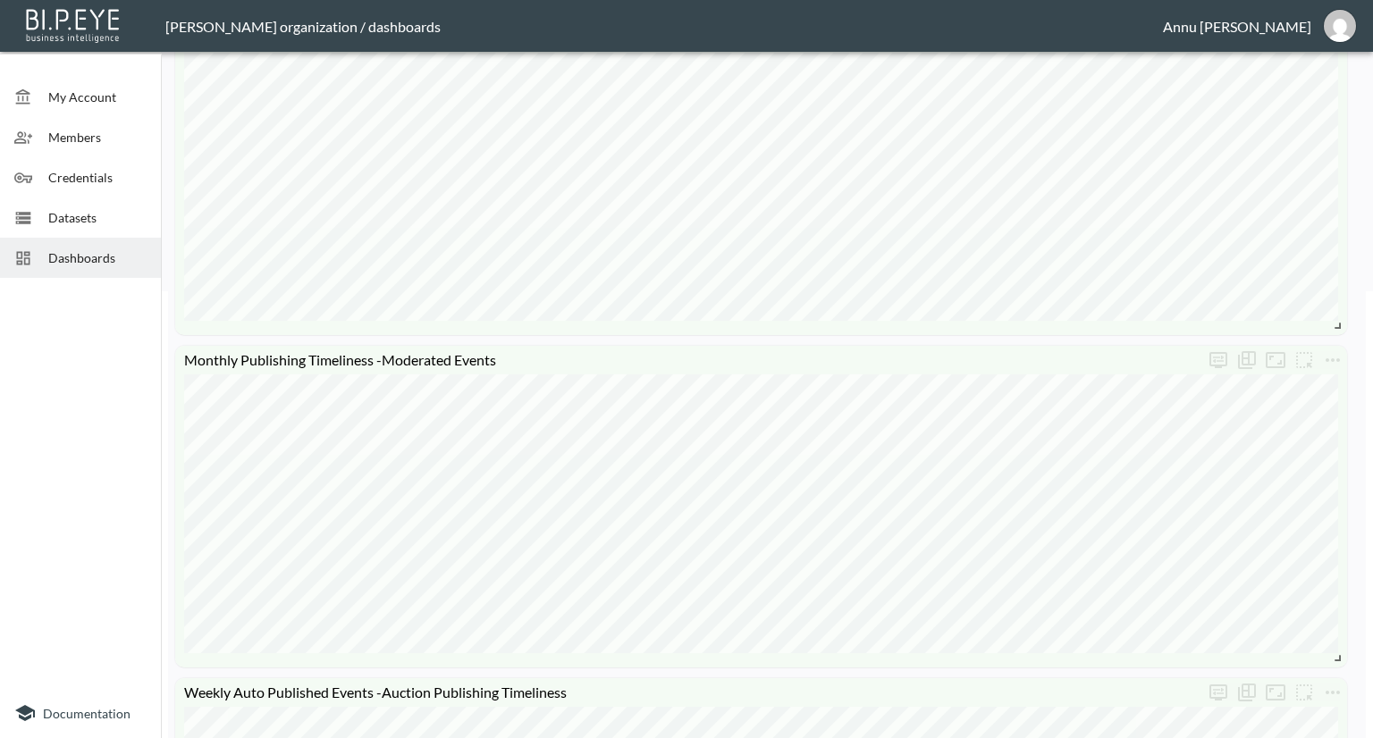
scroll to position [268, 0]
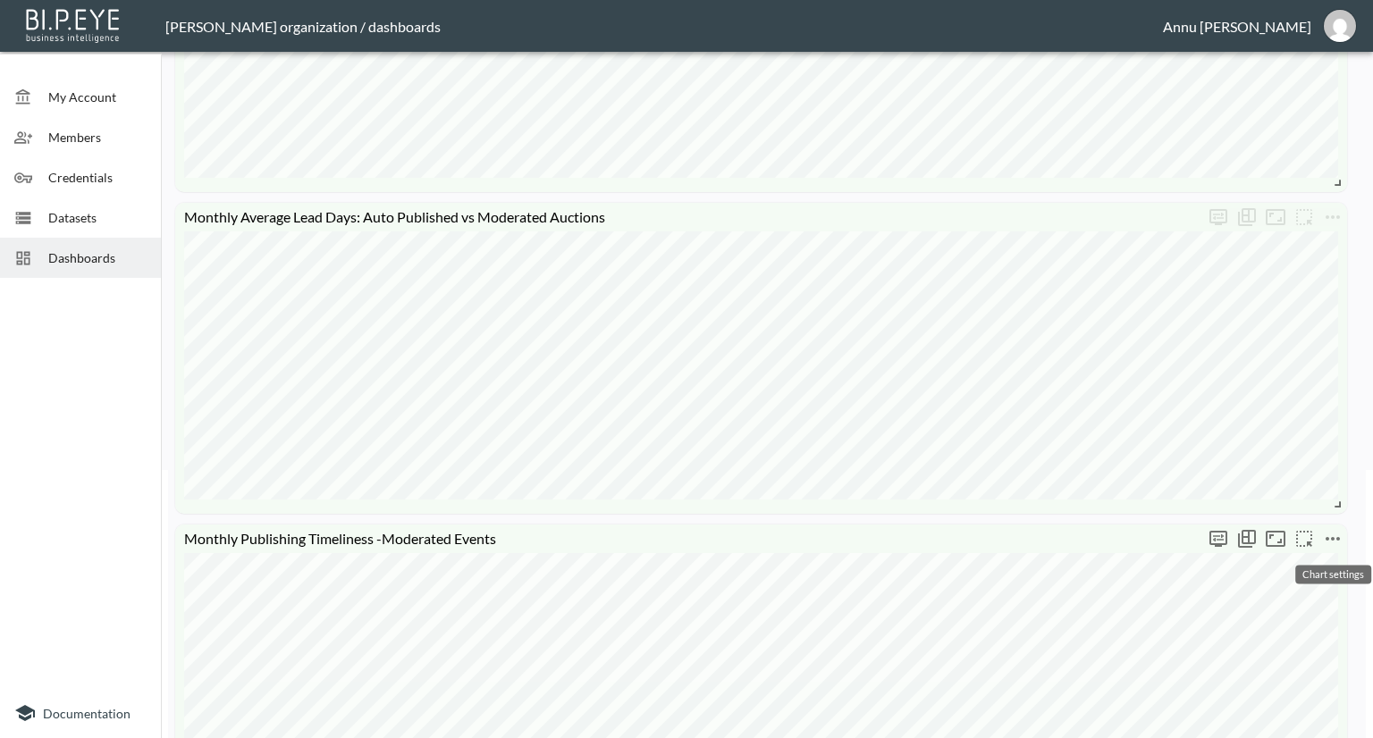
click at [1341, 534] on icon "more" at bounding box center [1332, 538] width 21 height 21
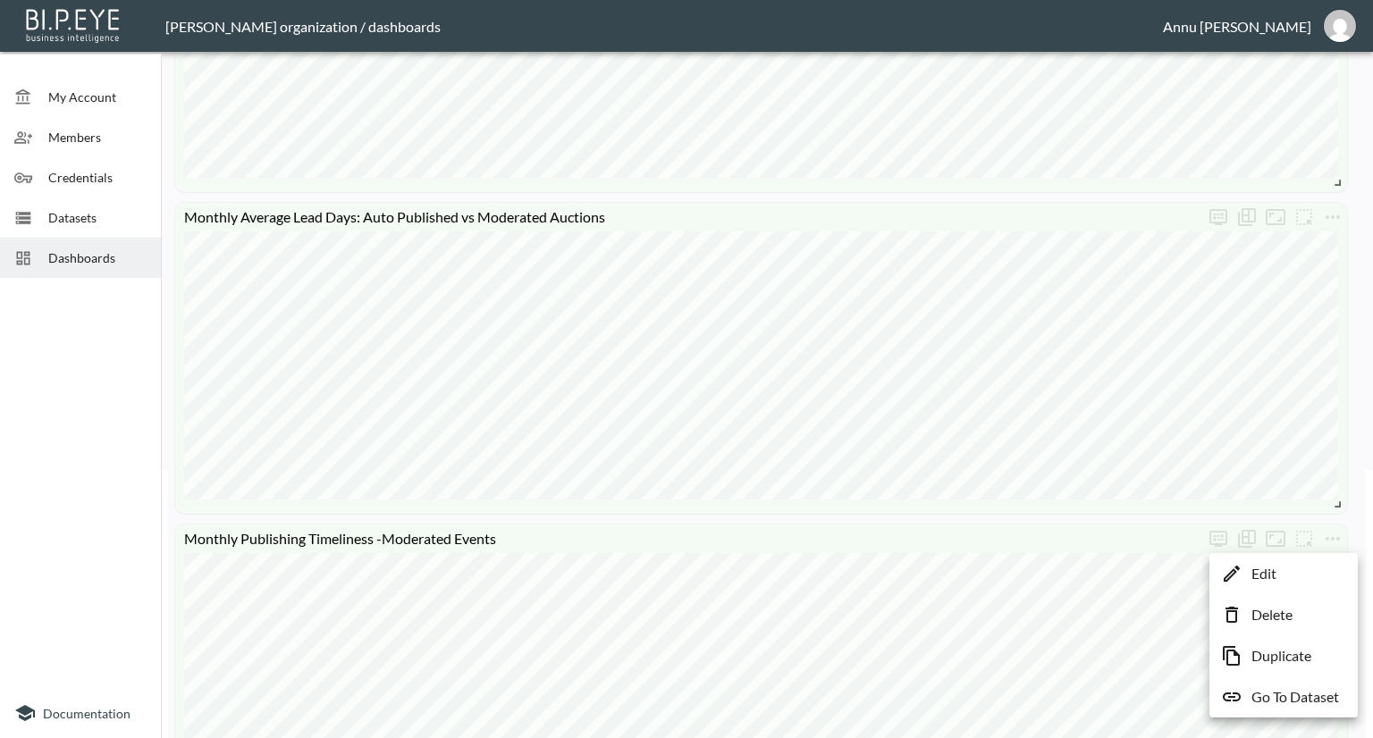
click at [1292, 564] on li "Edit" at bounding box center [1283, 574] width 139 height 32
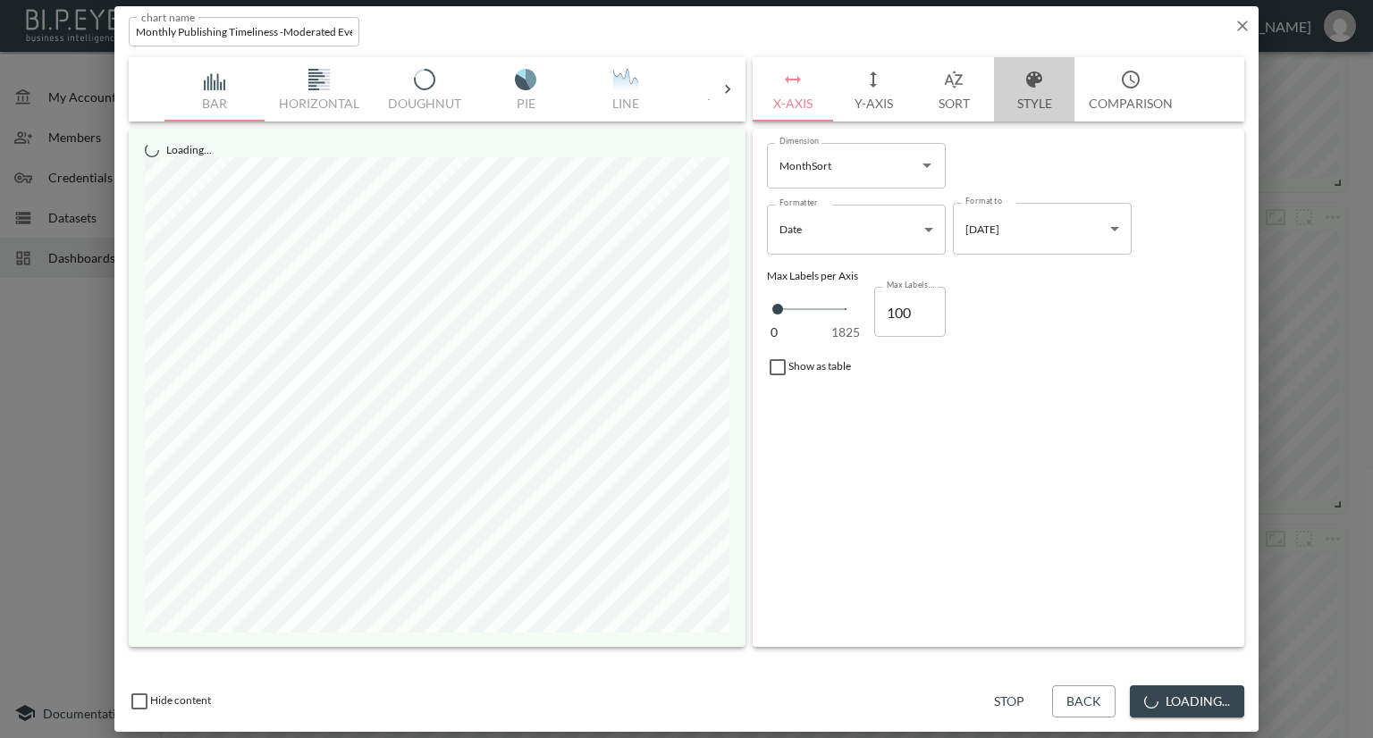
click at [1030, 96] on button "Style" at bounding box center [1034, 89] width 80 height 64
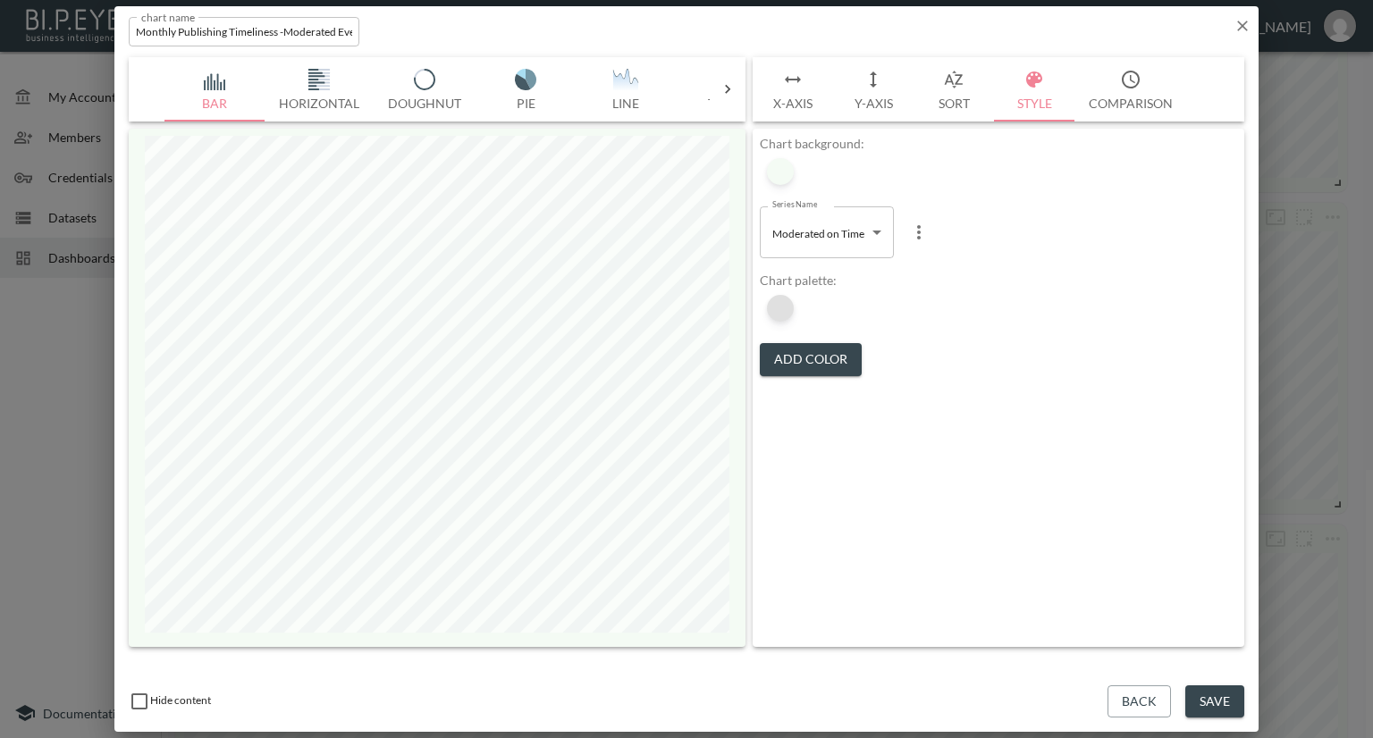
click at [783, 310] on div at bounding box center [780, 308] width 27 height 27
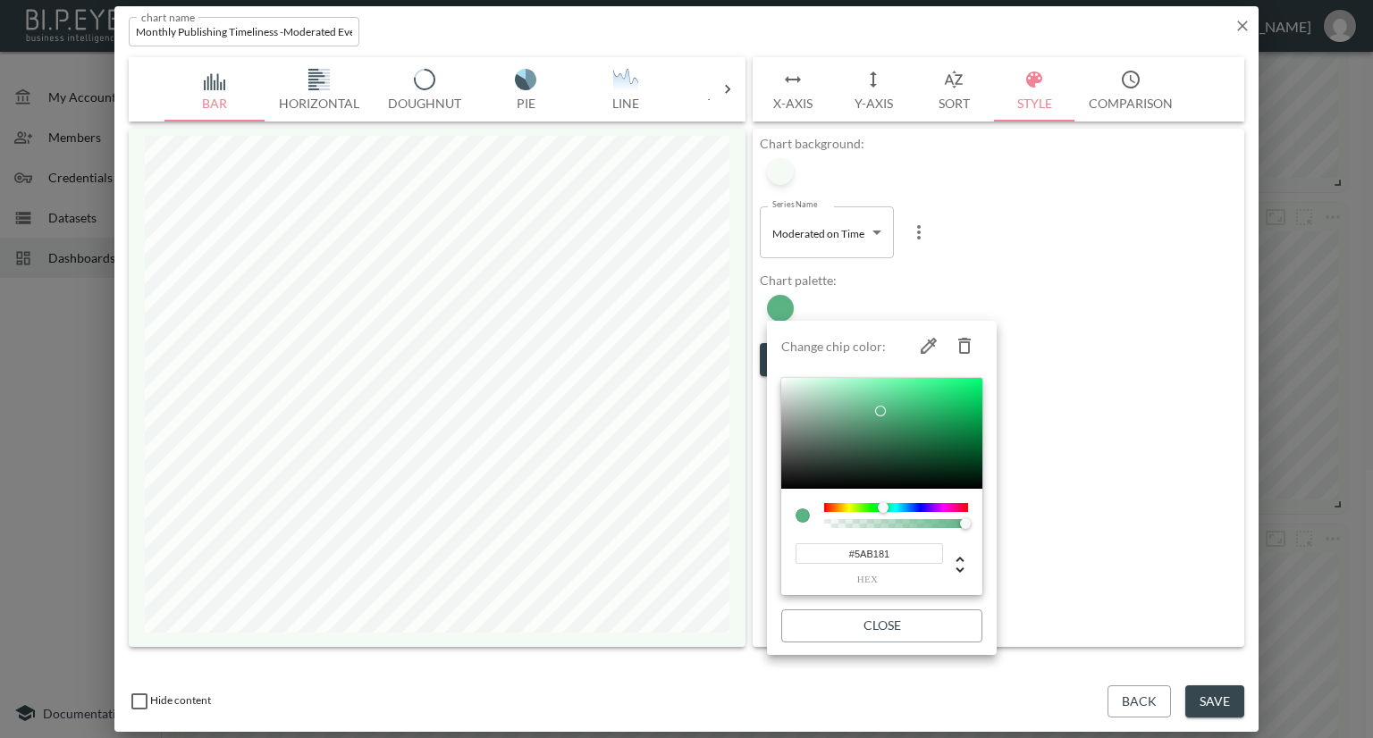
type input "#5BB383"
drag, startPoint x: 895, startPoint y: 441, endPoint x: 879, endPoint y: 411, distance: 33.2
click at [879, 411] on div at bounding box center [880, 411] width 11 height 11
click at [1137, 575] on div at bounding box center [686, 369] width 1373 height 738
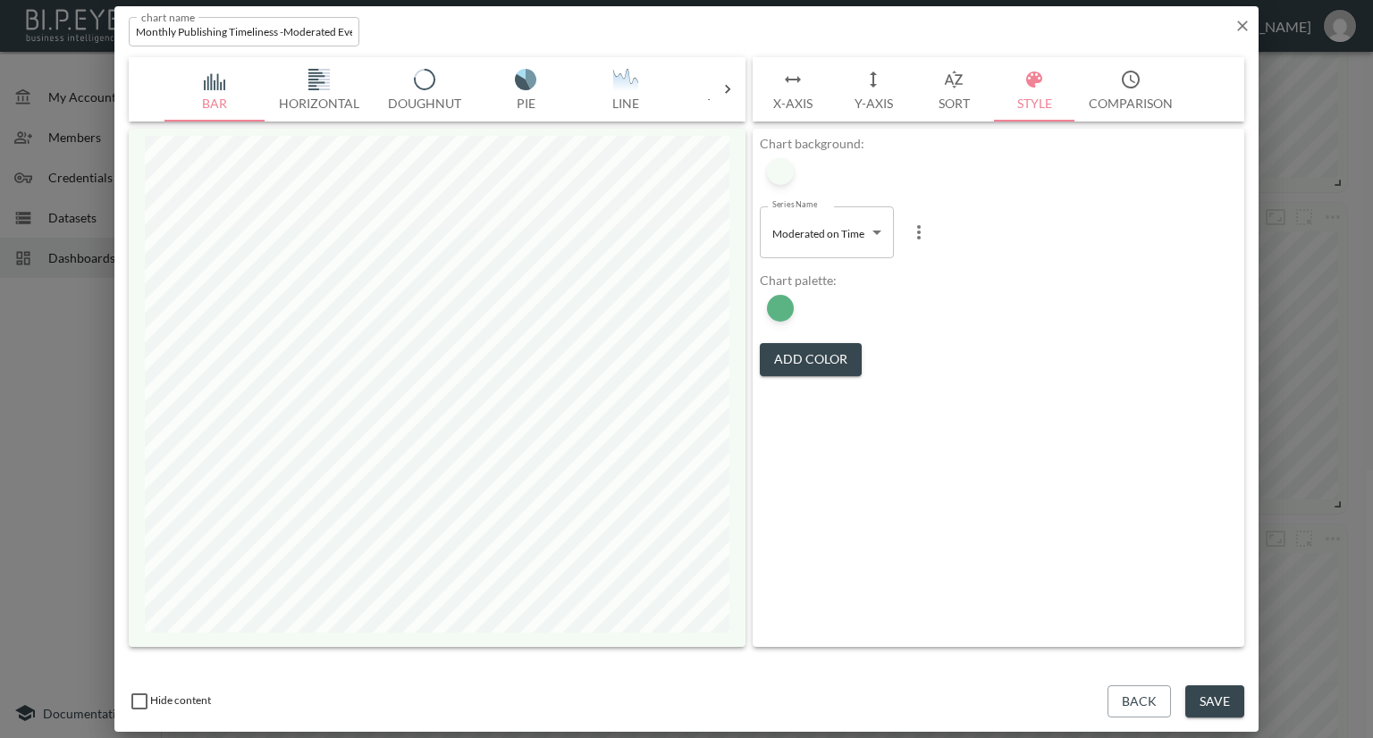
click at [1219, 710] on button "Save" at bounding box center [1214, 701] width 59 height 33
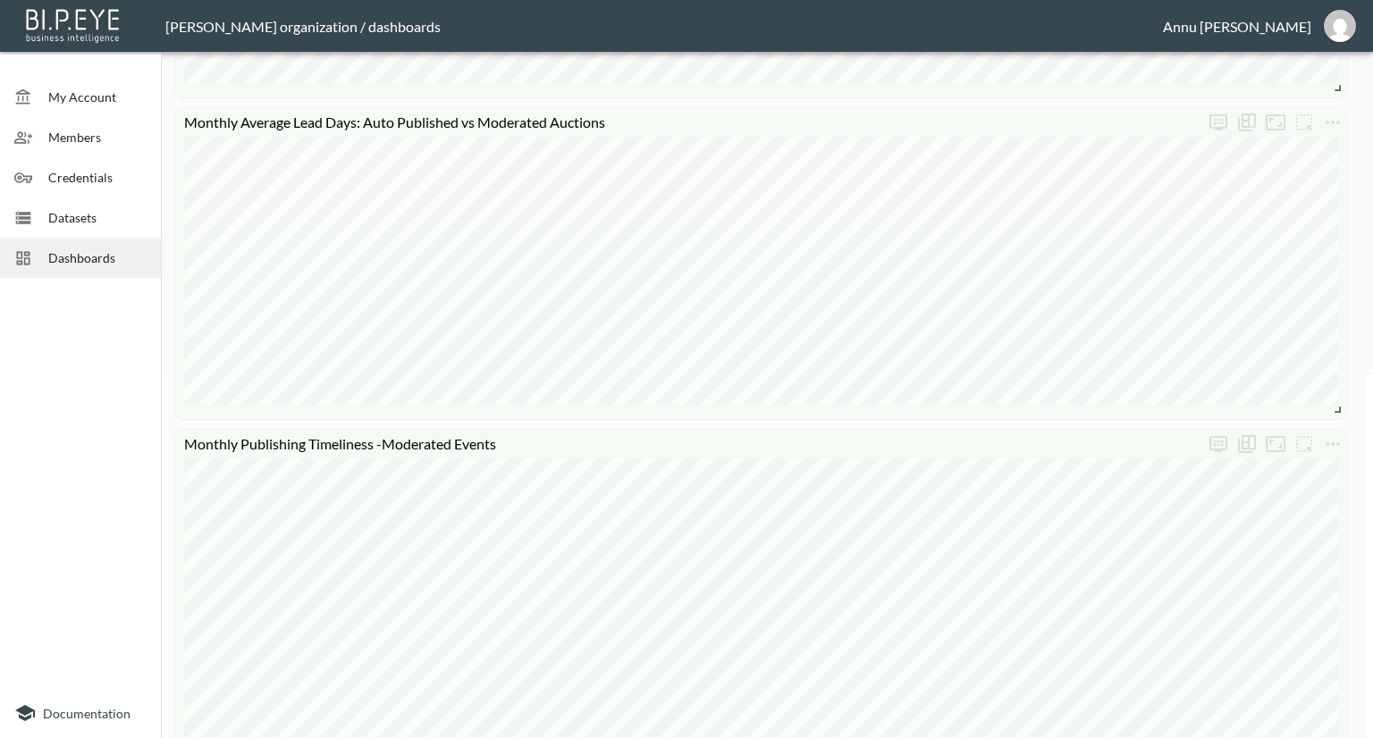
scroll to position [357, 0]
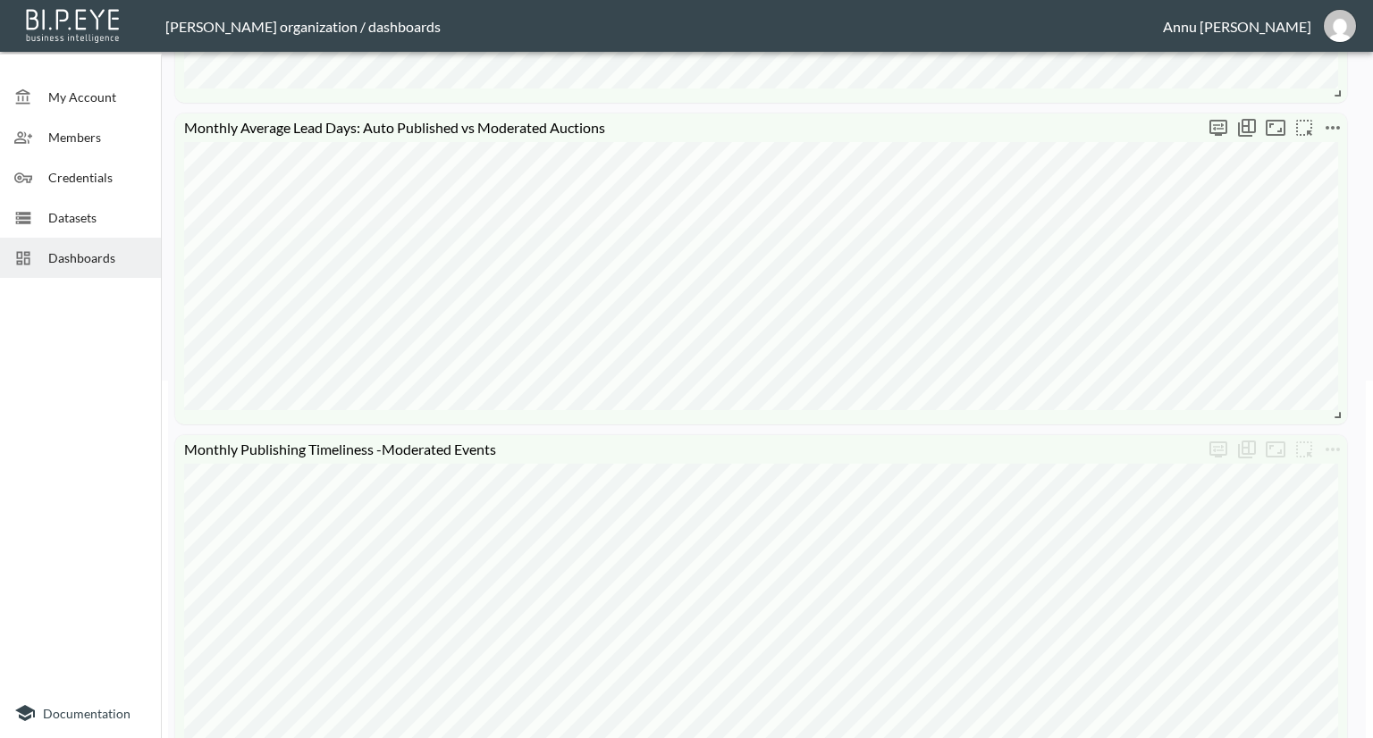
click at [1333, 129] on icon "more" at bounding box center [1332, 128] width 14 height 4
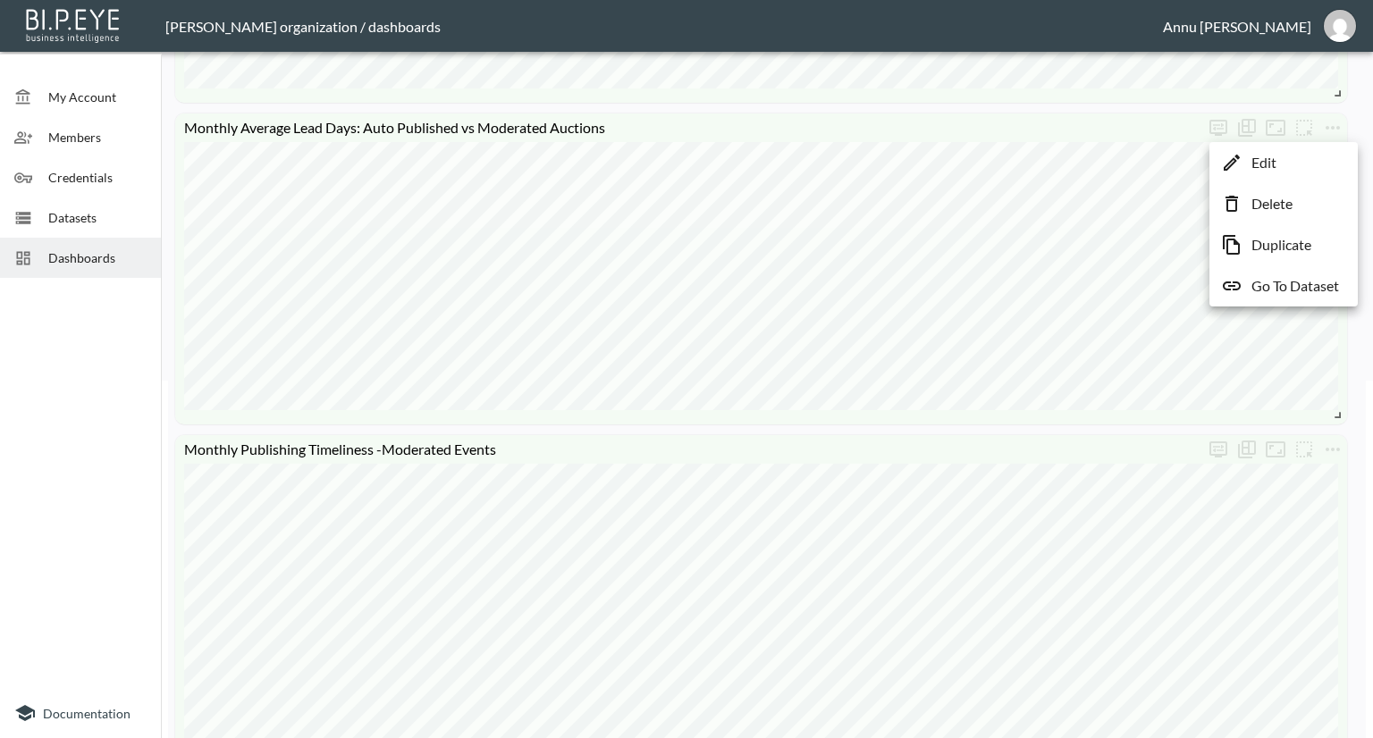
click at [1303, 168] on li "Edit" at bounding box center [1283, 163] width 139 height 32
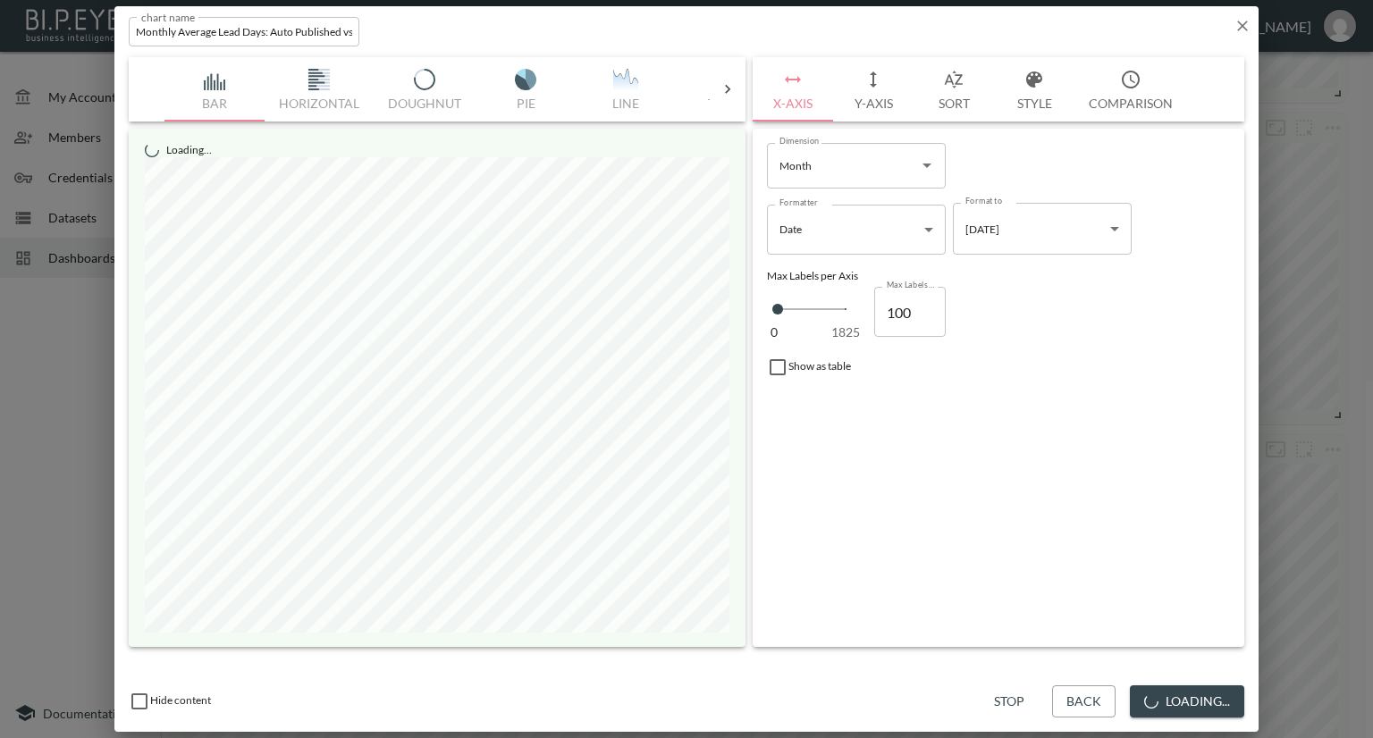
click at [1037, 104] on button "Style" at bounding box center [1034, 89] width 80 height 64
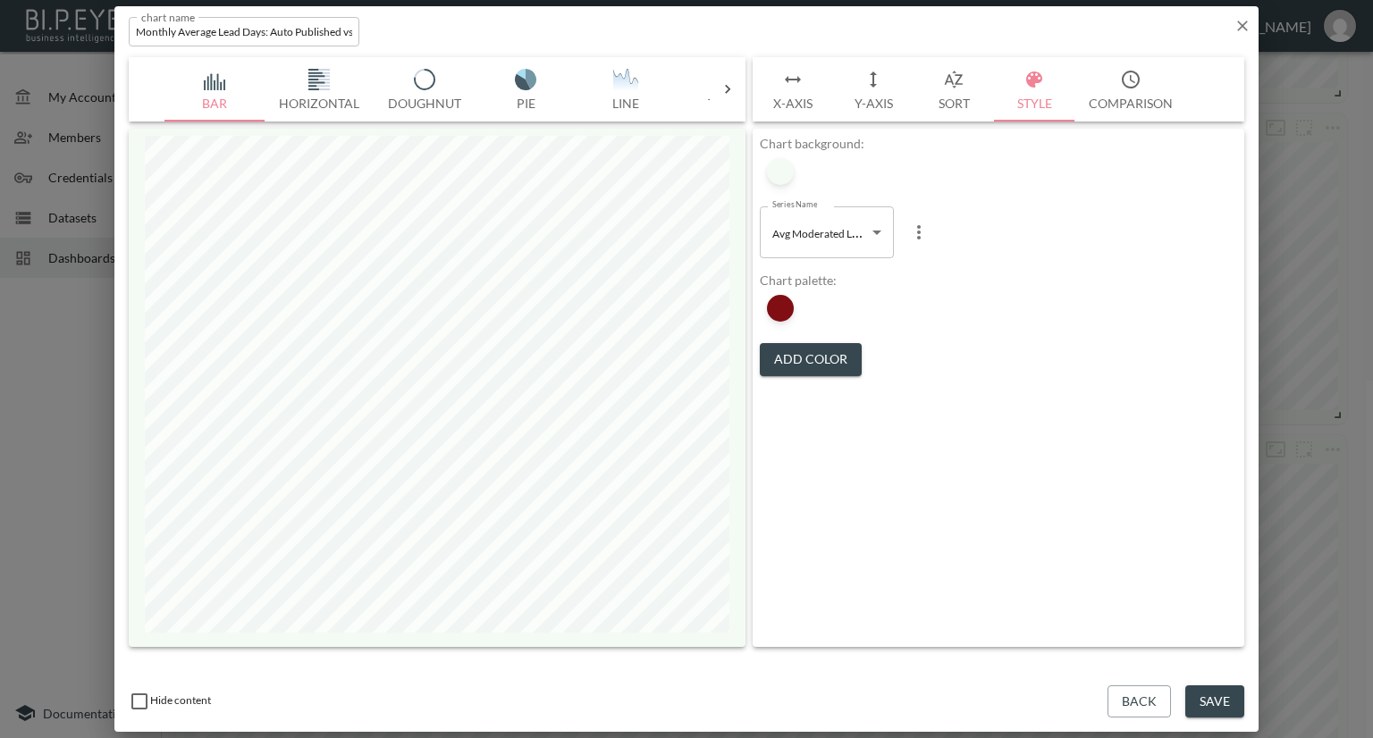
click at [809, 233] on body "BI.P.EYE, Interactive Analytics Dashboards - app [PERSON_NAME] organization / d…" at bounding box center [686, 369] width 1373 height 738
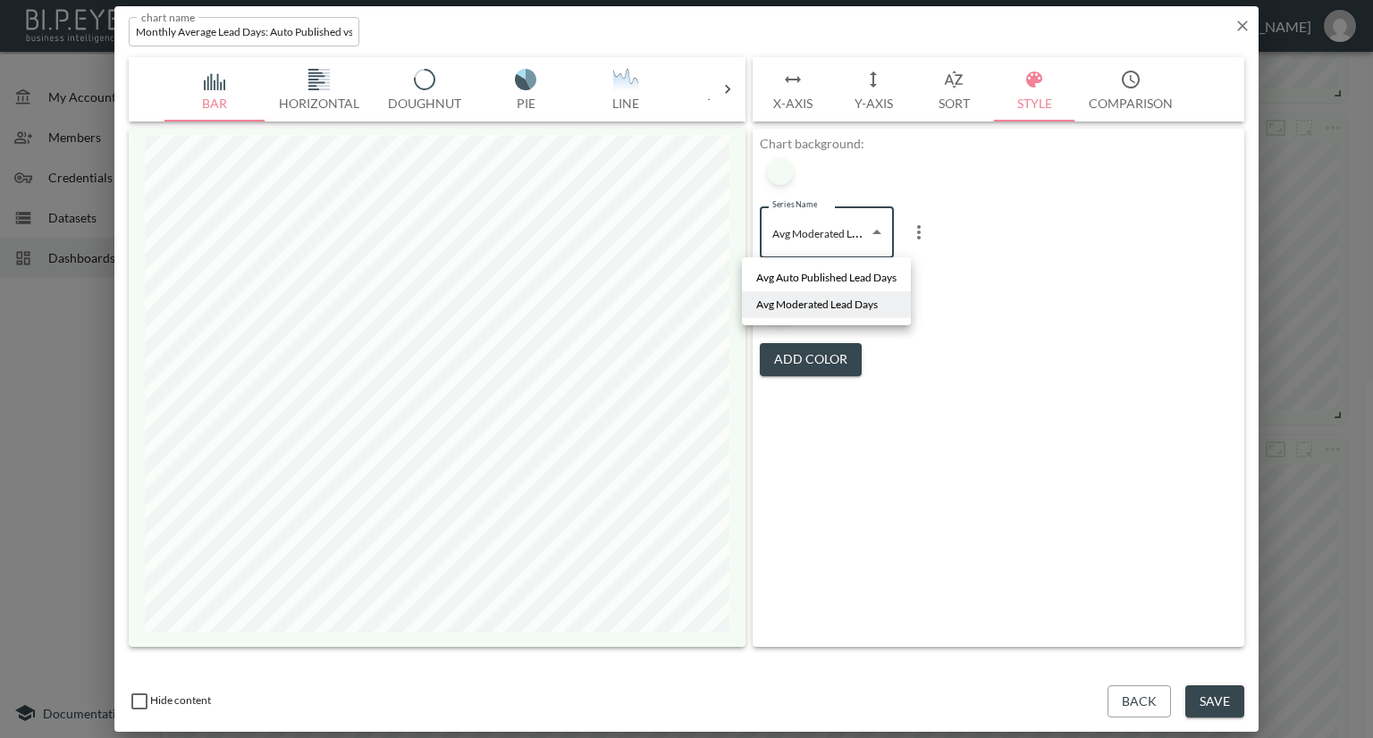
click at [795, 275] on span "Avg Auto Published Lead Days" at bounding box center [826, 278] width 140 height 16
type input "374e428e-1b3b-42b0-8098-22de63c40c24"
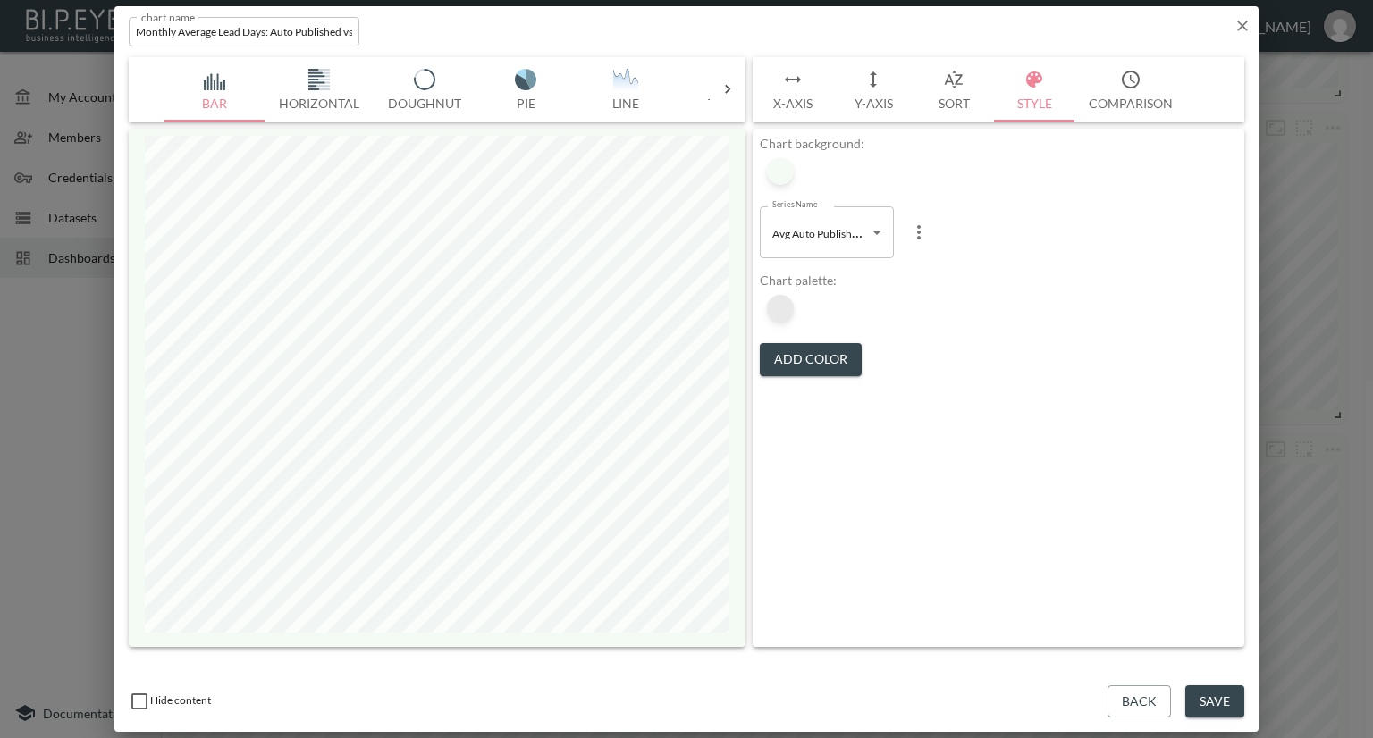
click at [779, 307] on div at bounding box center [780, 308] width 27 height 27
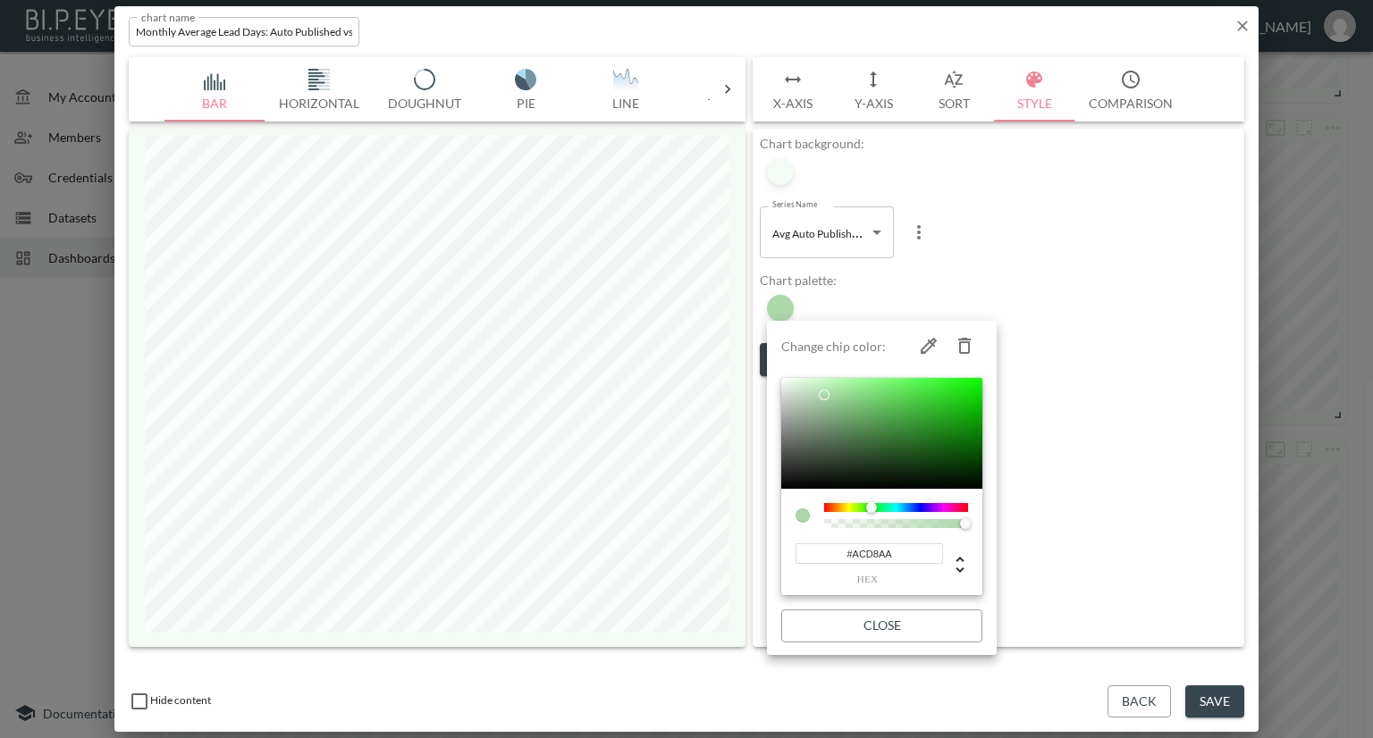
drag, startPoint x: 896, startPoint y: 555, endPoint x: 808, endPoint y: 552, distance: 87.6
click at [808, 552] on input "#ACD8AA" at bounding box center [868, 553] width 147 height 21
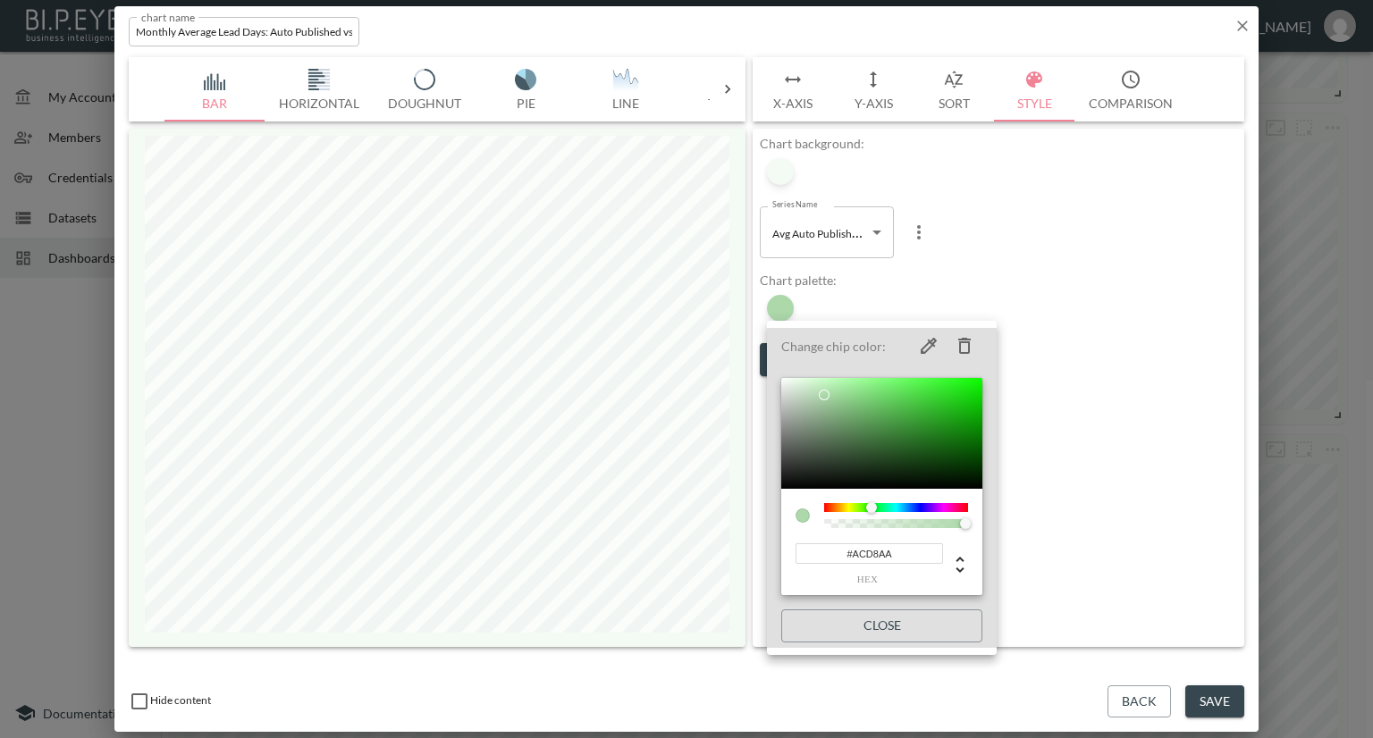
drag, startPoint x: 1033, startPoint y: 348, endPoint x: 1114, endPoint y: 240, distance: 134.6
click at [1033, 348] on div at bounding box center [686, 369] width 1373 height 738
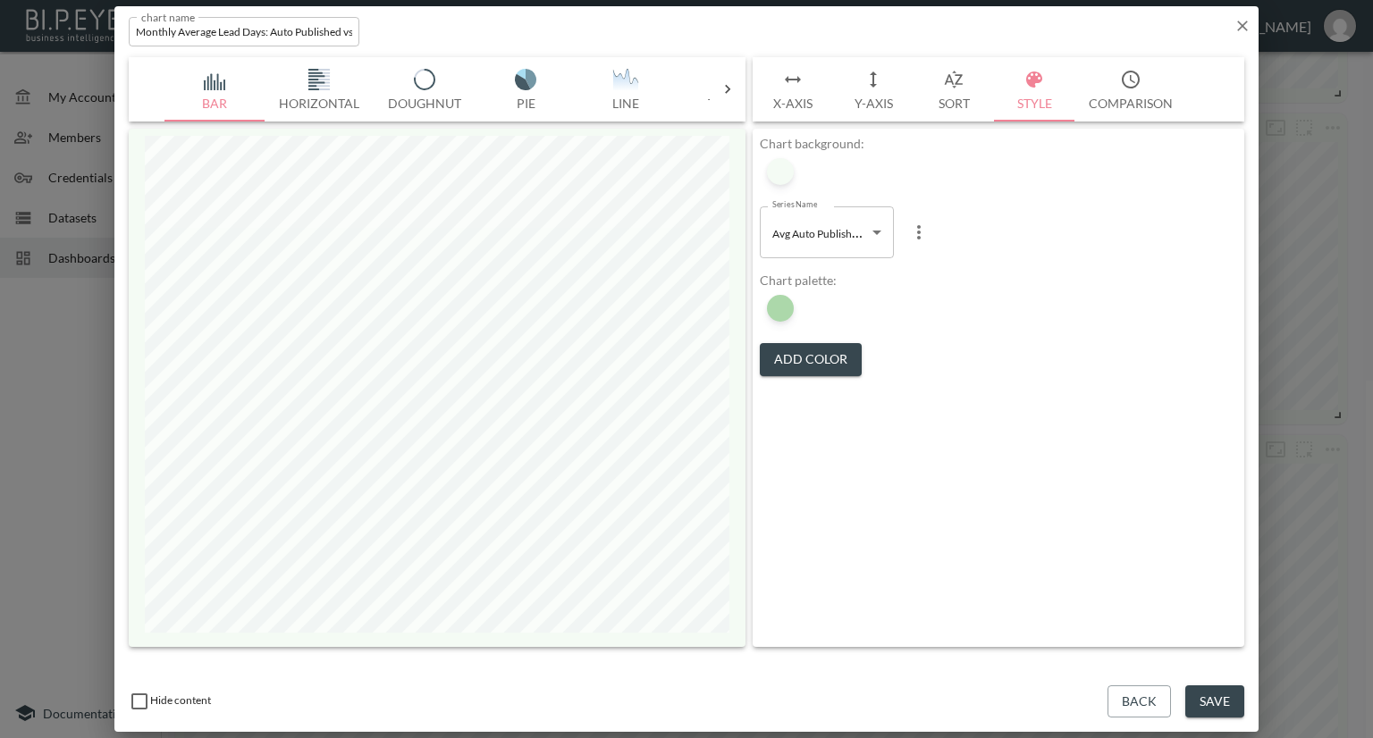
click at [1244, 26] on icon "button" at bounding box center [1242, 26] width 18 height 18
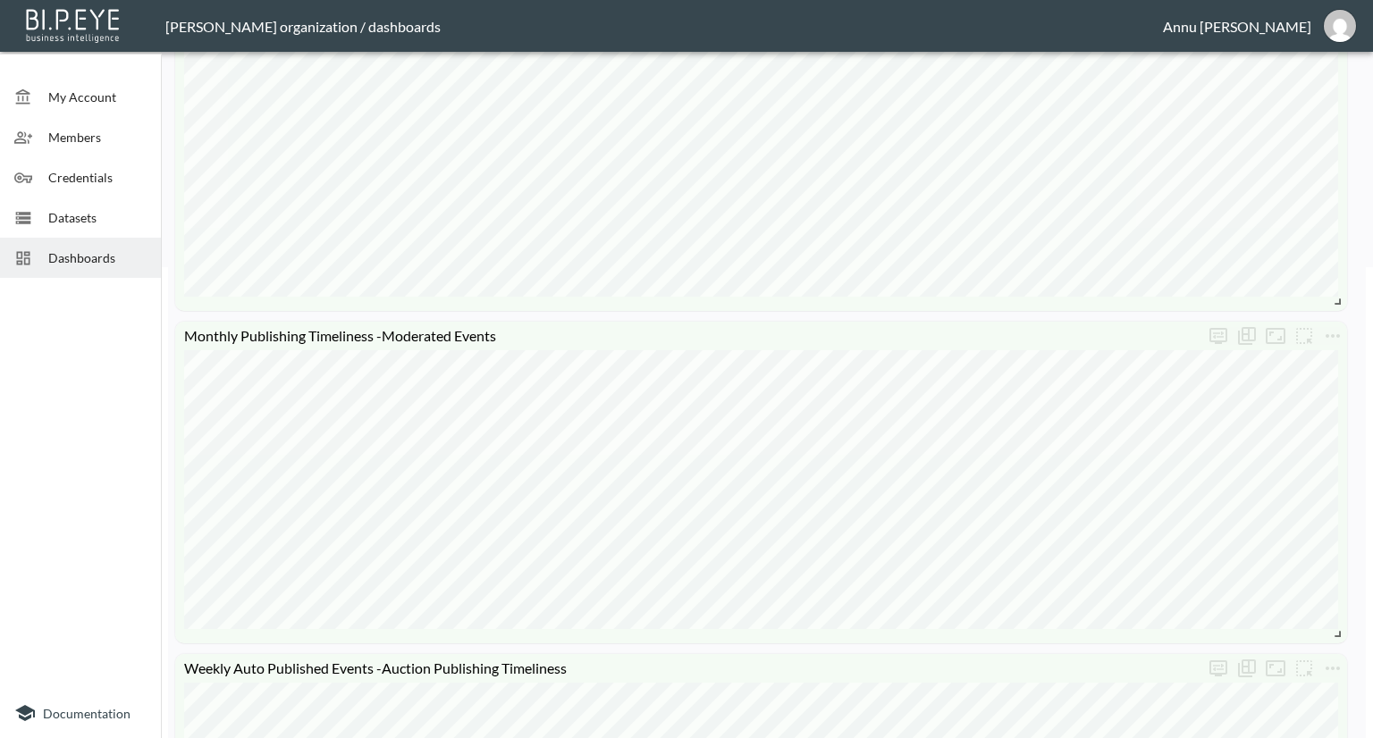
scroll to position [536, 0]
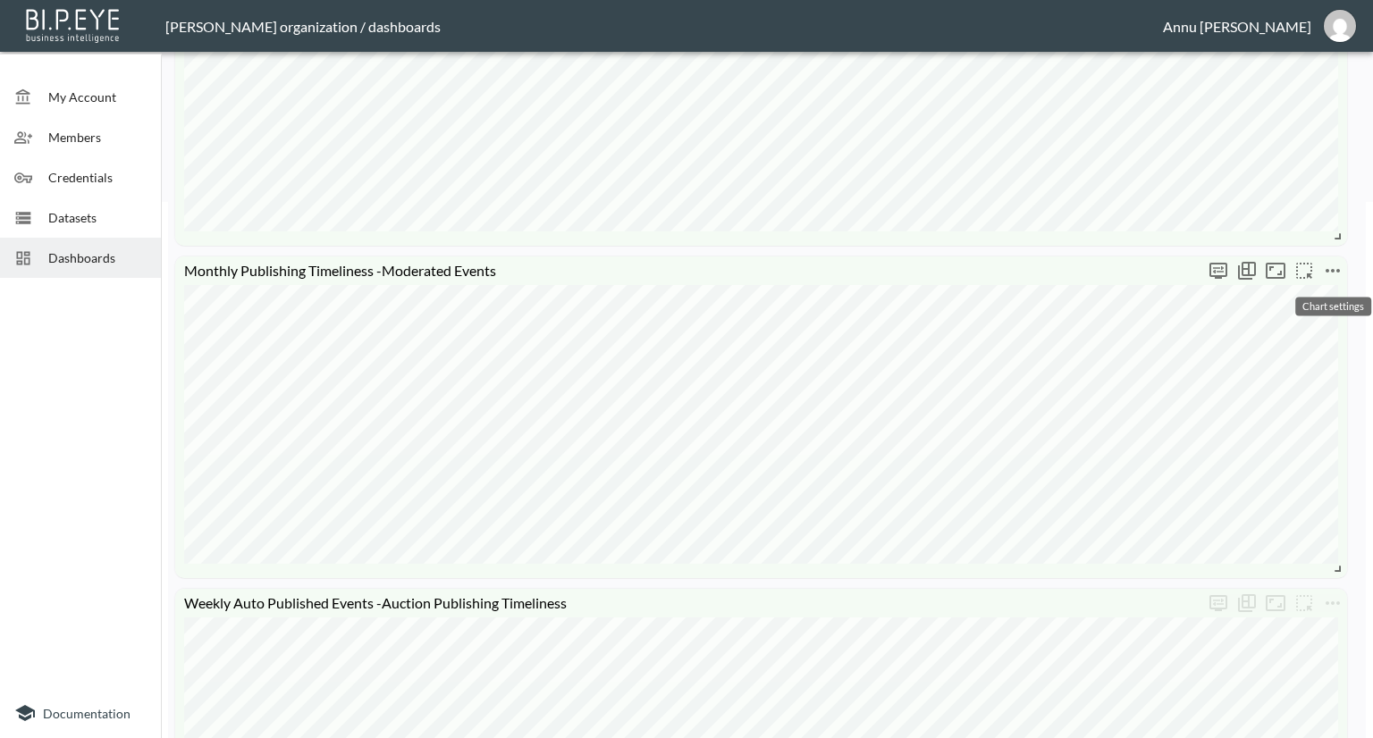
click at [1326, 260] on icon "more" at bounding box center [1332, 270] width 21 height 21
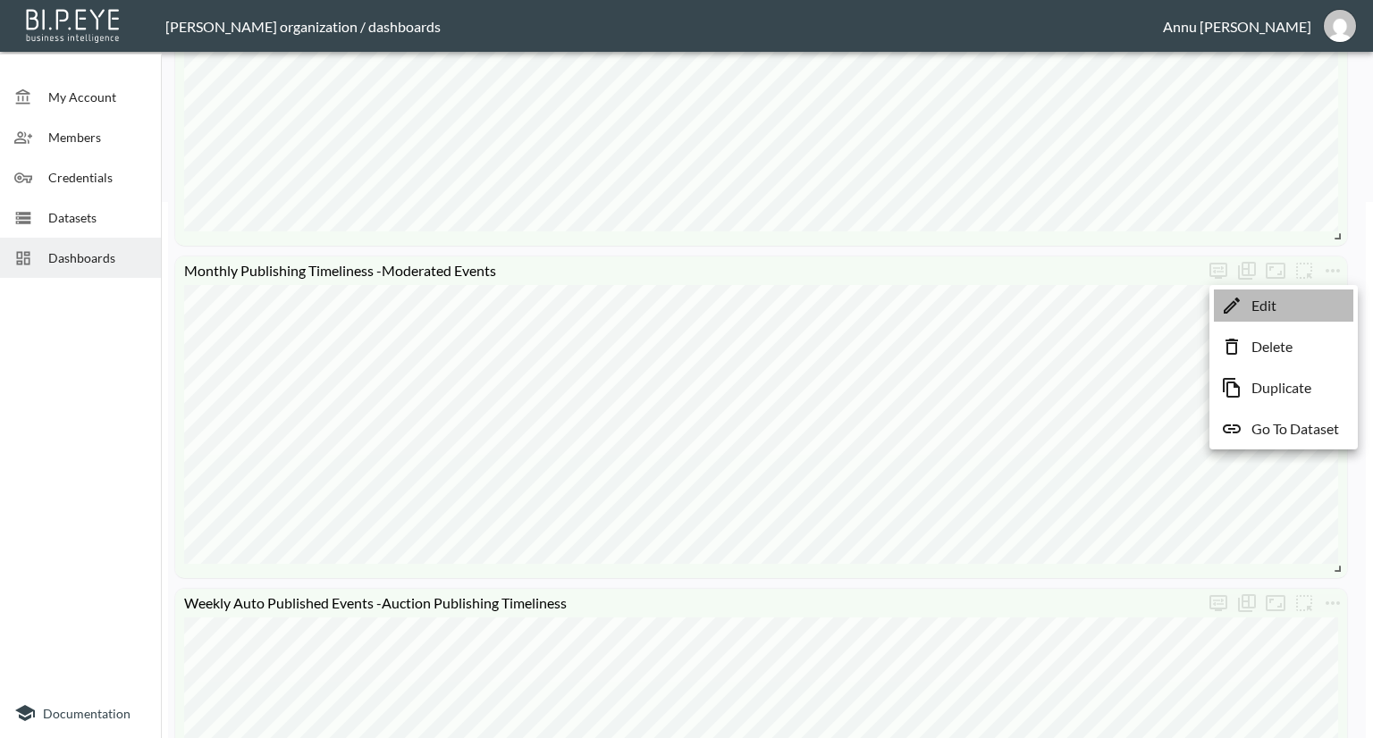
click at [1287, 305] on li "Edit" at bounding box center [1283, 306] width 139 height 32
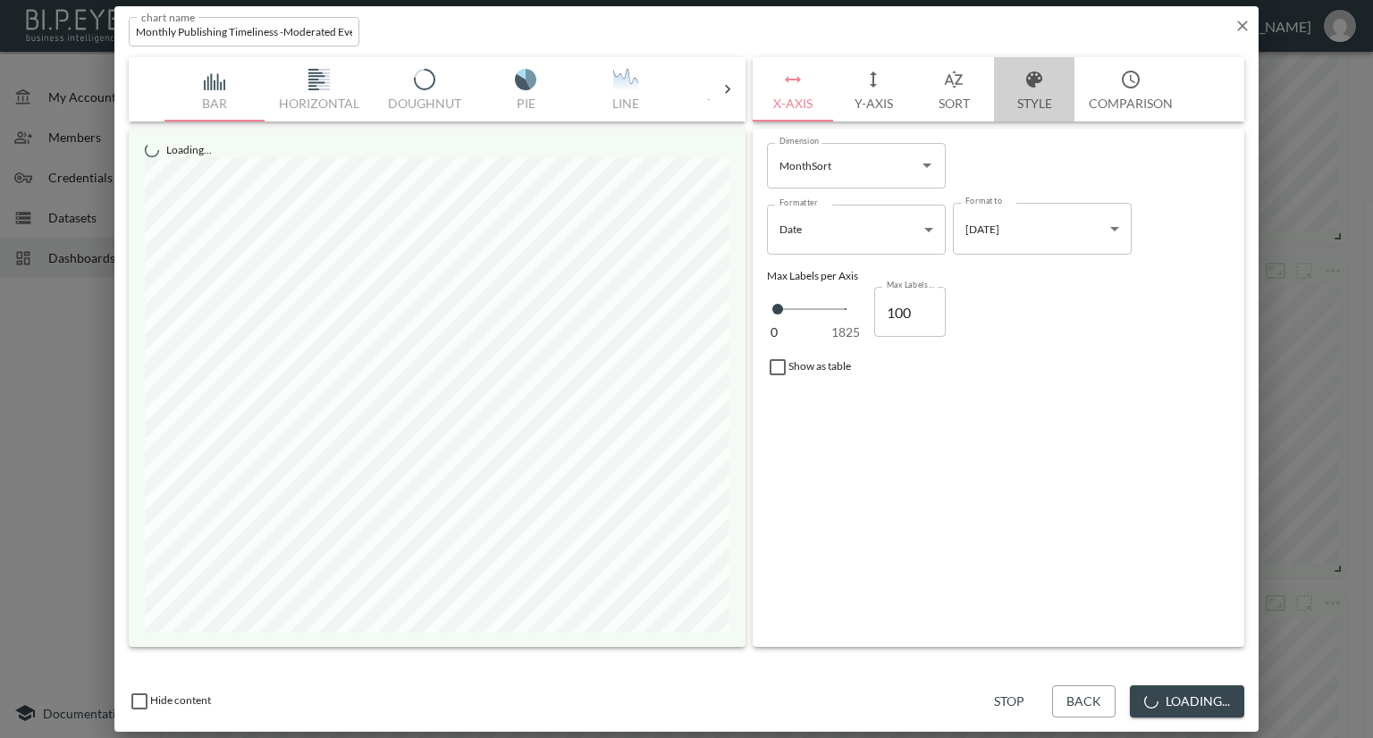
click at [1045, 81] on button "Style" at bounding box center [1034, 89] width 80 height 64
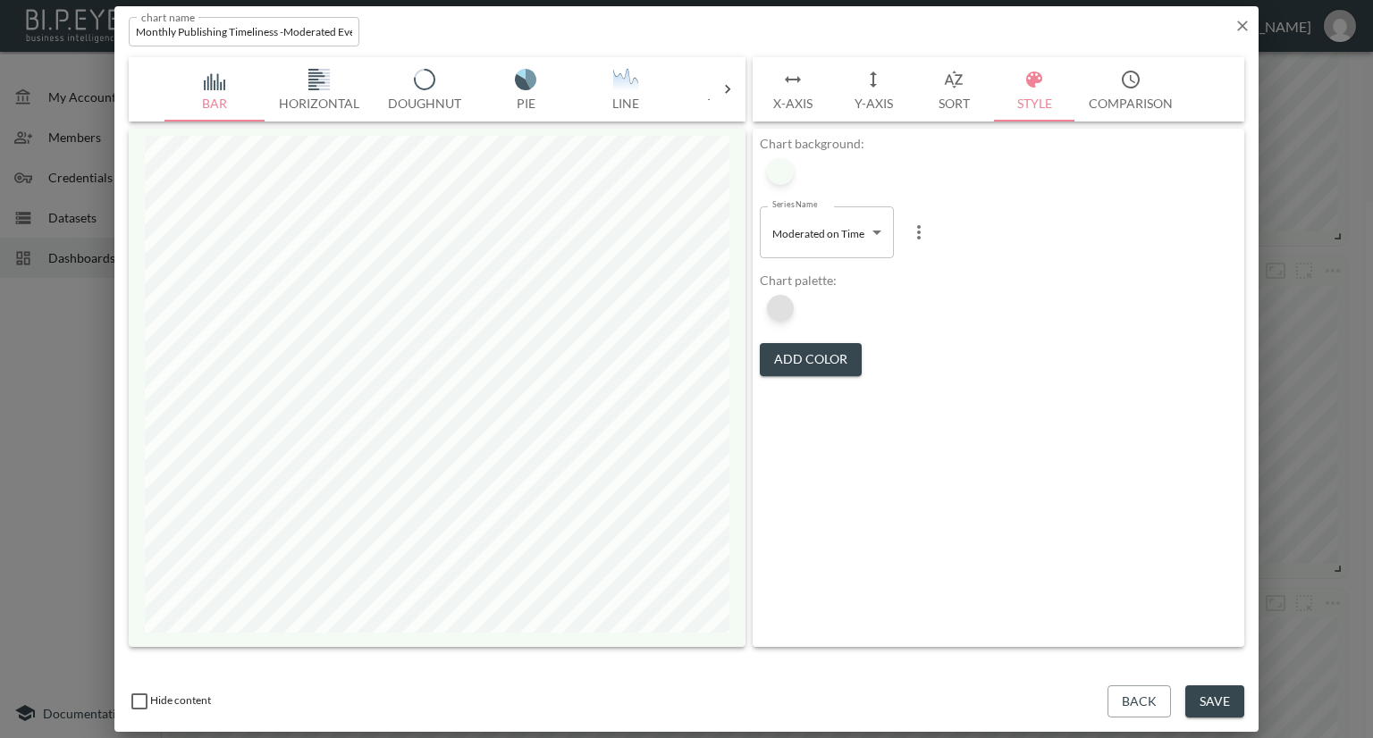
click at [785, 308] on div at bounding box center [780, 308] width 27 height 27
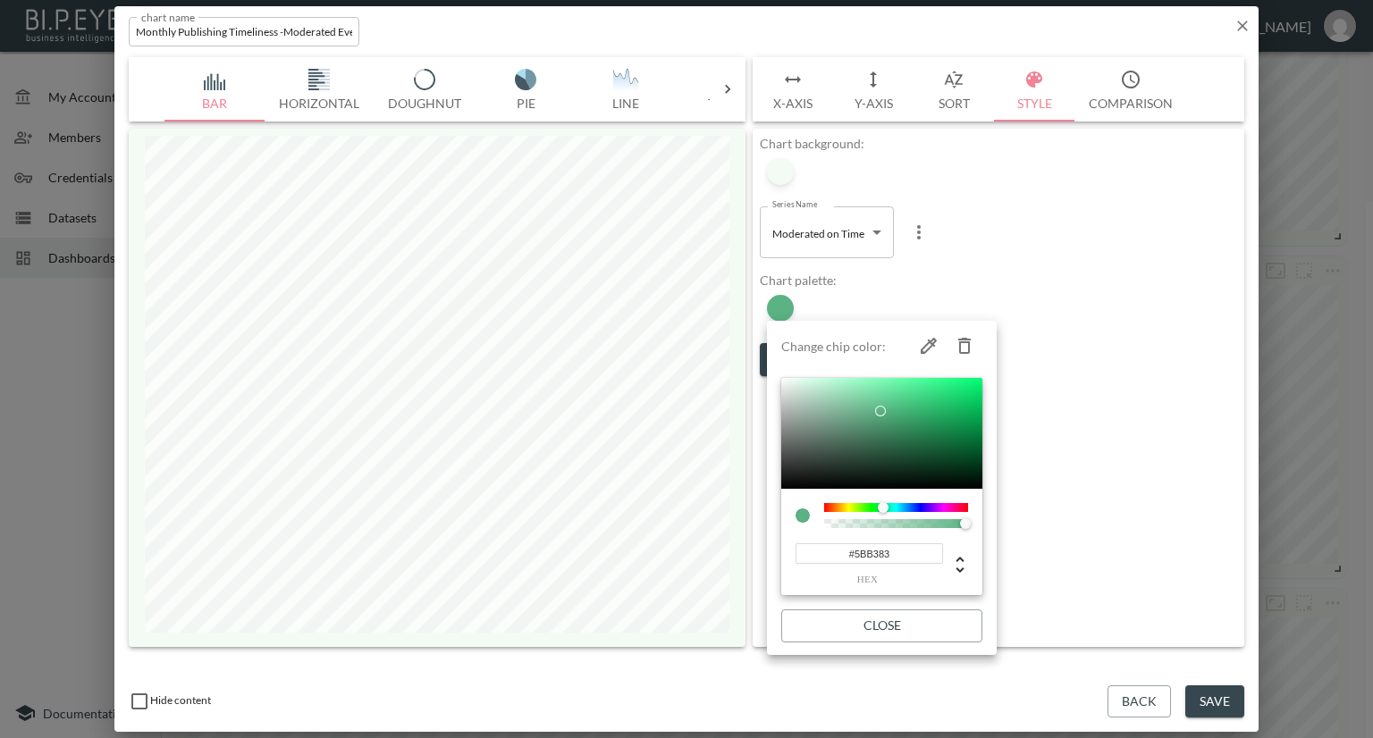
drag, startPoint x: 893, startPoint y: 555, endPoint x: 822, endPoint y: 553, distance: 70.6
click at [822, 553] on input "#5BB383" at bounding box center [868, 553] width 147 height 21
paste input "ACD8AA"
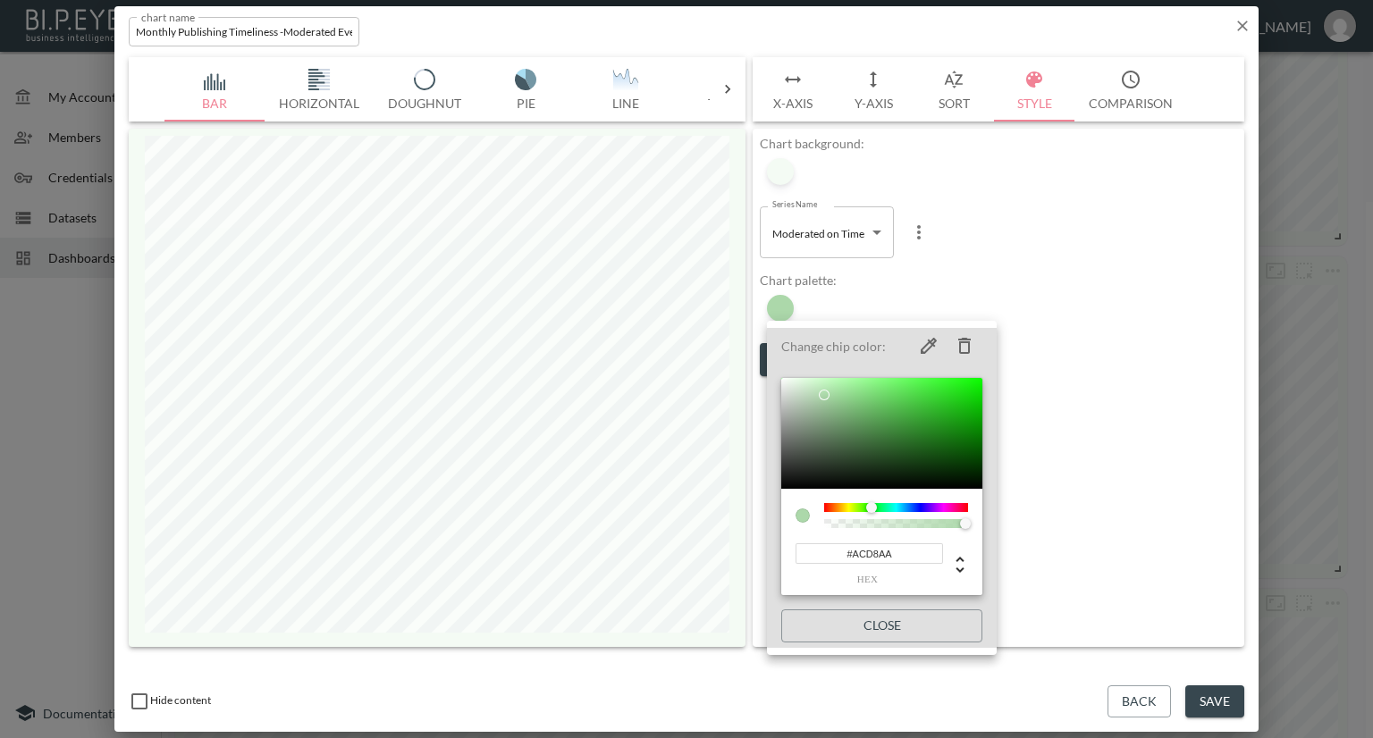
type input "#ACD8AA"
click at [1123, 530] on div at bounding box center [686, 369] width 1373 height 738
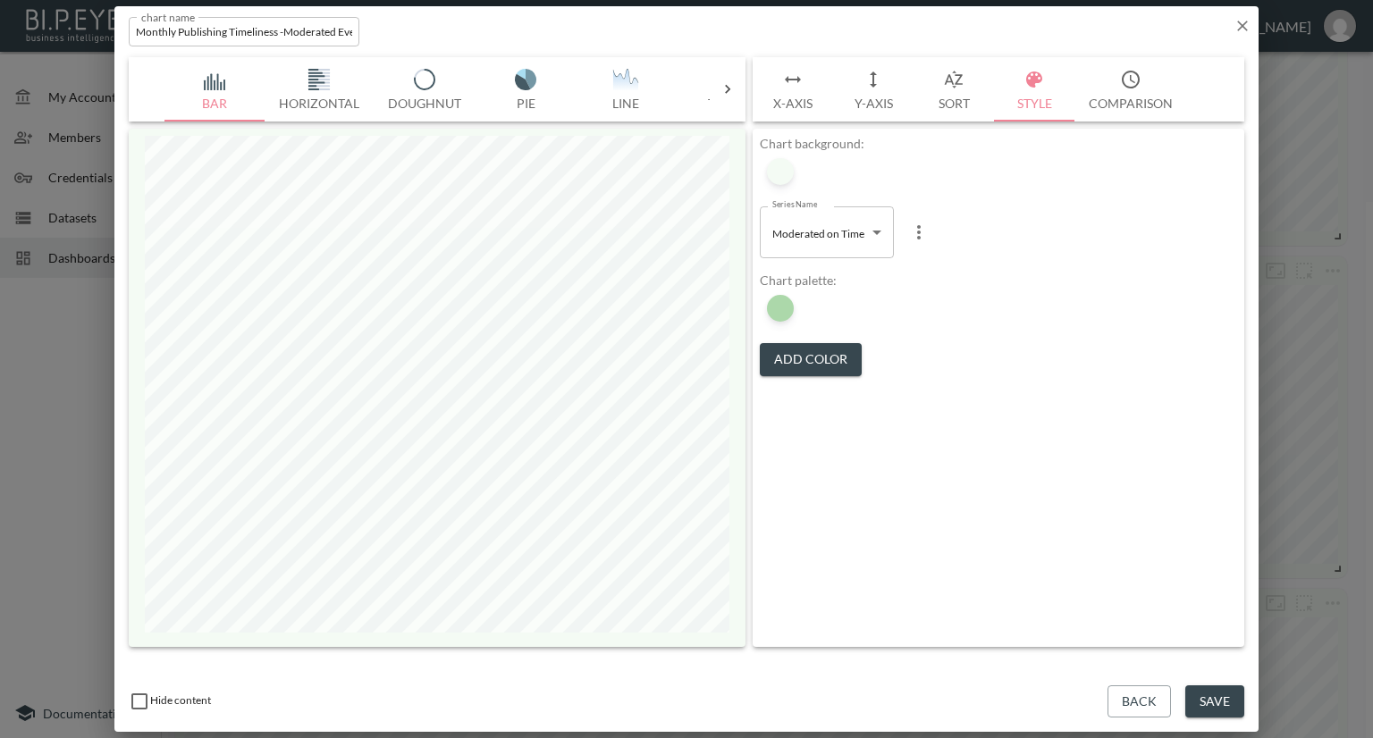
click at [1212, 710] on button "Save" at bounding box center [1214, 701] width 59 height 33
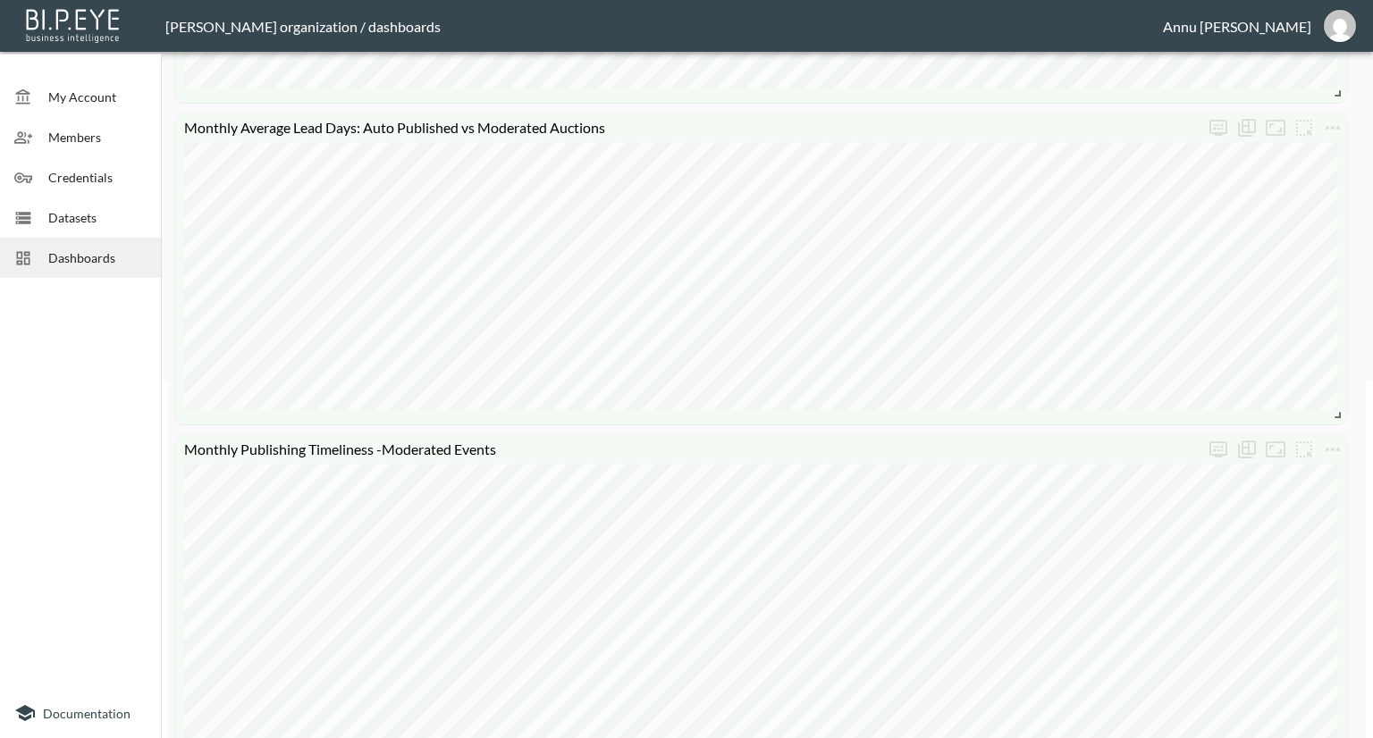
scroll to position [89, 0]
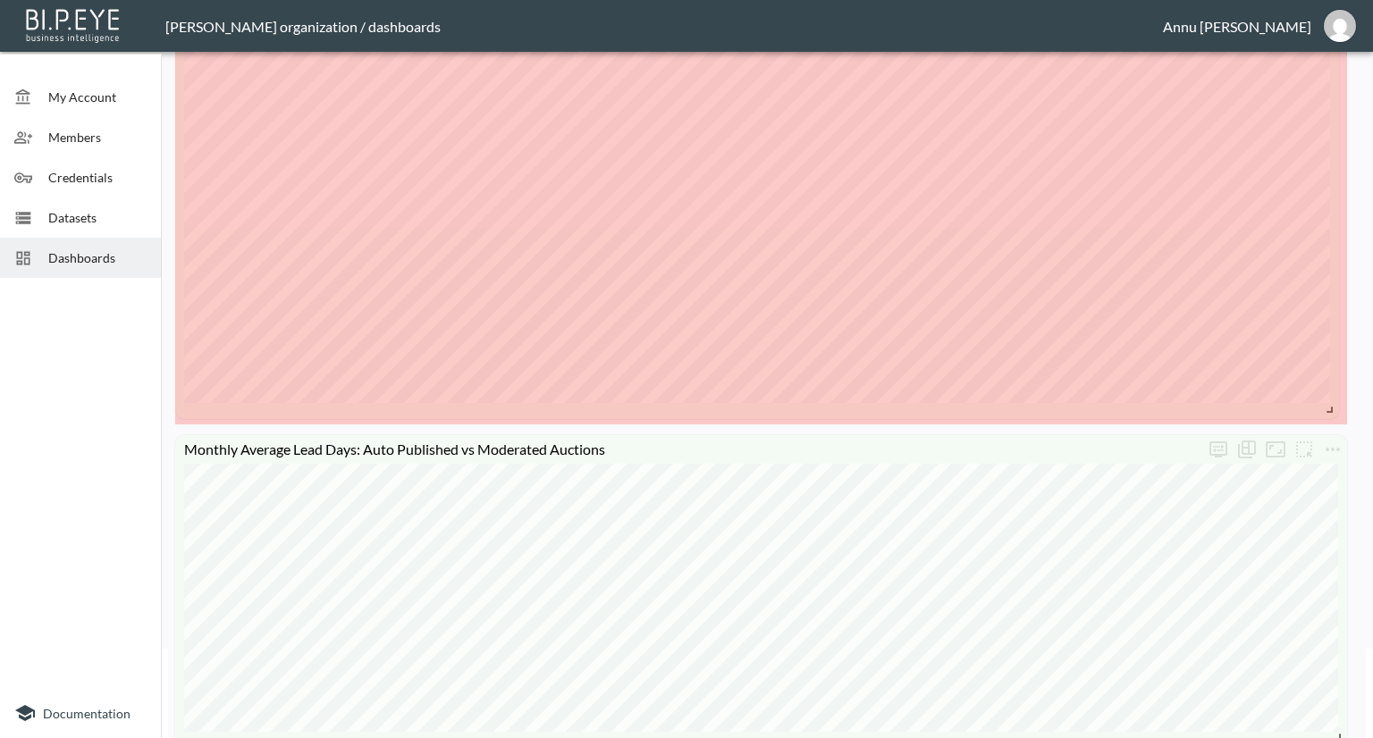
drag, startPoint x: 1340, startPoint y: 362, endPoint x: 1331, endPoint y: 412, distance: 50.8
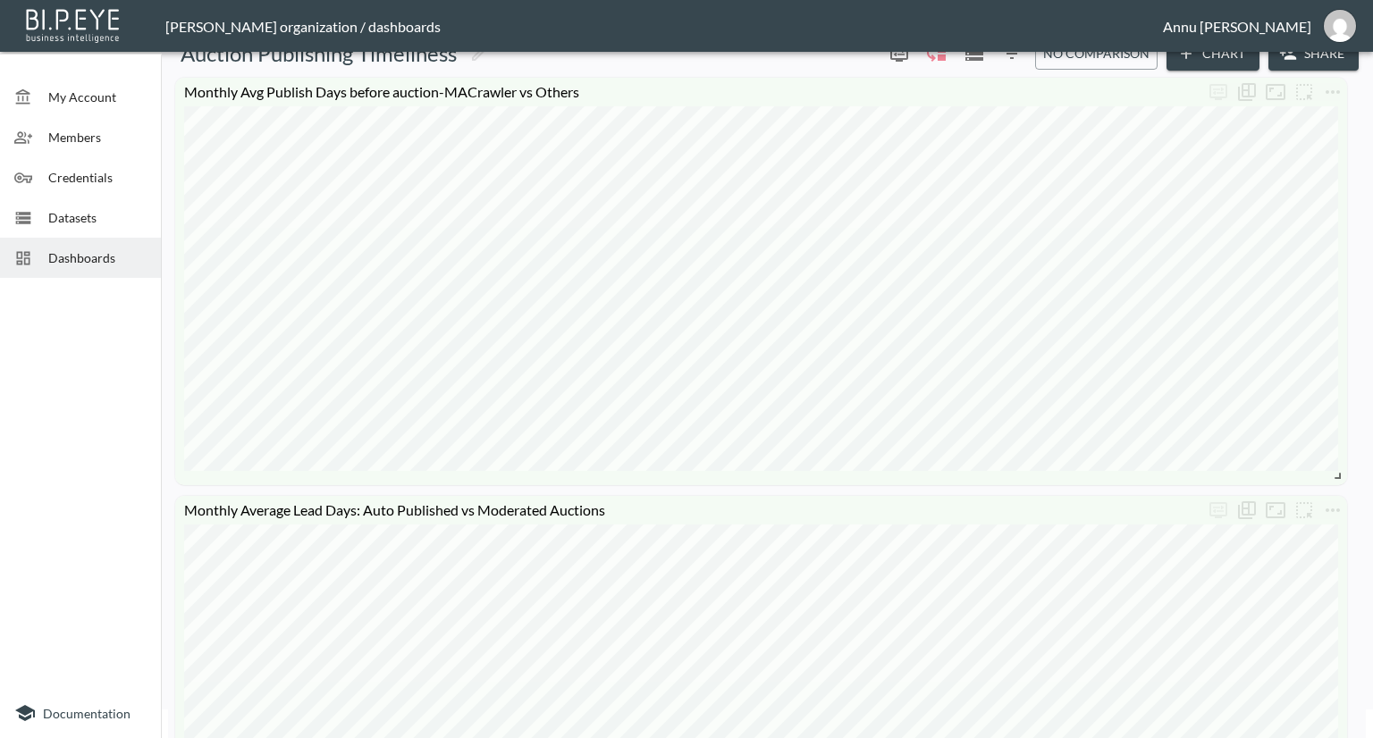
scroll to position [0, 0]
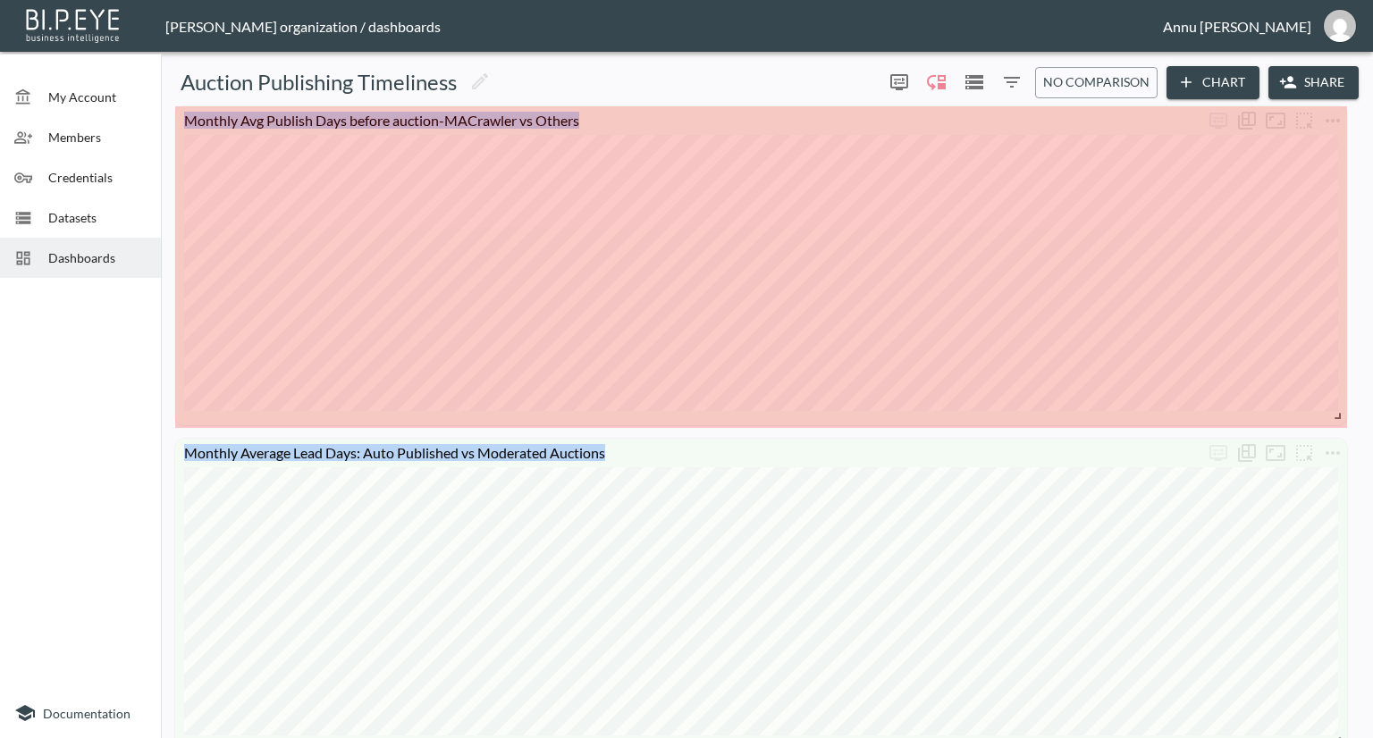
drag, startPoint x: 1341, startPoint y: 508, endPoint x: 1362, endPoint y: 419, distance: 91.0
click at [1362, 419] on div "Auction Publishing Timeliness 0 0 No comparison Chart Share Weekly Auto Publish…" at bounding box center [767, 398] width 1212 height 679
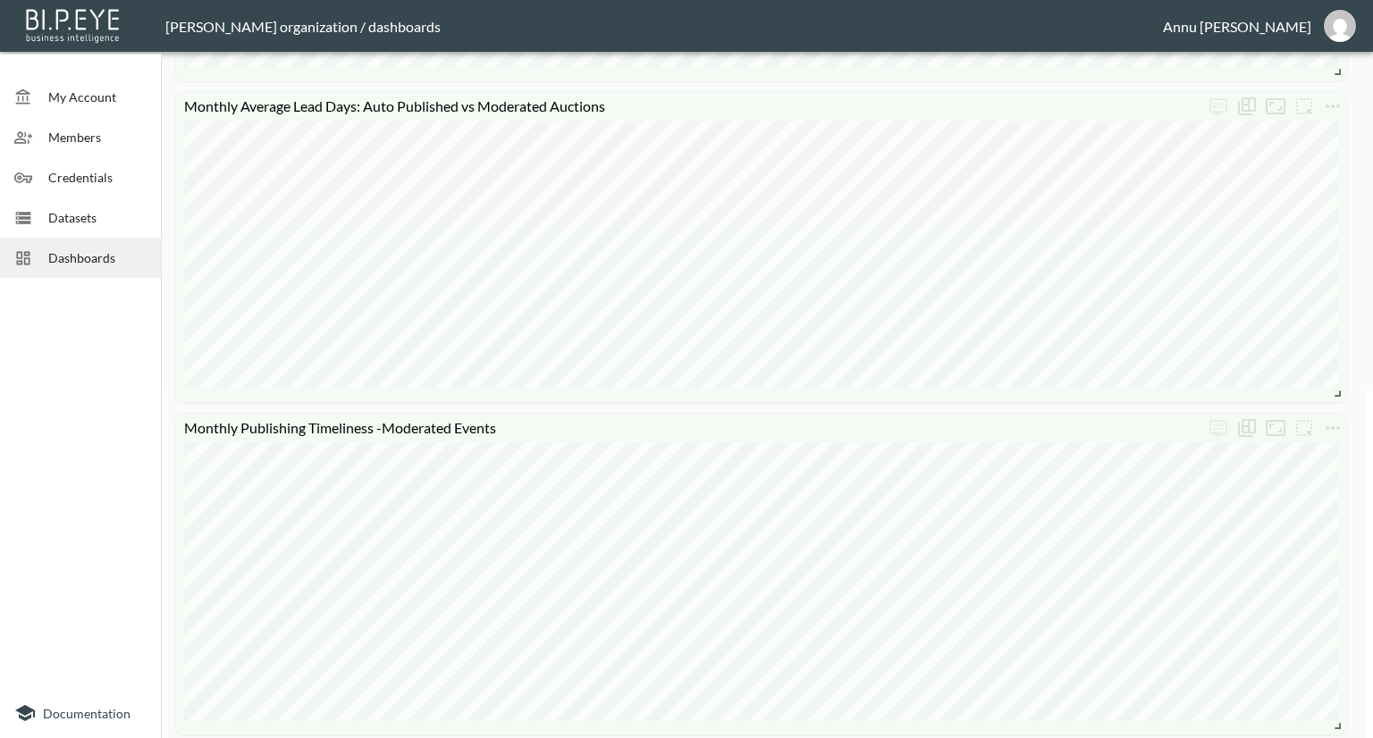
scroll to position [615, 0]
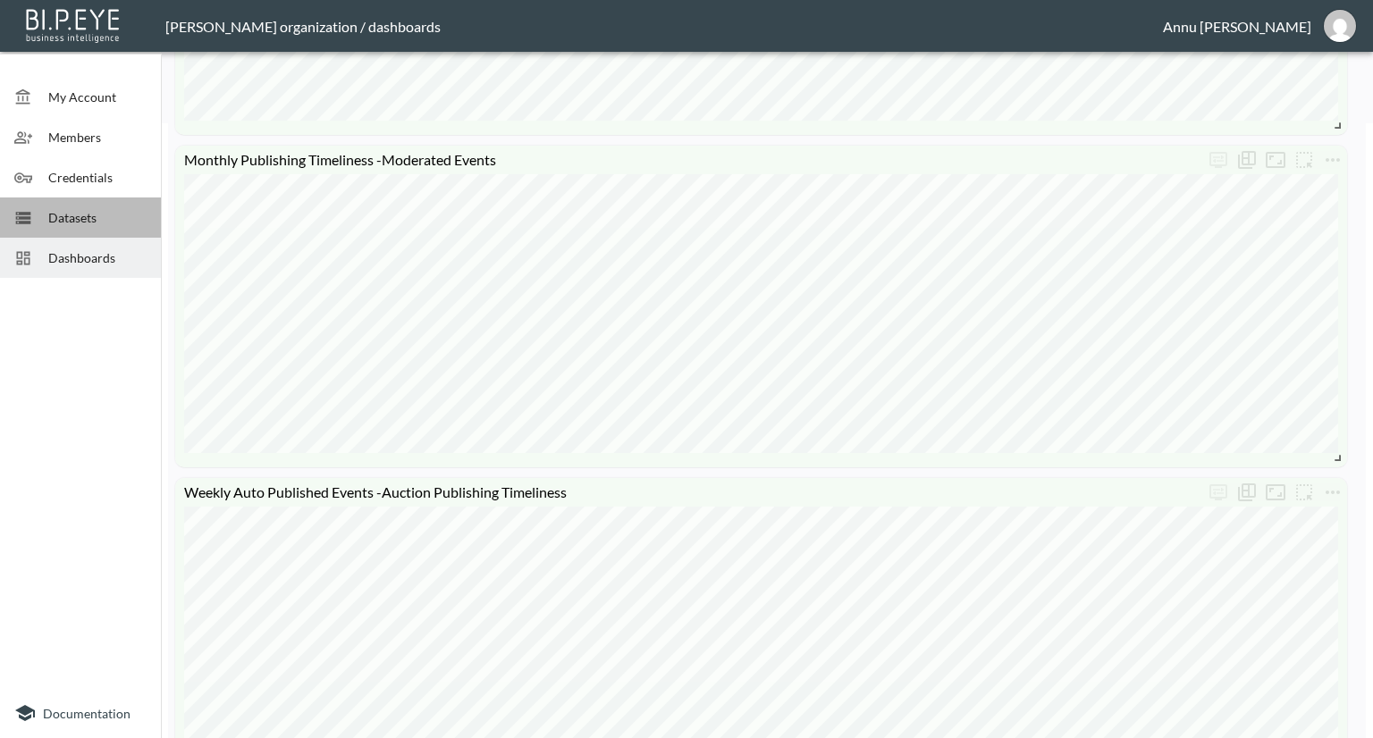
click at [55, 206] on div "Datasets" at bounding box center [80, 218] width 161 height 40
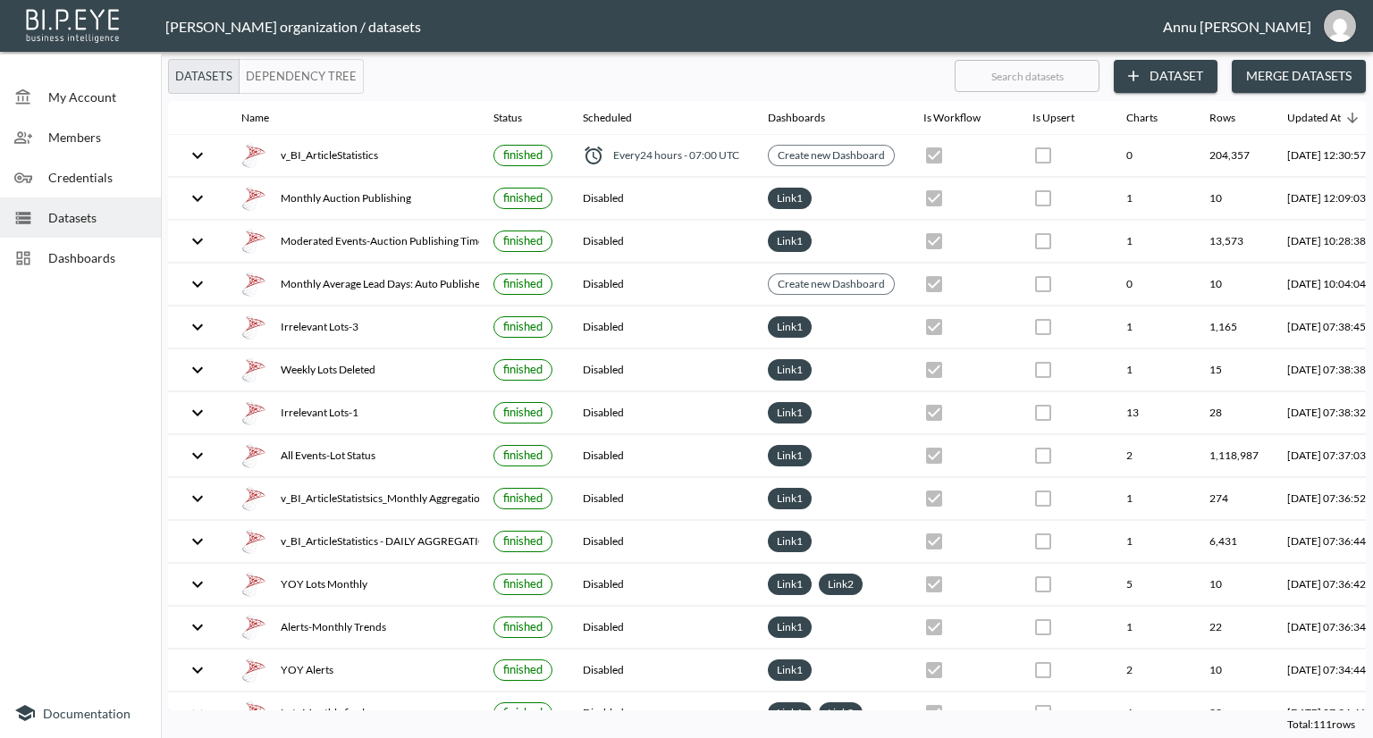
click at [70, 251] on span "Dashboards" at bounding box center [97, 257] width 98 height 19
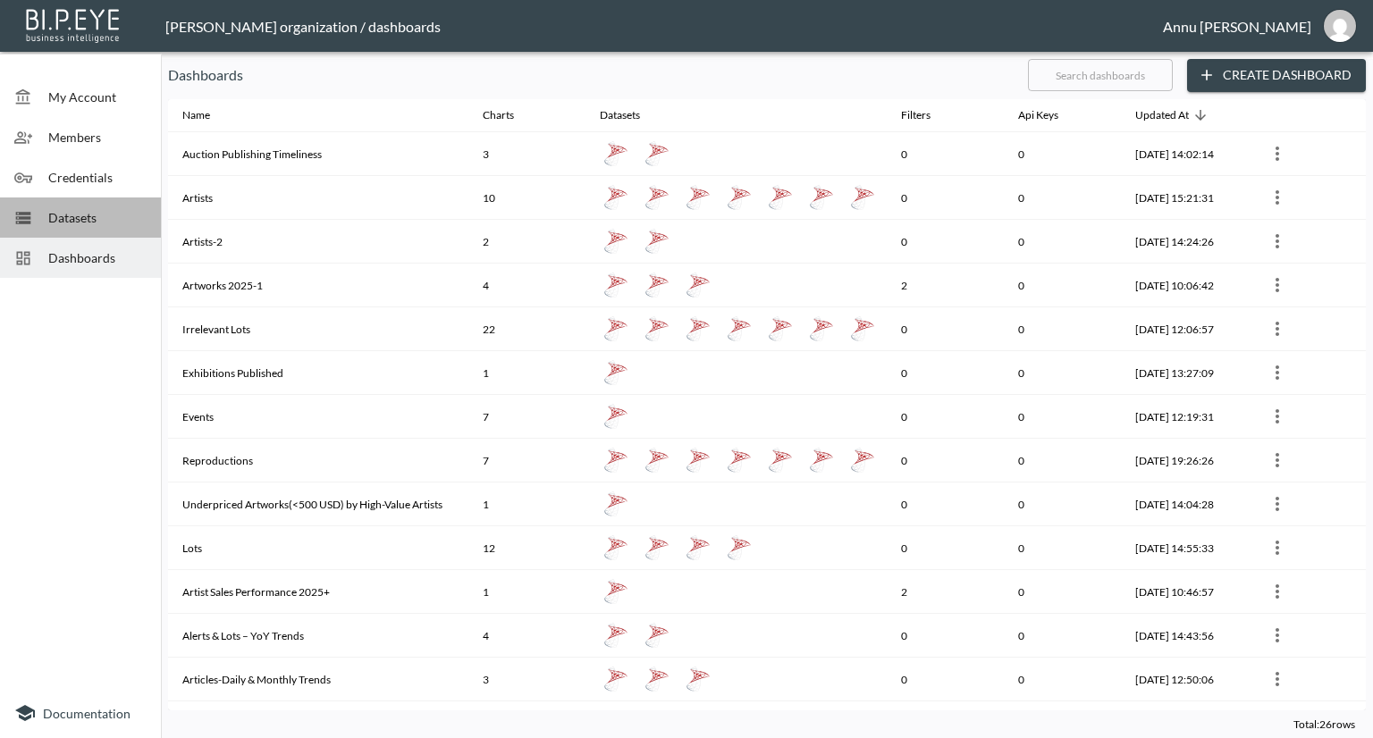
click at [118, 217] on span "Datasets" at bounding box center [97, 217] width 98 height 19
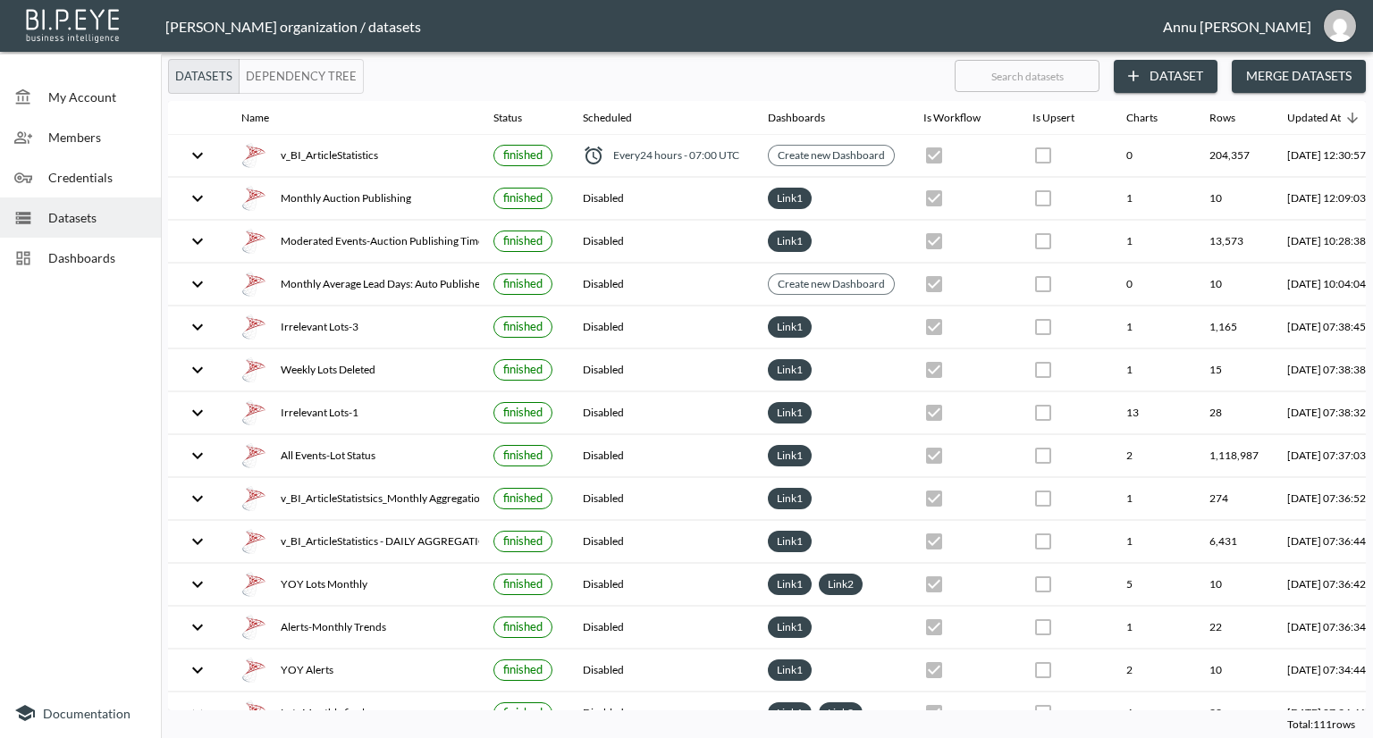
click at [100, 219] on span "Datasets" at bounding box center [97, 217] width 98 height 19
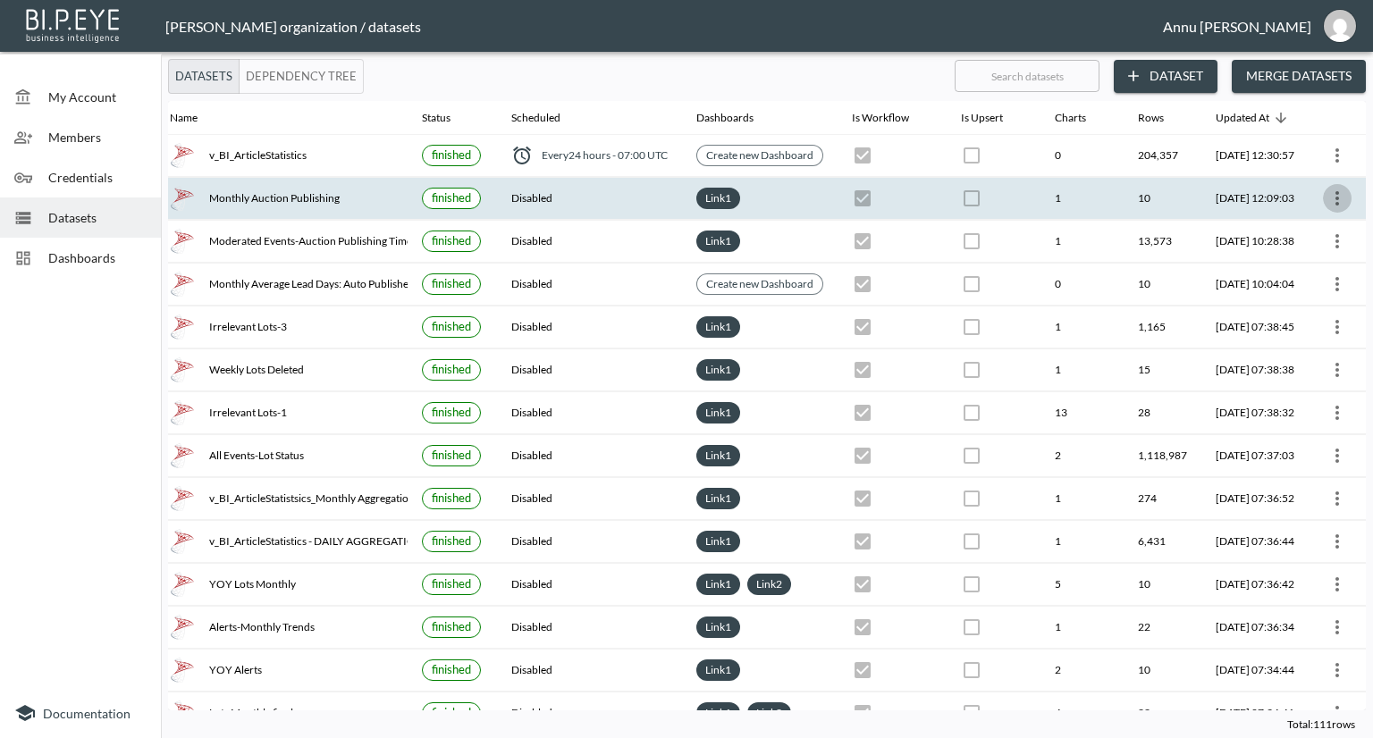
click at [1330, 199] on icon "more" at bounding box center [1336, 198] width 21 height 21
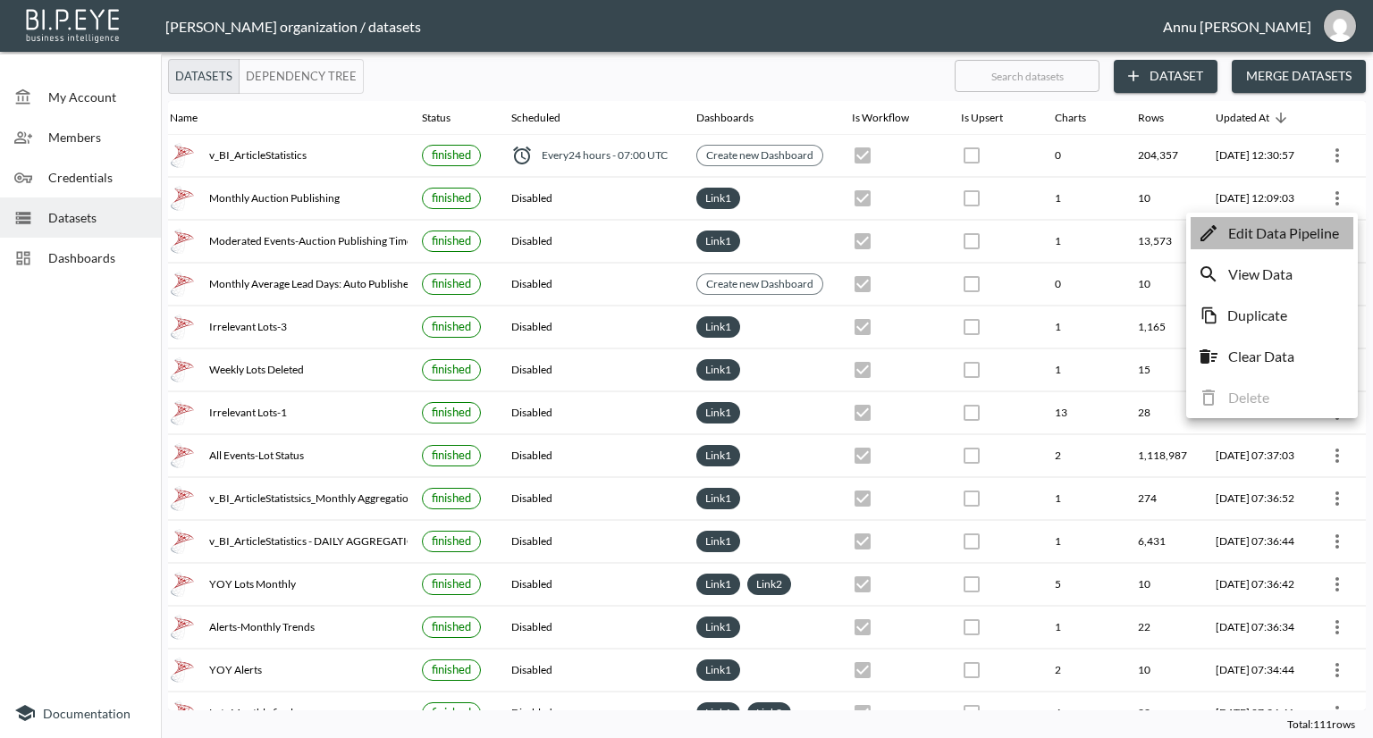
click at [1287, 230] on p "Edit Data Pipeline" at bounding box center [1283, 233] width 111 height 21
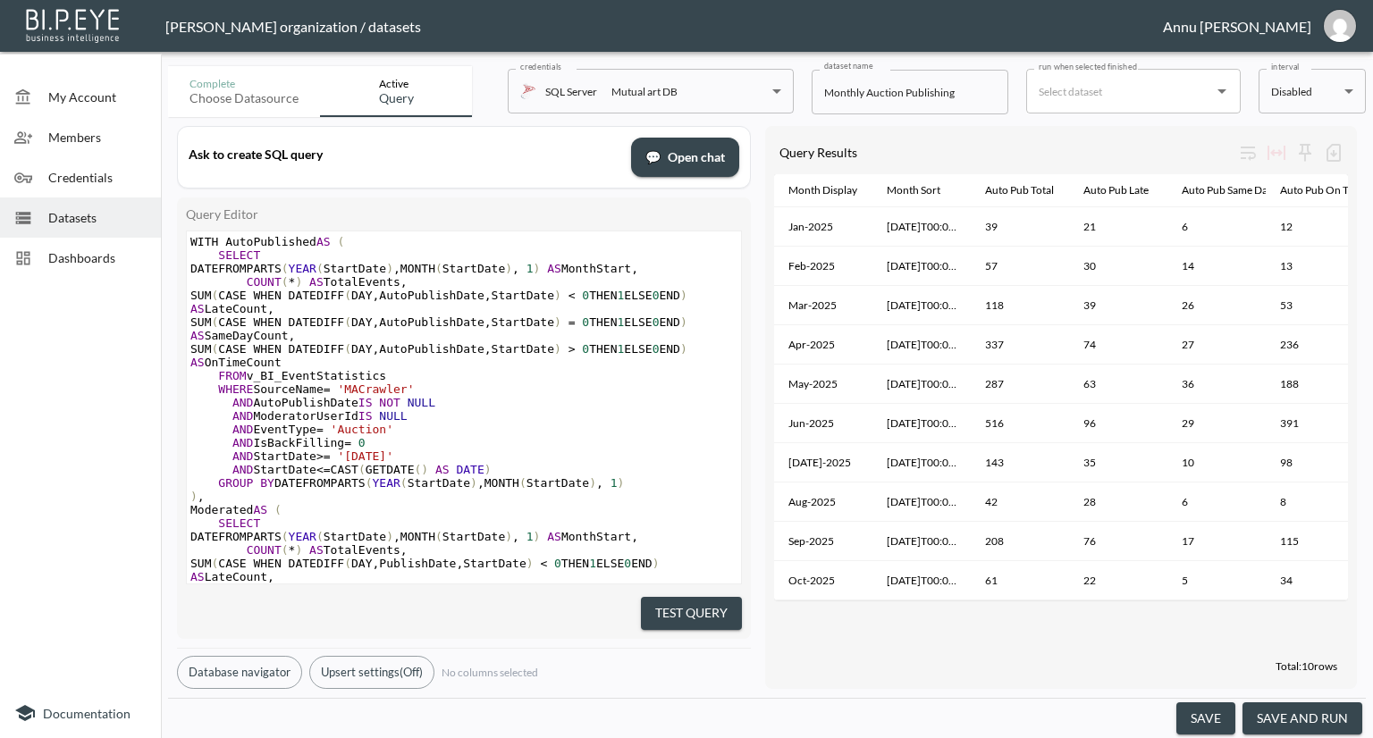
click at [50, 219] on span "Datasets" at bounding box center [97, 217] width 98 height 19
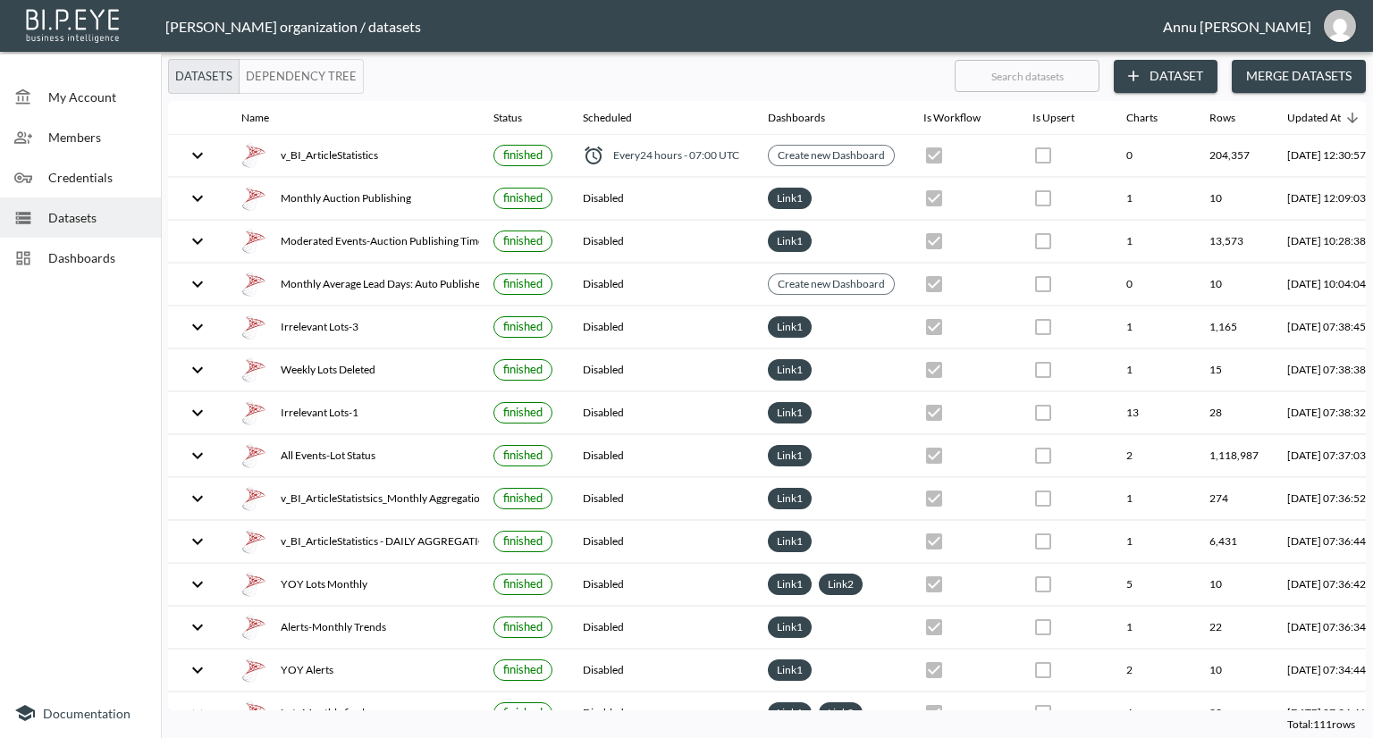
scroll to position [0, 105]
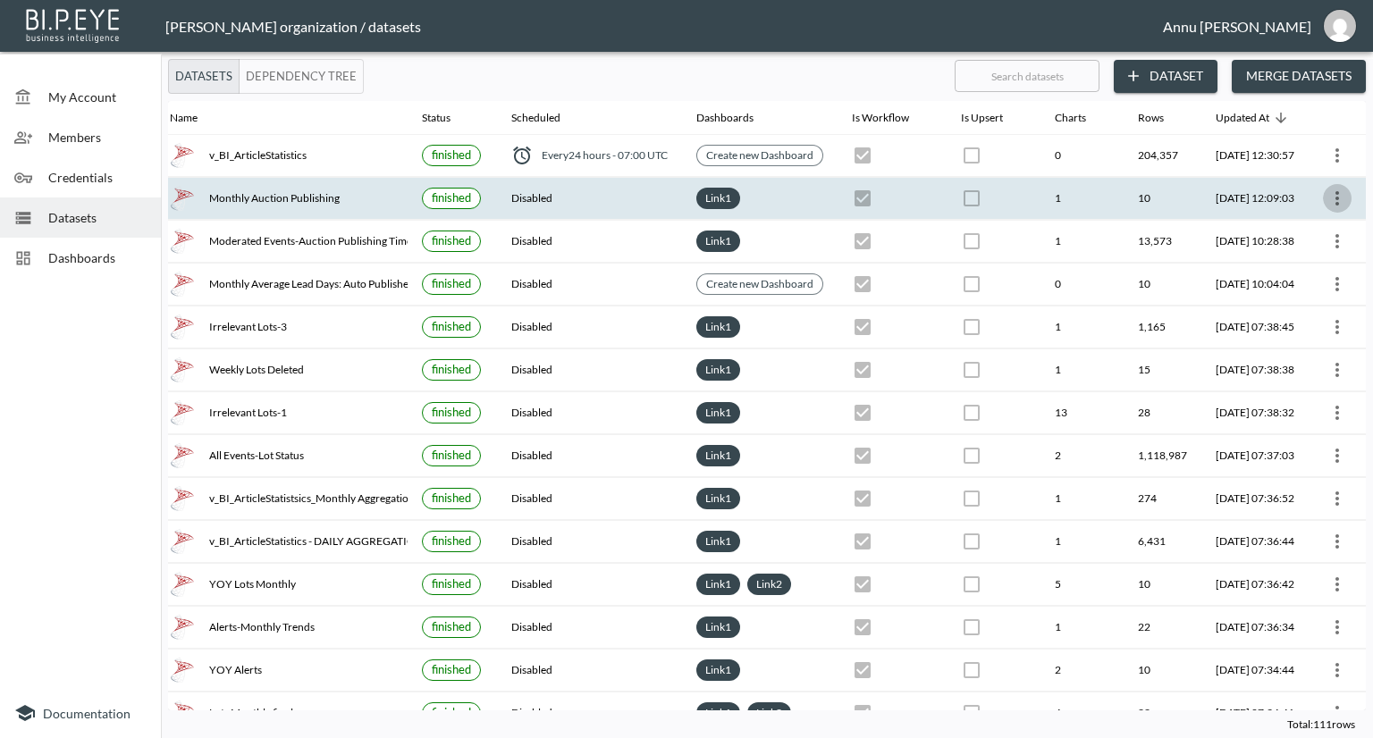
click at [1335, 192] on icon "more" at bounding box center [1337, 198] width 4 height 14
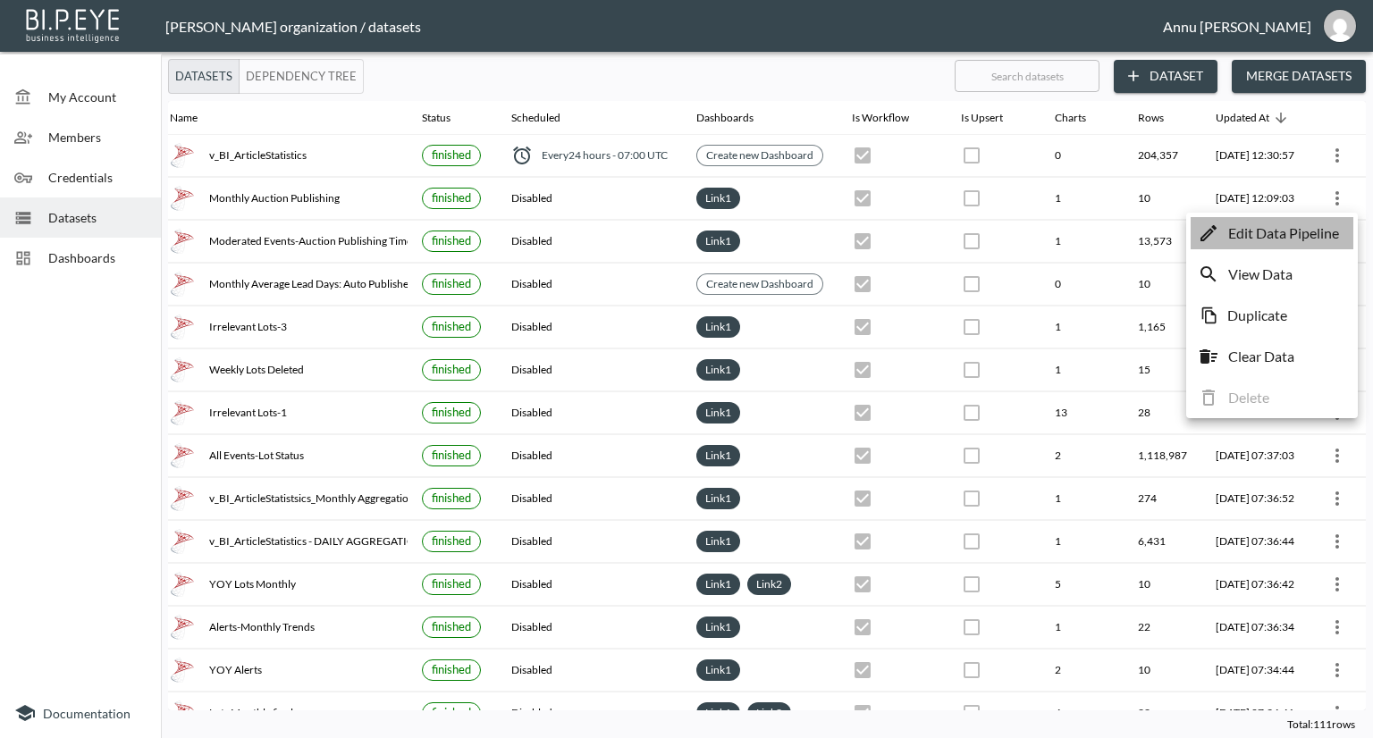
click at [1316, 226] on p "Edit Data Pipeline" at bounding box center [1283, 233] width 111 height 21
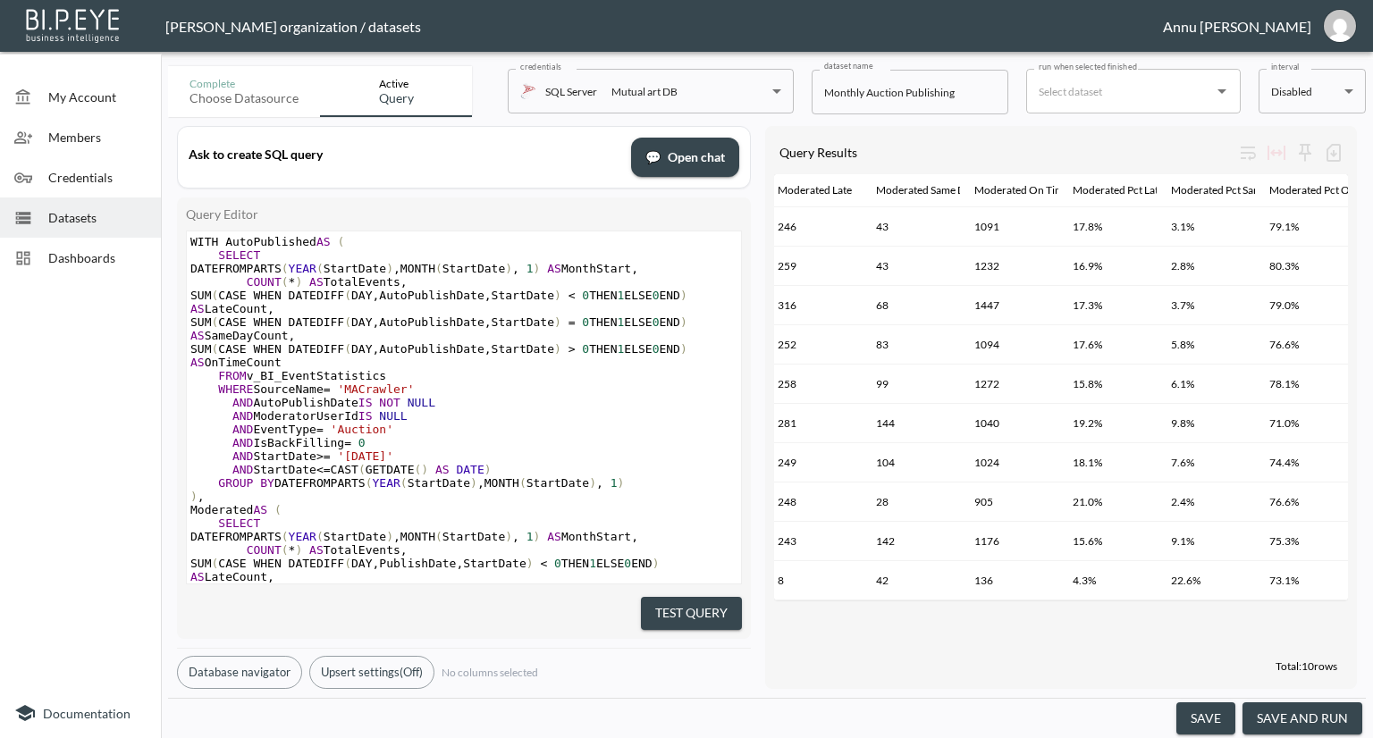
scroll to position [0, 1050]
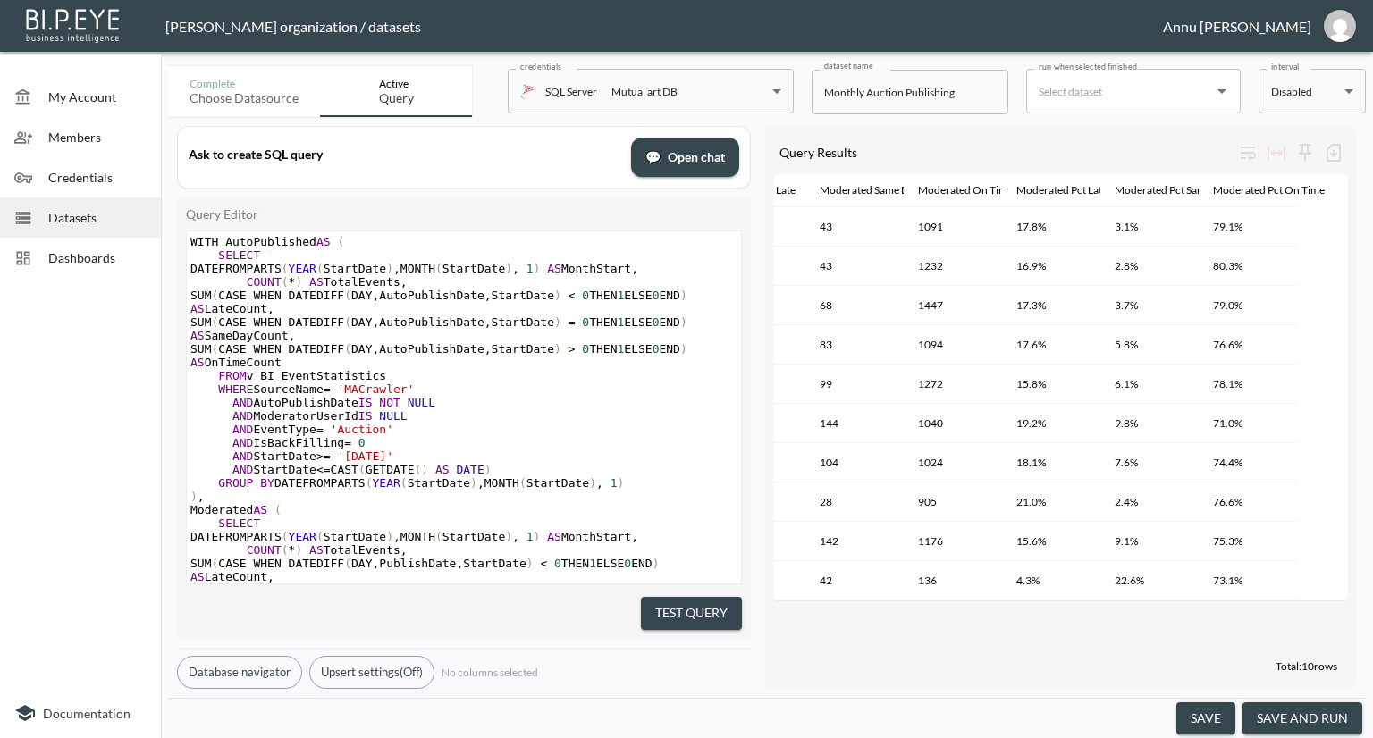
click at [1372, 604] on div "Complete Choose datasource Active Query credentials SQL Server Mutual art DB 82…" at bounding box center [767, 398] width 1212 height 679
click at [124, 255] on span "Dashboards" at bounding box center [97, 257] width 98 height 19
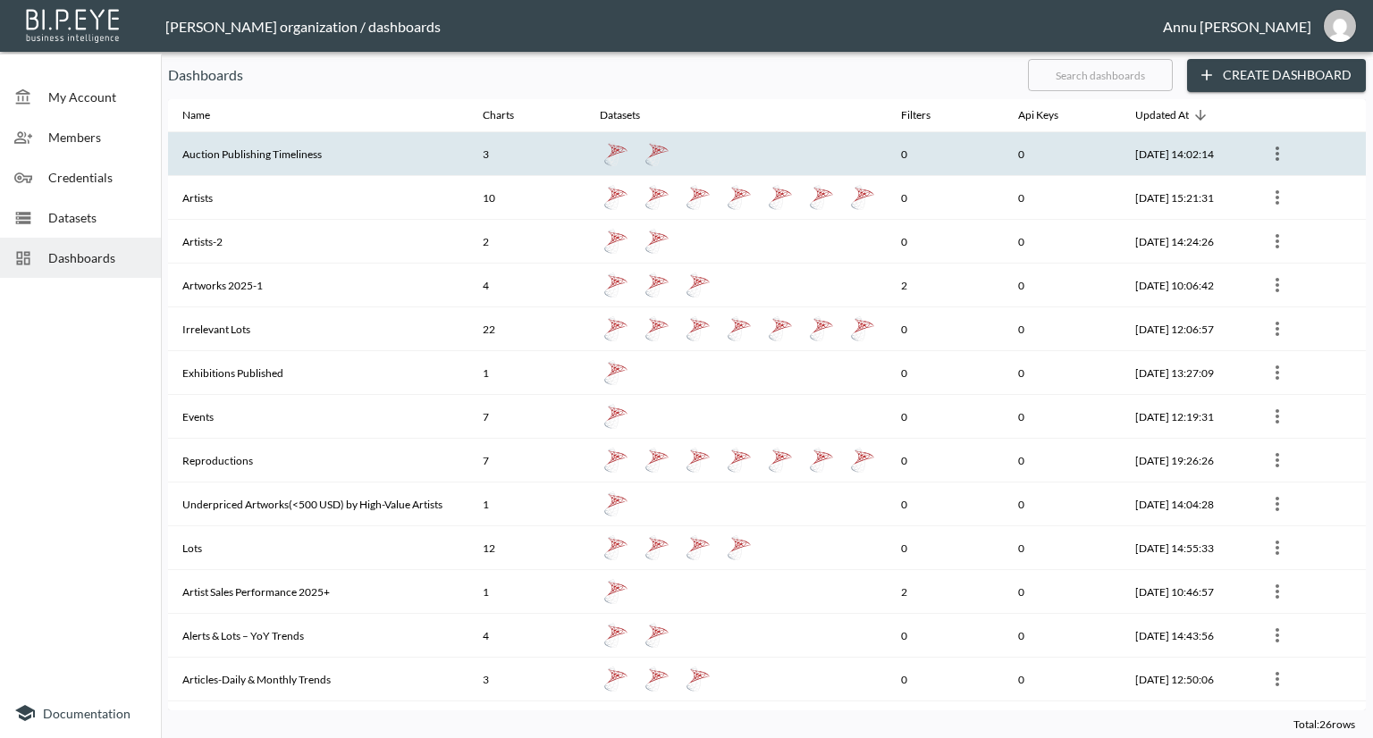
click at [265, 160] on th "Auction Publishing Timeliness" at bounding box center [318, 154] width 300 height 44
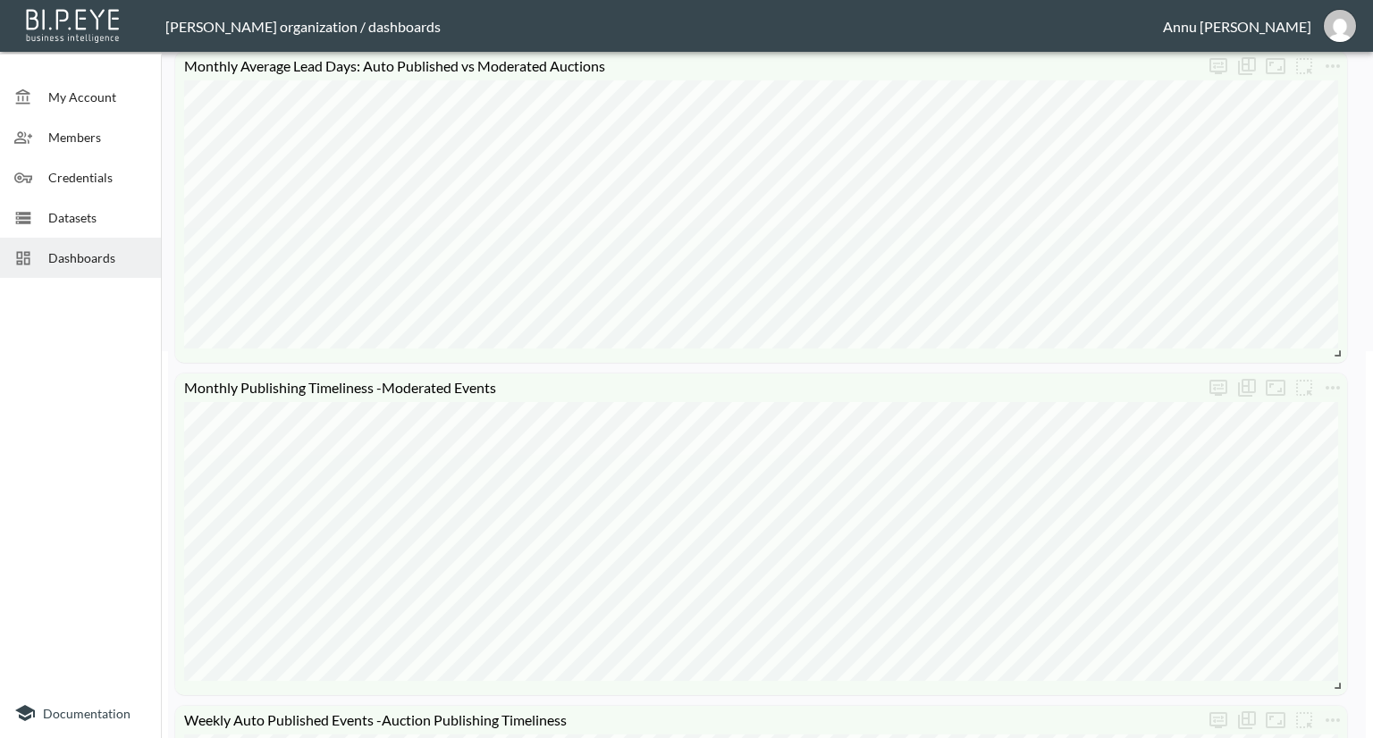
scroll to position [168, 0]
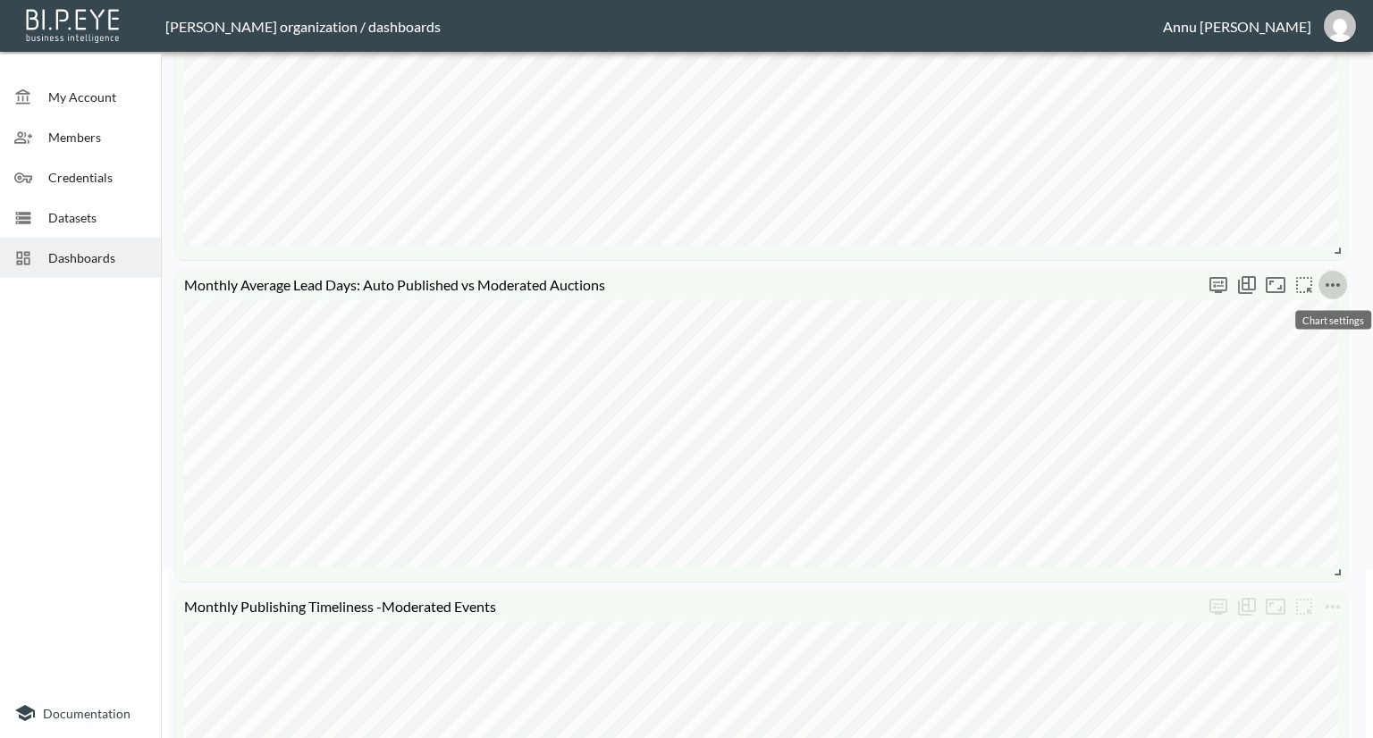
click at [1333, 284] on icon "more" at bounding box center [1332, 285] width 14 height 4
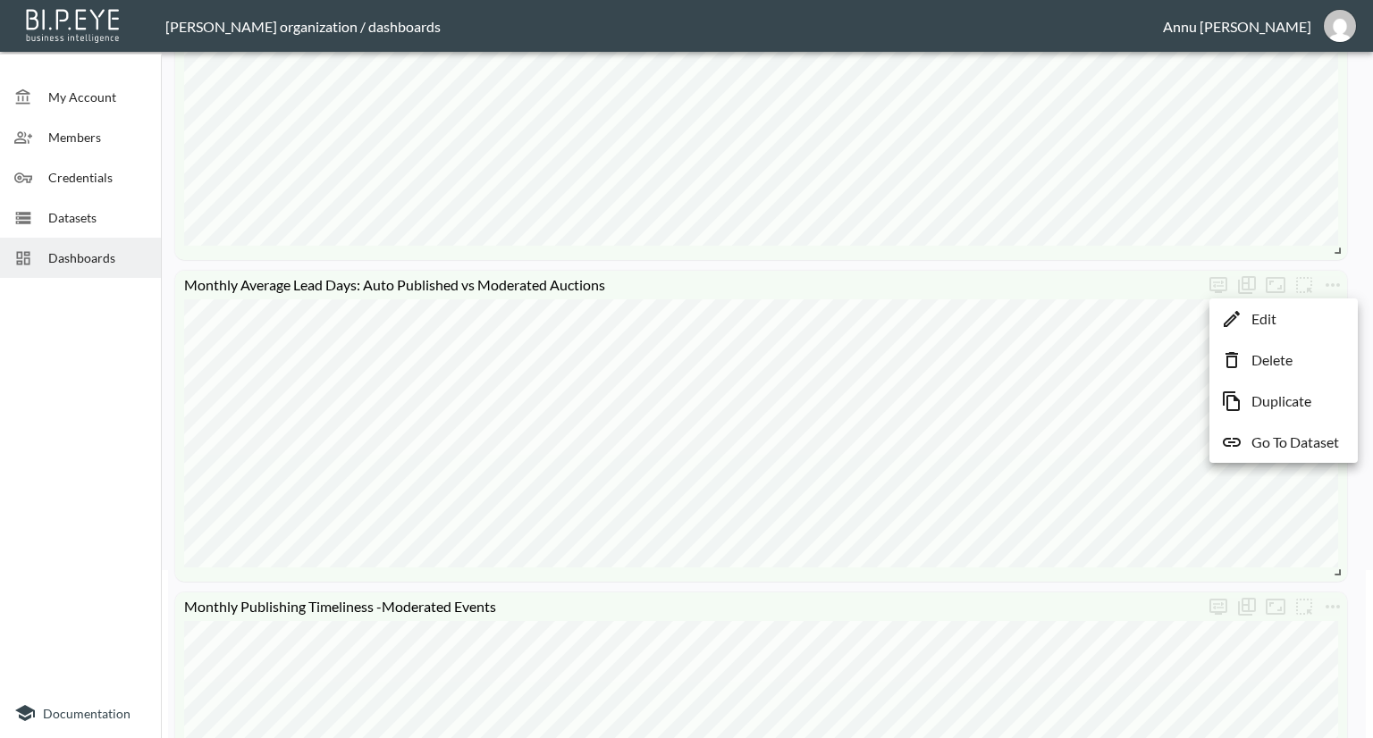
click at [1291, 329] on li "Edit" at bounding box center [1283, 319] width 139 height 32
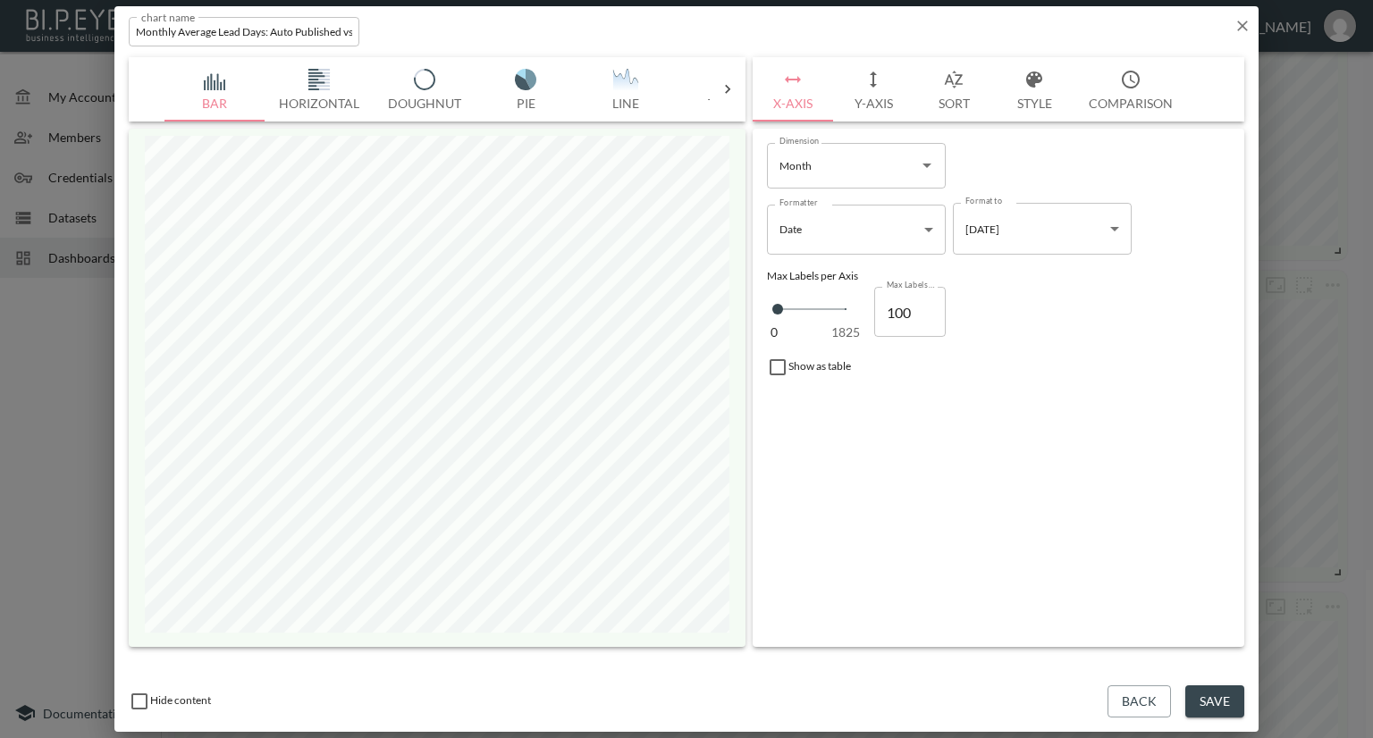
click at [1239, 24] on icon "button" at bounding box center [1242, 26] width 18 height 18
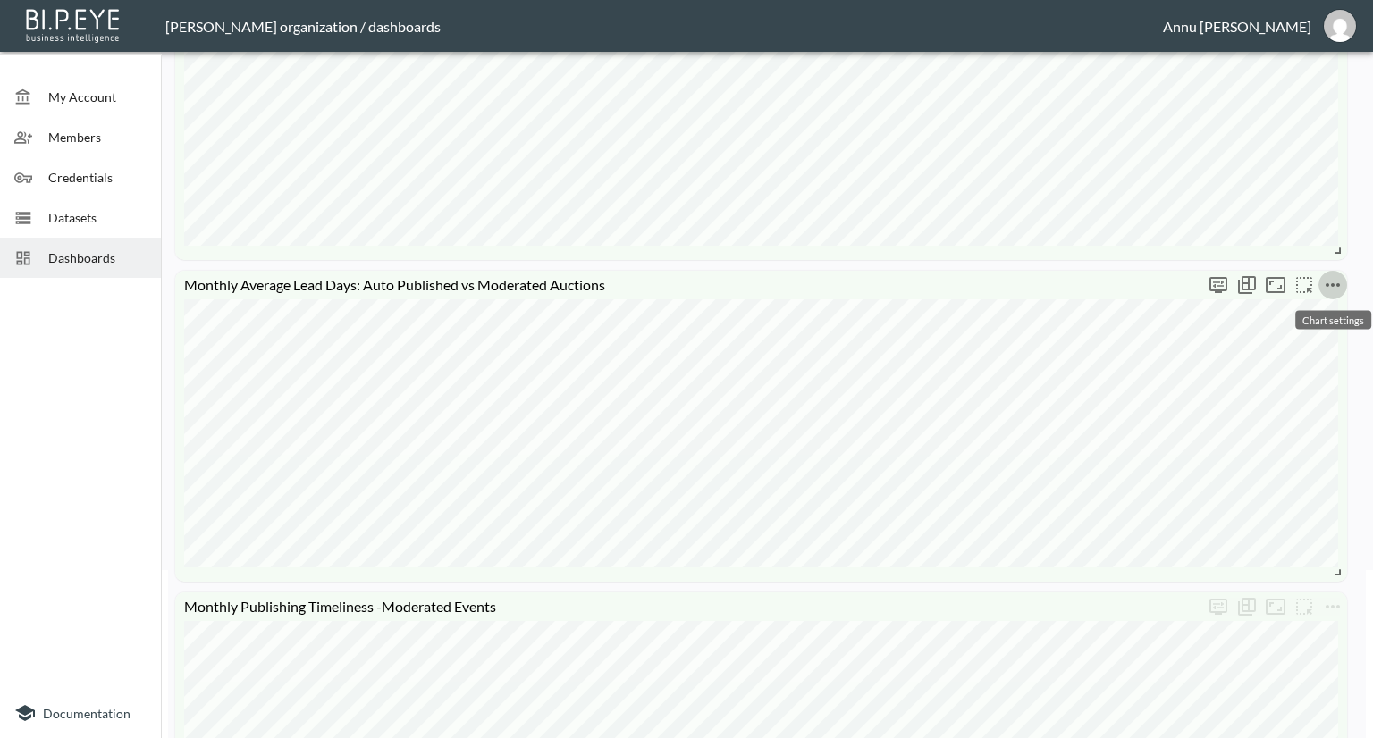
click at [1341, 289] on icon "more" at bounding box center [1332, 284] width 21 height 21
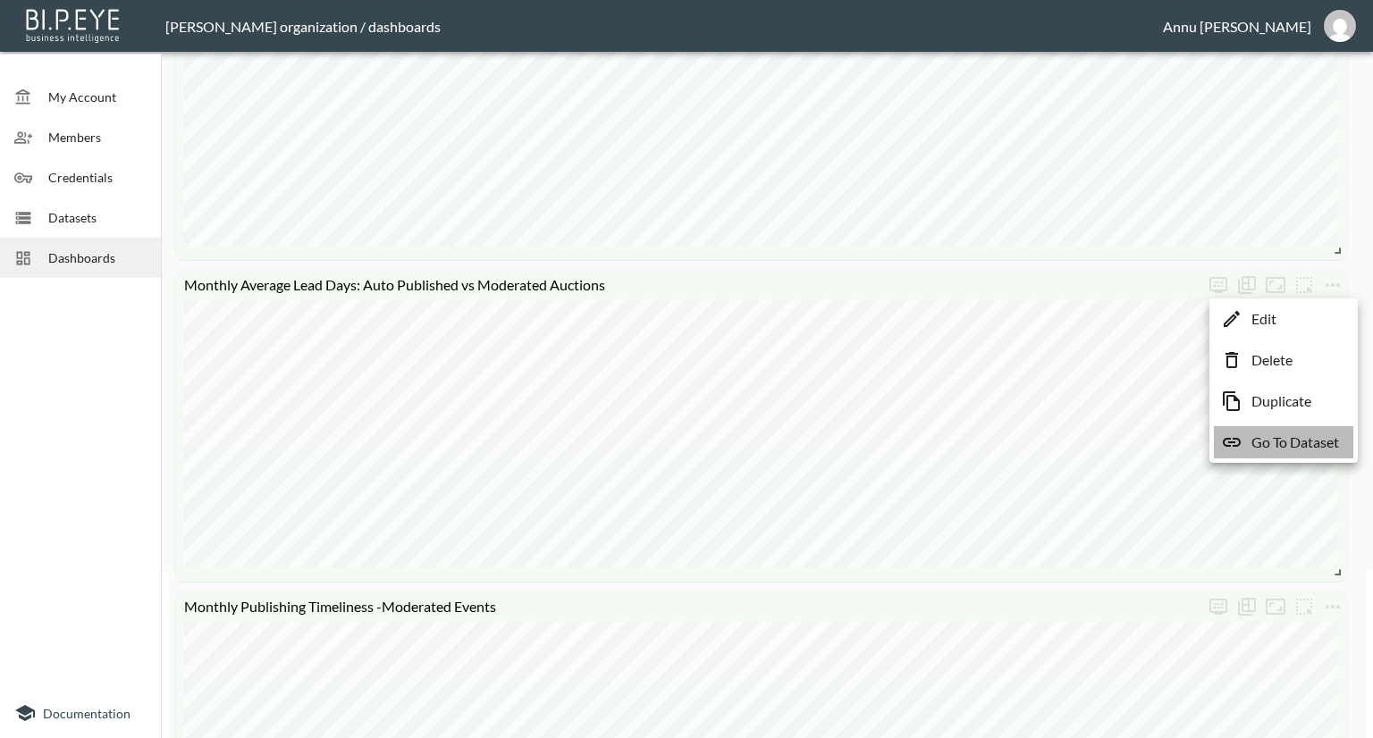
click at [1309, 433] on p "Go To Dataset" at bounding box center [1295, 442] width 88 height 21
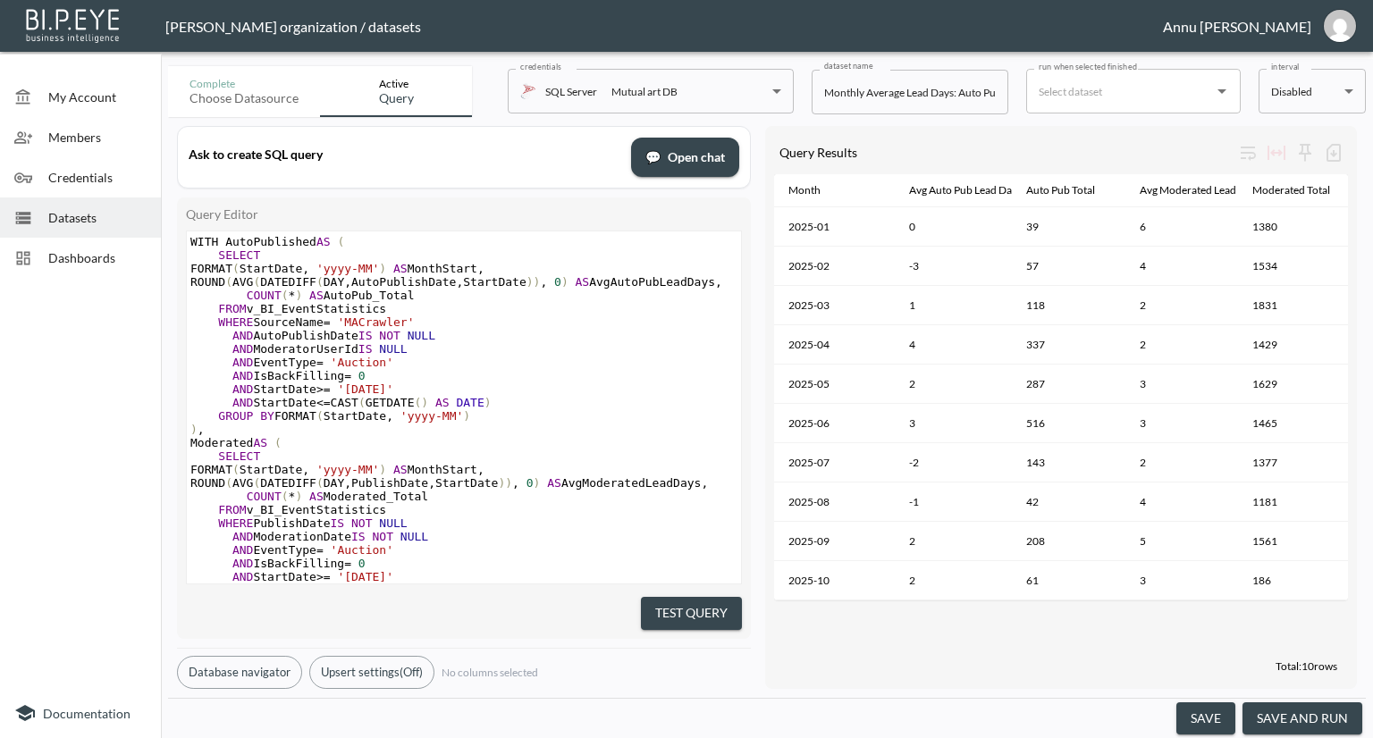
click at [97, 214] on span "Datasets" at bounding box center [97, 217] width 98 height 19
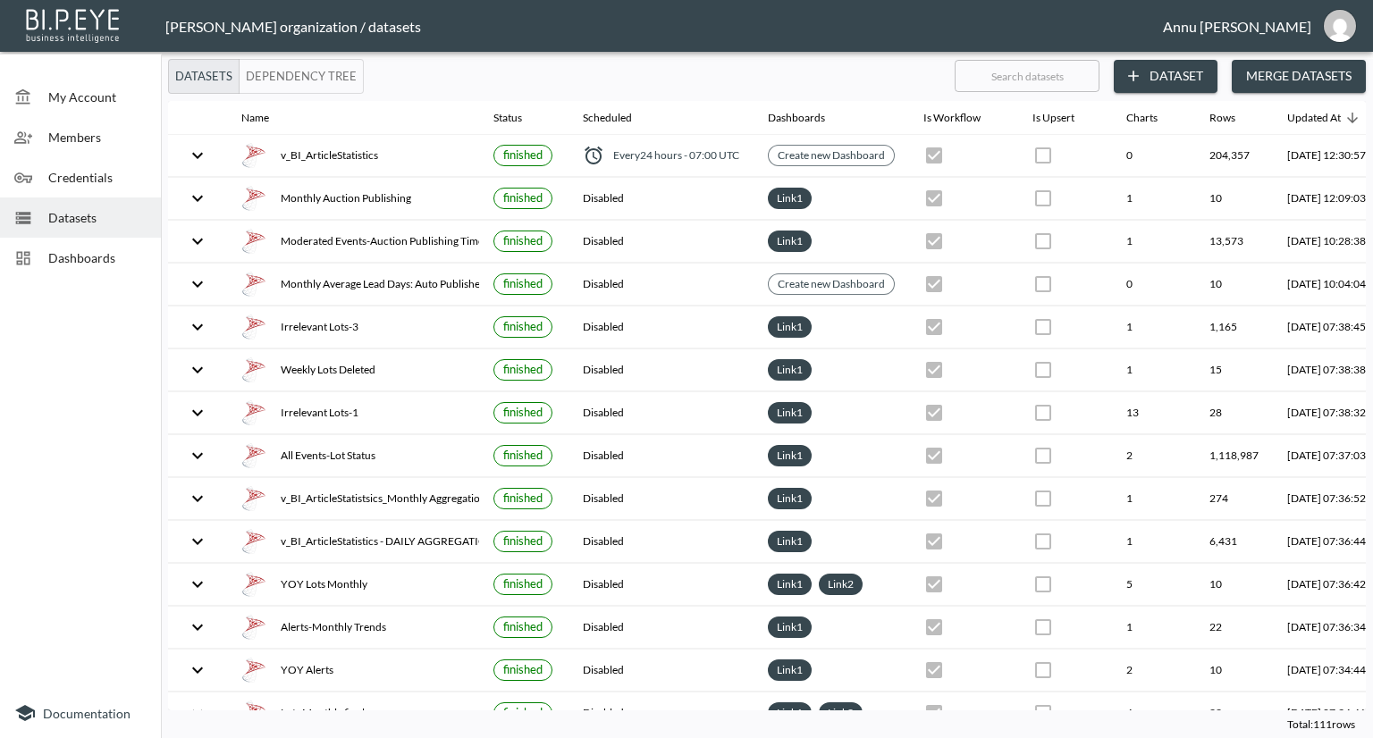
scroll to position [0, 105]
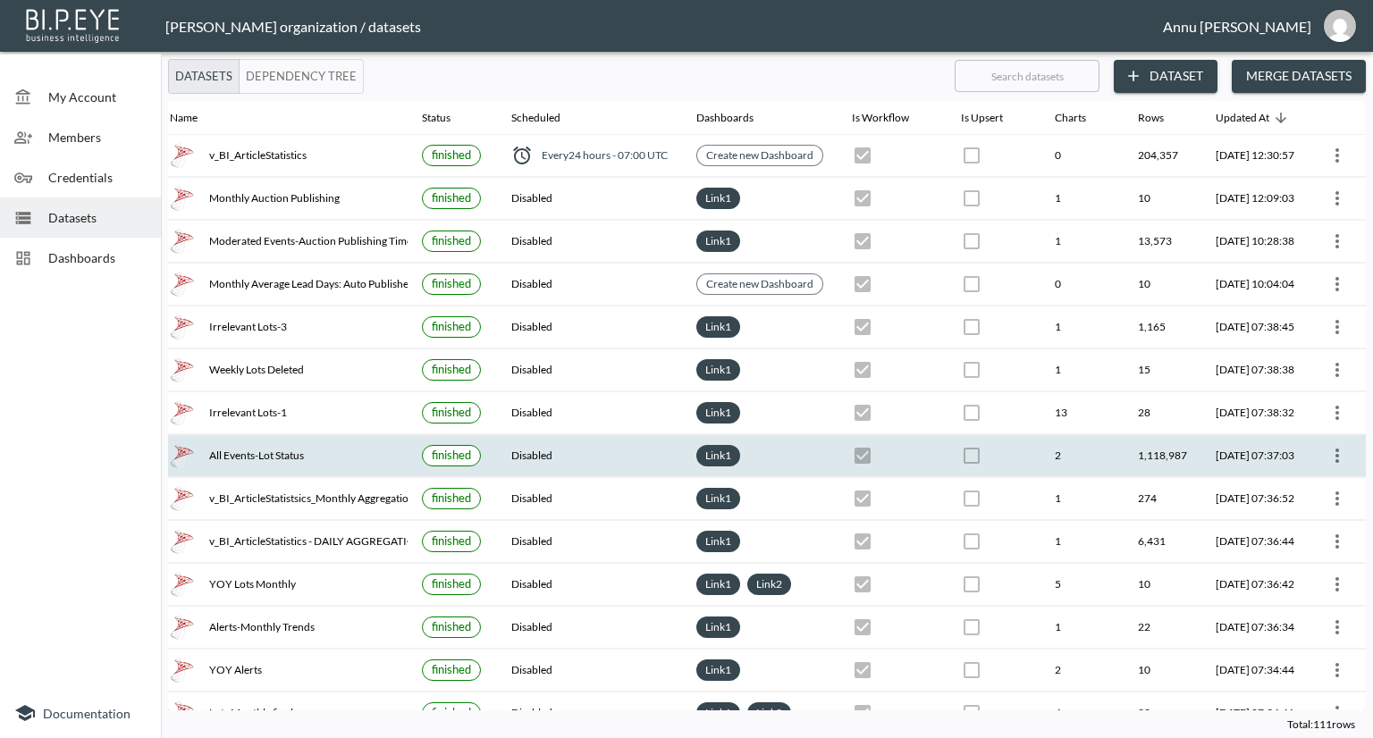
click at [1326, 451] on icon "more" at bounding box center [1336, 455] width 21 height 21
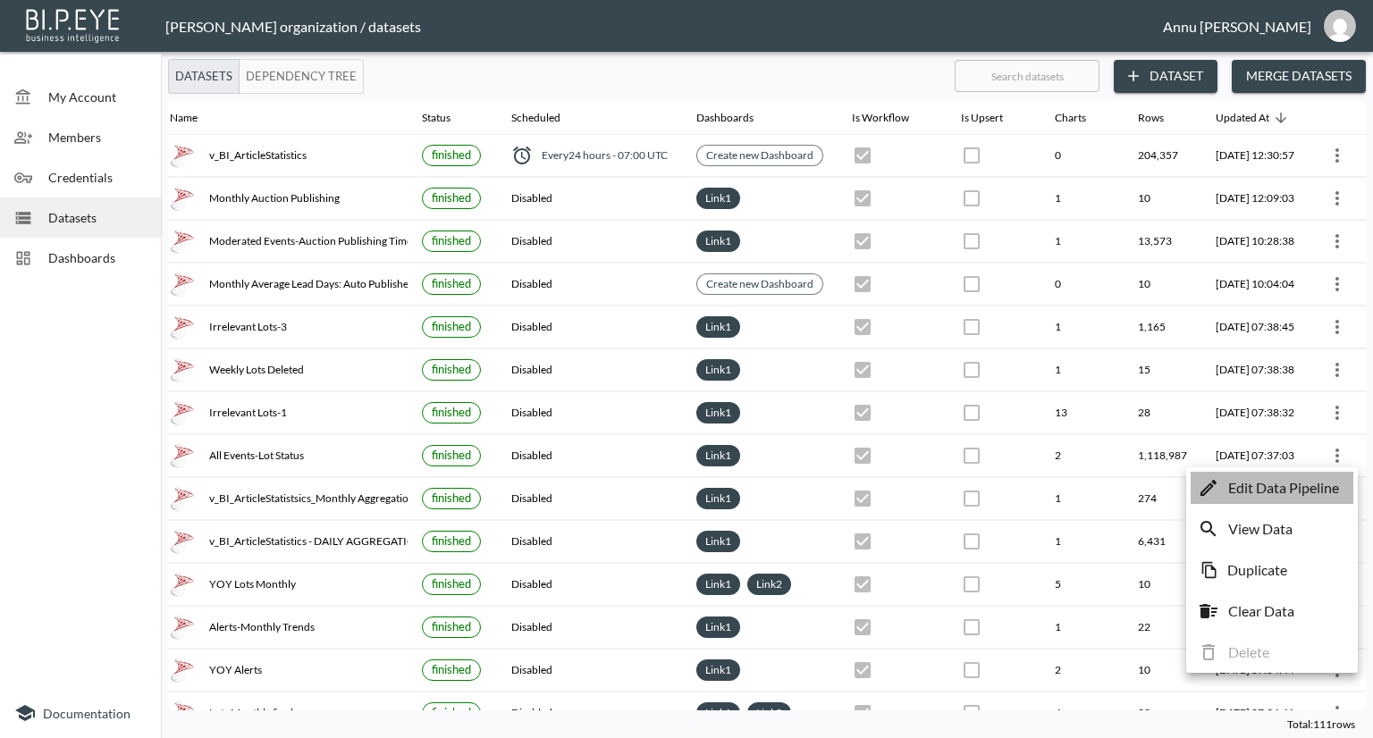
click at [1273, 492] on p "Edit Data Pipeline" at bounding box center [1283, 487] width 111 height 21
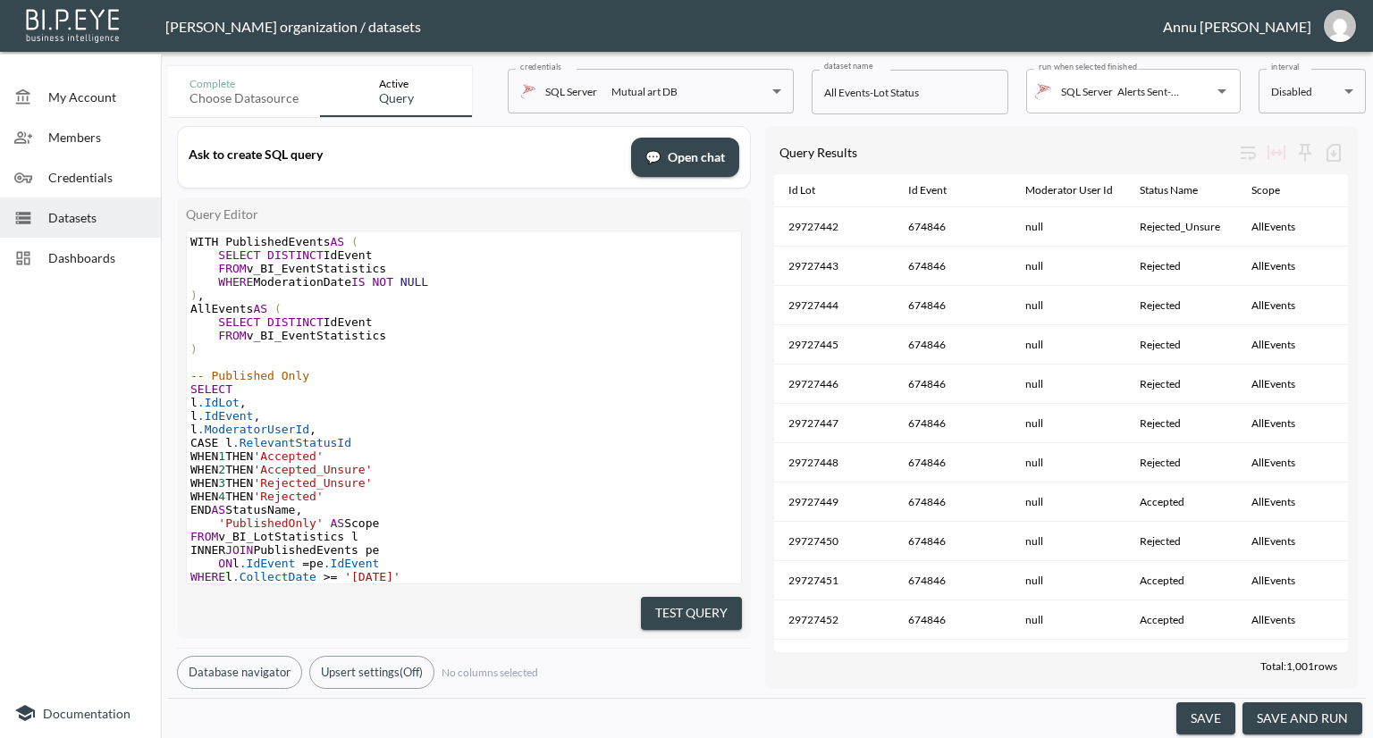
click at [100, 230] on div "Datasets" at bounding box center [80, 218] width 161 height 40
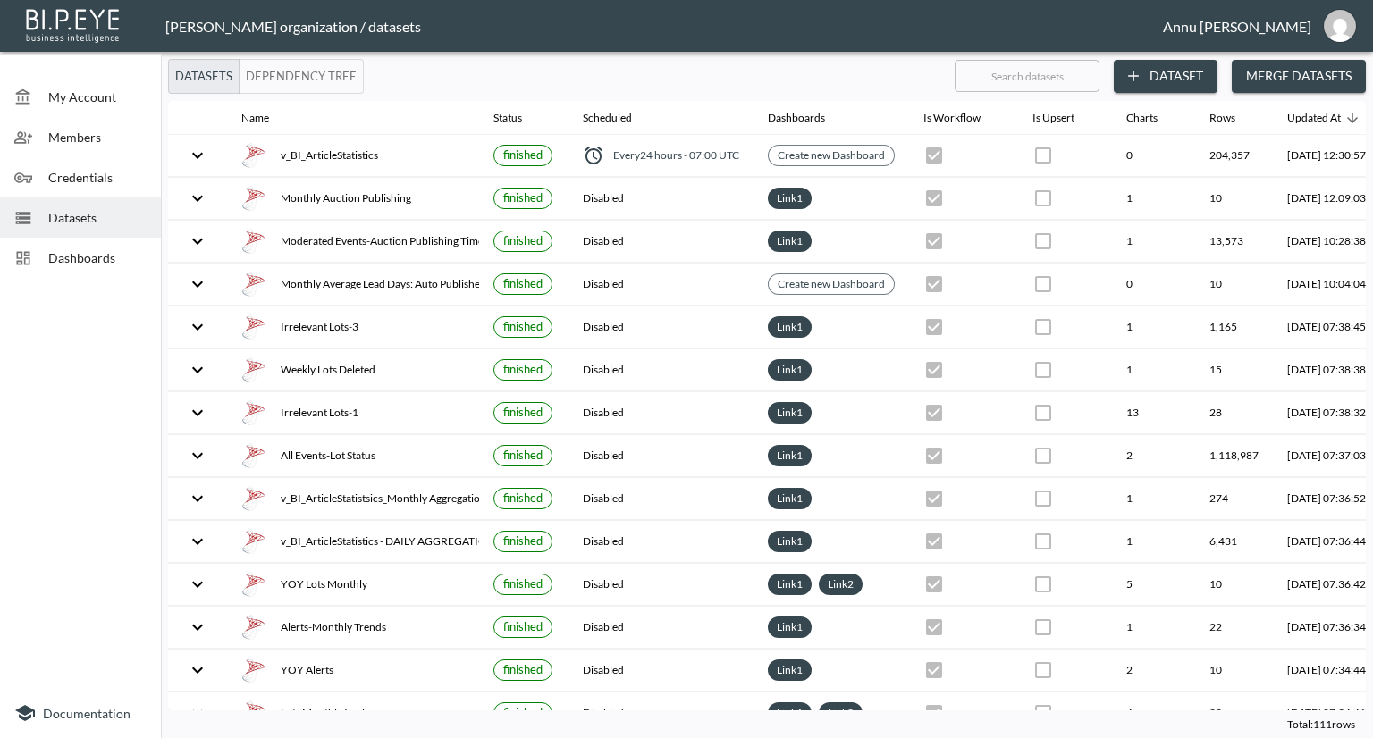
scroll to position [0, 105]
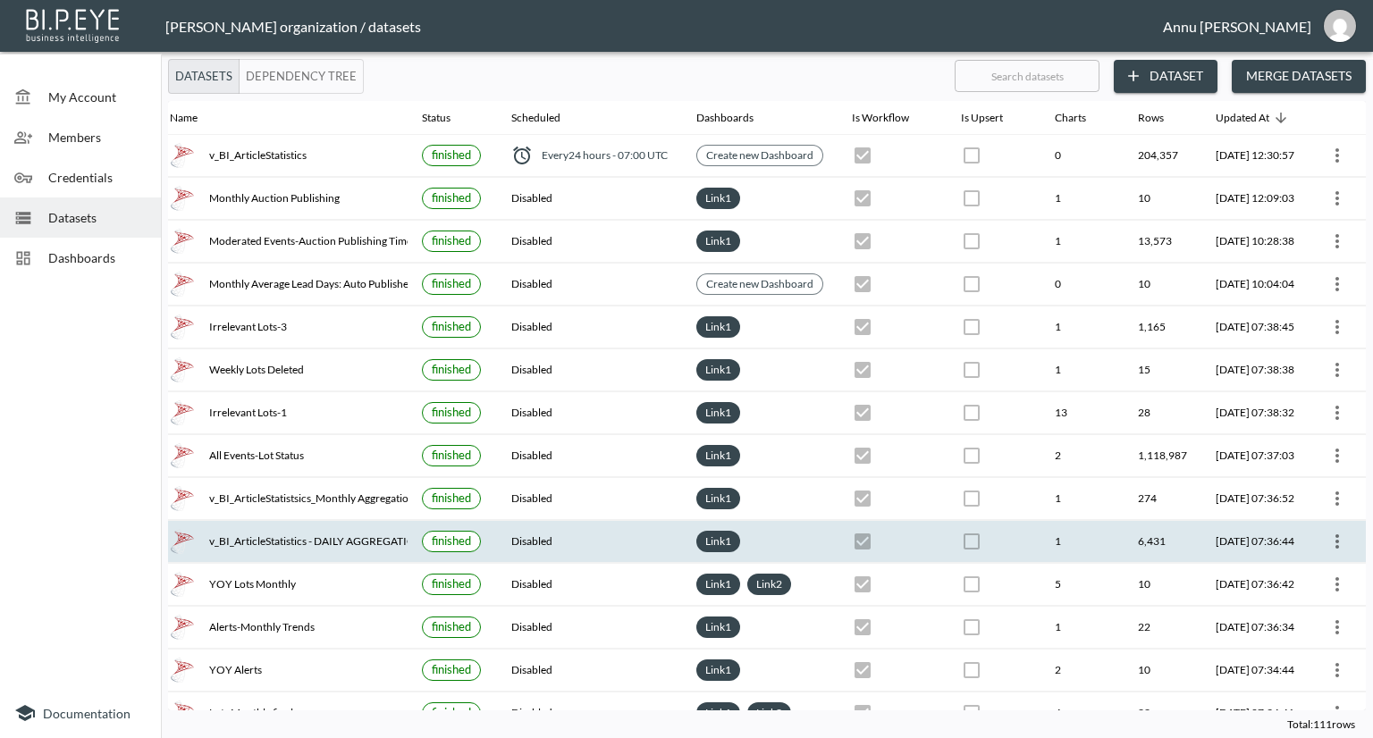
click at [1331, 537] on icon "more" at bounding box center [1336, 541] width 21 height 21
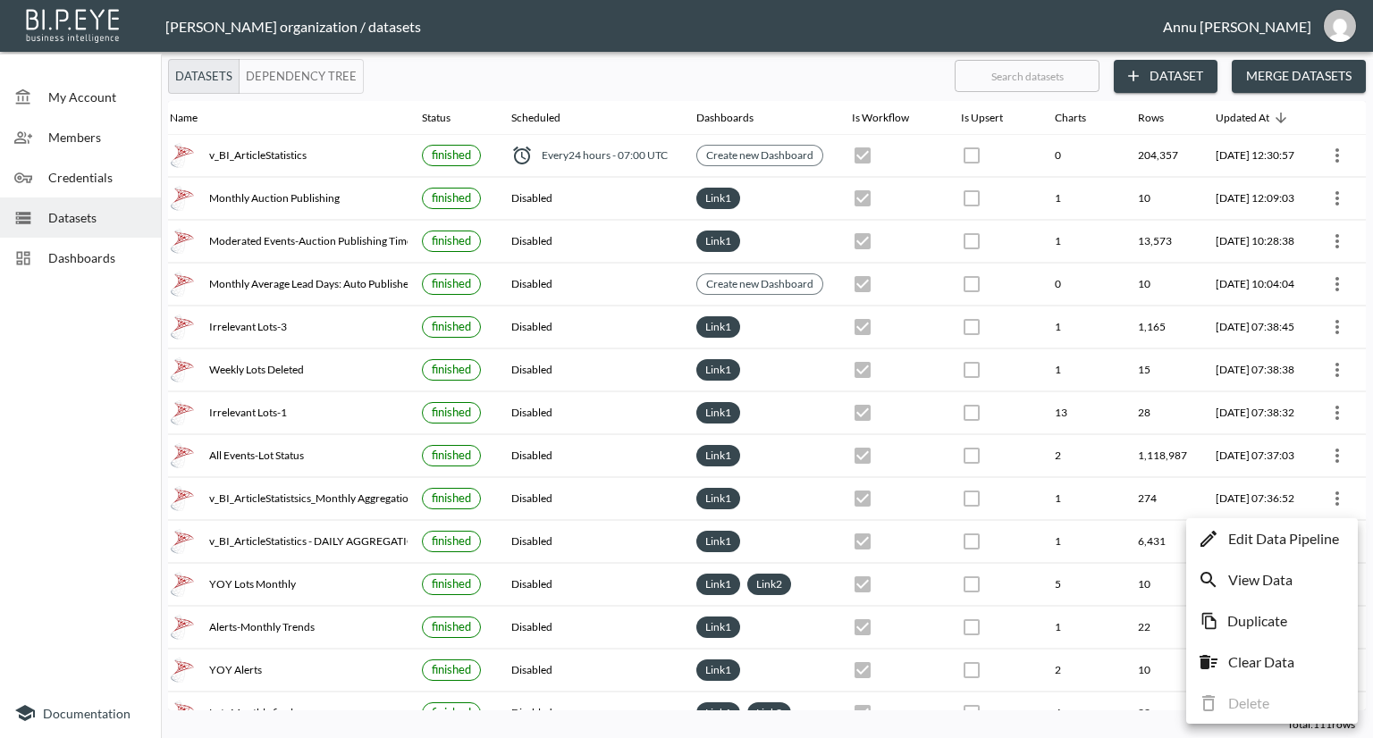
click at [1298, 551] on li "Edit Data Pipeline" at bounding box center [1271, 539] width 163 height 32
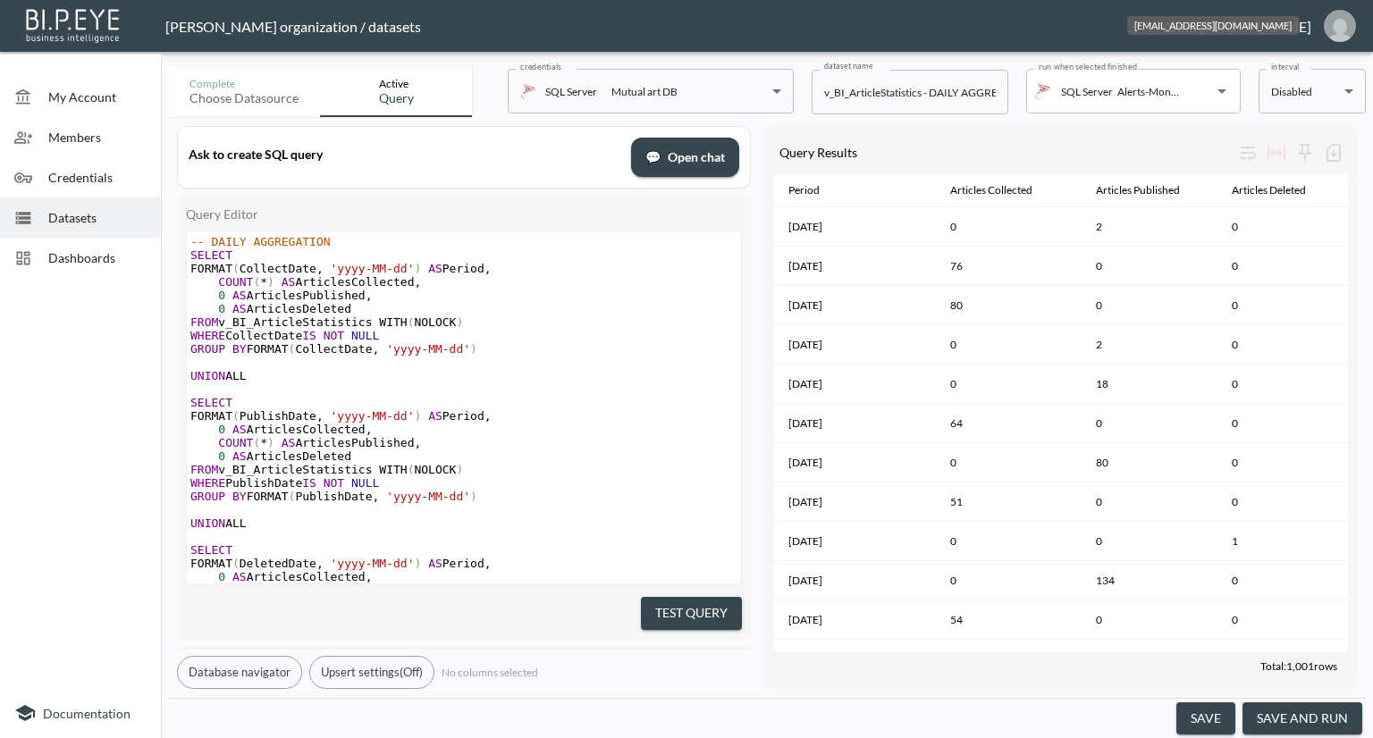
click at [1333, 28] on img "annu@mutualart.com" at bounding box center [1340, 26] width 32 height 32
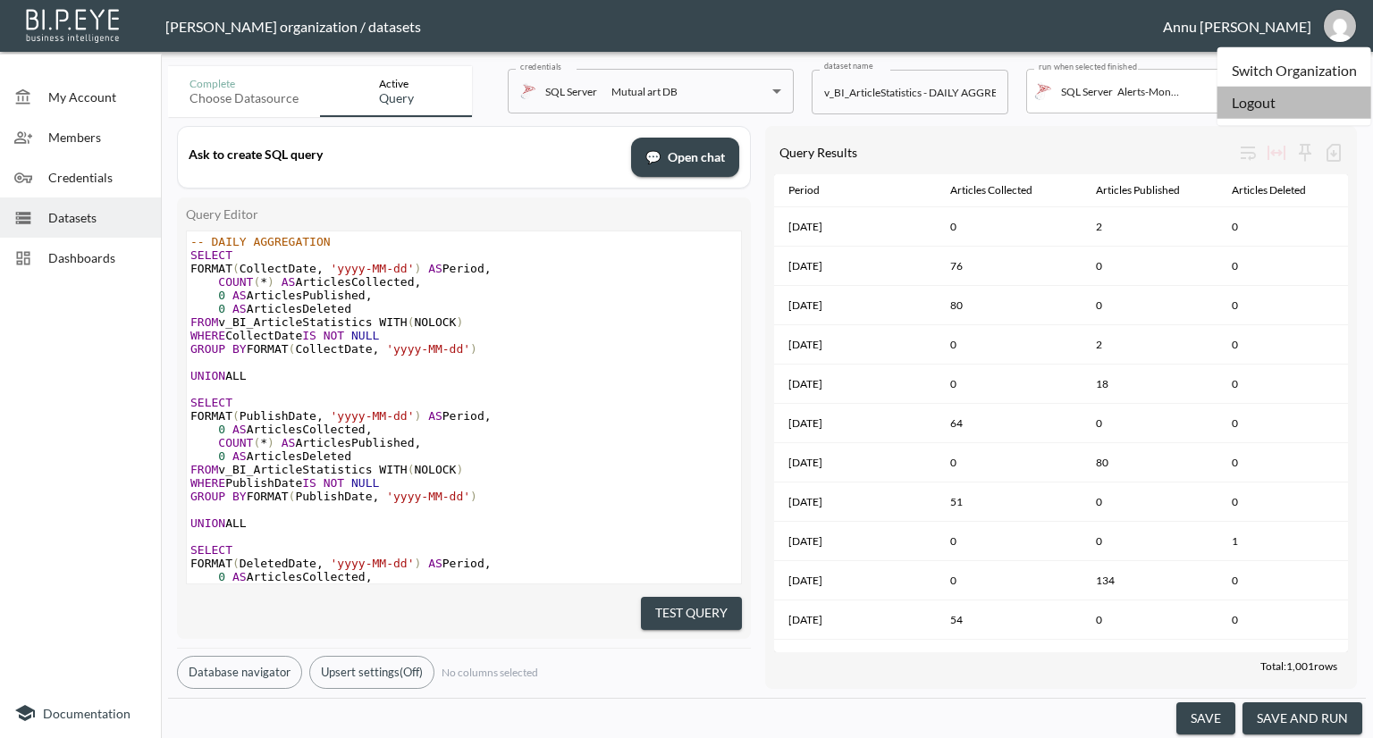
click at [1241, 106] on li "Logout" at bounding box center [1294, 103] width 154 height 32
click at [1243, 94] on li "Logout" at bounding box center [1294, 103] width 154 height 32
